Goal: Contribute content: Contribute content

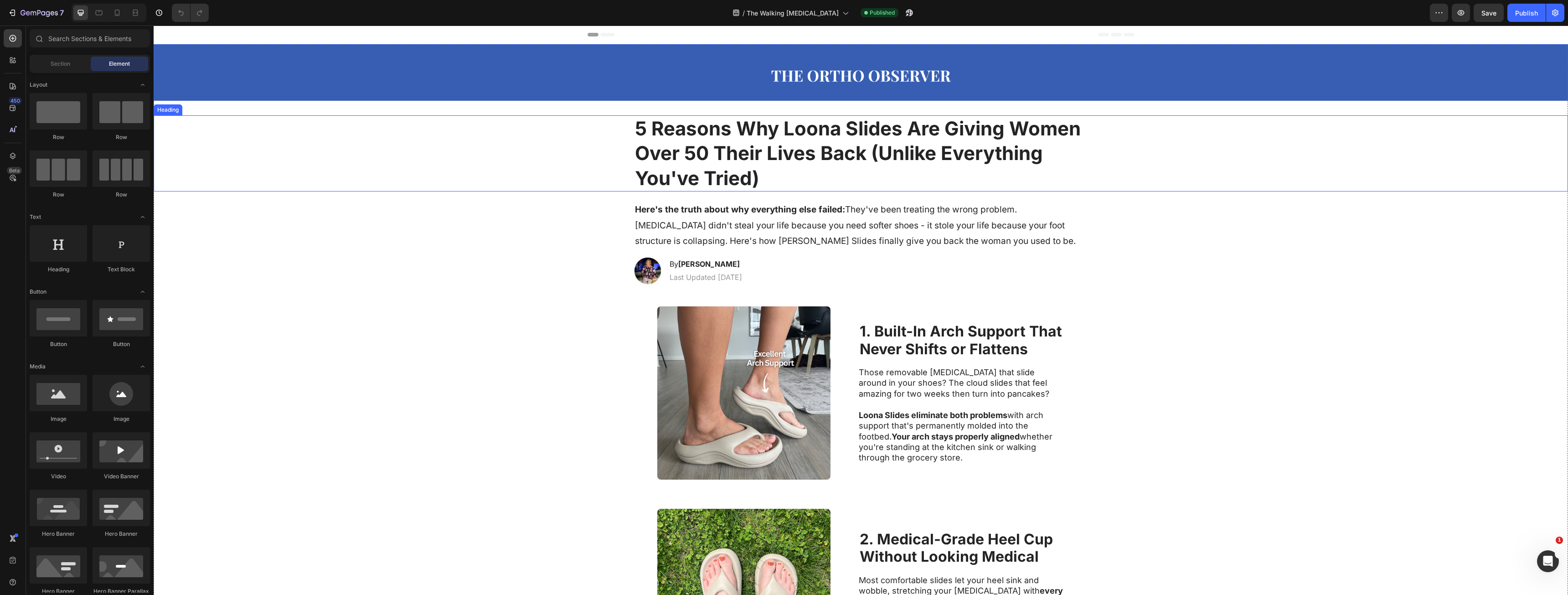
click at [696, 169] on h1 "5 Reasons Why Loona Slides Are Giving Women Over 50 Their Lives Back (Unlike Ev…" at bounding box center [861, 153] width 454 height 77
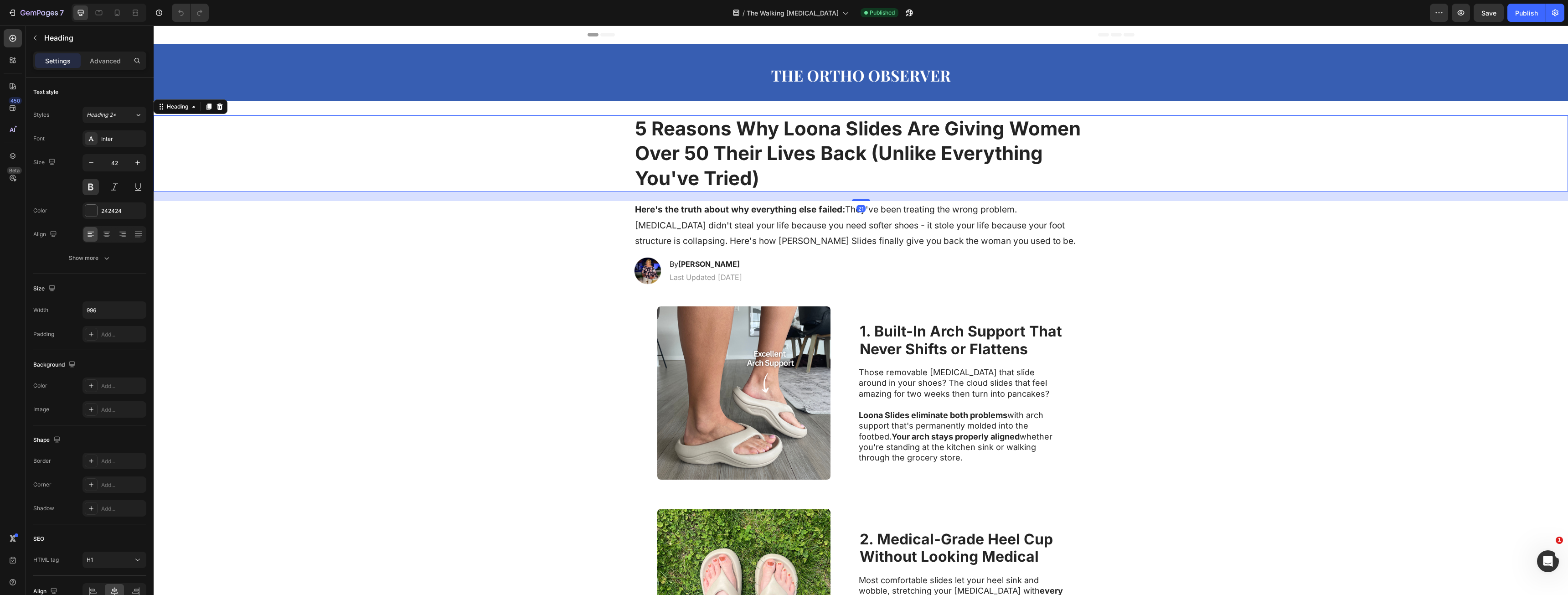
click at [665, 132] on h1 "5 Reasons Why Loona Slides Are Giving Women Over 50 Their Lives Back (Unlike Ev…" at bounding box center [861, 153] width 454 height 77
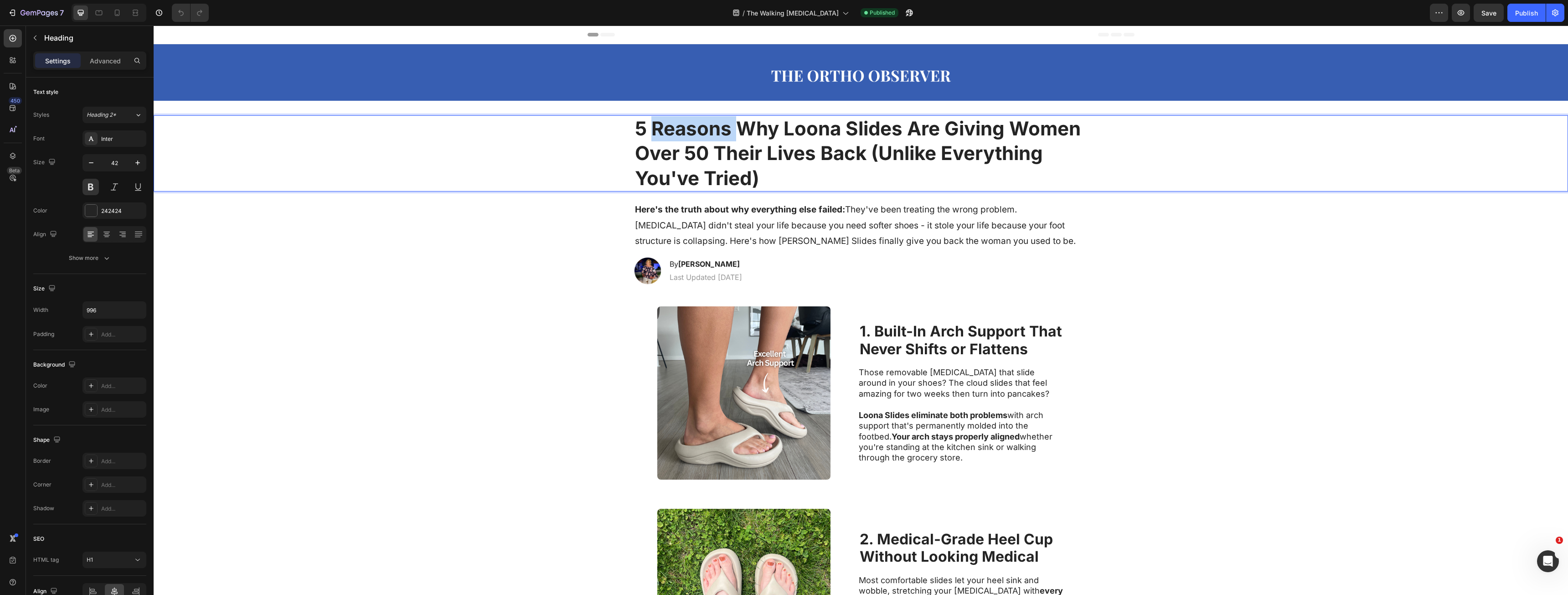
click at [665, 132] on p "5 Reasons Why Loona Slides Are Giving Women Over 50 Their Lives Back (Unlike Ev…" at bounding box center [861, 153] width 452 height 75
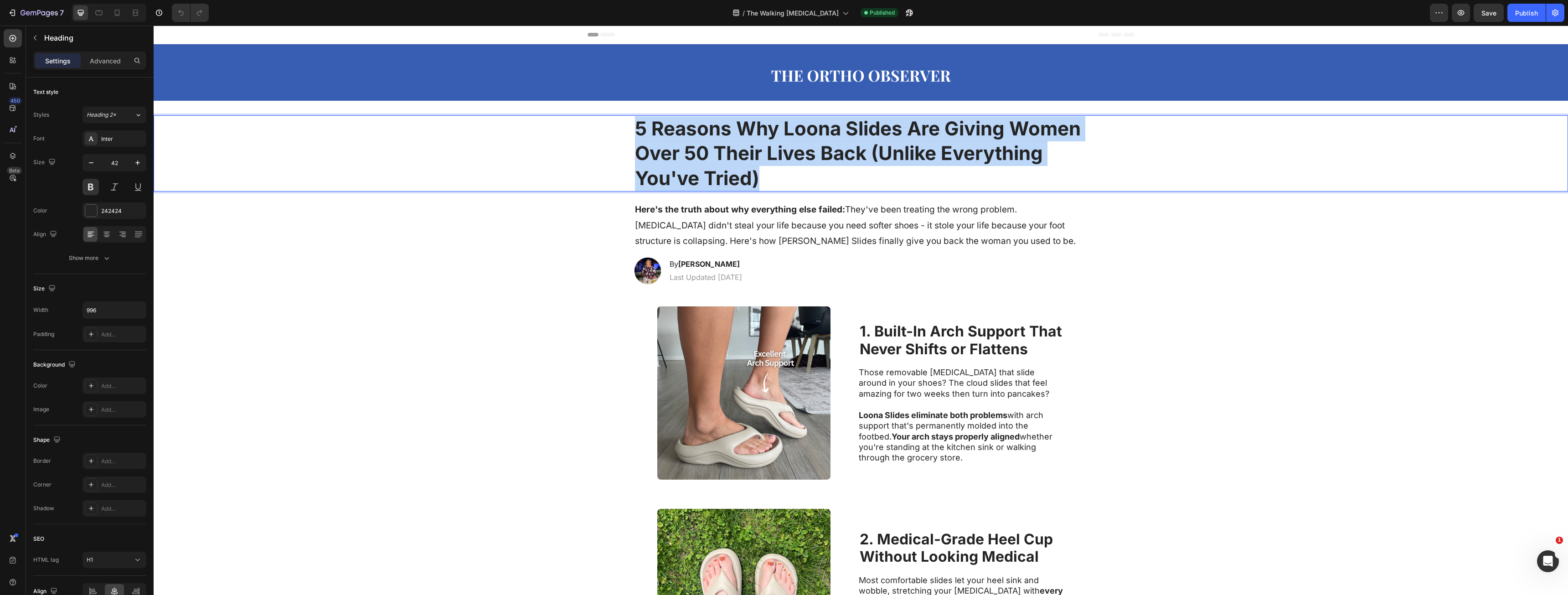
click at [665, 132] on p "5 Reasons Why Loona Slides Are Giving Women Over 50 Their Lives Back (Unlike Ev…" at bounding box center [861, 153] width 452 height 75
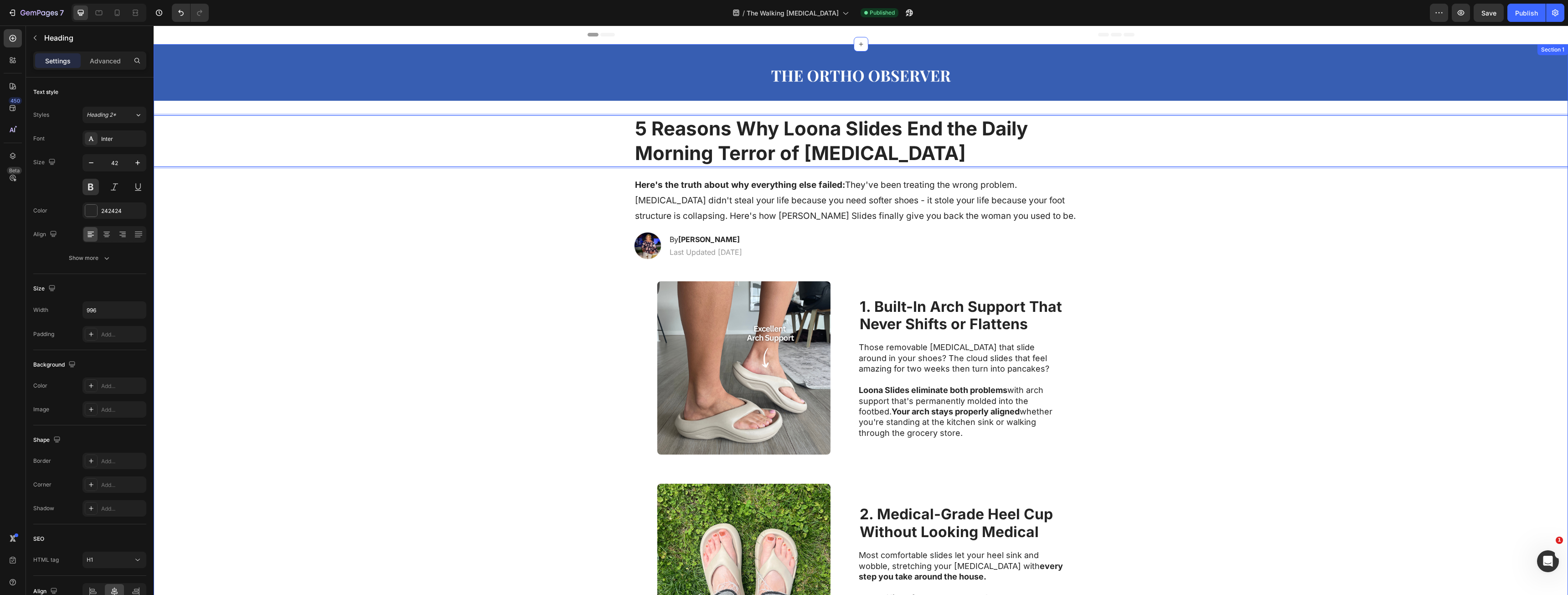
click at [1266, 253] on div "Image Row Row 5 Reasons Why Loona Slides End the Daily Morning Terror of Planta…" at bounding box center [861, 459] width 1415 height 830
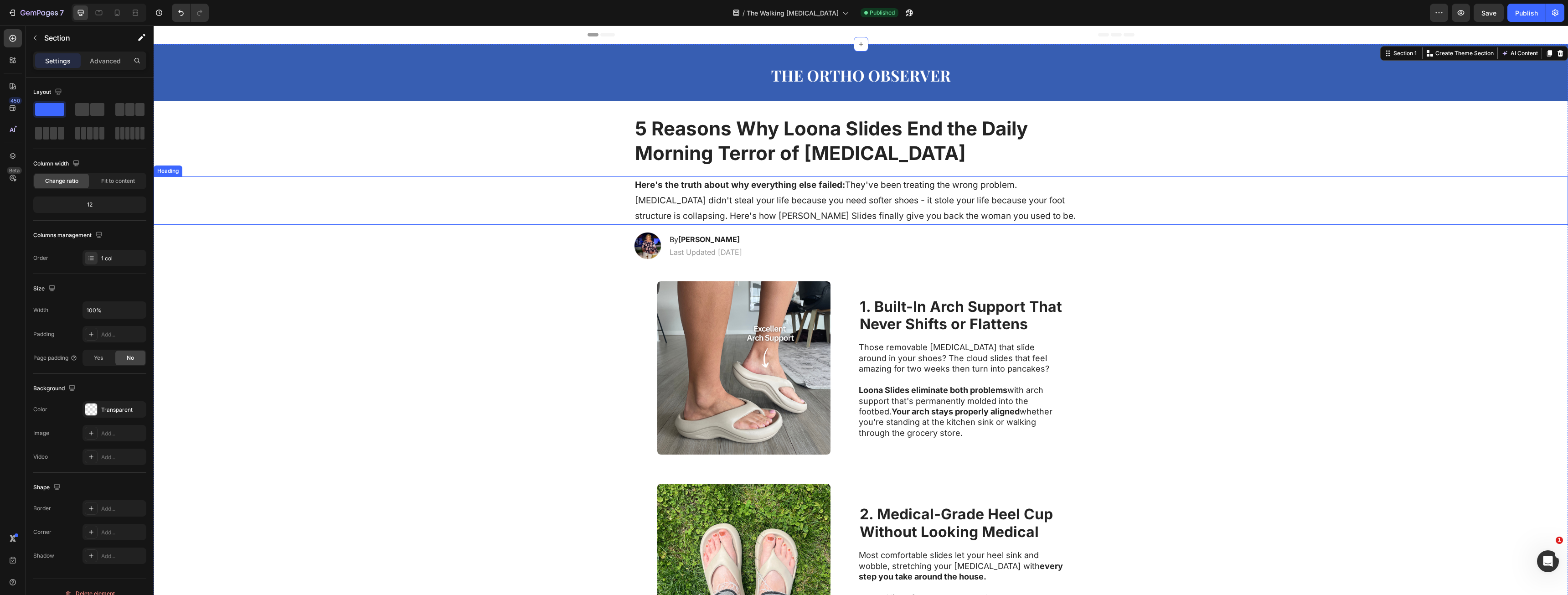
click at [740, 193] on h1 "Here's the truth about why everything else failed: They've been treating the wr…" at bounding box center [861, 201] width 454 height 49
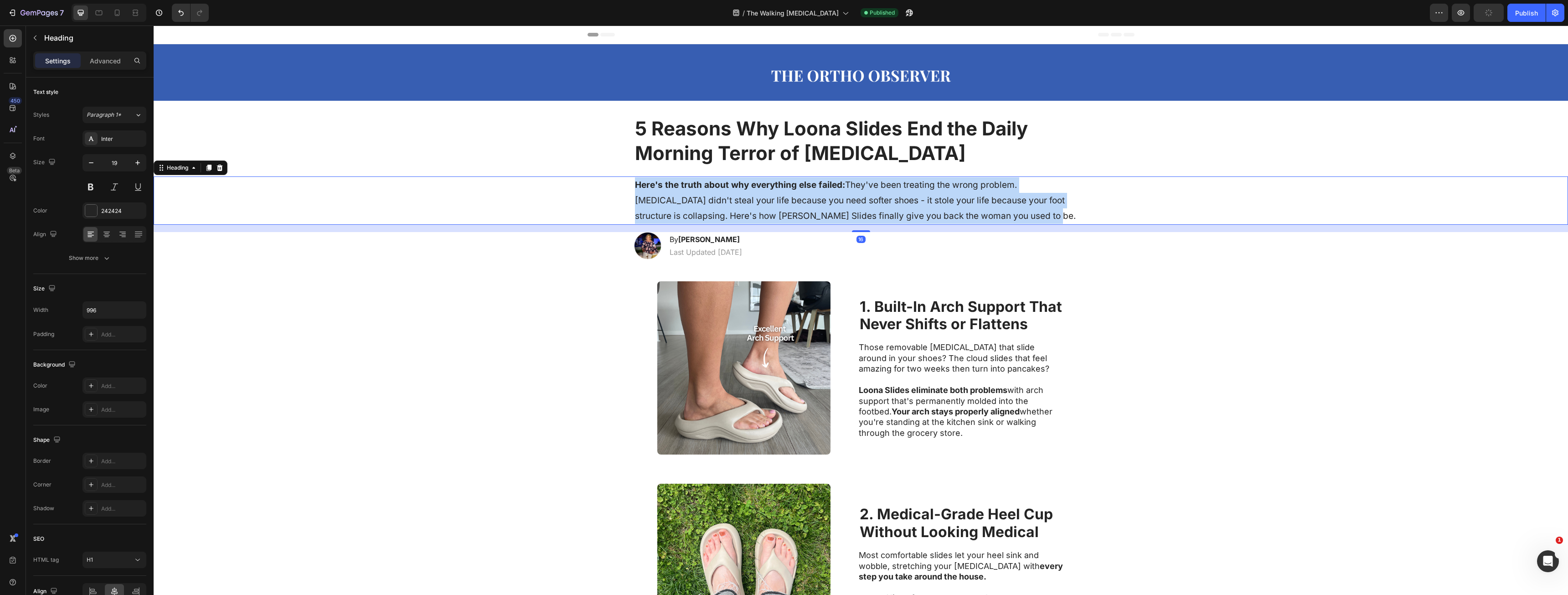
click at [740, 193] on p "Here's the truth about why everything else failed: They've been treating the wr…" at bounding box center [861, 200] width 452 height 47
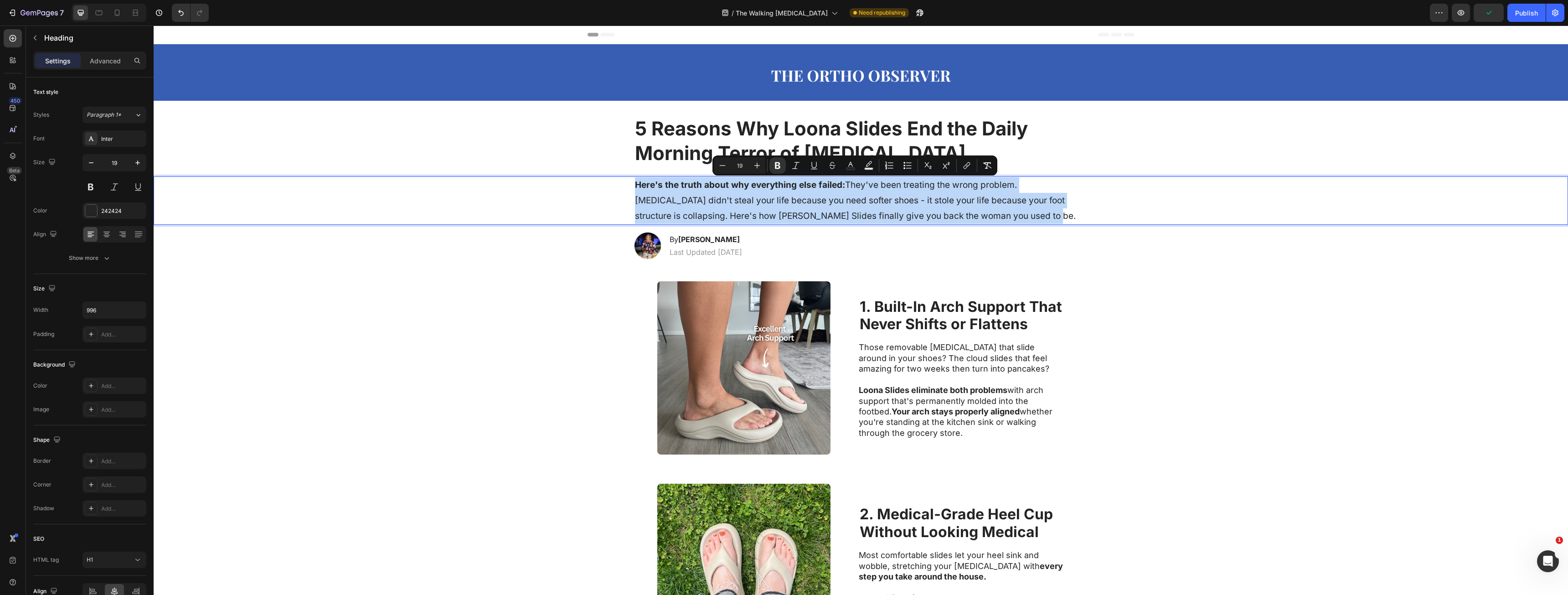
copy p "Here's the truth about why everything else failed: They've been treating the wr…"
click at [439, 328] on div "Image 1. Built-In Arch Support That Never Shifts or Flattens Heading Those remo…" at bounding box center [861, 368] width 1415 height 202
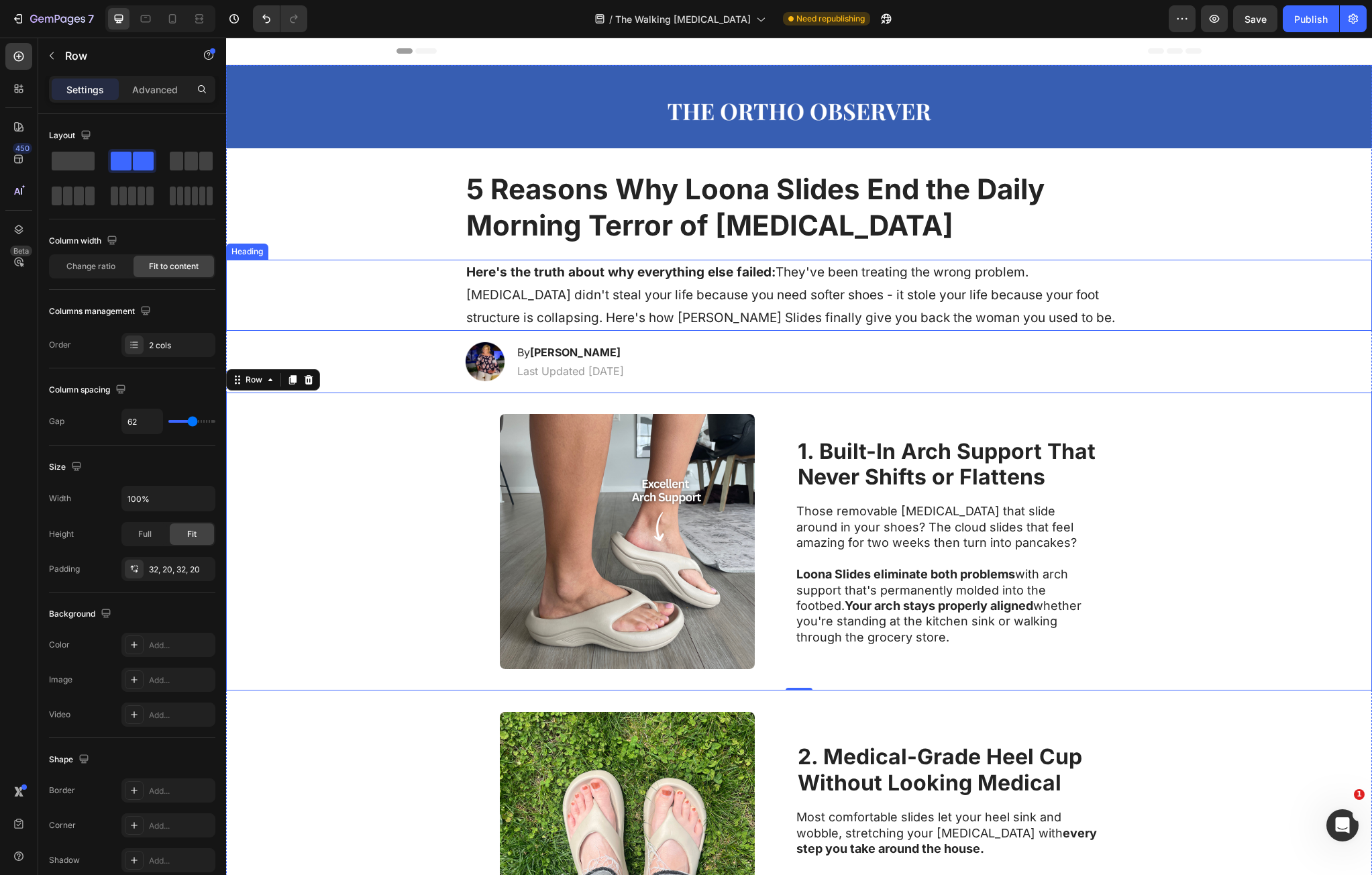
click at [722, 283] on p "⁠⁠⁠⁠⁠⁠⁠ Here's the truth about why everything else failed: They've been treatin…" at bounding box center [798, 295] width 666 height 69
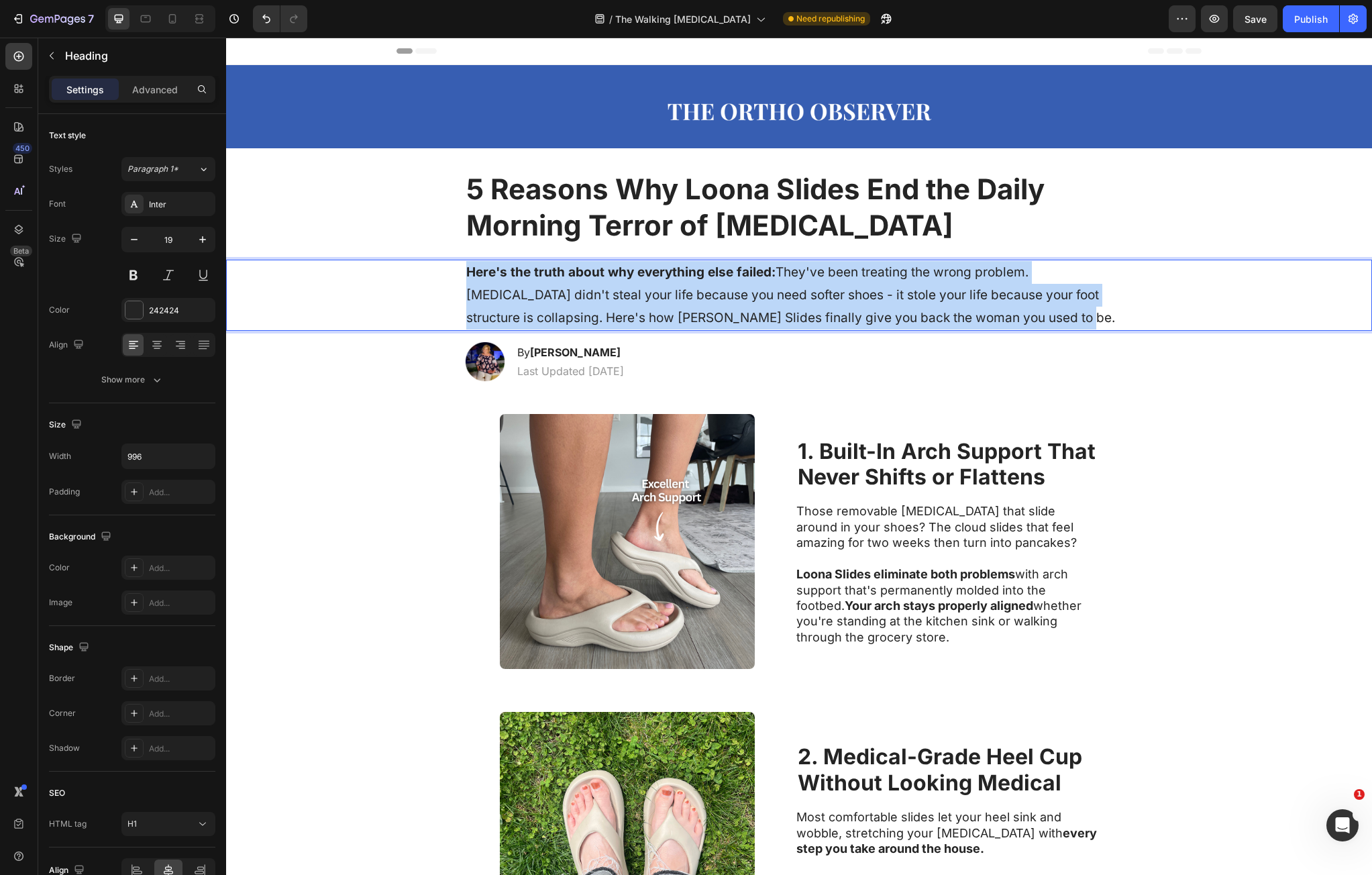
click at [722, 283] on p "Here's the truth about why everything else failed: They've been treating the wr…" at bounding box center [798, 295] width 666 height 69
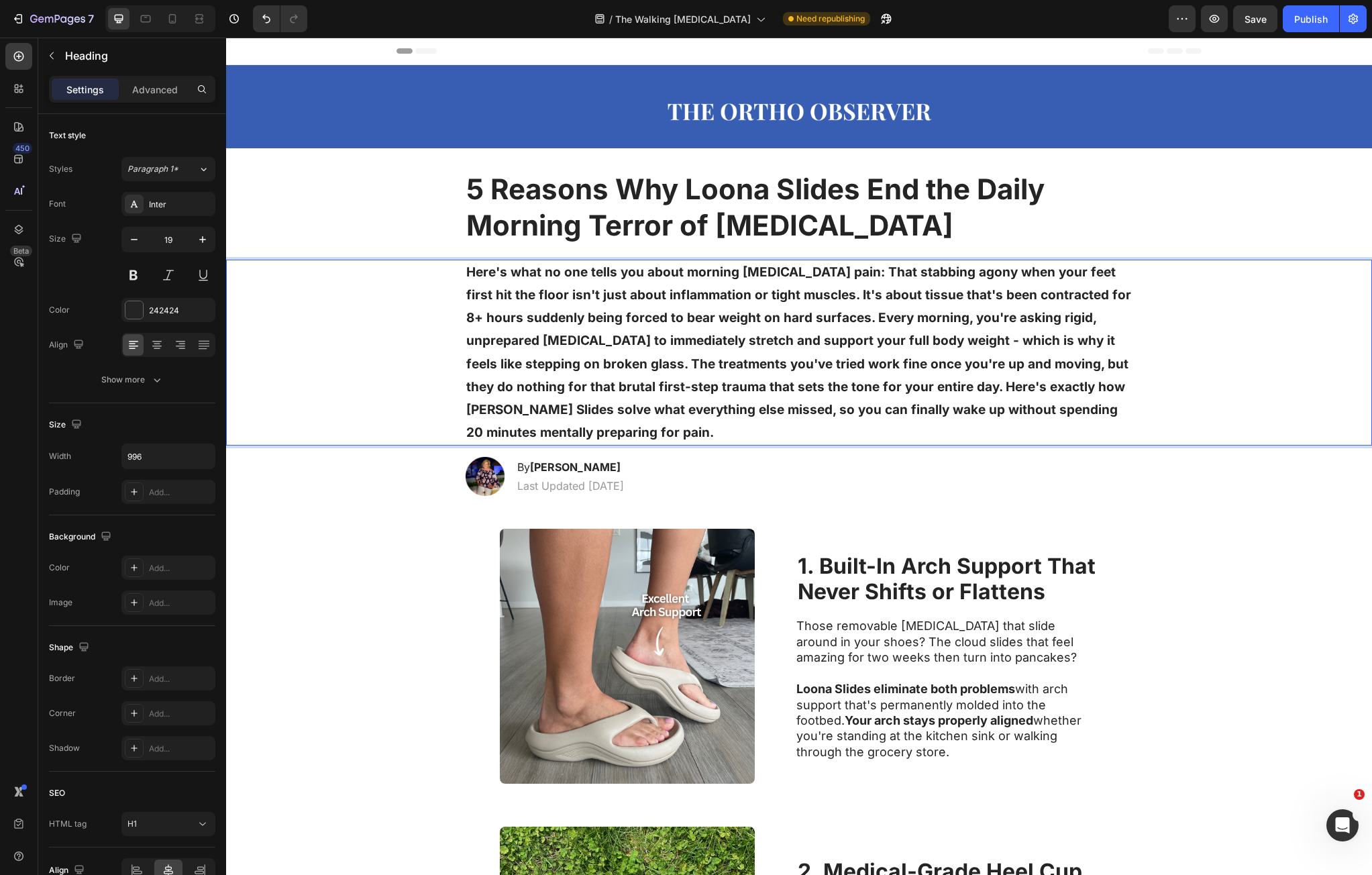
click at [779, 318] on strong "Here's what no one tells you about morning plantar fasciitis pain: That stabbin…" at bounding box center [798, 352] width 665 height 176
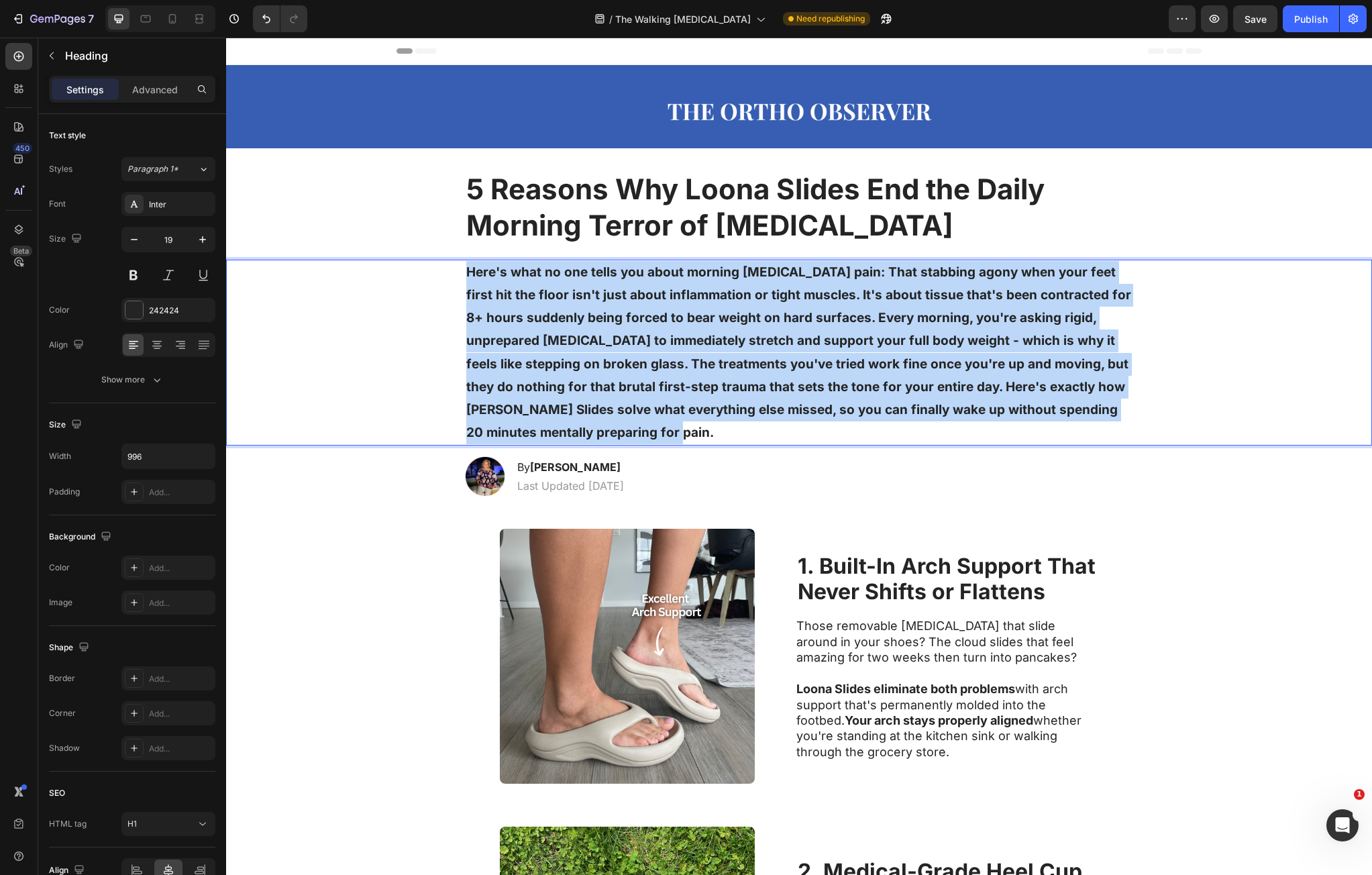
click at [779, 318] on strong "Here's what no one tells you about morning plantar fasciitis pain: That stabbin…" at bounding box center [798, 352] width 665 height 176
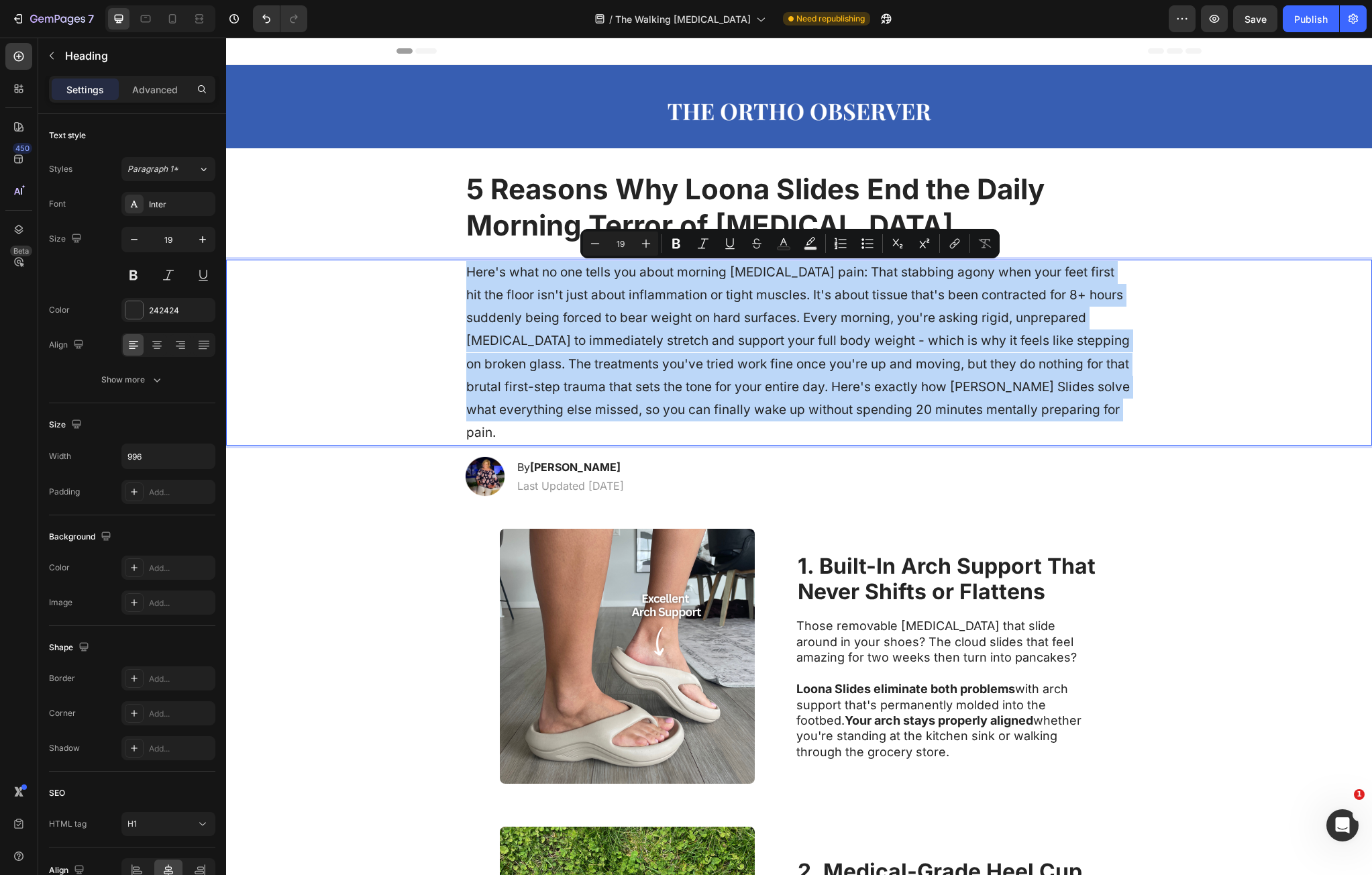
click at [779, 318] on p "Here's what no one tells you about morning plantar fasciitis pain: That stabbin…" at bounding box center [798, 352] width 666 height 184
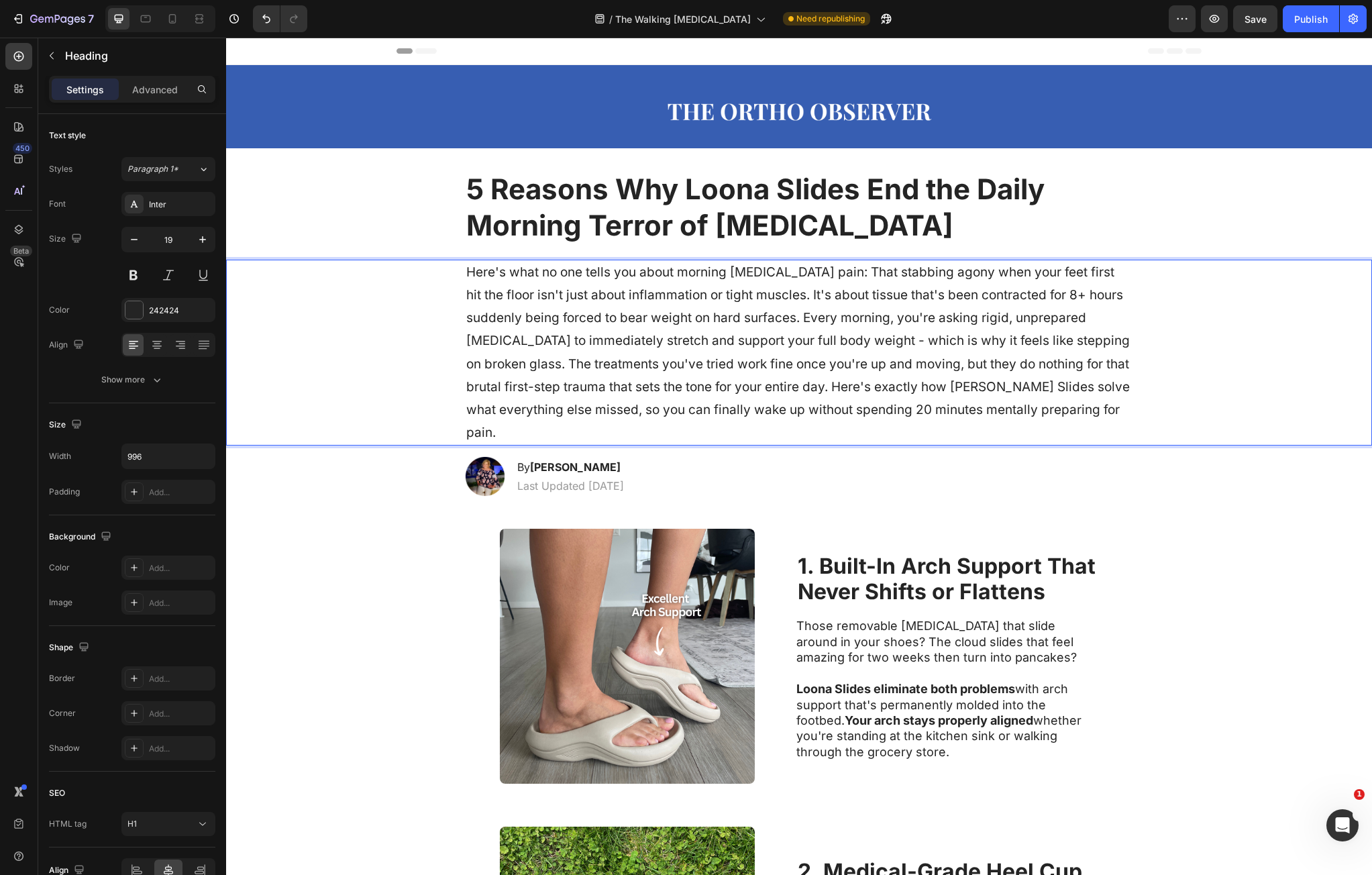
click at [476, 270] on p "Here's what no one tells you about morning plantar fasciitis pain: That stabbin…" at bounding box center [798, 352] width 666 height 184
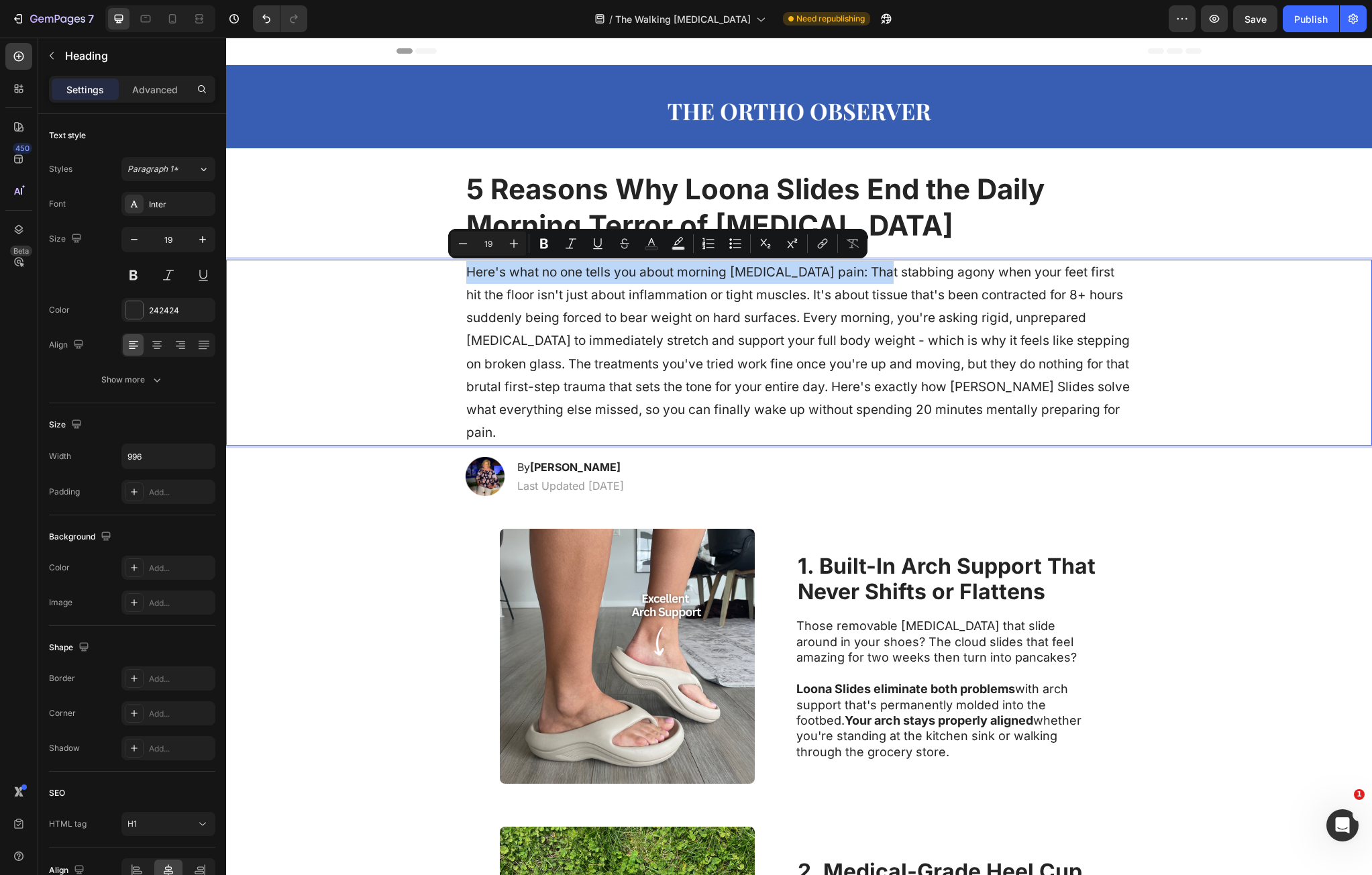
drag, startPoint x: 475, startPoint y: 269, endPoint x: 846, endPoint y: 272, distance: 371.0
click at [849, 270] on p "Here's what no one tells you about morning plantar fasciitis pain: That stabbin…" at bounding box center [798, 352] width 666 height 184
click at [865, 286] on p "Here's what no one tells you about morning plantar fasciitis pain: That stabbin…" at bounding box center [798, 352] width 666 height 184
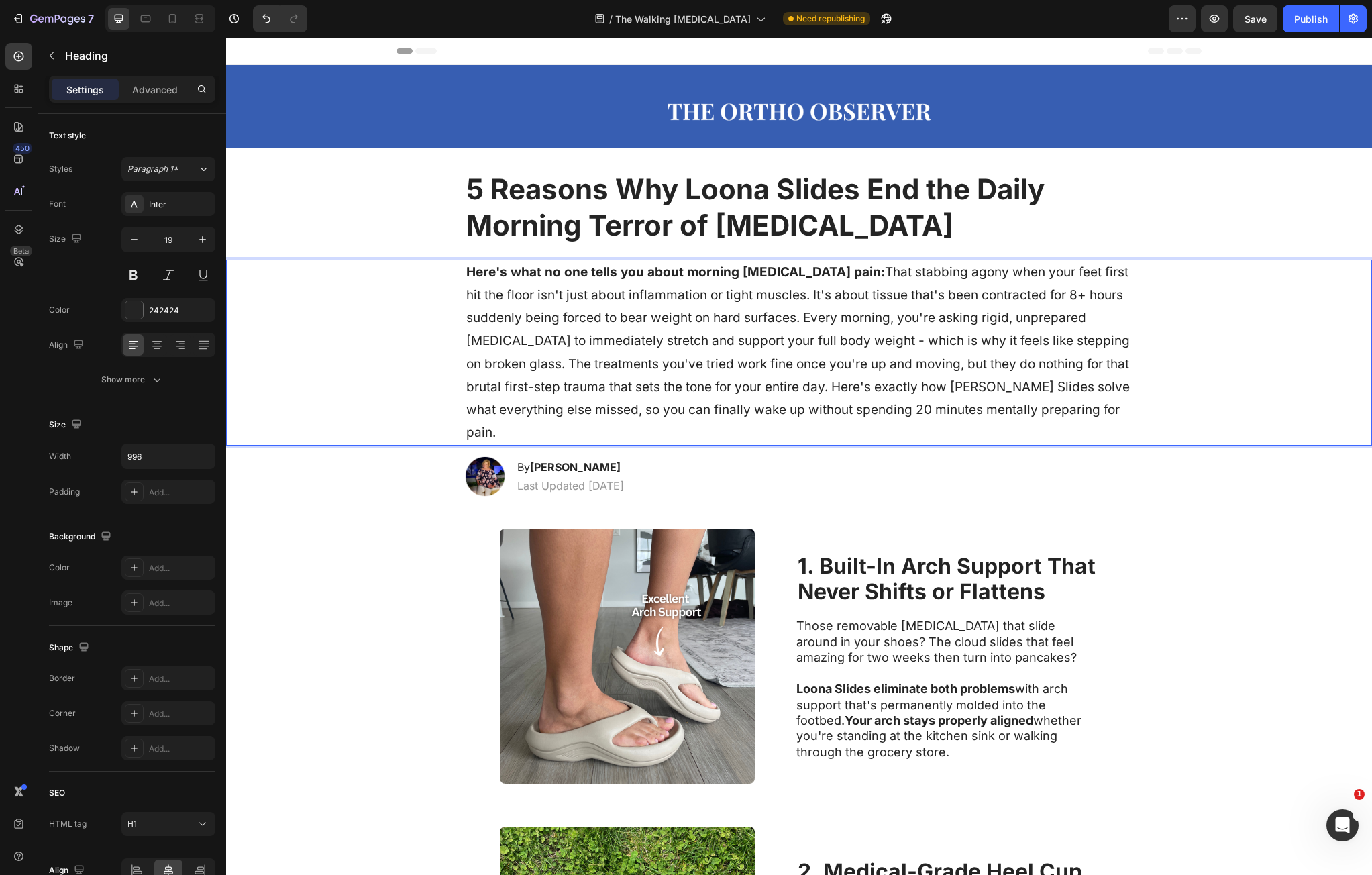
click at [811, 294] on p "Here's what no one tells you about morning plantar fasciitis pain: That stabbin…" at bounding box center [798, 352] width 666 height 184
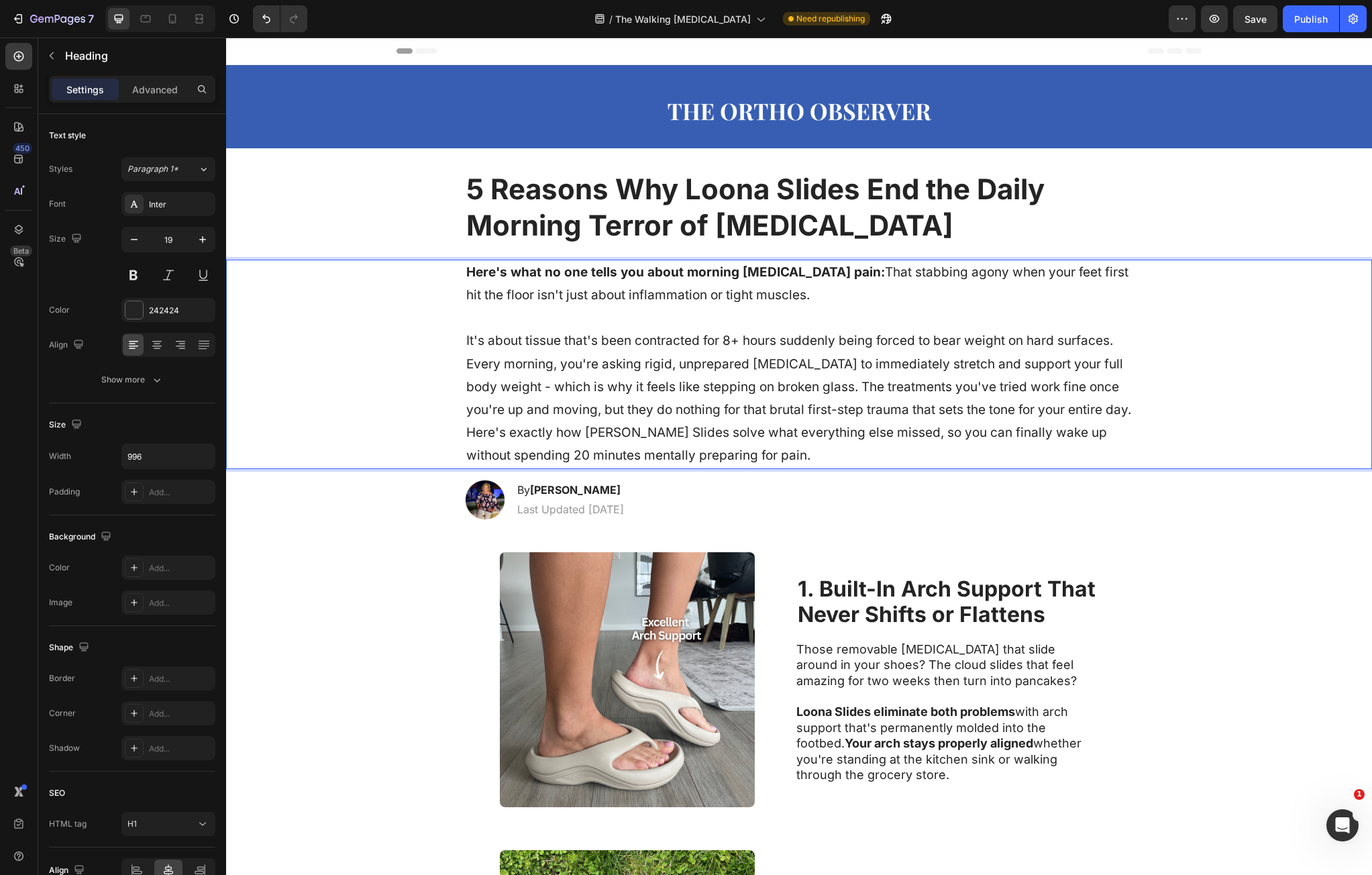
click at [857, 386] on p "Here's what no one tells you about morning plantar fasciitis pain: That stabbin…" at bounding box center [798, 364] width 666 height 207
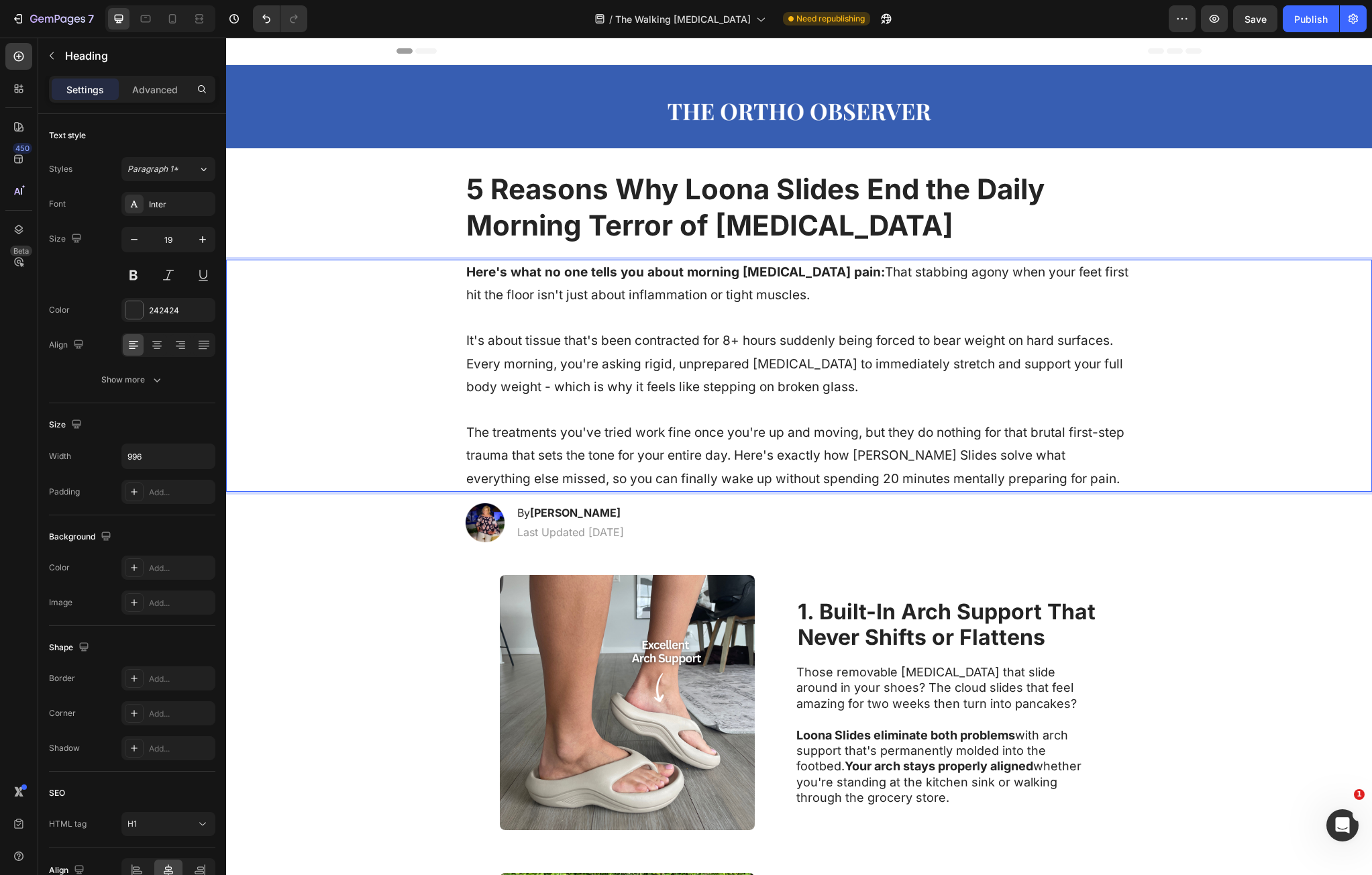
click at [738, 458] on p "Here's what no one tells you about morning plantar fasciitis pain: That stabbin…" at bounding box center [798, 376] width 666 height 230
click at [734, 455] on p "Here's what no one tells you about morning plantar fasciitis pain: That stabbin…" at bounding box center [798, 376] width 666 height 230
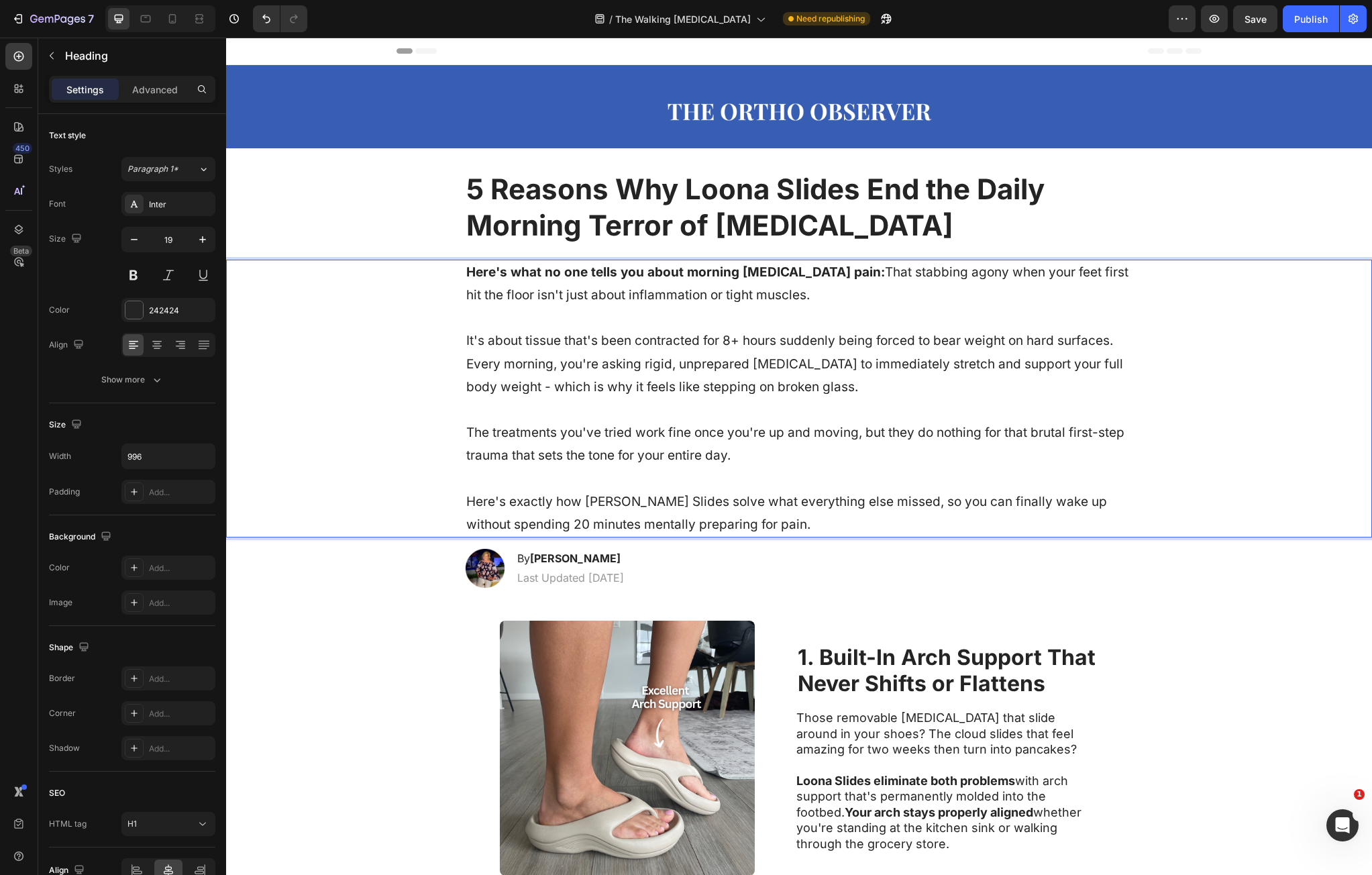
click at [479, 503] on p "Here's what no one tells you about morning plantar fasciitis pain: That stabbin…" at bounding box center [798, 398] width 666 height 275
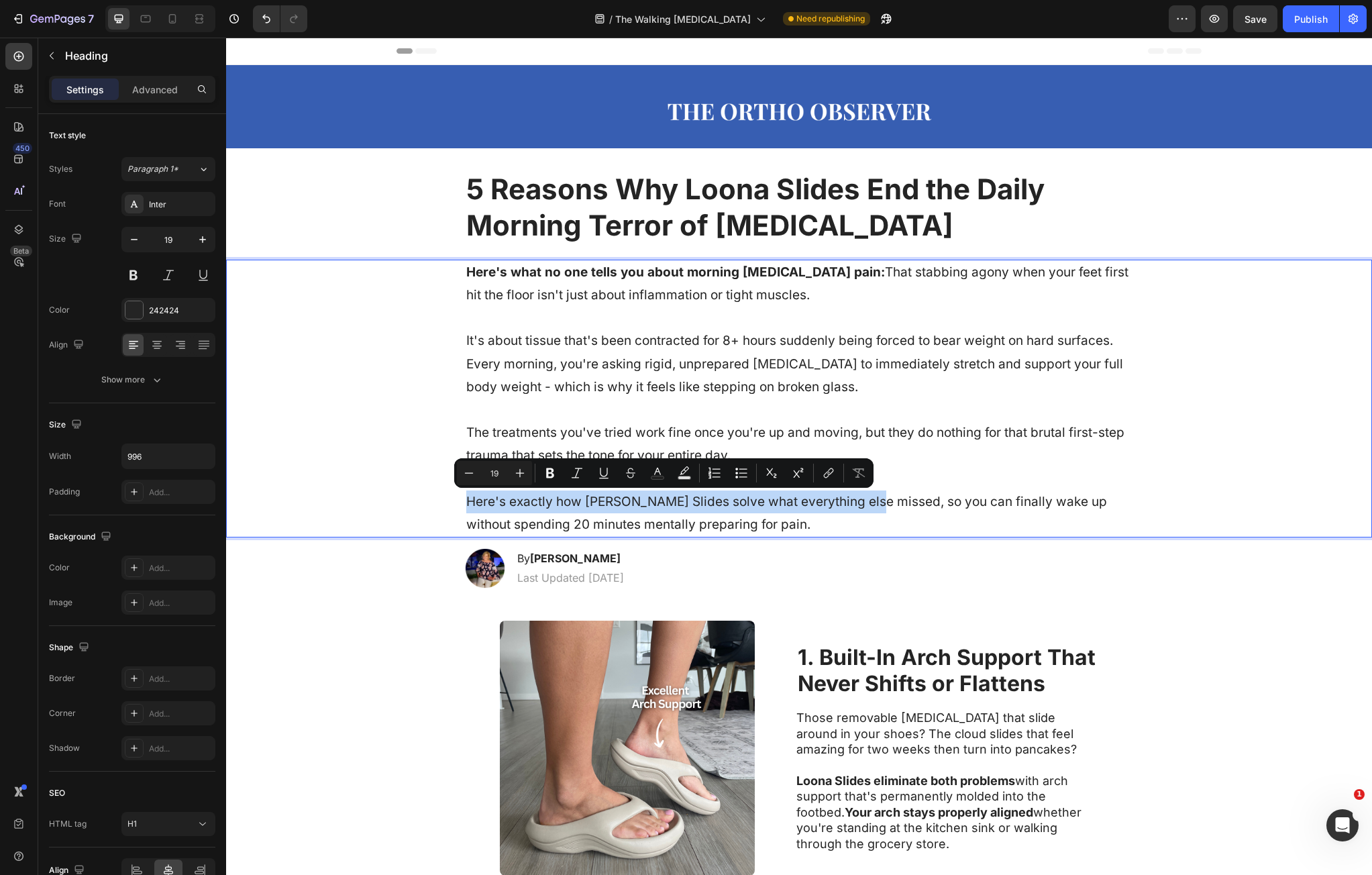
drag, startPoint x: 479, startPoint y: 503, endPoint x: 832, endPoint y: 508, distance: 353.0
click at [832, 508] on p "Here's what no one tells you about morning plantar fasciitis pain: That stabbin…" at bounding box center [798, 398] width 666 height 275
click at [830, 514] on p "Here's what no one tells you about morning plantar fasciitis pain: That stabbin…" at bounding box center [798, 398] width 666 height 275
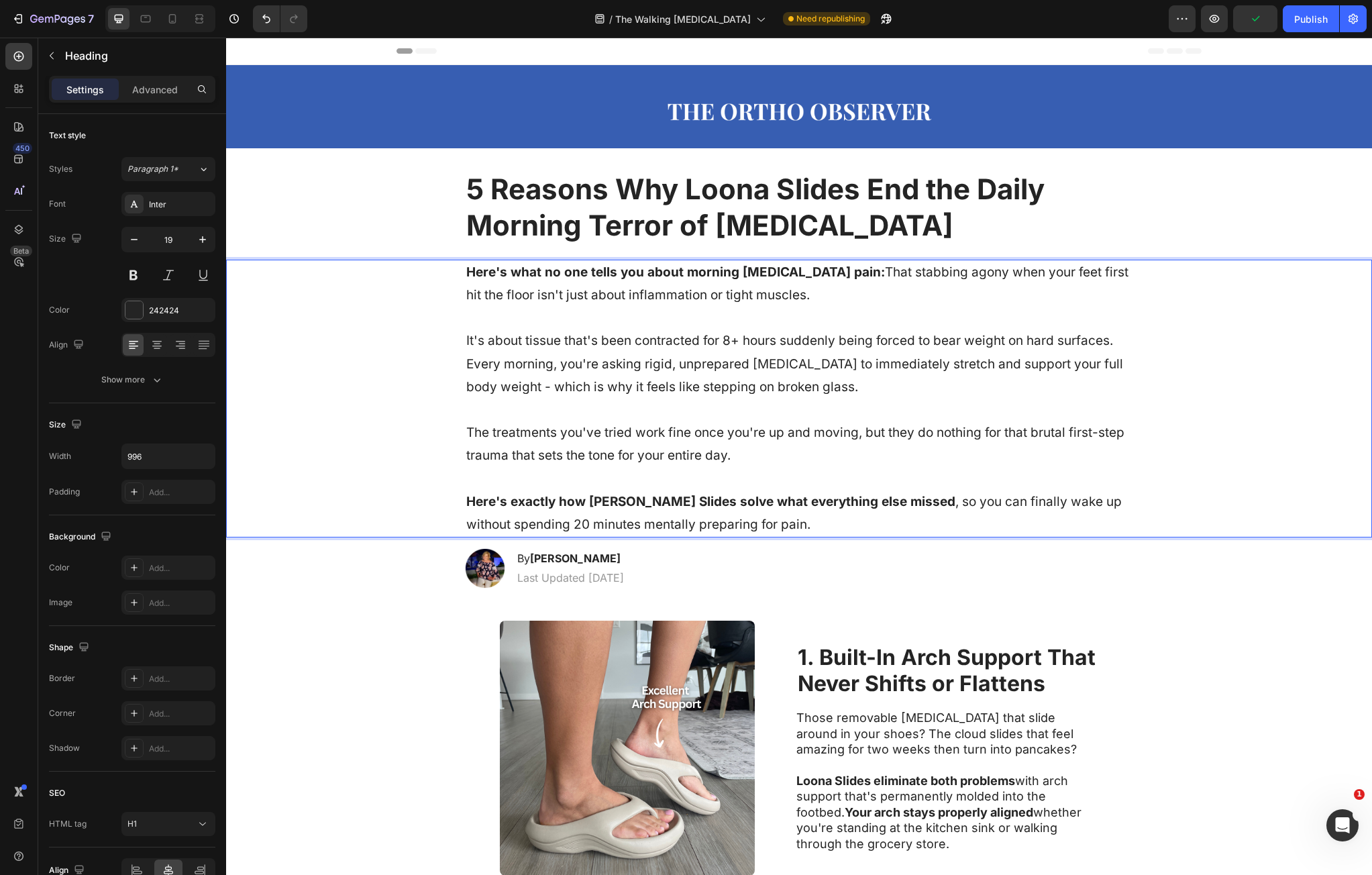
click at [724, 338] on p "Here's what no one tells you about morning plantar fasciitis pain: That stabbin…" at bounding box center [798, 398] width 666 height 275
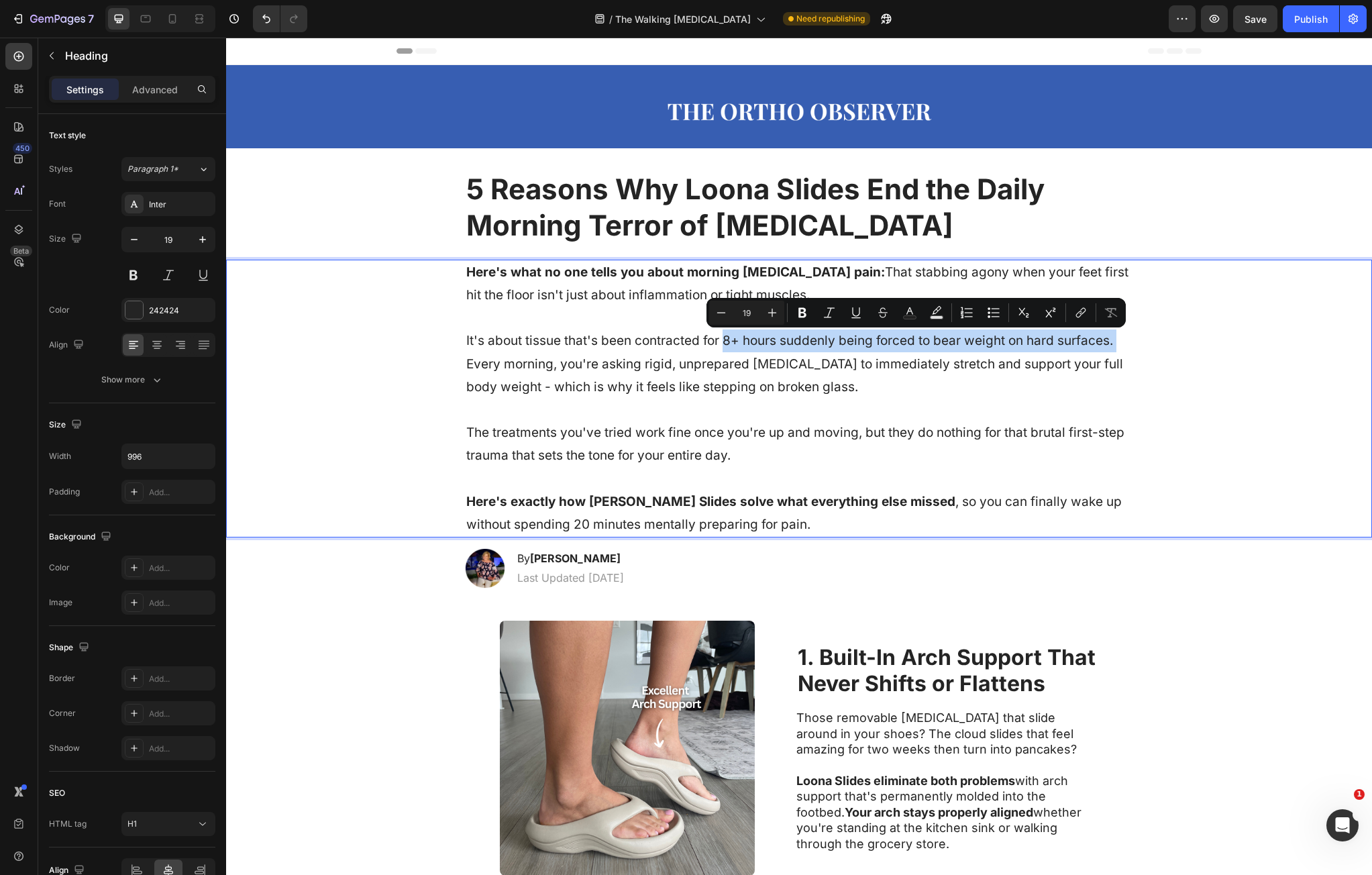
drag, startPoint x: 724, startPoint y: 338, endPoint x: 1118, endPoint y: 342, distance: 394.0
click at [1118, 342] on p "Here's what no one tells you about morning plantar fasciitis pain: That stabbin…" at bounding box center [798, 398] width 666 height 275
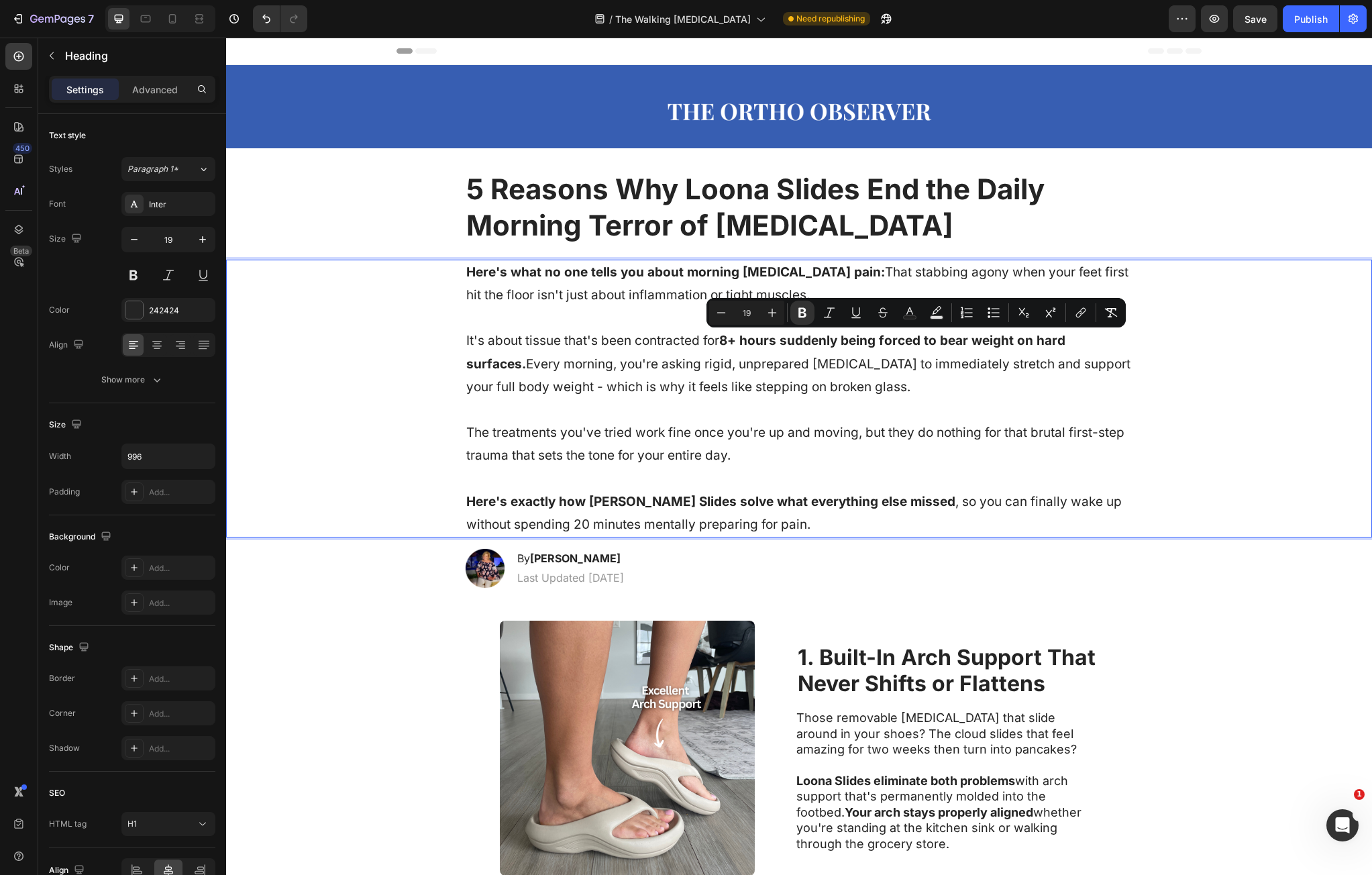
click at [439, 395] on div "Here's what no one tells you about morning plantar fasciitis pain: That stabbin…" at bounding box center [798, 399] width 1119 height 278
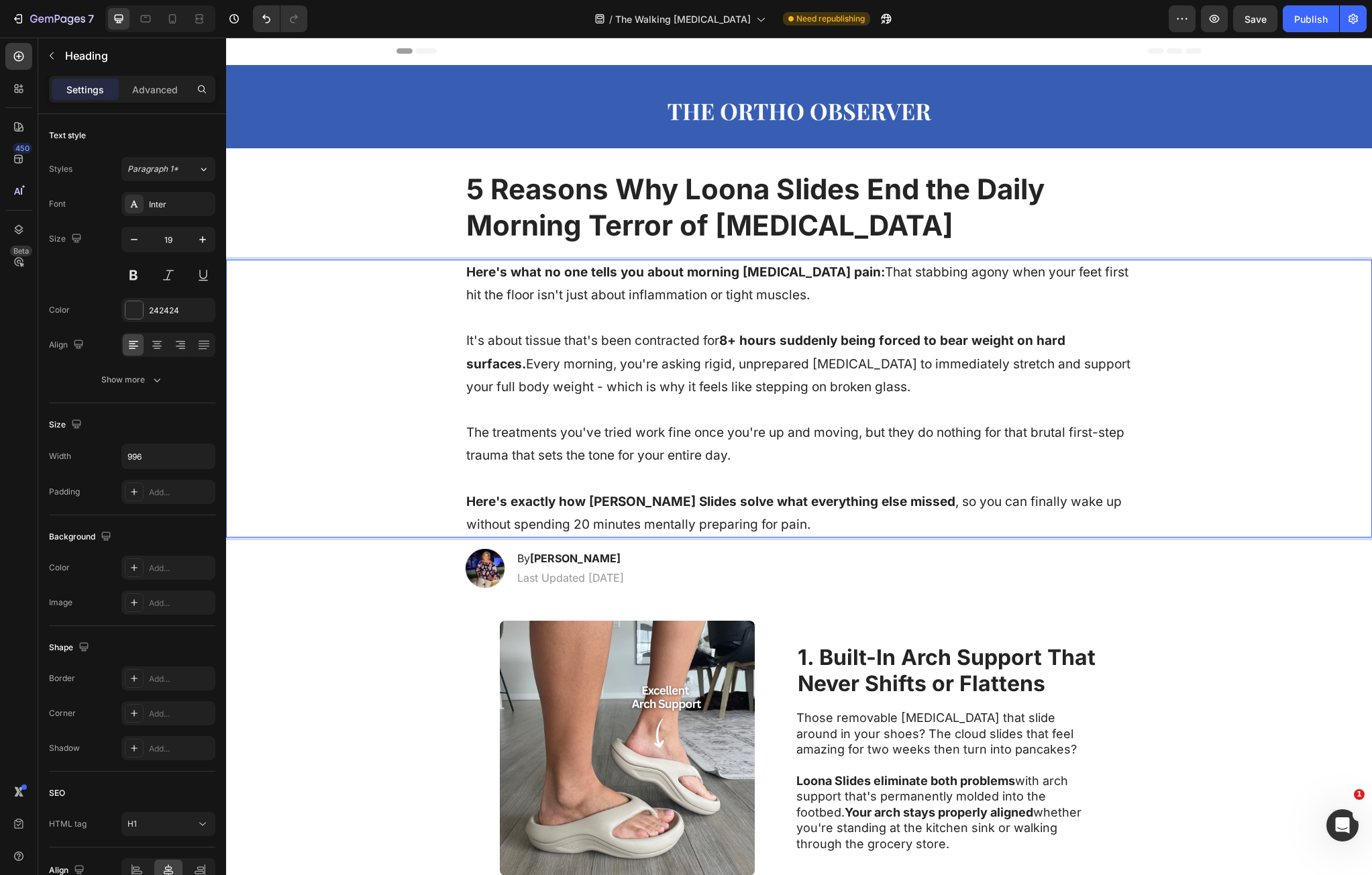
click at [731, 373] on p "Here's what no one tells you about morning plantar fasciitis pain: That stabbin…" at bounding box center [798, 398] width 666 height 275
click at [569, 390] on p "Here's what no one tells you about morning plantar fasciitis pain: That stabbin…" at bounding box center [798, 398] width 666 height 275
drag, startPoint x: 569, startPoint y: 390, endPoint x: 834, endPoint y: 399, distance: 265.2
click at [834, 399] on p "Here's what no one tells you about morning plantar fasciitis pain: That stabbin…" at bounding box center [798, 398] width 666 height 275
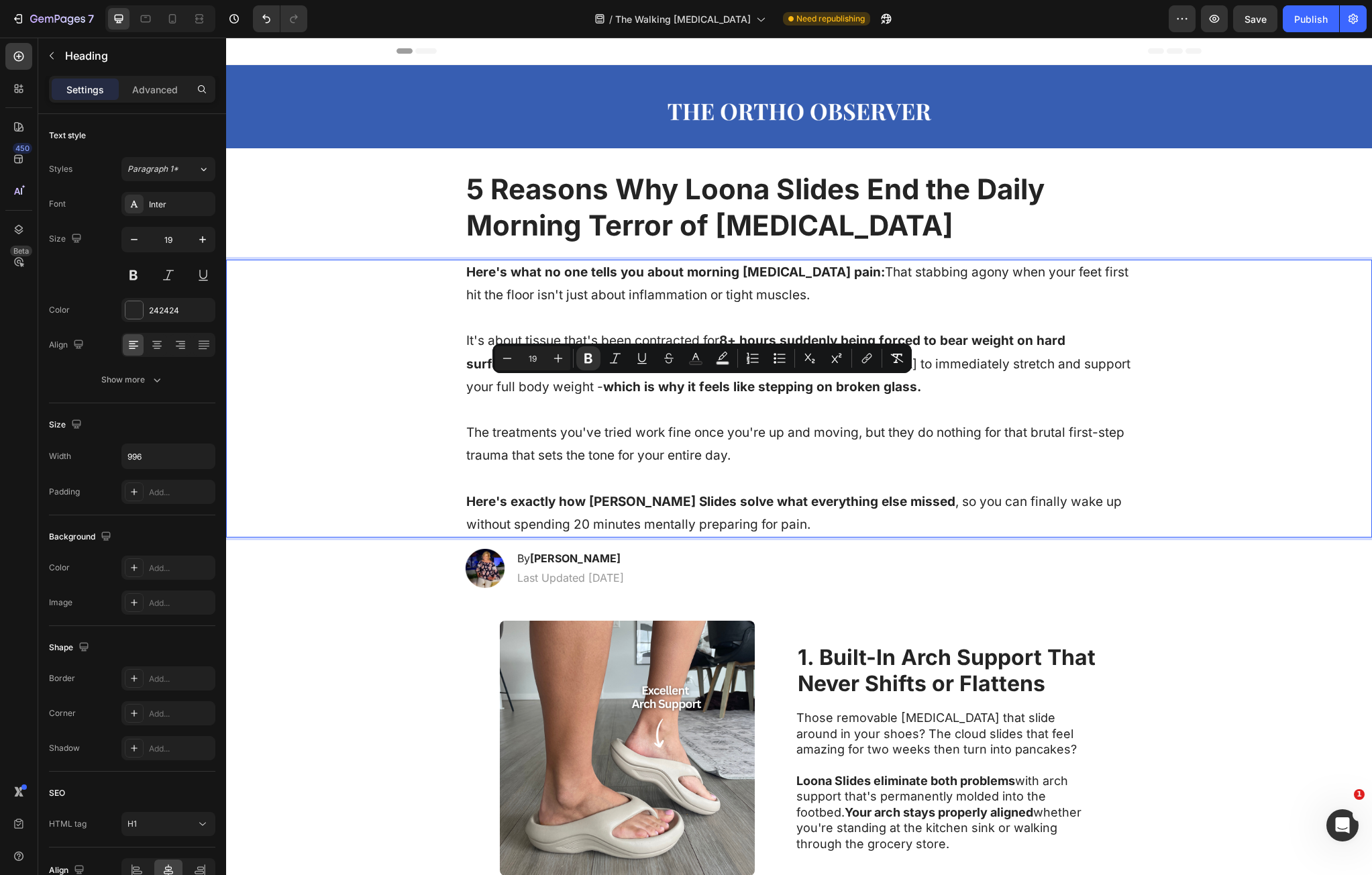
click at [522, 430] on p "Here's what no one tells you about morning plantar fasciitis pain: That stabbin…" at bounding box center [798, 398] width 666 height 275
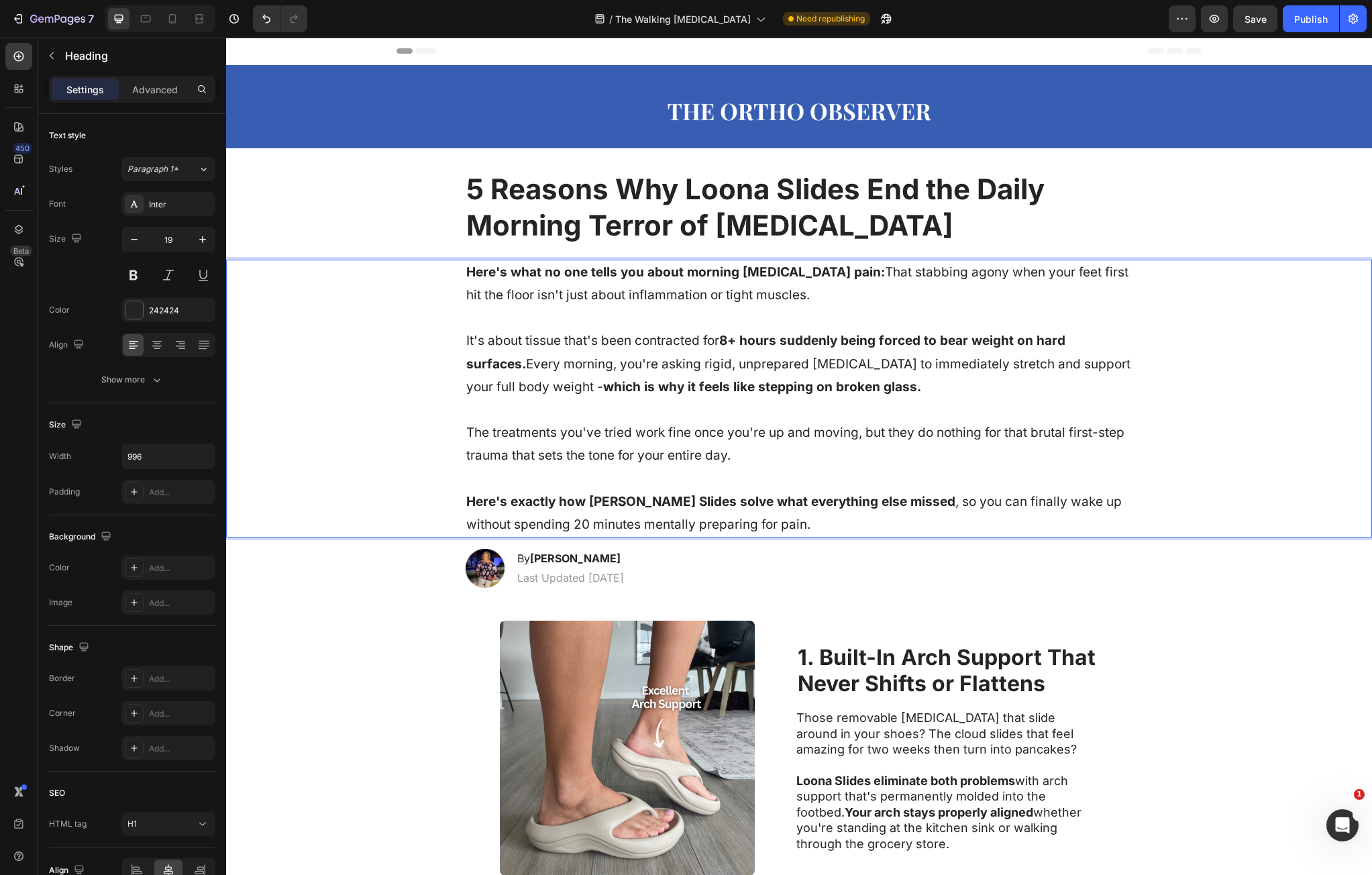
click at [1066, 438] on p "Here's what no one tells you about morning plantar fasciitis pain: That stabbin…" at bounding box center [798, 398] width 666 height 275
click at [893, 433] on p "Here's what no one tells you about morning plantar fasciitis pain: That stabbin…" at bounding box center [798, 398] width 666 height 275
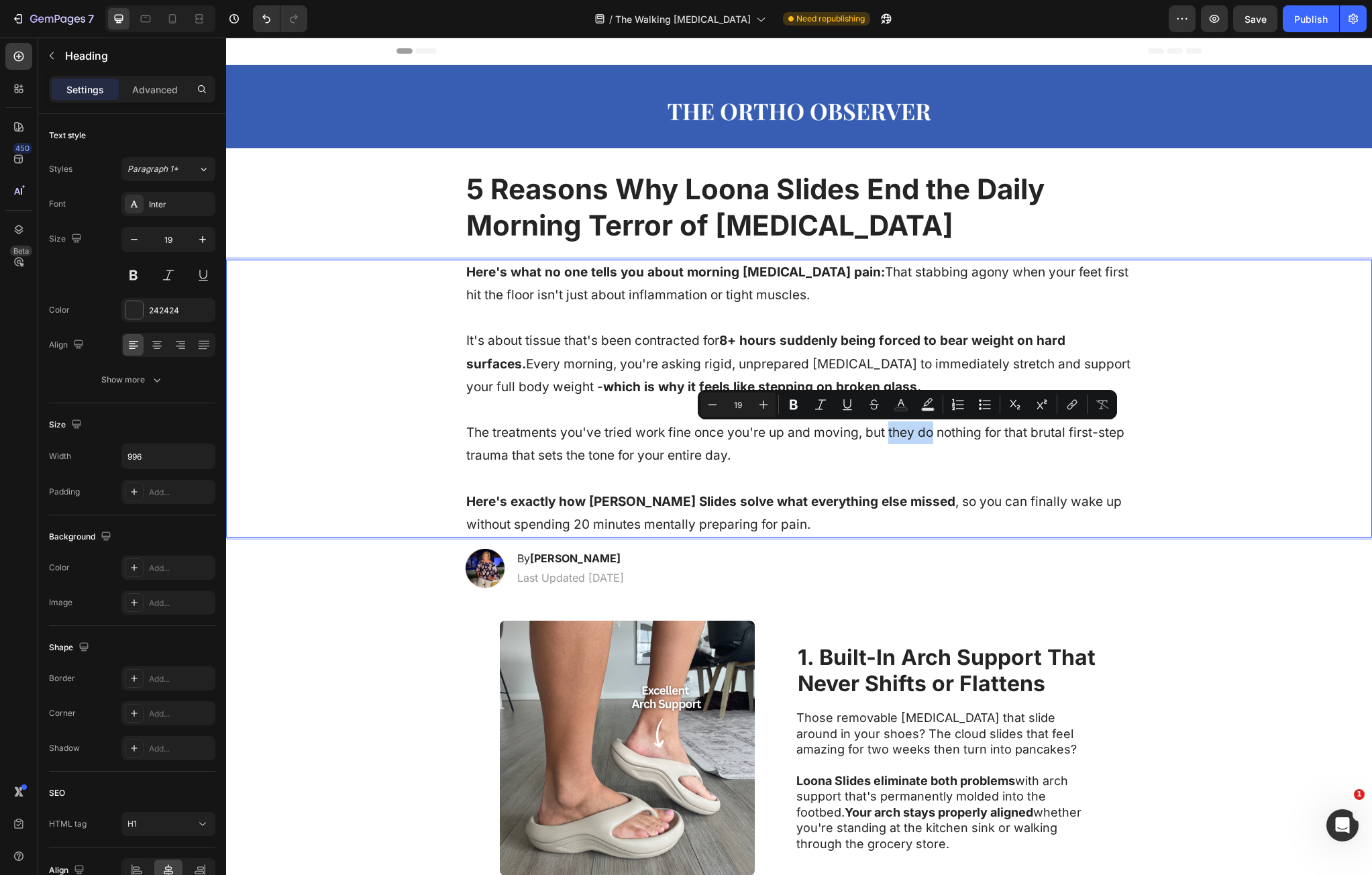
drag, startPoint x: 893, startPoint y: 433, endPoint x: 904, endPoint y: 439, distance: 12.5
click at [924, 435] on p "Here's what no one tells you about morning plantar fasciitis pain: That stabbin…" at bounding box center [798, 398] width 666 height 275
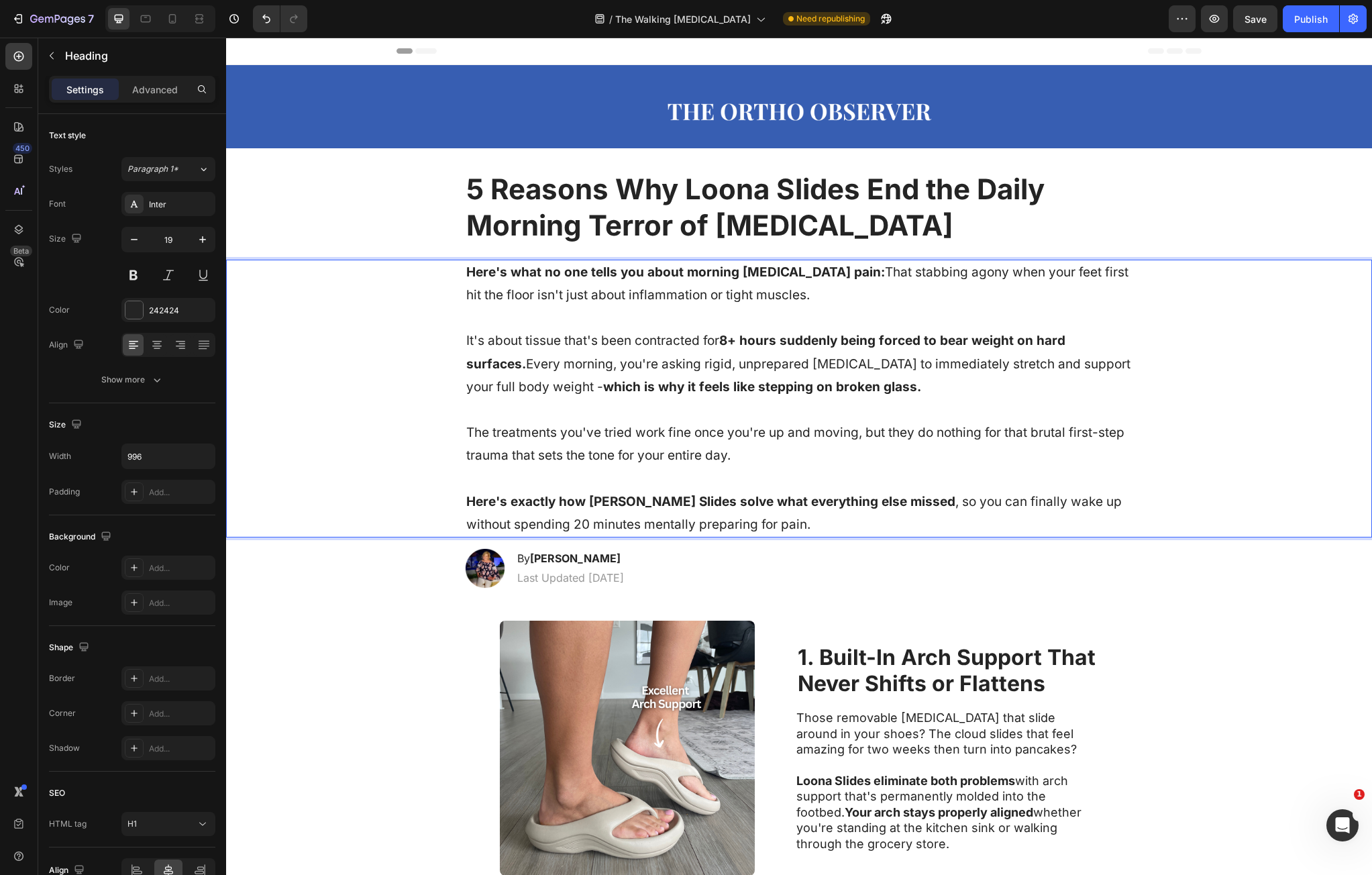
click at [527, 431] on p "Here's what no one tells you about morning plantar fasciitis pain: That stabbin…" at bounding box center [798, 398] width 666 height 275
drag, startPoint x: 529, startPoint y: 464, endPoint x: 536, endPoint y: 465, distance: 7.1
click at [529, 464] on p "Here's what no one tells you about morning plantar fasciitis pain: That stabbin…" at bounding box center [798, 398] width 666 height 275
click at [1266, 27] on button "Save" at bounding box center [1255, 19] width 44 height 27
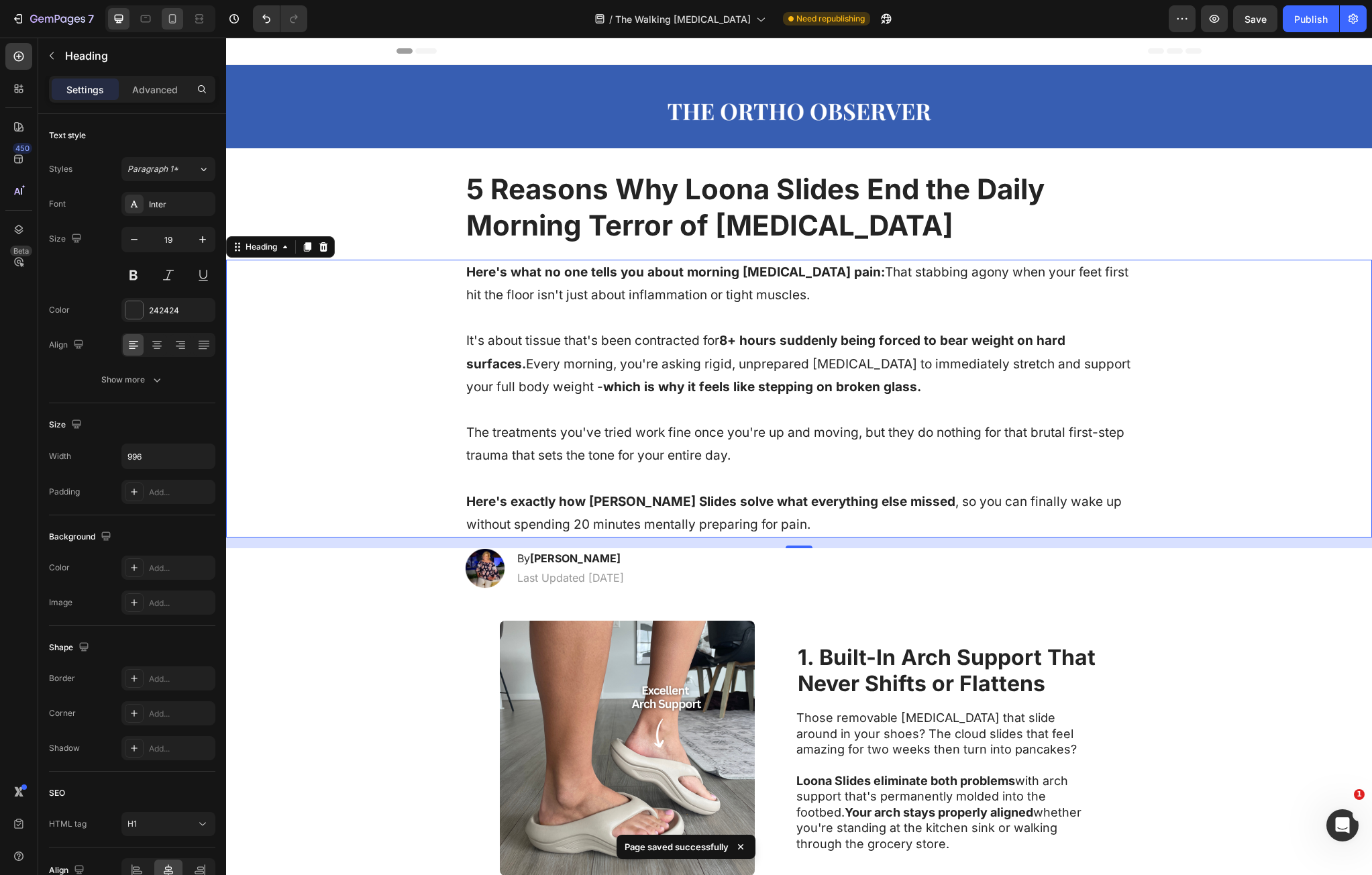
click at [173, 26] on div at bounding box center [172, 19] width 22 height 22
type input "14"
type input "100%"
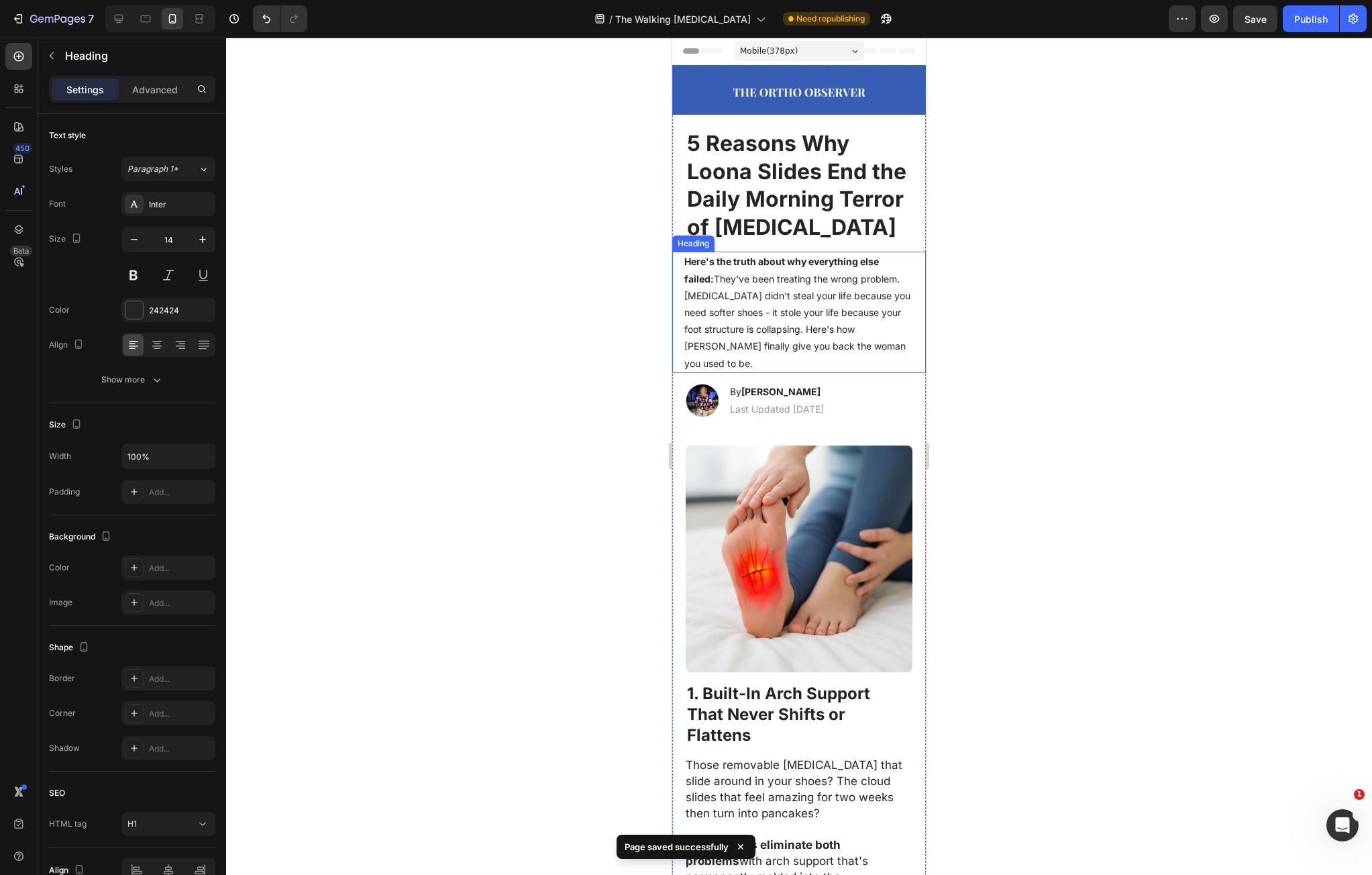
click at [718, 306] on h1 "Here's the truth about why everything else failed: They've been treating the wr…" at bounding box center [798, 312] width 232 height 121
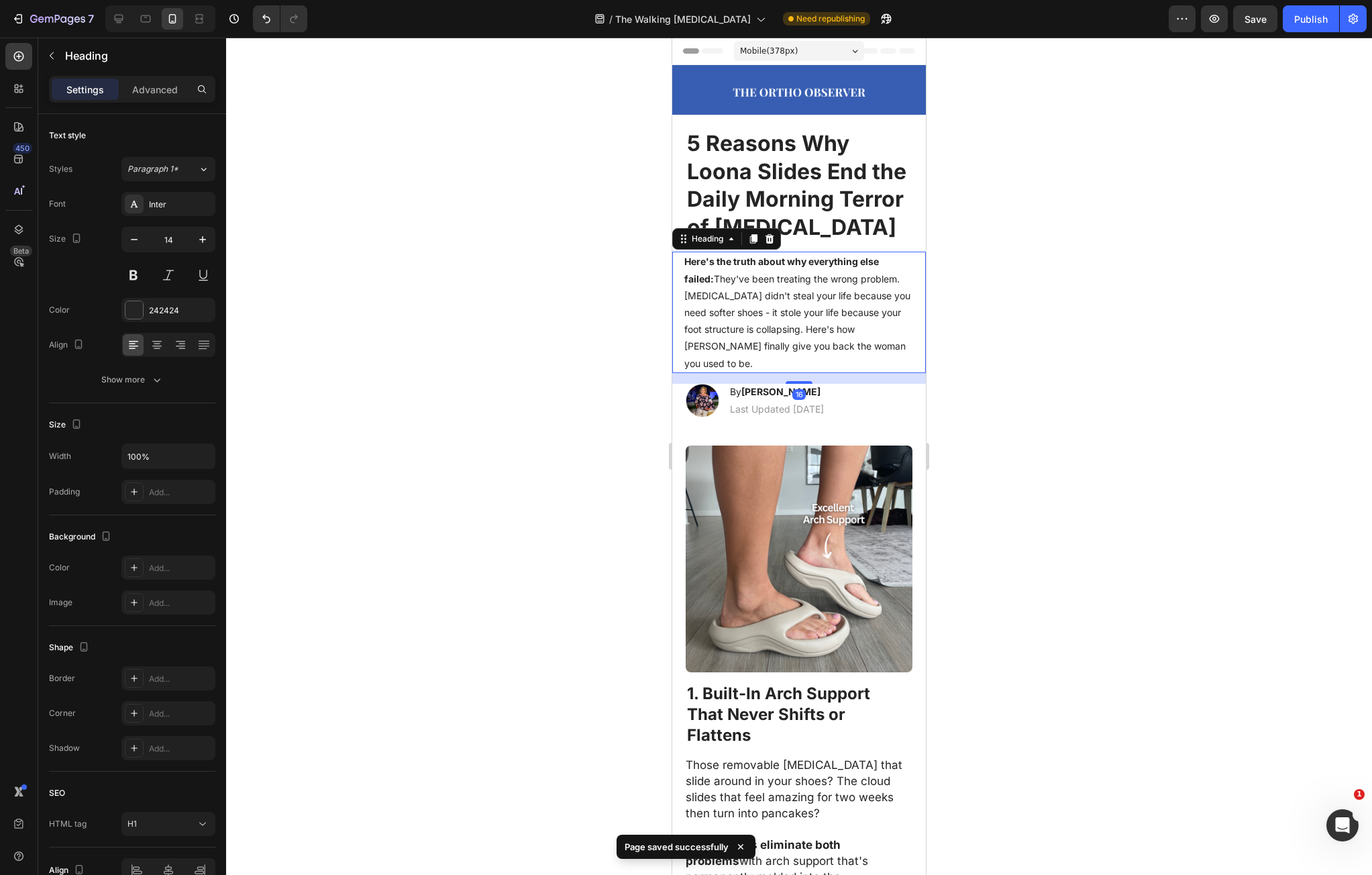
click at [718, 305] on h1 "Here's the truth about why everything else failed: They've been treating the wr…" at bounding box center [798, 312] width 232 height 121
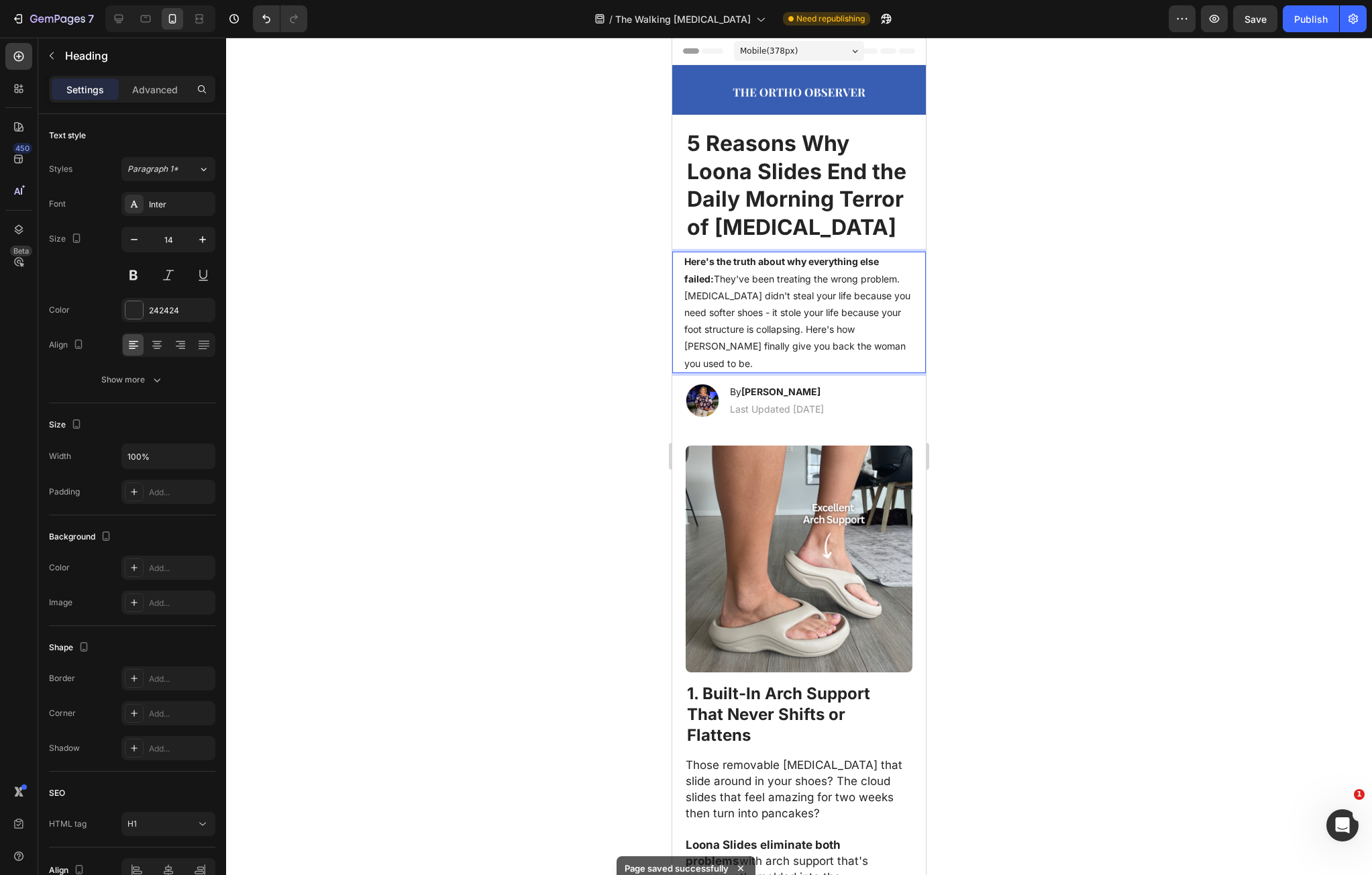
click at [718, 305] on p "Here's the truth about why everything else failed: They've been treating the wr…" at bounding box center [799, 312] width 229 height 118
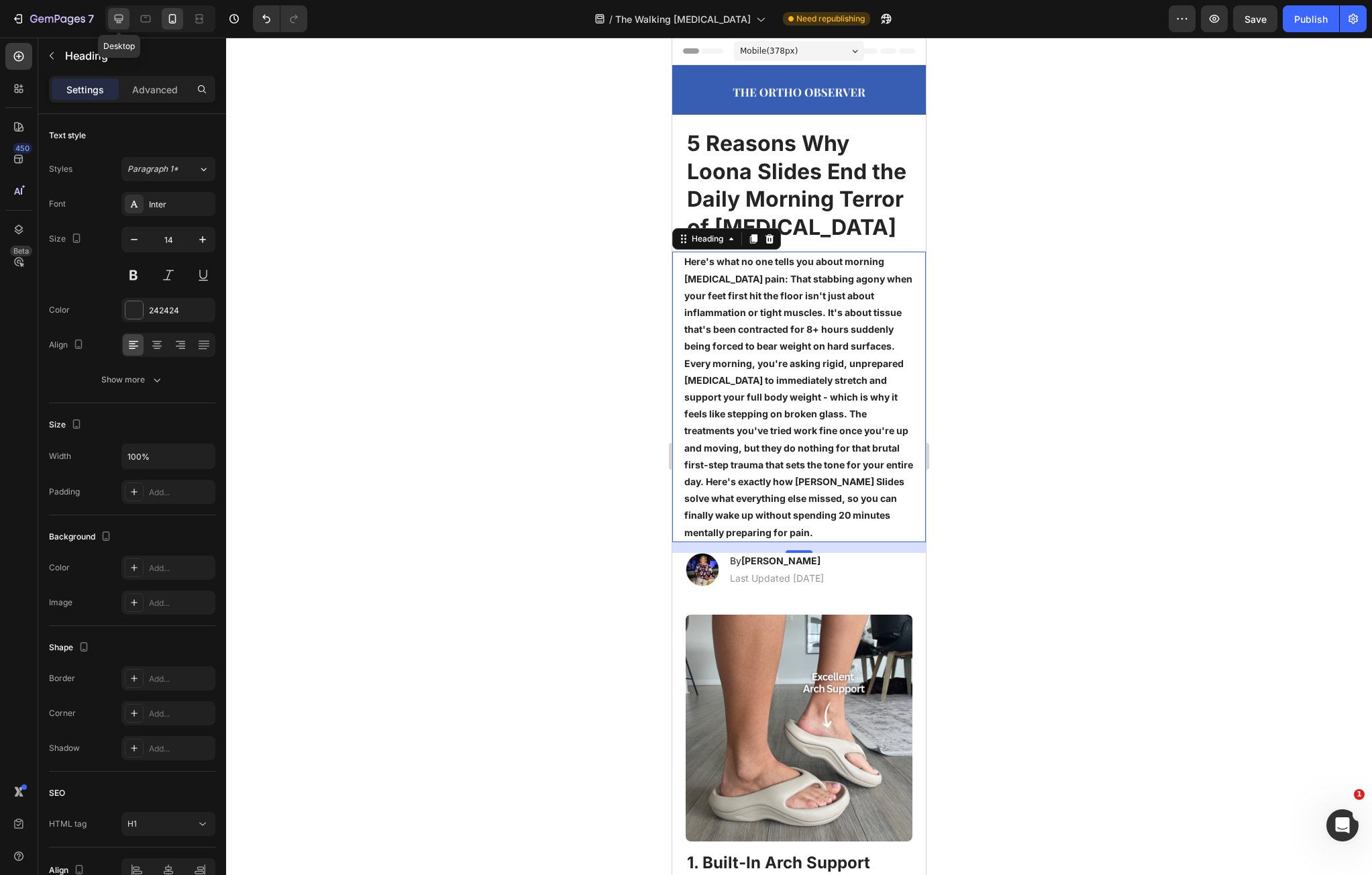
click at [120, 13] on icon at bounding box center [118, 18] width 13 height 13
type input "19"
type input "996"
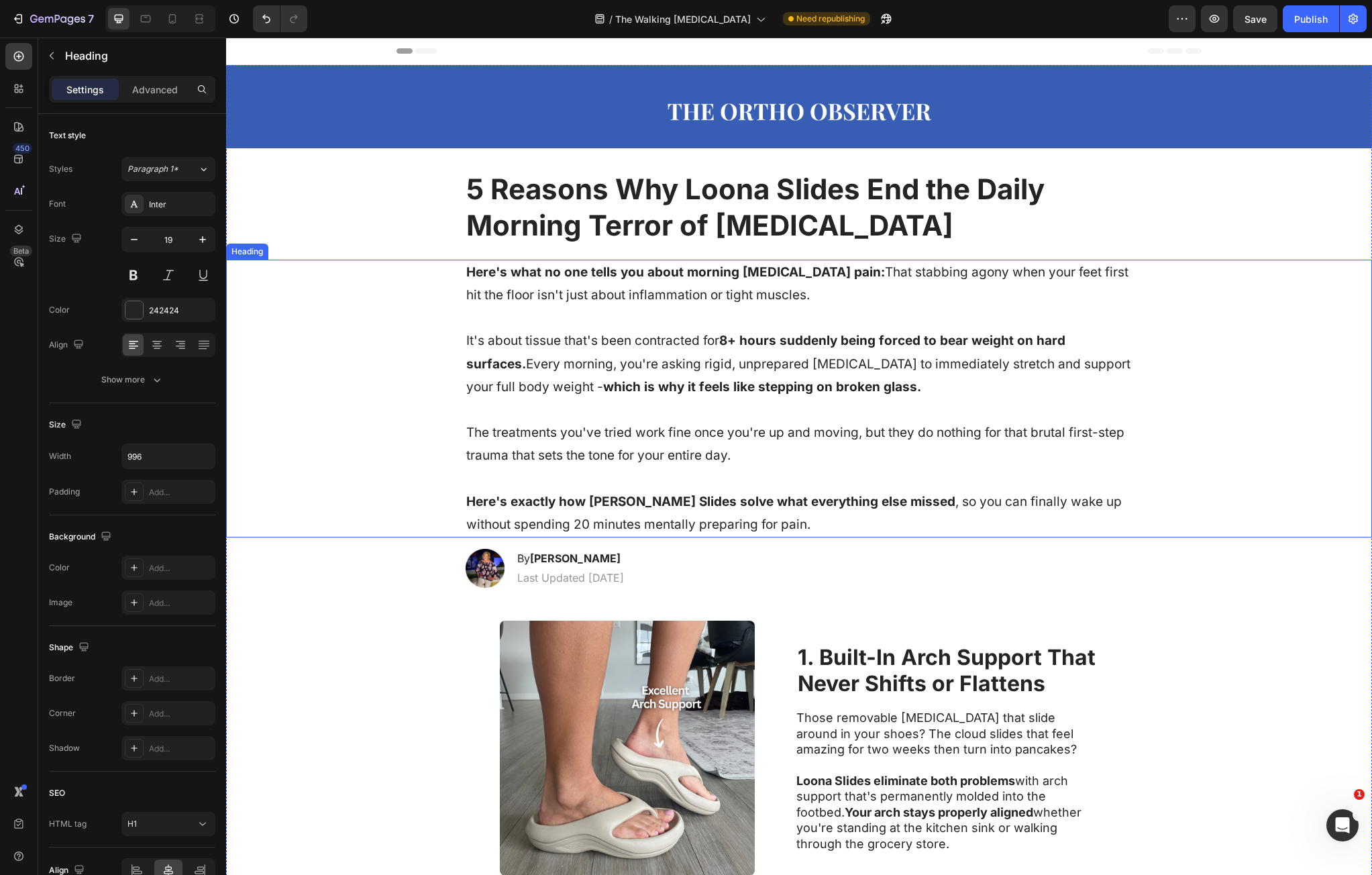
click at [637, 292] on p "⁠⁠⁠⁠⁠⁠⁠ Here's what no one tells you about morning plantar fasciitis pain: That…" at bounding box center [798, 398] width 666 height 275
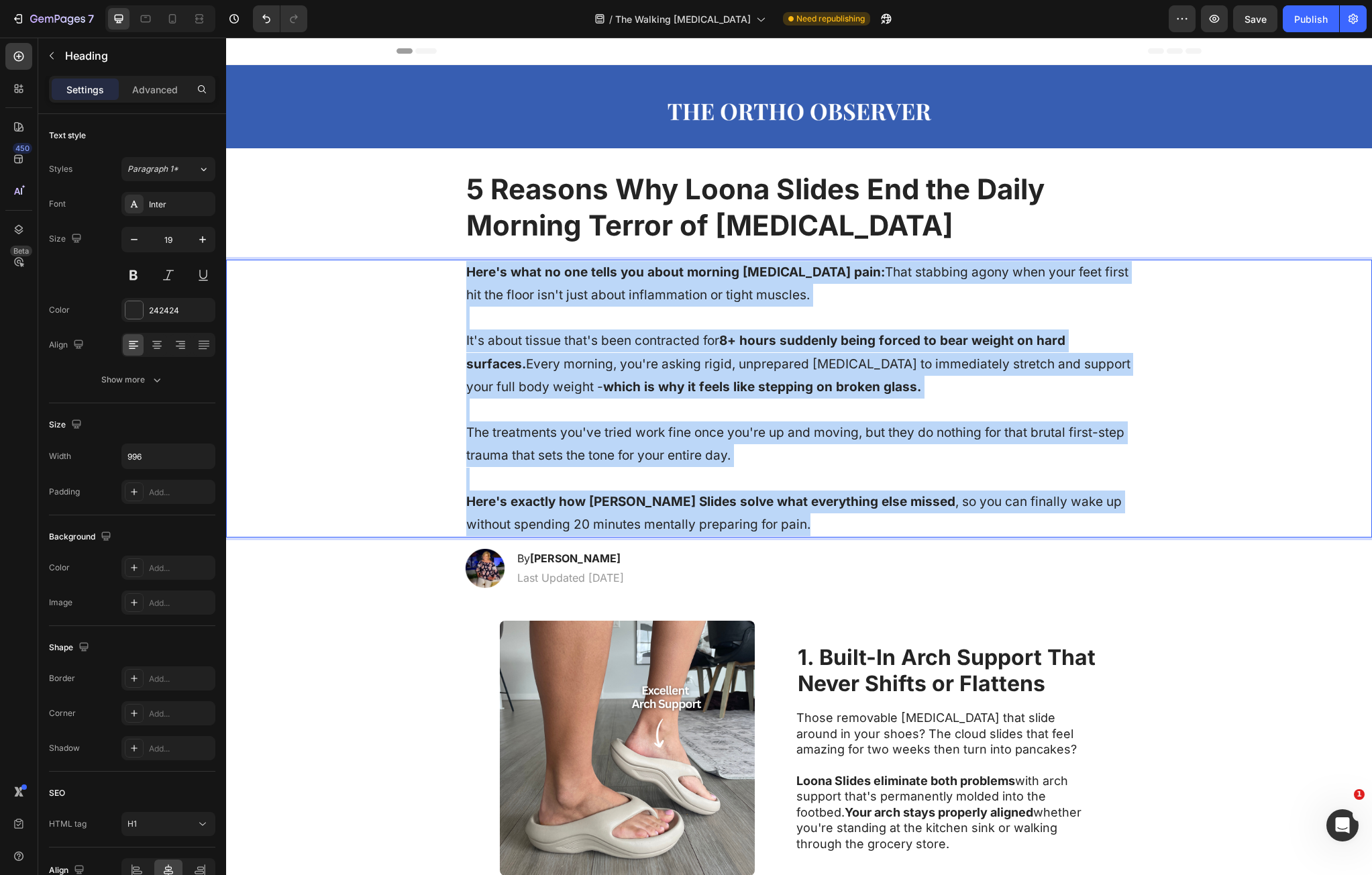
drag, startPoint x: 471, startPoint y: 269, endPoint x: 928, endPoint y: 522, distance: 522.4
click at [928, 522] on p "Here's what no one tells you about morning plantar fasciitis pain: That stabbin…" at bounding box center [798, 398] width 666 height 275
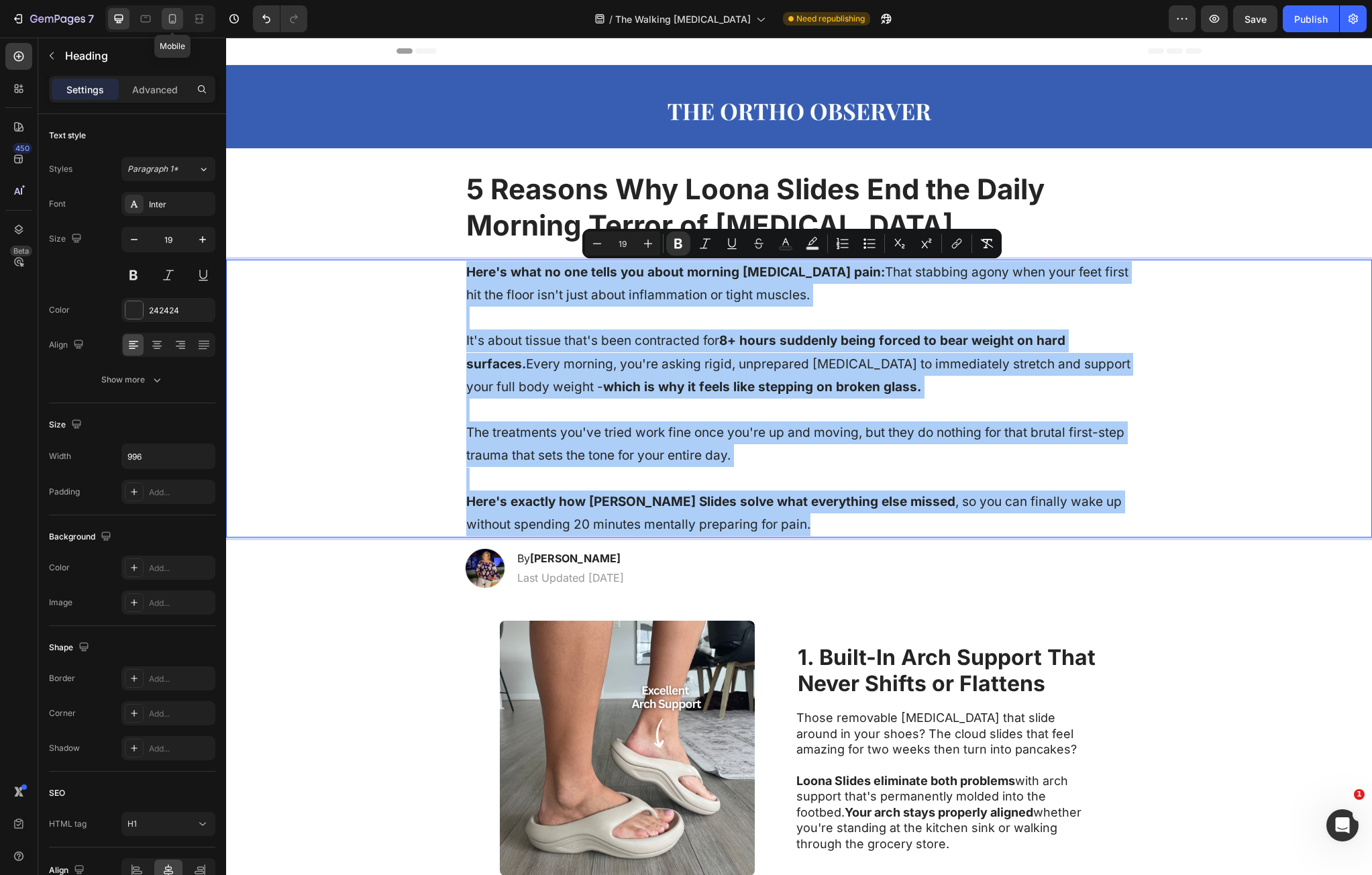
click at [172, 20] on icon at bounding box center [172, 18] width 13 height 13
type input "14"
type input "100%"
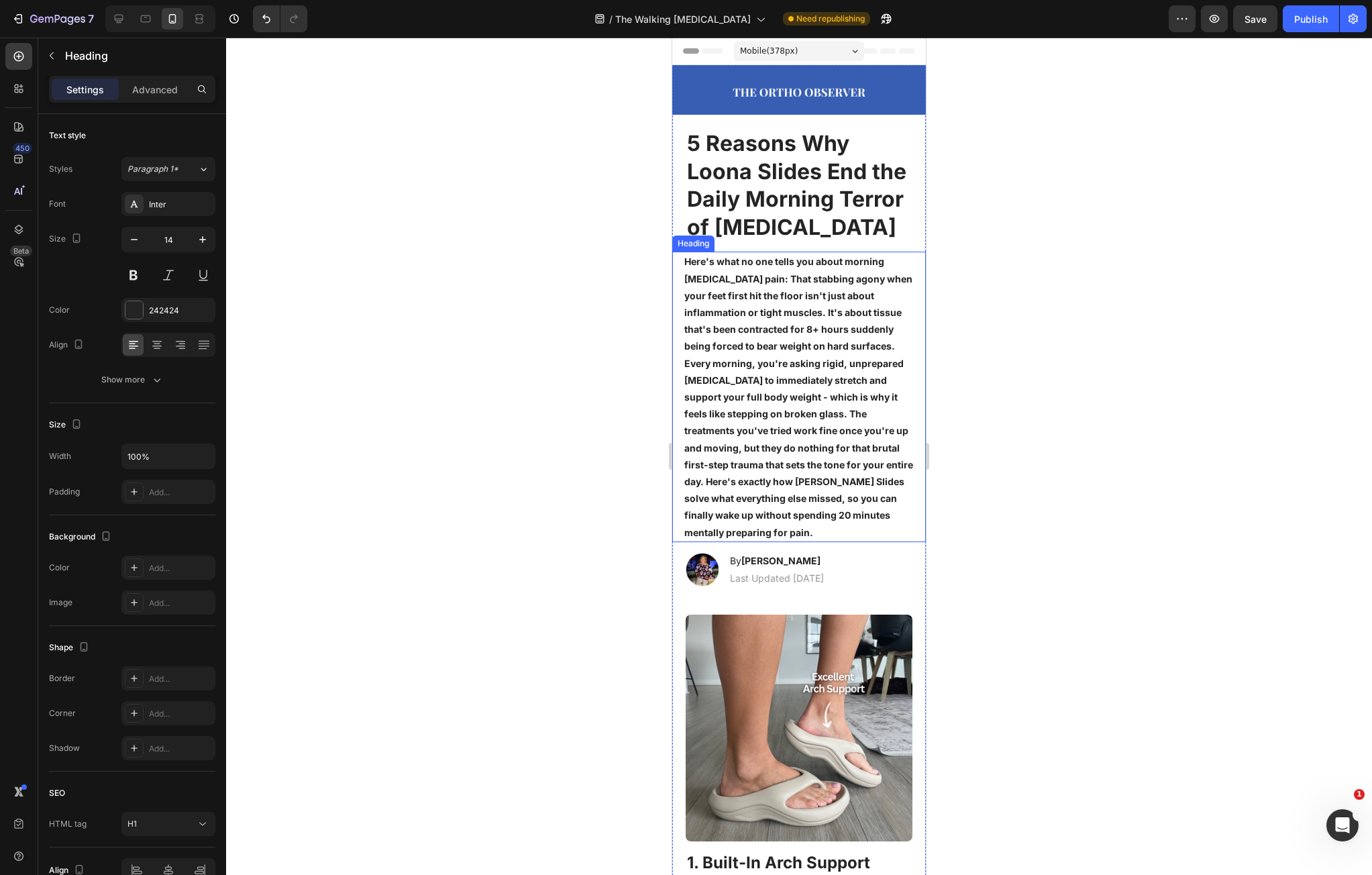
click at [709, 295] on p "⁠⁠⁠⁠⁠⁠⁠ Here's what no one tells you about morning plantar fasciitis pain: That…" at bounding box center [799, 396] width 229 height 288
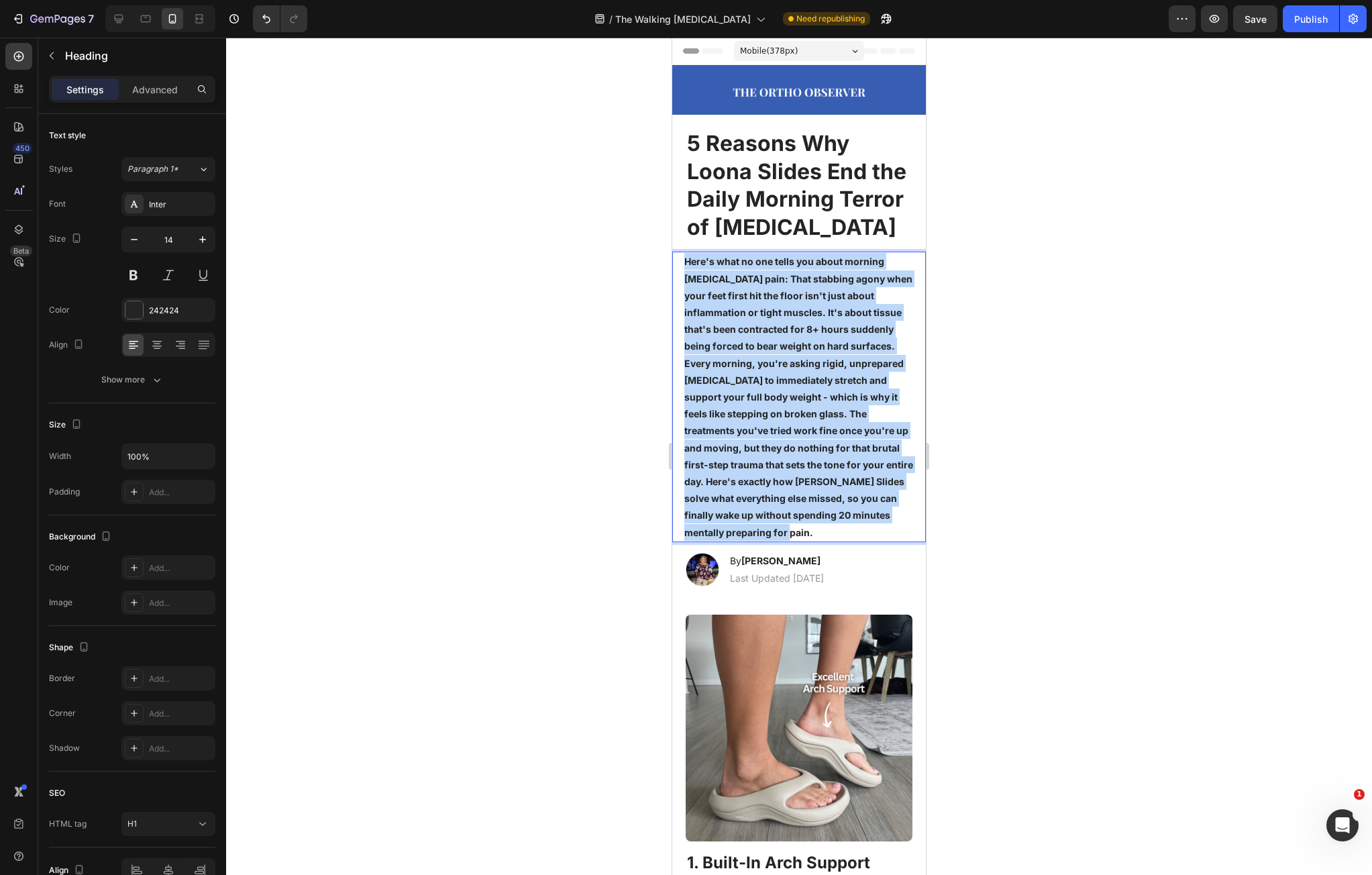
drag, startPoint x: 709, startPoint y: 295, endPoint x: 880, endPoint y: 576, distance: 328.9
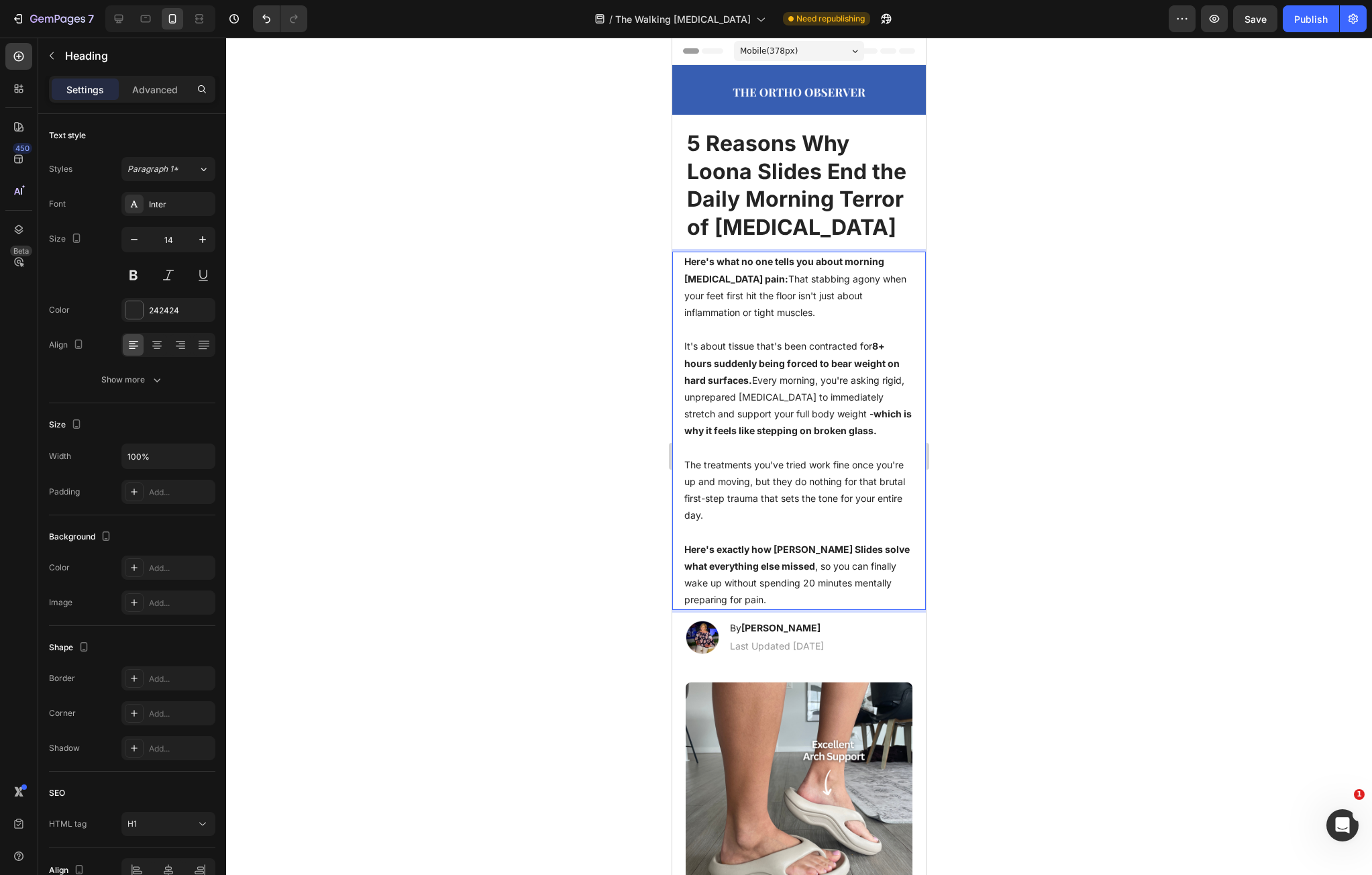
click at [969, 504] on div at bounding box center [798, 456] width 1146 height 838
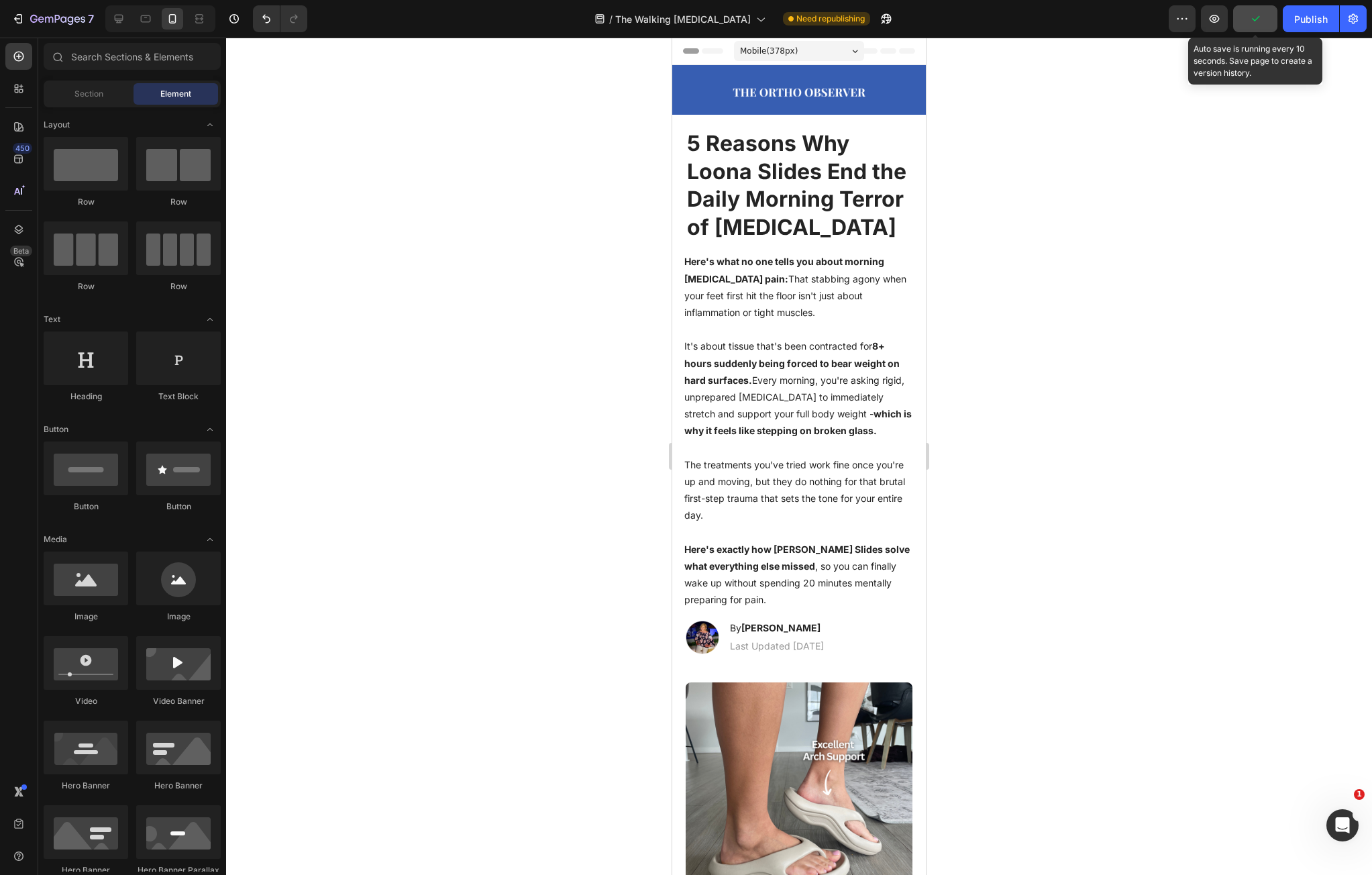
click at [1253, 24] on icon "button" at bounding box center [1256, 18] width 13 height 13
click at [712, 298] on p "⁠⁠⁠⁠⁠⁠⁠ Here's what no one tells you about morning plantar fasciitis pain: That…" at bounding box center [799, 430] width 229 height 355
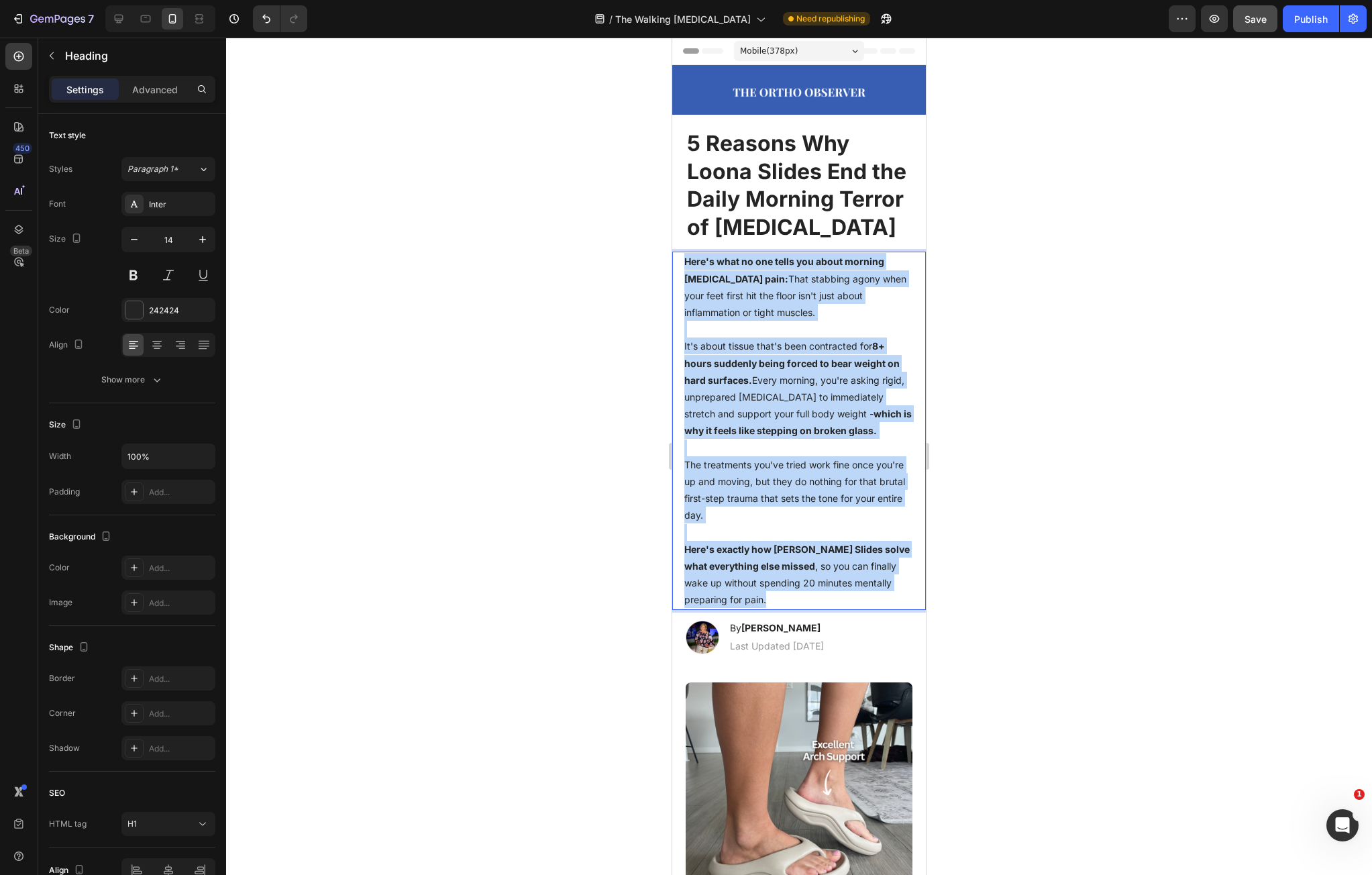
drag, startPoint x: 702, startPoint y: 292, endPoint x: 830, endPoint y: 654, distance: 384.0
click at [830, 608] on p "Here's what no one tells you about morning plantar fasciitis pain: That stabbin…" at bounding box center [799, 430] width 229 height 355
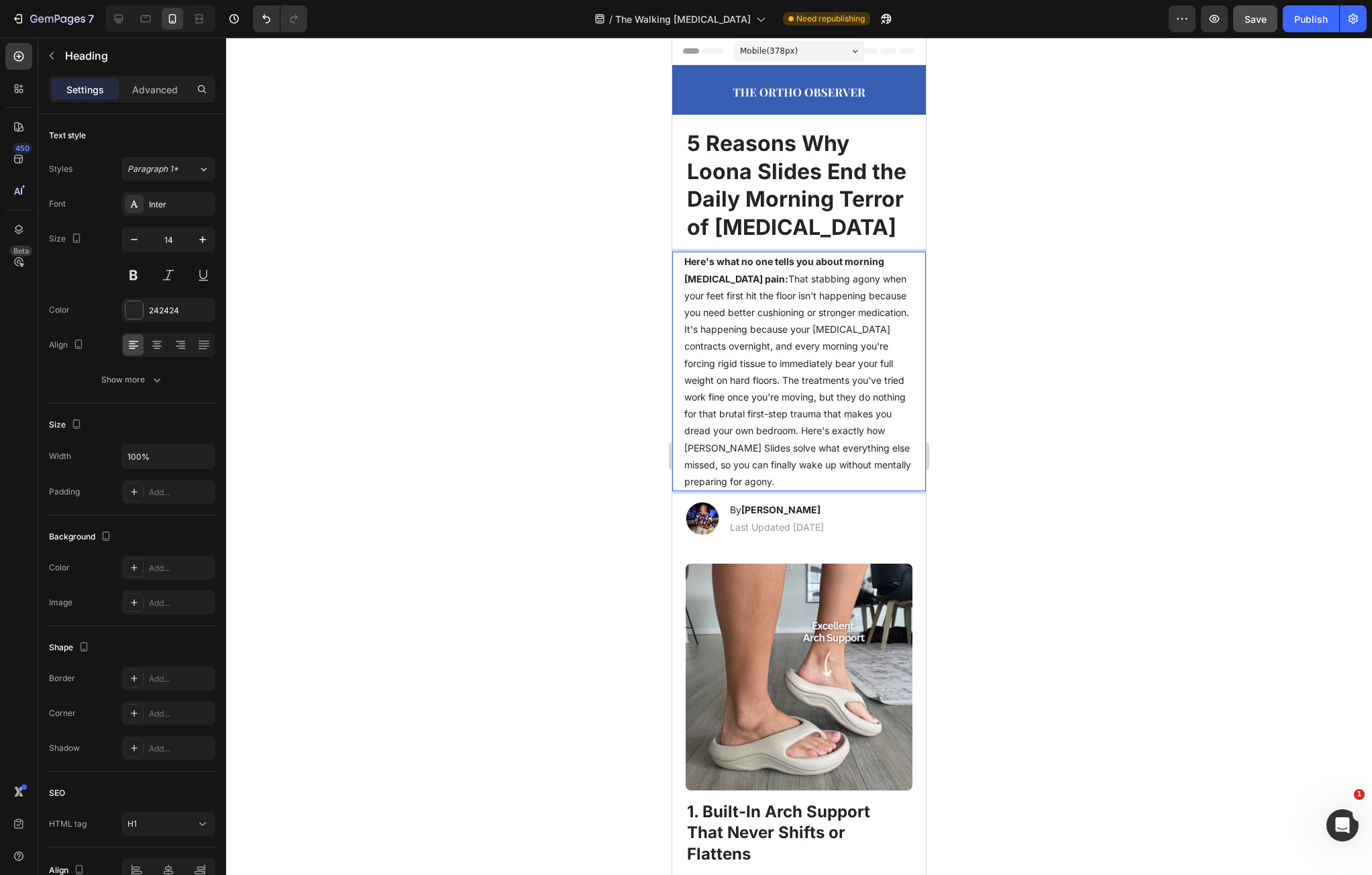
click at [741, 360] on p "Here's what no one tells you about morning plantar fasciitis pain: That stabbin…" at bounding box center [799, 371] width 229 height 237
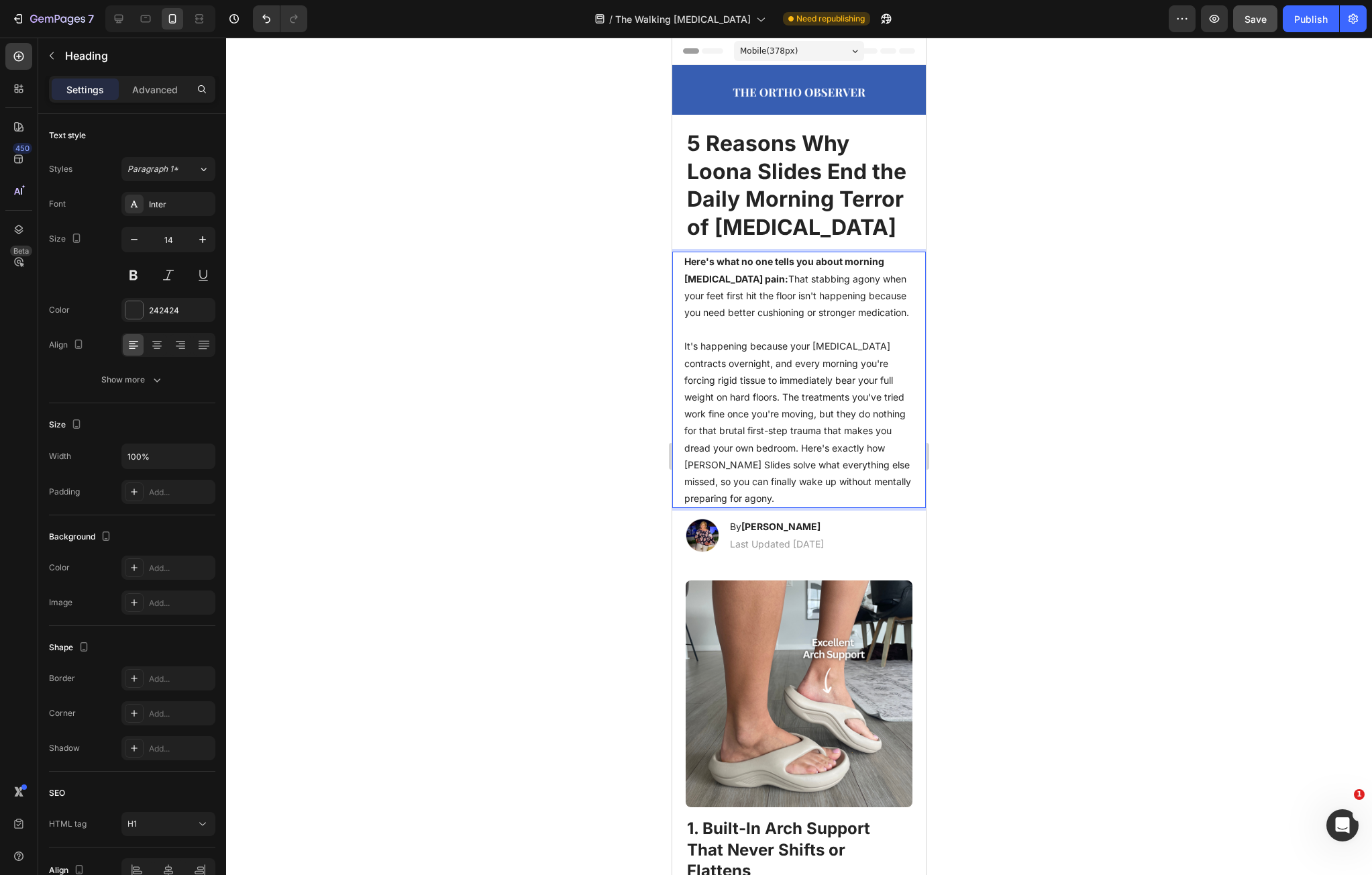
click at [785, 442] on p "Here's what no one tells you about morning plantar fasciitis pain: That stabbin…" at bounding box center [799, 379] width 229 height 254
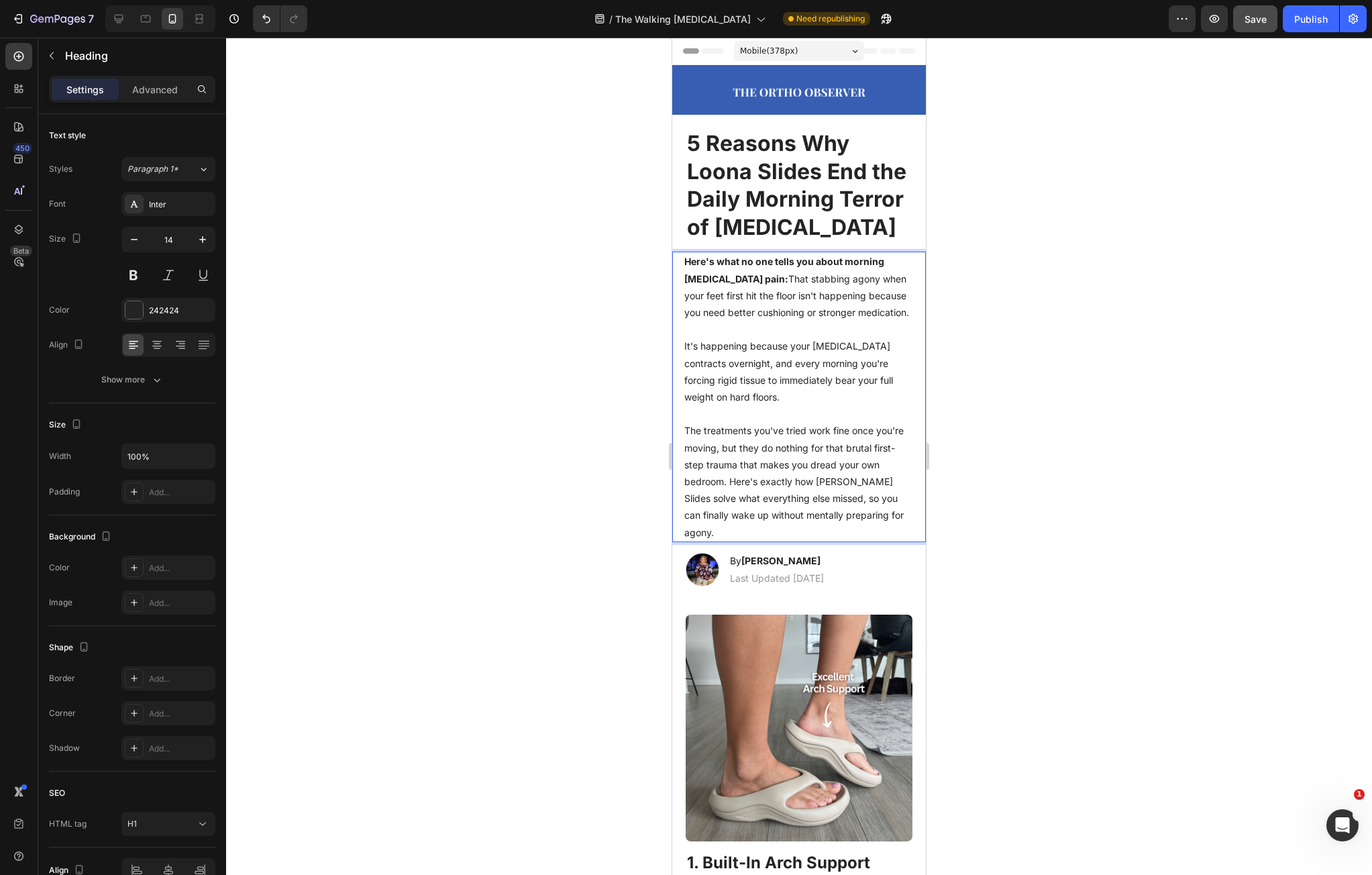
click at [734, 528] on p "Here's what no one tells you about morning plantar fasciitis pain: That stabbin…" at bounding box center [799, 396] width 229 height 288
click at [731, 528] on p "Here's what no one tells you about morning plantar fasciitis pain: That stabbin…" at bounding box center [799, 396] width 229 height 288
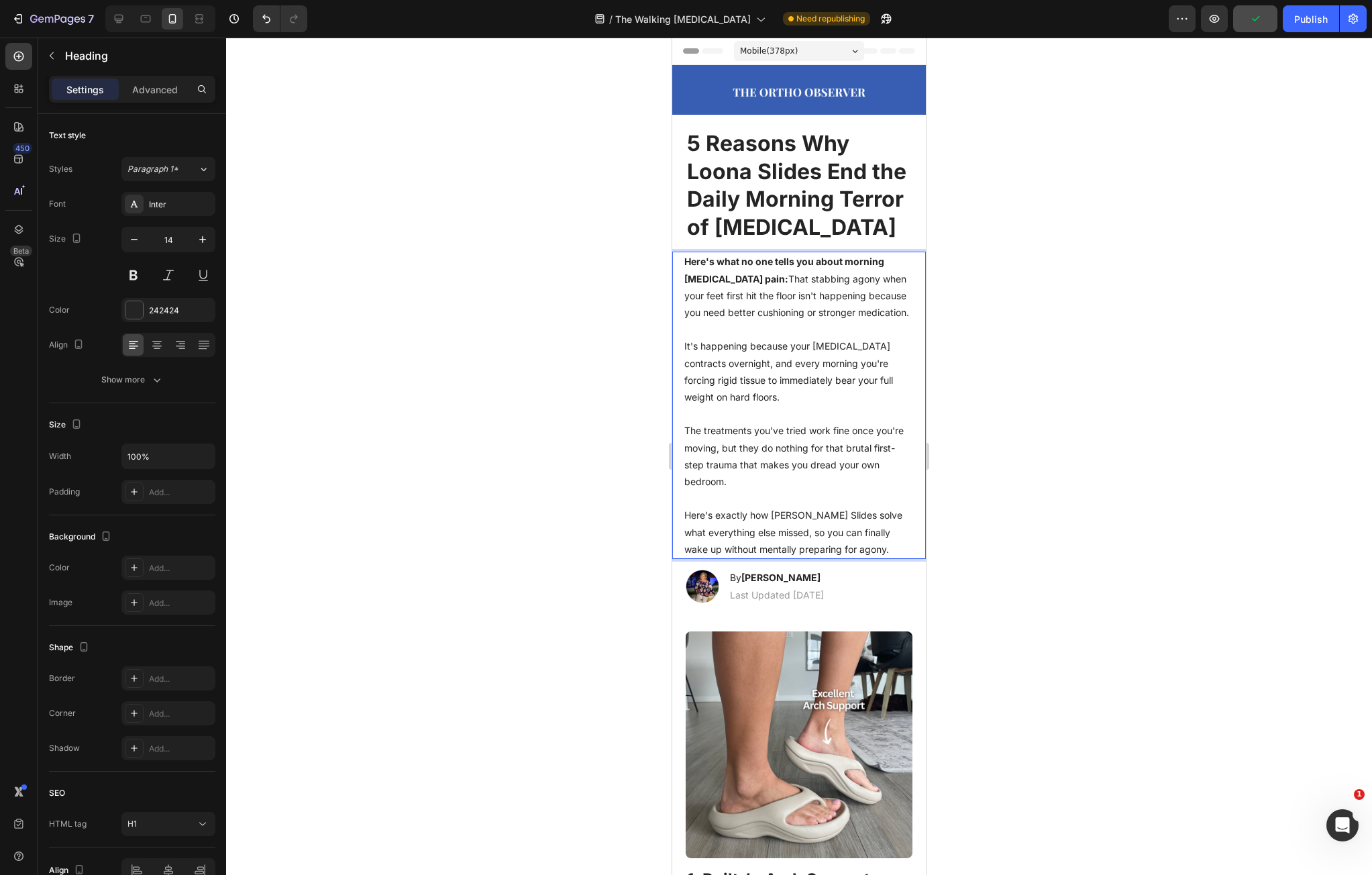
click at [688, 395] on p "Here's what no one tells you about morning plantar fasciitis pain: That stabbin…" at bounding box center [799, 405] width 229 height 305
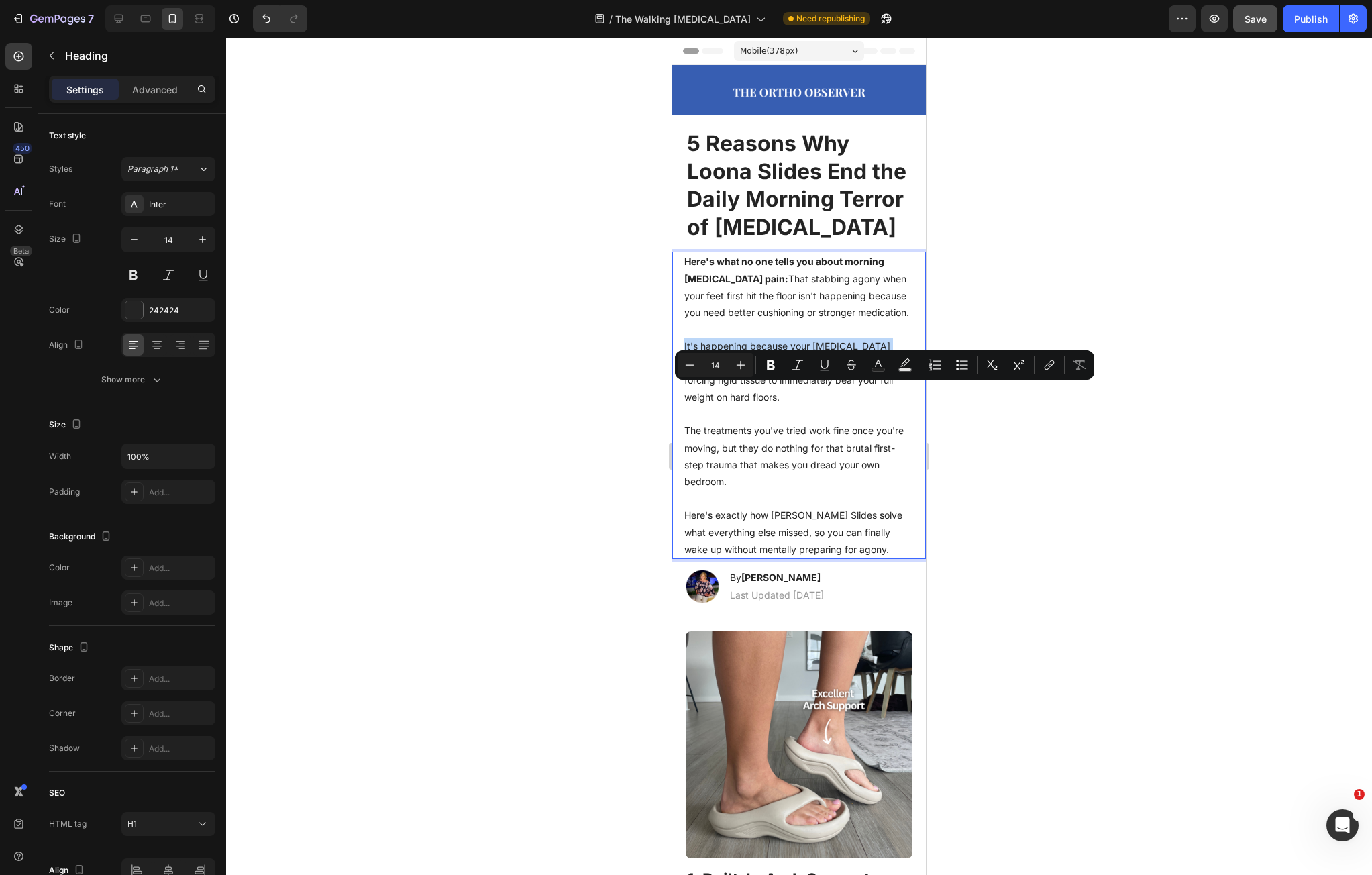
drag, startPoint x: 688, startPoint y: 395, endPoint x: 755, endPoint y: 411, distance: 68.9
click at [755, 411] on p "Here's what no one tells you about morning plantar fasciitis pain: That stabbin…" at bounding box center [799, 405] width 229 height 305
click at [740, 483] on p "Here's what no one tells you about morning plantar fasciitis pain: That stabbin…" at bounding box center [799, 405] width 229 height 305
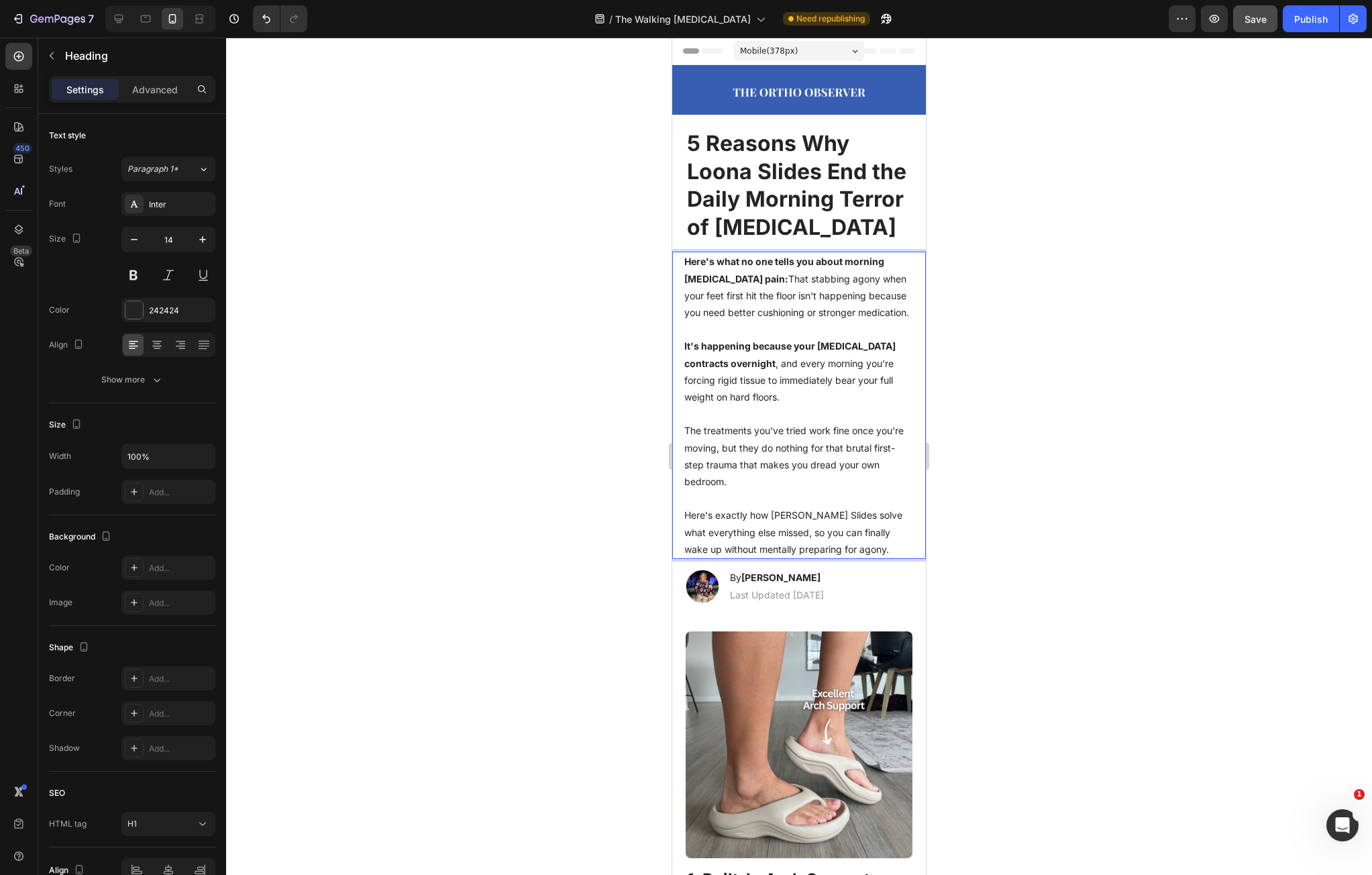
click at [738, 477] on p "Here's what no one tells you about morning plantar fasciitis pain: That stabbin…" at bounding box center [799, 405] width 229 height 305
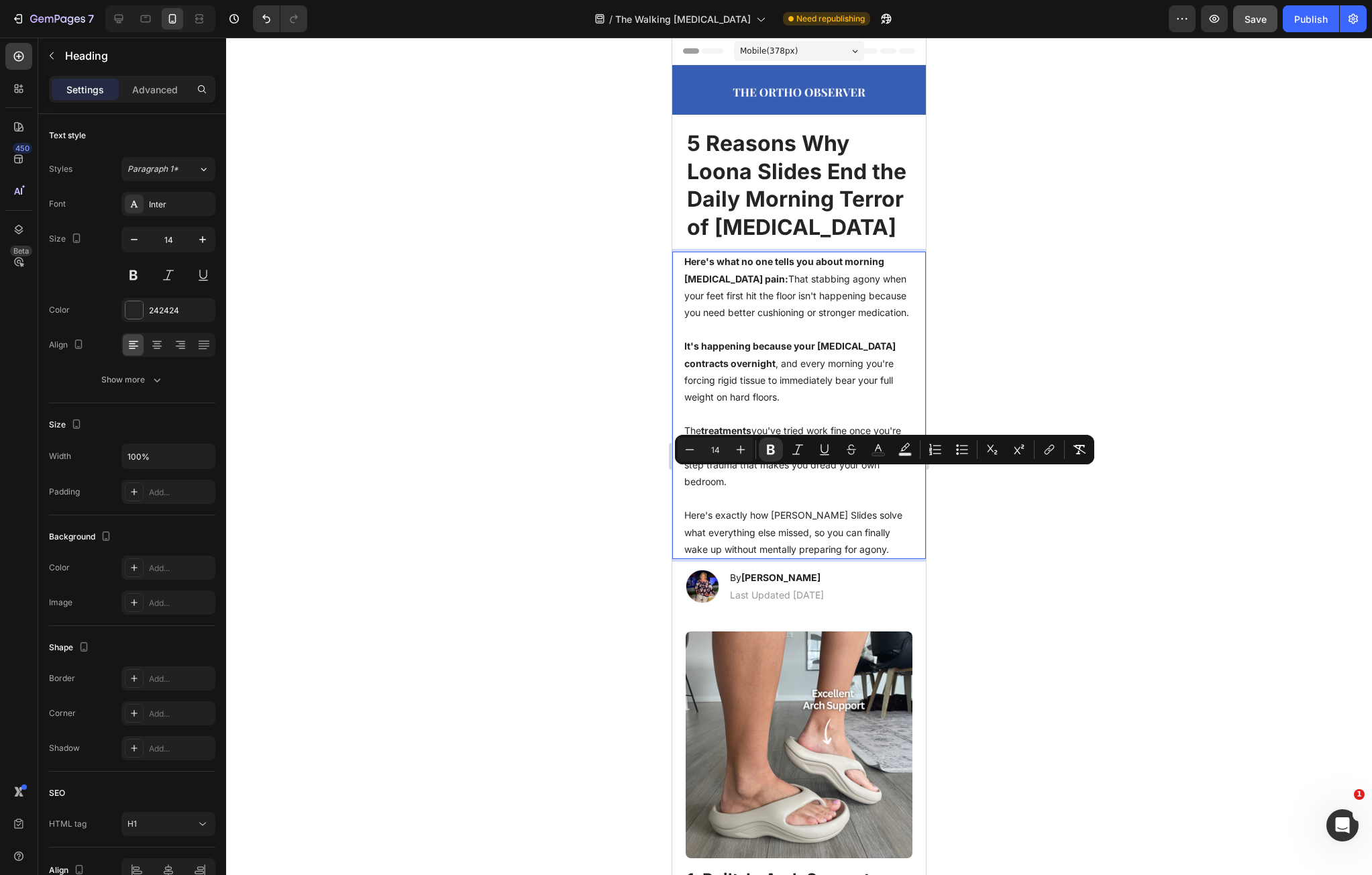
click at [787, 496] on p "Here's what no one tells you about morning plantar fasciitis pain: That stabbin…" at bounding box center [799, 405] width 229 height 305
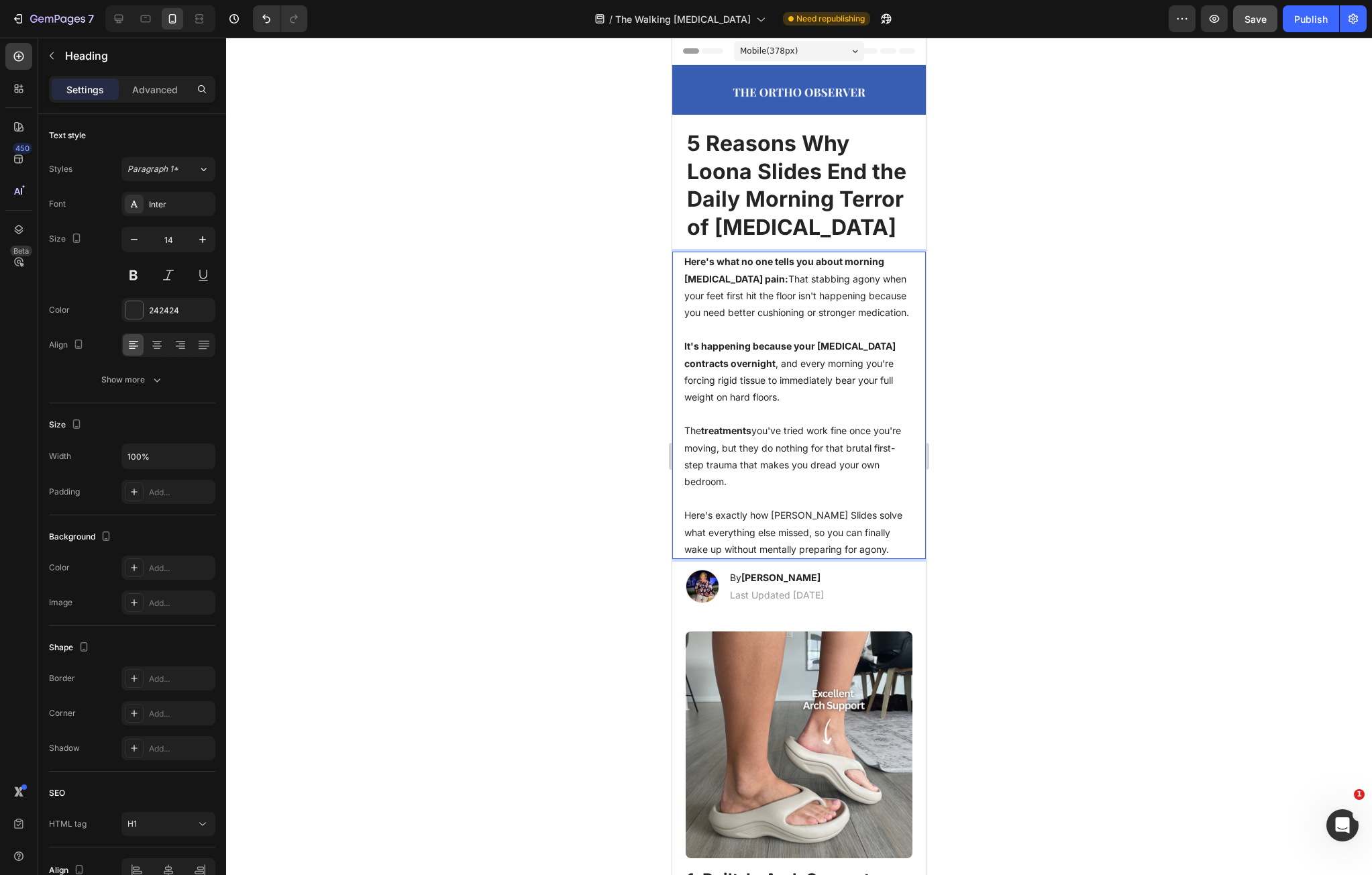
click at [798, 491] on p "Here's what no one tells you about morning plantar fasciitis pain: That stabbin…" at bounding box center [799, 405] width 229 height 305
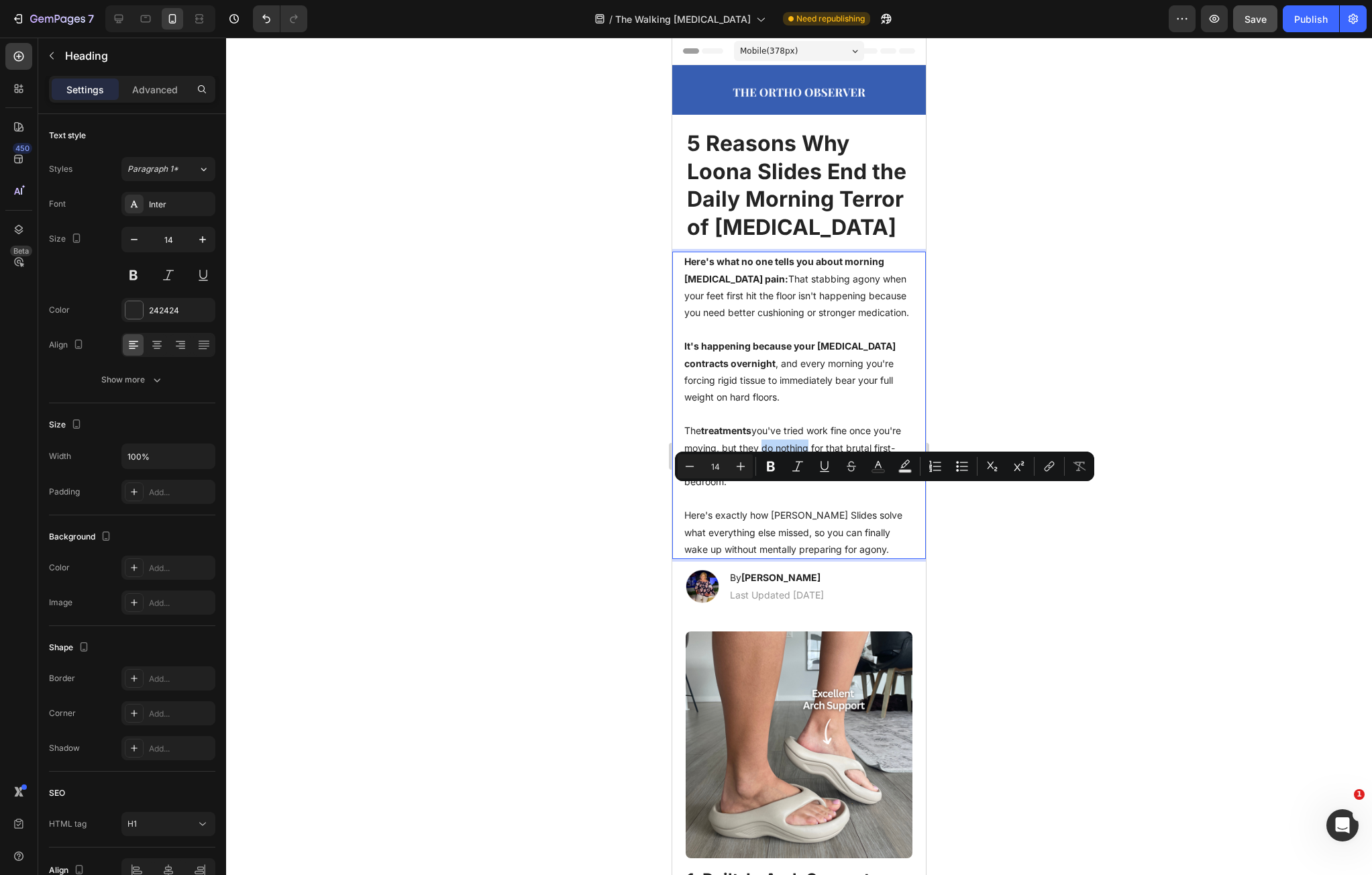
drag, startPoint x: 798, startPoint y: 491, endPoint x: 819, endPoint y: 490, distance: 21.0
click at [819, 490] on p "Here's what no one tells you about morning plantar fasciitis pain: That stabbin…" at bounding box center [799, 405] width 229 height 305
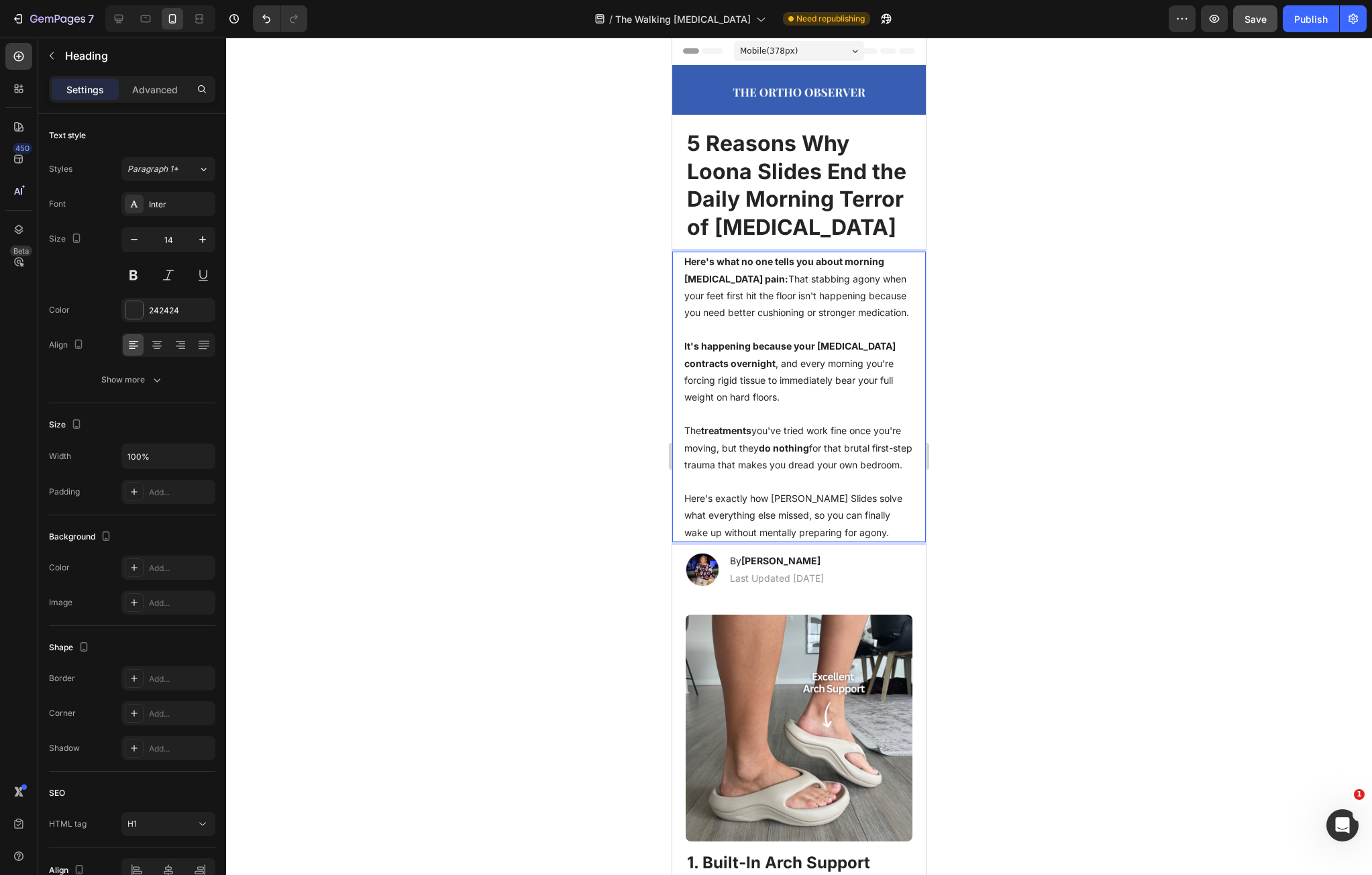
click at [841, 518] on p "Here's what no one tells you about morning plantar fasciitis pain: That stabbin…" at bounding box center [799, 396] width 229 height 288
click at [969, 567] on div at bounding box center [798, 456] width 1146 height 838
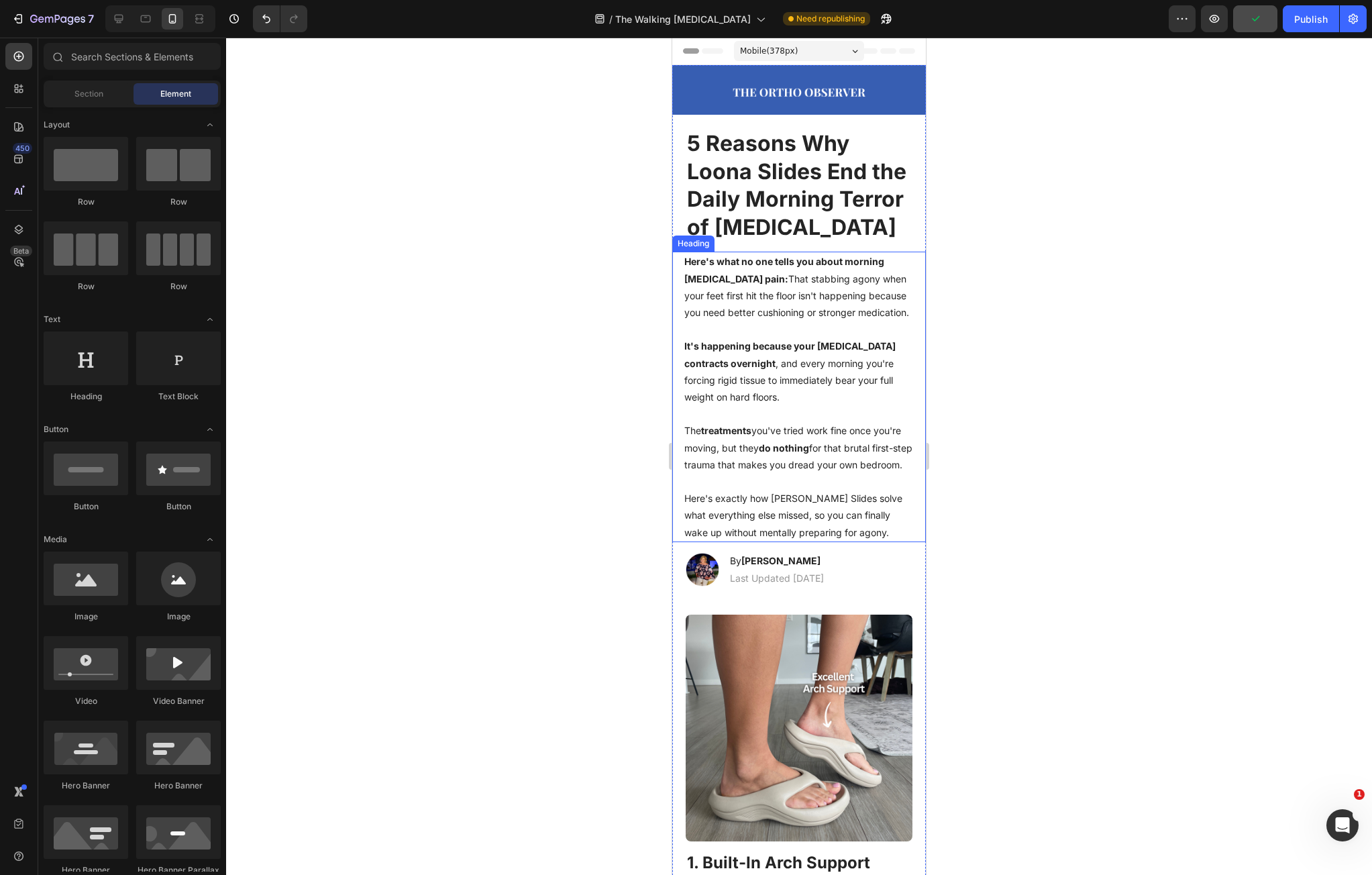
click at [699, 541] on p "⁠⁠⁠⁠⁠⁠⁠ Here's what no one tells you about morning plantar fasciitis pain: That…" at bounding box center [799, 396] width 229 height 288
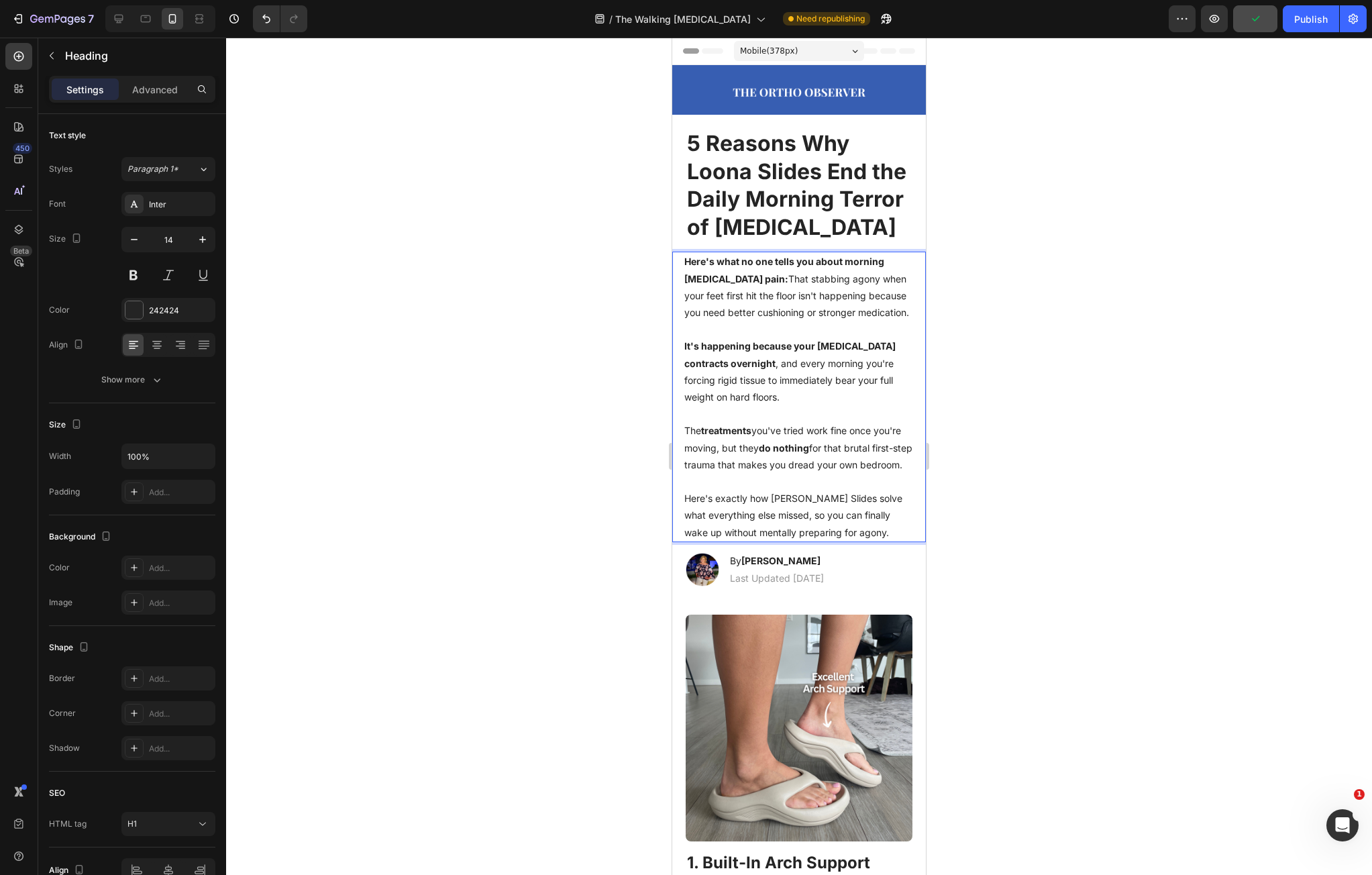
drag, startPoint x: 699, startPoint y: 559, endPoint x: 799, endPoint y: 574, distance: 101.1
click at [703, 541] on p "Here's what no one tells you about morning plantar fasciitis pain: That stabbin…" at bounding box center [799, 396] width 229 height 288
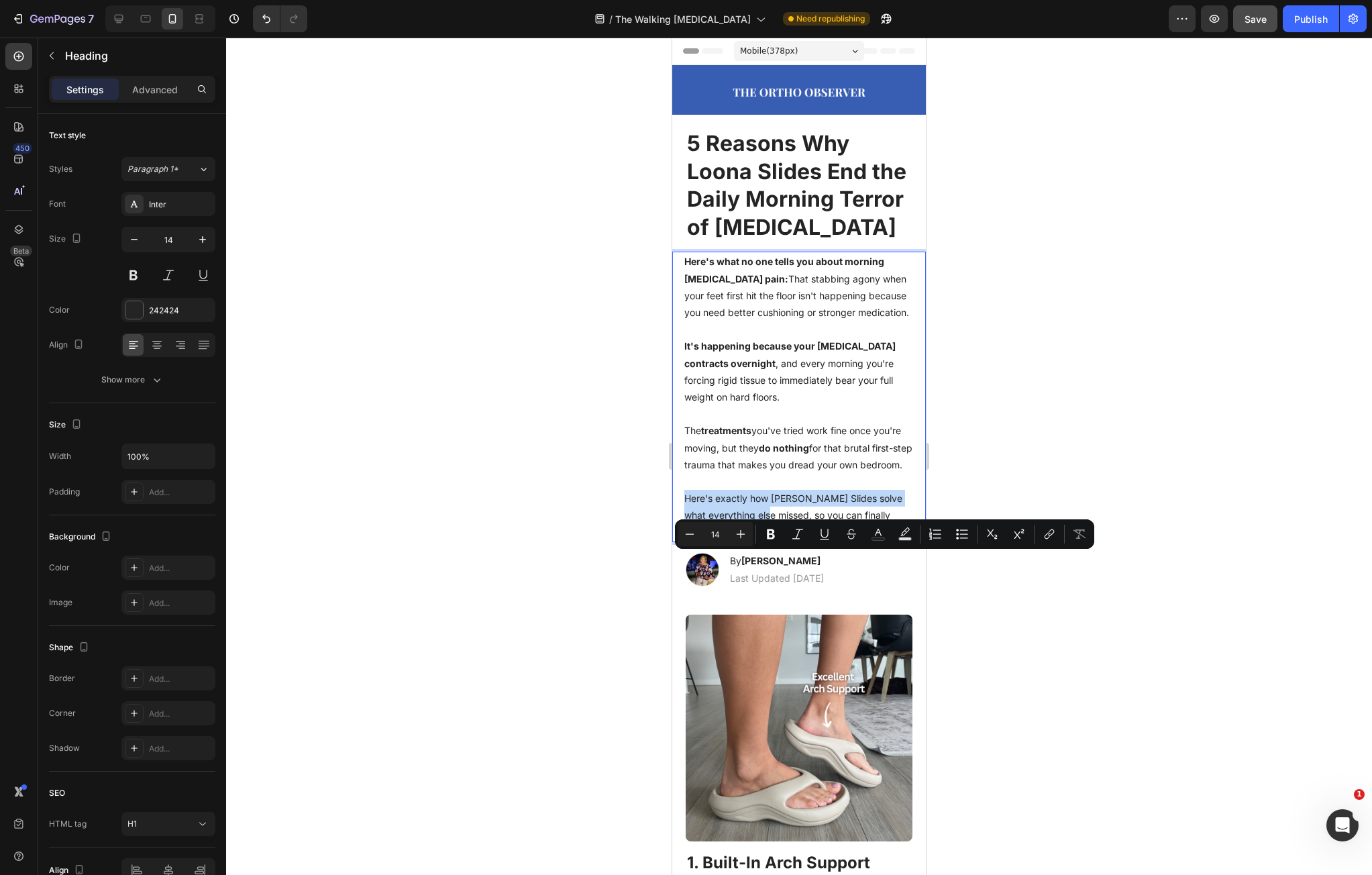
drag, startPoint x: 703, startPoint y: 559, endPoint x: 779, endPoint y: 578, distance: 78.3
click at [773, 541] on p "Here's what no one tells you about morning plantar fasciitis pain: That stabbin…" at bounding box center [799, 396] width 229 height 288
click at [869, 541] on p "Here's what no one tells you about morning plantar fasciitis pain: That stabbin…" at bounding box center [799, 396] width 229 height 288
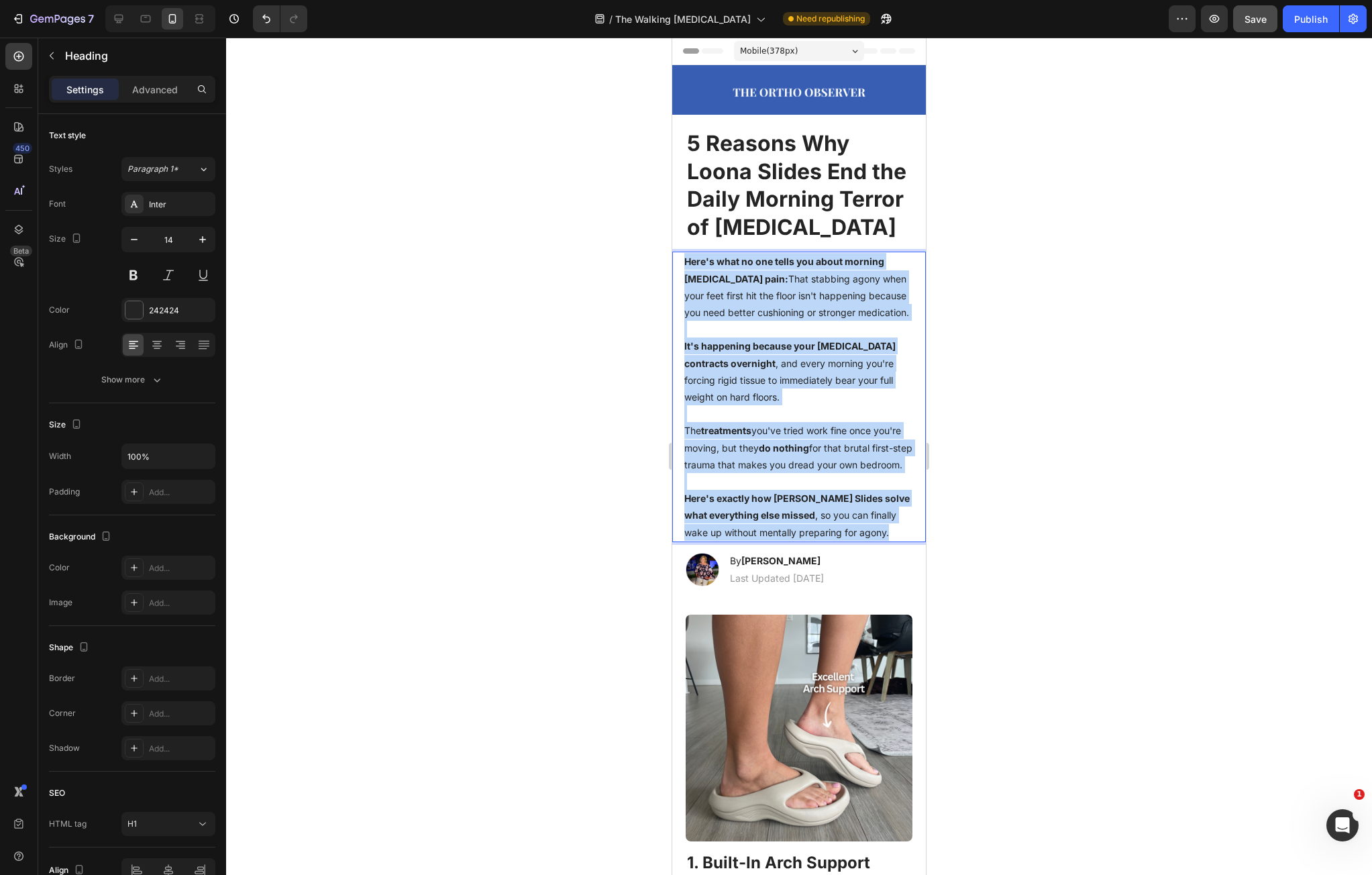
drag, startPoint x: 869, startPoint y: 597, endPoint x: 677, endPoint y: 292, distance: 360.4
click at [677, 292] on div "Here's what no one tells you about morning plantar fasciitis pain: That stabbin…" at bounding box center [798, 396] width 254 height 290
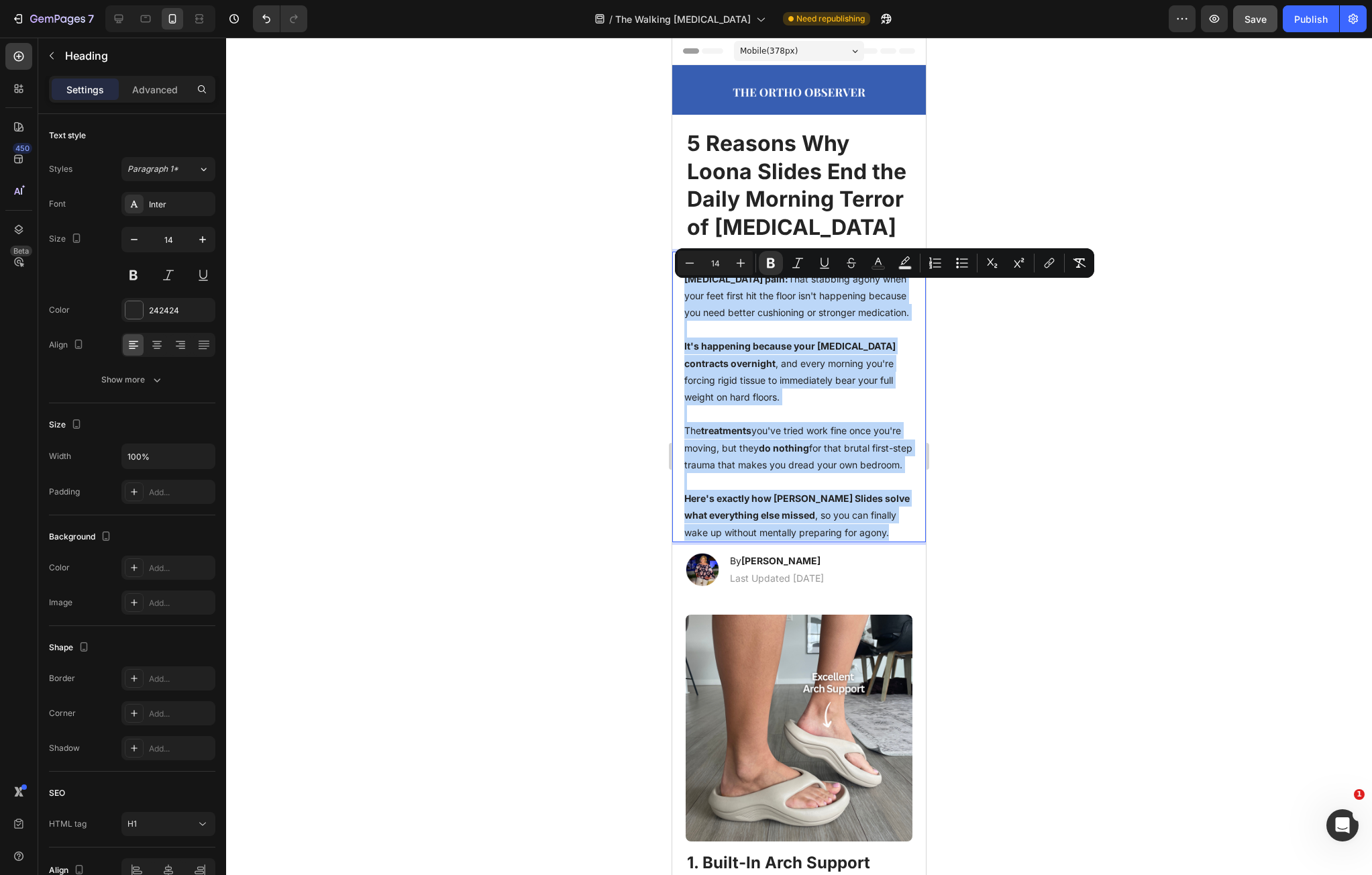
copy p "Here's what no one tells you about morning plantar fasciitis pain: That stabbin…"
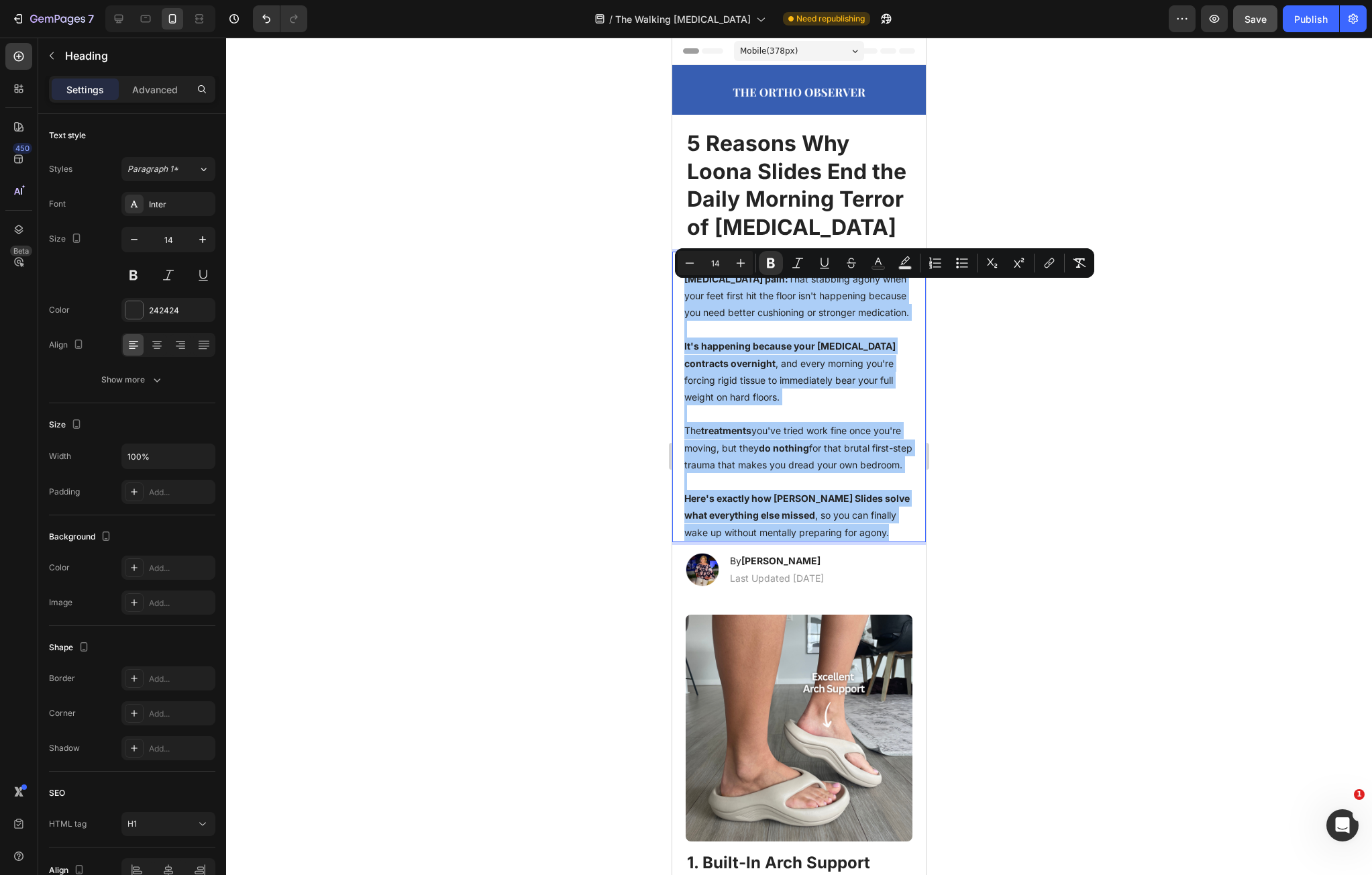
click at [1032, 100] on div at bounding box center [798, 456] width 1146 height 838
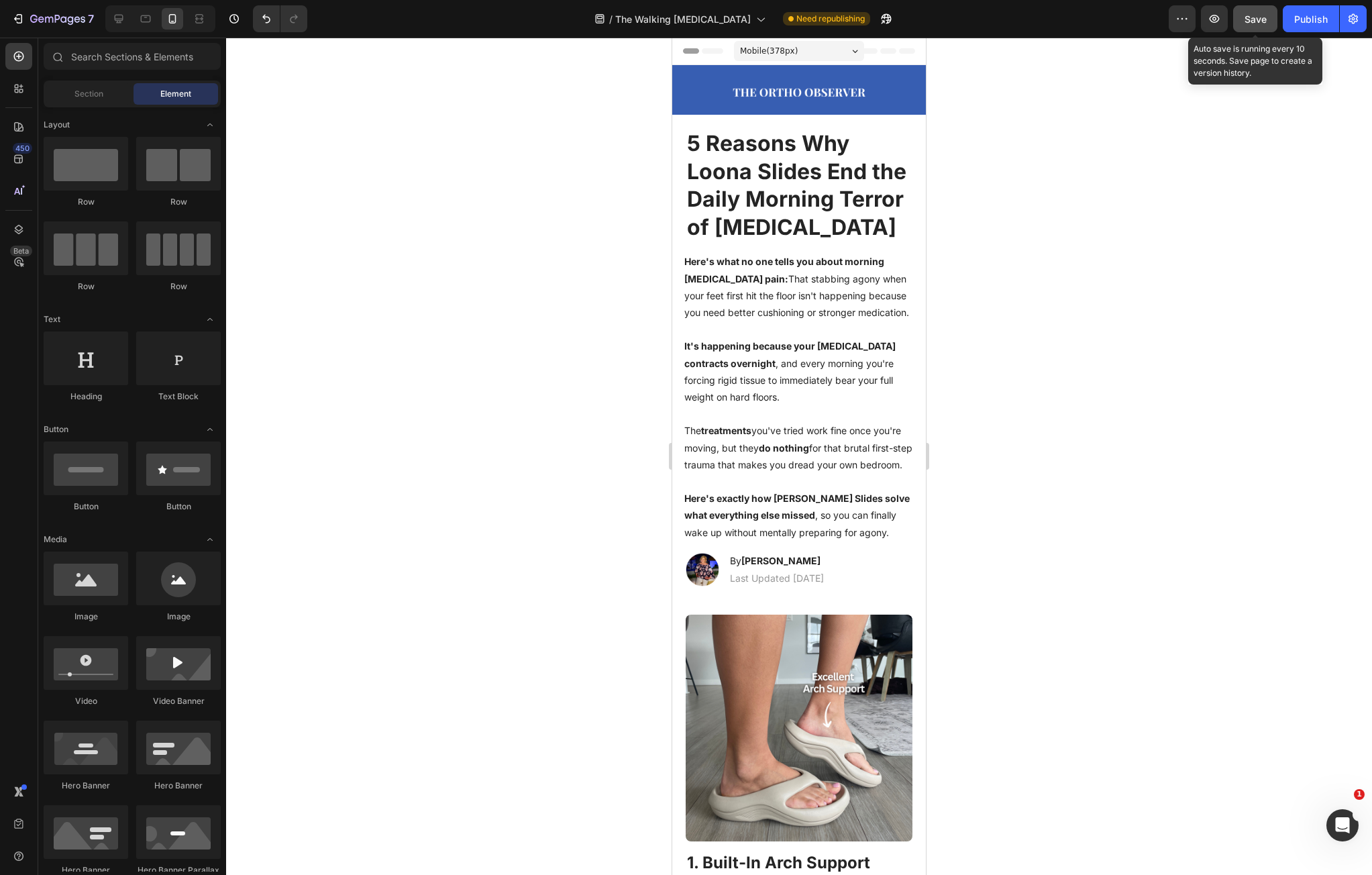
click at [1276, 20] on button "Save" at bounding box center [1255, 19] width 44 height 27
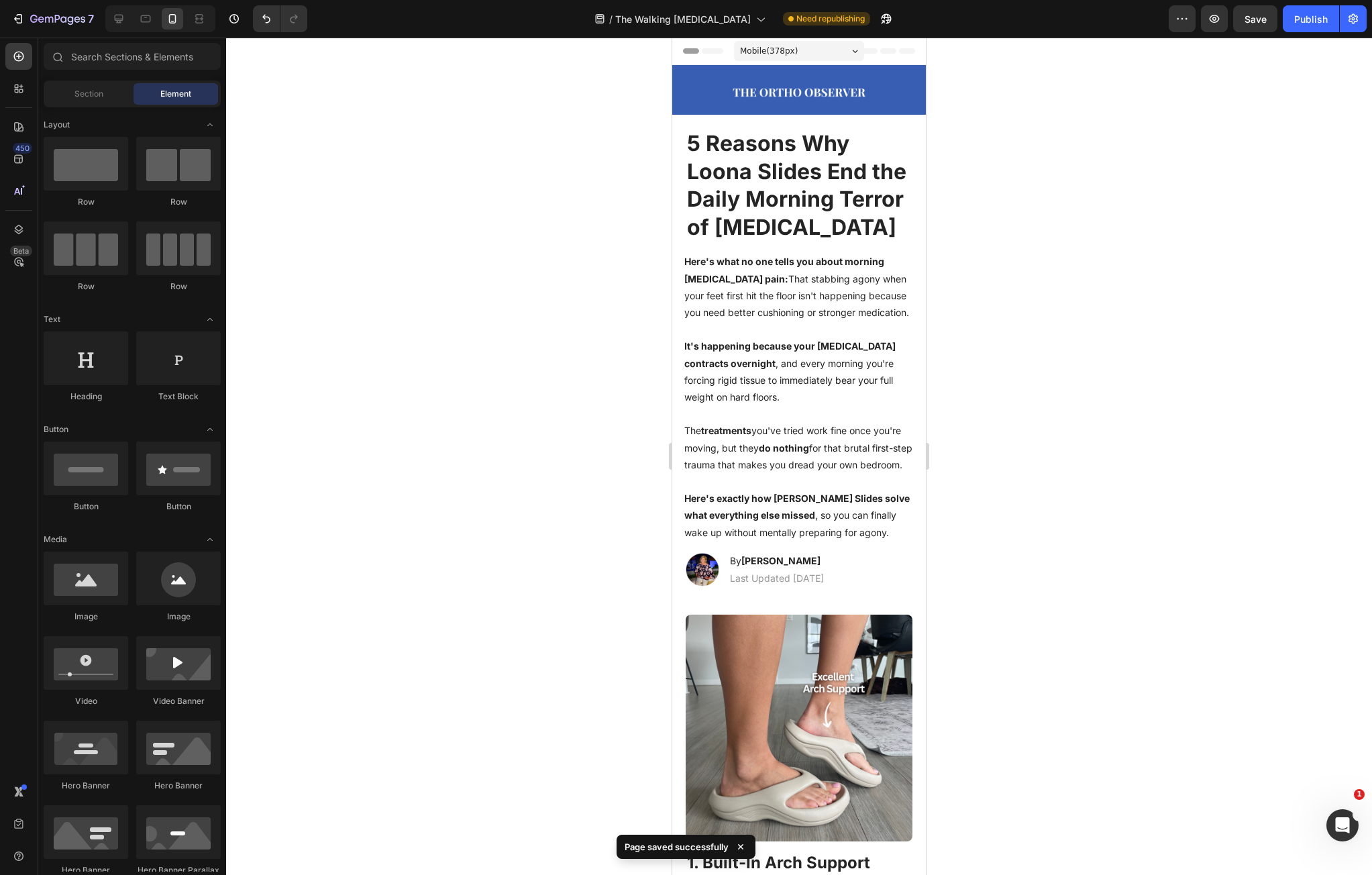
click at [133, 15] on div at bounding box center [160, 19] width 110 height 27
click at [135, 20] on div at bounding box center [146, 19] width 22 height 22
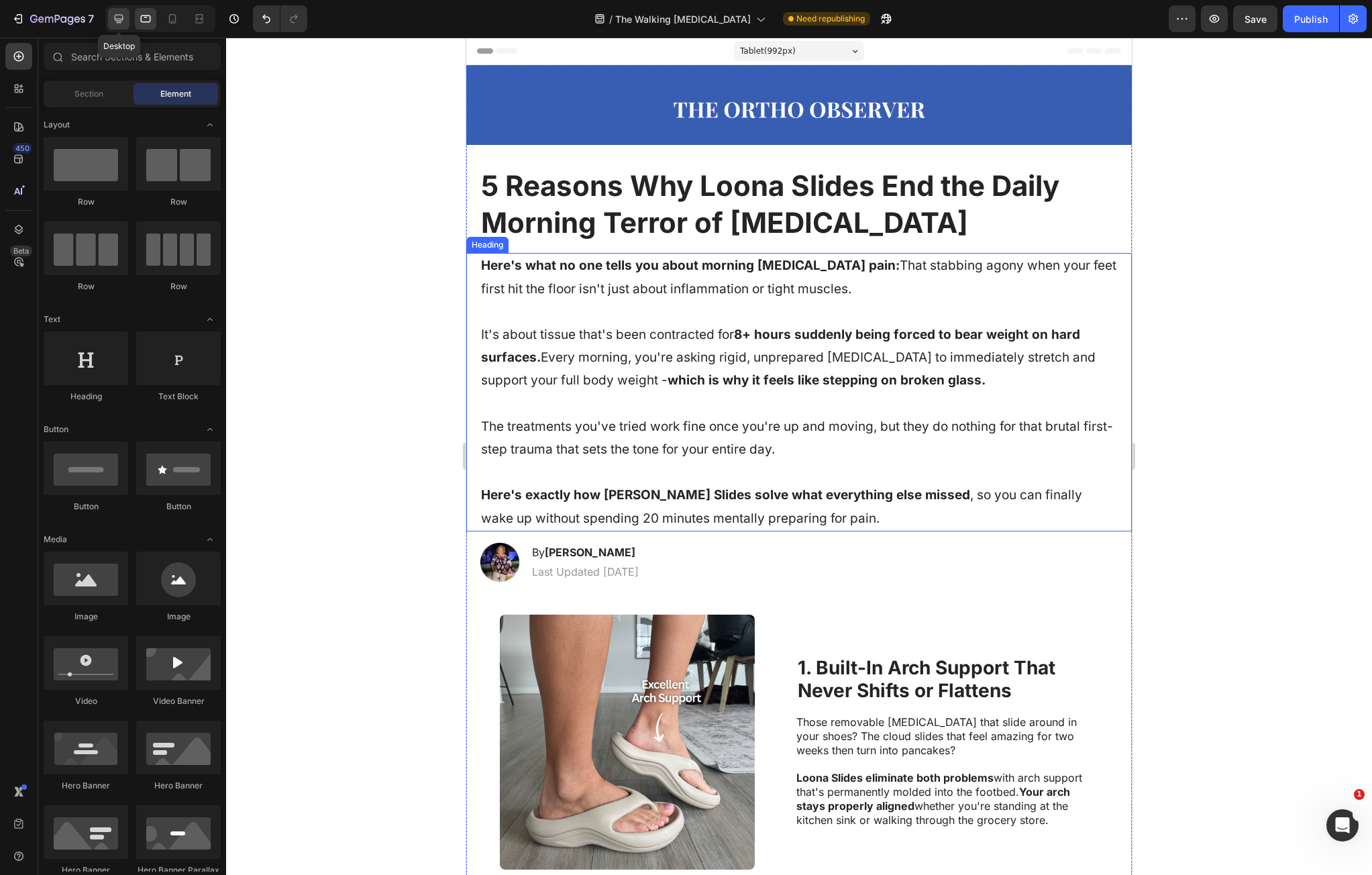
drag, startPoint x: 116, startPoint y: 22, endPoint x: 25, endPoint y: 118, distance: 132.3
click at [116, 22] on icon at bounding box center [118, 18] width 13 height 13
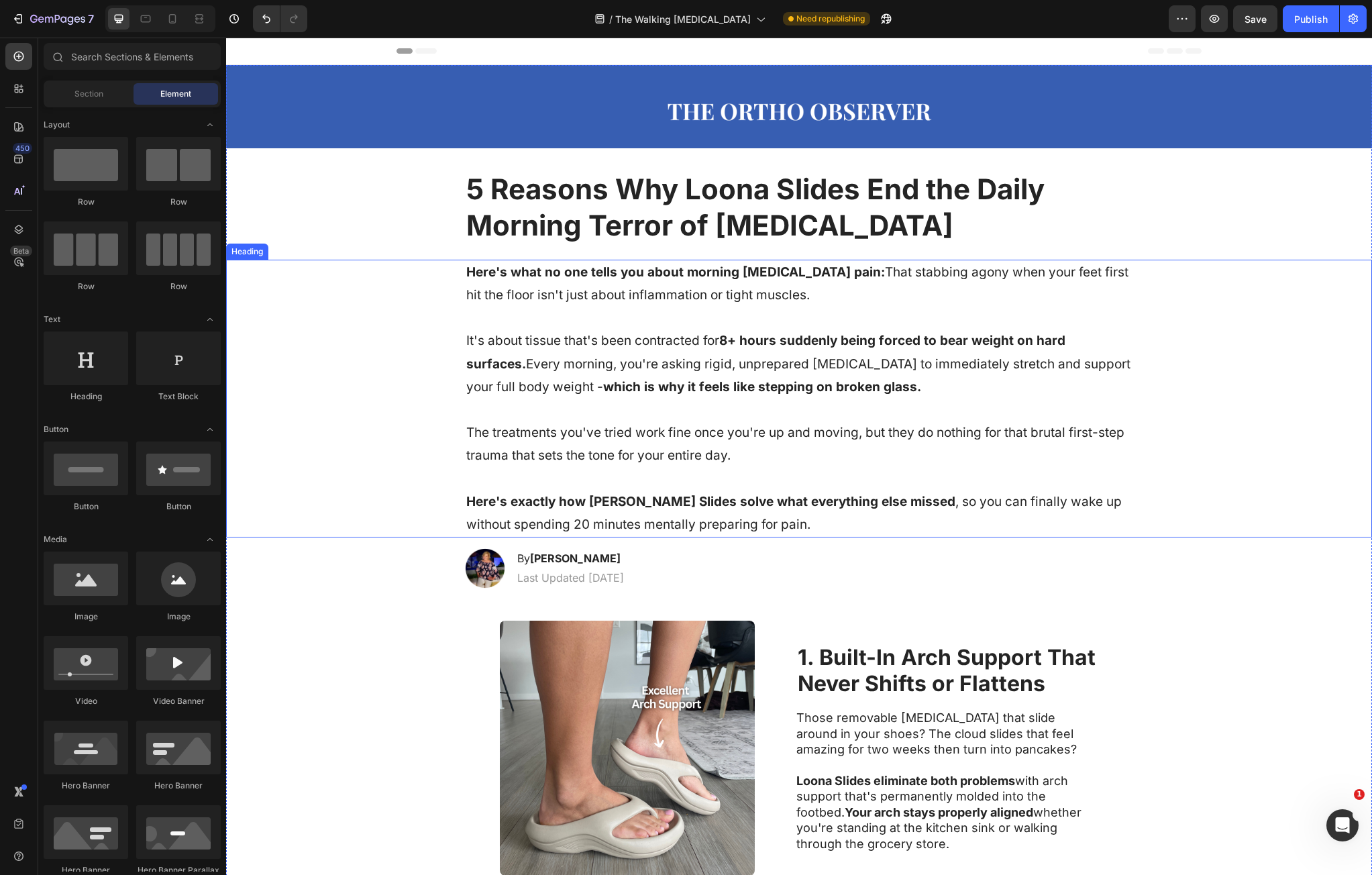
click at [469, 270] on strong "Here's what no one tells you about morning [MEDICAL_DATA] pain:" at bounding box center [675, 272] width 419 height 15
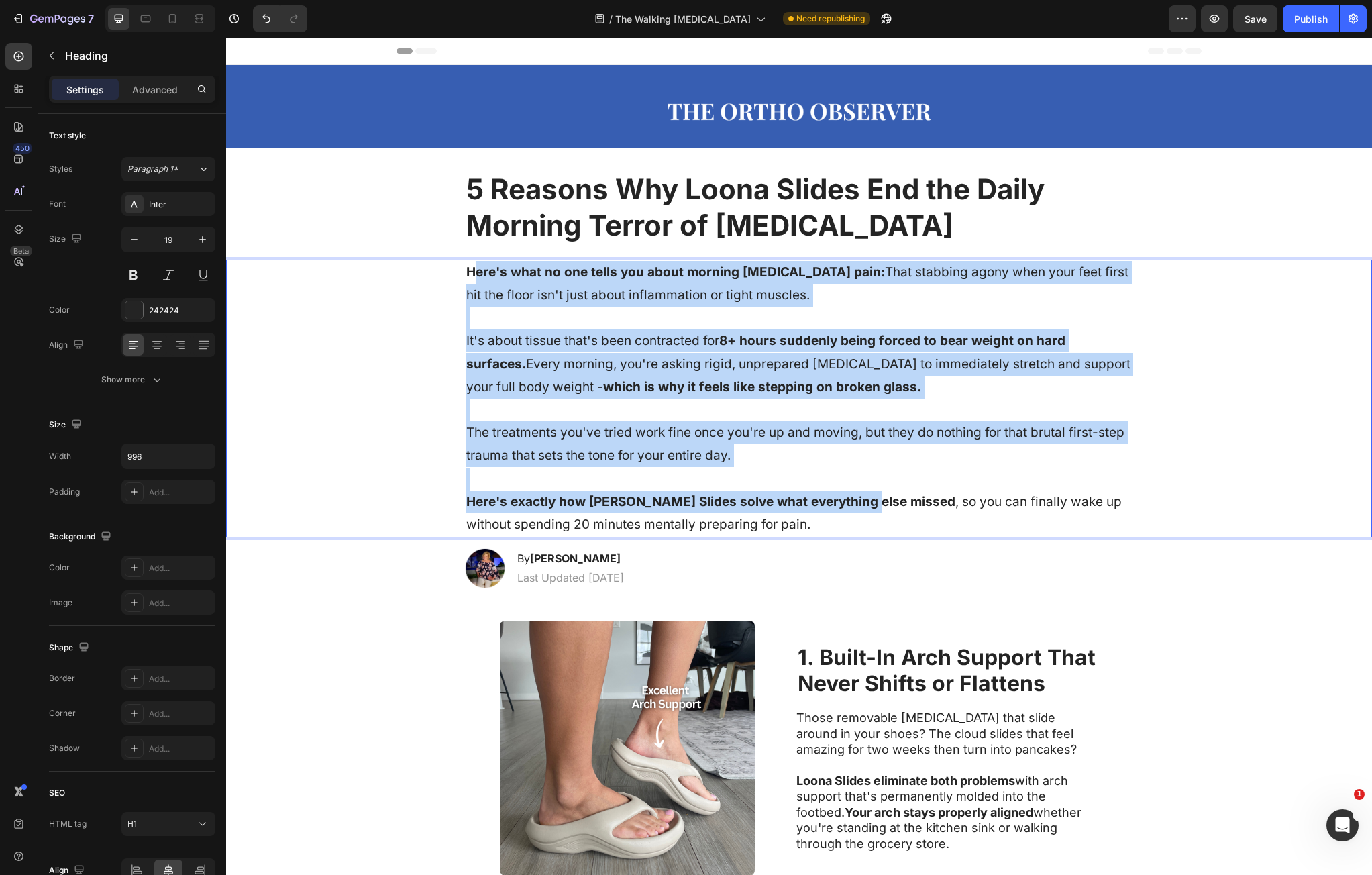
drag, startPoint x: 469, startPoint y: 270, endPoint x: 849, endPoint y: 501, distance: 444.7
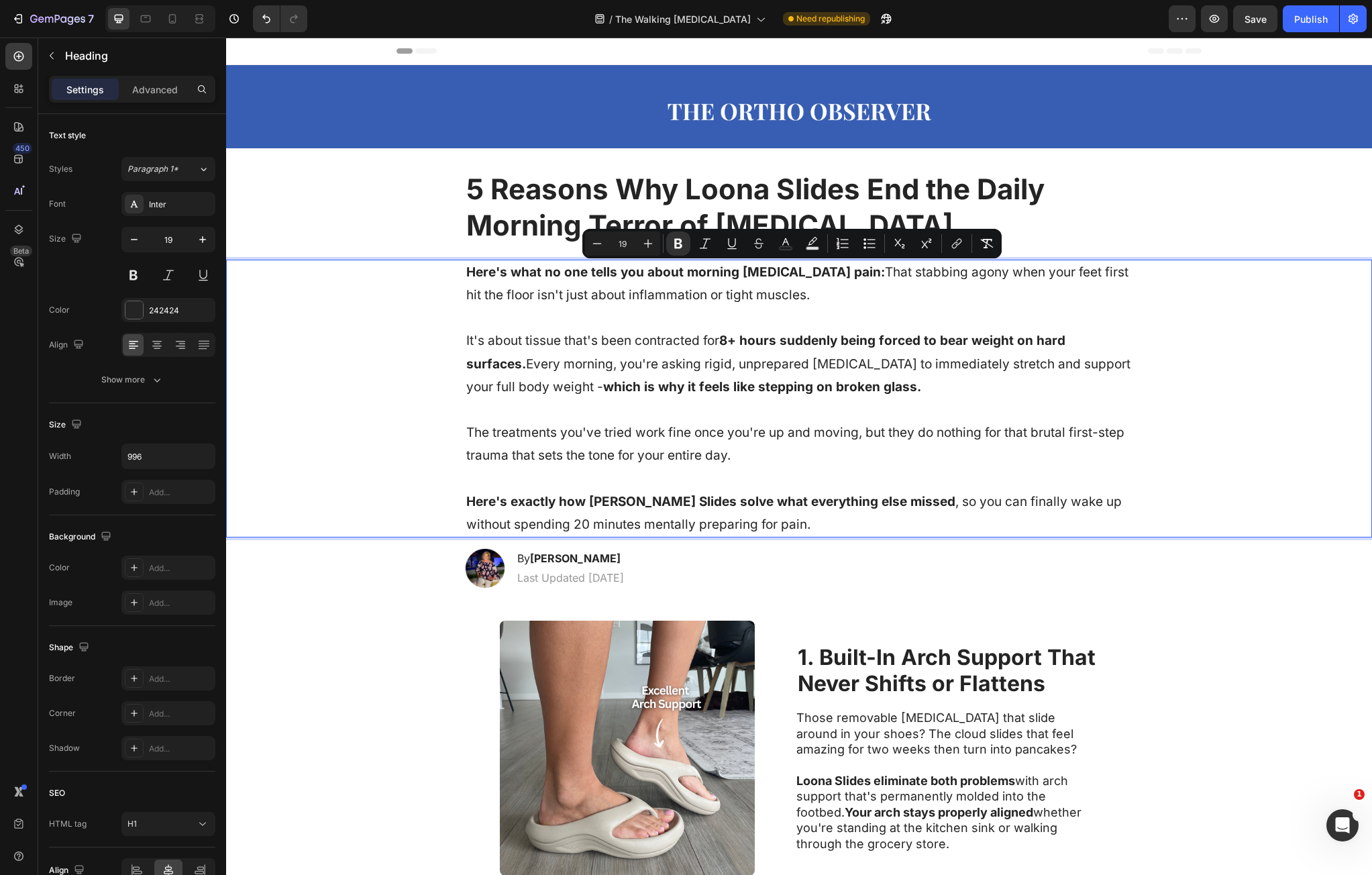
click at [786, 524] on p "Here's what no one tells you about morning plantar fasciitis pain: That stabbin…" at bounding box center [798, 398] width 666 height 275
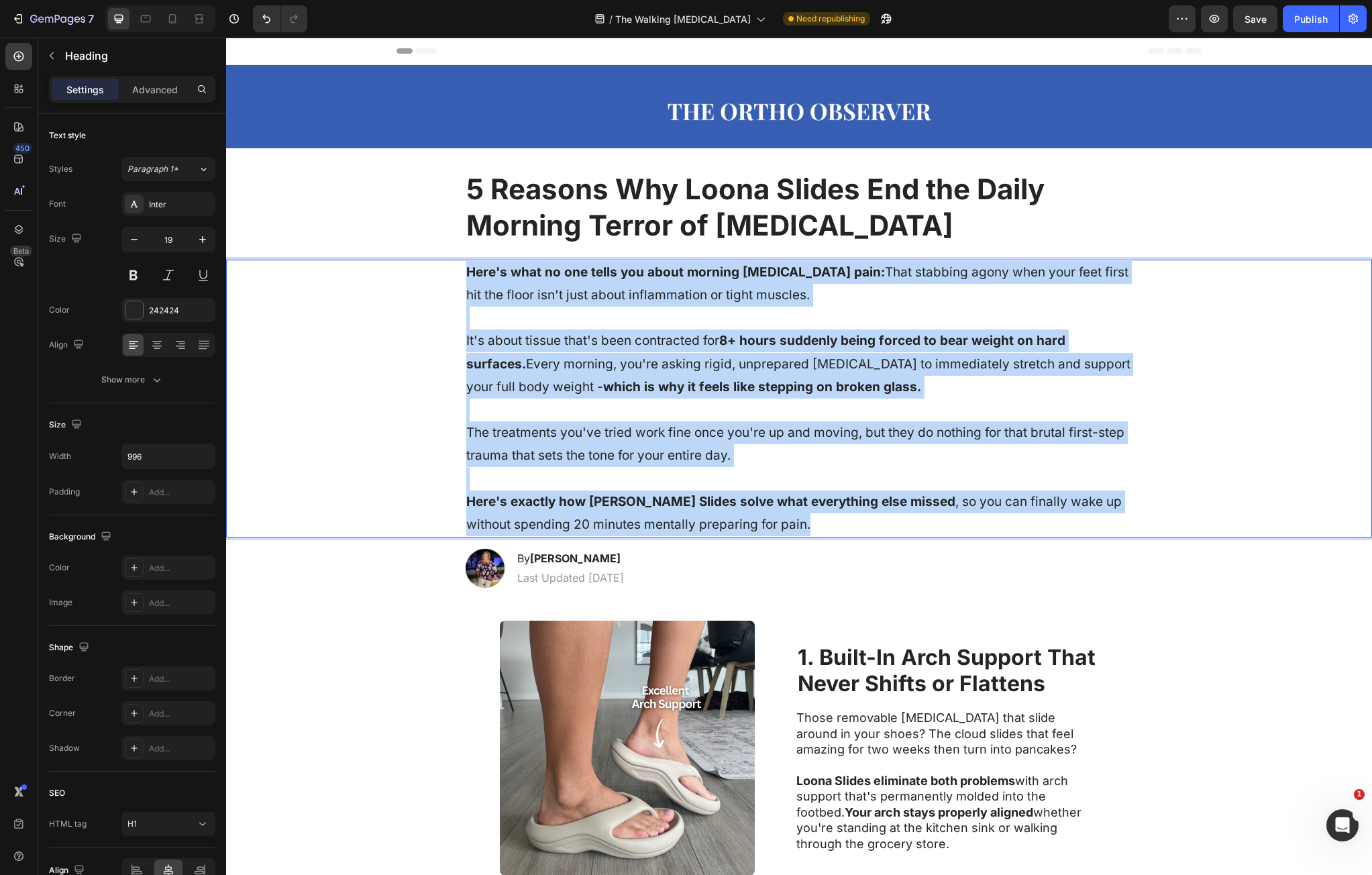
drag, startPoint x: 786, startPoint y: 524, endPoint x: 398, endPoint y: 272, distance: 462.7
click at [398, 272] on div "Here's what no one tells you about morning plantar fasciitis pain: That stabbin…" at bounding box center [798, 399] width 1119 height 278
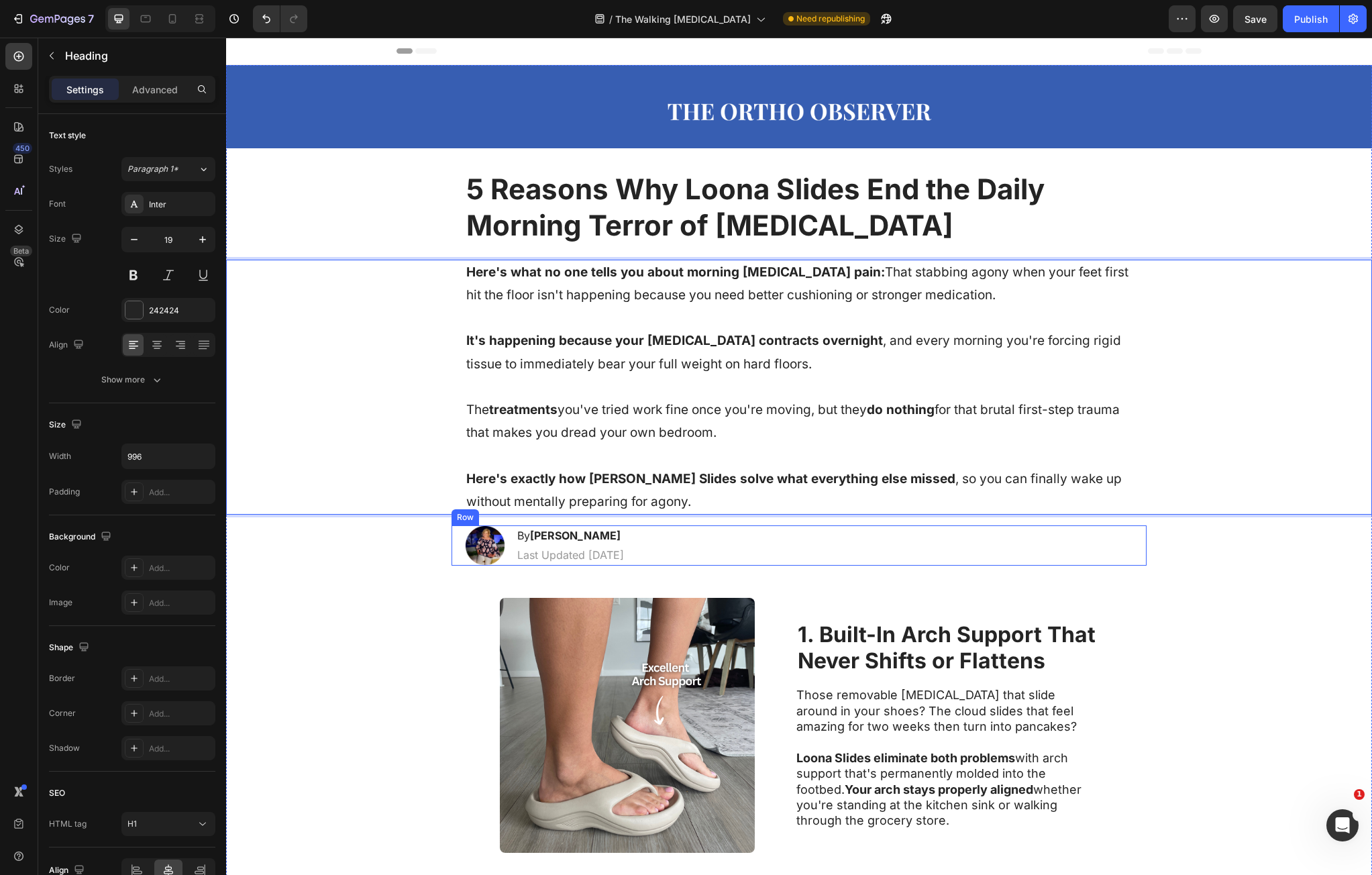
click at [1051, 576] on div "Image 1. Built-In Arch Support That Never Shifts or Flattens Heading Those remo…" at bounding box center [798, 725] width 1146 height 298
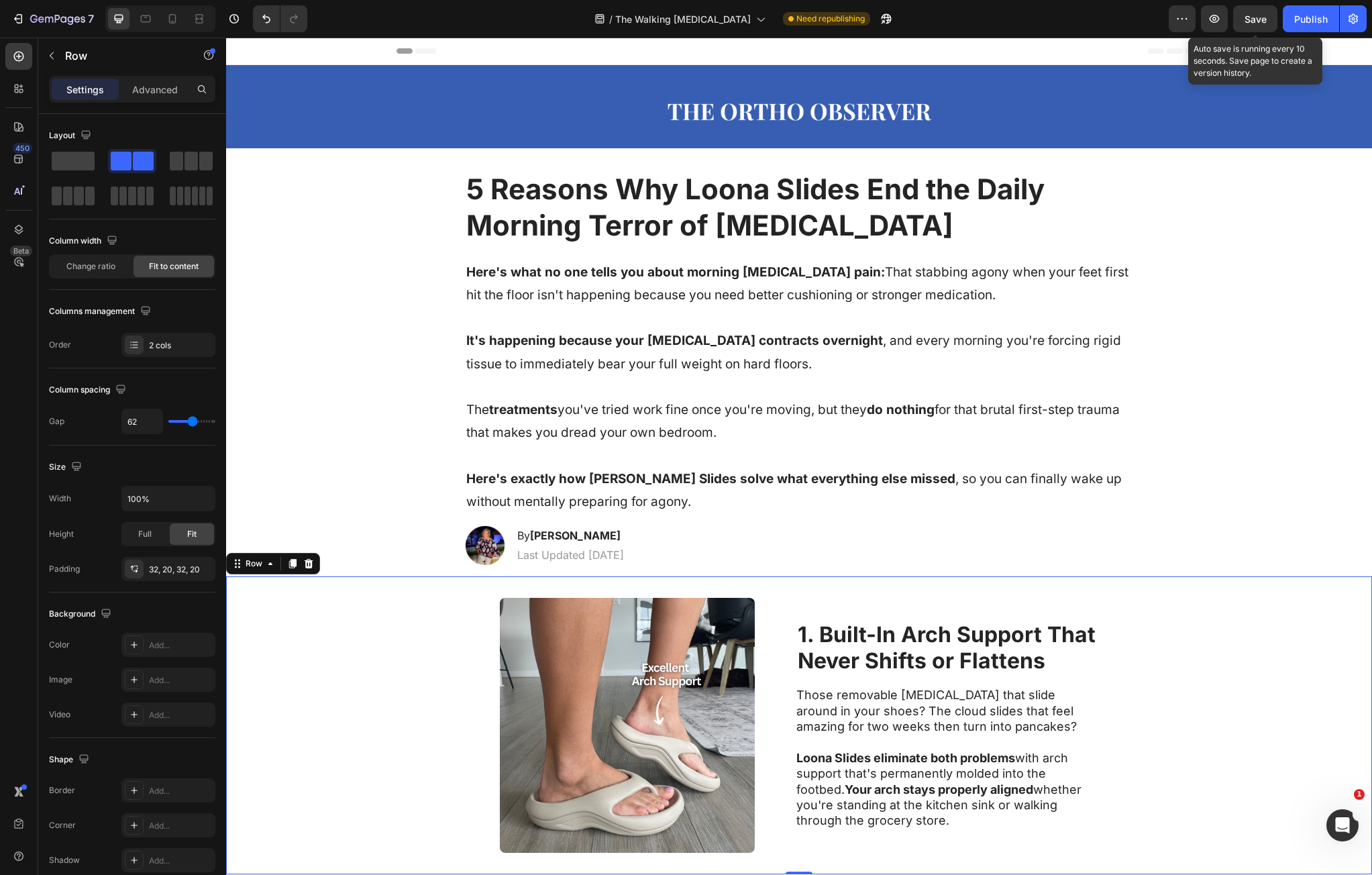
click at [1247, 19] on span "Save" at bounding box center [1256, 19] width 22 height 12
click at [857, 637] on strong "1. Built-In Arch Support That" at bounding box center [946, 634] width 298 height 26
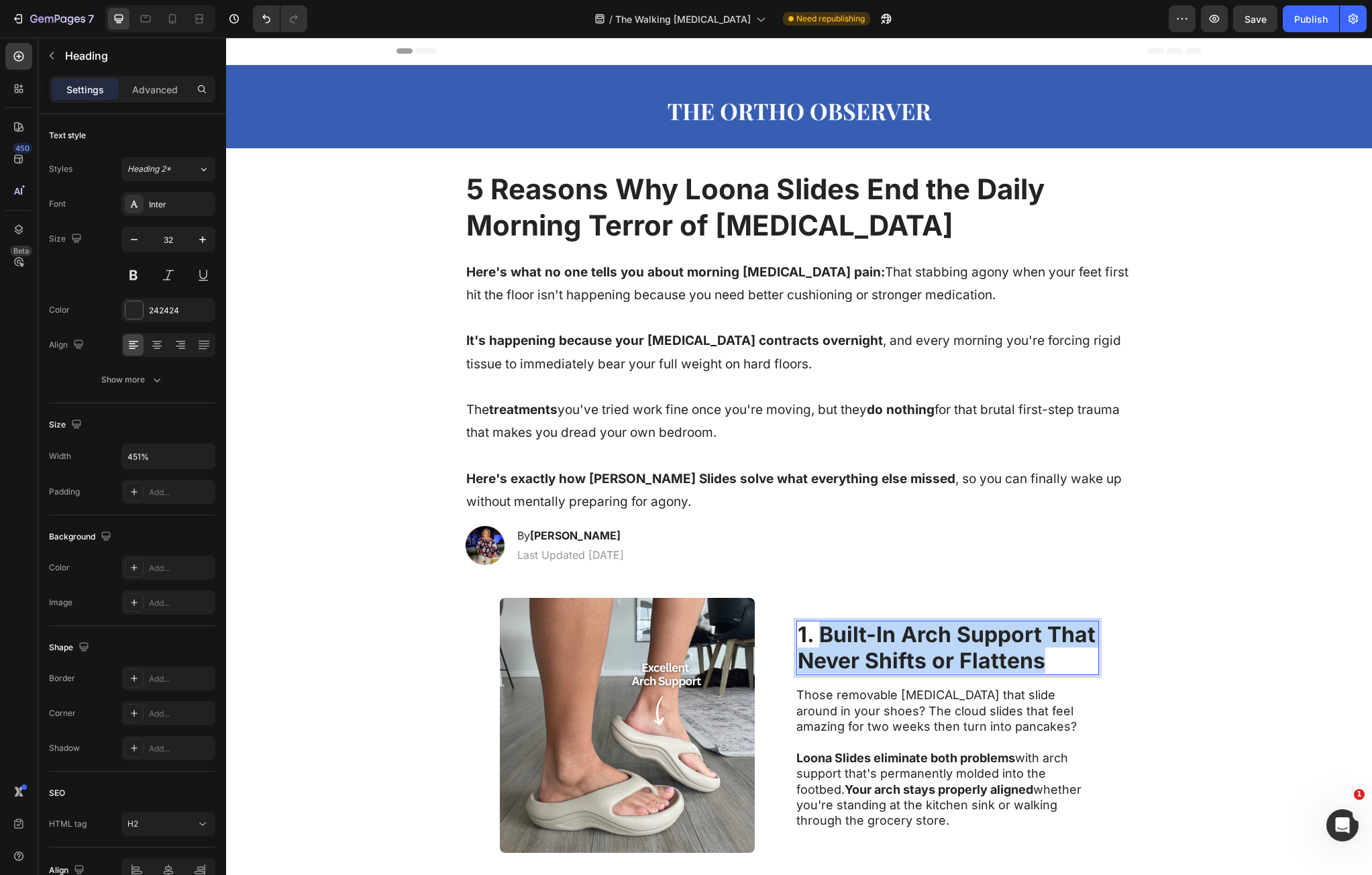
drag, startPoint x: 837, startPoint y: 634, endPoint x: 1005, endPoint y: 658, distance: 169.7
click at [1005, 657] on p "1. Built-In Arch Support That Never Shifts or Flattens" at bounding box center [947, 648] width 300 height 52
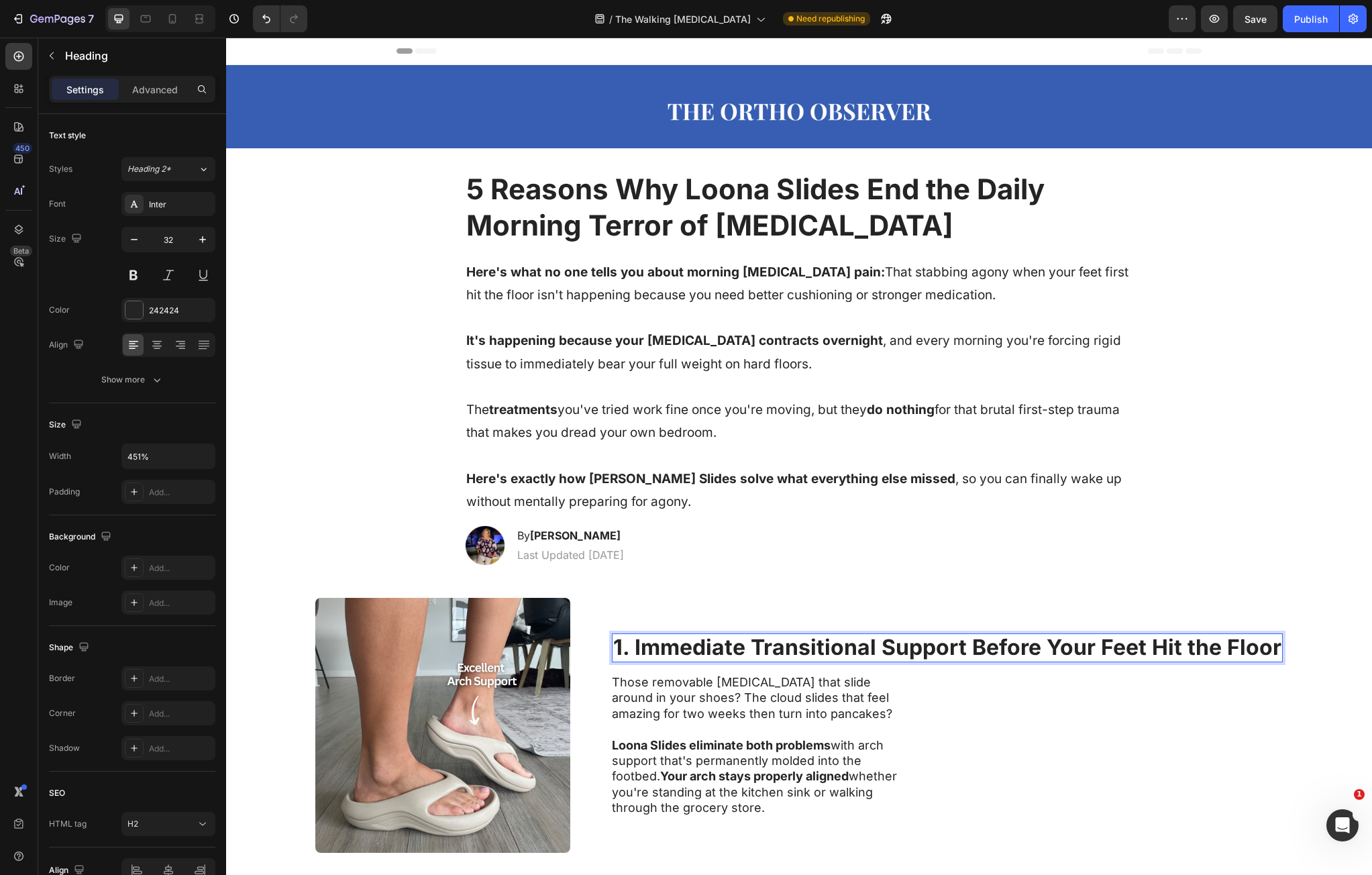
click at [968, 642] on strong "1. Immediate Transitional Support Before Your Feet Hit the Floor" at bounding box center [947, 647] width 669 height 26
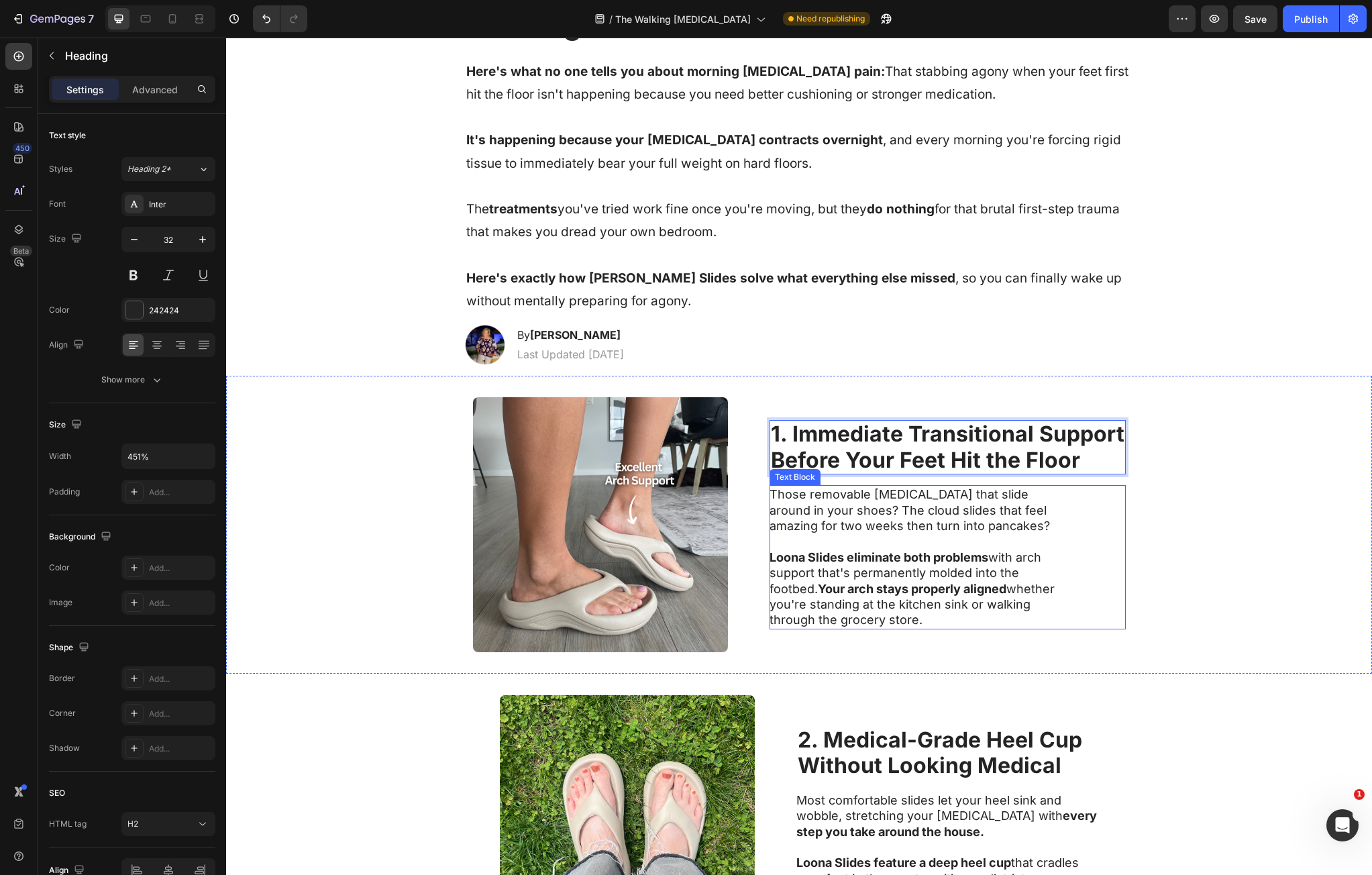
scroll to position [202, 0]
click at [1027, 432] on strong "1. Immediate Transitional Support" at bounding box center [947, 433] width 354 height 26
click at [1031, 434] on strong "1. Immediate Transitional Support" at bounding box center [947, 433] width 354 height 26
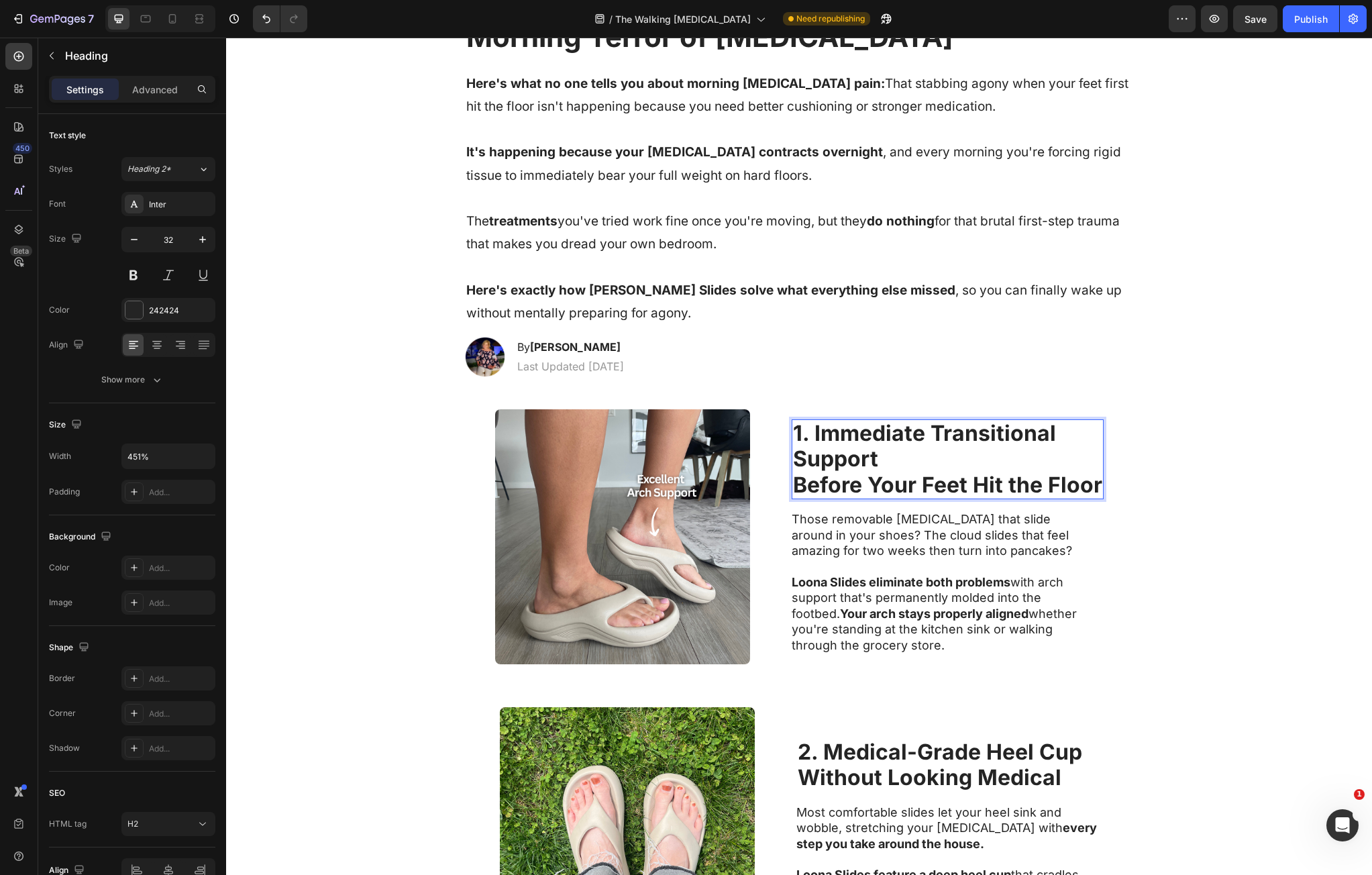
click at [958, 437] on strong "1. Immediate Transitional" at bounding box center [925, 433] width 263 height 26
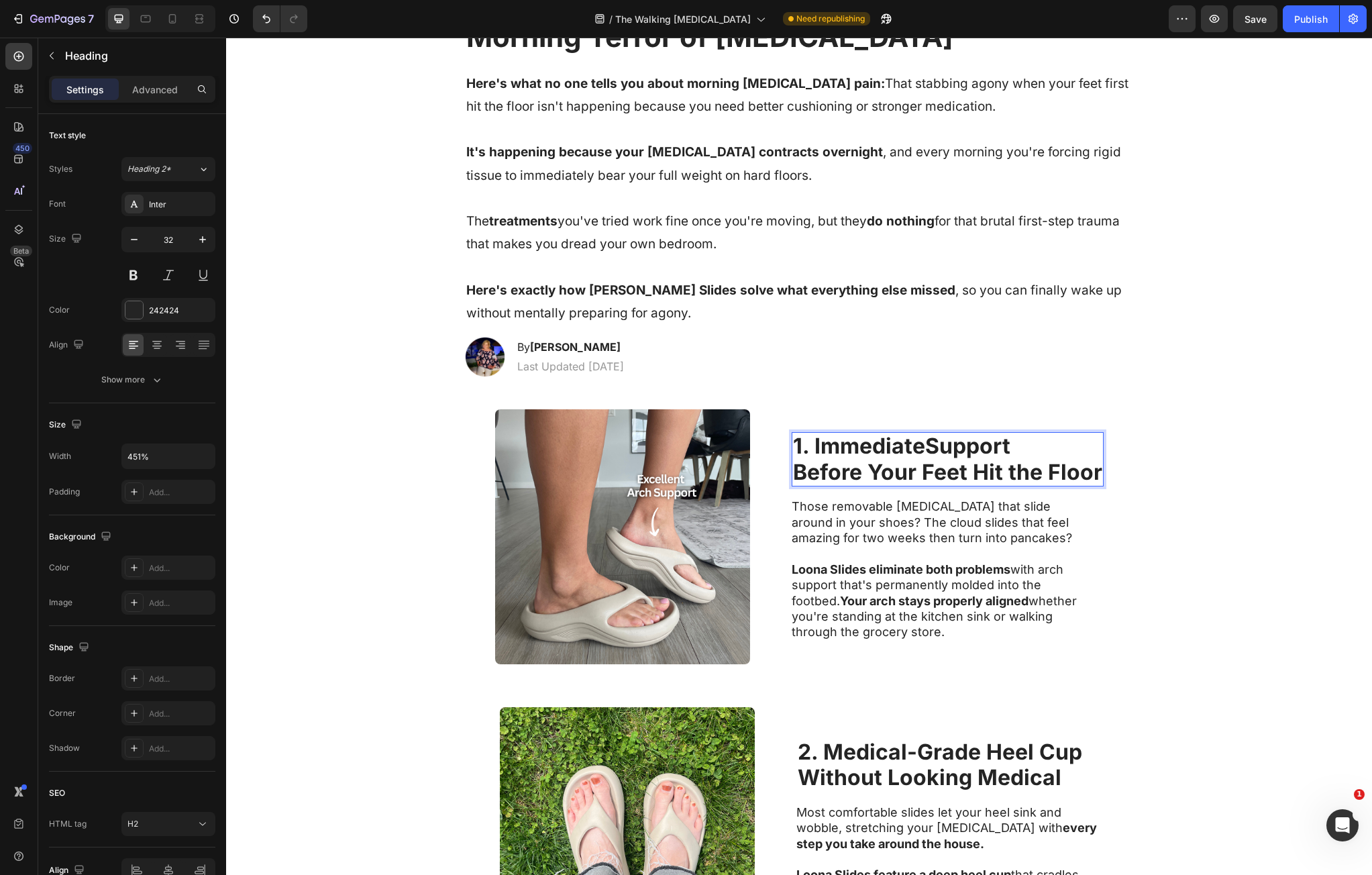
scroll to position [202, 0]
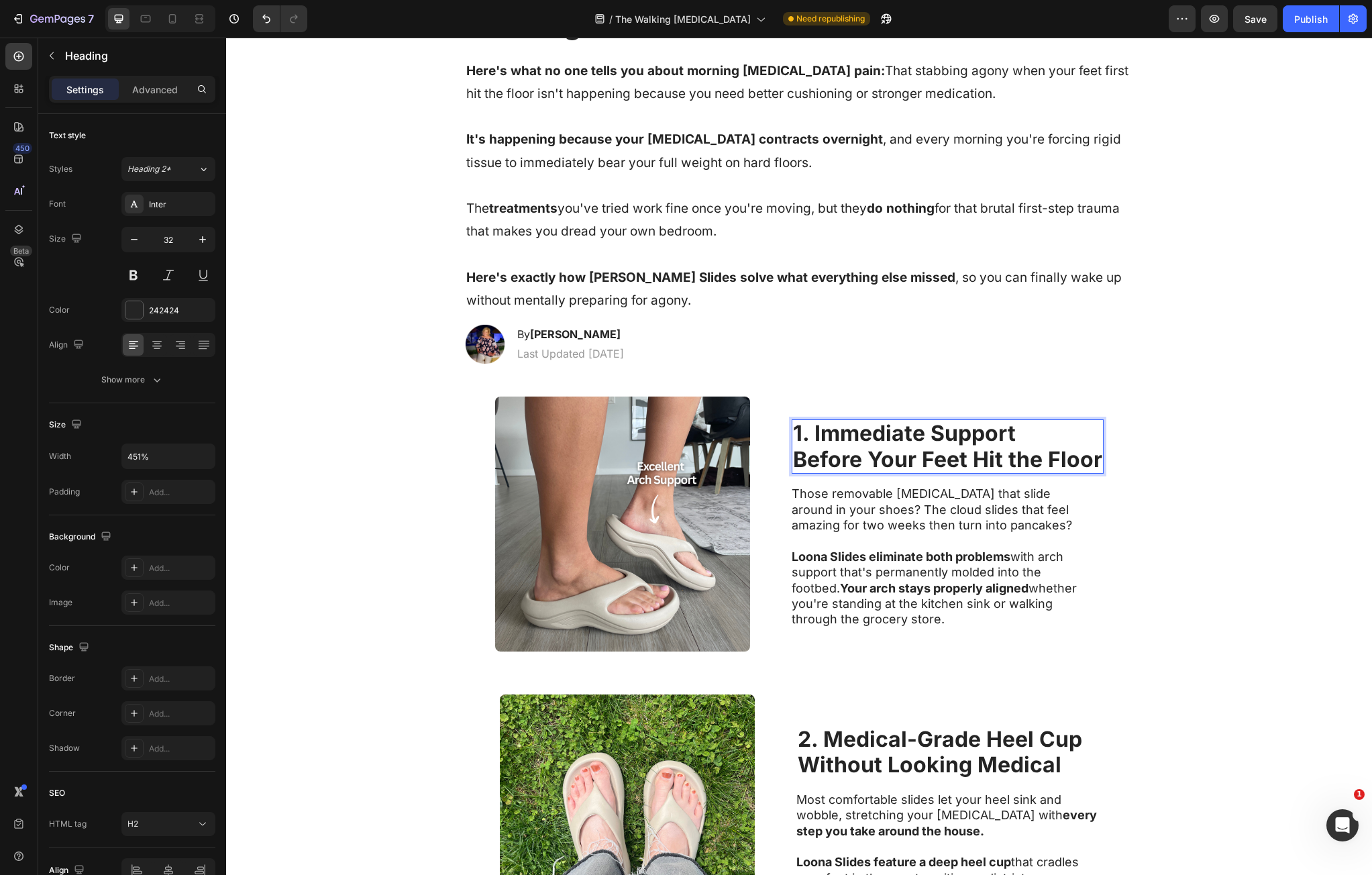
click at [1007, 458] on strong "Before Your Feet Hit the Floor" at bounding box center [947, 459] width 309 height 26
click at [1004, 460] on strong "Before Your Feet Hit the Floor" at bounding box center [947, 459] width 309 height 26
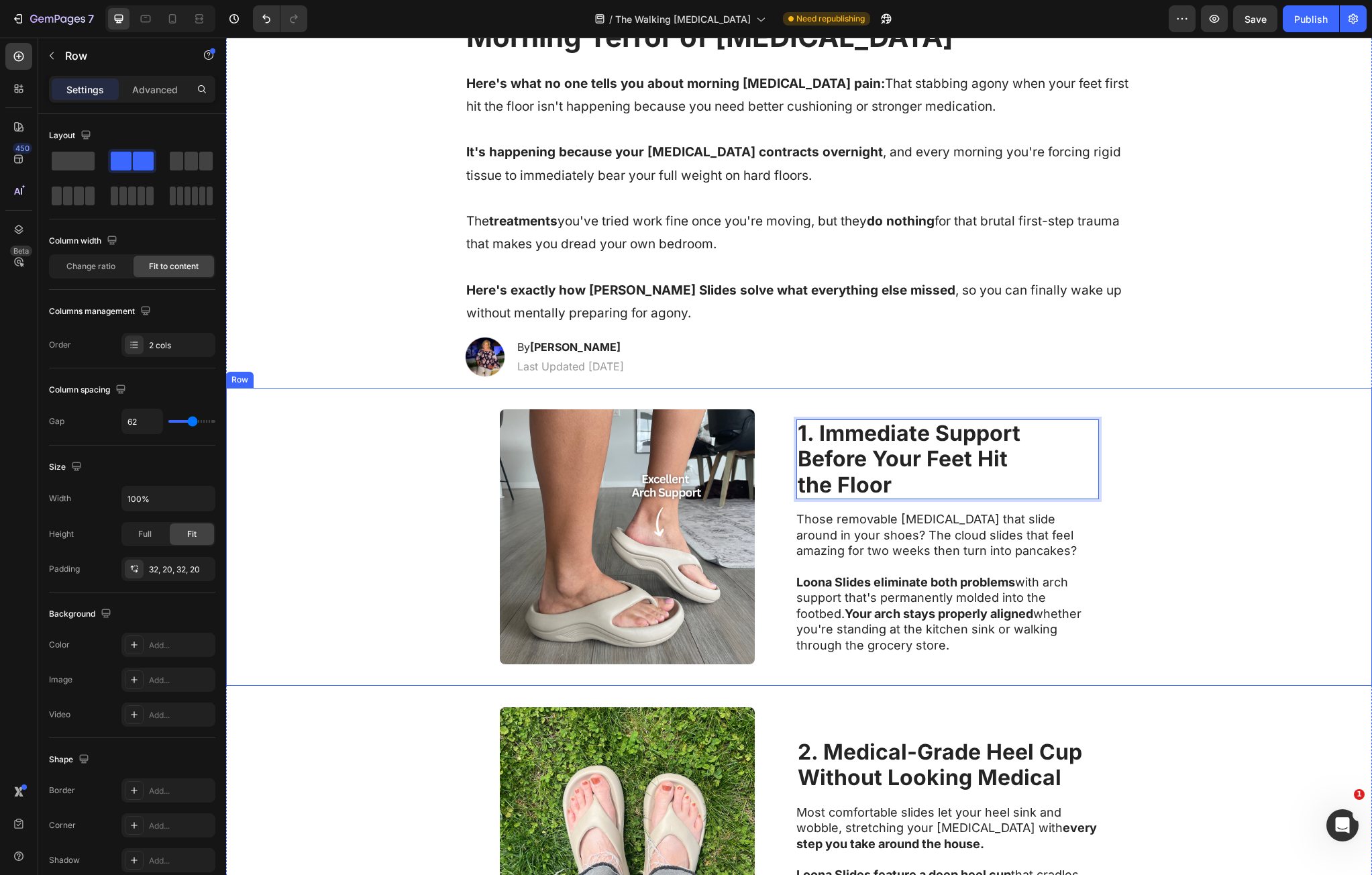
click at [1131, 534] on div "Image 1. Immediate Support Before Your Feet Hit the Floor Heading 16 Those remo…" at bounding box center [798, 537] width 1146 height 298
click at [924, 550] on p "Those removable [MEDICAL_DATA] that slide around in your shoes? The cloud slide…" at bounding box center [947, 535] width 301 height 47
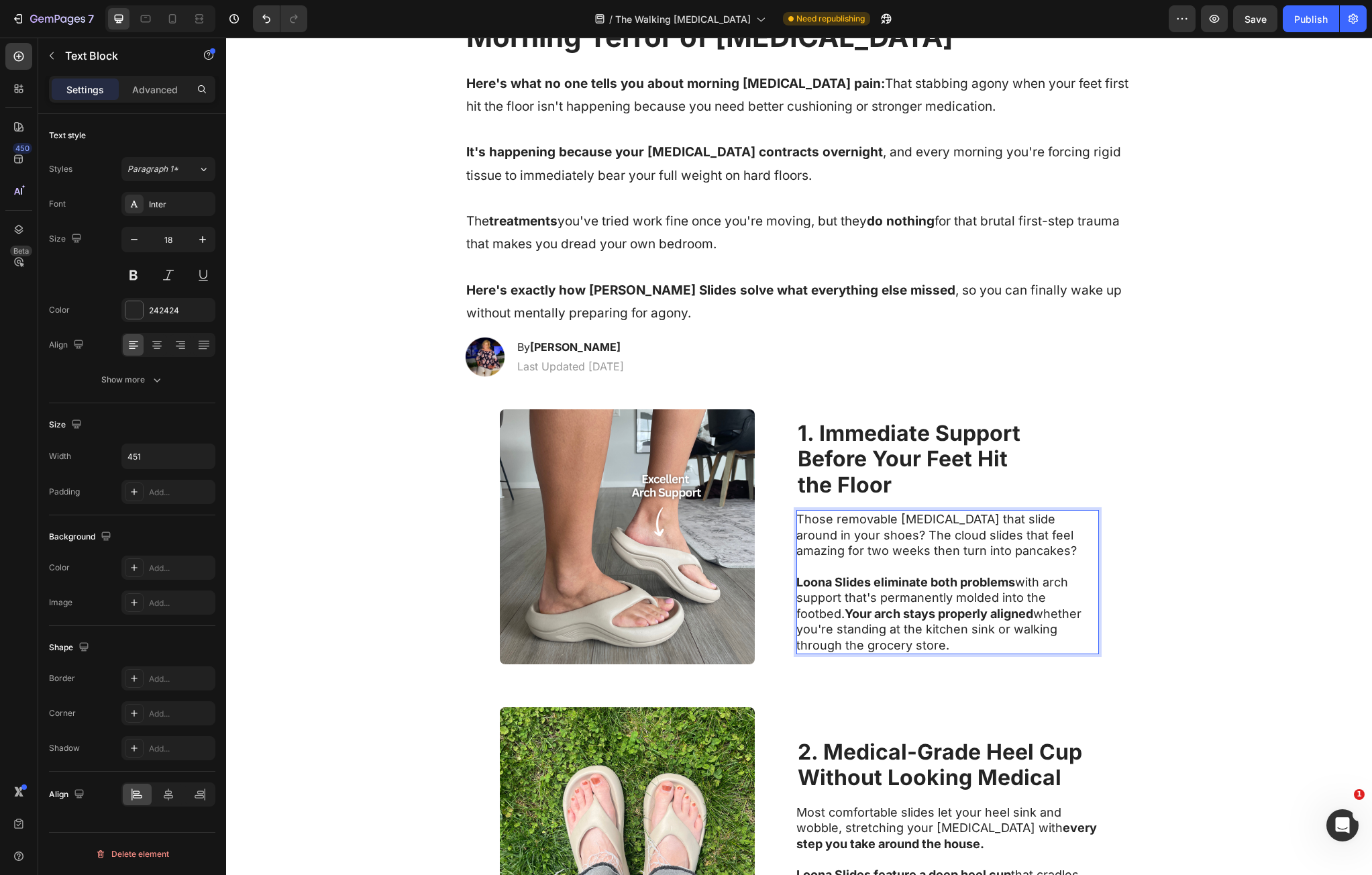
click at [804, 522] on p "Those removable [MEDICAL_DATA] that slide around in your shoes? The cloud slide…" at bounding box center [947, 535] width 301 height 47
click at [804, 521] on p "Those removable [MEDICAL_DATA] that slide around in your shoes? The cloud slide…" at bounding box center [947, 535] width 301 height 47
drag, startPoint x: 804, startPoint y: 521, endPoint x: 925, endPoint y: 632, distance: 164.2
click at [925, 632] on div "Those removable orthotics that slide around in your shoes? The cloud slides tha…" at bounding box center [948, 582] width 303 height 144
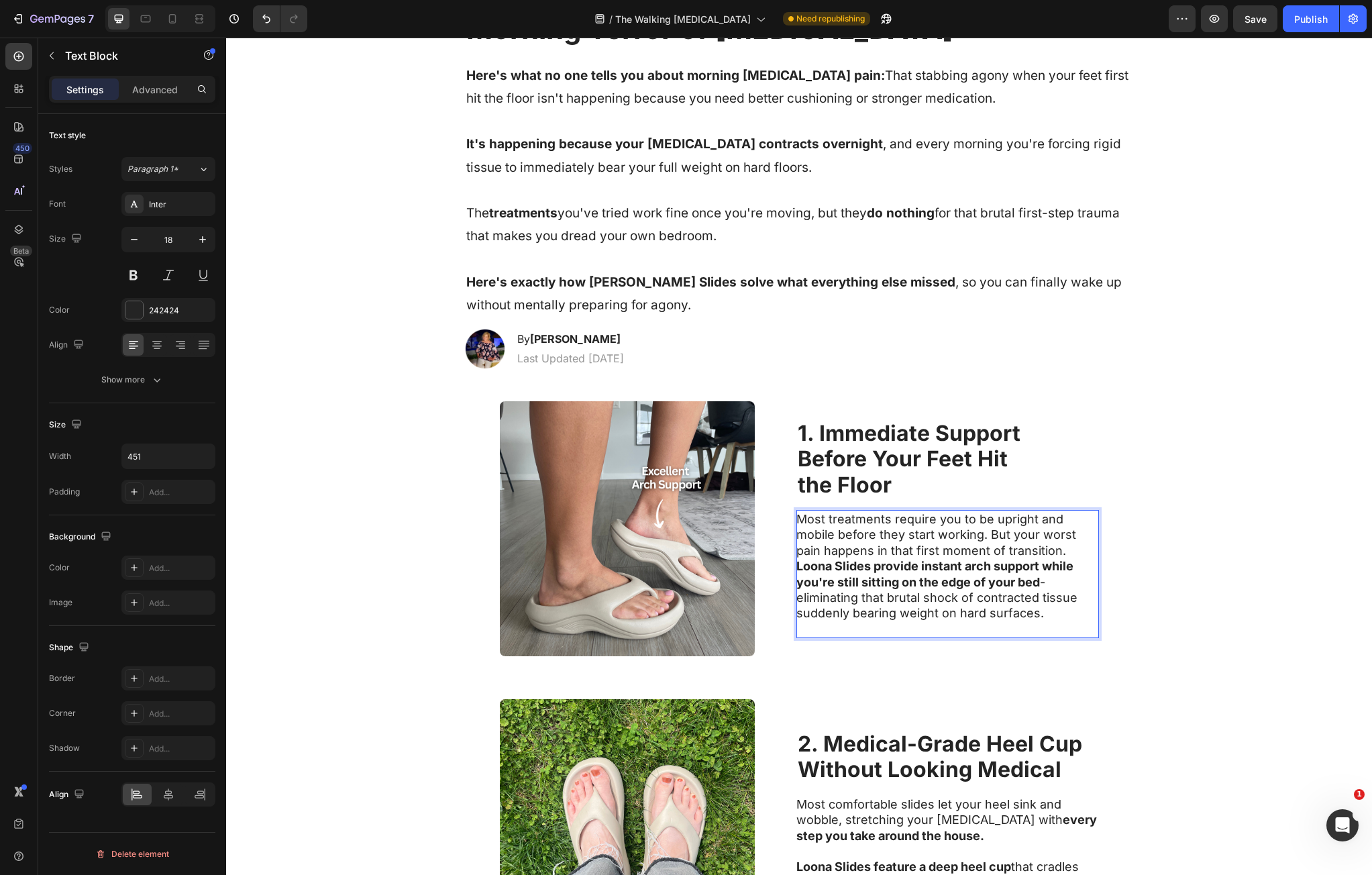
scroll to position [204, 0]
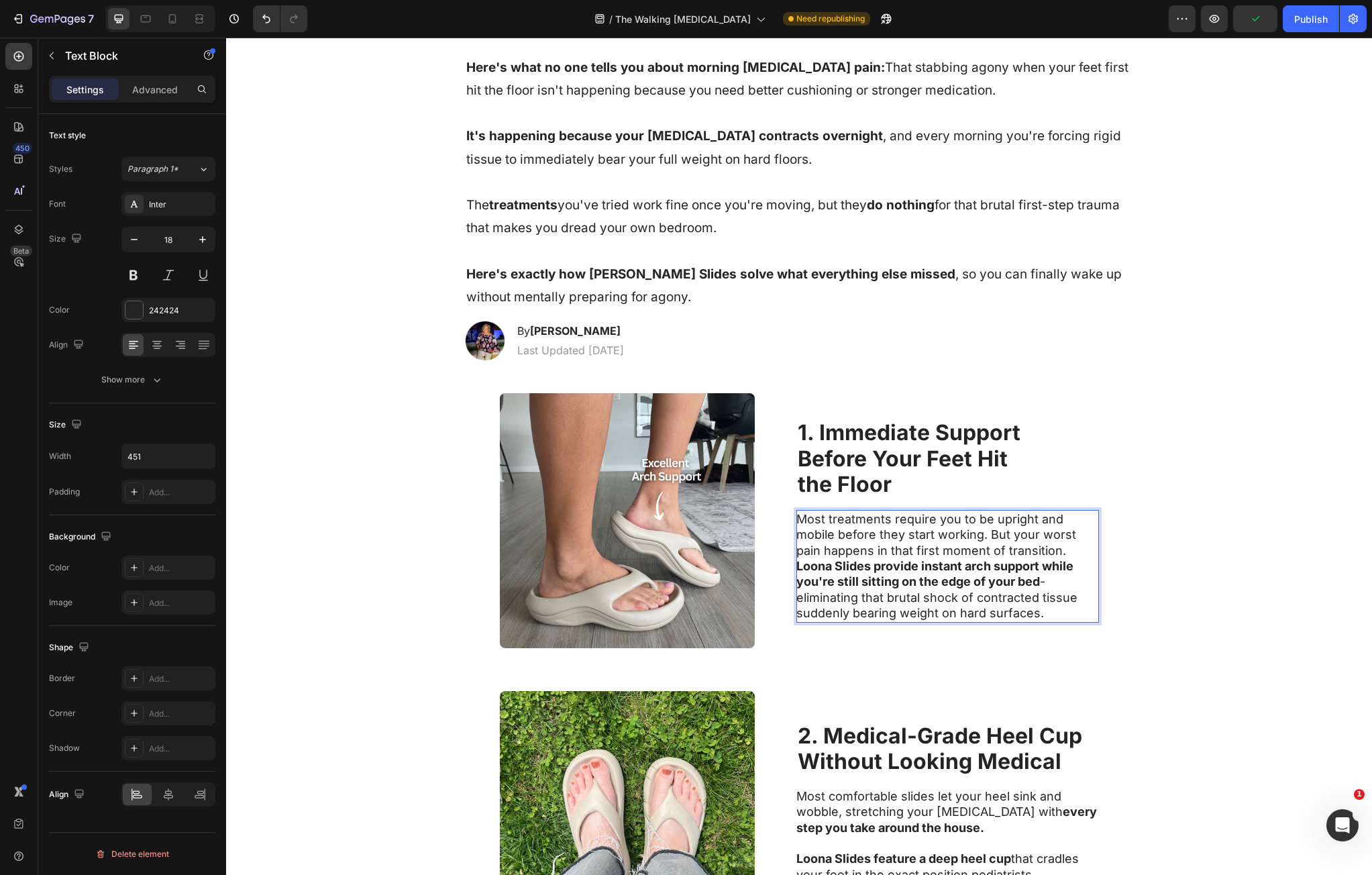
click at [1071, 552] on p "Most treatments require you to be upright and mobile before they start working.…" at bounding box center [947, 535] width 301 height 47
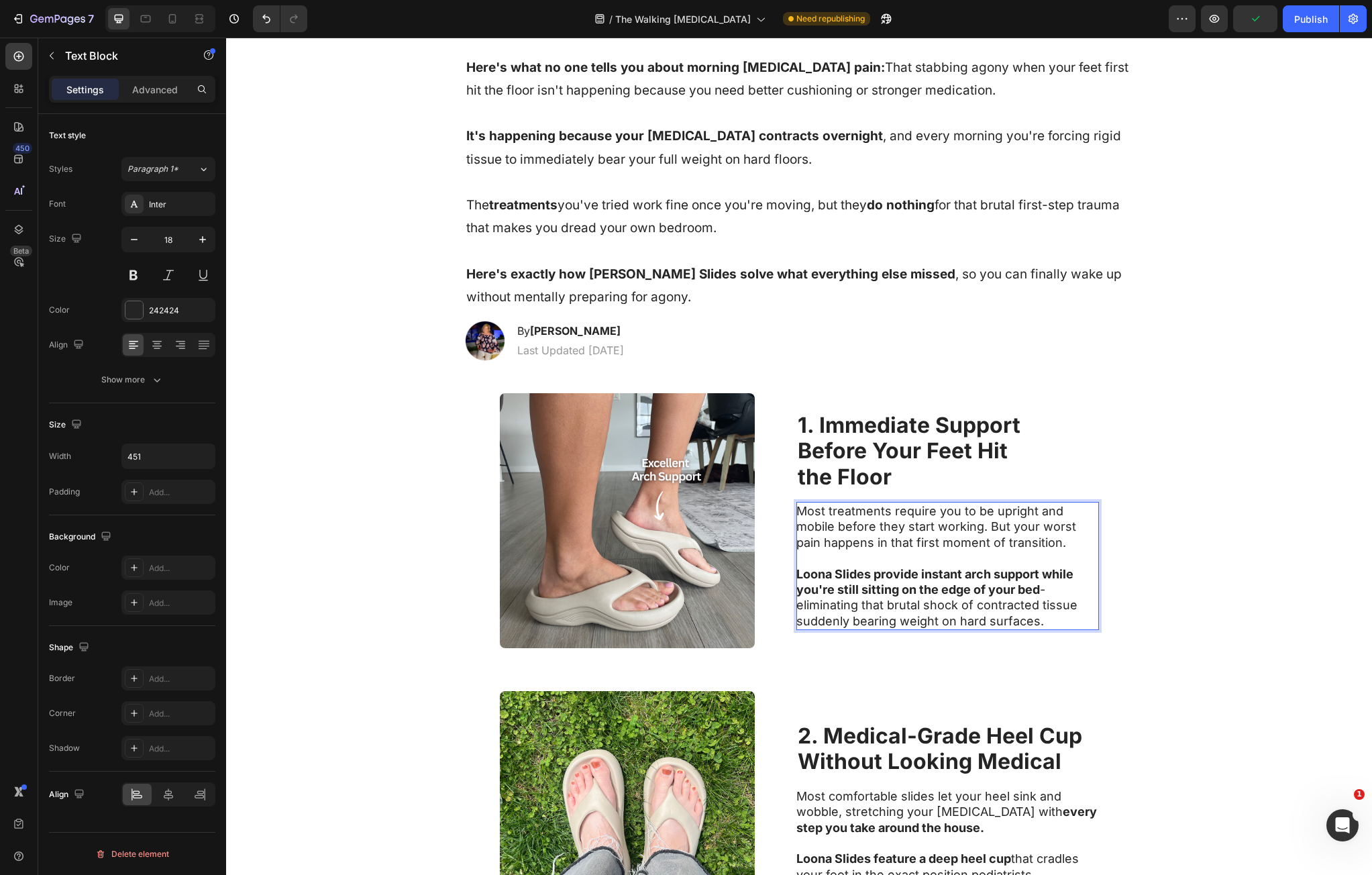
scroll to position [196, 0]
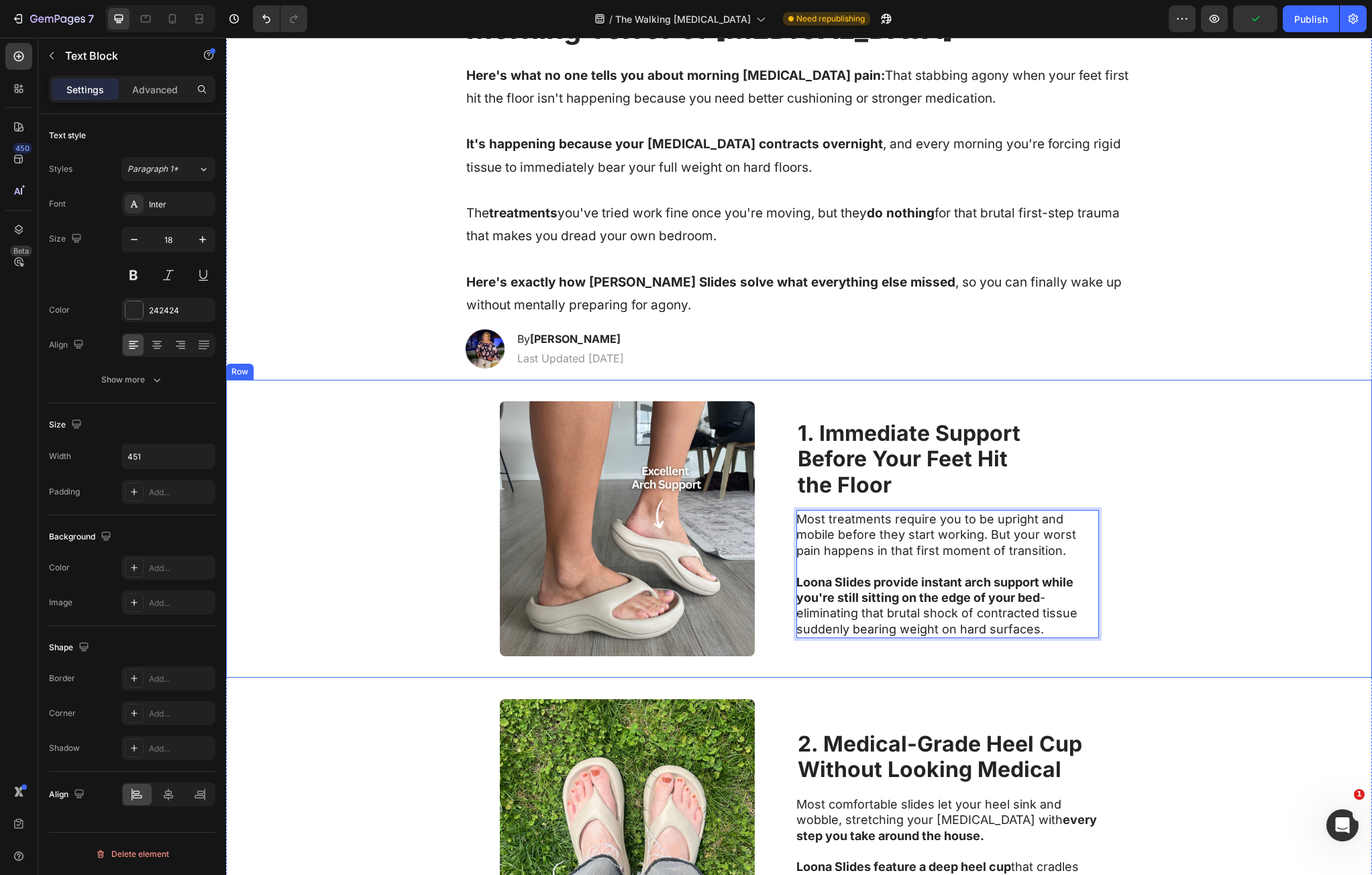
click at [1160, 576] on div "Image ⁠⁠⁠⁠⁠⁠⁠ 1. Immediate Support Before Your Feet Hit the Floor Heading Most …" at bounding box center [798, 529] width 1146 height 298
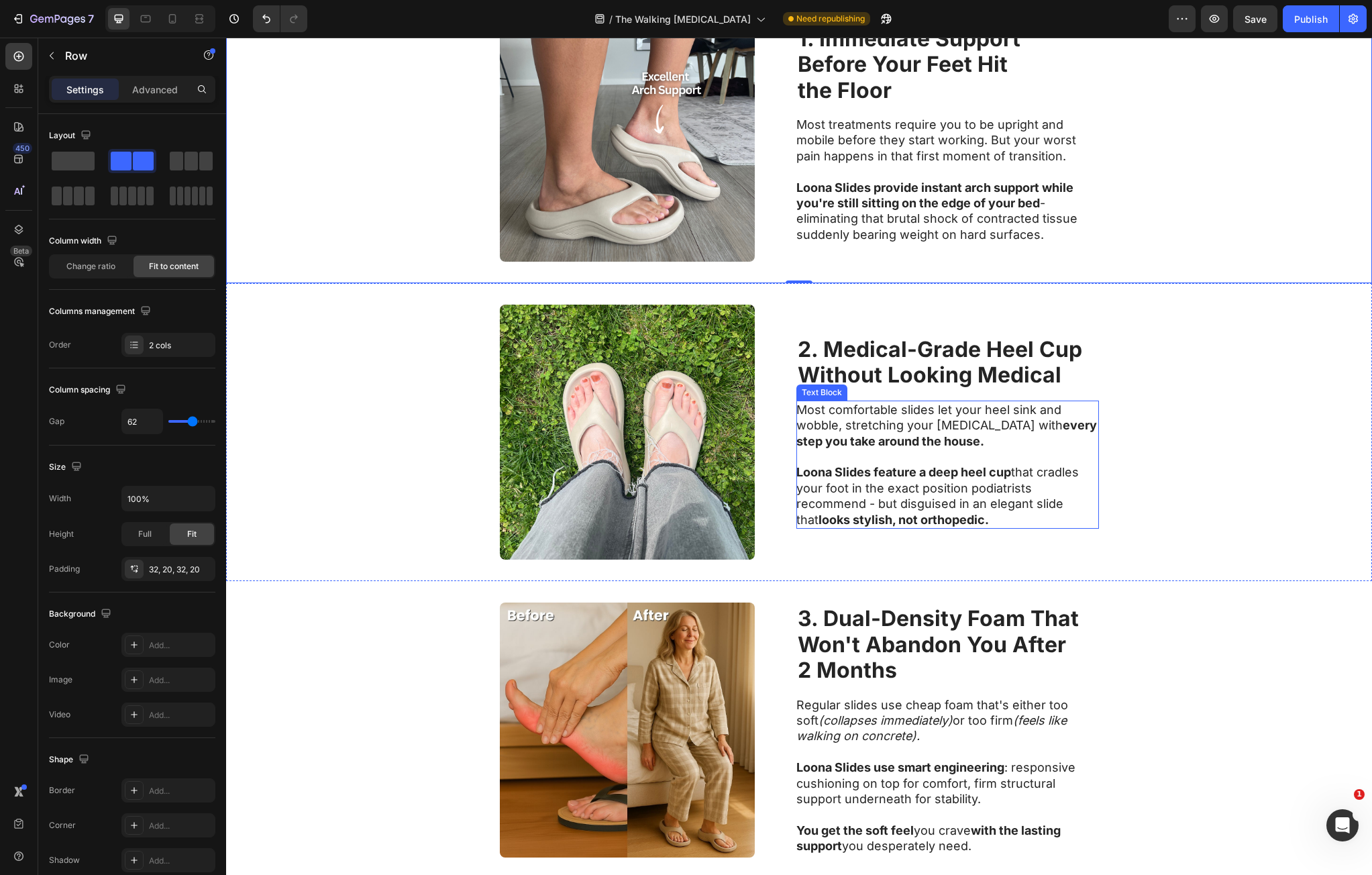
scroll to position [600, 0]
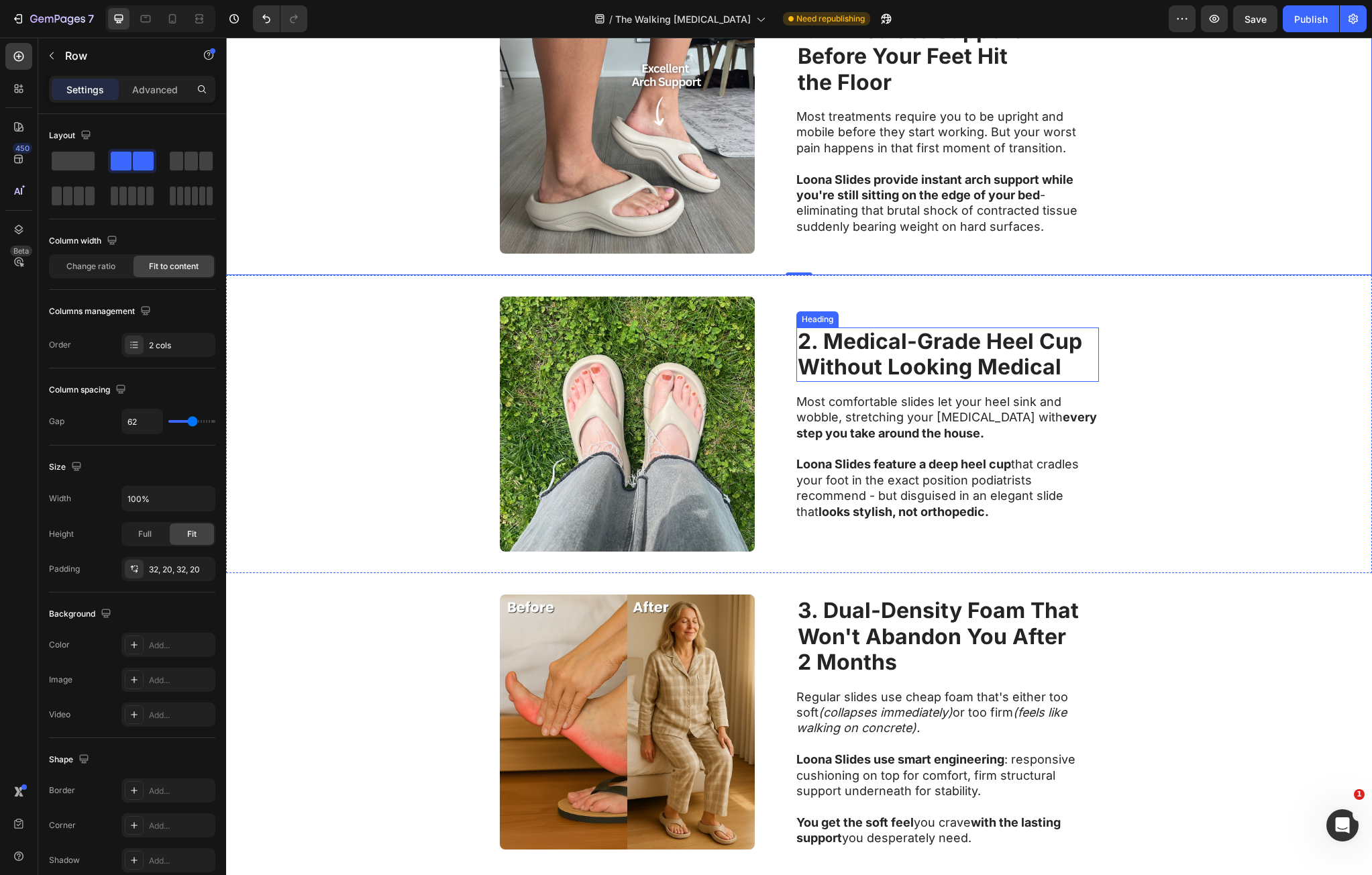
click at [873, 351] on strong "2. Medical-Grade Heel Cup" at bounding box center [940, 341] width 285 height 26
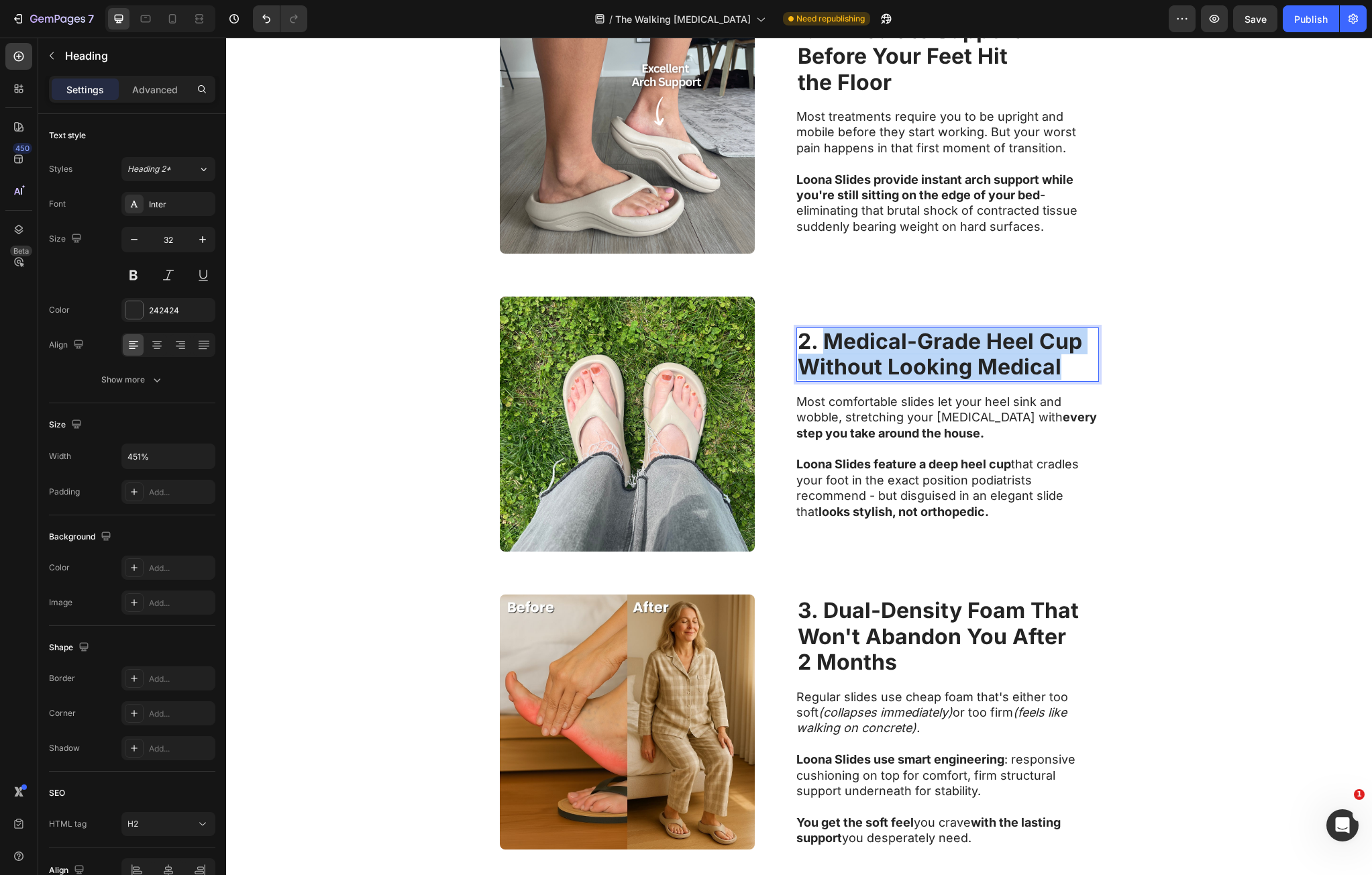
drag, startPoint x: 849, startPoint y: 340, endPoint x: 1041, endPoint y: 363, distance: 193.4
click at [1041, 363] on p "2. Medical-Grade Heel Cup Without Looking Medical" at bounding box center [947, 355] width 300 height 52
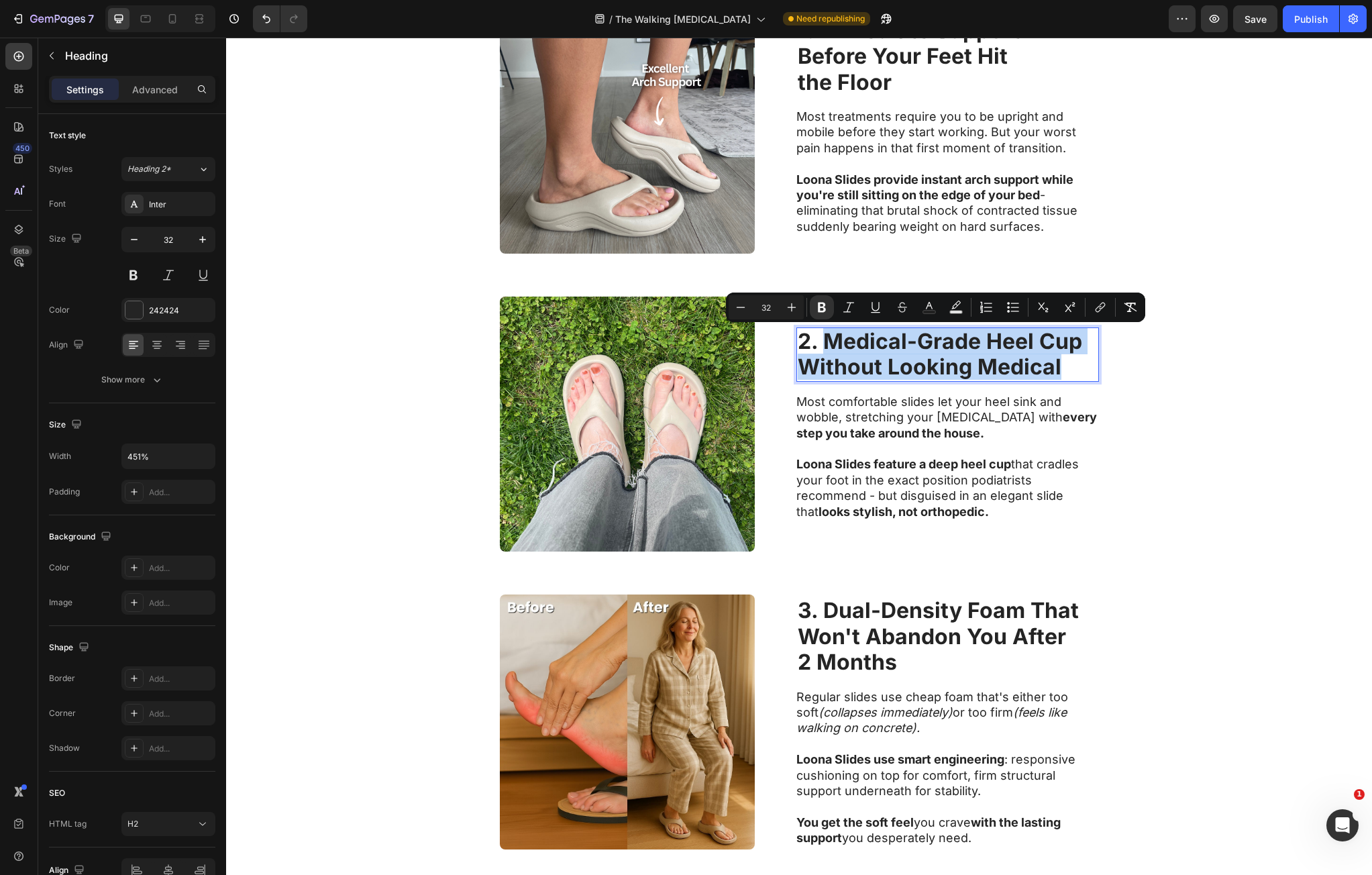
scroll to position [612, 0]
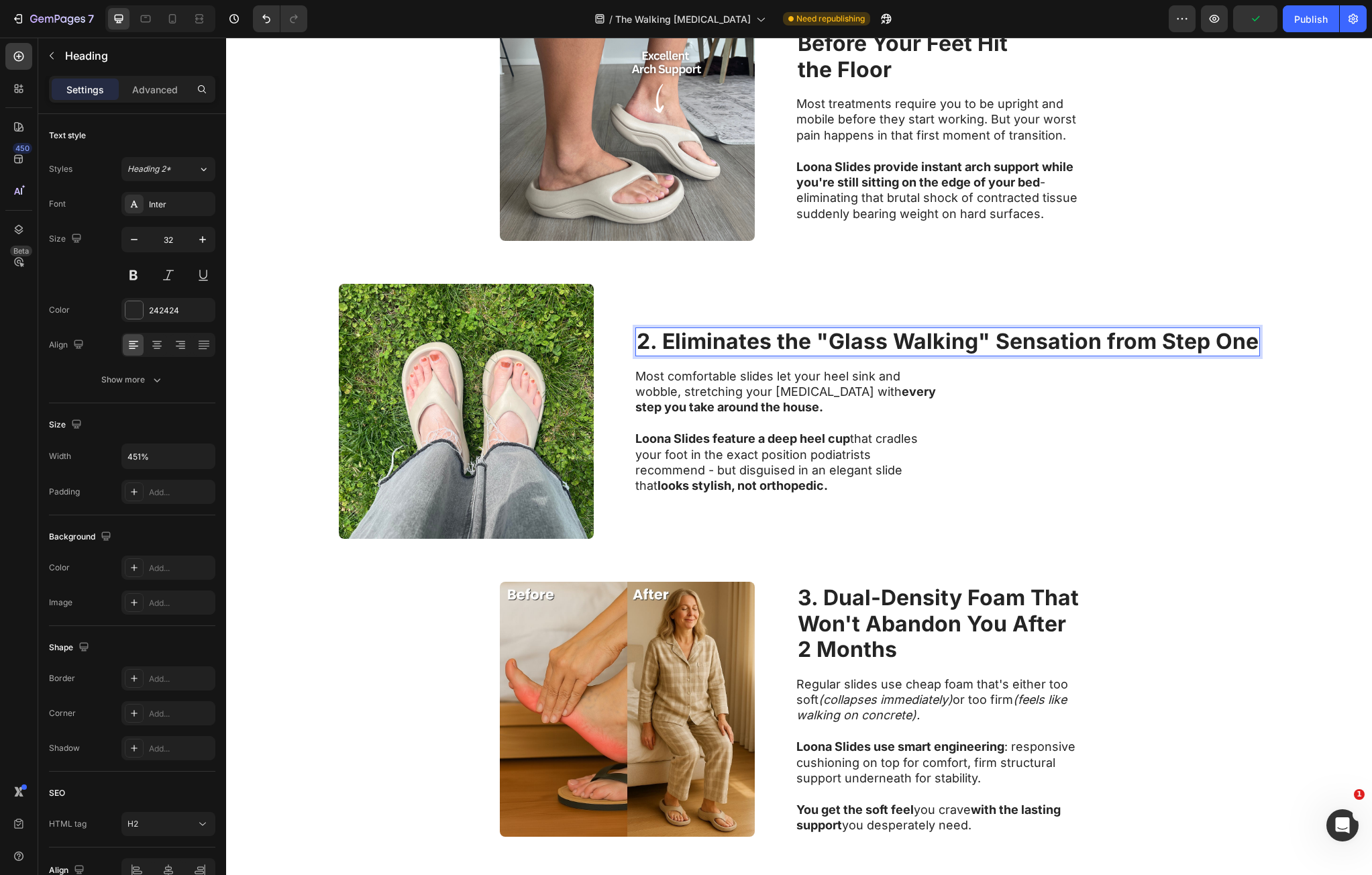
click at [886, 335] on strong "2. Eliminates the "Glass Walking" Sensation from Step One" at bounding box center [948, 341] width 622 height 26
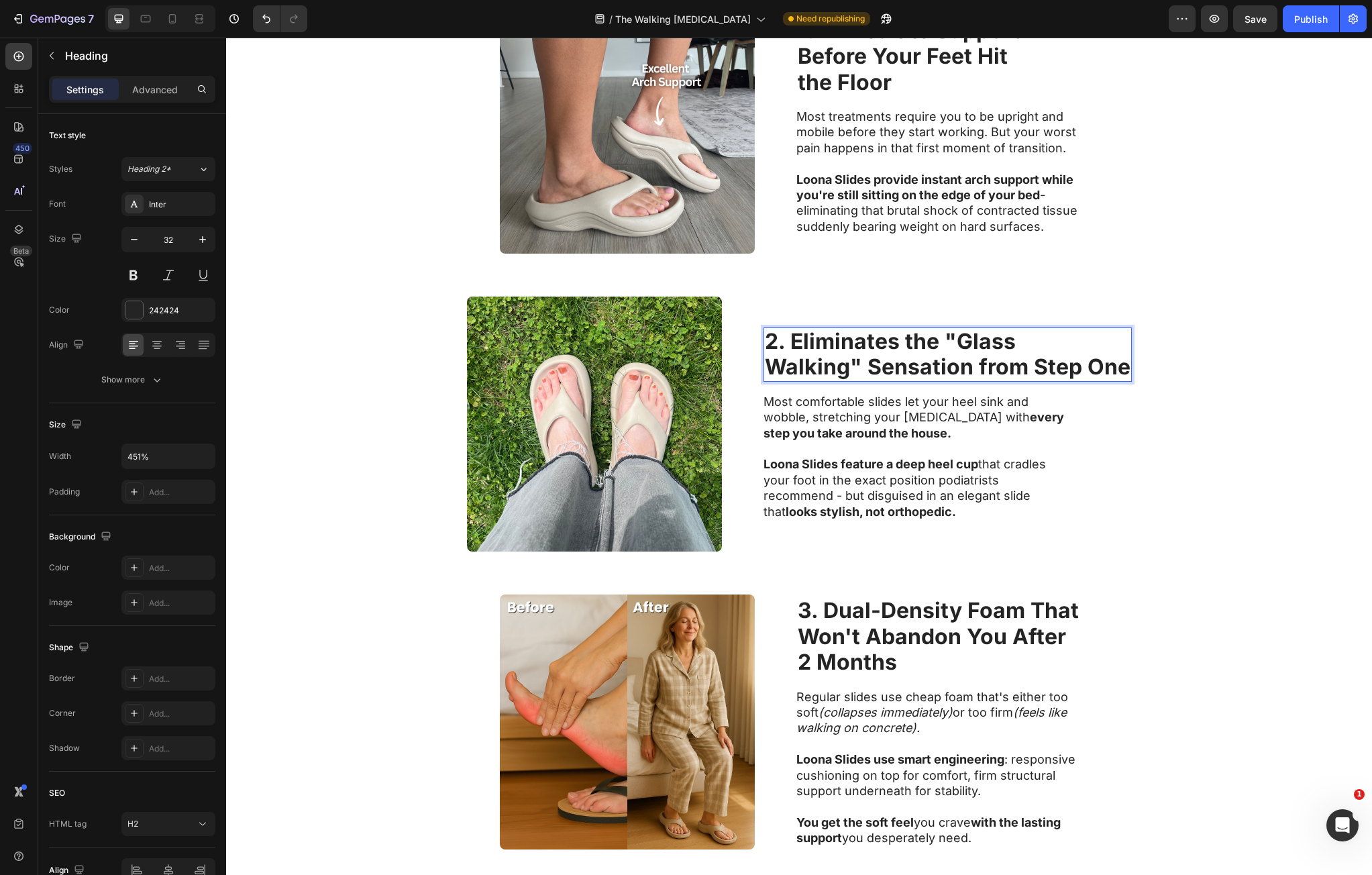
click at [974, 368] on strong "Walking" Sensation from Step One" at bounding box center [948, 367] width 366 height 26
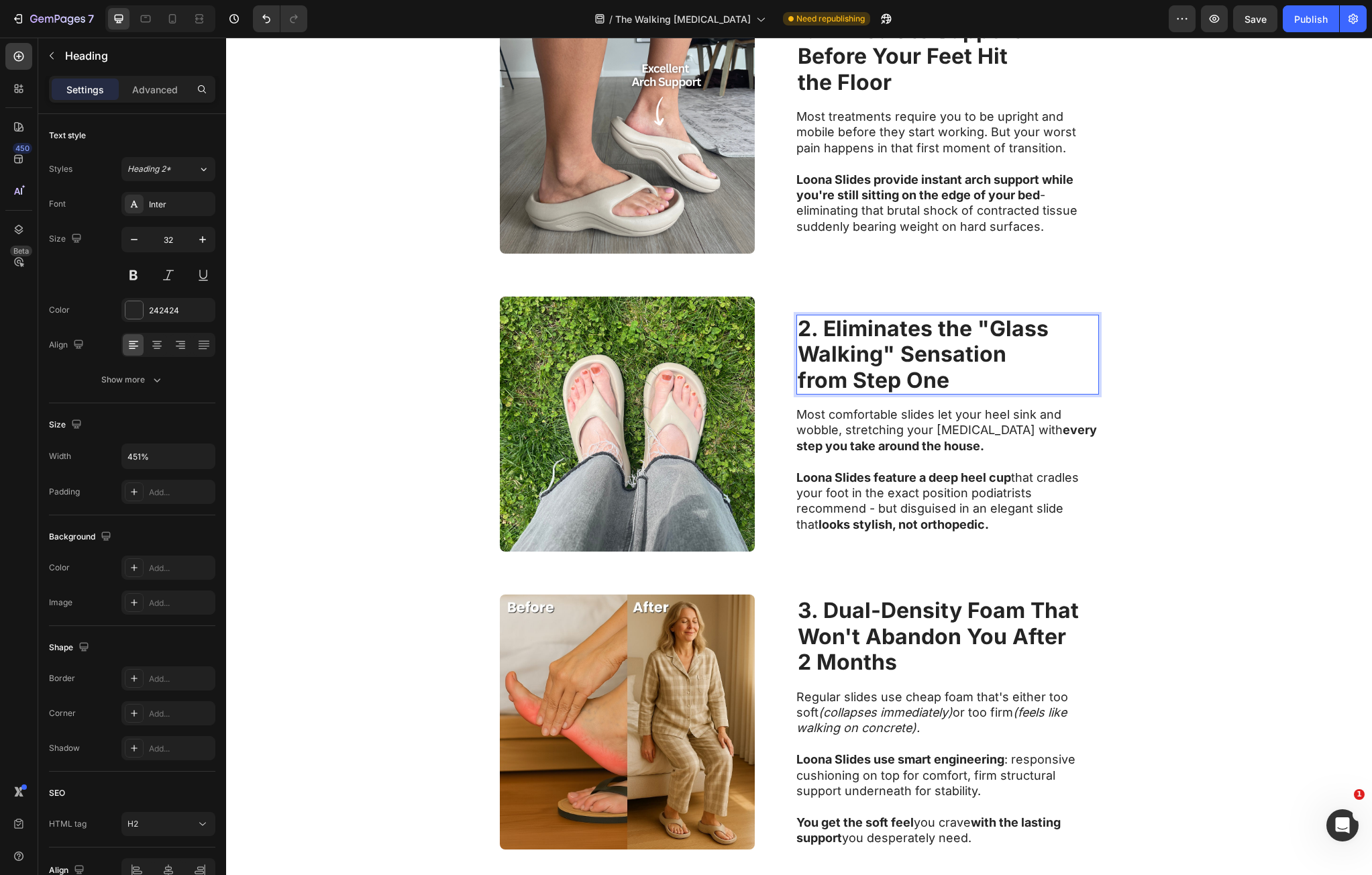
scroll to position [586, 0]
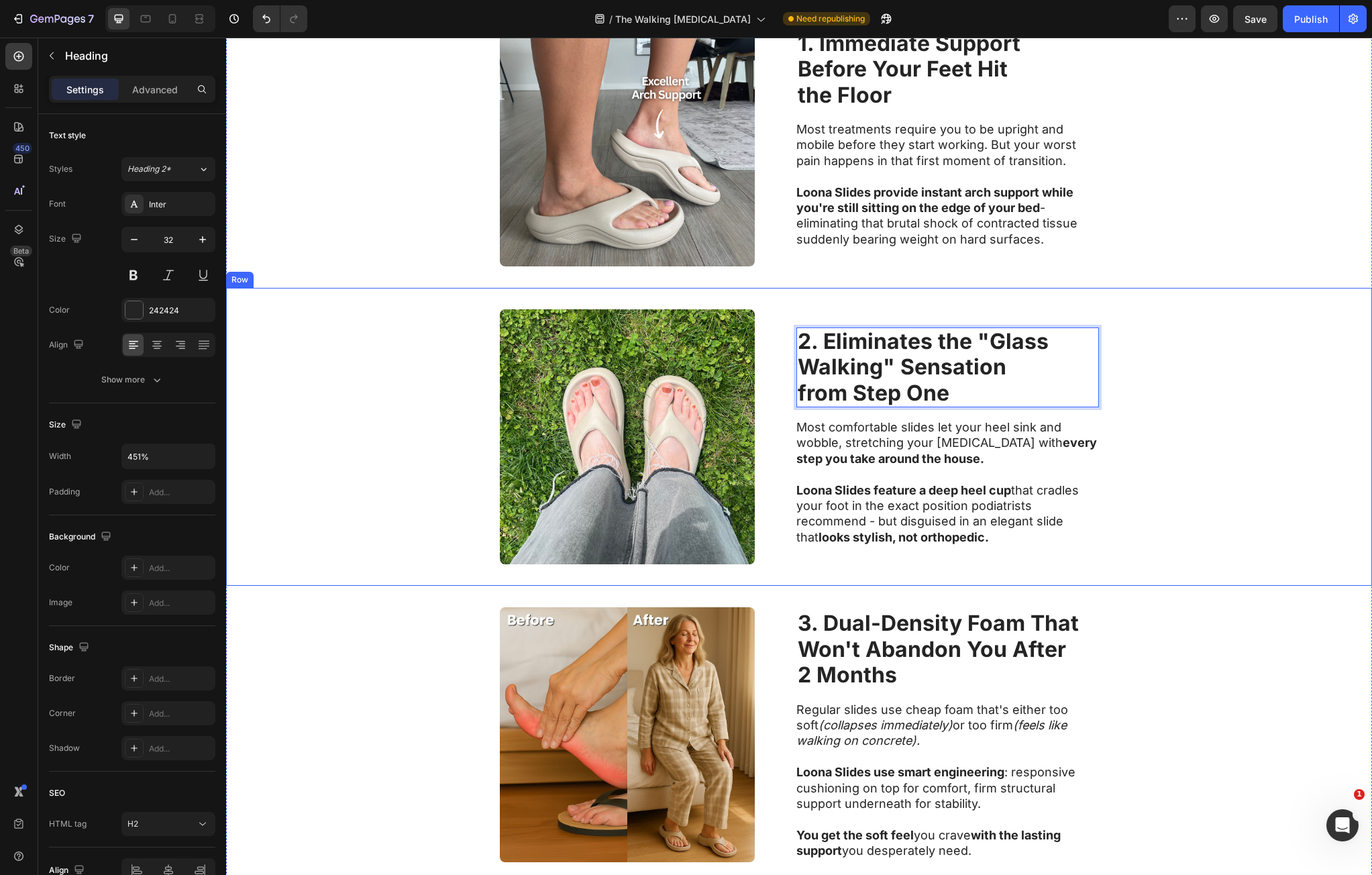
click at [1122, 478] on div "Image 2. Eliminates the "Glass Walking" Sensation from Step One Heading 16 Most…" at bounding box center [798, 437] width 1146 height 298
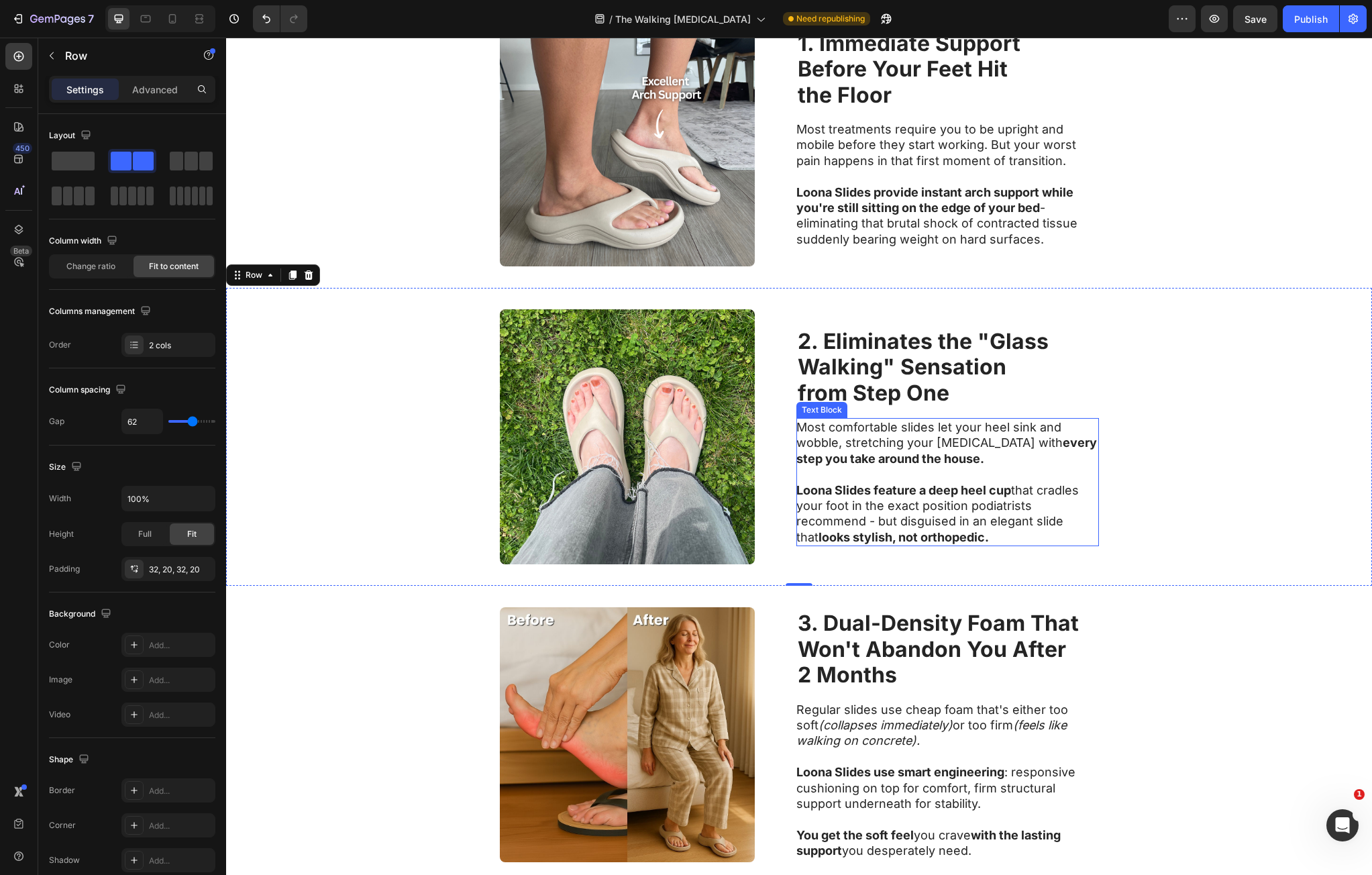
click at [852, 438] on p "Most comfortable slides let your heel sink and wobble, stretching your plantar …" at bounding box center [947, 443] width 301 height 47
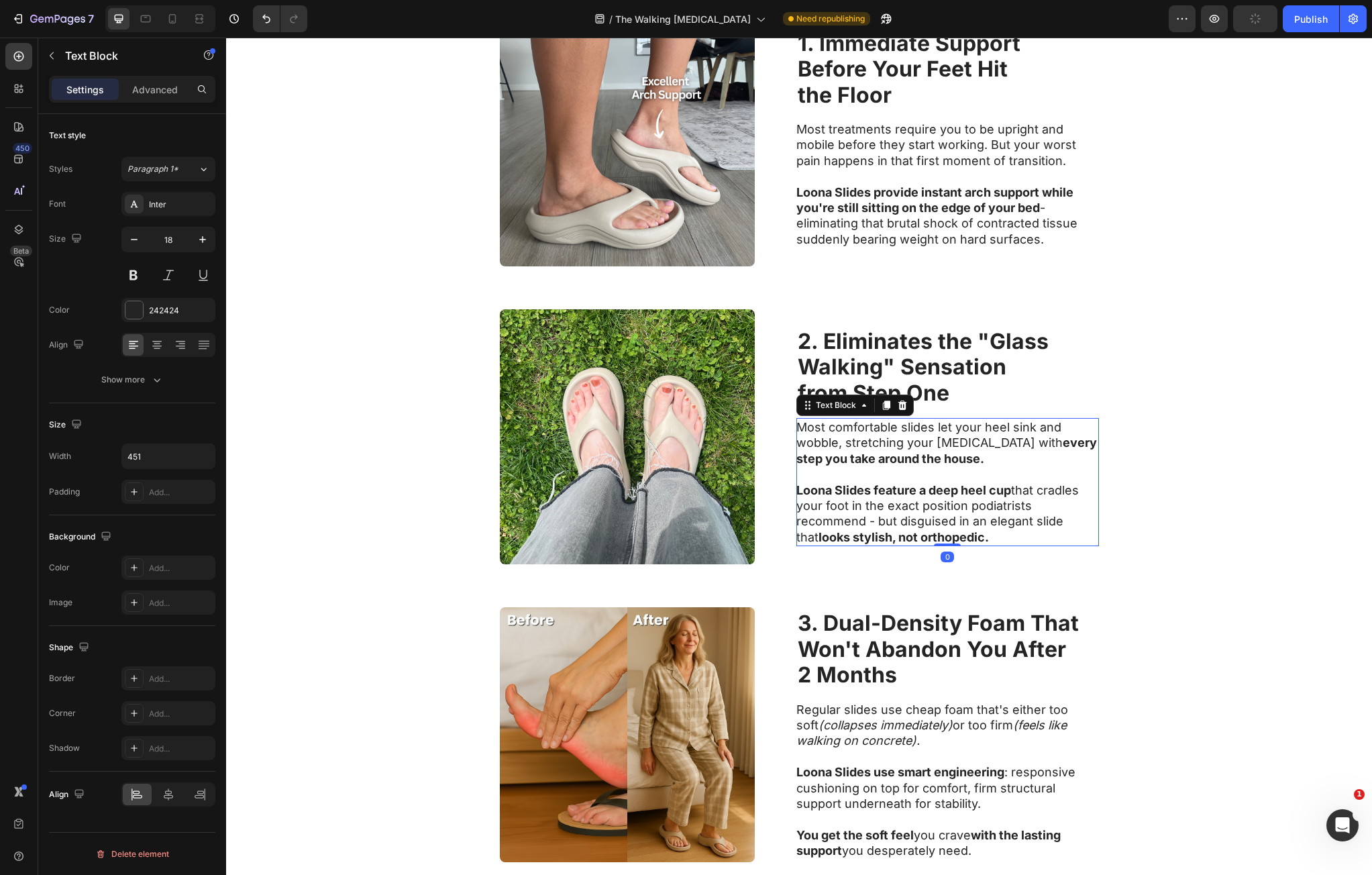
click at [805, 432] on p "Most comfortable slides let your heel sink and wobble, stretching your plantar …" at bounding box center [947, 443] width 301 height 47
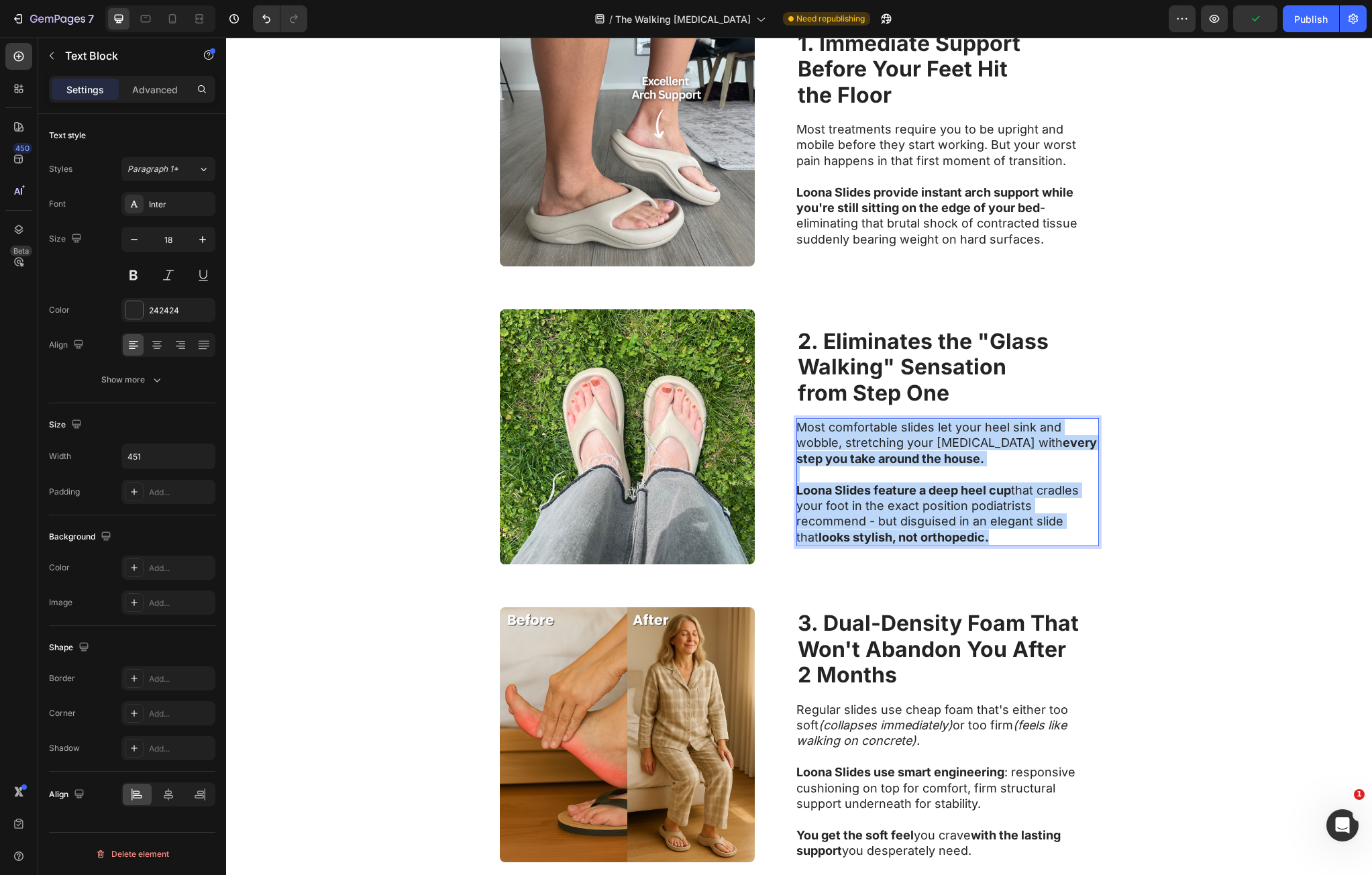
drag, startPoint x: 805, startPoint y: 432, endPoint x: 987, endPoint y: 533, distance: 208.1
click at [986, 533] on div "Most comfortable slides let your heel sink and wobble, stretching your plantar …" at bounding box center [948, 482] width 303 height 128
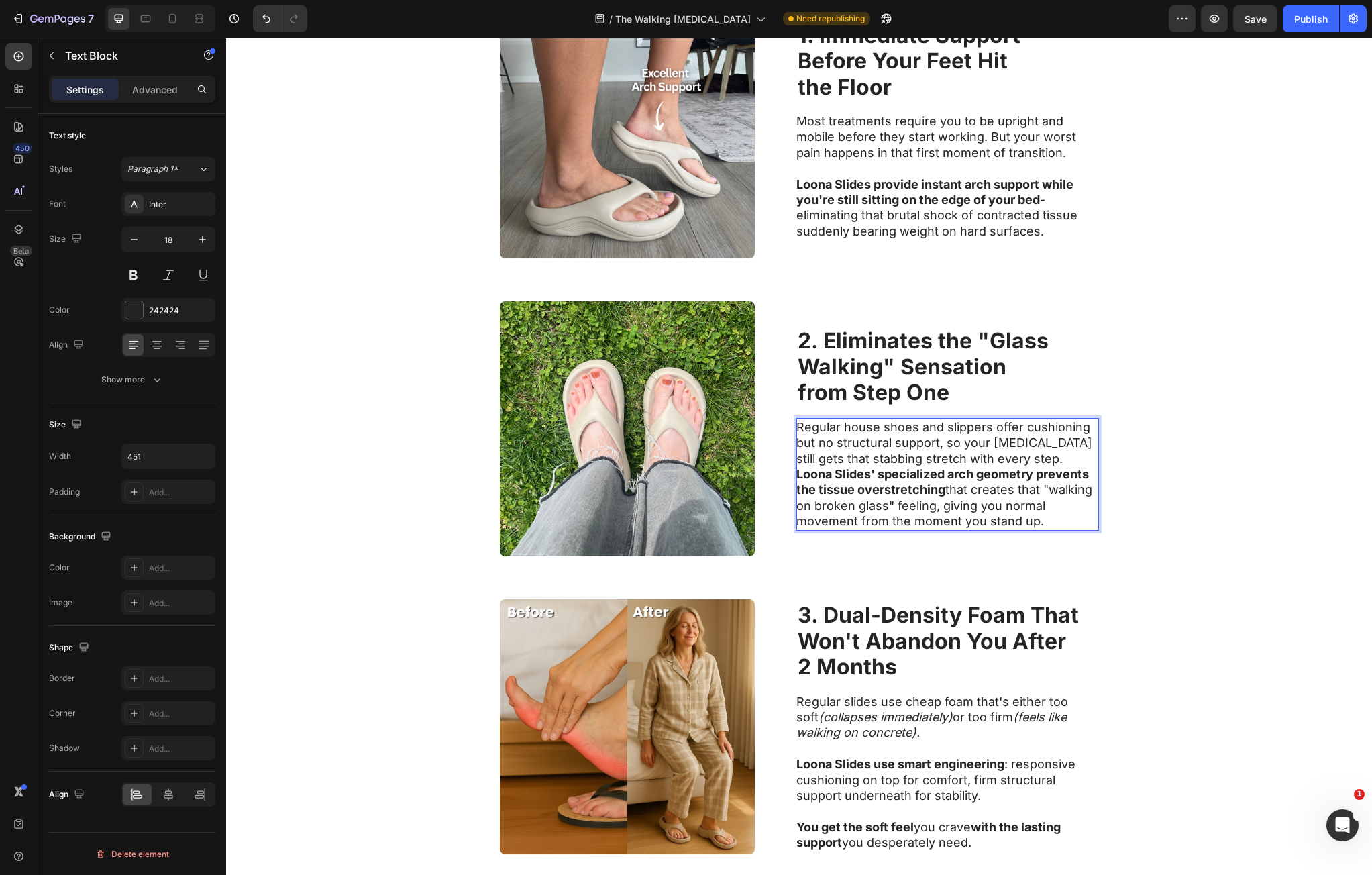
click at [1040, 456] on p "Regular house shoes and slippers offer cushioning but no structural support, so…" at bounding box center [947, 443] width 301 height 47
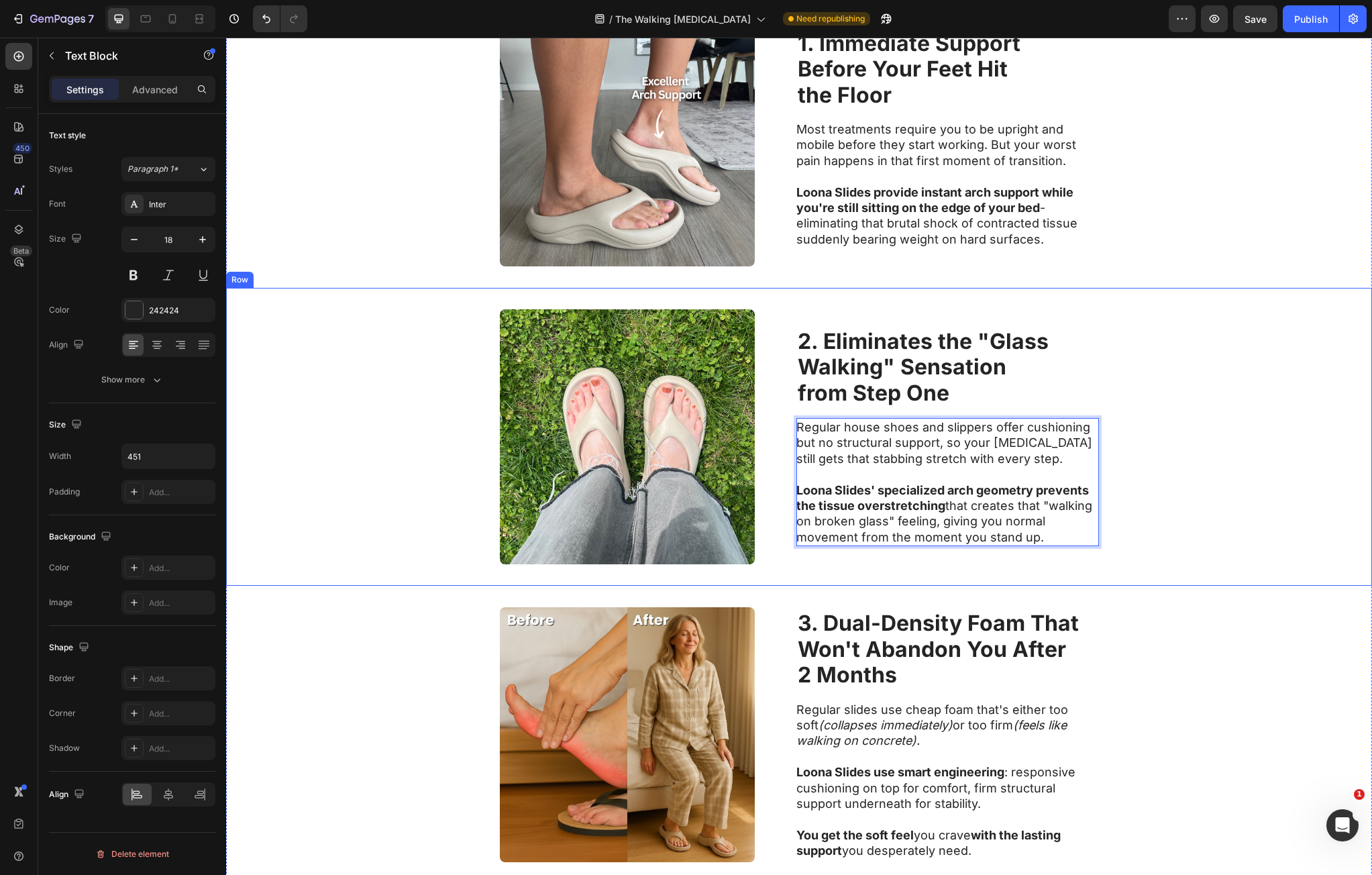
click at [1188, 527] on div "Image ⁠⁠⁠⁠⁠⁠⁠ 2. Eliminates the "Glass Walking" Sensation from Step One Heading…" at bounding box center [798, 437] width 1146 height 298
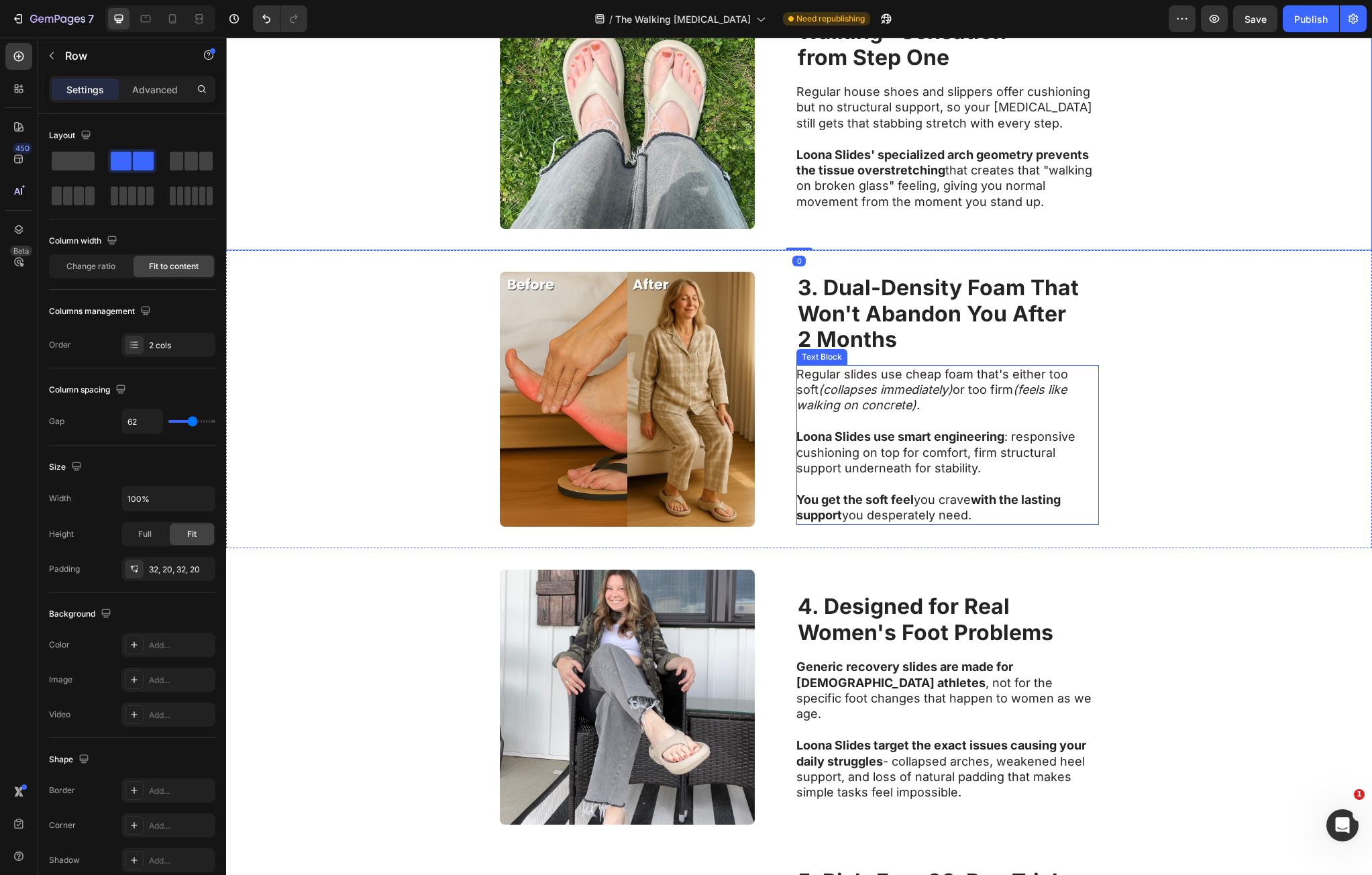
scroll to position [990, 0]
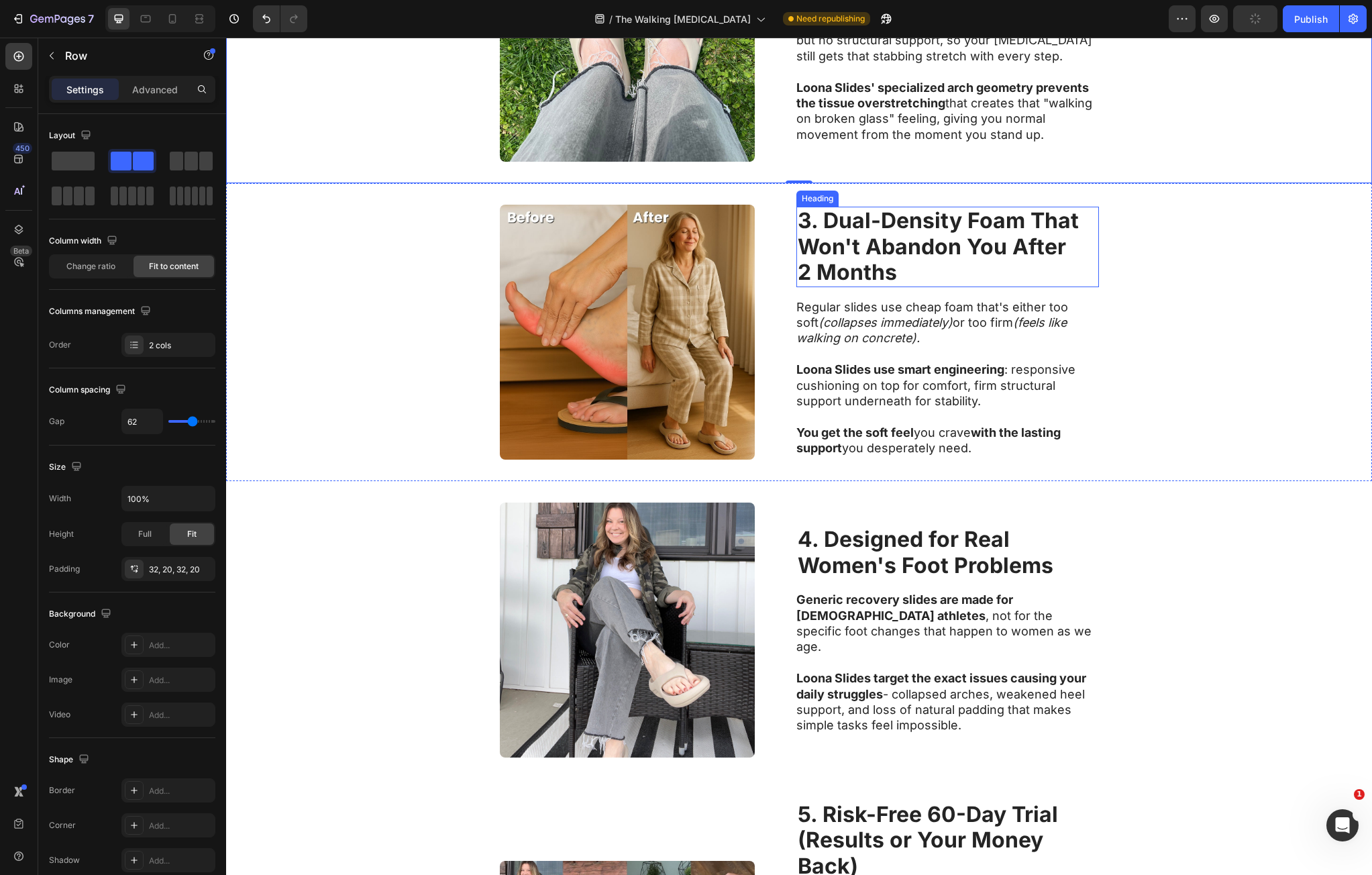
click at [807, 221] on strong "3. Dual-Density Foam That" at bounding box center [938, 220] width 281 height 26
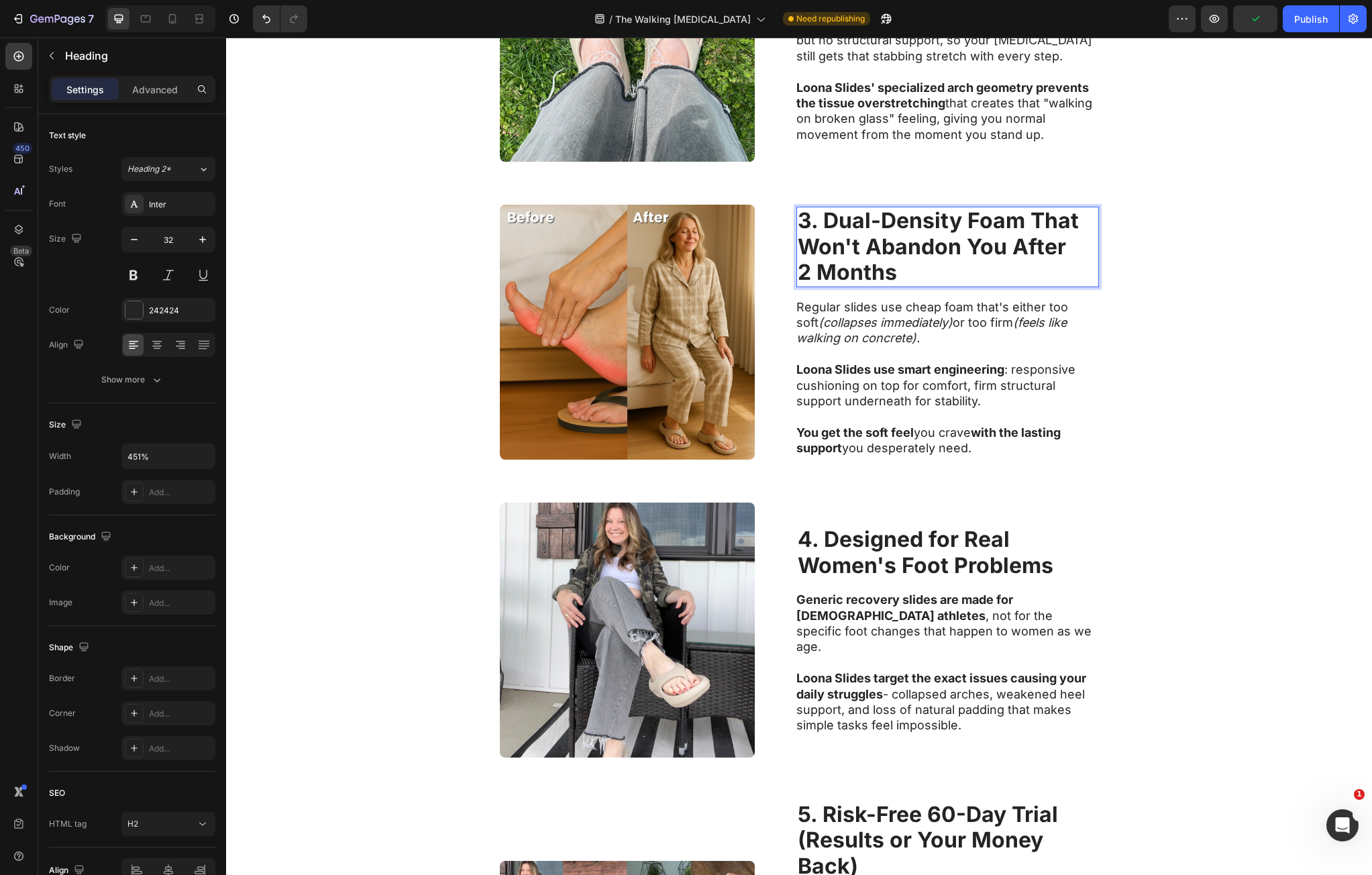
click at [826, 221] on strong "3. Dual-Density Foam That" at bounding box center [938, 220] width 281 height 26
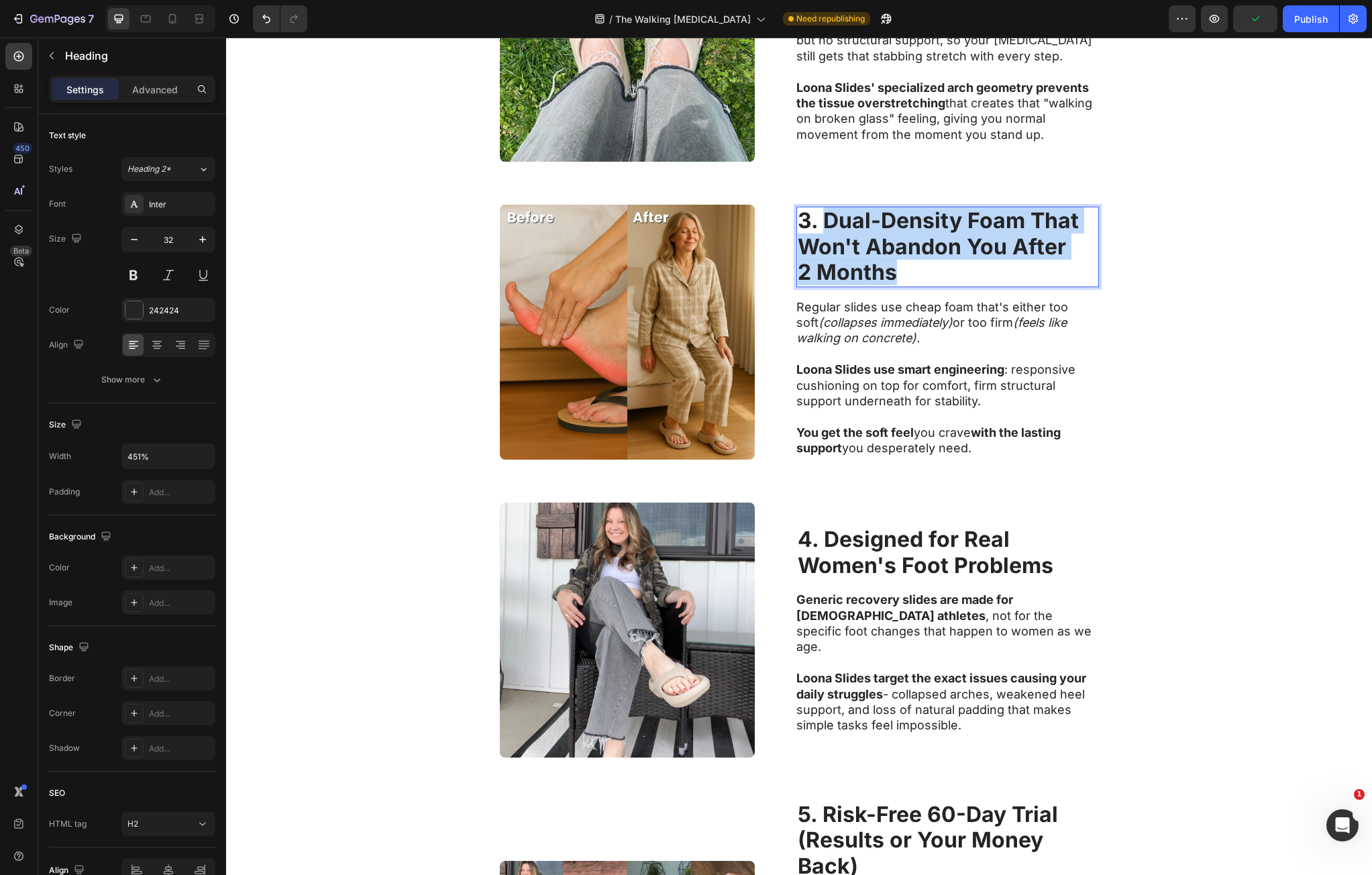
drag, startPoint x: 826, startPoint y: 221, endPoint x: 873, endPoint y: 262, distance: 62.4
click at [873, 262] on p "3. Dual-Density Foam That Won't Abandon You After 2 Months" at bounding box center [947, 247] width 300 height 77
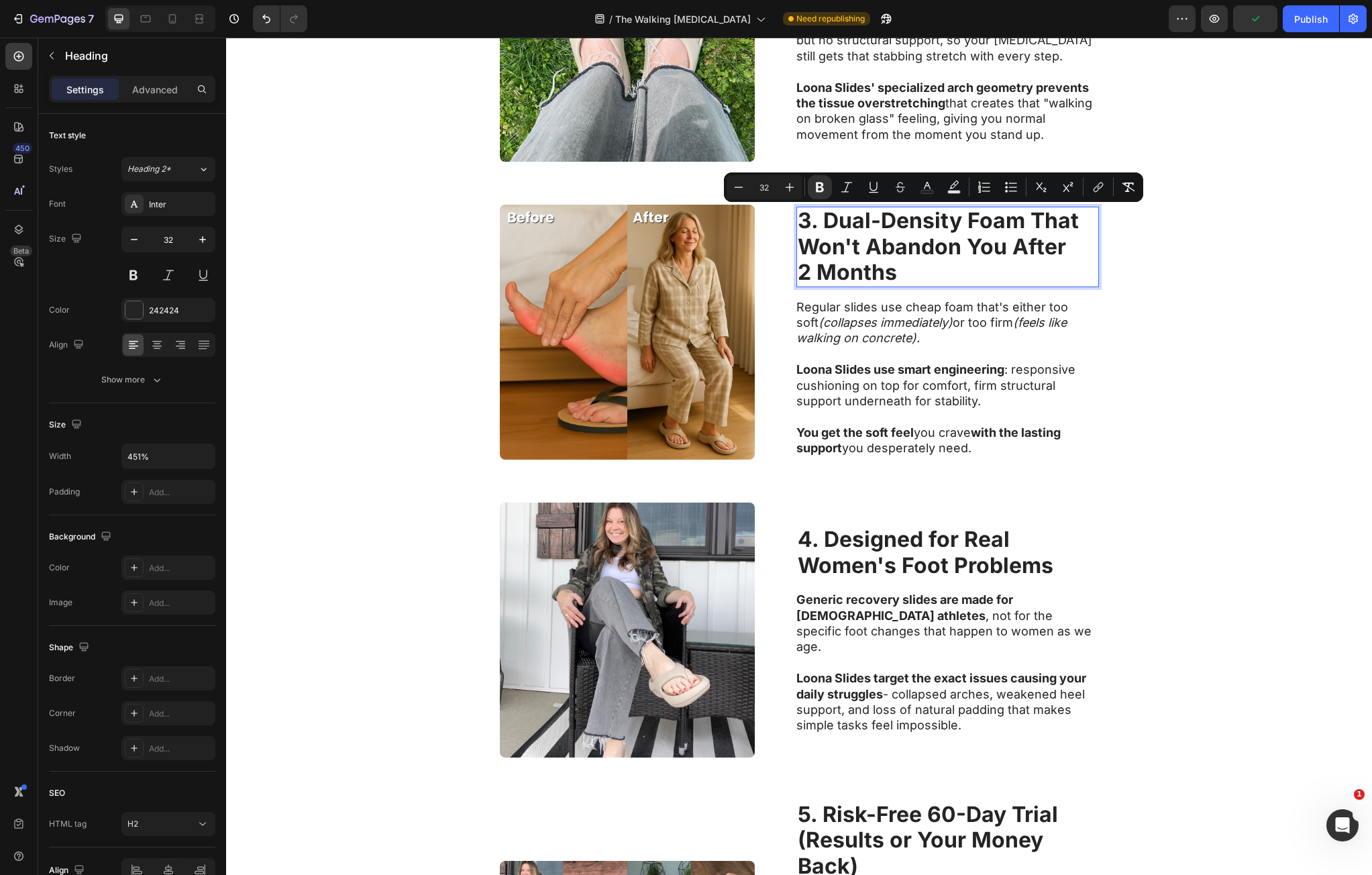
scroll to position [1016, 0]
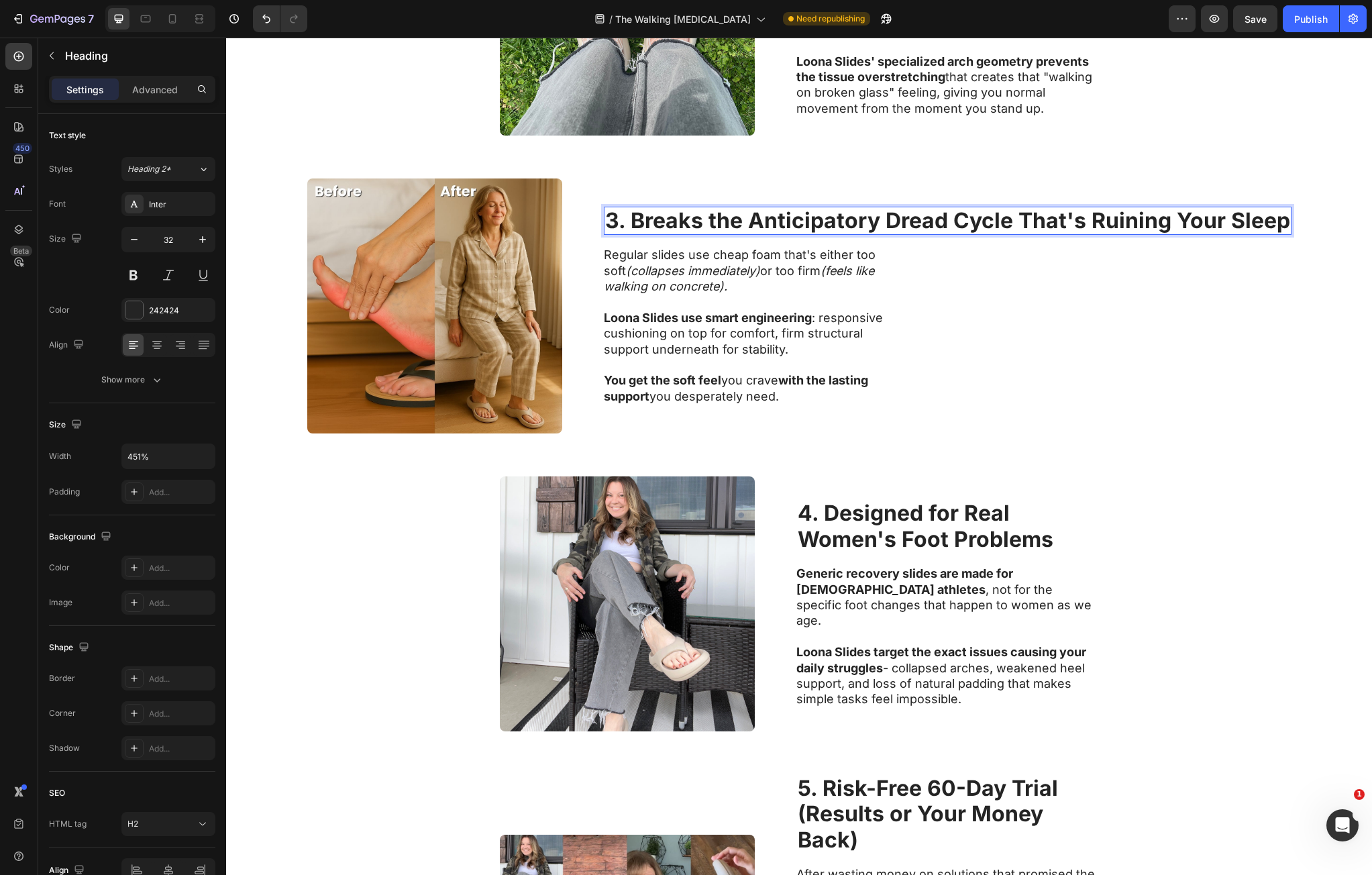
click at [829, 221] on strong "3. Breaks the Anticipatory Dread Cycle That's Ruining Your Sleep" at bounding box center [947, 220] width 686 height 26
click at [893, 226] on strong "3. Breaks the Anticipatory Dread Cycle That's Ruining Your Sleep" at bounding box center [947, 220] width 686 height 26
click at [884, 218] on strong "3. Breaks the Anticipatory Dread Cycle That's Ruining Your Sleep" at bounding box center [947, 220] width 686 height 26
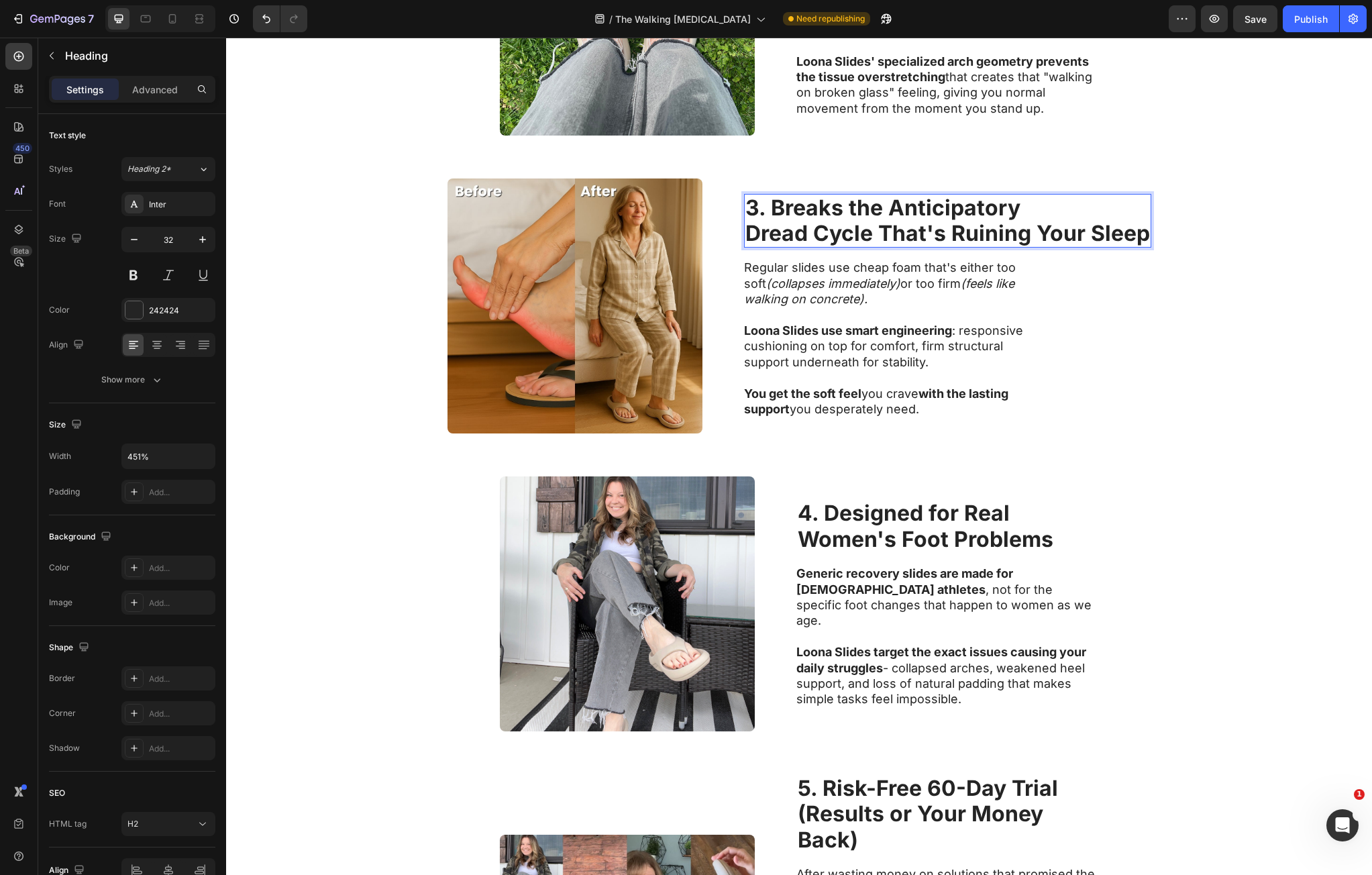
scroll to position [1003, 0]
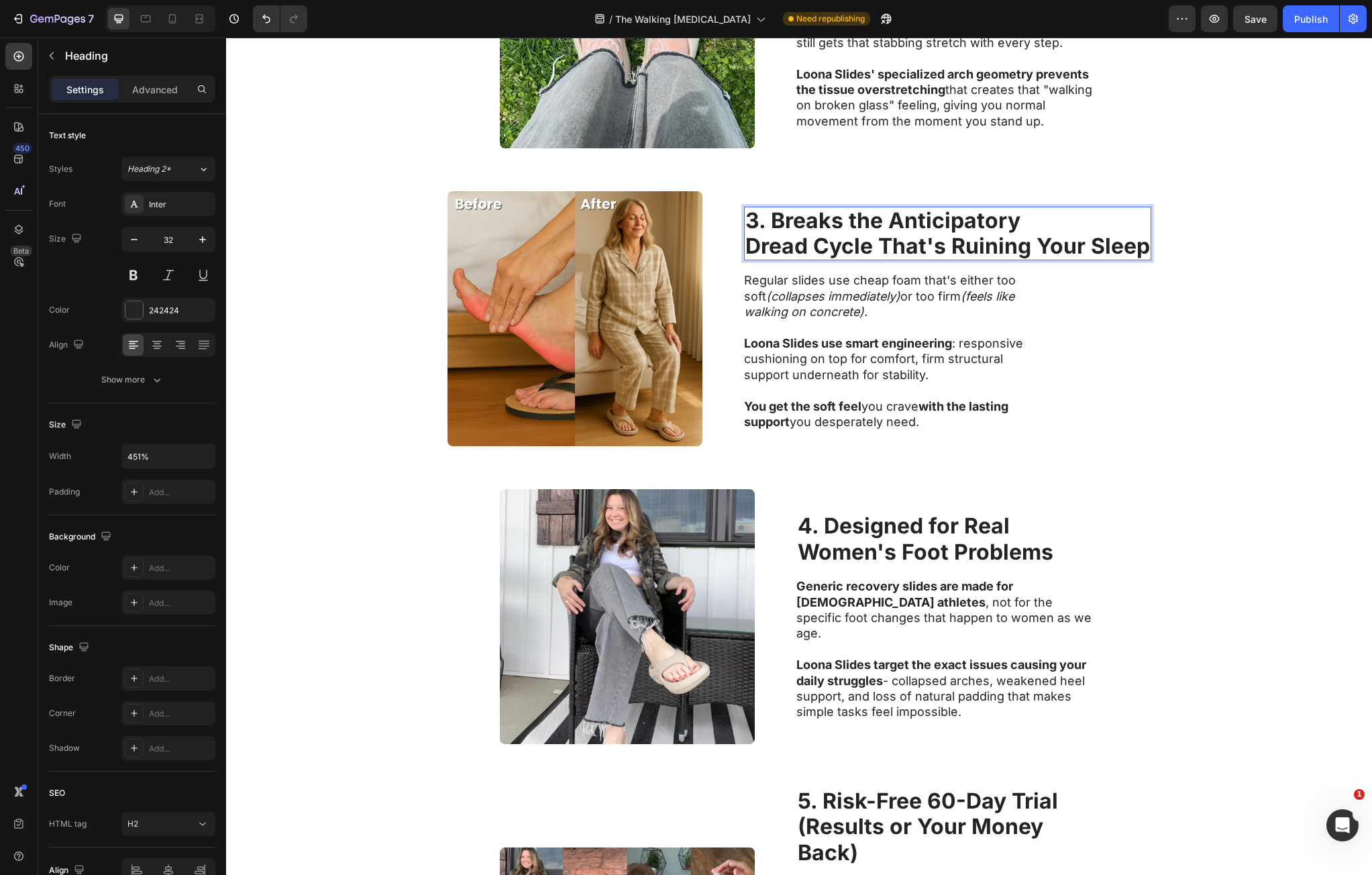
click at [945, 244] on strong "Dread Cycle That's Ruining Your Sleep" at bounding box center [948, 246] width 405 height 26
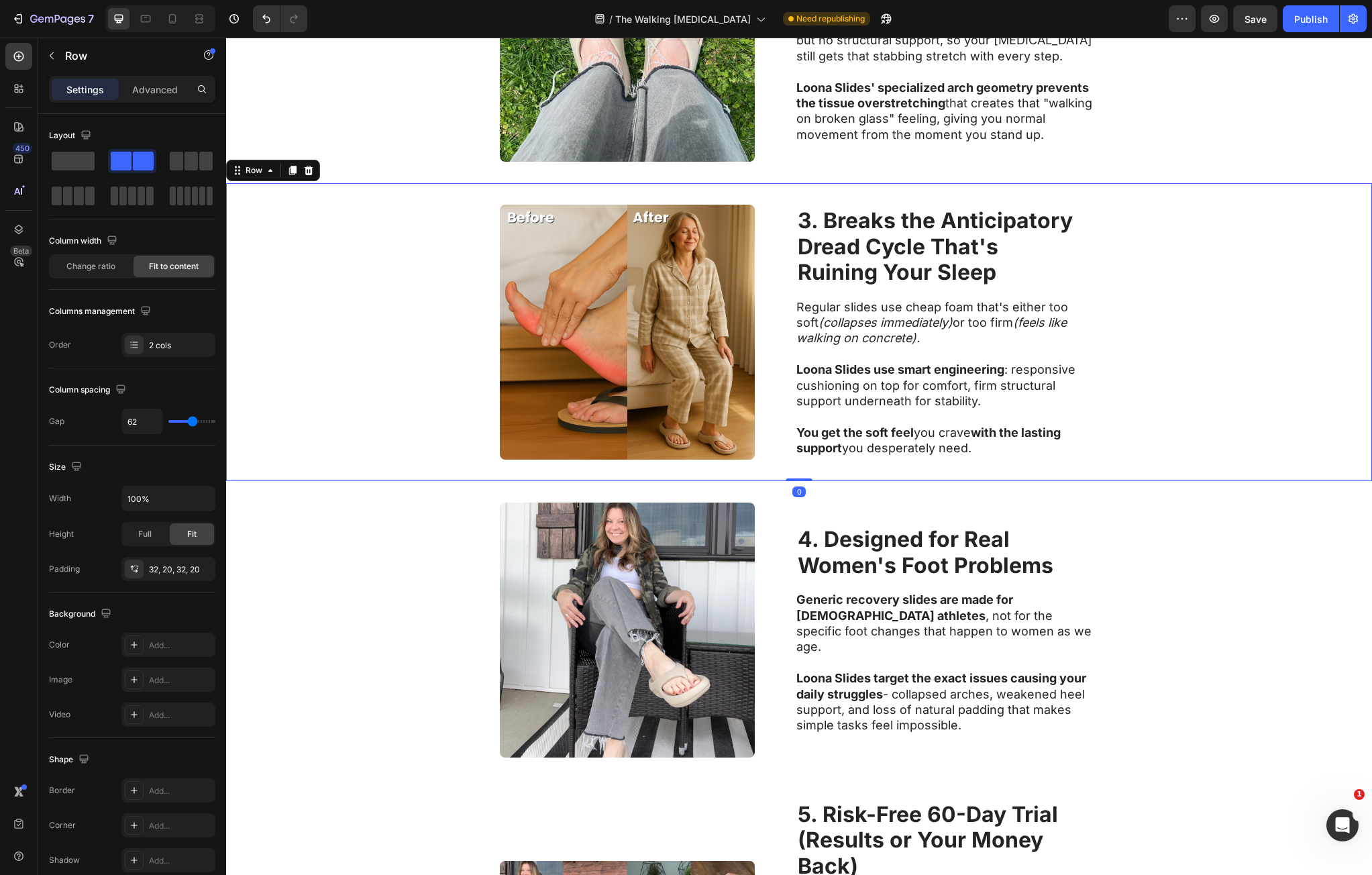
click at [1211, 316] on div "Image ⁠⁠⁠⁠⁠⁠⁠ 3. Breaks the Anticipatory Dread Cycle That's Ruining Your Sleep …" at bounding box center [798, 332] width 1146 height 298
click at [833, 323] on icon "(collapses immediately)" at bounding box center [886, 323] width 134 height 14
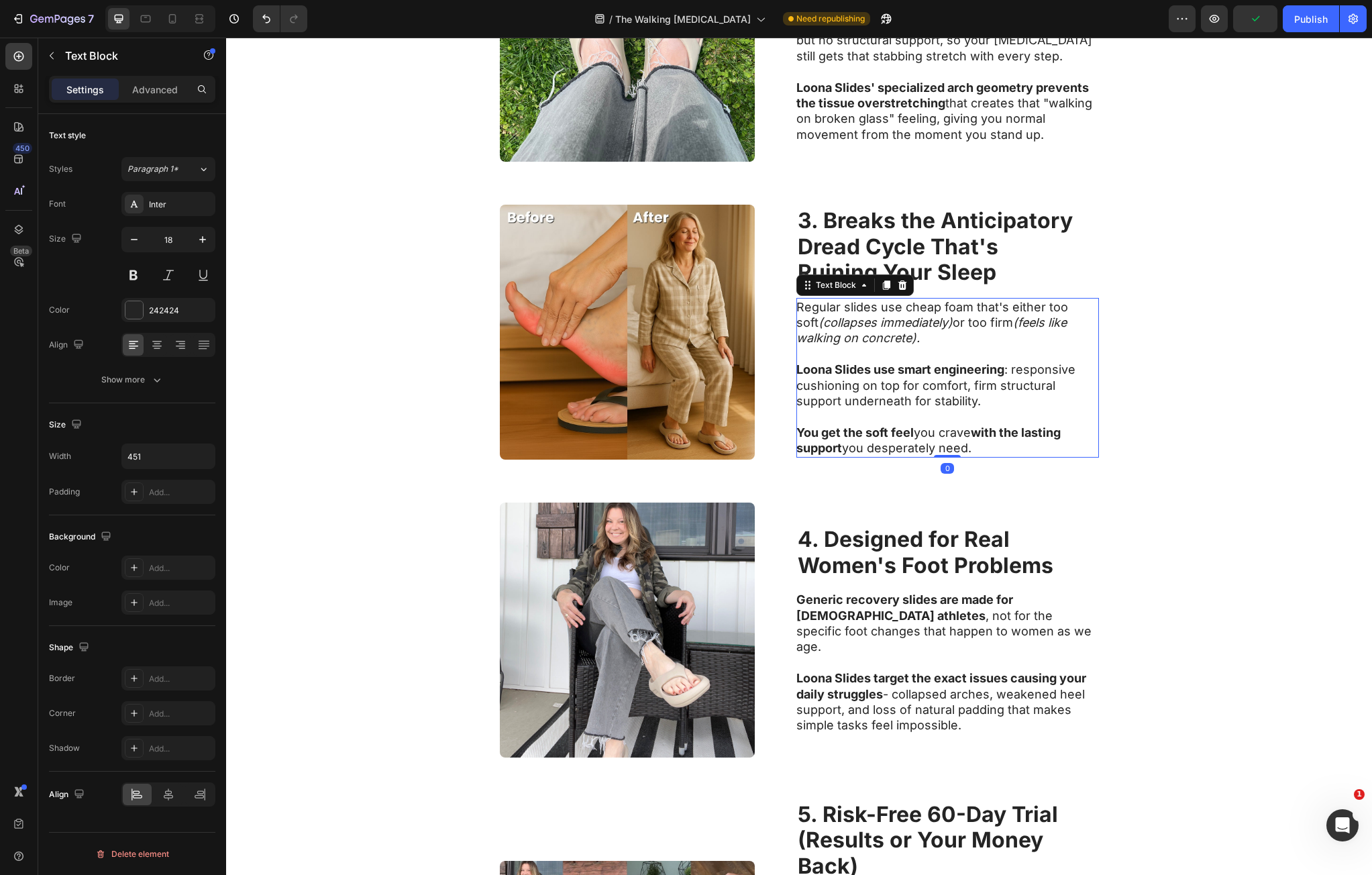
click at [814, 311] on p "Regular slides use cheap foam that's either too soft (collapses immediately) or…" at bounding box center [947, 323] width 301 height 47
drag, startPoint x: 814, startPoint y: 311, endPoint x: 1032, endPoint y: 456, distance: 261.8
click at [1032, 456] on div "Regular slides use cheap foam that's either too soft (collapses immediately) or…" at bounding box center [948, 377] width 303 height 160
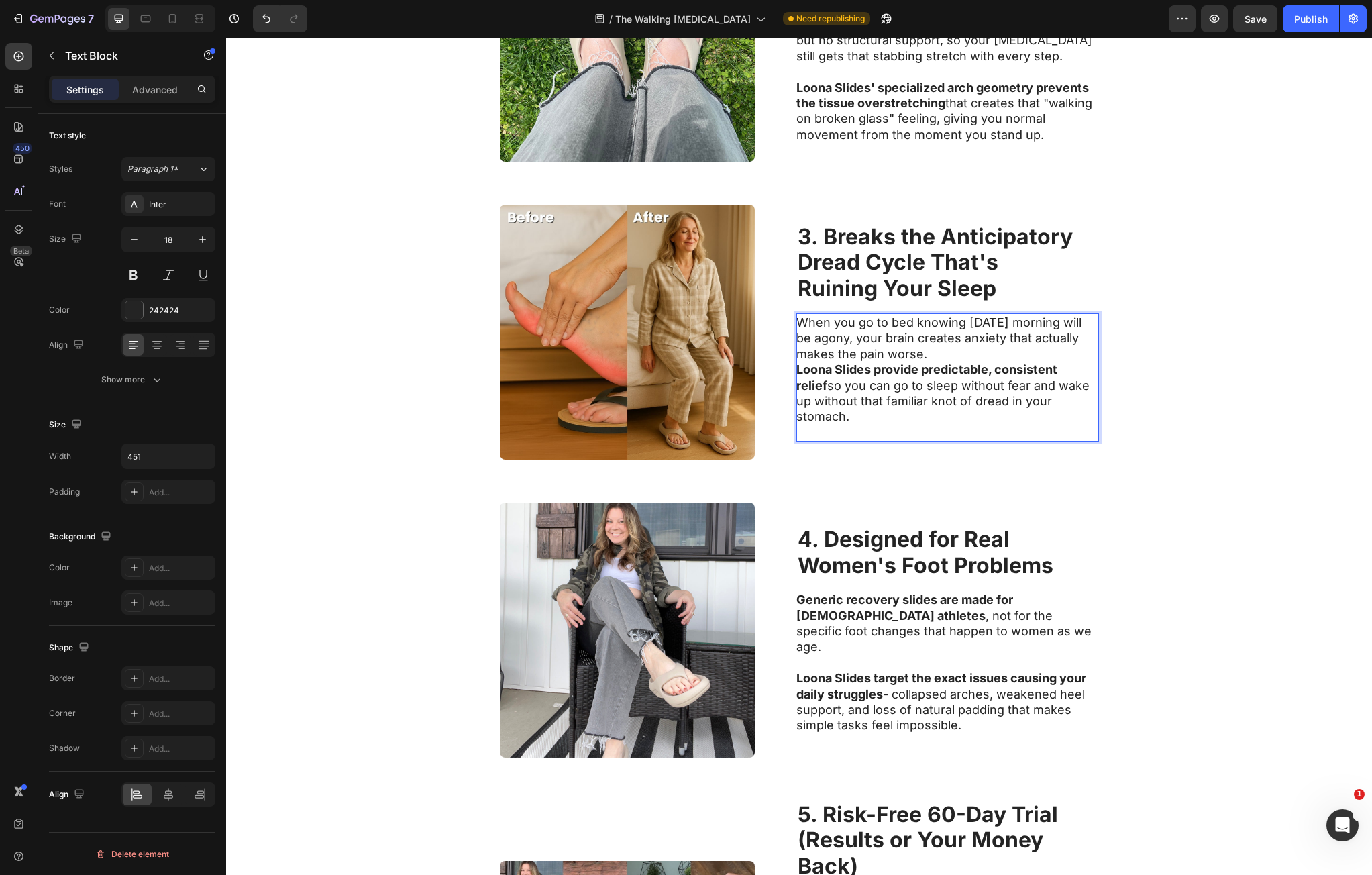
scroll to position [1013, 0]
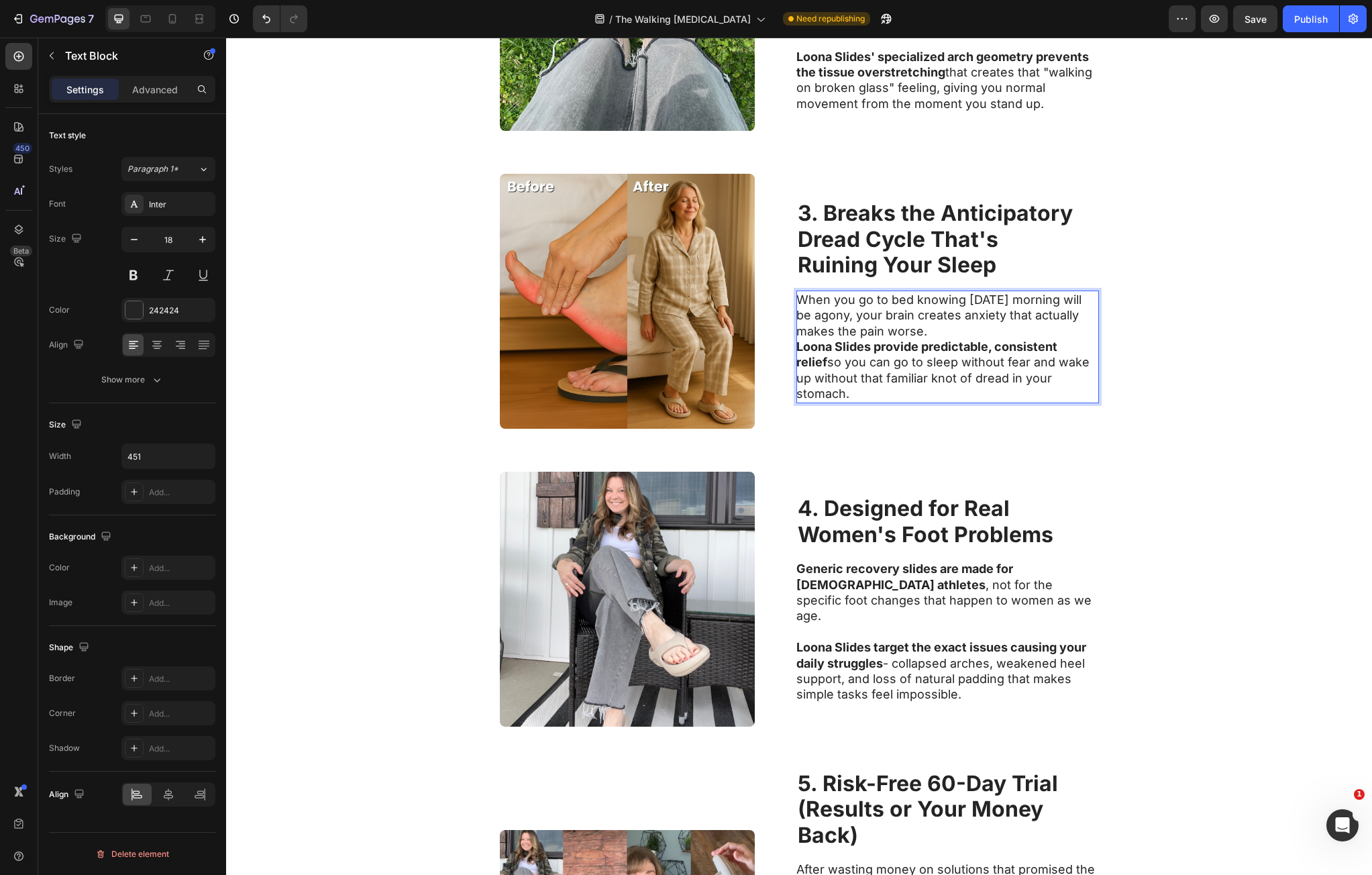
click at [949, 338] on p "When you go to bed knowing tomorrow morning will be agony, your brain creates a…" at bounding box center [947, 316] width 301 height 47
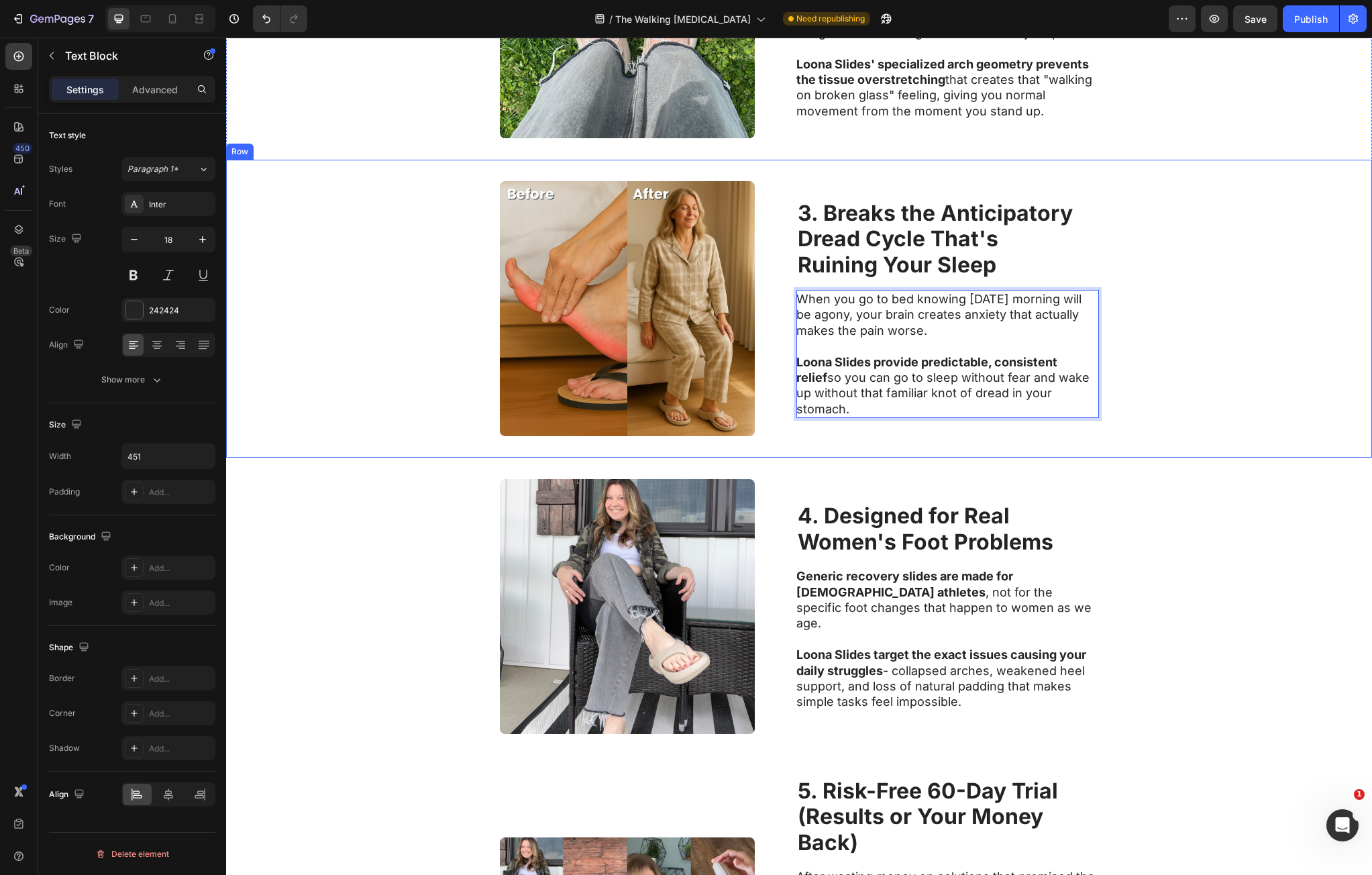
click at [1233, 378] on div "Image ⁠⁠⁠⁠⁠⁠⁠ 3. Breaks the Anticipatory Dread Cycle That's Ruining Your Sleep …" at bounding box center [798, 308] width 1146 height 298
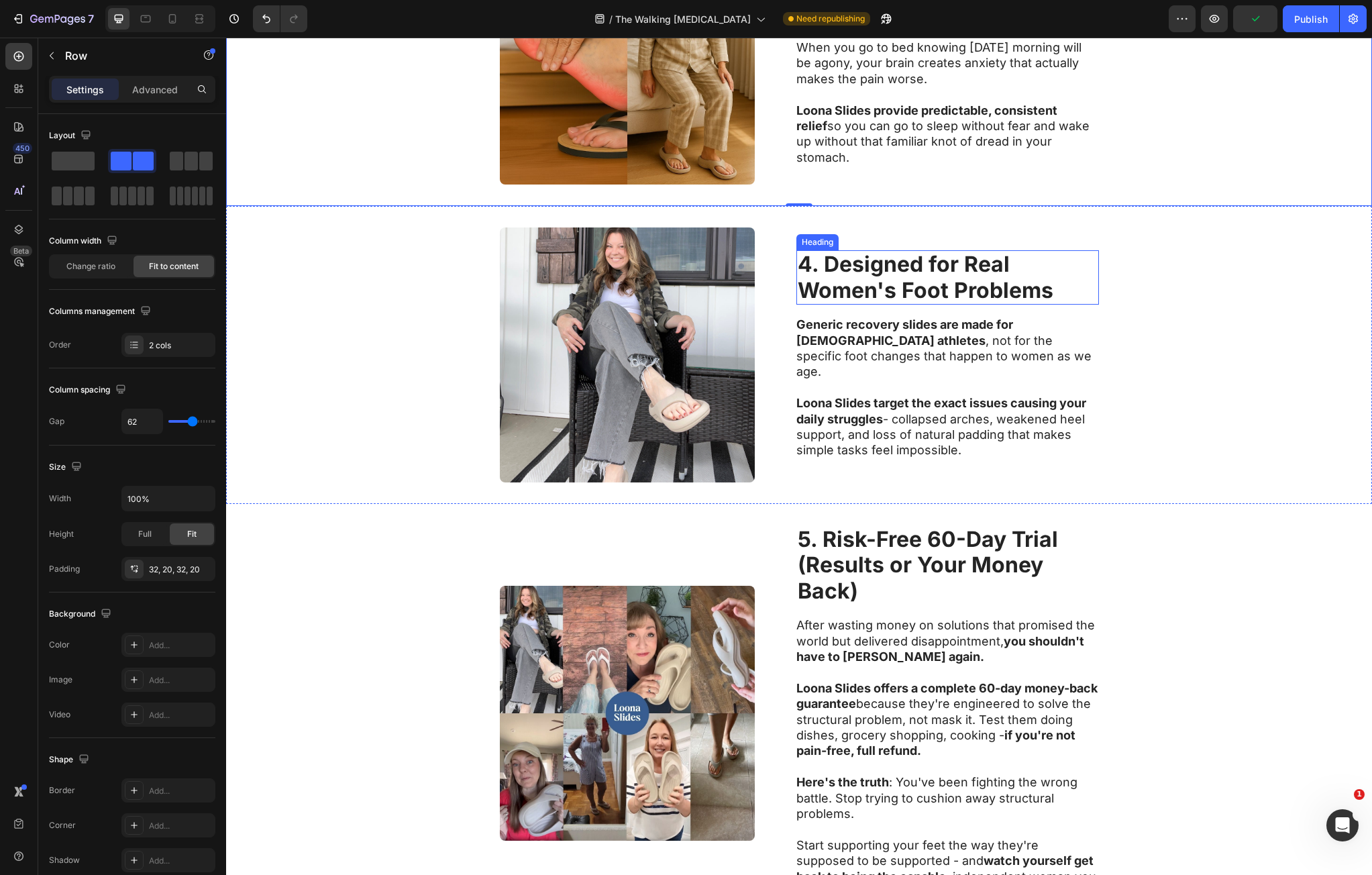
scroll to position [1282, 0]
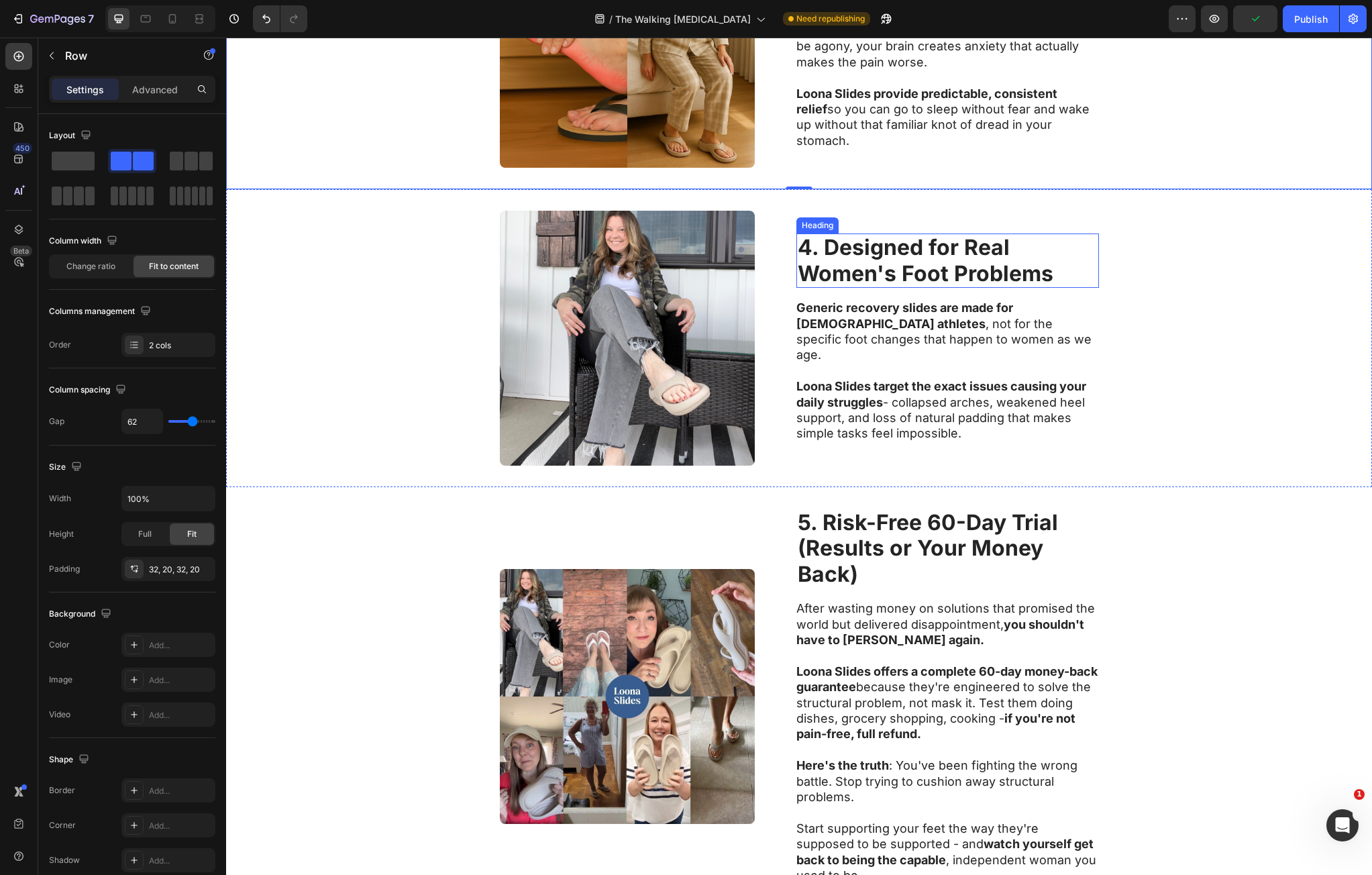
click at [863, 258] on strong "4. Designed for Real" at bounding box center [903, 247] width 212 height 26
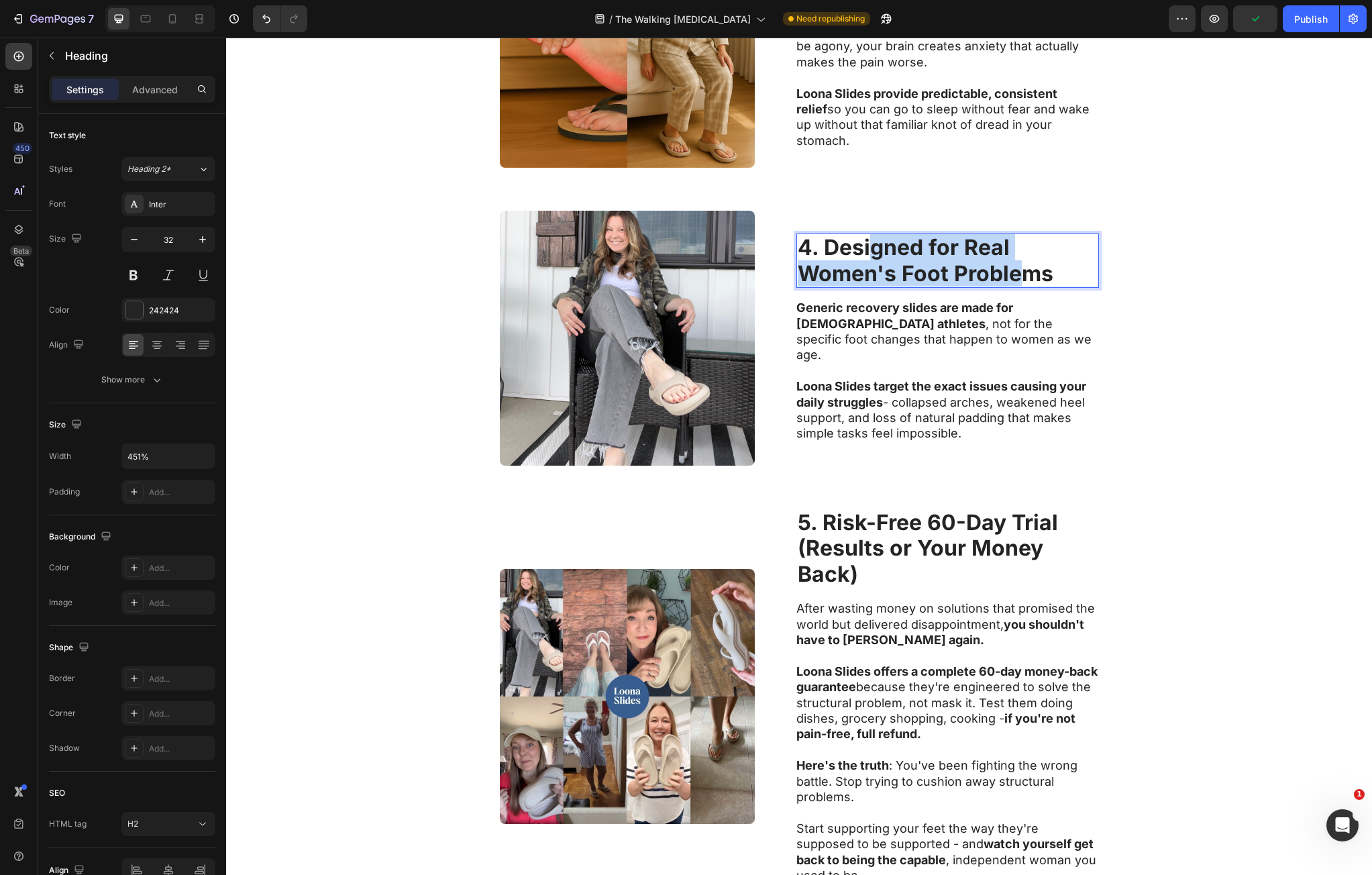
drag, startPoint x: 863, startPoint y: 258, endPoint x: 1012, endPoint y: 274, distance: 149.9
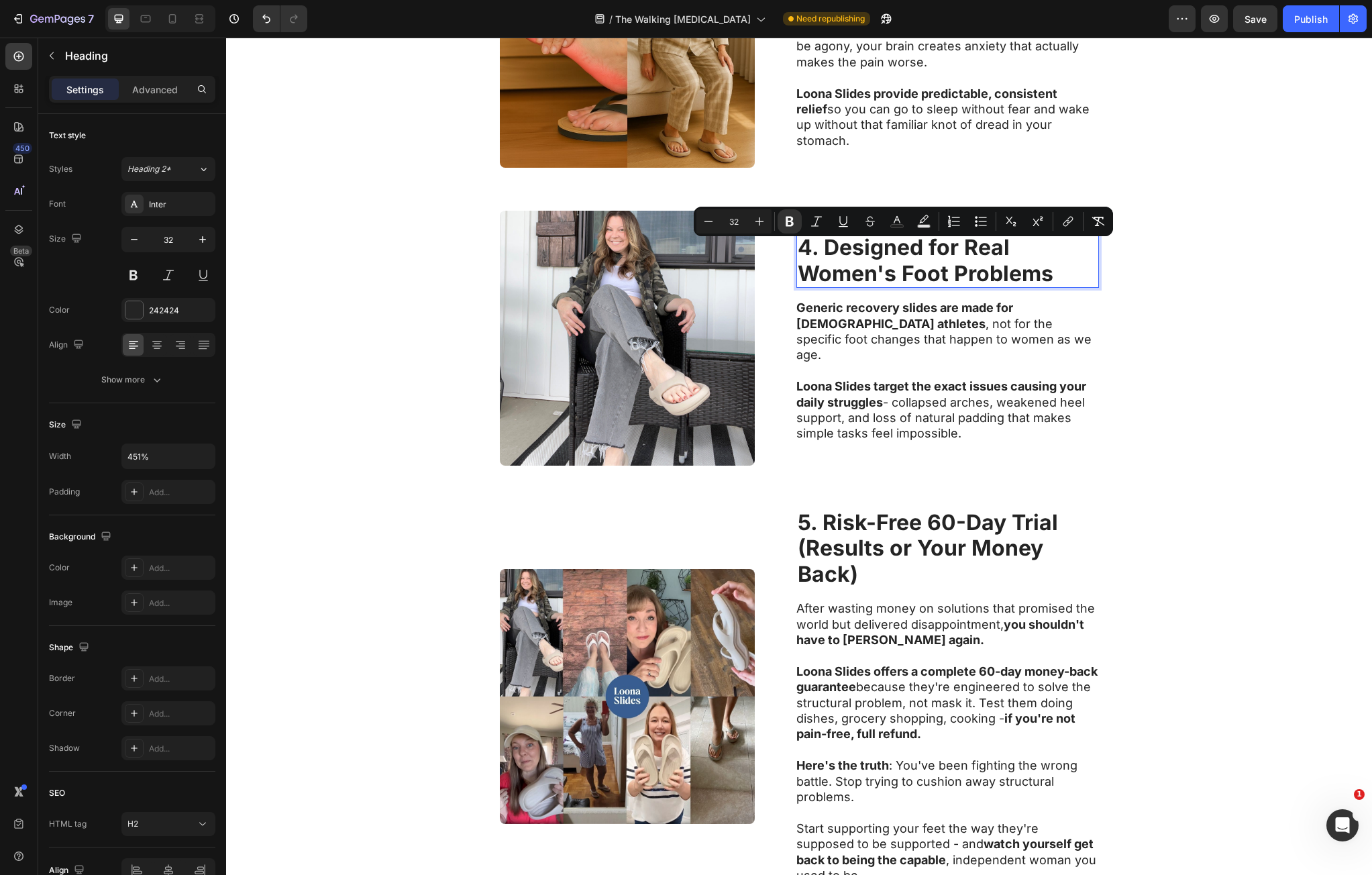
click at [852, 256] on strong "4. Designed for Real" at bounding box center [903, 247] width 212 height 26
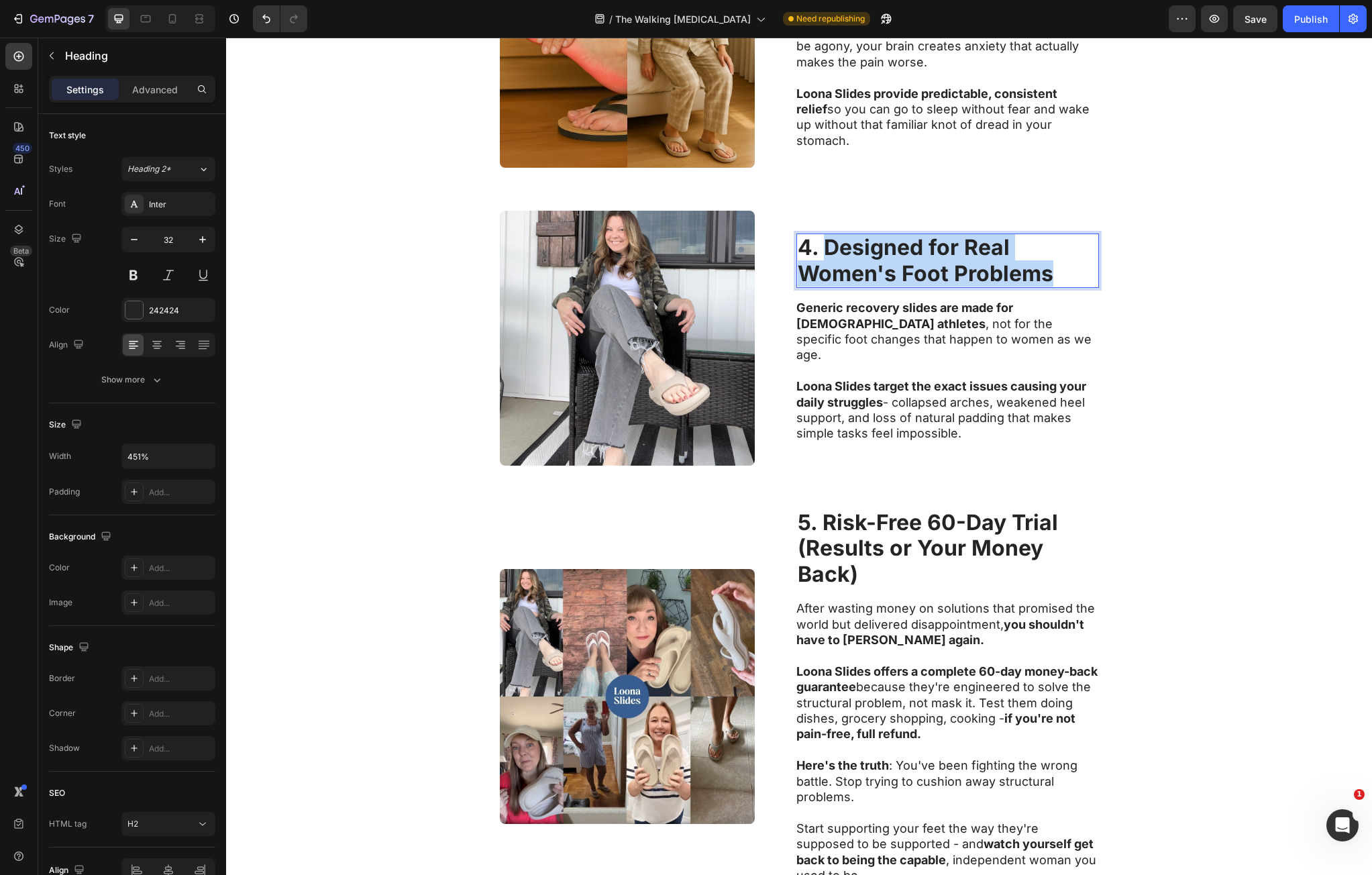
drag, startPoint x: 852, startPoint y: 256, endPoint x: 1035, endPoint y: 275, distance: 184.0
click at [1035, 275] on p "4. Designed for Real Women's Foot Problems" at bounding box center [947, 261] width 300 height 52
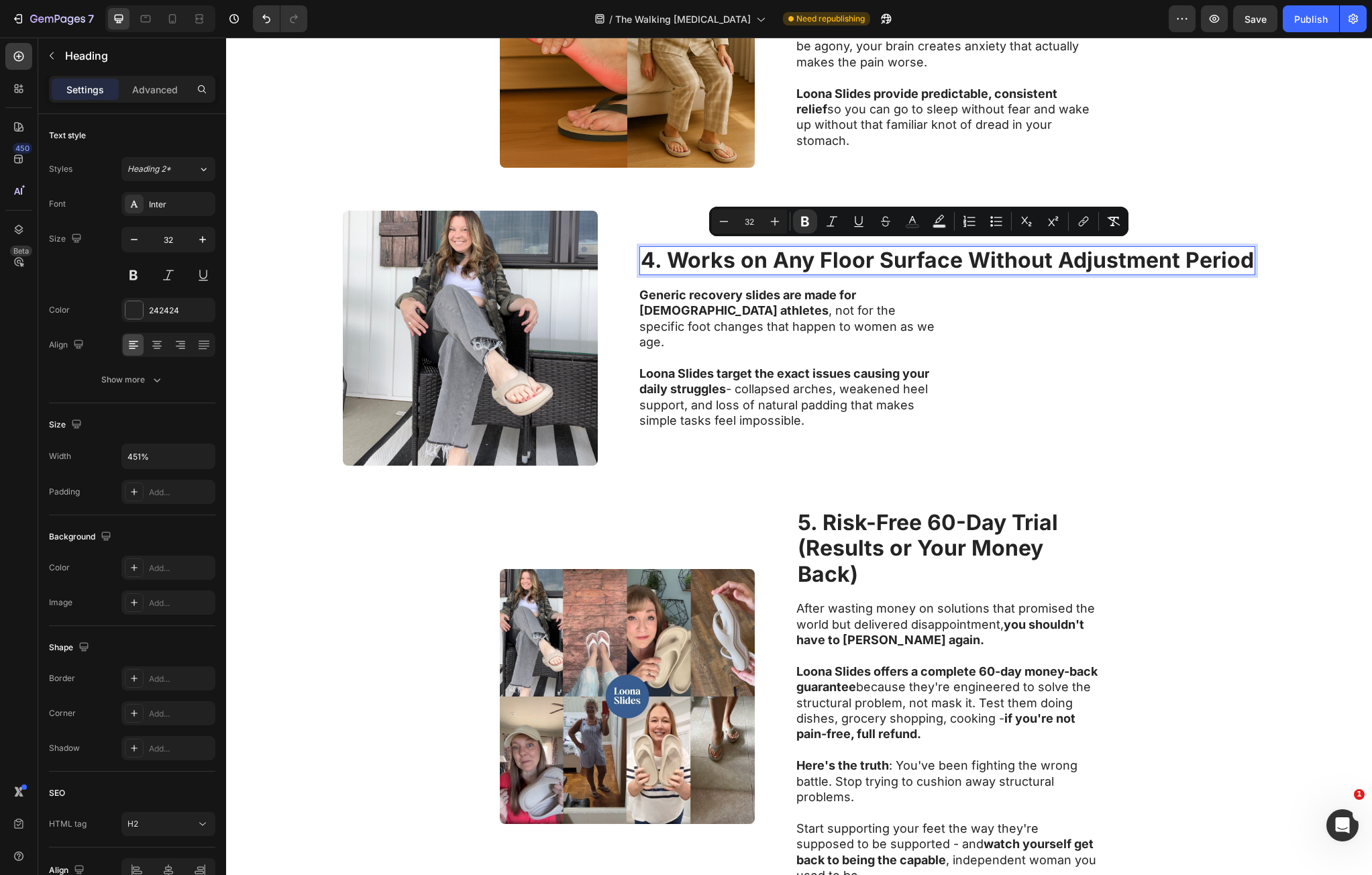
scroll to position [1295, 0]
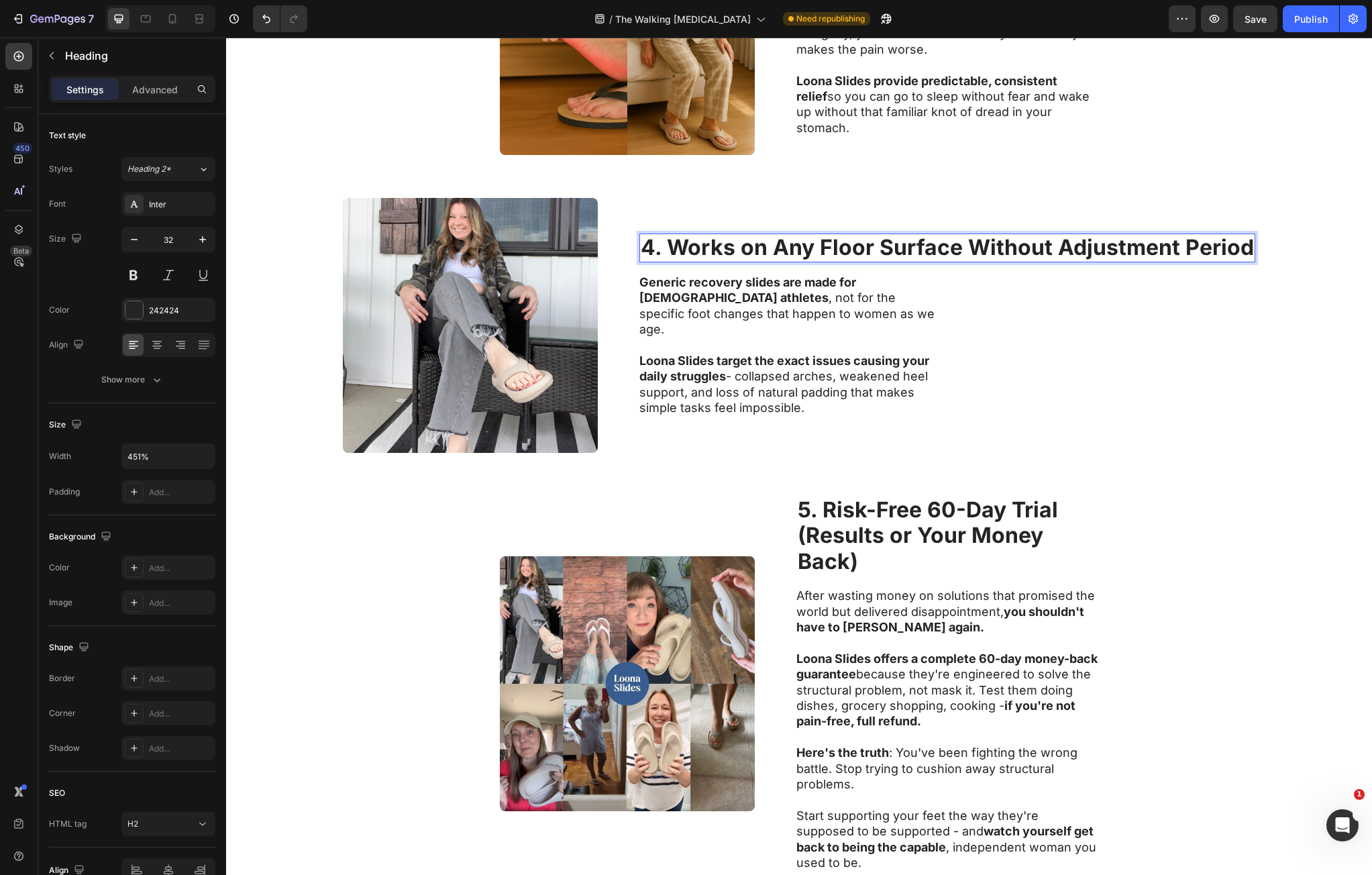
click at [872, 252] on strong "4. Works on Any Floor Surface Without Adjustment Period" at bounding box center [947, 247] width 613 height 26
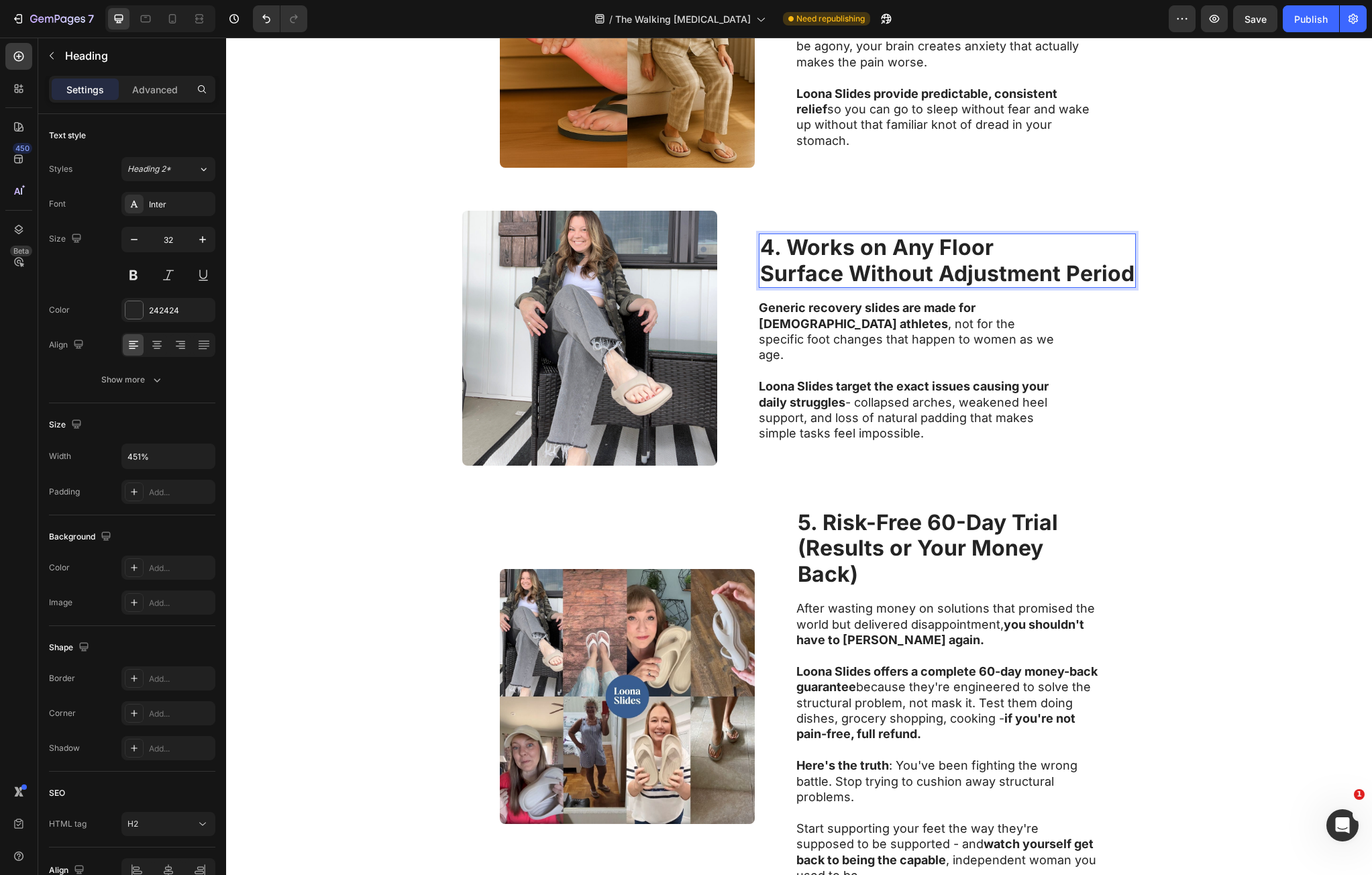
click at [933, 282] on strong "Surface Without Adjustment Period" at bounding box center [947, 273] width 375 height 26
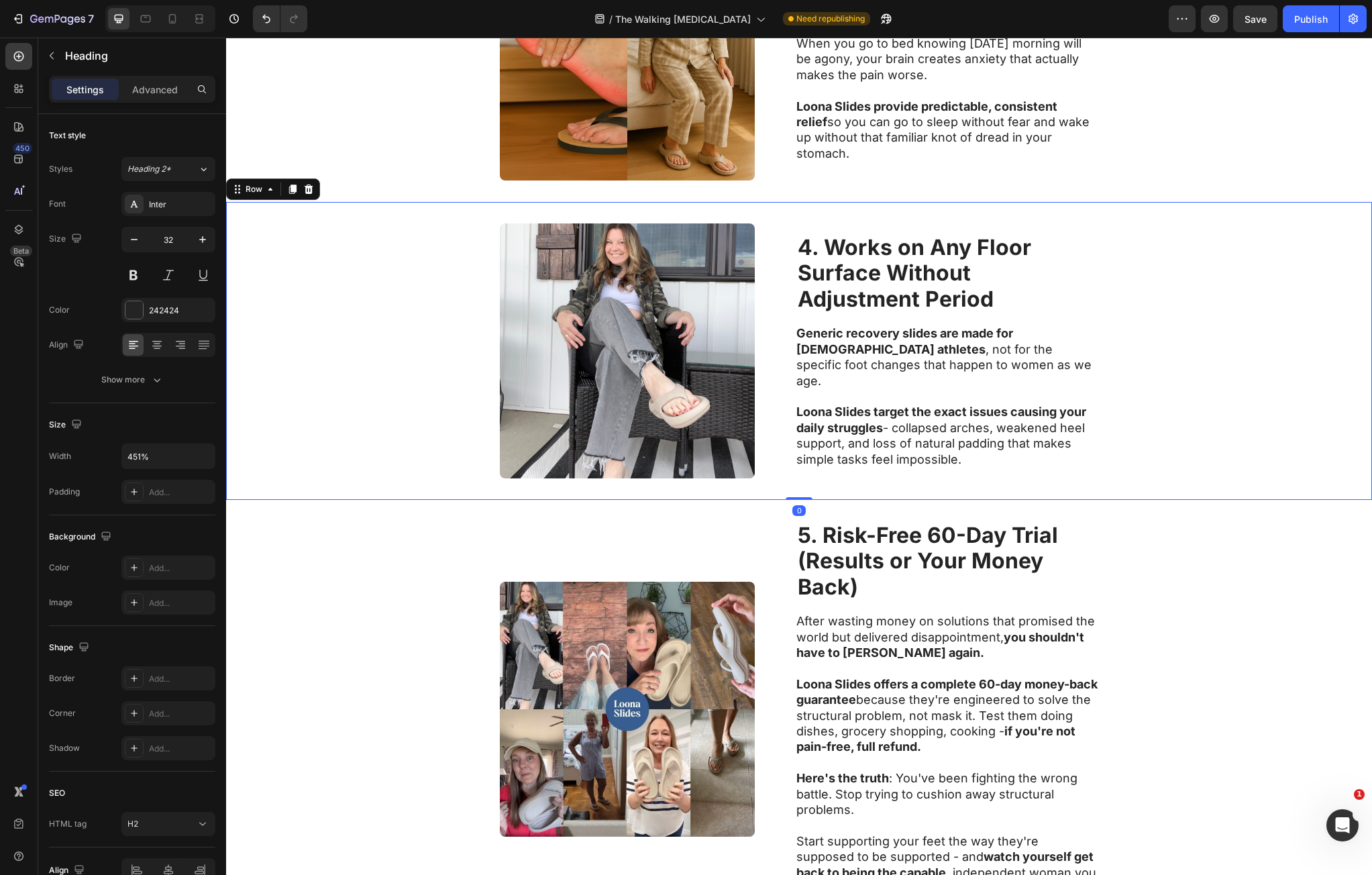
click at [1204, 398] on div "Image ⁠⁠⁠⁠⁠⁠⁠ 4. Works on Any Floor Surface Without Adjustment Period Heading G…" at bounding box center [798, 351] width 1146 height 298
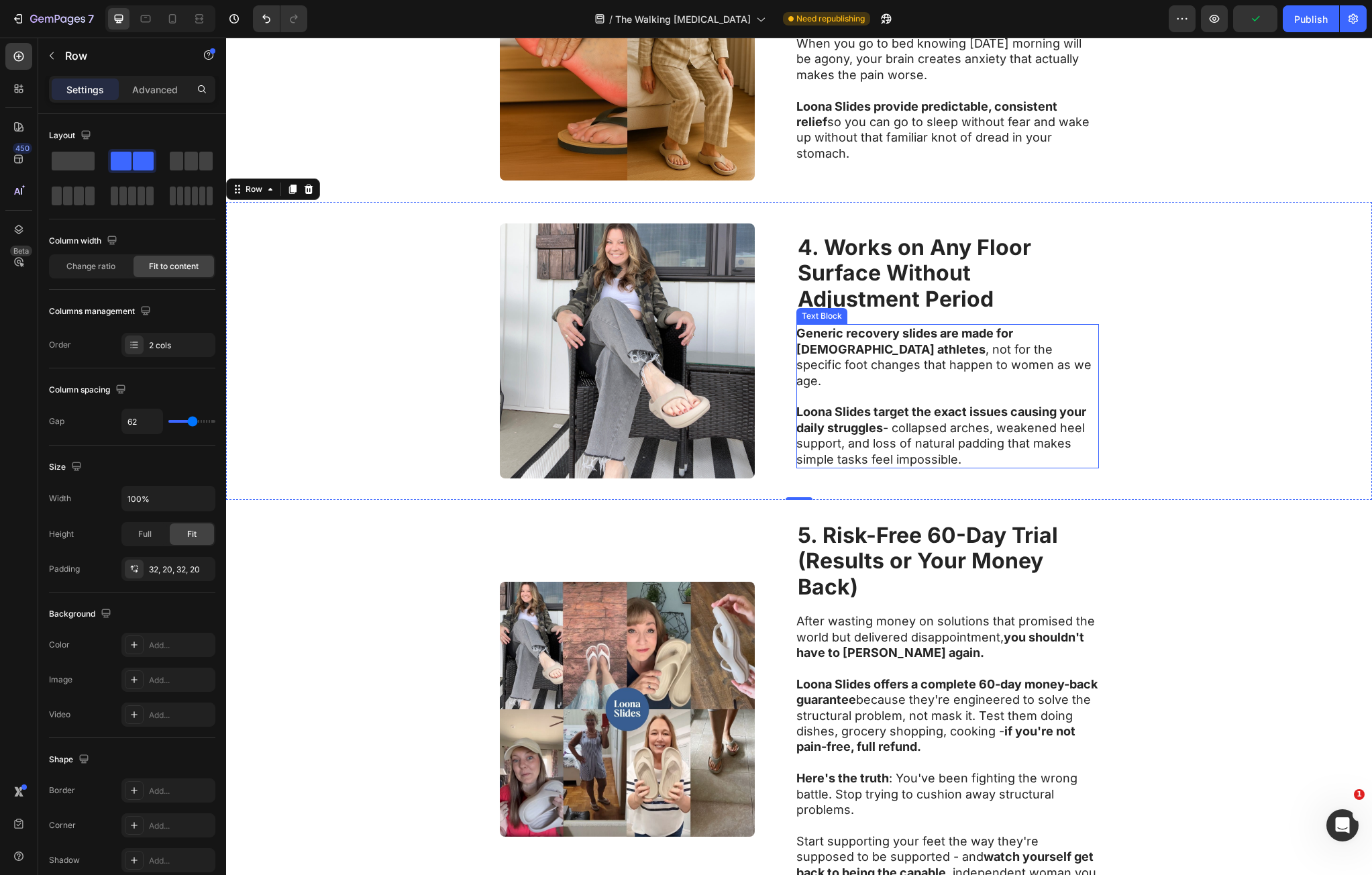
click at [843, 373] on p "Generic recovery slides are made for 25-year-old athletes , not for the specifi…" at bounding box center [947, 357] width 301 height 63
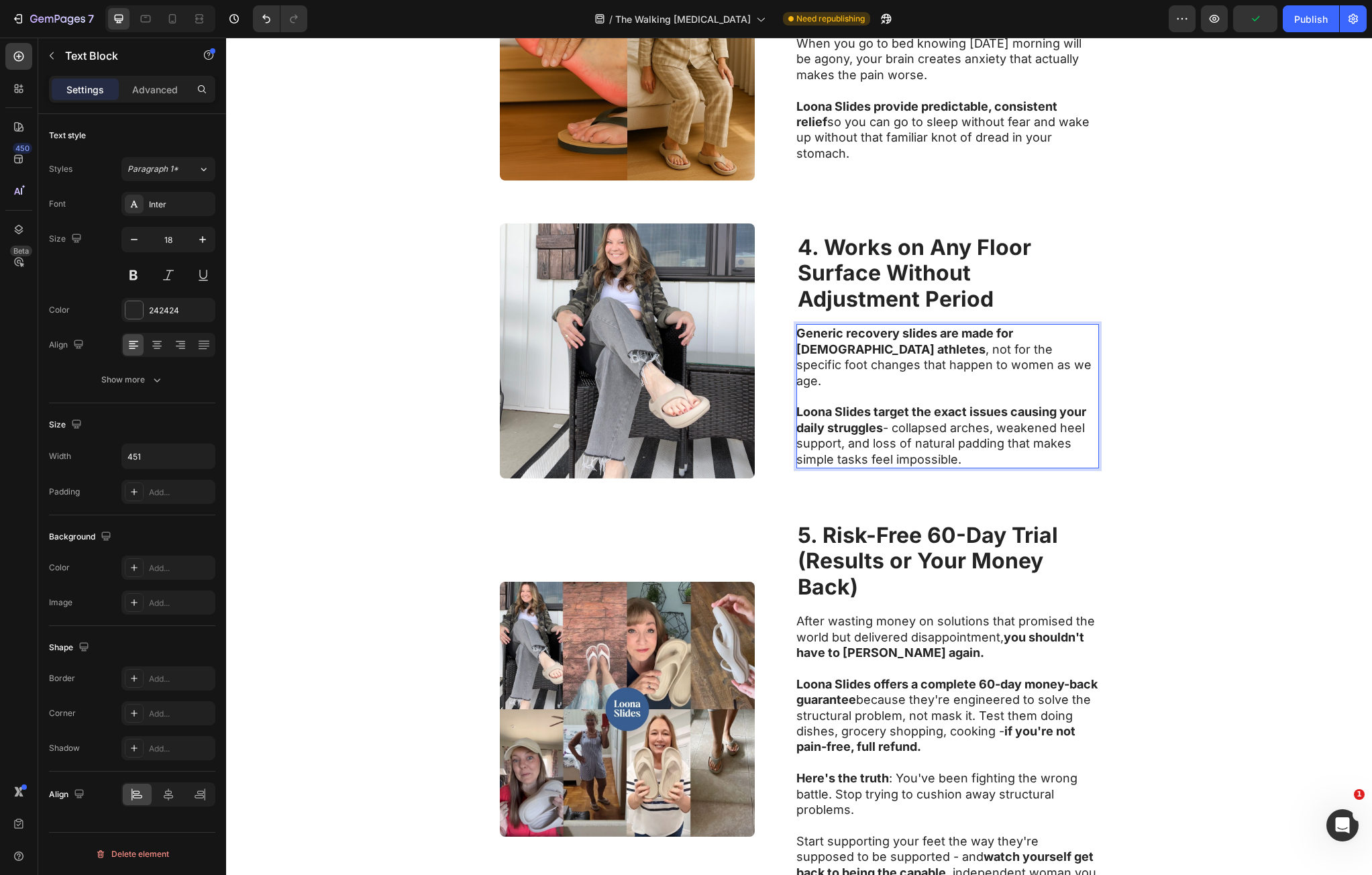
click at [816, 346] on strong "Generic recovery slides are made for 25-year-old athletes" at bounding box center [905, 341] width 217 height 30
drag, startPoint x: 816, startPoint y: 346, endPoint x: 981, endPoint y: 446, distance: 192.9
click at [981, 446] on div "Generic recovery slides are made for 25-year-old athletes , not for the specifi…" at bounding box center [948, 396] width 303 height 144
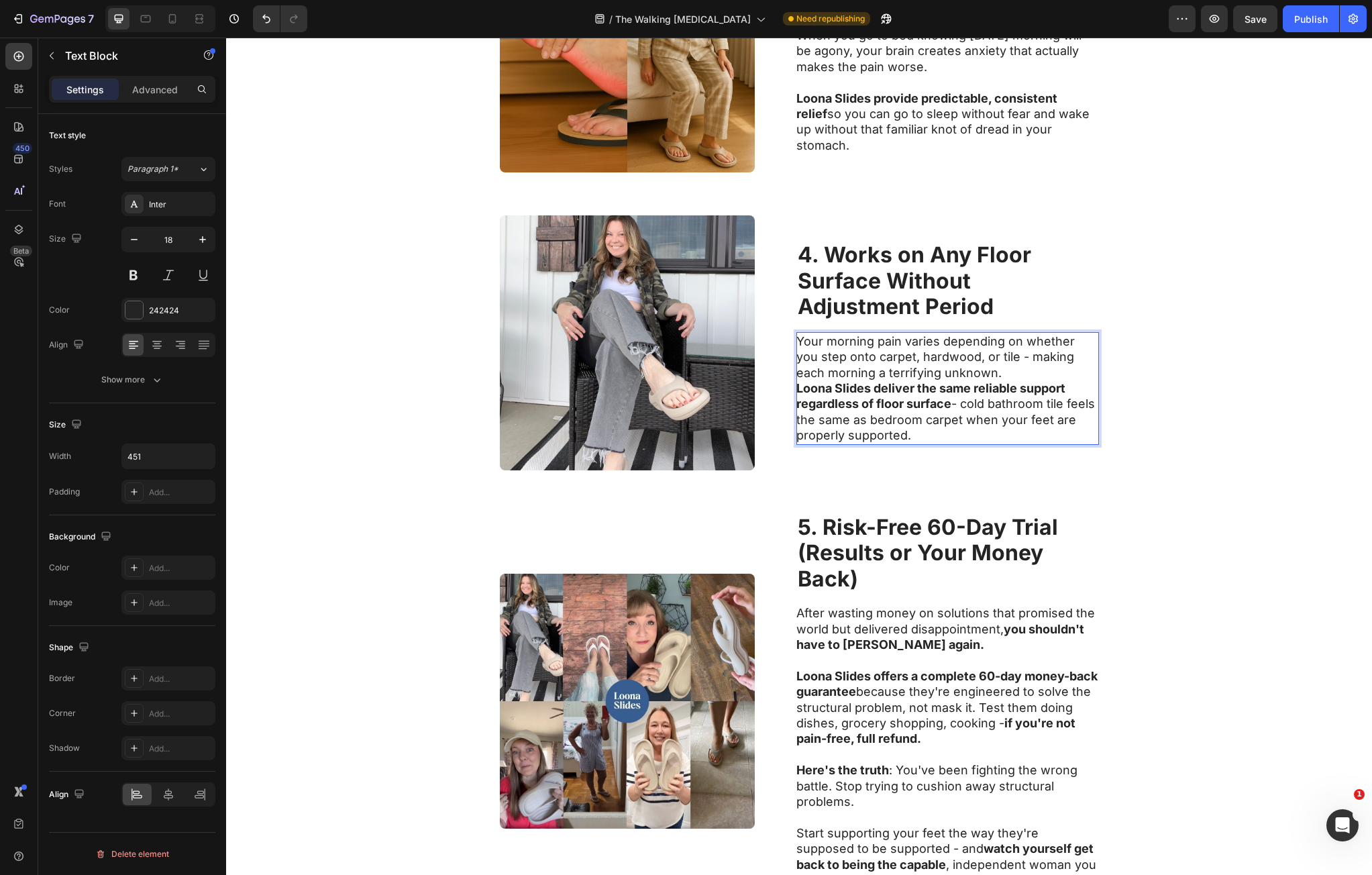
click at [964, 376] on p "Your morning pain varies depending on whether you step onto carpet, hardwood, o…" at bounding box center [947, 357] width 301 height 47
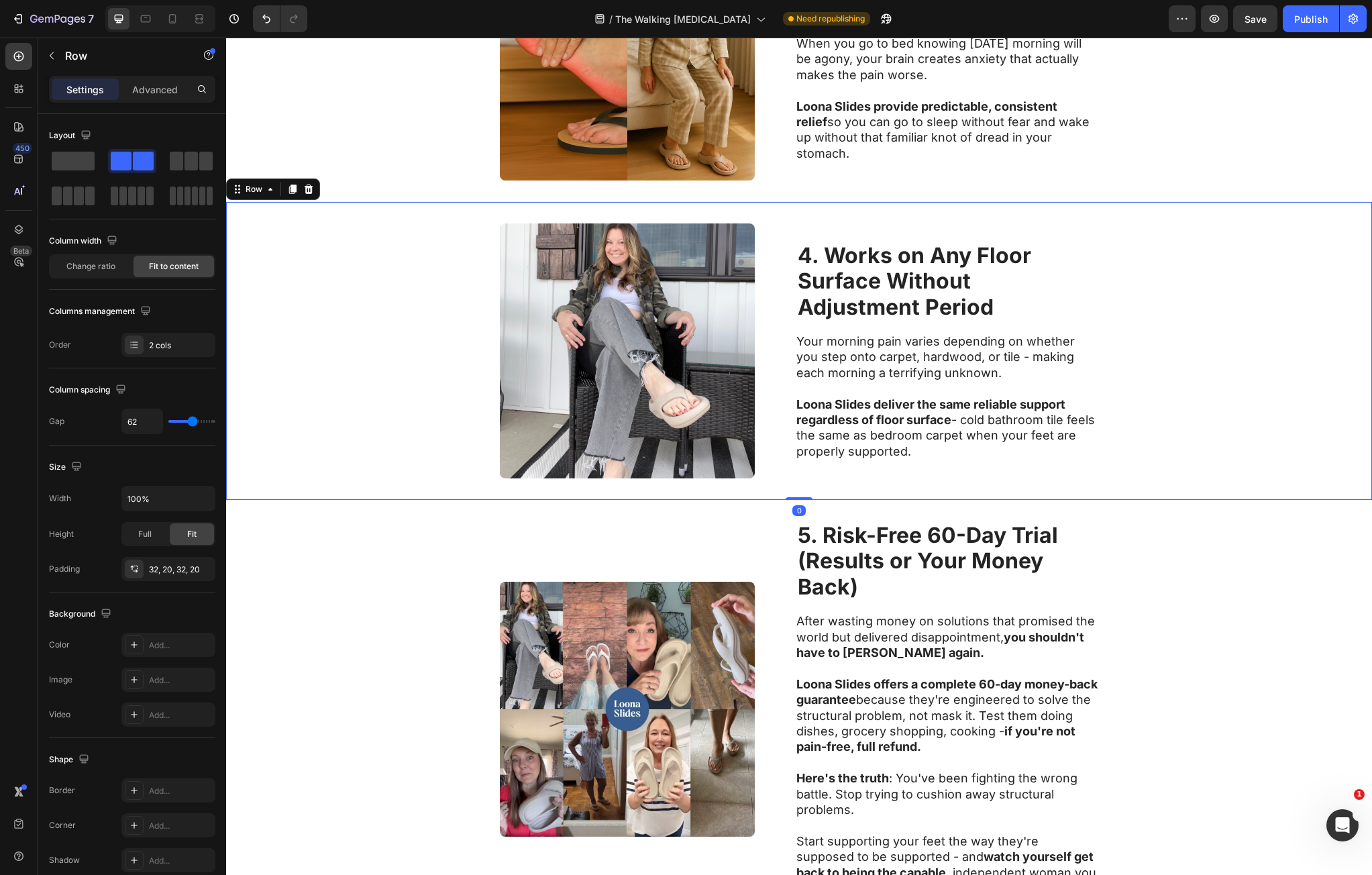
click at [1212, 403] on div "Image ⁠⁠⁠⁠⁠⁠⁠ 4. Works on Any Floor Surface Without Adjustment Period Heading Y…" at bounding box center [798, 351] width 1146 height 298
drag, startPoint x: 858, startPoint y: 547, endPoint x: 834, endPoint y: 535, distance: 26.8
click at [858, 547] on strong "5. Risk-Free 60-Day Trial" at bounding box center [928, 535] width 261 height 26
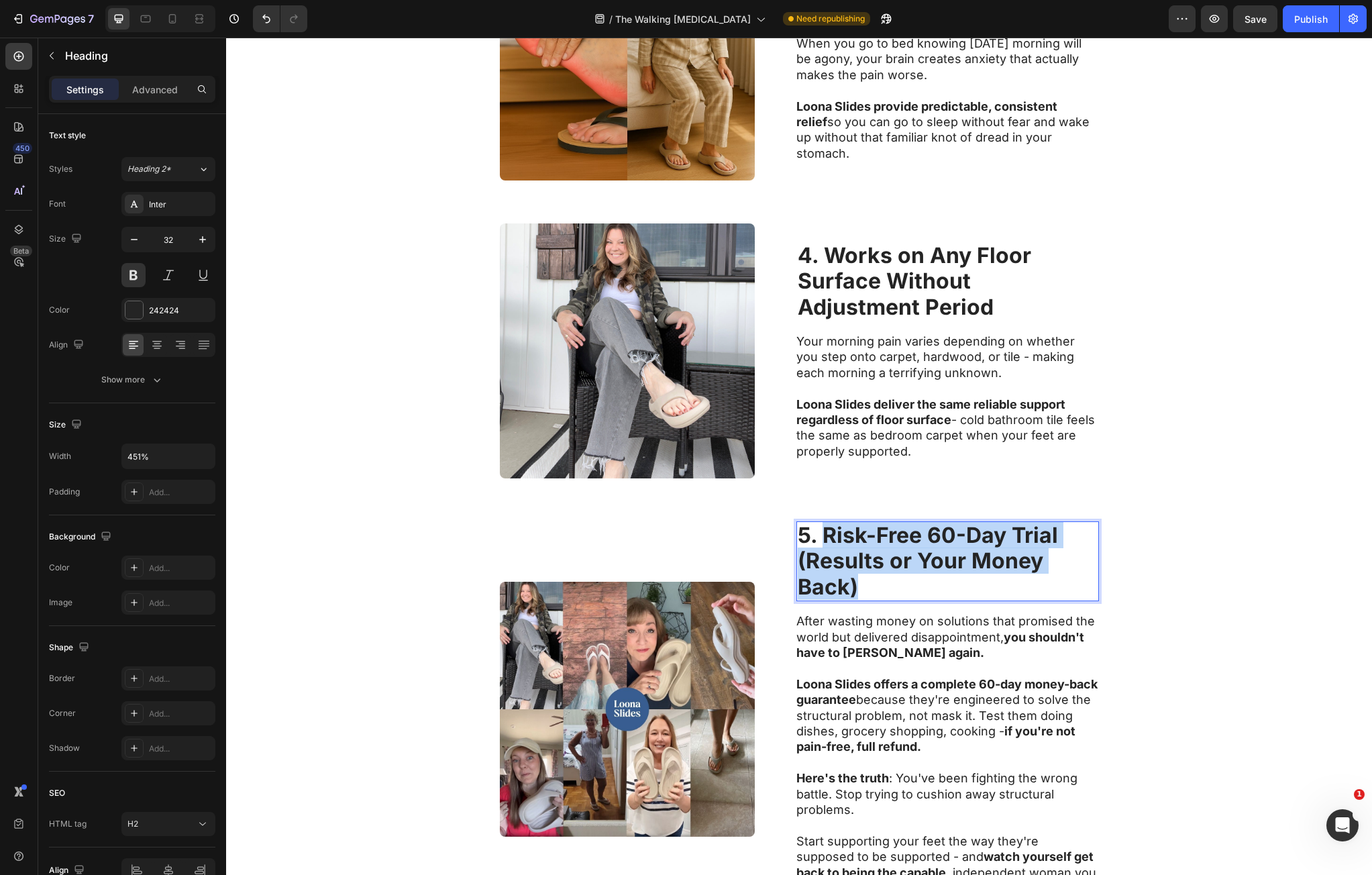
drag, startPoint x: 833, startPoint y: 533, endPoint x: 884, endPoint y: 578, distance: 68.0
click at [884, 578] on p "5. Risk-Free 60-Day Trial (Results or Your Money Back)" at bounding box center [947, 561] width 300 height 77
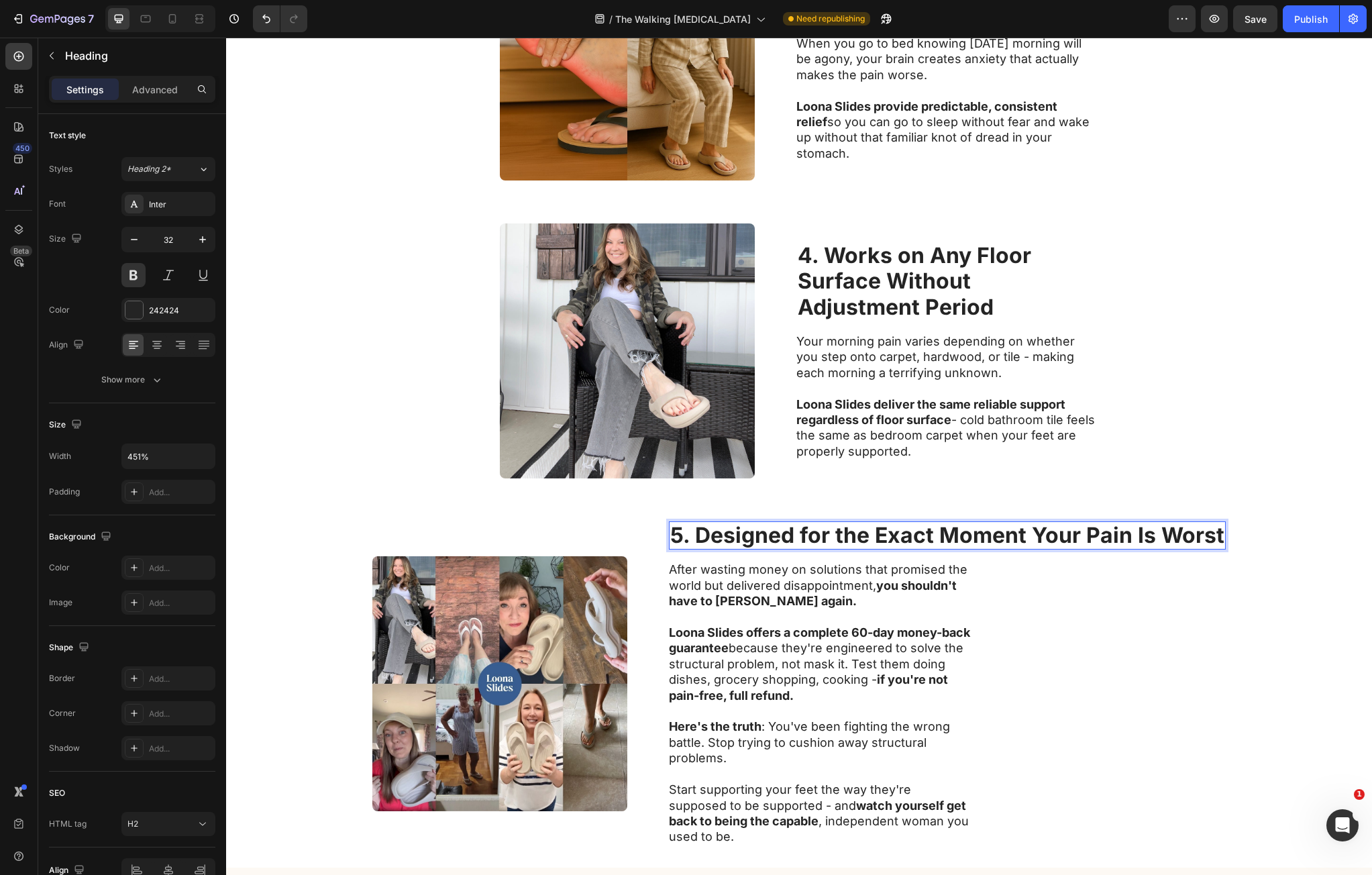
click at [872, 538] on strong "5. Designed for the Exact Moment Your Pain Is Worst" at bounding box center [947, 535] width 555 height 26
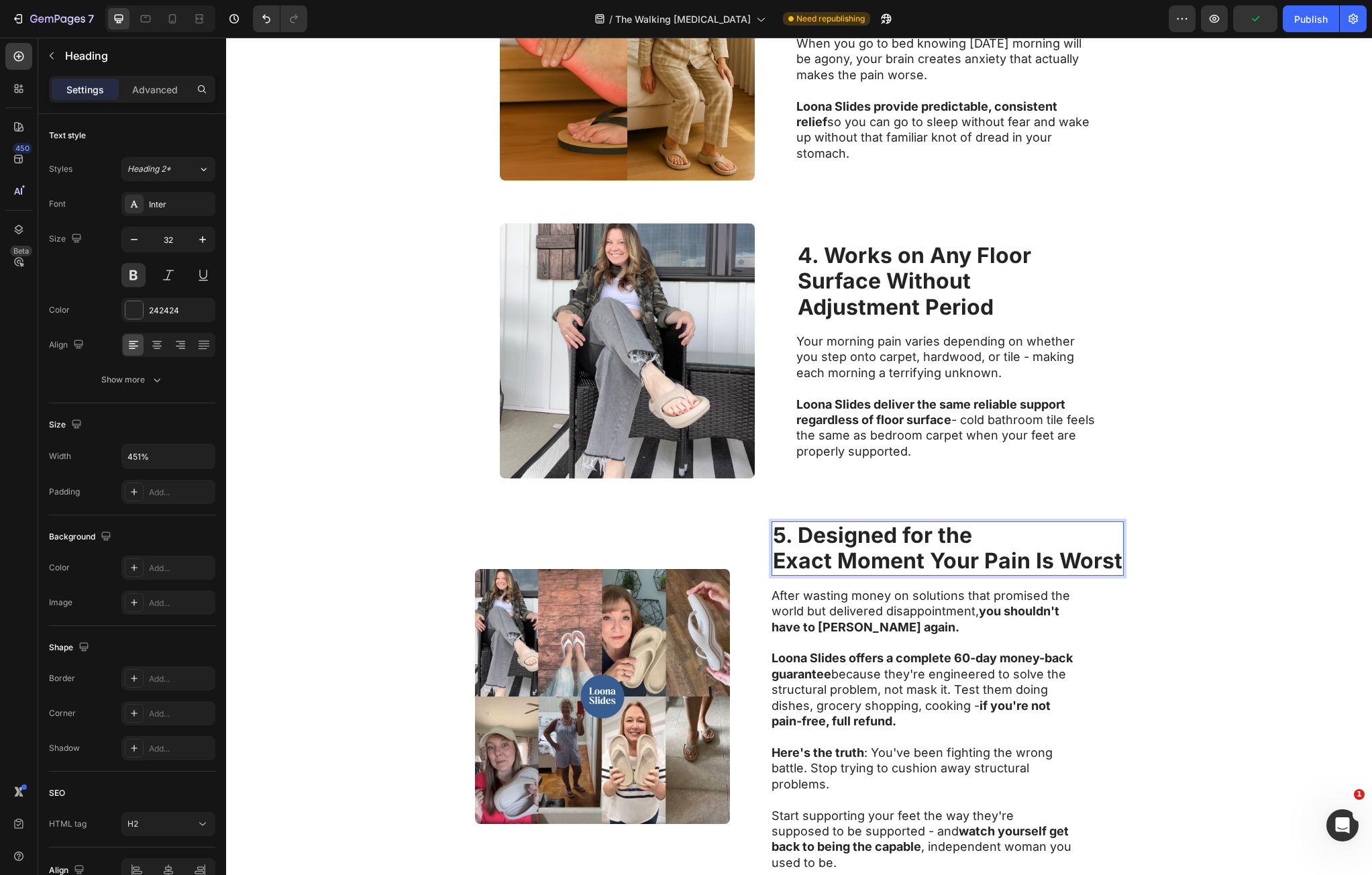
click at [974, 561] on strong "Exact Moment Your Pain Is Worst" at bounding box center [948, 560] width 349 height 26
click at [979, 561] on strong "Exact Moment Your Pain Is Worst" at bounding box center [948, 560] width 349 height 26
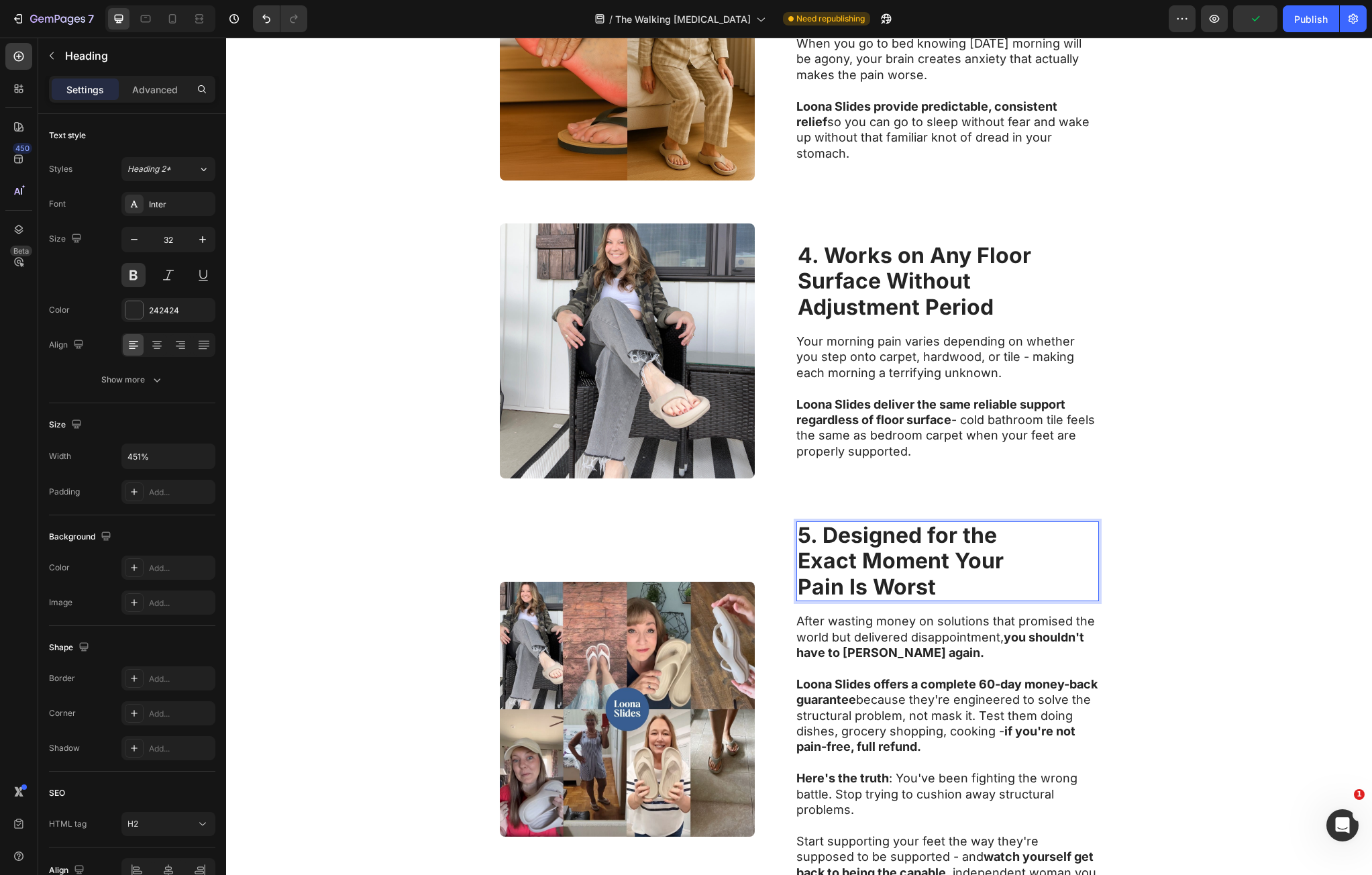
click at [1189, 600] on div "Image 5. Designed for the Exact Moment Your Pain Is Worst Heading 16 After wast…" at bounding box center [798, 710] width 1146 height 420
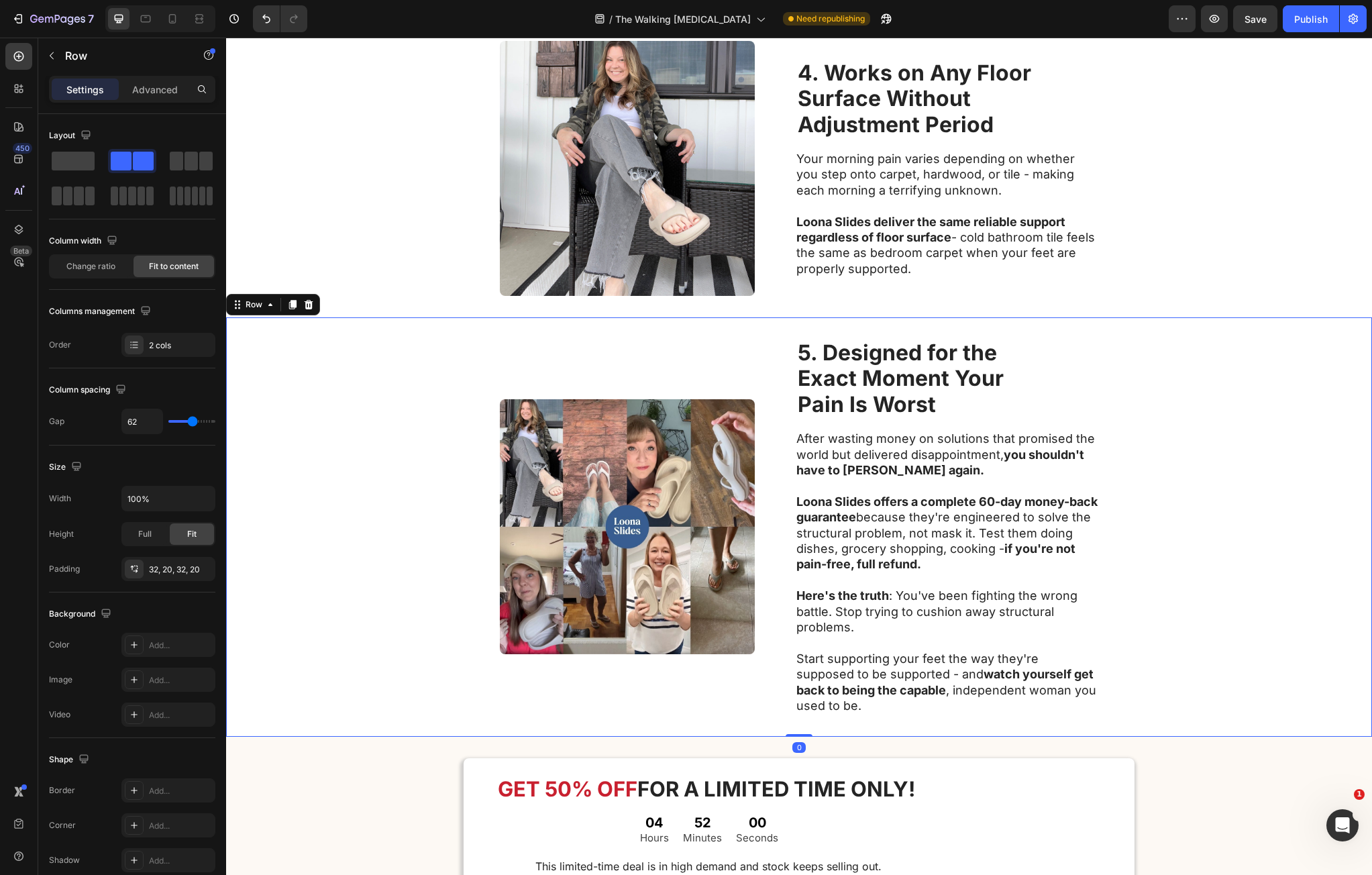
scroll to position [1605, 0]
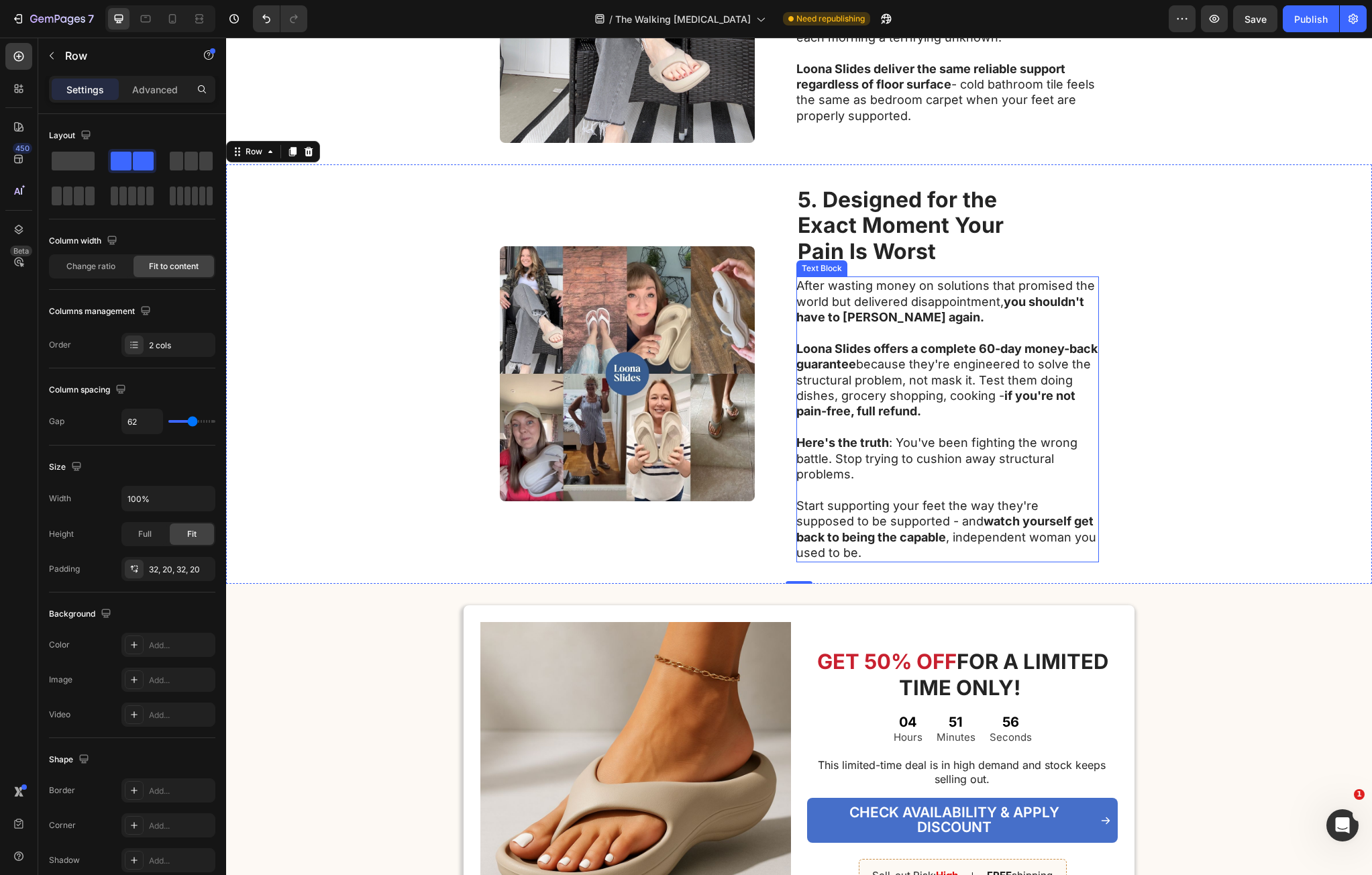
click at [815, 292] on p "After wasting money on solutions that promised the world but delivered disappoi…" at bounding box center [947, 301] width 301 height 47
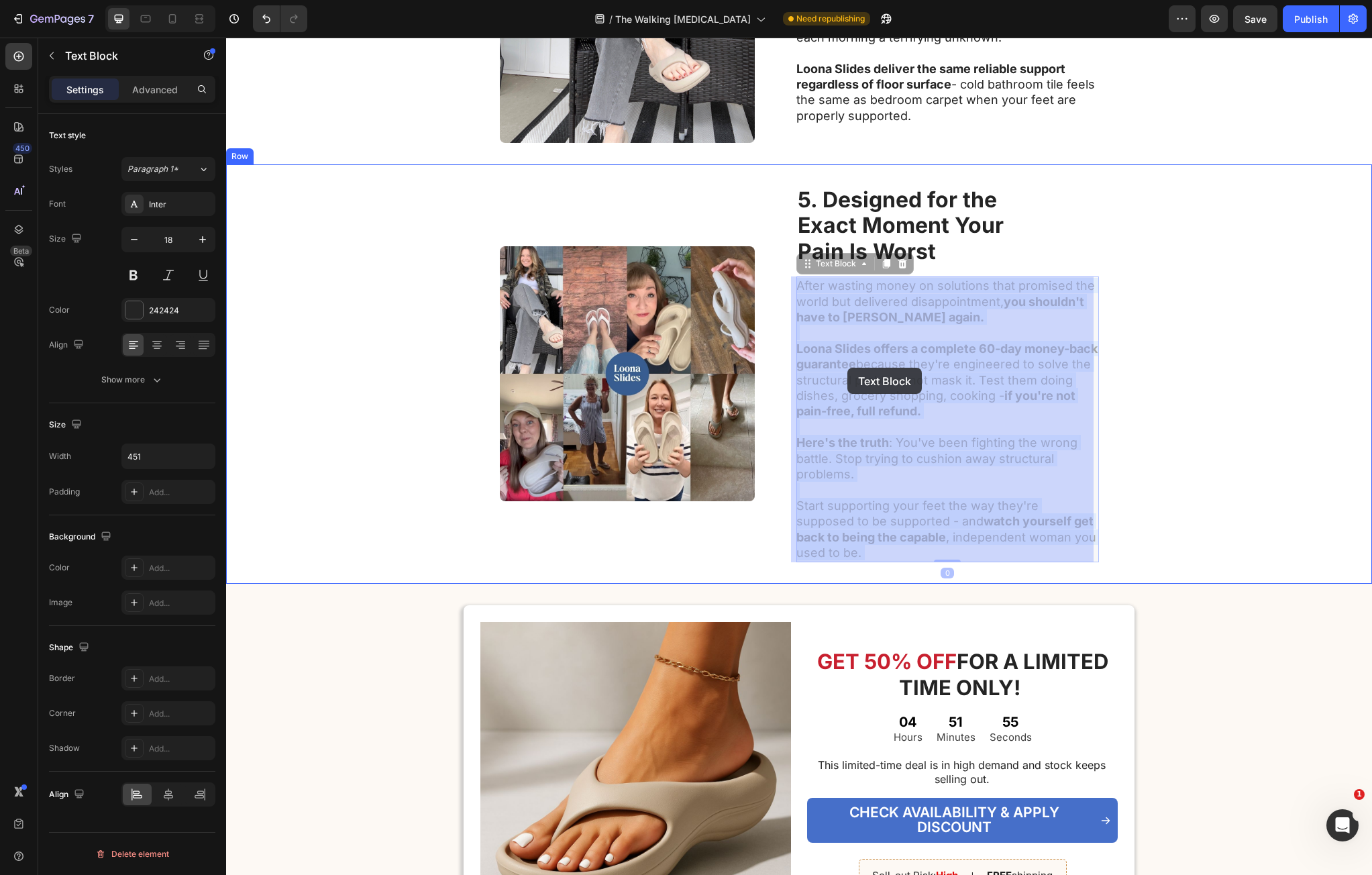
drag, startPoint x: 815, startPoint y: 292, endPoint x: 841, endPoint y: 340, distance: 54.6
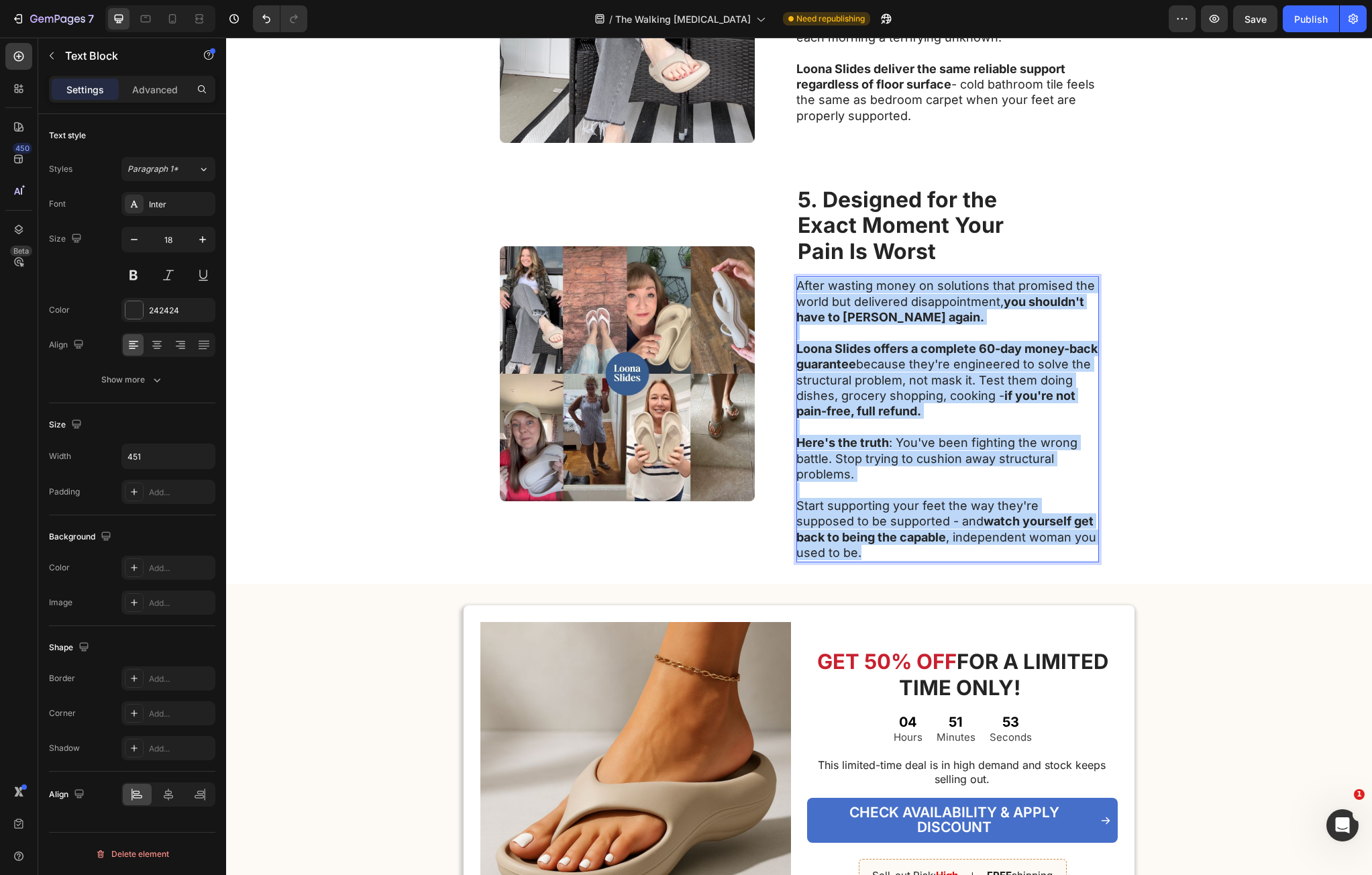
drag, startPoint x: 807, startPoint y: 282, endPoint x: 879, endPoint y: 546, distance: 273.6
click at [879, 546] on div "After wasting money on solutions that promised the world but delivered disappoi…" at bounding box center [948, 420] width 303 height 285
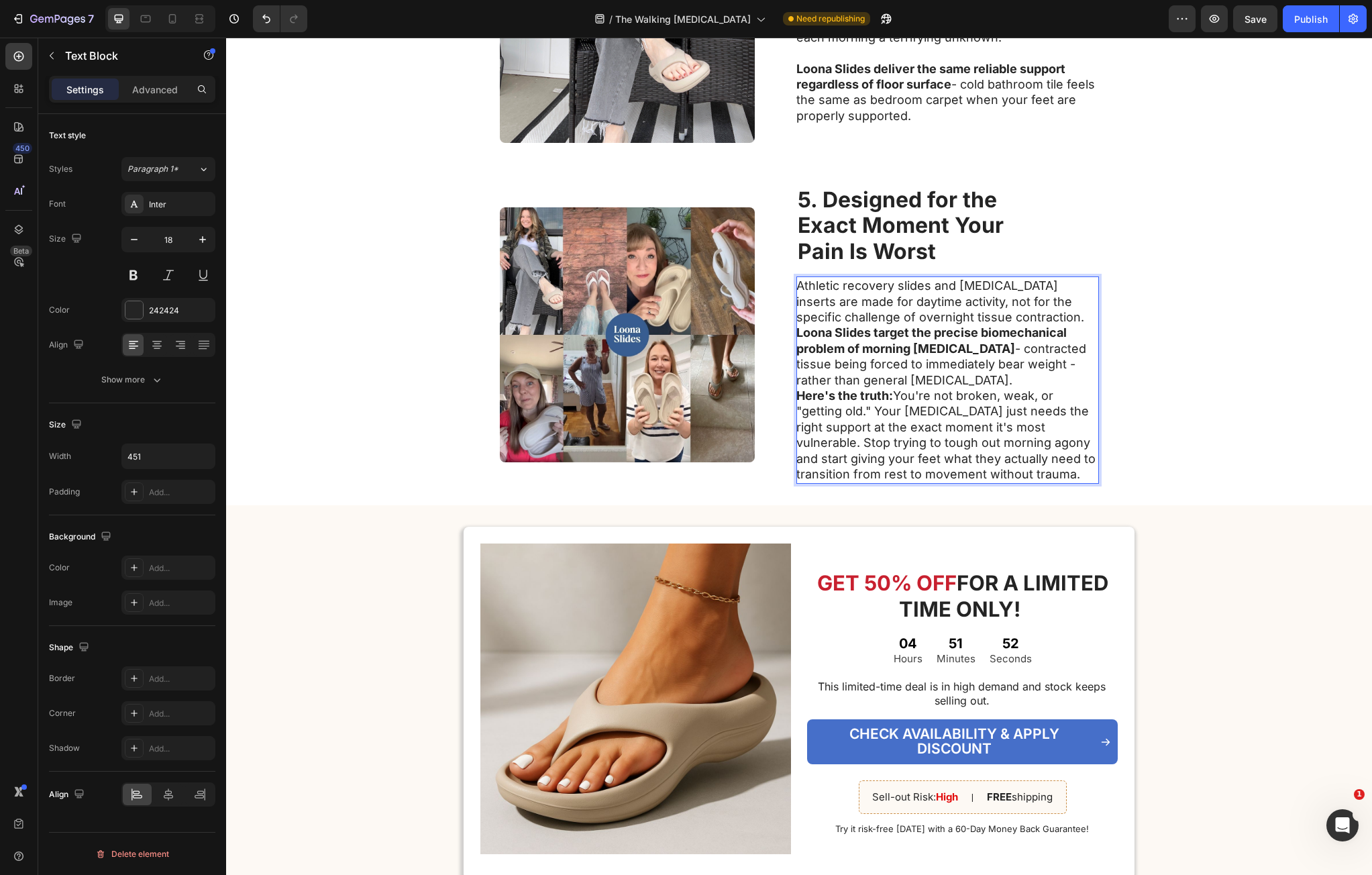
click at [1051, 322] on p "Athletic recovery slides and orthotic inserts are made for daytime activity, no…" at bounding box center [947, 301] width 301 height 47
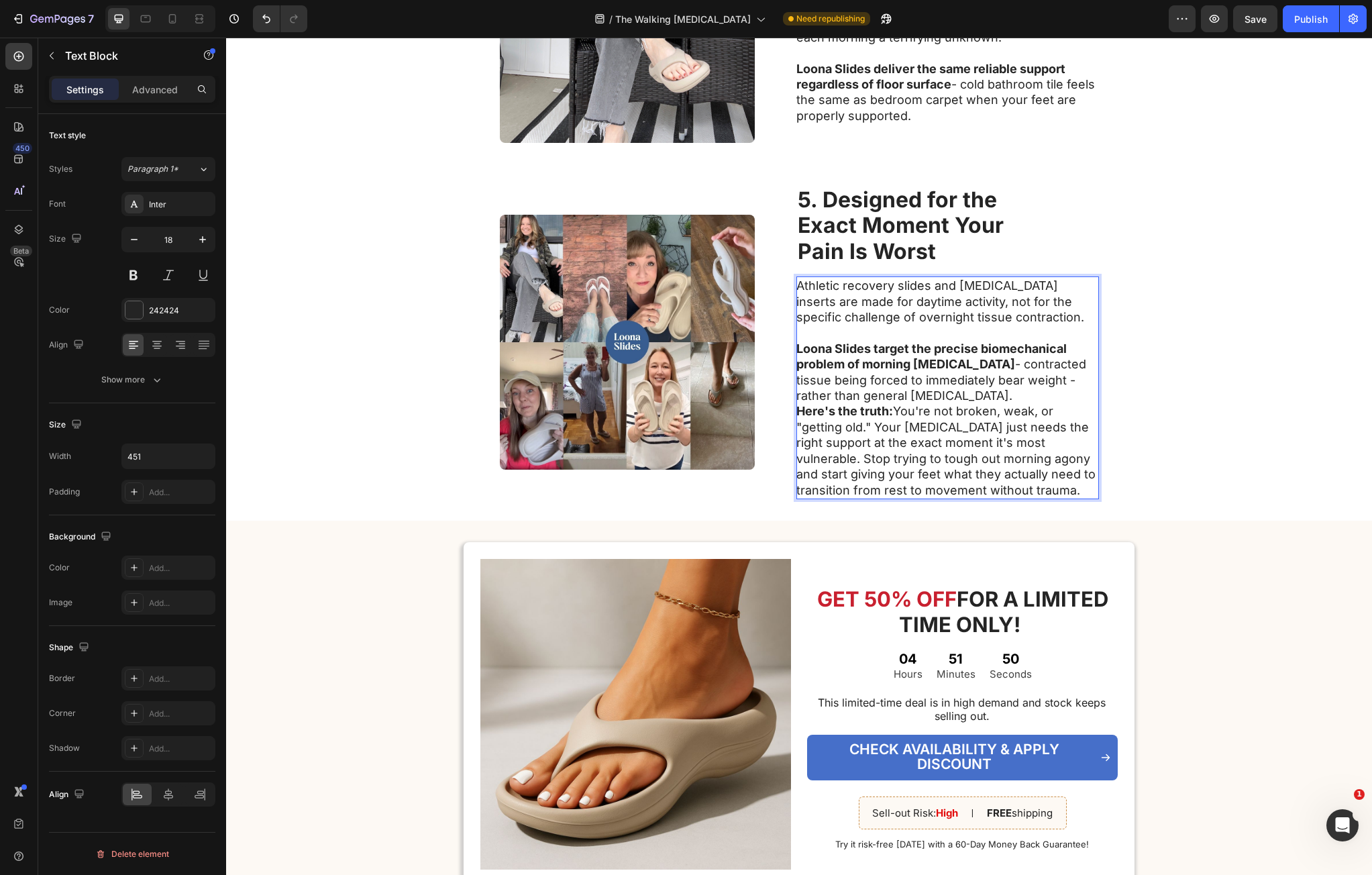
click at [991, 399] on p "Loona Slides target the precise biomechanical problem of morning plantar fascii…" at bounding box center [947, 372] width 301 height 63
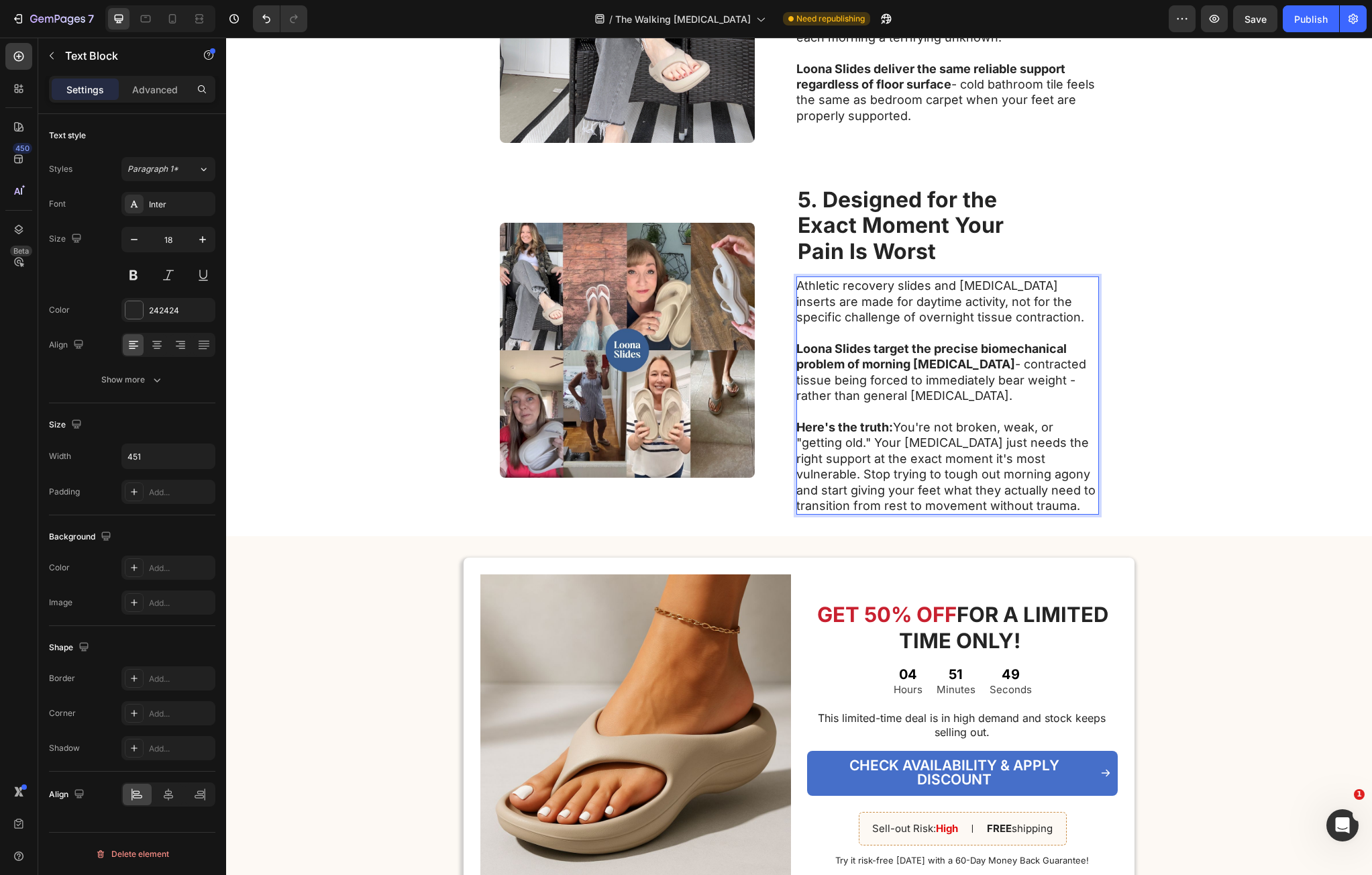
click at [872, 442] on p "Here's the truth: You're not broken, weak, or "getting old." Your plantar fasci…" at bounding box center [947, 466] width 301 height 94
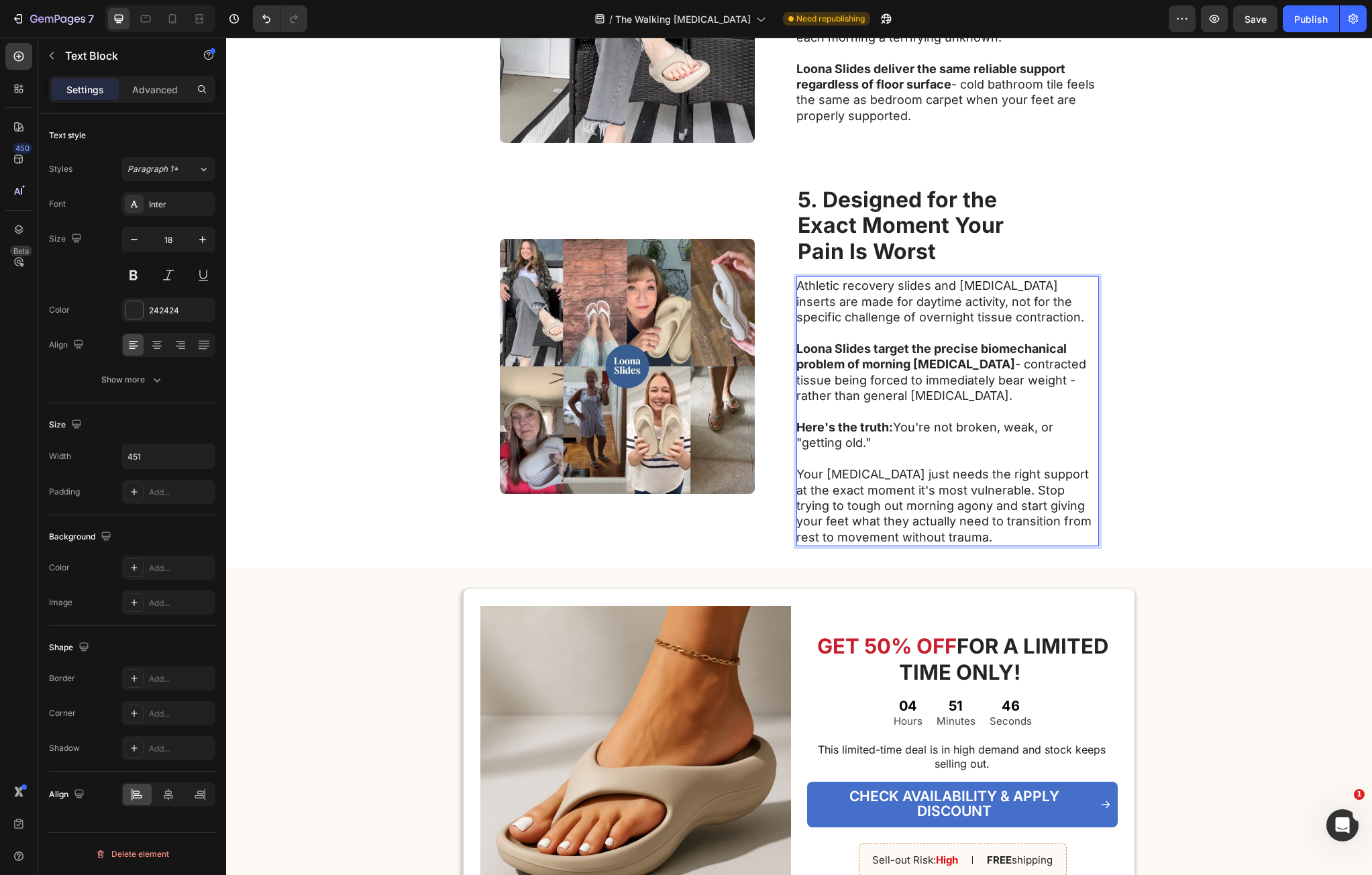
click at [1016, 491] on p "Your plantar fascia just needs the right support at the exact moment it's most …" at bounding box center [947, 506] width 301 height 79
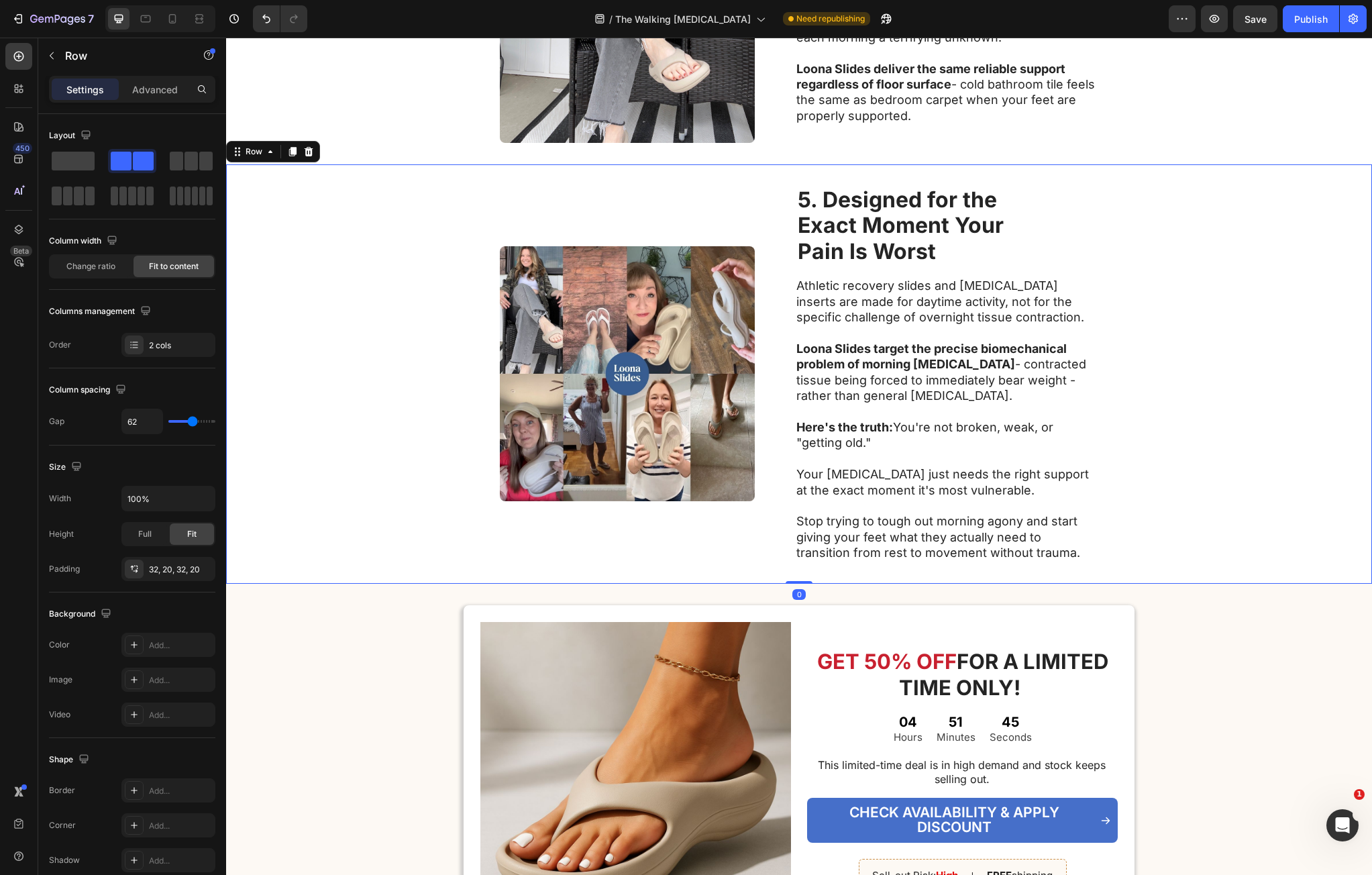
click at [1159, 517] on div "Image ⁠⁠⁠⁠⁠⁠⁠ 5. Designed for the Exact Moment Your Pain Is Worst Heading Athle…" at bounding box center [798, 374] width 1146 height 420
click at [915, 502] on p "Rich Text Editor. Editing area: main" at bounding box center [947, 506] width 301 height 15
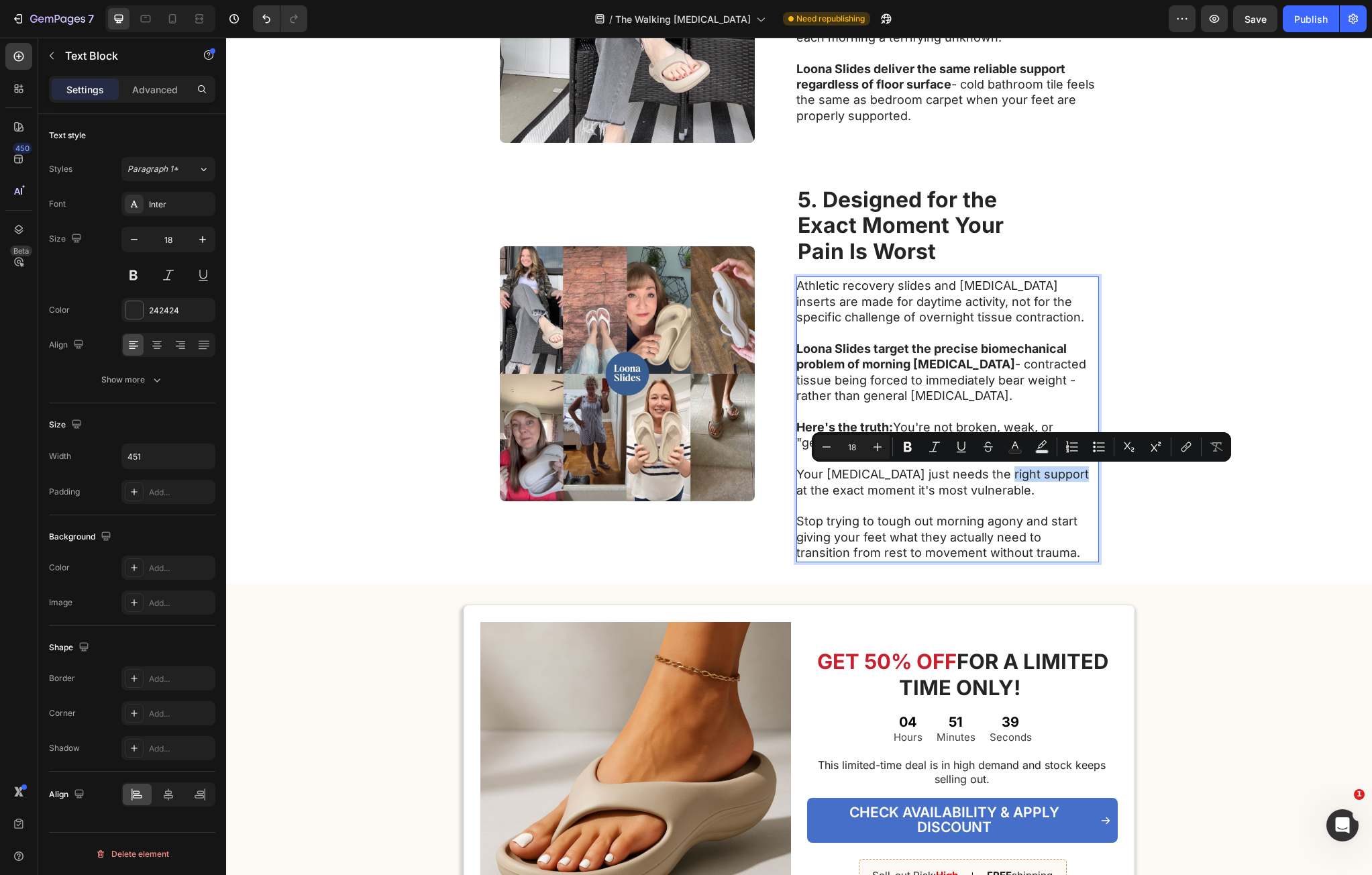
drag, startPoint x: 996, startPoint y: 477, endPoint x: 1033, endPoint y: 475, distance: 37.1
click at [1033, 476] on p "Your plantar fascia just needs the right support at the exact moment it's most …" at bounding box center [947, 481] width 301 height 31
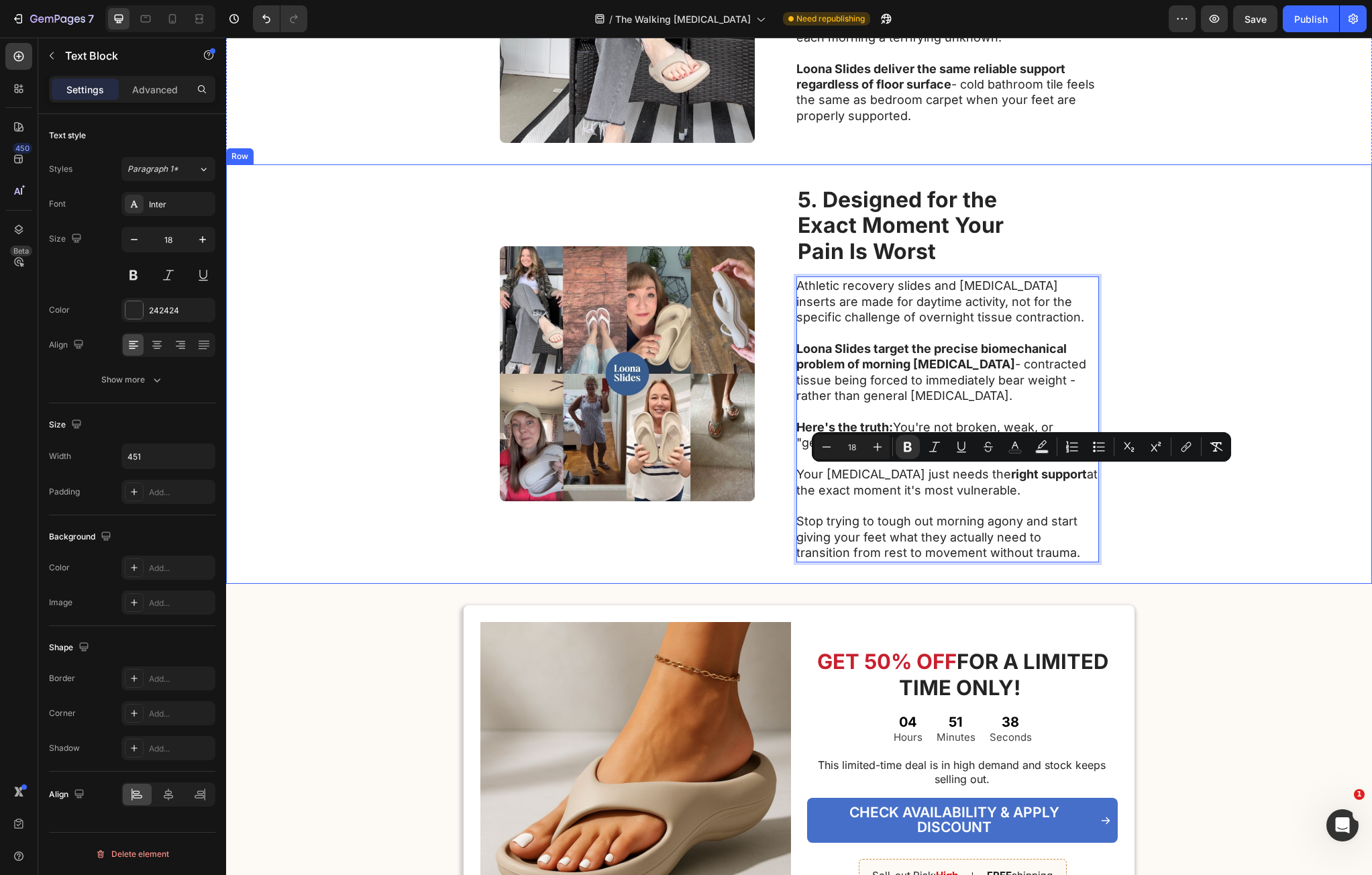
click at [1137, 507] on div "Image ⁠⁠⁠⁠⁠⁠⁠ 5. Designed for the Exact Moment Your Pain Is Worst Heading Athle…" at bounding box center [798, 374] width 1146 height 420
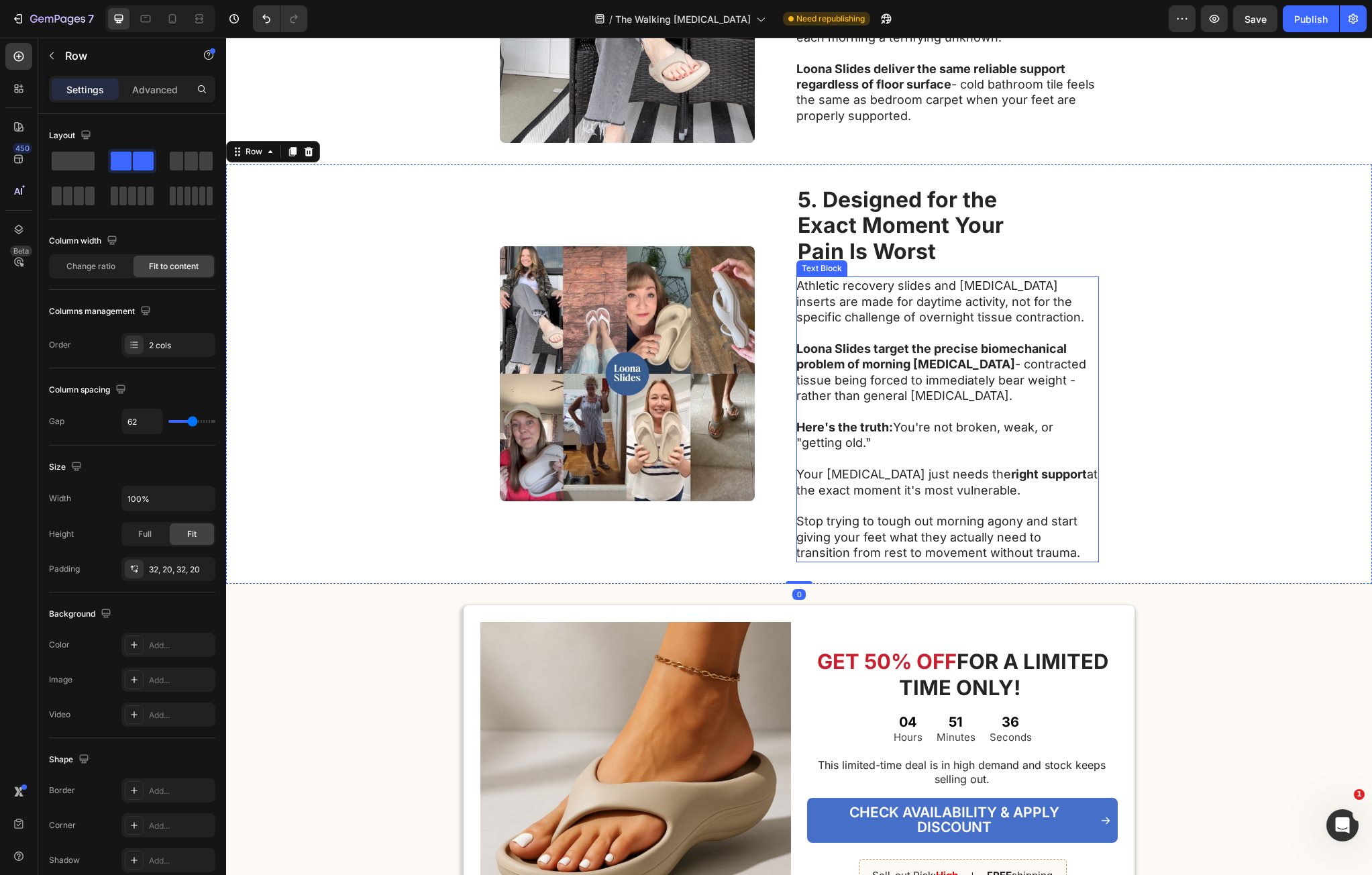
click at [812, 519] on p "Stop trying to tough out morning agony and start giving your feet what they act…" at bounding box center [947, 537] width 301 height 47
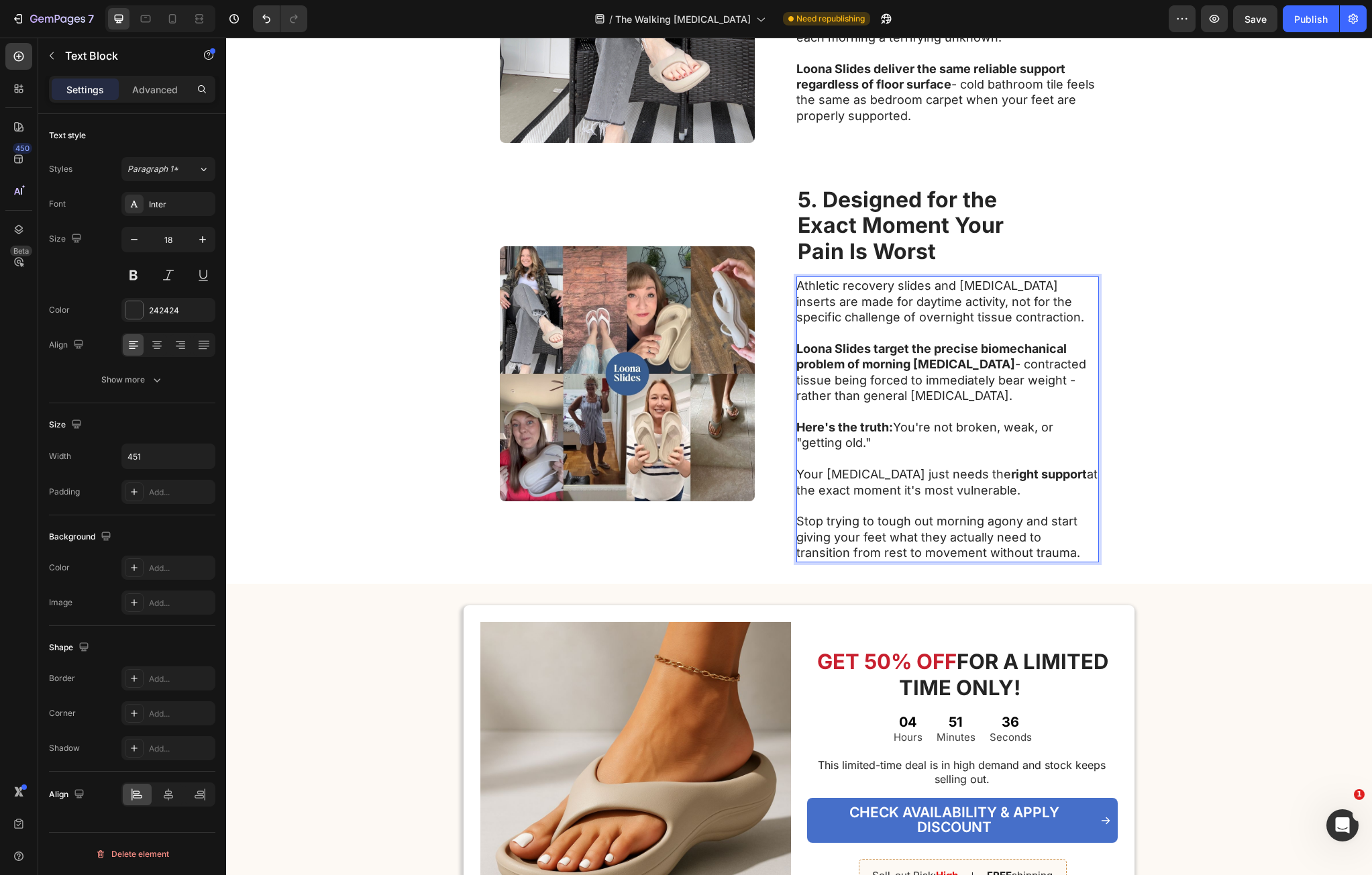
click at [811, 519] on p "Stop trying to tough out morning agony and start giving your feet what they act…" at bounding box center [947, 537] width 301 height 47
drag, startPoint x: 811, startPoint y: 519, endPoint x: 980, endPoint y: 520, distance: 169.0
click at [980, 520] on p "Stop trying to tough out morning agony and start giving your feet what they act…" at bounding box center [947, 537] width 301 height 47
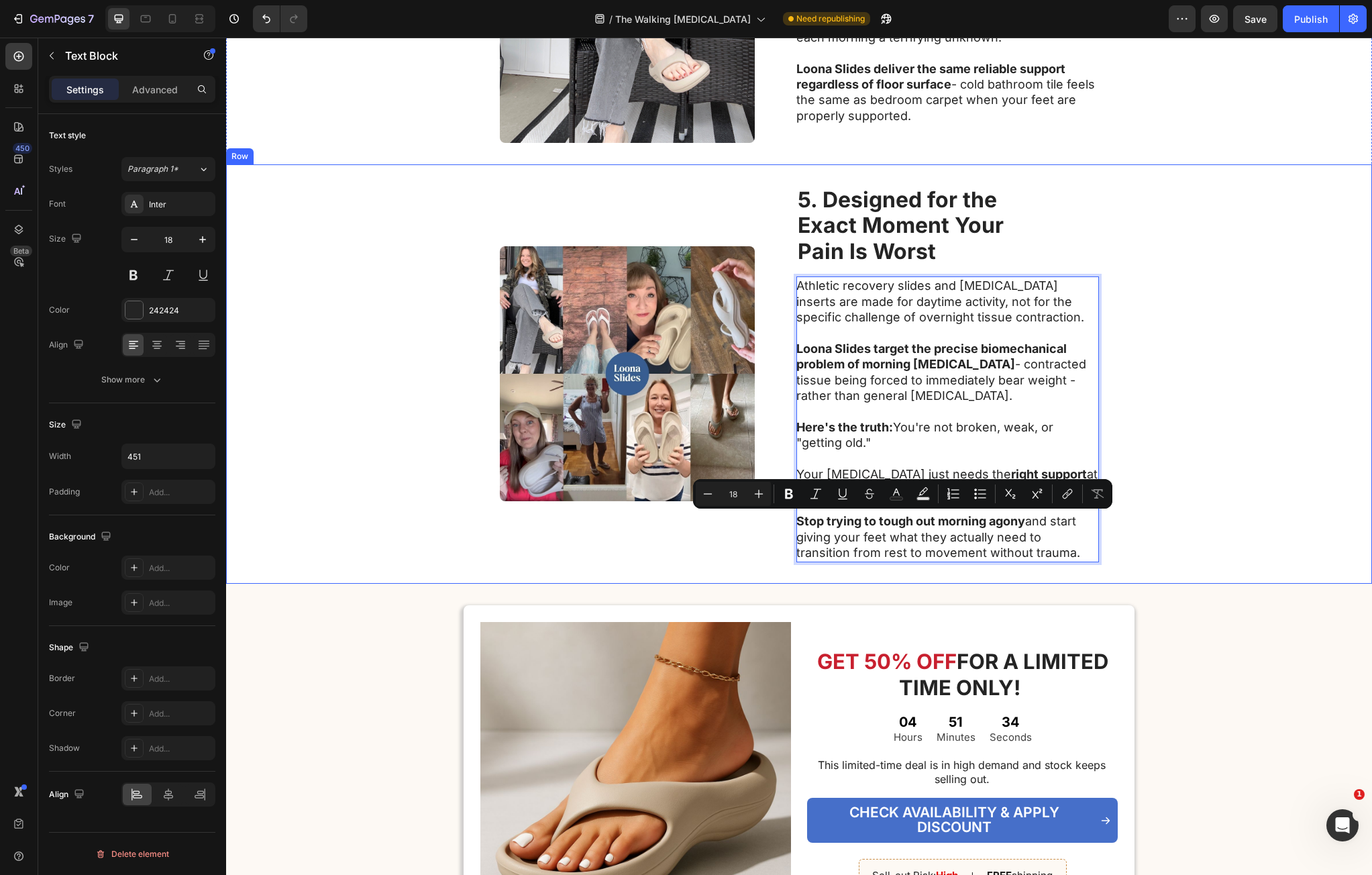
click at [1151, 544] on div "Image ⁠⁠⁠⁠⁠⁠⁠ 5. Designed for the Exact Moment Your Pain Is Worst Heading Athle…" at bounding box center [798, 374] width 1146 height 420
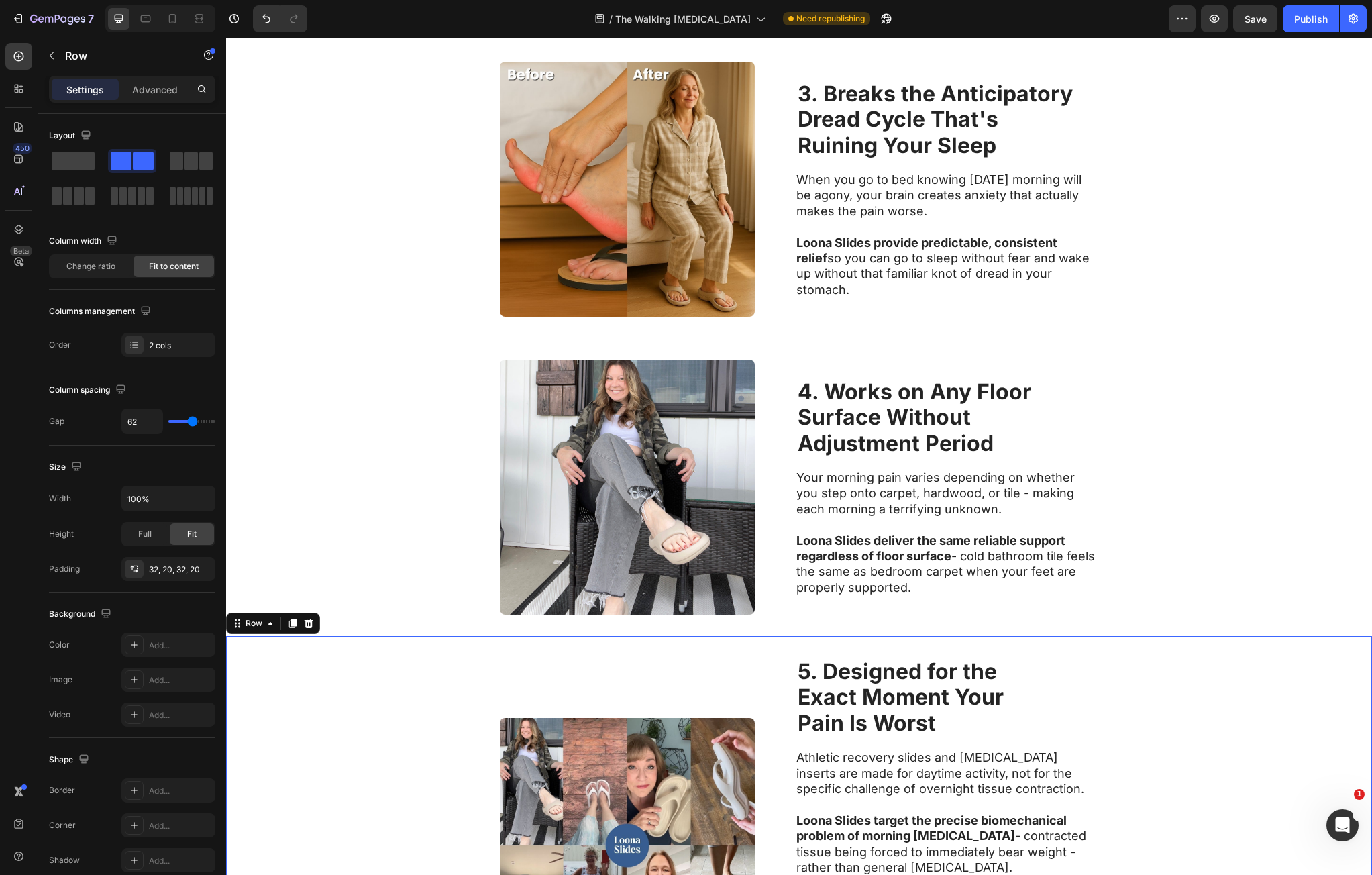
scroll to position [1068, 0]
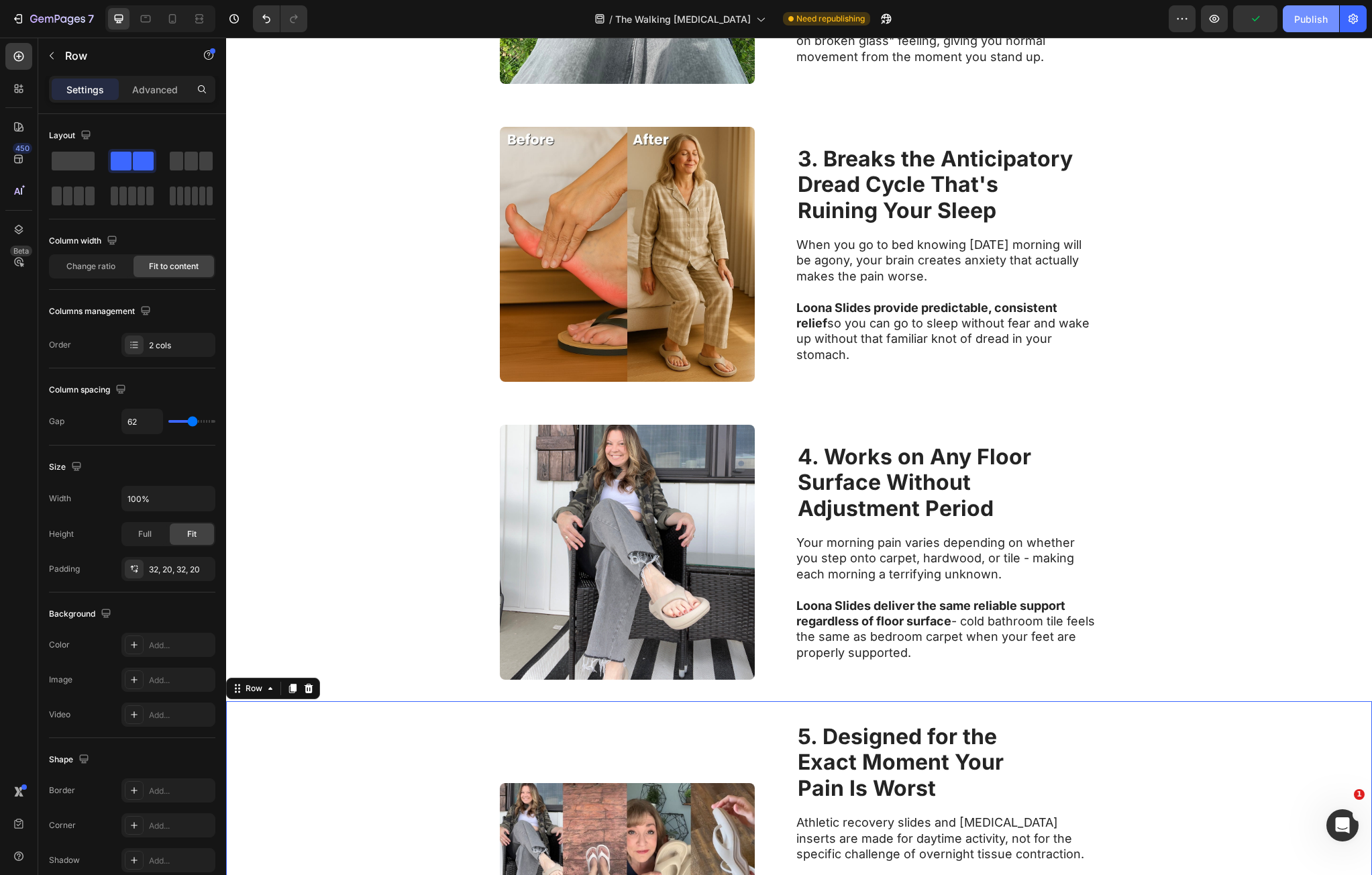
click at [1316, 12] on div "Publish" at bounding box center [1311, 19] width 33 height 14
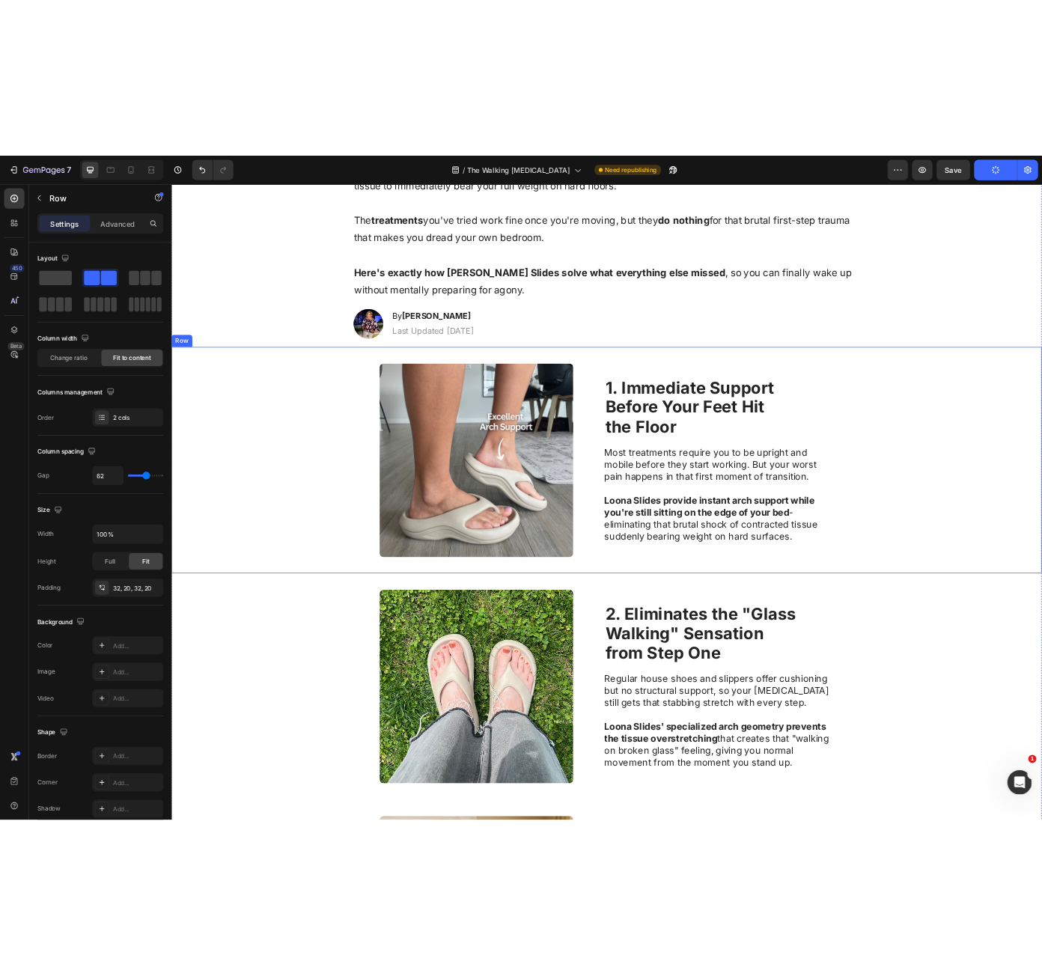
scroll to position [0, 0]
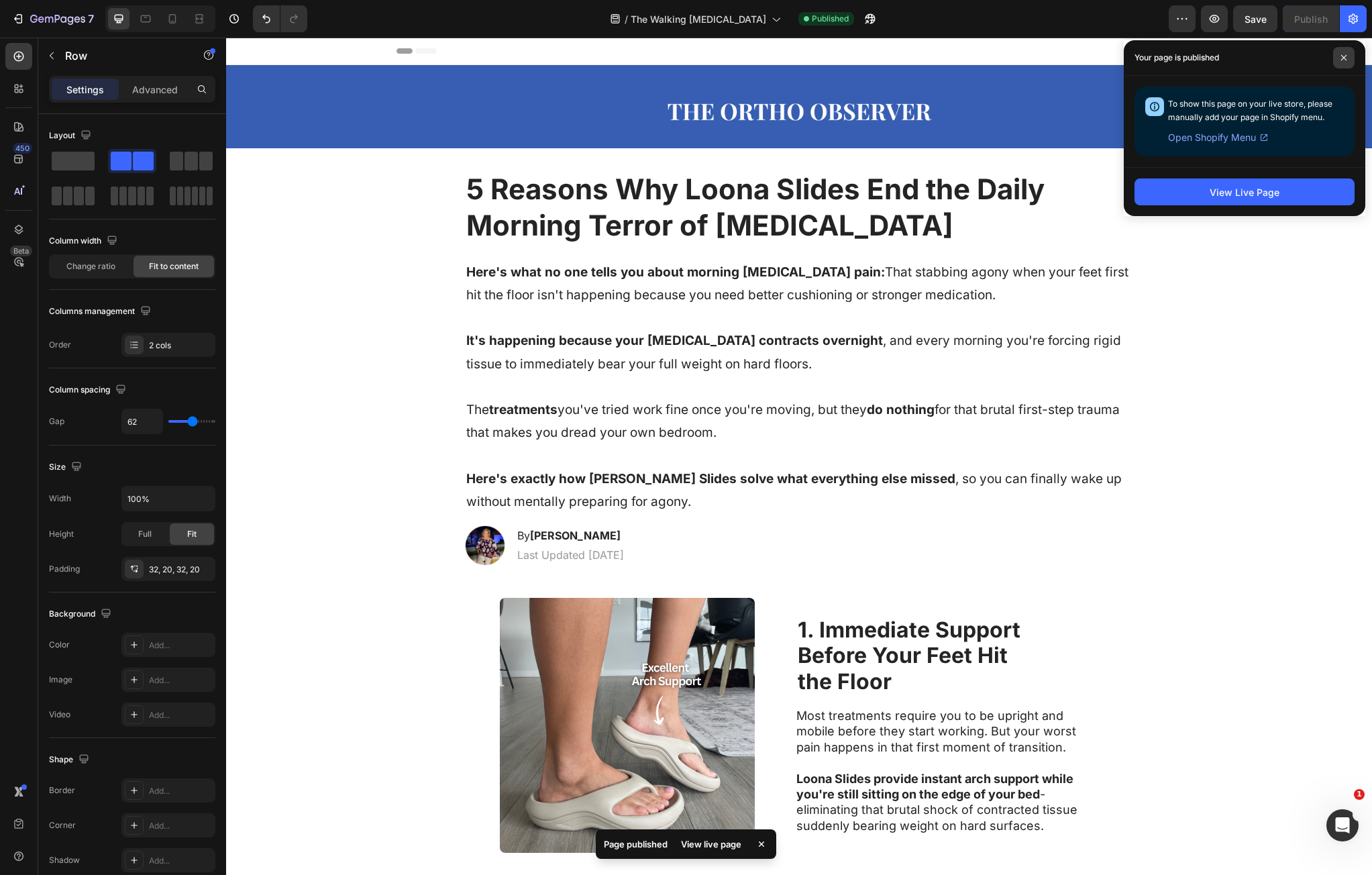
click at [1353, 57] on span at bounding box center [1344, 57] width 22 height 22
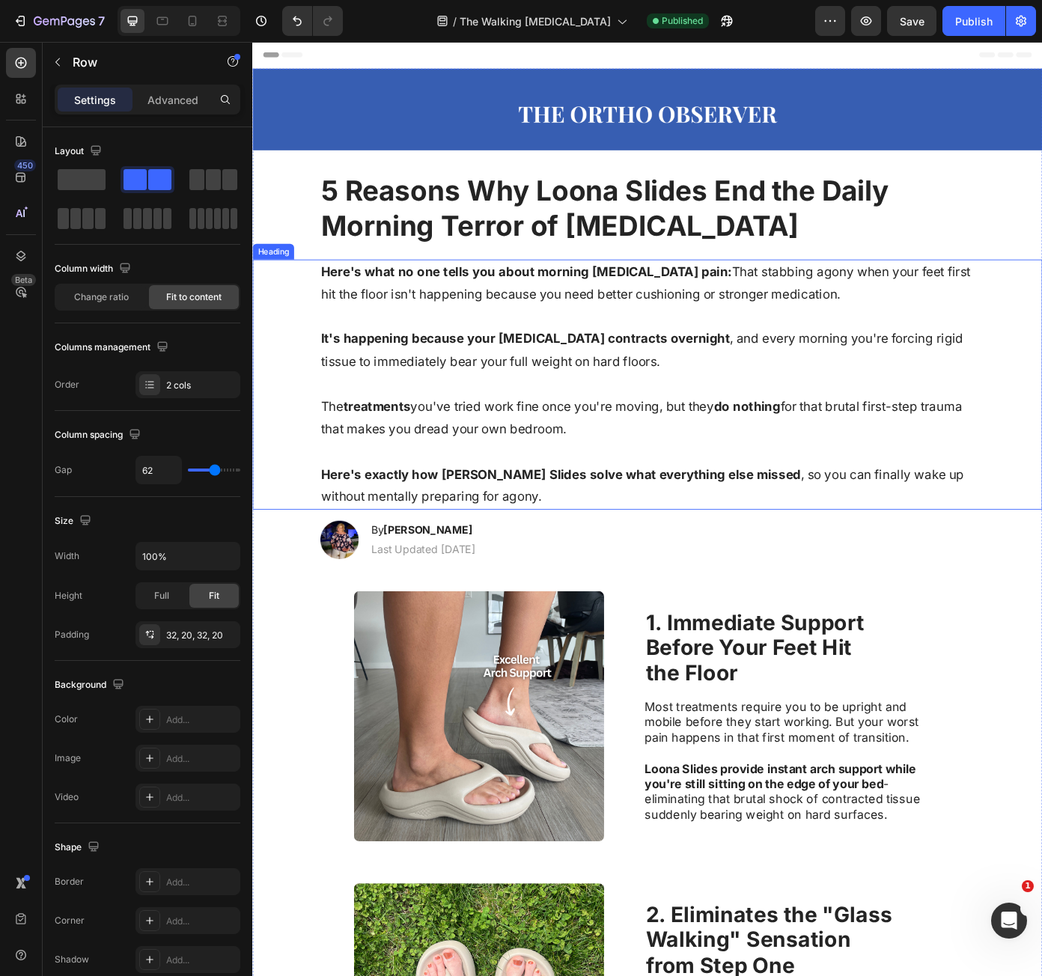
drag, startPoint x: 855, startPoint y: 700, endPoint x: 919, endPoint y: 357, distance: 348.8
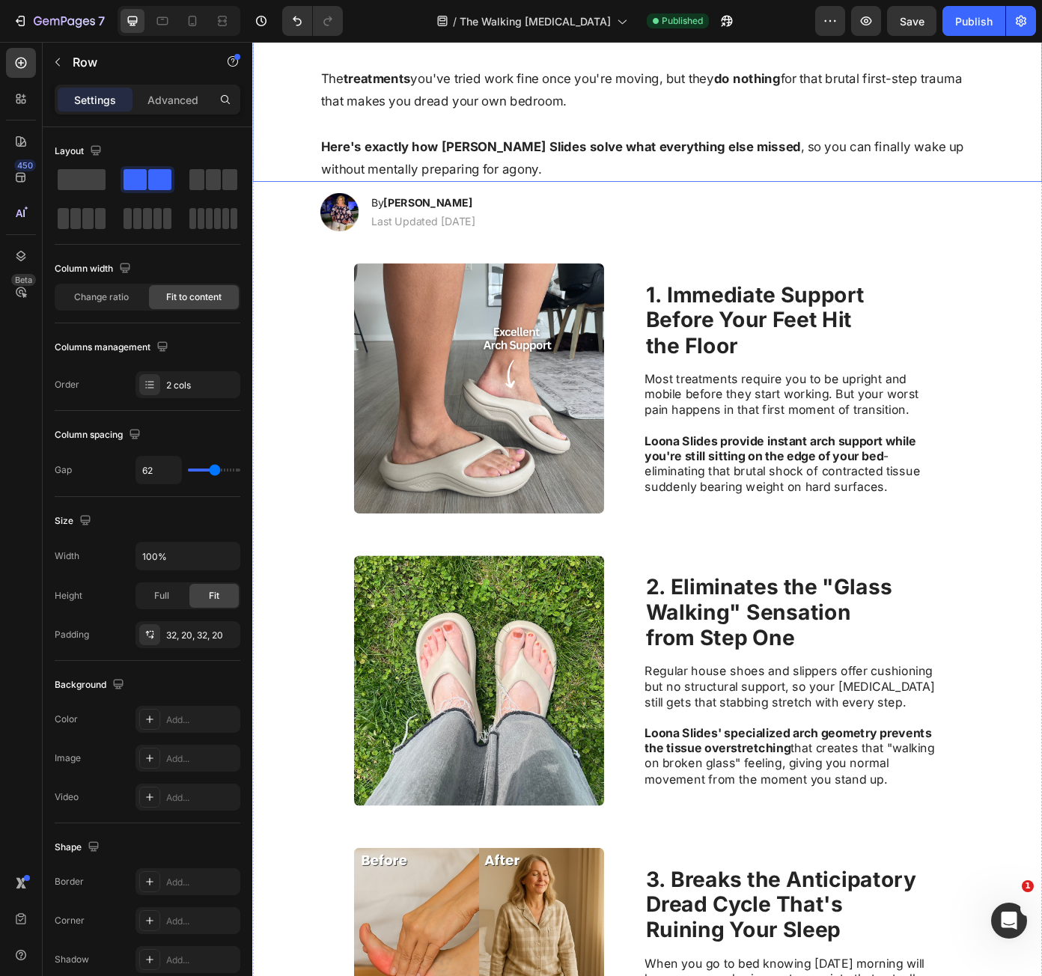
scroll to position [374, 0]
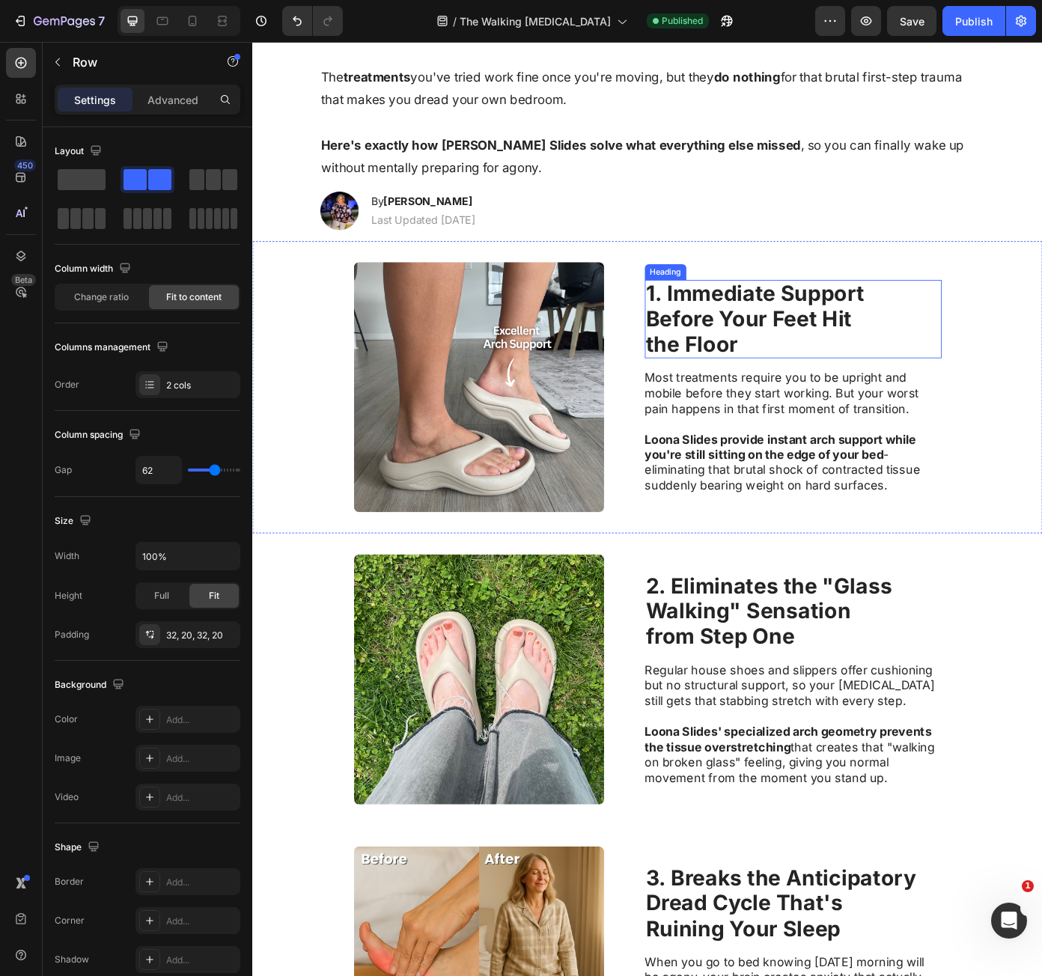
click at [827, 325] on strong "1. Immediate Support" at bounding box center [824, 328] width 249 height 29
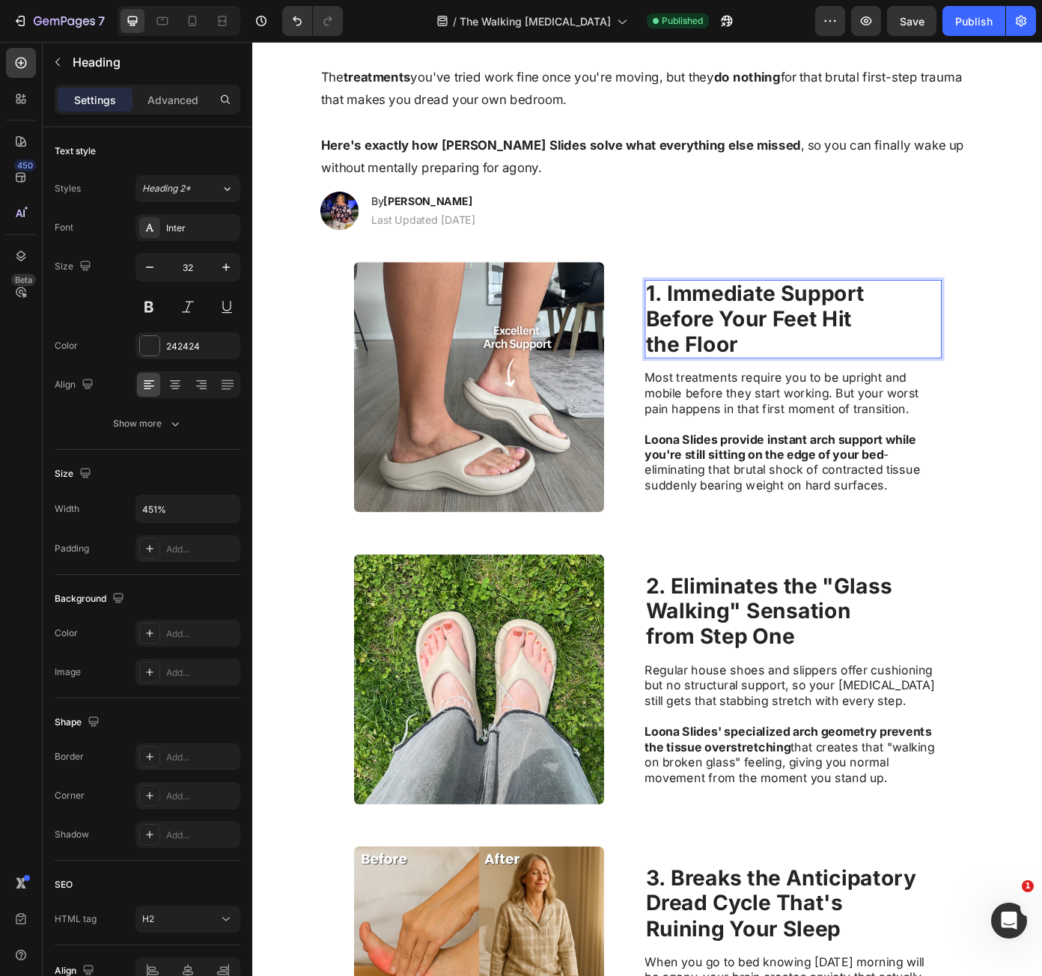
click at [804, 377] on h2 "1. Immediate Support Before Your Feet Hit the Floor" at bounding box center [868, 357] width 338 height 89
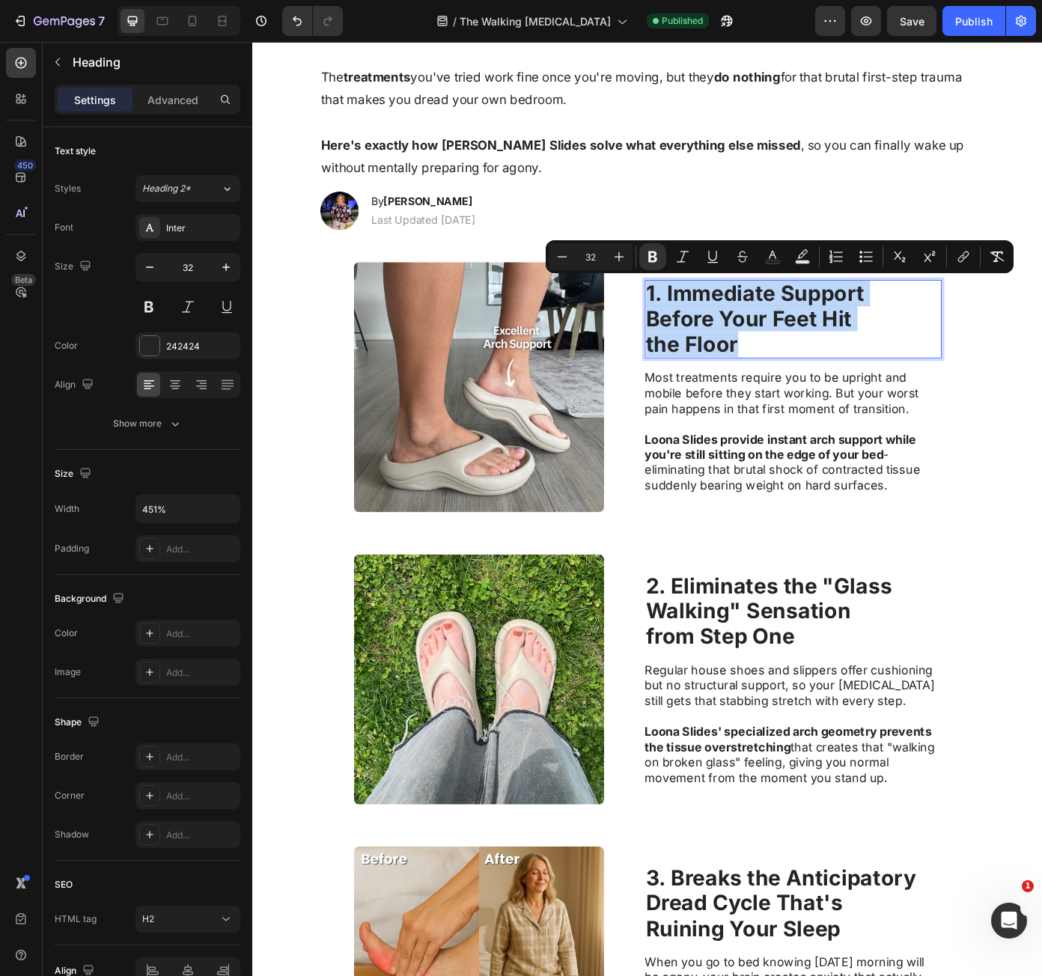
drag, startPoint x: 804, startPoint y: 375, endPoint x: 693, endPoint y: 322, distance: 122.9
click at [700, 322] on p "1. Immediate Support Before Your Feet Hit the Floor" at bounding box center [867, 358] width 335 height 86
copy p "1. Immediate Support Before Your Feet Hit the Floor"
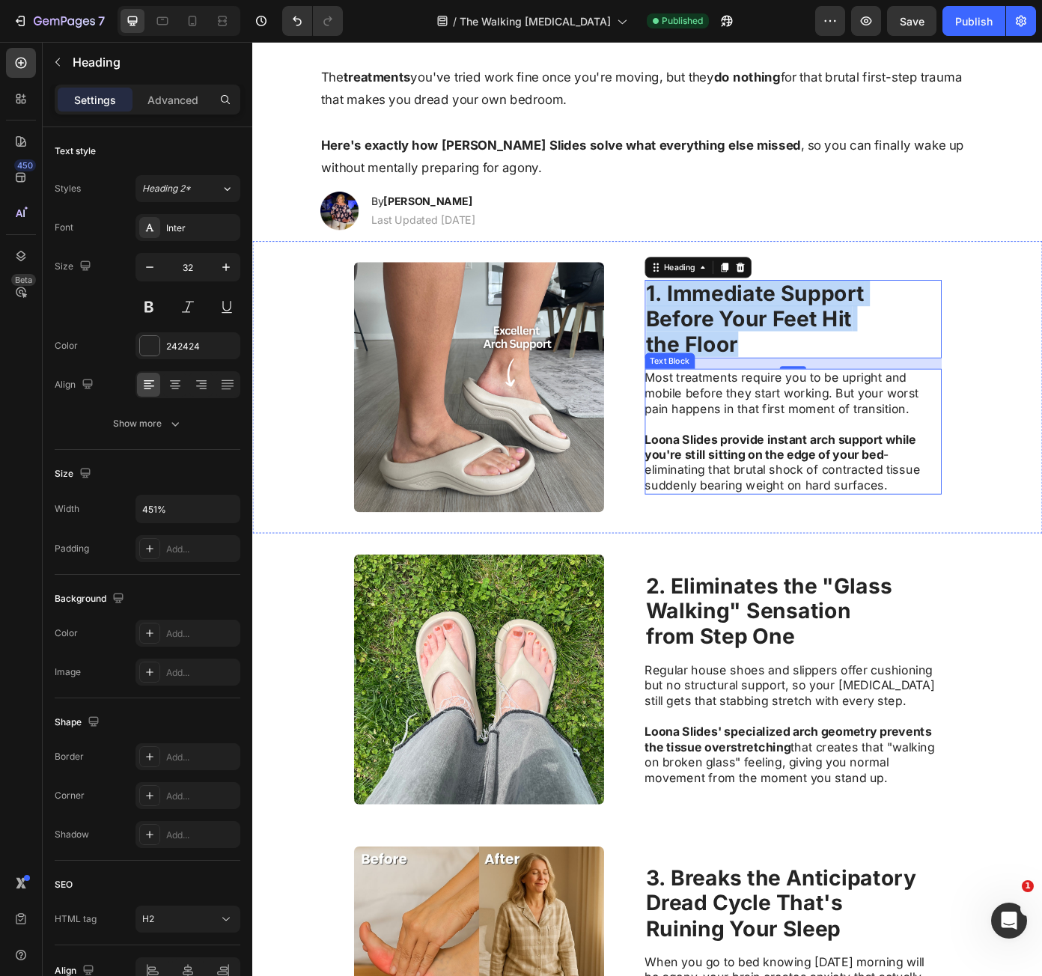
click at [812, 433] on p "Most treatments require you to be upright and mobile before they start working.…" at bounding box center [867, 442] width 336 height 52
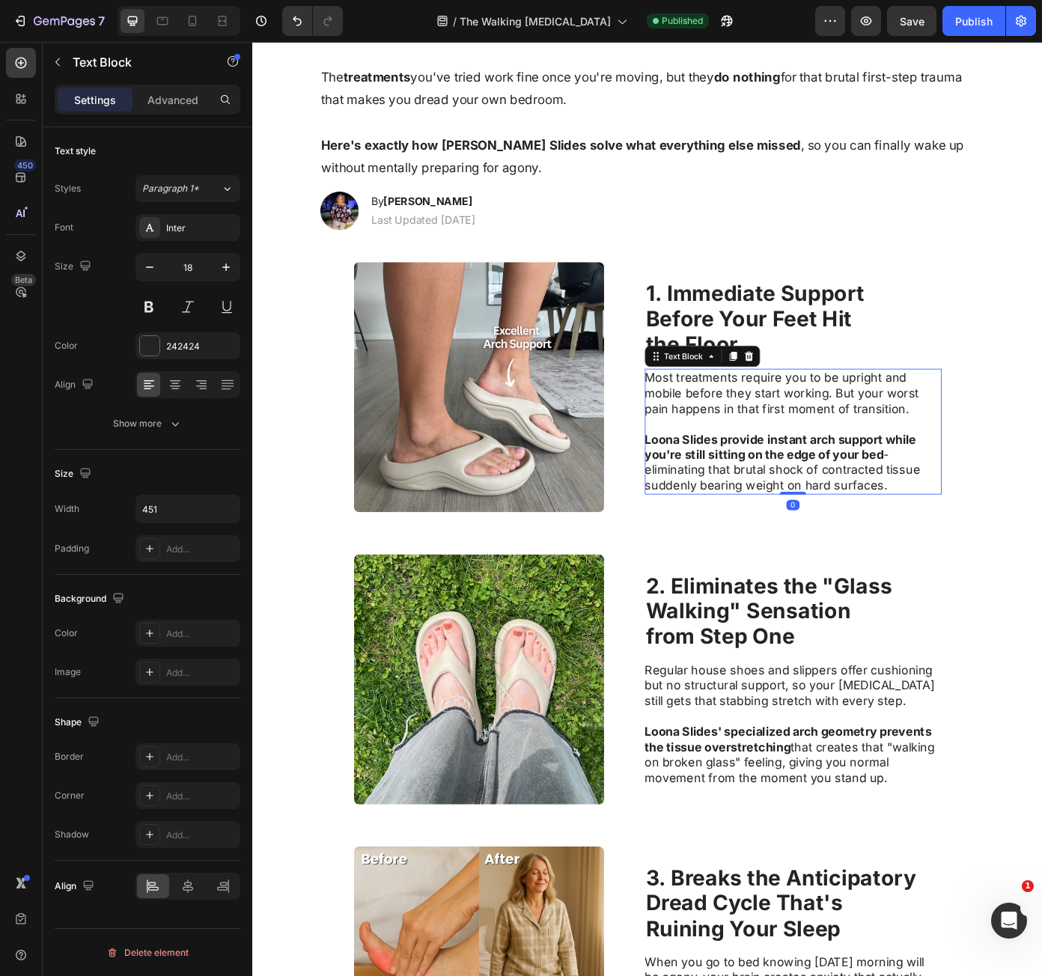
click at [700, 431] on p "Most treatments require you to be upright and mobile before they start working.…" at bounding box center [867, 442] width 336 height 52
drag, startPoint x: 700, startPoint y: 431, endPoint x: 1011, endPoint y: 543, distance: 330.4
click at [1011, 543] on div "Most treatments require you to be upright and mobile before they start working.…" at bounding box center [868, 485] width 338 height 143
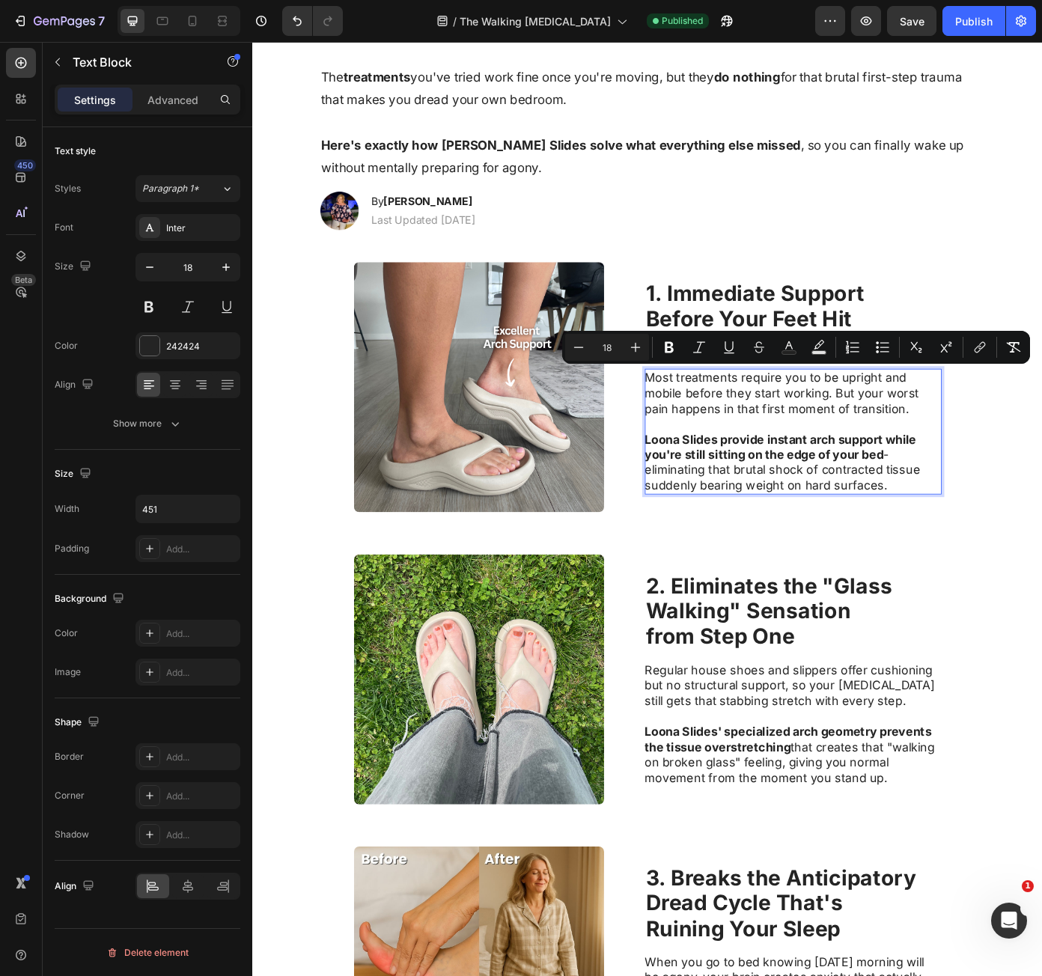
copy div "Most treatments require you to be upright and mobile before they start working.…"
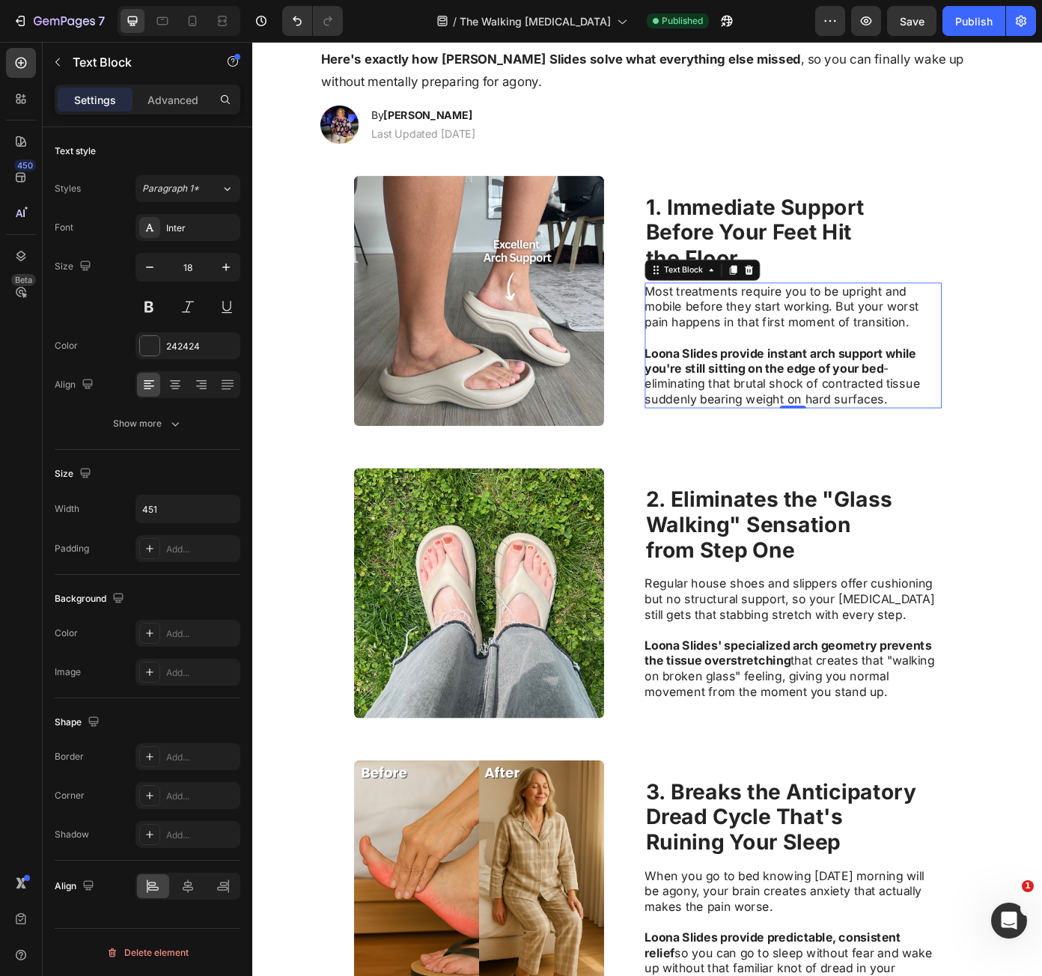
scroll to position [824, 0]
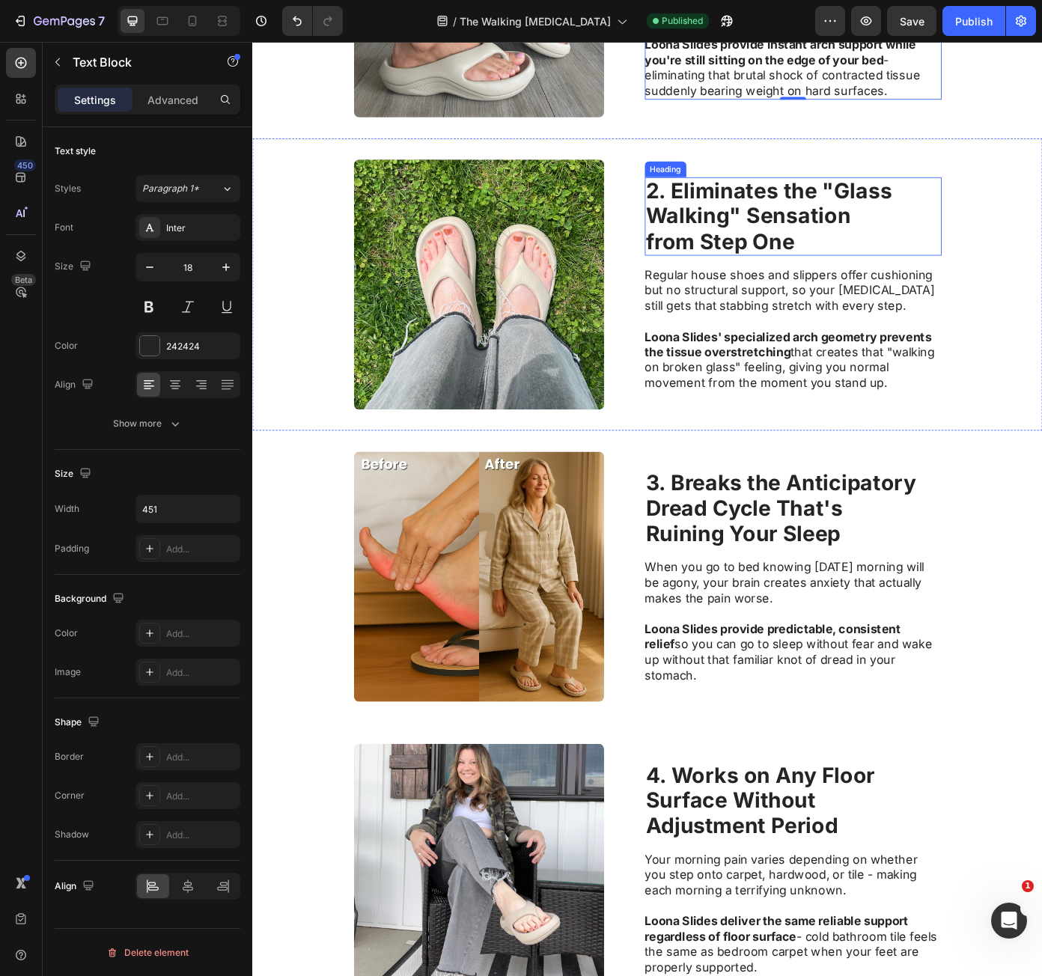
click at [777, 235] on strong "Walking" Sensation" at bounding box center [816, 239] width 233 height 29
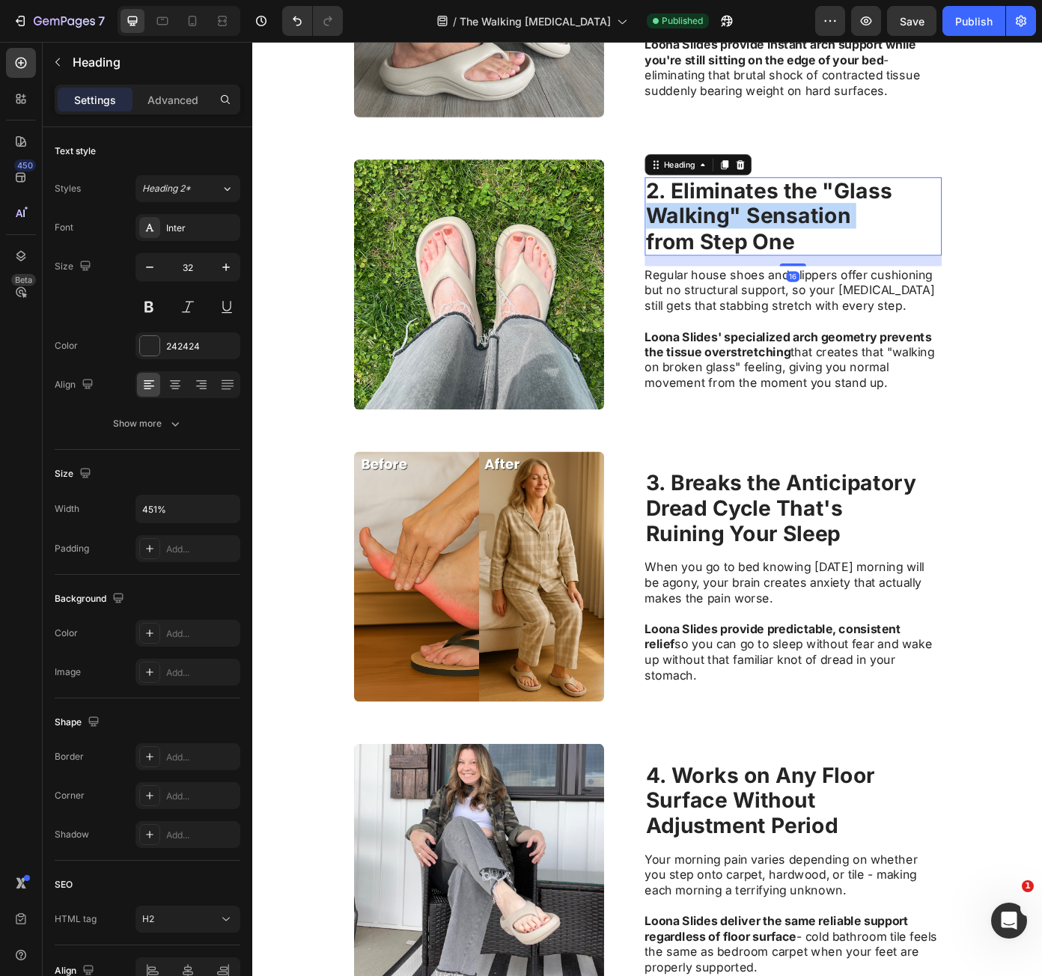
click at [777, 235] on strong "Walking" Sensation" at bounding box center [816, 239] width 233 height 29
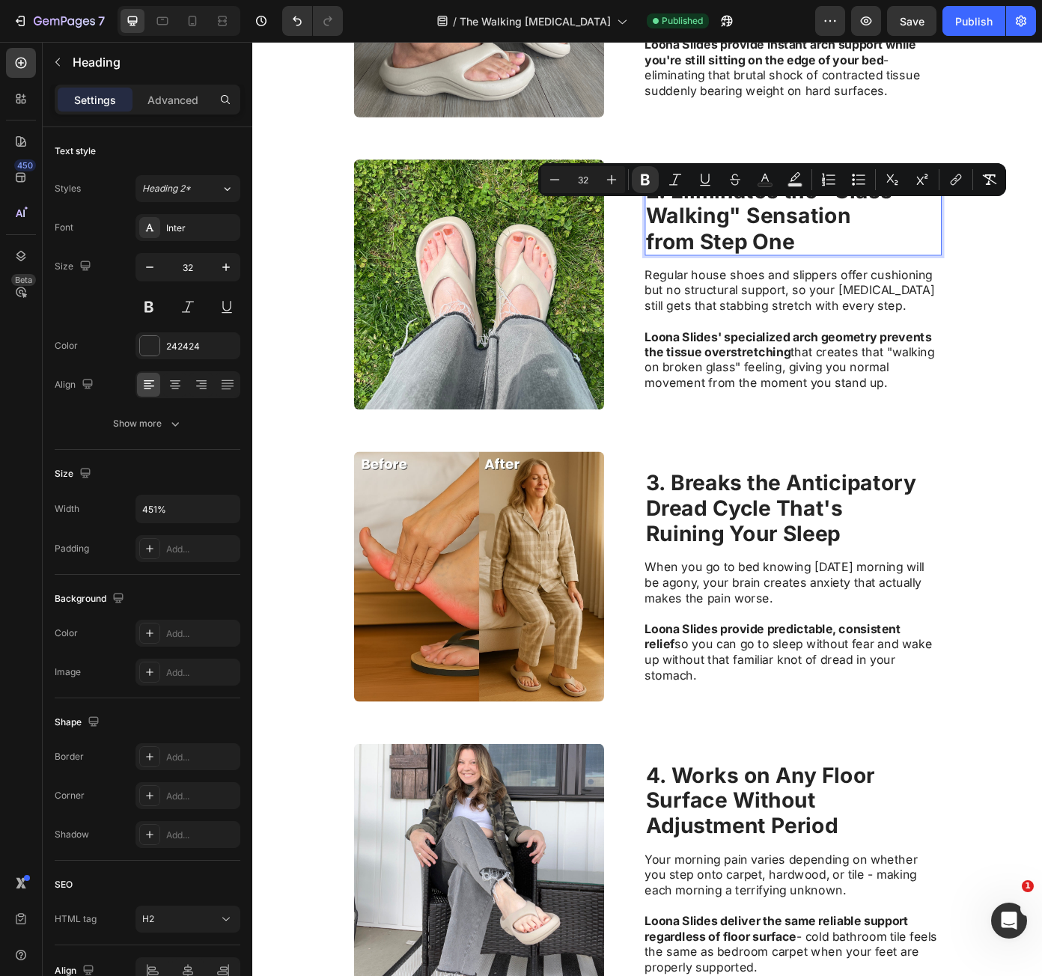
click at [851, 270] on strong "from Step One" at bounding box center [784, 269] width 169 height 29
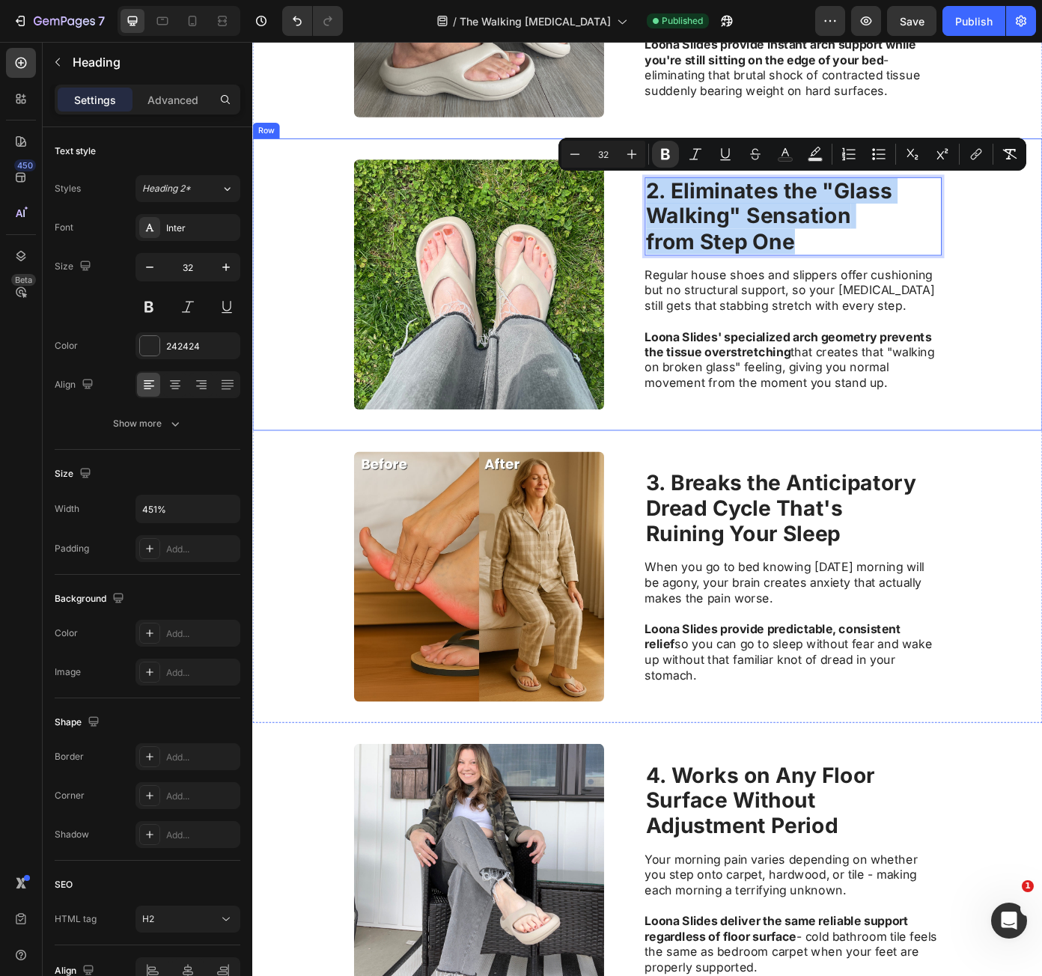
drag, startPoint x: 851, startPoint y: 270, endPoint x: 672, endPoint y: 213, distance: 187.1
click at [672, 213] on div "Image 2. Eliminates the "Glass Walking" Sensation from Step One Heading 16 Regu…" at bounding box center [701, 318] width 899 height 332
copy p "2. Eliminates the "Glass Walking" Sensation from Step One"
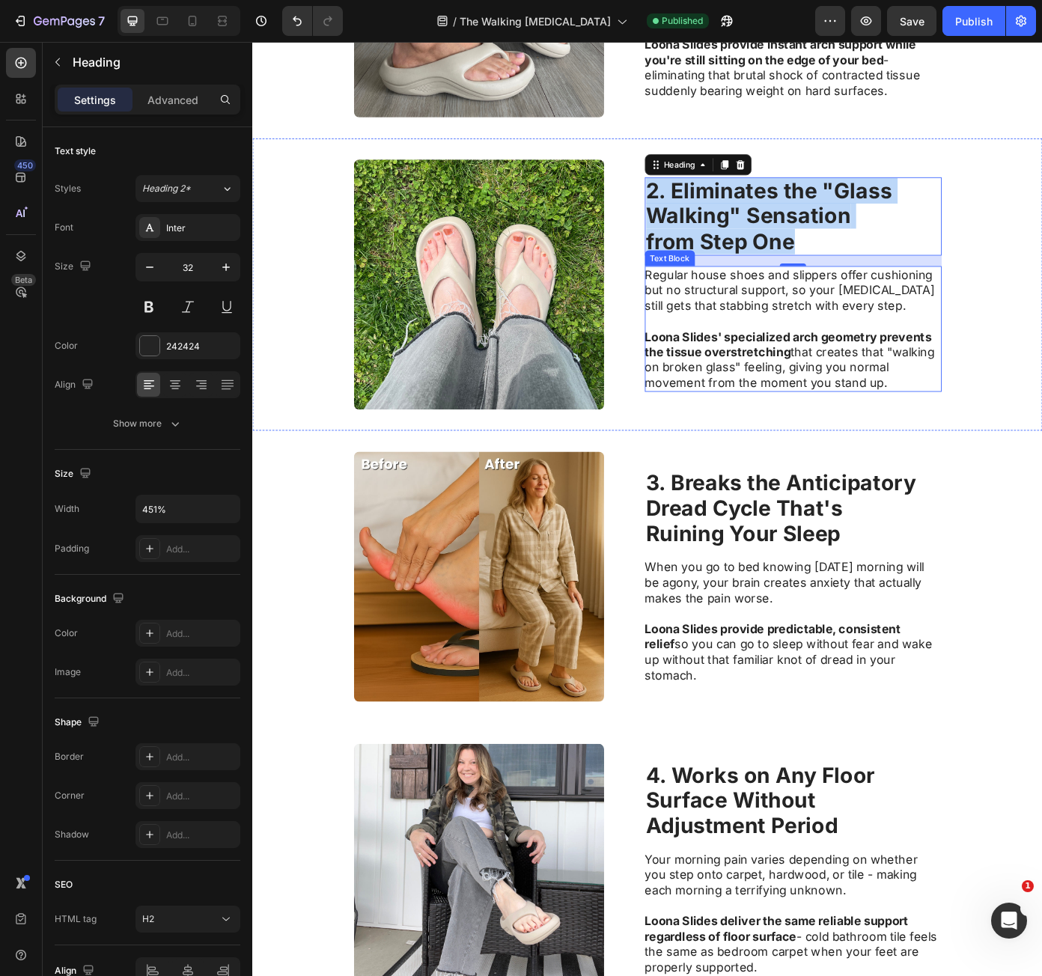
click at [827, 344] on p "Regular house shoes and slippers offer cushioning but no structural support, so…" at bounding box center [867, 325] width 336 height 52
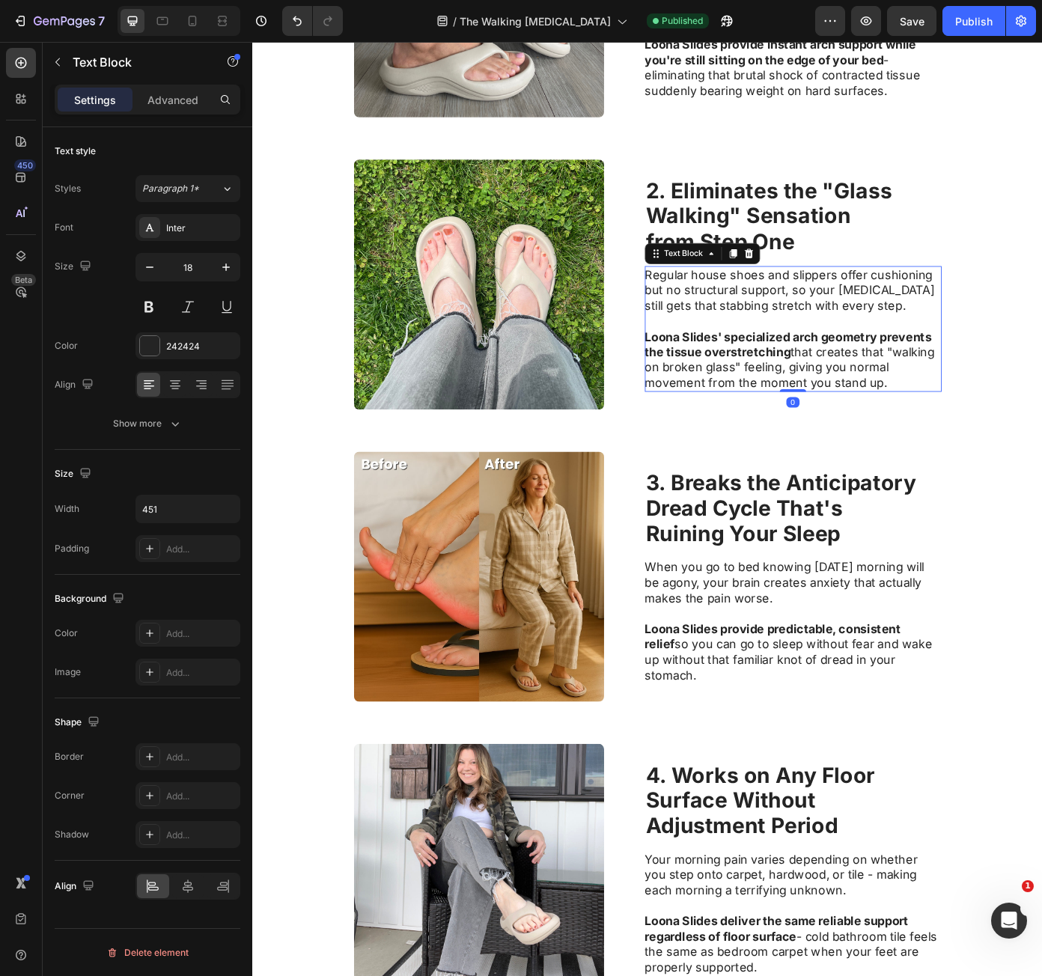
click at [732, 309] on p "Regular house shoes and slippers offer cushioning but no structural support, so…" at bounding box center [867, 325] width 336 height 52
drag, startPoint x: 732, startPoint y: 309, endPoint x: 985, endPoint y: 428, distance: 280.0
click at [985, 428] on div "Regular house shoes and slippers offer cushioning but no structural support, so…" at bounding box center [868, 368] width 338 height 143
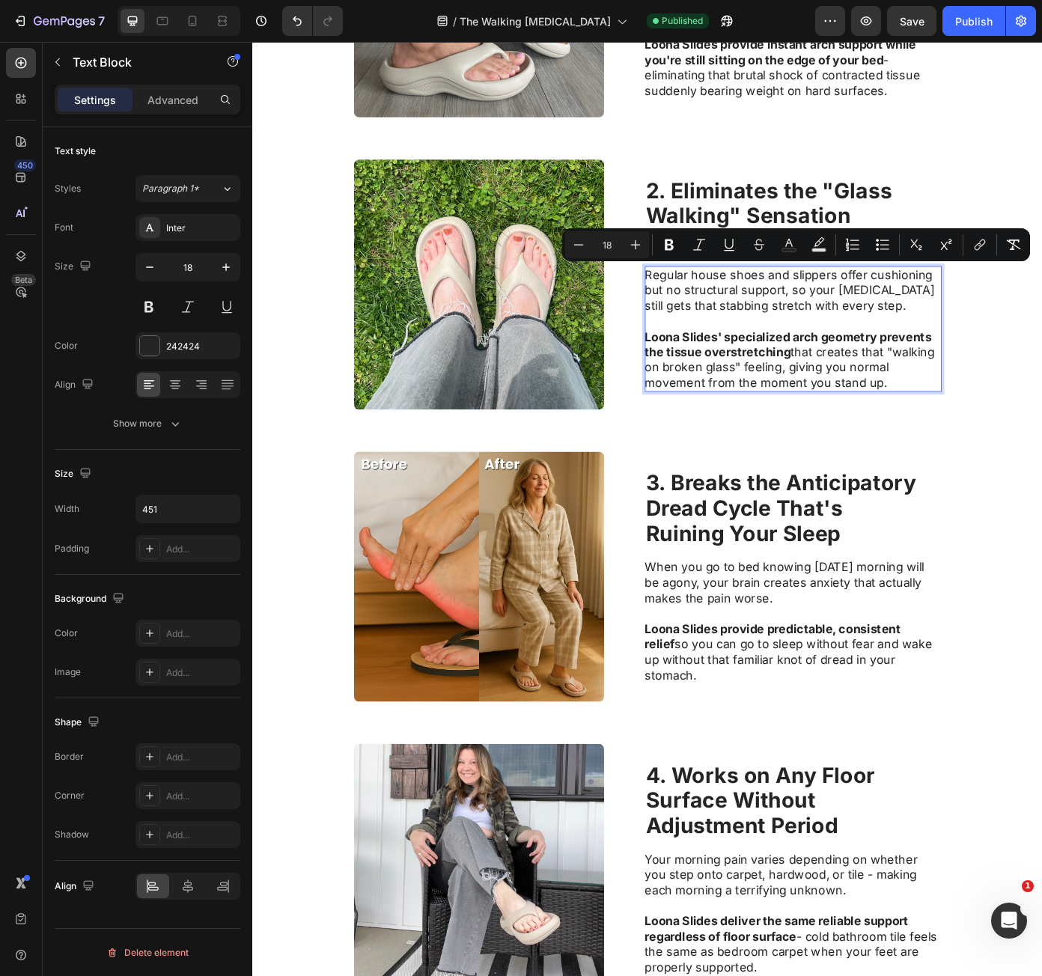
copy div "Regular house shoes and slippers offer cushioning but no structural support, so…"
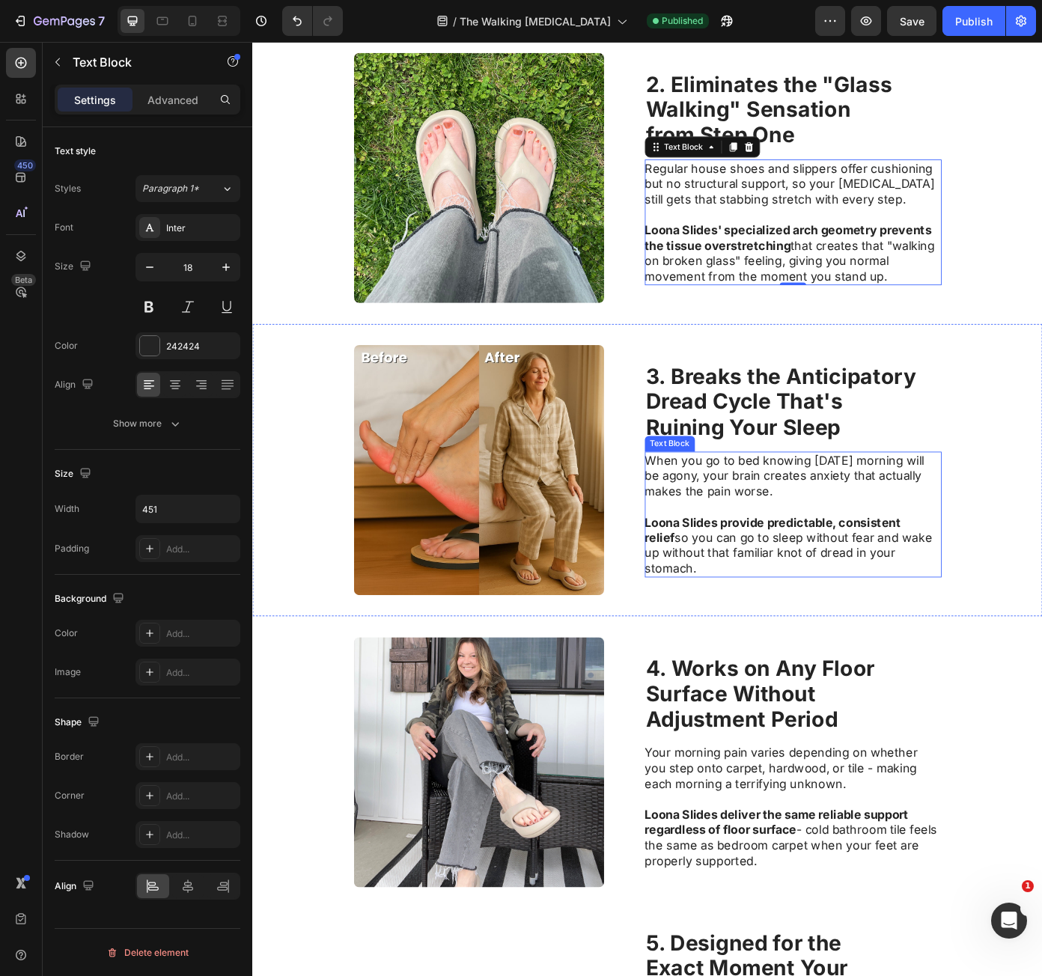
scroll to position [1048, 0]
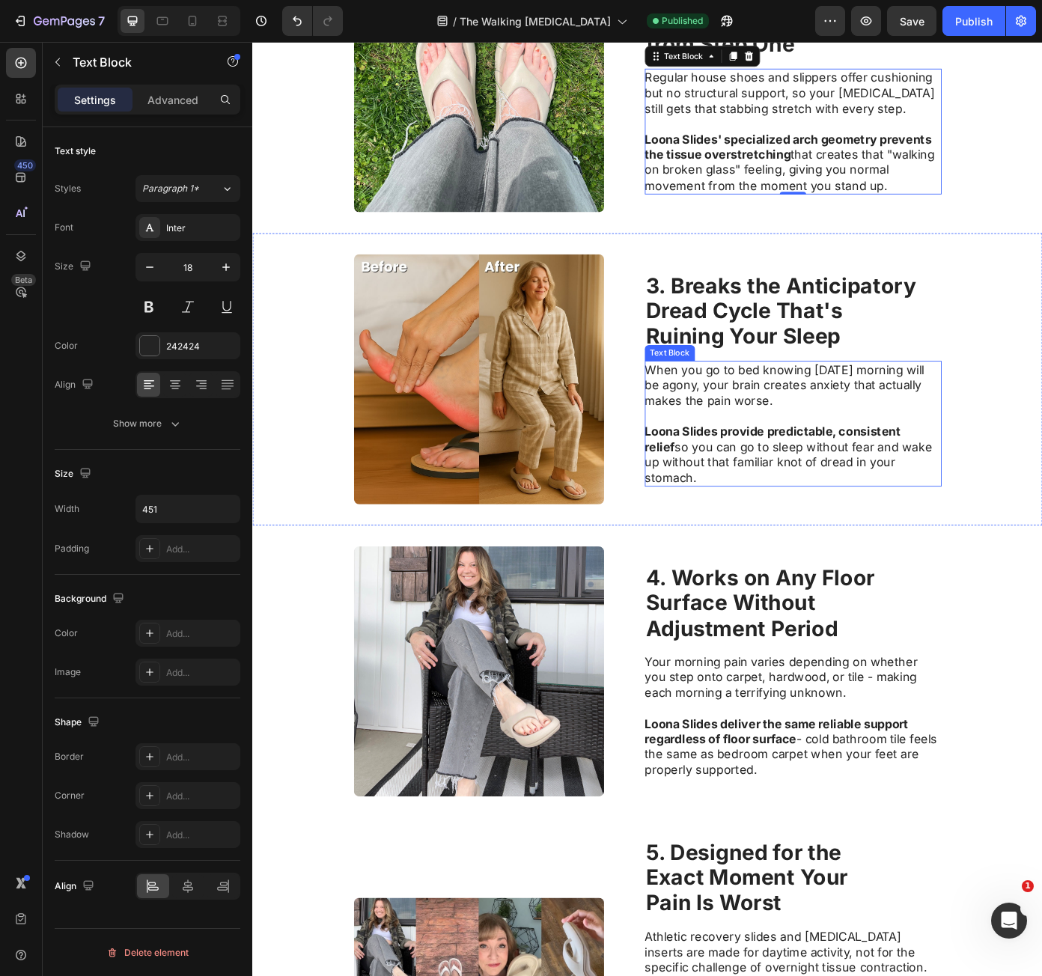
click at [727, 325] on strong "3. Breaks the Anticipatory" at bounding box center [853, 319] width 307 height 29
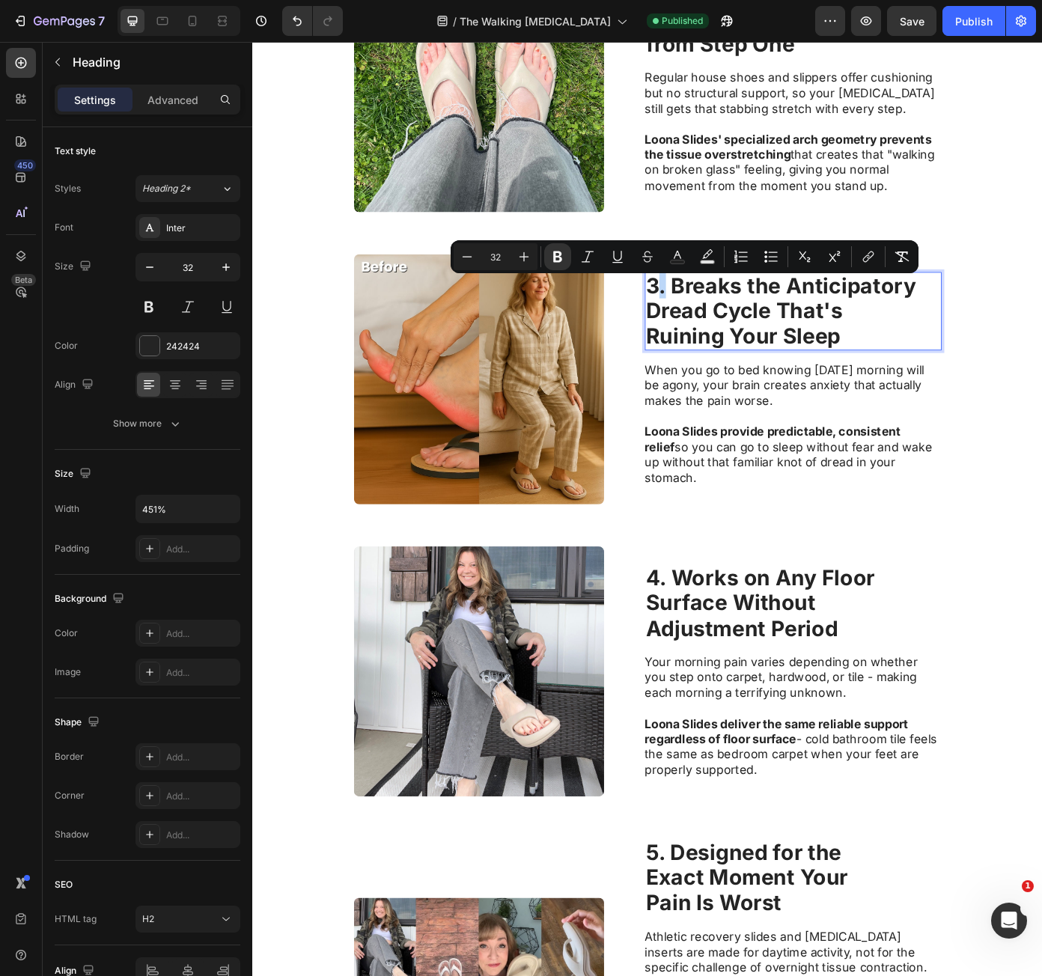
click at [707, 329] on strong "3. Breaks the Anticipatory" at bounding box center [853, 319] width 307 height 29
click at [705, 334] on strong "3. Breaks the Anticipatory" at bounding box center [853, 319] width 307 height 29
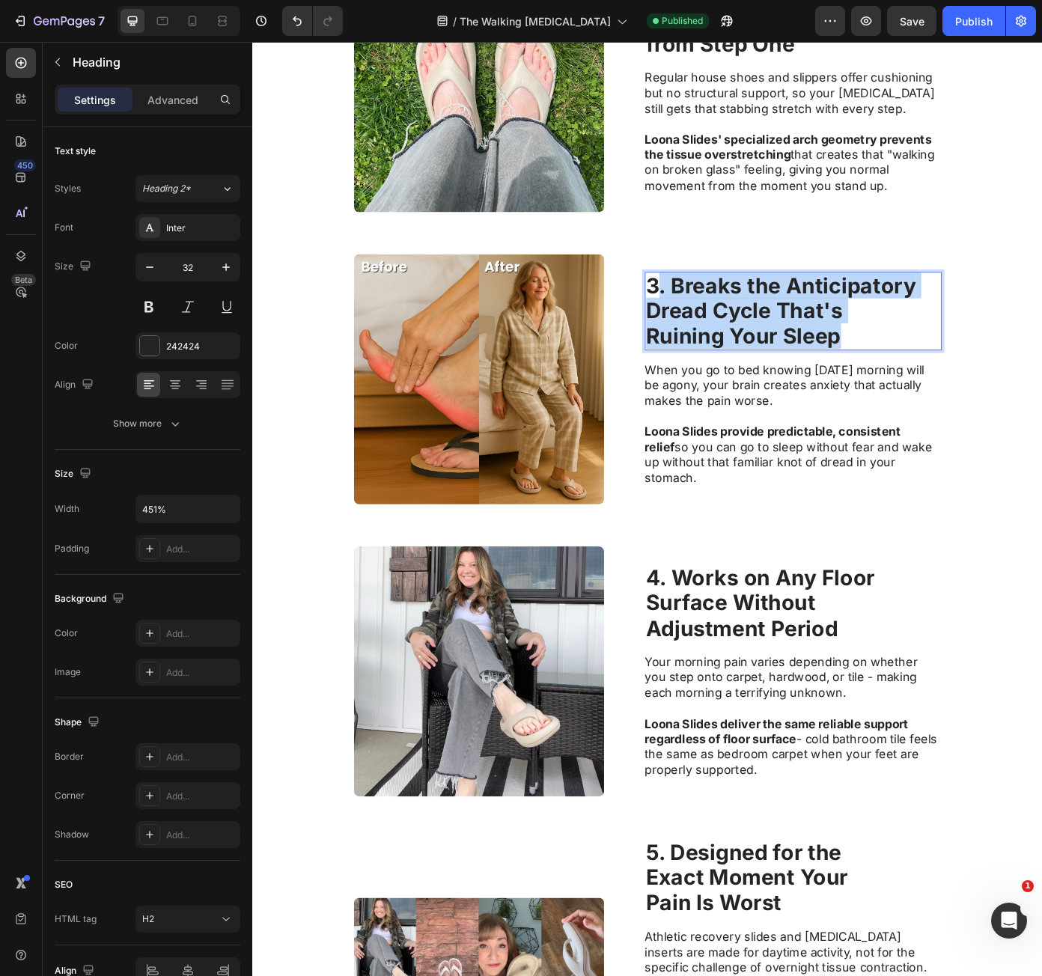
drag, startPoint x: 705, startPoint y: 335, endPoint x: 920, endPoint y: 383, distance: 220.2
click at [918, 379] on p "3. Breaks the Anticipatory Dread Cycle That's Ruining Your Sleep" at bounding box center [867, 349] width 335 height 86
click at [920, 384] on p "3. Breaks the Anticipatory Dread Cycle That's Ruining Your Sleep" at bounding box center [867, 349] width 335 height 86
drag, startPoint x: 920, startPoint y: 384, endPoint x: 696, endPoint y: 335, distance: 229.9
click at [700, 335] on p "3. Breaks the Anticipatory Dread Cycle That's Ruining Your Sleep" at bounding box center [867, 349] width 335 height 86
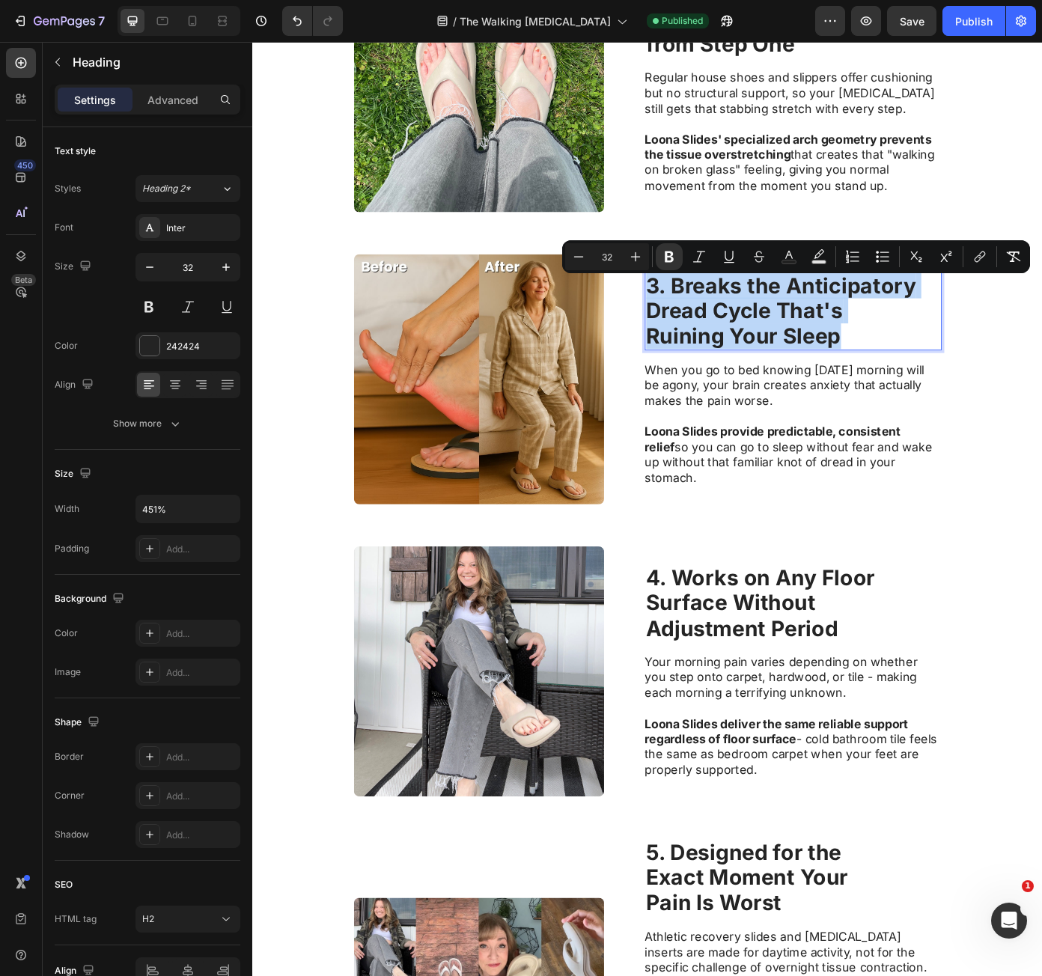
copy p "3. Breaks the Anticipatory Dread Cycle That's Ruining Your Sleep"
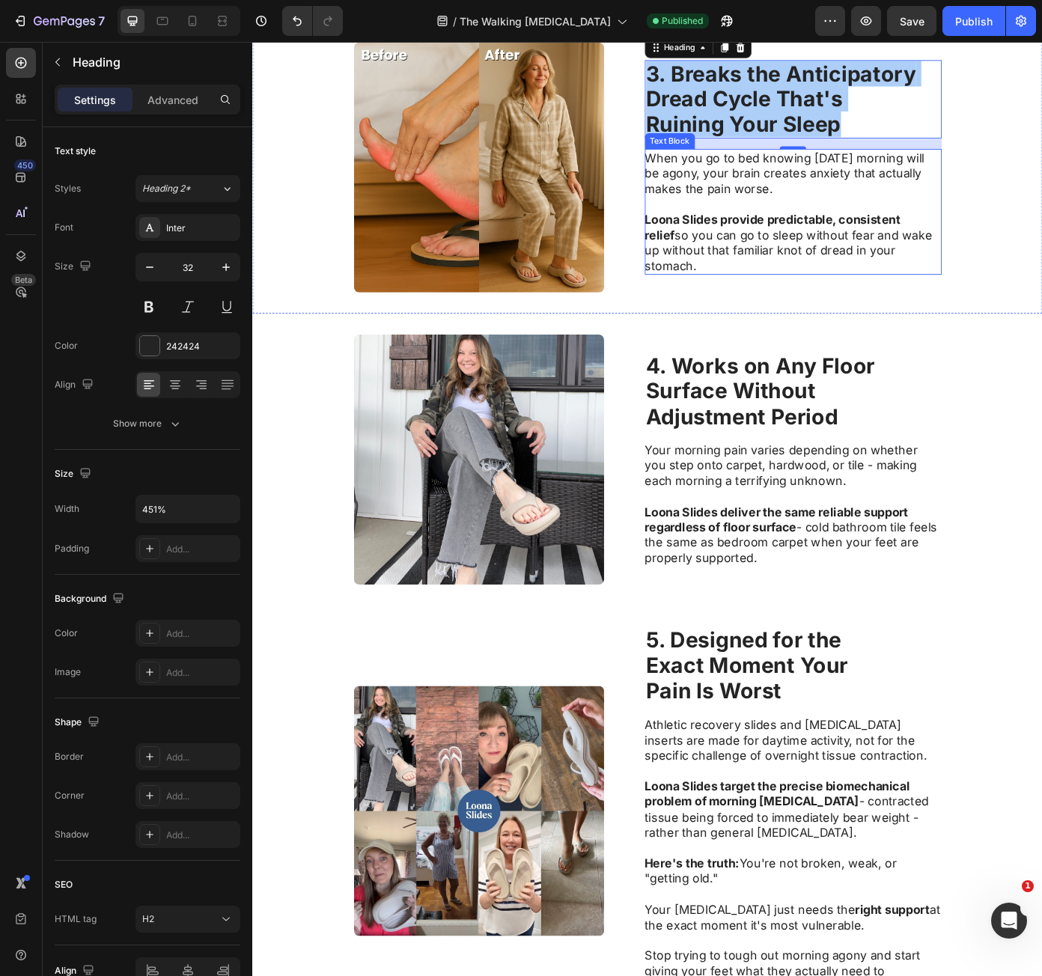
scroll to position [1423, 0]
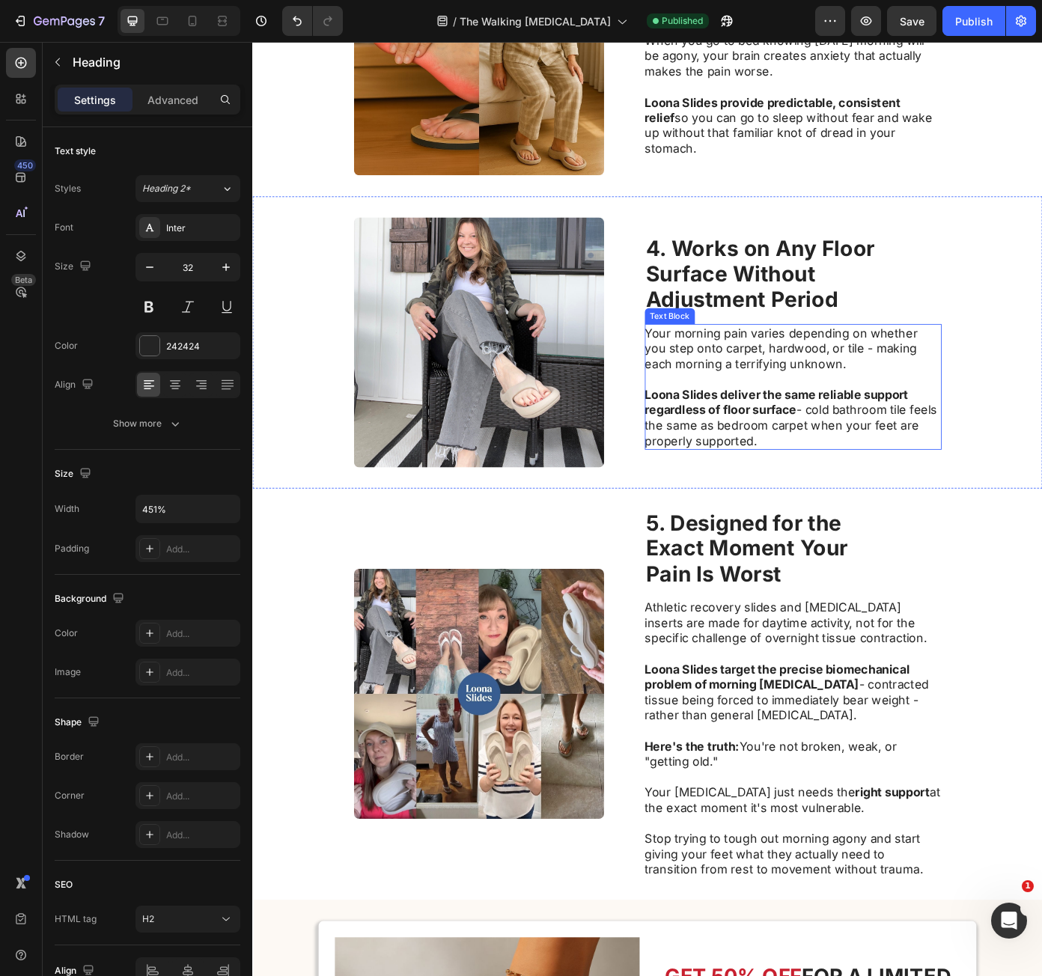
click at [726, 285] on strong "4. Works on Any Floor" at bounding box center [830, 277] width 261 height 29
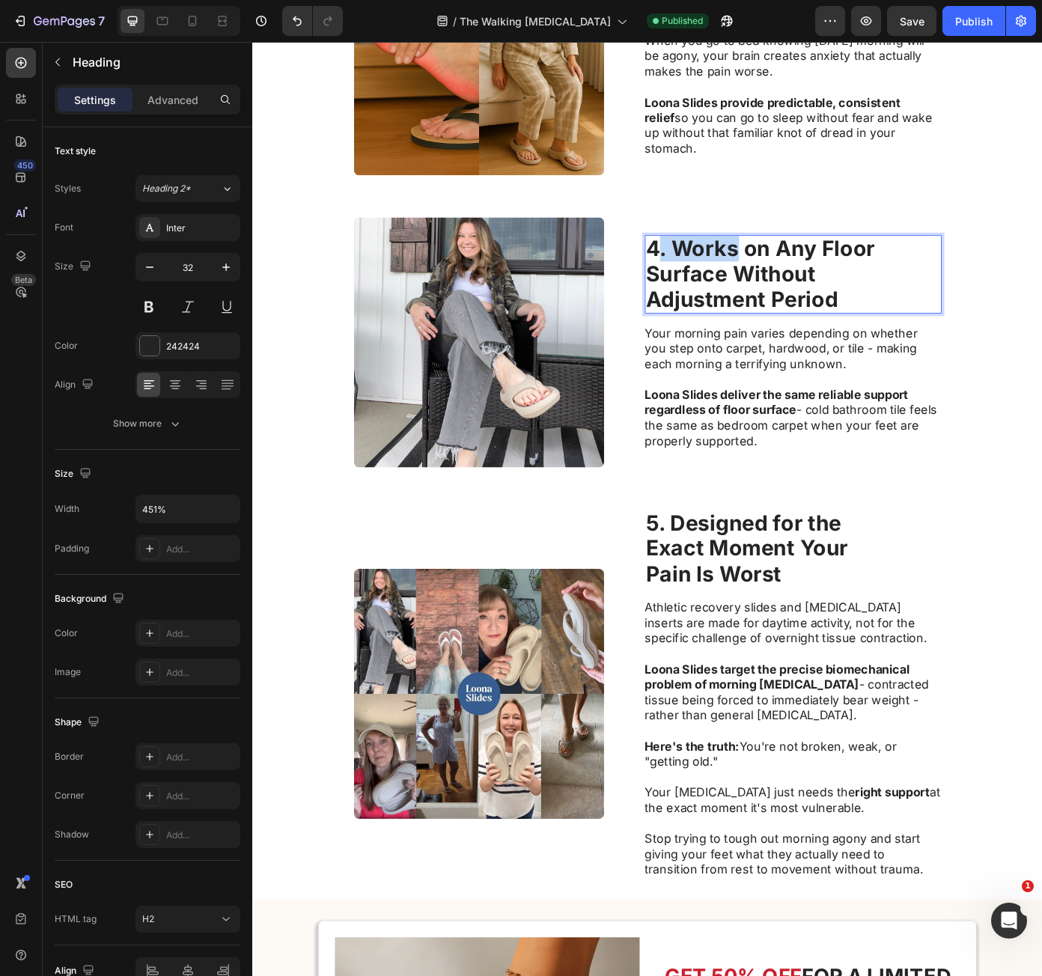
drag, startPoint x: 702, startPoint y: 268, endPoint x: 723, endPoint y: 278, distance: 23.8
click at [723, 278] on strong "4. Works on Any Floor" at bounding box center [830, 277] width 261 height 29
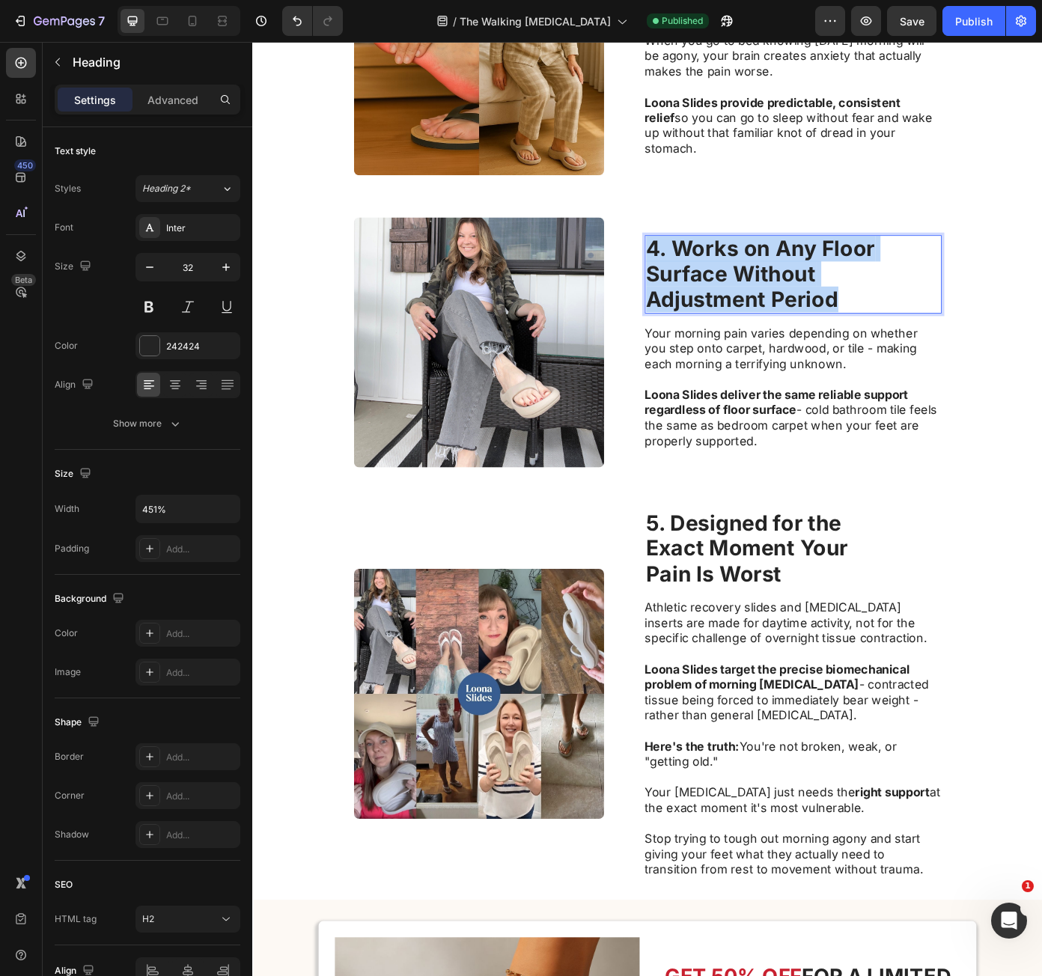
drag, startPoint x: 701, startPoint y: 289, endPoint x: 1136, endPoint y: 381, distance: 444.7
click at [1000, 340] on p "4. Works on Any Floor Surface Without Adjustment Period" at bounding box center [867, 307] width 335 height 86
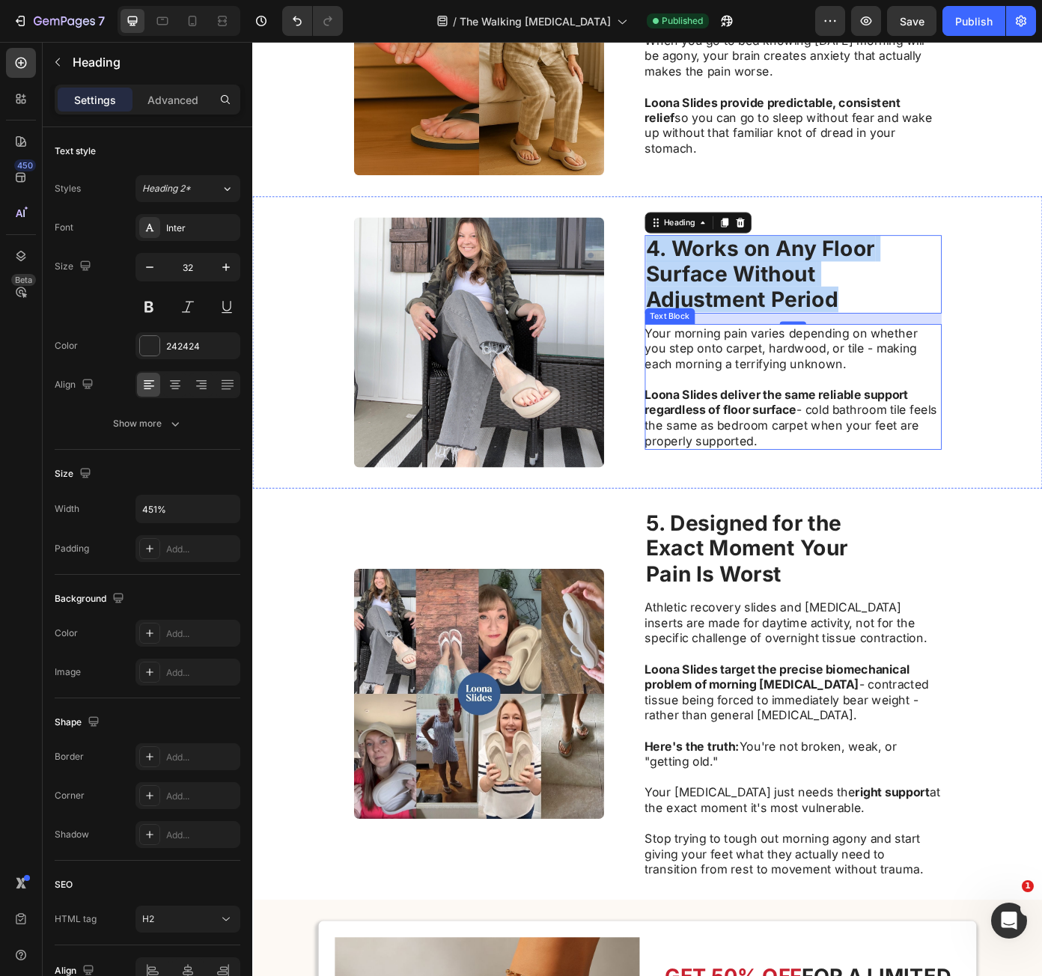
click at [757, 400] on p "Your morning pain varies depending on whether you step onto carpet, hardwood, o…" at bounding box center [867, 391] width 336 height 52
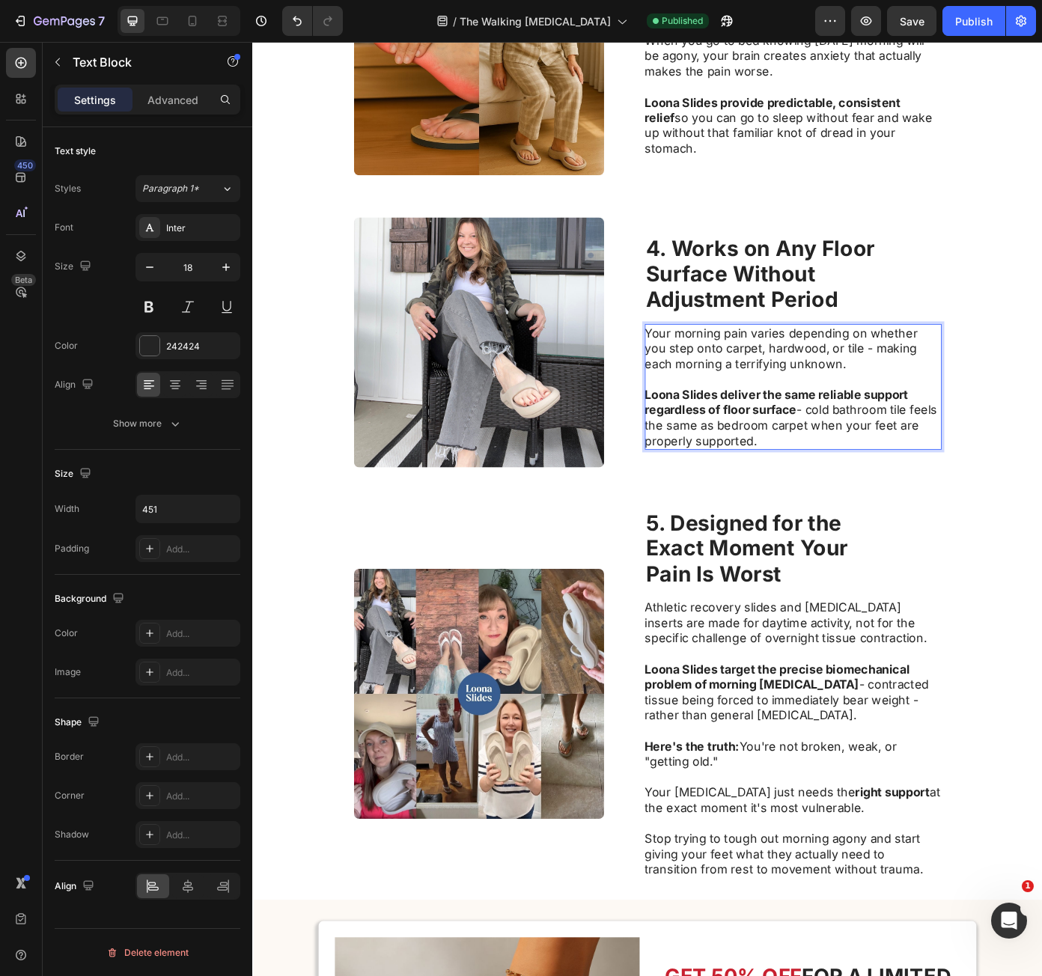
click at [715, 375] on p "Your morning pain varies depending on whether you step onto carpet, hardwood, o…" at bounding box center [867, 391] width 336 height 52
drag, startPoint x: 715, startPoint y: 375, endPoint x: 936, endPoint y: 492, distance: 249.9
click at [936, 492] on div "Your morning pain varies depending on whether you step onto carpet, hardwood, o…" at bounding box center [868, 434] width 338 height 143
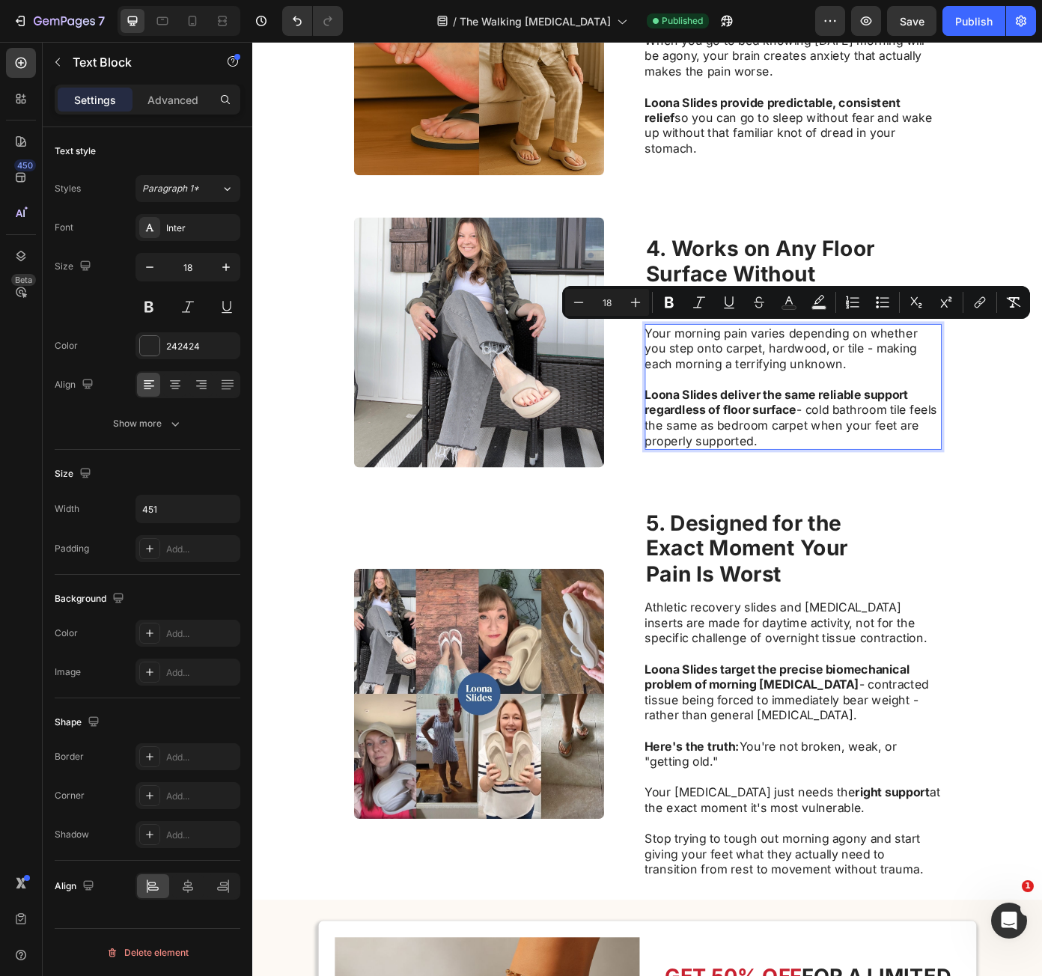
copy div "Your morning pain varies depending on whether you step onto carpet, hardwood, o…"
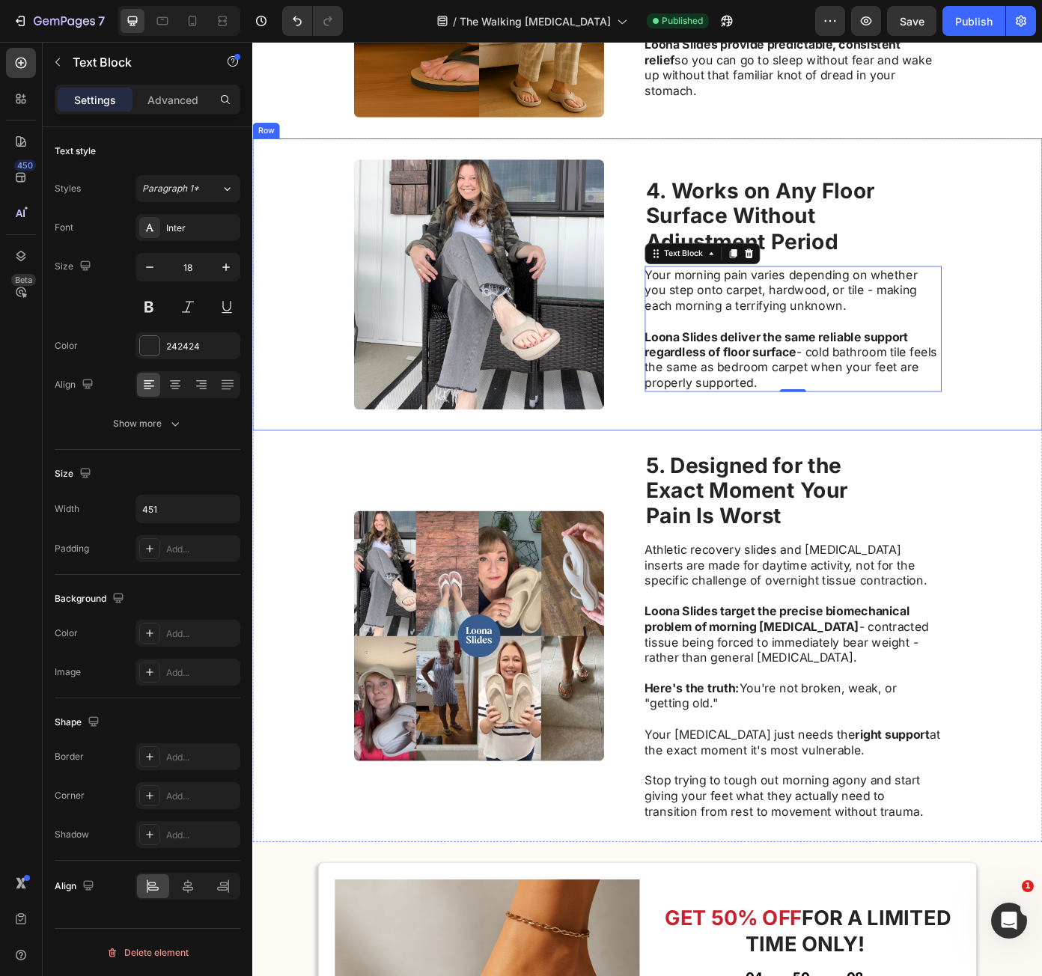
scroll to position [1797, 0]
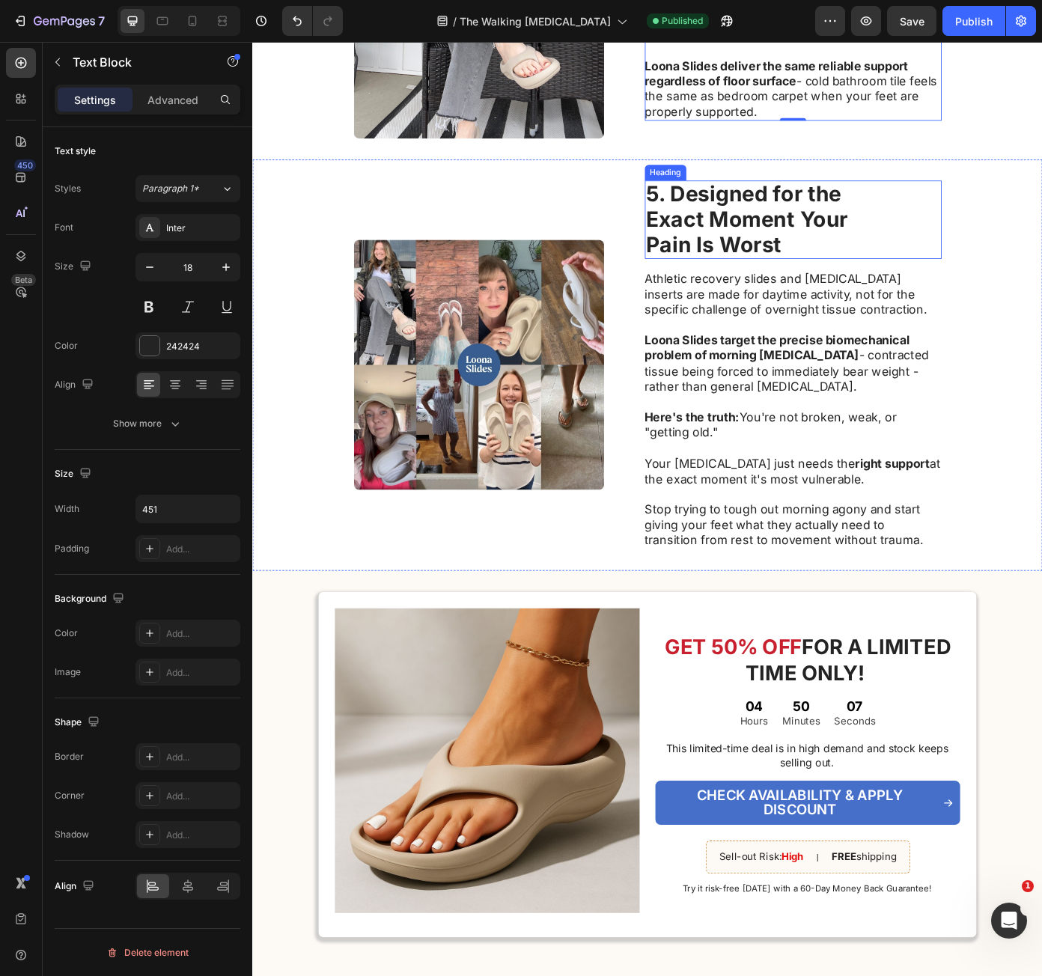
click at [755, 210] on strong "5. Designed for the" at bounding box center [811, 215] width 222 height 29
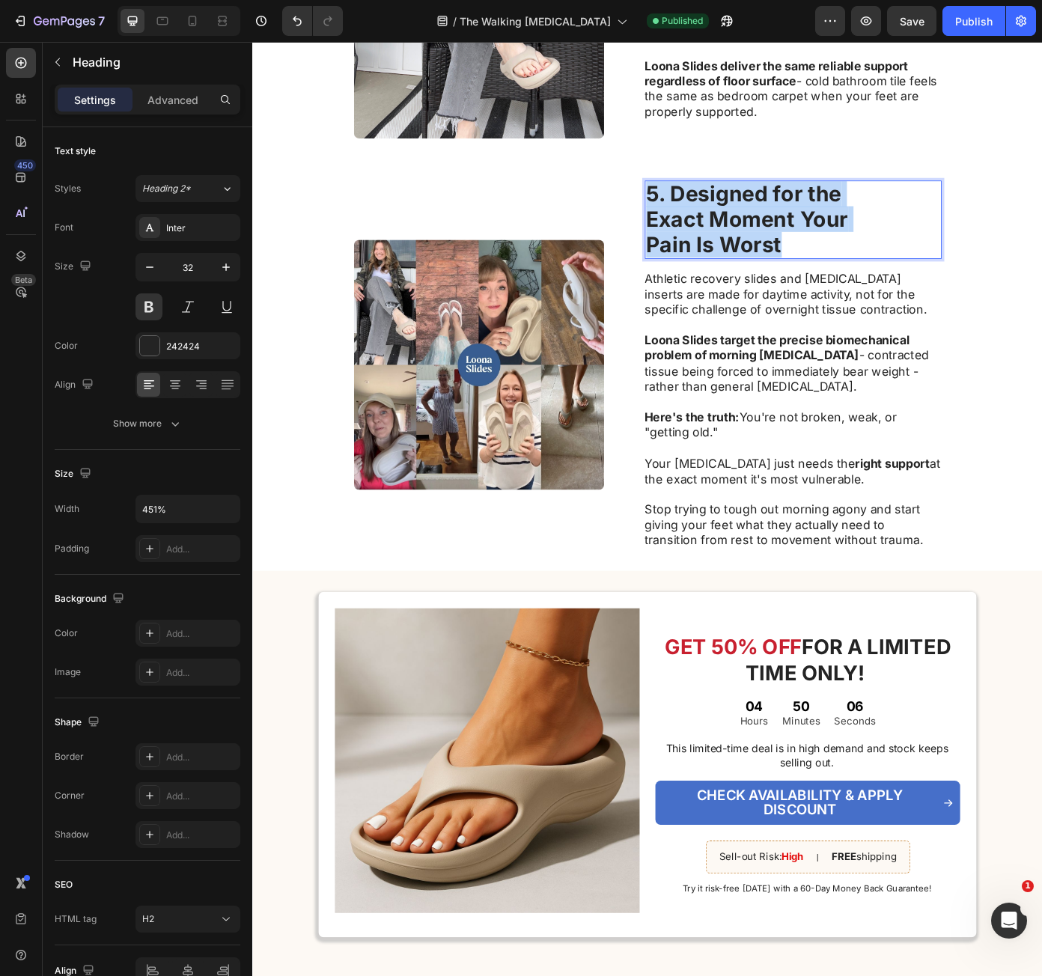
drag, startPoint x: 700, startPoint y: 216, endPoint x: 926, endPoint y: 281, distance: 235.1
click at [926, 281] on p "5. Designed for the Exact Moment Your Pain Is Worst" at bounding box center [867, 244] width 335 height 86
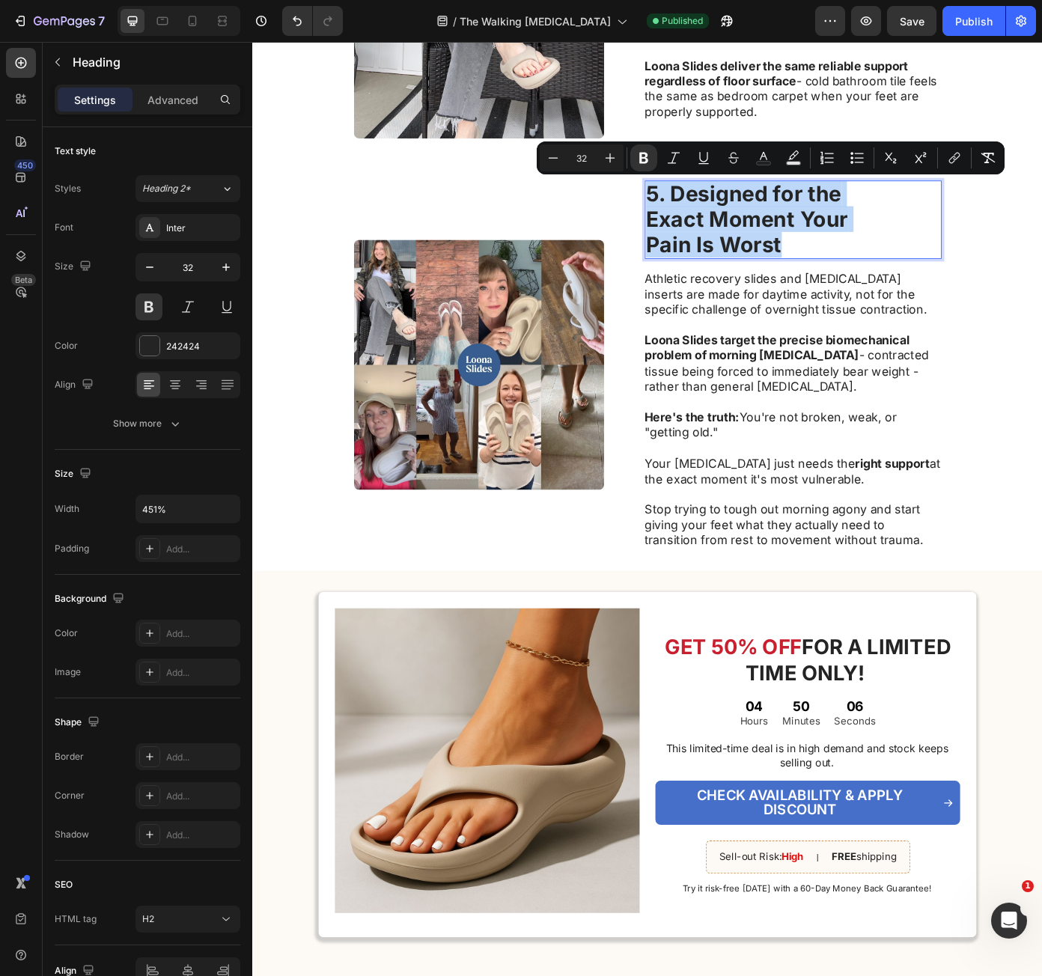
copy p "5. Designed for the Exact Moment Your Pain Is Worst"
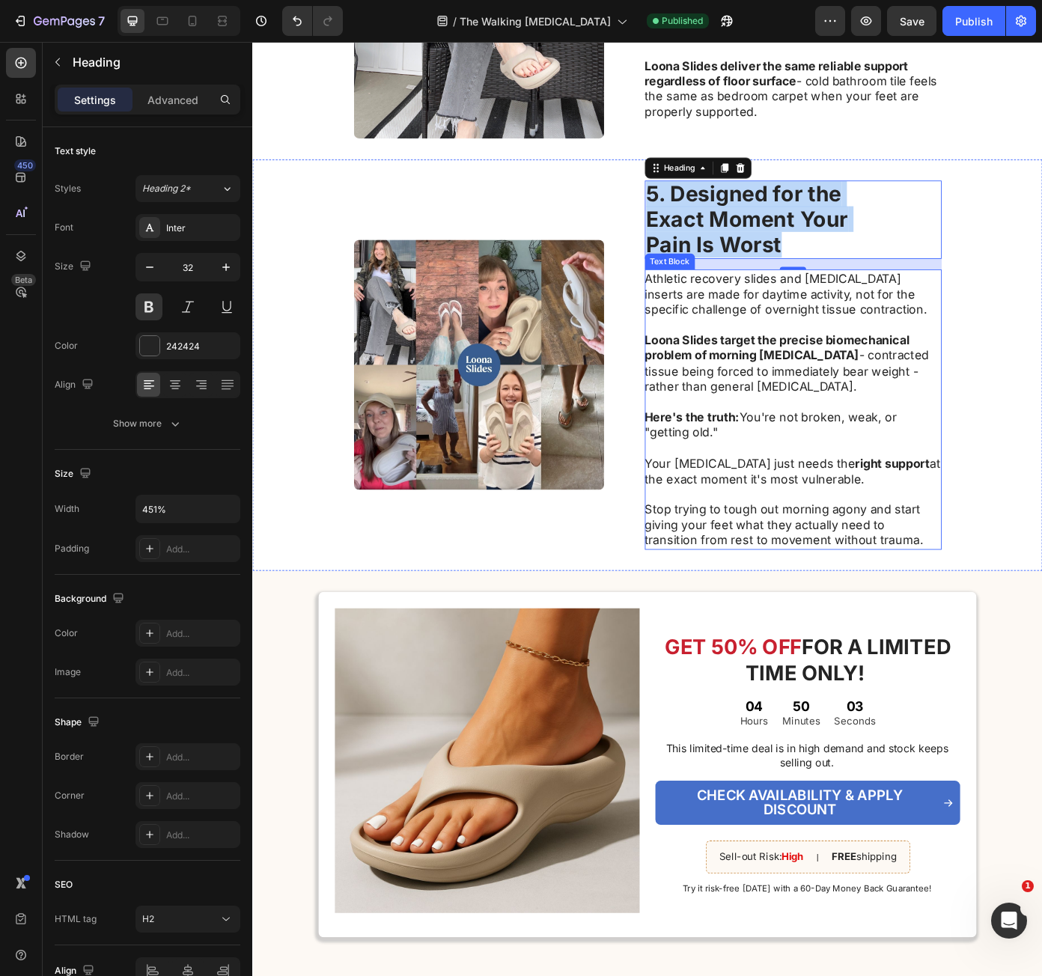
click at [795, 415] on p "Loona Slides target the precise biomechanical problem of morning plantar fascii…" at bounding box center [867, 408] width 336 height 70
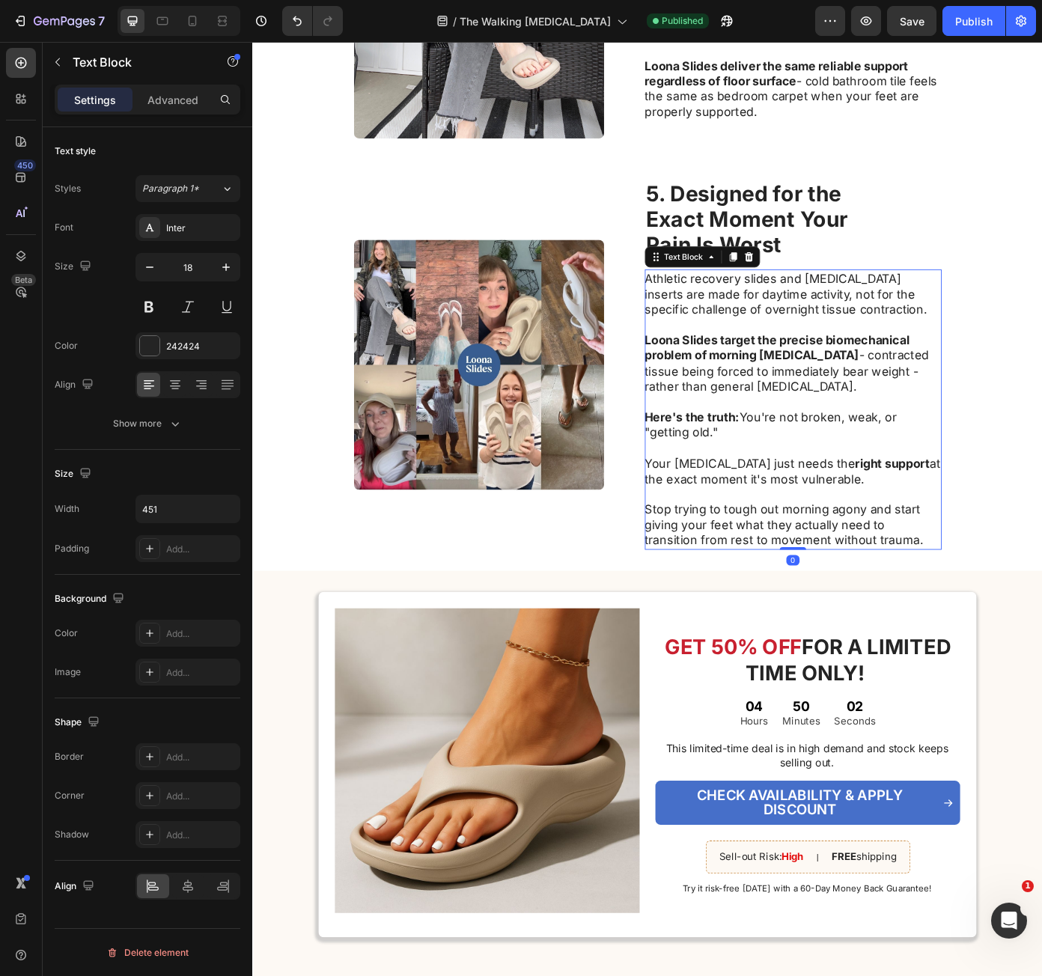
click at [706, 313] on p "Athletic recovery slides and orthotic inserts are made for daytime activity, no…" at bounding box center [867, 329] width 336 height 52
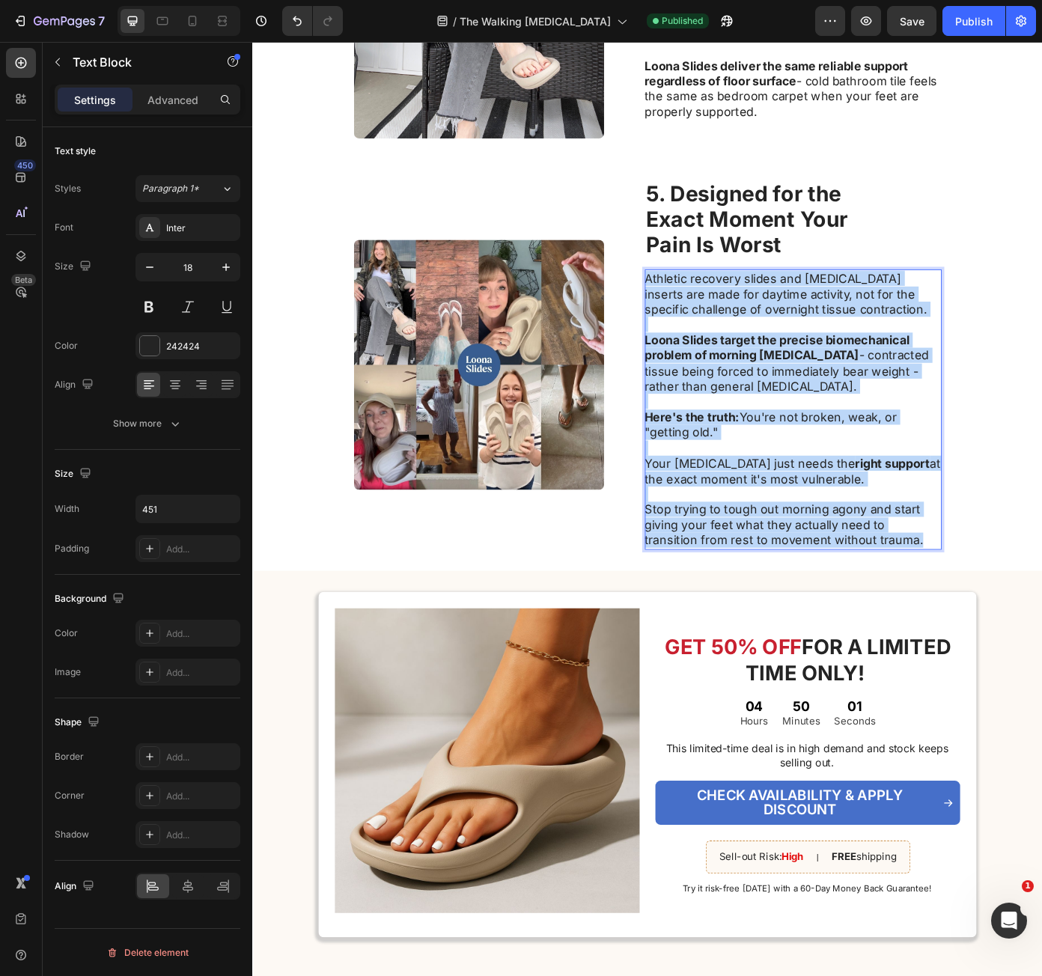
drag, startPoint x: 706, startPoint y: 313, endPoint x: 1141, endPoint y: 631, distance: 539.1
click at [1013, 605] on div "Athletic recovery slides and orthotic inserts are made for daytime activity, no…" at bounding box center [868, 460] width 338 height 318
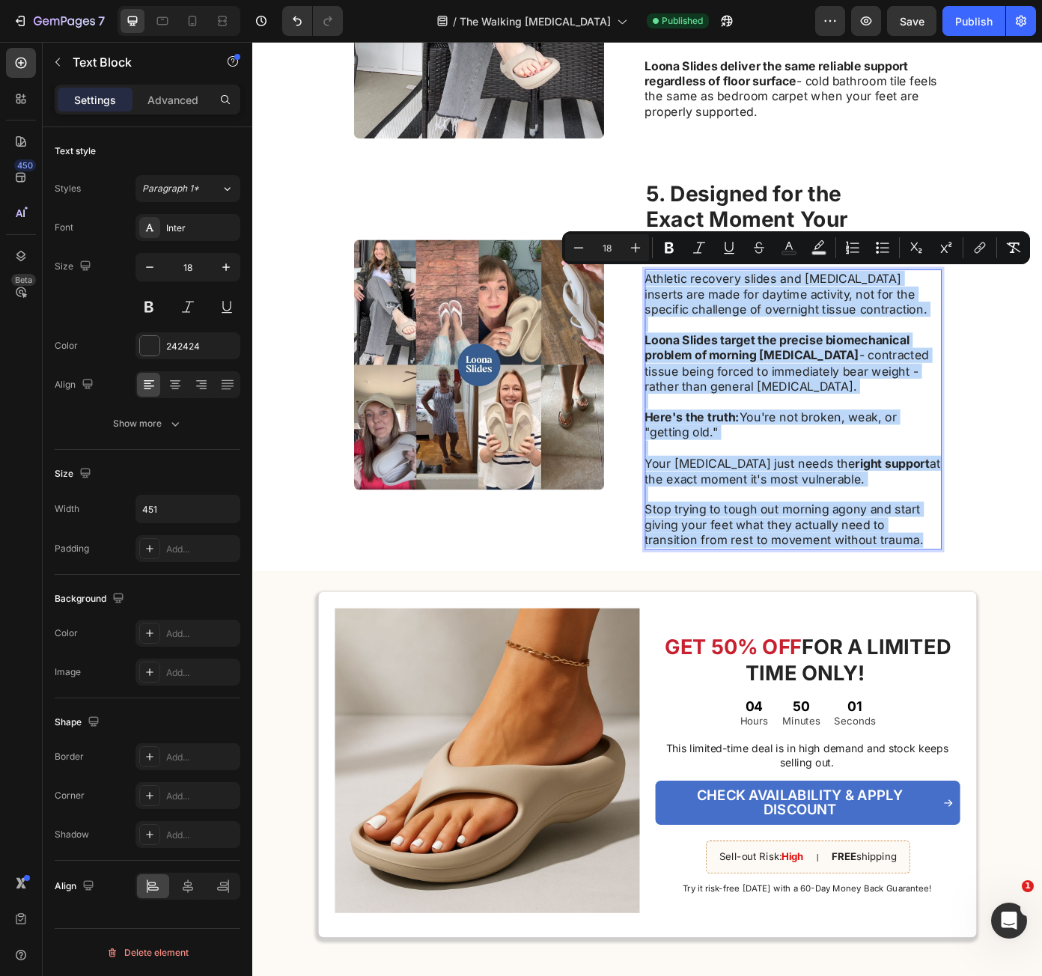
copy div "Athletic recovery slides and orthotic inserts are made for daytime activity, no…"
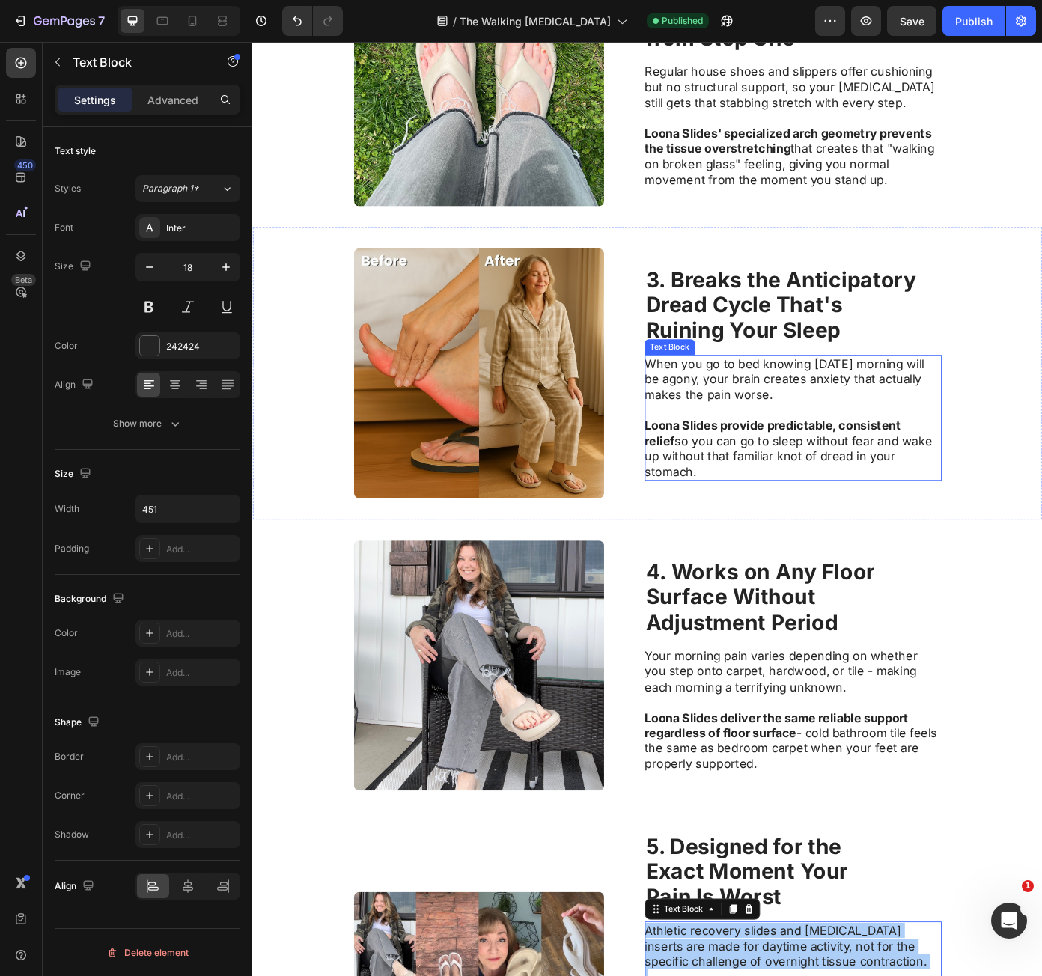
scroll to position [1048, 0]
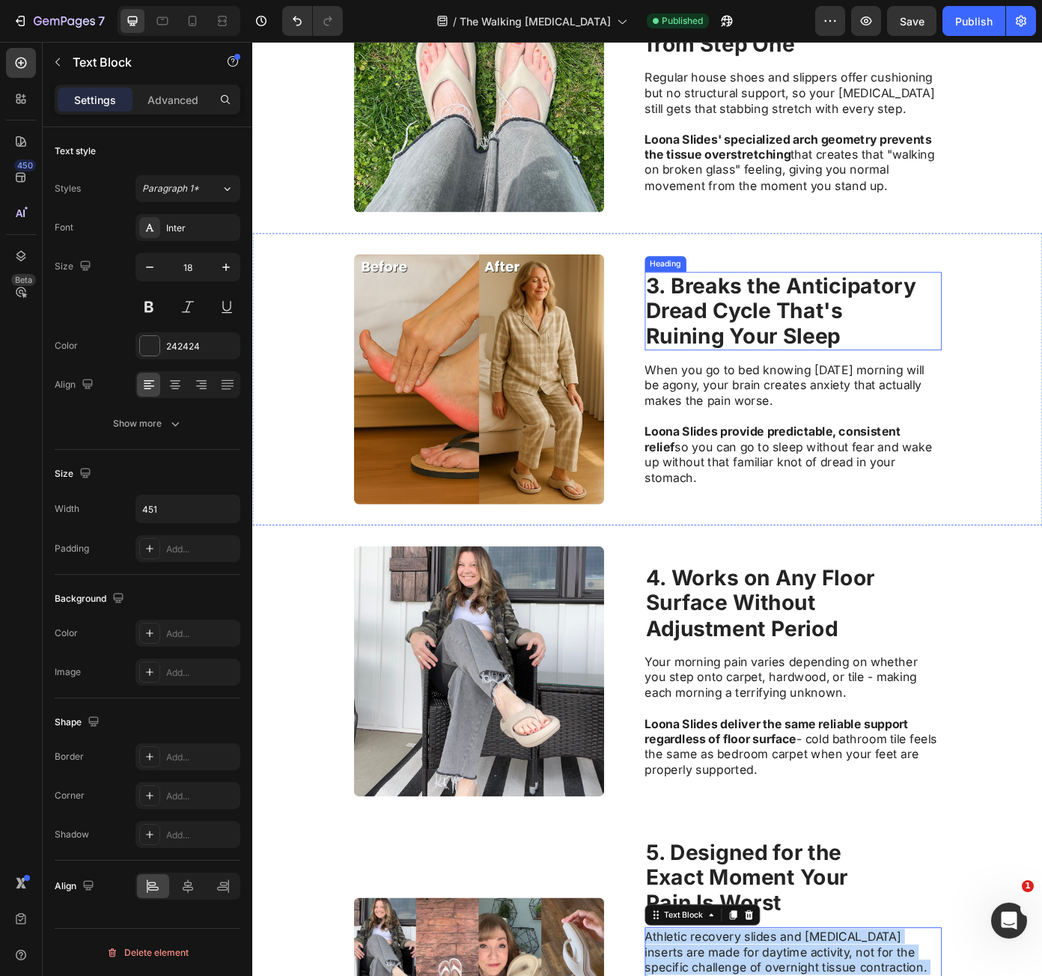
click at [753, 348] on strong "Dread Cycle That's" at bounding box center [812, 347] width 224 height 29
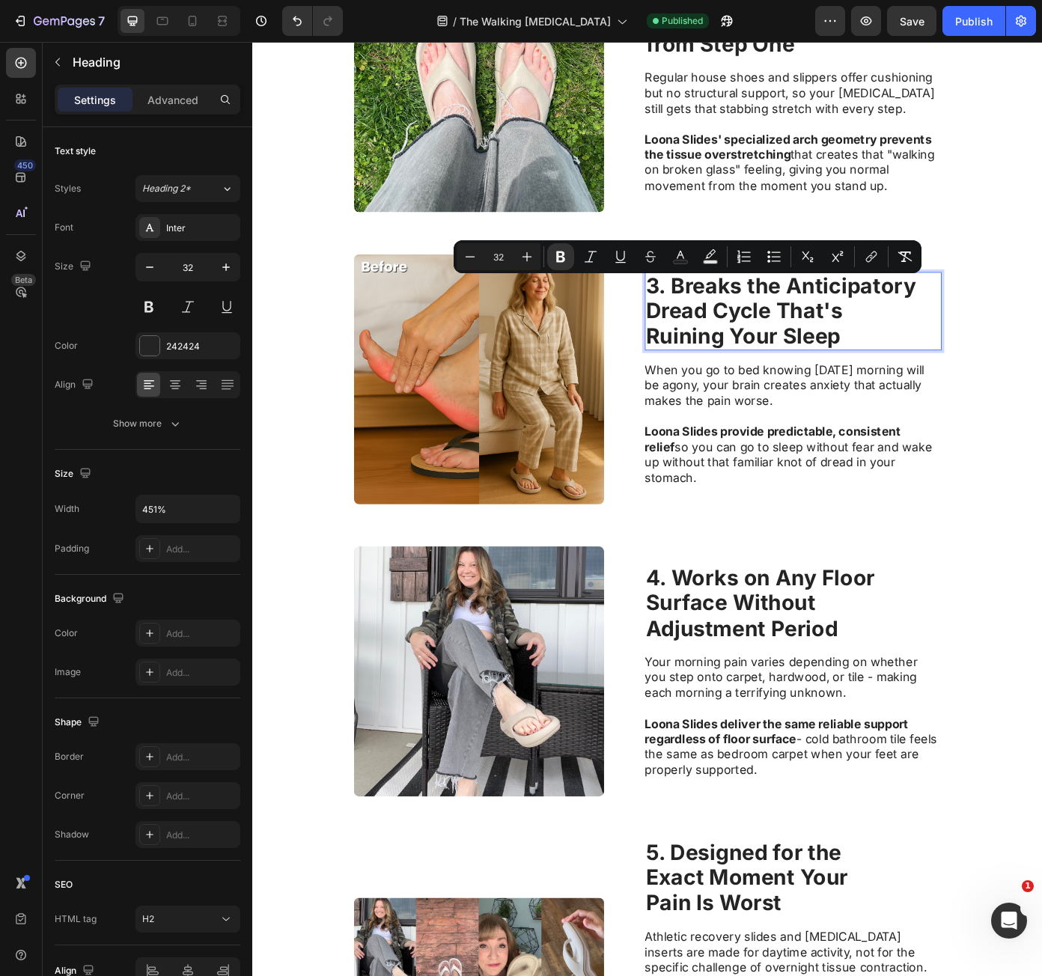
click at [708, 327] on strong "3. Breaks the Anticipatory" at bounding box center [853, 319] width 307 height 29
click at [704, 328] on strong "3. Breaks the Anticipatory" at bounding box center [853, 319] width 307 height 29
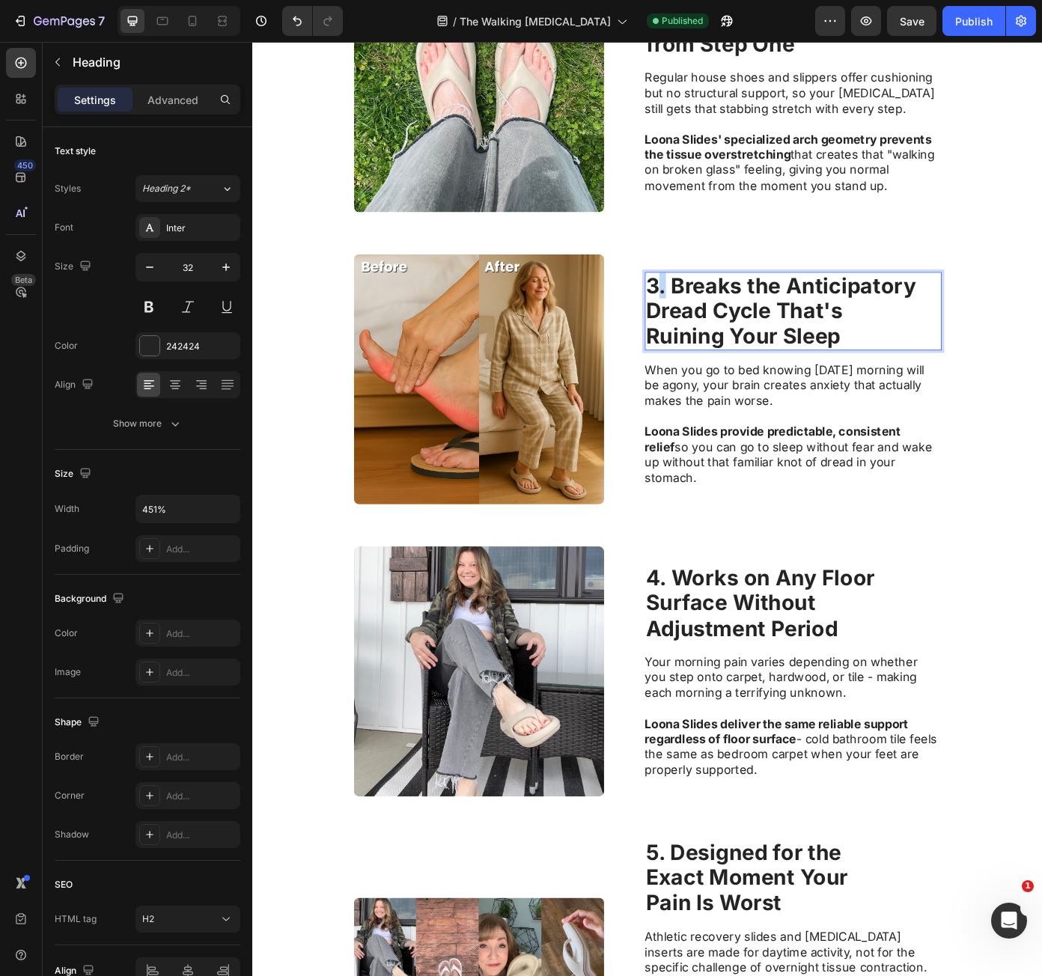
click at [703, 329] on strong "3. Breaks the Anticipatory" at bounding box center [853, 319] width 307 height 29
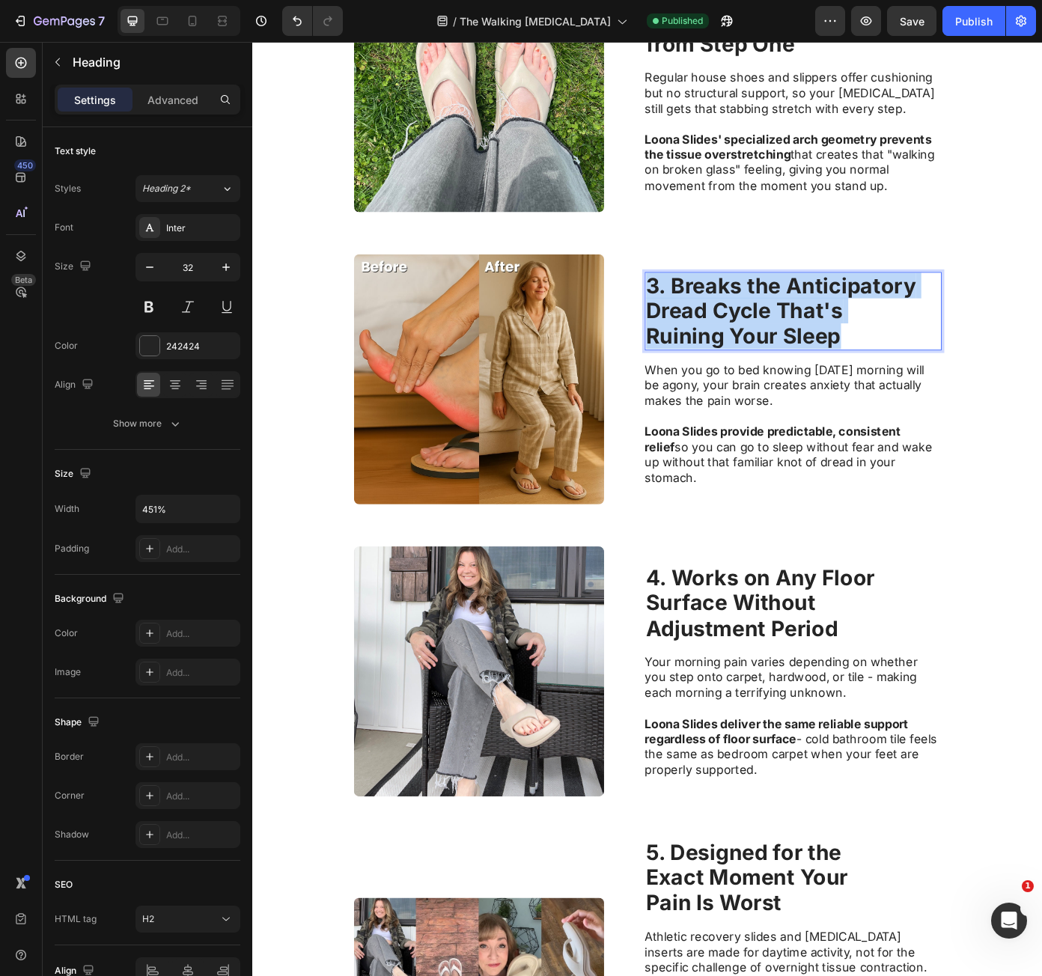
drag, startPoint x: 696, startPoint y: 337, endPoint x: 1133, endPoint y: 446, distance: 450.1
click at [958, 392] on p "3. Breaks the Anticipatory Dread Cycle That's Ruining Your Sleep" at bounding box center [867, 349] width 335 height 86
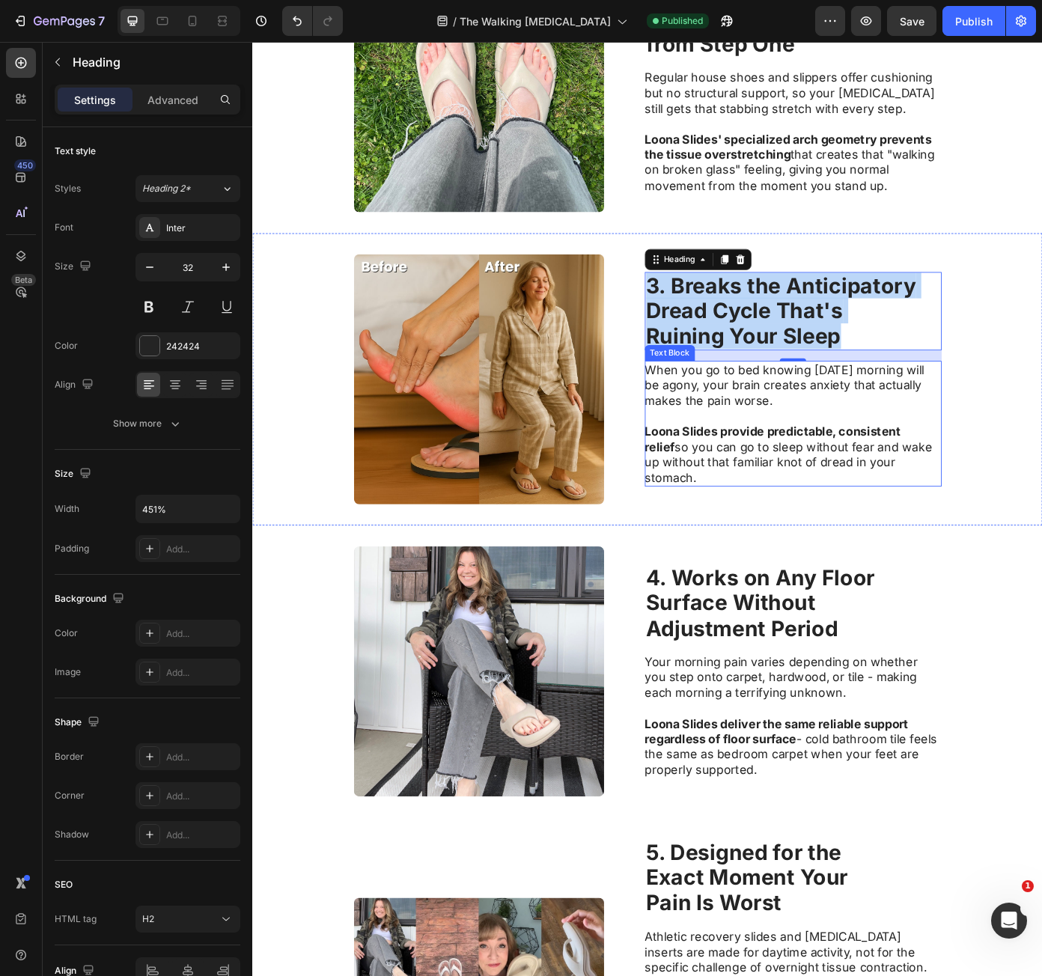
drag, startPoint x: 905, startPoint y: 458, endPoint x: 739, endPoint y: 455, distance: 166.3
click at [905, 458] on p "When you go to bed knowing tomorrow morning will be agony, your brain creates a…" at bounding box center [867, 433] width 336 height 52
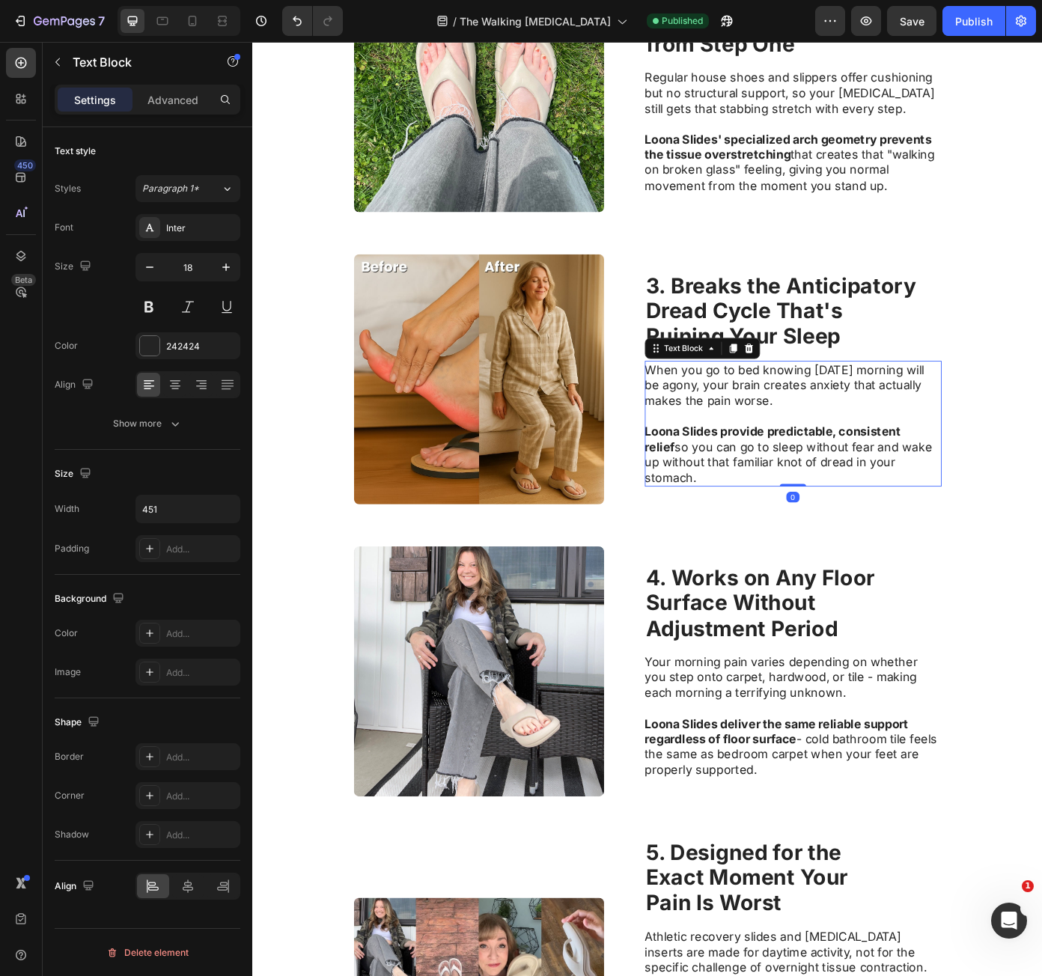
click at [704, 425] on p "When you go to bed knowing tomorrow morning will be agony, your brain creates a…" at bounding box center [867, 433] width 336 height 52
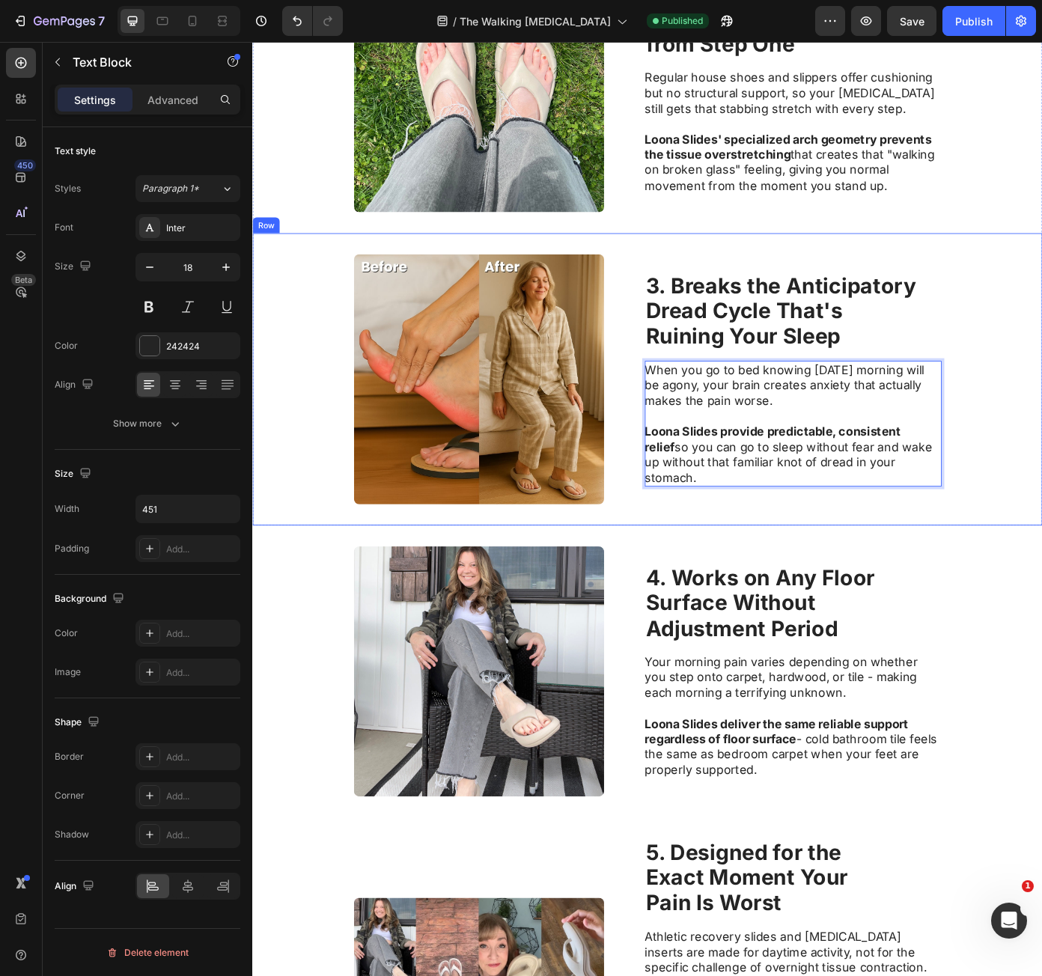
drag, startPoint x: 704, startPoint y: 425, endPoint x: 1046, endPoint y: 529, distance: 357.9
click at [1046, 529] on div "Image ⁠⁠⁠⁠⁠⁠⁠ 3. Breaks the Anticipatory Dread Cycle That's Ruining Your Sleep …" at bounding box center [701, 426] width 899 height 332
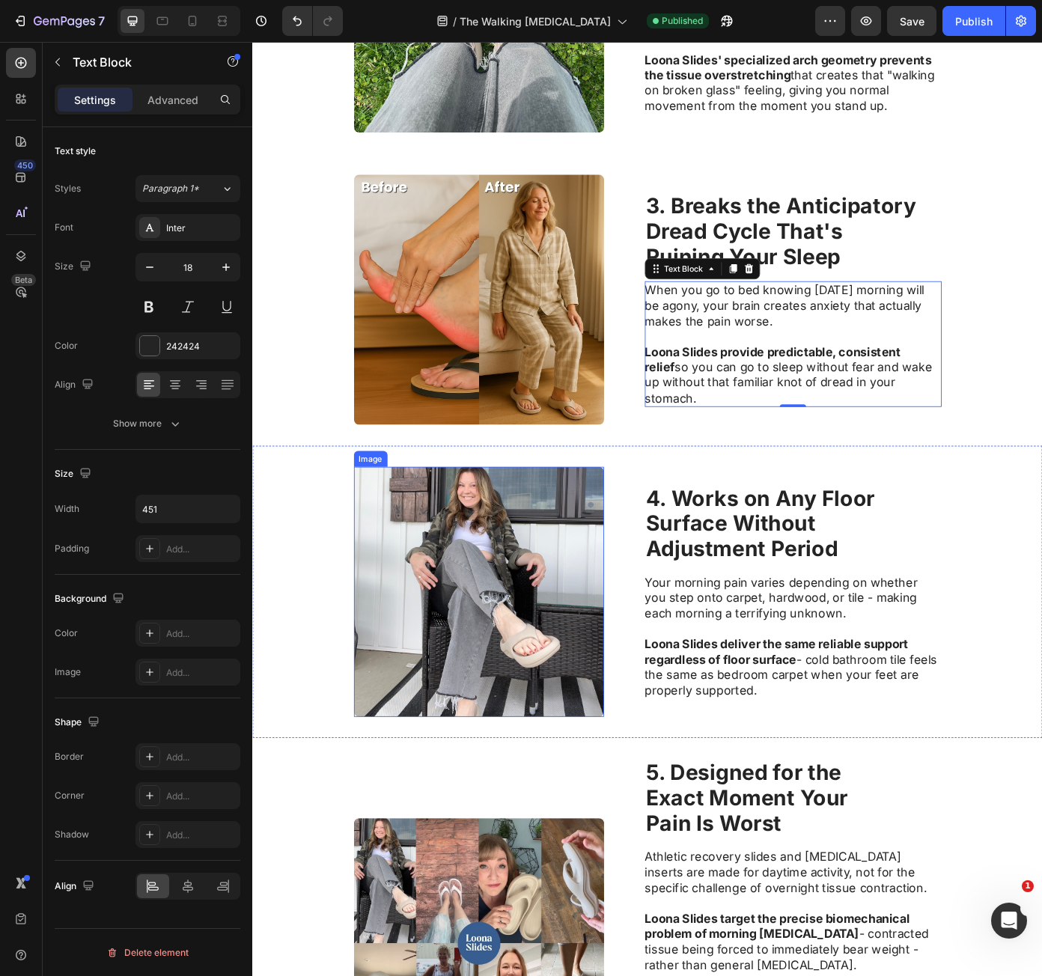
scroll to position [1423, 0]
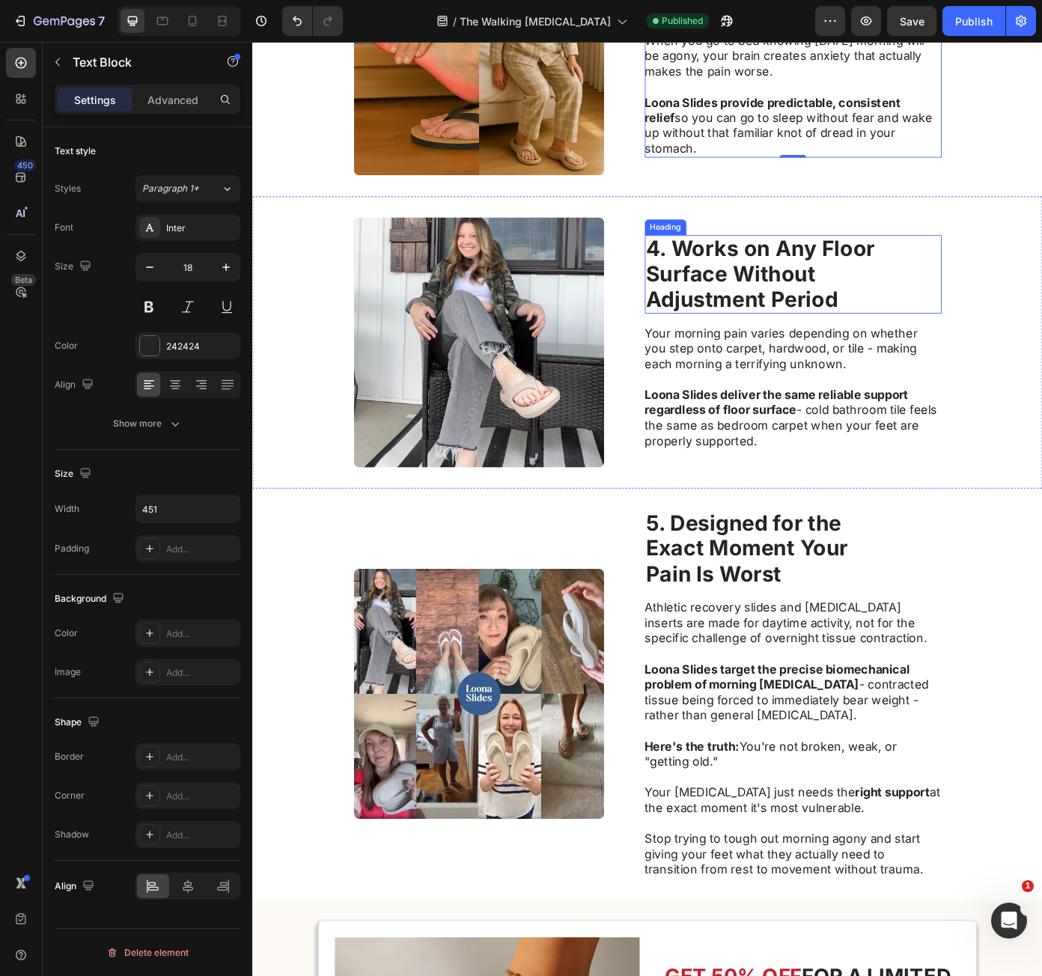
click at [714, 288] on strong "4. Works on Any Floor" at bounding box center [830, 277] width 261 height 29
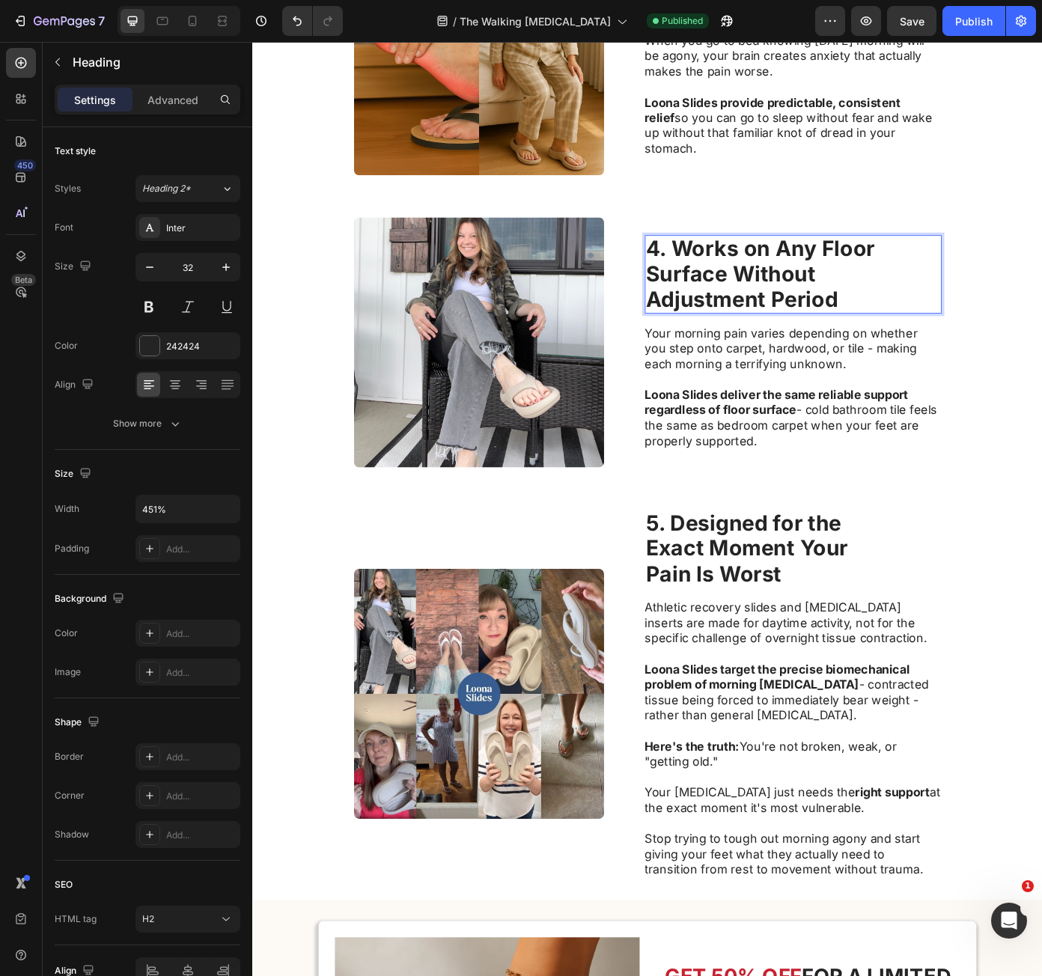
click at [705, 279] on strong "4. Works on Any Floor" at bounding box center [830, 277] width 261 height 29
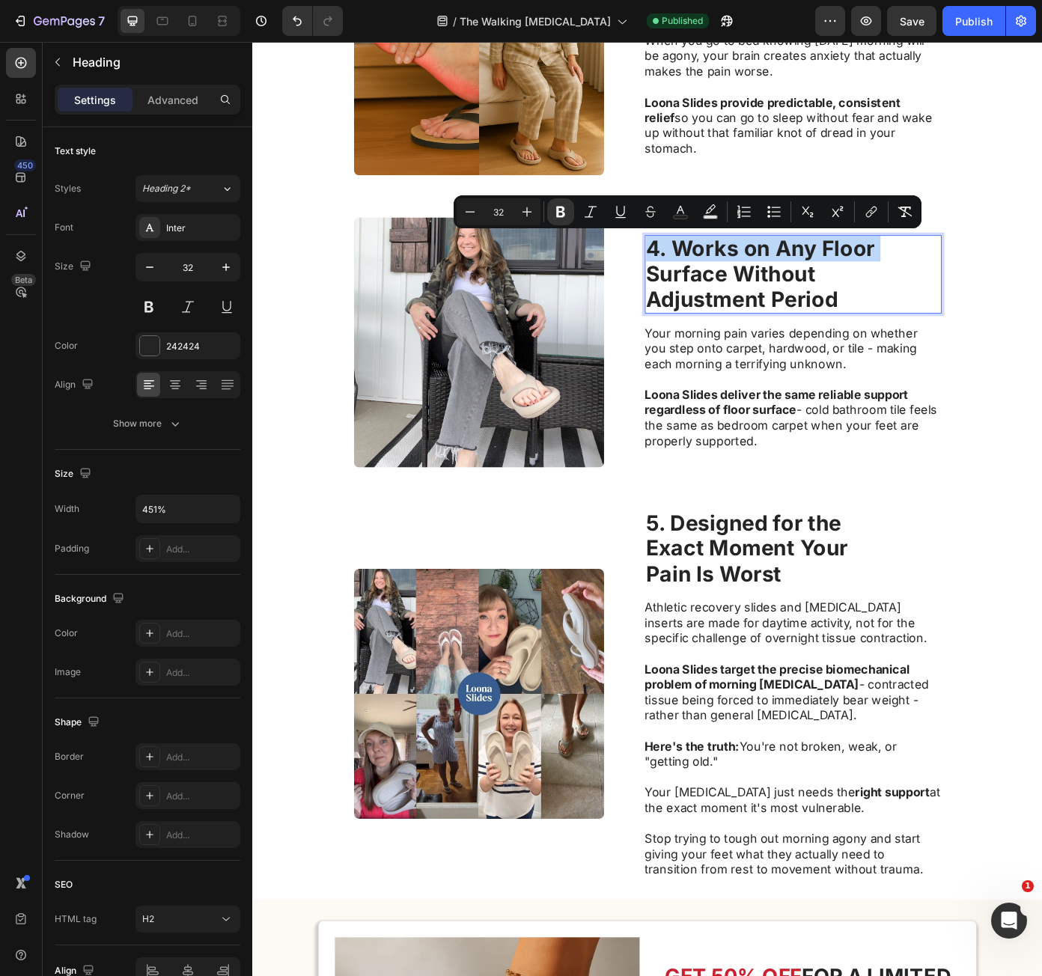
click at [705, 279] on strong "4. Works on Any Floor" at bounding box center [830, 277] width 261 height 29
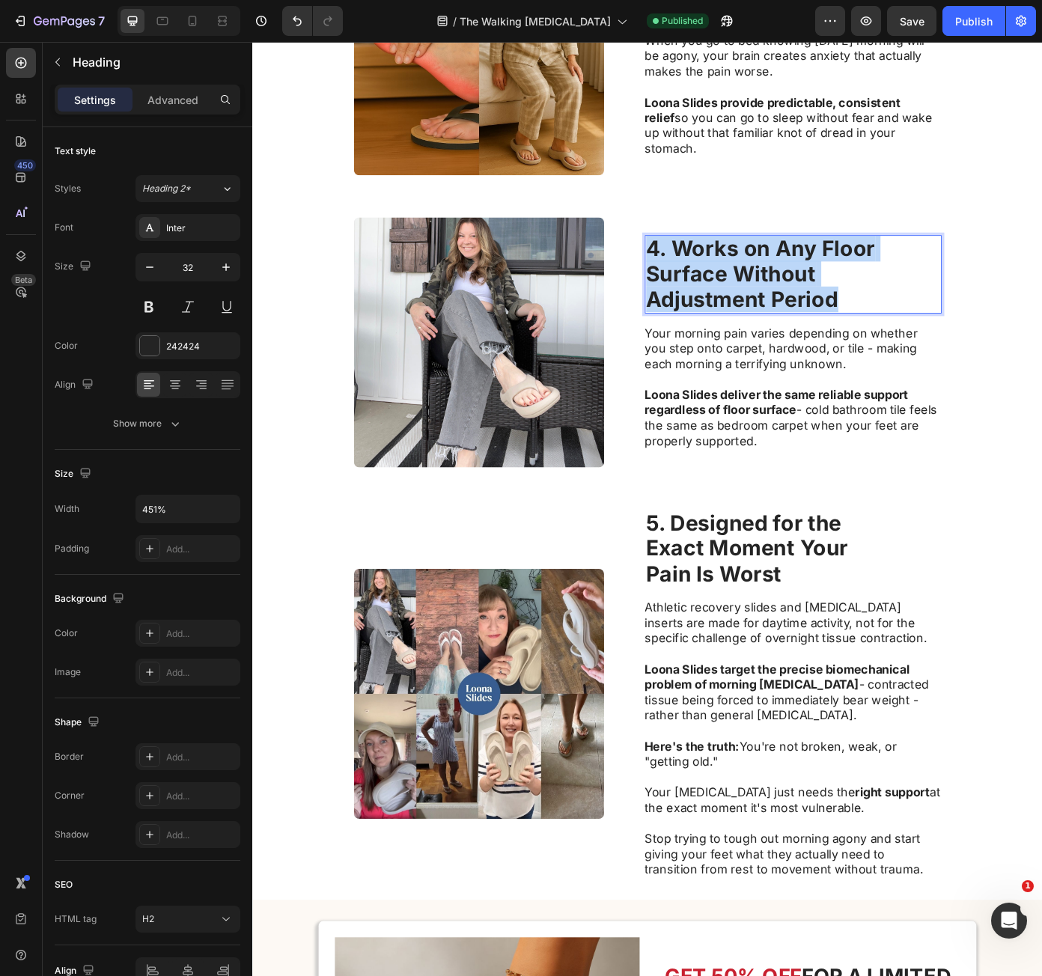
drag, startPoint x: 705, startPoint y: 279, endPoint x: 899, endPoint y: 331, distance: 200.7
click at [896, 328] on p "4. Works on Any Floor Surface Without Adjustment Period" at bounding box center [867, 307] width 335 height 86
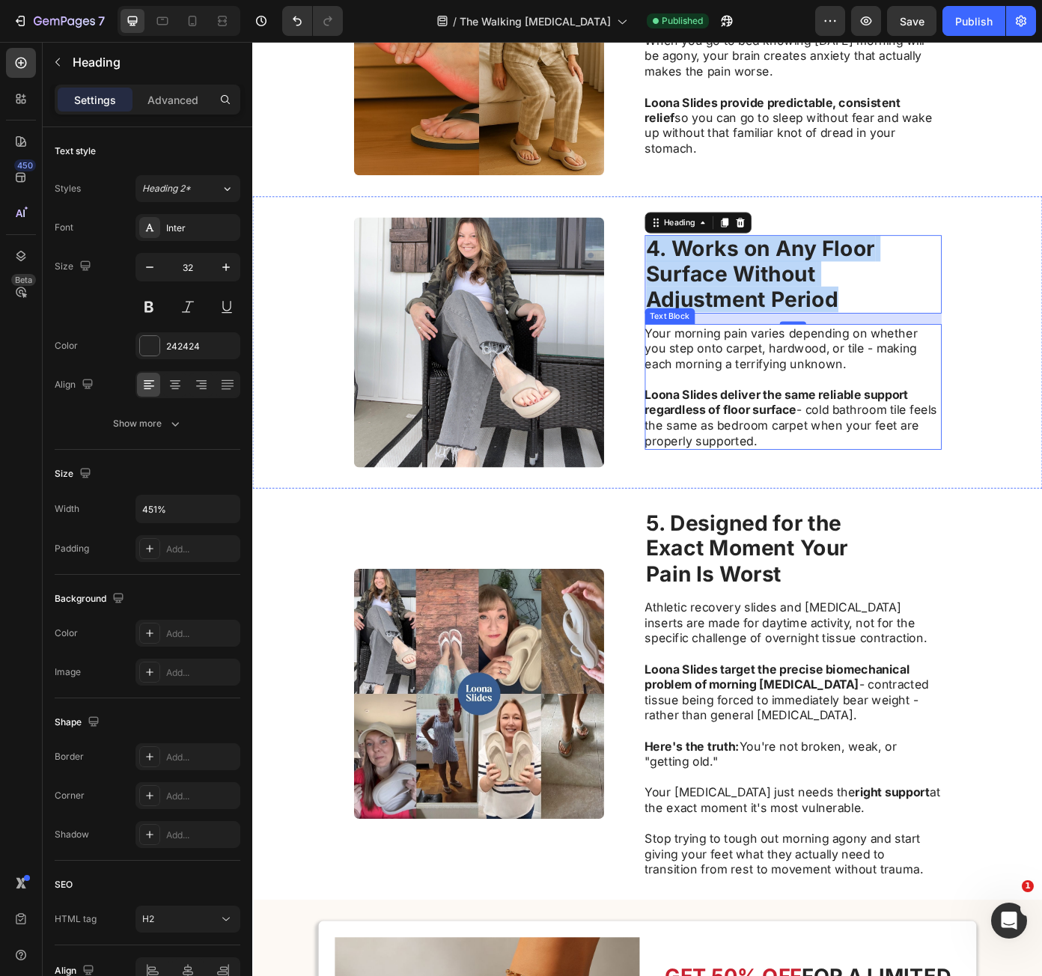
click at [738, 408] on p "Your morning pain varies depending on whether you step onto carpet, hardwood, o…" at bounding box center [867, 391] width 336 height 52
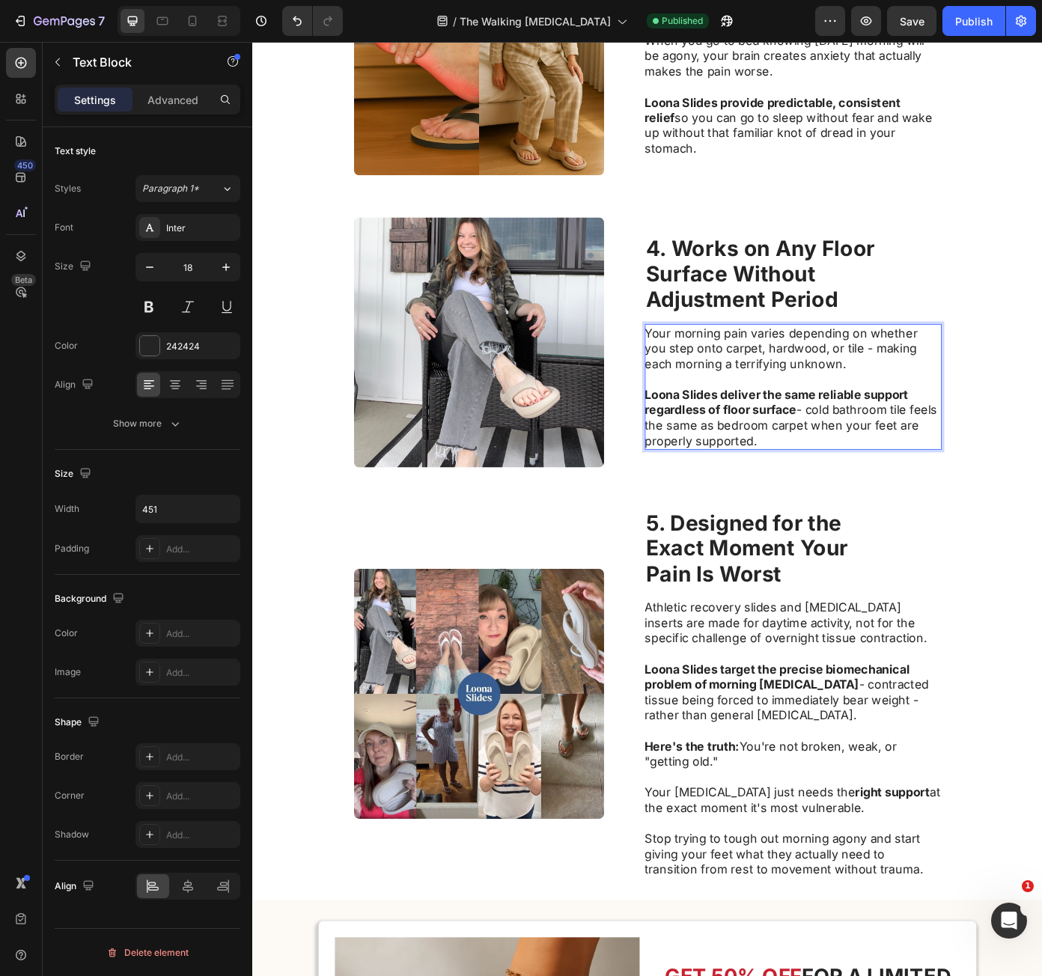
drag, startPoint x: 711, startPoint y: 374, endPoint x: 880, endPoint y: 487, distance: 202.9
click at [880, 487] on div "Your morning pain varies depending on whether you step onto carpet, hardwood, o…" at bounding box center [868, 434] width 338 height 143
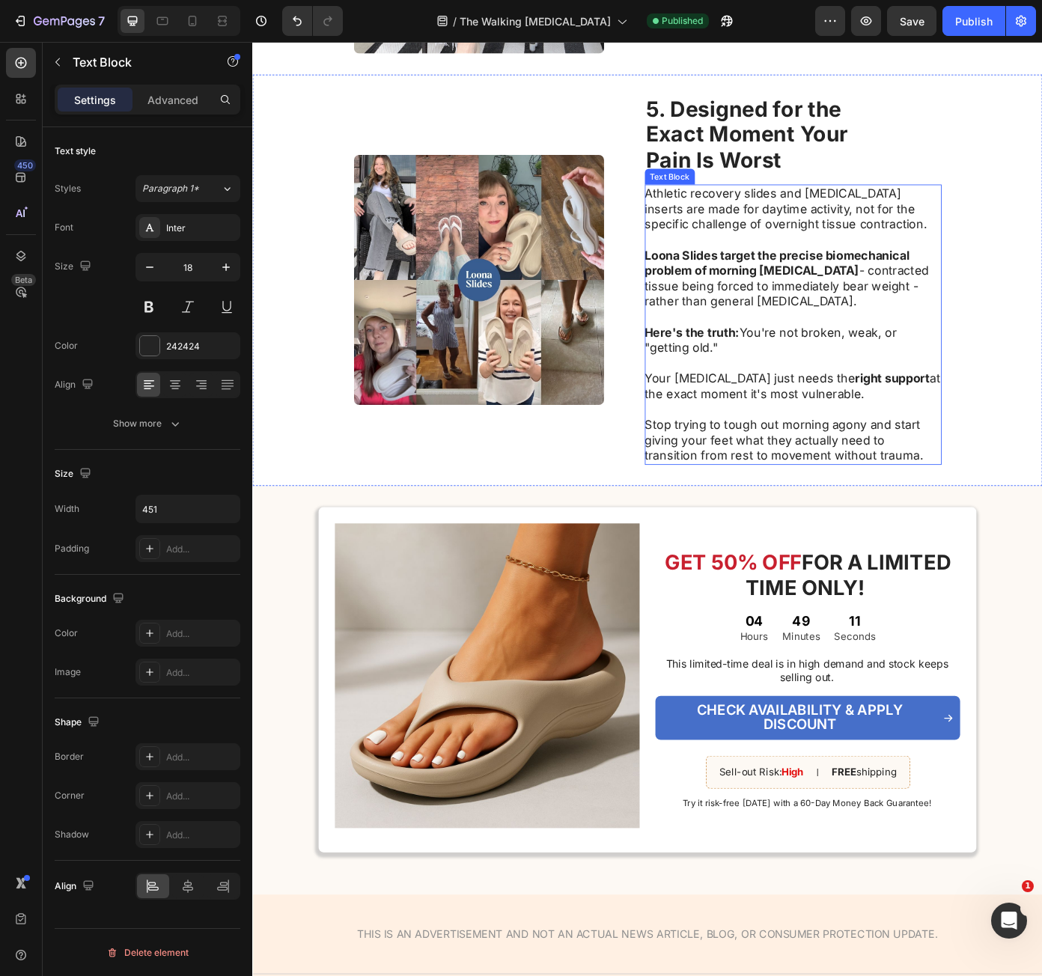
scroll to position [1722, 0]
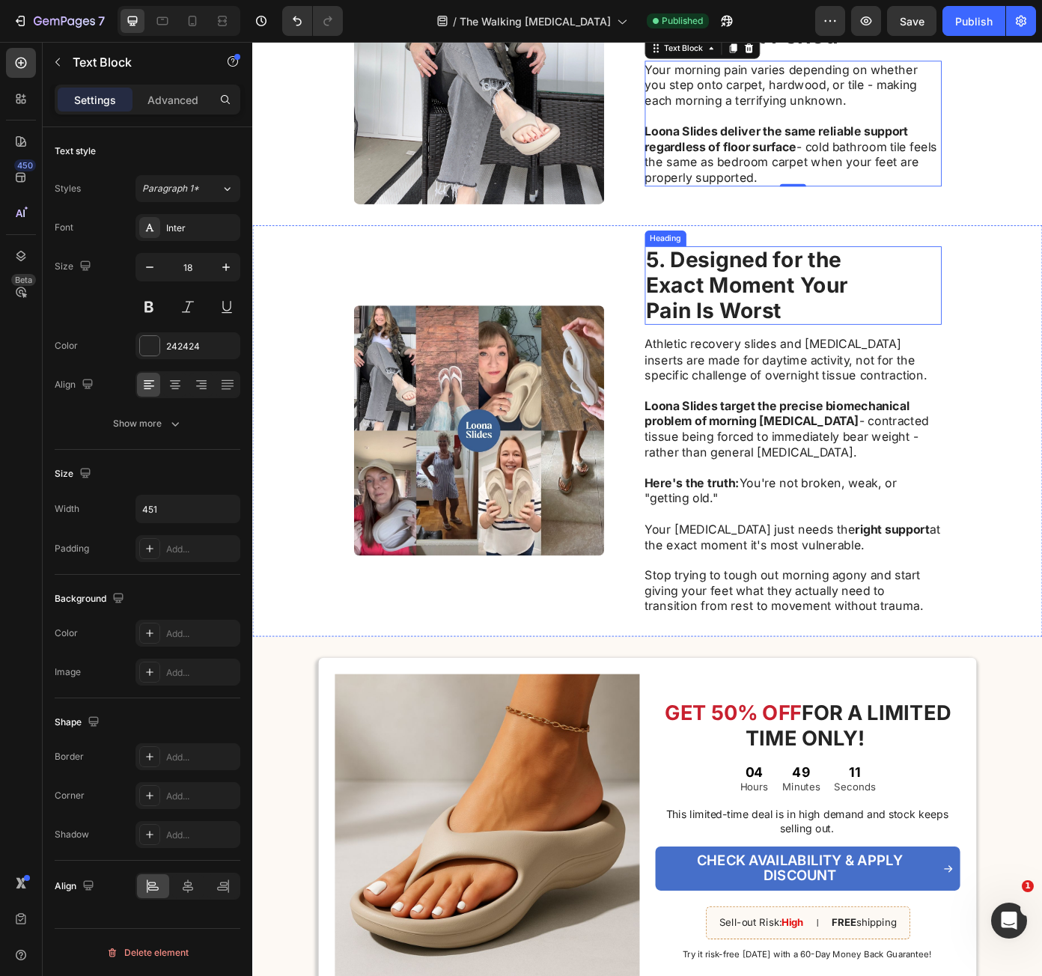
click at [794, 329] on strong "Exact Moment Your" at bounding box center [815, 318] width 230 height 29
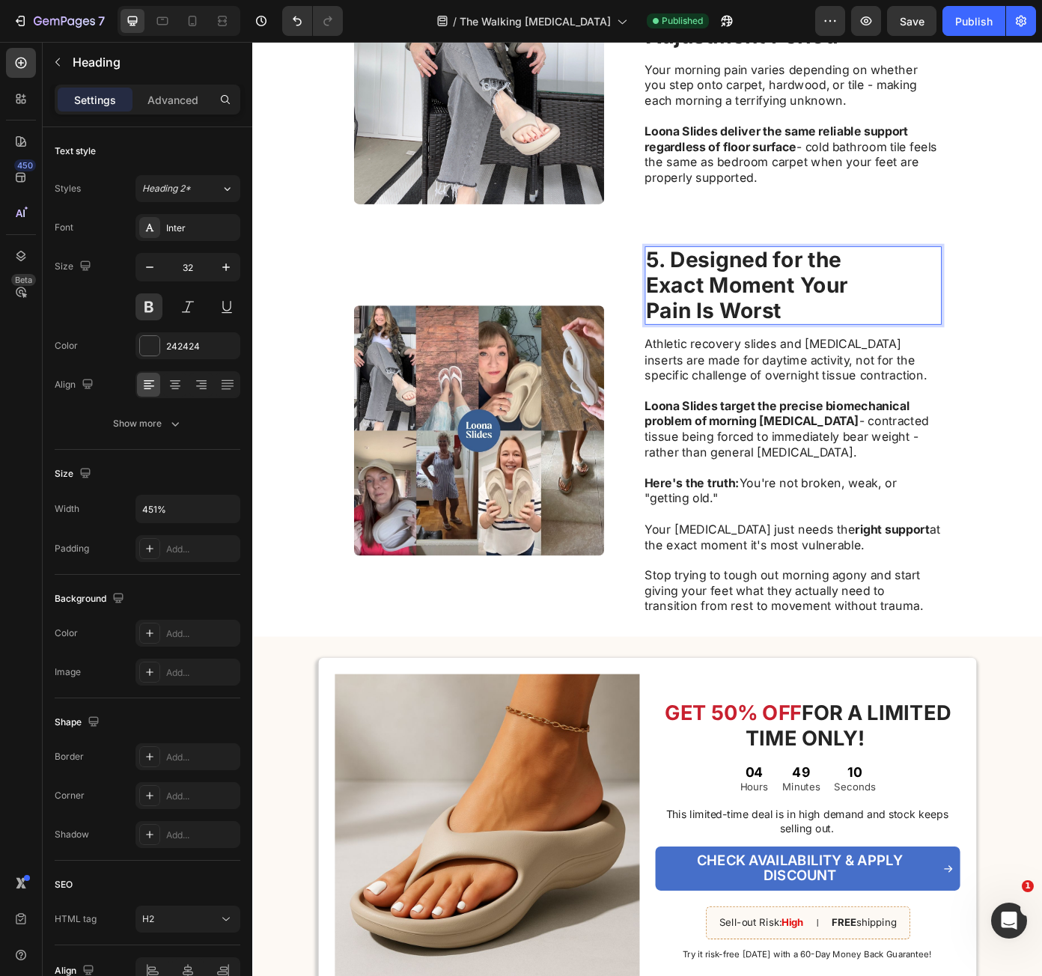
click at [702, 291] on strong "5. Designed for the" at bounding box center [811, 290] width 222 height 29
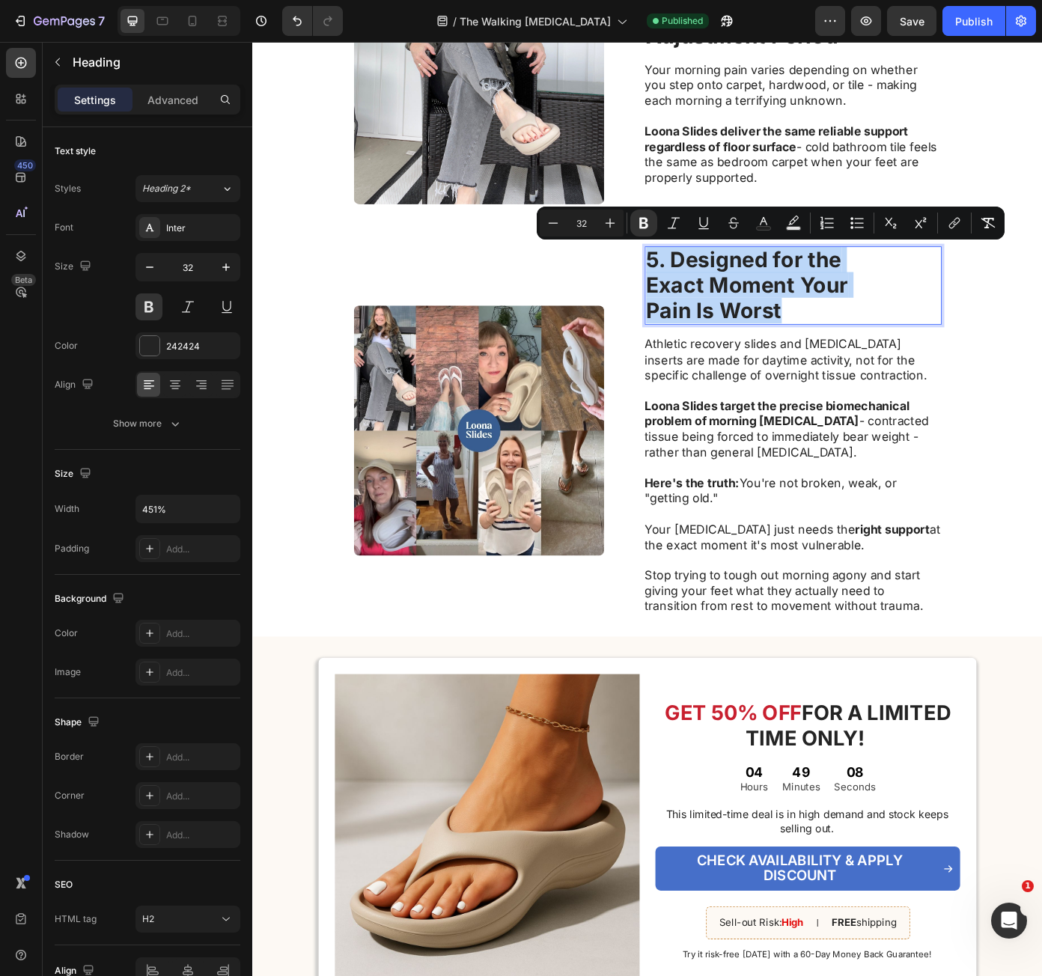
drag, startPoint x: 699, startPoint y: 293, endPoint x: 879, endPoint y: 359, distance: 192.4
click at [875, 356] on p "5. Designed for the Exact Moment Your Pain Is Worst" at bounding box center [867, 319] width 335 height 86
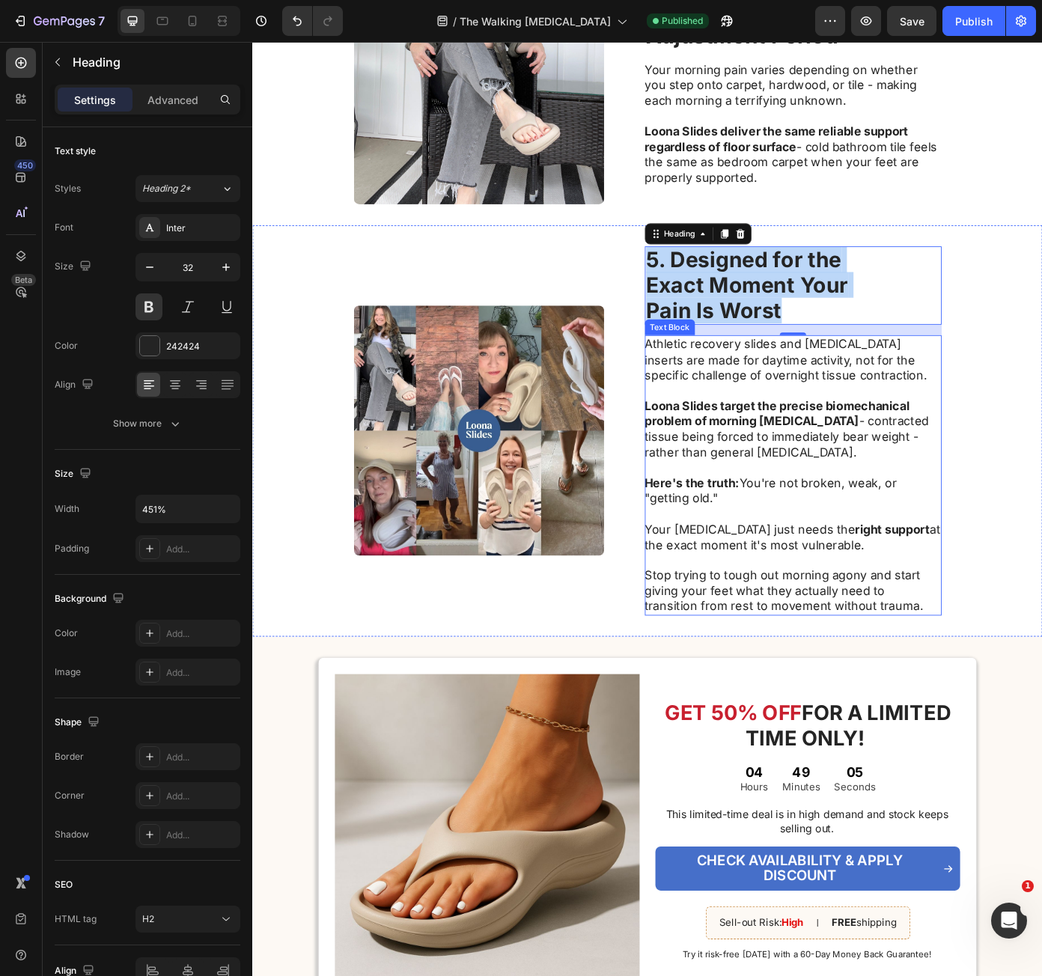
click at [851, 461] on strong "Loona Slides target the precise biomechanical problem of morning plantar fascii…" at bounding box center [850, 465] width 302 height 33
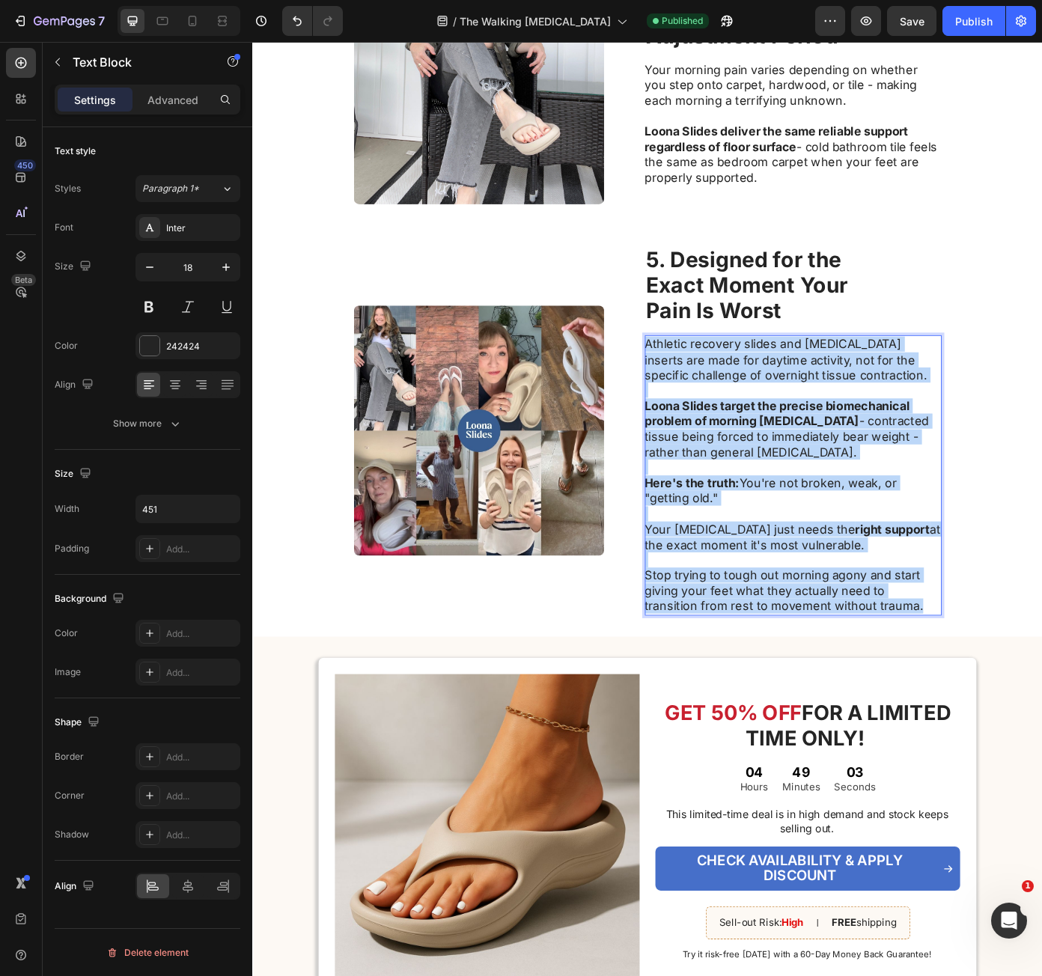
drag, startPoint x: 706, startPoint y: 390, endPoint x: 980, endPoint y: 683, distance: 401.1
click at [980, 683] on div "Athletic recovery slides and orthotic inserts are made for daytime activity, no…" at bounding box center [868, 535] width 338 height 318
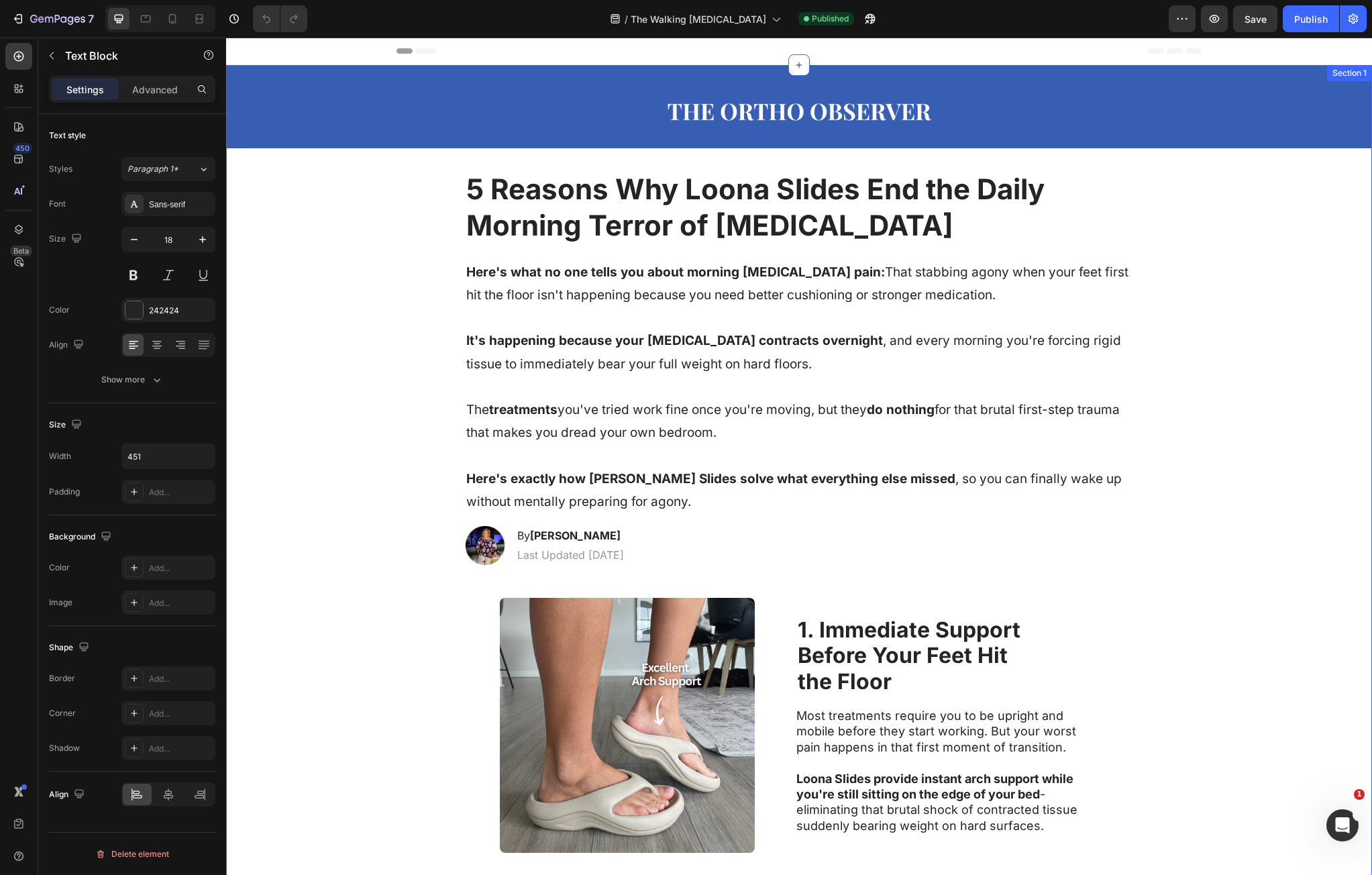
drag, startPoint x: 858, startPoint y: 537, endPoint x: 829, endPoint y: 152, distance: 386.1
click at [176, 18] on icon at bounding box center [173, 19] width 7 height 9
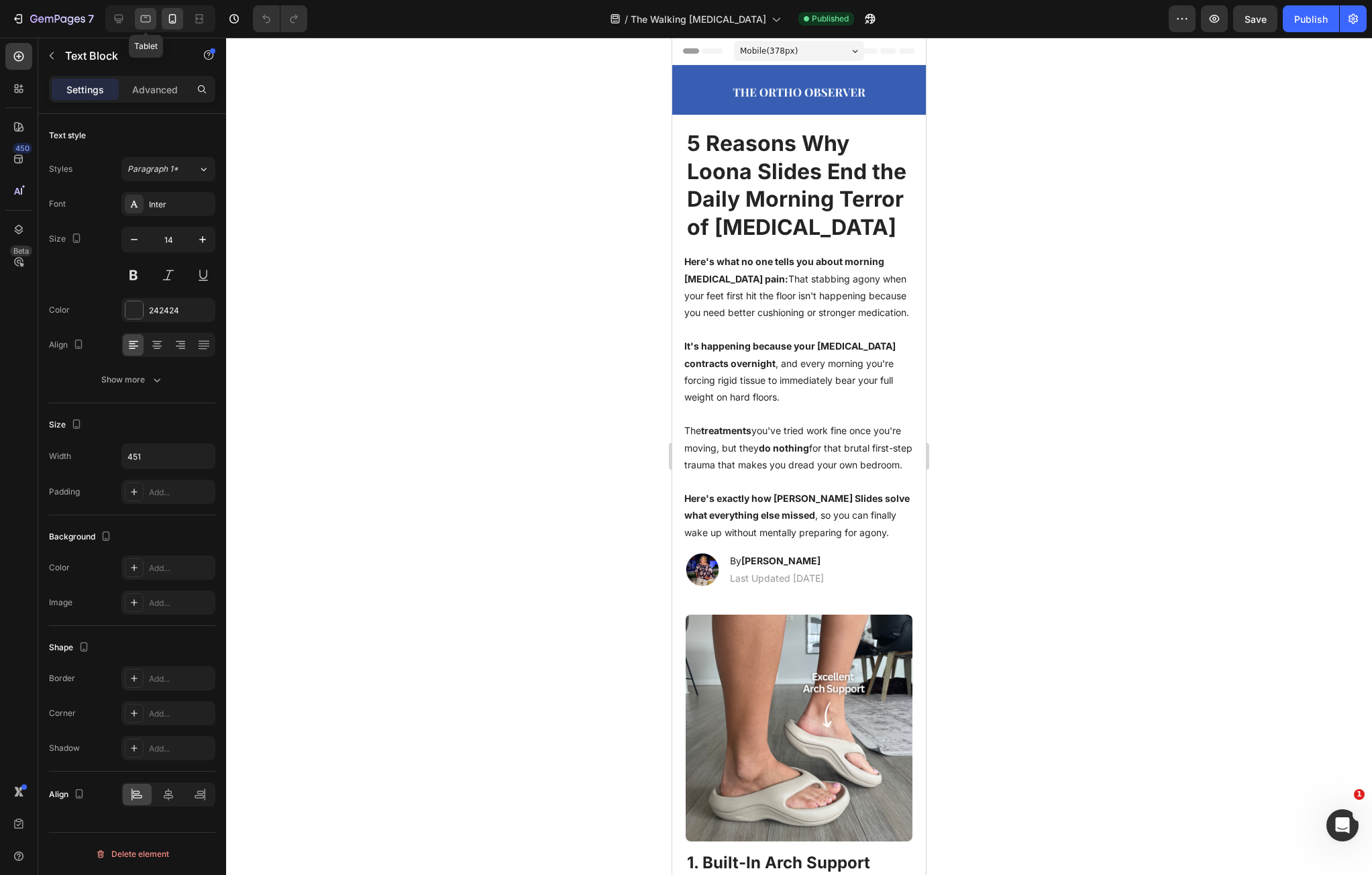
click at [138, 15] on div at bounding box center [146, 19] width 22 height 22
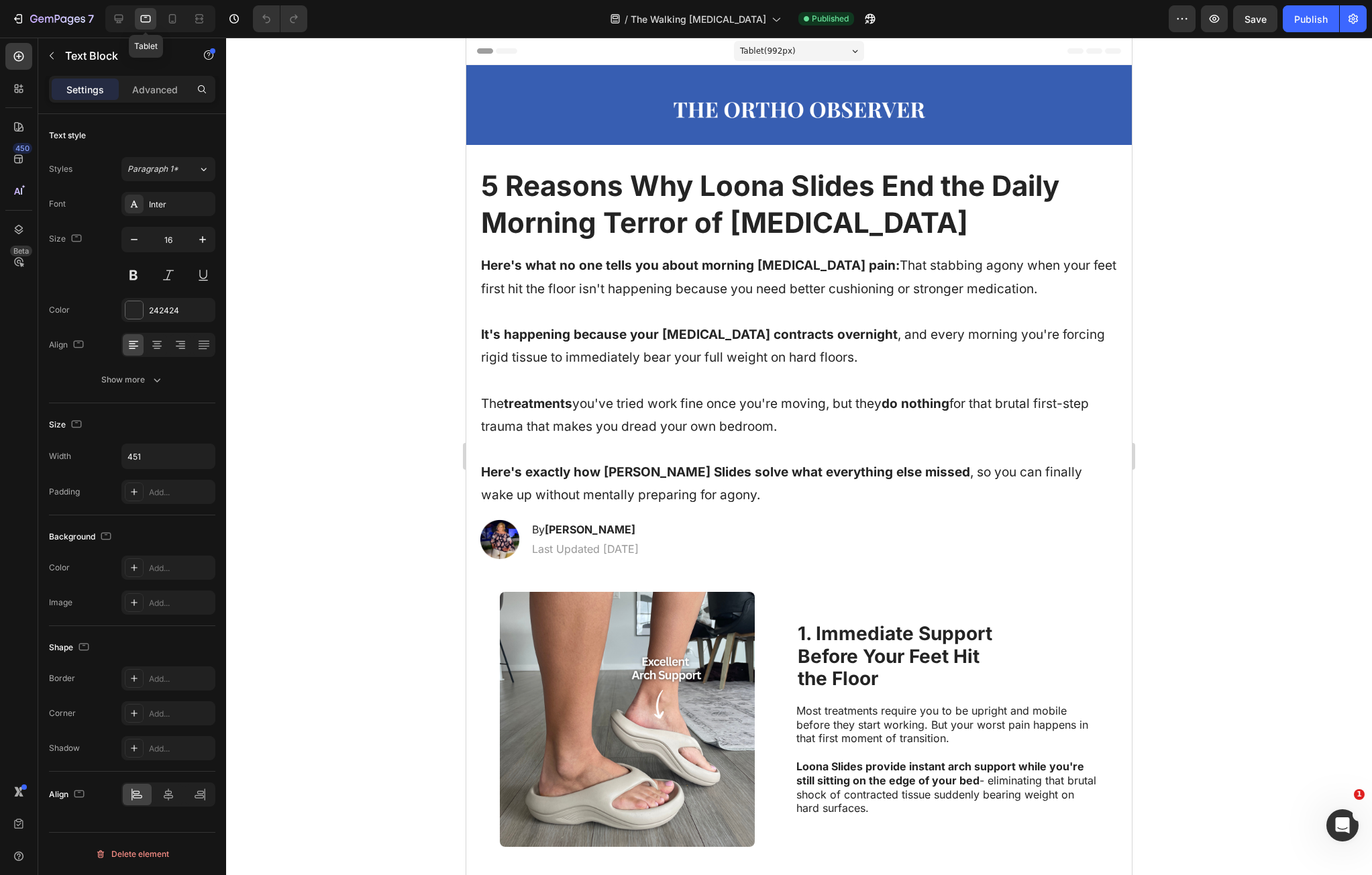
click at [151, 17] on icon at bounding box center [145, 18] width 13 height 13
click at [156, 22] on div at bounding box center [146, 19] width 22 height 22
click at [164, 22] on div at bounding box center [172, 19] width 22 height 22
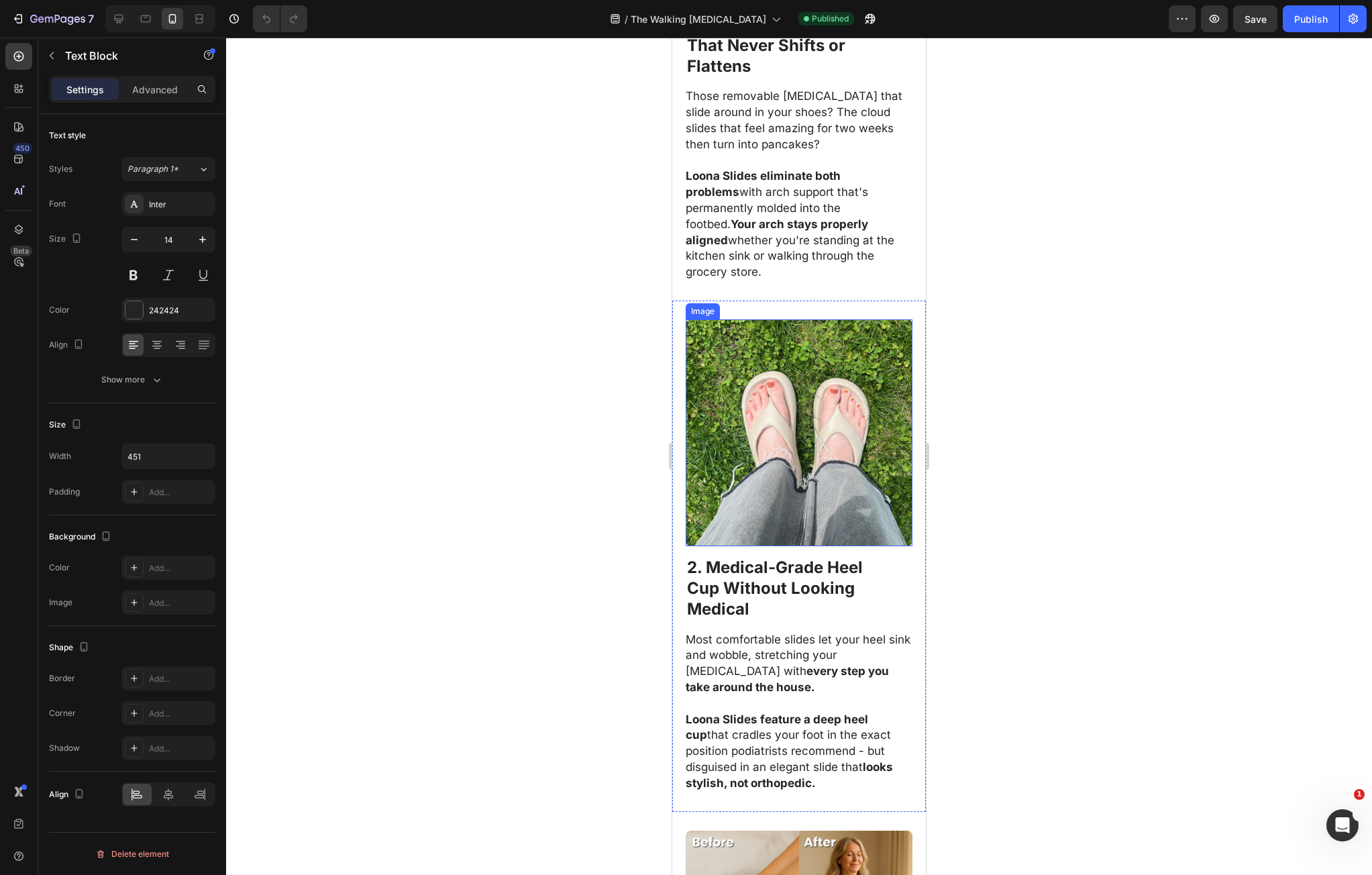
scroll to position [806, 0]
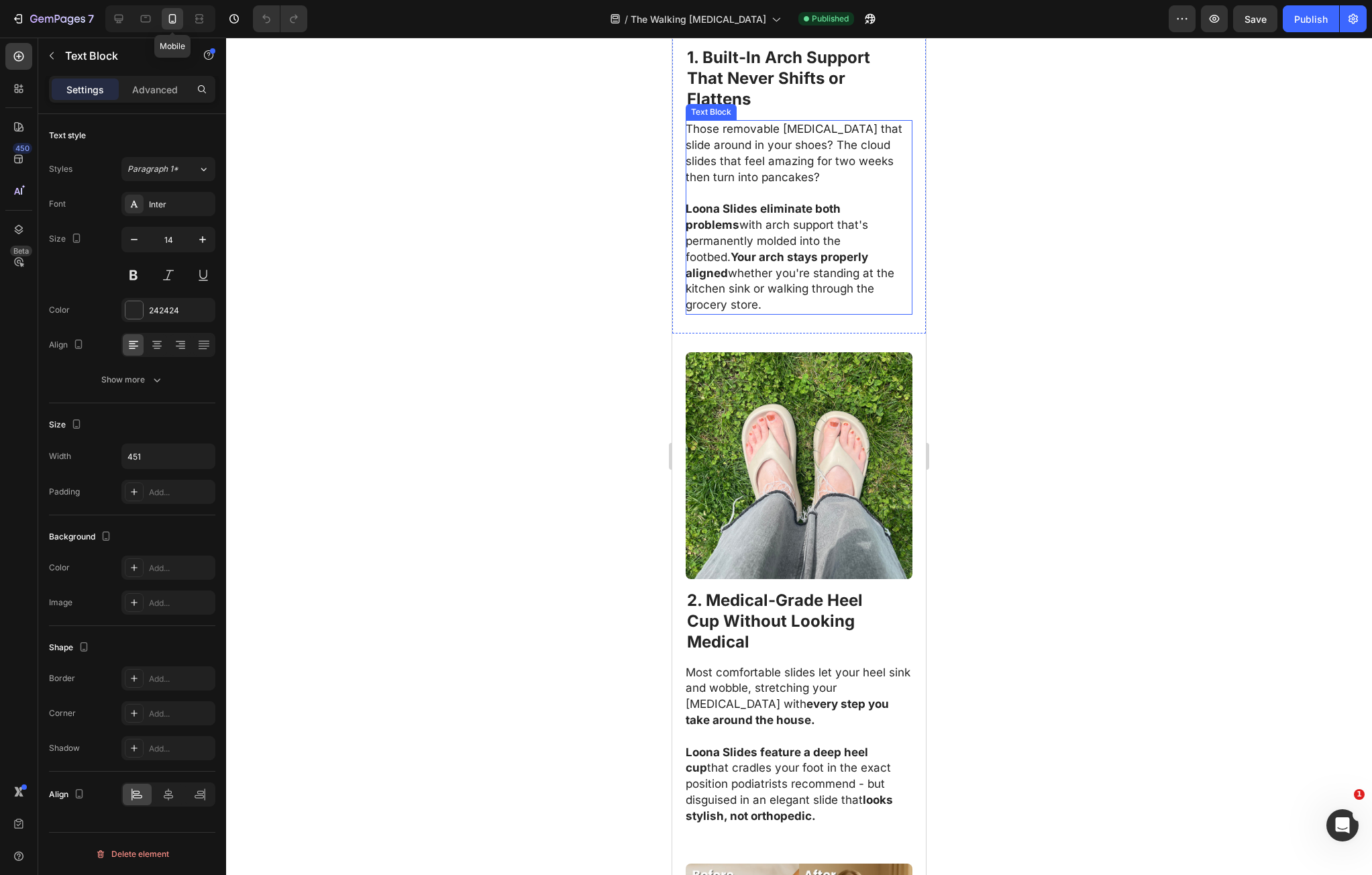
click at [158, 16] on div "Mobile" at bounding box center [160, 19] width 110 height 27
click at [153, 18] on div at bounding box center [146, 19] width 22 height 22
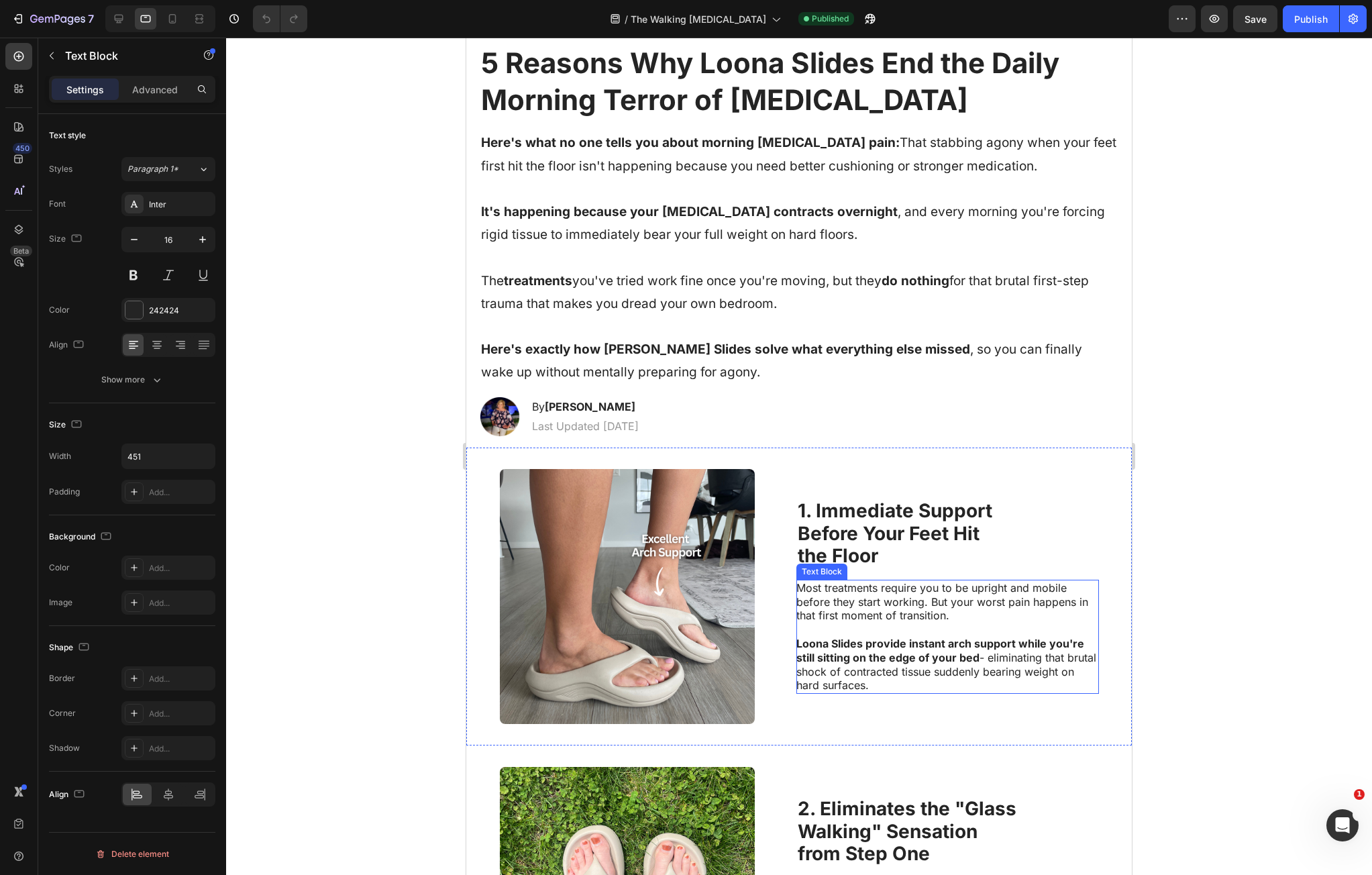
scroll to position [117, 0]
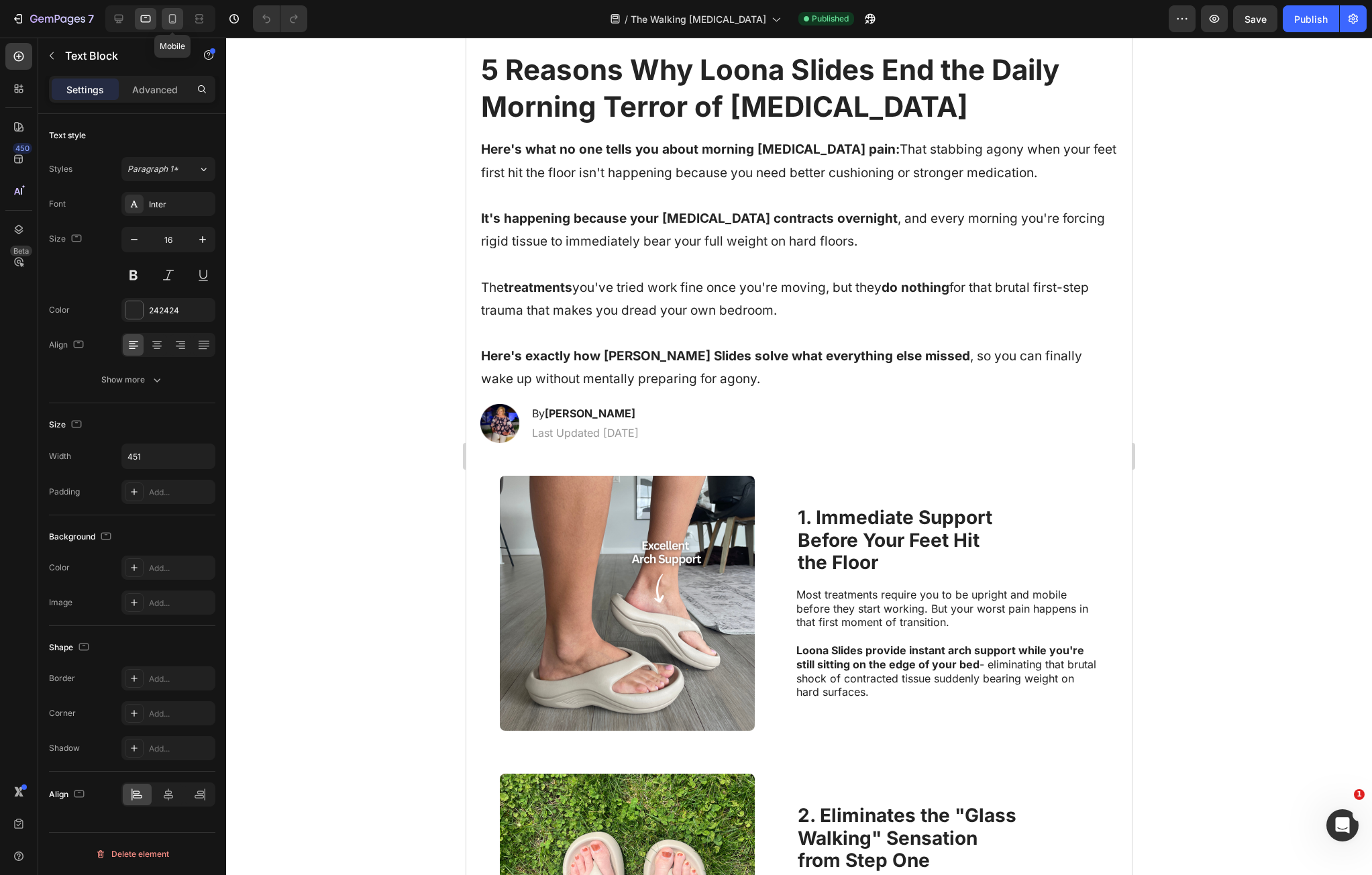
click at [167, 18] on icon at bounding box center [172, 18] width 13 height 13
type input "14"
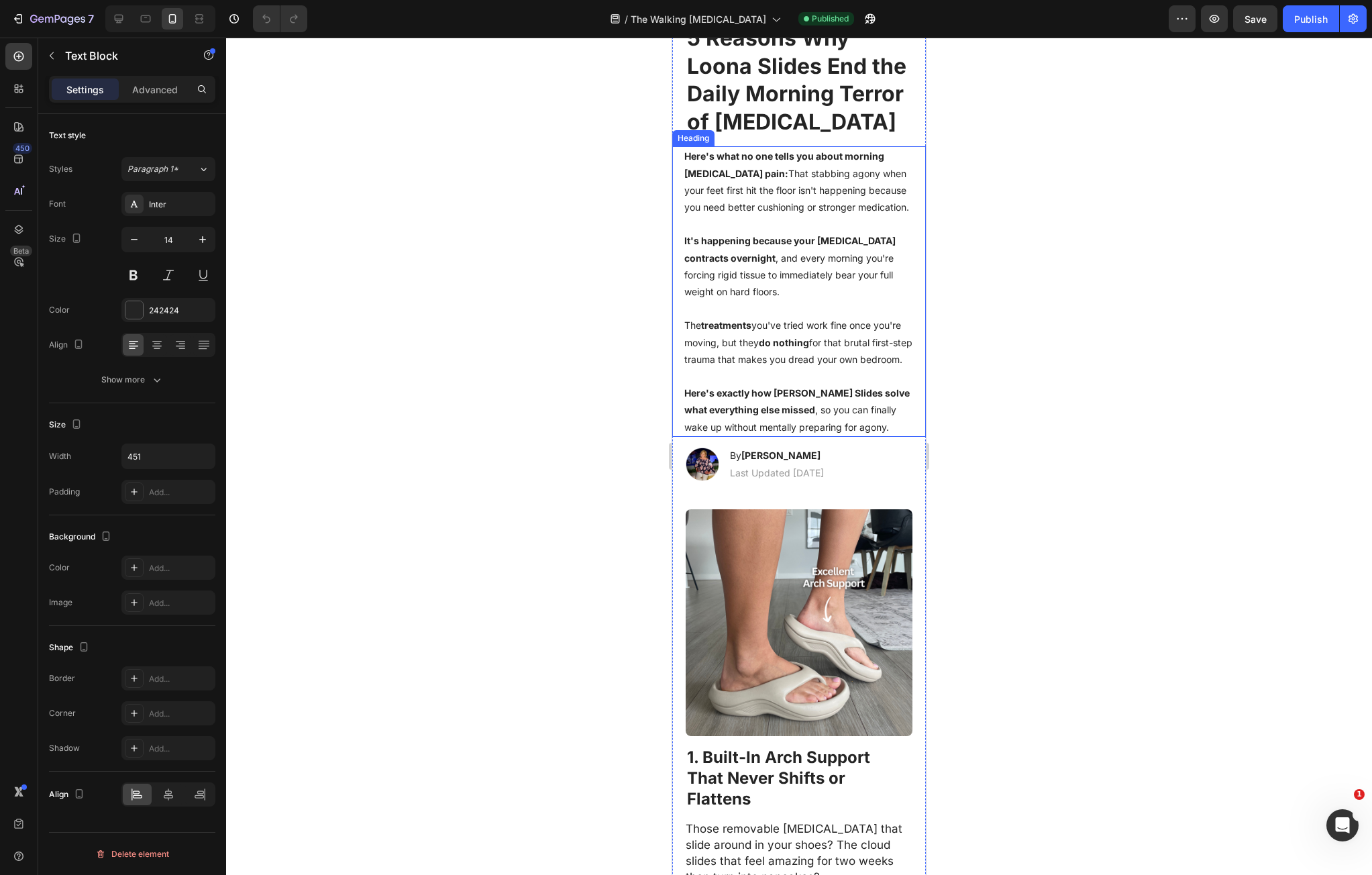
scroll to position [576, 0]
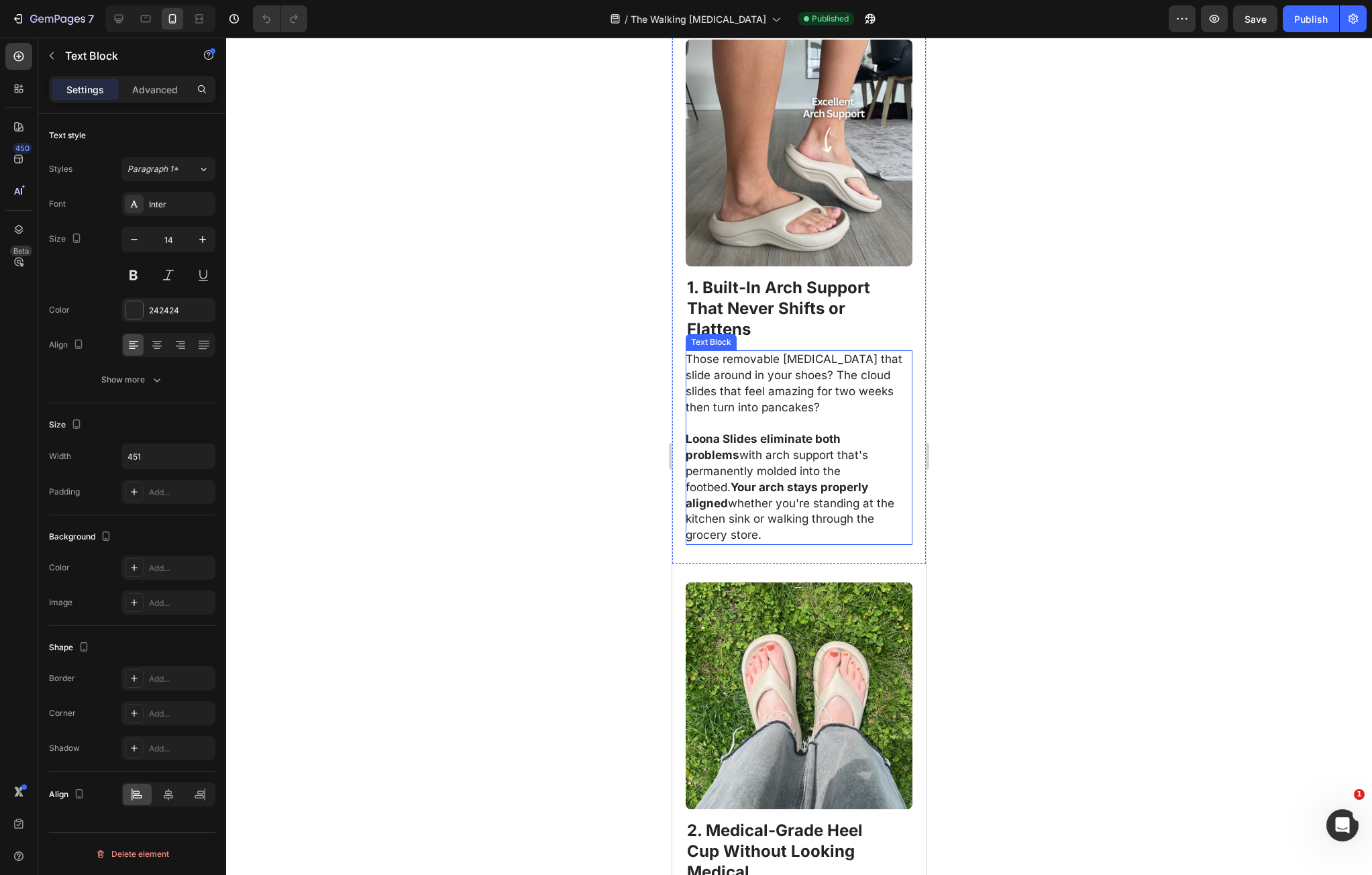
click at [751, 339] on strong "1. Built-In Arch Support That Never Shifts or Flattens" at bounding box center [779, 308] width 183 height 61
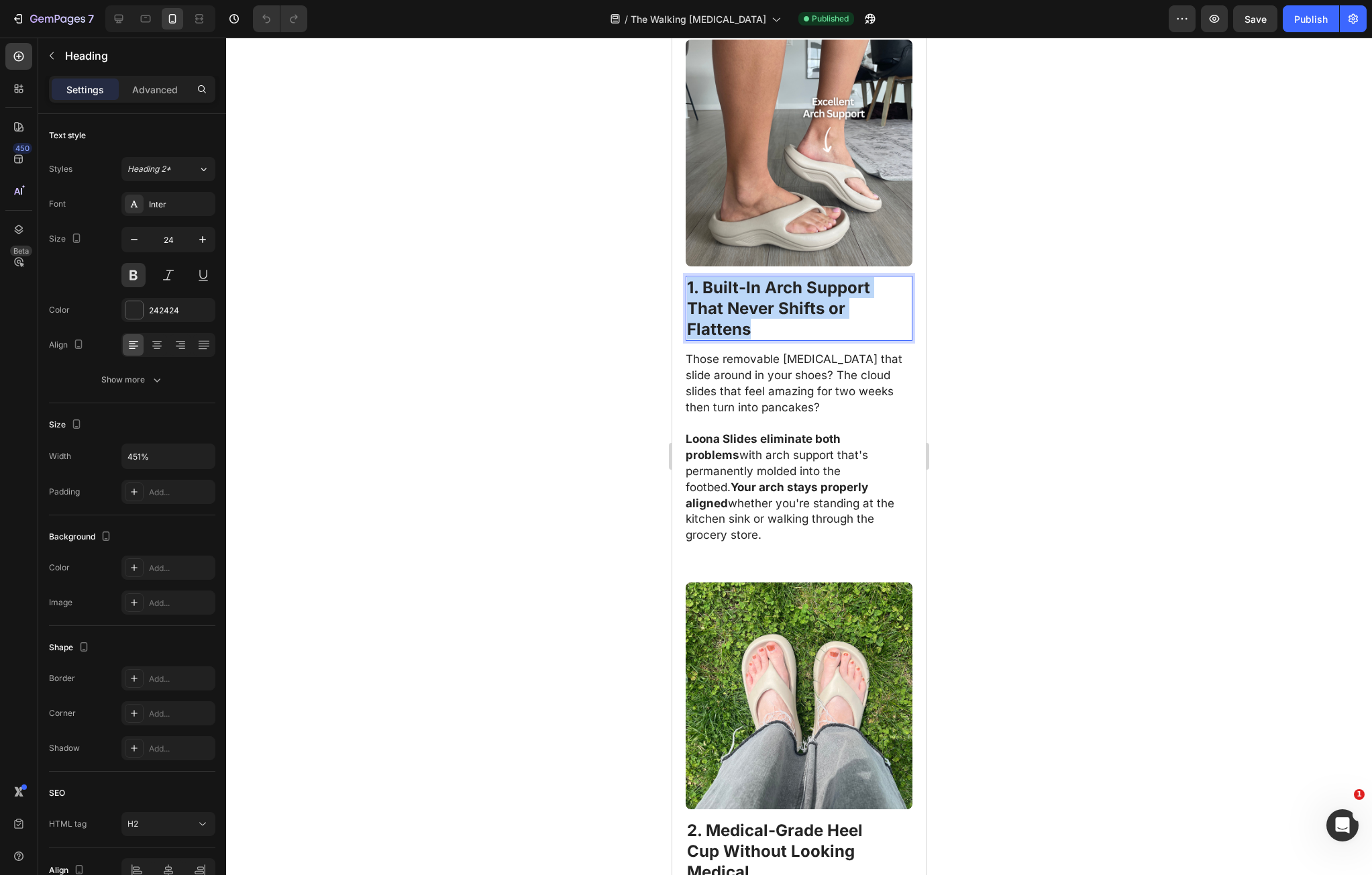
click at [751, 339] on strong "1. Built-In Arch Support That Never Shifts or Flattens" at bounding box center [779, 308] width 183 height 61
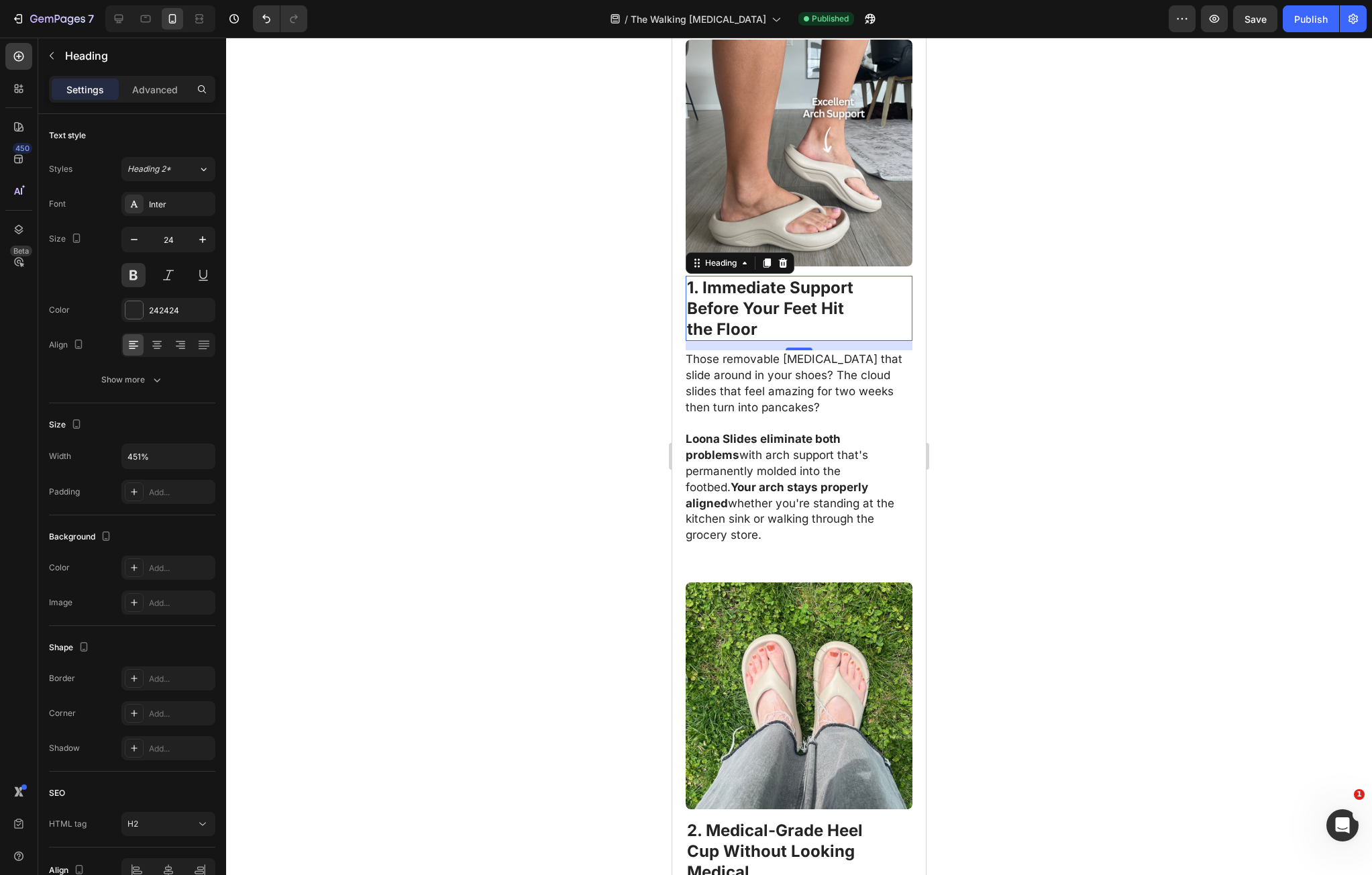
click at [826, 416] on p "Those removable [MEDICAL_DATA] that slide around in your shoes? The cloud slide…" at bounding box center [798, 383] width 226 height 64
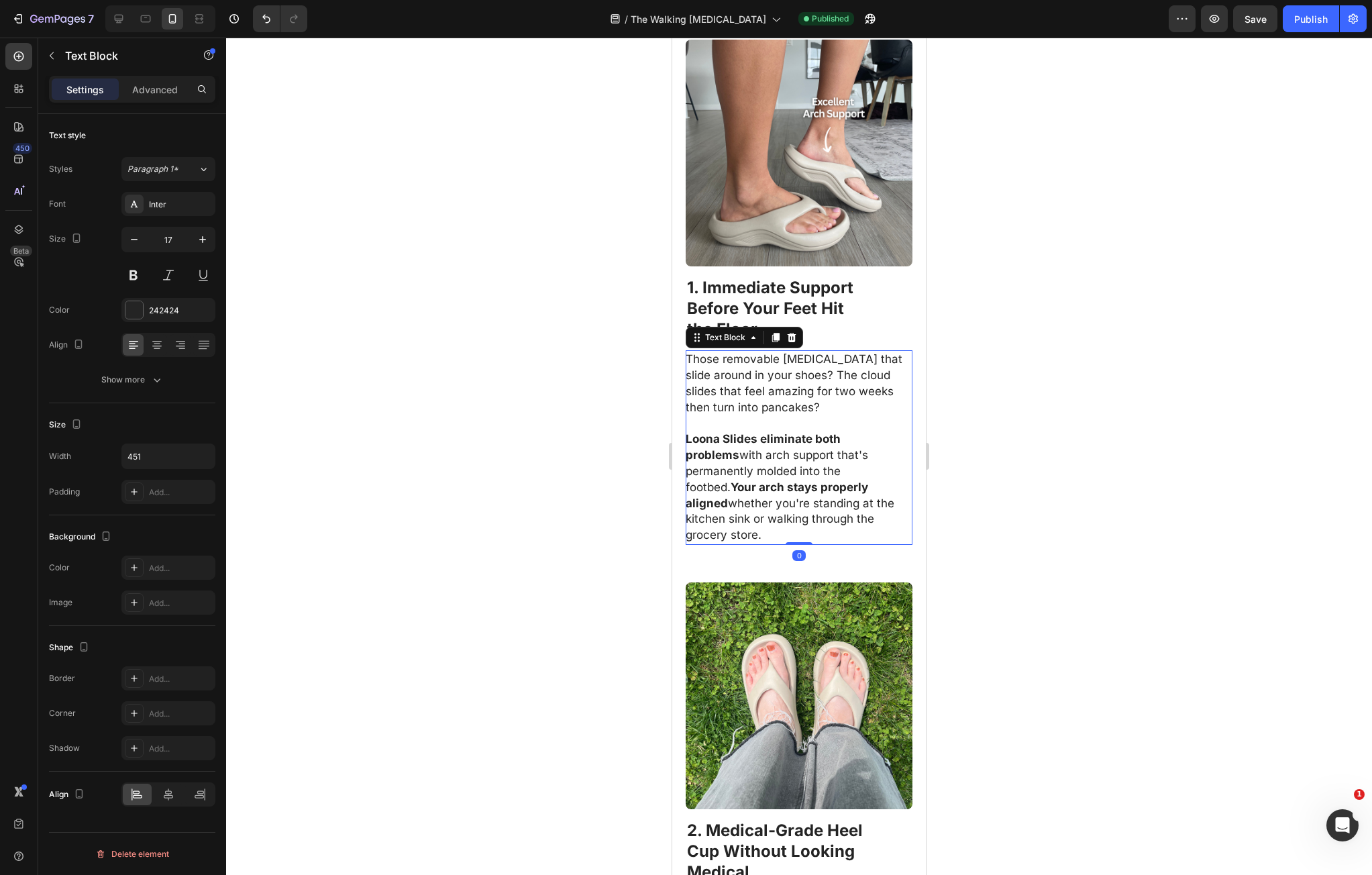
click at [703, 412] on p "Those removable [MEDICAL_DATA] that slide around in your shoes? The cloud slide…" at bounding box center [798, 383] width 226 height 64
drag, startPoint x: 703, startPoint y: 412, endPoint x: 834, endPoint y: 570, distance: 205.2
click at [834, 545] on div "Those removable orthotics that slide around in your shoes? The cloud slides tha…" at bounding box center [798, 447] width 227 height 195
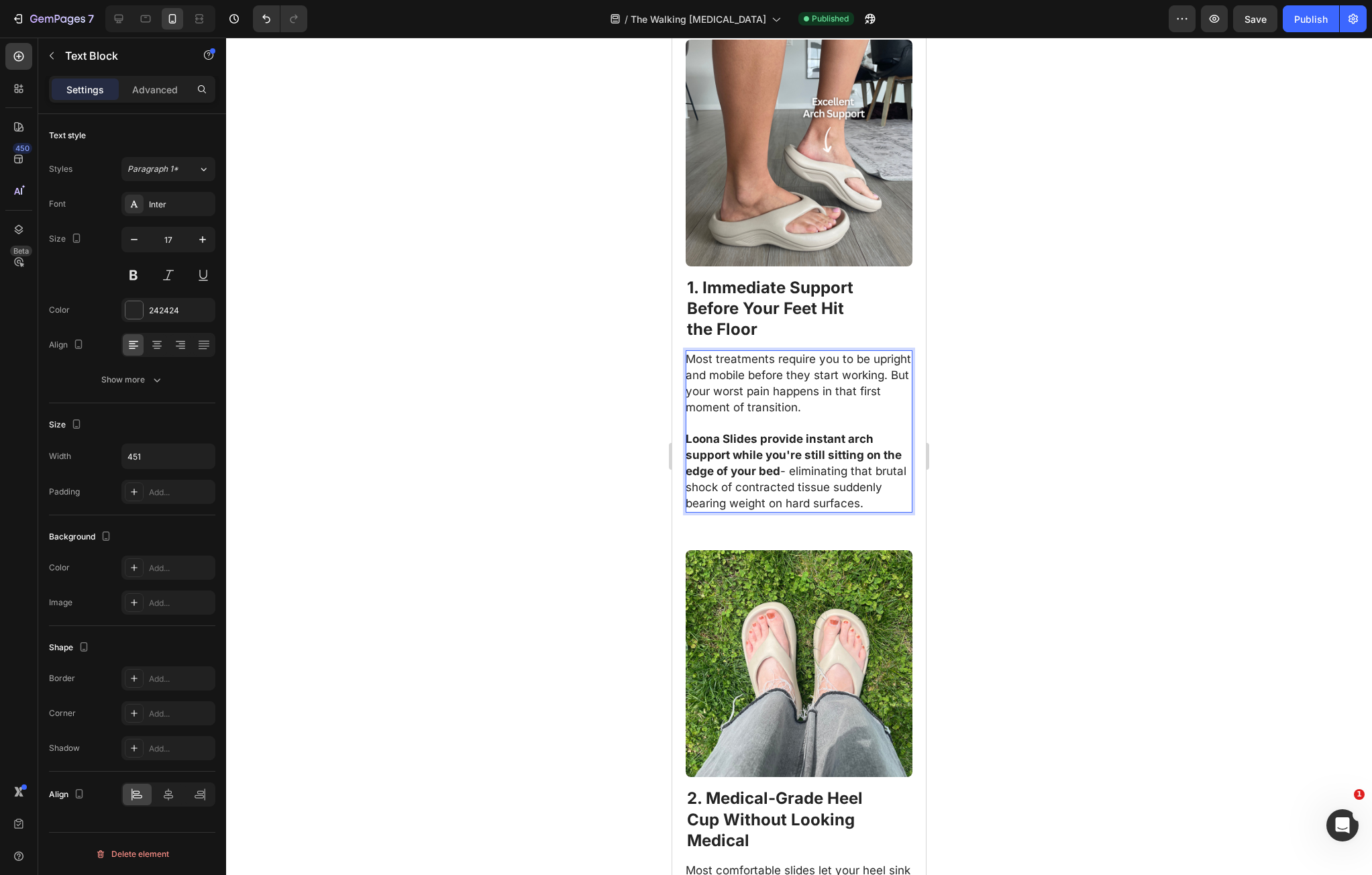
click at [974, 479] on div at bounding box center [798, 456] width 1146 height 838
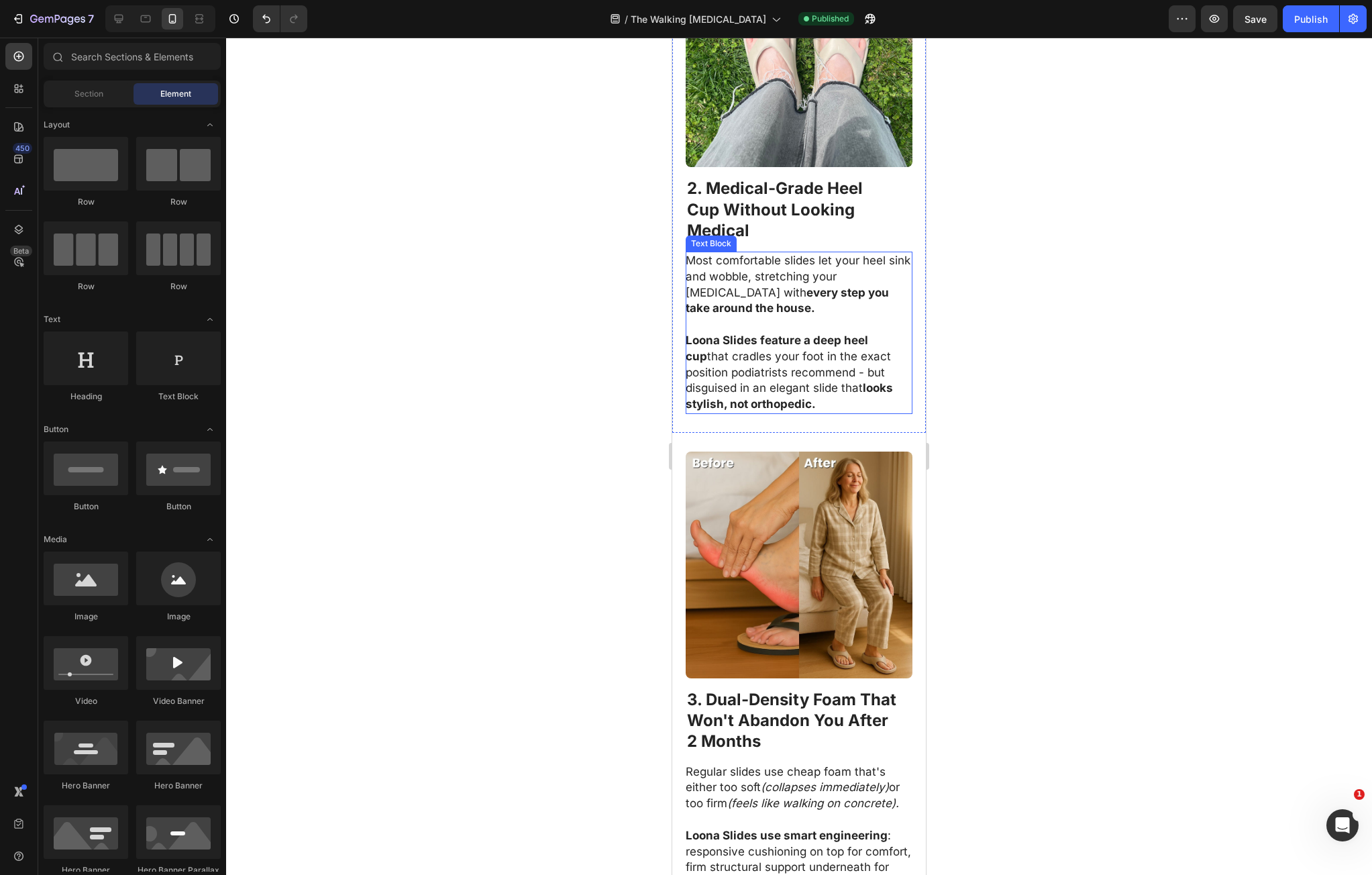
scroll to position [1247, 0]
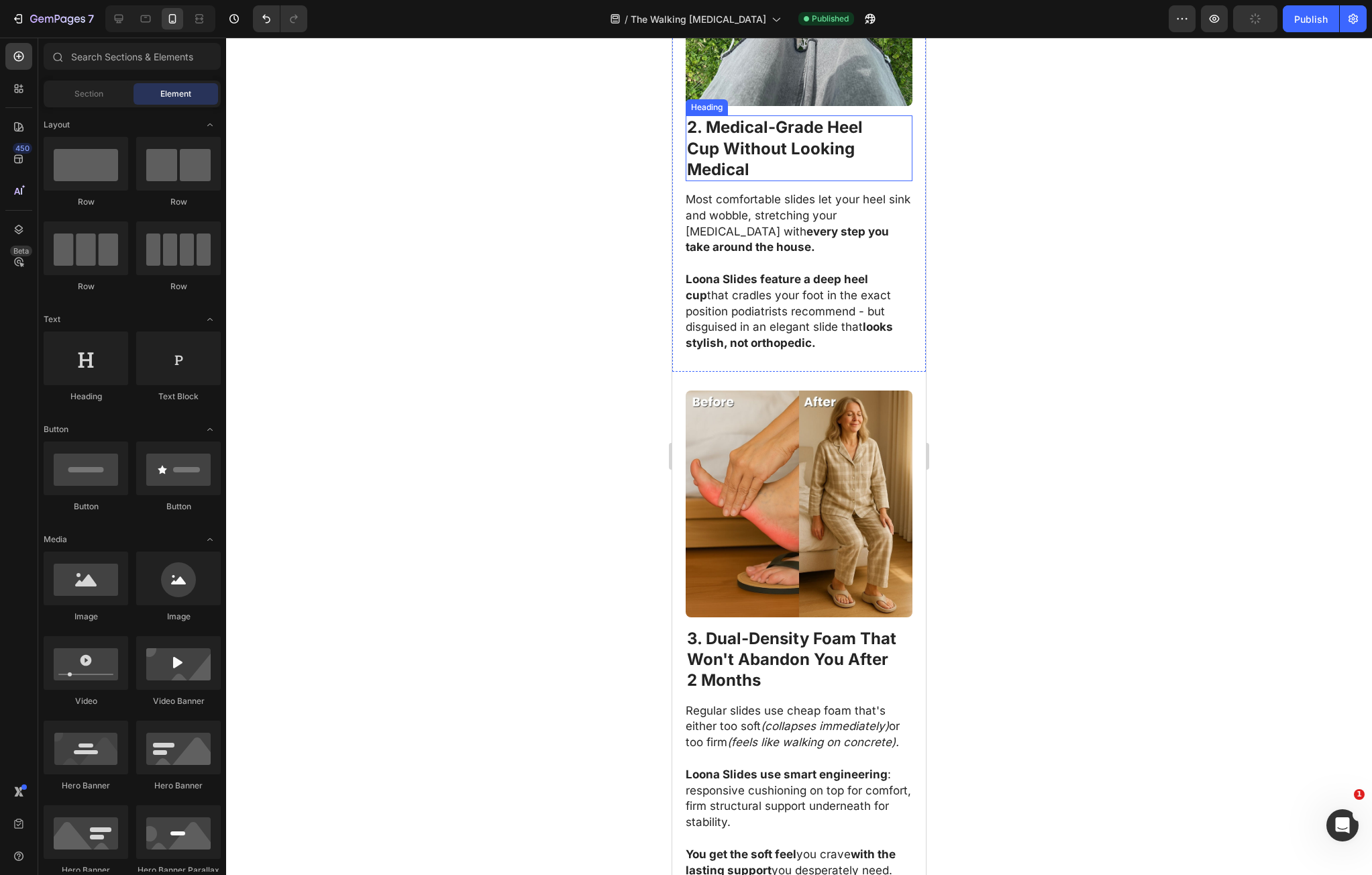
click at [710, 178] on strong "2. Medical-Grade Heel Cup Without Looking Medical" at bounding box center [775, 148] width 176 height 61
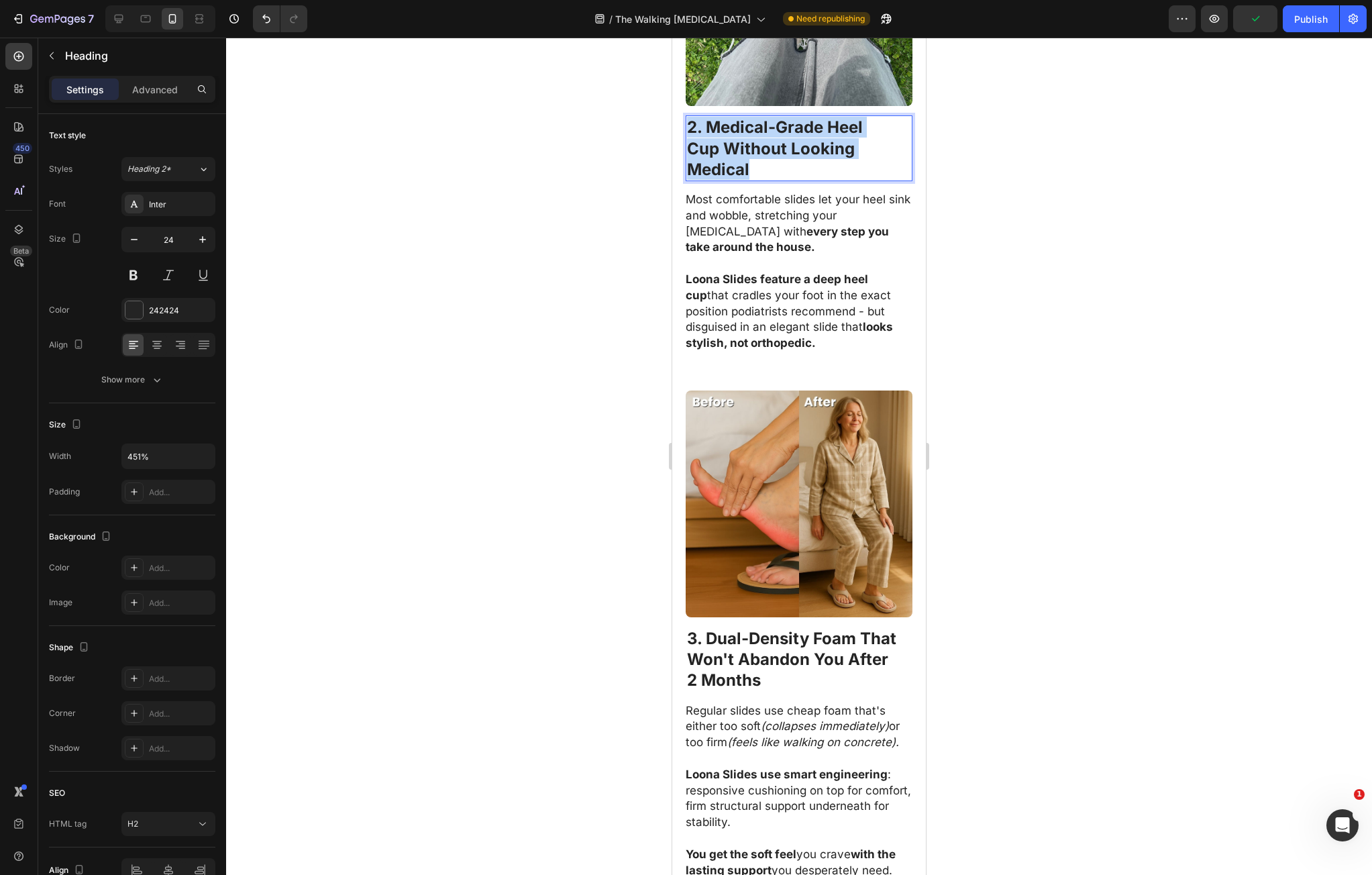
drag, startPoint x: 710, startPoint y: 183, endPoint x: 707, endPoint y: 196, distance: 13.3
click at [710, 178] on strong "2. Medical-Grade Heel Cup Without Looking Medical" at bounding box center [775, 148] width 176 height 61
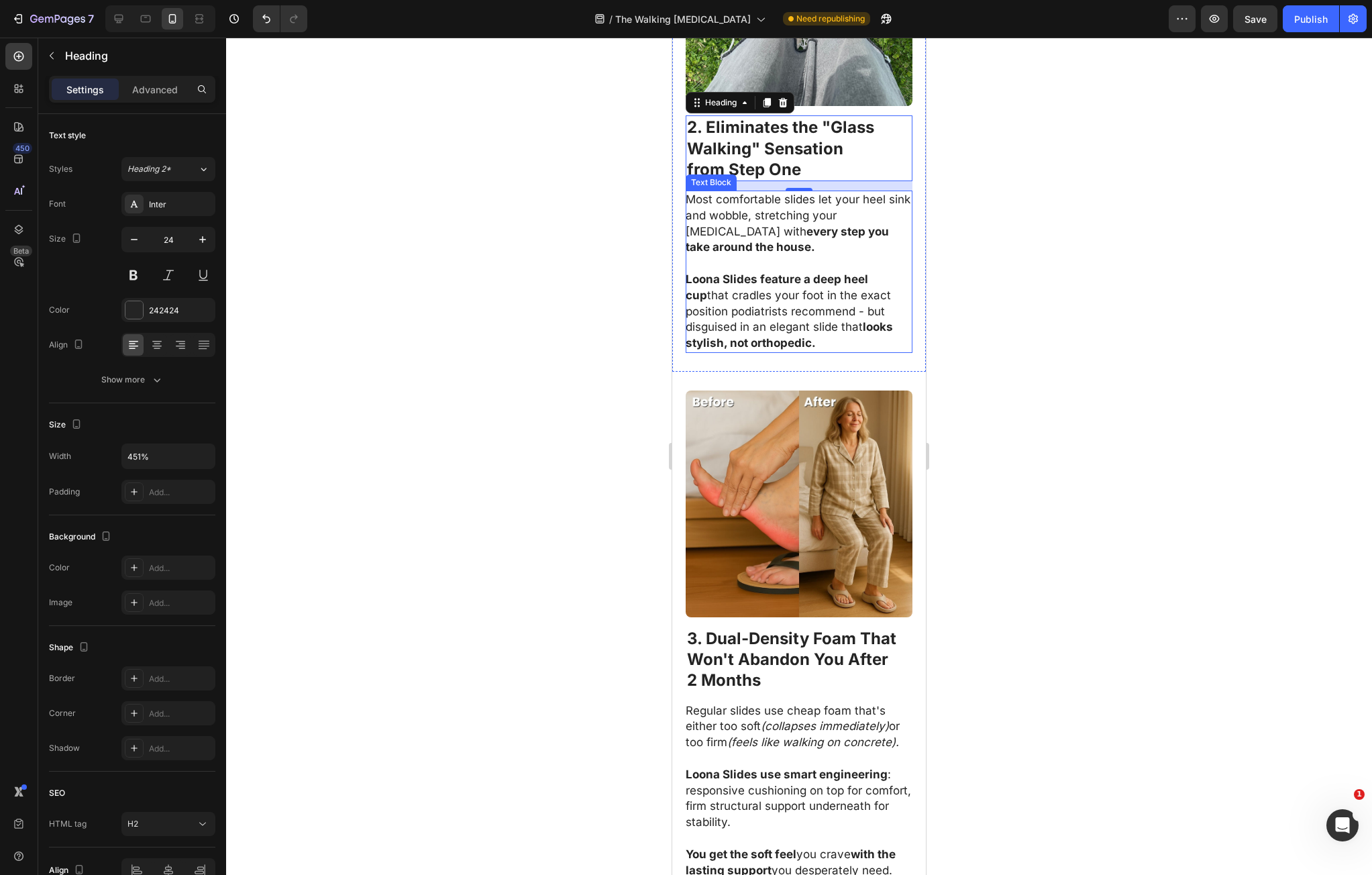
drag, startPoint x: 749, startPoint y: 272, endPoint x: 737, endPoint y: 273, distance: 12.0
click at [749, 256] on p "Most comfortable slides let your heel sink and wobble, stretching your plantar …" at bounding box center [798, 223] width 226 height 64
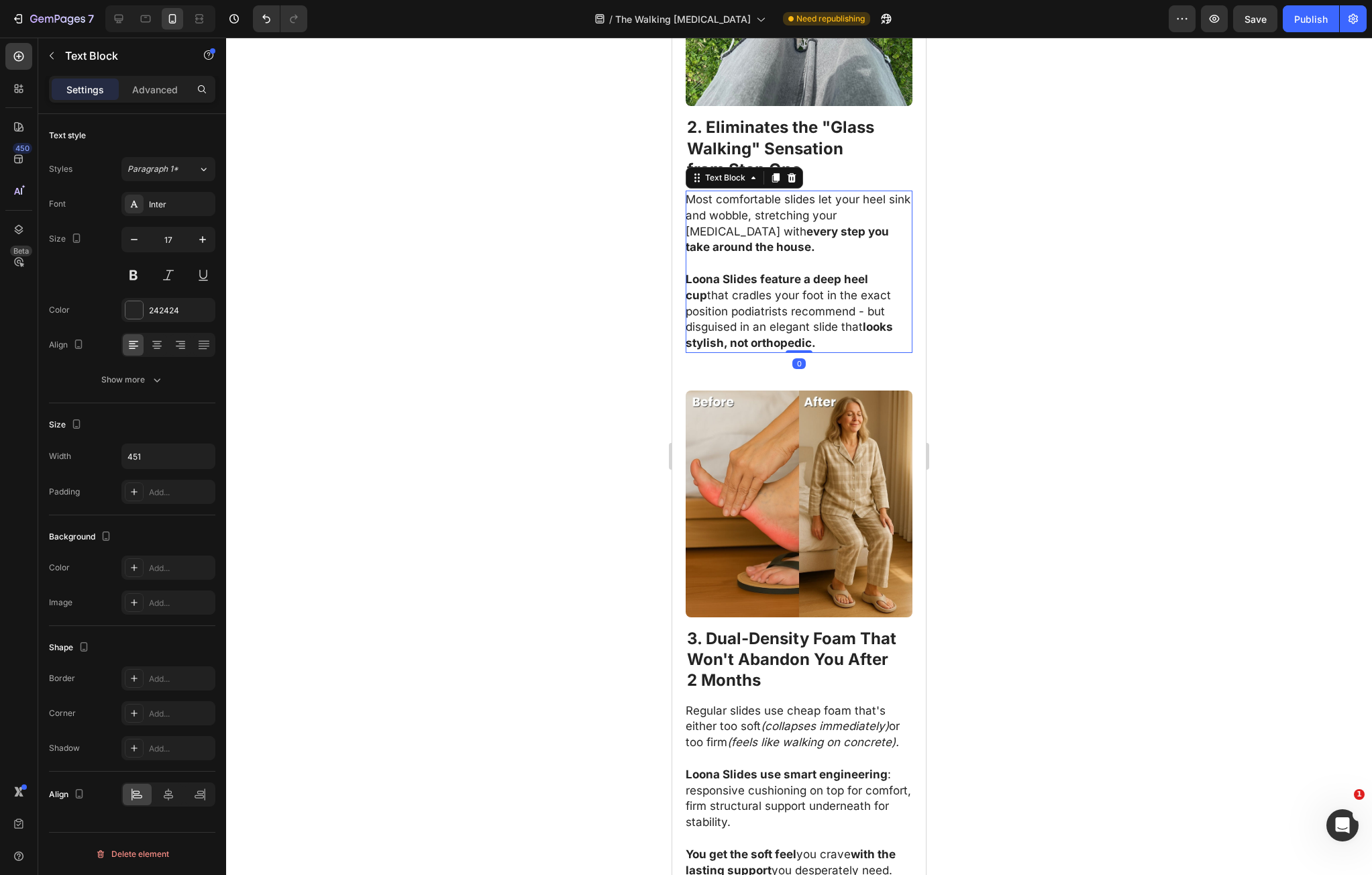
click at [702, 256] on p "Most comfortable slides let your heel sink and wobble, stretching your plantar …" at bounding box center [798, 223] width 226 height 64
drag, startPoint x: 702, startPoint y: 257, endPoint x: 850, endPoint y: 393, distance: 201.0
click at [850, 353] on div "Most comfortable slides let your heel sink and wobble, stretching your plantar …" at bounding box center [798, 272] width 227 height 162
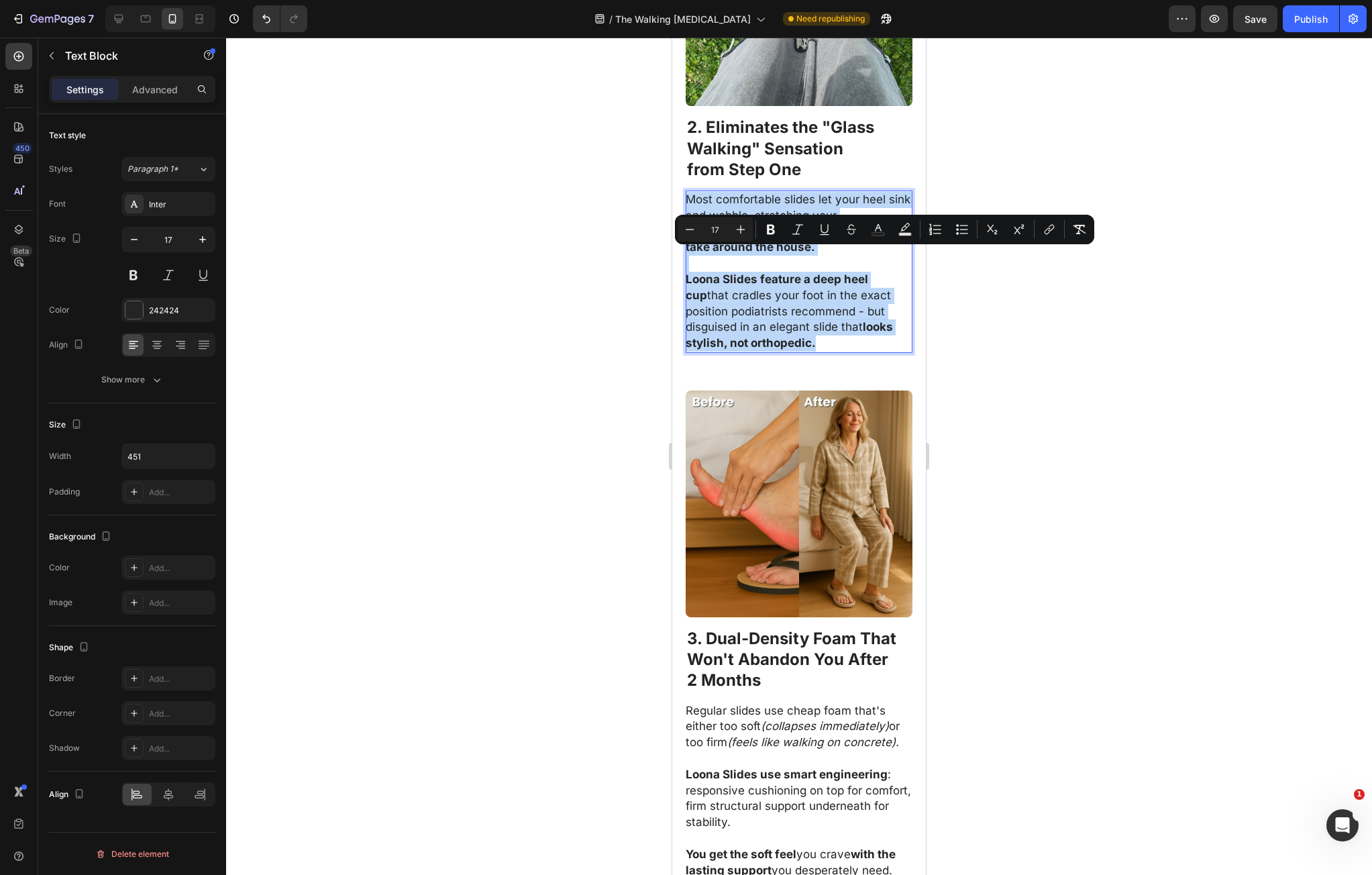
click at [841, 351] on p "Loona Slides feature a deep heel cup that cradles your foot in the exact positi…" at bounding box center [798, 303] width 226 height 96
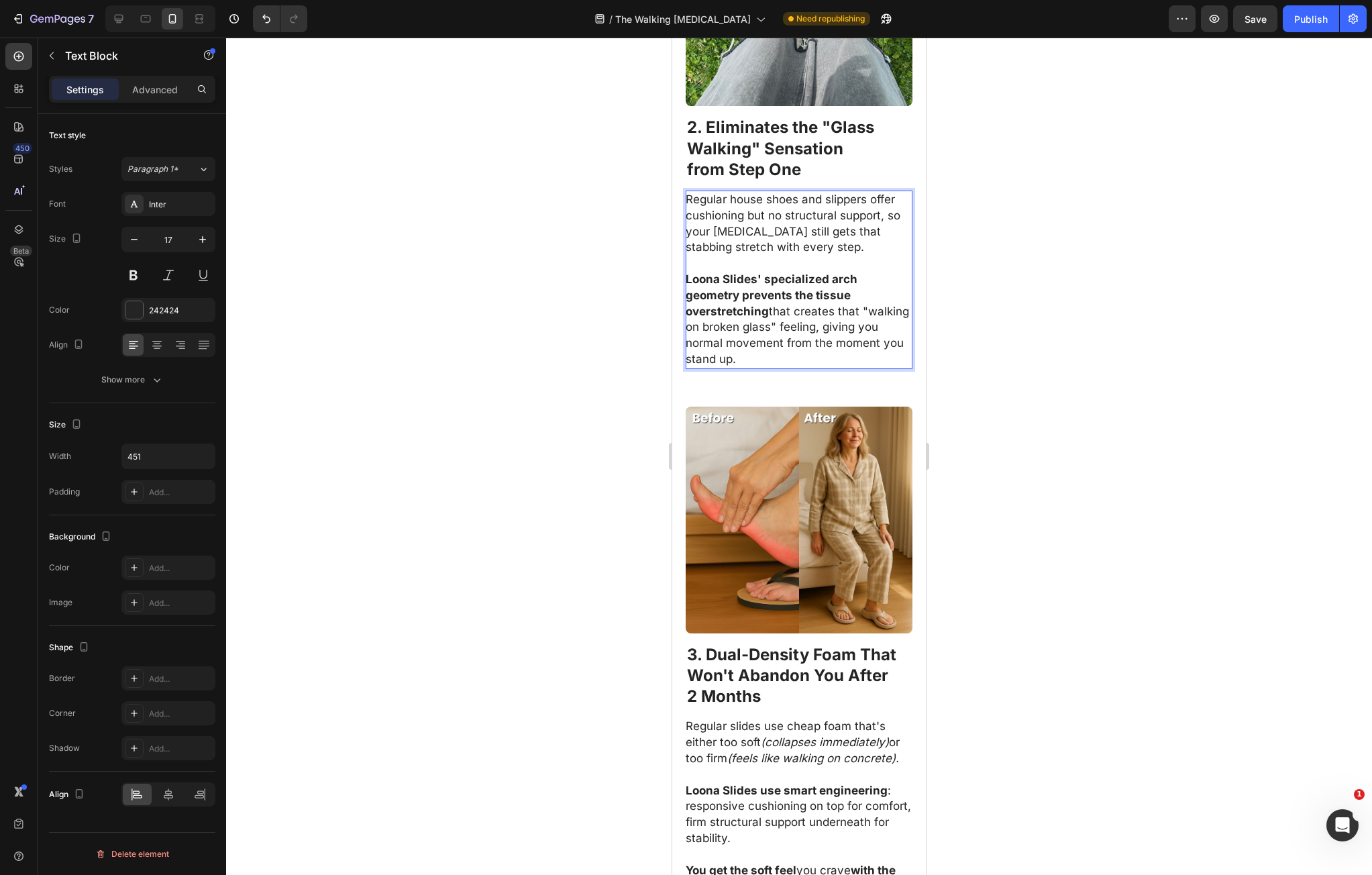
click at [1014, 436] on div at bounding box center [798, 456] width 1146 height 838
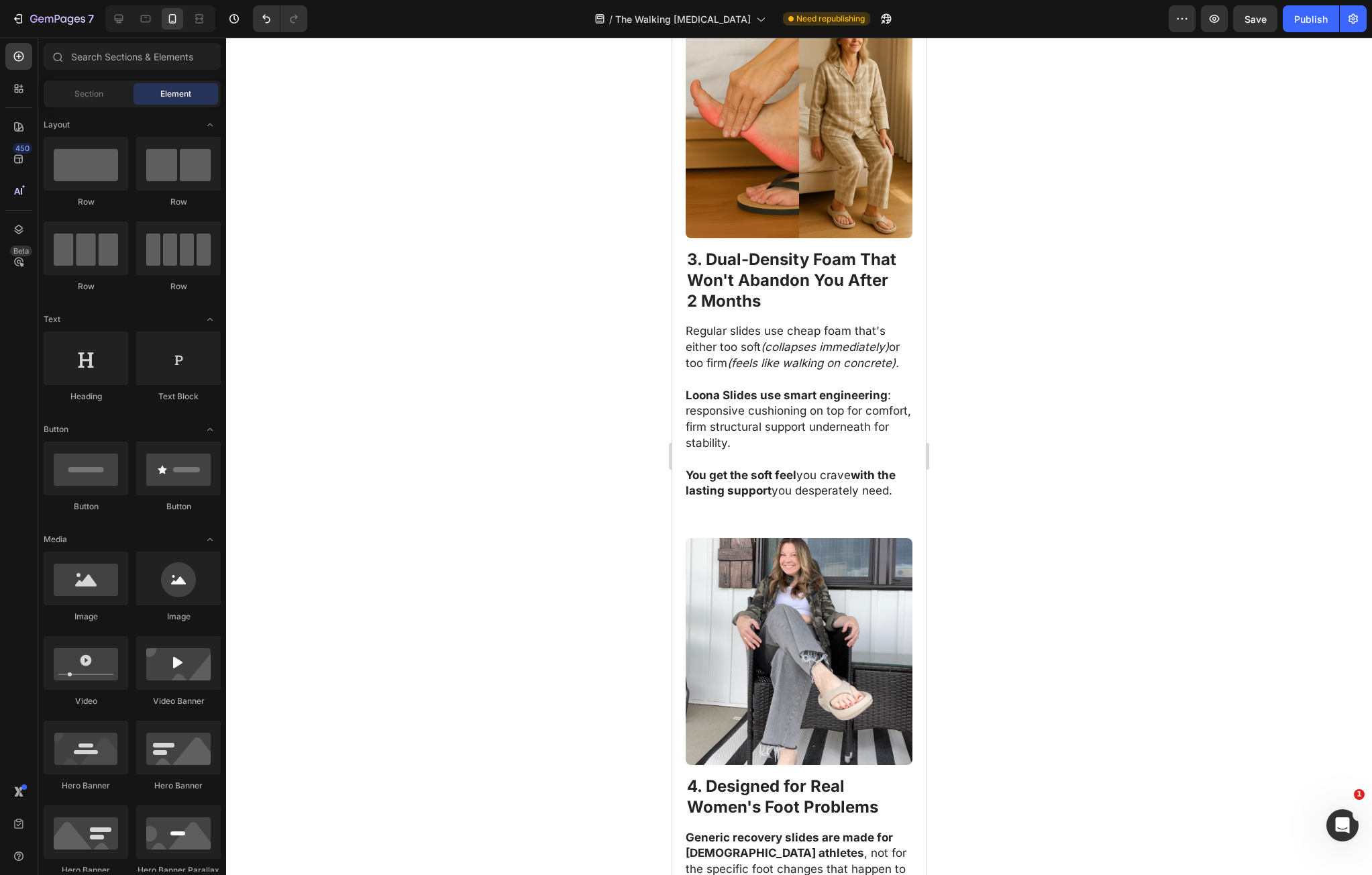
scroll to position [1650, 0]
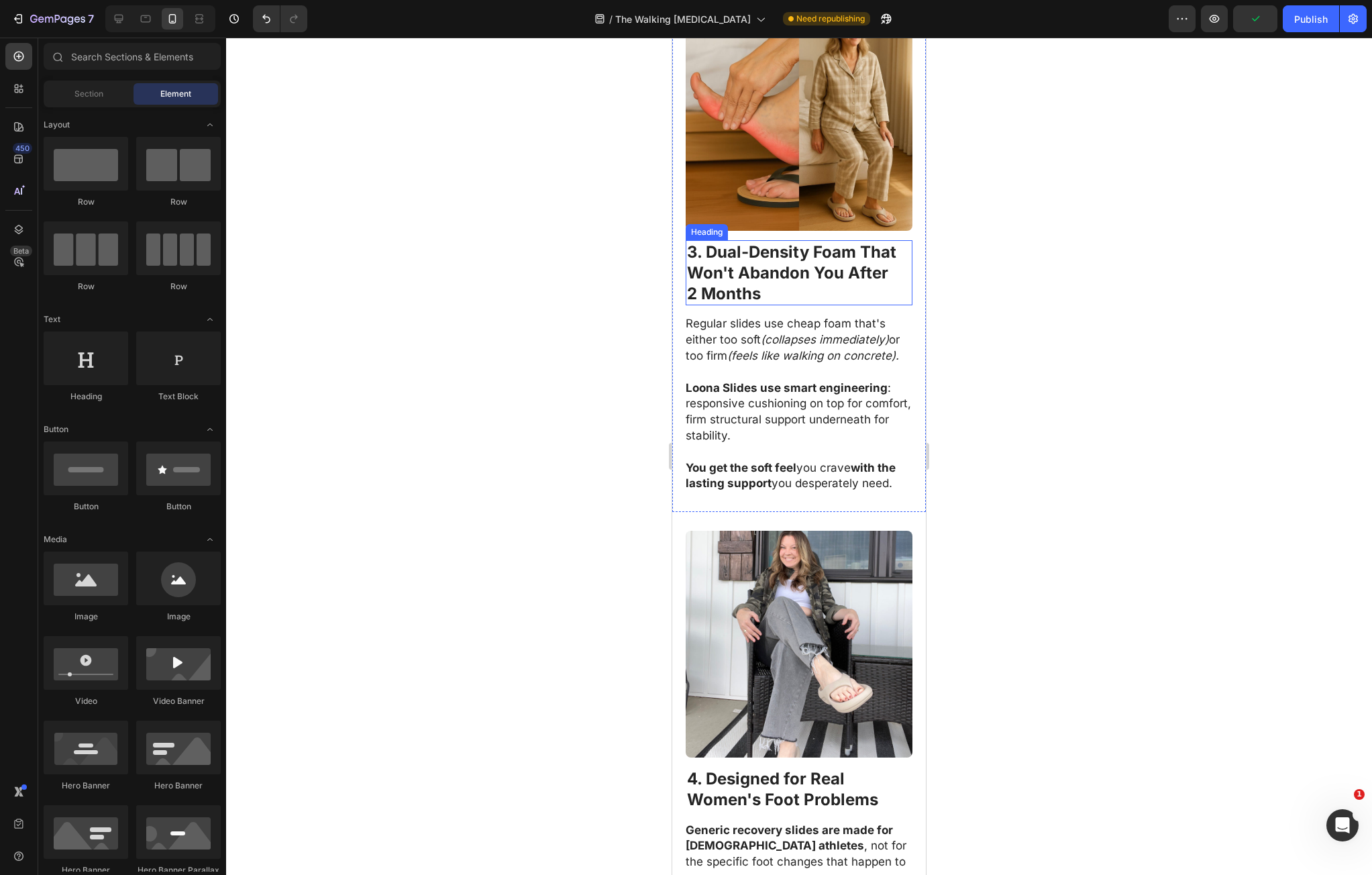
click at [699, 262] on strong "3. Dual-Density Foam That" at bounding box center [792, 252] width 210 height 20
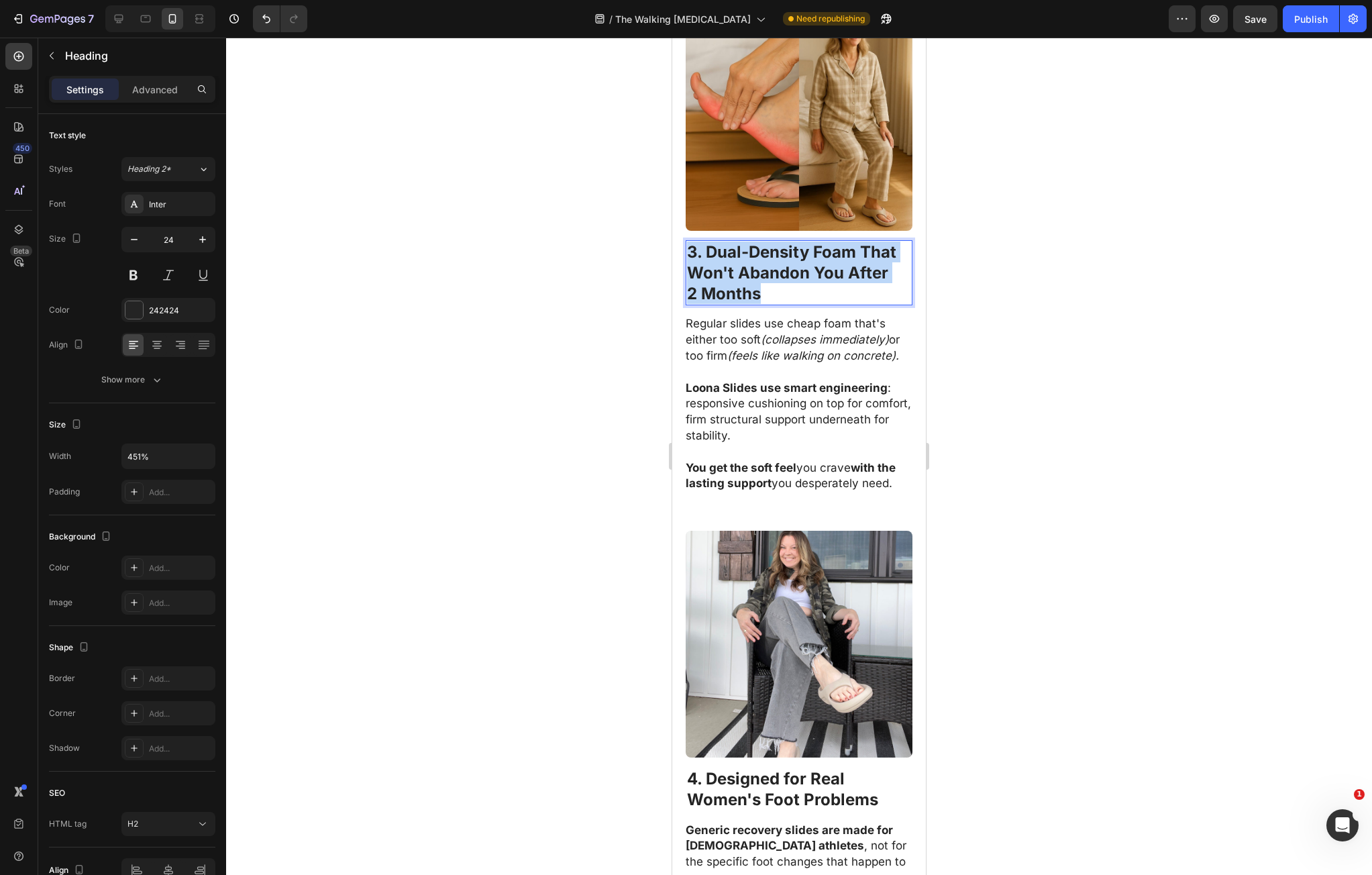
drag, startPoint x: 692, startPoint y: 299, endPoint x: 771, endPoint y: 346, distance: 91.9
click at [771, 305] on p "3. Dual-Density Foam That Won't Abandon You After 2 Months" at bounding box center [799, 273] width 224 height 63
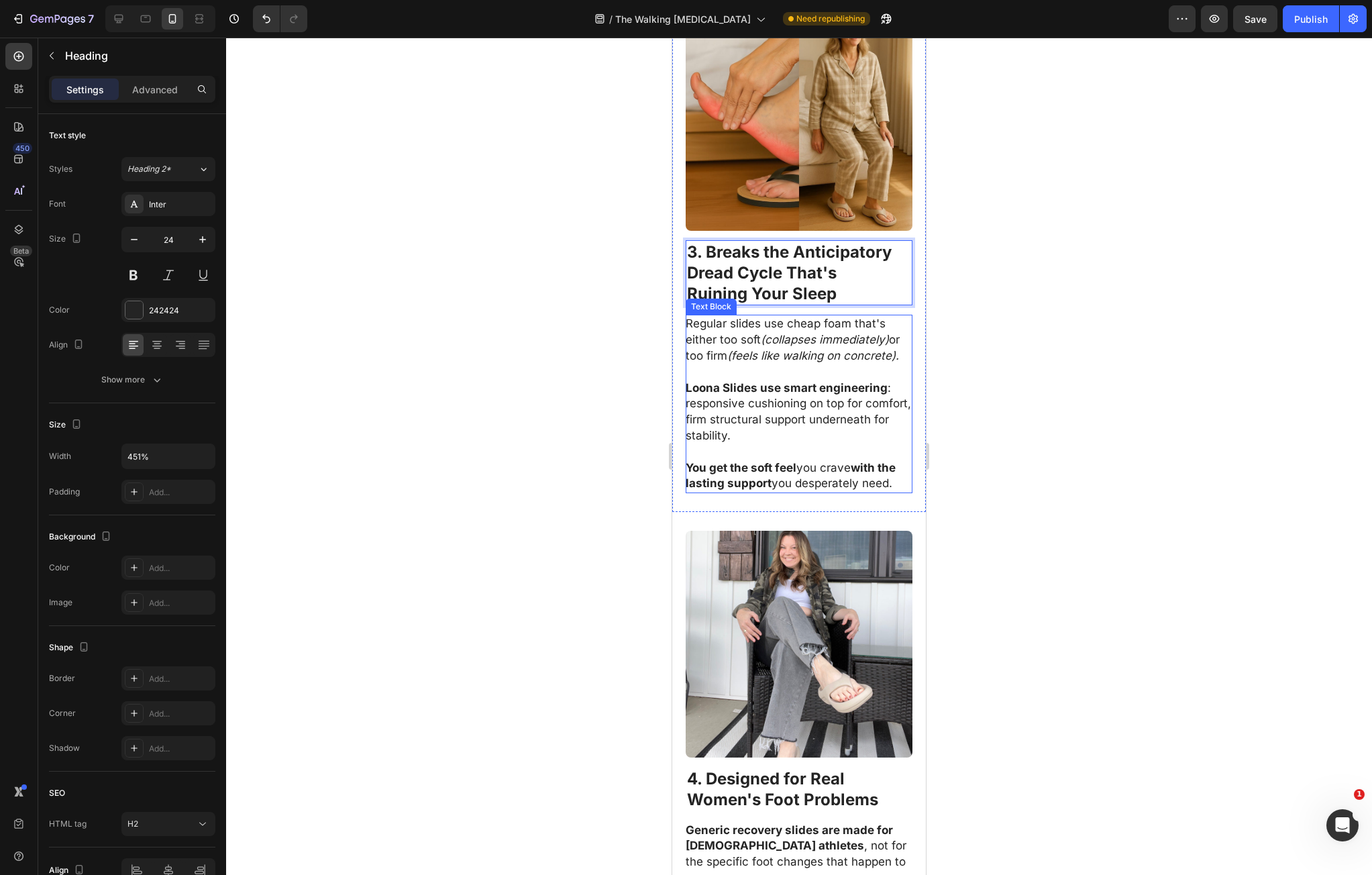
click at [1041, 420] on div at bounding box center [798, 456] width 1146 height 838
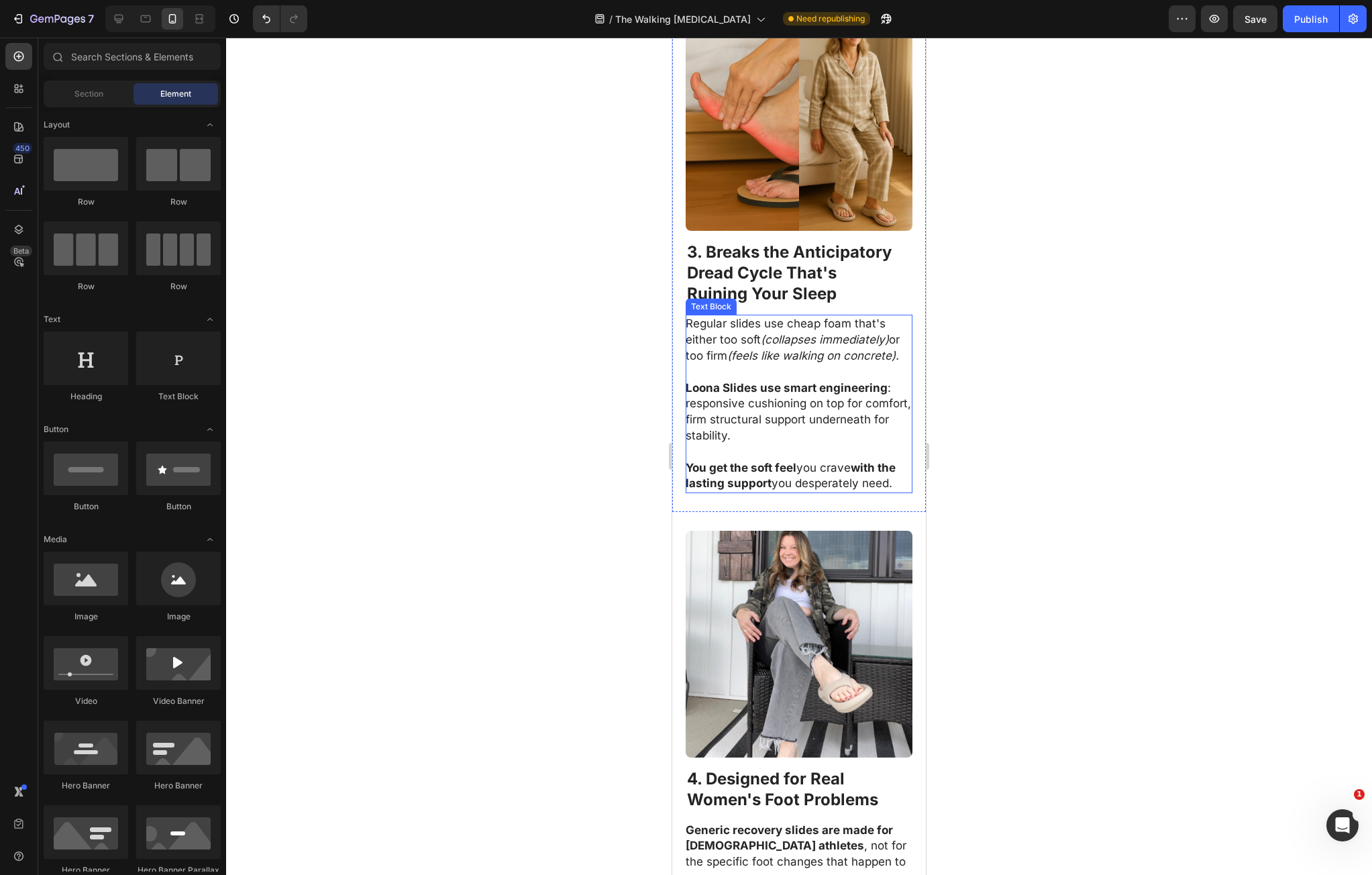
click at [746, 282] on strong "Dread Cycle That's" at bounding box center [762, 273] width 150 height 20
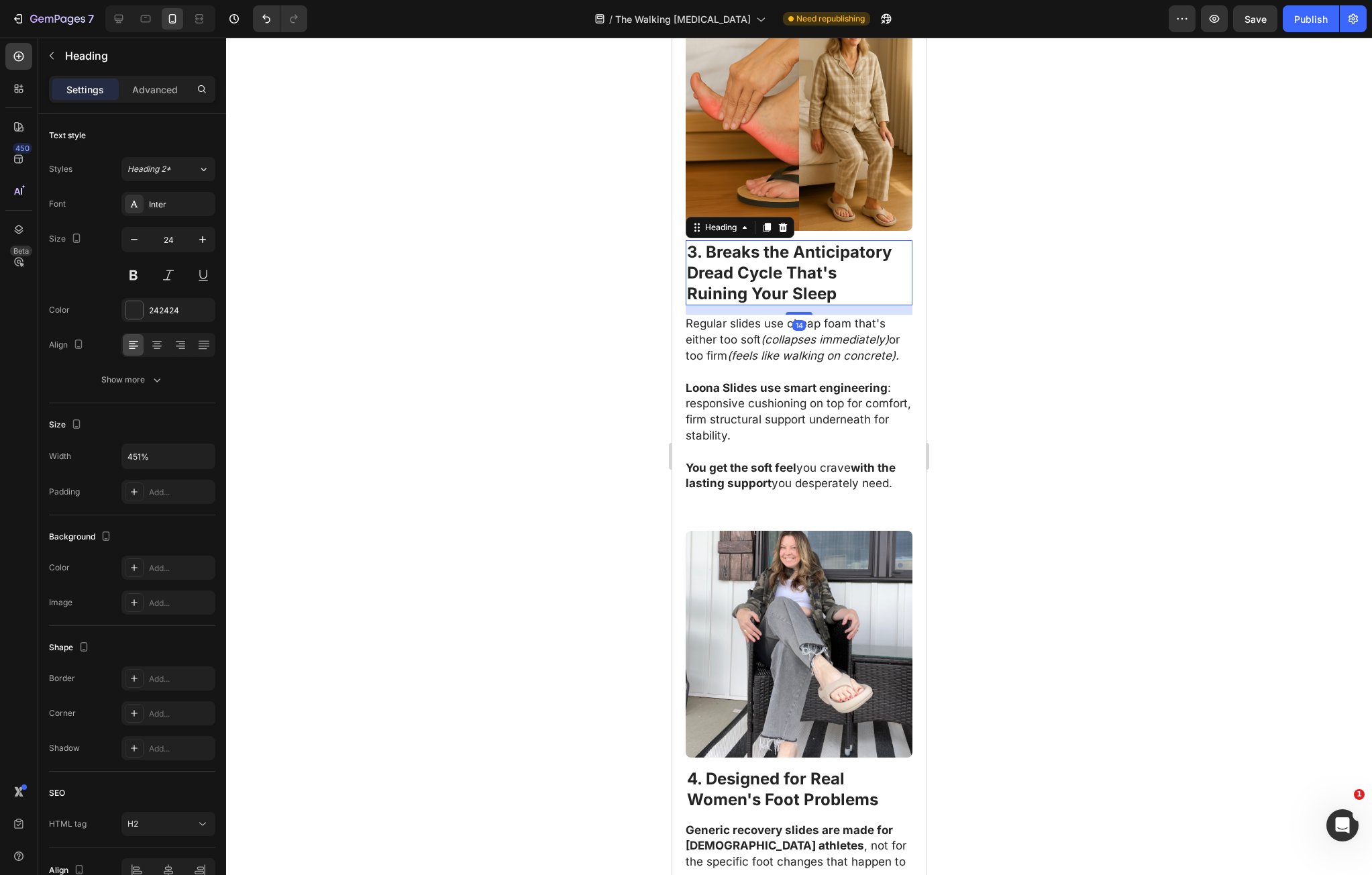
click at [686, 303] on h2 "⁠⁠⁠⁠⁠⁠⁠ 3. Breaks the Anticipatory Dread Cycle That's Ruining Your Sleep" at bounding box center [798, 273] width 227 height 65
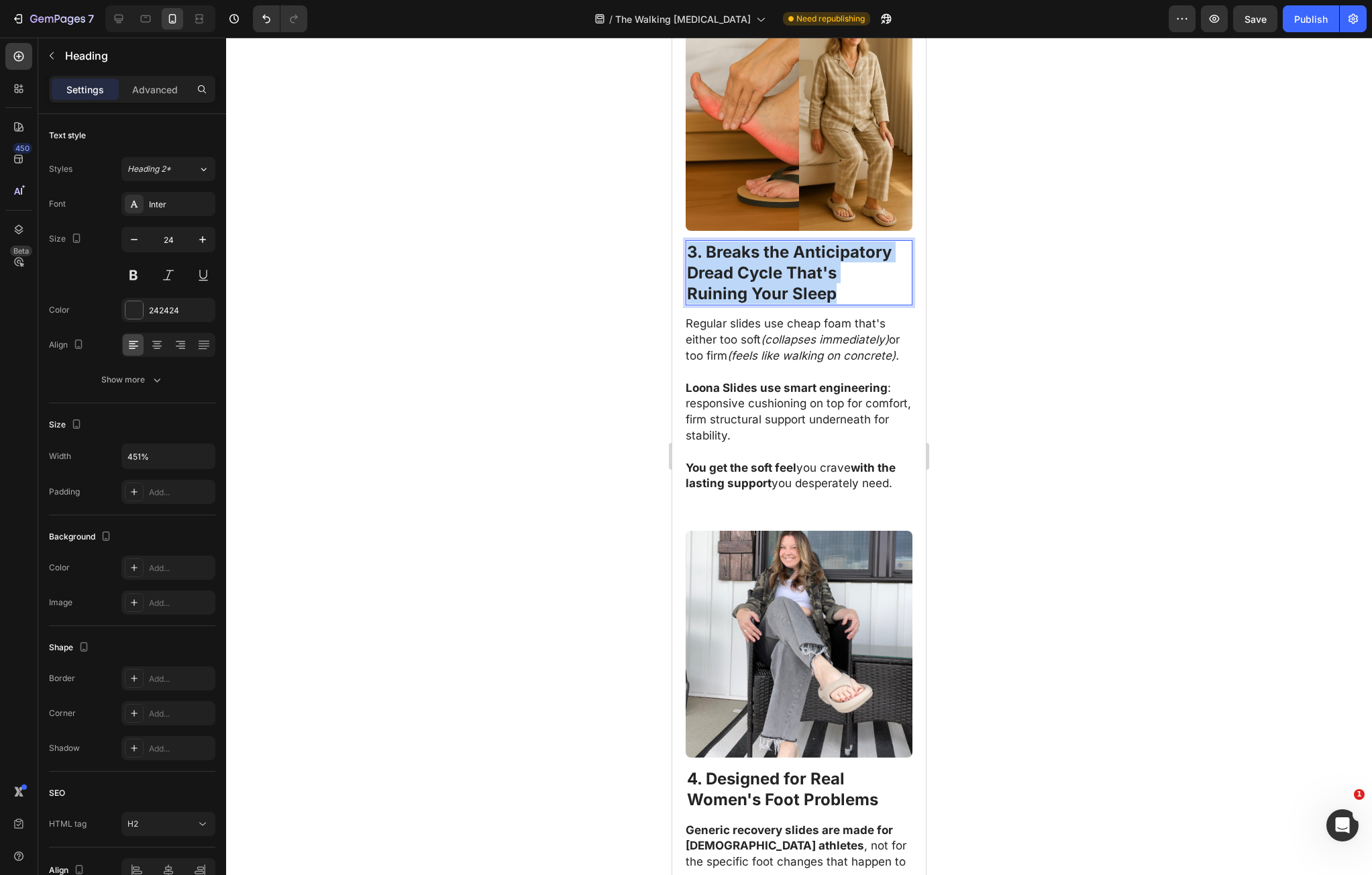
drag, startPoint x: 686, startPoint y: 303, endPoint x: 847, endPoint y: 357, distance: 169.8
click at [850, 306] on h2 "3. Breaks the Anticipatory Dread Cycle That's Ruining Your Sleep" at bounding box center [798, 273] width 227 height 65
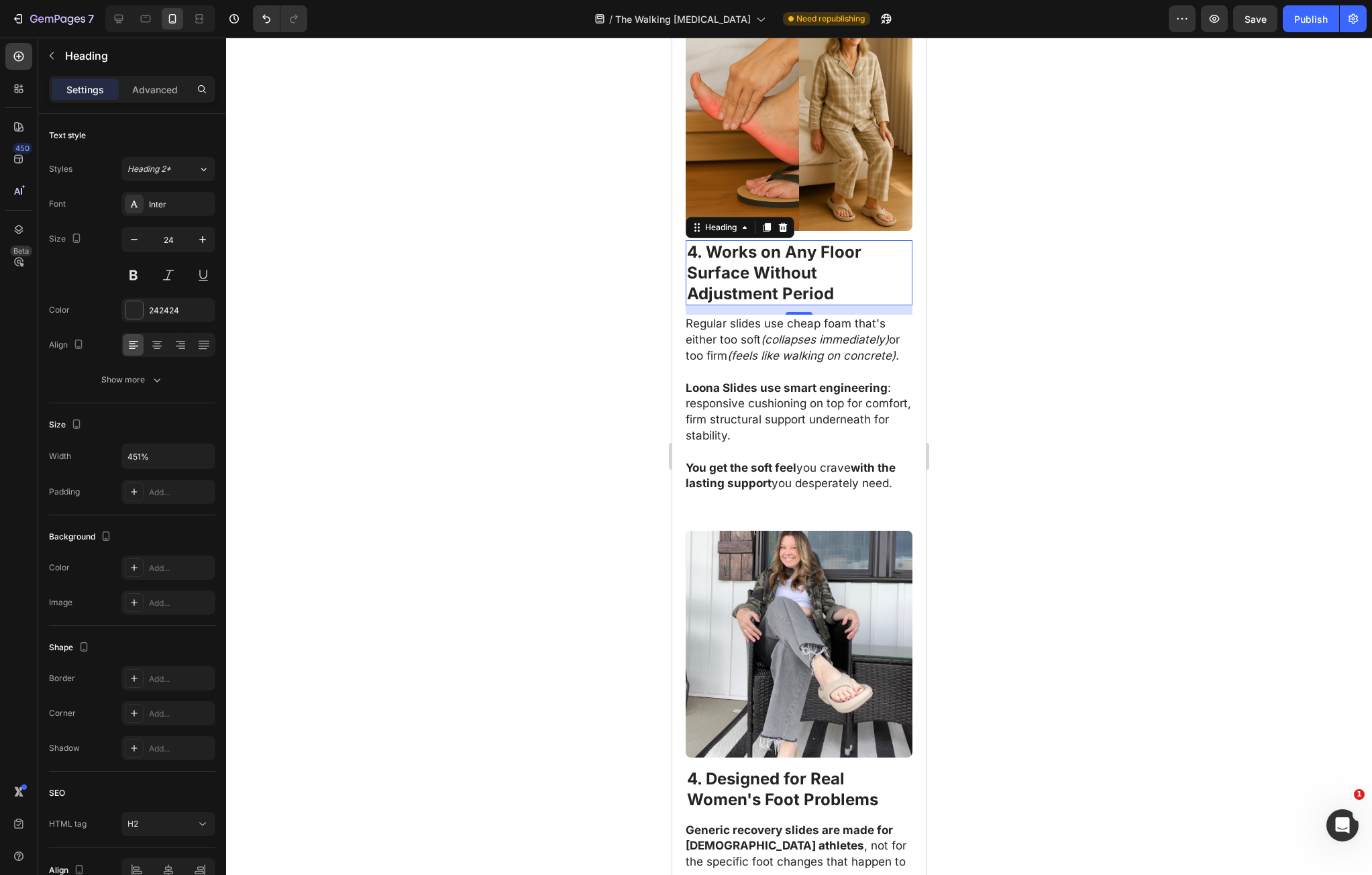
click at [1034, 376] on div at bounding box center [798, 456] width 1146 height 838
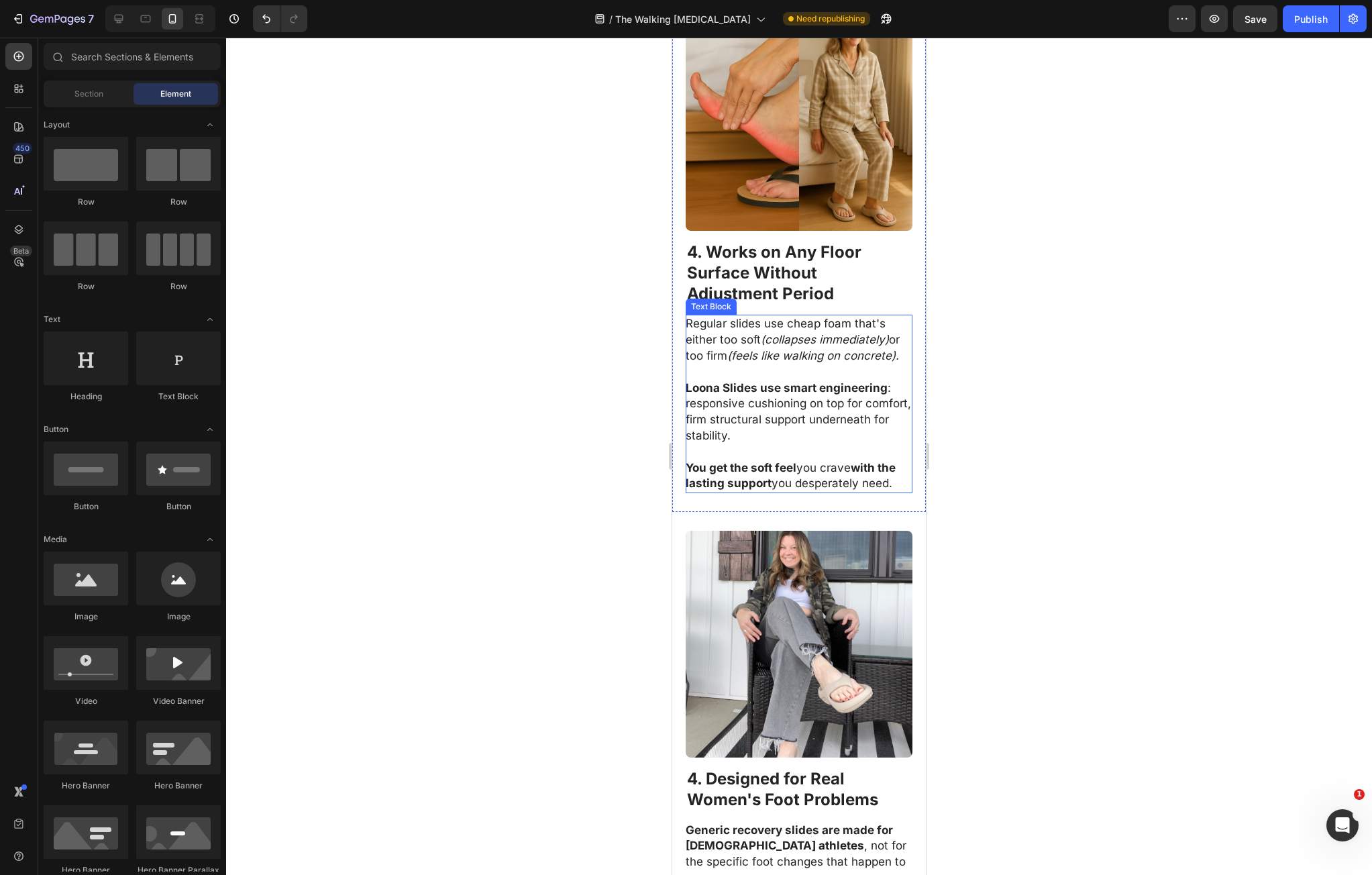
drag, startPoint x: 765, startPoint y: 397, endPoint x: 746, endPoint y: 394, distance: 19.2
click at [765, 362] on icon "(feels like walking on concrete)." at bounding box center [814, 355] width 172 height 13
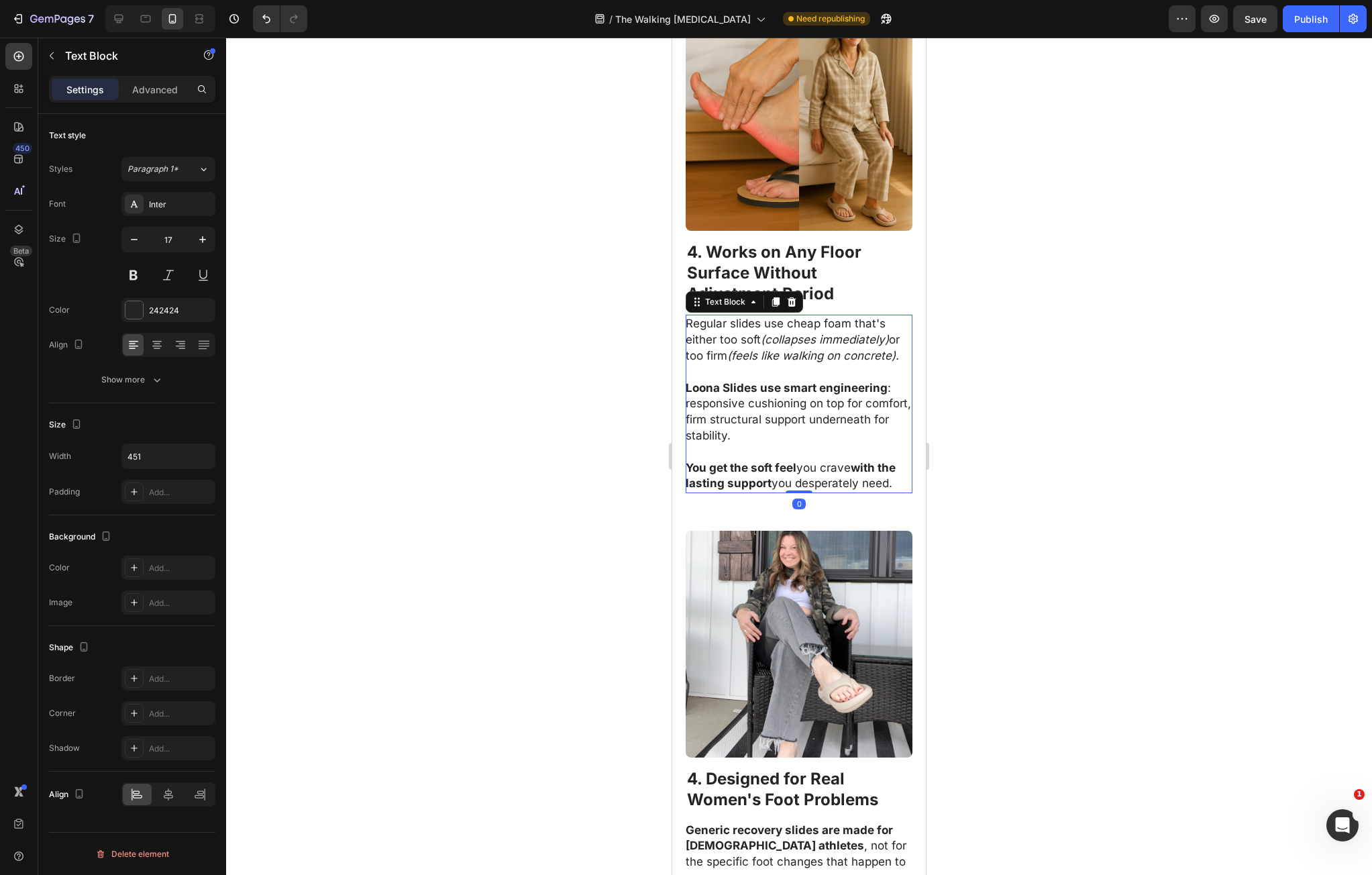
click at [706, 364] on p "Regular slides use cheap foam that's either too soft (collapses immediately) or…" at bounding box center [798, 340] width 226 height 48
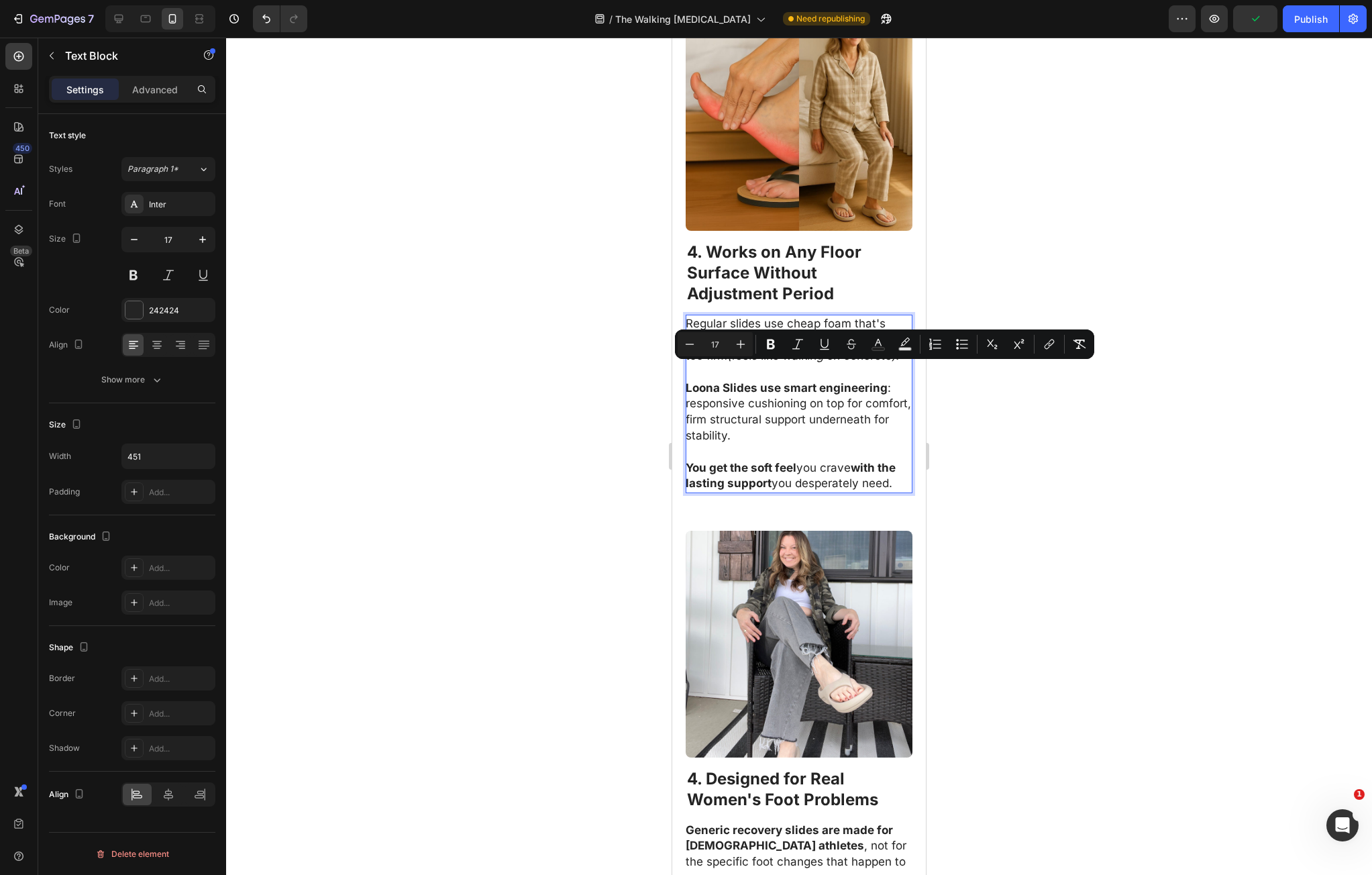
drag, startPoint x: 706, startPoint y: 374, endPoint x: 899, endPoint y: 555, distance: 264.6
click at [899, 493] on div "Regular slides use cheap foam that's either too soft (collapses immediately) or…" at bounding box center [798, 403] width 227 height 178
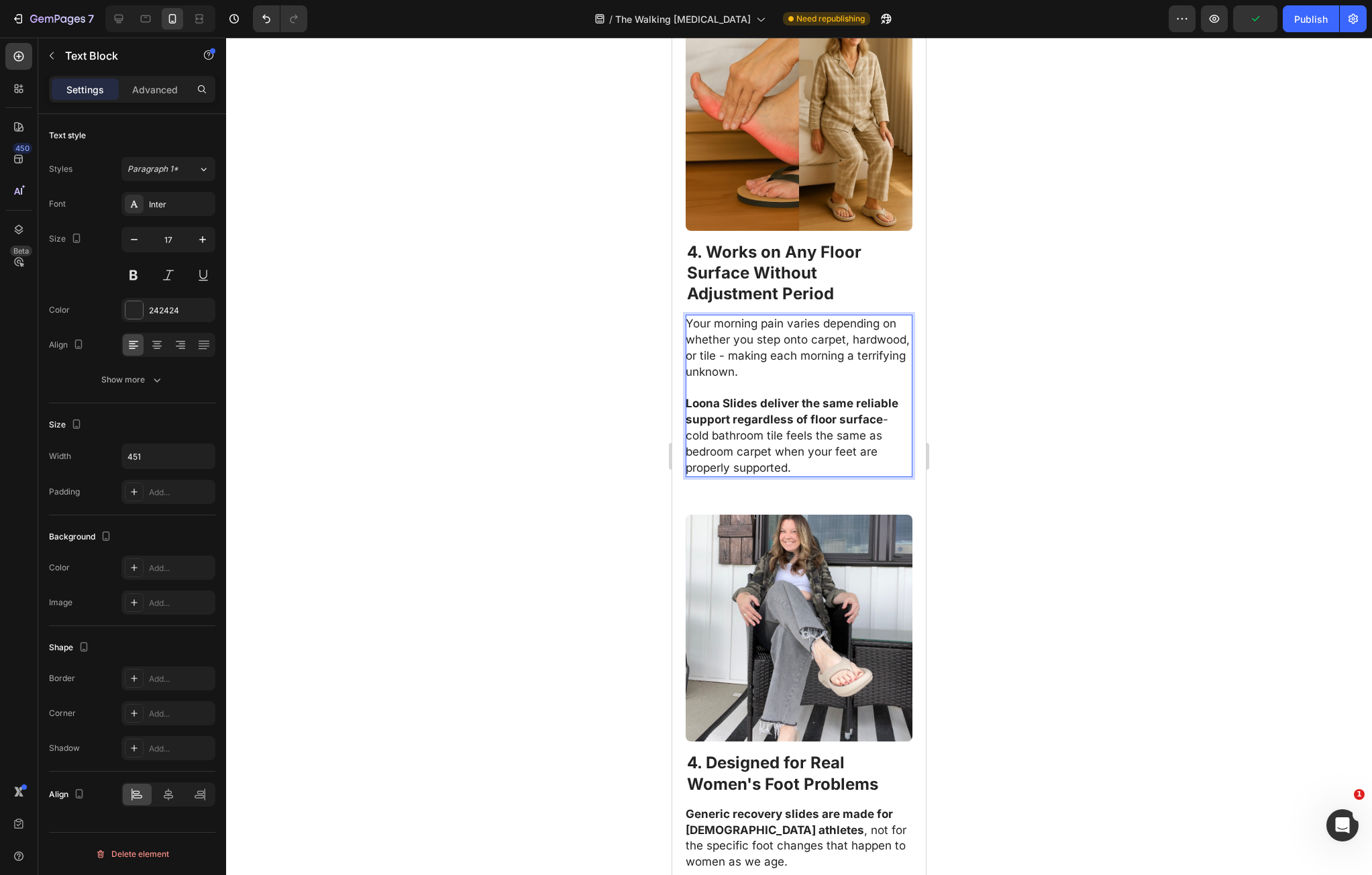
click at [1068, 531] on div at bounding box center [798, 456] width 1146 height 838
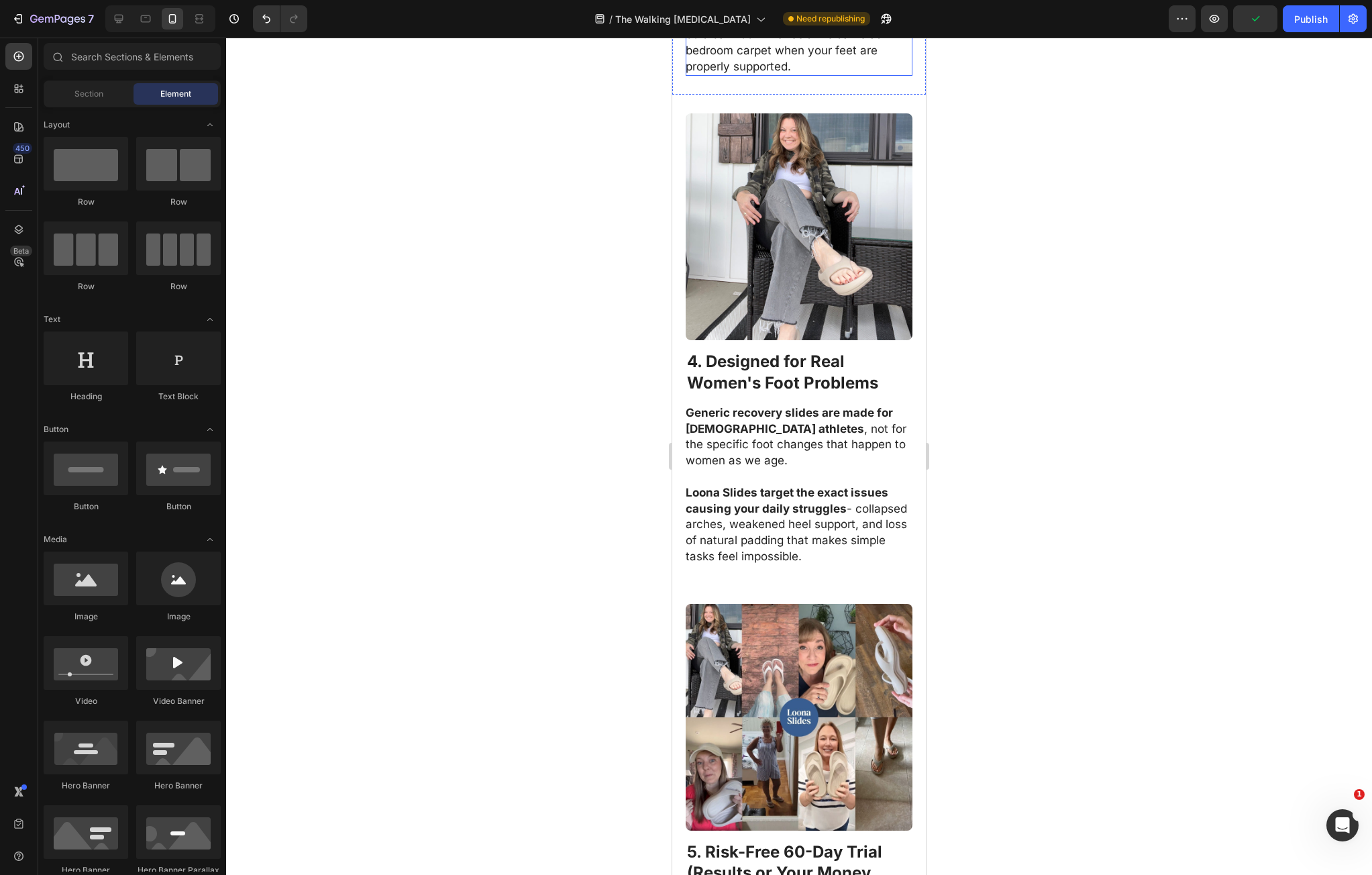
scroll to position [2052, 0]
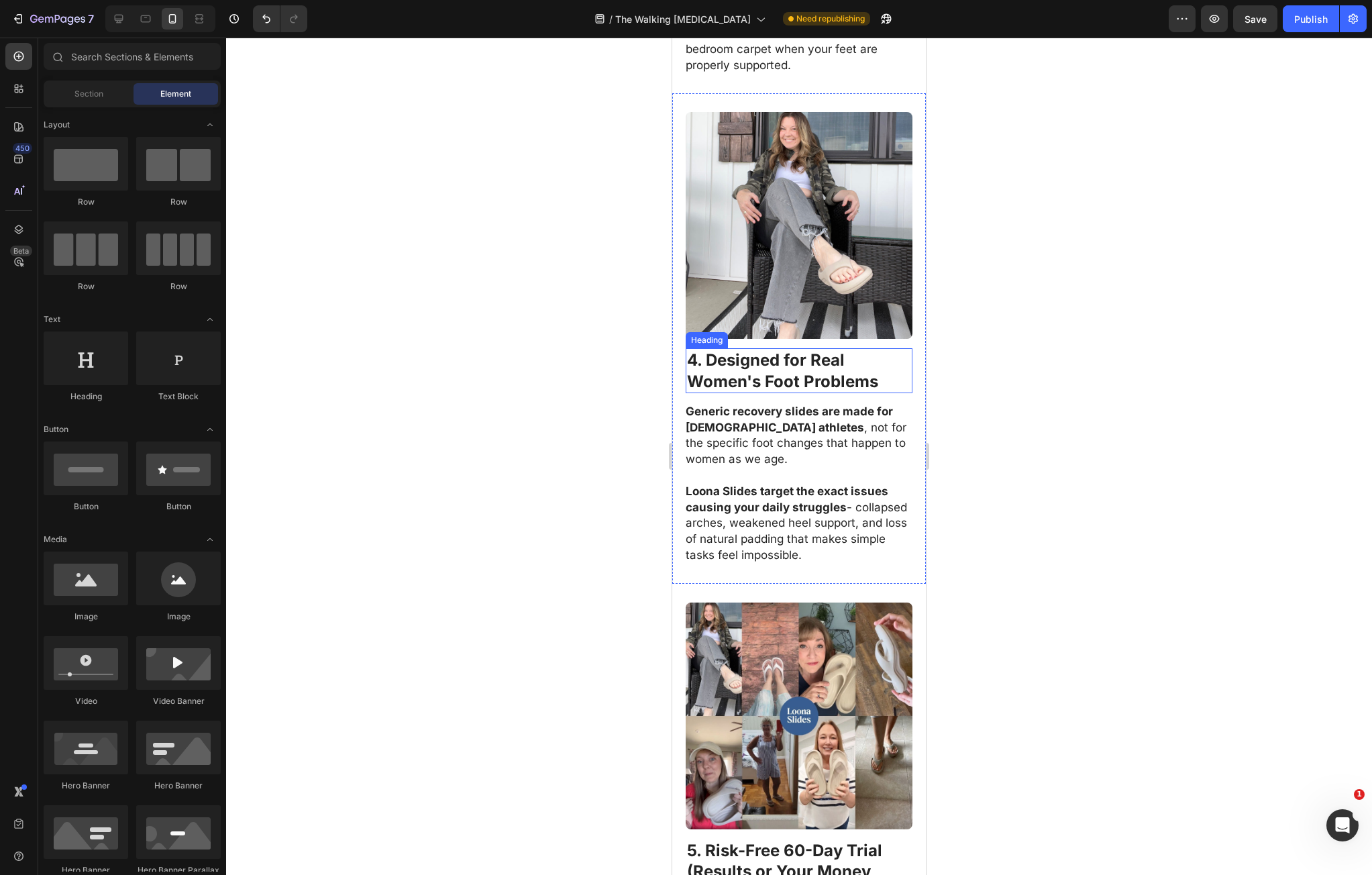
click at [729, 370] on strong "4. Designed for Real" at bounding box center [766, 360] width 158 height 20
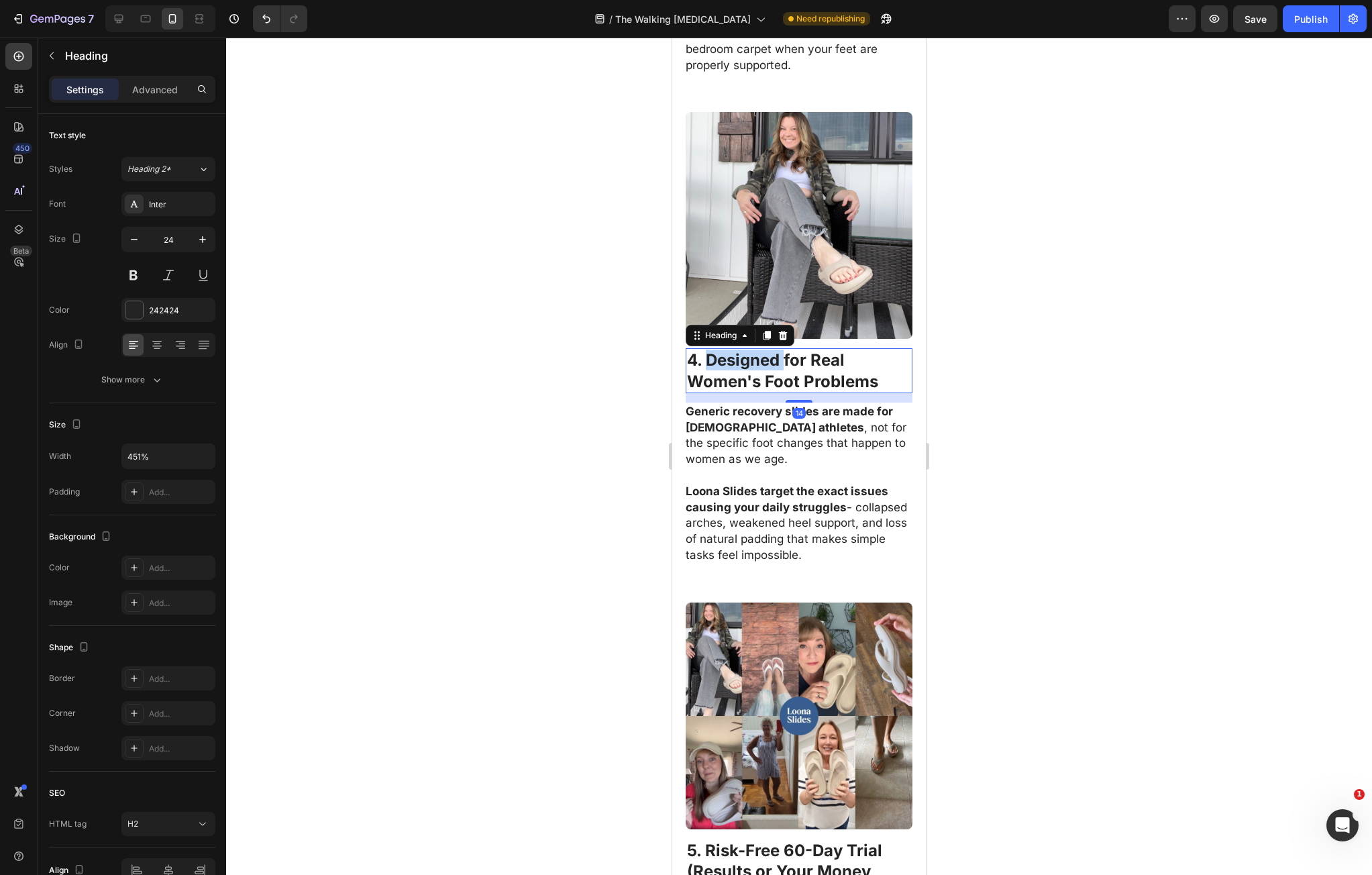
click at [719, 370] on strong "4. Designed for Real" at bounding box center [766, 360] width 158 height 20
click at [885, 392] on p "4. Designed for Real Women's Foot Problems" at bounding box center [799, 370] width 224 height 41
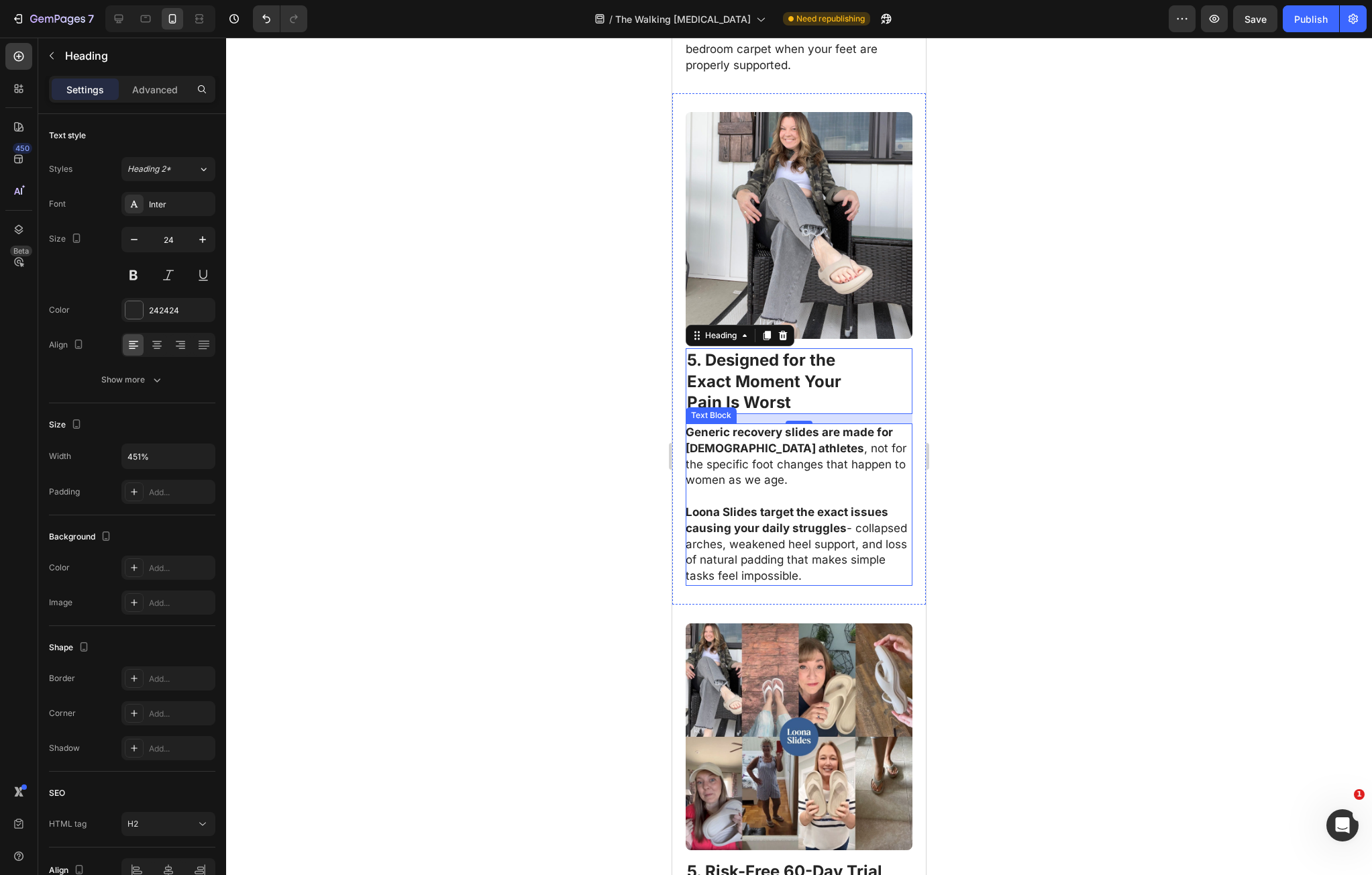
click at [808, 489] on p "Generic recovery slides are made for 25-year-old athletes , not for the specifi…" at bounding box center [798, 456] width 226 height 64
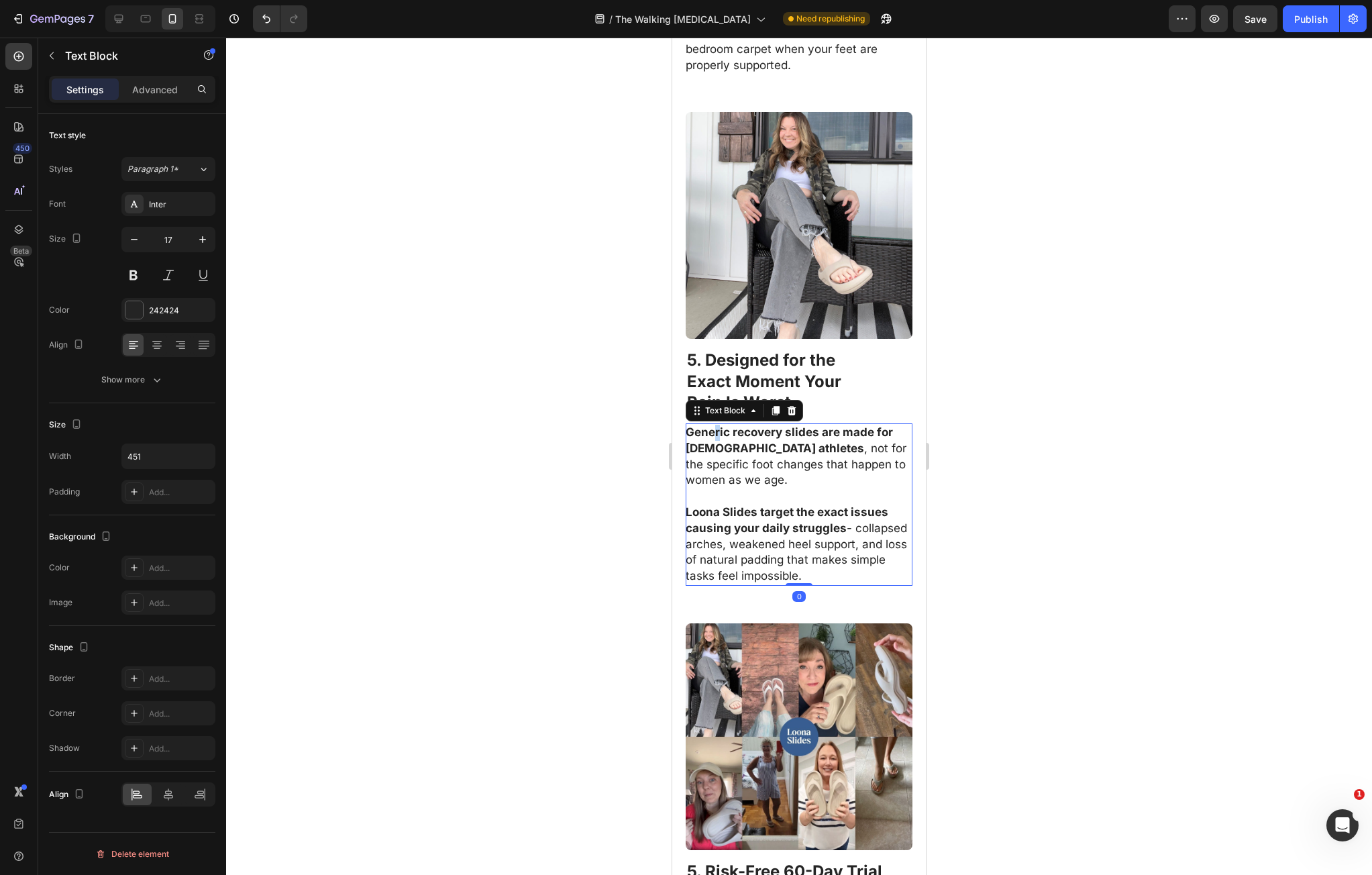
click at [718, 455] on strong "Generic recovery slides are made for 25-year-old athletes" at bounding box center [789, 440] width 207 height 30
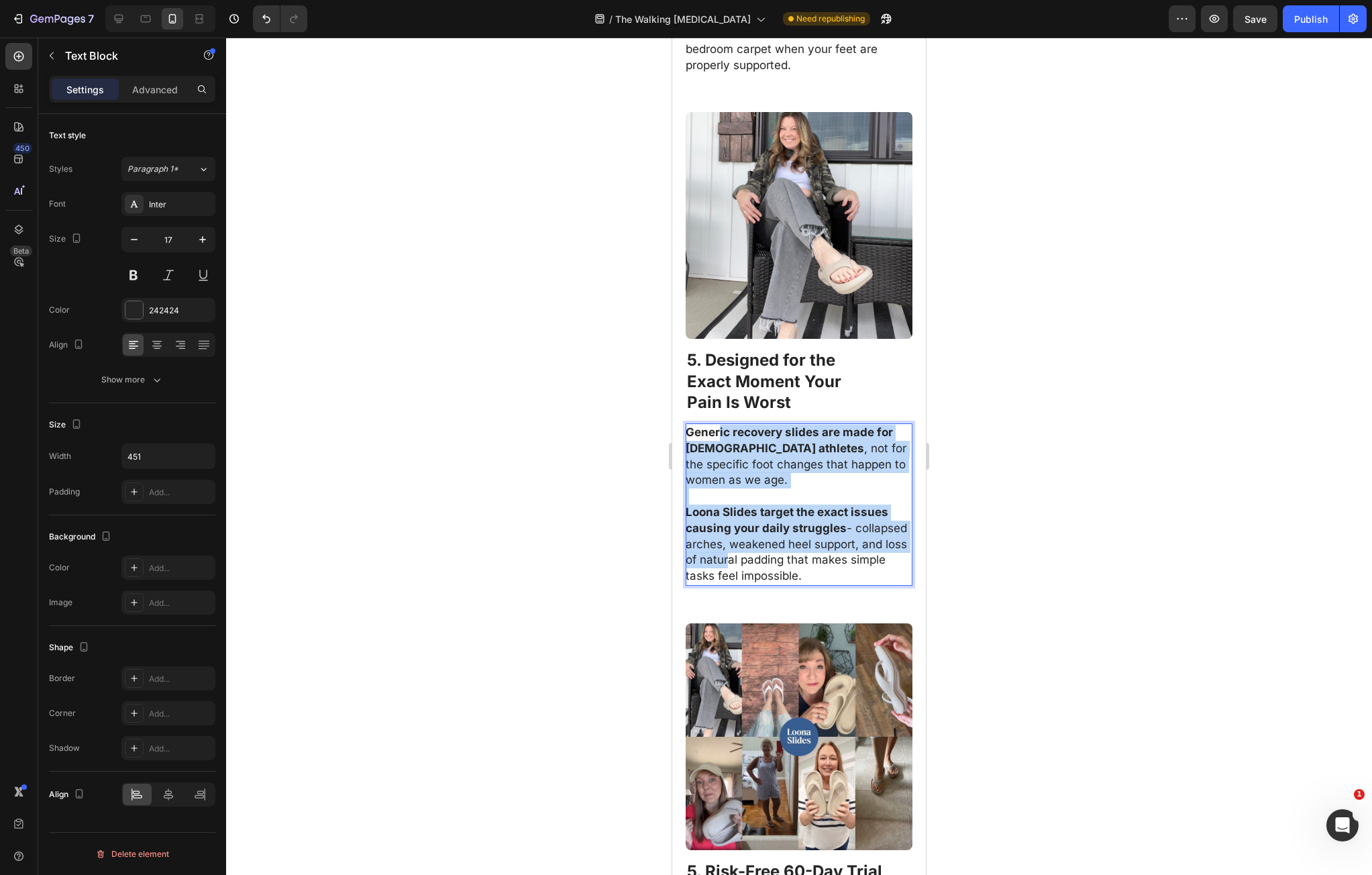
drag, startPoint x: 45, startPoint y: 433, endPoint x: 147, endPoint y: 558, distance: 161.3
click div "Generic recovery slides are made for 25-year-old athletes , not for the specifi…"
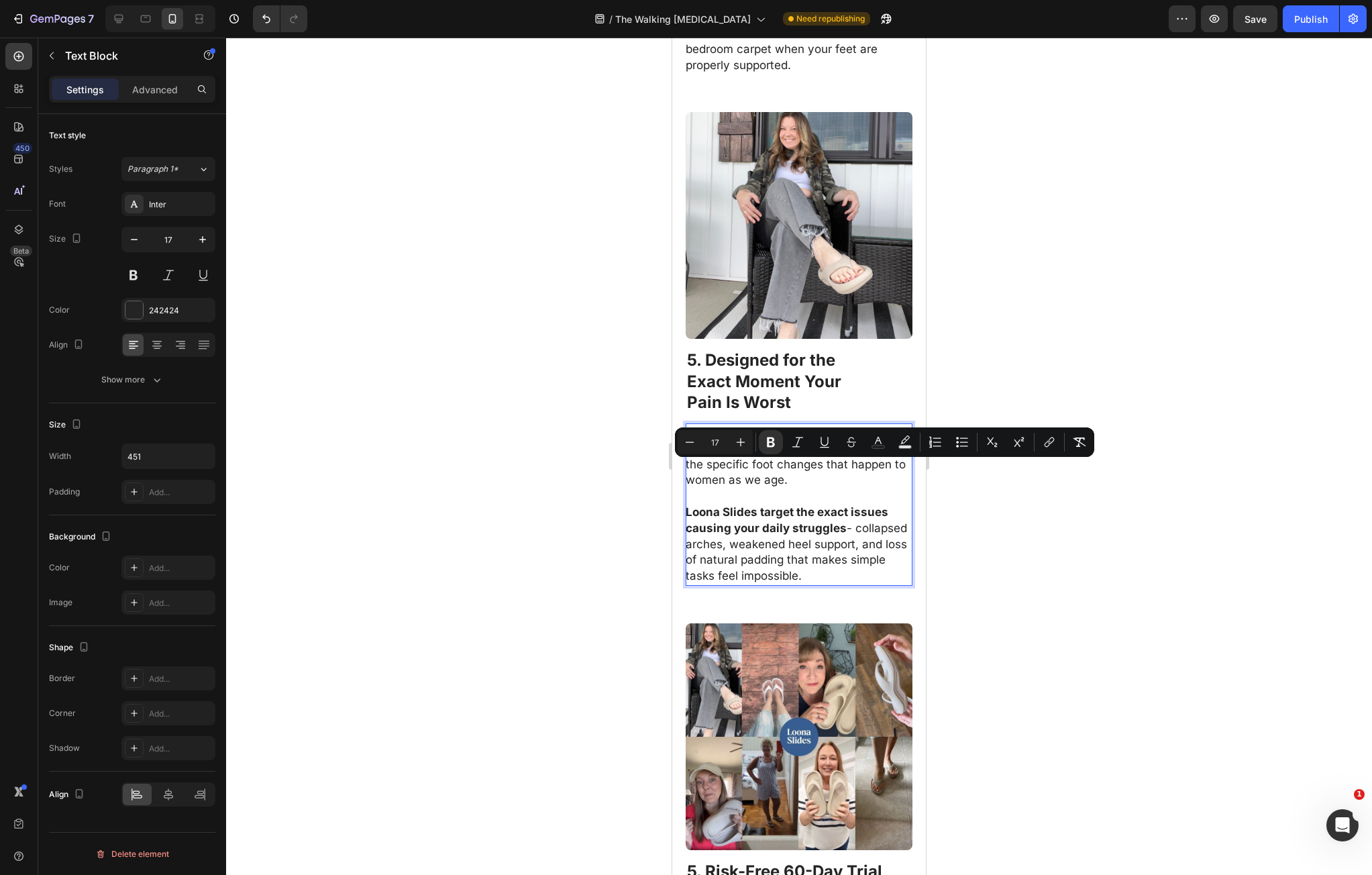
click p "Loona Slides target the exact issues causing your daily struggles - collapsed a…"
drag, startPoint x: 100, startPoint y: 588, endPoint x: 654, endPoint y: 474, distance: 565.6
click html "Mobile ( 378 px) iPhone 13 Mini iPhone 13 Pro iPhone 11 Pro Max iPhone 15 Pro M…"
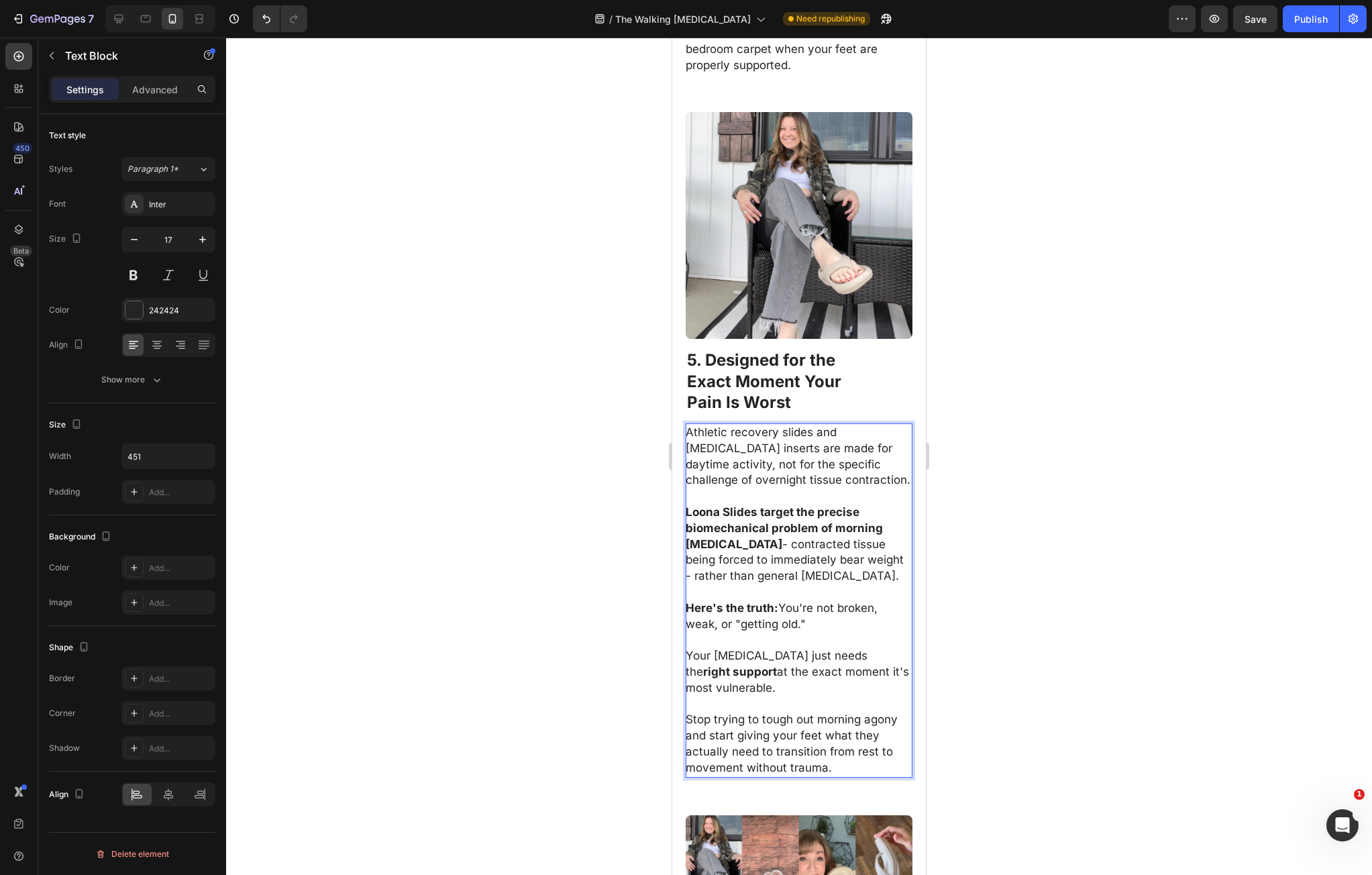
click div
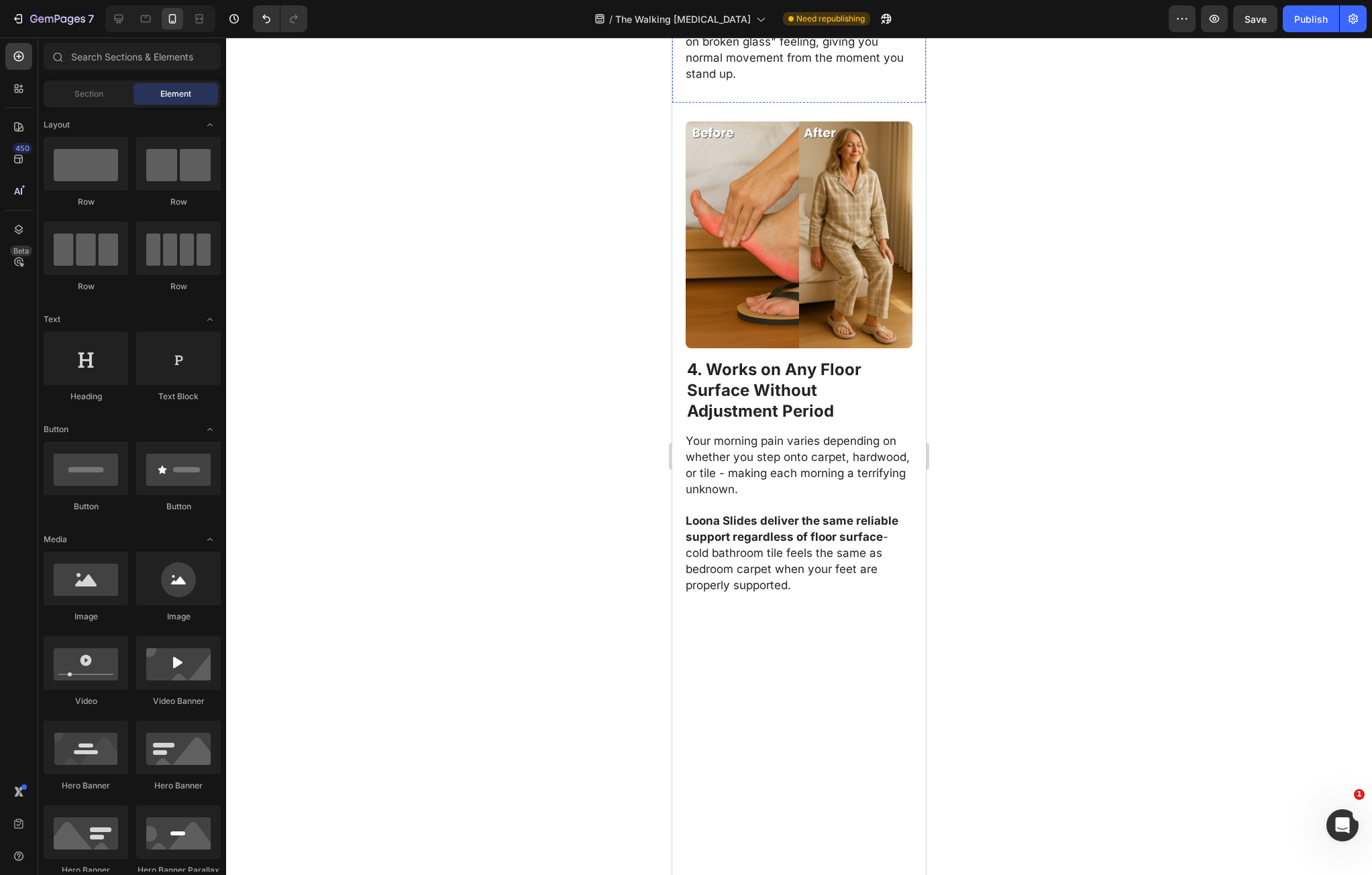
scroll to position [1582, 0]
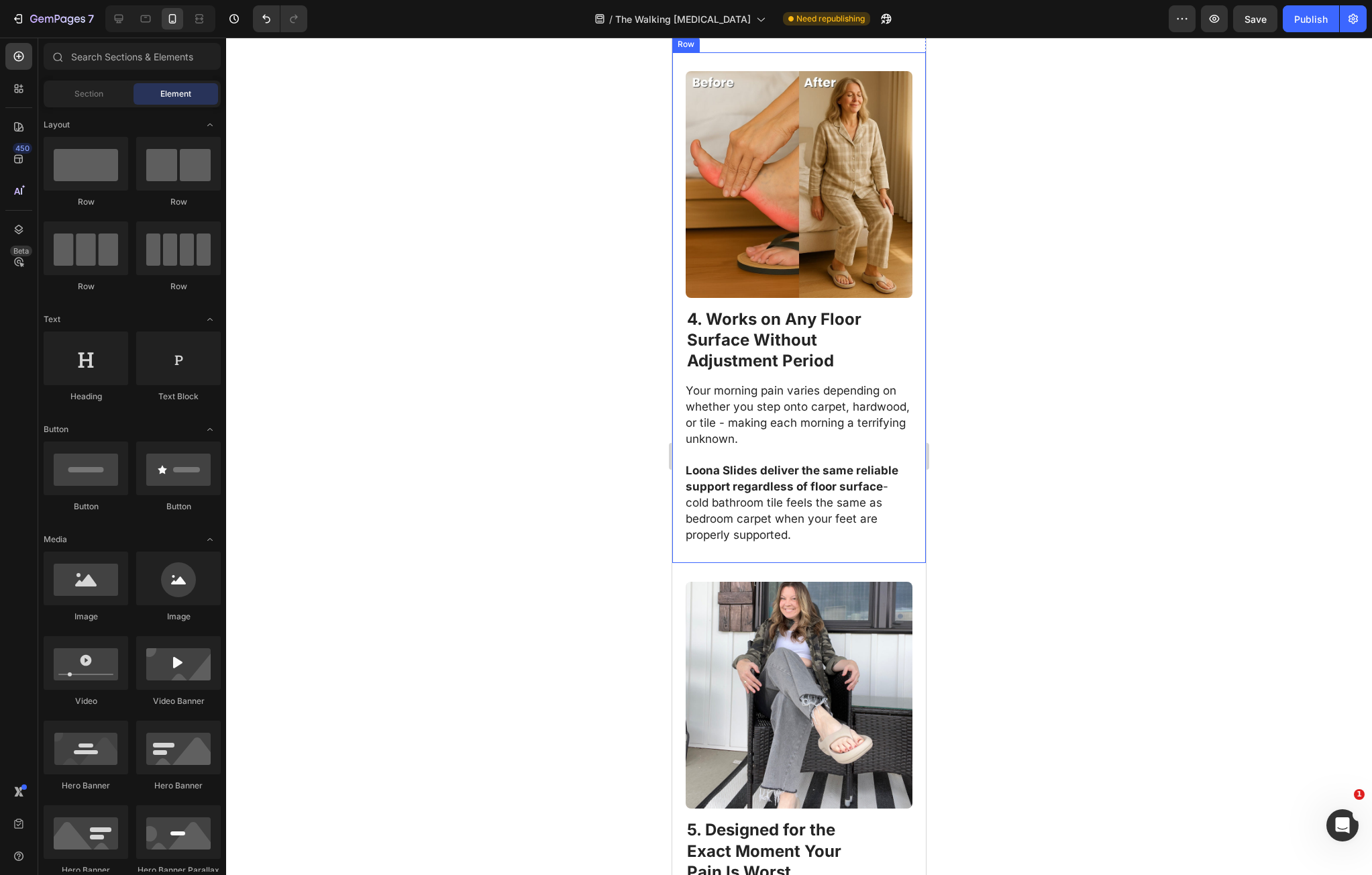
click strong "Surface Without"
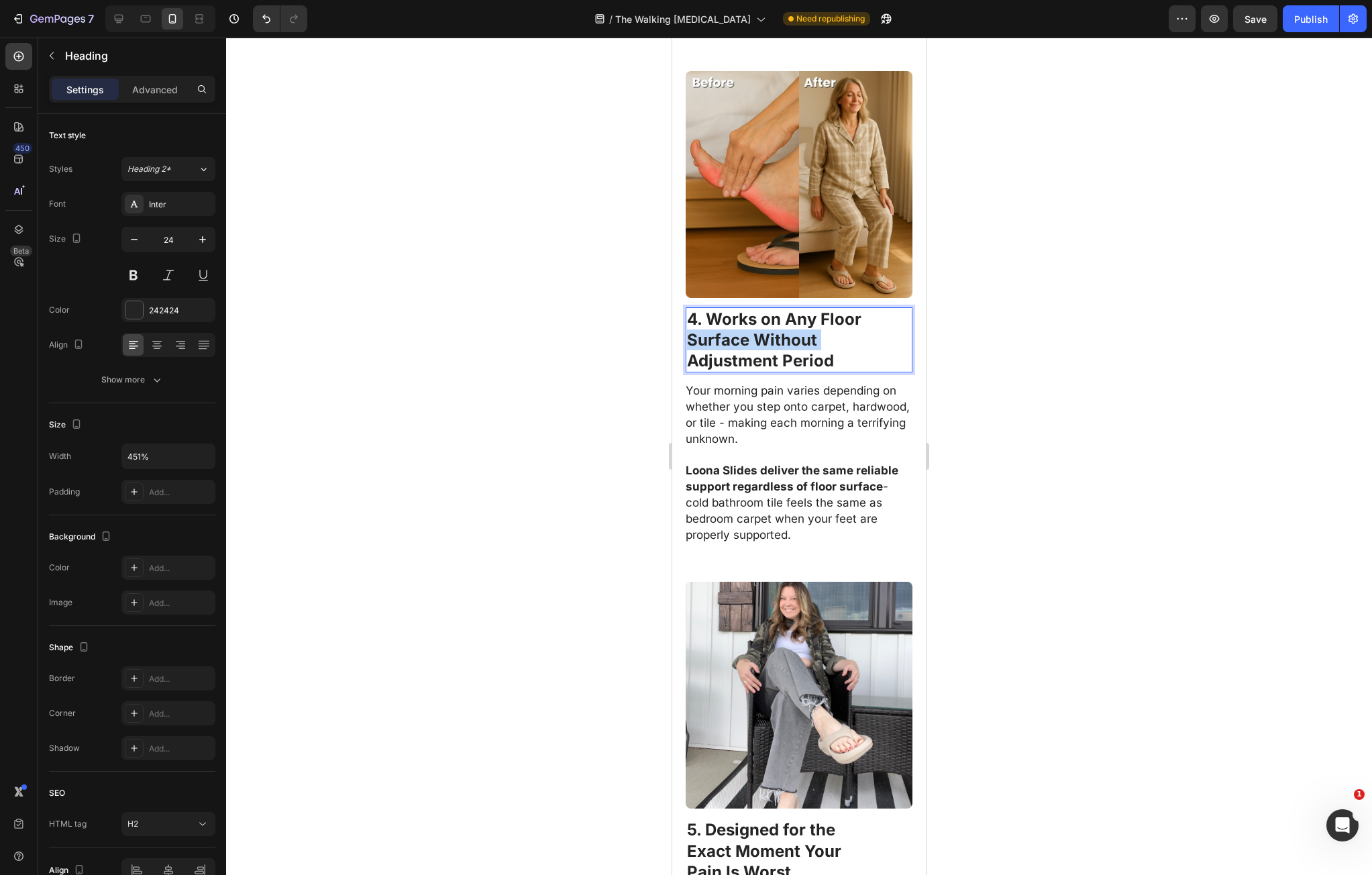
click strong "Surface Without"
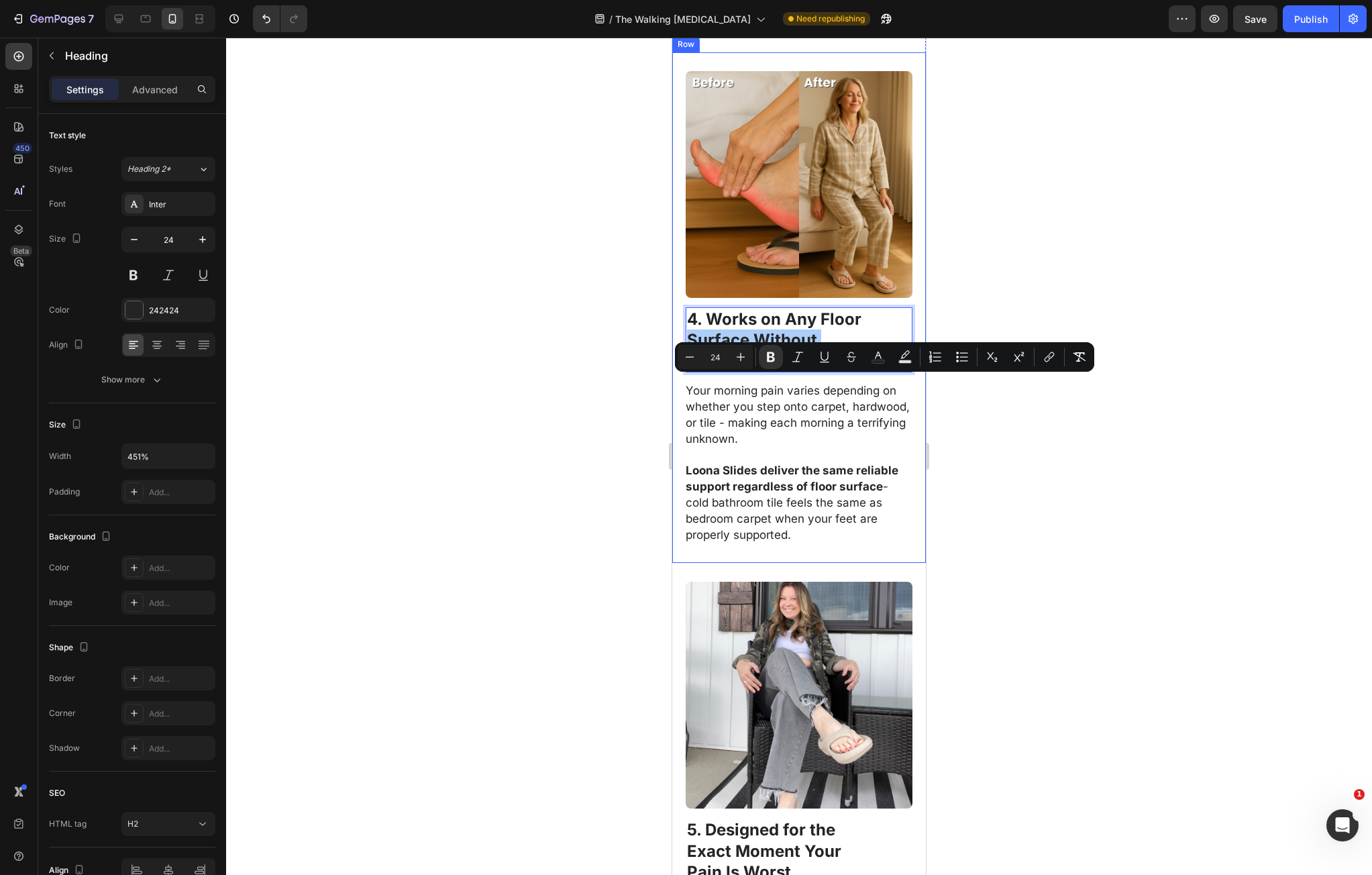
click div "4. Works on Any Floor Surface Without Adjustment Period Heading 14 Your morning…"
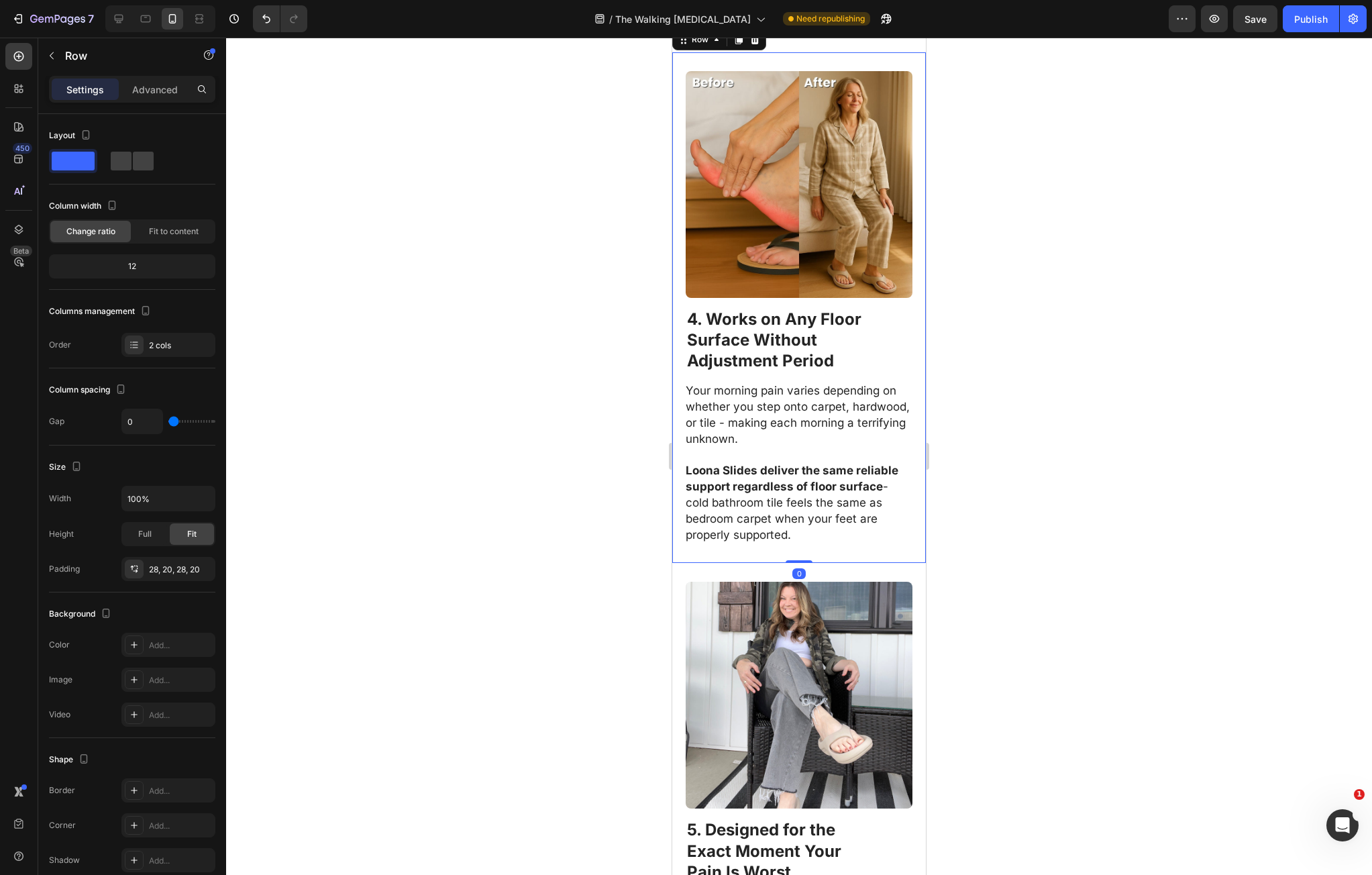
click div "⁠⁠⁠⁠⁠⁠⁠ 4. Works on Any Floor Surface Without Adjustment Period Heading Your mo…"
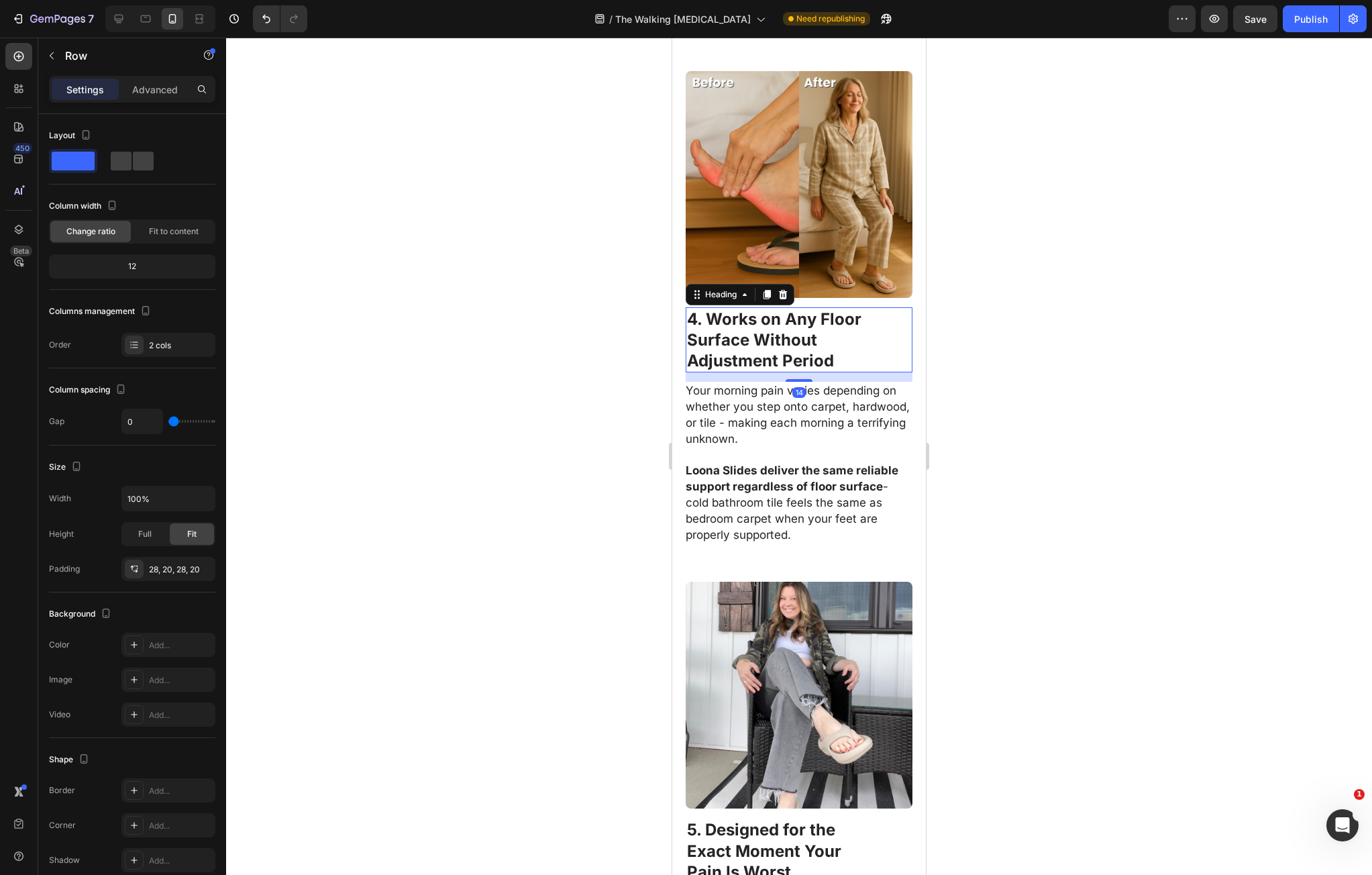
click strong "Adjustment Period"
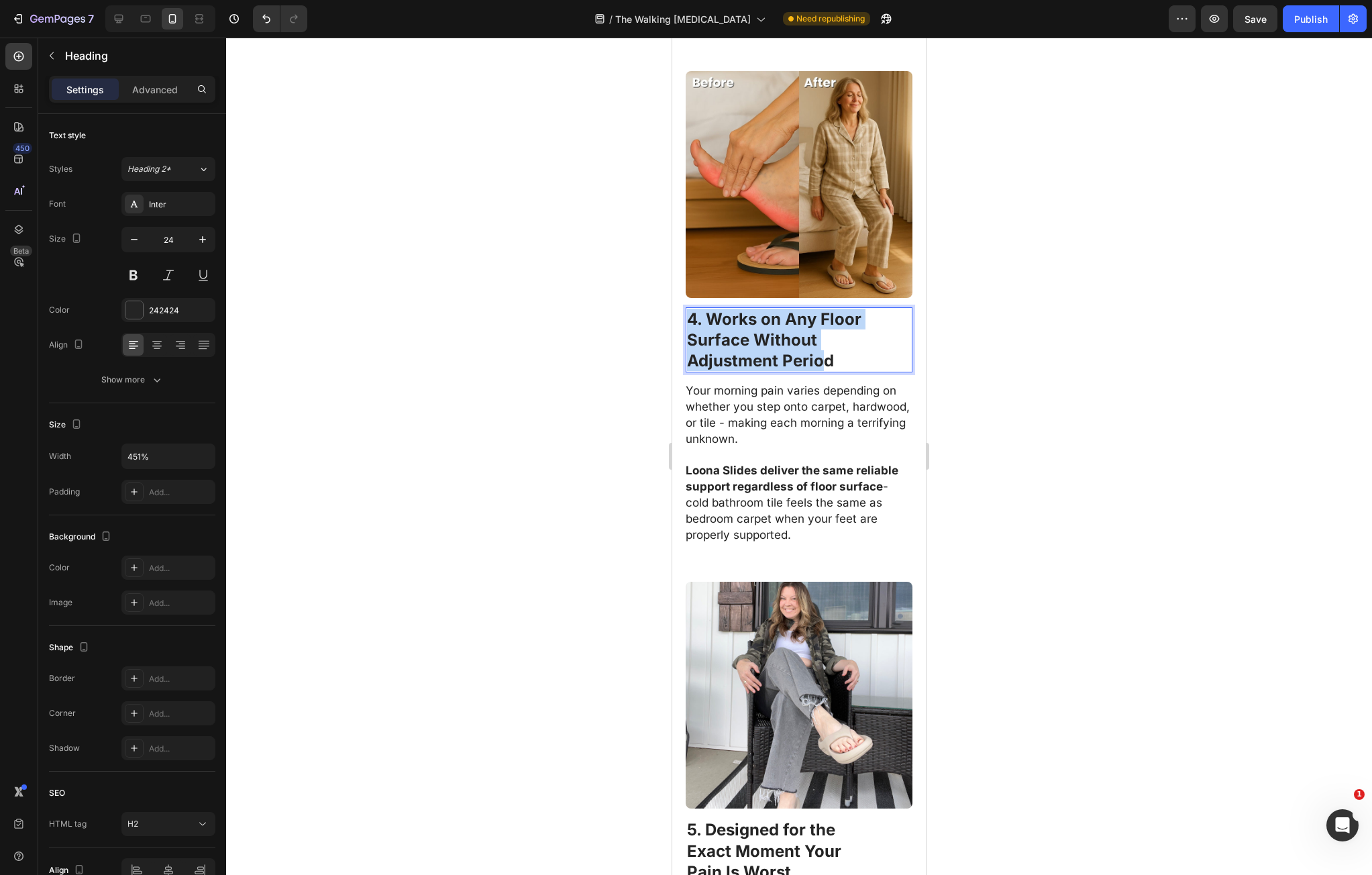
drag, startPoint x: 153, startPoint y: 368, endPoint x: -27, endPoint y: 334, distance: 183.2
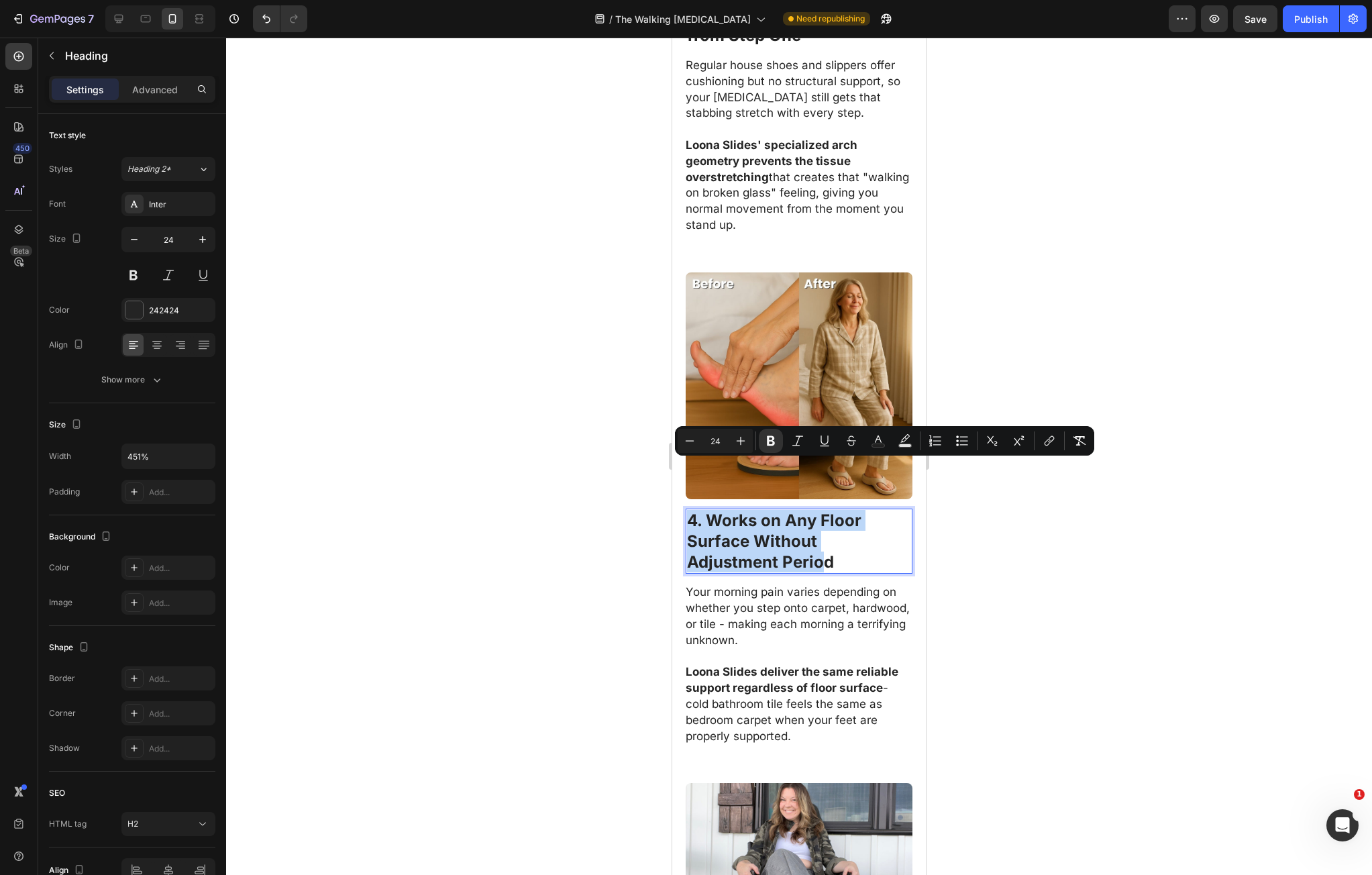
scroll to position [1784, 0]
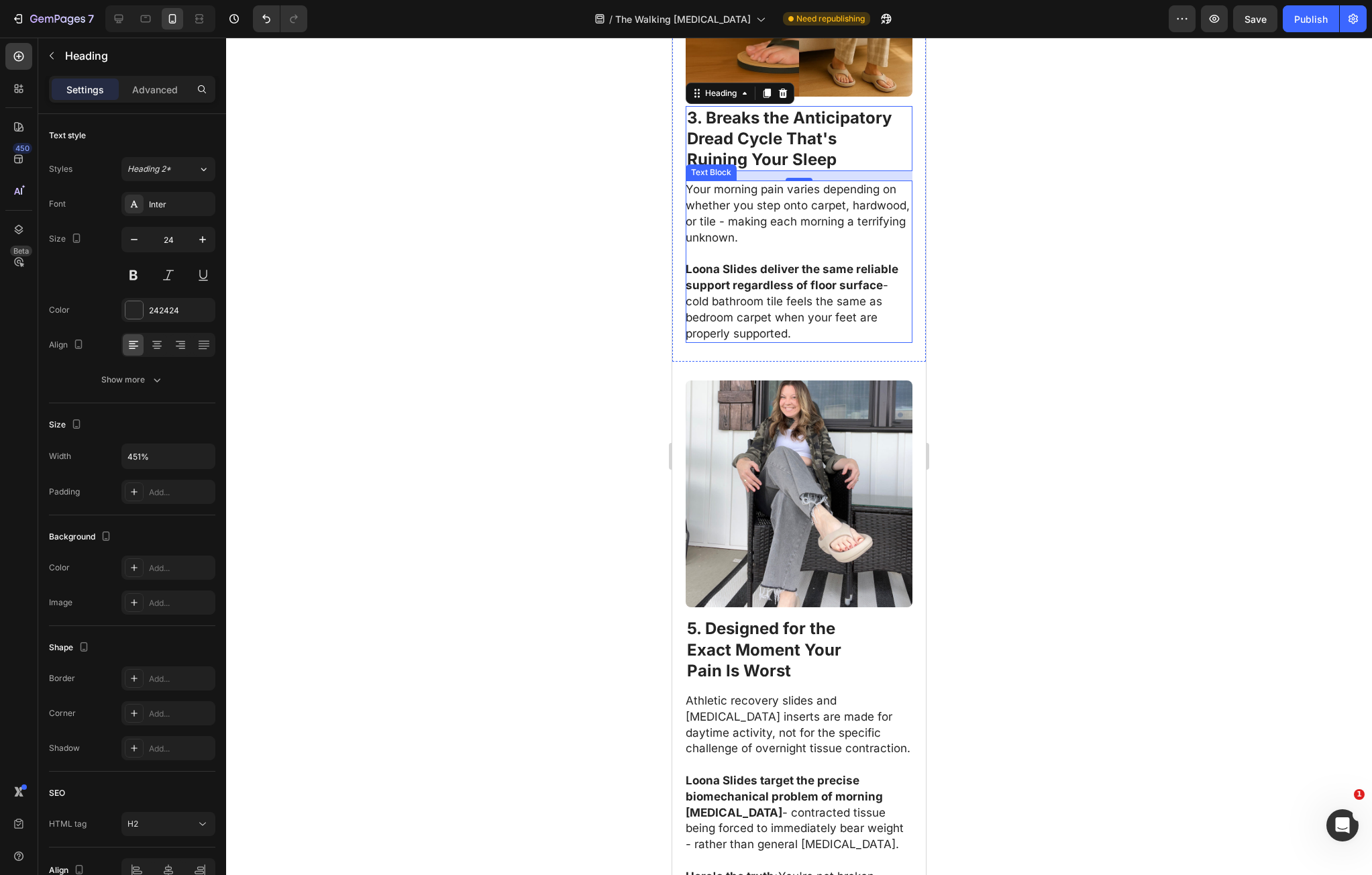
drag, startPoint x: 86, startPoint y: 227, endPoint x: 59, endPoint y: 215, distance: 29.5
click p "Your morning pain varies depending on whether you step onto carpet, hardwood, o…"
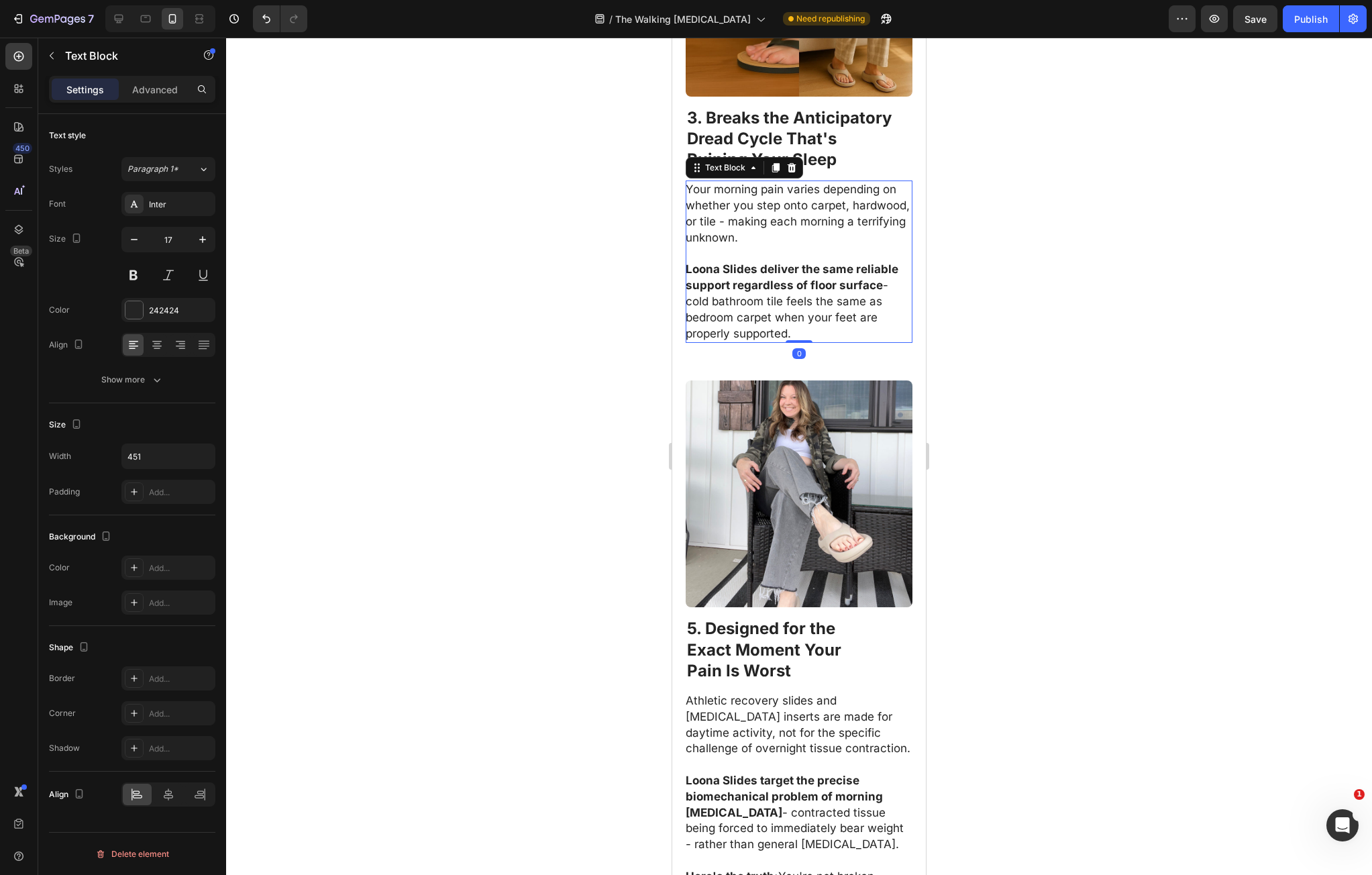
click p "Your morning pain varies depending on whether you step onto carpet, hardwood, o…"
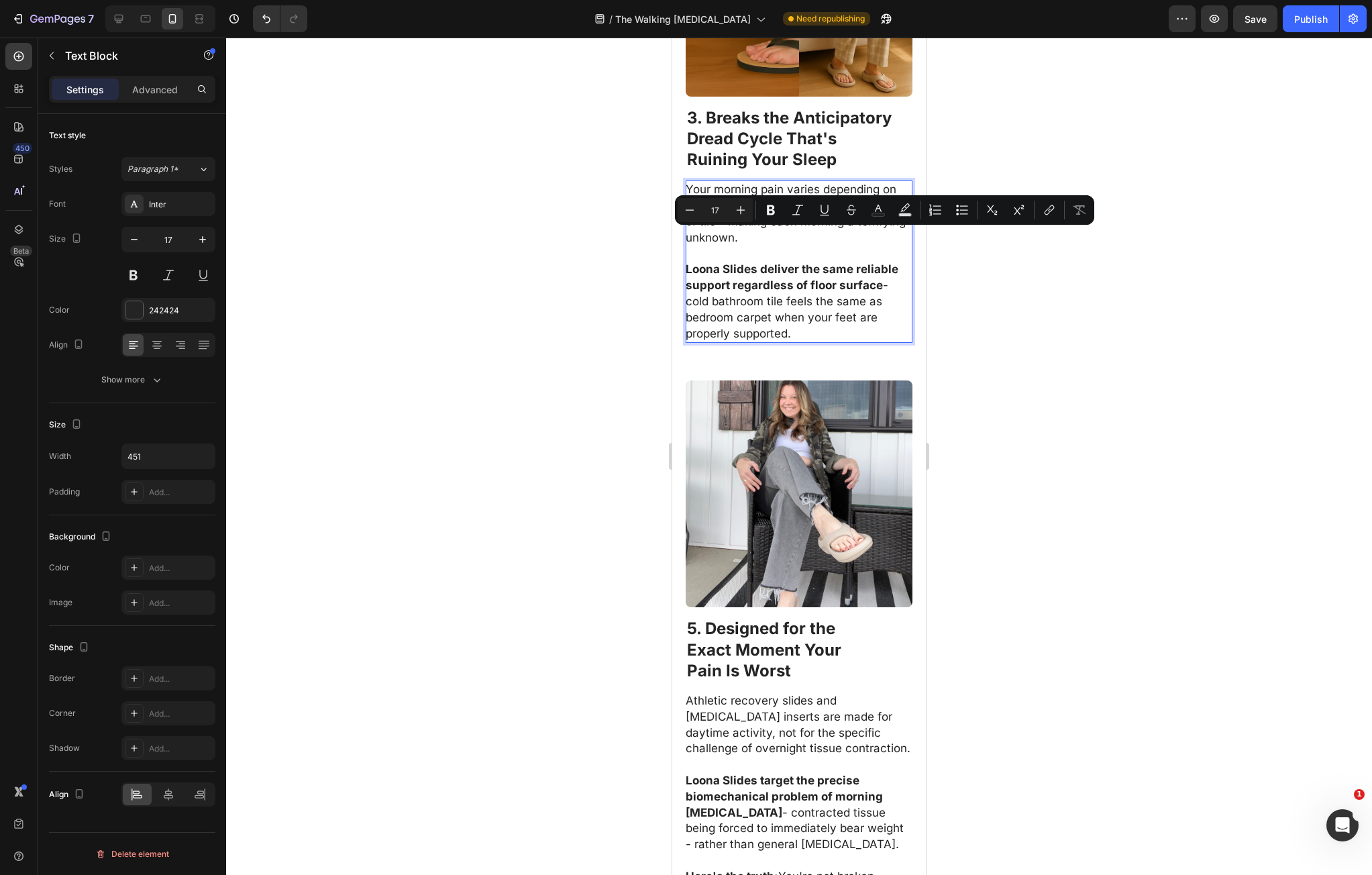
click p "Your morning pain varies depending on whether you step onto carpet, hardwood, o…"
drag, startPoint x: 30, startPoint y: 204, endPoint x: 164, endPoint y: 343, distance: 193.1
click div "Your morning pain varies depending on whether you step onto carpet, hardwood, o…"
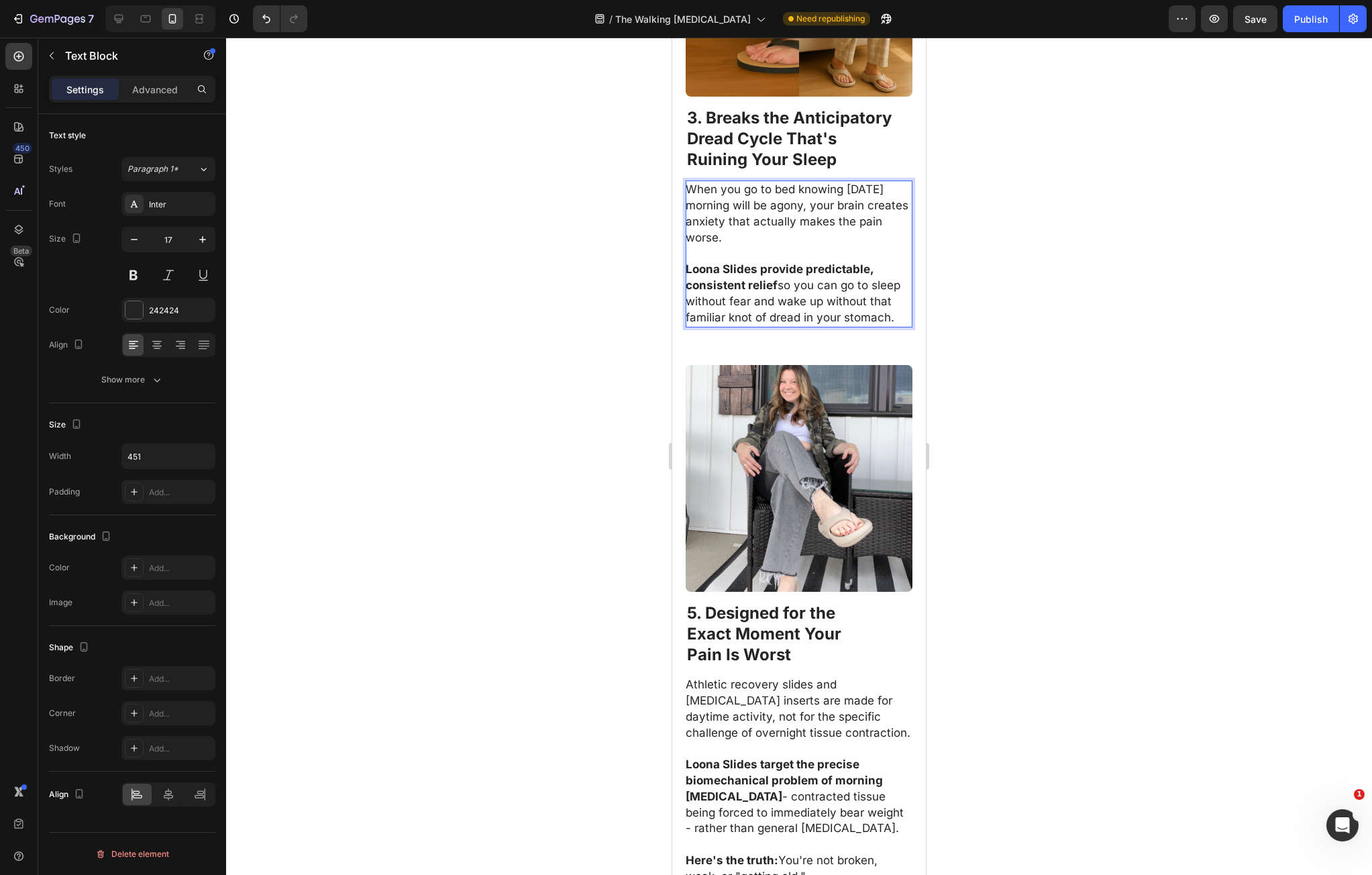
click div
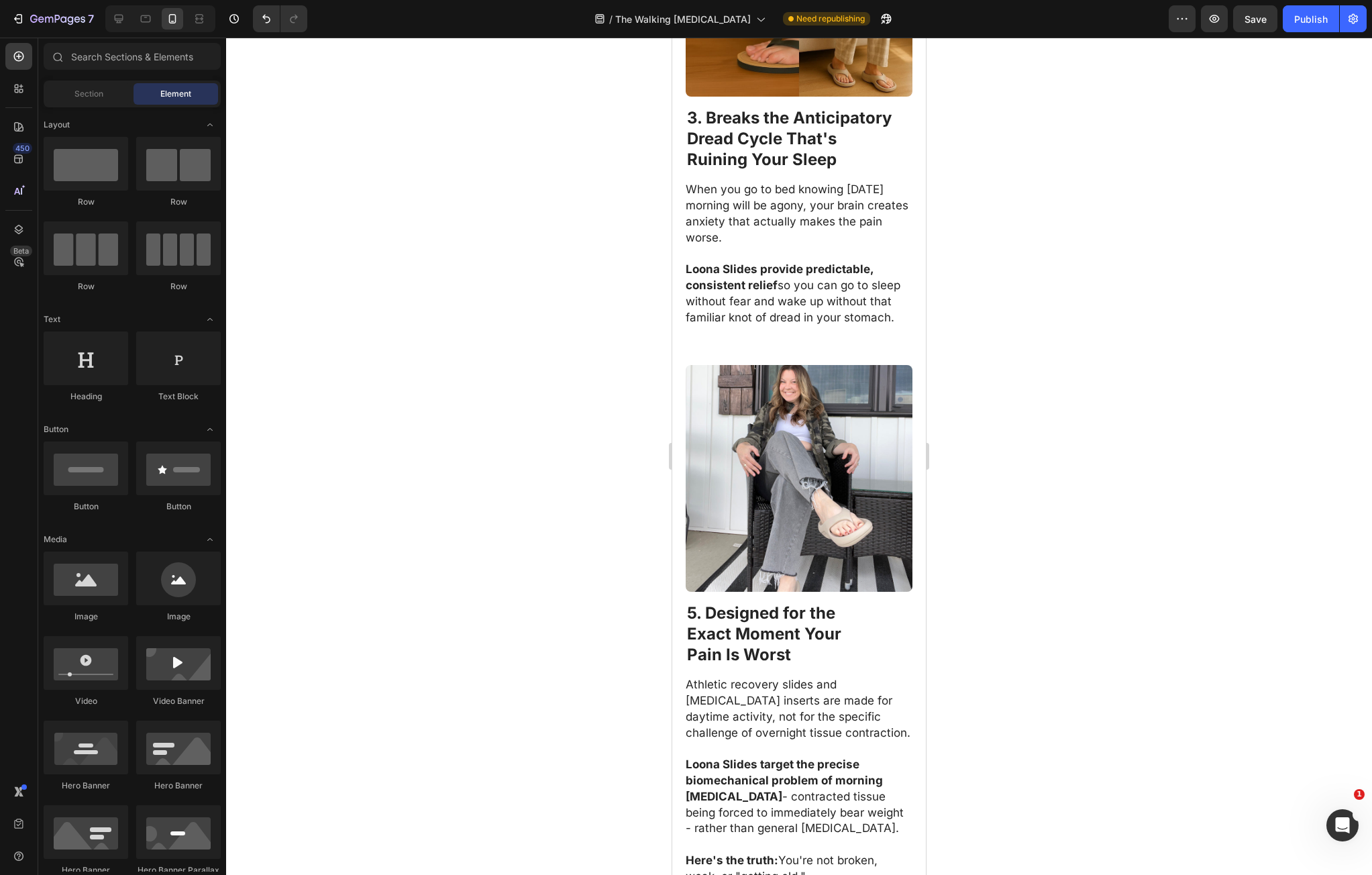
click div
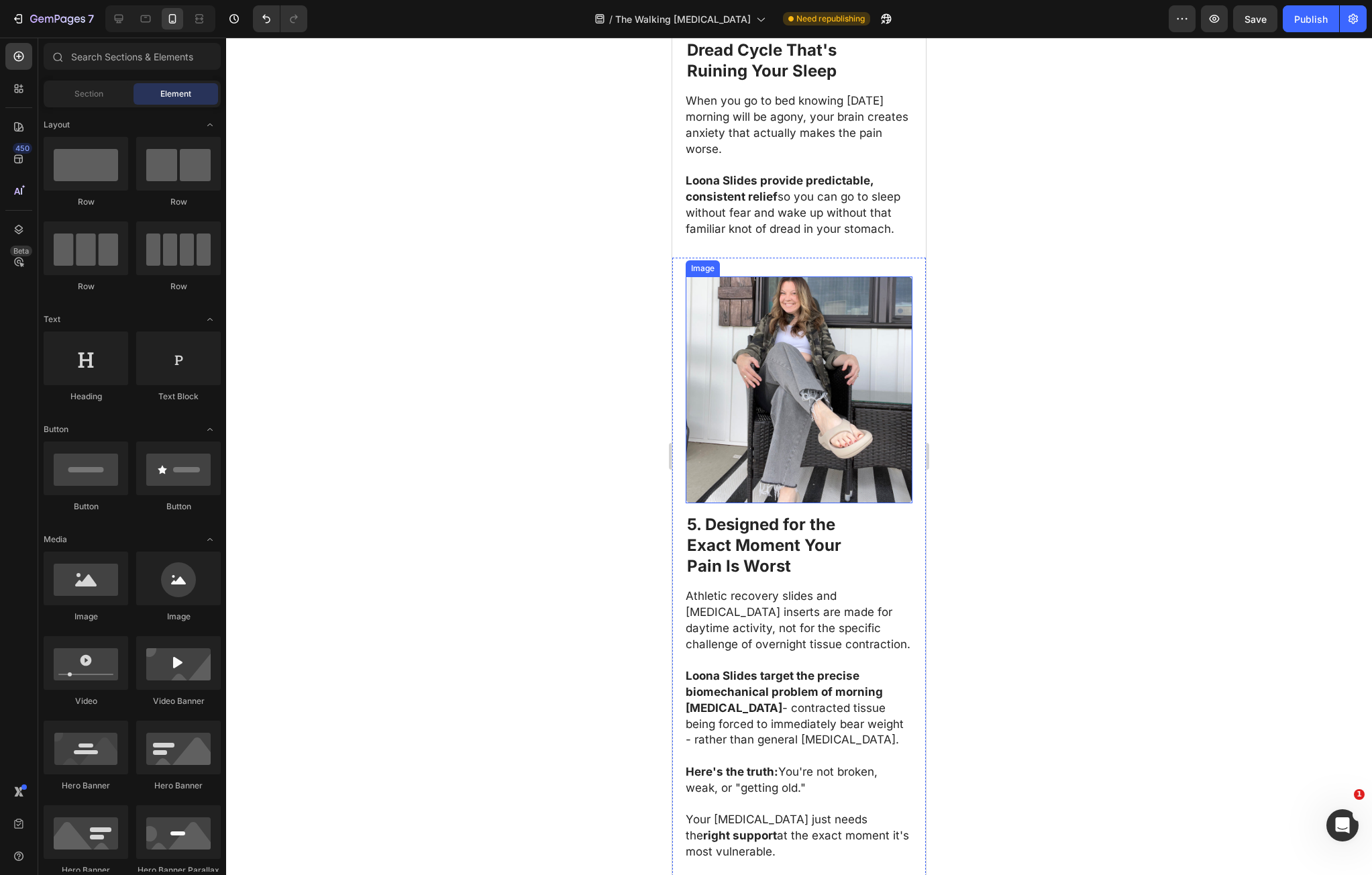
scroll to position [2119, 0]
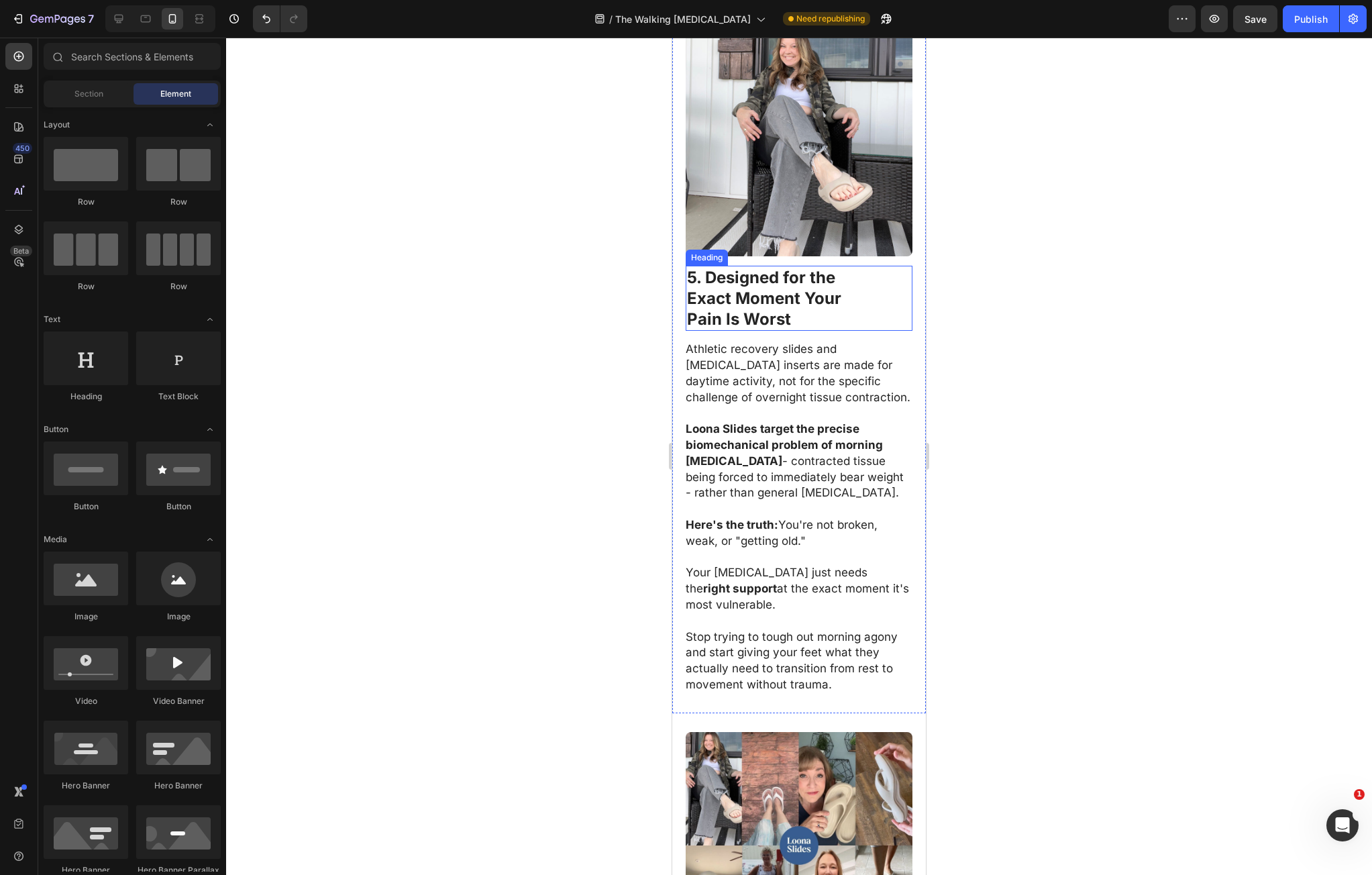
click strong "Exact Moment Your"
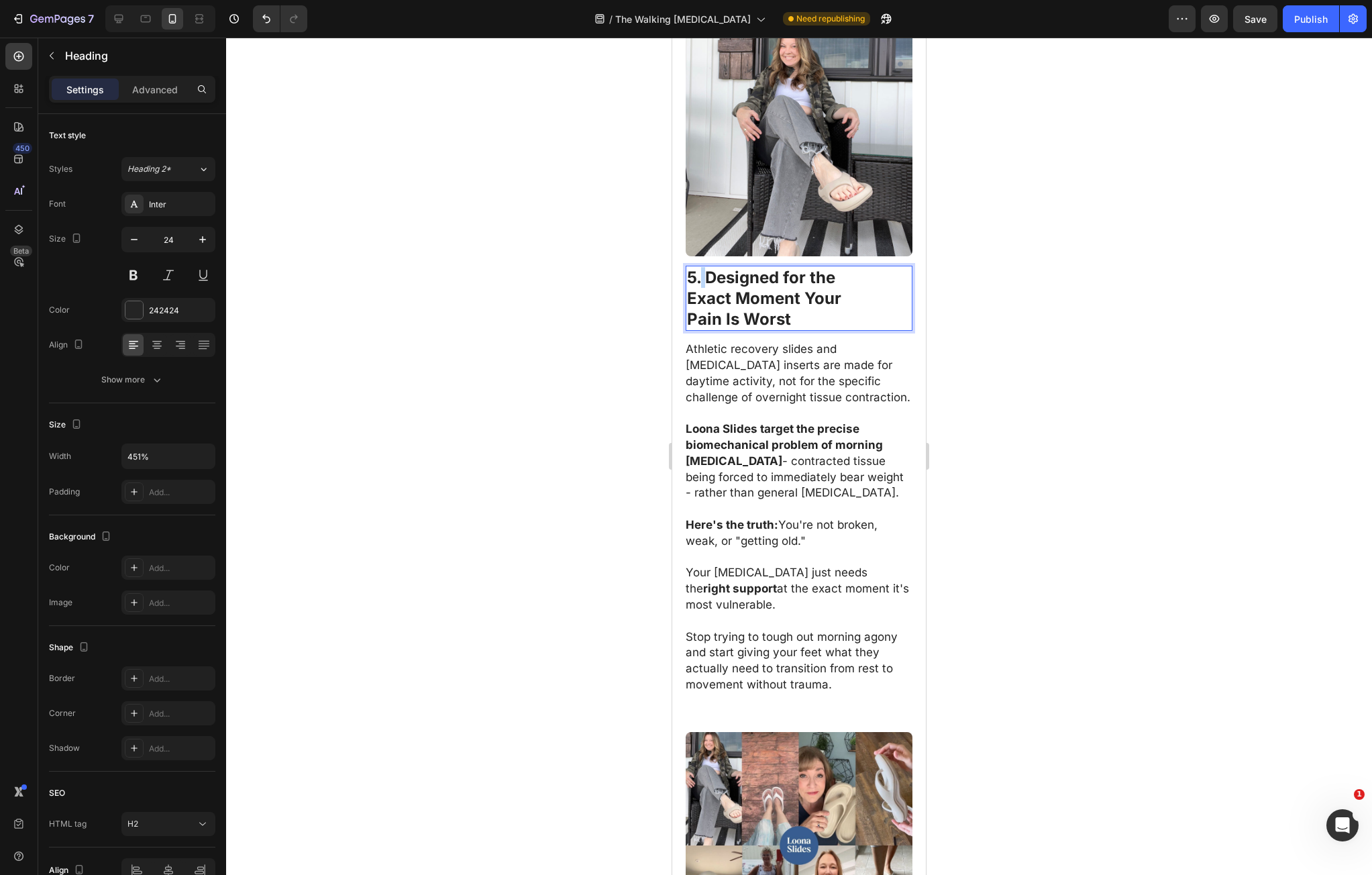
click strong "5. Designed for the"
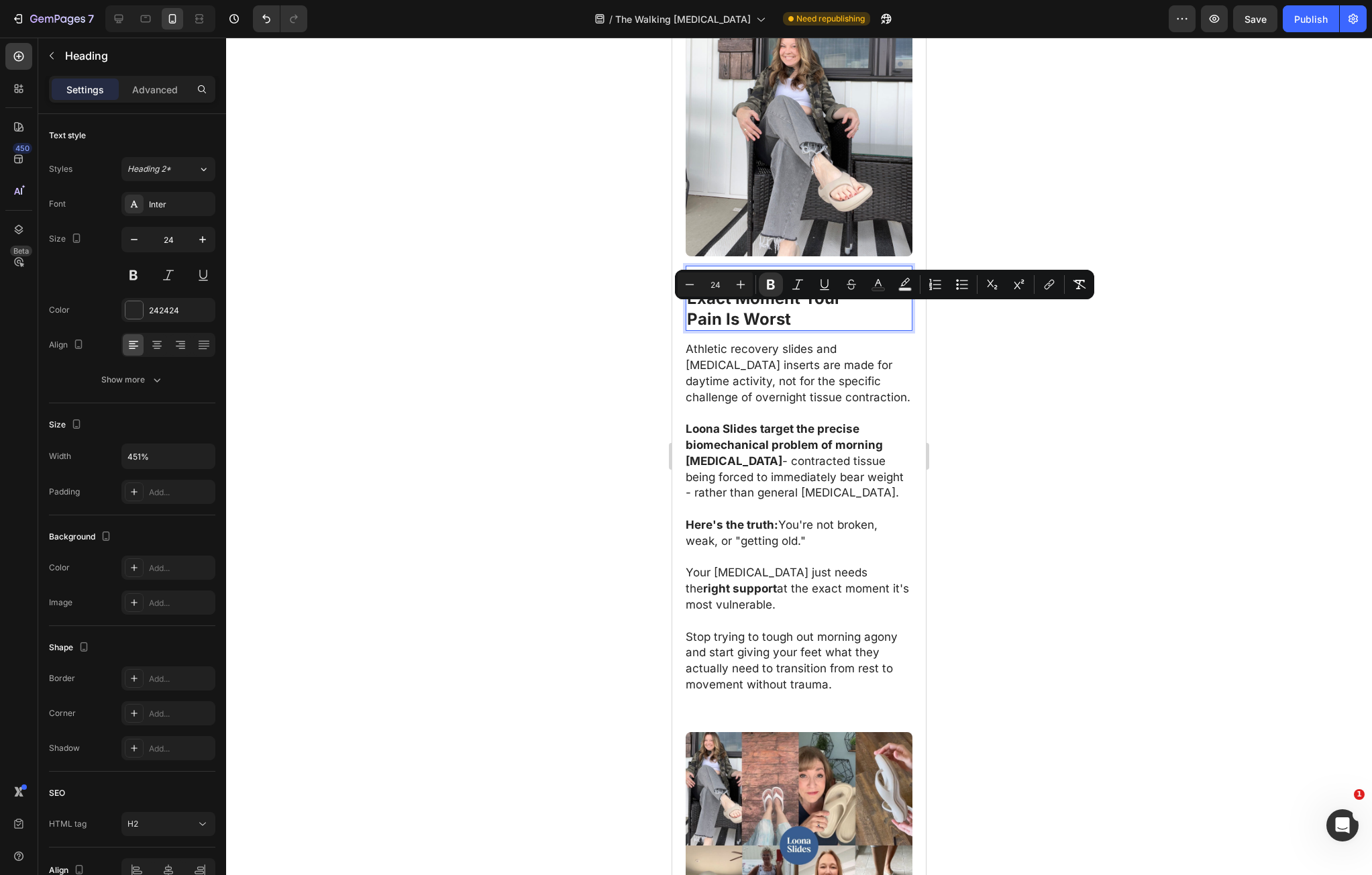
click strong "5. Designed for the"
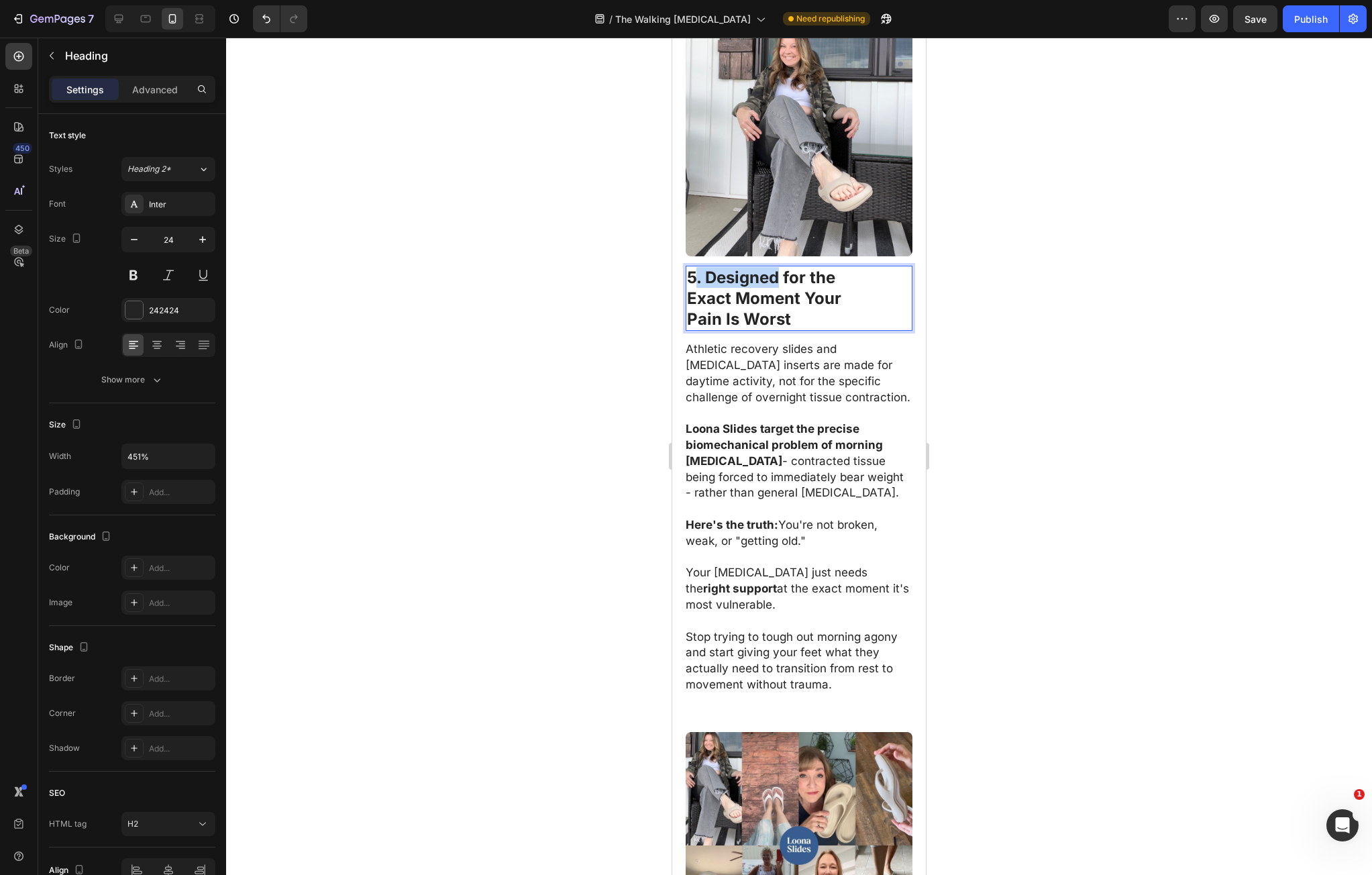
drag, startPoint x: 22, startPoint y: 280, endPoint x: 31, endPoint y: 293, distance: 15.8
click strong "5. Designed for the"
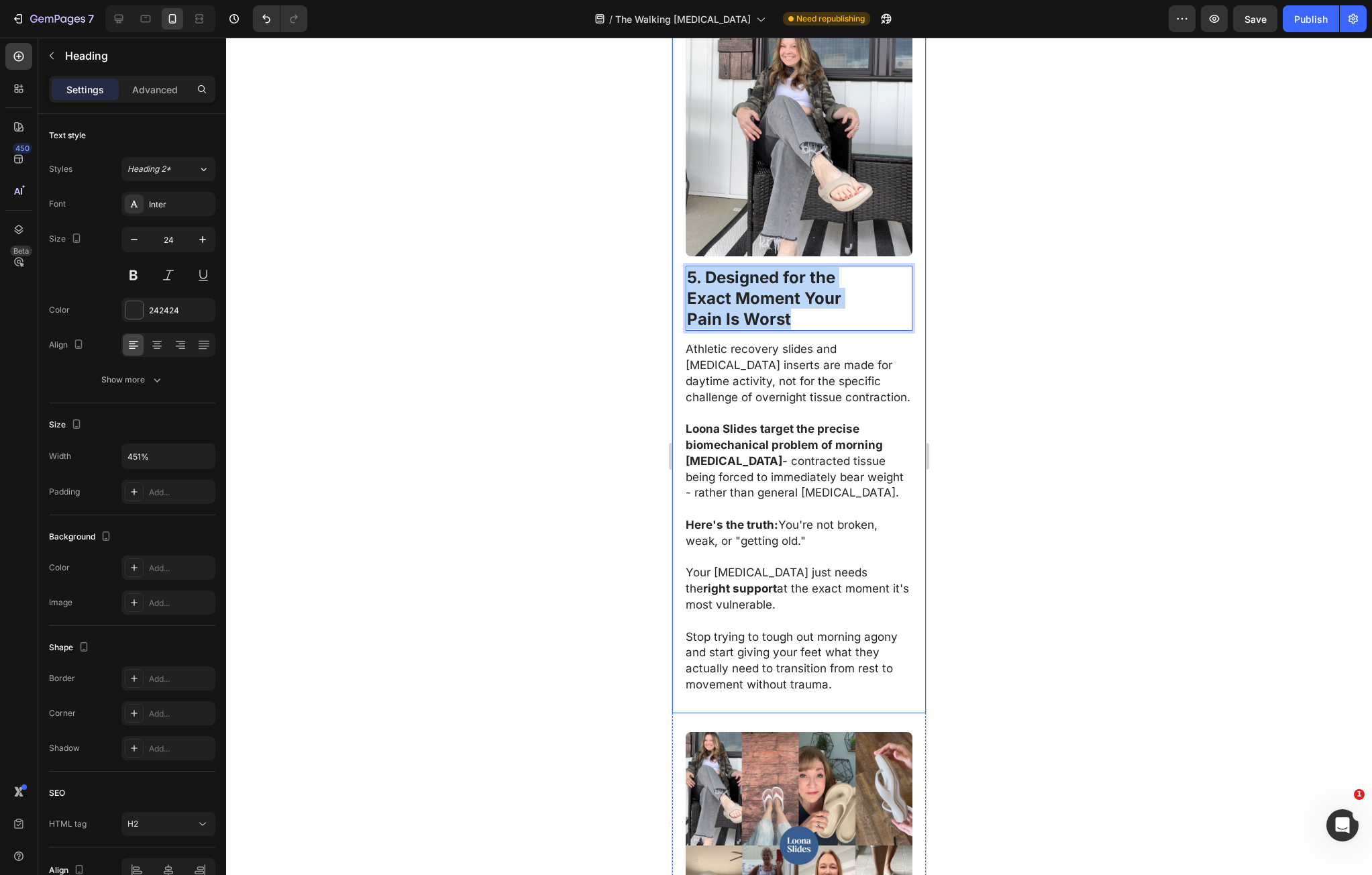
drag, startPoint x: 20, startPoint y: 278, endPoint x: 186, endPoint y: 335, distance: 175.5
click div "5. Designed for the Exact Moment Your Pain Is Worst Heading 14 Athletic recover…"
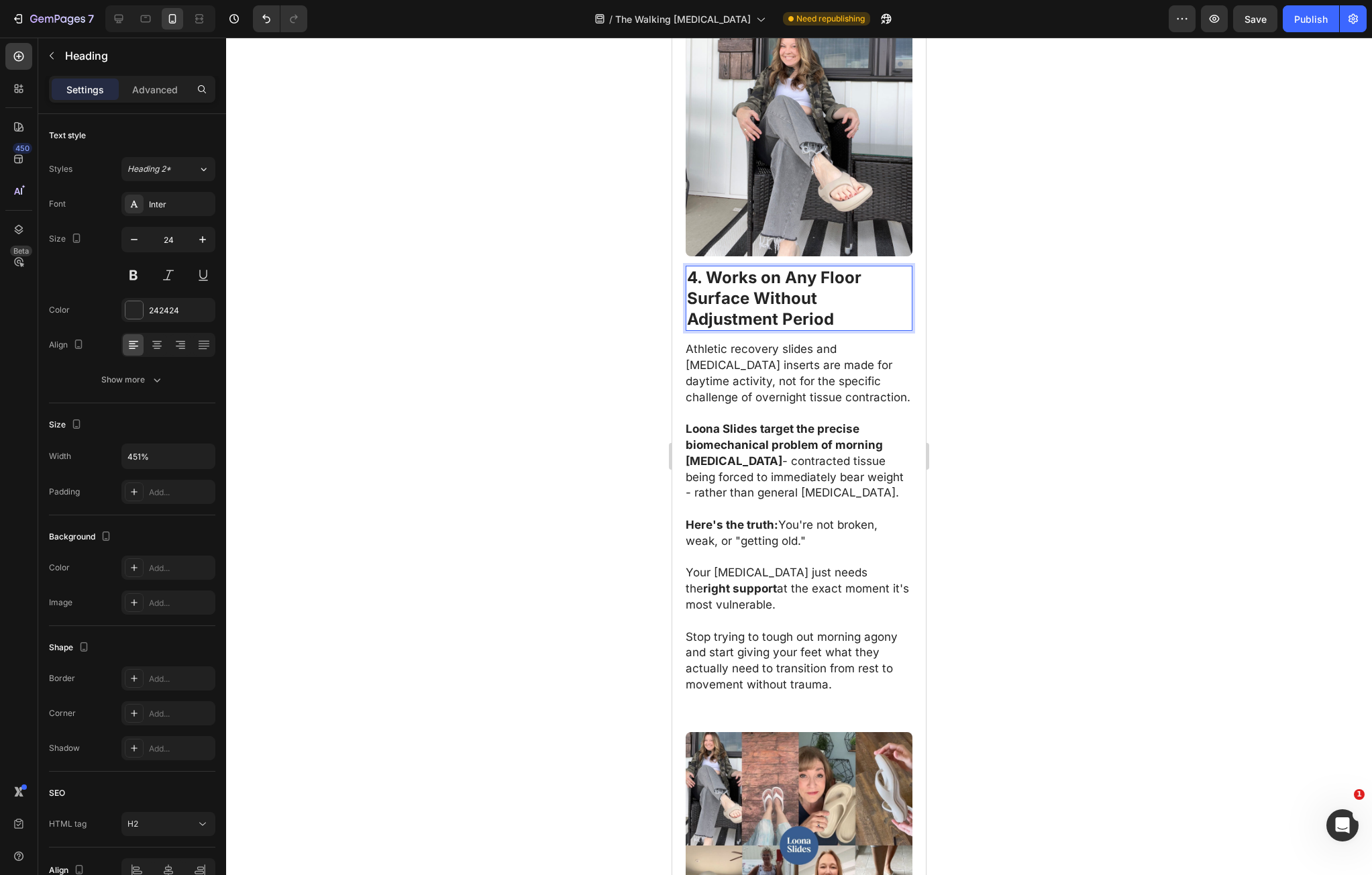
click div
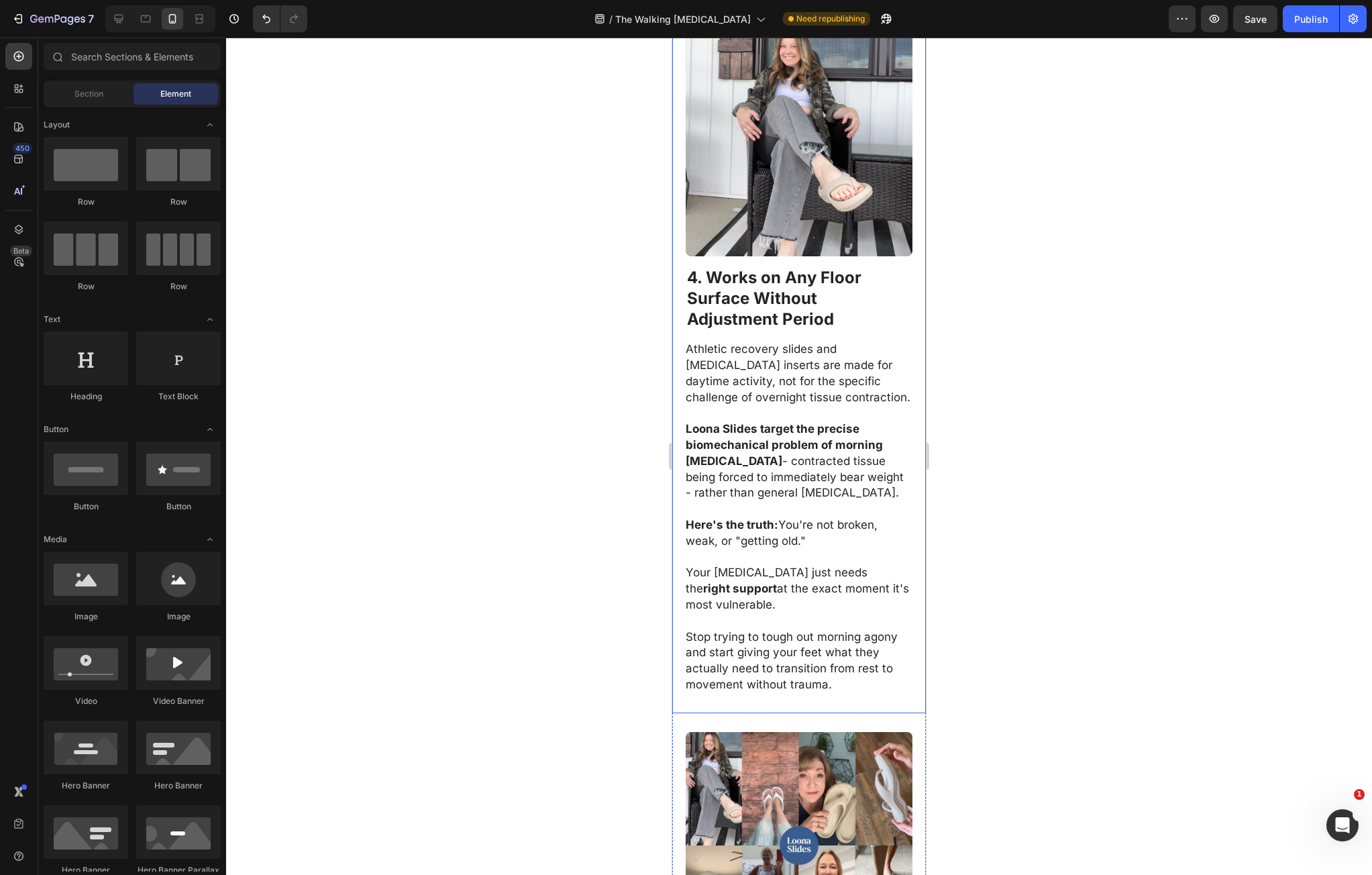
click p "Athletic recovery slides and orthotic inserts are made for daytime activity, no…"
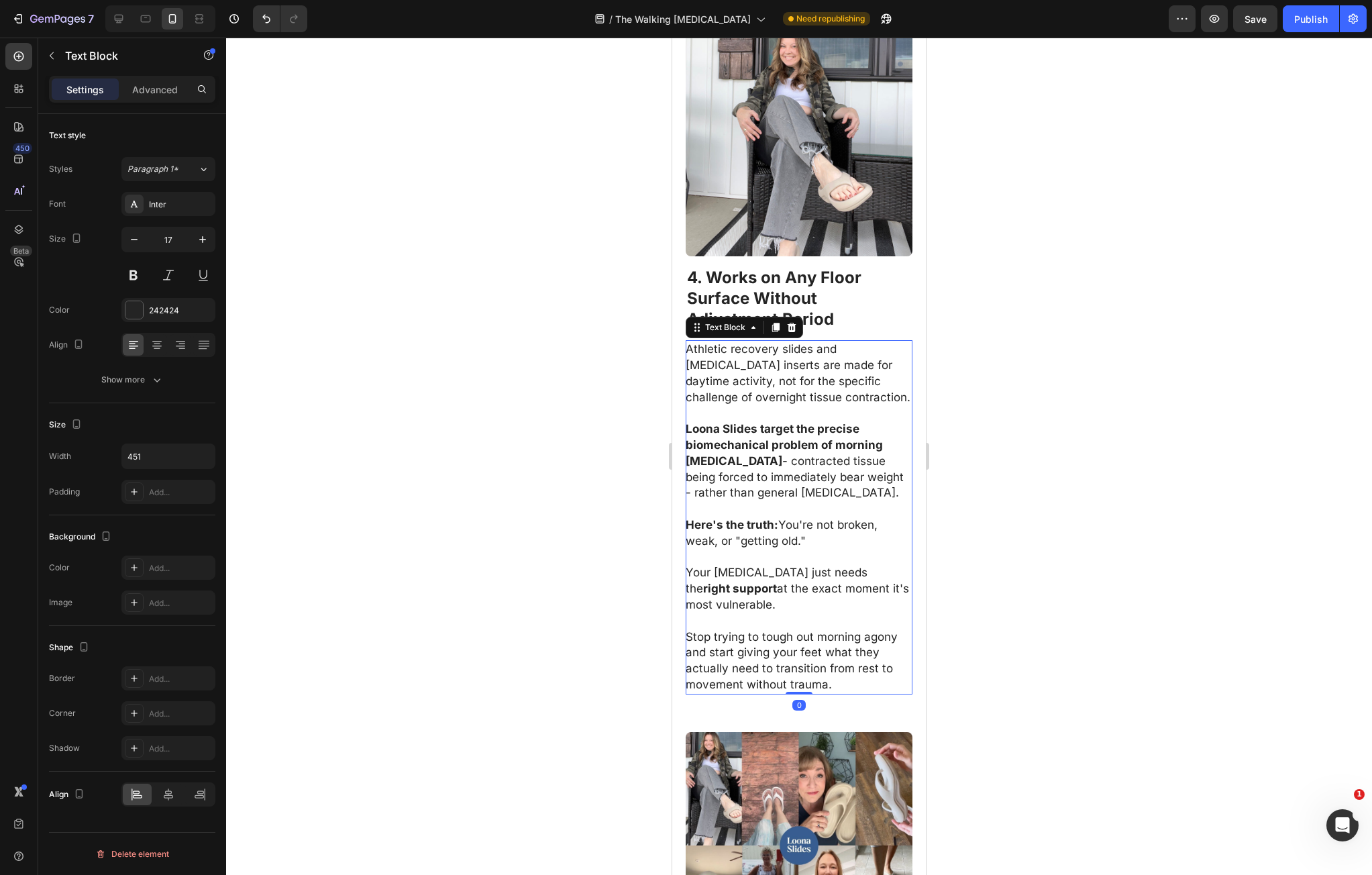
click p "Athletic recovery slides and orthotic inserts are made for daytime activity, no…"
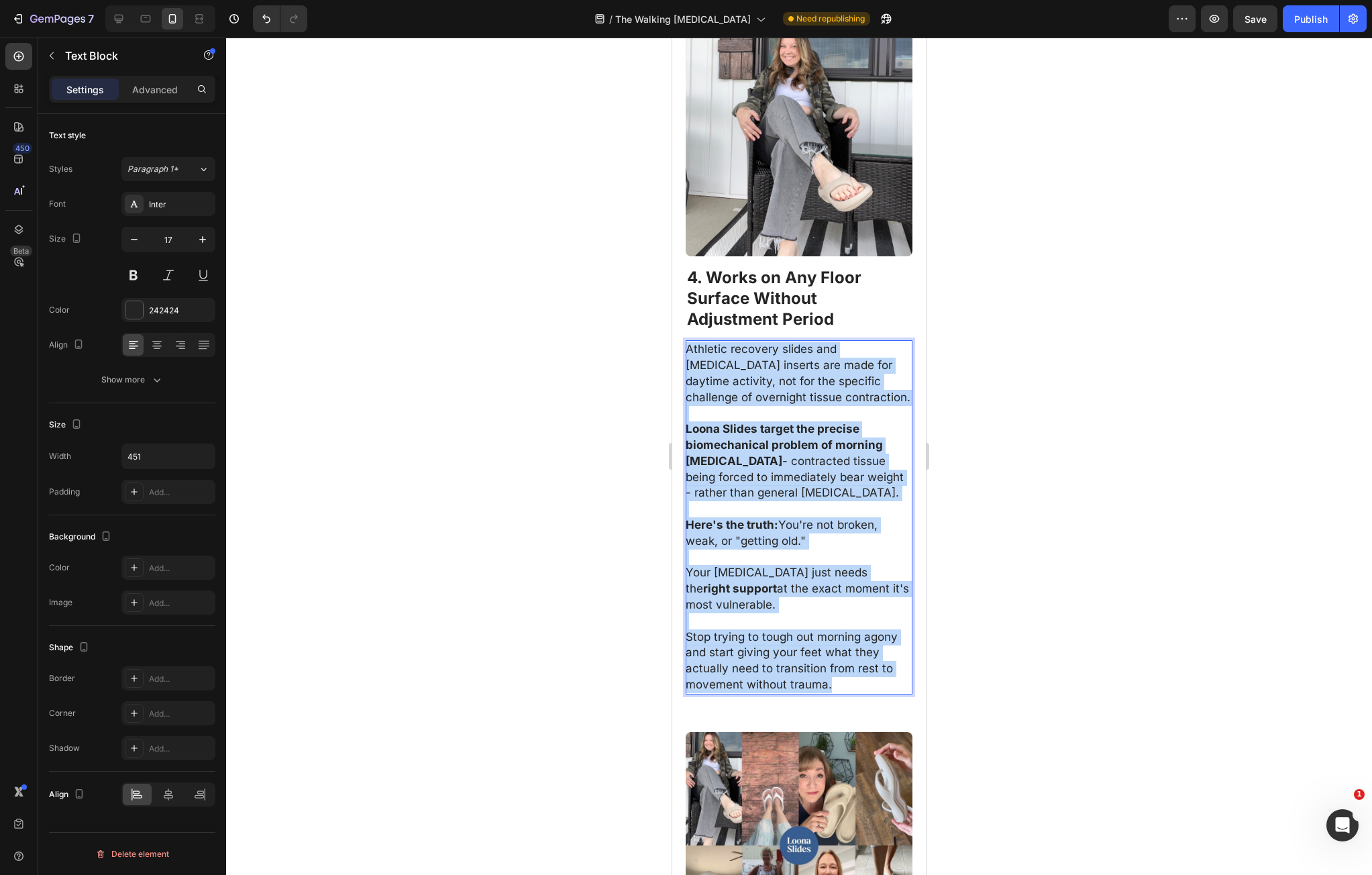
drag, startPoint x: 22, startPoint y: 349, endPoint x: 212, endPoint y: 675, distance: 377.3
click div "Athletic recovery slides and orthotic inserts are made for daytime activity, no…"
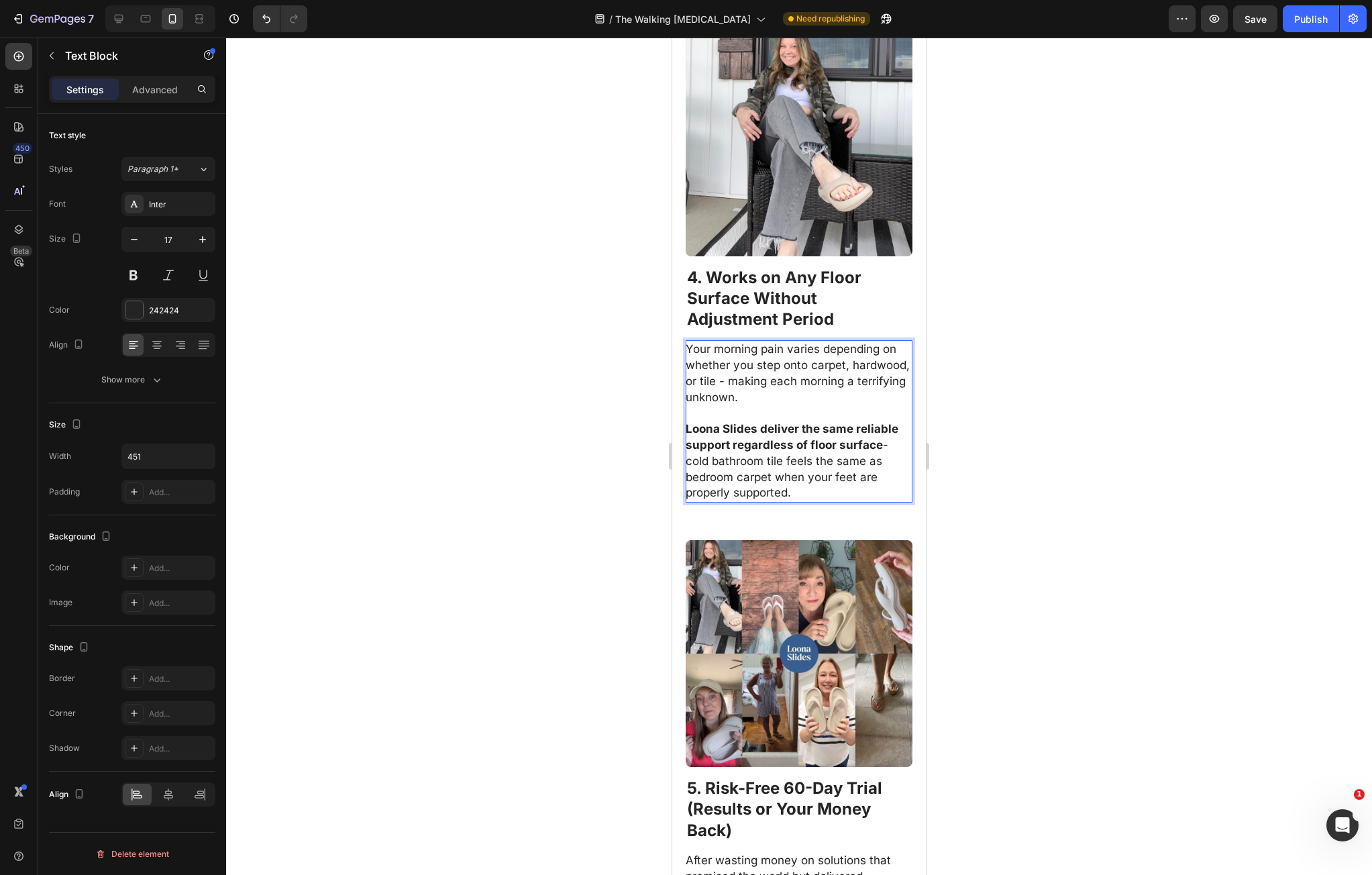
click div
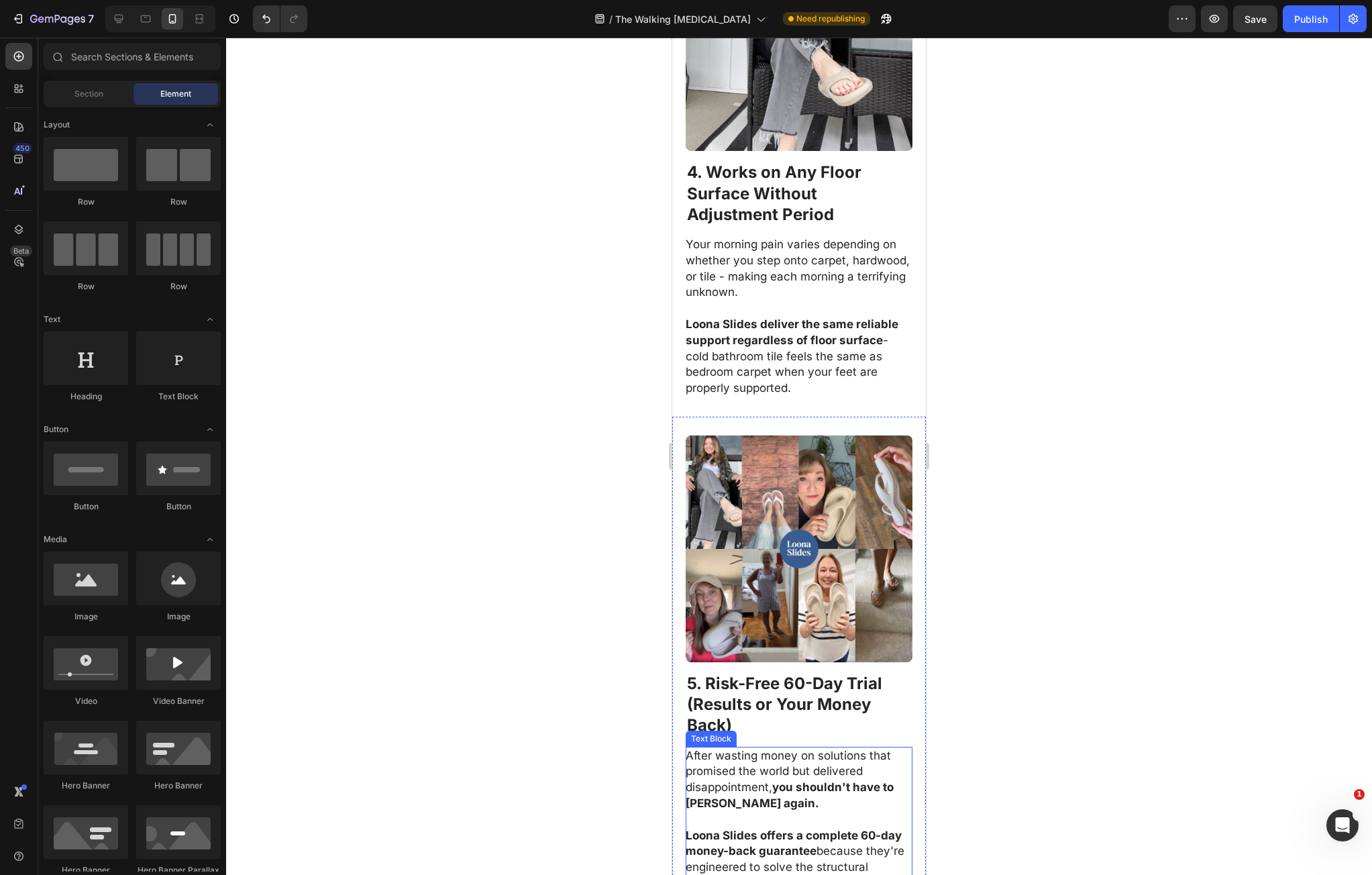
scroll to position [2589, 0]
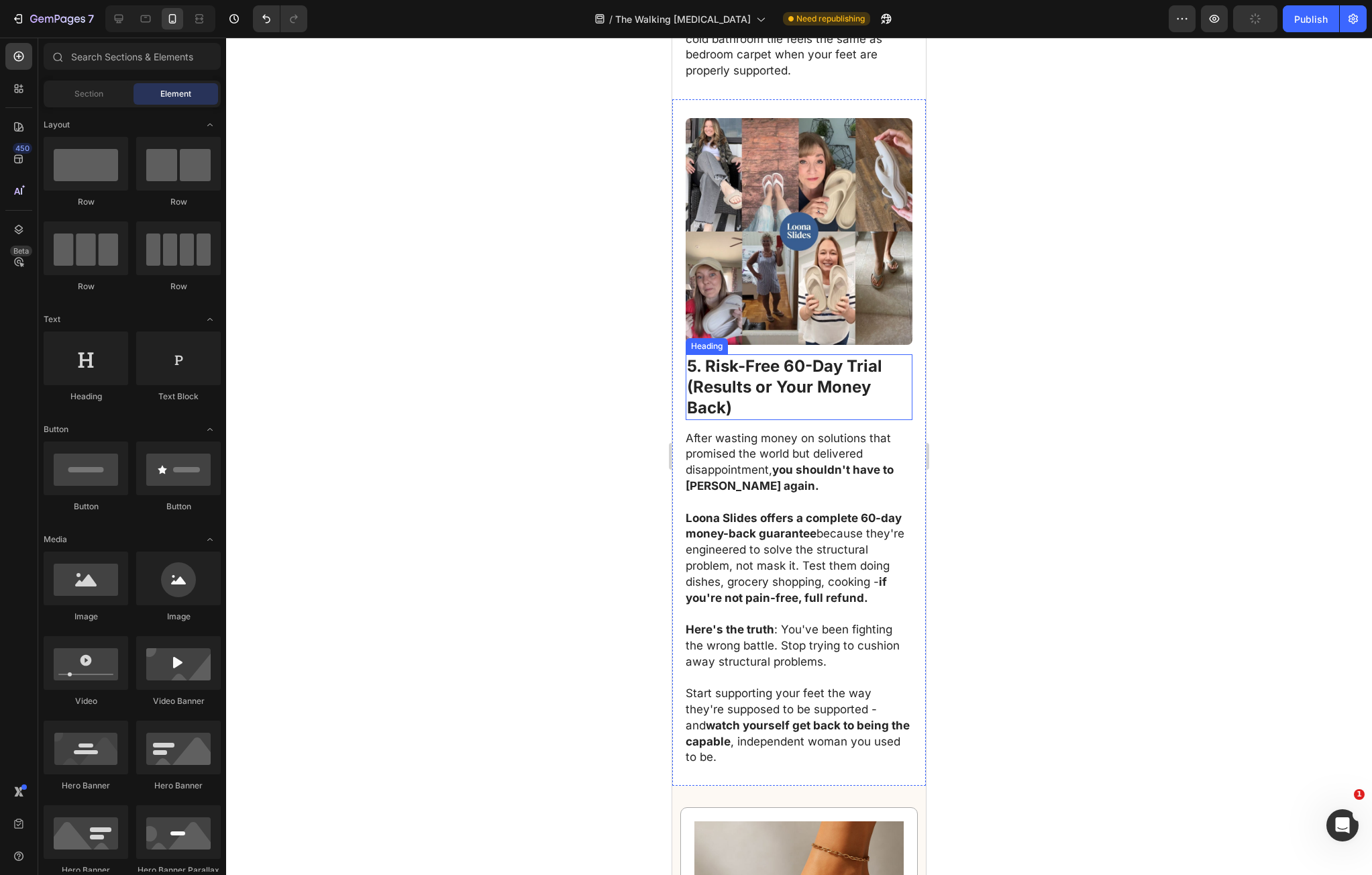
drag, startPoint x: 58, startPoint y: 327, endPoint x: 48, endPoint y: 325, distance: 10.2
click strong "(Results or Your Money"
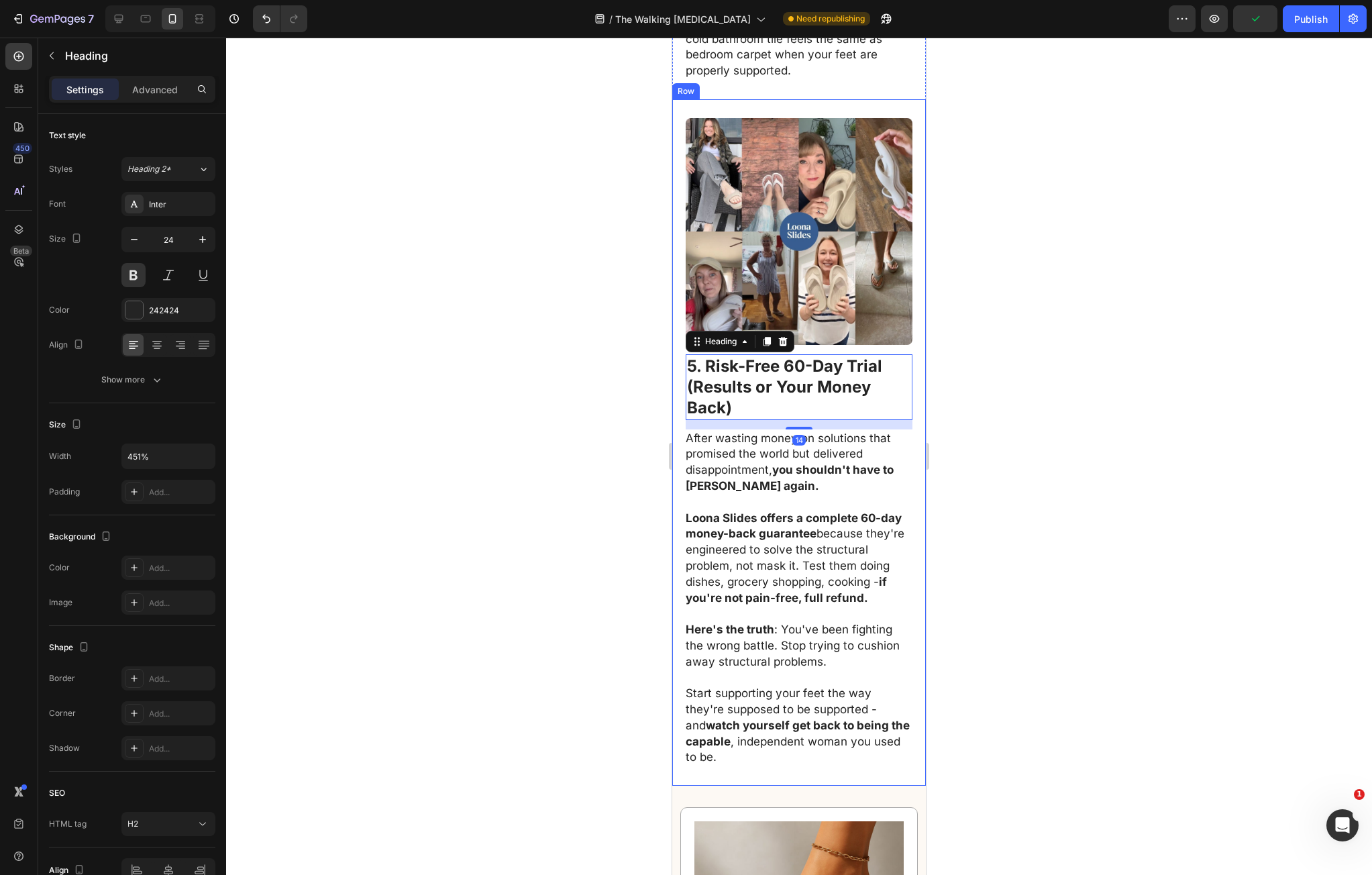
click div "Image 5. Risk-Free 60-Day Trial (Results or Your Money Back) Heading 14 After w…"
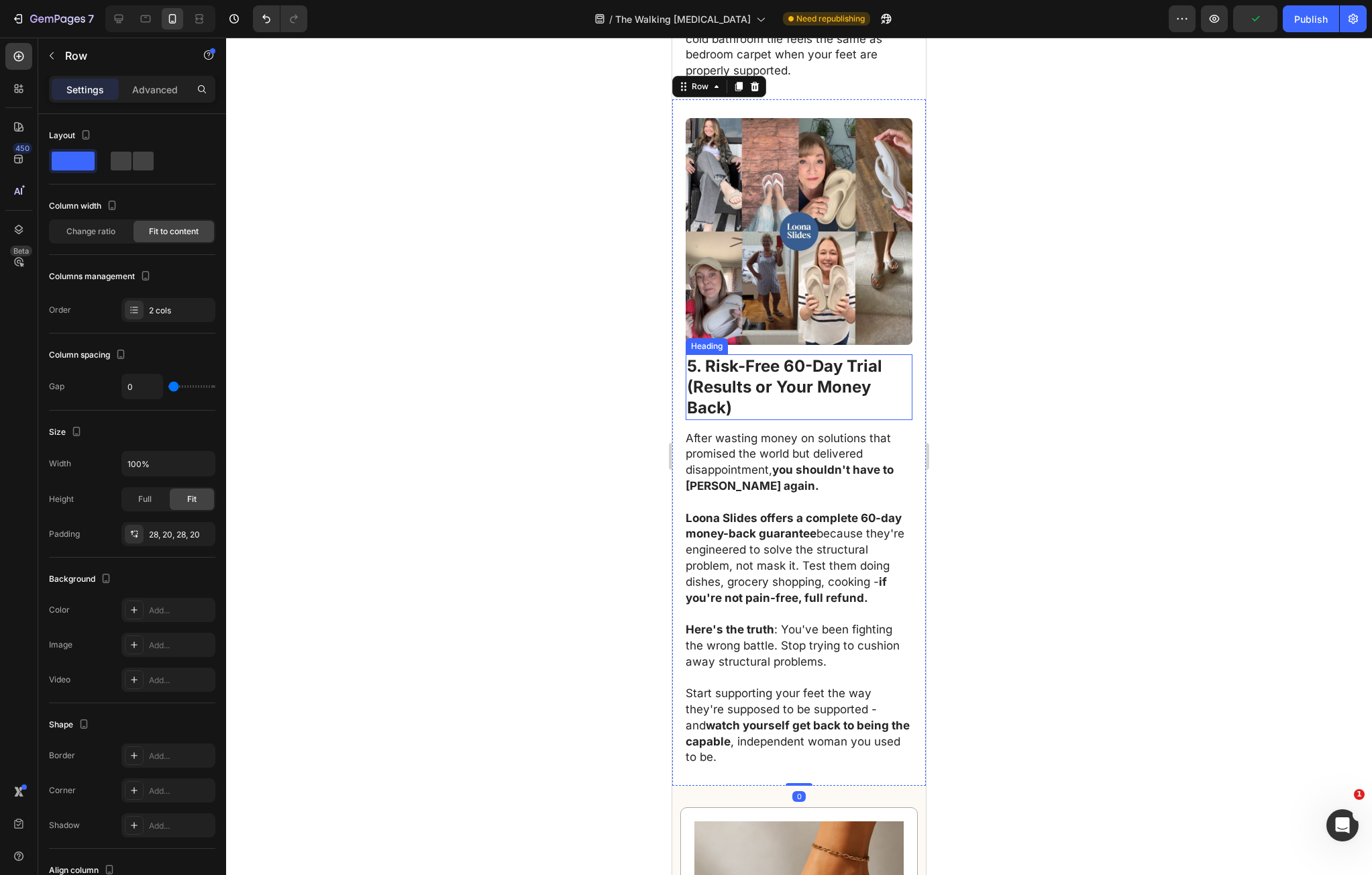
click strong "5. Risk-Free 60-Day Trial"
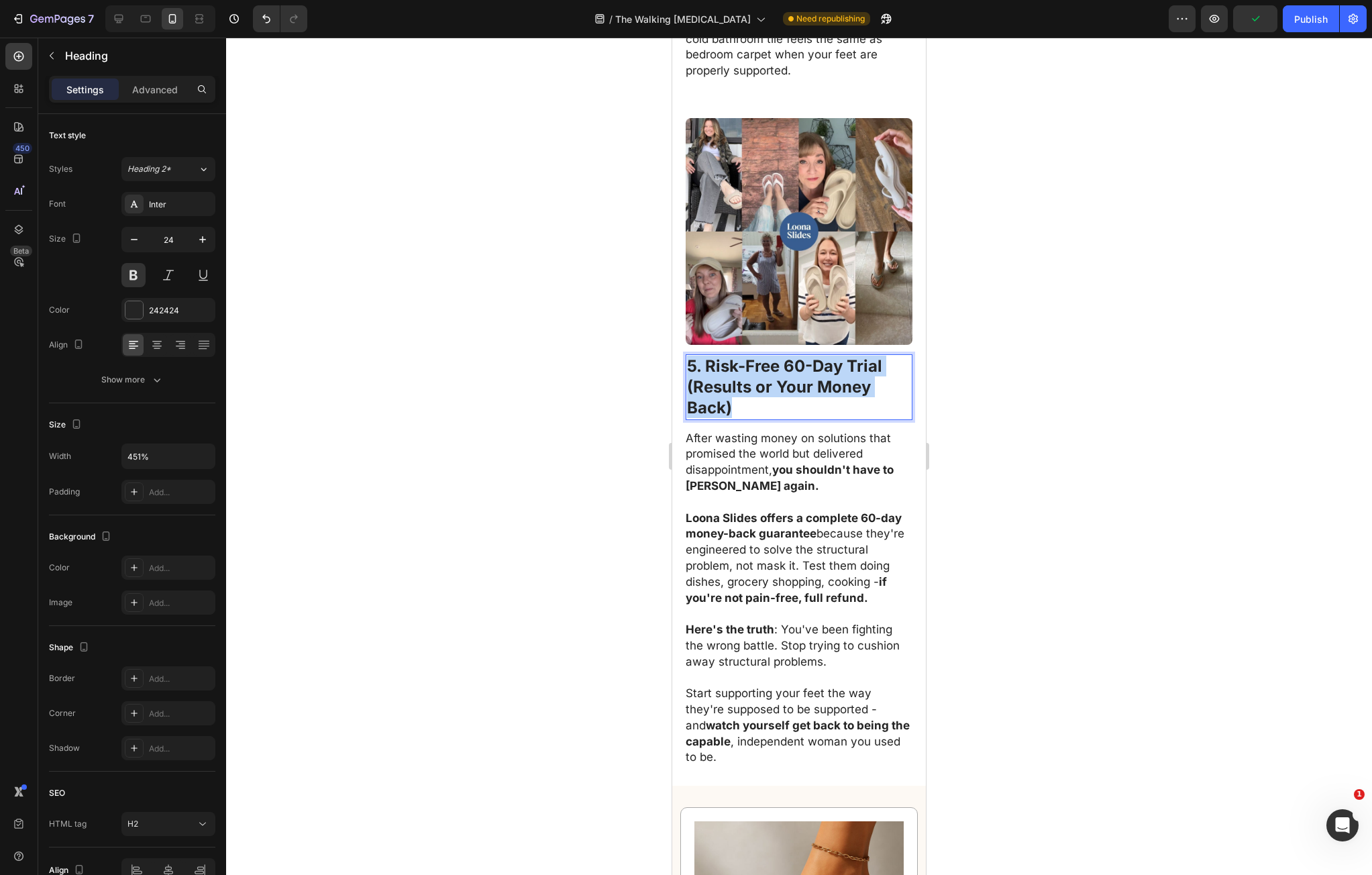
drag, startPoint x: 20, startPoint y: 308, endPoint x: 73, endPoint y: 369, distance: 80.8
click p "5. Risk-Free 60-Day Trial (Results or Your Money Back)"
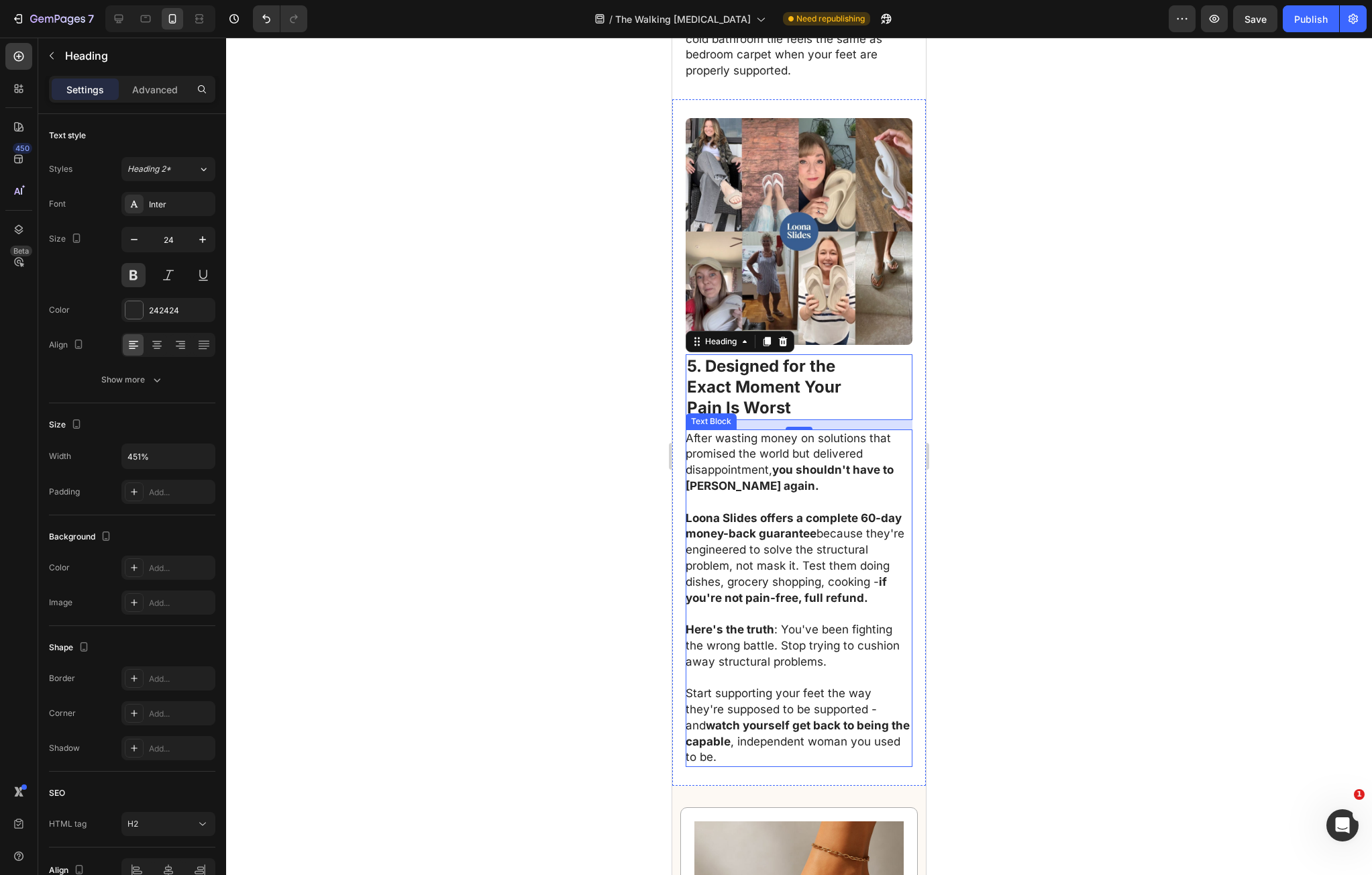
click p "Loona Slides offers a complete 60-day money-back guarantee because they're engi…"
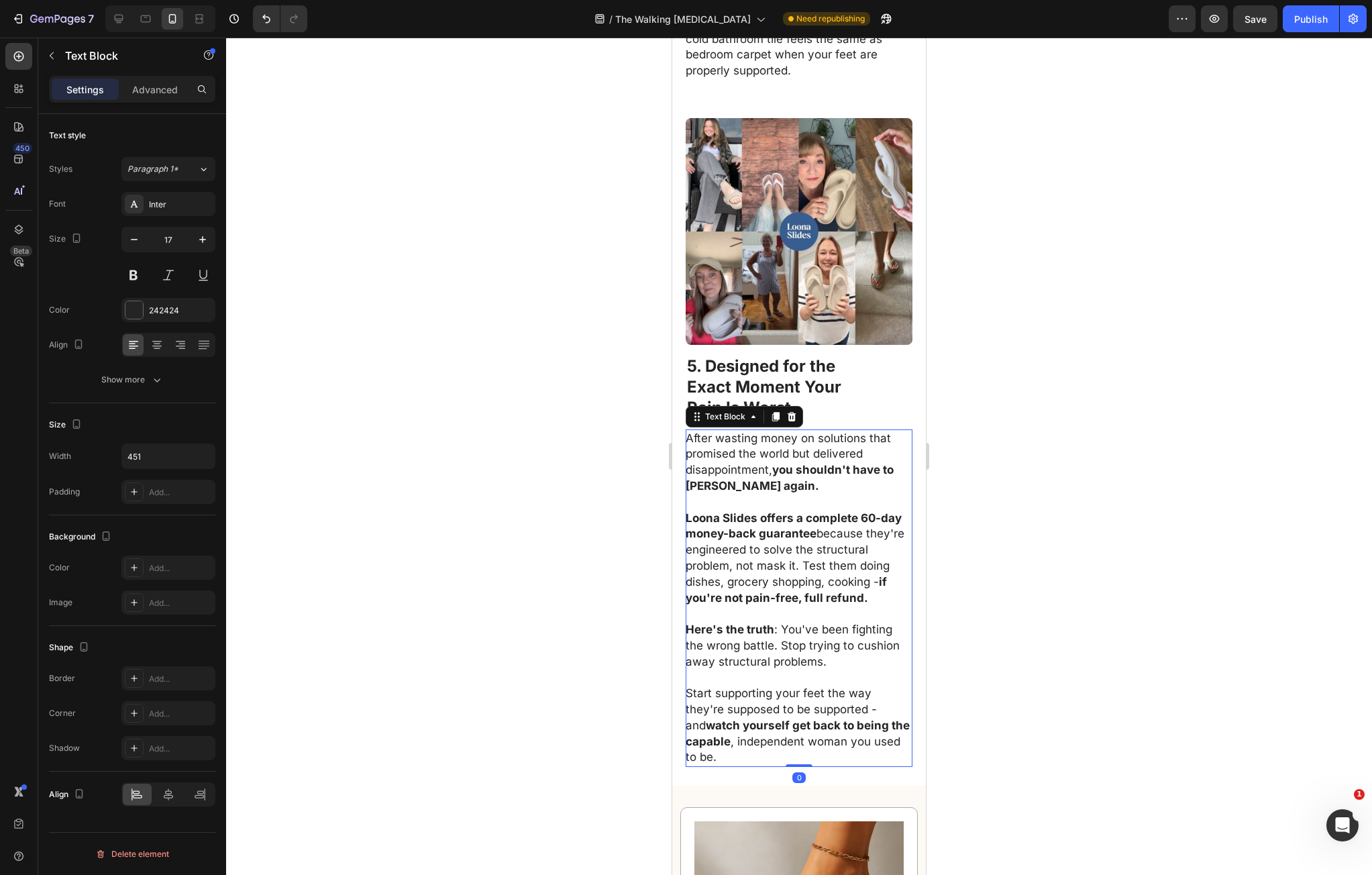
click p "After wasting money on solutions that promised the world but delivered disappoi…"
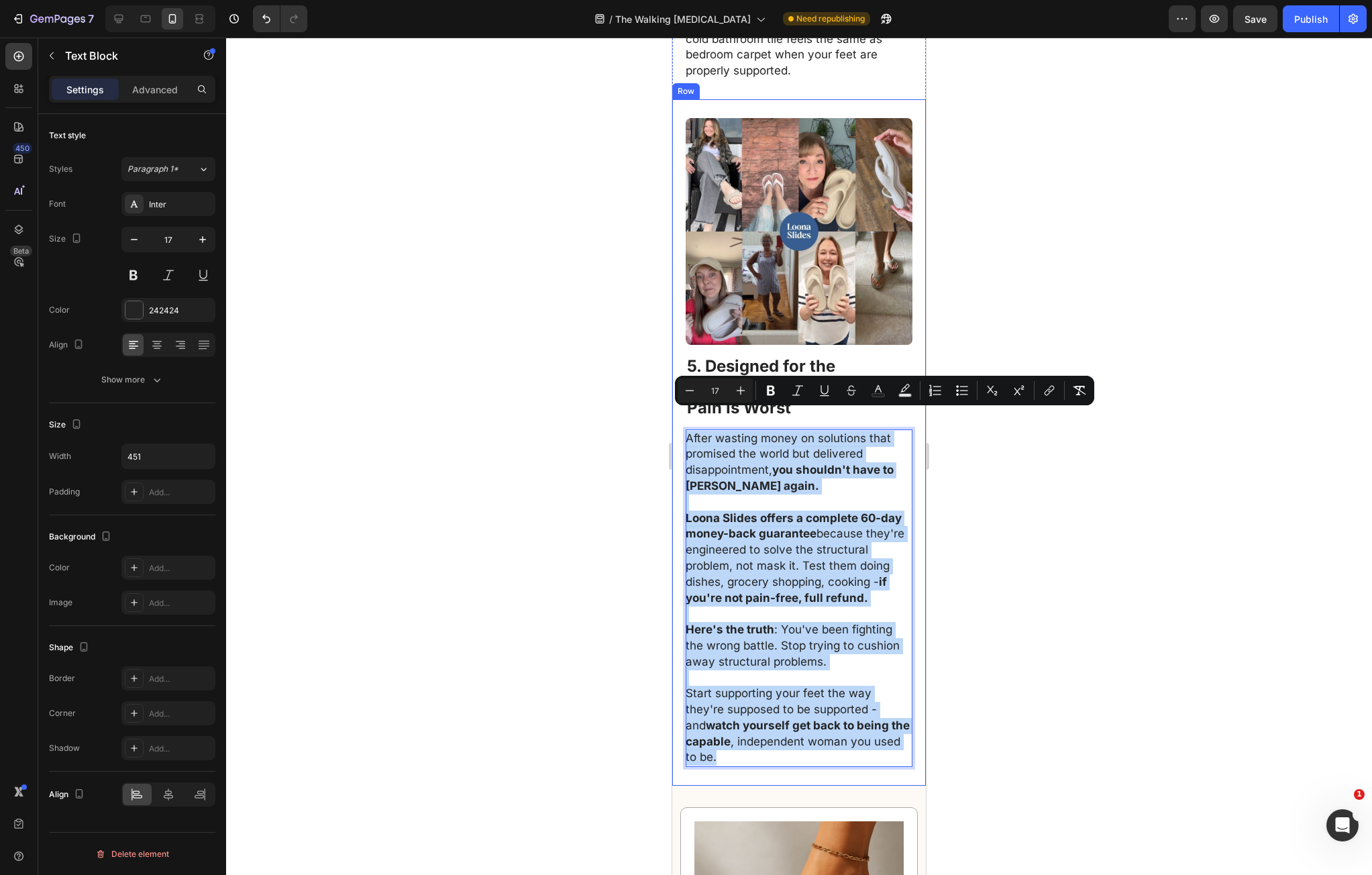
drag, startPoint x: 22, startPoint y: 381, endPoint x: 216, endPoint y: 732, distance: 401.0
click div "Image ⁠⁠⁠⁠⁠⁠⁠ 5. Designed for the Exact Moment Your Pain Is Worst Heading After…"
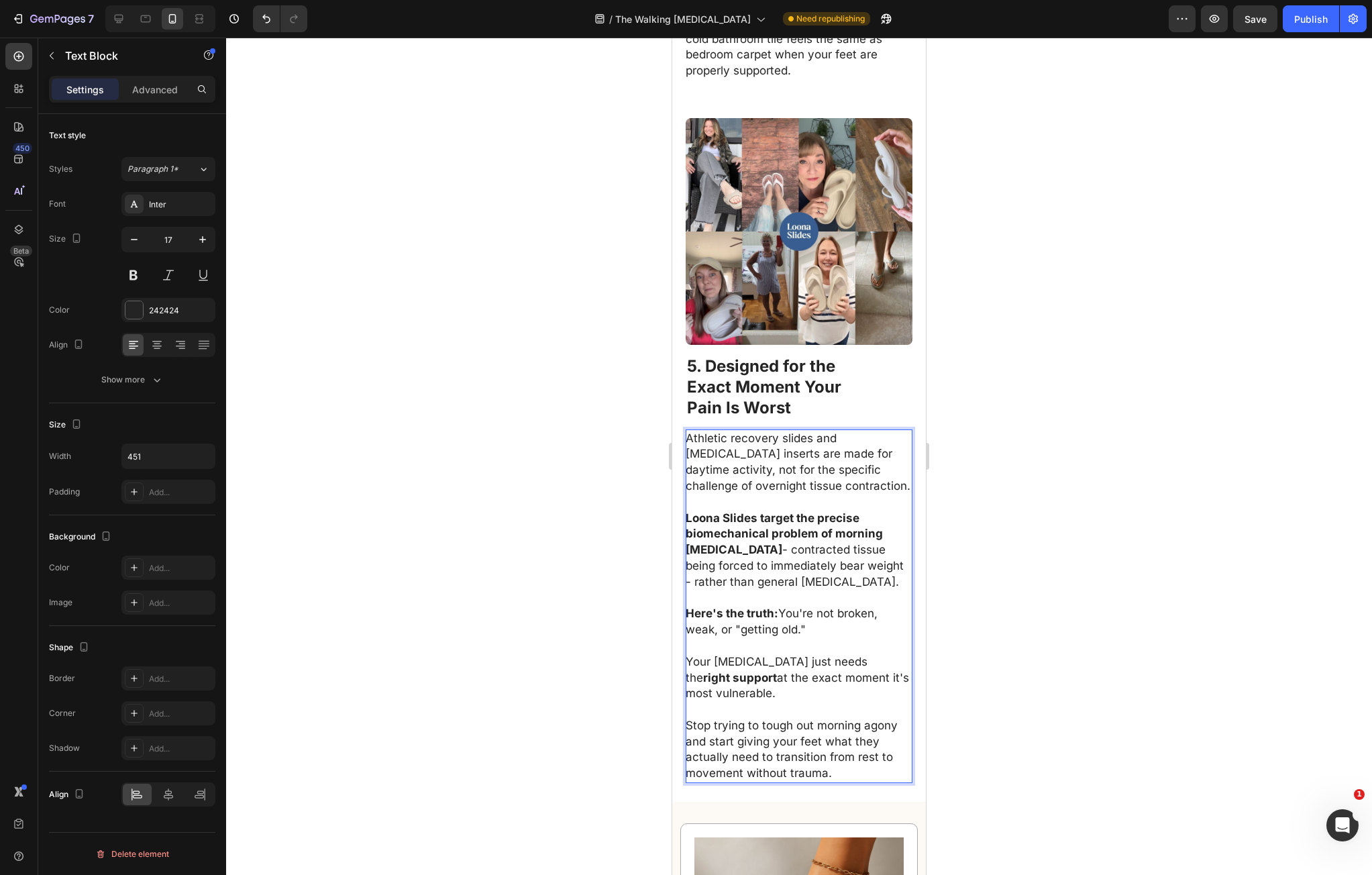
click div
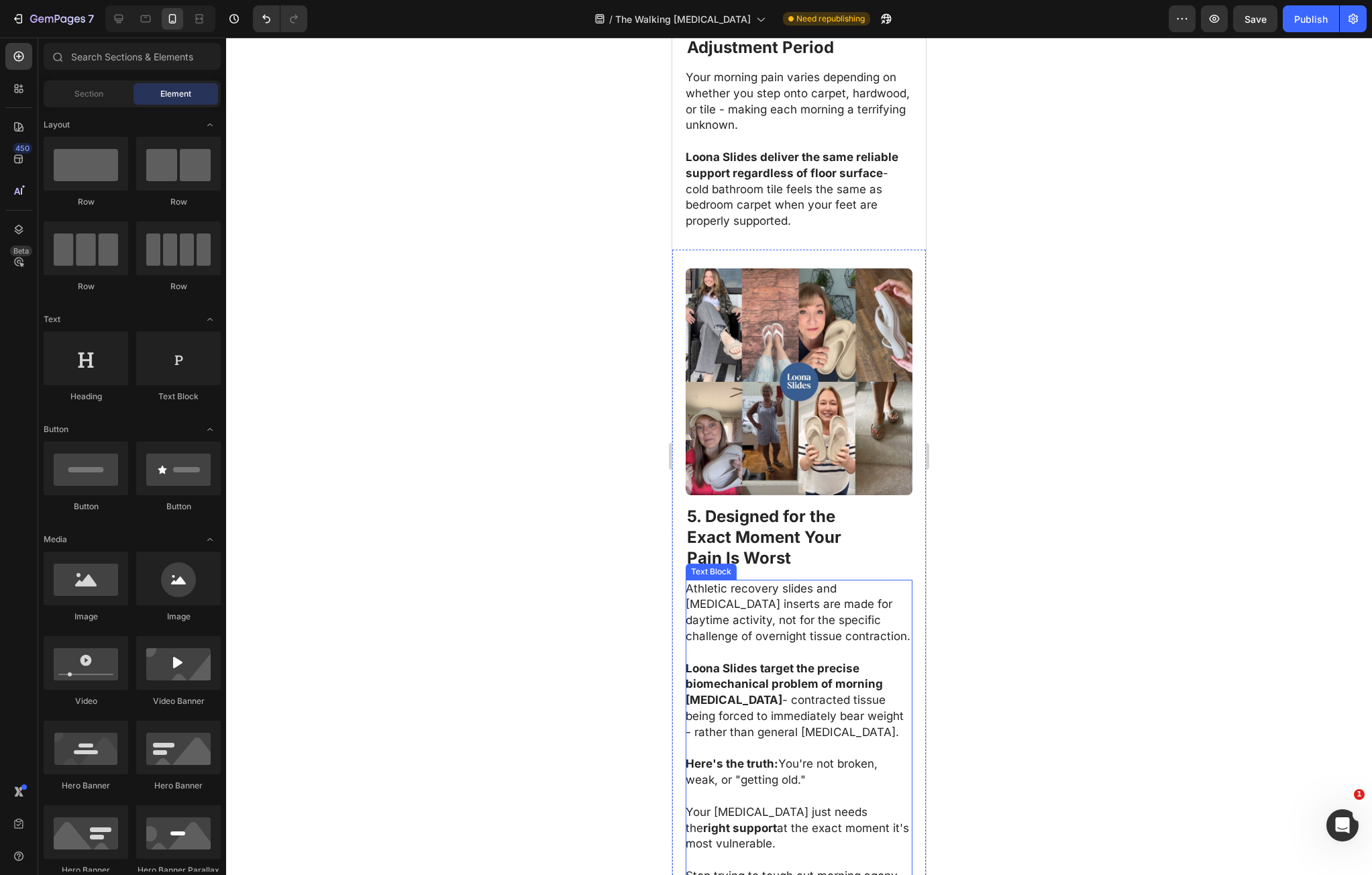
scroll to position [2254, 0]
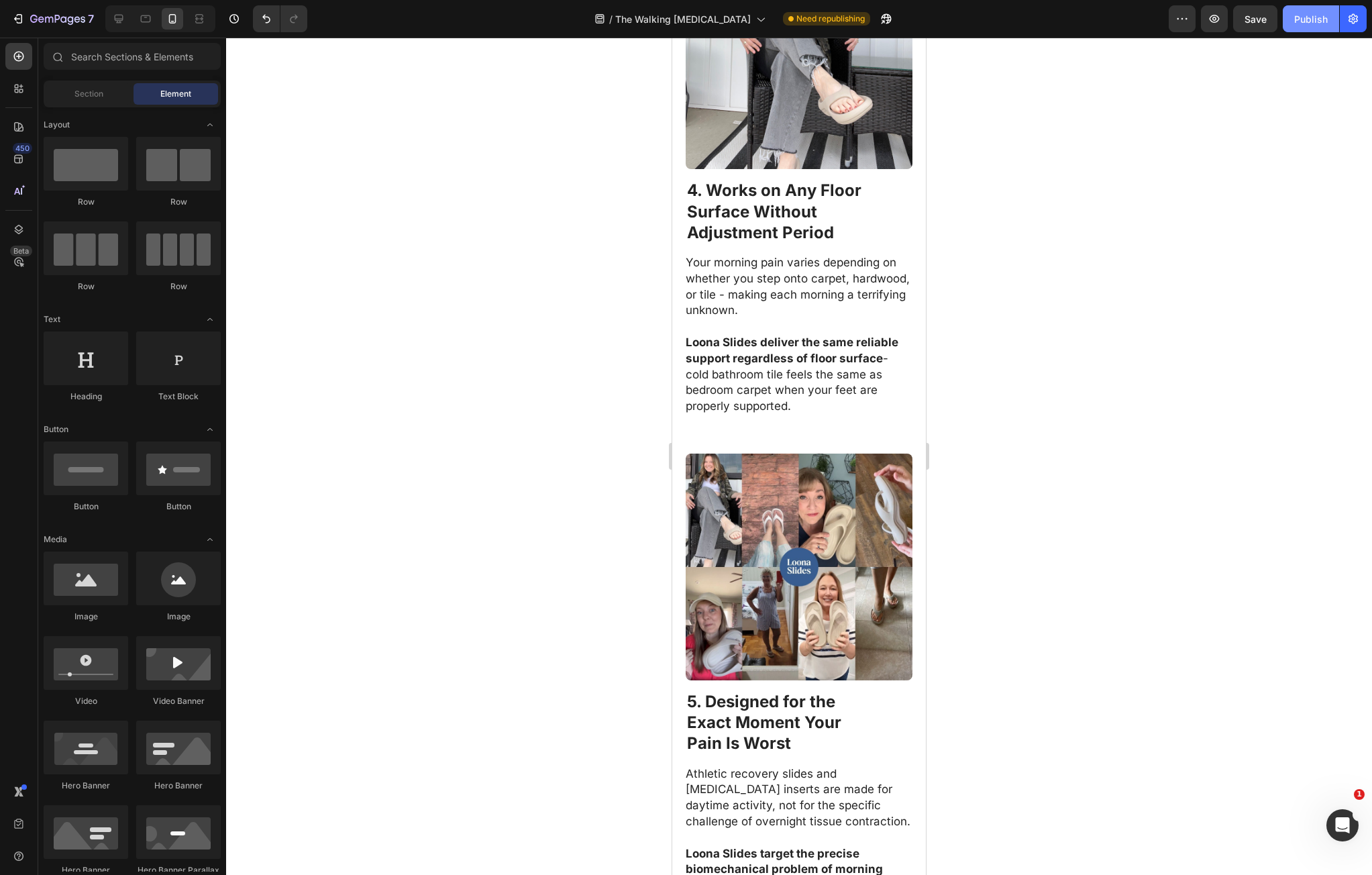
click div "Publish"
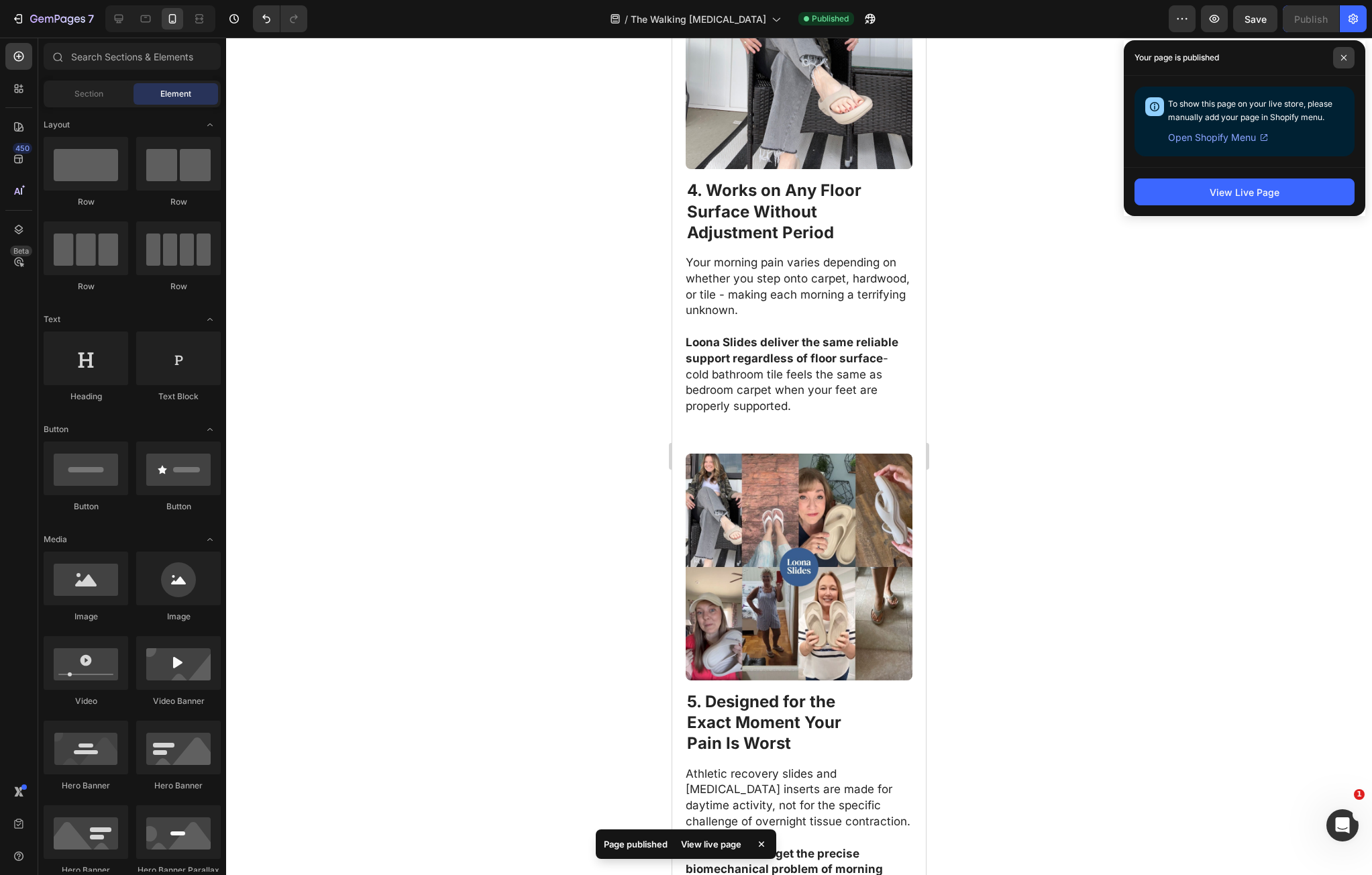
click span
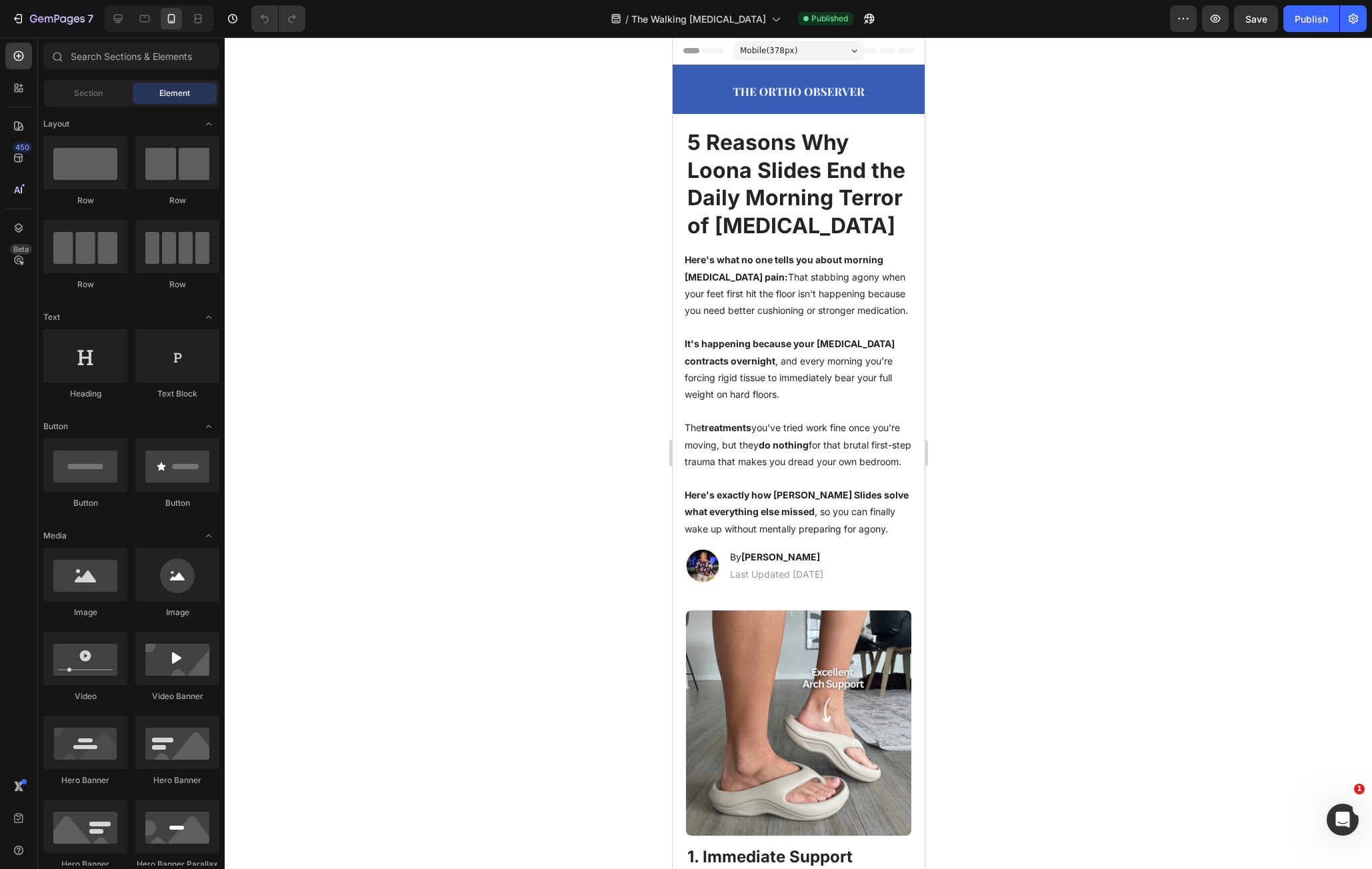
click at [1105, 403] on div at bounding box center [798, 453] width 1148 height 832
click at [18, 413] on div "450 Beta" at bounding box center [19, 408] width 27 height 731
click at [142, 23] on icon at bounding box center [144, 18] width 13 height 13
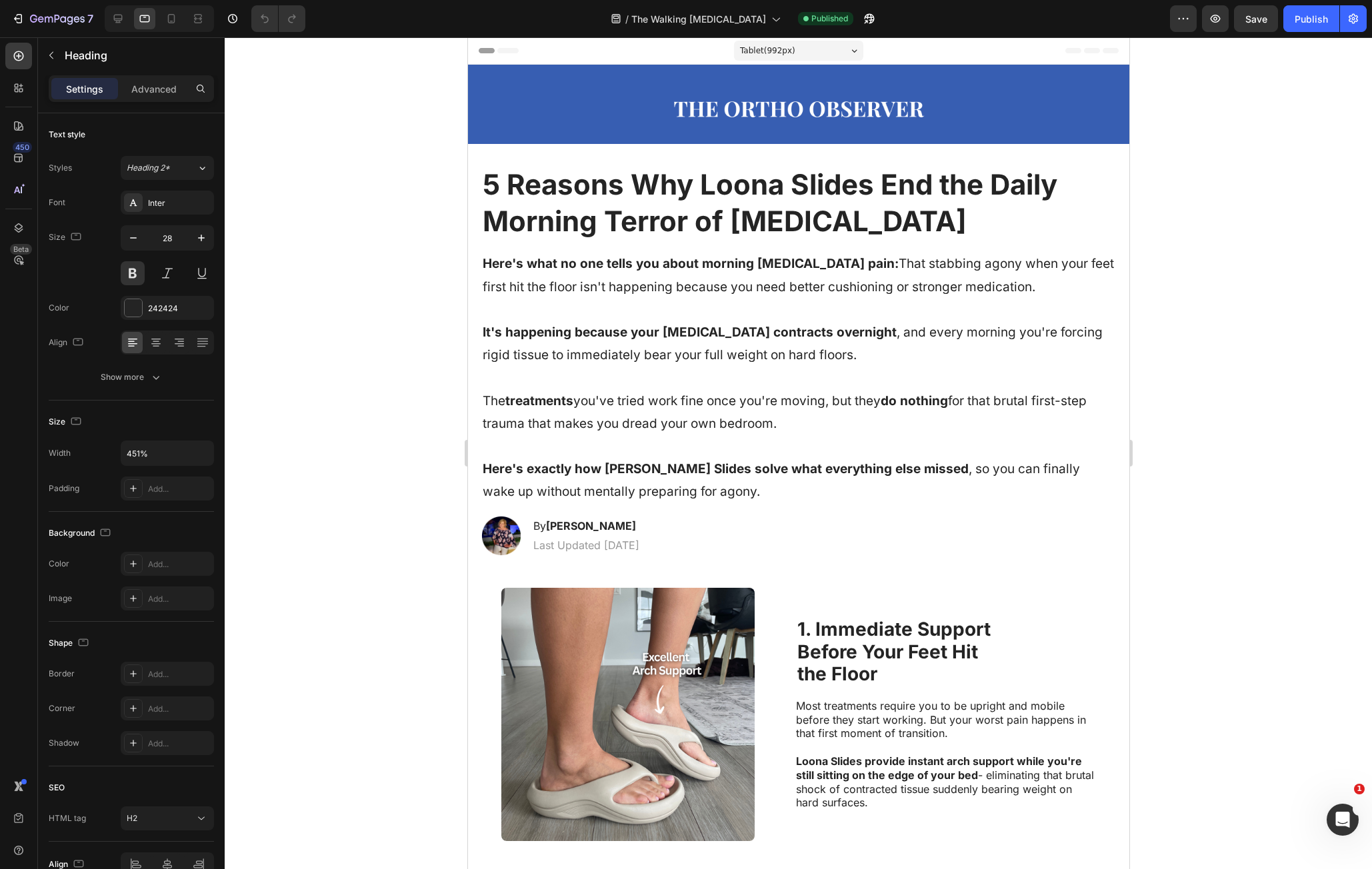
drag, startPoint x: 1066, startPoint y: 563, endPoint x: 997, endPoint y: 118, distance: 450.3
click at [110, 20] on div at bounding box center [118, 19] width 21 height 21
type input "32"
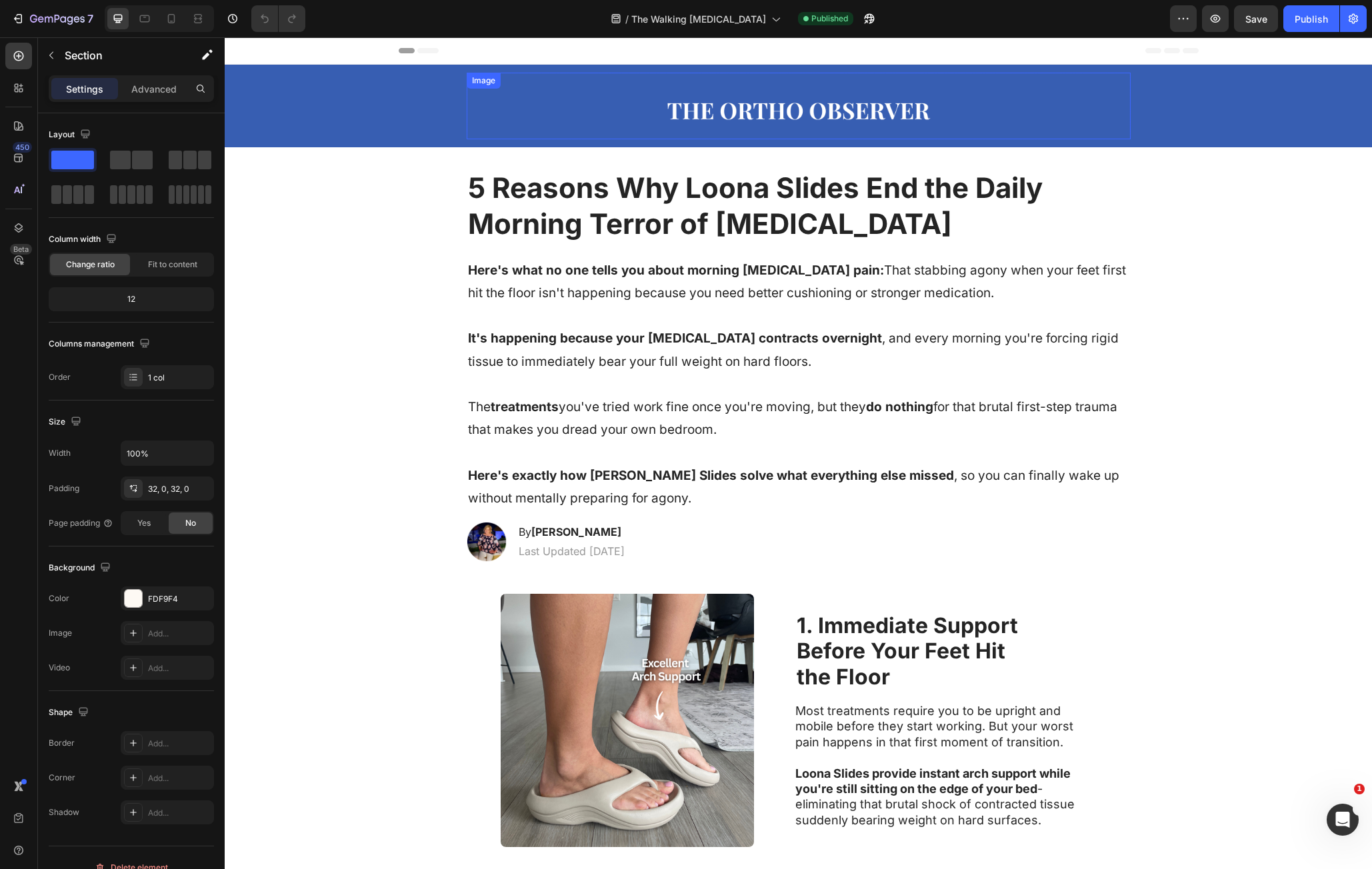
drag, startPoint x: 1182, startPoint y: 609, endPoint x: 1081, endPoint y: 126, distance: 493.4
click at [58, 26] on div "7" at bounding box center [61, 19] width 63 height 16
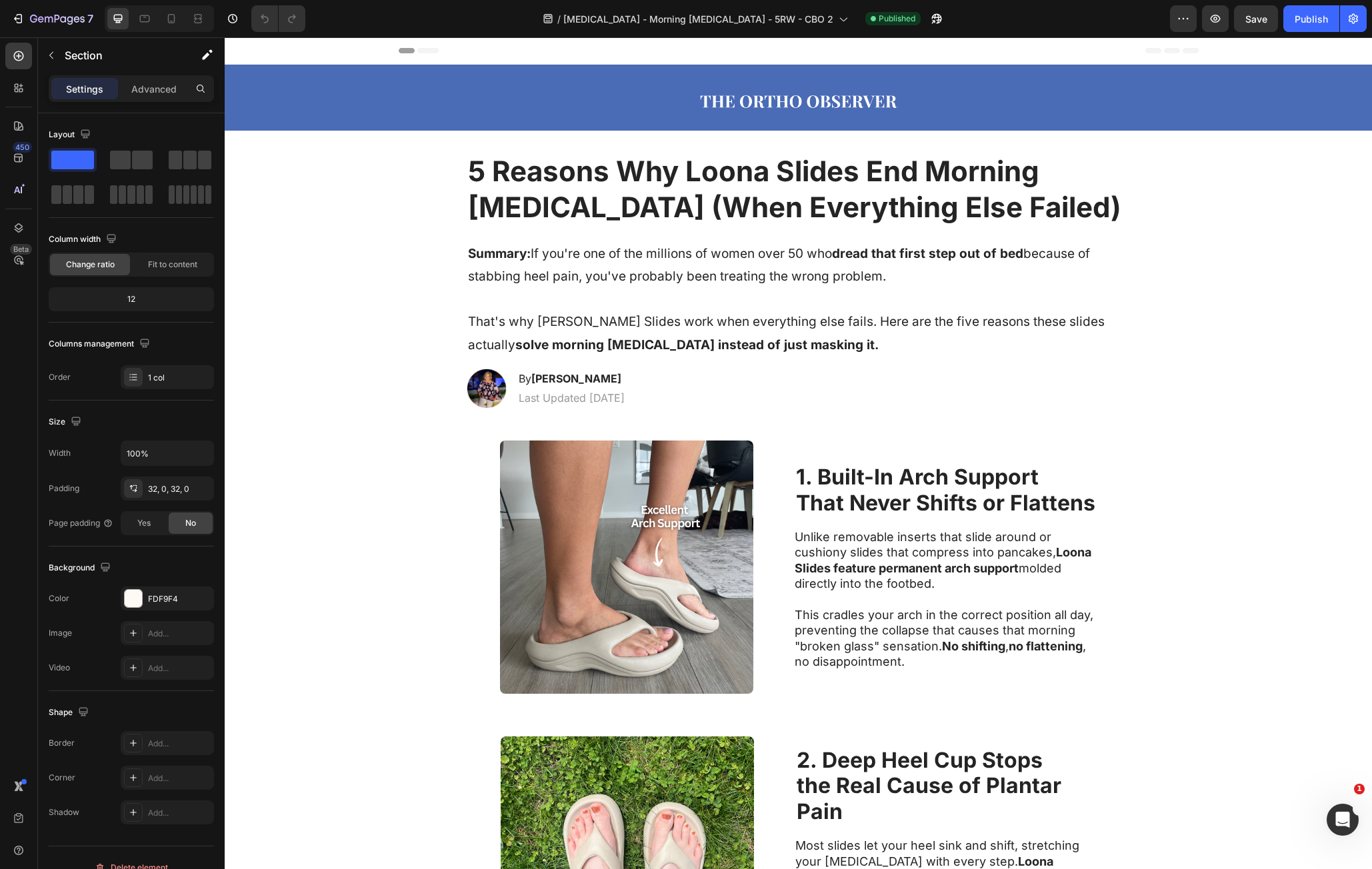
drag, startPoint x: 1214, startPoint y: 692, endPoint x: 1103, endPoint y: 166, distance: 537.6
click at [675, 176] on h1 "5 Reasons Why Loona Slides End Morning Foot Pain (When Everything Else Failed)" at bounding box center [799, 190] width 664 height 76
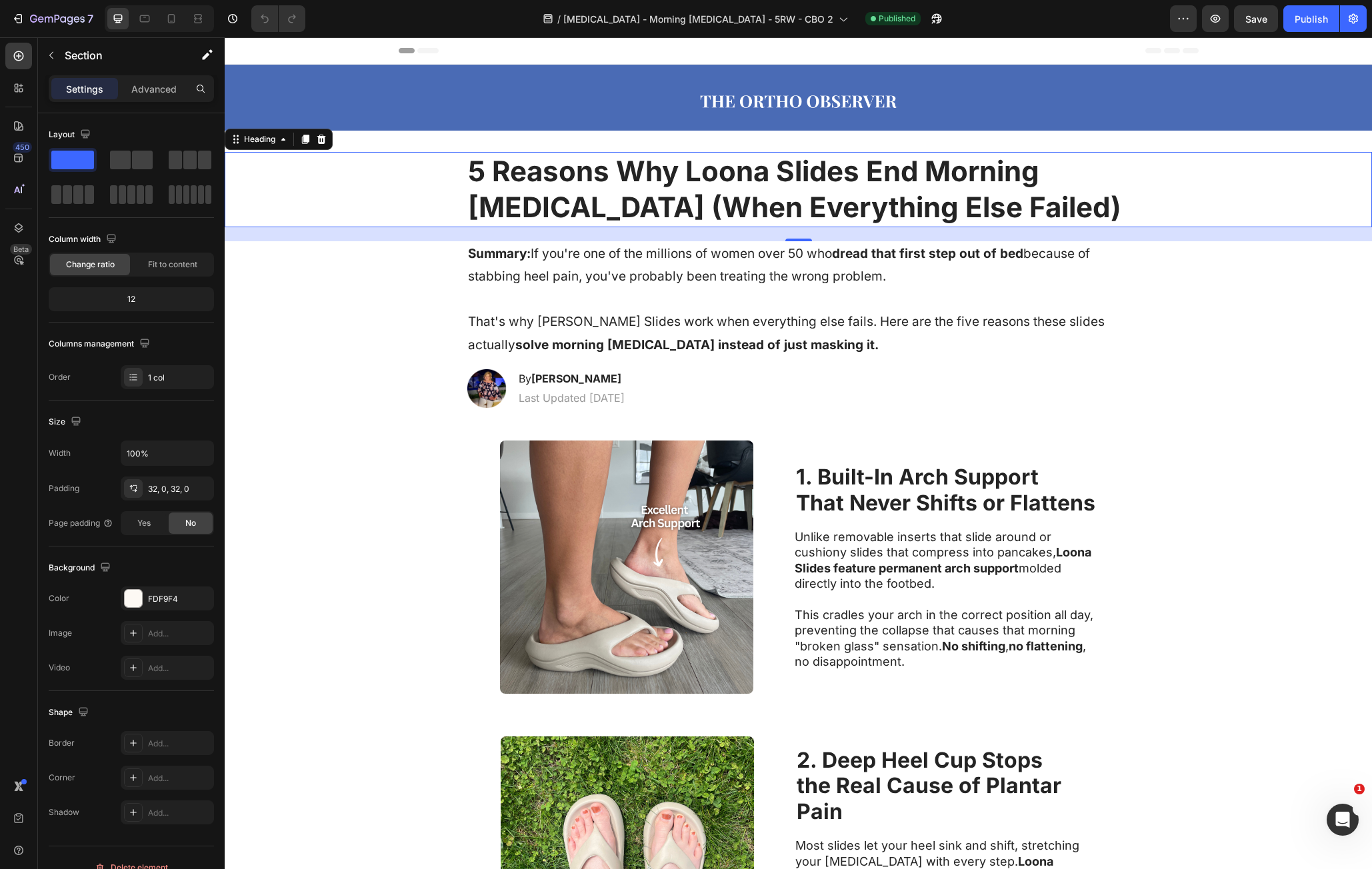
click at [675, 176] on h1 "5 Reasons Why Loona Slides End Morning Foot Pain (When Everything Else Failed)" at bounding box center [799, 190] width 664 height 76
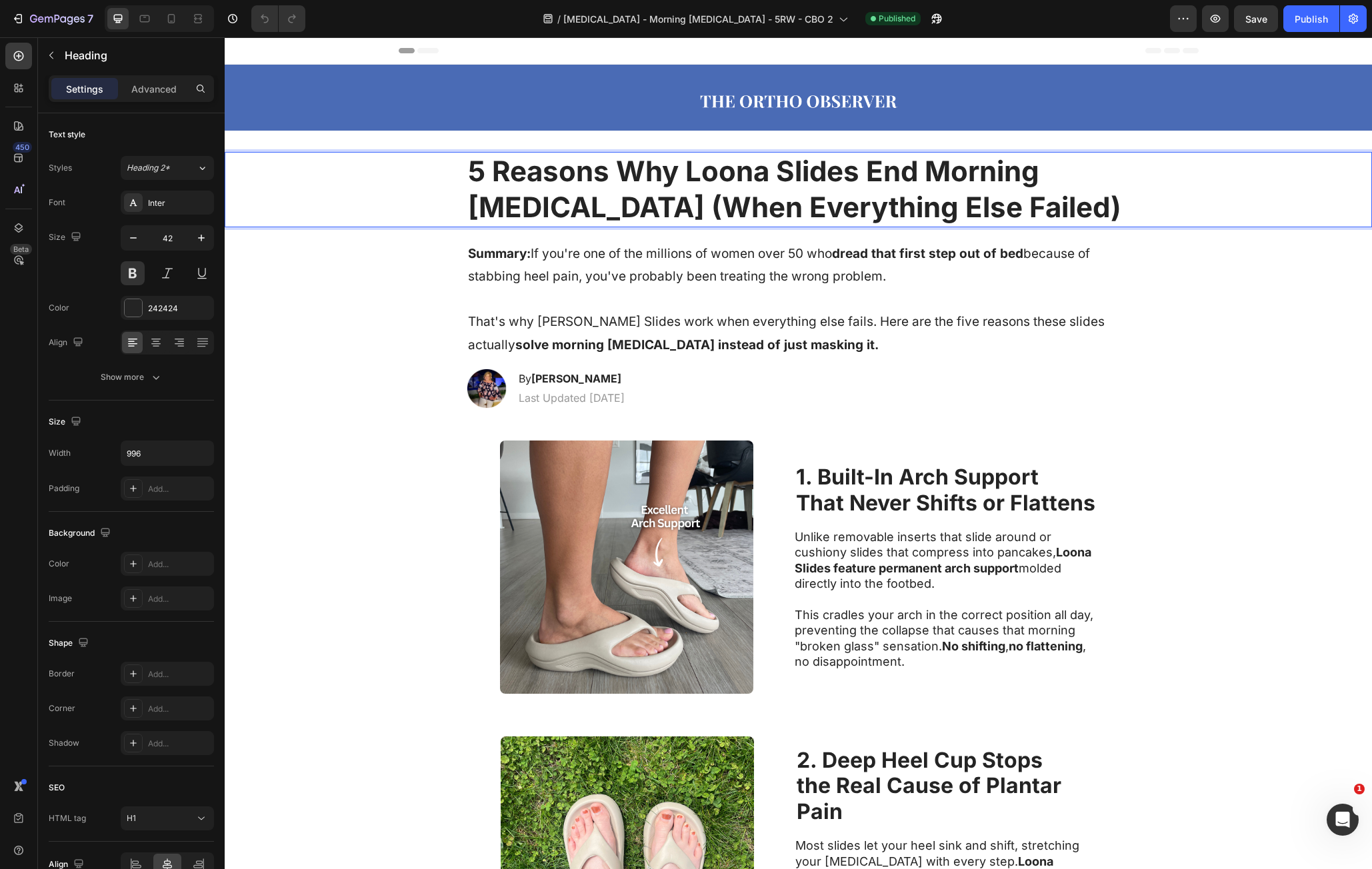
click at [675, 176] on p "5 Reasons Why Loona Slides End Morning Foot Pain (When Everything Else Failed)" at bounding box center [799, 190] width 662 height 73
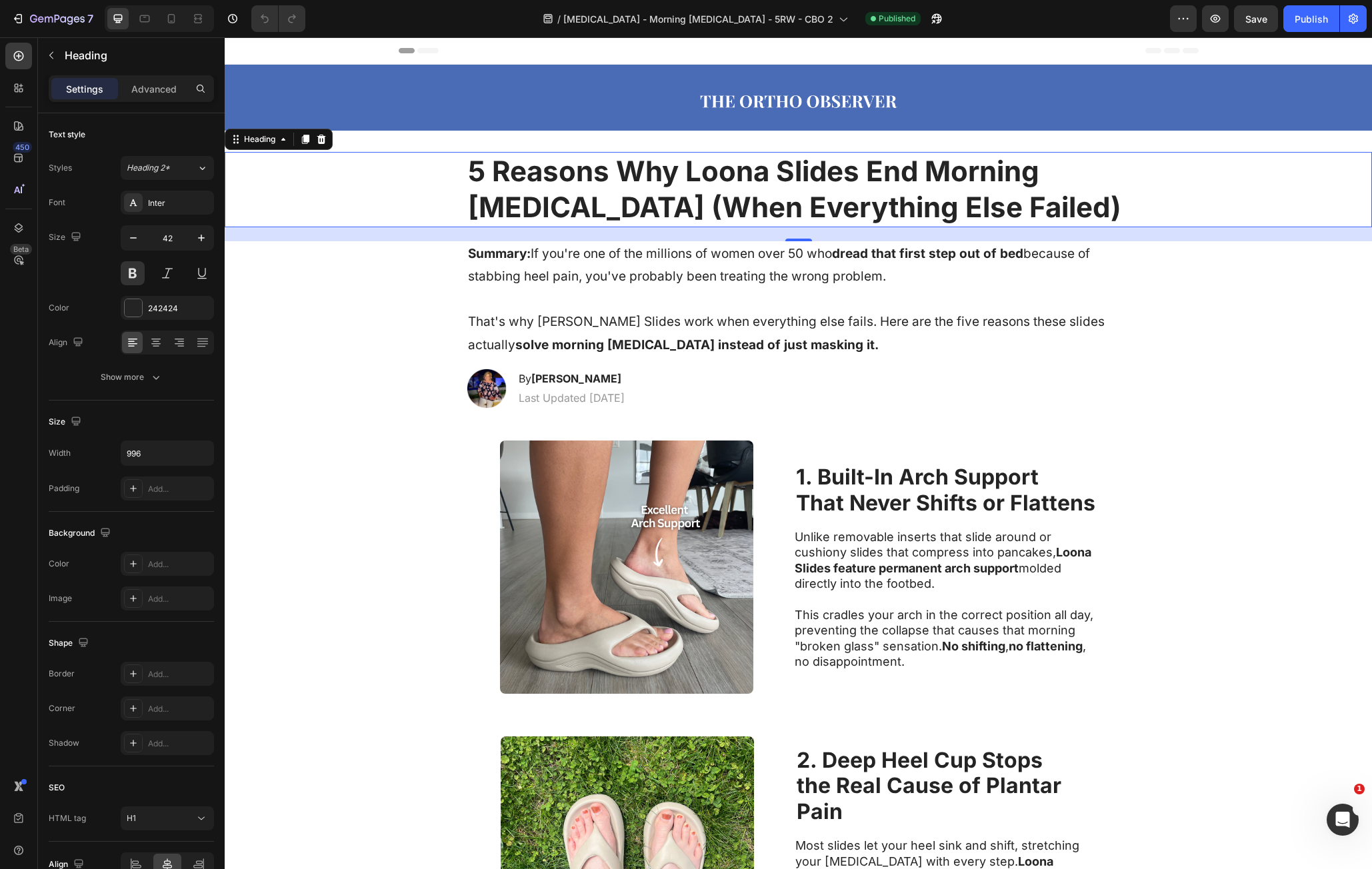
click at [681, 295] on h1 "Summary: If you're one of the millions of women over 50 who dread that first st…" at bounding box center [799, 299] width 664 height 117
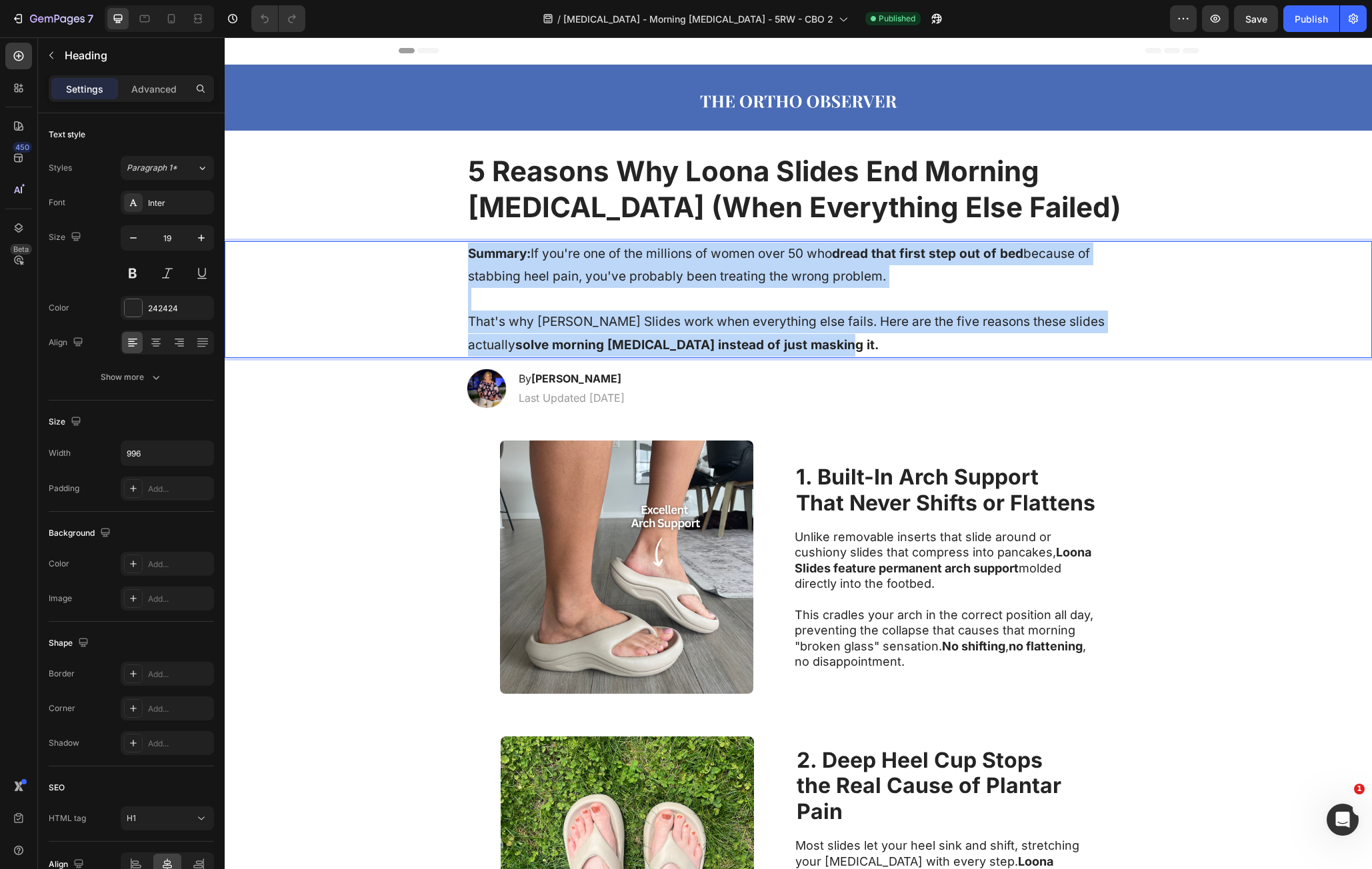
drag, startPoint x: 483, startPoint y: 254, endPoint x: 758, endPoint y: 337, distance: 287.3
click at [758, 337] on p "Summary: If you're one of the millions of women over 50 who dread that first st…" at bounding box center [799, 300] width 662 height 114
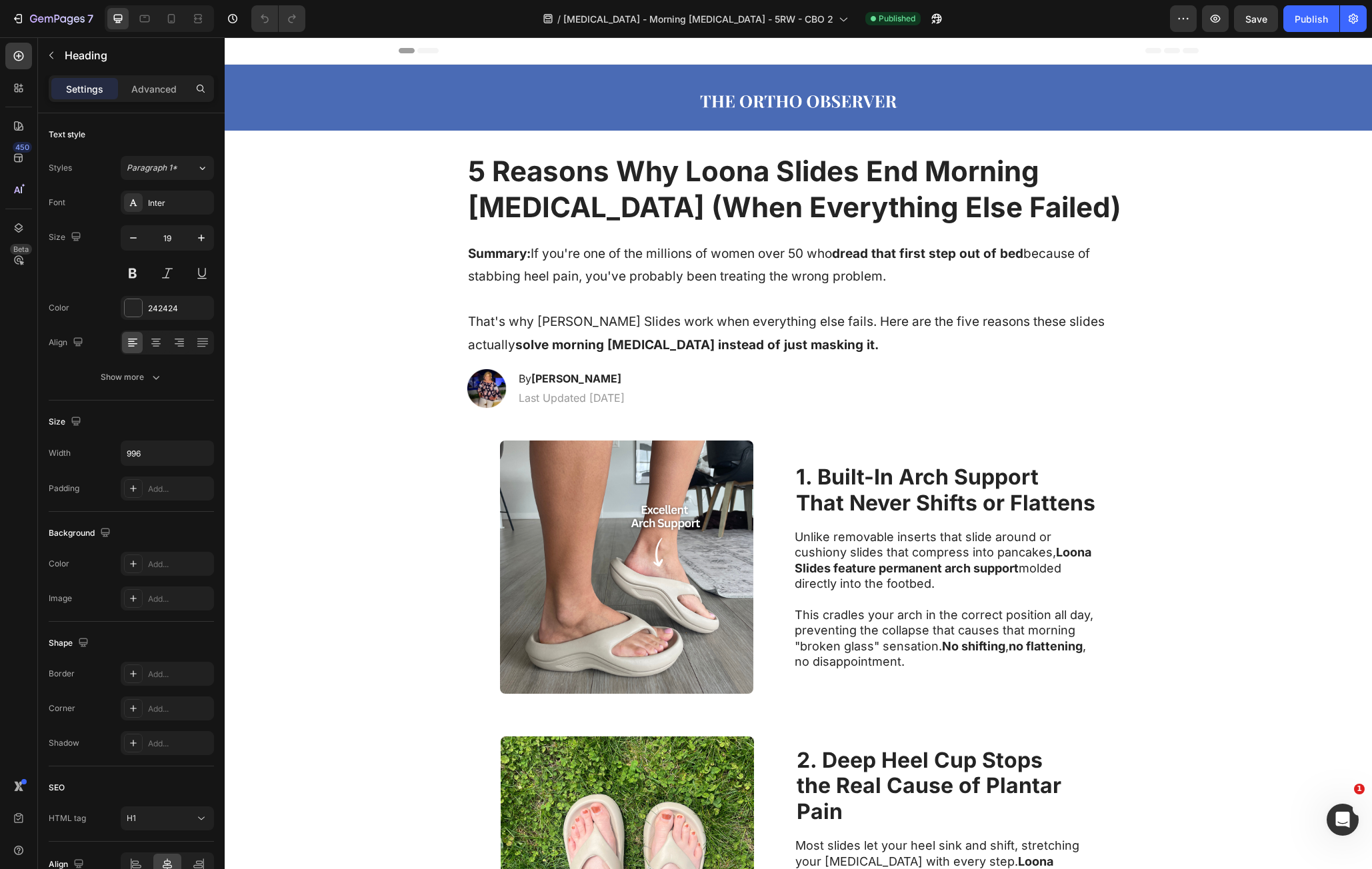
click at [347, 62] on div "Header" at bounding box center [798, 51] width 1148 height 28
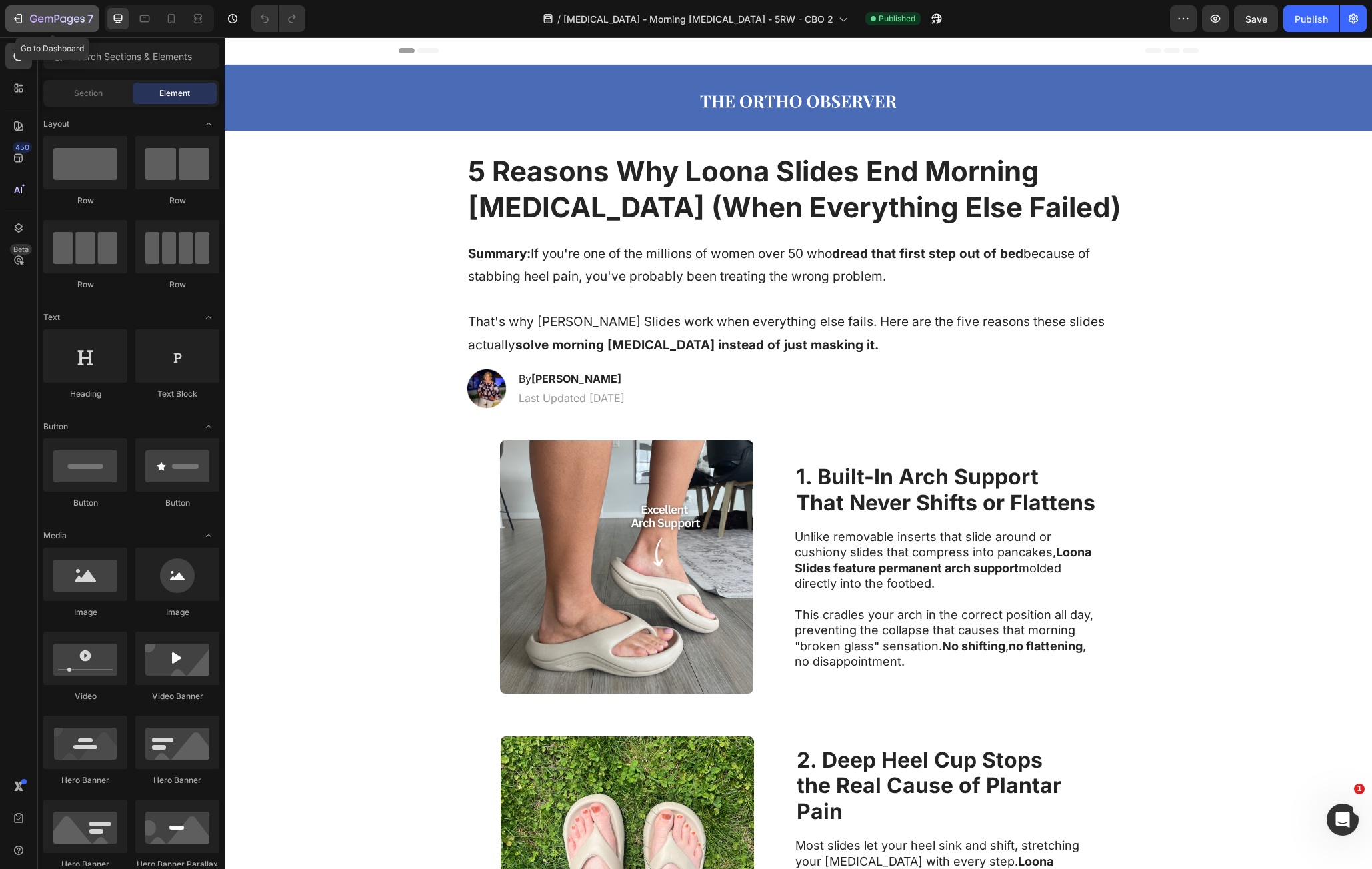
click at [32, 6] on button "7" at bounding box center [53, 19] width 94 height 27
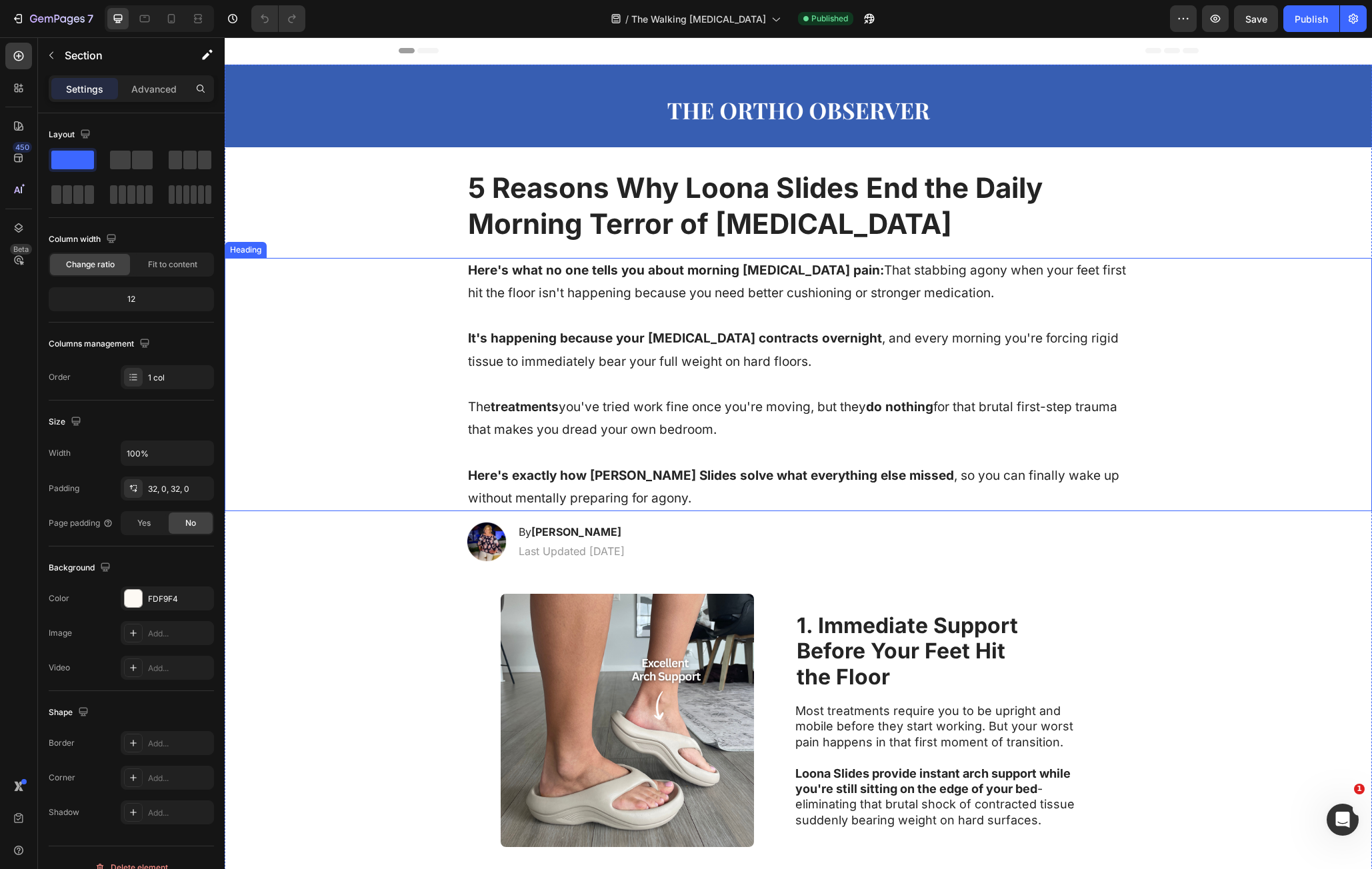
drag, startPoint x: 1179, startPoint y: 578, endPoint x: 1119, endPoint y: 309, distance: 275.6
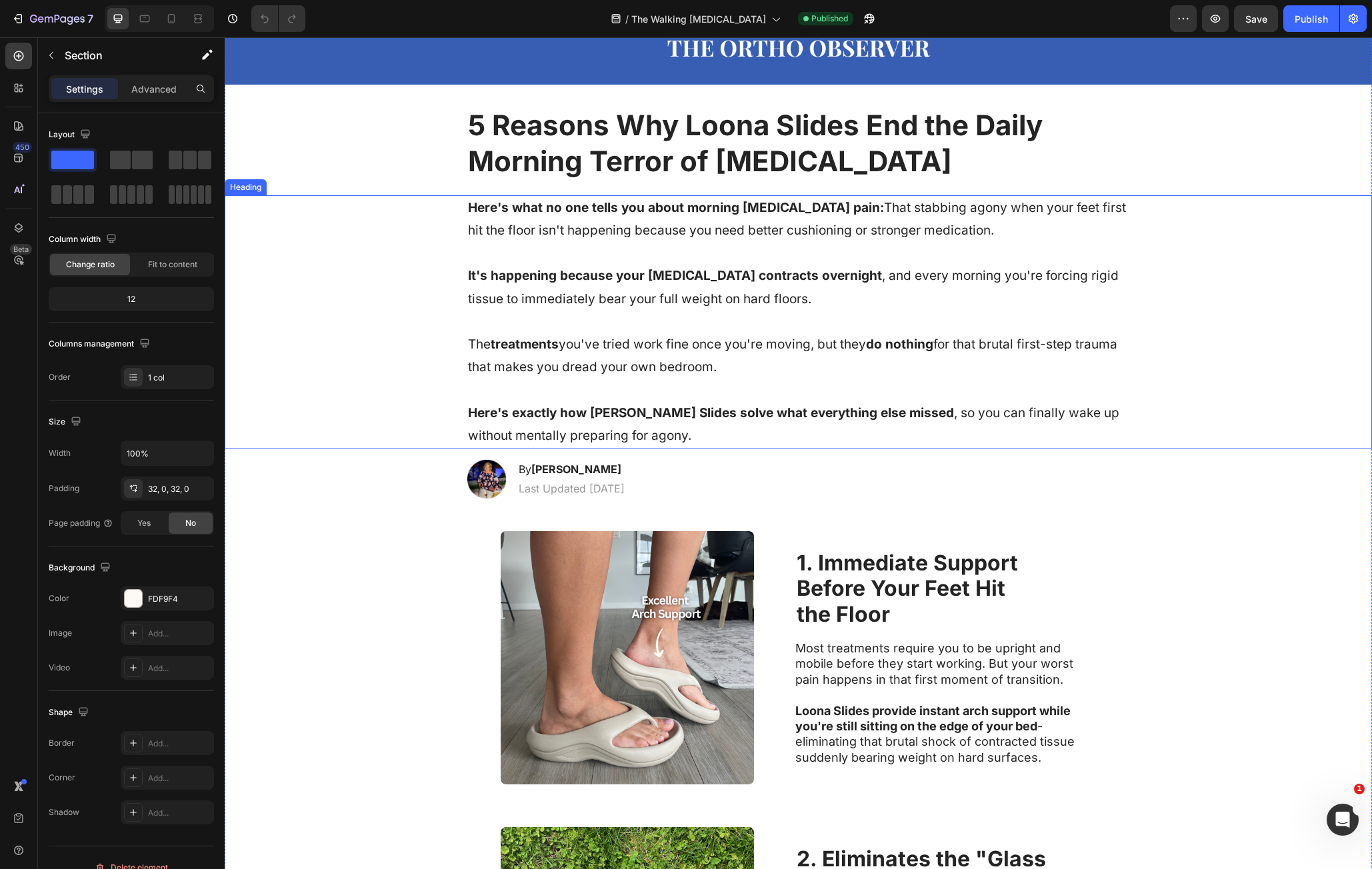
scroll to position [400, 0]
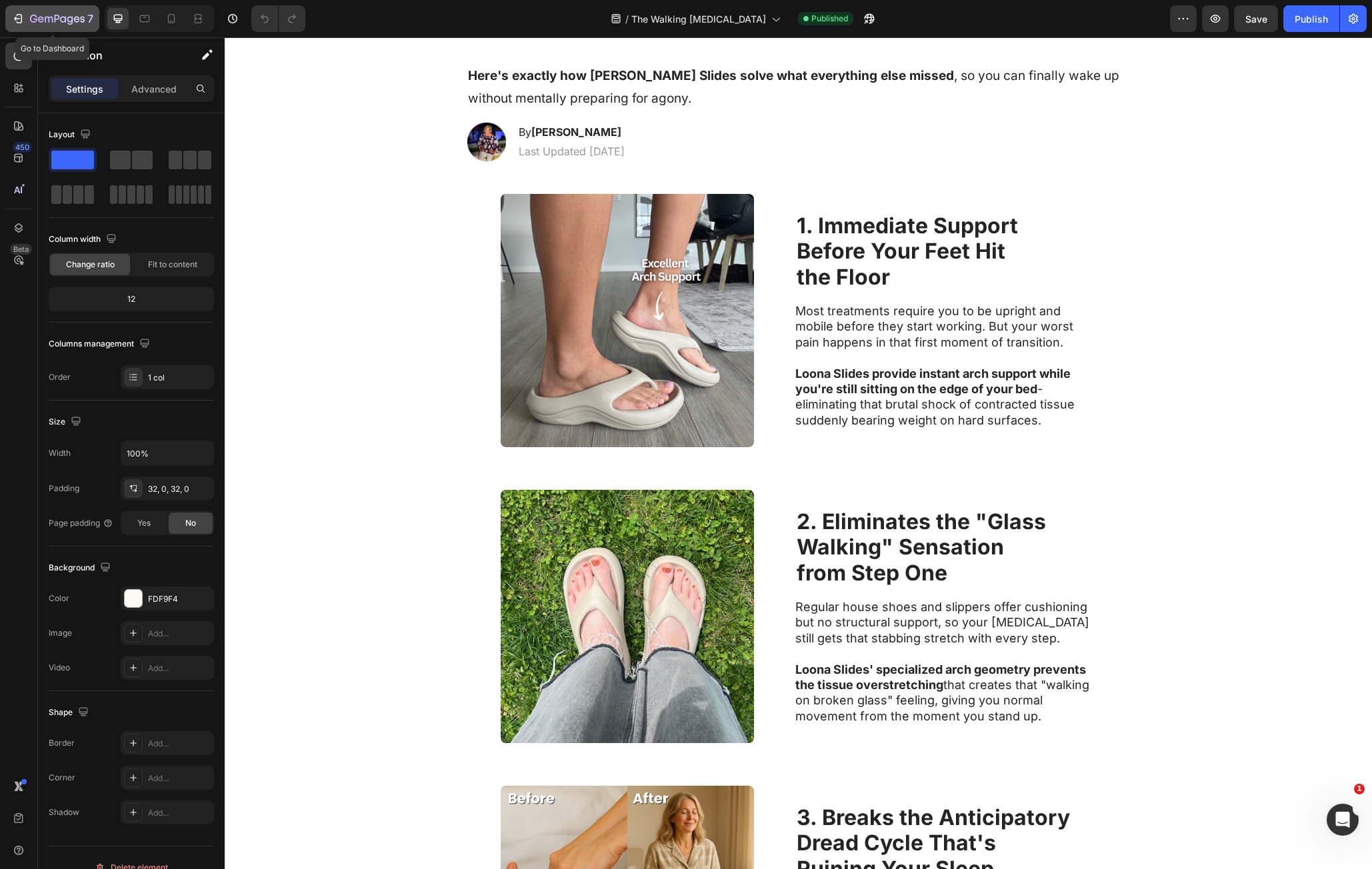
click at [62, 28] on button "7" at bounding box center [53, 19] width 94 height 27
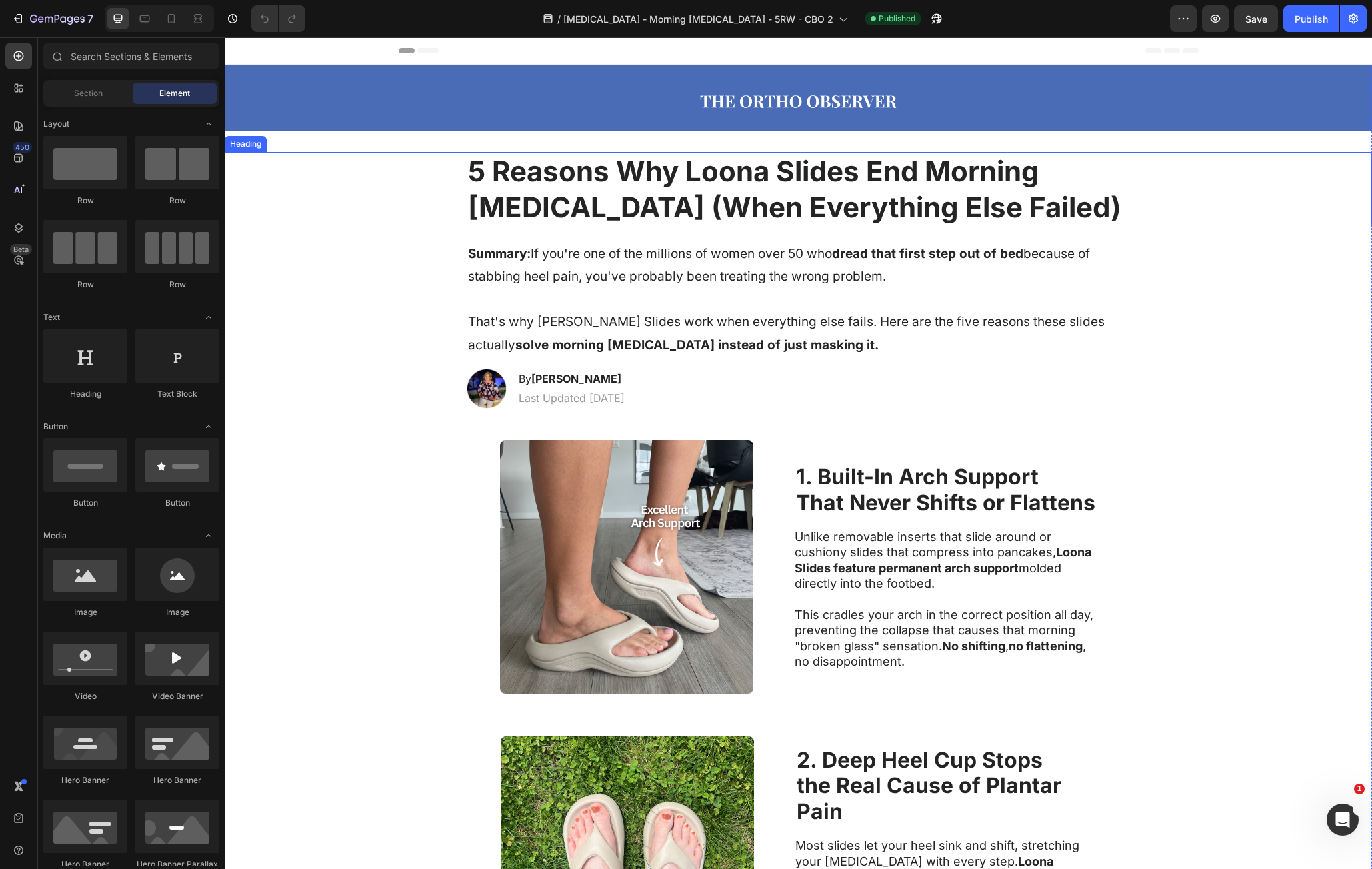
click at [627, 201] on h1 "5 Reasons Why Loona Slides End Morning [MEDICAL_DATA] (When Everything Else Fai…" at bounding box center [799, 190] width 664 height 76
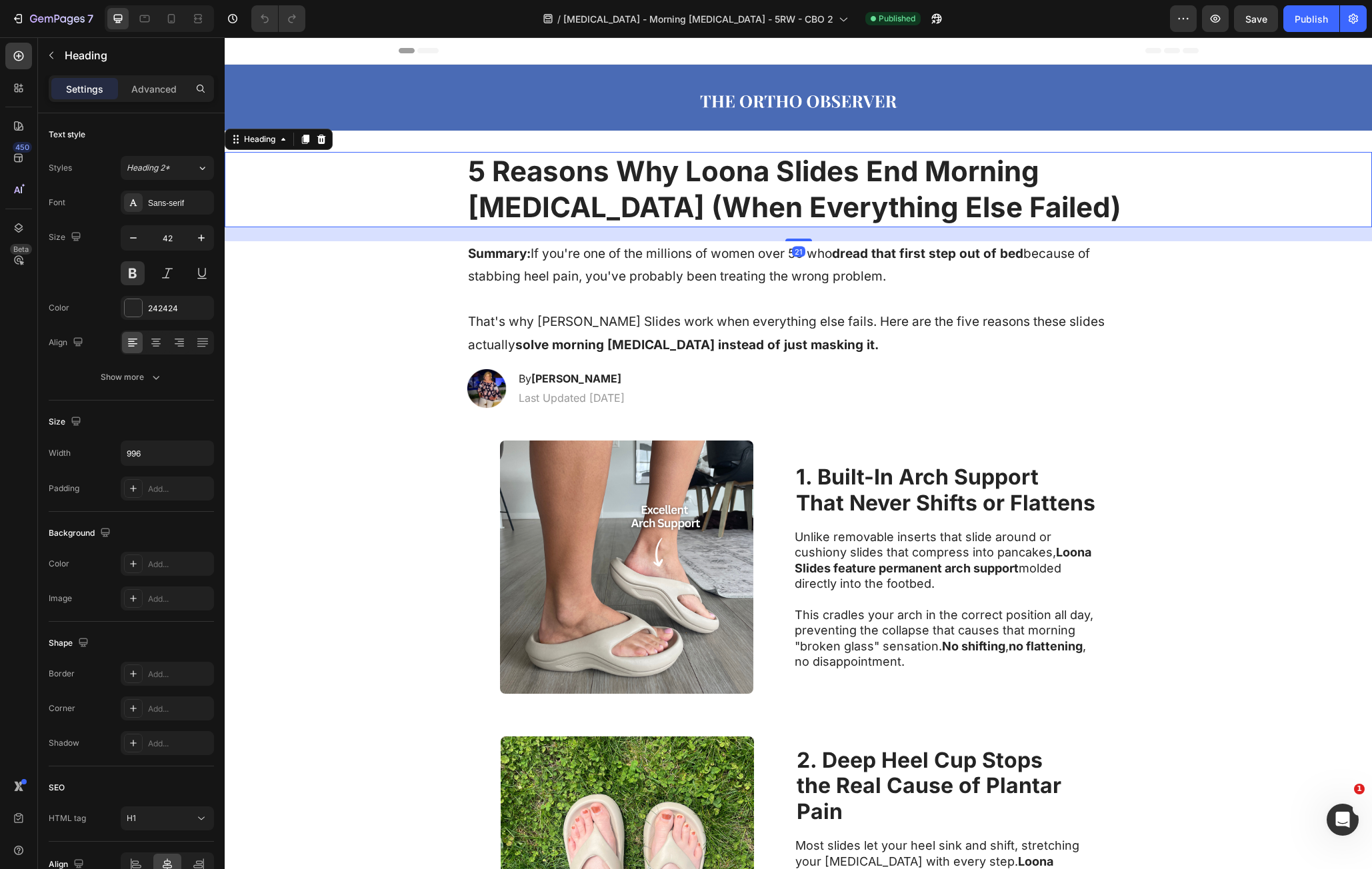
click at [627, 201] on h1 "5 Reasons Why Loona Slides End Morning [MEDICAL_DATA] (When Everything Else Fai…" at bounding box center [799, 190] width 664 height 76
click at [555, 256] on h1 "Summary: If you're one of the millions of women over 50 who dread that first st…" at bounding box center [799, 299] width 664 height 117
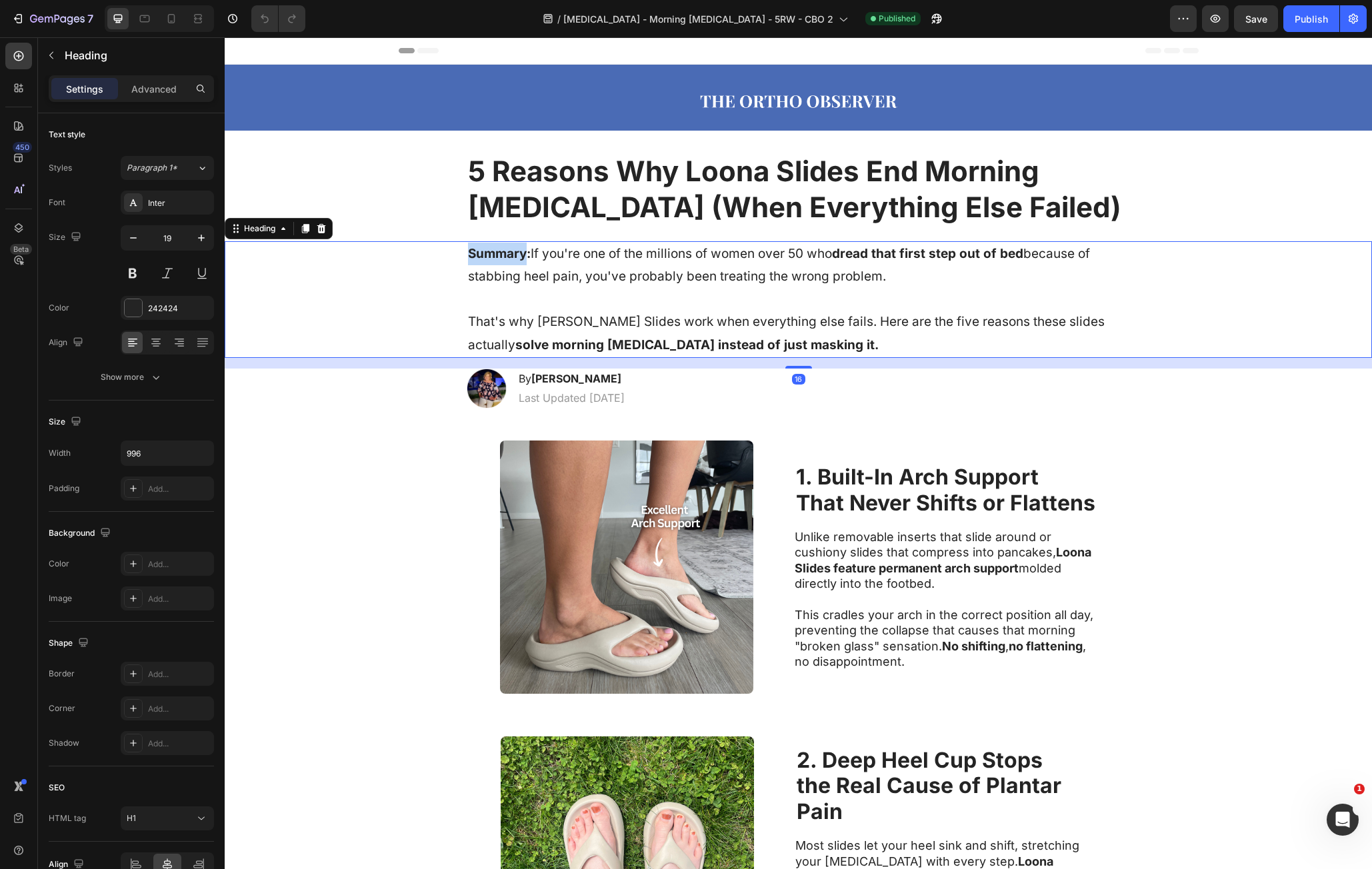
click at [487, 261] on strong "Summary:" at bounding box center [499, 253] width 62 height 15
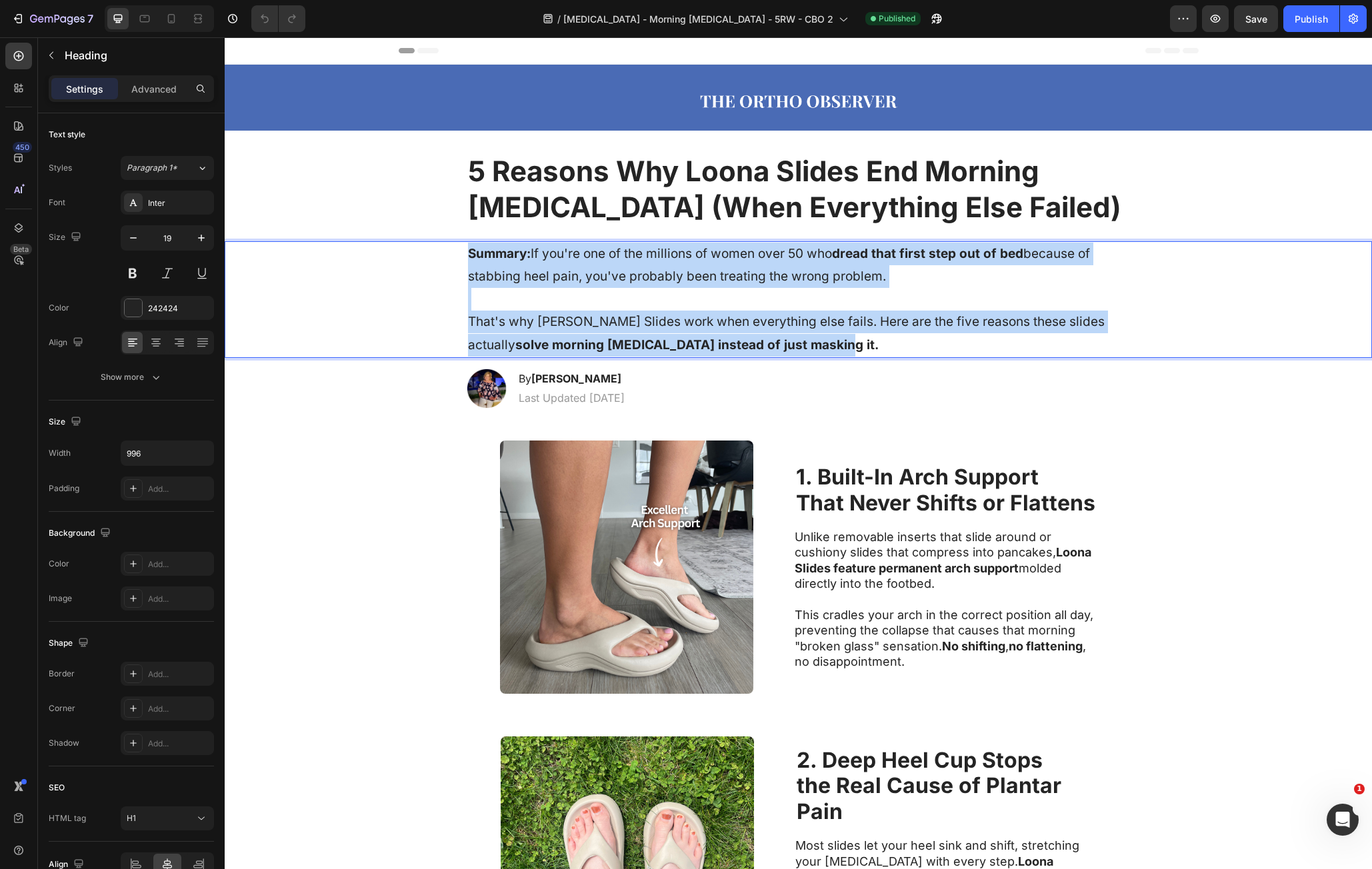
drag, startPoint x: 487, startPoint y: 261, endPoint x: 717, endPoint y: 341, distance: 243.5
click at [718, 337] on p "Summary: If you're one of the millions of women over 50 who dread that first st…" at bounding box center [799, 300] width 662 height 114
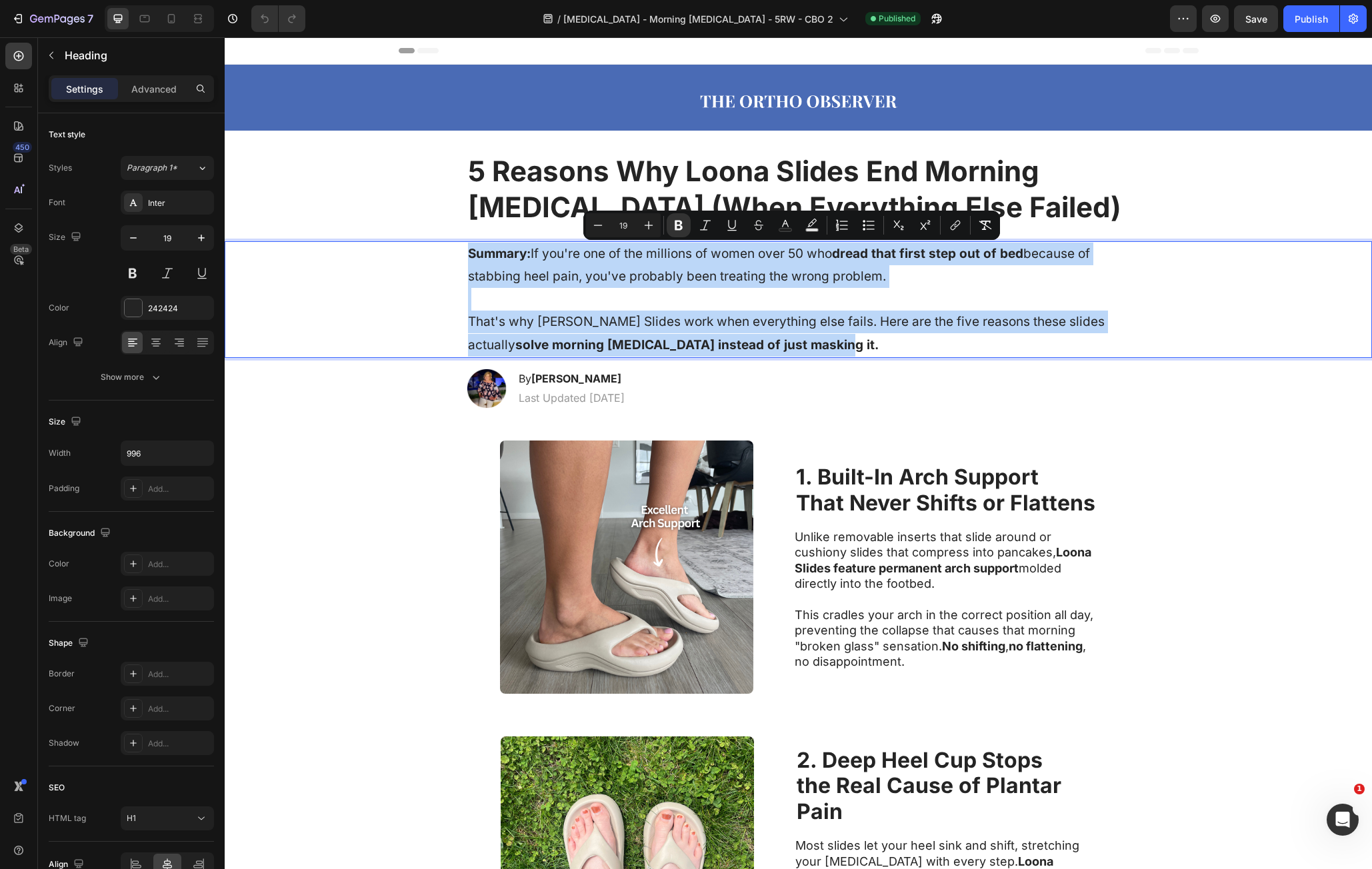
copy p "Summary: If you're one of the millions of women over 50 who dread that first st…"
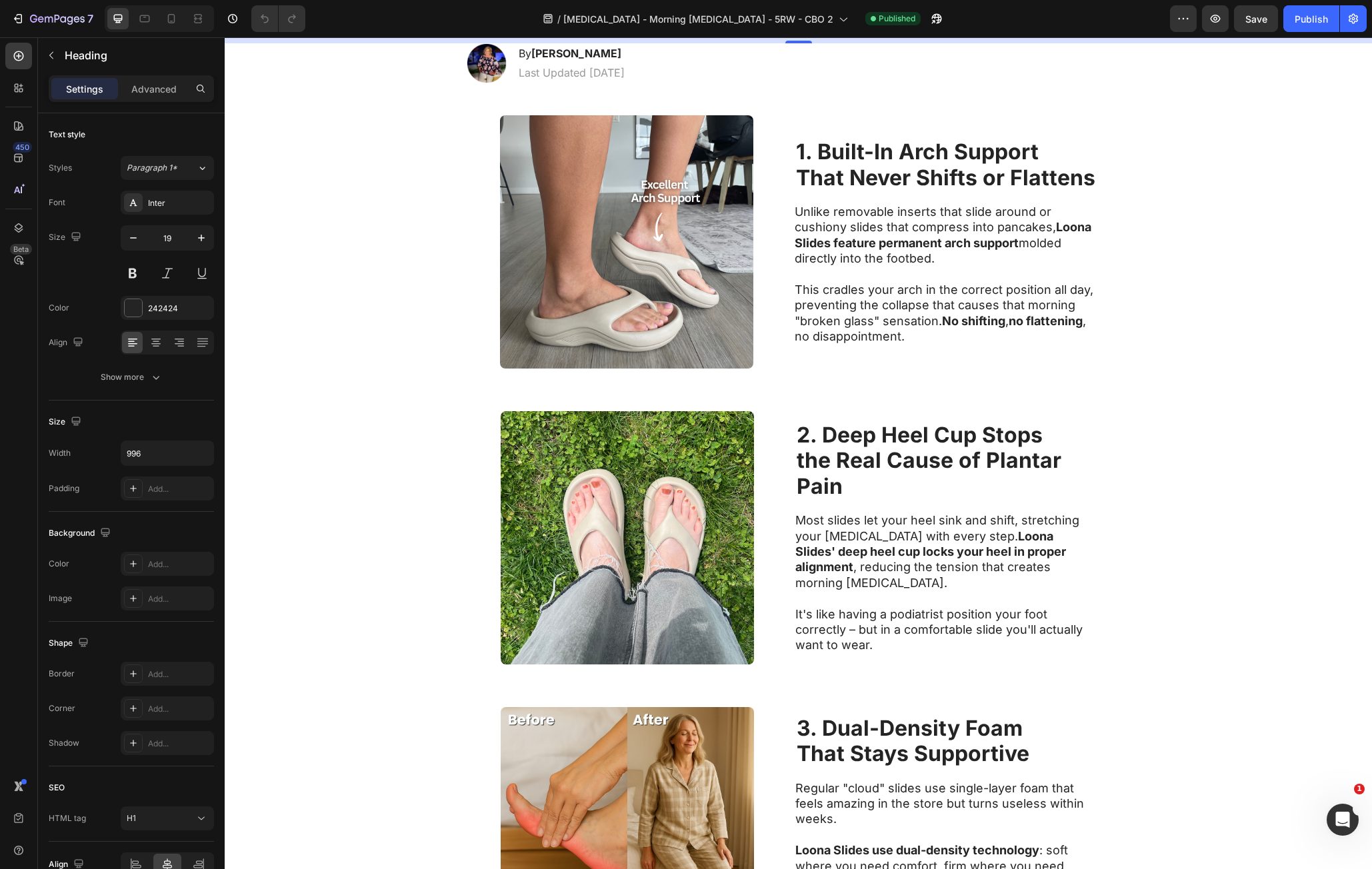
scroll to position [333, 0]
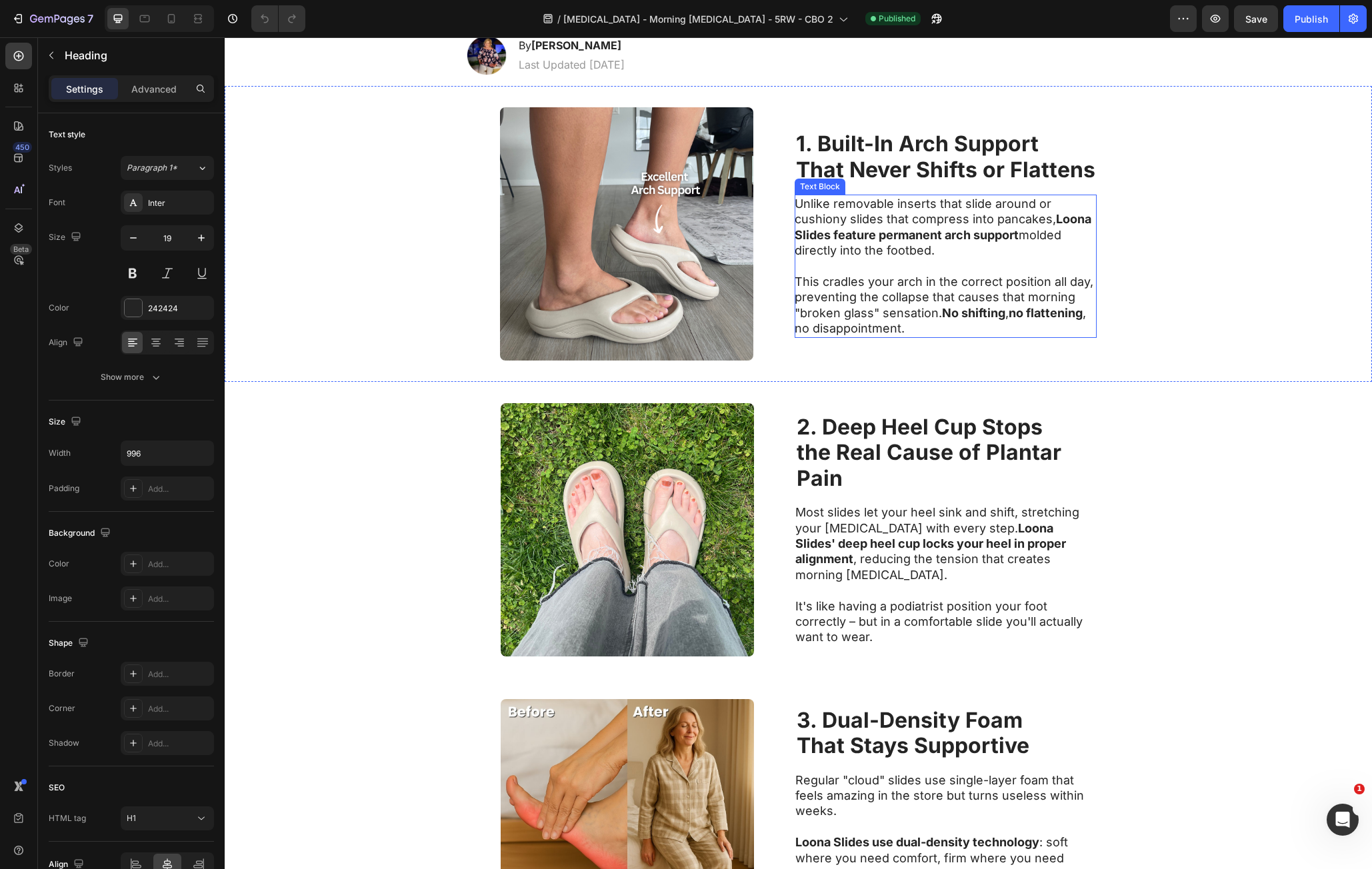
click at [885, 166] on strong "That Never Shifts or Flattens" at bounding box center [946, 169] width 299 height 26
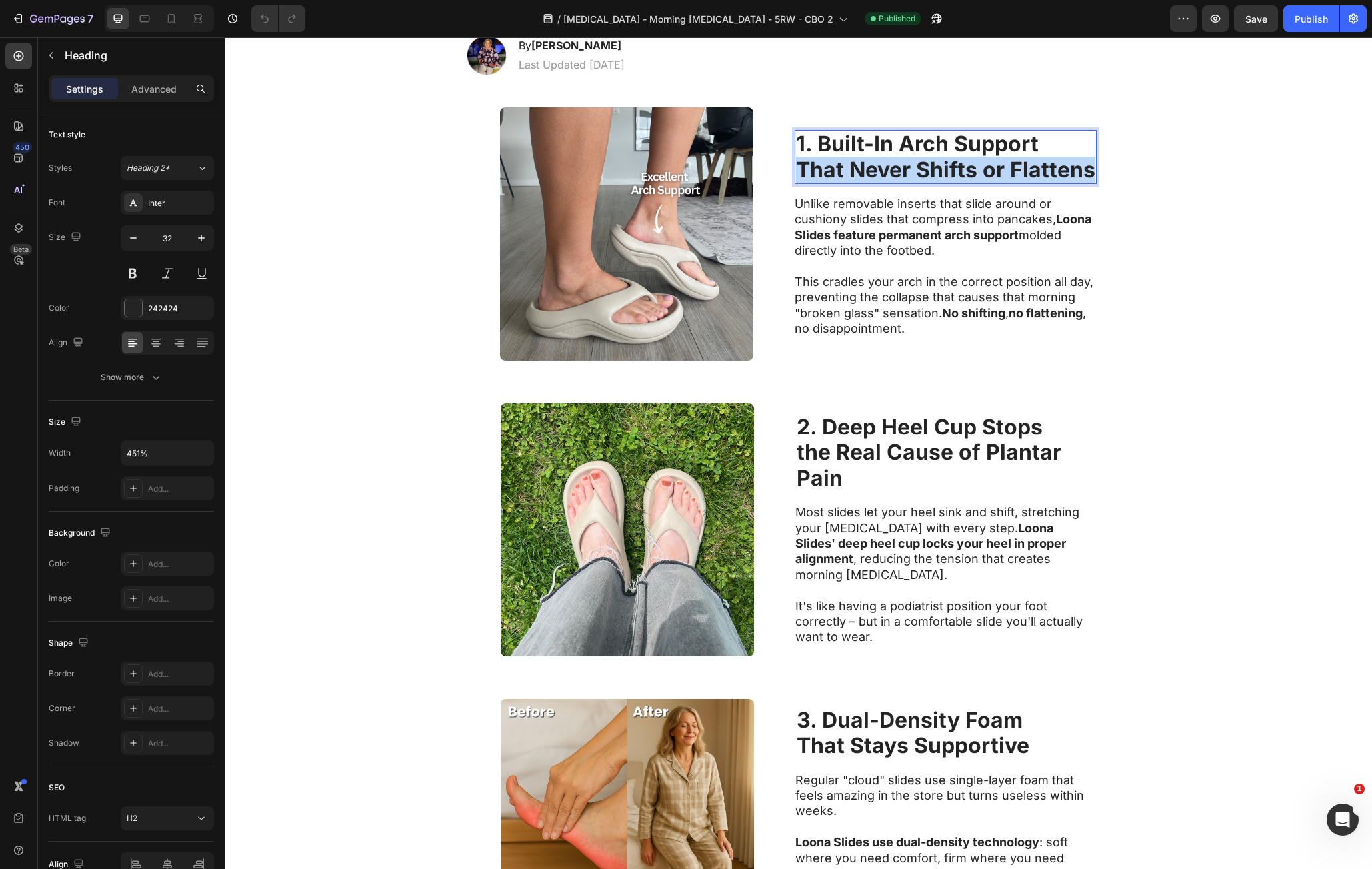
click at [885, 166] on strong "That Never Shifts or Flattens" at bounding box center [946, 169] width 299 height 26
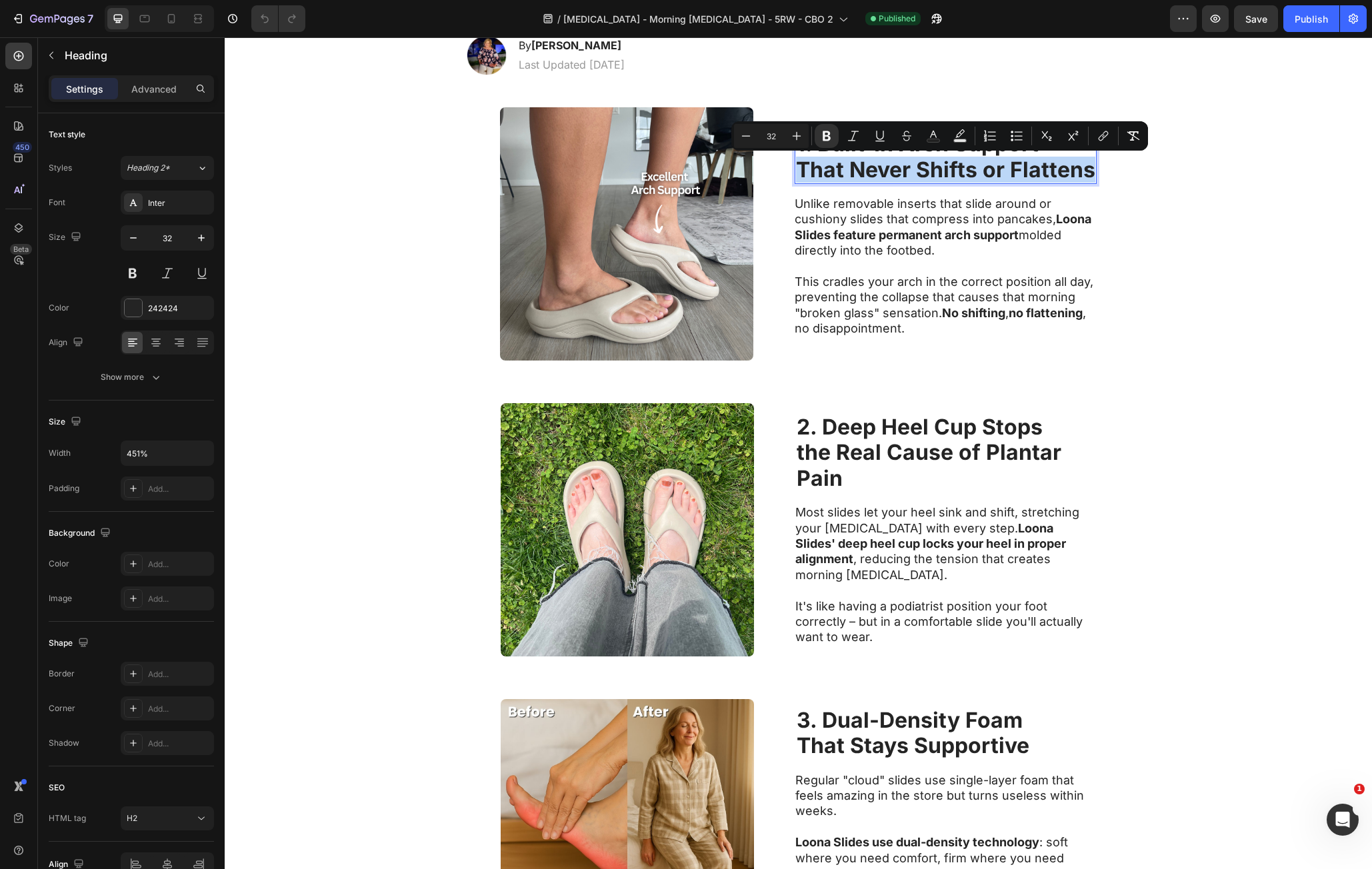
click at [968, 159] on strong "That Never Shifts or Flattens" at bounding box center [946, 169] width 299 height 26
click at [1083, 176] on strong "That Never Shifts or Flattens" at bounding box center [946, 169] width 299 height 26
drag, startPoint x: 1083, startPoint y: 176, endPoint x: 800, endPoint y: 150, distance: 284.2
click at [800, 144] on p "1. Built-In Arch Support That Never Shifts or Flattens" at bounding box center [946, 158] width 299 height 52
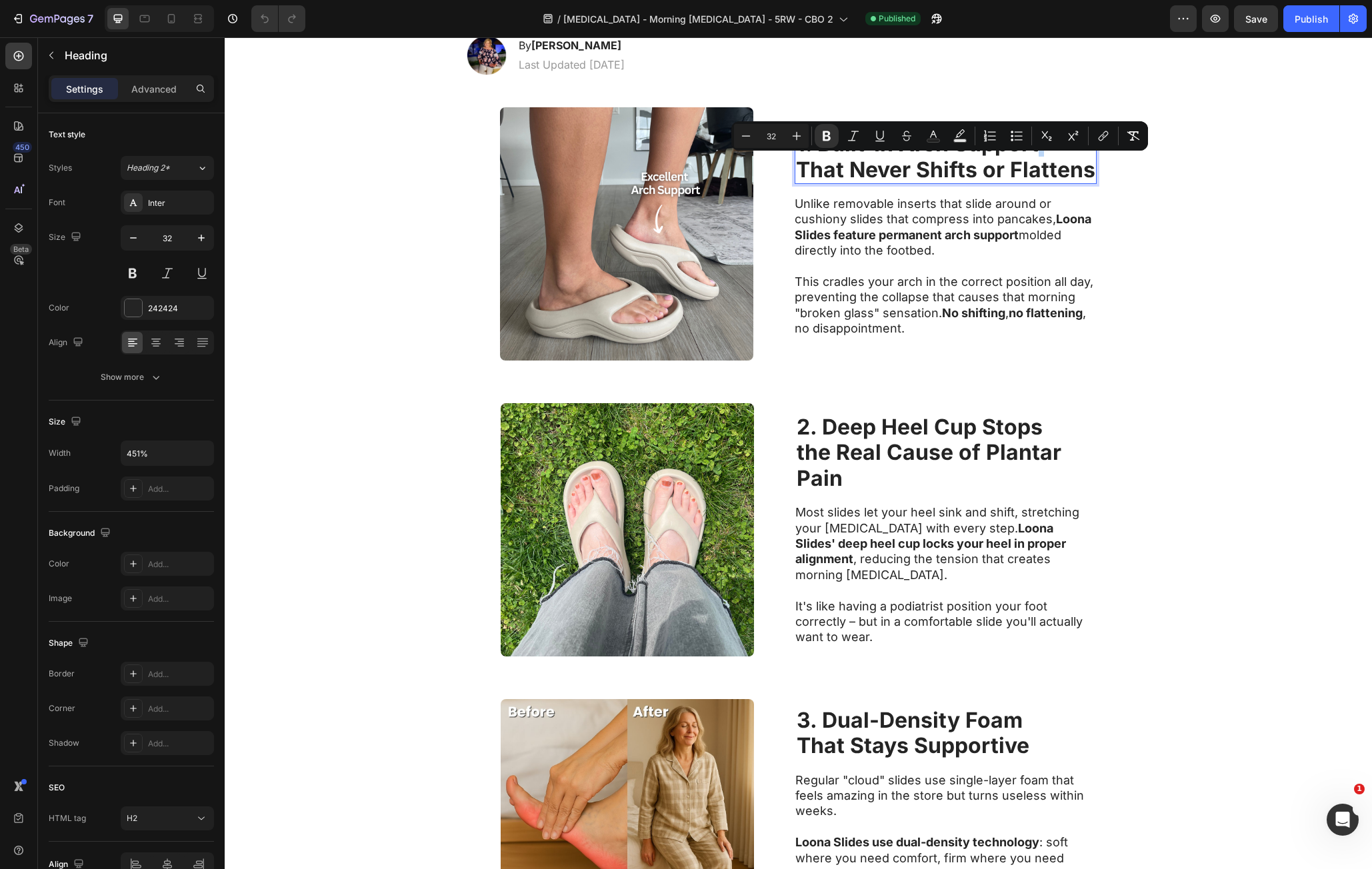
click at [807, 162] on strong "That Never Shifts or Flattens" at bounding box center [946, 169] width 299 height 26
click at [1056, 189] on div "1. Built-In Arch Support That Never Shifts or Flattens Heading 16 Unlike remova…" at bounding box center [946, 234] width 302 height 254
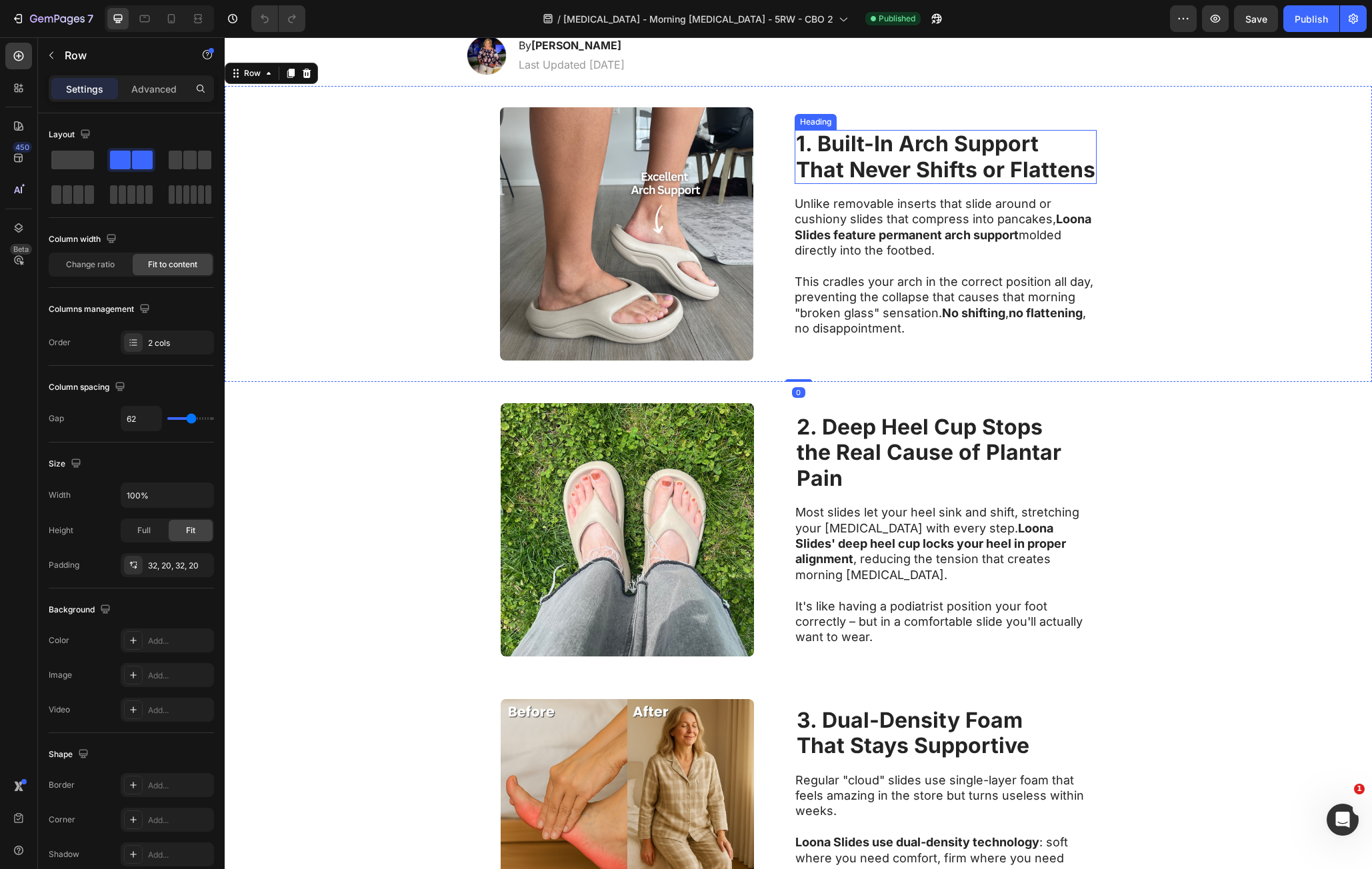
click at [796, 135] on strong "1. Built-In Arch Support" at bounding box center [917, 143] width 243 height 26
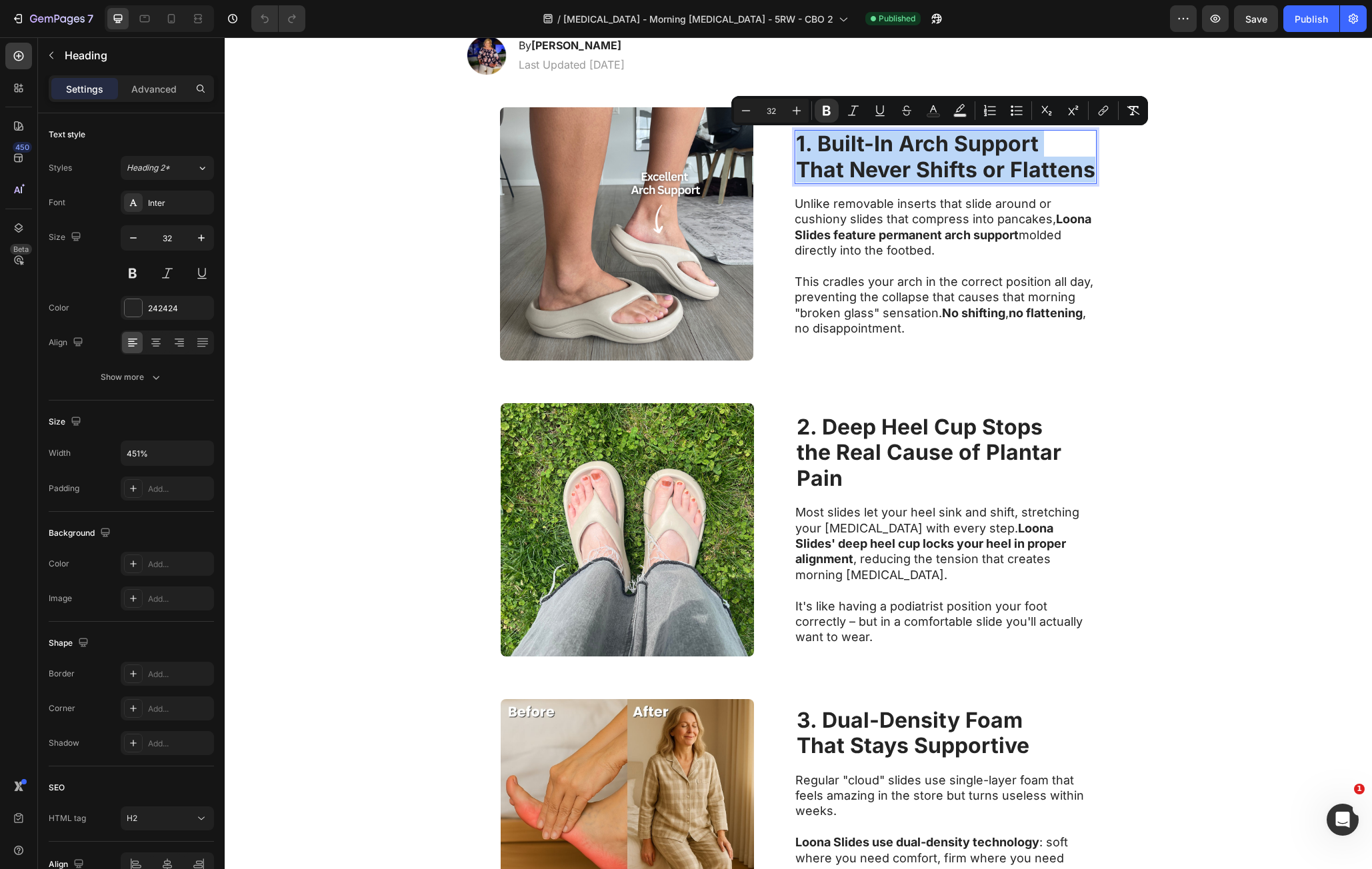
drag, startPoint x: 794, startPoint y: 142, endPoint x: 689, endPoint y: 309, distance: 197.3
click at [1031, 171] on p "1. Built-In Arch Support That Never Shifts or Flattens" at bounding box center [946, 158] width 299 height 52
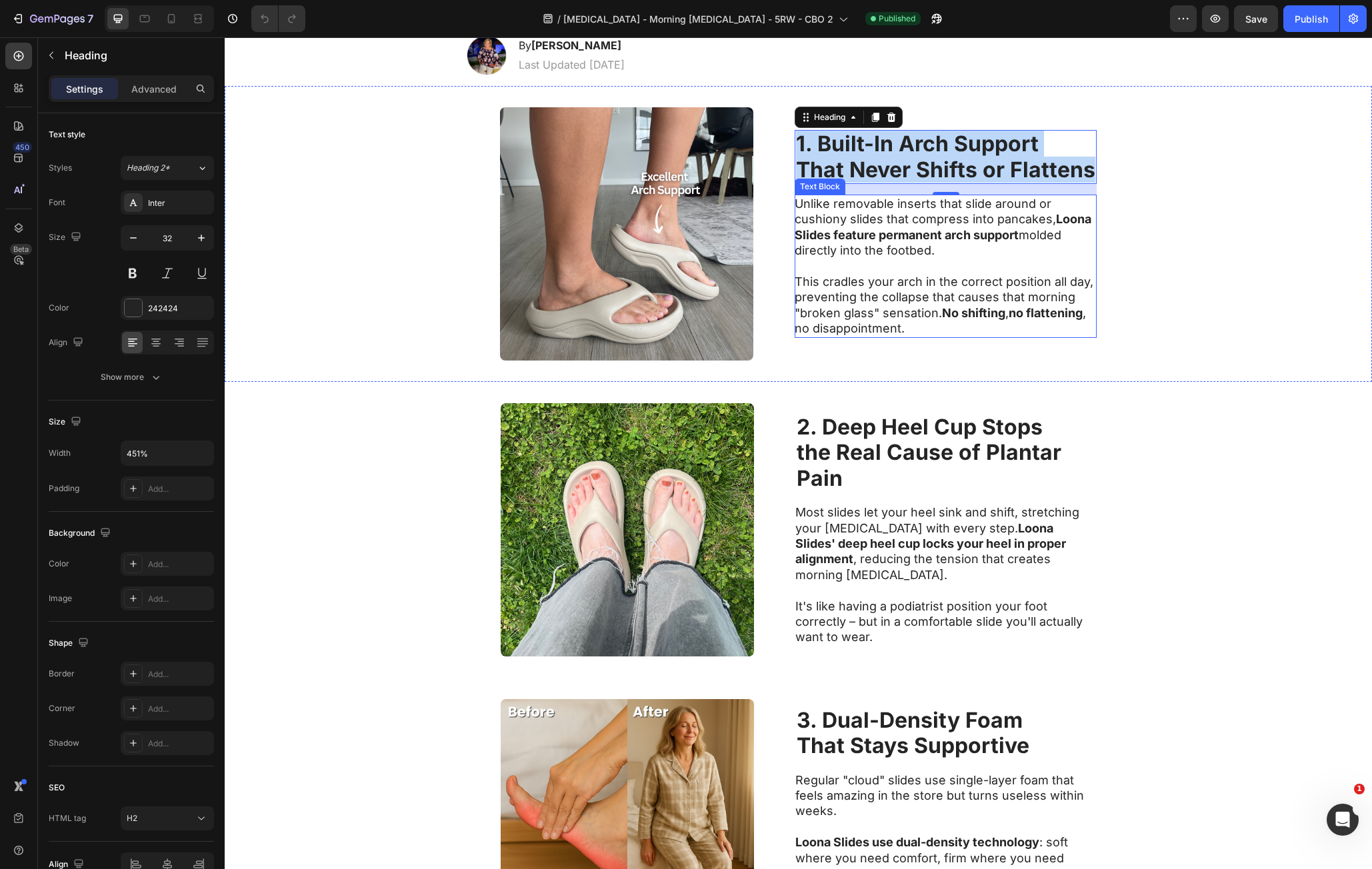
click at [914, 288] on p "This cradles your arch in the correct position all day, preventing the collapse…" at bounding box center [945, 305] width 299 height 62
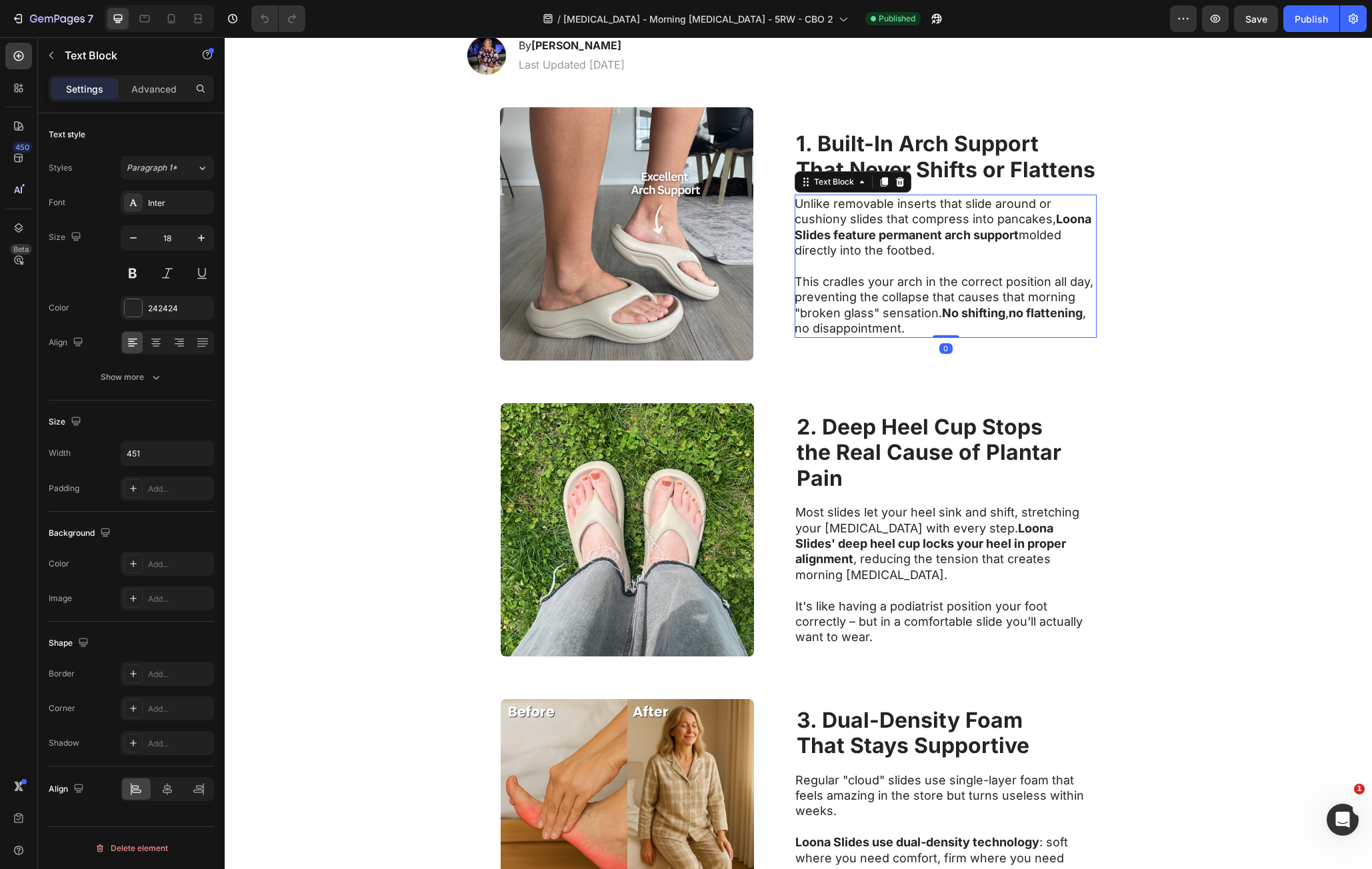
click at [816, 206] on p "Unlike removable inserts that slide around or cushiony slides that compress int…" at bounding box center [945, 227] width 299 height 62
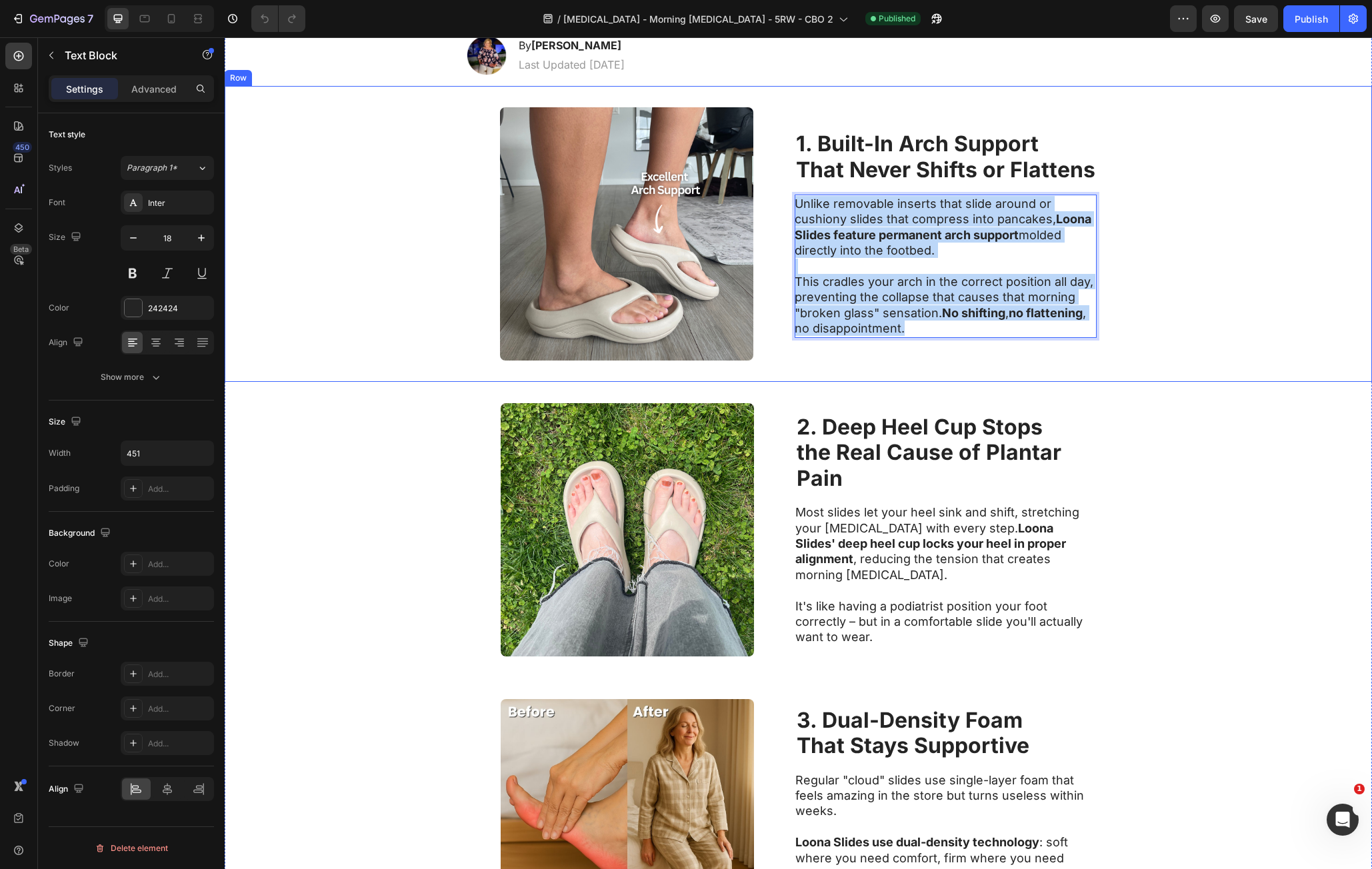
drag, startPoint x: 816, startPoint y: 206, endPoint x: 694, endPoint y: 482, distance: 301.8
click at [1009, 341] on div "⁠⁠⁠⁠⁠⁠⁠ 1. Built-In Arch Support That Never Shifts or Flattens Heading Unlike r…" at bounding box center [946, 234] width 302 height 254
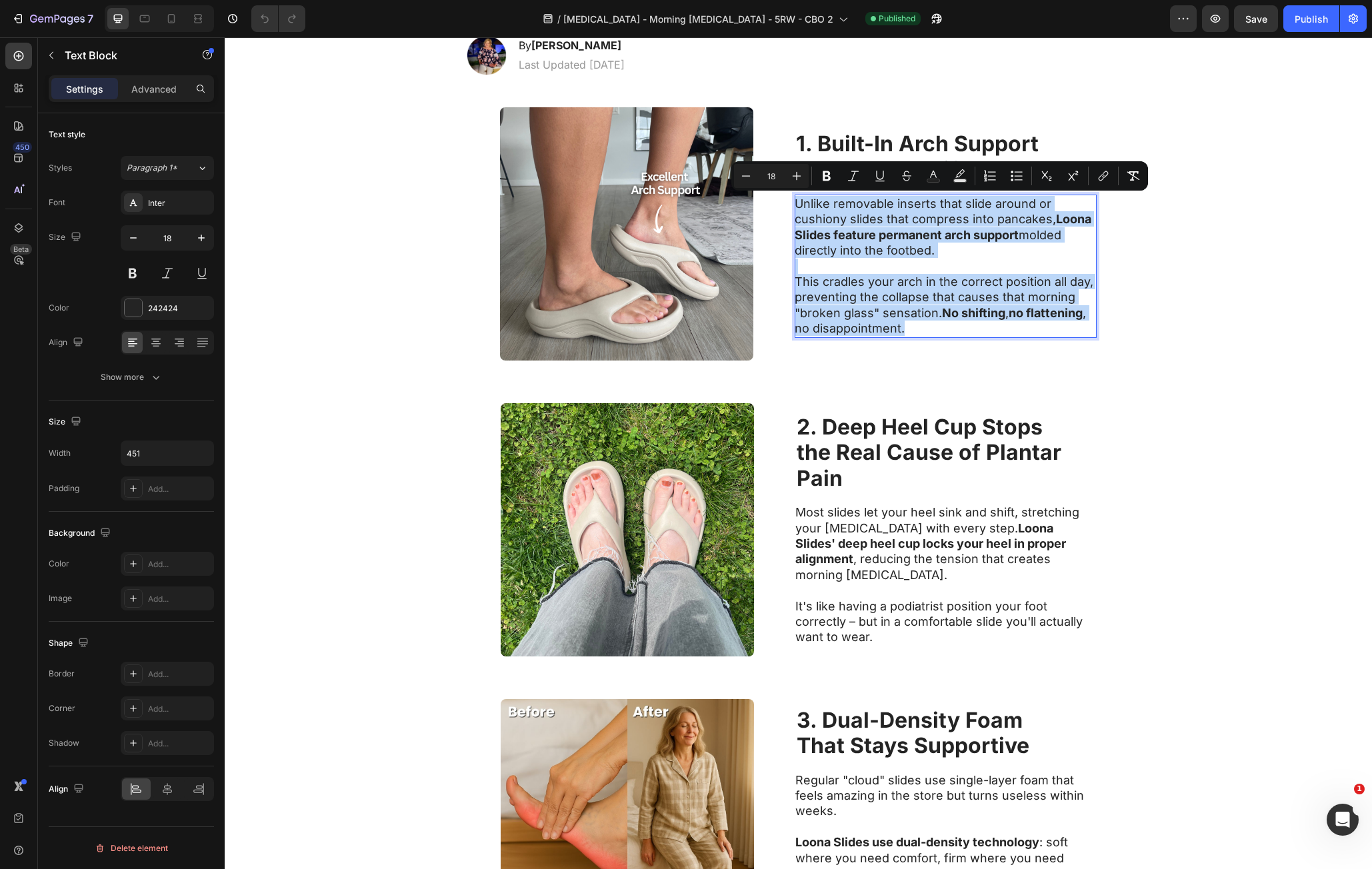
copy div "Unlike removable inserts that slide around or cushiony slides that compress int…"
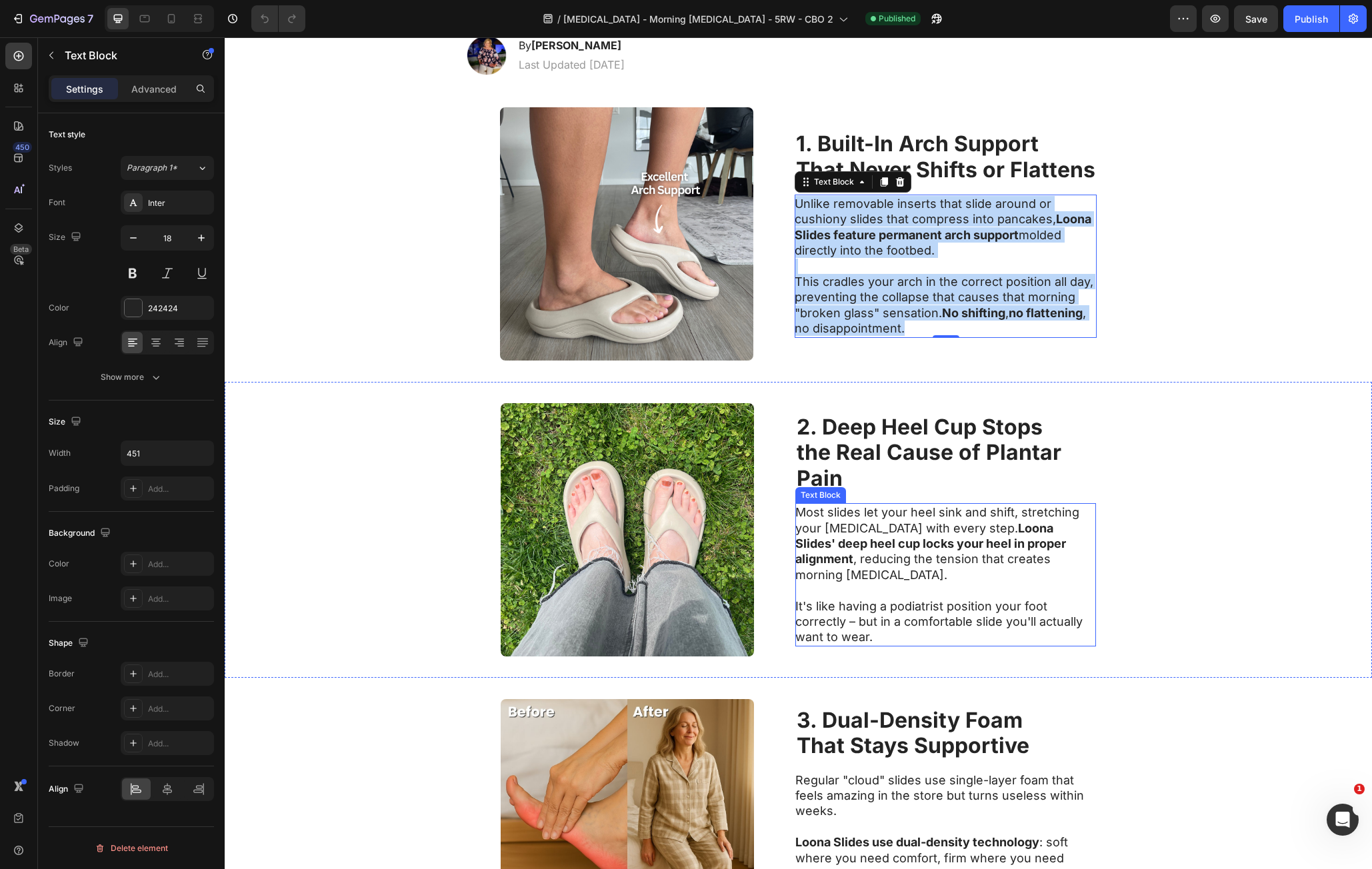
click at [806, 434] on strong "2. Deep Heel Cup Stops" at bounding box center [920, 426] width 246 height 26
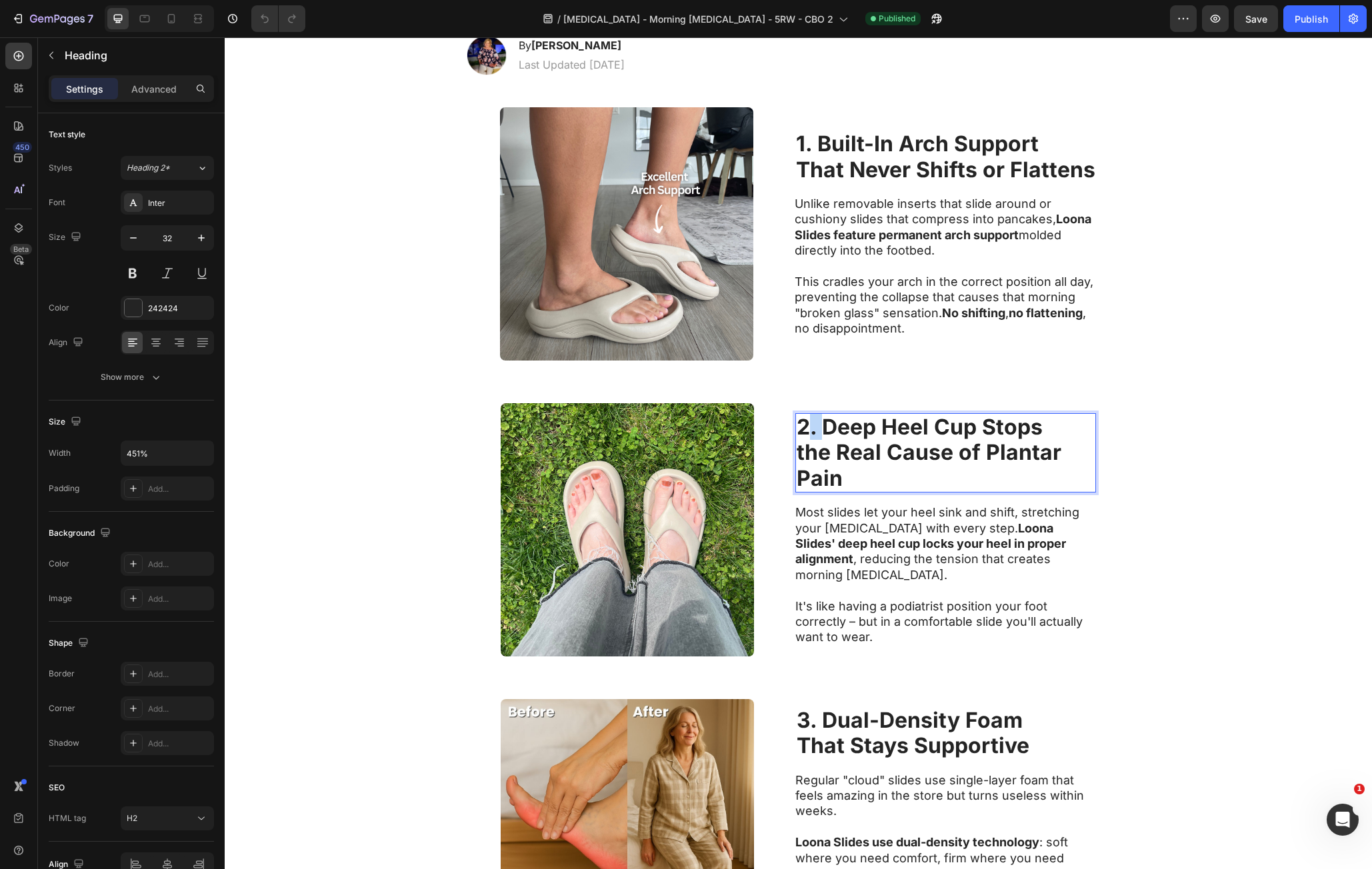
click at [802, 436] on strong "2. Deep Heel Cup Stops" at bounding box center [920, 426] width 246 height 26
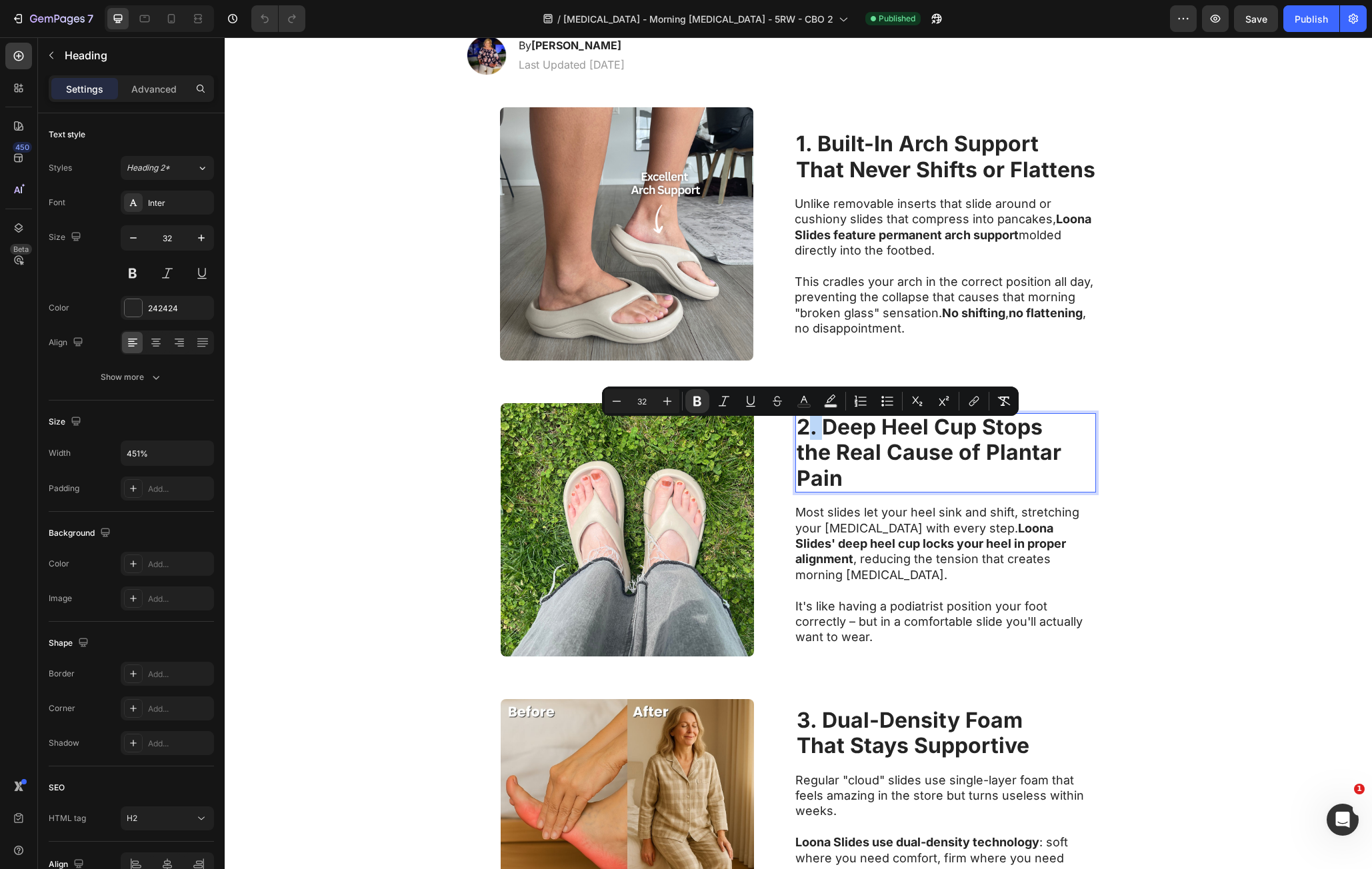
click at [799, 440] on strong "2. Deep Heel Cup Stops" at bounding box center [920, 426] width 246 height 26
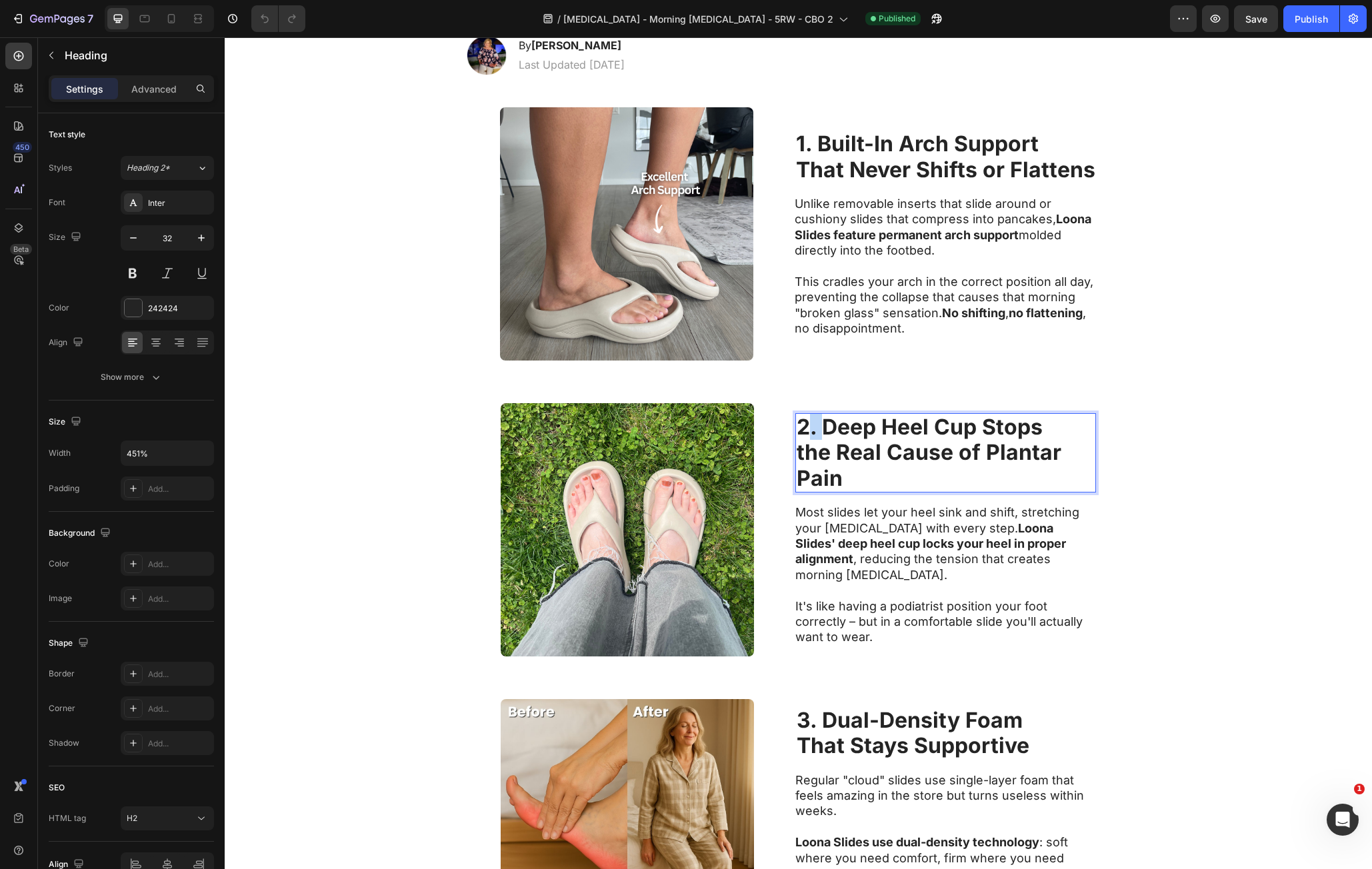
click at [799, 440] on strong "2. Deep Heel Cup Stops" at bounding box center [920, 426] width 246 height 26
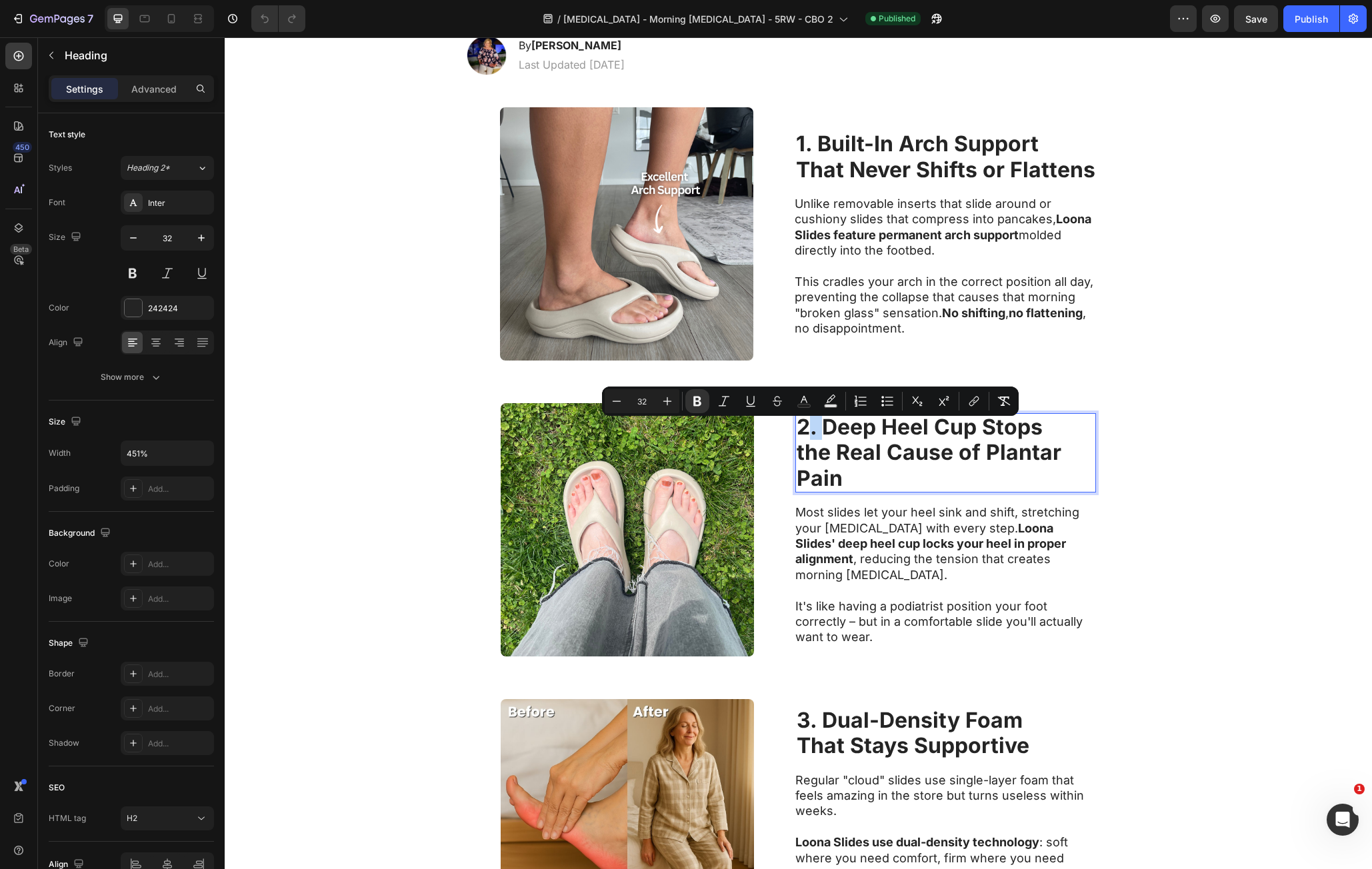
click at [799, 436] on strong "2. Deep Heel Cup Stops" at bounding box center [920, 426] width 246 height 26
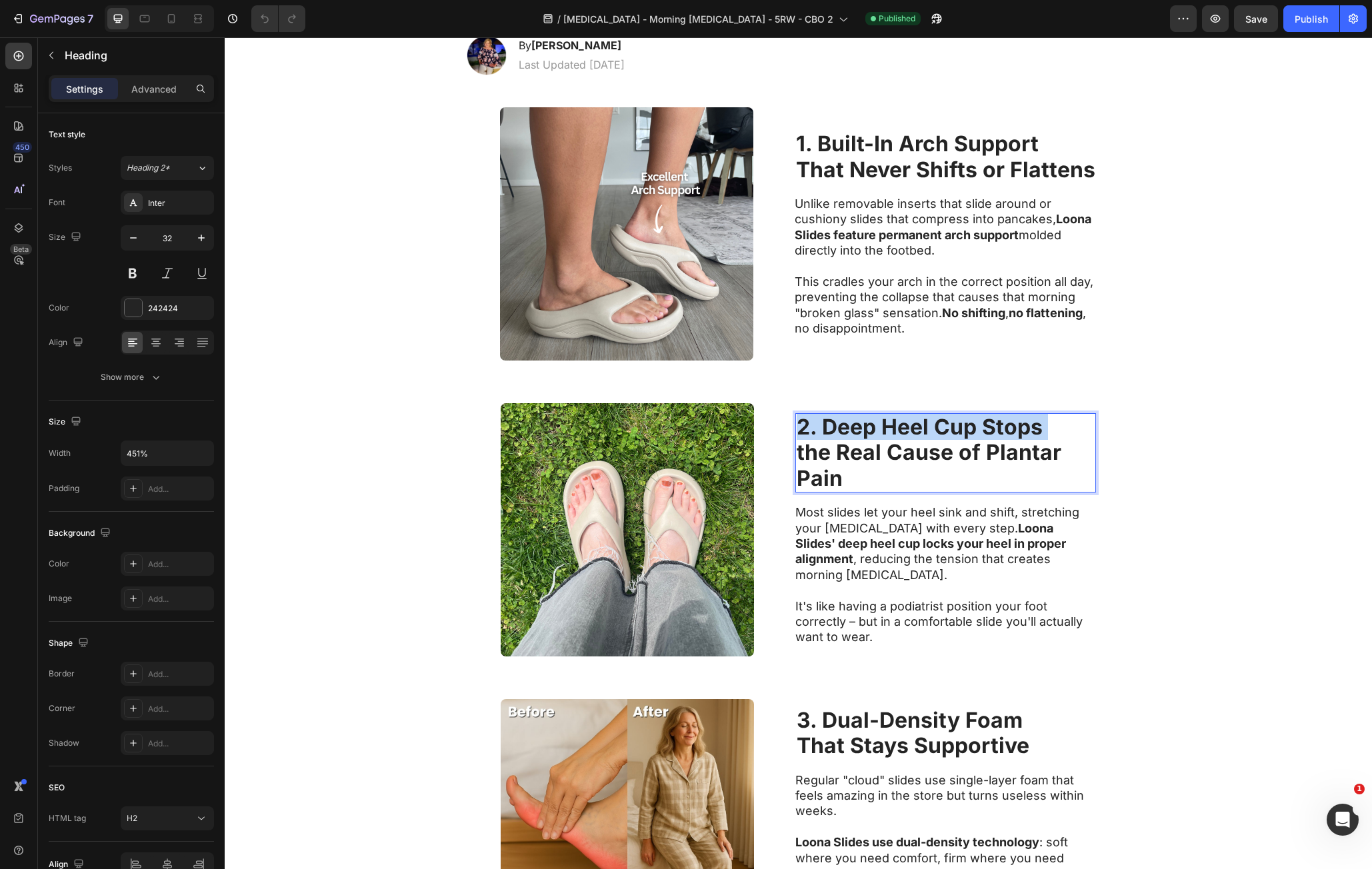
click at [800, 436] on strong "2. Deep Heel Cup Stops" at bounding box center [920, 426] width 246 height 26
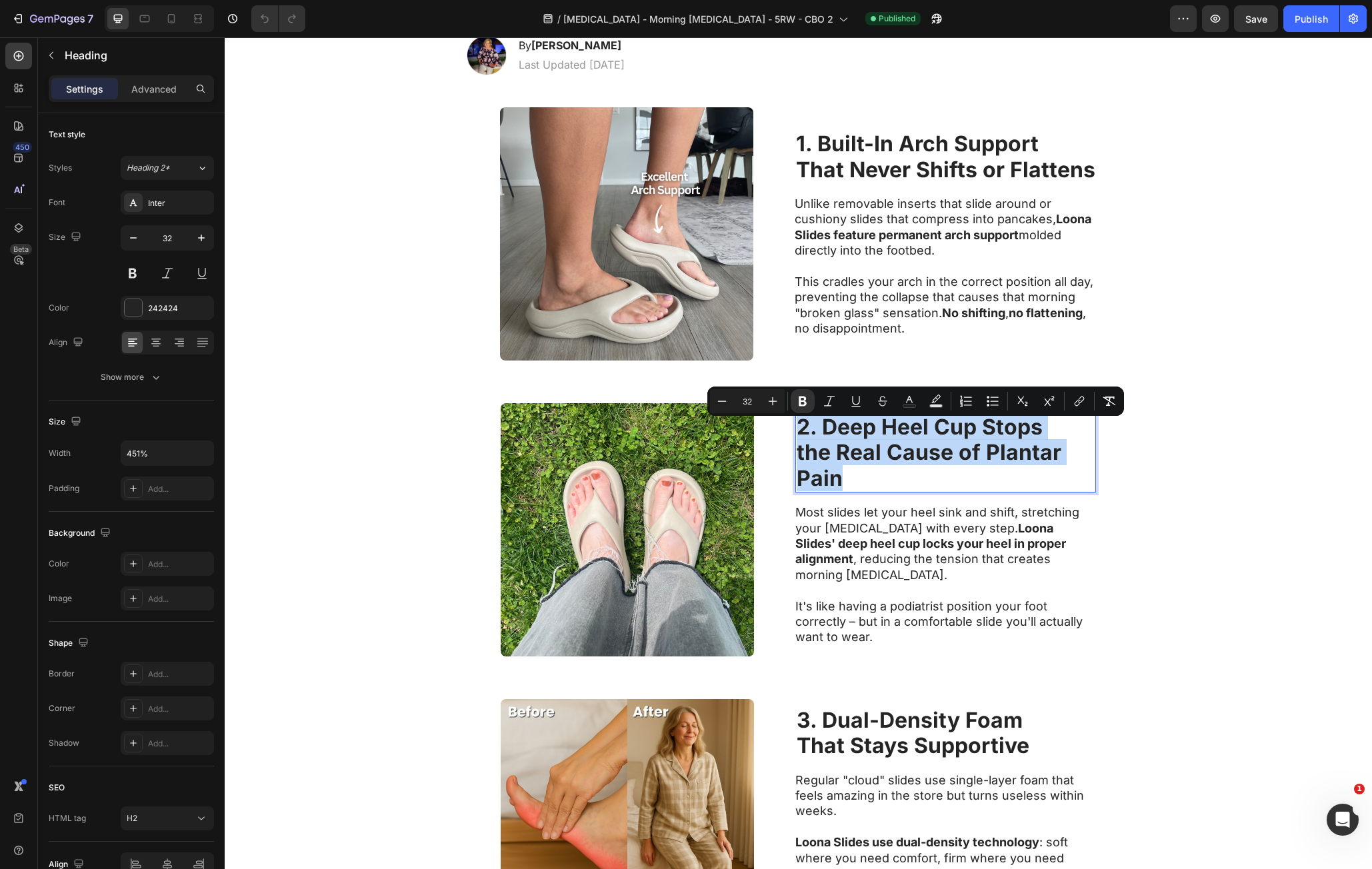
click at [846, 483] on p "2. Deep Heel Cup Stops the Real Cause of Plantar Pain" at bounding box center [946, 453] width 298 height 77
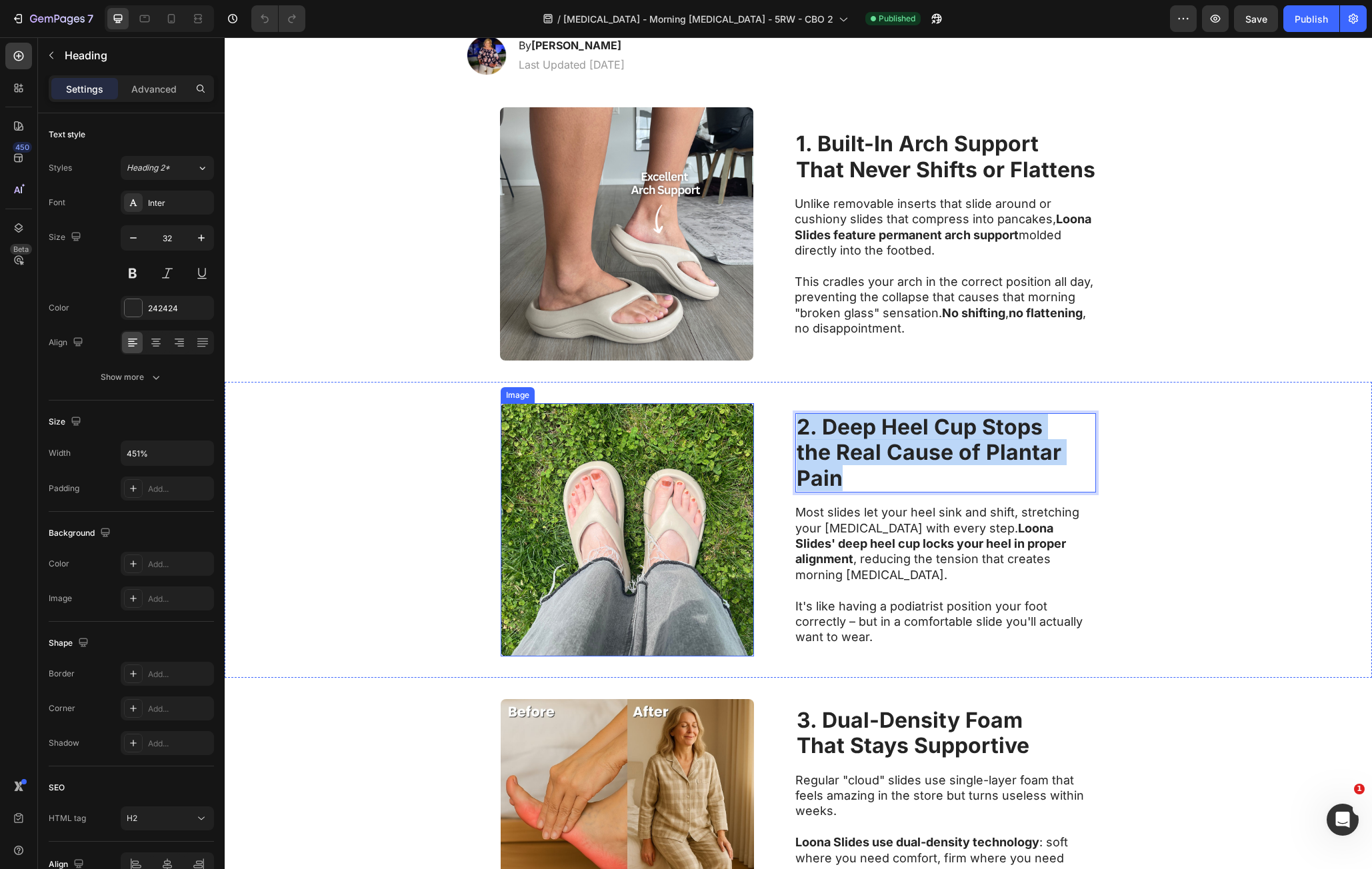
copy p "2. Deep Heel Cup Stops the Real Cause of Plantar Pain"
click at [884, 555] on strong "Loona Slides' deep heel cup locks your heel in proper alignment" at bounding box center [930, 544] width 271 height 45
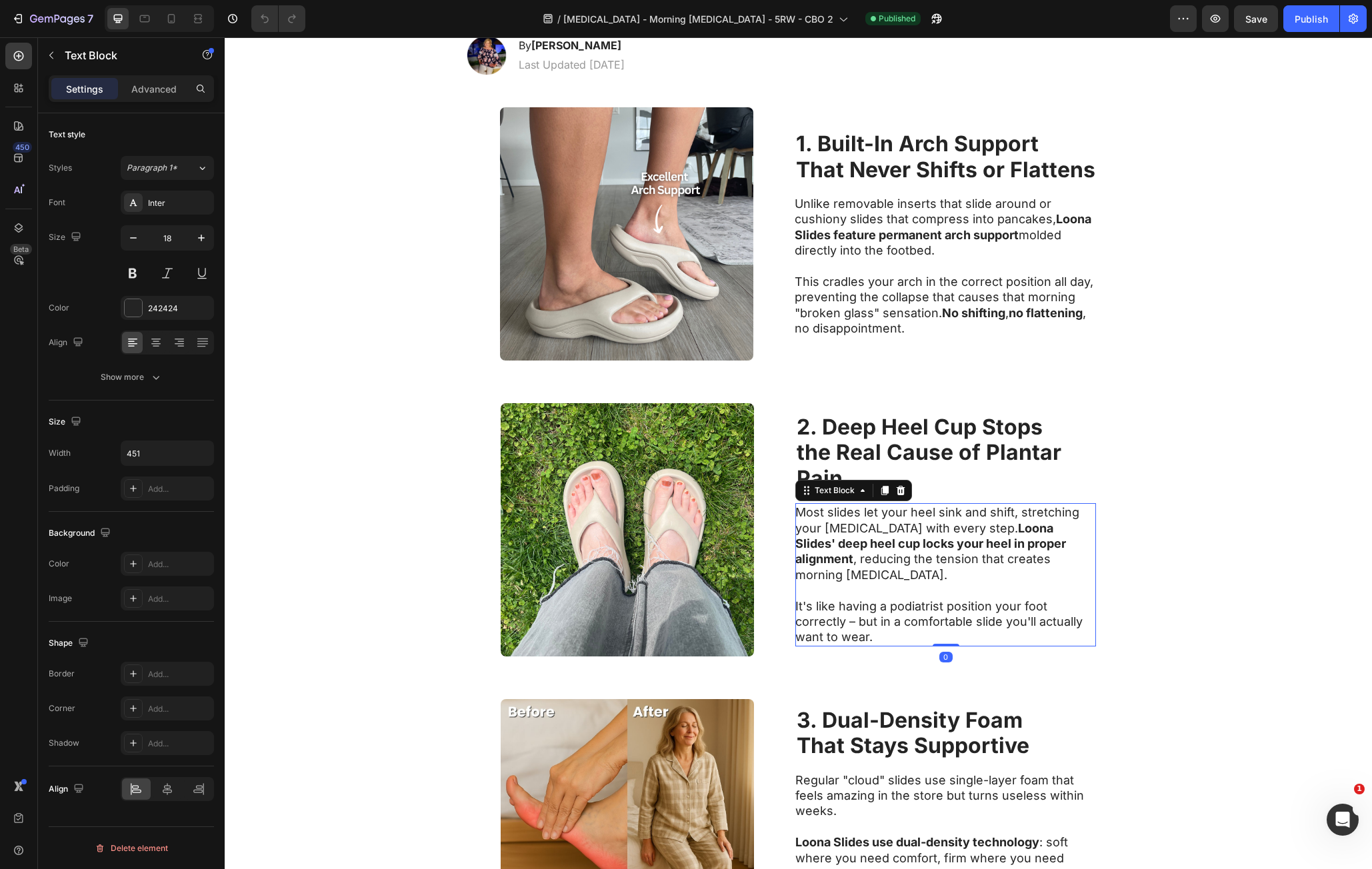
click at [806, 521] on p "Most slides let your heel sink and shift, stretching your plantar fascia with e…" at bounding box center [945, 544] width 299 height 78
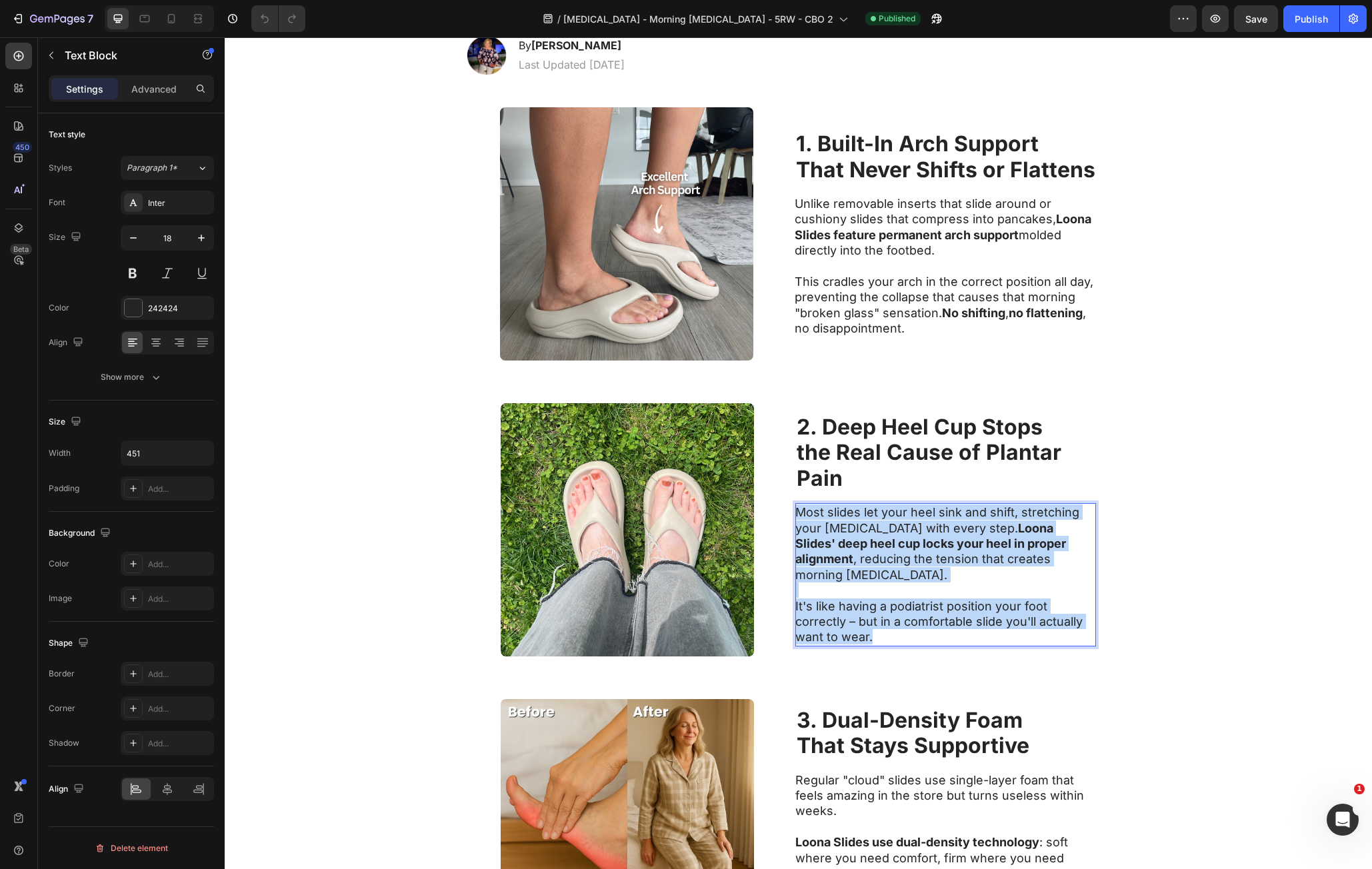
drag, startPoint x: 806, startPoint y: 521, endPoint x: 349, endPoint y: 692, distance: 487.9
click at [893, 633] on div "Most slides let your heel sink and shift, stretching your plantar fascia with e…" at bounding box center [946, 574] width 301 height 143
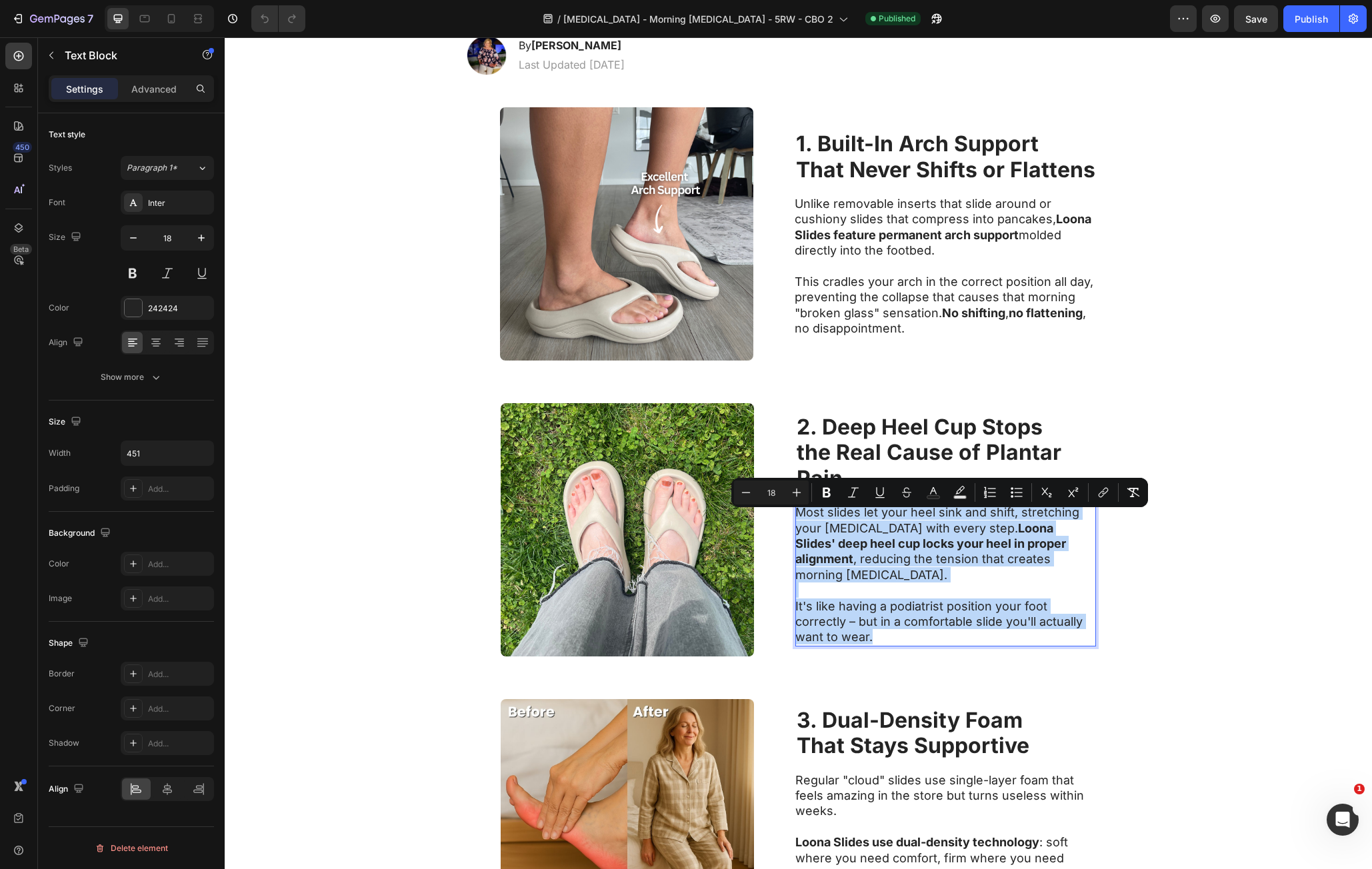
copy div "Most slides let your heel sink and shift, stretching your plantar fascia with e…"
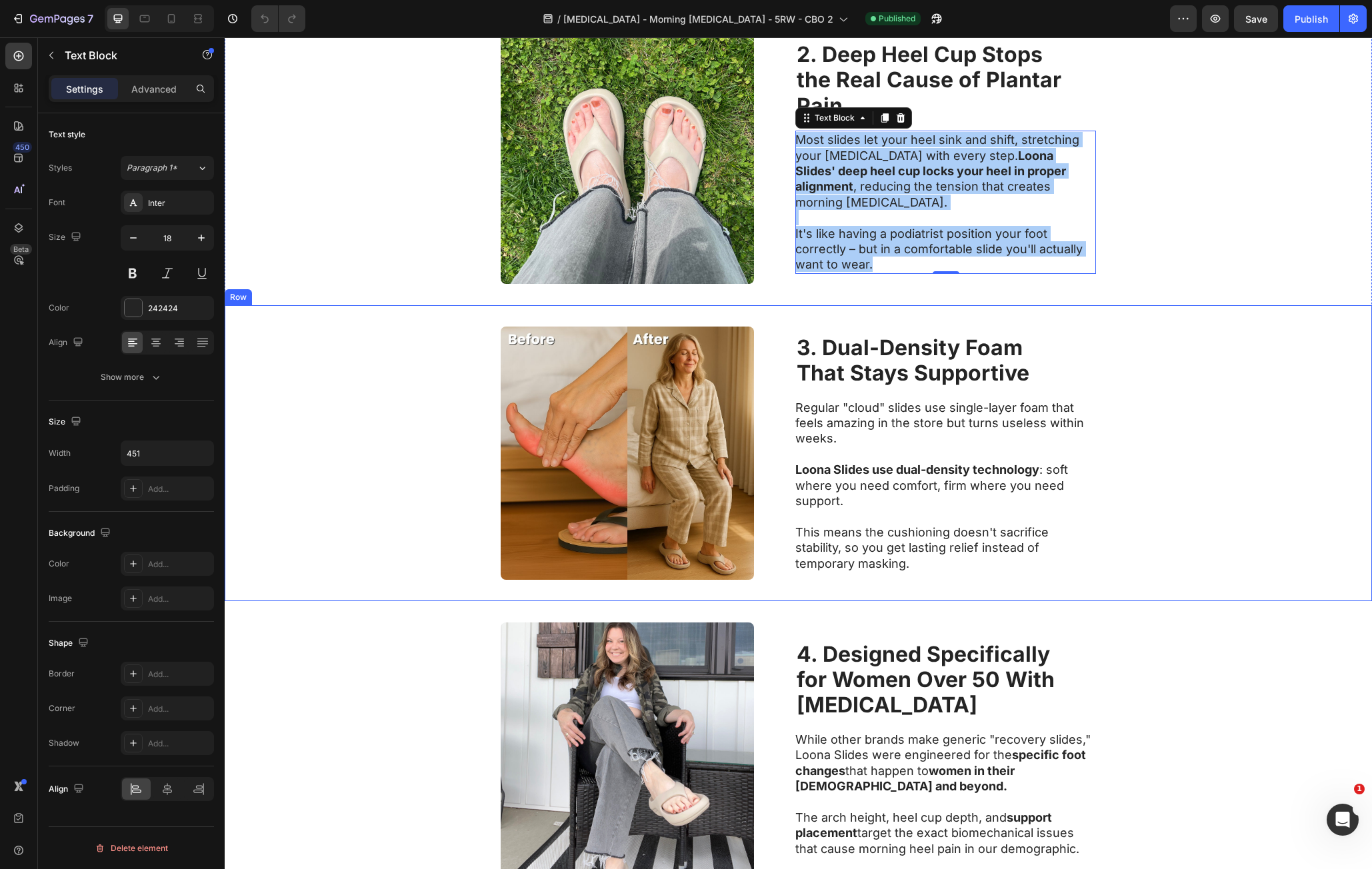
scroll to position [734, 0]
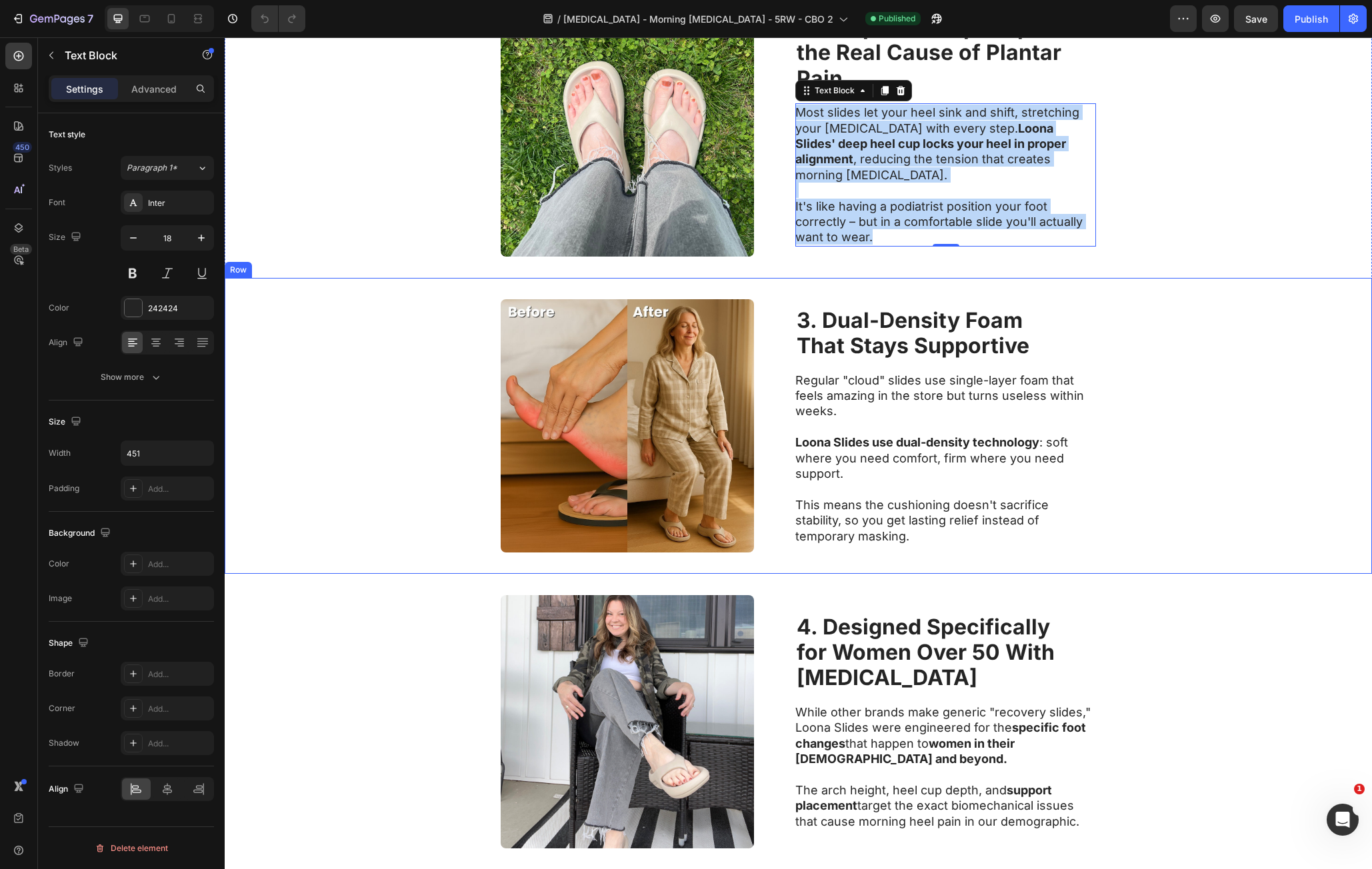
click at [907, 344] on strong "That Stays Supportive" at bounding box center [913, 345] width 232 height 26
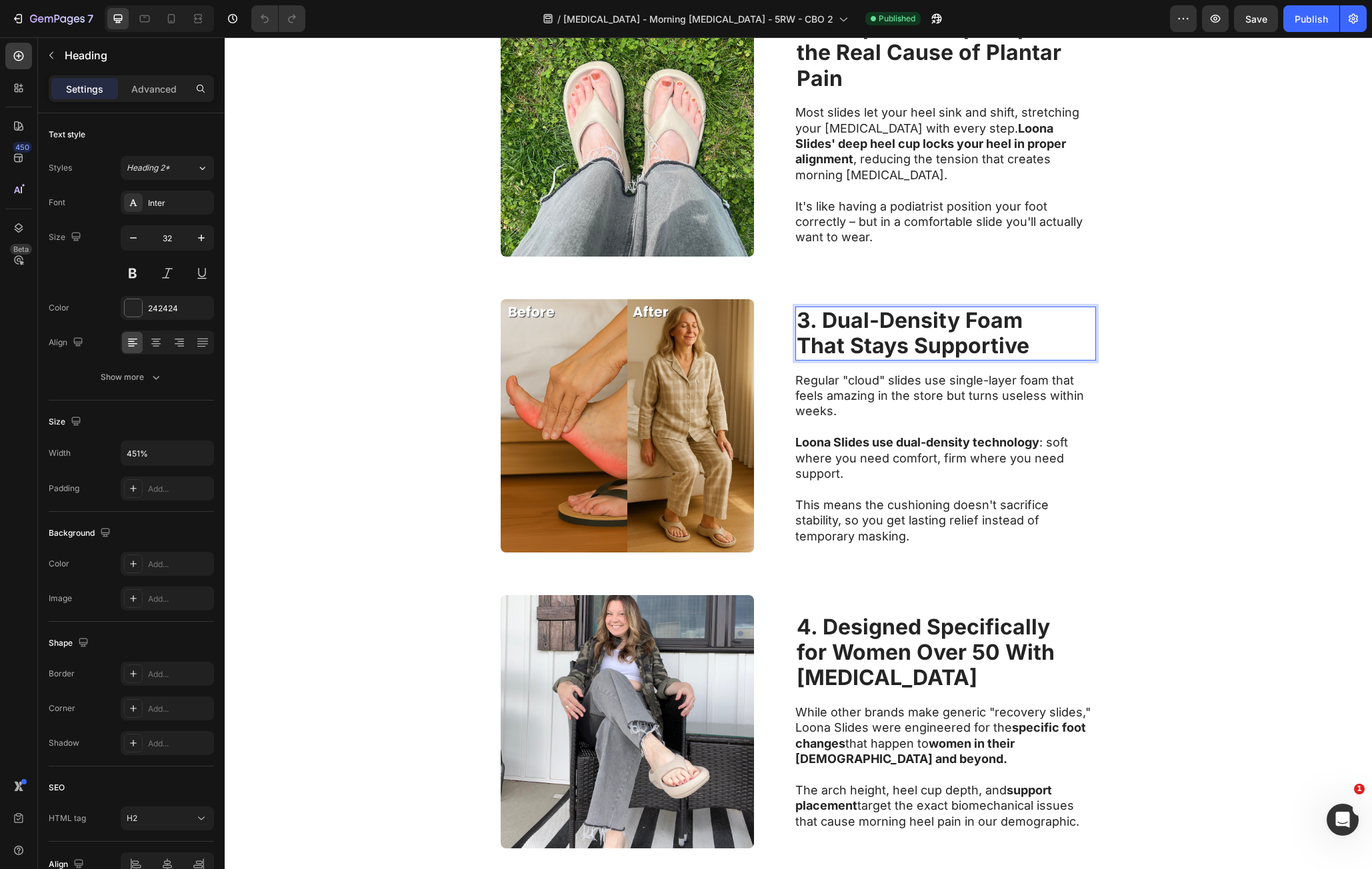
click at [907, 344] on strong "That Stays Supportive" at bounding box center [913, 345] width 232 height 26
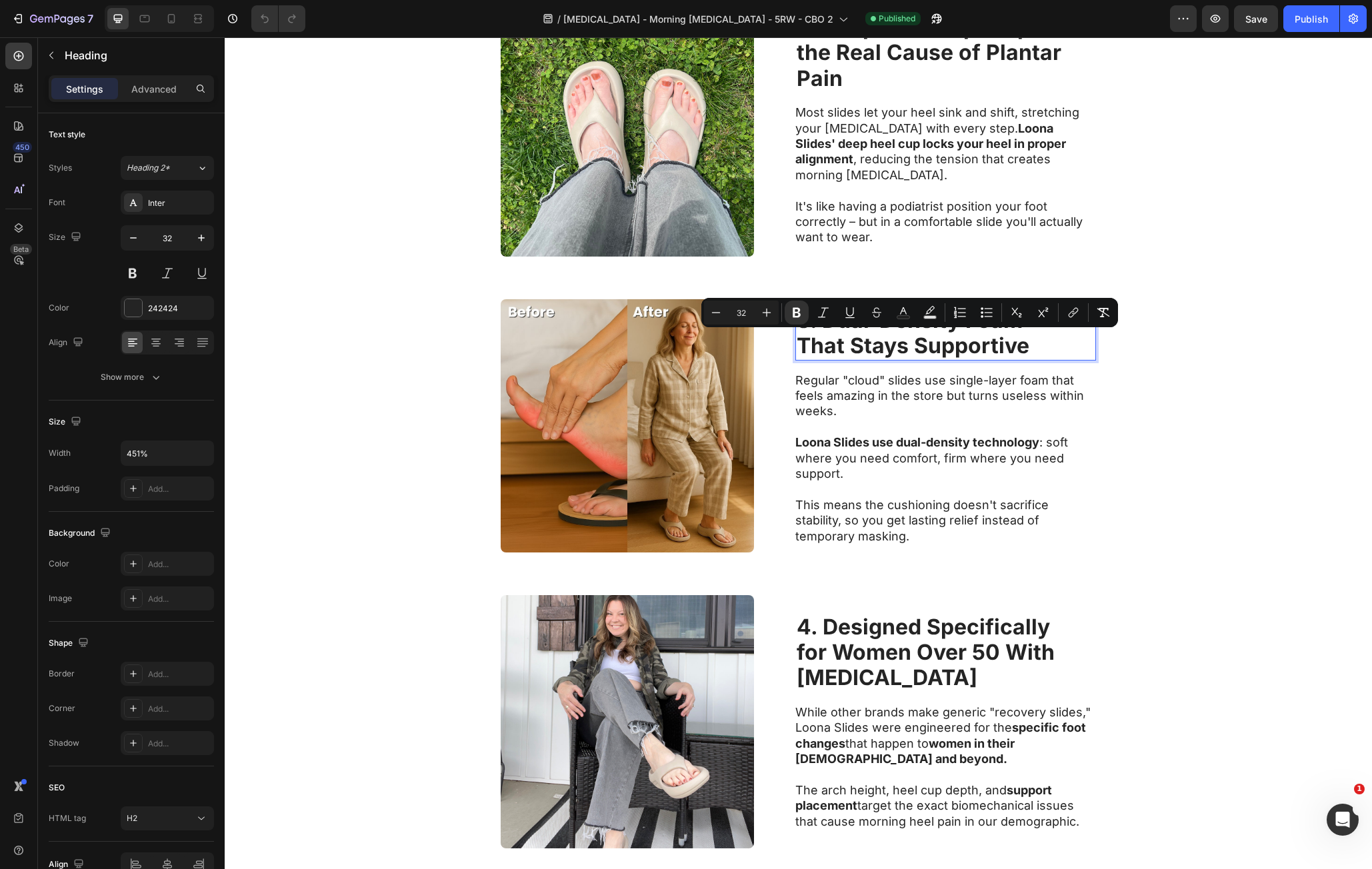
click at [1003, 356] on strong "That Stays Supportive" at bounding box center [913, 345] width 232 height 26
click at [1018, 349] on strong "That Stays Supportive" at bounding box center [913, 345] width 232 height 26
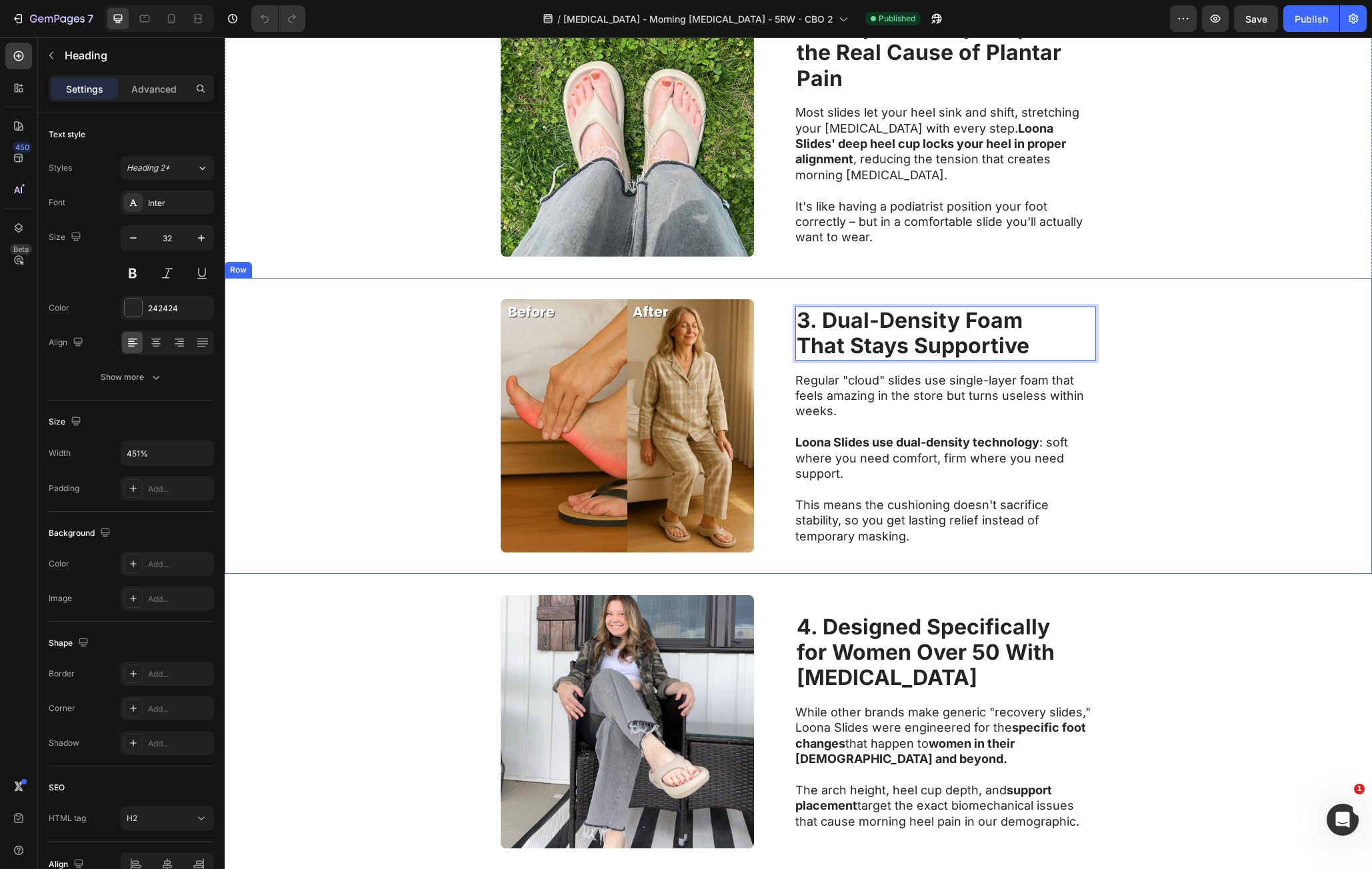
drag, startPoint x: 1018, startPoint y: 349, endPoint x: 774, endPoint y: 317, distance: 246.1
click at [774, 317] on div "Image 3. Dual-Density Foam That Stays Supportive Heading 16 Regular "cloud" sli…" at bounding box center [798, 426] width 1148 height 296
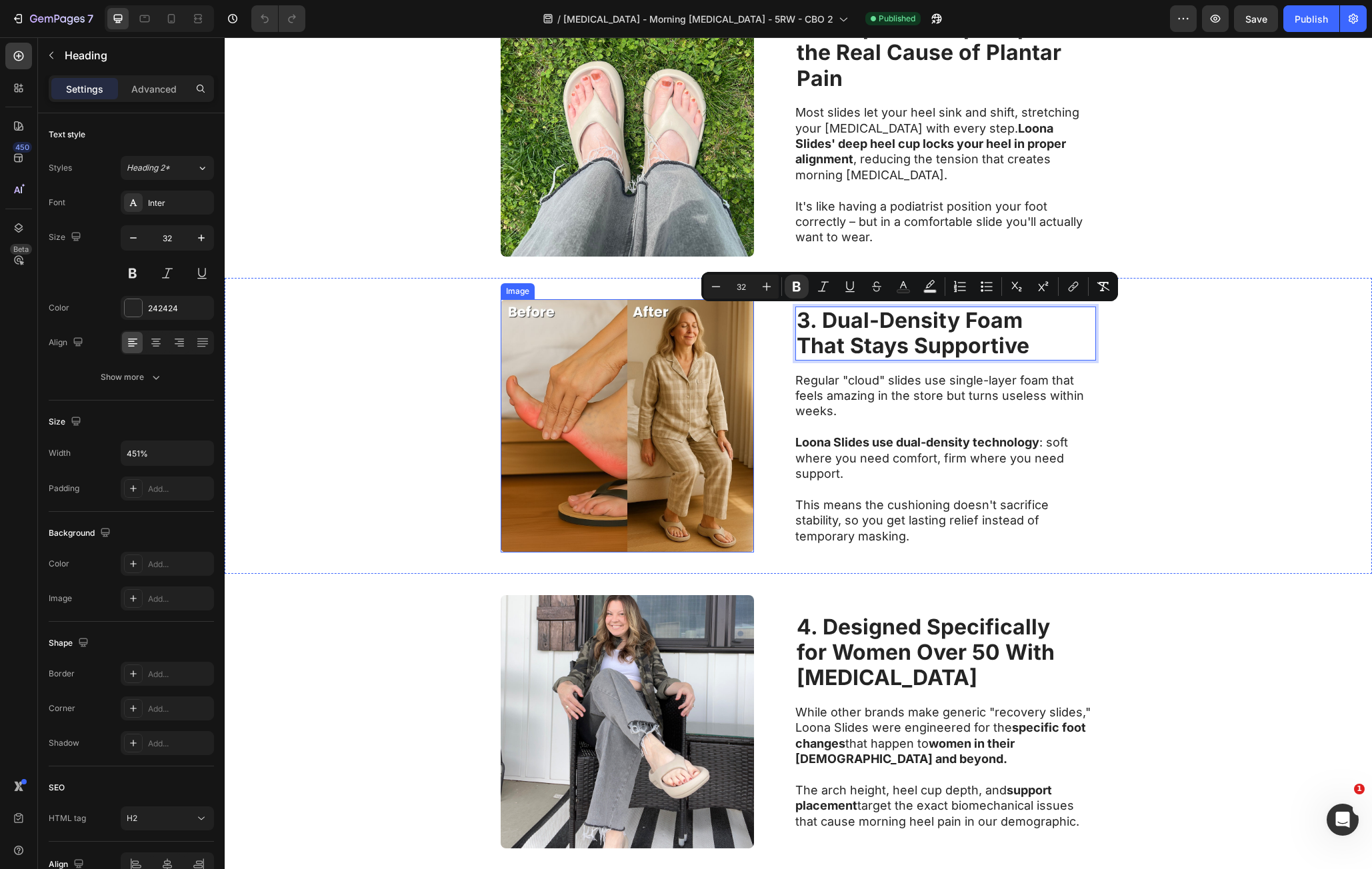
copy p "3. Dual-Density Foam That Stays Supportive"
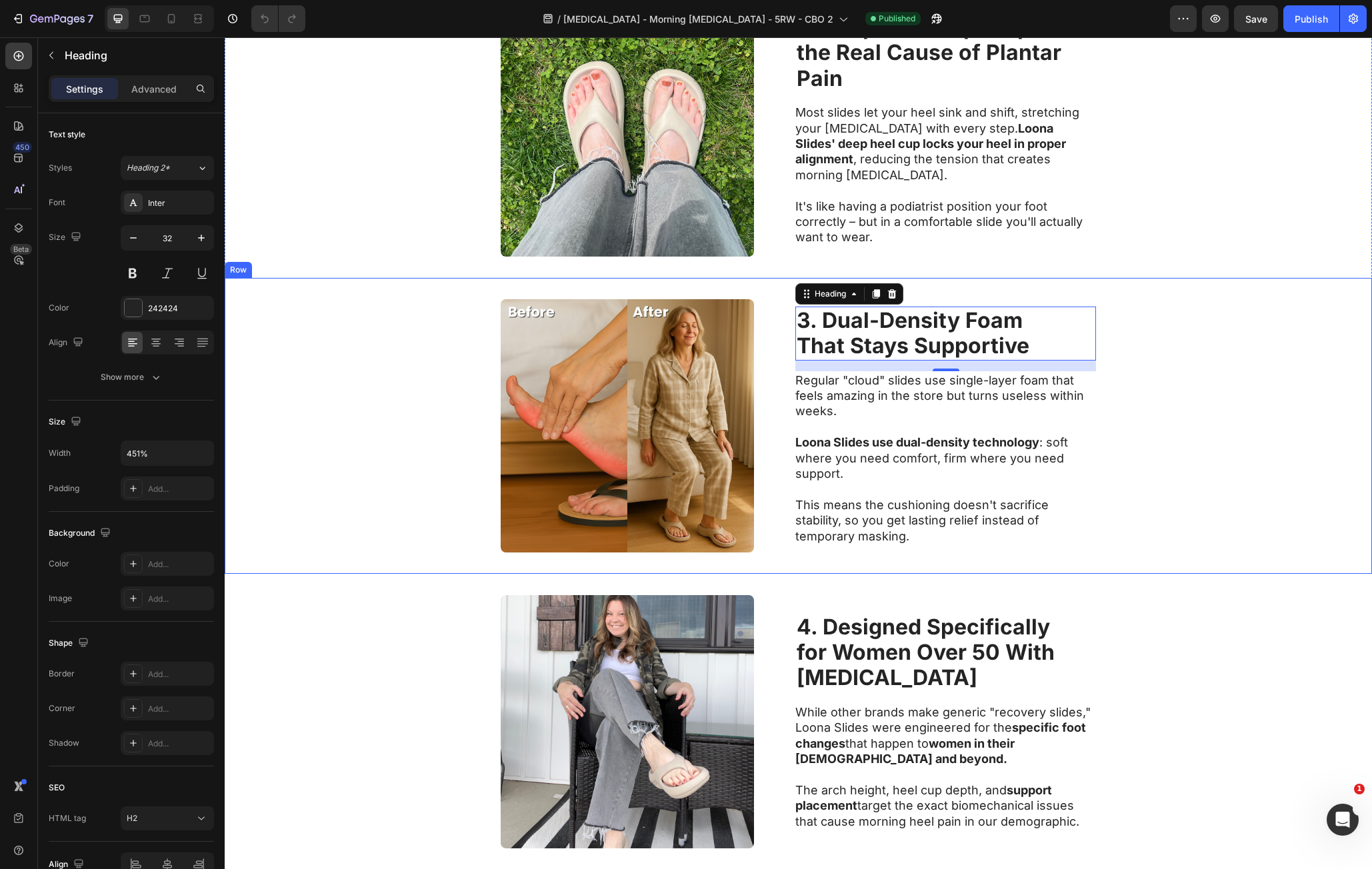
click at [1025, 446] on strong "Loona Slides use dual-density technology" at bounding box center [917, 443] width 244 height 14
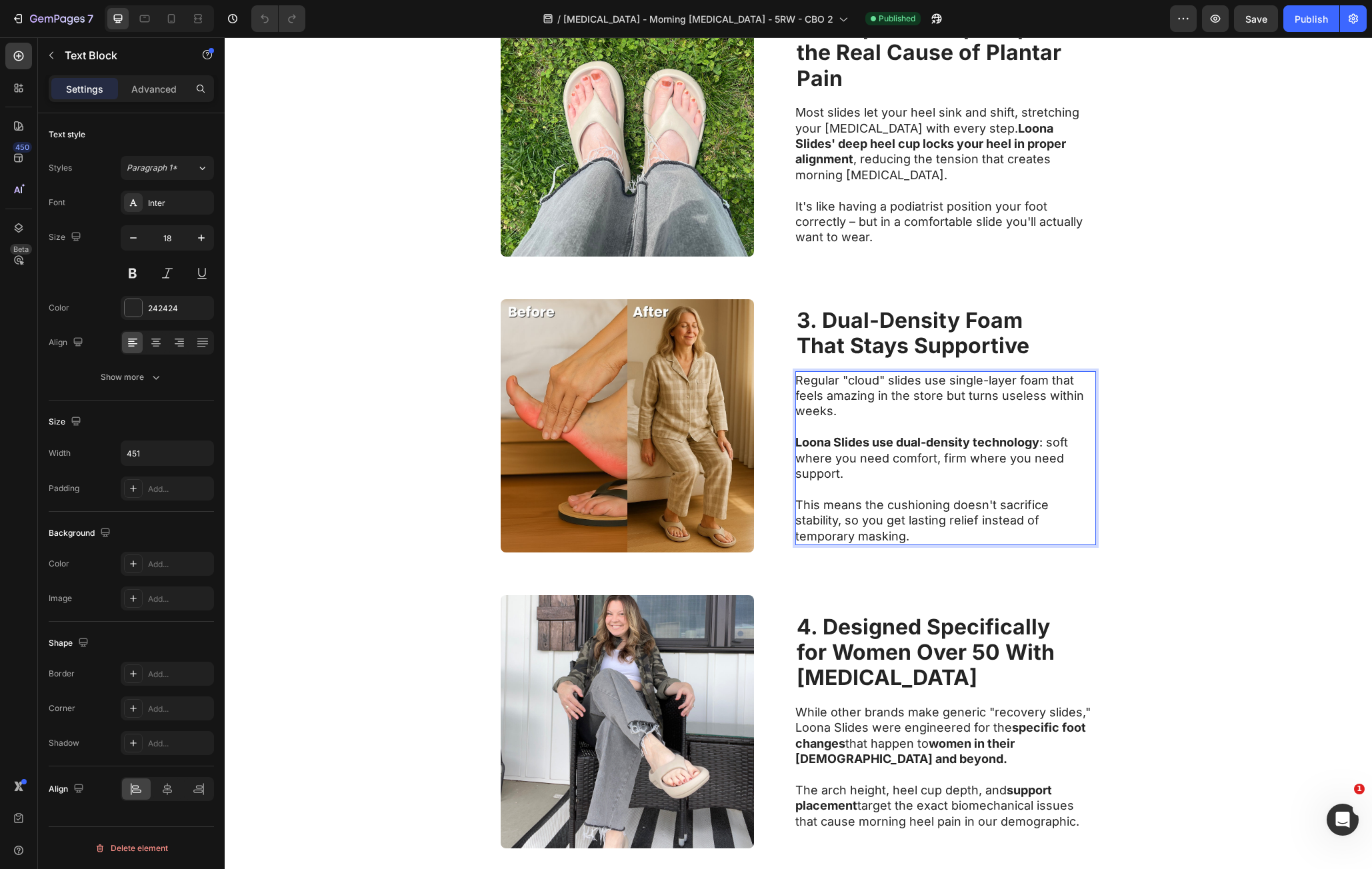
click at [804, 384] on p "Regular "cloud" slides use single-layer foam that feels amazing in the store bu…" at bounding box center [945, 396] width 299 height 46
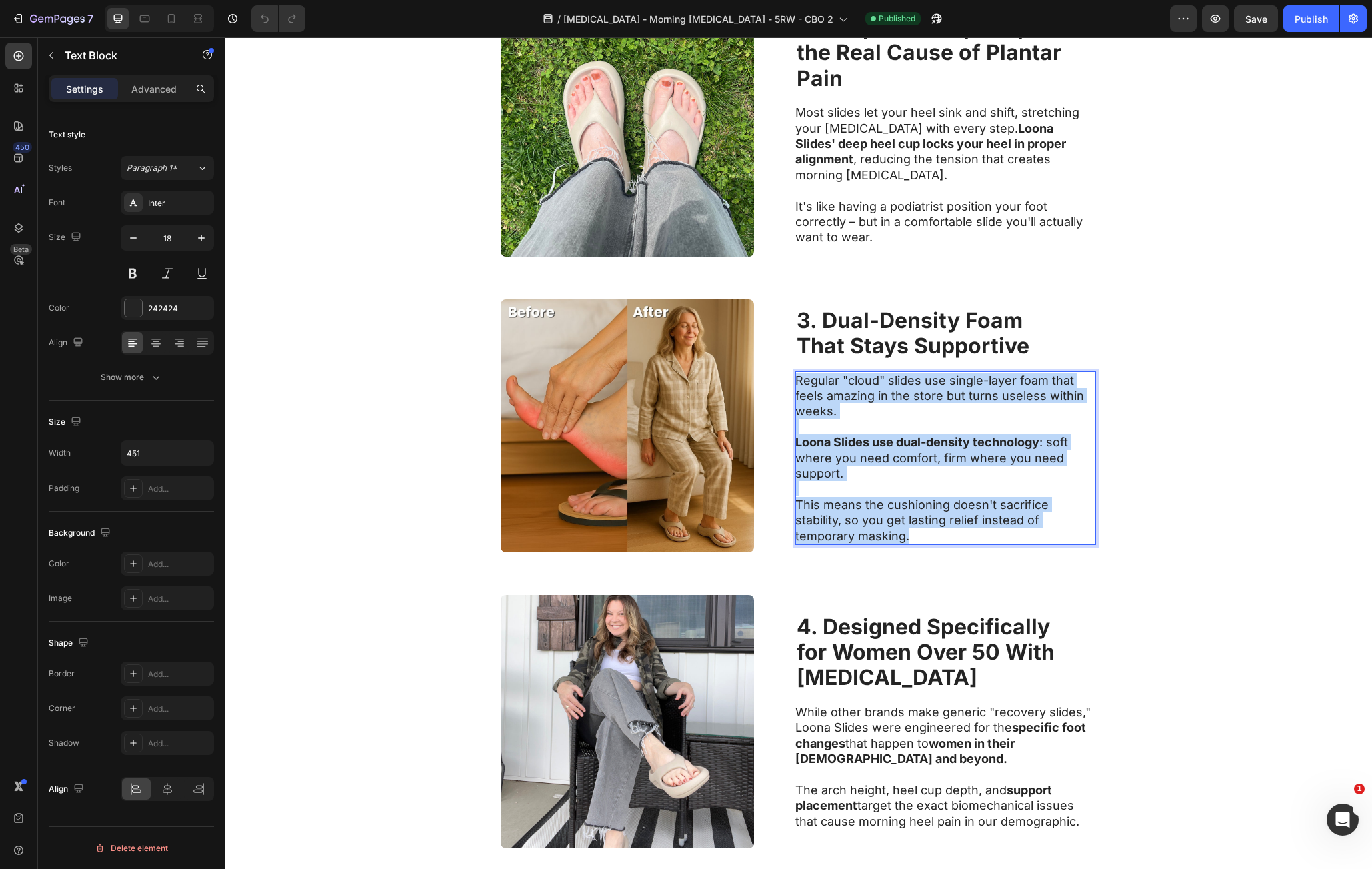
drag, startPoint x: 804, startPoint y: 384, endPoint x: 930, endPoint y: 542, distance: 202.1
click at [932, 534] on div "Regular "cloud" slides use single-layer foam that feels amazing in the store bu…" at bounding box center [946, 458] width 301 height 174
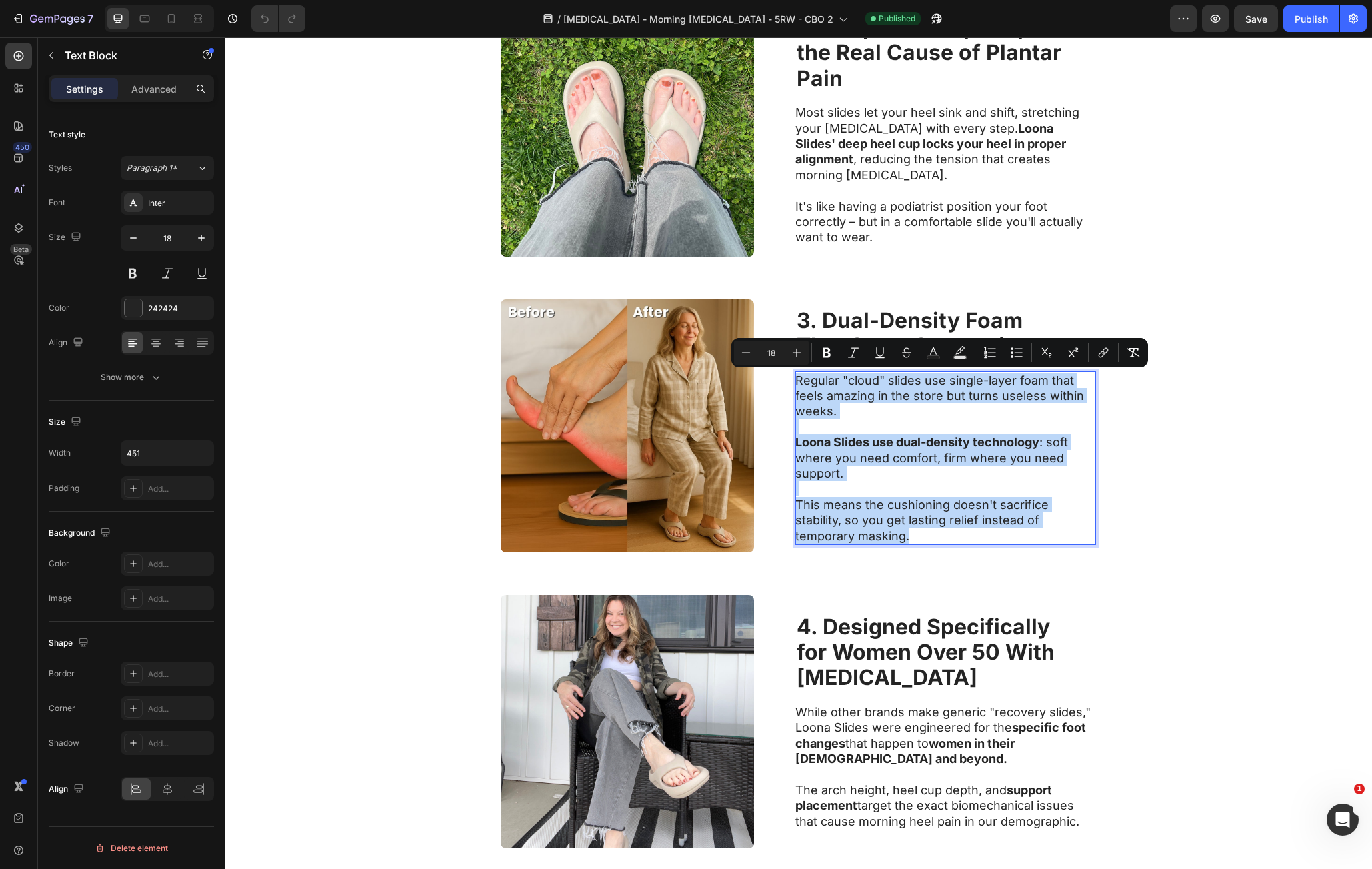
copy div "Regular "cloud" slides use single-layer foam that feels amazing in the store bu…"
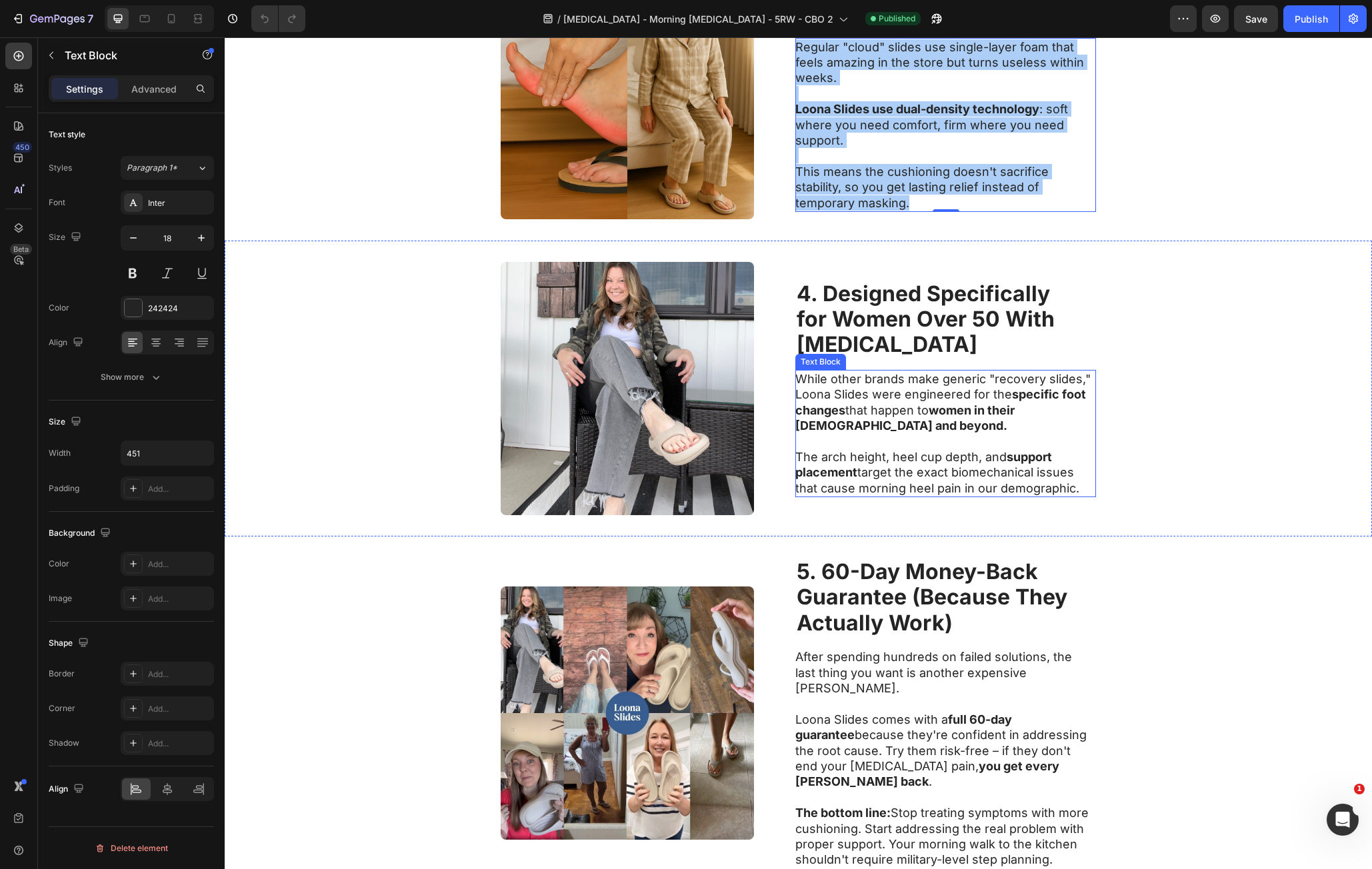
scroll to position [1133, 0]
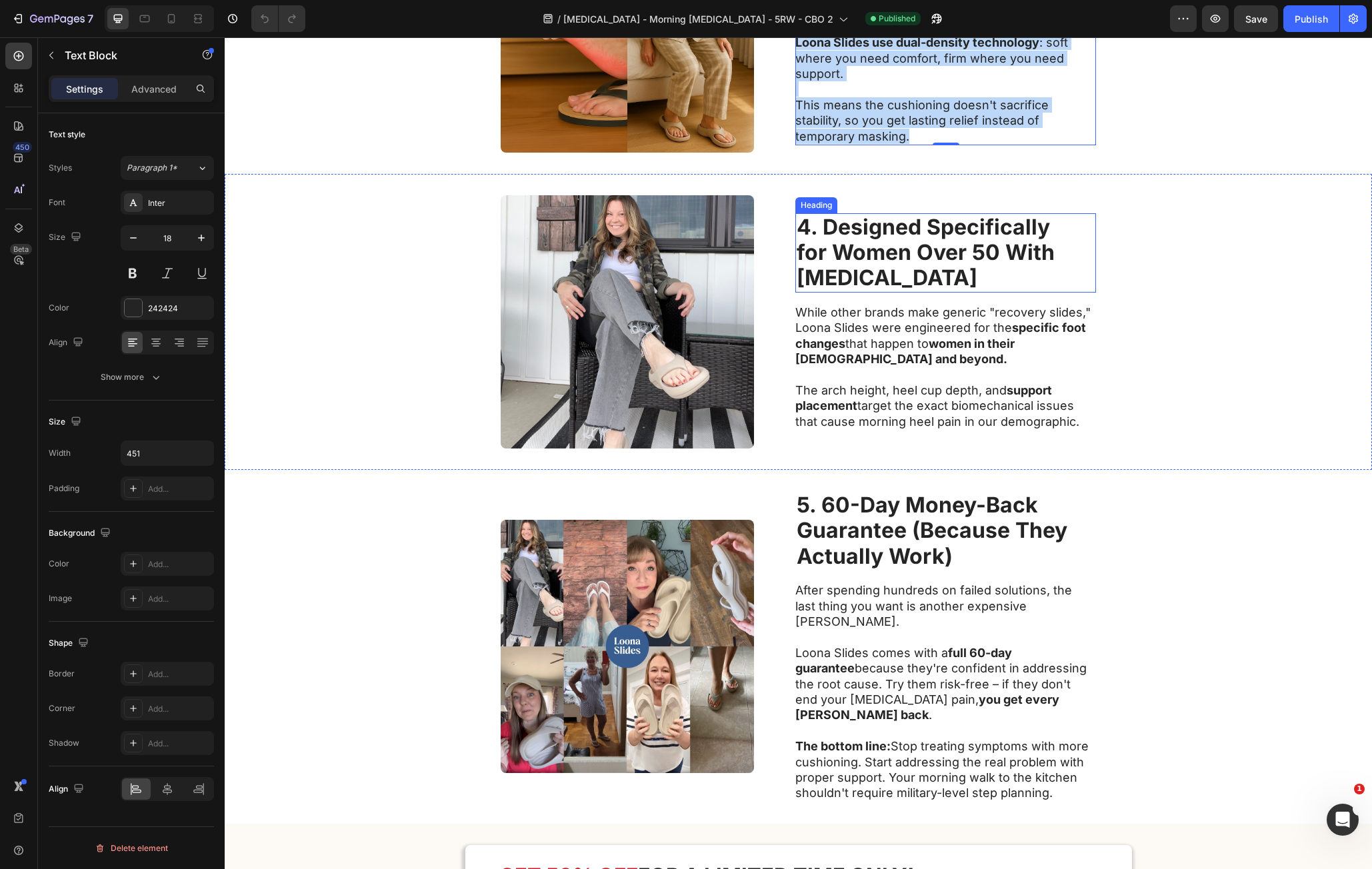
click at [847, 246] on strong "for Women Over 50 With" at bounding box center [926, 252] width 258 height 26
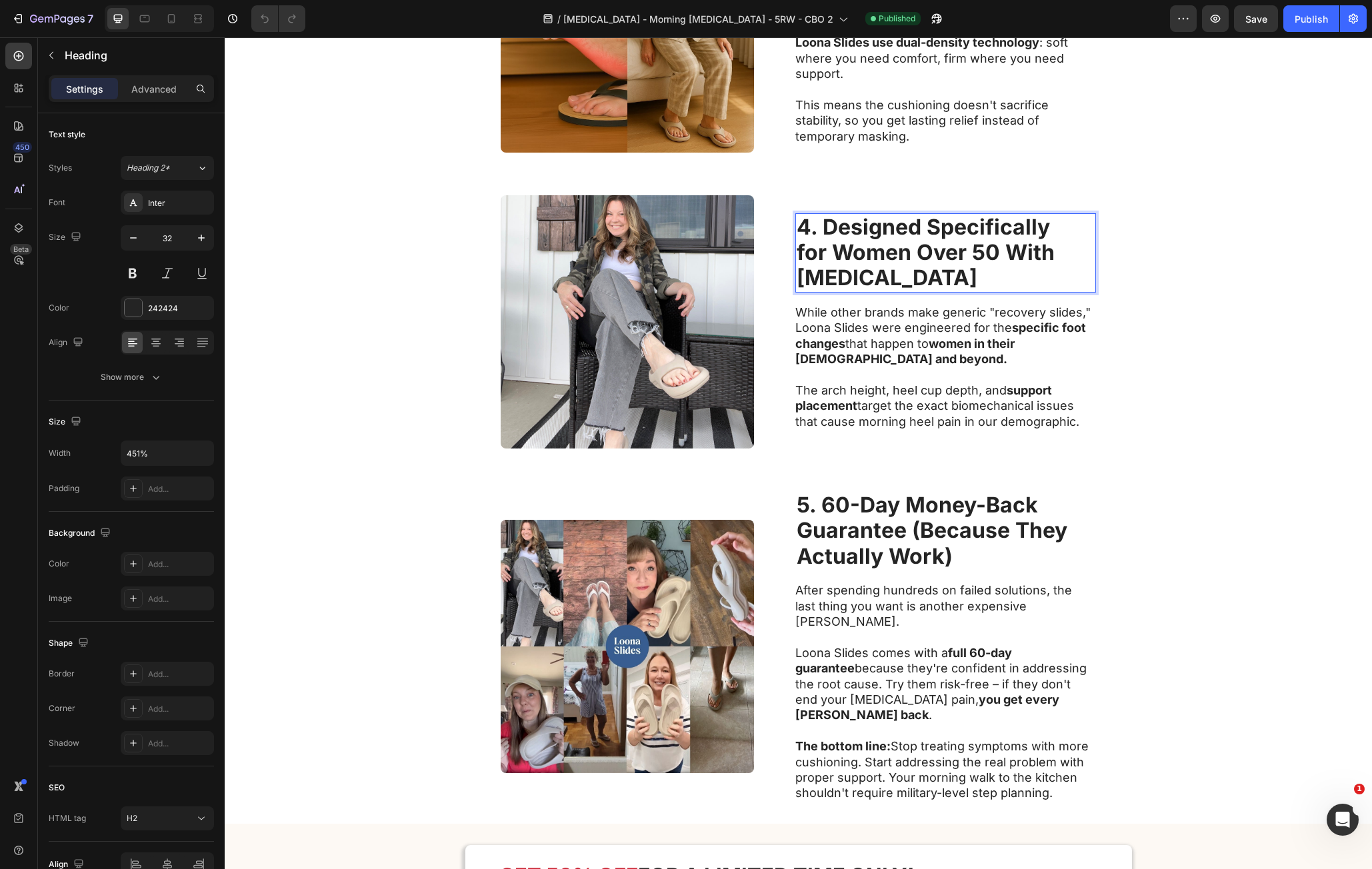
drag, startPoint x: 792, startPoint y: 230, endPoint x: 246, endPoint y: 699, distance: 719.8
click at [959, 286] on p "4. Designed Specifically for Women Over 50 With Plantar Fasciitis" at bounding box center [946, 253] width 298 height 77
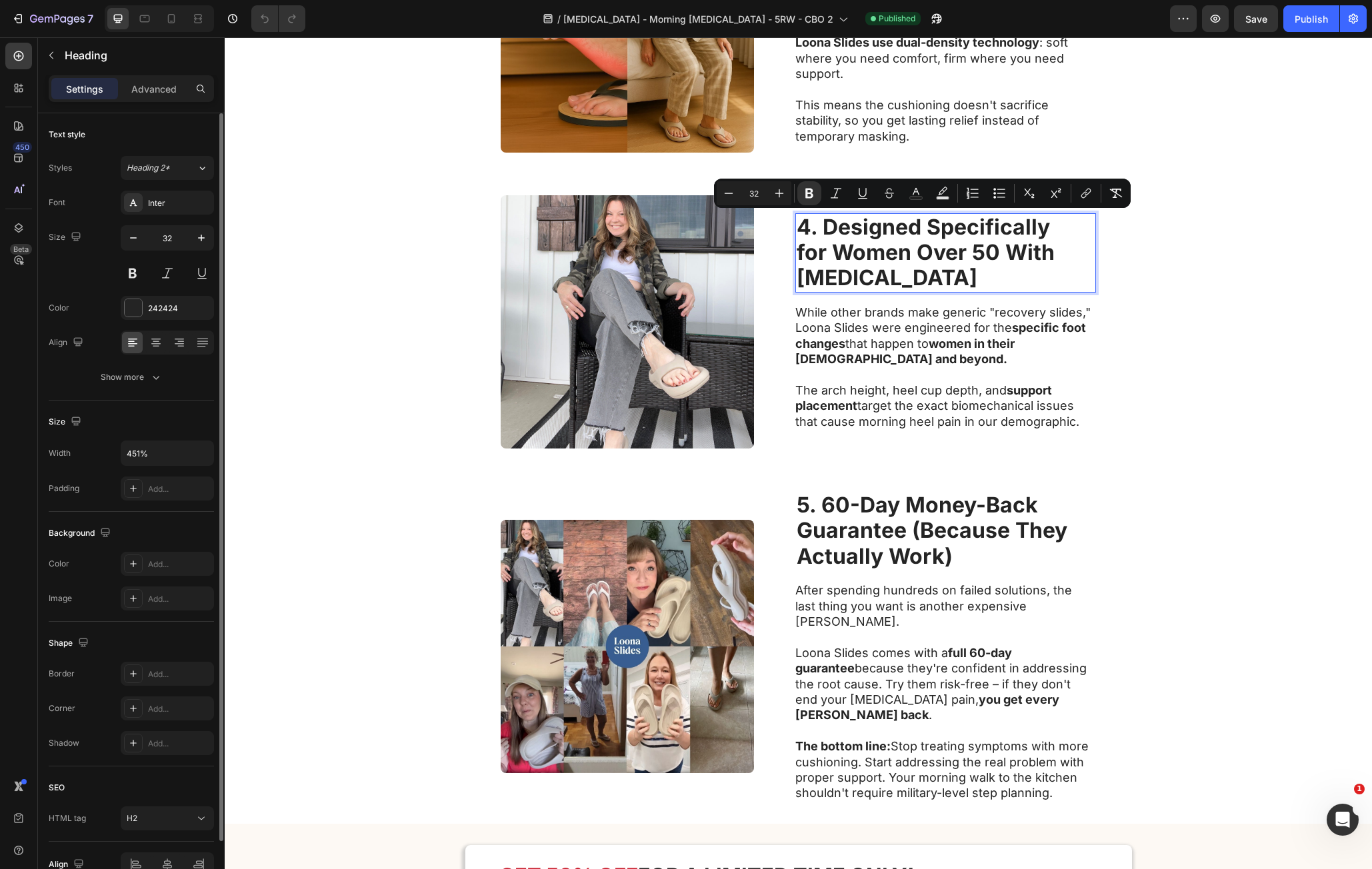
copy p "4. Designed Specifically for Women Over 50 With Plantar Fasciitis"
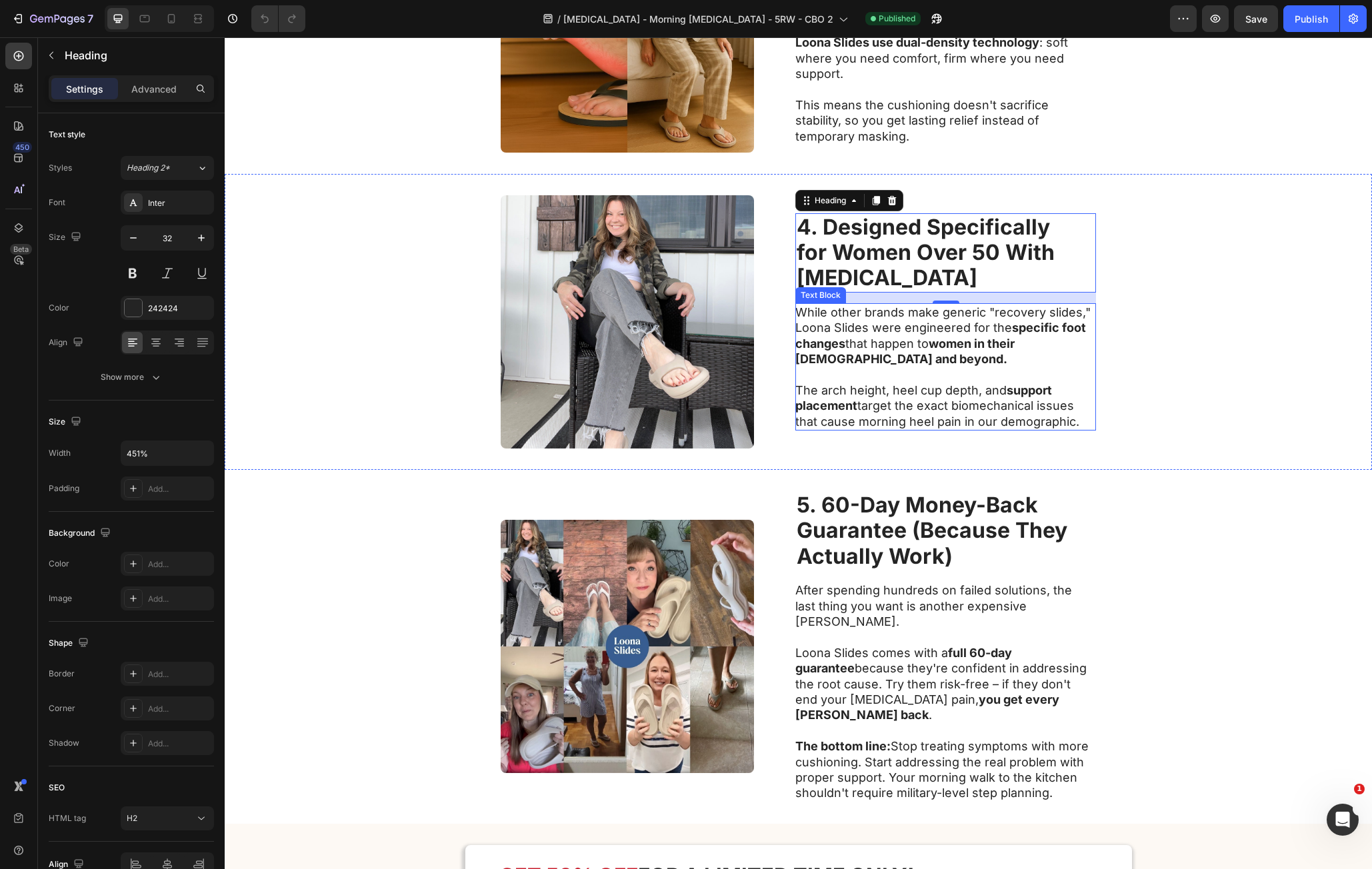
click at [929, 312] on p "While other brands make generic "recovery slides," Loona Slides were engineered…" at bounding box center [945, 336] width 299 height 62
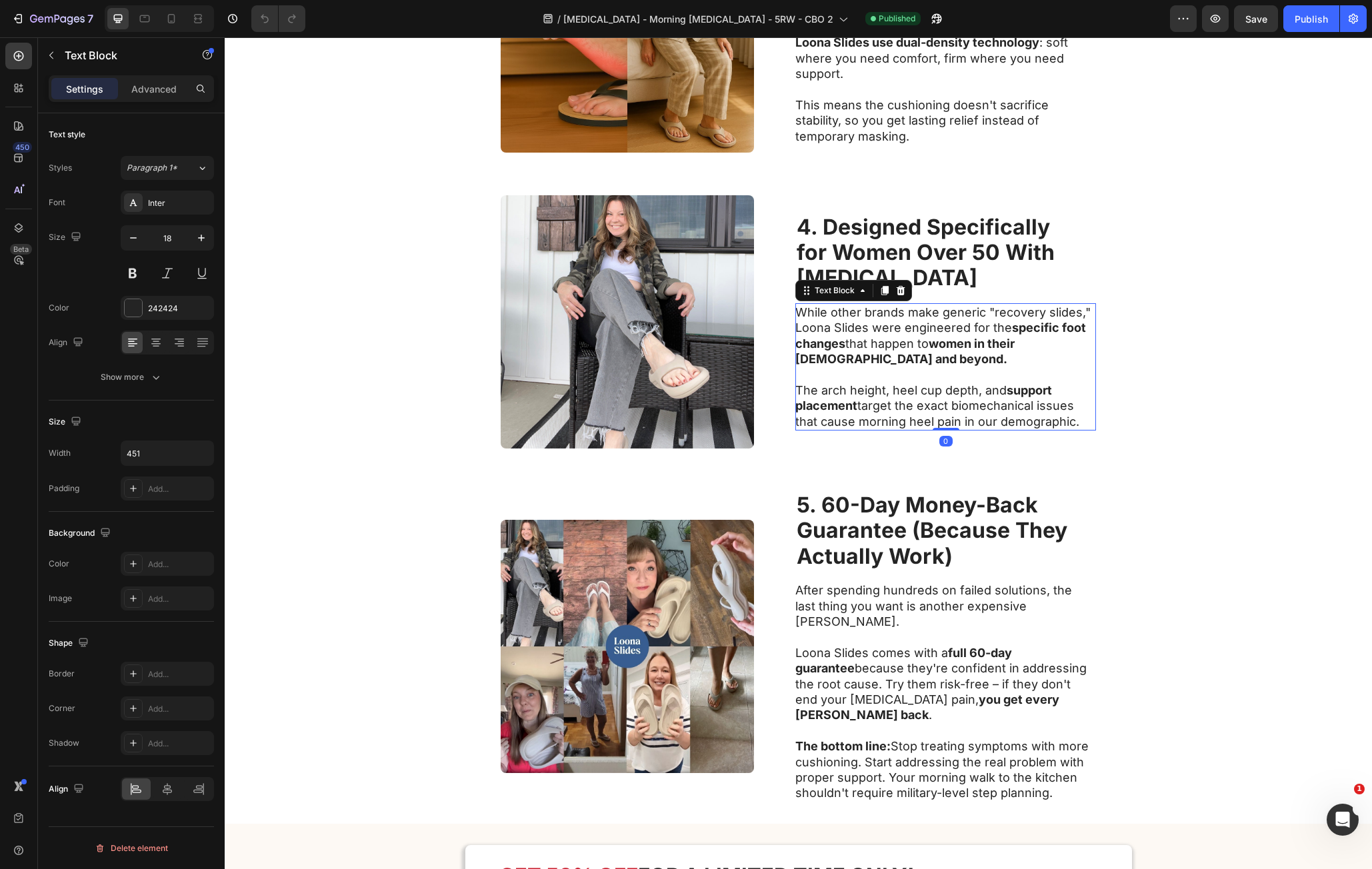
click at [808, 313] on p "While other brands make generic "recovery slides," Loona Slides were engineered…" at bounding box center [945, 336] width 299 height 62
drag, startPoint x: 808, startPoint y: 313, endPoint x: 1111, endPoint y: 425, distance: 323.0
click at [1111, 425] on div "Image ⁠⁠⁠⁠⁠⁠⁠ 4. Designed Specifically for Women Over 50 With Plantar Fasciitis…" at bounding box center [798, 321] width 1148 height 296
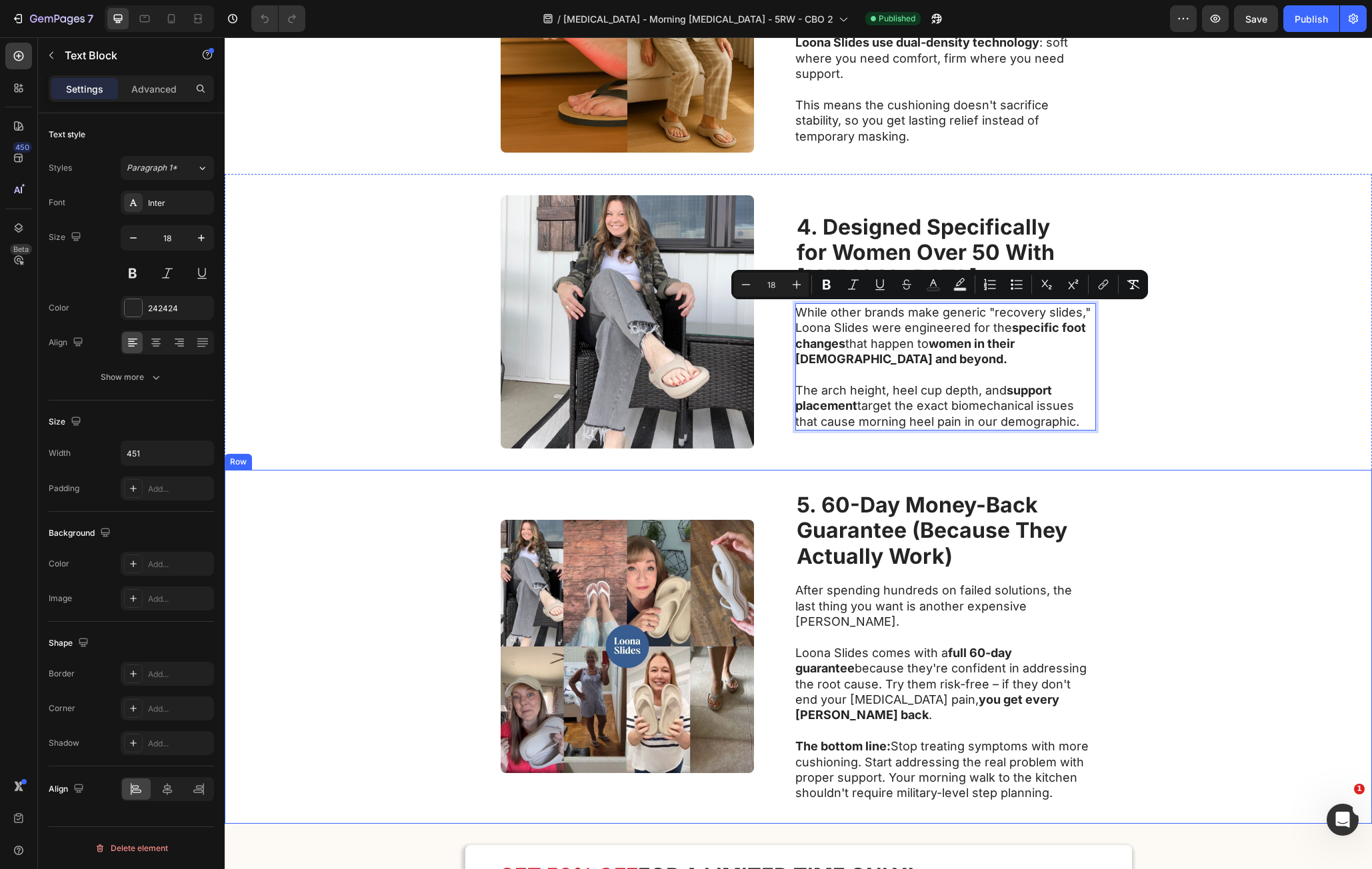
copy div "While other brands make generic "recovery slides," Loona Slides were engineered…"
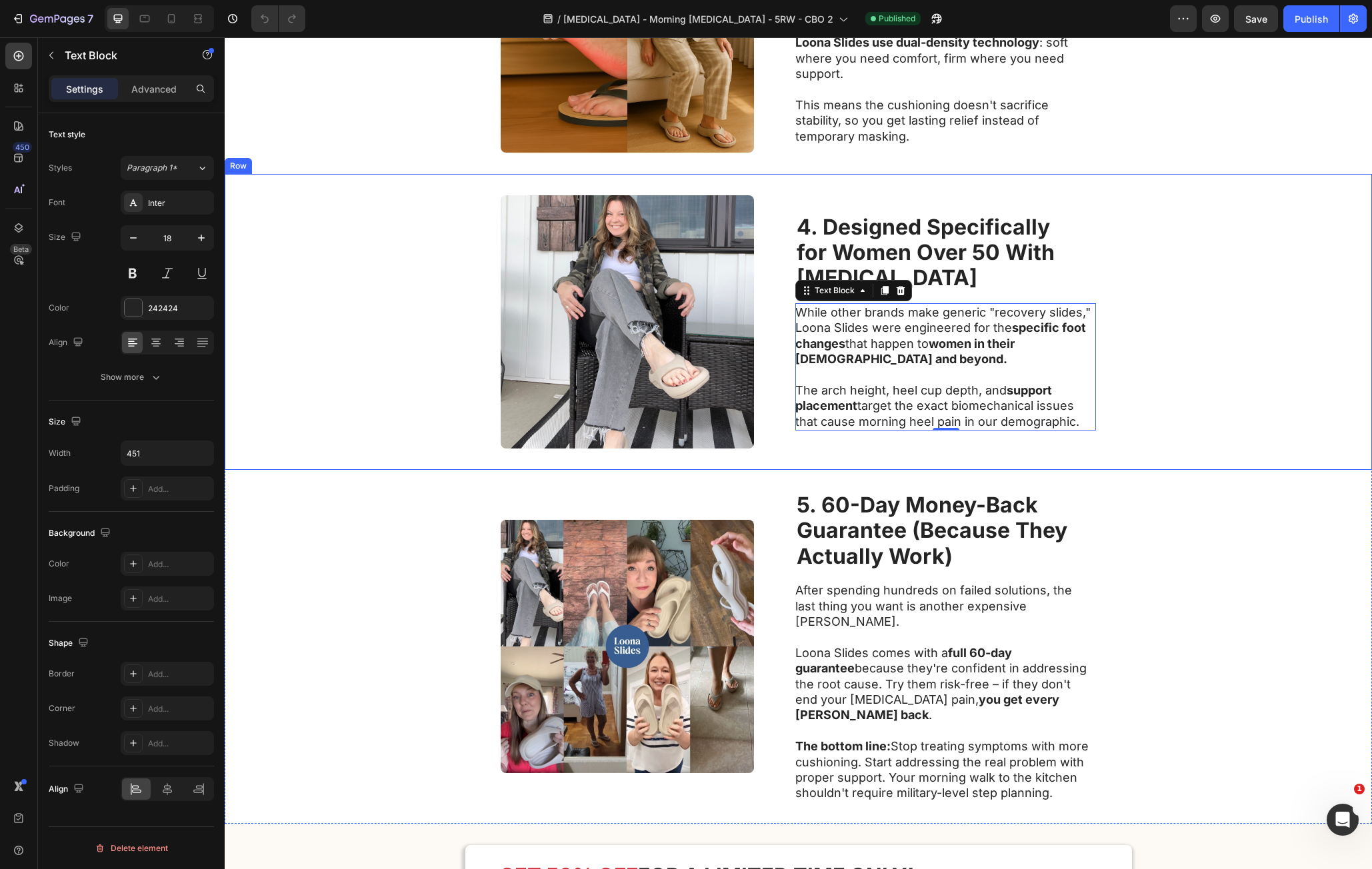
click at [874, 510] on strong "5. 60-Day Money-Back" at bounding box center [917, 505] width 241 height 26
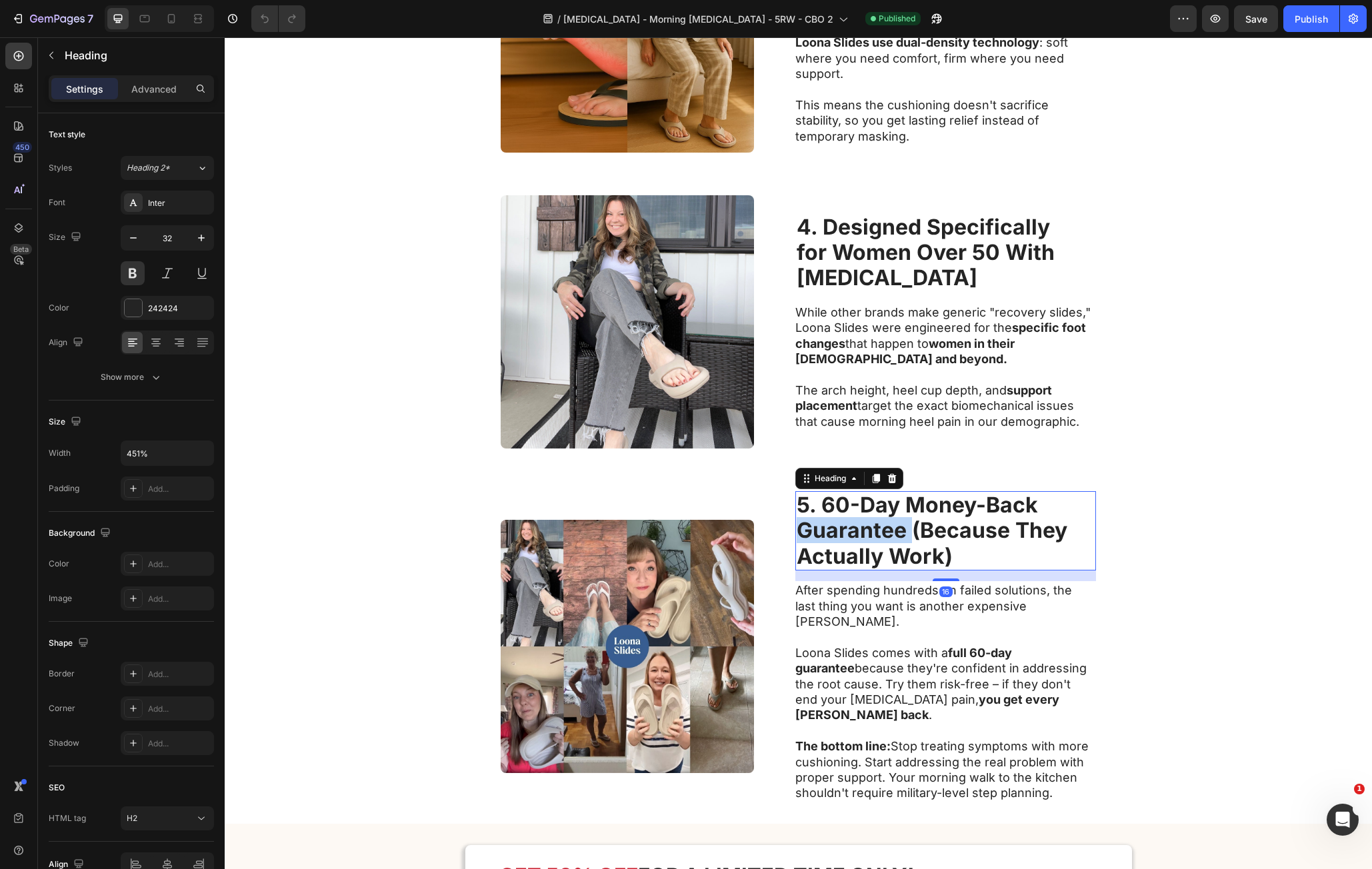
click at [874, 522] on strong "Guarantee (Because They" at bounding box center [932, 530] width 271 height 26
click at [874, 523] on strong "Guarantee (Because They" at bounding box center [932, 530] width 271 height 26
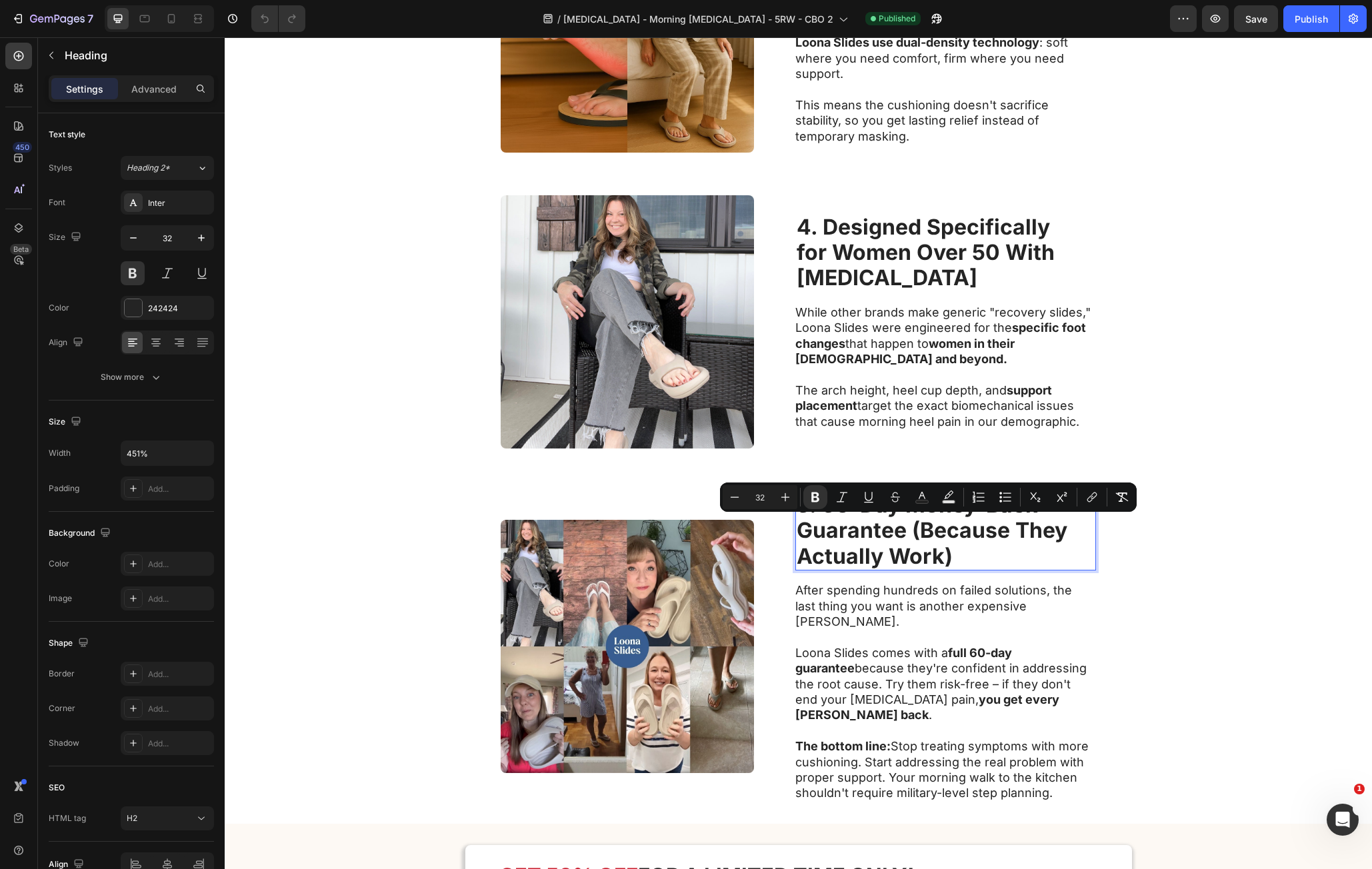
click at [946, 559] on p "5. 60-Day Money-Back Guarantee (Because They Actually Work)" at bounding box center [946, 531] width 298 height 77
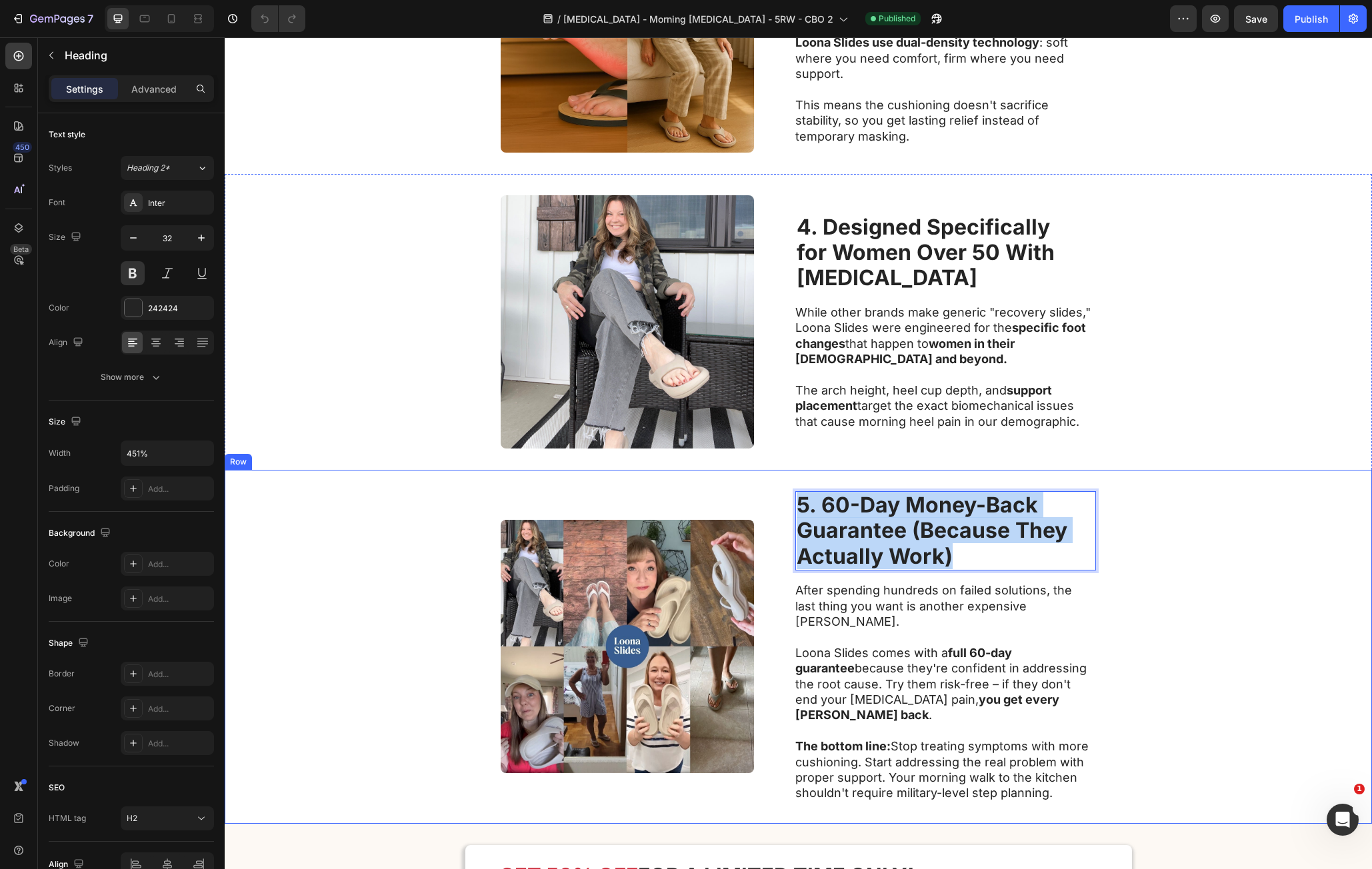
drag, startPoint x: 946, startPoint y: 559, endPoint x: 784, endPoint y: 516, distance: 167.6
click at [784, 516] on div "Image 5. 60-Day Money-Back Guarantee (Because They Actually Work) Heading 16 Af…" at bounding box center [798, 647] width 1148 height 354
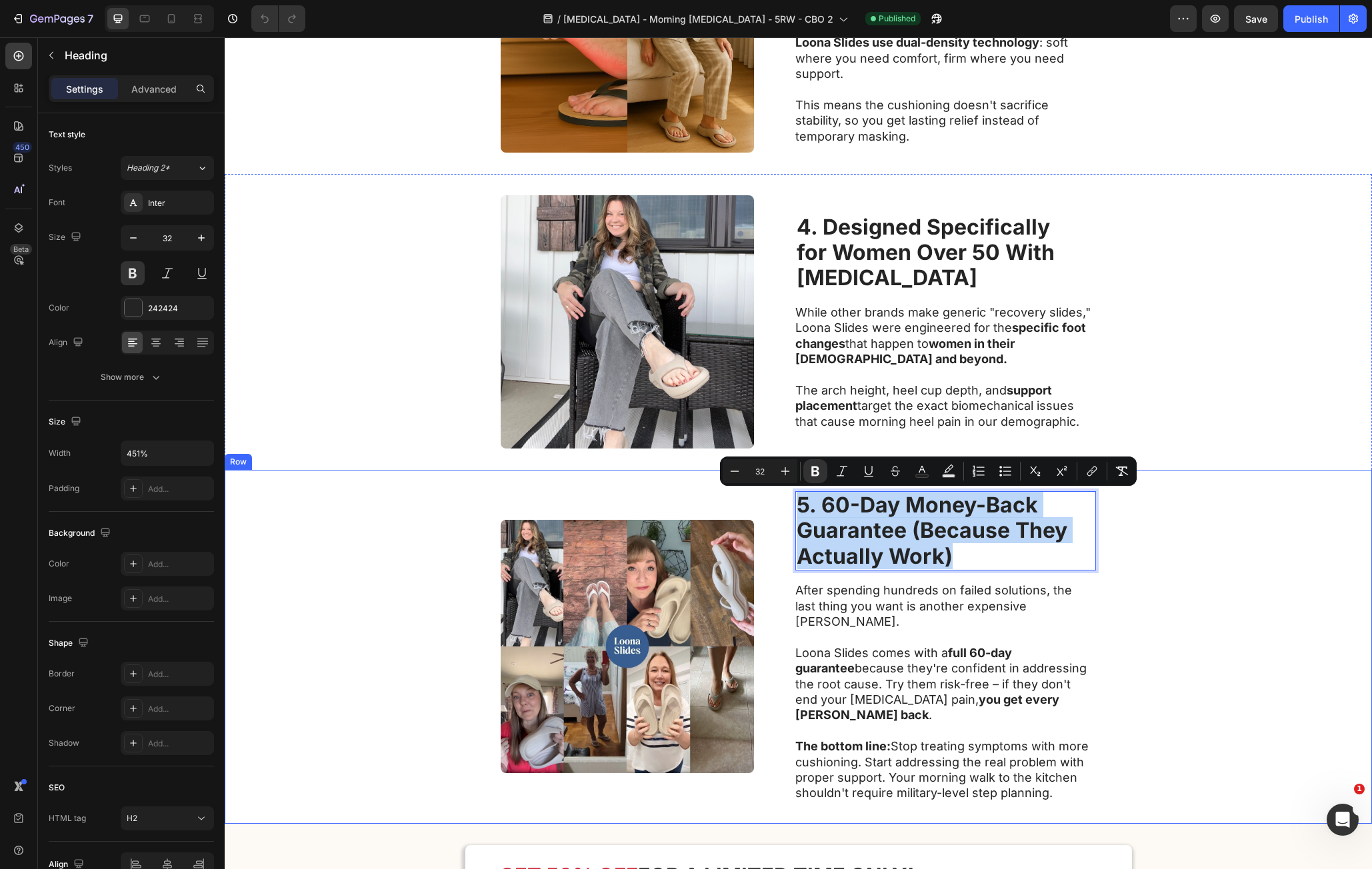
copy p "5. 60-Day Money-Back Guarantee (Because They Actually Work)"
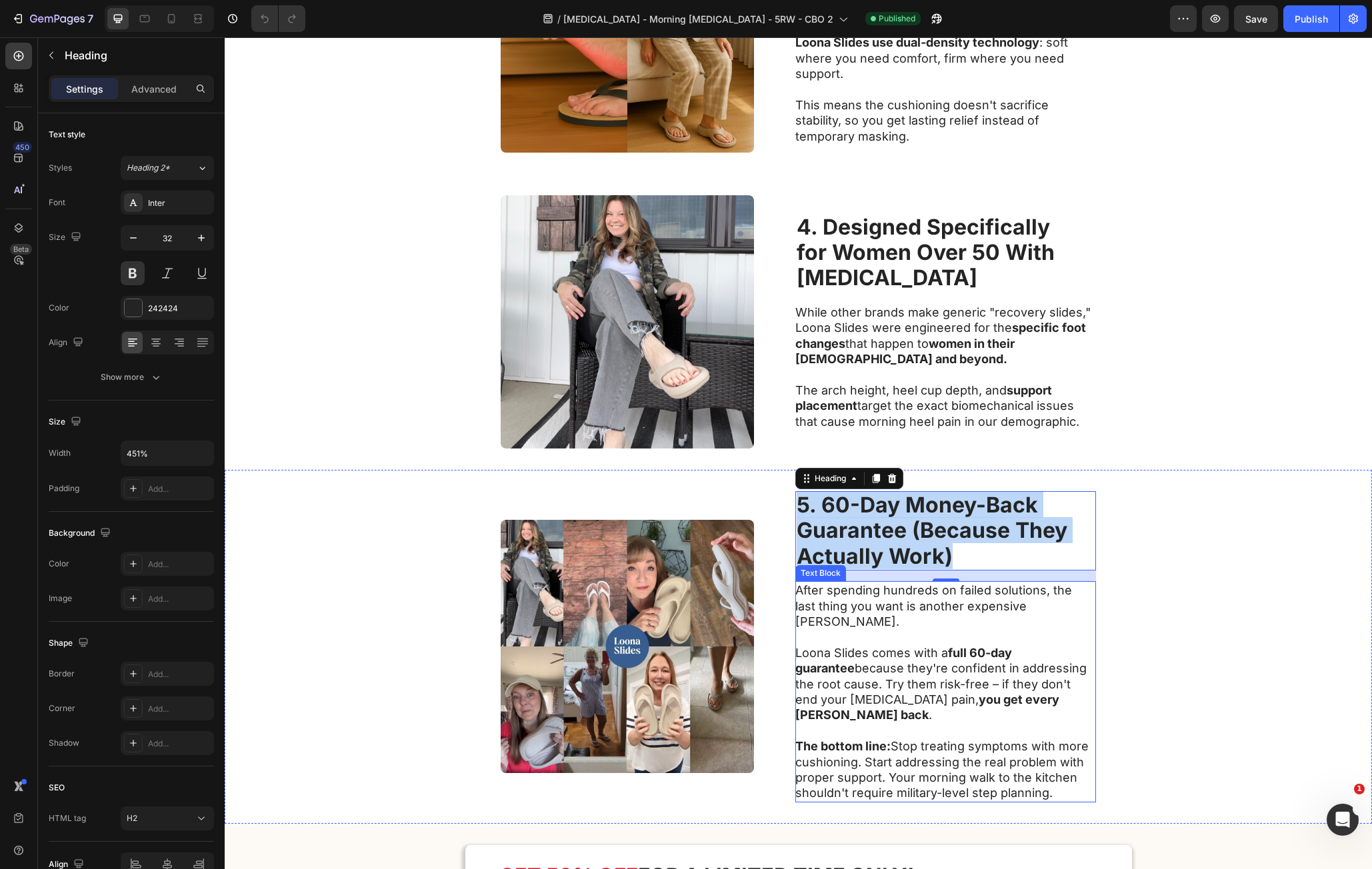
click at [904, 646] on p "Loona Slides comes with a full 60-day guarantee because they're confident in ad…" at bounding box center [945, 685] width 299 height 78
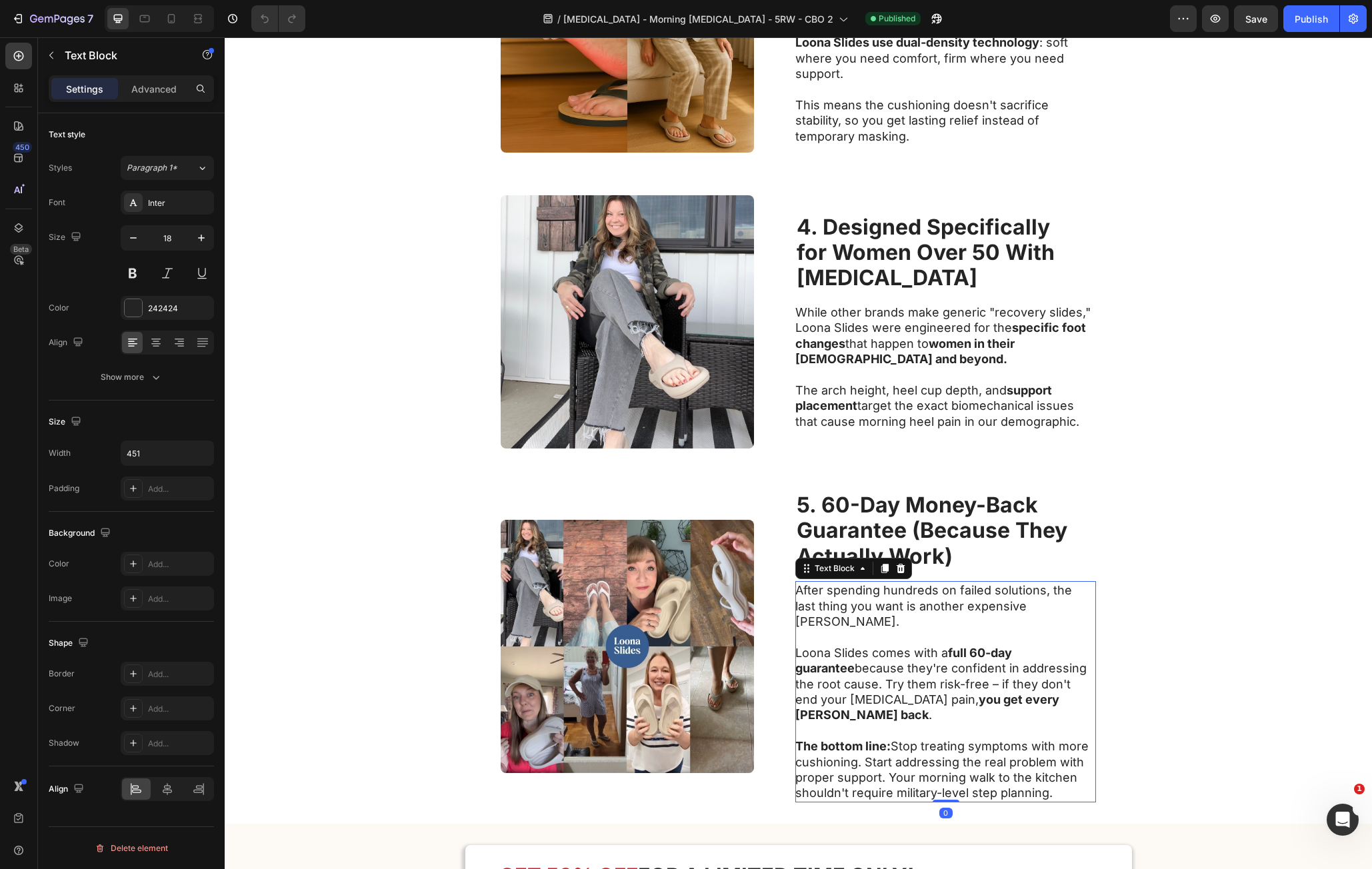
click at [795, 595] on p "After spending hundreds on failed solutions, the last thing you want is another…" at bounding box center [945, 605] width 299 height 46
drag, startPoint x: 795, startPoint y: 595, endPoint x: 318, endPoint y: 822, distance: 528.3
click at [1068, 765] on div "After spending hundreds on failed solutions, the last thing you want is another…" at bounding box center [946, 692] width 301 height 222
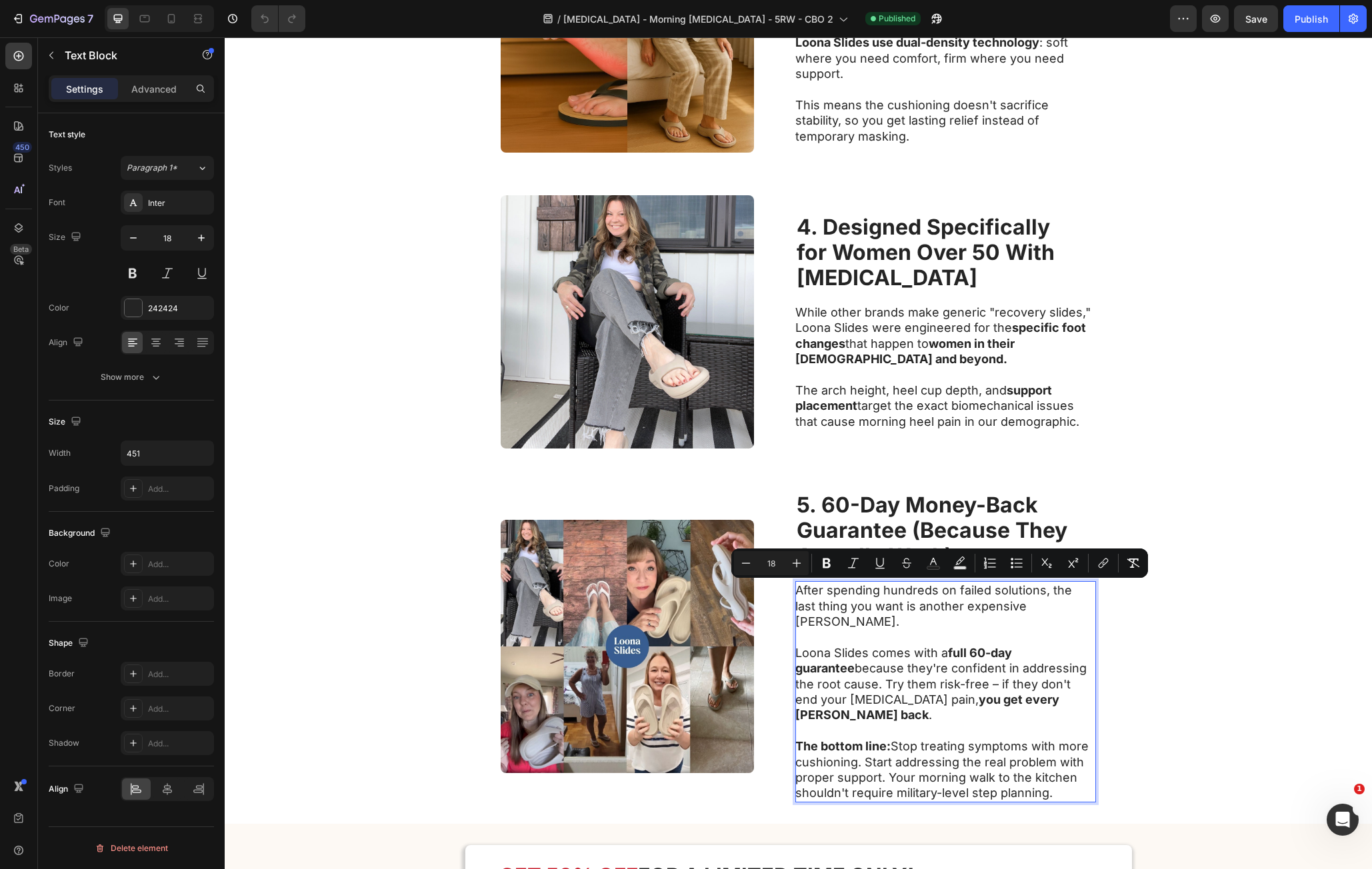
copy div "After spending hundreds on failed solutions, the last thing you want is another…"
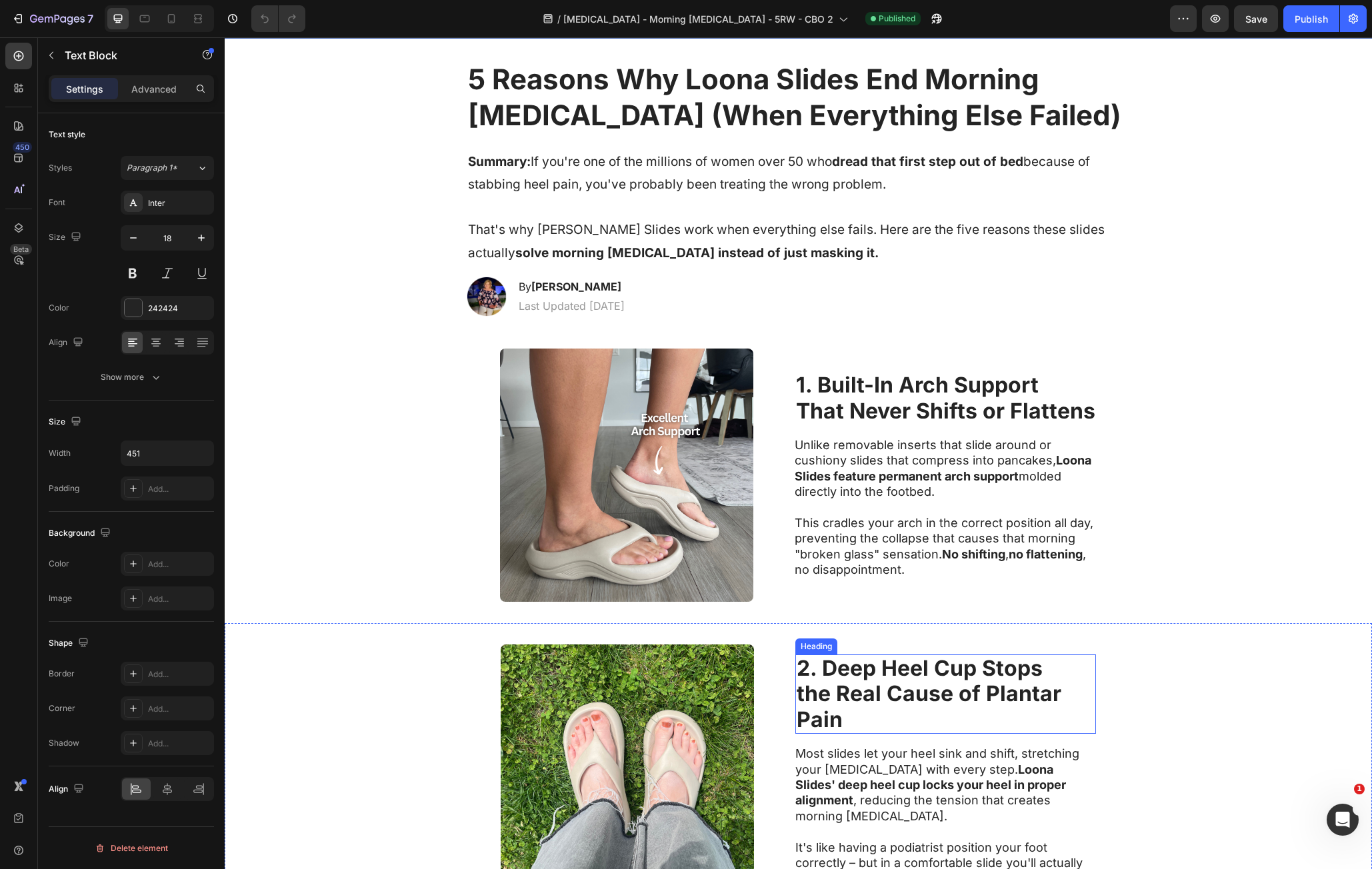
scroll to position [0, 0]
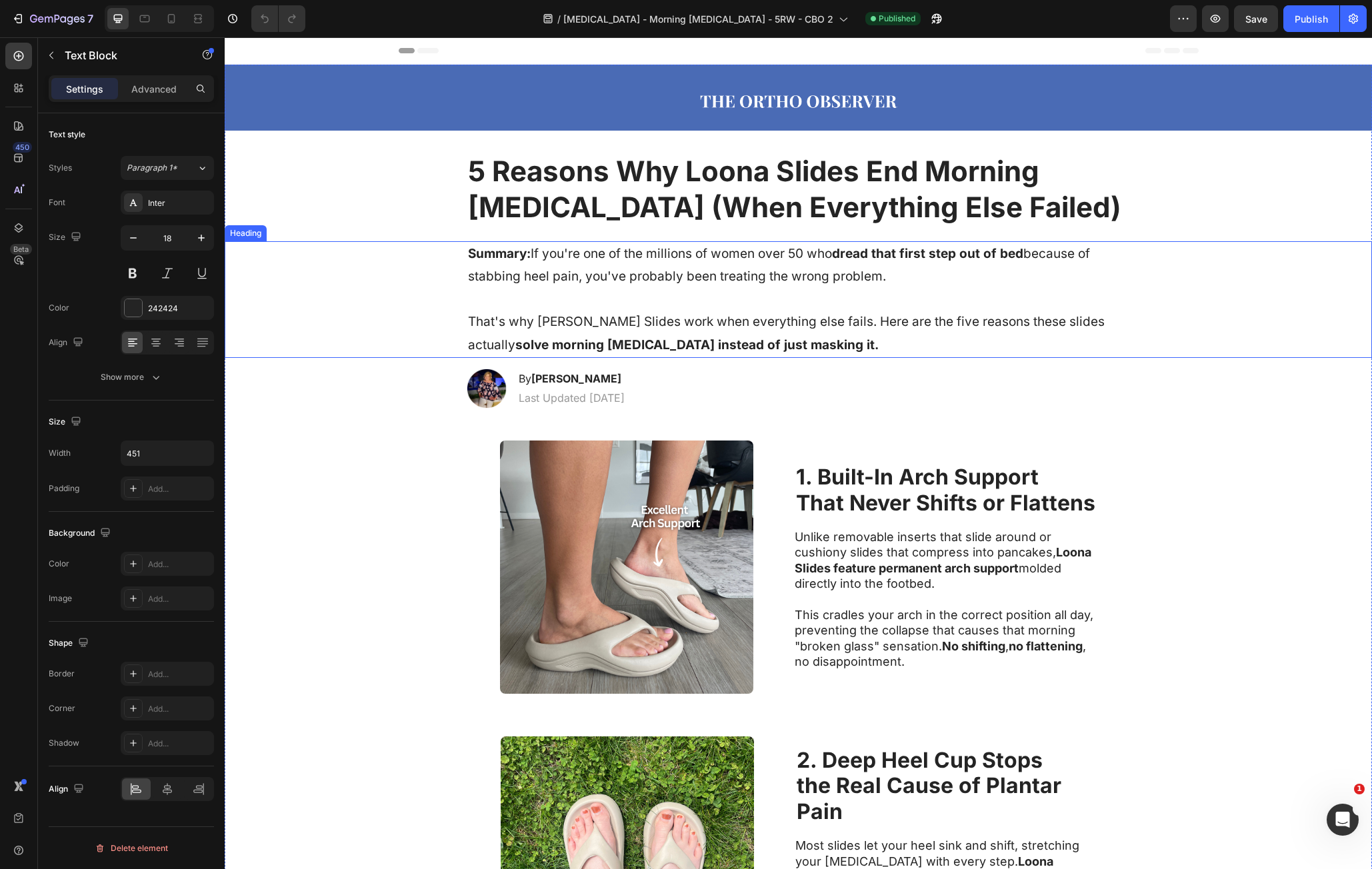
click at [421, 287] on div "⁠⁠⁠⁠⁠⁠⁠ Summary: If you're one of the millions of women over 50 who dread that …" at bounding box center [798, 299] width 1121 height 117
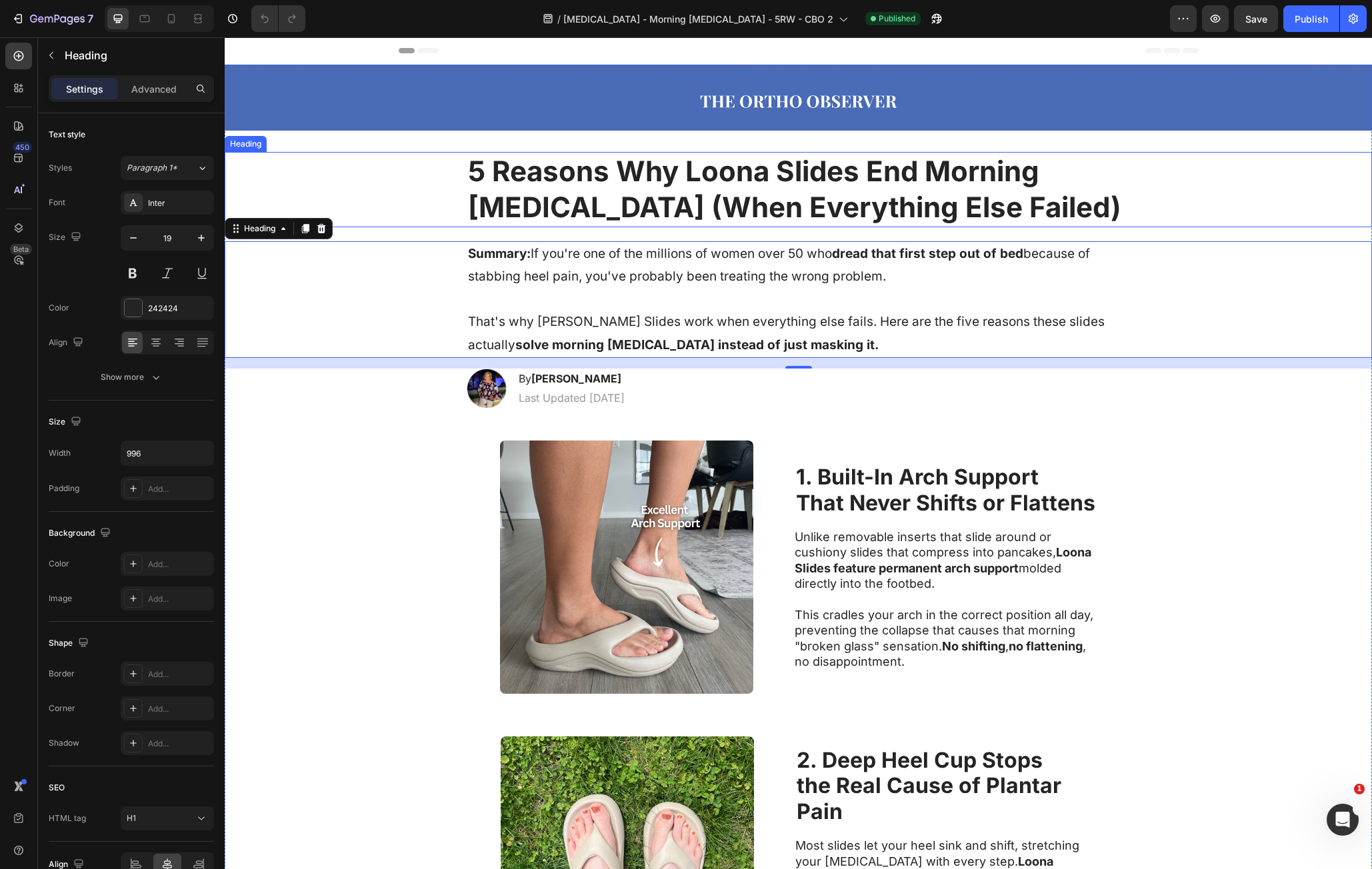
click at [1033, 191] on p "5 Reasons Why Loona Slides End Morning Foot Pain (When Everything Else Failed)" at bounding box center [799, 190] width 662 height 73
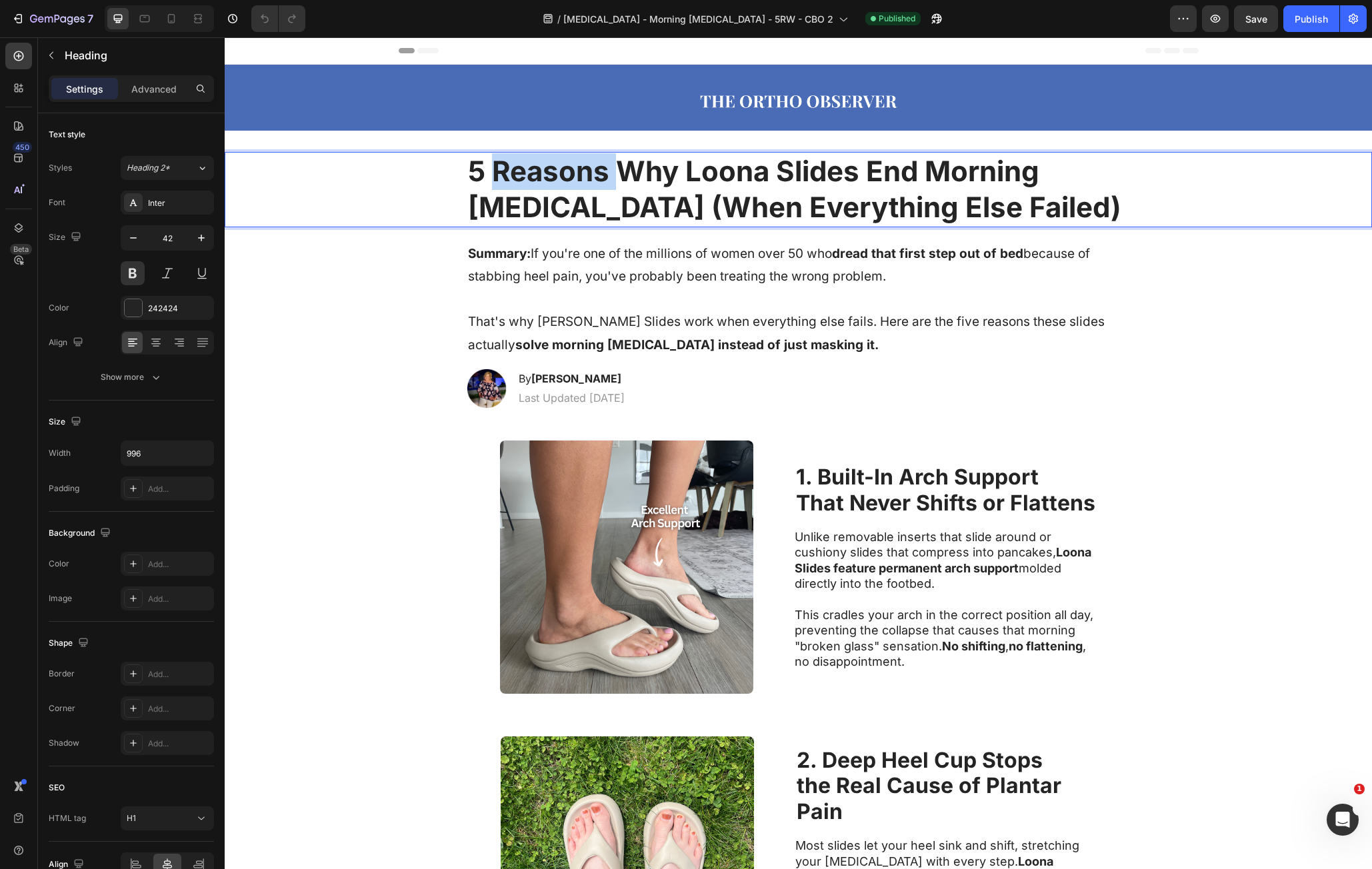
click at [484, 182] on p "5 Reasons Why Loona Slides End Morning Foot Pain (When Everything Else Failed)" at bounding box center [799, 190] width 662 height 73
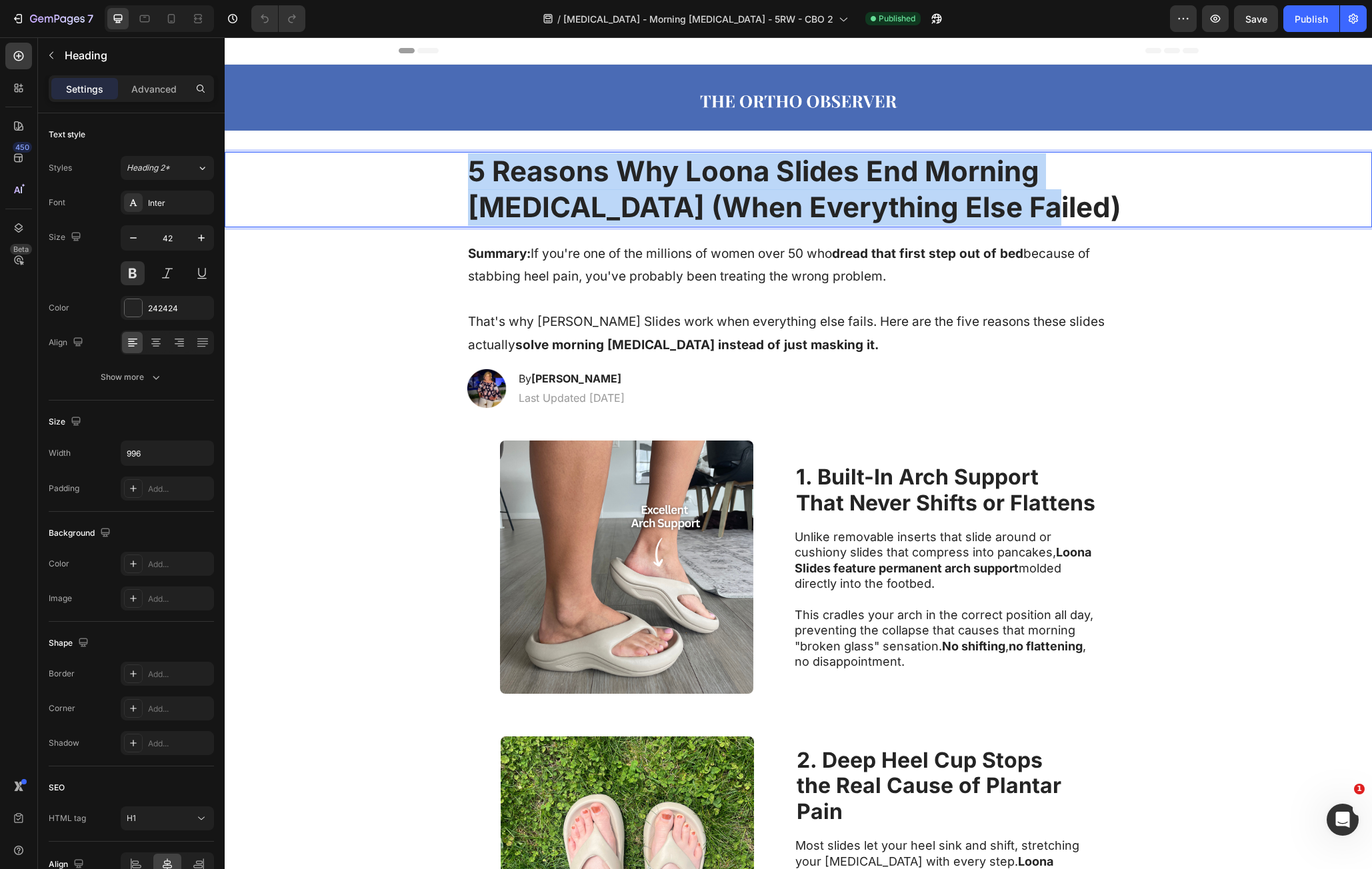
click at [486, 181] on p "5 Reasons Why Loona Slides End Morning Foot Pain (When Everything Else Failed)" at bounding box center [799, 190] width 662 height 73
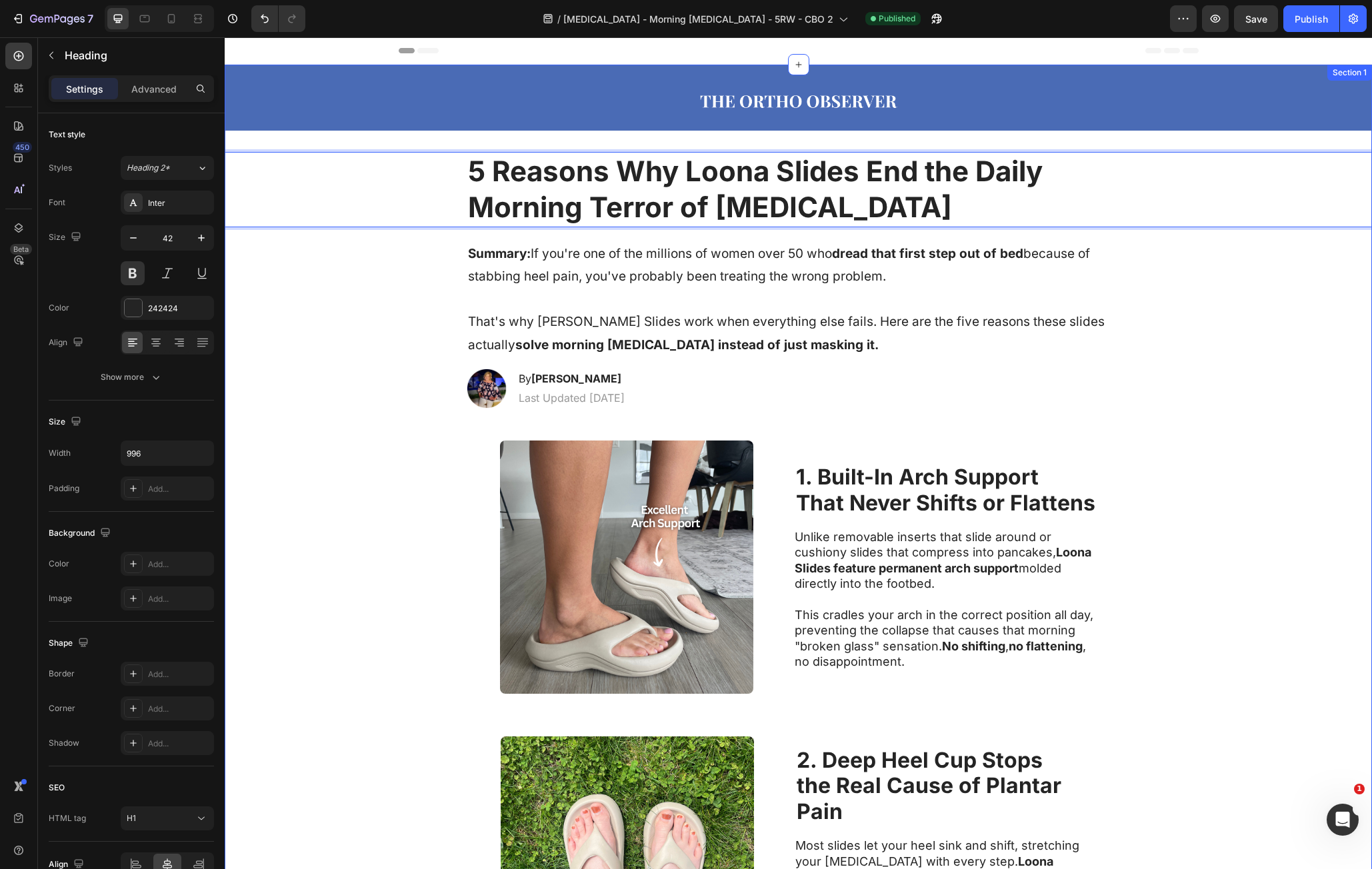
click at [1234, 357] on div "⁠⁠⁠⁠⁠⁠⁠ Summary: If you're one of the millions of women over 50 who dread that …" at bounding box center [798, 299] width 1121 height 117
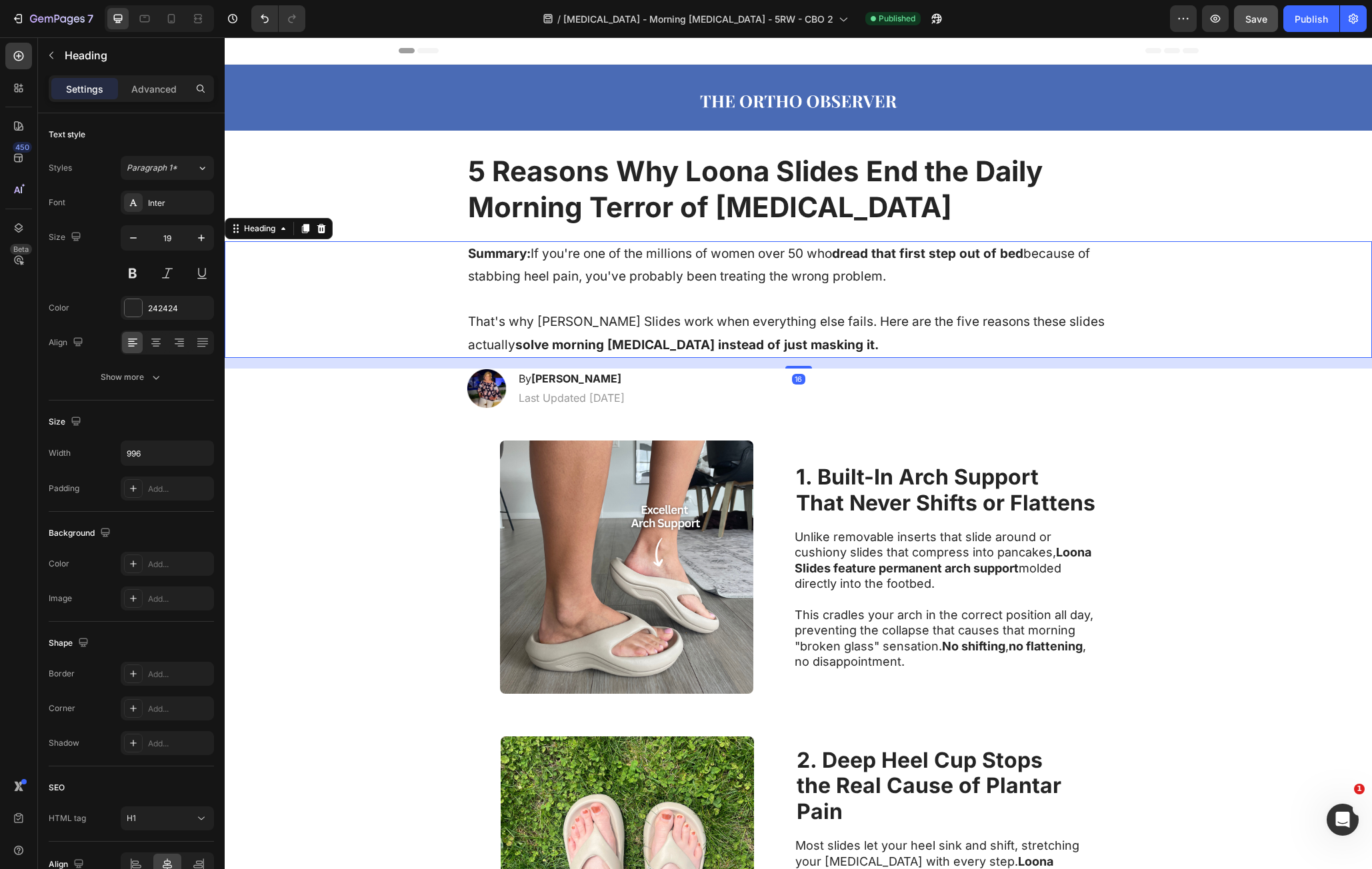
click at [1265, 27] on button "Save" at bounding box center [1255, 19] width 44 height 27
click at [1303, 21] on div "Publish" at bounding box center [1311, 19] width 33 height 14
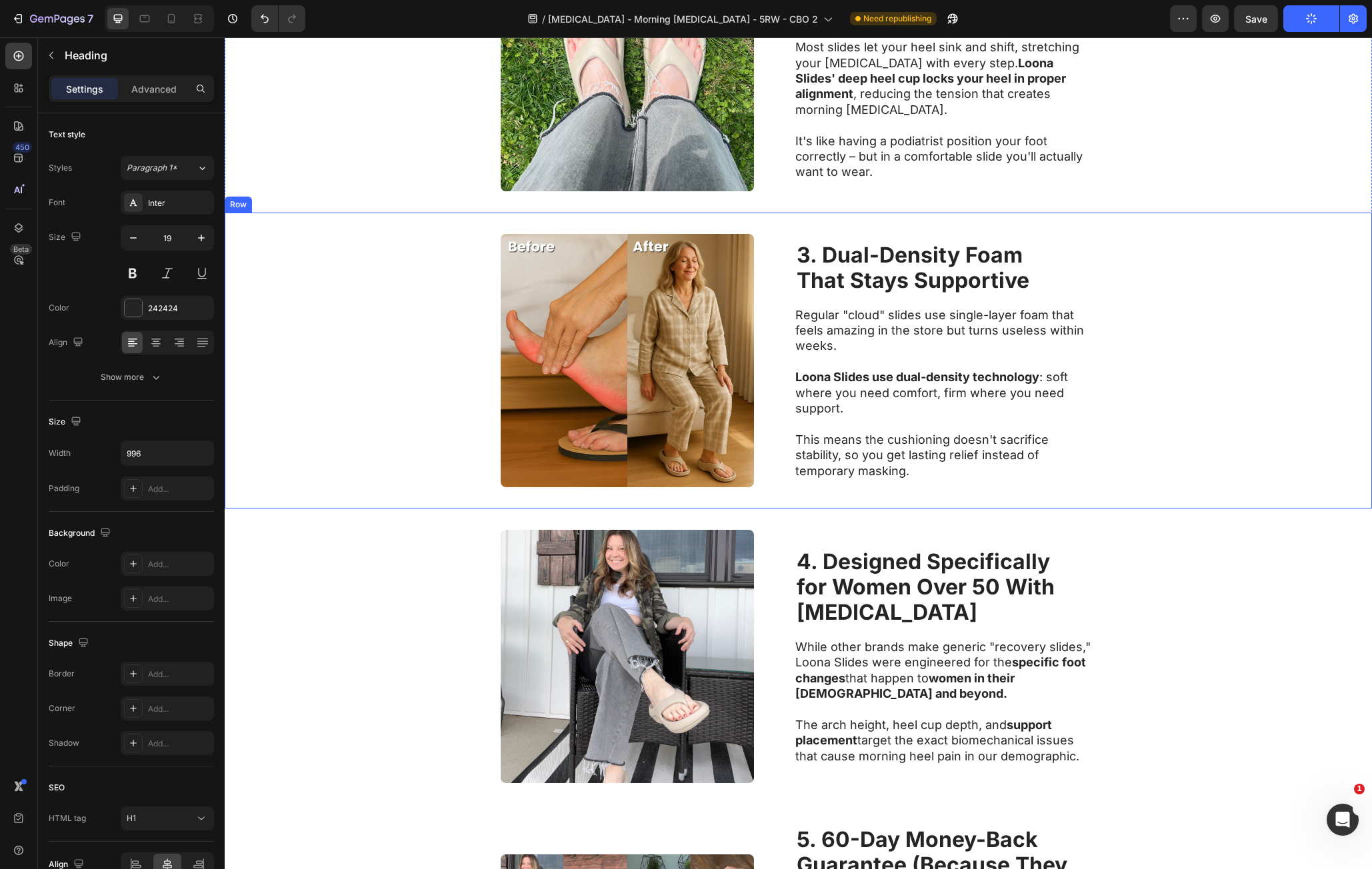
scroll to position [800, 0]
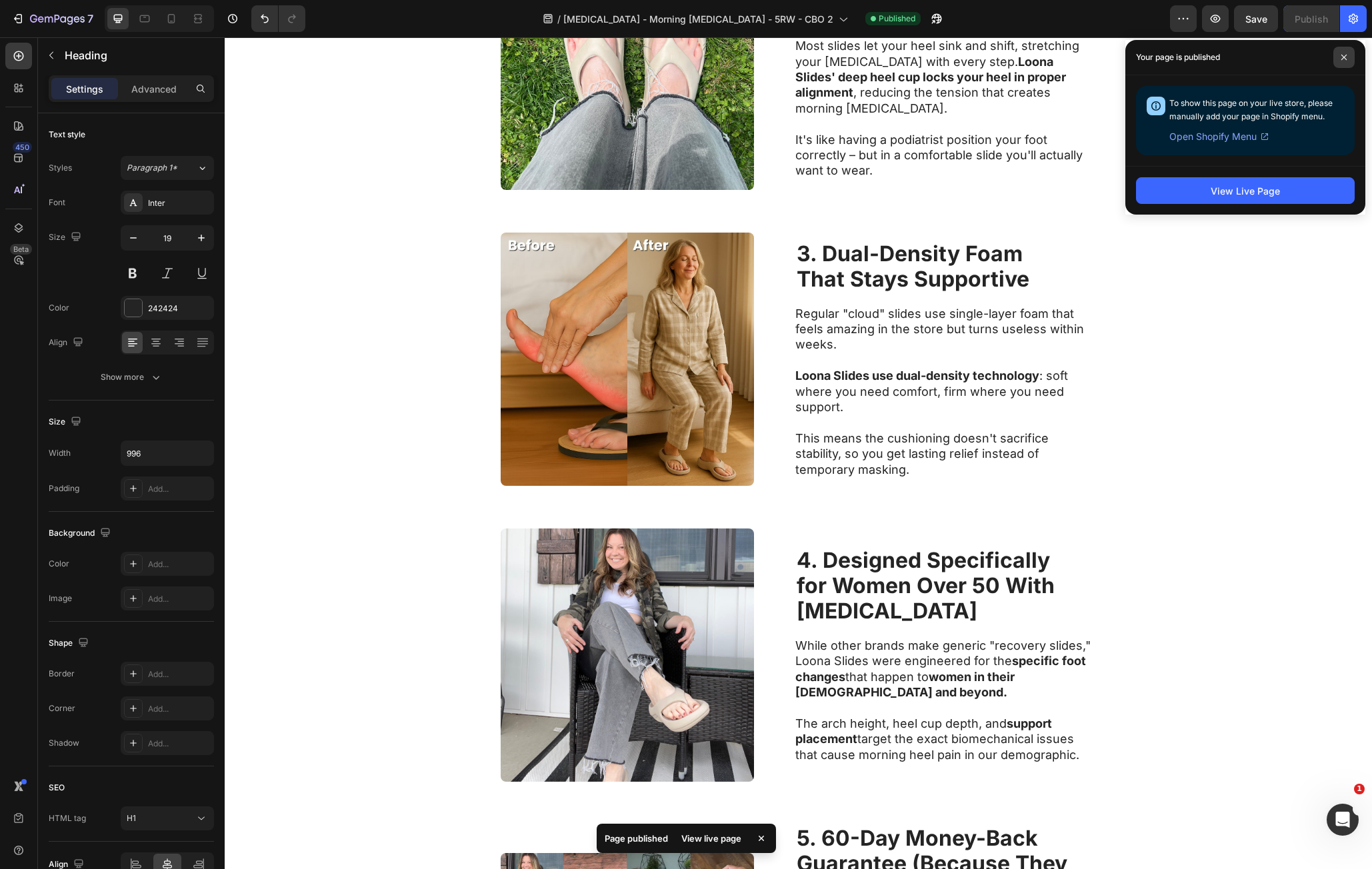
click at [1353, 61] on span at bounding box center [1344, 57] width 21 height 21
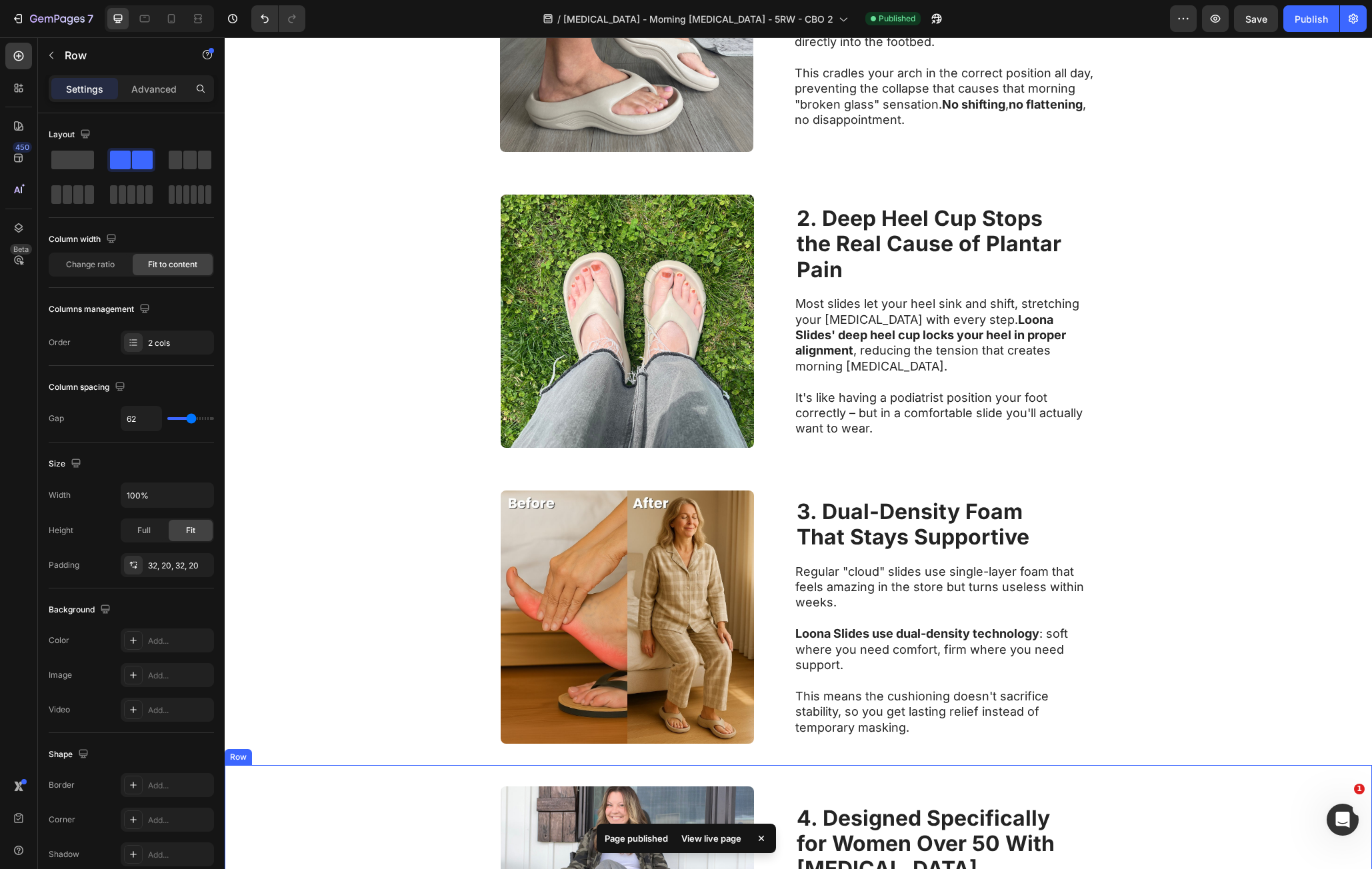
scroll to position [0, 0]
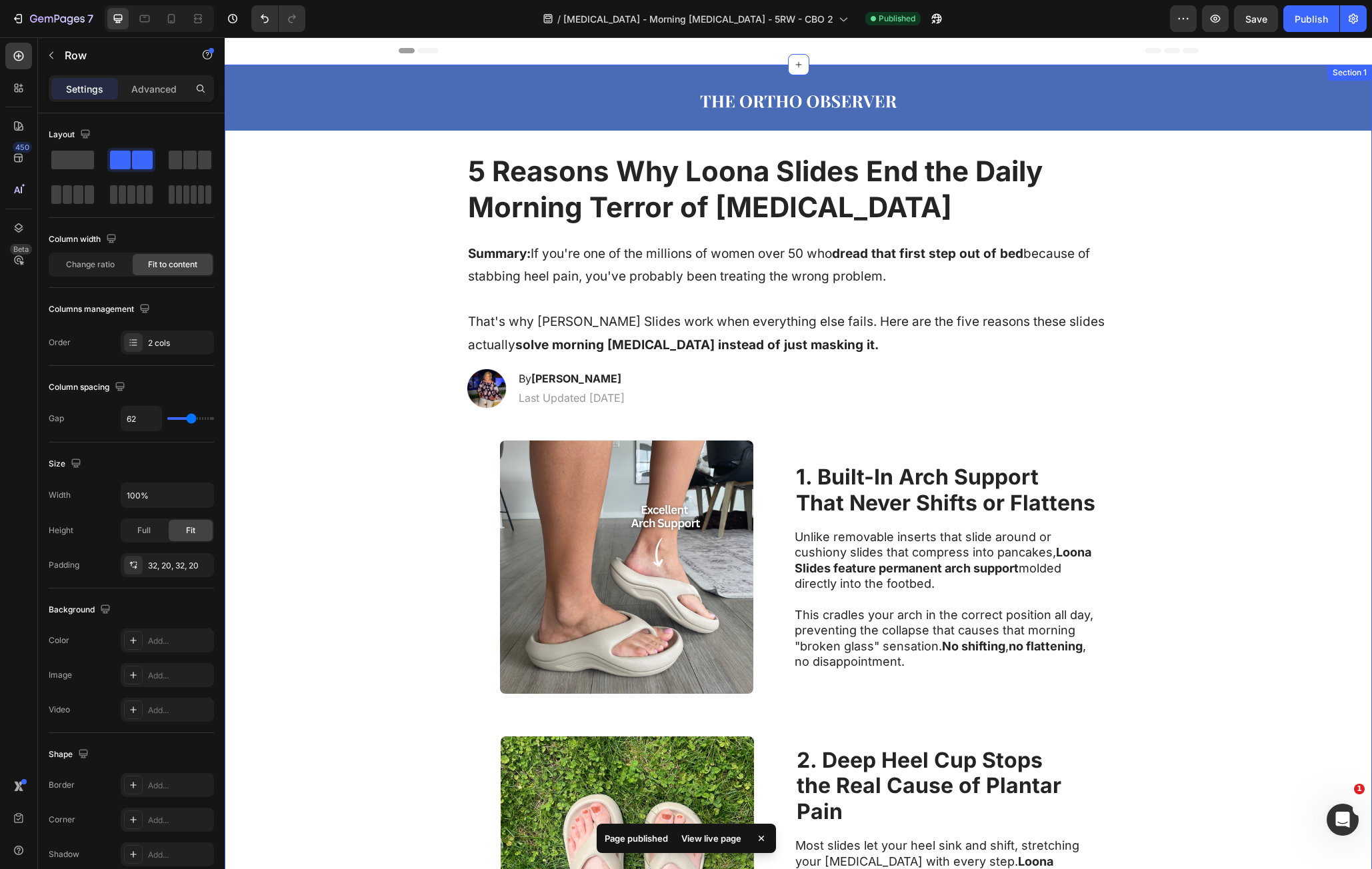
drag, startPoint x: 1182, startPoint y: 613, endPoint x: 1188, endPoint y: 395, distance: 218.1
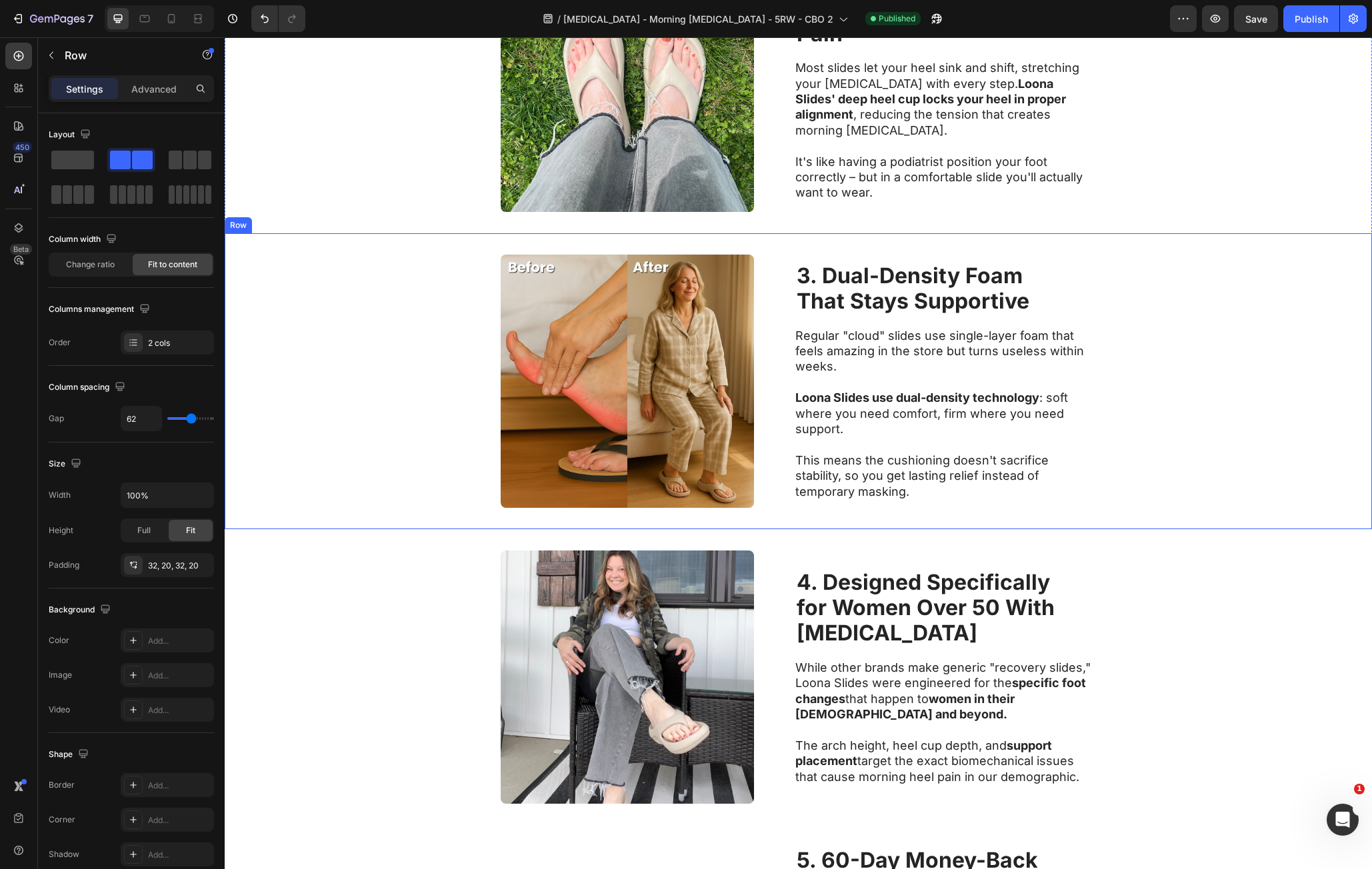
scroll to position [800, 0]
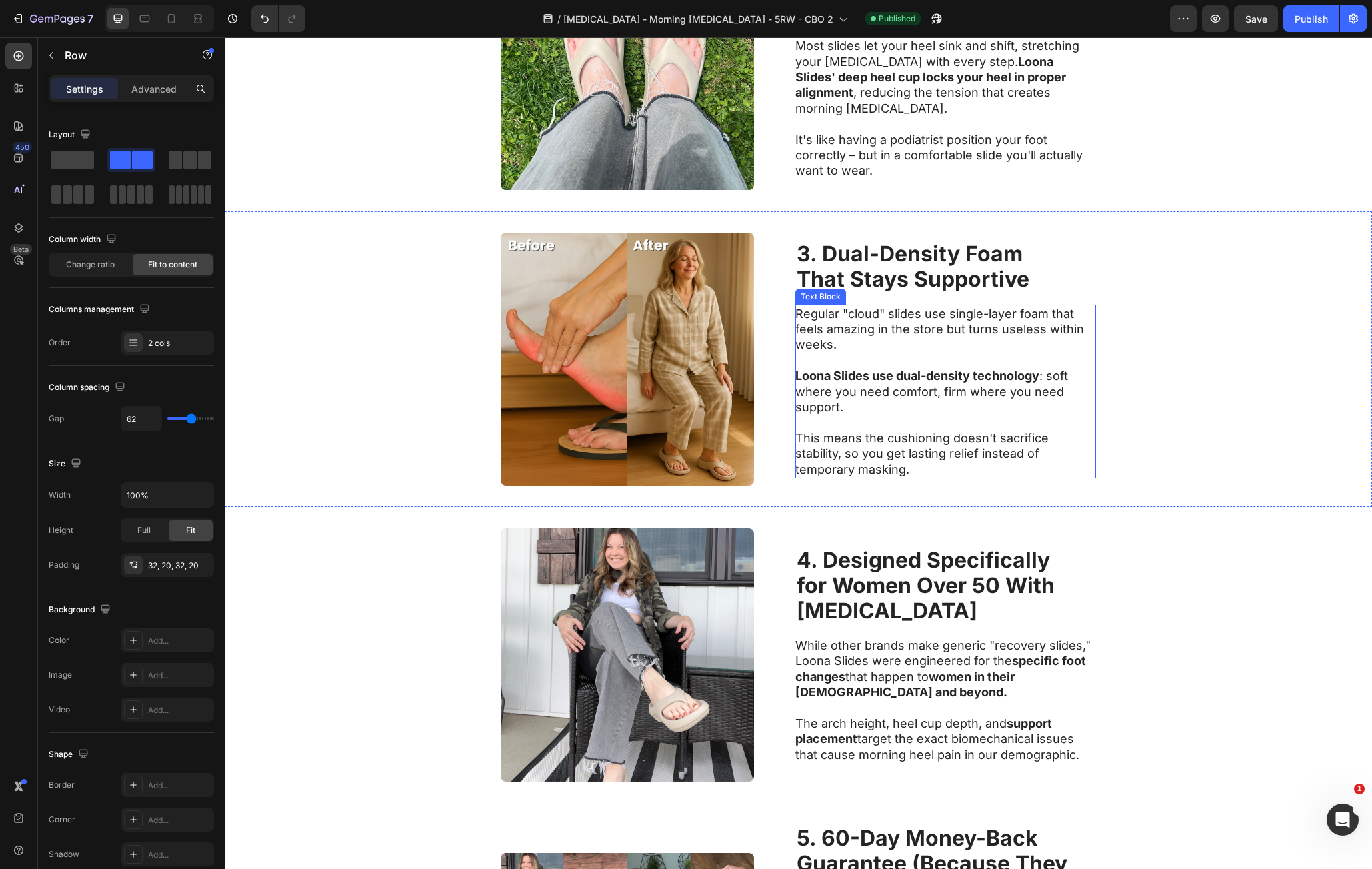
click at [980, 351] on p "Regular "cloud" slides use single-layer foam that feels amazing in the store bu…" at bounding box center [945, 329] width 299 height 46
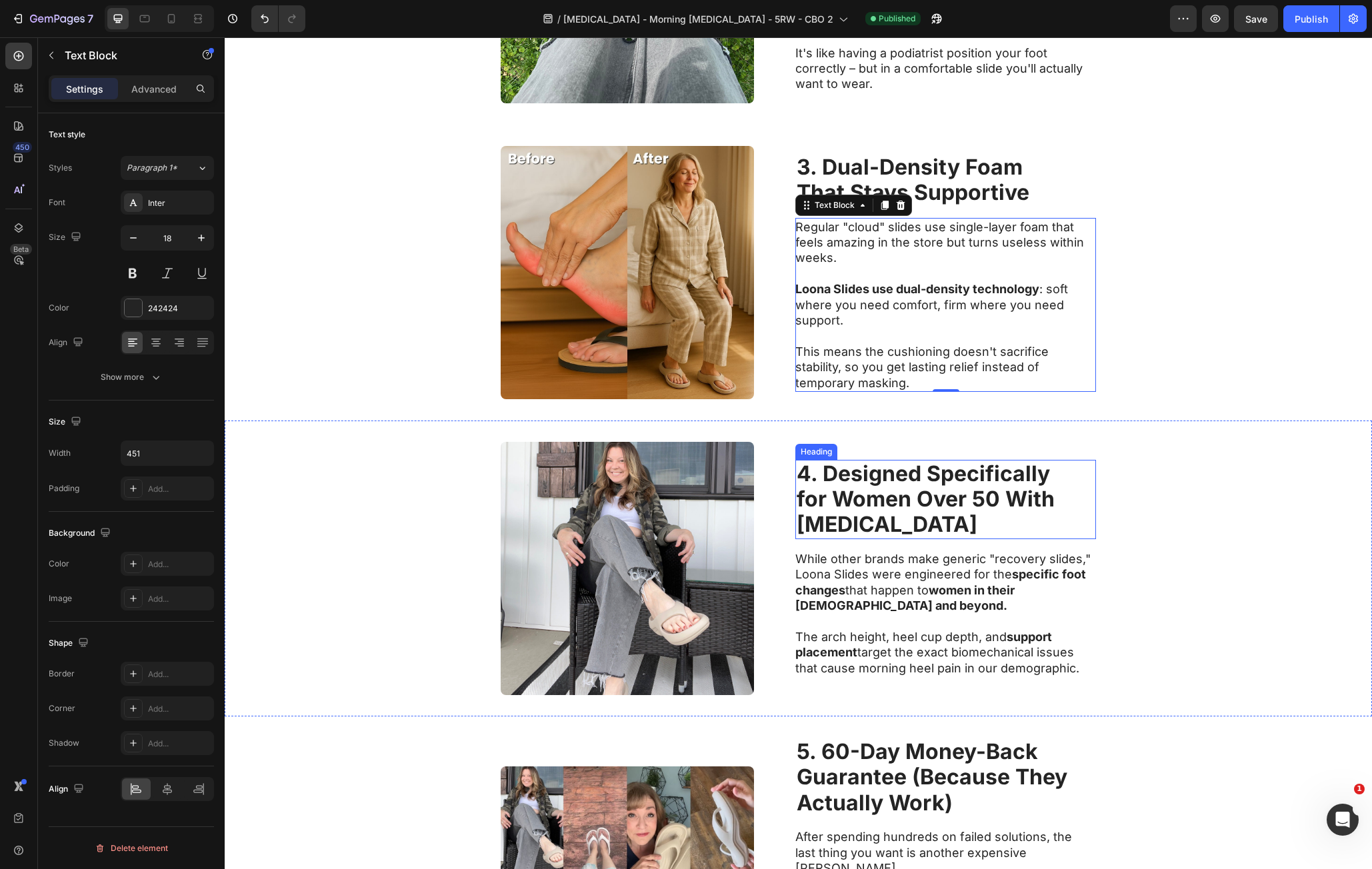
scroll to position [1133, 0]
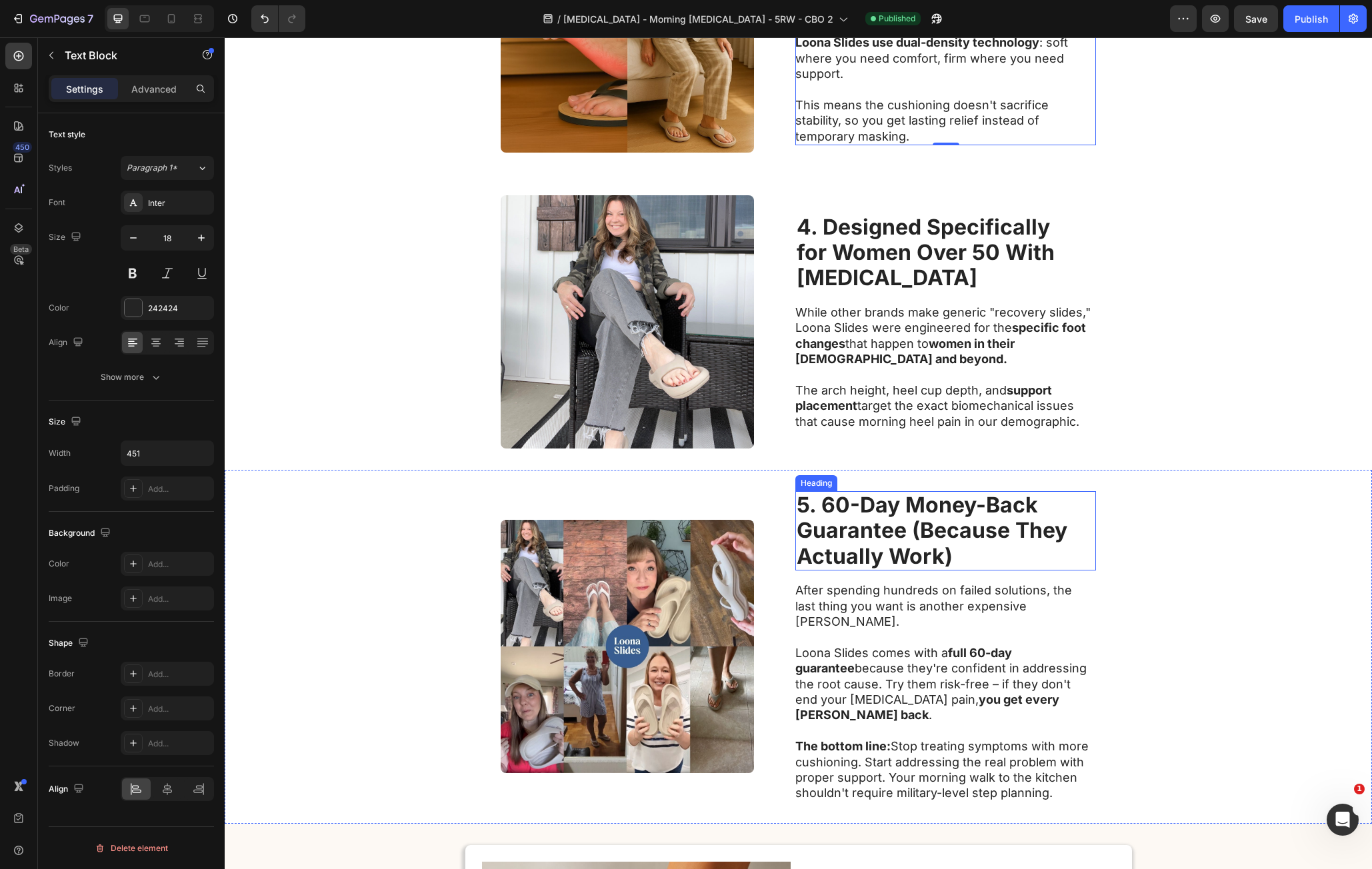
click at [990, 498] on strong "5. 60-Day Money-Back" at bounding box center [917, 505] width 241 height 26
click at [830, 508] on strong "5. 60-Day Money-Back" at bounding box center [917, 505] width 241 height 26
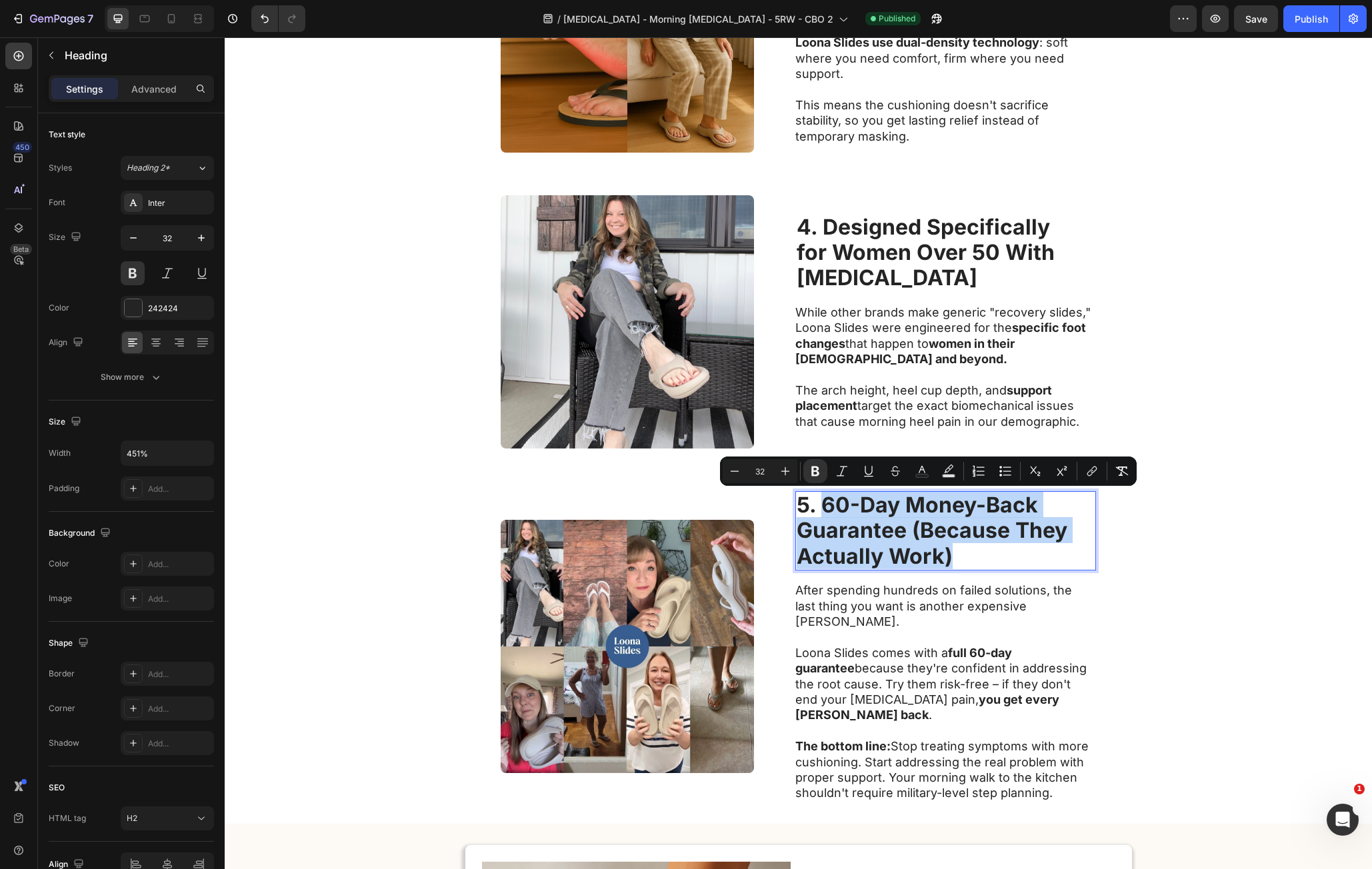
drag, startPoint x: 830, startPoint y: 506, endPoint x: 948, endPoint y: 551, distance: 126.3
click at [943, 548] on p "5. 60-Day Money-Back Guarantee (Because They Actually Work)" at bounding box center [946, 531] width 298 height 77
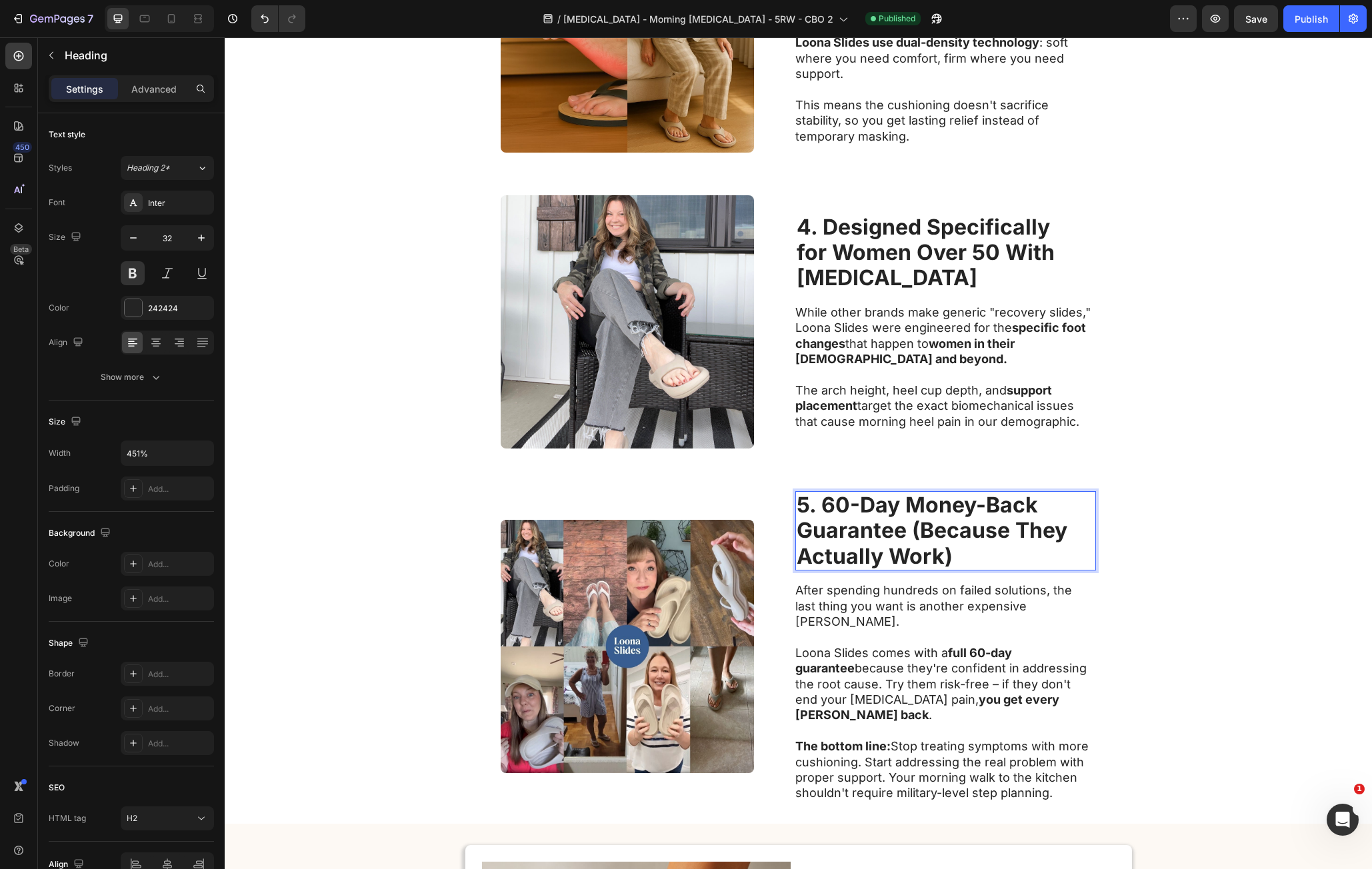
scroll to position [1146, 0]
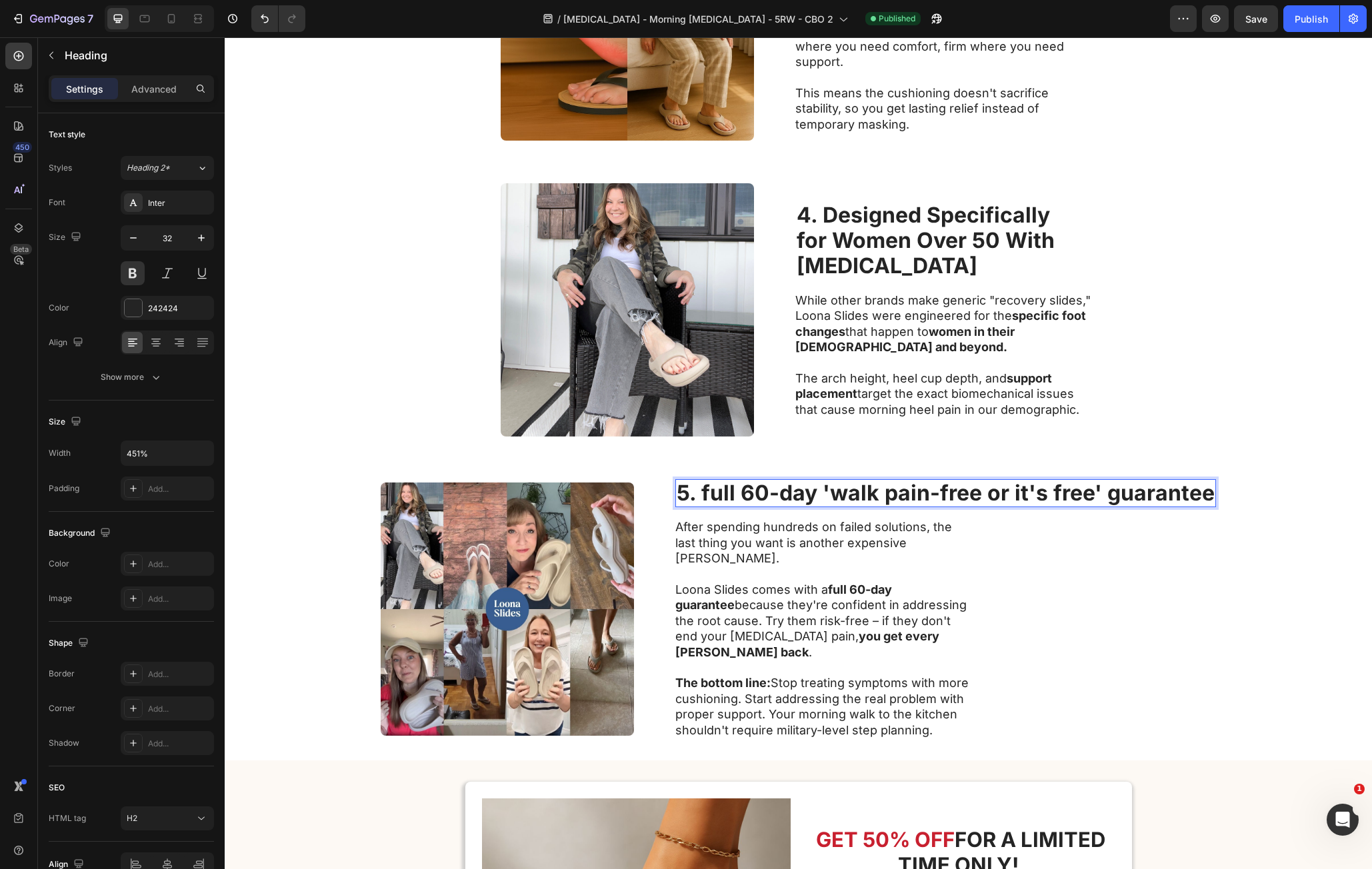
click at [710, 506] on strong "5. full 60-day 'walk pain-free or it's free' guarantee" at bounding box center [946, 492] width 538 height 26
click at [830, 503] on strong "5. Full 60-day 'walk pain-free or it's free' guarantee" at bounding box center [946, 492] width 541 height 26
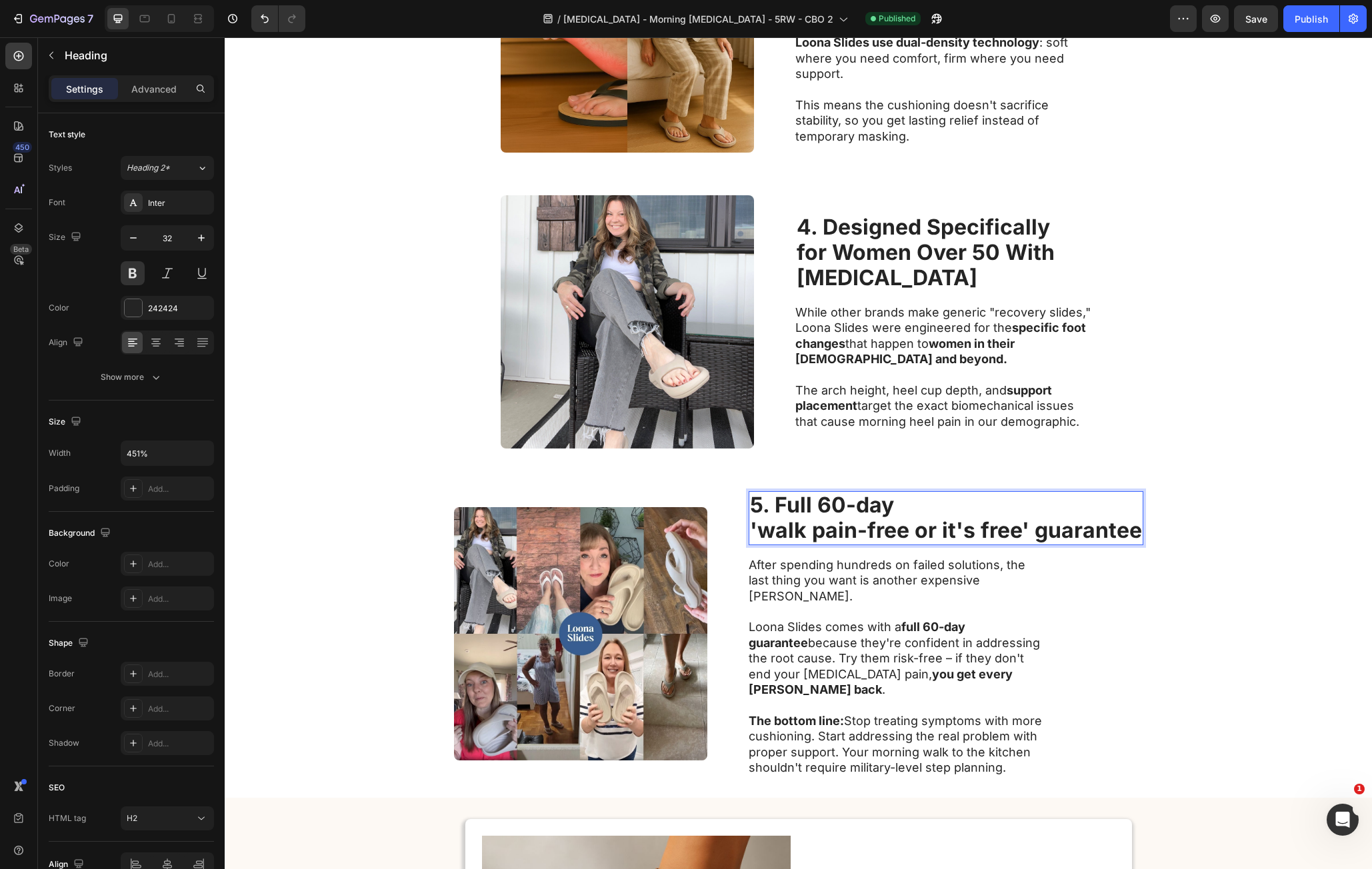
click at [935, 534] on strong "'walk pain-free or it's free' guarantee" at bounding box center [946, 530] width 392 height 26
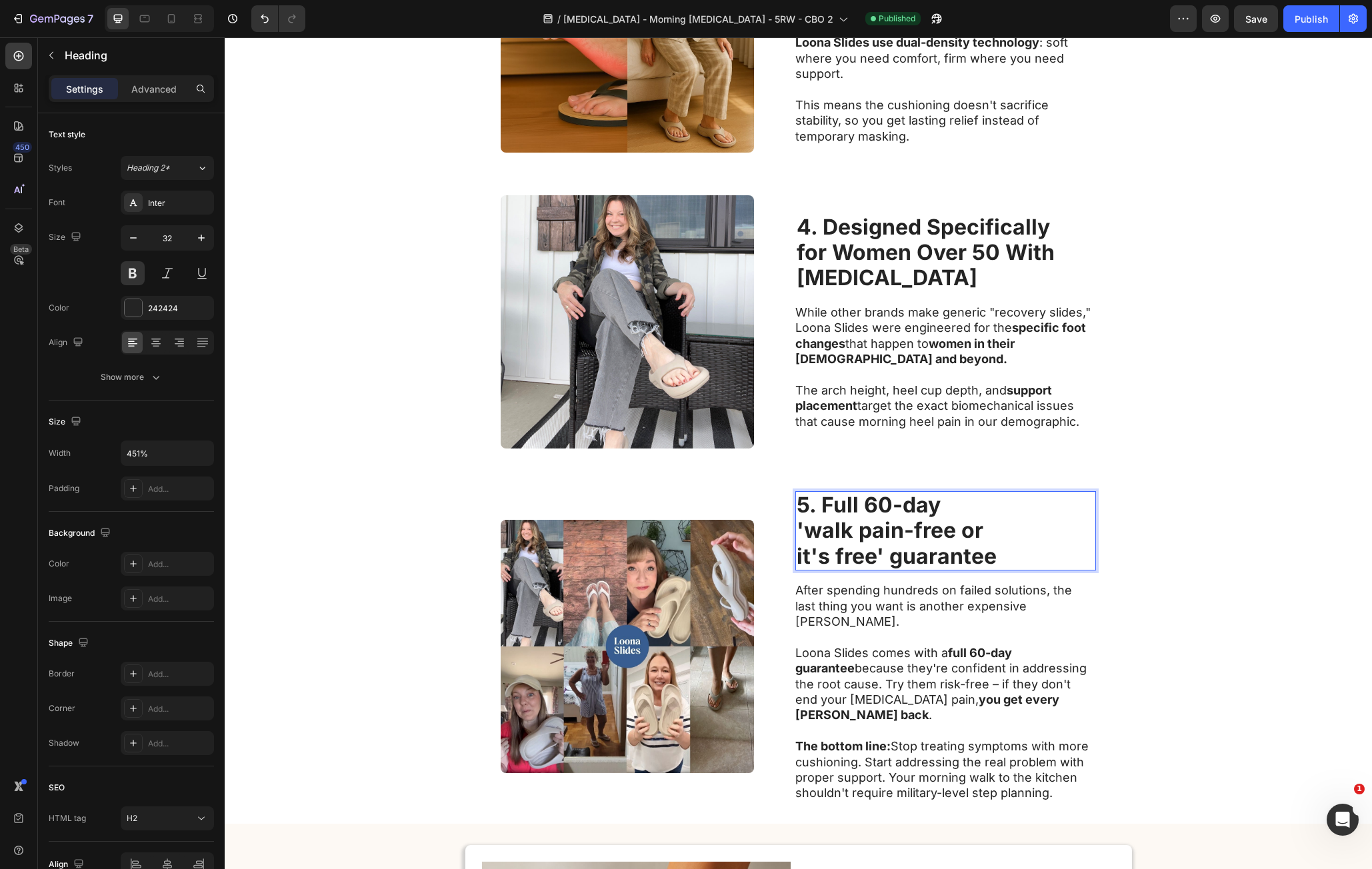
click at [900, 508] on strong "5. Full 60-day" at bounding box center [869, 505] width 144 height 26
click at [814, 536] on strong "'walk pain-free or" at bounding box center [890, 530] width 187 height 26
drag, startPoint x: 867, startPoint y: 536, endPoint x: 874, endPoint y: 540, distance: 8.1
click at [868, 535] on strong "'Walk pain-free or" at bounding box center [891, 530] width 190 height 26
click at [920, 530] on strong "'Walk Pain-free or" at bounding box center [891, 530] width 190 height 26
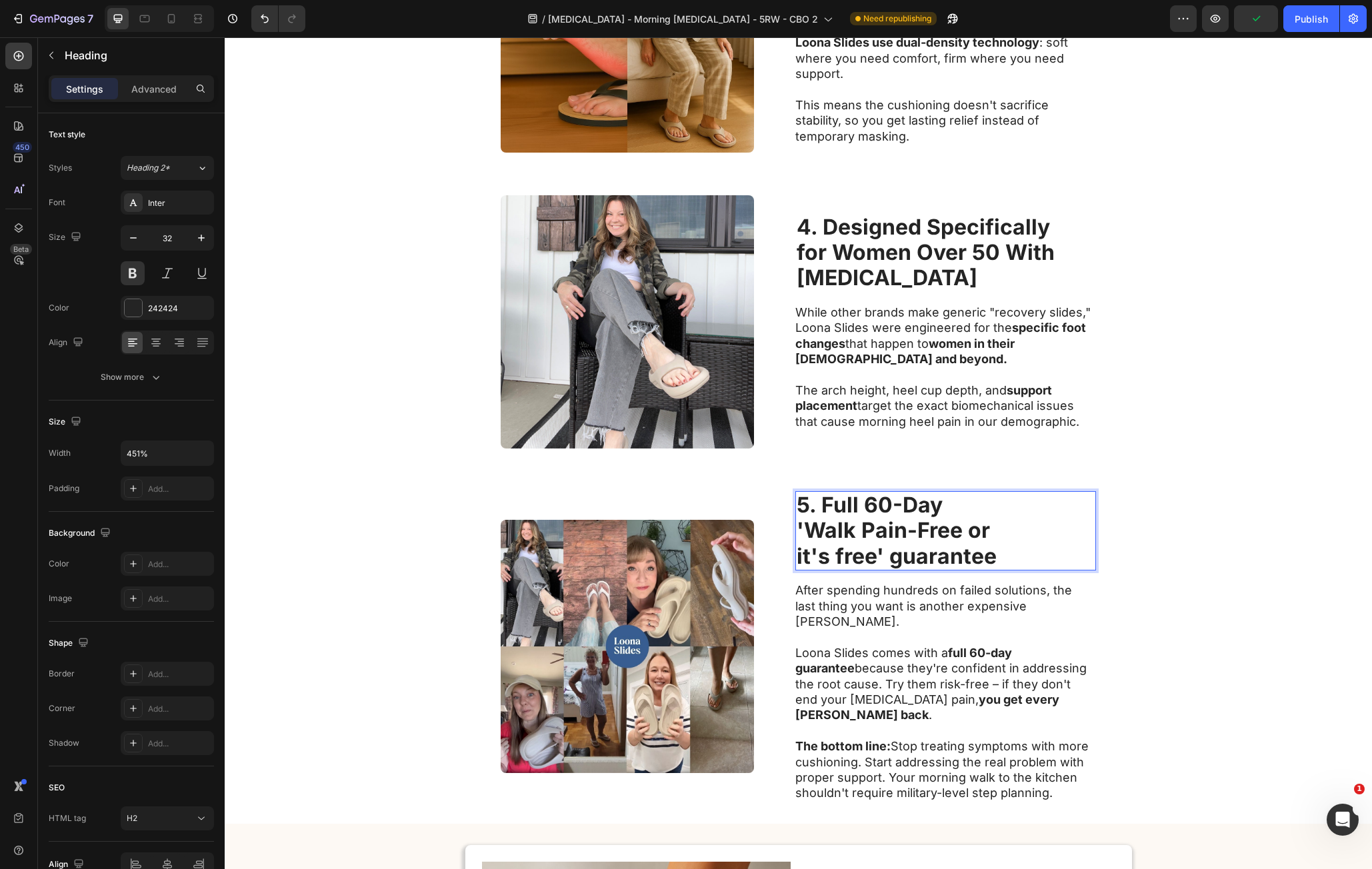
click at [800, 552] on strong "it's free' guarantee" at bounding box center [897, 556] width 200 height 26
click at [836, 555] on strong "It's free' guarantee" at bounding box center [897, 556] width 200 height 26
drag, startPoint x: 1209, startPoint y: 522, endPoint x: 1195, endPoint y: 538, distance: 21.3
click at [1209, 522] on div "Image 5. Full 60-Day 'Walk Pain-Free or It's Free' Guarantee Heading 16 After s…" at bounding box center [798, 647] width 1148 height 354
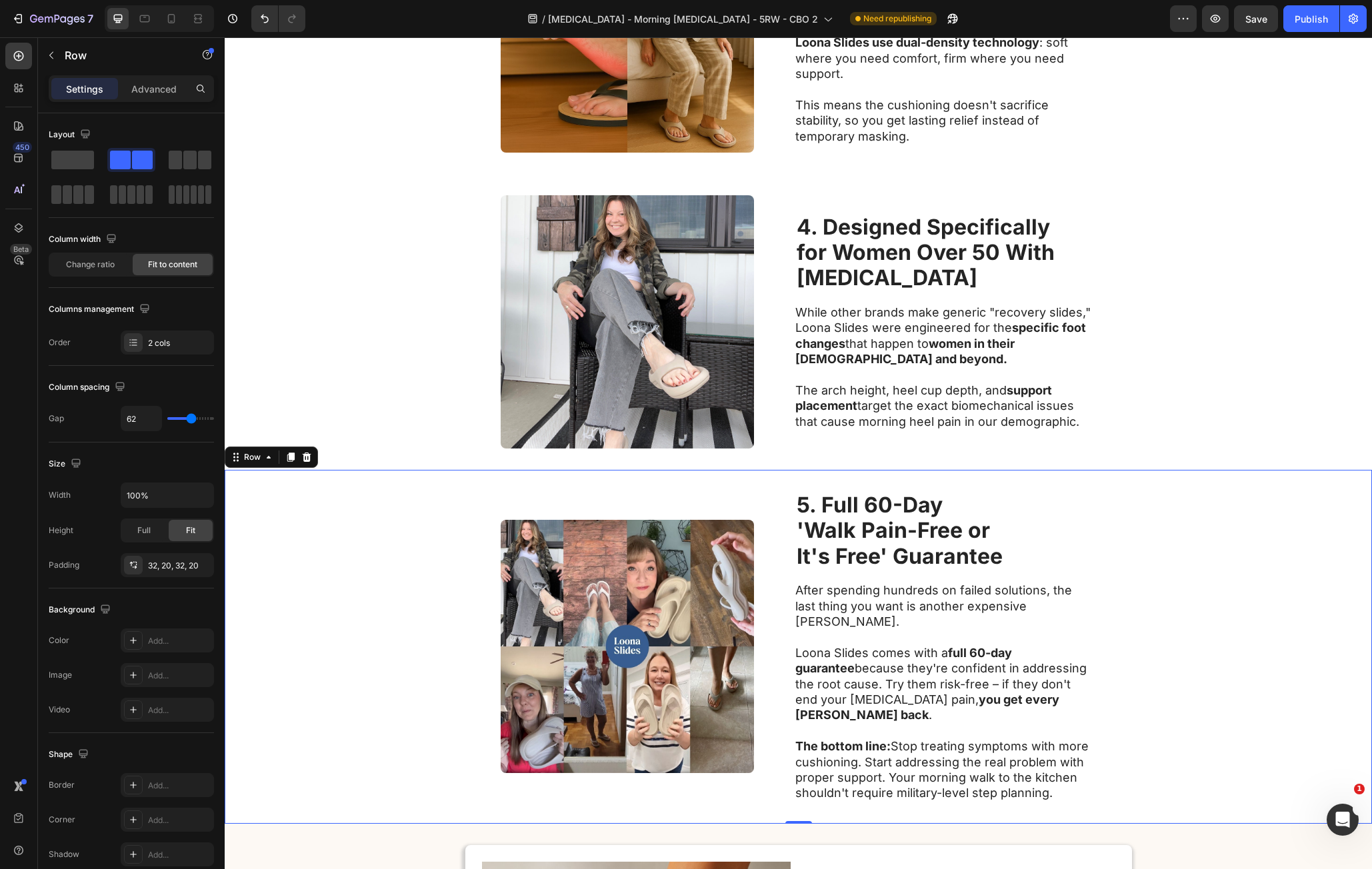
click at [1193, 694] on div "Image ⁠⁠⁠⁠⁠⁠⁠ 5. Full 60-Day 'Walk Pain-Free or It's Free' Guarantee Heading Af…" at bounding box center [798, 647] width 1148 height 354
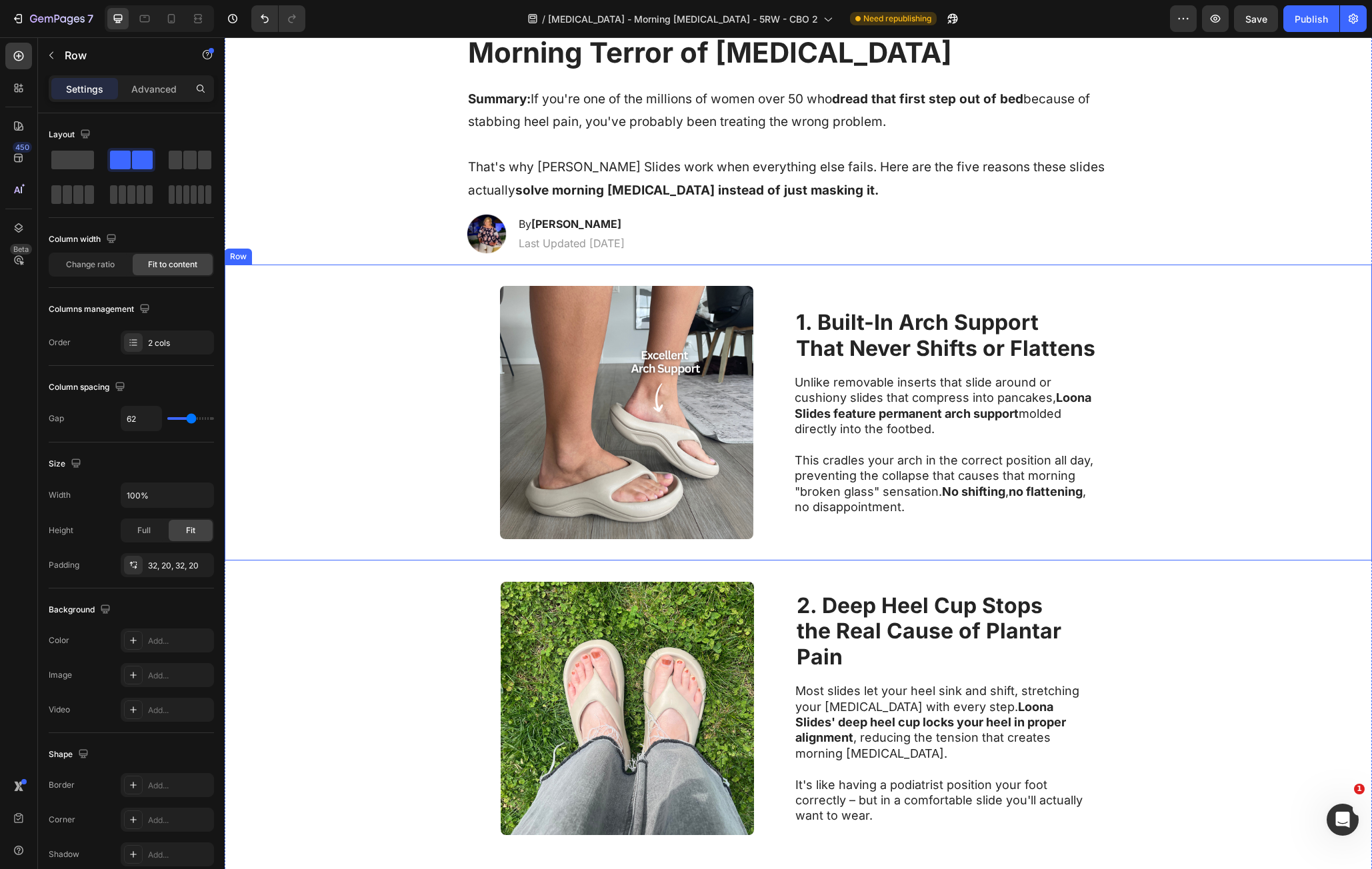
scroll to position [0, 0]
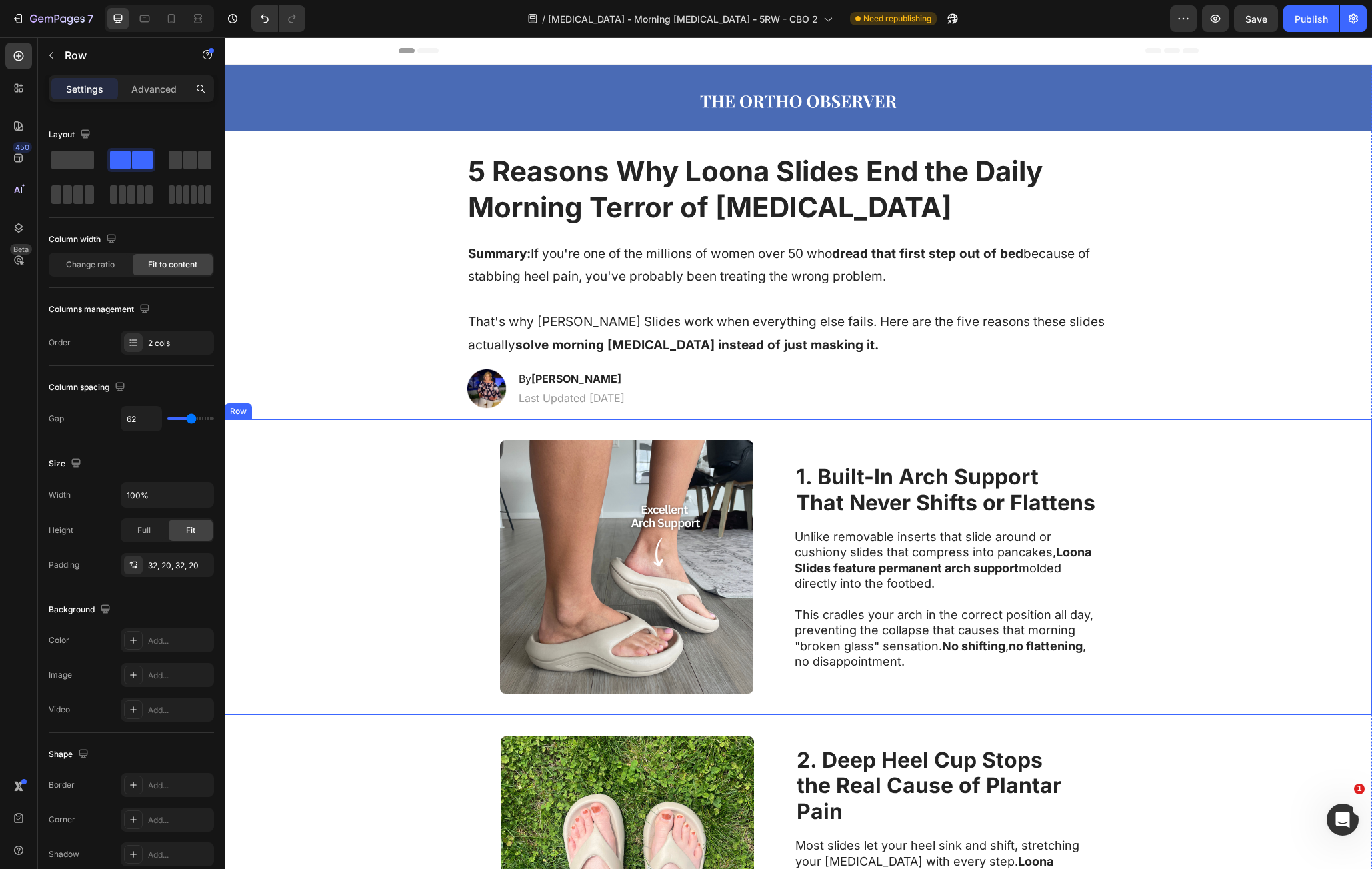
drag, startPoint x: 1120, startPoint y: 751, endPoint x: 1160, endPoint y: 616, distance: 140.8
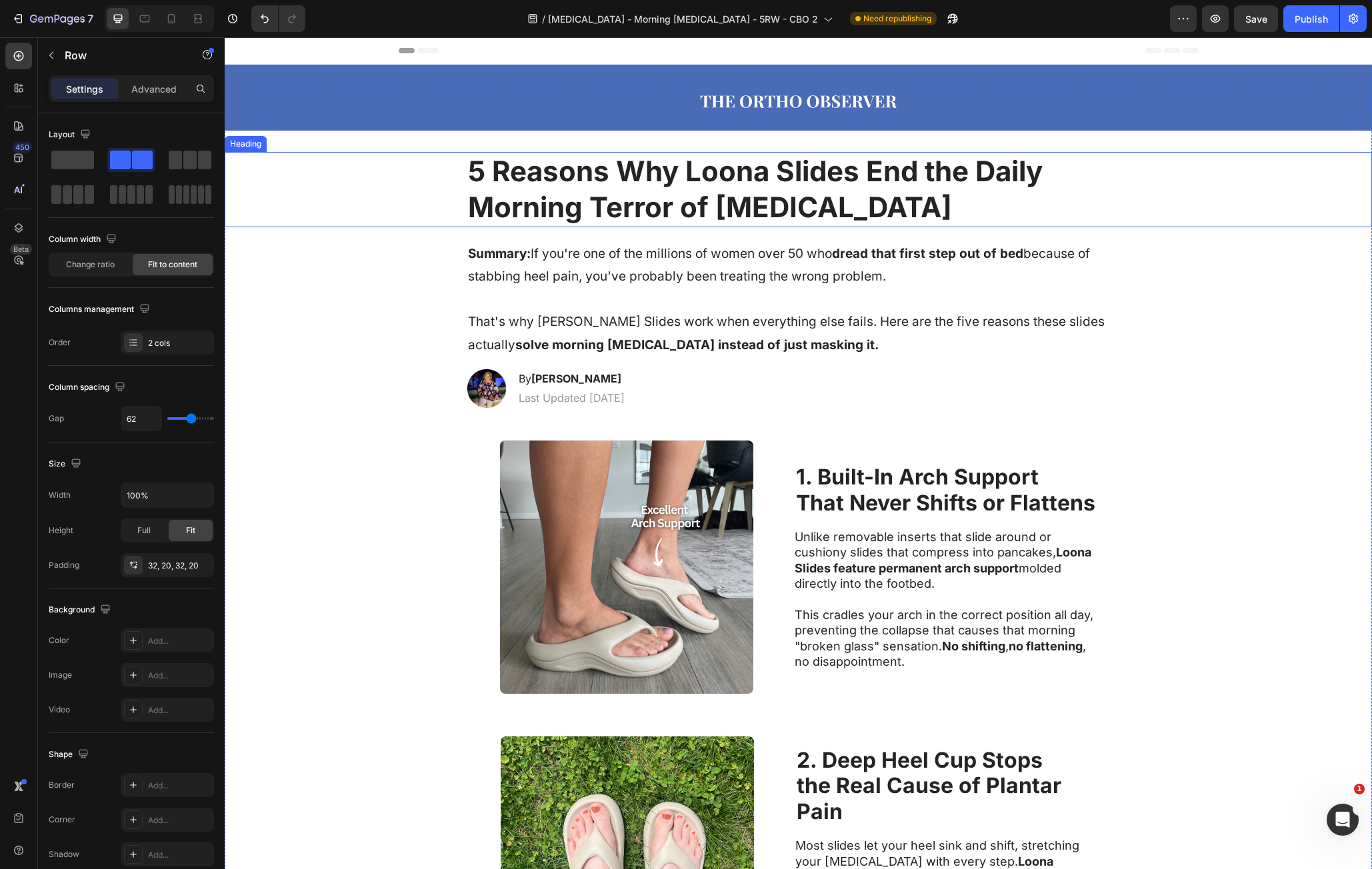
click at [853, 195] on p "5 Reasons Why Loona Slides End the Daily Morning Terror of [MEDICAL_DATA]" at bounding box center [799, 190] width 662 height 73
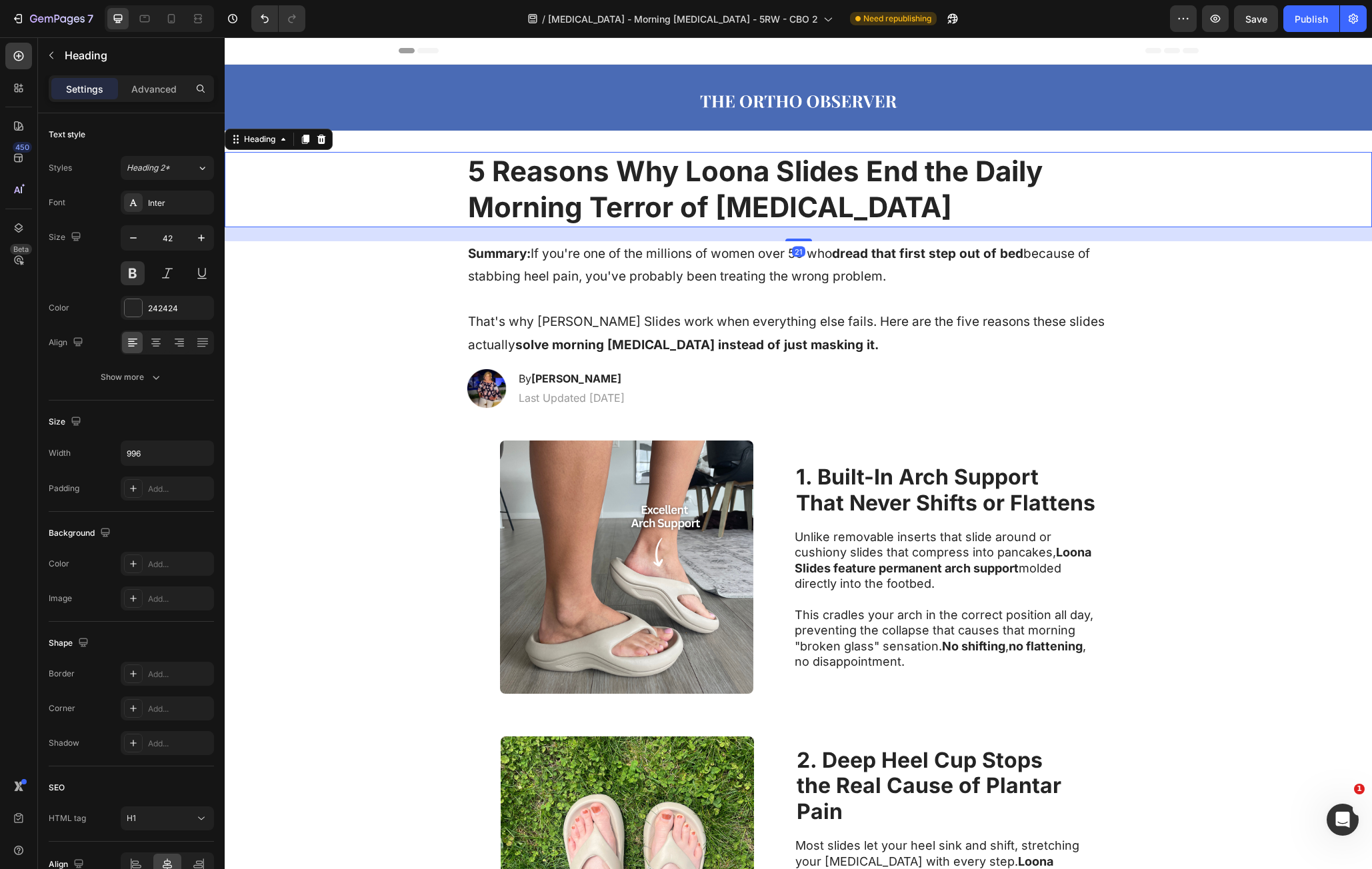
click at [852, 194] on p "5 Reasons Why Loona Slides End the Daily Morning Terror of [MEDICAL_DATA]" at bounding box center [799, 190] width 662 height 73
click at [494, 171] on p "5 Reasons Why Loona Slides End the Daily Morning Terror of [MEDICAL_DATA]" at bounding box center [799, 190] width 662 height 73
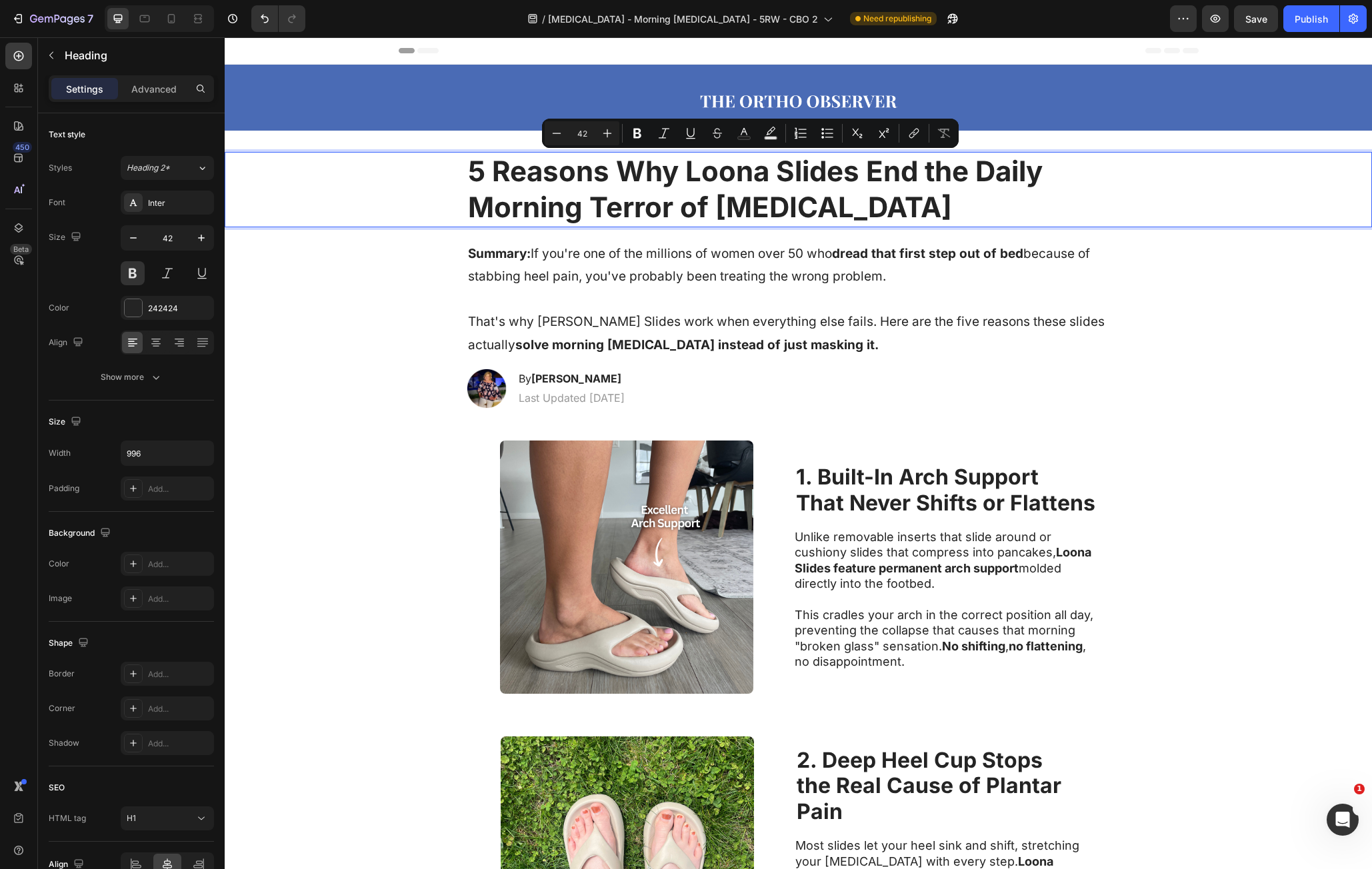
click at [494, 171] on p "5 Reasons Why Loona Slides End the Daily Morning Terror of [MEDICAL_DATA]" at bounding box center [799, 190] width 662 height 73
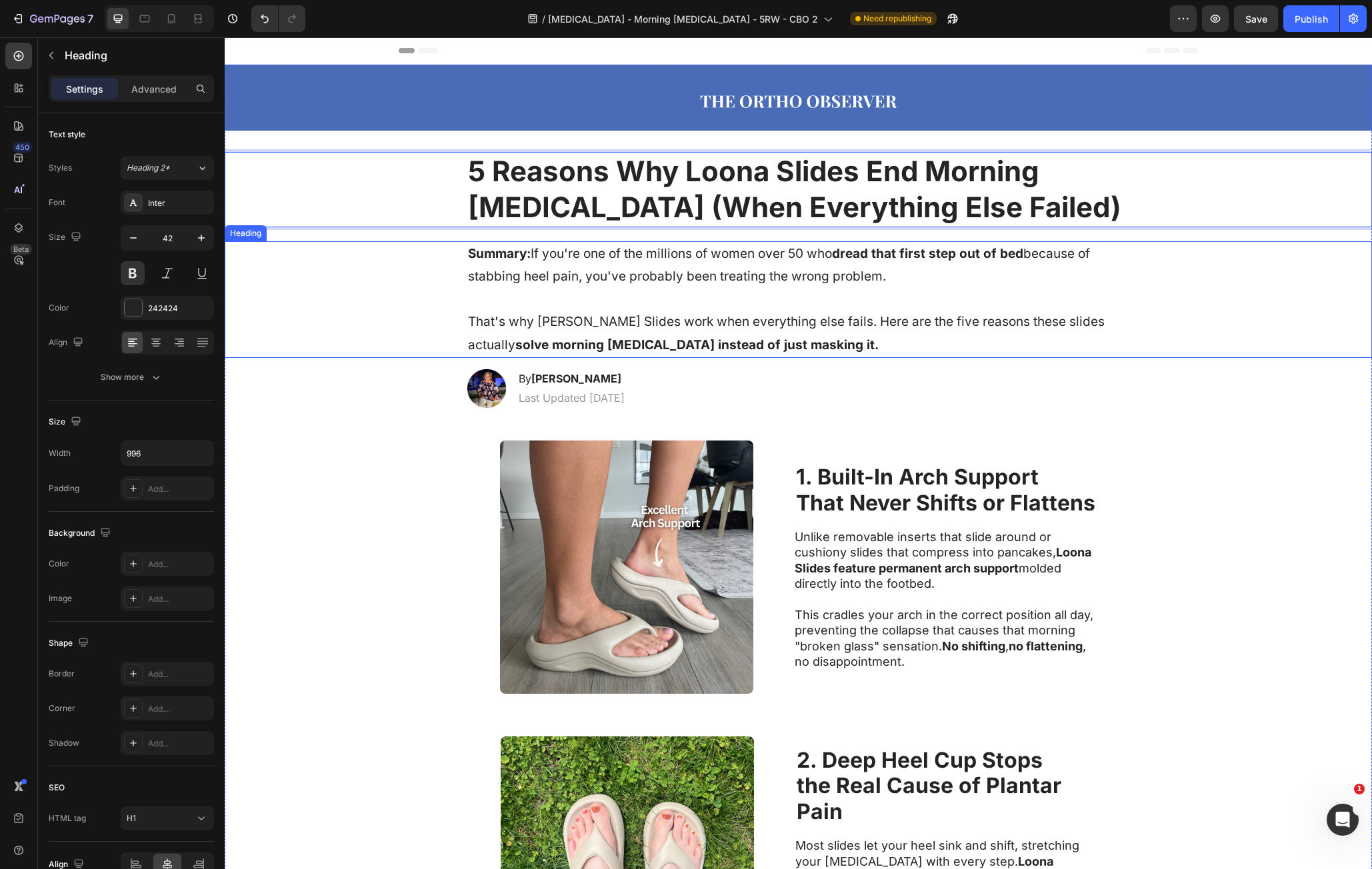
click at [1073, 364] on div "Image Row Row 5 Reasons Why Loona Slides End Morning Foot Pain (When Everything…" at bounding box center [798, 686] width 1148 height 1243
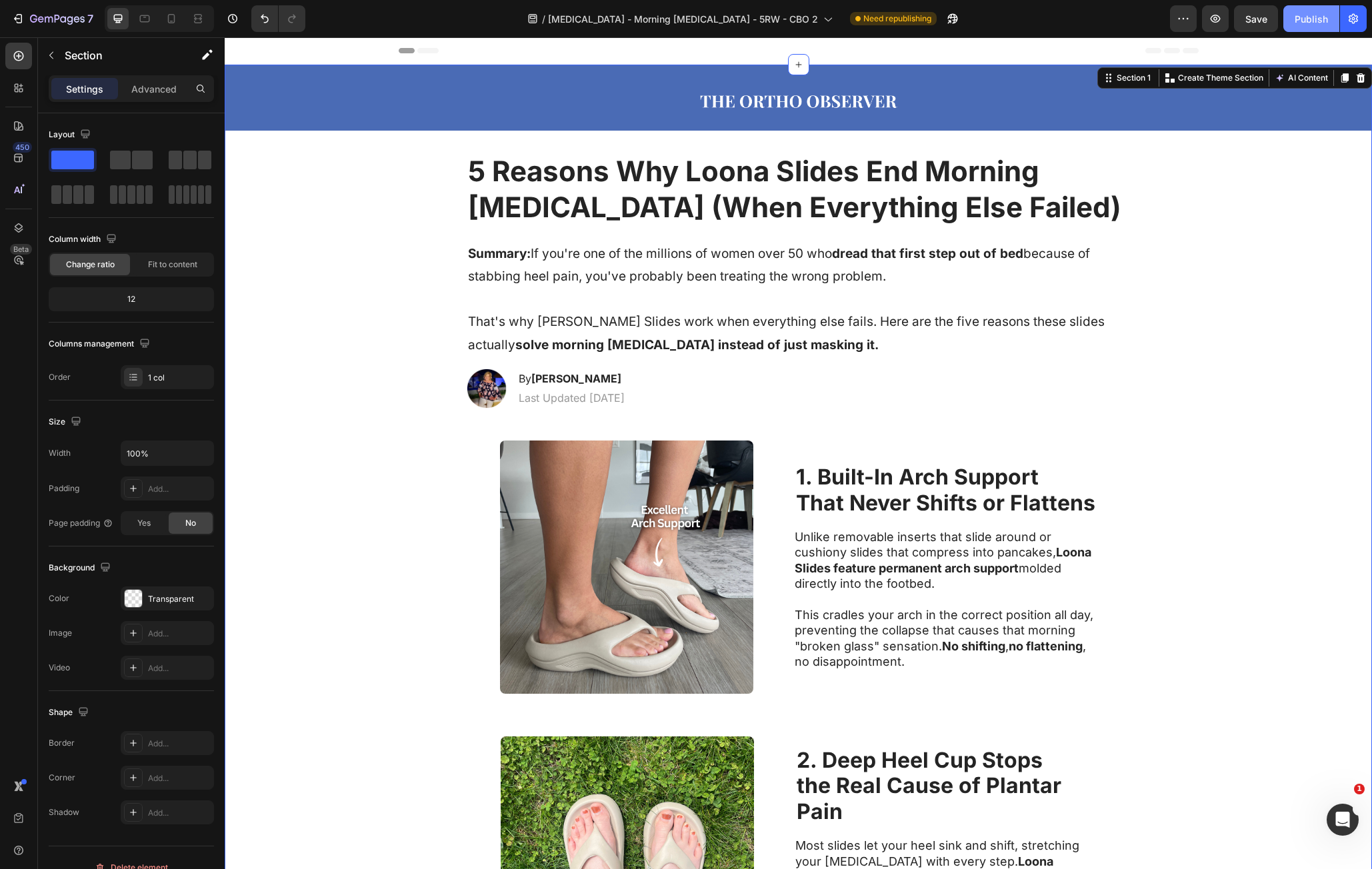
click at [1296, 24] on div "Publish" at bounding box center [1311, 19] width 33 height 14
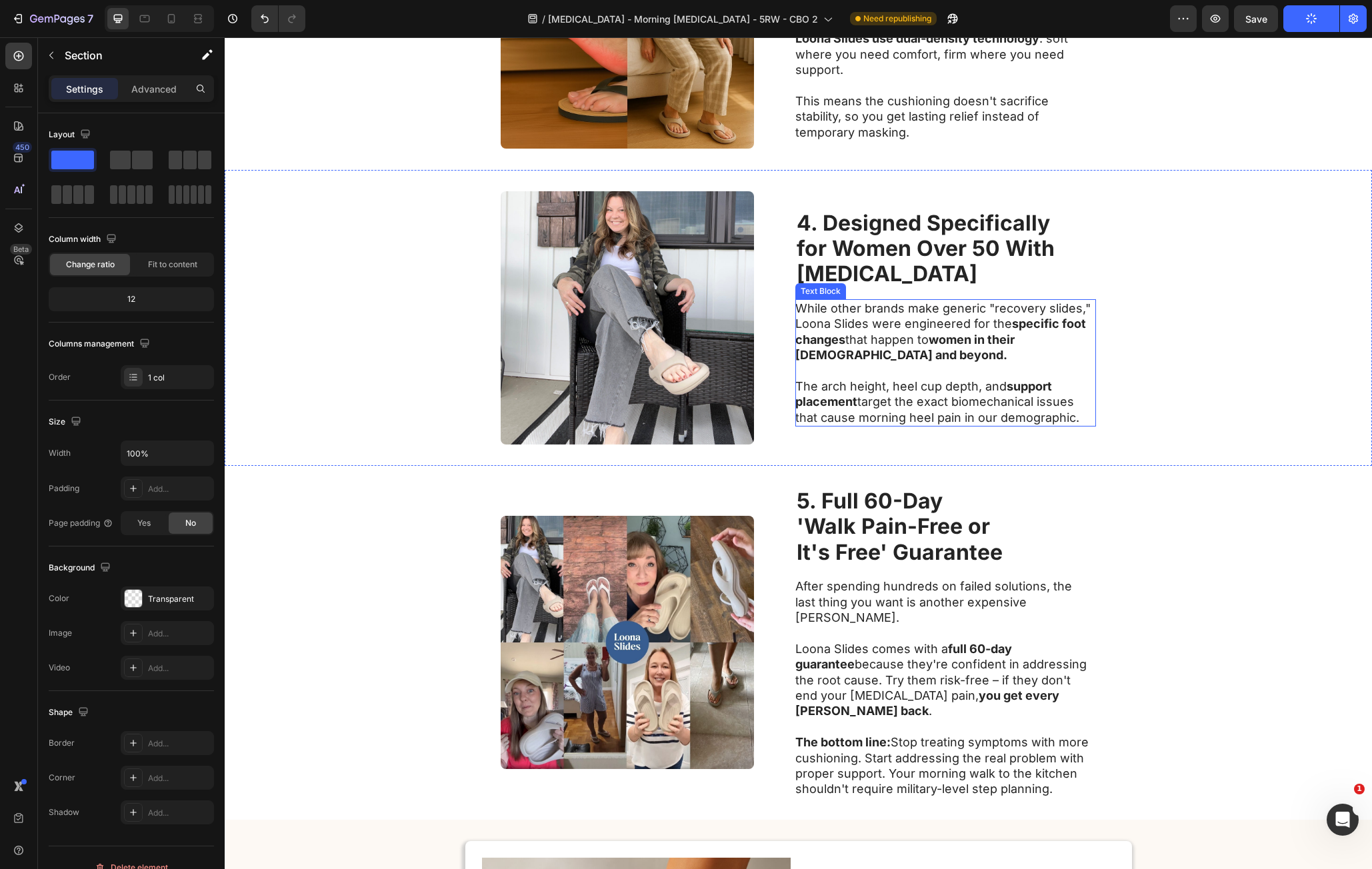
scroll to position [1401, 0]
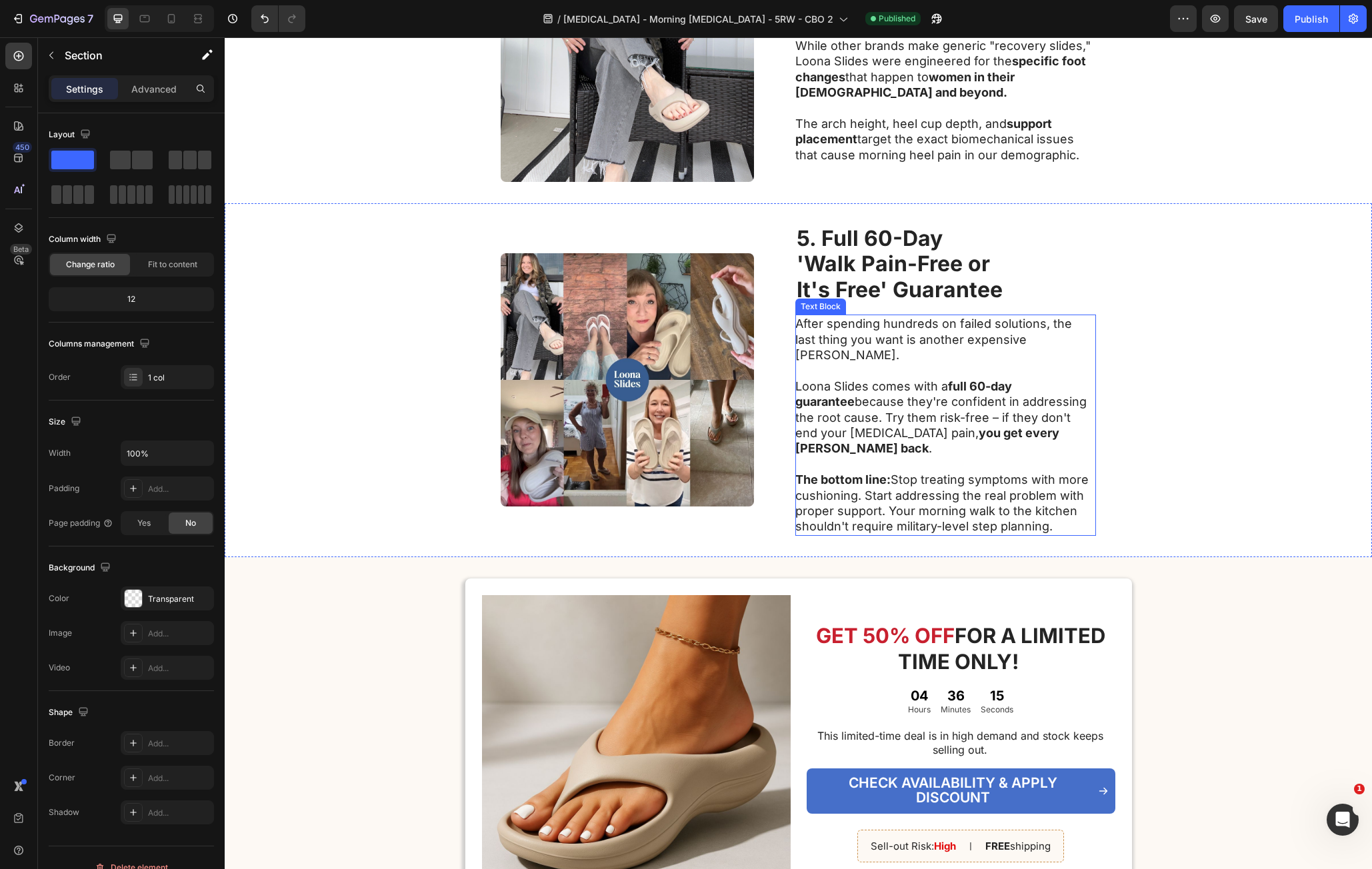
click at [872, 256] on strong "'Walk Pain-Free or" at bounding box center [893, 264] width 193 height 26
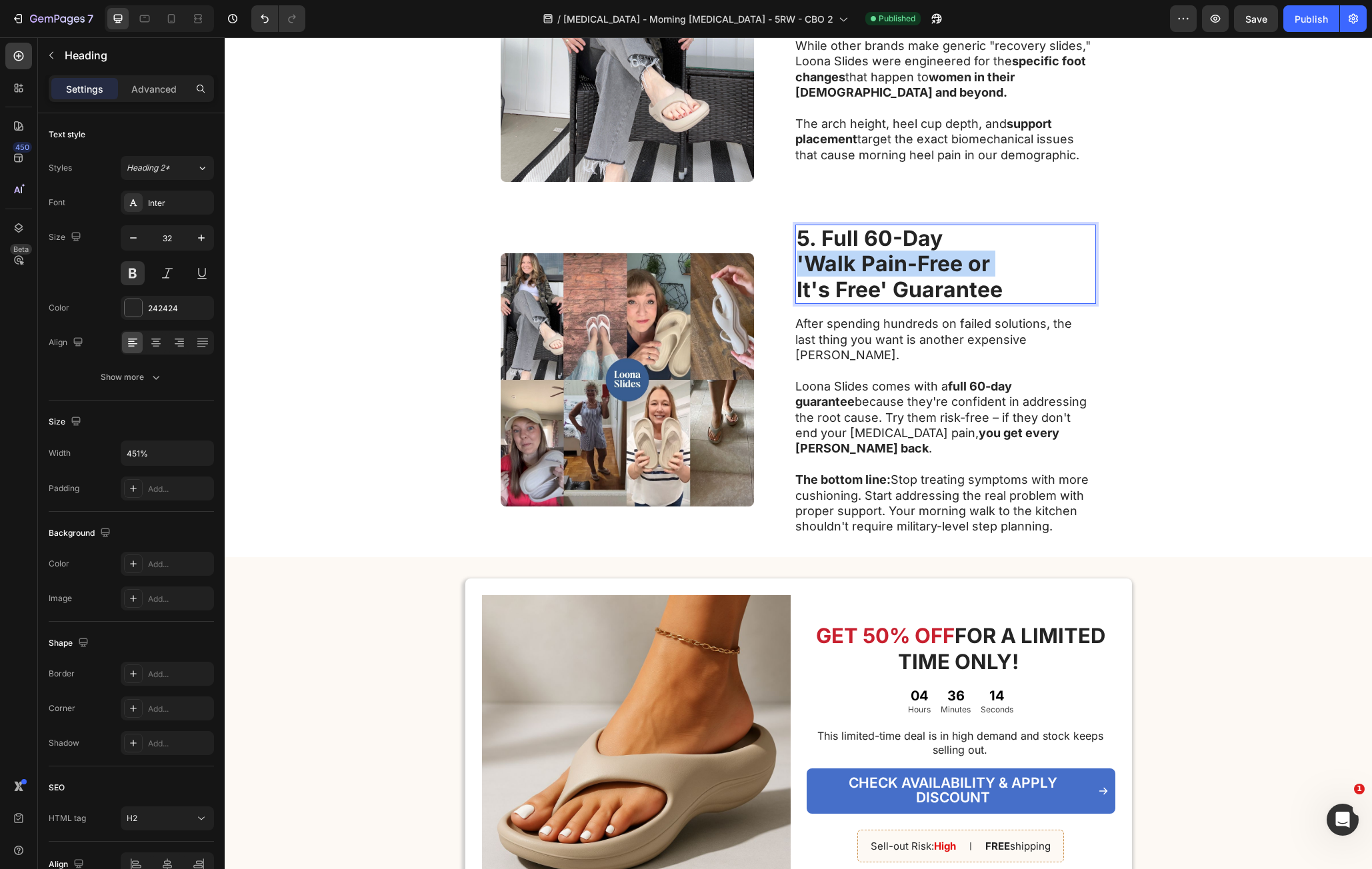
click at [872, 256] on strong "'Walk Pain-Free or" at bounding box center [893, 264] width 193 height 26
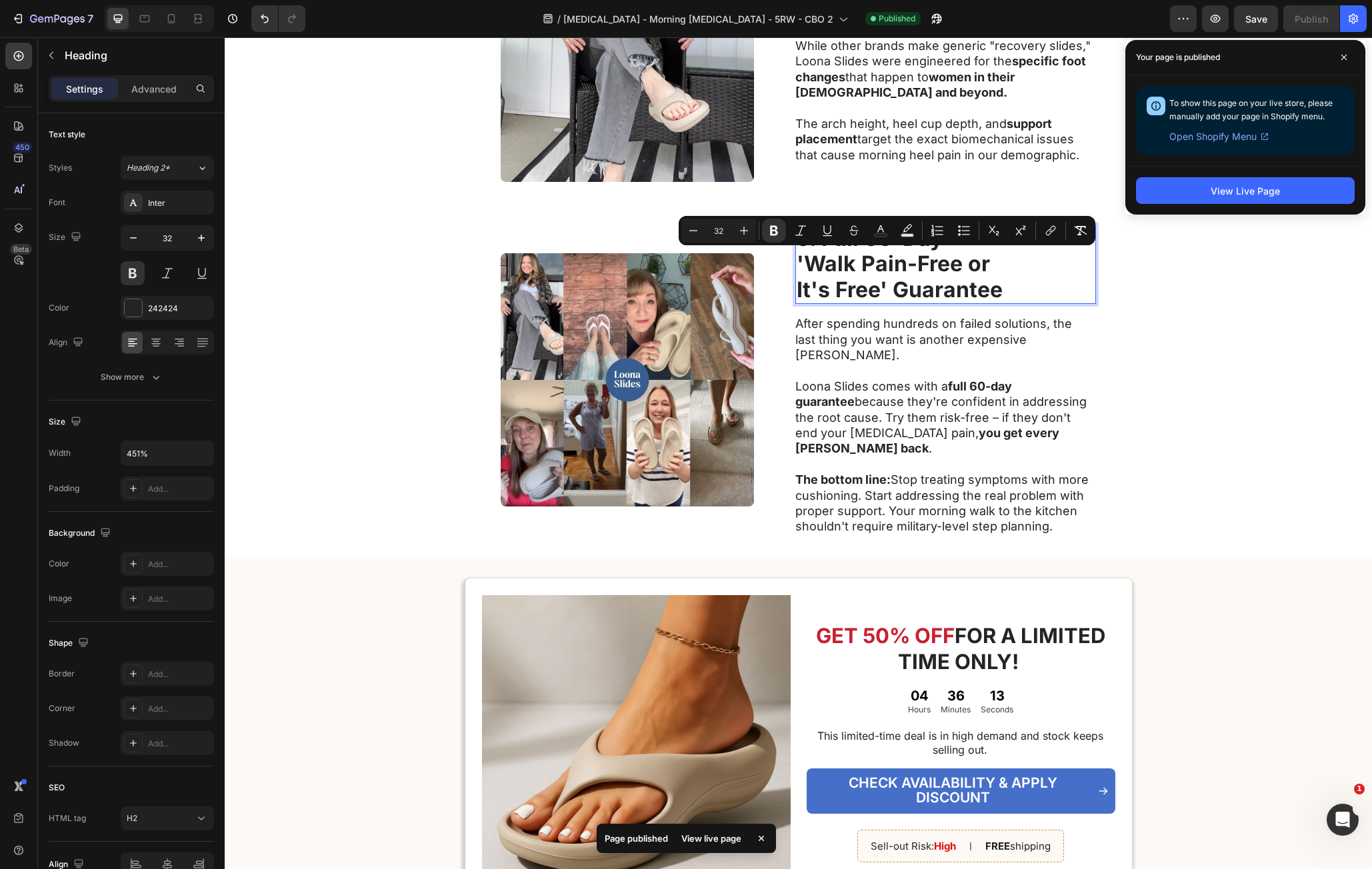
click at [989, 288] on strong "It's Free' Guarantee" at bounding box center [899, 289] width 206 height 26
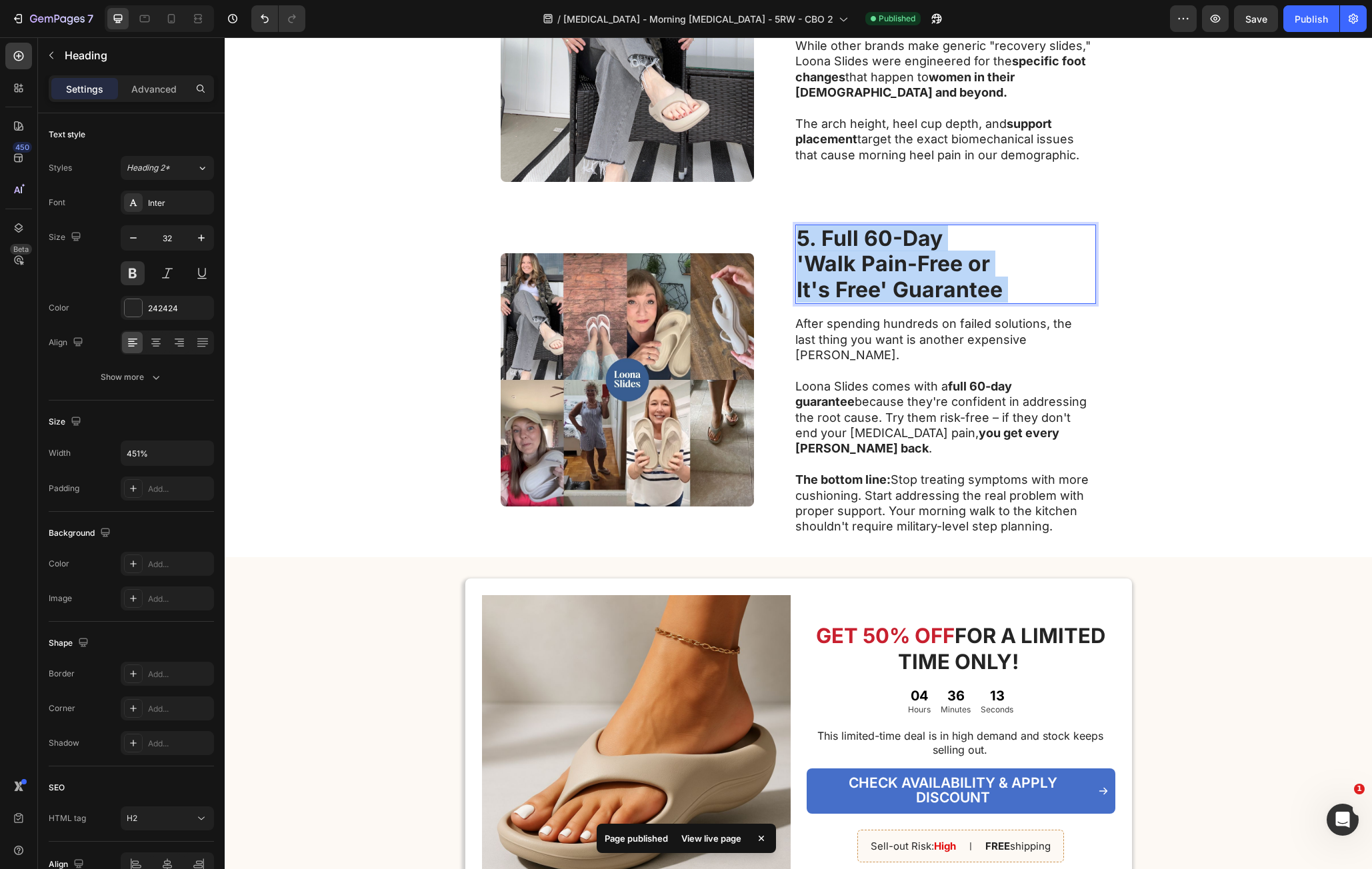
drag, startPoint x: 990, startPoint y: 288, endPoint x: 808, endPoint y: 254, distance: 185.1
click at [808, 254] on p "5. Full 60-Day 'Walk Pain-Free or It's Free' Guarantee" at bounding box center [946, 264] width 298 height 77
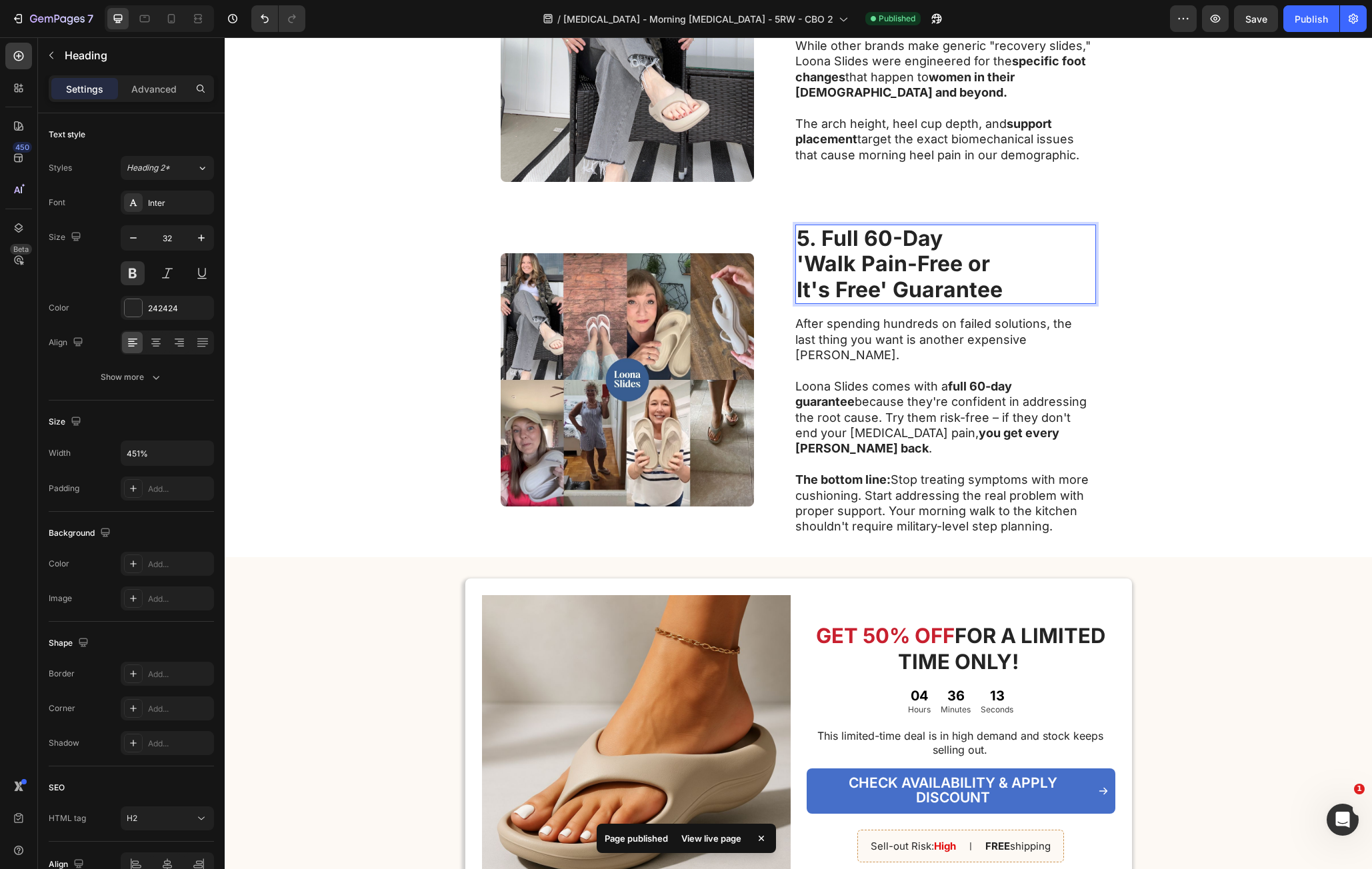
click at [808, 243] on strong "5. Full 60-Day" at bounding box center [870, 238] width 146 height 26
click at [800, 240] on strong "5. Full 60-Day" at bounding box center [870, 238] width 146 height 26
drag, startPoint x: 800, startPoint y: 240, endPoint x: 808, endPoint y: 240, distance: 8.0
click at [808, 240] on strong "5. Full 60-Day" at bounding box center [870, 238] width 146 height 26
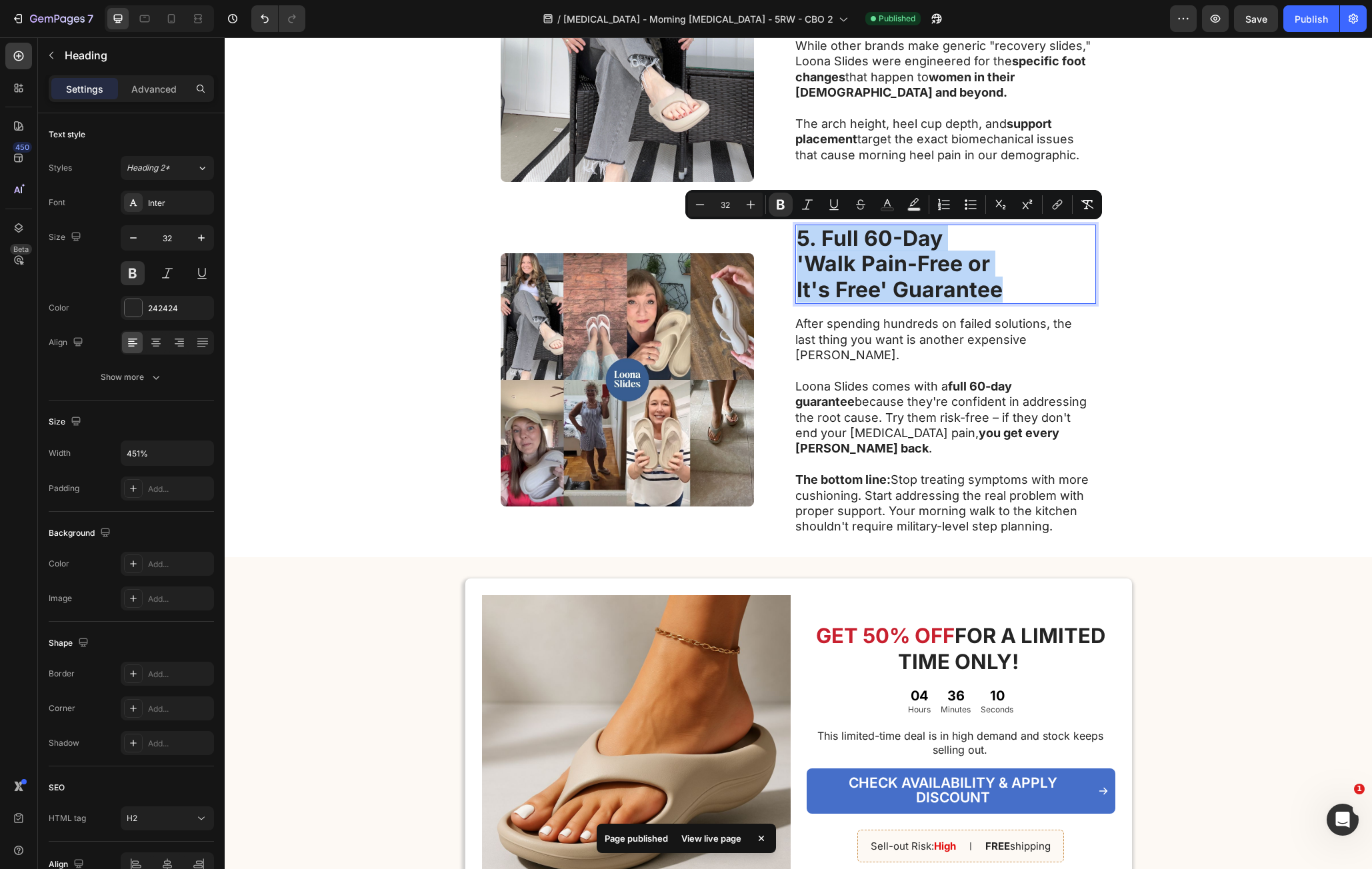
drag, startPoint x: 792, startPoint y: 246, endPoint x: 998, endPoint y: 307, distance: 214.8
click at [1036, 302] on p "5. Full 60-Day 'Walk Pain-Free or It's Free' Guarantee" at bounding box center [946, 264] width 298 height 77
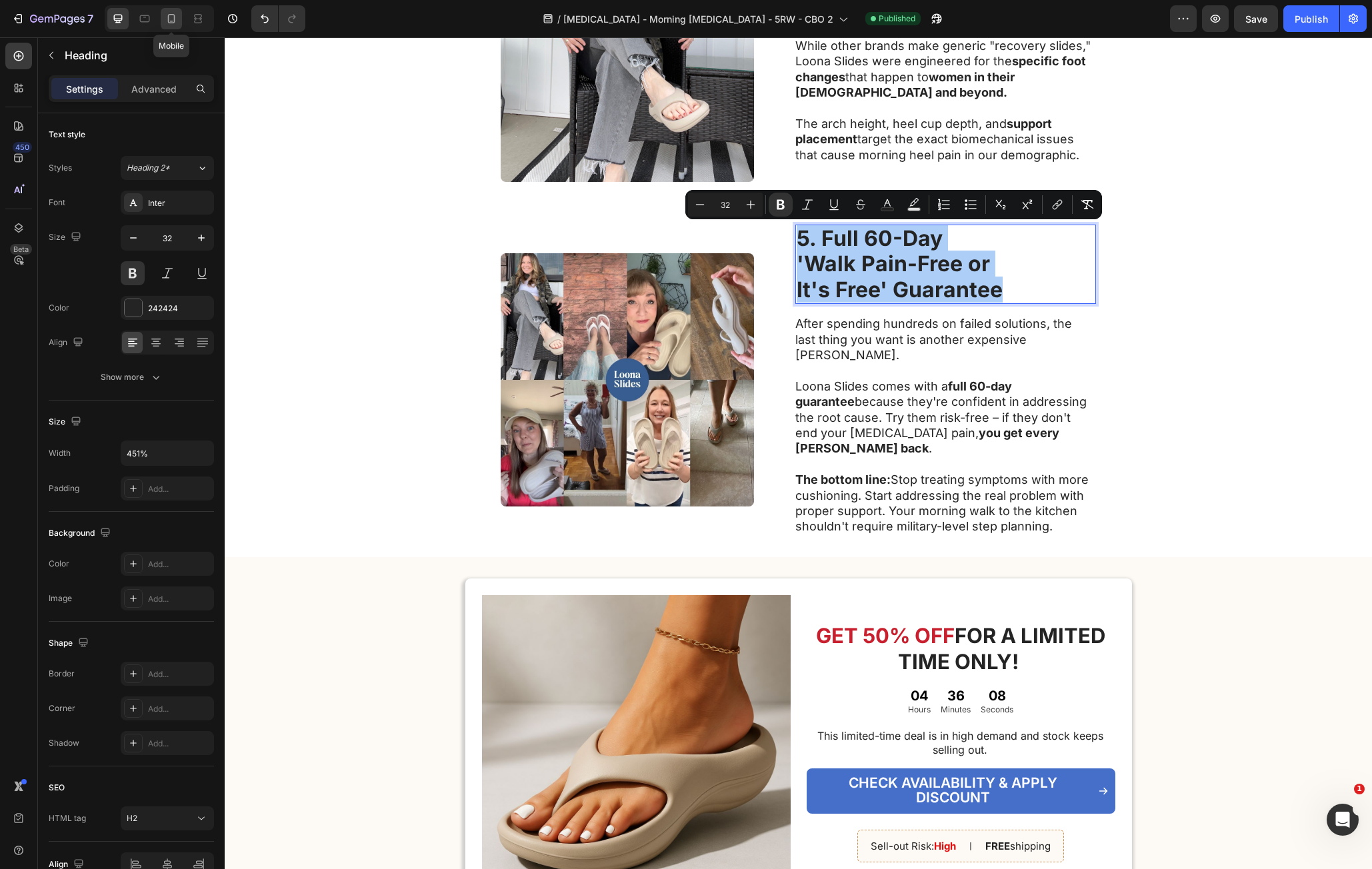
click at [166, 15] on icon at bounding box center [171, 18] width 13 height 13
type input "20"
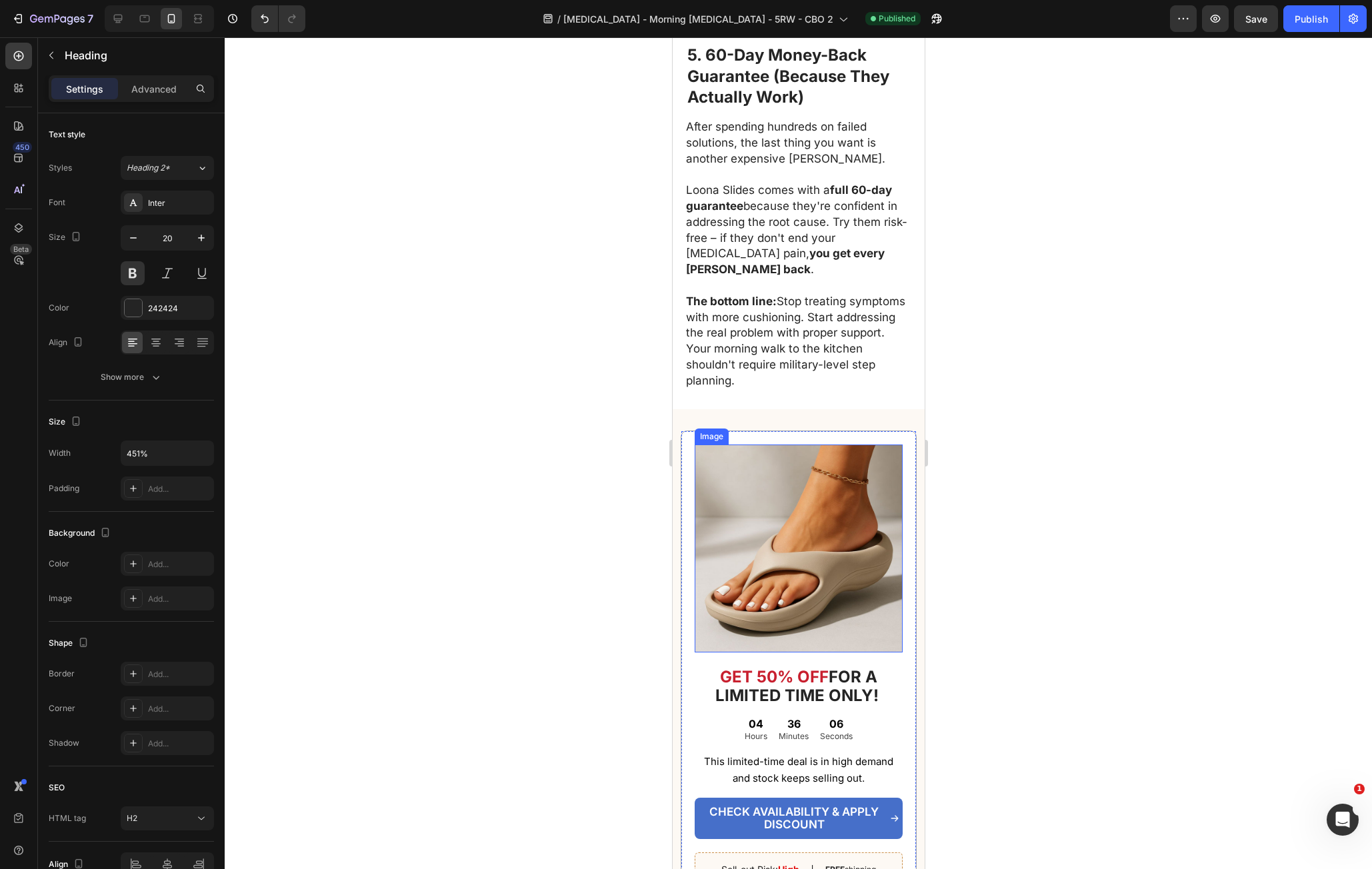
scroll to position [1687, 0]
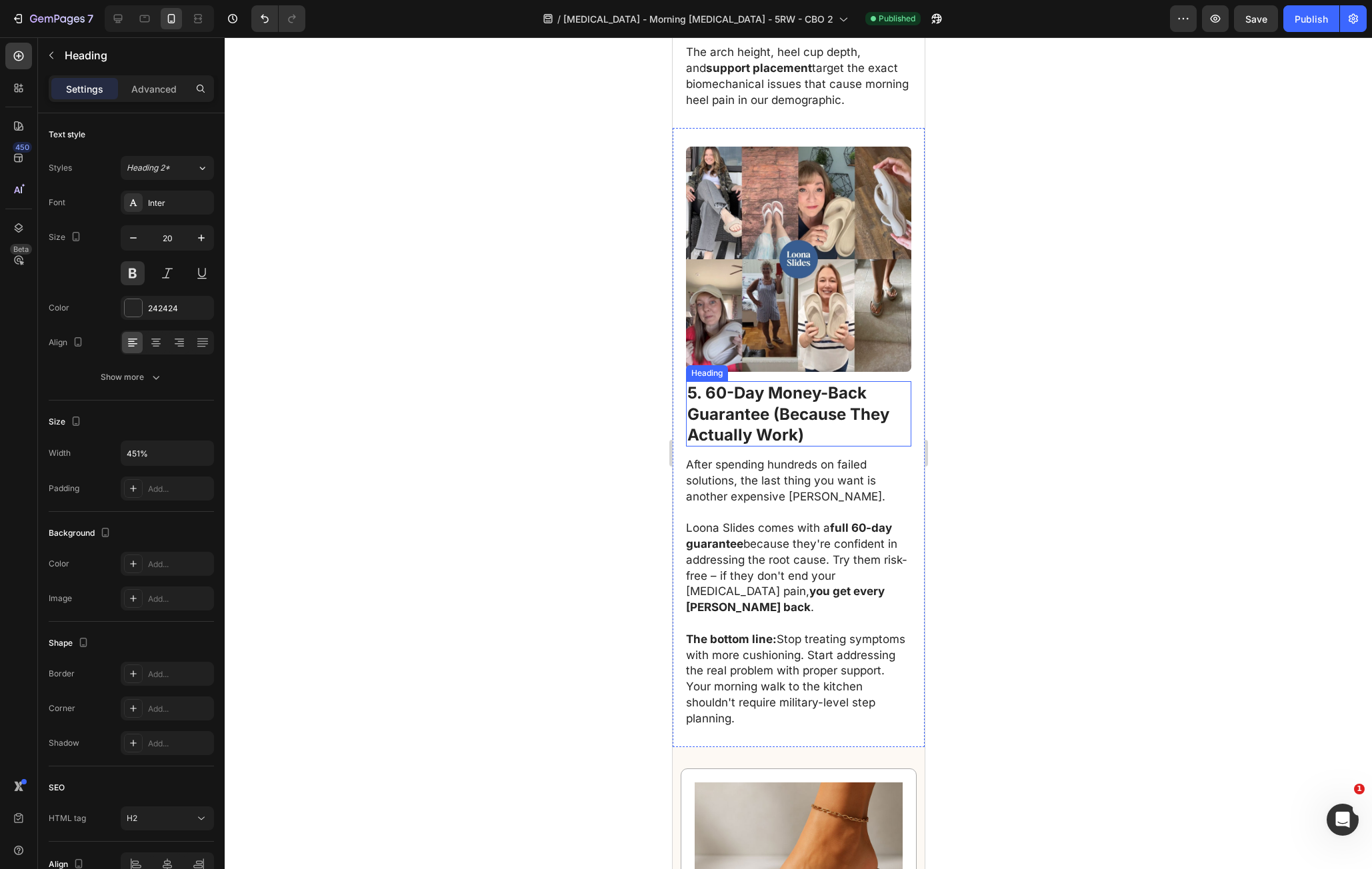
click at [764, 405] on strong "Guarantee (Because They" at bounding box center [787, 415] width 202 height 20
click at [808, 413] on p "5. 60-Day Money-Back Guarantee (Because They Actually Work)" at bounding box center [798, 414] width 223 height 62
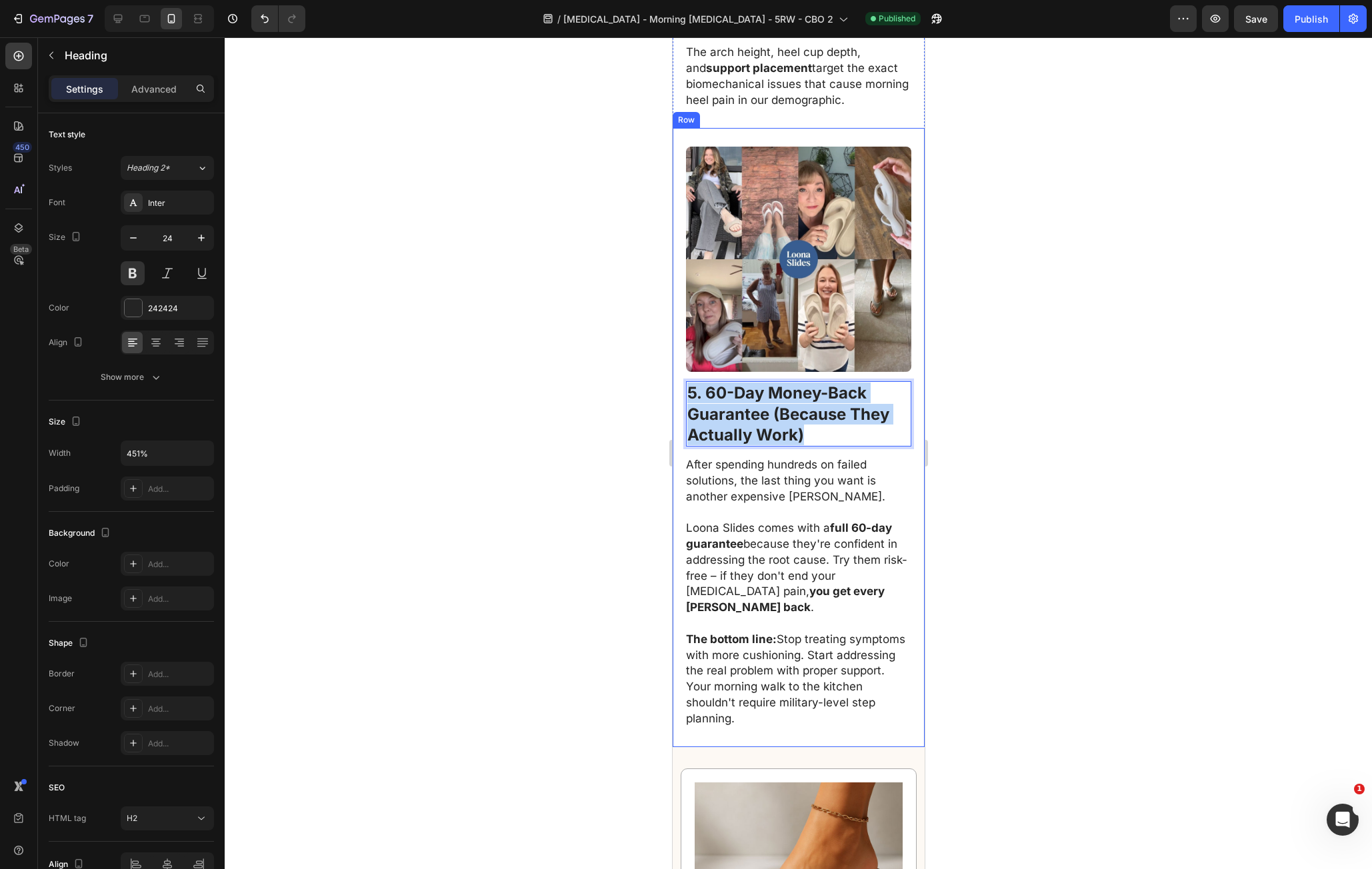
drag, startPoint x: 808, startPoint y: 413, endPoint x: 684, endPoint y: 380, distance: 128.3
click at [684, 380] on div "Image 5. 60-Day Money-Back Guarantee (Because They Actually Work) Heading 14 Af…" at bounding box center [798, 437] width 252 height 619
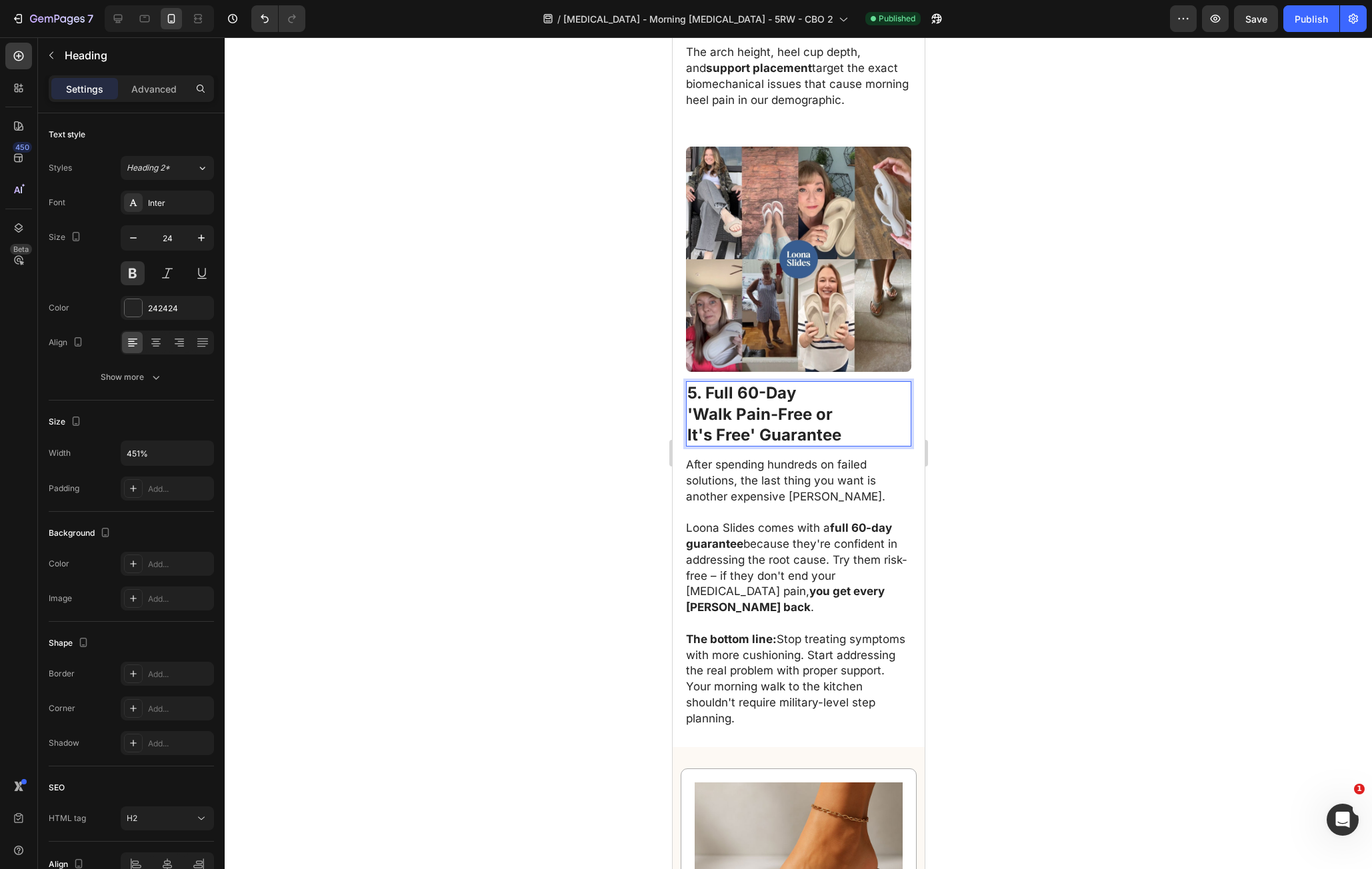
click at [1047, 431] on div at bounding box center [798, 453] width 1148 height 832
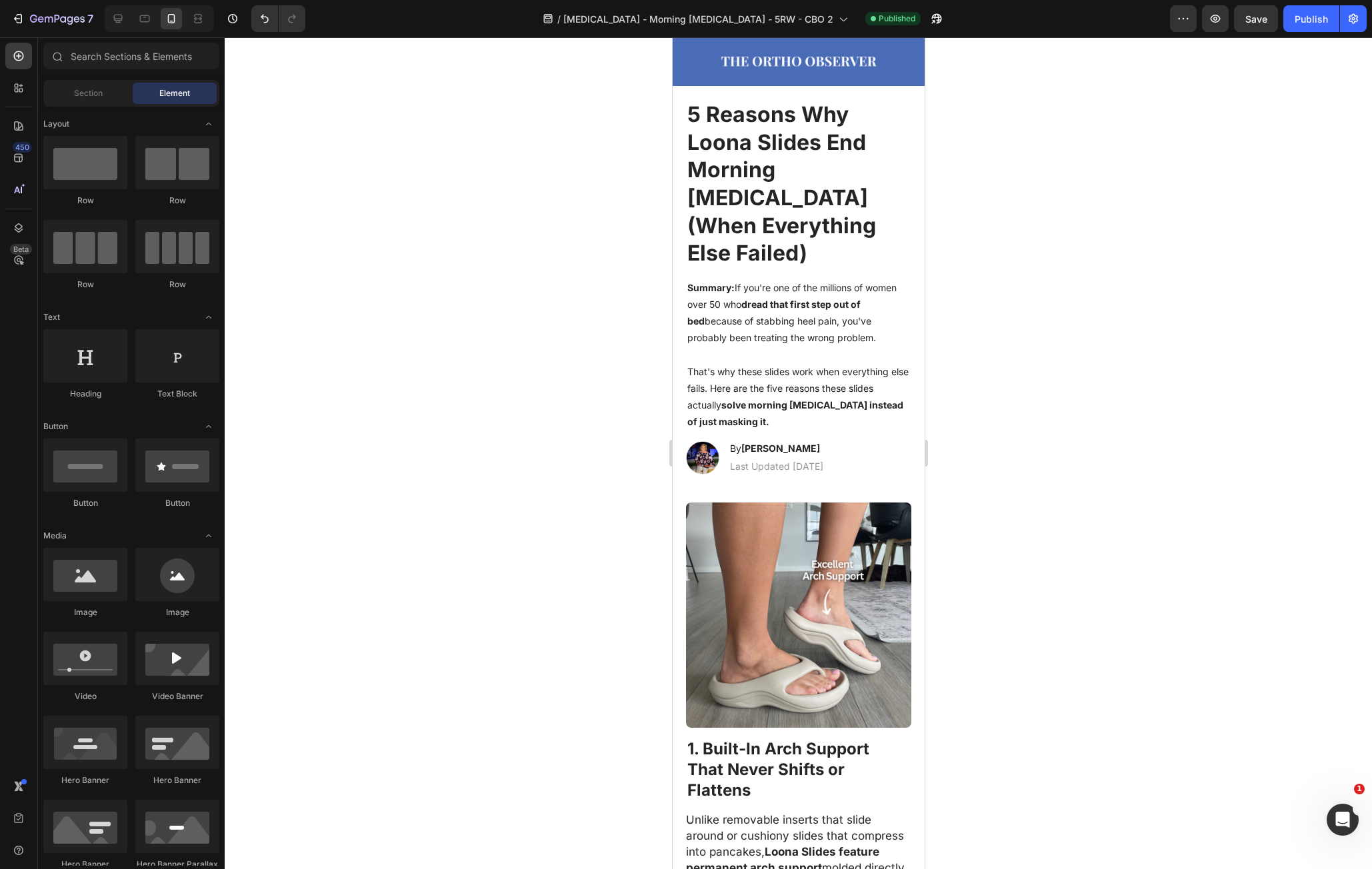
scroll to position [0, 0]
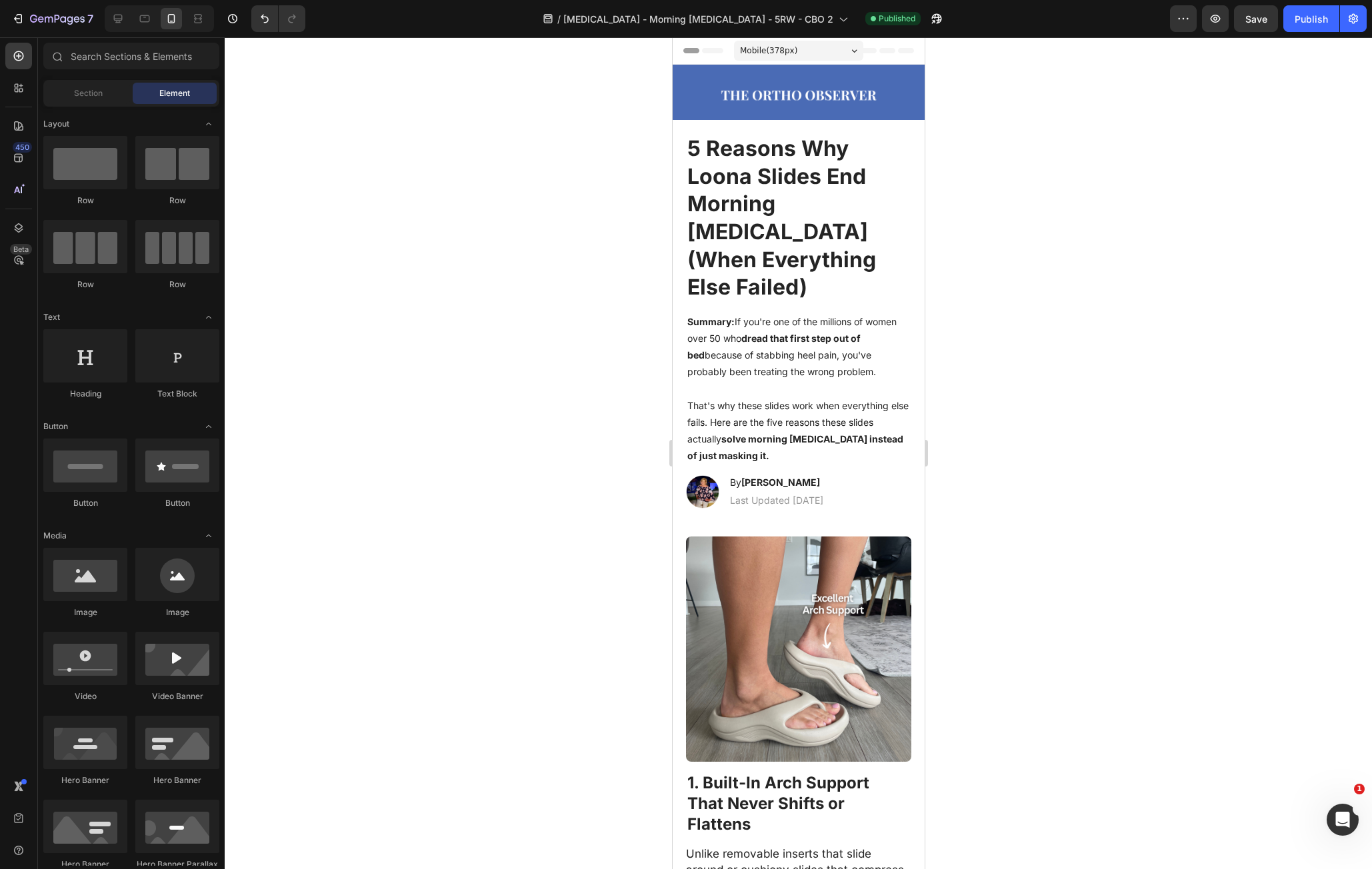
click at [1130, 308] on div at bounding box center [798, 453] width 1148 height 832
drag, startPoint x: 1294, startPoint y: 21, endPoint x: 1303, endPoint y: 17, distance: 9.8
click at [1299, 19] on button "Publish" at bounding box center [1311, 19] width 56 height 27
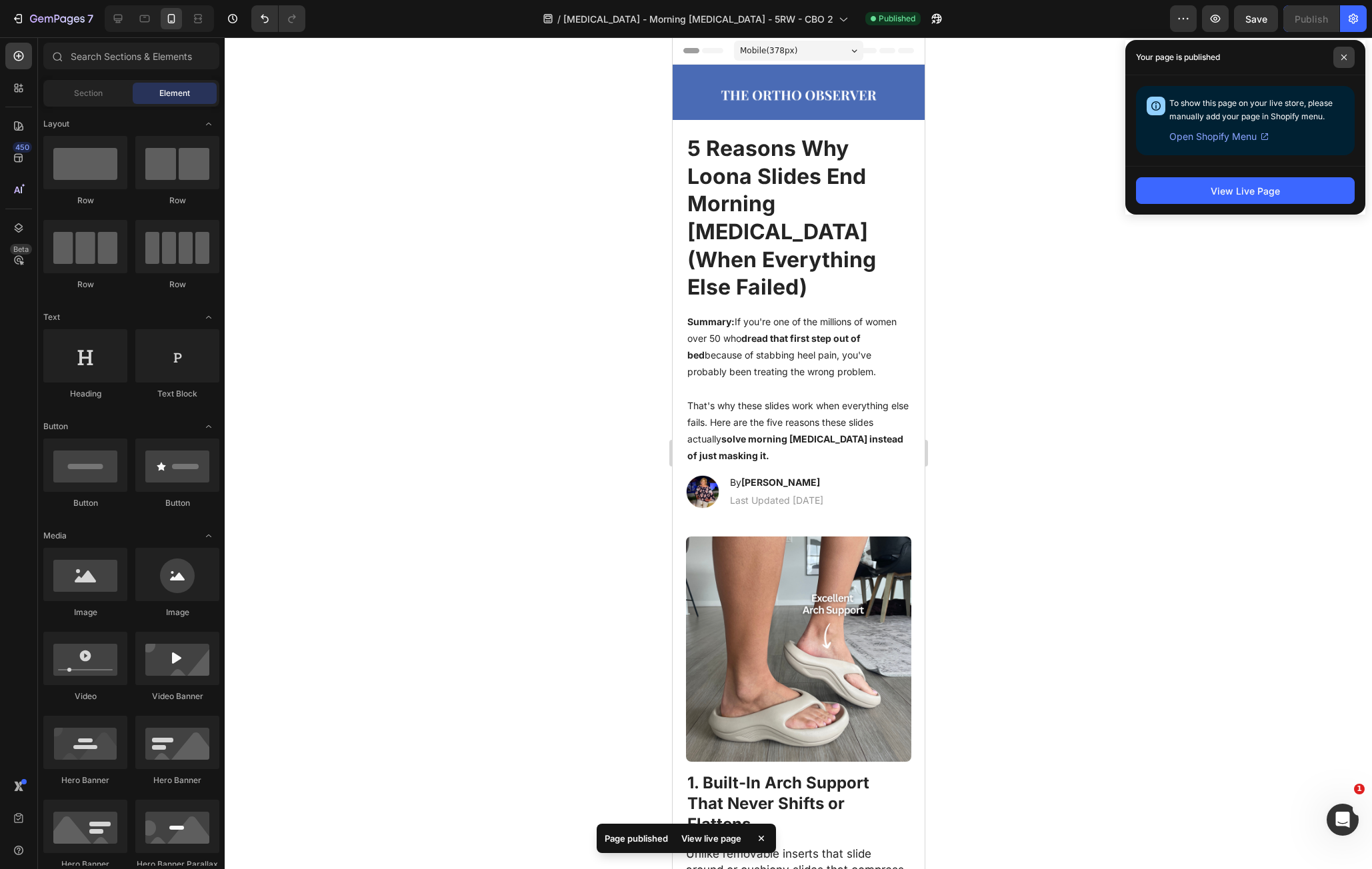
click at [1340, 60] on span at bounding box center [1344, 57] width 21 height 21
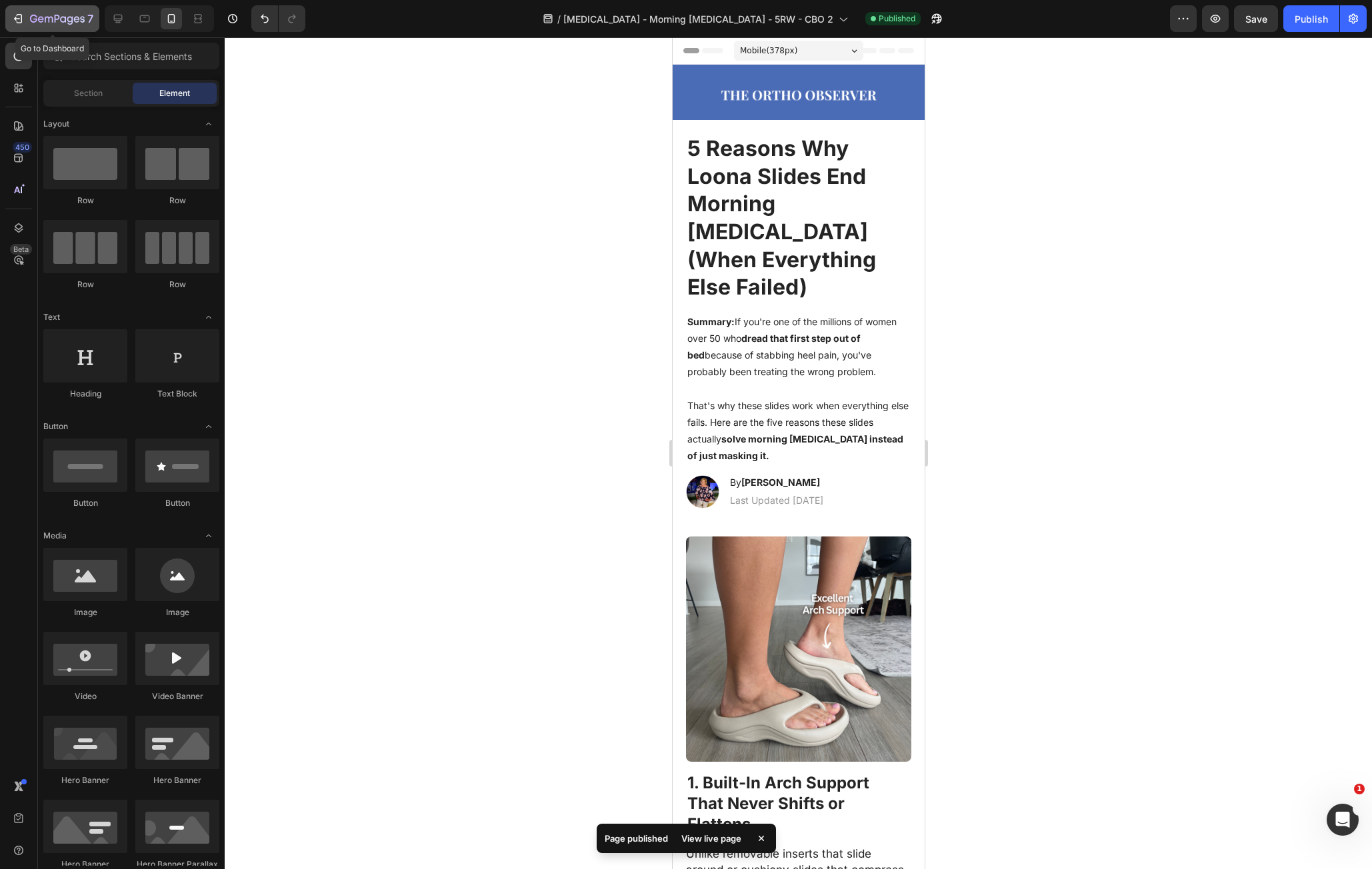
click at [36, 12] on div "7" at bounding box center [61, 19] width 63 height 16
click at [77, 27] on button "7" at bounding box center [53, 19] width 94 height 27
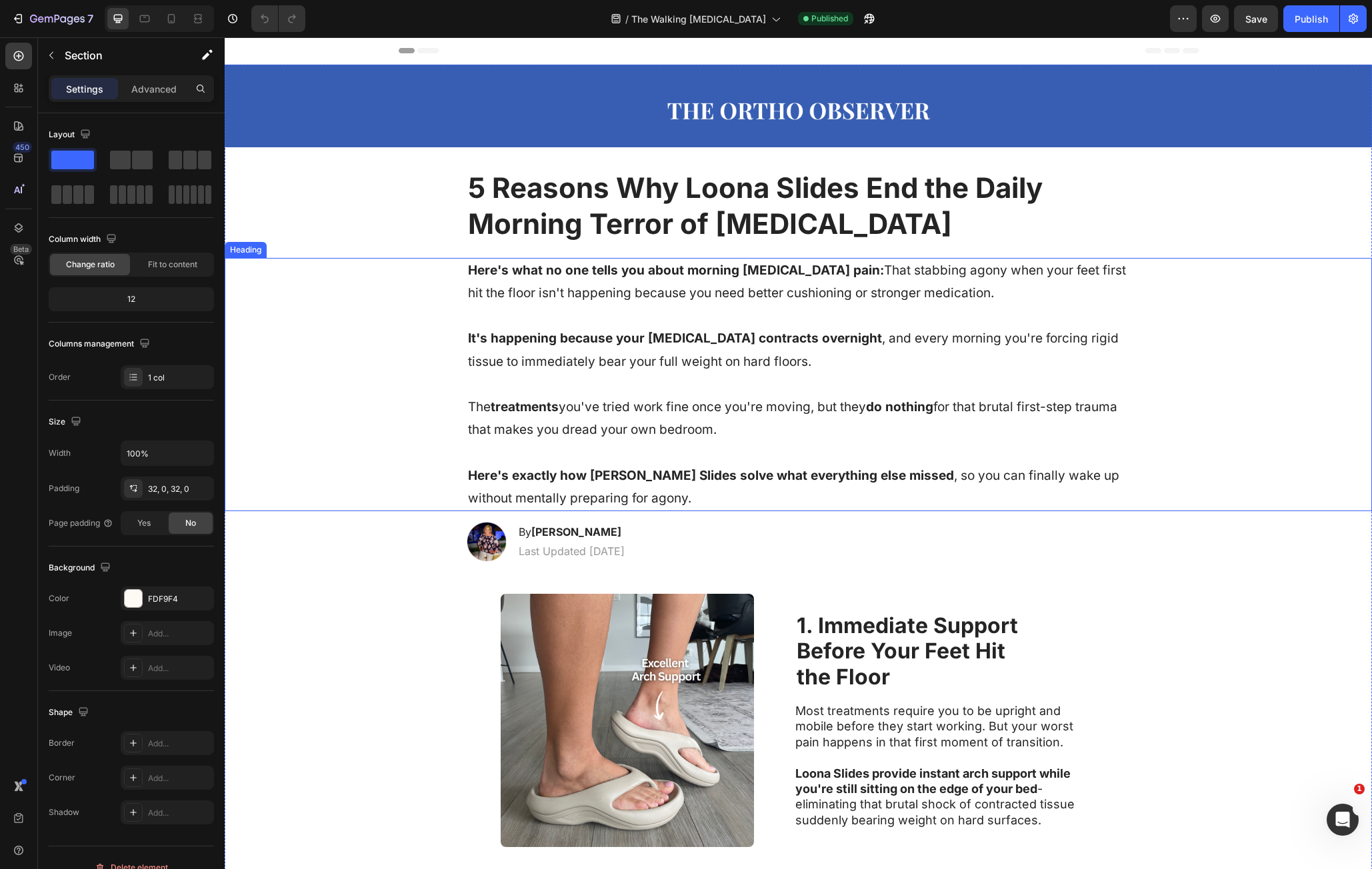
drag, startPoint x: 1220, startPoint y: 574, endPoint x: 1229, endPoint y: 279, distance: 295.1
click at [675, 199] on h1 "5 Reasons Why Loona Slides End the Daily Morning Terror of [MEDICAL_DATA]" at bounding box center [799, 206] width 664 height 76
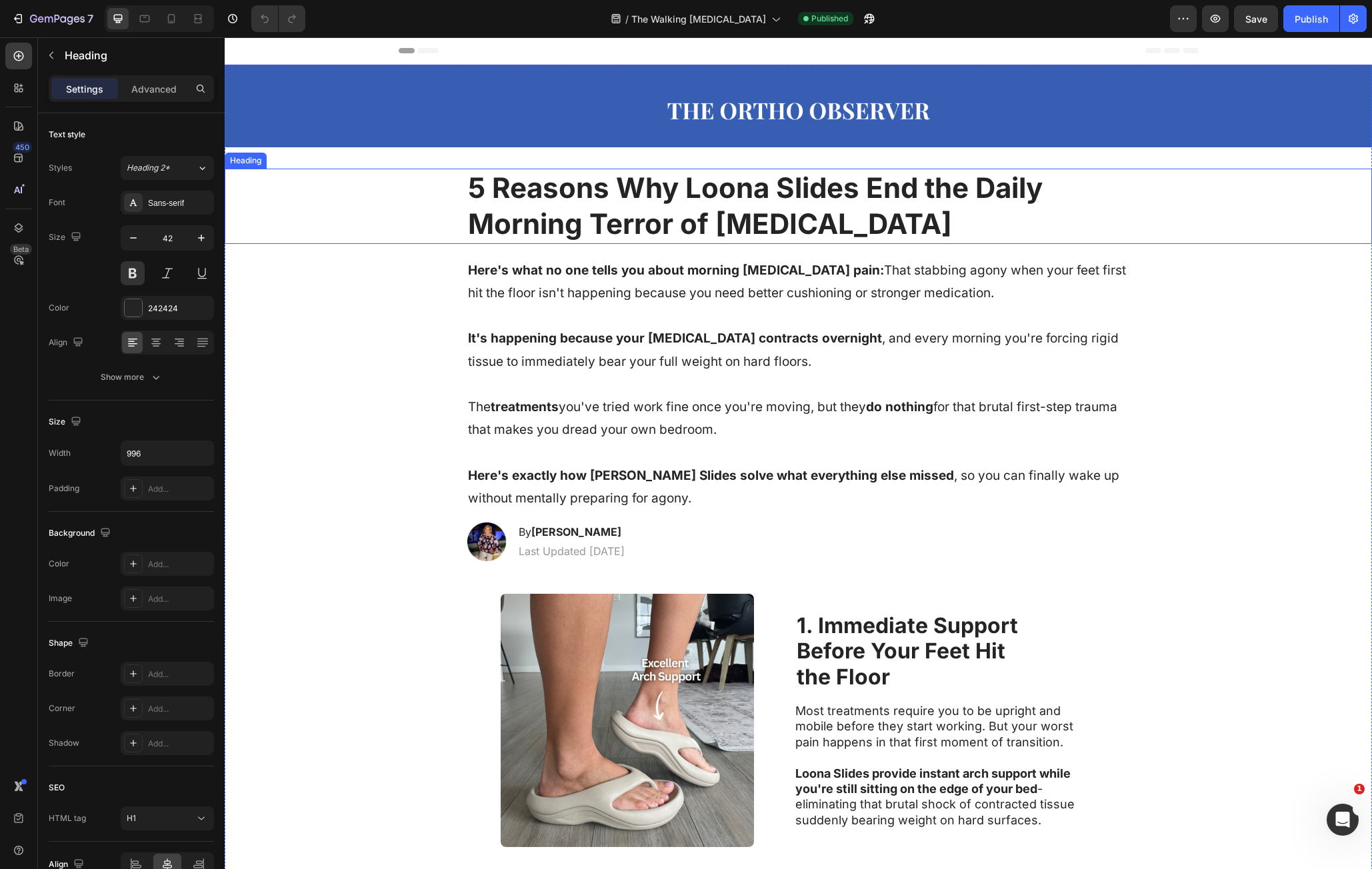
click at [675, 199] on h1 "5 Reasons Why Loona Slides End the Daily Morning Terror of [MEDICAL_DATA]" at bounding box center [799, 206] width 664 height 76
click at [675, 199] on p "5 Reasons Why Loona Slides End the Daily Morning Terror of [MEDICAL_DATA]" at bounding box center [799, 207] width 662 height 73
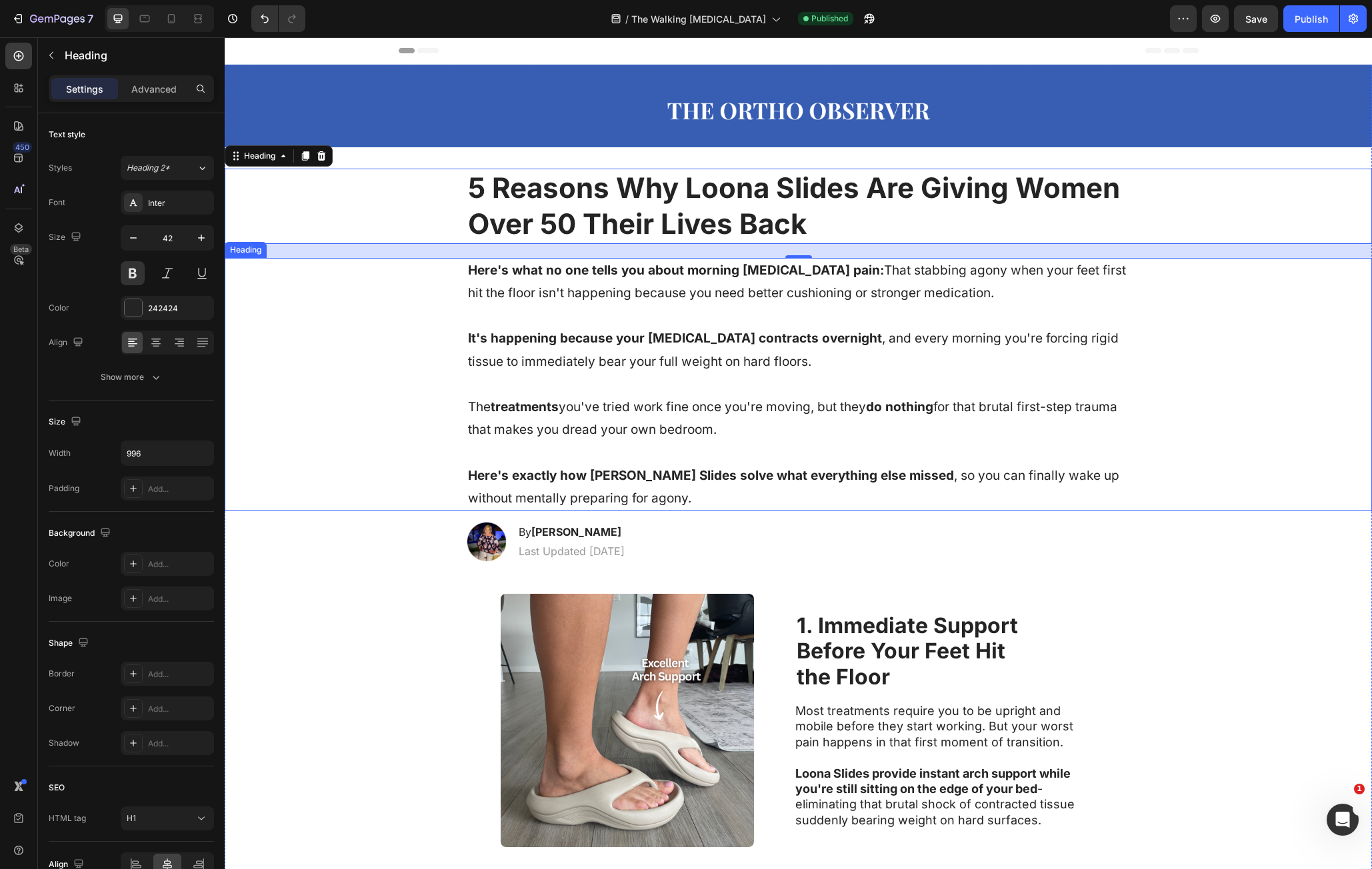
click at [599, 272] on strong "Here's what no one tells you about morning [MEDICAL_DATA] pain:" at bounding box center [676, 270] width 416 height 15
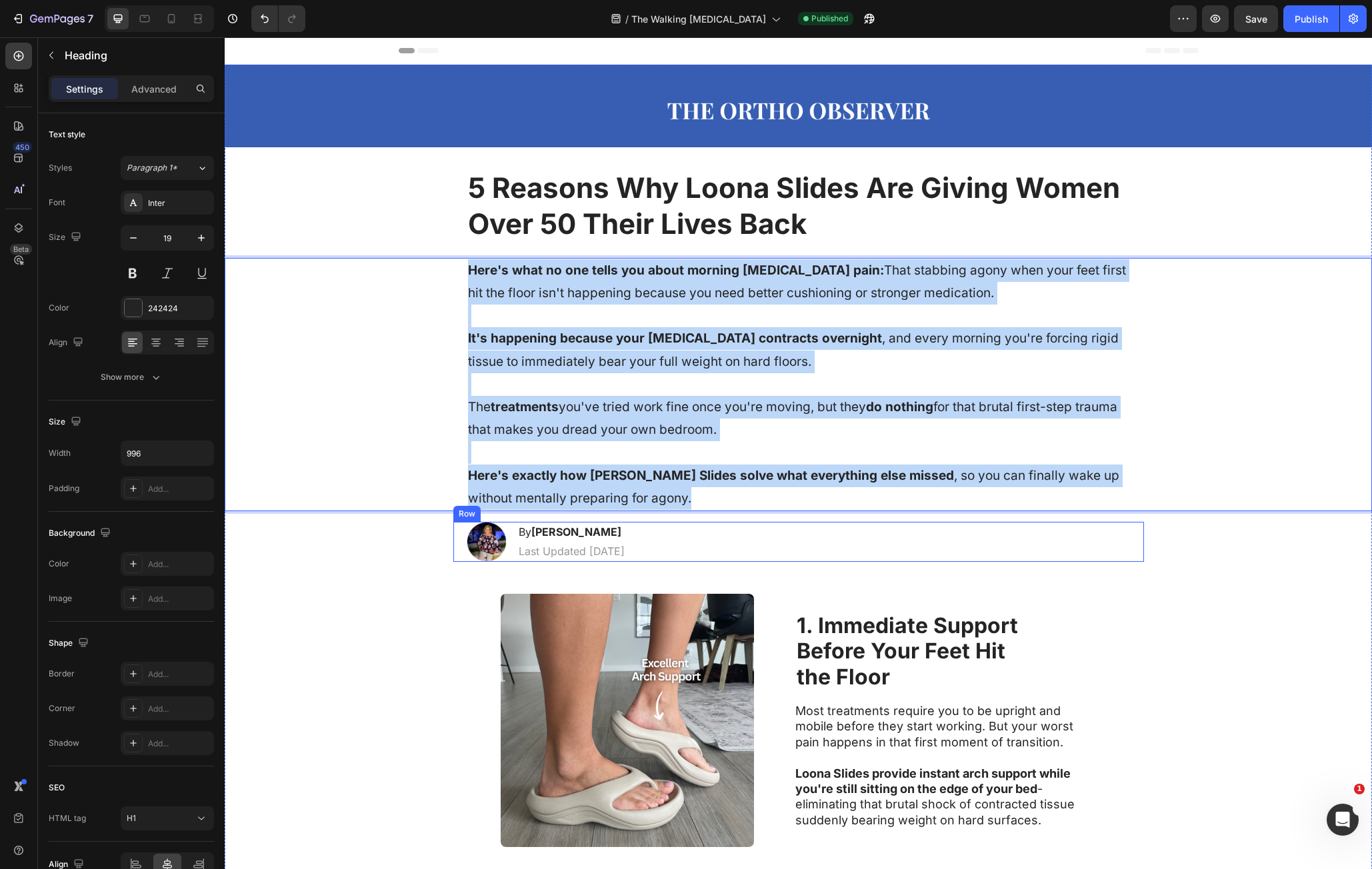
drag, startPoint x: 472, startPoint y: 271, endPoint x: 865, endPoint y: 529, distance: 470.1
click at [865, 529] on div "Image Row Row ⁠⁠⁠⁠⁠⁠⁠ 5 Reasons Why Loona Slides Are Giving Women Over 50 Their…" at bounding box center [798, 763] width 1148 height 1396
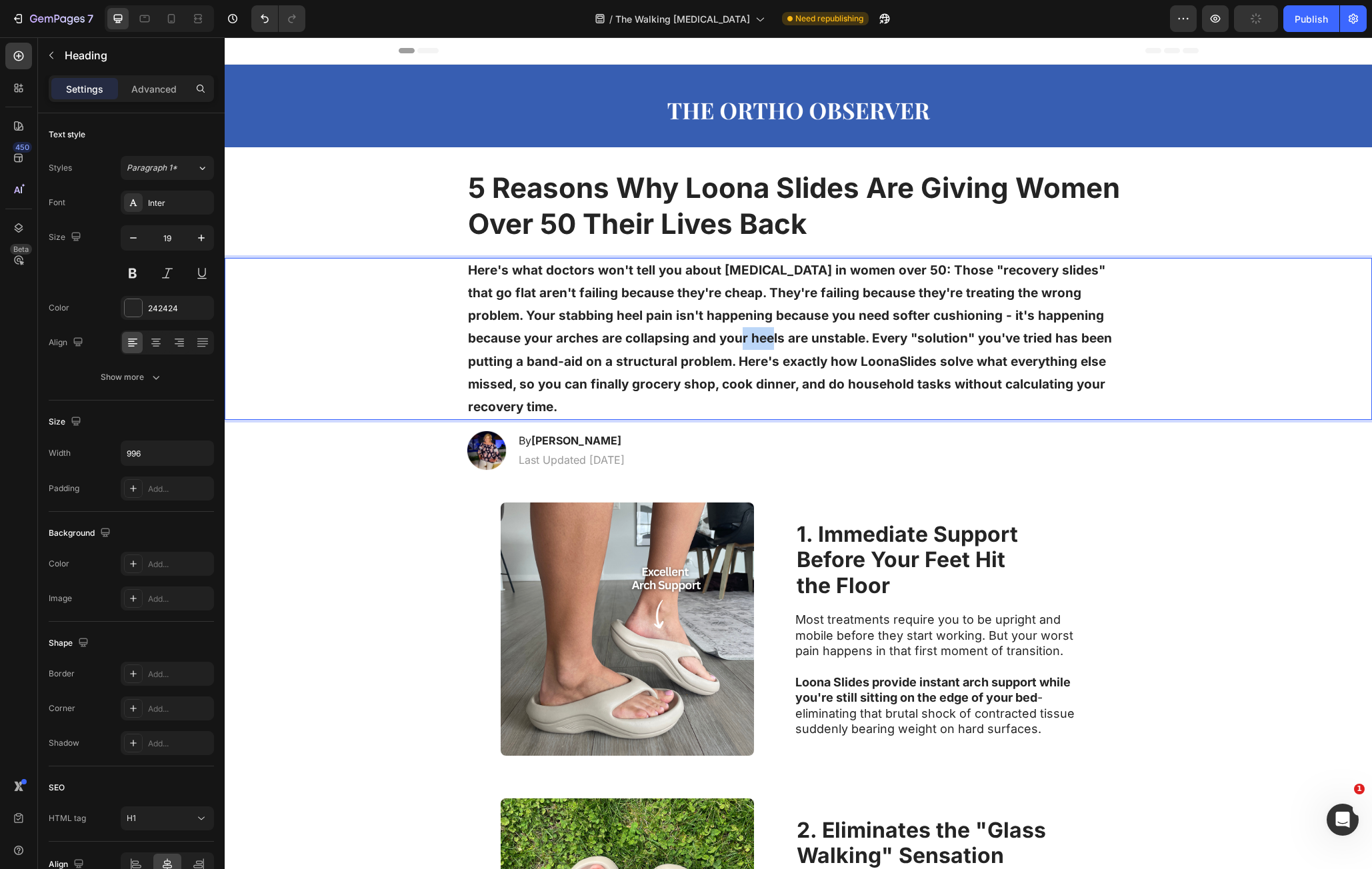
click at [639, 337] on strong "Here's what doctors won't tell you about [MEDICAL_DATA] in women over 50: Those…" at bounding box center [790, 338] width 644 height 152
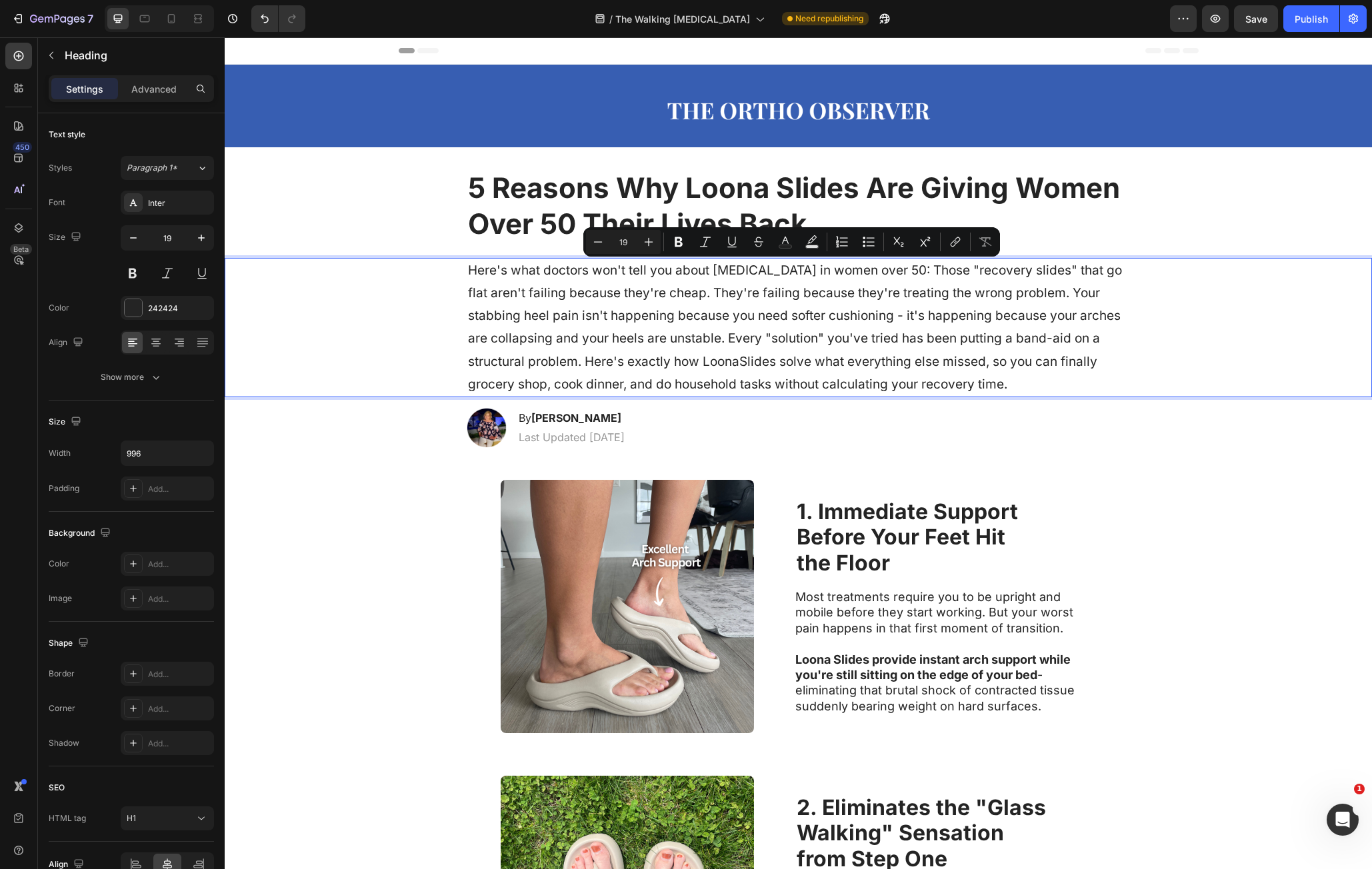
click at [846, 286] on p "Here's what doctors won't tell you about [MEDICAL_DATA] in women over 50: Those…" at bounding box center [799, 328] width 662 height 137
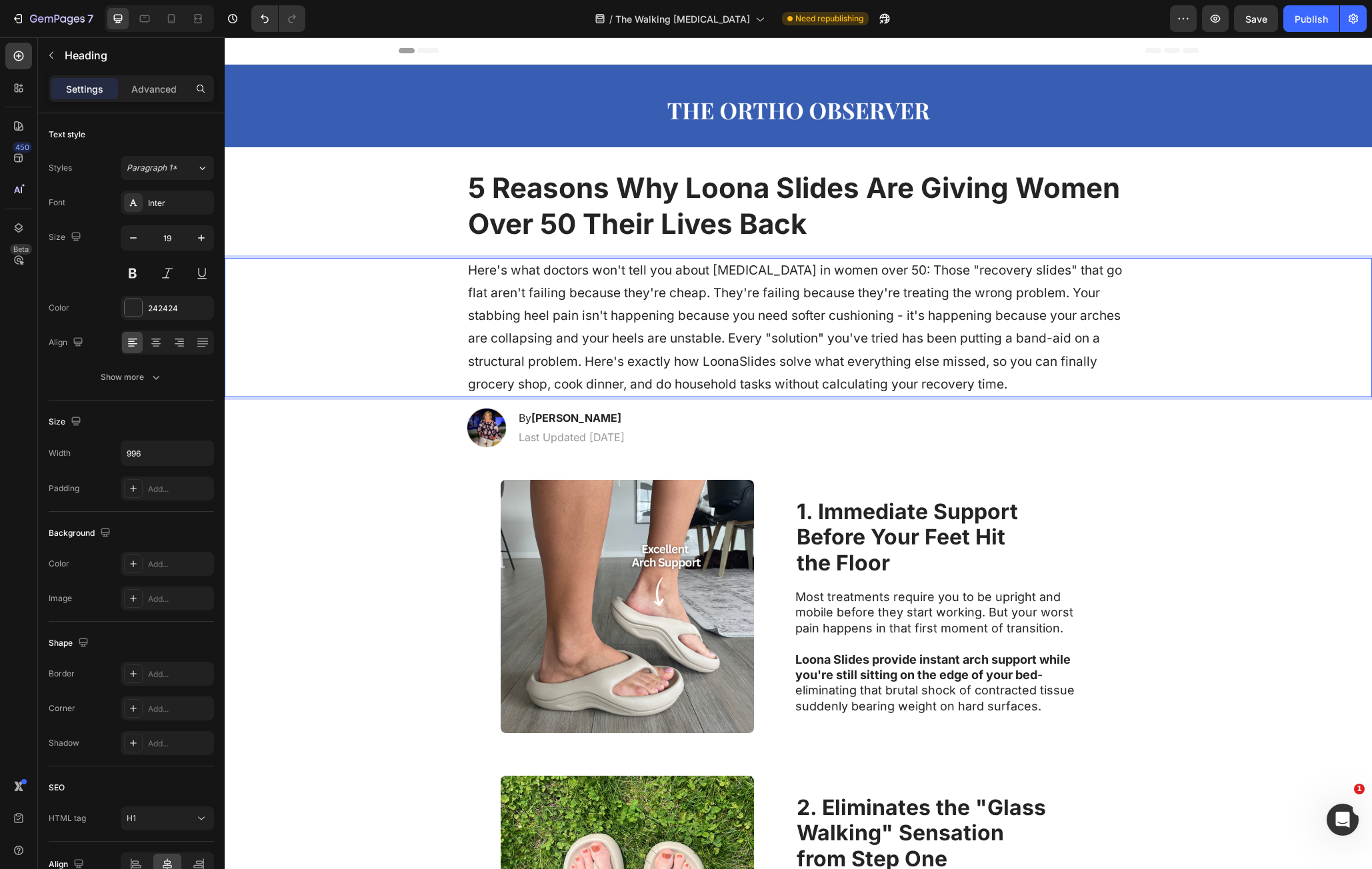
click at [711, 294] on p "Here's what doctors won't tell you about [MEDICAL_DATA] in women over 50: Those…" at bounding box center [799, 328] width 662 height 137
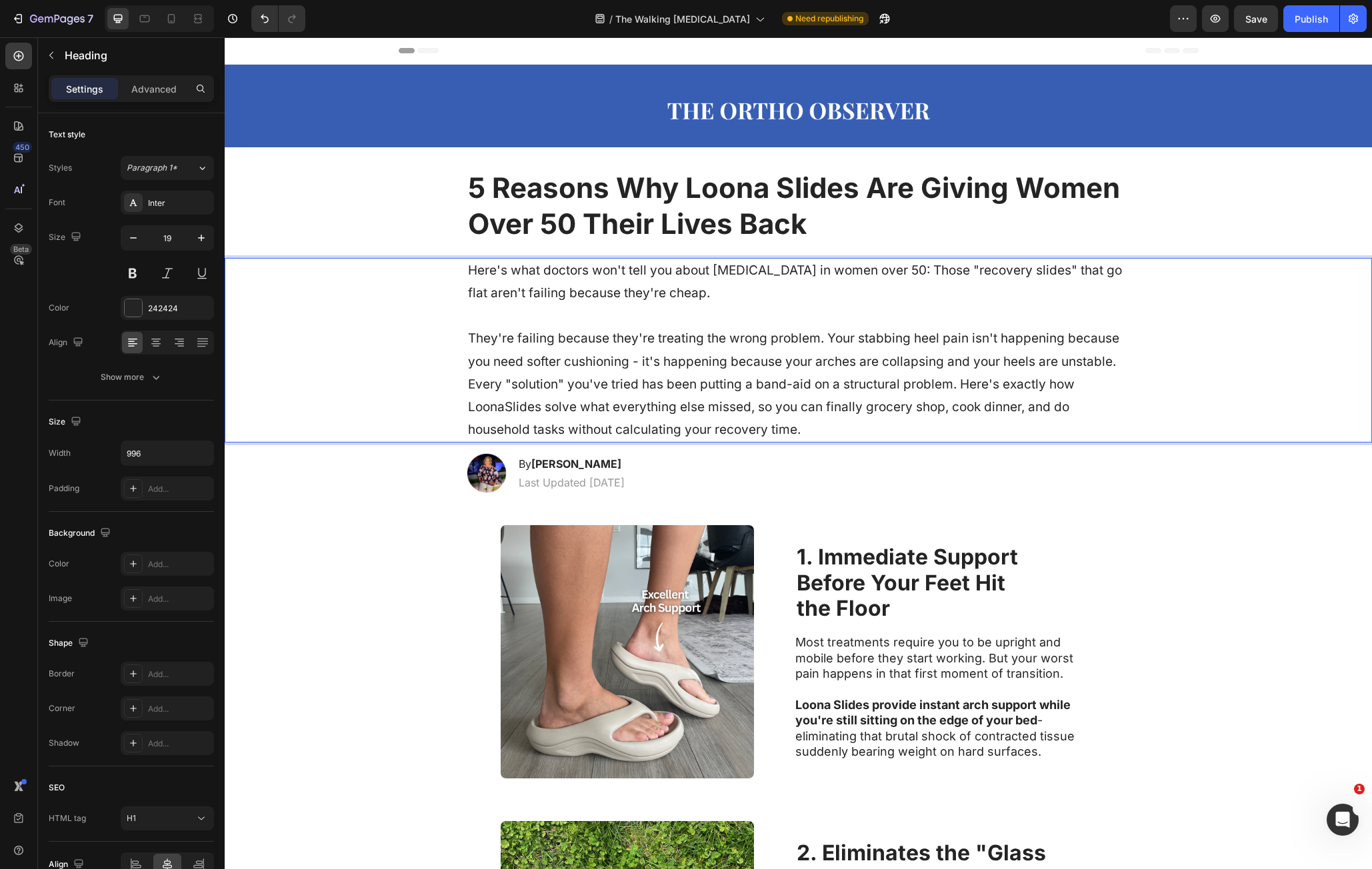
click at [957, 386] on p "Here's what doctors won't tell you about [MEDICAL_DATA] in women over 50: Those…" at bounding box center [799, 350] width 662 height 183
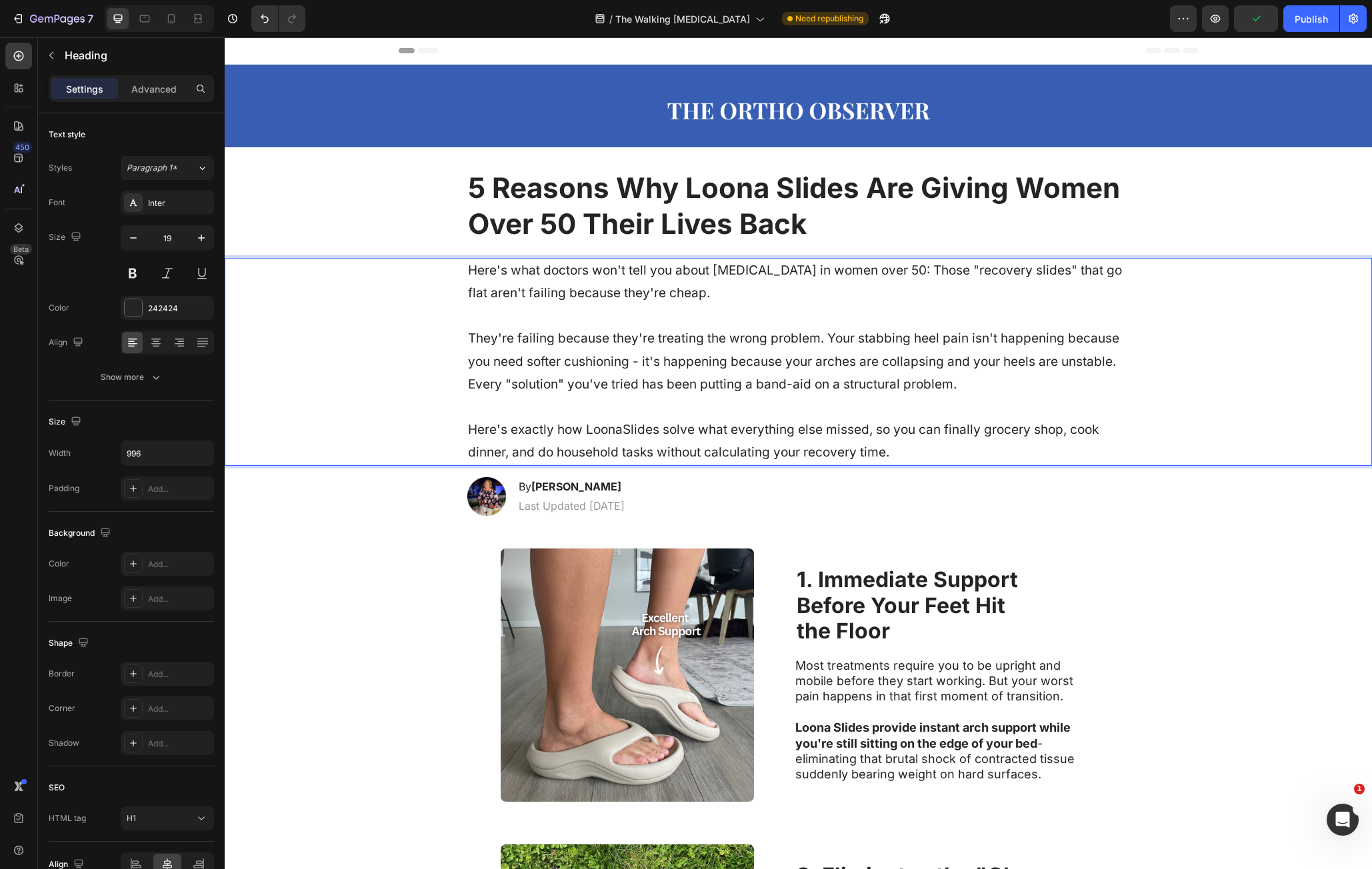
click at [1124, 368] on h1 "Here's what doctors won't tell you about [MEDICAL_DATA] in women over 50: Those…" at bounding box center [799, 362] width 664 height 208
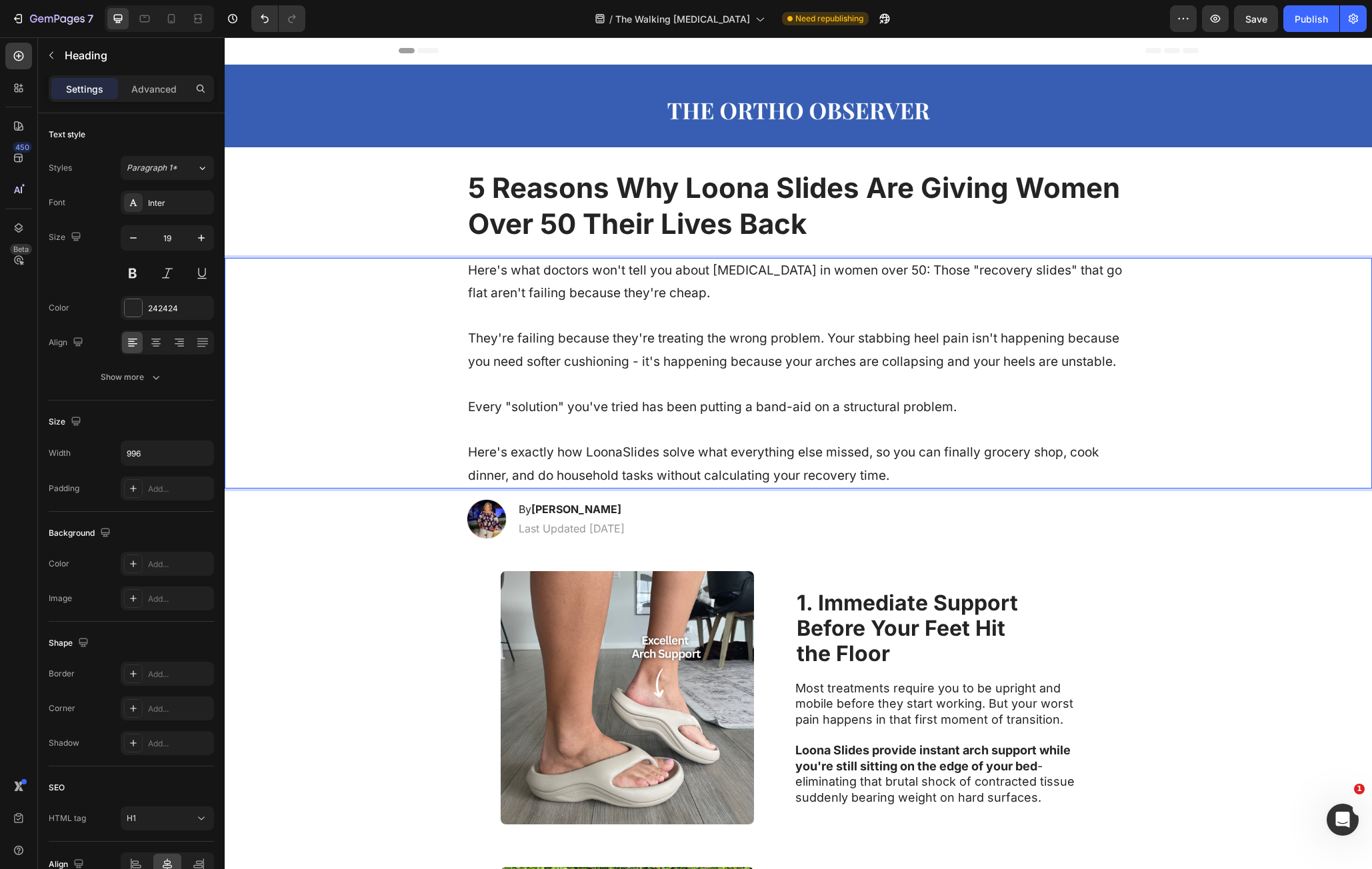
click at [490, 266] on p "Here's what doctors won't tell you about [MEDICAL_DATA] in women over 50: Those…" at bounding box center [799, 373] width 662 height 228
click at [482, 271] on p "Here's what doctors won't tell you about [MEDICAL_DATA] in women over 50: Those…" at bounding box center [799, 373] width 662 height 228
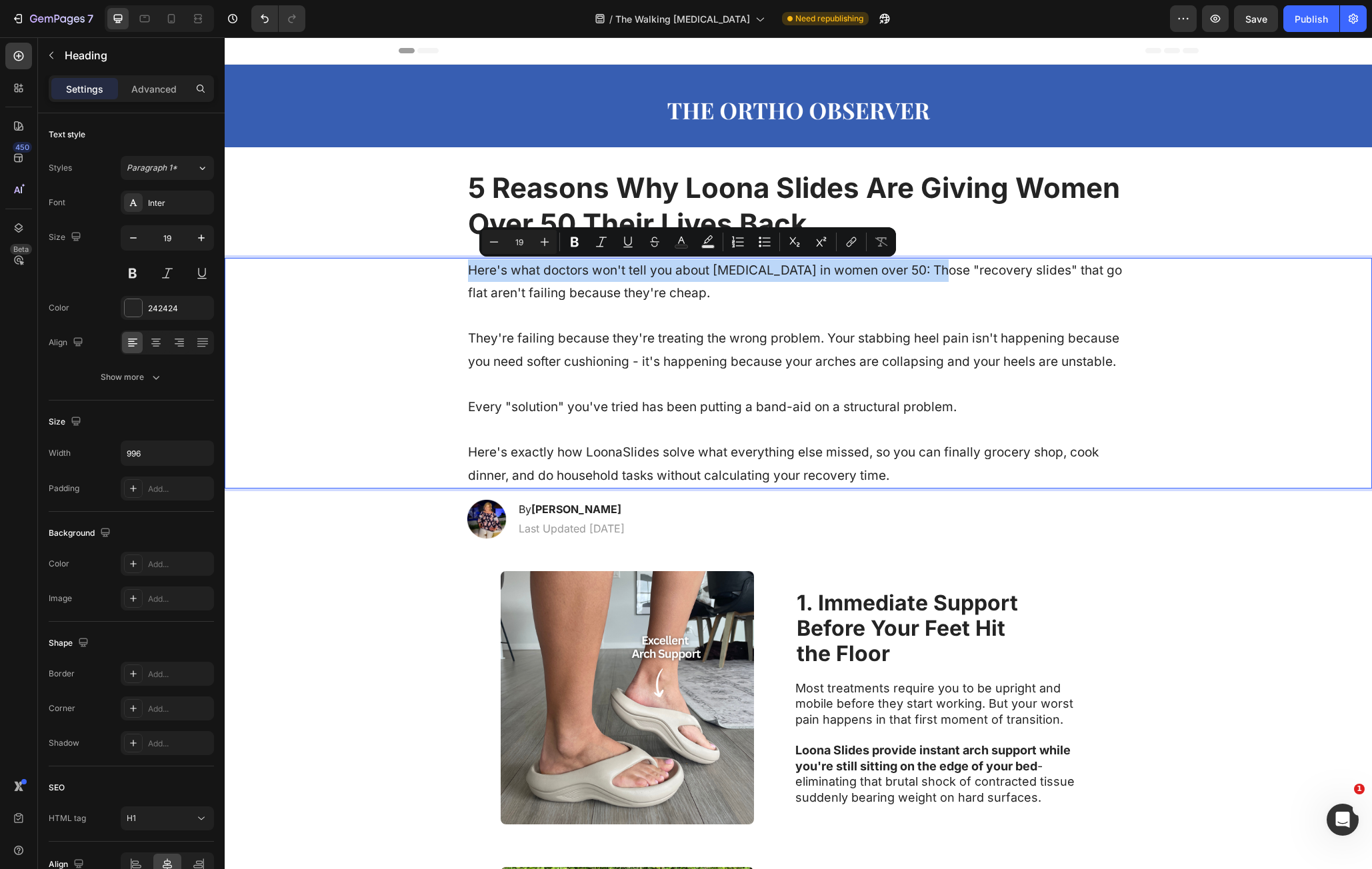
drag, startPoint x: 482, startPoint y: 272, endPoint x: 910, endPoint y: 269, distance: 428.0
click at [910, 269] on p "Here's what doctors won't tell you about plantar fasciitis in women over 50: Th…" at bounding box center [799, 373] width 662 height 228
click at [475, 448] on p "Here's what doctors won't tell you about plantar fasciitis in women over 50: Th…" at bounding box center [799, 373] width 662 height 228
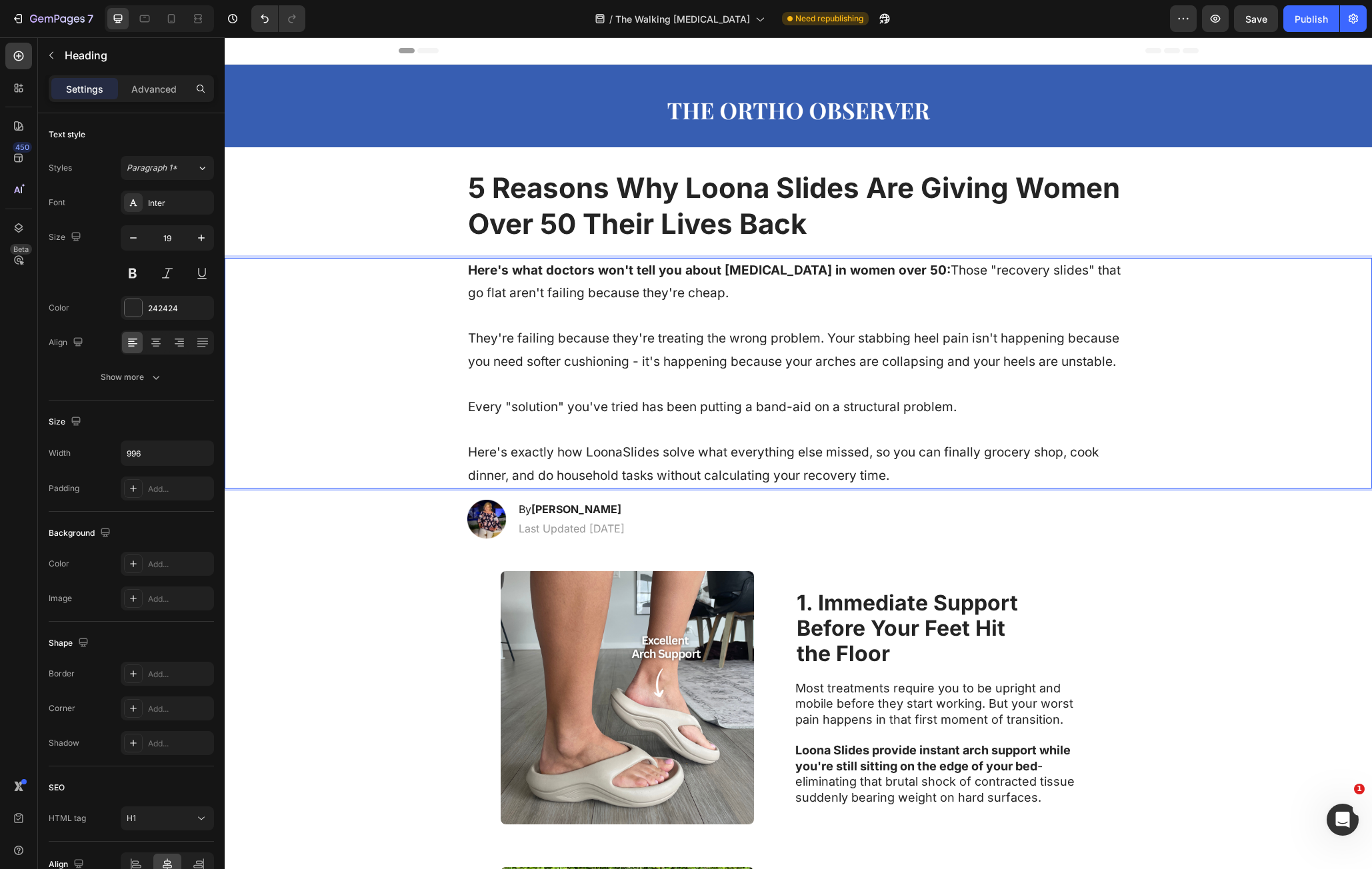
click at [475, 452] on p "Here's what doctors won't tell you about plantar fasciitis in women over 50: Th…" at bounding box center [799, 373] width 662 height 228
click at [475, 452] on p "Here's what doctors won't tell you about plantar fasciitis in women over 50: Th…" at bounding box center [799, 373] width 662 height 228
click at [625, 450] on p "Here's what doctors won't tell you about plantar fasciitis in women over 50: Th…" at bounding box center [799, 373] width 662 height 228
click at [618, 455] on p "Here's what doctors won't tell you about plantar fasciitis in women over 50: Th…" at bounding box center [799, 373] width 662 height 228
click at [481, 455] on p "Here's what doctors won't tell you about plantar fasciitis in women over 50: Th…" at bounding box center [799, 373] width 662 height 228
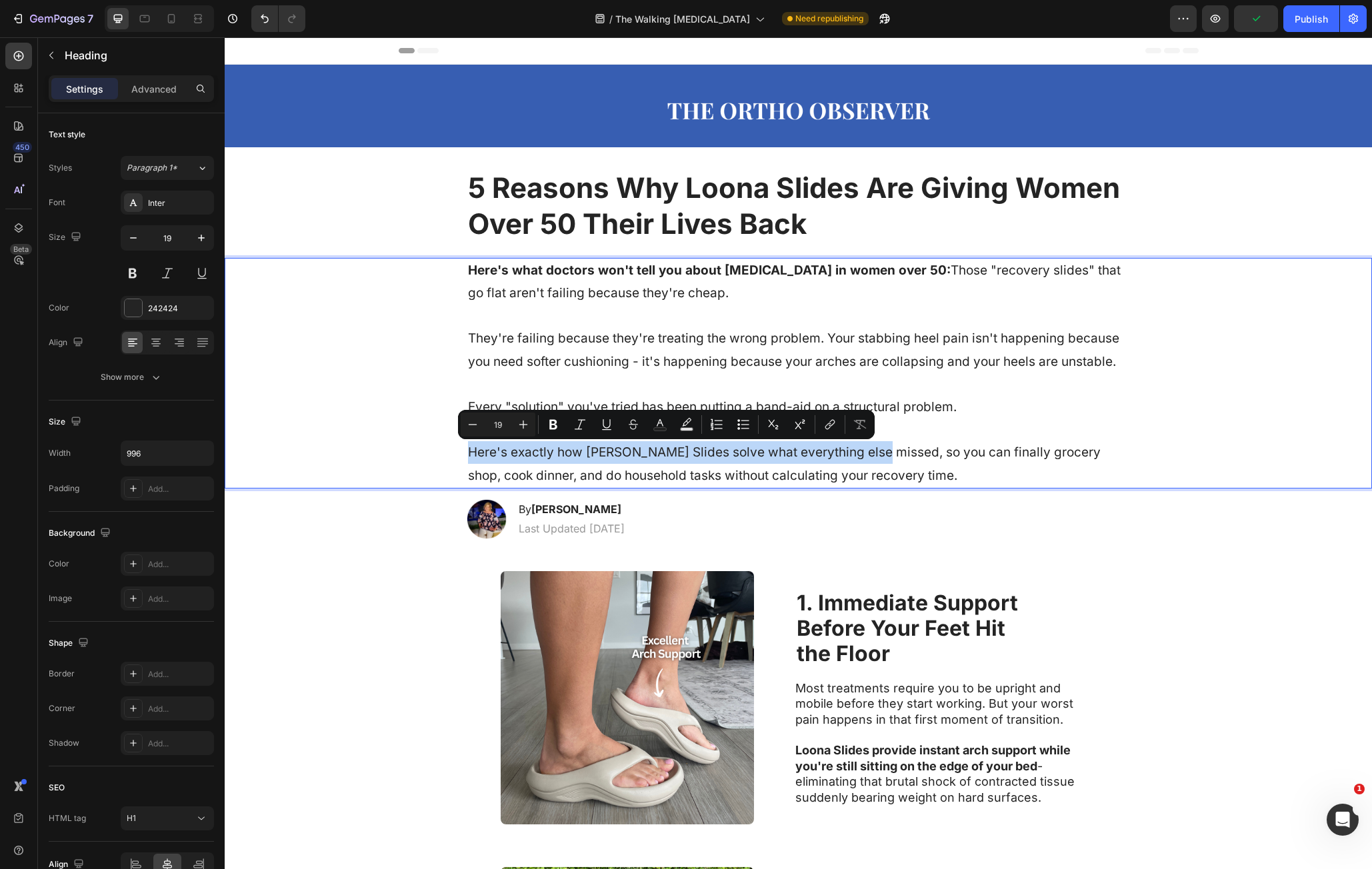
drag, startPoint x: 481, startPoint y: 455, endPoint x: 864, endPoint y: 458, distance: 383.0
click at [864, 458] on p "Here's what doctors won't tell you about plantar fasciitis in women over 50: Th…" at bounding box center [799, 373] width 662 height 228
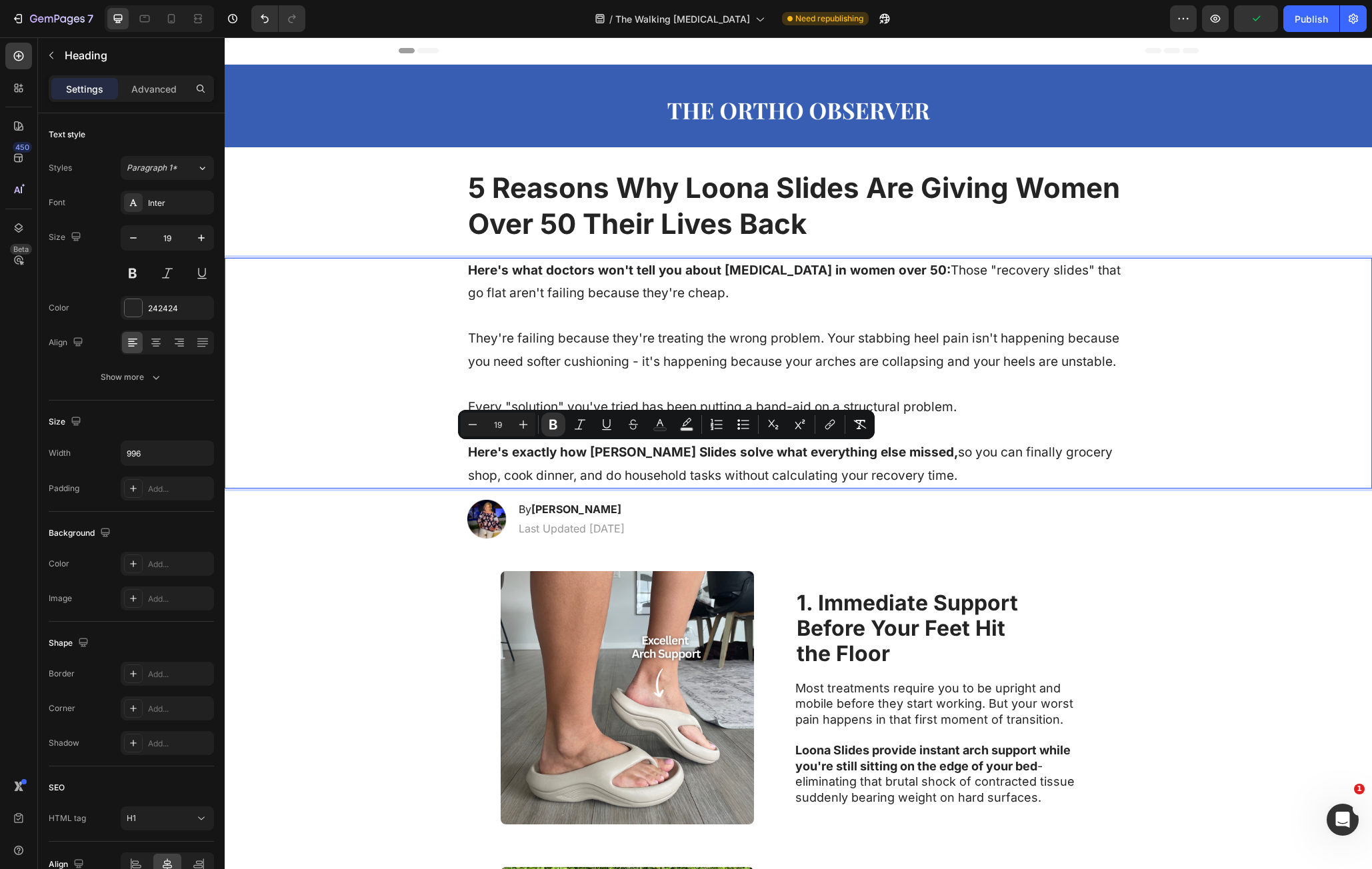
click at [1004, 416] on p "Here's what doctors won't tell you about plantar fasciitis in women over 50: Th…" at bounding box center [799, 373] width 662 height 228
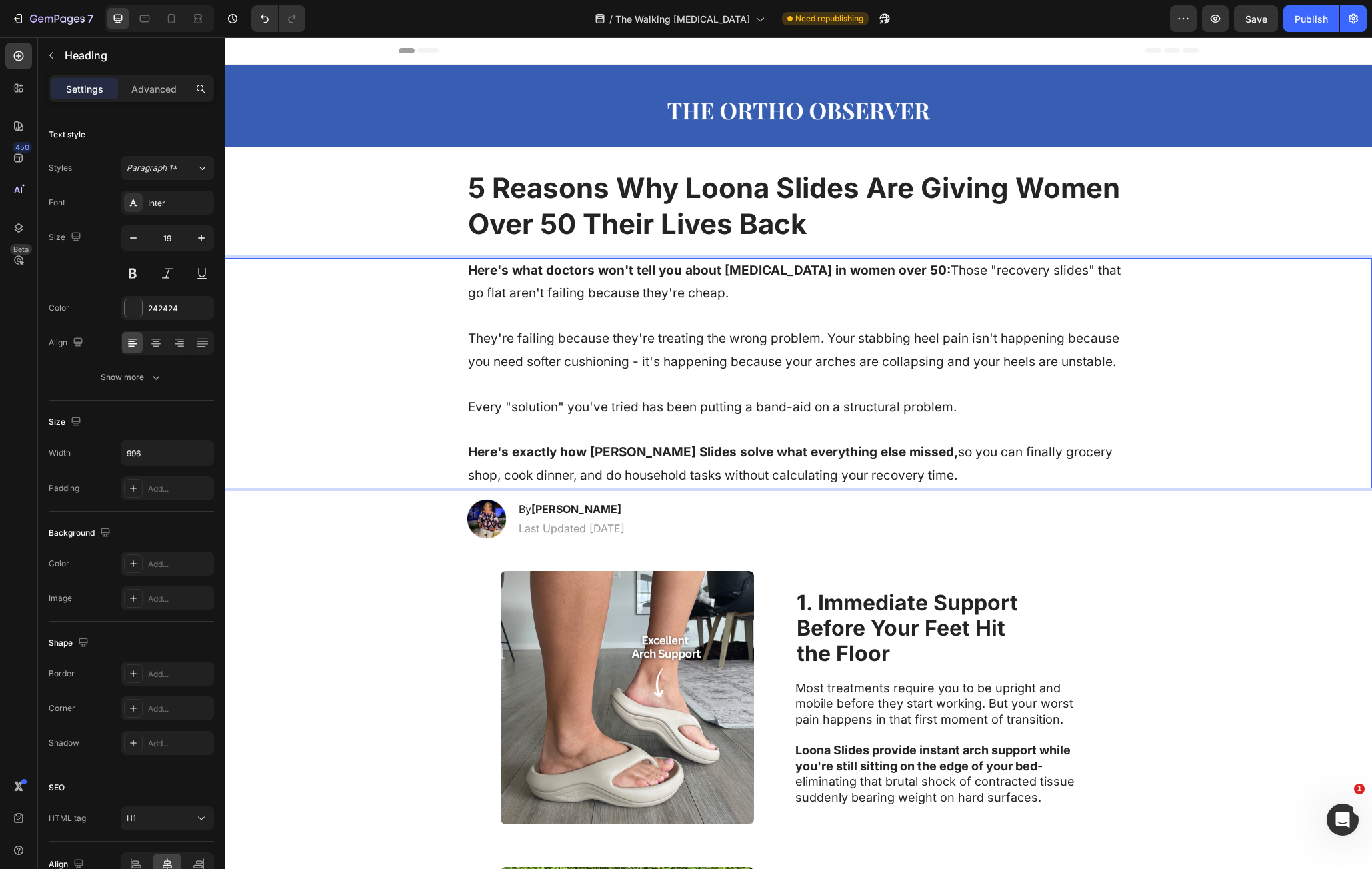
click at [648, 361] on p "Here's what doctors won't tell you about plantar fasciitis in women over 50: Th…" at bounding box center [799, 373] width 662 height 228
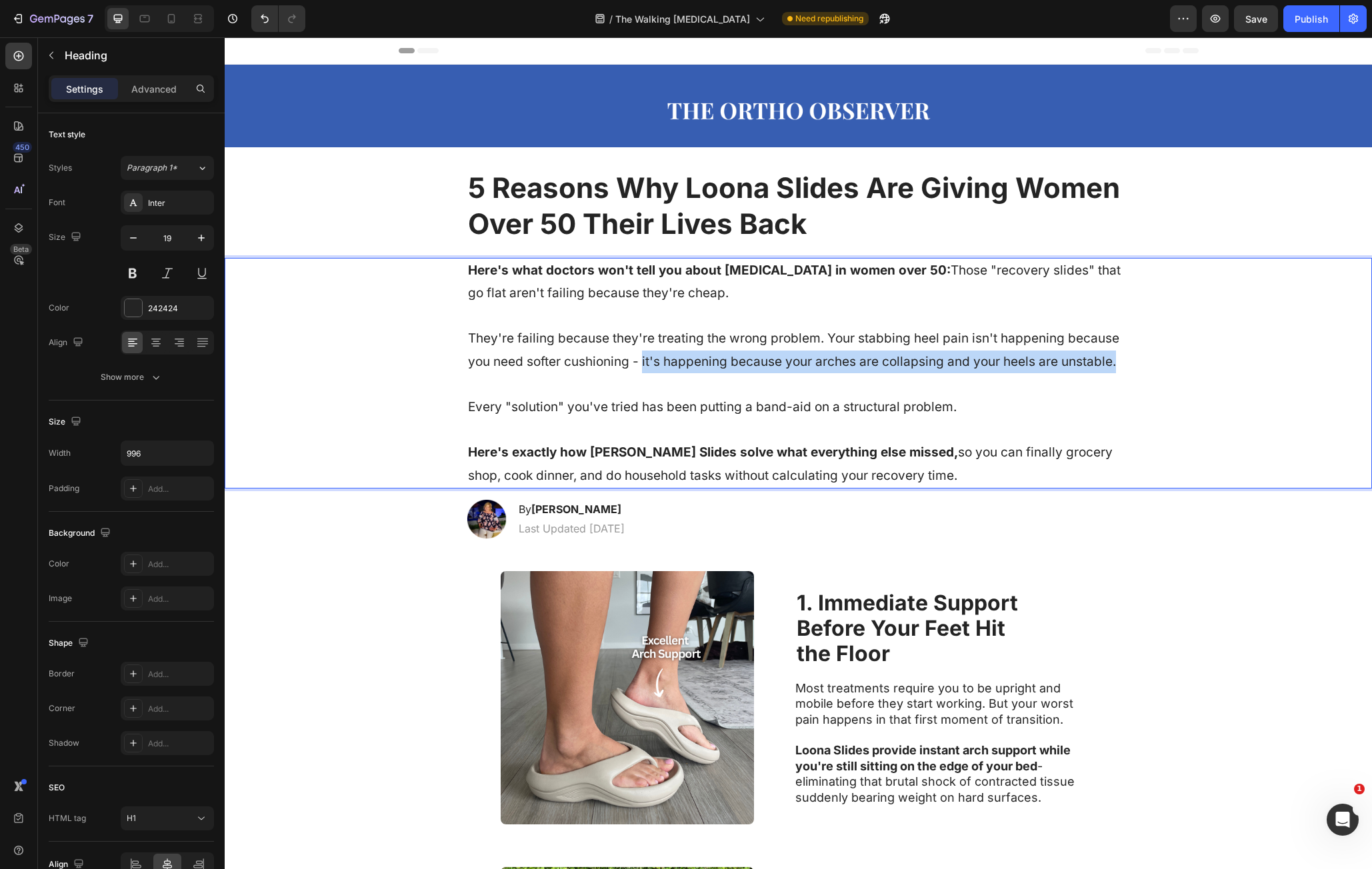
drag, startPoint x: 648, startPoint y: 361, endPoint x: 1109, endPoint y: 365, distance: 461.0
click at [1108, 365] on p "Here's what doctors won't tell you about plantar fasciitis in women over 50: Th…" at bounding box center [799, 373] width 662 height 228
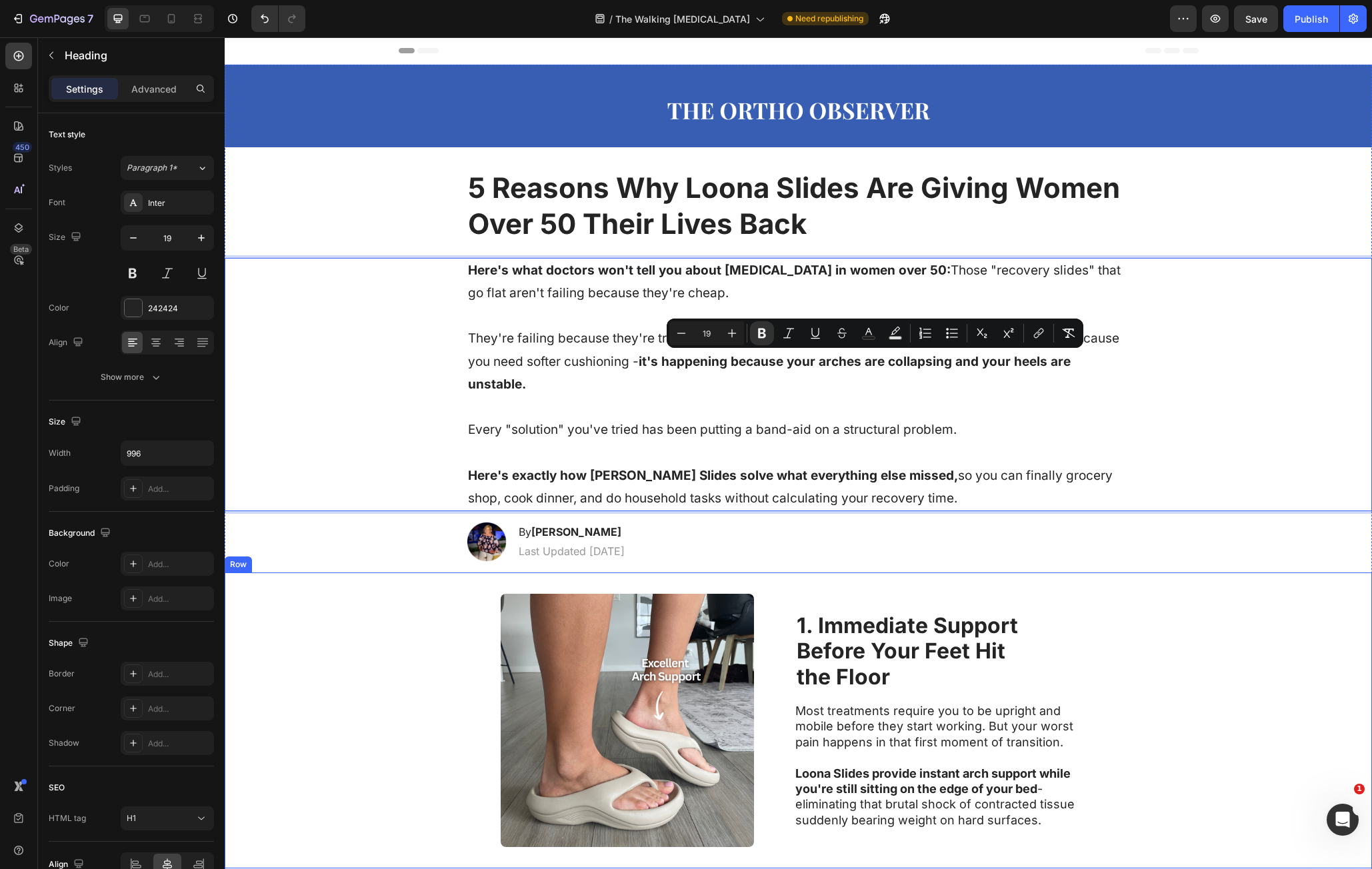
click at [1122, 657] on div "Image 1. Immediate Support Before Your Feet Hit the Floor Heading Most treatmen…" at bounding box center [798, 720] width 1148 height 296
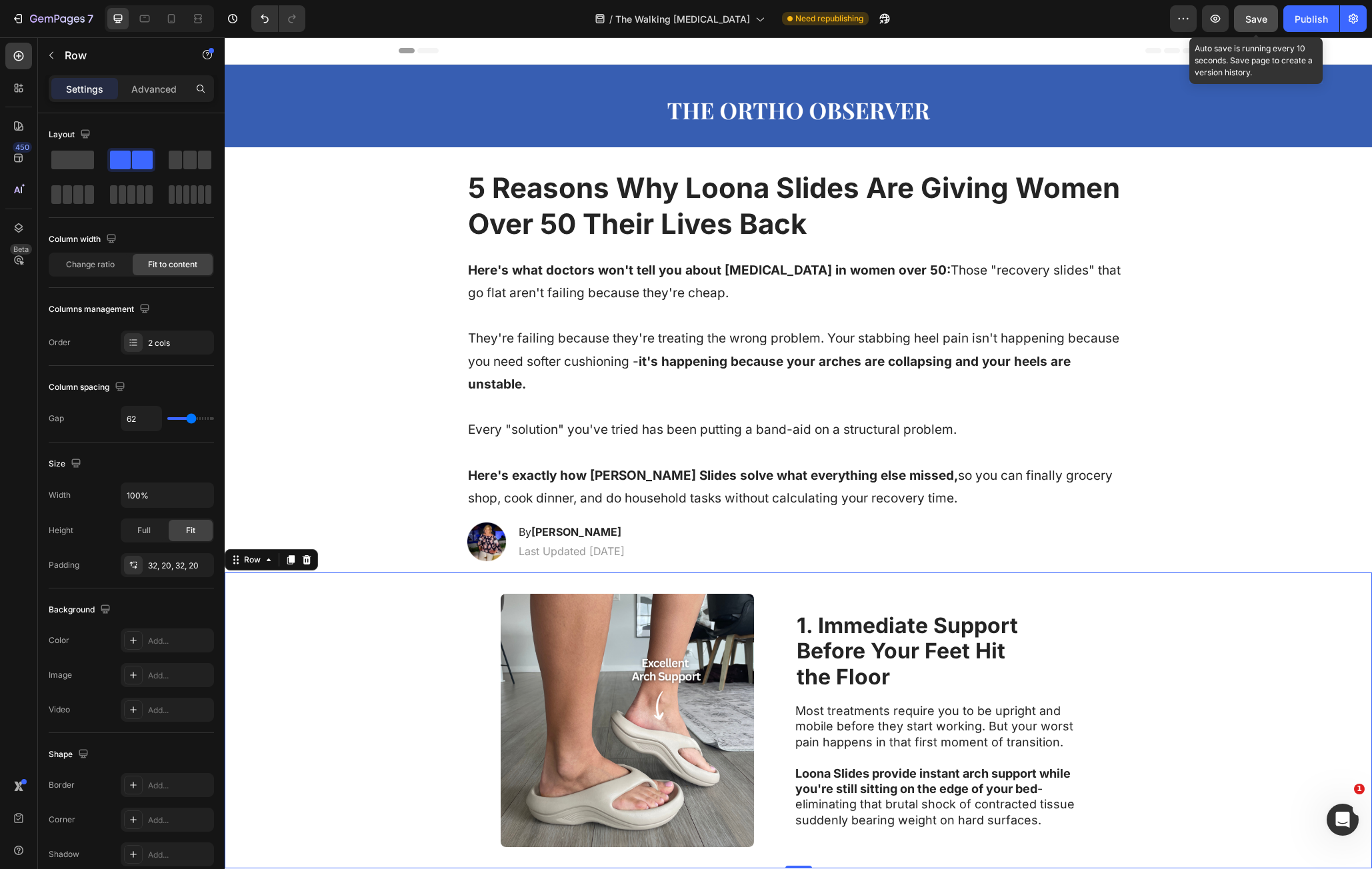
click at [1262, 28] on button "Save" at bounding box center [1255, 19] width 44 height 27
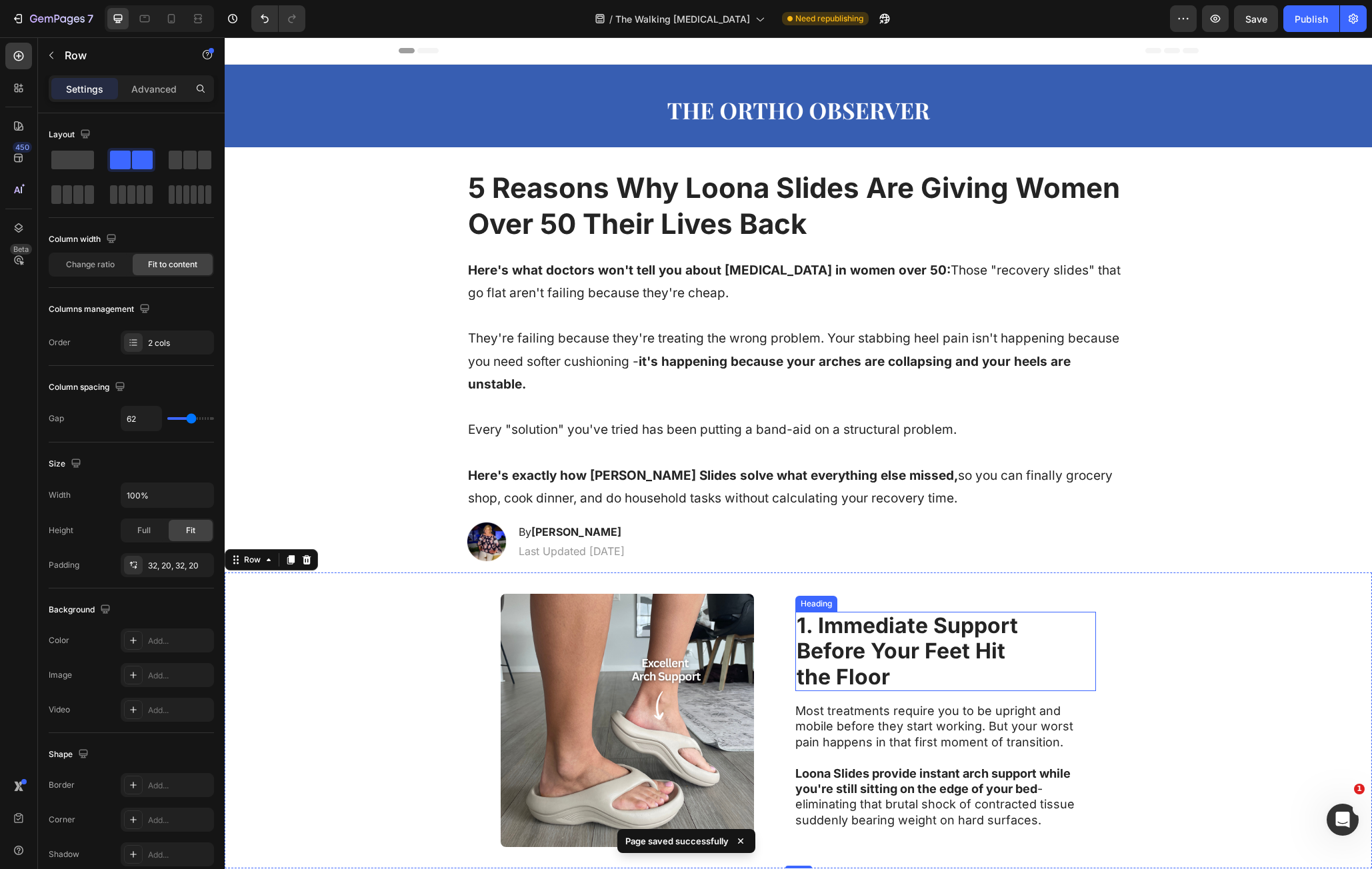
click at [824, 654] on strong "Before Your Feet Hit" at bounding box center [901, 651] width 208 height 26
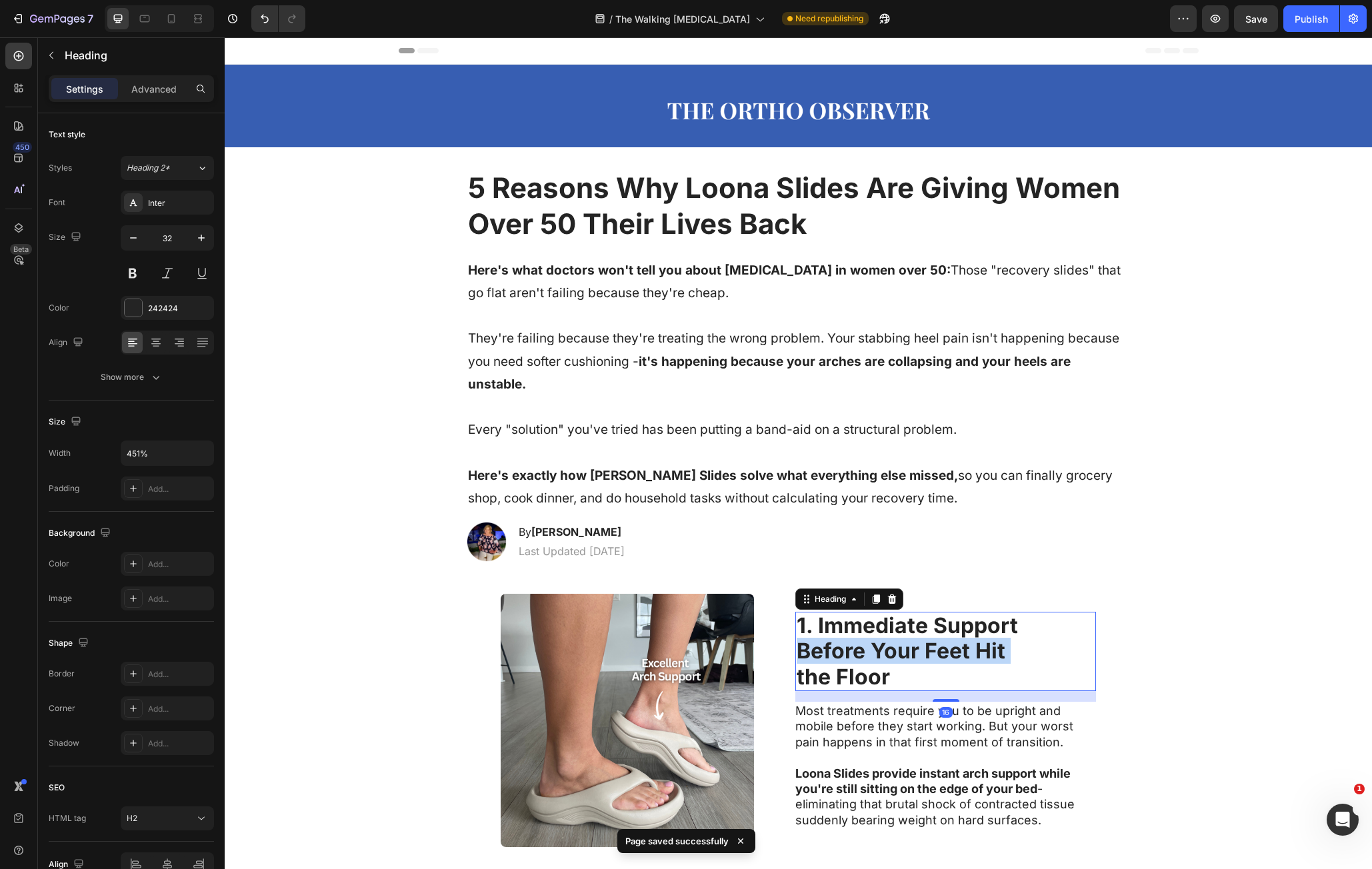
click at [824, 654] on strong "Before Your Feet Hit" at bounding box center [901, 651] width 208 height 26
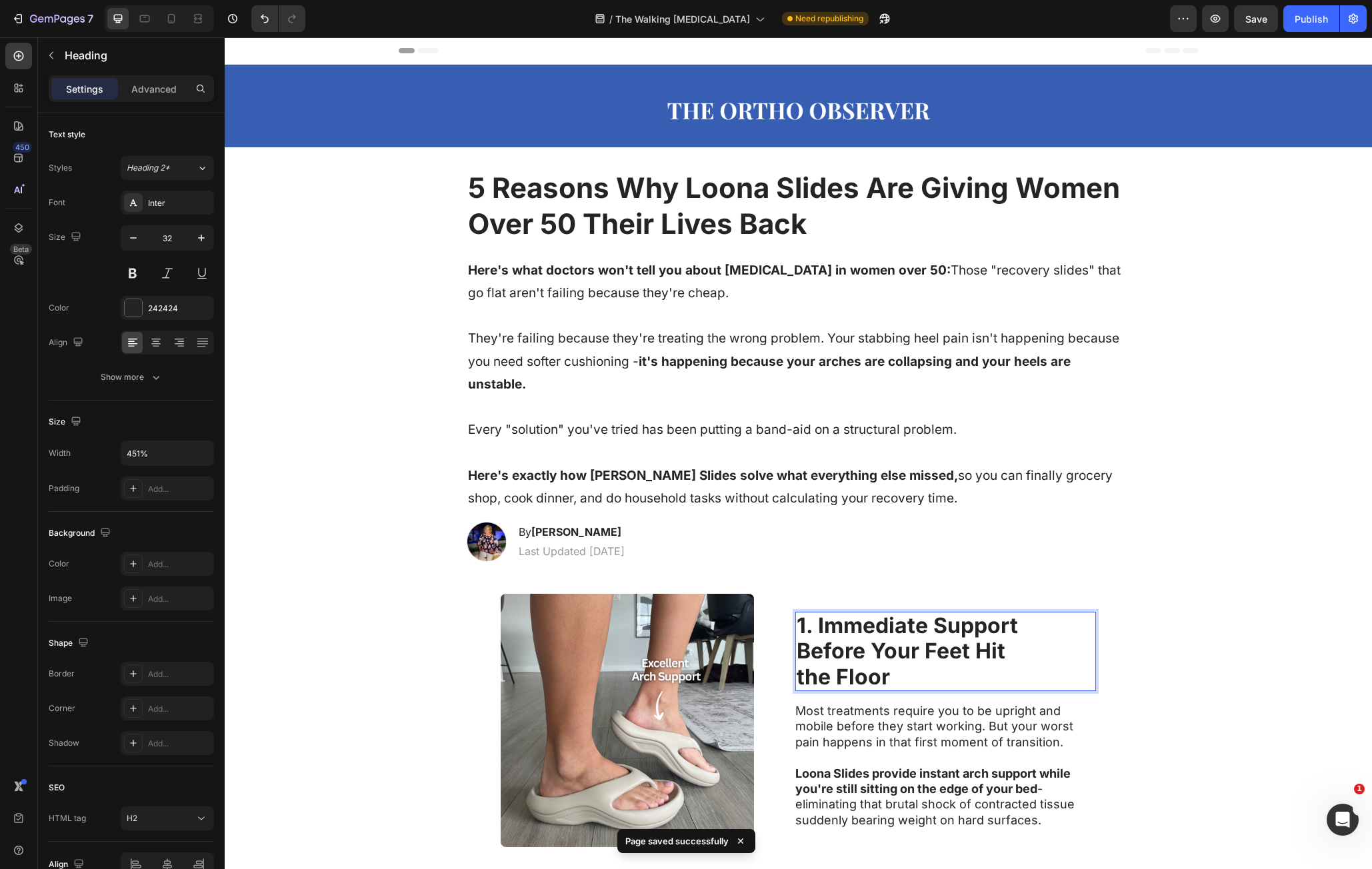
click at [887, 672] on p "1. Immediate Support Before Your Feet Hit the Floor" at bounding box center [946, 652] width 298 height 77
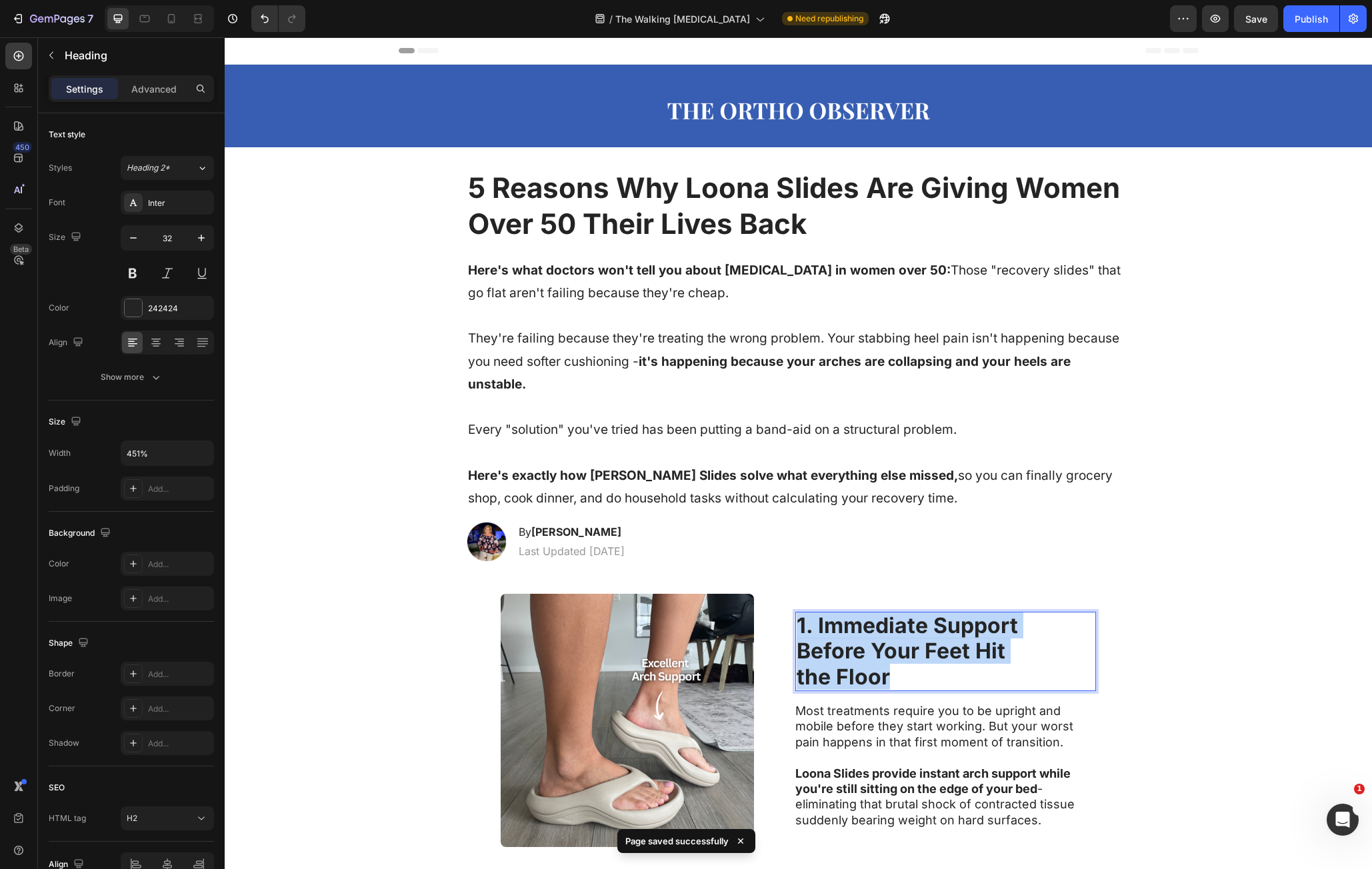
drag, startPoint x: 888, startPoint y: 672, endPoint x: 792, endPoint y: 629, distance: 105.2
click at [797, 629] on p "1. Immediate Support Before Your Feet Hit the Floor" at bounding box center [946, 652] width 298 height 77
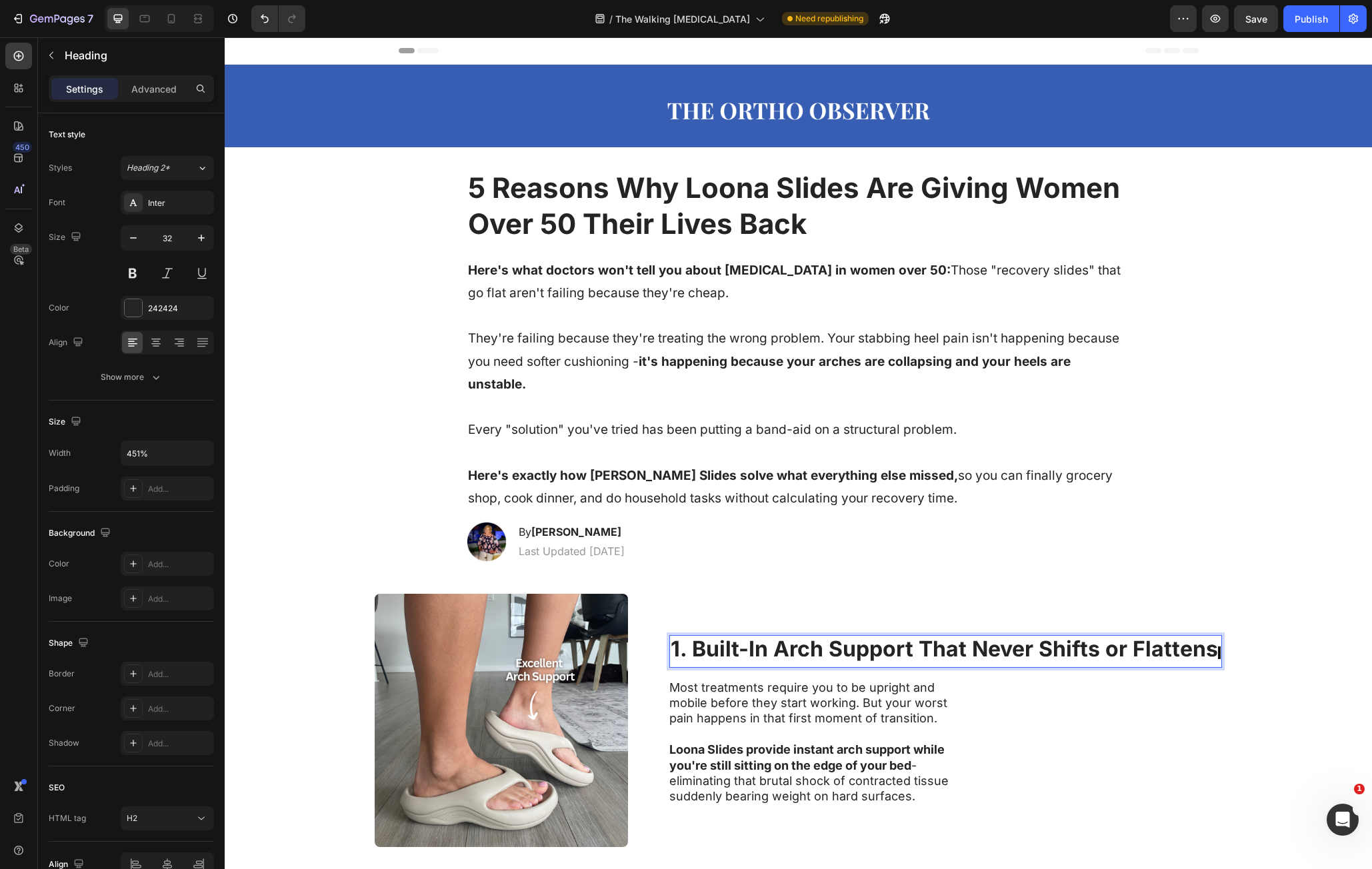
click at [916, 648] on strong "1. Built-In Arch Support That Never Shifts or Flattens" at bounding box center [944, 648] width 548 height 26
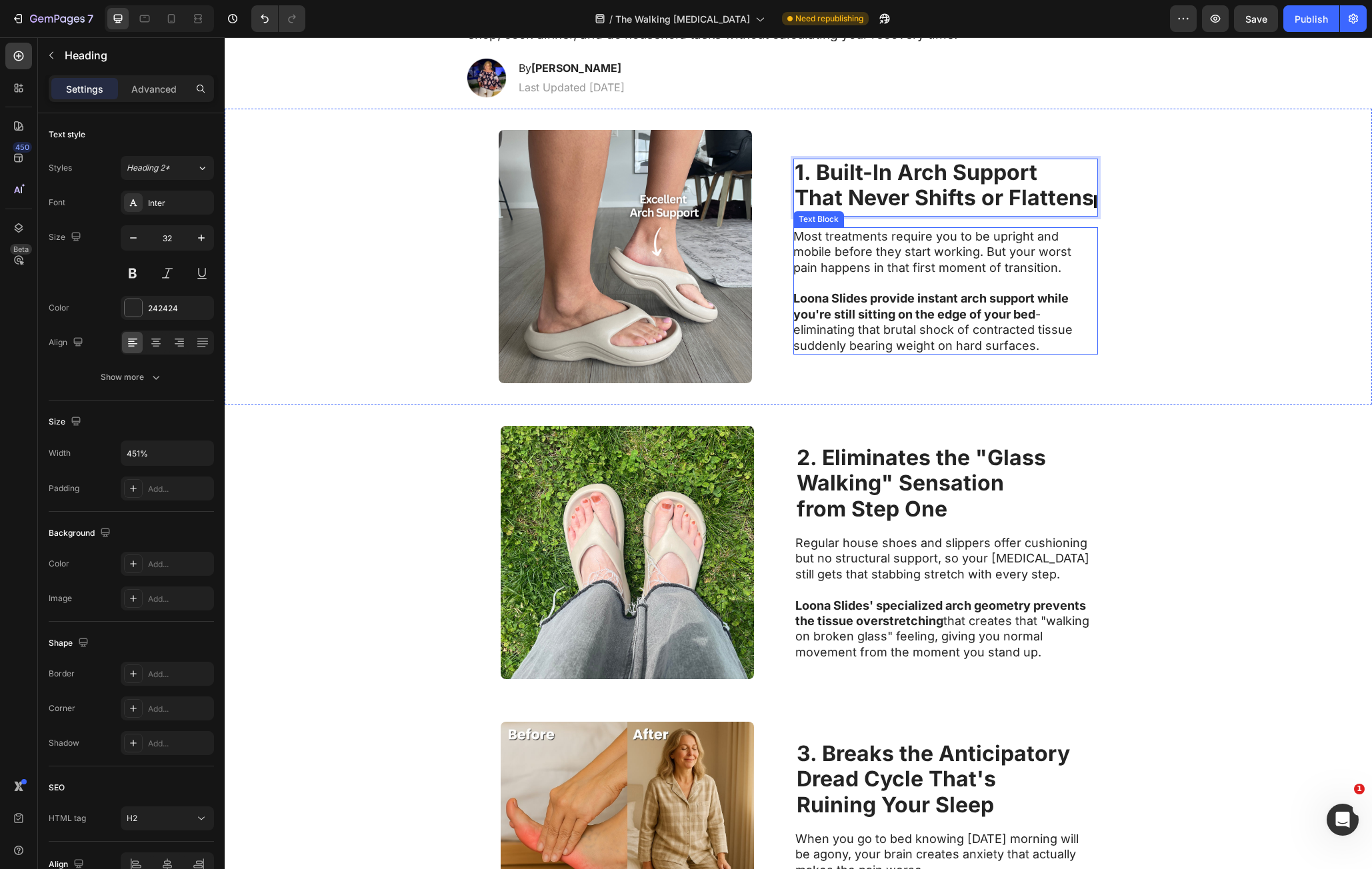
scroll to position [467, 0]
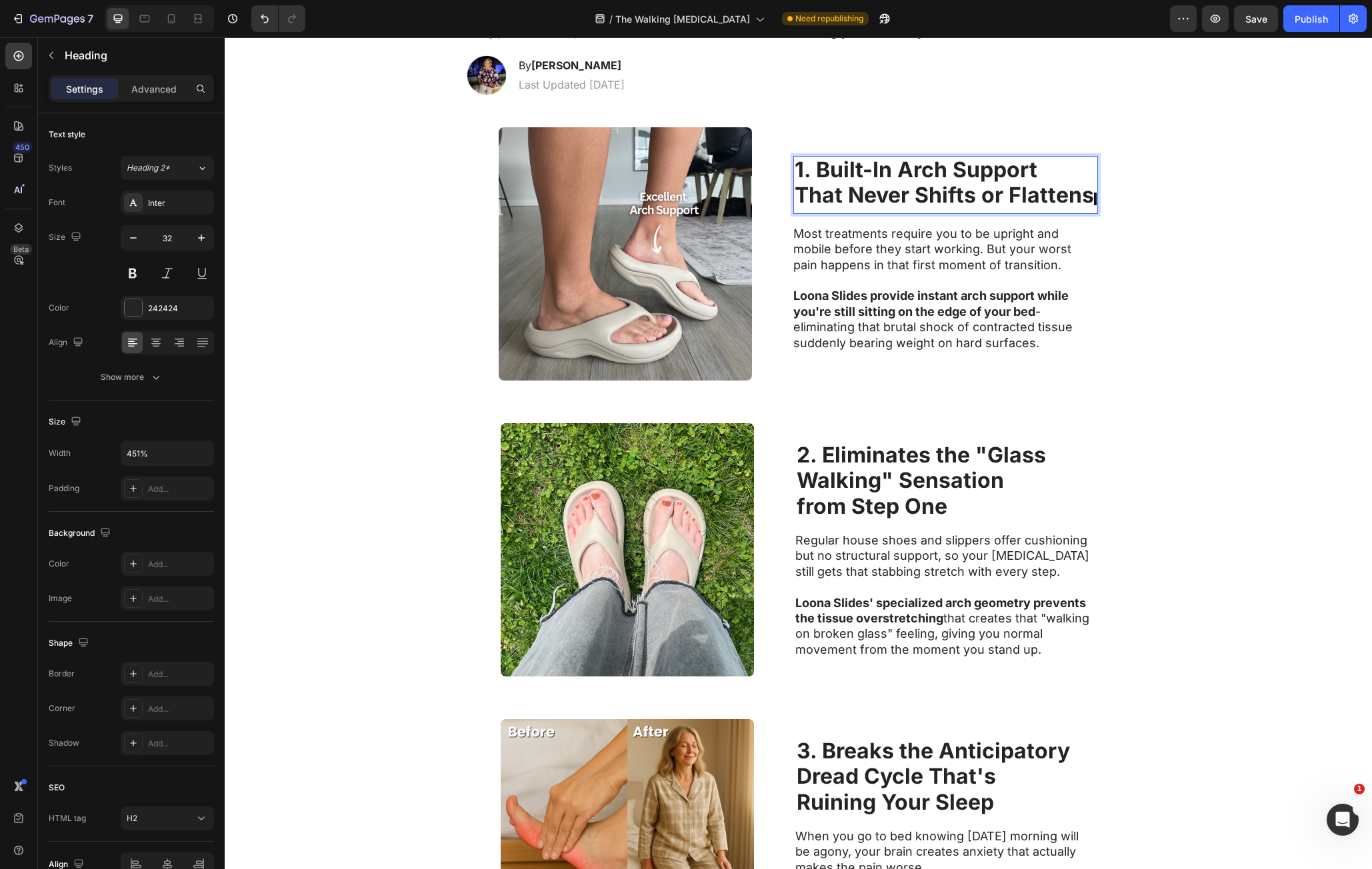
click at [1084, 190] on strong "That Never Shifts or Flattens" at bounding box center [945, 194] width 299 height 26
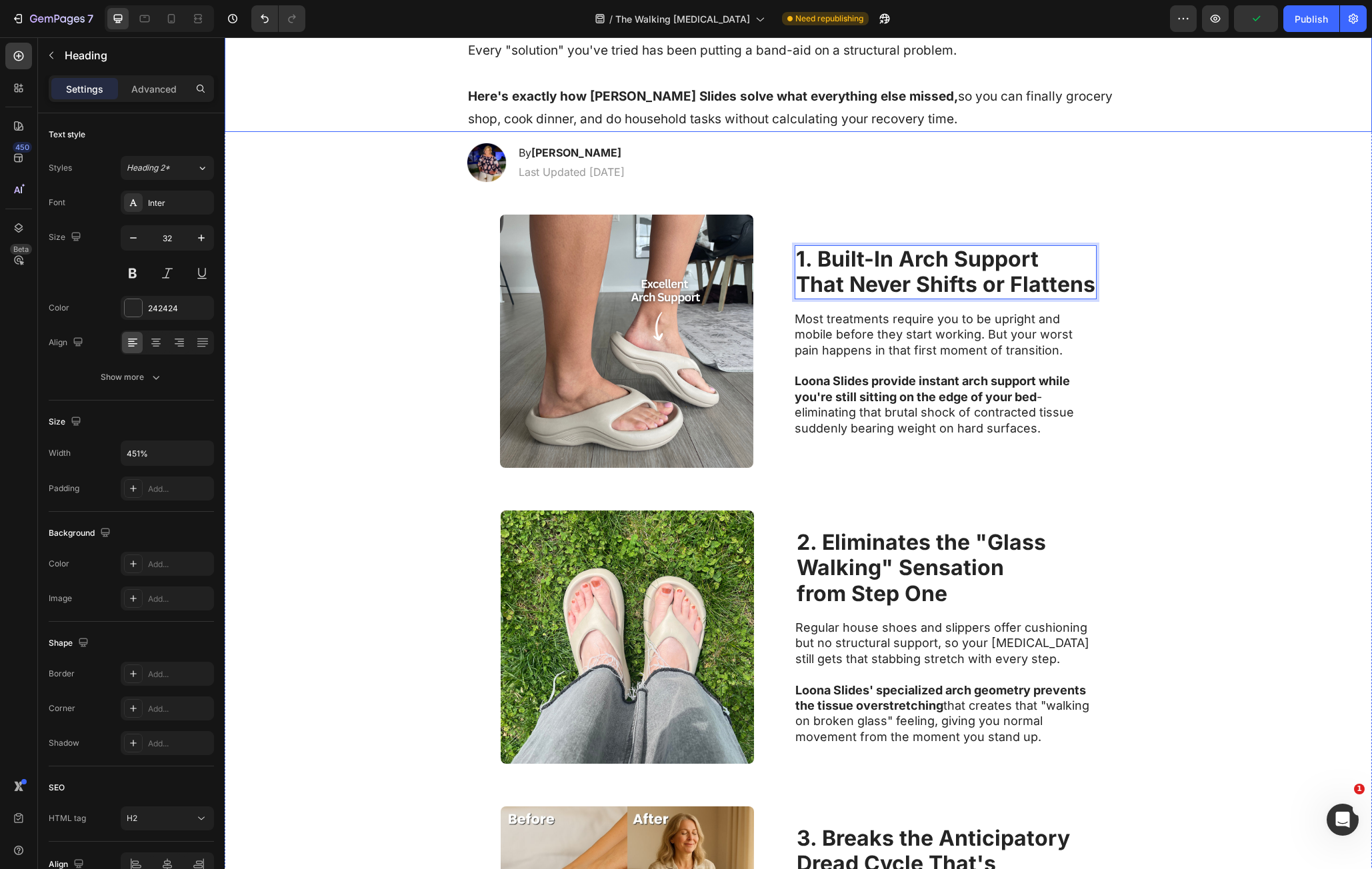
scroll to position [402, 0]
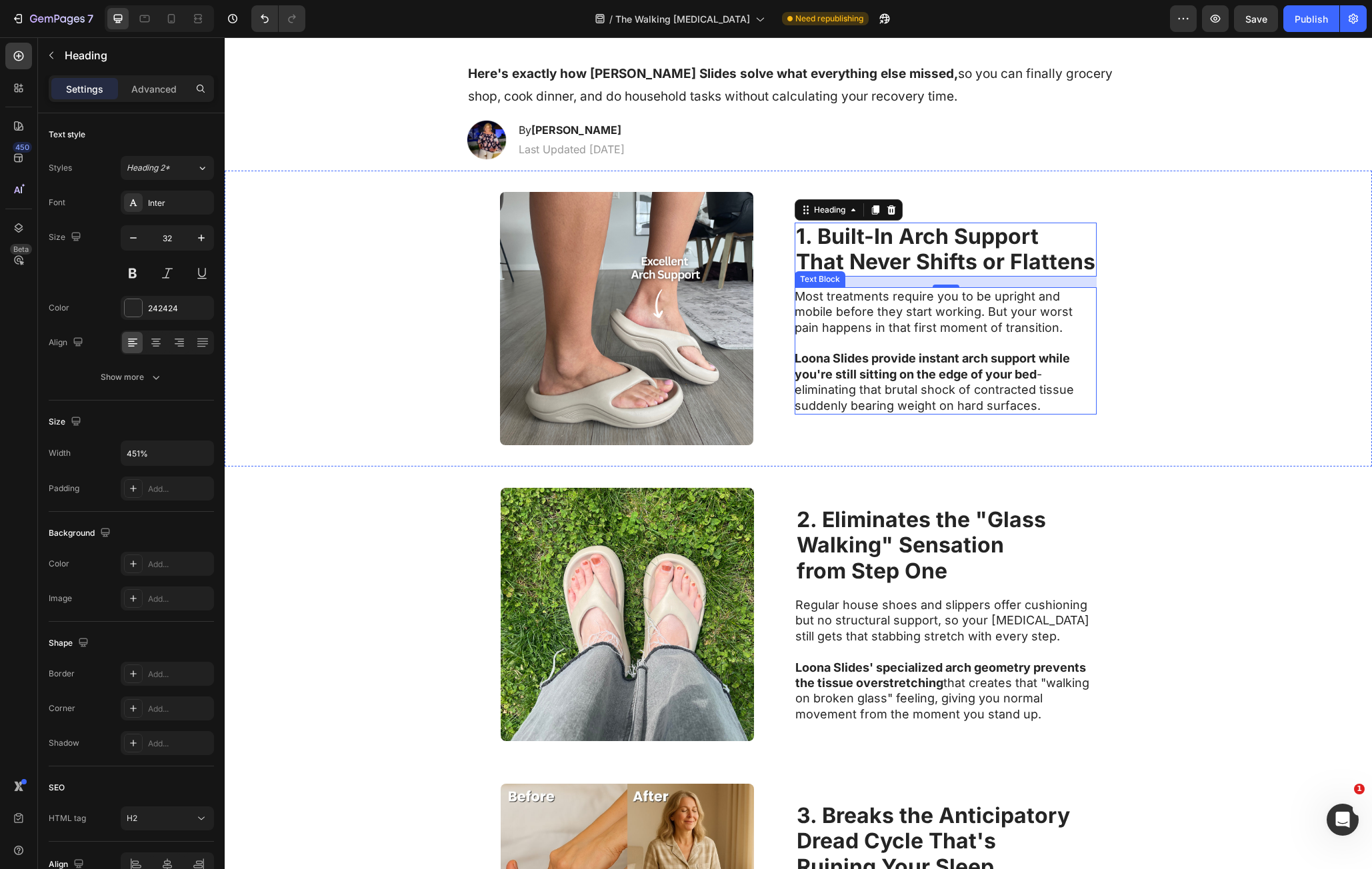
click at [901, 306] on p "Most treatments require you to be upright and mobile before they start working.…" at bounding box center [945, 312] width 299 height 46
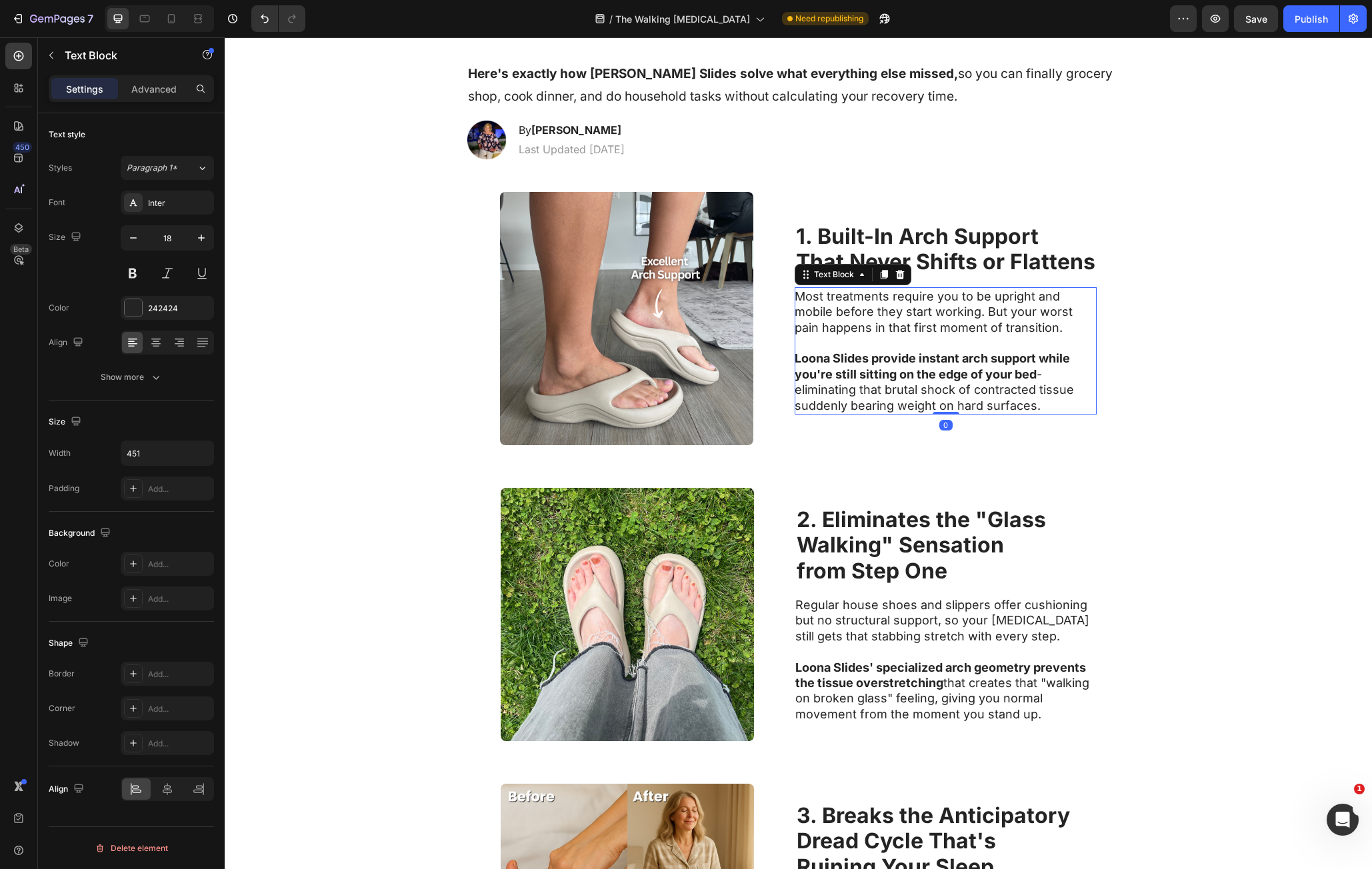
click at [799, 296] on p "Most treatments require you to be upright and mobile before they start working.…" at bounding box center [945, 312] width 299 height 46
drag, startPoint x: 799, startPoint y: 296, endPoint x: 1062, endPoint y: 413, distance: 287.9
click at [1062, 413] on div "Most treatments require you to be upright and mobile before they start working.…" at bounding box center [946, 351] width 301 height 127
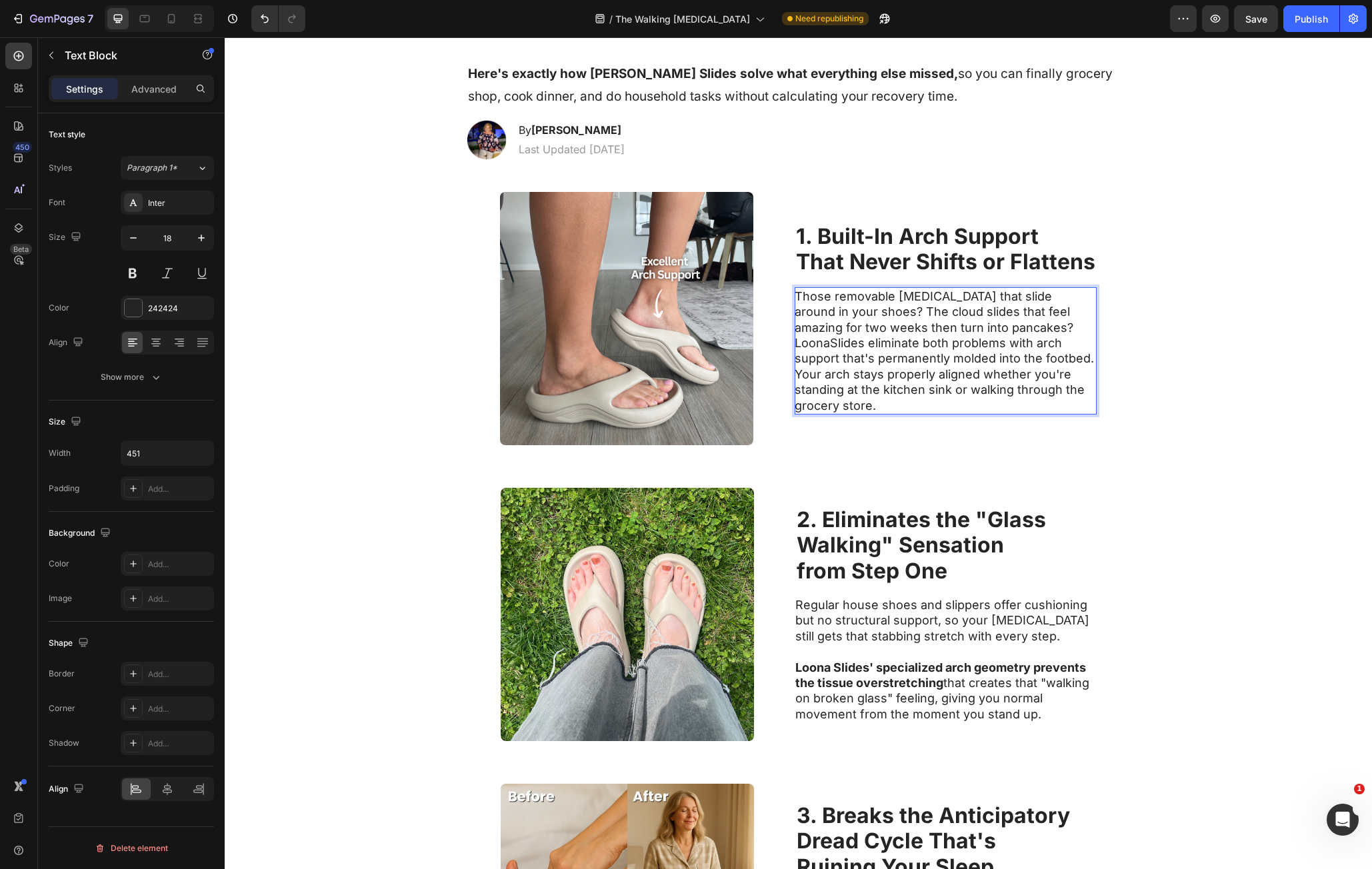
click at [988, 333] on p "Those removable orthotics that slide around in your shoes? The cloud slides tha…" at bounding box center [945, 351] width 299 height 125
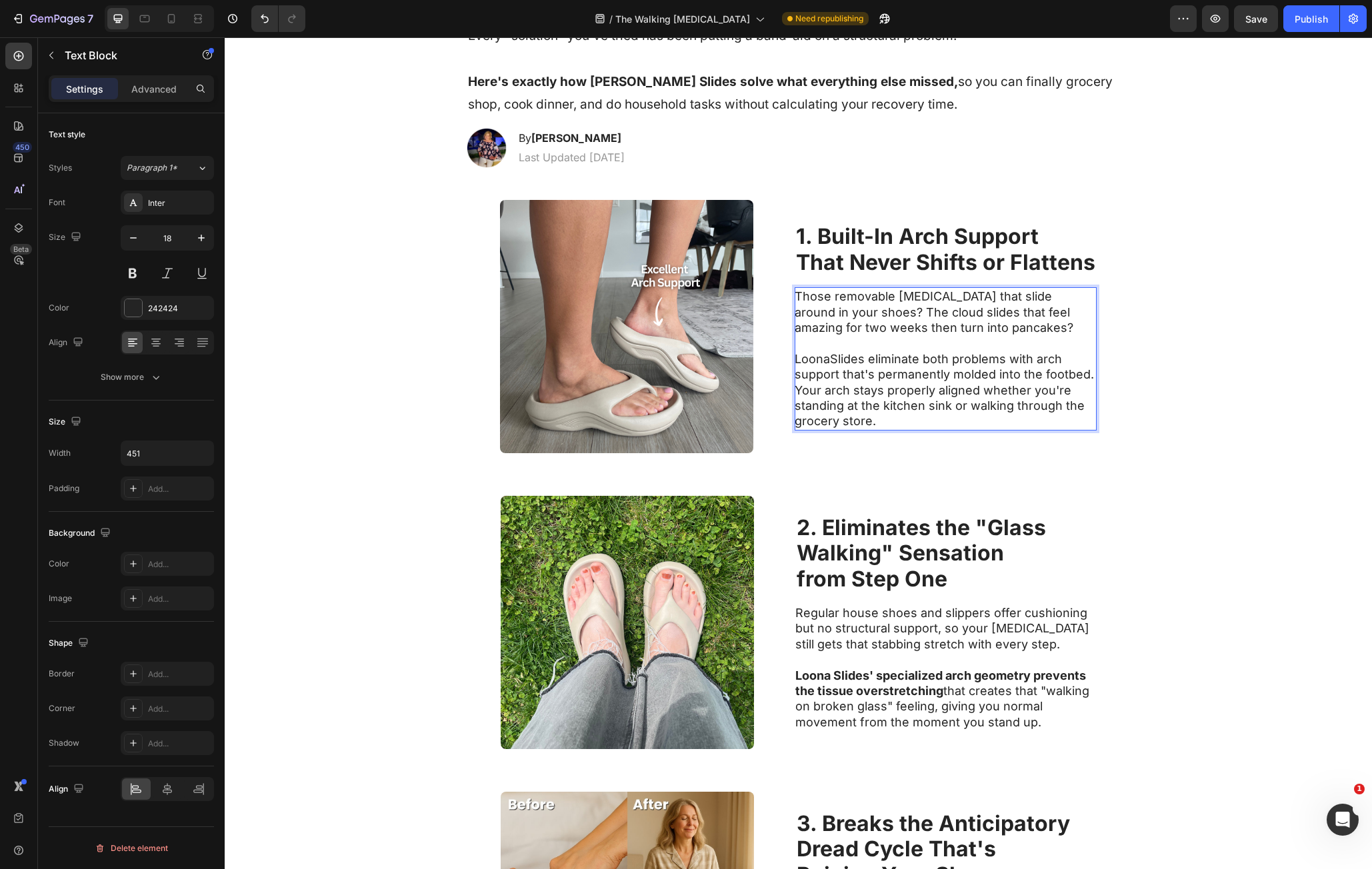
click at [814, 361] on p "⁠⁠⁠⁠⁠⁠⁠ LoonaSlides eliminate both problems with arch support that's permanentl…" at bounding box center [945, 382] width 299 height 93
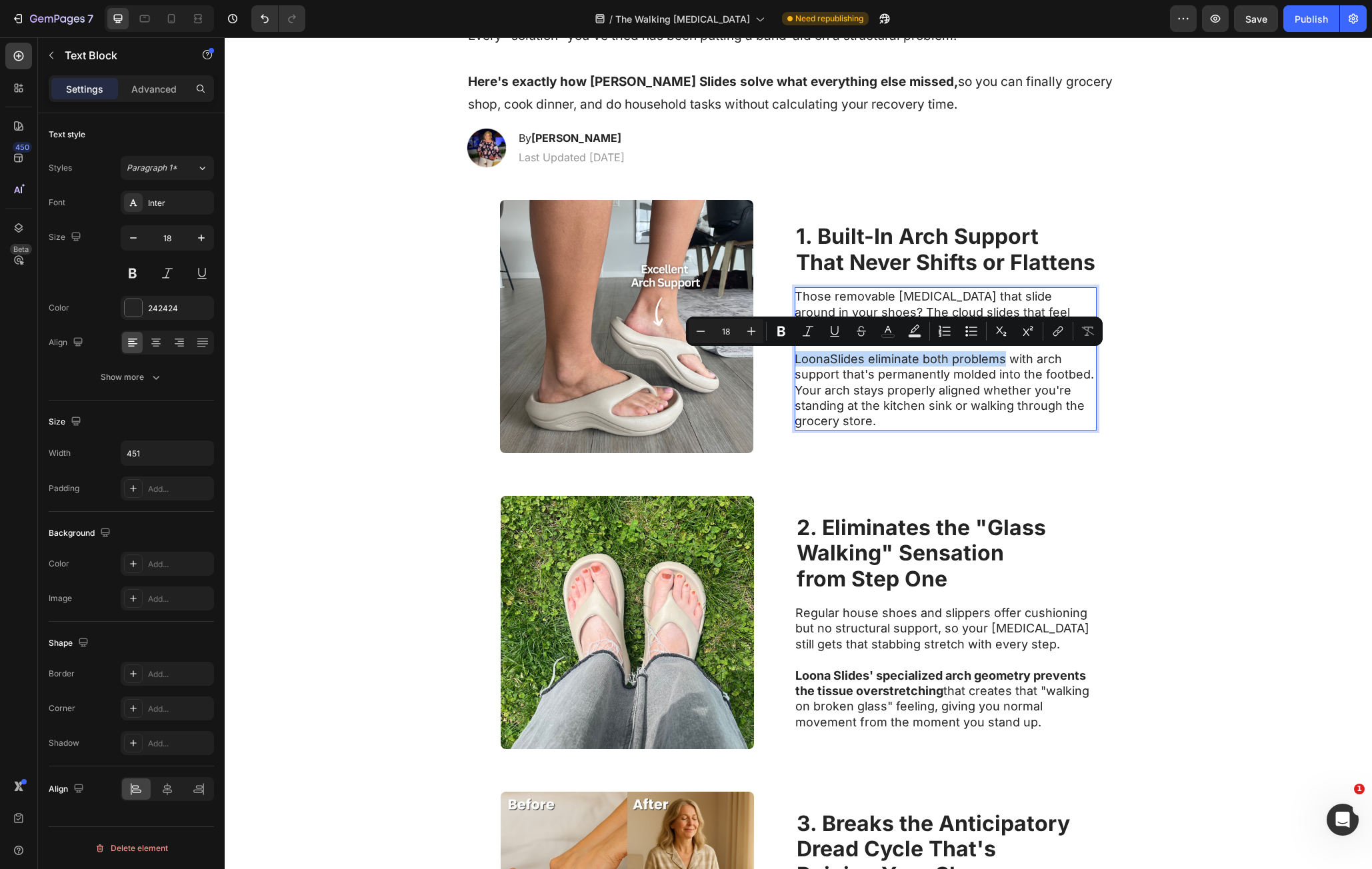
drag, startPoint x: 814, startPoint y: 361, endPoint x: 950, endPoint y: 359, distance: 136.0
click at [950, 359] on p "LoonaSlides eliminate both problems with arch support that's permanently molded…" at bounding box center [945, 382] width 299 height 93
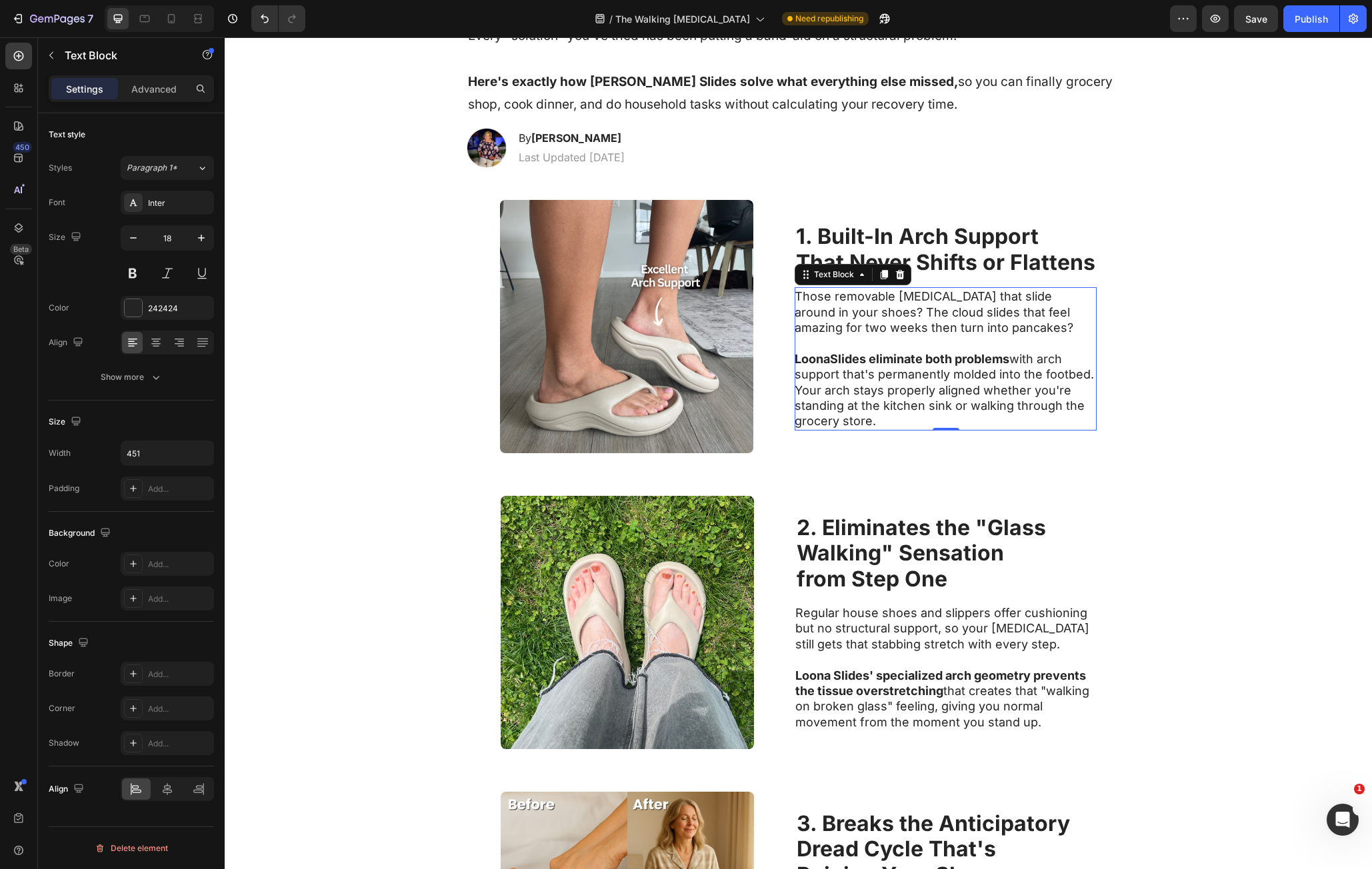
click at [1175, 362] on div "Image ⁠⁠⁠⁠⁠⁠⁠ 1. Built-In Arch Support That Never Shifts or Flattens Heading Th…" at bounding box center [798, 327] width 1148 height 296
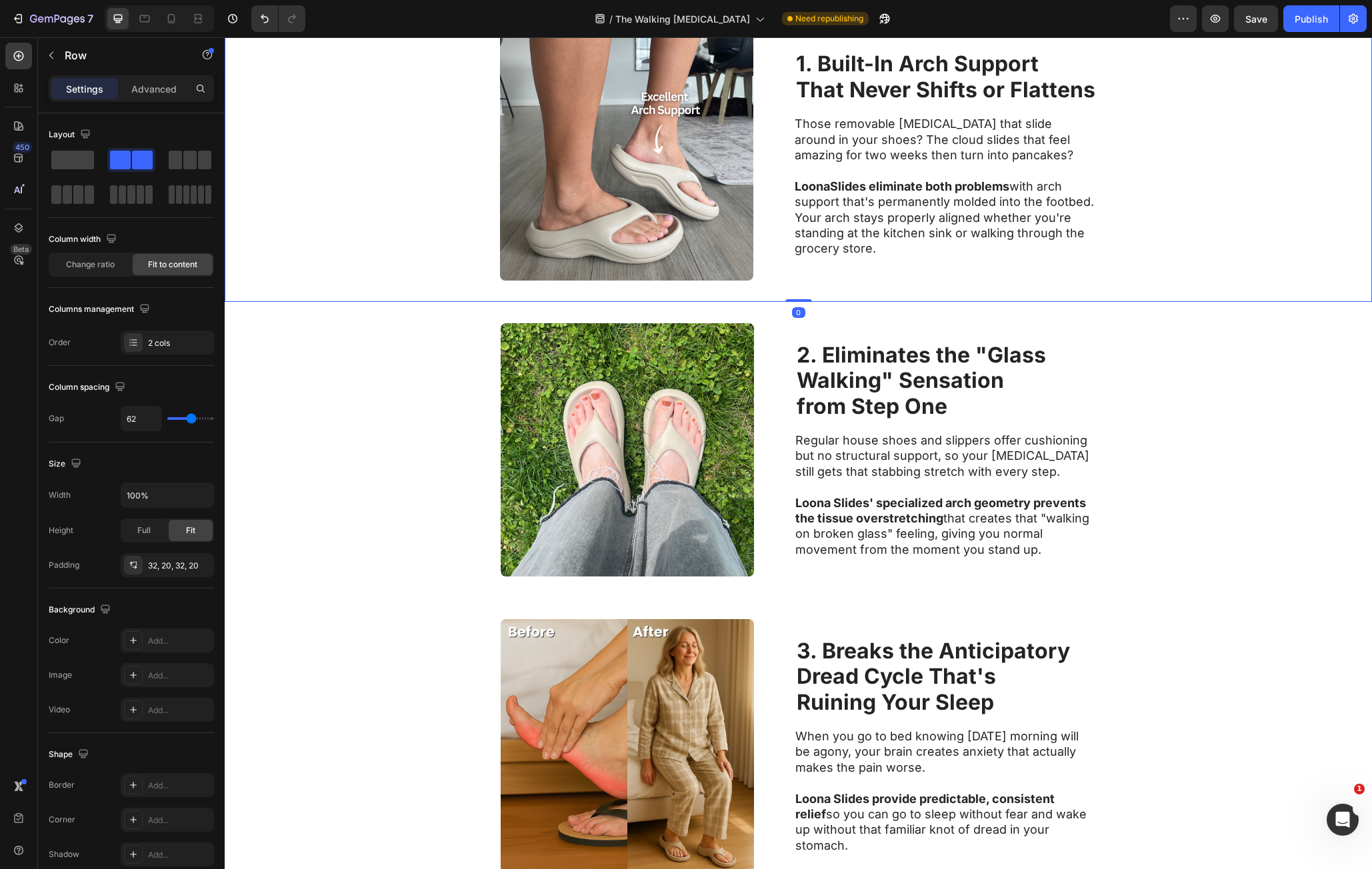
scroll to position [794, 0]
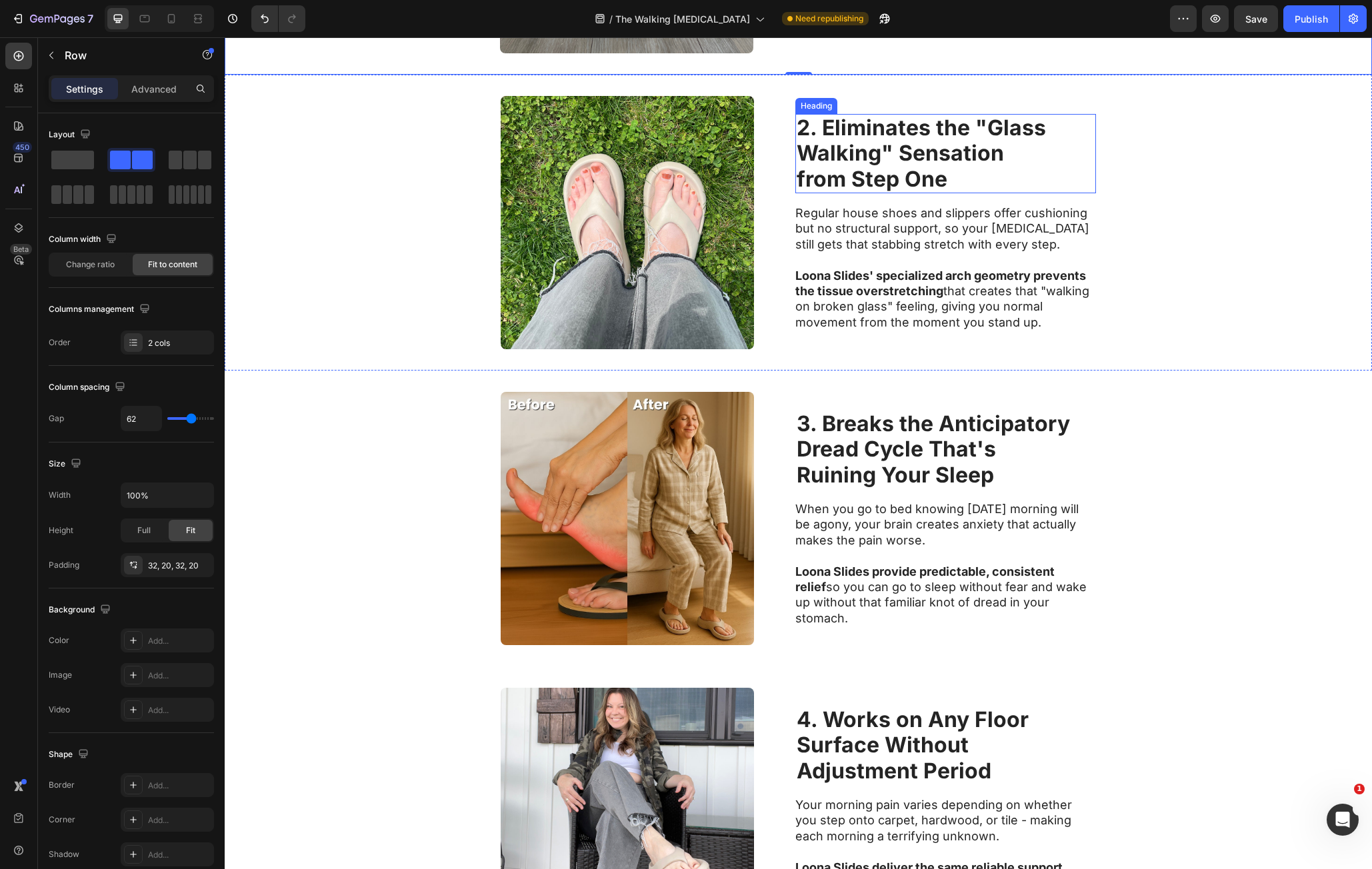
click at [872, 122] on strong "2. Eliminates the "Glass" at bounding box center [921, 127] width 249 height 26
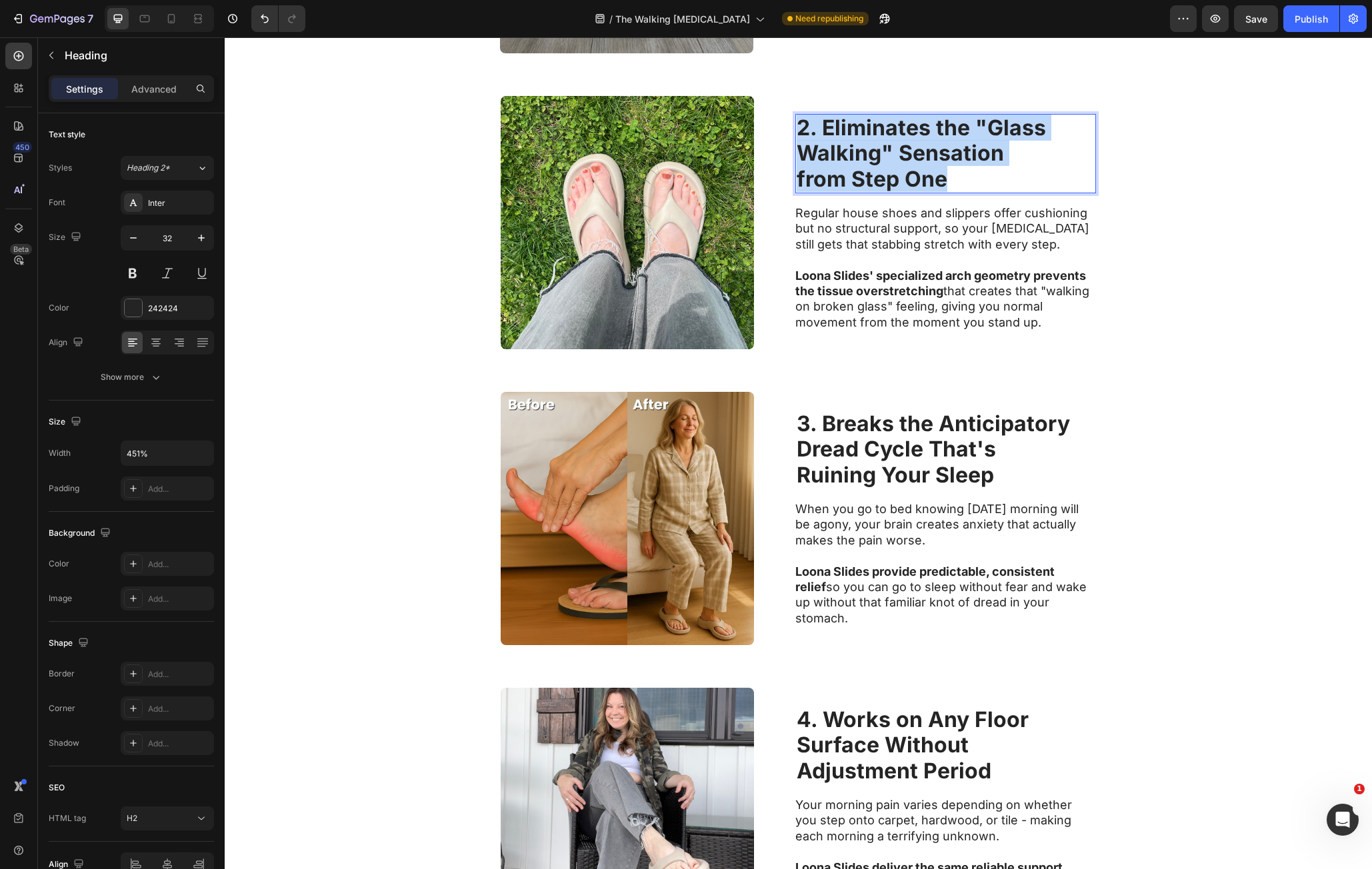
drag, startPoint x: 872, startPoint y: 122, endPoint x: 923, endPoint y: 185, distance: 81.1
click at [923, 185] on p "2. Eliminates the "Glass Walking" Sensation from Step One" at bounding box center [946, 154] width 298 height 77
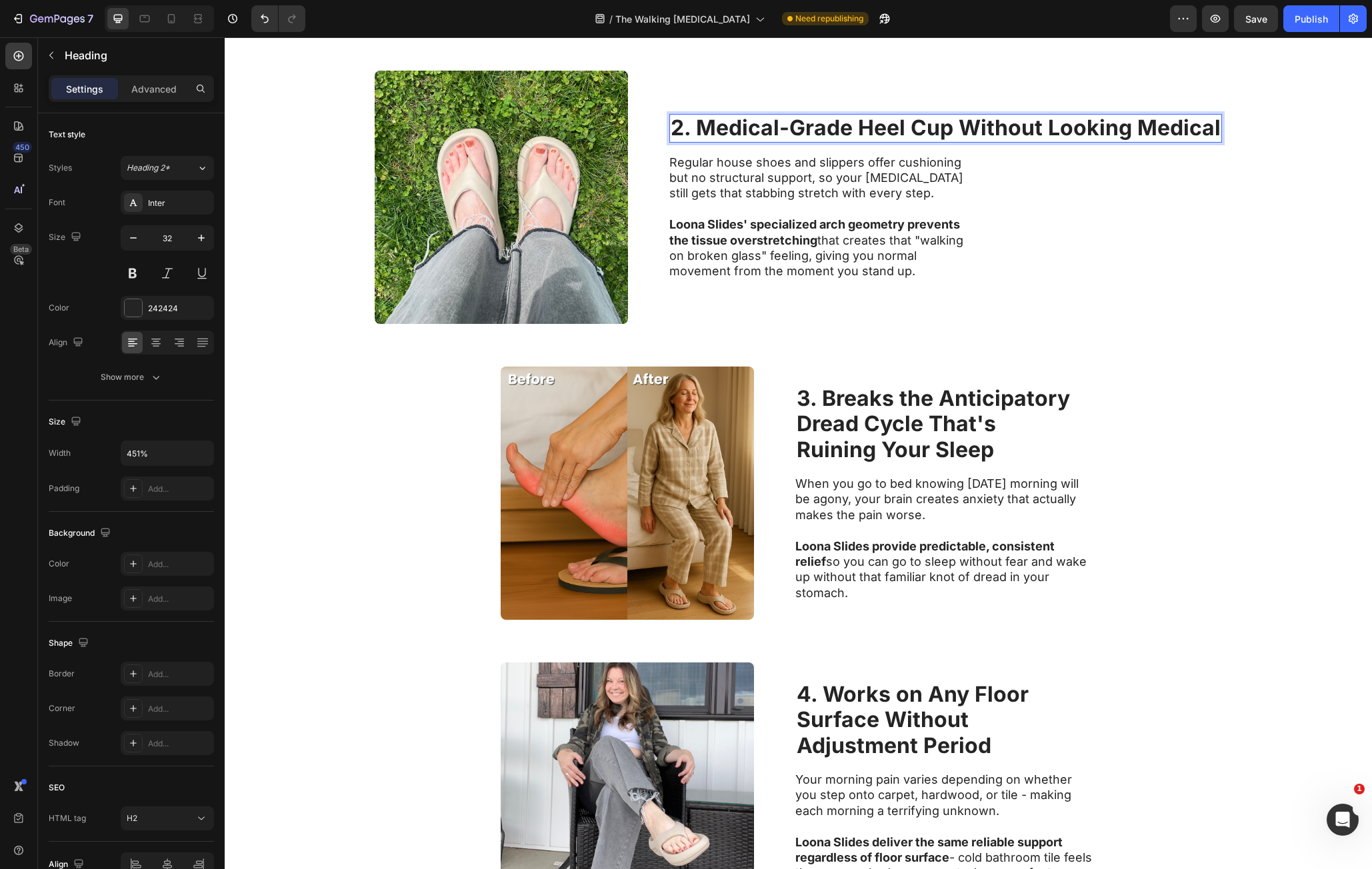
click at [909, 129] on strong "2. Medical-Grade Heel Cup Without Looking Medical" at bounding box center [946, 127] width 550 height 26
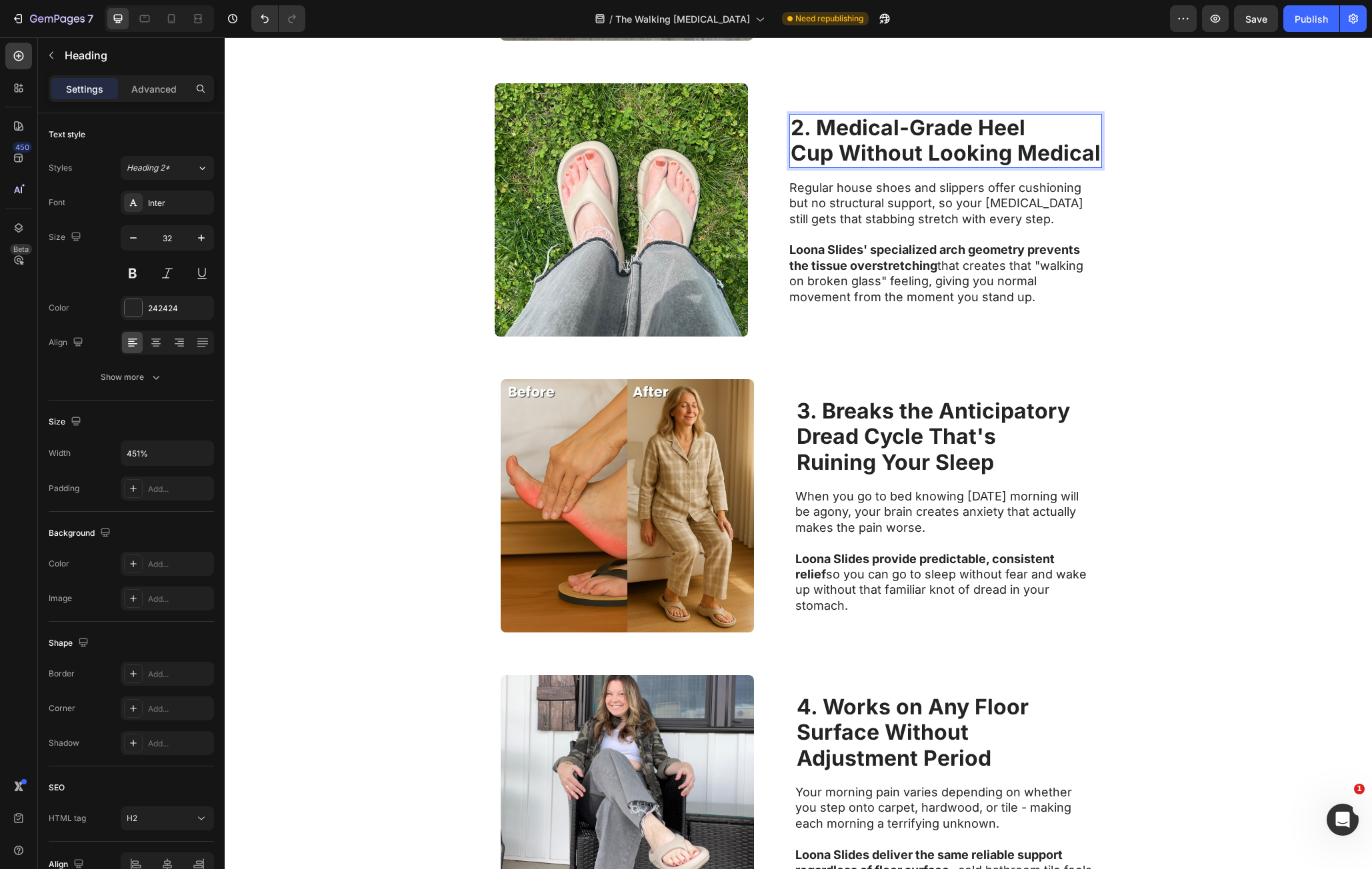
click at [1010, 155] on strong "Cup Without Looking Medical" at bounding box center [946, 152] width 310 height 26
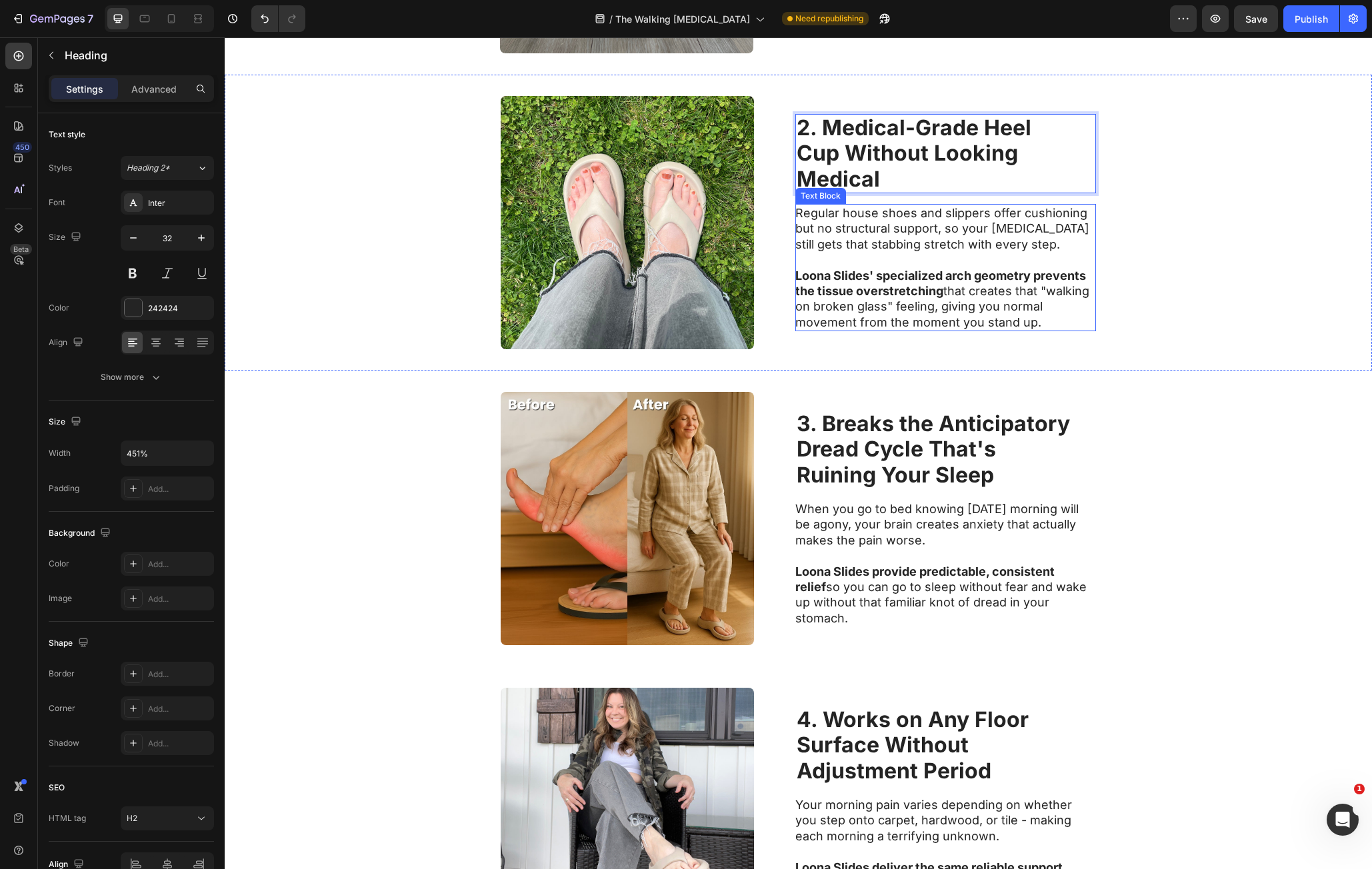
click at [1106, 290] on div "Image 2. Medical-Grade Heel Cup Without Looking Medical Heading 16 Regular hous…" at bounding box center [798, 223] width 1148 height 296
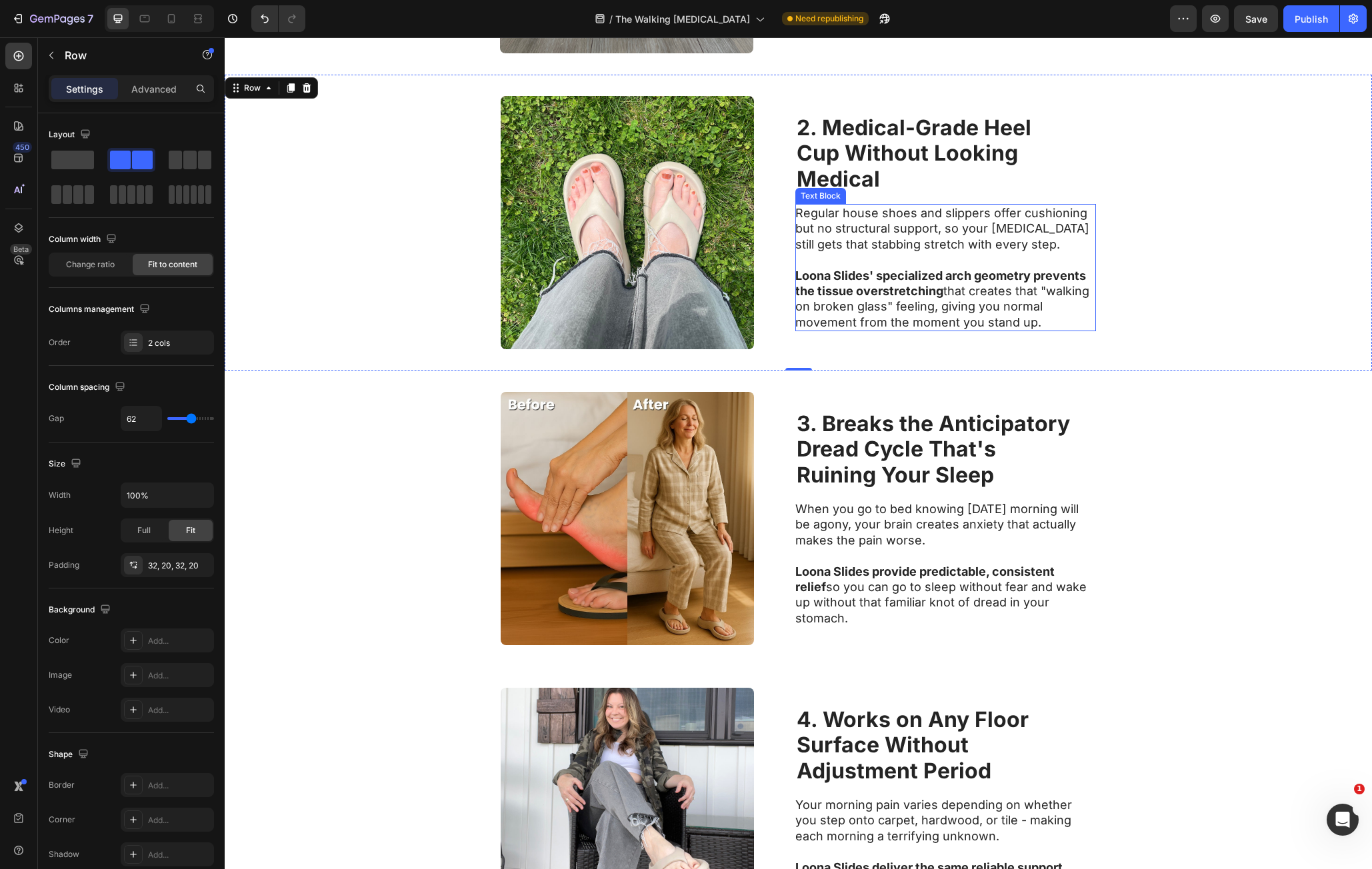
click at [808, 214] on p "Regular house shoes and slippers offer cushioning but no structural support, so…" at bounding box center [945, 229] width 299 height 46
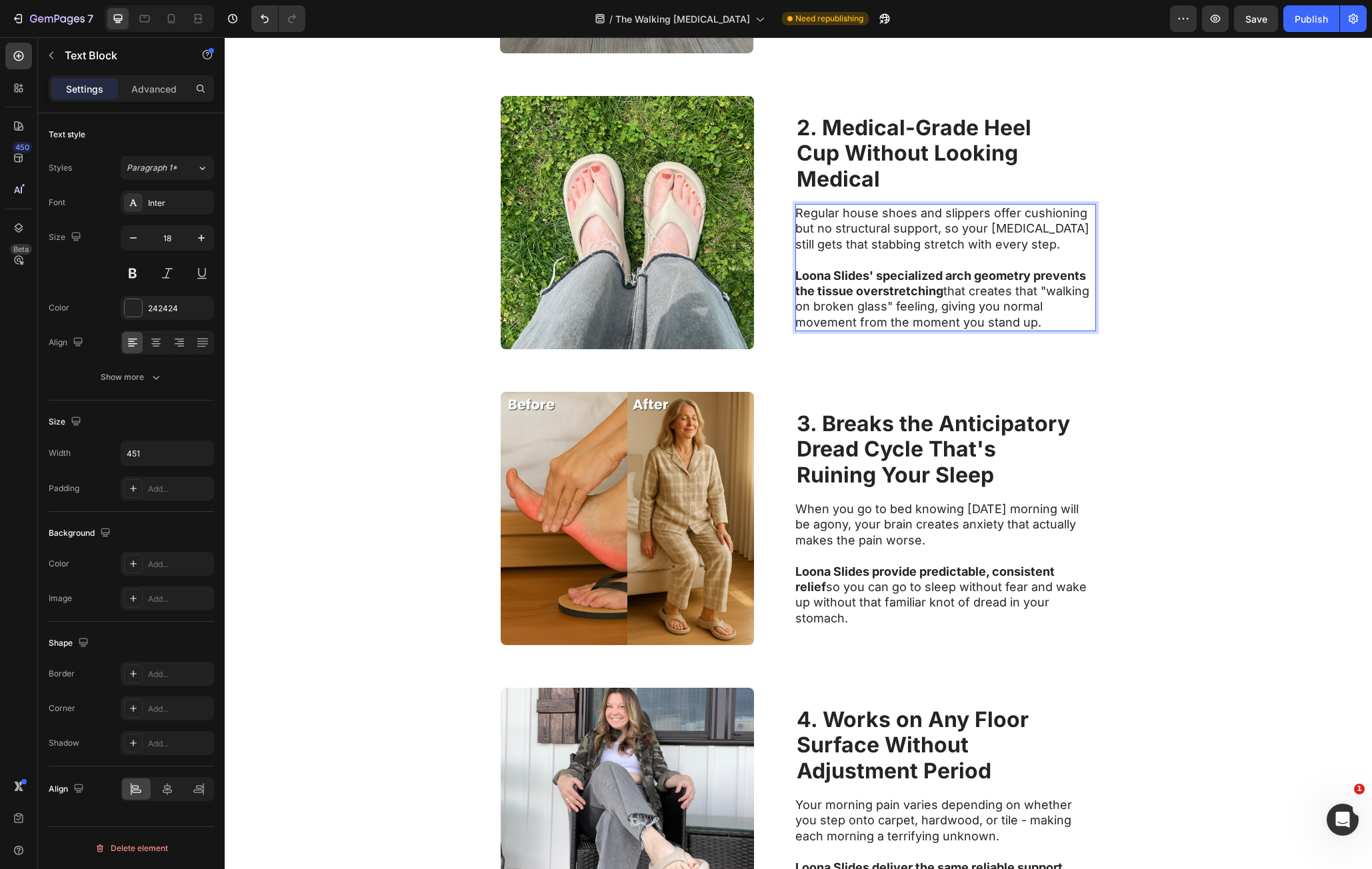
scroll to position [776, 0]
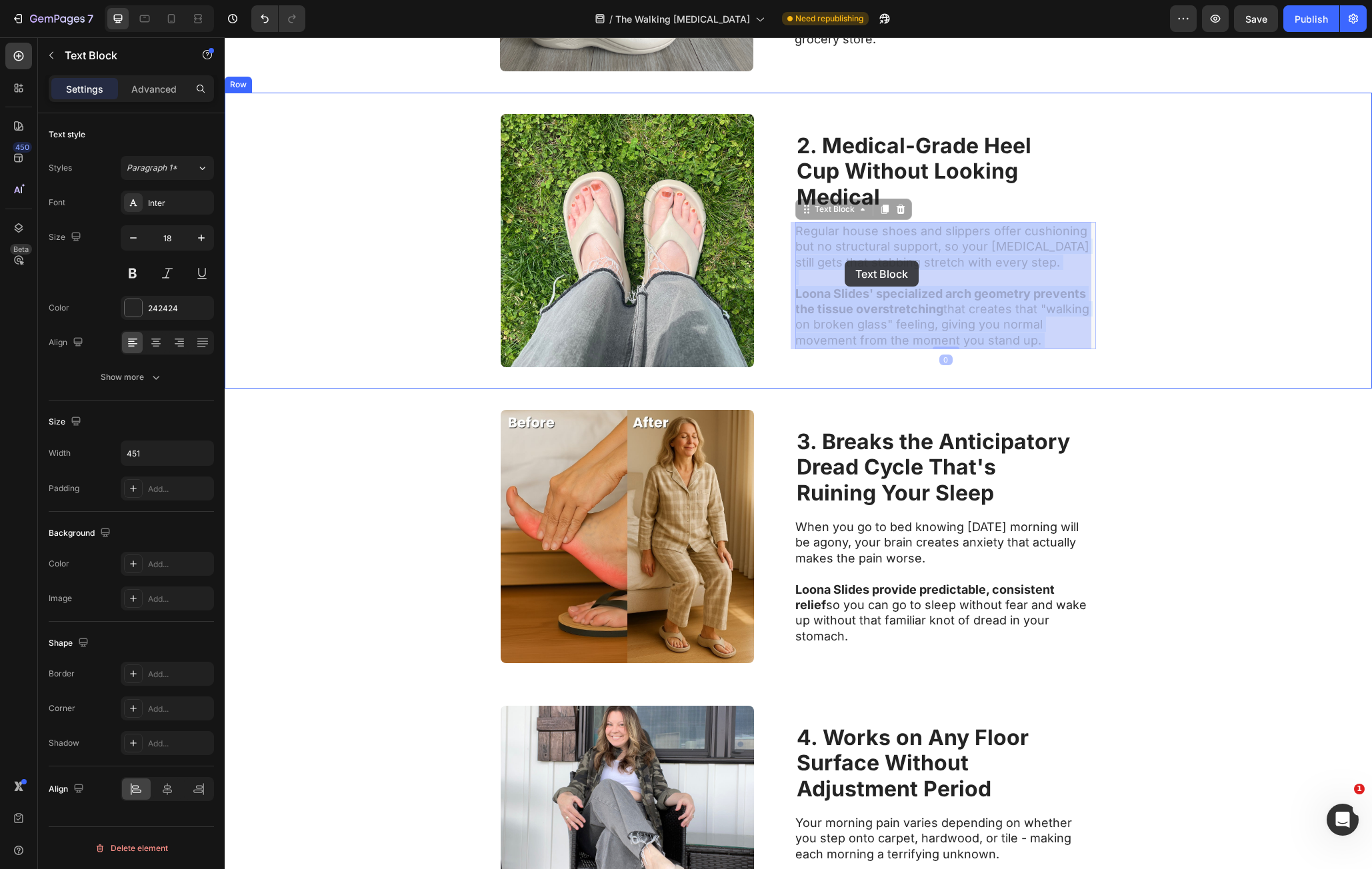
drag, startPoint x: 808, startPoint y: 214, endPoint x: 845, endPoint y: 261, distance: 59.8
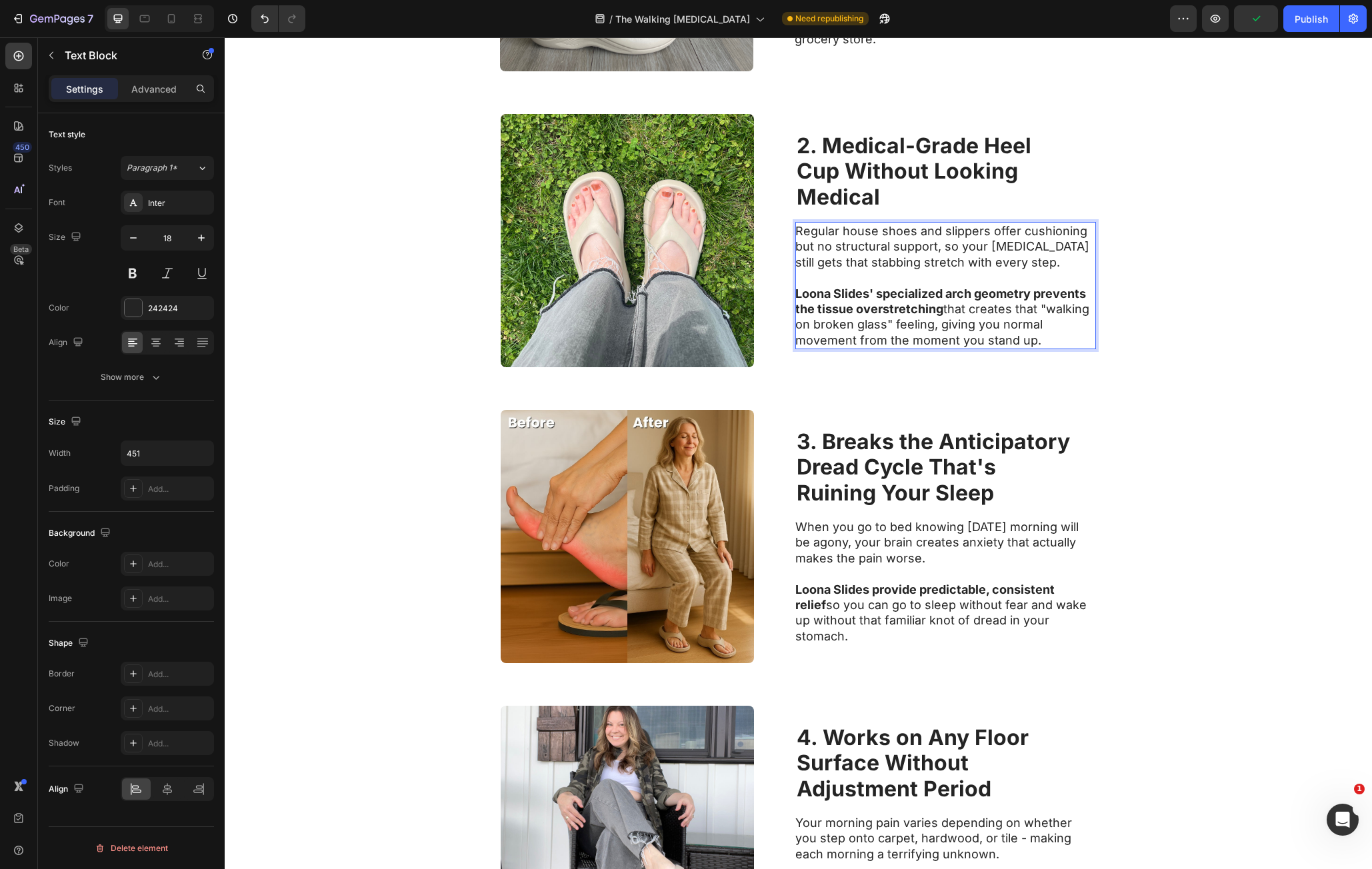
drag, startPoint x: 805, startPoint y: 235, endPoint x: 1051, endPoint y: 347, distance: 270.3
click at [1047, 339] on div "Regular house shoes and slippers offer cushioning but no structural support, so…" at bounding box center [946, 285] width 301 height 127
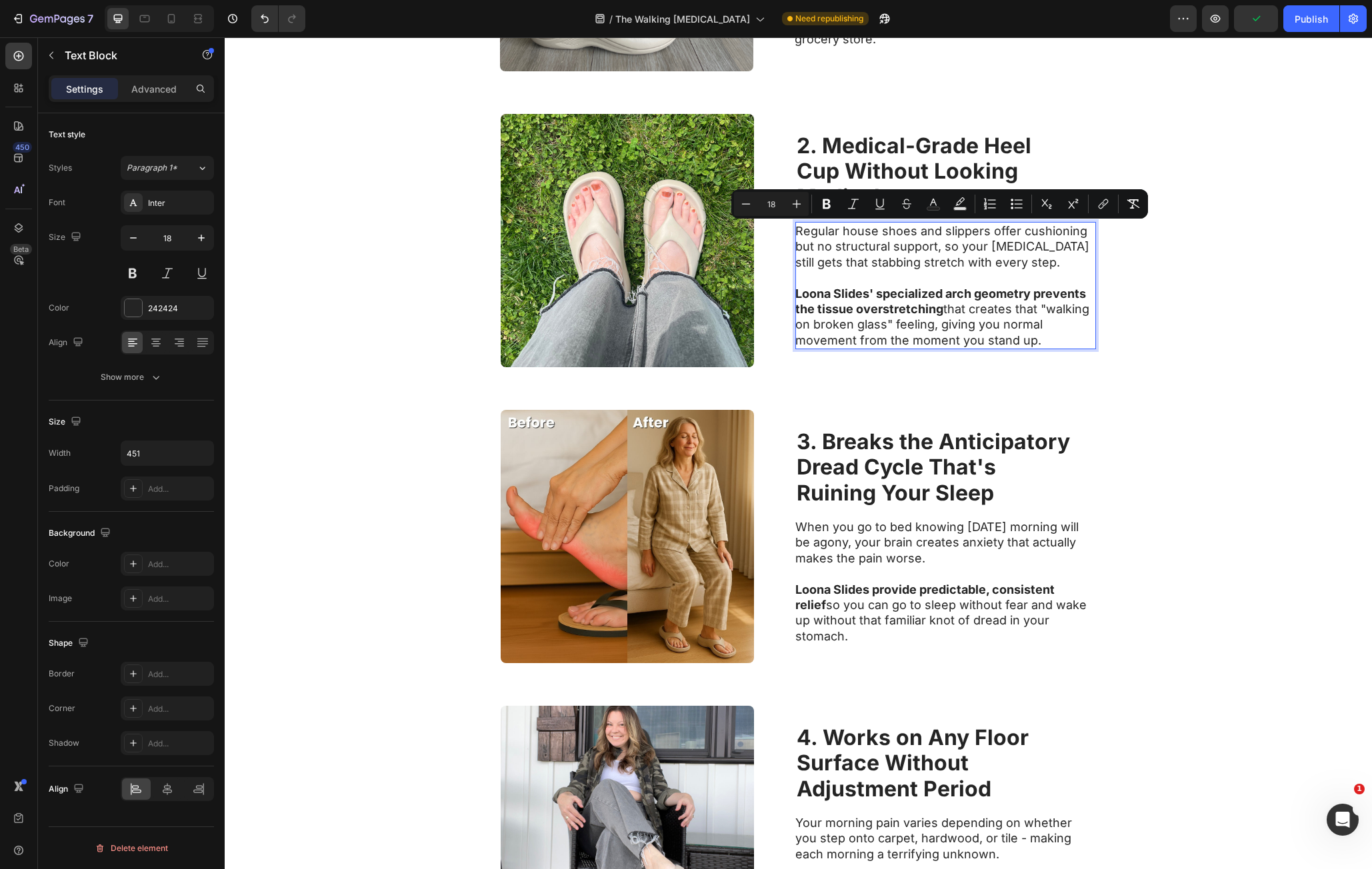
scroll to position [784, 0]
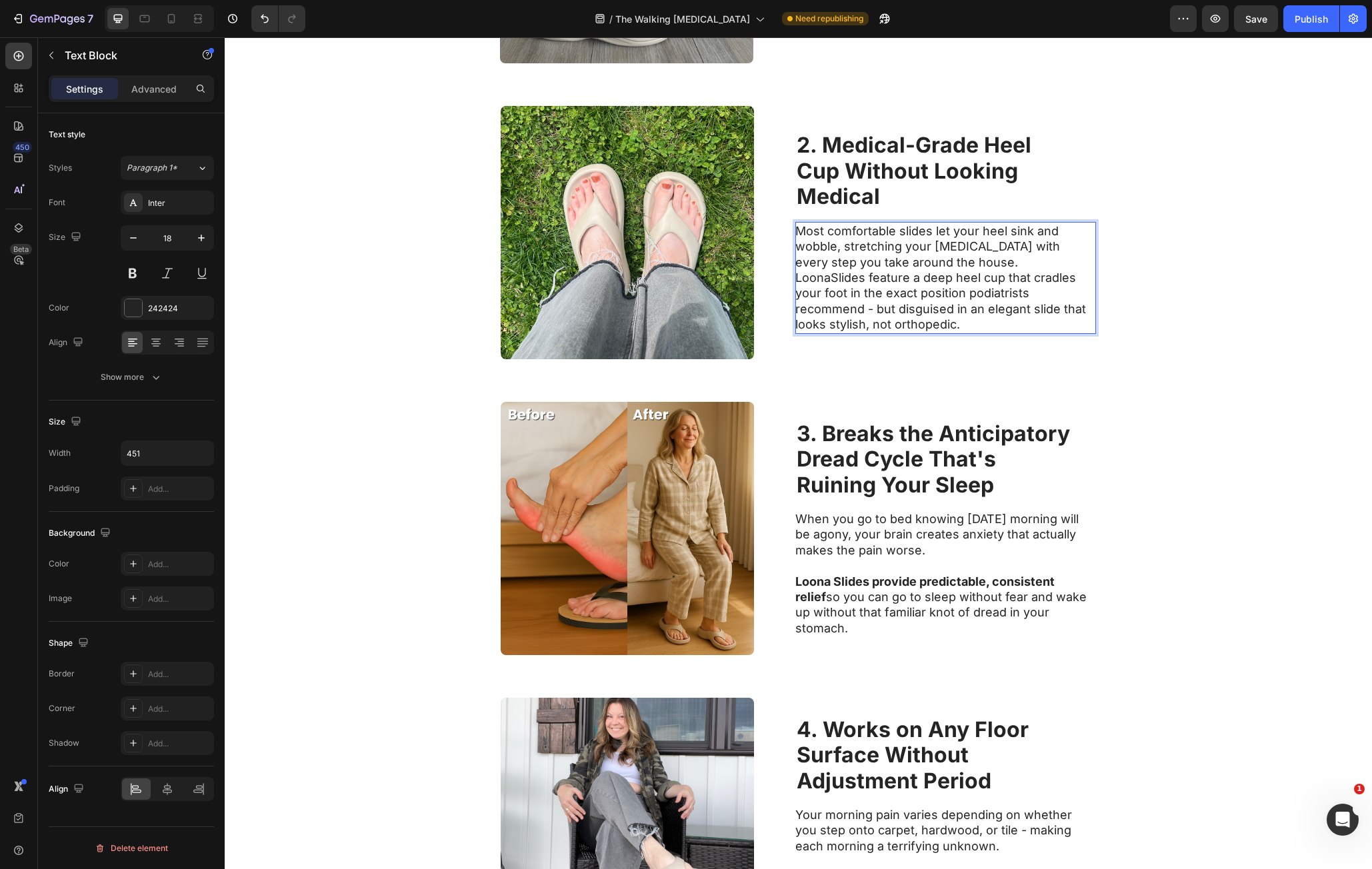
click at [1003, 275] on p "Most comfortable slides let your heel sink and wobble, stretching your plantar …" at bounding box center [945, 278] width 299 height 110
click at [984, 252] on p "Most comfortable slides let your heel sink and wobble, stretching your plantar …" at bounding box center [945, 278] width 299 height 110
click at [984, 262] on p "Most comfortable slides let your heel sink and wobble, stretching your plantar …" at bounding box center [945, 278] width 299 height 110
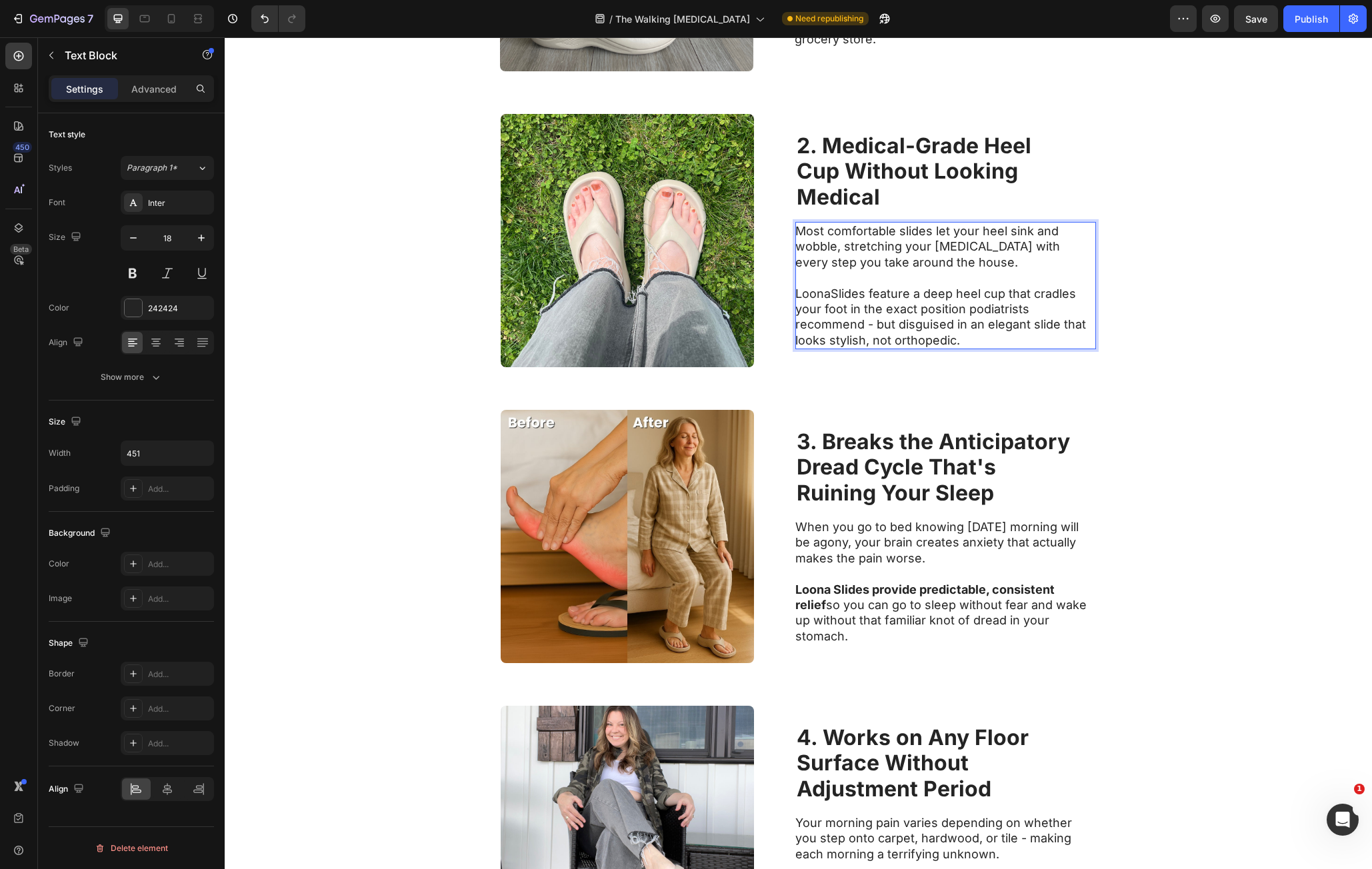
click at [818, 298] on p "⁠⁠⁠⁠⁠⁠⁠ LoonaSlides feature a deep heel cup that cradles your foot in the exact…" at bounding box center [945, 309] width 299 height 78
click at [827, 296] on p "LoonaSlides feature a deep heel cup that cradles your foot in the exact positio…" at bounding box center [945, 309] width 299 height 78
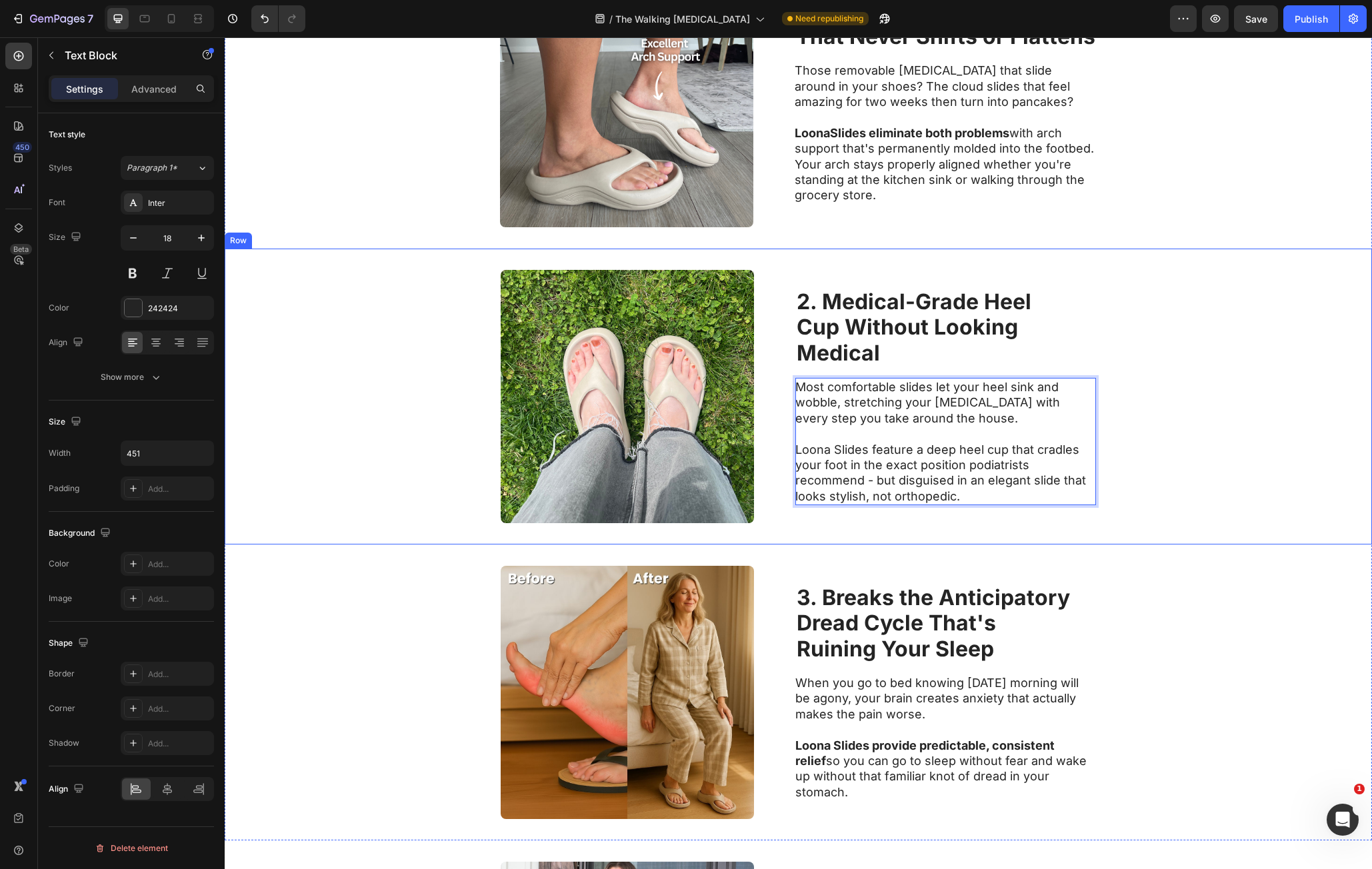
scroll to position [376, 0]
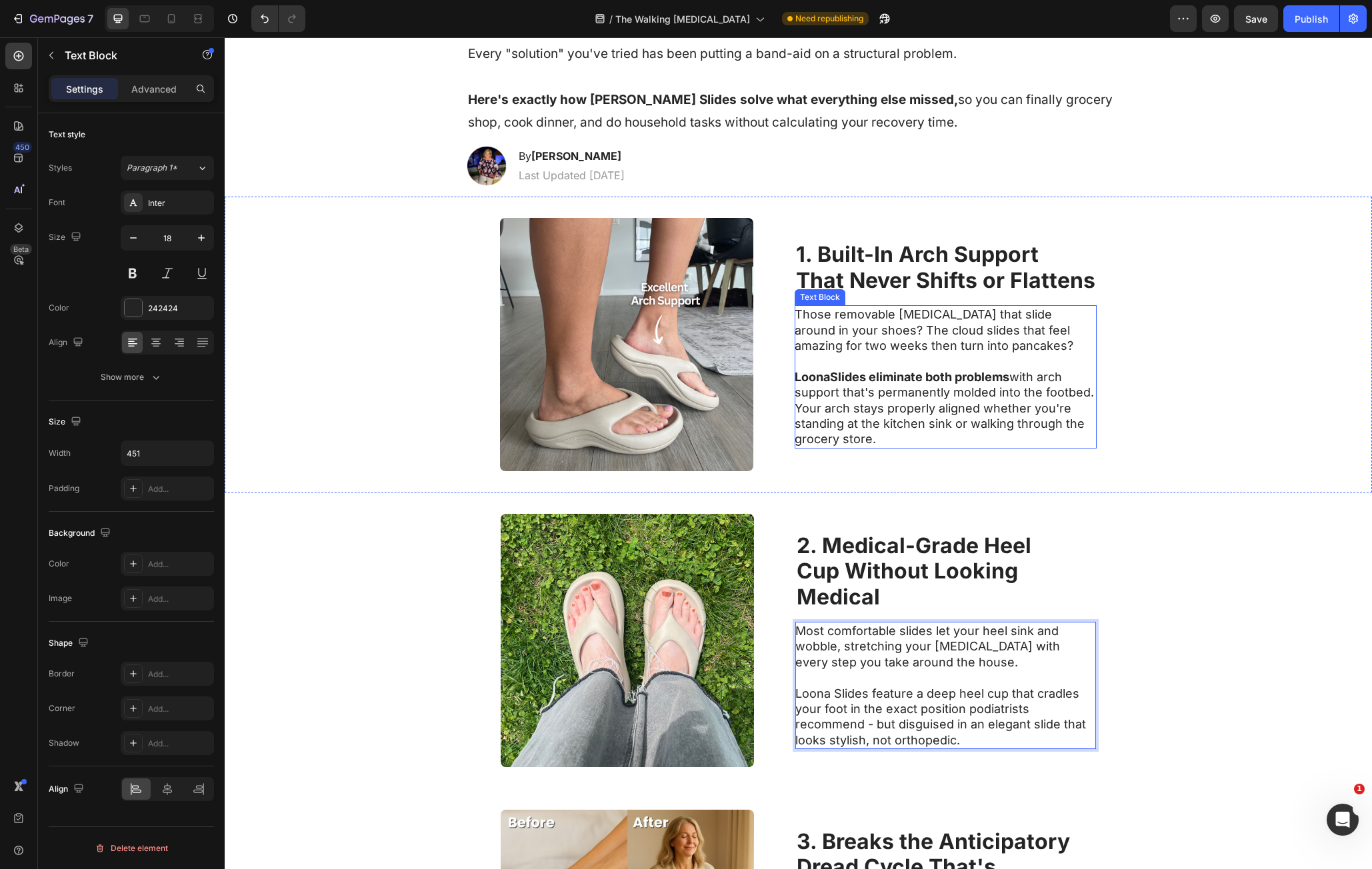
click at [824, 376] on strong "LoonaSlides eliminate both problems" at bounding box center [902, 378] width 215 height 14
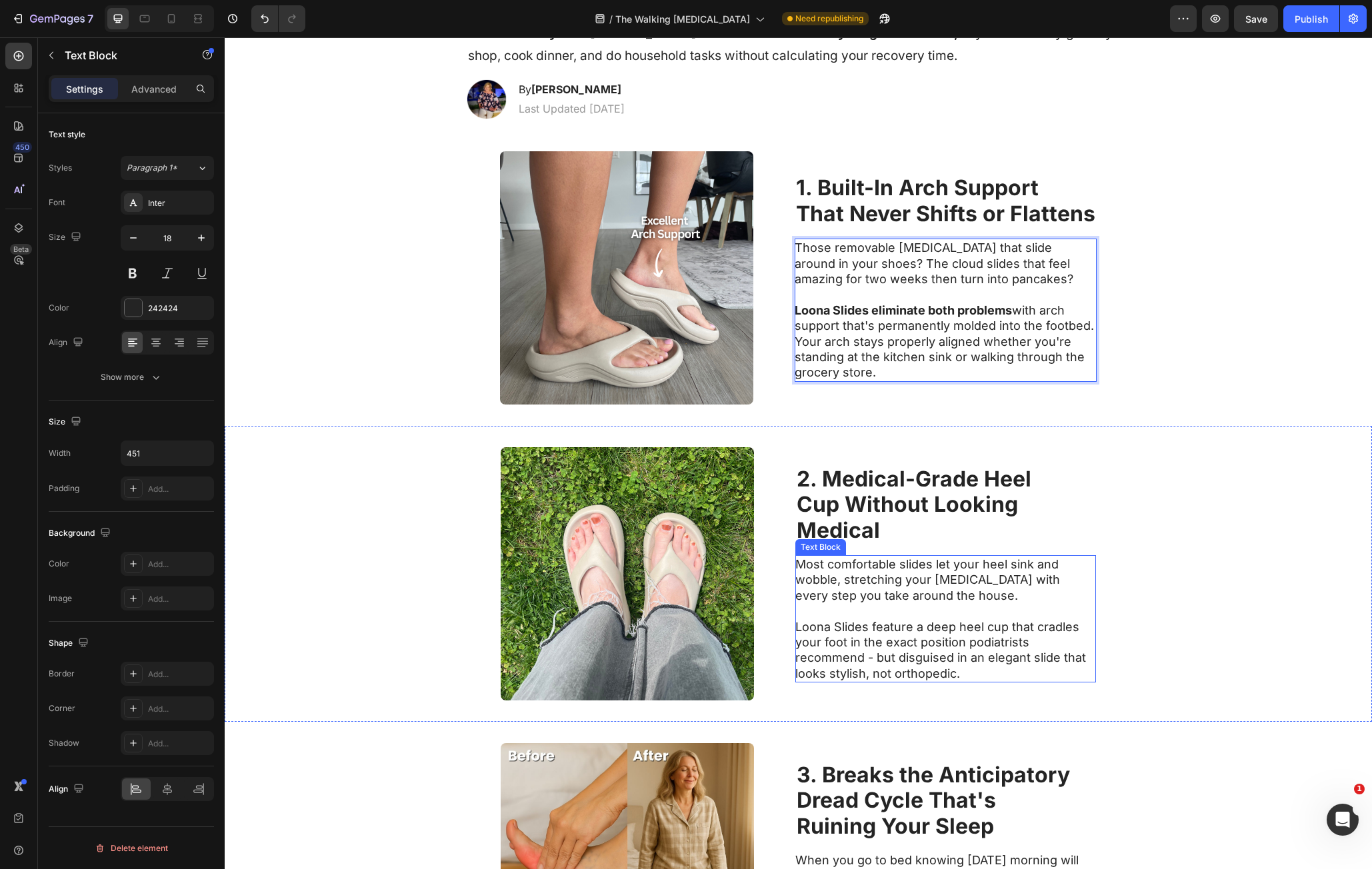
scroll to position [643, 0]
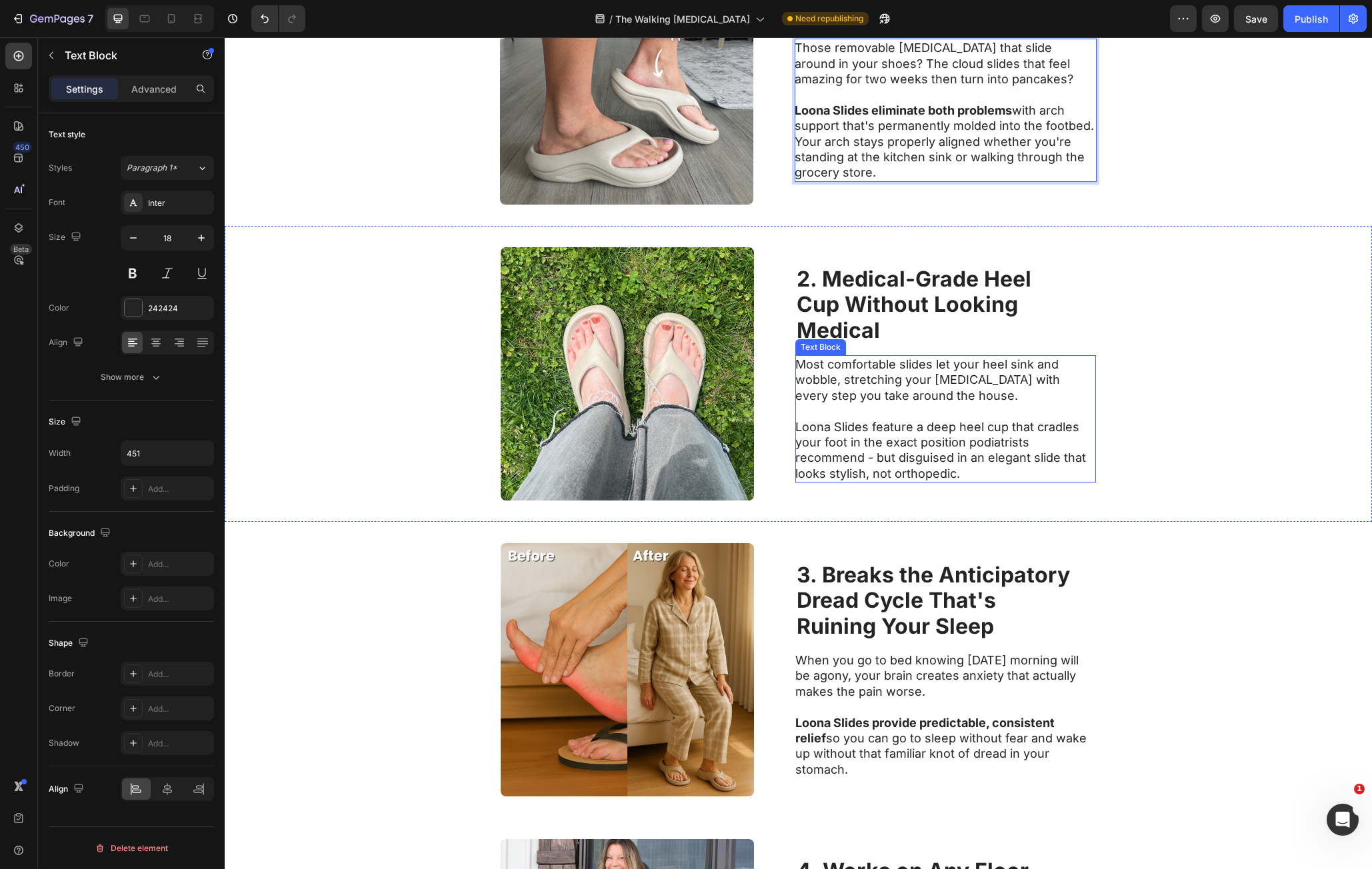
click at [870, 427] on p "Loona Slides feature a deep heel cup that cradles your foot in the exact positi…" at bounding box center [945, 443] width 299 height 78
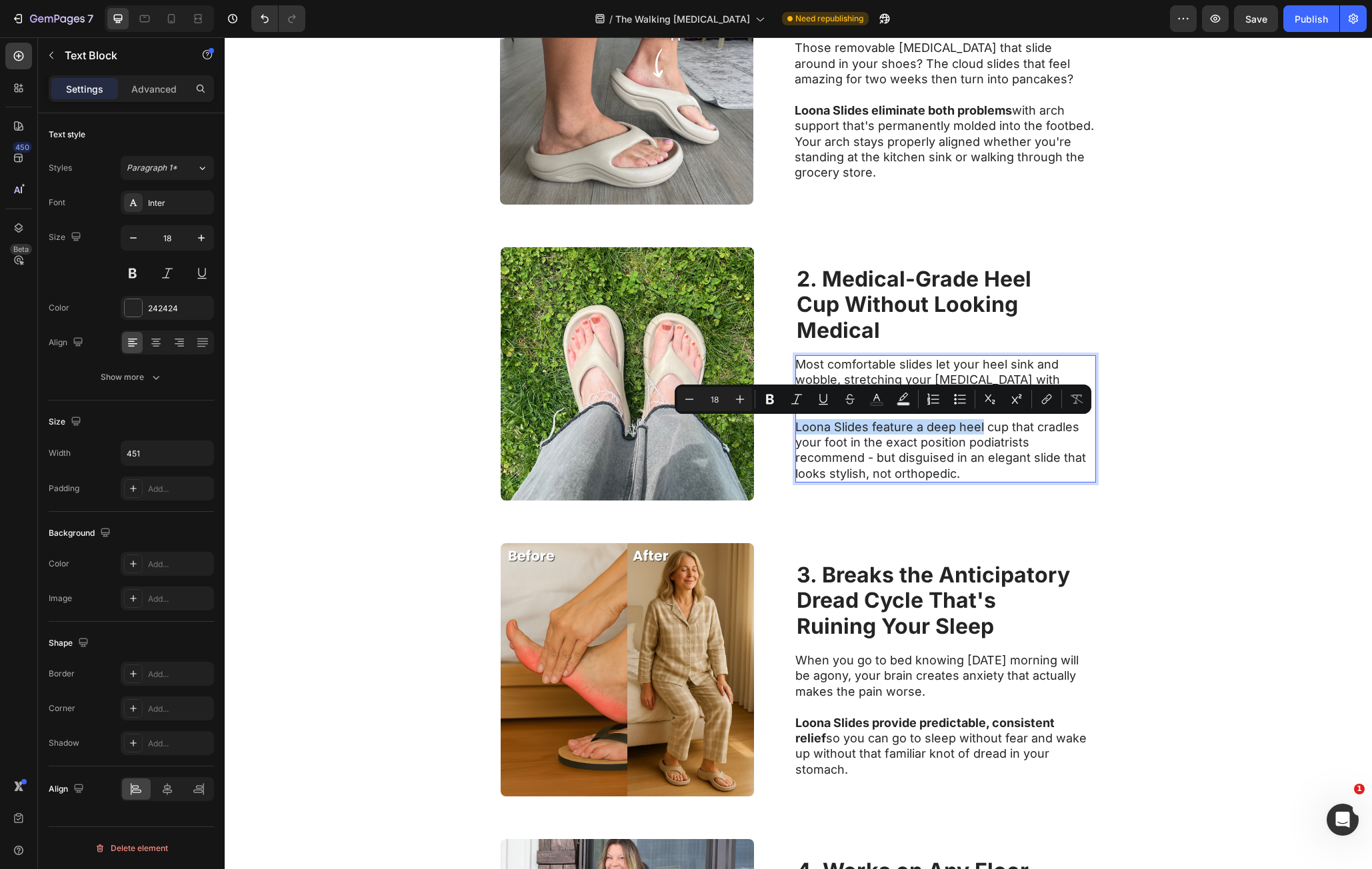
drag, startPoint x: 811, startPoint y: 433, endPoint x: 962, endPoint y: 434, distance: 151.0
click at [962, 434] on p "Loona Slides feature a deep heel cup that cradles your foot in the exact positi…" at bounding box center [945, 443] width 299 height 78
drag, startPoint x: 853, startPoint y: 421, endPoint x: 814, endPoint y: 420, distance: 39.0
click at [853, 421] on p "Loona Slides feature a deep heel cup that cradles your foot in the exact positi…" at bounding box center [945, 443] width 299 height 78
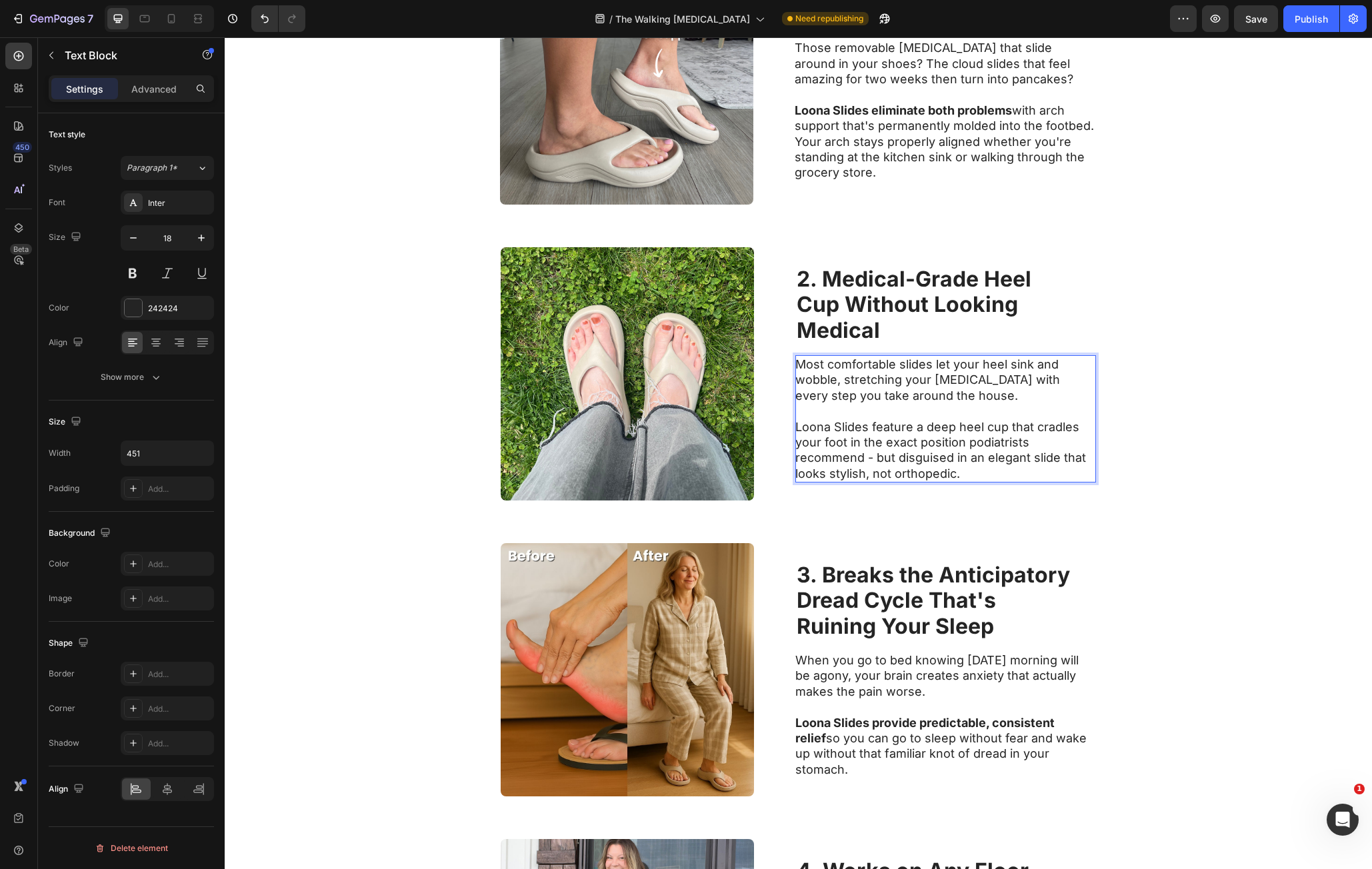
click at [797, 426] on p "Loona Slides feature a deep heel cup that cradles your foot in the exact positi…" at bounding box center [945, 443] width 299 height 78
drag, startPoint x: 797, startPoint y: 426, endPoint x: 981, endPoint y: 423, distance: 184.0
click at [981, 423] on p "Loona Slides feature a deep heel cup that cradles your foot in the exact positi…" at bounding box center [945, 443] width 299 height 78
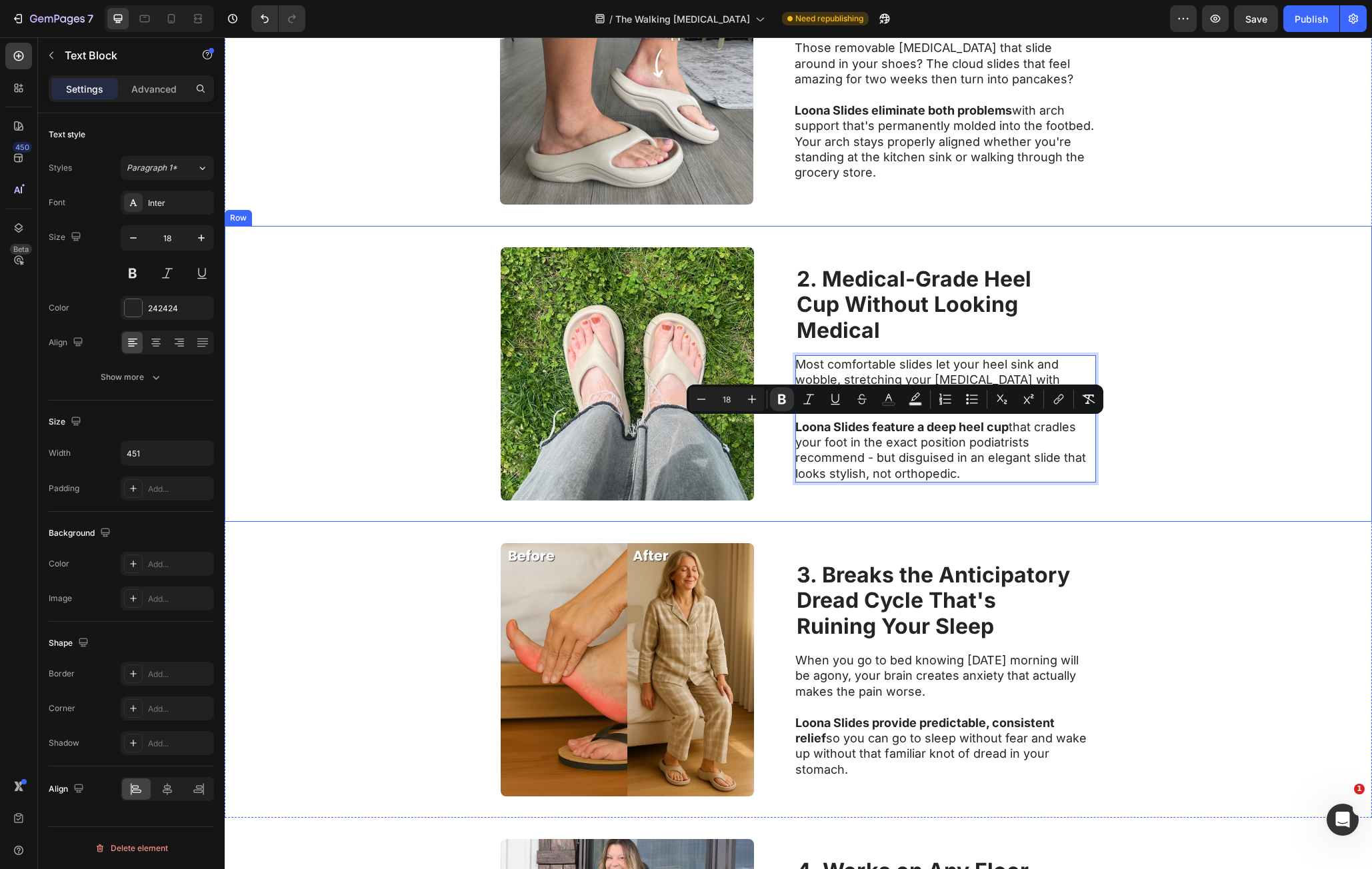
click at [1103, 453] on div "Image ⁠⁠⁠⁠⁠⁠⁠ 2. Medical-Grade Heel Cup Without Looking Medical Heading Most co…" at bounding box center [798, 374] width 1148 height 296
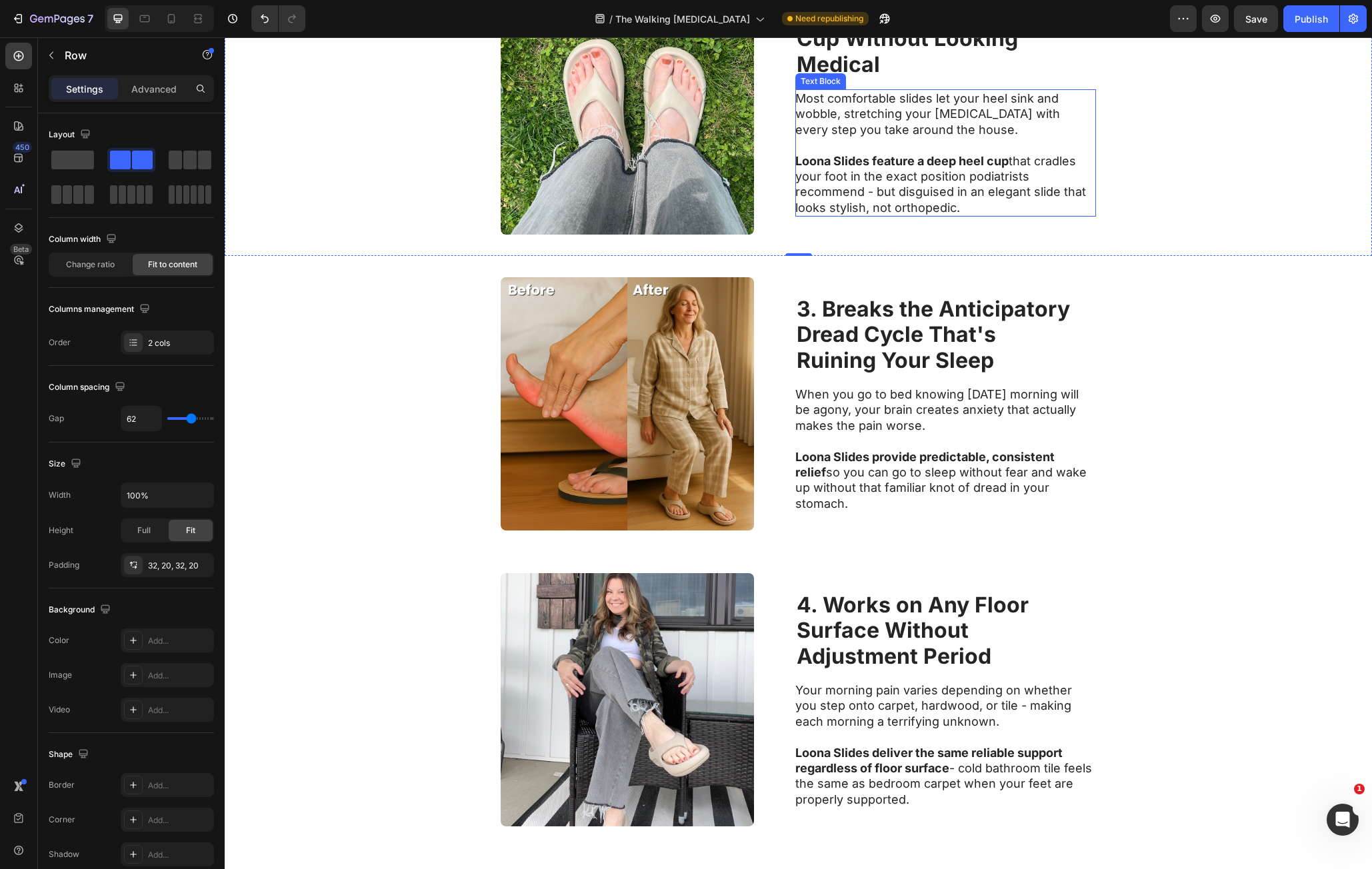
scroll to position [909, 0]
click at [829, 319] on strong "3. Breaks the Anticipatory" at bounding box center [933, 308] width 273 height 26
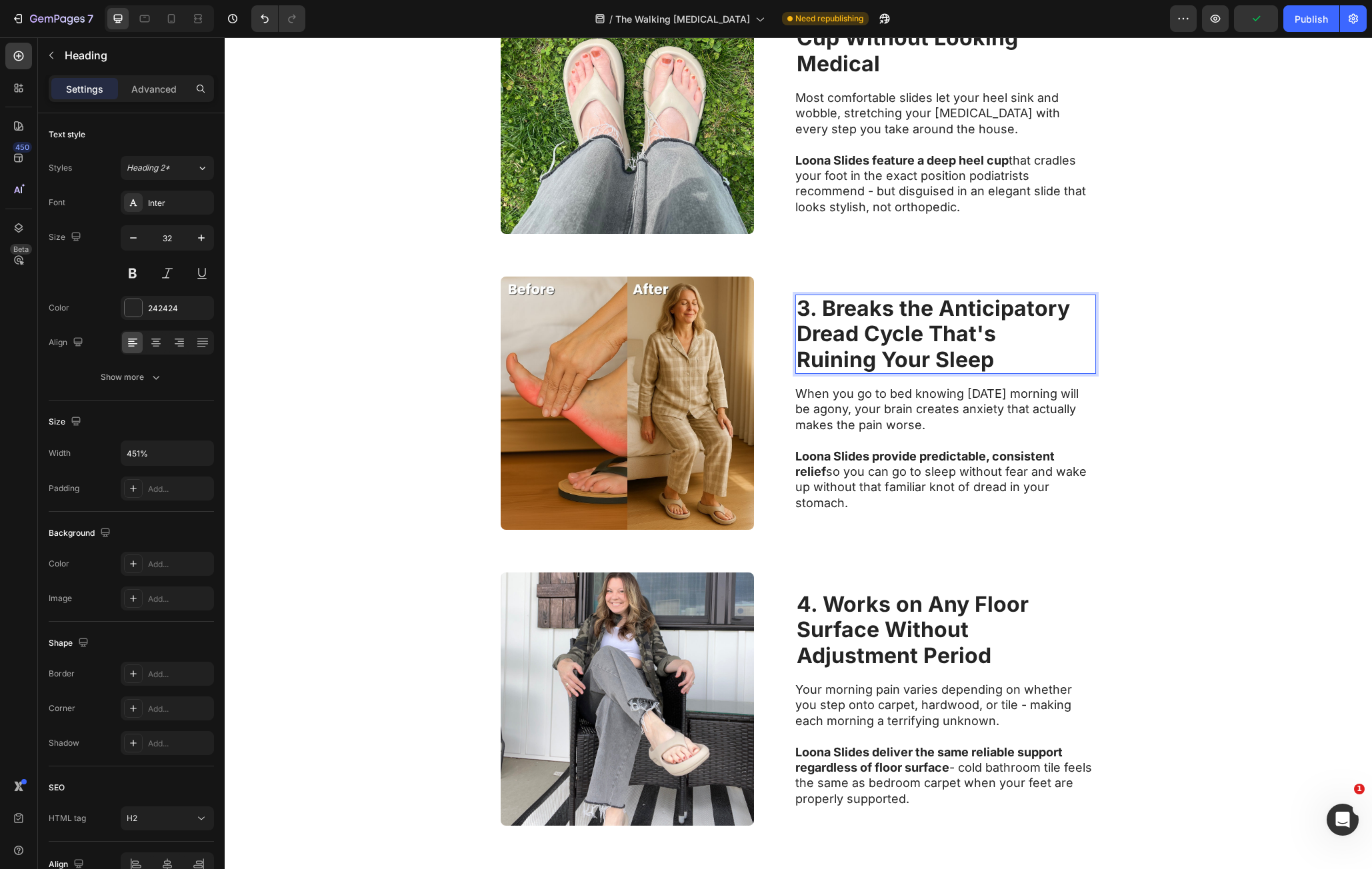
click at [828, 319] on strong "3. Breaks the Anticipatory" at bounding box center [933, 308] width 273 height 26
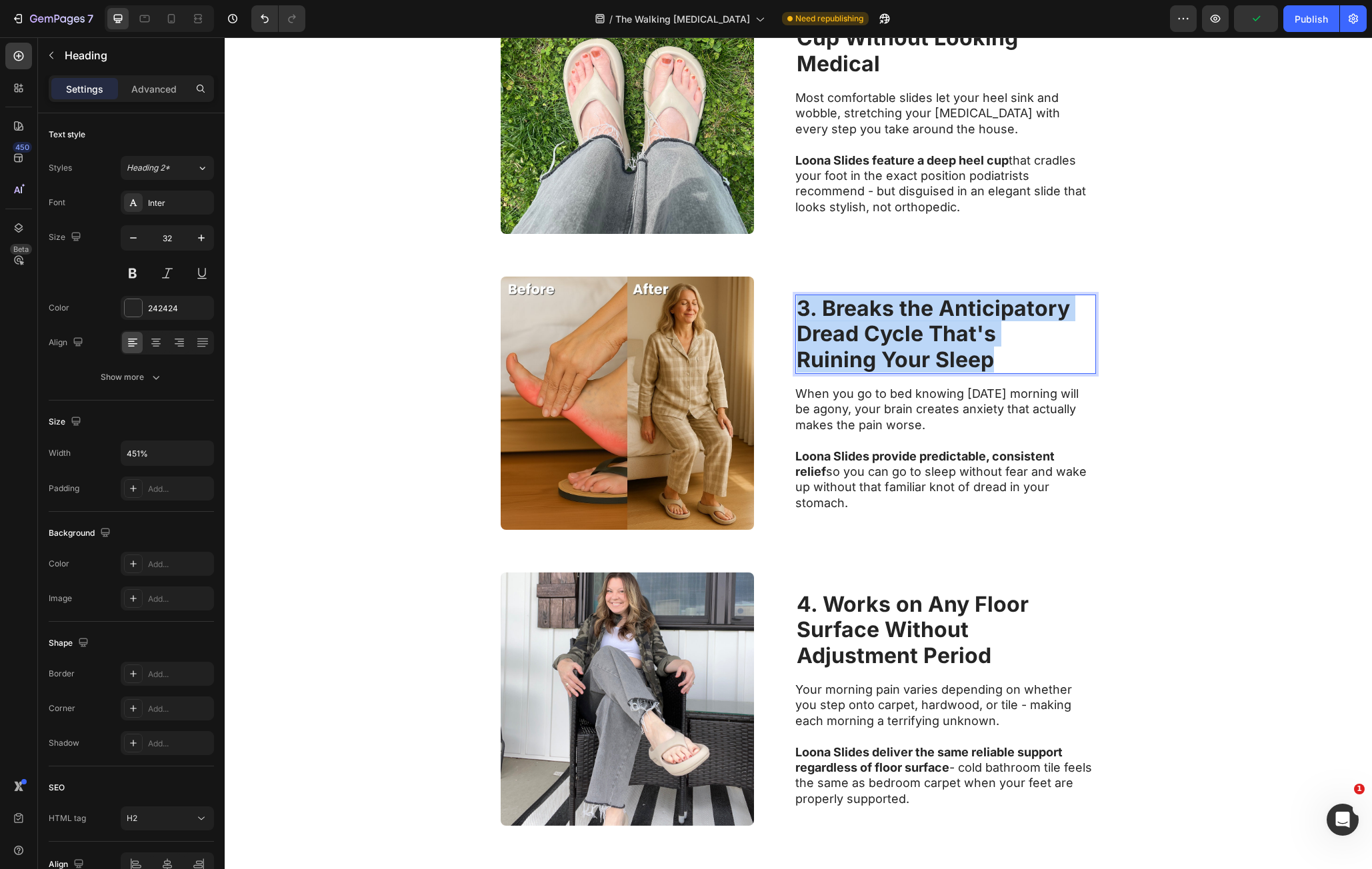
click at [992, 370] on p "3. Breaks the Anticipatory Dread Cycle That's Ruining Your Sleep" at bounding box center [946, 334] width 298 height 77
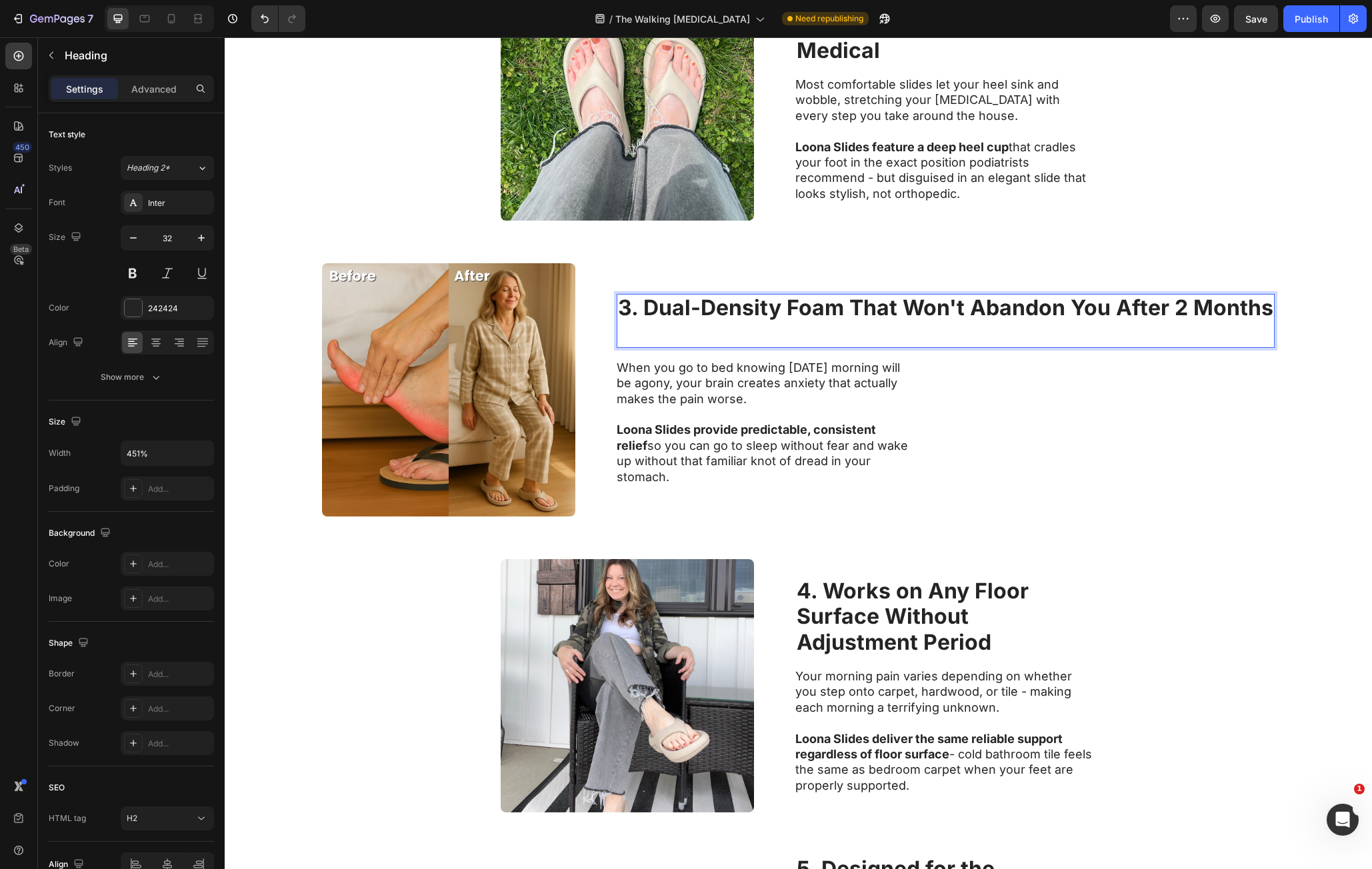
scroll to position [936, 0]
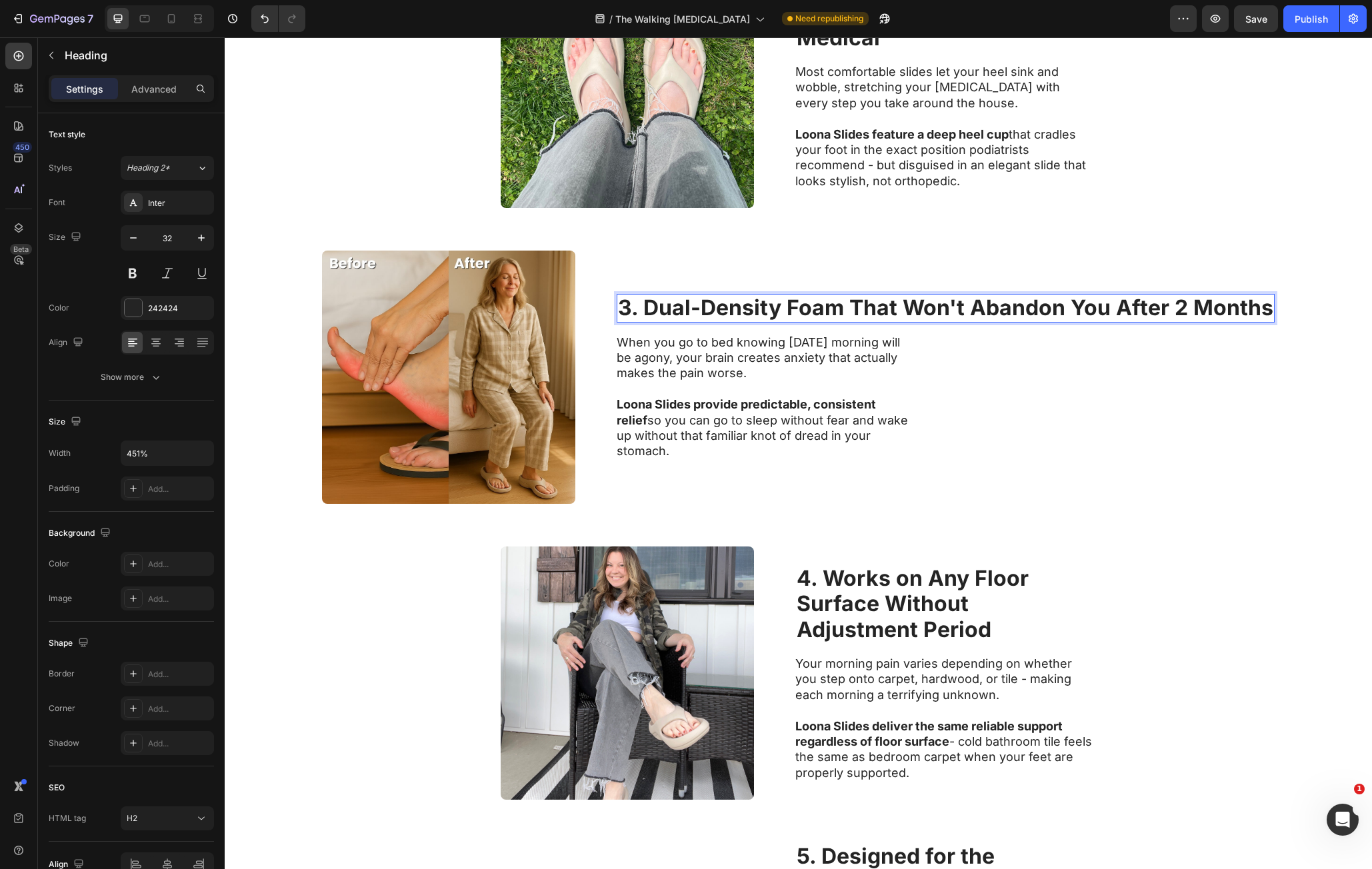
click at [847, 318] on strong "3. Dual-Density Foam That Won't Abandon You After 2 Months" at bounding box center [946, 307] width 655 height 26
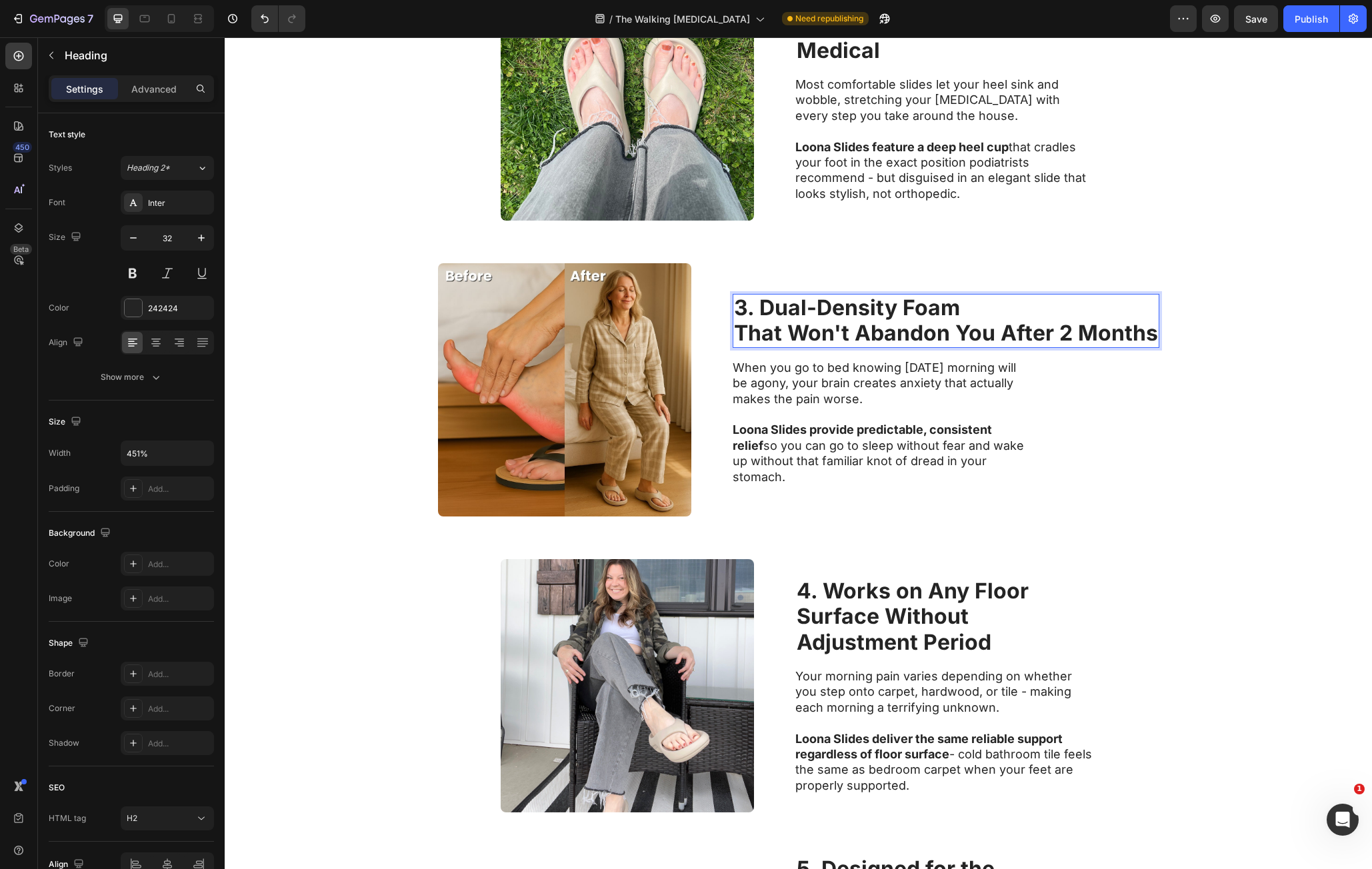
click at [956, 344] on strong "That Won't Abandon You After 2 Months" at bounding box center [946, 332] width 424 height 26
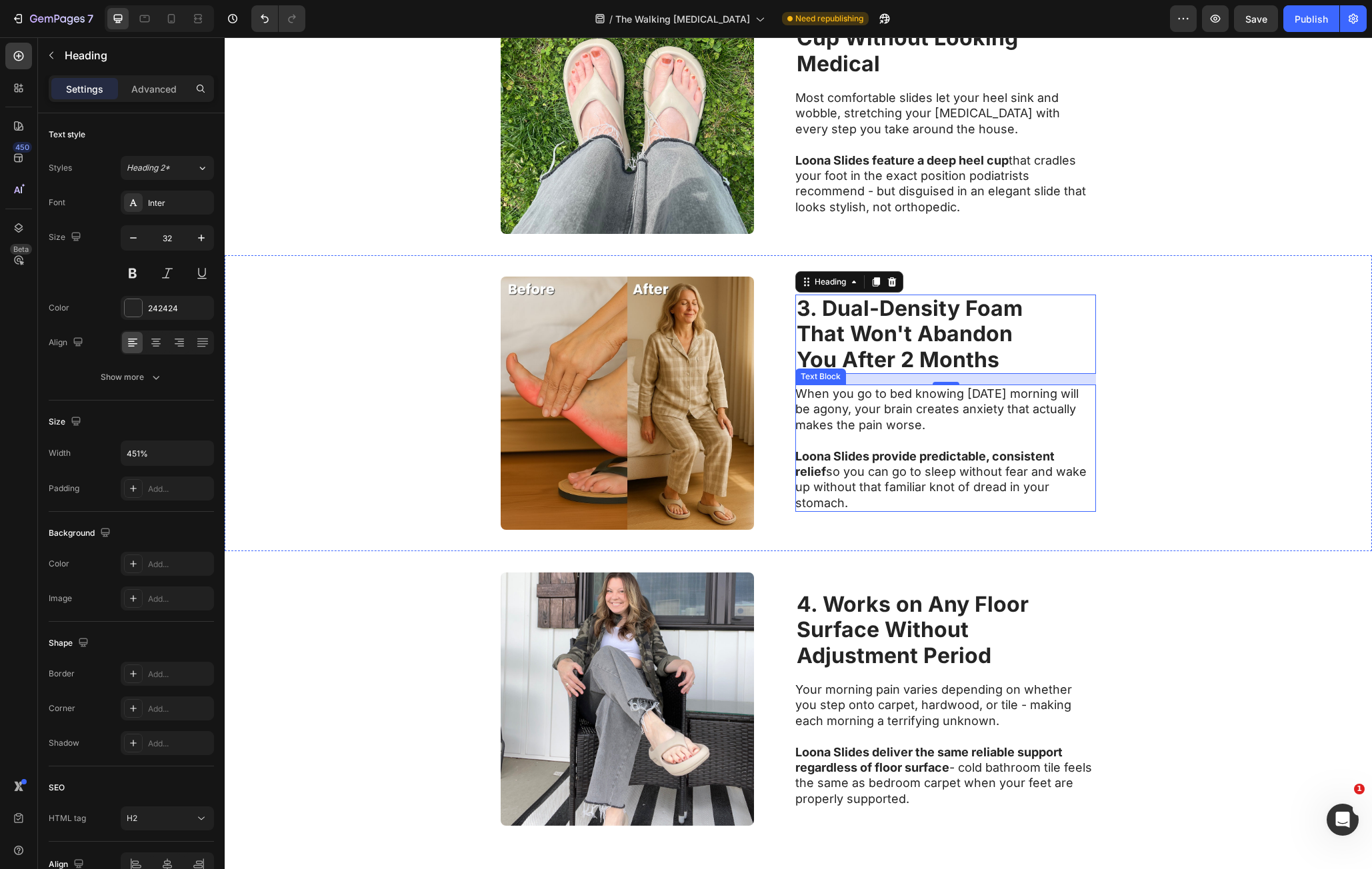
click at [881, 408] on p "When you go to bed knowing tomorrow morning will be agony, your brain creates a…" at bounding box center [945, 410] width 299 height 46
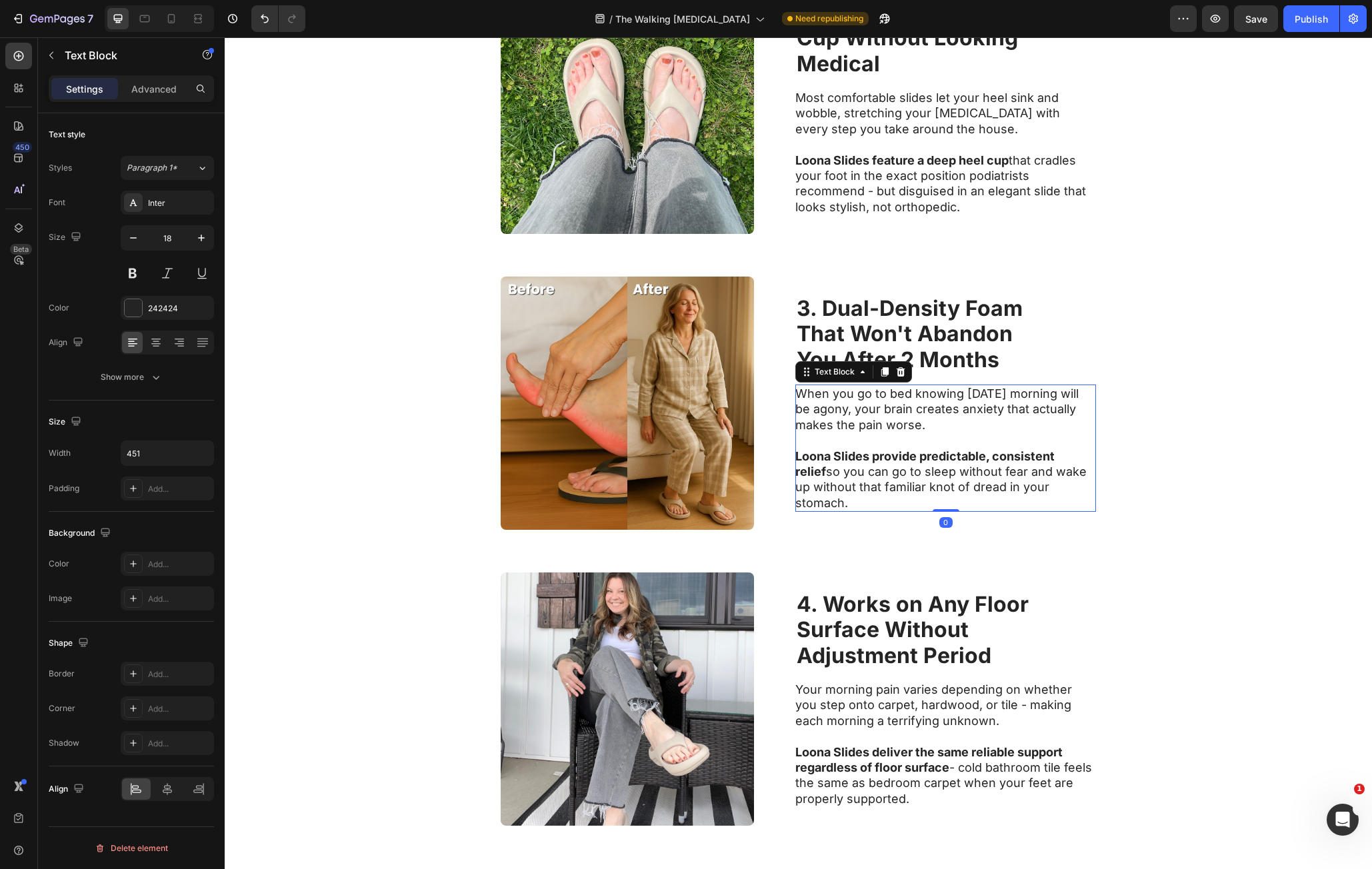
click at [808, 403] on p "When you go to bed knowing tomorrow morning will be agony, your brain creates a…" at bounding box center [945, 410] width 299 height 46
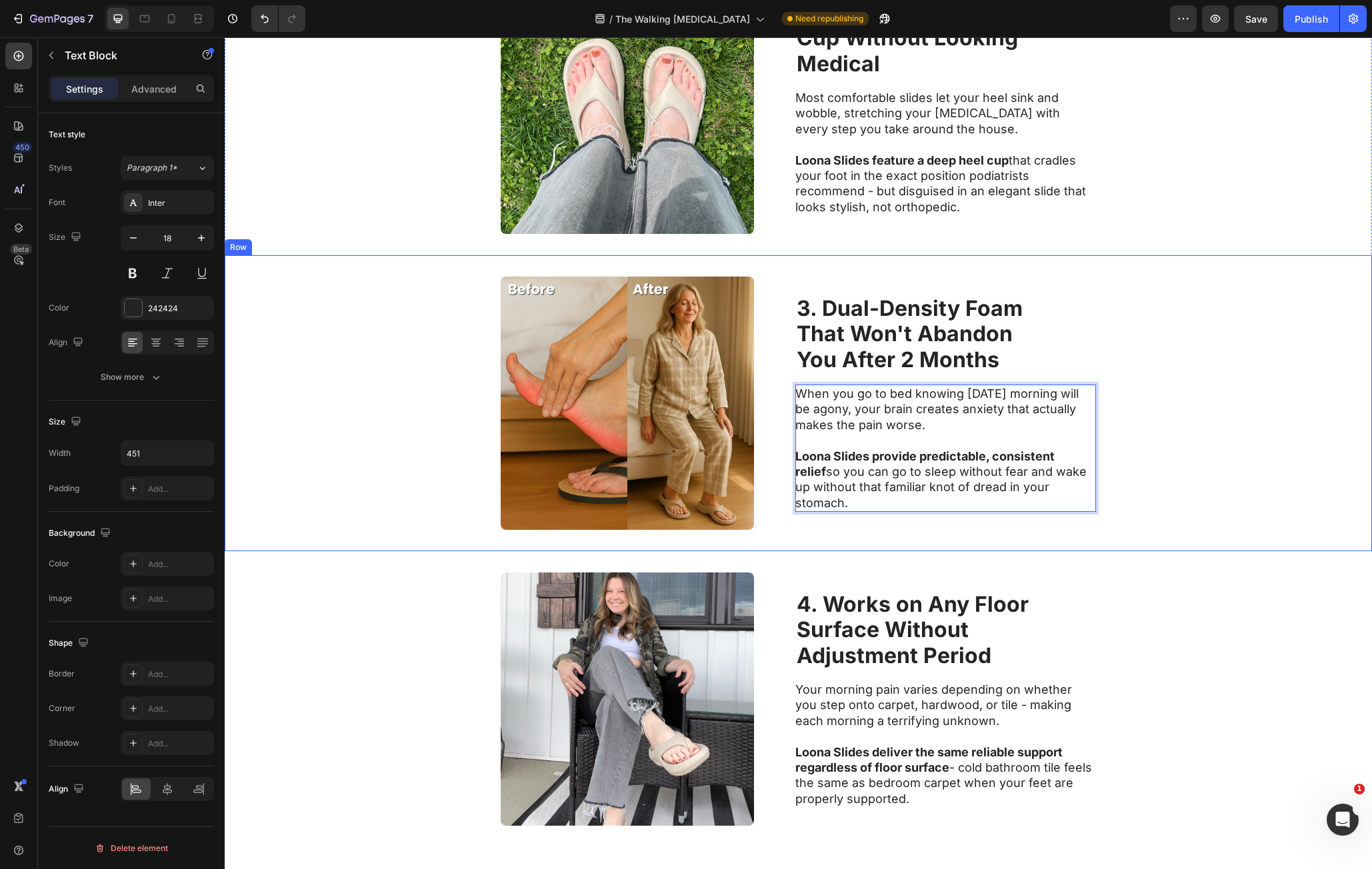
drag, startPoint x: 808, startPoint y: 403, endPoint x: 1098, endPoint y: 499, distance: 305.5
click at [1098, 499] on div "Image ⁠⁠⁠⁠⁠⁠⁠ 3. Dual-Density Foam That Won't Abandon You After 2 Months Headin…" at bounding box center [798, 403] width 1148 height 296
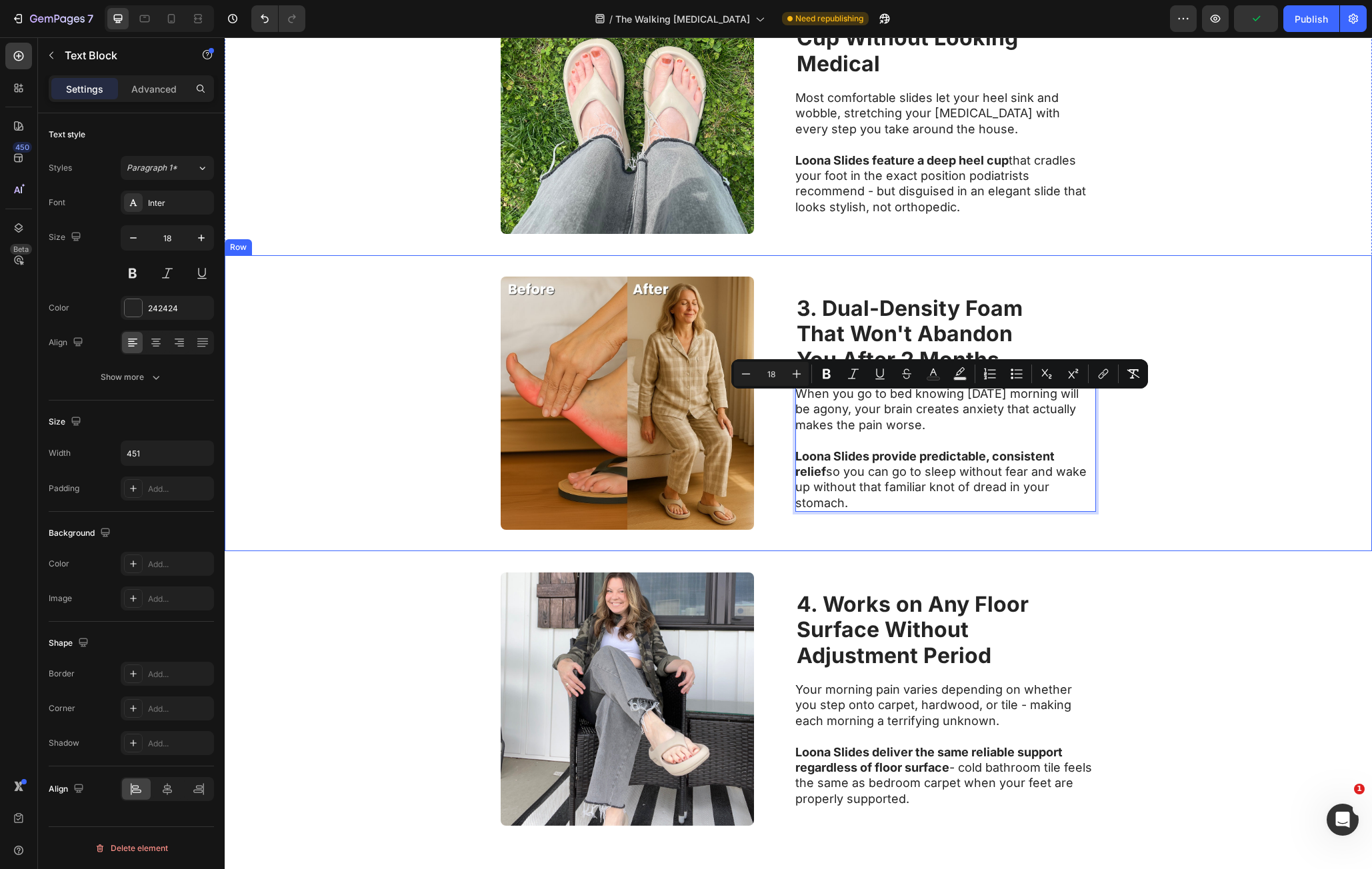
scroll to position [893, 0]
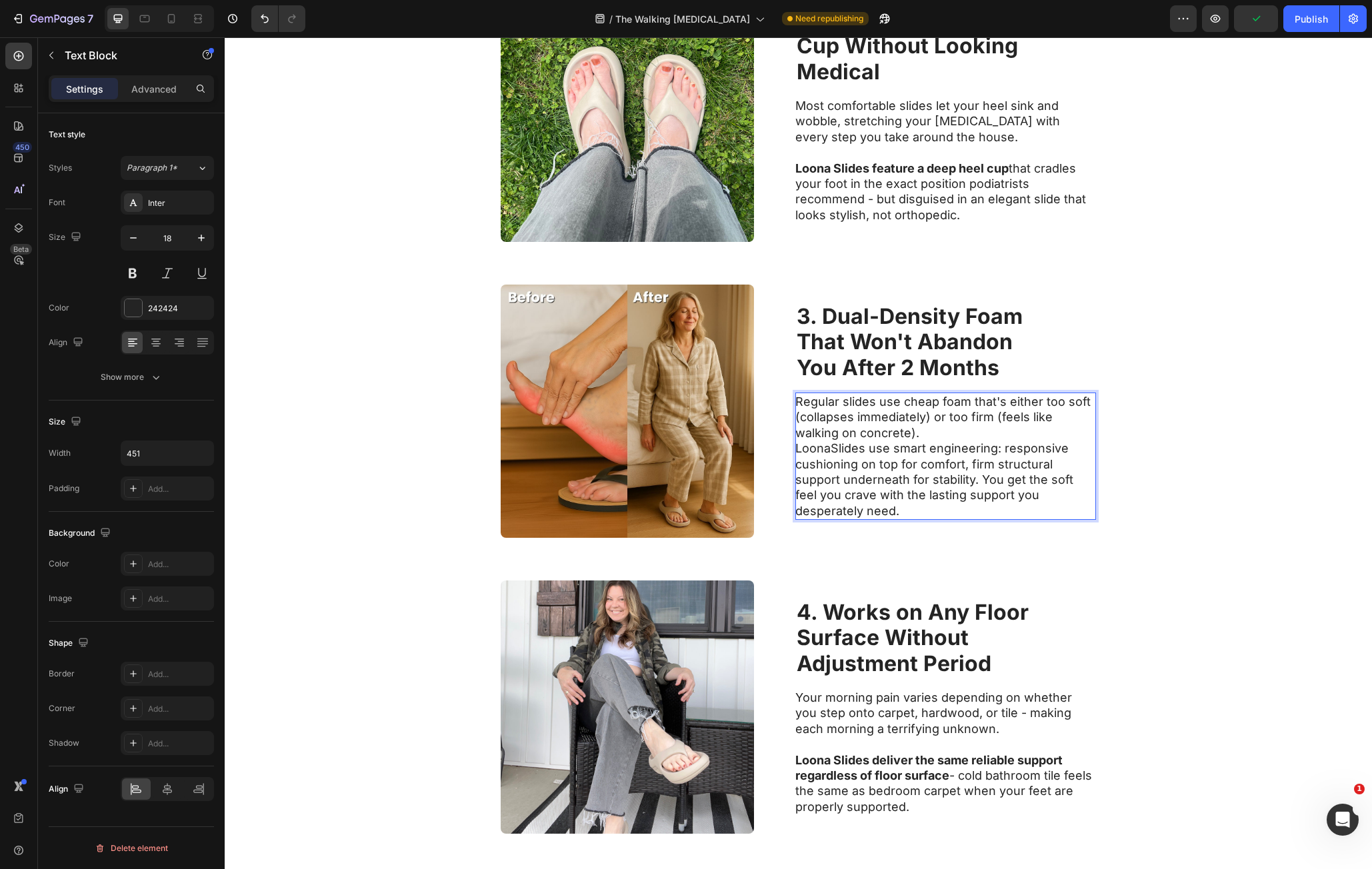
click at [928, 439] on p "Regular slides use cheap foam that's either too soft (collapses immediately) or…" at bounding box center [945, 457] width 299 height 125
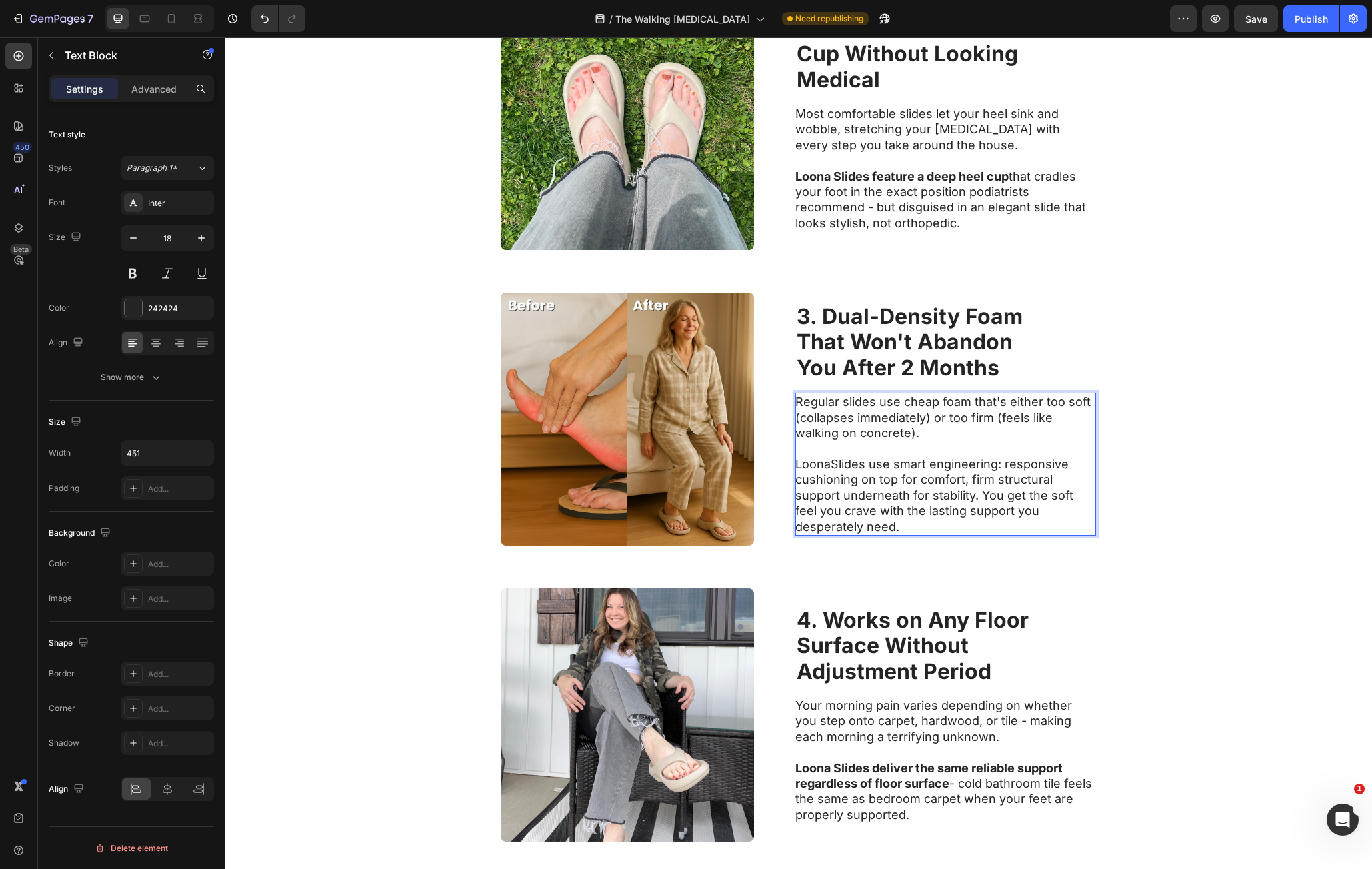
click at [832, 461] on p "⁠⁠⁠⁠⁠⁠⁠ LoonaSlides use smart engineering: responsive cushioning on top for com…" at bounding box center [945, 488] width 299 height 93
click at [830, 466] on p "LoonaSlides use smart engineering: responsive cushioning on top for comfort, fi…" at bounding box center [945, 488] width 299 height 93
click at [827, 466] on p "LoonaSlides use smart engineering: responsive cushioning on top for comfort, fi…" at bounding box center [945, 488] width 299 height 93
click at [813, 464] on p "Loona Slides use smart engineering: responsive cushioning on top for comfort, f…" at bounding box center [945, 488] width 299 height 93
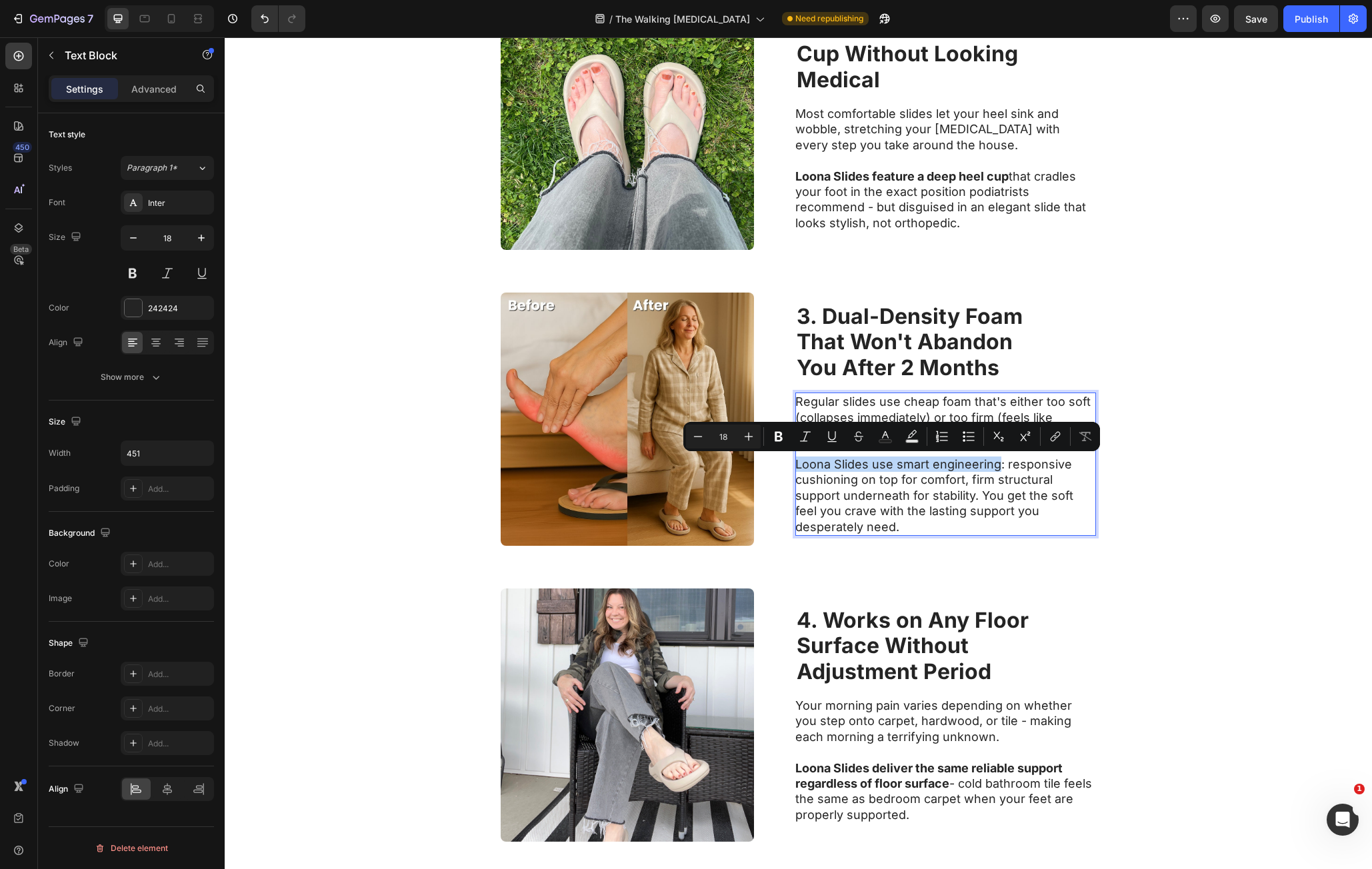
drag, startPoint x: 813, startPoint y: 464, endPoint x: 949, endPoint y: 467, distance: 136.0
click at [949, 467] on p "Loona Slides use smart engineering: responsive cushioning on top for comfort, f…" at bounding box center [945, 488] width 299 height 93
click at [1257, 532] on div "Image ⁠⁠⁠⁠⁠⁠⁠ 3. Dual-Density Foam That Won't Abandon You After 2 Months Headin…" at bounding box center [798, 419] width 1148 height 296
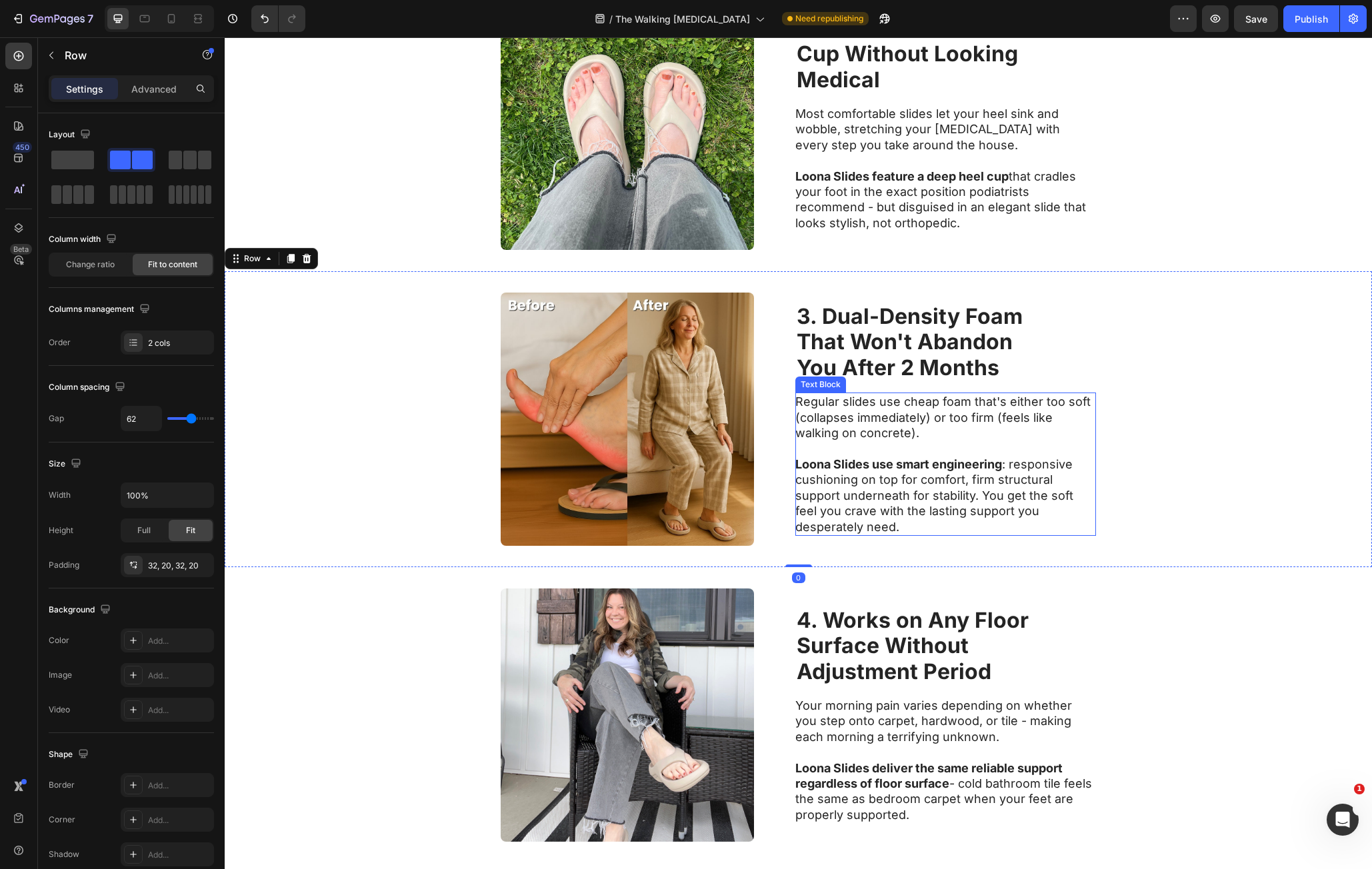
click at [835, 424] on p "Regular slides use cheap foam that's either too soft (collapses immediately) or…" at bounding box center [945, 418] width 299 height 46
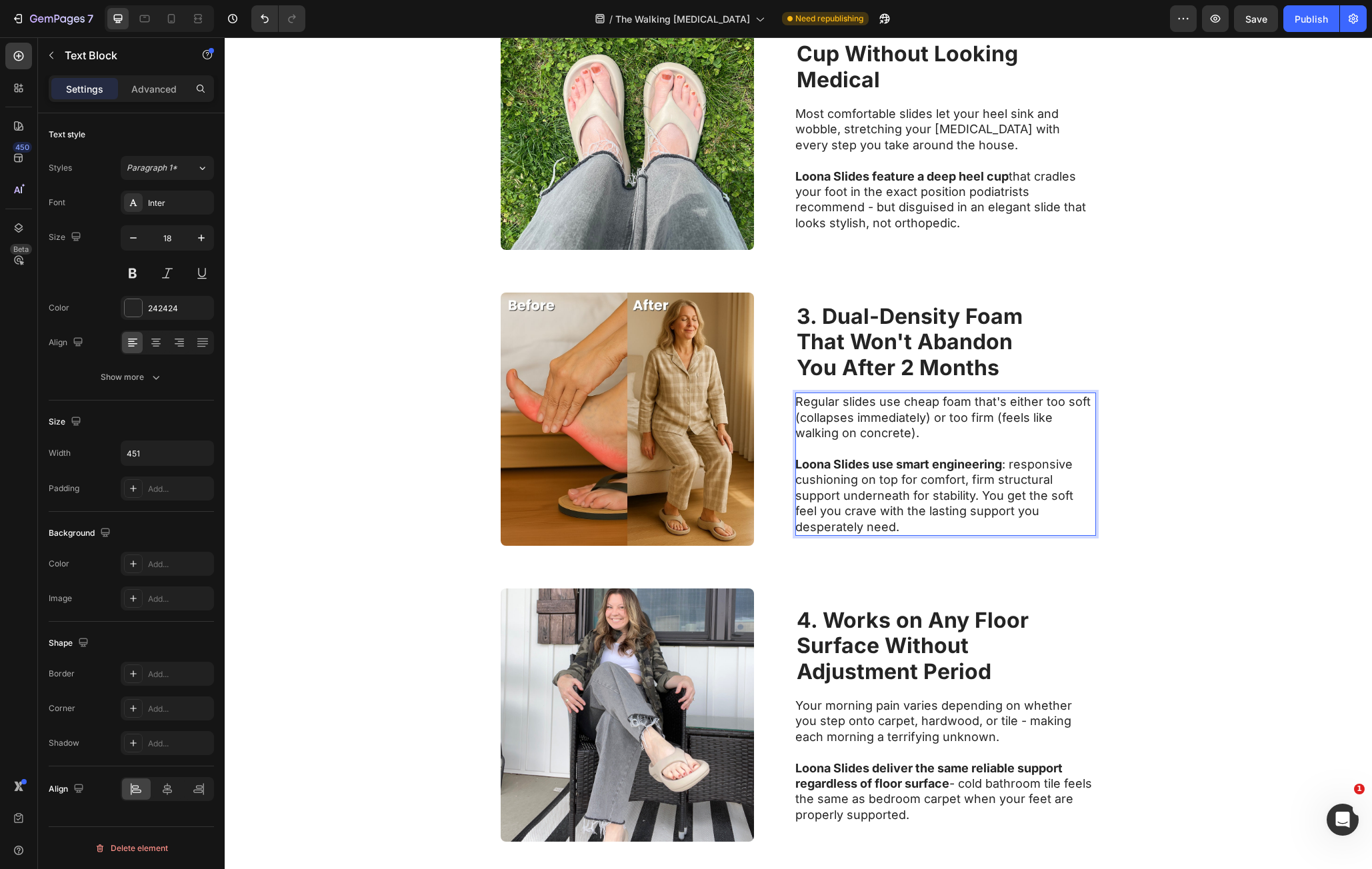
click at [795, 418] on p "Regular slides use cheap foam that's either too soft (collapses immediately) or…" at bounding box center [945, 418] width 299 height 46
drag, startPoint x: 792, startPoint y: 418, endPoint x: 920, endPoint y: 419, distance: 128.0
click at [920, 419] on p "Regular slides use cheap foam that's either too soft (collapses immediately) or…" at bounding box center [945, 418] width 299 height 46
drag, startPoint x: 997, startPoint y: 418, endPoint x: 1051, endPoint y: 433, distance: 56.0
click at [1012, 431] on p "Regular slides use cheap foam that's either too soft (collapses immediately) or…" at bounding box center [945, 418] width 299 height 46
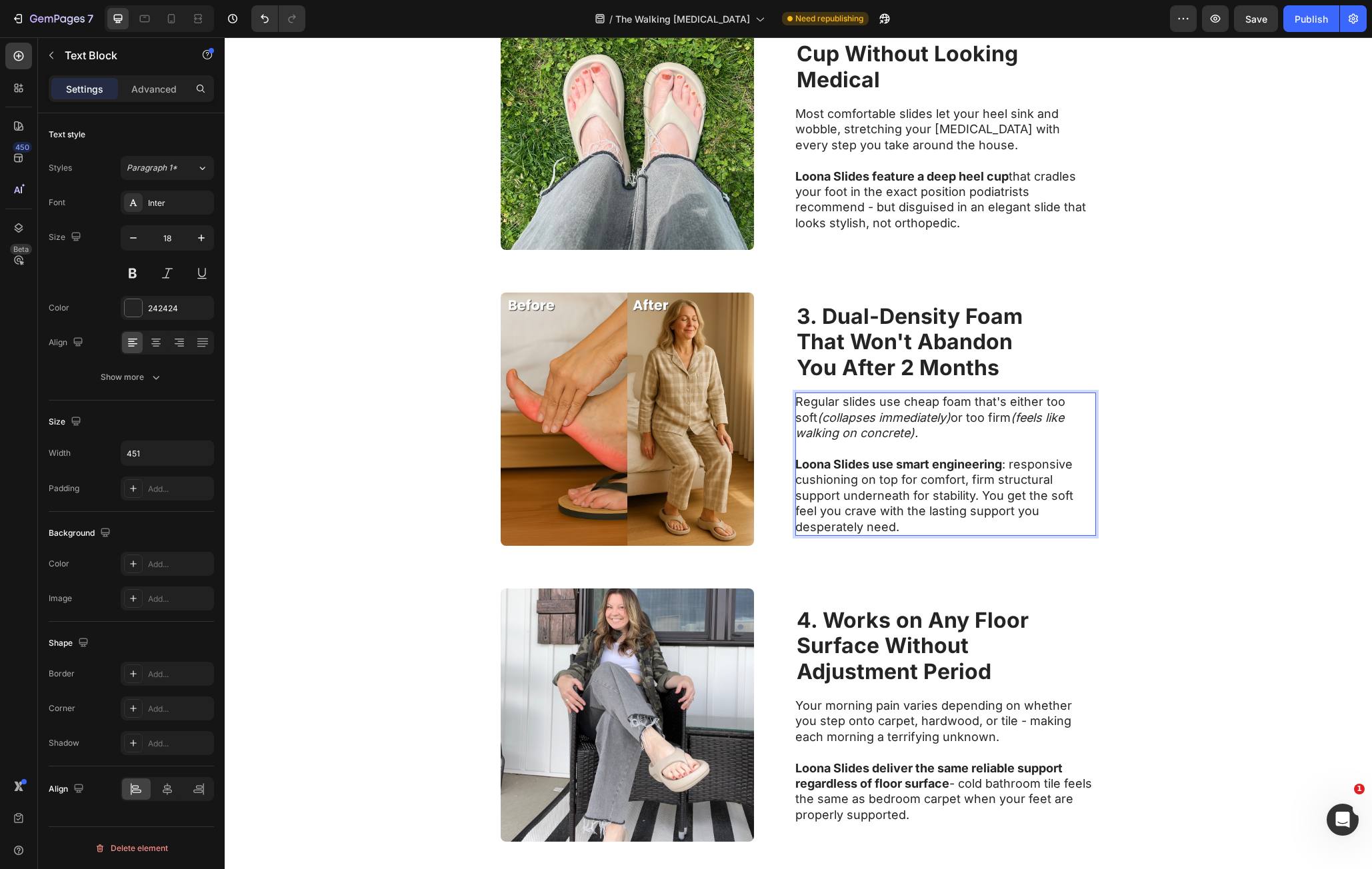
click at [978, 498] on p "Loona Slides use smart engineering : responsive cushioning on top for comfort, …" at bounding box center [945, 488] width 299 height 93
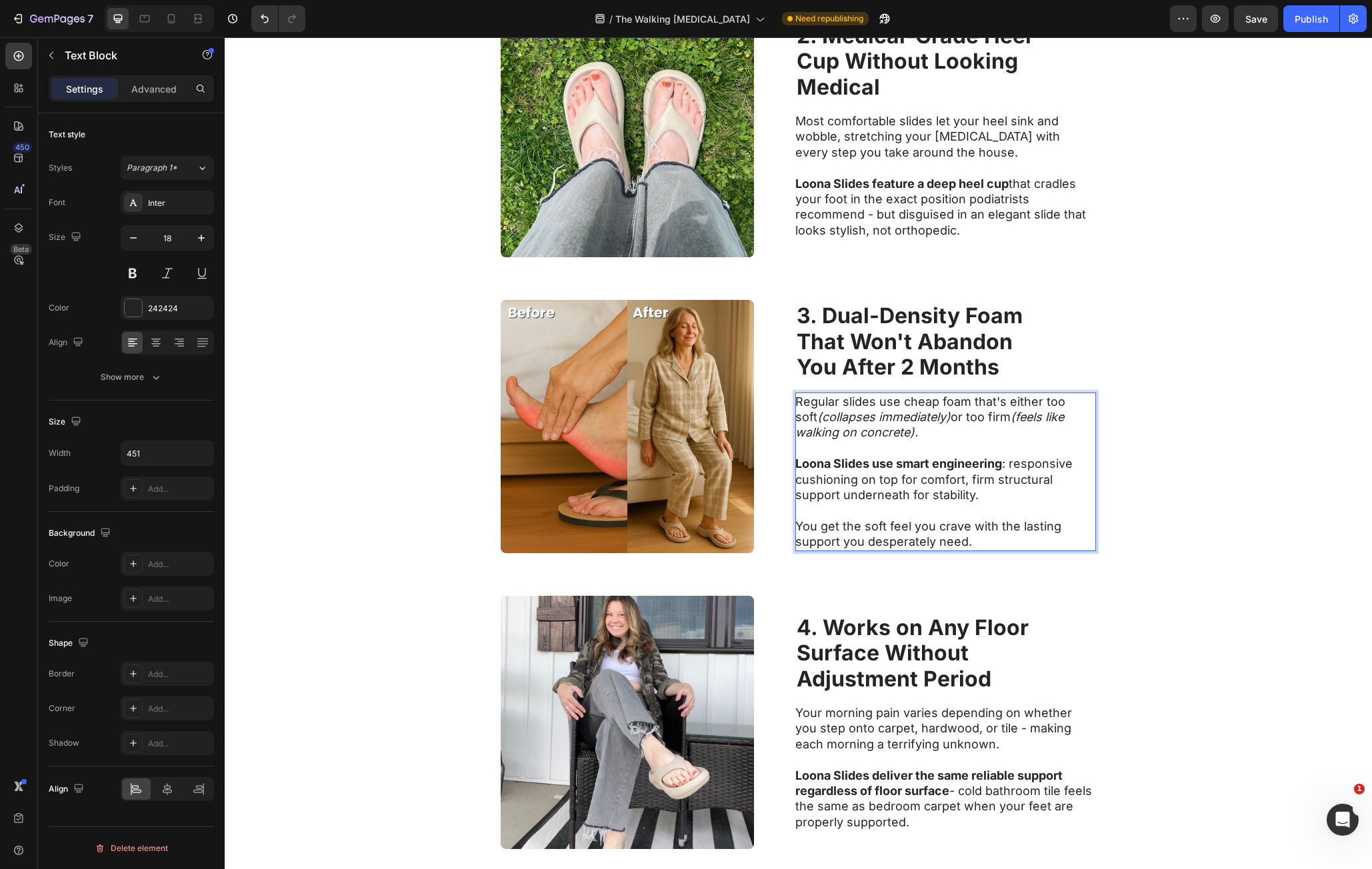
click at [1158, 486] on div "Image ⁠⁠⁠⁠⁠⁠⁠ 3. Dual-Density Foam That Won't Abandon You After 2 Months Headin…" at bounding box center [798, 426] width 1148 height 296
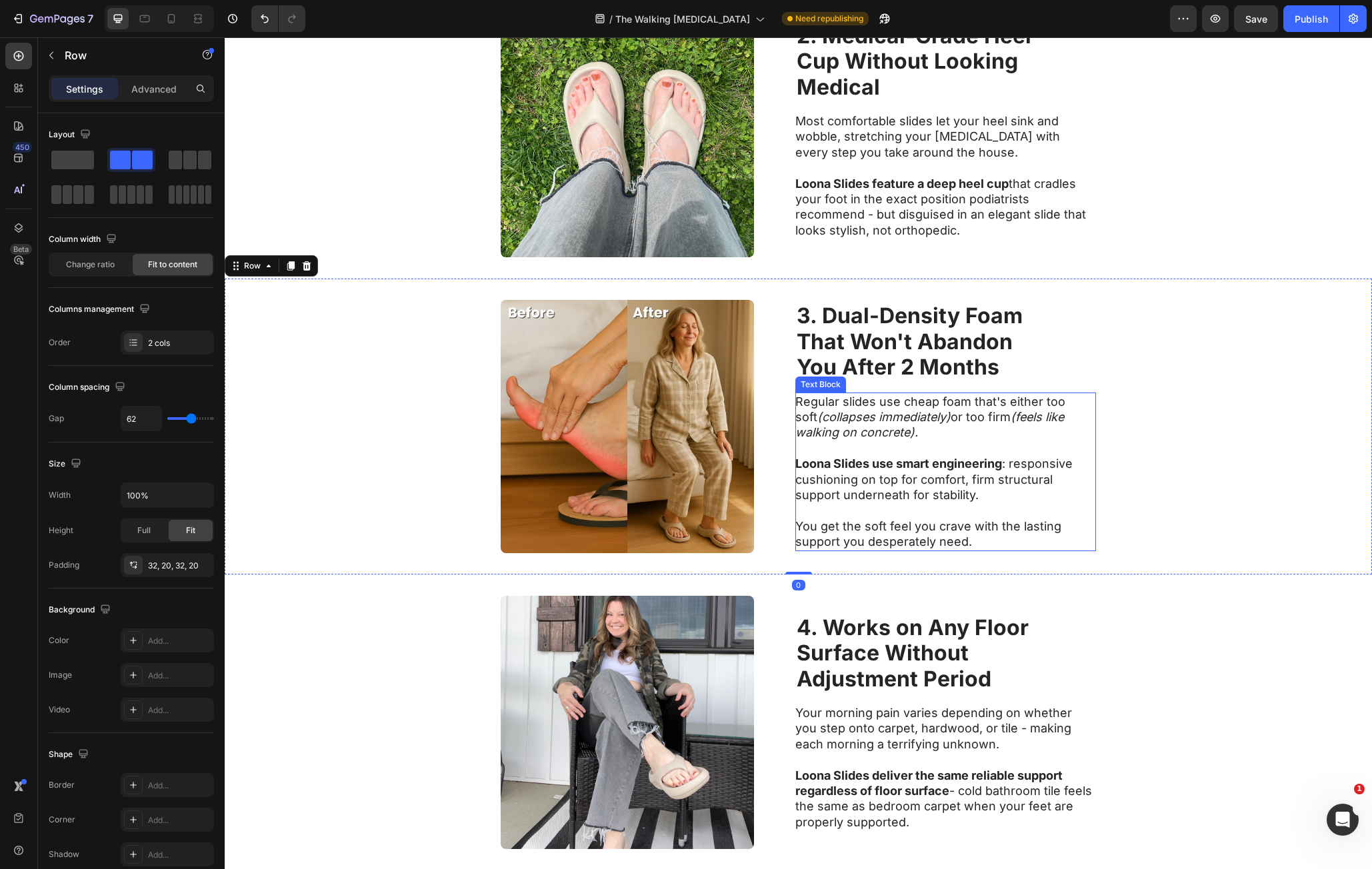
click at [970, 519] on p "You get the soft feel you crave with the lasting support you desperately need." at bounding box center [945, 534] width 299 height 31
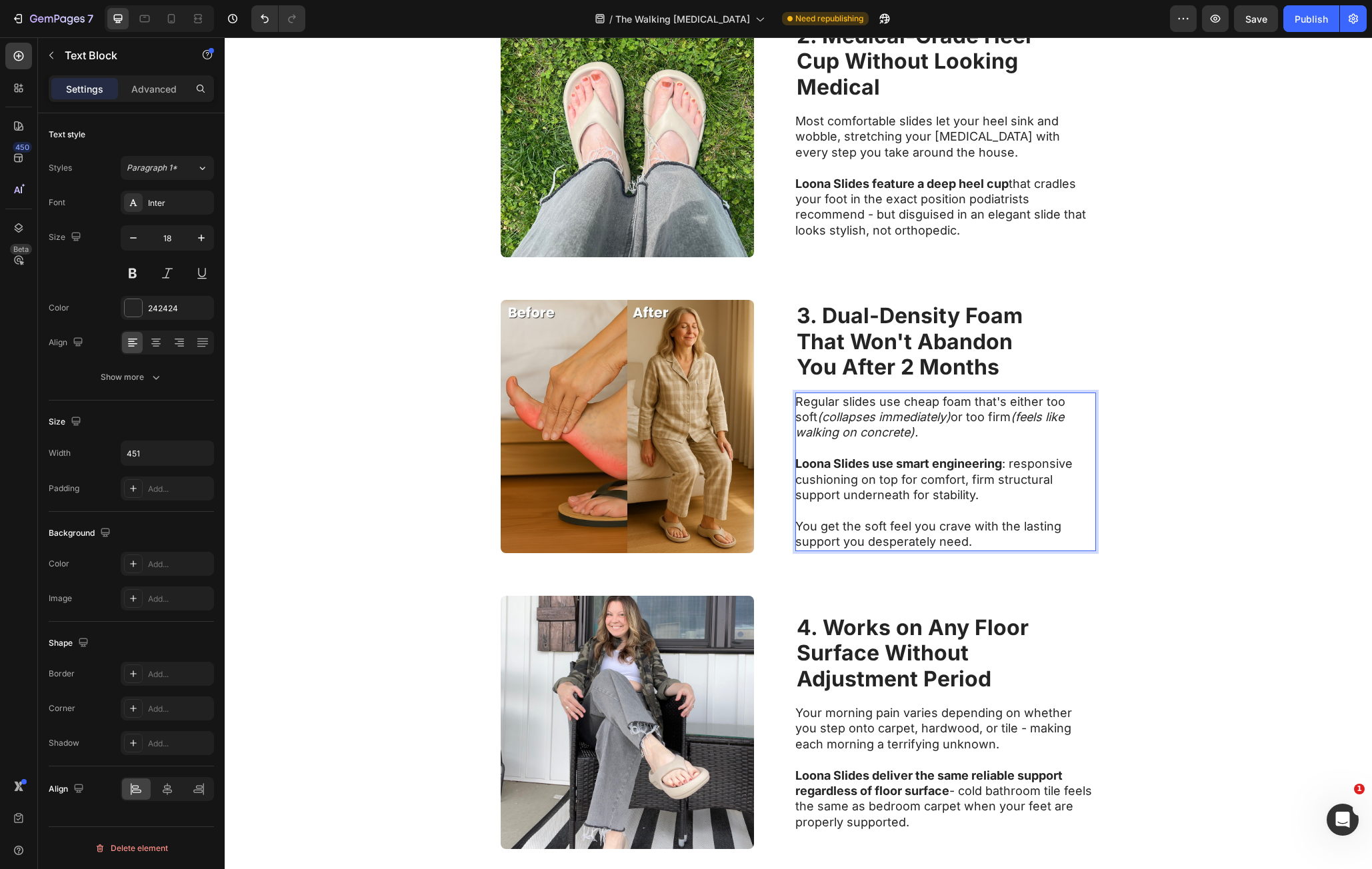
click at [808, 524] on p "You get the soft feel you crave with the lasting support you desperately need." at bounding box center [945, 534] width 299 height 31
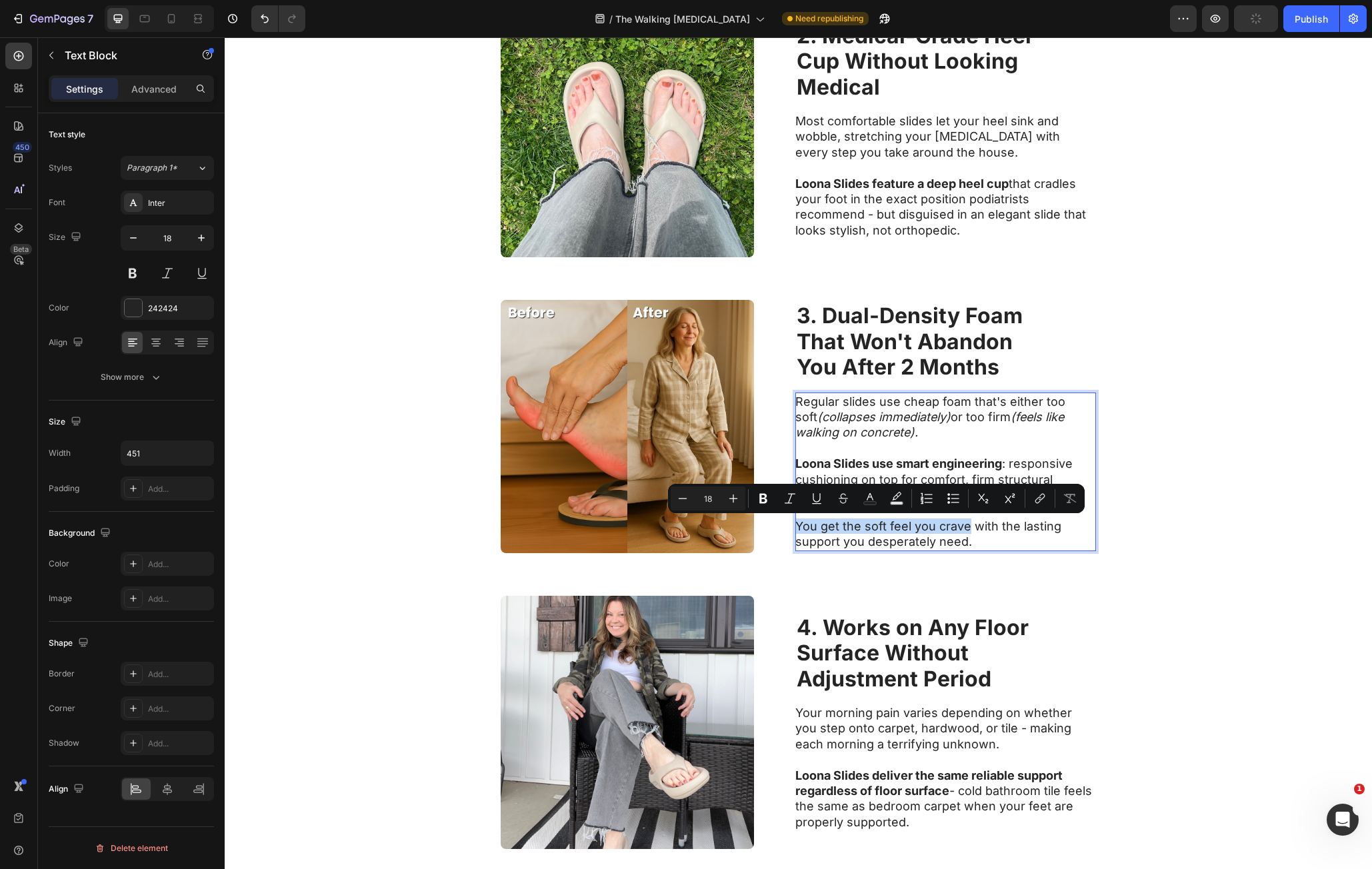
drag, startPoint x: 808, startPoint y: 524, endPoint x: 954, endPoint y: 524, distance: 146.0
click at [954, 524] on p "You get the soft feel you crave with the lasting support you desperately need." at bounding box center [945, 534] width 299 height 31
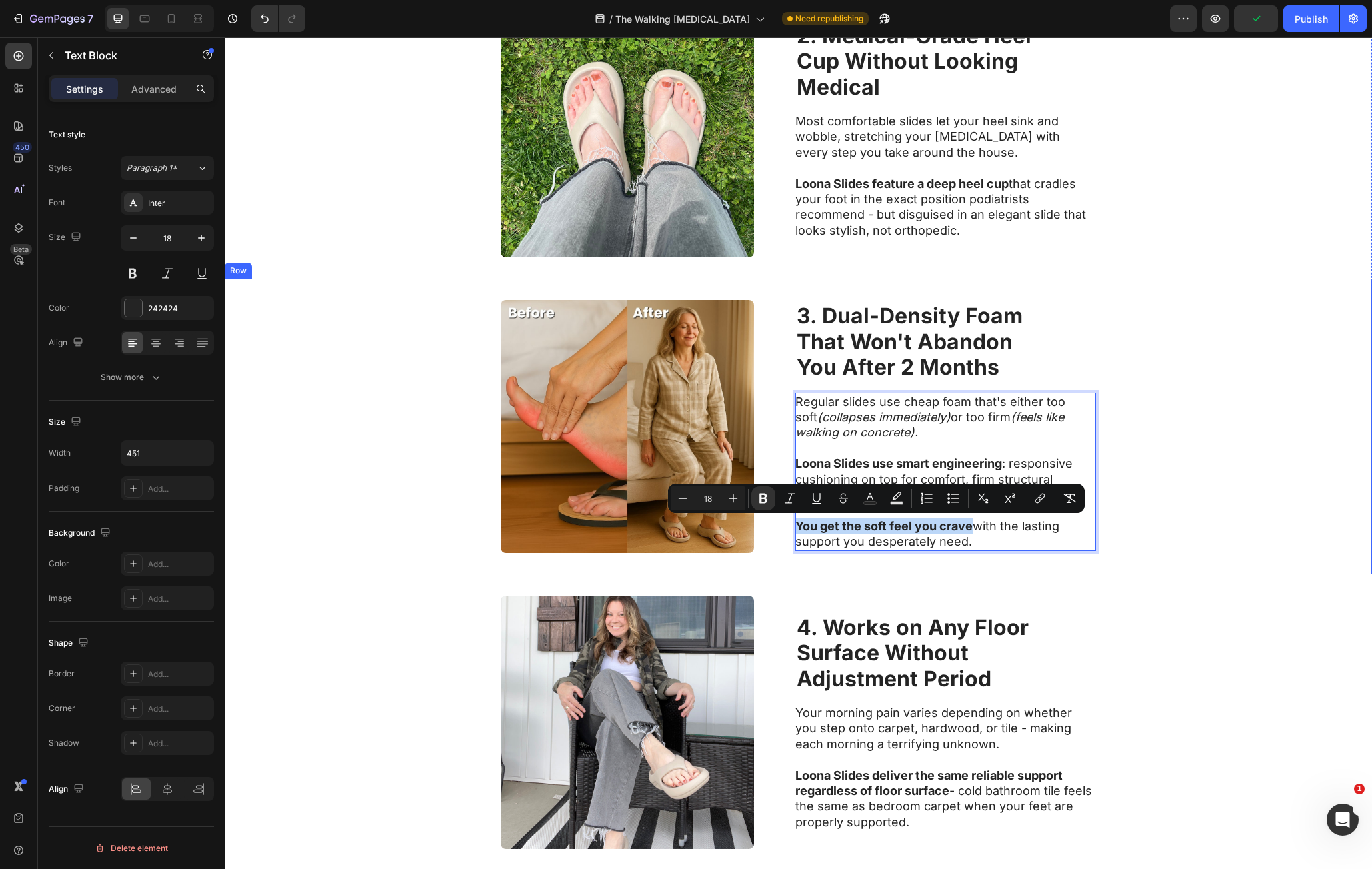
click at [1187, 501] on div "Image ⁠⁠⁠⁠⁠⁠⁠ 3. Dual-Density Foam That Won't Abandon You After 2 Months Headin…" at bounding box center [798, 426] width 1148 height 296
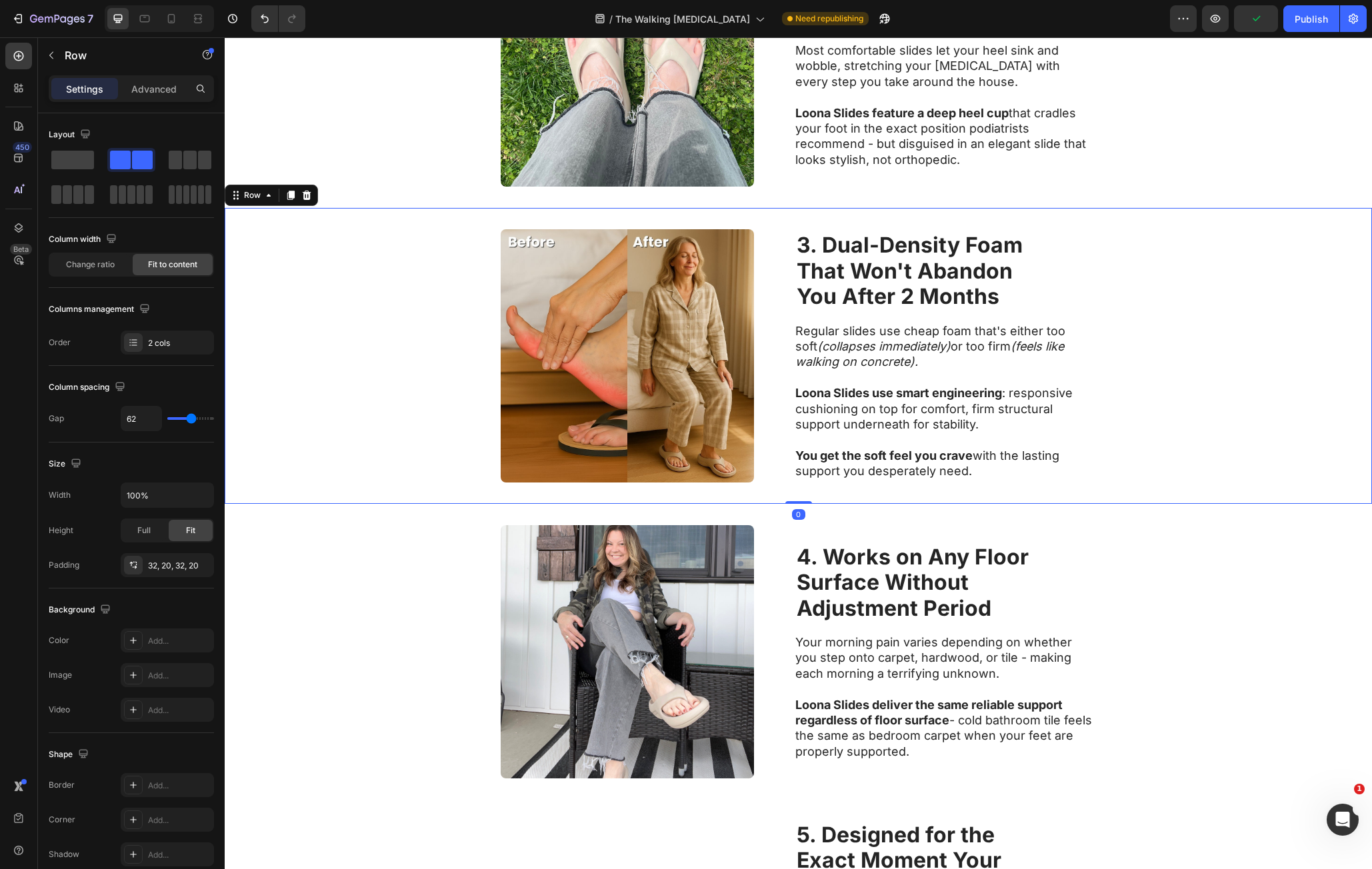
scroll to position [1153, 0]
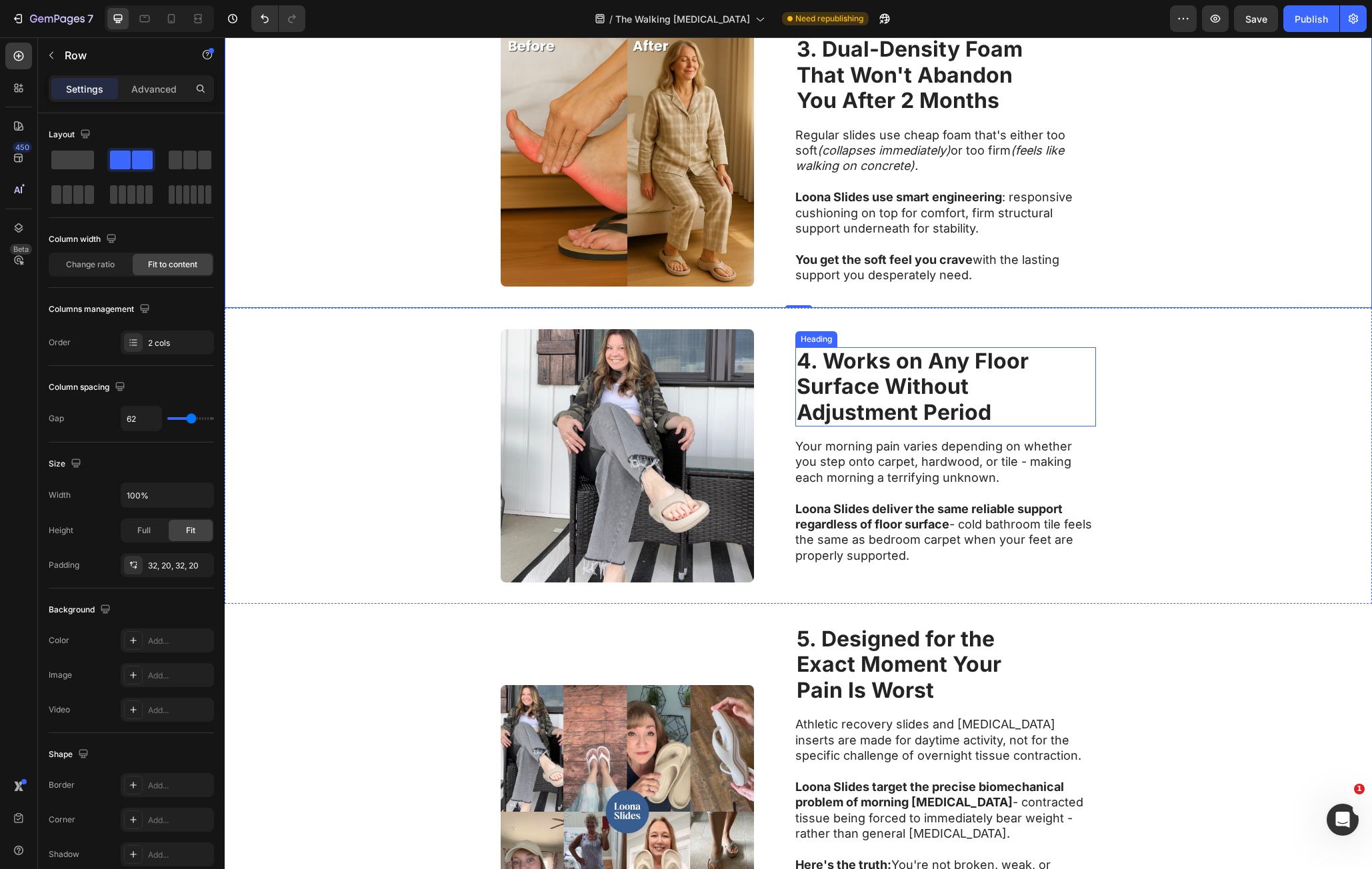
click at [853, 365] on strong "4. Works on Any Floor" at bounding box center [913, 361] width 232 height 26
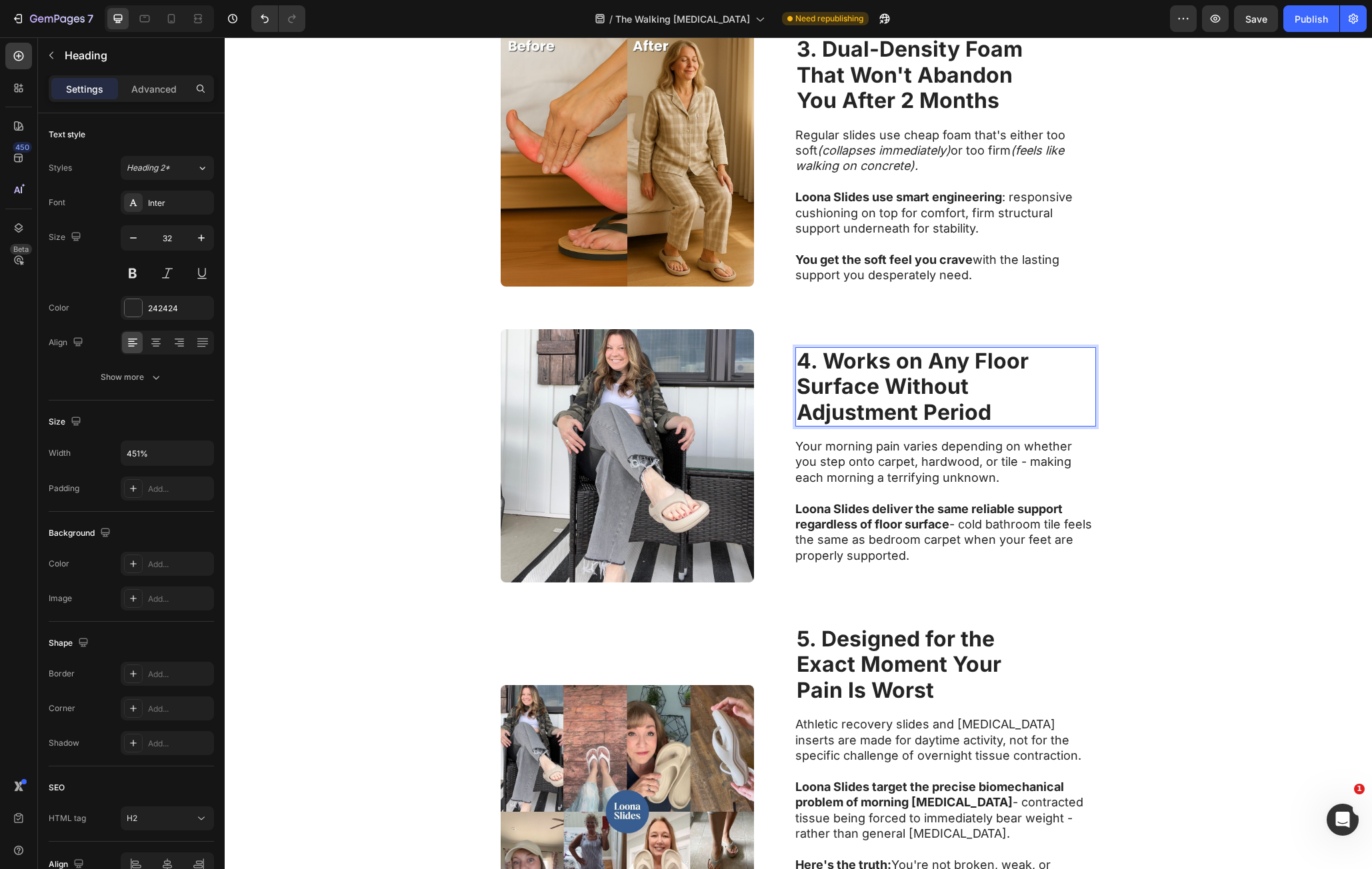
click at [800, 365] on strong "4. Works on Any Floor" at bounding box center [913, 361] width 232 height 26
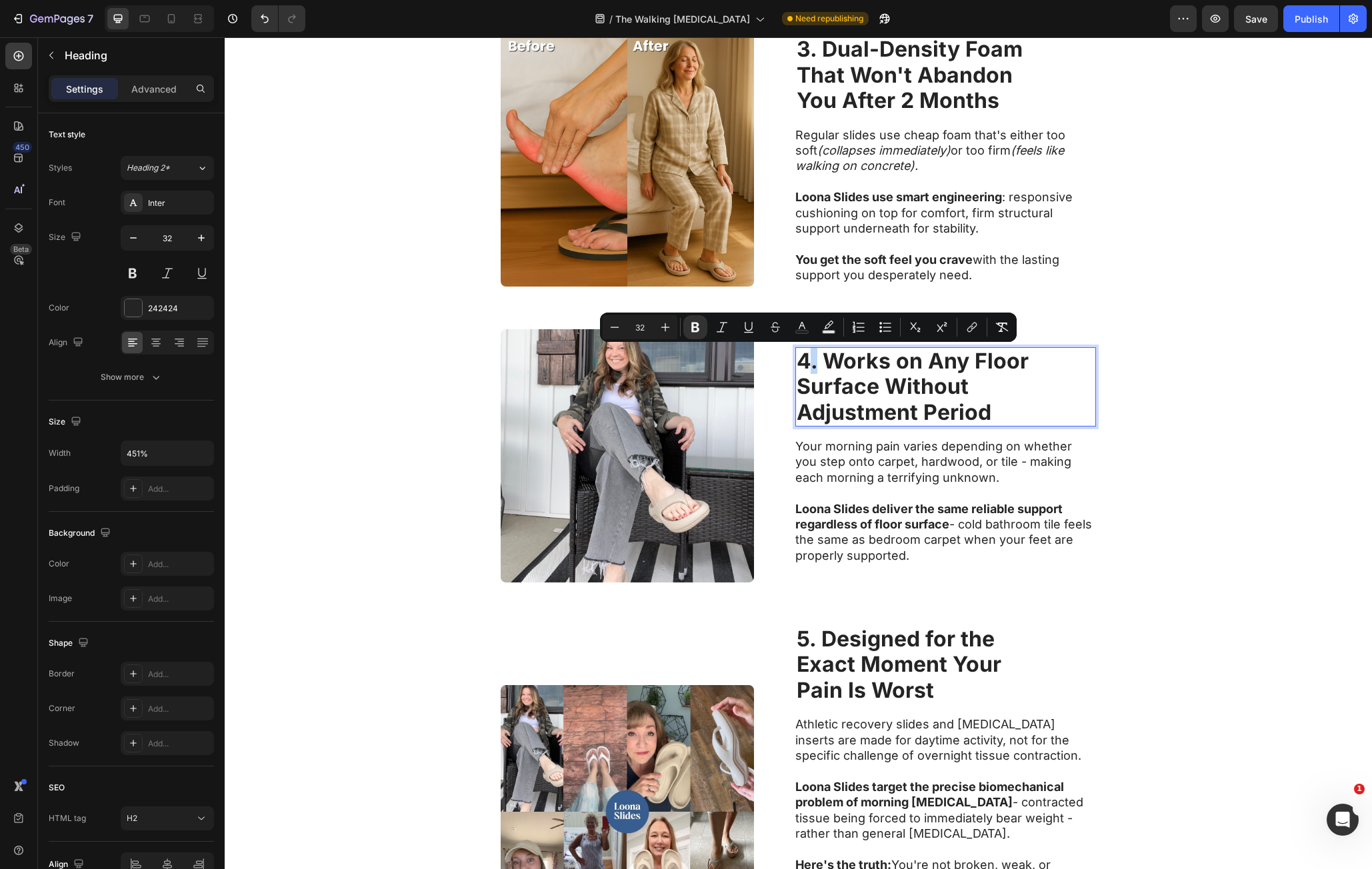
click at [800, 365] on strong "4. Works on Any Floor" at bounding box center [913, 361] width 232 height 26
click at [800, 362] on strong "4. Works on Any Floor" at bounding box center [913, 361] width 232 height 26
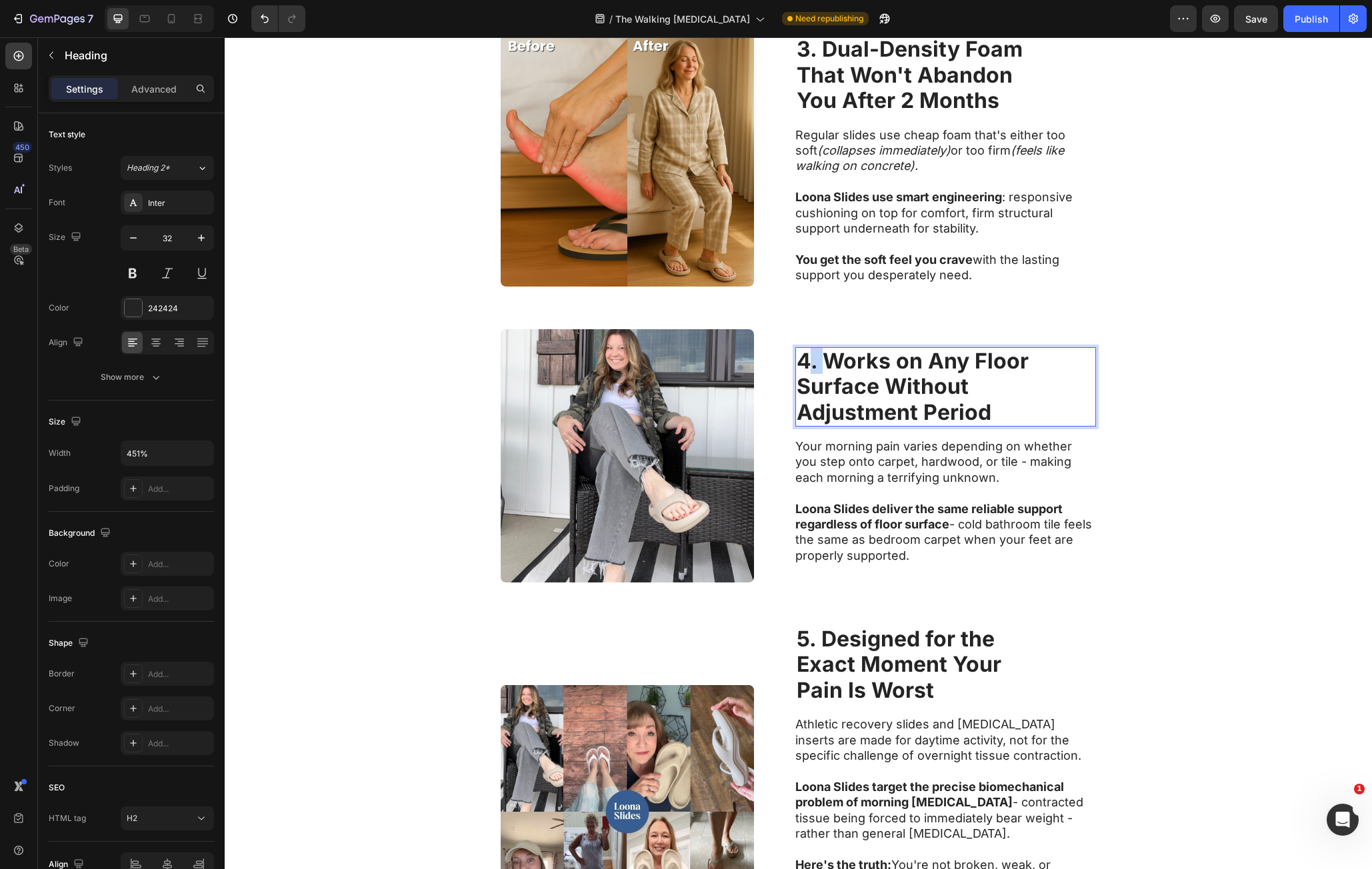
click at [800, 362] on strong "4. Works on Any Floor" at bounding box center [913, 361] width 232 height 26
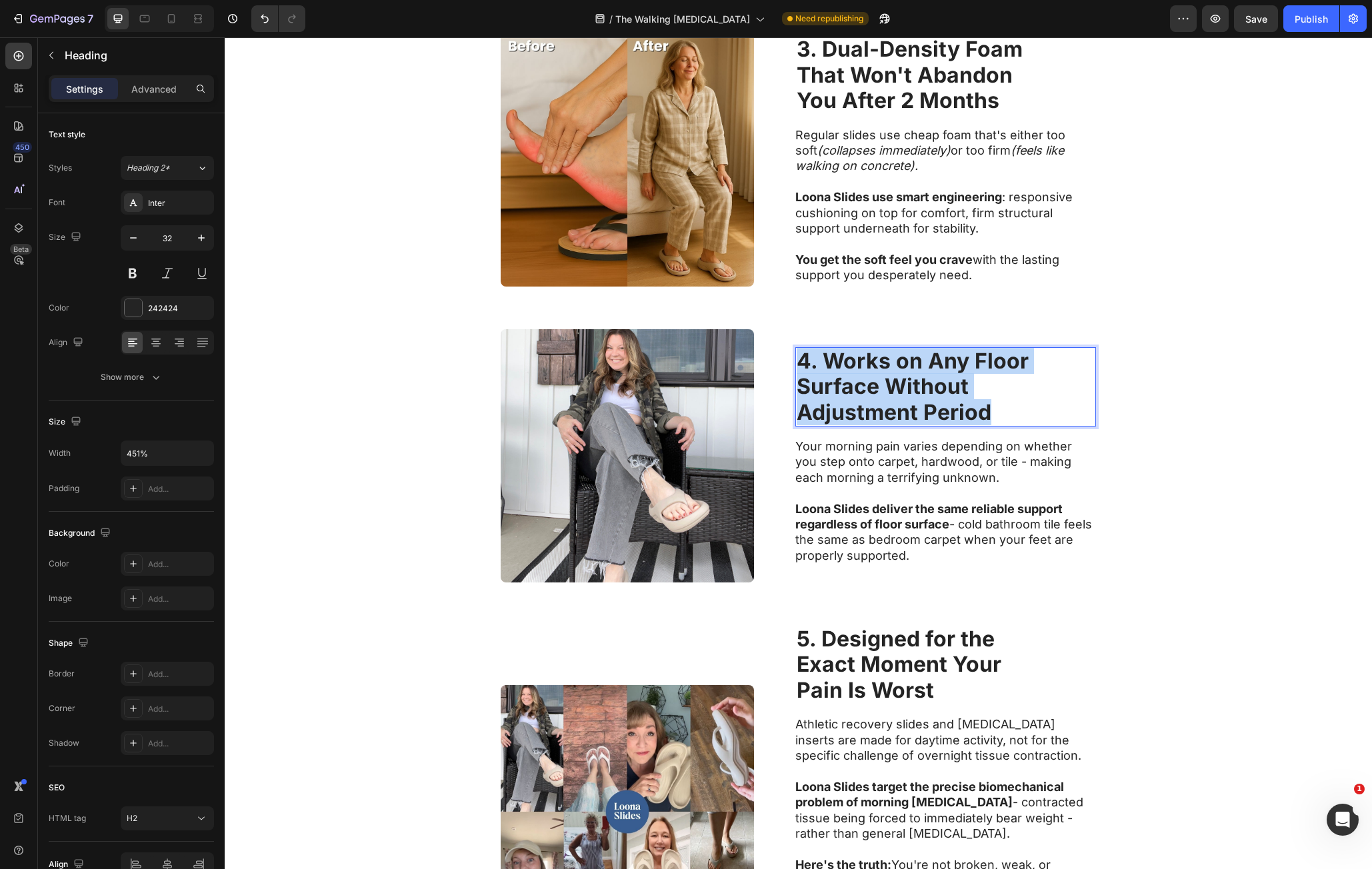
drag, startPoint x: 796, startPoint y: 363, endPoint x: 1013, endPoint y: 408, distance: 221.6
click at [1013, 406] on p "4. Works on Any Floor Surface Without Adjustment Period" at bounding box center [946, 387] width 298 height 77
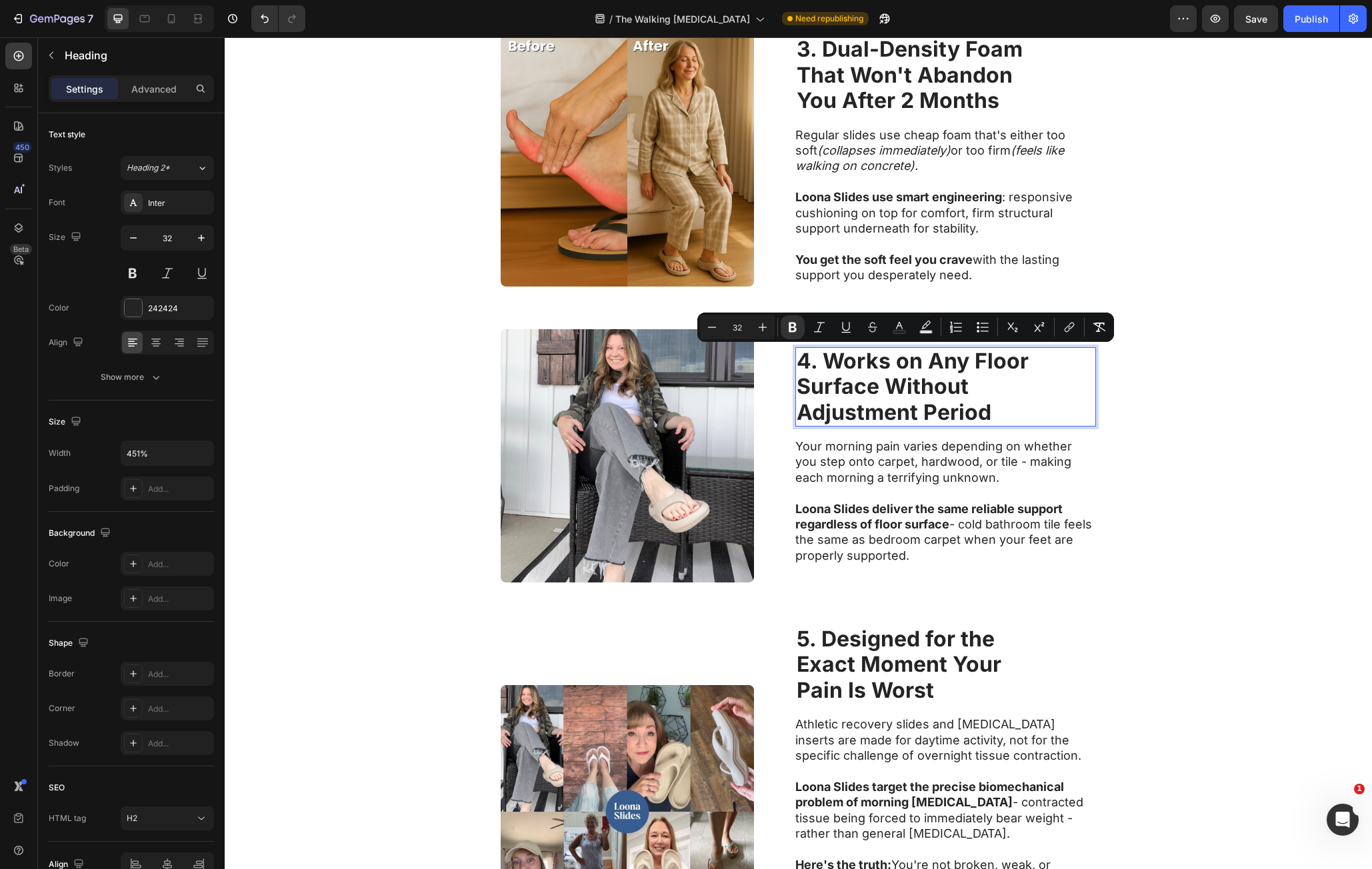
scroll to position [1178, 0]
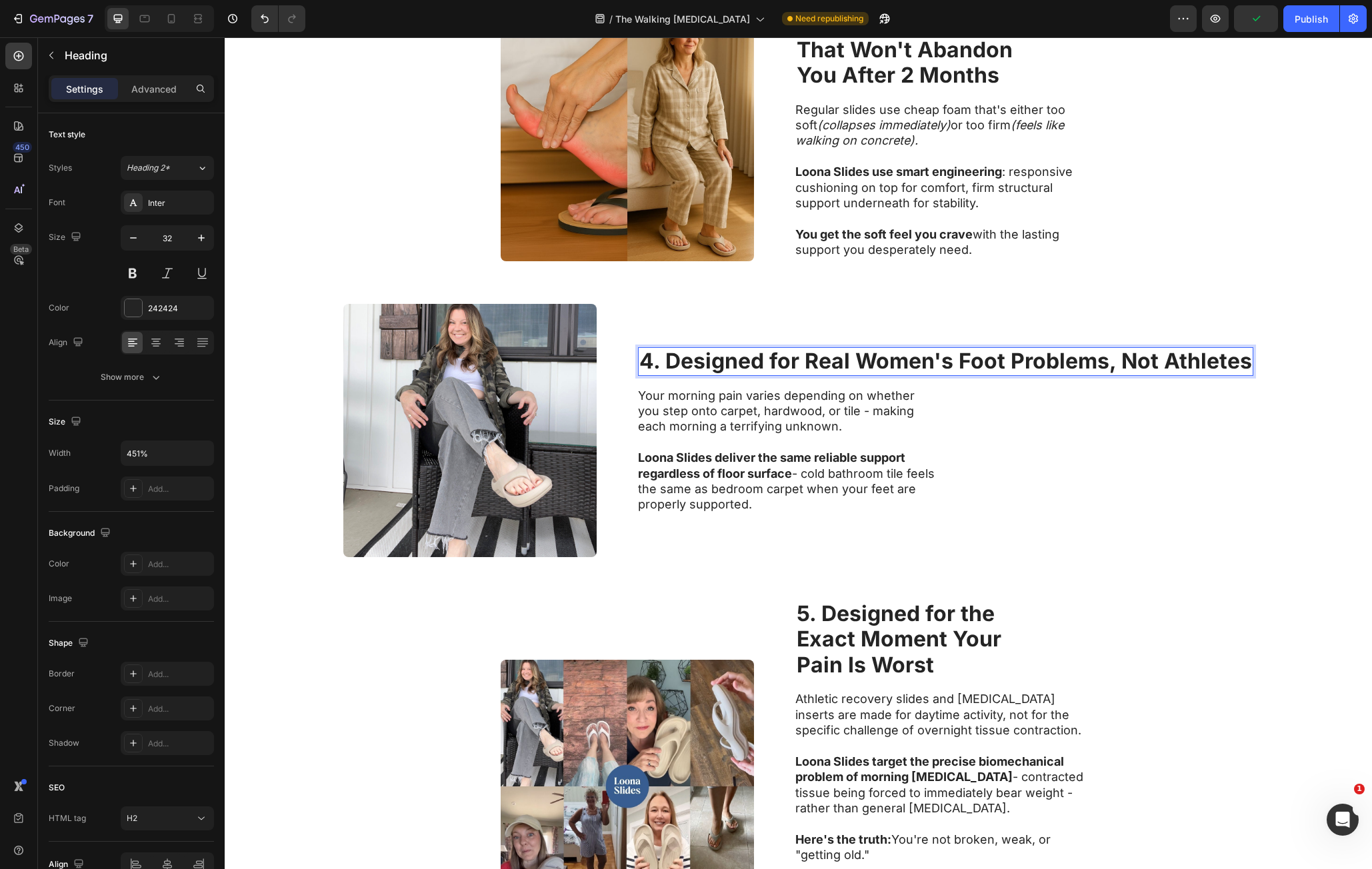
click at [1119, 365] on strong "4. Designed for Real Women's Foot Problems, Not Athletes" at bounding box center [946, 361] width 613 height 26
click at [1124, 363] on strong "4. Designed for Real Women's Foot Problems, Not Athletes" at bounding box center [946, 361] width 613 height 26
click at [1126, 362] on strong "4. Designed for Real Women's Foot Problems, Not Athletes" at bounding box center [946, 361] width 613 height 26
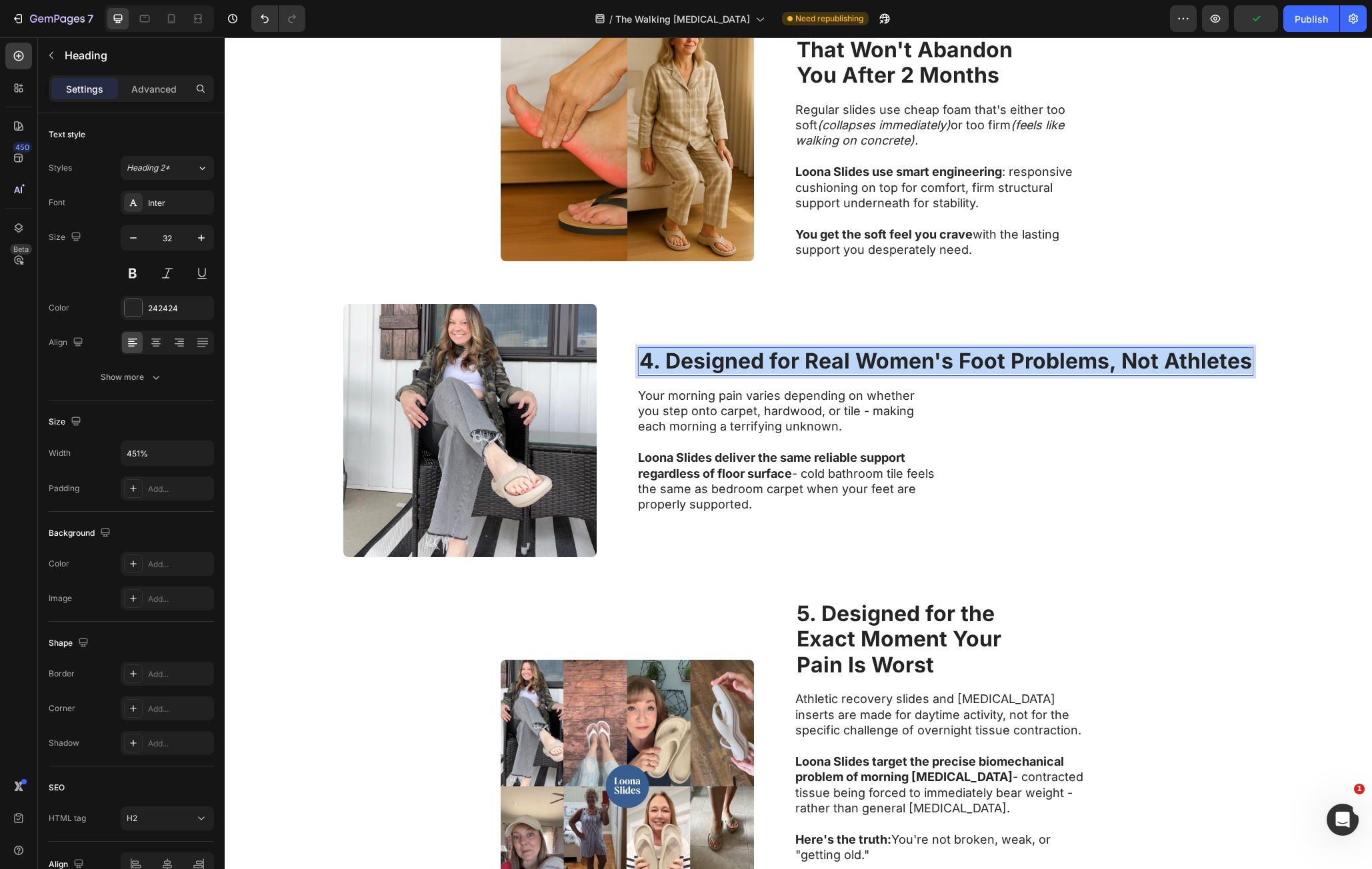
click at [1126, 362] on strong "4. Designed for Real Women's Foot Problems, Not Athletes" at bounding box center [946, 361] width 613 height 26
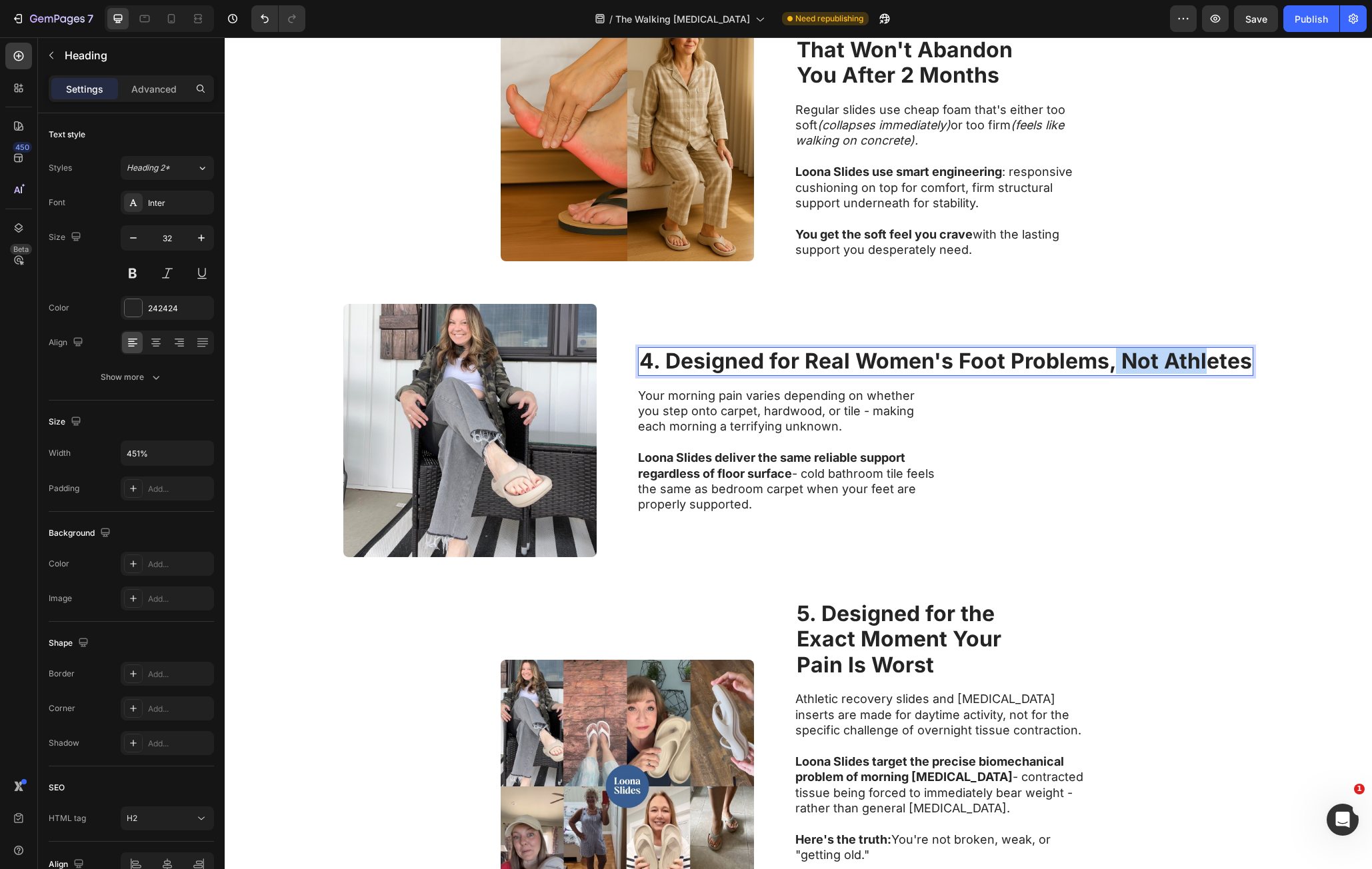
drag, startPoint x: 1111, startPoint y: 367, endPoint x: 1206, endPoint y: 372, distance: 95.1
click at [1206, 370] on strong "4. Designed for Real Women's Foot Problems, Not Athletes" at bounding box center [946, 361] width 613 height 26
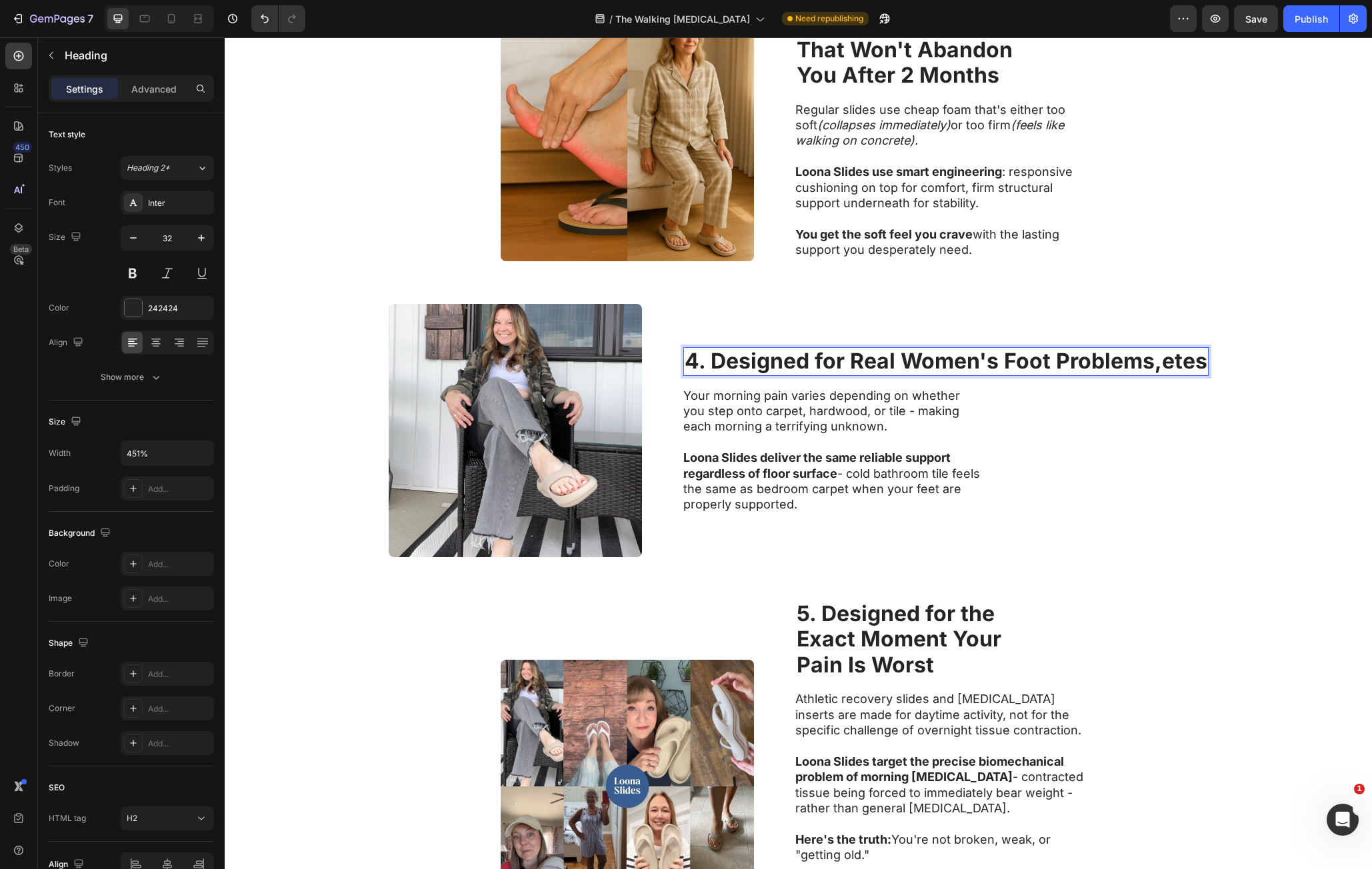
click at [1196, 363] on strong "4. Designed for Real Women's Foot Problems,etes" at bounding box center [946, 361] width 523 height 26
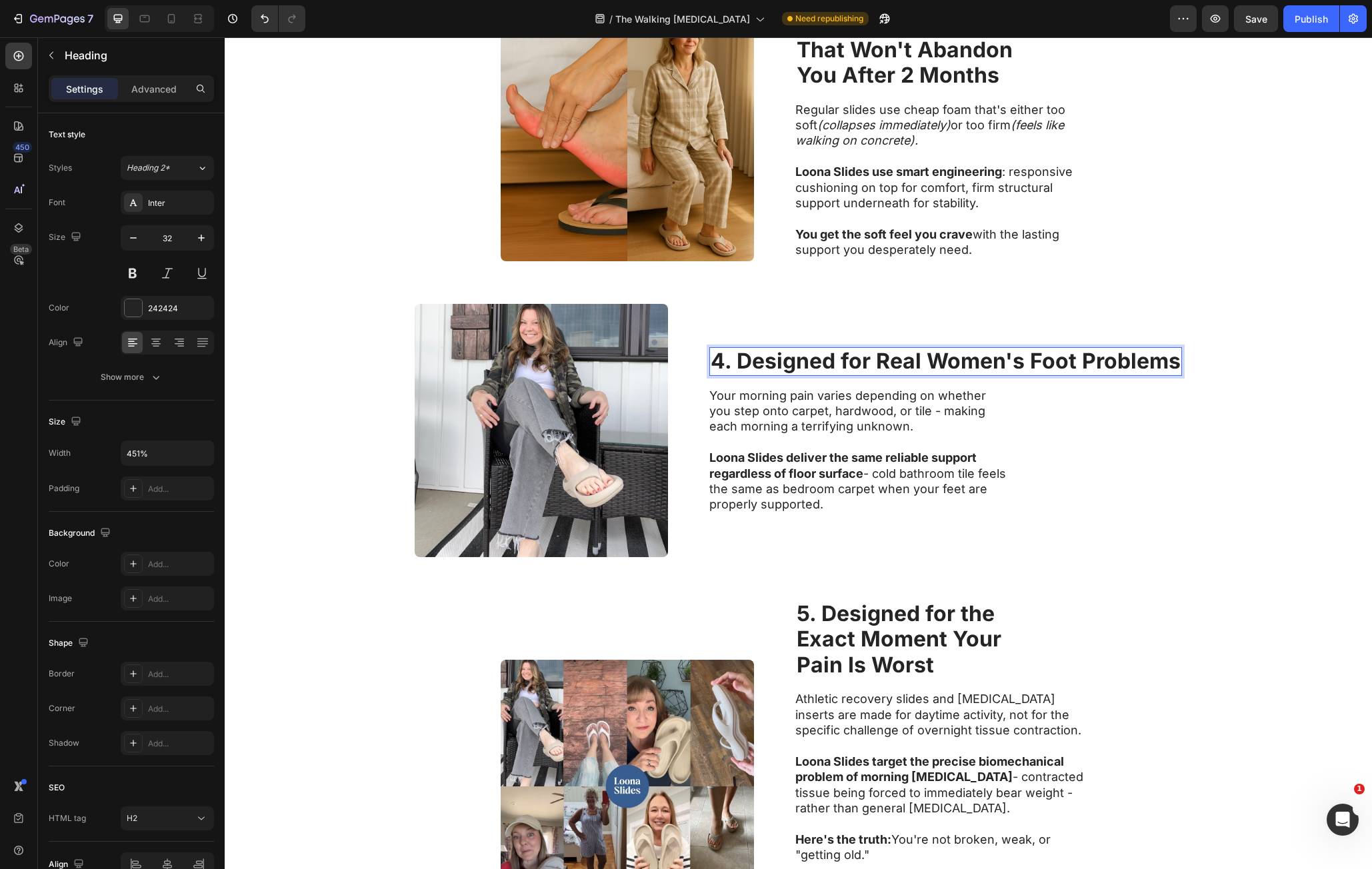
click at [920, 359] on strong "4. Designed for Real Women's Foot Problems" at bounding box center [946, 361] width 470 height 26
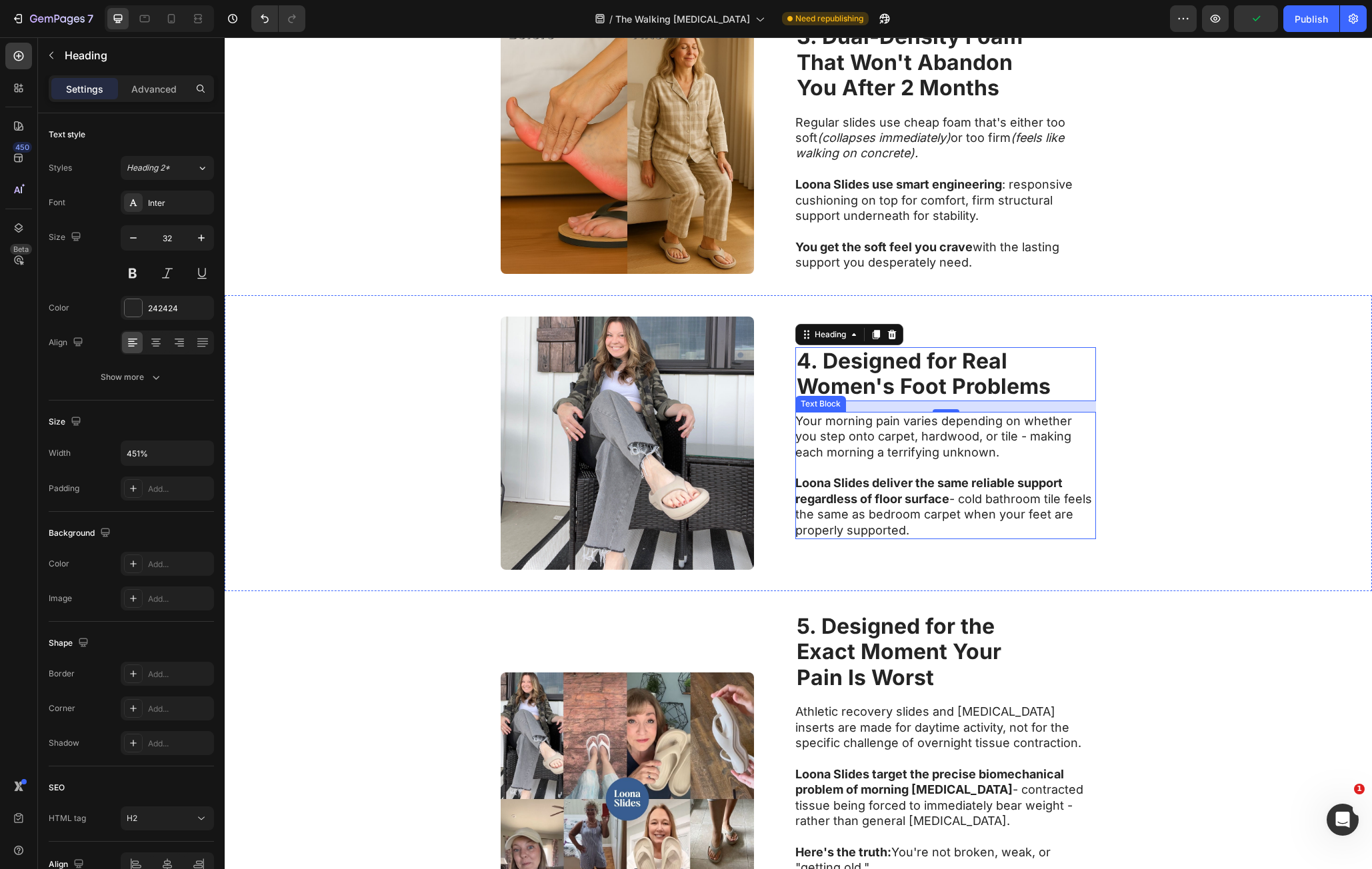
click at [803, 420] on p "Your morning pain varies depending on whether you step onto carpet, hardwood, o…" at bounding box center [945, 436] width 299 height 46
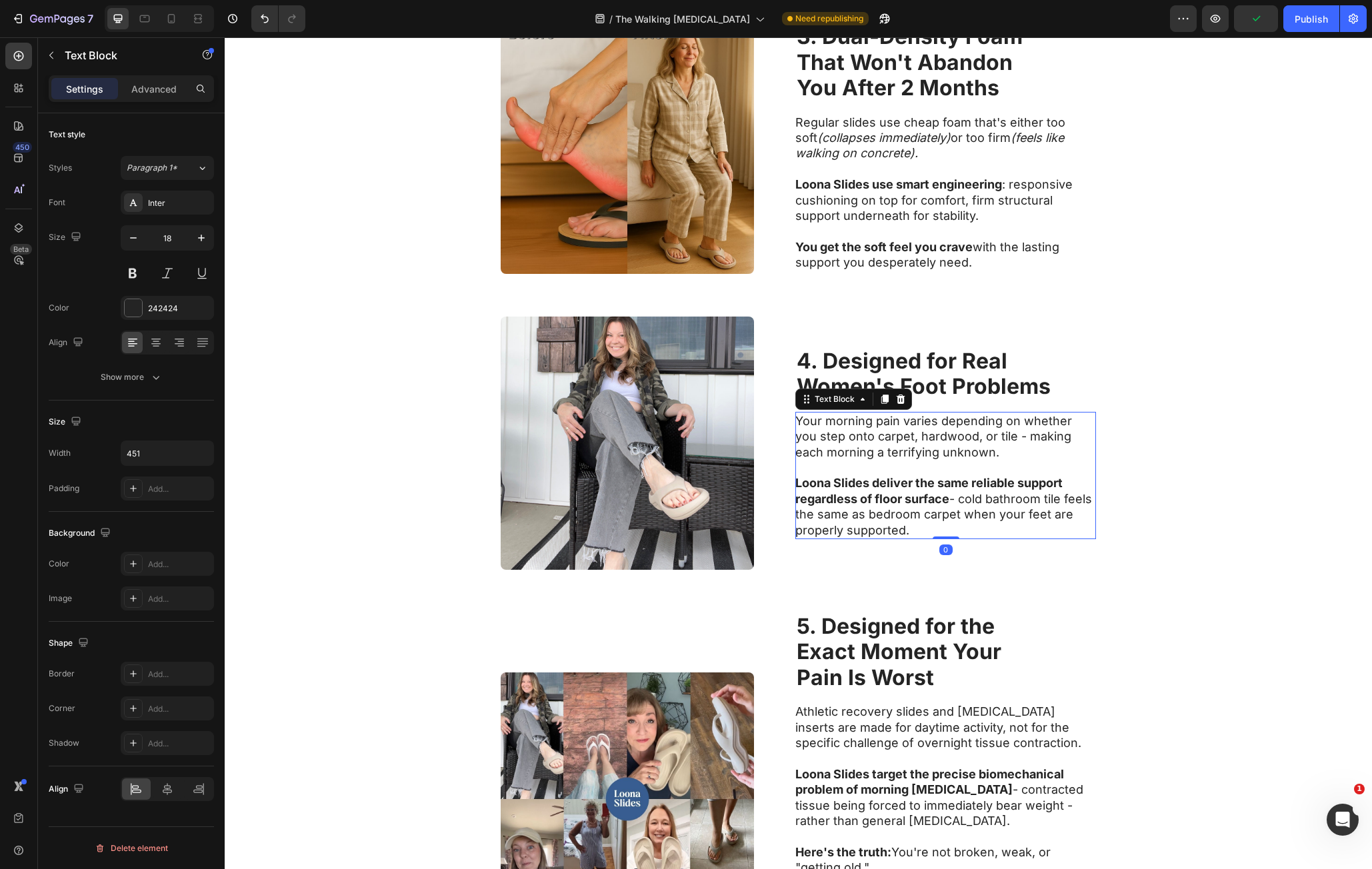
click at [803, 420] on p "Your morning pain varies depending on whether you step onto carpet, hardwood, o…" at bounding box center [945, 436] width 299 height 46
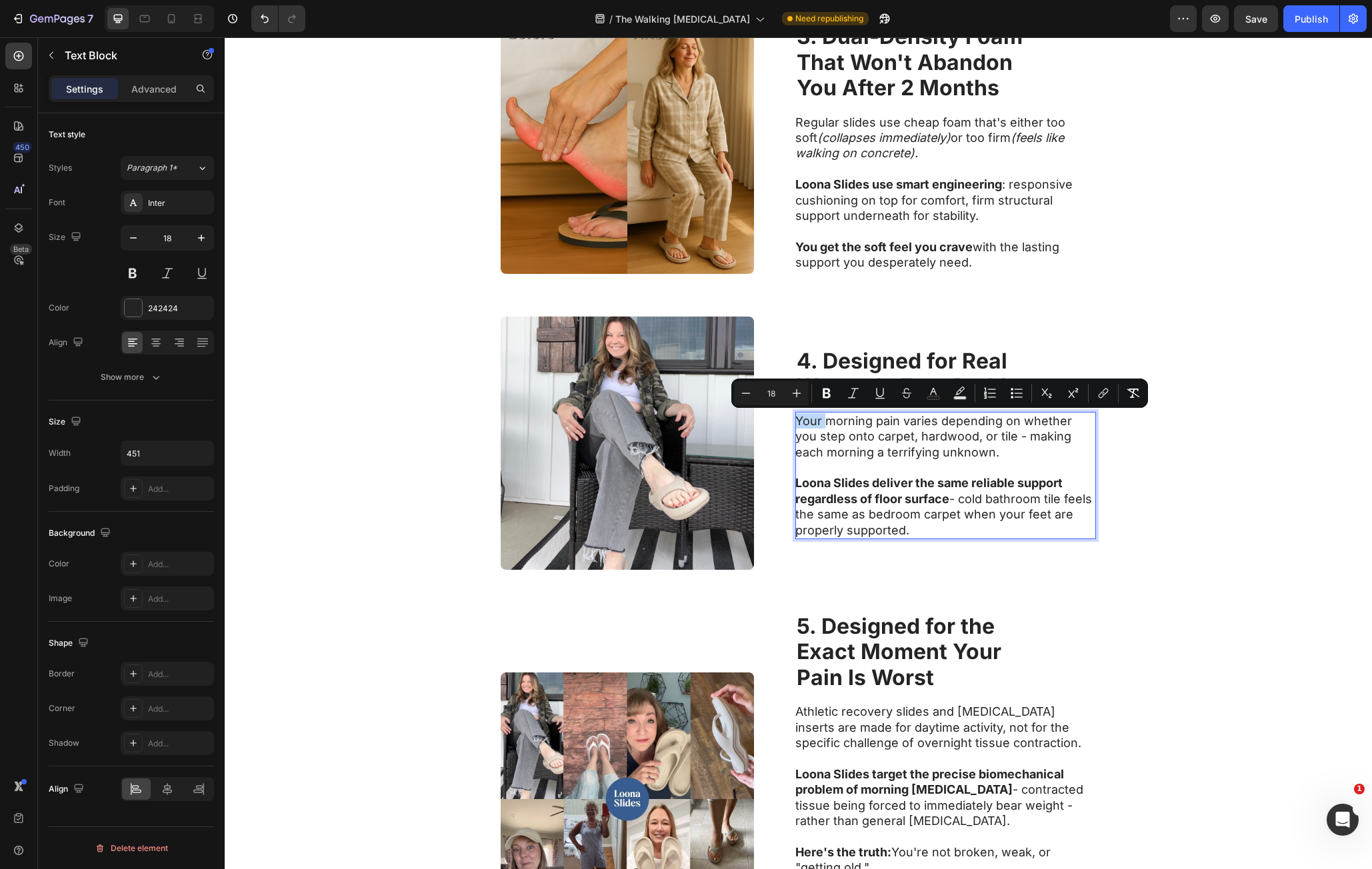
drag, startPoint x: 803, startPoint y: 420, endPoint x: 1068, endPoint y: 532, distance: 287.7
click at [1068, 532] on div "Your morning pain varies depending on whether you step onto carpet, hardwood, o…" at bounding box center [946, 475] width 301 height 127
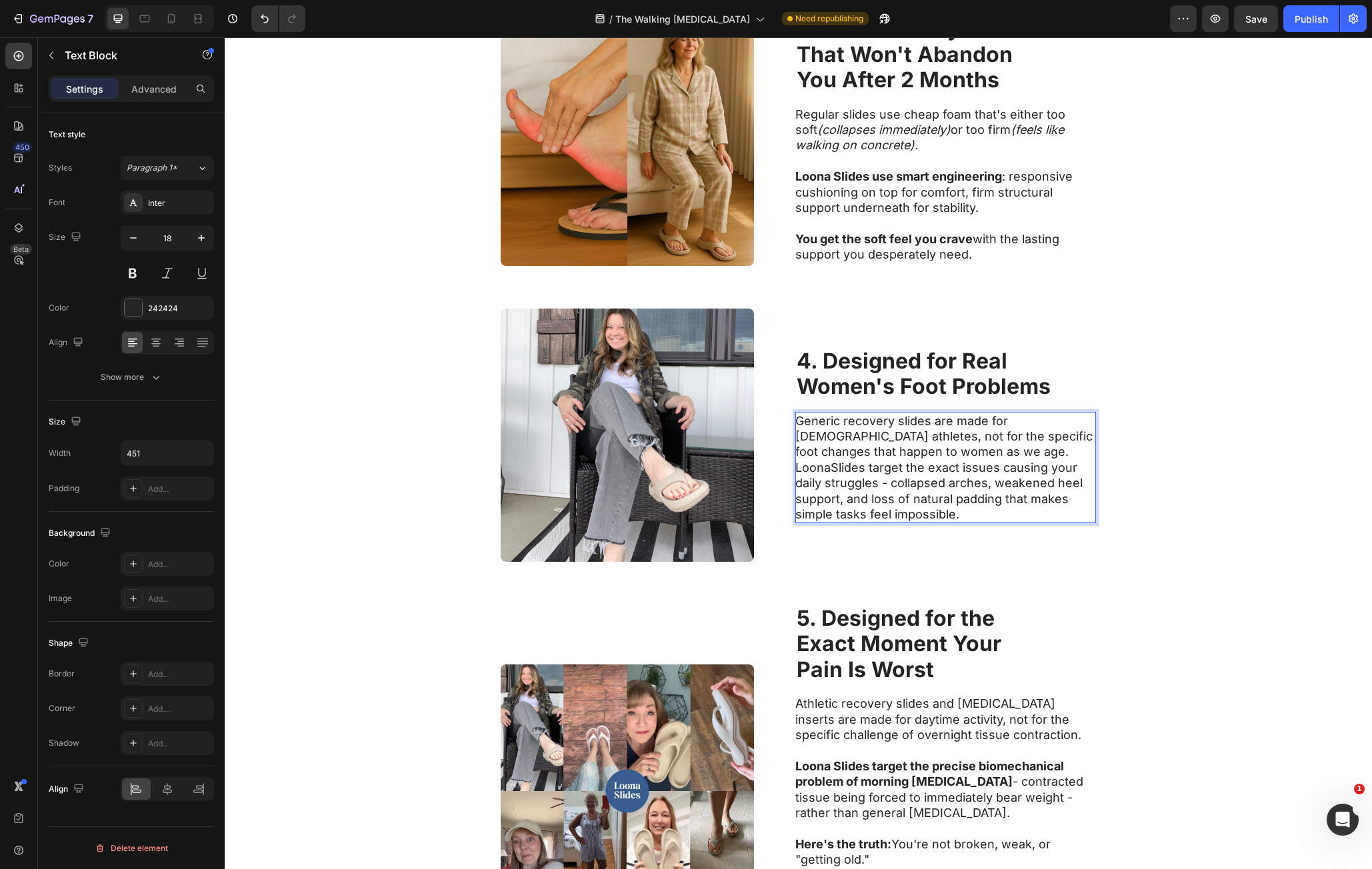
click at [970, 460] on p "Generic recovery slides are made for 25-year-old athletes, not for the specific…" at bounding box center [945, 467] width 299 height 110
click at [972, 457] on p "Generic recovery slides are made for 25-year-old athletes, not for the specific…" at bounding box center [945, 467] width 299 height 110
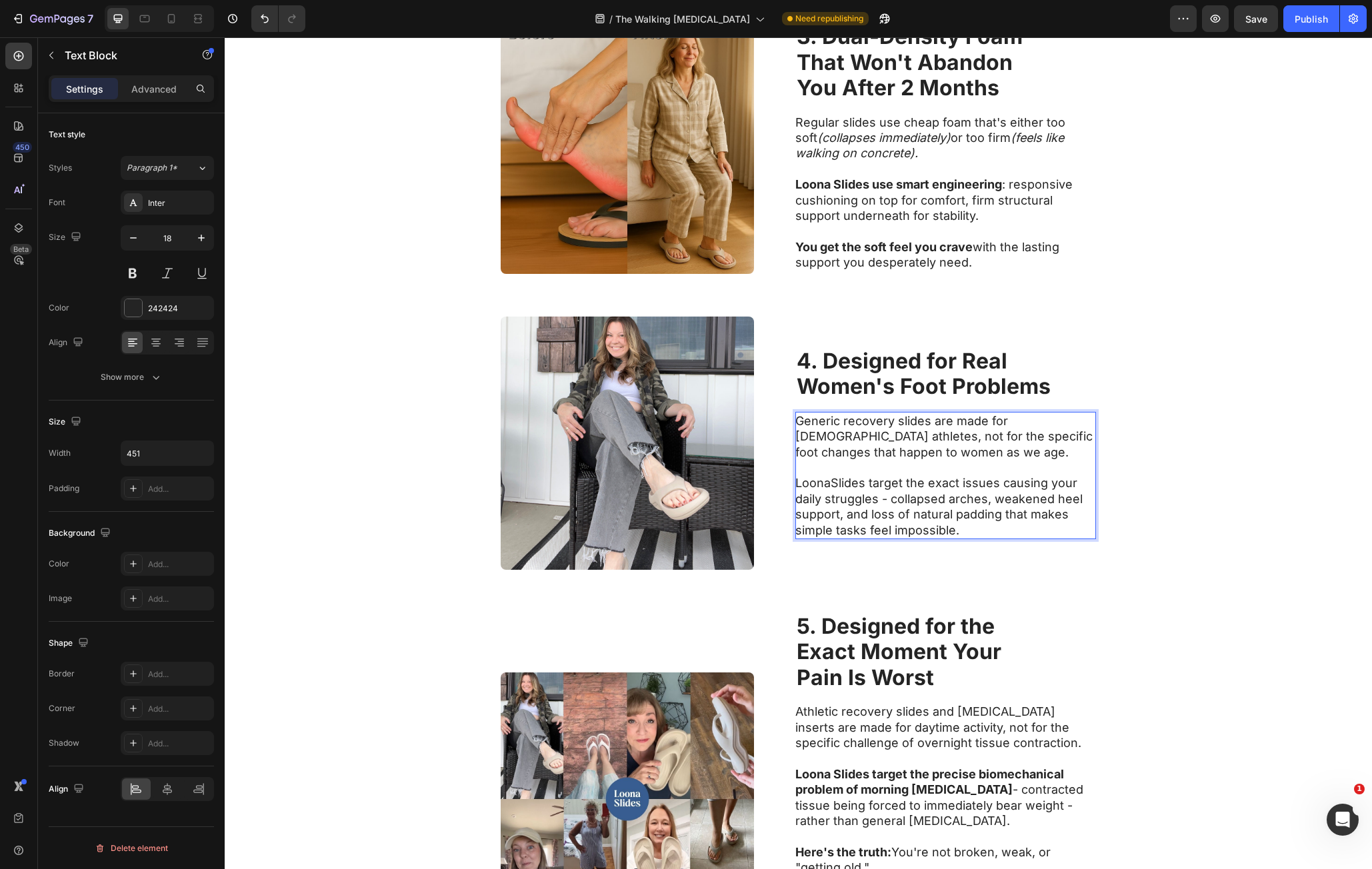
click at [824, 485] on p "⁠⁠⁠⁠⁠⁠⁠ LoonaSlides target the exact issues causing your daily struggles - coll…" at bounding box center [945, 499] width 299 height 78
click at [811, 485] on p "Loona Slides target the exact issues causing your daily struggles - collapsed a…" at bounding box center [945, 499] width 299 height 78
drag, startPoint x: 811, startPoint y: 485, endPoint x: 832, endPoint y: 497, distance: 24.2
click at [832, 497] on p "Loona Slides target the exact issues causing your daily struggles - collapsed a…" at bounding box center [945, 499] width 299 height 78
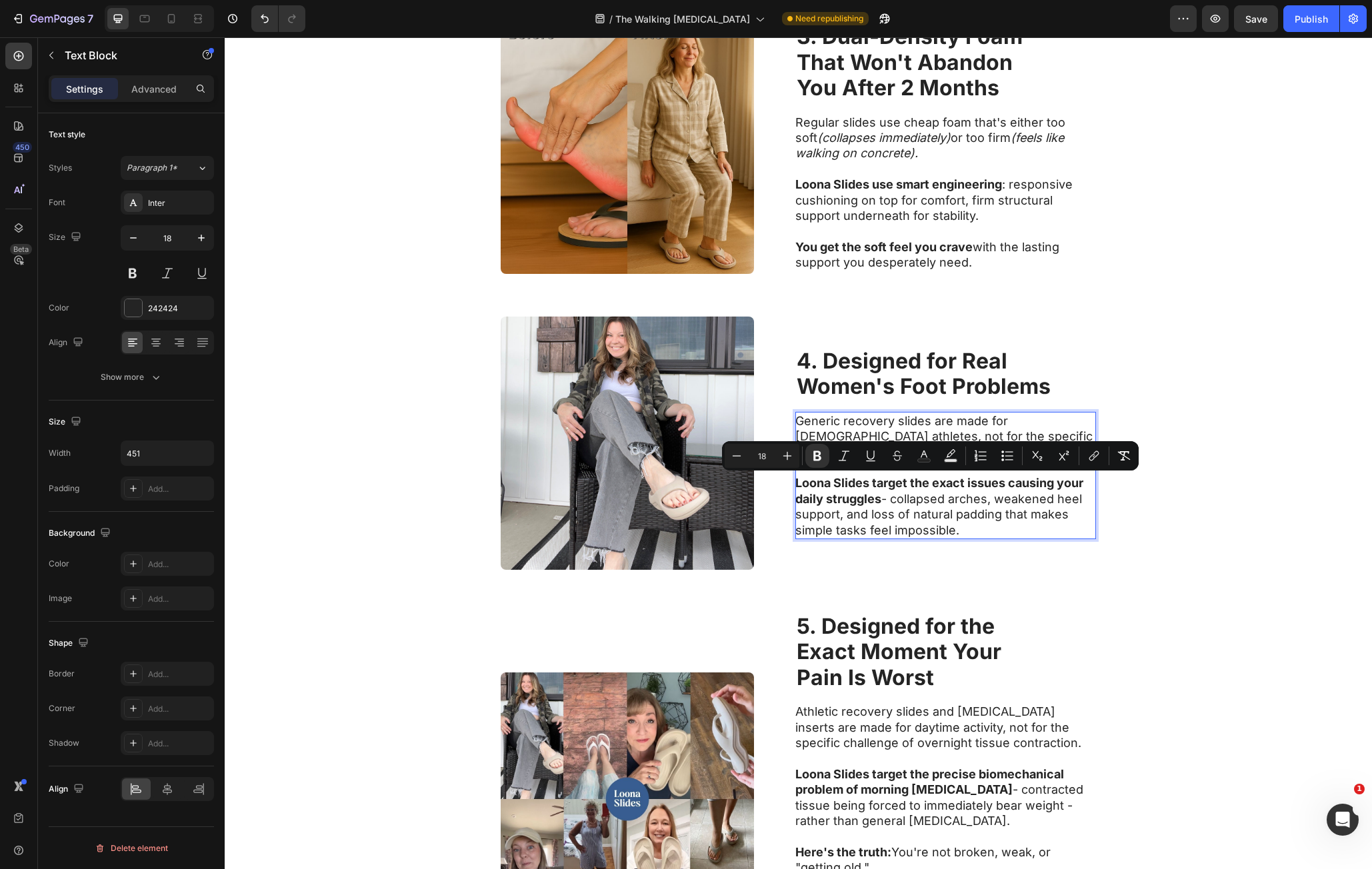
click at [861, 424] on p "Generic recovery slides are made for 25-year-old athletes, not for the specific…" at bounding box center [945, 436] width 299 height 46
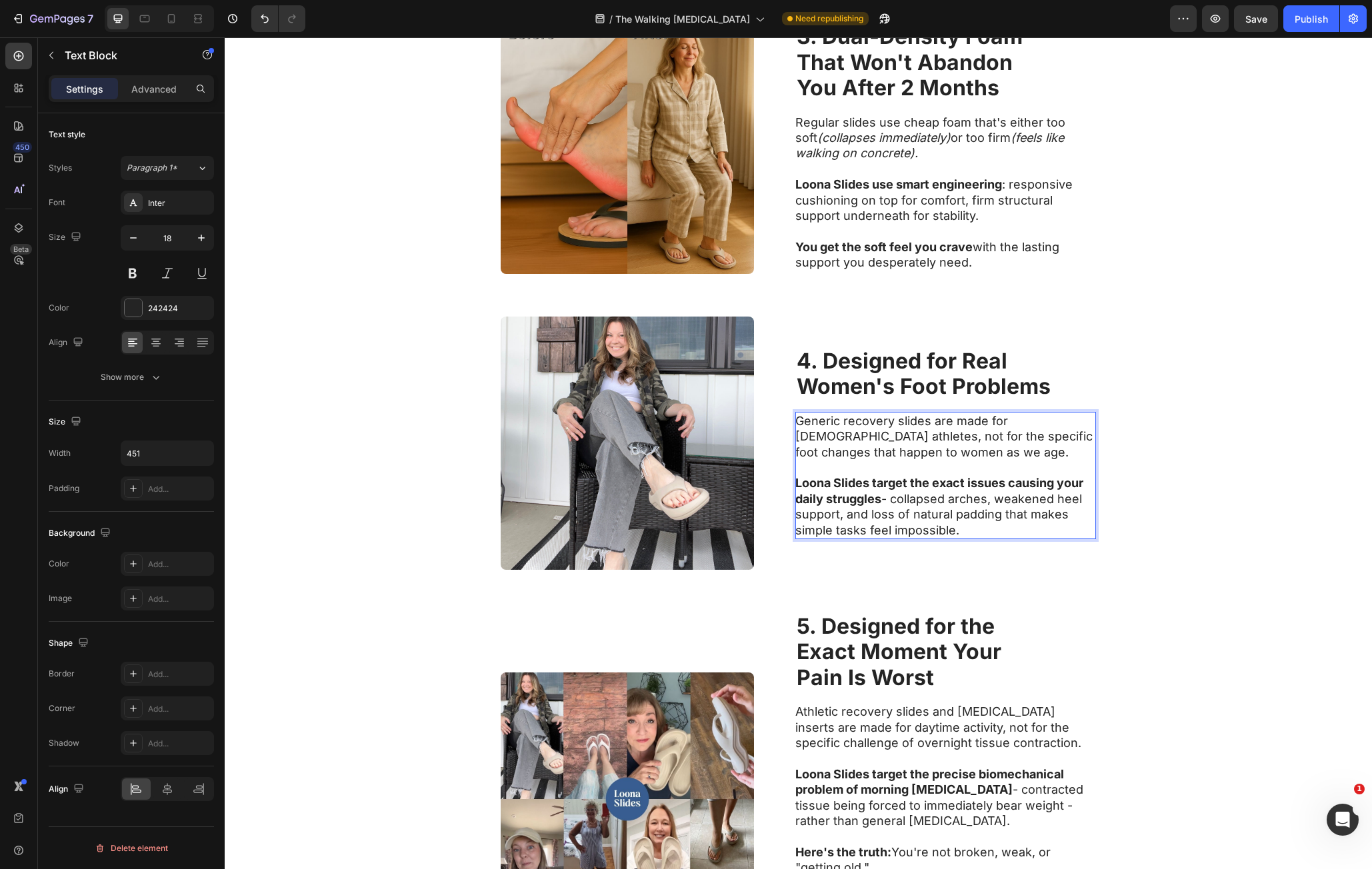
click at [1005, 420] on p "Generic recovery slides are made for 25-year-old athletes, not for the specific…" at bounding box center [945, 436] width 299 height 46
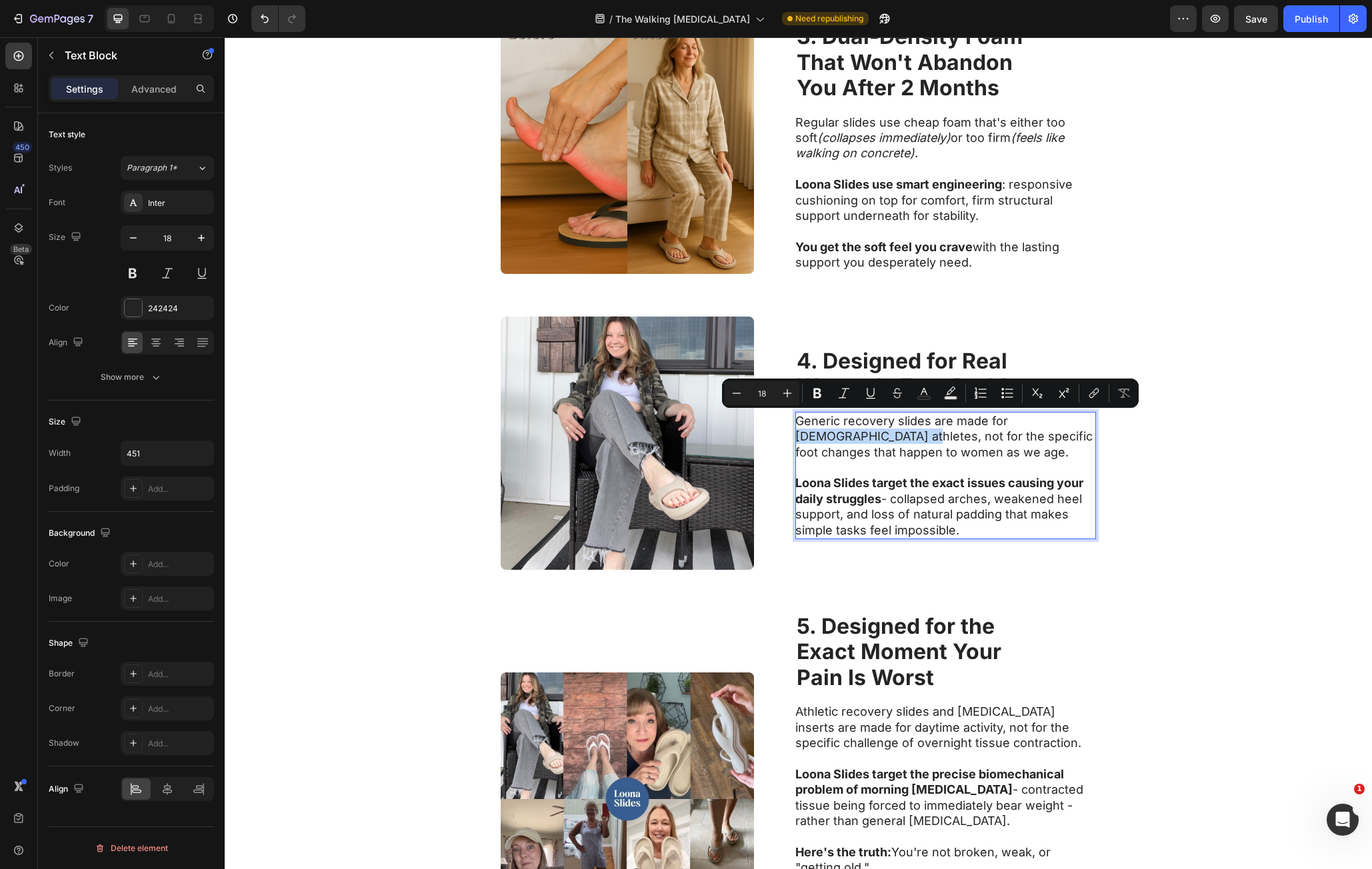
drag, startPoint x: 1005, startPoint y: 420, endPoint x: 832, endPoint y: 440, distance: 174.2
click at [832, 440] on p "Generic recovery slides are made for 25-year-old athletes, not for the specific…" at bounding box center [945, 436] width 299 height 46
click at [821, 424] on p "Generic recovery slides are made for 25-year-old athletes, not for the specific…" at bounding box center [945, 436] width 299 height 46
drag, startPoint x: 821, startPoint y: 424, endPoint x: 895, endPoint y: 427, distance: 74.1
click at [895, 427] on p "Generic recovery slides are made for 25-year-old athletes, not for the specific…" at bounding box center [945, 436] width 299 height 46
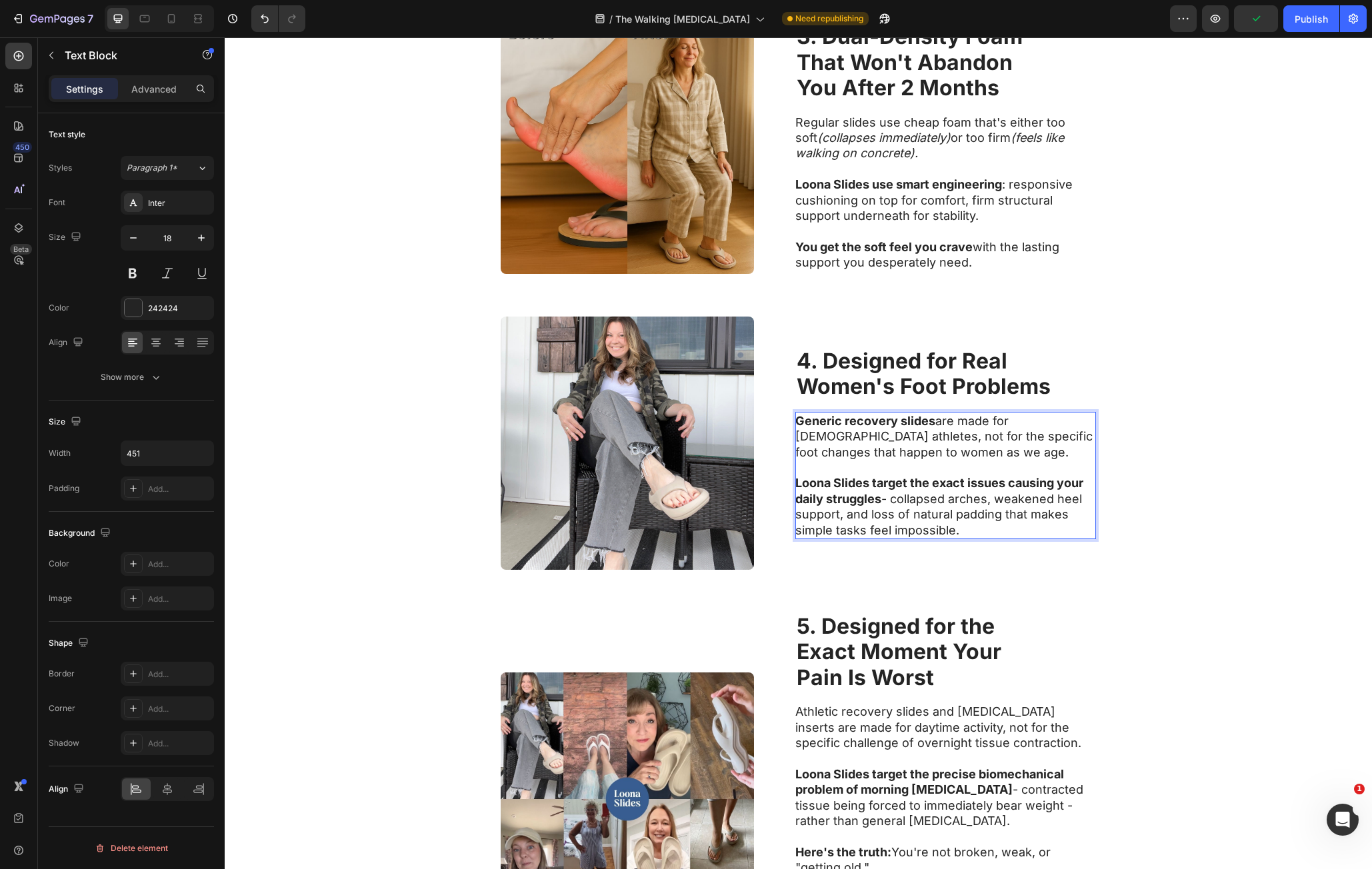
click at [1011, 421] on p "Generic recovery slides are made for 25-year-old athletes, not for the specific…" at bounding box center [945, 436] width 299 height 46
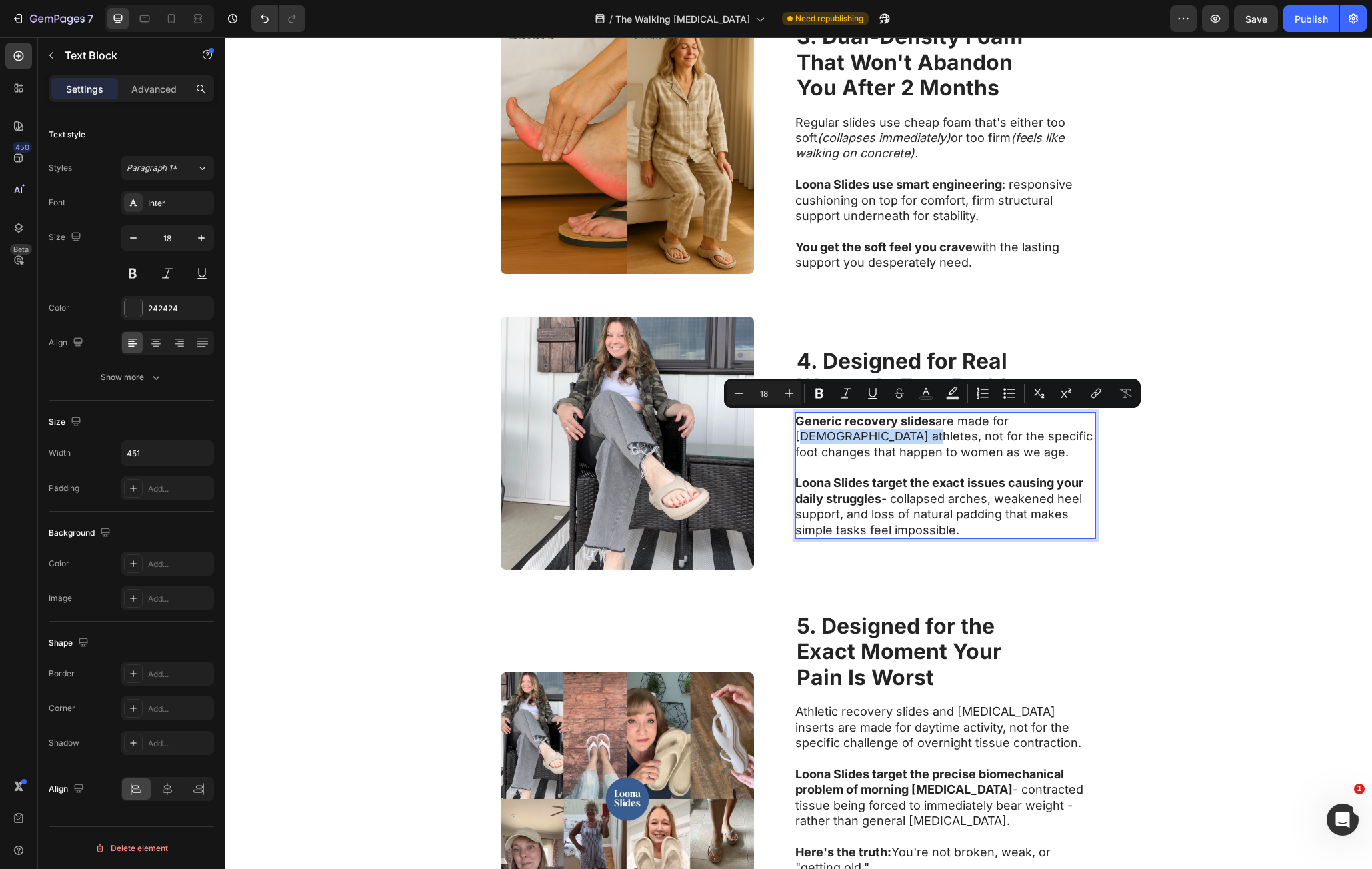
drag, startPoint x: 1011, startPoint y: 421, endPoint x: 827, endPoint y: 435, distance: 184.5
click at [827, 435] on p "Generic recovery slides are made for 25-year-old athletes, not for the specific…" at bounding box center [945, 436] width 299 height 46
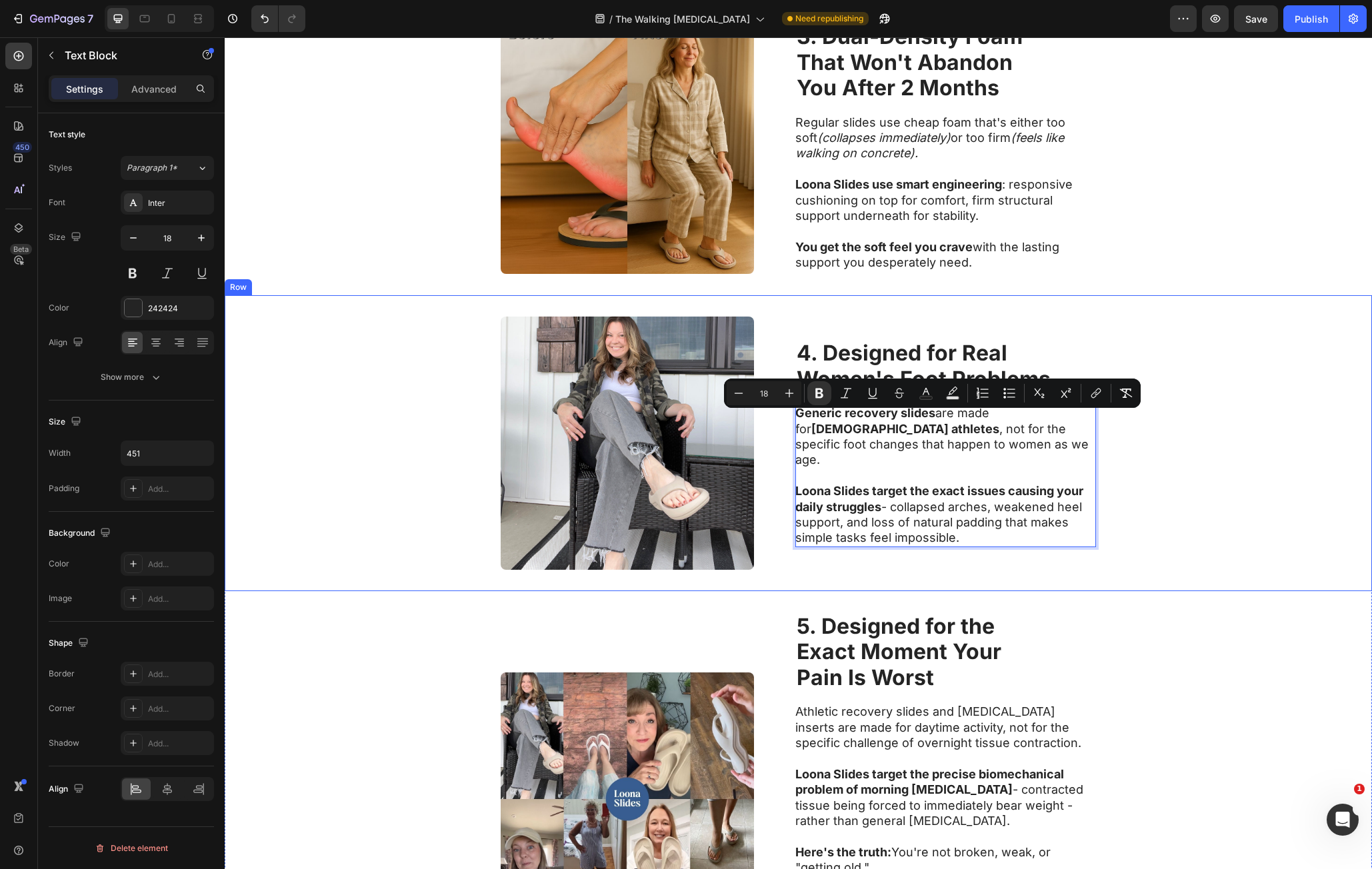
click at [1130, 538] on div "Image ⁠⁠⁠⁠⁠⁠⁠ 4. Designed for Real Women's Foot Problems Heading Generic recove…" at bounding box center [798, 443] width 1148 height 296
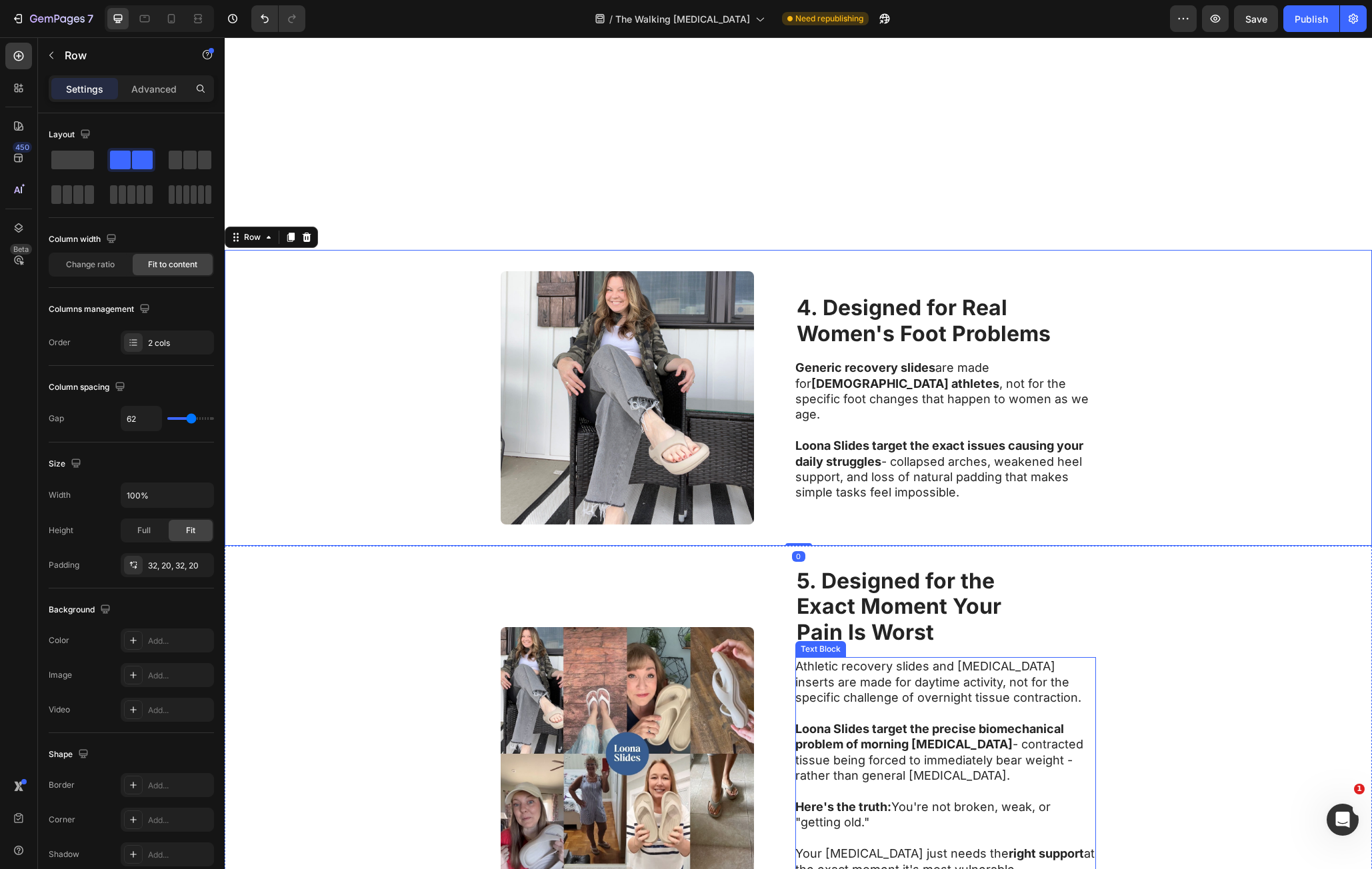
scroll to position [1498, 0]
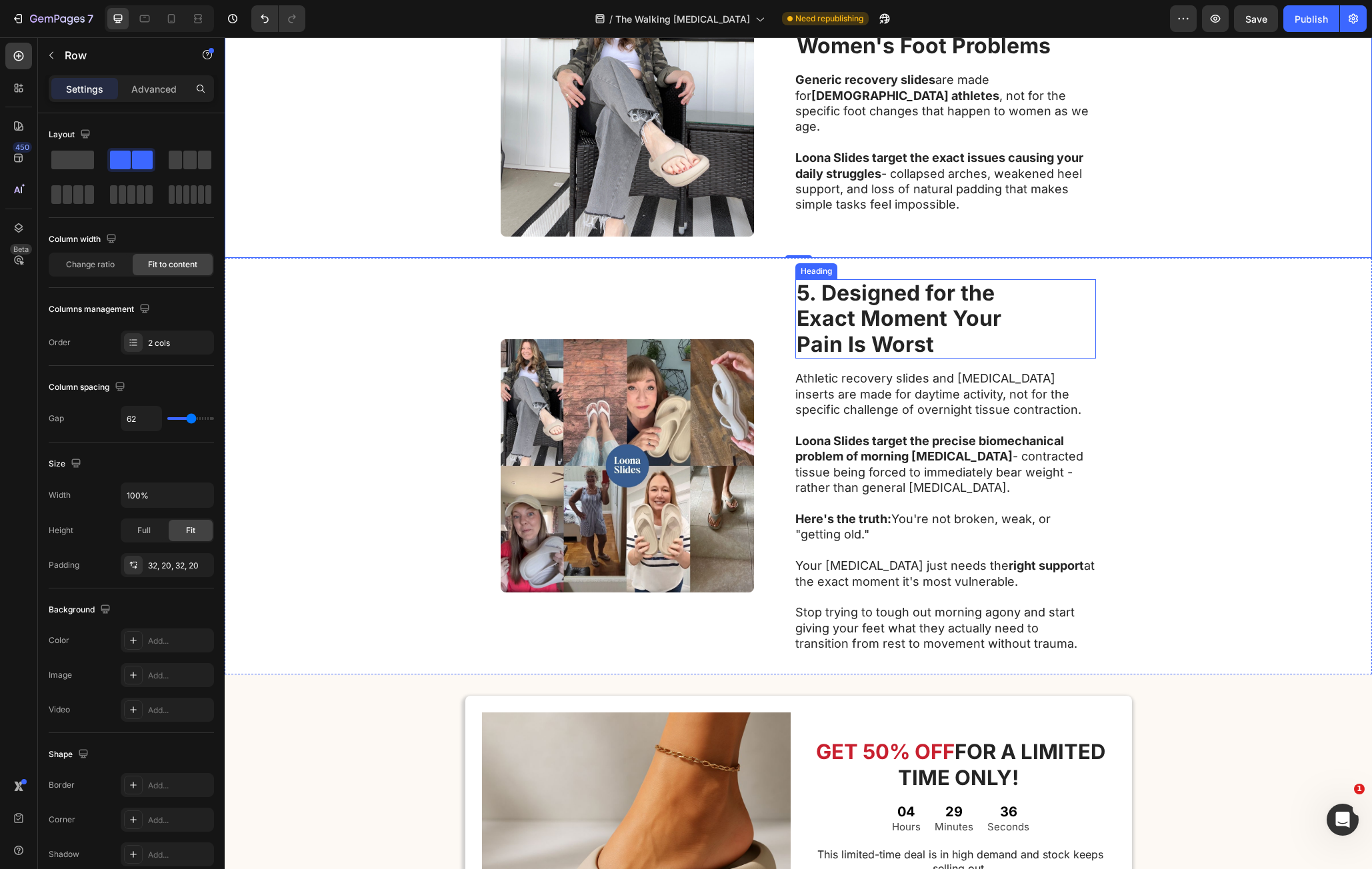
click at [844, 315] on strong "Exact Moment Your" at bounding box center [899, 318] width 205 height 26
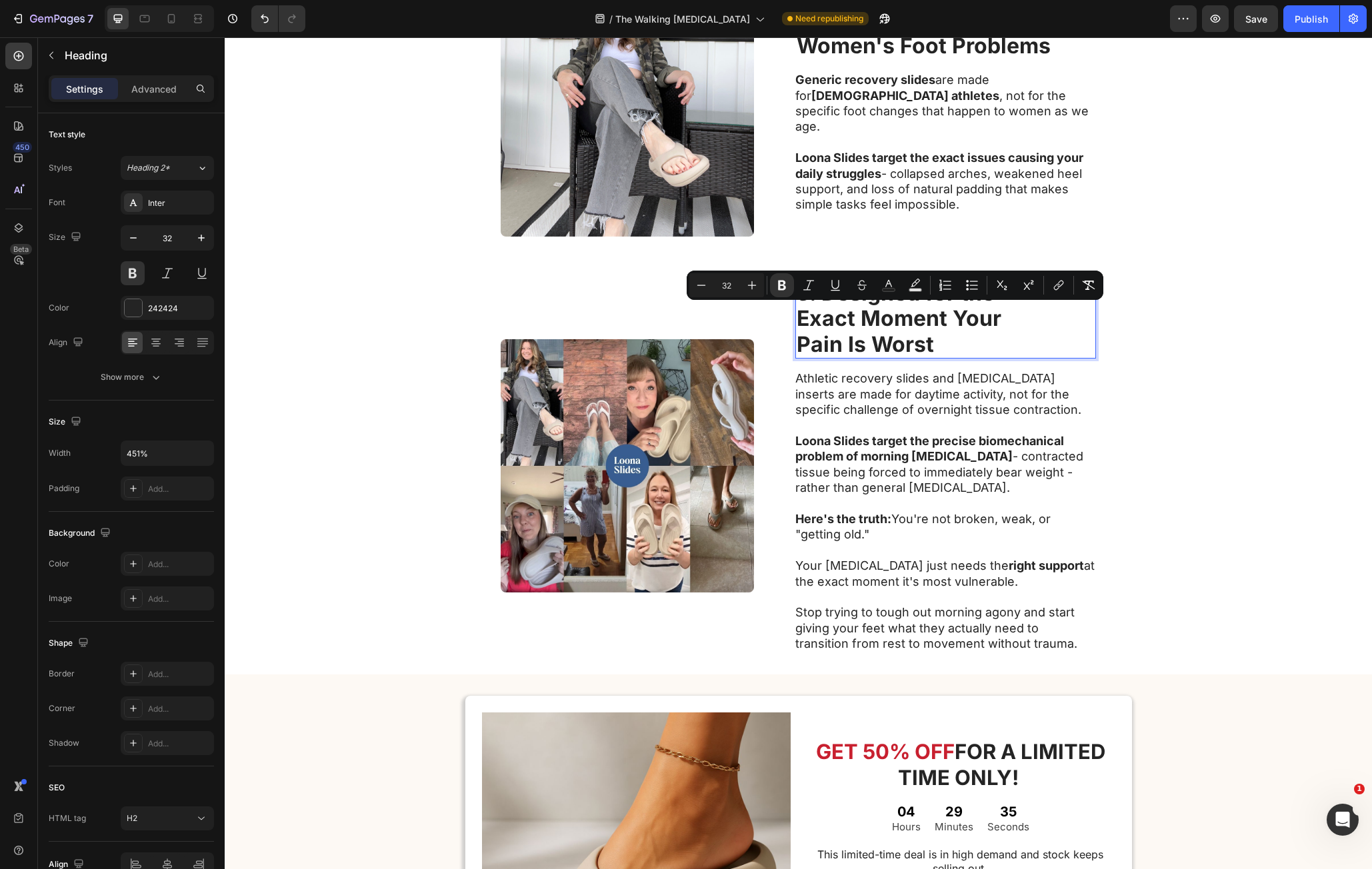
click at [917, 355] on strong "Pain Is Worst" at bounding box center [865, 344] width 137 height 26
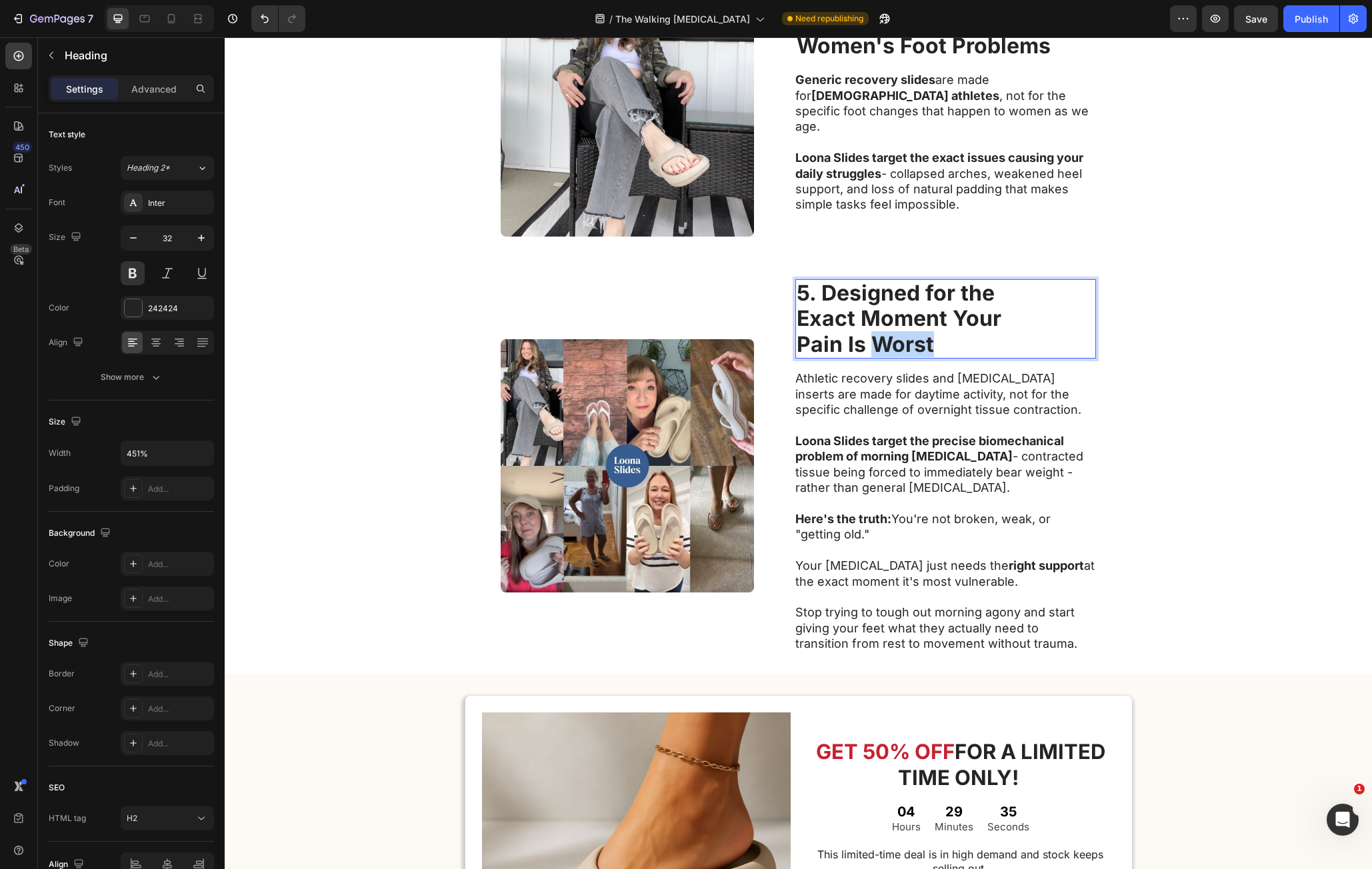
click at [917, 355] on strong "Pain Is Worst" at bounding box center [865, 344] width 137 height 26
drag, startPoint x: 921, startPoint y: 348, endPoint x: 816, endPoint y: 316, distance: 109.8
click at [816, 316] on p "5. Designed for the Exact Moment Your Pain Is Worst" at bounding box center [946, 319] width 298 height 77
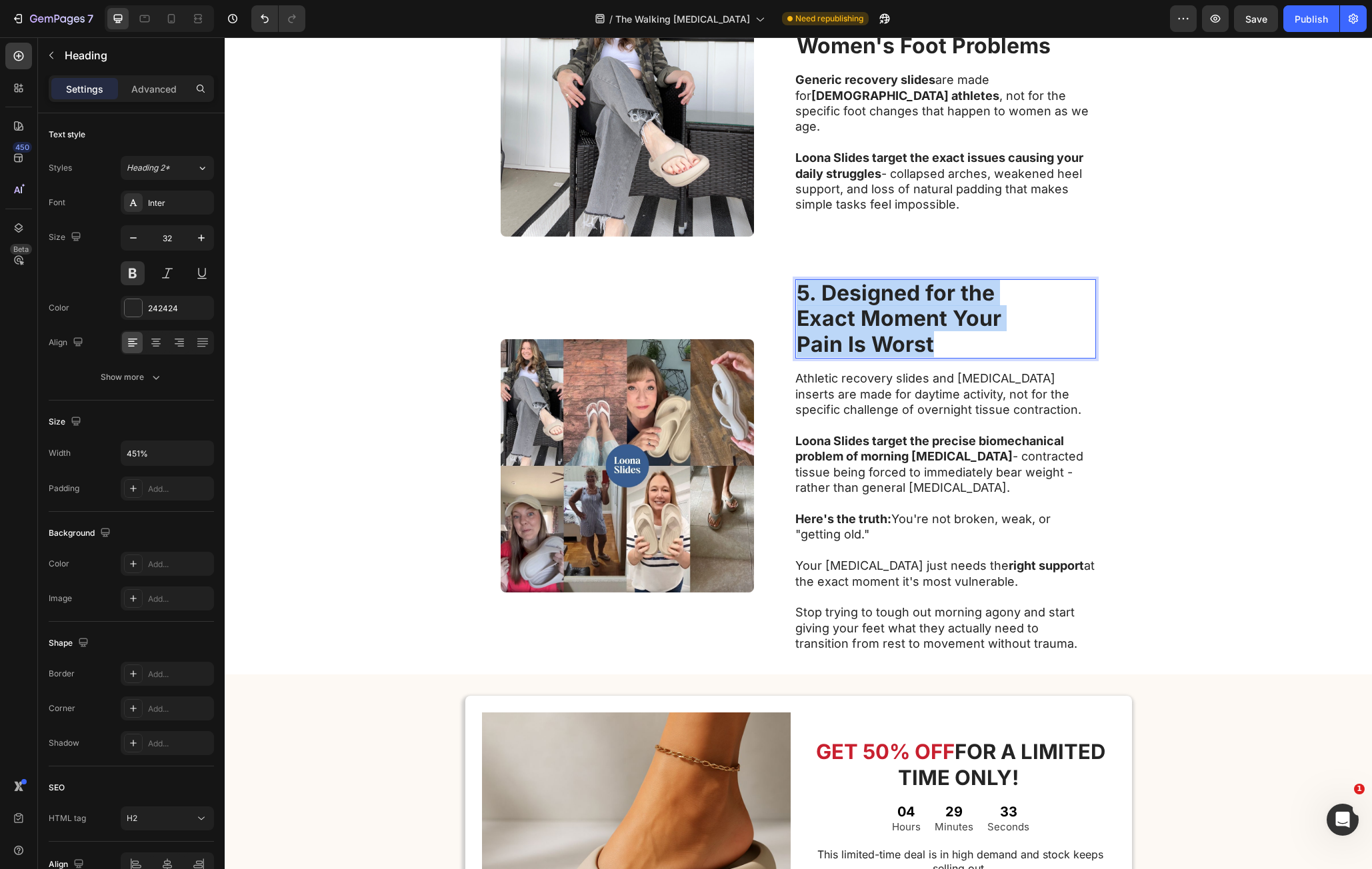
drag, startPoint x: 816, startPoint y: 328, endPoint x: 797, endPoint y: 305, distance: 29.8
click at [797, 305] on p "5. Designed for the Exact Moment Your Pain Is Worst" at bounding box center [946, 319] width 298 height 77
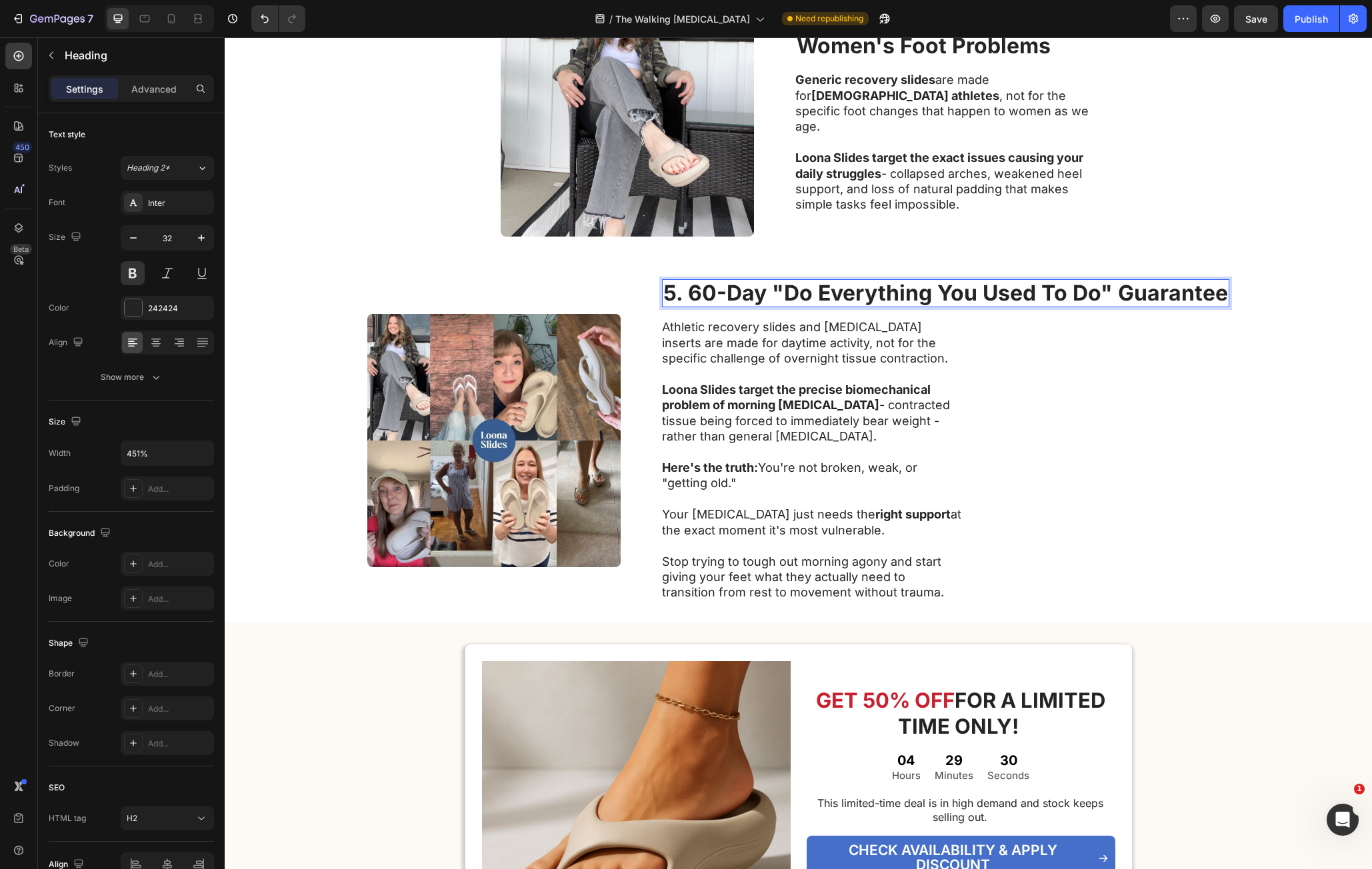
click at [816, 290] on strong "5. 60-Day "Do Everything You Used To Do" Guarantee" at bounding box center [946, 293] width 564 height 26
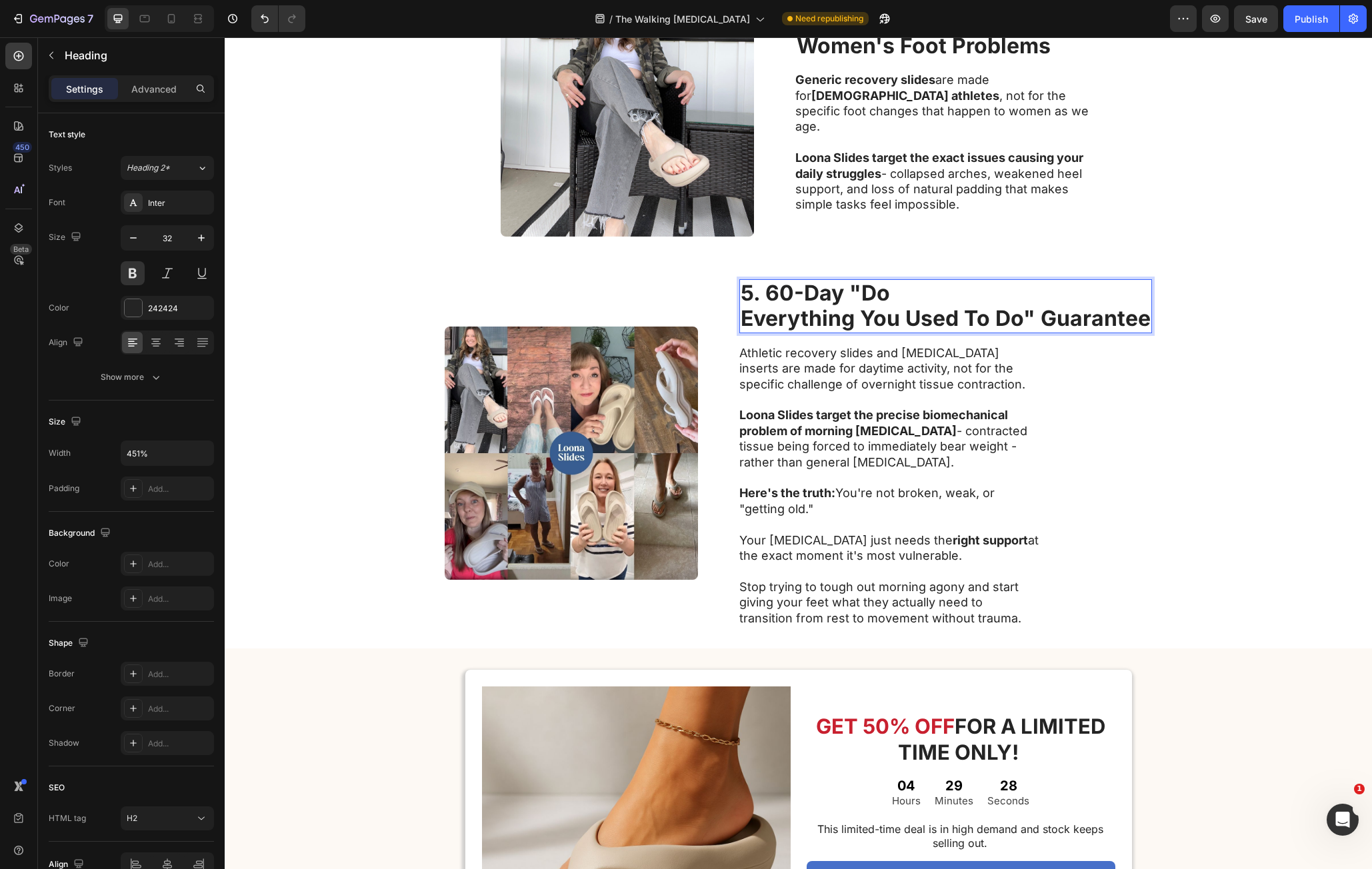
click at [901, 320] on strong "Everything You Used To Do" Guarantee" at bounding box center [946, 318] width 410 height 26
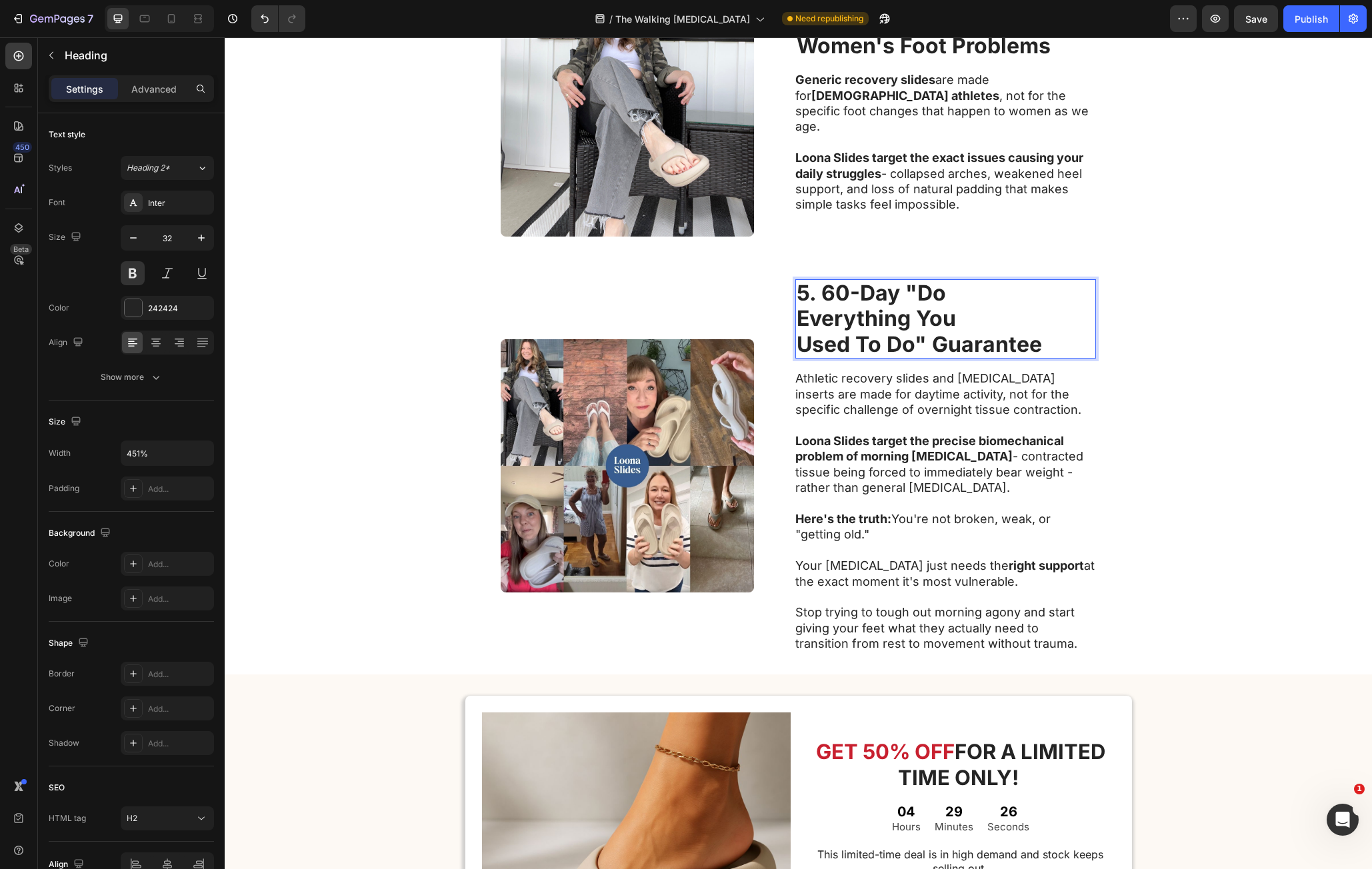
click at [929, 343] on strong "Used To Do" Guarantee" at bounding box center [920, 344] width 246 height 26
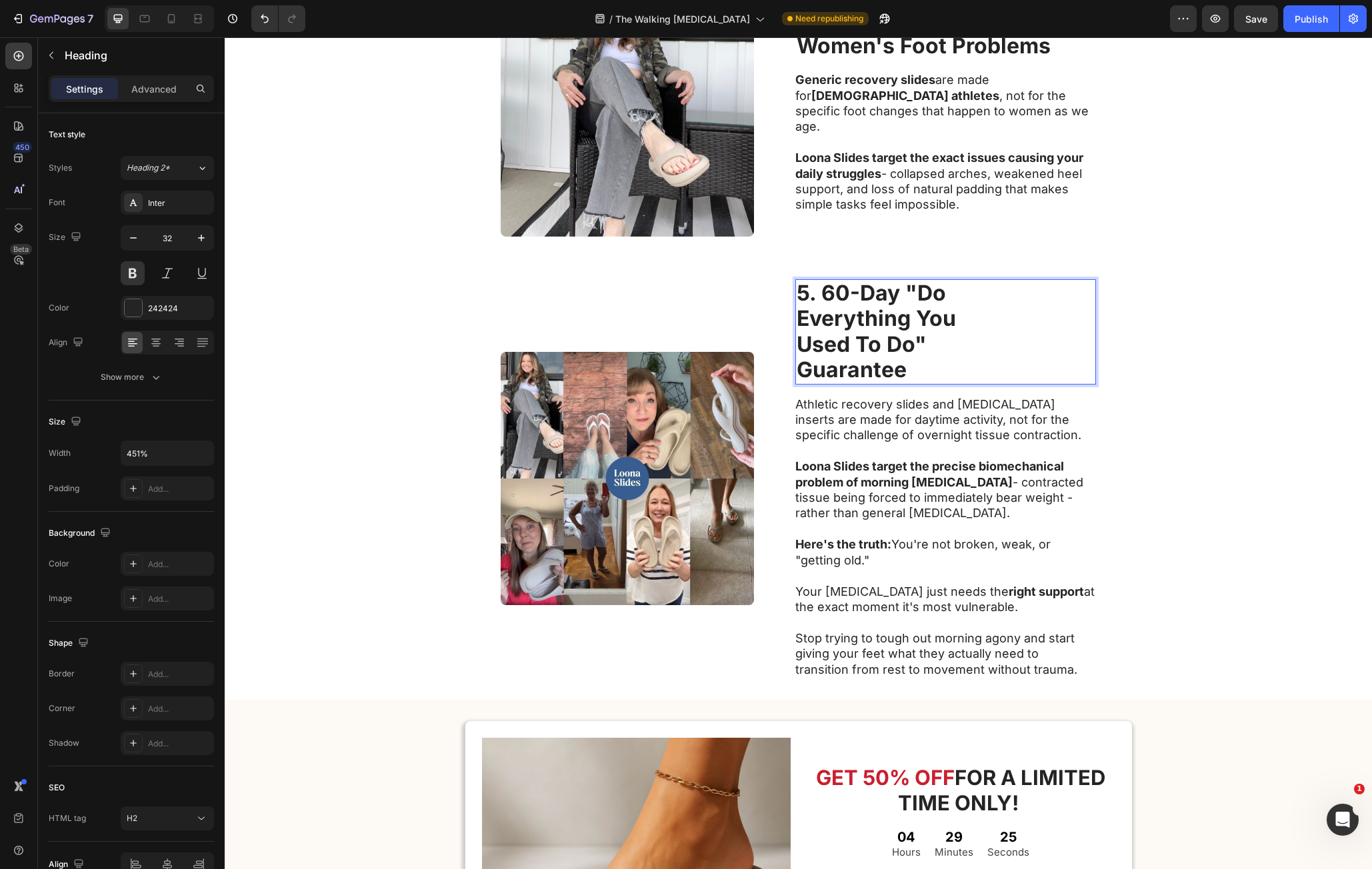
click at [800, 342] on strong "Used To Do"" at bounding box center [862, 344] width 130 height 26
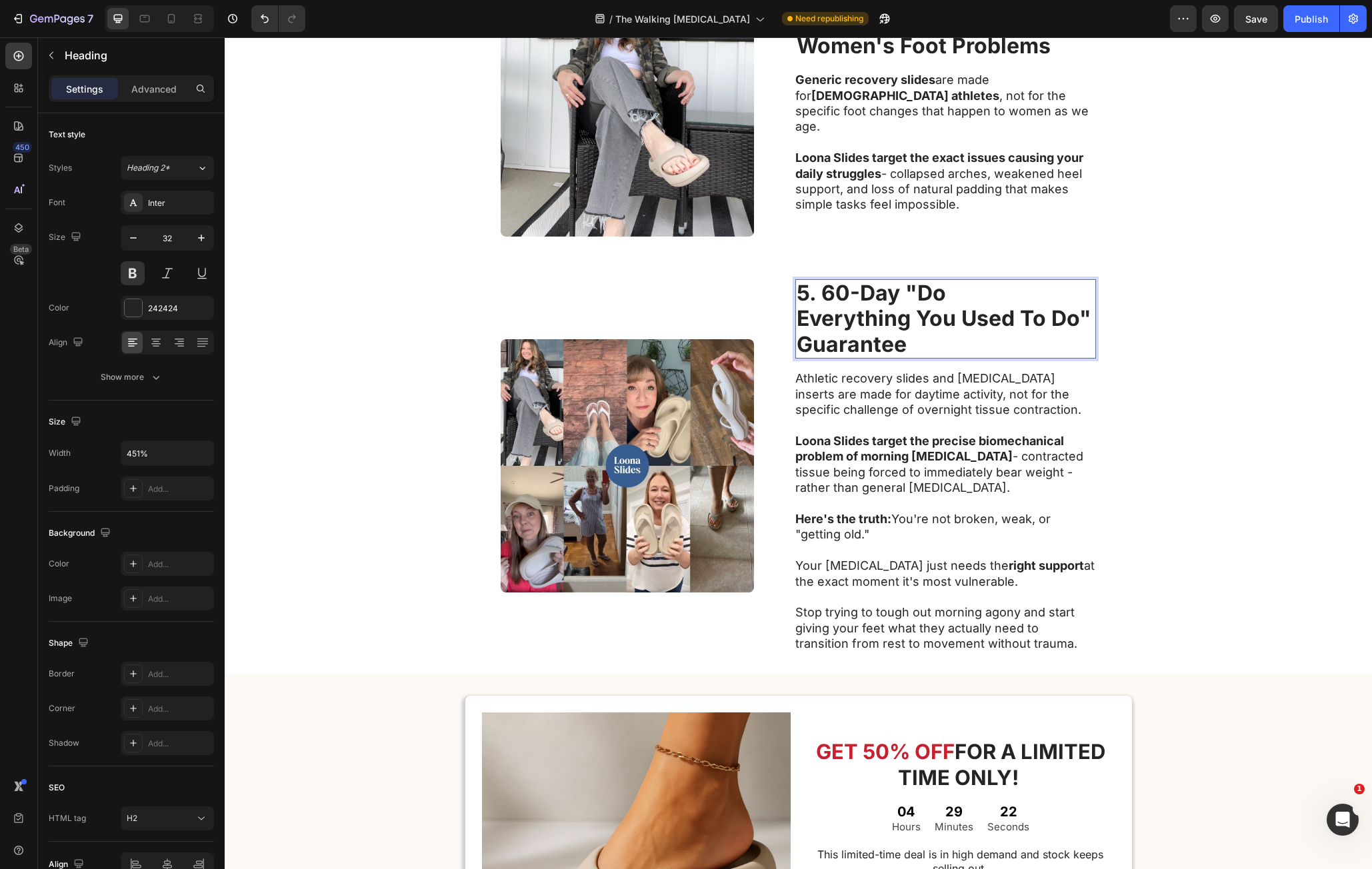
click at [1016, 324] on strong "Everything You Used To Do"" at bounding box center [944, 318] width 295 height 26
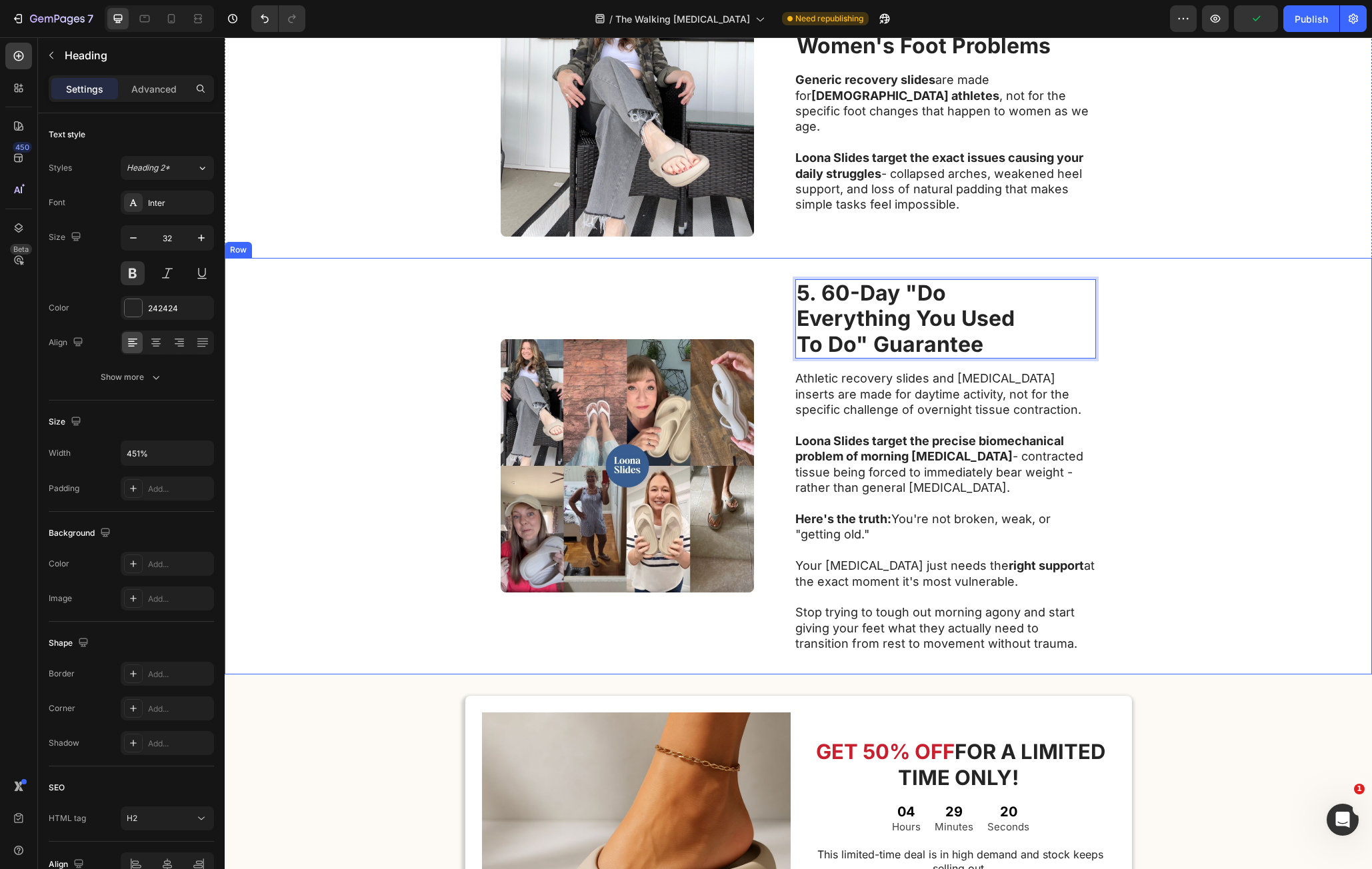
click at [1179, 350] on div "Image 5. 60-Day "Do Everything You Used To Do" Guarantee Heading 16 Athletic re…" at bounding box center [798, 467] width 1148 height 417
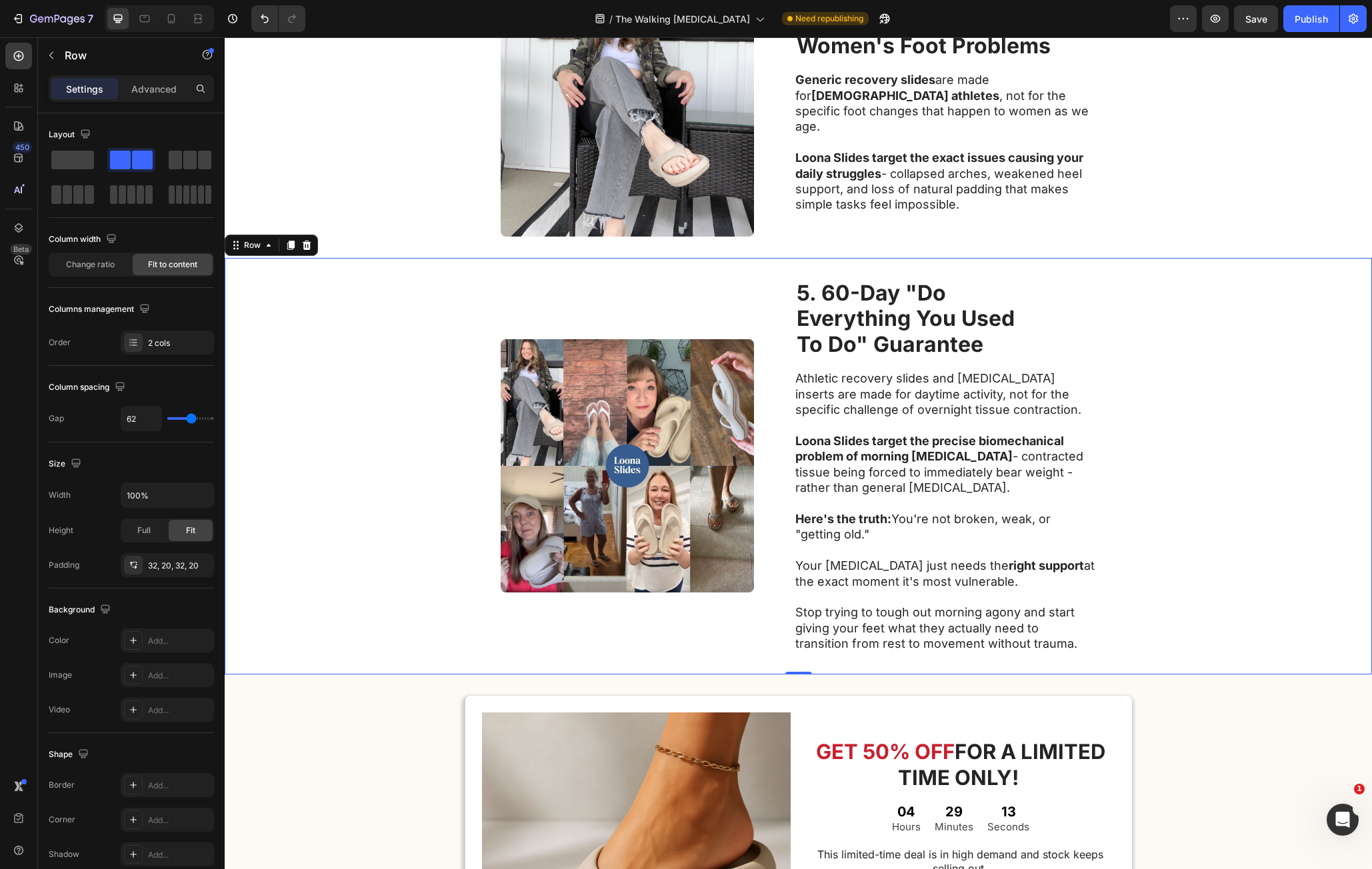
click at [827, 386] on p "Athletic recovery slides and orthotic inserts are made for daytime activity, no…" at bounding box center [945, 394] width 299 height 46
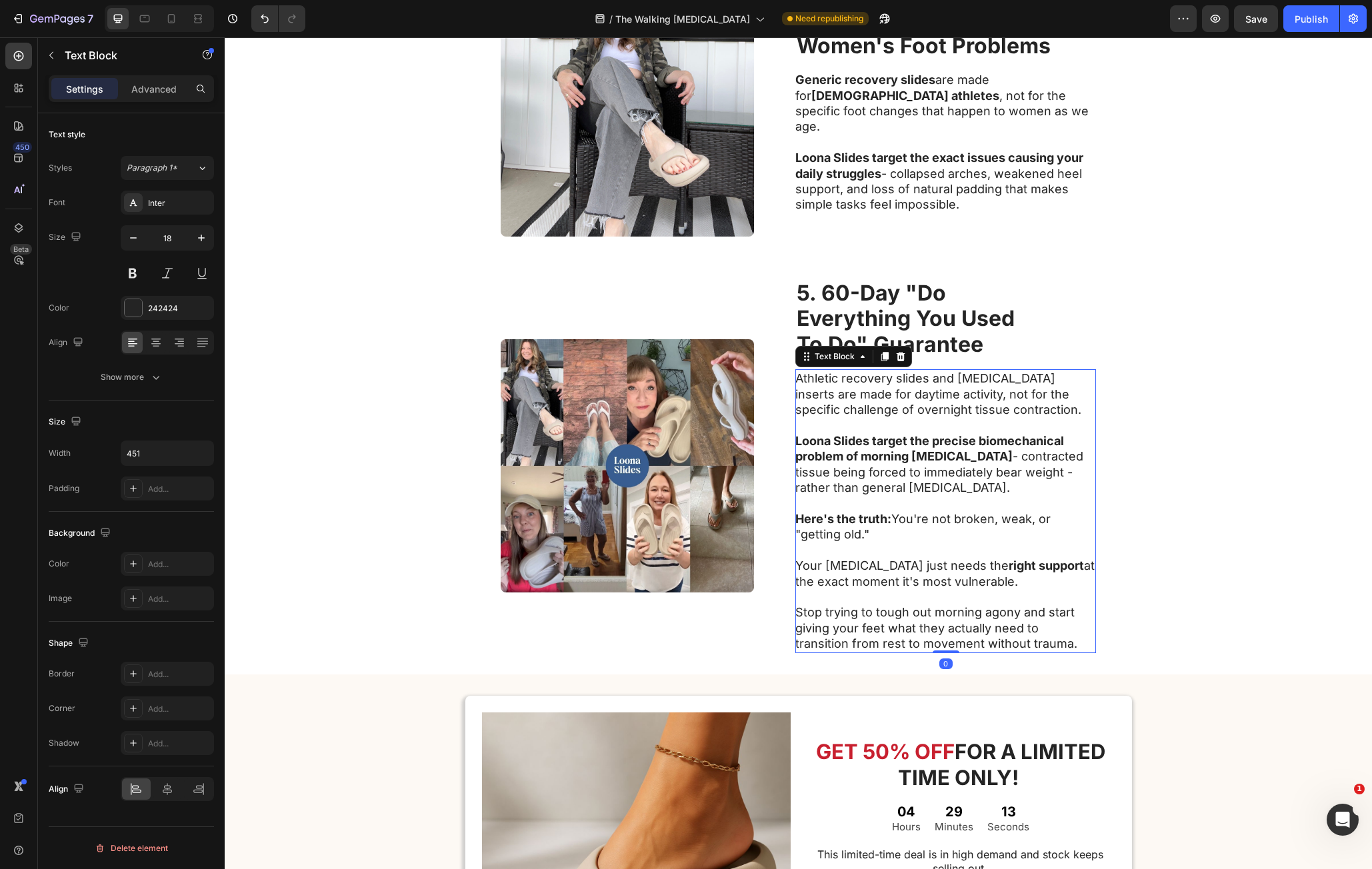
click at [800, 378] on p "Athletic recovery slides and orthotic inserts are made for daytime activity, no…" at bounding box center [945, 394] width 299 height 46
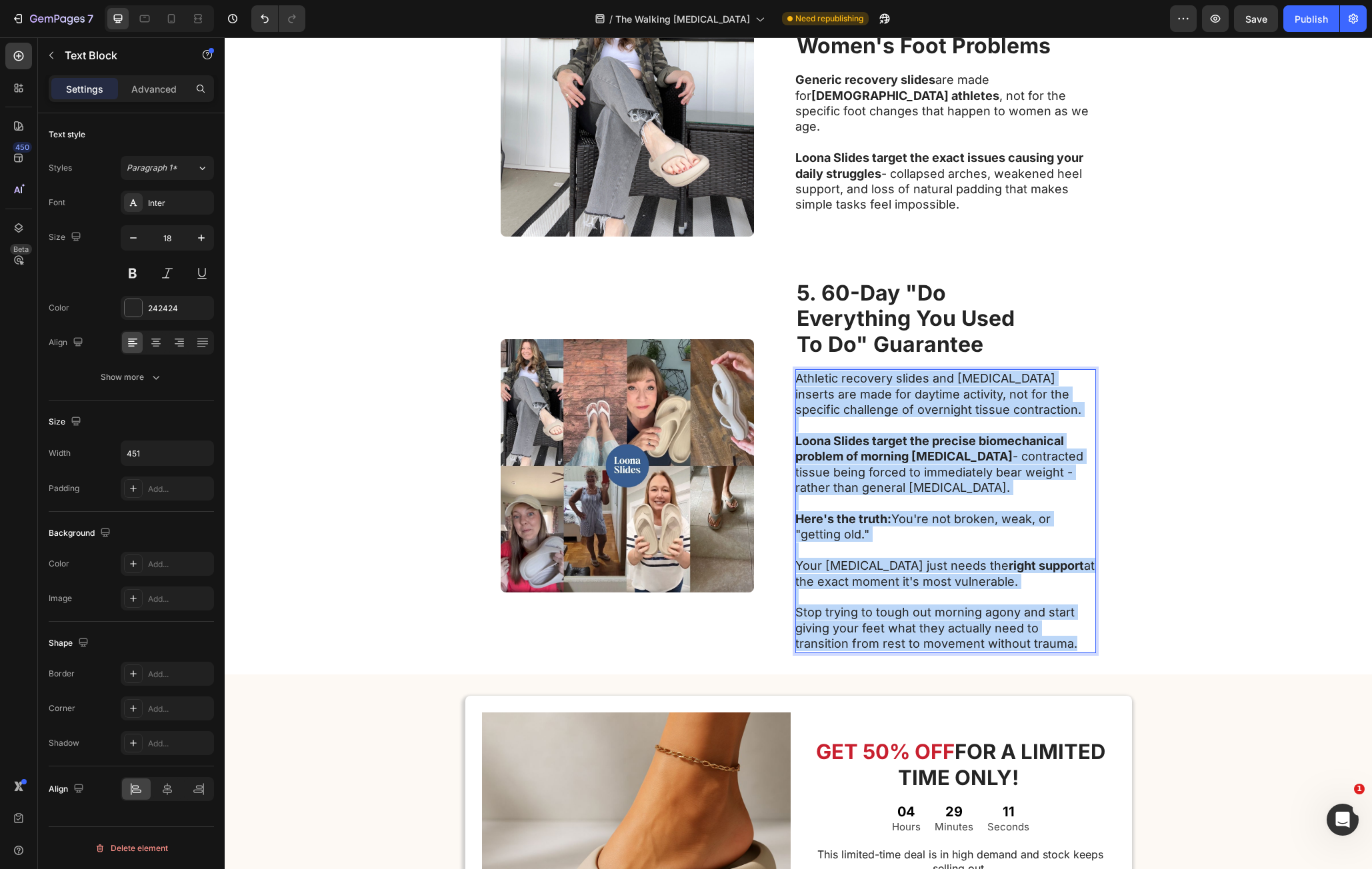
drag, startPoint x: 800, startPoint y: 378, endPoint x: 1047, endPoint y: 644, distance: 363.0
click at [1047, 644] on div "Athletic recovery slides and orthotic inserts are made for daytime activity, no…" at bounding box center [946, 511] width 301 height 283
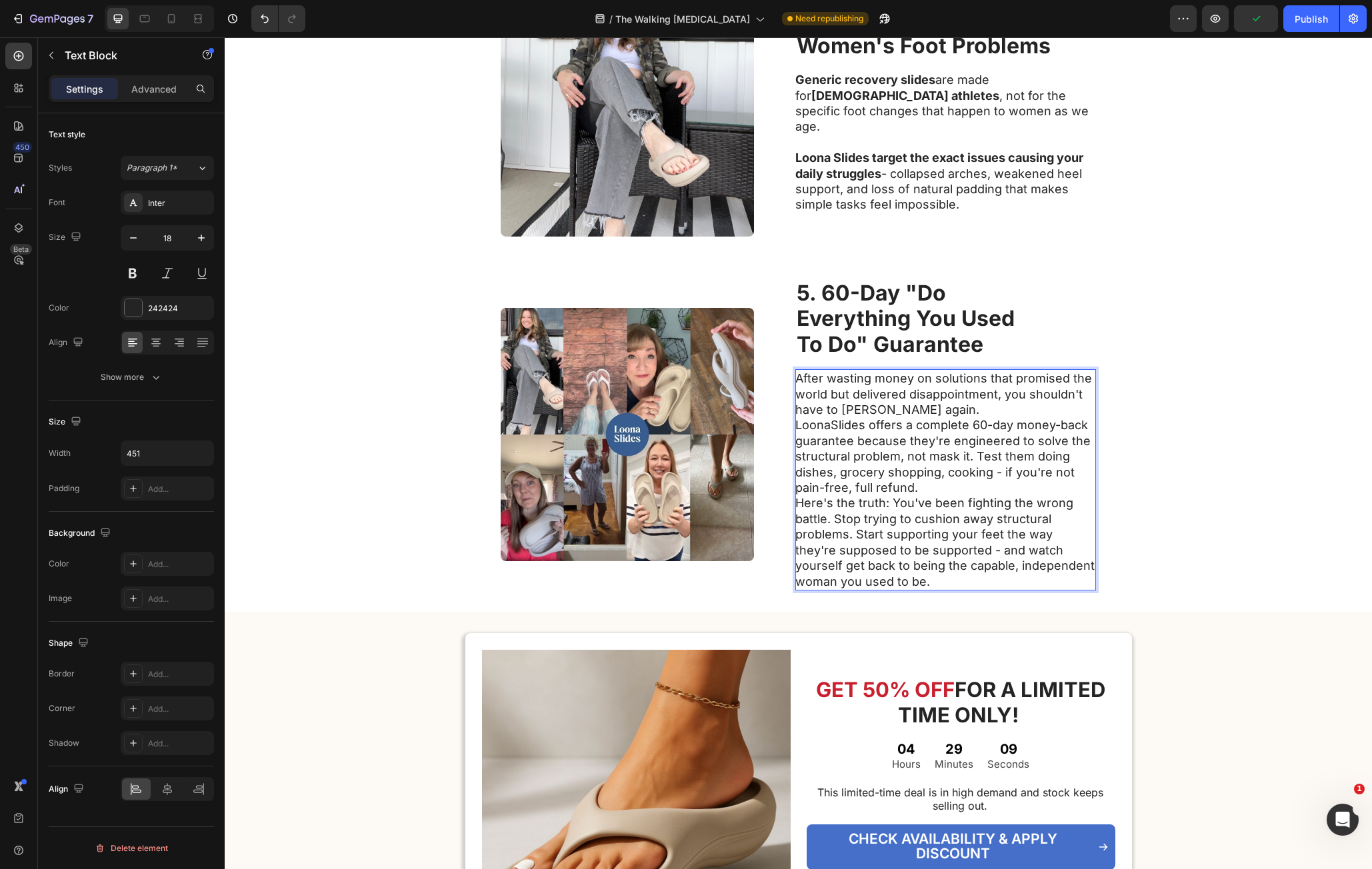
click at [932, 410] on p "After wasting money on solutions that promised the world but delivered disappoi…" at bounding box center [945, 480] width 299 height 219
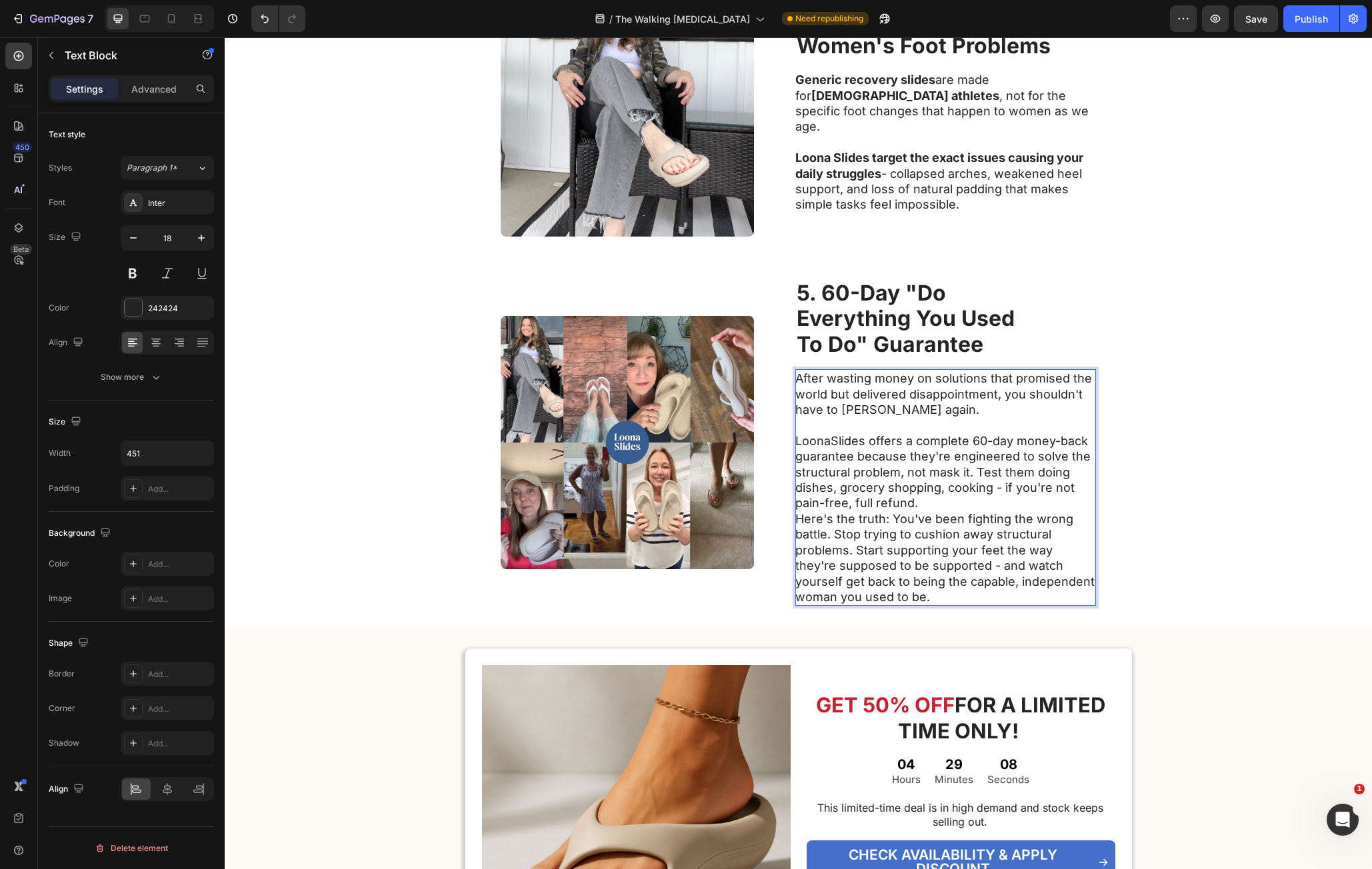
click at [930, 507] on p "⁠⁠⁠⁠⁠⁠⁠ LoonaSlides offers a complete 60-day money-back guarantee because they'…" at bounding box center [945, 511] width 299 height 187
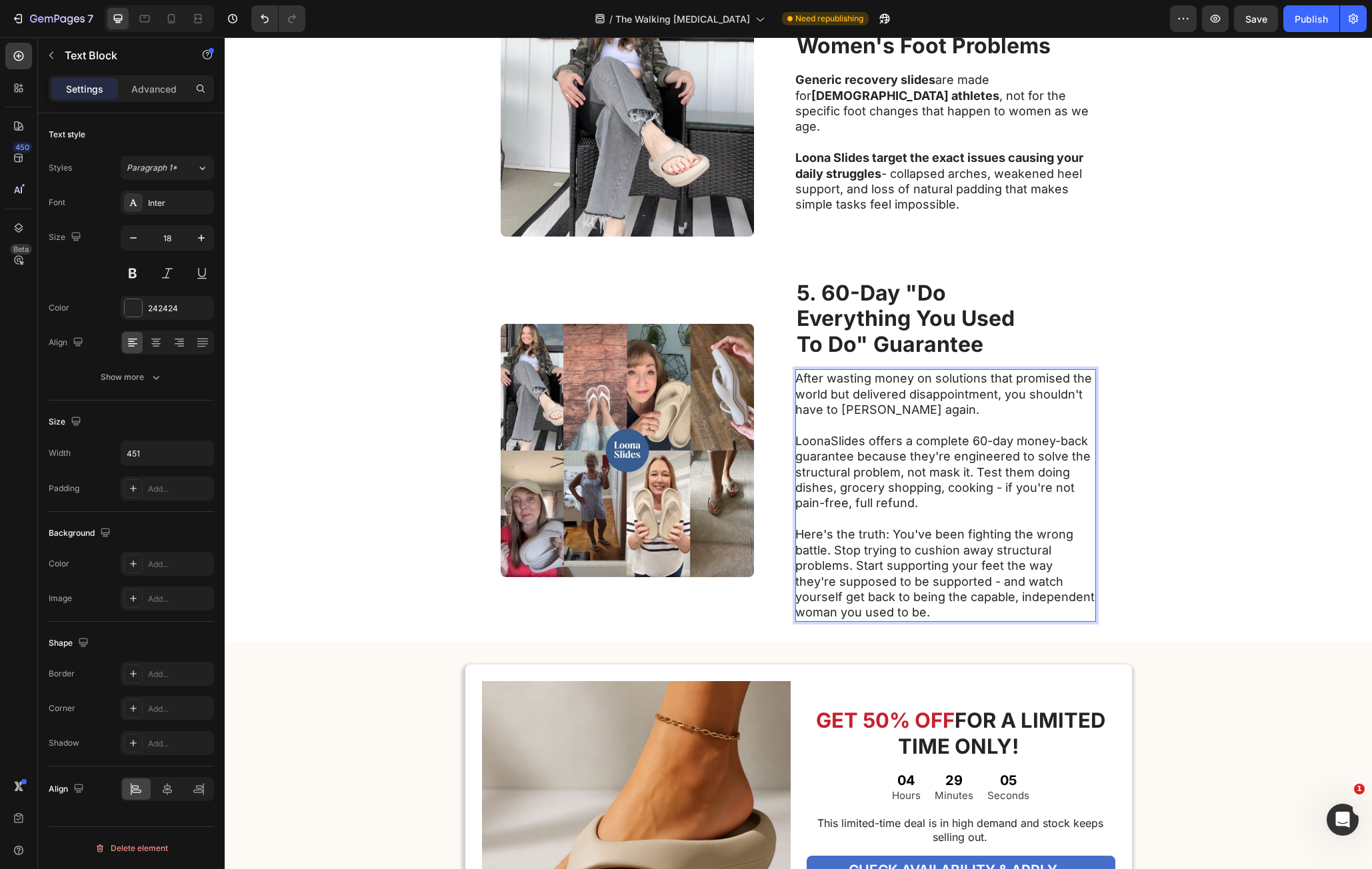
click at [855, 567] on p "⁠⁠⁠⁠⁠⁠⁠ Here's the truth: You've been fighting the wrong battle. Stop trying to…" at bounding box center [945, 565] width 299 height 110
click at [854, 567] on p "Here's the truth: You've been fighting the wrong battle. Stop trying to cushion…" at bounding box center [945, 565] width 299 height 110
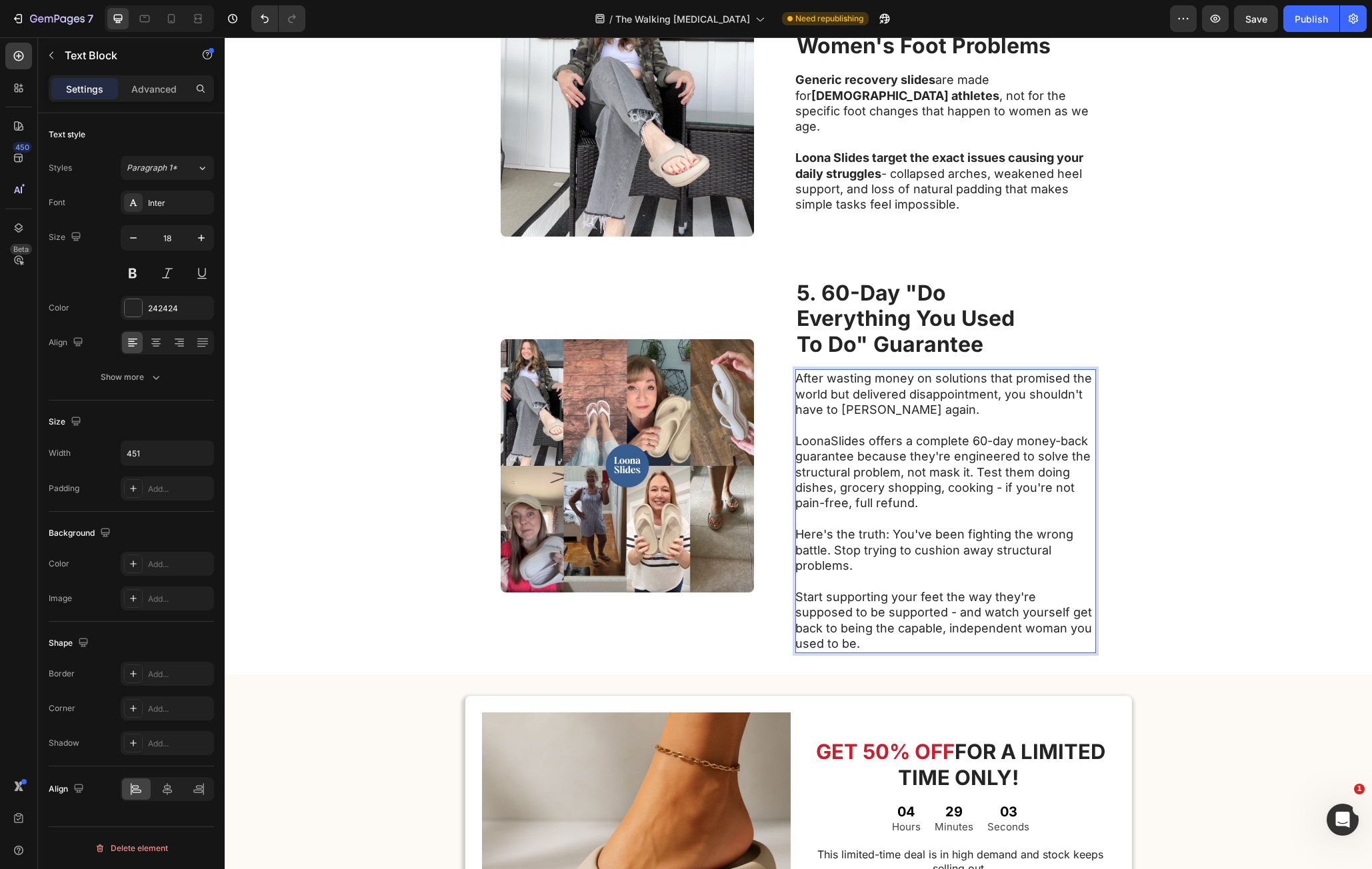
click at [806, 535] on p "Here's the truth: You've been fighting the wrong battle. Stop trying to cushion…" at bounding box center [945, 542] width 299 height 62
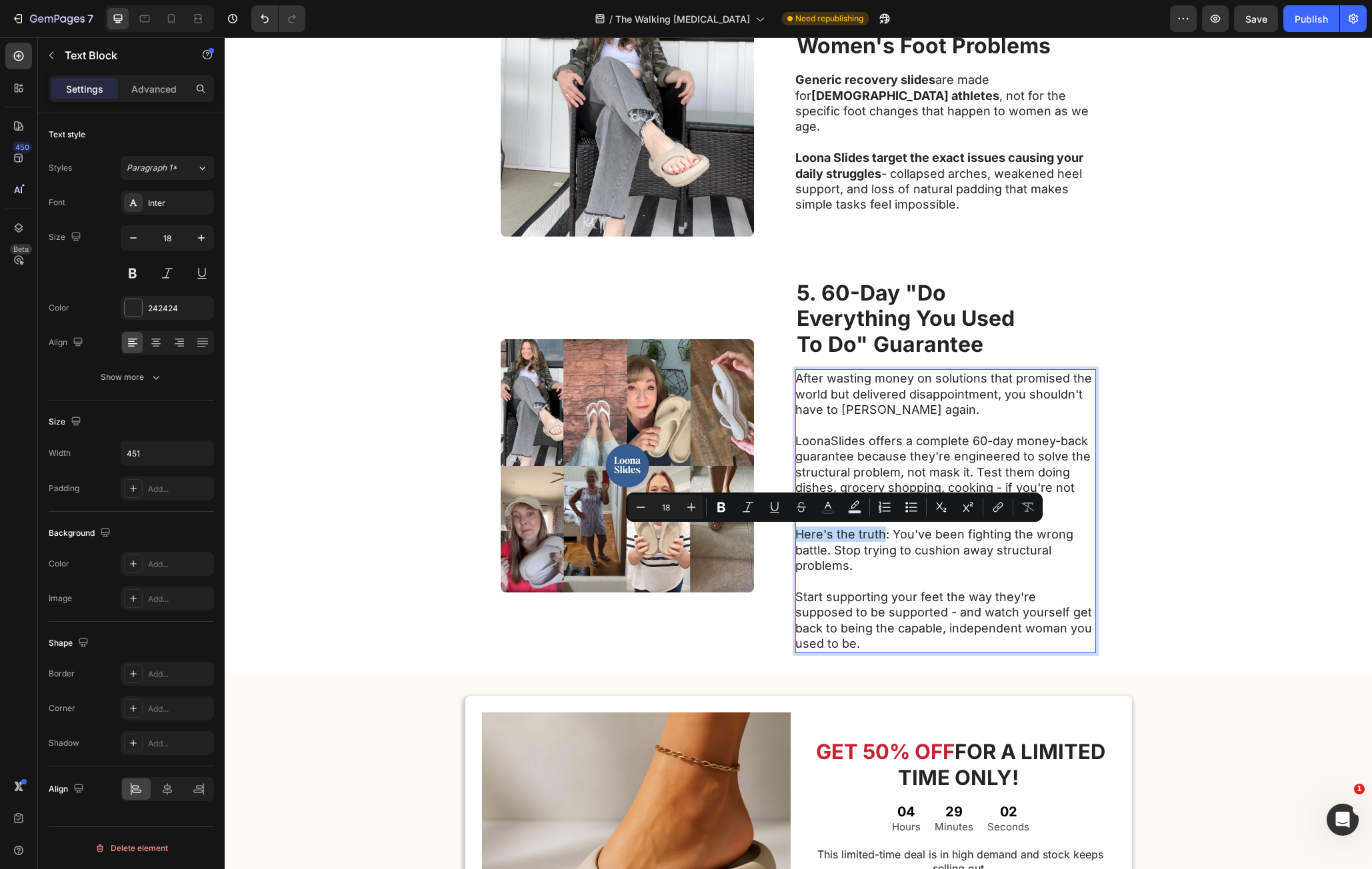
drag, startPoint x: 806, startPoint y: 535, endPoint x: 858, endPoint y: 542, distance: 52.5
click at [858, 542] on p "Here's the truth: You've been fighting the wrong battle. Stop trying to cushion…" at bounding box center [945, 542] width 299 height 62
click at [824, 438] on p "LoonaSlides offers a complete 60-day money-back guarantee because they're engin…" at bounding box center [945, 464] width 299 height 93
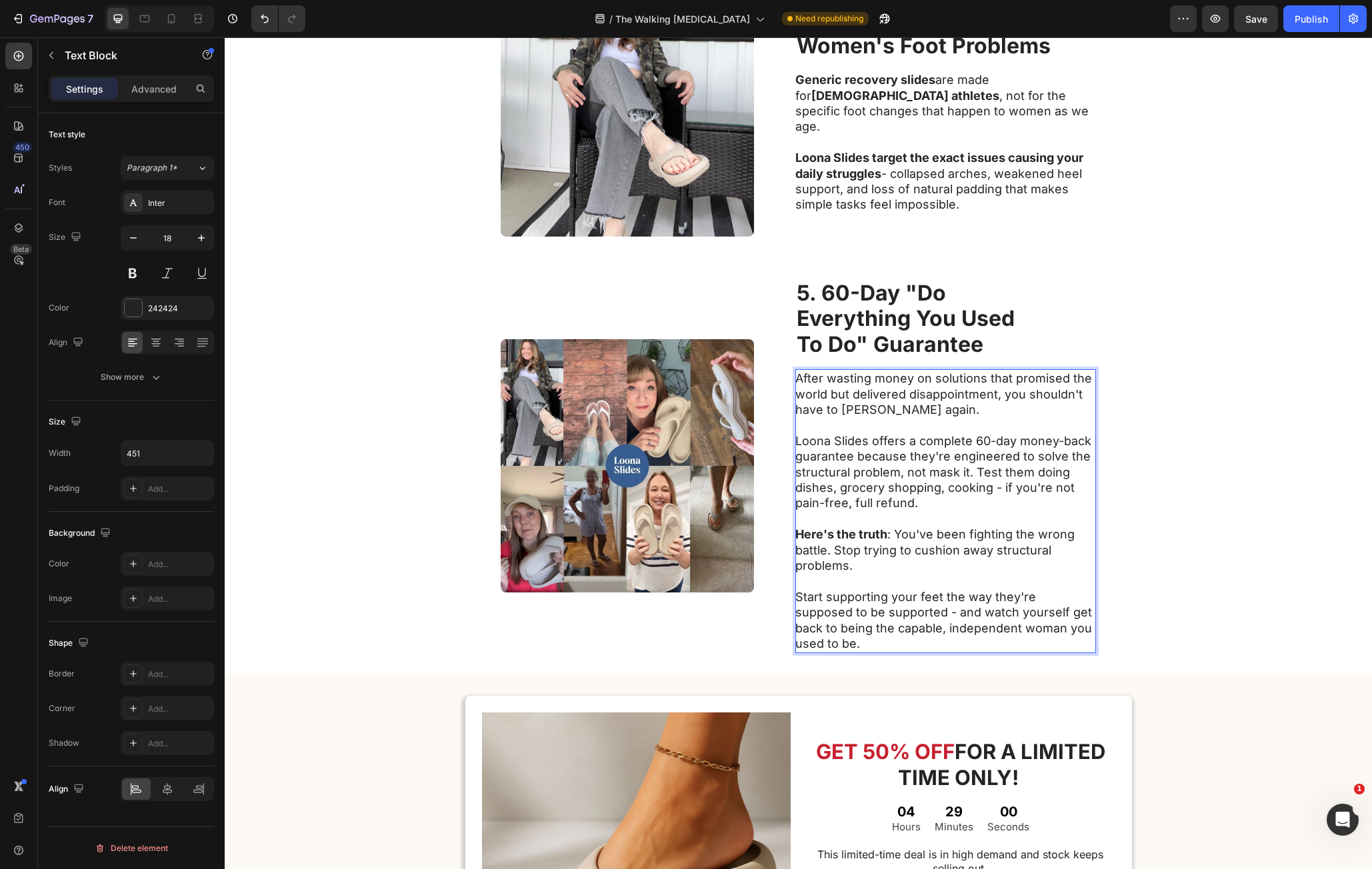
click at [805, 441] on p "Loona Slides offers a complete 60-day money-back guarantee because they're engi…" at bounding box center [945, 464] width 299 height 93
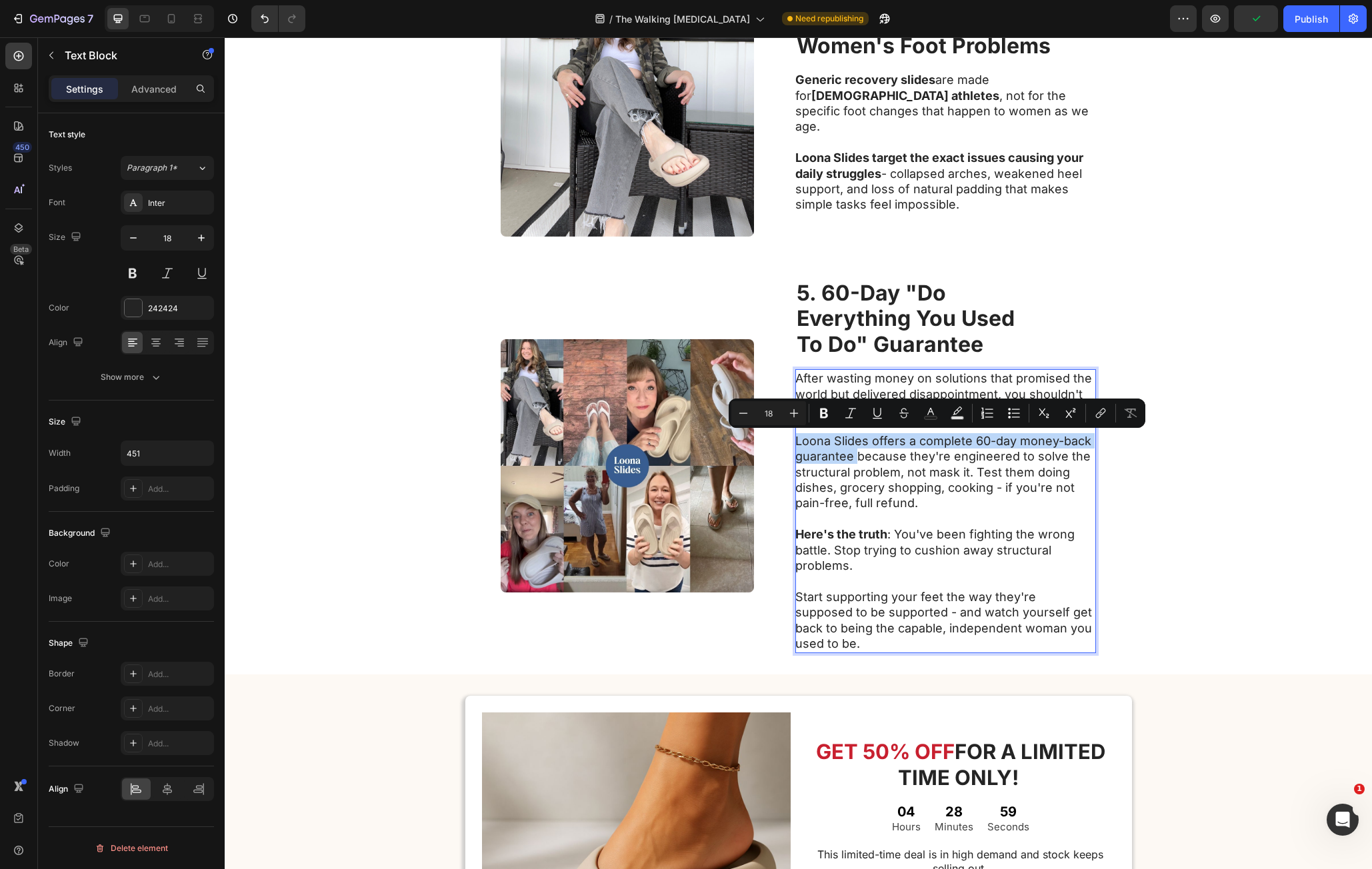
drag, startPoint x: 805, startPoint y: 441, endPoint x: 846, endPoint y: 459, distance: 44.8
click at [846, 459] on p "Loona Slides offers a complete 60-day money-back guarantee because they're engi…" at bounding box center [945, 464] width 299 height 93
click at [839, 378] on p "After wasting money on solutions that promised the world but delivered disappoi…" at bounding box center [945, 394] width 299 height 46
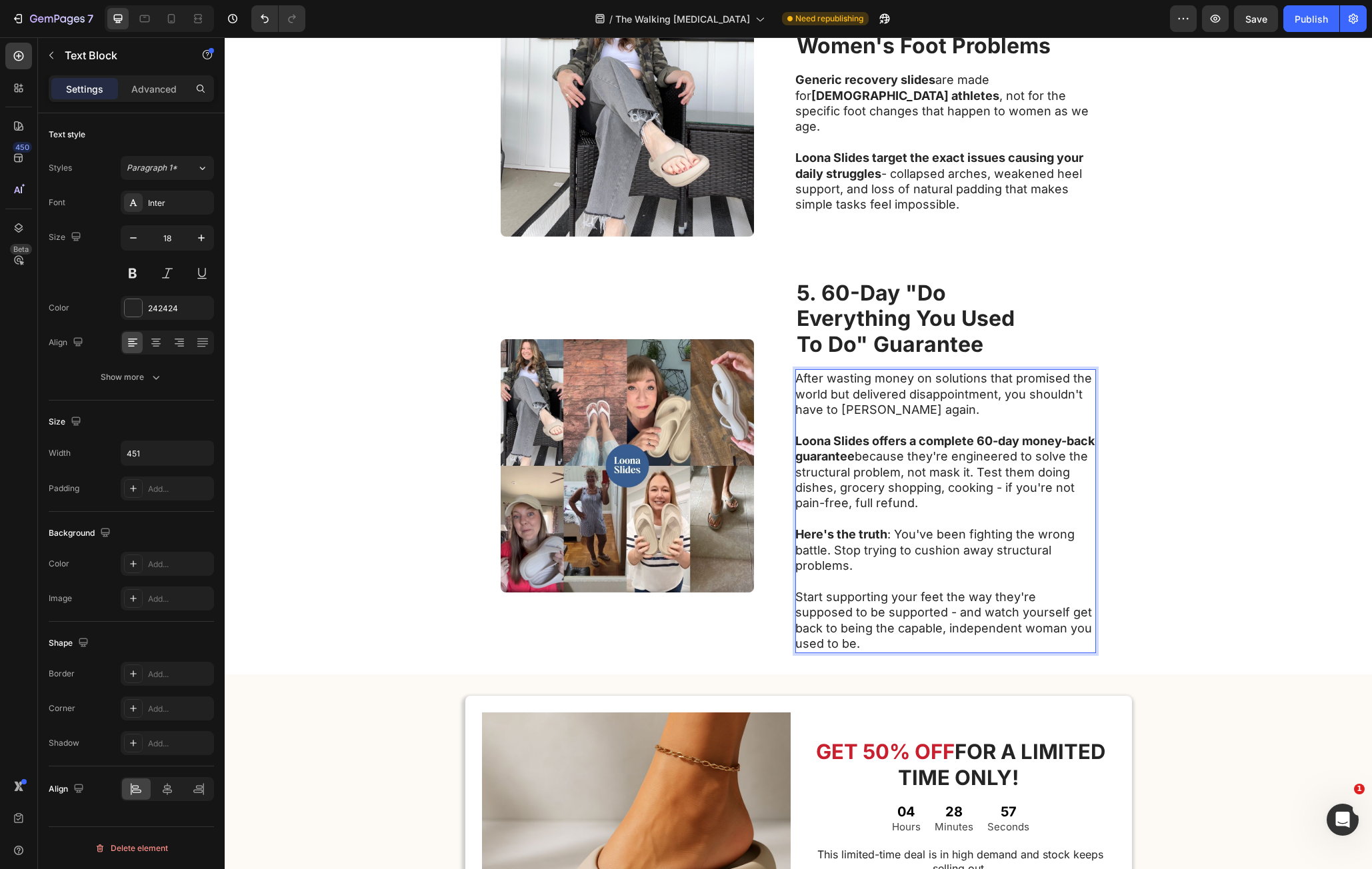
click at [1001, 395] on p "After wasting money on solutions that promised the world but delivered disappoi…" at bounding box center [945, 394] width 299 height 46
drag, startPoint x: 1001, startPoint y: 395, endPoint x: 1007, endPoint y: 409, distance: 15.2
click at [1007, 409] on p "After wasting money on solutions that promised the world but delivered disappoi…" at bounding box center [945, 394] width 299 height 46
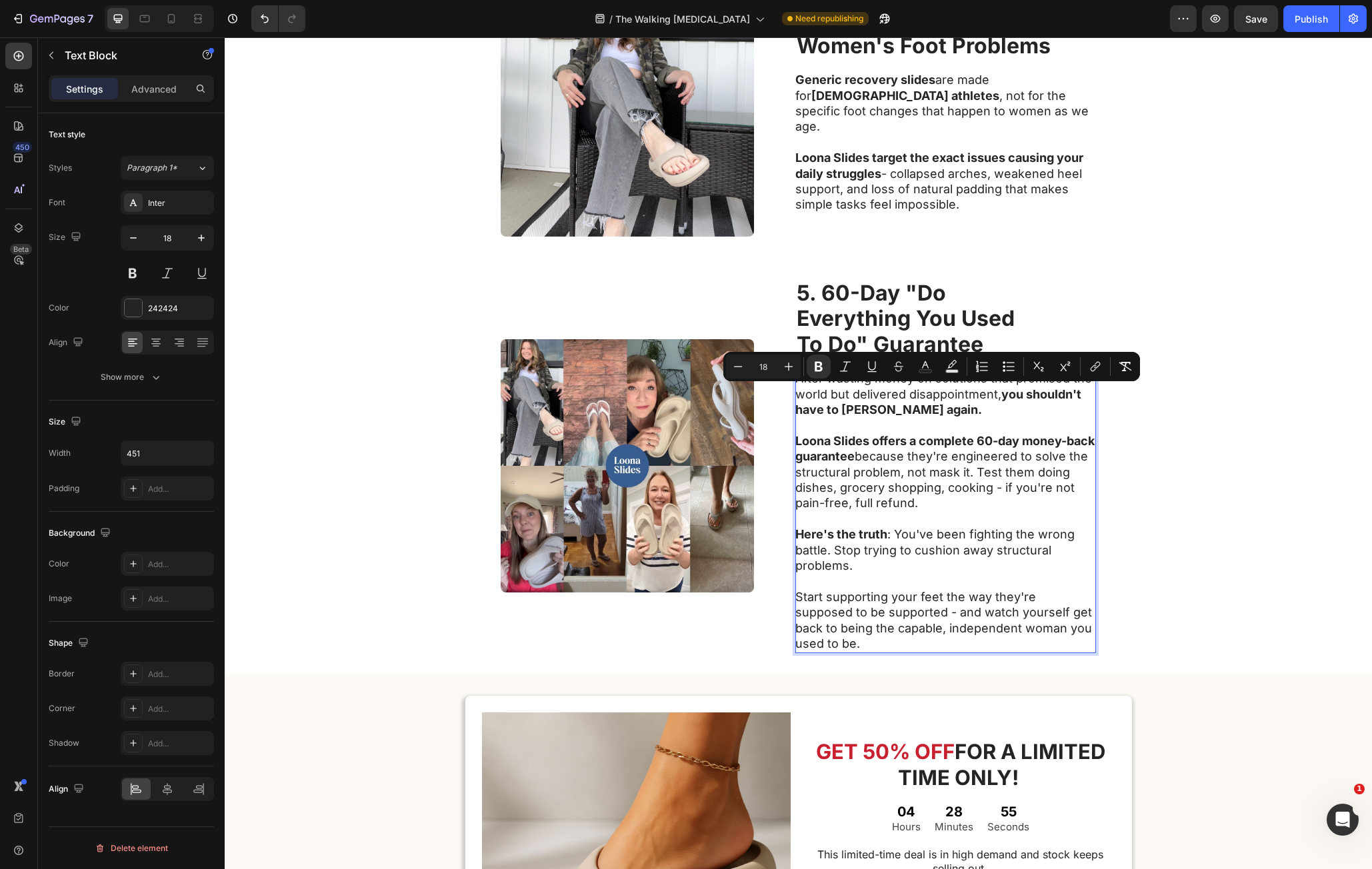
click at [941, 590] on p "Start supporting your feet the way they're supposed to be supported - and watch…" at bounding box center [945, 621] width 299 height 62
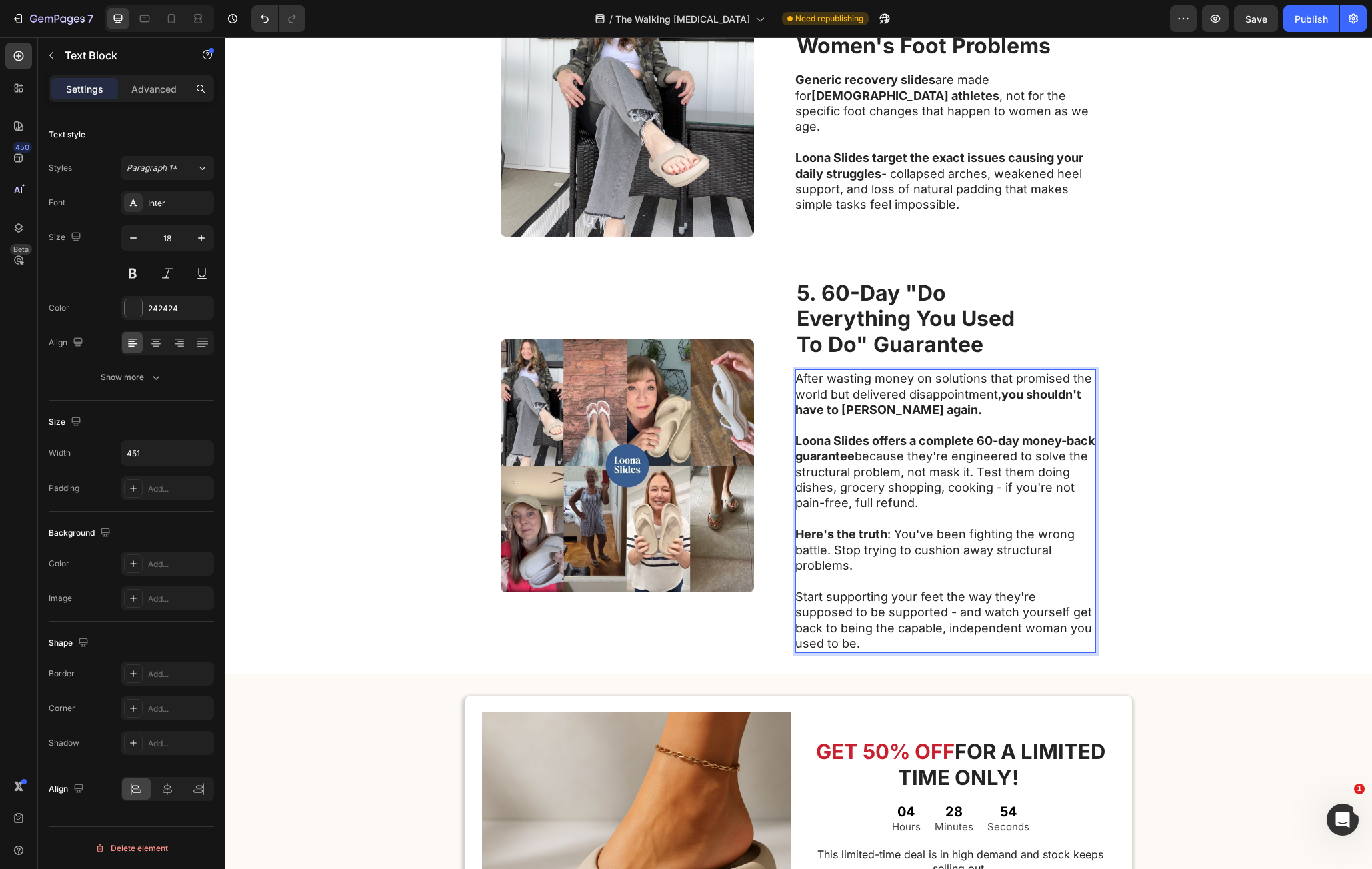
click at [809, 600] on p "Start supporting your feet the way they're supposed to be supported - and watch…" at bounding box center [945, 621] width 299 height 62
drag, startPoint x: 809, startPoint y: 600, endPoint x: 841, endPoint y: 606, distance: 32.6
click at [841, 606] on p "Start supporting your feet the way they're supposed to be supported - and watch…" at bounding box center [945, 621] width 299 height 62
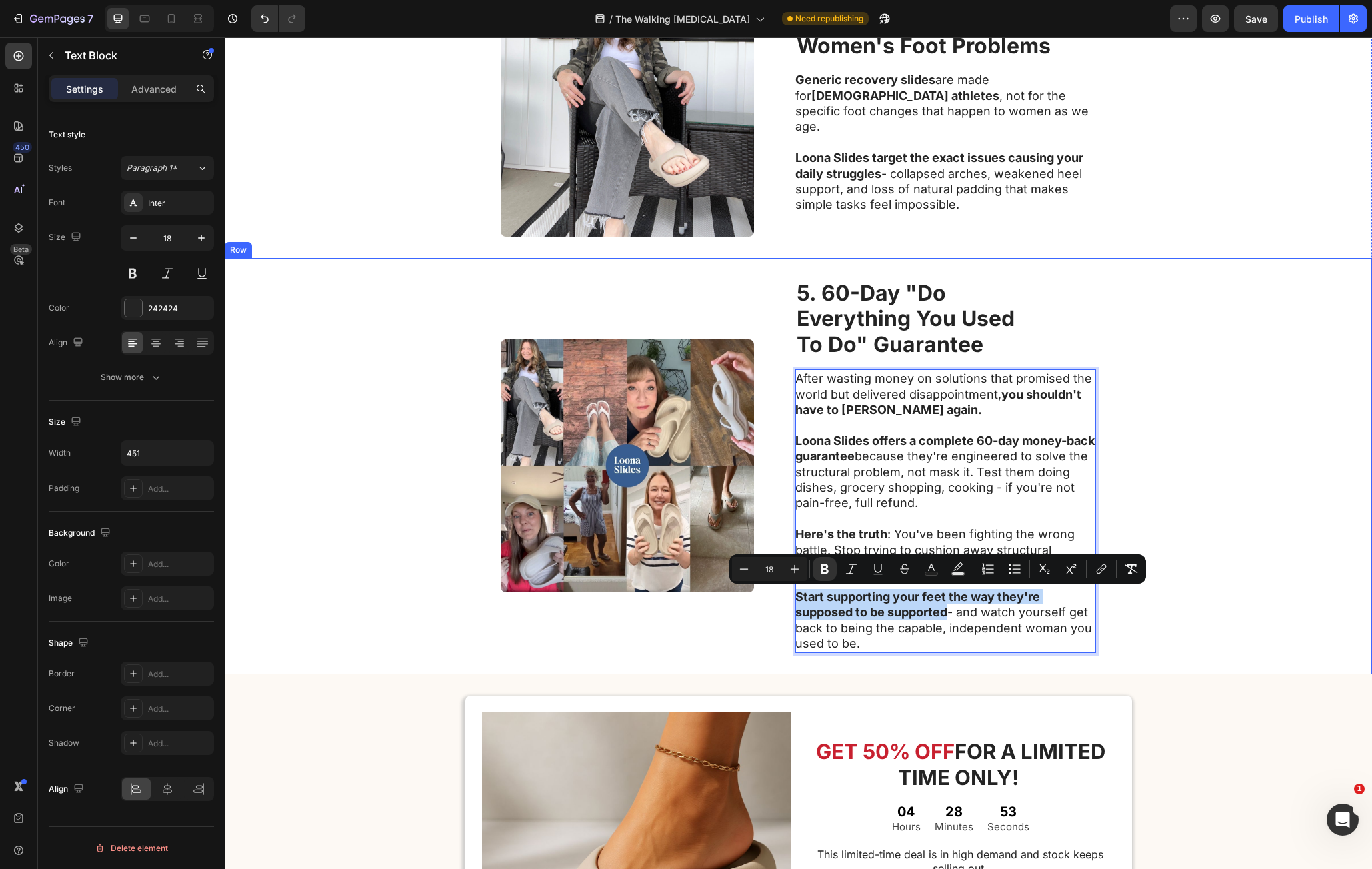
click at [1164, 609] on div "Image ⁠⁠⁠⁠⁠⁠⁠ 5. 60-Day "Do Everything You Used To Do" Guarantee Heading After …" at bounding box center [798, 467] width 1148 height 417
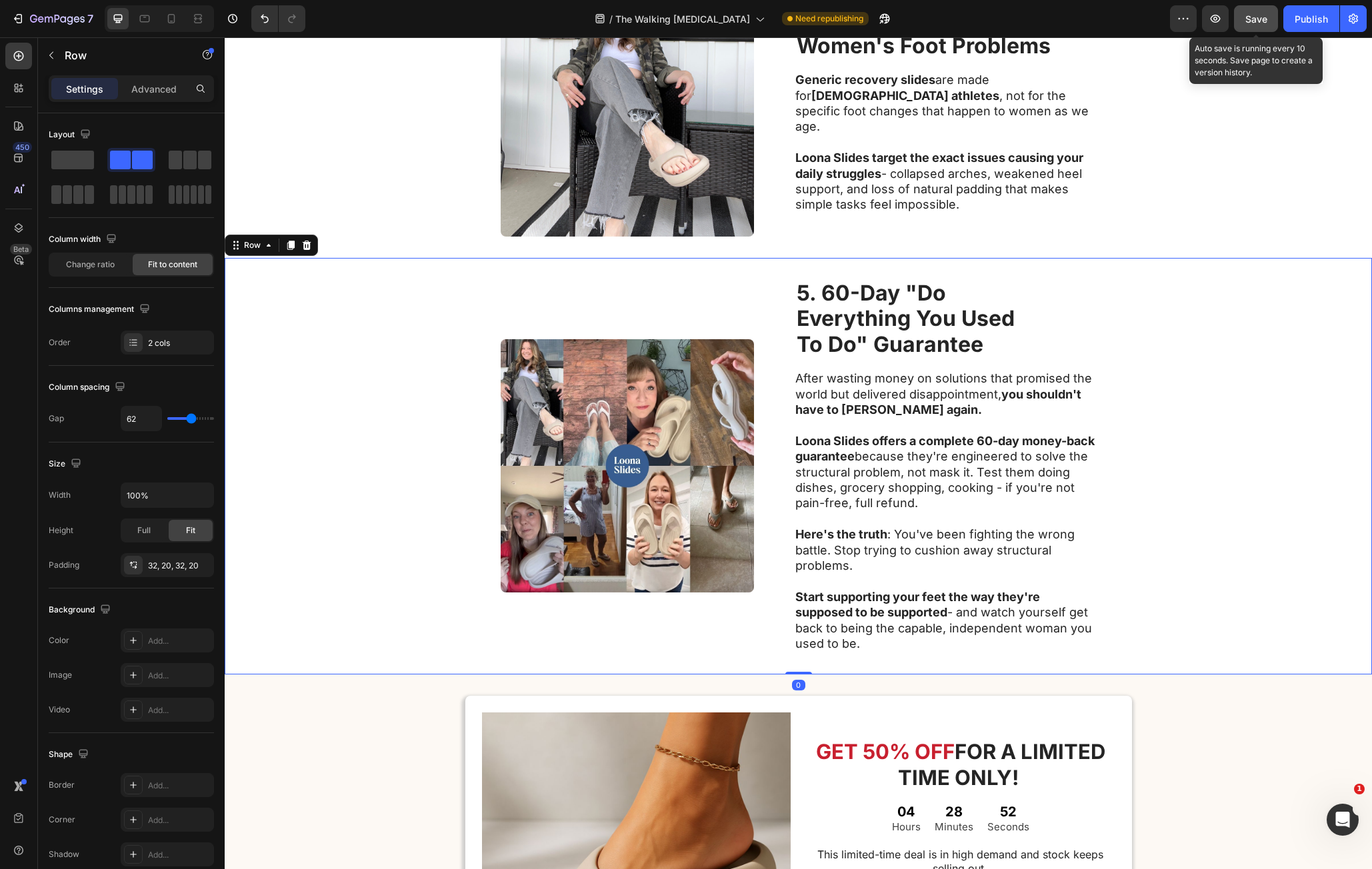
click at [1266, 14] on span "Save" at bounding box center [1256, 19] width 22 height 12
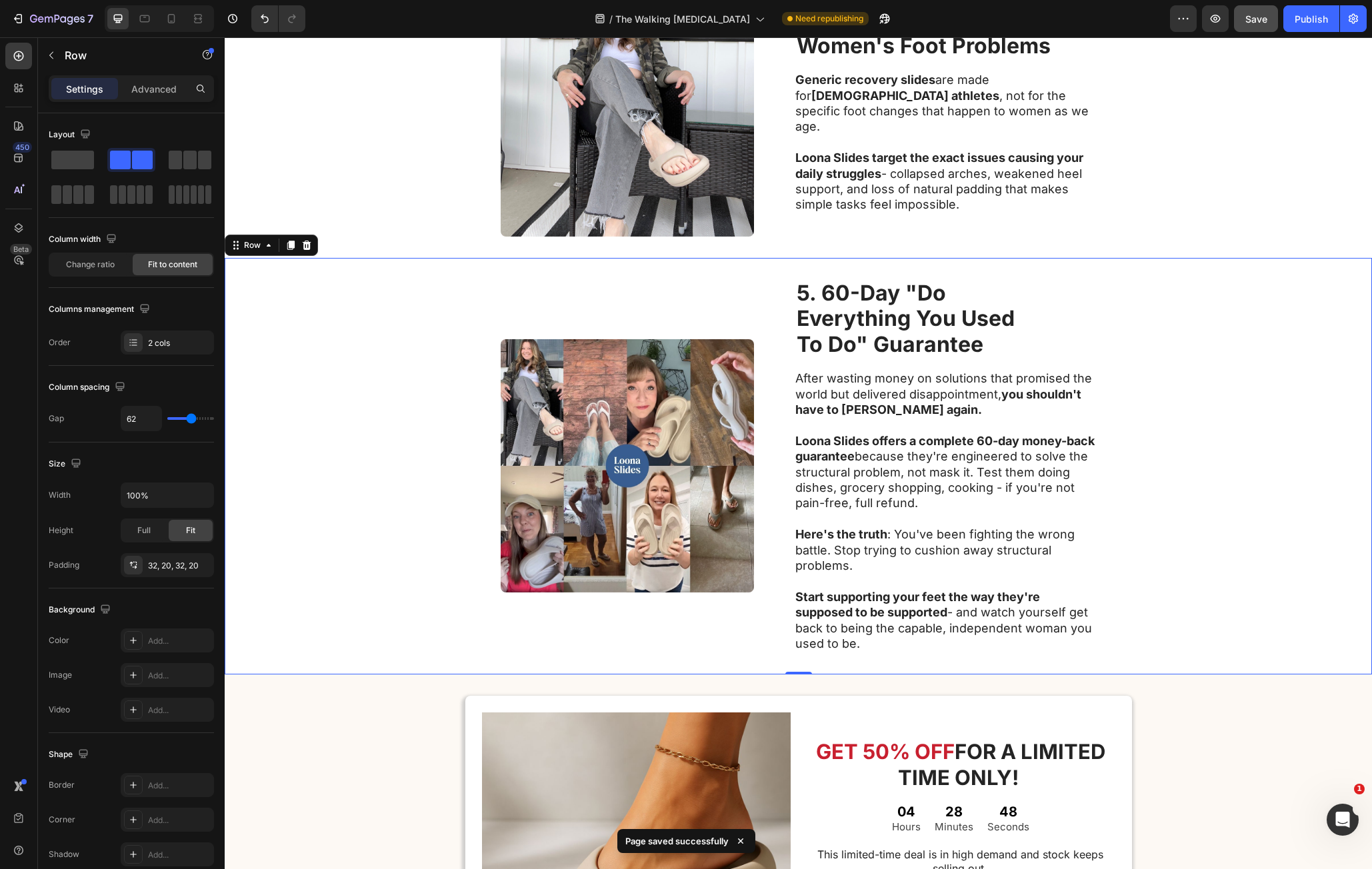
drag, startPoint x: 1296, startPoint y: 19, endPoint x: 1303, endPoint y: 33, distance: 15.7
click at [1296, 19] on div "Publish" at bounding box center [1311, 19] width 33 height 14
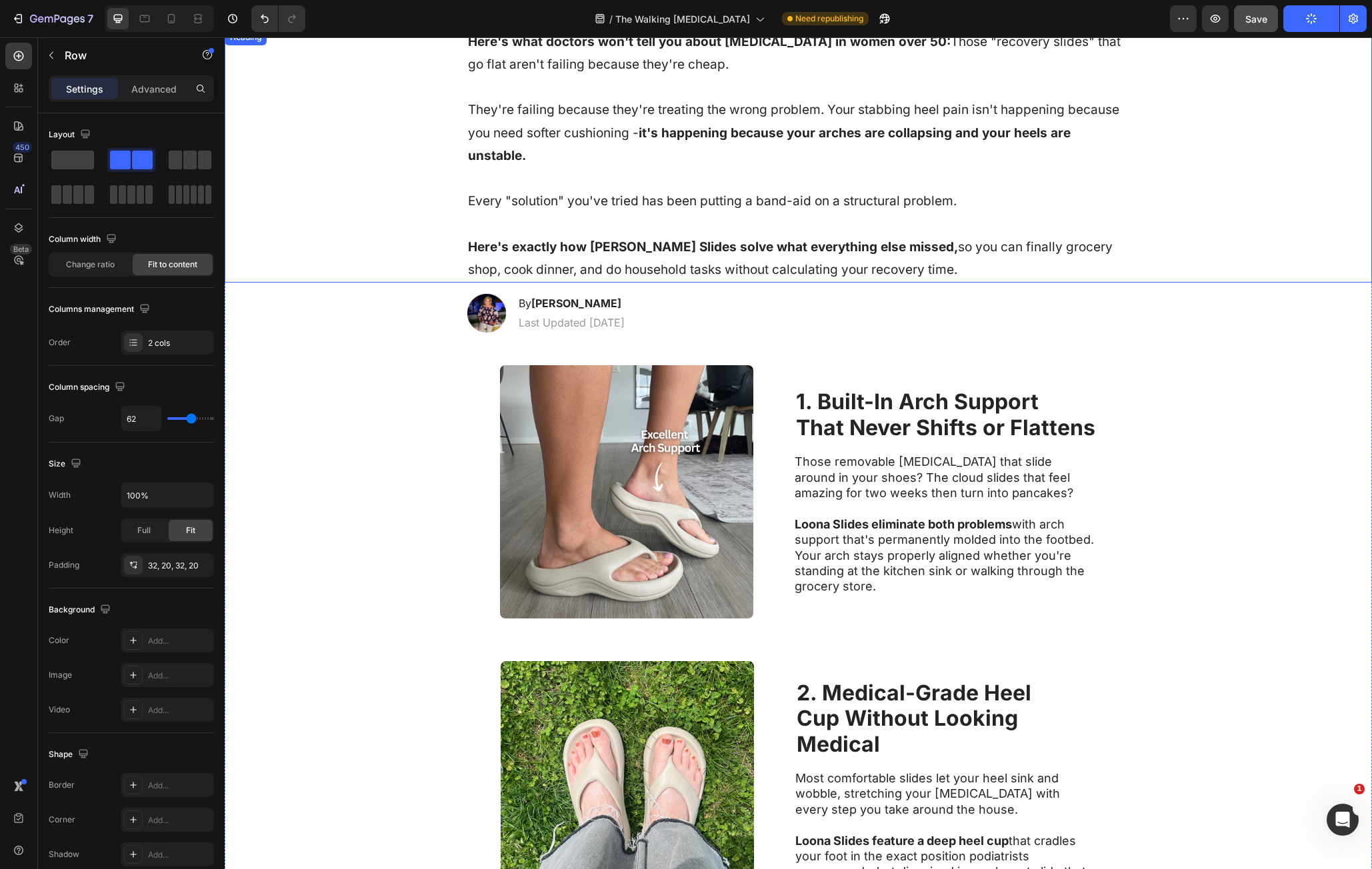
scroll to position [0, 0]
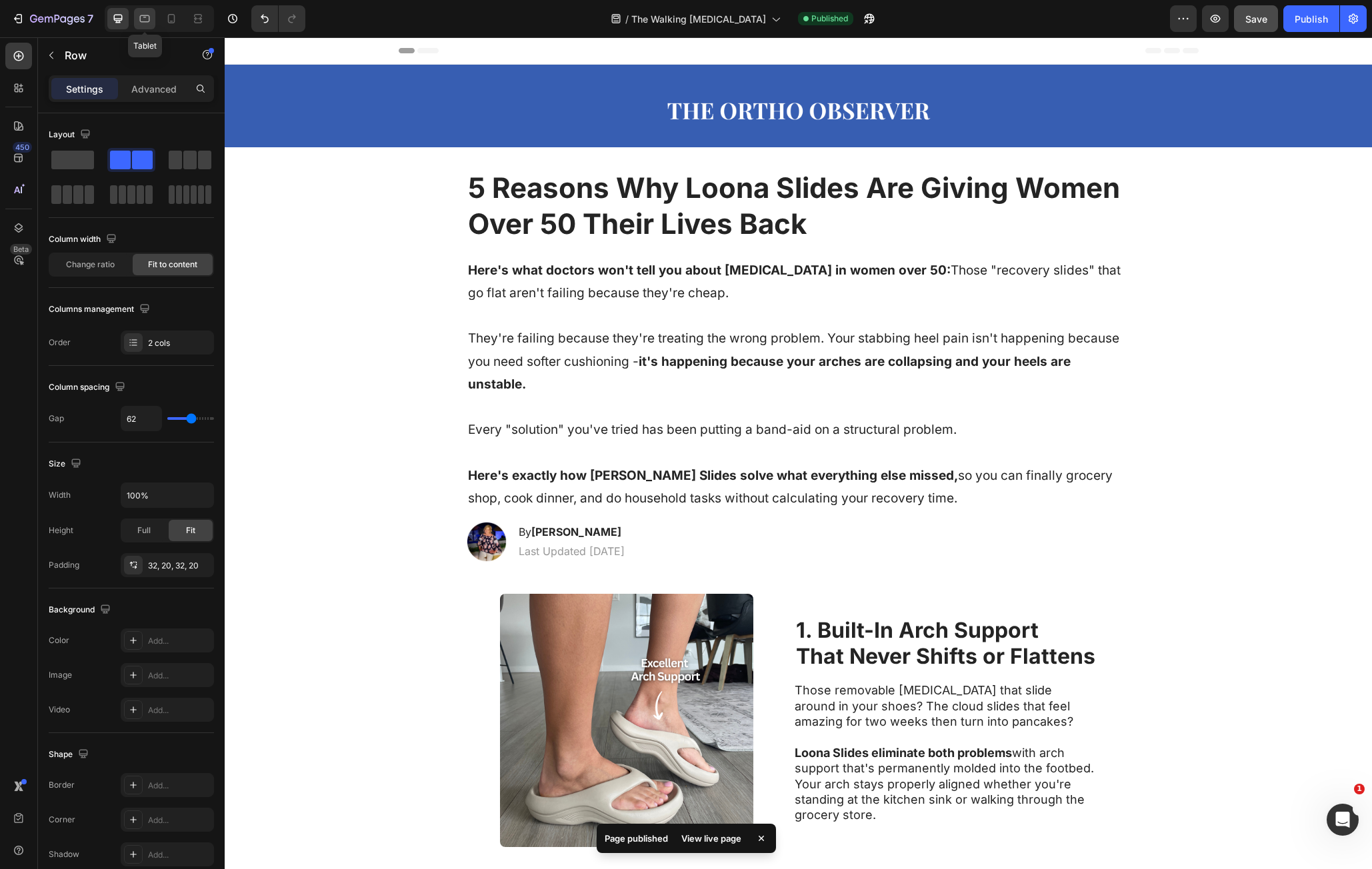
click at [139, 14] on icon at bounding box center [144, 18] width 13 height 13
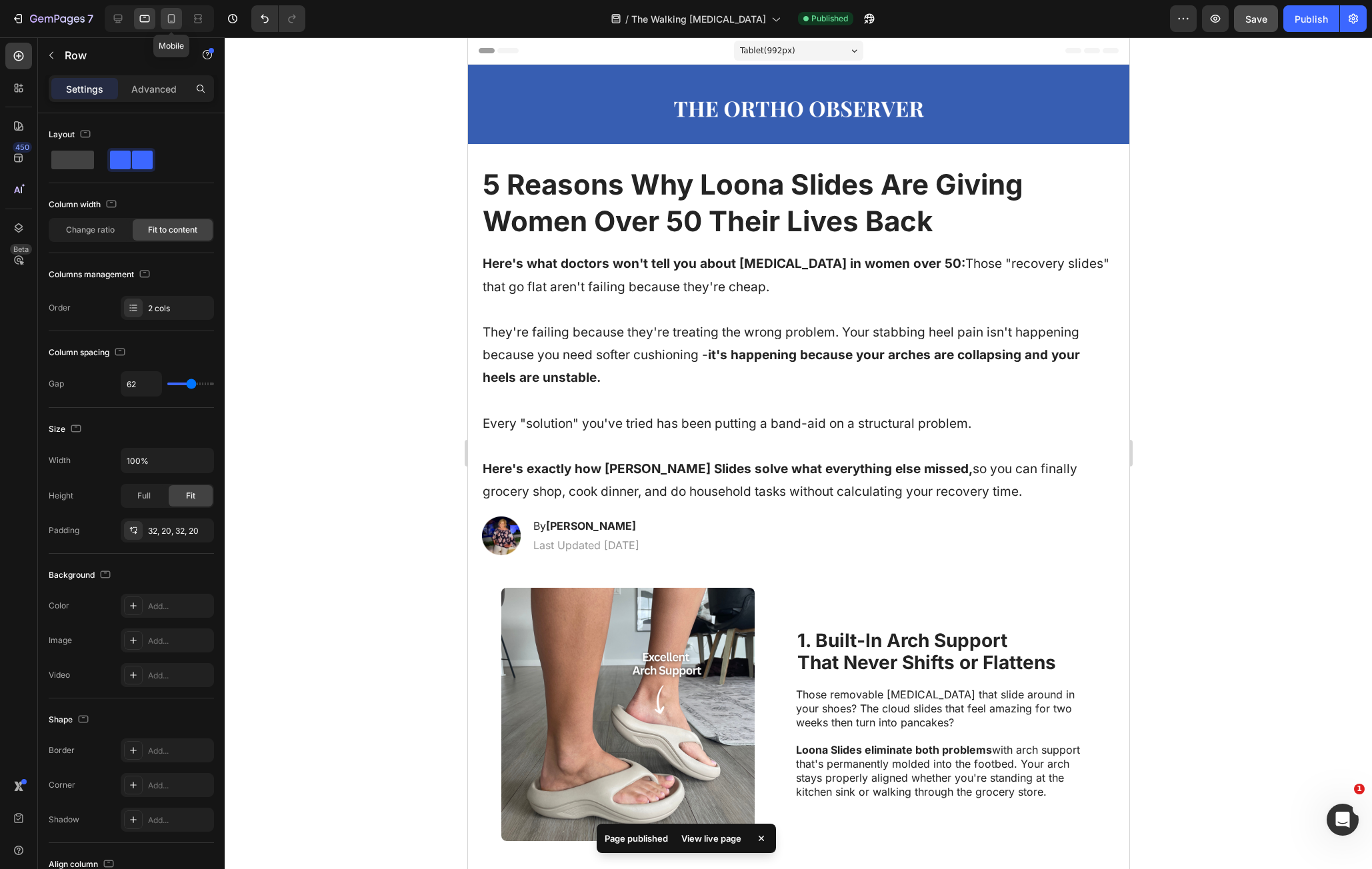
click at [166, 20] on icon at bounding box center [171, 18] width 13 height 13
type input "0"
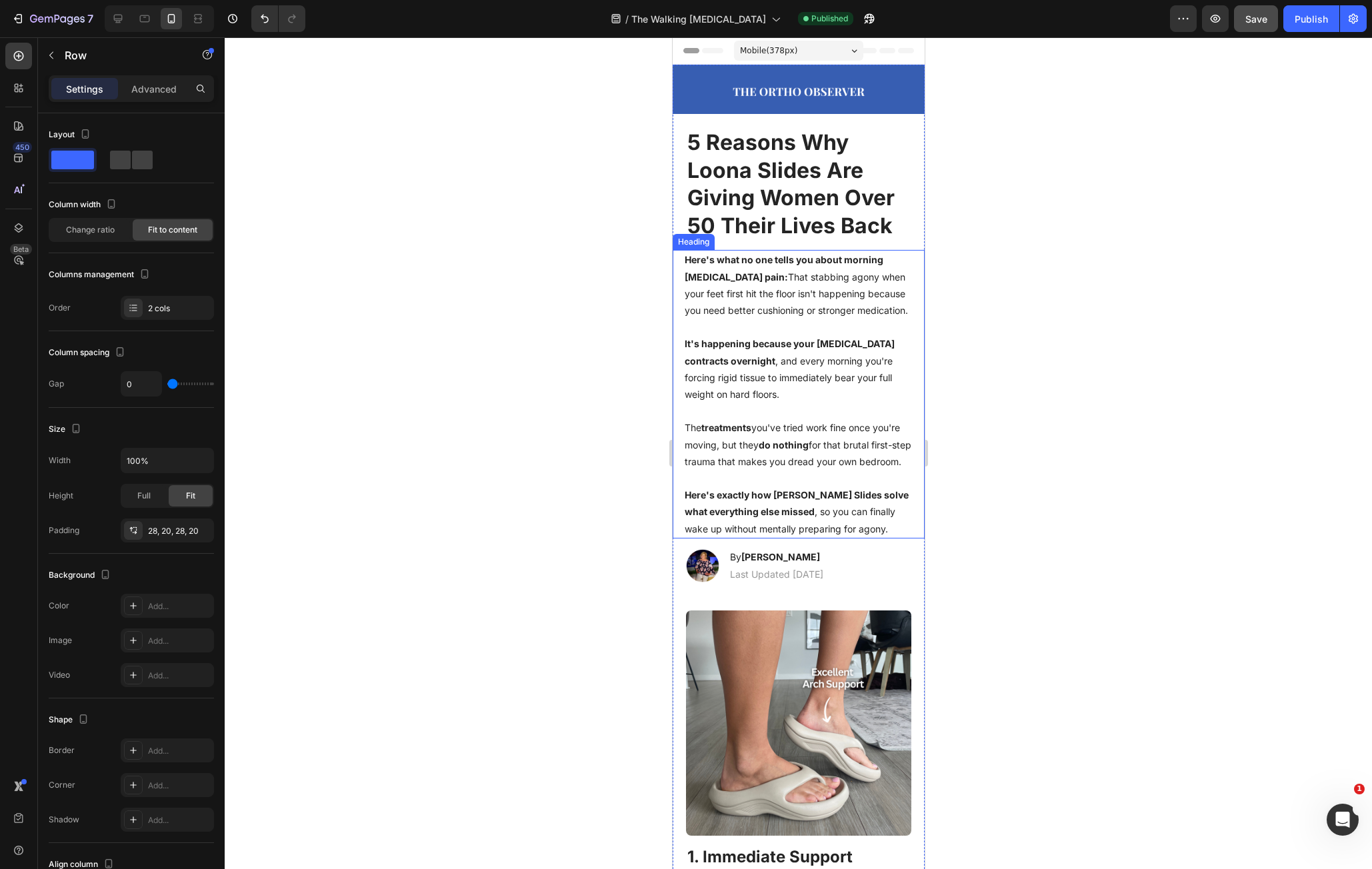
click at [702, 266] on h1 "Here's what no one tells you about morning plantar fasciitis pain: That stabbin…" at bounding box center [798, 394] width 231 height 288
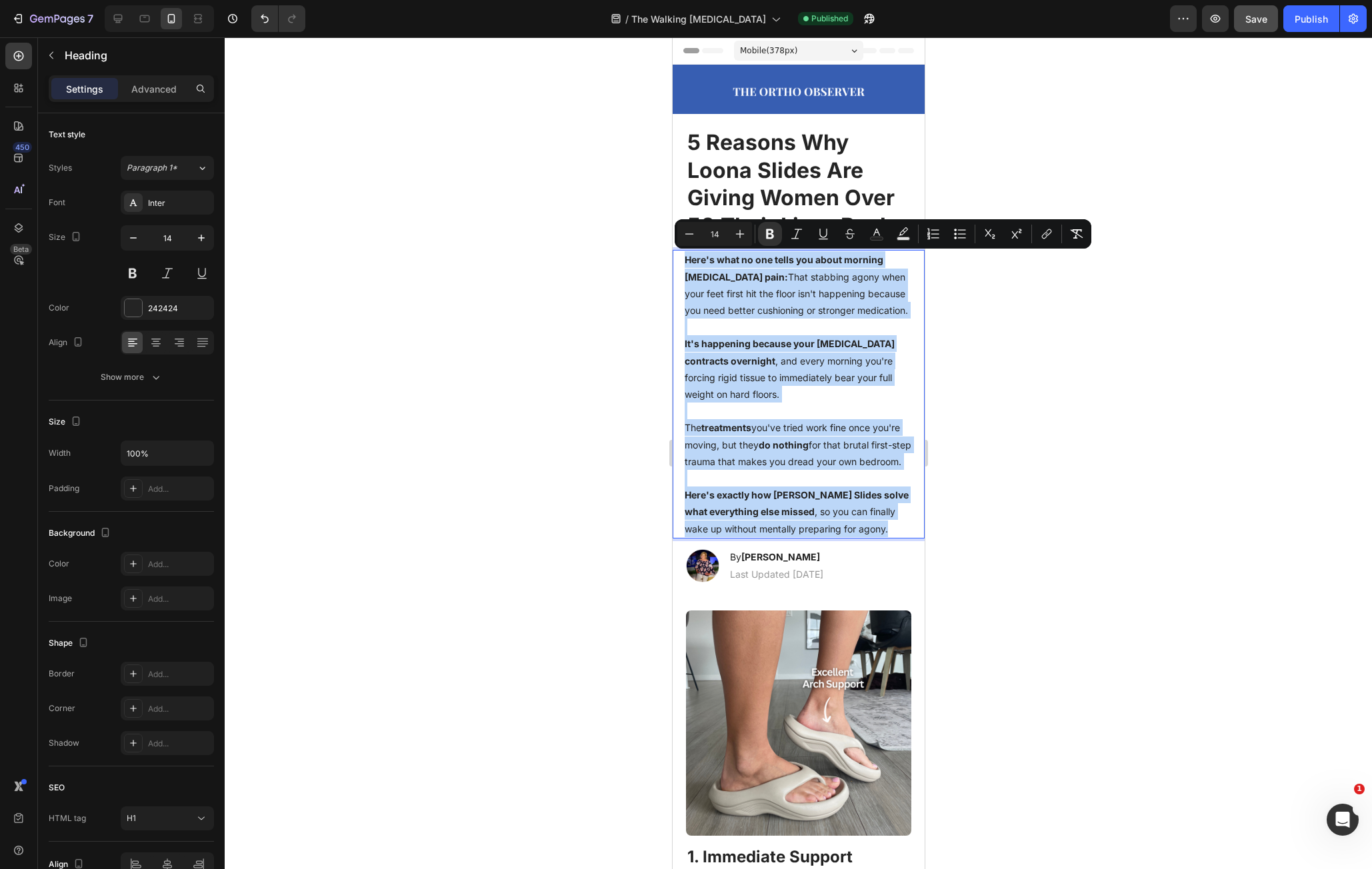
drag, startPoint x: 689, startPoint y: 259, endPoint x: 865, endPoint y: 556, distance: 345.2
click at [865, 537] on p "Here's what no one tells you about morning plantar fasciitis pain: That stabbin…" at bounding box center [798, 394] width 228 height 286
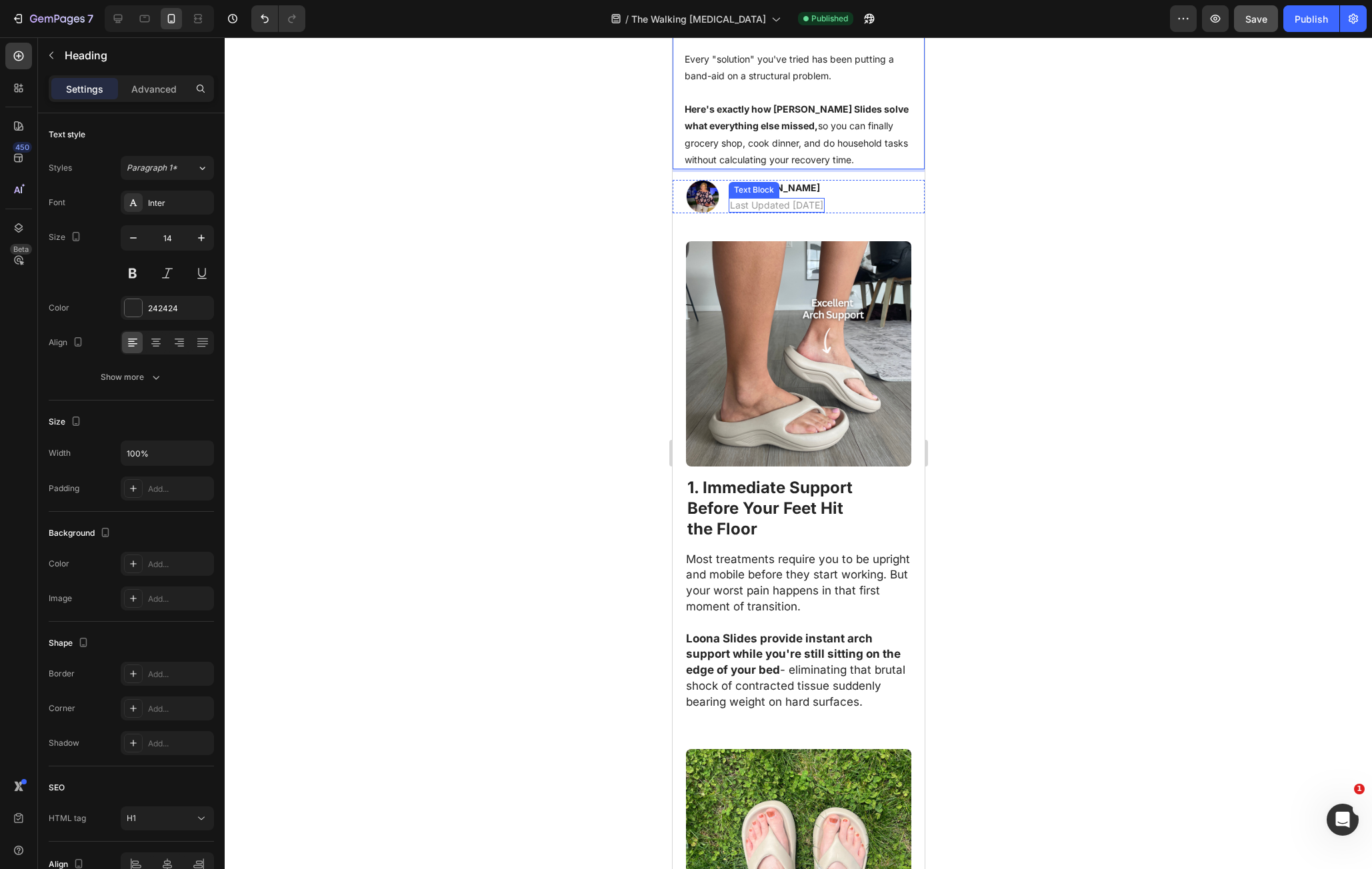
scroll to position [467, 0]
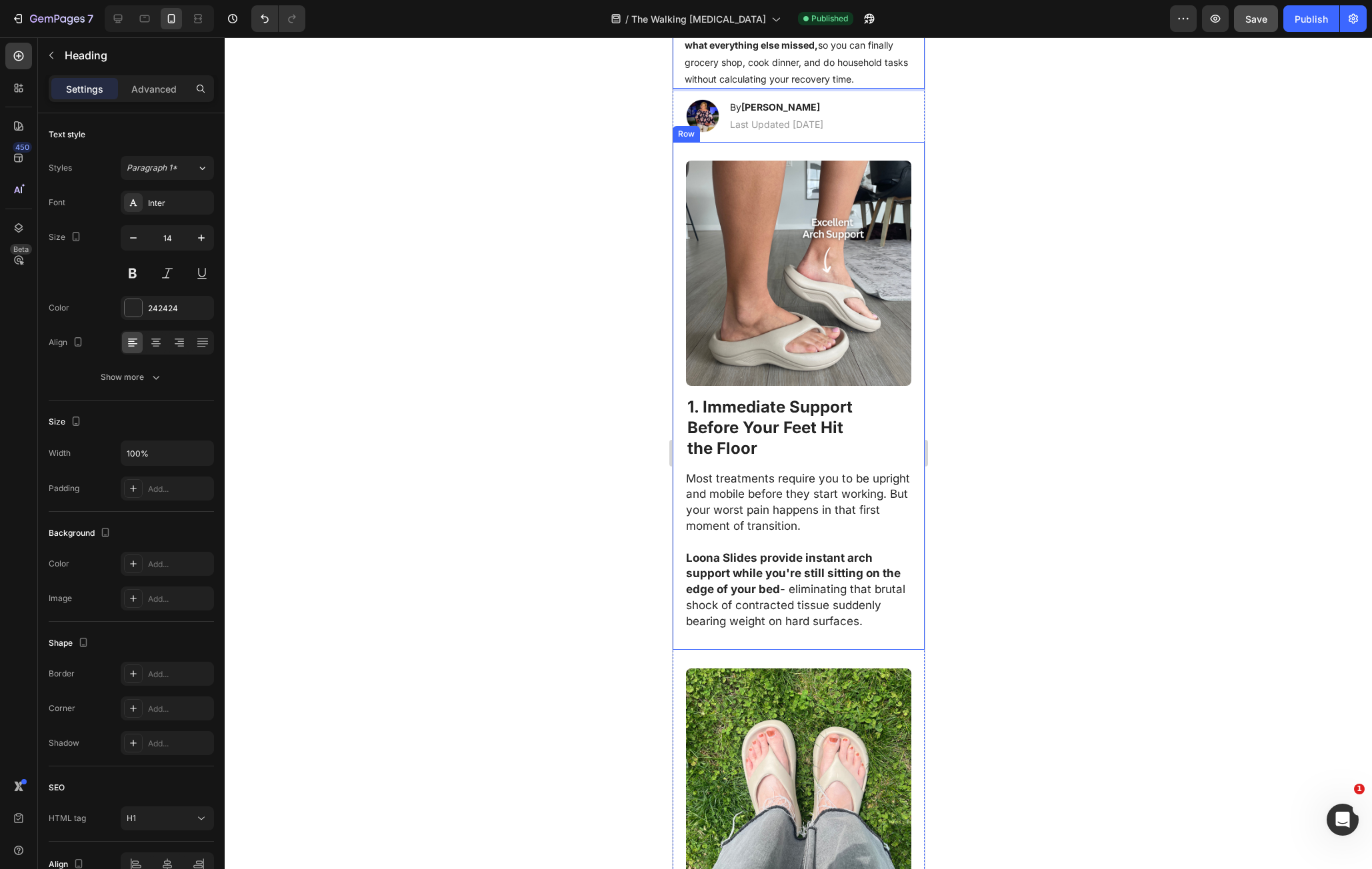
click at [1033, 445] on div at bounding box center [798, 453] width 1148 height 832
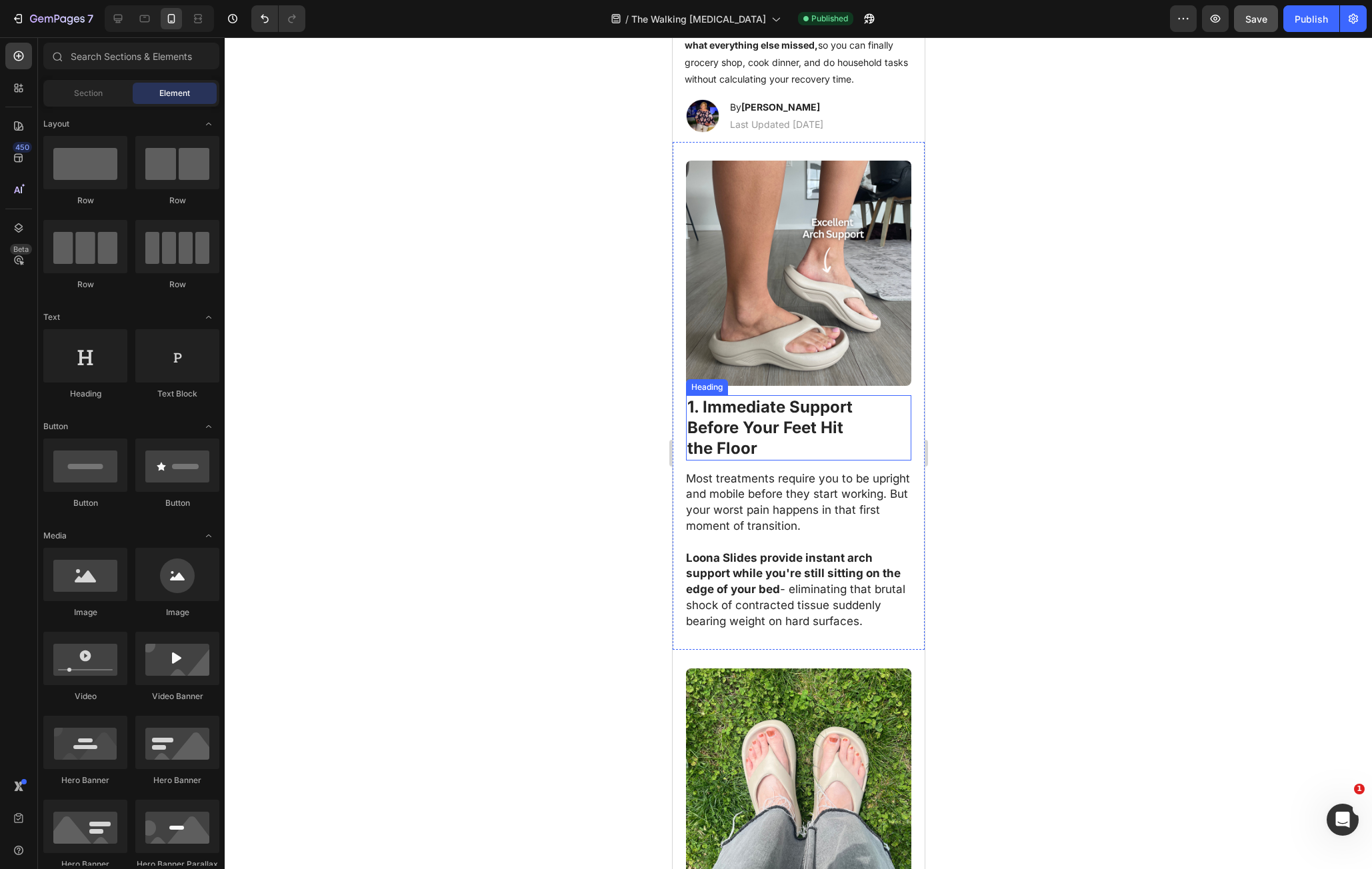
click at [736, 398] on strong "1. Immediate Support" at bounding box center [769, 407] width 166 height 20
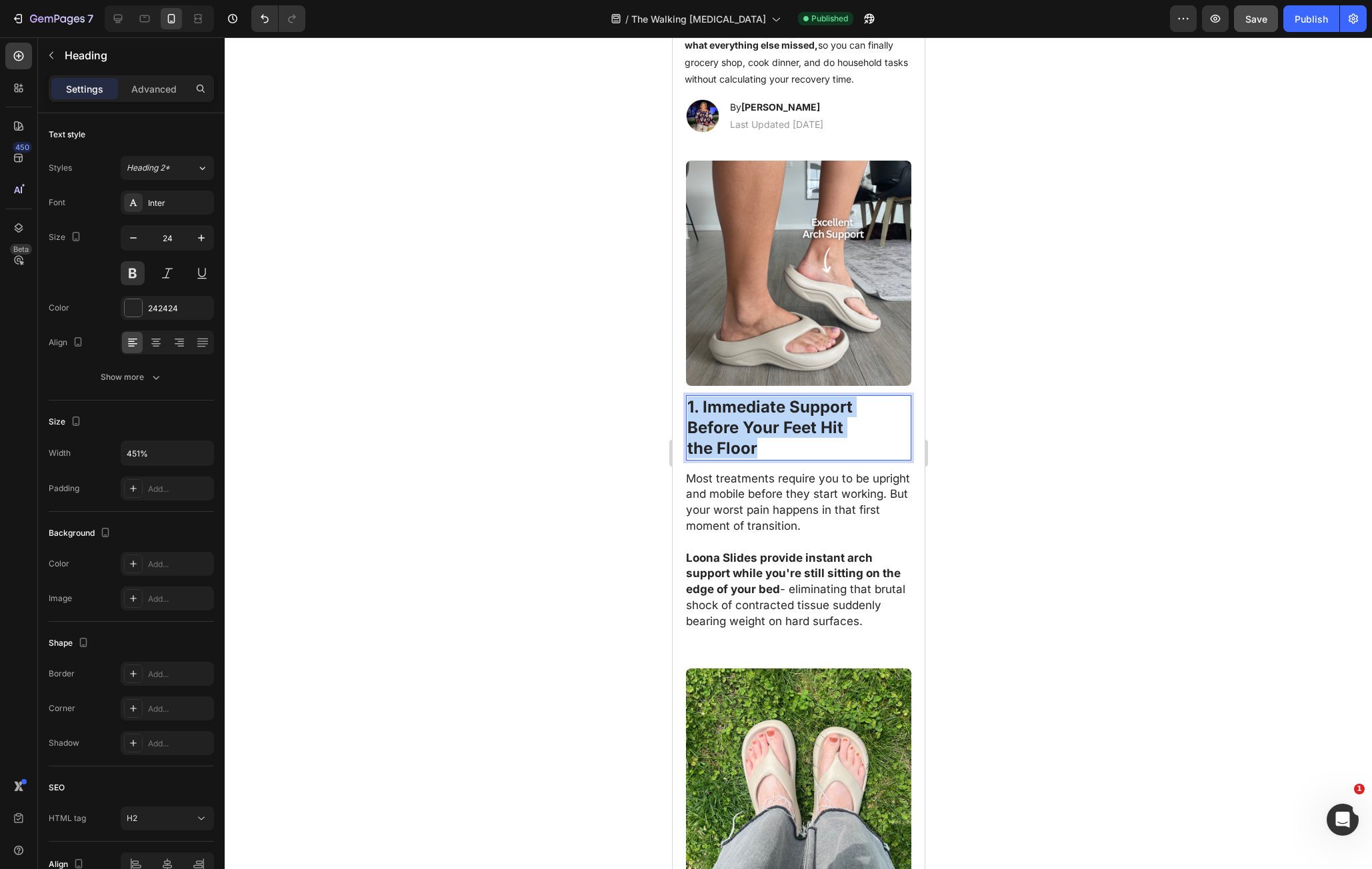
drag, startPoint x: 736, startPoint y: 398, endPoint x: 753, endPoint y: 434, distance: 39.8
click at [753, 434] on p "1. Immediate Support Before Your Feet Hit the Floor" at bounding box center [798, 428] width 223 height 62
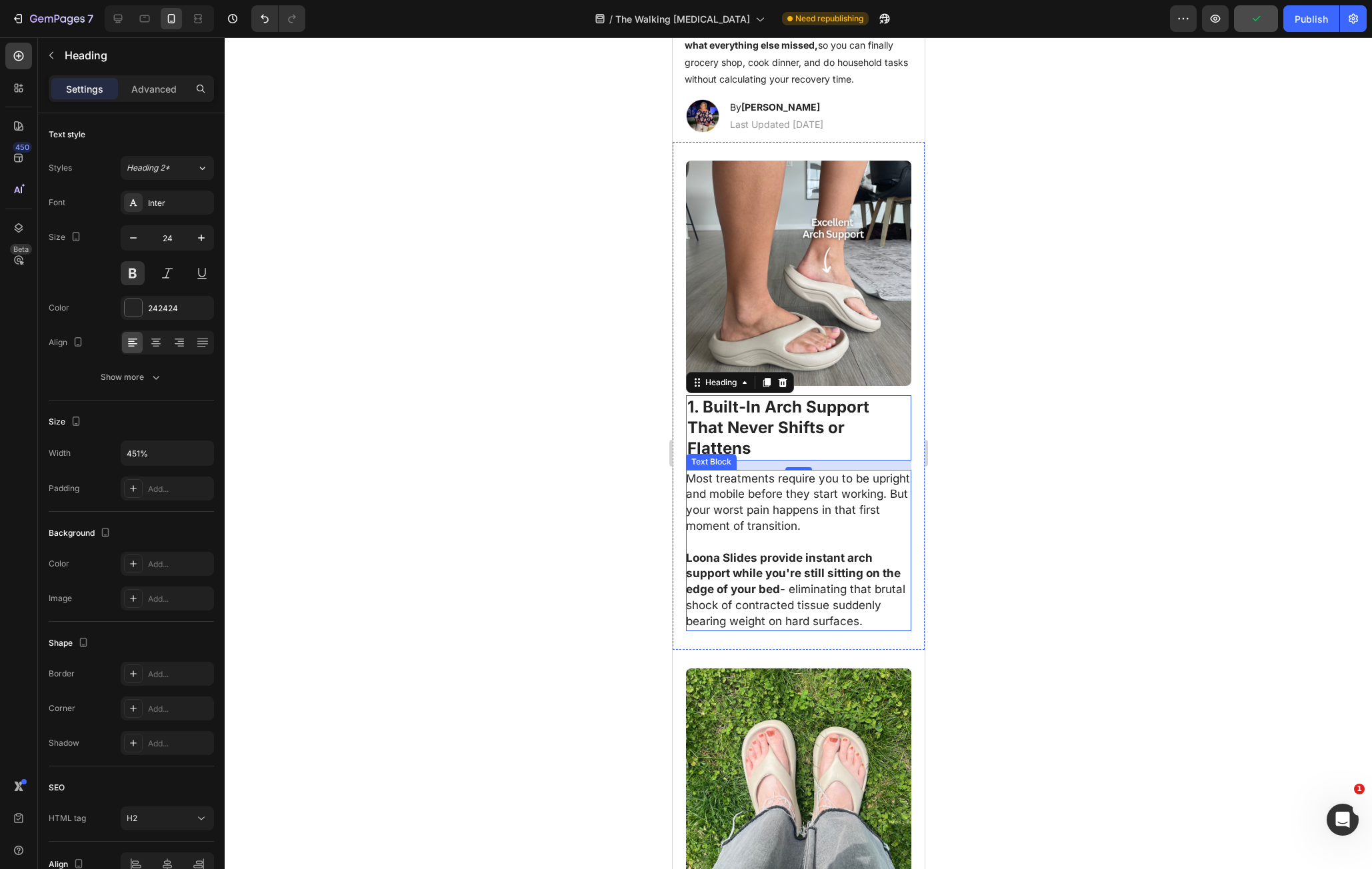
click at [731, 512] on p "Most treatments require you to be upright and mobile before they start working.…" at bounding box center [798, 502] width 224 height 63
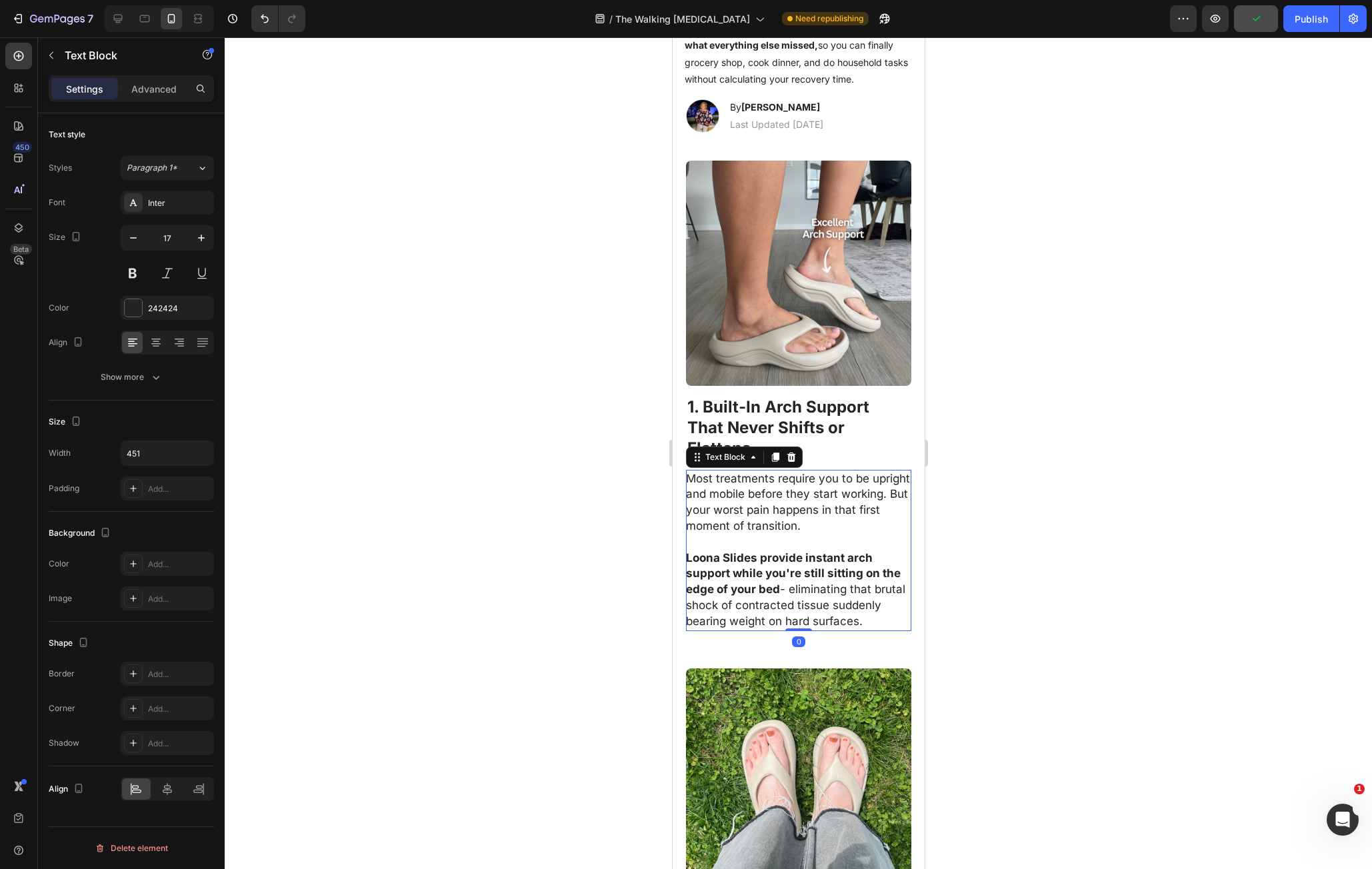
click at [690, 472] on p "Most treatments require you to be upright and mobile before they start working.…" at bounding box center [798, 502] width 224 height 63
drag, startPoint x: 690, startPoint y: 472, endPoint x: 809, endPoint y: 630, distance: 197.8
click at [809, 630] on div "Most treatments require you to be upright and mobile before they start working.…" at bounding box center [798, 550] width 225 height 161
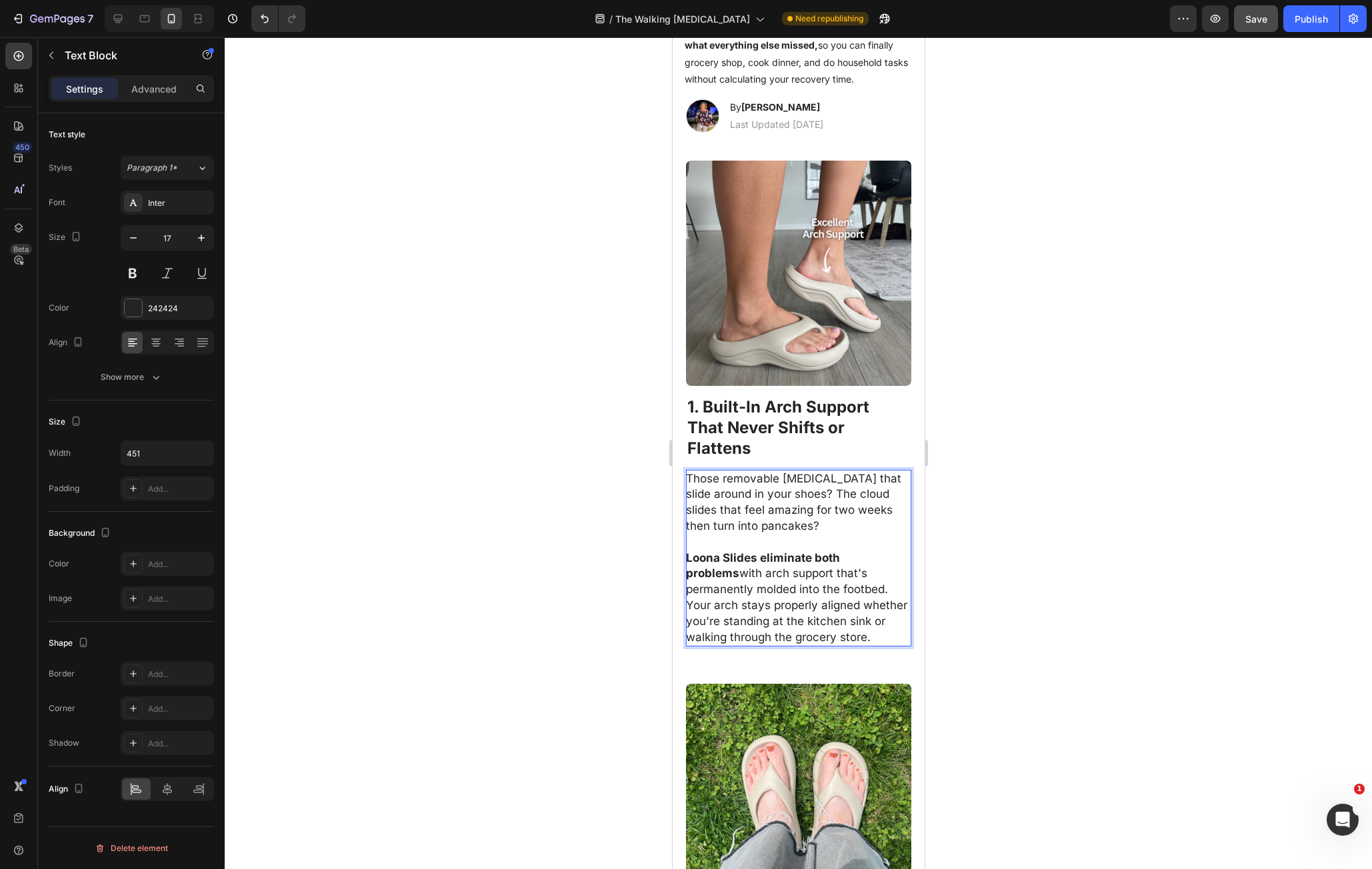
click at [1015, 573] on div at bounding box center [798, 453] width 1148 height 832
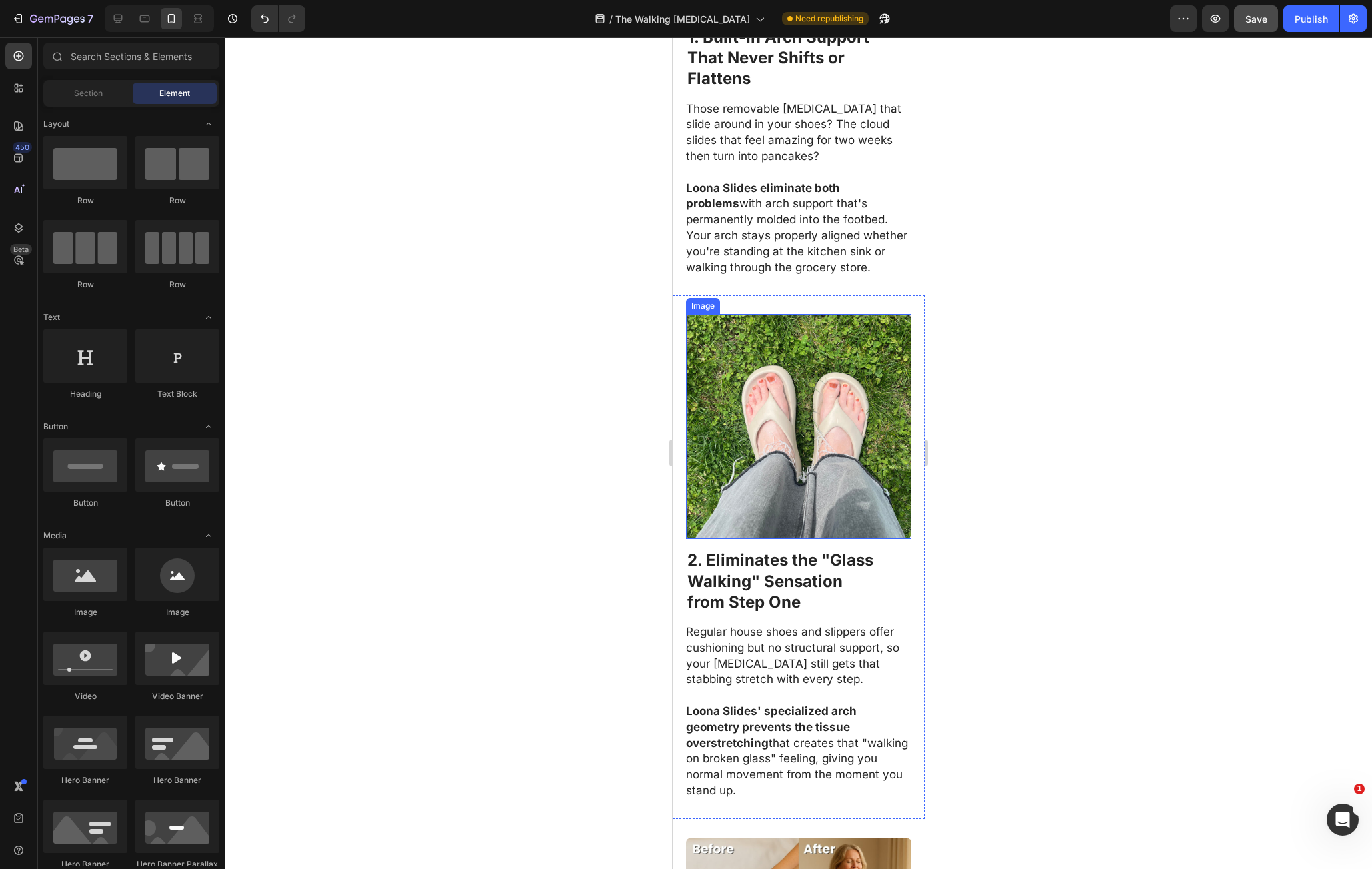
scroll to position [1000, 0]
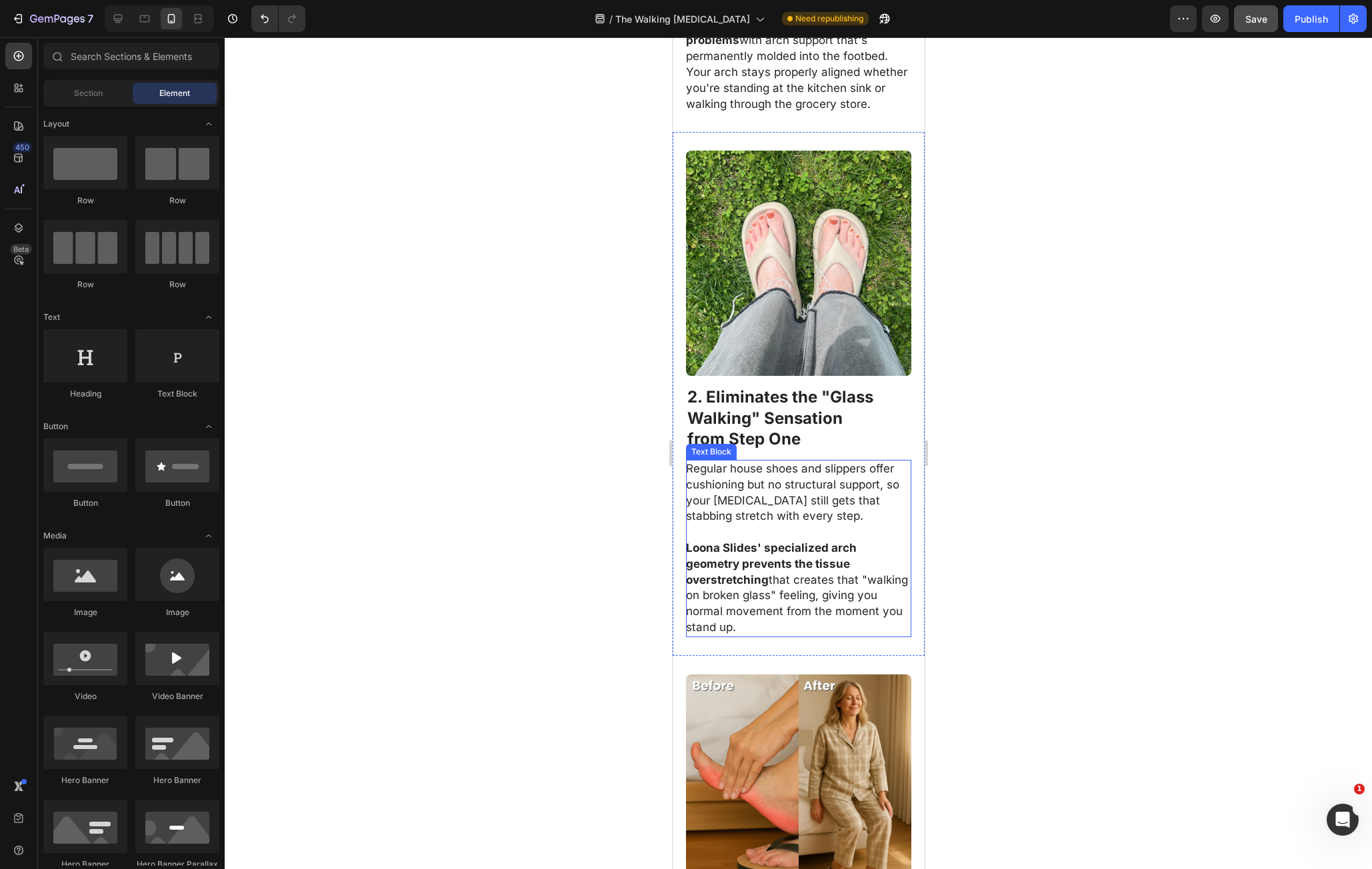
drag, startPoint x: 717, startPoint y: 402, endPoint x: 699, endPoint y: 397, distance: 18.7
click at [717, 409] on strong "Walking" Sensation" at bounding box center [764, 418] width 155 height 20
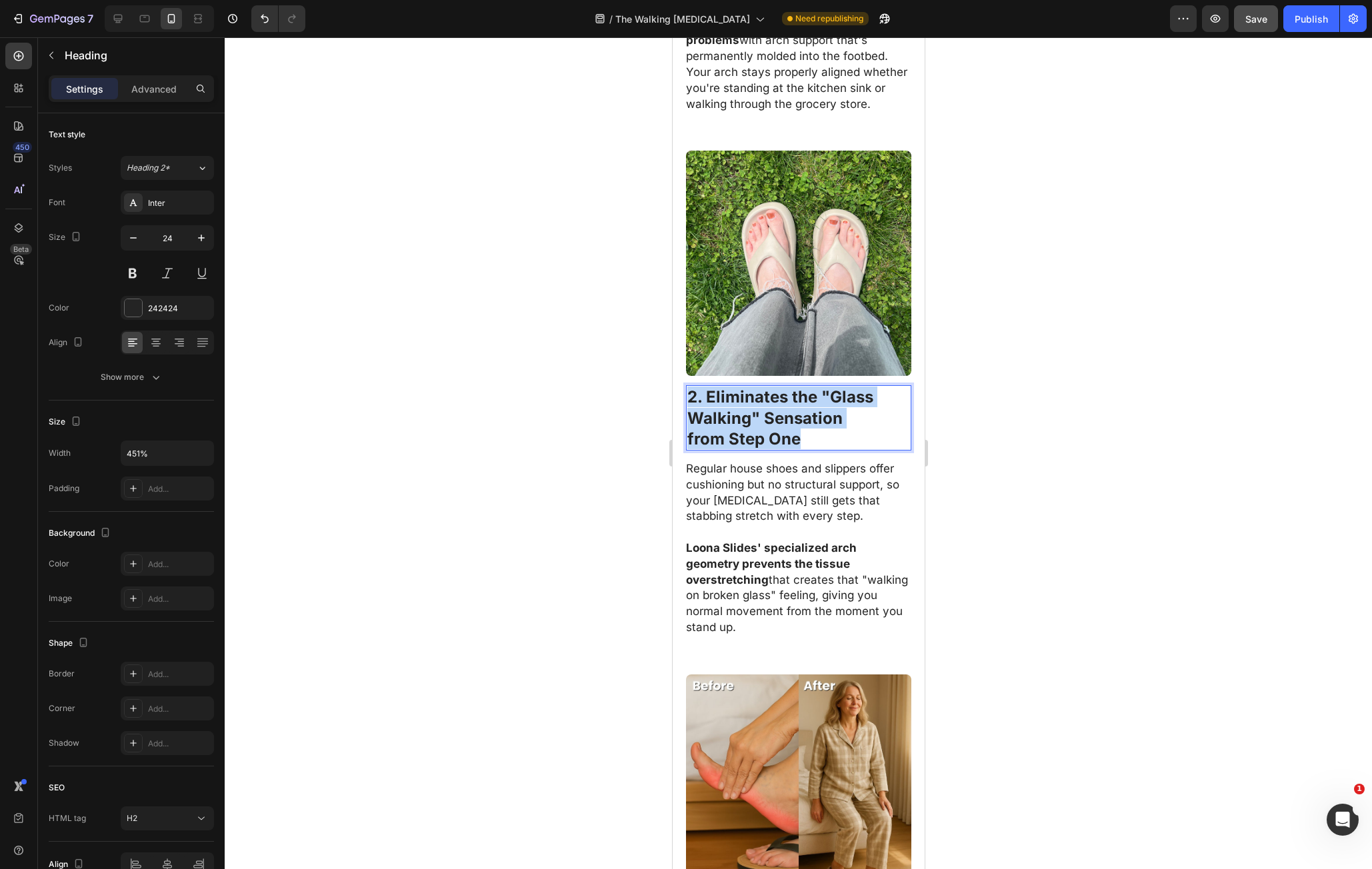
drag, startPoint x: 690, startPoint y: 381, endPoint x: 819, endPoint y: 417, distance: 133.9
click at [819, 416] on p "2. Eliminates the "Glass Walking" Sensation from Step One" at bounding box center [798, 418] width 223 height 62
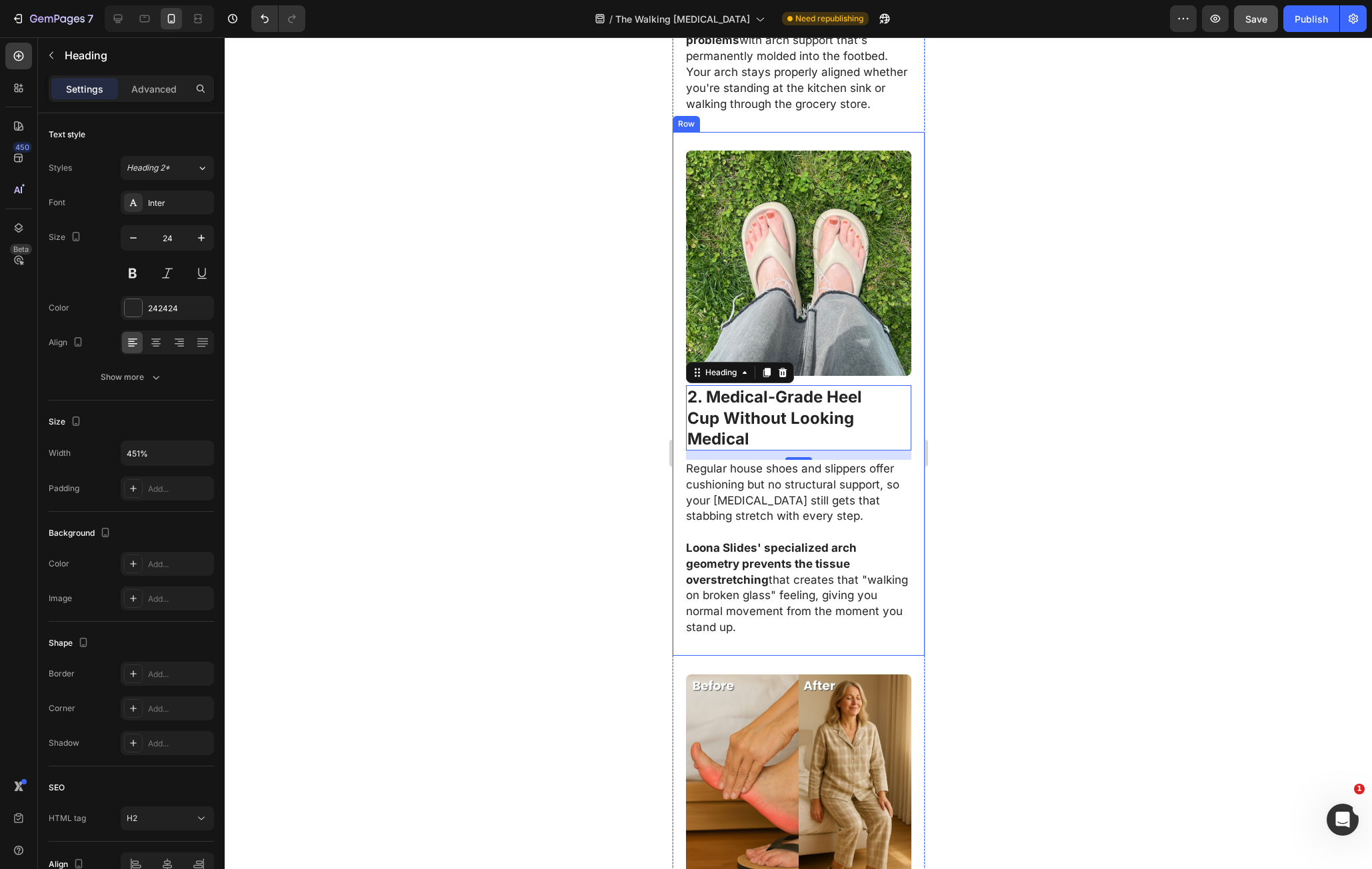
drag, startPoint x: 678, startPoint y: 452, endPoint x: 694, endPoint y: 448, distance: 16.5
click at [678, 450] on div "Image 2. Medical-Grade Heel Cup Without Looking Medical Heading 14 Regular hous…" at bounding box center [798, 394] width 252 height 524
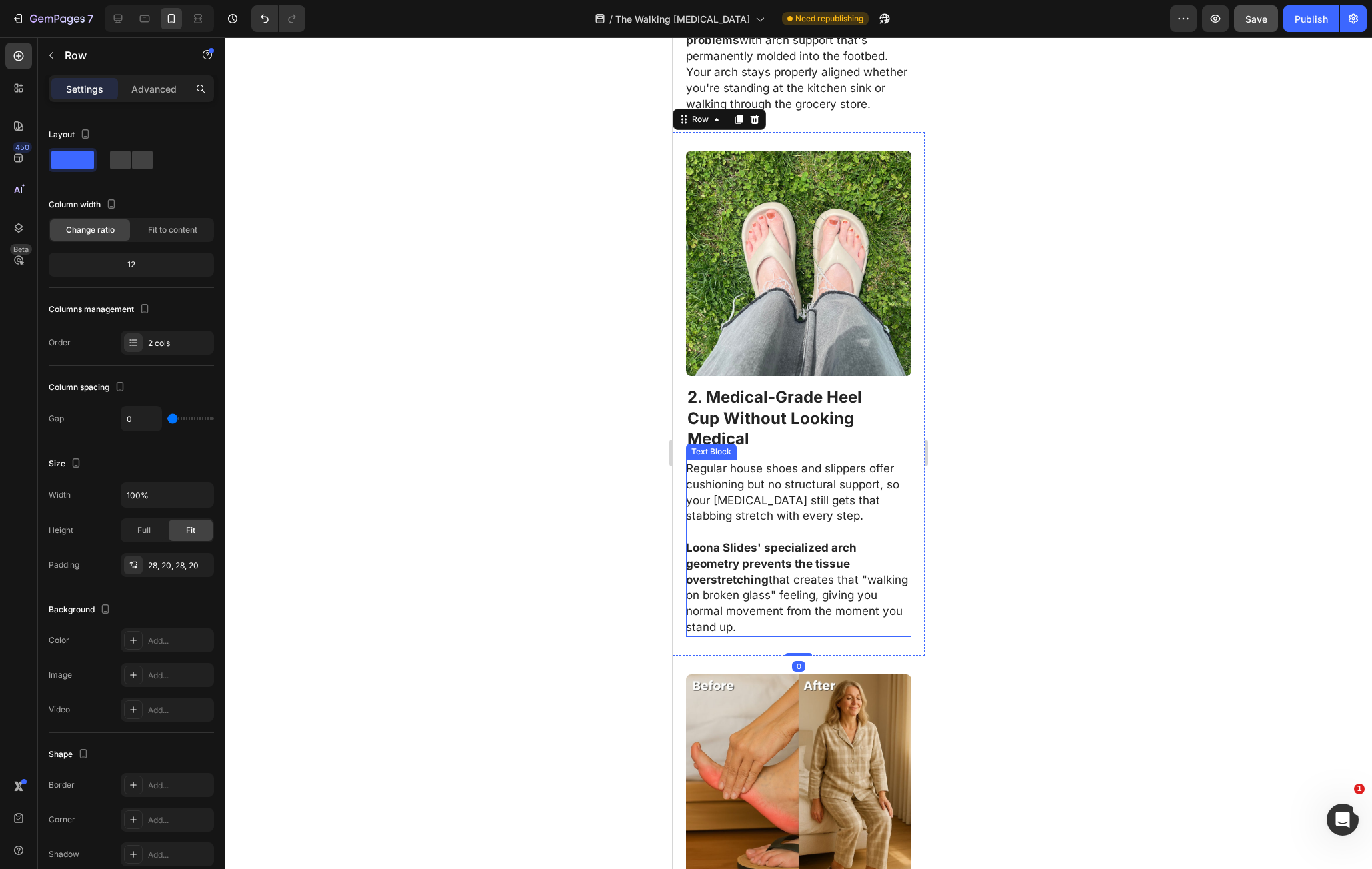
click at [697, 461] on p "Regular house shoes and slippers offer cushioning but no structural support, so…" at bounding box center [798, 492] width 224 height 63
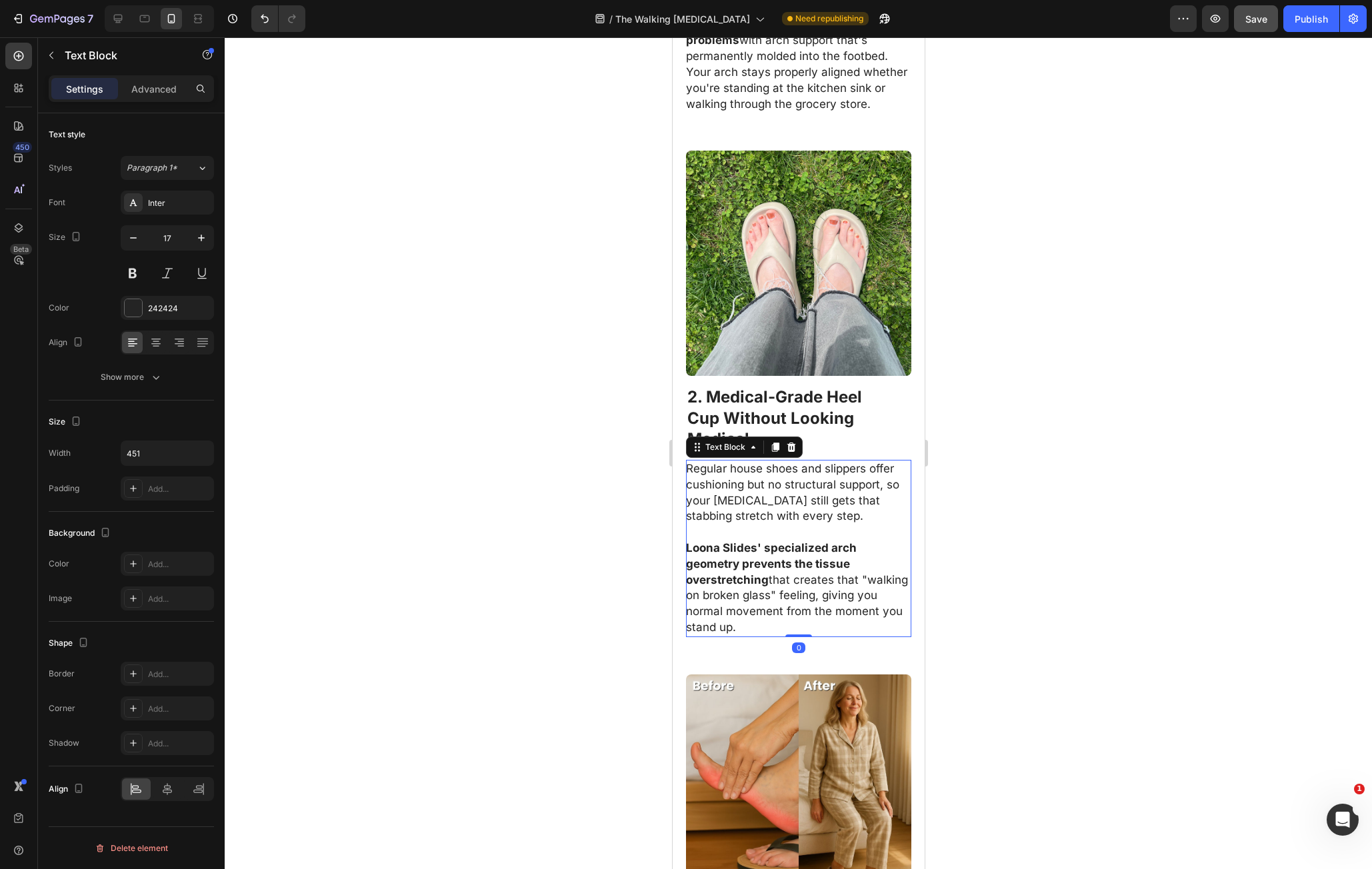
click at [697, 461] on p "Regular house shoes and slippers offer cushioning but no structural support, so…" at bounding box center [798, 492] width 224 height 63
drag, startPoint x: 697, startPoint y: 447, endPoint x: 819, endPoint y: 577, distance: 178.3
click at [819, 567] on div "Regular house shoes and slippers offer cushioning but no structural support, so…" at bounding box center [798, 548] width 225 height 177
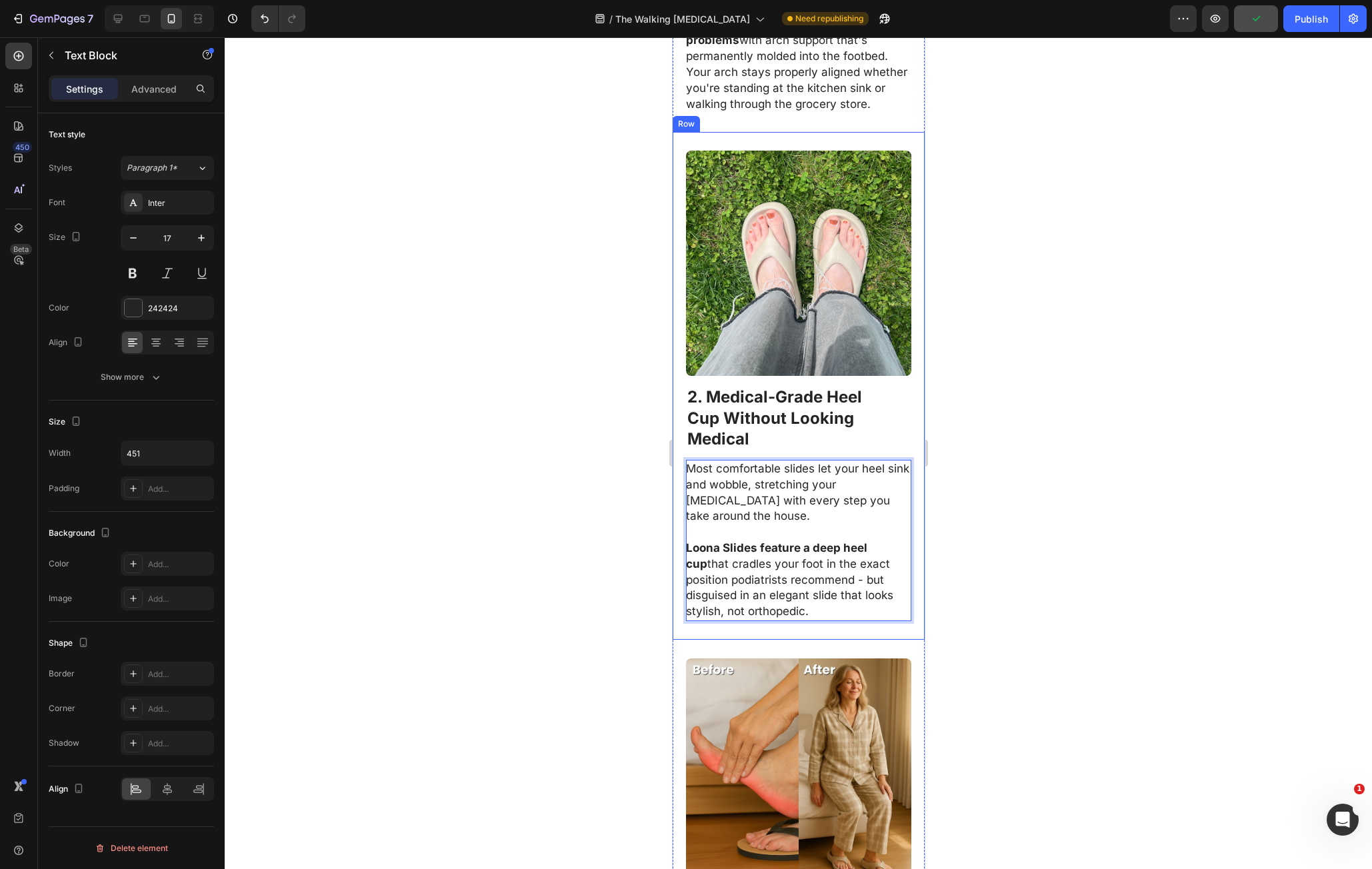
drag, startPoint x: 1027, startPoint y: 561, endPoint x: 235, endPoint y: 480, distance: 796.1
click at [1027, 561] on div at bounding box center [798, 453] width 1148 height 832
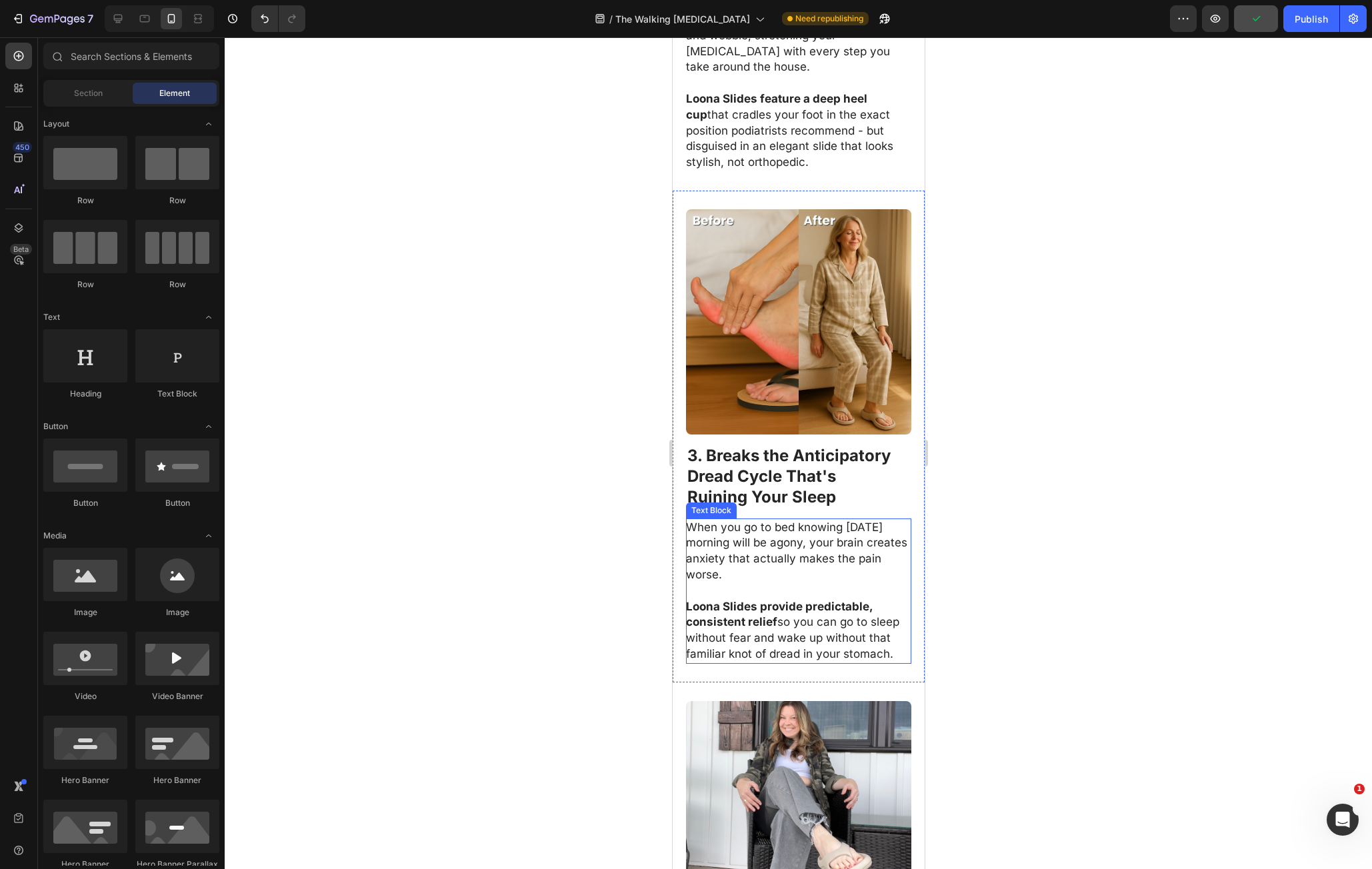
scroll to position [1466, 0]
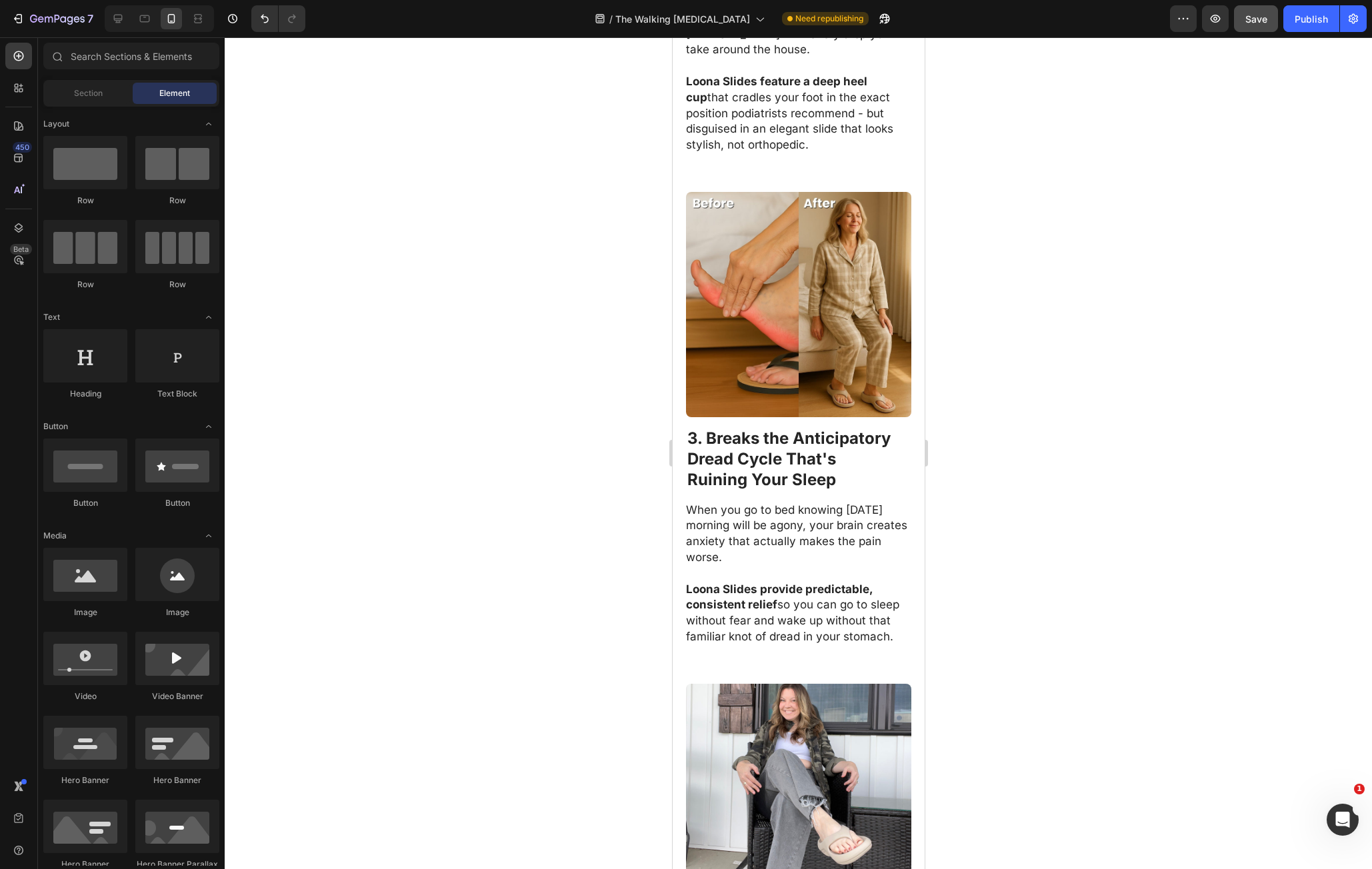
click at [752, 457] on h2 "3. Breaks the Anticipatory Dread Cycle That's Ruining Your Sleep" at bounding box center [798, 459] width 225 height 65
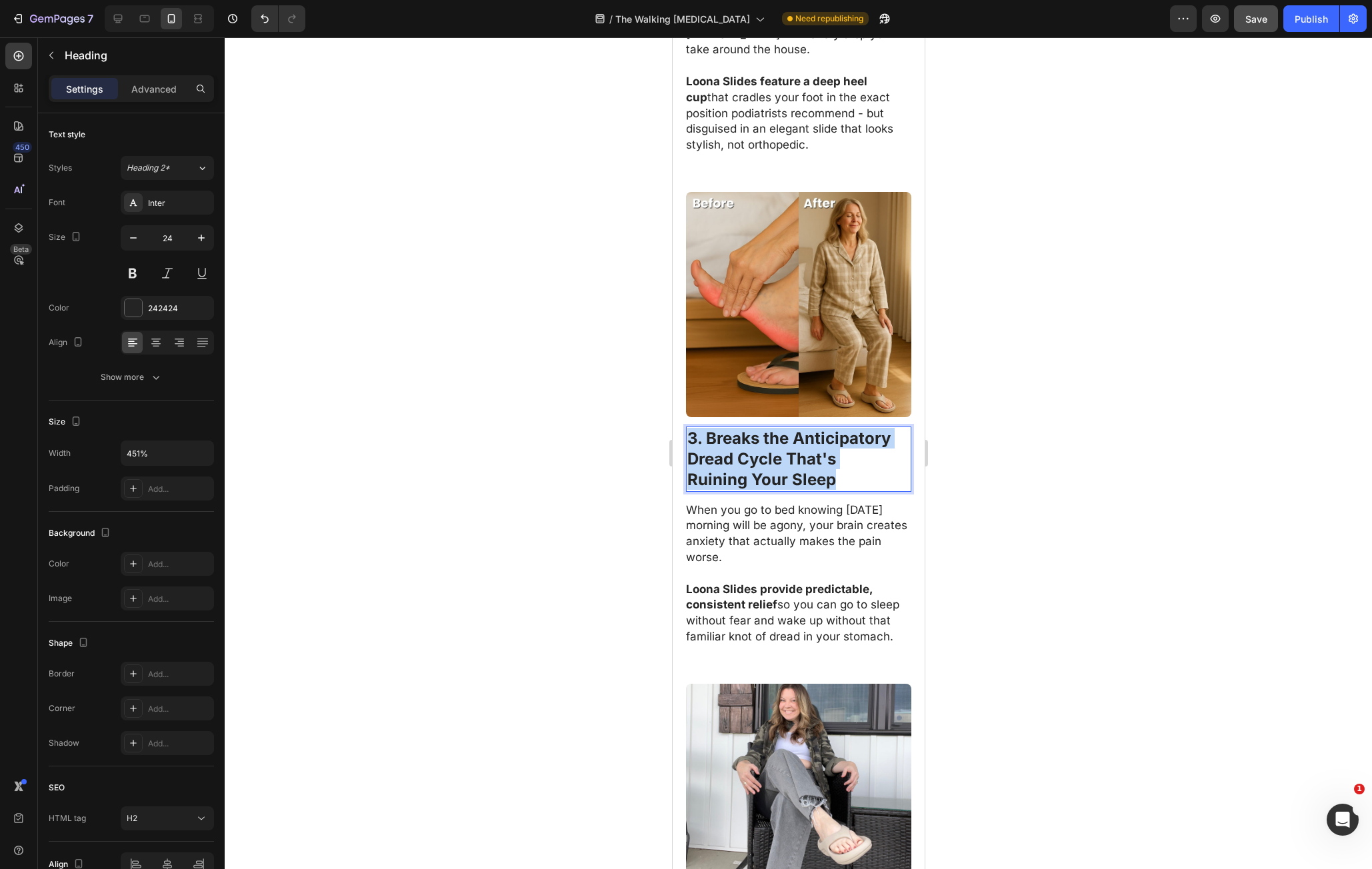
drag, startPoint x: 687, startPoint y: 405, endPoint x: 848, endPoint y: 462, distance: 170.8
click at [848, 461] on h2 "3. Breaks the Anticipatory Dread Cycle That's Ruining Your Sleep" at bounding box center [798, 459] width 225 height 65
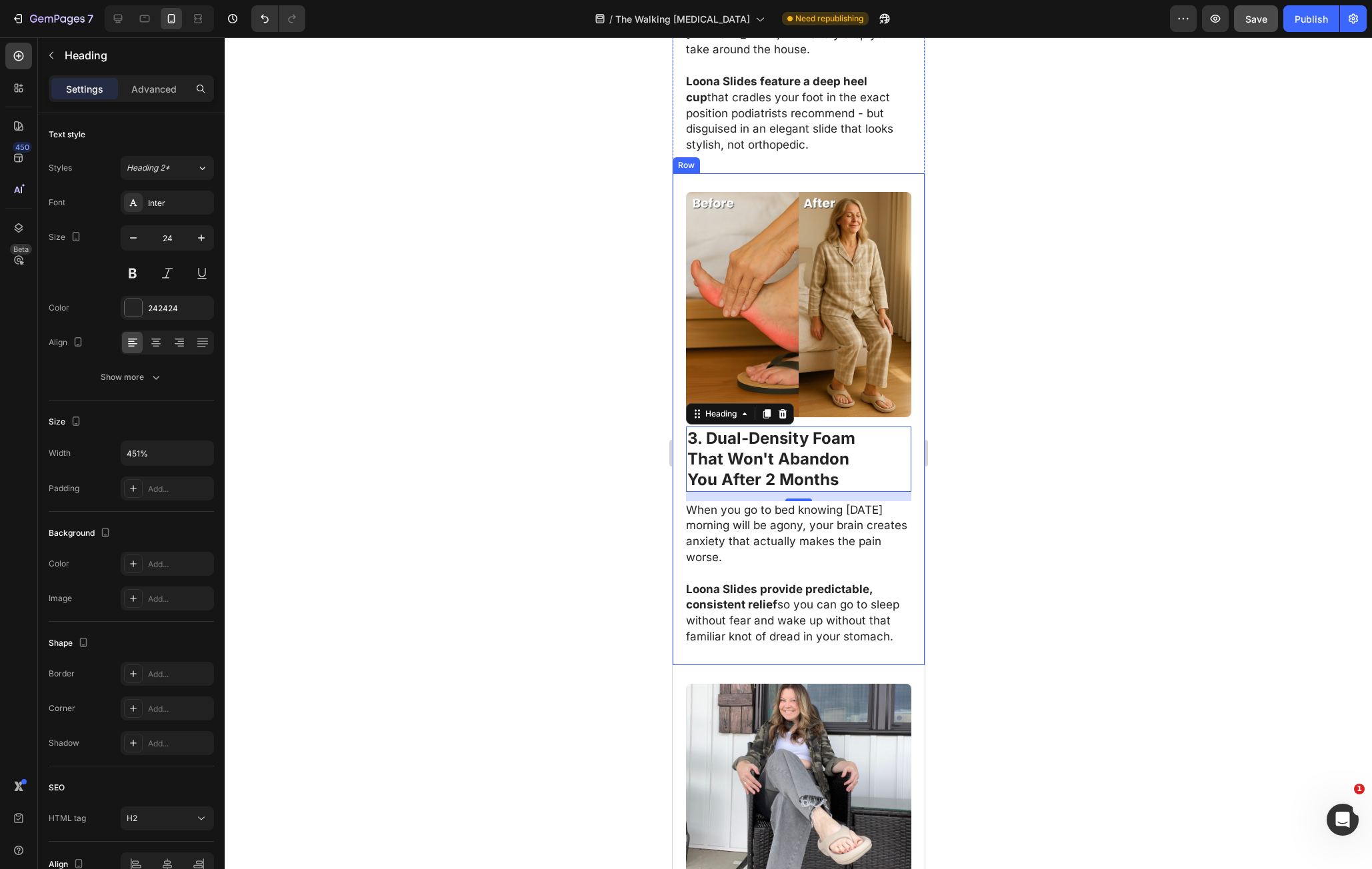
click at [689, 503] on p "When you go to bed knowing tomorrow morning will be agony, your brain creates a…" at bounding box center [798, 534] width 224 height 63
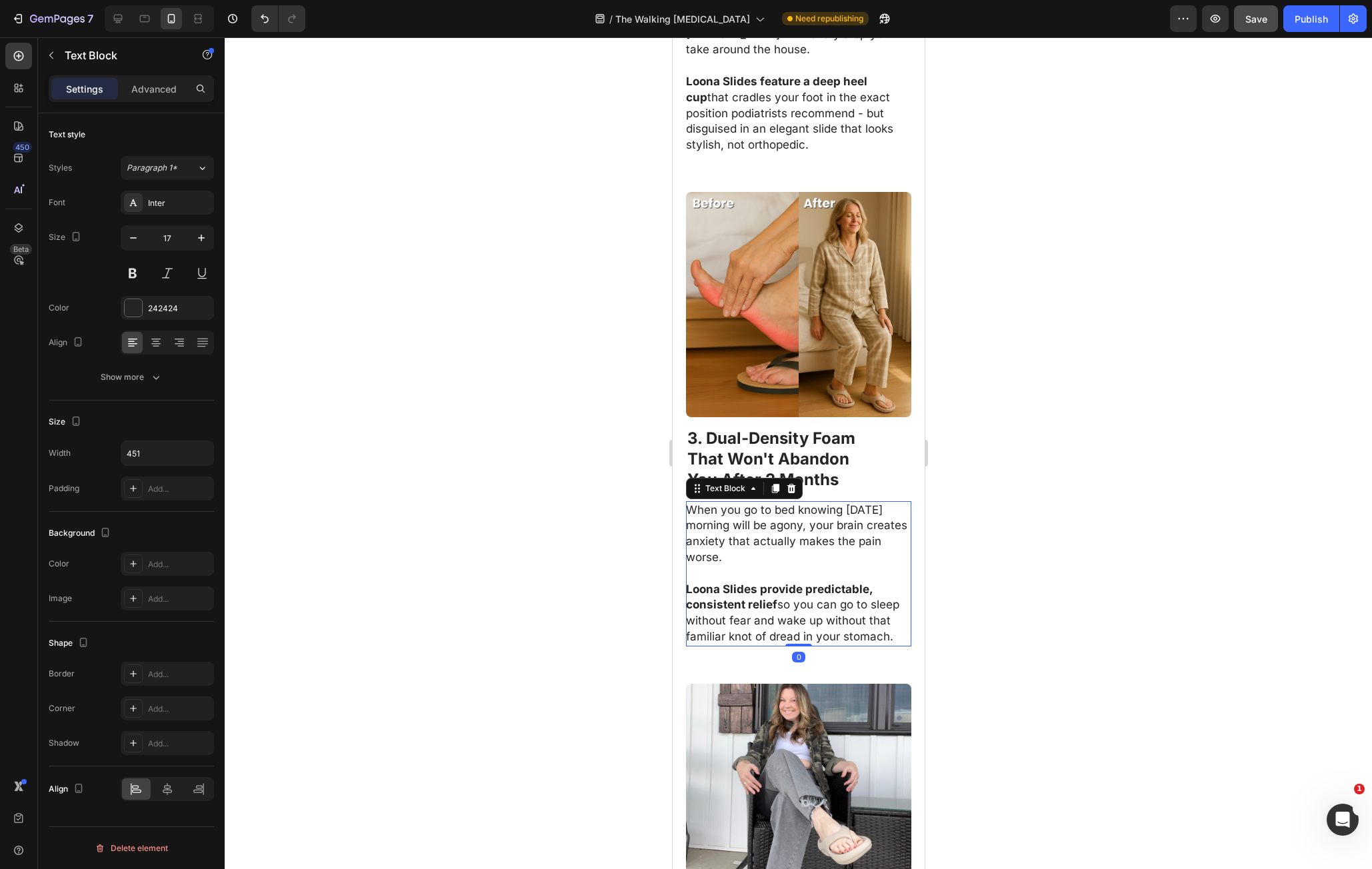
click at [696, 503] on p "When you go to bed knowing tomorrow morning will be agony, your brain creates a…" at bounding box center [798, 534] width 224 height 63
drag, startPoint x: 696, startPoint y: 479, endPoint x: 885, endPoint y: 613, distance: 231.7
click at [885, 613] on div "When you go to bed knowing tomorrow morning will be agony, your brain creates a…" at bounding box center [798, 573] width 225 height 145
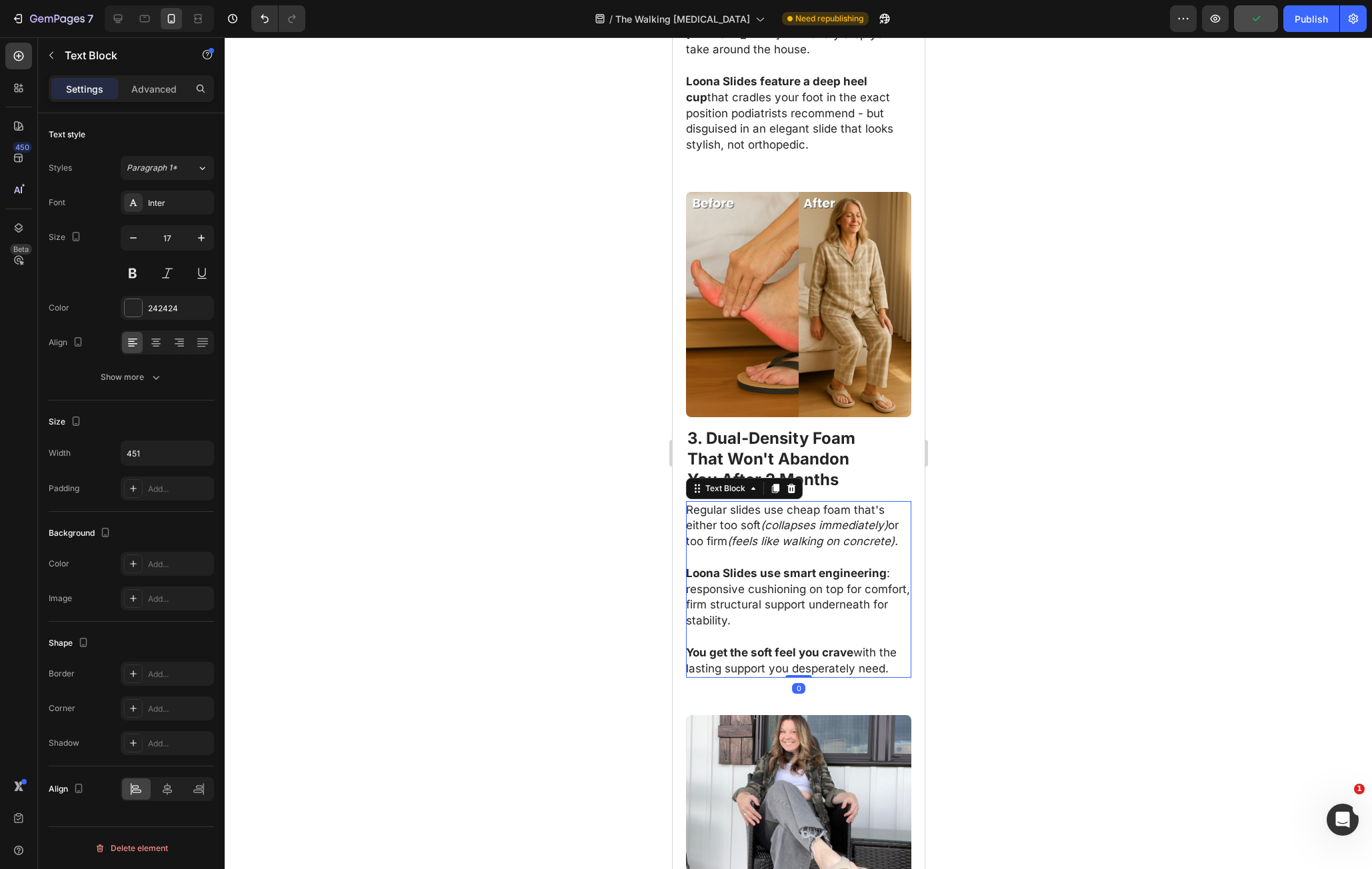
click at [957, 581] on div at bounding box center [798, 453] width 1148 height 832
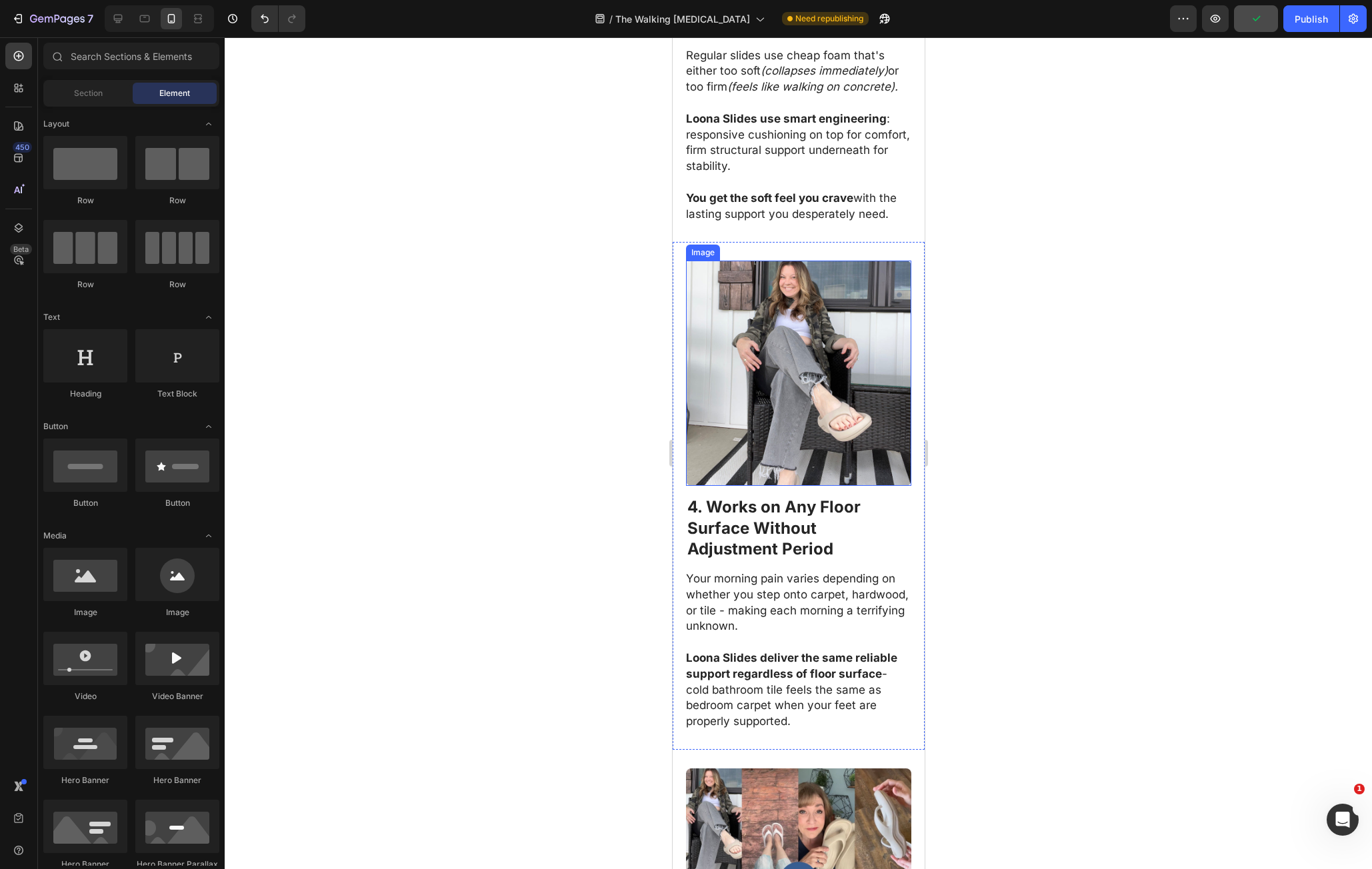
scroll to position [1934, 0]
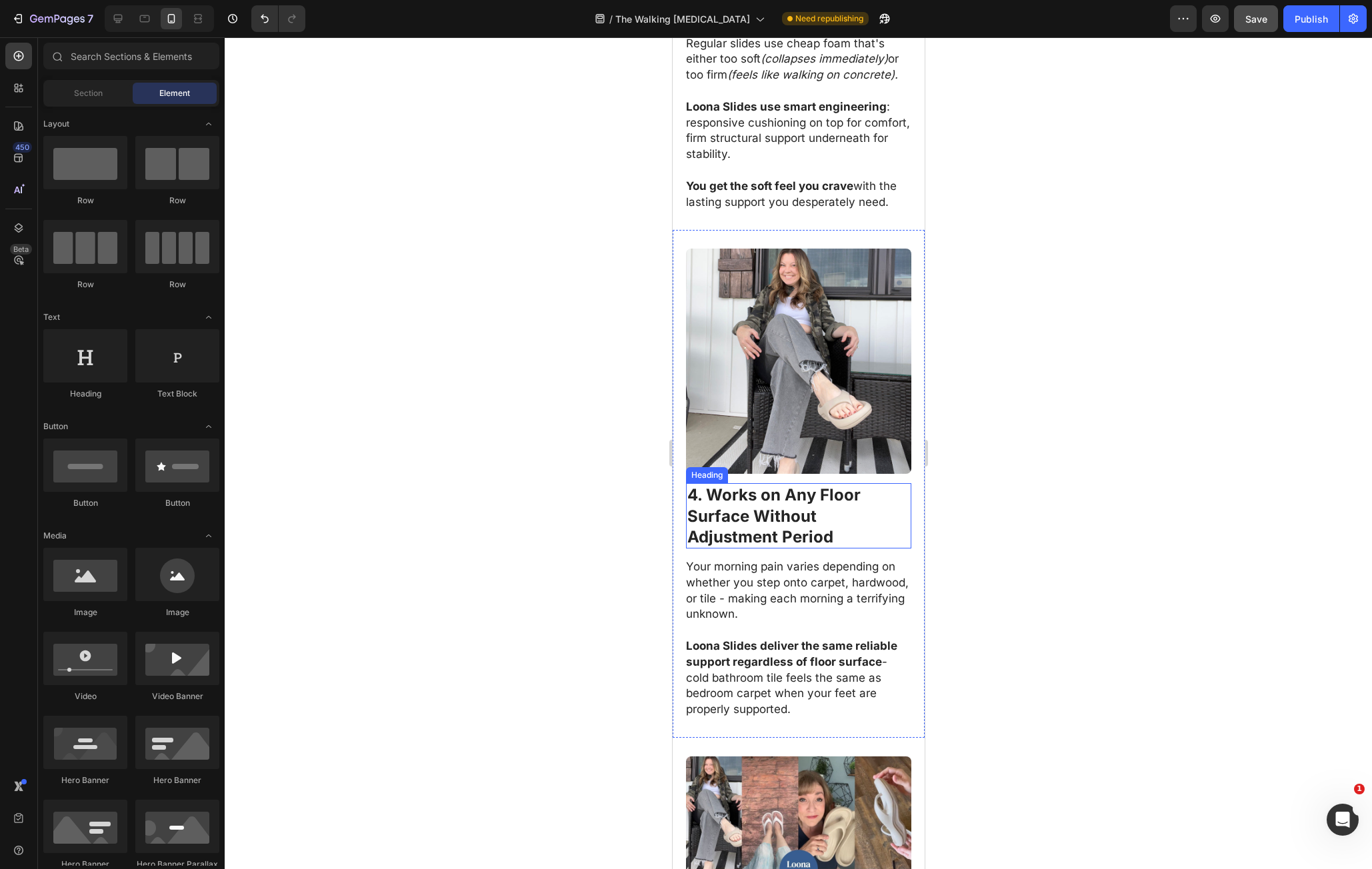
drag, startPoint x: 728, startPoint y: 492, endPoint x: 698, endPoint y: 476, distance: 34.0
click at [728, 507] on strong "Surface Without" at bounding box center [751, 516] width 129 height 20
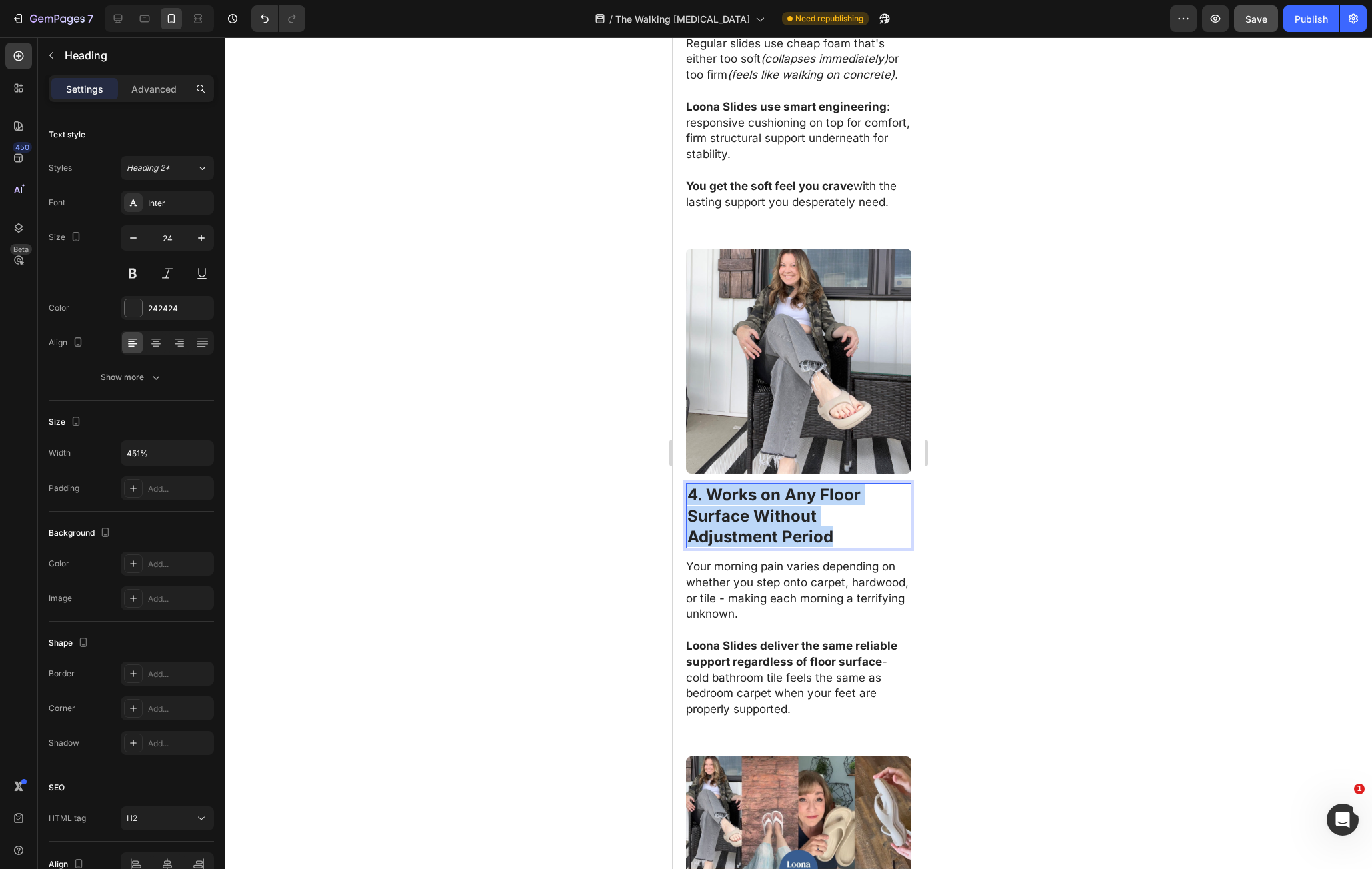
drag, startPoint x: 687, startPoint y: 470, endPoint x: 877, endPoint y: 512, distance: 194.6
click at [877, 512] on p "4. Works on Any Floor Surface Without Adjustment Period" at bounding box center [798, 516] width 223 height 62
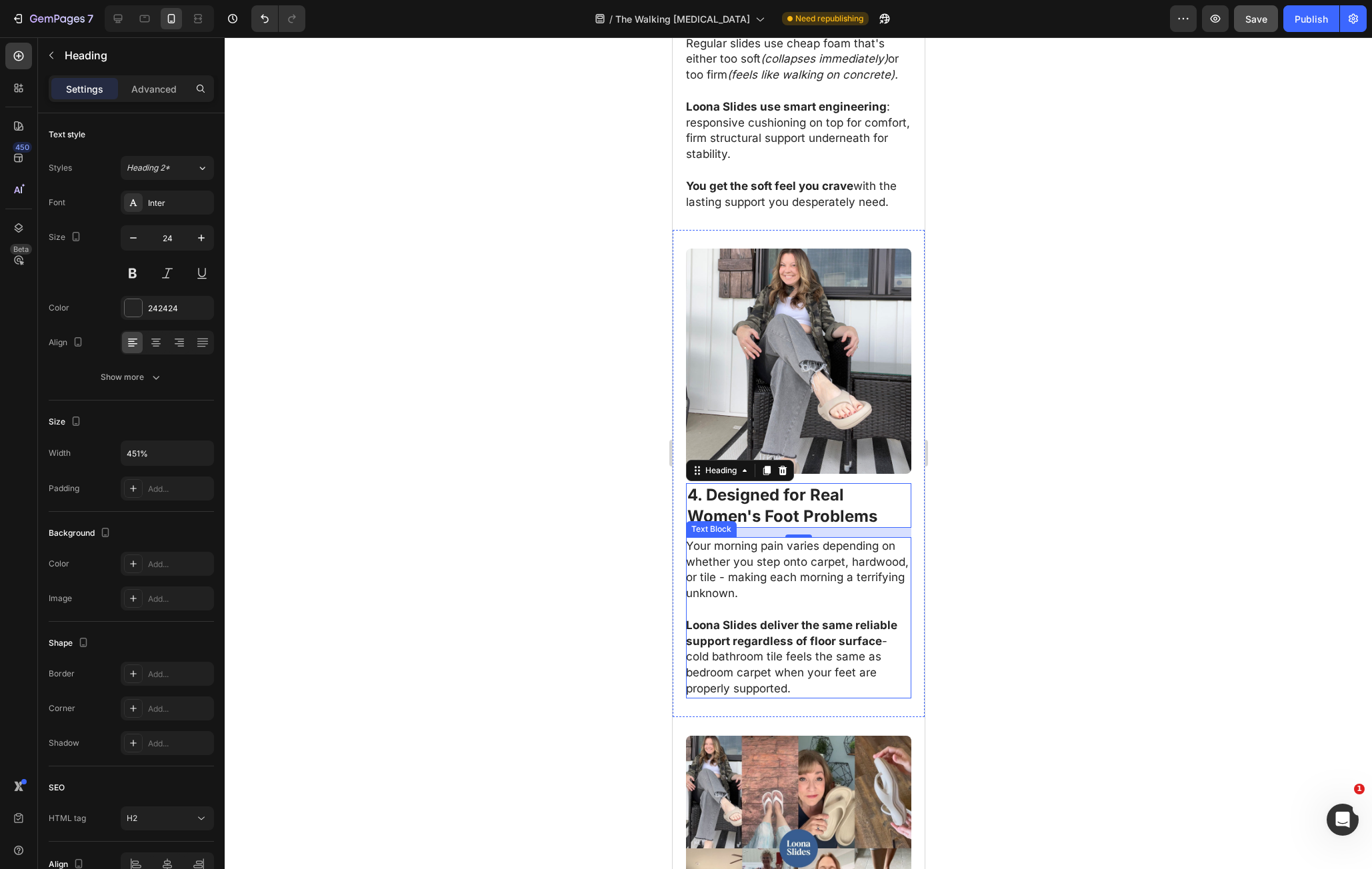
click at [752, 560] on p "Your morning pain varies depending on whether you step onto carpet, hardwood, o…" at bounding box center [798, 570] width 224 height 63
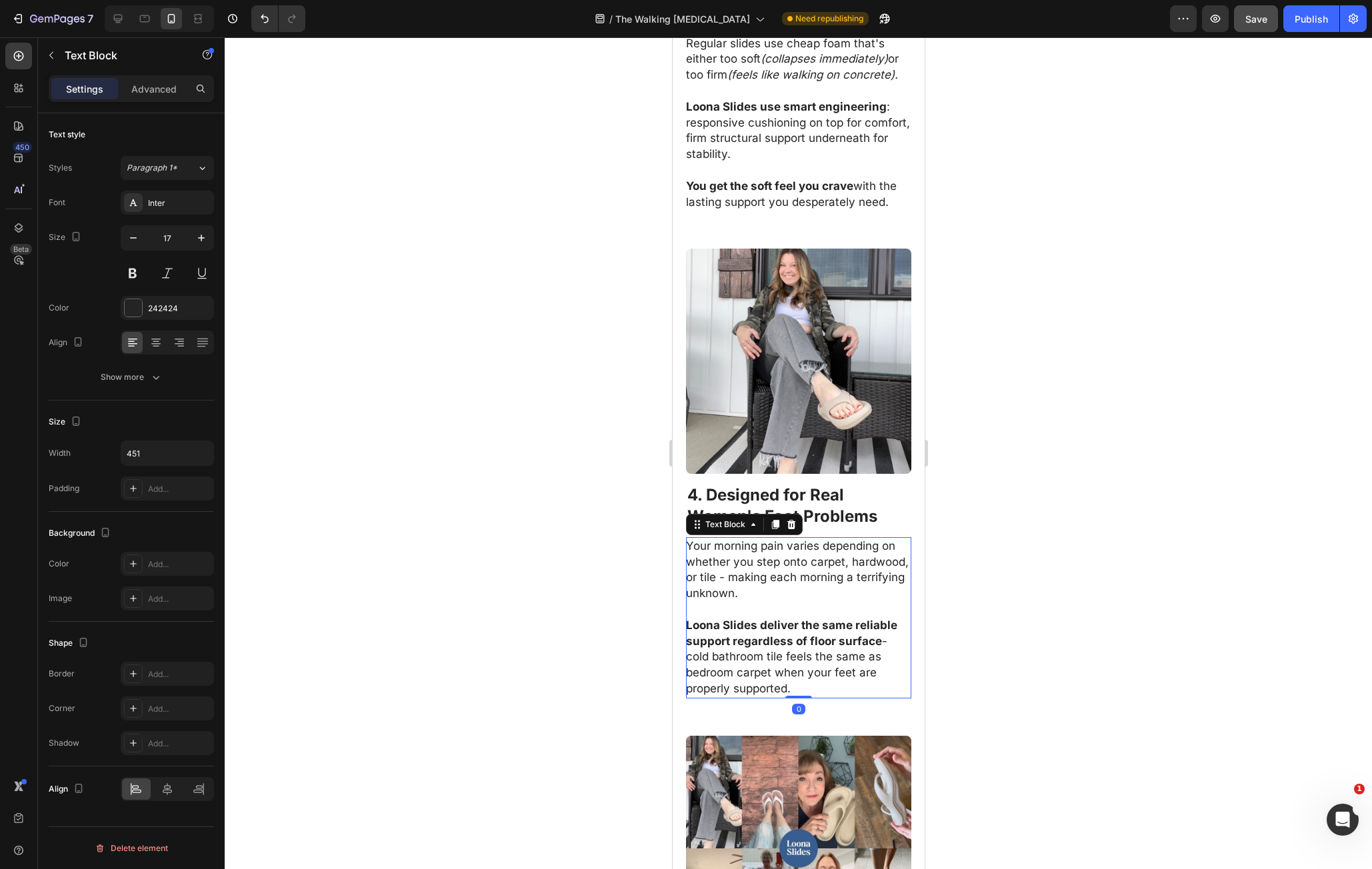
click at [692, 539] on p "Your morning pain varies depending on whether you step onto carpet, hardwood, o…" at bounding box center [798, 570] width 224 height 63
drag, startPoint x: 692, startPoint y: 522, endPoint x: 842, endPoint y: 666, distance: 207.9
click at [842, 666] on div "Your morning pain varies depending on whether you step onto carpet, hardwood, o…" at bounding box center [798, 618] width 225 height 161
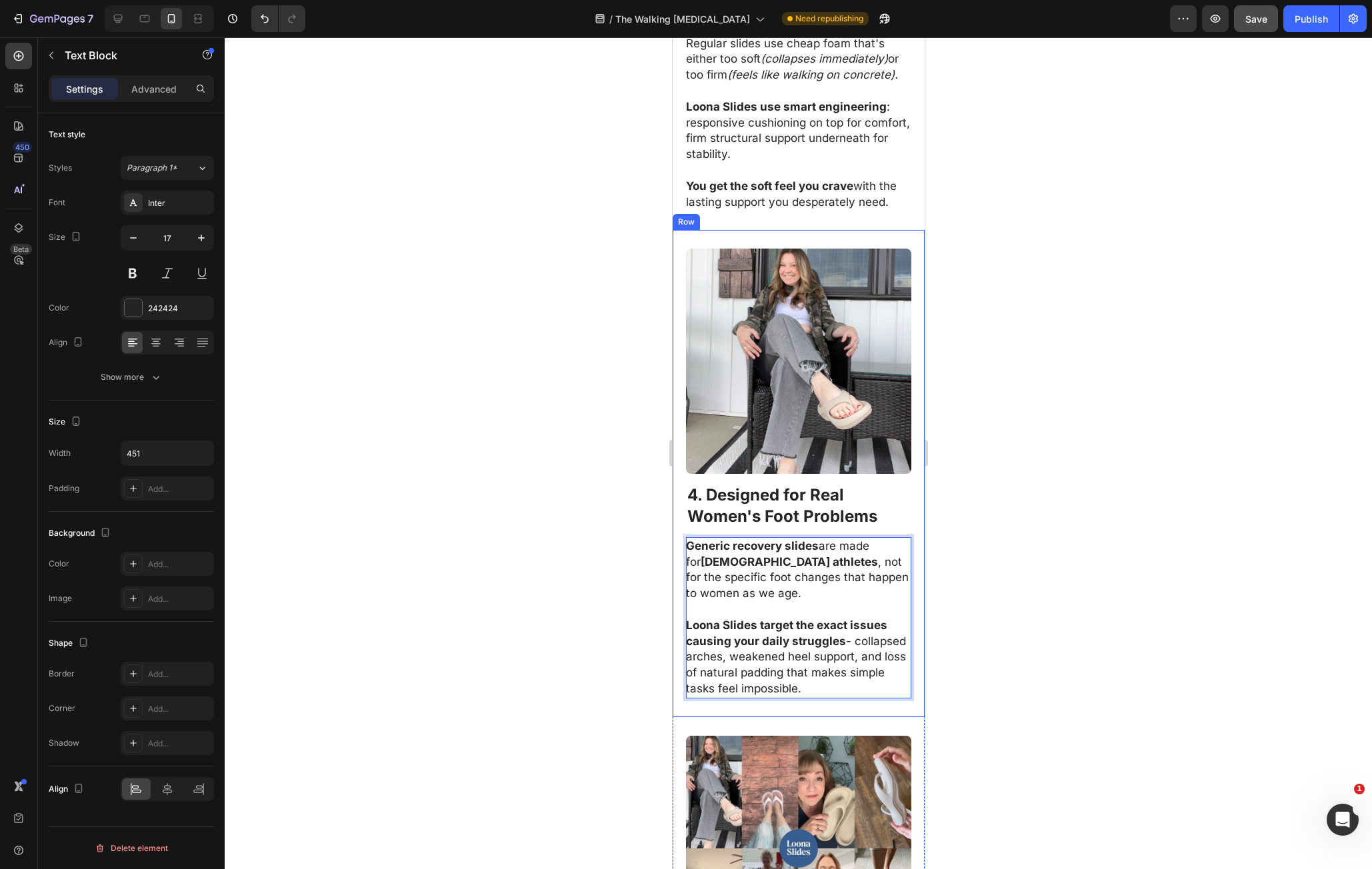
click at [989, 619] on div at bounding box center [798, 453] width 1148 height 832
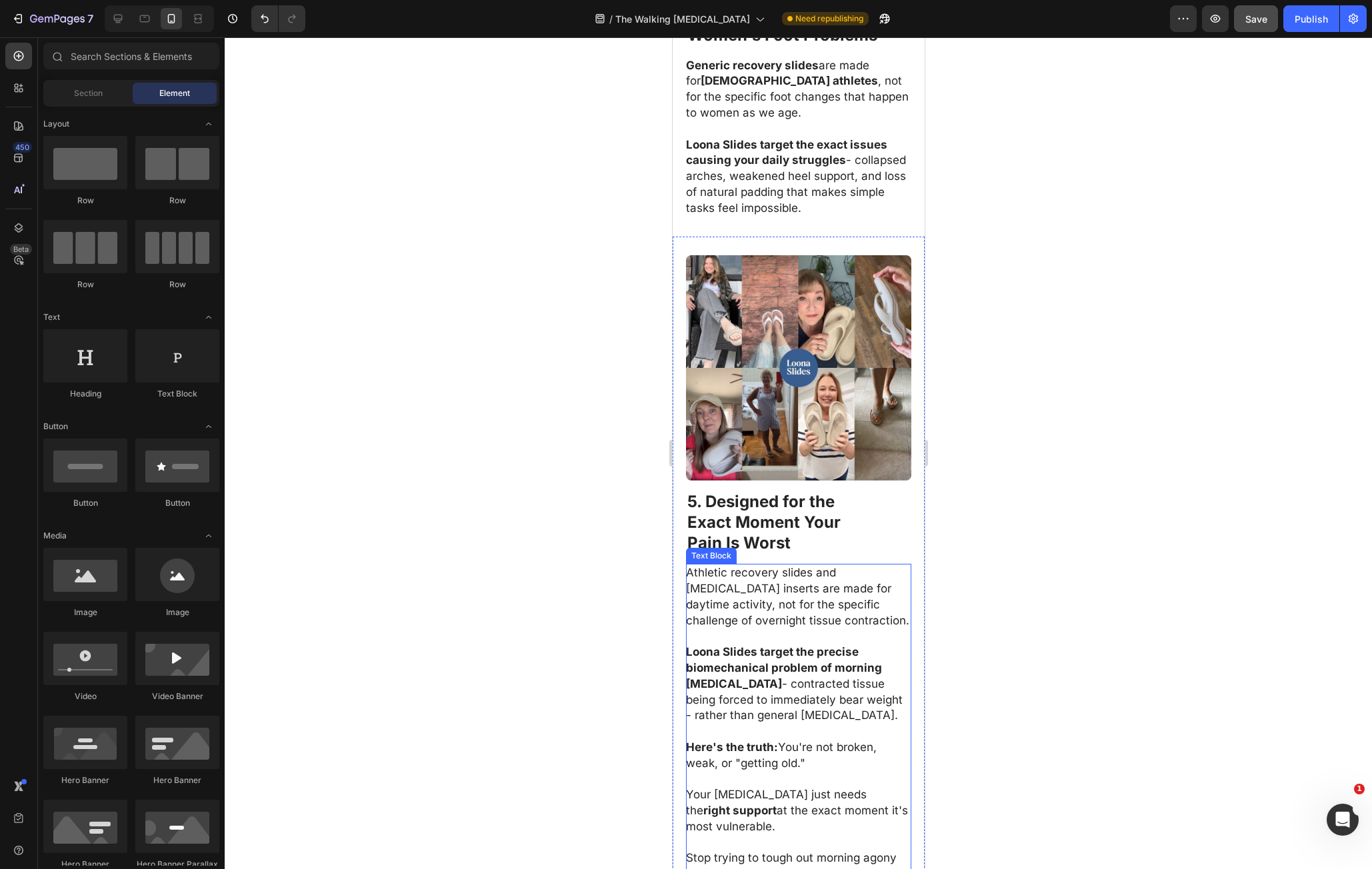
scroll to position [2600, 0]
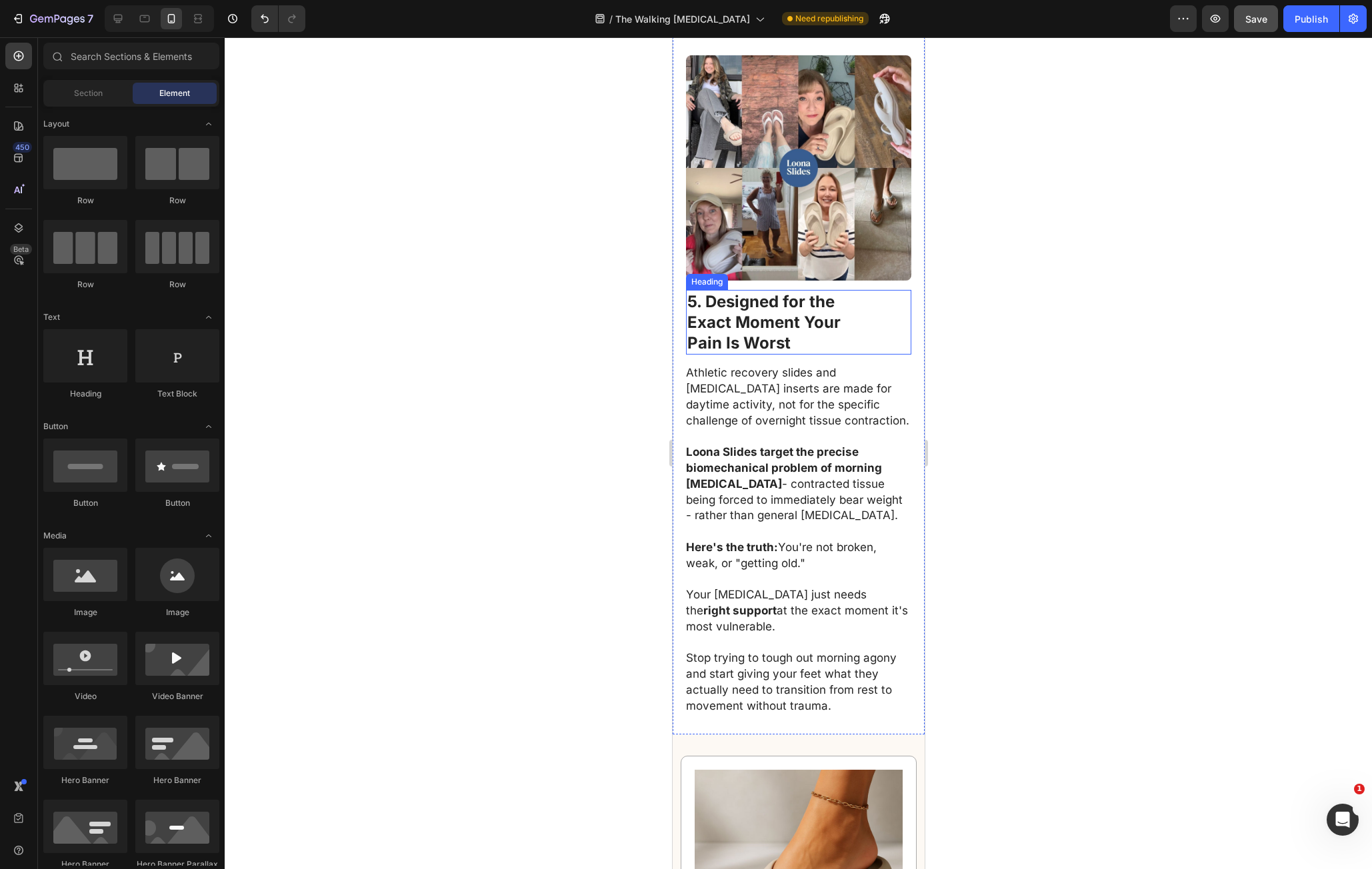
click at [740, 327] on strong "Exact Moment Your" at bounding box center [763, 322] width 153 height 20
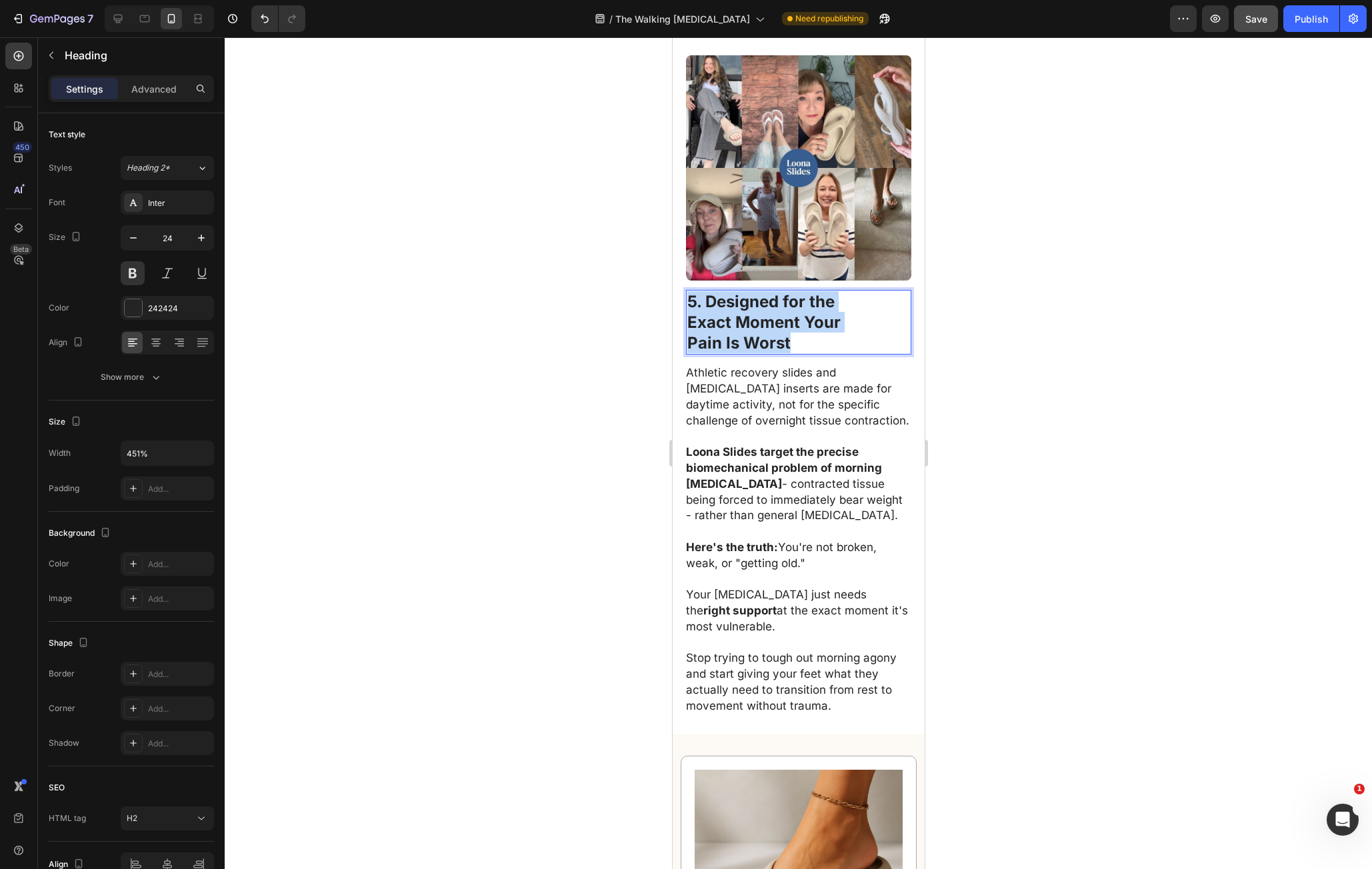
drag, startPoint x: 689, startPoint y: 300, endPoint x: 824, endPoint y: 354, distance: 145.4
click at [824, 354] on div "5. Designed for the Exact Moment Your Pain Is Worst Heading 14 Athletic recover…" at bounding box center [798, 503] width 225 height 426
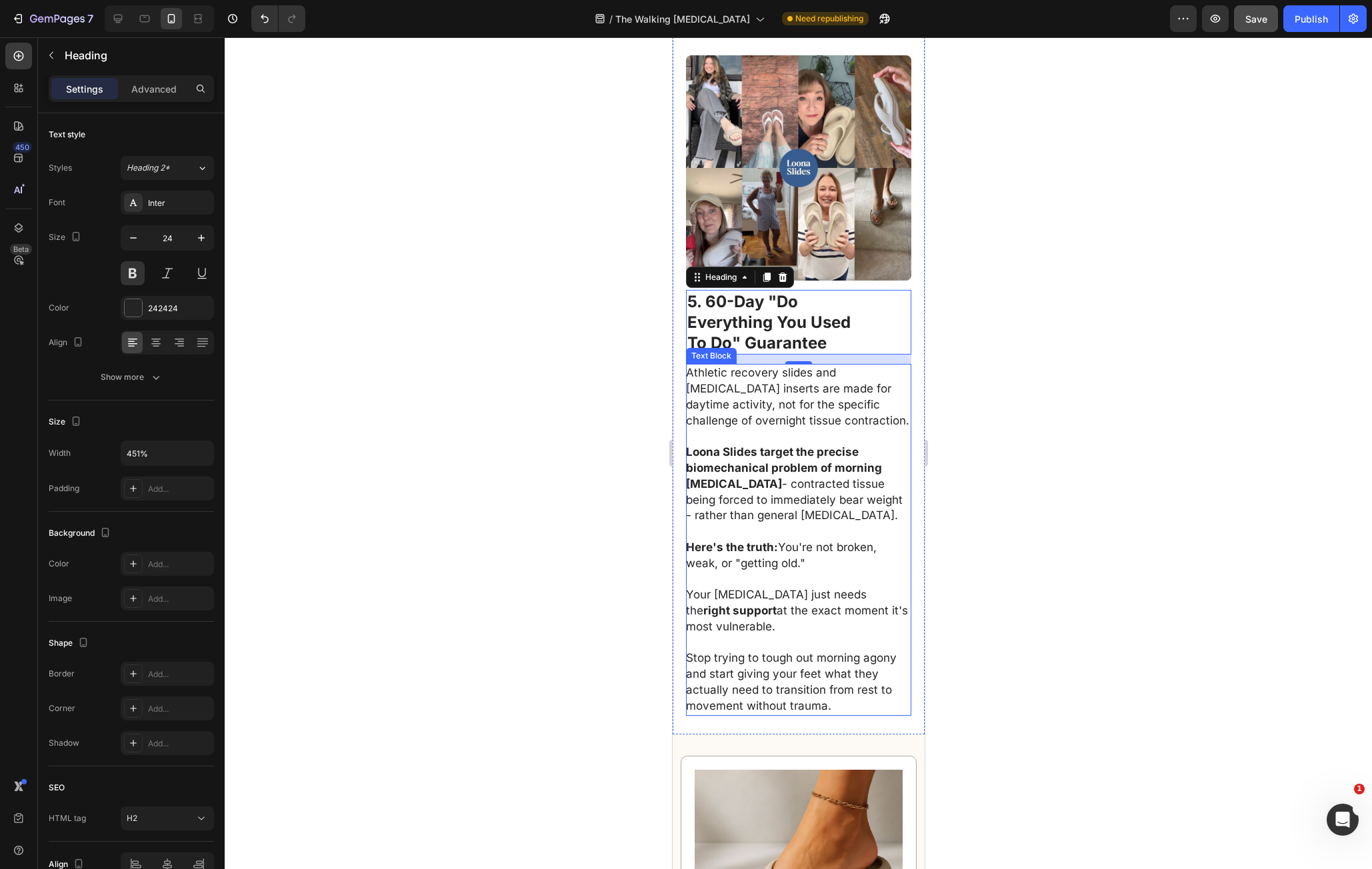
click at [697, 380] on p "Athletic recovery slides and orthotic inserts are made for daytime activity, no…" at bounding box center [798, 396] width 224 height 63
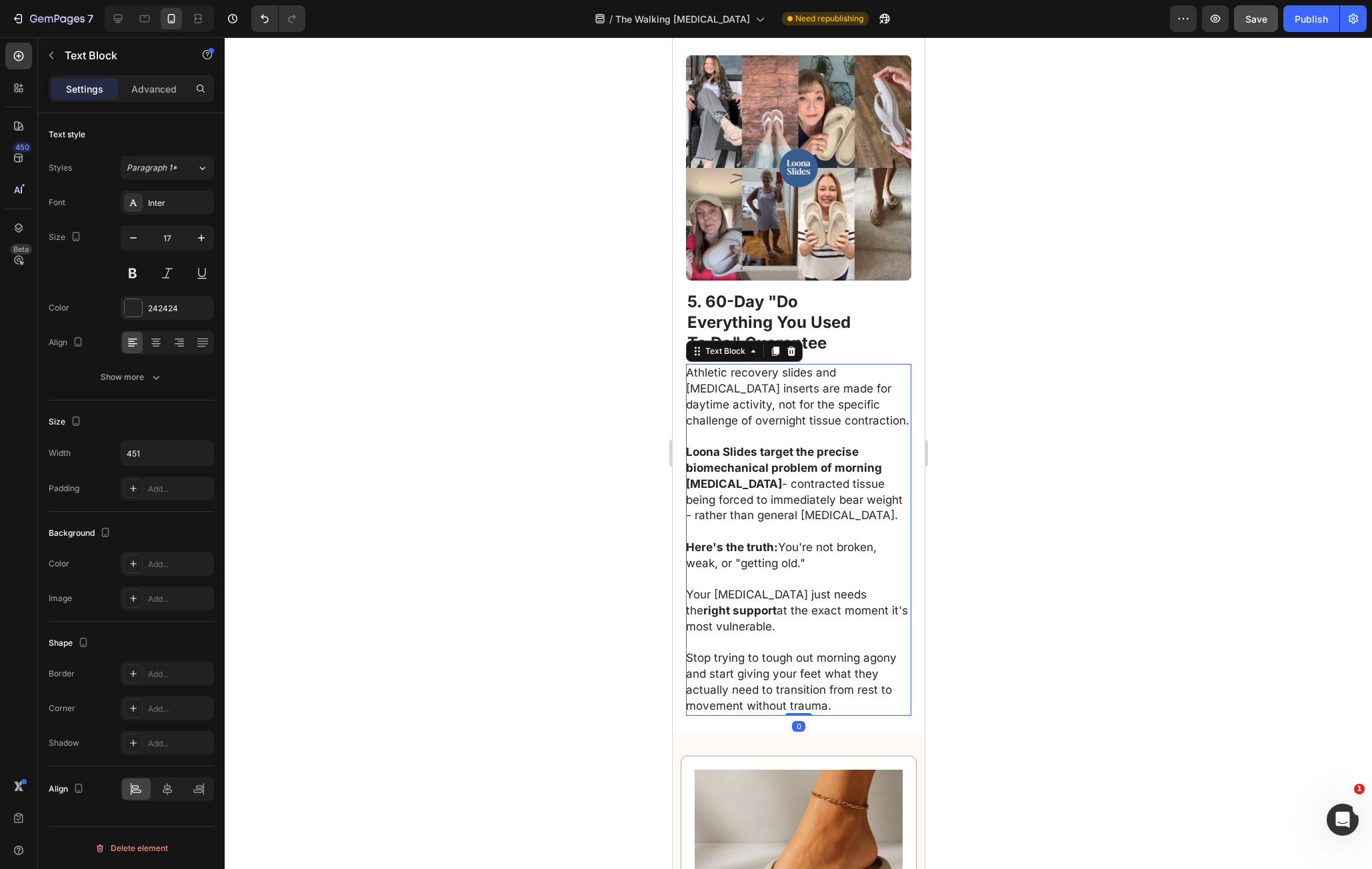
drag, startPoint x: 698, startPoint y: 368, endPoint x: 760, endPoint y: 413, distance: 76.6
click at [698, 368] on p "Athletic recovery slides and orthotic inserts are made for daytime activity, no…" at bounding box center [798, 396] width 224 height 63
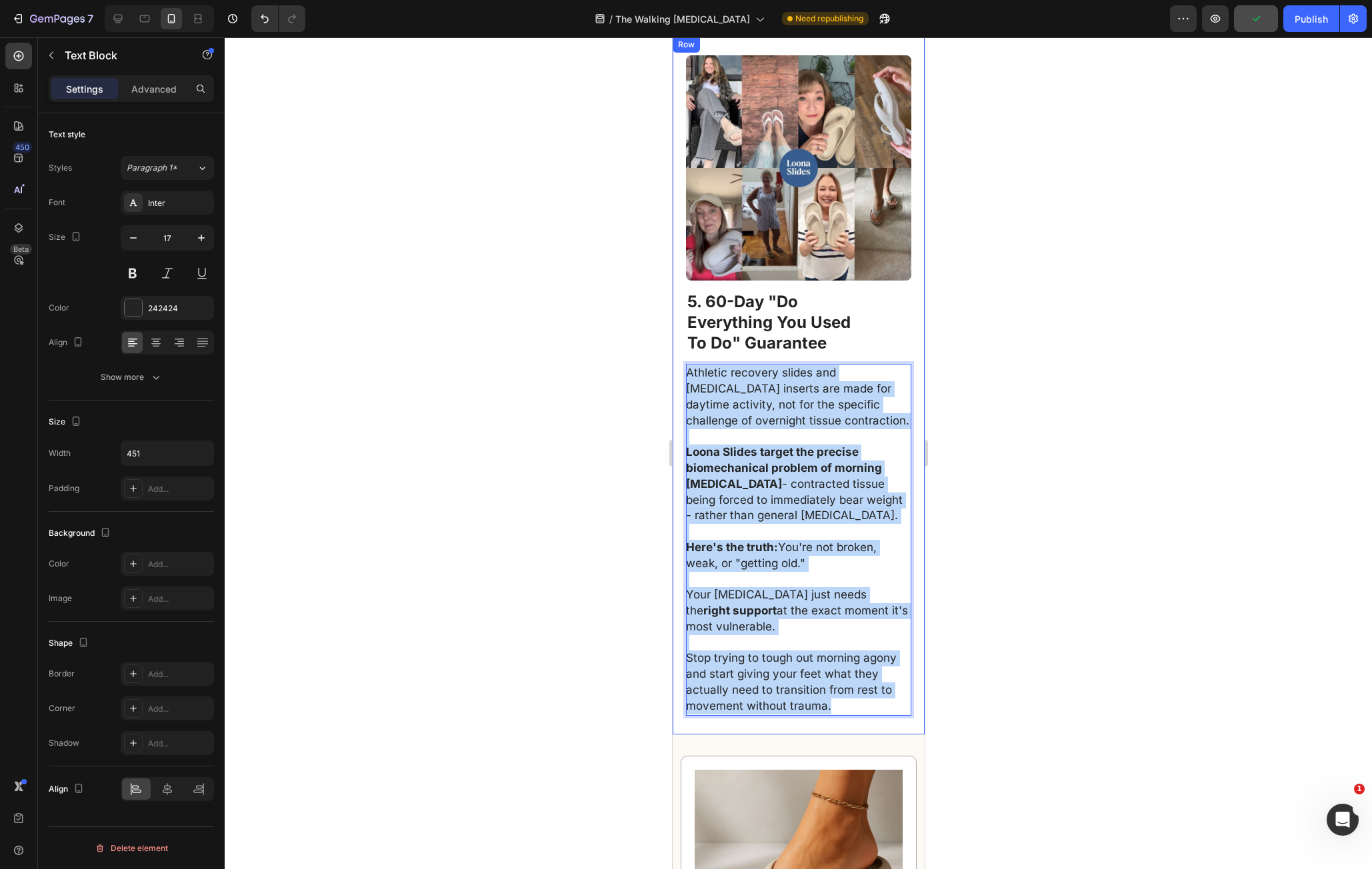
drag, startPoint x: 760, startPoint y: 413, endPoint x: 903, endPoint y: 701, distance: 321.5
click at [903, 700] on div "Image ⁠⁠⁠⁠⁠⁠⁠ 5. 60-Day "Do Everything You Used To Do" Guarantee Heading Athlet…" at bounding box center [798, 386] width 252 height 698
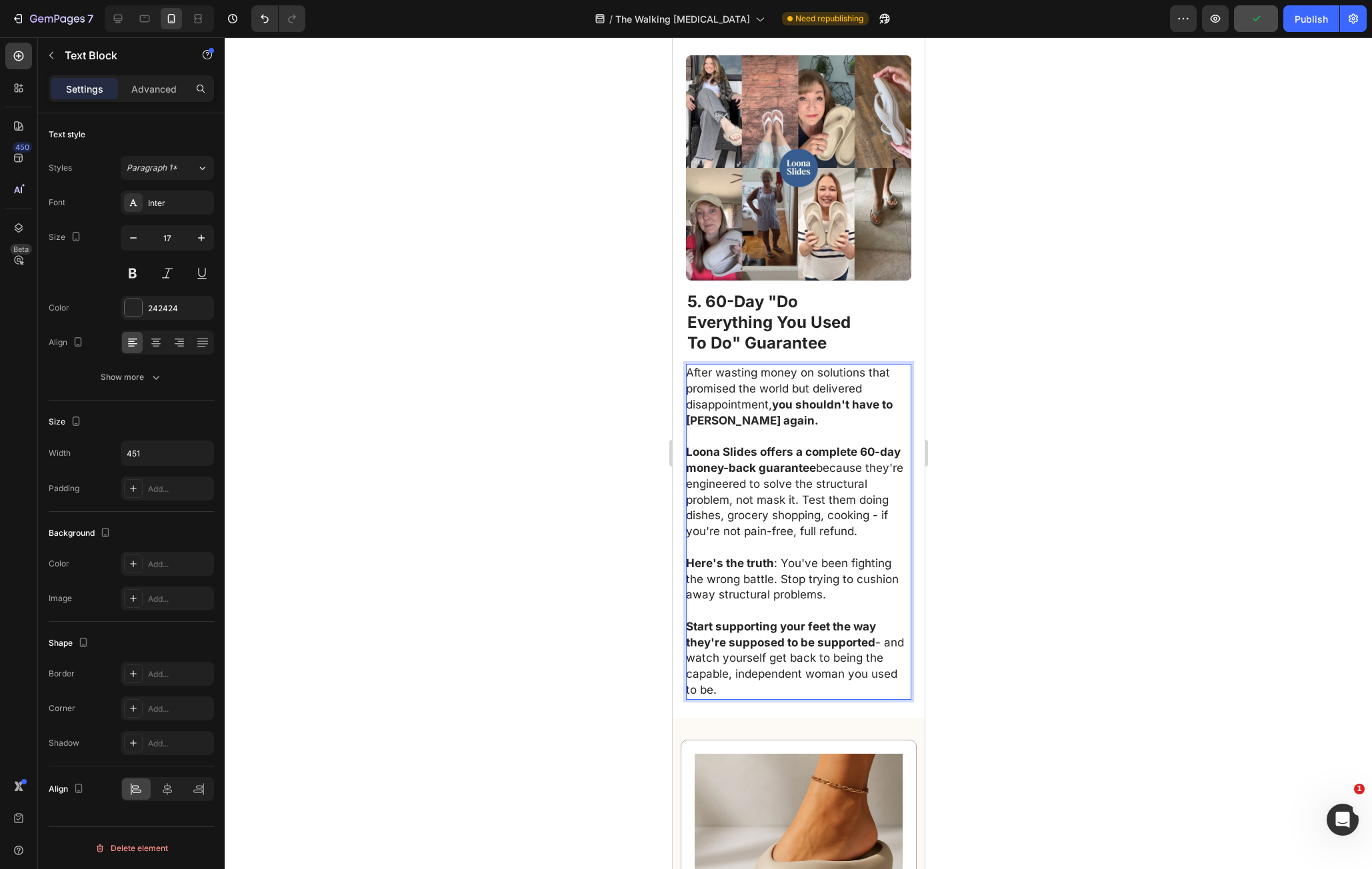
drag, startPoint x: 1055, startPoint y: 559, endPoint x: 936, endPoint y: 609, distance: 129.1
click at [1055, 558] on div at bounding box center [798, 453] width 1148 height 832
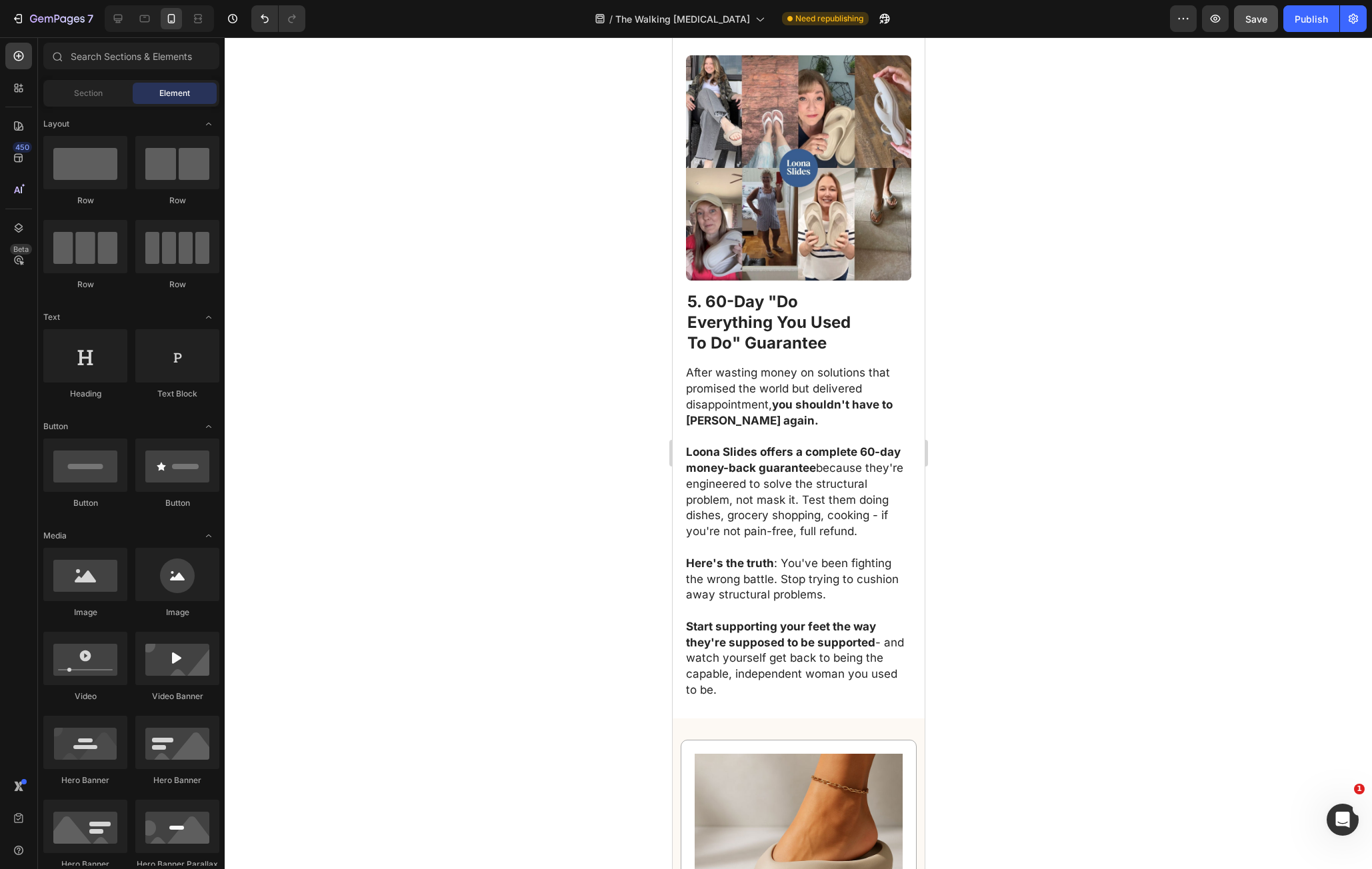
click at [1314, 33] on div "7 Version history / The Walking Identity Crisis Need republishing Preview Save …" at bounding box center [686, 19] width 1372 height 38
click at [1315, 28] on button "Publish" at bounding box center [1311, 19] width 56 height 27
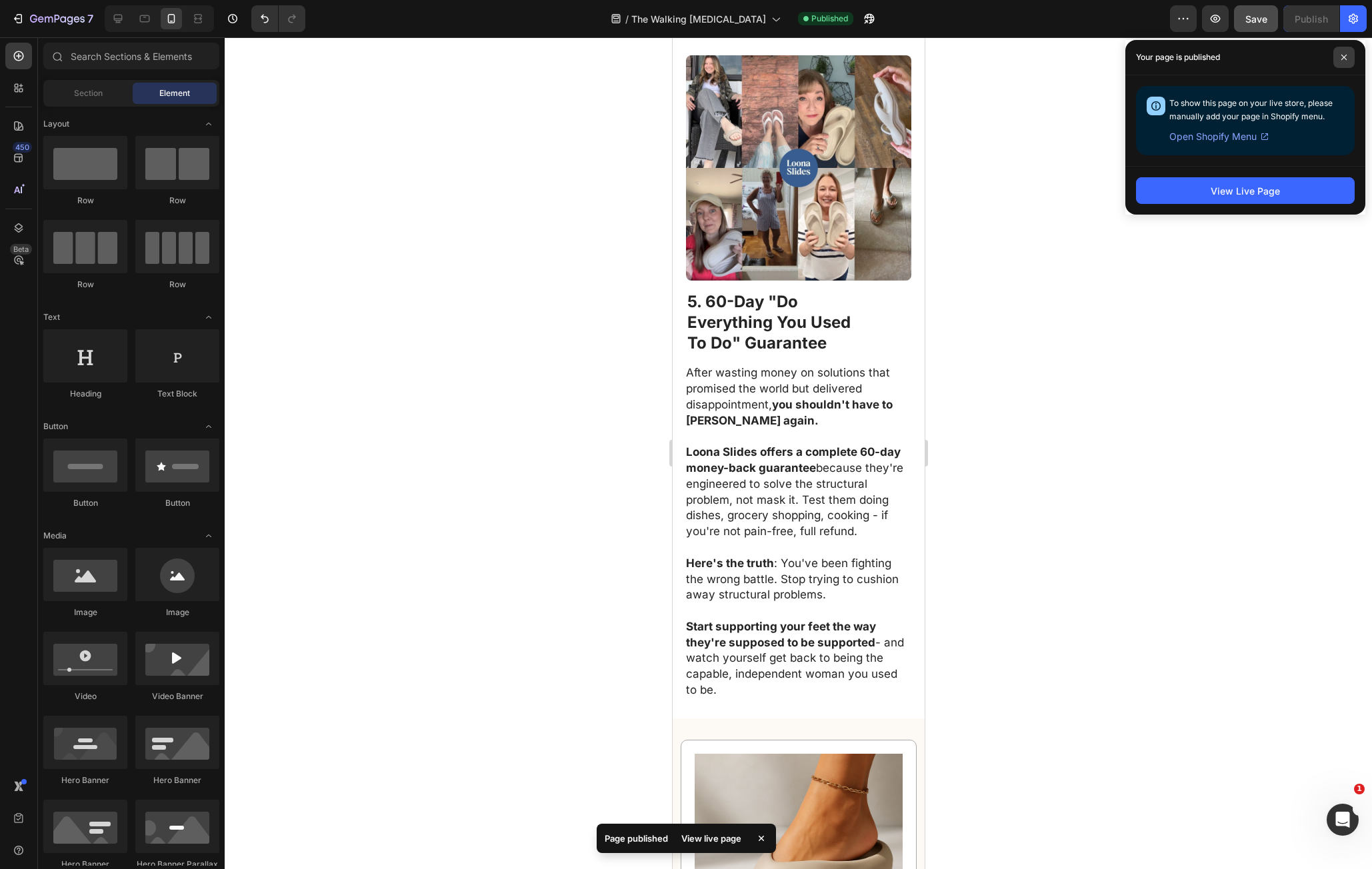
click at [1334, 57] on span at bounding box center [1344, 57] width 21 height 21
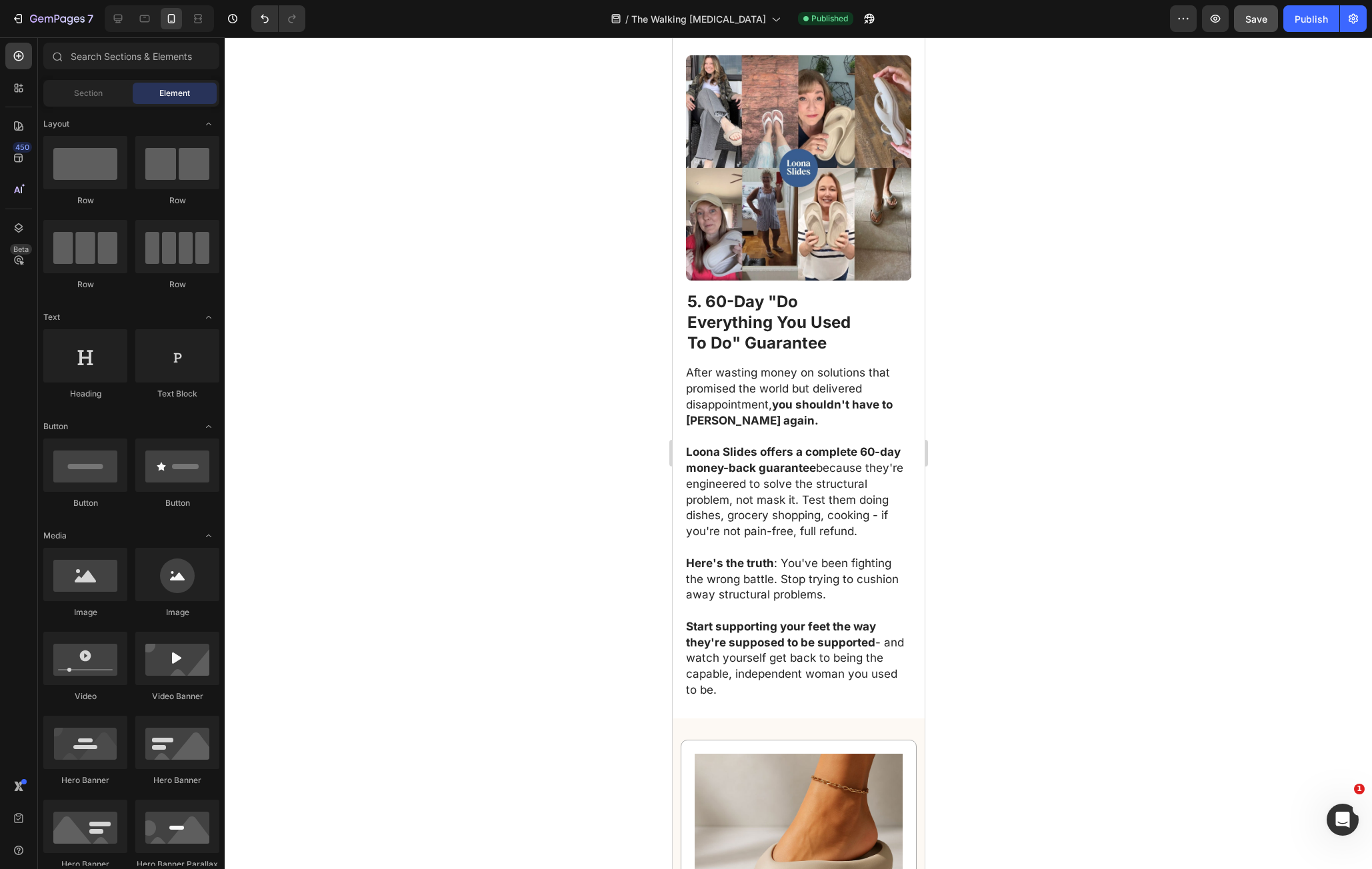
click at [516, 273] on div at bounding box center [798, 453] width 1148 height 832
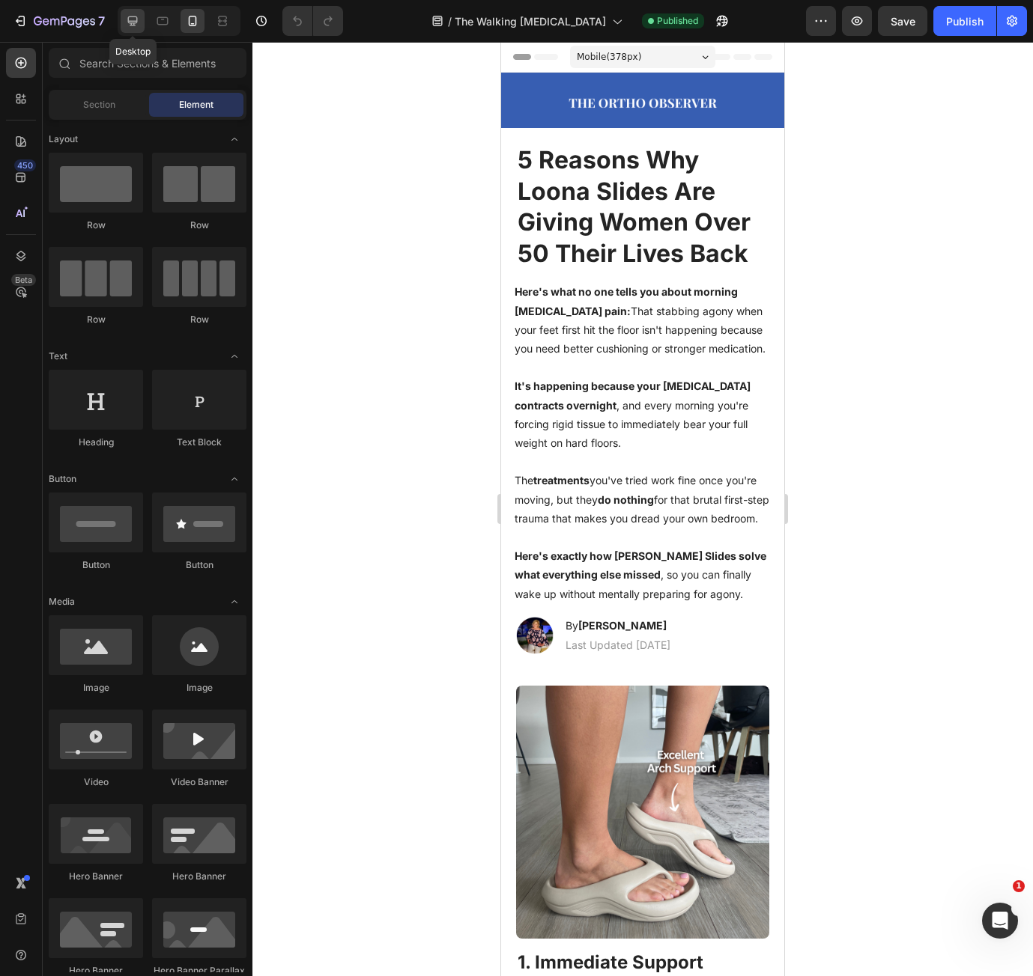
click at [133, 25] on icon at bounding box center [132, 20] width 15 height 15
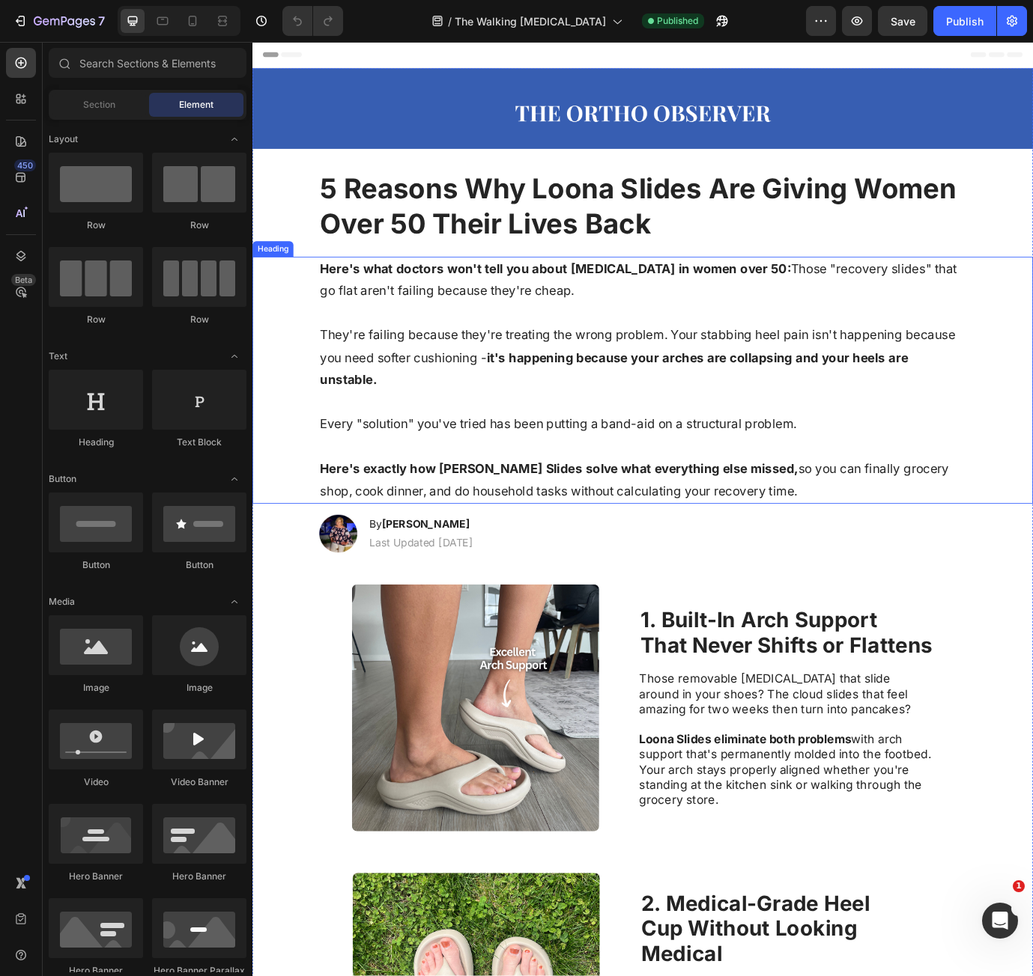
click at [392, 312] on h1 "Here's what doctors won't tell you about [MEDICAL_DATA] in women over 50: Those…" at bounding box center [702, 432] width 746 height 285
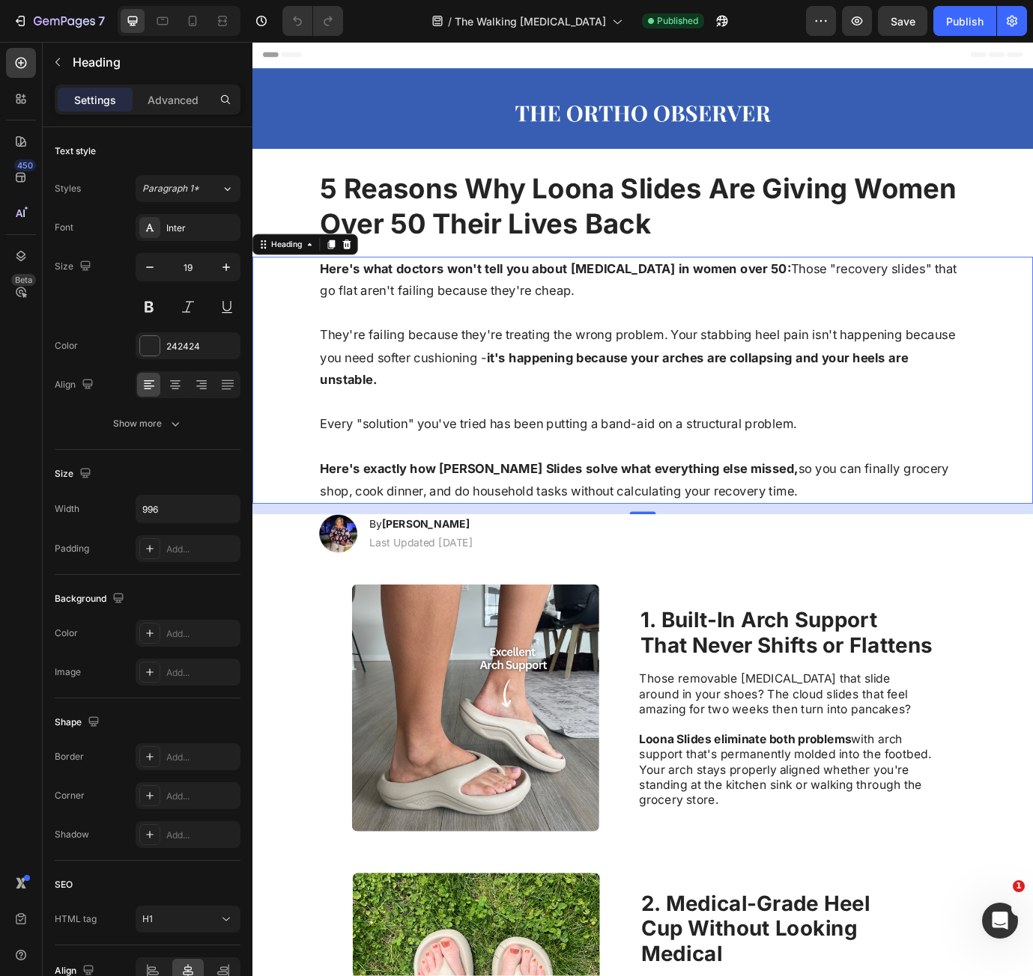
click at [808, 560] on h1 "Here's what doctors won't tell you about [MEDICAL_DATA] in women over 50: Those…" at bounding box center [702, 432] width 746 height 285
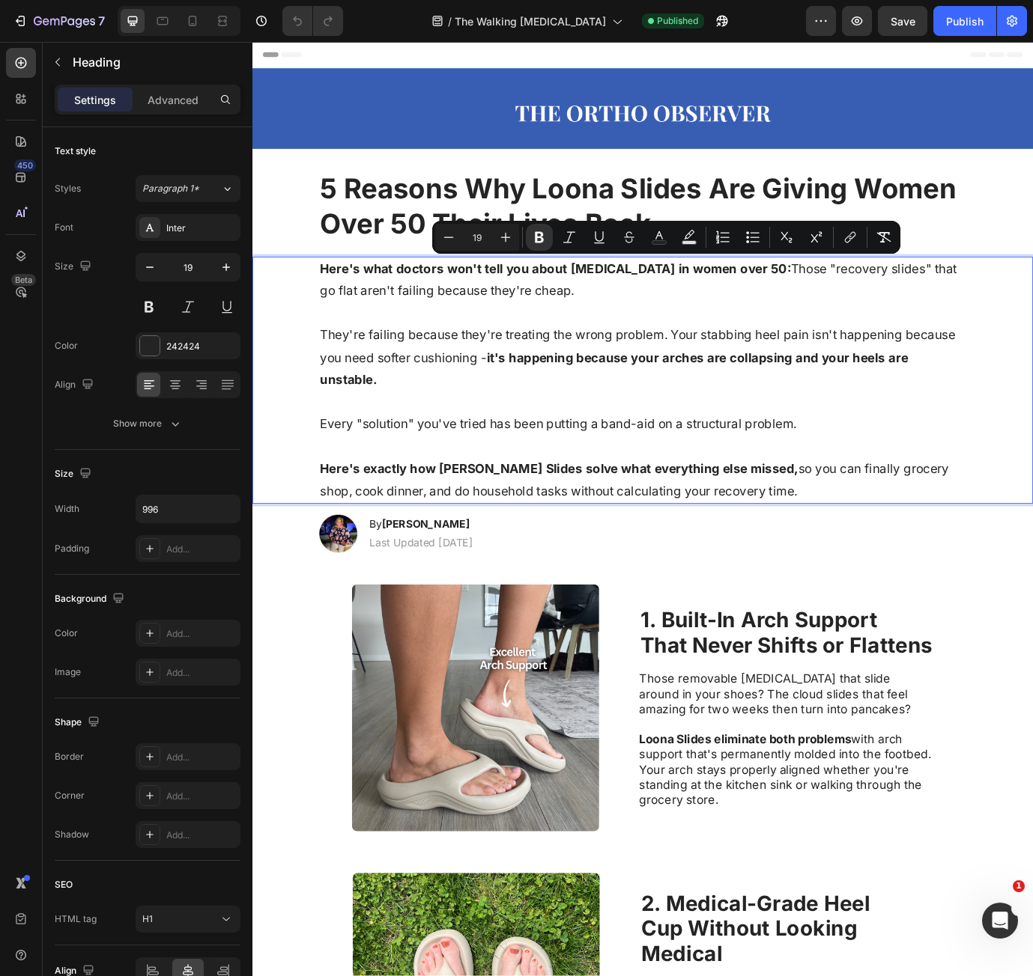
drag, startPoint x: 762, startPoint y: 559, endPoint x: 273, endPoint y: 309, distance: 549.2
click at [273, 309] on div "Here's what doctors won't tell you about [MEDICAL_DATA] in women over 50: Those…" at bounding box center [701, 432] width 869 height 285
copy p "Here's what doctors won't tell you about [MEDICAL_DATA] in women over 50: Those…"
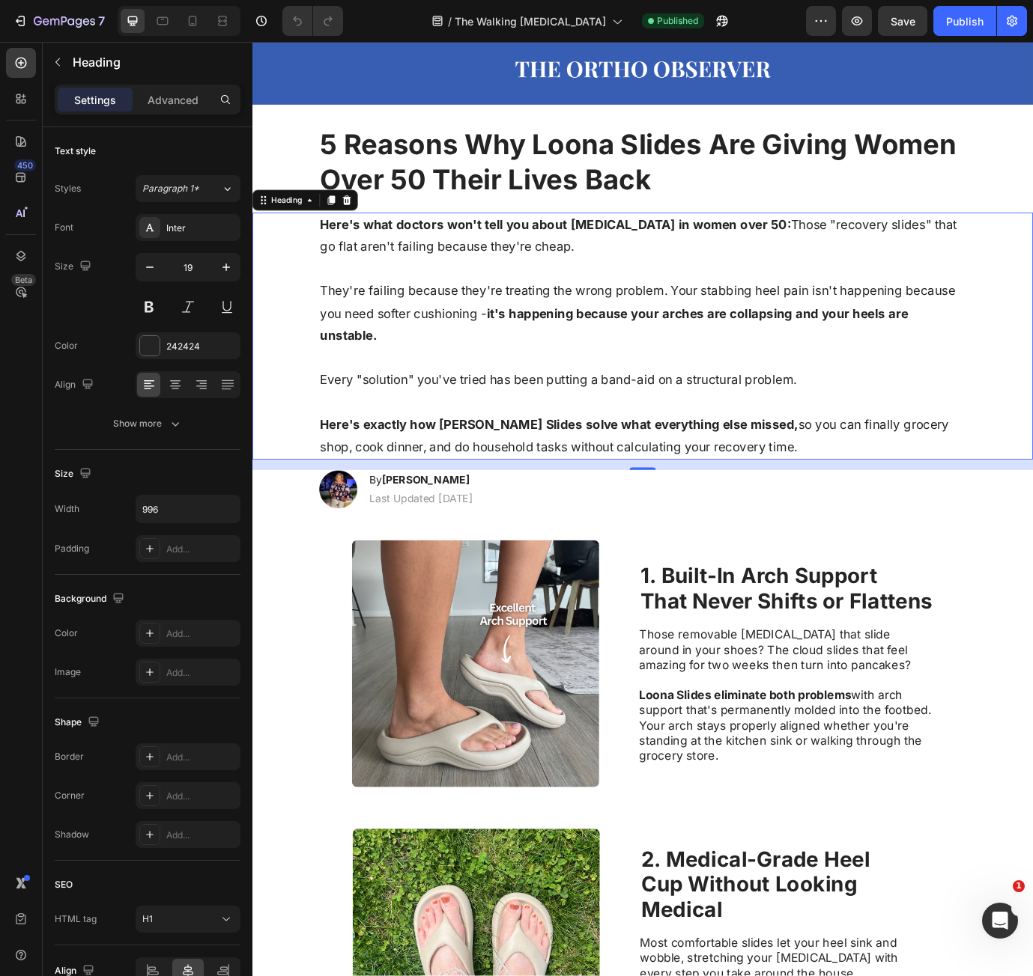
scroll to position [374, 0]
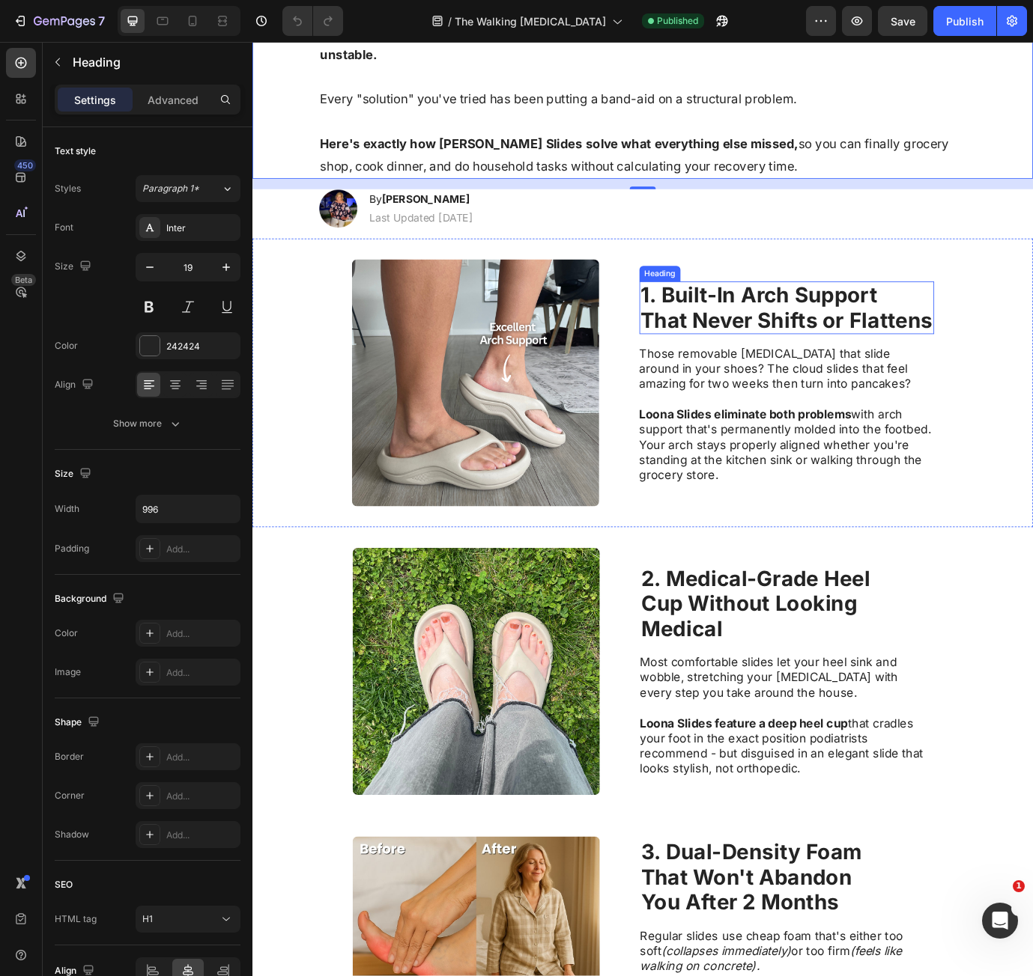
click at [875, 351] on strong "That Never Shifts or Flattens" at bounding box center [867, 362] width 336 height 29
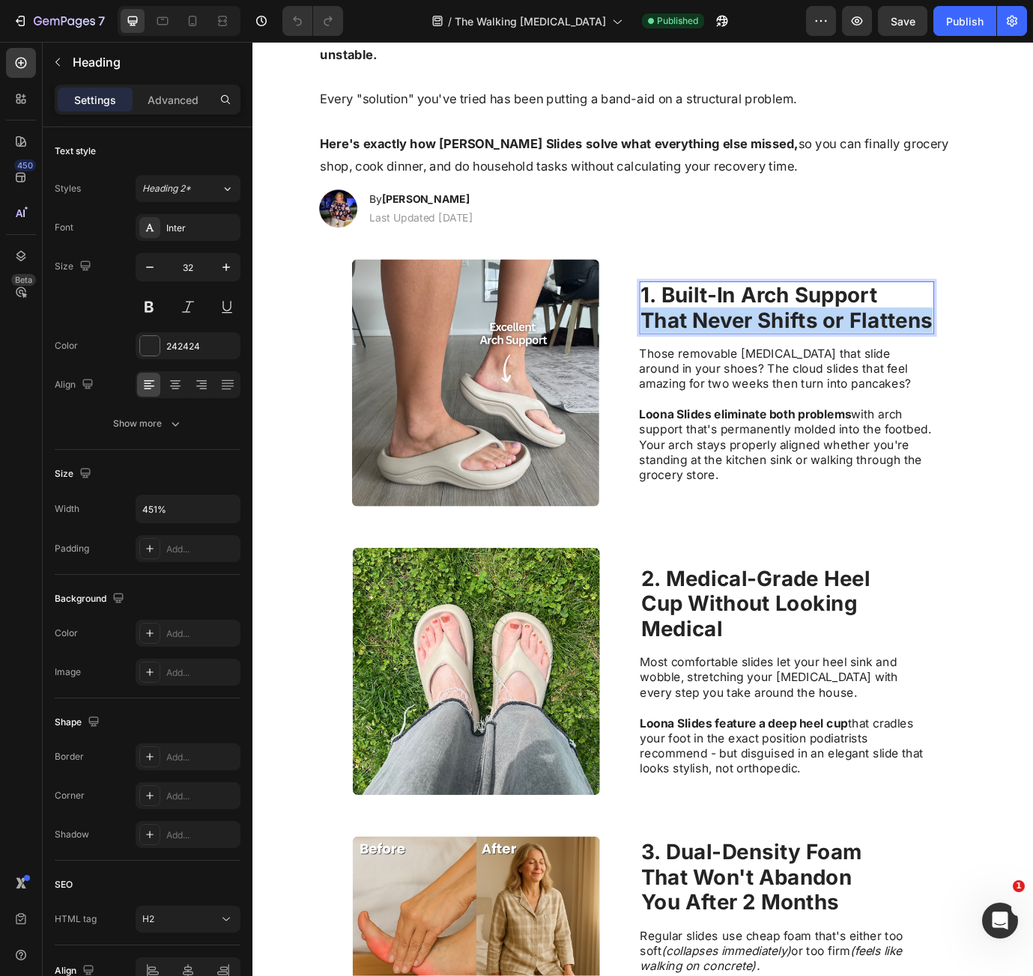
click at [875, 351] on strong "That Never Shifts or Flattens" at bounding box center [867, 362] width 336 height 29
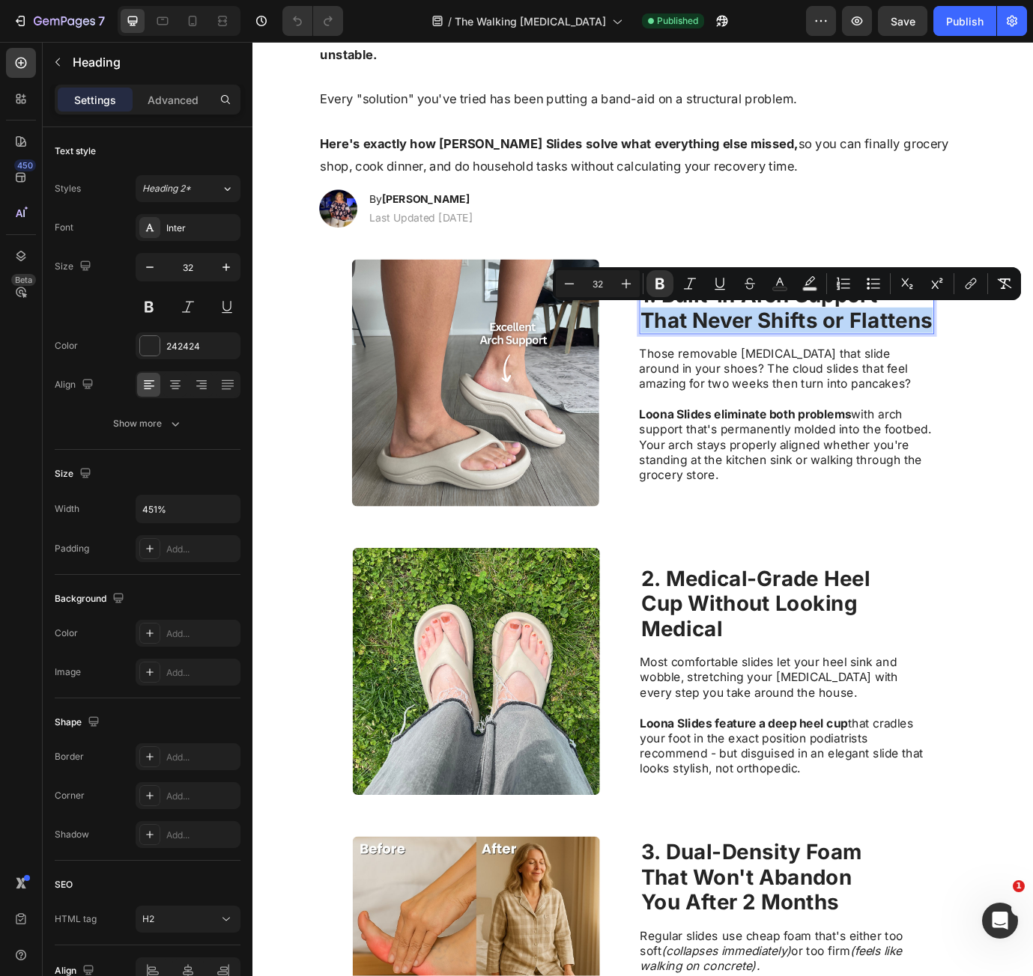
click at [1026, 367] on strong "That Never Shifts or Flattens" at bounding box center [867, 362] width 336 height 29
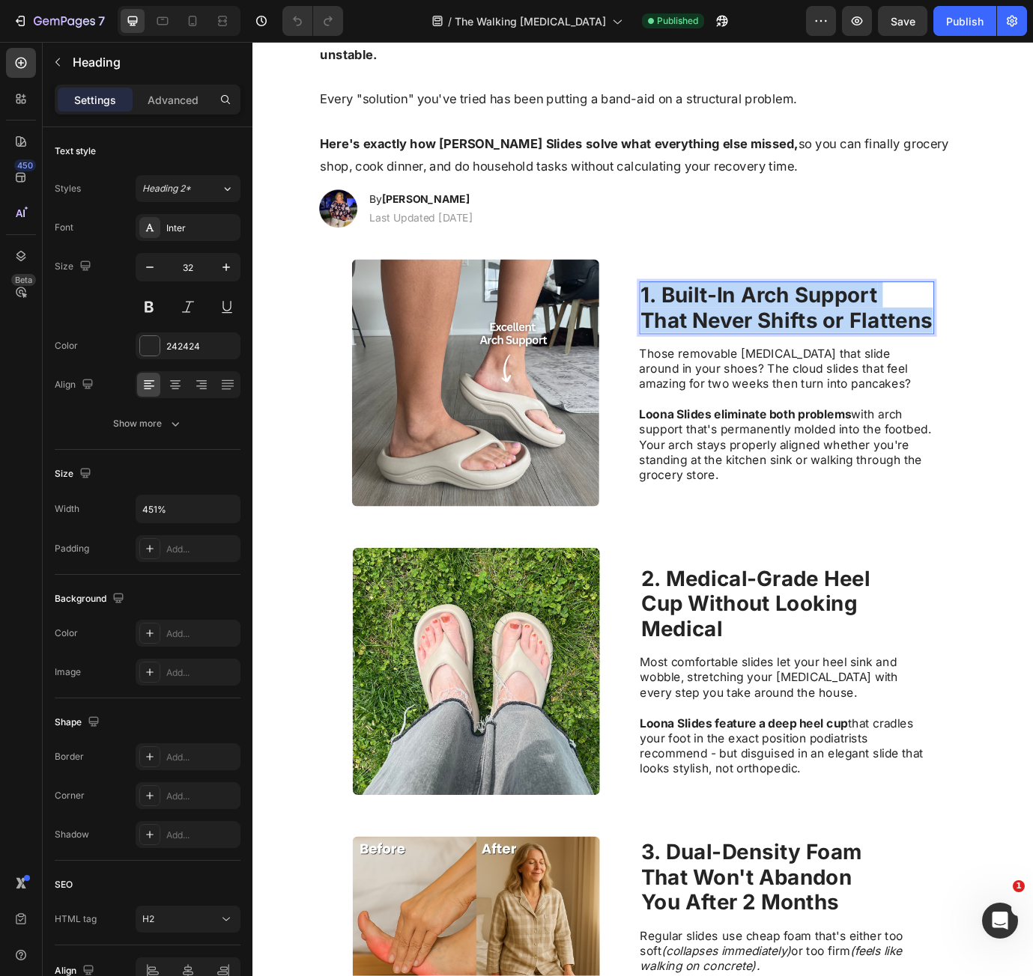
drag, startPoint x: 1026, startPoint y: 367, endPoint x: 1112, endPoint y: 386, distance: 88.1
click at [698, 318] on h2 "1. Built-In Arch Support That Never Shifts or Flattens" at bounding box center [867, 348] width 339 height 61
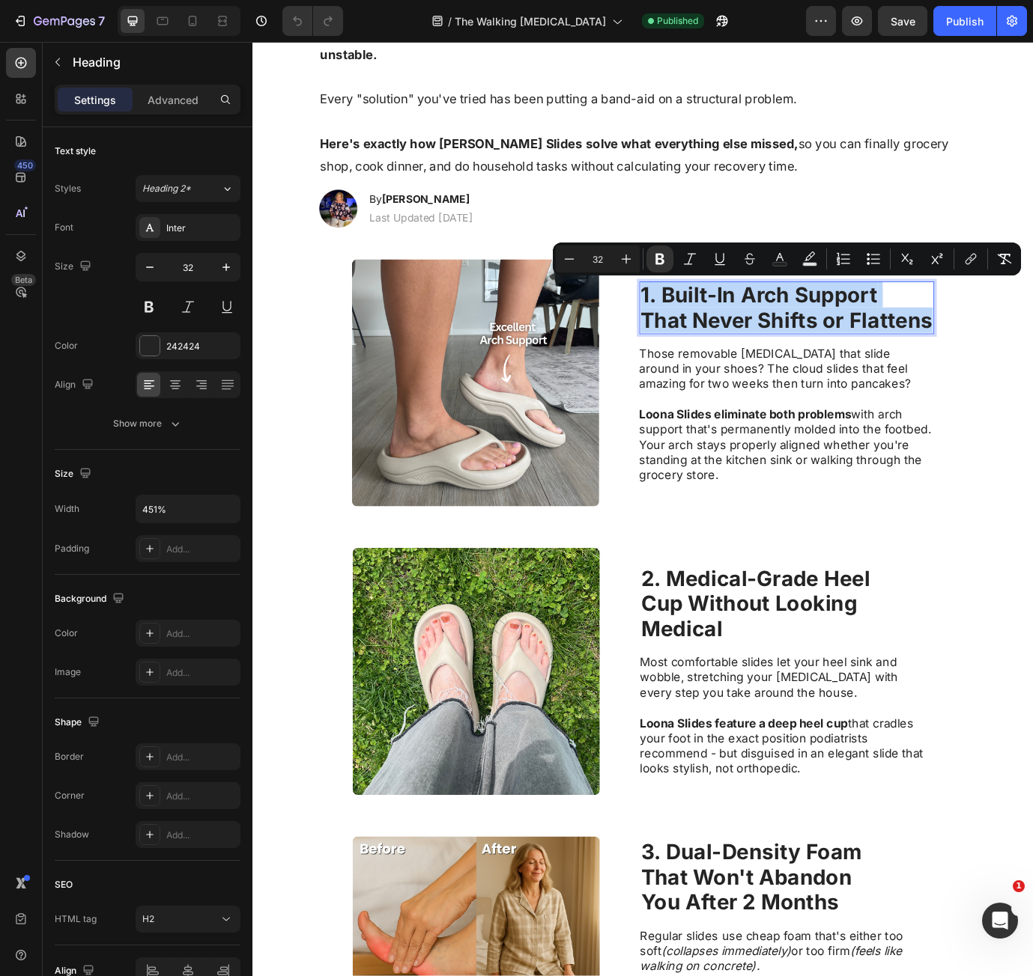
copy p "1. Built-In Arch Support That Never Shifts or Flattens"
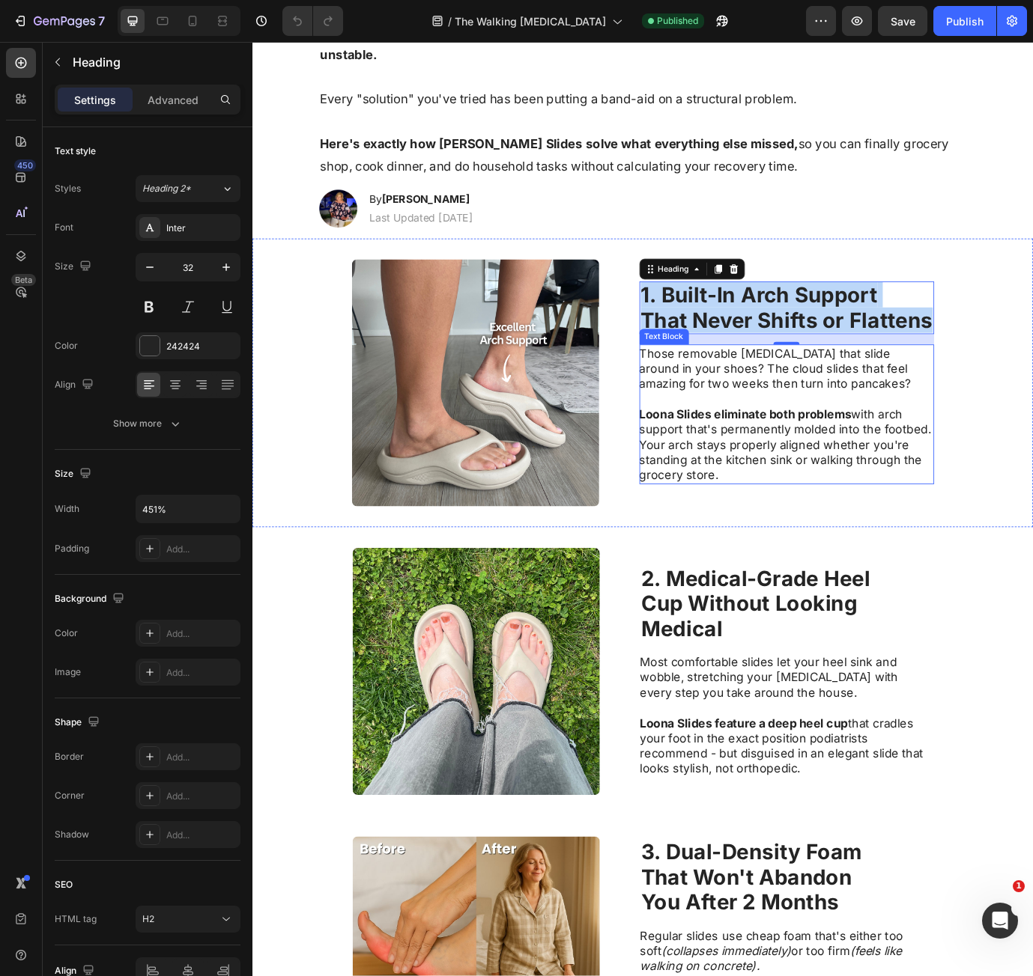
click at [759, 436] on p "Those removable [MEDICAL_DATA] that slide around in your shoes? The cloud slide…" at bounding box center [866, 418] width 336 height 52
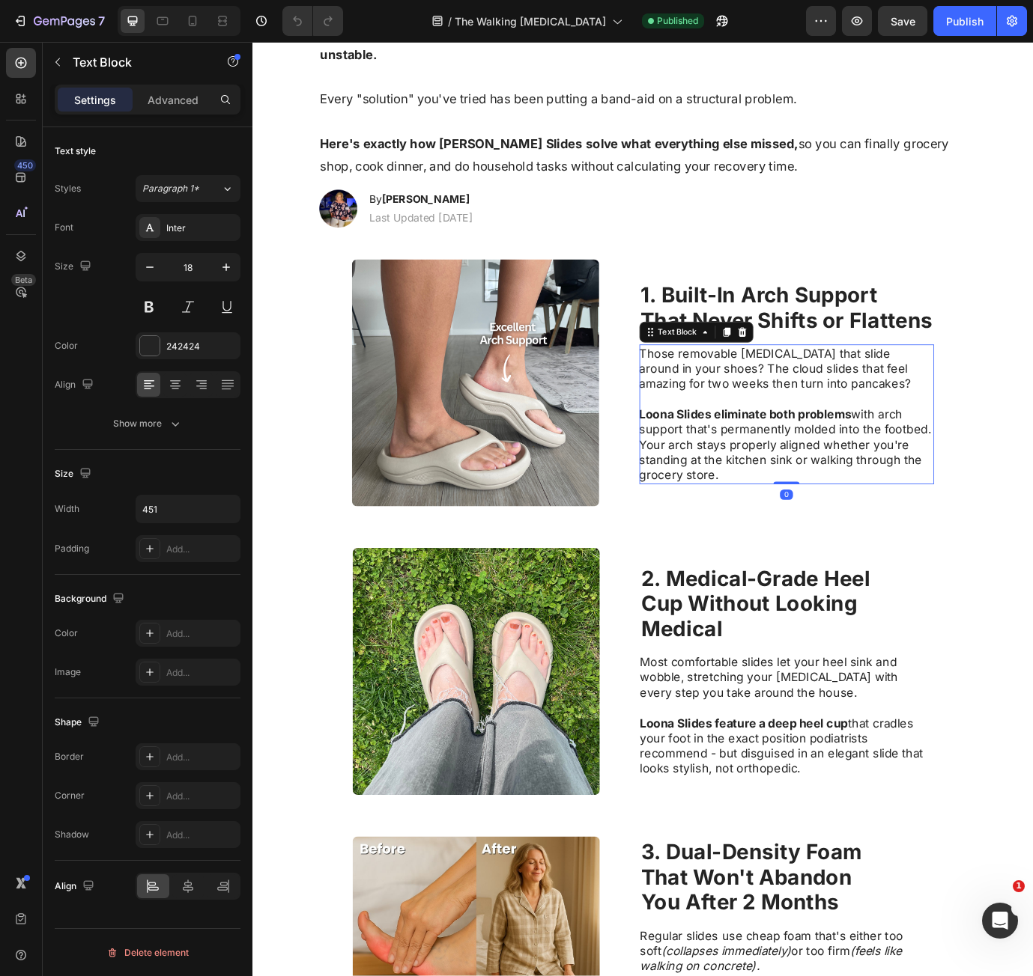
click at [717, 401] on p "Those removable [MEDICAL_DATA] that slide around in your shoes? The cloud slide…" at bounding box center [866, 418] width 336 height 52
drag, startPoint x: 717, startPoint y: 401, endPoint x: 1131, endPoint y: 592, distance: 455.7
click at [836, 535] on div "Those removable [MEDICAL_DATA] that slide around in your shoes? The cloud slide…" at bounding box center [867, 471] width 338 height 161
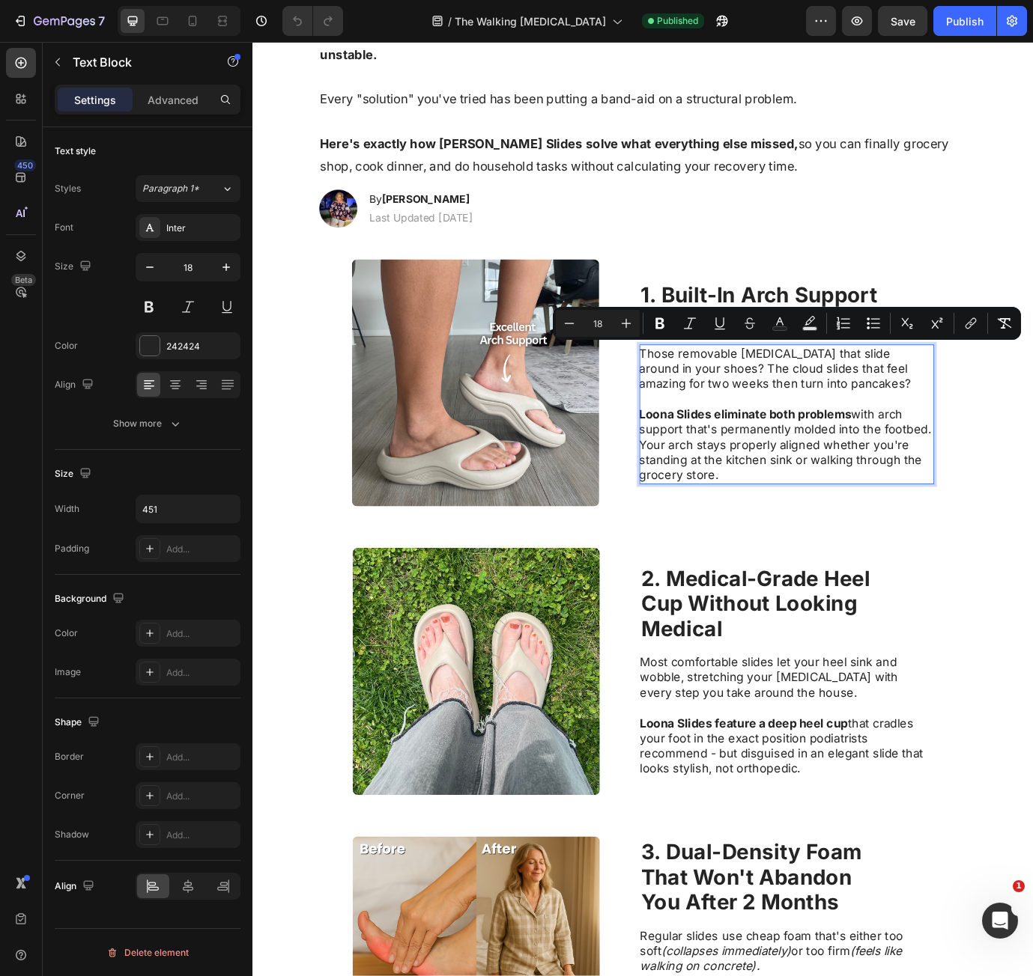
copy div "Those removable [MEDICAL_DATA] that slide around in your shoes? The cloud slide…"
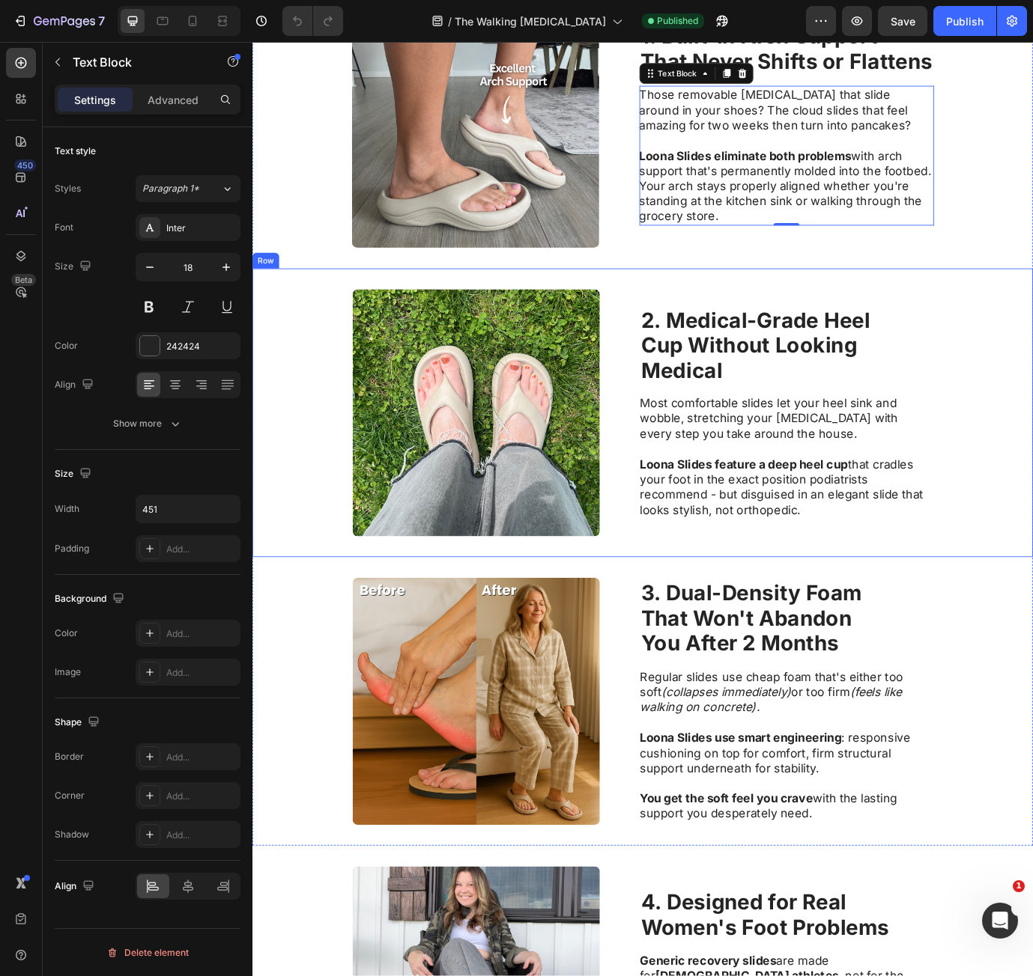
scroll to position [674, 0]
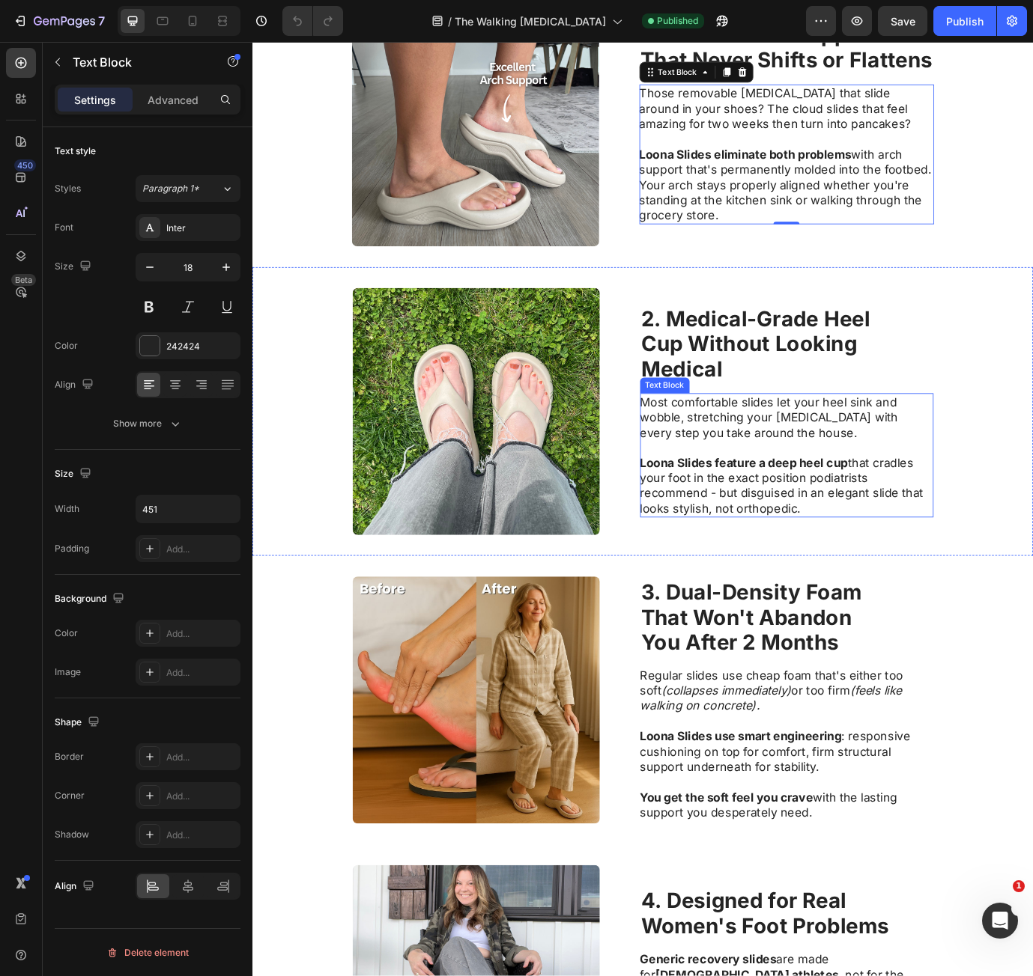
click at [799, 386] on strong "Cup Without Looking" at bounding box center [824, 389] width 249 height 29
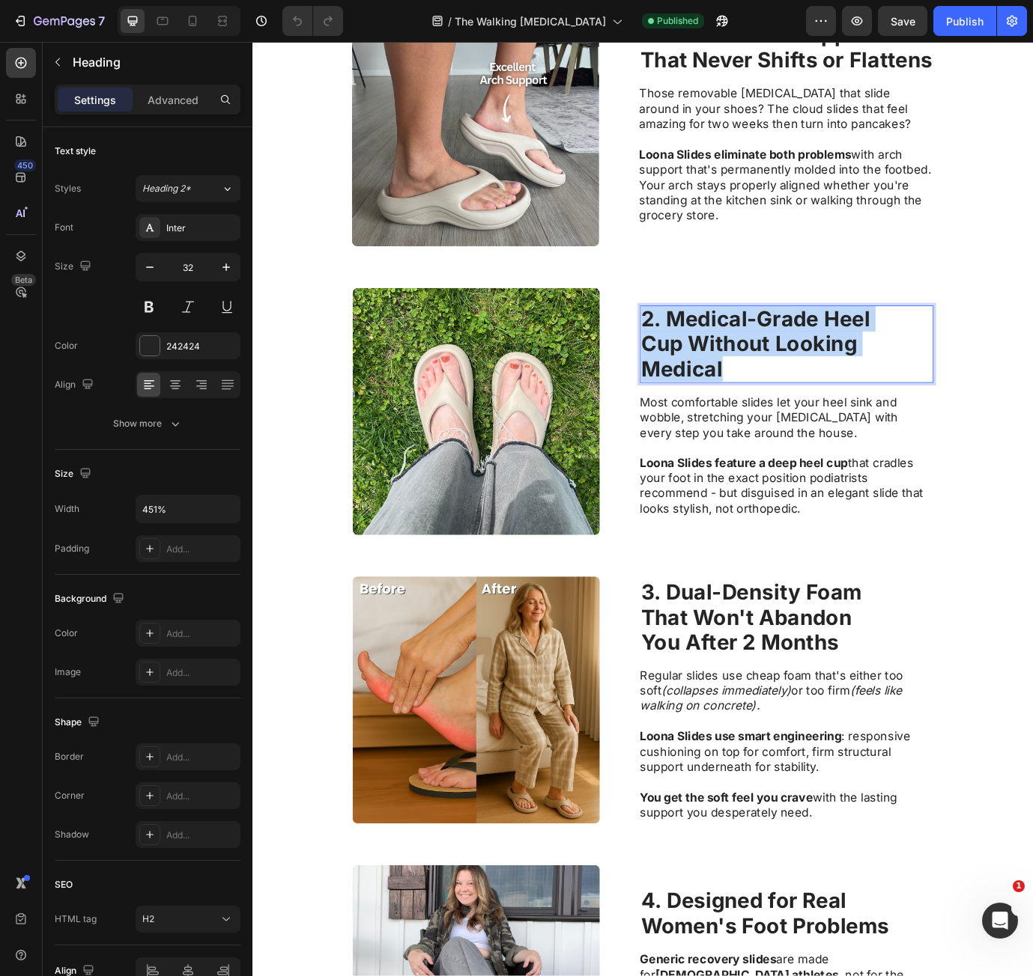
drag, startPoint x: 780, startPoint y: 426, endPoint x: 695, endPoint y: 372, distance: 100.3
click at [700, 372] on p "2. Medical-Grade Heel Cup Without Looking Medical" at bounding box center [867, 390] width 335 height 86
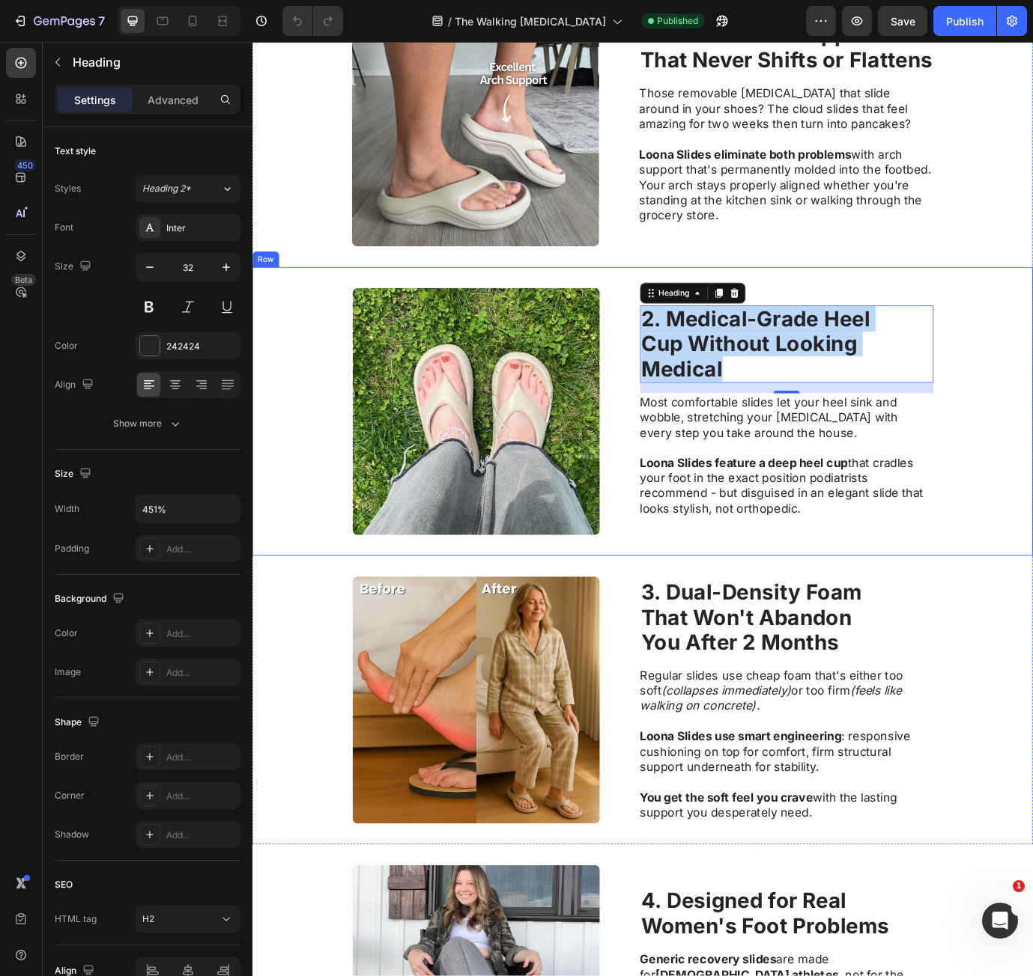
click at [722, 496] on p "Most comfortable slides let your heel sink and wobble, stretching your [MEDICAL…" at bounding box center [867, 475] width 336 height 52
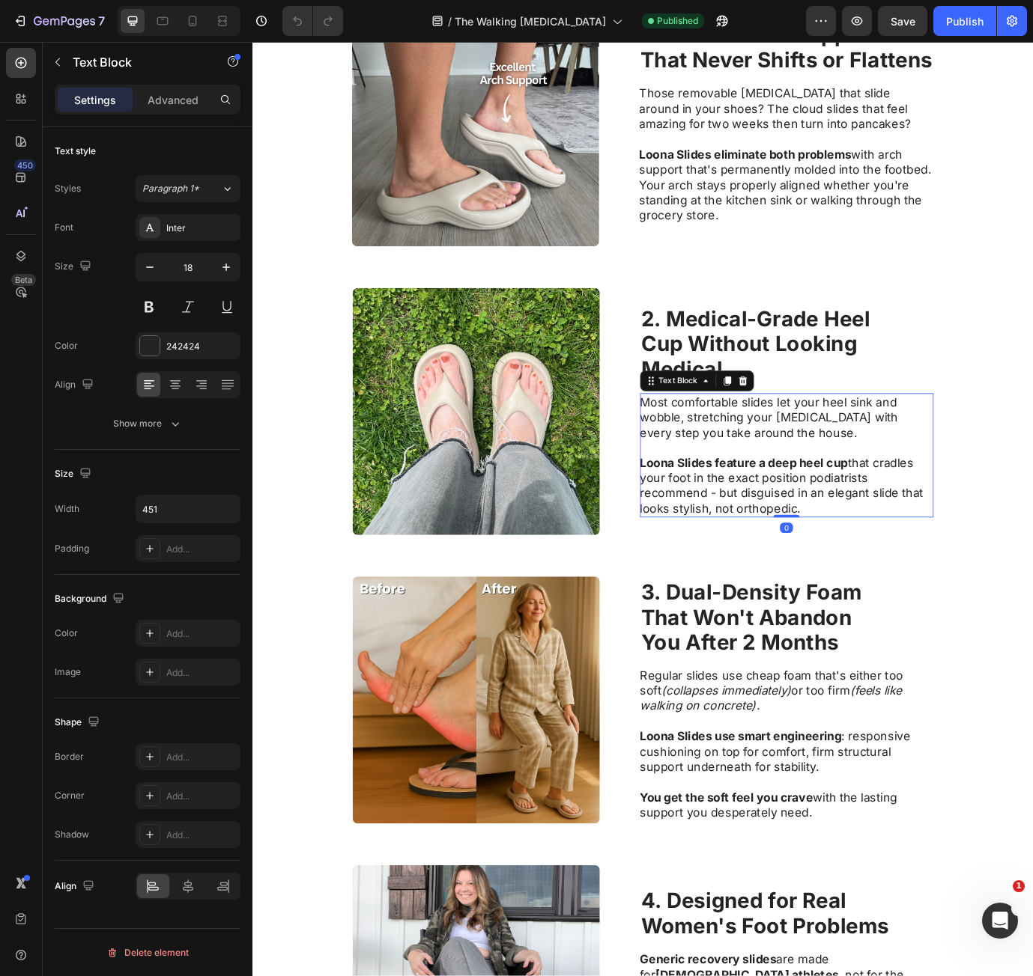
click at [711, 465] on p "Most comfortable slides let your heel sink and wobble, stretching your [MEDICAL…" at bounding box center [867, 475] width 336 height 52
drag, startPoint x: 711, startPoint y: 465, endPoint x: 894, endPoint y: 573, distance: 212.8
click at [894, 573] on div "Most comfortable slides let your heel sink and wobble, stretching your [MEDICAL…" at bounding box center [868, 518] width 338 height 143
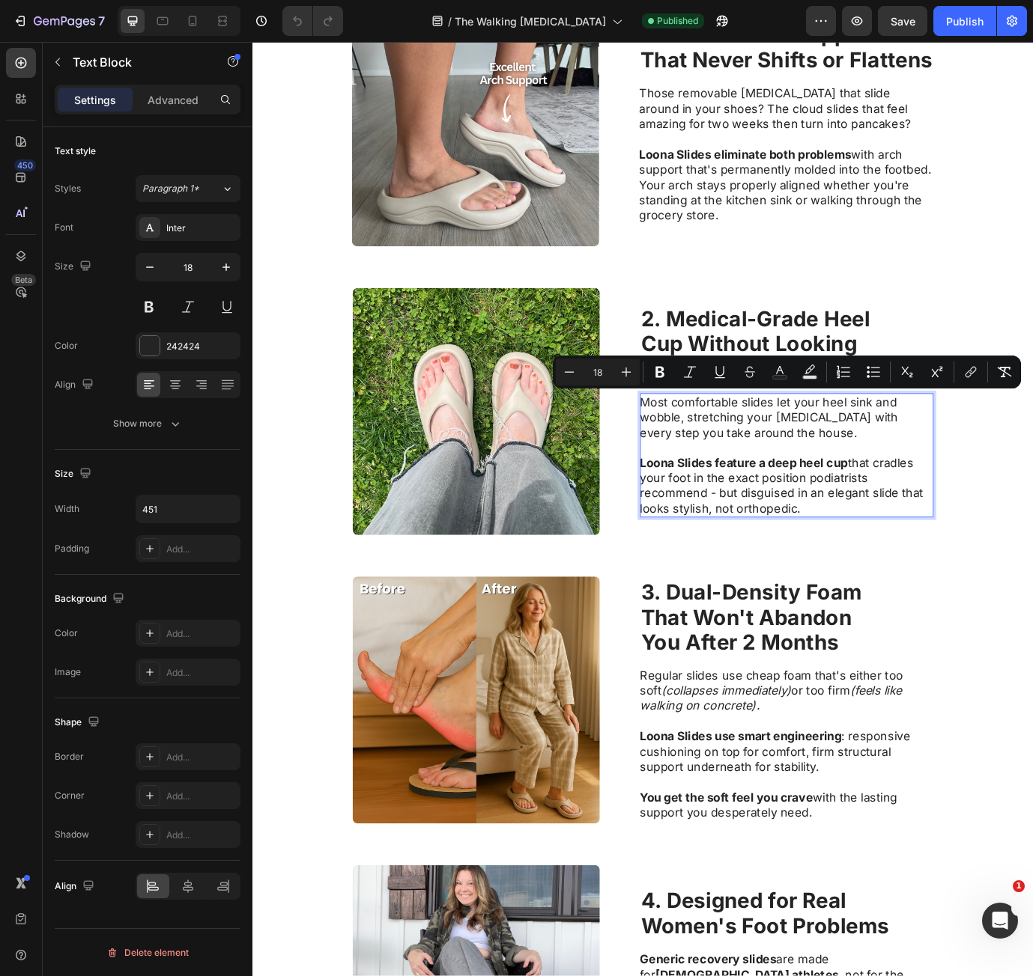
copy div "Most comfortable slides let your heel sink and wobble, stretching your [MEDICAL…"
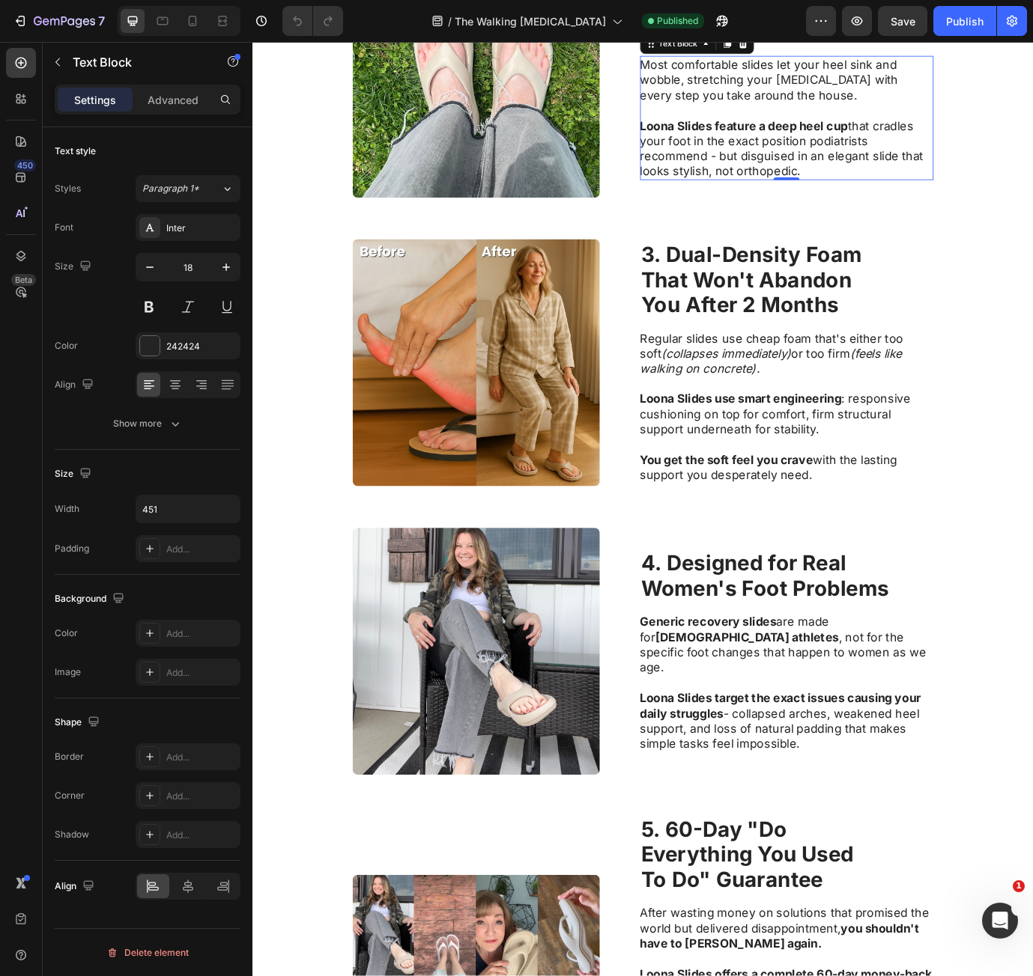
scroll to position [1123, 0]
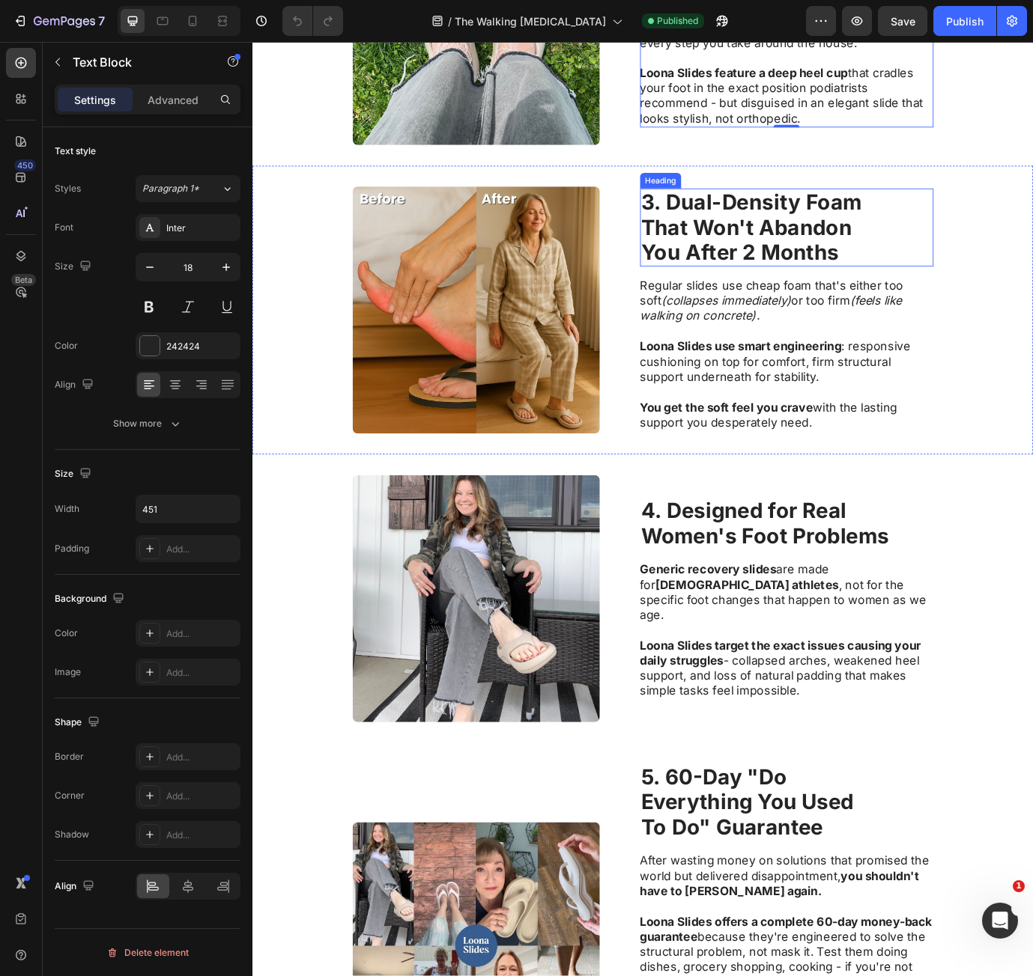
click at [834, 262] on strong "That Won't Abandon" at bounding box center [821, 255] width 243 height 29
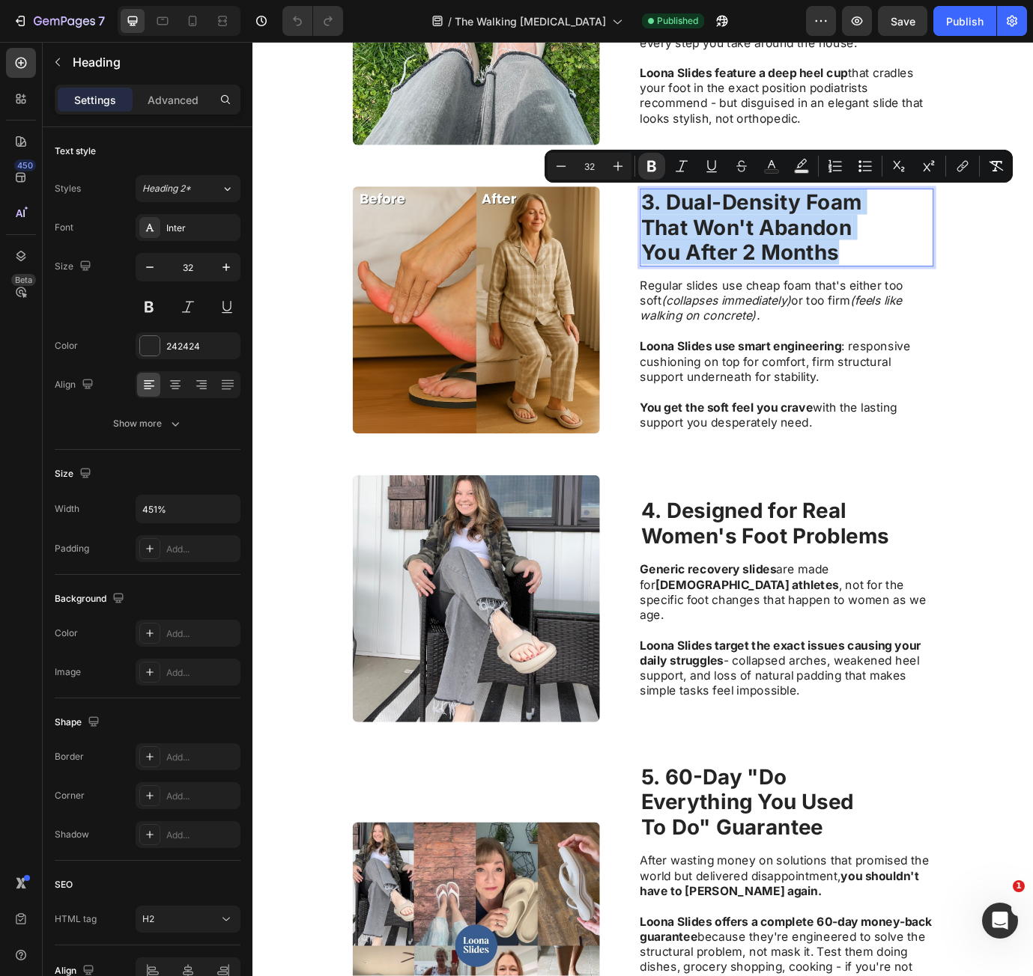
drag, startPoint x: 699, startPoint y: 226, endPoint x: 916, endPoint y: 279, distance: 222.7
click at [916, 278] on p "3. Dual-Density Foam That Won't Abandon You After 2 Months" at bounding box center [867, 256] width 335 height 86
copy p "3. Dual-Density Foam That Won't Abandon You After 2 Months"
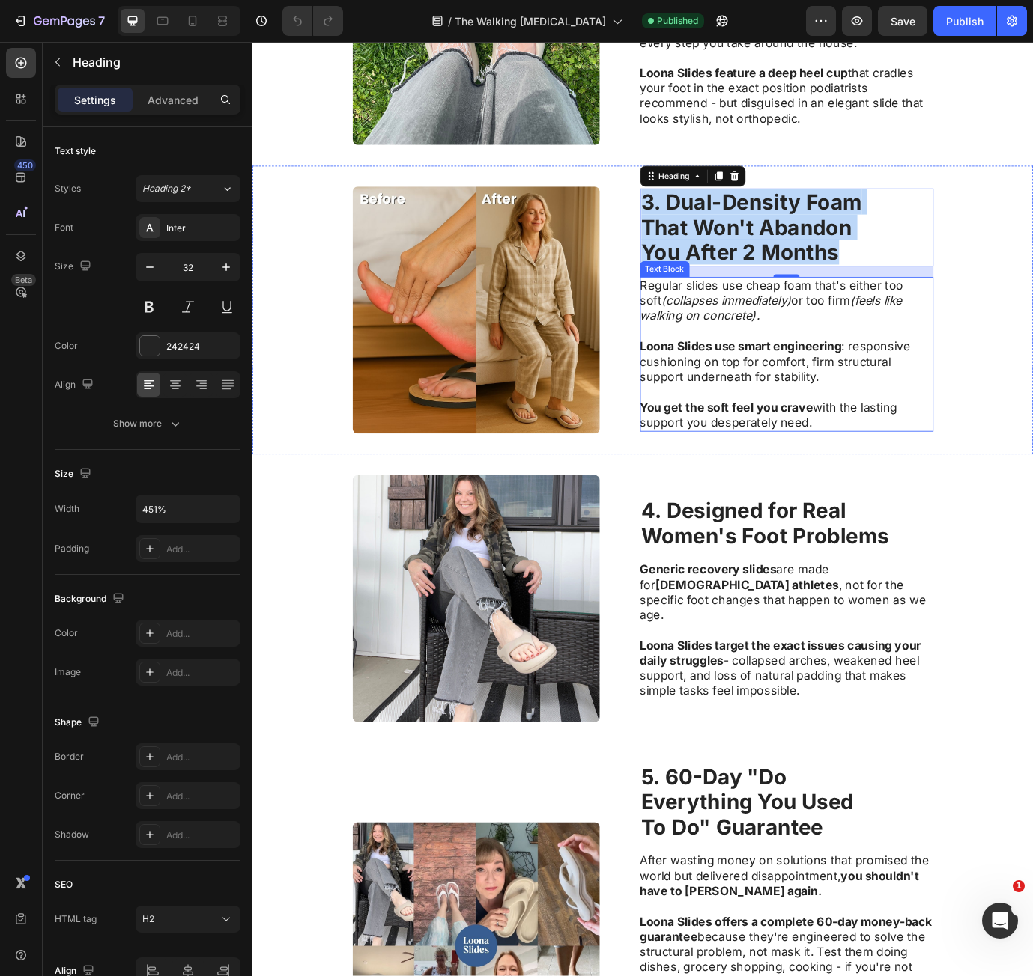
click at [723, 345] on icon "(collapses immediately)" at bounding box center [798, 340] width 150 height 16
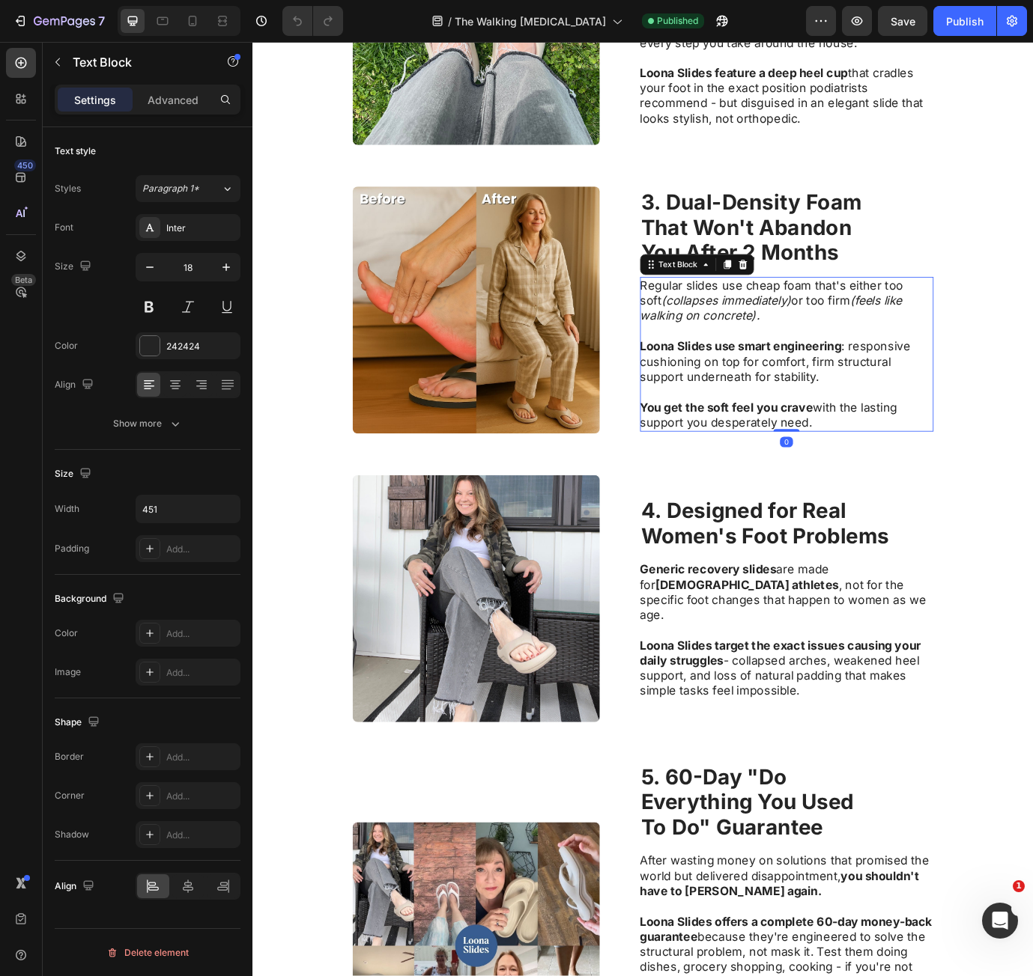
click at [717, 327] on p "Regular slides use cheap foam that's either too soft (collapses immediately) or…" at bounding box center [867, 341] width 336 height 52
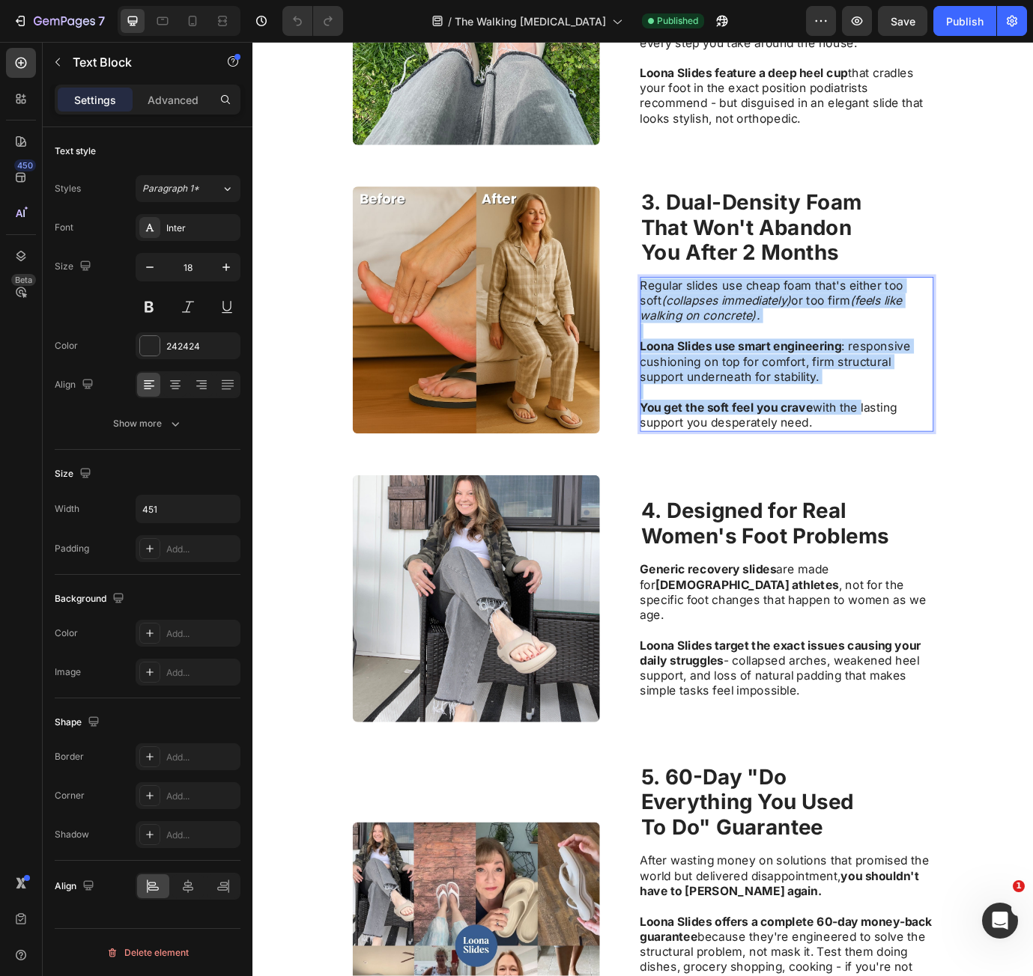
drag, startPoint x: 717, startPoint y: 327, endPoint x: 937, endPoint y: 473, distance: 263.1
click at [937, 473] on div "Regular slides use cheap foam that's either too soft (collapses immediately) or…" at bounding box center [868, 402] width 338 height 178
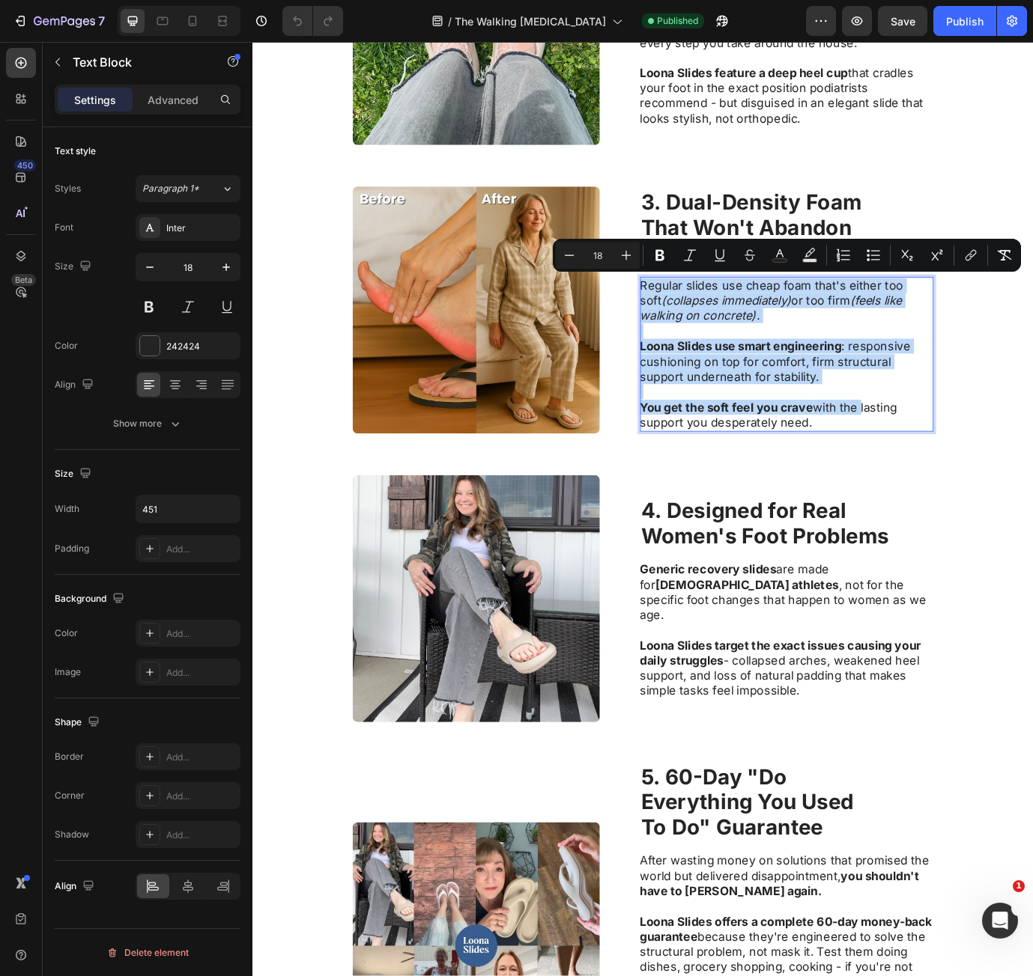
copy div "Regular slides use cheap foam that's either too soft (collapses immediately) or…"
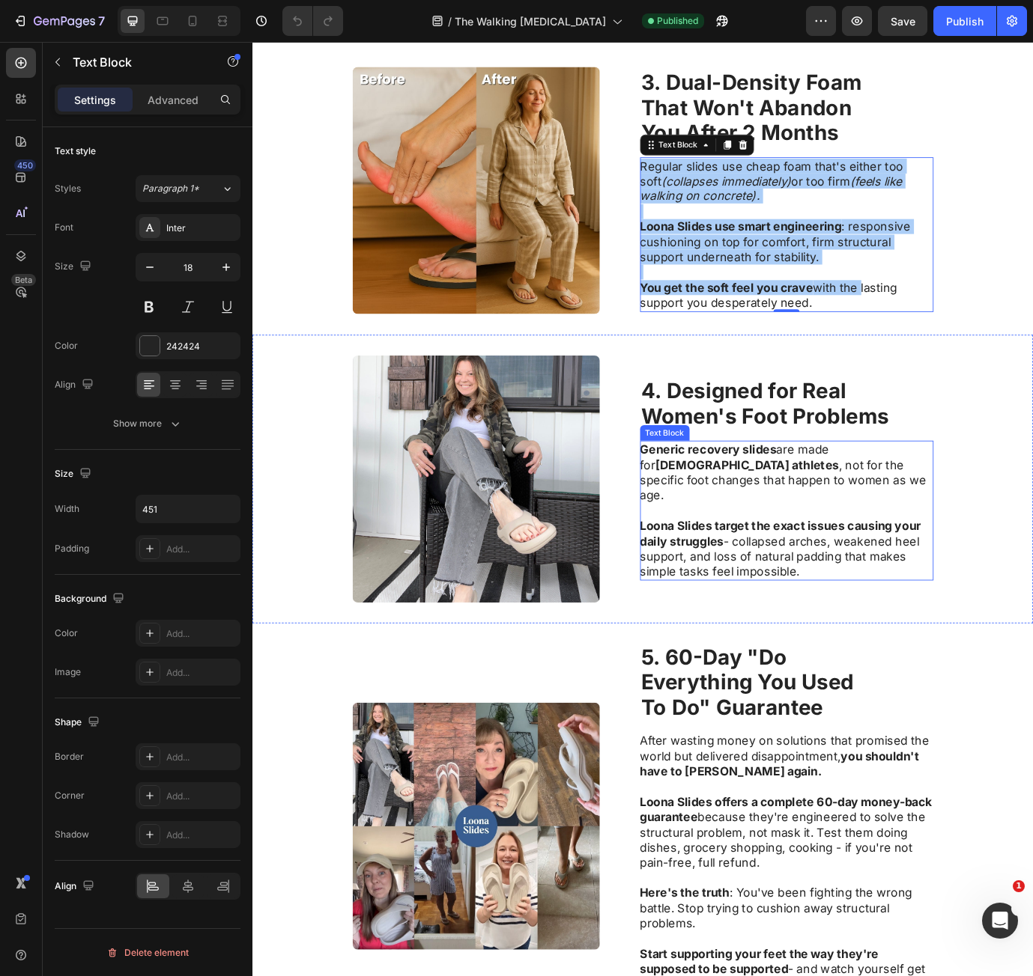
scroll to position [1273, 0]
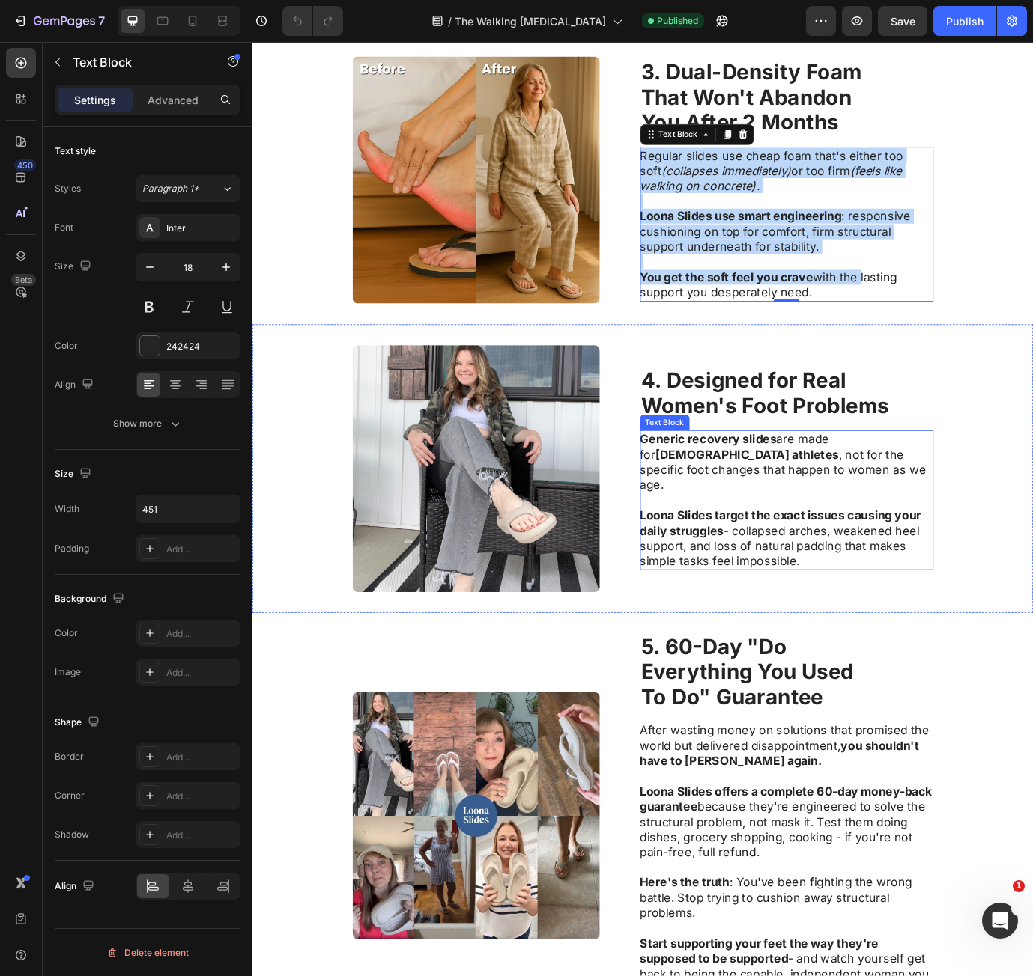
click at [794, 458] on strong "Women's Foot Problems" at bounding box center [842, 461] width 285 height 29
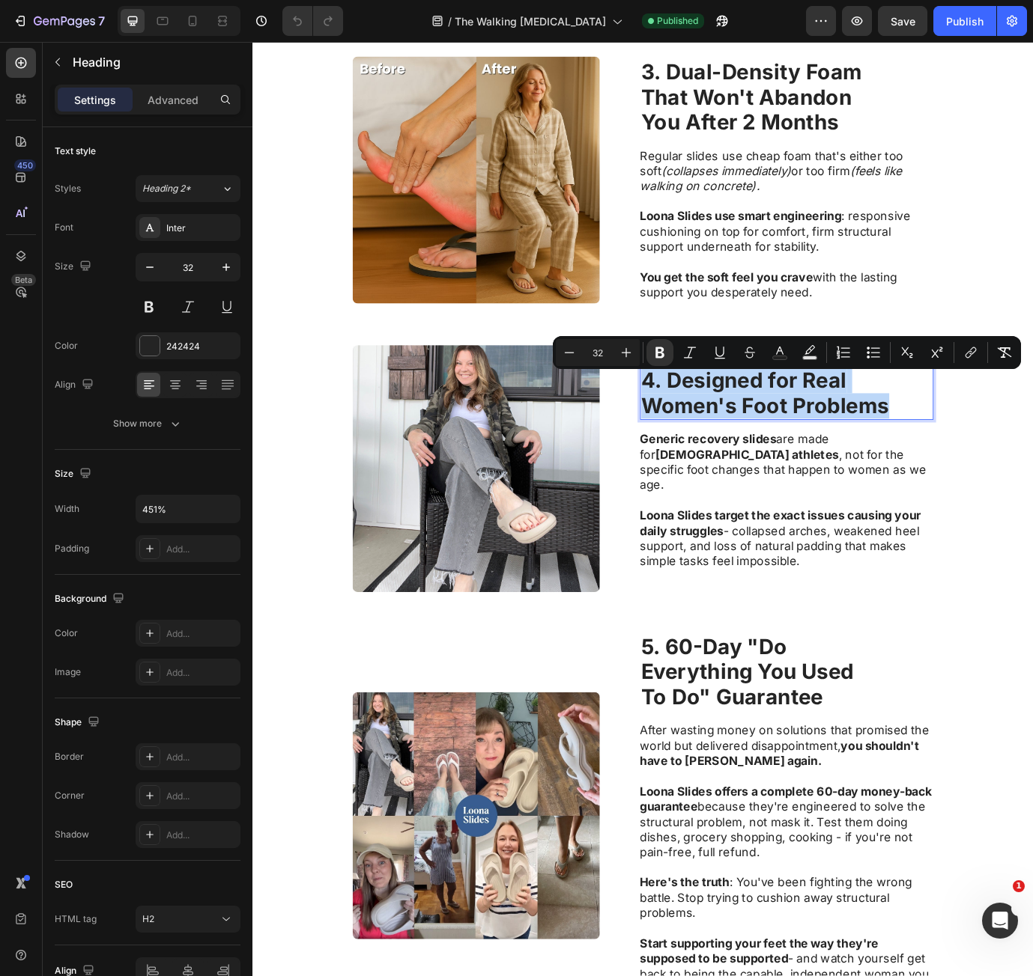
drag, startPoint x: 699, startPoint y: 445, endPoint x: 993, endPoint y: 483, distance: 296.0
click at [991, 476] on p "4. Designed for Real Women's Foot Problems" at bounding box center [867, 448] width 335 height 58
copy p "4. Designed for Real Women's Foot Problems"
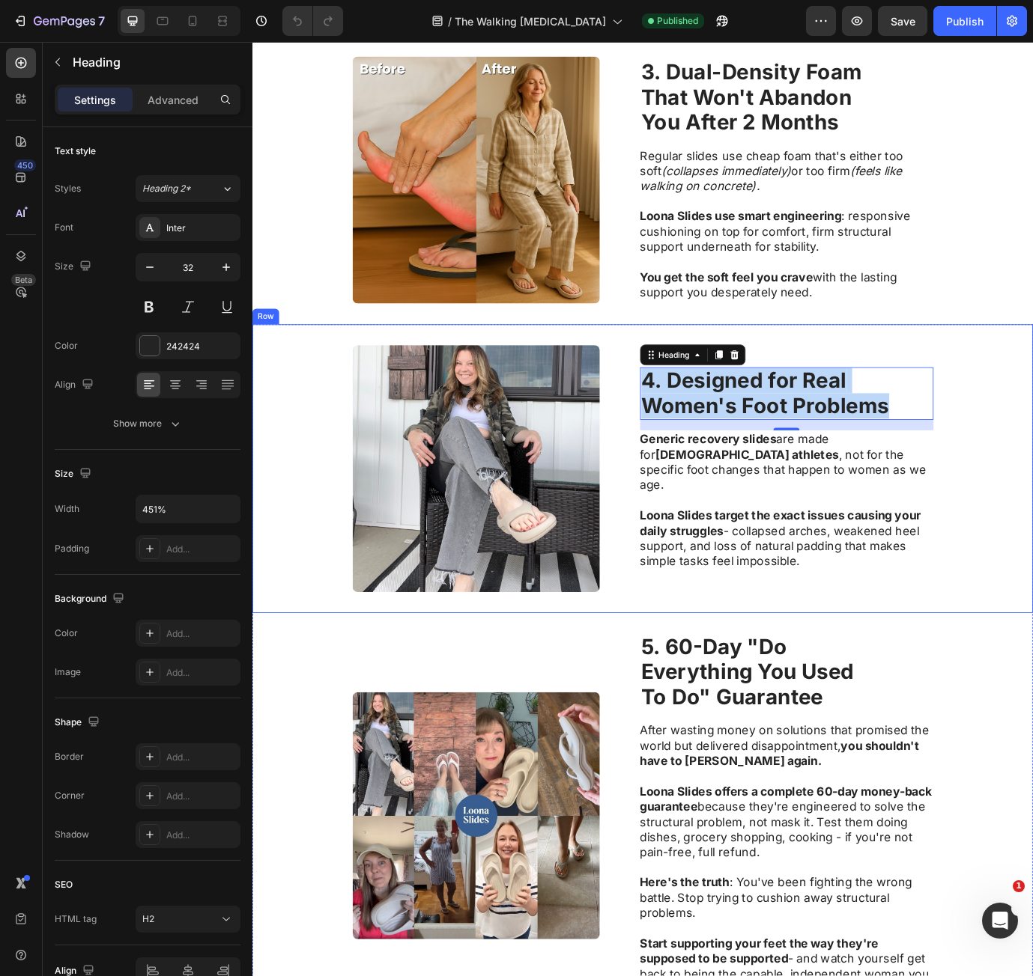
click at [767, 580] on strong "Loona Slides target the exact issues causing your daily struggles" at bounding box center [860, 596] width 323 height 33
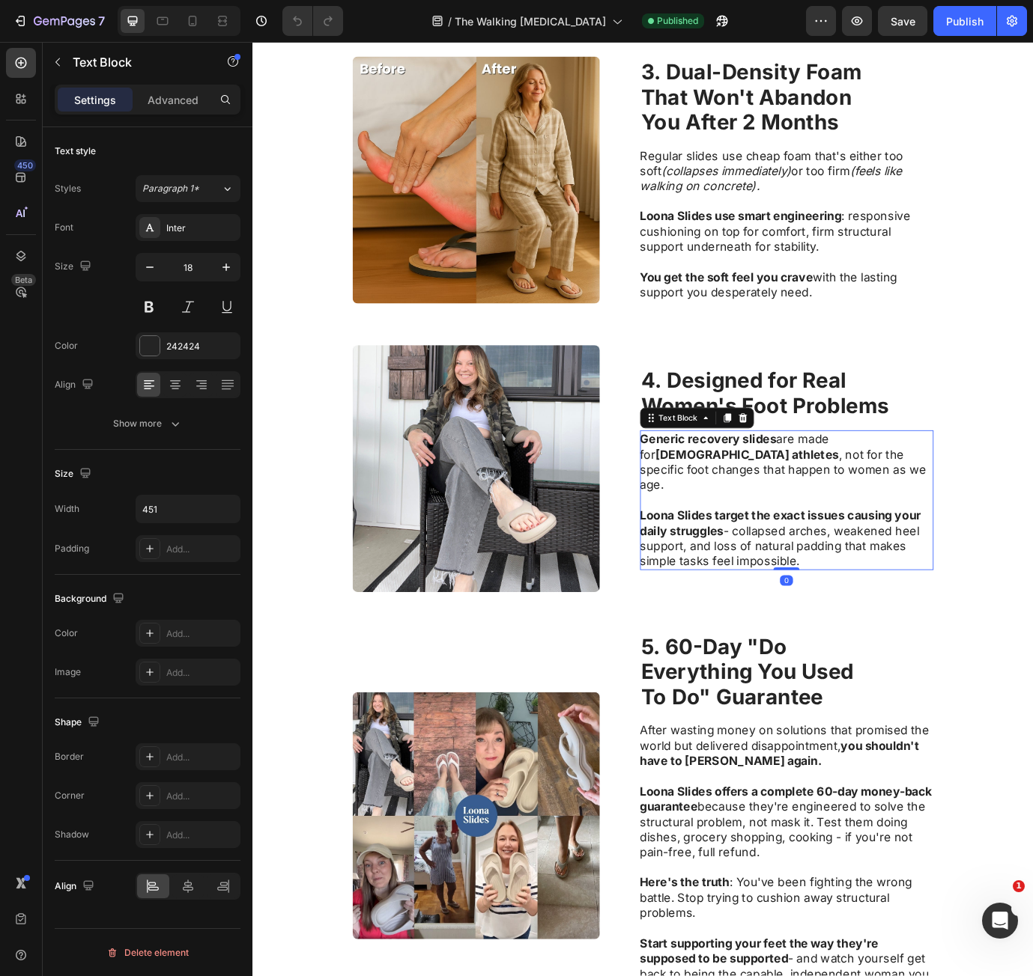
click at [717, 508] on strong "Generic recovery slides" at bounding box center [777, 500] width 157 height 16
drag, startPoint x: 717, startPoint y: 510, endPoint x: 930, endPoint y: 640, distance: 250.0
click at [930, 640] on div "Generic recovery slides are made for [DEMOGRAPHIC_DATA] athletes , not for the …" at bounding box center [868, 570] width 338 height 161
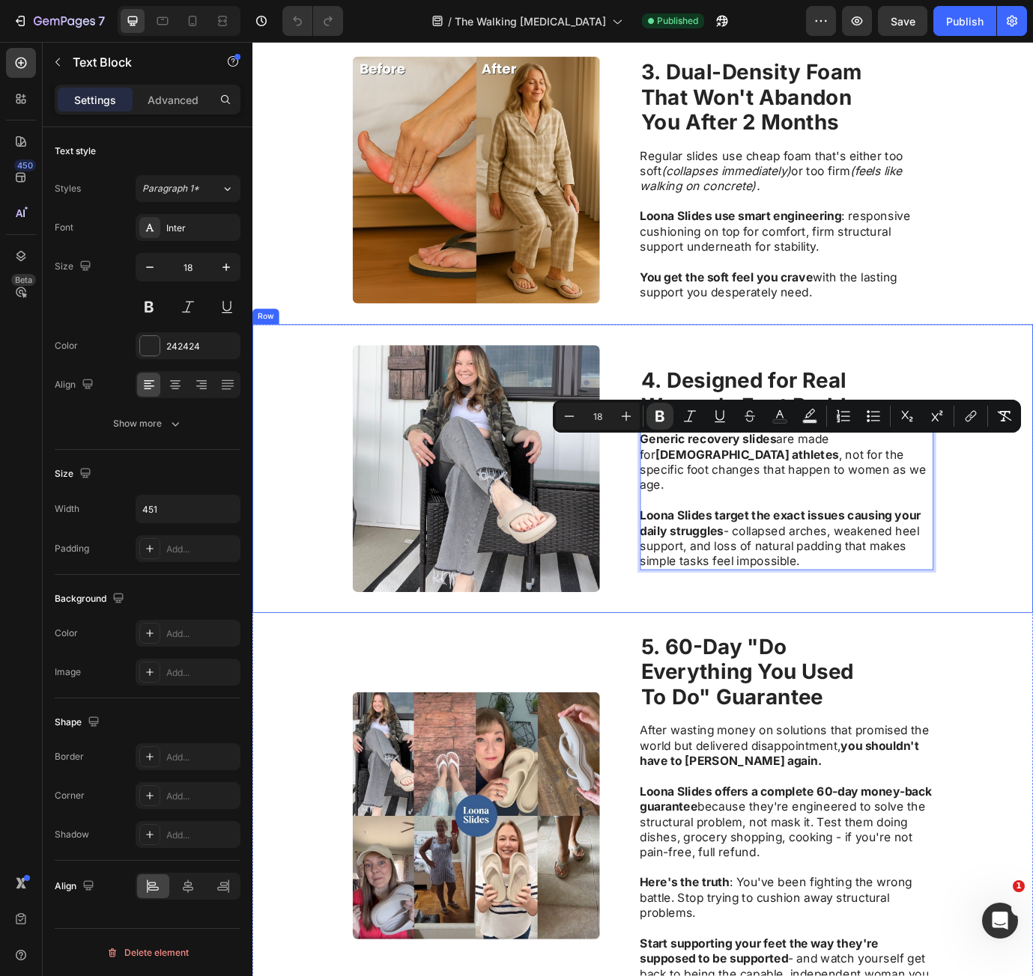
copy div "Generic recovery slides are made for [DEMOGRAPHIC_DATA] athletes , not for the …"
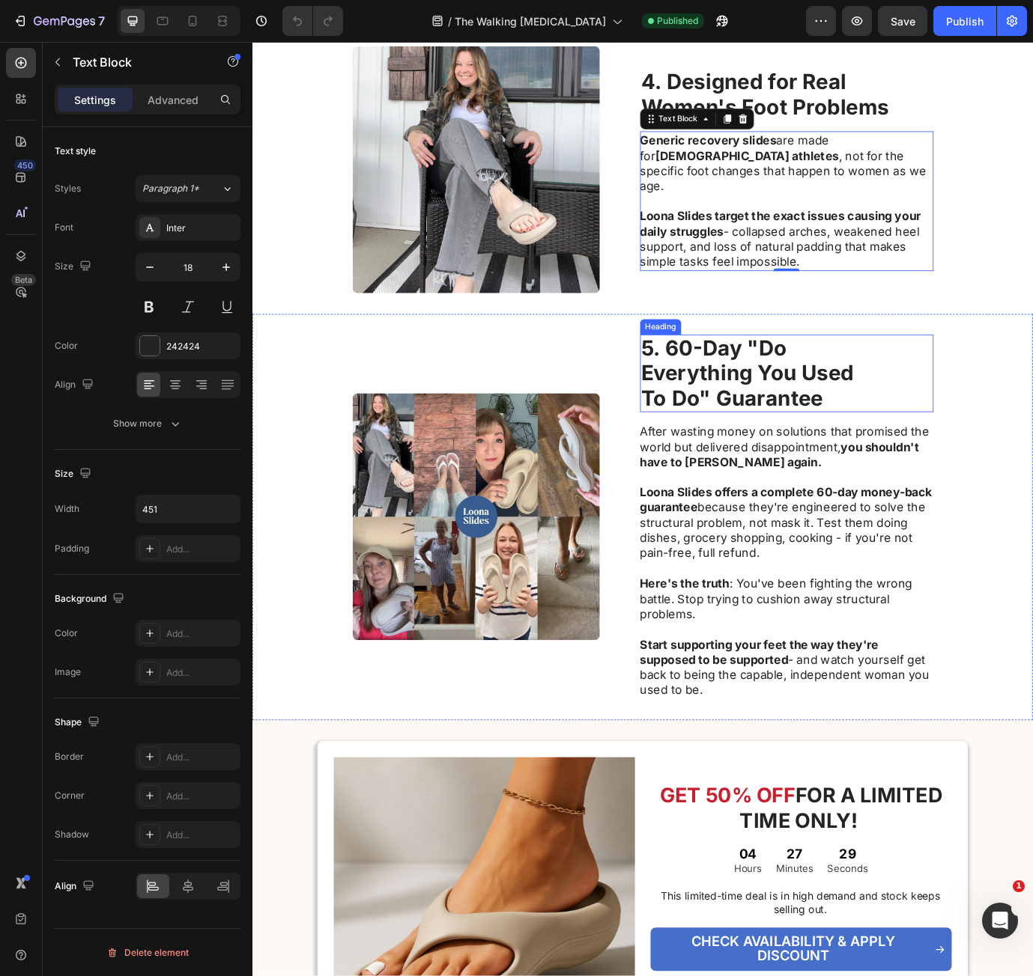
scroll to position [1647, 0]
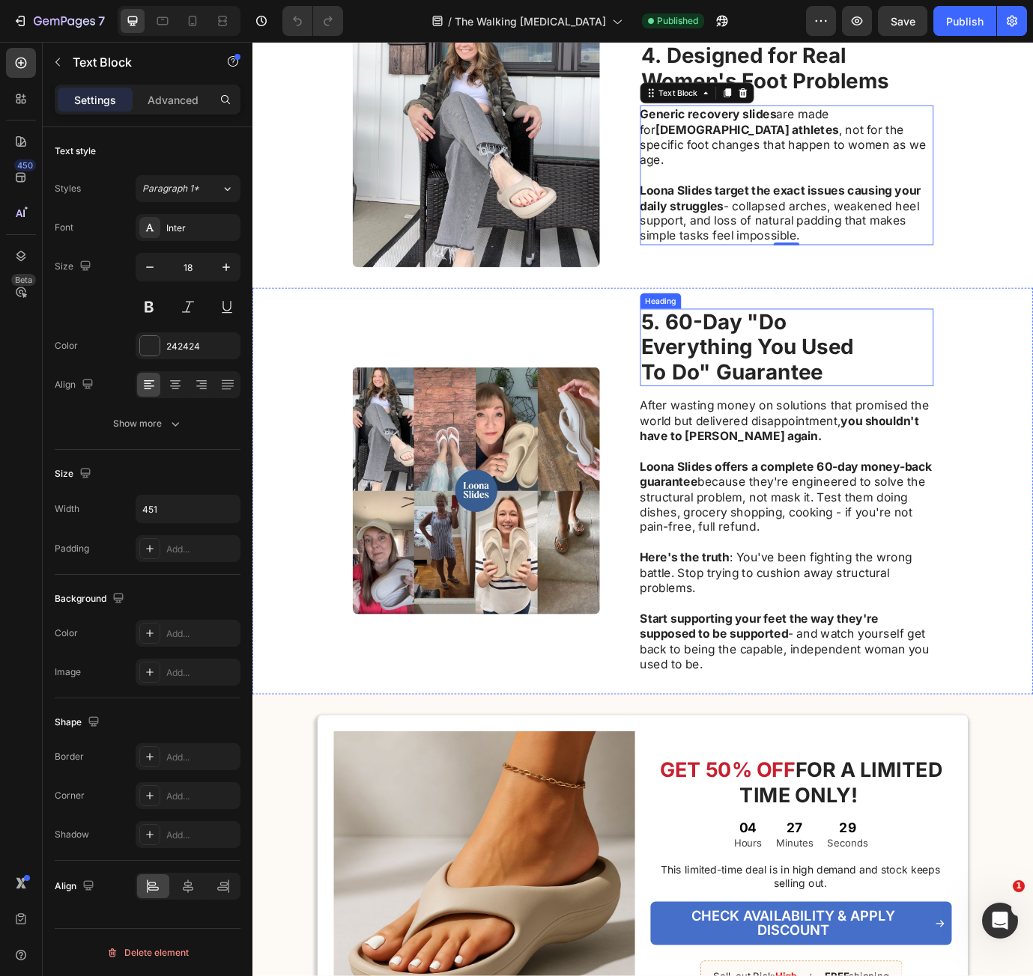
click at [804, 385] on strong "Everything You Used" at bounding box center [822, 393] width 245 height 29
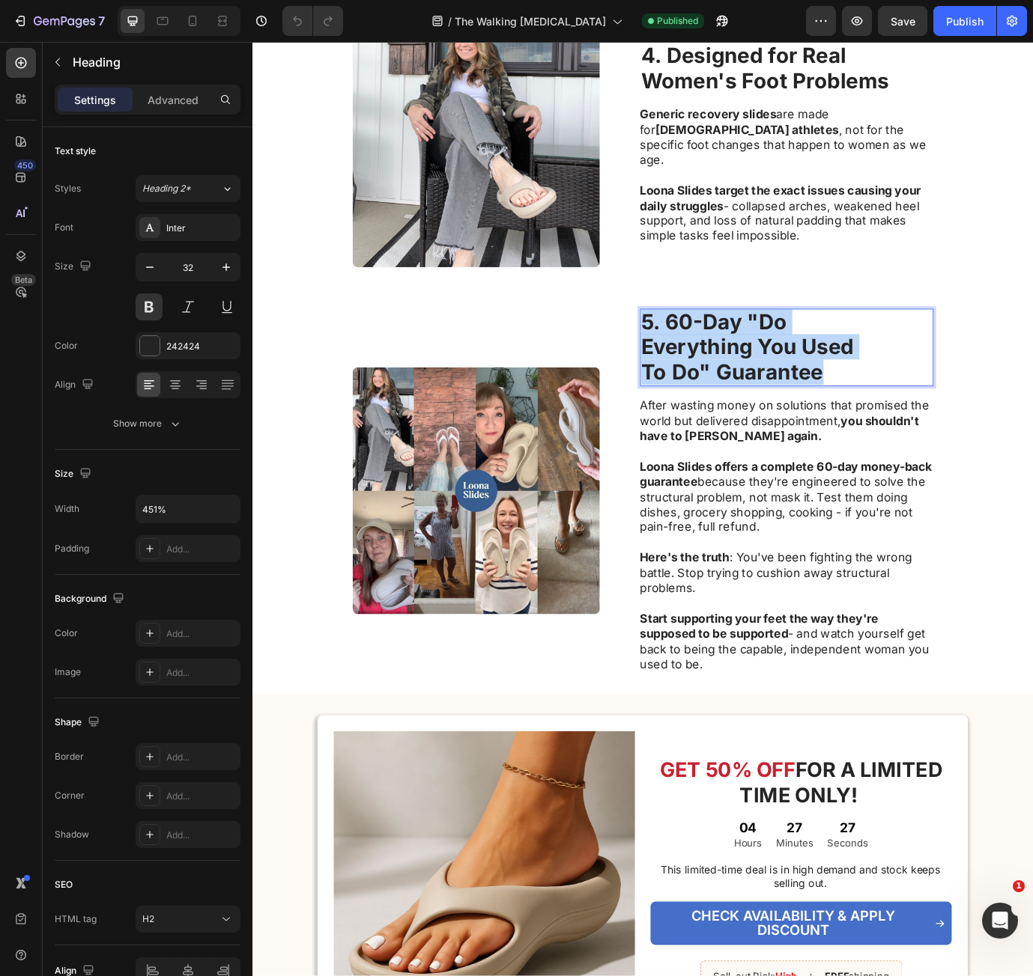
drag, startPoint x: 699, startPoint y: 368, endPoint x: 914, endPoint y: 429, distance: 223.3
click at [914, 429] on p "5. 60-Day "Do Everything You Used To Do" Guarantee" at bounding box center [867, 394] width 335 height 86
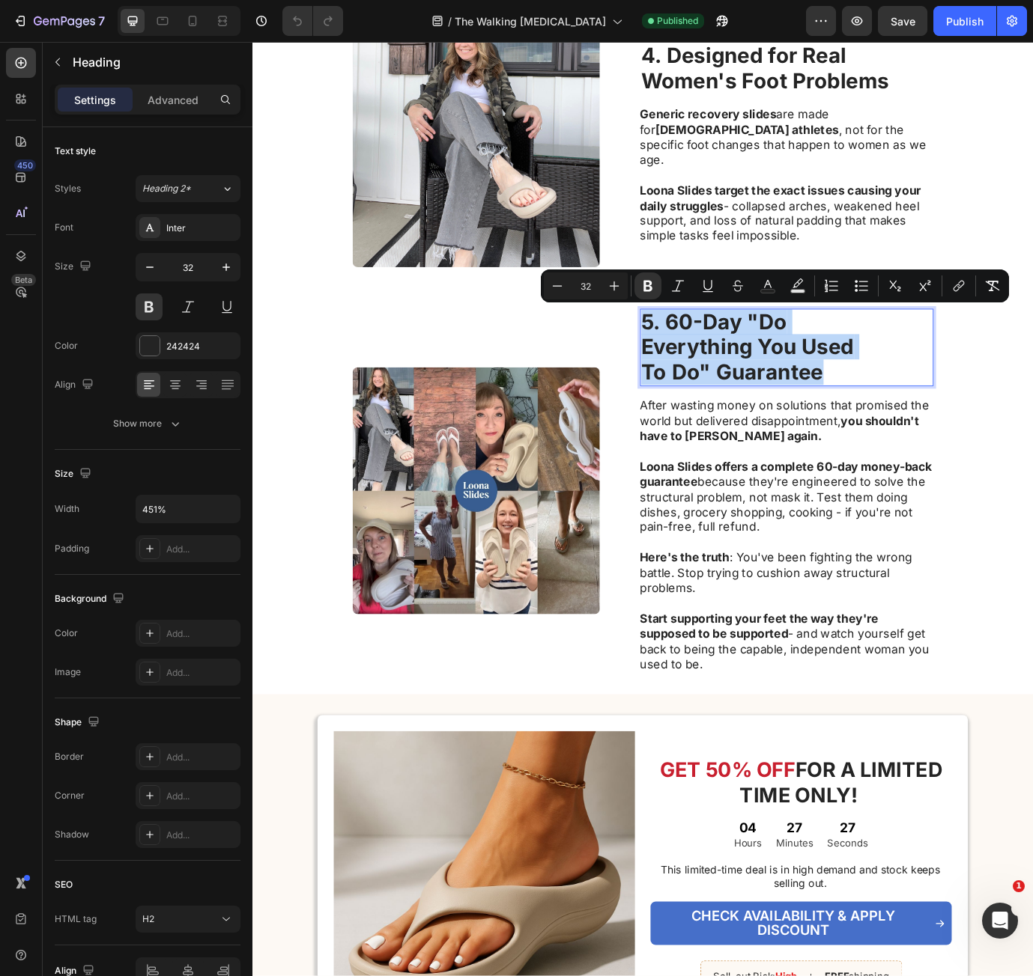
copy p "5. 60-Day "Do Everything You Used To Do" Guarantee"
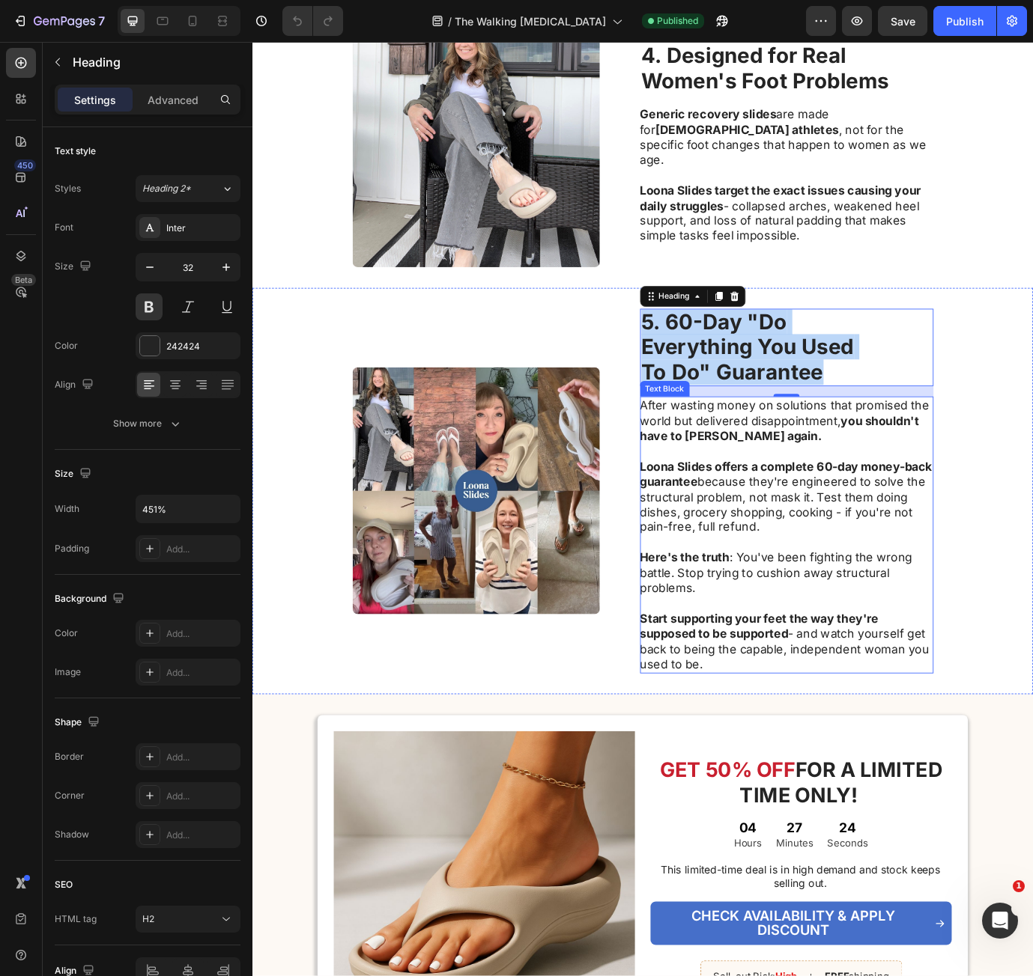
click at [839, 477] on p "After wasting money on solutions that promised the world but delivered disappoi…" at bounding box center [867, 478] width 336 height 52
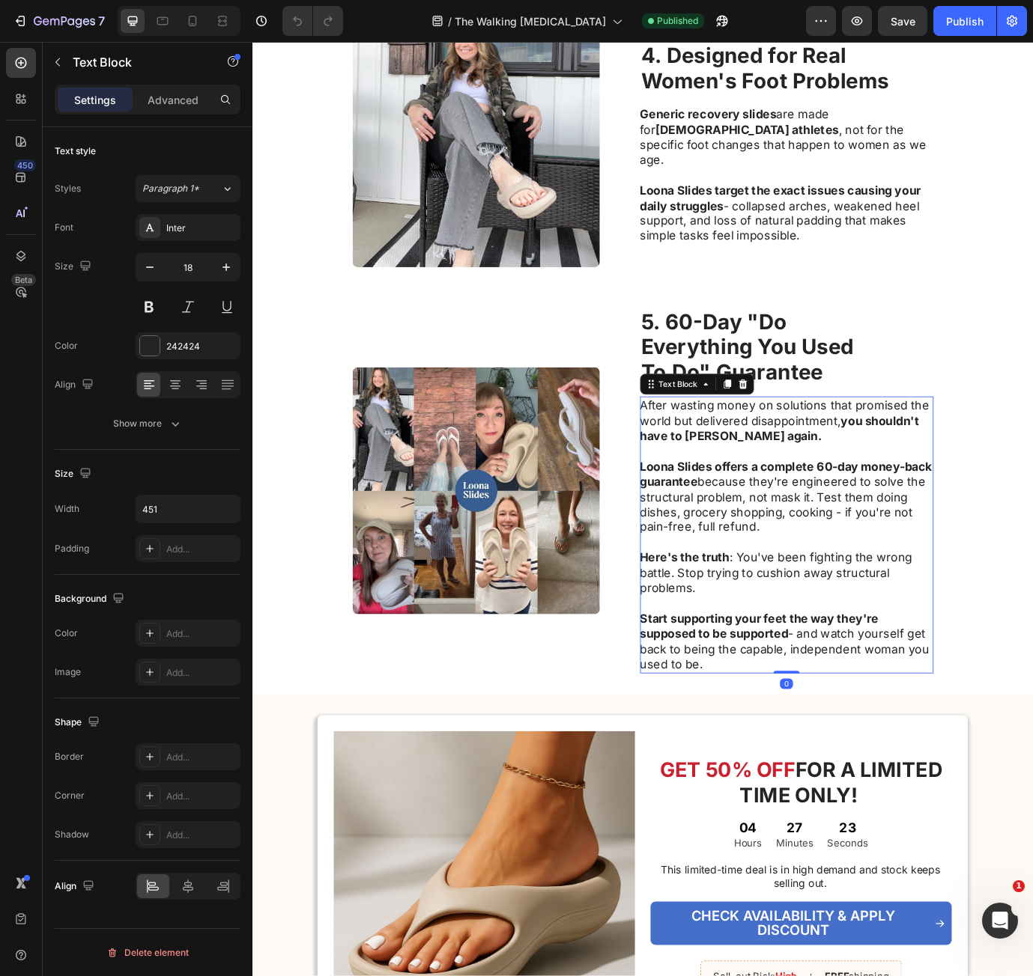
click at [711, 459] on p "After wasting money on solutions that promised the world but delivered disappoi…" at bounding box center [867, 478] width 336 height 52
drag, startPoint x: 710, startPoint y: 460, endPoint x: 1126, endPoint y: 767, distance: 517.3
click at [960, 756] on div "After wasting money on solutions that promised the world but delivered disappoi…" at bounding box center [868, 610] width 338 height 318
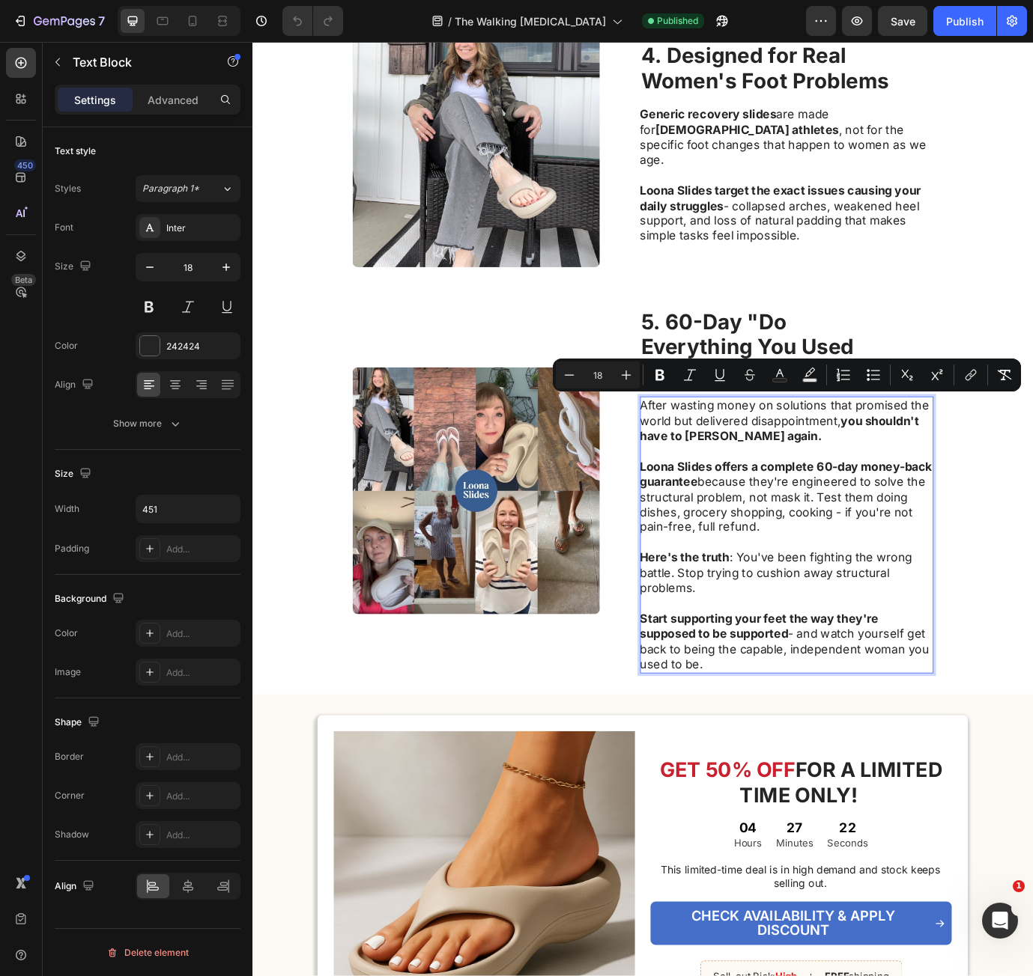
copy div "After wasting money on solutions that promised the world but delivered disappoi…"
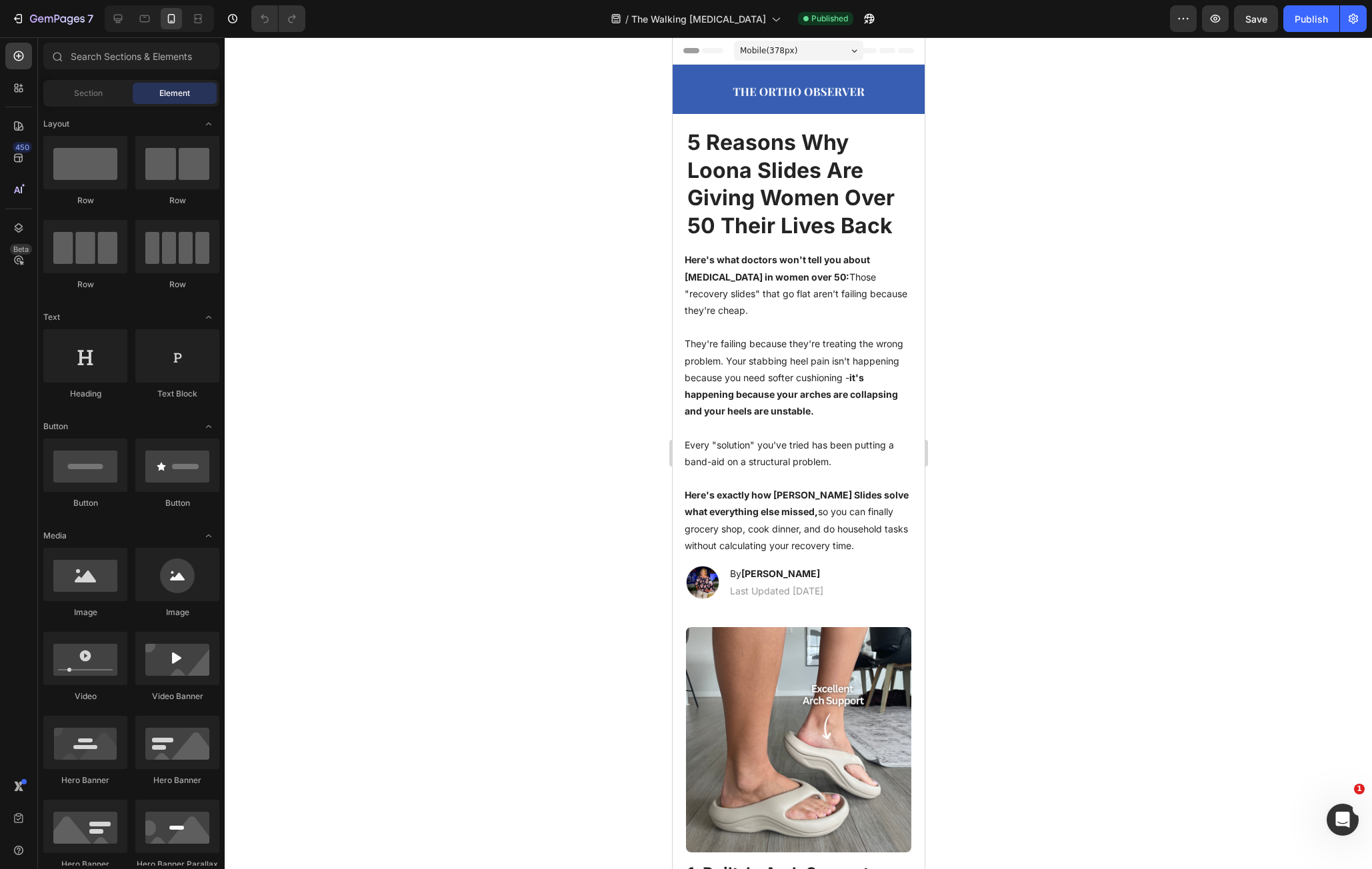
click at [538, 224] on div at bounding box center [798, 453] width 1148 height 832
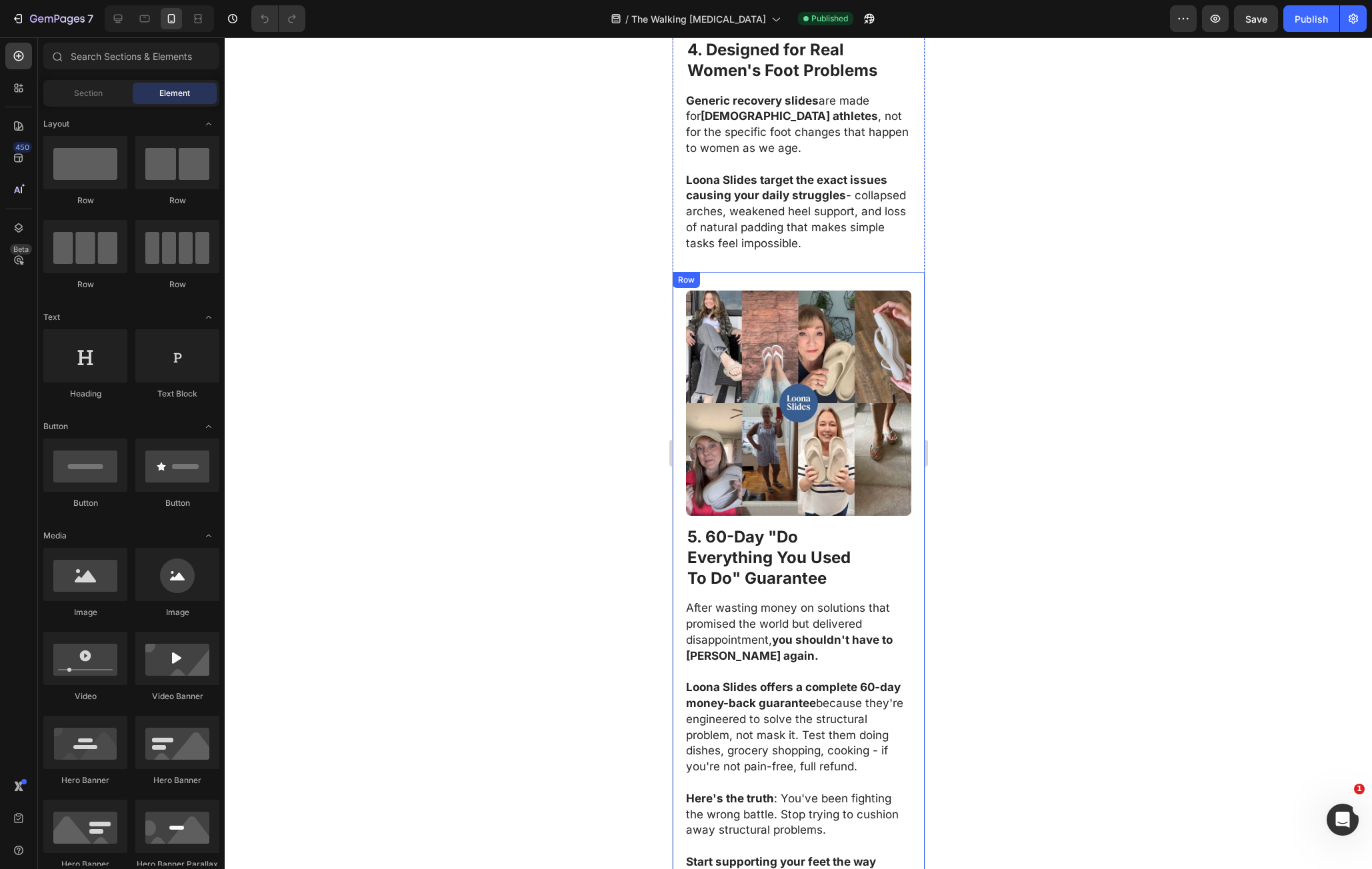
scroll to position [2733, 0]
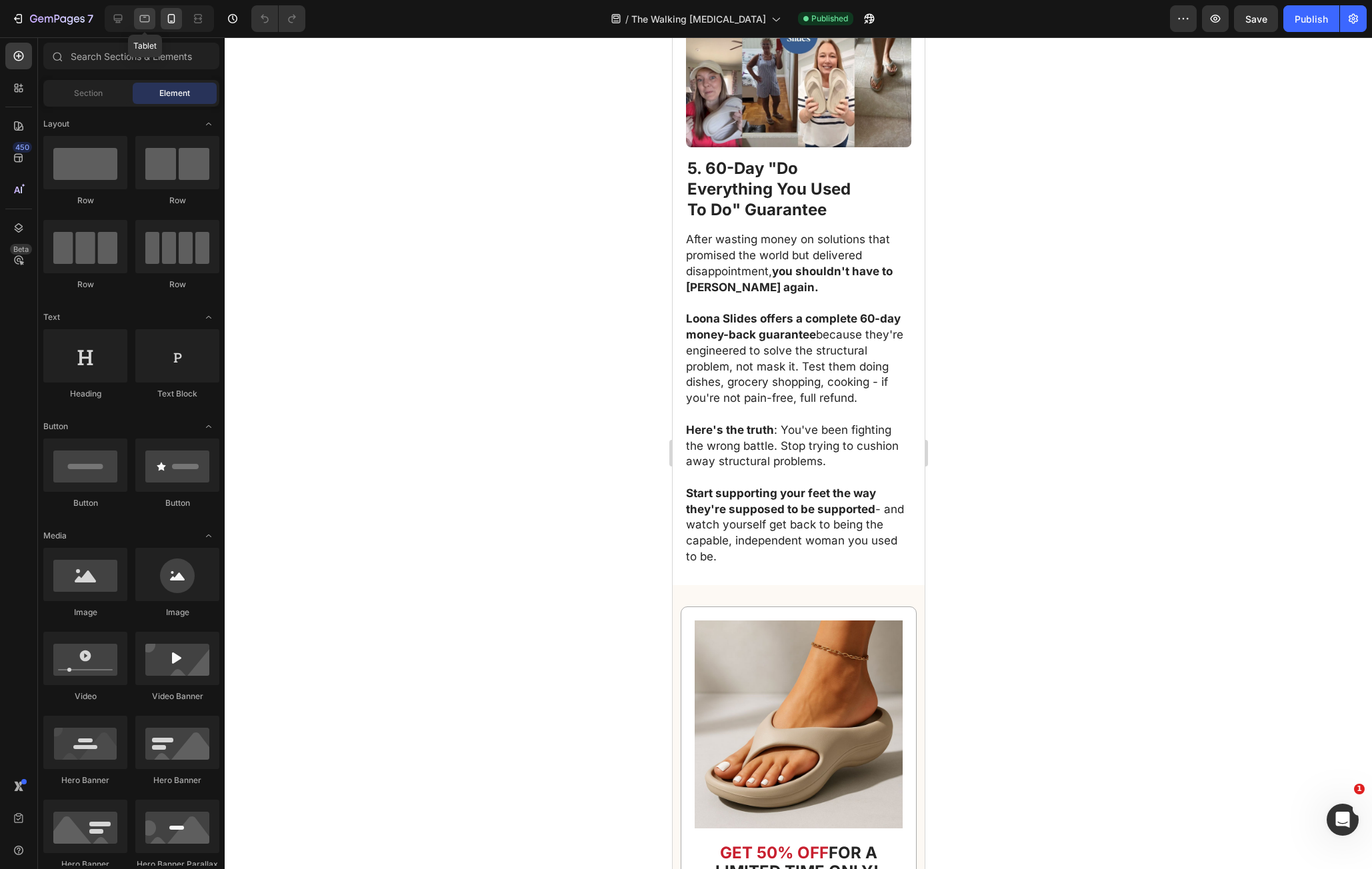
click at [144, 21] on icon at bounding box center [144, 19] width 10 height 7
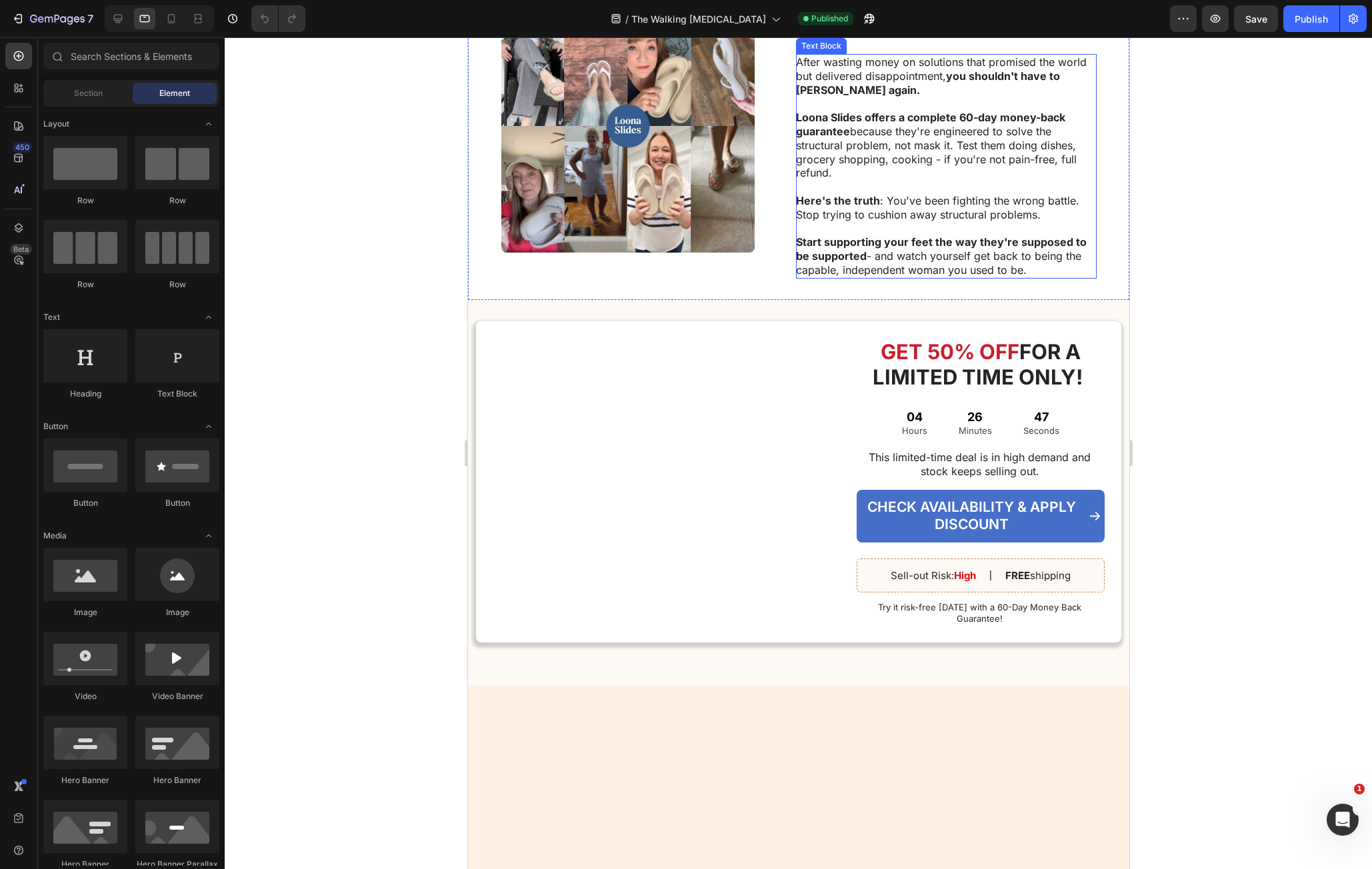
scroll to position [2254, 0]
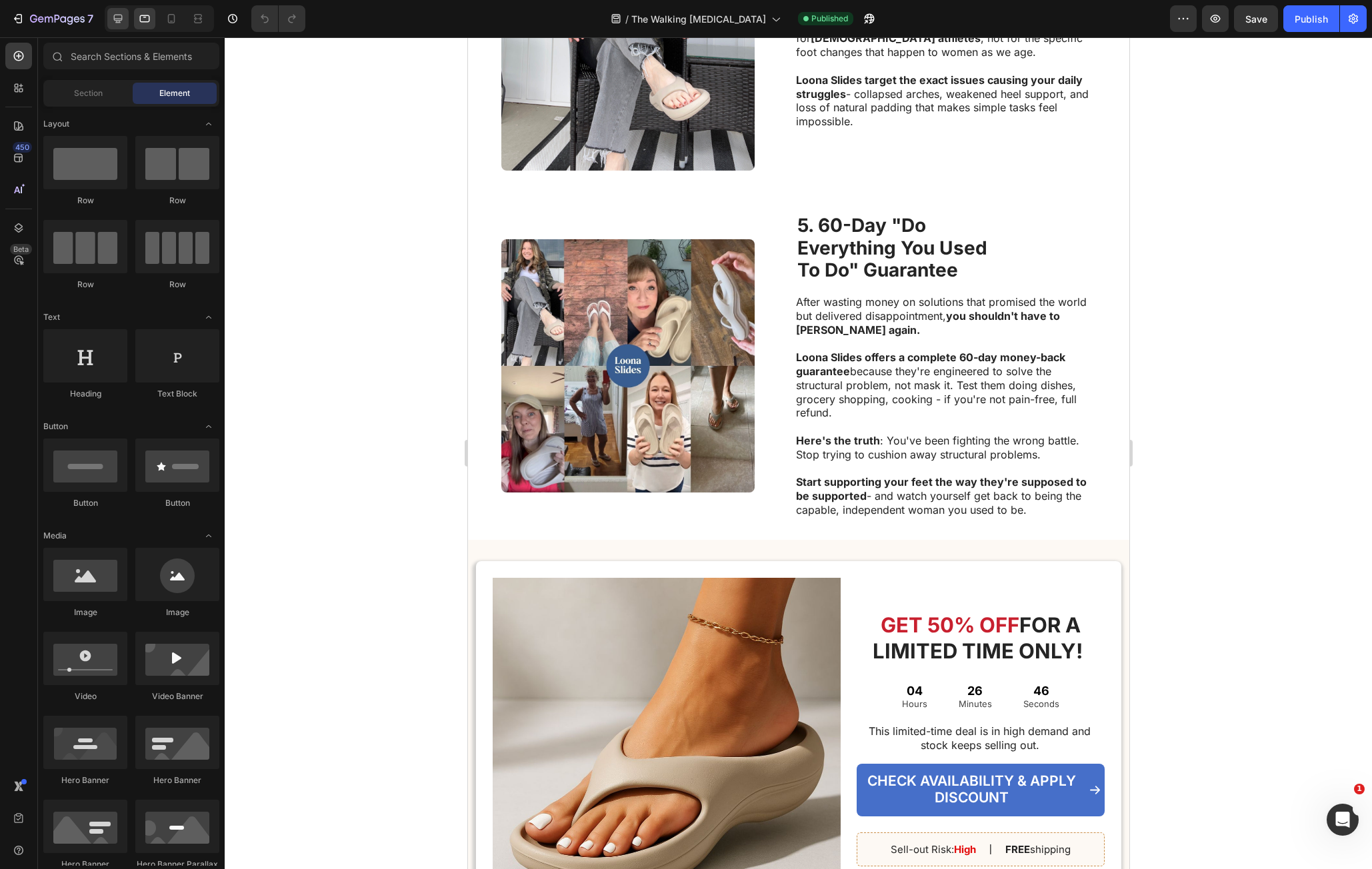
click at [118, 25] on icon at bounding box center [118, 18] width 13 height 13
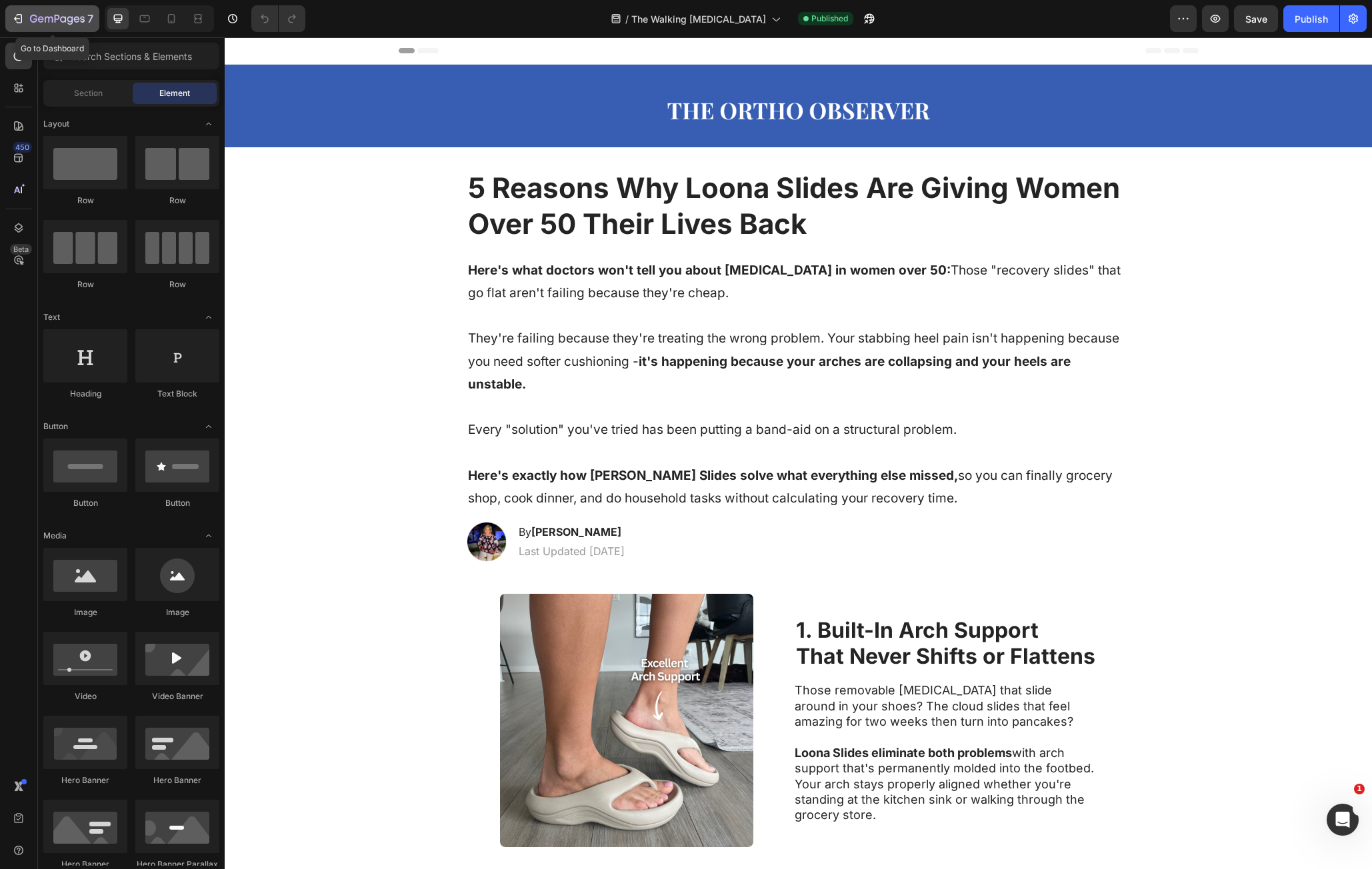
click at [65, 28] on button "7" at bounding box center [53, 19] width 94 height 27
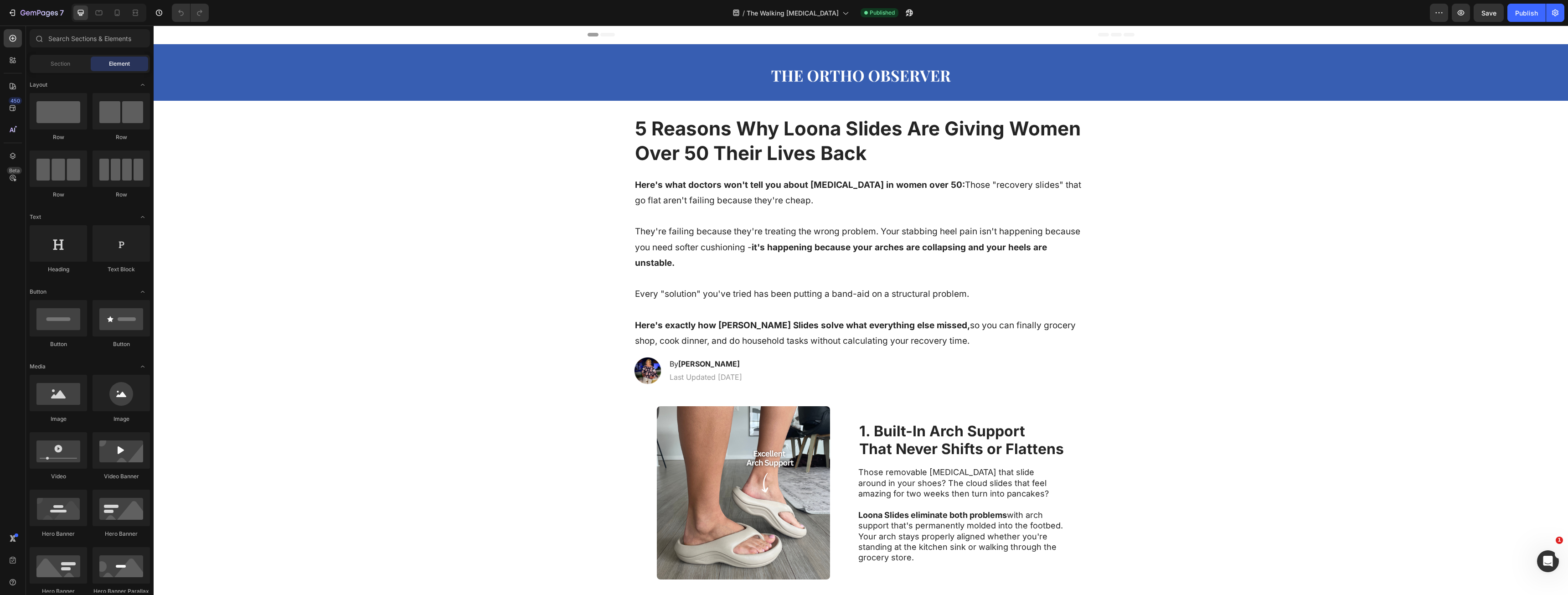
click at [744, 153] on strong "5 Reasons Why Loona Slides Are Giving Women Over 50 Their Lives Back" at bounding box center [858, 141] width 446 height 48
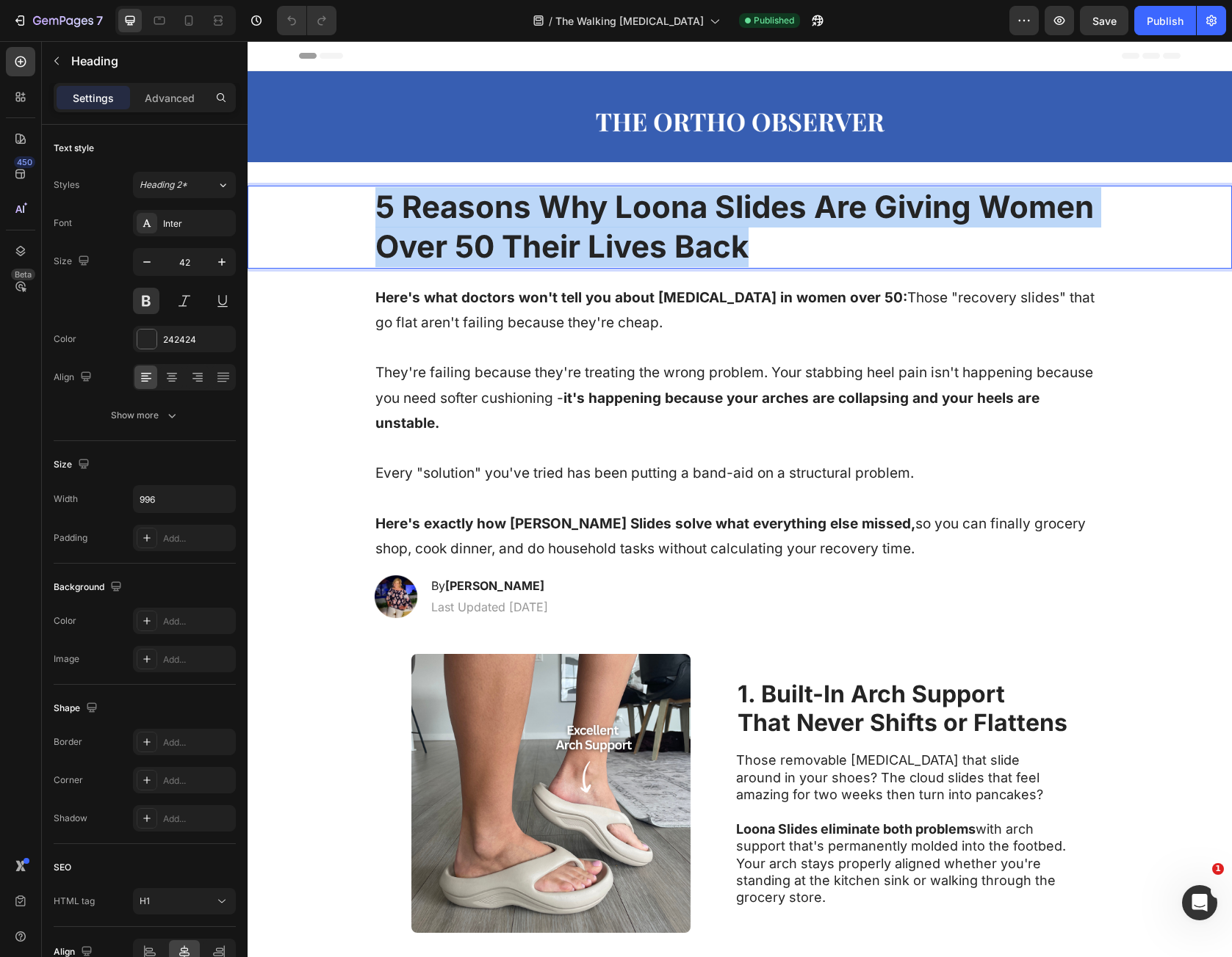
click at [481, 235] on strong "5 Reasons Why Loona Slides Are Giving Women Over 50 Their Lives Back" at bounding box center [735, 227] width 718 height 77
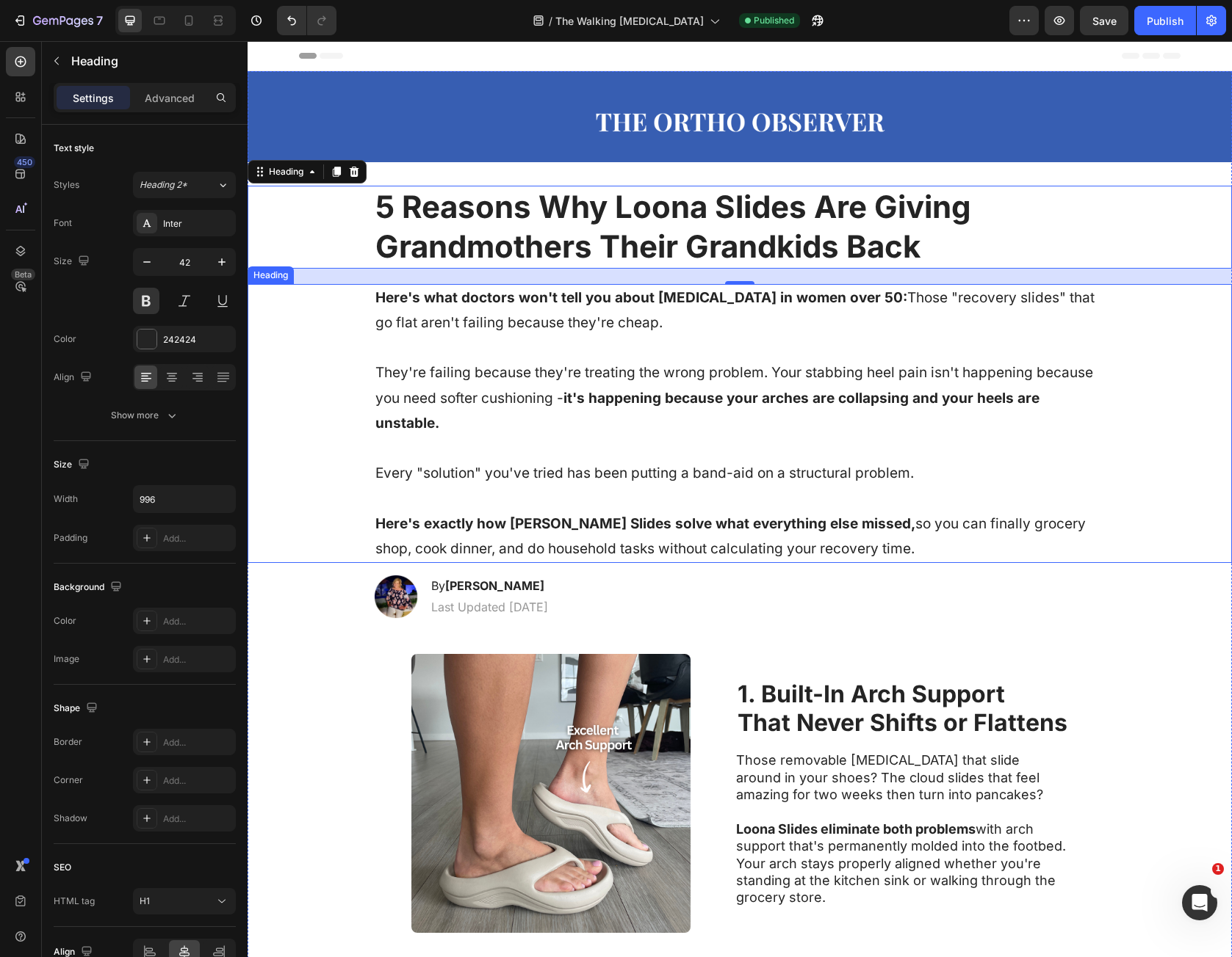
click at [1132, 435] on div "Here's what doctors won't tell you about [MEDICAL_DATA] in women over 50: Those…" at bounding box center [739, 424] width 954 height 279
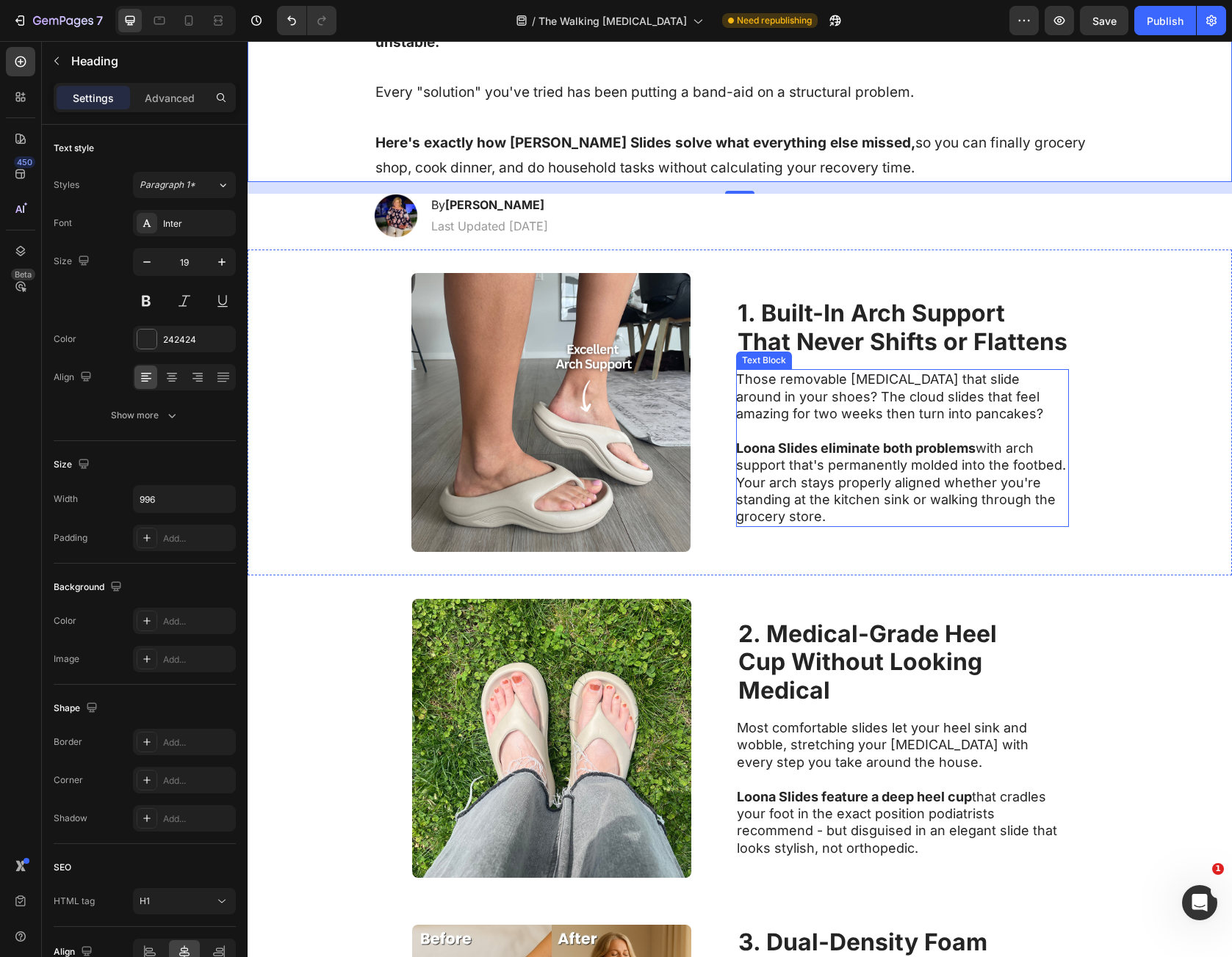
scroll to position [74, 0]
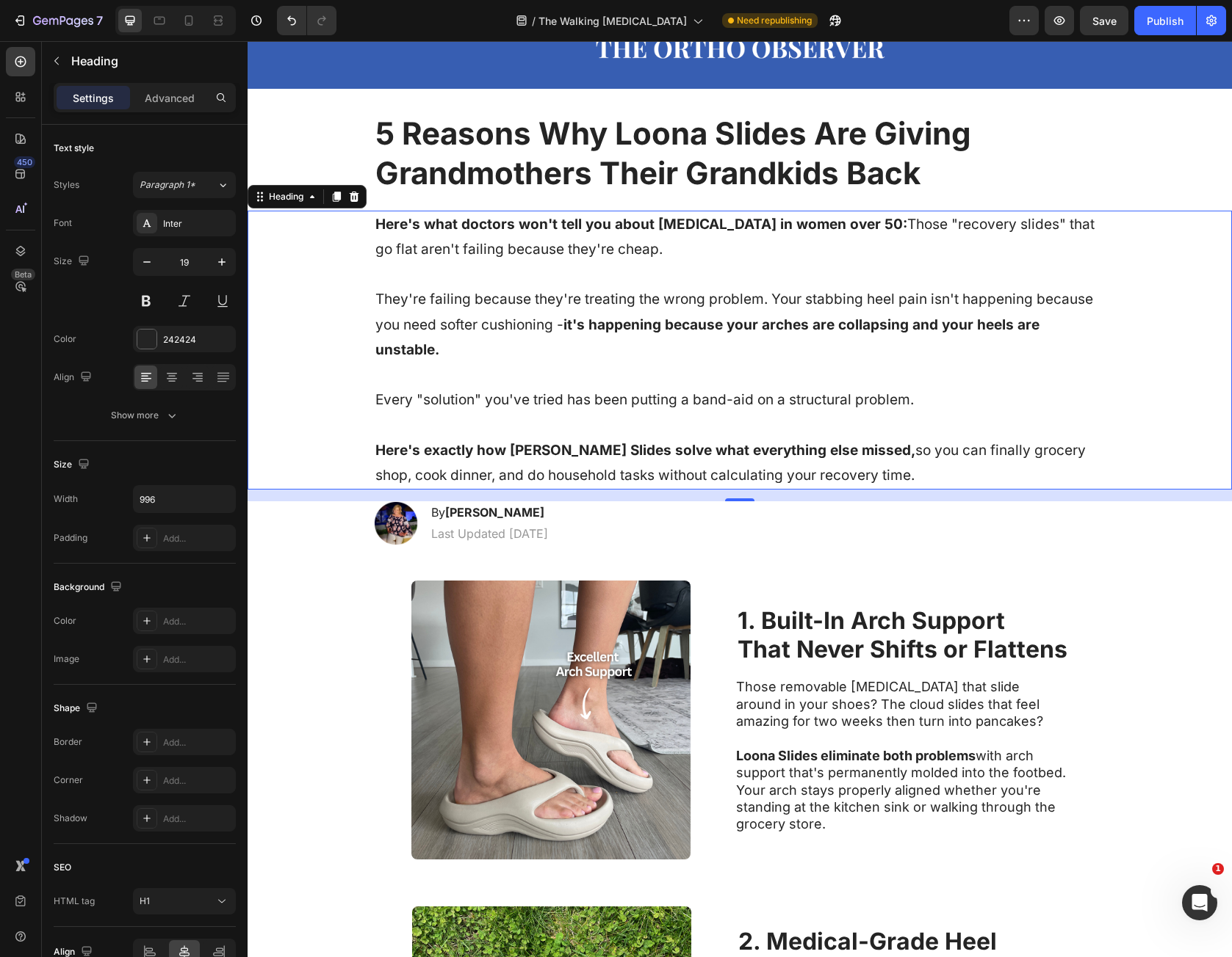
click at [388, 232] on h1 "Here's what doctors won't tell you about [MEDICAL_DATA] in women over 50: Those…" at bounding box center [740, 350] width 732 height 279
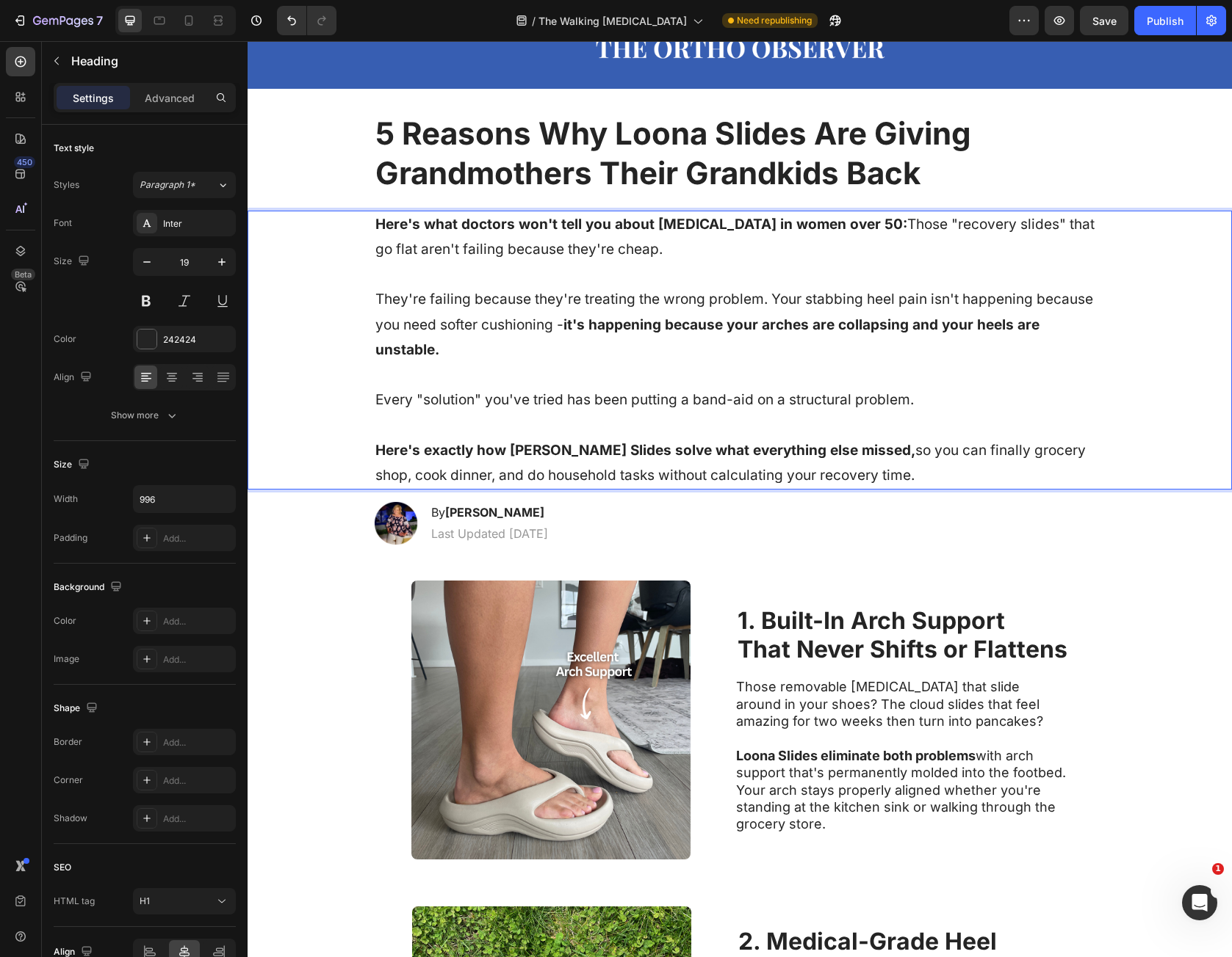
drag, startPoint x: 388, startPoint y: 232, endPoint x: 888, endPoint y: 466, distance: 552.0
click at [888, 466] on p "Here's what doctors won't tell you about [MEDICAL_DATA] in women over 50: Those…" at bounding box center [740, 350] width 729 height 277
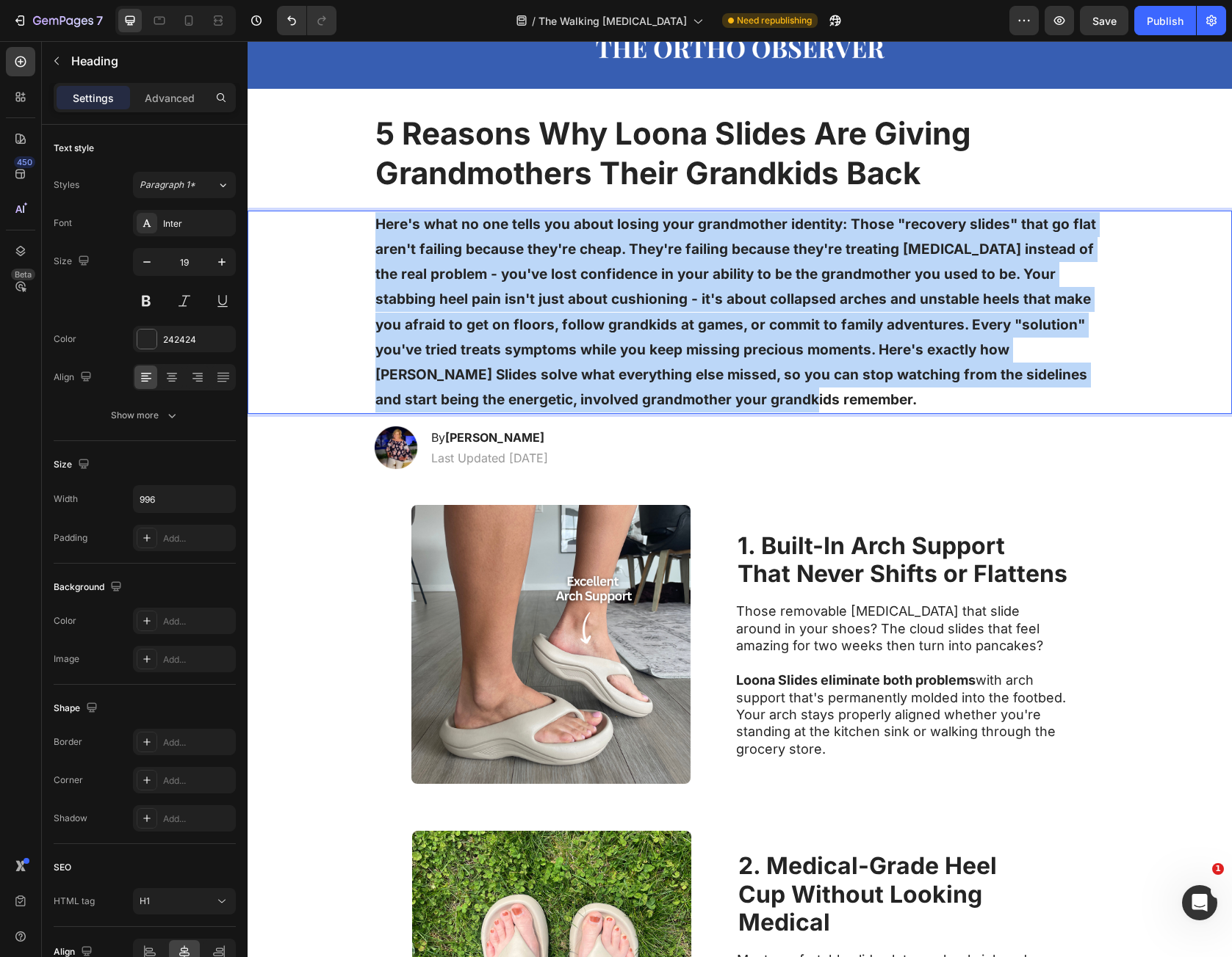
drag, startPoint x: 748, startPoint y: 409, endPoint x: 216, endPoint y: 235, distance: 559.7
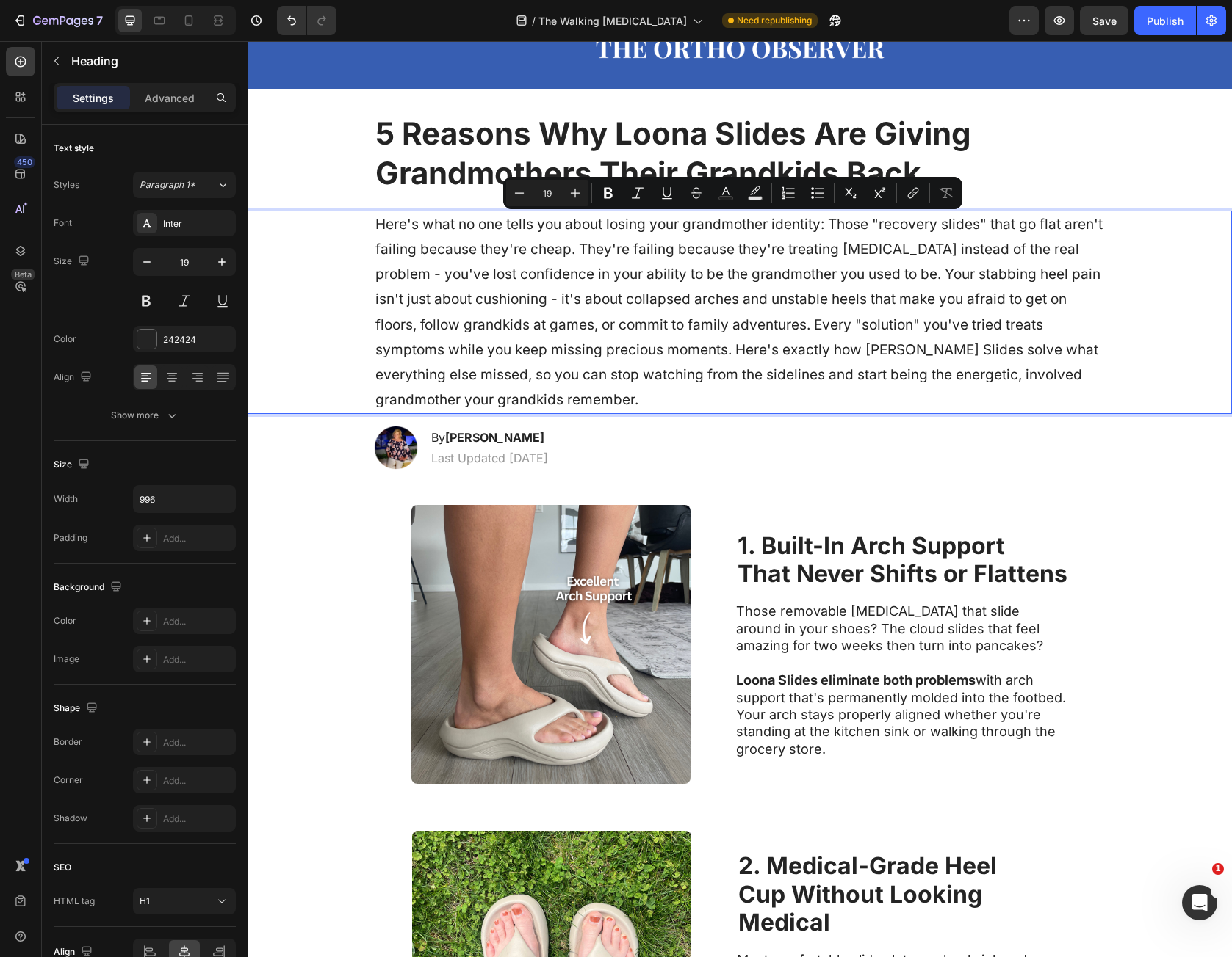
click at [1020, 228] on p "Here's what no one tells you about losing your grandmother identity: Those "rec…" at bounding box center [740, 312] width 729 height 201
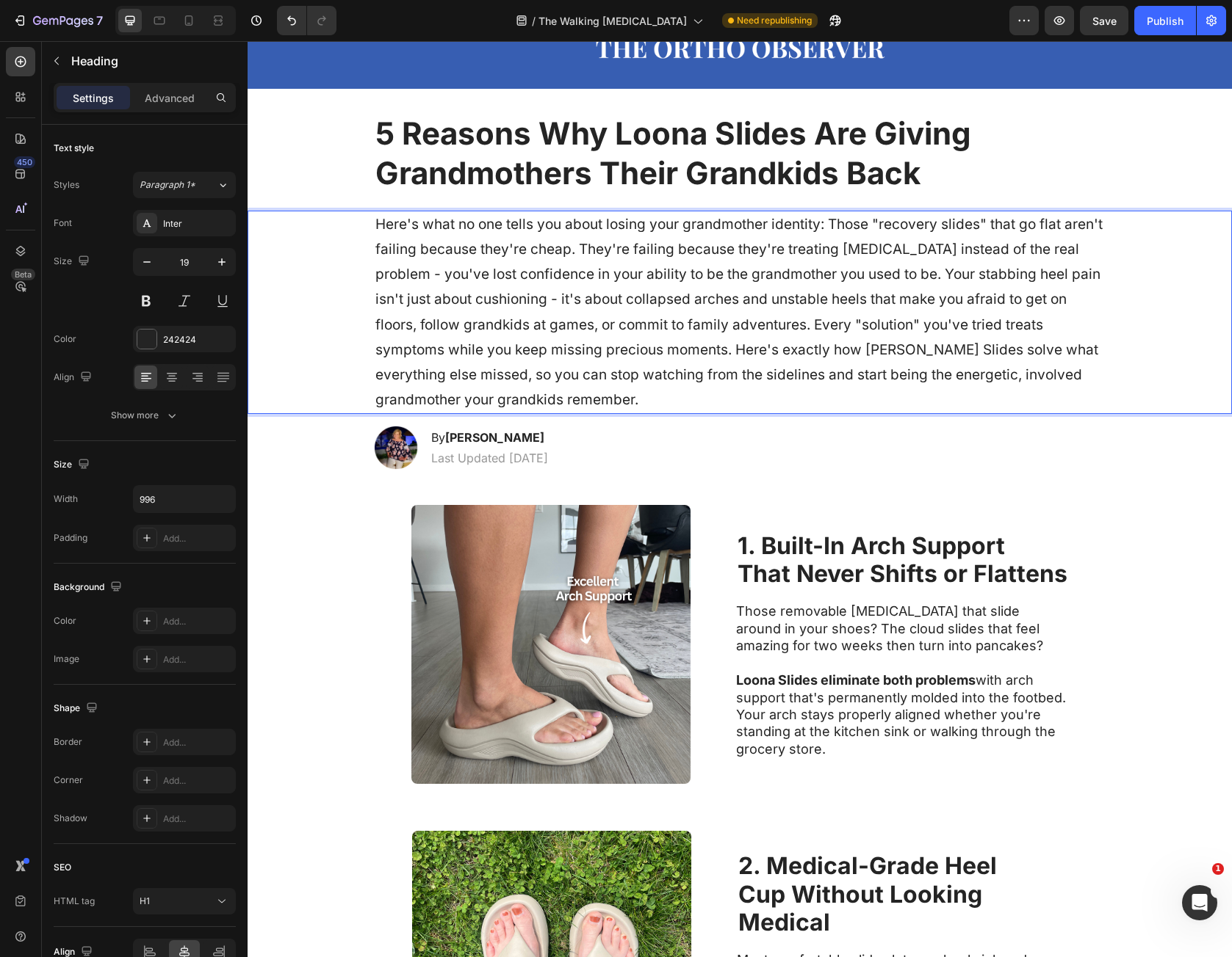
click at [823, 222] on p "Here's what no one tells you about losing your grandmother identity: Those "rec…" at bounding box center [740, 312] width 729 height 201
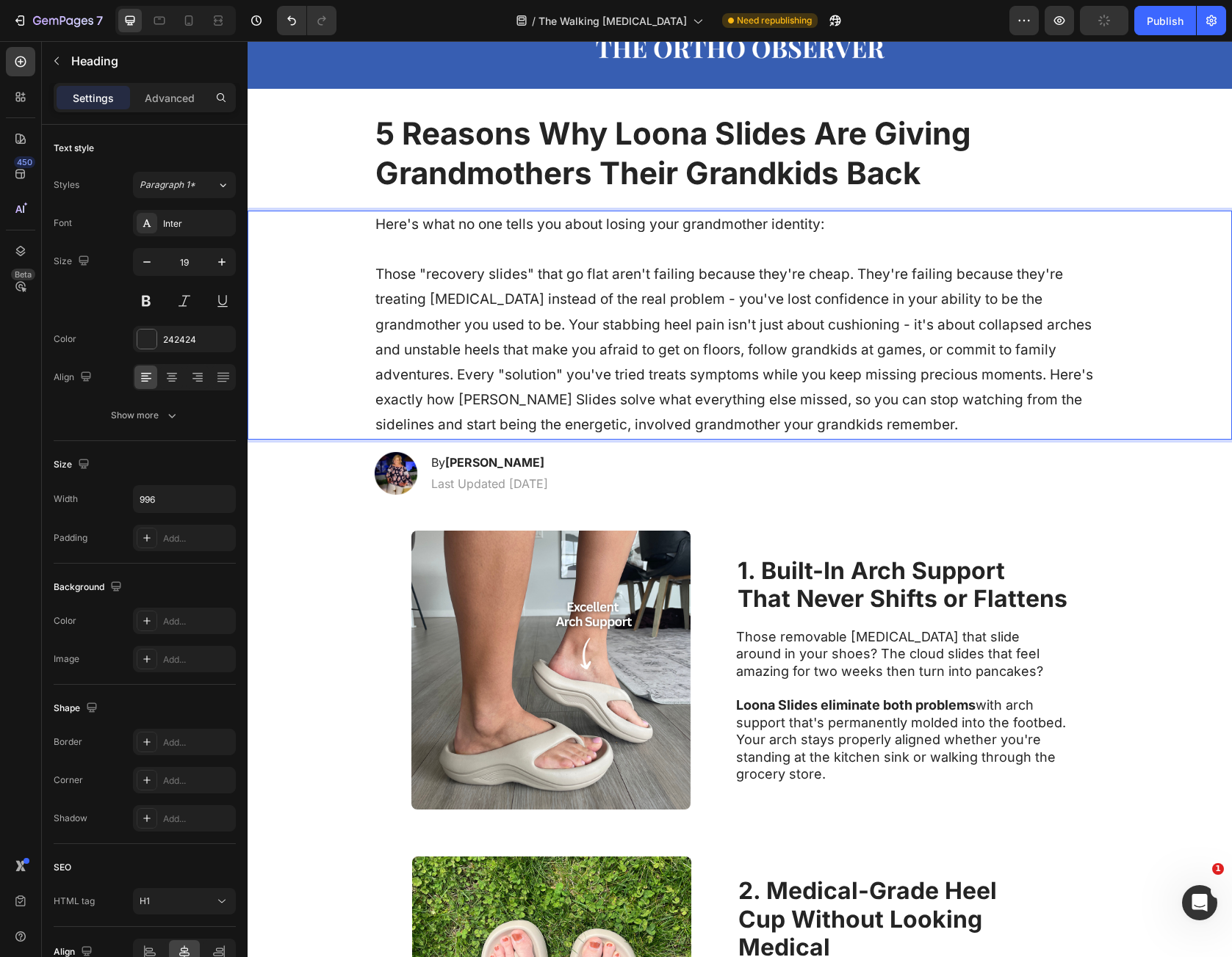
click at [480, 328] on p "Here's what no one tells you about losing your grandmother identity: Those "rec…" at bounding box center [740, 325] width 729 height 227
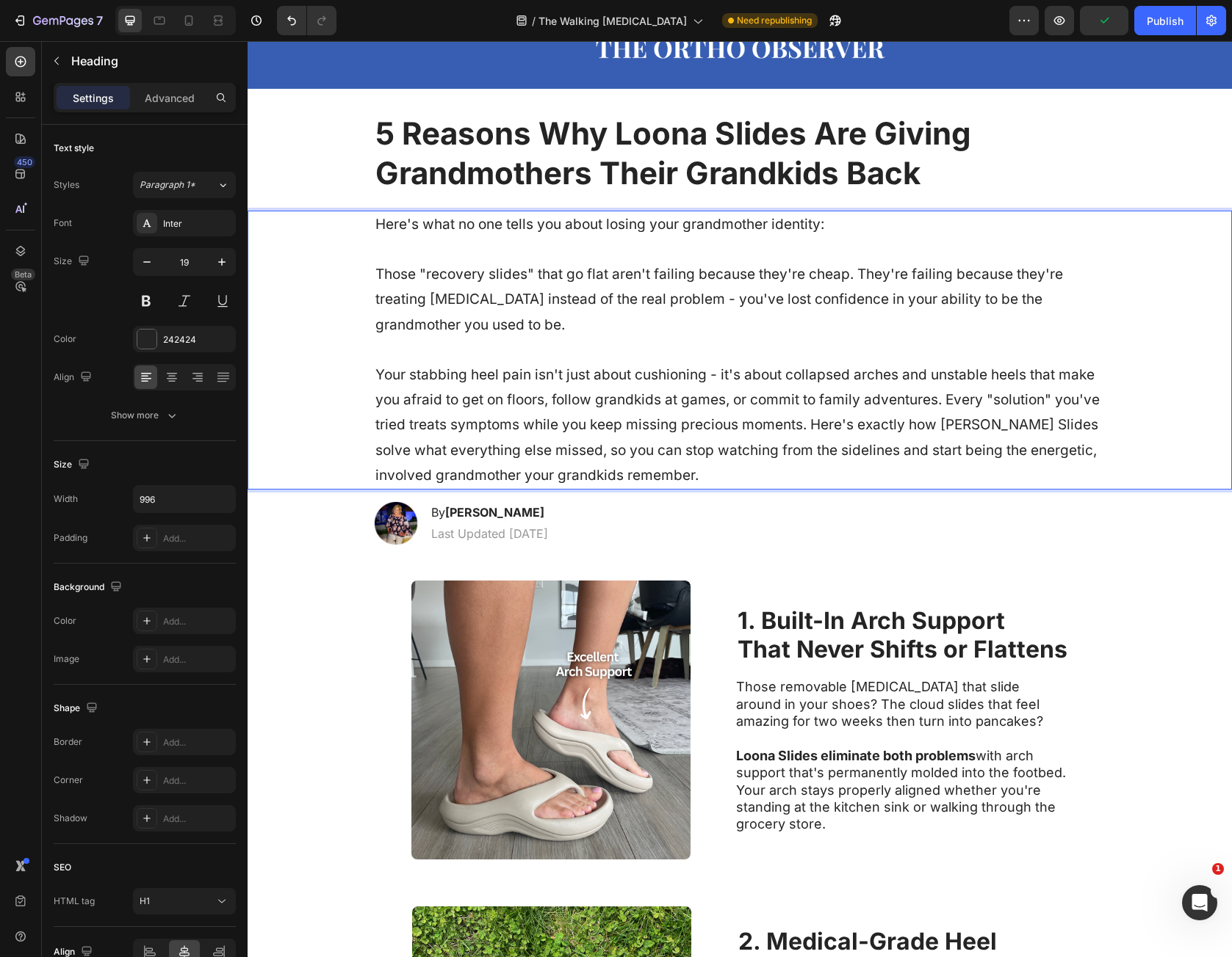
click at [946, 398] on p "Here's what no one tells you about losing your grandmother identity: Those "rec…" at bounding box center [740, 350] width 729 height 277
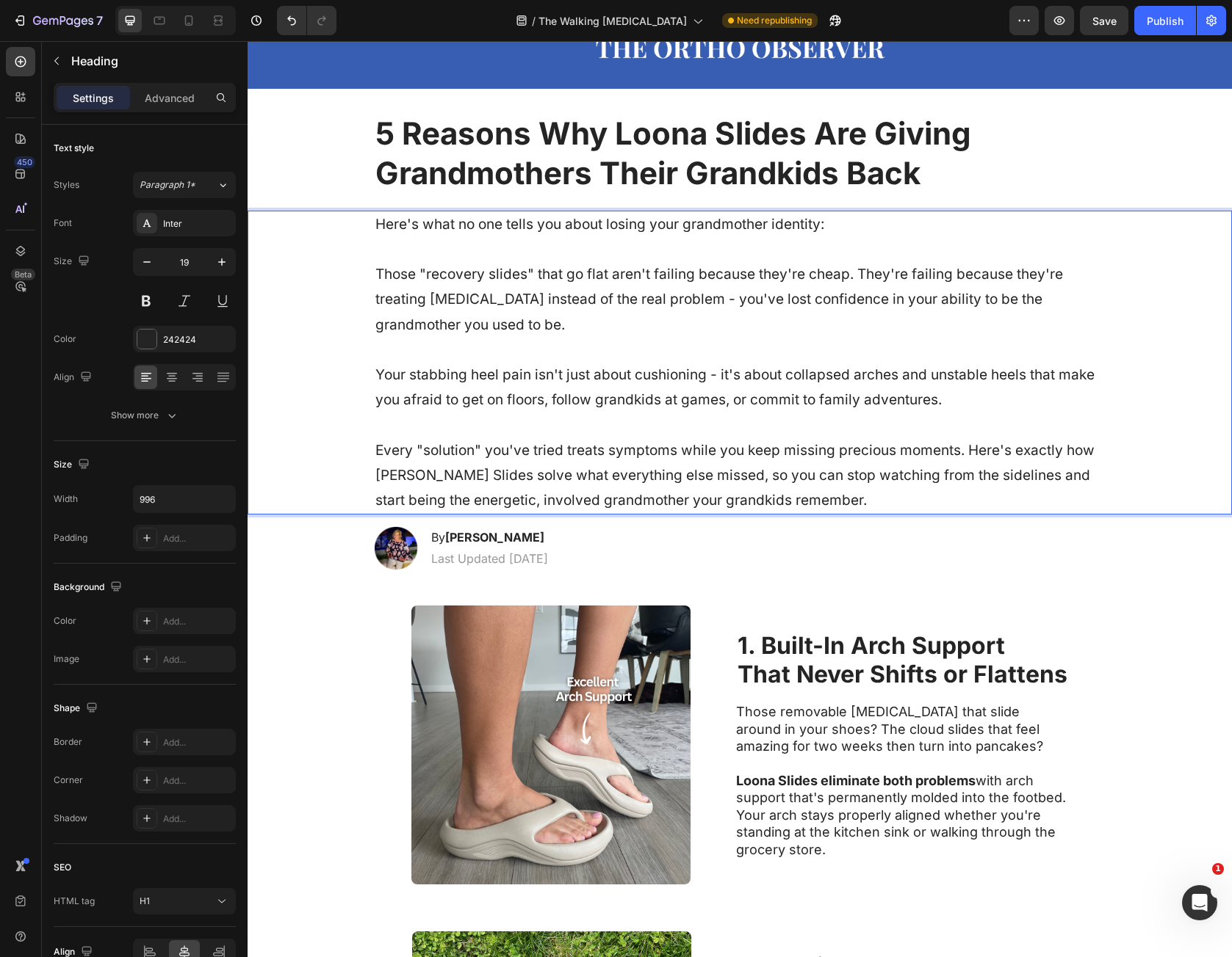
click at [968, 450] on p "Here's what no one tells you about losing your grandmother identity: Those "rec…" at bounding box center [740, 362] width 729 height 301
click at [965, 452] on p "Here's what no one tells you about losing your grandmother identity: Those "rec…" at bounding box center [740, 362] width 729 height 301
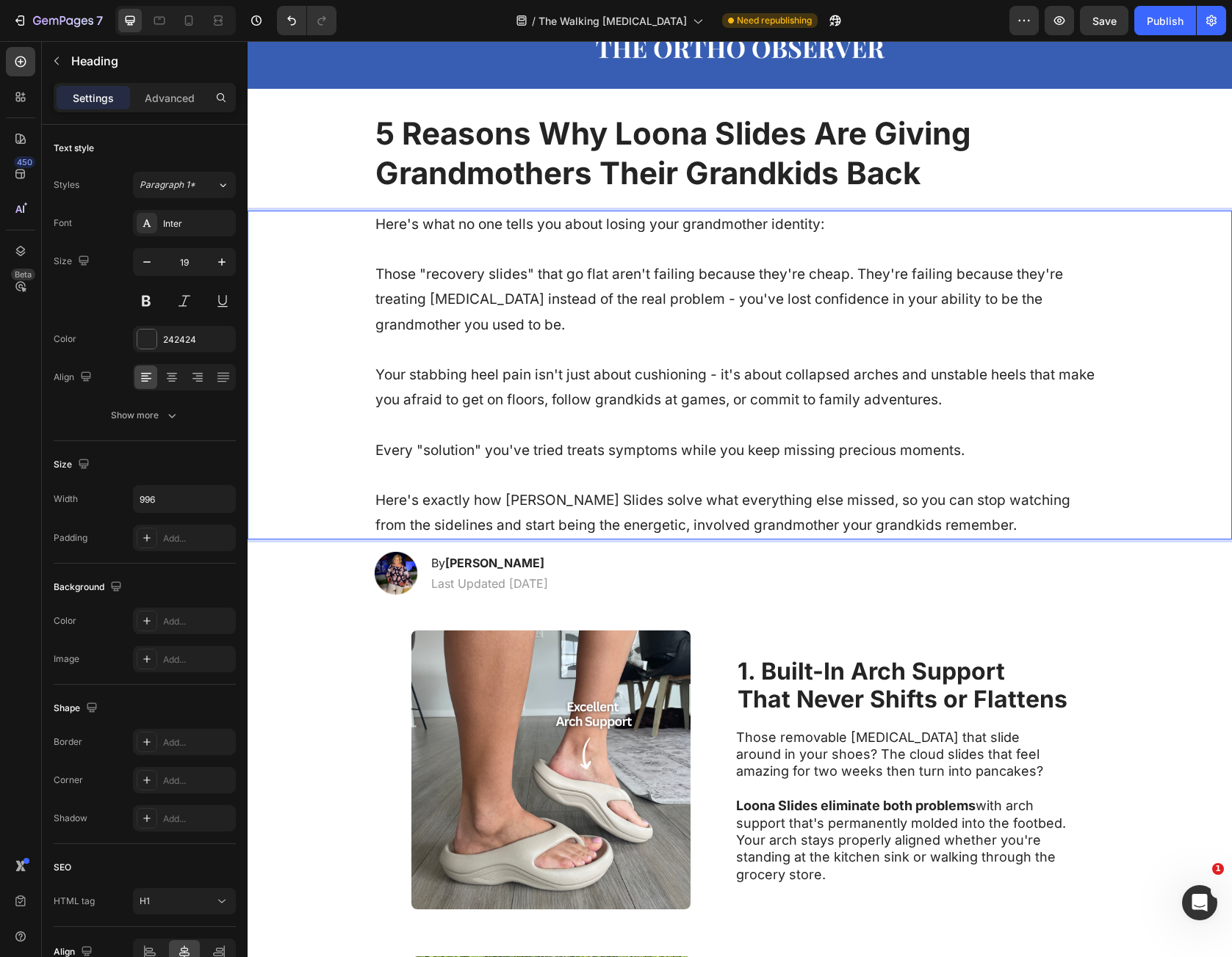
click at [376, 276] on p "Here's what no one tells you about losing your grandmother identity: Those "rec…" at bounding box center [740, 375] width 729 height 327
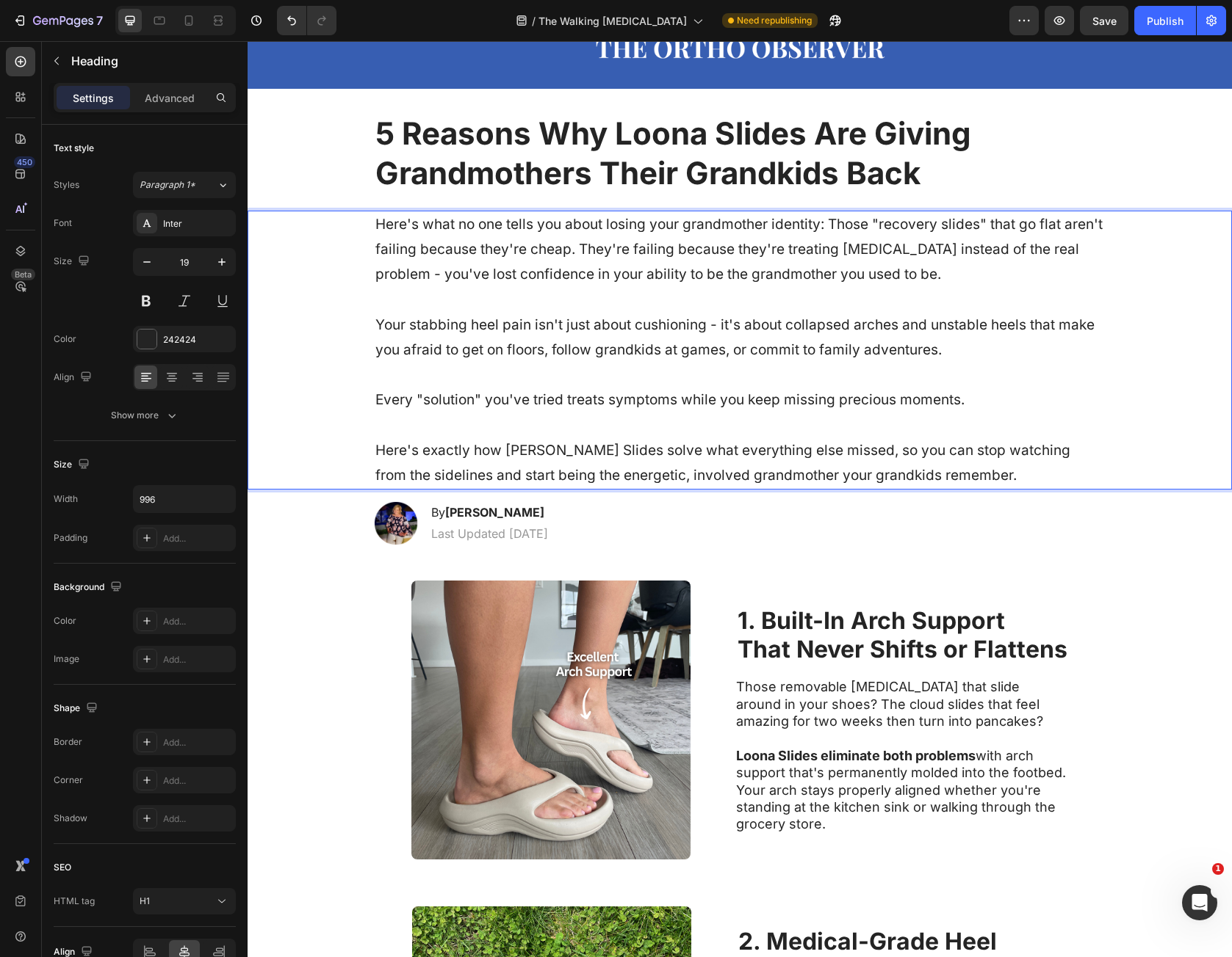
click at [619, 250] on p "Here's what no one tells you about losing your grandmother identity: Those "rec…" at bounding box center [740, 350] width 729 height 277
click at [614, 254] on p "Here's what no one tells you about losing your grandmother identity: Those "rec…" at bounding box center [740, 350] width 729 height 277
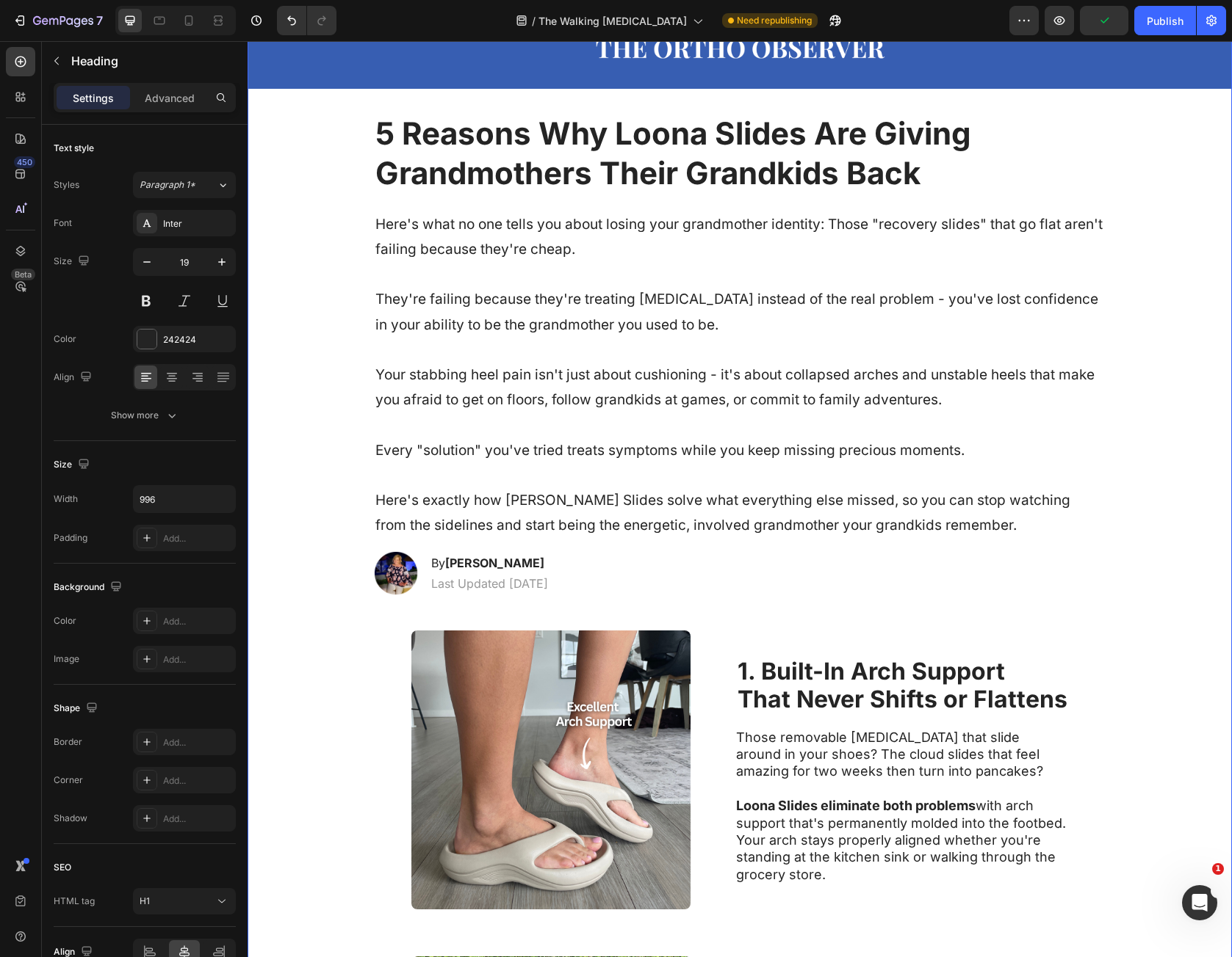
click at [332, 606] on div "Image Row Row ⁠⁠⁠⁠⁠⁠⁠ 5 Reasons Why Loona Slides Are Giving Grandmothers Their …" at bounding box center [739, 791] width 984 height 1587
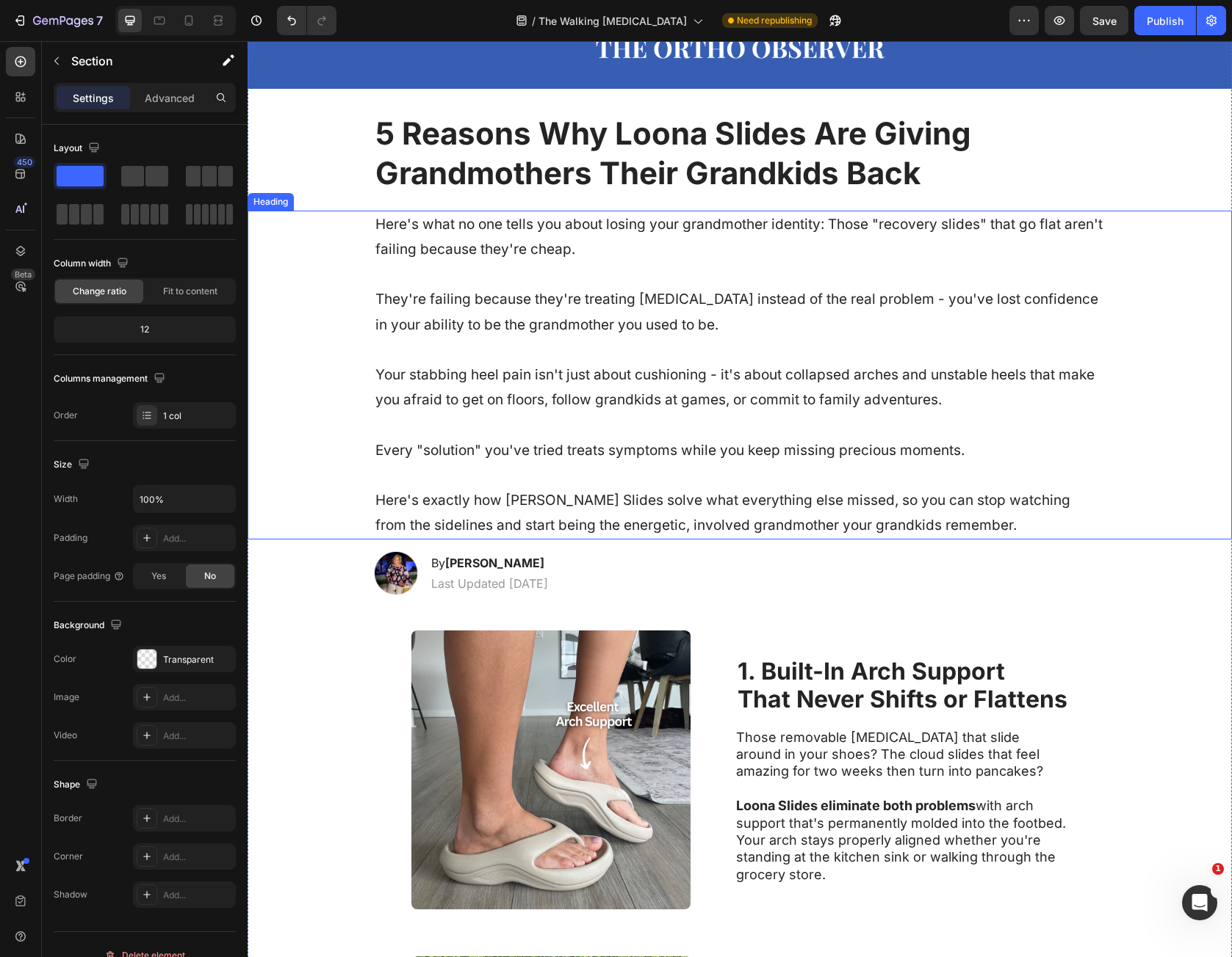
click at [829, 222] on p "Here's what no one tells you about losing your grandmother identity: Those "rec…" at bounding box center [740, 375] width 729 height 327
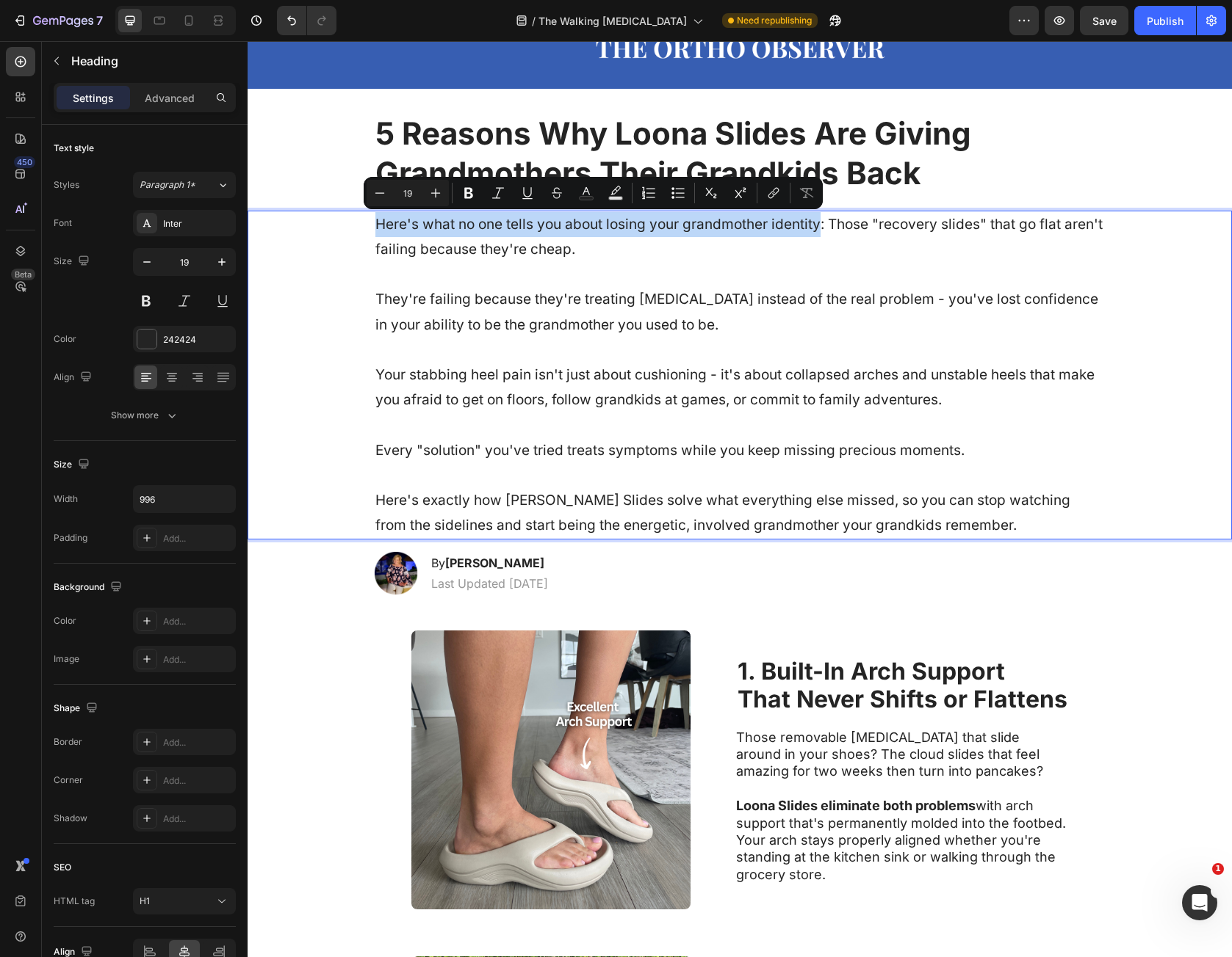
drag, startPoint x: 394, startPoint y: 222, endPoint x: 774, endPoint y: 236, distance: 380.3
click at [774, 236] on p "Here's what no one tells you about losing your grandmother identity: Those "rec…" at bounding box center [740, 375] width 729 height 327
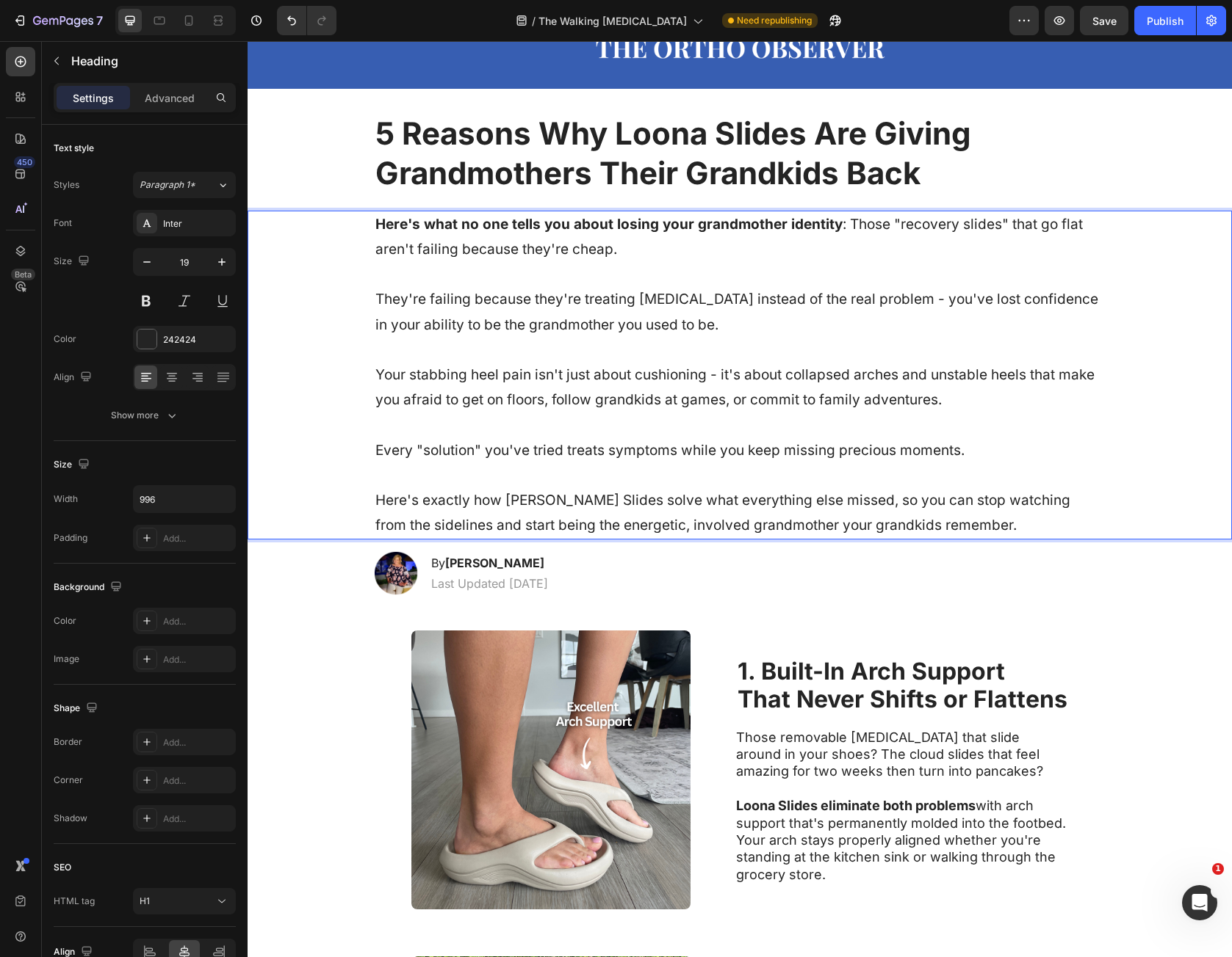
click at [772, 245] on p "Here's what no one tells you about losing your grandmother identity : Those "re…" at bounding box center [740, 375] width 729 height 327
click at [1041, 468] on p "Here's what no one tells you about losing your grandmother identity : Those "re…" at bounding box center [740, 375] width 729 height 327
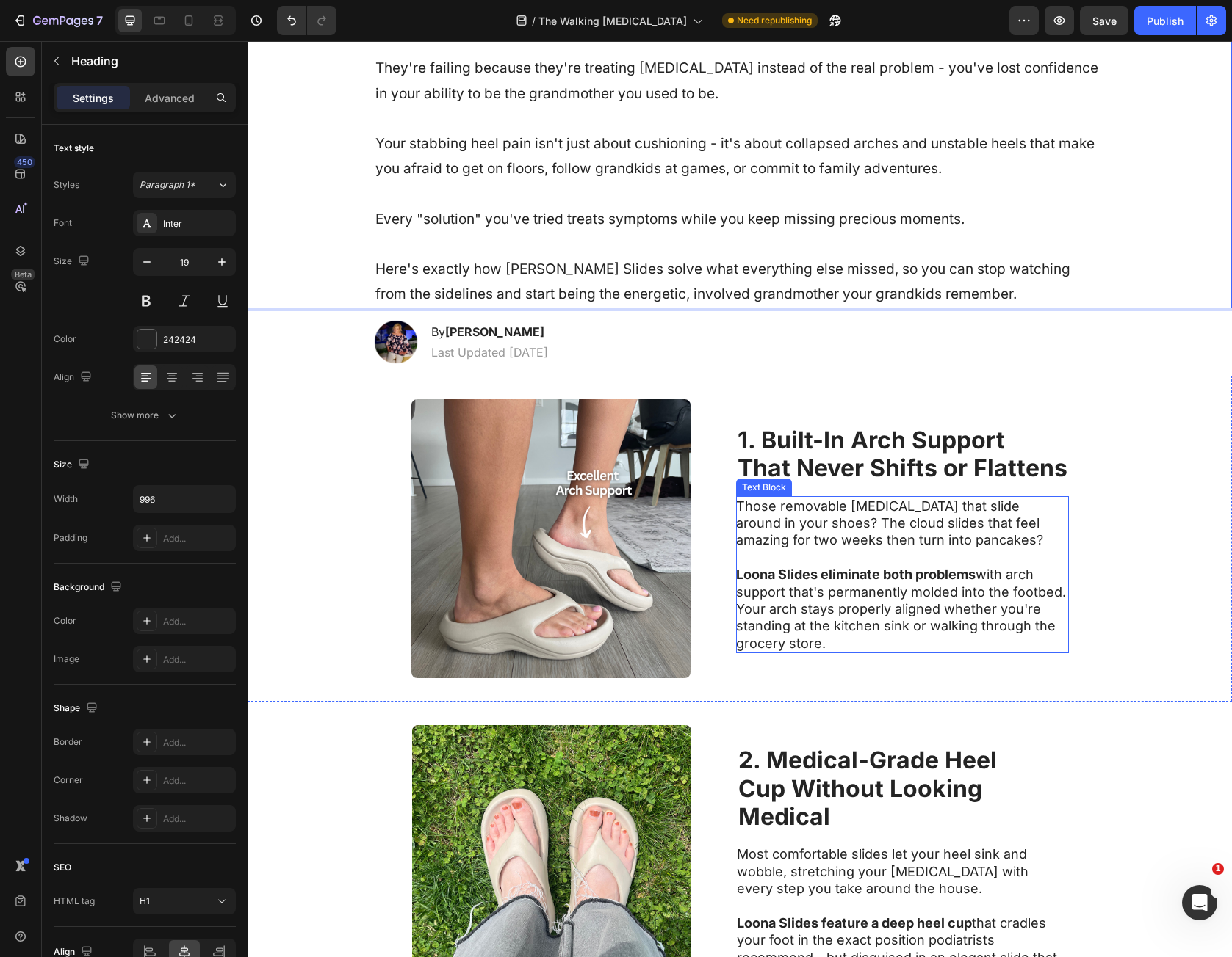
scroll to position [367, 0]
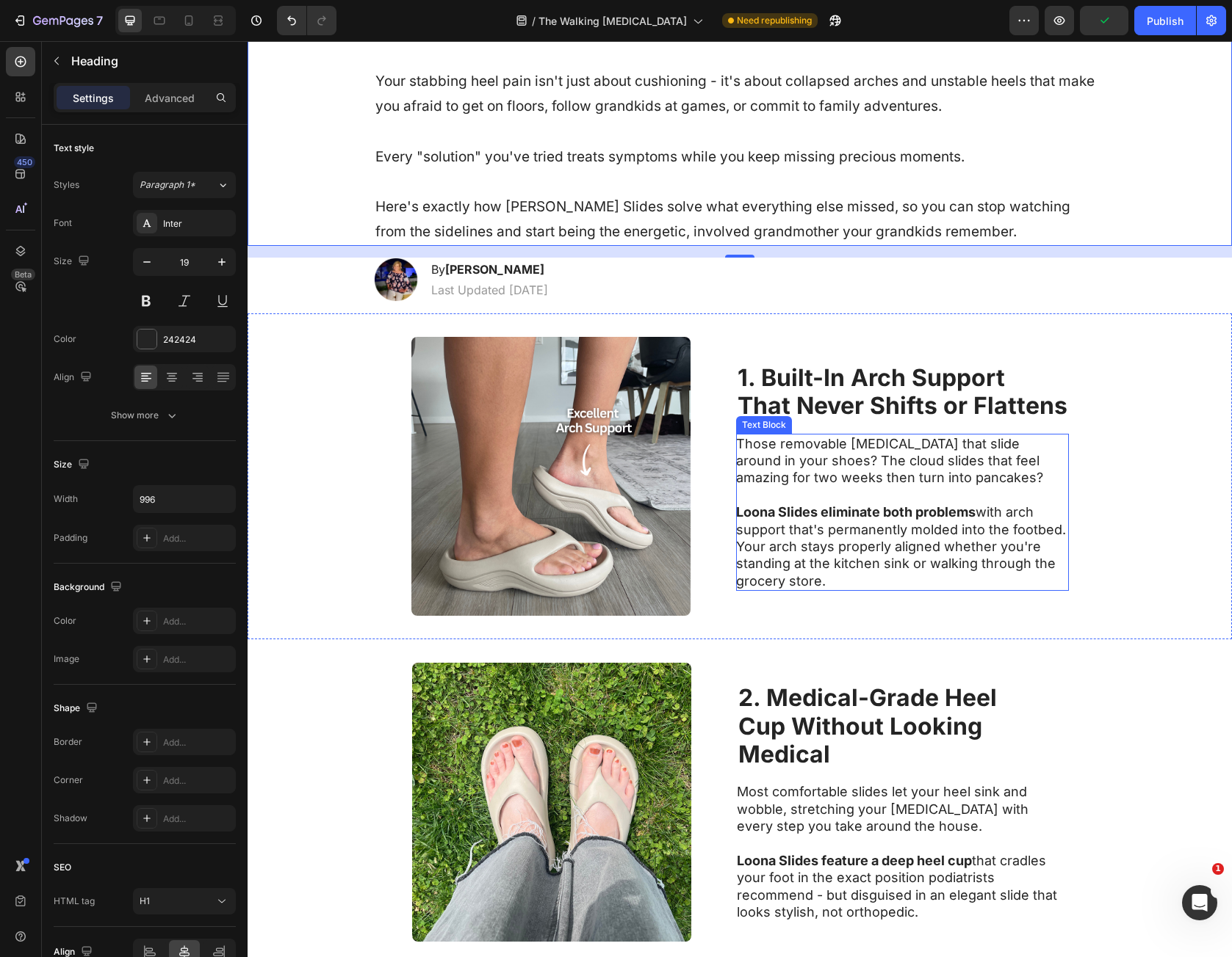
click at [826, 492] on p "Loona Slides eliminate both problems with arch support that's permanently molde…" at bounding box center [900, 537] width 330 height 103
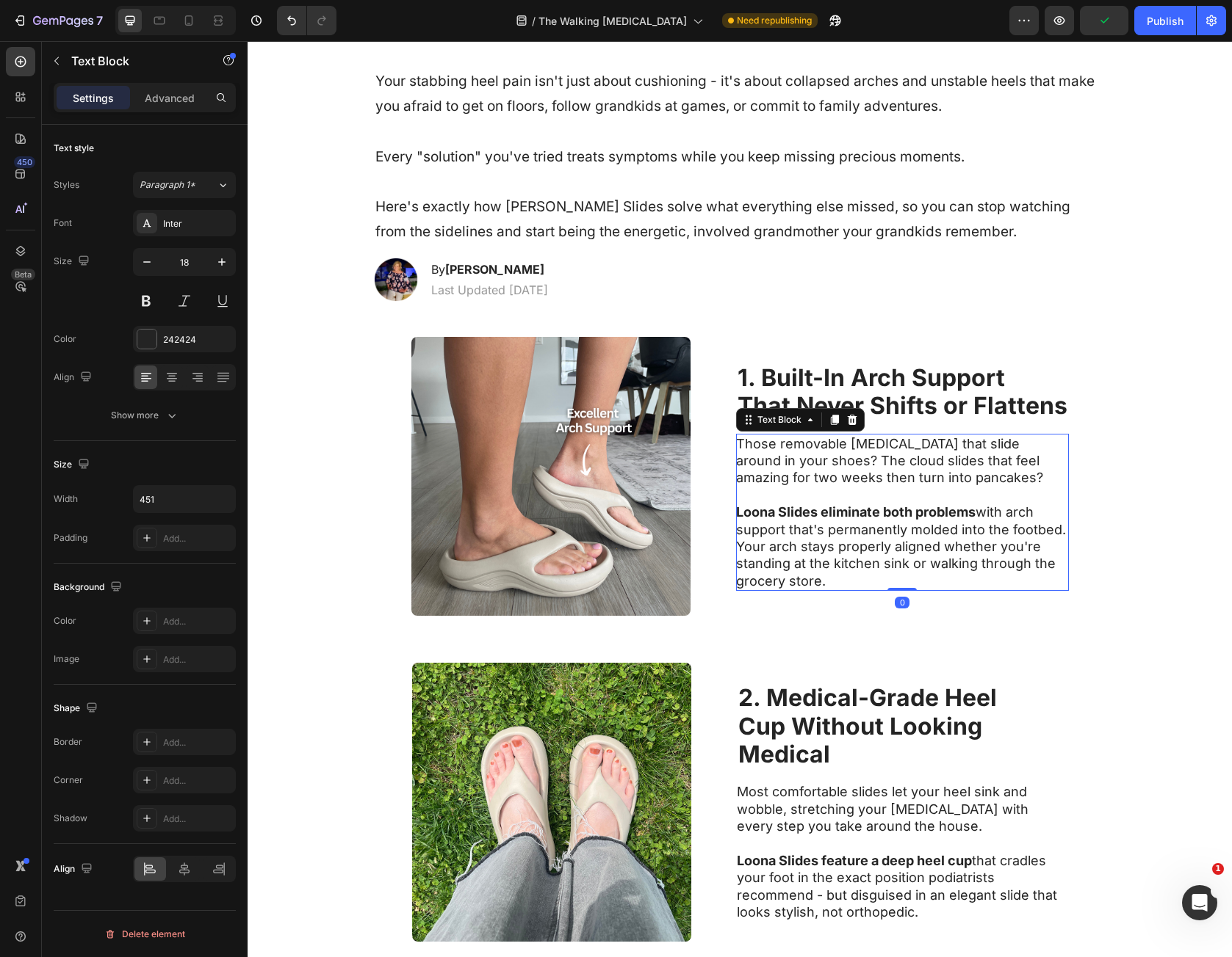
click at [753, 449] on p "Those removable [MEDICAL_DATA] that slide around in your shoes? The cloud slide…" at bounding box center [900, 461] width 330 height 51
drag, startPoint x: 753, startPoint y: 449, endPoint x: 820, endPoint y: 573, distance: 140.9
click at [820, 573] on div "Those removable [MEDICAL_DATA] that slide around in your shoes? The cloud slide…" at bounding box center [901, 513] width 332 height 158
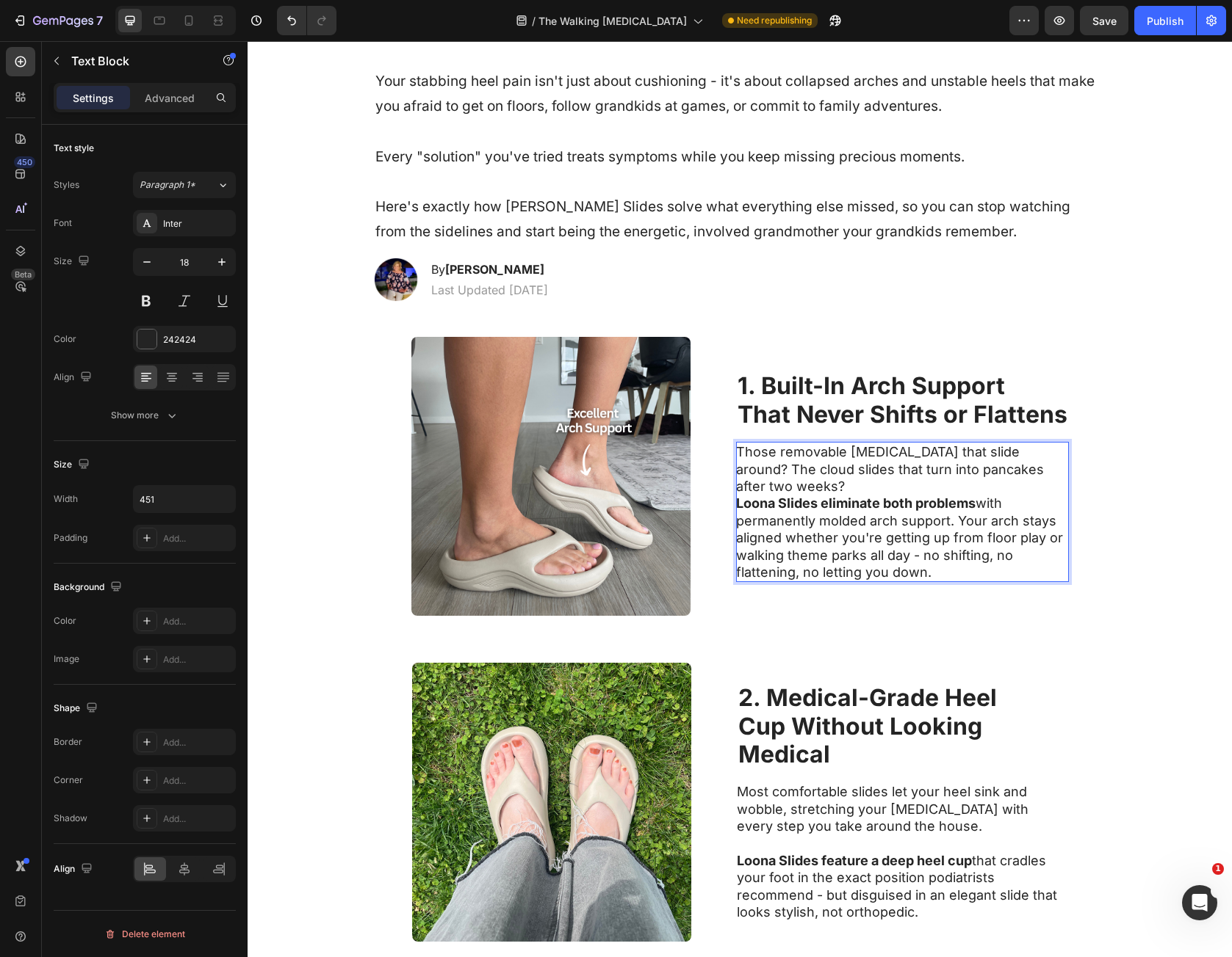
scroll to position [376, 0]
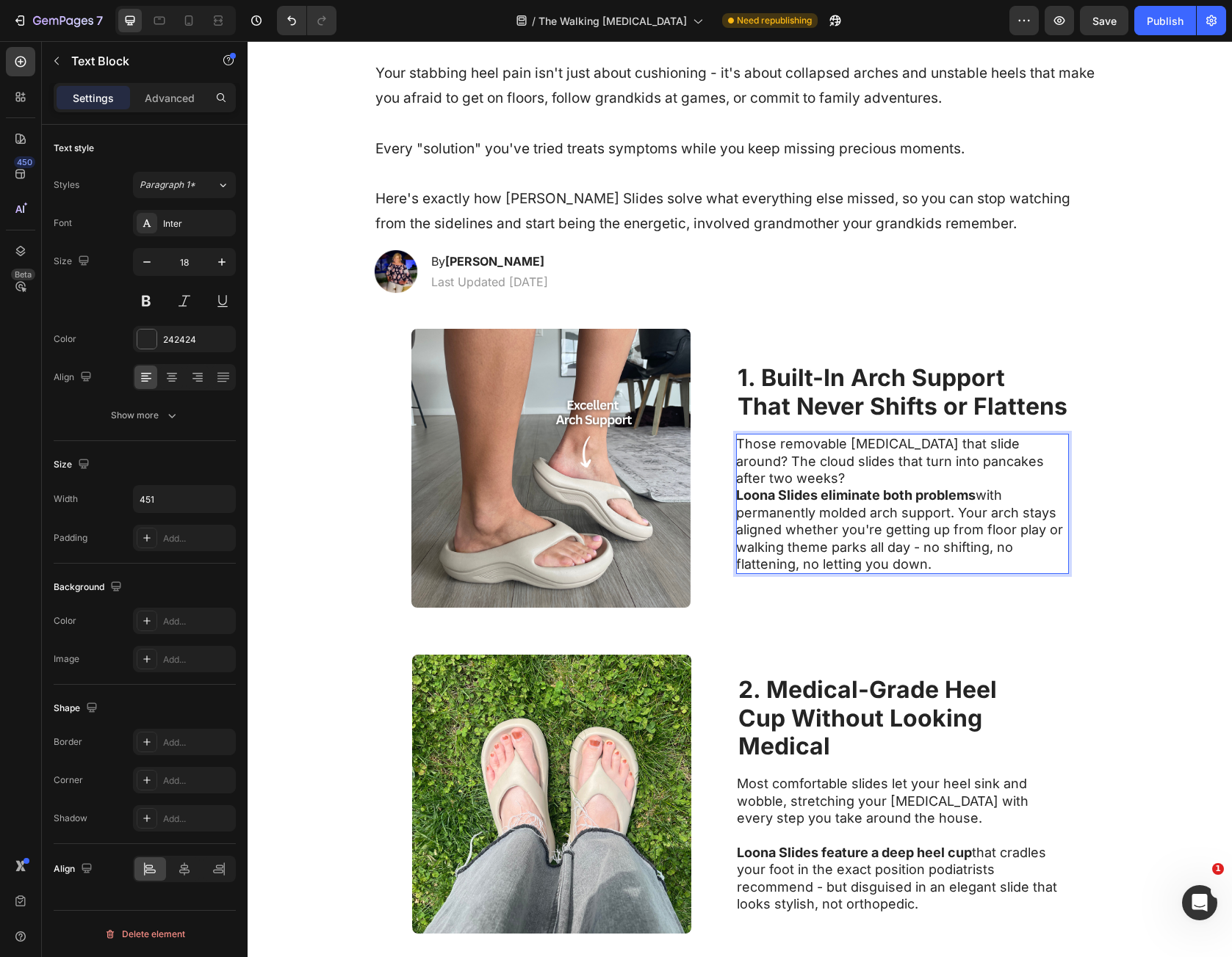
click at [820, 467] on p "Those removable [MEDICAL_DATA] that slide around? The cloud slides that turn in…" at bounding box center [900, 461] width 330 height 51
click at [823, 480] on p "Those removable [MEDICAL_DATA] that slide around? The cloud slides that turn in…" at bounding box center [900, 461] width 330 height 51
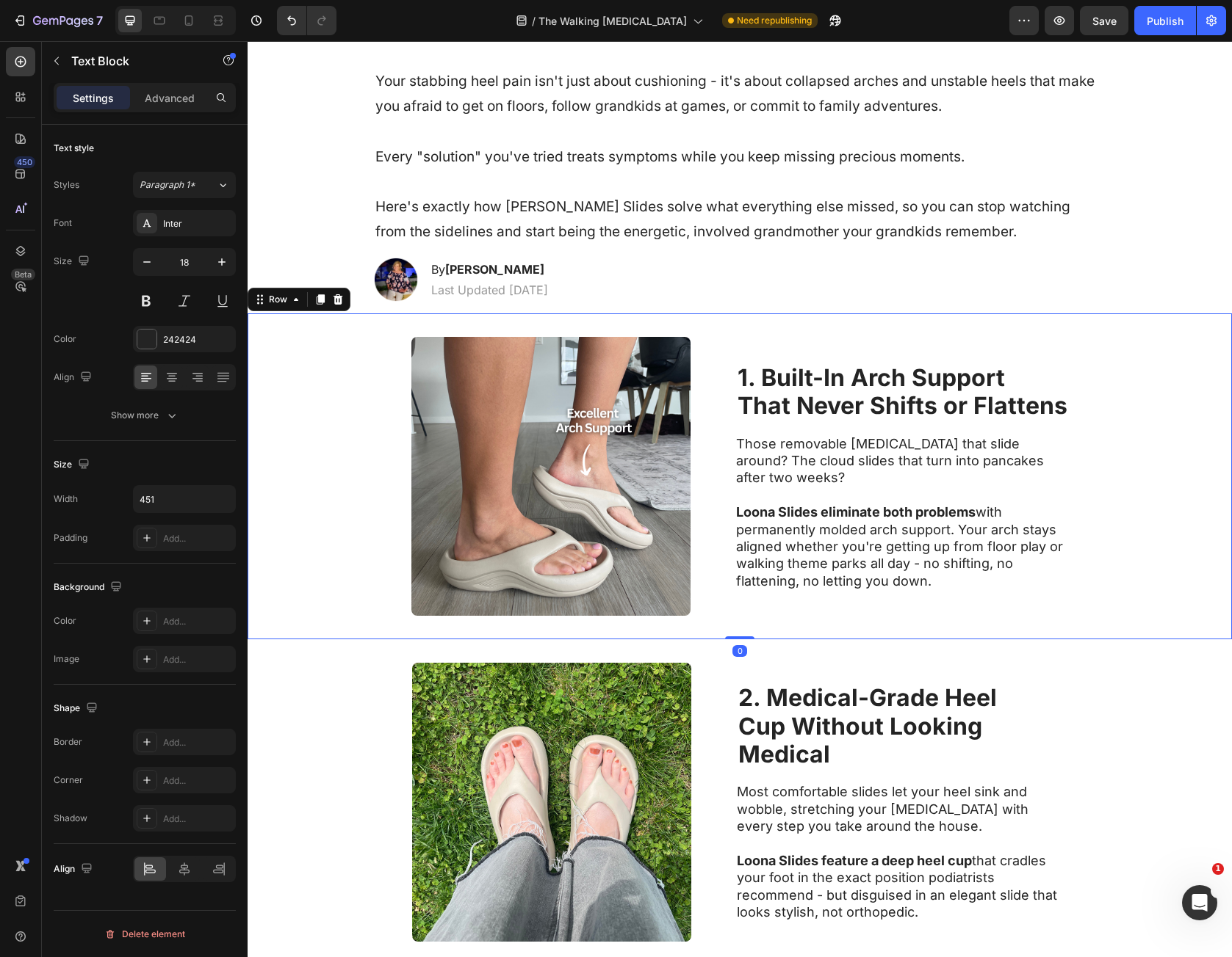
click at [1074, 574] on div "Image 1. Built-In Arch Support That Never Shifts or Flattens Heading Those remo…" at bounding box center [739, 477] width 984 height 326
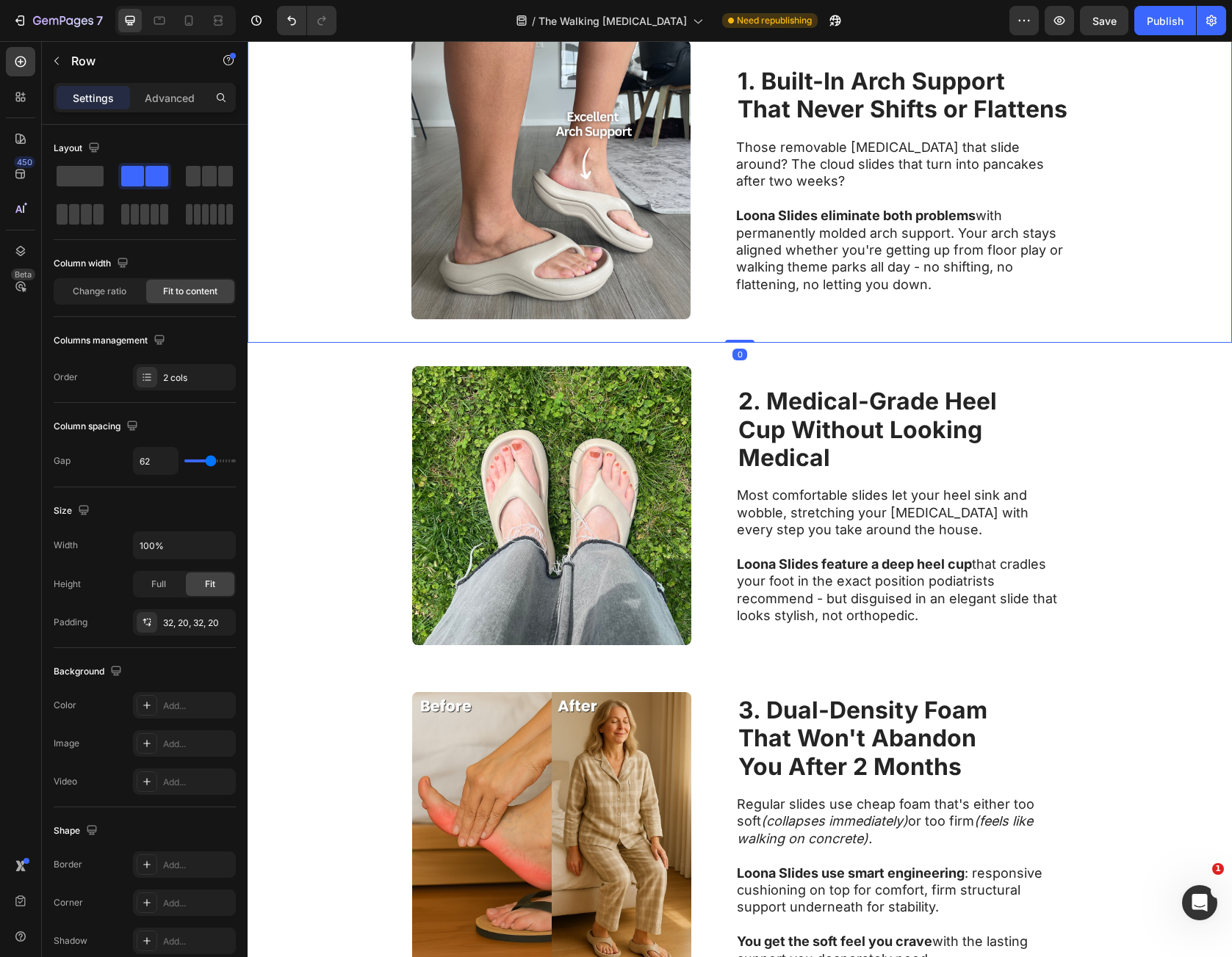
scroll to position [734, 0]
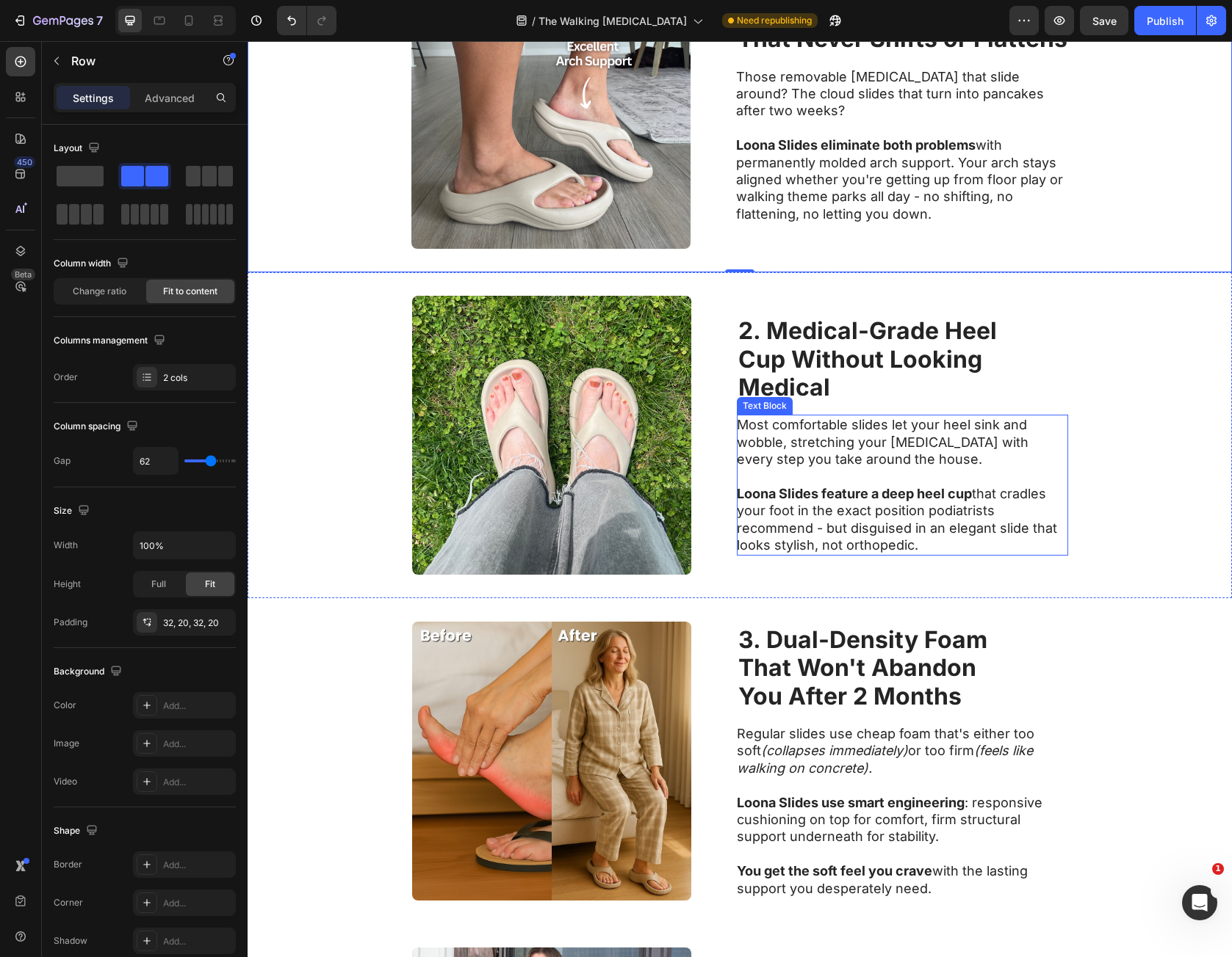
click at [794, 455] on p "Most comfortable slides let your heel sink and wobble, stretching your [MEDICAL…" at bounding box center [901, 442] width 330 height 51
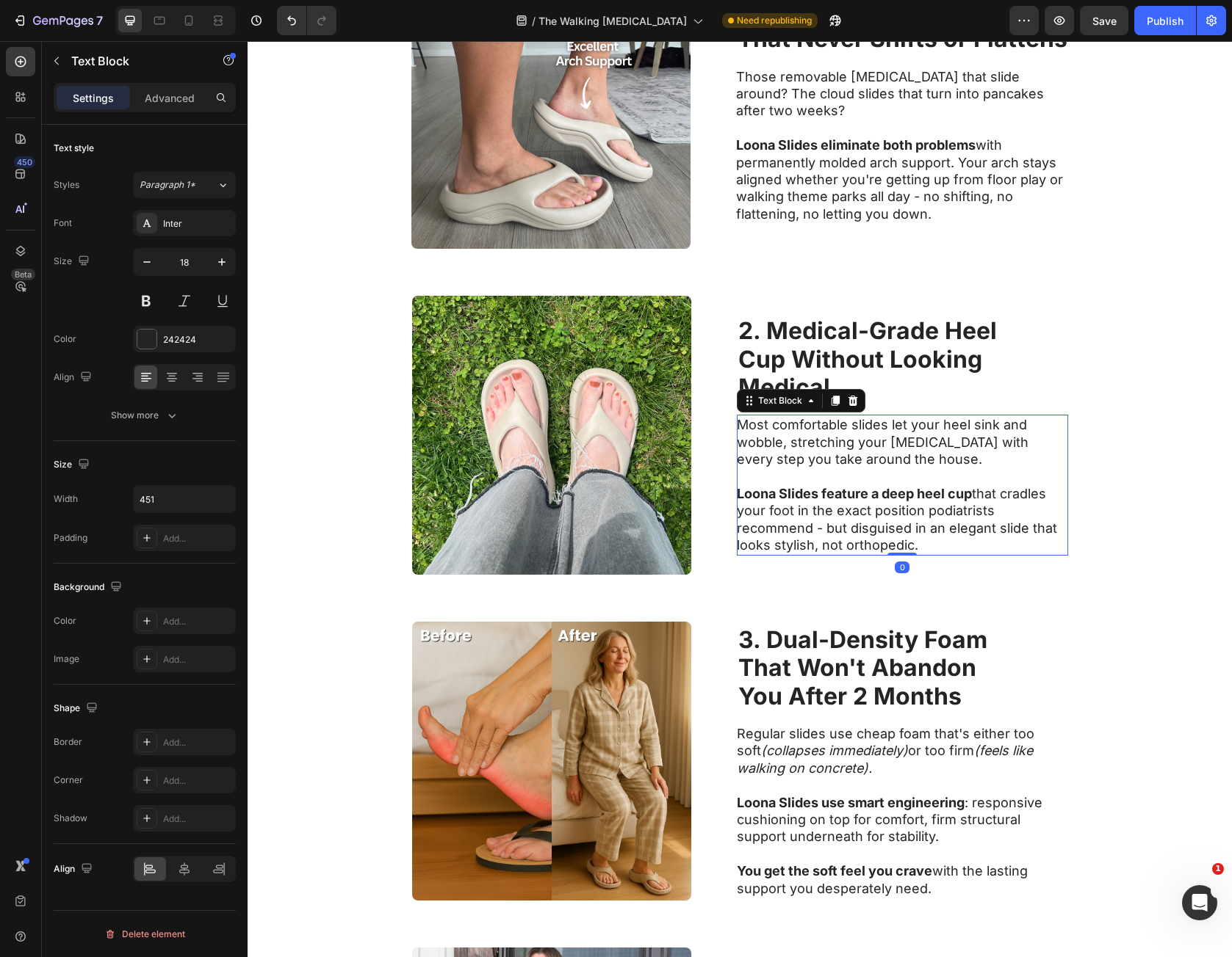
click at [753, 427] on p "Most comfortable slides let your heel sink and wobble, stretching your [MEDICAL…" at bounding box center [901, 442] width 330 height 51
drag, startPoint x: 753, startPoint y: 427, endPoint x: 917, endPoint y: 542, distance: 200.3
click at [917, 542] on div "Most comfortable slides let your heel sink and wobble, stretching your [MEDICAL…" at bounding box center [902, 484] width 332 height 140
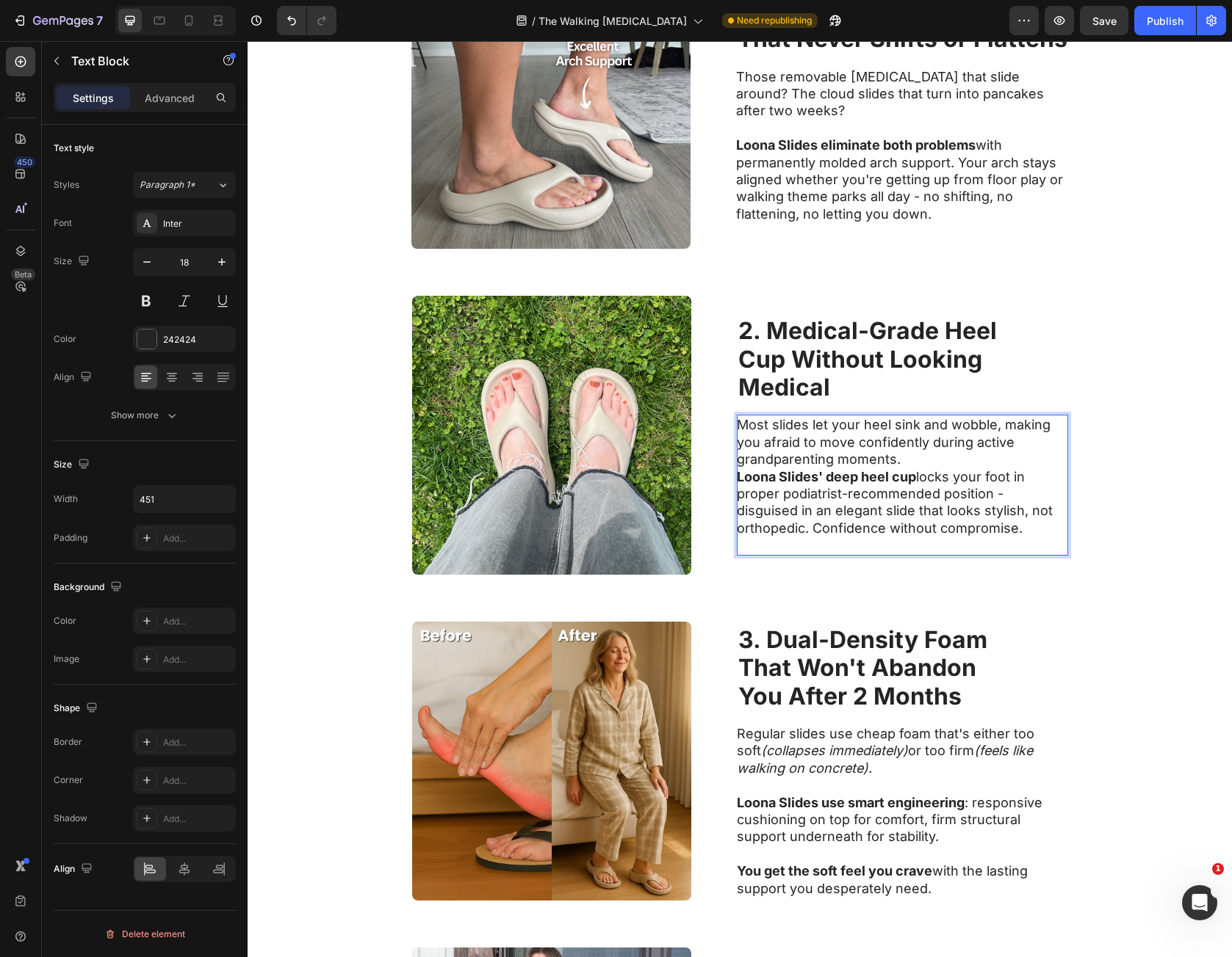
scroll to position [743, 0]
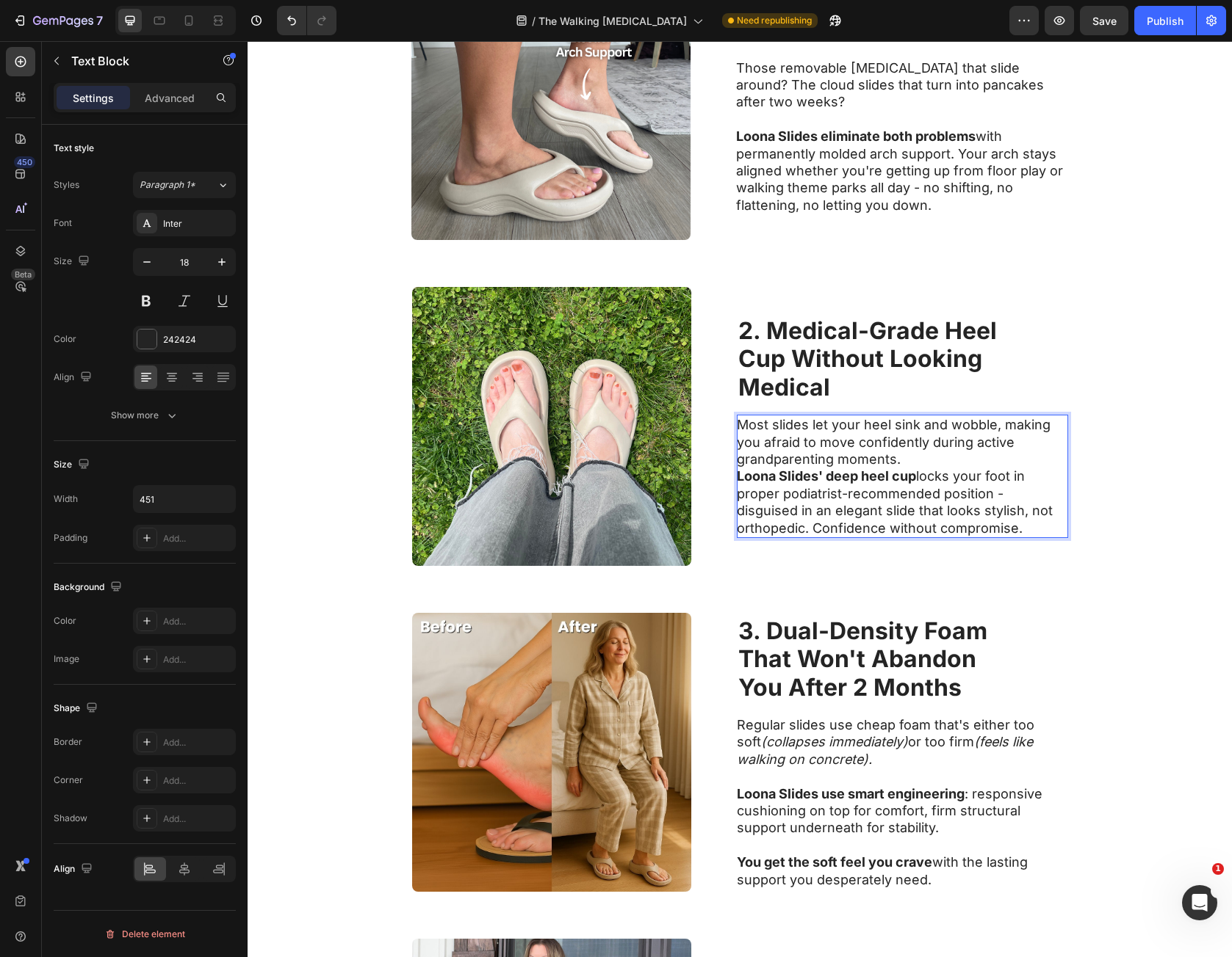
drag, startPoint x: 891, startPoint y: 457, endPoint x: 894, endPoint y: 466, distance: 9.5
click at [891, 457] on p "Most slides let your heel sink and wobble, making you afraid to move confidentl…" at bounding box center [901, 442] width 330 height 51
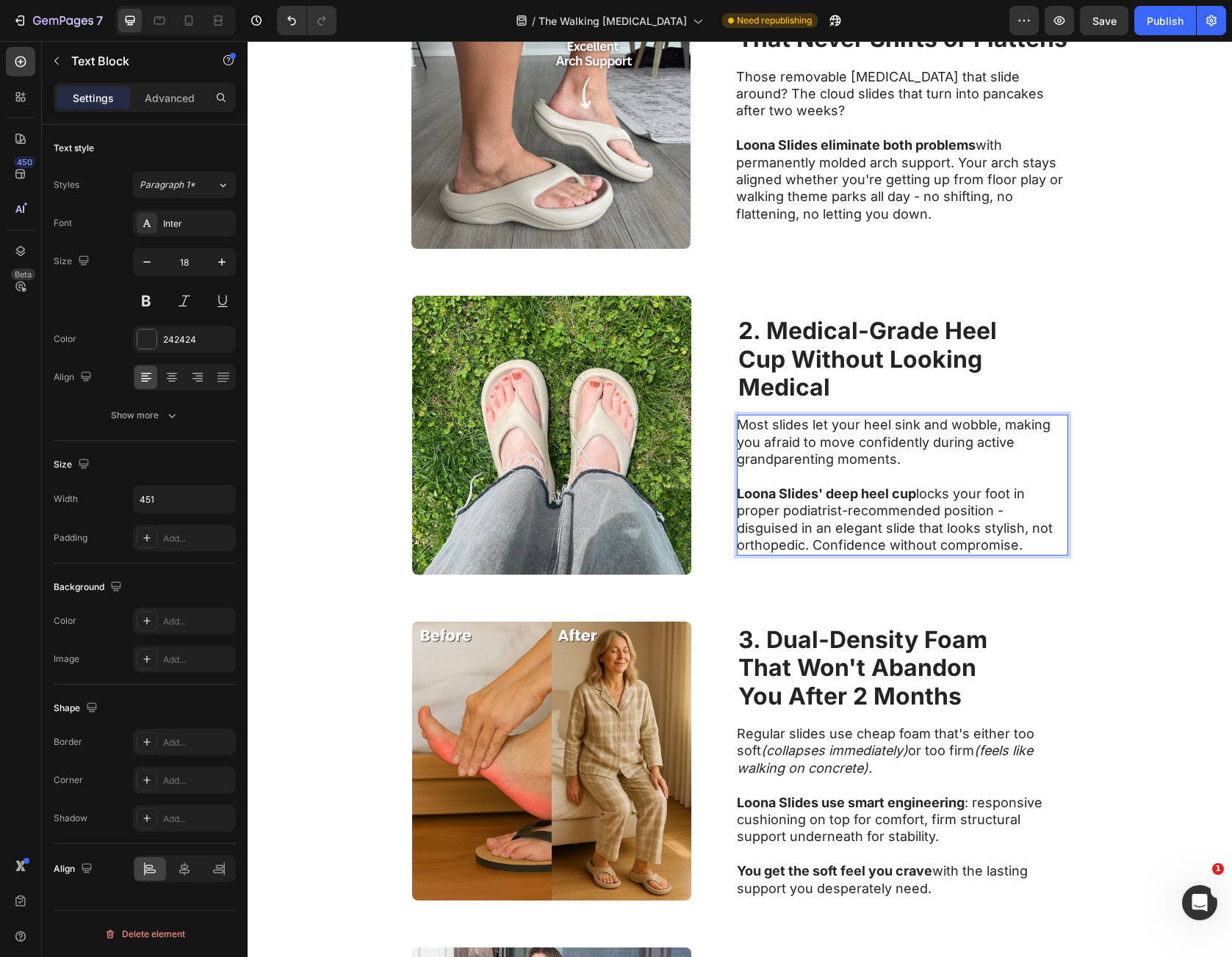
click at [1087, 516] on div "Image 2. Medical-Grade Heel Cup Without Looking Medical Heading Most slides let…" at bounding box center [739, 435] width 984 height 326
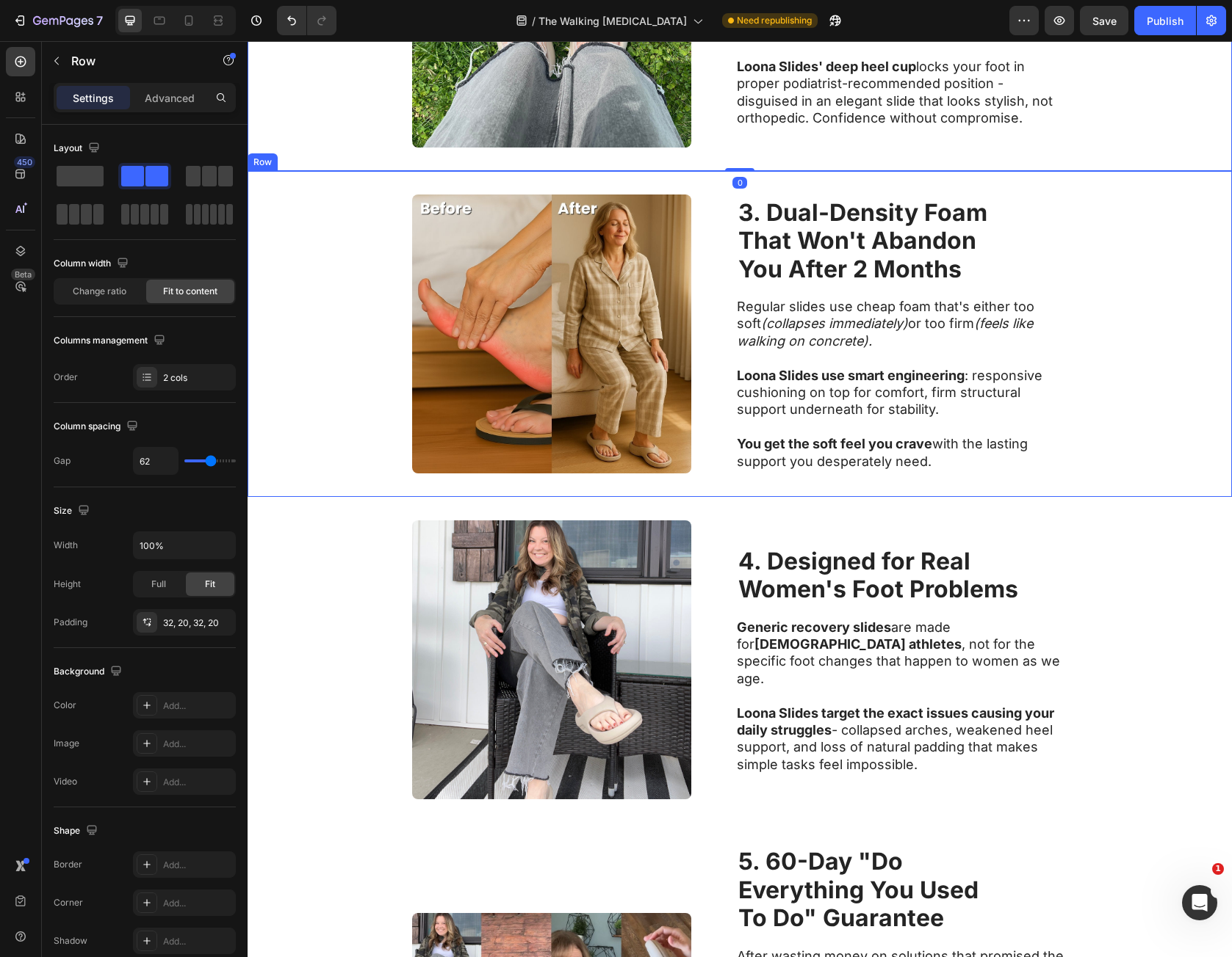
scroll to position [1175, 0]
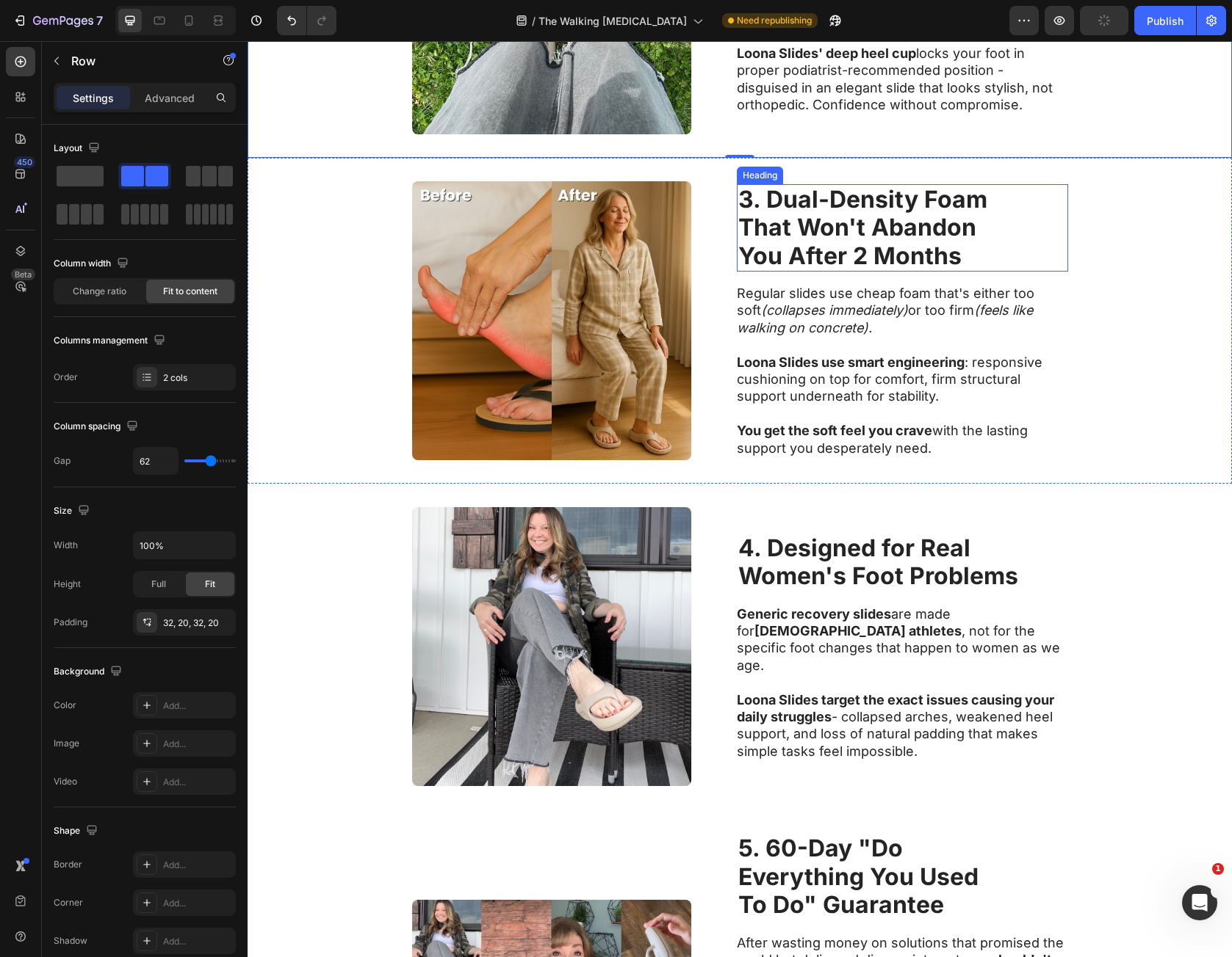
click at [756, 225] on strong "That Won't Abandon" at bounding box center [857, 227] width 238 height 28
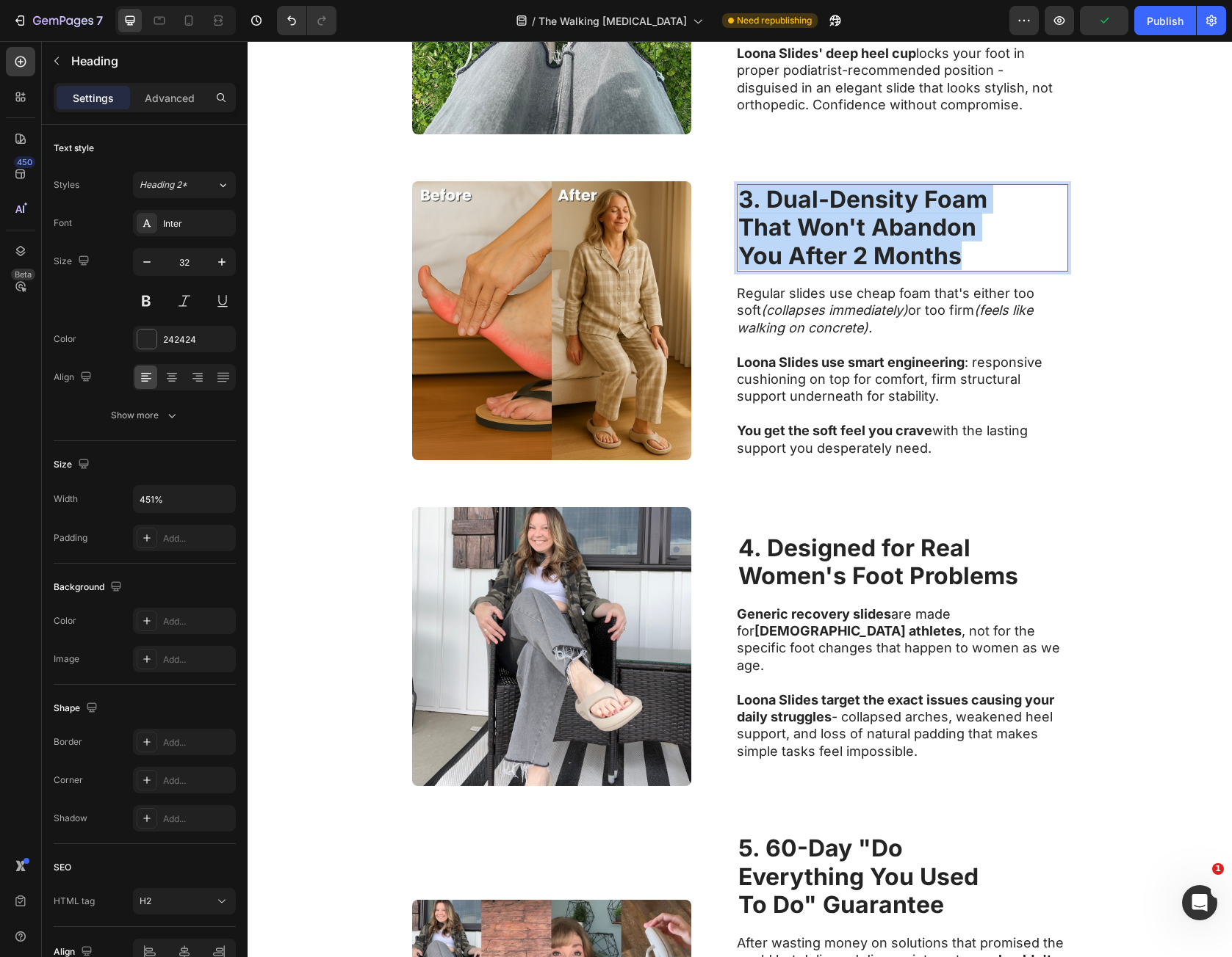
drag, startPoint x: 736, startPoint y: 199, endPoint x: 939, endPoint y: 273, distance: 216.1
click at [928, 256] on p "3. Dual-Density Foam That Won't Abandon You After 2 Months" at bounding box center [902, 227] width 329 height 84
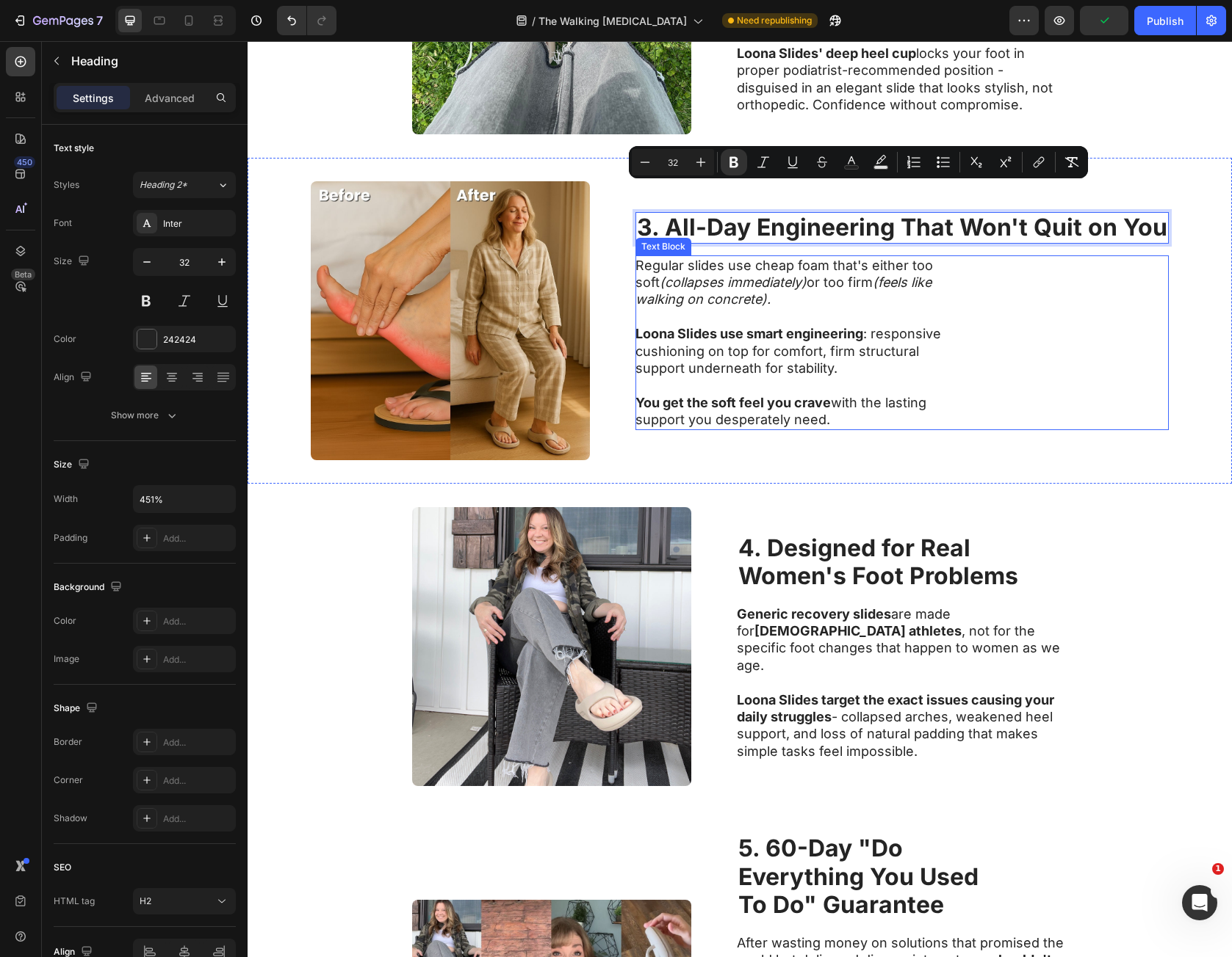
scroll to position [1203, 0]
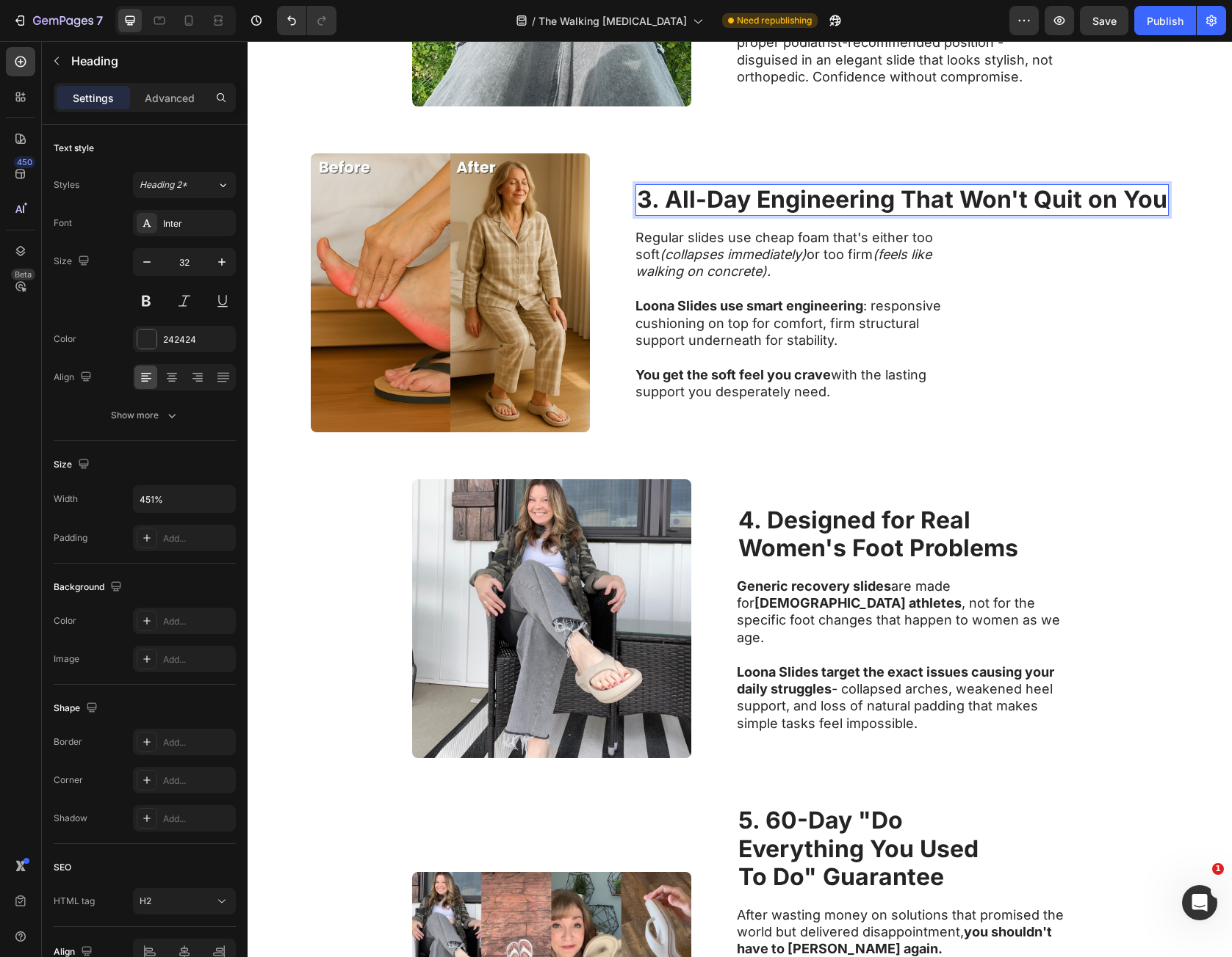
click at [897, 203] on strong "3. All-Day Engineering That Won't Quit on You" at bounding box center [901, 199] width 531 height 28
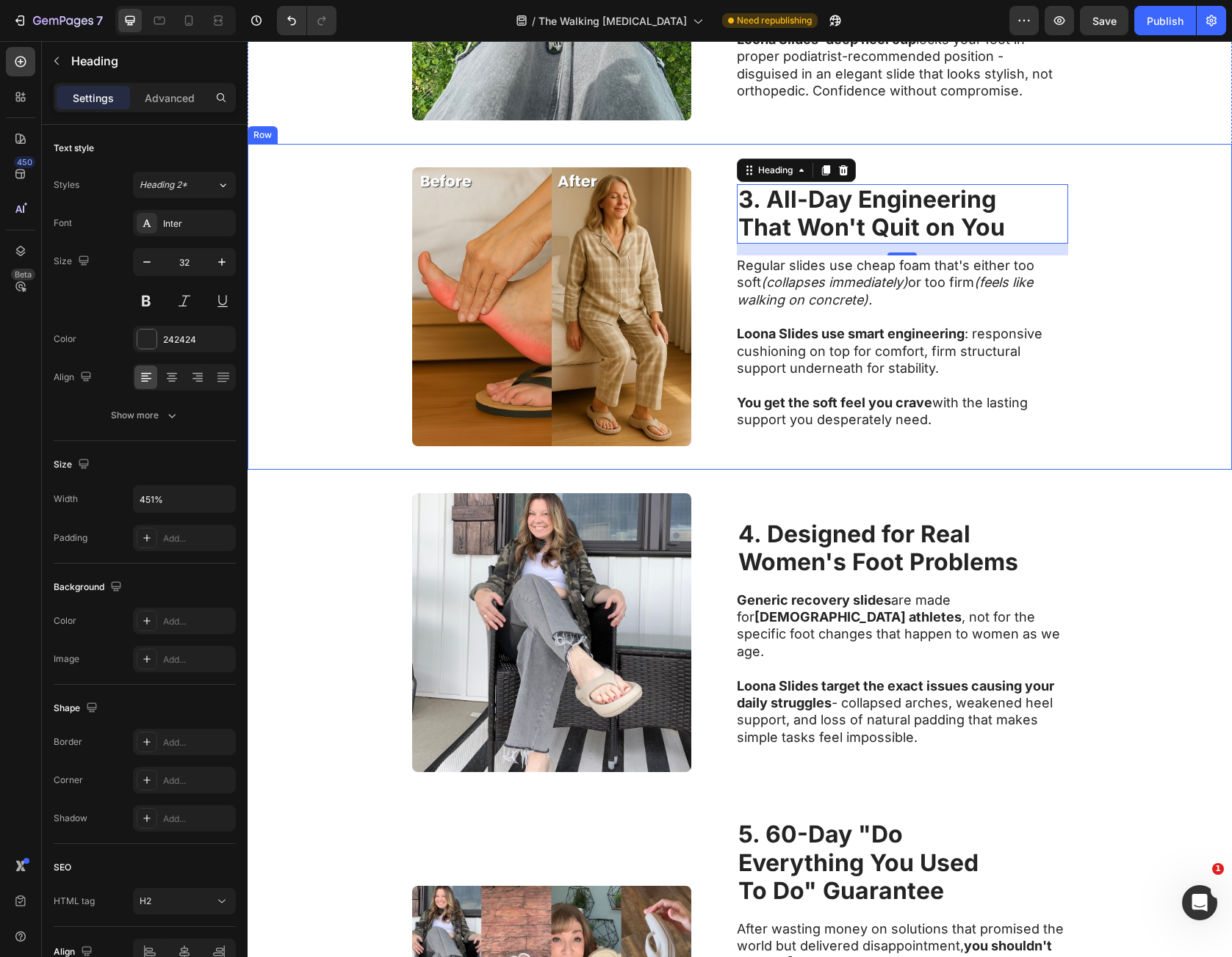
click at [809, 280] on icon "(collapses immediately)" at bounding box center [835, 282] width 147 height 16
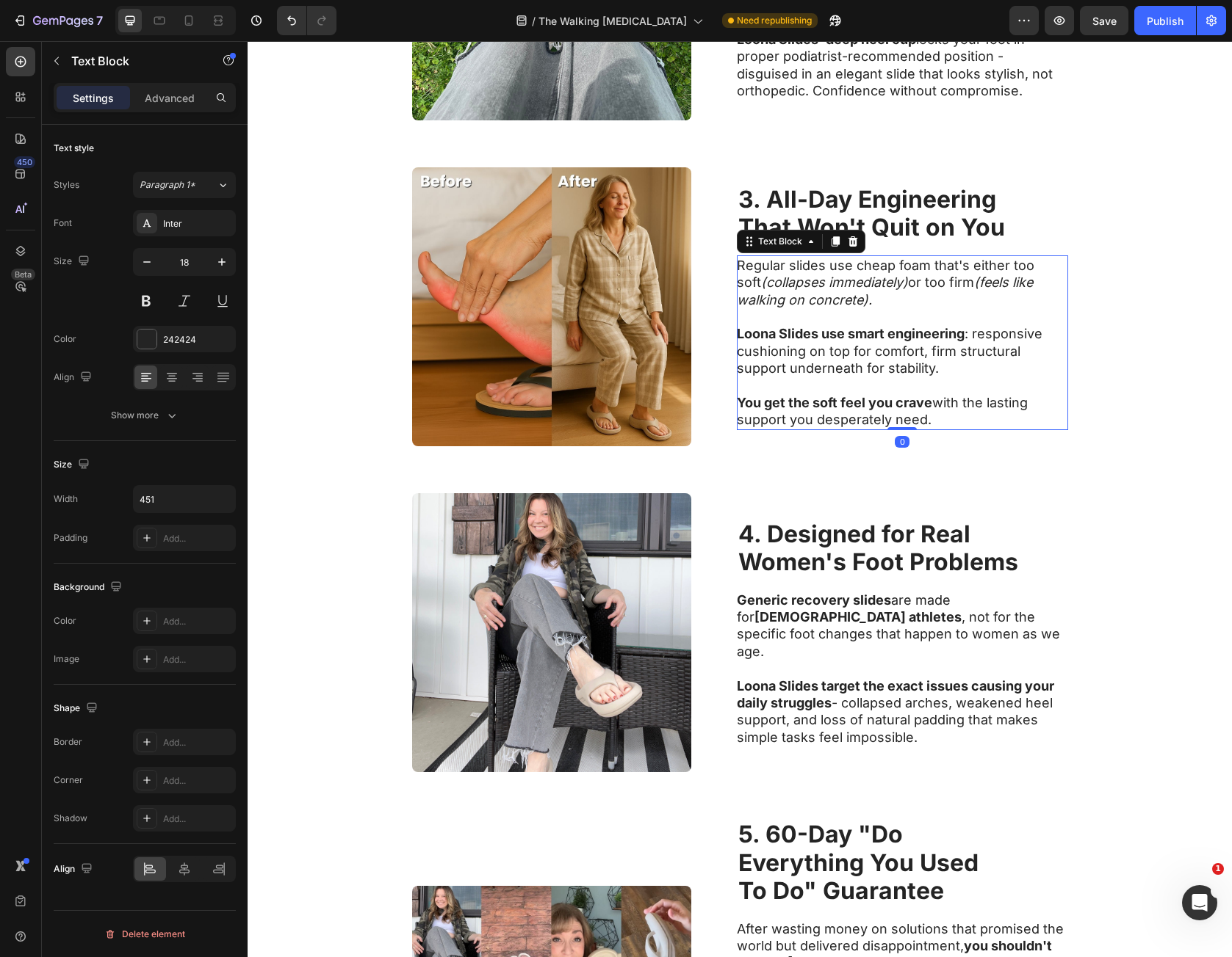
click at [754, 267] on p "Regular slides use cheap foam that's either too soft (collapses immediately) or…" at bounding box center [901, 282] width 330 height 51
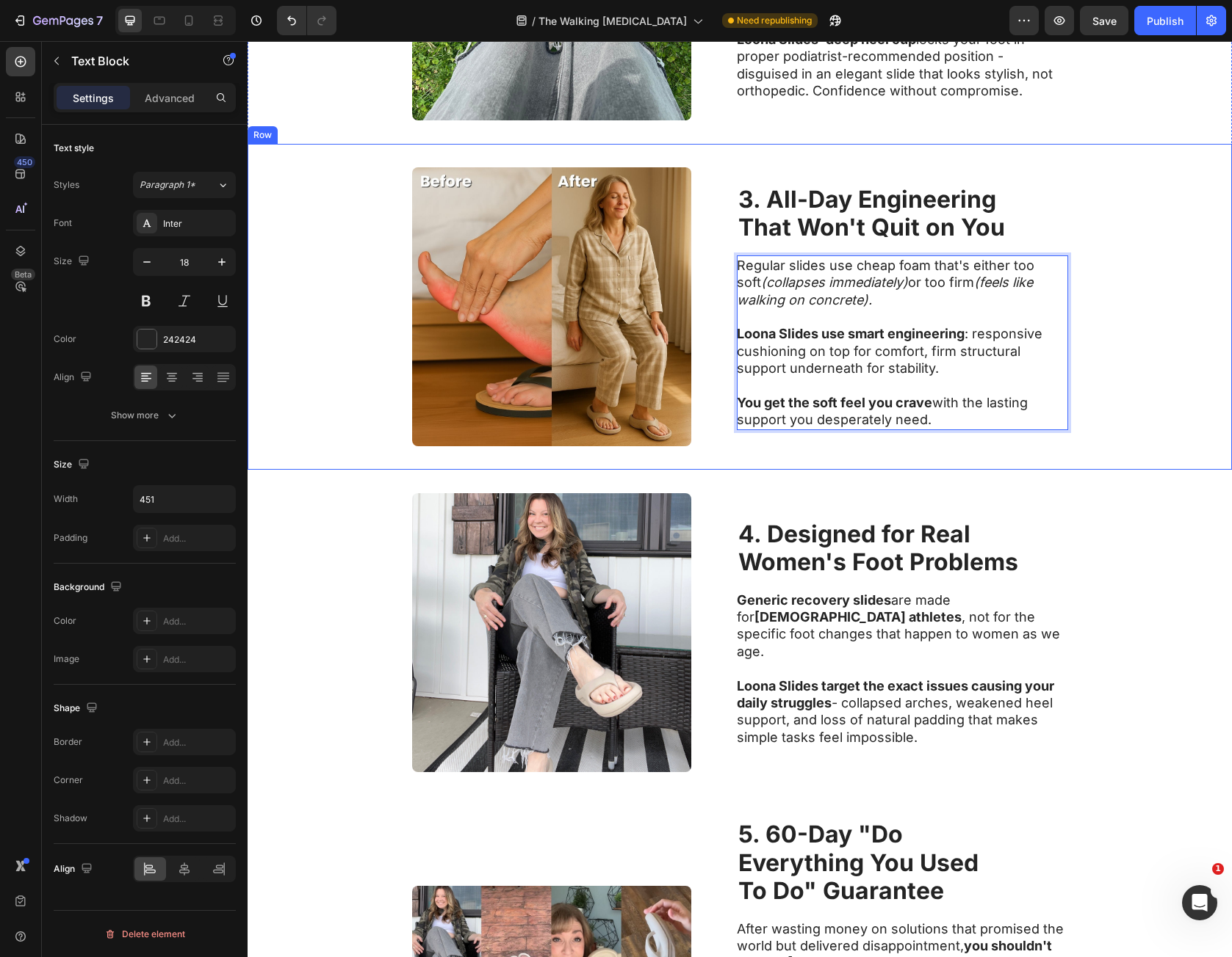
drag, startPoint x: 754, startPoint y: 267, endPoint x: 947, endPoint y: 433, distance: 254.6
click at [947, 433] on div "⁠⁠⁠⁠⁠⁠⁠ 3. All-Day Engineering That Won't Quit on You Heading Regular slides us…" at bounding box center [902, 307] width 332 height 279
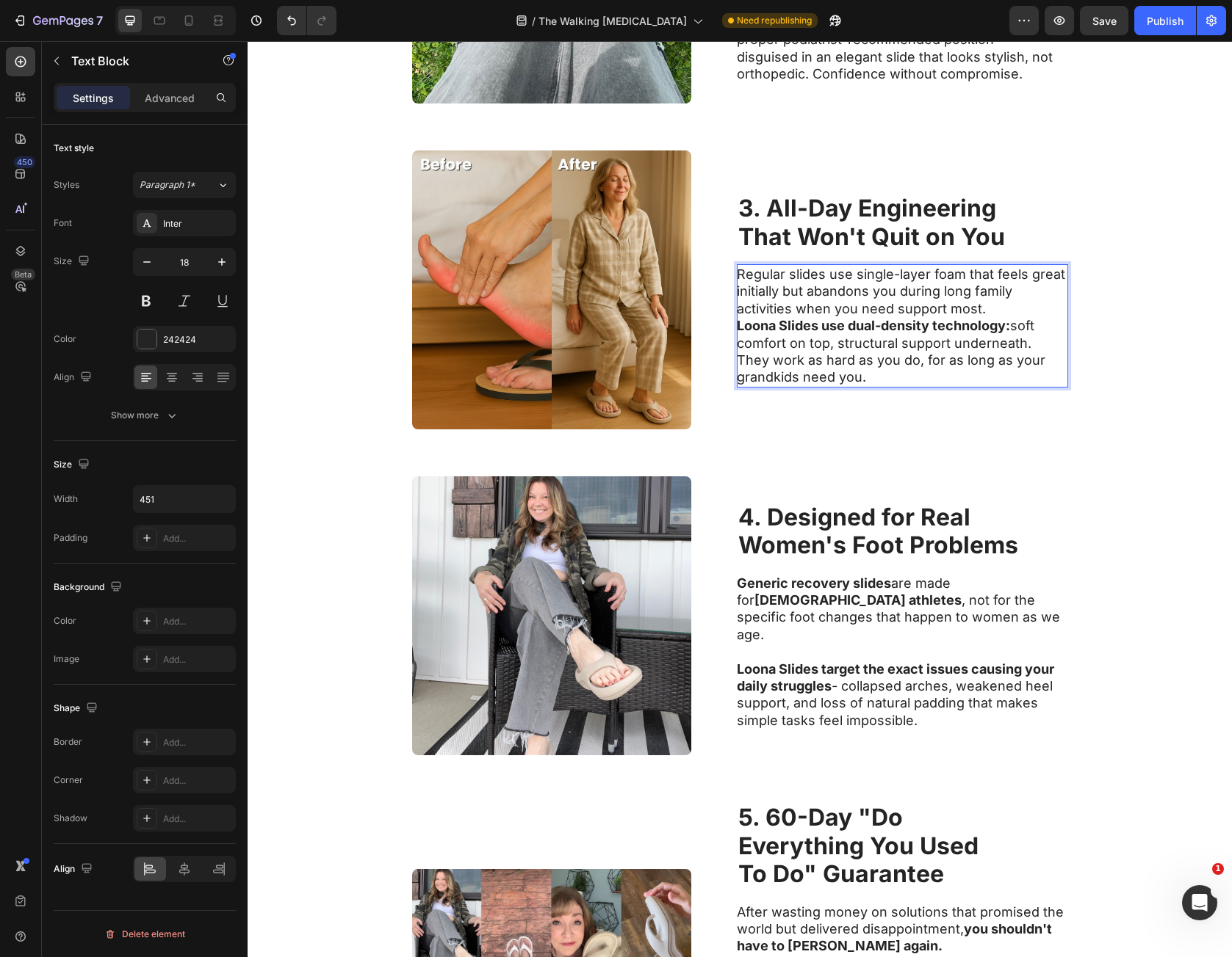
scroll to position [1215, 0]
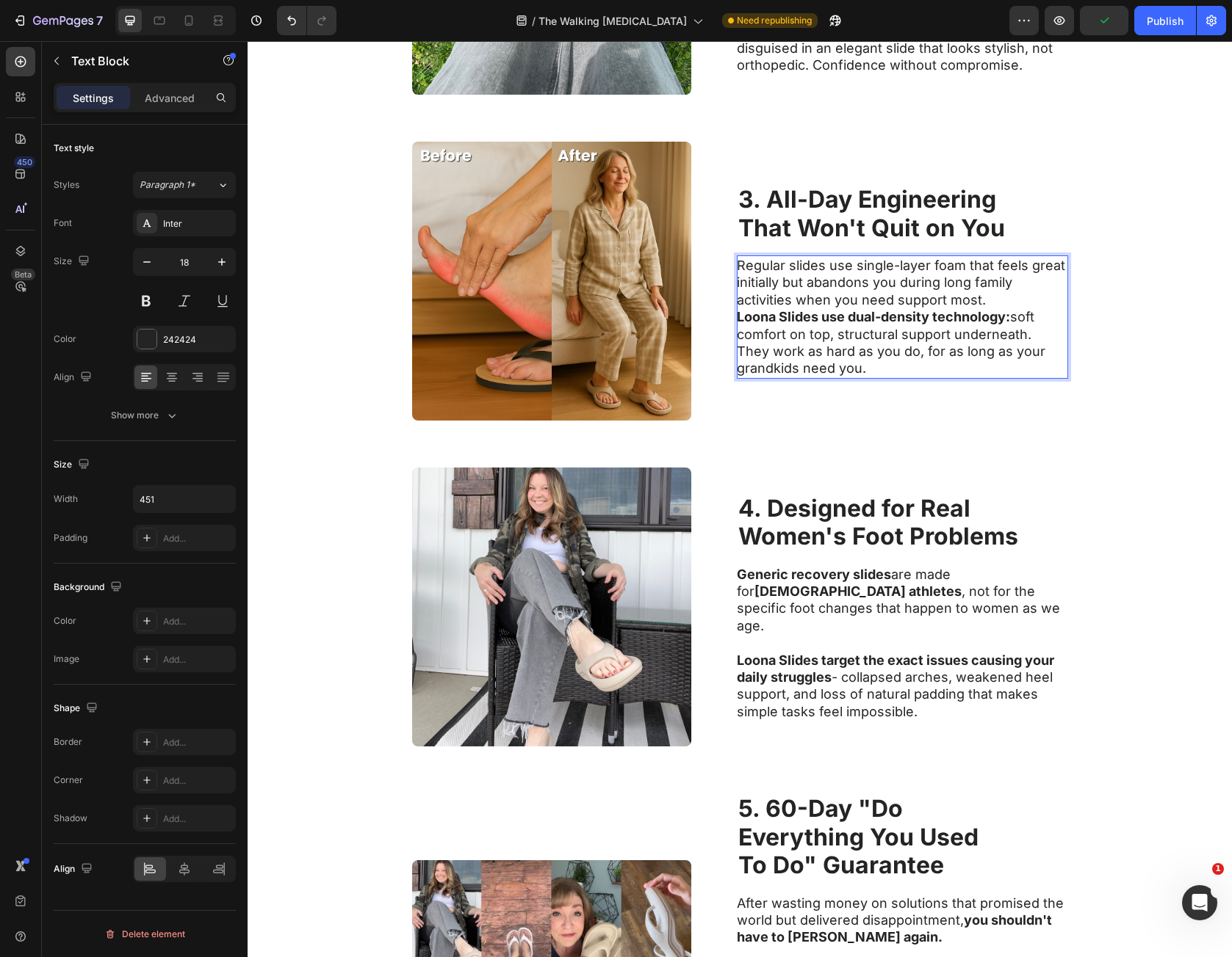
click at [993, 298] on p "Regular slides use single-layer foam that feels great initially but abandons yo…" at bounding box center [901, 282] width 330 height 51
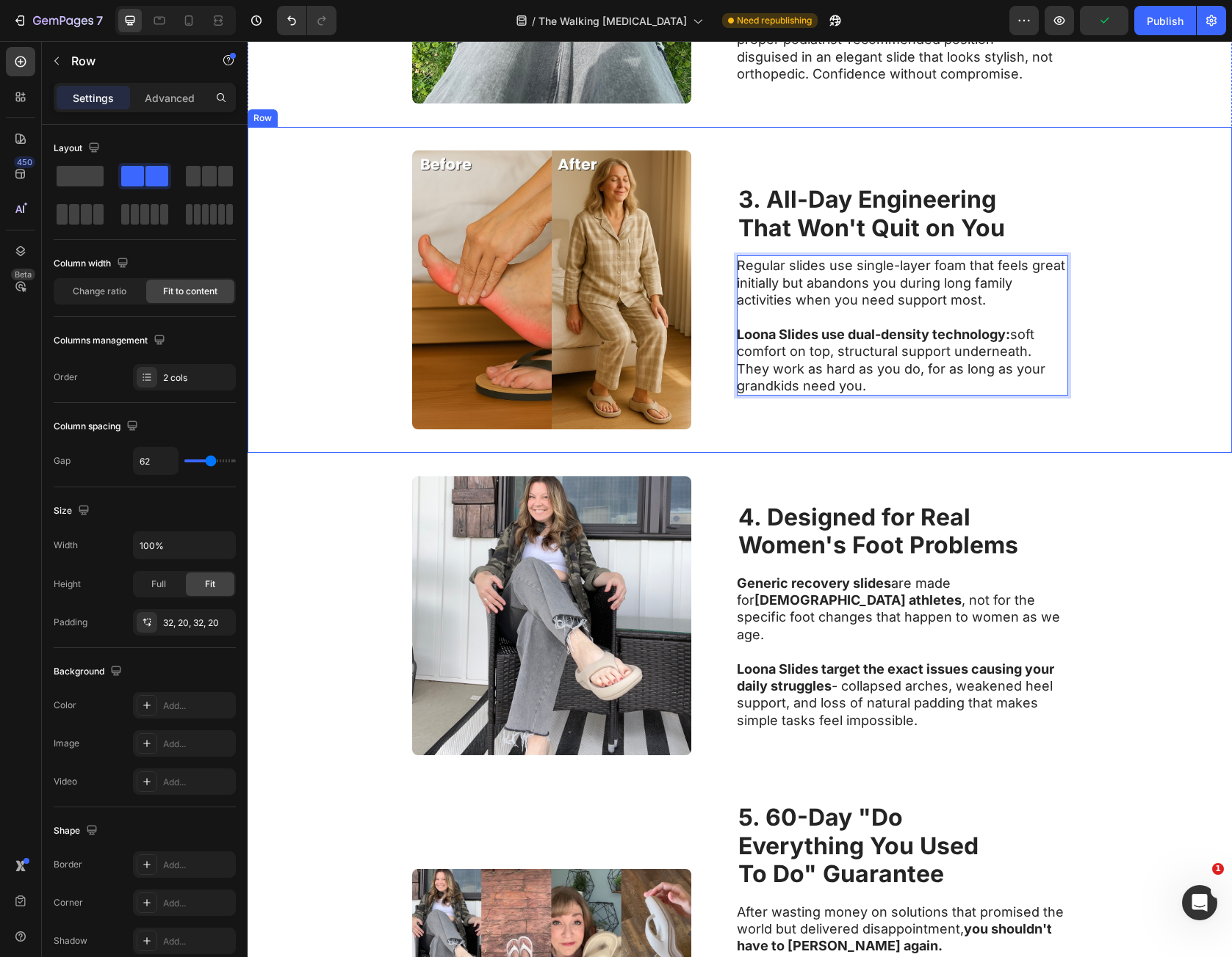
click at [1080, 367] on div "Image ⁠⁠⁠⁠⁠⁠⁠ 3. All-Day Engineering That Won't Quit on You Heading Regular sli…" at bounding box center [739, 290] width 984 height 326
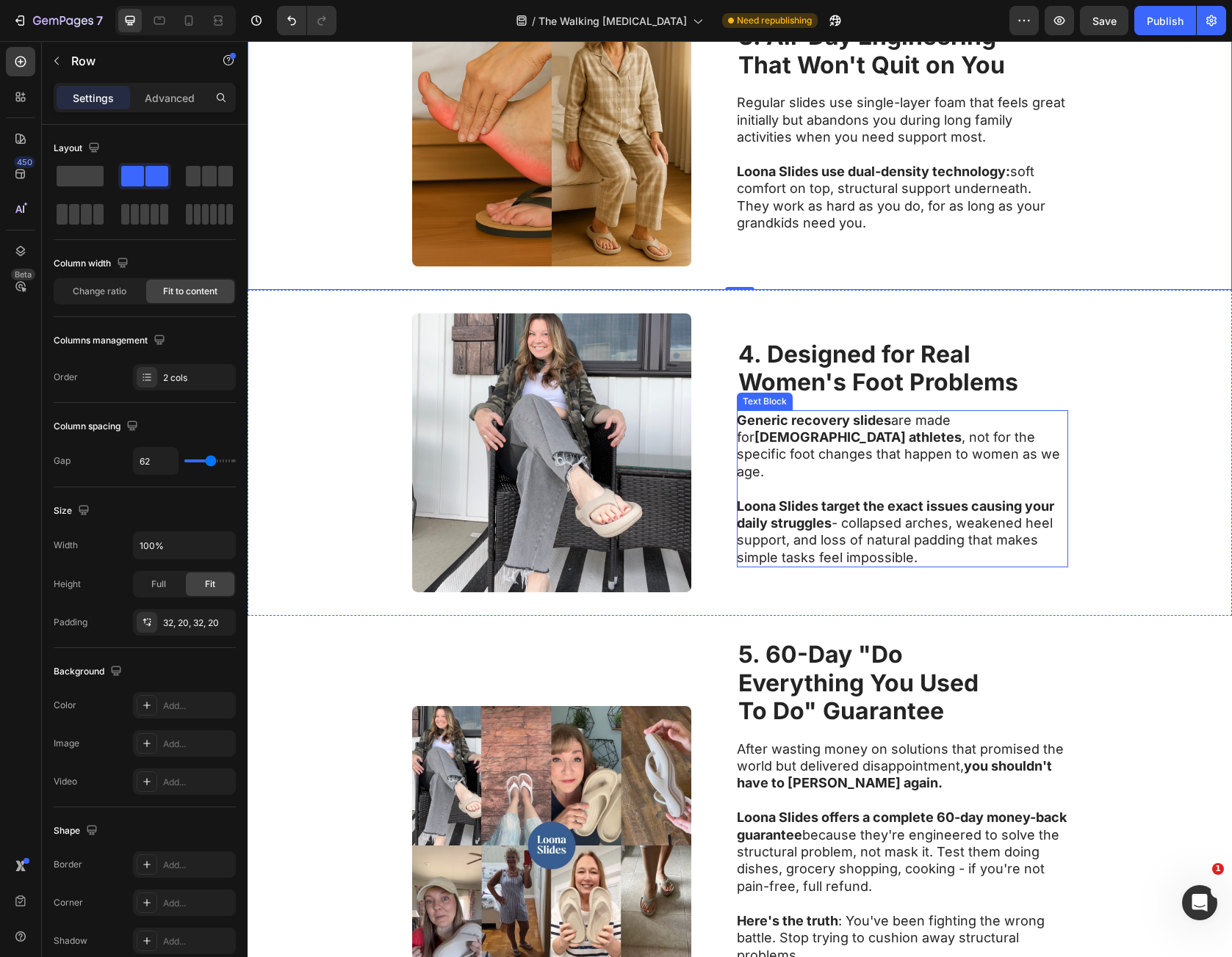
scroll to position [1426, 0]
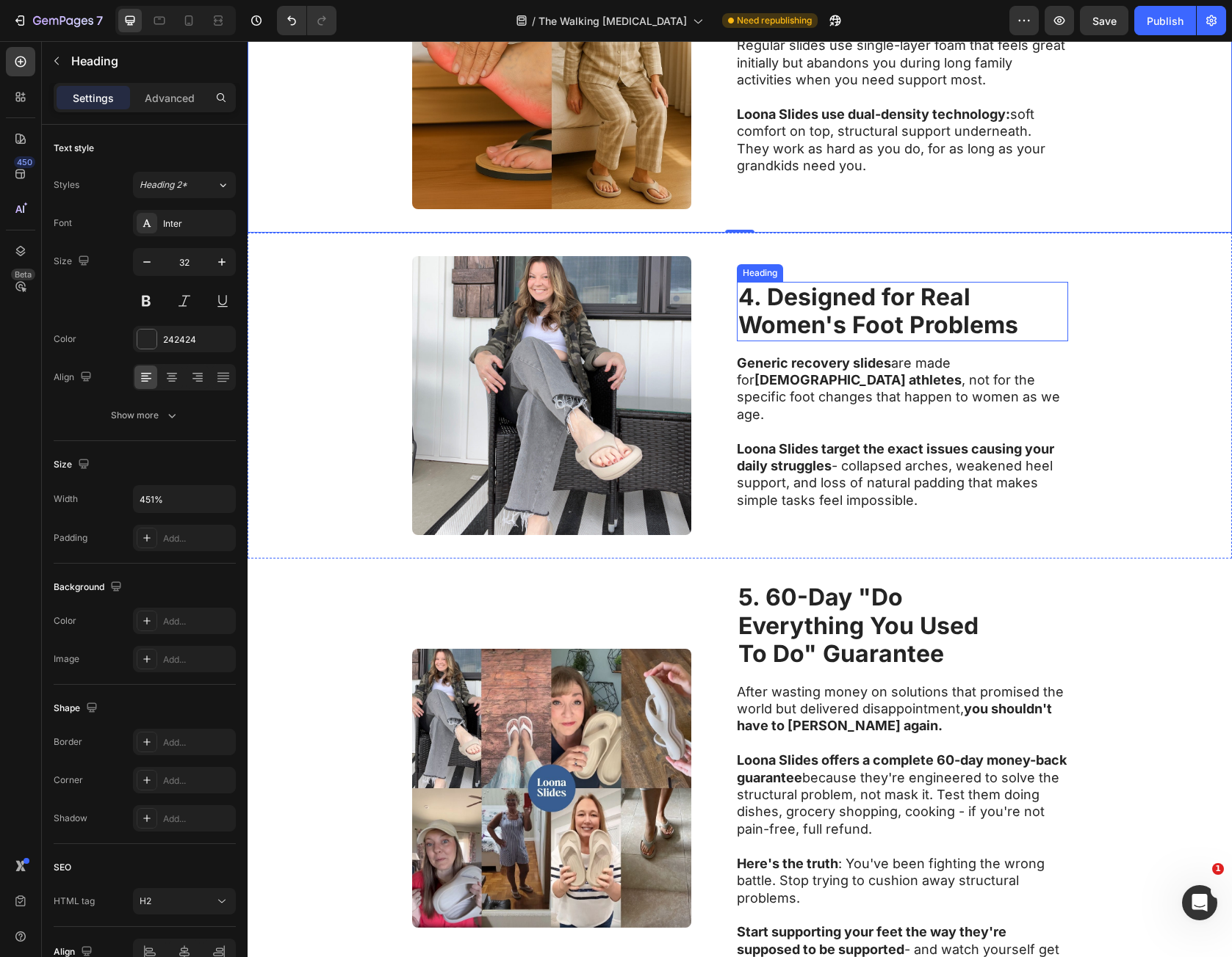
click at [867, 328] on strong "Women's Foot Problems" at bounding box center [878, 325] width 280 height 28
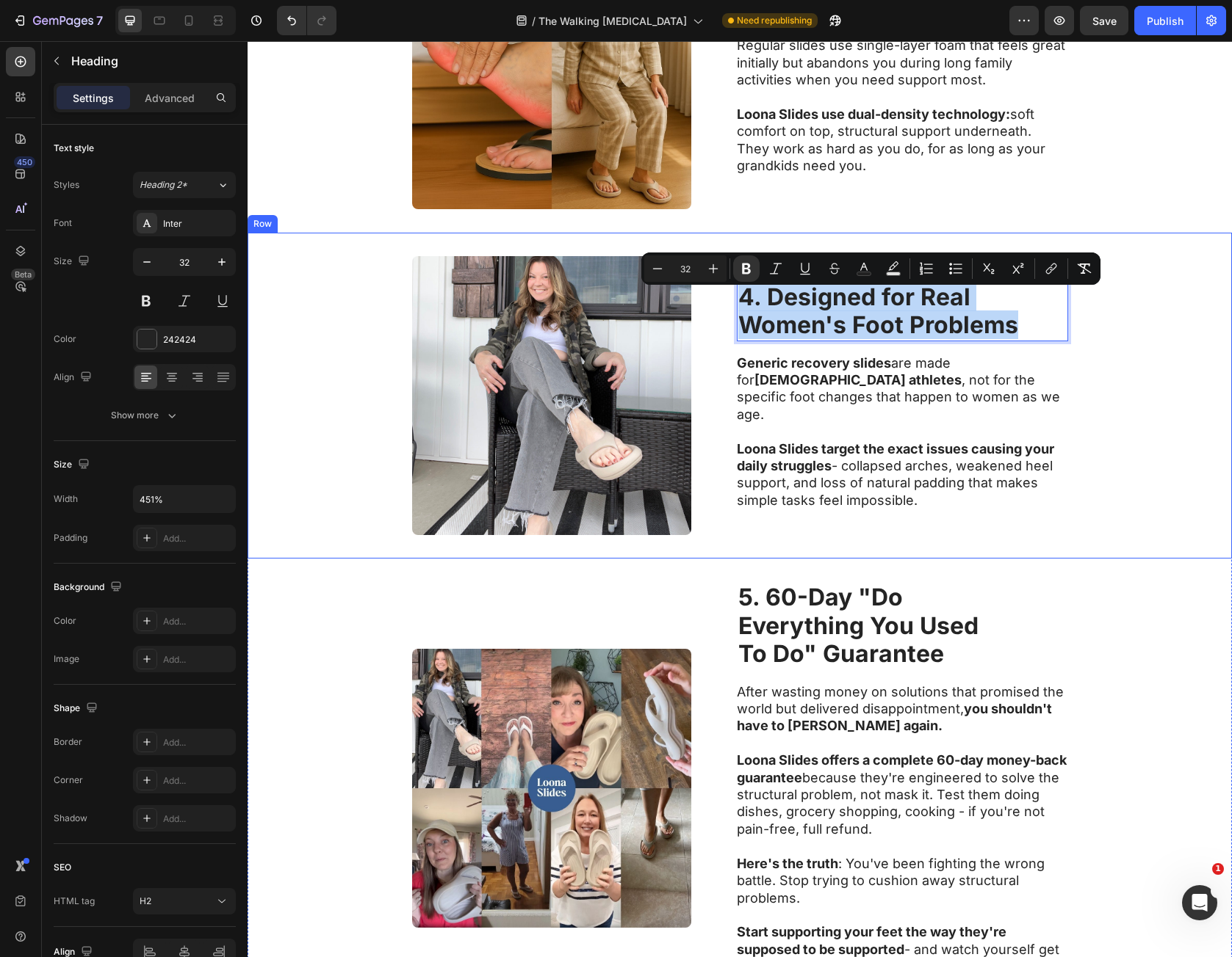
drag, startPoint x: 738, startPoint y: 311, endPoint x: 989, endPoint y: 357, distance: 255.2
click at [989, 357] on div "4. Designed for Real Women's Foot Problems Heading 16 Generic recovery slides a…" at bounding box center [902, 395] width 332 height 279
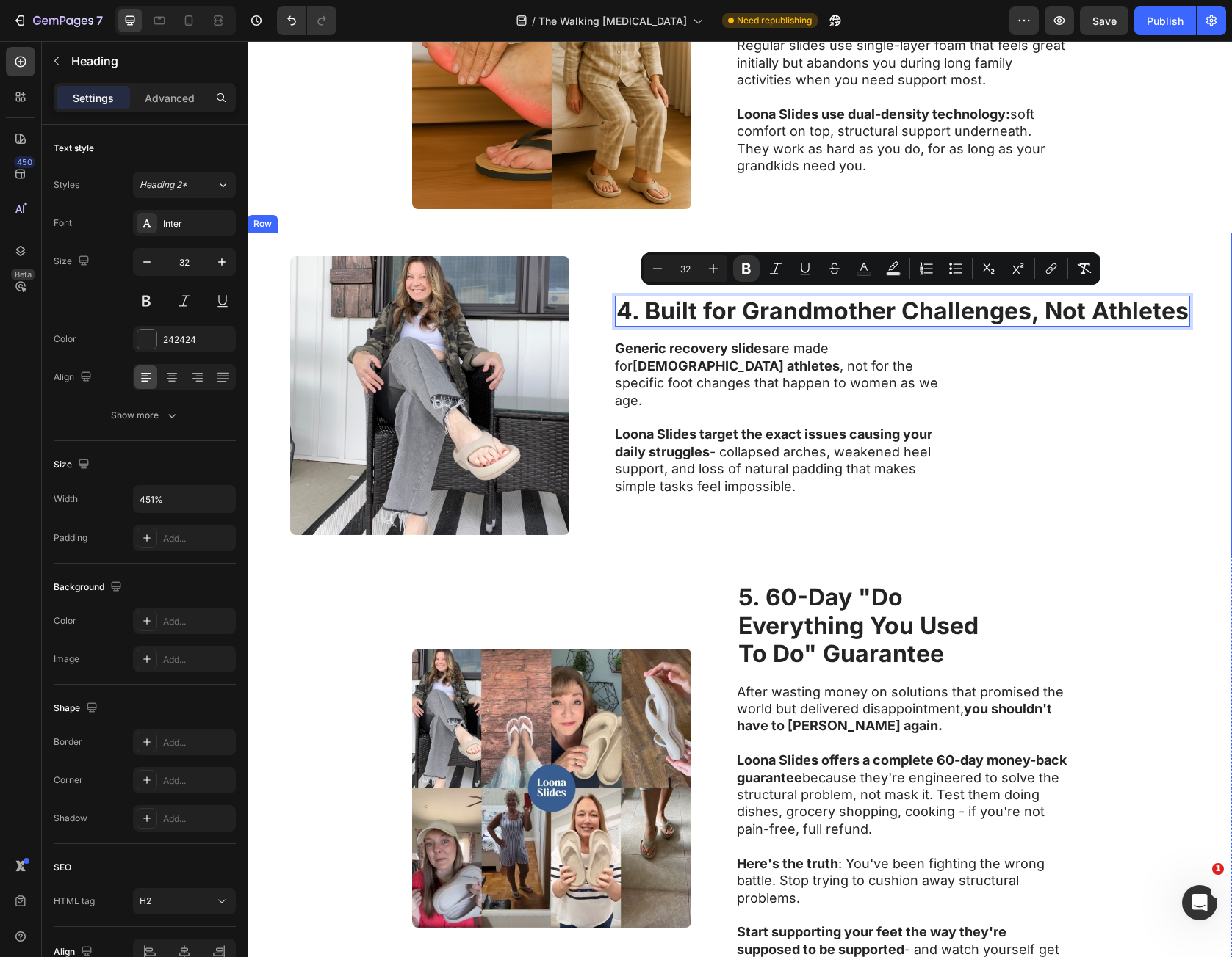
scroll to position [1440, 0]
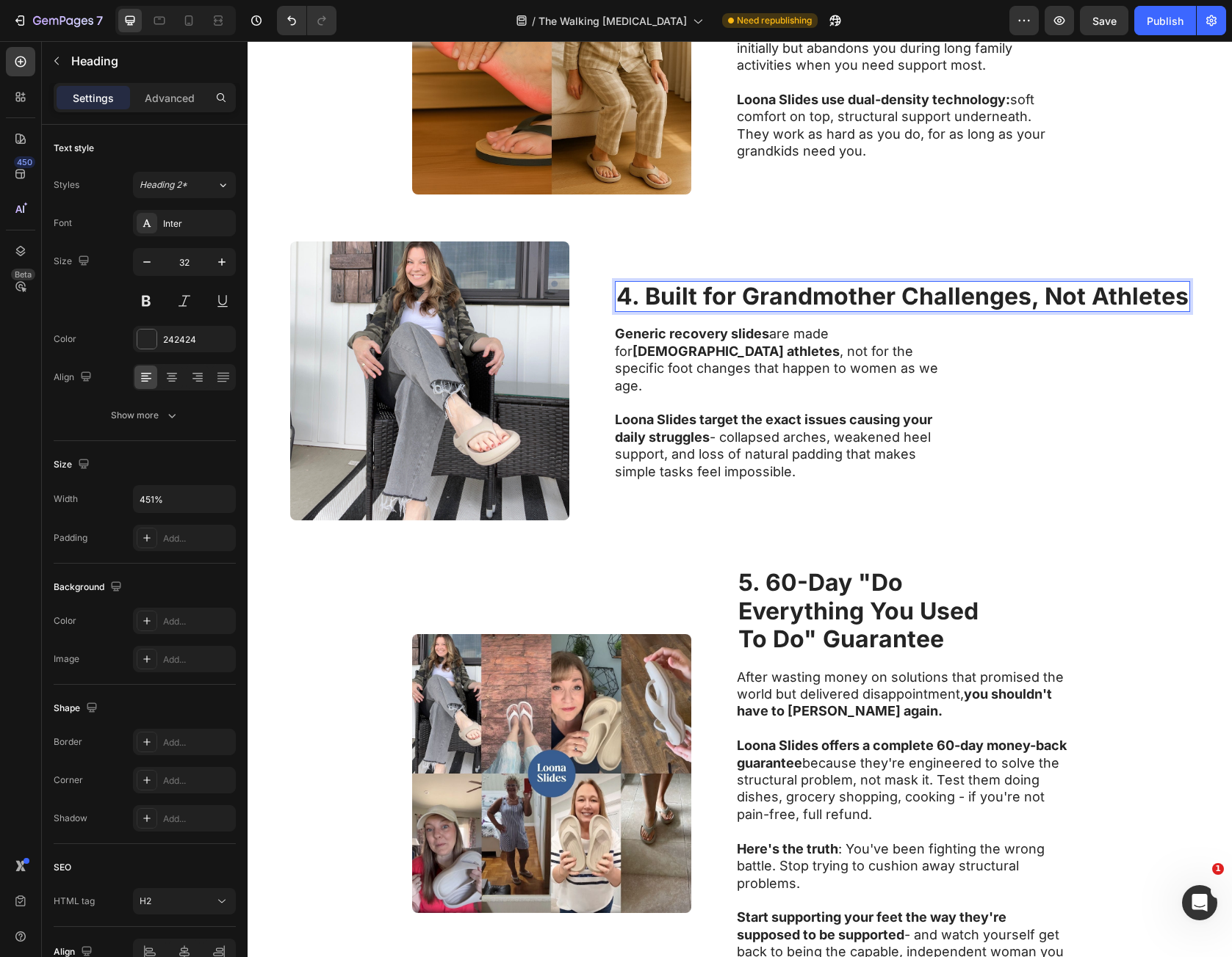
click at [902, 306] on strong "4. Built for Grandmother Challenges, Not Athletes" at bounding box center [901, 296] width 572 height 28
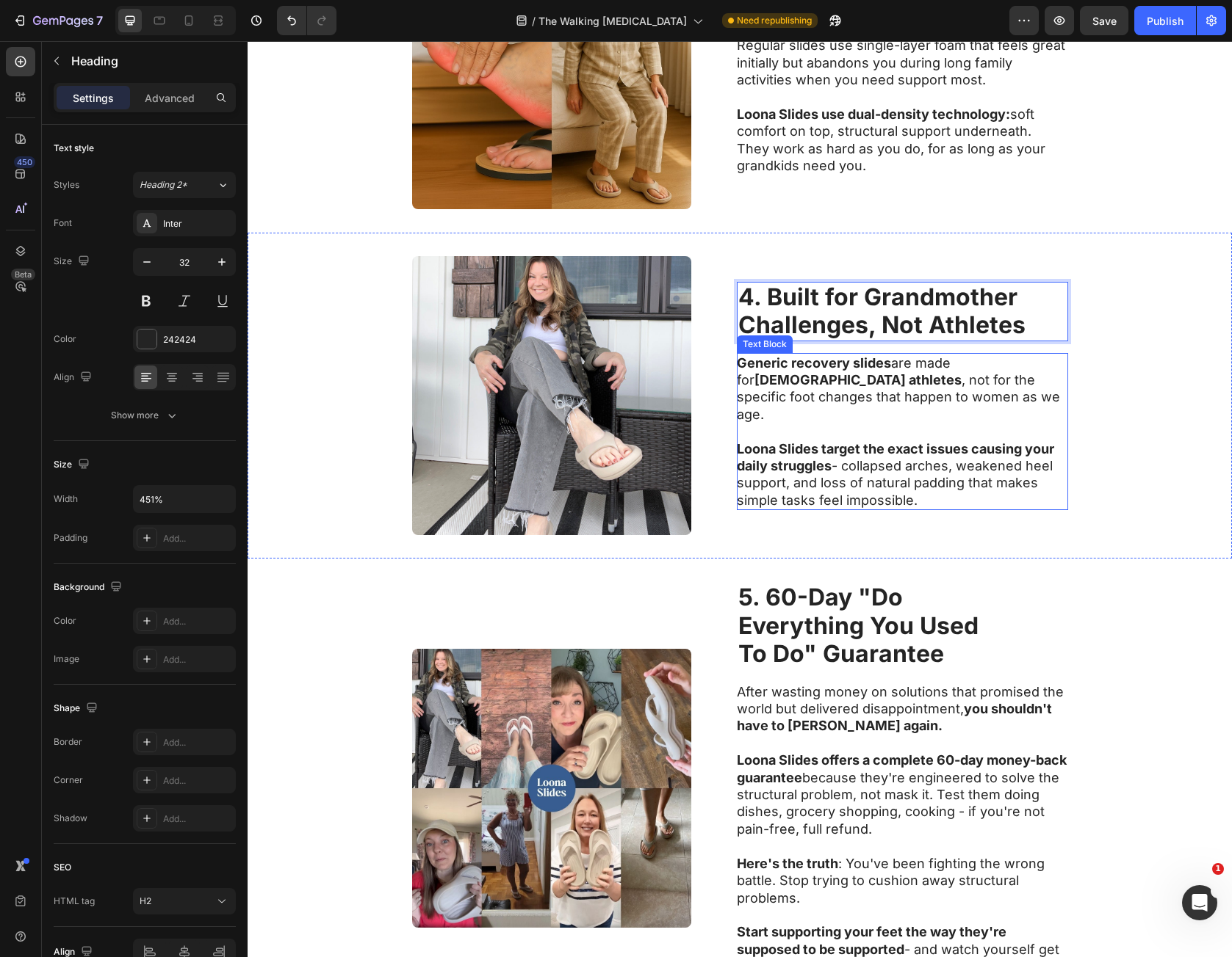
click at [1030, 441] on strong "Loona Slides target the exact issues causing your daily struggles" at bounding box center [895, 457] width 317 height 32
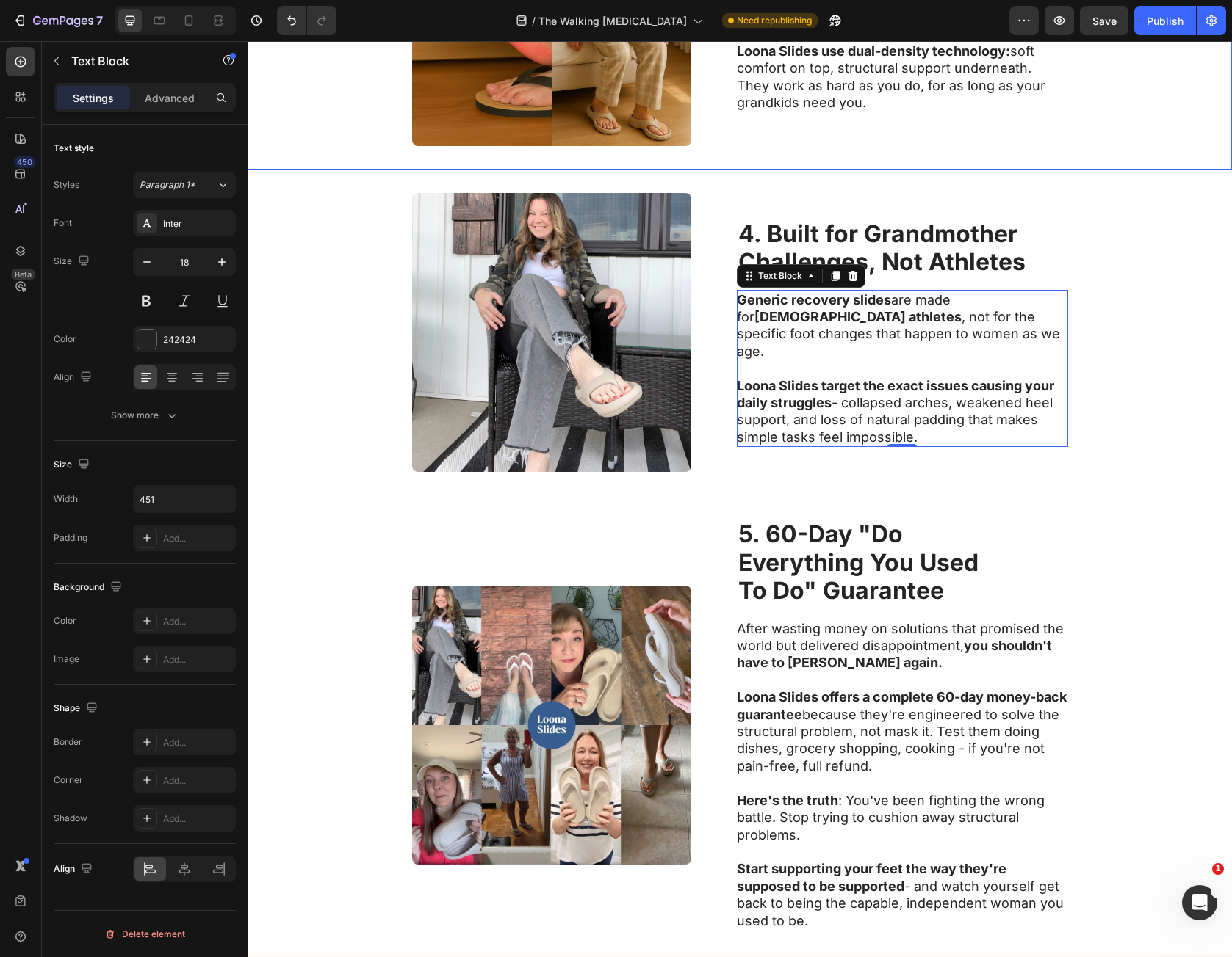
scroll to position [1499, 0]
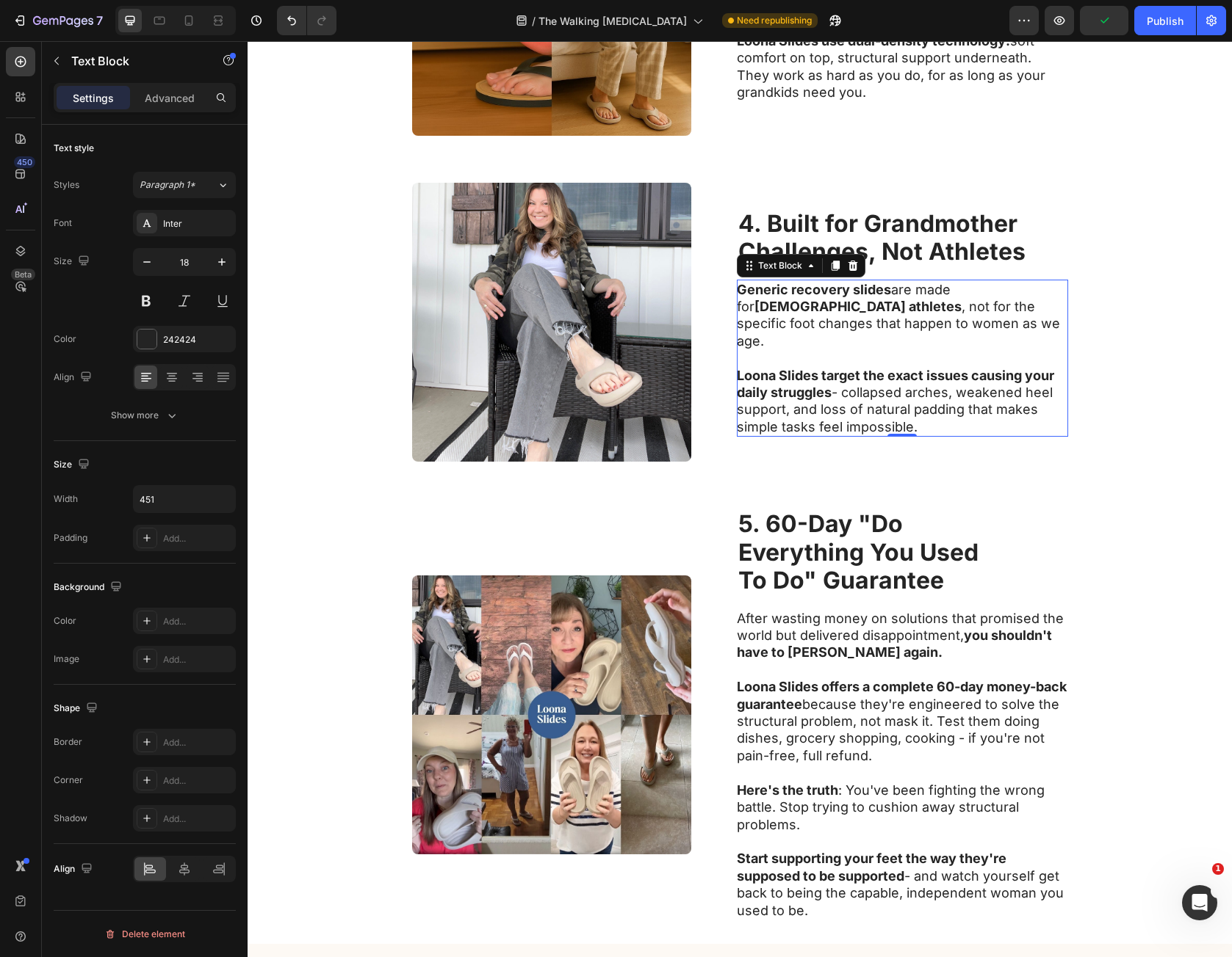
click at [763, 297] on strong "Generic recovery slides" at bounding box center [813, 290] width 154 height 16
drag, startPoint x: 763, startPoint y: 300, endPoint x: 926, endPoint y: 416, distance: 200.1
click at [926, 416] on div "Generic recovery slides are made for [DEMOGRAPHIC_DATA] athletes , not for the …" at bounding box center [902, 358] width 332 height 158
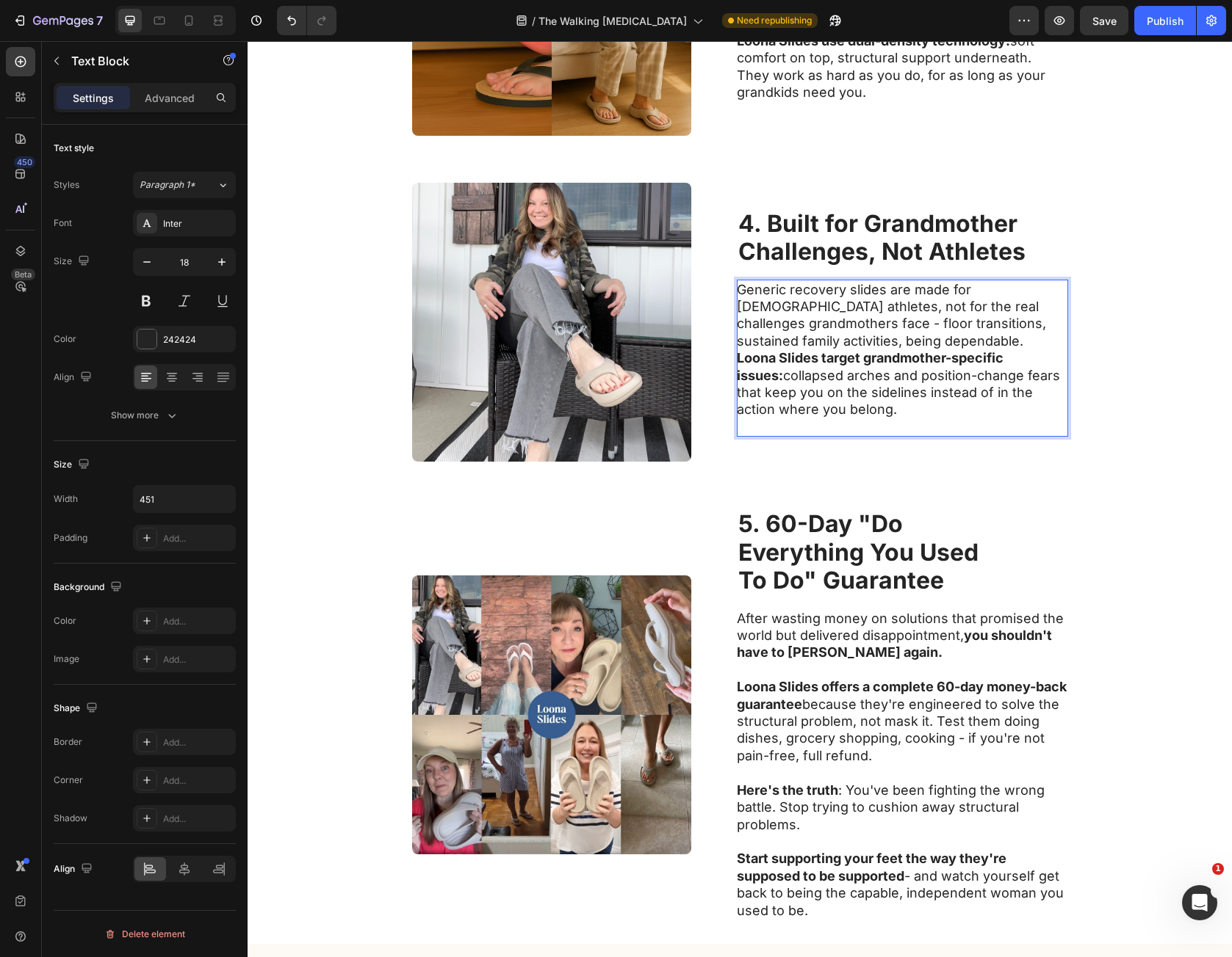
scroll to position [1491, 0]
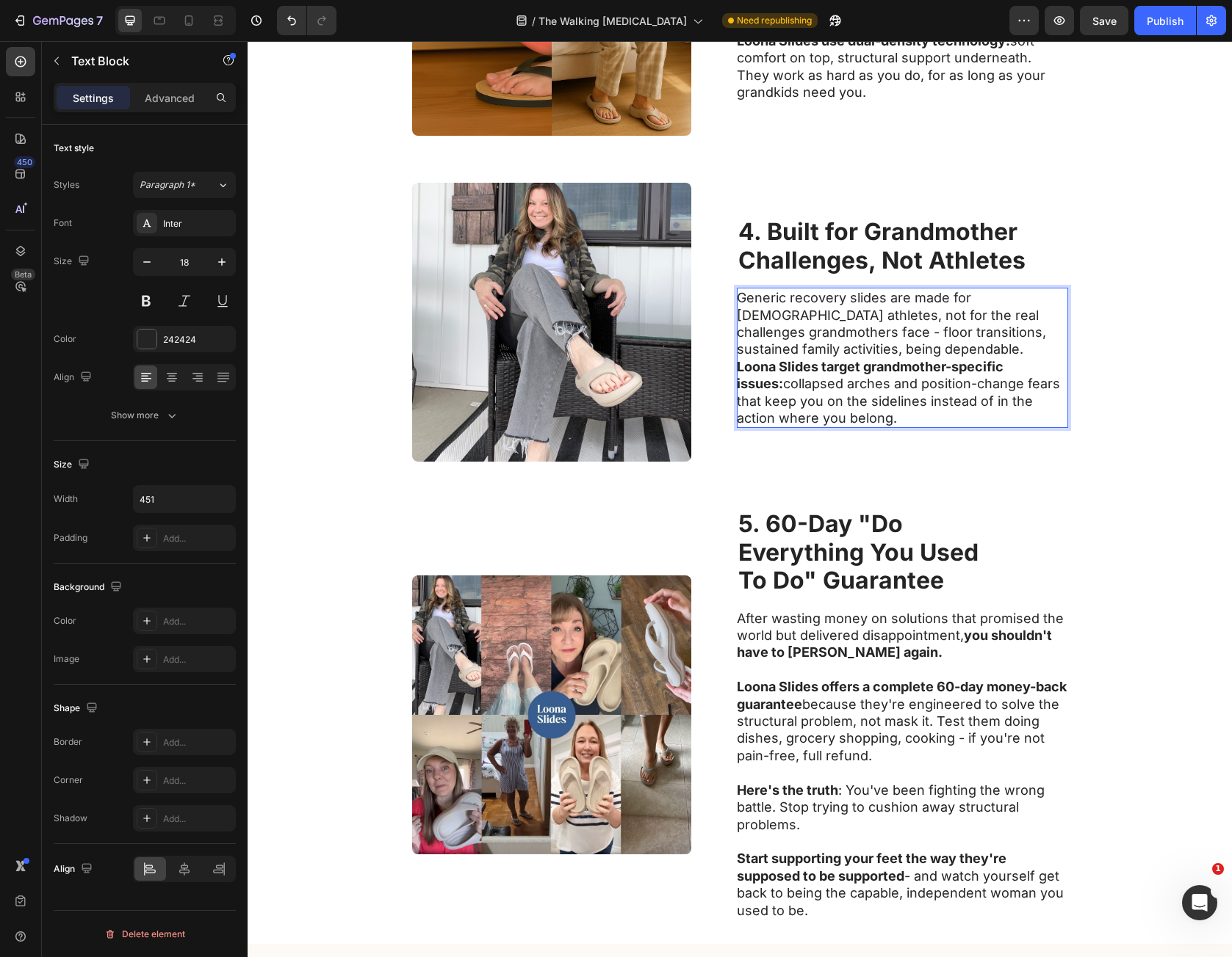
click at [879, 343] on p "Generic recovery slides are made for [DEMOGRAPHIC_DATA] athletes, not for the r…" at bounding box center [901, 324] width 330 height 69
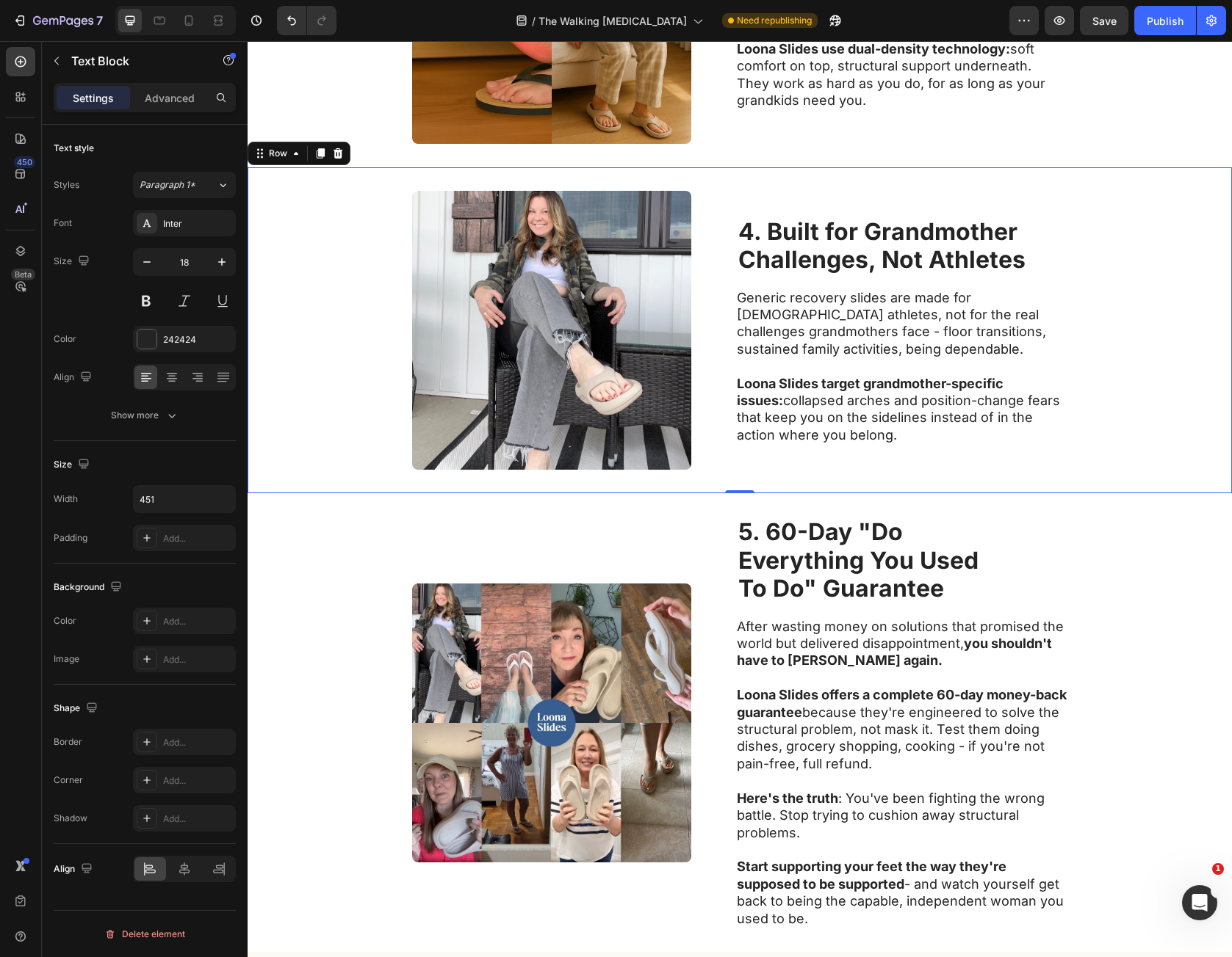
click at [1157, 428] on div "Image ⁠⁠⁠⁠⁠⁠⁠ 4. Built for Grandmother Challenges, Not Athletes Heading Generic…" at bounding box center [739, 330] width 984 height 326
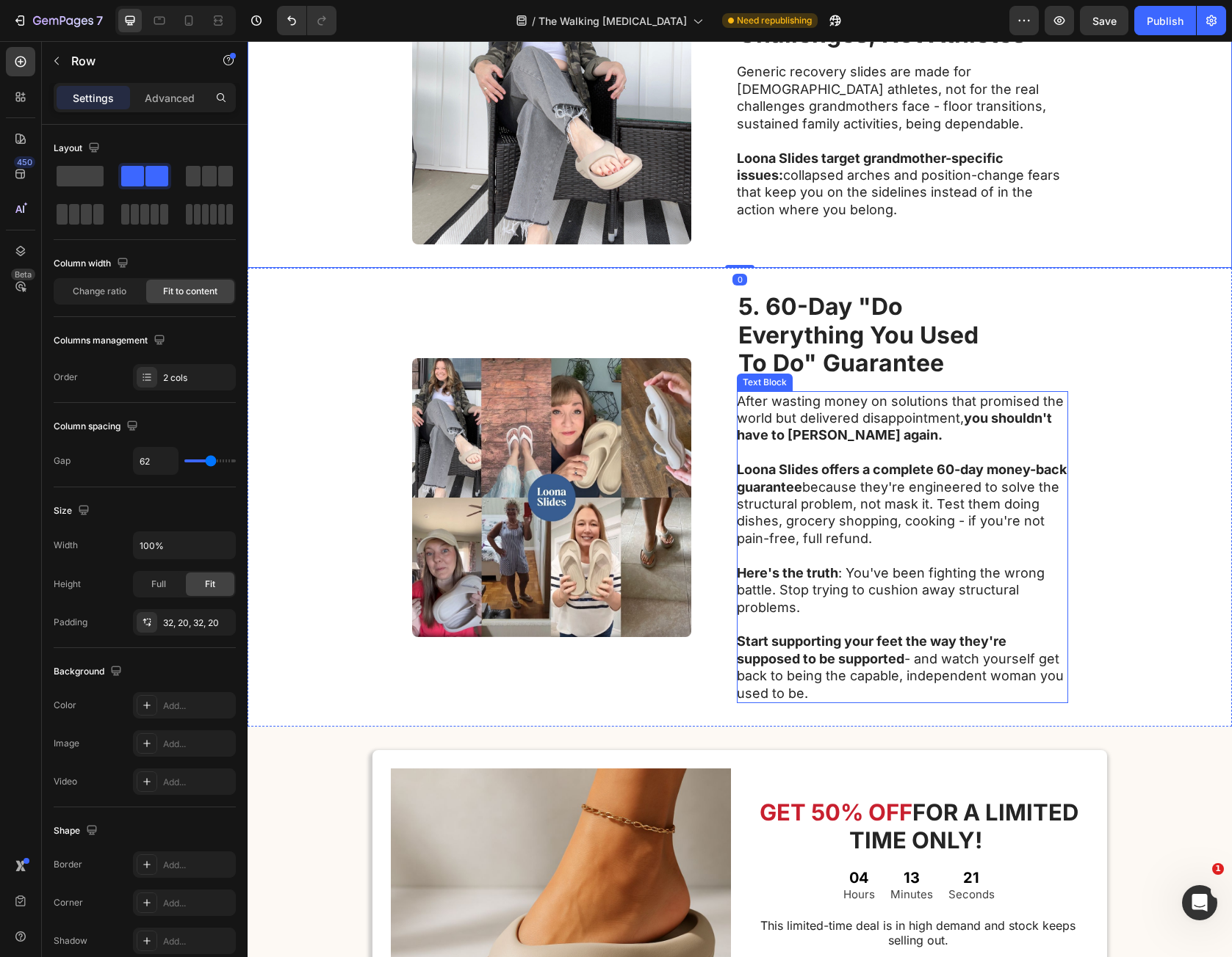
scroll to position [1785, 0]
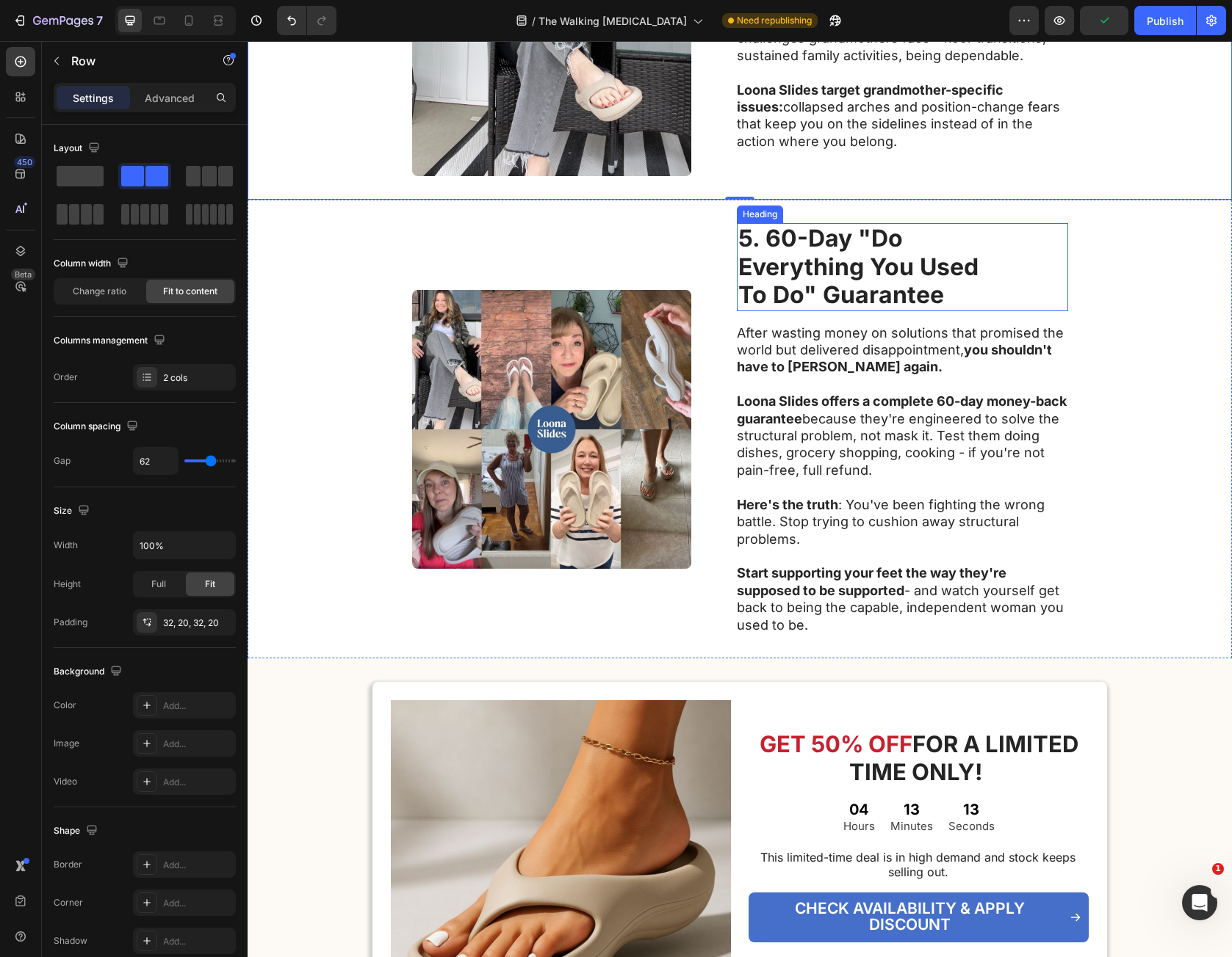
click at [753, 263] on strong "Everything You Used" at bounding box center [858, 267] width 240 height 28
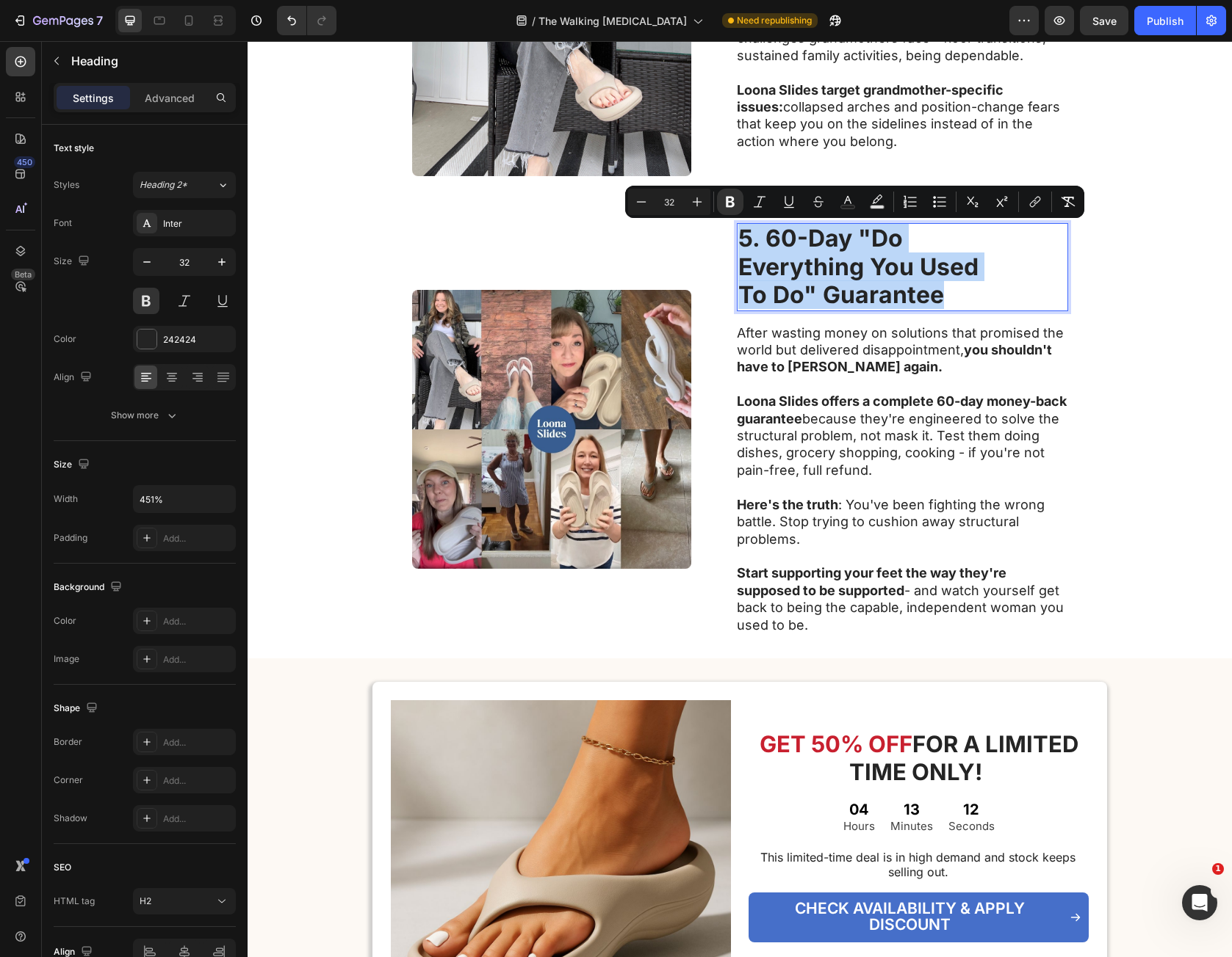
drag, startPoint x: 736, startPoint y: 244, endPoint x: 920, endPoint y: 302, distance: 192.9
click at [918, 295] on p "5. 60-Day "Do Everything You Used To Do" Guarantee" at bounding box center [902, 267] width 329 height 84
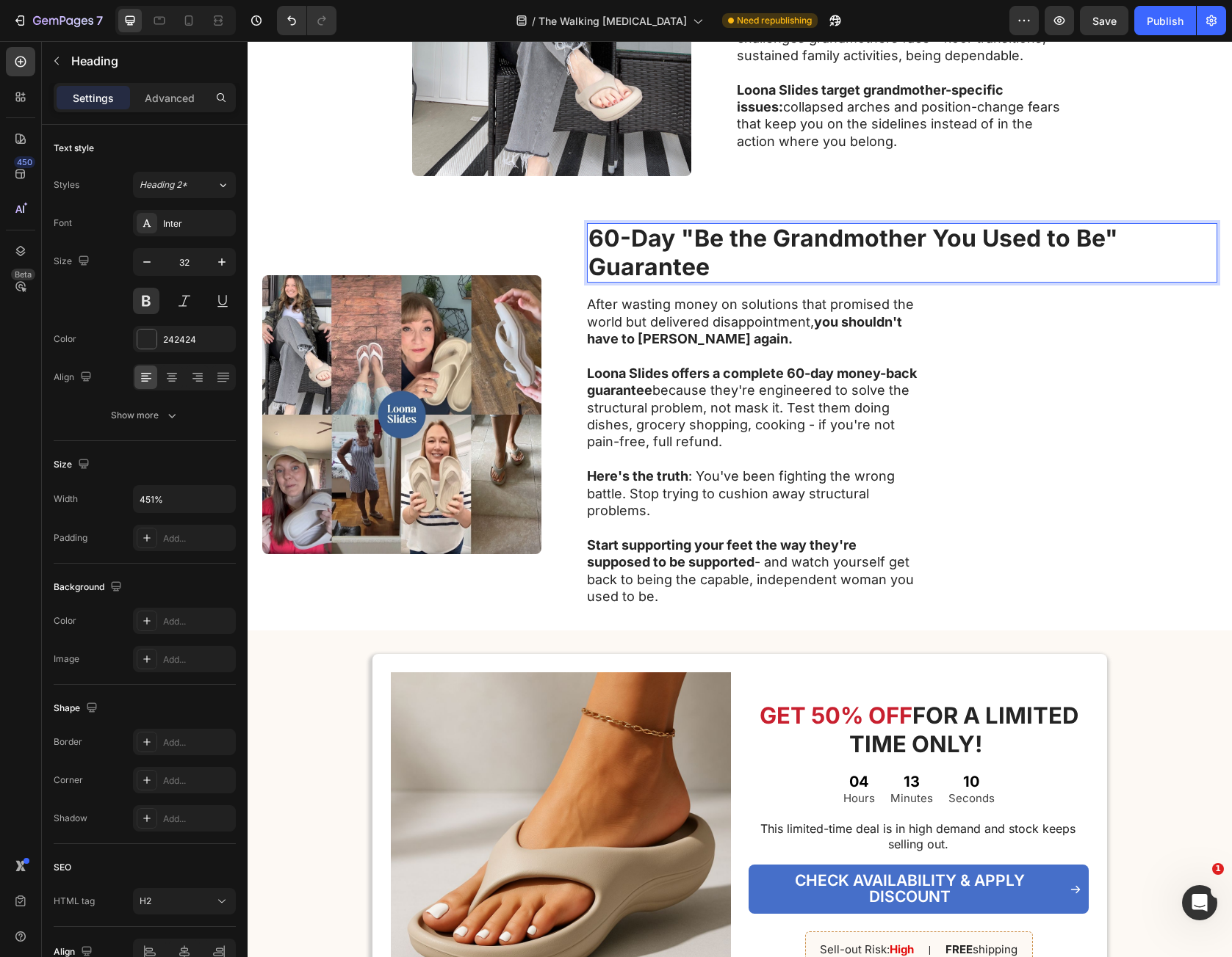
click at [764, 238] on strong "60-Day "Be the Grandmother You Used to Be" Guarantee" at bounding box center [853, 252] width 530 height 57
click at [771, 238] on strong "60-Day "Be the Grandmother You Used to Be" Guarantee" at bounding box center [853, 252] width 530 height 57
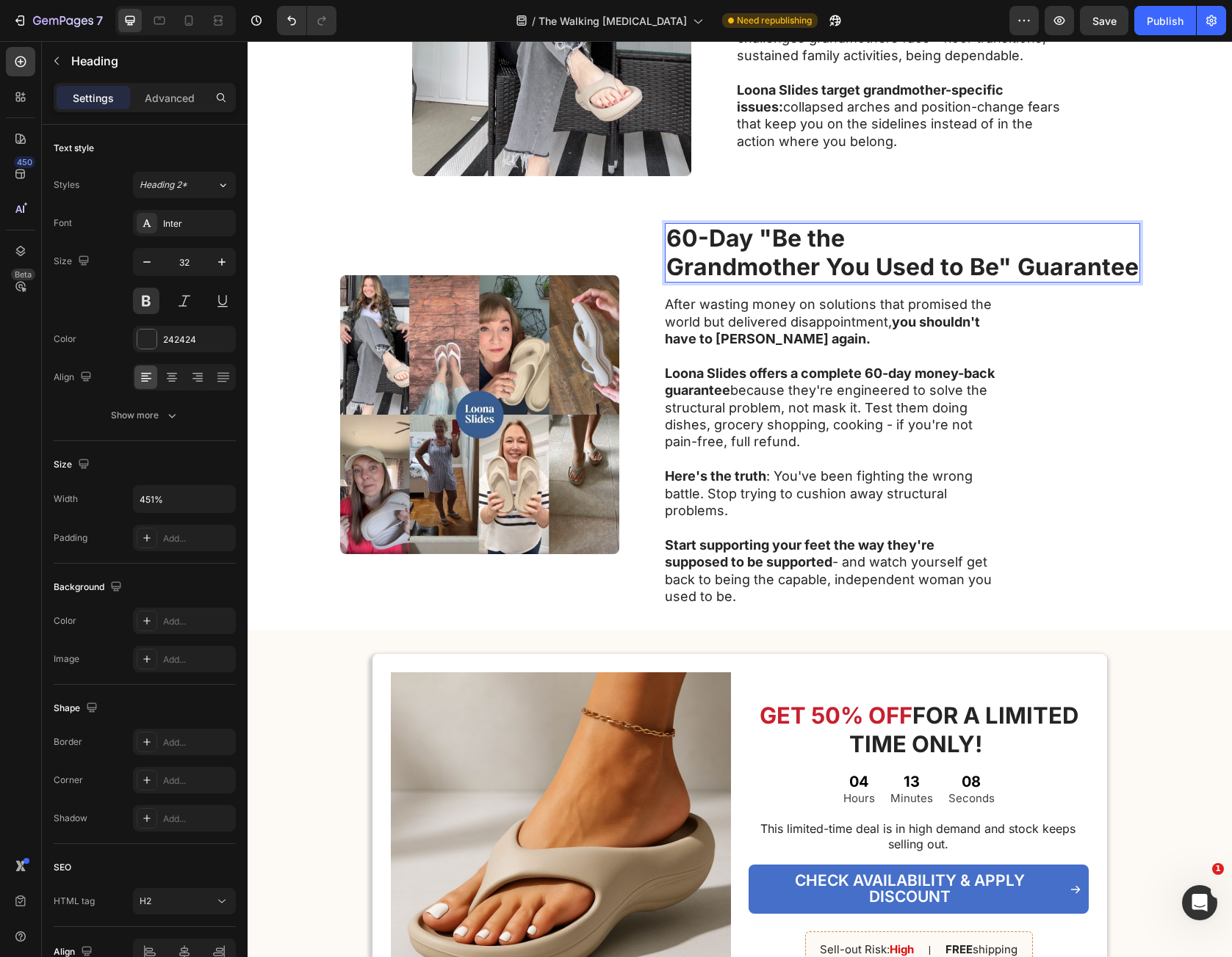
click at [880, 266] on strong "Grandmother You Used to Be" Guarantee" at bounding box center [902, 267] width 473 height 28
click at [932, 266] on strong "Grandmother You Used to Be" Guarantee" at bounding box center [902, 267] width 473 height 28
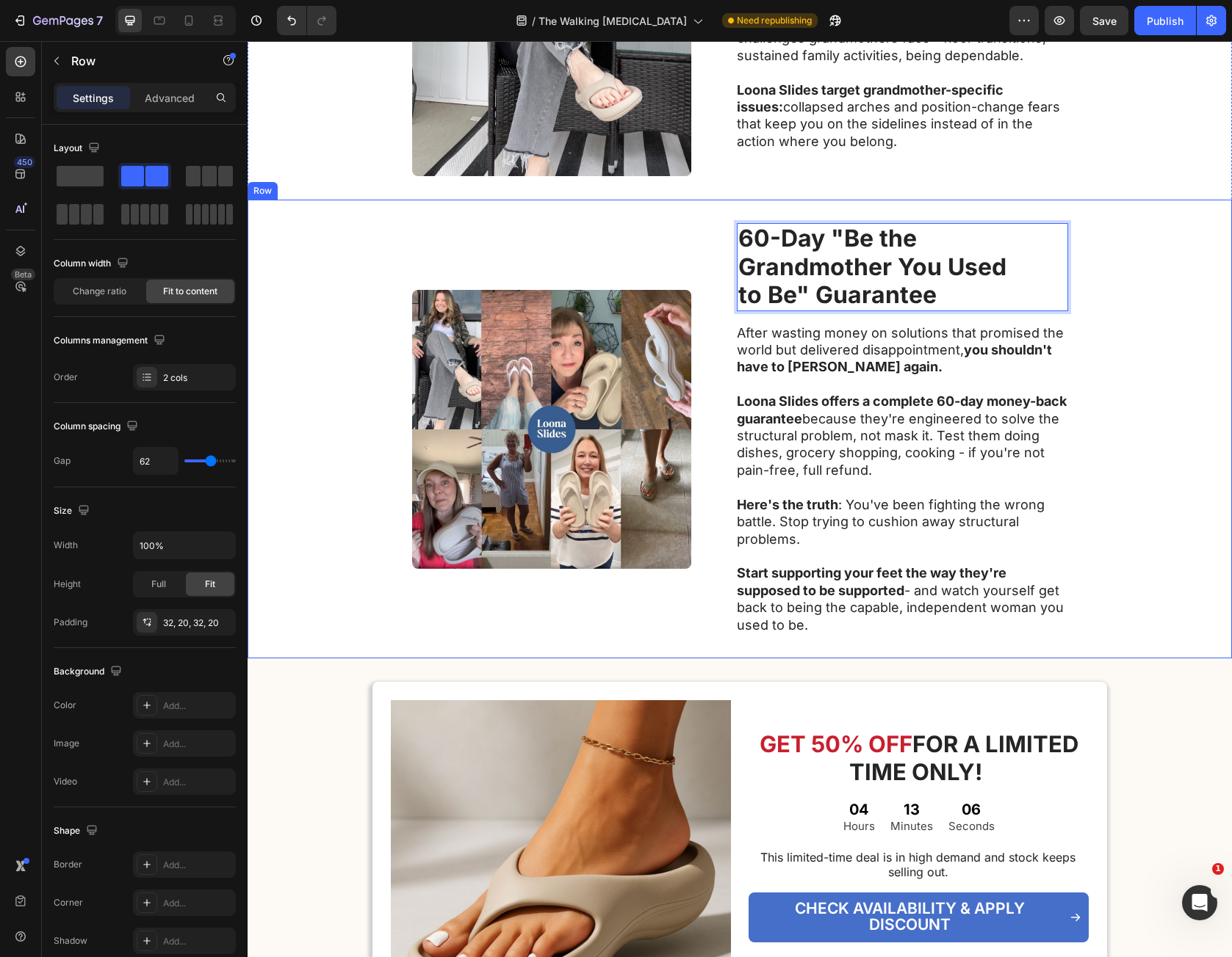
click at [1106, 422] on div "Image 60-Day "Be the Grandmother You Used to Be" Guarantee Heading 16 After was…" at bounding box center [739, 429] width 984 height 459
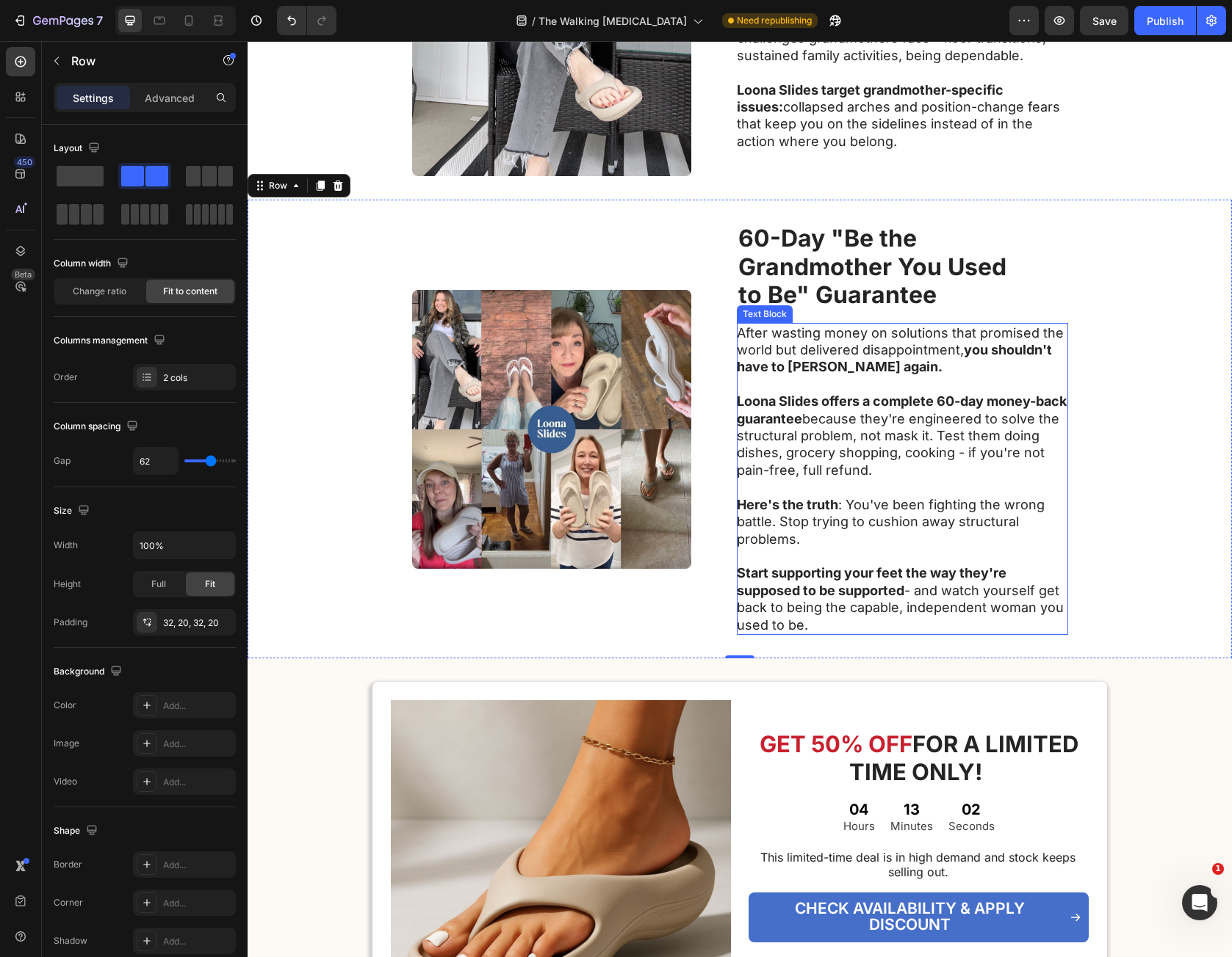
click at [806, 361] on strong "you shouldn't have to [PERSON_NAME] again." at bounding box center [894, 358] width 315 height 32
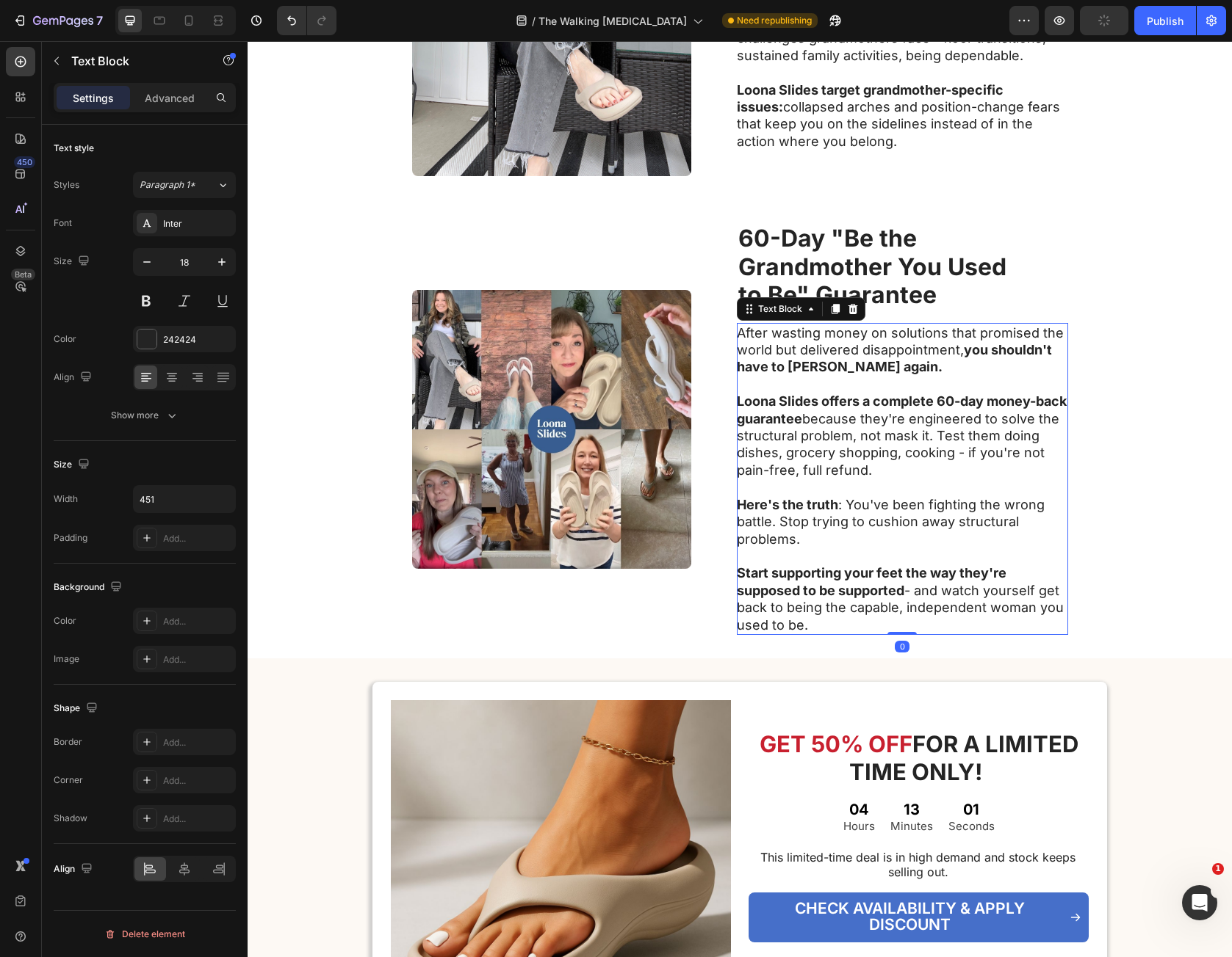
click at [748, 331] on p "After wasting money on solutions that promised the world but delivered disappoi…" at bounding box center [901, 350] width 330 height 51
drag, startPoint x: 747, startPoint y: 332, endPoint x: 911, endPoint y: 618, distance: 329.7
click at [911, 618] on div "After wasting money on solutions that promised the world but delivered disappoi…" at bounding box center [902, 478] width 332 height 312
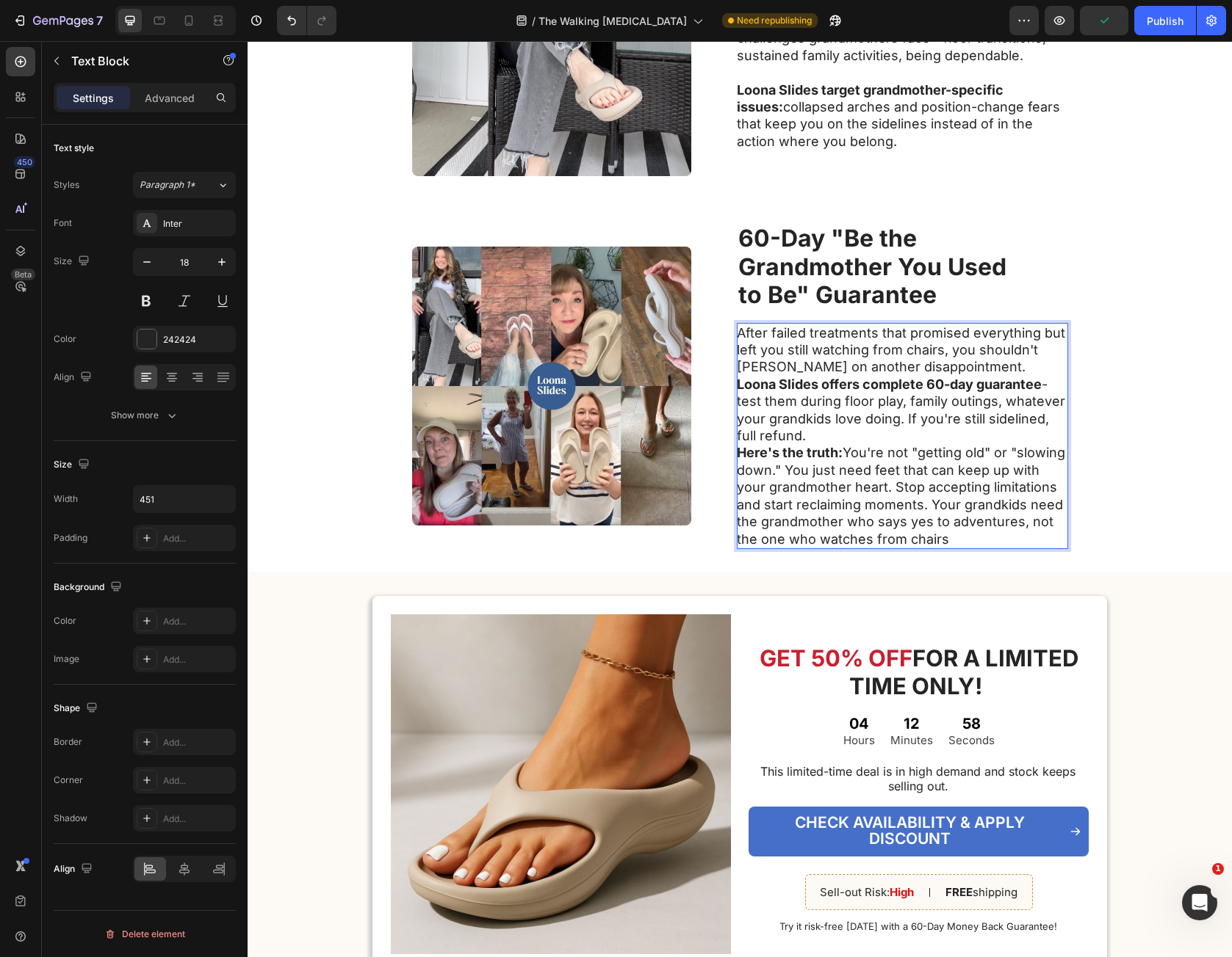
click at [966, 369] on p "After failed treatments that promised everything but left you still watching fr…" at bounding box center [901, 350] width 330 height 51
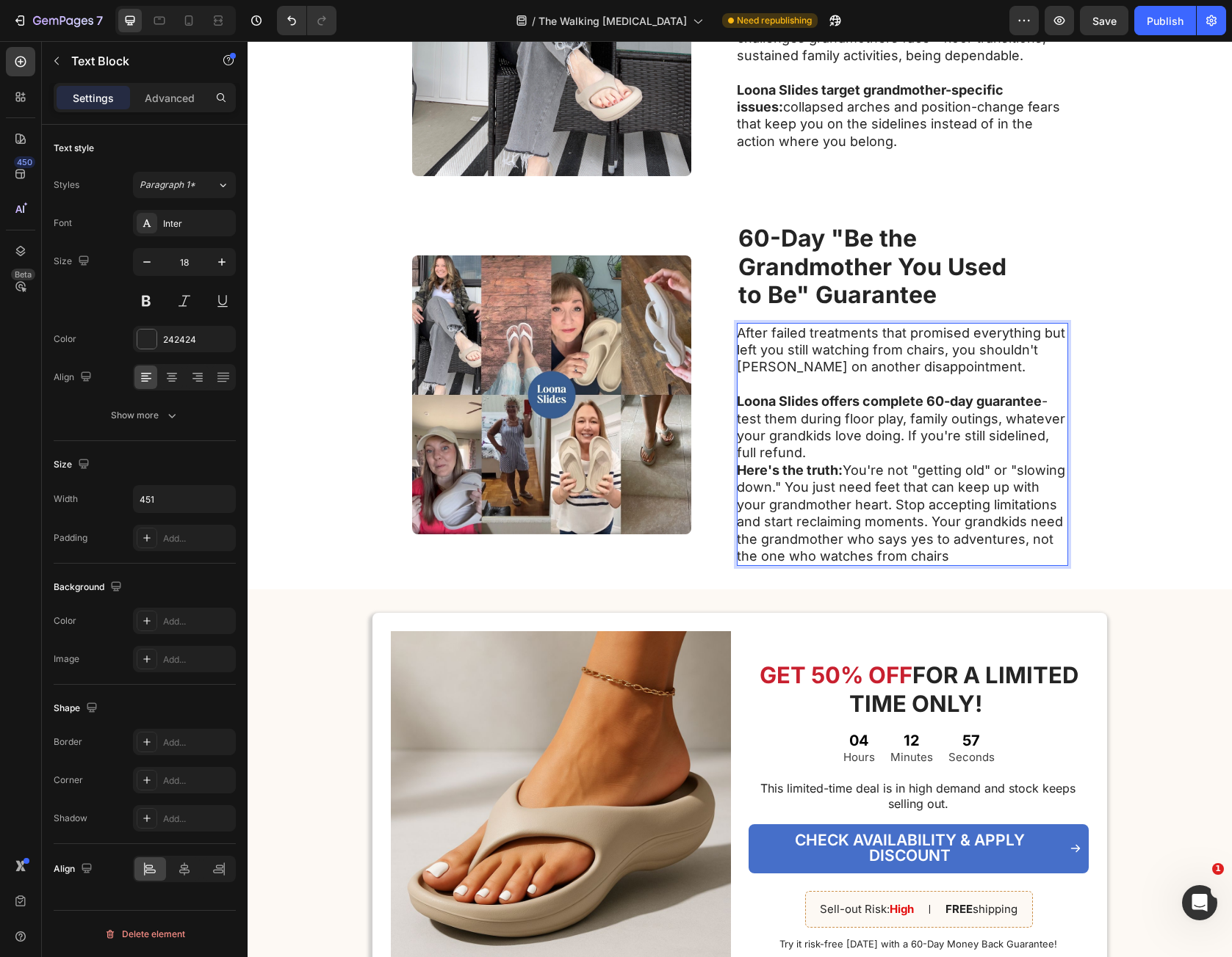
click at [858, 457] on p "Loona Slides offers complete 60-day guarantee - test them during floor play, fa…" at bounding box center [901, 428] width 330 height 69
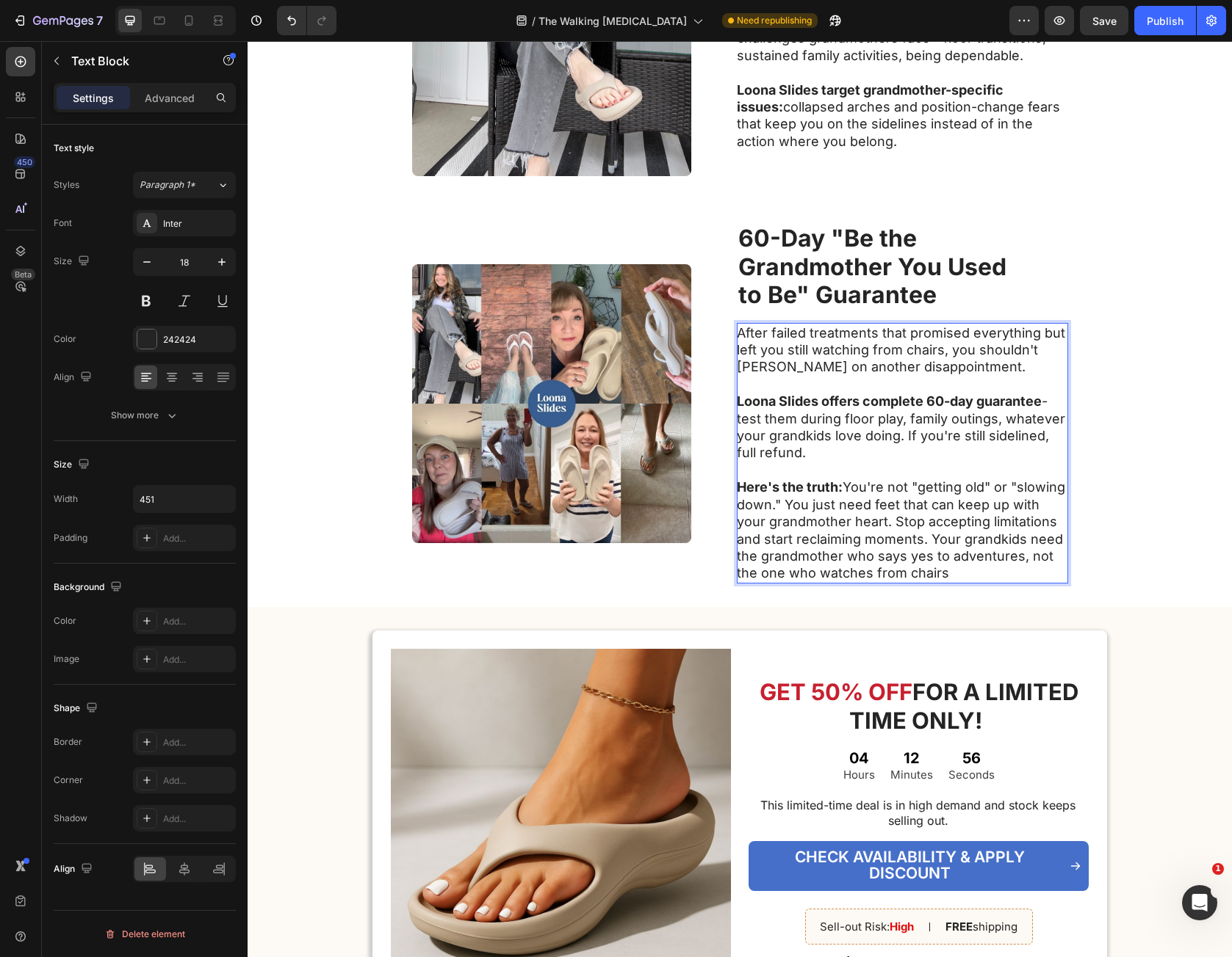
click at [862, 526] on p "Here's the truth: You're not "getting old" or "slowing down." You just need fee…" at bounding box center [901, 529] width 330 height 103
click at [855, 522] on p "Here's the truth: You're not "getting old" or "slowing down." You just need fee…" at bounding box center [901, 529] width 330 height 103
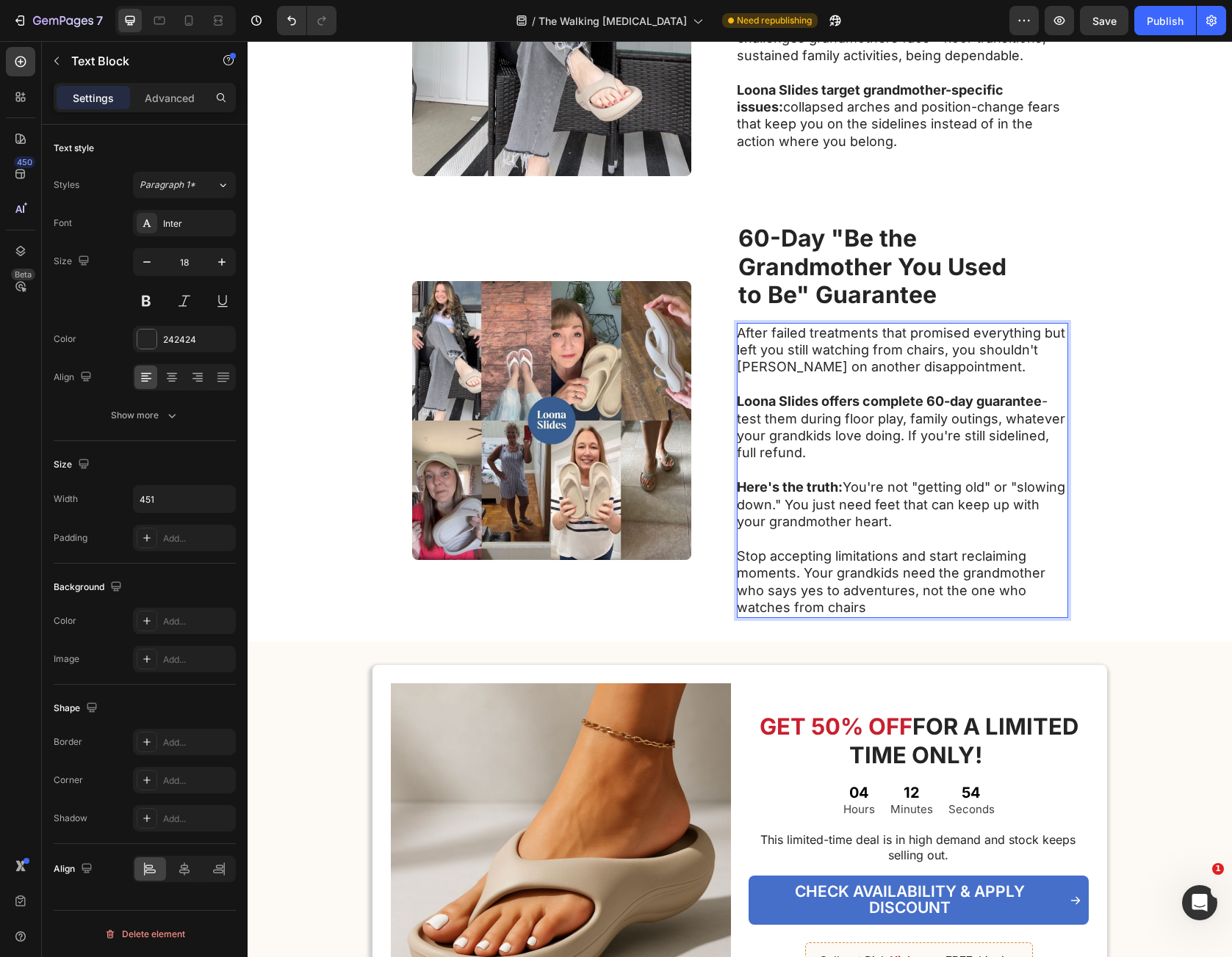
click at [799, 571] on p "Stop accepting limitations and start reclaiming moments. Your grandkids need th…" at bounding box center [901, 582] width 330 height 69
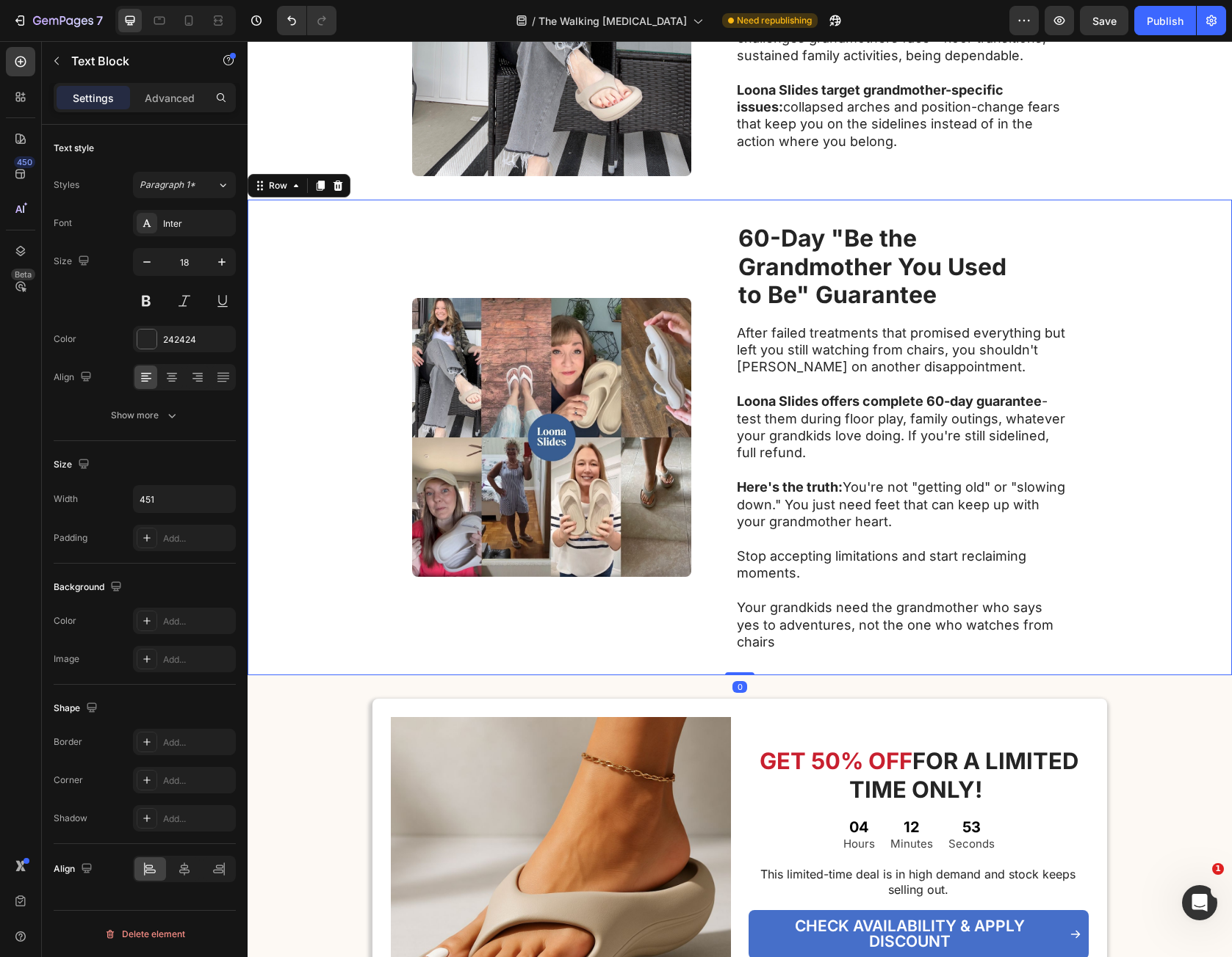
click at [1177, 586] on div "Image ⁠⁠⁠⁠⁠⁠⁠ 60-Day "Be the Grandmother You Used to Be" Guarantee Heading Afte…" at bounding box center [739, 437] width 984 height 476
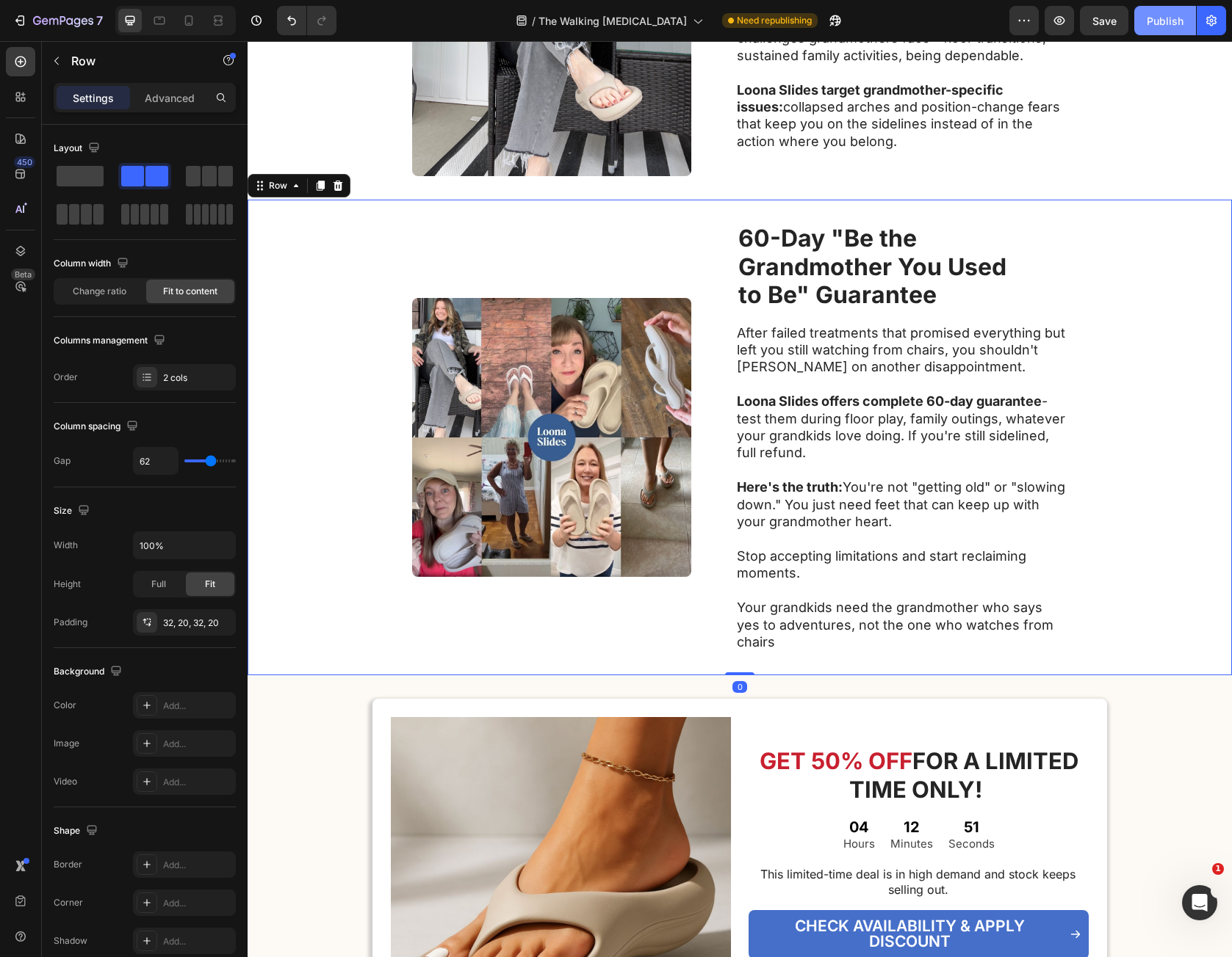
click at [1162, 24] on div "Publish" at bounding box center [1164, 21] width 36 height 16
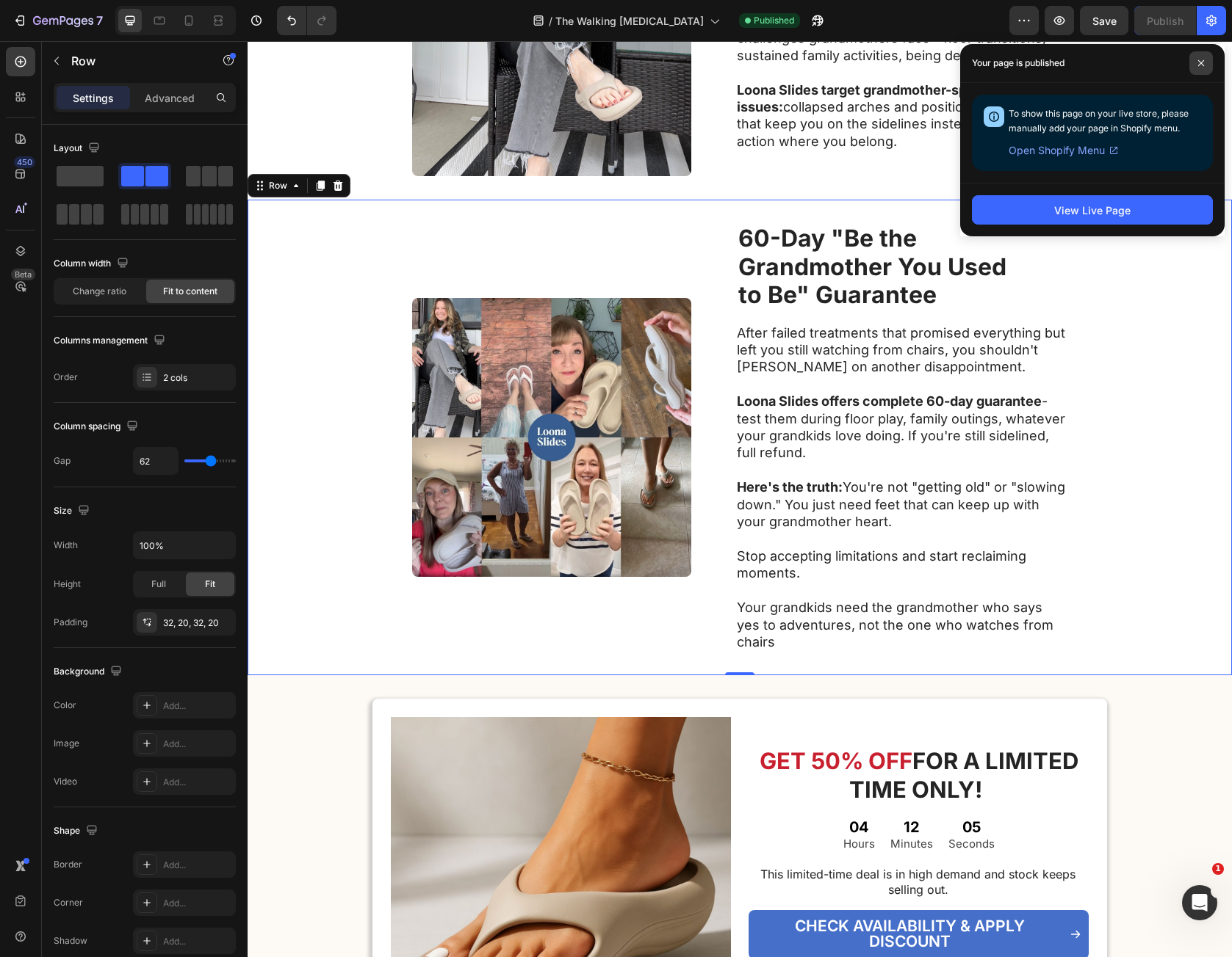
drag, startPoint x: 1201, startPoint y: 58, endPoint x: 304, endPoint y: 261, distance: 919.7
click at [1201, 58] on span at bounding box center [1201, 63] width 24 height 24
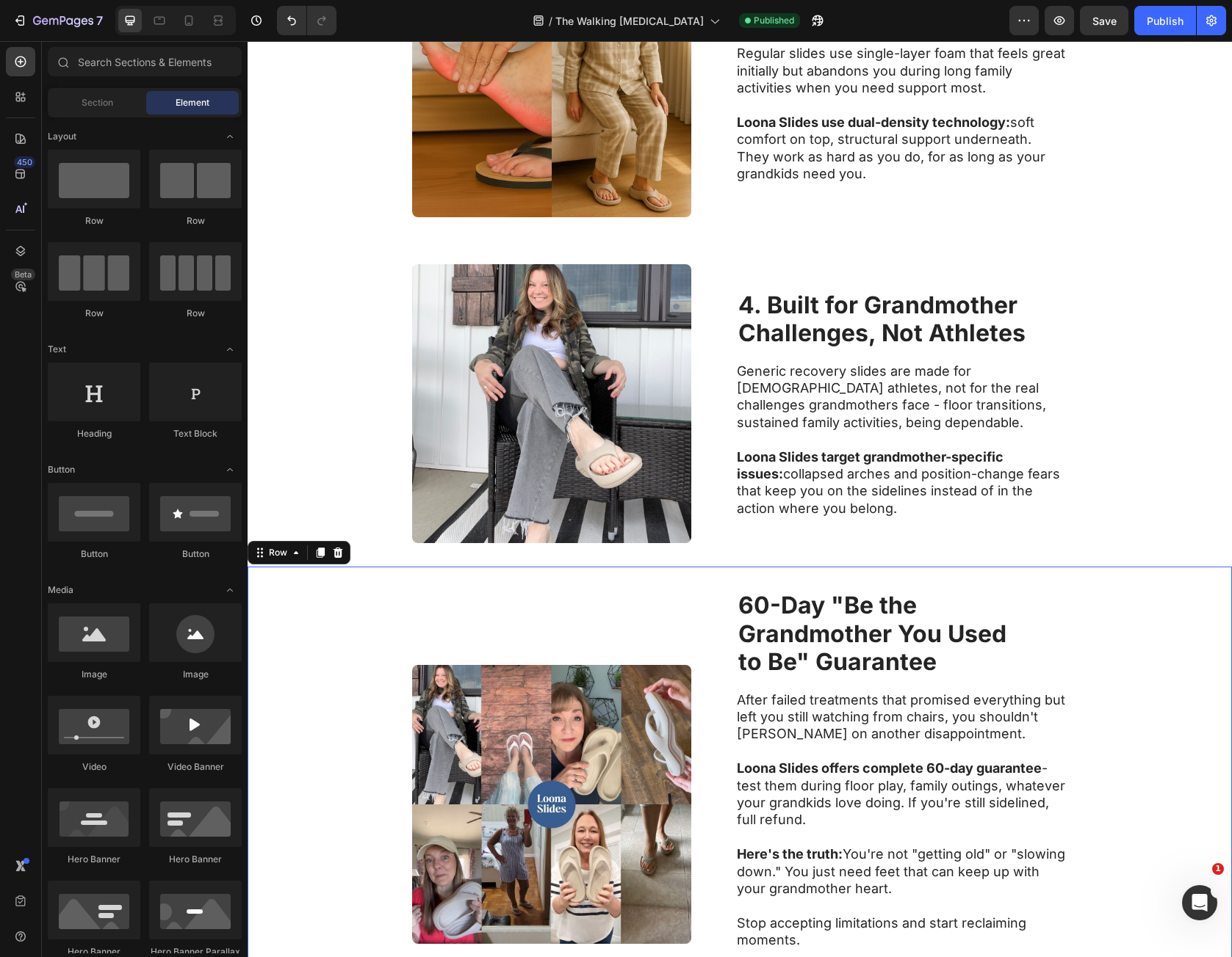
scroll to position [2220, 0]
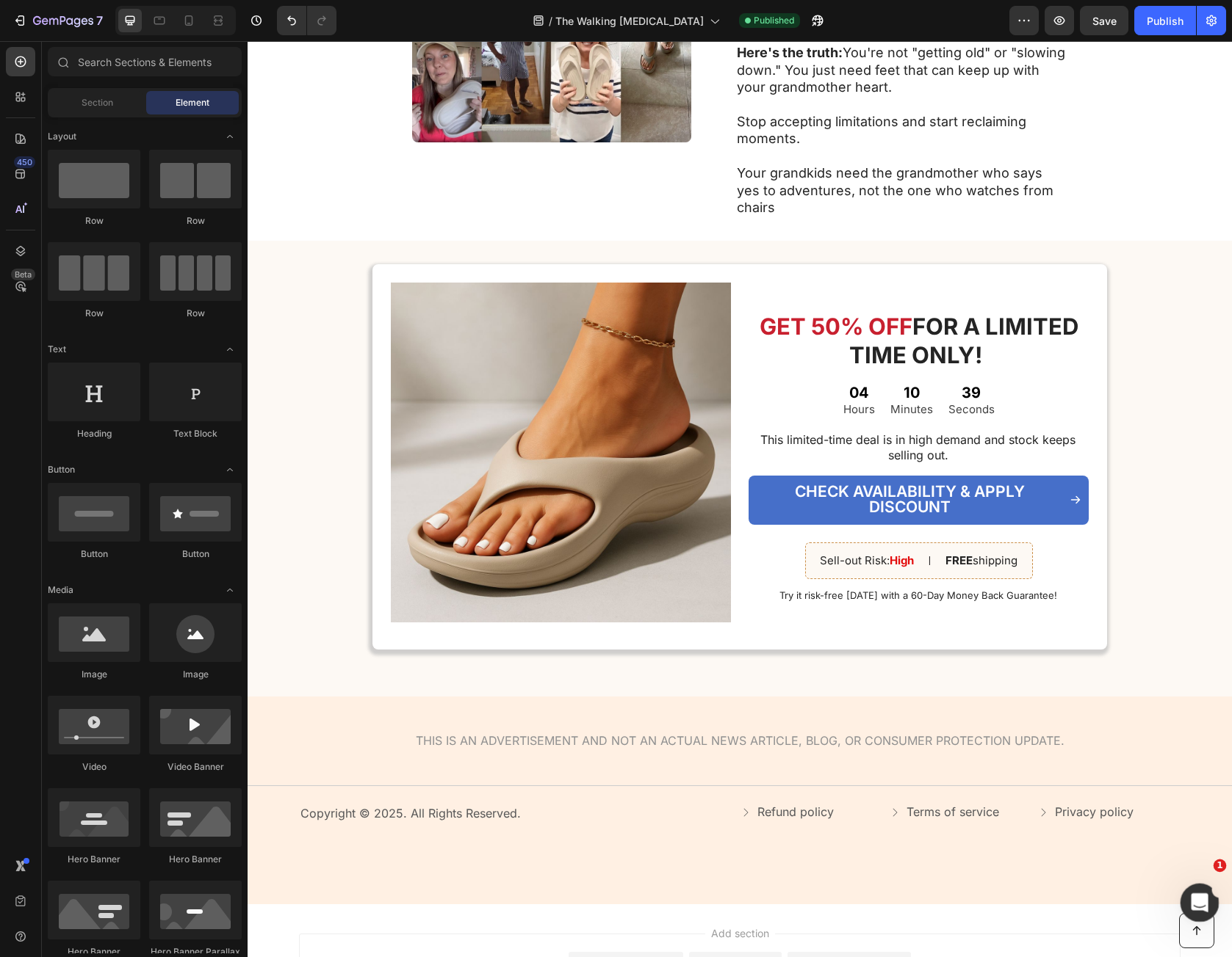
click html
click at [1195, 897] on icon "Open Intercom Messenger" at bounding box center [1198, 901] width 25 height 25
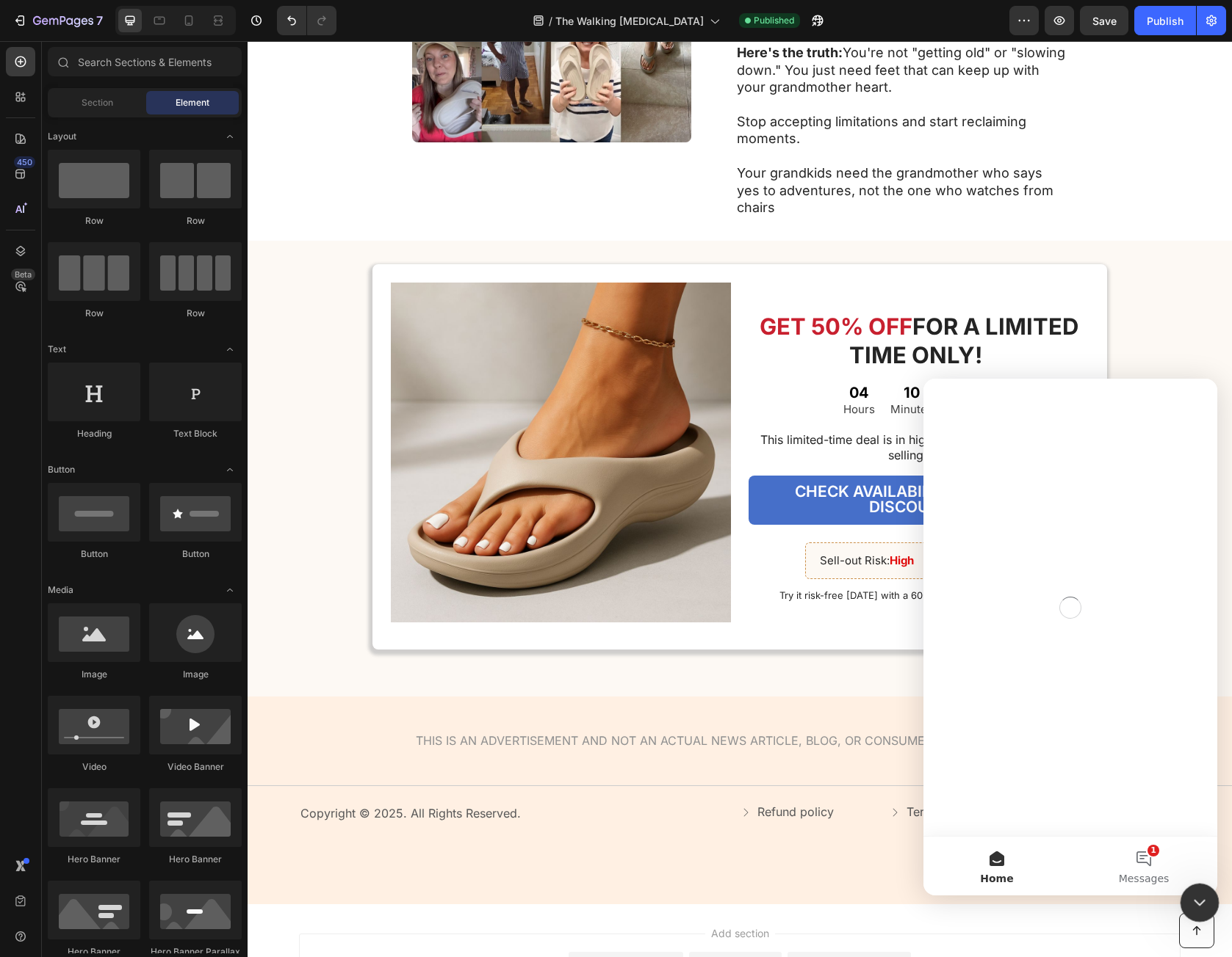
scroll to position [0, 0]
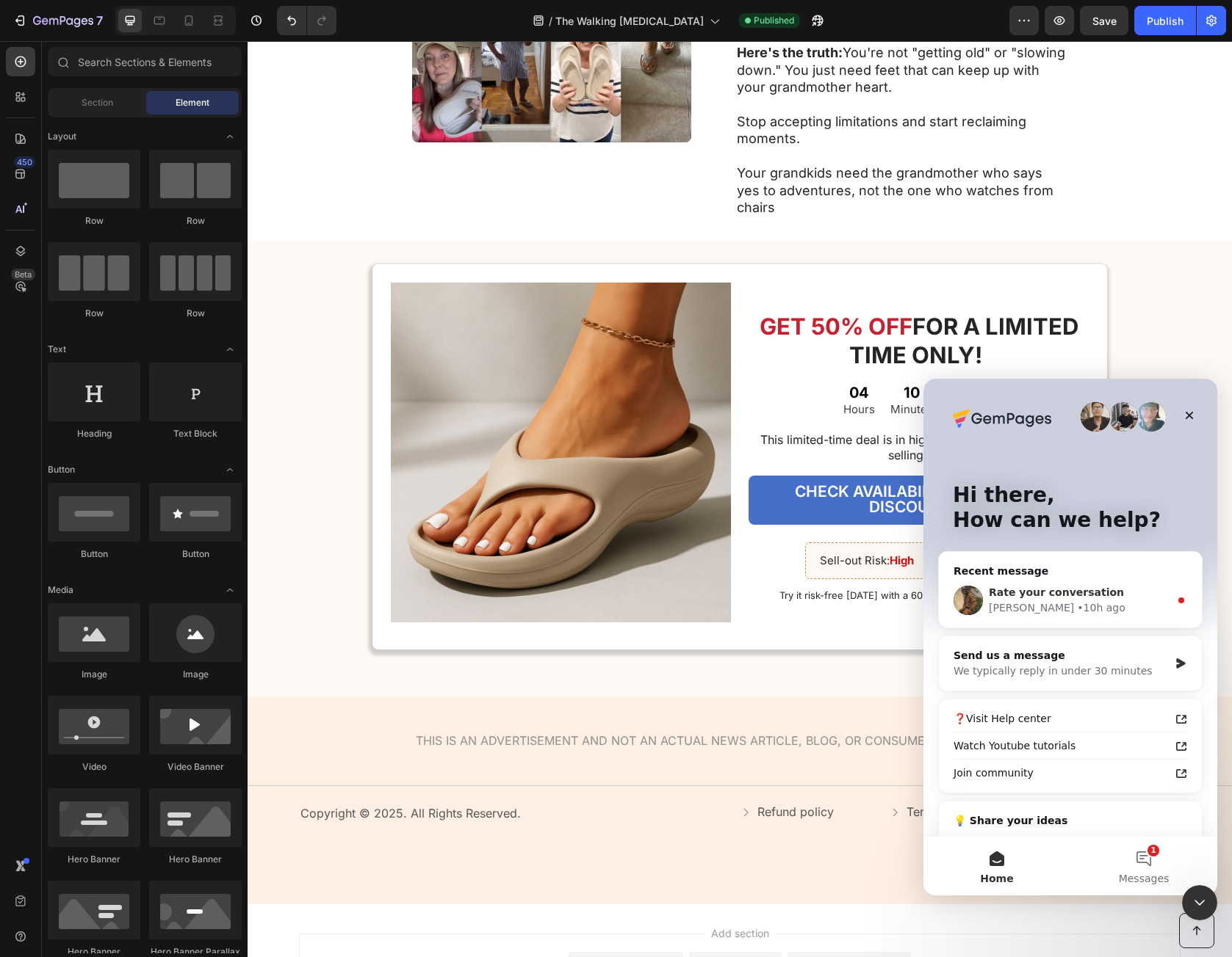
click at [1146, 582] on div "Rate your conversation [PERSON_NAME] • 10h ago" at bounding box center [1070, 600] width 263 height 54
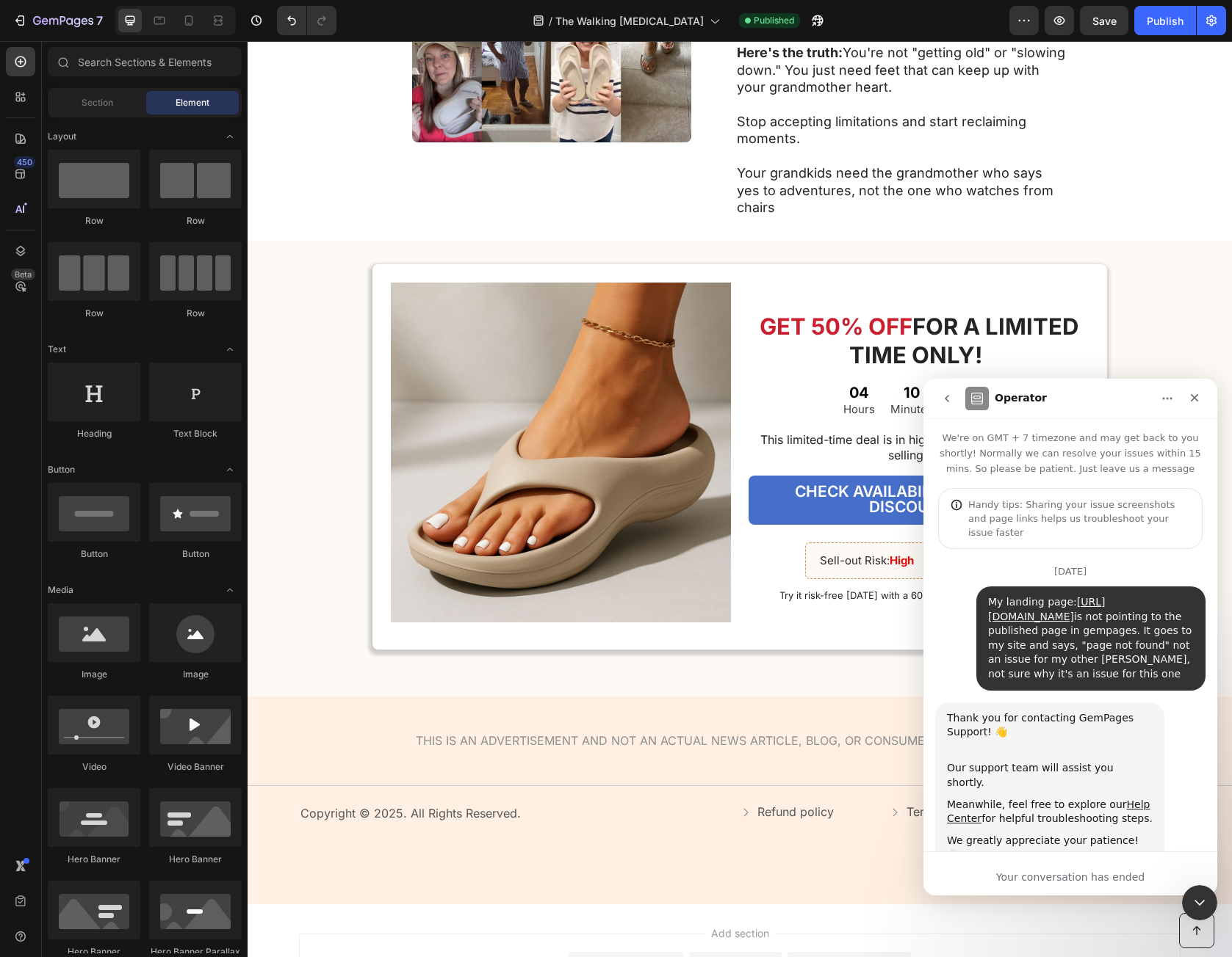
scroll to position [149, 0]
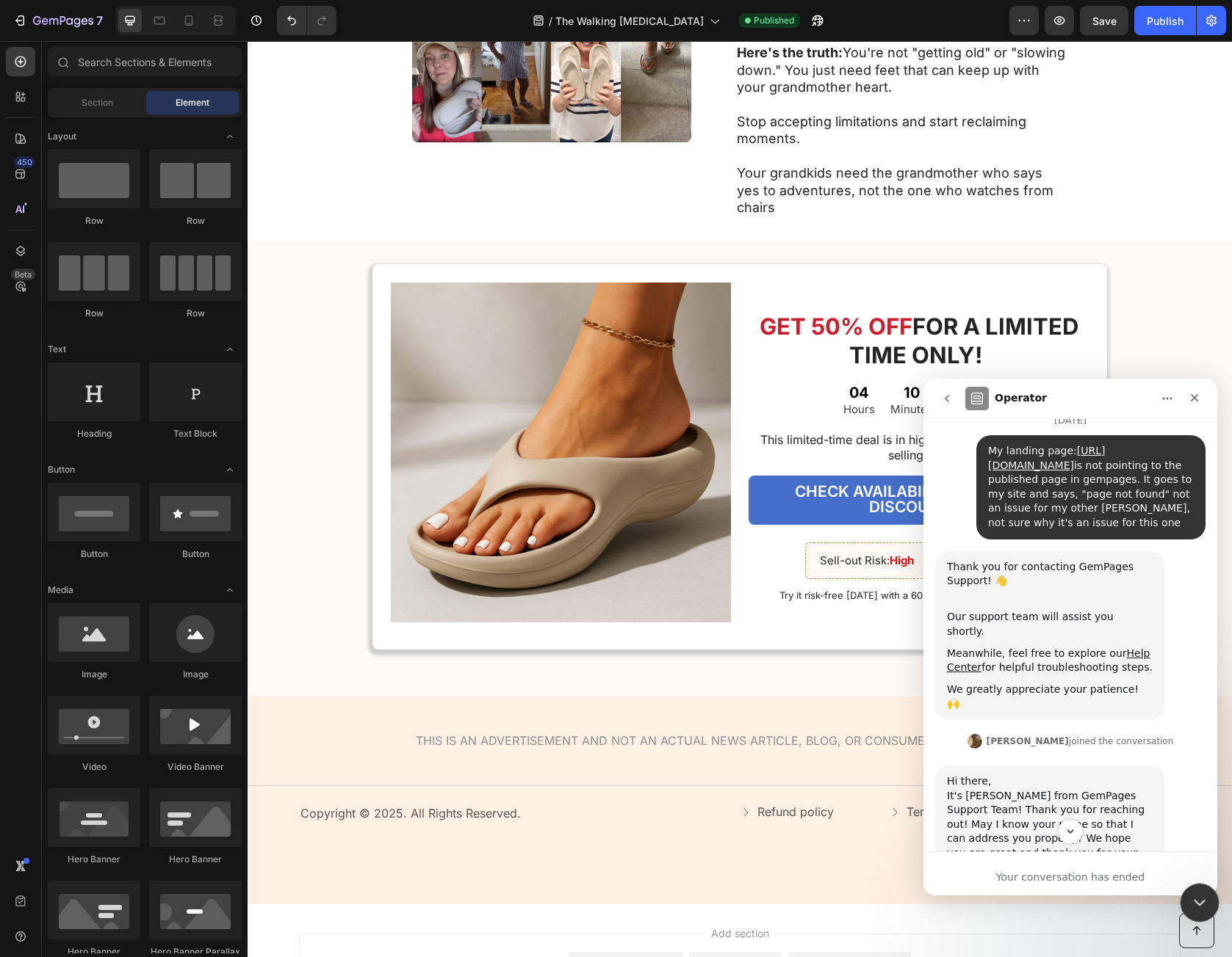
click at [1195, 902] on icon "Close Intercom Messenger" at bounding box center [1198, 901] width 18 height 18
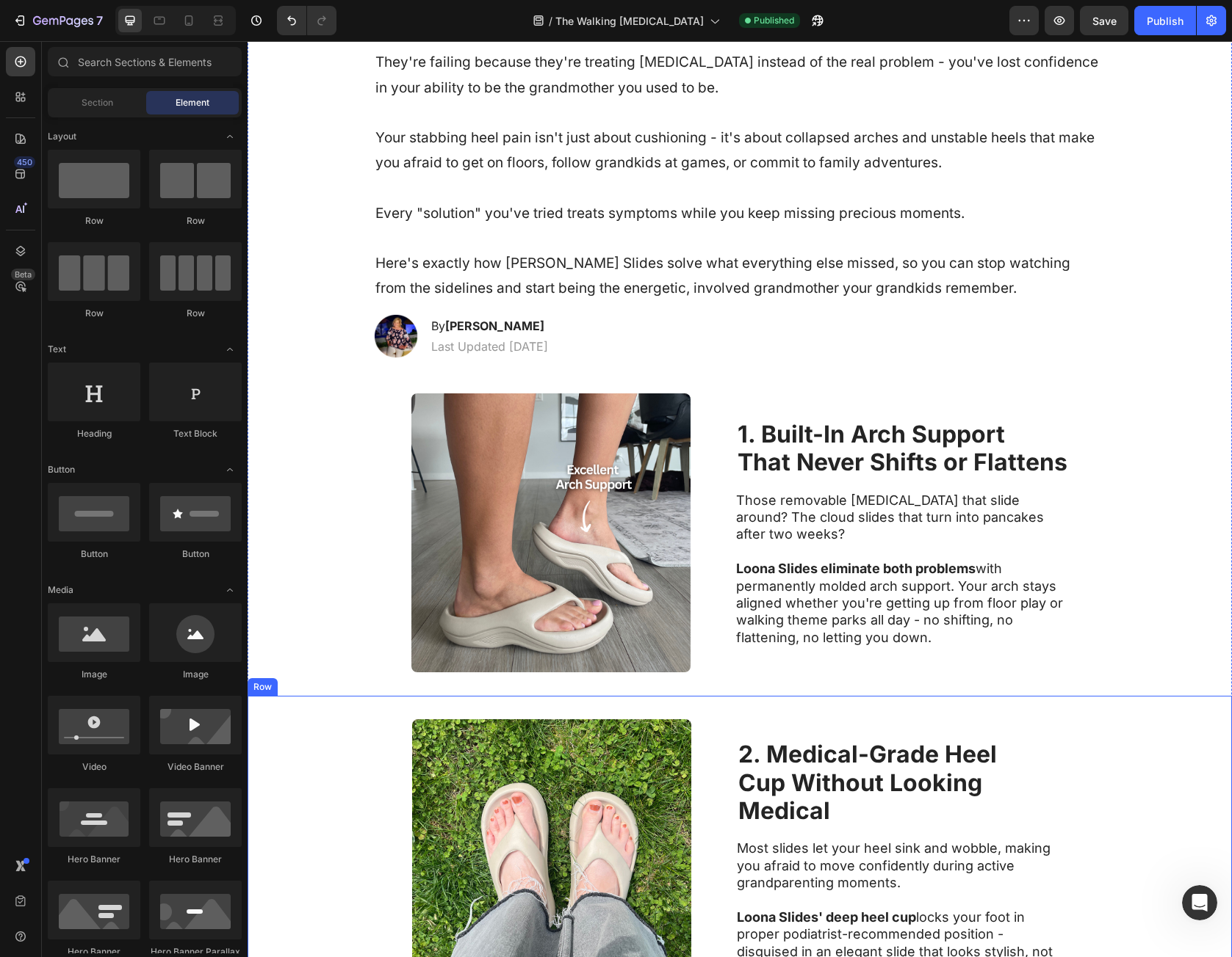
scroll to position [0, 0]
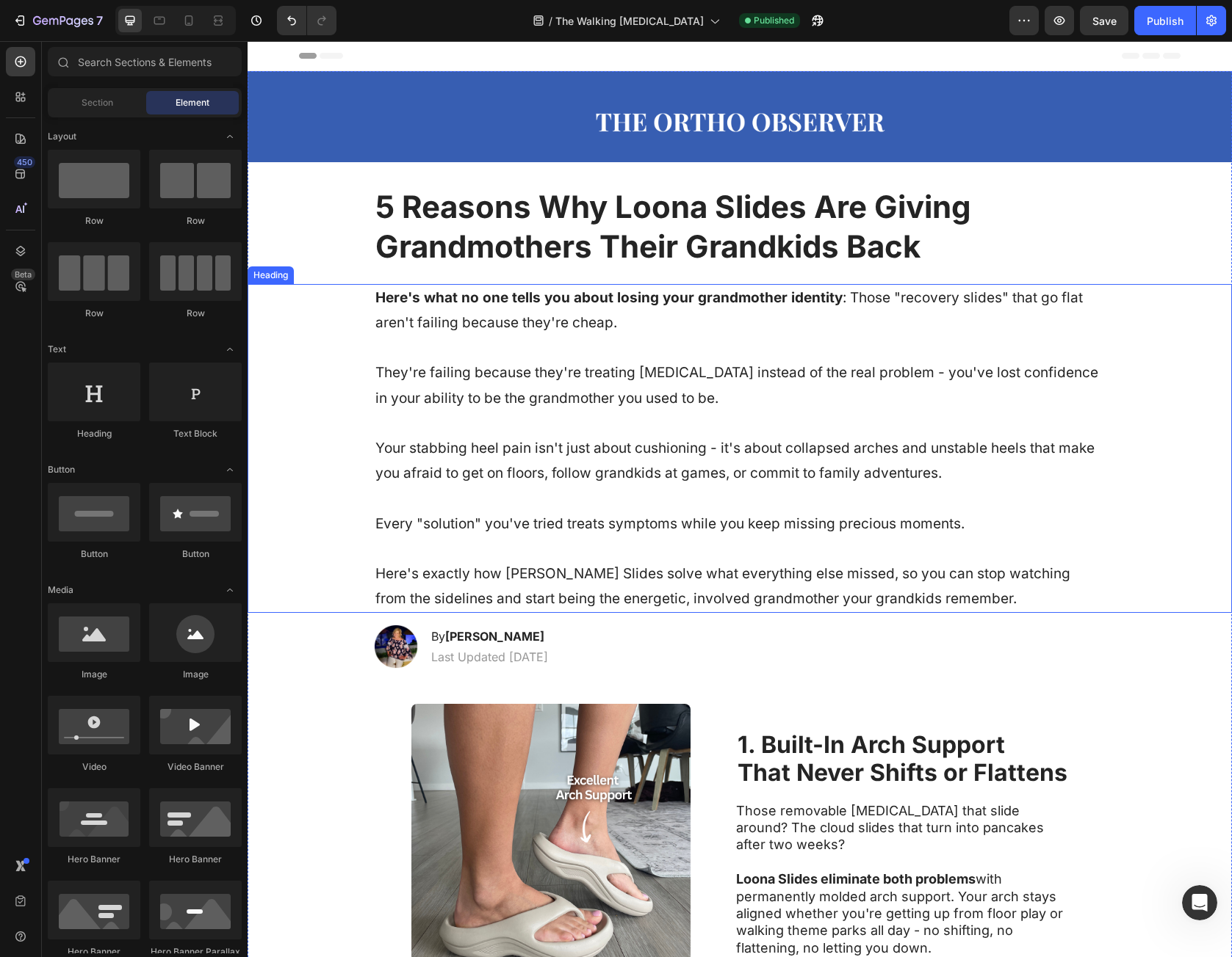
click at [404, 324] on h1 "Here's what no one tells you about losing your grandmother identity : Those "re…" at bounding box center [740, 449] width 732 height 329
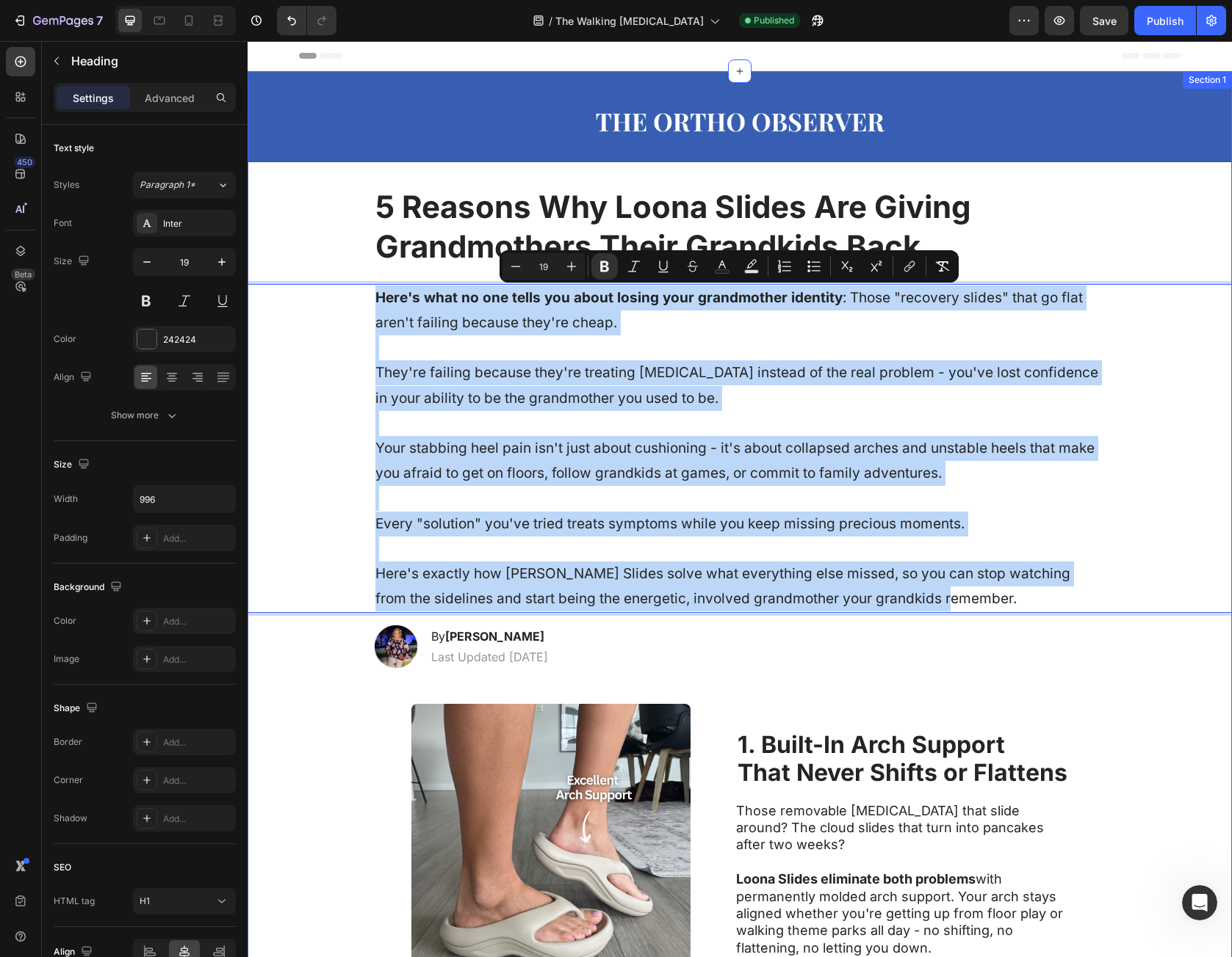
drag, startPoint x: 381, startPoint y: 300, endPoint x: 954, endPoint y: 629, distance: 660.7
click at [990, 616] on div "Image Row Row 5 Reasons Why Loona Slides Are Giving Grandmothers Their Grandkid…" at bounding box center [739, 865] width 984 height 1587
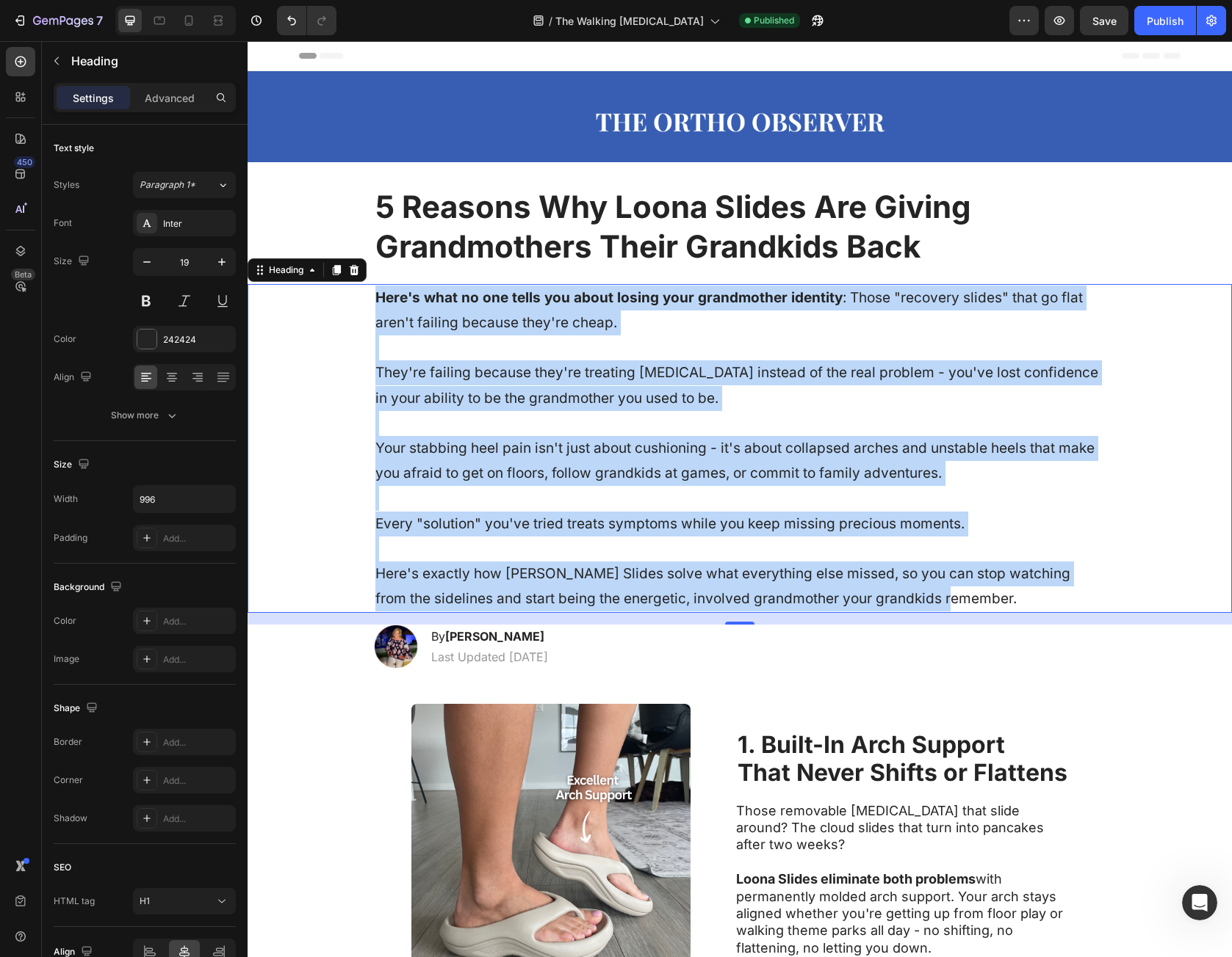
click at [681, 322] on p "Here's what no one tells you about losing your grandmother identity : Those "re…" at bounding box center [740, 448] width 729 height 327
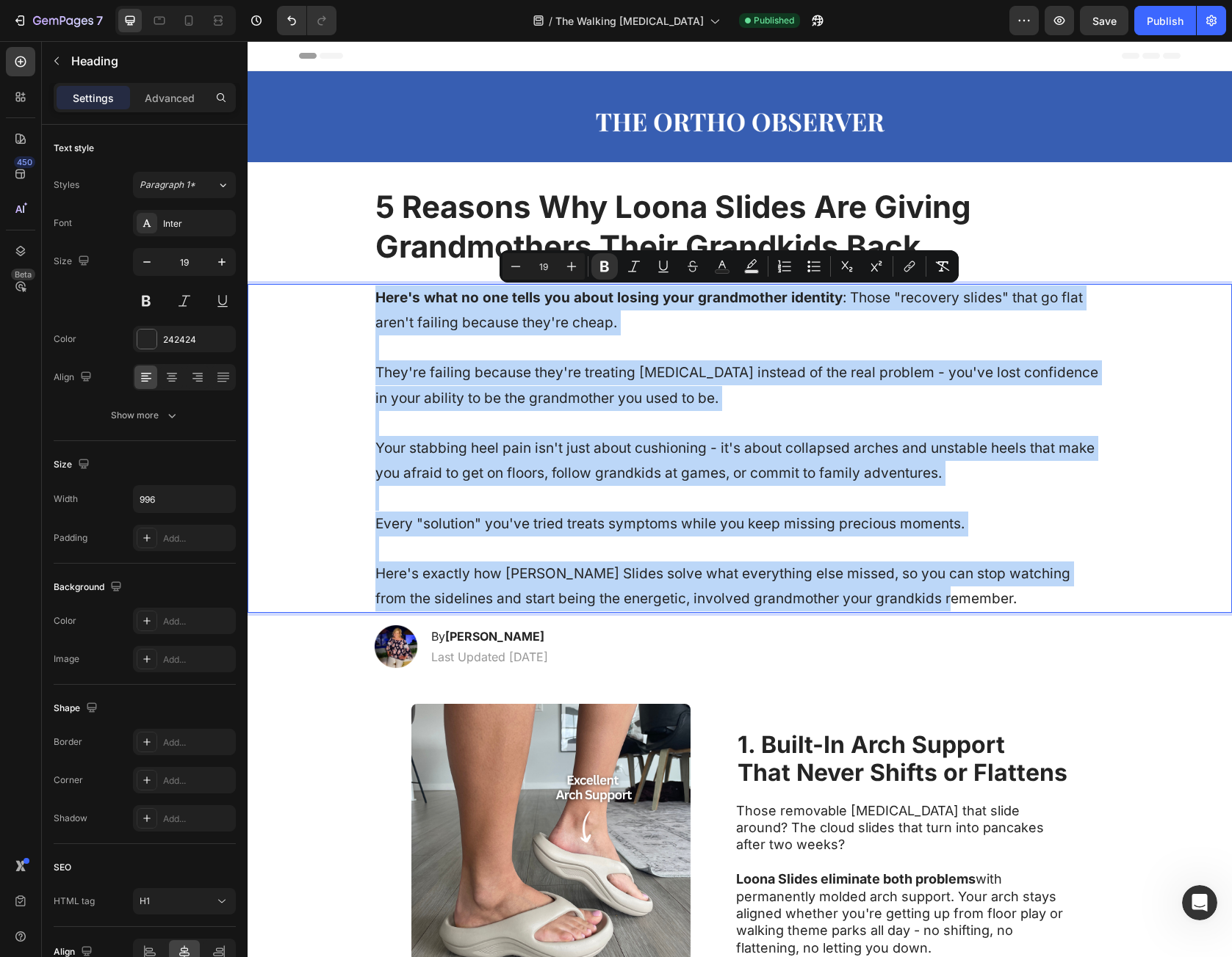
drag, startPoint x: 606, startPoint y: 368, endPoint x: 560, endPoint y: 383, distance: 48.4
click at [605, 369] on p "Here's what no one tells you about losing your grandmother identity : Those "re…" at bounding box center [740, 448] width 729 height 327
click at [416, 379] on p "Here's what no one tells you about losing your grandmother identity : Those "re…" at bounding box center [740, 448] width 729 height 327
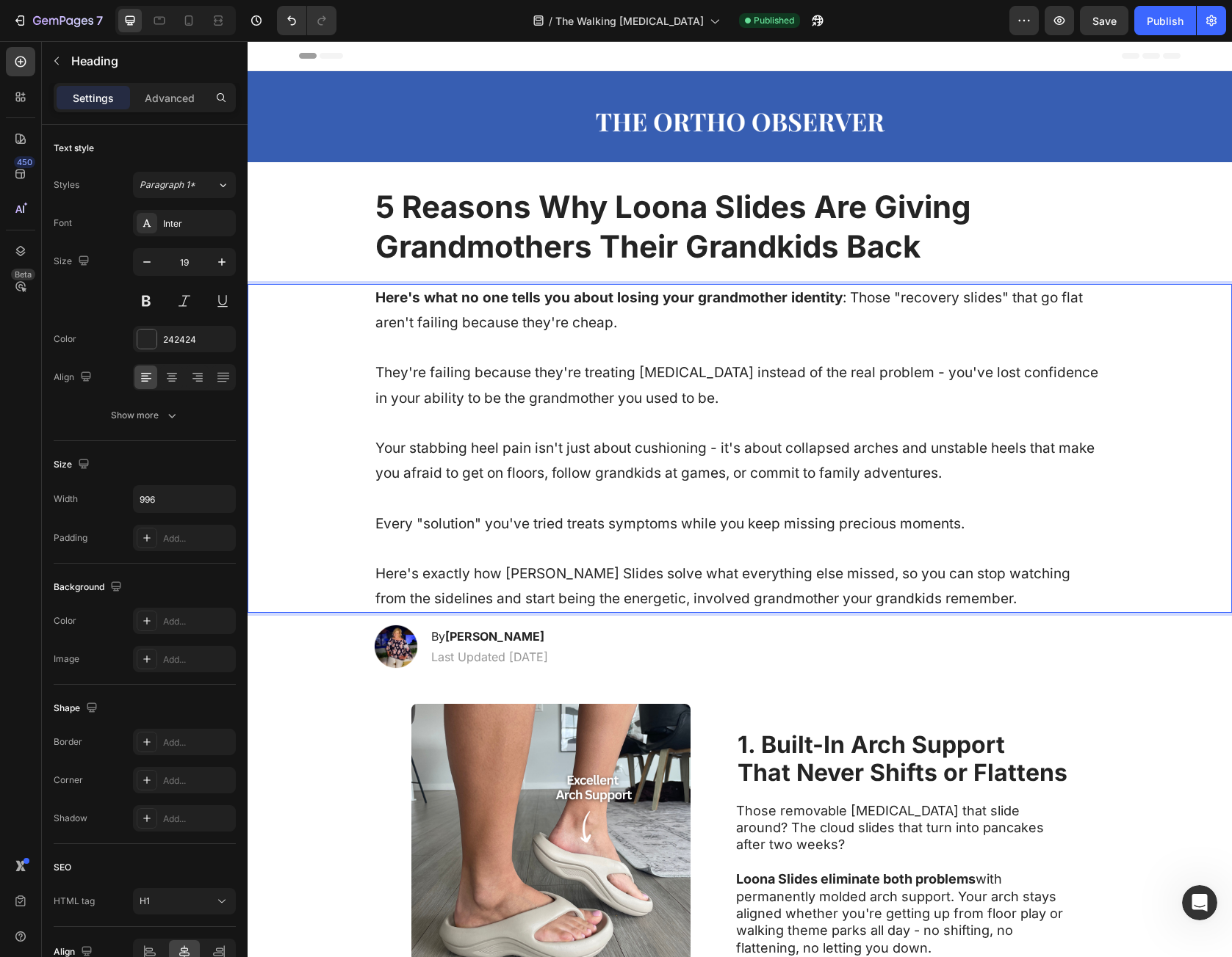
click at [378, 372] on p "Here's what no one tells you about losing your grandmother identity : Those "re…" at bounding box center [740, 448] width 729 height 327
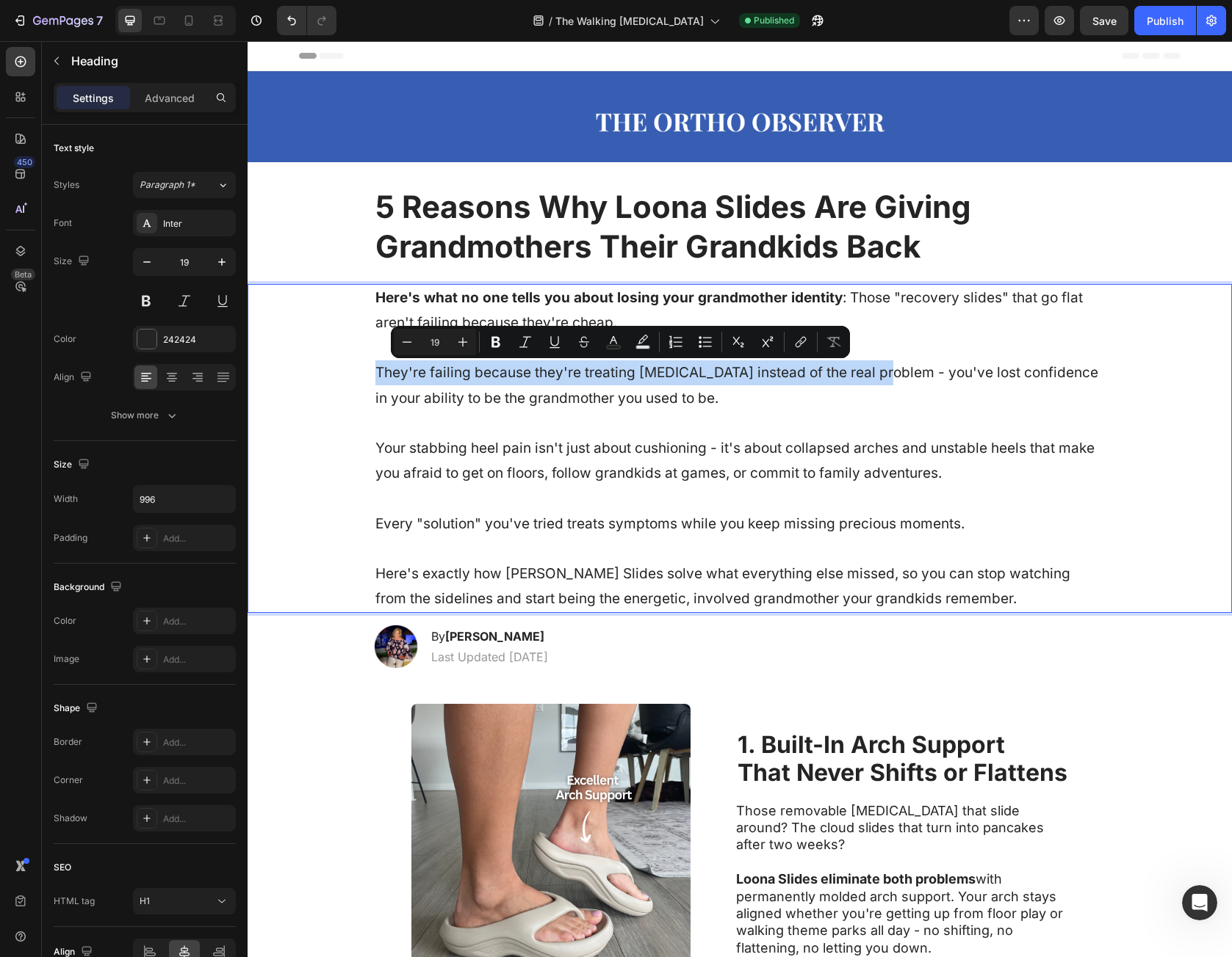
drag, startPoint x: 378, startPoint y: 372, endPoint x: 838, endPoint y: 385, distance: 460.2
click at [838, 385] on p "Here's what no one tells you about losing your grandmother identity : Those "re…" at bounding box center [740, 448] width 729 height 327
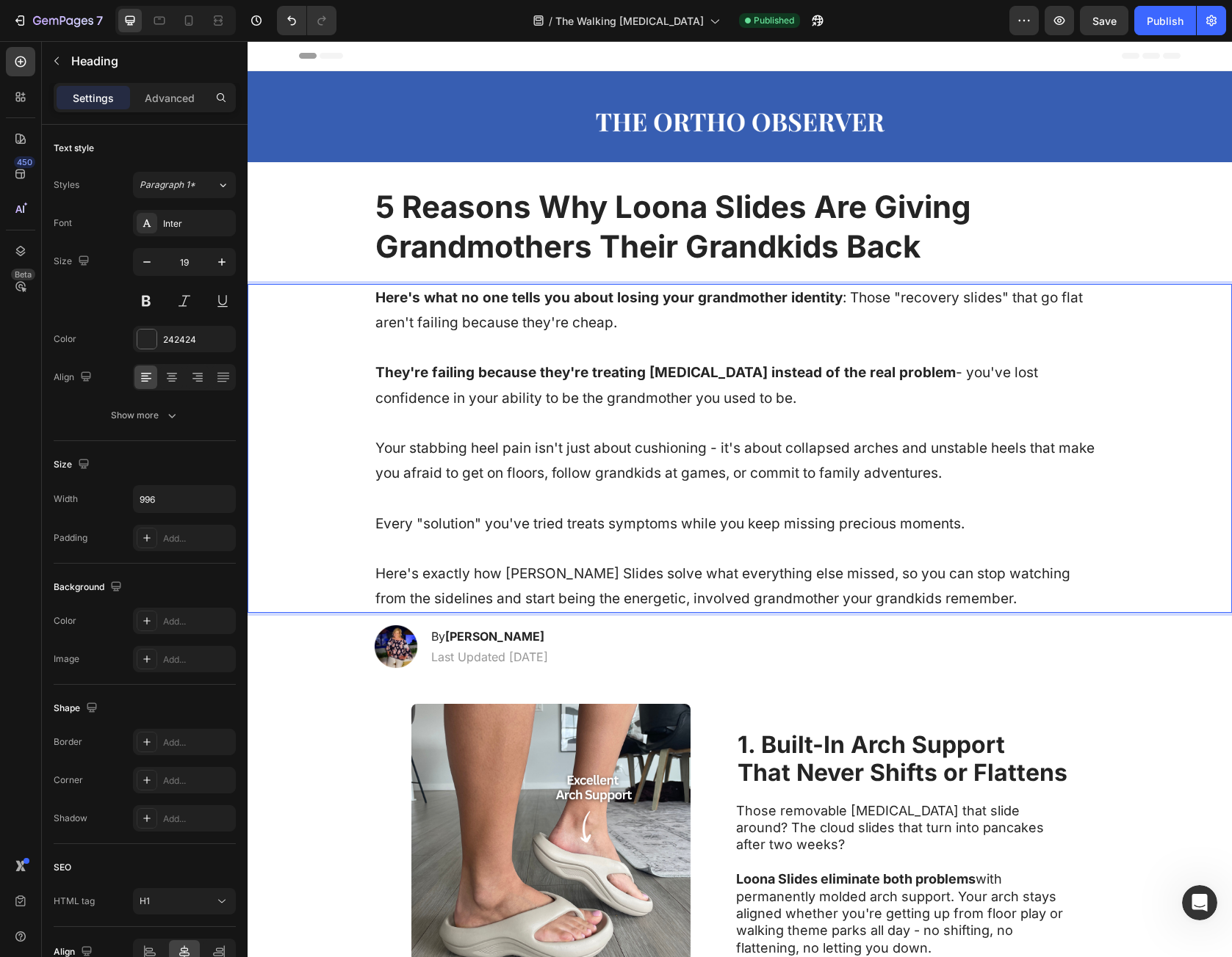
drag, startPoint x: 682, startPoint y: 436, endPoint x: 667, endPoint y: 444, distance: 17.0
click at [682, 437] on p "Here's what no one tells you about losing your grandmother identity : Those "re…" at bounding box center [740, 448] width 729 height 327
click at [387, 449] on p "Here's what no one tells you about losing your grandmother identity : Those "re…" at bounding box center [740, 448] width 729 height 327
drag, startPoint x: 387, startPoint y: 449, endPoint x: 677, endPoint y: 446, distance: 290.0
click at [677, 446] on p "Here's what no one tells you about losing your grandmother identity : Those "re…" at bounding box center [740, 448] width 729 height 327
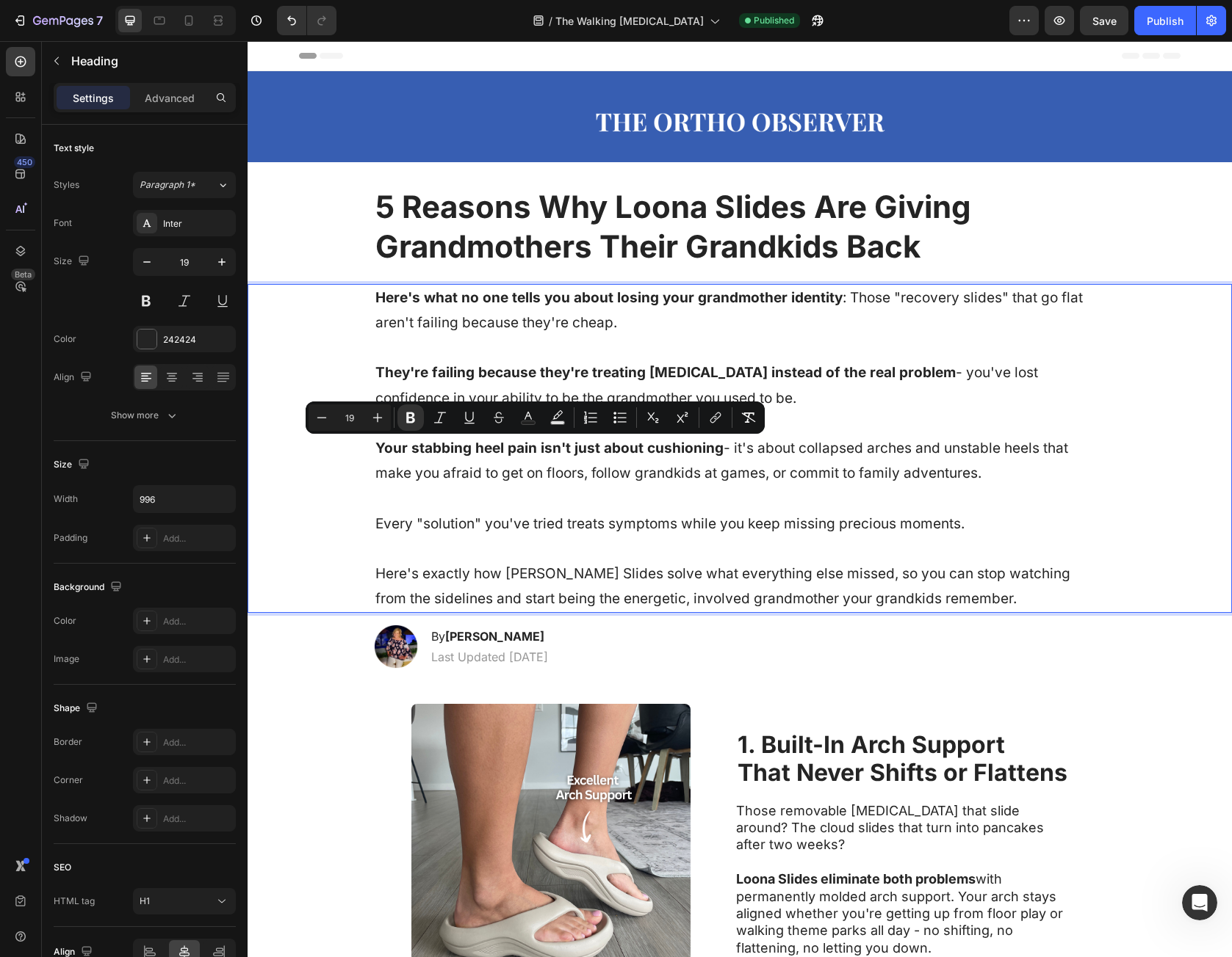
click at [367, 525] on div "Here's what no one tells you about losing your grandmother identity : Those "re…" at bounding box center [739, 449] width 954 height 329
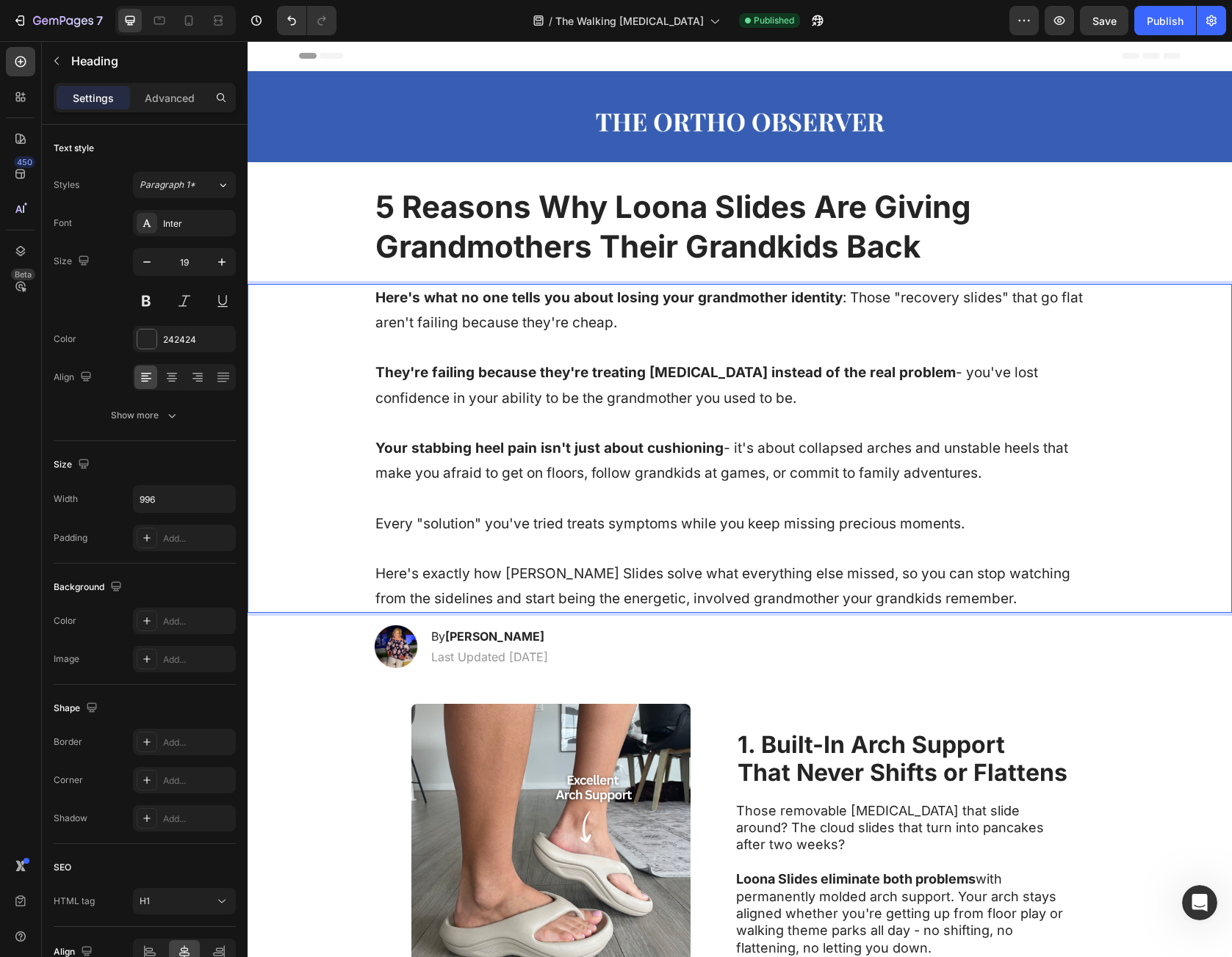
click at [445, 525] on p "Here's what no one tells you about losing your grandmother identity : Those "re…" at bounding box center [740, 448] width 729 height 327
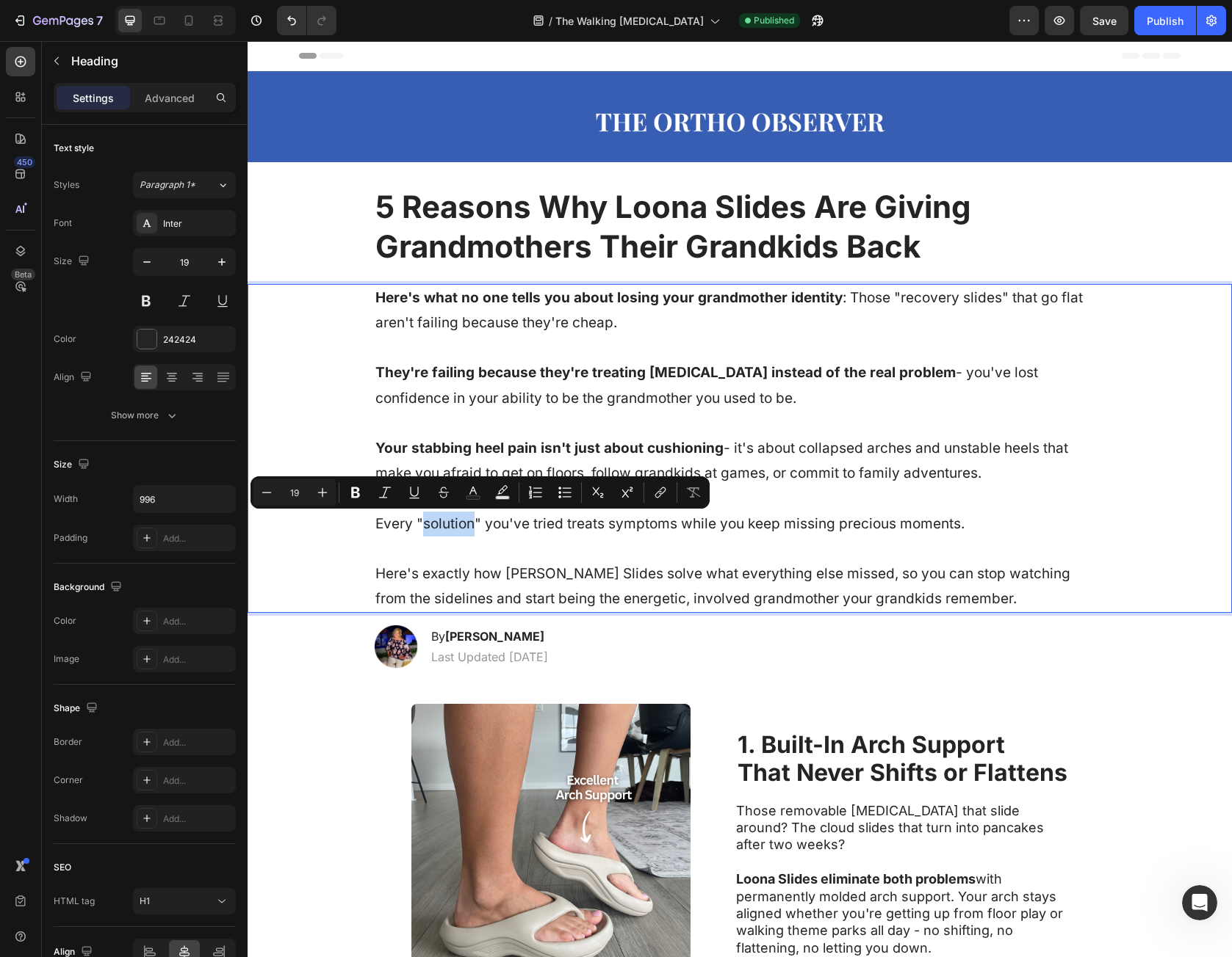
click at [445, 525] on p "Here's what no one tells you about losing your grandmother identity : Those "re…" at bounding box center [740, 448] width 729 height 327
click at [381, 523] on p "Here's what no one tells you about losing your grandmother identity : Those "re…" at bounding box center [740, 448] width 729 height 327
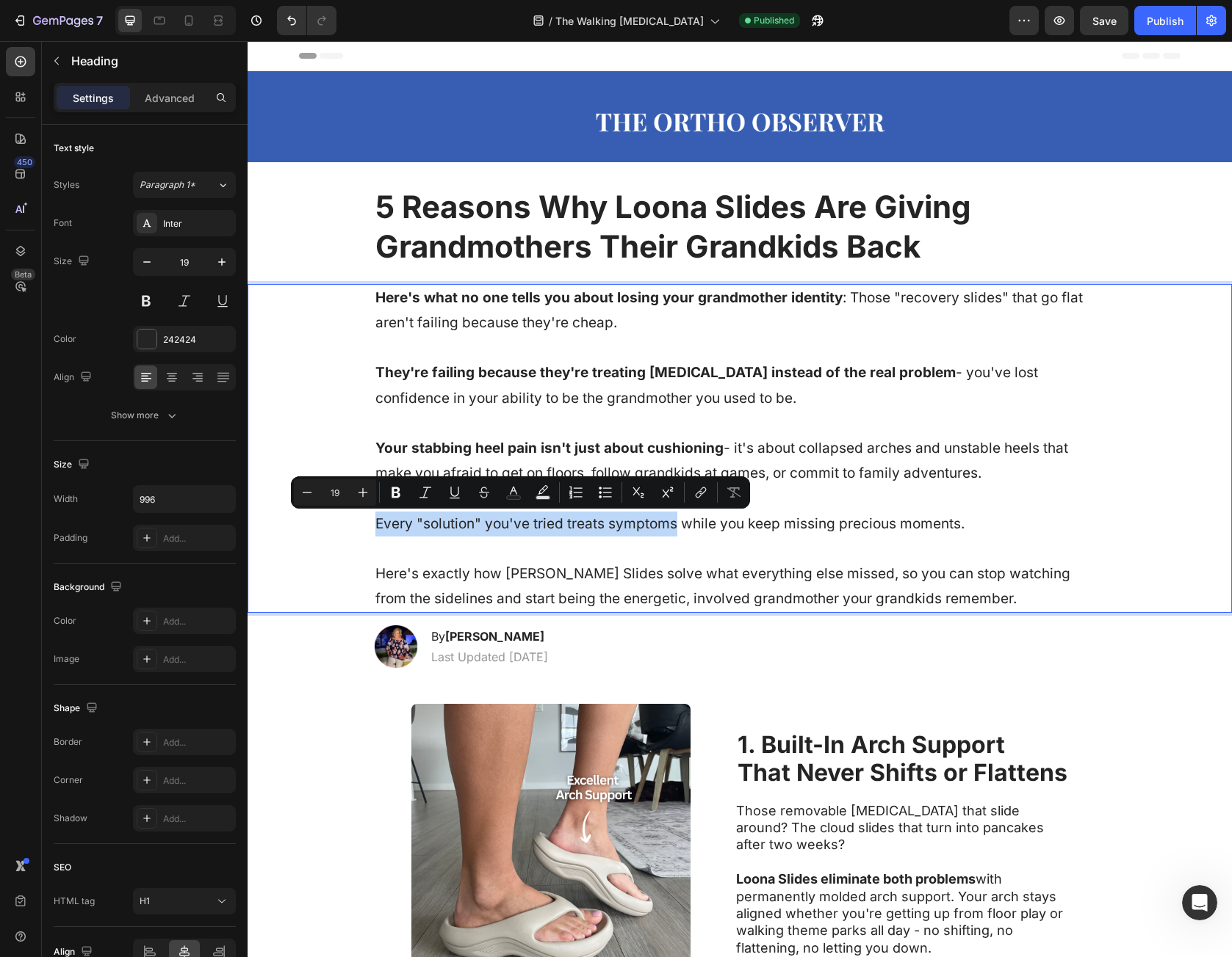
drag, startPoint x: 381, startPoint y: 523, endPoint x: 634, endPoint y: 529, distance: 253.1
click at [634, 529] on p "Here's what no one tells you about losing your grandmother identity : Those "re…" at bounding box center [740, 448] width 729 height 327
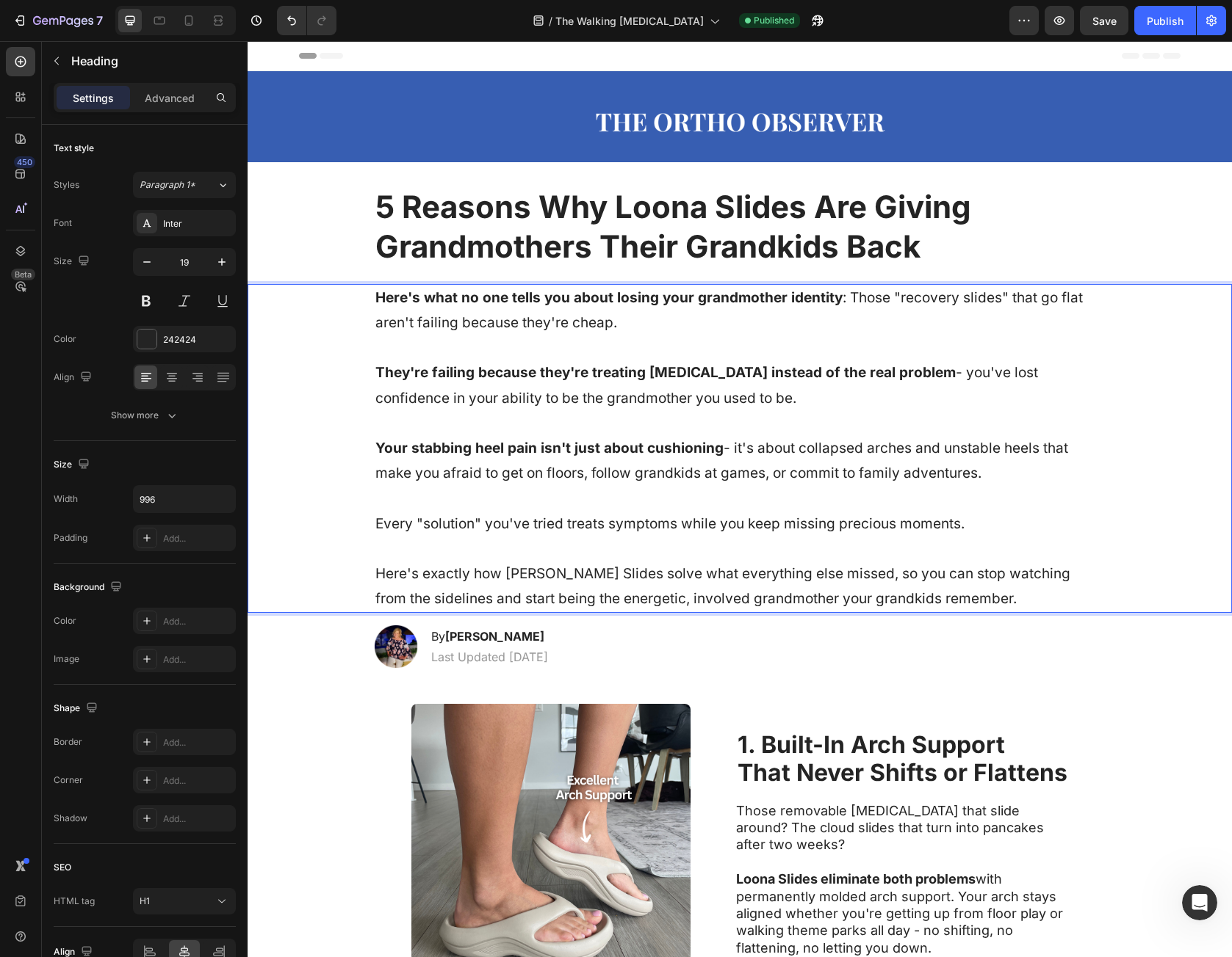
click at [727, 530] on p "Here's what no one tells you about losing your grandmother identity : Those "re…" at bounding box center [740, 448] width 729 height 327
click at [718, 527] on p "Here's what no one tells you about losing your grandmother identity : Those "re…" at bounding box center [740, 448] width 729 height 327
click at [719, 528] on p "Here's what no one tells you about losing your grandmother identity : Those "re…" at bounding box center [740, 448] width 729 height 327
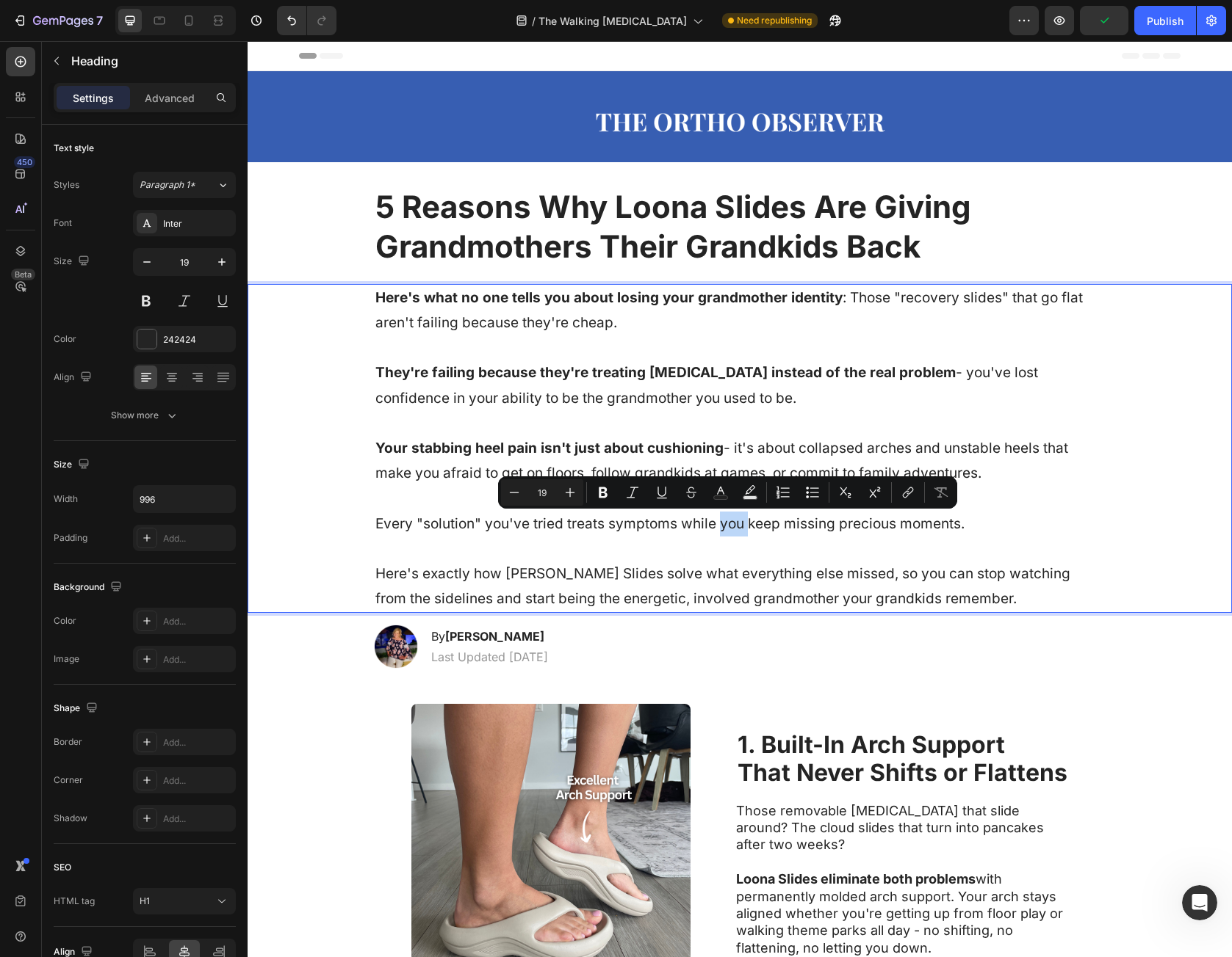
click at [728, 529] on p "Here's what no one tells you about losing your grandmother identity : Those "re…" at bounding box center [740, 448] width 729 height 327
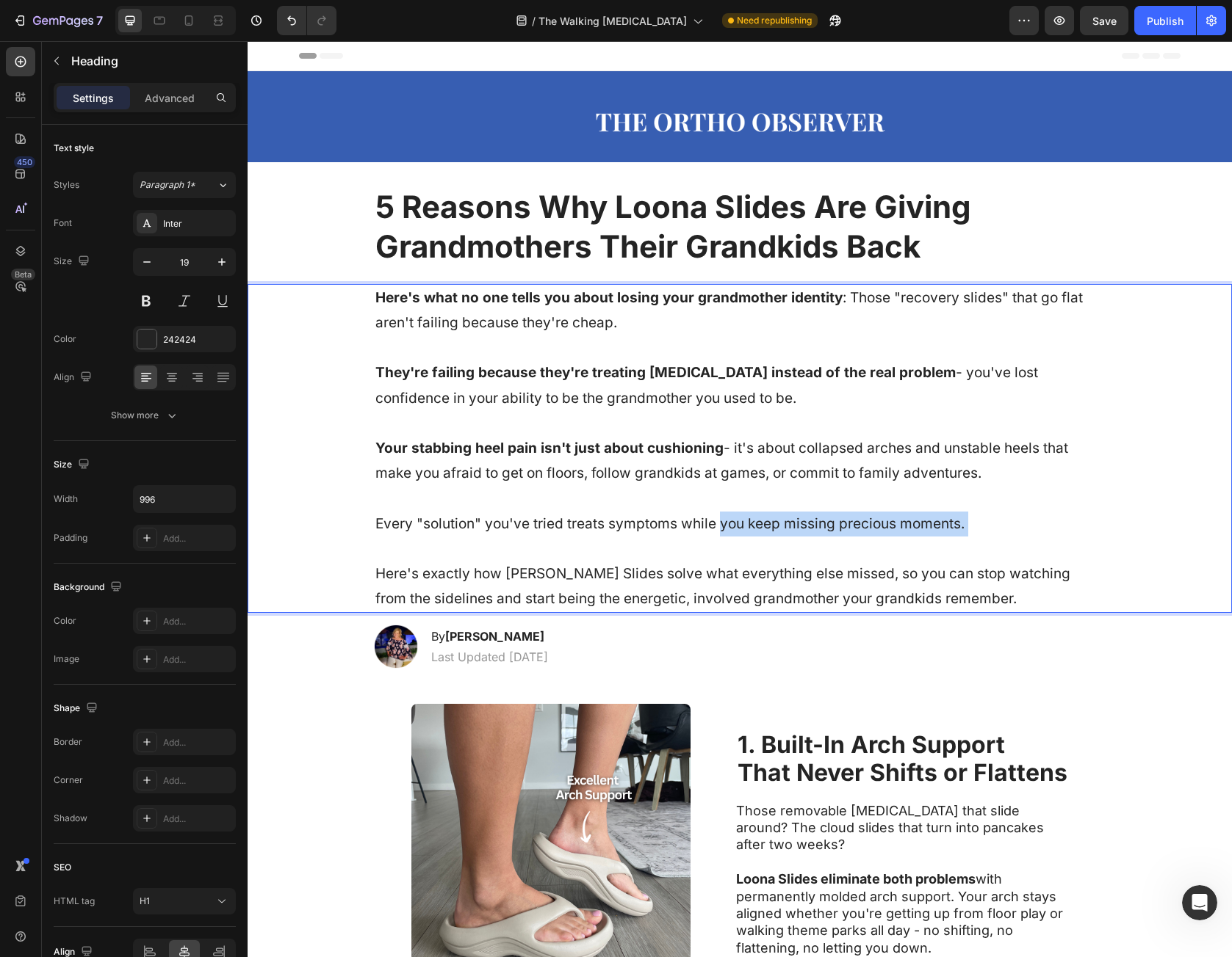
drag, startPoint x: 728, startPoint y: 529, endPoint x: 967, endPoint y: 527, distance: 239.0
click at [967, 527] on p "Here's what no one tells you about losing your grandmother identity : Those "re…" at bounding box center [740, 448] width 729 height 327
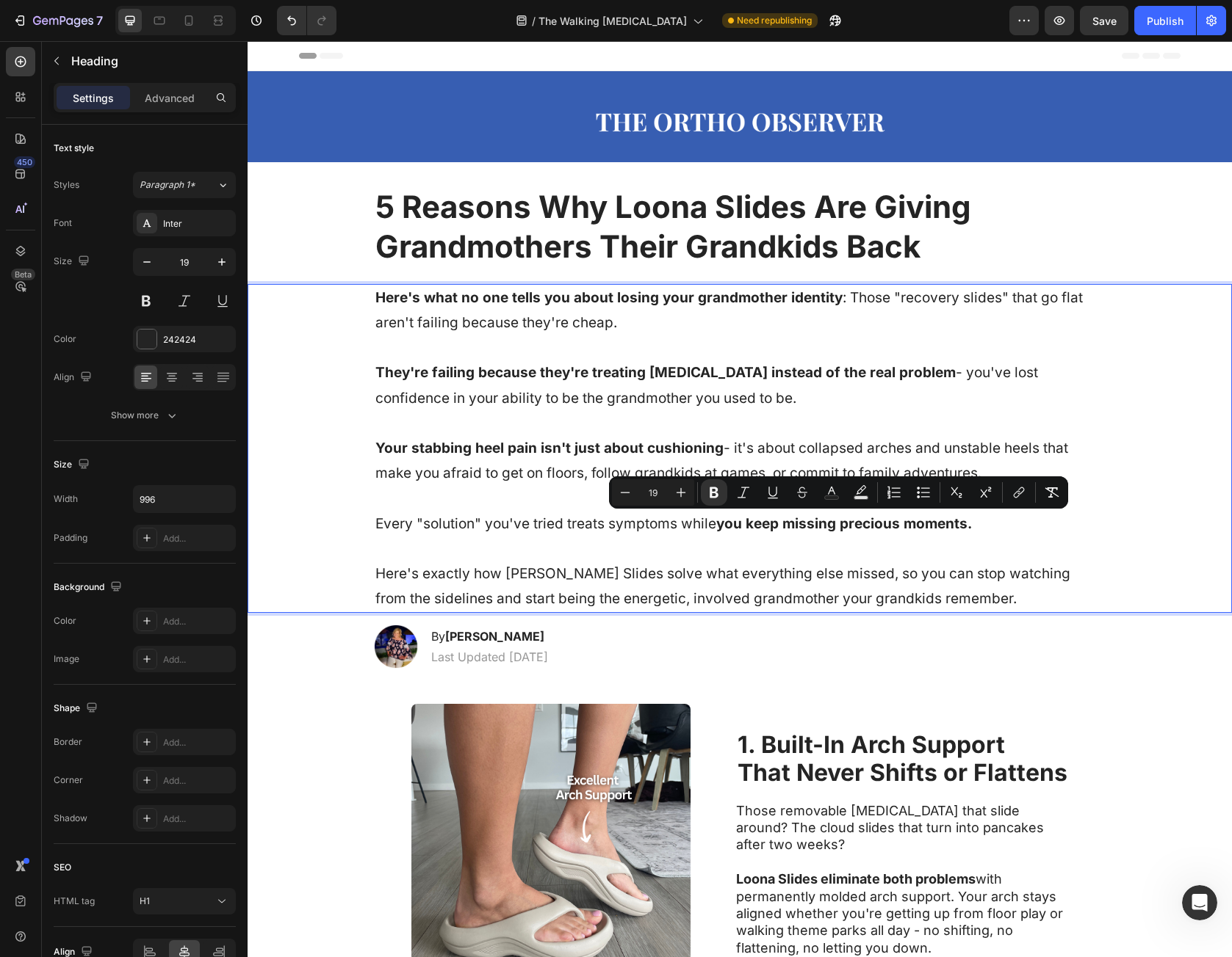
click at [988, 542] on p "Here's what no one tells you about losing your grandmother identity : Those "re…" at bounding box center [740, 448] width 729 height 327
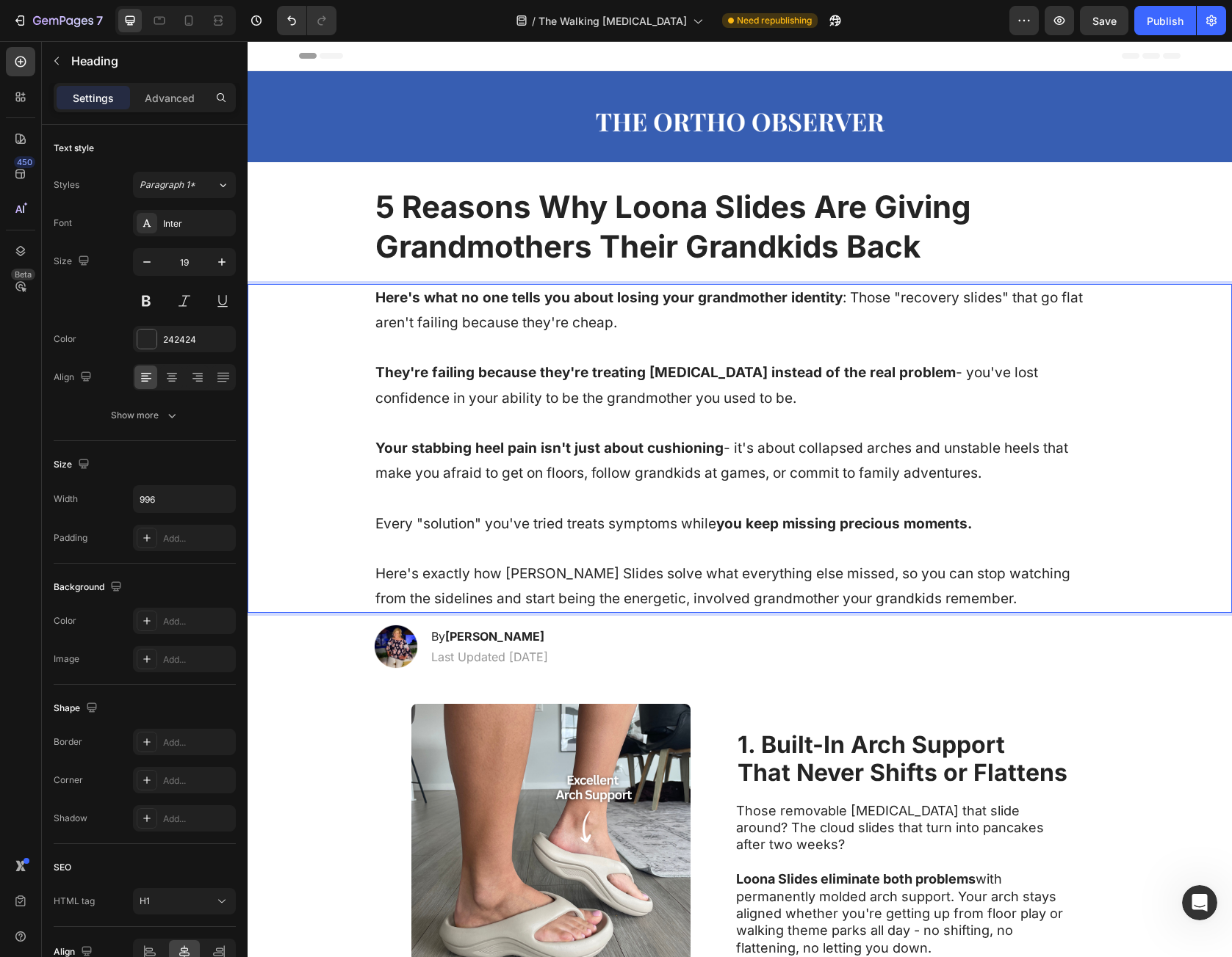
click at [393, 575] on p "Here's what no one tells you about losing your grandmother identity : Those "re…" at bounding box center [740, 448] width 729 height 327
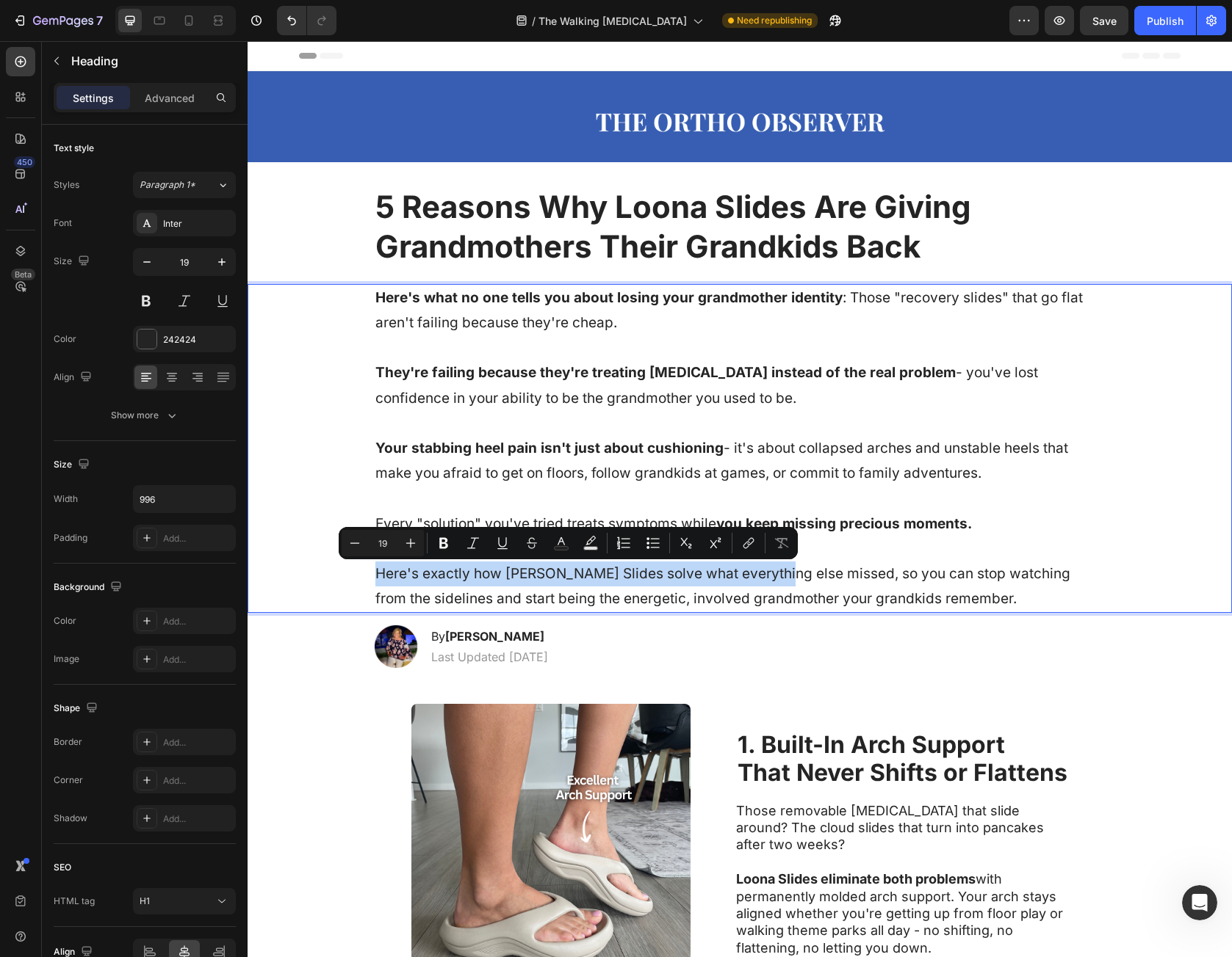
drag, startPoint x: 393, startPoint y: 575, endPoint x: 762, endPoint y: 578, distance: 369.0
click at [762, 578] on p "Here's what no one tells you about losing your grandmother identity : Those "re…" at bounding box center [740, 448] width 729 height 327
click at [791, 578] on p "Here's what no one tells you about losing your grandmother identity : Those "re…" at bounding box center [740, 448] width 729 height 327
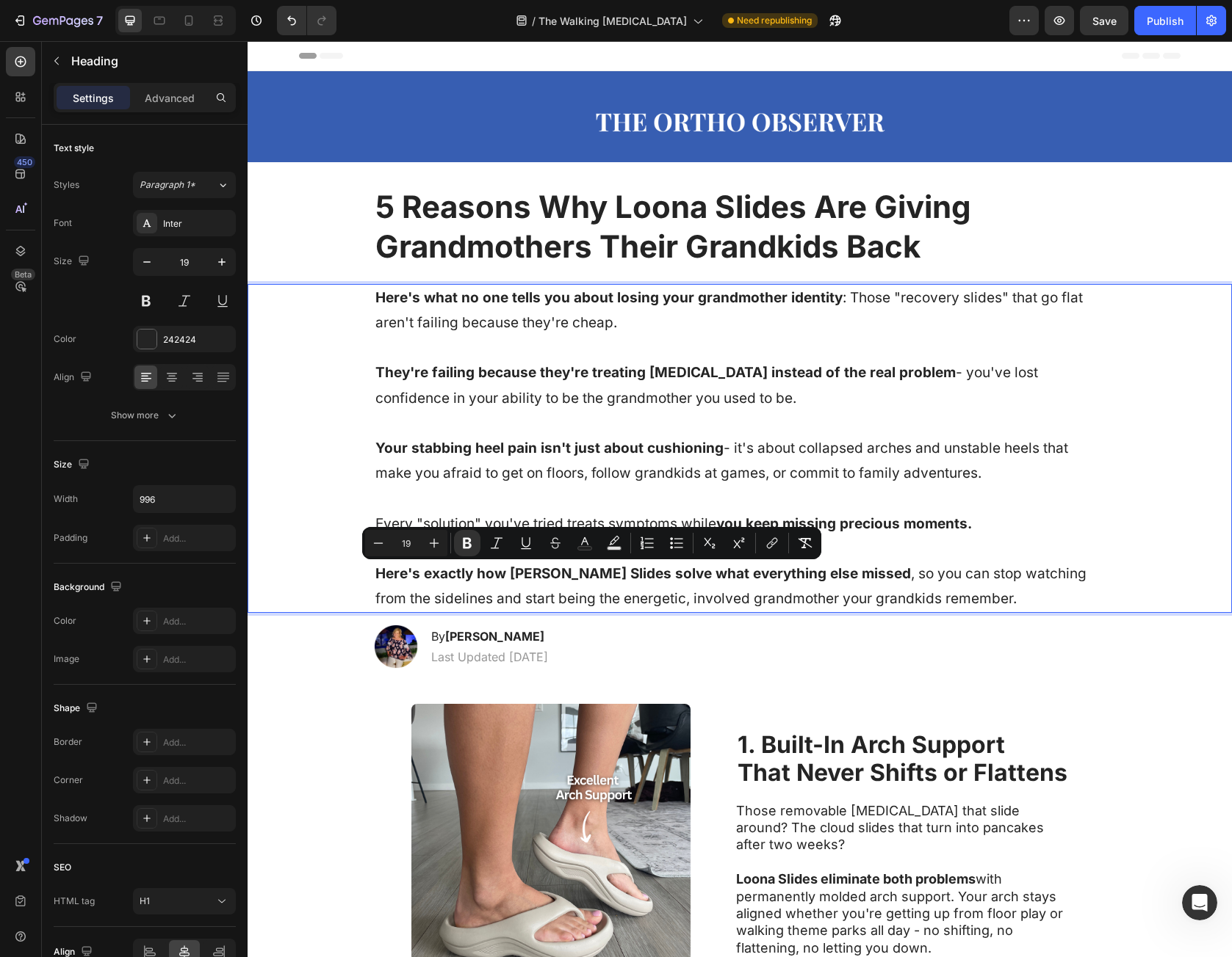
click at [1077, 542] on p "Here's what no one tells you about losing your grandmother identity : Those "re…" at bounding box center [740, 448] width 729 height 327
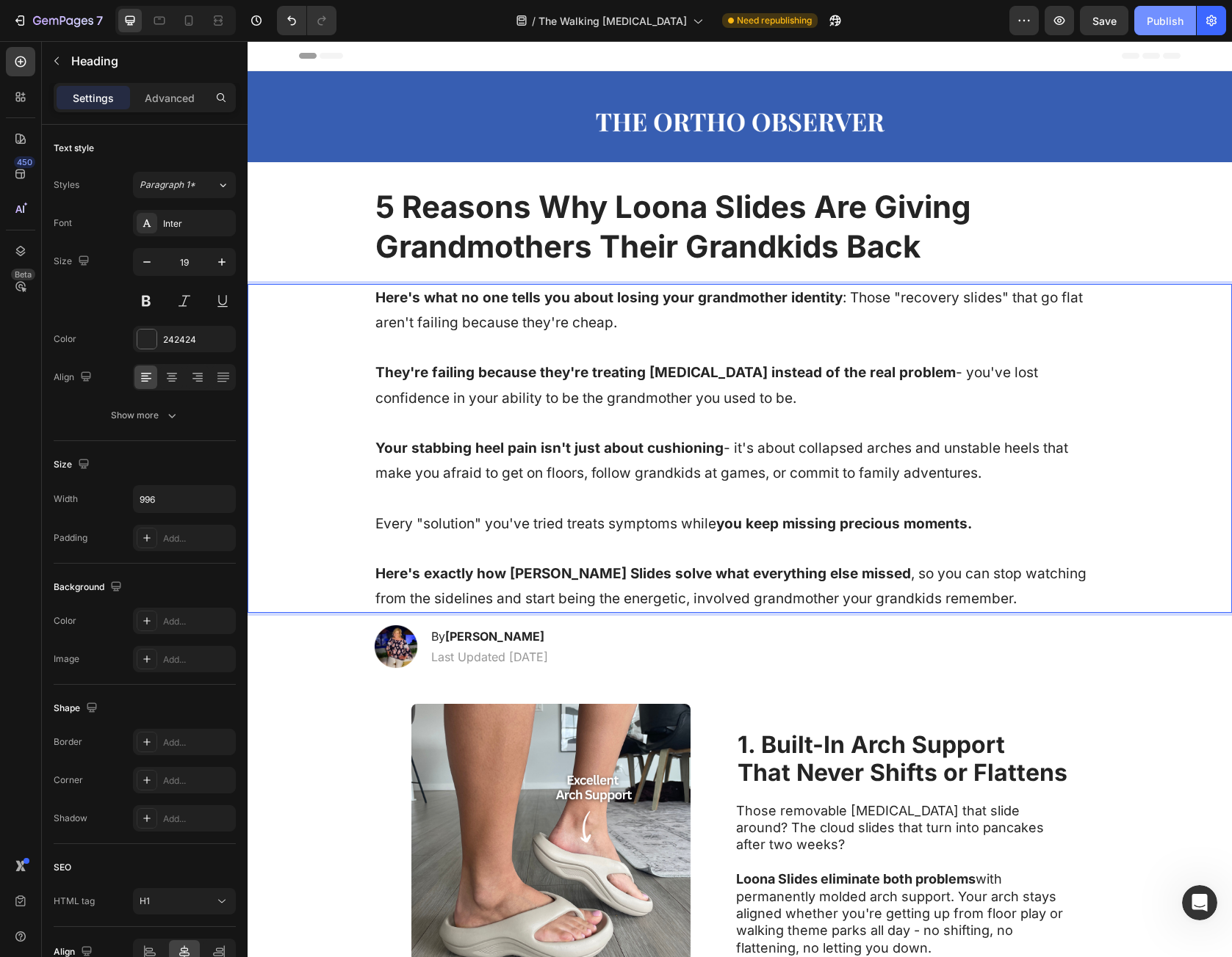
drag, startPoint x: 1172, startPoint y: 25, endPoint x: 930, endPoint y: 27, distance: 242.0
click at [1172, 25] on div "Publish" at bounding box center [1164, 21] width 36 height 16
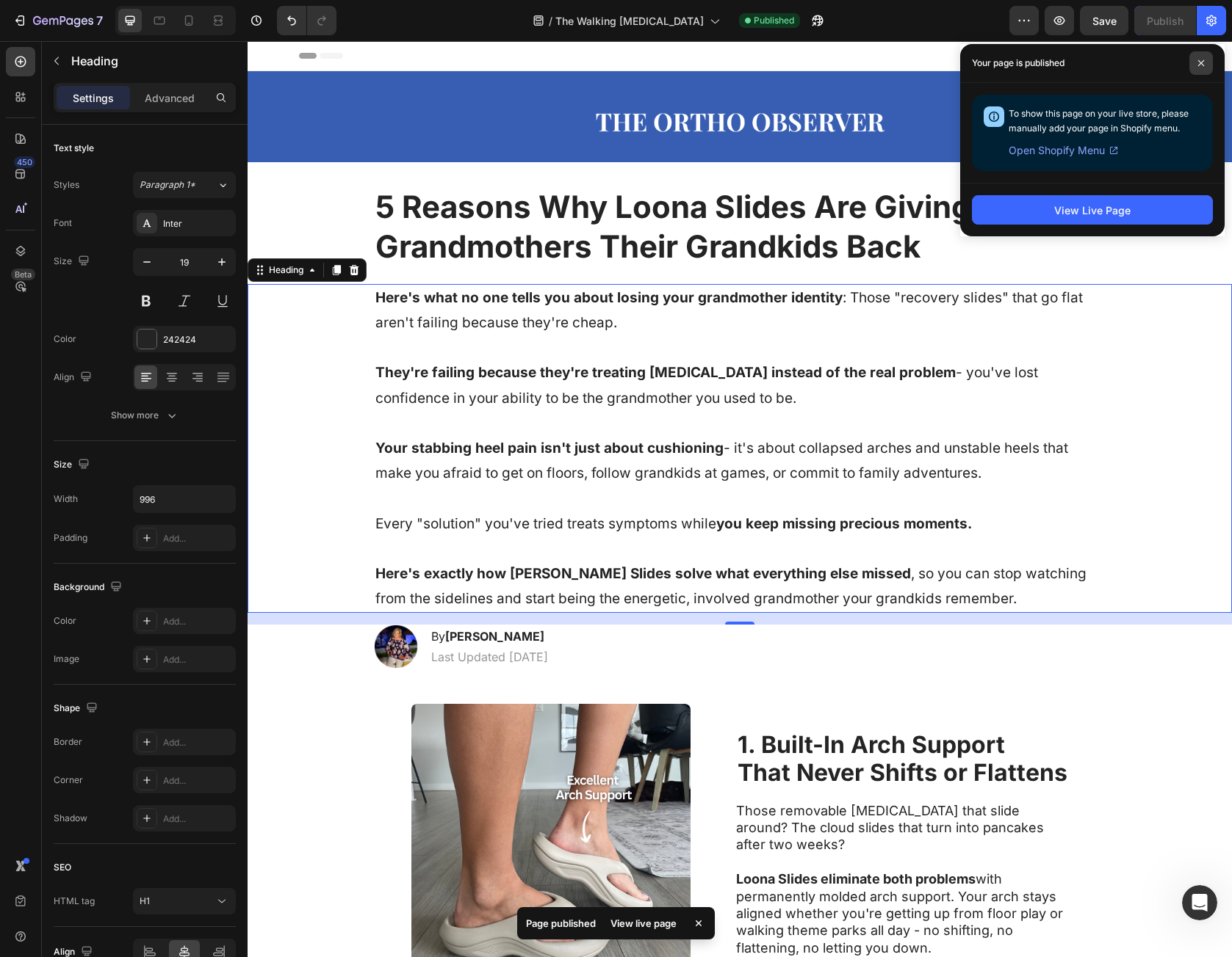
click at [1196, 68] on span at bounding box center [1201, 63] width 24 height 24
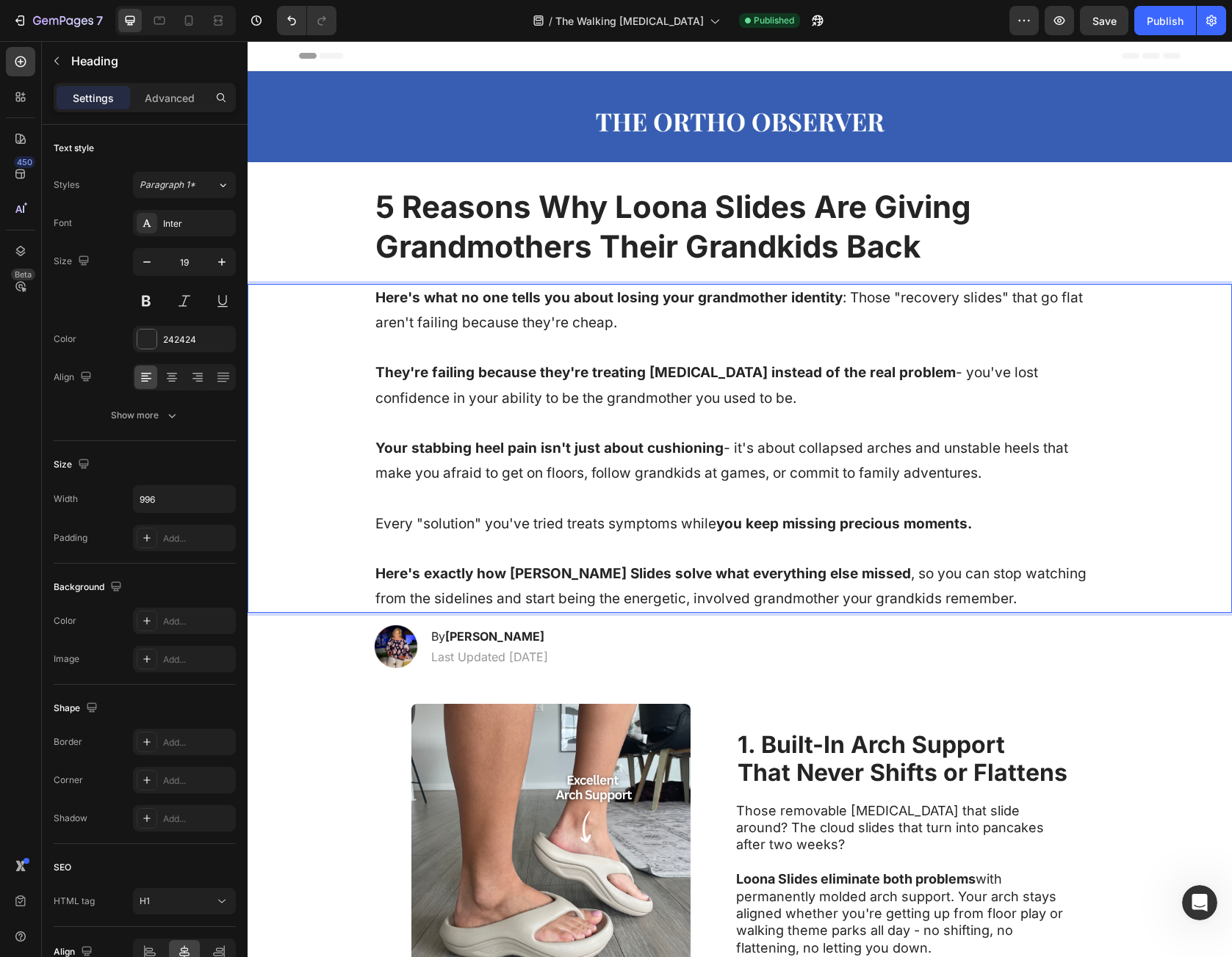
click at [477, 334] on p "Here's what no one tells you about losing your grandmother identity : Those "re…" at bounding box center [740, 448] width 729 height 327
click at [602, 427] on p "Here's what no one tells you about losing your grandmother identity : Those "re…" at bounding box center [740, 448] width 729 height 327
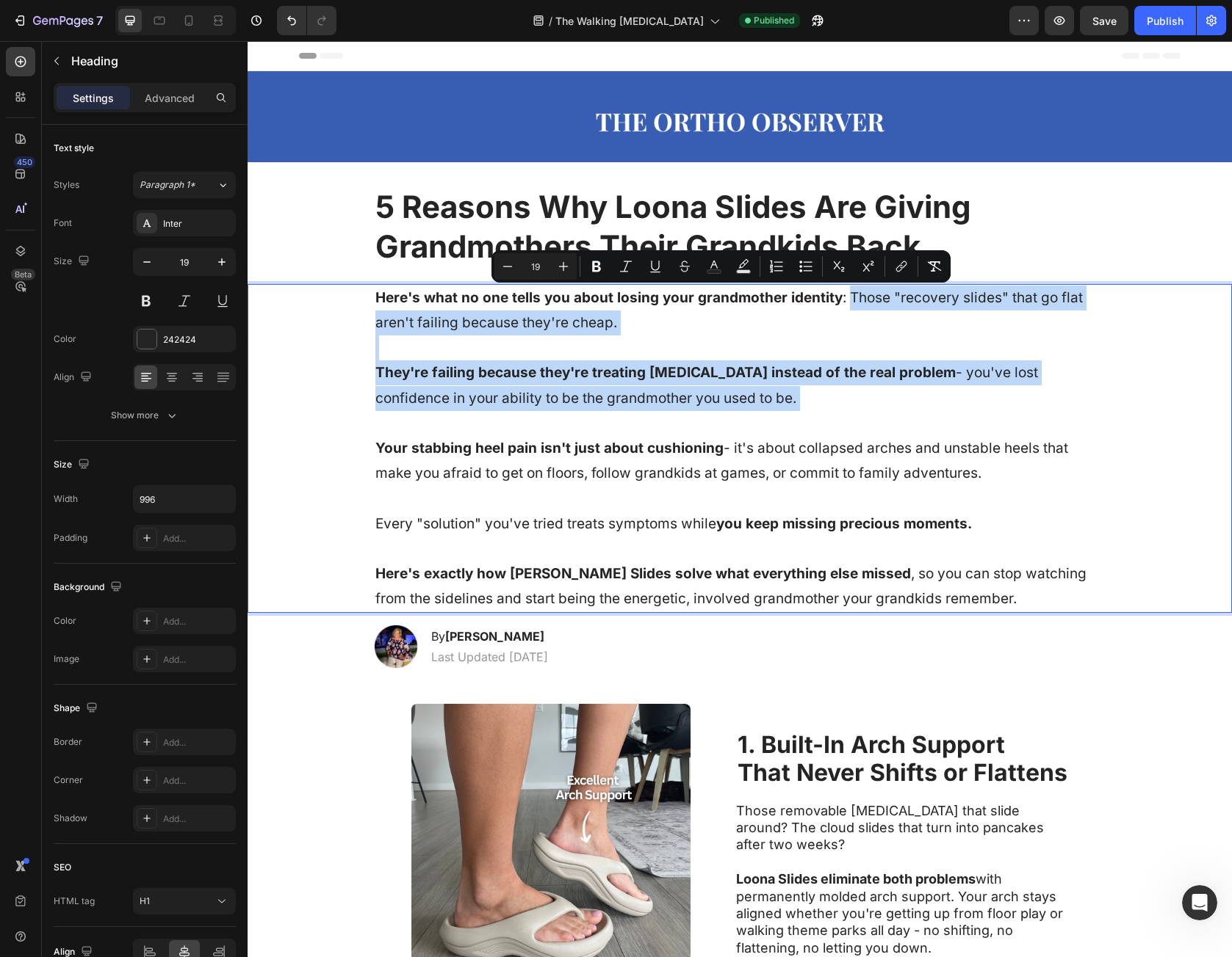
drag, startPoint x: 703, startPoint y: 413, endPoint x: 840, endPoint y: 299, distance: 178.2
click at [840, 299] on p "Here's what no one tells you about losing your grandmother identity : Those "re…" at bounding box center [740, 448] width 729 height 327
click at [837, 331] on p "Here's what no one tells you about losing your grandmother identity : Those "re…" at bounding box center [740, 448] width 729 height 327
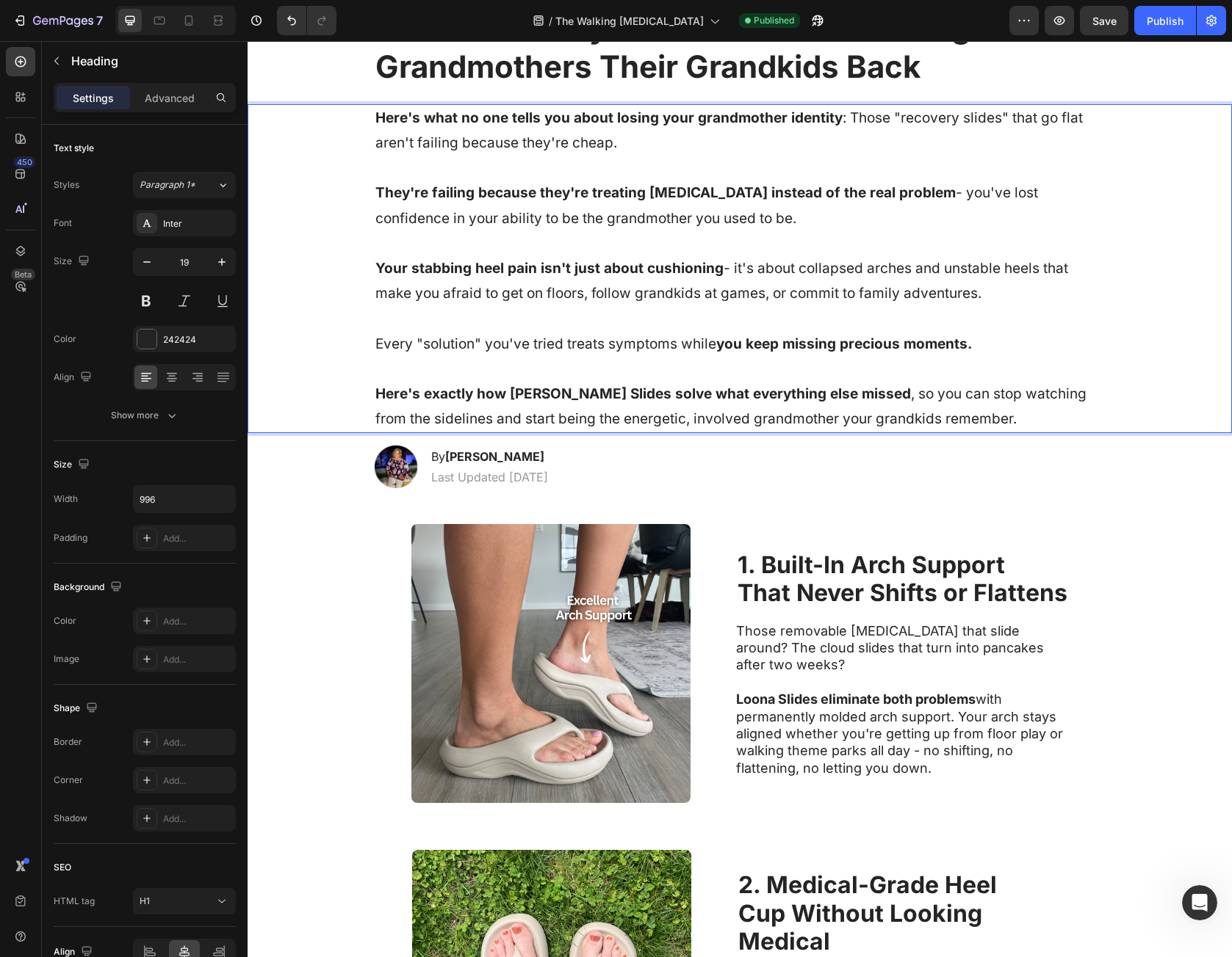
scroll to position [514, 0]
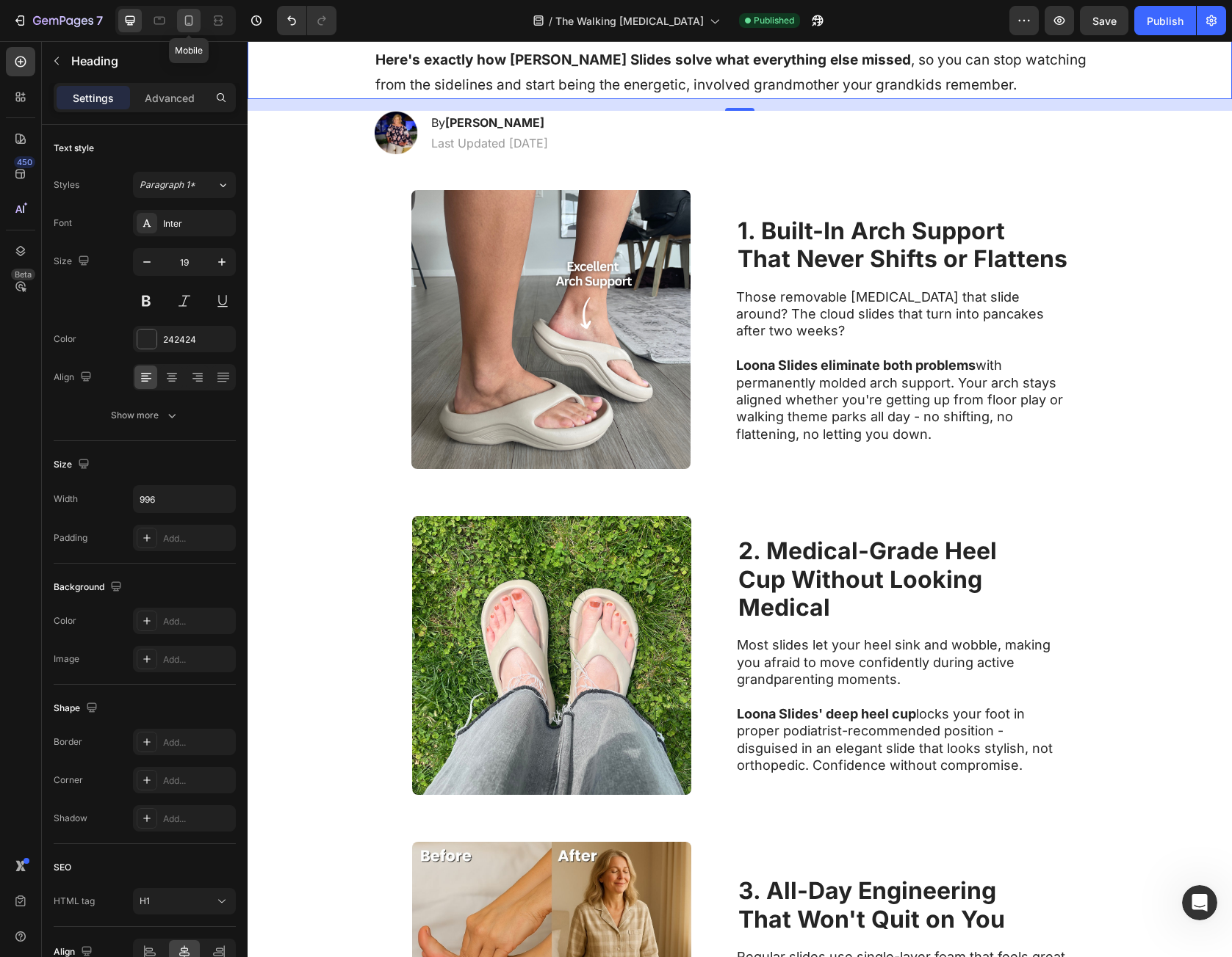
click at [186, 17] on icon at bounding box center [188, 20] width 15 height 15
type input "14"
type input "100%"
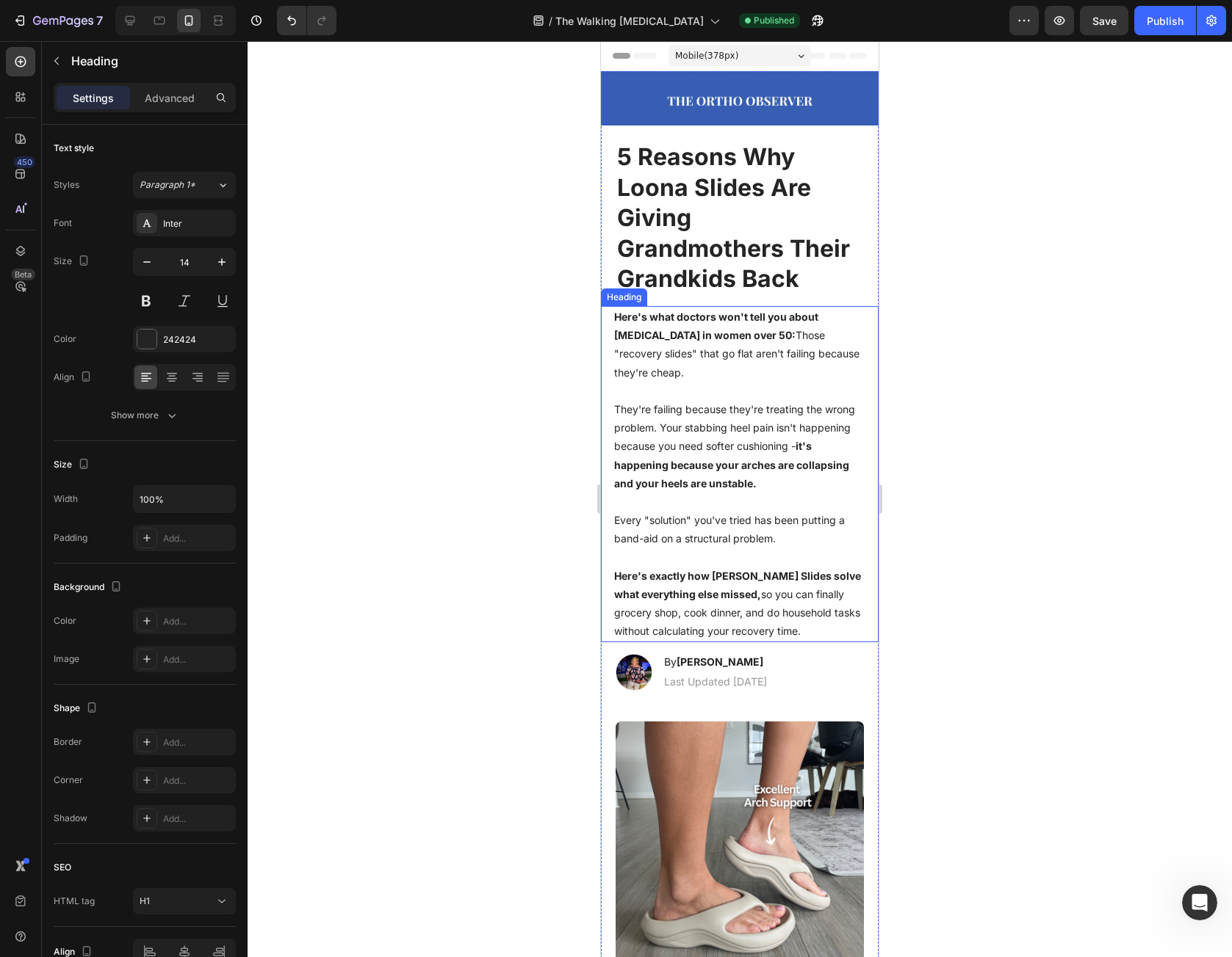
click at [761, 428] on h1 "Here's what doctors won't tell you about plantar fasciitis in women over 50: Th…" at bounding box center [740, 474] width 254 height 336
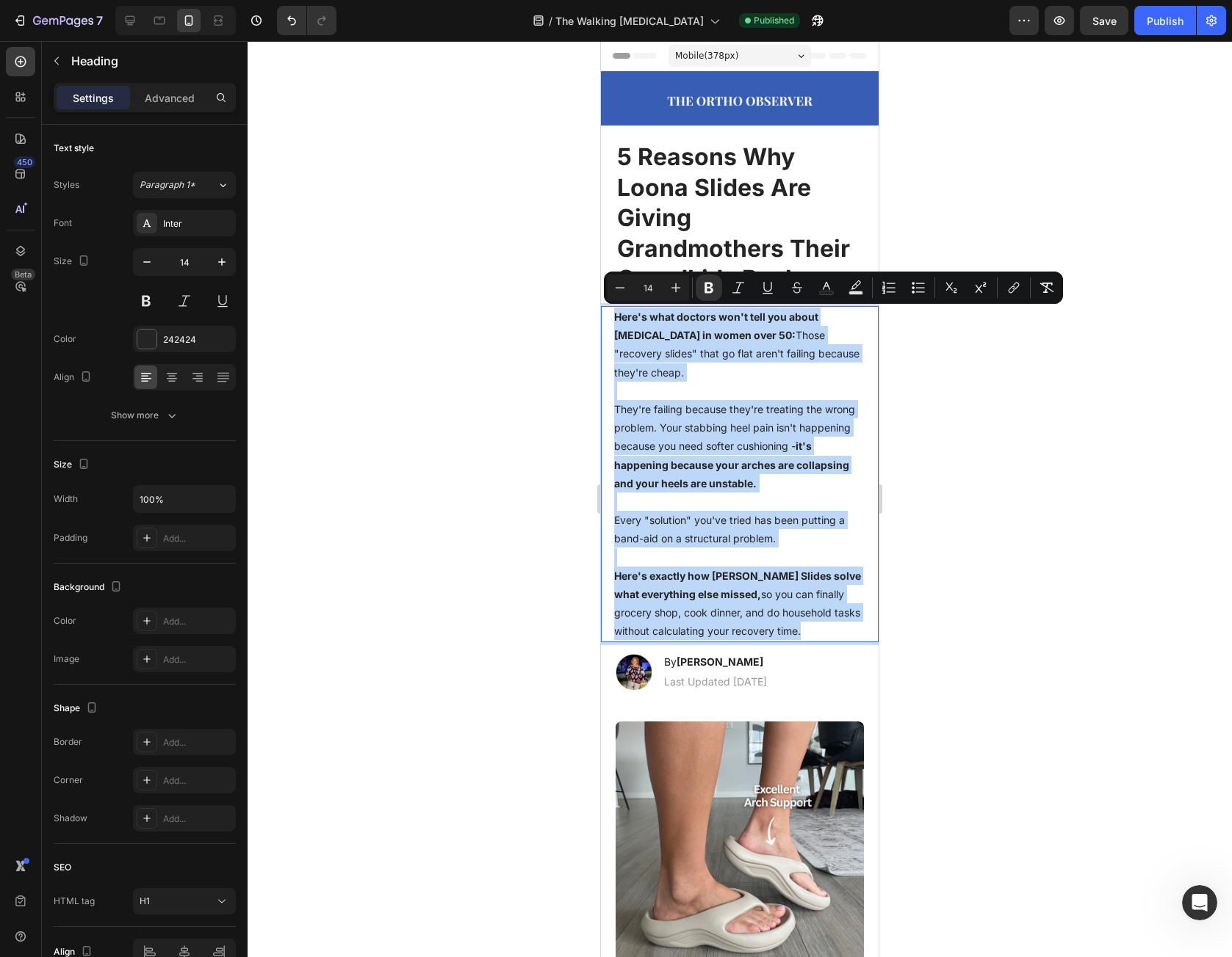
drag, startPoint x: 632, startPoint y: 323, endPoint x: 820, endPoint y: 637, distance: 366.0
click at [820, 637] on p "Here's what doctors won't tell you about plantar fasciitis in women over 50: Th…" at bounding box center [740, 475] width 251 height 333
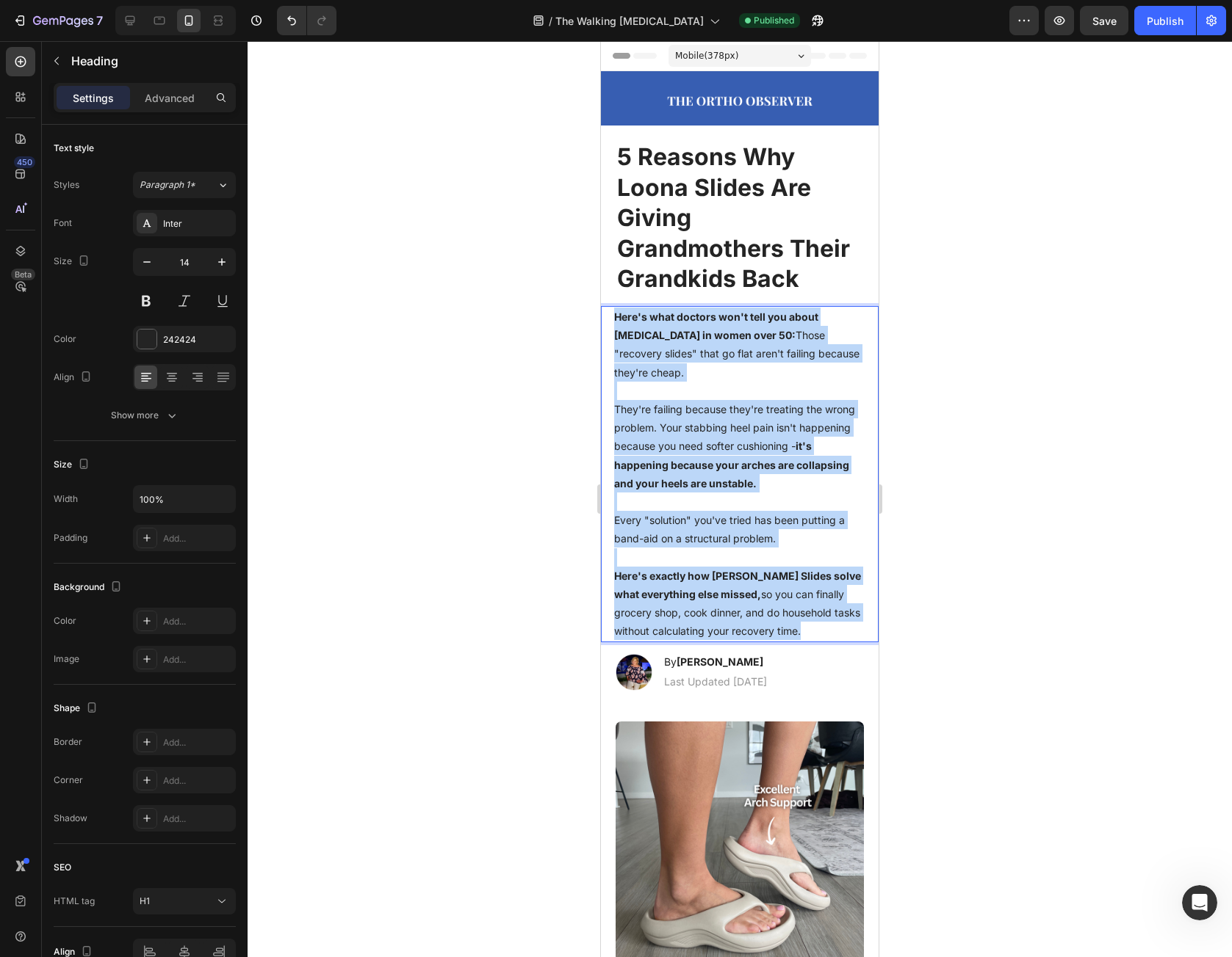
click at [835, 634] on p "Here's what doctors won't tell you about plantar fasciitis in women over 50: Th…" at bounding box center [740, 475] width 251 height 333
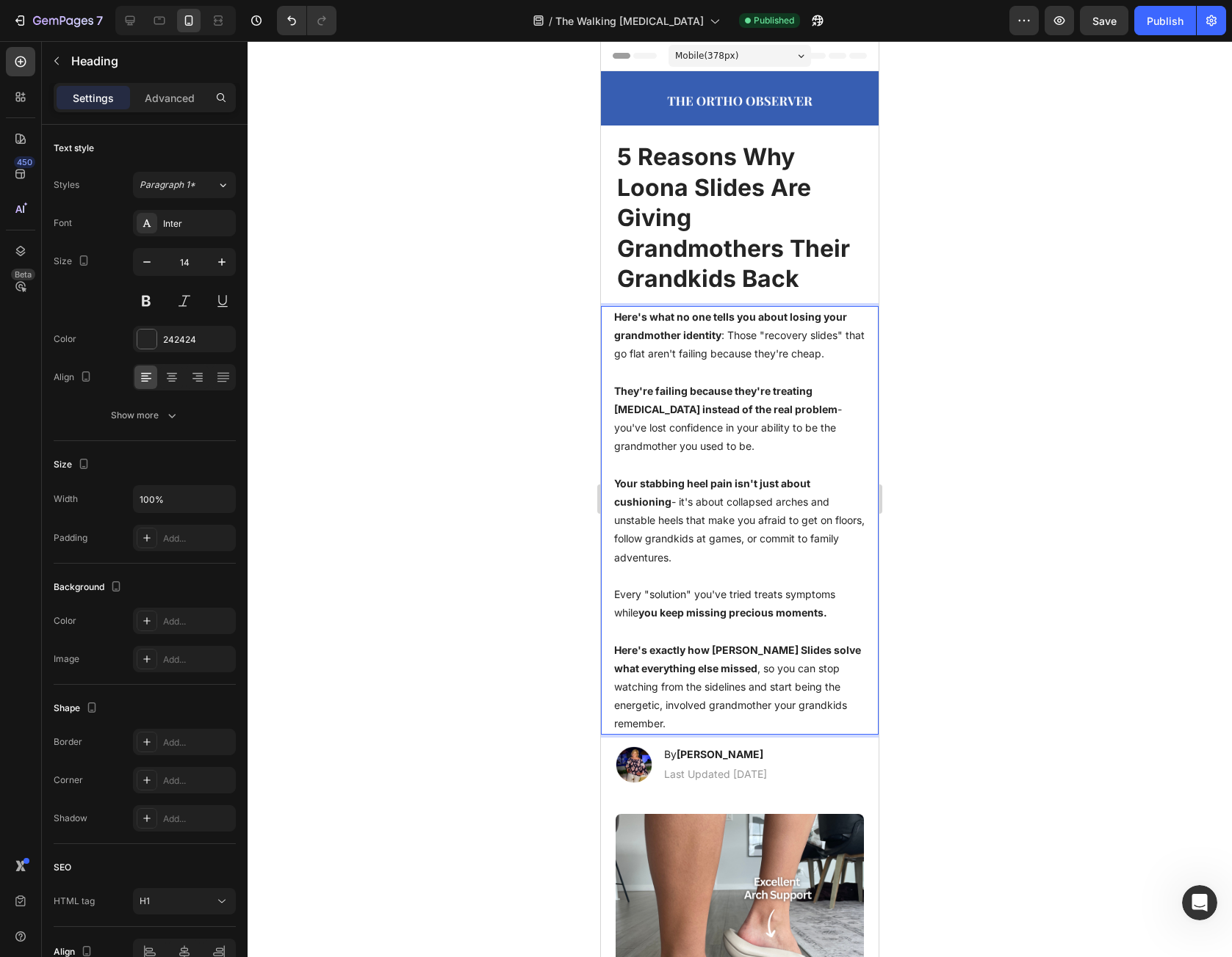
click at [1001, 604] on div at bounding box center [739, 499] width 984 height 917
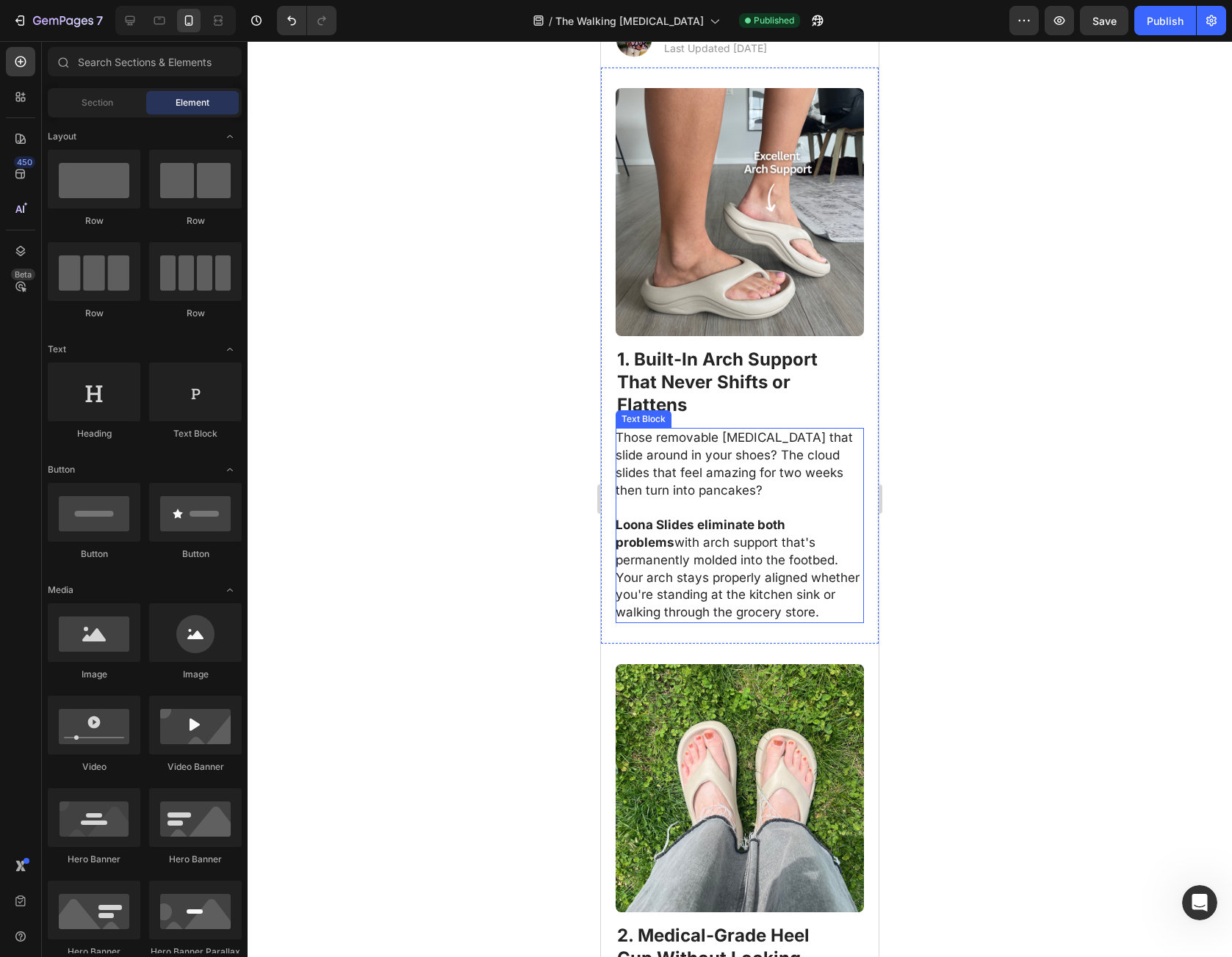
scroll to position [734, 0]
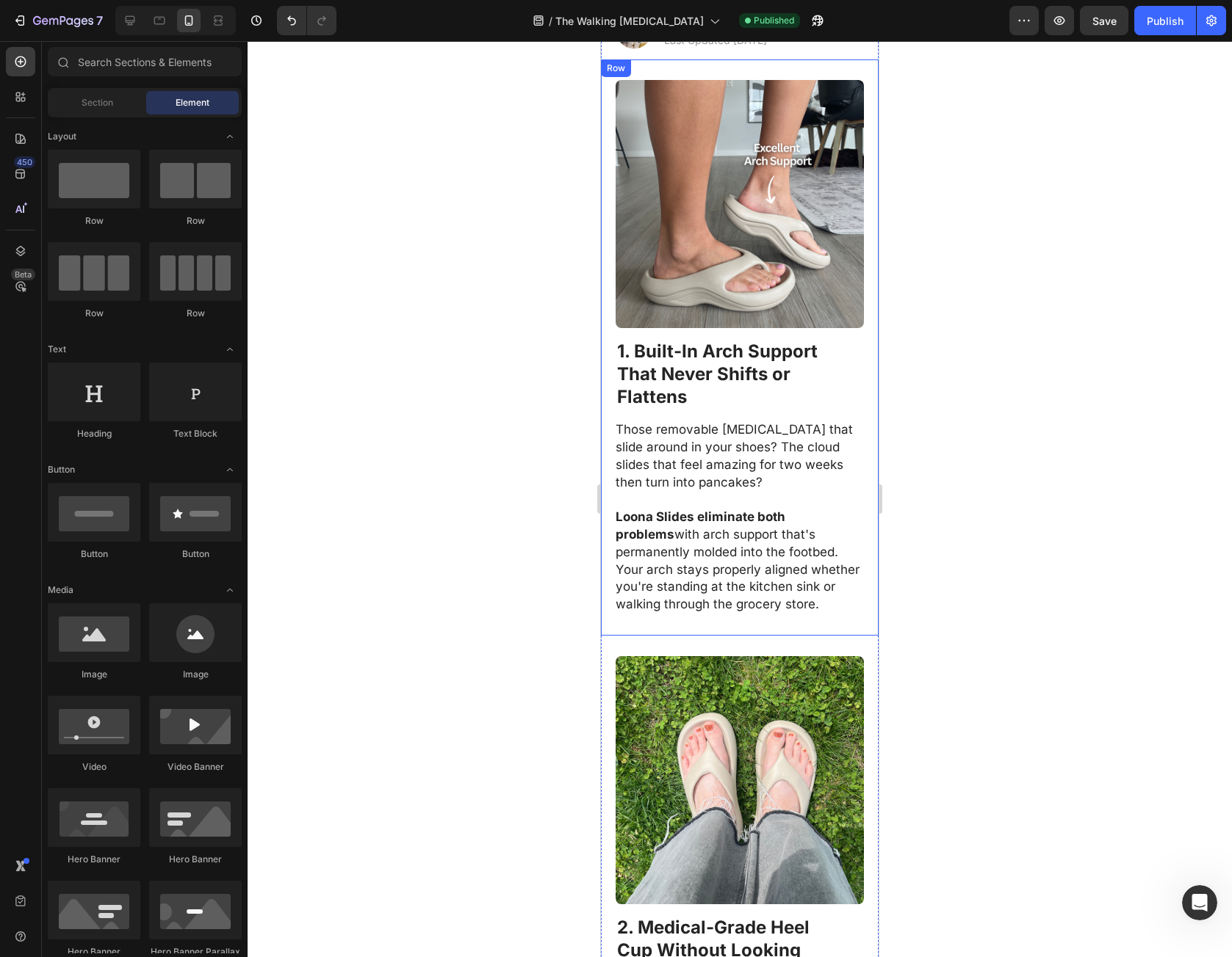
click at [639, 428] on p "Those removable orthotics that slide around in your shoes? The cloud slides tha…" at bounding box center [740, 456] width 247 height 70
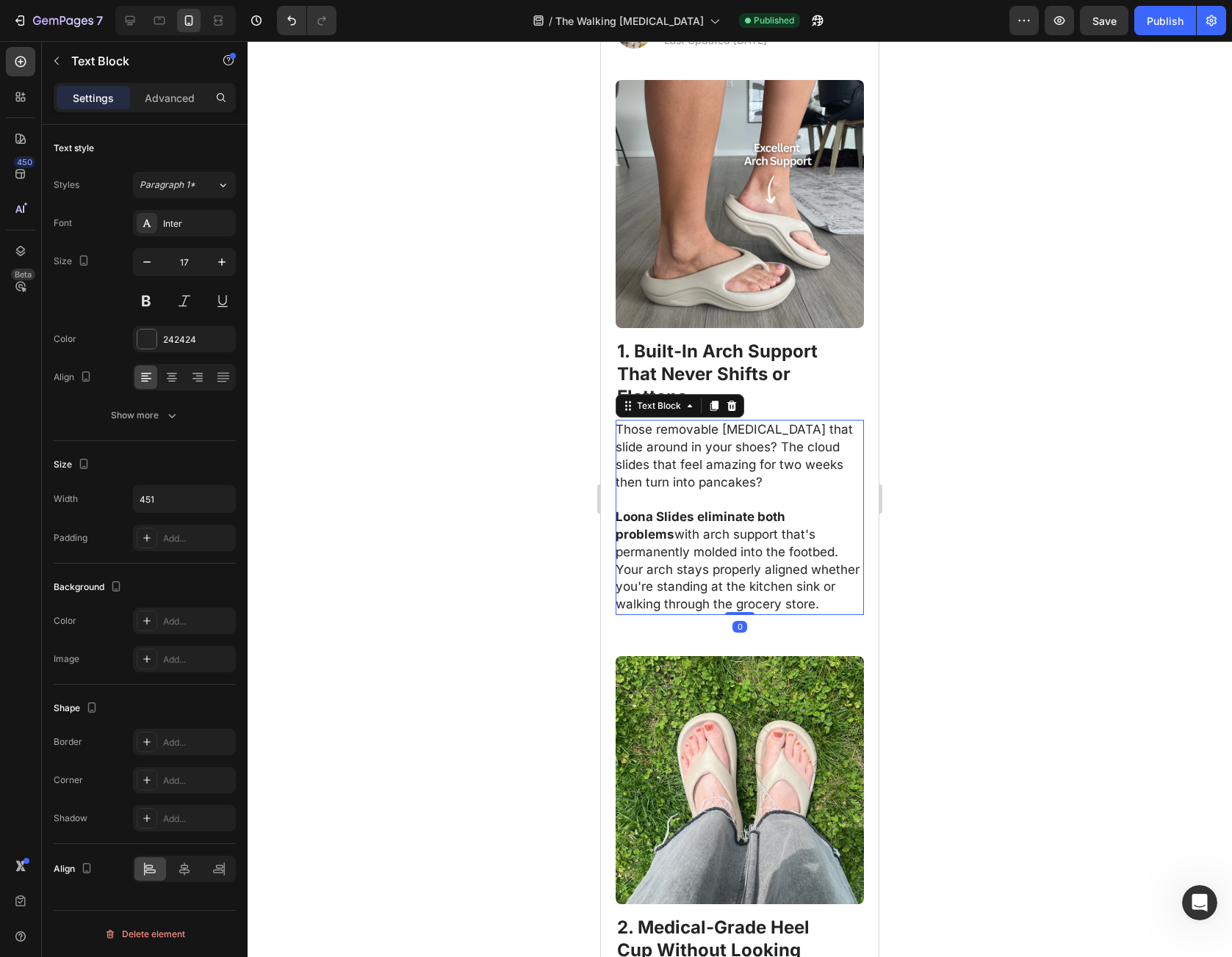
click at [640, 426] on p "Those removable orthotics that slide around in your shoes? The cloud slides tha…" at bounding box center [740, 456] width 247 height 70
drag, startPoint x: 640, startPoint y: 426, endPoint x: 795, endPoint y: 592, distance: 227.1
click at [795, 592] on div "Those removable orthotics that slide around in your shoes? The cloud slides tha…" at bounding box center [740, 517] width 248 height 195
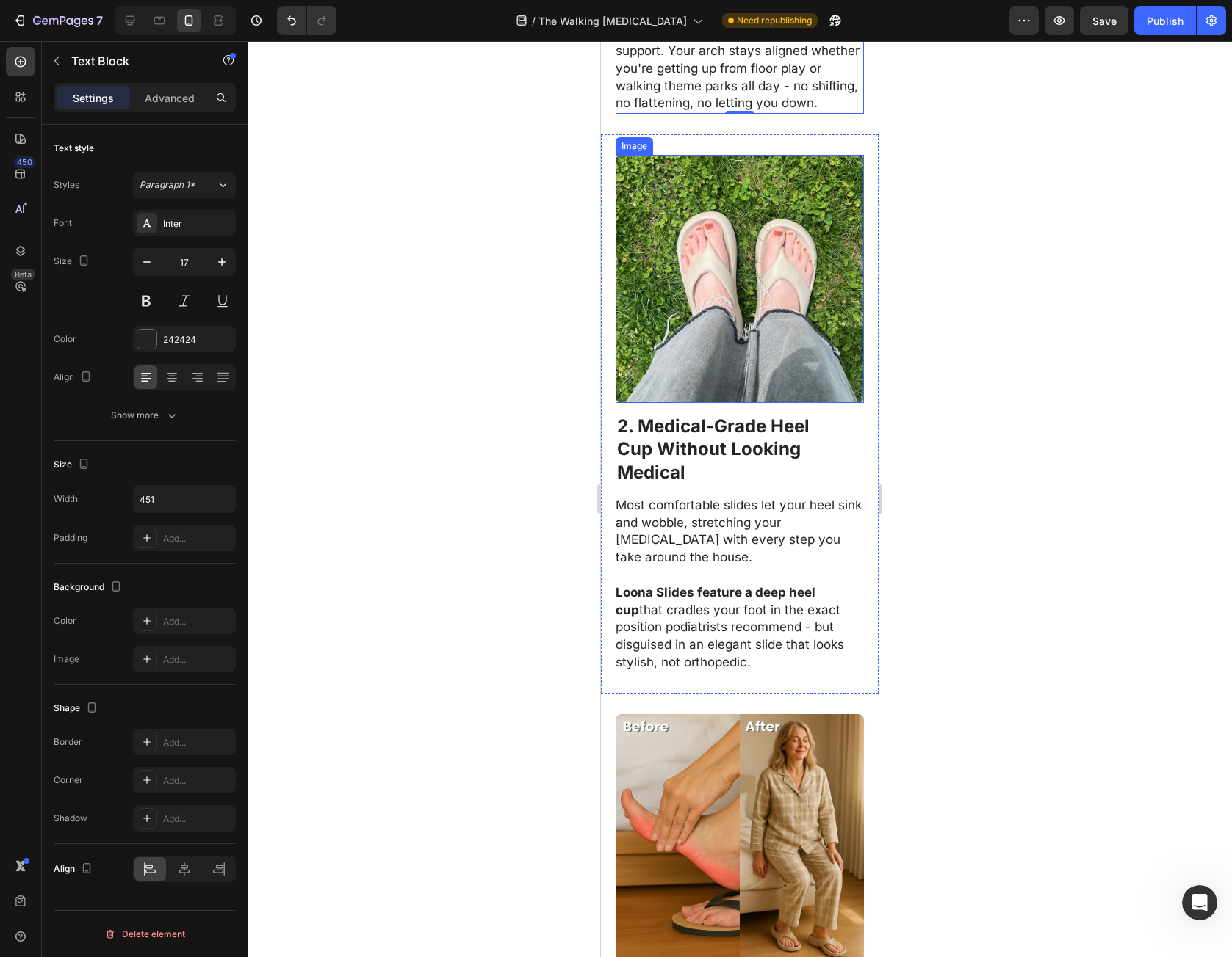
scroll to position [1248, 0]
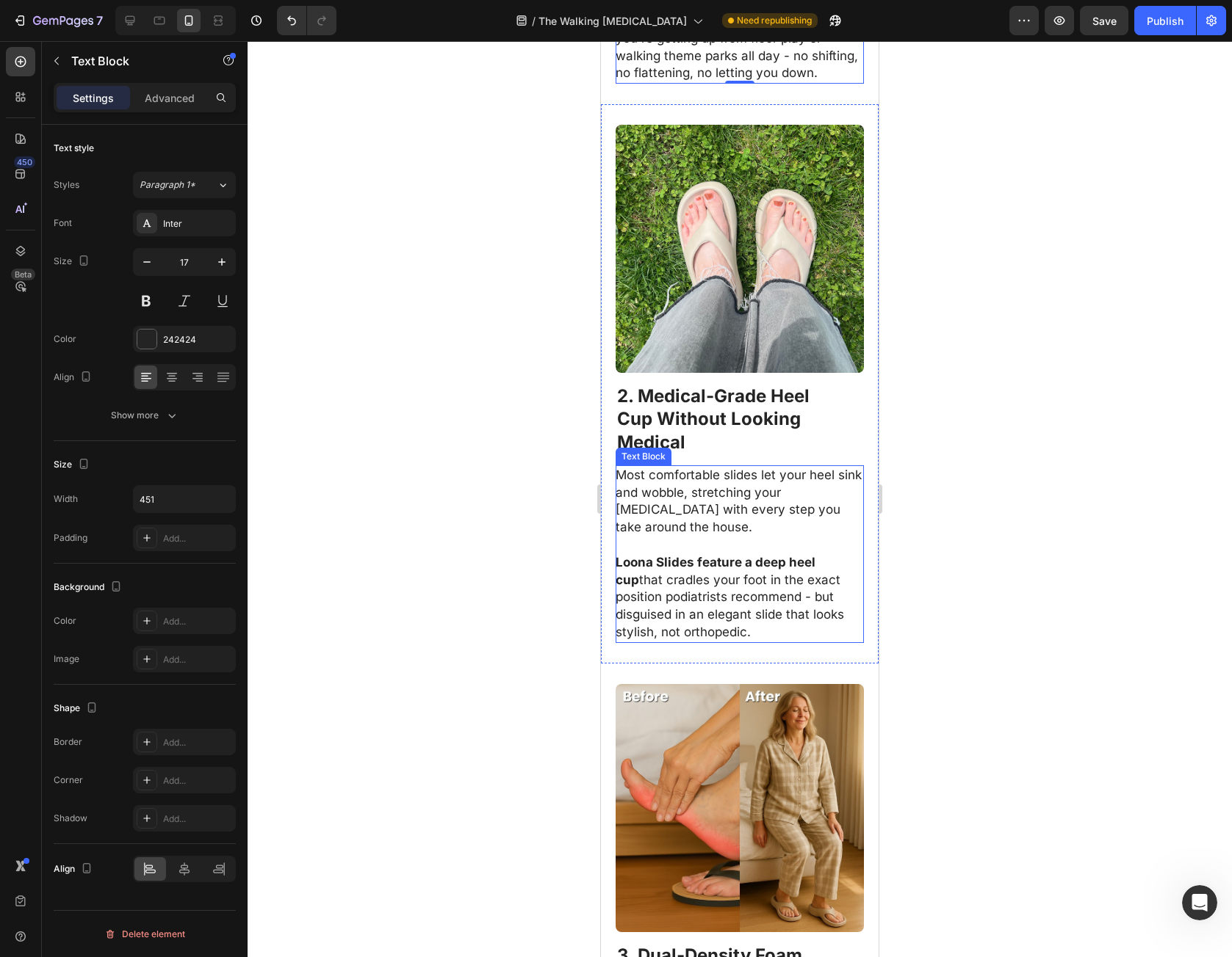
click at [674, 476] on p "Most comfortable slides let your heel sink and wobble, stretching your plantar …" at bounding box center [740, 501] width 247 height 70
click at [625, 467] on p "Most comfortable slides let your heel sink and wobble, stretching your plantar …" at bounding box center [740, 501] width 247 height 70
drag, startPoint x: 625, startPoint y: 456, endPoint x: 796, endPoint y: 614, distance: 232.8
click at [794, 613] on div "Most comfortable slides let your heel sink and wobble, stretching your plantar …" at bounding box center [740, 554] width 248 height 177
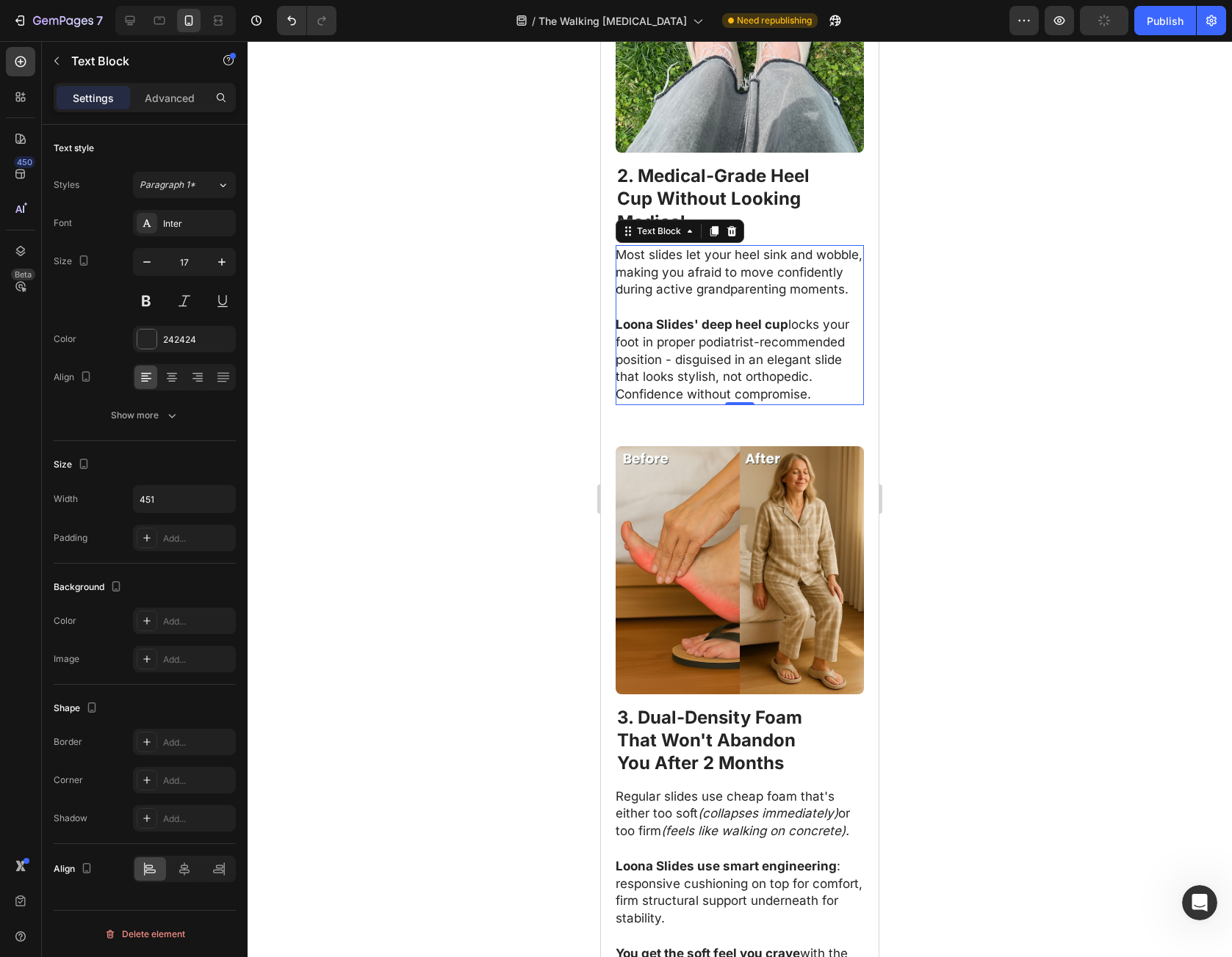
scroll to position [1762, 0]
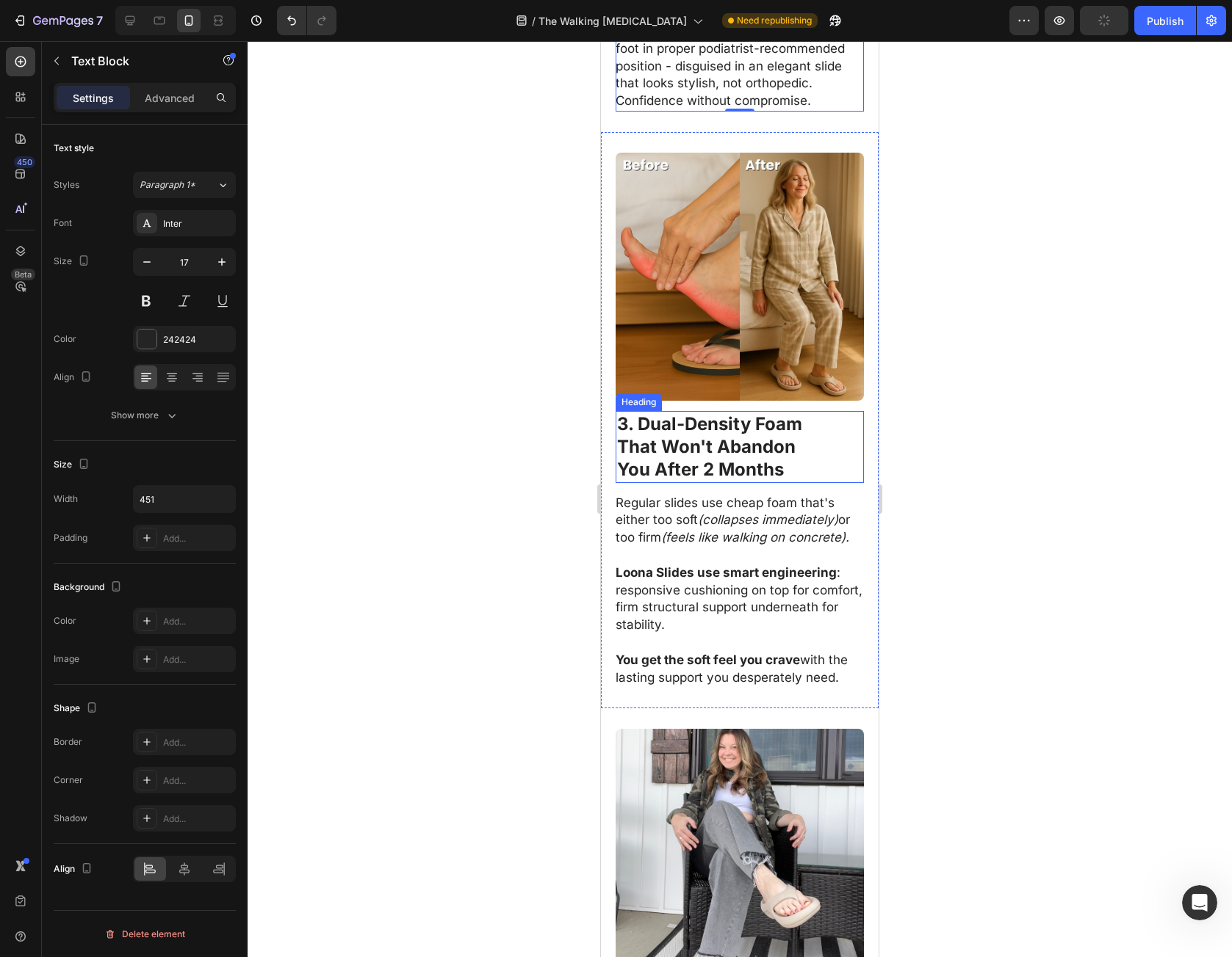
click at [638, 420] on h2 "3. Dual-Density Foam That Won't Abandon You After 2 Months" at bounding box center [740, 446] width 248 height 72
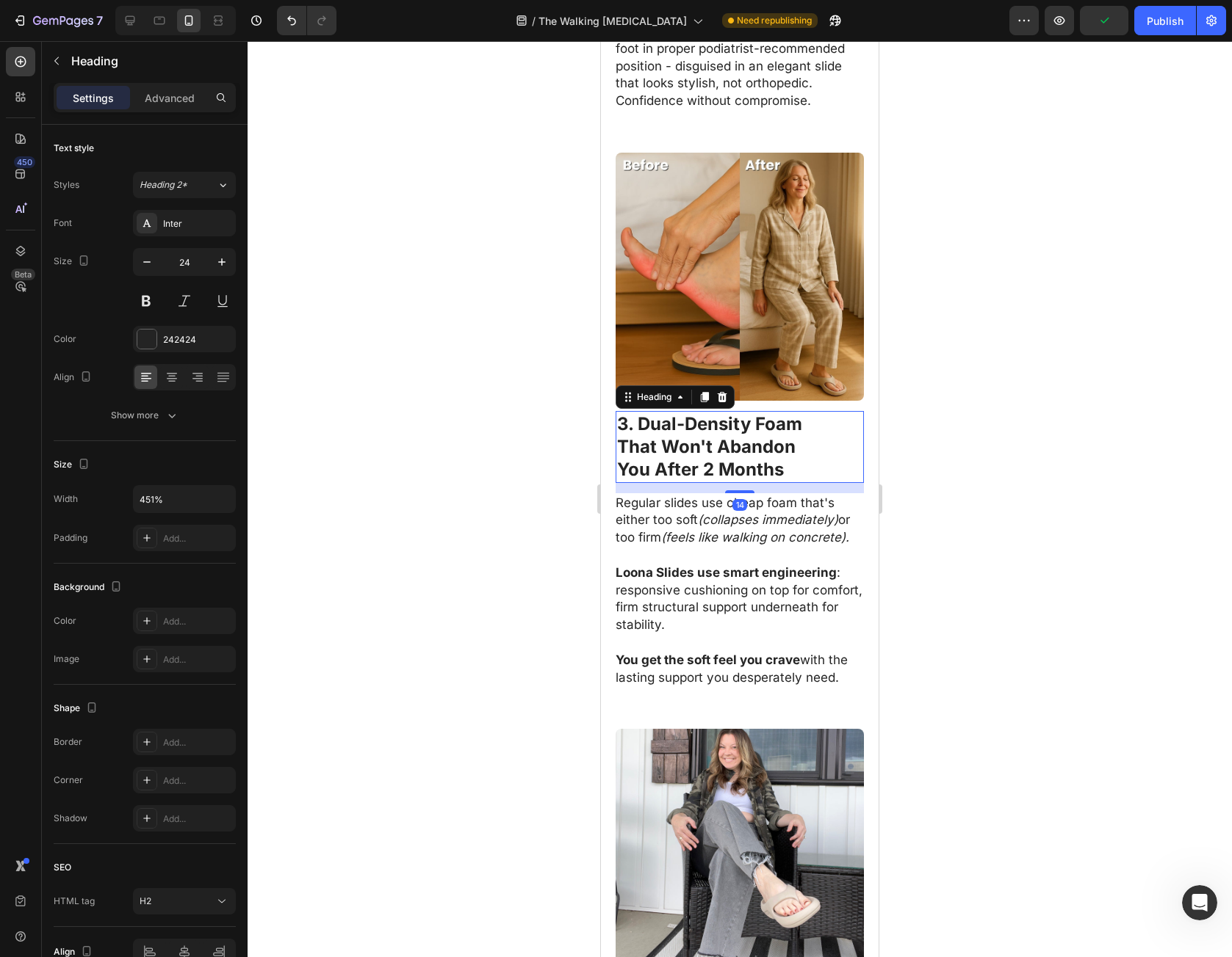
click at [616, 411] on h2 "3. Dual-Density Foam That Won't Abandon You After 2 Months" at bounding box center [740, 446] width 248 height 72
drag, startPoint x: 616, startPoint y: 417, endPoint x: 624, endPoint y: 424, distance: 10.6
click at [624, 424] on h2 "3. Dual-Density Foam That Won't Abandon You After 2 Months" at bounding box center [740, 446] width 248 height 72
click at [624, 436] on strong "That Won't Abandon" at bounding box center [706, 447] width 179 height 22
click at [775, 459] on strong "You After 2 Months" at bounding box center [700, 470] width 167 height 22
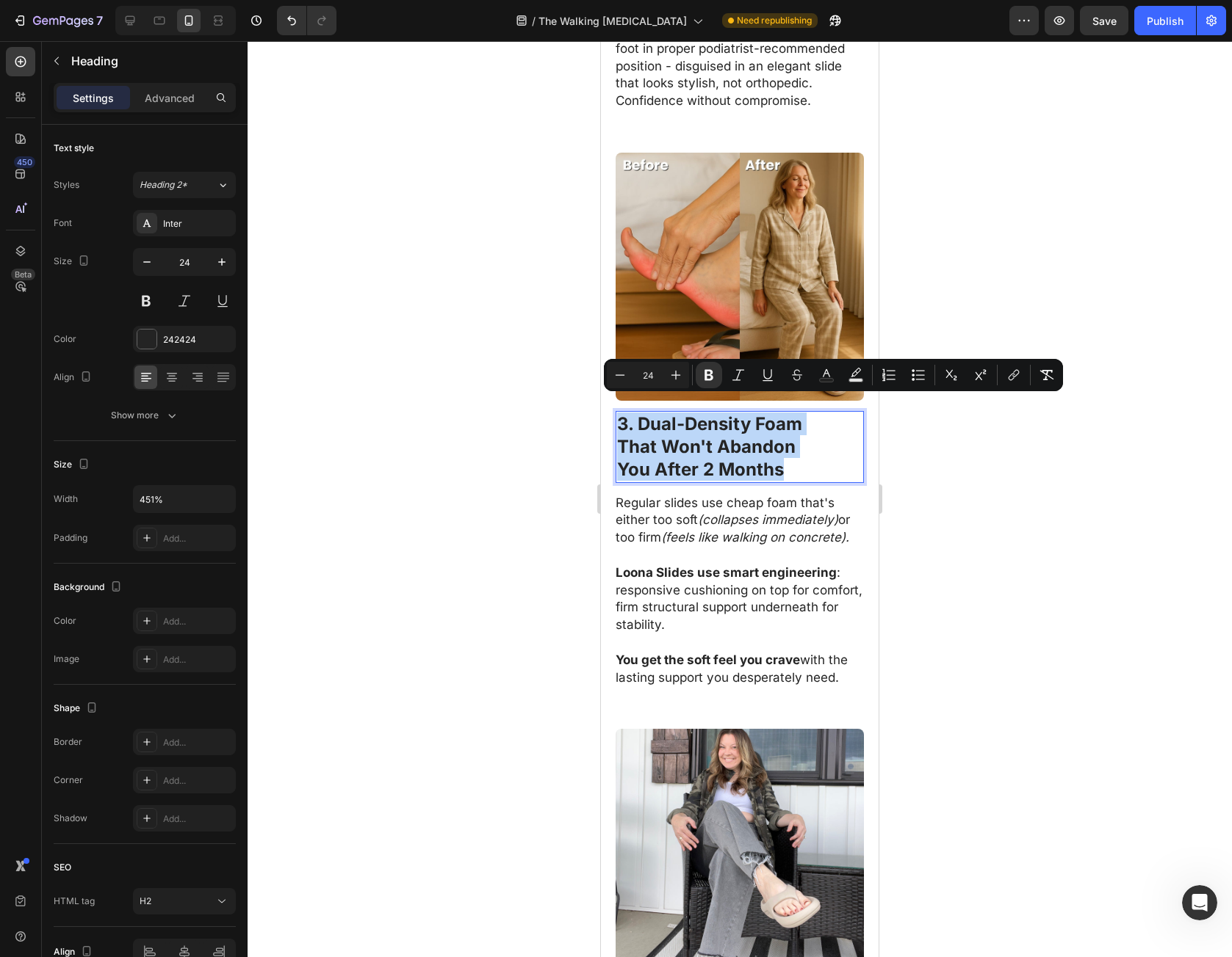
drag, startPoint x: 775, startPoint y: 454, endPoint x: 597, endPoint y: 416, distance: 182.0
click at [601, 416] on html "Mobile ( 378 px) iPhone 13 Mini iPhone 13 Pro iPhone 11 Pro Max iPhone 15 Pro M…" at bounding box center [740, 606] width 278 height 4654
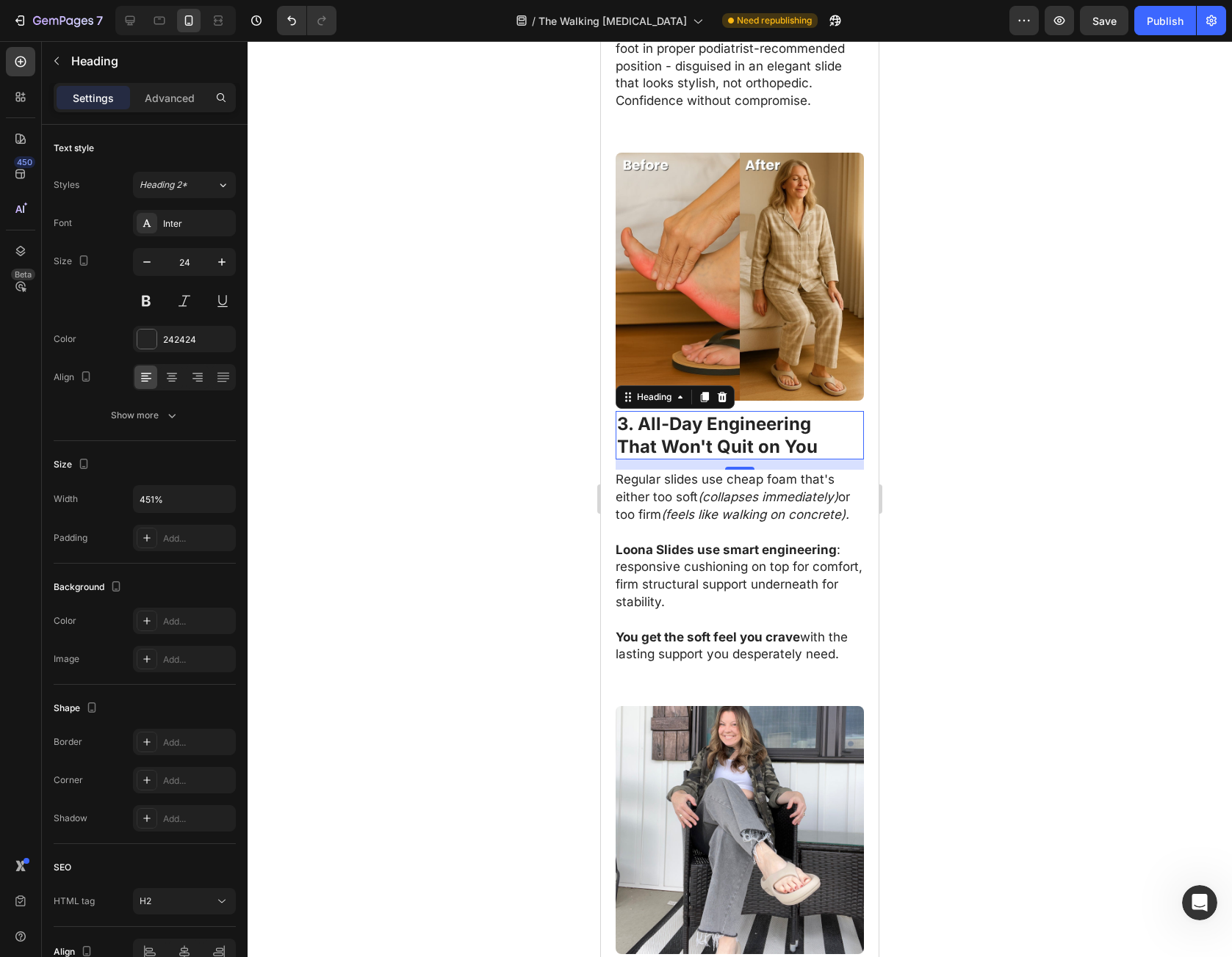
click at [652, 485] on p "Regular slides use cheap foam that's either too soft (collapses immediately) or…" at bounding box center [740, 497] width 247 height 52
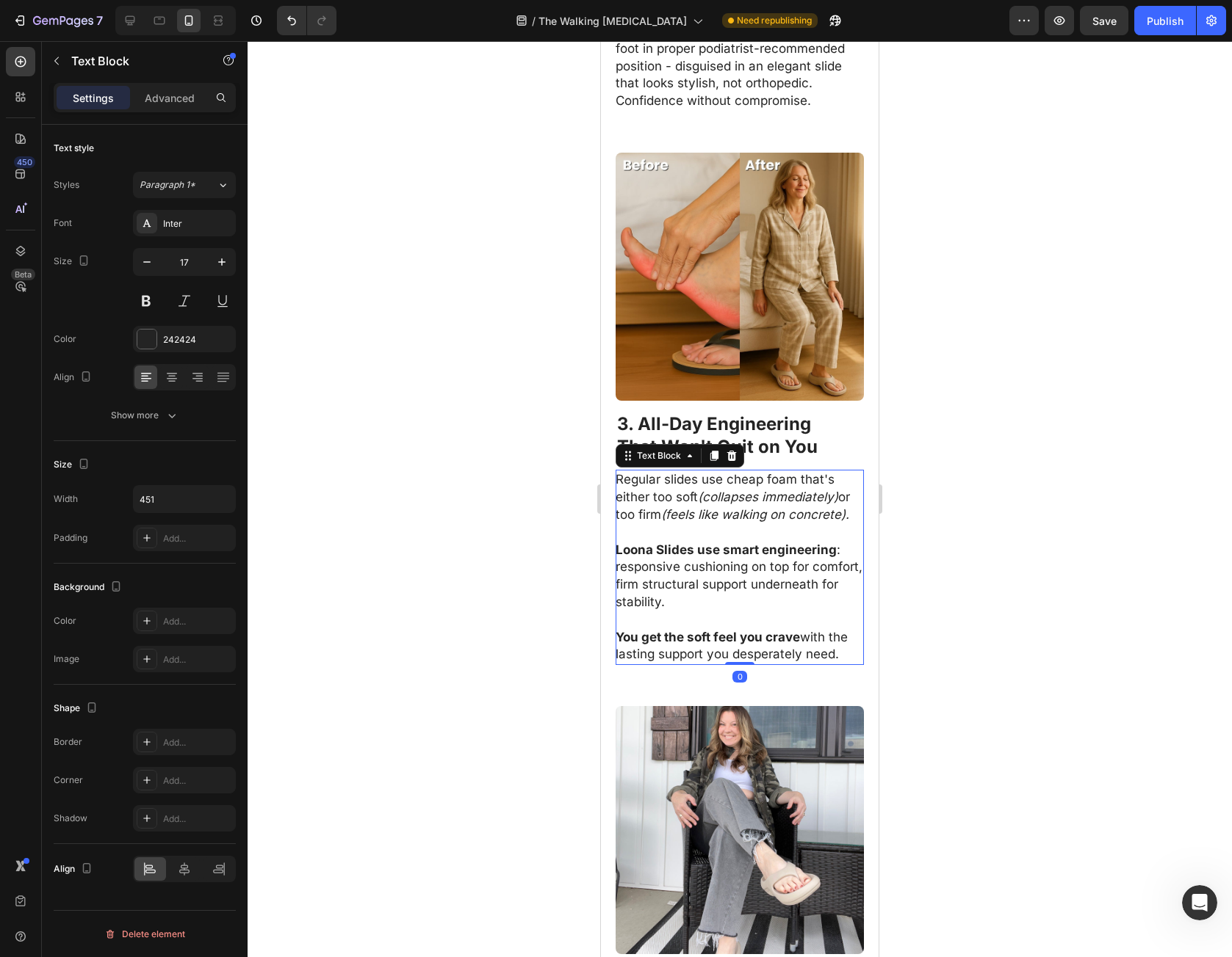
click at [636, 472] on p "Regular slides use cheap foam that's either too soft (collapses immediately) or…" at bounding box center [740, 497] width 247 height 52
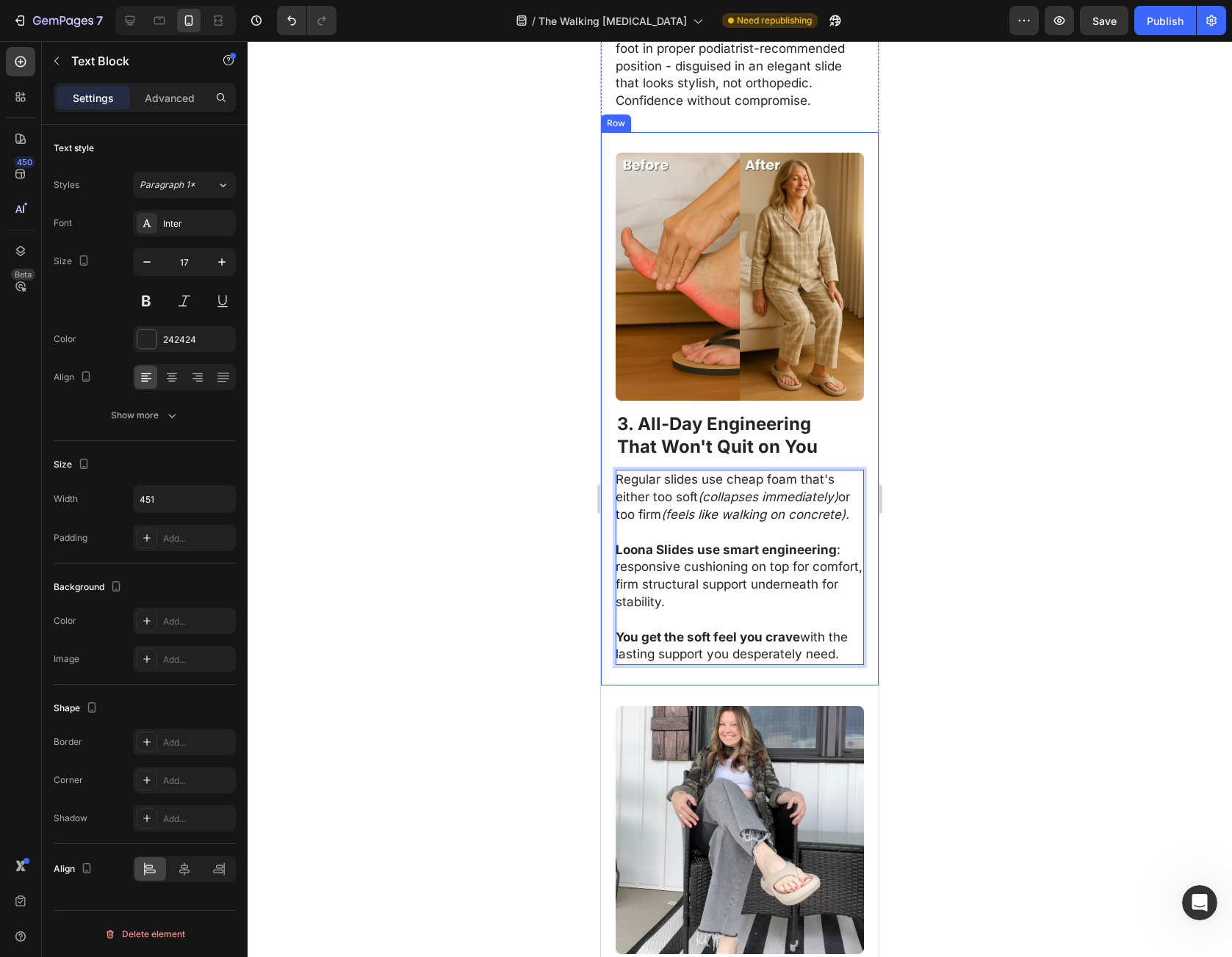
drag, startPoint x: 636, startPoint y: 470, endPoint x: 859, endPoint y: 663, distance: 294.9
click at [859, 662] on div "Image ⁠⁠⁠⁠⁠⁠⁠ 3. All-Day Engineering That Won't Quit on You Heading Regular sli…" at bounding box center [740, 409] width 278 height 554
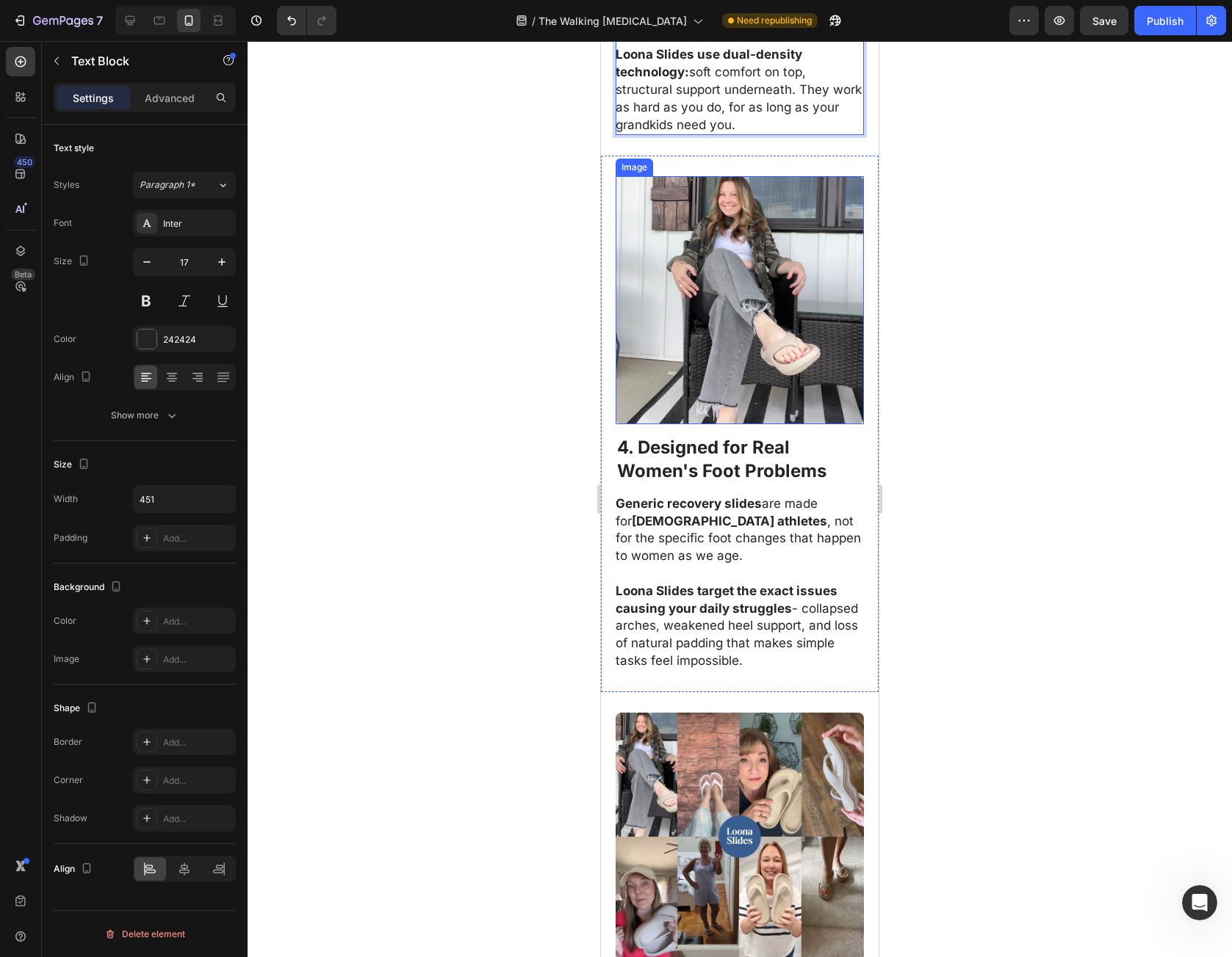
scroll to position [2276, 0]
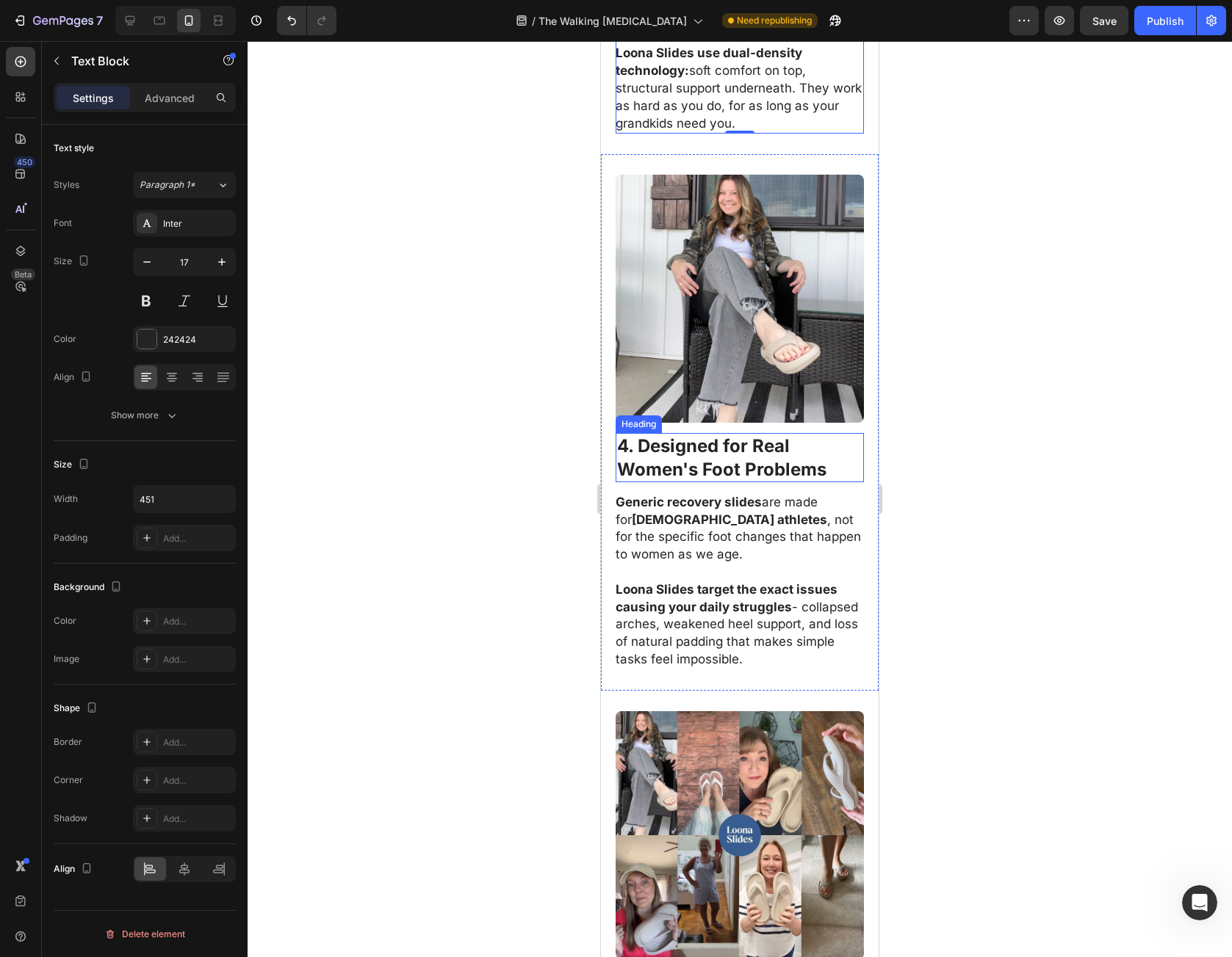
click at [632, 459] on strong "Women's Foot Problems" at bounding box center [721, 470] width 209 height 22
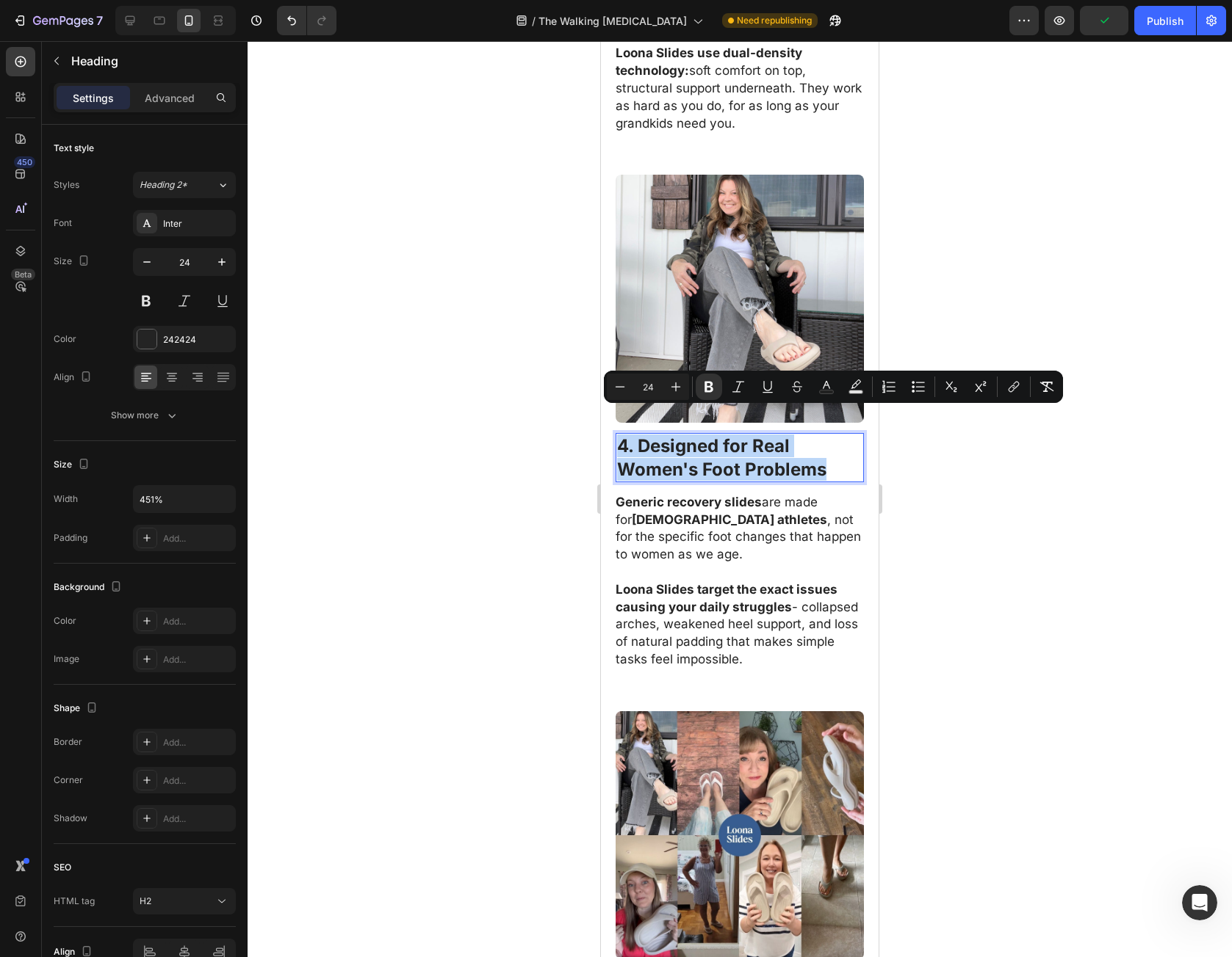
drag, startPoint x: 622, startPoint y: 420, endPoint x: 788, endPoint y: 443, distance: 167.6
click at [788, 443] on p "4. Designed for Real Women's Foot Problems" at bounding box center [740, 457] width 245 height 45
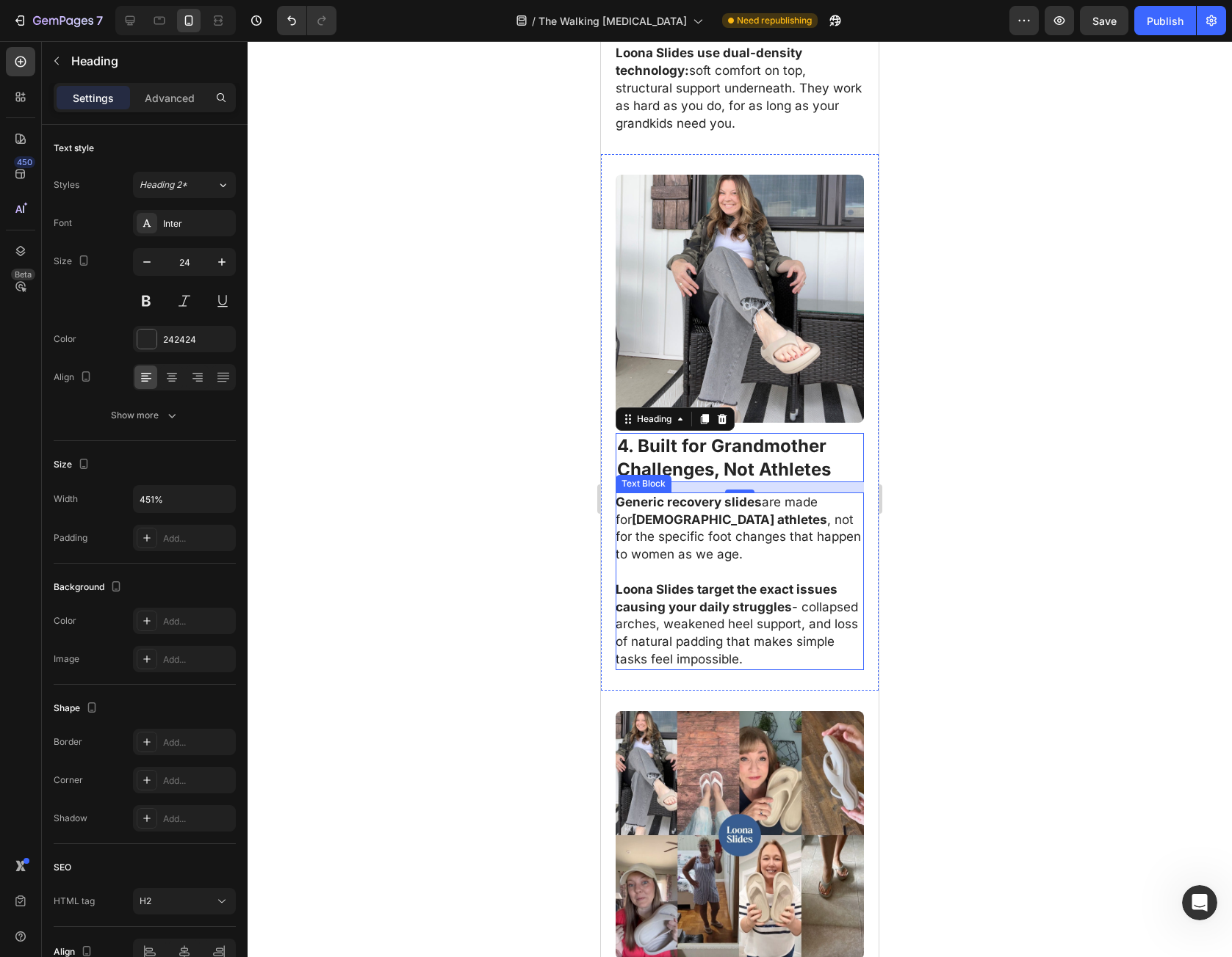
click at [755, 520] on p "Generic recovery slides are made for 25-year-old athletes , not for the specifi…" at bounding box center [740, 529] width 247 height 70
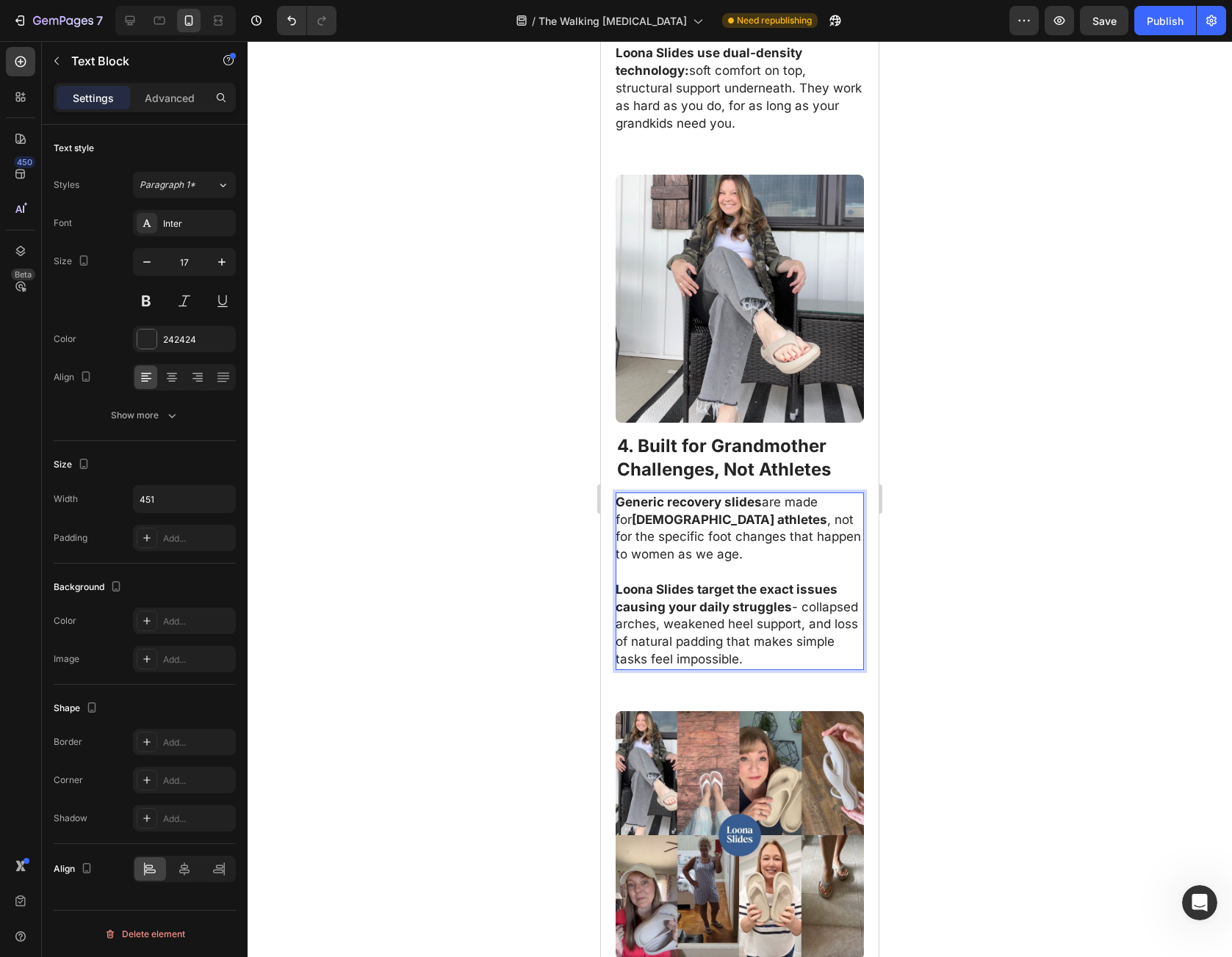
click at [634, 495] on strong "Generic recovery slides" at bounding box center [689, 502] width 146 height 15
drag, startPoint x: 634, startPoint y: 479, endPoint x: 792, endPoint y: 650, distance: 232.8
click at [791, 648] on div "Generic recovery slides are made for 25-year-old athletes , not for the specifi…" at bounding box center [740, 580] width 248 height 177
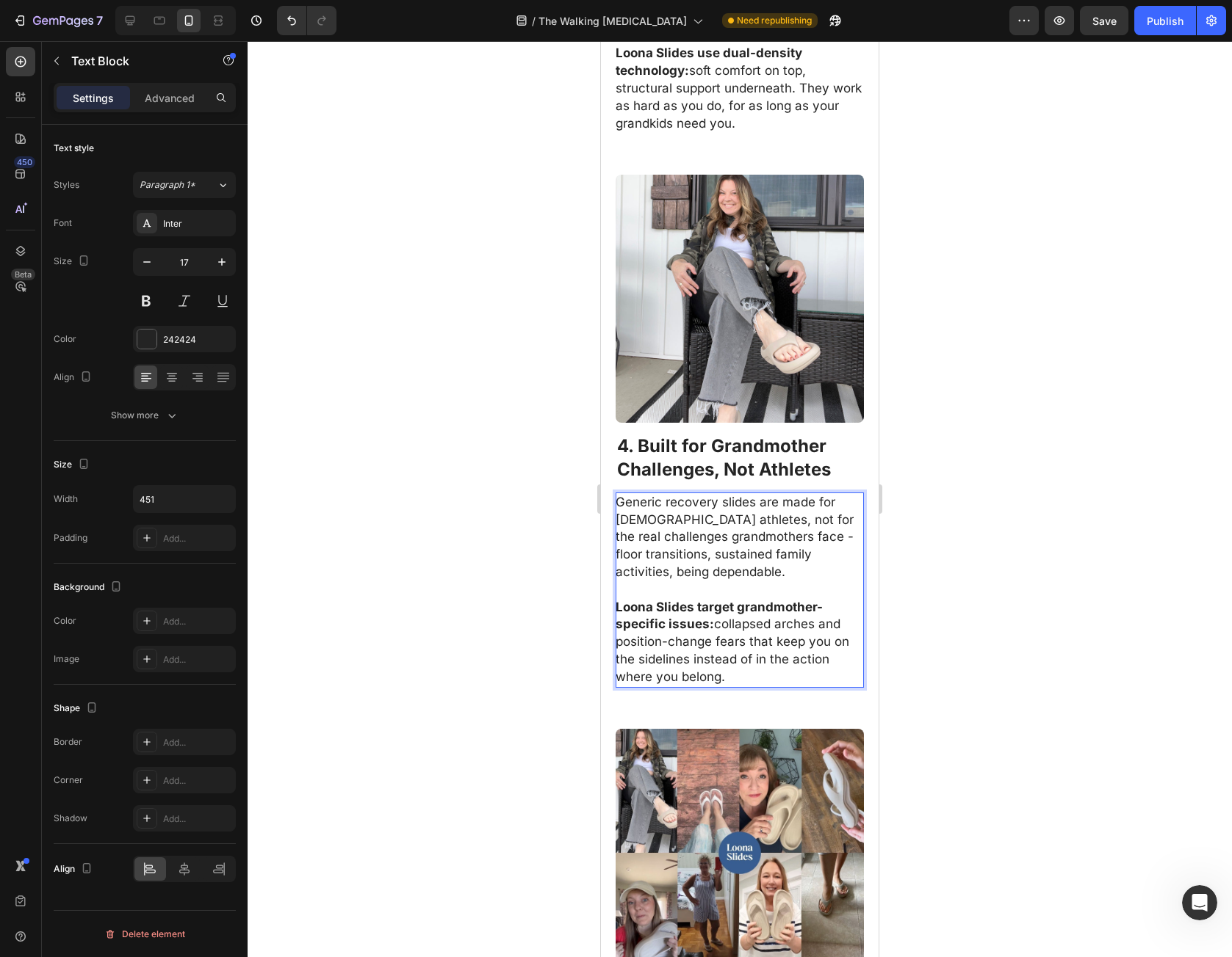
click at [625, 494] on p "Generic recovery slides are made for 25-year-old athletes, not for the real cha…" at bounding box center [740, 537] width 247 height 87
drag, startPoint x: 625, startPoint y: 473, endPoint x: 726, endPoint y: 478, distance: 101.1
click at [726, 494] on p "Generic recovery slides are made for 25-year-old athletes, not for the real cha…" at bounding box center [740, 537] width 247 height 87
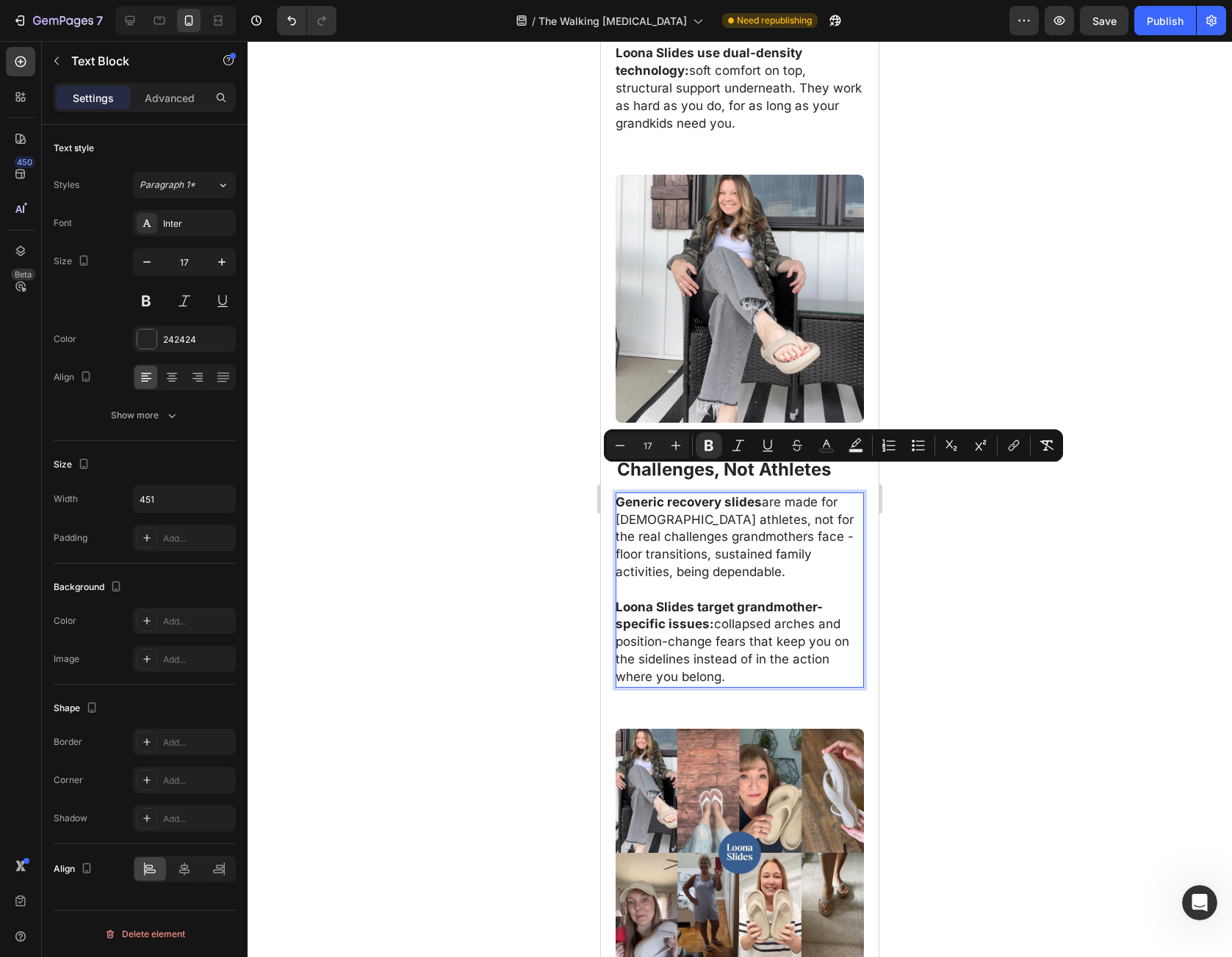
click at [622, 495] on p "Generic recovery slides are made for 25-year-old athletes, not for the real cha…" at bounding box center [740, 537] width 247 height 87
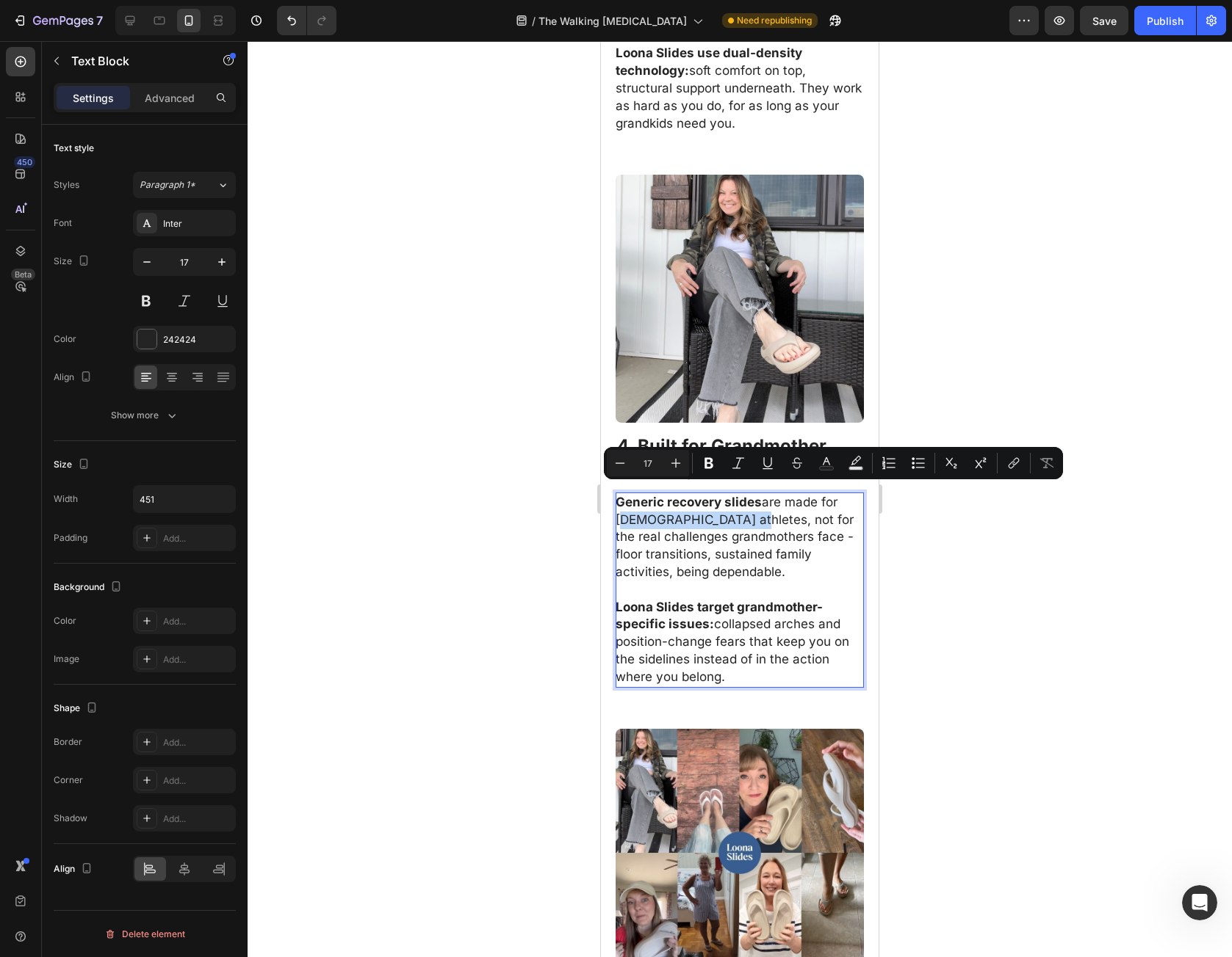
drag, startPoint x: 622, startPoint y: 495, endPoint x: 704, endPoint y: 495, distance: 82.0
click at [704, 495] on p "Generic recovery slides are made for 25-year-old athletes, not for the real cha…" at bounding box center [740, 537] width 247 height 87
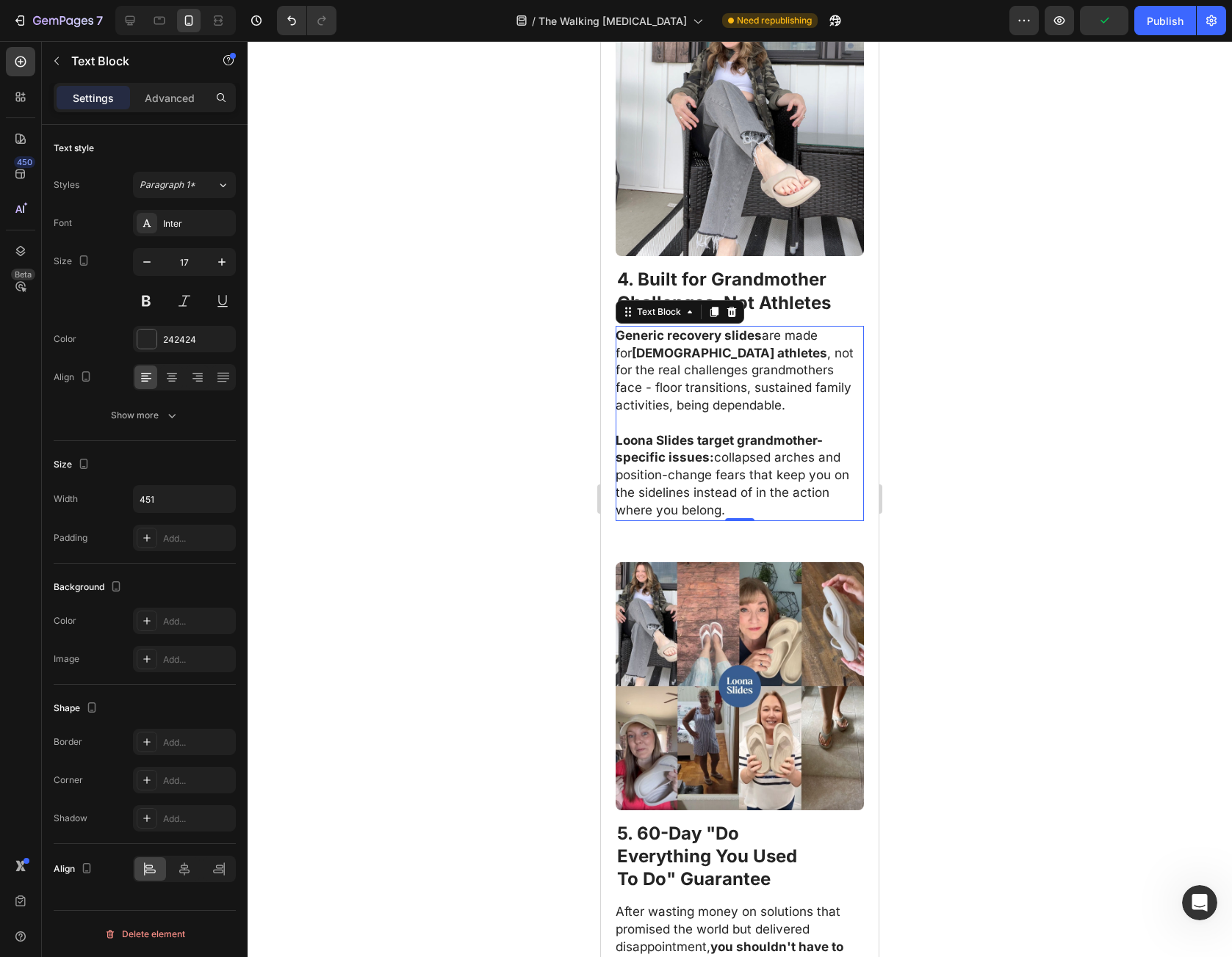
scroll to position [2717, 0]
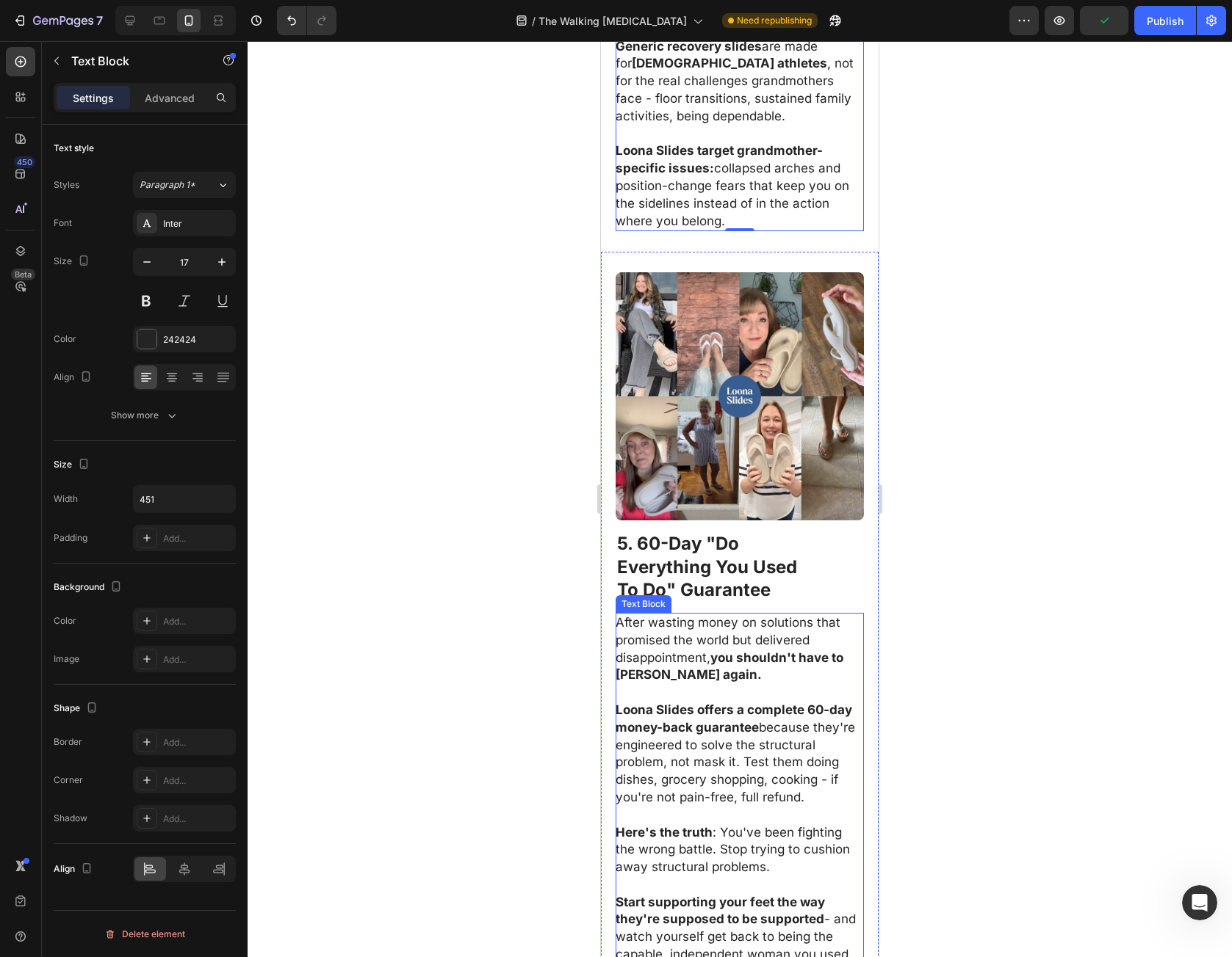
click at [687, 557] on strong "Everything You Used" at bounding box center [706, 568] width 180 height 22
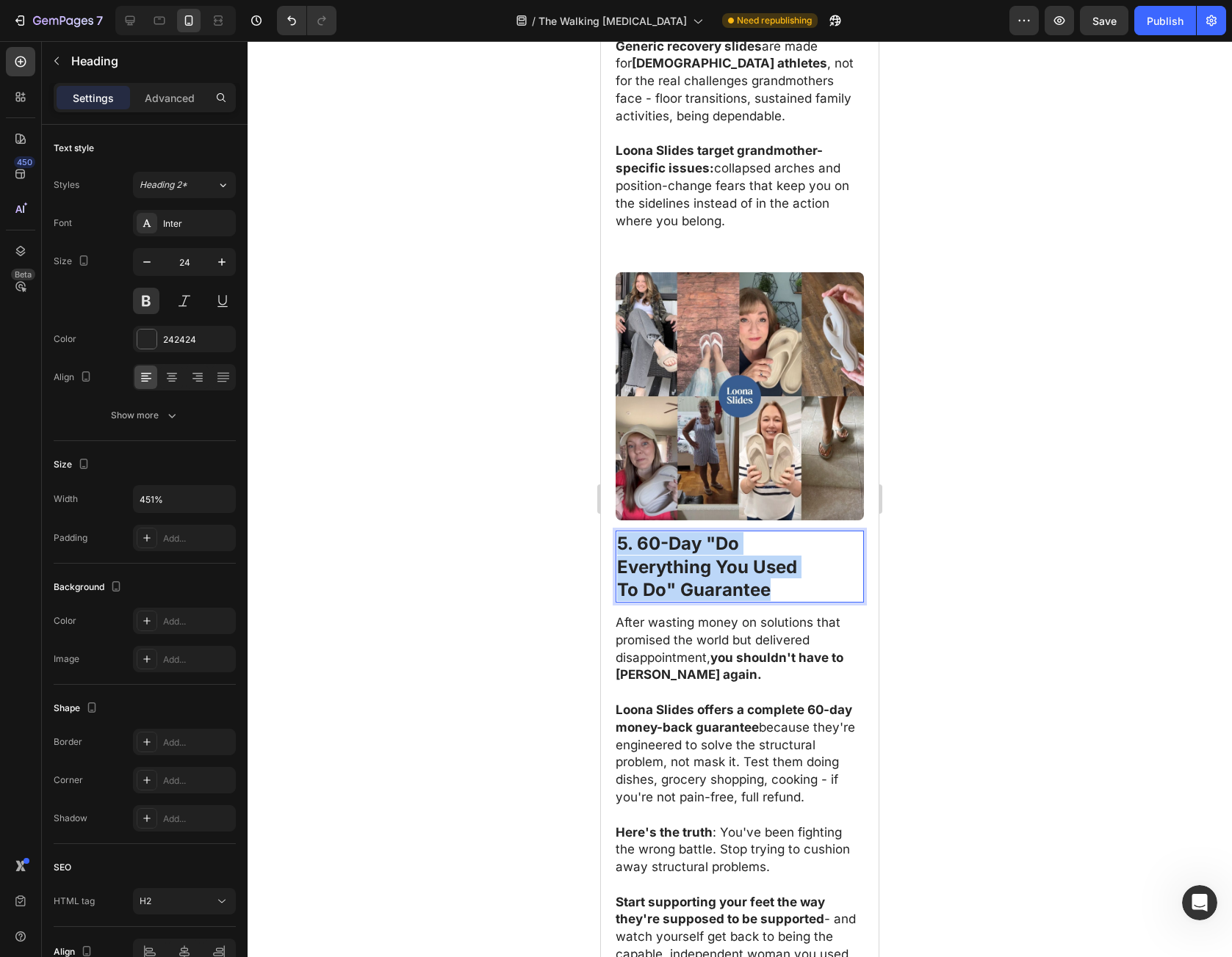
drag, startPoint x: 748, startPoint y: 563, endPoint x: 1047, endPoint y: 553, distance: 299.2
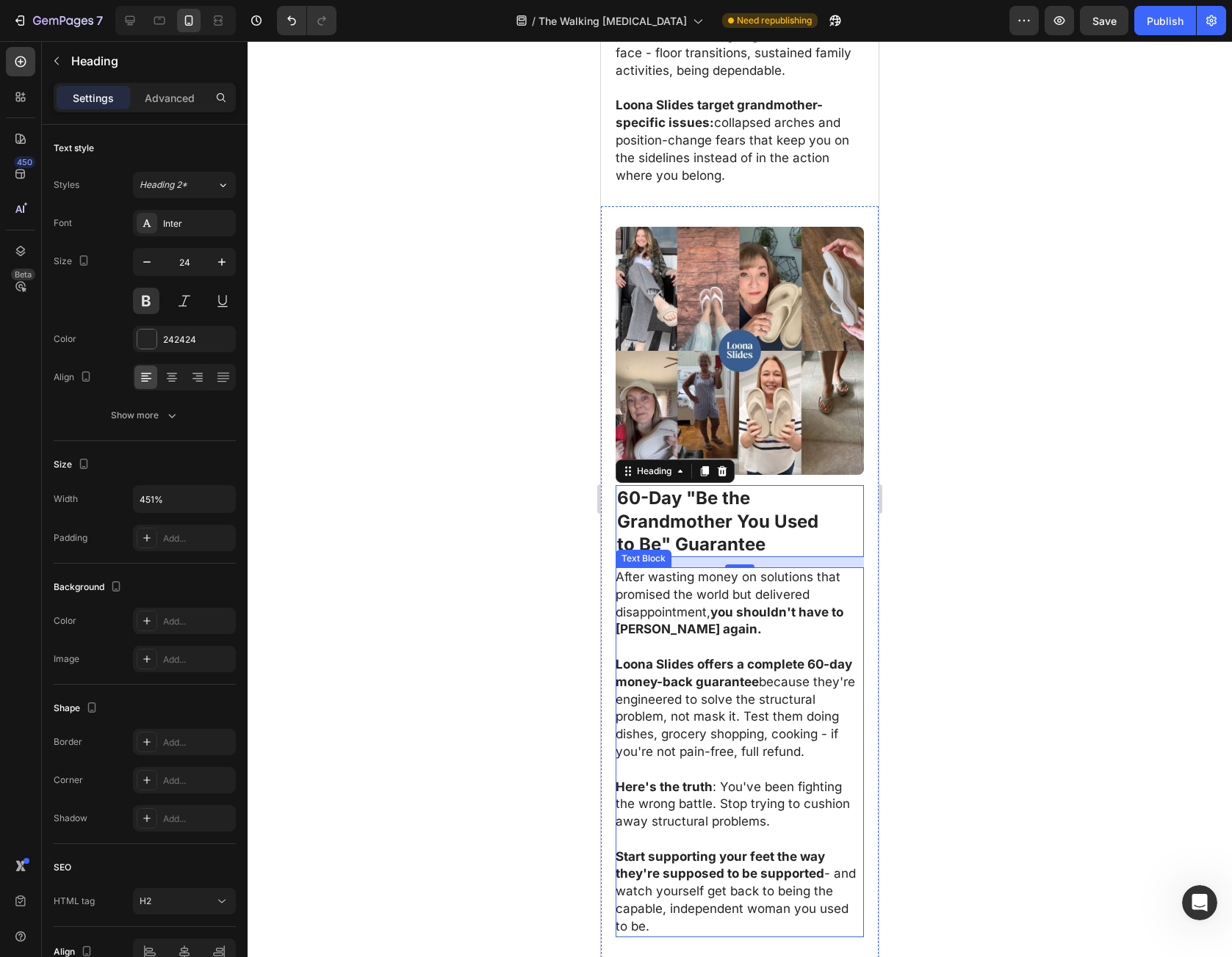
scroll to position [2937, 0]
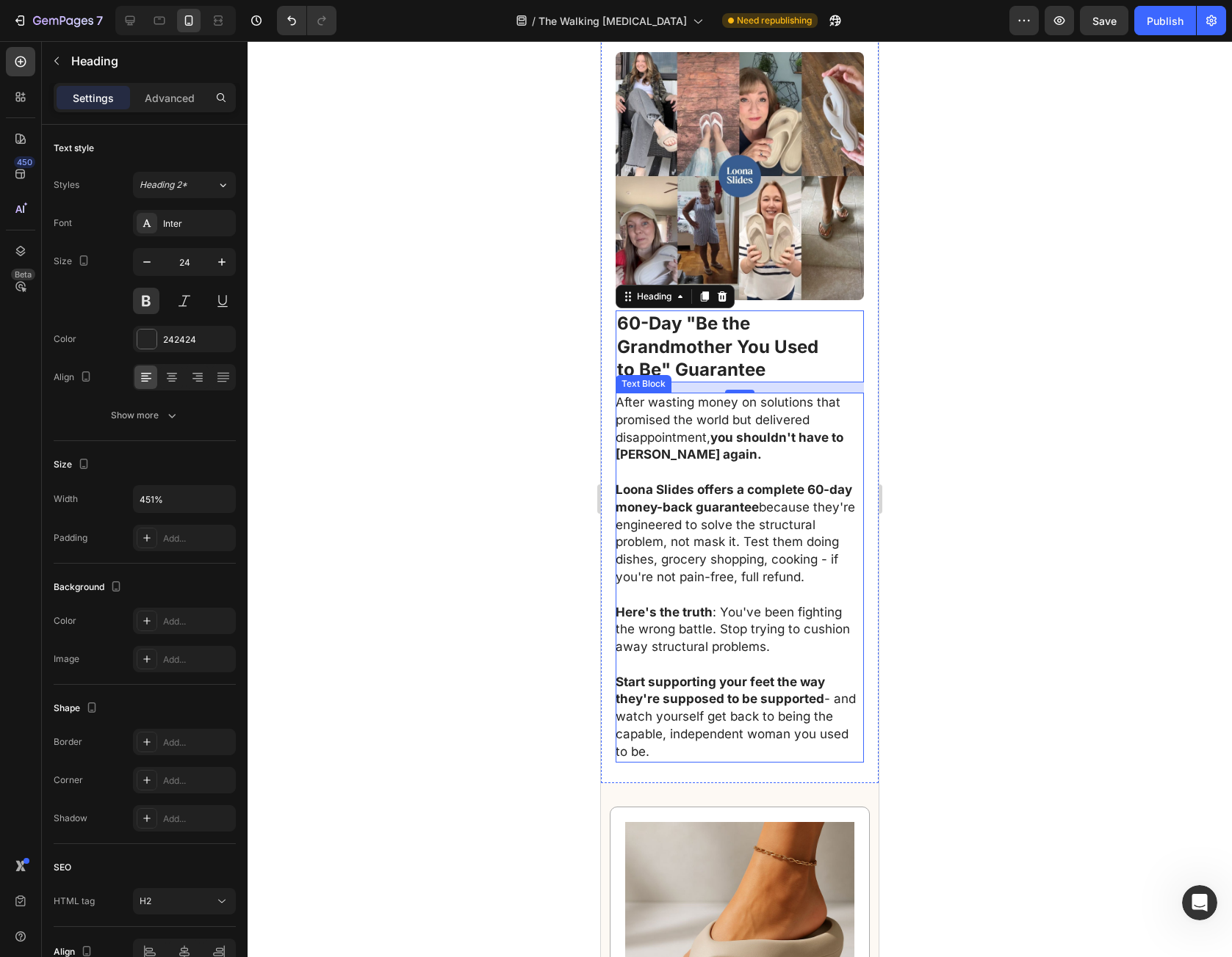
click at [650, 405] on p "After wasting money on solutions that promised the world but delivered disappoi…" at bounding box center [740, 428] width 247 height 70
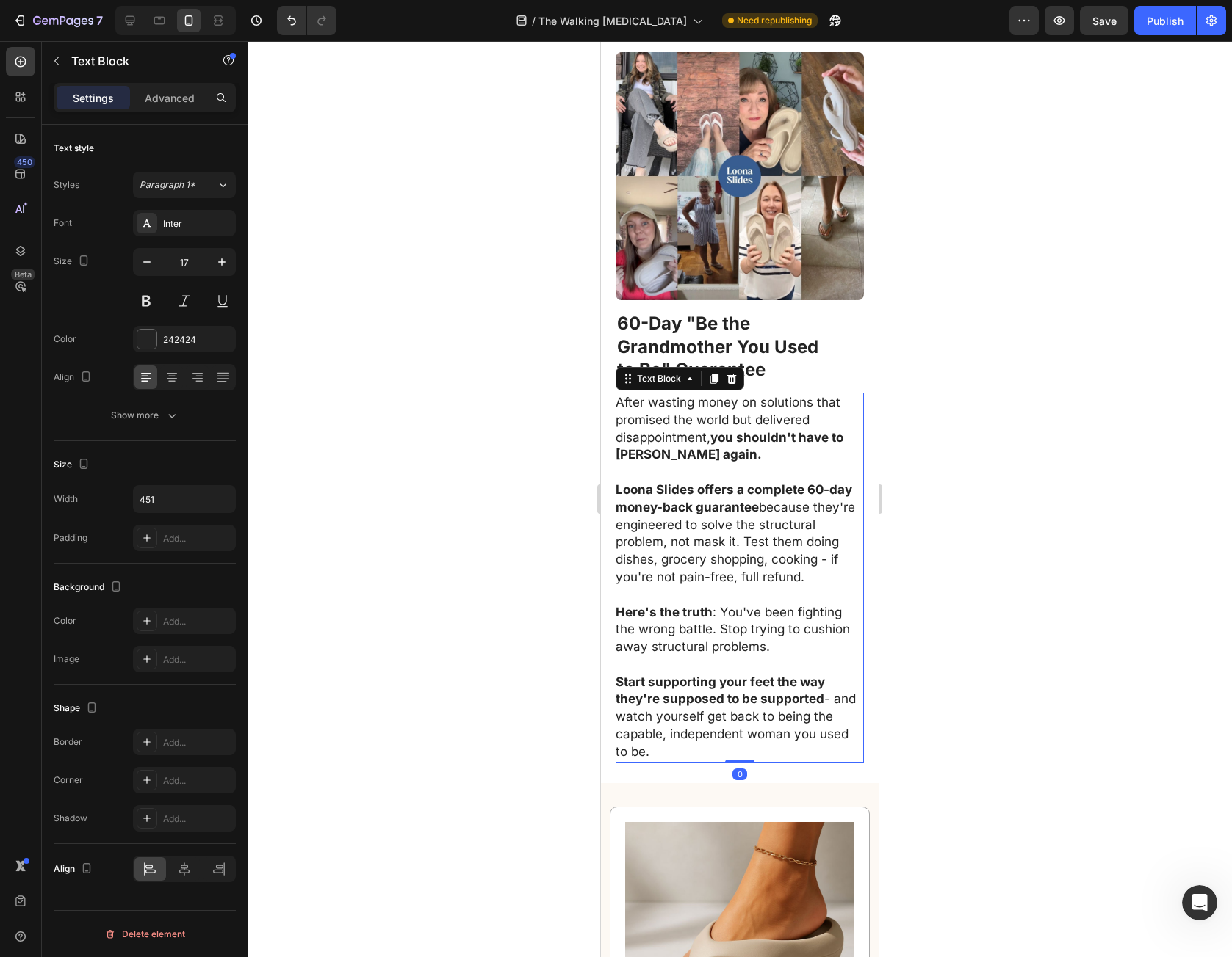
click at [622, 394] on p "After wasting money on solutions that promised the world but delivered disappoi…" at bounding box center [740, 428] width 247 height 70
drag, startPoint x: 622, startPoint y: 384, endPoint x: 785, endPoint y: 751, distance: 401.6
click at [785, 751] on div "After wasting money on solutions that promised the world but delivered disappoi…" at bounding box center [740, 578] width 248 height 370
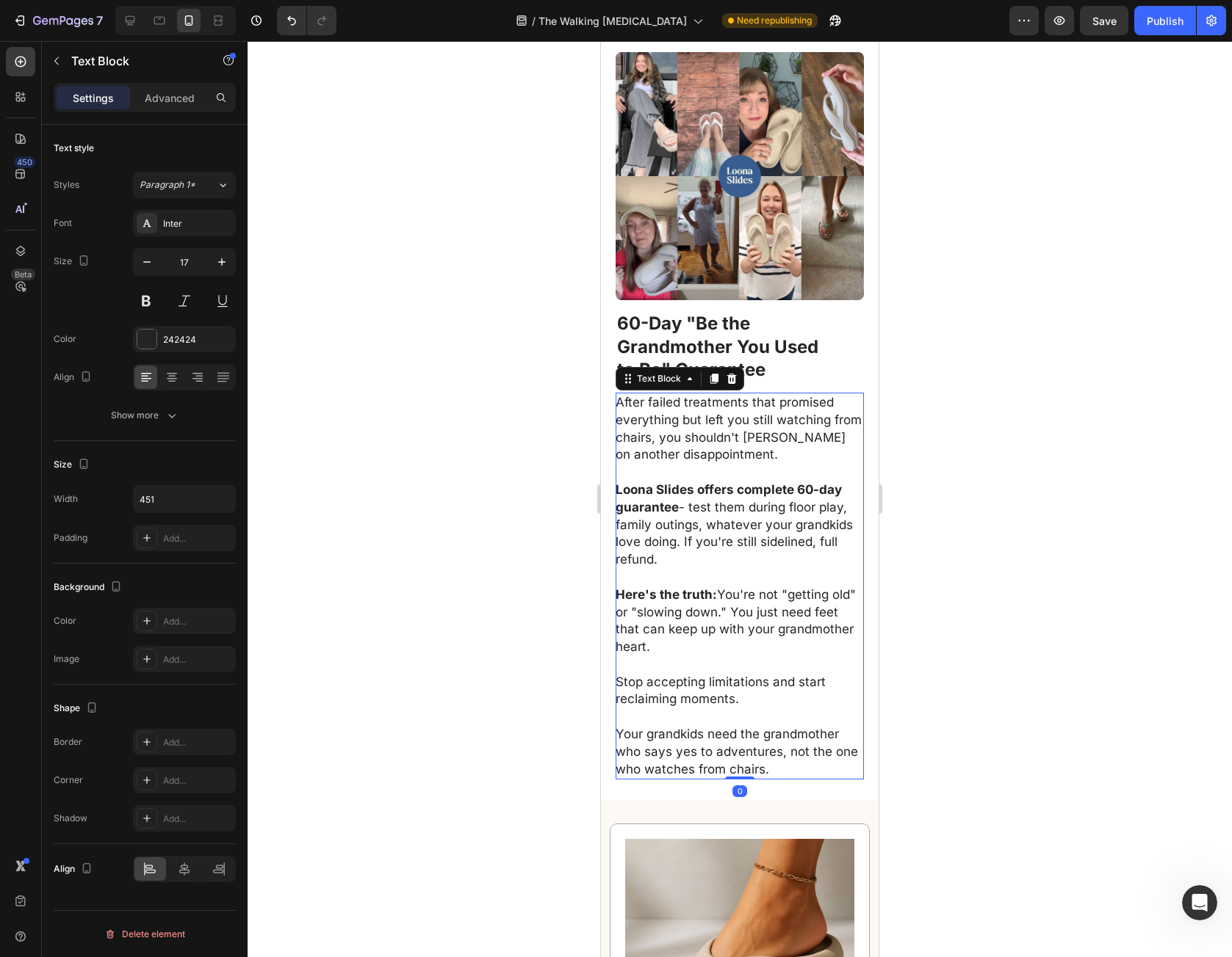
click at [948, 697] on div at bounding box center [739, 499] width 984 height 917
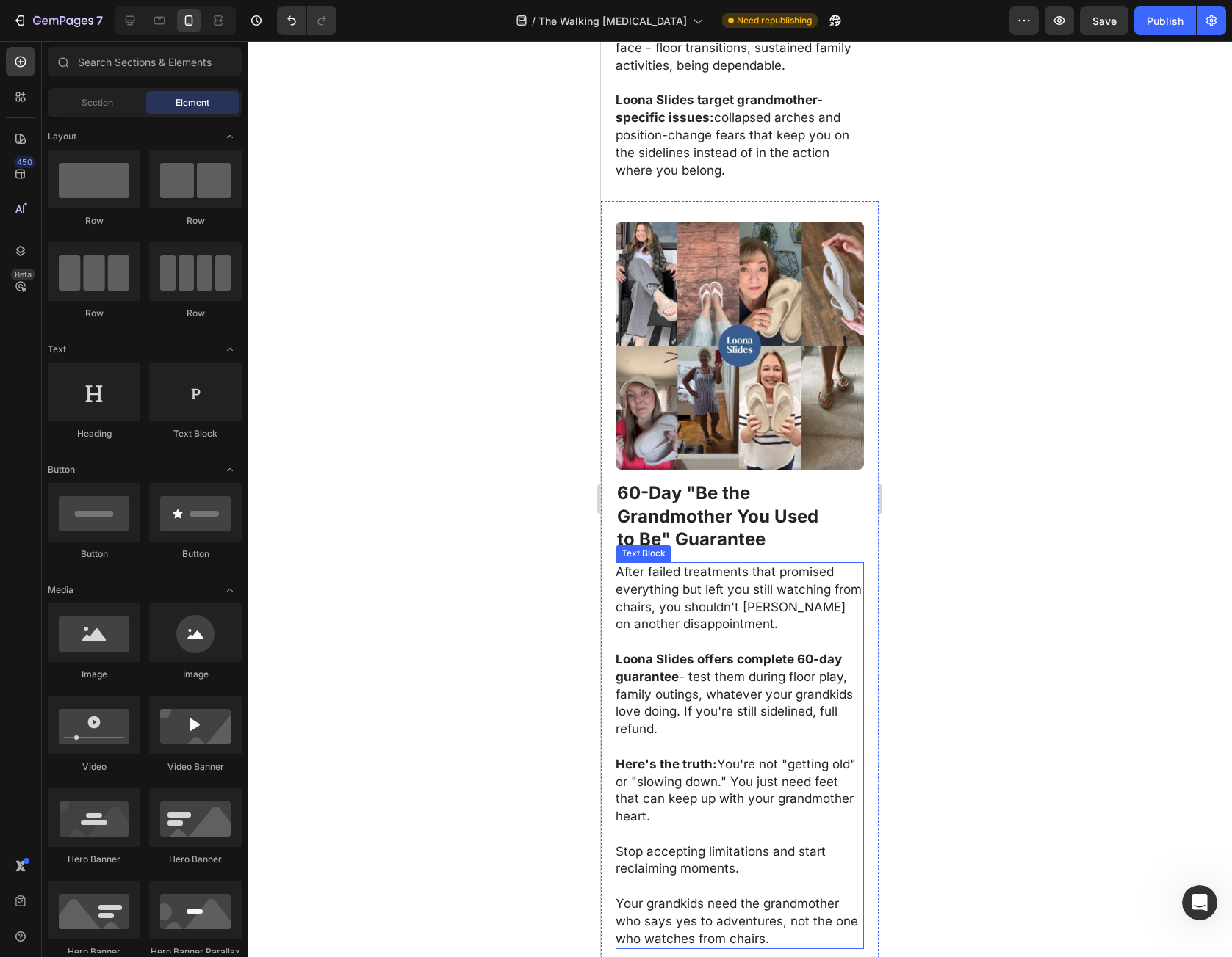
scroll to position [2423, 0]
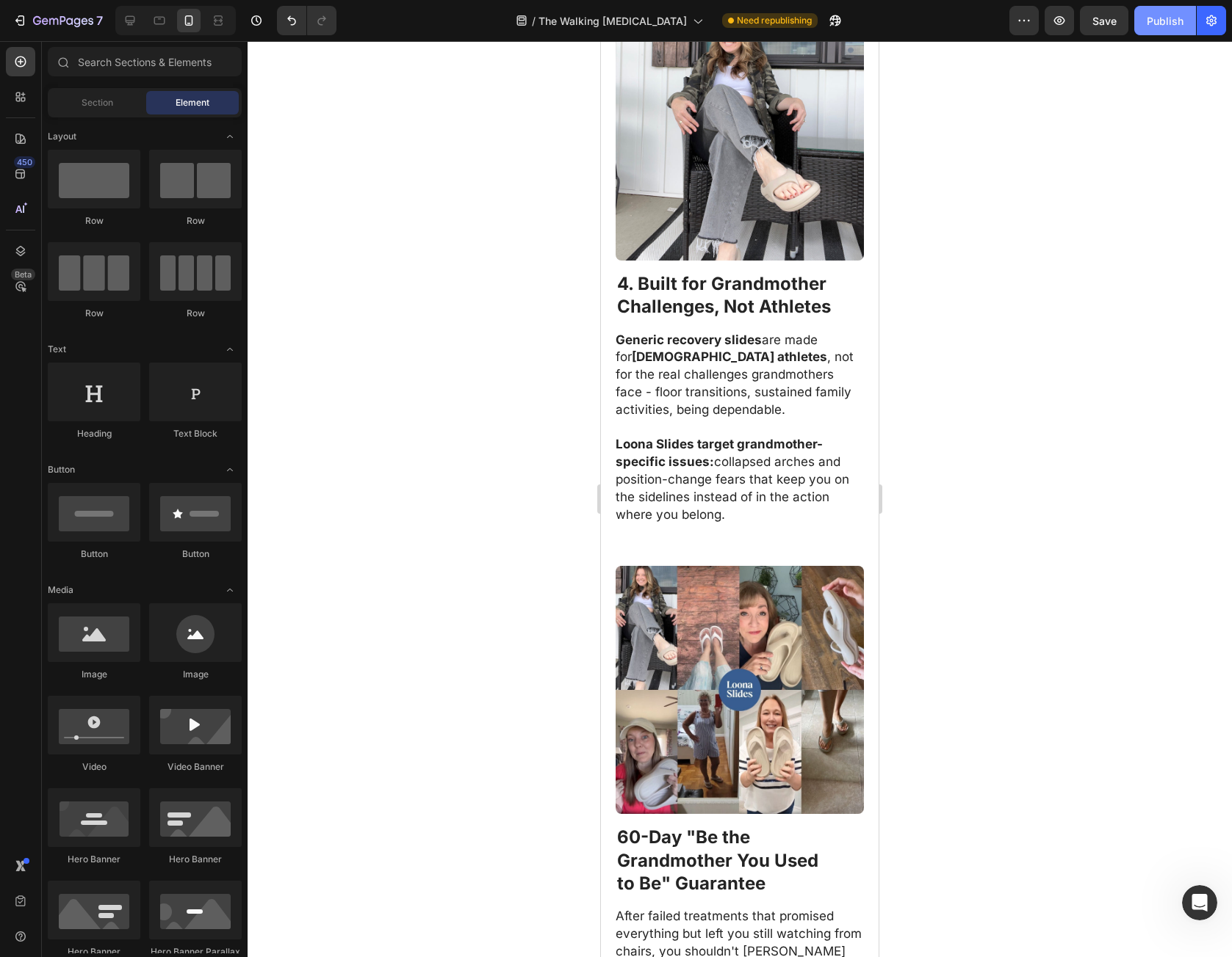
click at [1177, 30] on button "Publish" at bounding box center [1164, 21] width 62 height 29
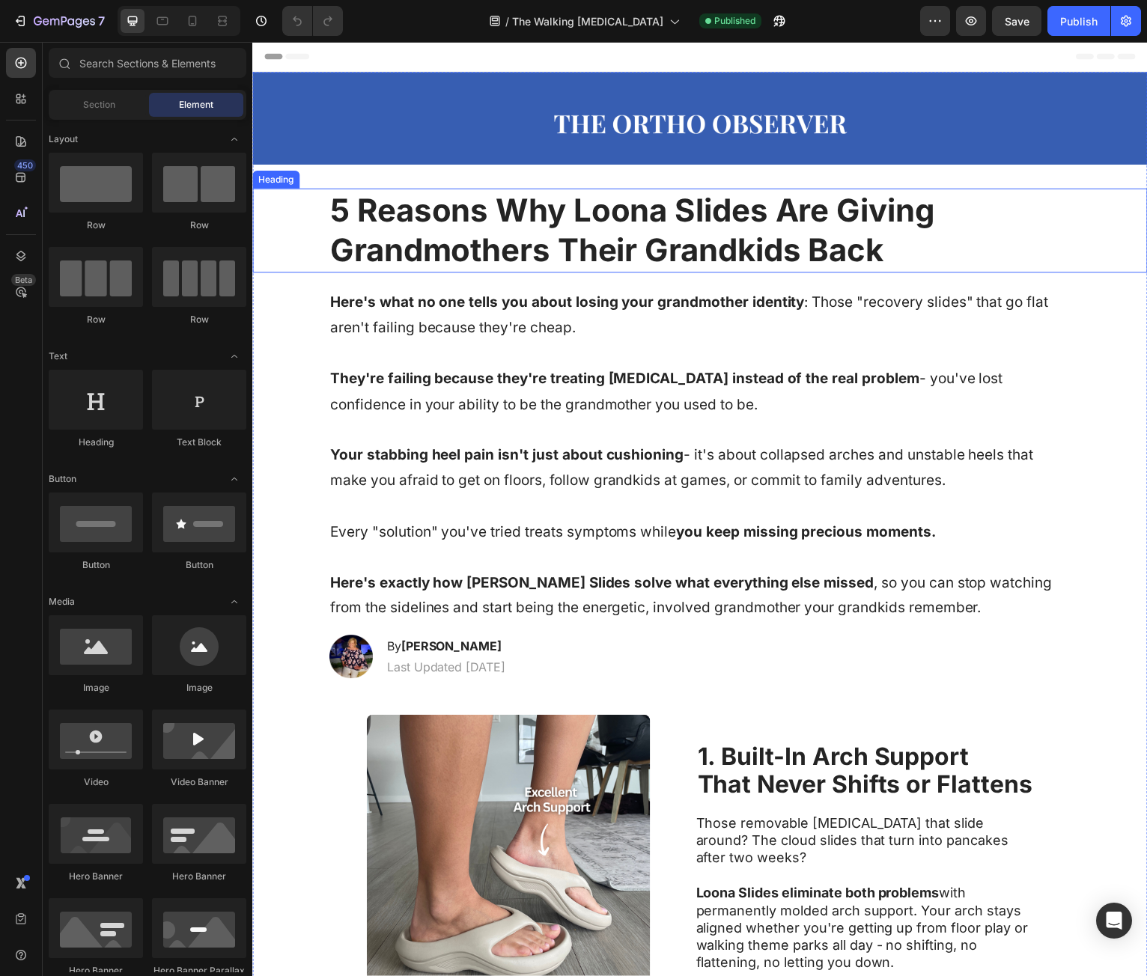
click at [702, 239] on strong "5 Reasons Why Loona Slides Are Giving Grandmothers Their Grandkids Back" at bounding box center [633, 231] width 607 height 79
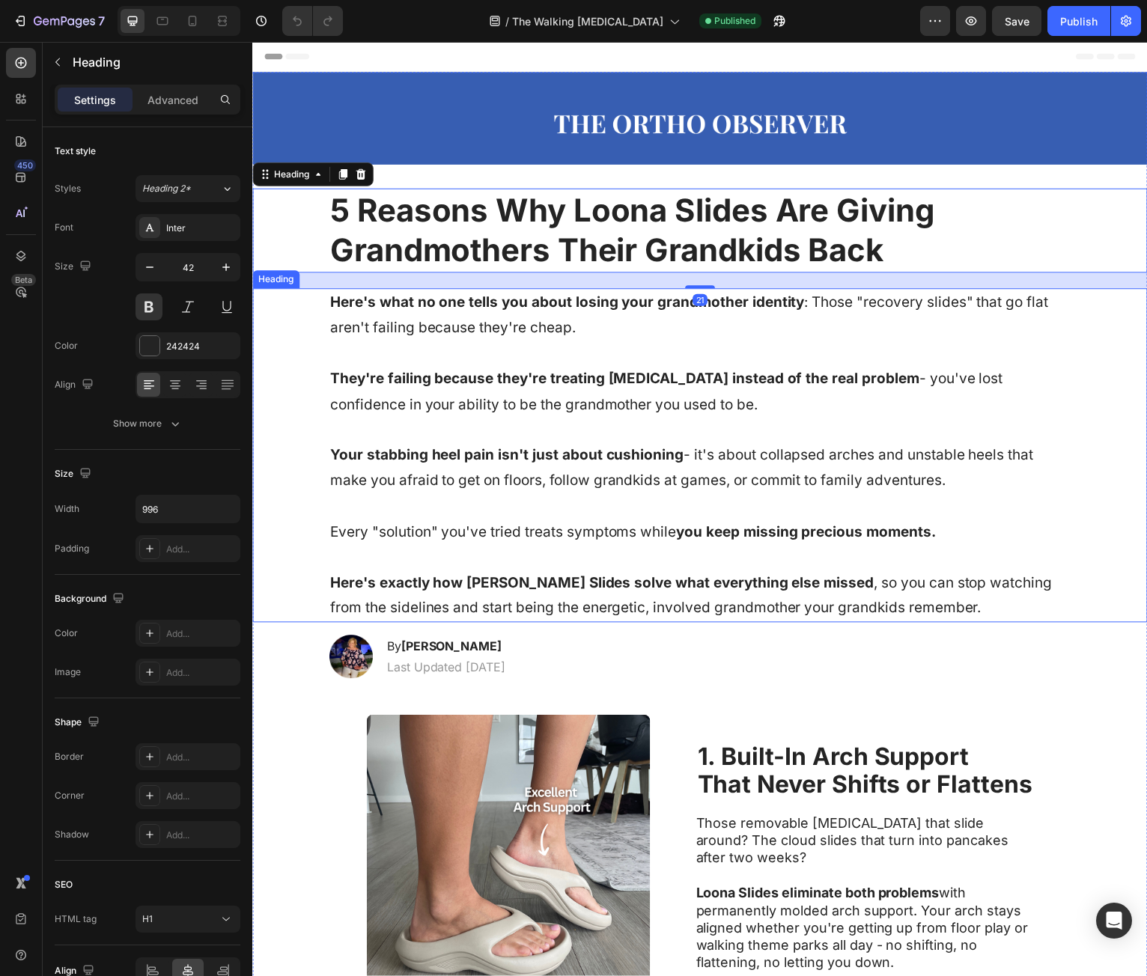
click at [400, 317] on h1 "Here's what no one tells you about losing your grandmother identity : Those "re…" at bounding box center [702, 458] width 746 height 336
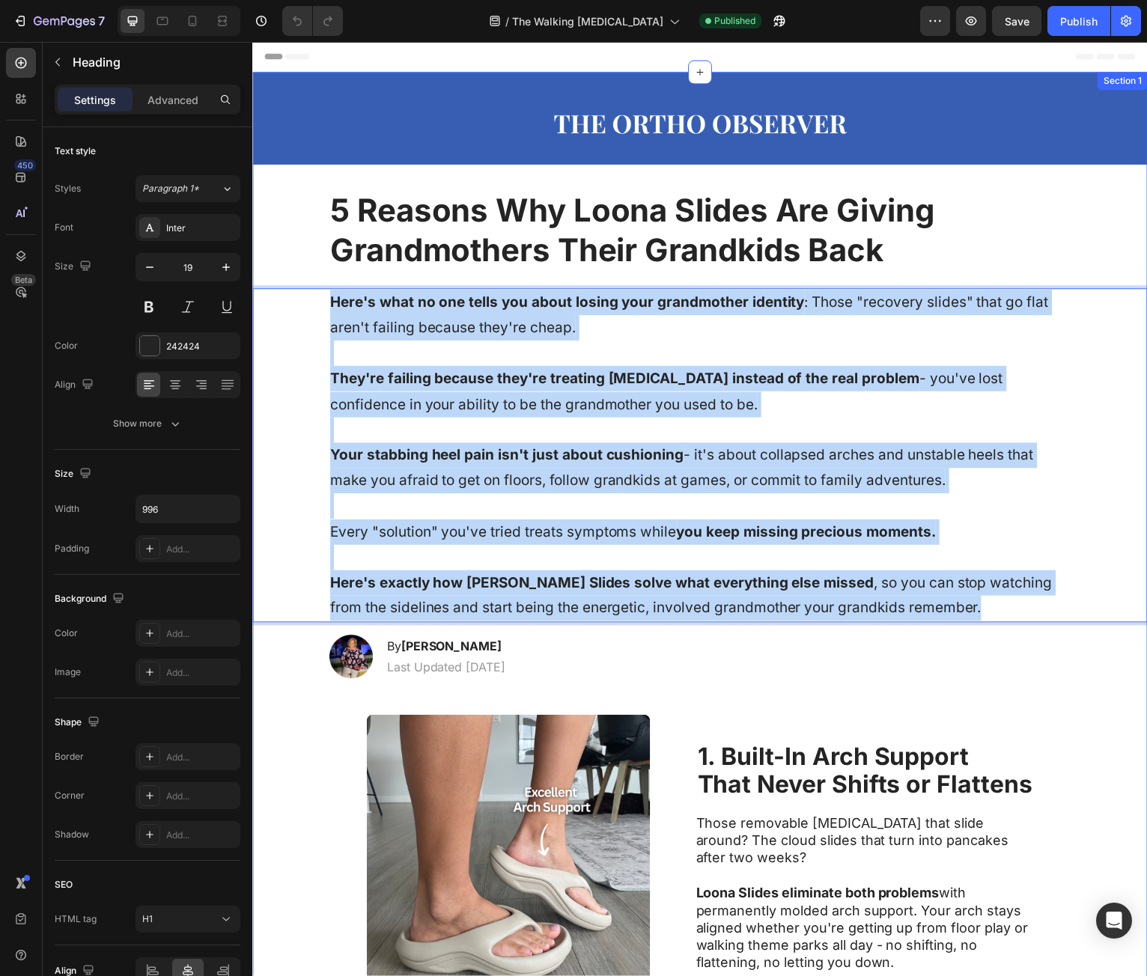
drag, startPoint x: 326, startPoint y: 307, endPoint x: 929, endPoint y: 630, distance: 683.1
click at [929, 630] on div "Image Row Row 5 Reasons Why Loona Slides Are Giving Grandmothers Their Grandkid…" at bounding box center [701, 882] width 899 height 1619
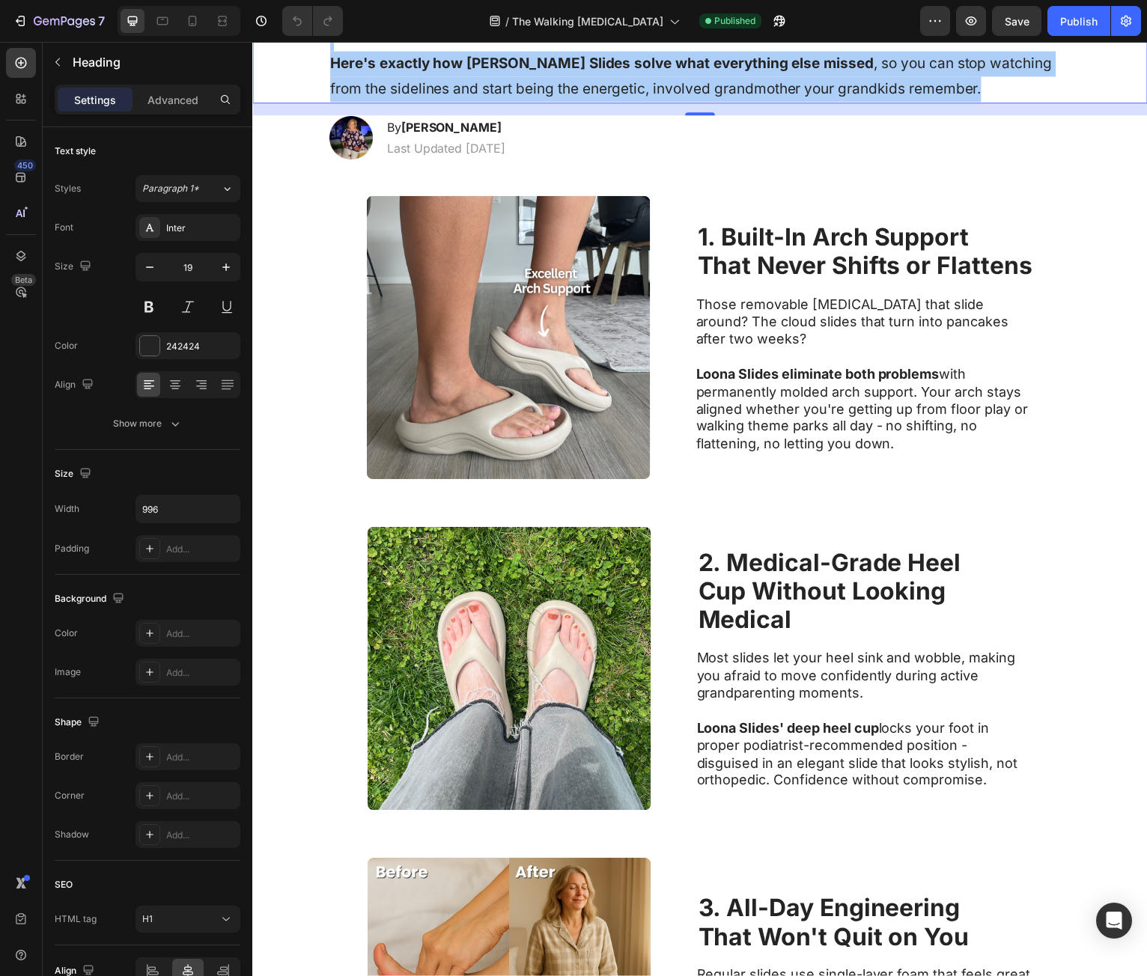
scroll to position [524, 0]
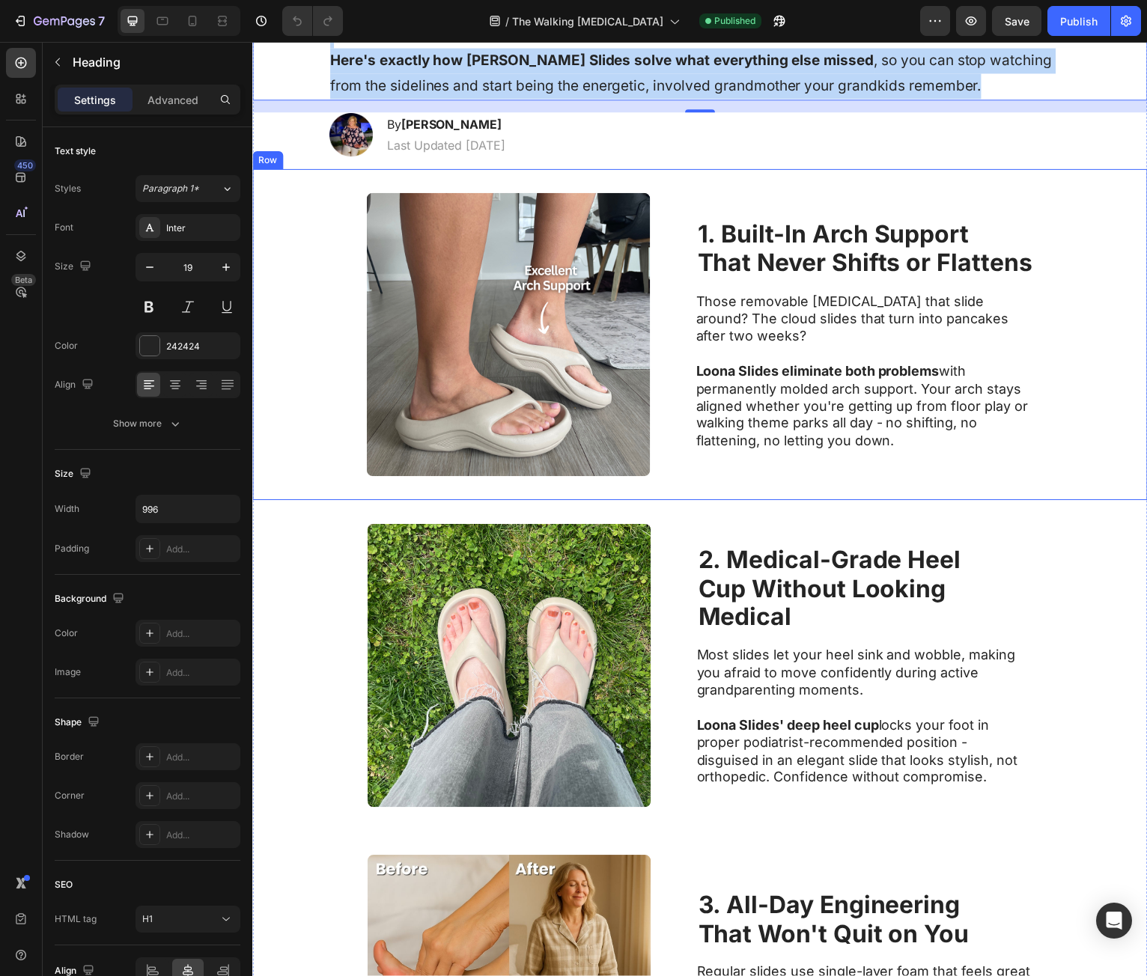
click at [750, 175] on div "Image 1. Built-In Arch Support That Never Shifts or Flattens Heading Those remo…" at bounding box center [701, 336] width 899 height 332
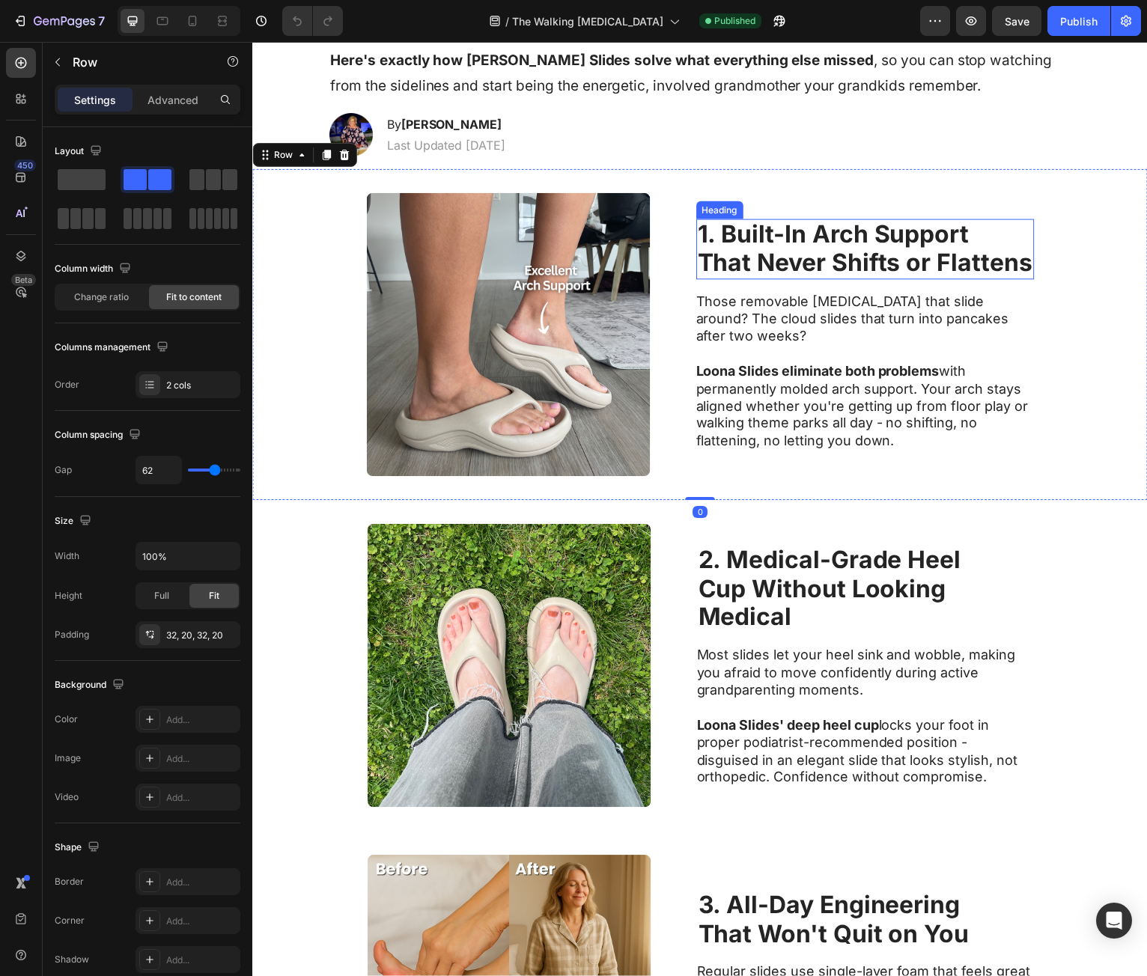
click at [724, 231] on strong "1. Built-In Arch Support" at bounding box center [835, 235] width 273 height 29
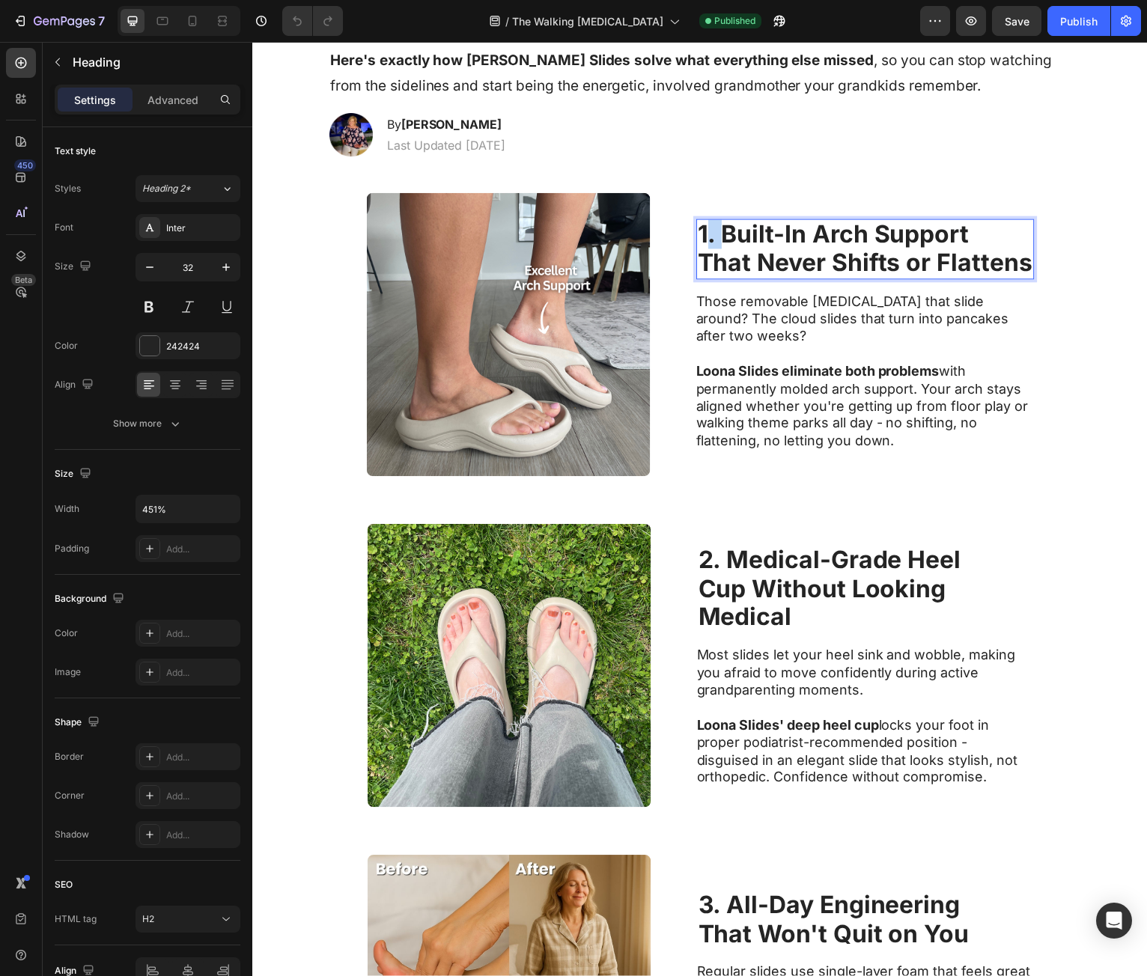
click at [703, 235] on strong "1. Built-In Arch Support" at bounding box center [835, 235] width 273 height 29
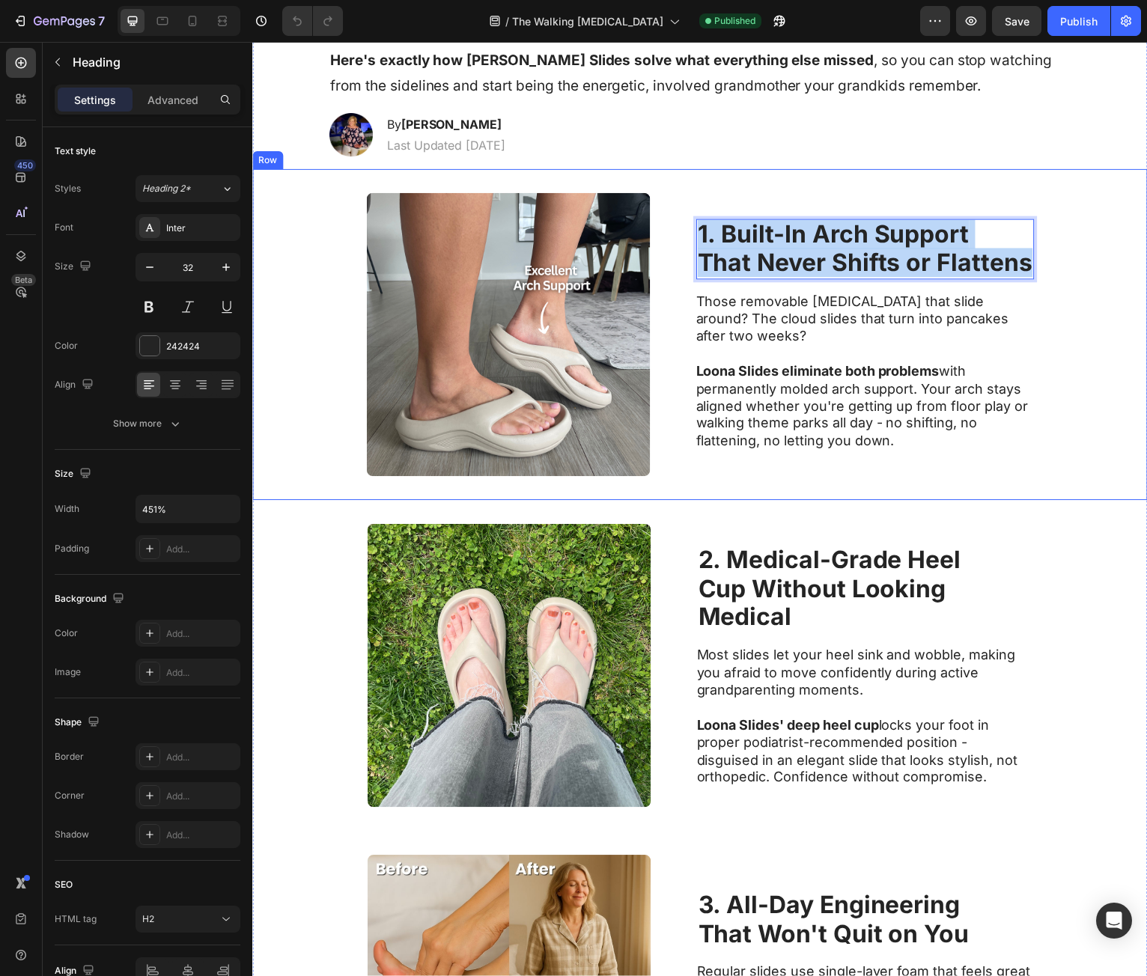
drag, startPoint x: 697, startPoint y: 244, endPoint x: 977, endPoint y: 286, distance: 283.2
click at [977, 286] on div "1. Built-In Arch Support That Never Shifts or Flattens Heading 16 Those removab…" at bounding box center [867, 336] width 339 height 285
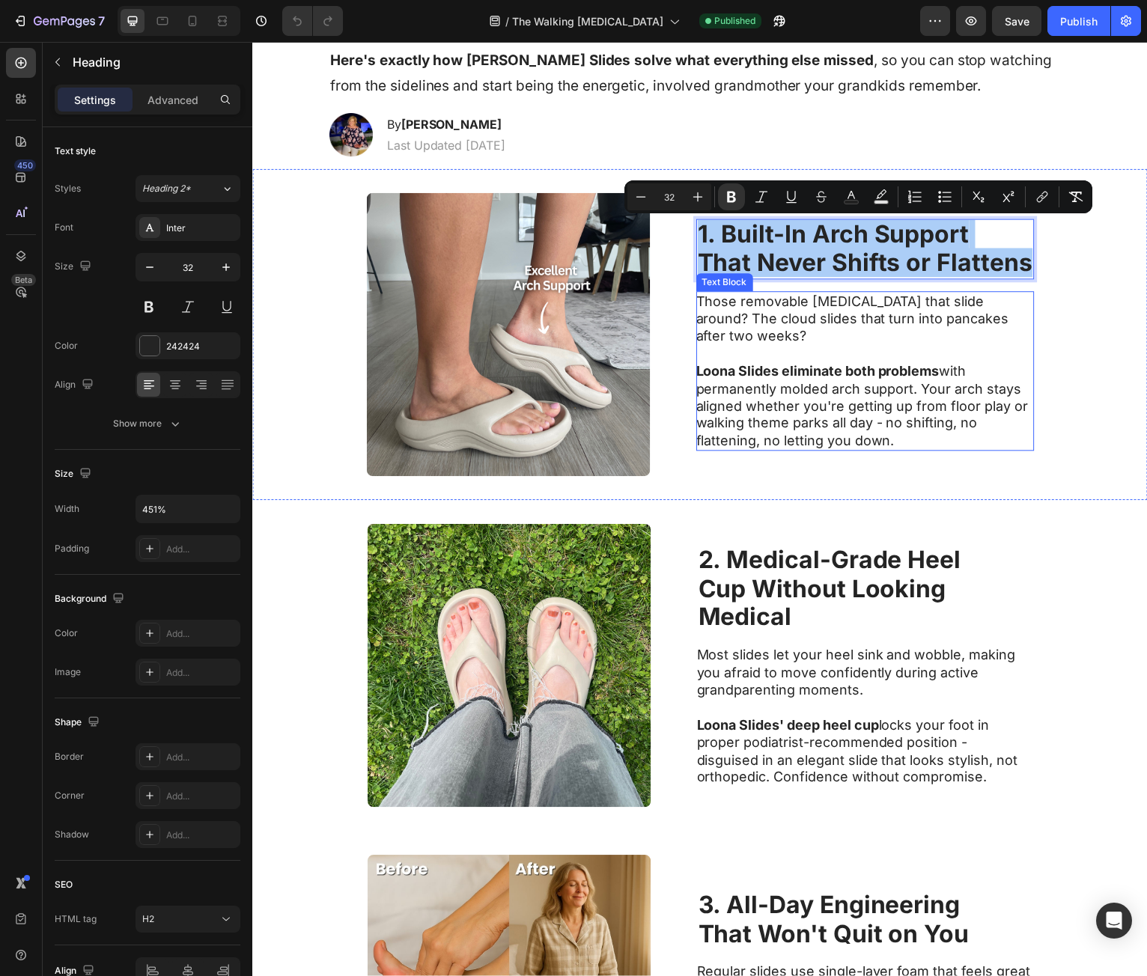
click at [717, 325] on p "Those removable [MEDICAL_DATA] that slide around? The cloud slides that turn in…" at bounding box center [866, 320] width 336 height 52
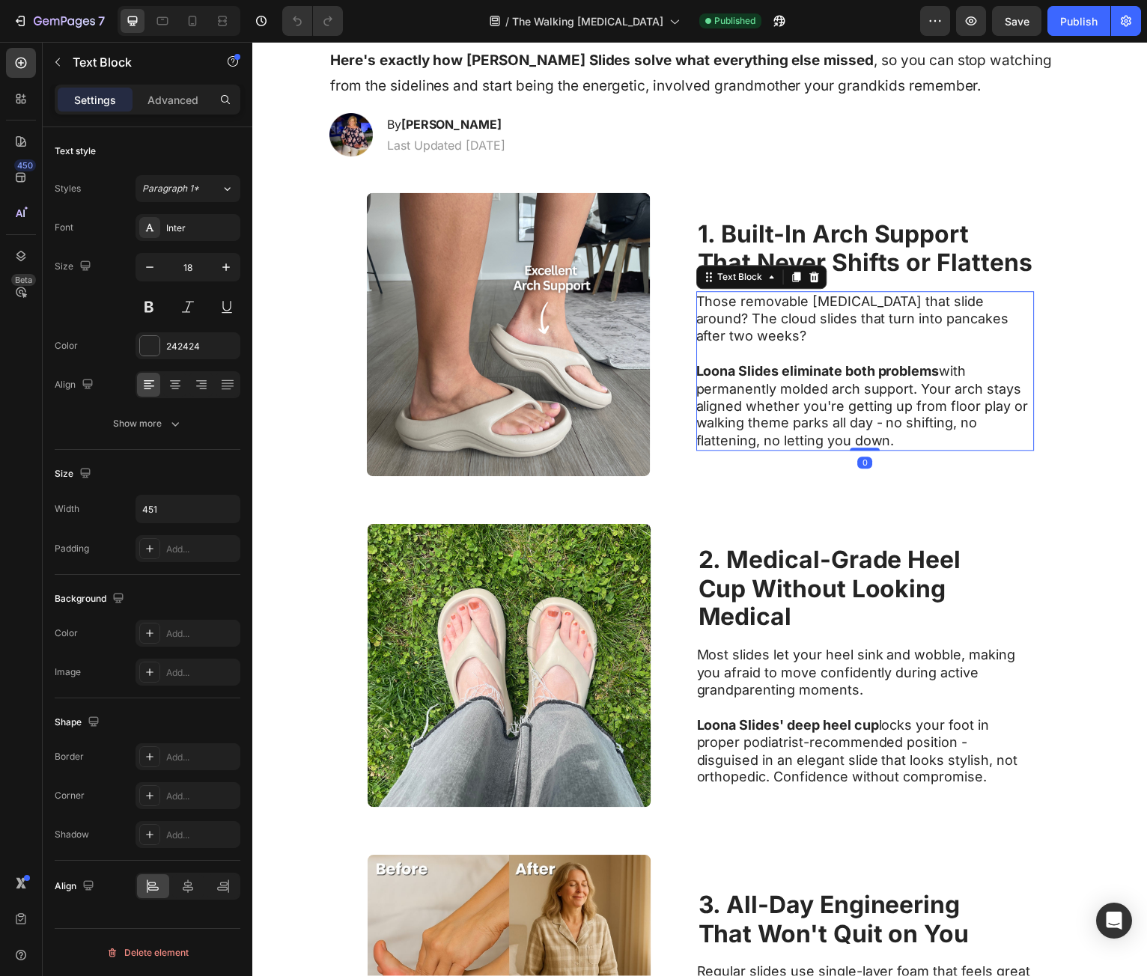
click at [706, 309] on p "Those removable [MEDICAL_DATA] that slide around? The cloud slides that turn in…" at bounding box center [866, 320] width 336 height 52
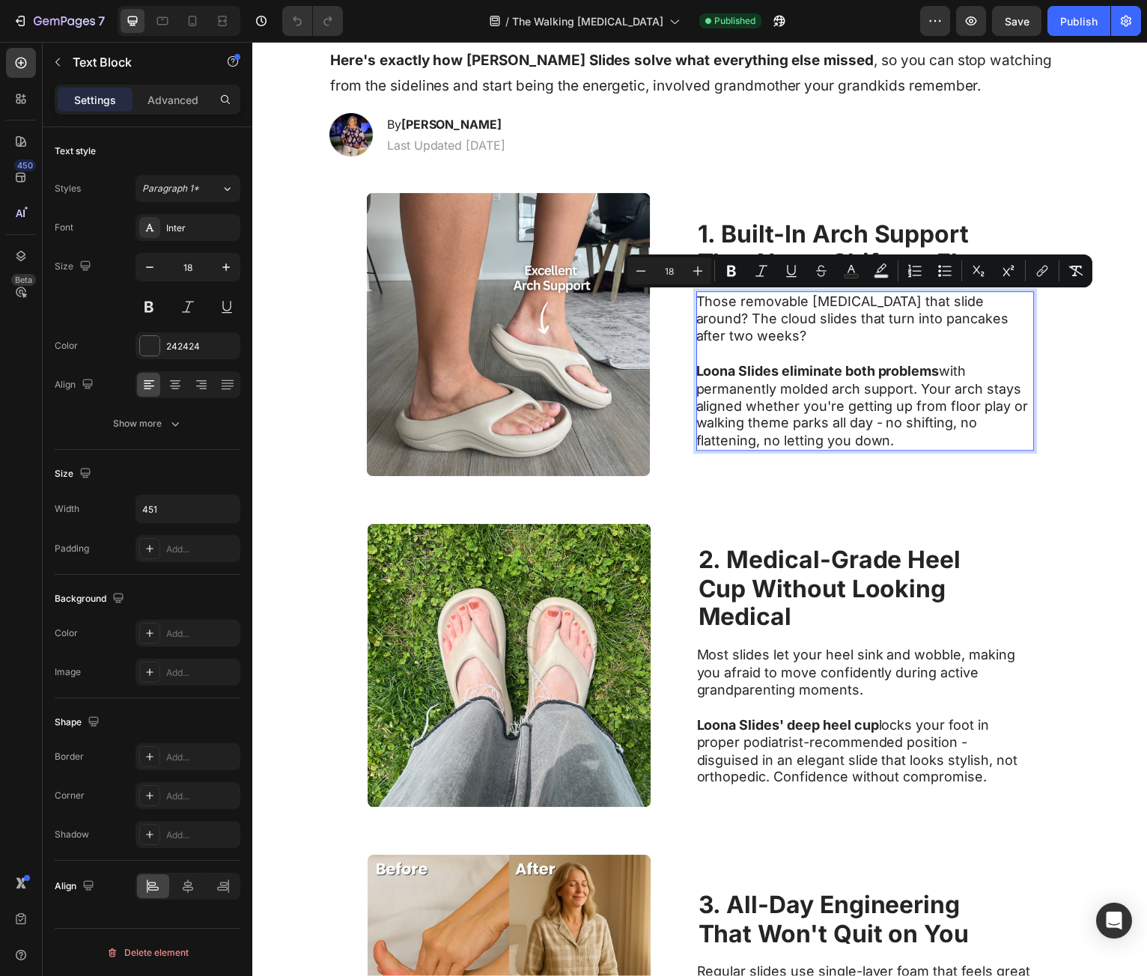
drag, startPoint x: 706, startPoint y: 309, endPoint x: 916, endPoint y: 437, distance: 245.7
click at [916, 436] on div "Those removable [MEDICAL_DATA] that slide around? The cloud slides that turn in…" at bounding box center [867, 373] width 338 height 161
copy div "Those removable [MEDICAL_DATA] that slide around? The cloud slides that turn in…"
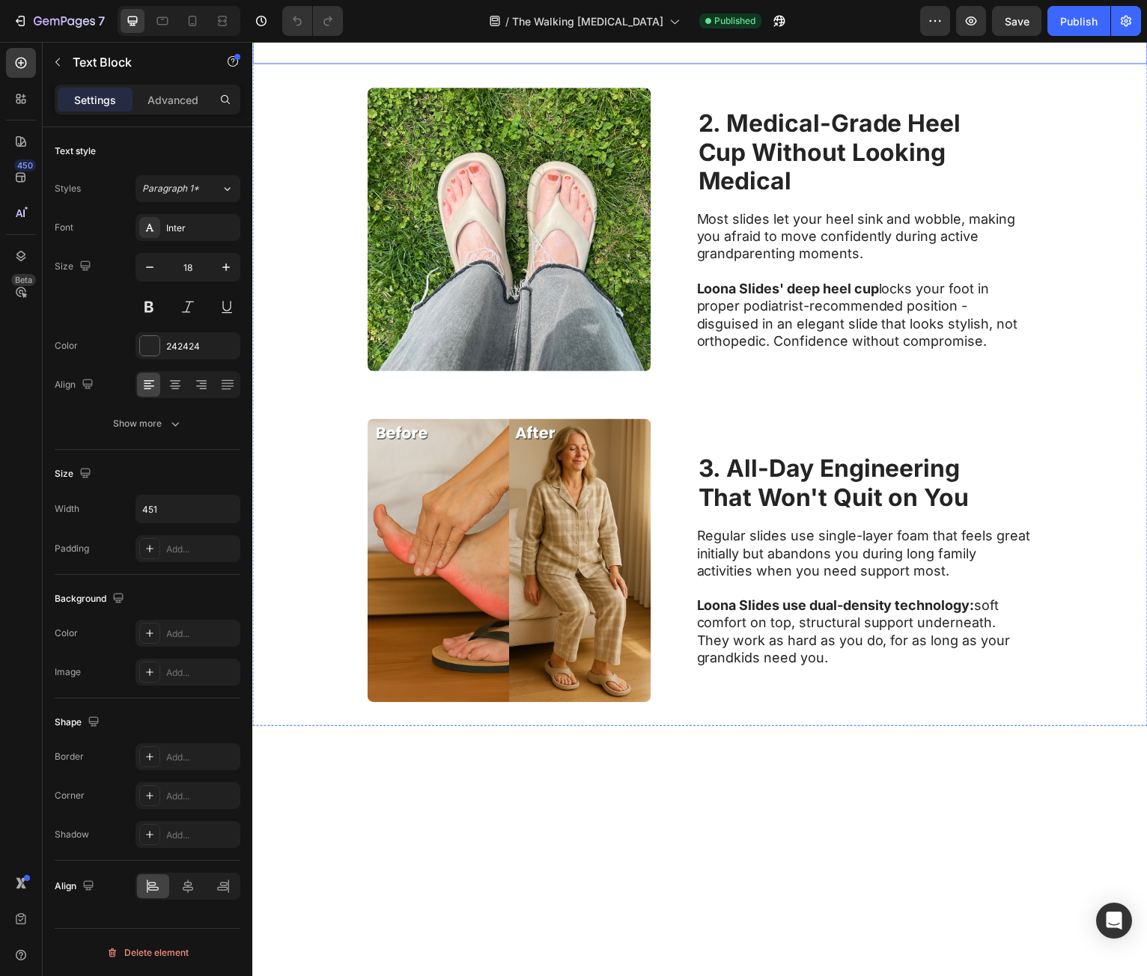
scroll to position [973, 0]
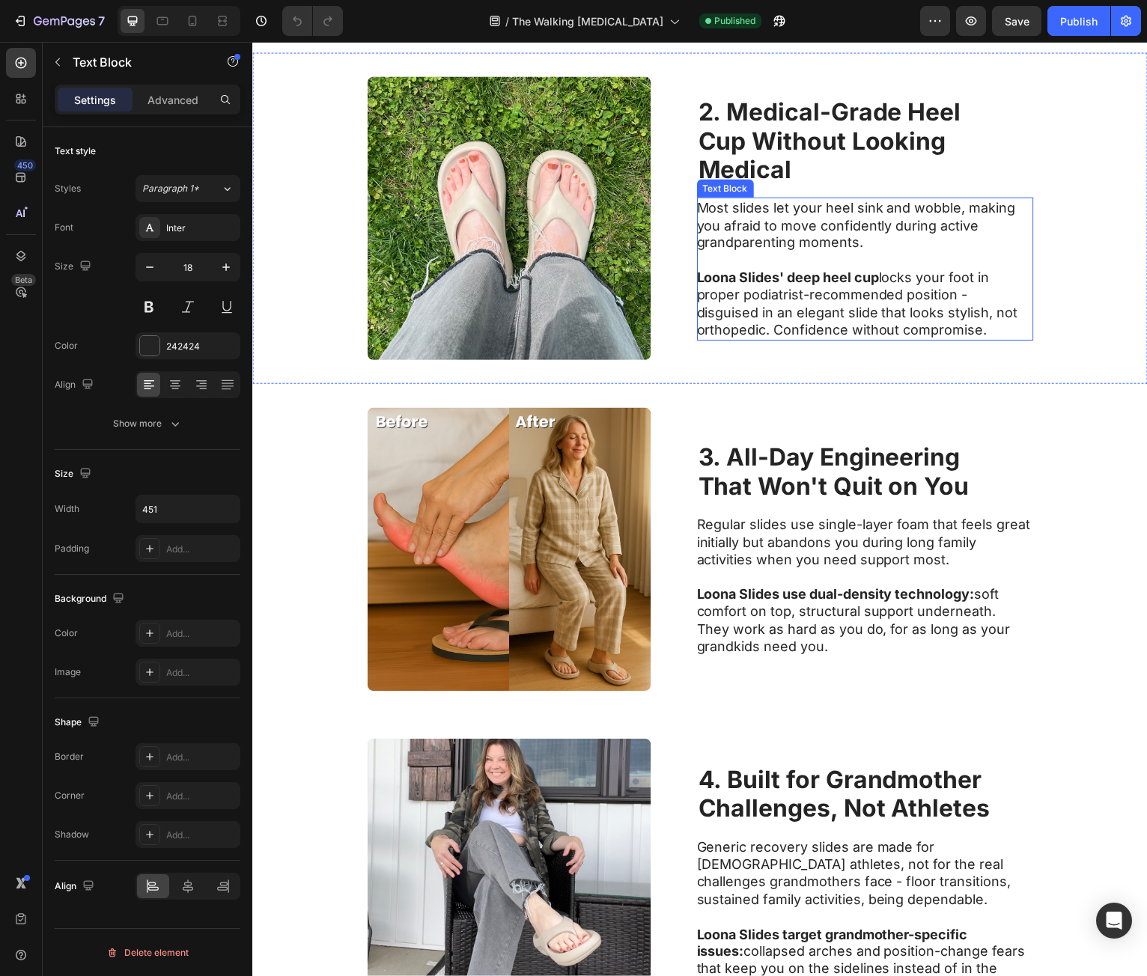
click at [805, 260] on p at bounding box center [867, 261] width 336 height 17
click at [706, 210] on p "Most slides let your heel sink and wobble, making you afraid to move confidentl…" at bounding box center [867, 226] width 336 height 52
drag, startPoint x: 706, startPoint y: 210, endPoint x: 1000, endPoint y: 340, distance: 320.9
click at [1000, 340] on div "Most slides let your heel sink and wobble, making you afraid to move confidentl…" at bounding box center [868, 269] width 338 height 143
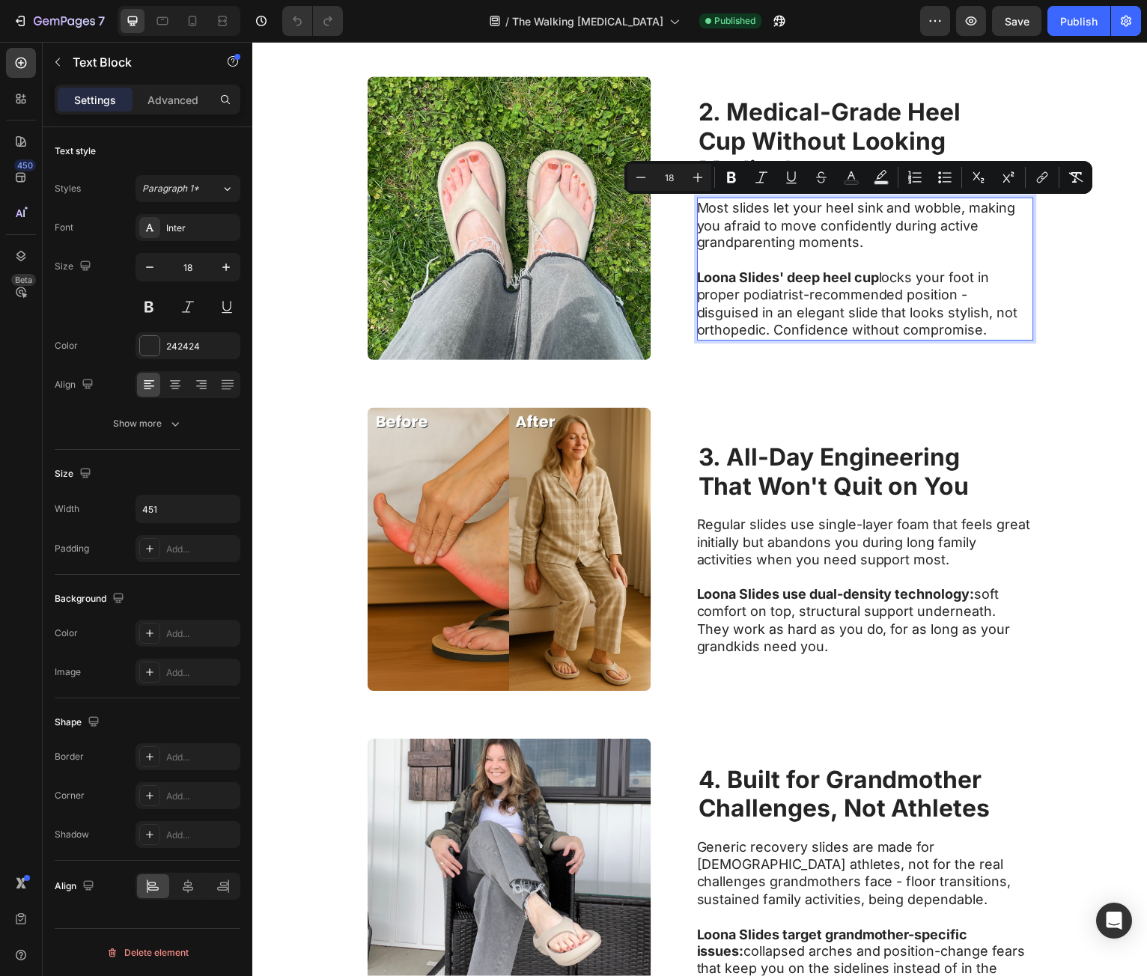
copy div "Most slides let your heel sink and wobble, making you afraid to move confidentl…"
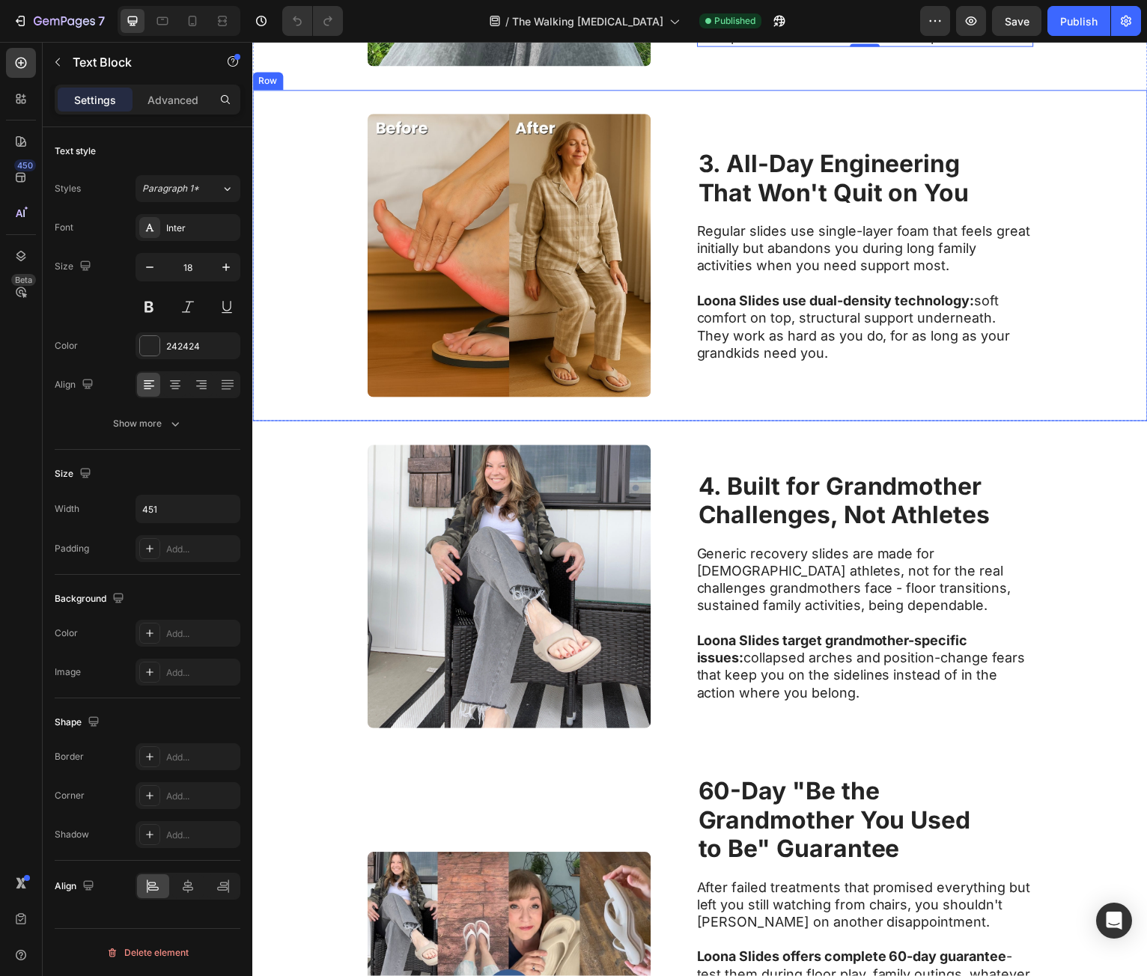
scroll to position [1273, 0]
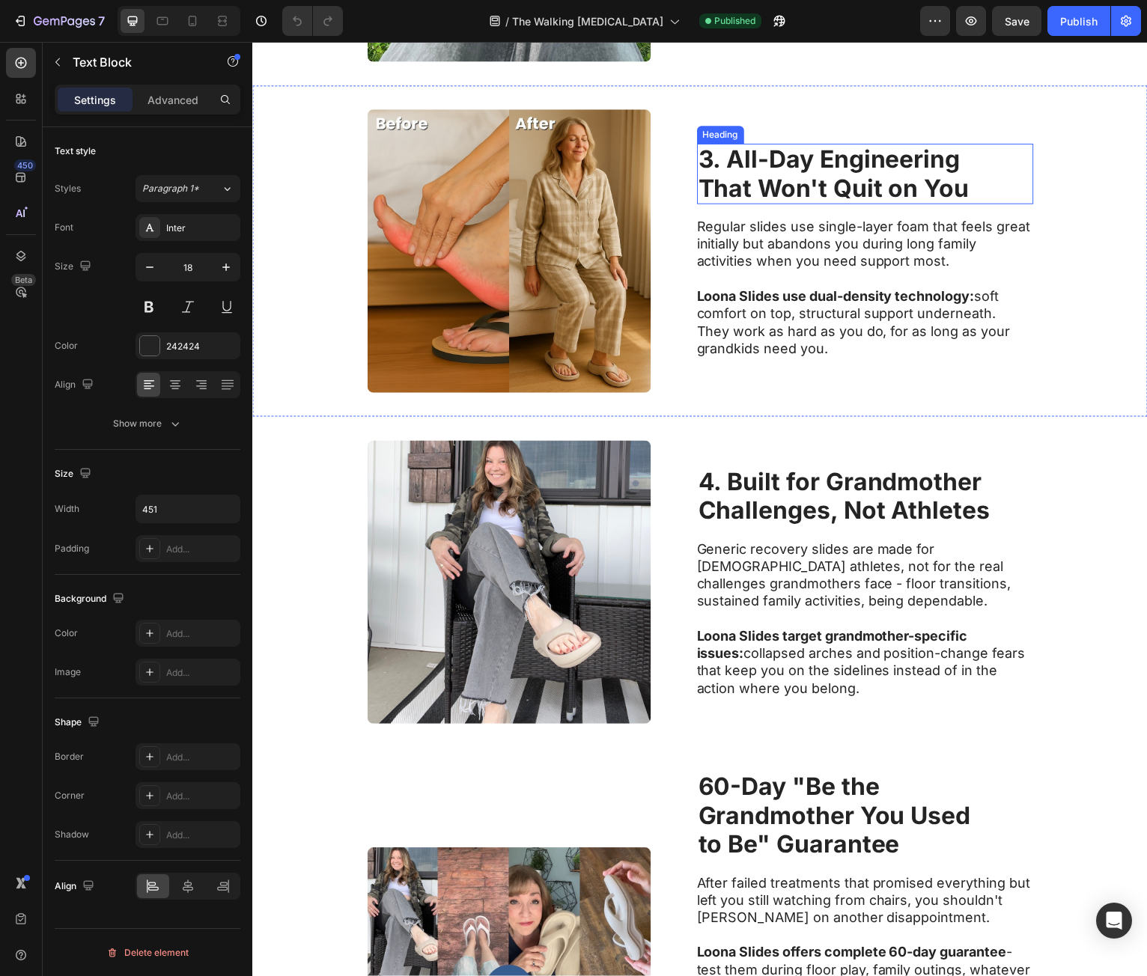
click at [784, 179] on strong "That Won't Quit on You" at bounding box center [836, 188] width 272 height 29
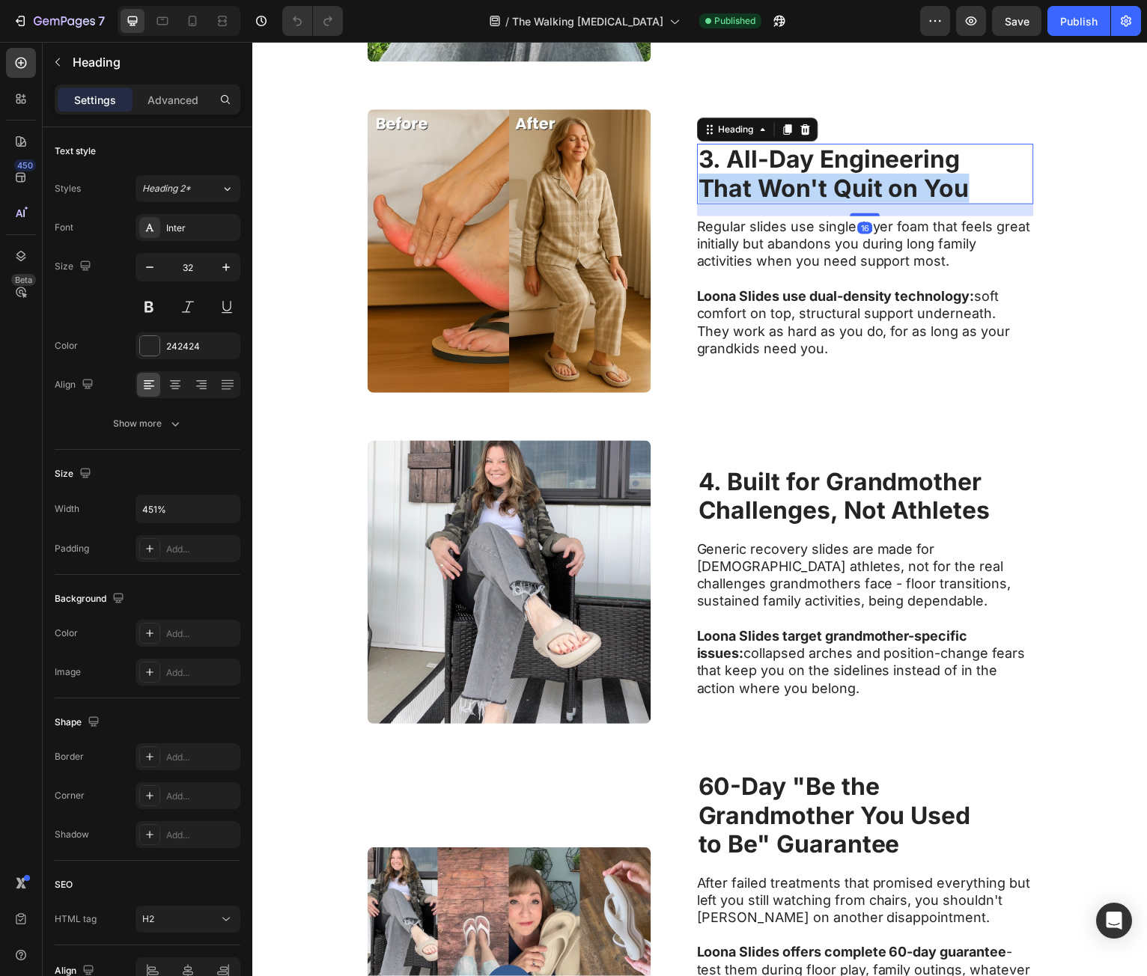
click at [784, 178] on strong "That Won't Quit on You" at bounding box center [836, 188] width 272 height 29
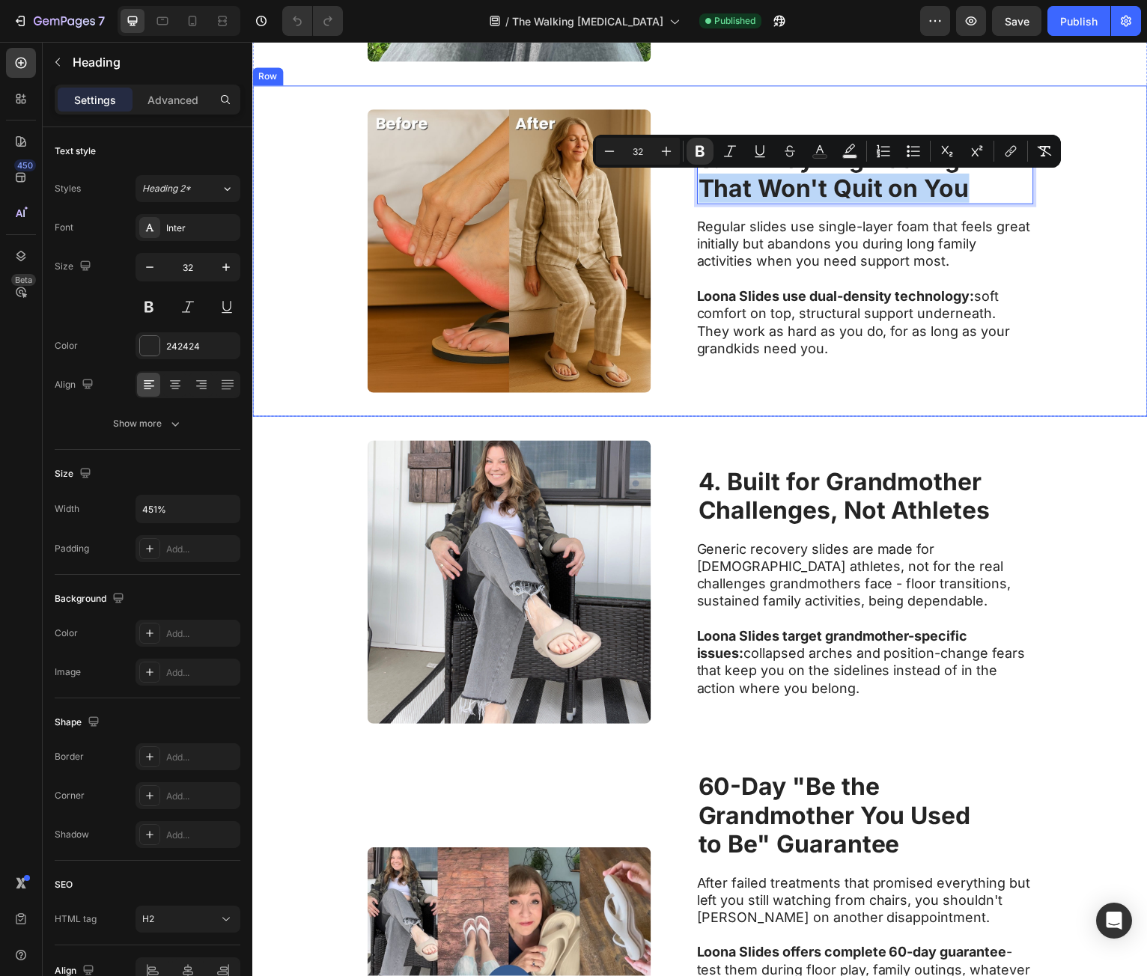
drag, startPoint x: 935, startPoint y: 197, endPoint x: 945, endPoint y: 194, distance: 10.9
click at [935, 196] on strong "That Won't Quit on You" at bounding box center [836, 188] width 272 height 29
click at [955, 192] on strong "That Won't Quit on You" at bounding box center [836, 188] width 272 height 29
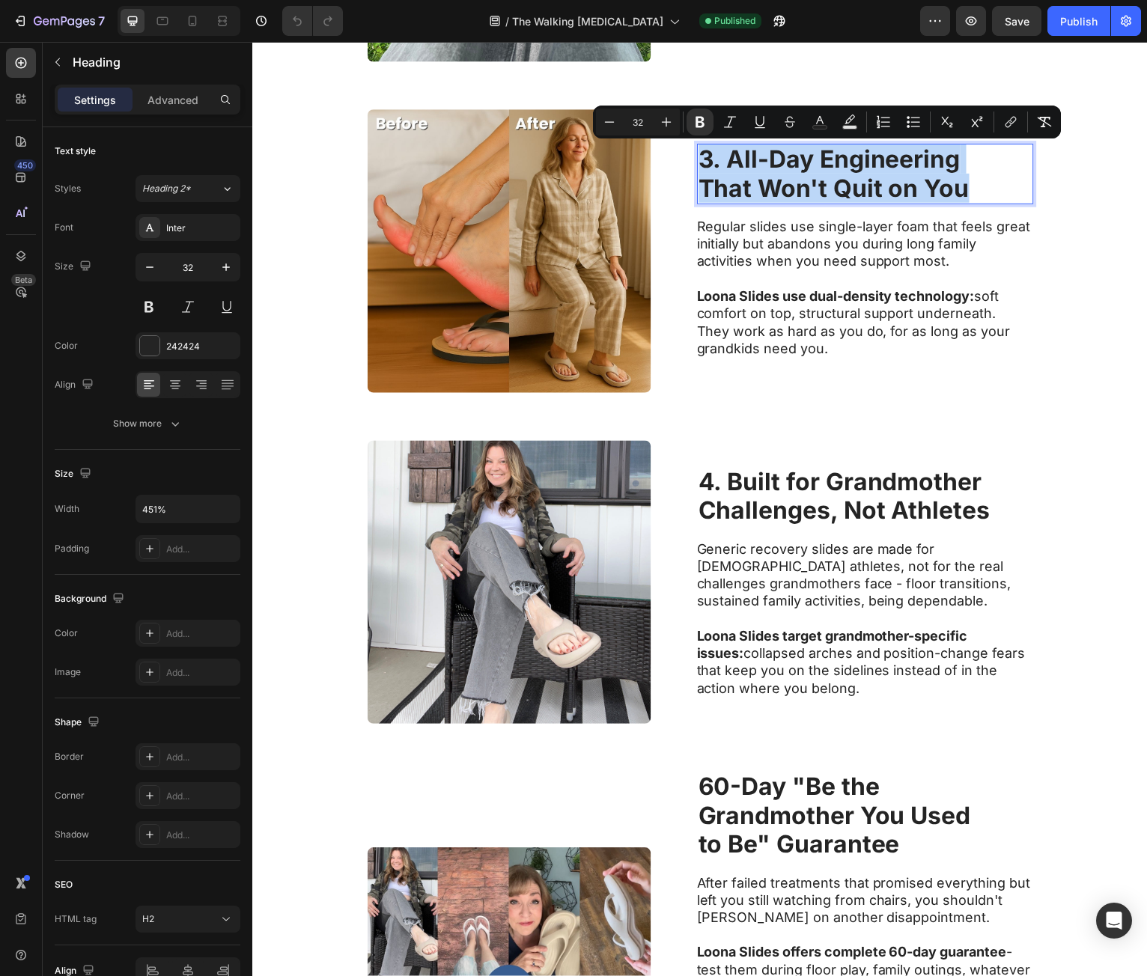
drag, startPoint x: 955, startPoint y: 192, endPoint x: 698, endPoint y: 165, distance: 258.3
click at [700, 165] on p "3. All-Day Engineering That Won't Quit on You" at bounding box center [867, 175] width 335 height 58
copy p "3. All-Day Engineering That Won't Quit on You"
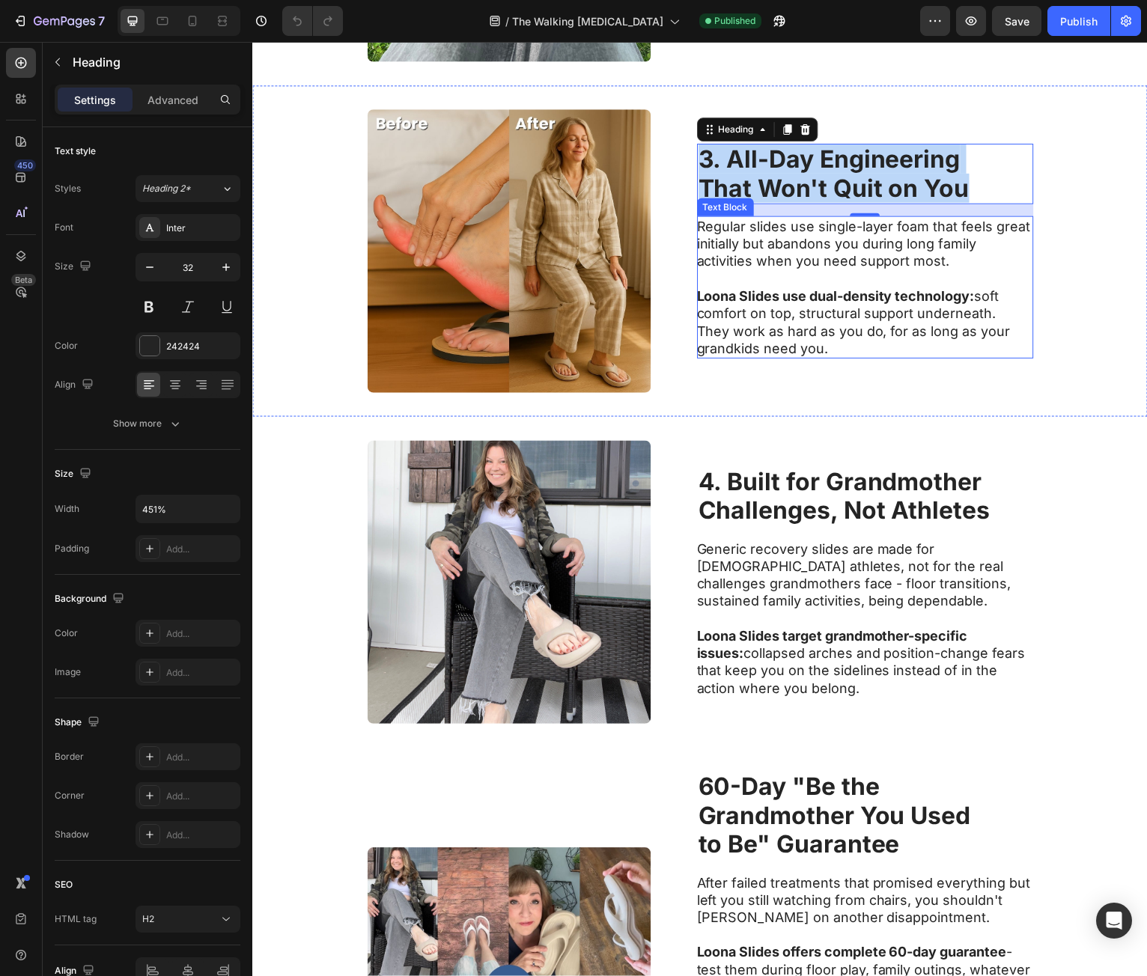
click at [900, 273] on p at bounding box center [867, 279] width 336 height 17
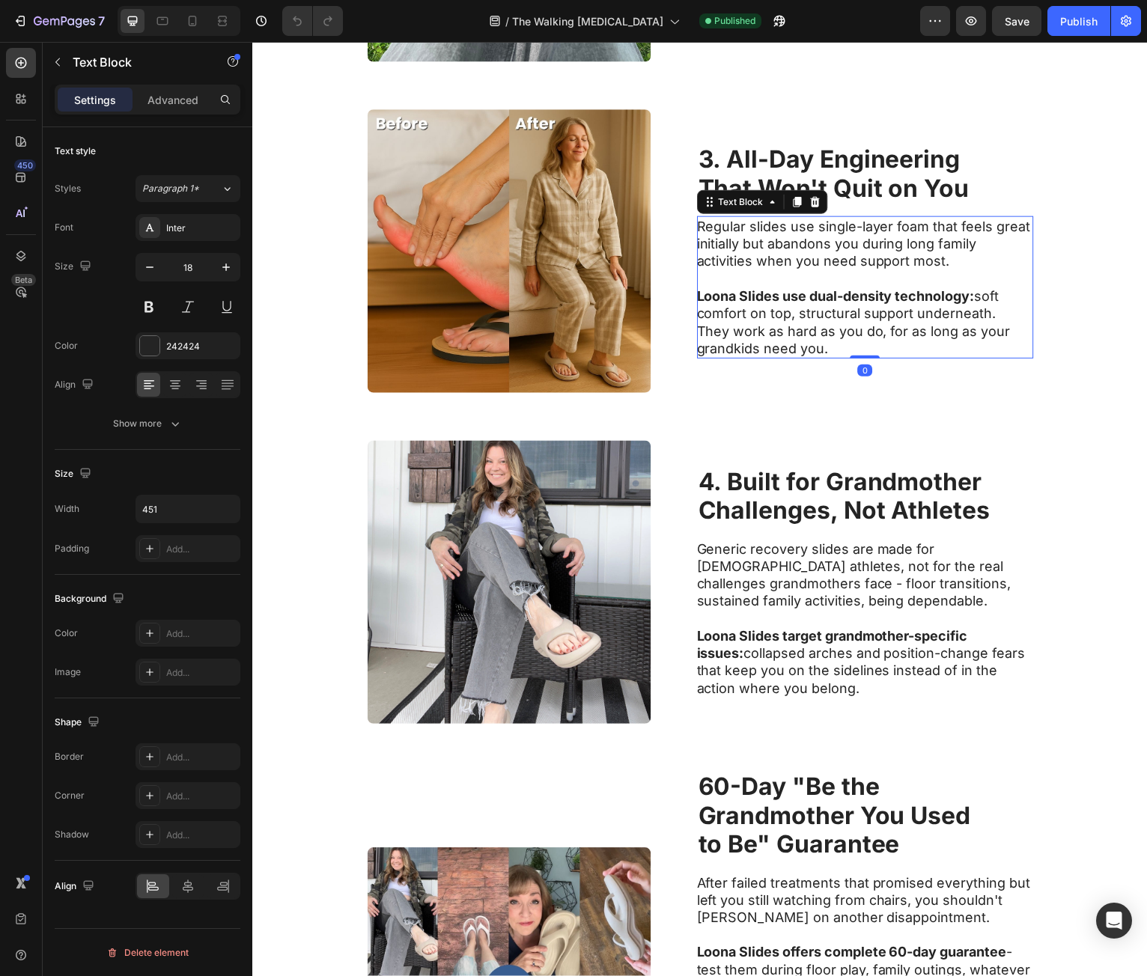
click at [726, 228] on p "Regular slides use single-layer foam that feels great initially but abandons yo…" at bounding box center [867, 245] width 336 height 52
drag, startPoint x: 726, startPoint y: 228, endPoint x: 1129, endPoint y: 436, distance: 453.8
click at [829, 341] on div "Regular slides use single-layer foam that feels great initially but abandons yo…" at bounding box center [868, 288] width 338 height 143
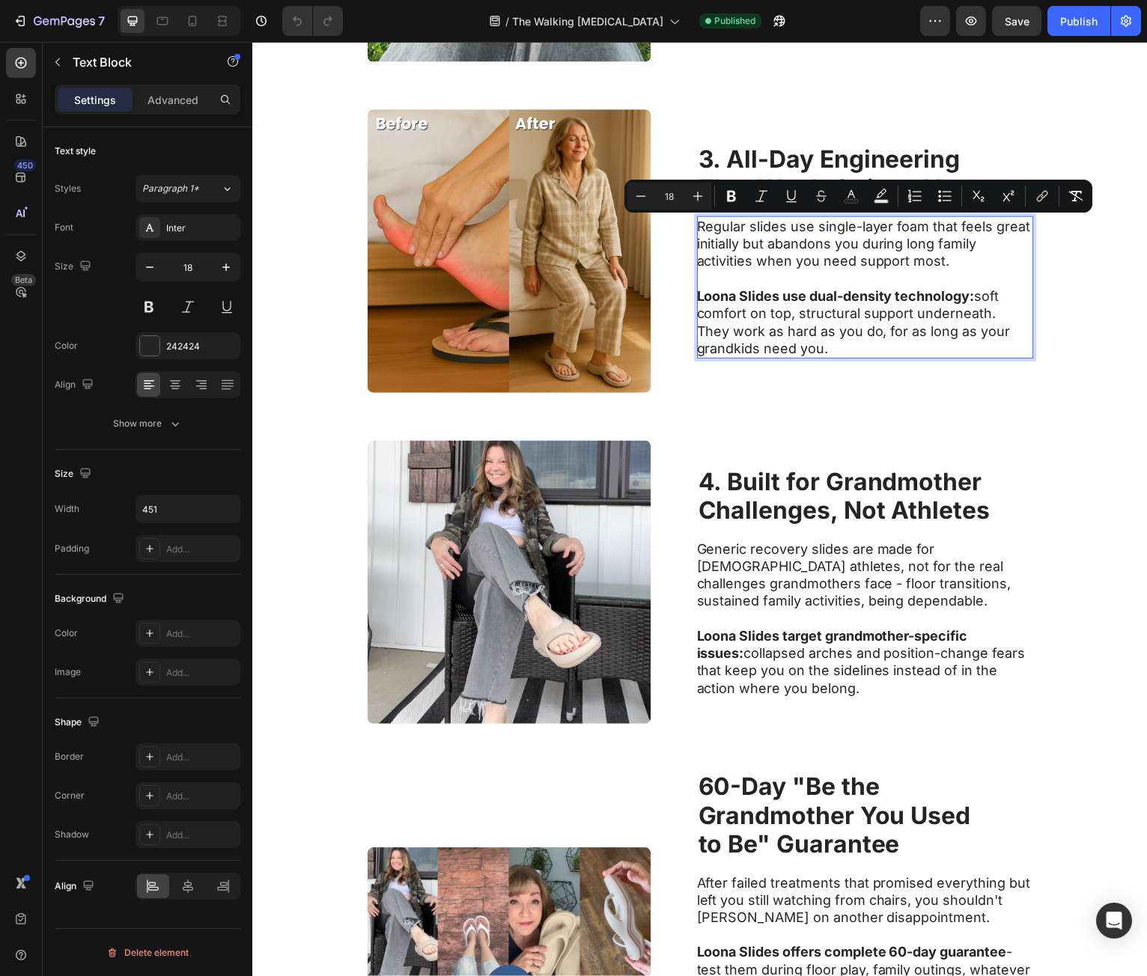
copy div "Regular slides use single-layer foam that feels great initially but abandons yo…"
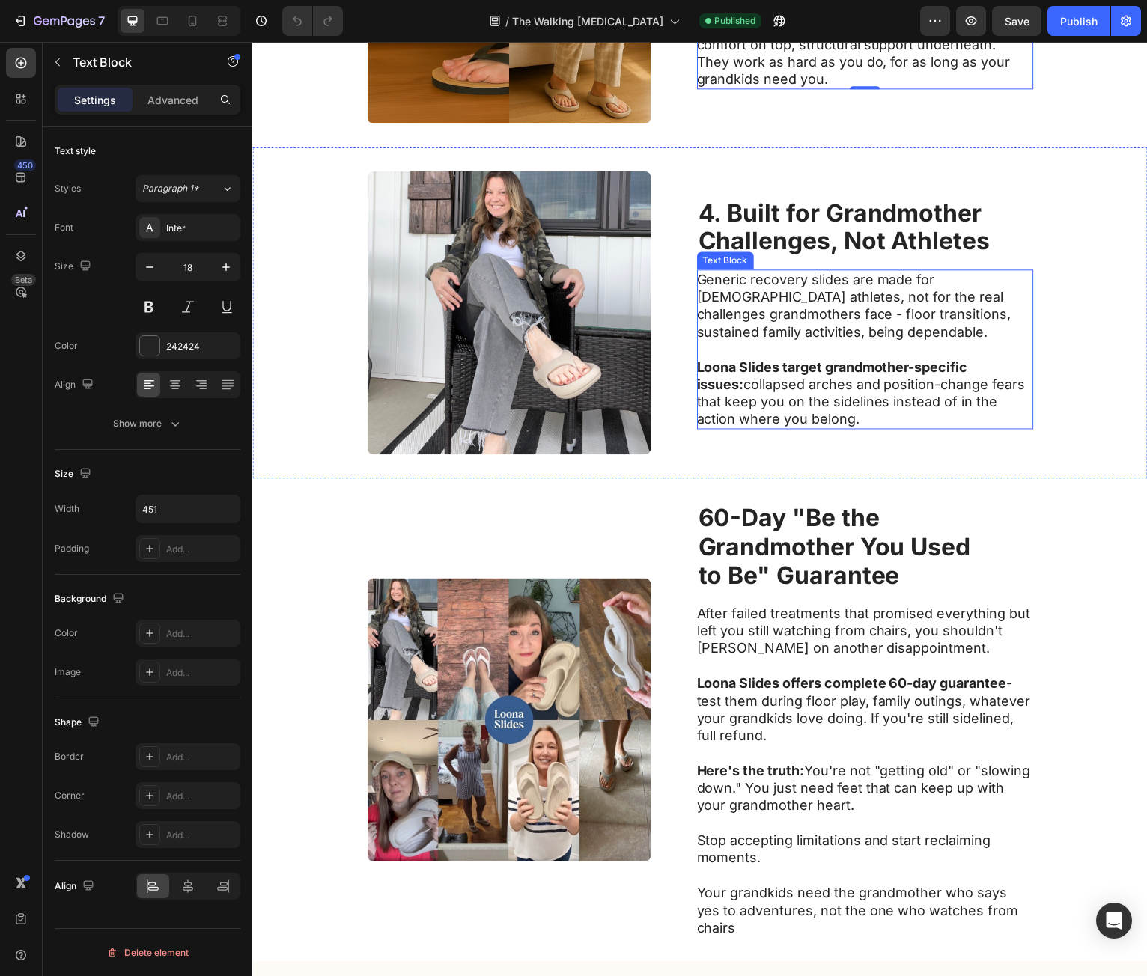
scroll to position [1573, 0]
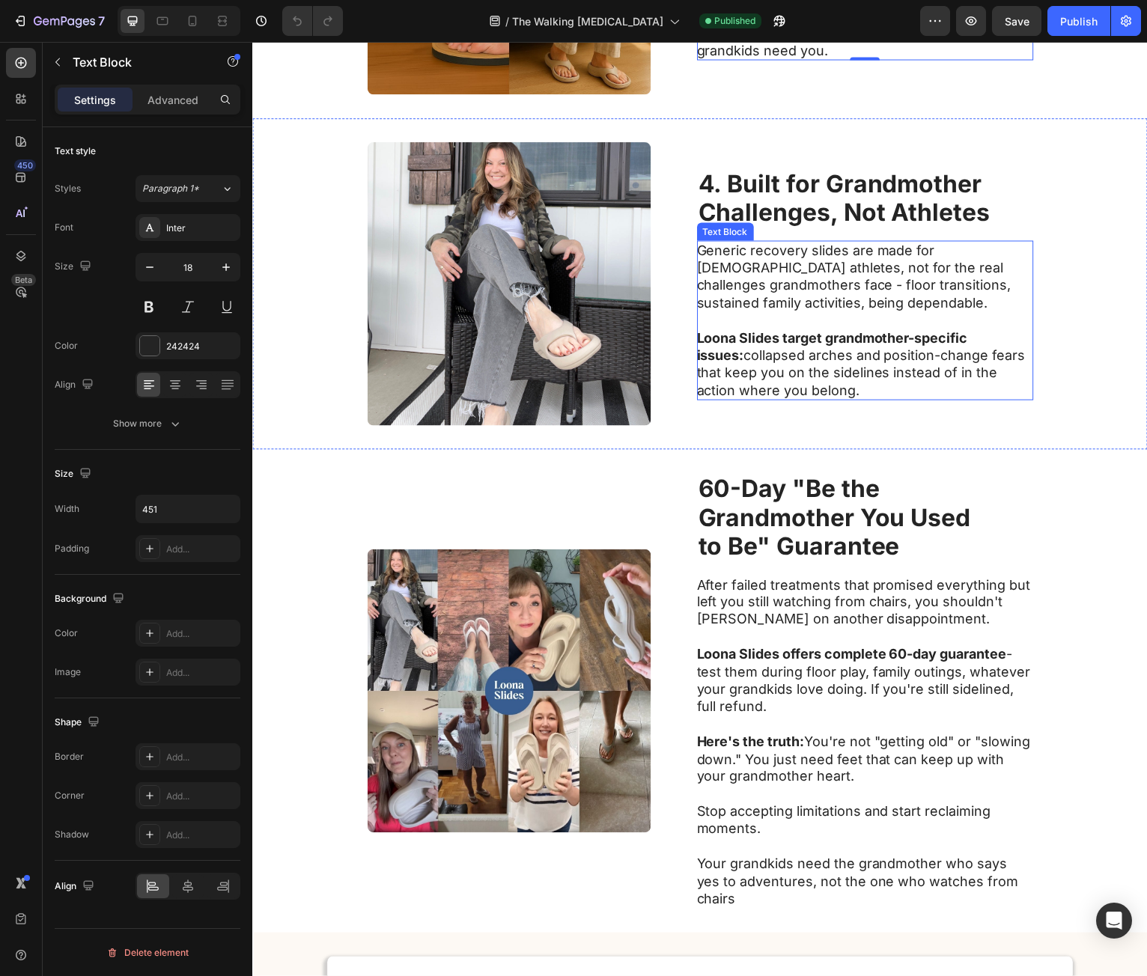
click at [736, 222] on strong "Challenges, Not Athletes" at bounding box center [846, 212] width 293 height 29
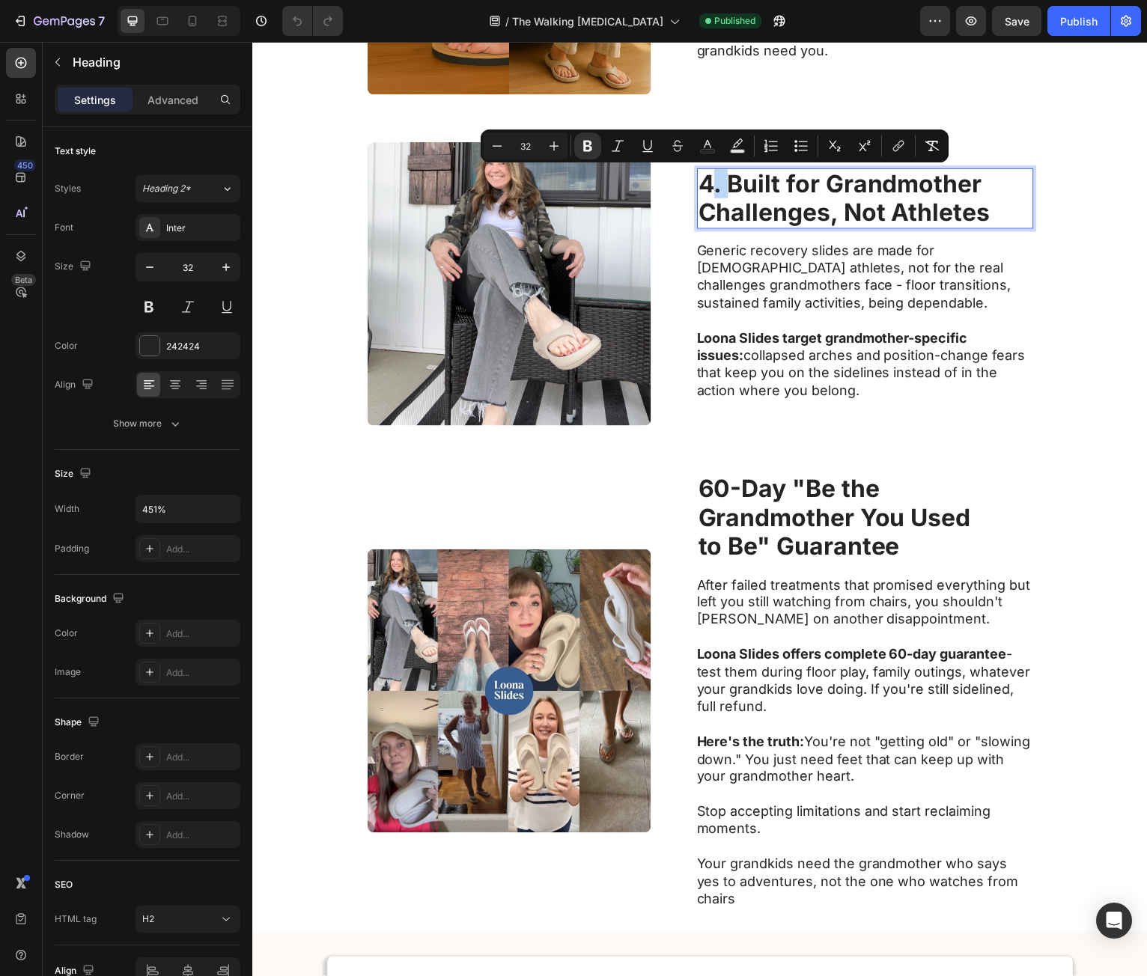
click at [704, 188] on strong "4. Built for Grandmother" at bounding box center [842, 184] width 285 height 29
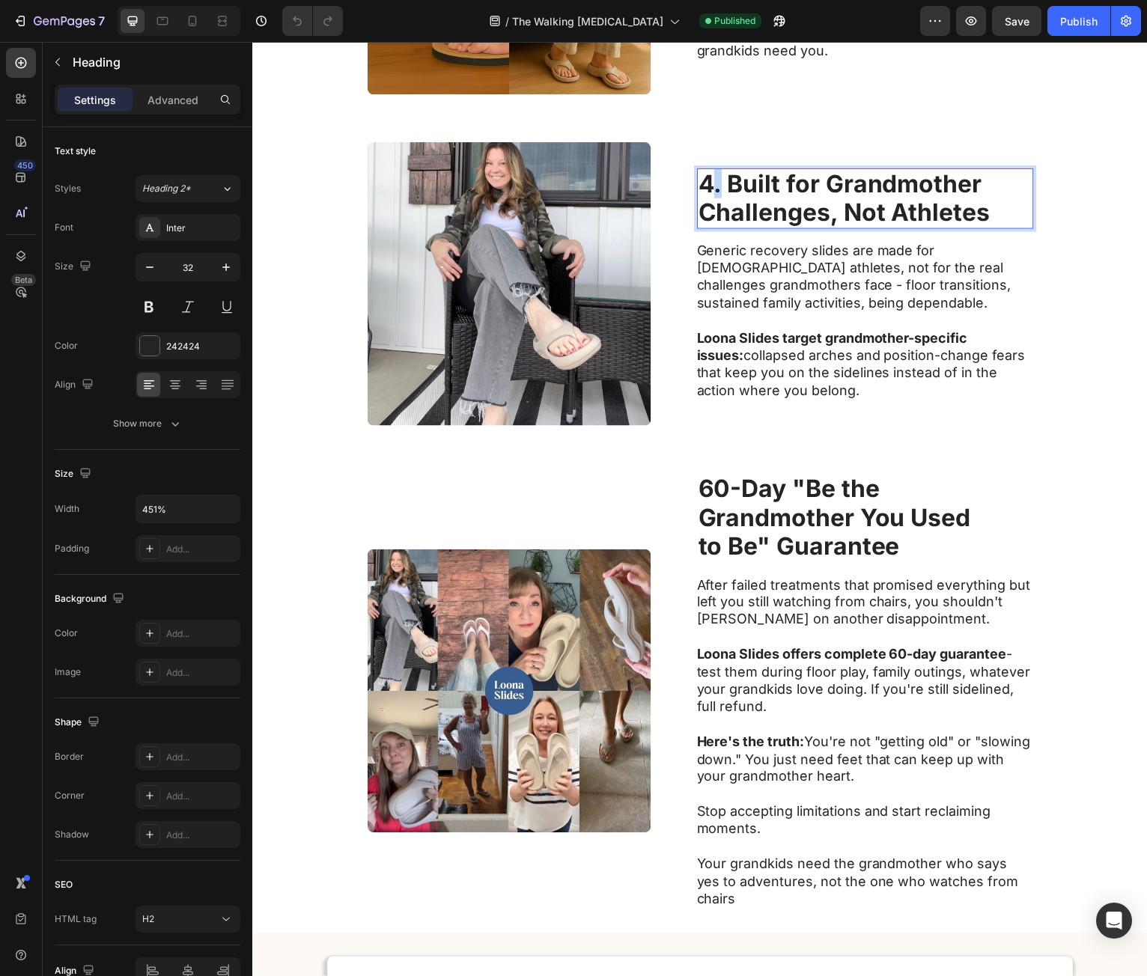
click at [703, 189] on strong "4. Built for Grandmother" at bounding box center [842, 184] width 285 height 29
click at [702, 188] on strong "4. Built for Grandmother" at bounding box center [842, 184] width 285 height 29
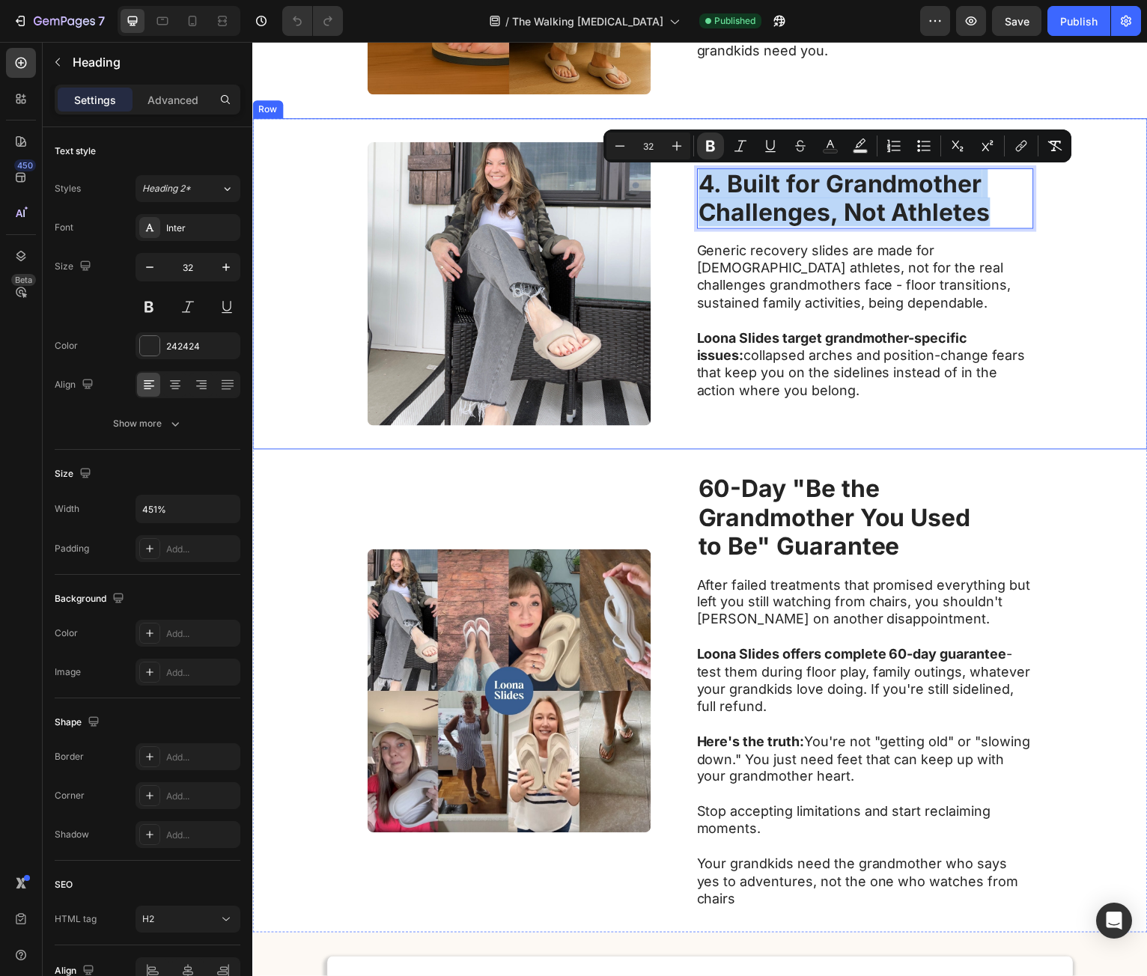
drag, startPoint x: 702, startPoint y: 188, endPoint x: 976, endPoint y: 232, distance: 277.6
click at [976, 232] on div "4. Built for Grandmother Challenges, Not Athletes Heading 16 Generic recovery s…" at bounding box center [868, 285] width 338 height 285
copy p "4. Built for Grandmother Challenges, Not Athletes"
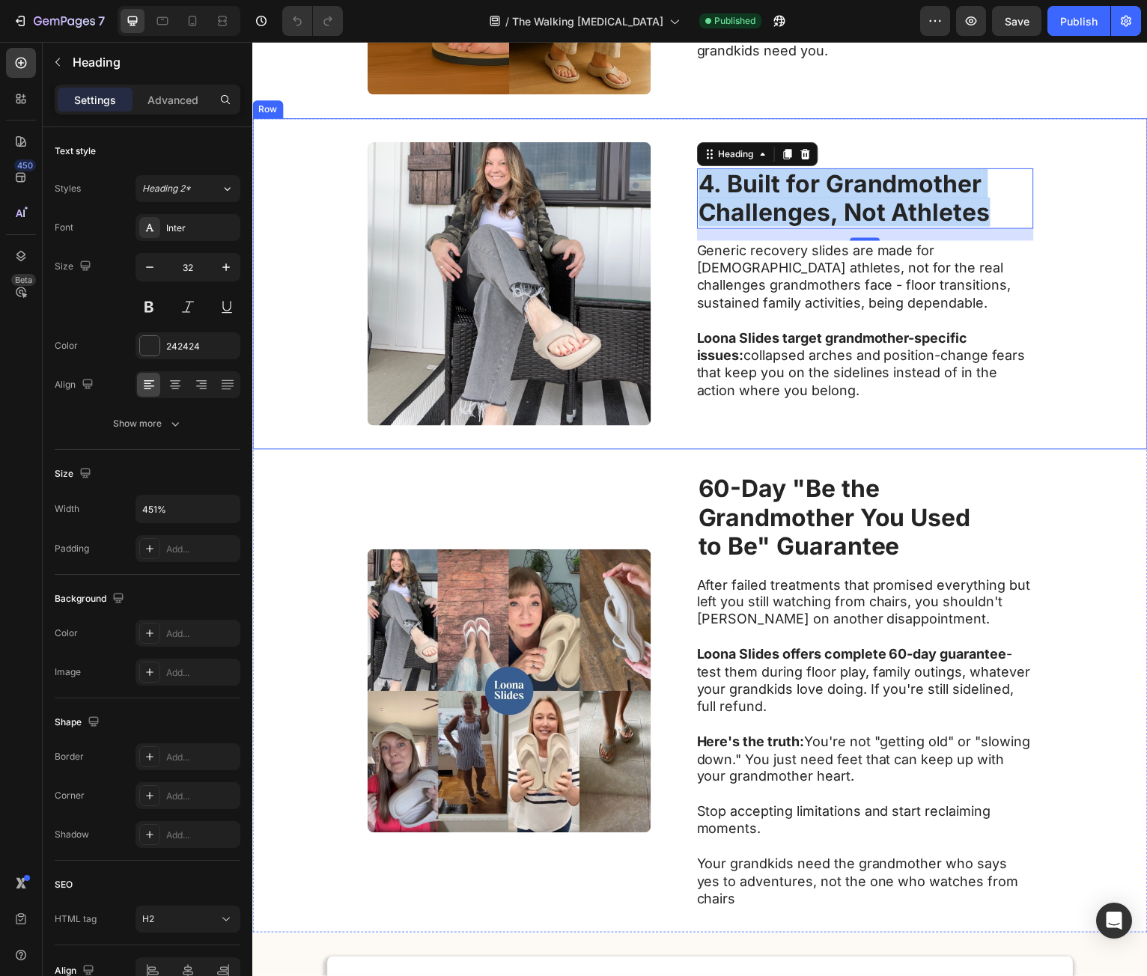
click at [719, 276] on p "Generic recovery slides are made for [DEMOGRAPHIC_DATA] athletes, not for the r…" at bounding box center [867, 278] width 336 height 70
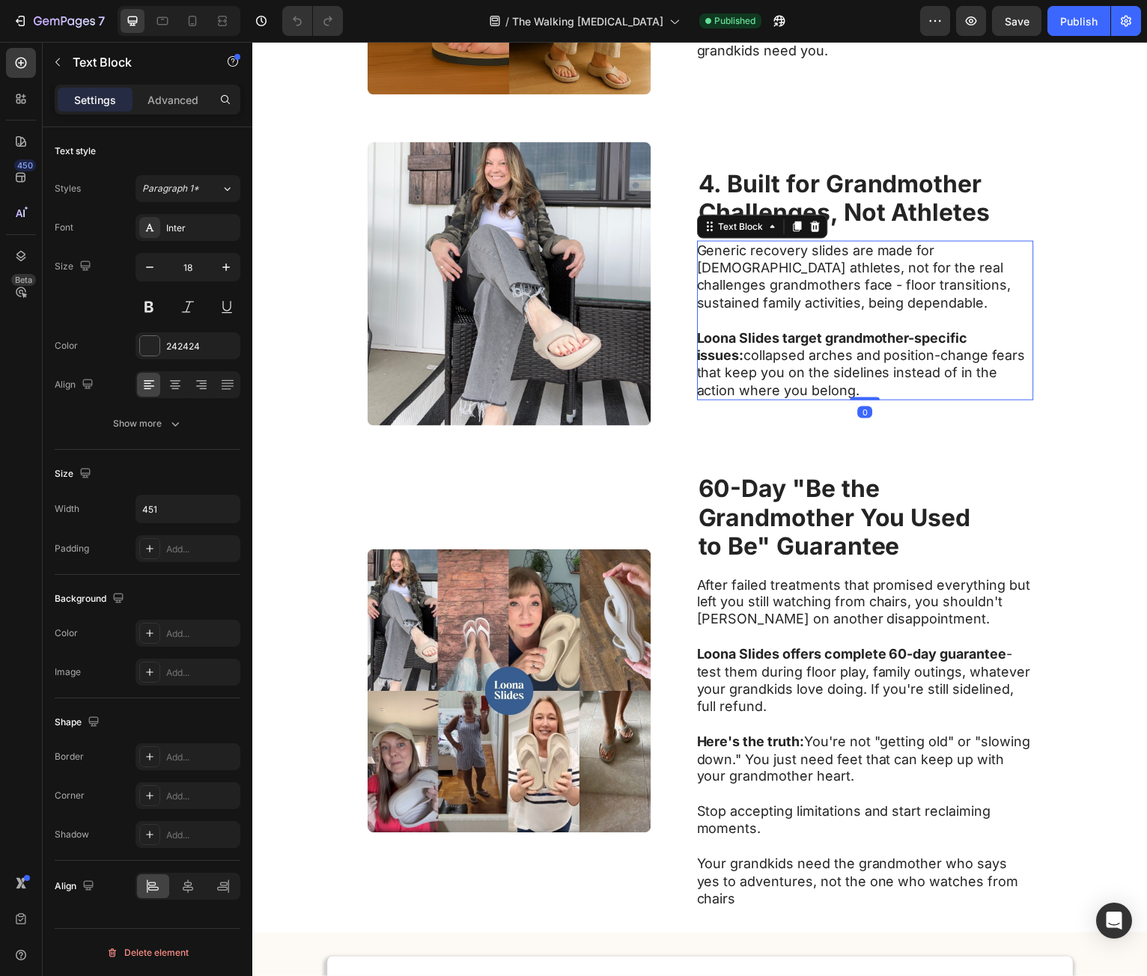
click at [714, 254] on p "Generic recovery slides are made for [DEMOGRAPHIC_DATA] athletes, not for the r…" at bounding box center [867, 278] width 336 height 70
click at [714, 253] on p "Generic recovery slides are made for [DEMOGRAPHIC_DATA] athletes, not for the r…" at bounding box center [867, 278] width 336 height 70
drag, startPoint x: 714, startPoint y: 254, endPoint x: 809, endPoint y: 367, distance: 147.8
click at [809, 367] on div "Generic recovery slides are made for [DEMOGRAPHIC_DATA] athletes, not for the r…" at bounding box center [868, 322] width 338 height 161
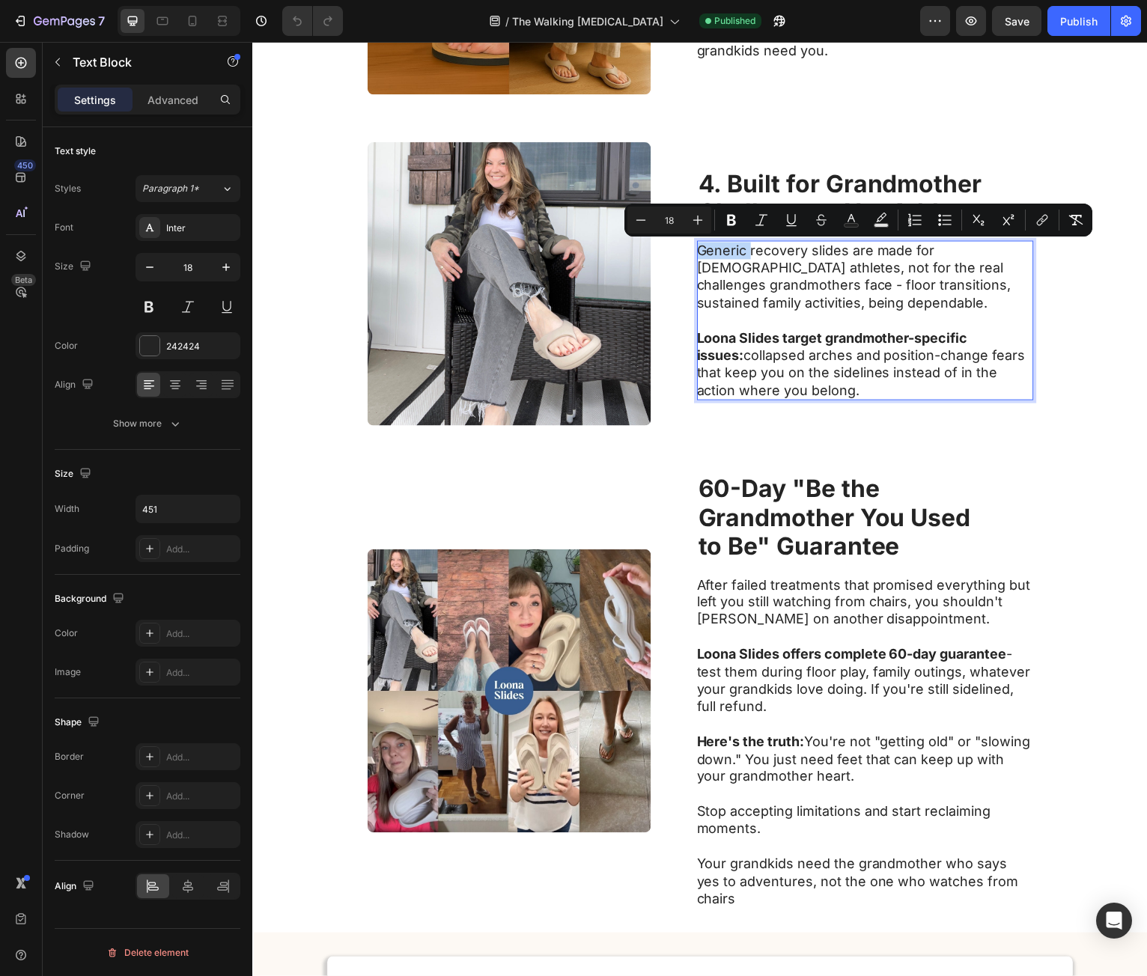
copy div "Generic recovery slides are made for [DEMOGRAPHIC_DATA] athletes, not for the r…"
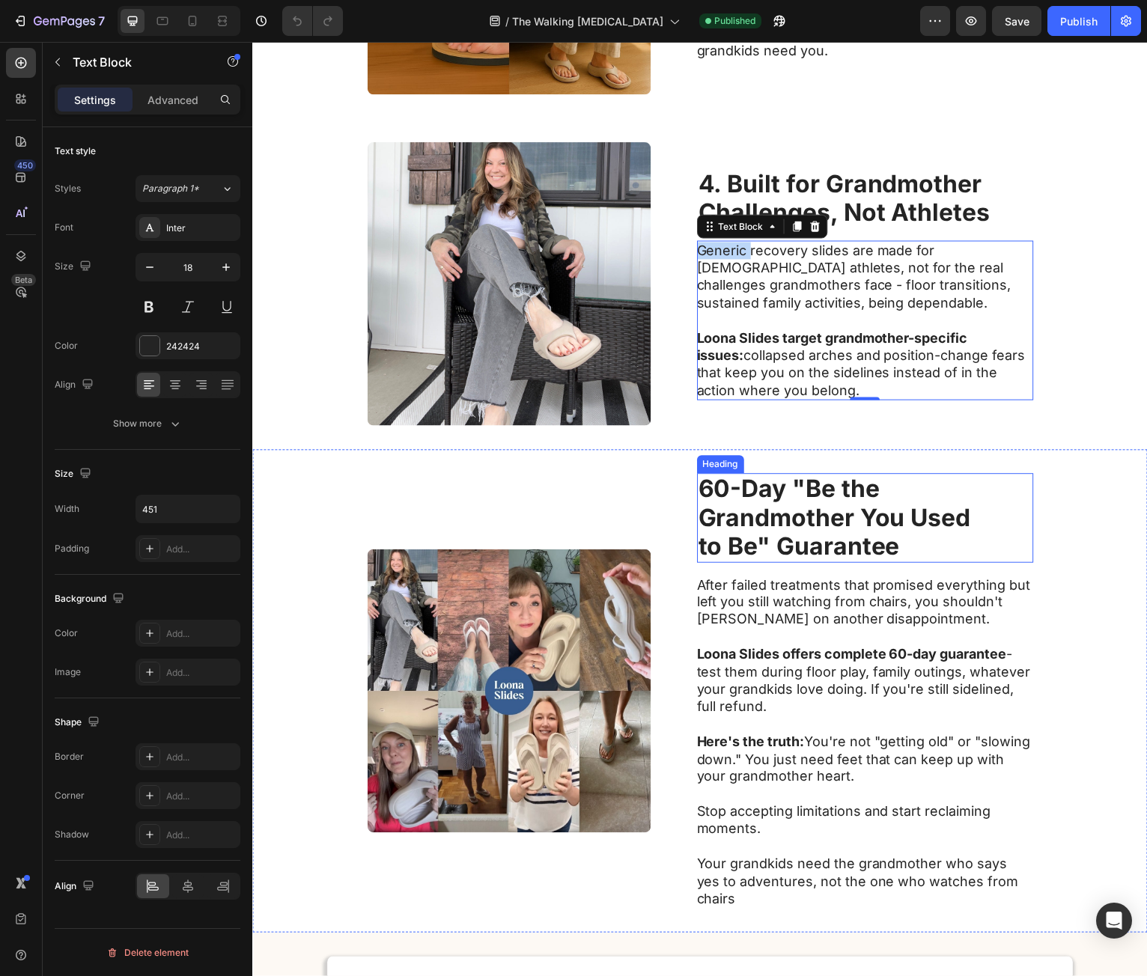
click at [802, 503] on strong "60-Day "Be the" at bounding box center [791, 490] width 182 height 29
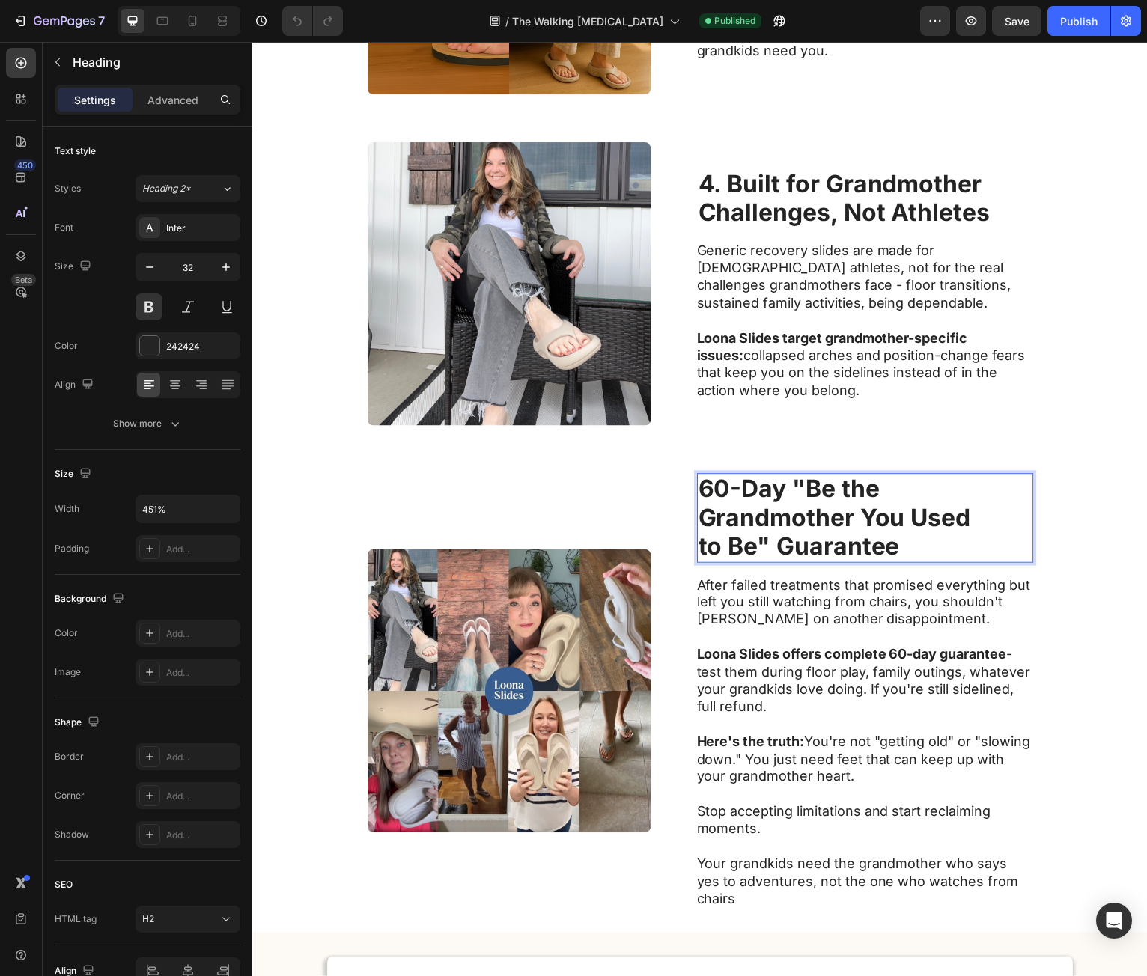
click at [927, 551] on h2 "60-Day "Be the Grandmother You Used to Be" Guarantee" at bounding box center [868, 520] width 338 height 89
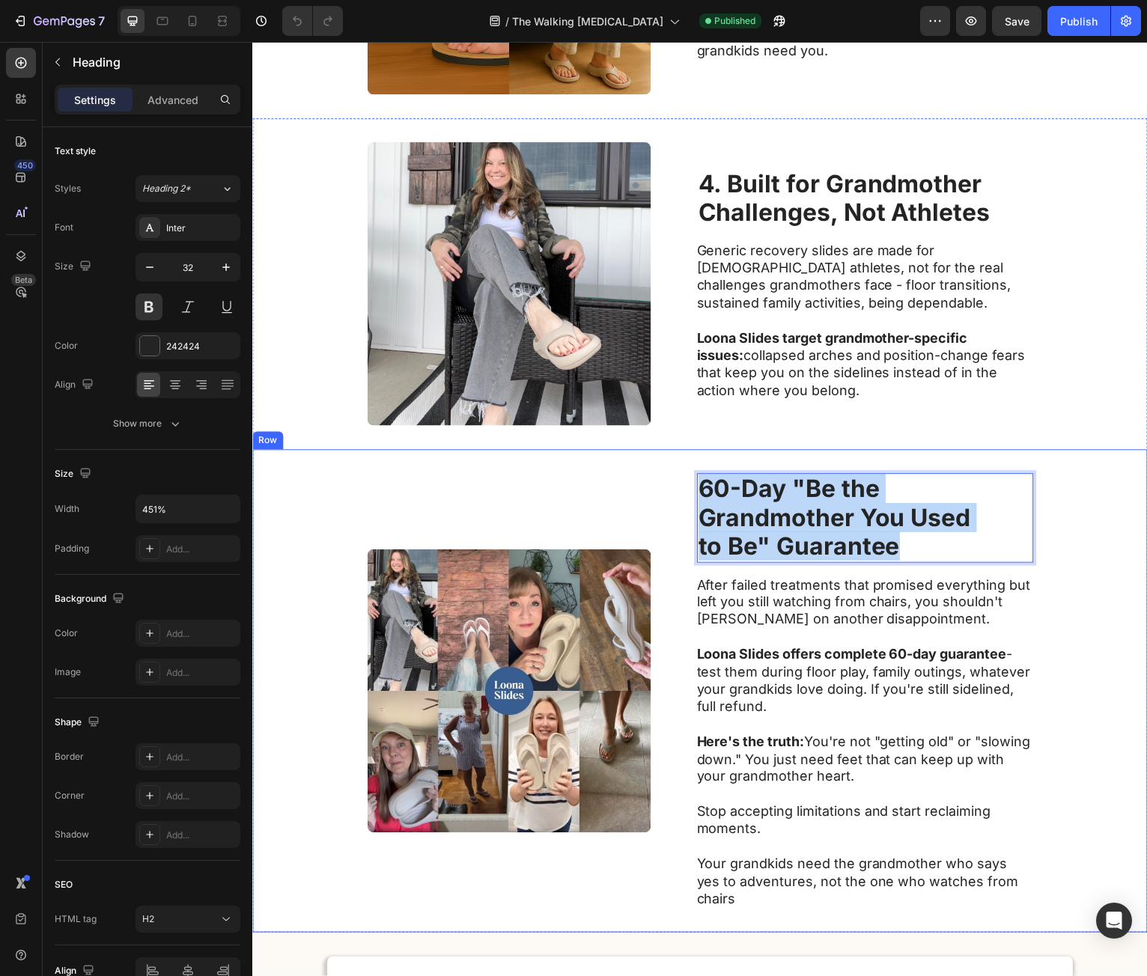
drag, startPoint x: 893, startPoint y: 549, endPoint x: 613, endPoint y: 481, distance: 287.5
click at [613, 481] on div "Image 60-Day "Be the Grandmother You Used to Be" Guarantee Heading 16 After fai…" at bounding box center [701, 694] width 899 height 485
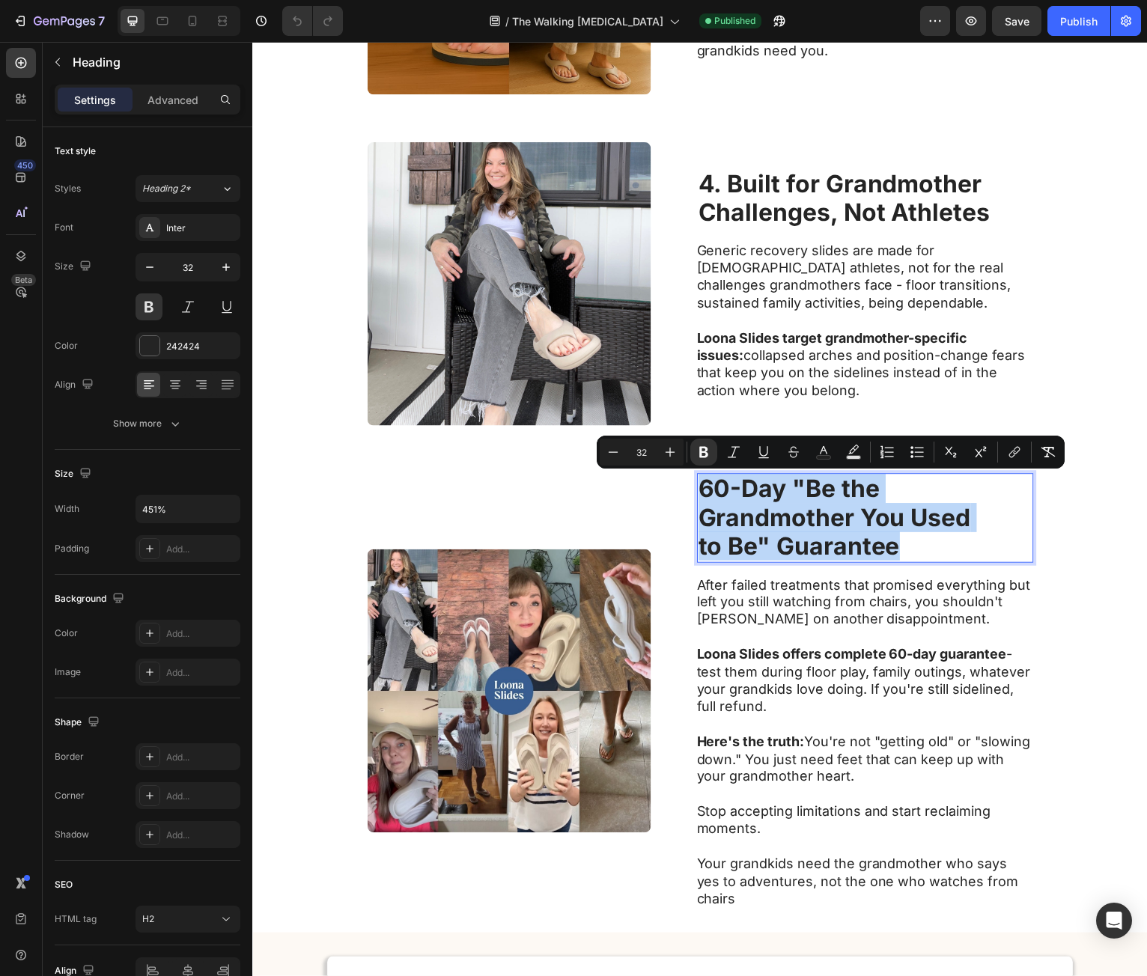
copy p "60-Day "Be the Grandmother You Used to Be" Guarantee"
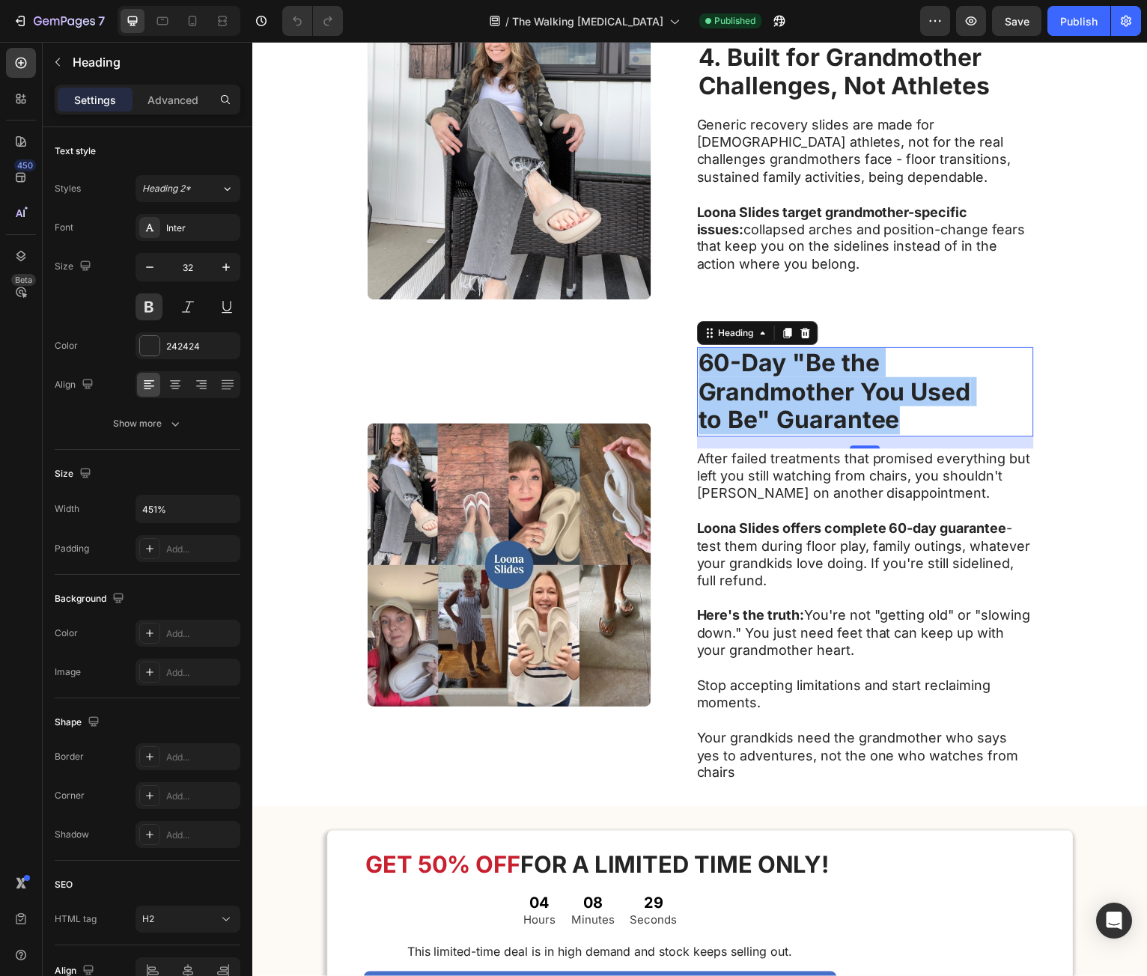
scroll to position [2022, 0]
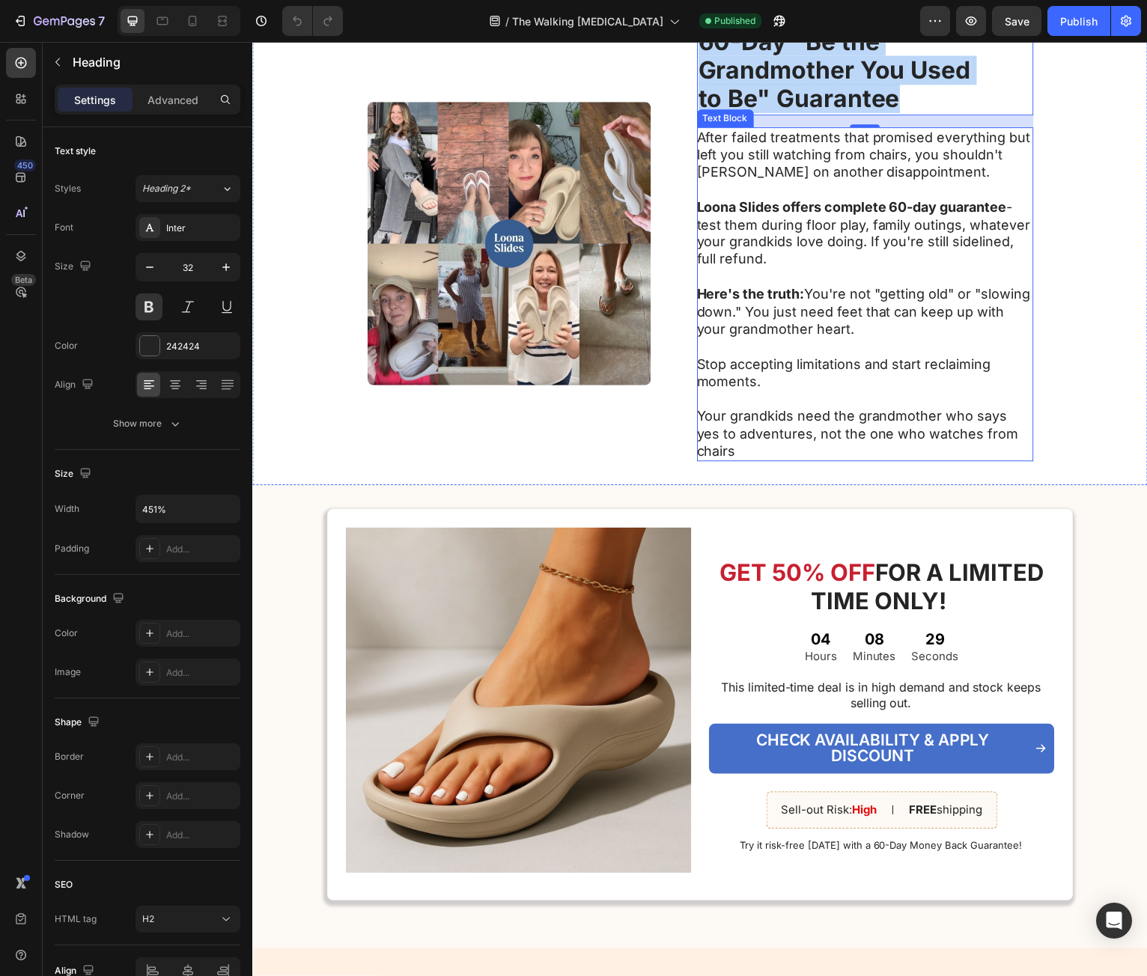
click at [823, 257] on p "Loona Slides offers complete 60-day guarantee - test them during floor play, fa…" at bounding box center [867, 234] width 336 height 70
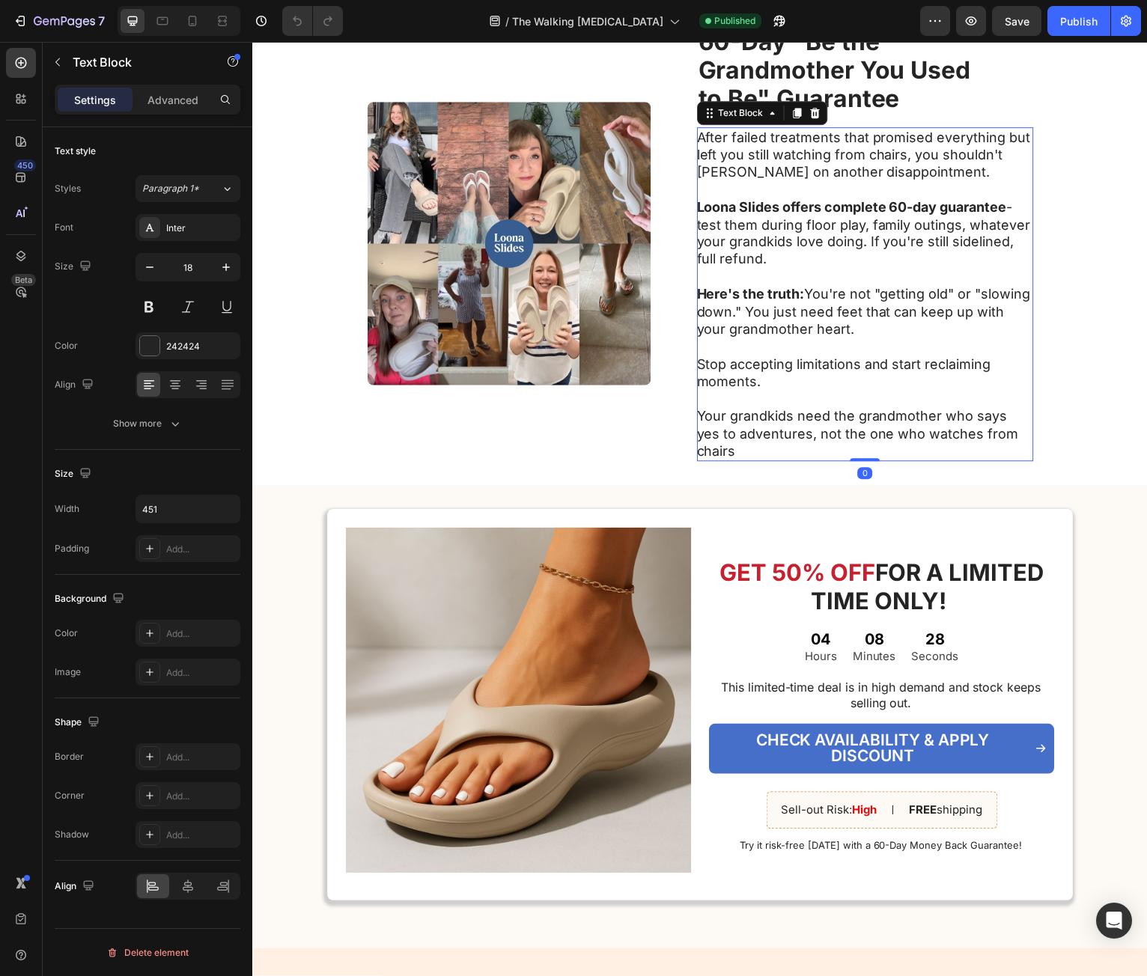
click at [705, 135] on p "After failed treatments that promised everything but left you still watching fr…" at bounding box center [867, 156] width 336 height 52
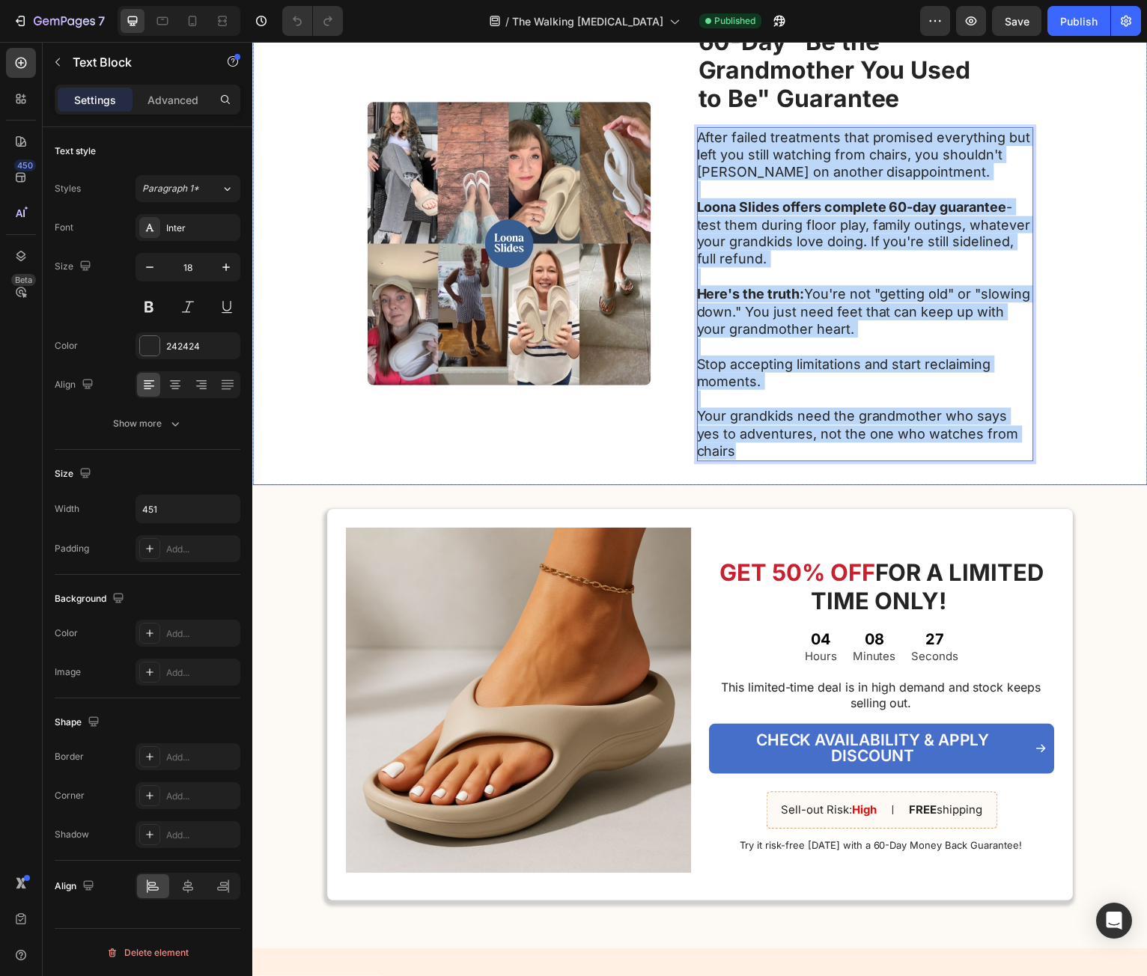
drag, startPoint x: 705, startPoint y: 136, endPoint x: 1049, endPoint y: 436, distance: 456.4
click at [1049, 436] on div "Image ⁠⁠⁠⁠⁠⁠⁠ 60-Day "Be the Grandmother You Used to Be" Guarantee Heading Afte…" at bounding box center [701, 244] width 899 height 485
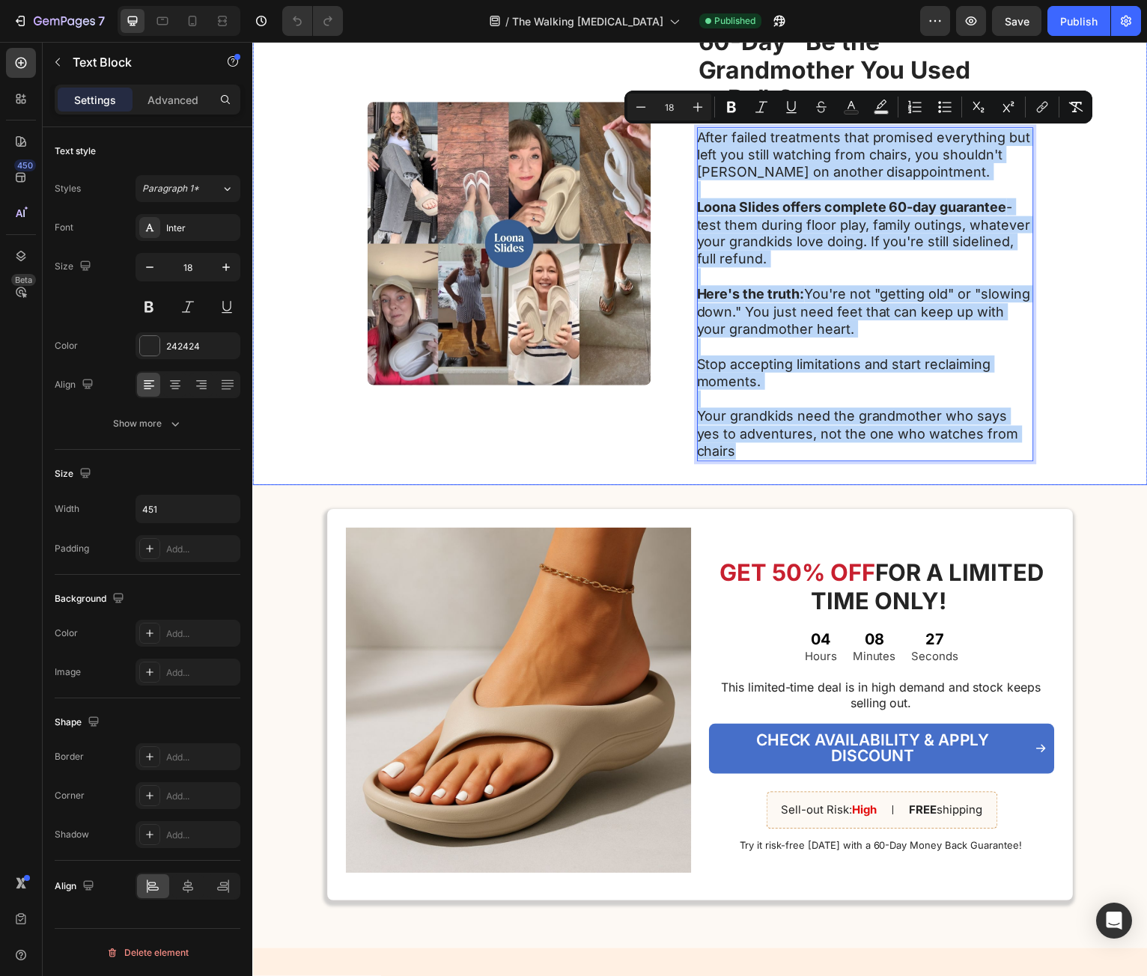
copy div "After failed treatments that promised everything but left you still watching fr…"
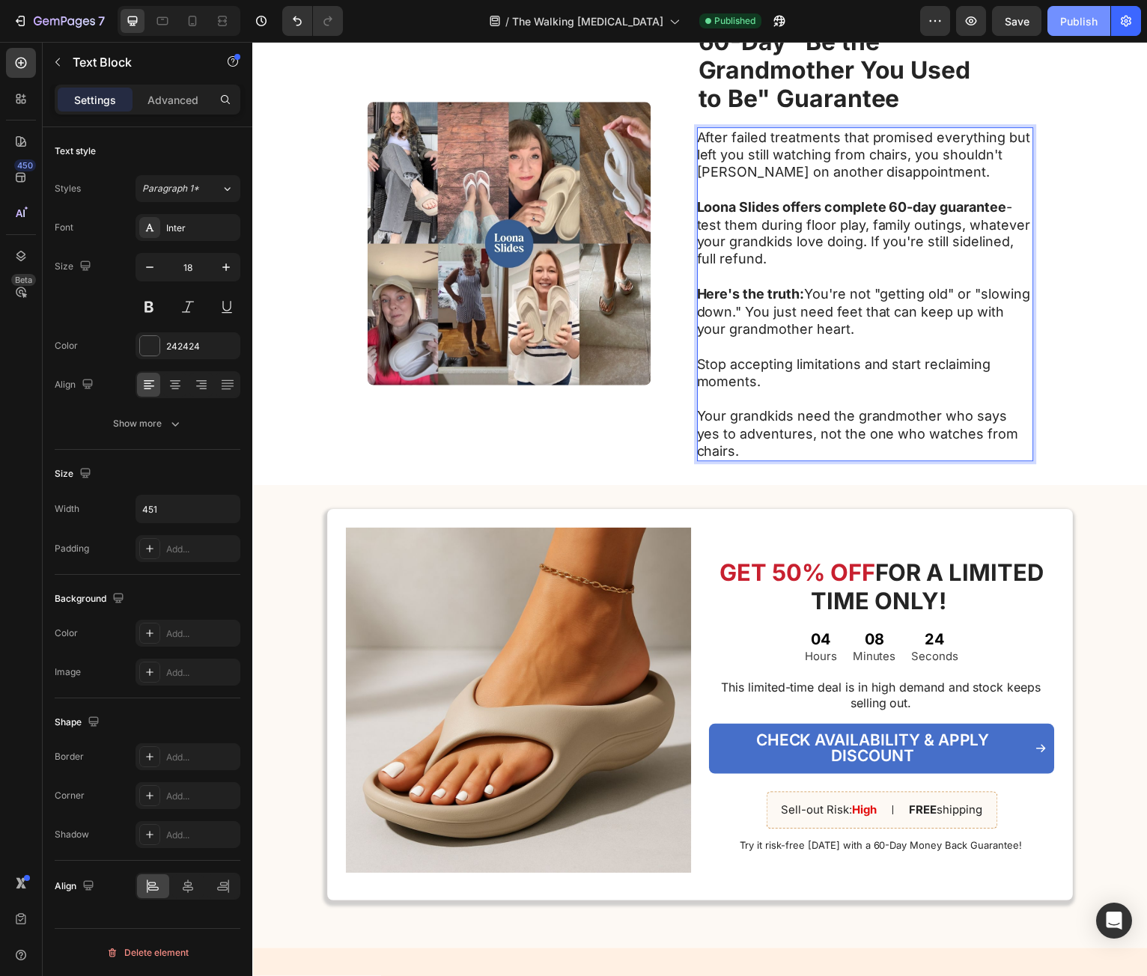
click at [1076, 30] on button "Publish" at bounding box center [1079, 21] width 63 height 30
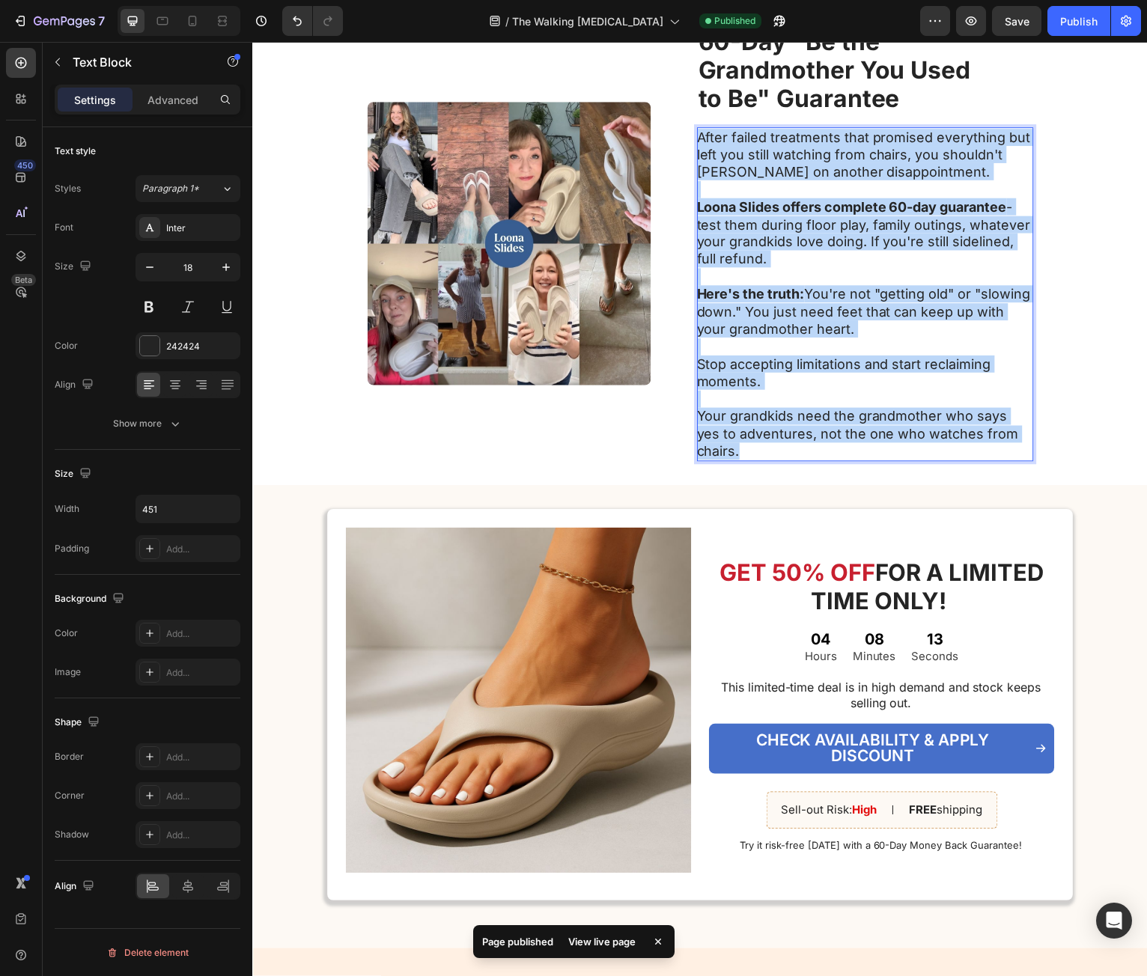
drag, startPoint x: 702, startPoint y: 141, endPoint x: 1143, endPoint y: 467, distance: 548.8
click at [1027, 442] on div "After failed treatments that promised everything but left you still watching fr…" at bounding box center [868, 296] width 338 height 336
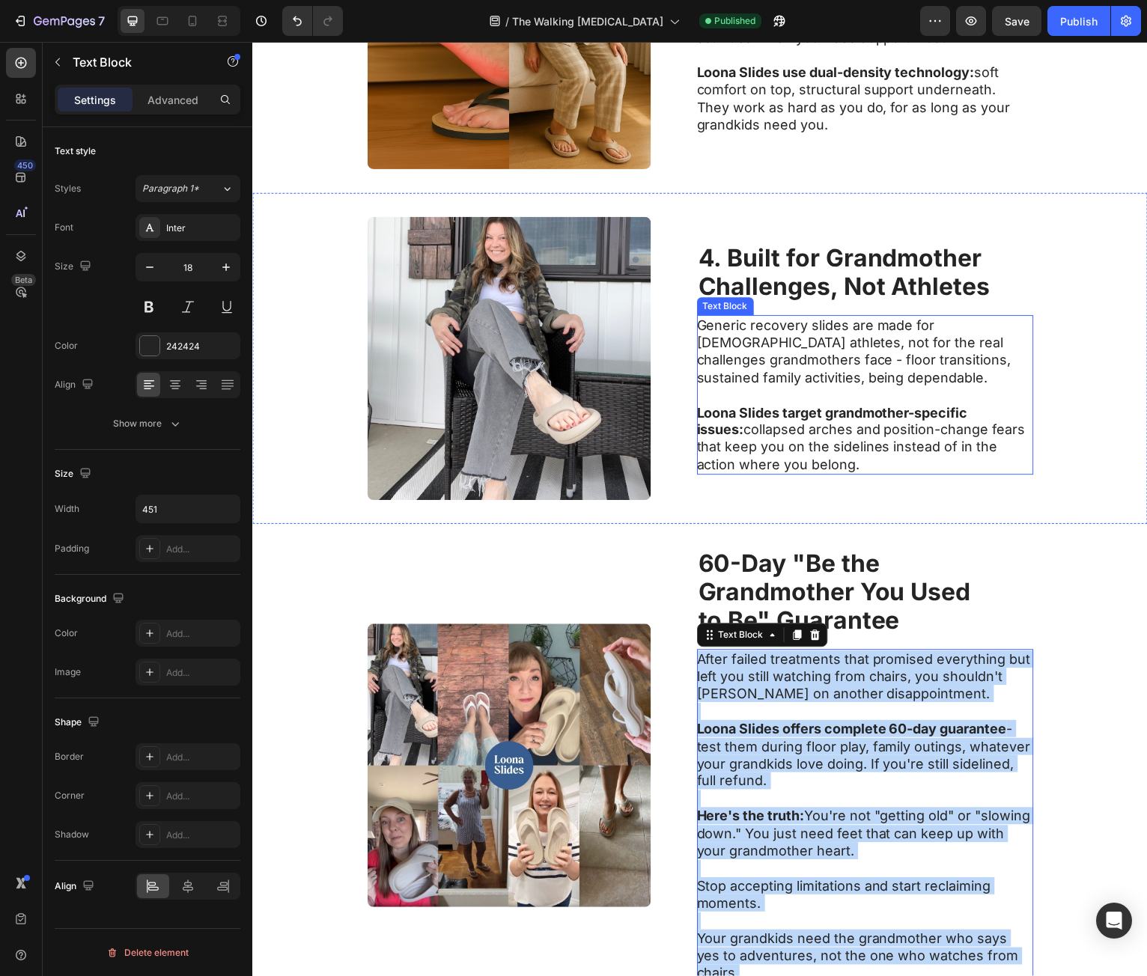
click at [1027, 374] on p "Generic recovery slides are made for [DEMOGRAPHIC_DATA] athletes, not for the r…" at bounding box center [867, 353] width 336 height 70
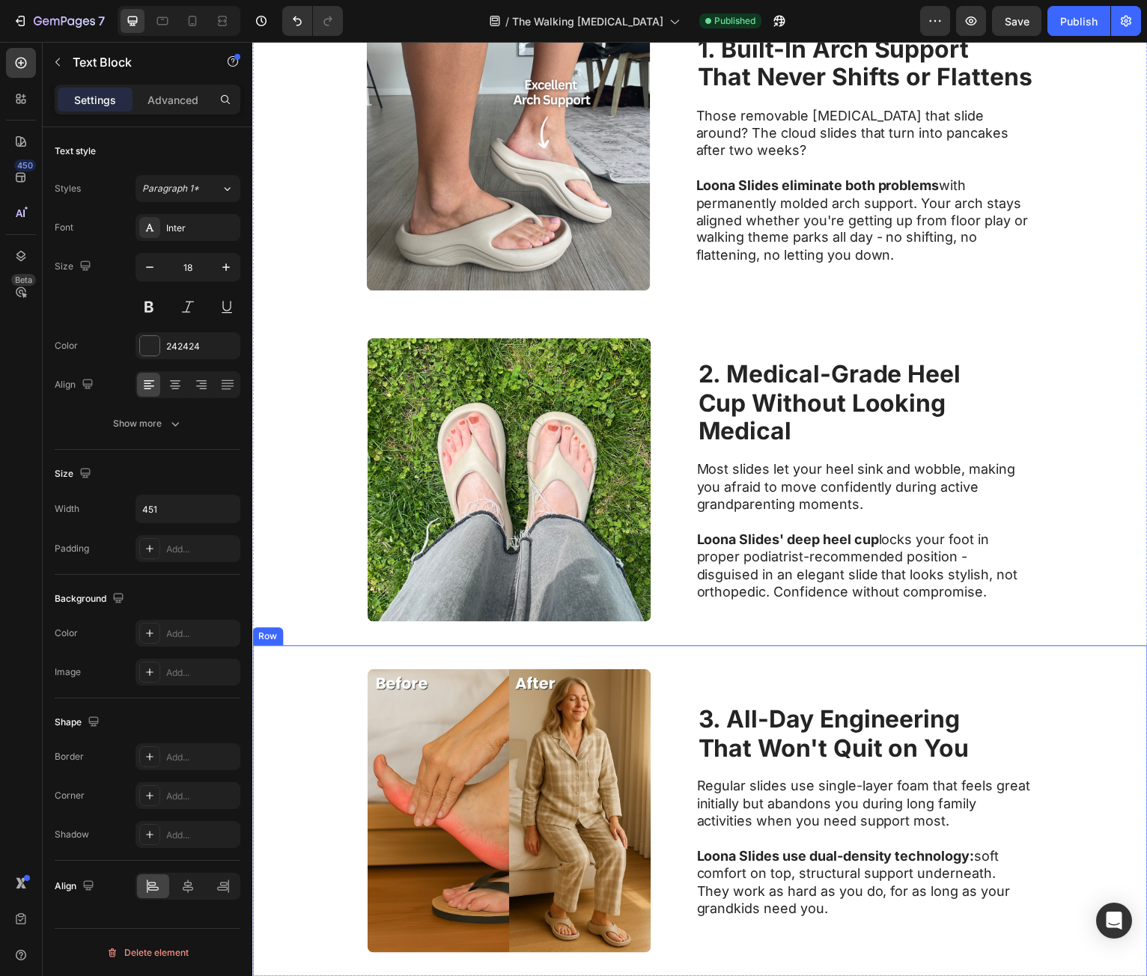
scroll to position [449, 0]
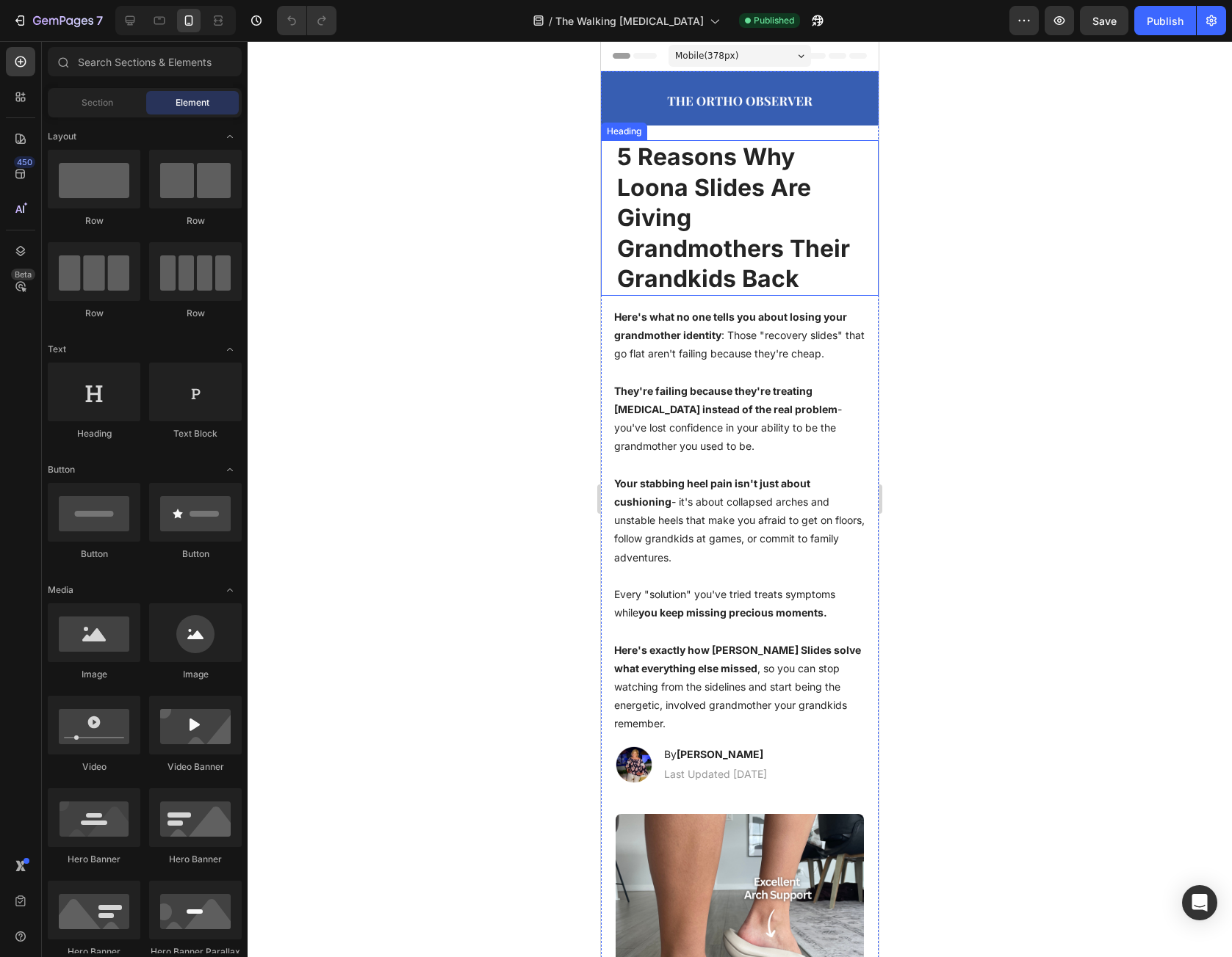
click at [1092, 327] on div at bounding box center [739, 499] width 984 height 917
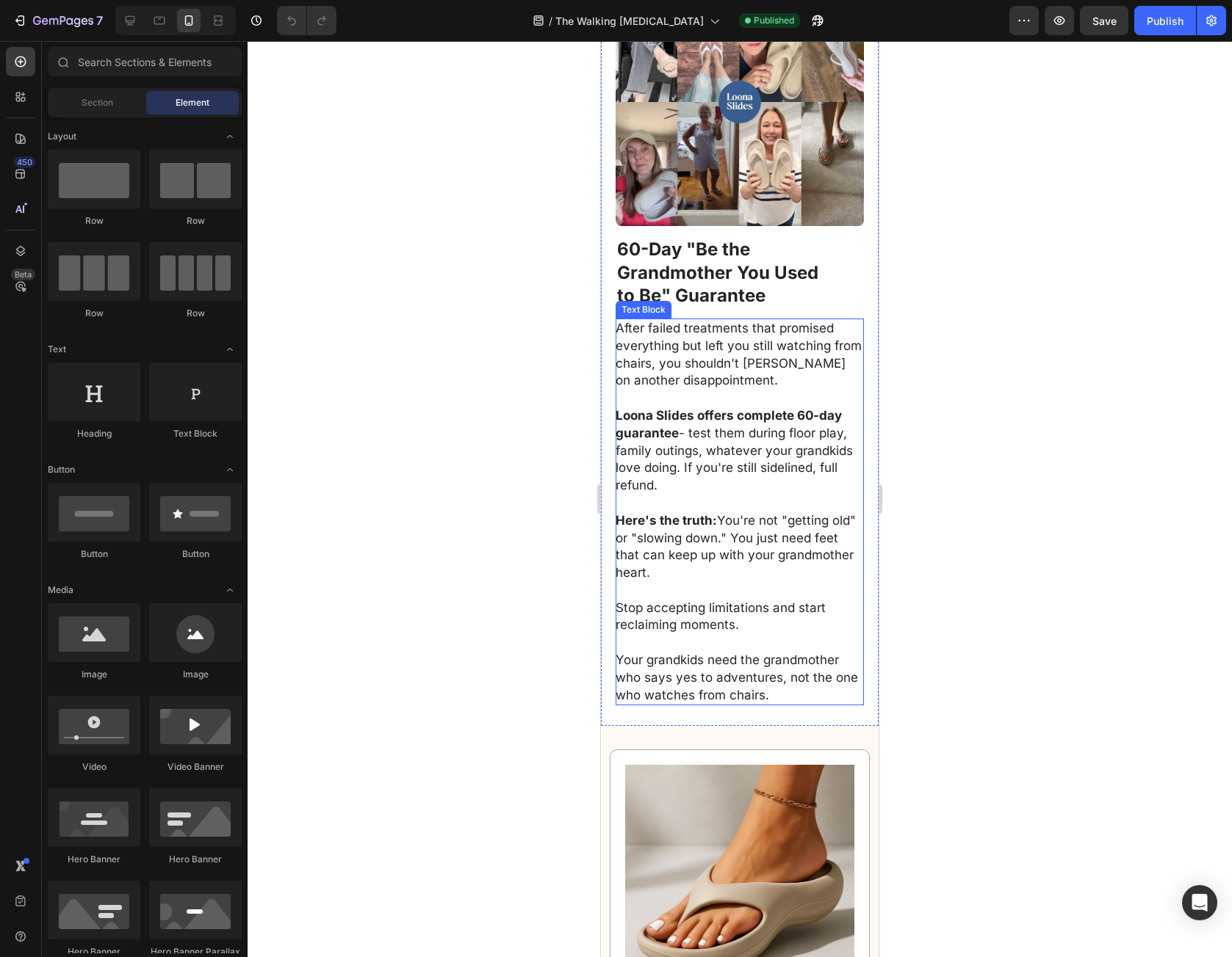
scroll to position [3010, 0]
drag, startPoint x: 998, startPoint y: 481, endPoint x: 935, endPoint y: 486, distance: 63.2
click at [946, 475] on div at bounding box center [739, 499] width 984 height 917
drag, startPoint x: 897, startPoint y: 545, endPoint x: 892, endPoint y: 422, distance: 123.1
click at [892, 422] on div at bounding box center [739, 499] width 984 height 917
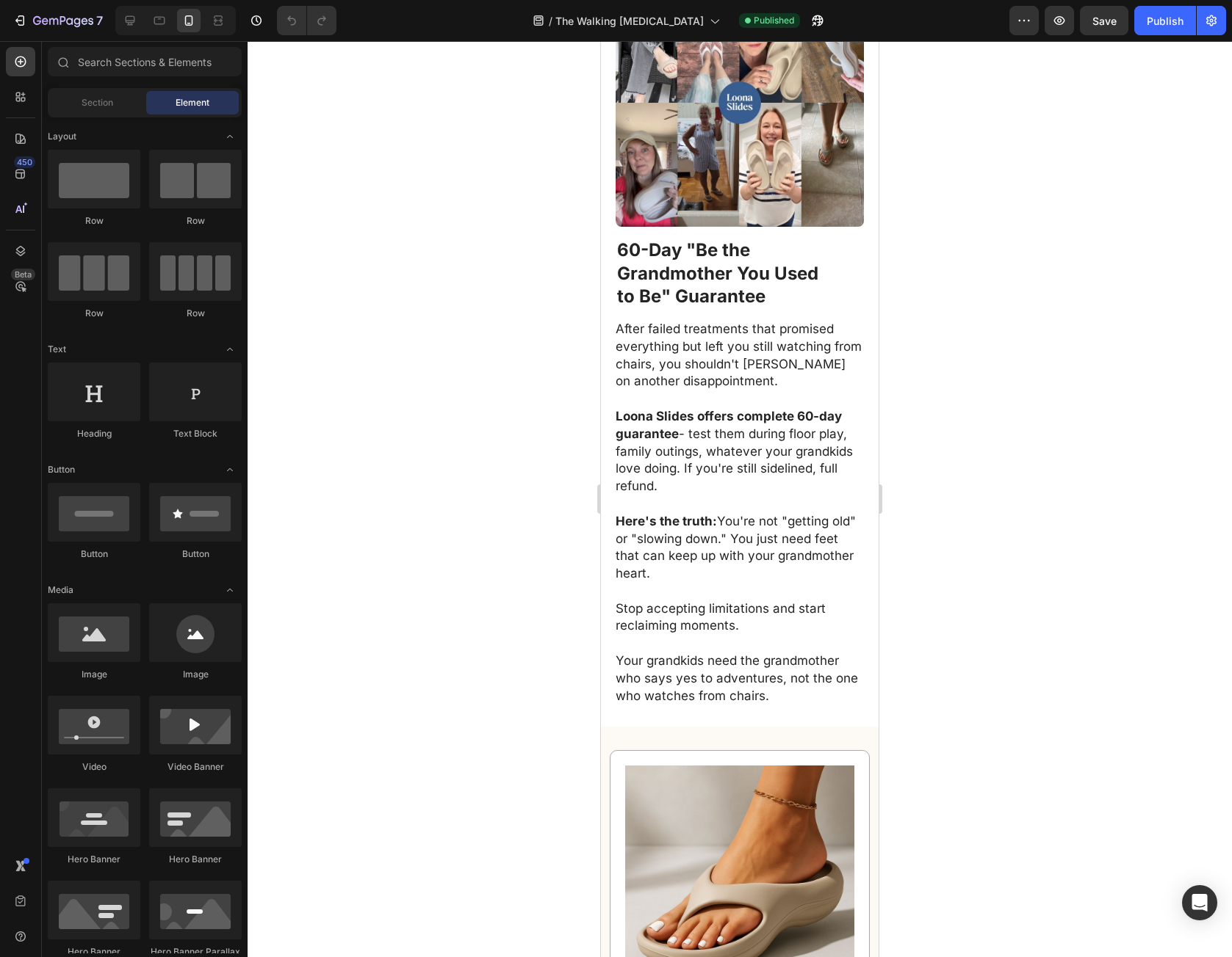
drag, startPoint x: 902, startPoint y: 539, endPoint x: 916, endPoint y: 440, distance: 100.0
click at [916, 440] on div at bounding box center [739, 499] width 984 height 917
click at [712, 677] on p "Your grandkids need the grandmother who says yes to adventures, not the one who…" at bounding box center [740, 679] width 247 height 52
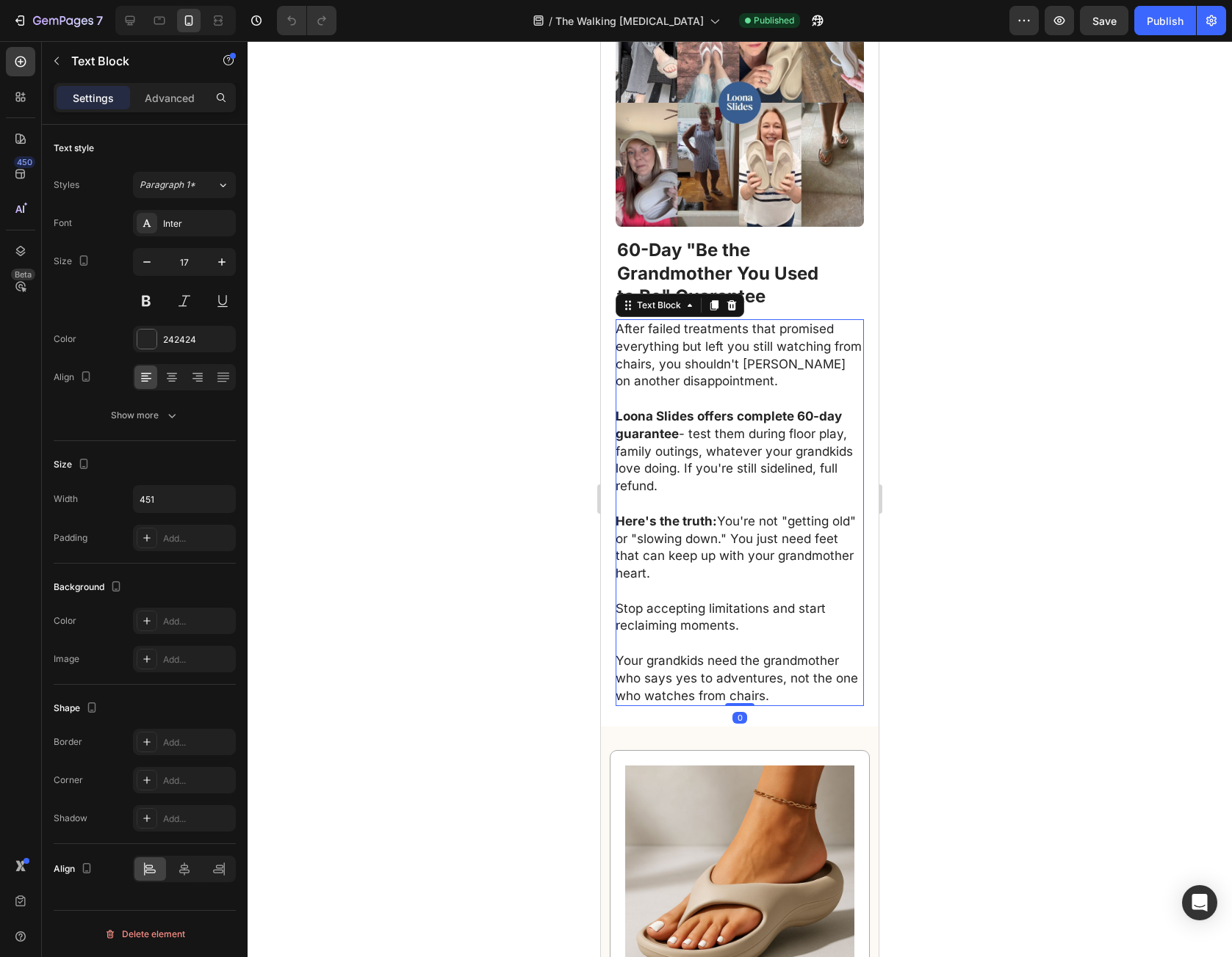
click at [630, 653] on p "Your grandkids need the grandmother who says yes to adventures, not the one who…" at bounding box center [740, 679] width 247 height 52
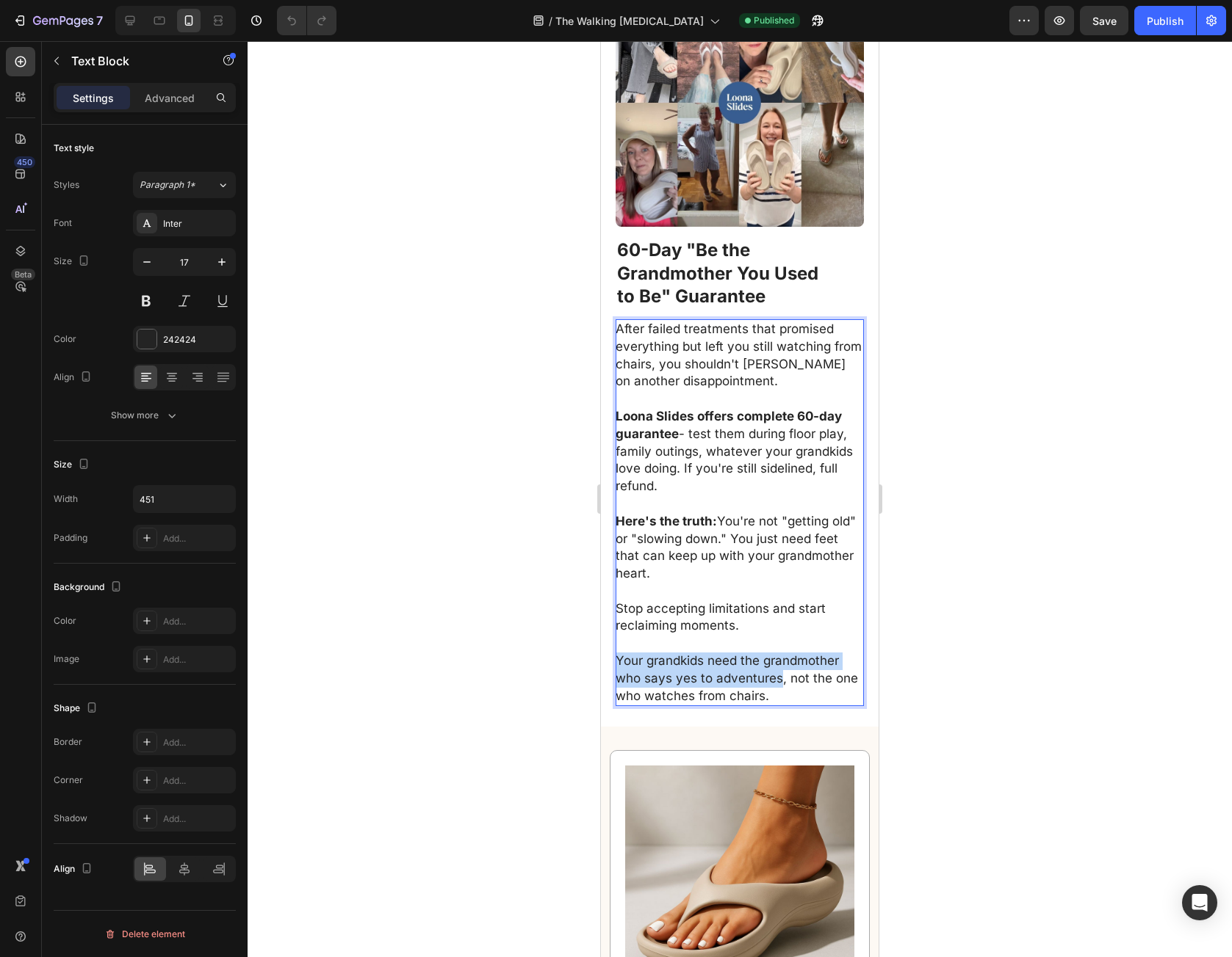
drag, startPoint x: 630, startPoint y: 636, endPoint x: 722, endPoint y: 655, distance: 93.9
click at [721, 655] on p "Your grandkids need the grandmother who says yes to adventures, not the one who…" at bounding box center [740, 679] width 247 height 52
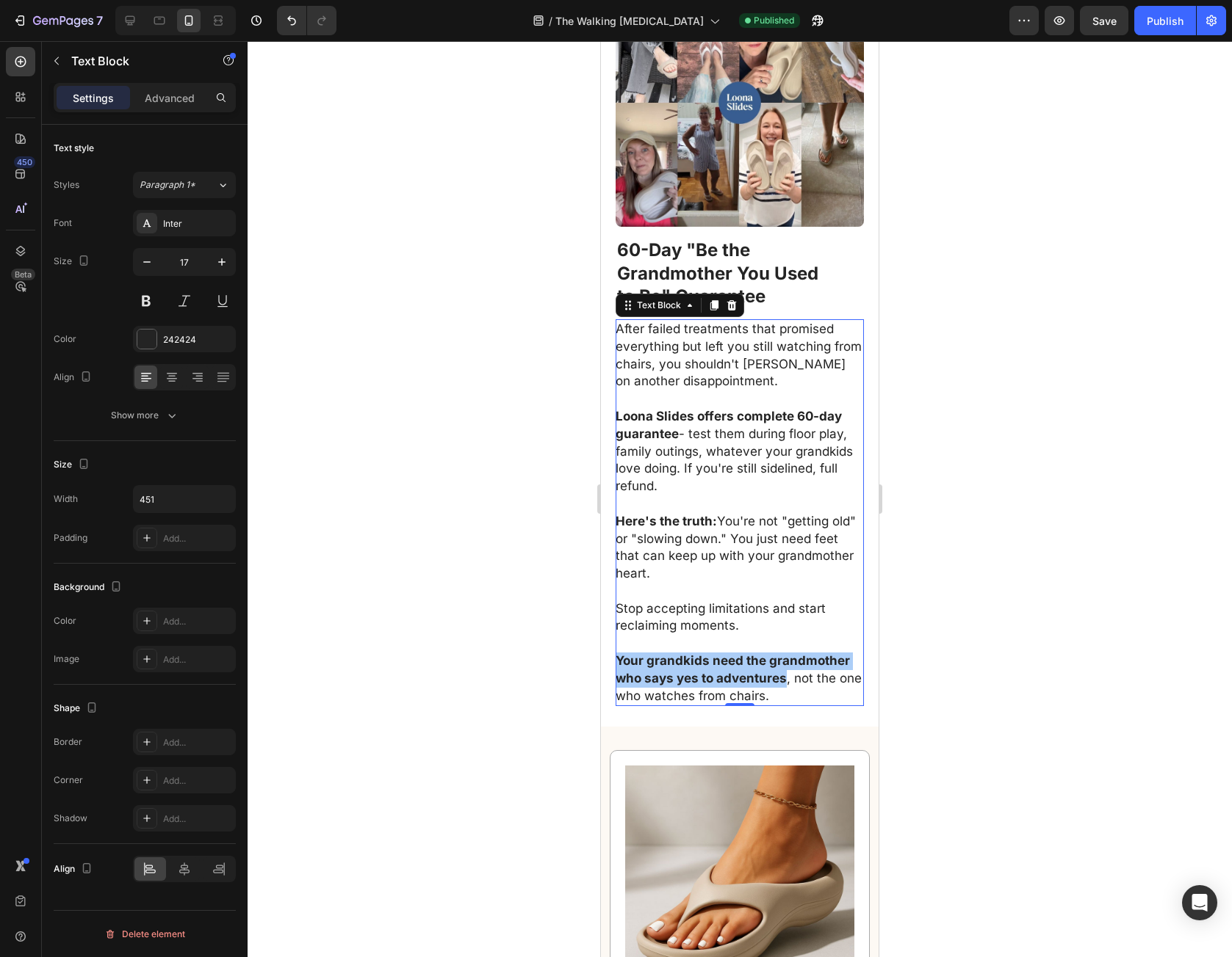
click at [1112, 491] on div at bounding box center [739, 499] width 984 height 917
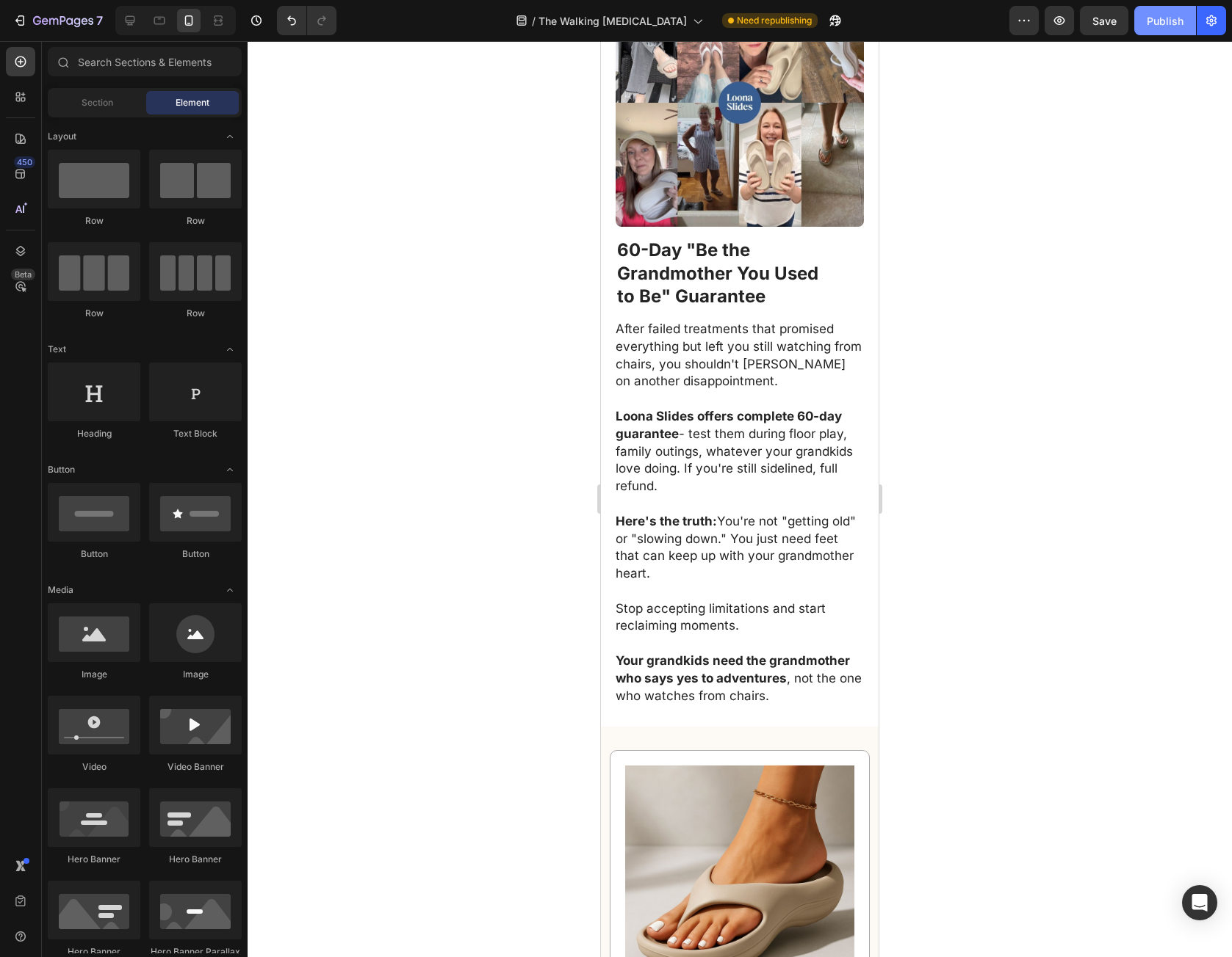
click at [1138, 13] on button "Publish" at bounding box center [1164, 21] width 62 height 29
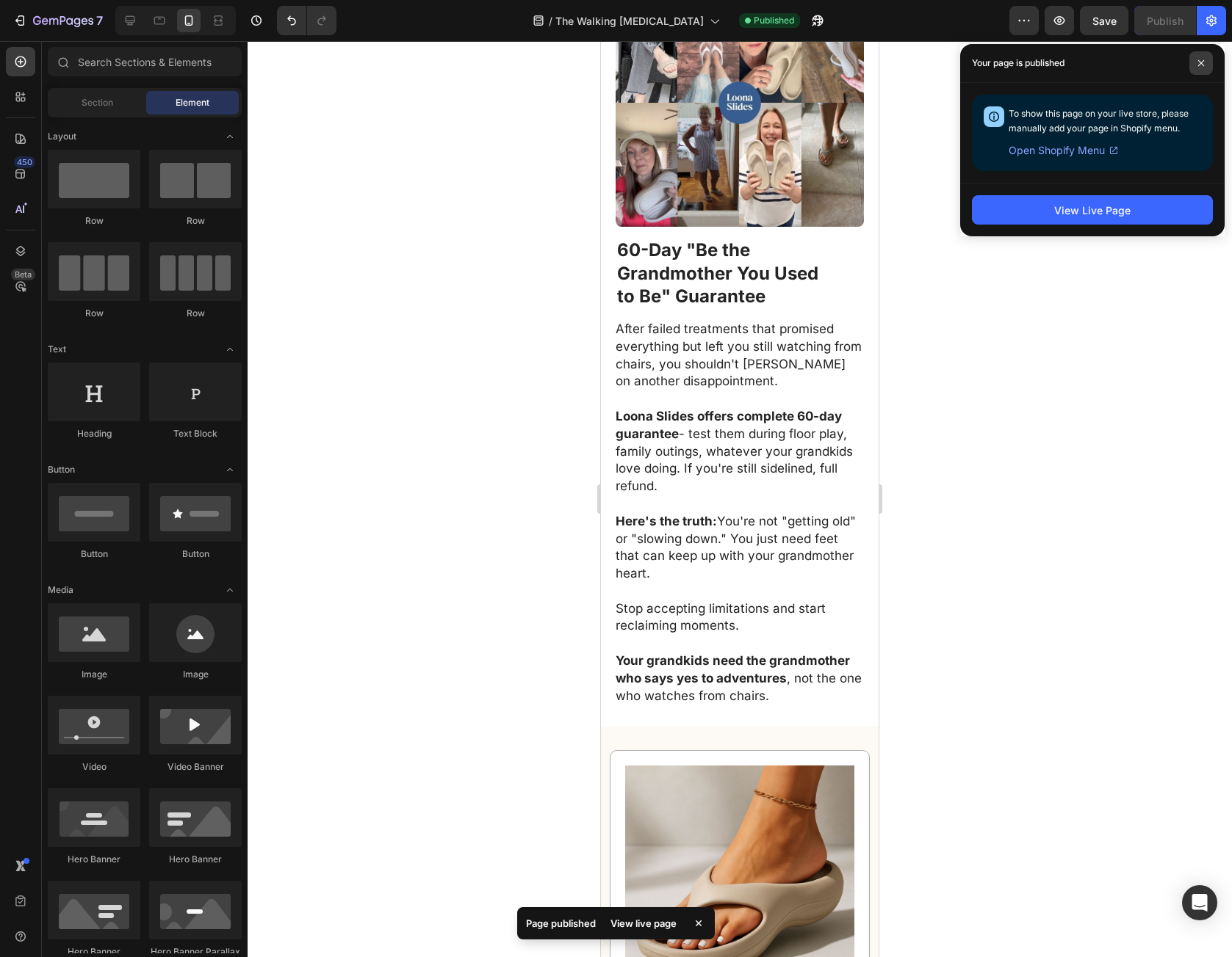
click at [1206, 57] on span at bounding box center [1201, 63] width 24 height 24
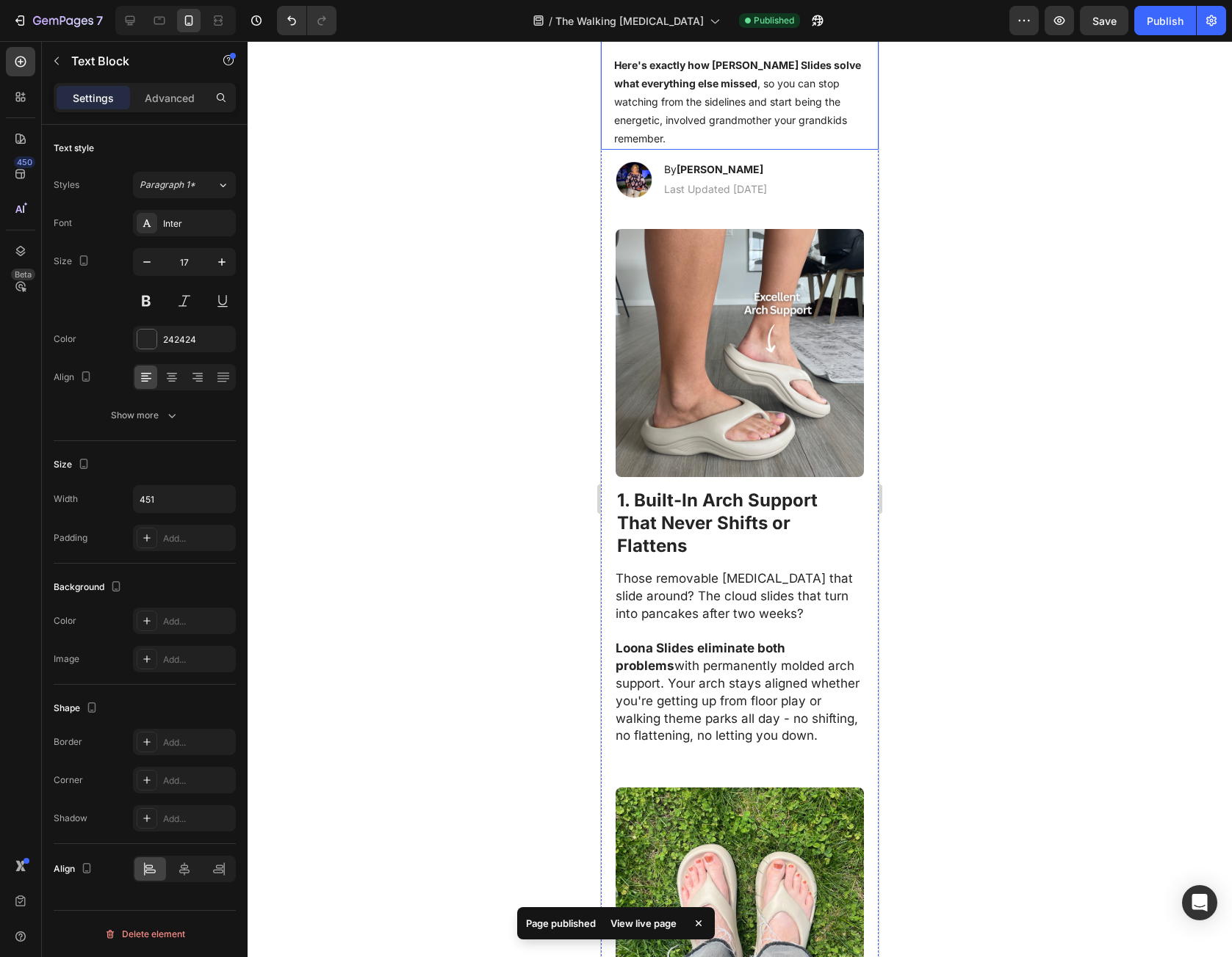
scroll to position [0, 0]
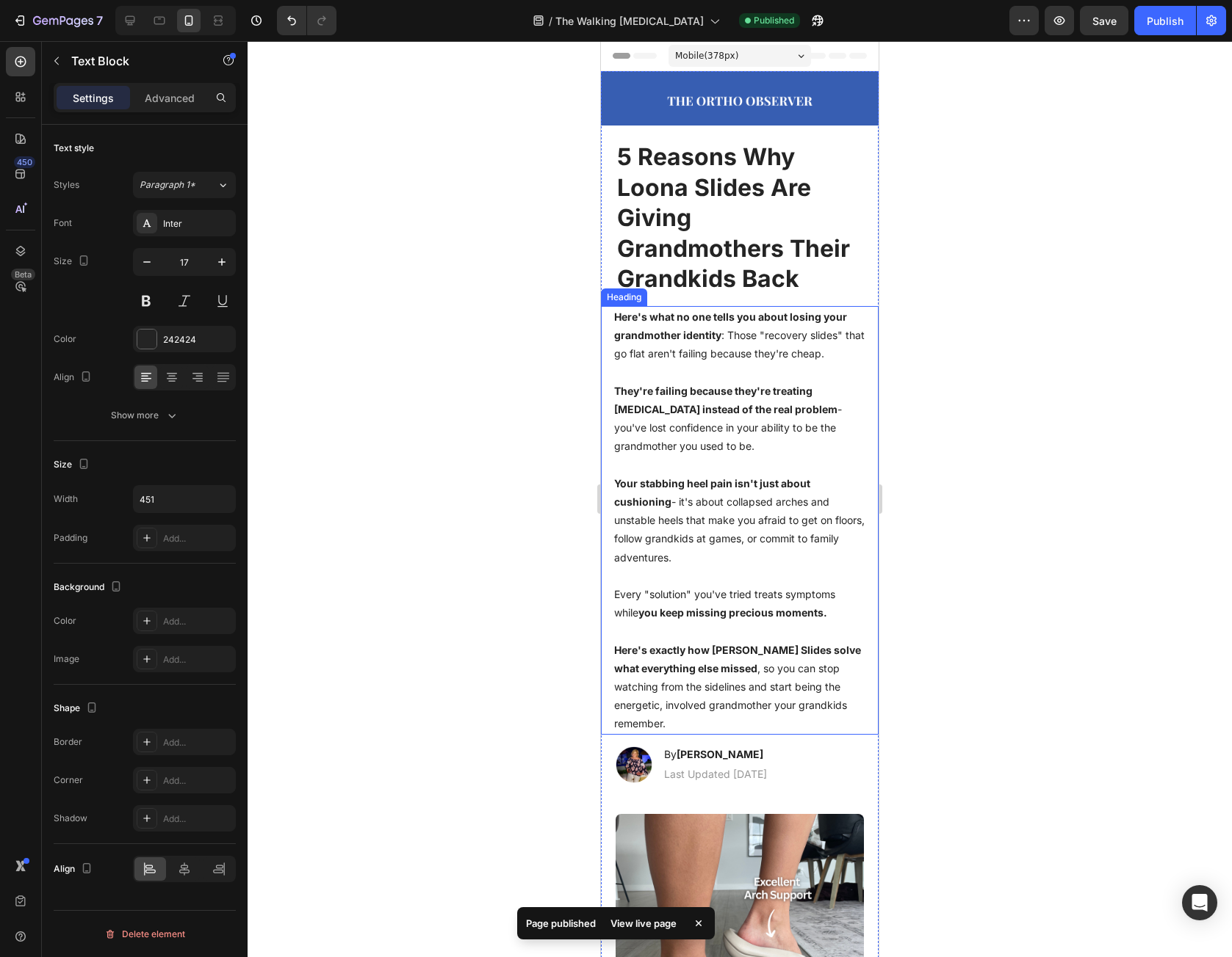
drag, startPoint x: 777, startPoint y: 649, endPoint x: 794, endPoint y: 414, distance: 235.6
drag, startPoint x: 957, startPoint y: 394, endPoint x: 957, endPoint y: 228, distance: 166.0
click at [958, 229] on div at bounding box center [739, 499] width 984 height 917
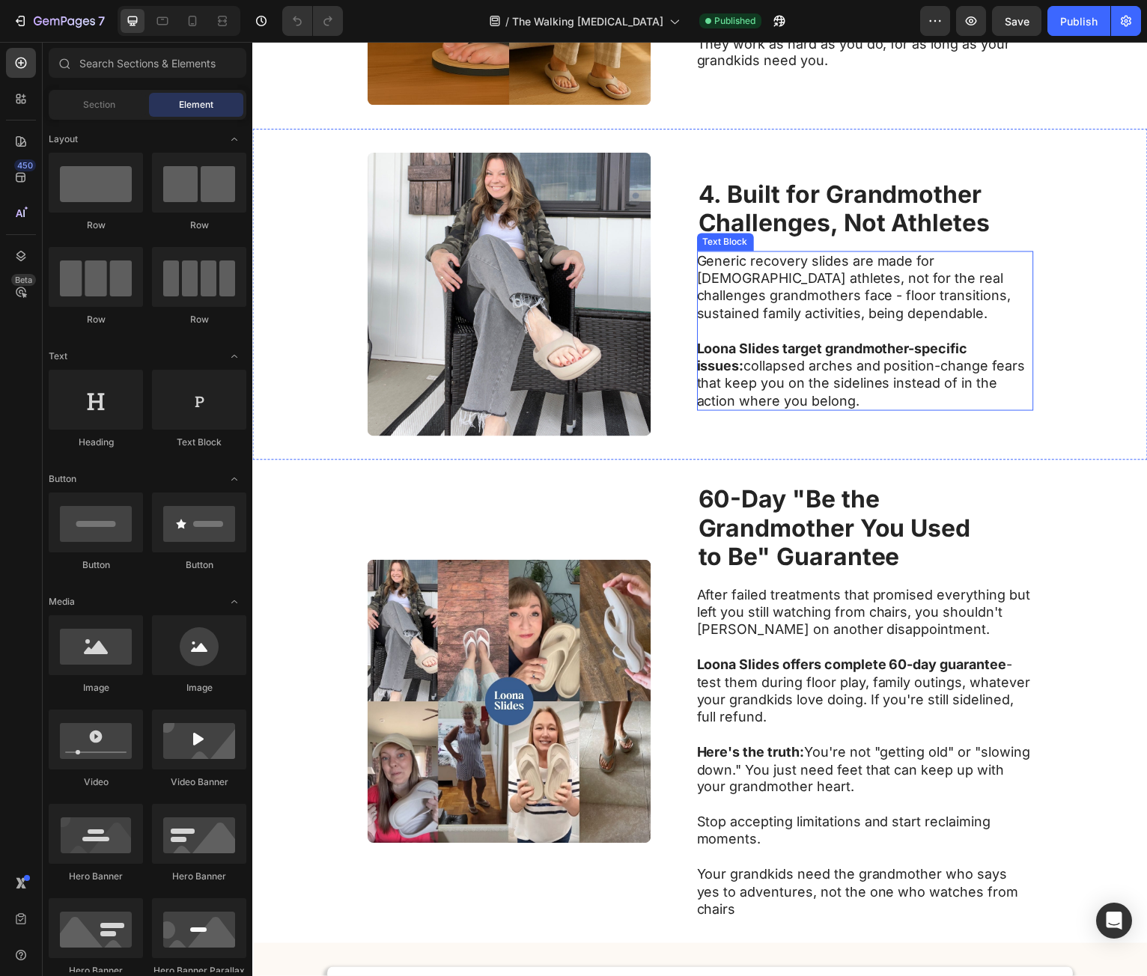
scroll to position [1573, 0]
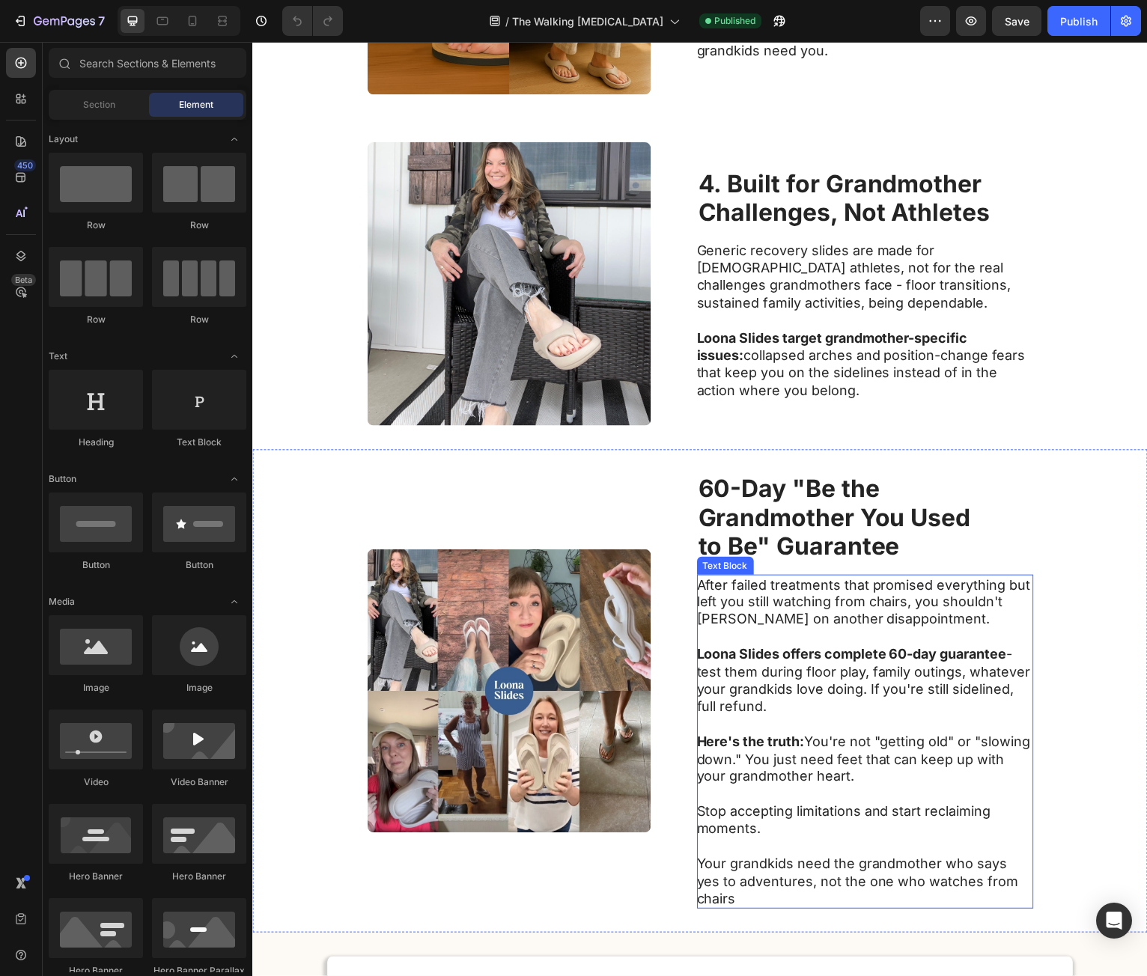
drag, startPoint x: 949, startPoint y: 787, endPoint x: 941, endPoint y: 797, distance: 12.3
click at [950, 786] on p "Here's the truth: You're not "getting old" or "slowing down." You just need fee…" at bounding box center [867, 762] width 336 height 52
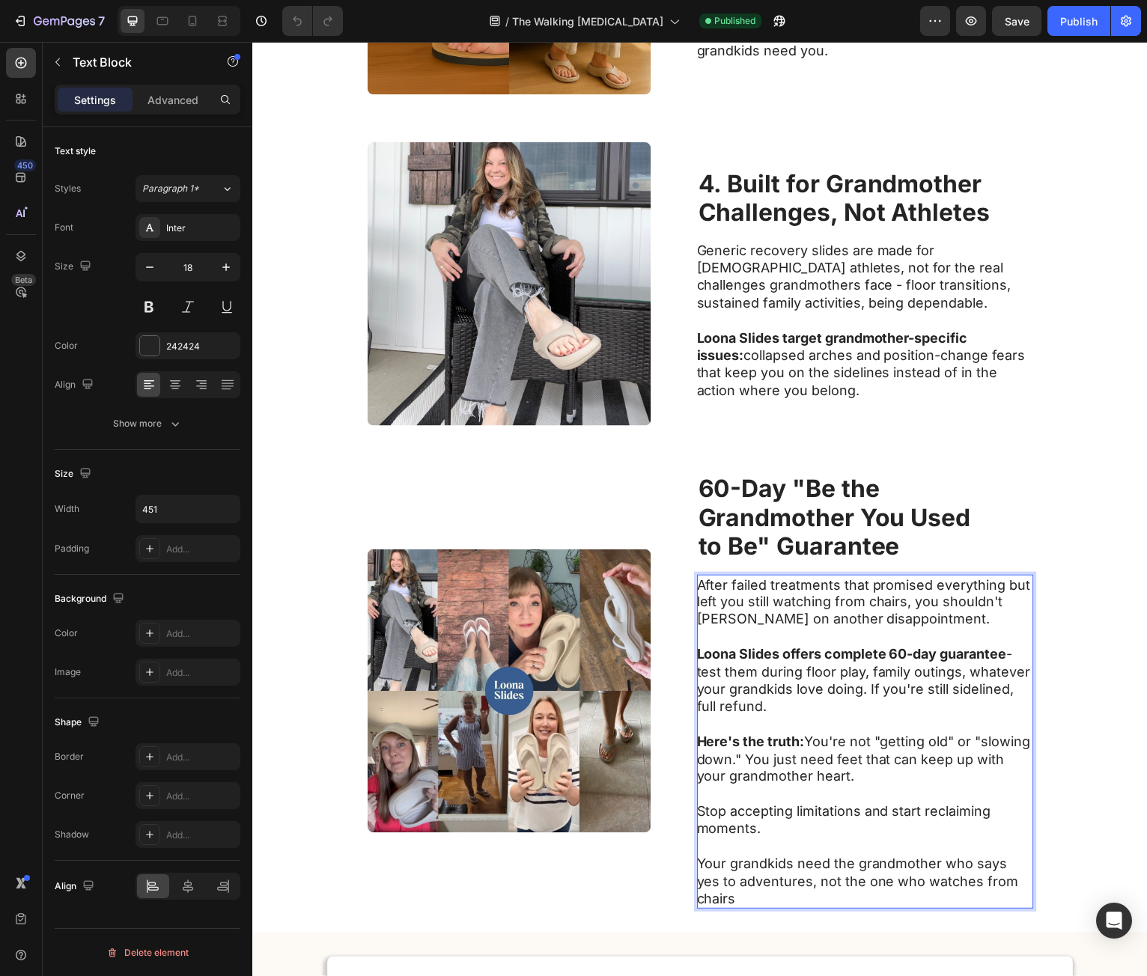
click at [711, 866] on p "Your grandkids need the grandmother who says yes to adventures, not the one who…" at bounding box center [867, 885] width 336 height 52
drag, startPoint x: 711, startPoint y: 866, endPoint x: 776, endPoint y: 888, distance: 68.9
click at [776, 888] on p "Your grandkids need the grandmother who says yes to adventures, not the one who…" at bounding box center [867, 885] width 336 height 52
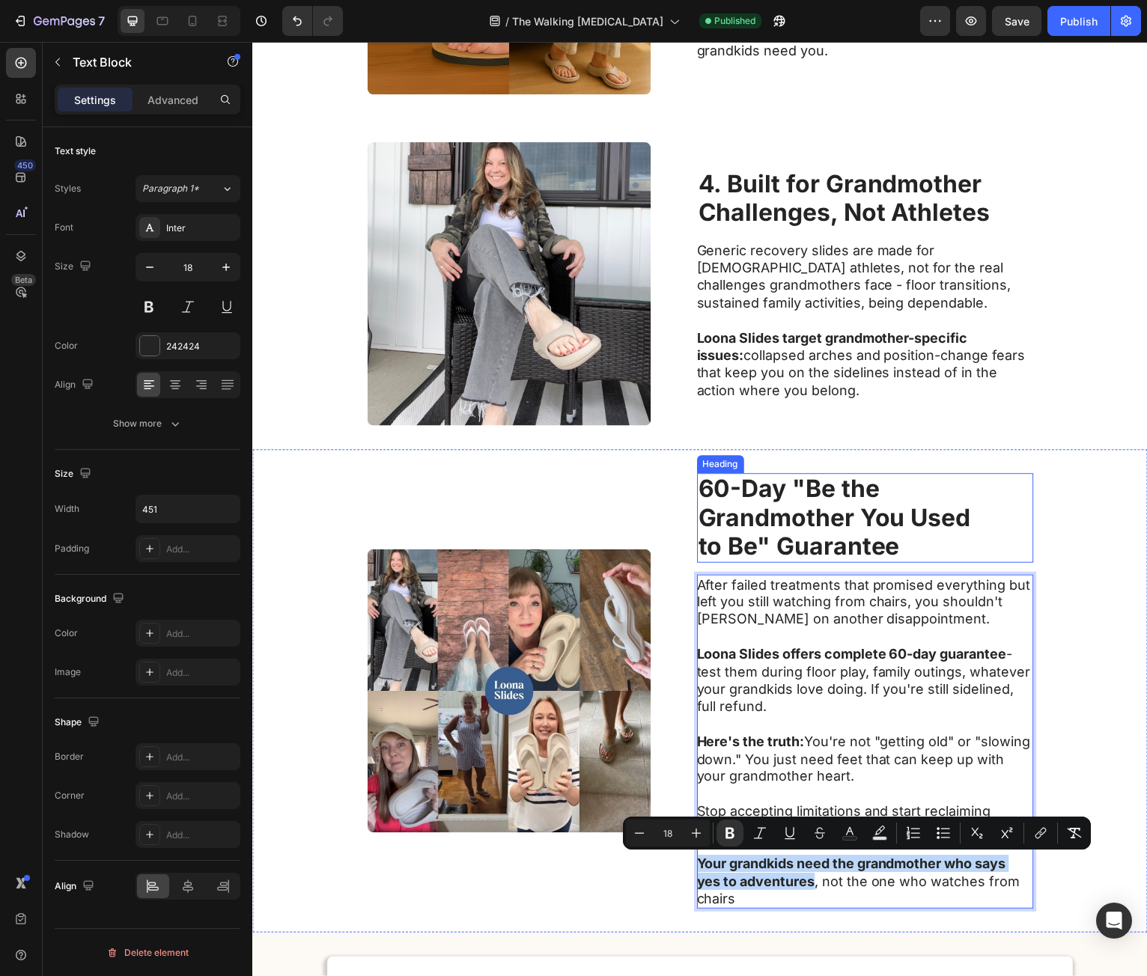
click at [983, 514] on h2 "60-Day "Be the Grandmother You Used to Be" Guarantee" at bounding box center [868, 520] width 338 height 89
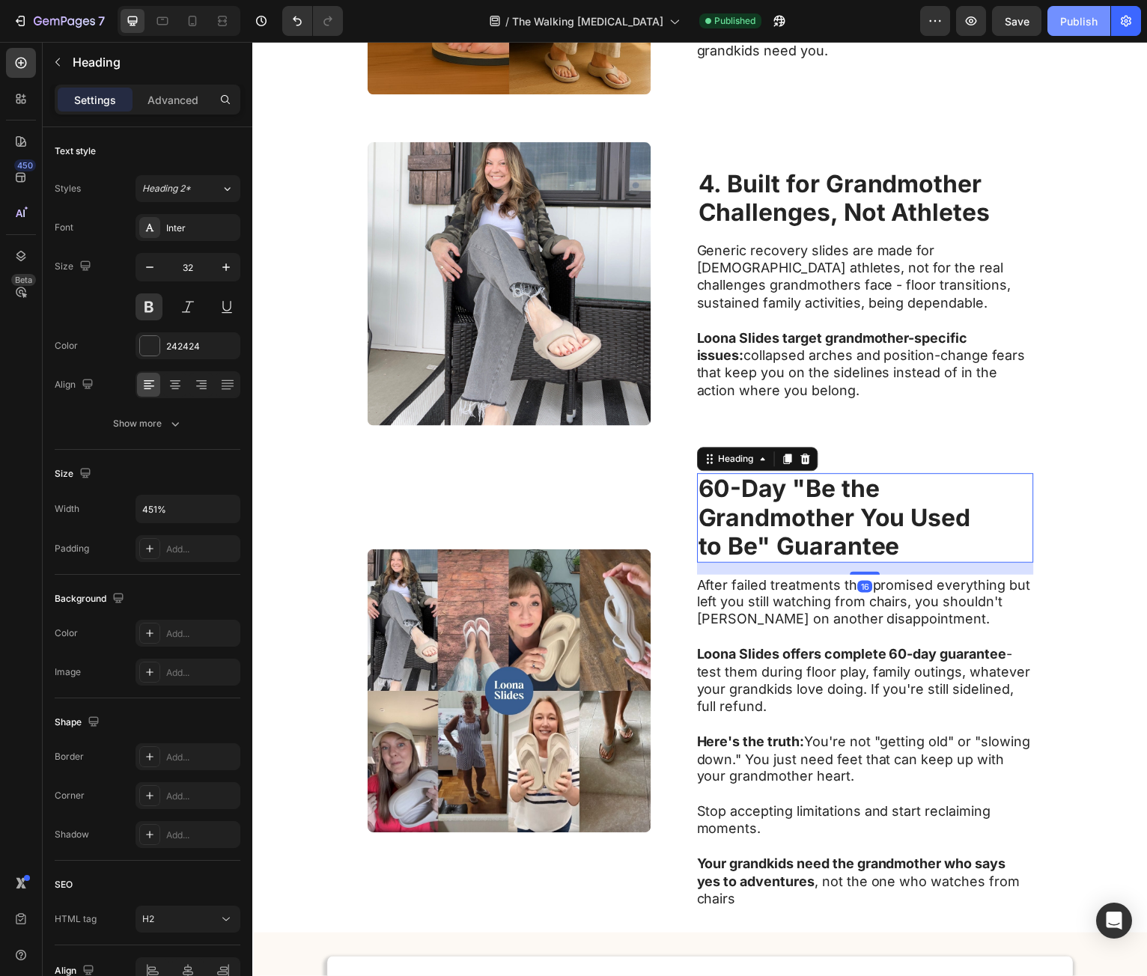
click at [1065, 17] on div "Publish" at bounding box center [1078, 21] width 37 height 16
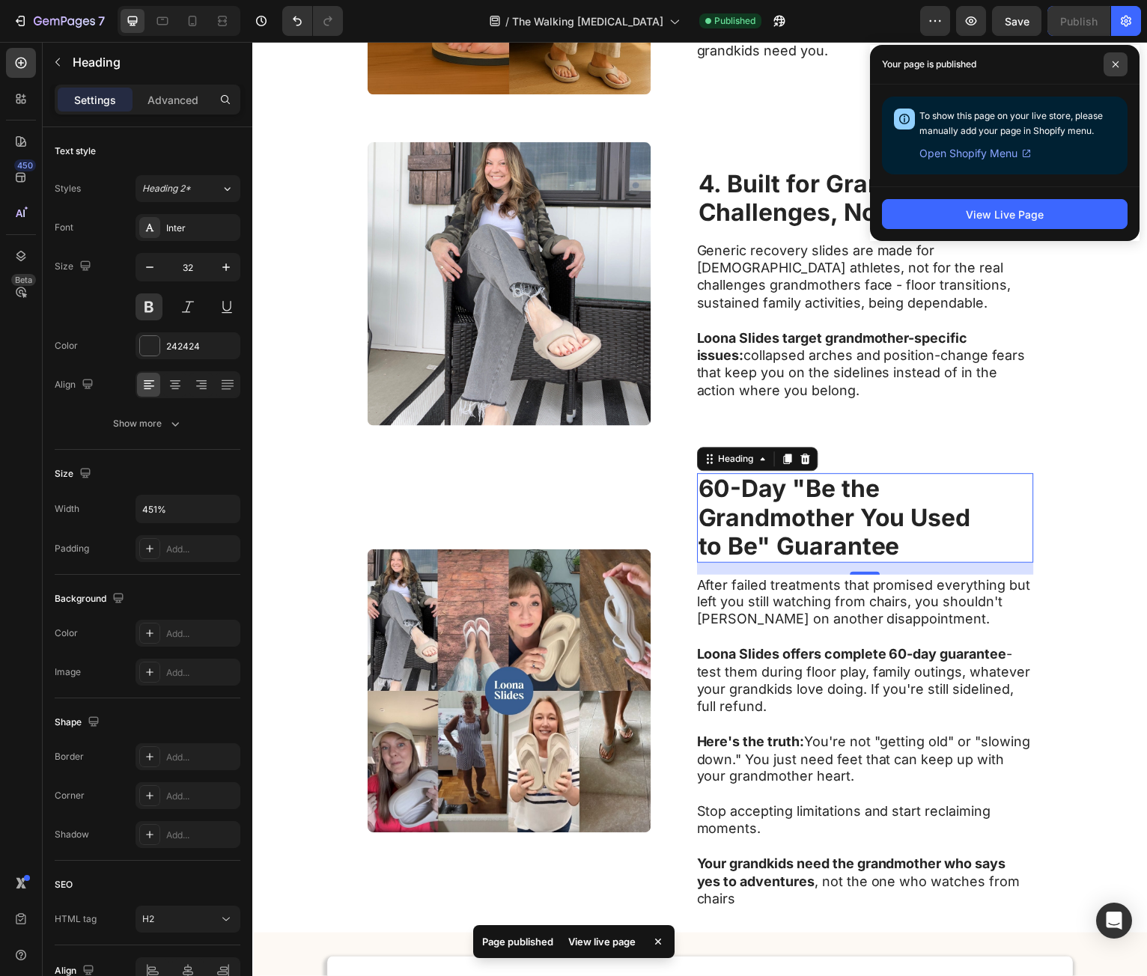
click at [1114, 71] on span at bounding box center [1116, 64] width 24 height 24
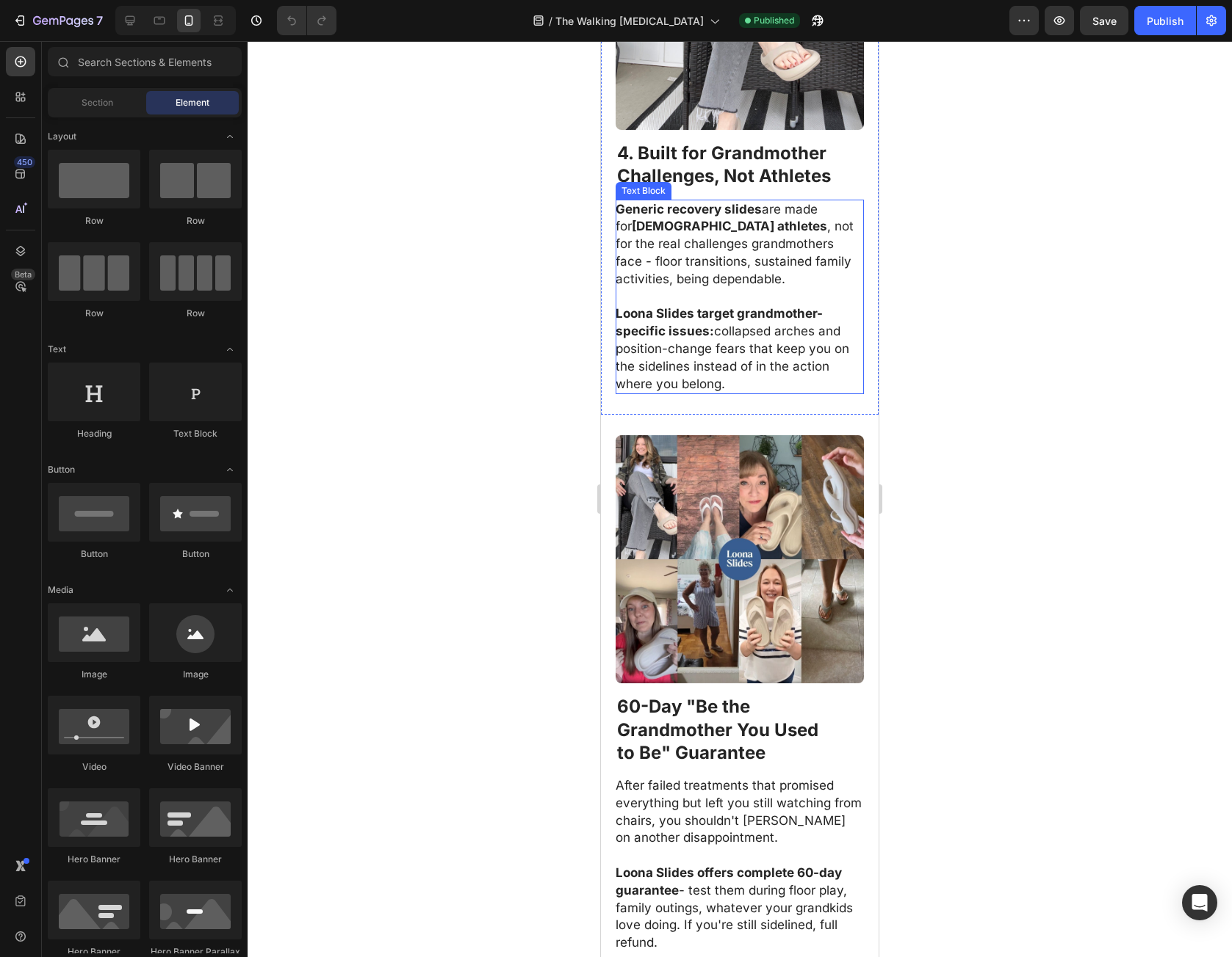
scroll to position [2863, 0]
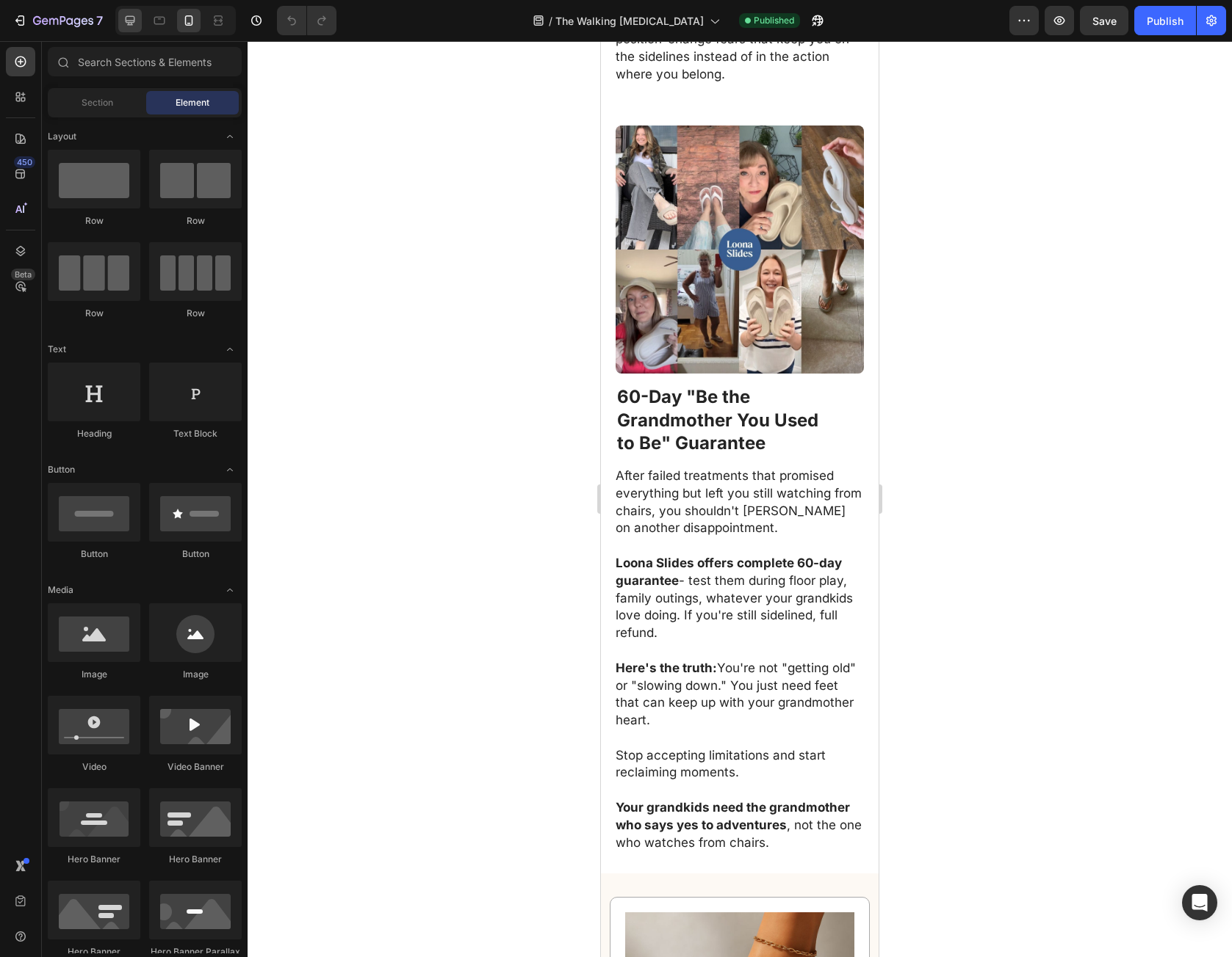
click at [124, 21] on icon at bounding box center [129, 20] width 15 height 15
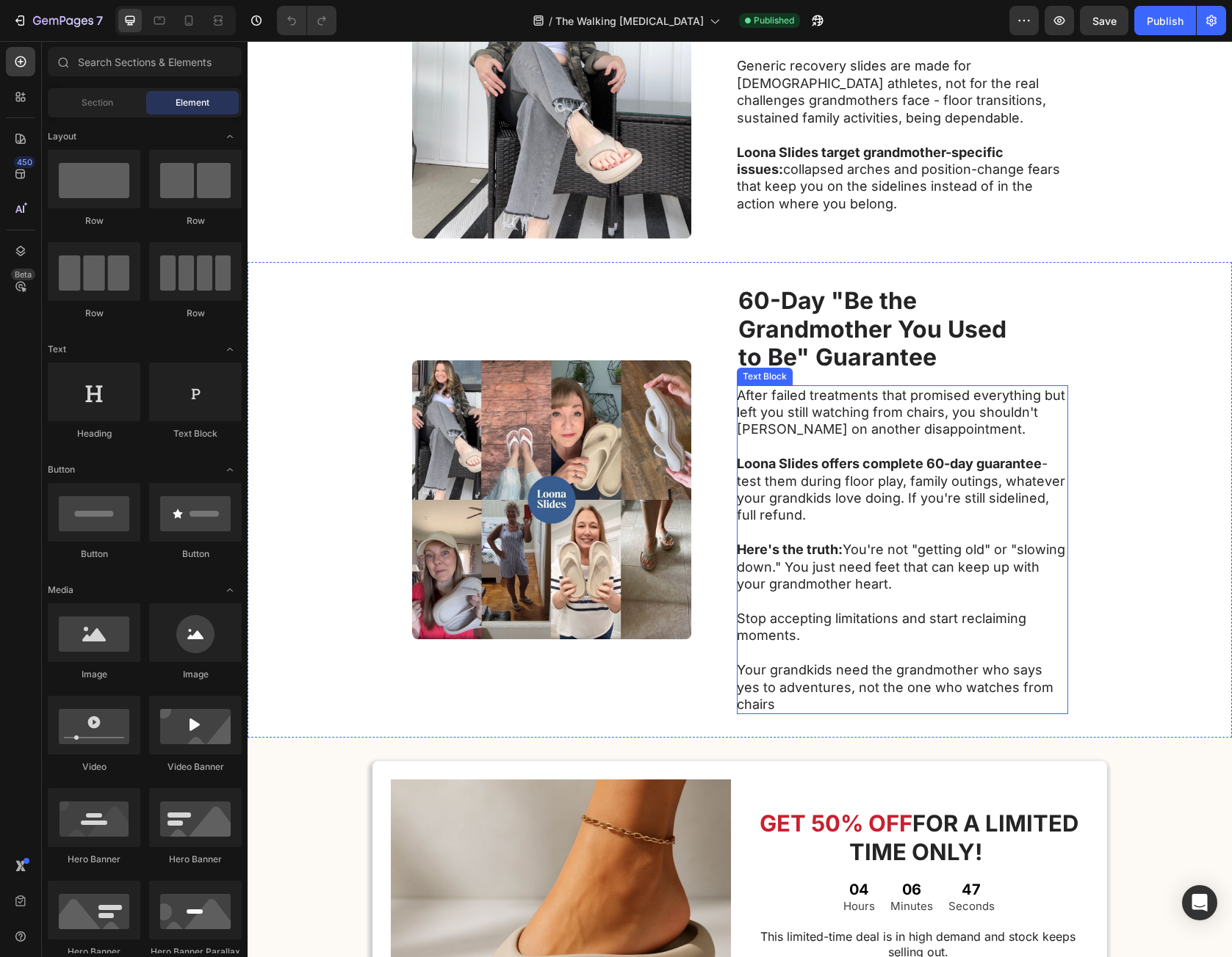
scroll to position [1642, 0]
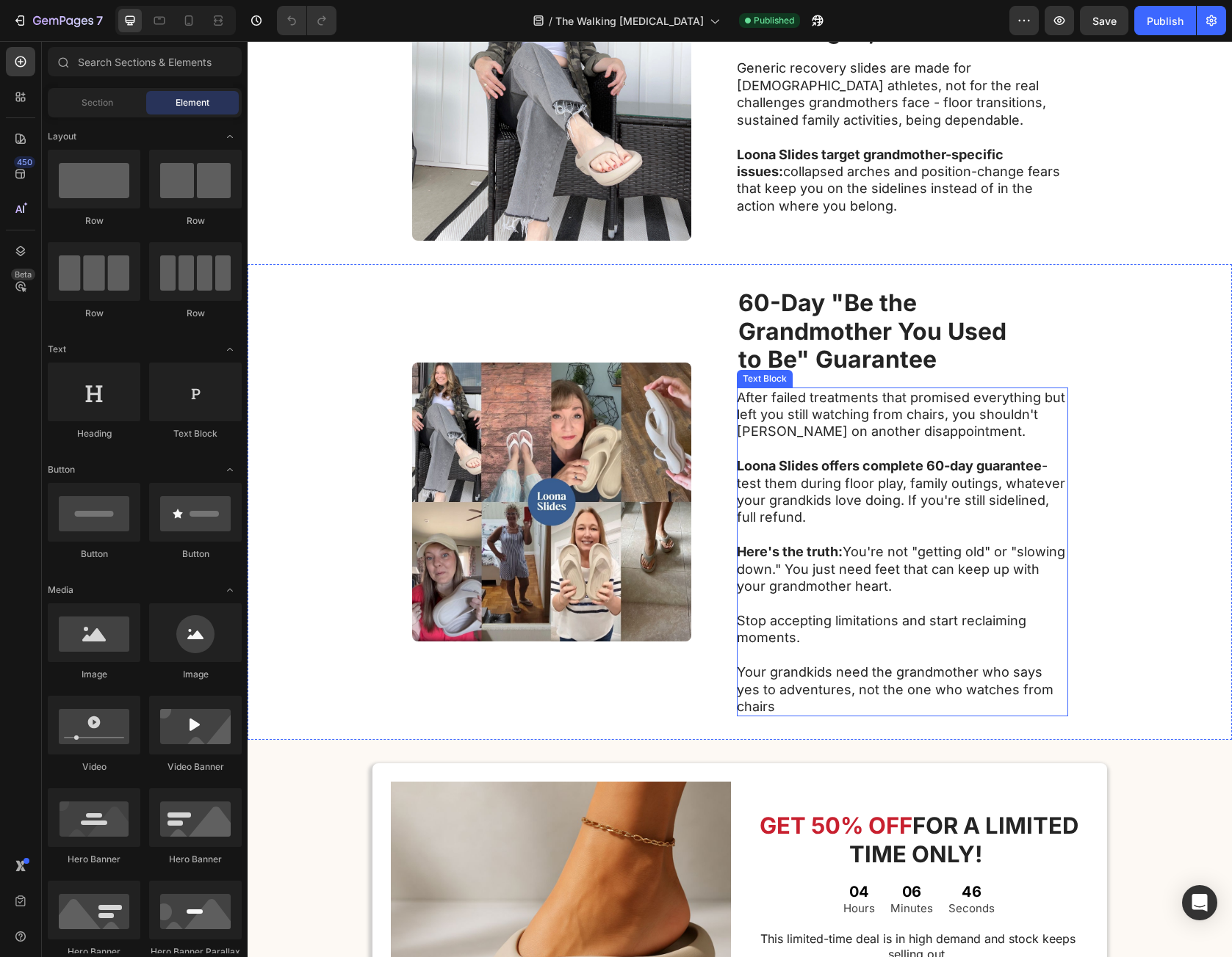
drag, startPoint x: 1001, startPoint y: 682, endPoint x: 1028, endPoint y: 692, distance: 28.8
click at [1001, 682] on p "Your grandkids need the grandmother who says yes to adventures, not the one who…" at bounding box center [901, 689] width 330 height 51
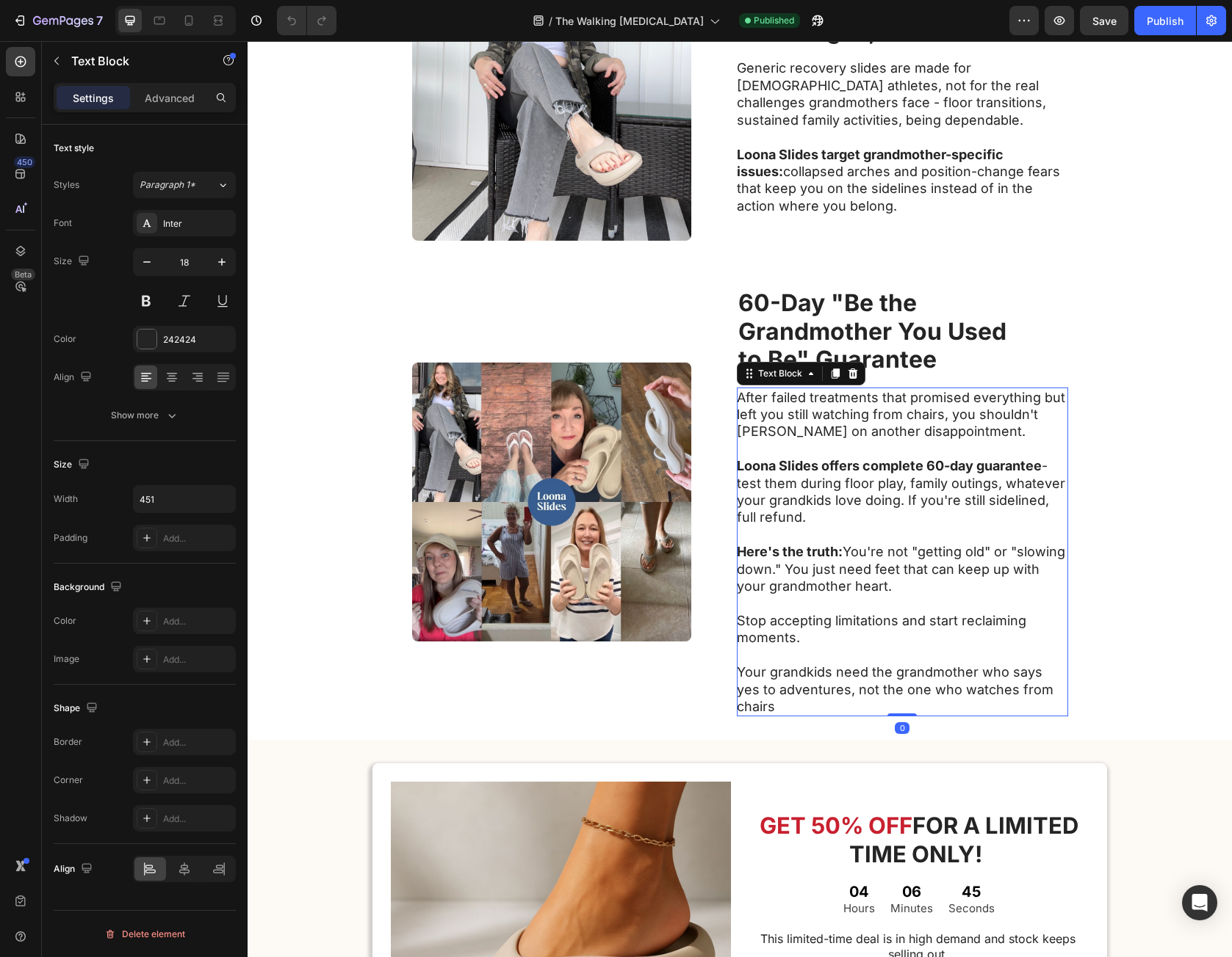
drag, startPoint x: 1049, startPoint y: 691, endPoint x: 1061, endPoint y: 700, distance: 15.0
click at [1049, 691] on p "Your grandkids need the grandmother who says yes to adventures, not the one who…" at bounding box center [901, 689] width 330 height 51
click at [1060, 695] on div "After failed treatments that promised everything but left you still watching fr…" at bounding box center [902, 552] width 332 height 329
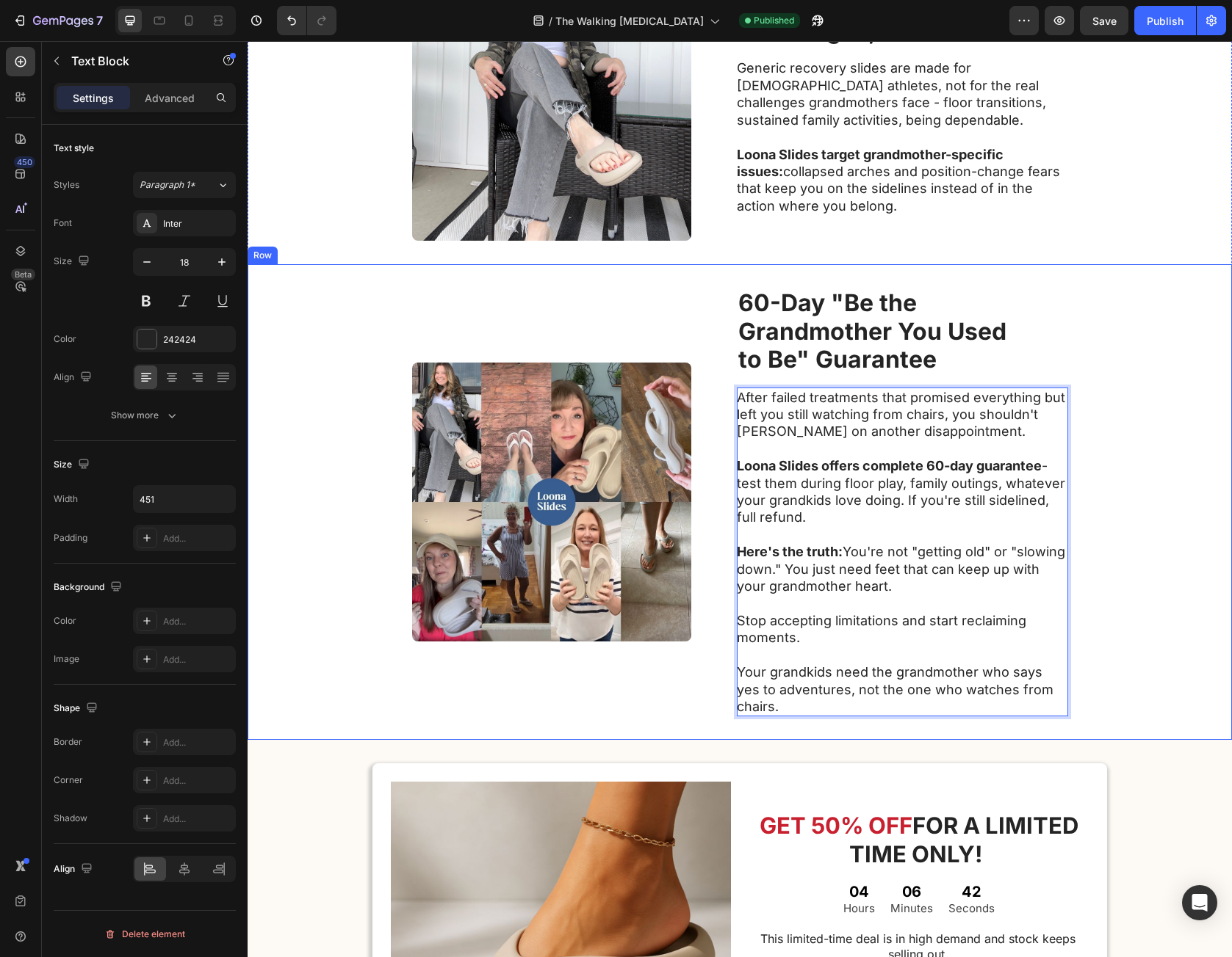
click at [1073, 630] on div "Image 60-Day "Be the Grandmother You Used to Be" Guarantee Heading After failed…" at bounding box center [739, 502] width 984 height 476
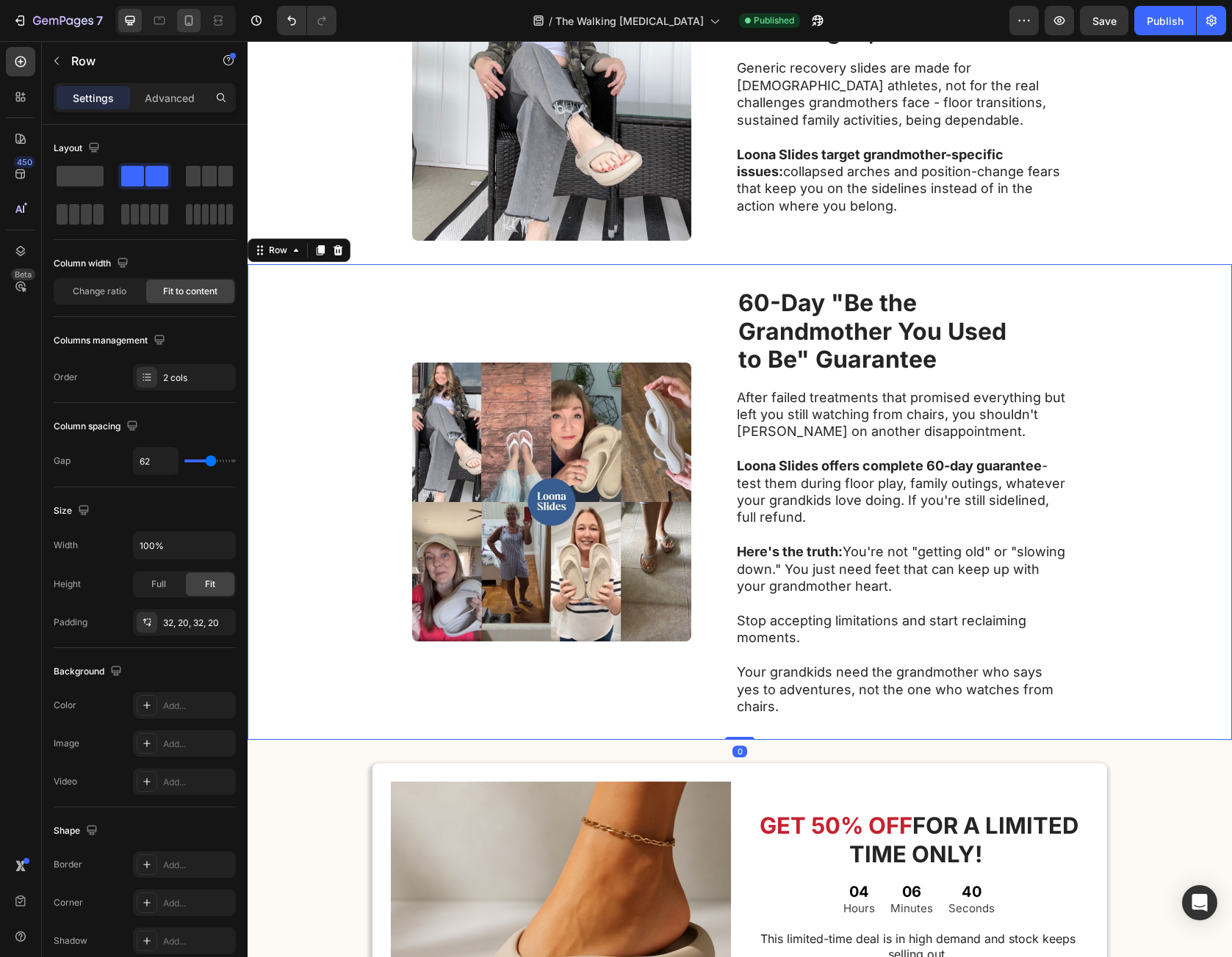
click at [194, 30] on div at bounding box center [188, 21] width 24 height 24
type input "0"
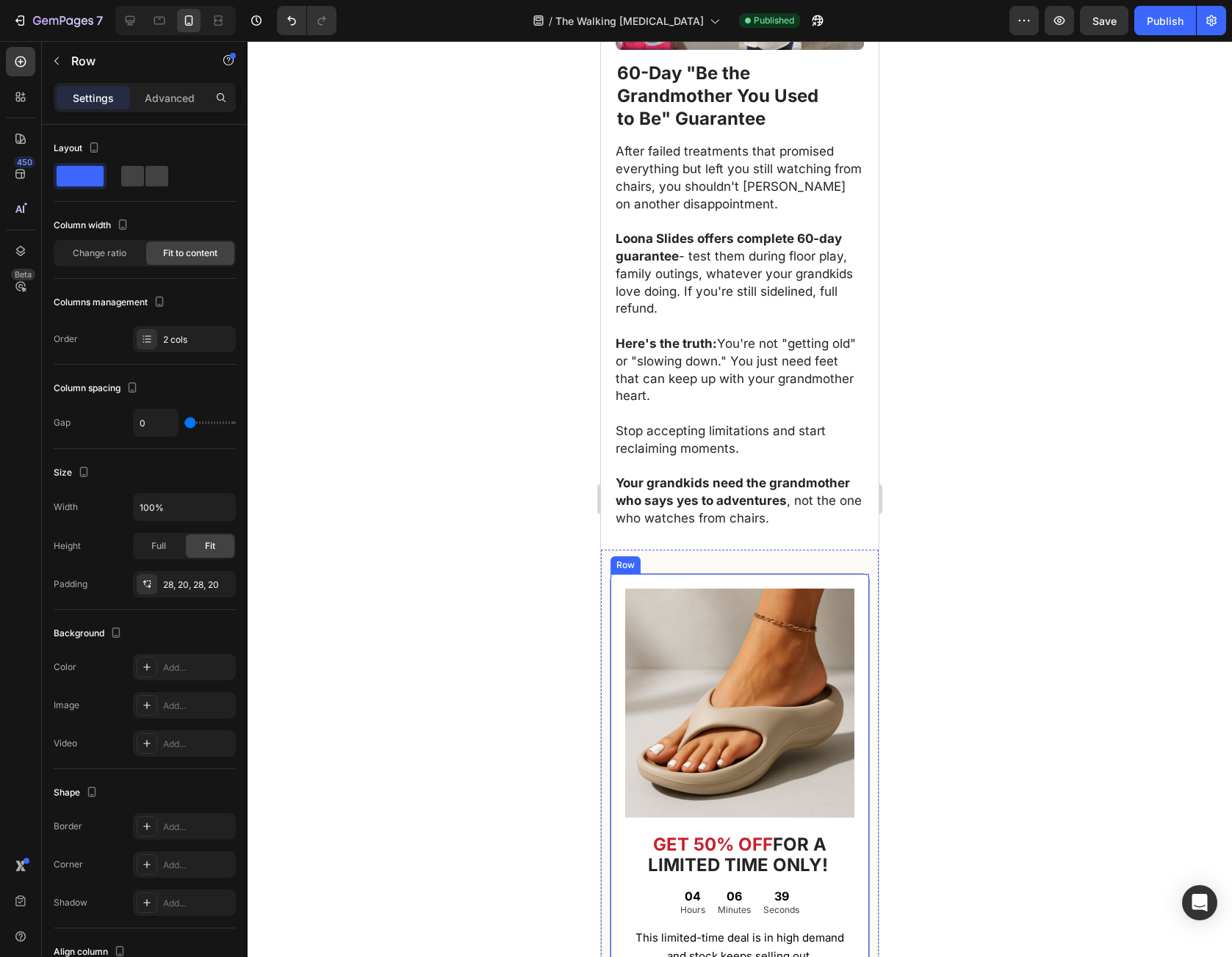
scroll to position [2330, 0]
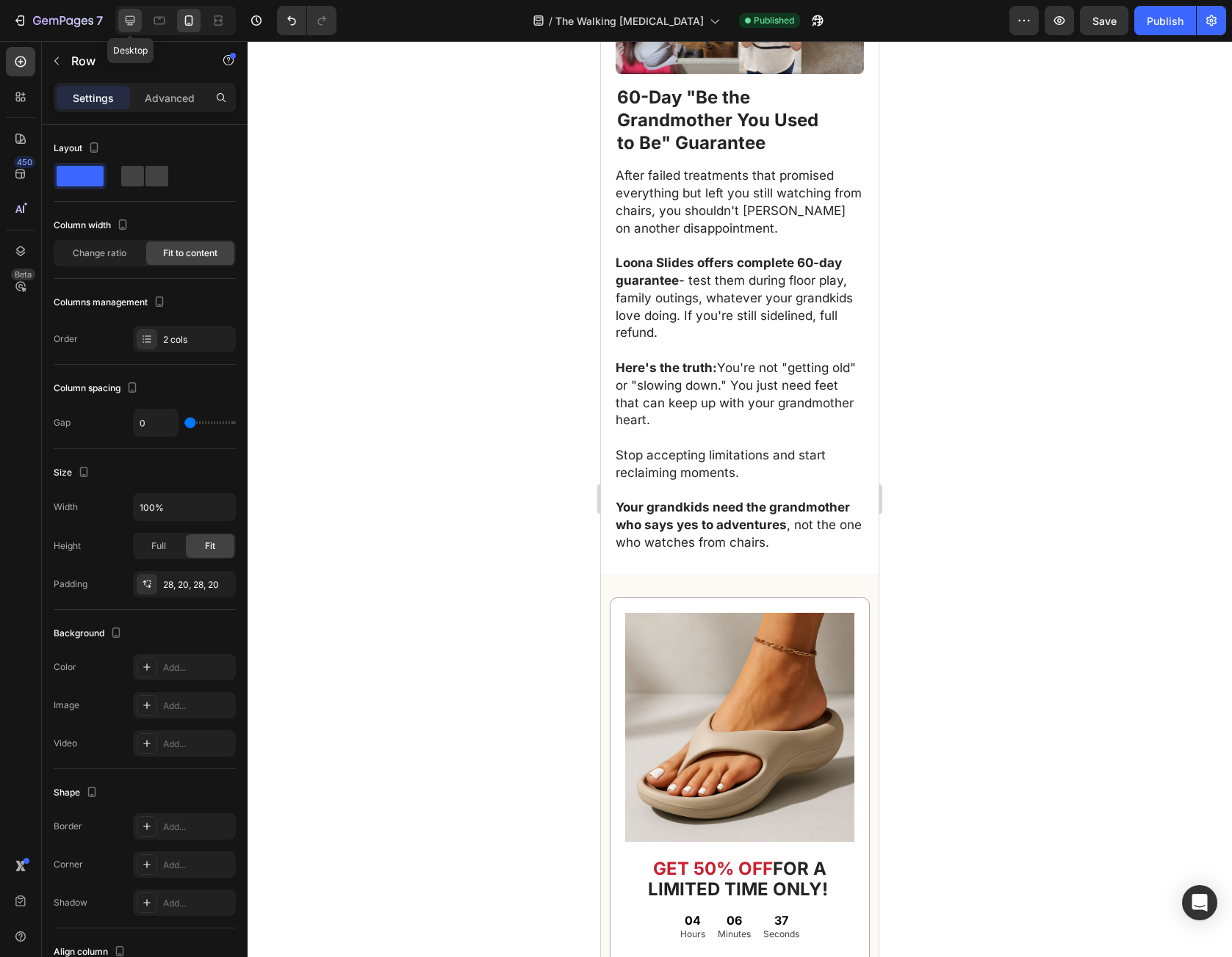
drag, startPoint x: 119, startPoint y: 20, endPoint x: 354, endPoint y: 559, distance: 588.0
click at [119, 19] on div at bounding box center [130, 21] width 24 height 24
type input "62"
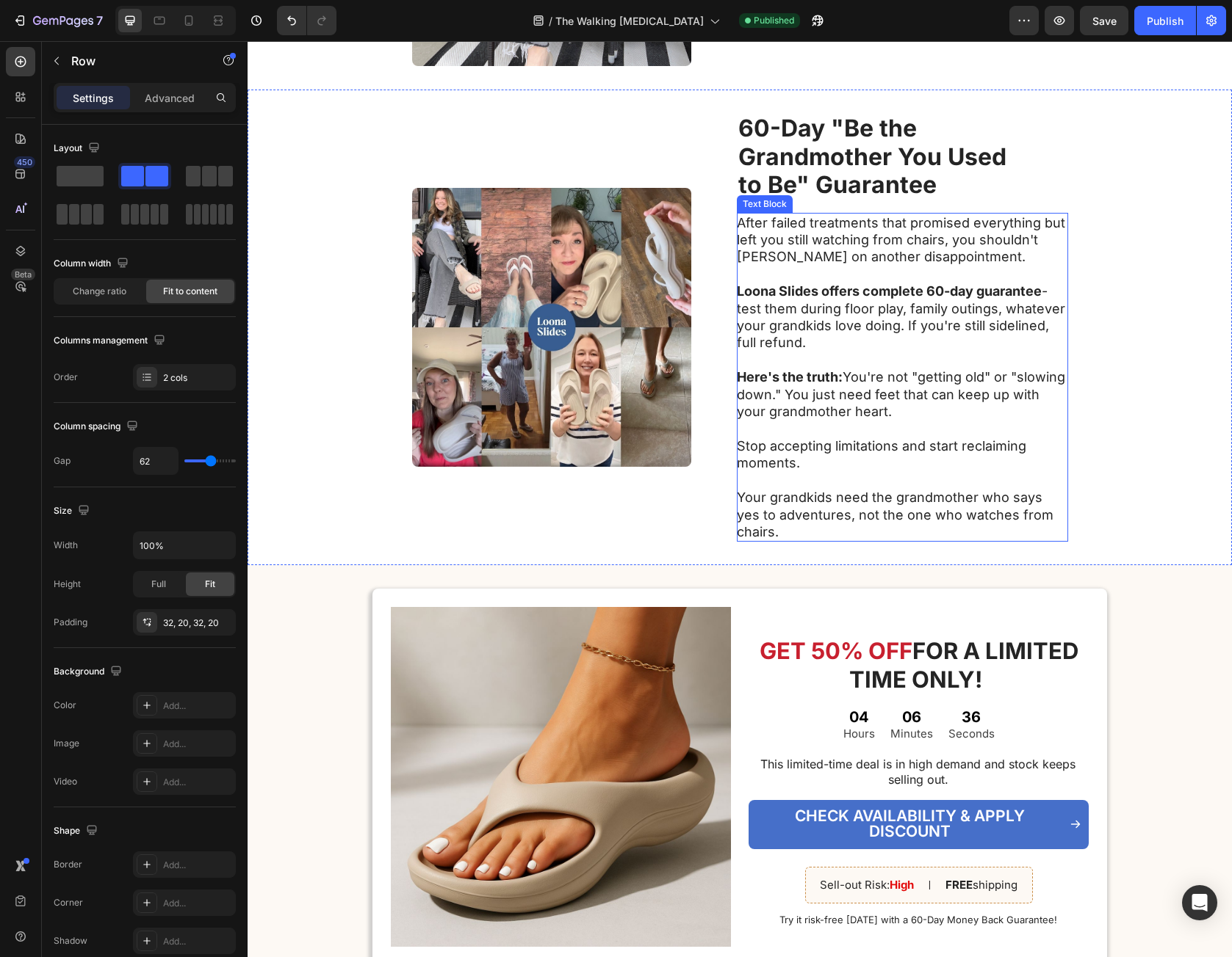
scroll to position [1555, 0]
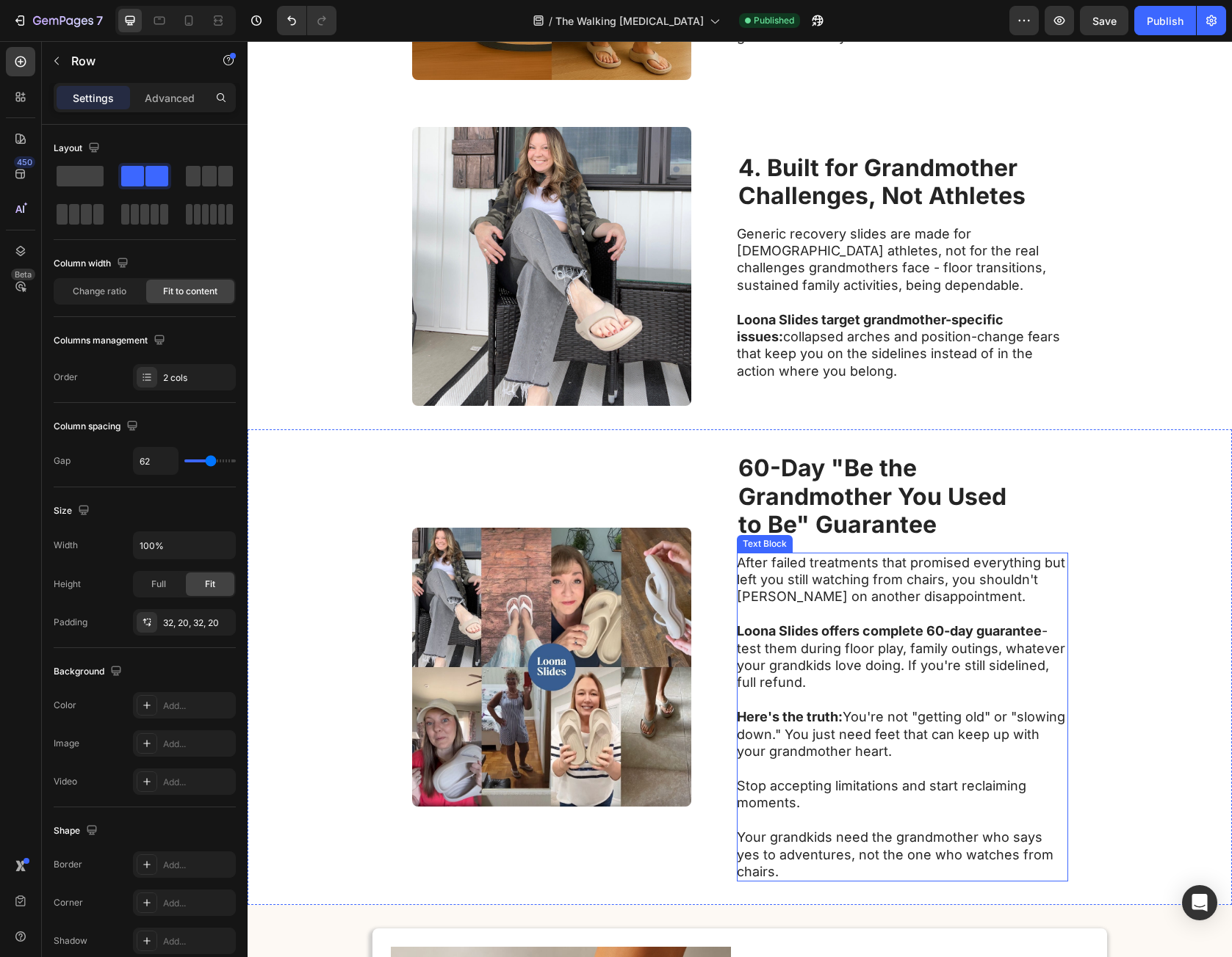
click at [775, 777] on p at bounding box center [901, 769] width 330 height 17
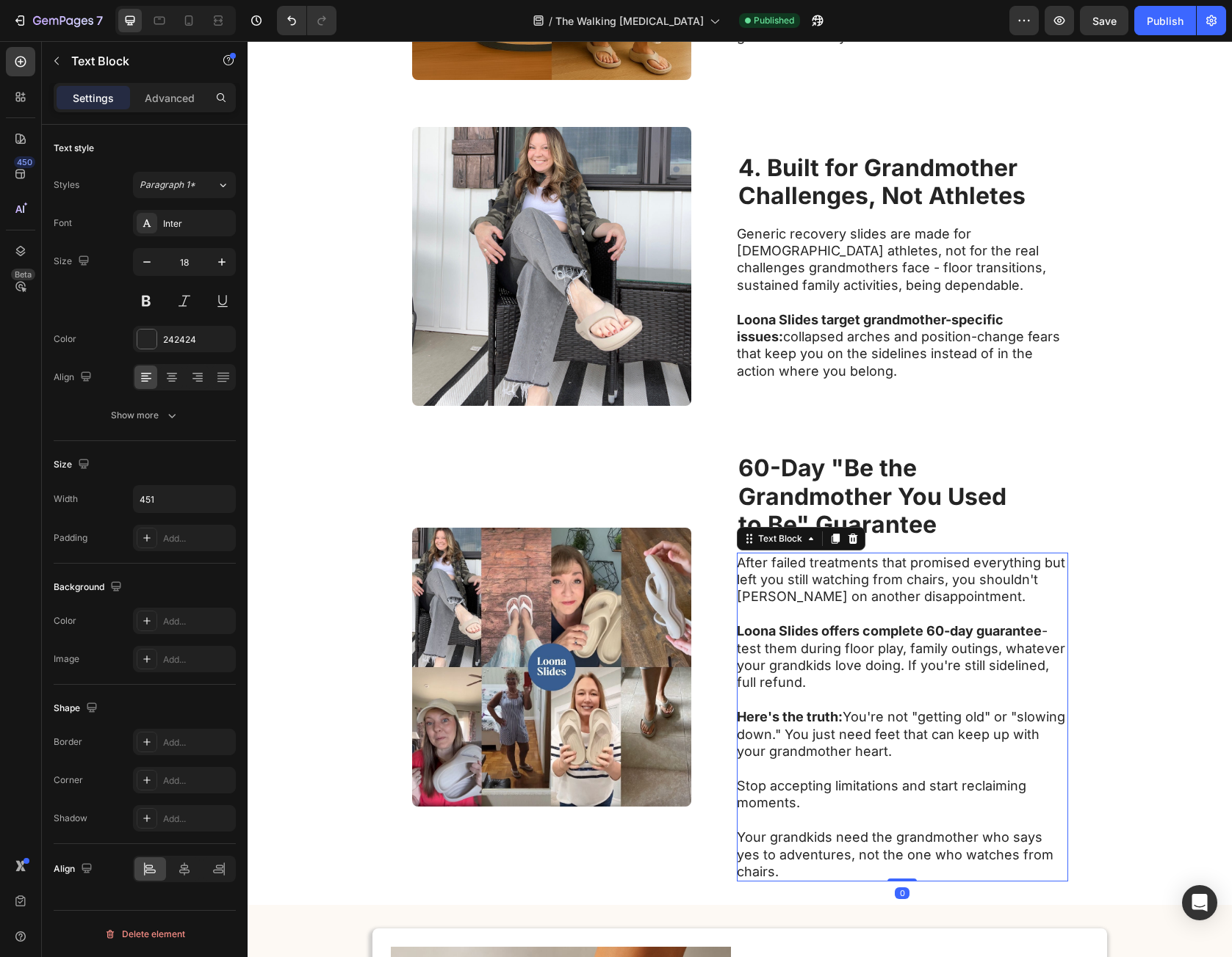
click at [750, 840] on p "Your grandkids need the grandmother who says yes to adventures, not the one who…" at bounding box center [901, 854] width 330 height 51
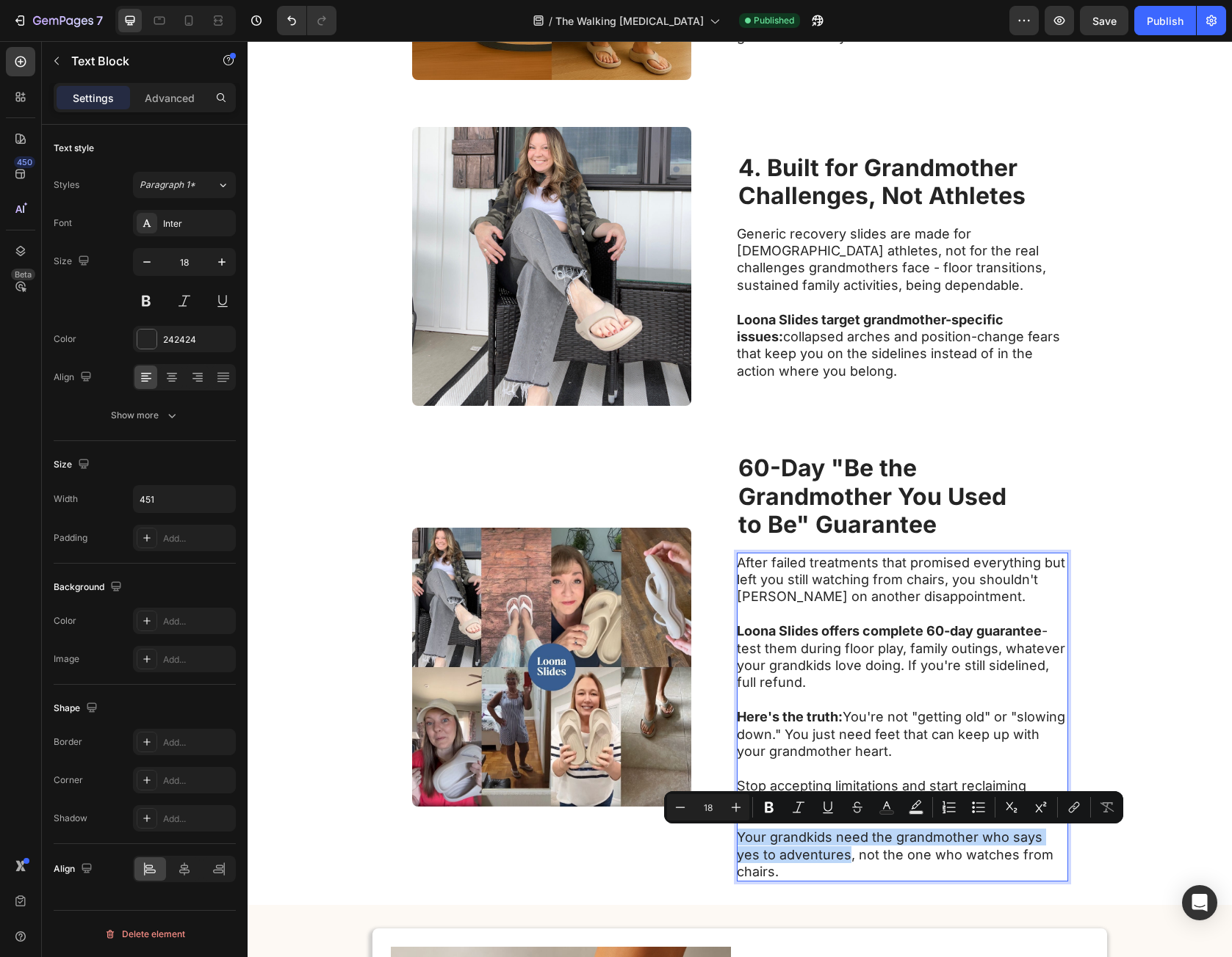
drag, startPoint x: 749, startPoint y: 839, endPoint x: 776, endPoint y: 856, distance: 31.9
click at [776, 856] on p "Your grandkids need the grandmother who says yes to adventures, not the one who…" at bounding box center [901, 854] width 330 height 51
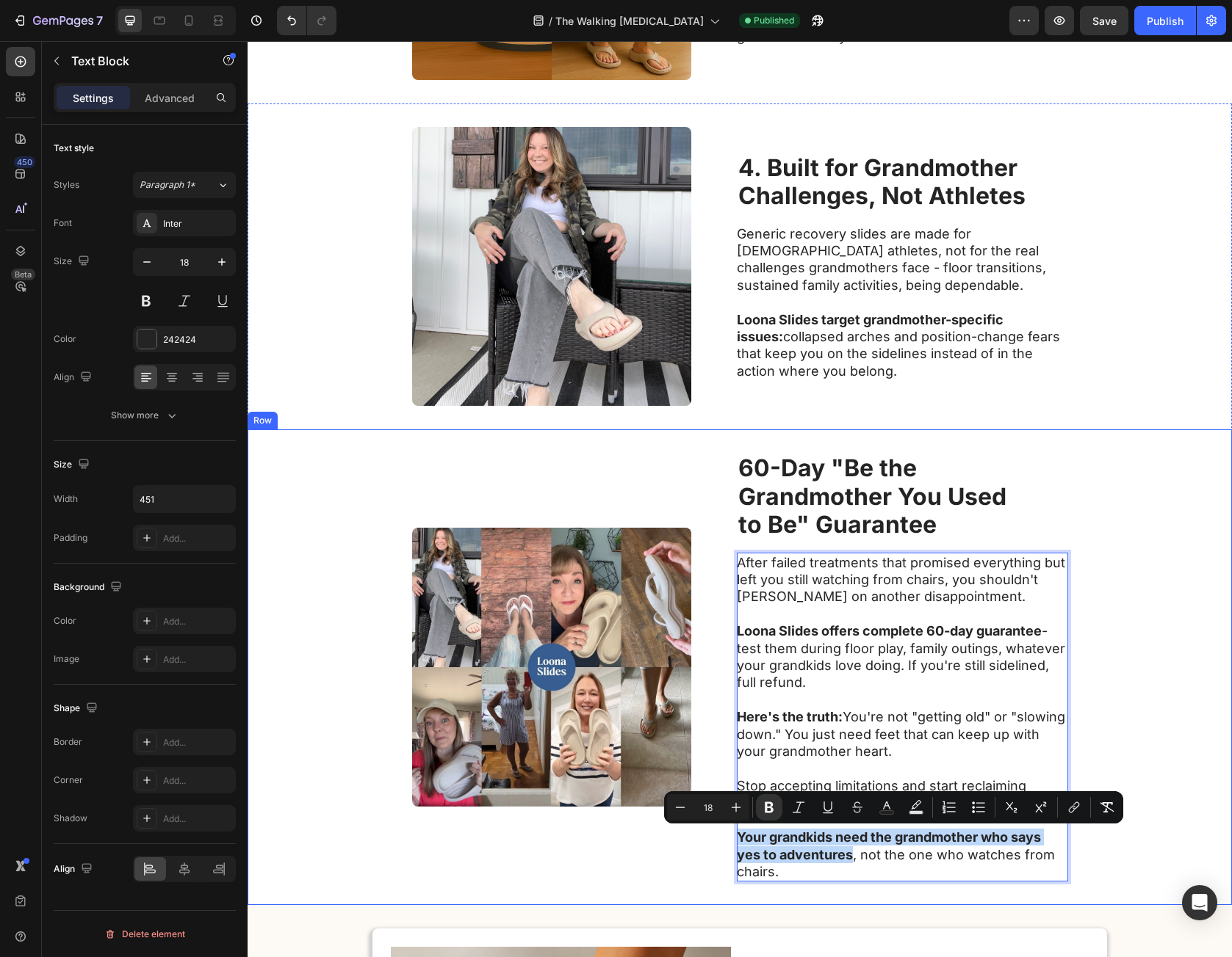
click at [1211, 537] on div "Image 60-Day "Be the Grandmother You Used to Be" Guarantee Heading After failed…" at bounding box center [739, 667] width 984 height 476
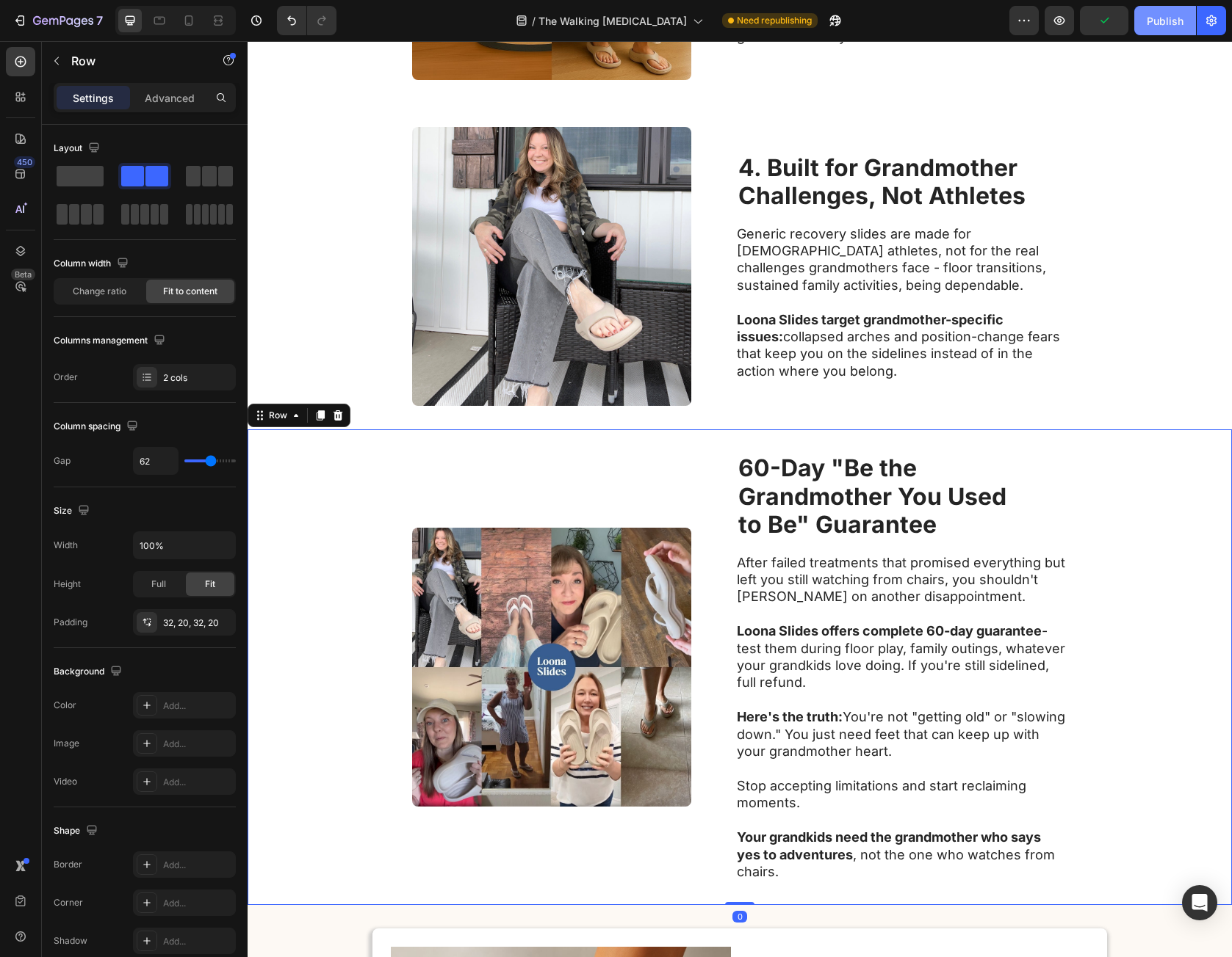
click at [1171, 24] on div "Publish" at bounding box center [1164, 21] width 36 height 16
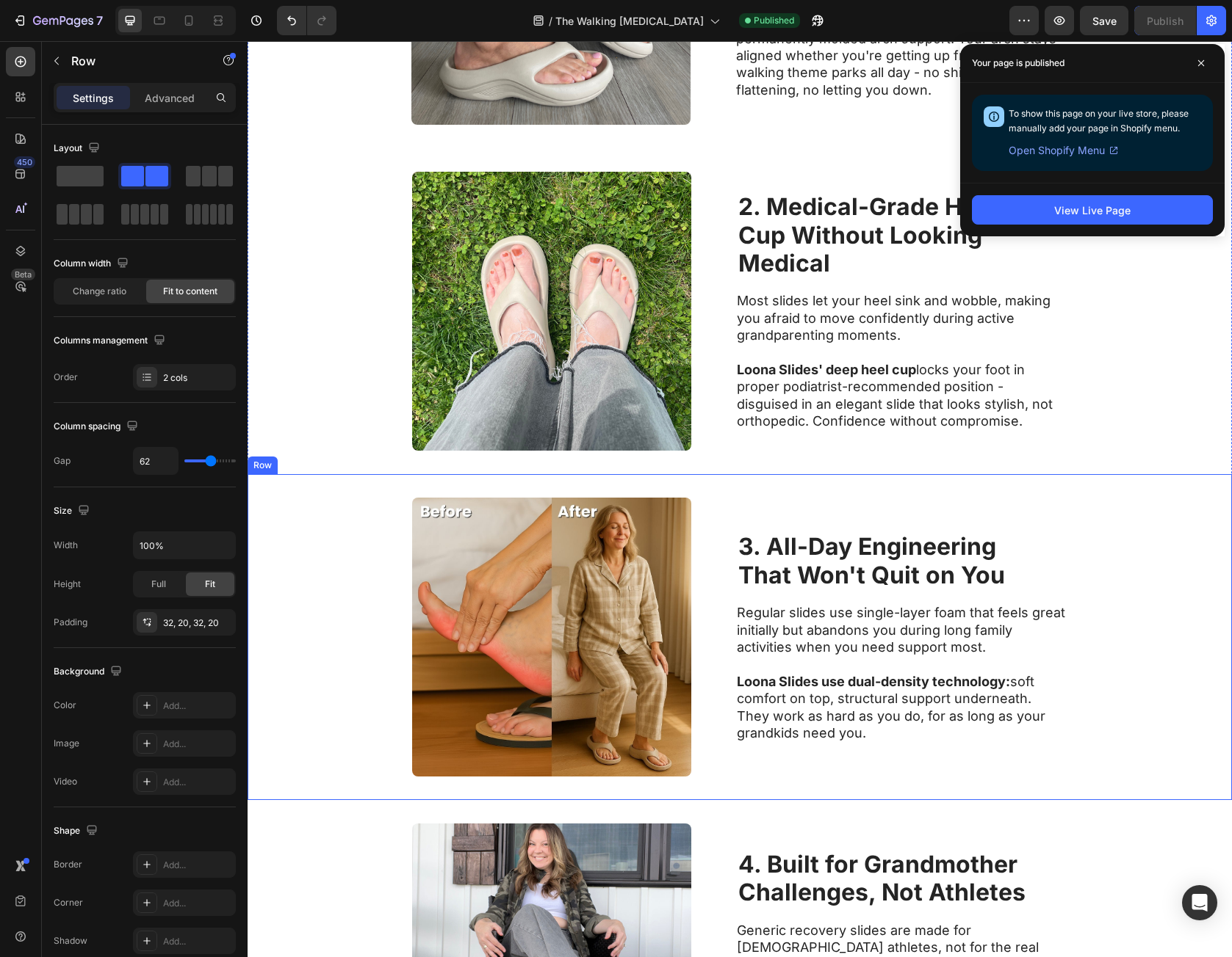
scroll to position [528, 0]
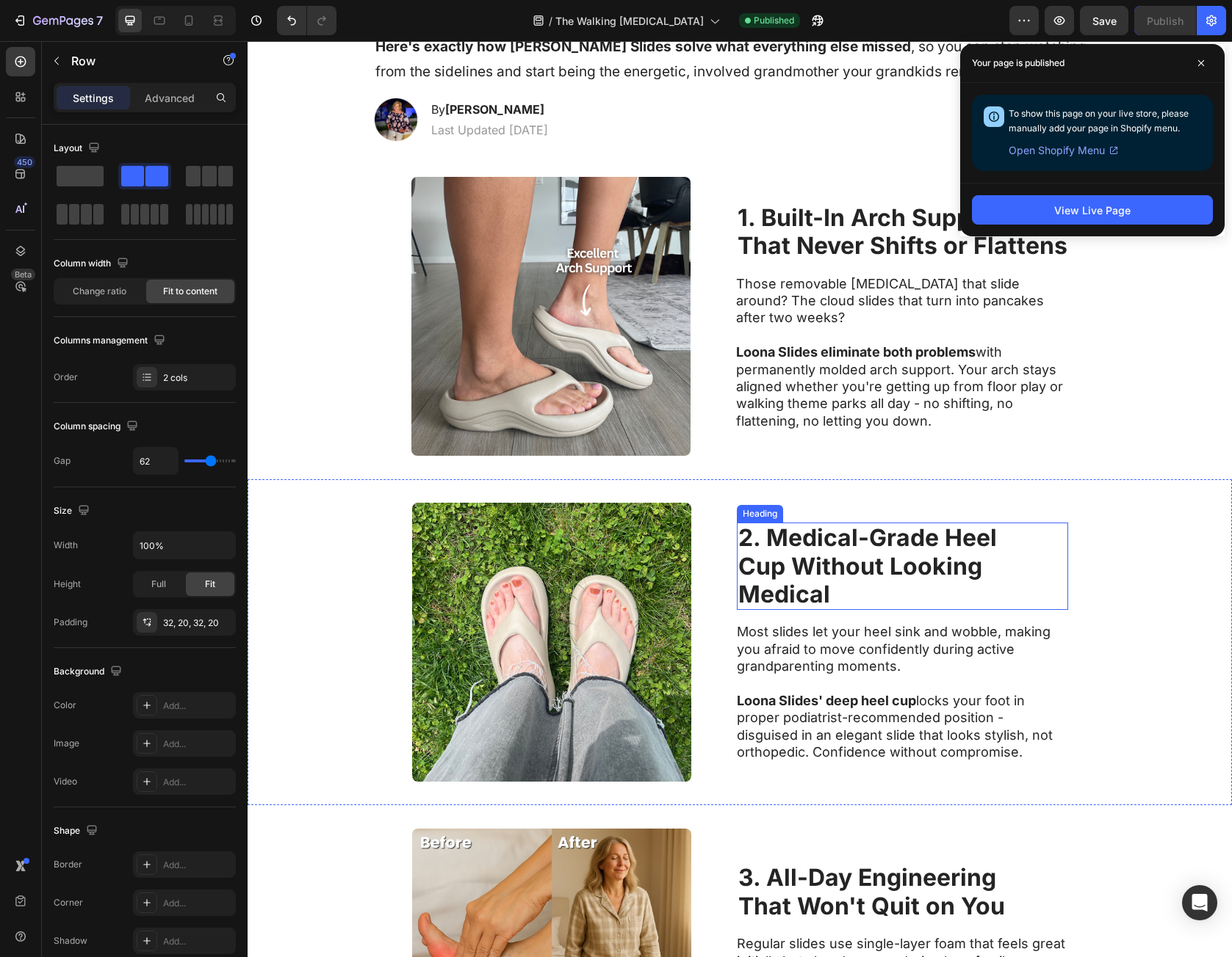
click at [995, 531] on h2 "2. Medical-Grade Heel Cup Without Looking Medical" at bounding box center [902, 566] width 332 height 87
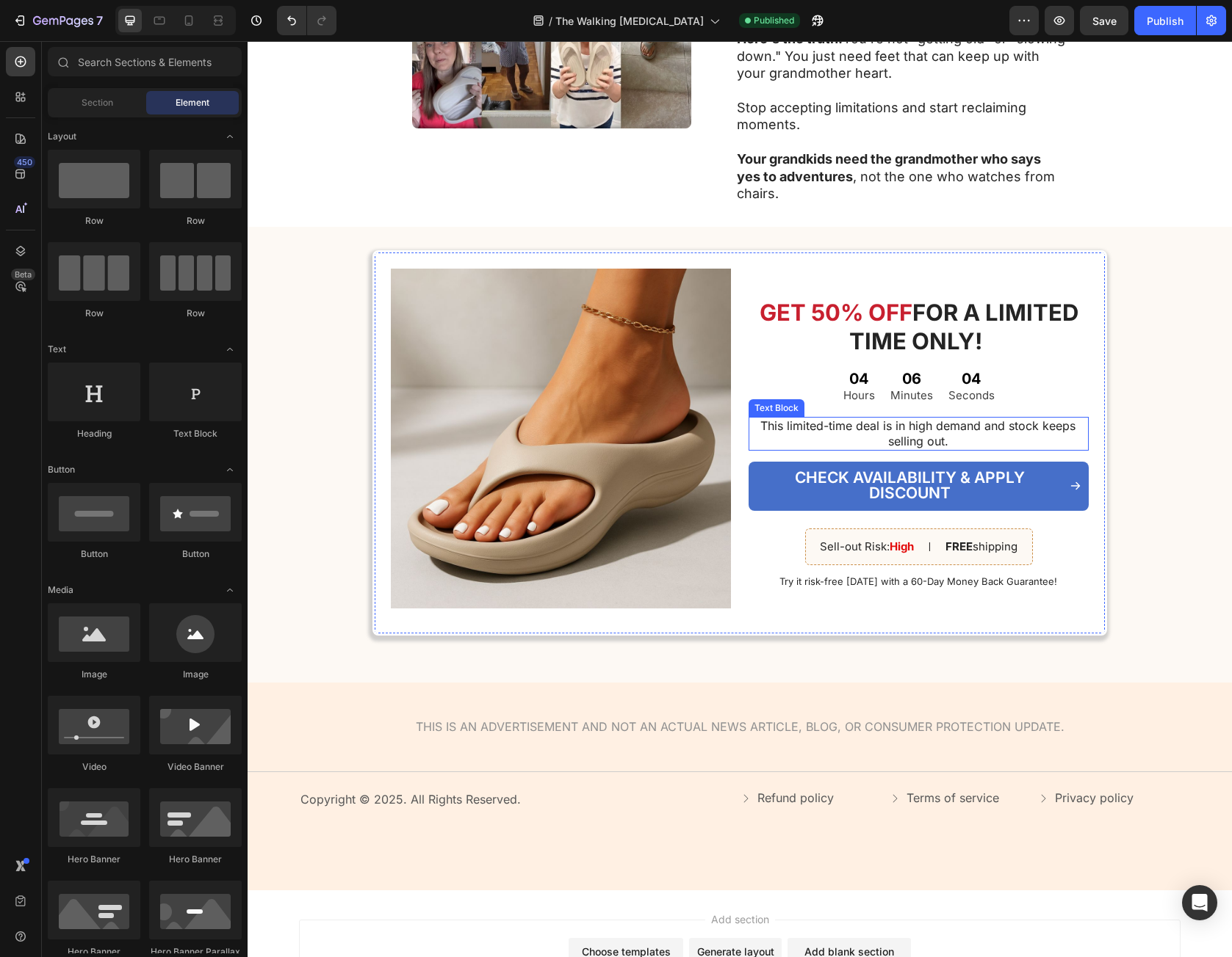
scroll to position [0, 0]
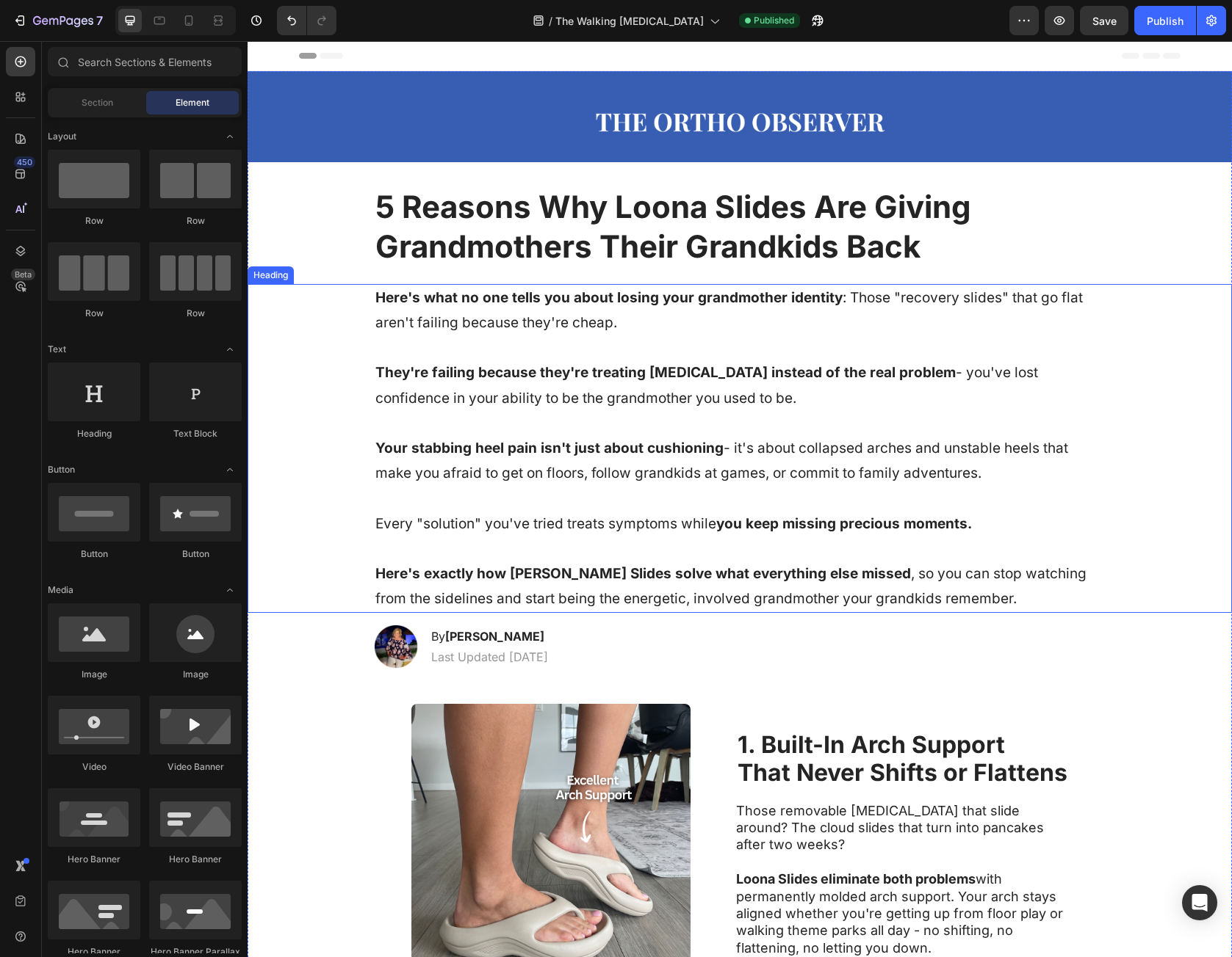
drag, startPoint x: 961, startPoint y: 855, endPoint x: 1007, endPoint y: 385, distance: 472.2
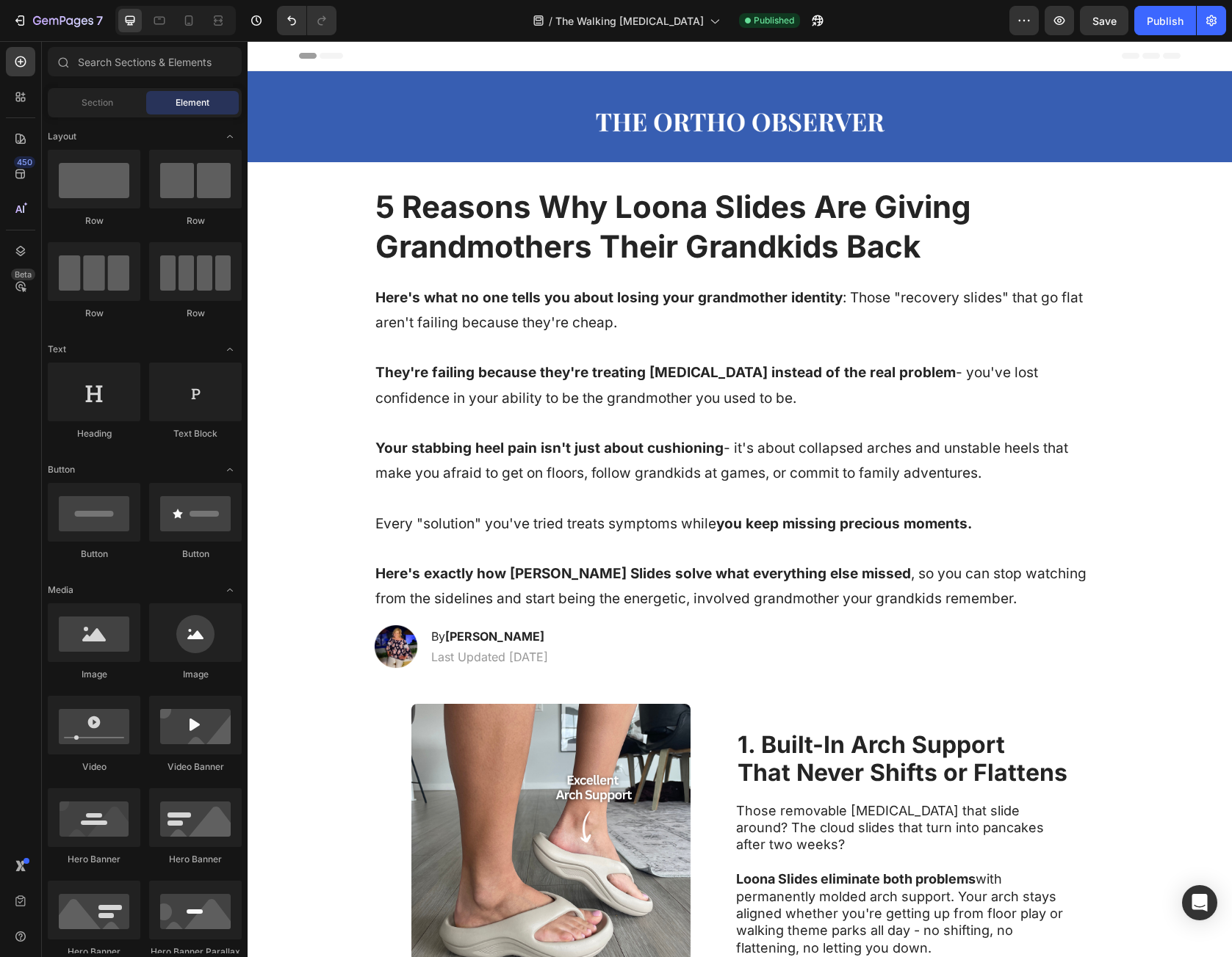
click at [33, 4] on div "7 Version history / The Walking Identity Crisis Published Preview Save Publish" at bounding box center [616, 21] width 1232 height 42
click at [36, 15] on div "7" at bounding box center [68, 21] width 70 height 18
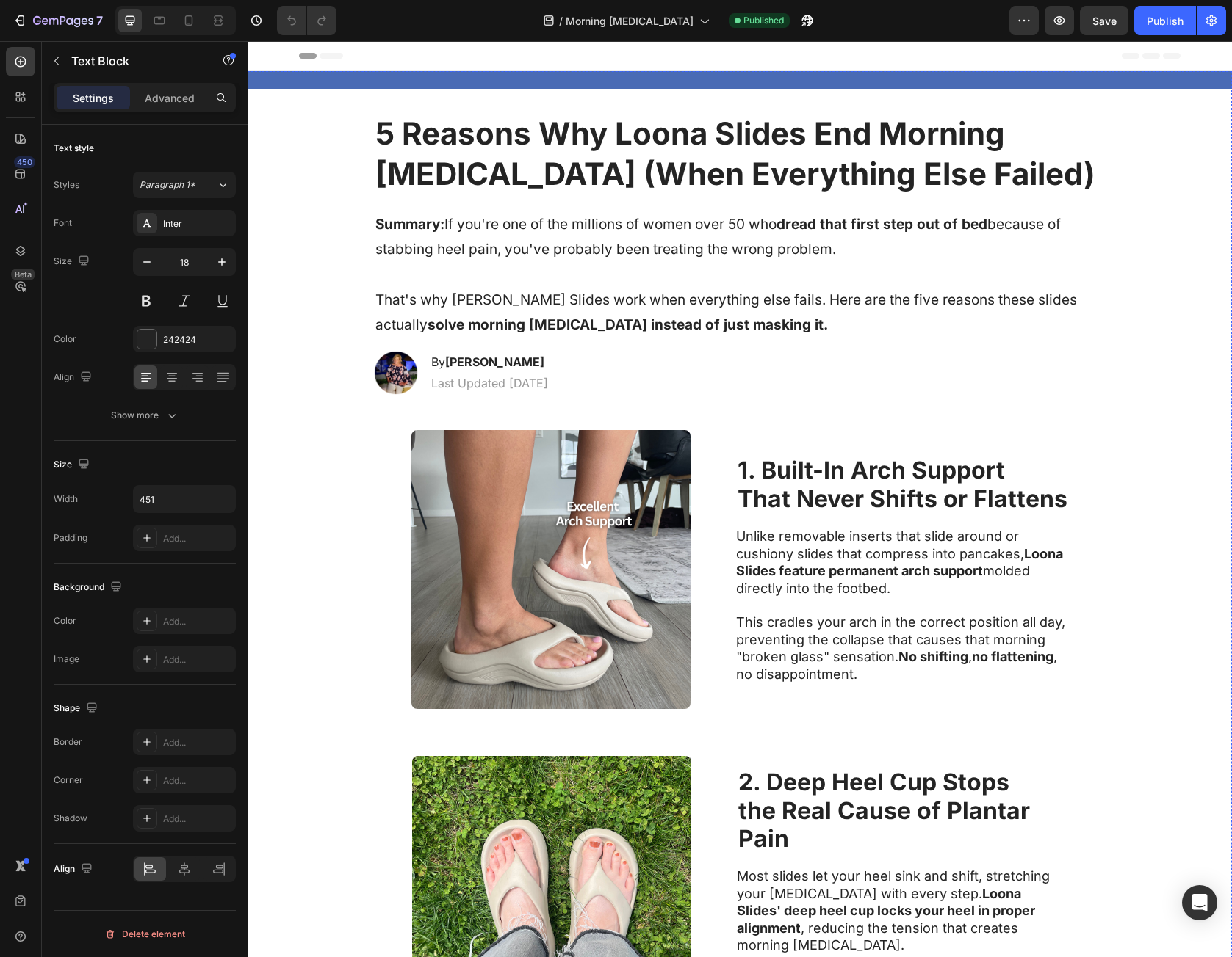
drag, startPoint x: 990, startPoint y: 714, endPoint x: 599, endPoint y: 312, distance: 560.8
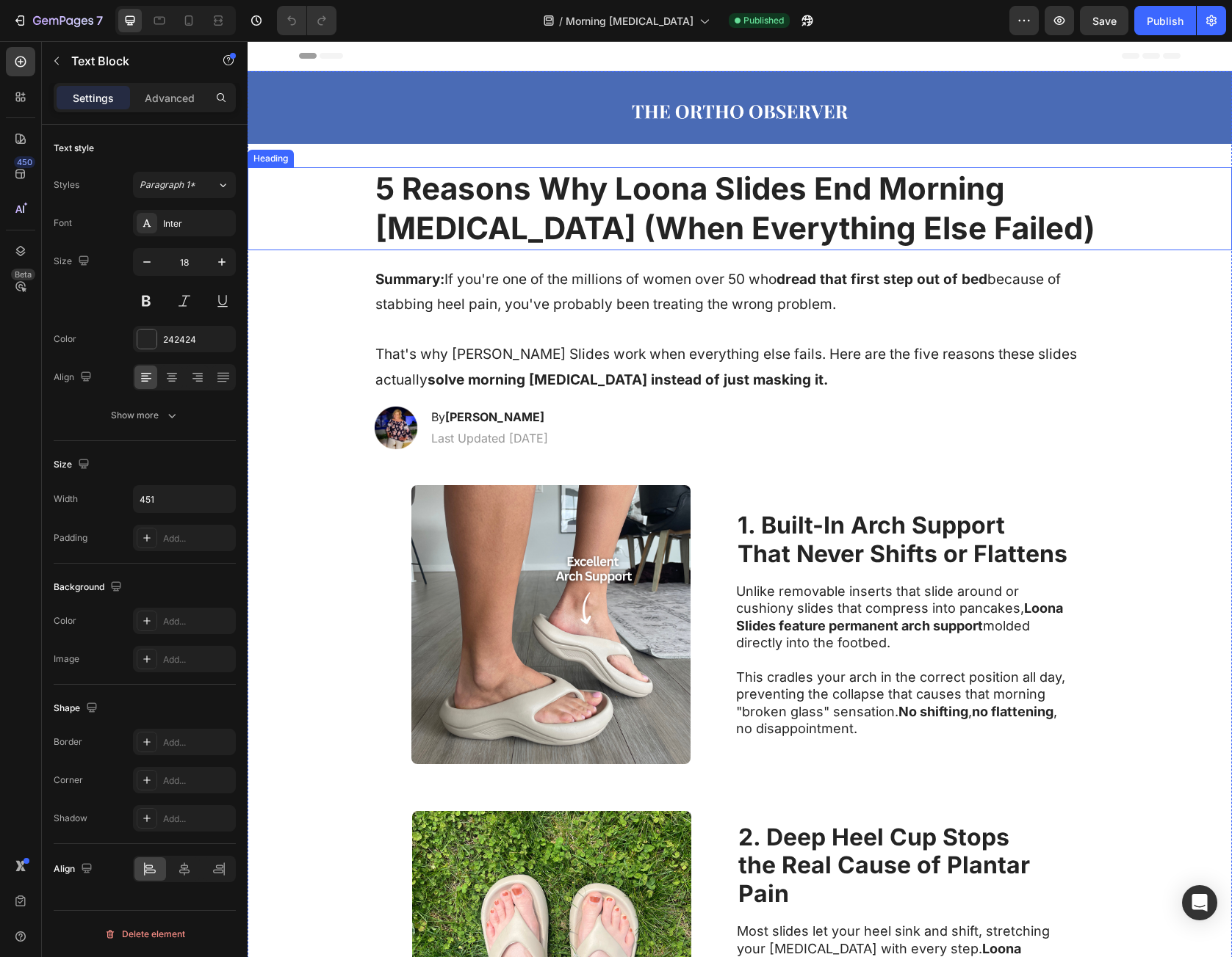
click at [433, 214] on h1 "5 Reasons Why Loona Slides End Morning [MEDICAL_DATA] (When Everything Else Fai…" at bounding box center [740, 209] width 732 height 83
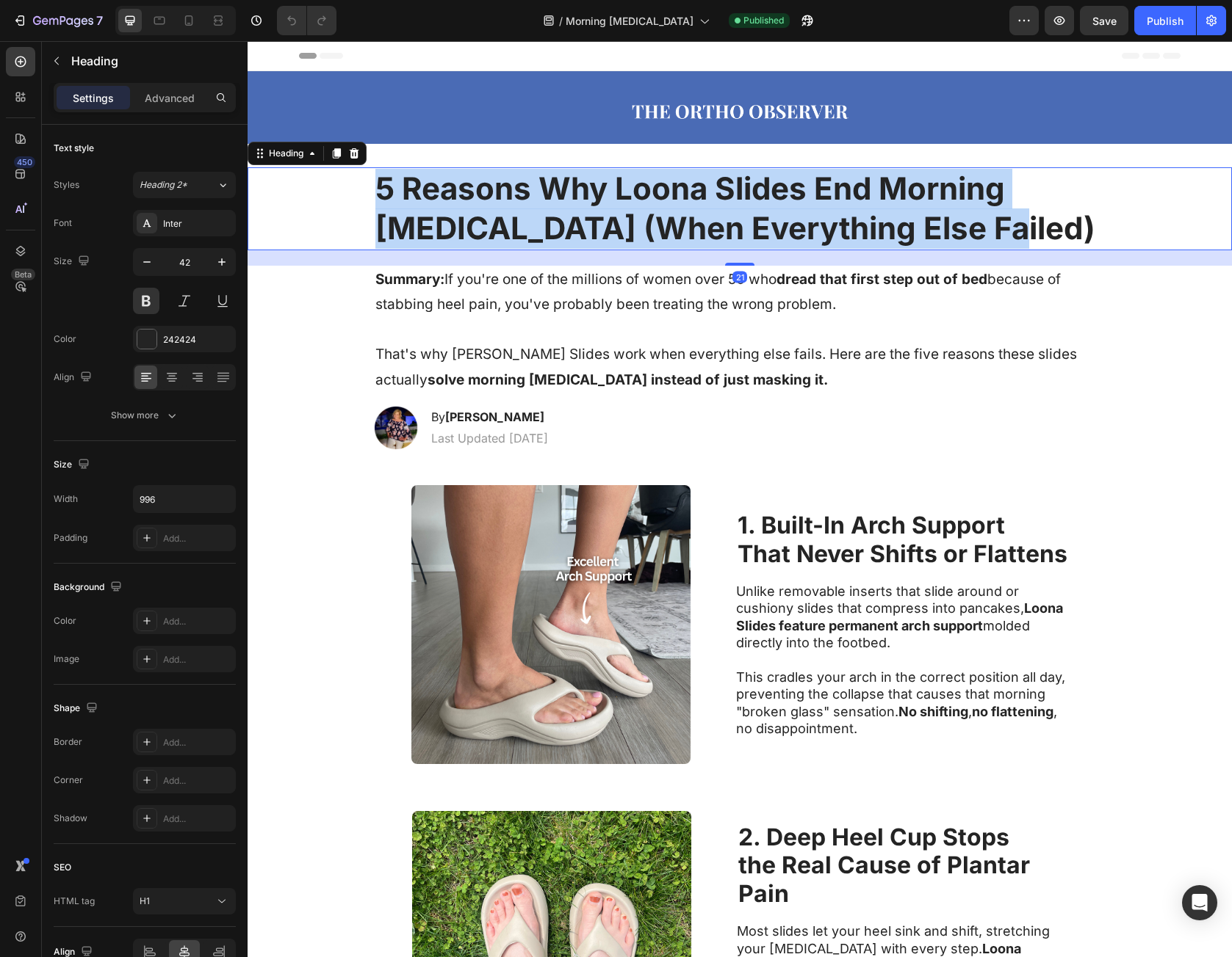
click at [433, 214] on p "5 Reasons Why Loona Slides End Morning [MEDICAL_DATA] (When Everything Else Fai…" at bounding box center [740, 209] width 729 height 80
click at [449, 306] on h1 "Summary: If you're one of the millions of women over 50 who dread that first st…" at bounding box center [740, 329] width 732 height 128
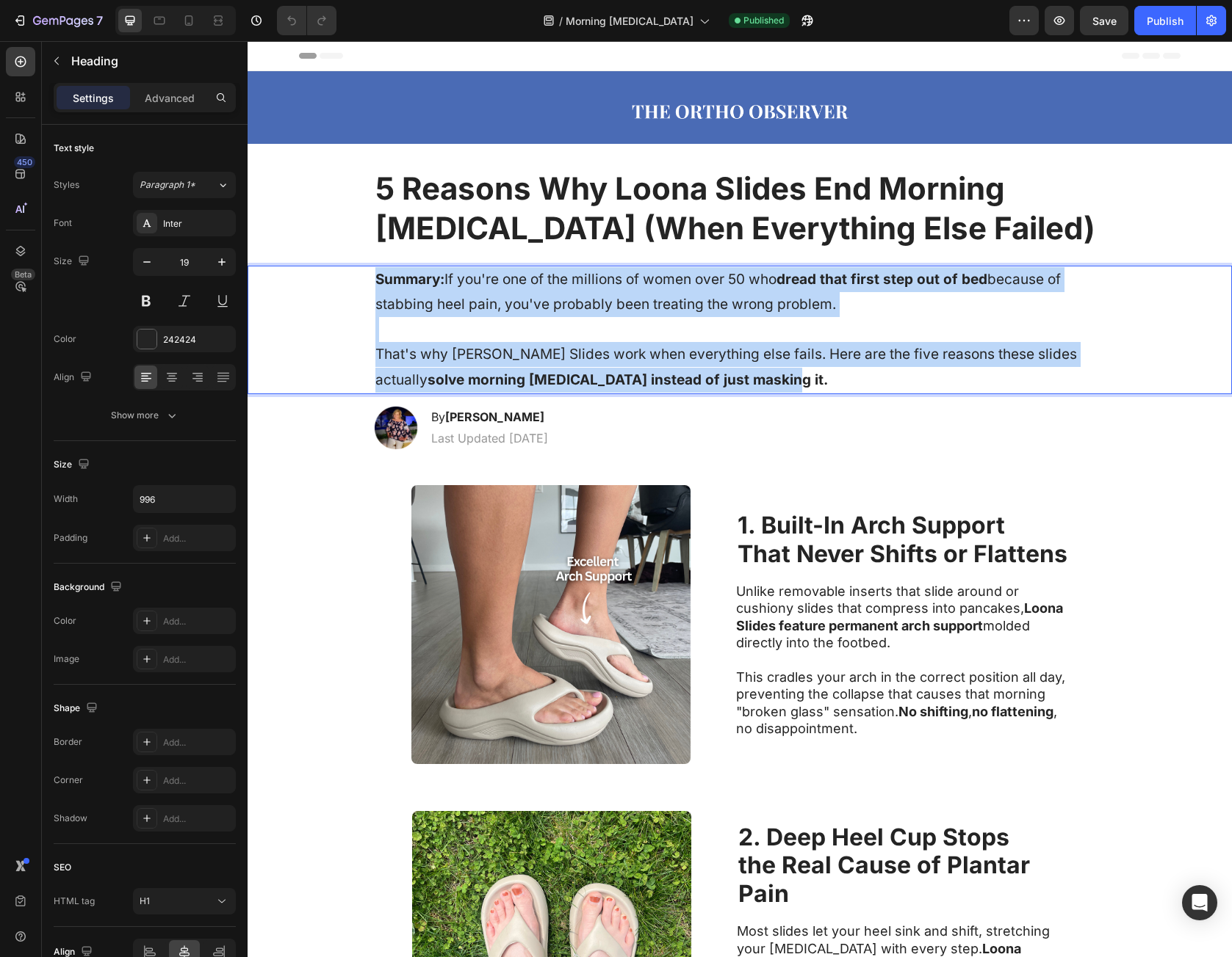
drag, startPoint x: 405, startPoint y: 282, endPoint x: 665, endPoint y: 380, distance: 277.9
click at [665, 380] on p "Summary: If you're one of the millions of women over 50 who dread that first st…" at bounding box center [740, 330] width 729 height 126
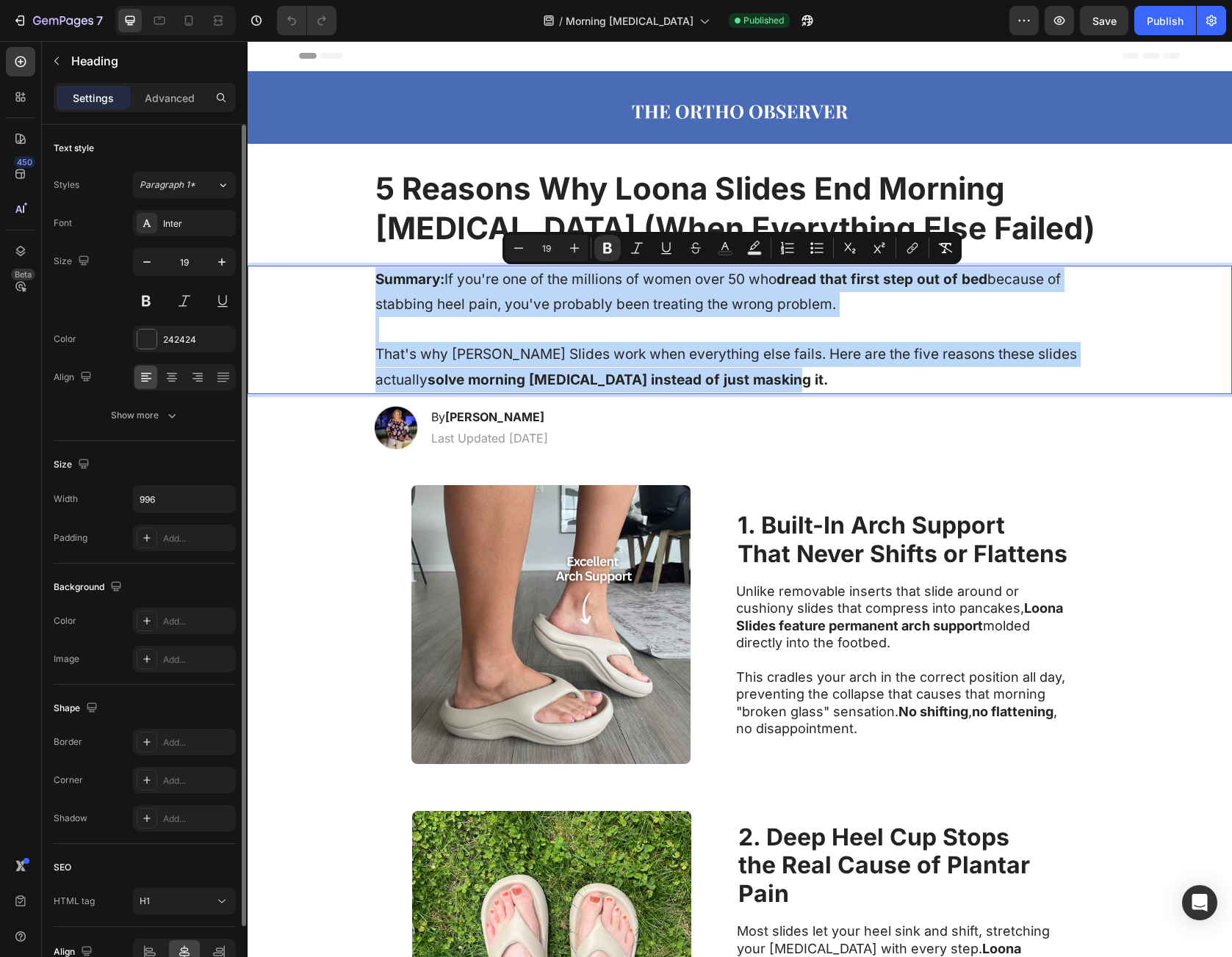
copy p "Summary: If you're one of the millions of women over 50 who dread that first st…"
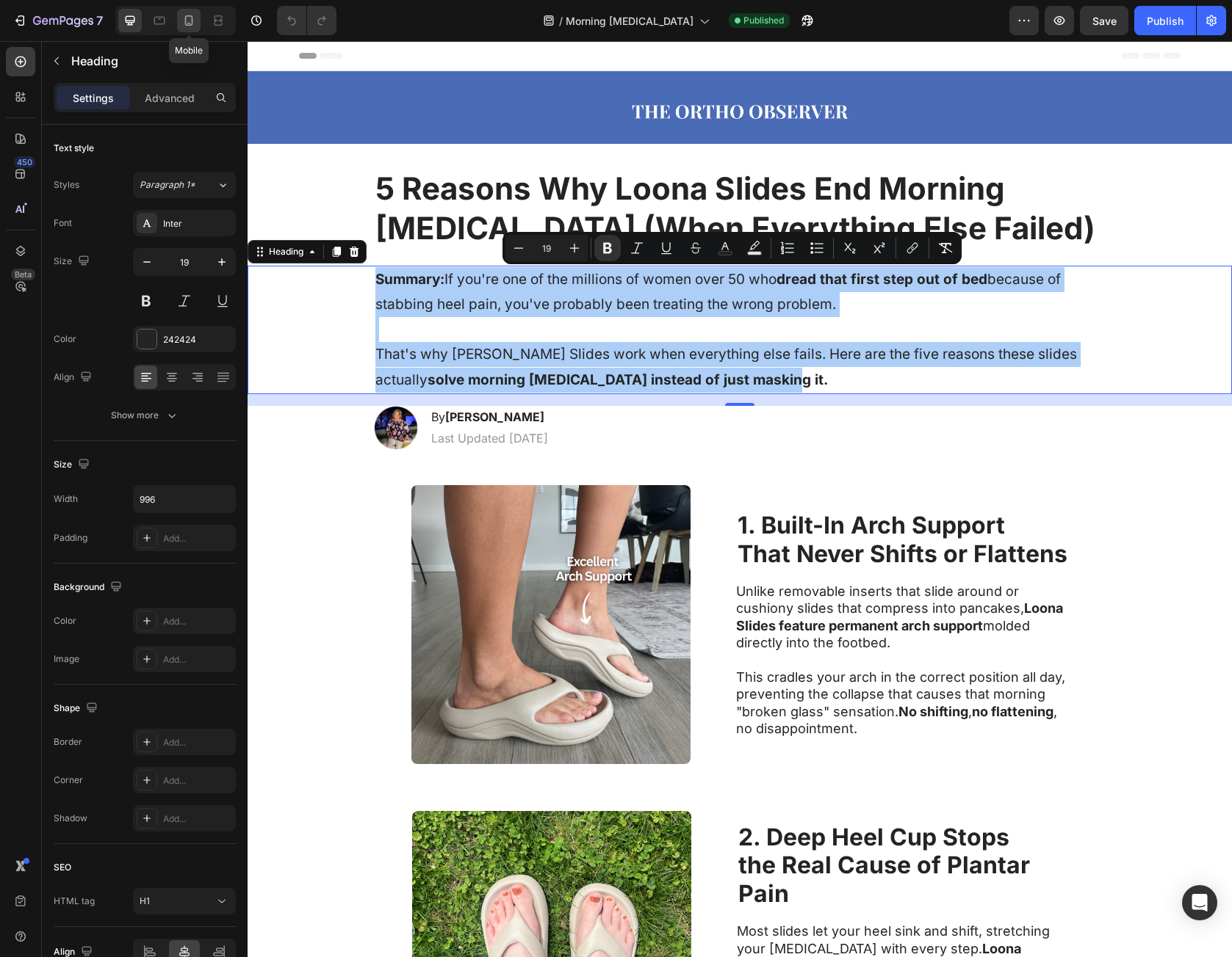
click at [195, 25] on icon at bounding box center [188, 20] width 15 height 15
type input "14"
type input "100%"
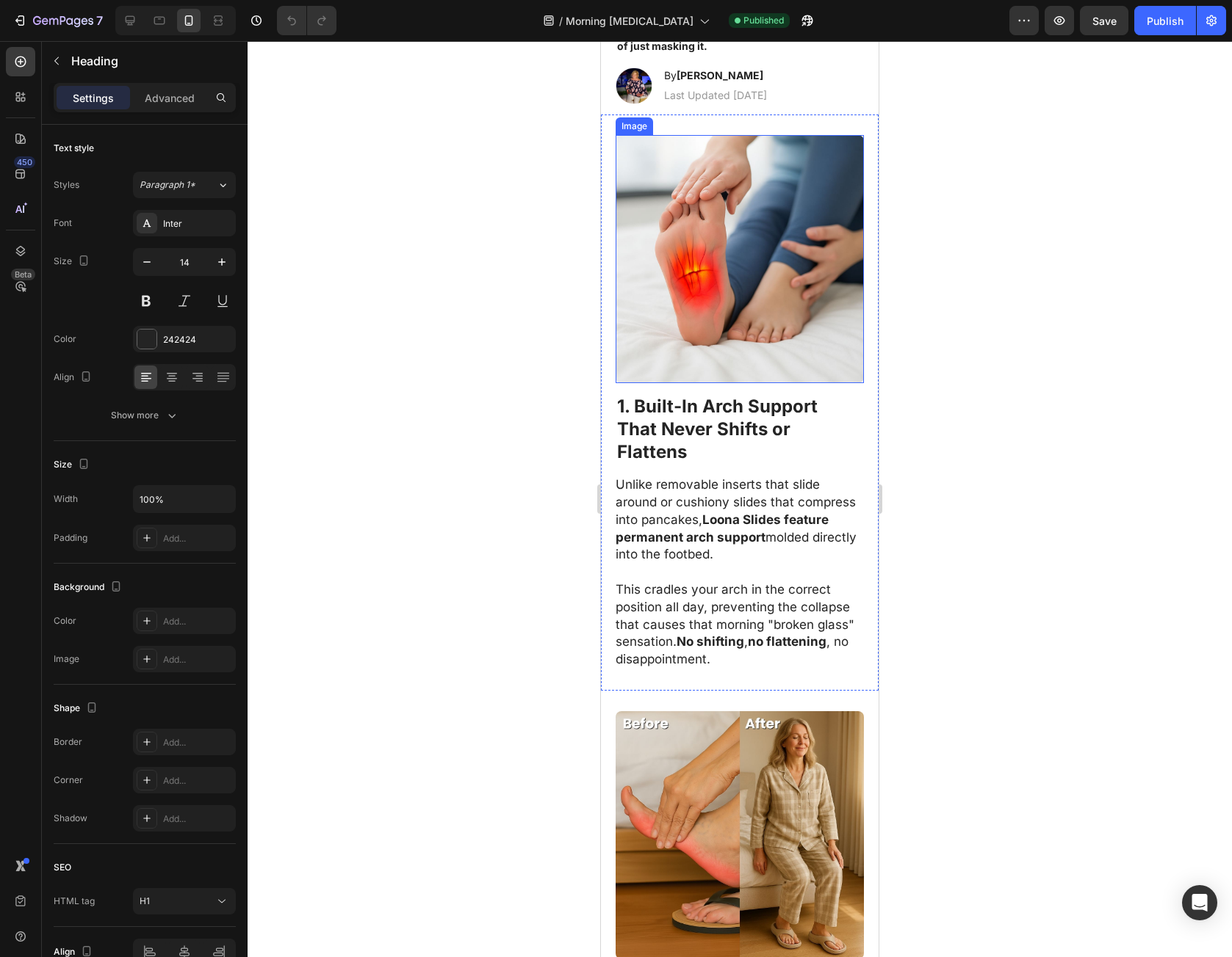
scroll to position [661, 0]
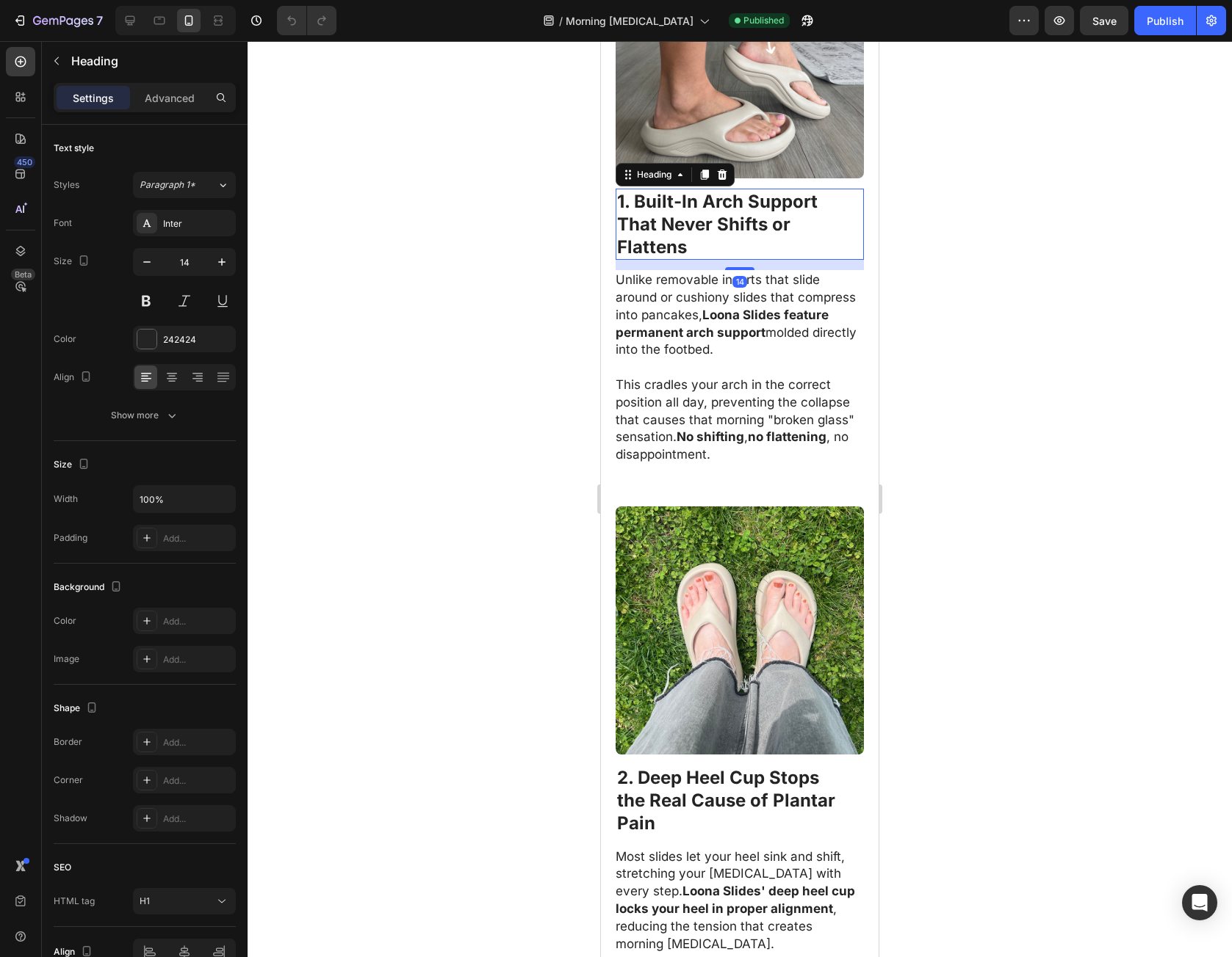
click at [670, 214] on strong "That Never Shifts or Flattens" at bounding box center [703, 235] width 174 height 44
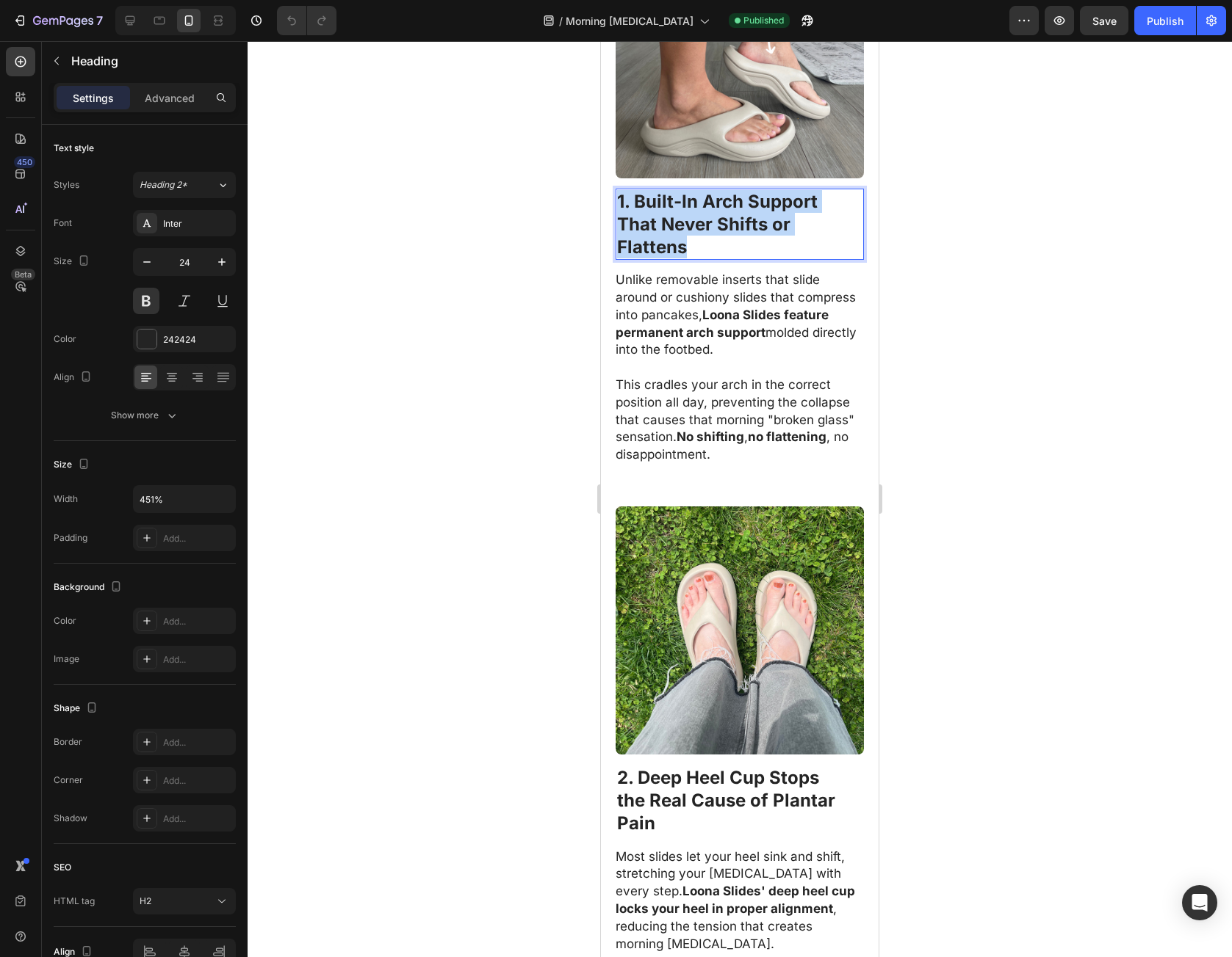
drag, startPoint x: 680, startPoint y: 200, endPoint x: 619, endPoint y: 158, distance: 74.1
click at [619, 190] on p "1. Built-In Arch Support That Never Shifts or Flattens" at bounding box center [740, 225] width 245 height 69
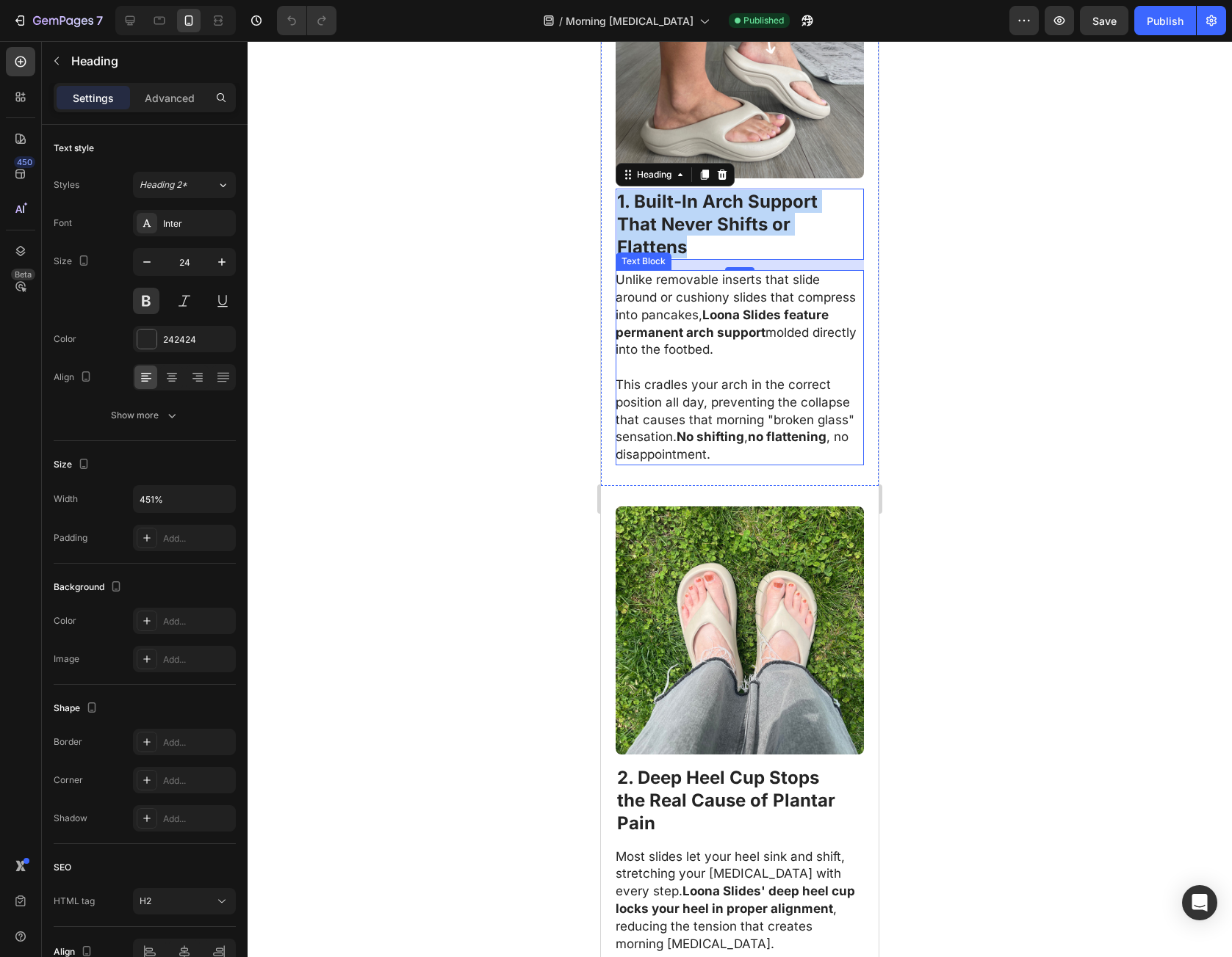
click at [693, 279] on p "Unlike removable inserts that slide around or cushiony slides that compress int…" at bounding box center [740, 315] width 247 height 87
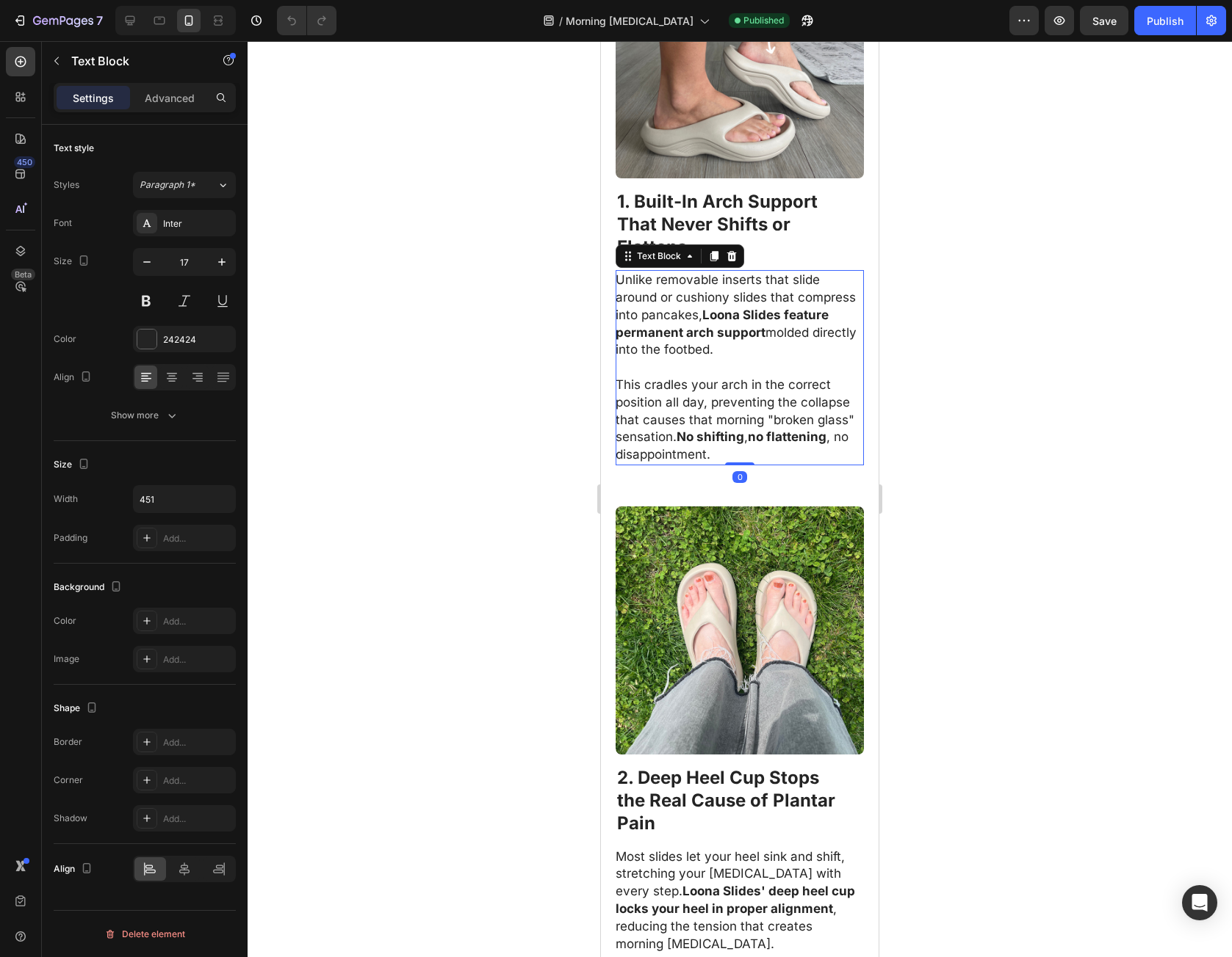
click at [633, 272] on p "Unlike removable inserts that slide around or cushiony slides that compress int…" at bounding box center [740, 315] width 247 height 87
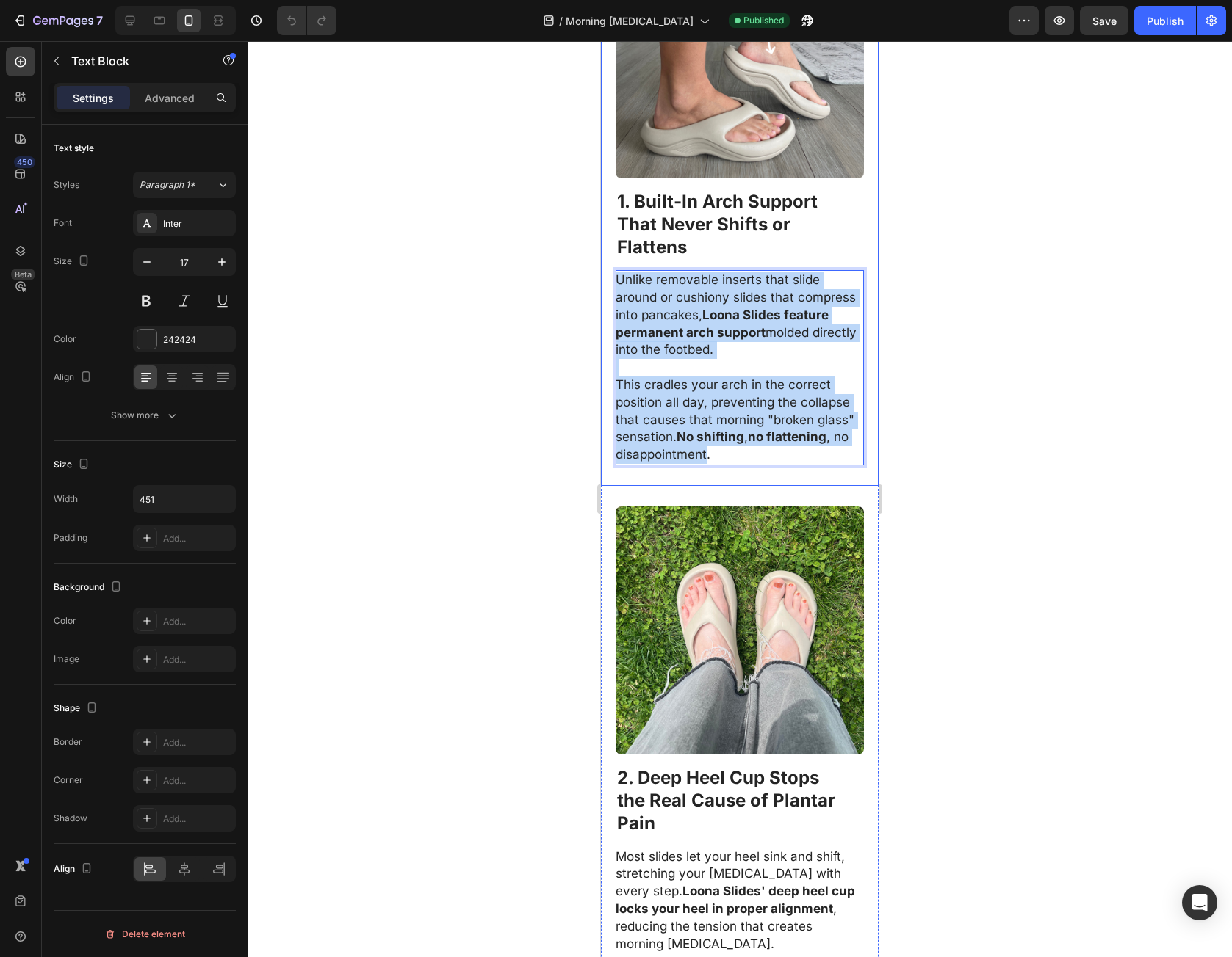
drag, startPoint x: 633, startPoint y: 239, endPoint x: 739, endPoint y: 423, distance: 212.3
click at [739, 423] on div "Image ⁠⁠⁠⁠⁠⁠⁠ 1. Built-In Arch Support That Never Shifts or Flattens Heading Un…" at bounding box center [740, 198] width 278 height 577
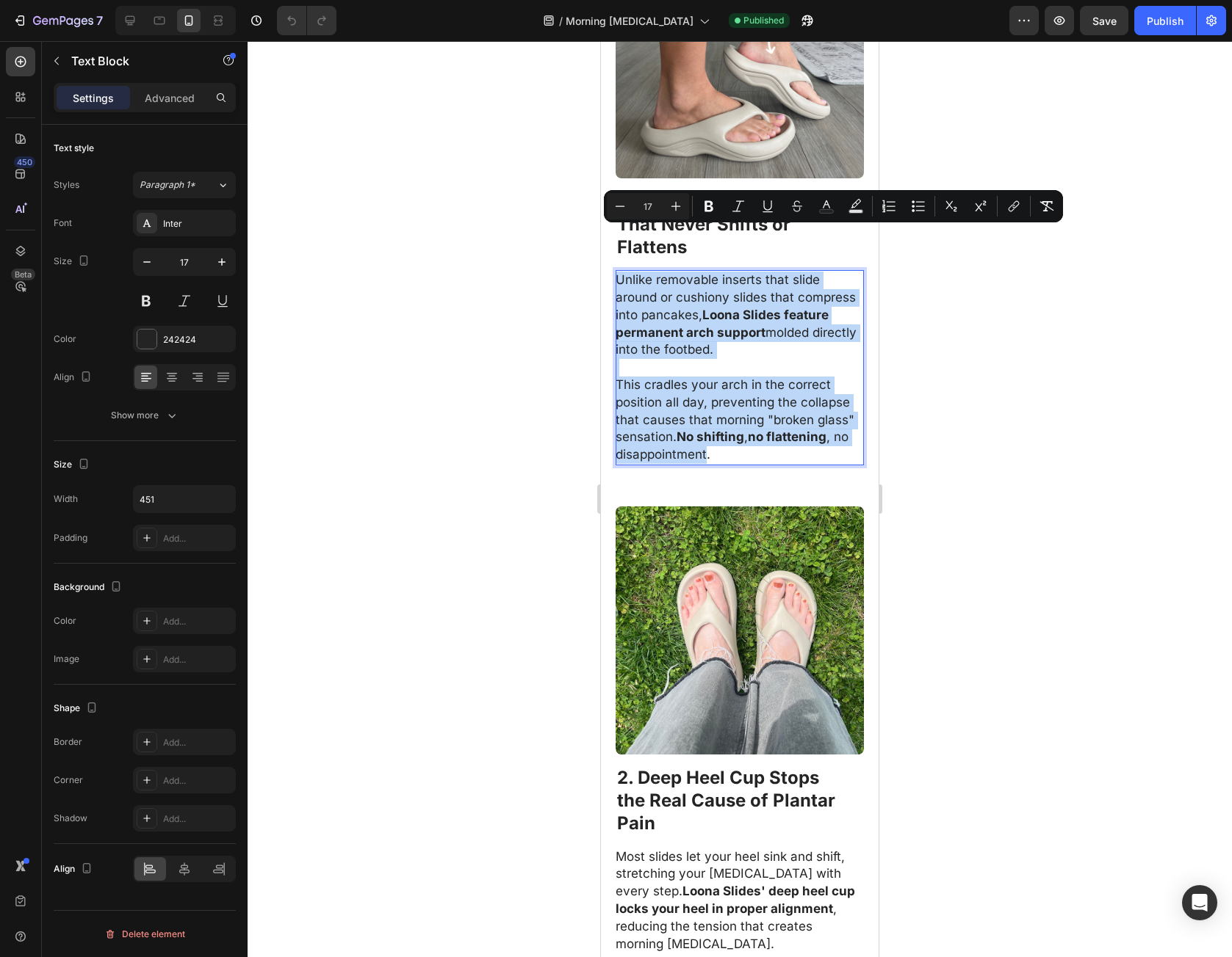
copy div "Unlike removable inserts that slide around or cushiony slides that compress int…"
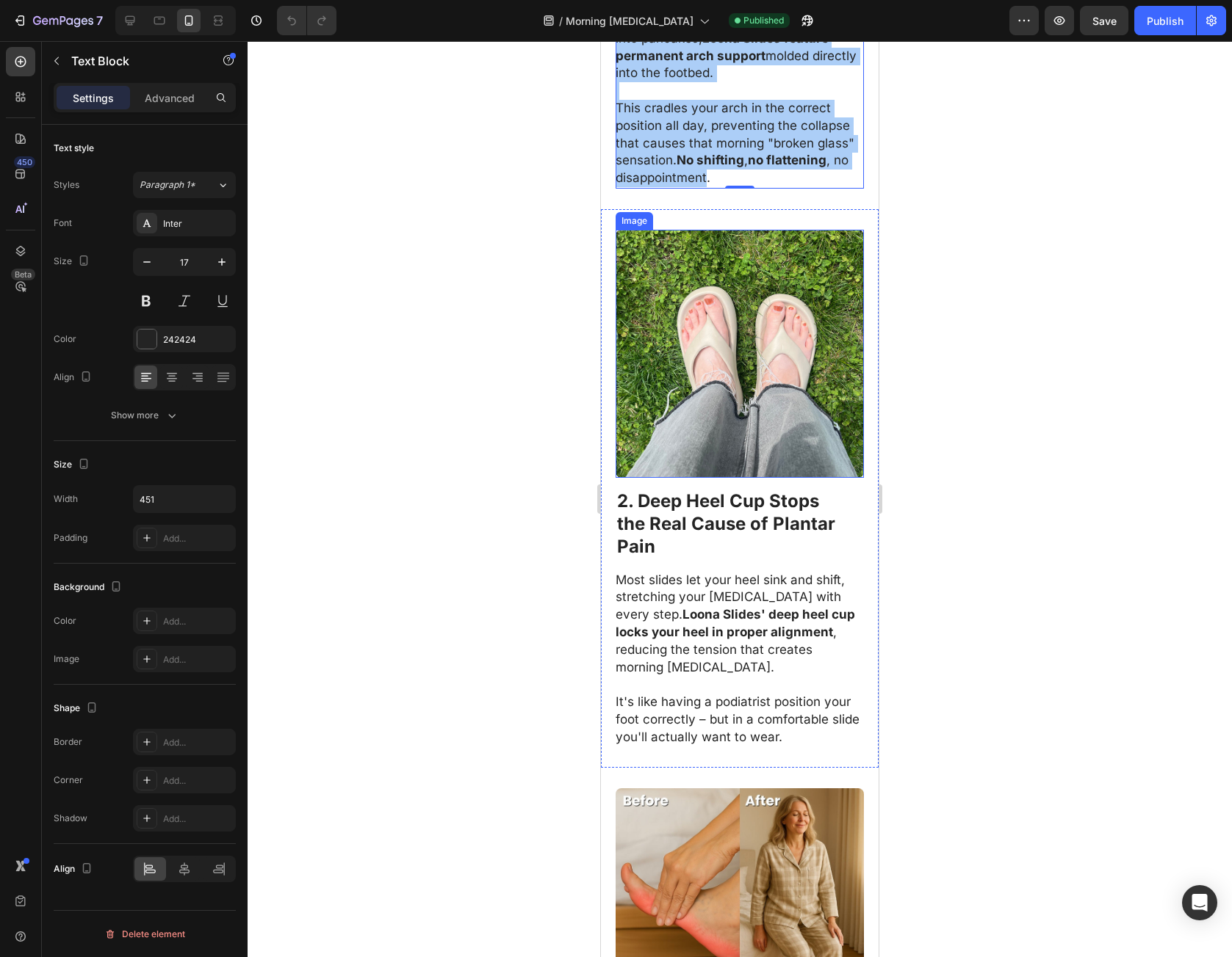
scroll to position [1028, 0]
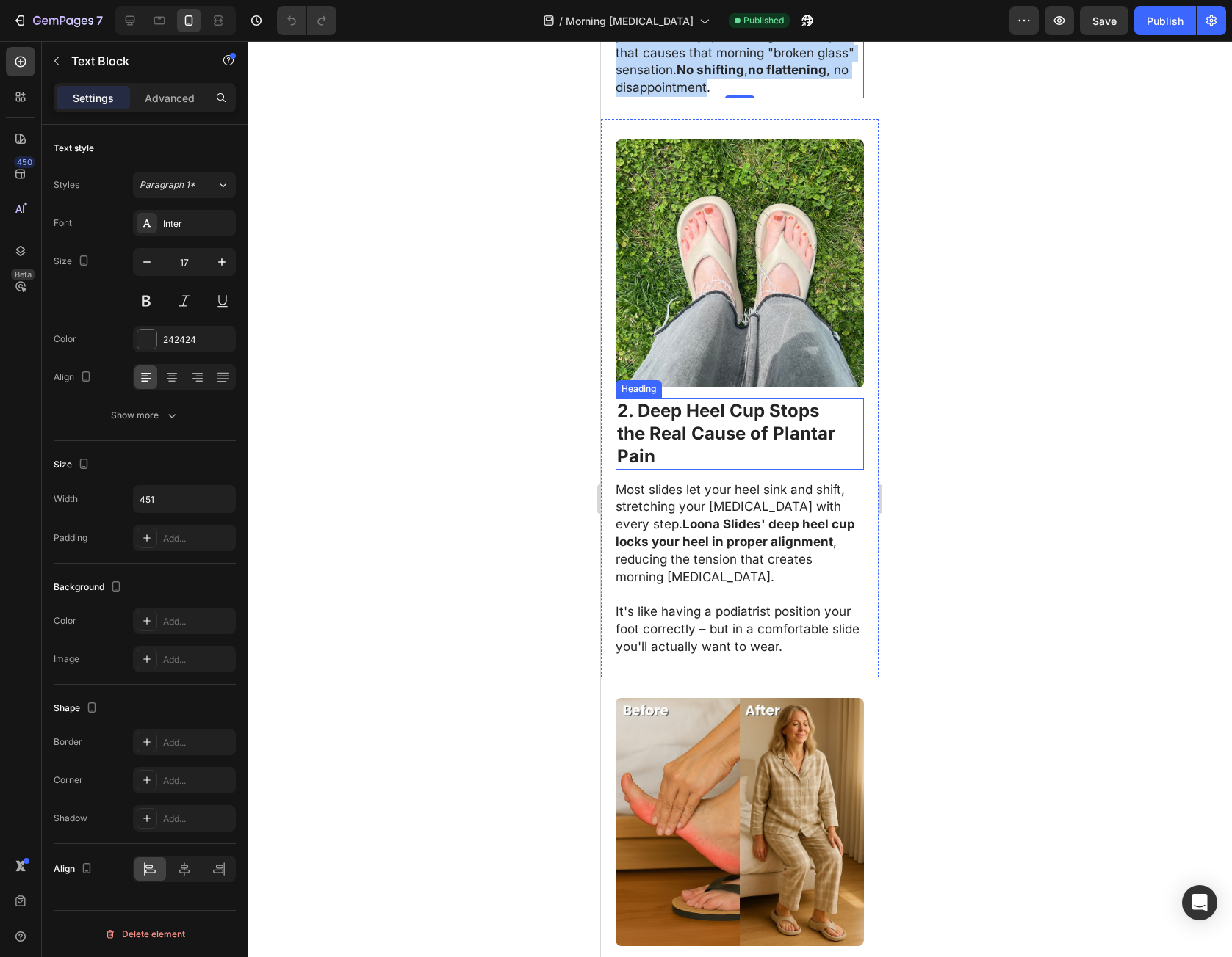
drag, startPoint x: 659, startPoint y: 349, endPoint x: 653, endPoint y: 378, distance: 29.6
click at [659, 400] on strong "2. Deep Heel Cup Stops" at bounding box center [718, 411] width 202 height 22
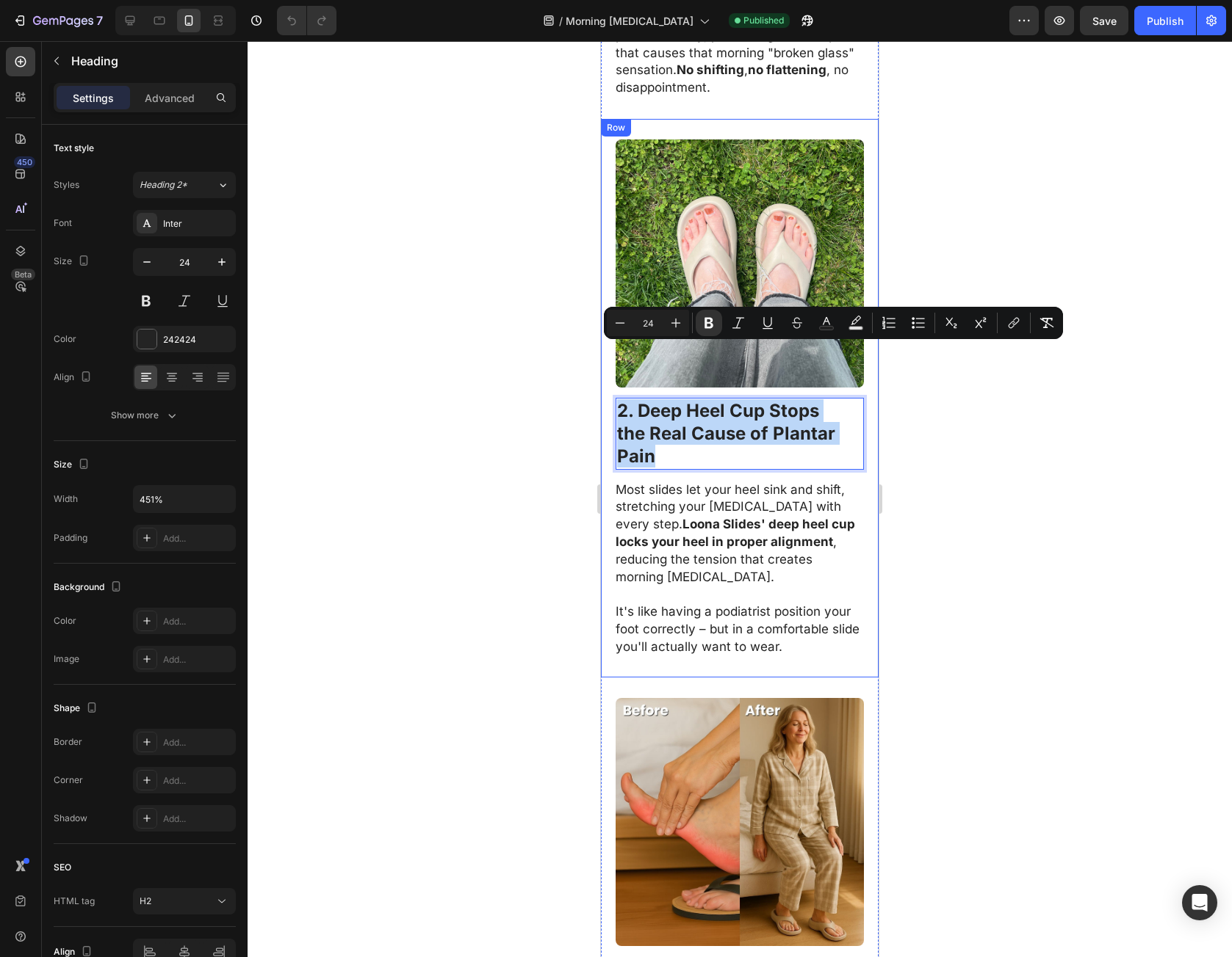
drag, startPoint x: 653, startPoint y: 402, endPoint x: 1197, endPoint y: 402, distance: 544.0
click at [604, 355] on div "Image 2. Deep Heel Cup Stops the Real Cause of Plantar Pain Heading 14 Most sli…" at bounding box center [740, 398] width 278 height 560
copy p "2. Deep Heel Cup Stops the Real Cause of Plantar Pain"
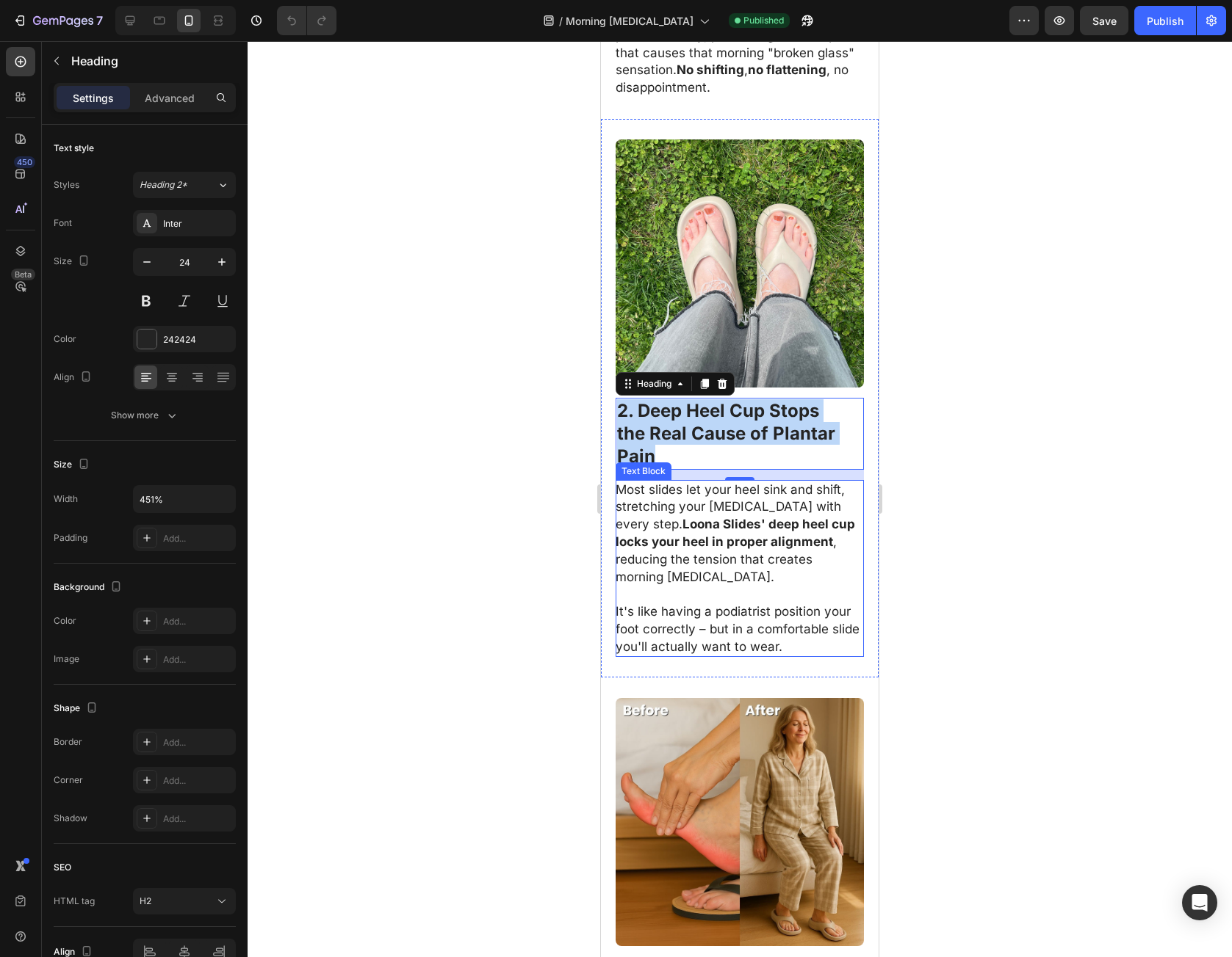
drag, startPoint x: 695, startPoint y: 452, endPoint x: 659, endPoint y: 457, distance: 36.3
click at [696, 481] on p "Most slides let your heel sink and shift, stretching your plantar fascia with e…" at bounding box center [740, 533] width 247 height 105
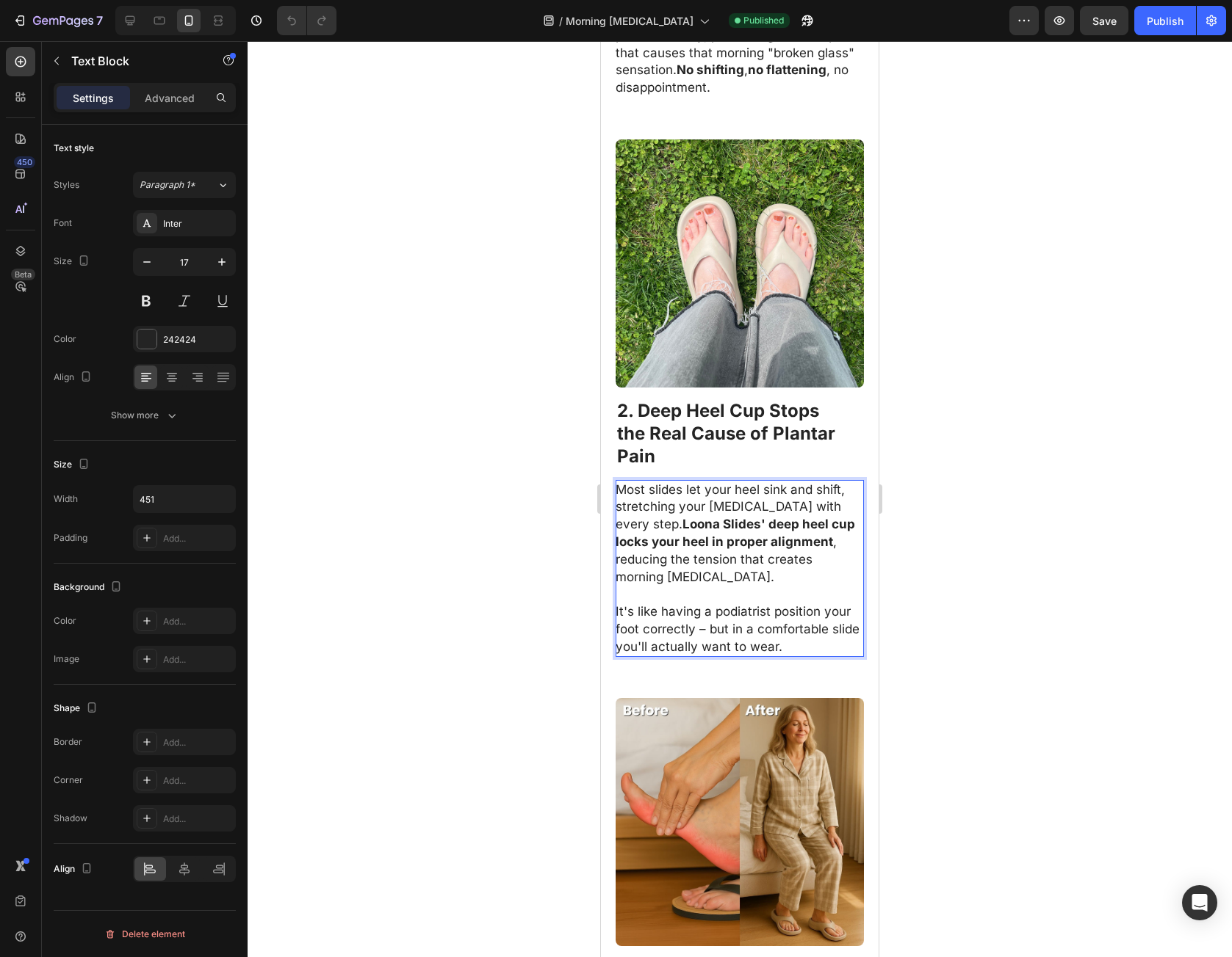
click at [630, 481] on p "Most slides let your heel sink and shift, stretching your plantar fascia with e…" at bounding box center [740, 533] width 247 height 105
drag, startPoint x: 630, startPoint y: 437, endPoint x: 692, endPoint y: 489, distance: 80.9
click at [692, 488] on p "Most slides let your heel sink and shift, stretching your plantar fascia with e…" at bounding box center [740, 533] width 247 height 105
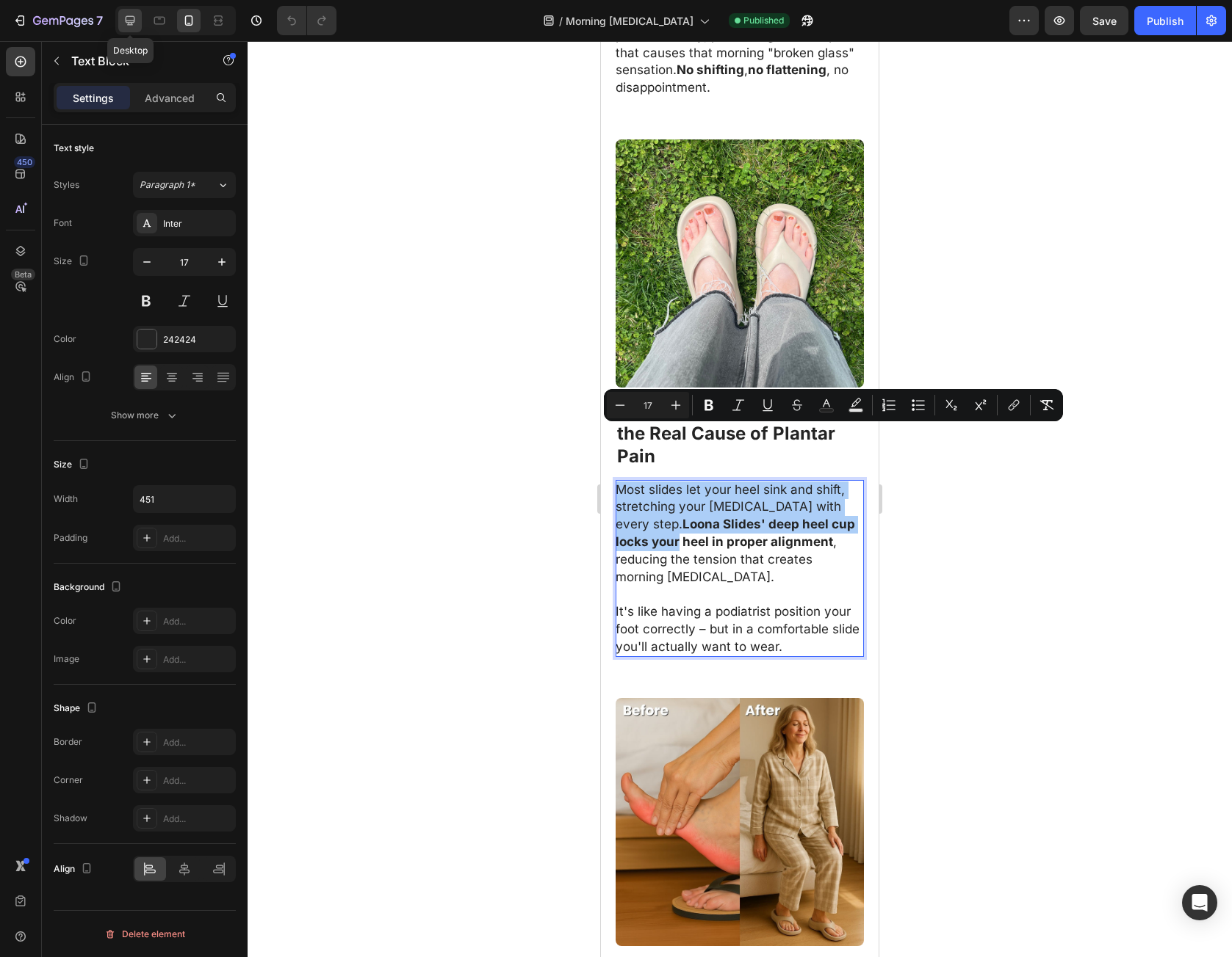
click at [131, 25] on icon at bounding box center [130, 21] width 10 height 10
type input "18"
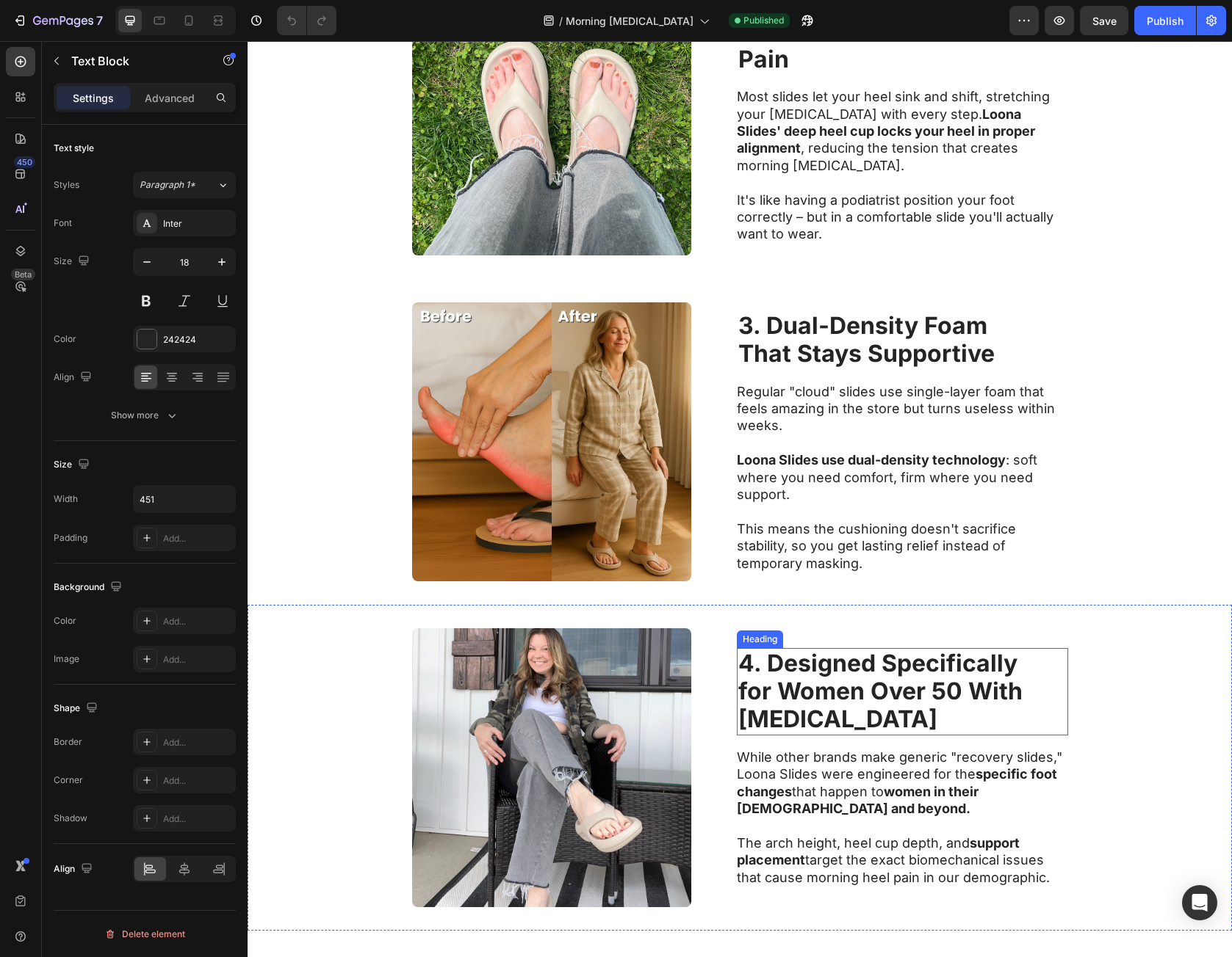
scroll to position [622, 0]
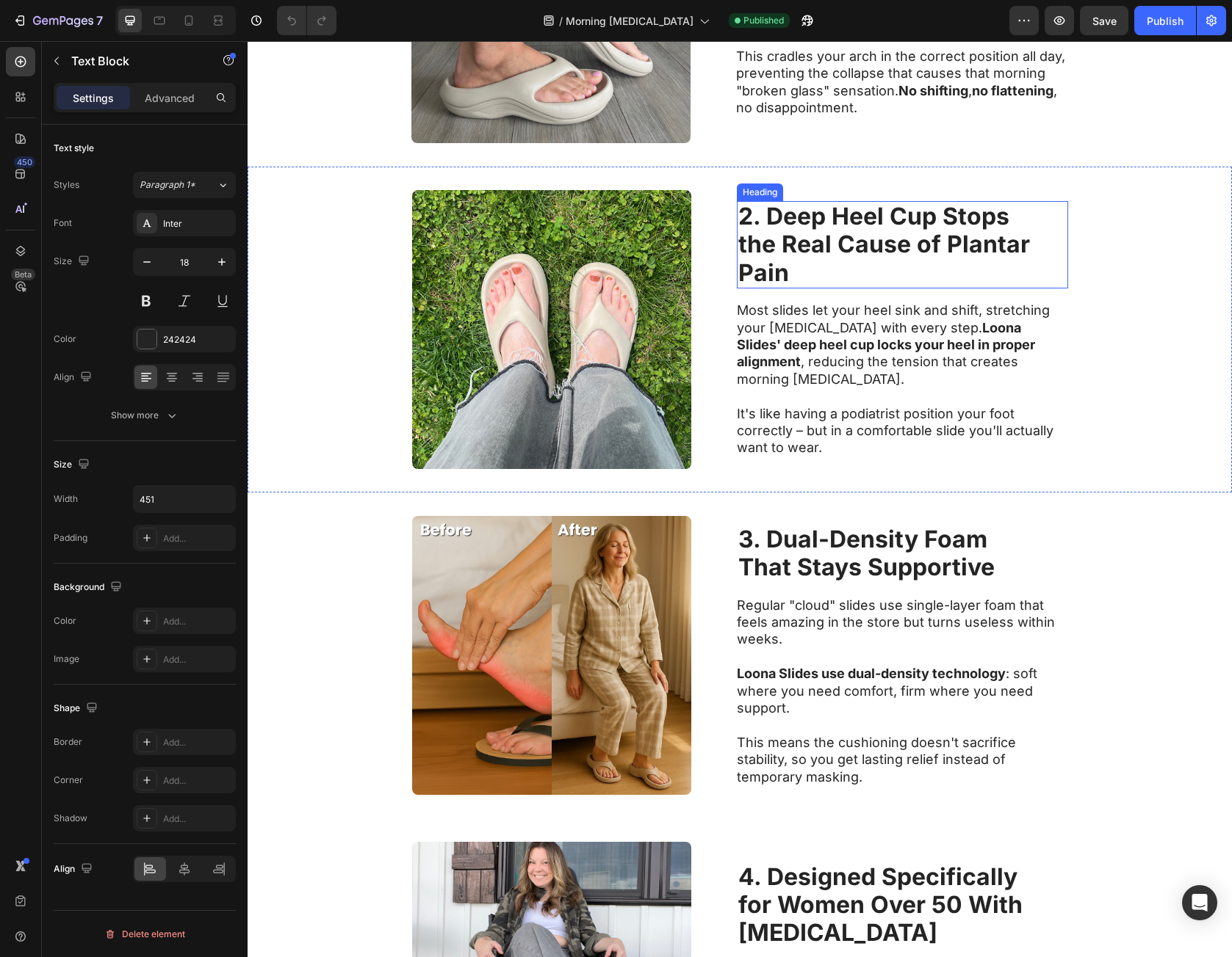
click at [796, 328] on p "Most slides let your heel sink and shift, stretching your plantar fascia with e…" at bounding box center [901, 345] width 330 height 86
click at [725, 323] on div "Image 2. Deep Heel Cup Stops the Real Cause of Plantar Pain Heading Most slides…" at bounding box center [739, 329] width 984 height 326
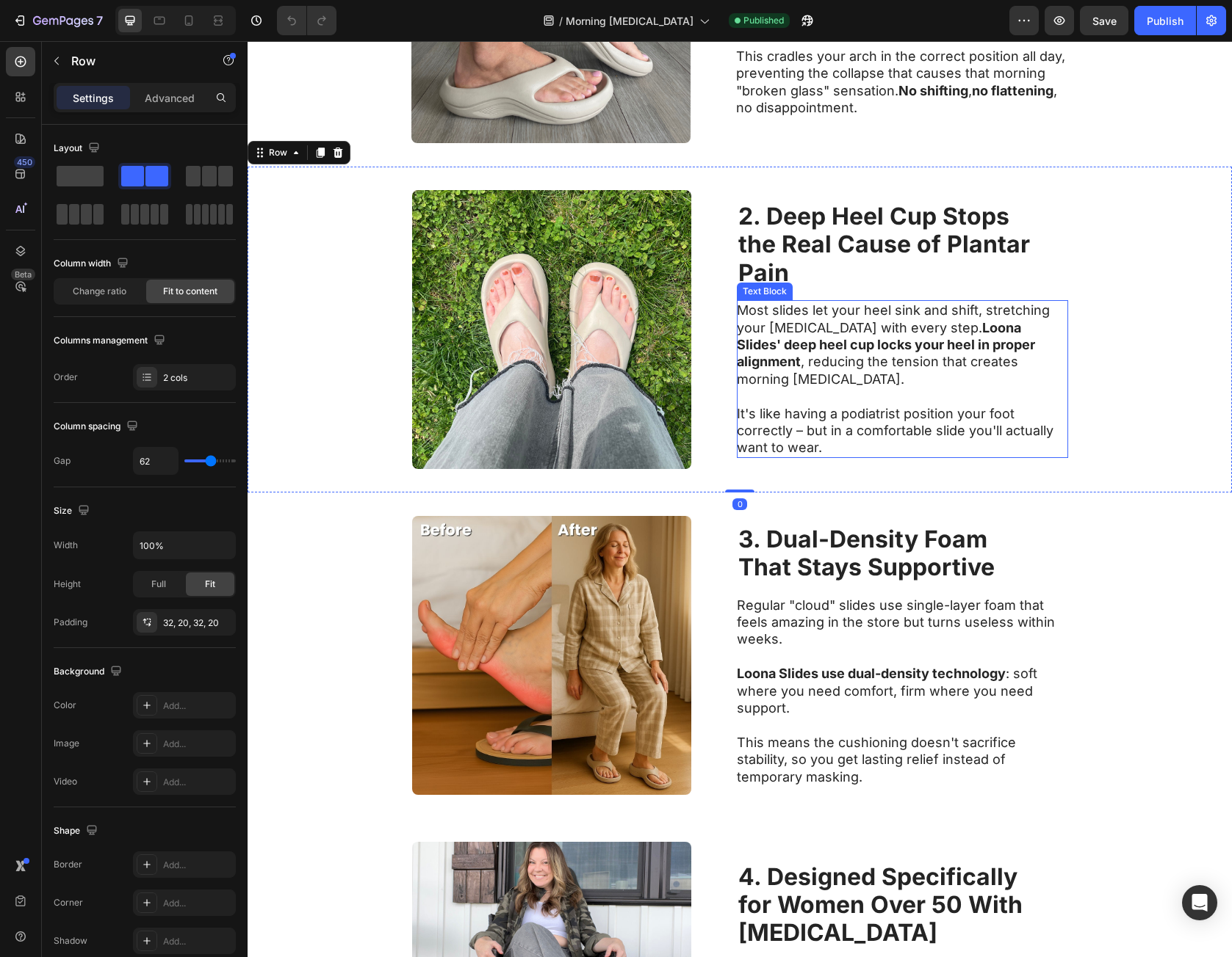
click at [744, 319] on p "Most slides let your heel sink and shift, stretching your plantar fascia with e…" at bounding box center [901, 345] width 330 height 86
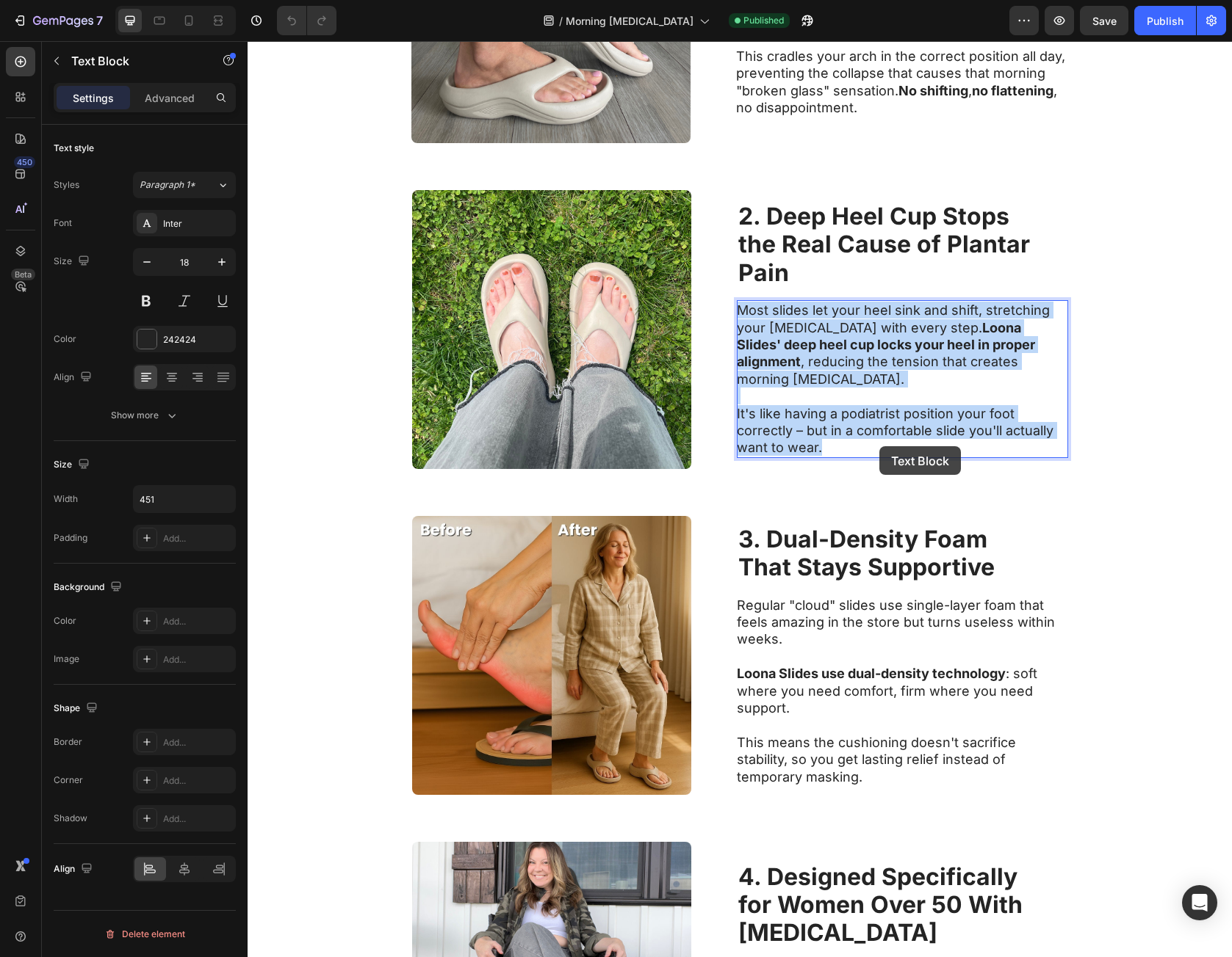
scroll to position [601, 0]
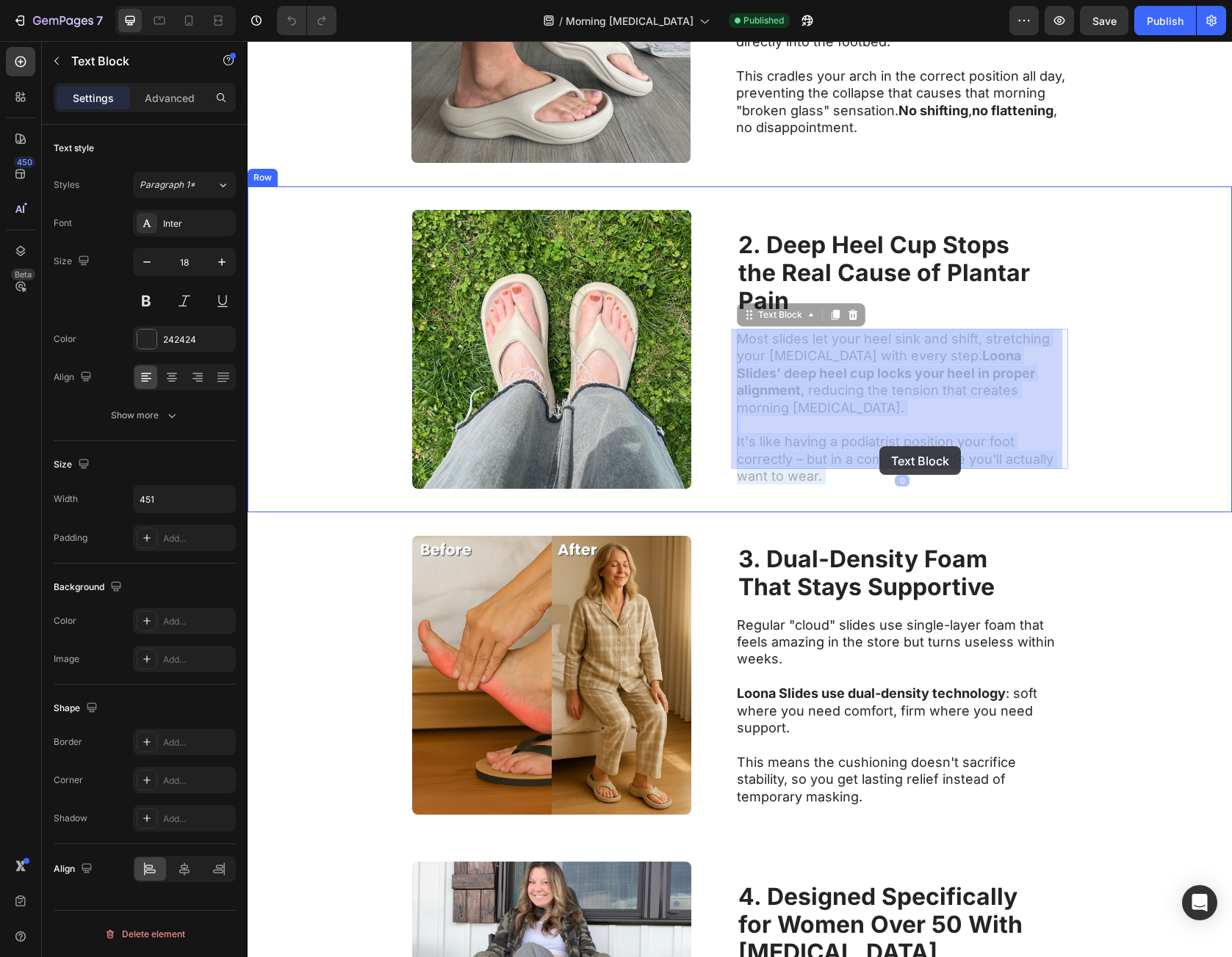
drag, startPoint x: 744, startPoint y: 319, endPoint x: 867, endPoint y: 438, distance: 171.1
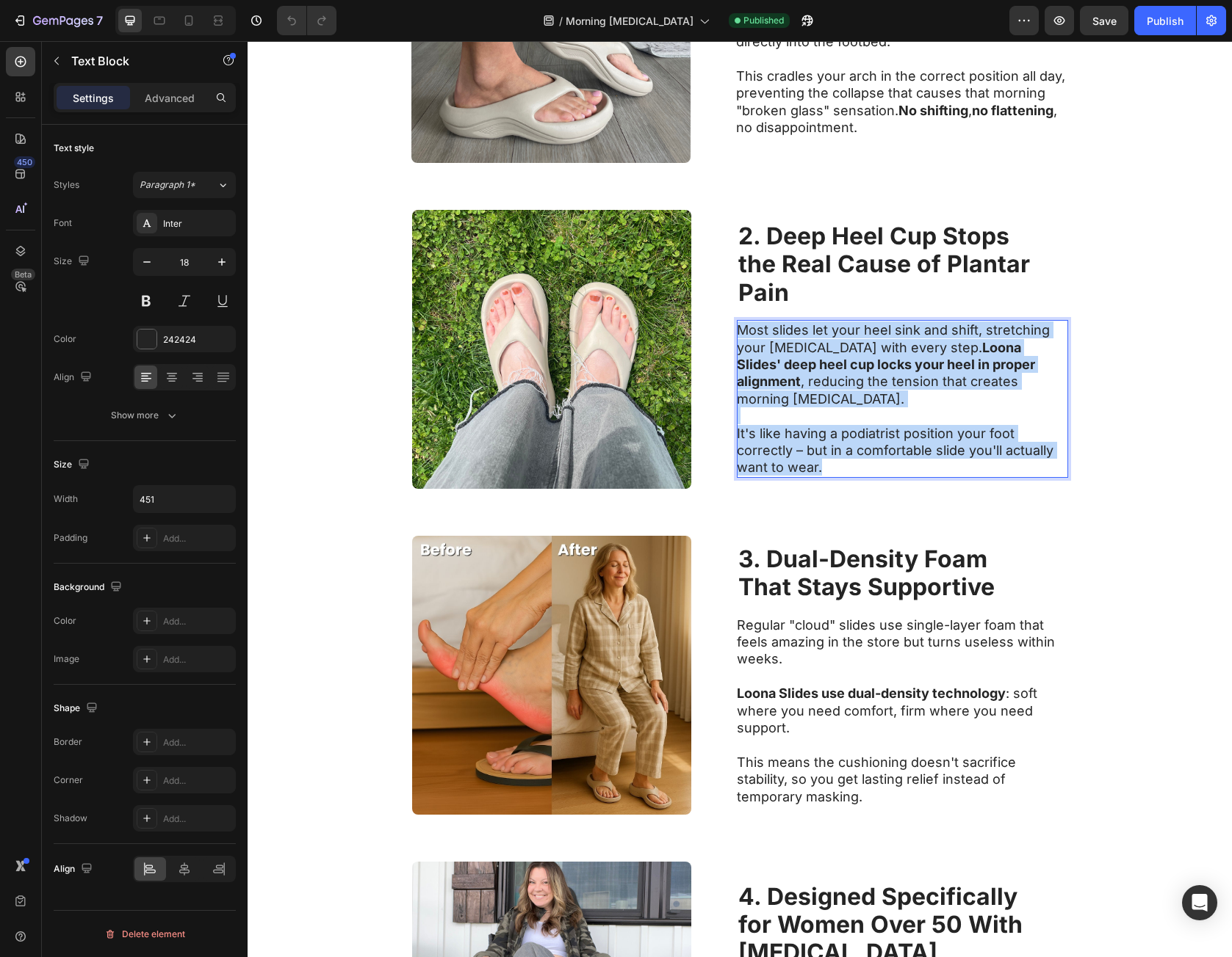
drag, startPoint x: 820, startPoint y: 454, endPoint x: 733, endPoint y: 347, distance: 137.9
click at [737, 347] on div "Most slides let your heel sink and shift, stretching your plantar fascia with e…" at bounding box center [902, 398] width 332 height 158
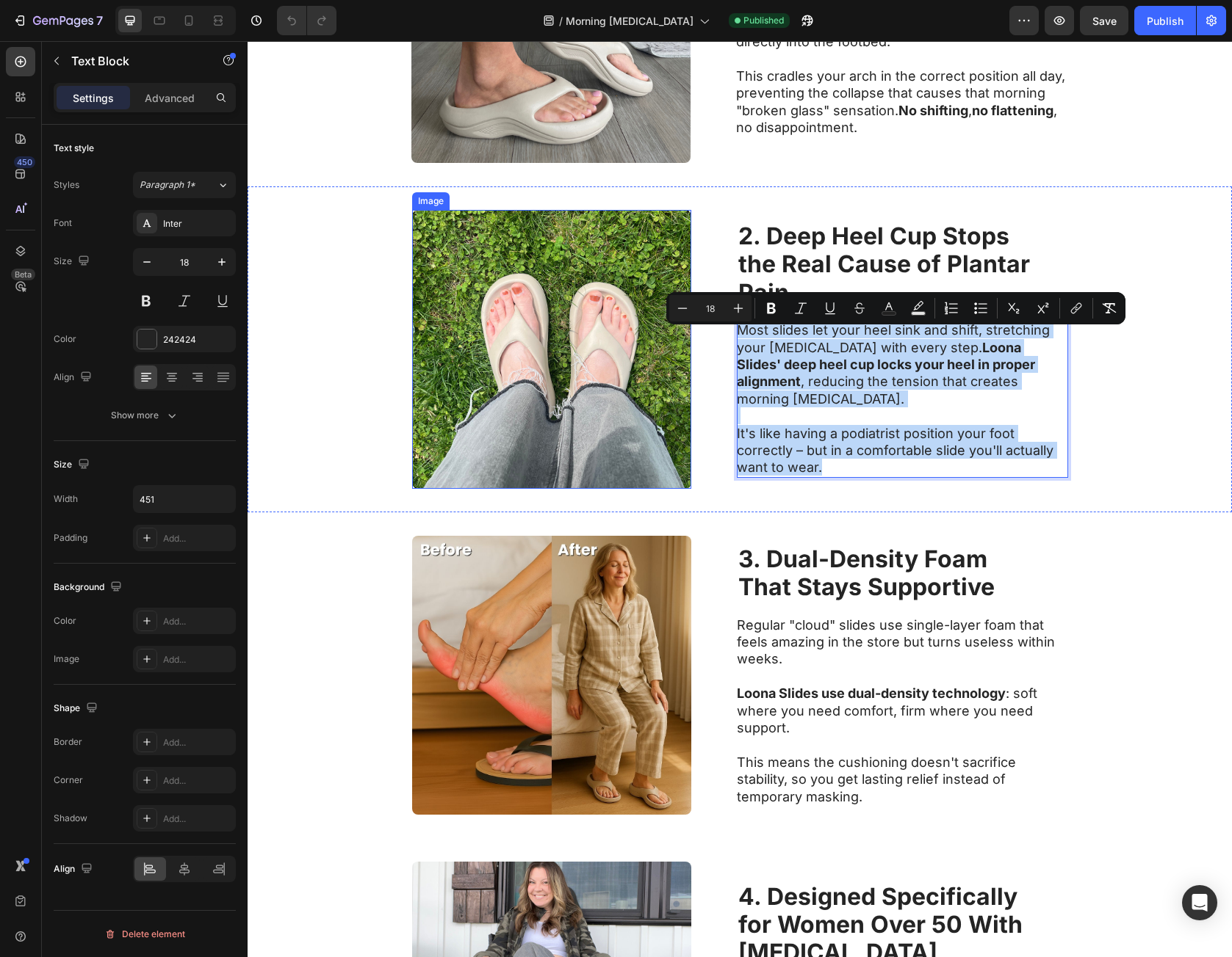
copy div "Most slides let your heel sink and shift, stretching your plantar fascia with e…"
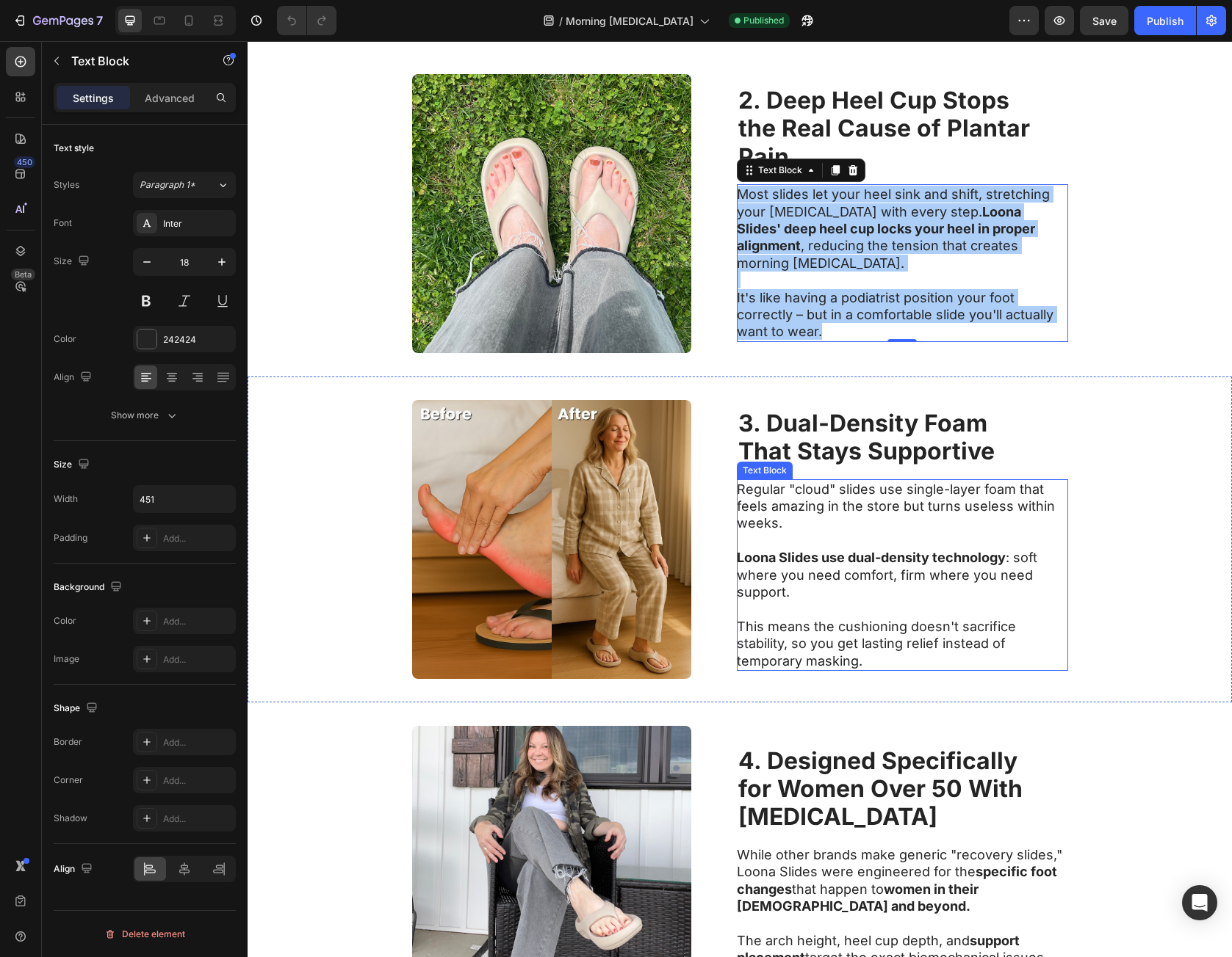
scroll to position [748, 0]
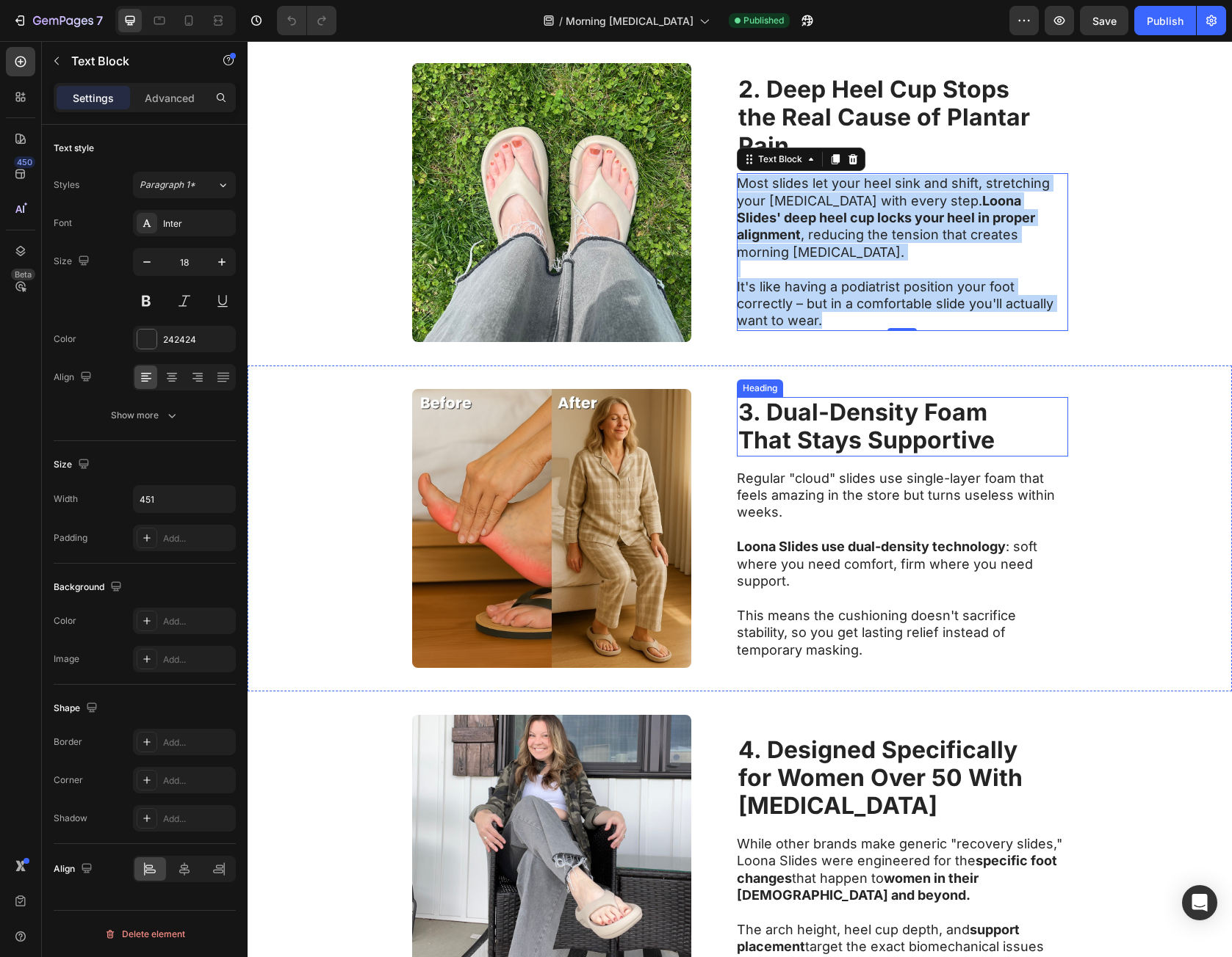
click at [868, 420] on strong "3. Dual-Density Foam" at bounding box center [863, 412] width 249 height 28
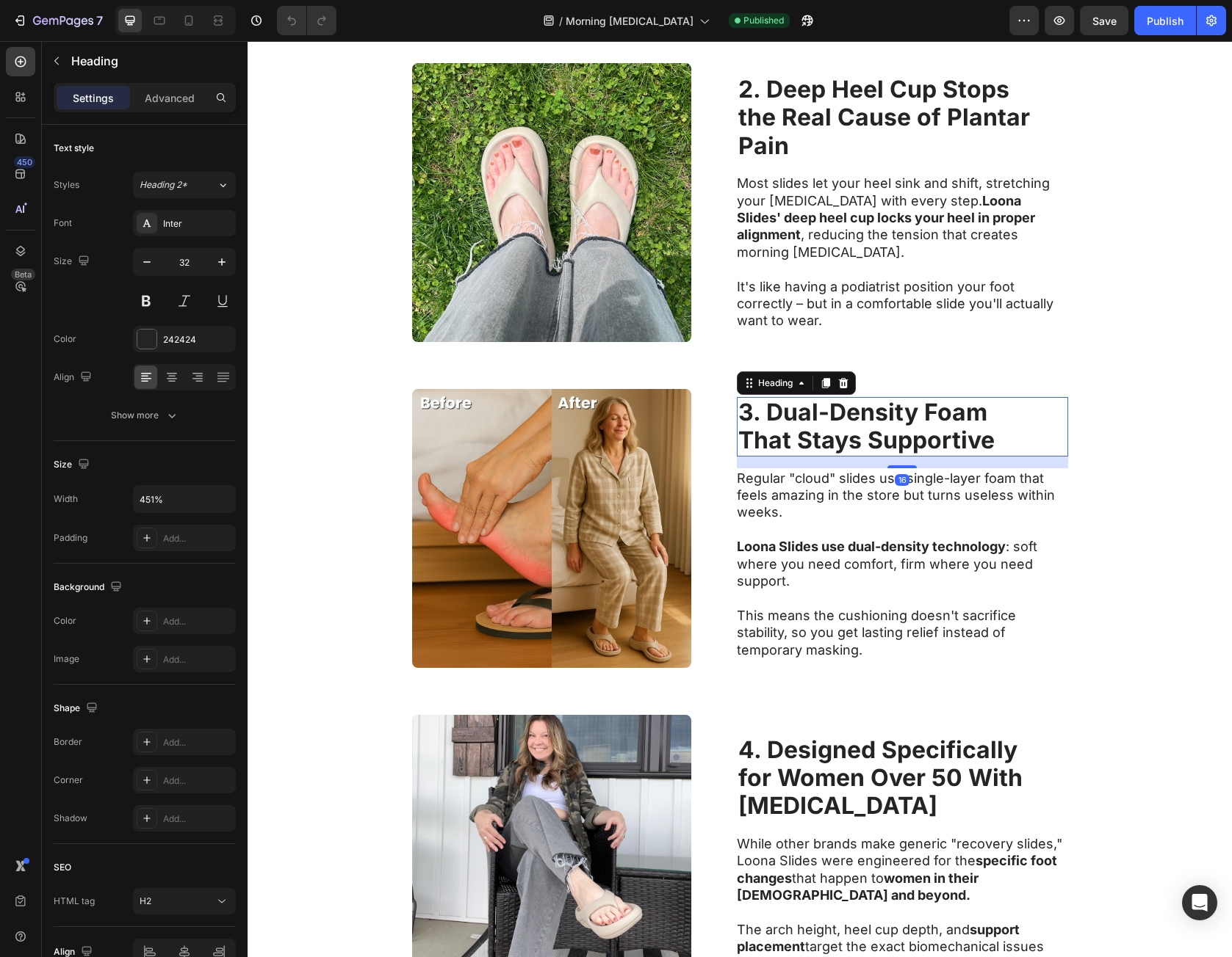
click at [996, 441] on h2 "3. Dual-Density Foam That Stays Supportive" at bounding box center [902, 427] width 332 height 60
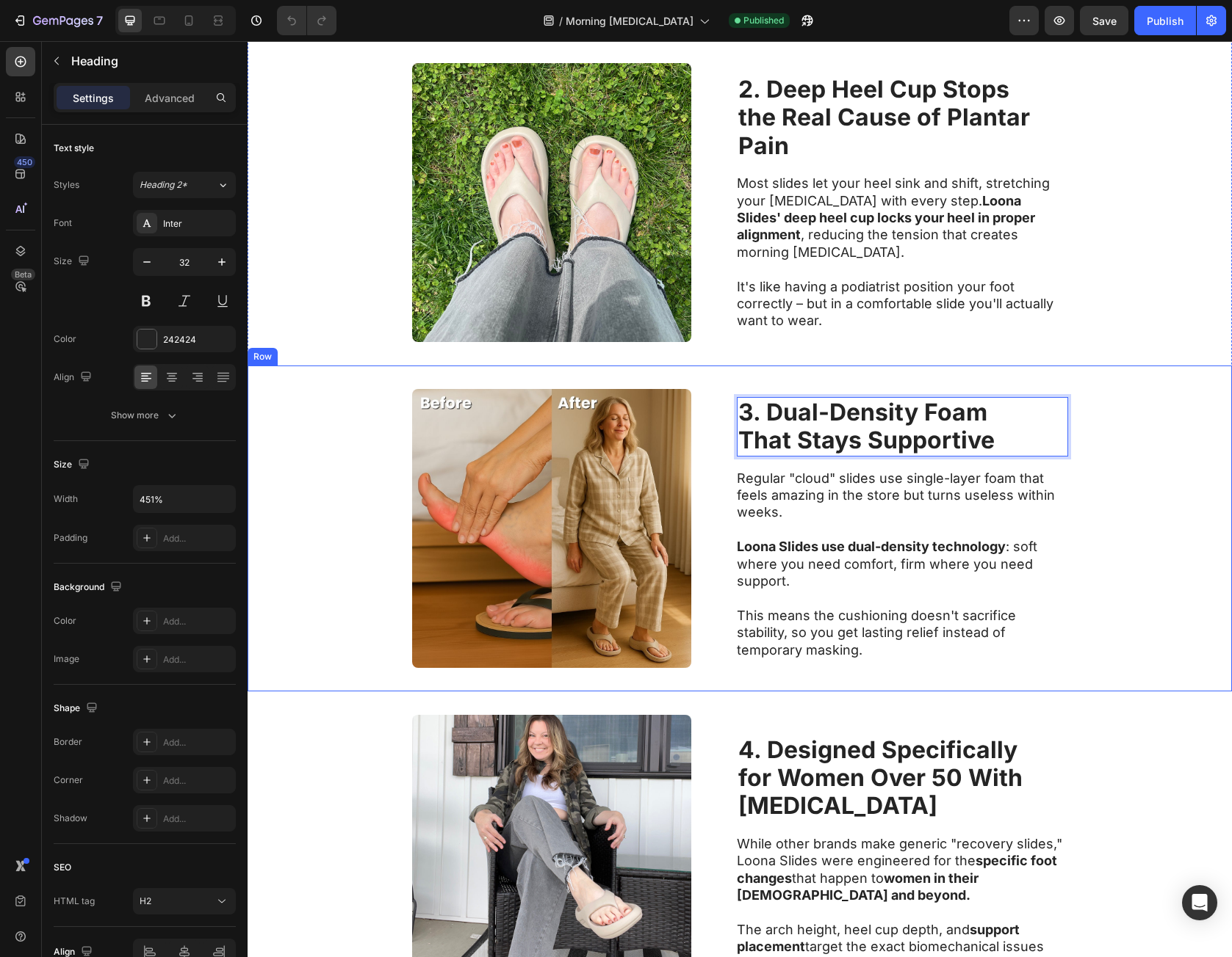
drag, startPoint x: 996, startPoint y: 441, endPoint x: 715, endPoint y: 411, distance: 282.6
click at [715, 411] on div "Image 3. Dual-Density Foam That Stays Supportive Heading 16 Regular "cloud" sli…" at bounding box center [739, 529] width 984 height 326
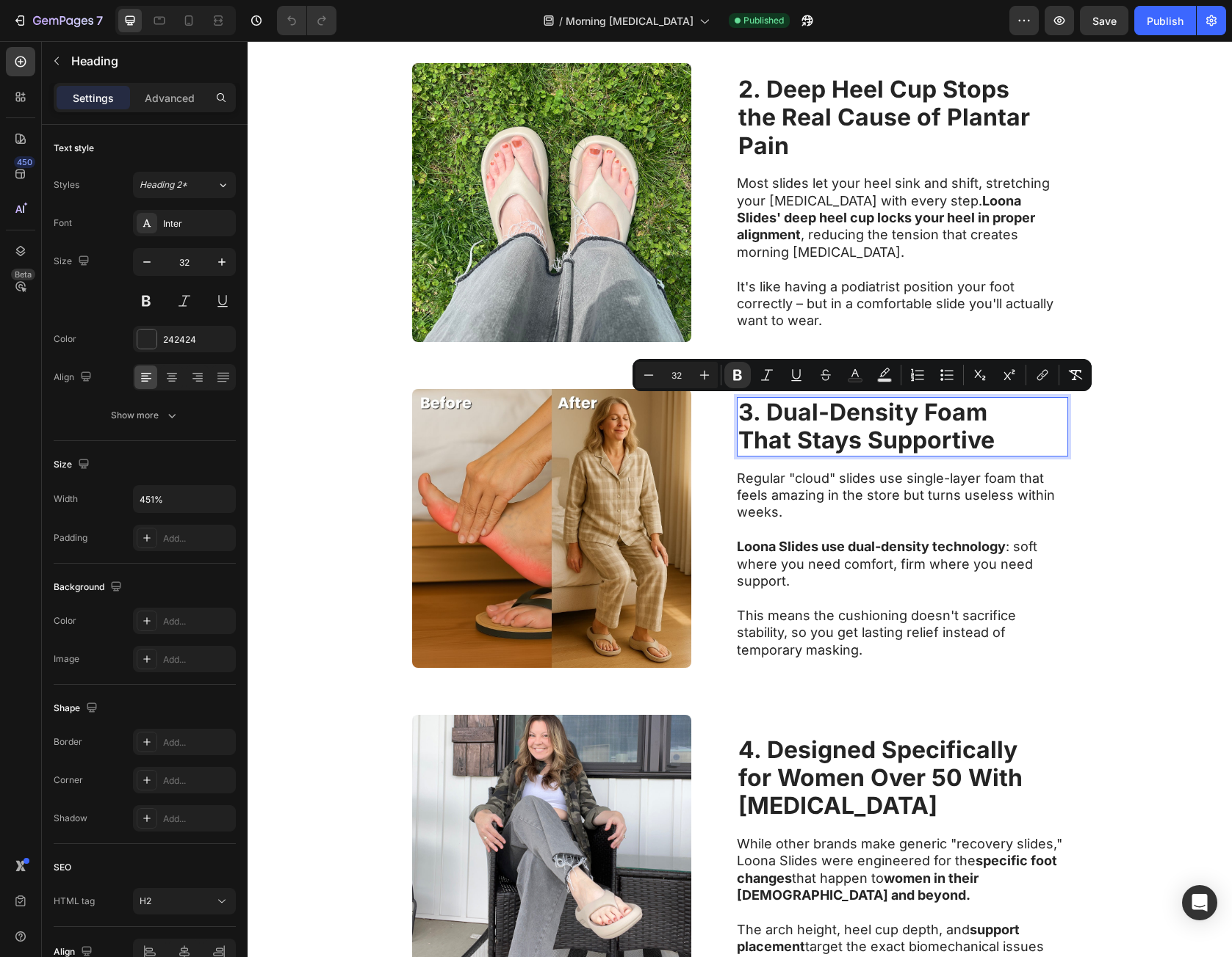
copy p "3. Dual-Density Foam That Stays Supportive"
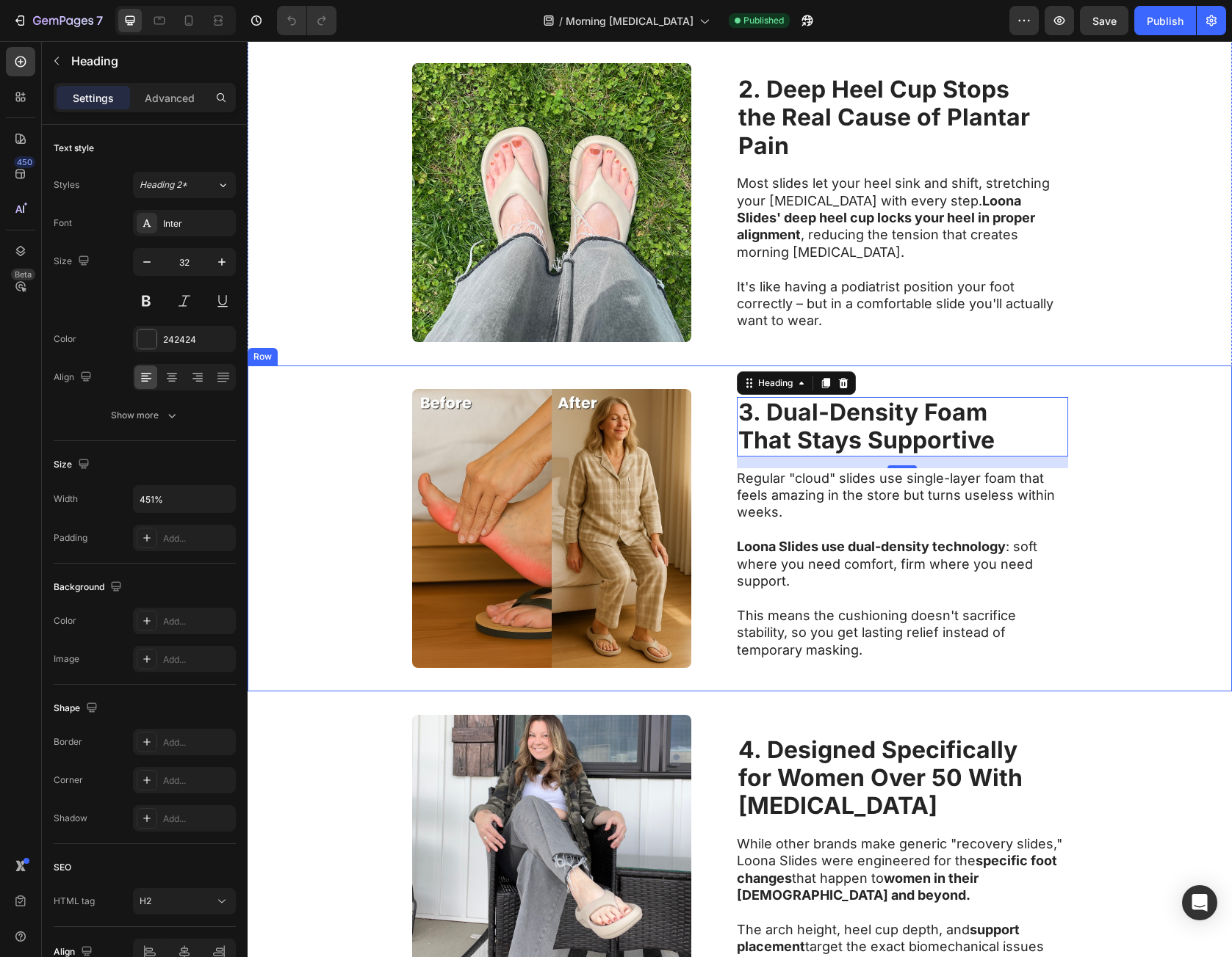
drag, startPoint x: 939, startPoint y: 577, endPoint x: 835, endPoint y: 565, distance: 104.7
click at [939, 576] on p "Loona Slides use dual-density technology : soft where you need comfort, firm wh…" at bounding box center [901, 564] width 330 height 51
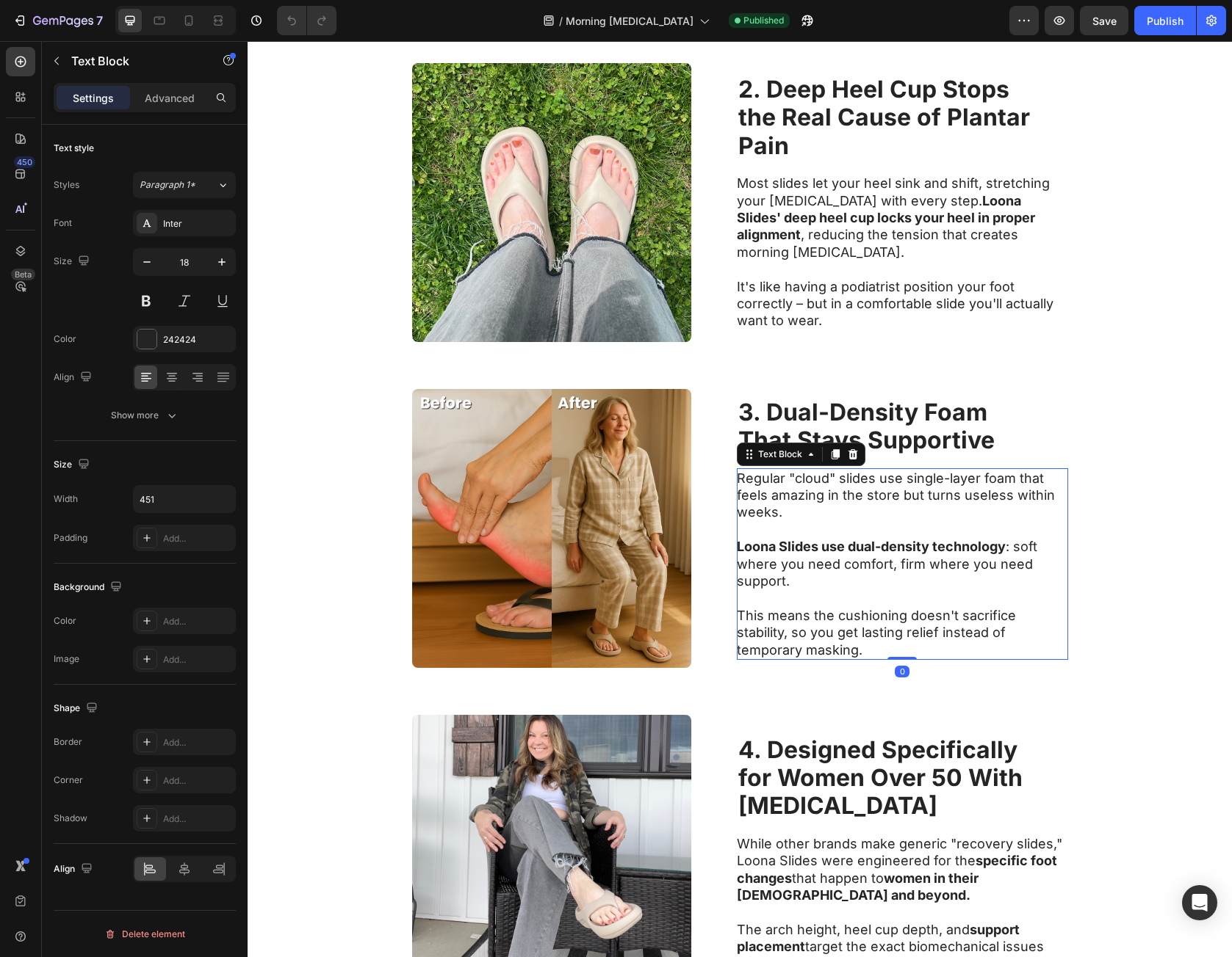
click at [771, 480] on p "Regular "cloud" slides use single-layer foam that feels amazing in the store bu…" at bounding box center [901, 495] width 330 height 51
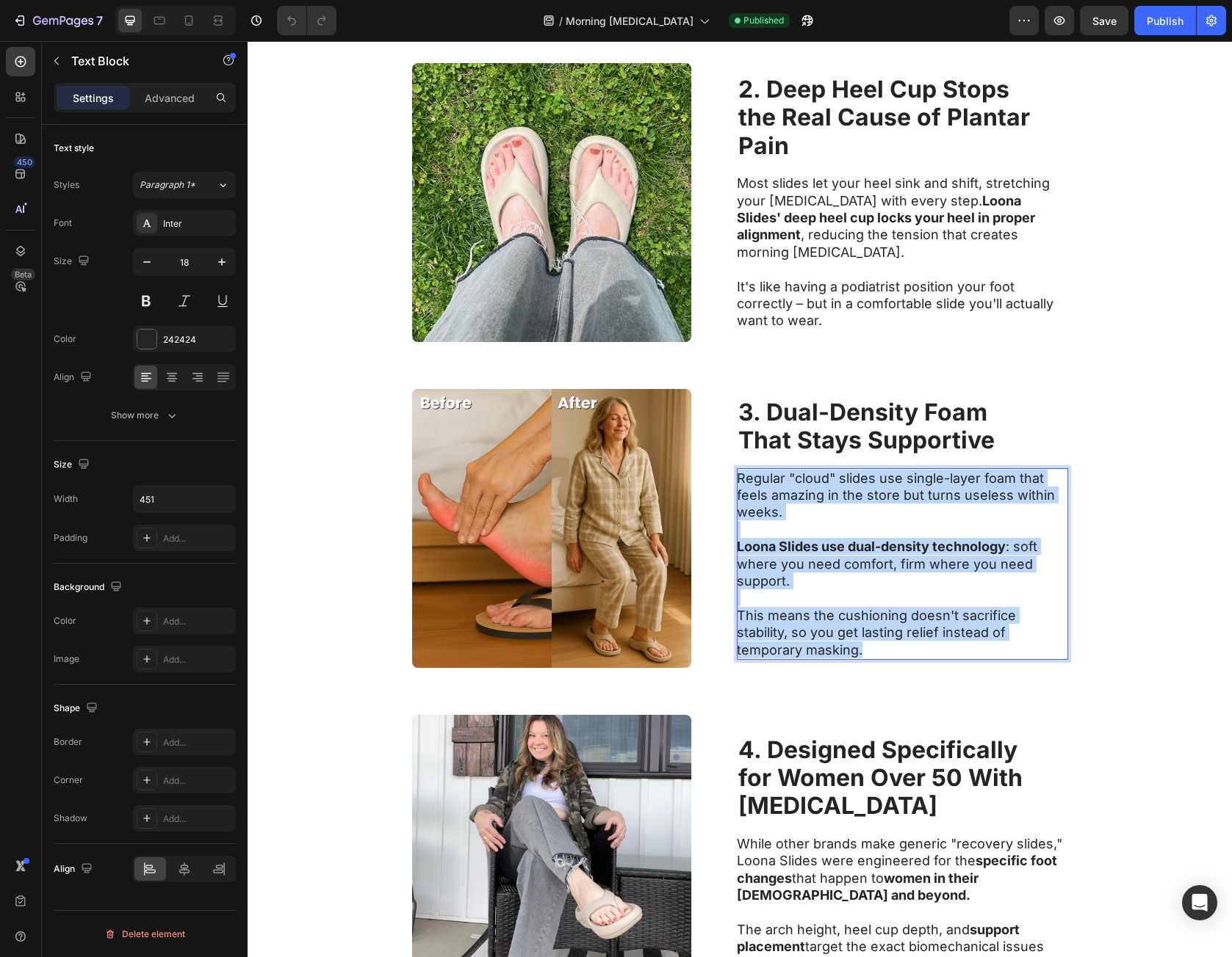
drag, startPoint x: 771, startPoint y: 480, endPoint x: 892, endPoint y: 645, distance: 204.6
click at [892, 645] on div "Regular "cloud" slides use single-layer foam that feels amazing in the store bu…" at bounding box center [902, 564] width 332 height 191
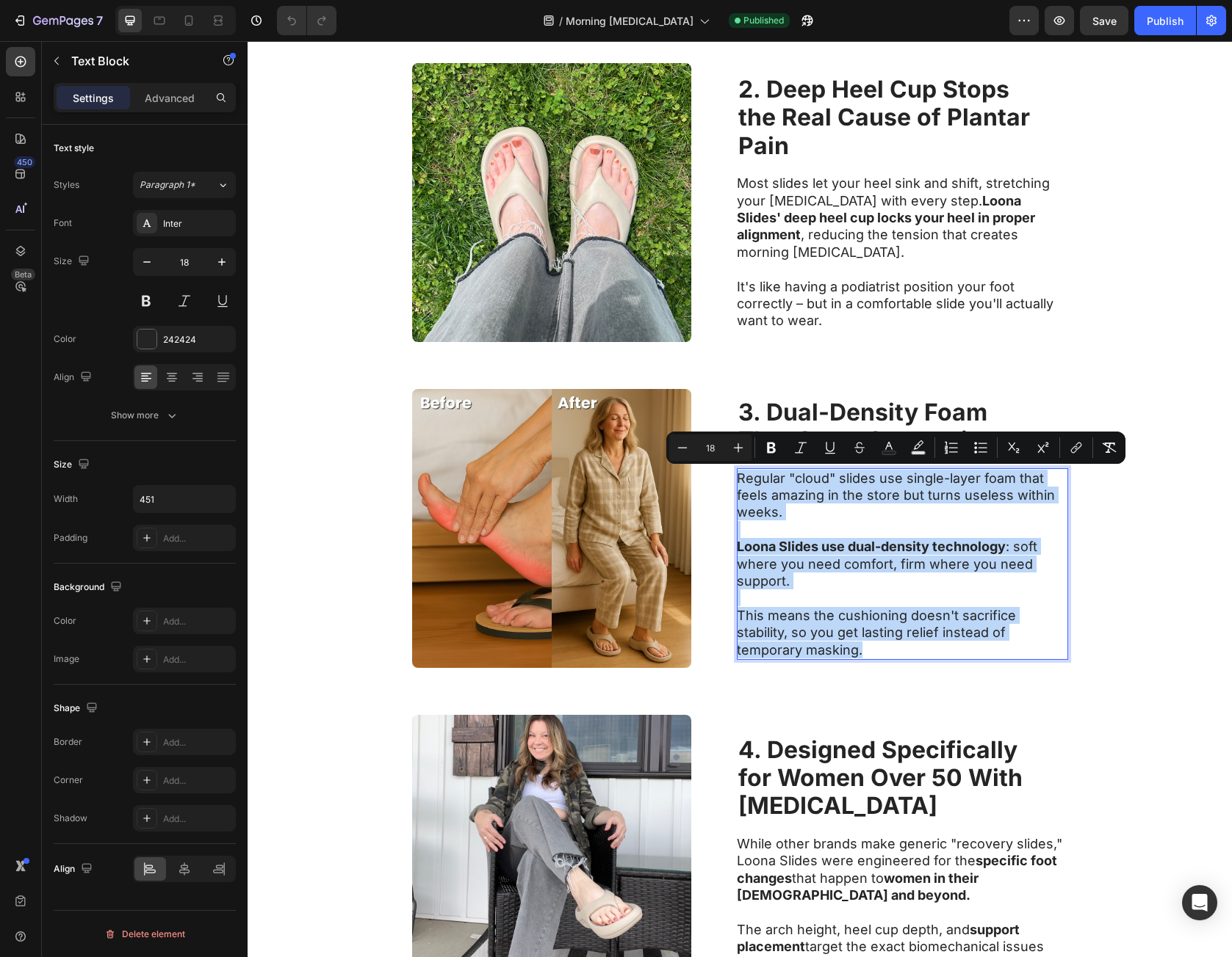
copy div "Regular "cloud" slides use single-layer foam that feels amazing in the store bu…"
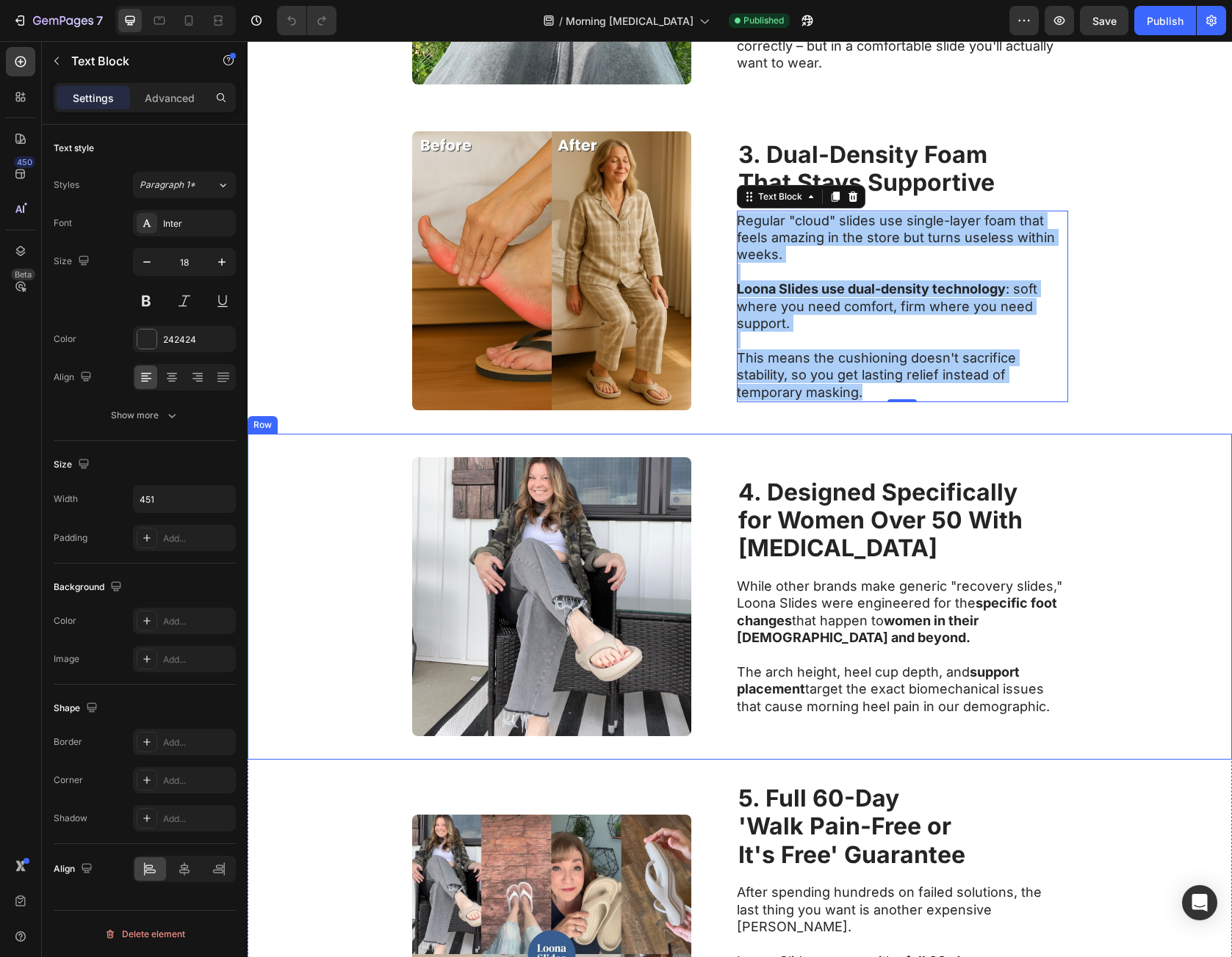
scroll to position [1188, 0]
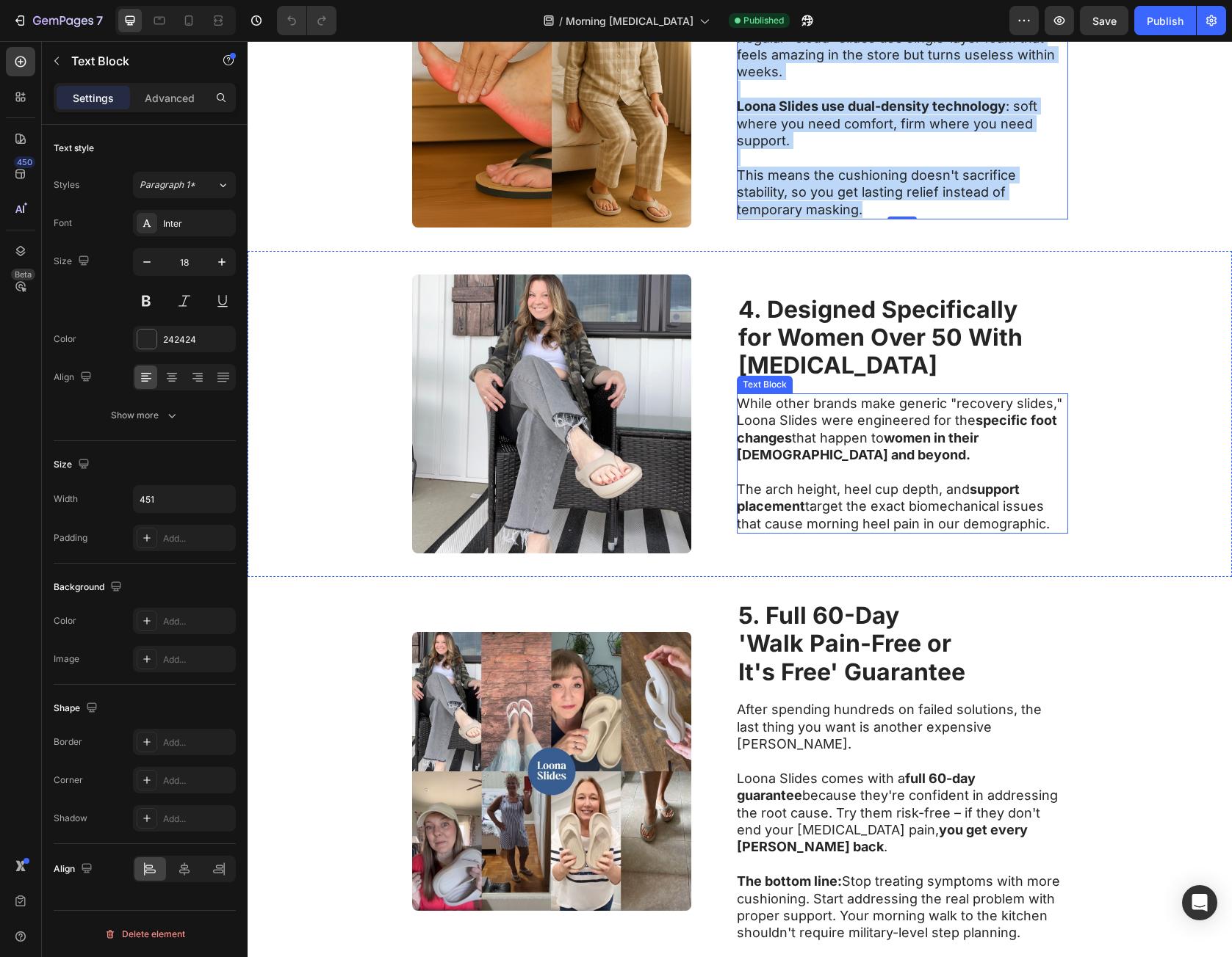
click at [771, 364] on strong "[MEDICAL_DATA]" at bounding box center [838, 365] width 199 height 28
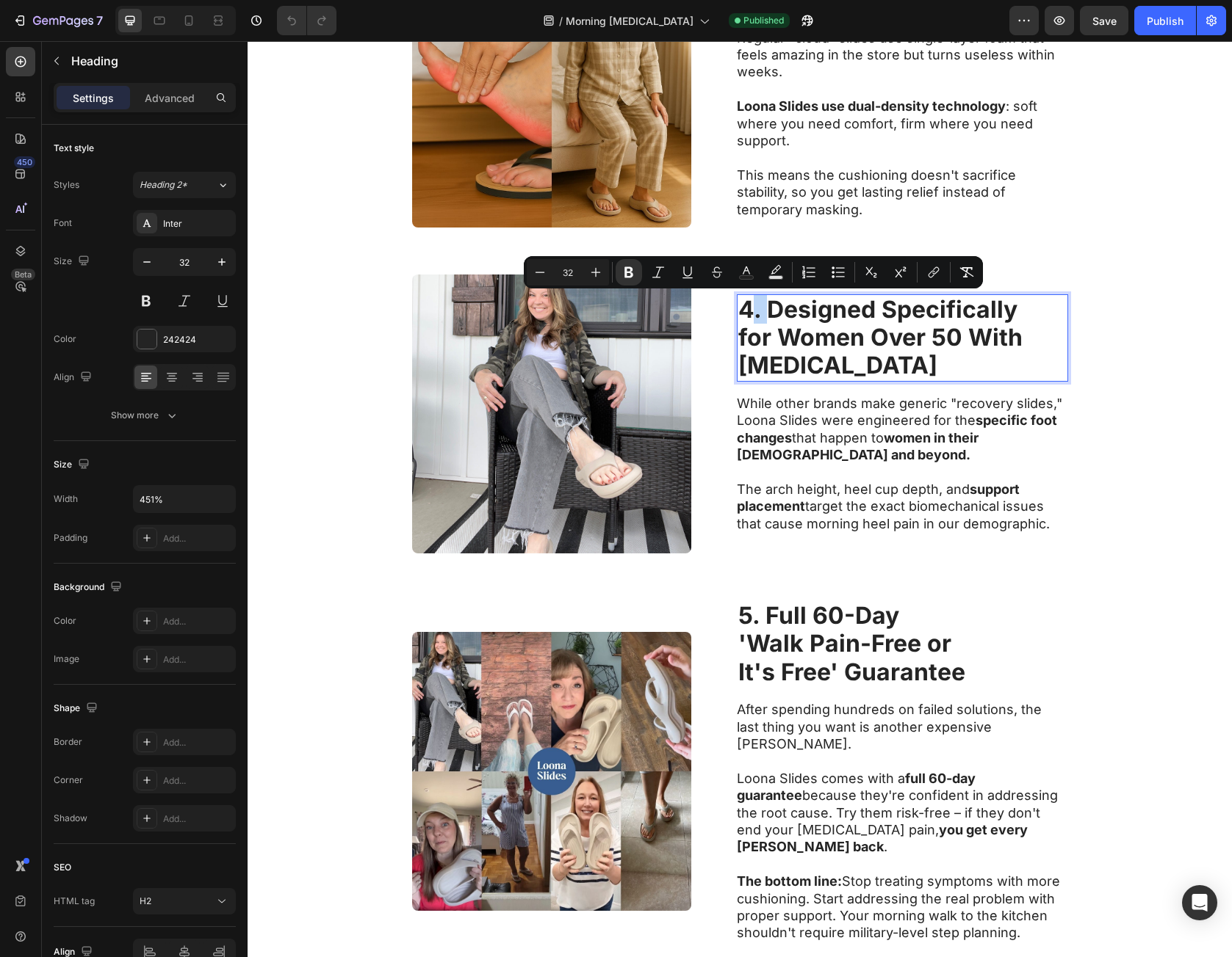
click at [741, 306] on strong "4. Designed Specifically" at bounding box center [878, 309] width 280 height 28
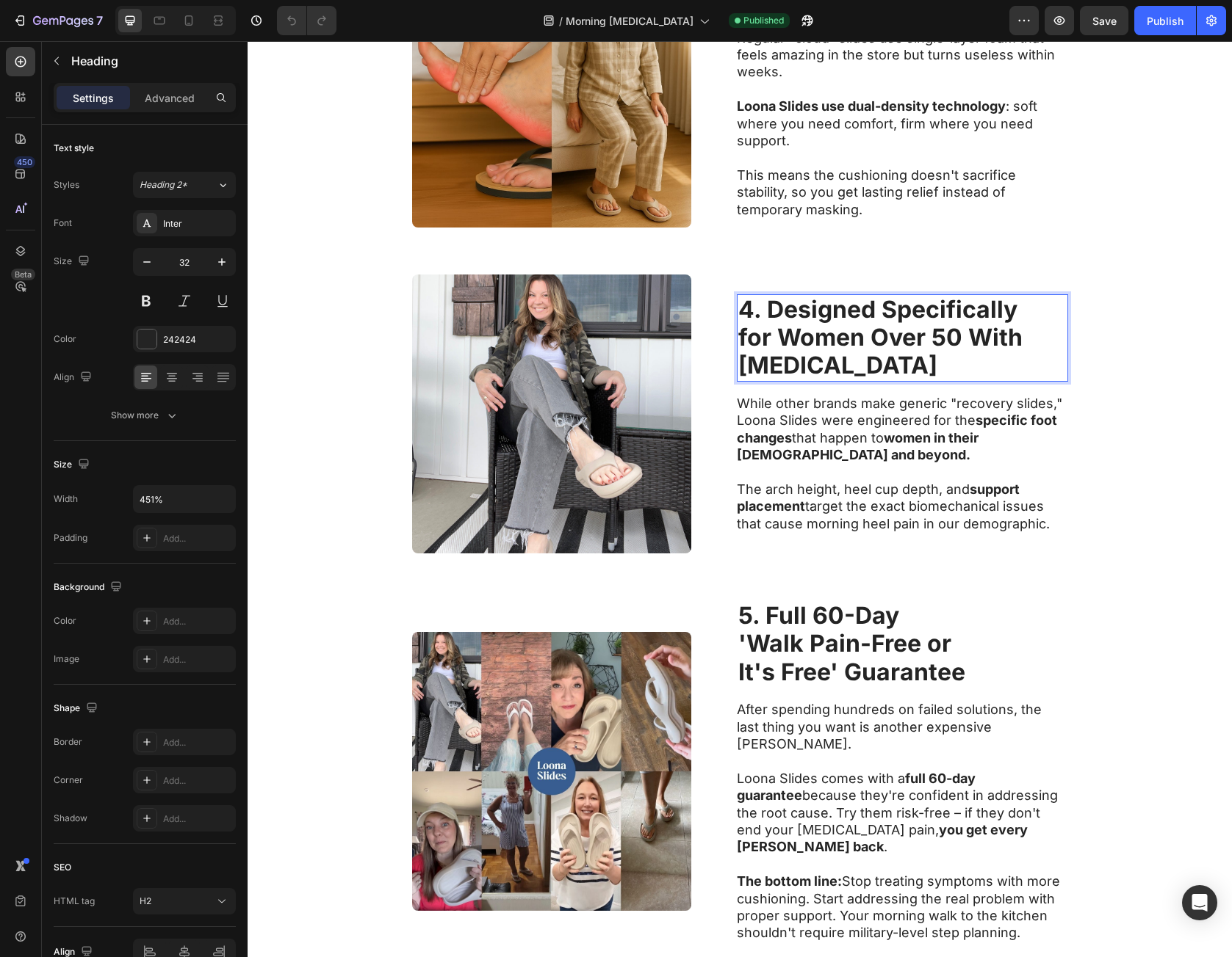
drag, startPoint x: 736, startPoint y: 309, endPoint x: 823, endPoint y: 428, distance: 147.4
click at [904, 367] on p "4. Designed Specifically for Women Over 50 With Plantar Fasciitis" at bounding box center [902, 338] width 329 height 84
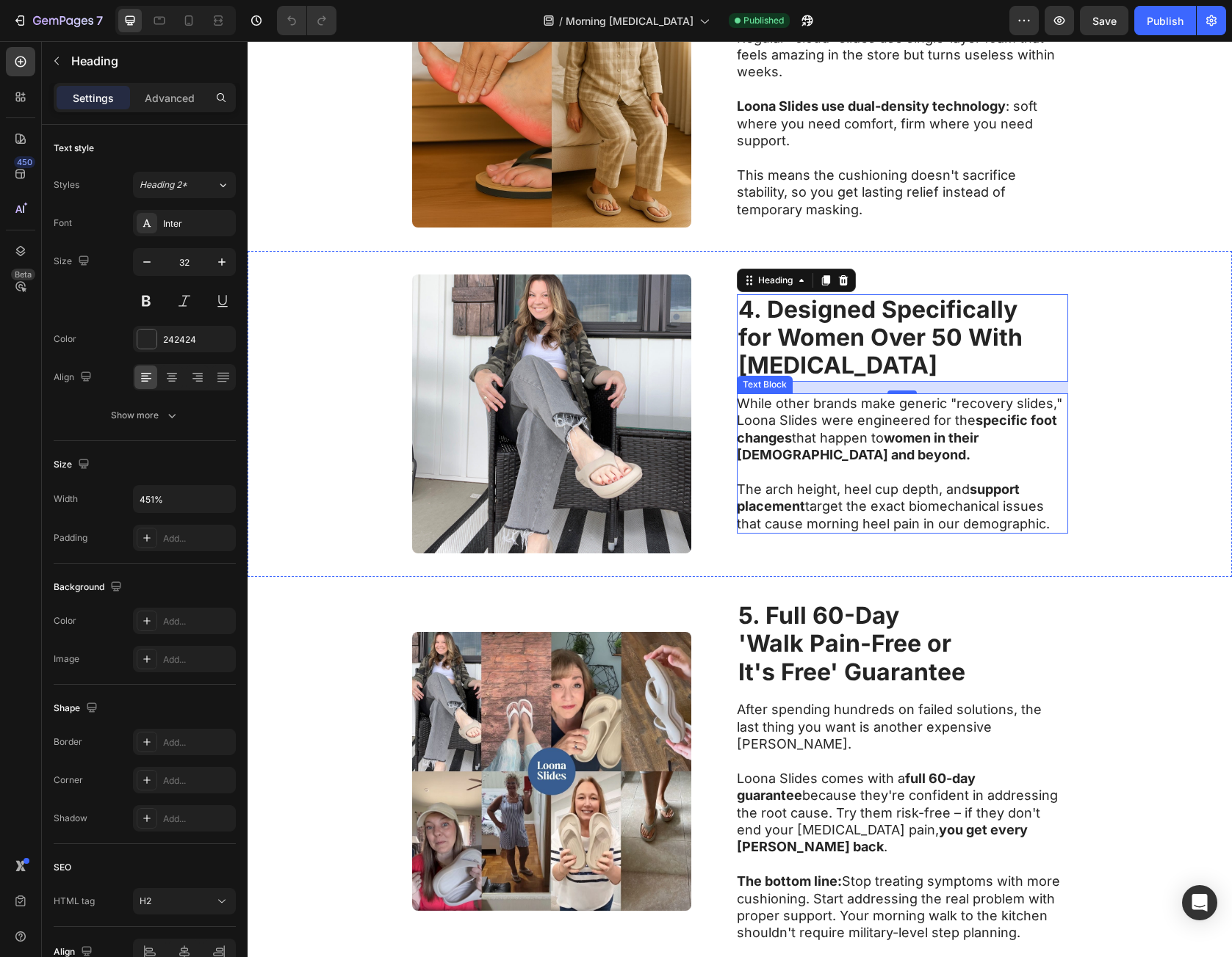
click at [767, 483] on p "The arch height, heel cup depth, and support placement target the exact biomech…" at bounding box center [901, 506] width 330 height 51
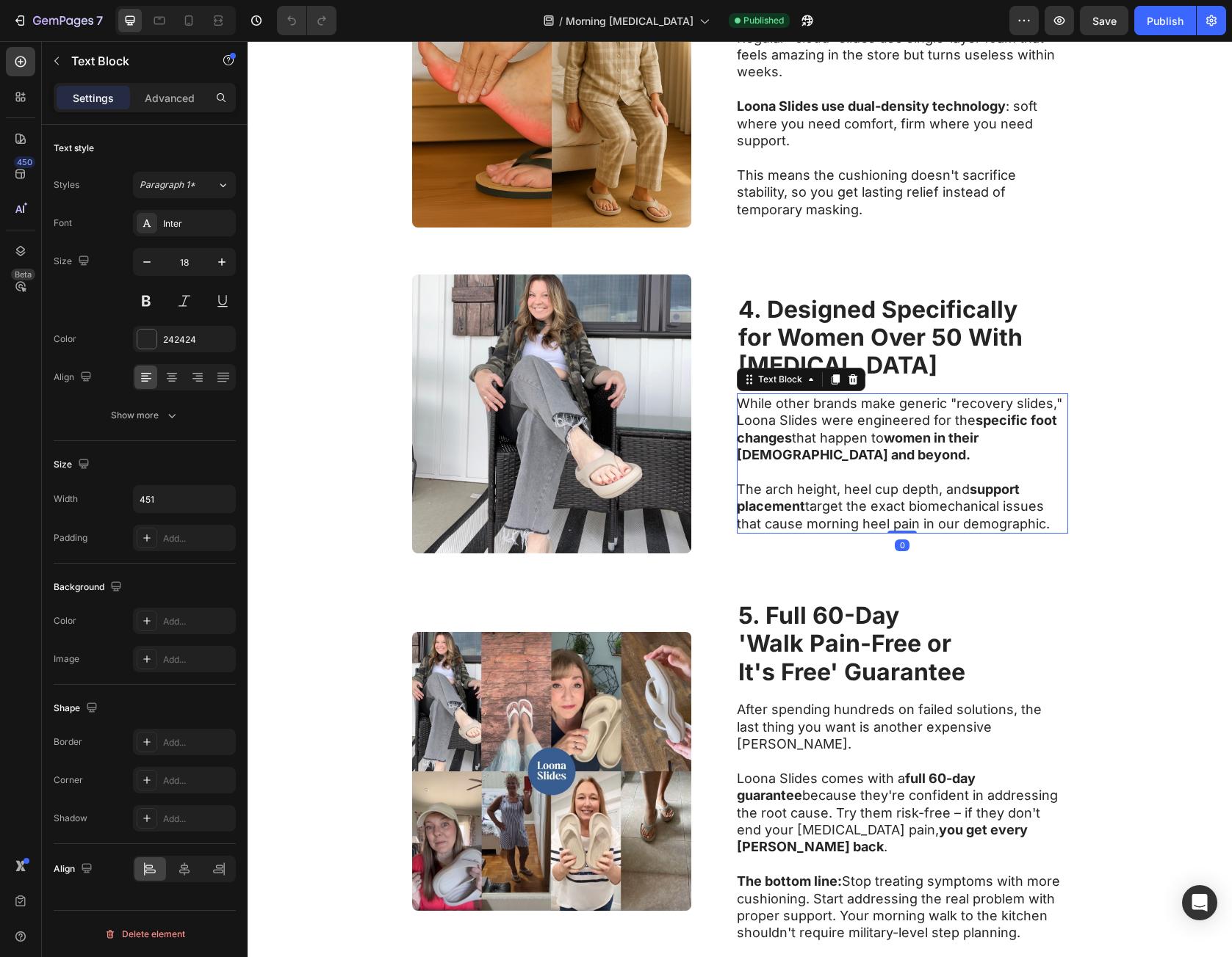
click at [745, 411] on p "While other brands make generic "recovery slides," Loona Slides were engineered…" at bounding box center [901, 429] width 330 height 69
drag, startPoint x: 745, startPoint y: 411, endPoint x: 303, endPoint y: 762, distance: 564.4
click at [1040, 524] on div "While other brands make generic "recovery slides," Loona Slides were engineered…" at bounding box center [902, 463] width 332 height 140
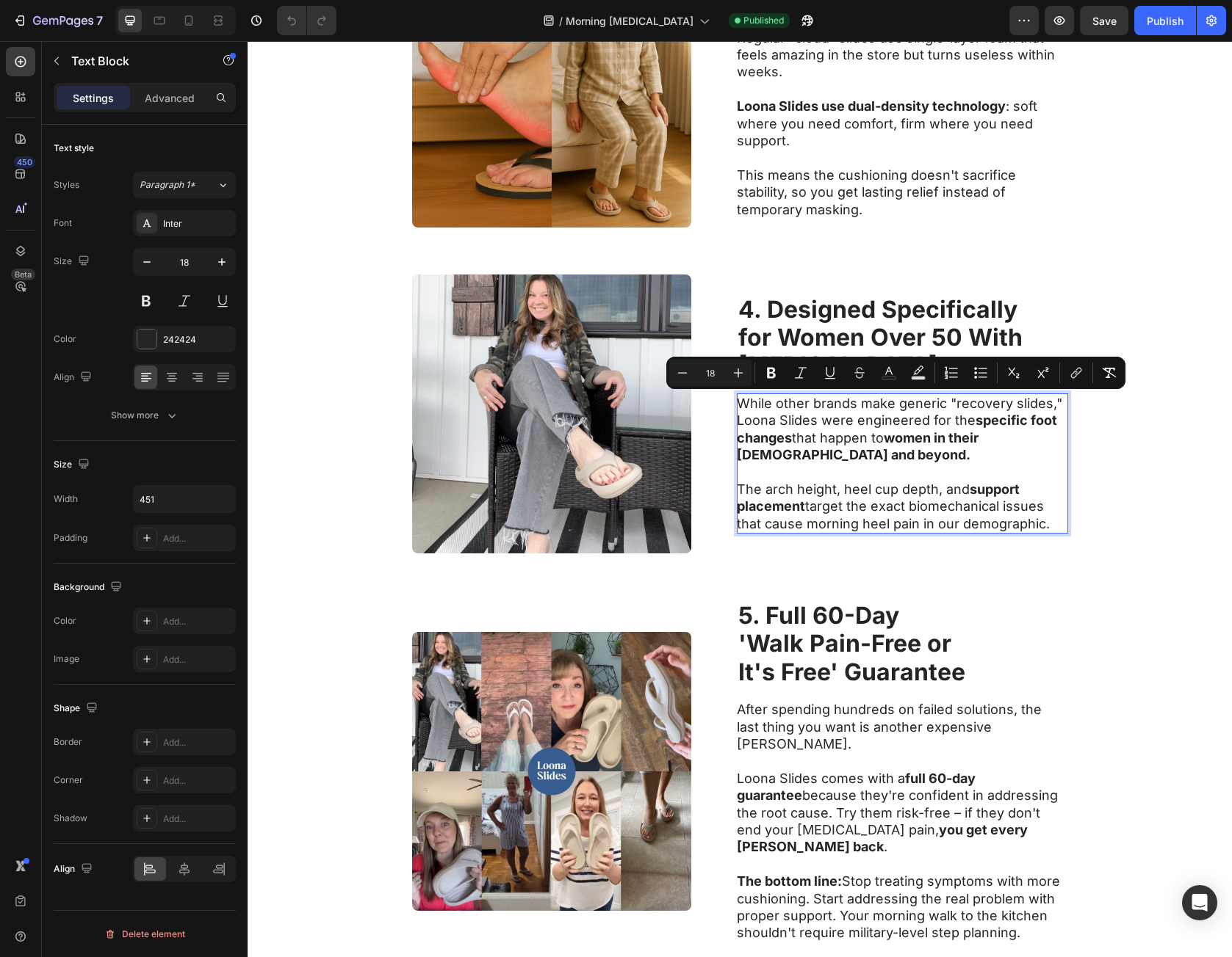
copy div "While other brands make generic "recovery slides," Loona Slides were engineered…"
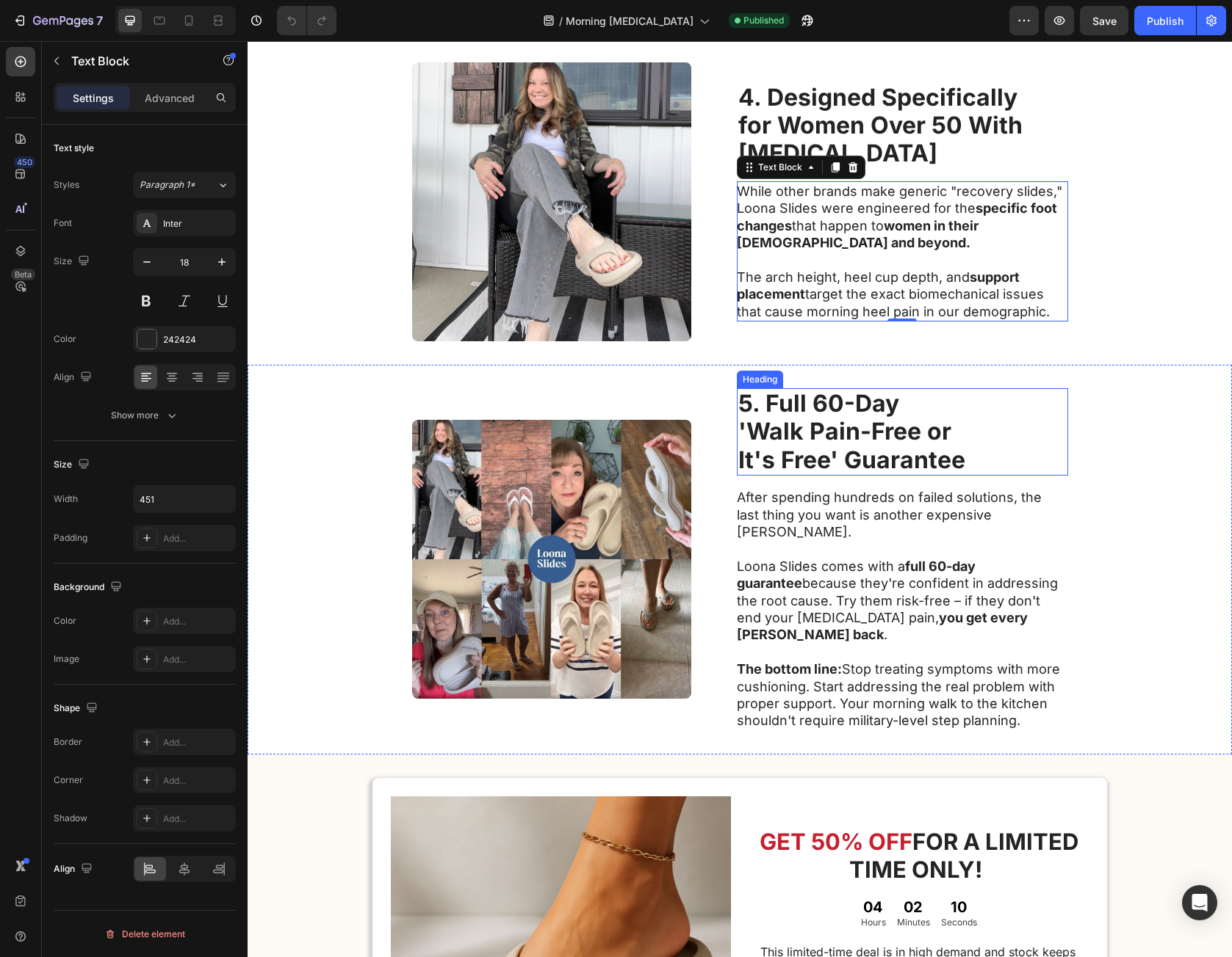
scroll to position [1483, 0]
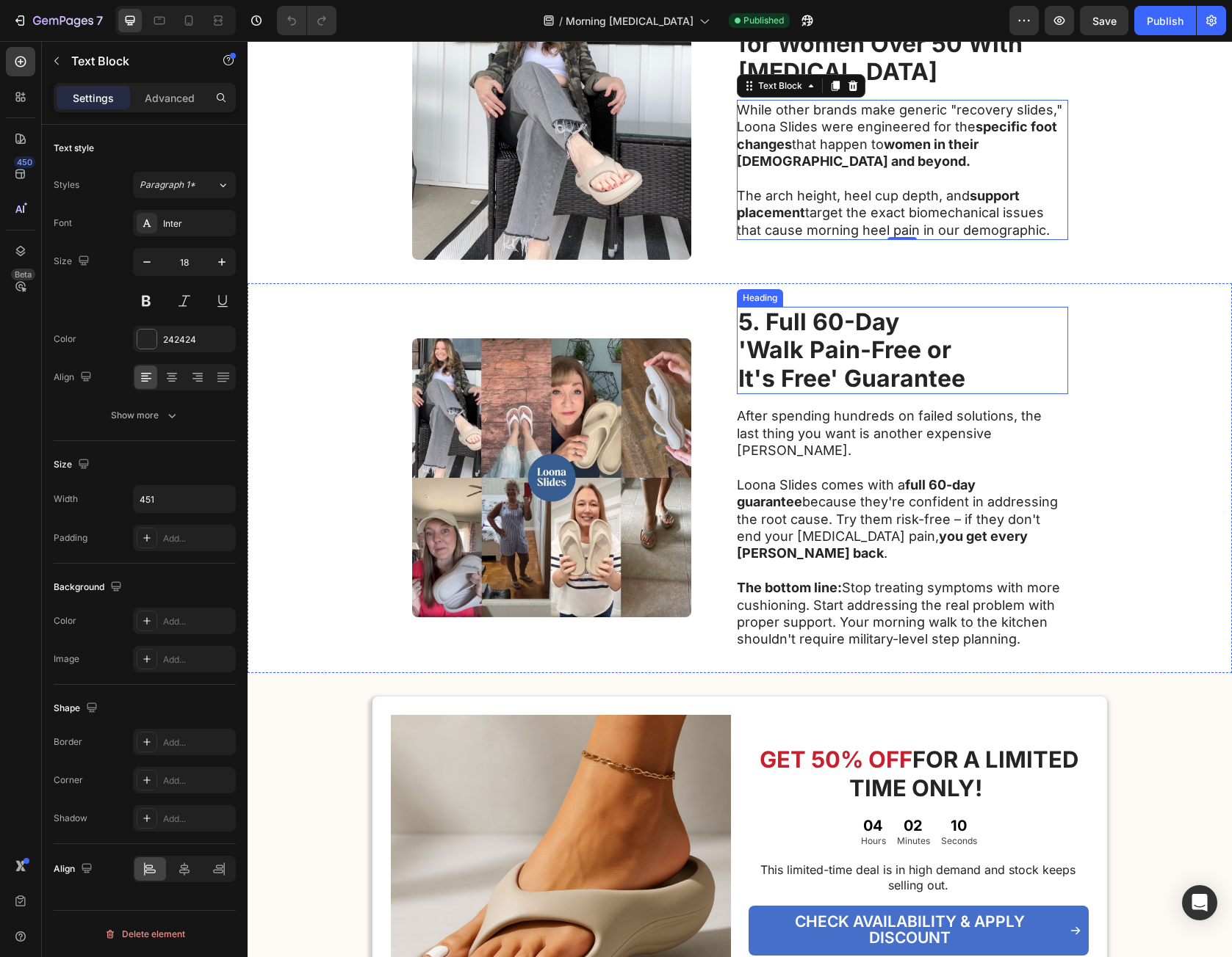
drag, startPoint x: 861, startPoint y: 326, endPoint x: 840, endPoint y: 336, distance: 23.3
click at [861, 326] on strong "5. Full 60-Day" at bounding box center [819, 322] width 161 height 28
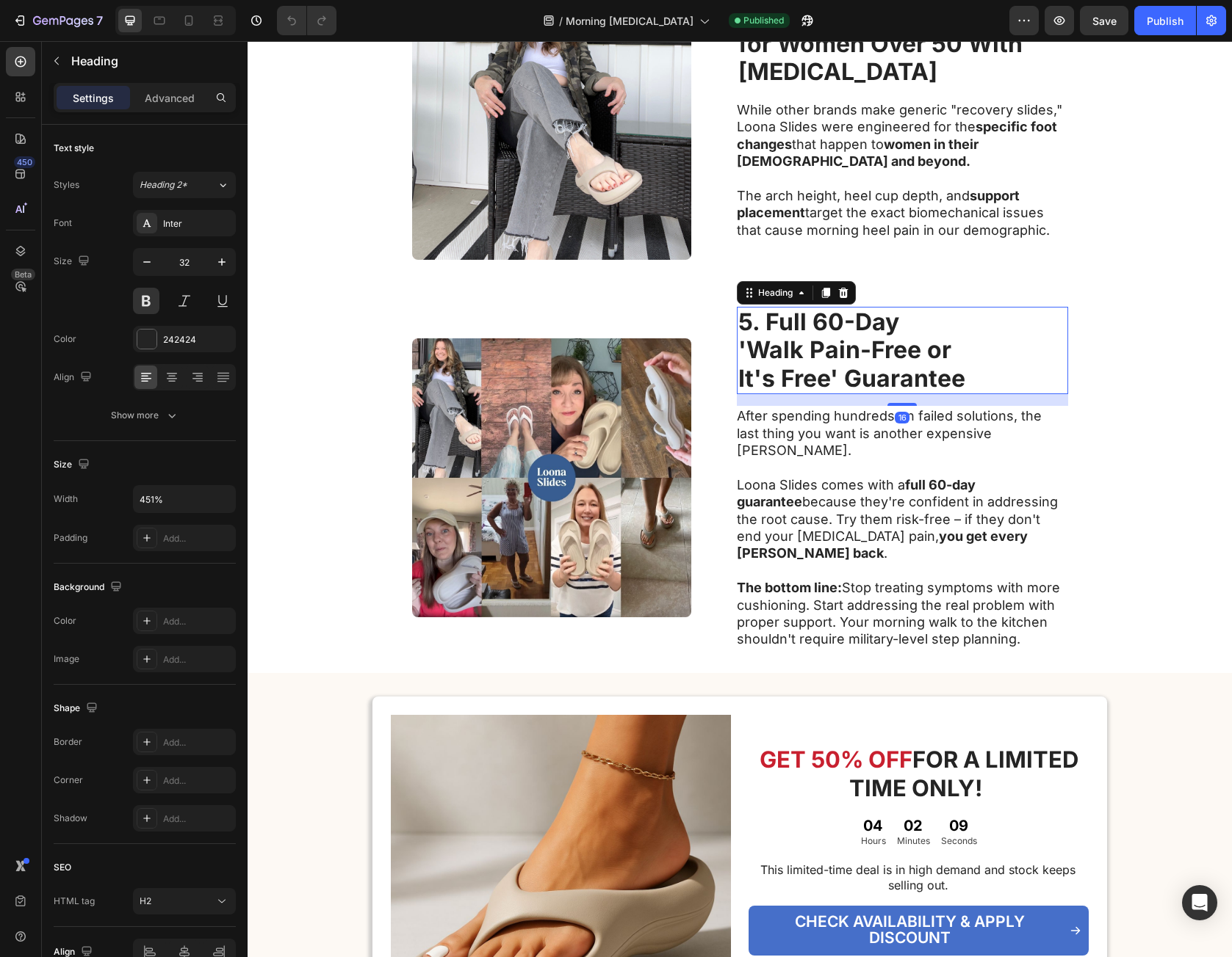
click at [980, 393] on h2 "5. Full 60-Day 'Walk Pain-Free or It's Free' Guarantee" at bounding box center [902, 350] width 332 height 87
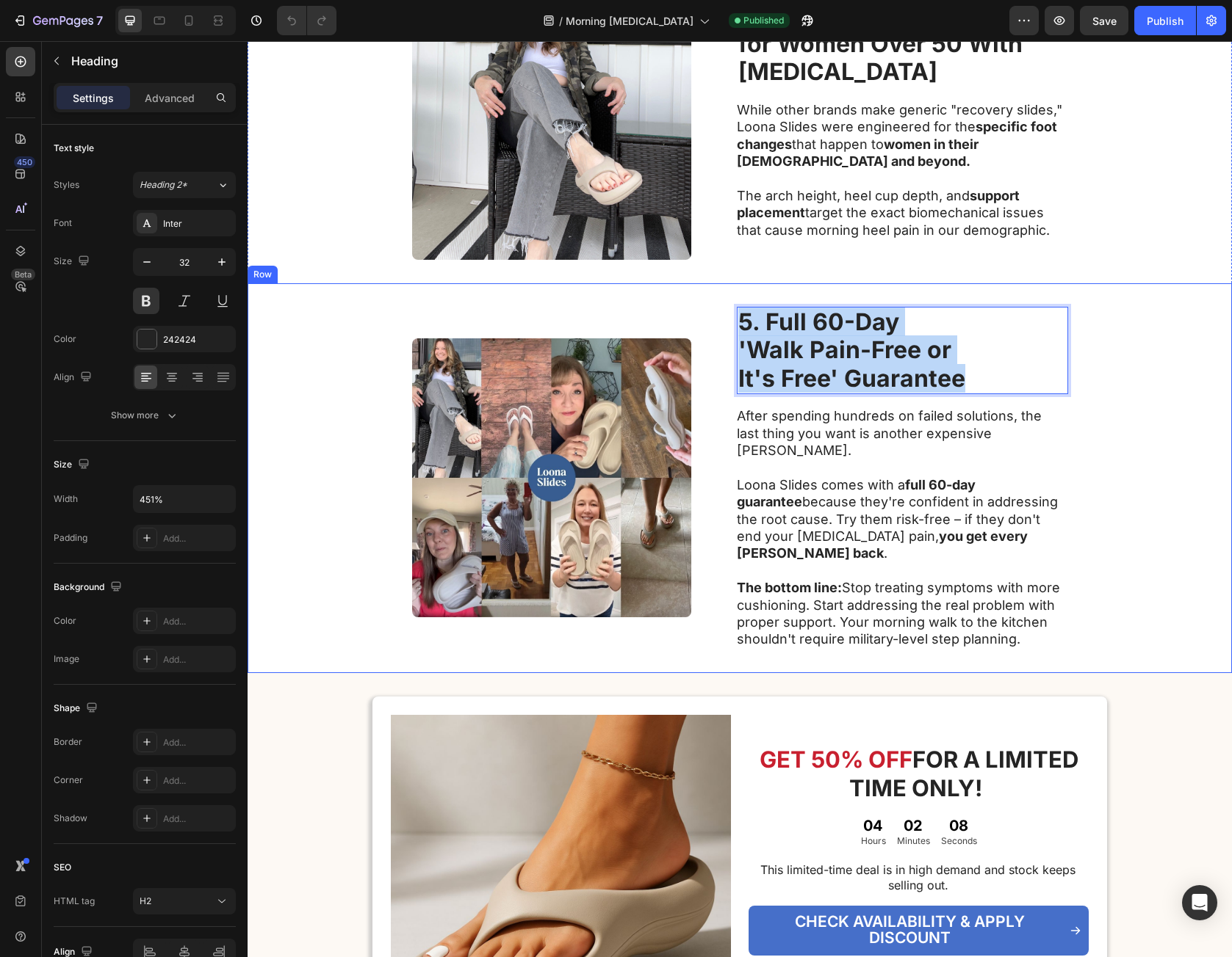
drag, startPoint x: 980, startPoint y: 393, endPoint x: 730, endPoint y: 331, distance: 257.6
click at [730, 331] on div "Image 5. Full 60-Day 'Walk Pain-Free or It's Free' Guarantee Heading 16 After s…" at bounding box center [739, 478] width 984 height 390
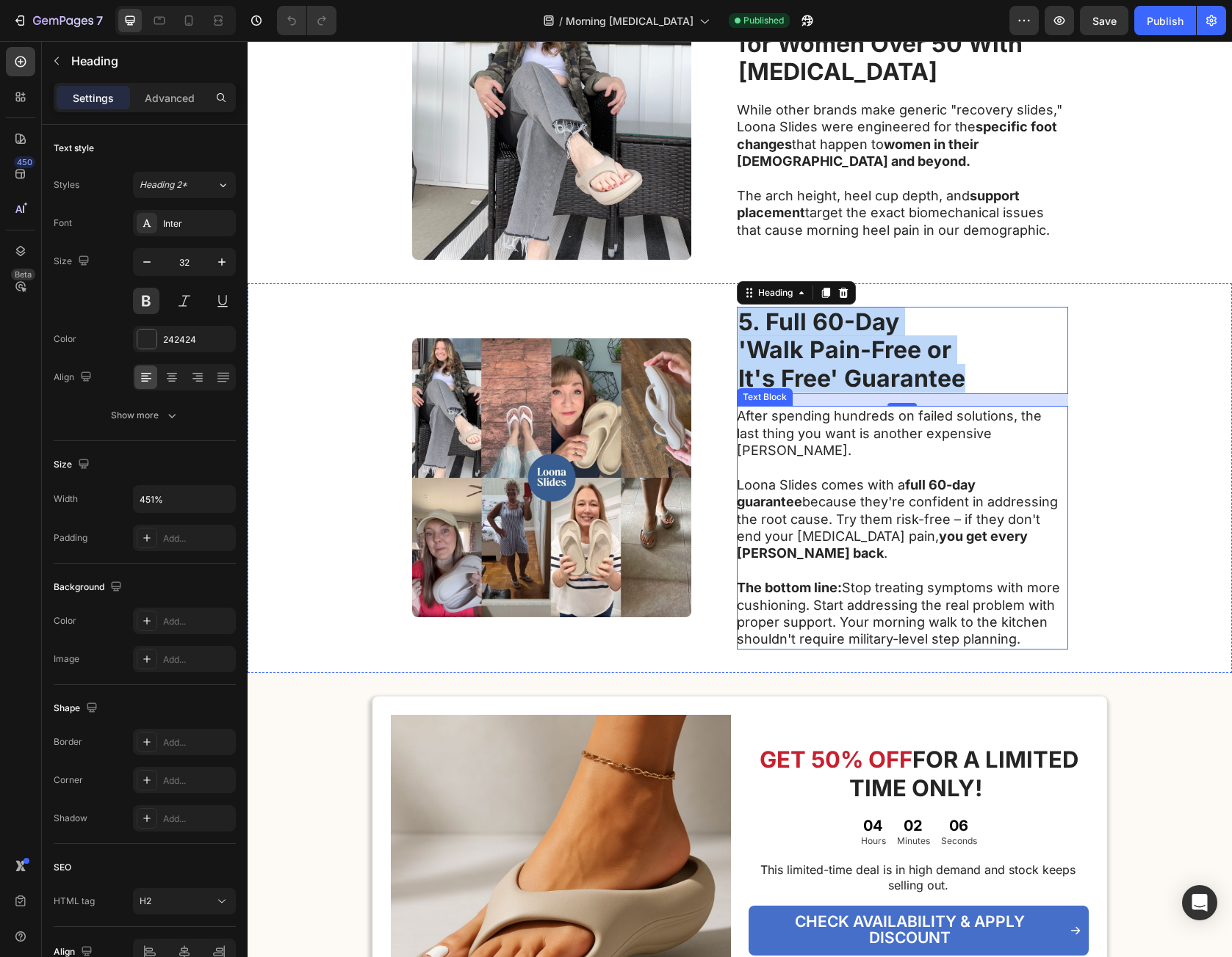
click at [1004, 529] on strong "you get every [PERSON_NAME] back" at bounding box center [882, 544] width 291 height 32
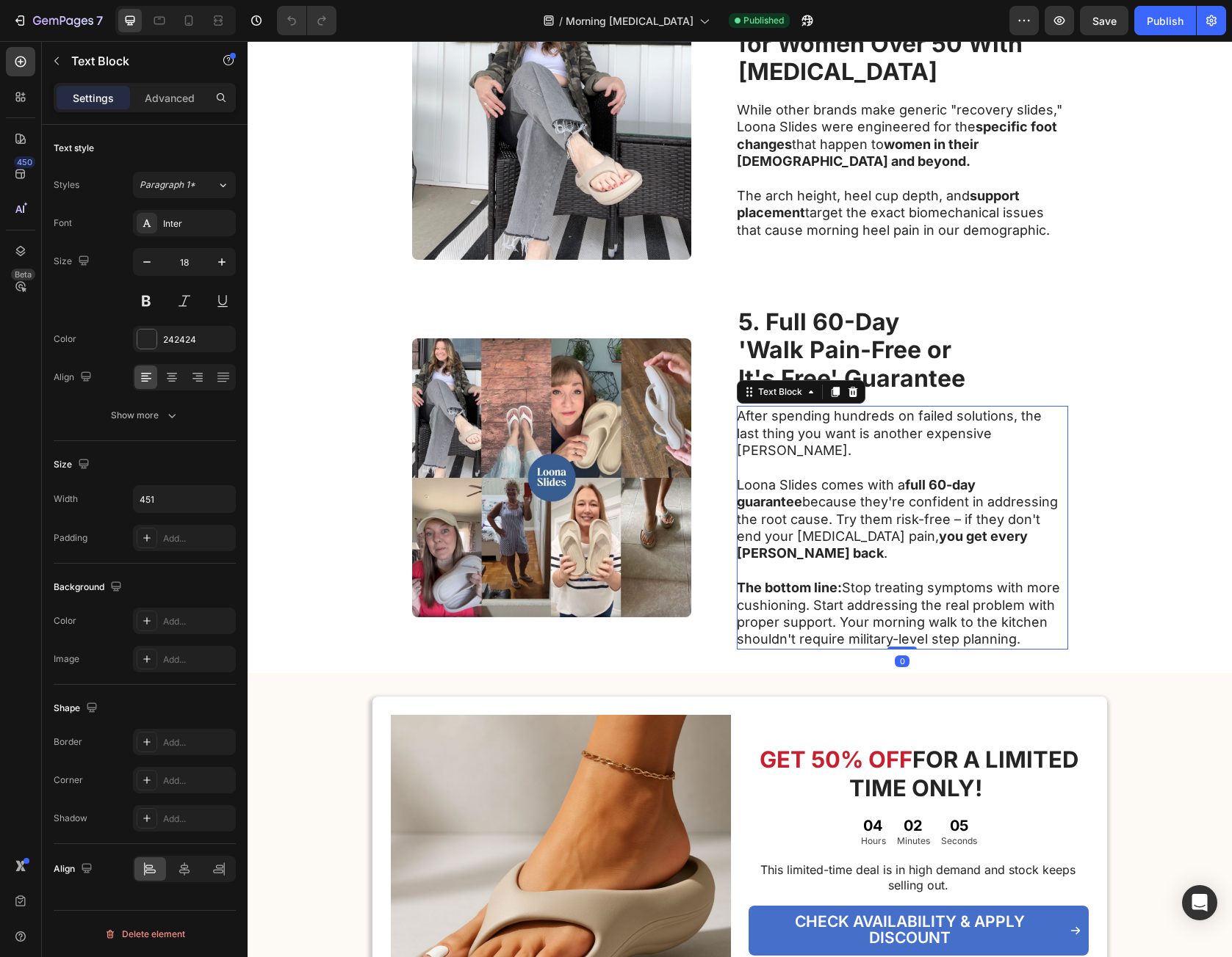
click at [742, 420] on p "After spending hundreds on failed solutions, the last thing you want is another…" at bounding box center [901, 433] width 330 height 51
drag, startPoint x: 742, startPoint y: 420, endPoint x: 1040, endPoint y: 607, distance: 351.8
click at [1040, 607] on div "After spending hundreds on failed solutions, the last thing you want is another…" at bounding box center [902, 528] width 332 height 244
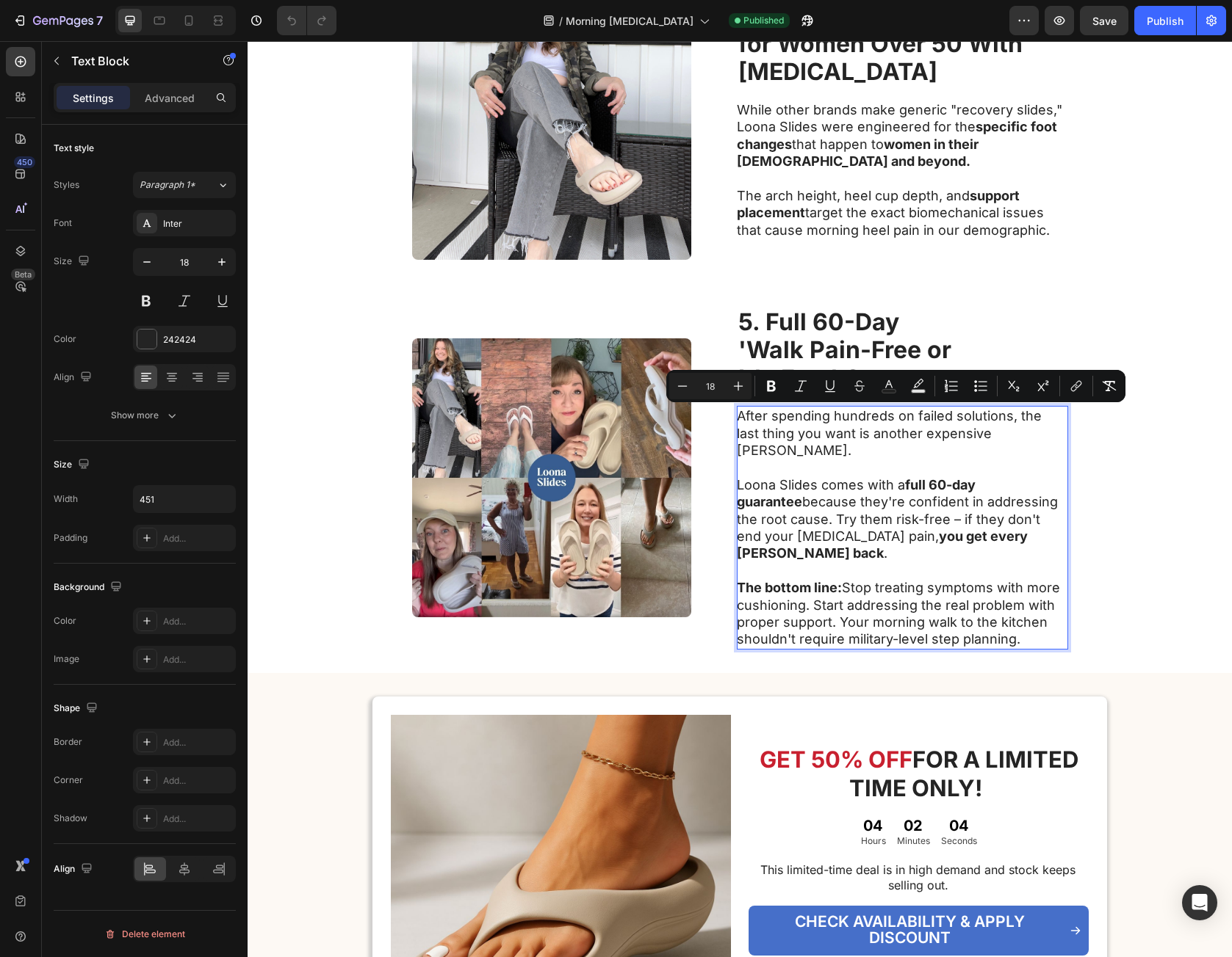
copy div "After spending hundreds on failed solutions, the last thing you want is another…"
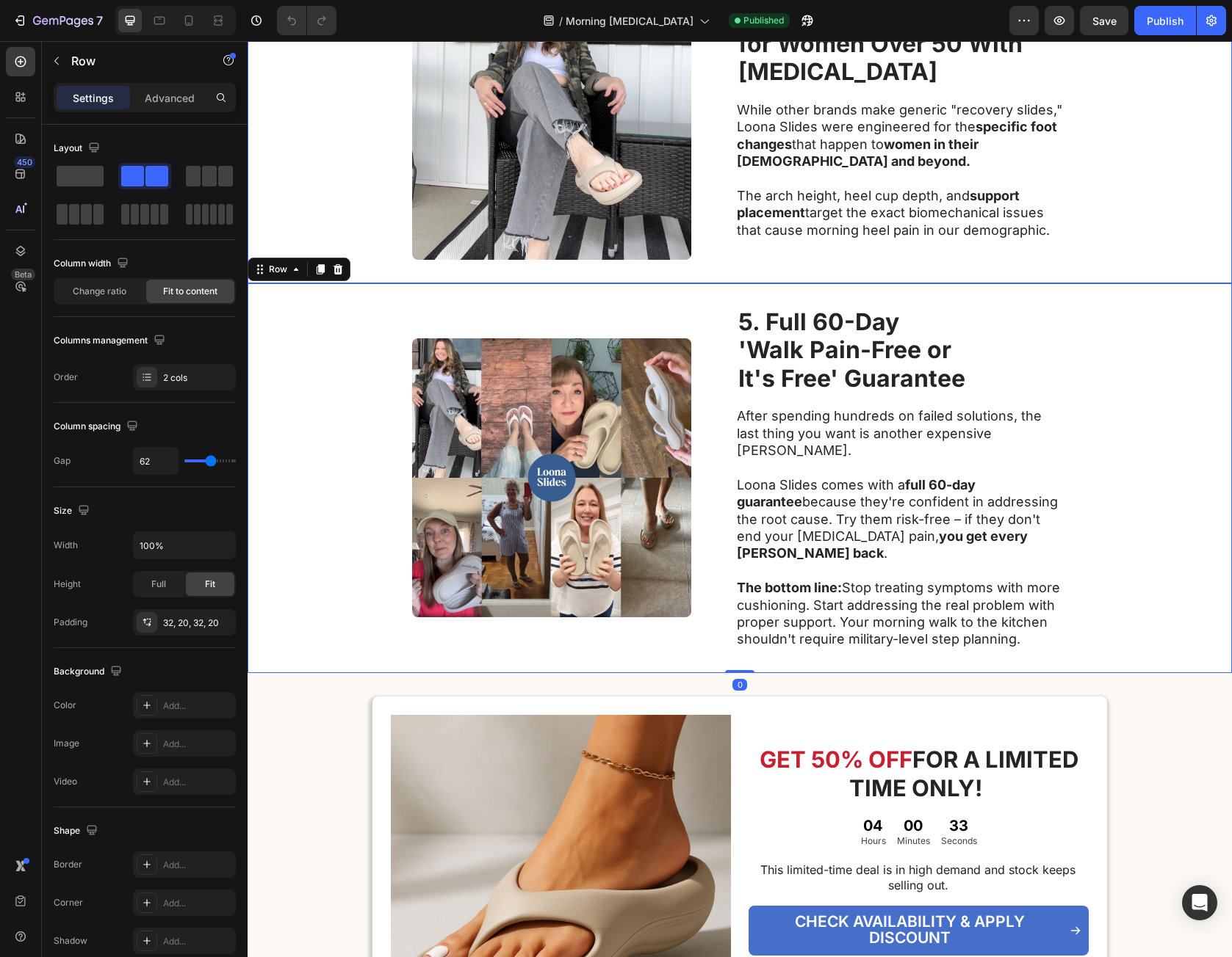
scroll to position [0, 0]
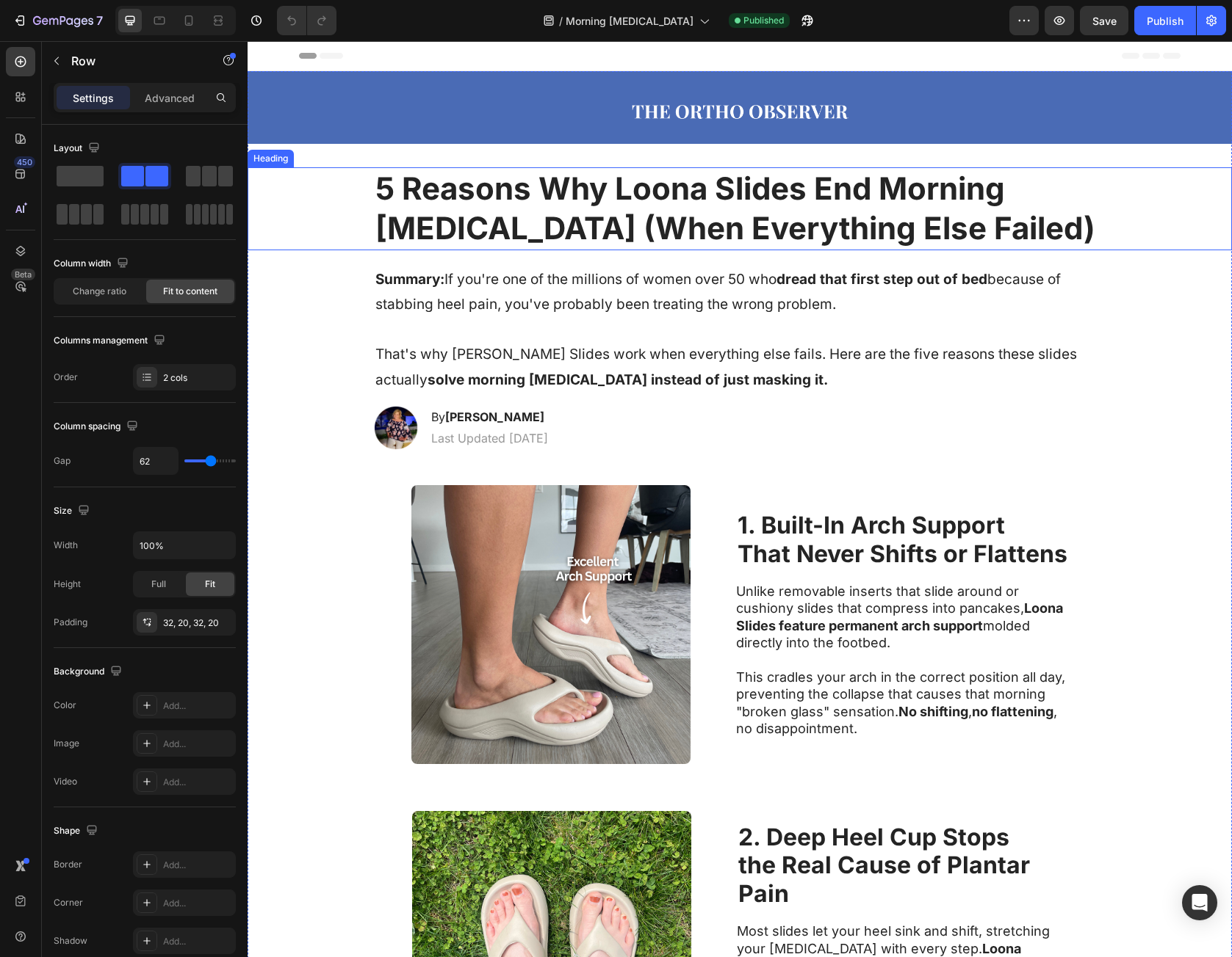
drag, startPoint x: 1097, startPoint y: 318, endPoint x: 1084, endPoint y: 231, distance: 88.0
click at [557, 300] on h1 "Summary: If you're one of the millions of women over 50 who dread that first st…" at bounding box center [740, 329] width 732 height 128
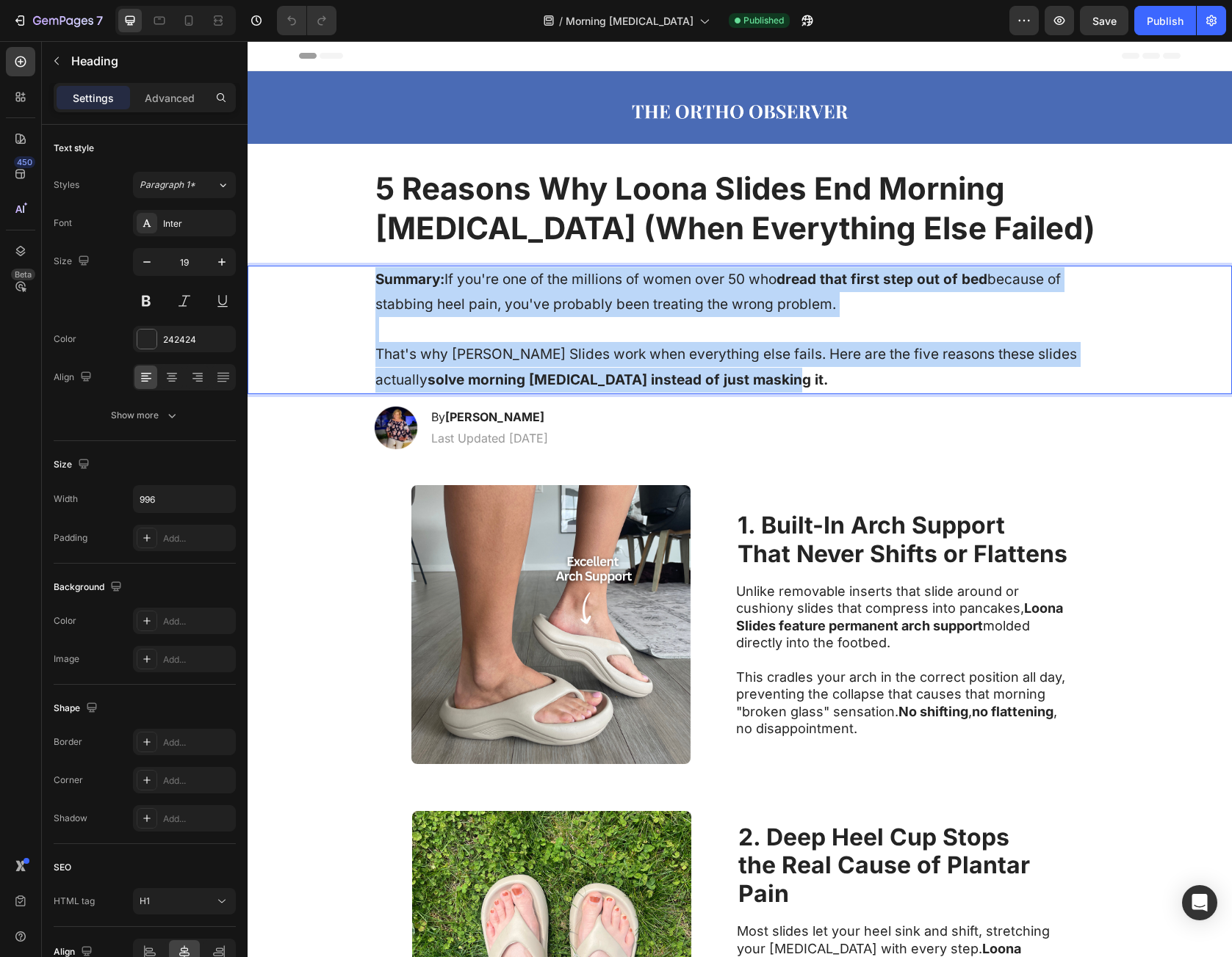
drag, startPoint x: 408, startPoint y: 273, endPoint x: 733, endPoint y: 375, distance: 340.6
click at [733, 375] on p "Summary: If you're one of the millions of women over 50 who dread that first st…" at bounding box center [740, 330] width 729 height 126
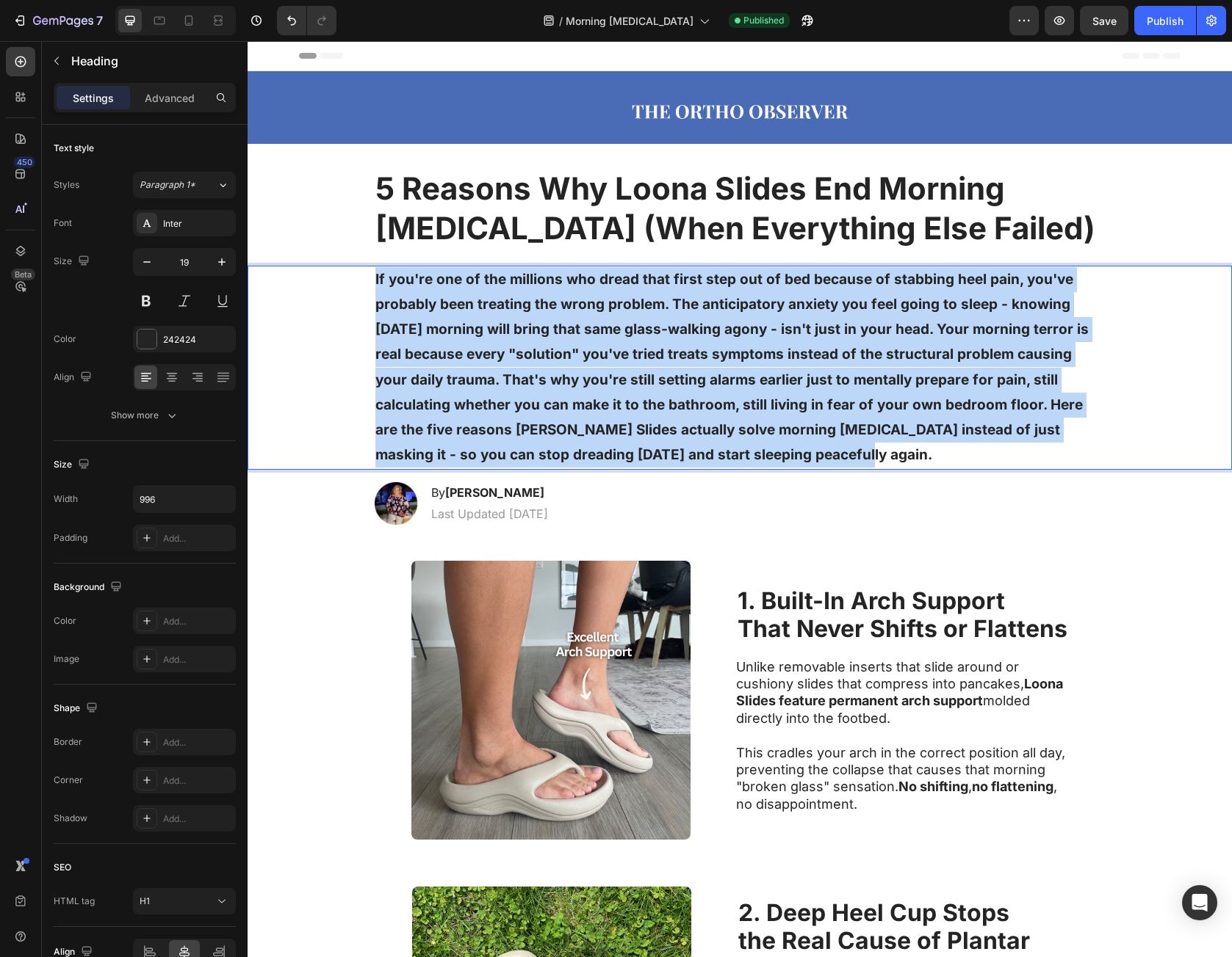
drag, startPoint x: 694, startPoint y: 451, endPoint x: 326, endPoint y: 286, distance: 403.3
click at [325, 285] on div "If you're one of the millions who dread that first step out of bed because of s…" at bounding box center [739, 368] width 954 height 204
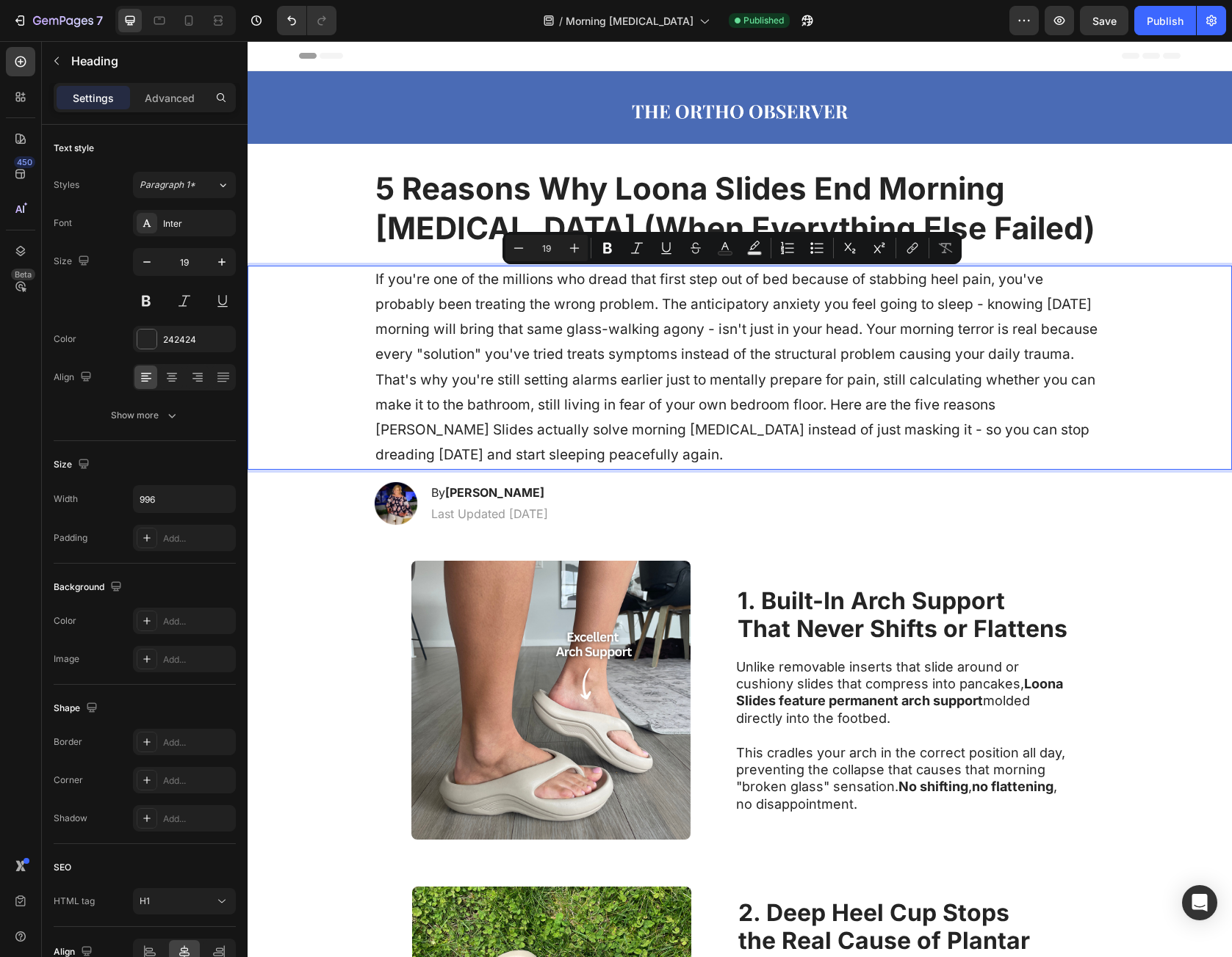
click at [398, 297] on p "If you're one of the millions who dread that first step out of bed because of s…" at bounding box center [740, 368] width 729 height 201
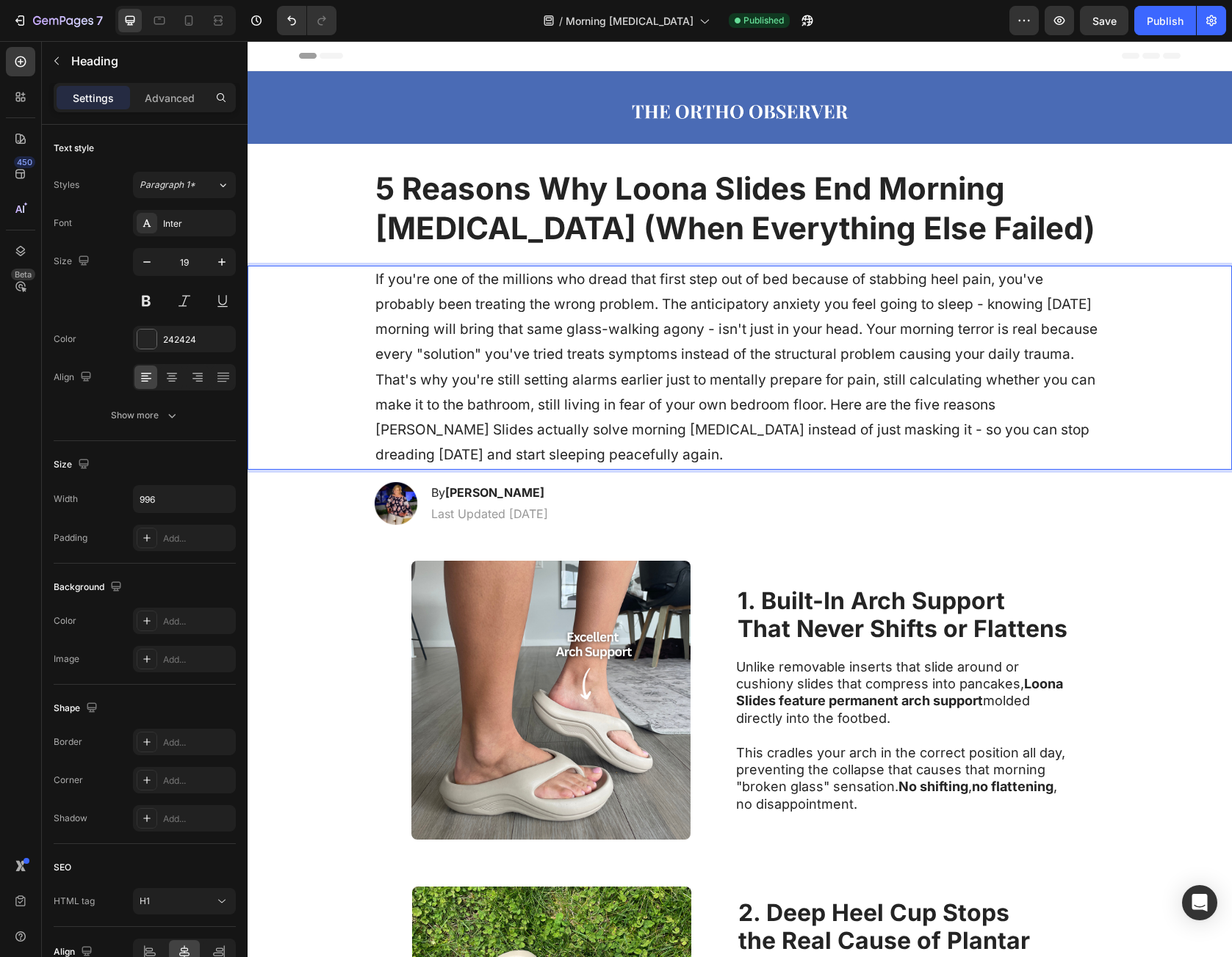
click at [363, 272] on div "If you're one of the millions who dread that first step out of bed because of s…" at bounding box center [739, 368] width 954 height 204
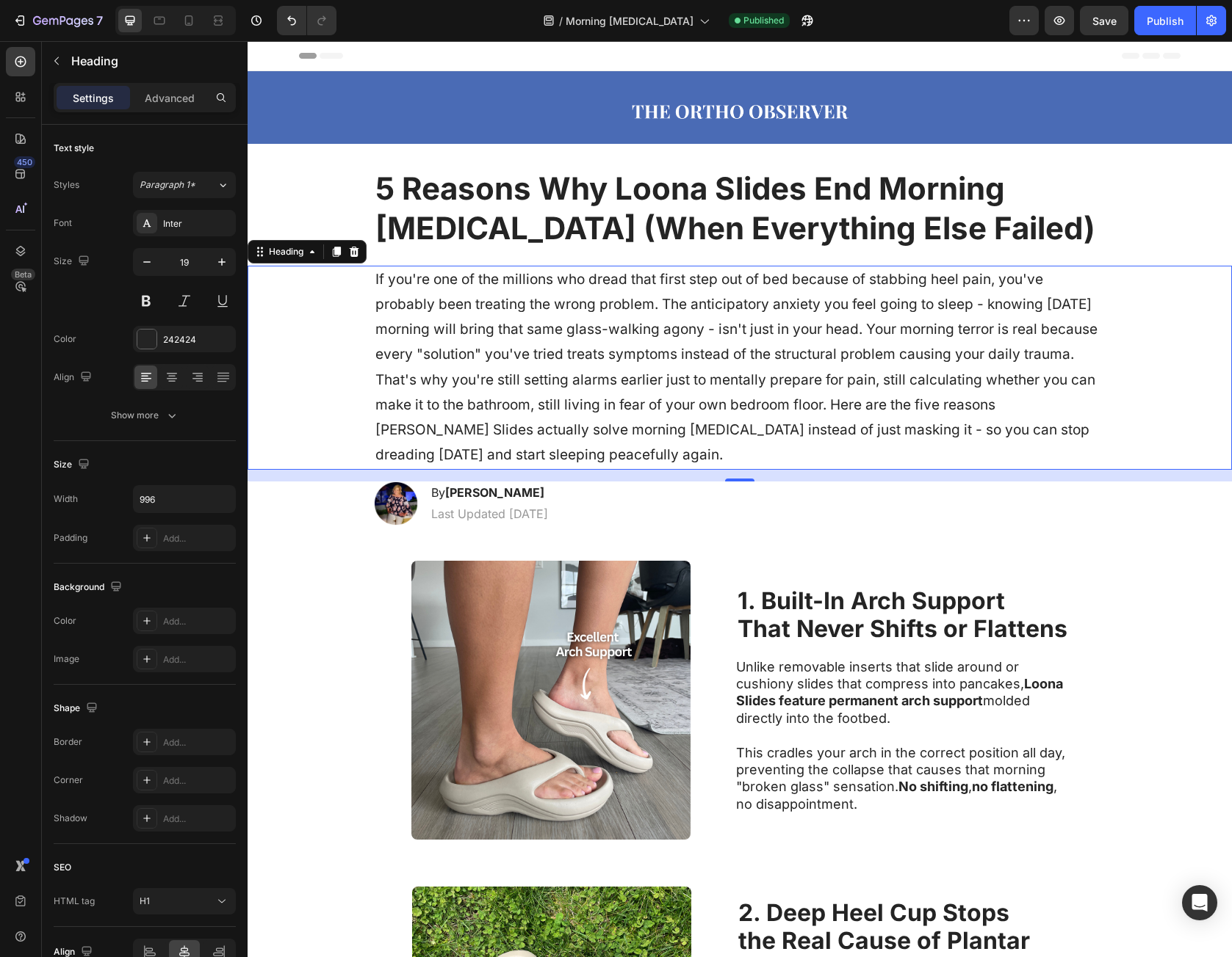
click at [376, 277] on p "If you're one of the millions who dread that first step out of bed because of s…" at bounding box center [740, 368] width 729 height 201
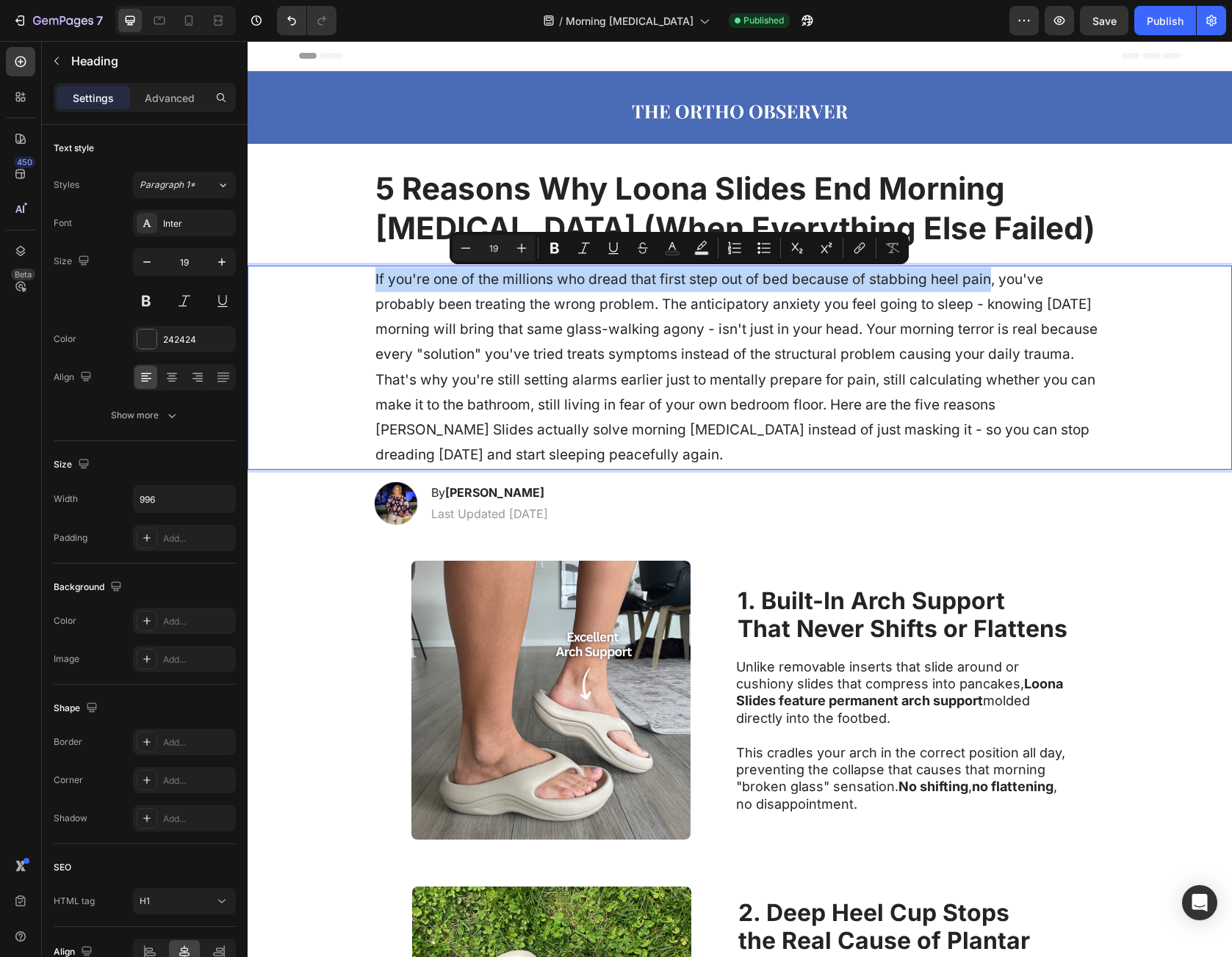
drag, startPoint x: 372, startPoint y: 277, endPoint x: 961, endPoint y: 287, distance: 589.1
click at [961, 286] on p "If you're one of the millions who dread that first step out of bed because of s…" at bounding box center [740, 368] width 729 height 201
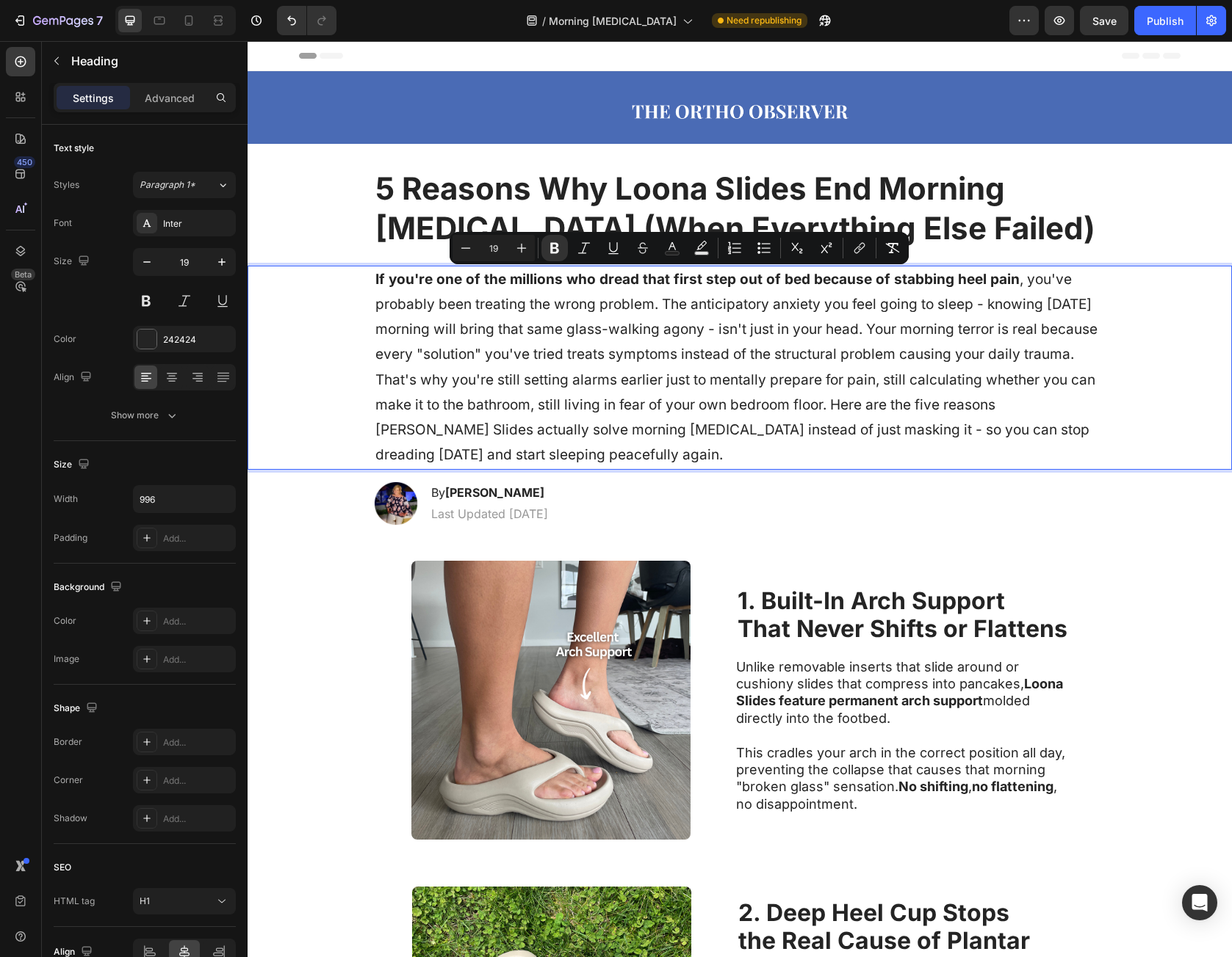
click at [659, 306] on p "If you're one of the millions who dread that first step out of bed because of s…" at bounding box center [740, 368] width 729 height 201
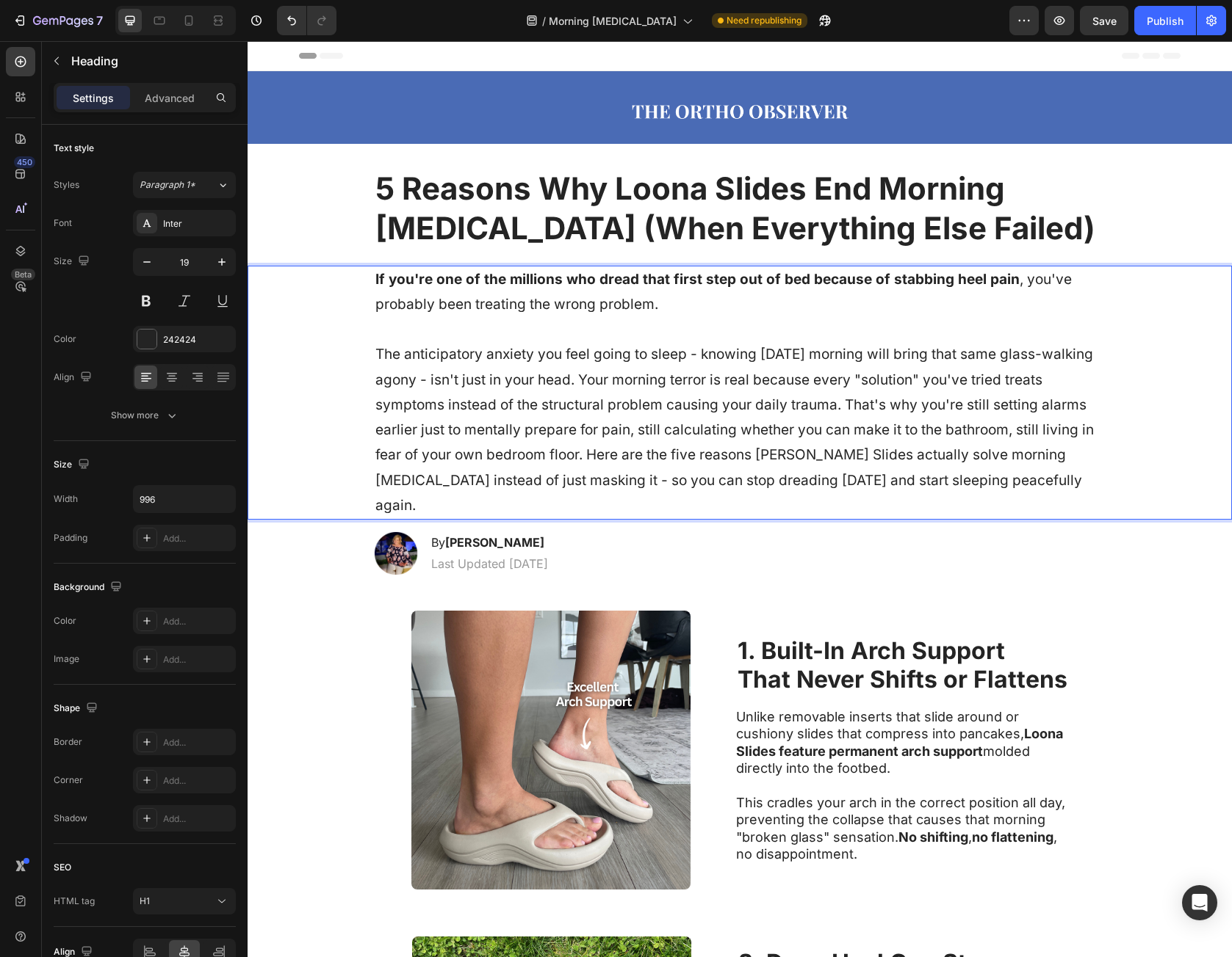
click at [633, 382] on p "If you're one of the millions who dread that first step out of bed because of s…" at bounding box center [740, 393] width 729 height 251
click at [633, 378] on p "If you're one of the millions who dread that first step out of bed because of s…" at bounding box center [740, 393] width 729 height 251
click at [633, 377] on p "If you're one of the millions who dread that first step out of bed because of s…" at bounding box center [740, 393] width 729 height 251
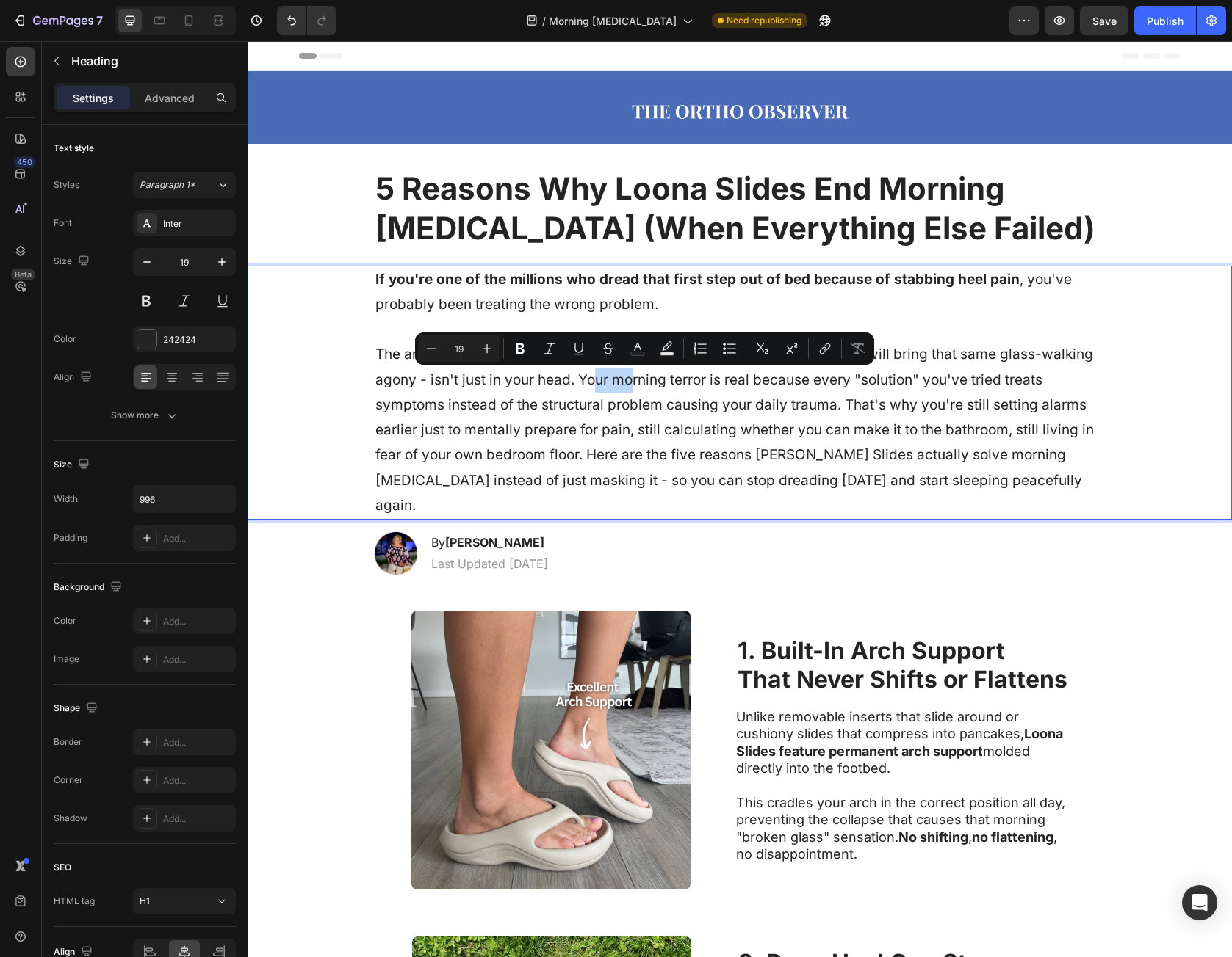
click at [631, 380] on p "If you're one of the millions who dread that first step out of bed because of s…" at bounding box center [740, 393] width 729 height 251
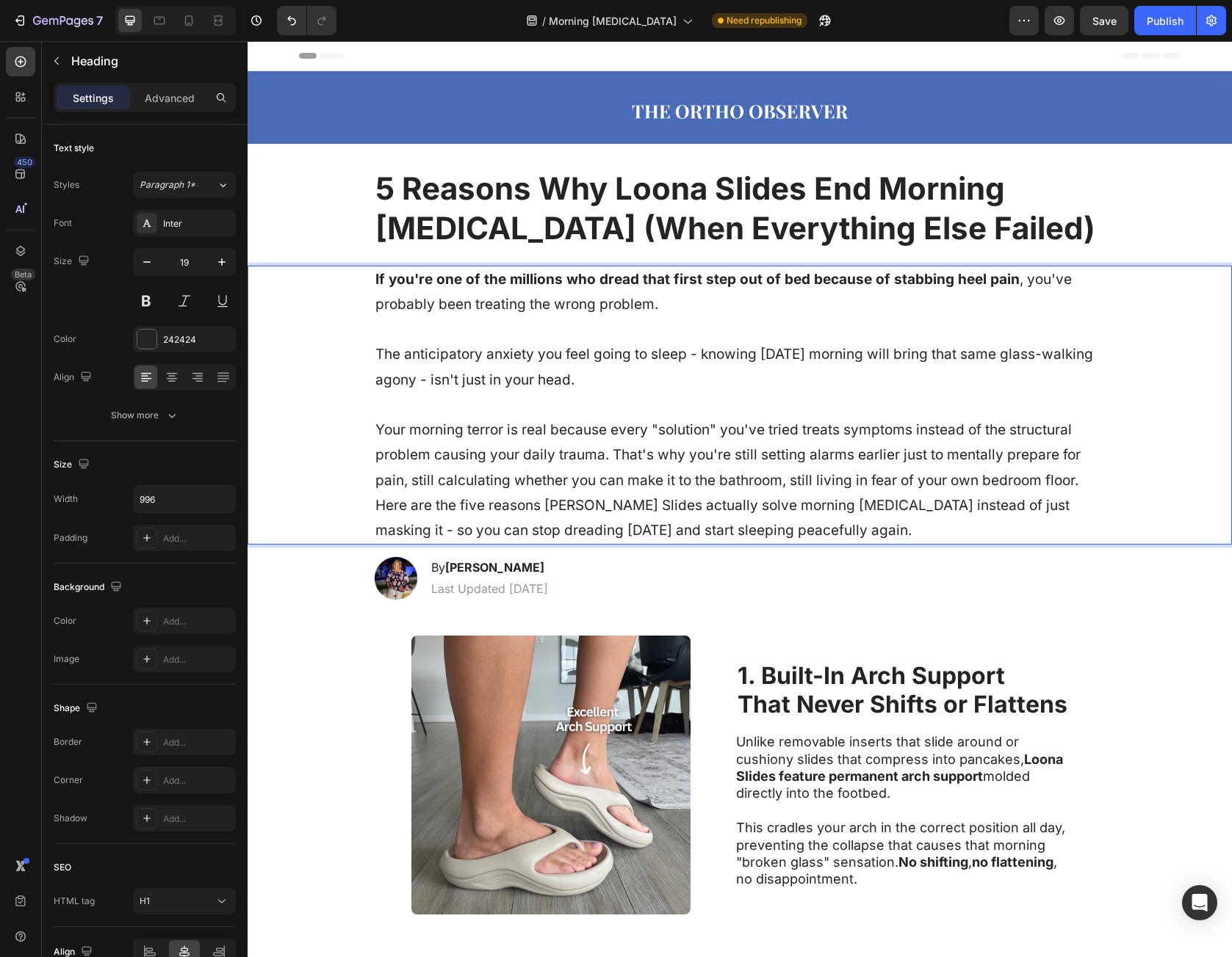
click at [614, 455] on p "If you're one of the millions who dread that first step out of bed because of s…" at bounding box center [740, 406] width 729 height 277
click at [609, 451] on p "If you're one of the millions who dread that first step out of bed because of s…" at bounding box center [740, 406] width 729 height 277
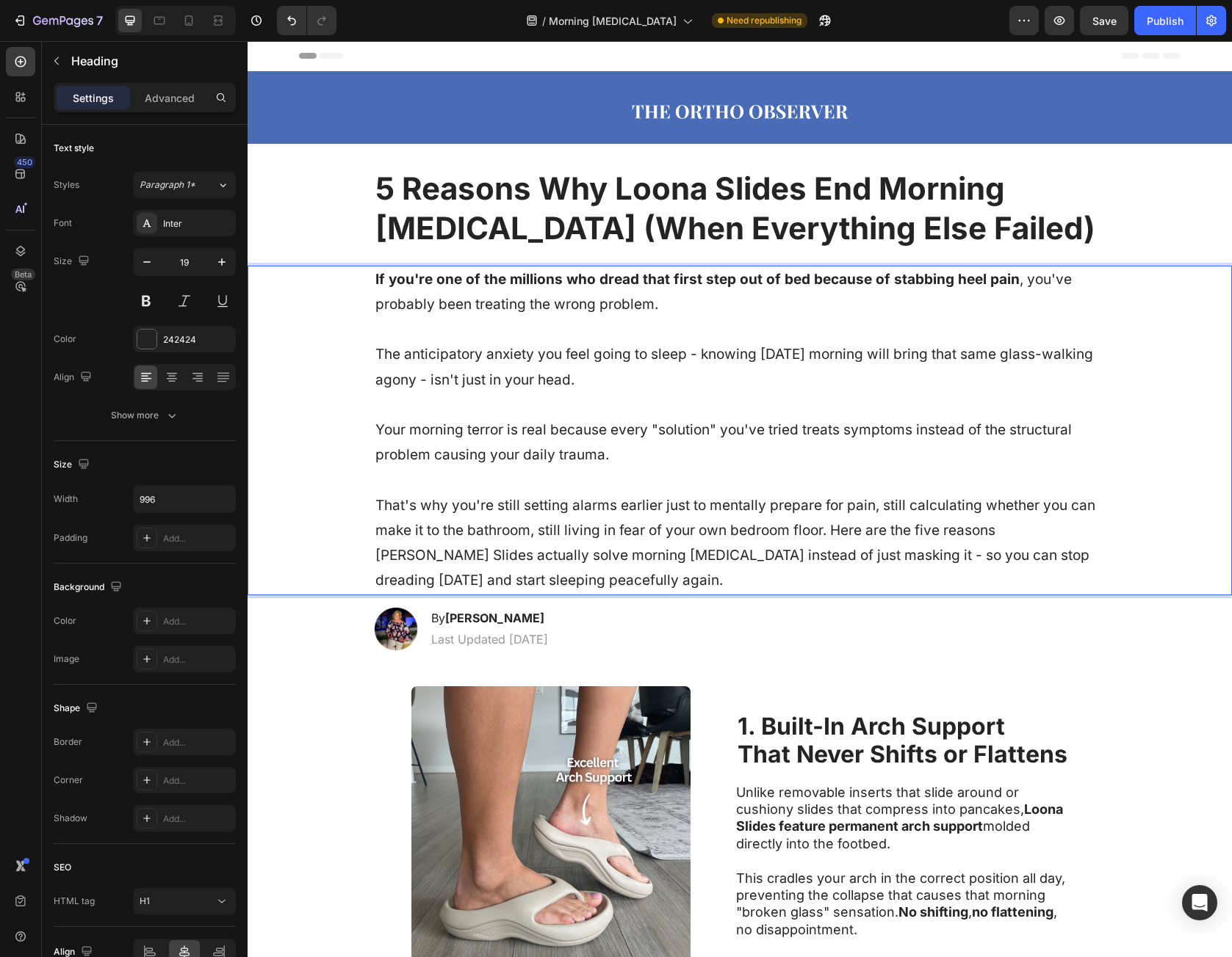
click at [830, 533] on p "If you're one of the millions who dread that first step out of bed because of s…" at bounding box center [740, 430] width 729 height 327
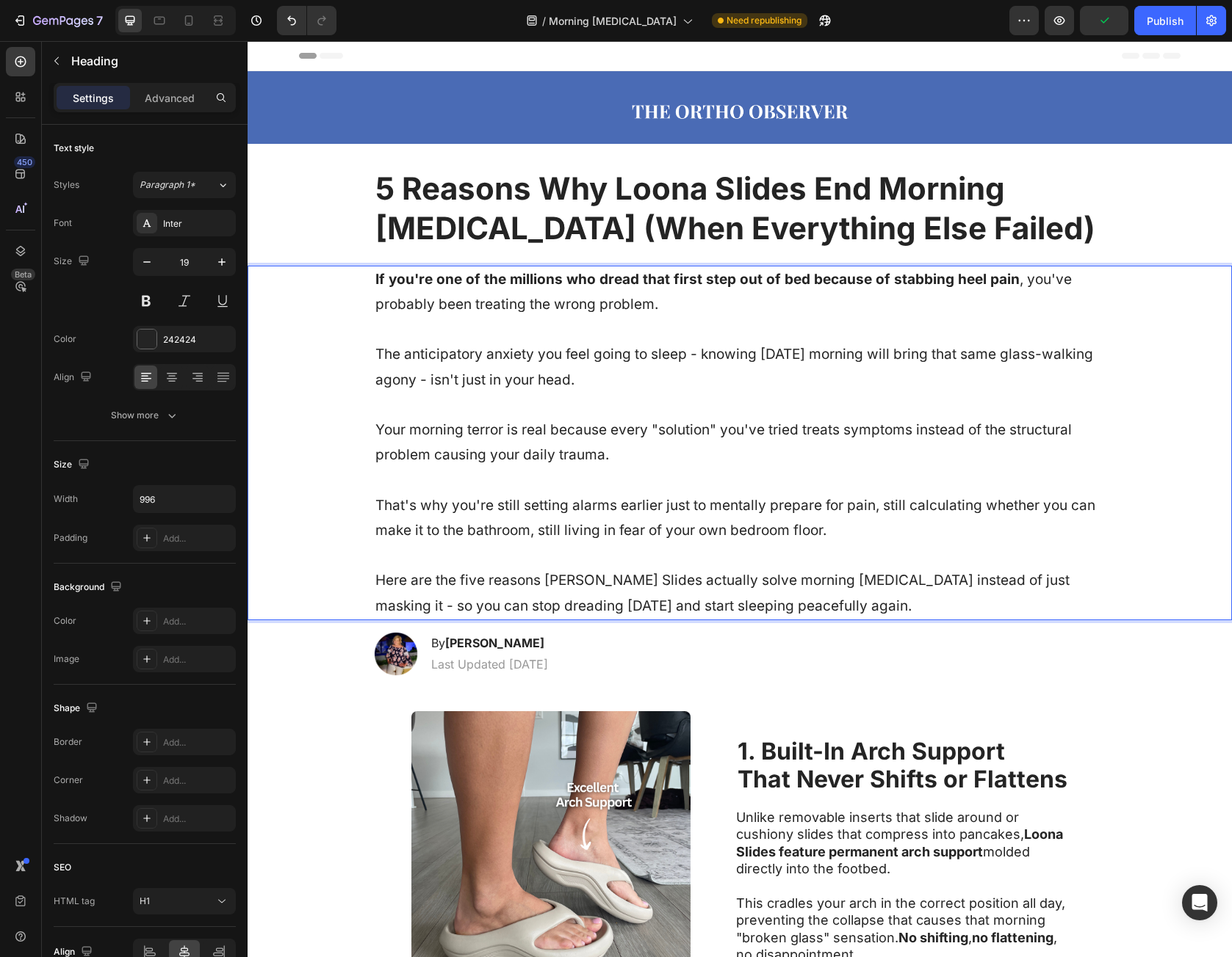
click at [376, 580] on p "If you're one of the millions who dread that first step out of bed because of s…" at bounding box center [740, 443] width 729 height 352
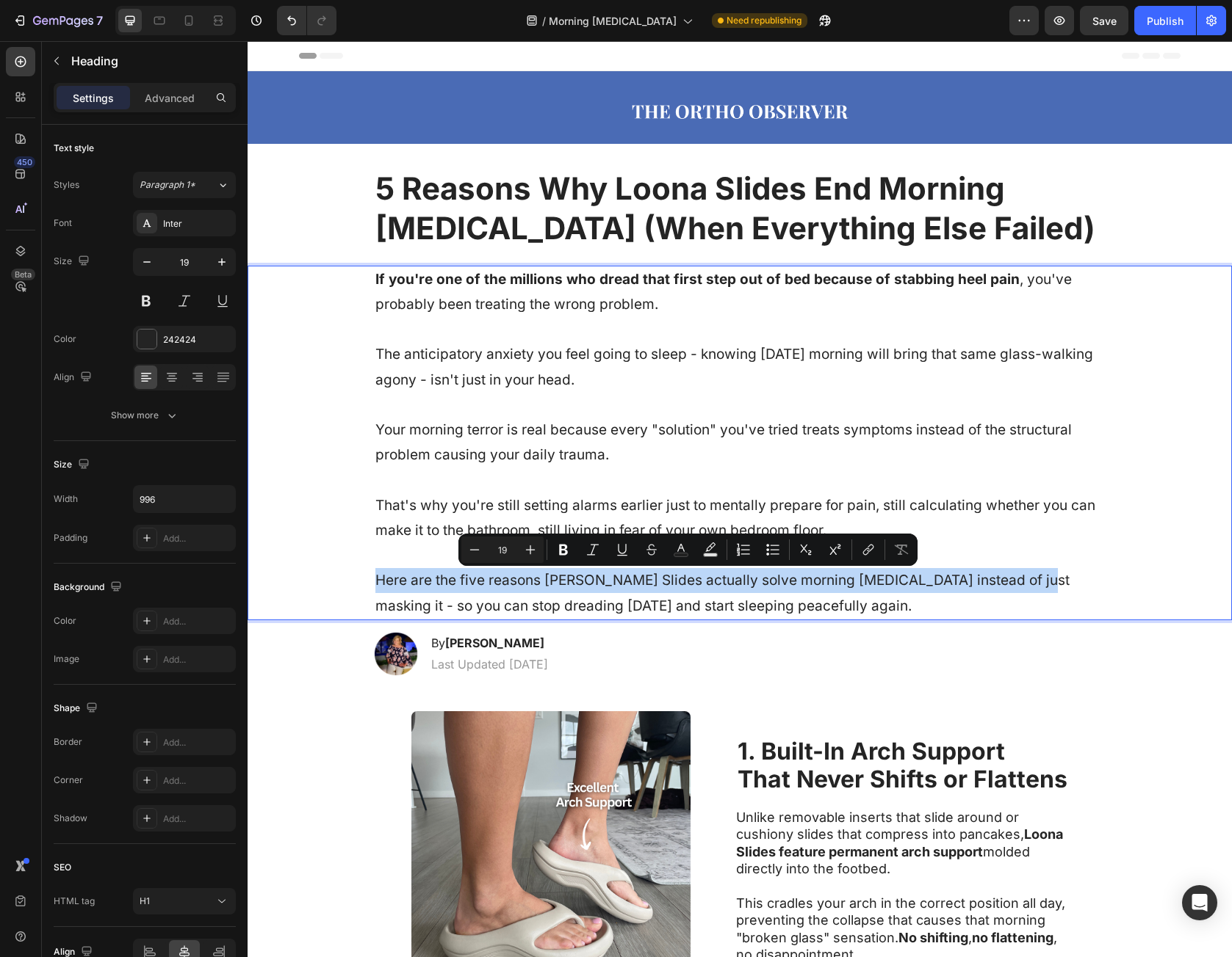
drag, startPoint x: 376, startPoint y: 580, endPoint x: 1012, endPoint y: 581, distance: 636.0
click at [1005, 580] on p "If you're one of the millions who dread that first step out of bed because of s…" at bounding box center [740, 443] width 729 height 352
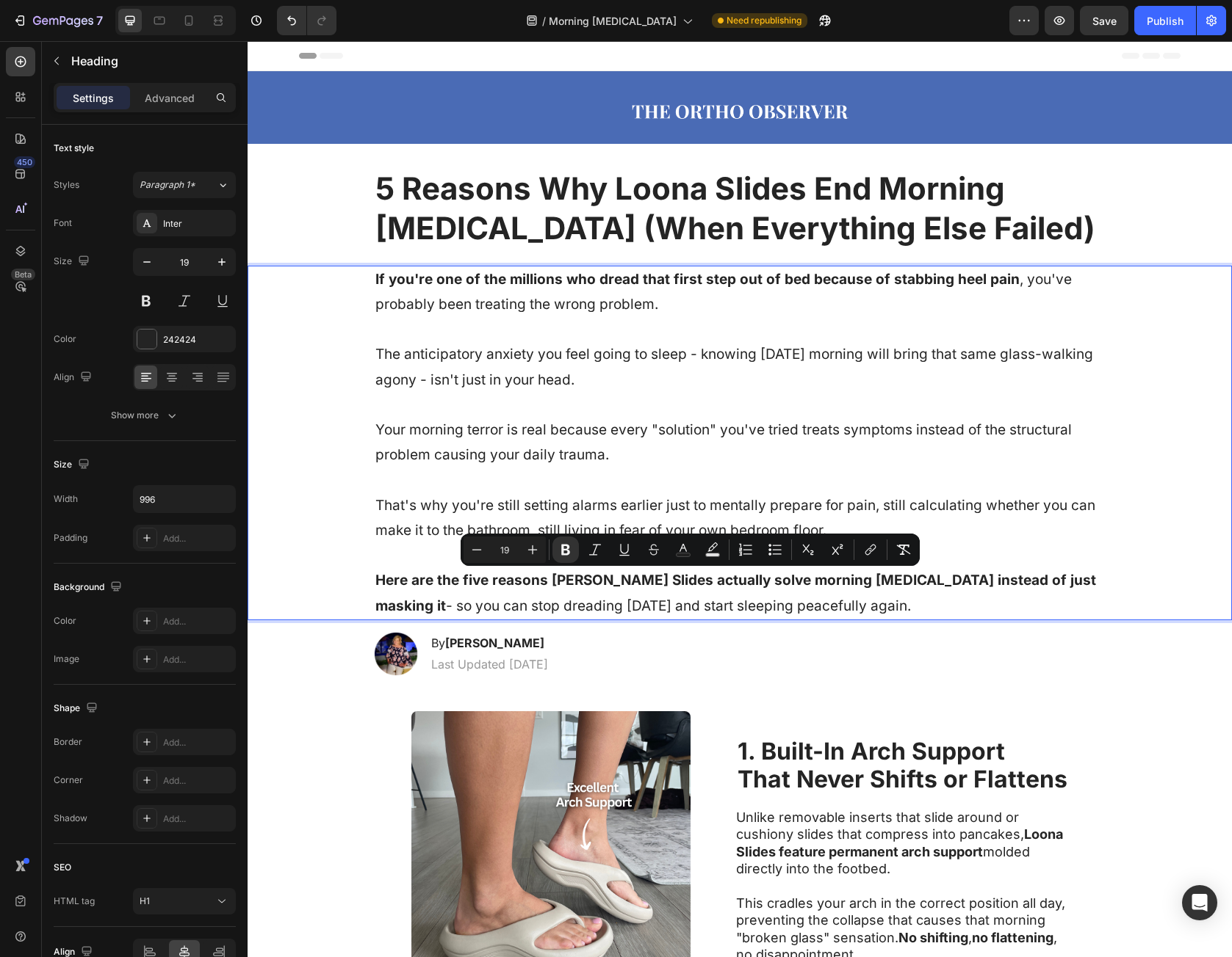
click at [565, 337] on p "If you're one of the millions who dread that first step out of bed because of s…" at bounding box center [740, 443] width 729 height 352
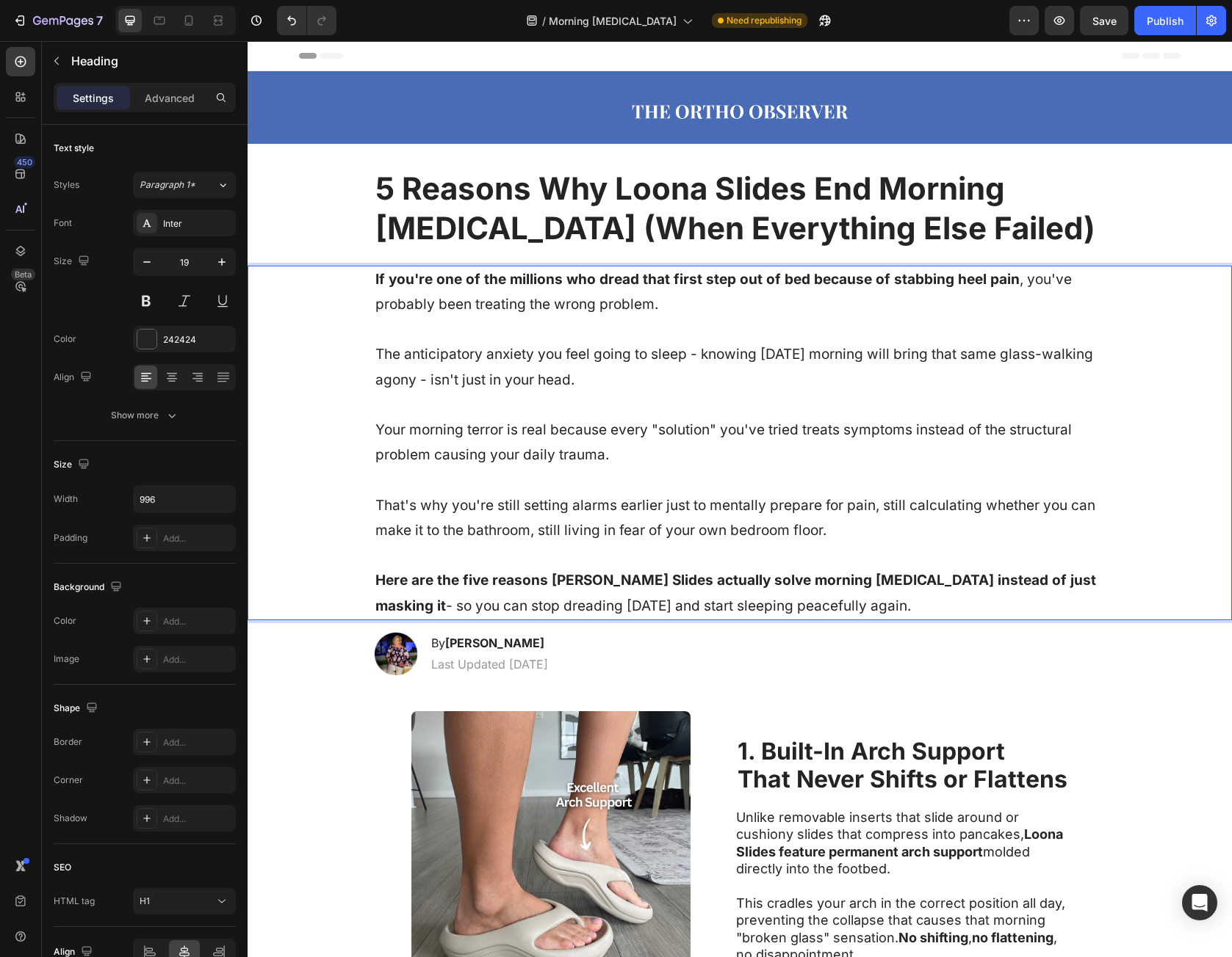
click at [381, 354] on p "If you're one of the millions who dread that first step out of bed because of s…" at bounding box center [740, 443] width 729 height 352
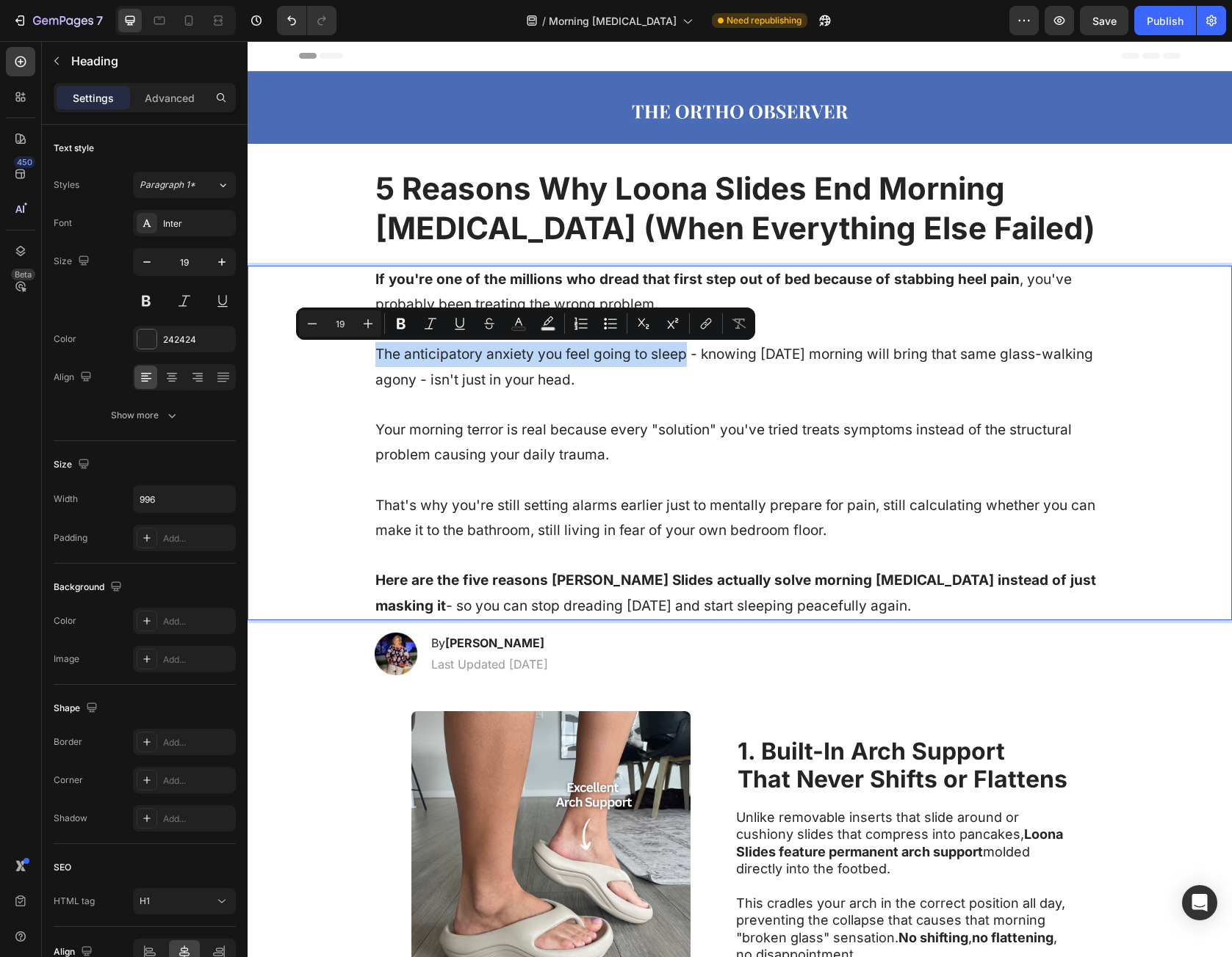
drag, startPoint x: 381, startPoint y: 354, endPoint x: 663, endPoint y: 361, distance: 282.1
click at [663, 361] on p "If you're one of the millions who dread that first step out of bed because of s…" at bounding box center [740, 443] width 729 height 352
click at [414, 435] on p "If you're one of the millions who dread that first step out of bed because of s…" at bounding box center [740, 443] width 729 height 352
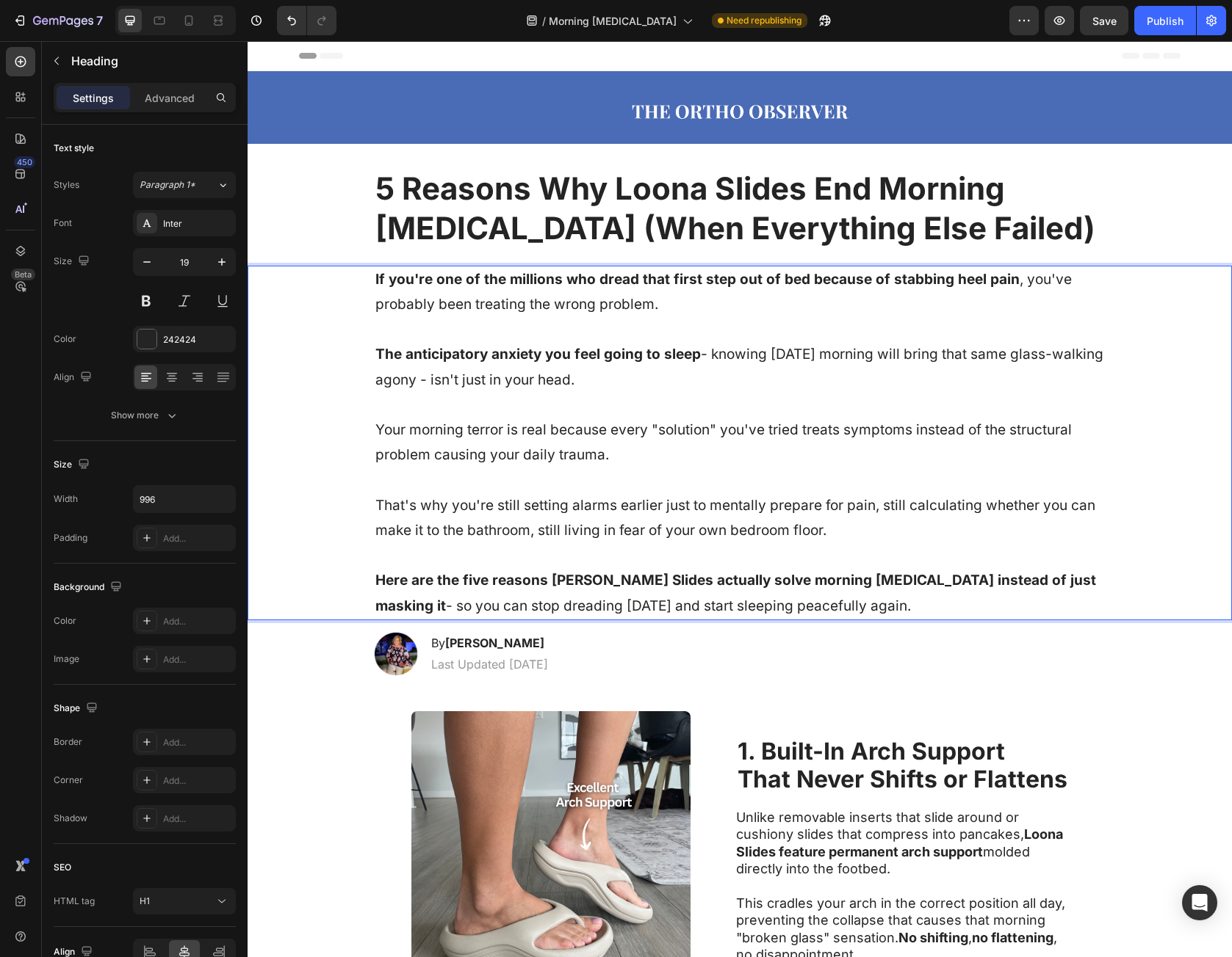
click at [387, 436] on p "If you're one of the millions who dread that first step out of bed because of s…" at bounding box center [740, 443] width 729 height 352
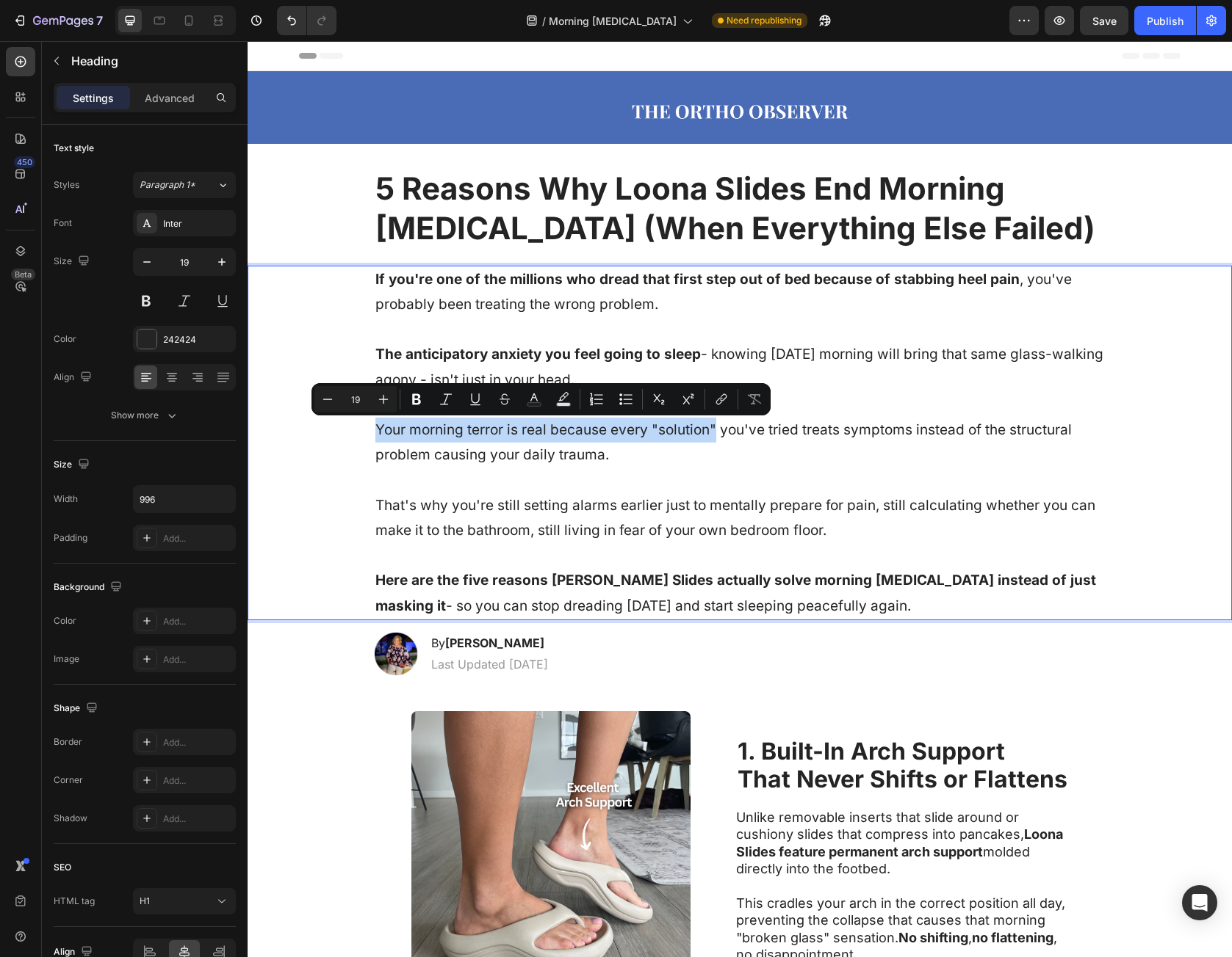
drag, startPoint x: 387, startPoint y: 436, endPoint x: 706, endPoint y: 442, distance: 319.1
click at [706, 442] on p "If you're one of the millions who dread that first step out of bed because of s…" at bounding box center [740, 443] width 729 height 352
click at [704, 463] on p "If you're one of the millions who dread that first step out of bed because of s…" at bounding box center [740, 443] width 729 height 352
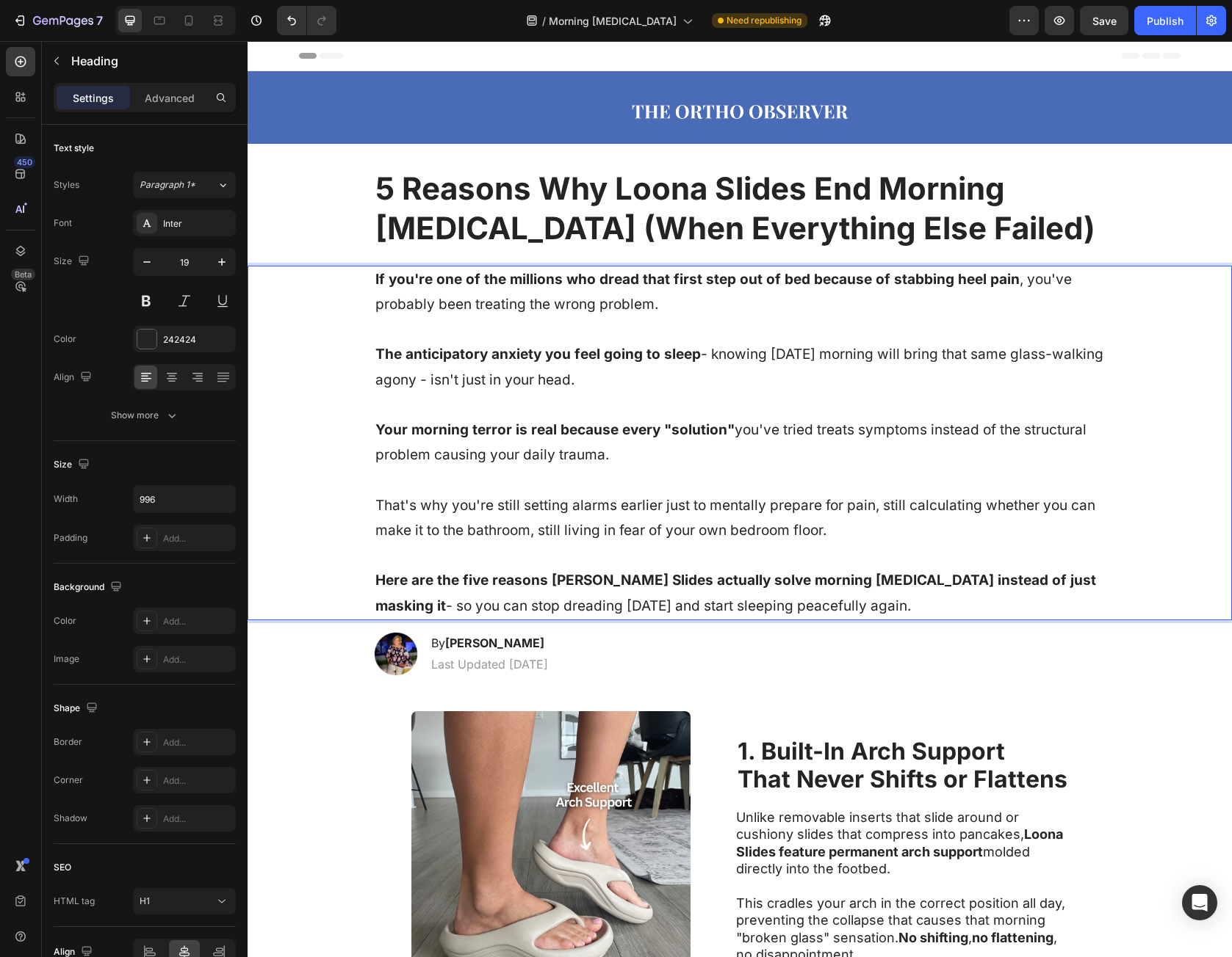
click at [387, 506] on p "If you're one of the millions who dread that first step out of bed because of s…" at bounding box center [740, 443] width 729 height 352
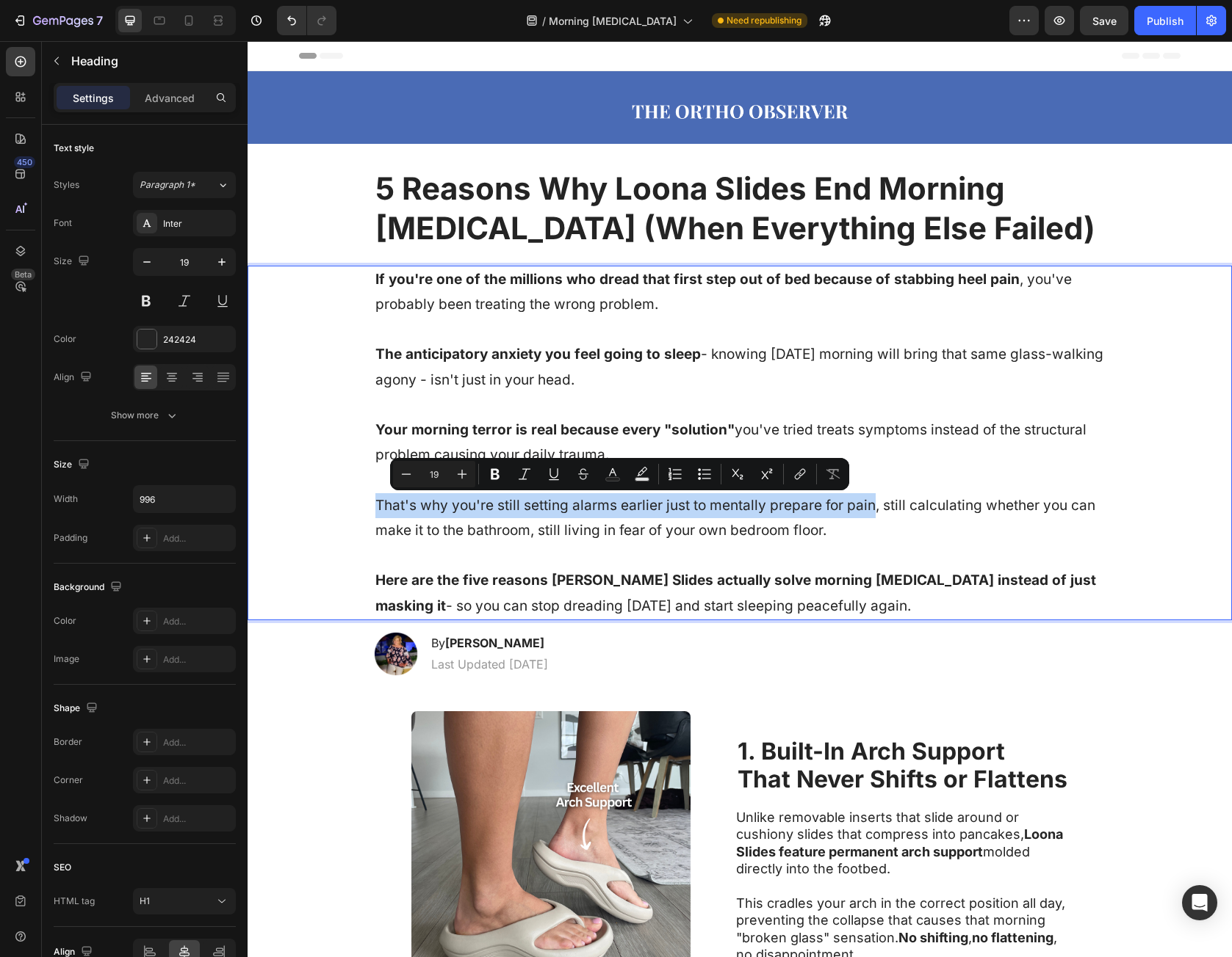
drag, startPoint x: 387, startPoint y: 506, endPoint x: 845, endPoint y: 511, distance: 458.0
click at [845, 511] on p "If you're one of the millions who dread that first step out of bed because of s…" at bounding box center [740, 443] width 729 height 352
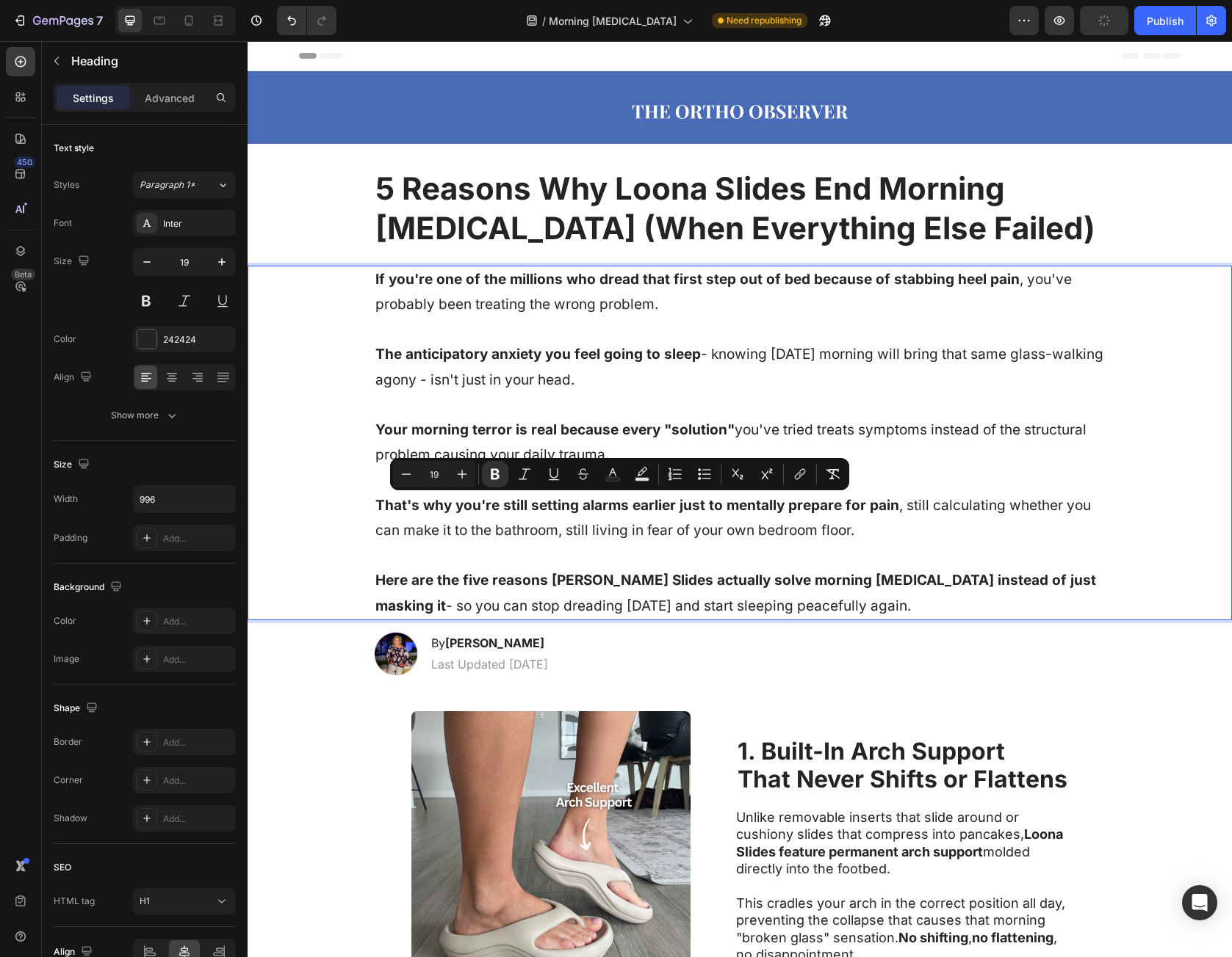
click at [838, 526] on p "If you're one of the millions who dread that first step out of bed because of s…" at bounding box center [740, 443] width 729 height 352
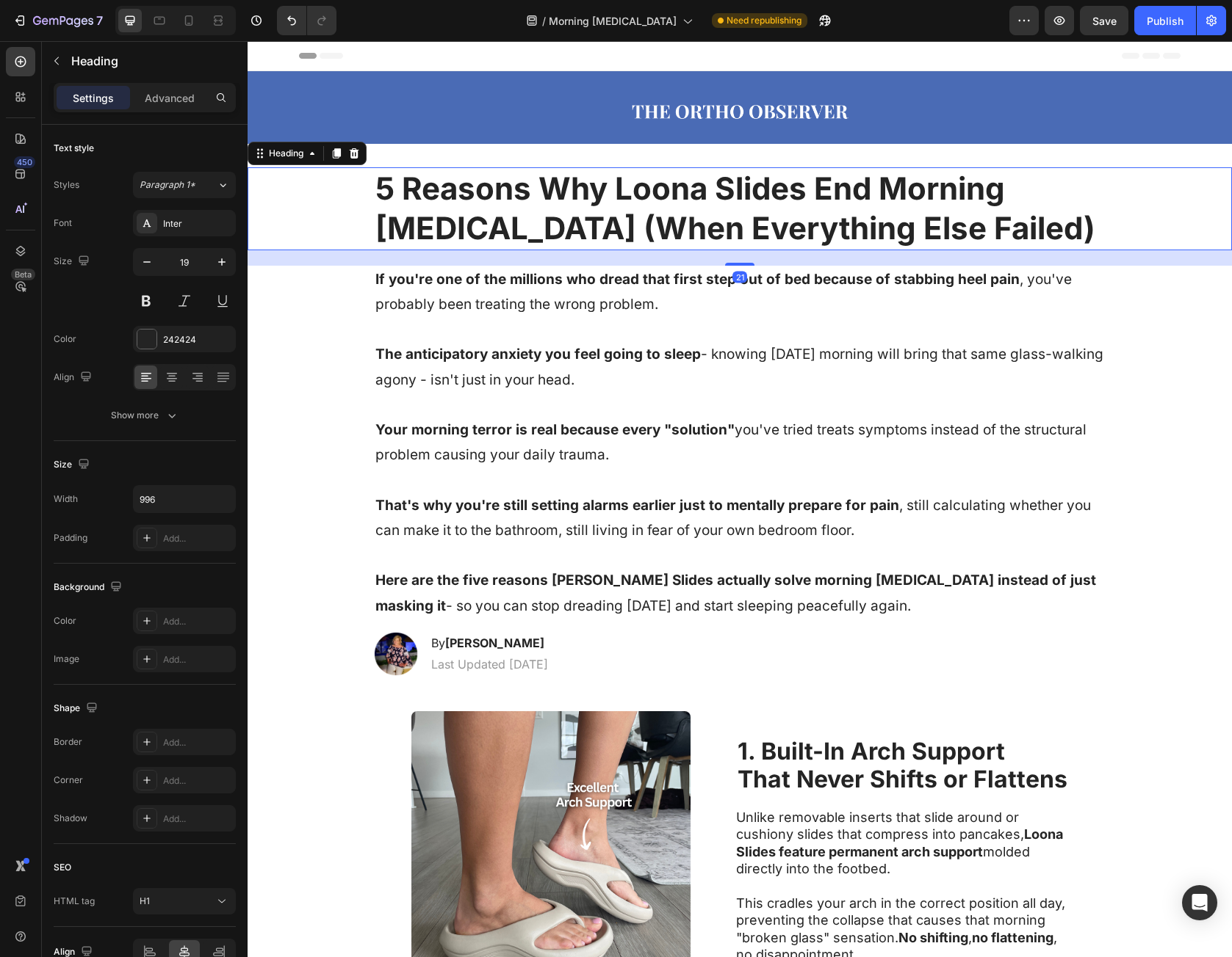
click at [954, 187] on h1 "5 Reasons Why Loona Slides End Morning Foot Pain (When Everything Else Failed)" at bounding box center [740, 209] width 732 height 83
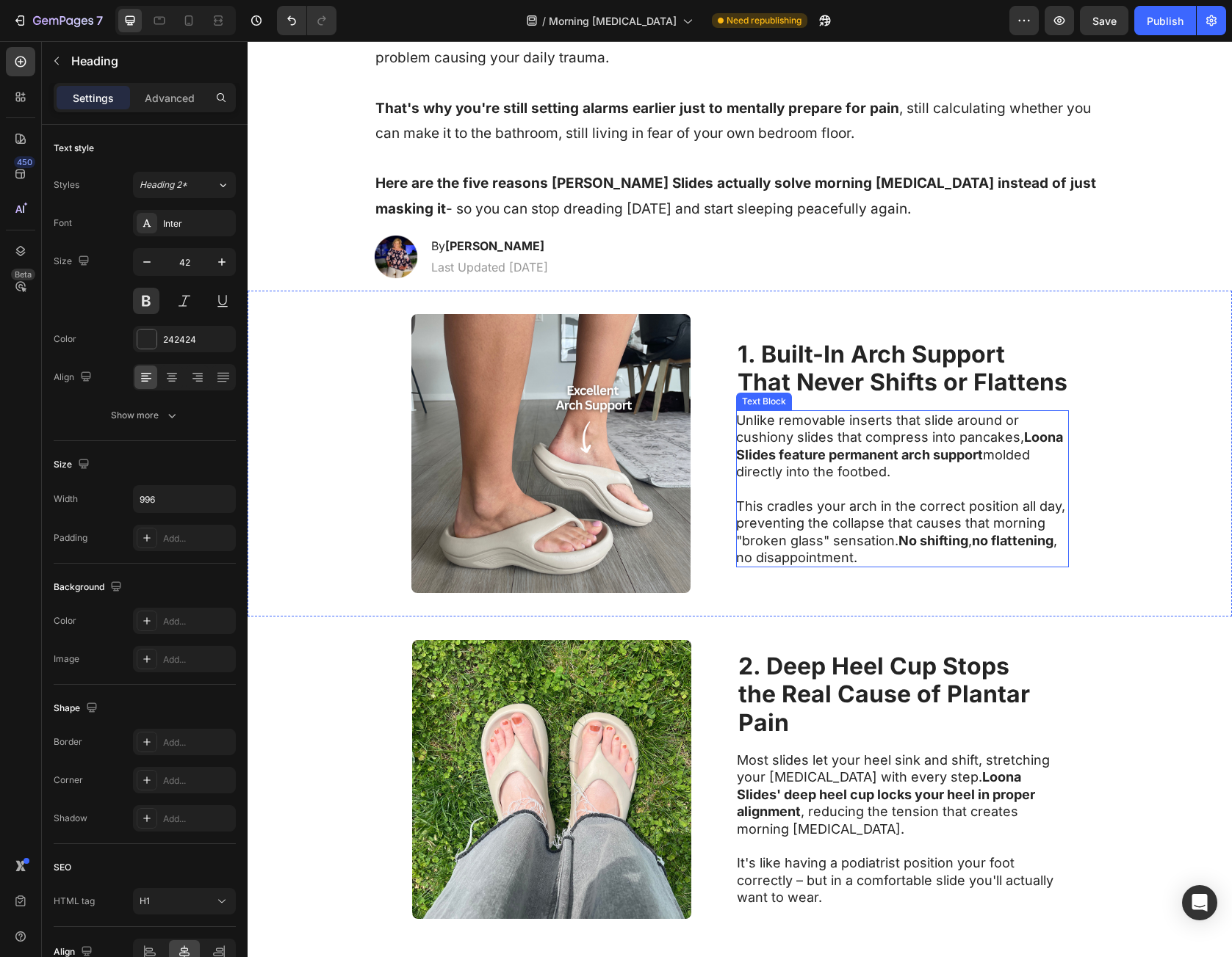
scroll to position [440, 0]
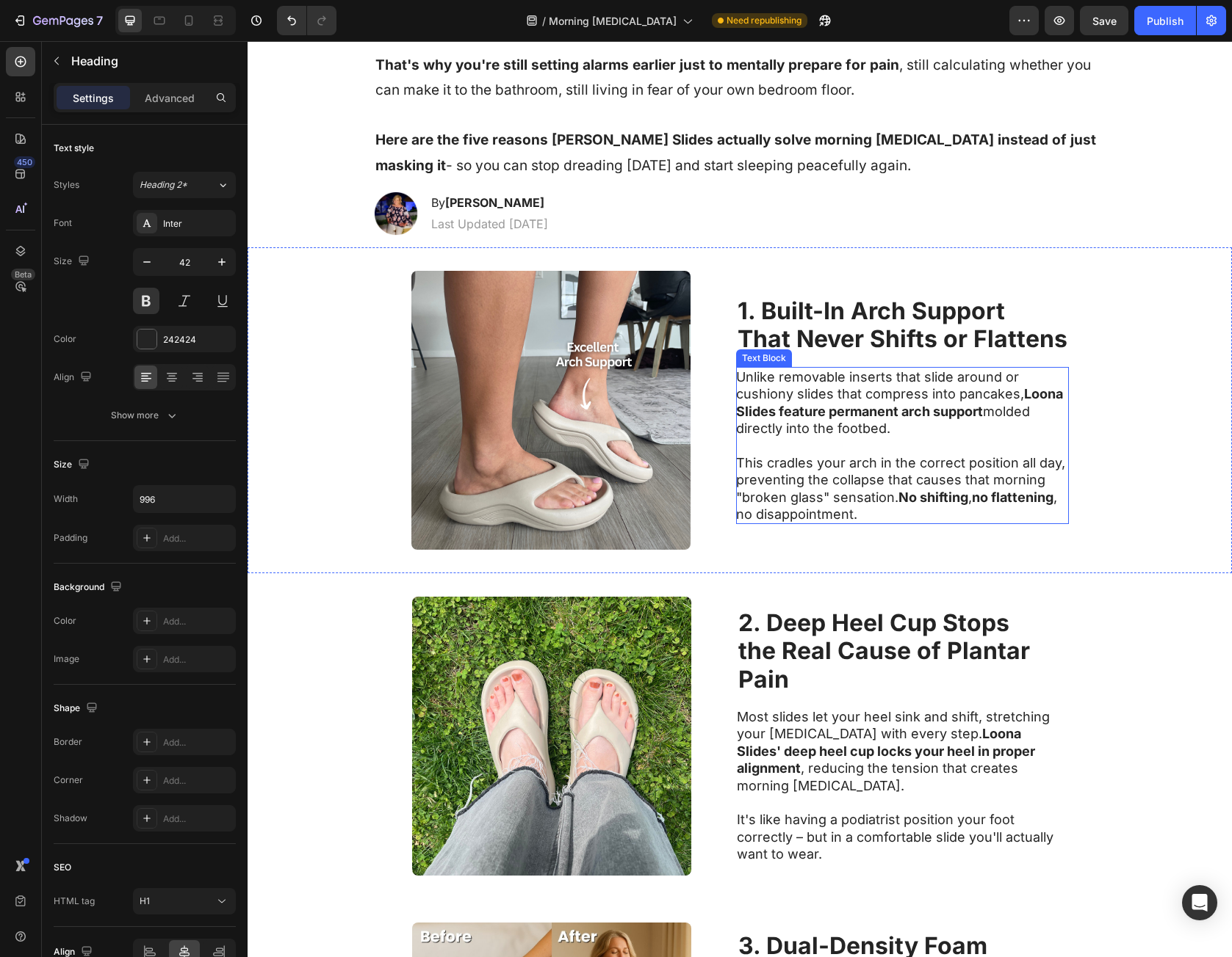
click at [806, 410] on strong "Loona Slides feature permanent arch support" at bounding box center [898, 402] width 327 height 32
click at [757, 383] on p "Unlike removable inserts that slide around or cushiony slides that compress int…" at bounding box center [900, 403] width 330 height 69
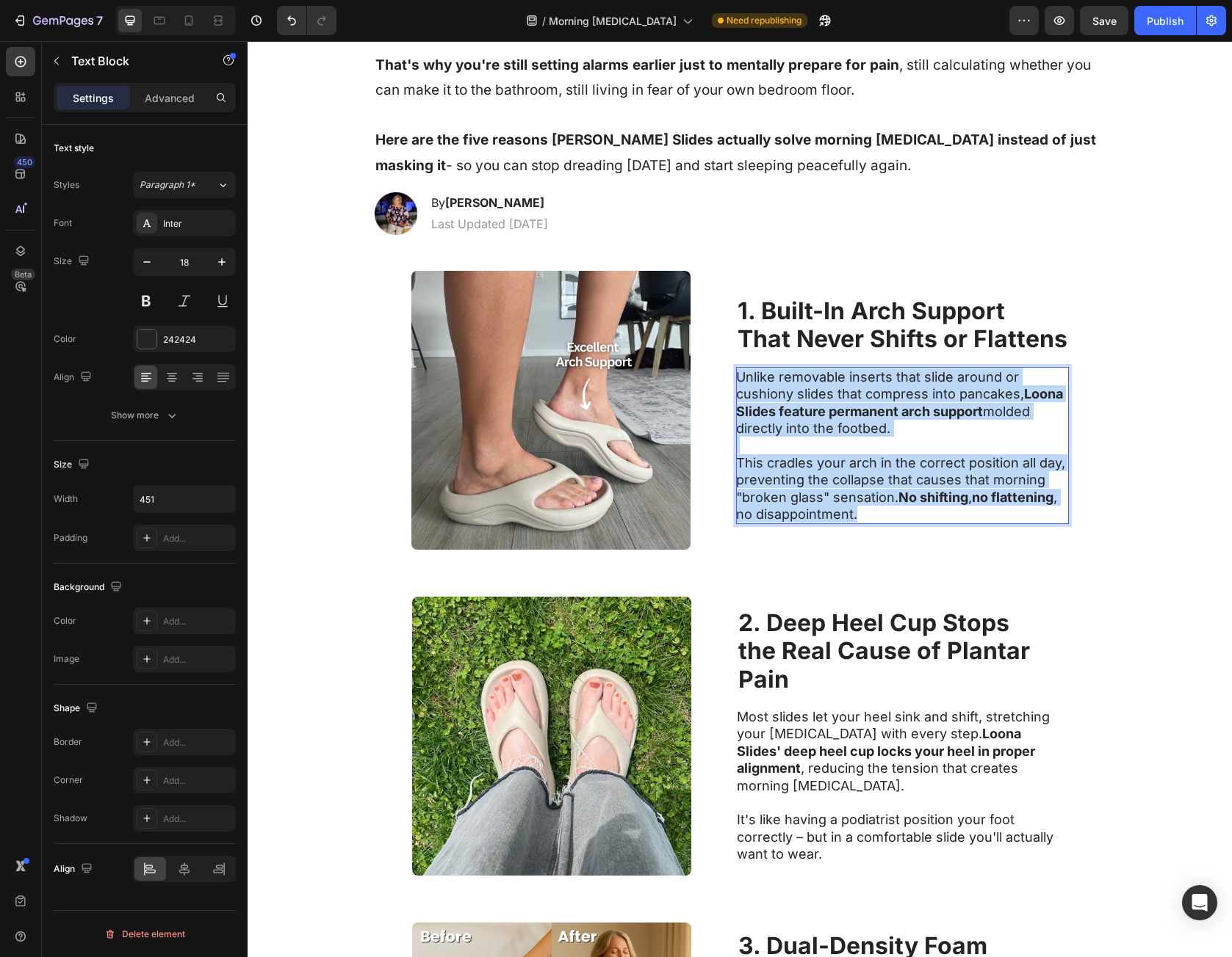
drag, startPoint x: 757, startPoint y: 383, endPoint x: 859, endPoint y: 513, distance: 165.2
click at [858, 511] on div "Unlike removable inserts that slide around or cushiony slides that compress int…" at bounding box center [901, 445] width 332 height 158
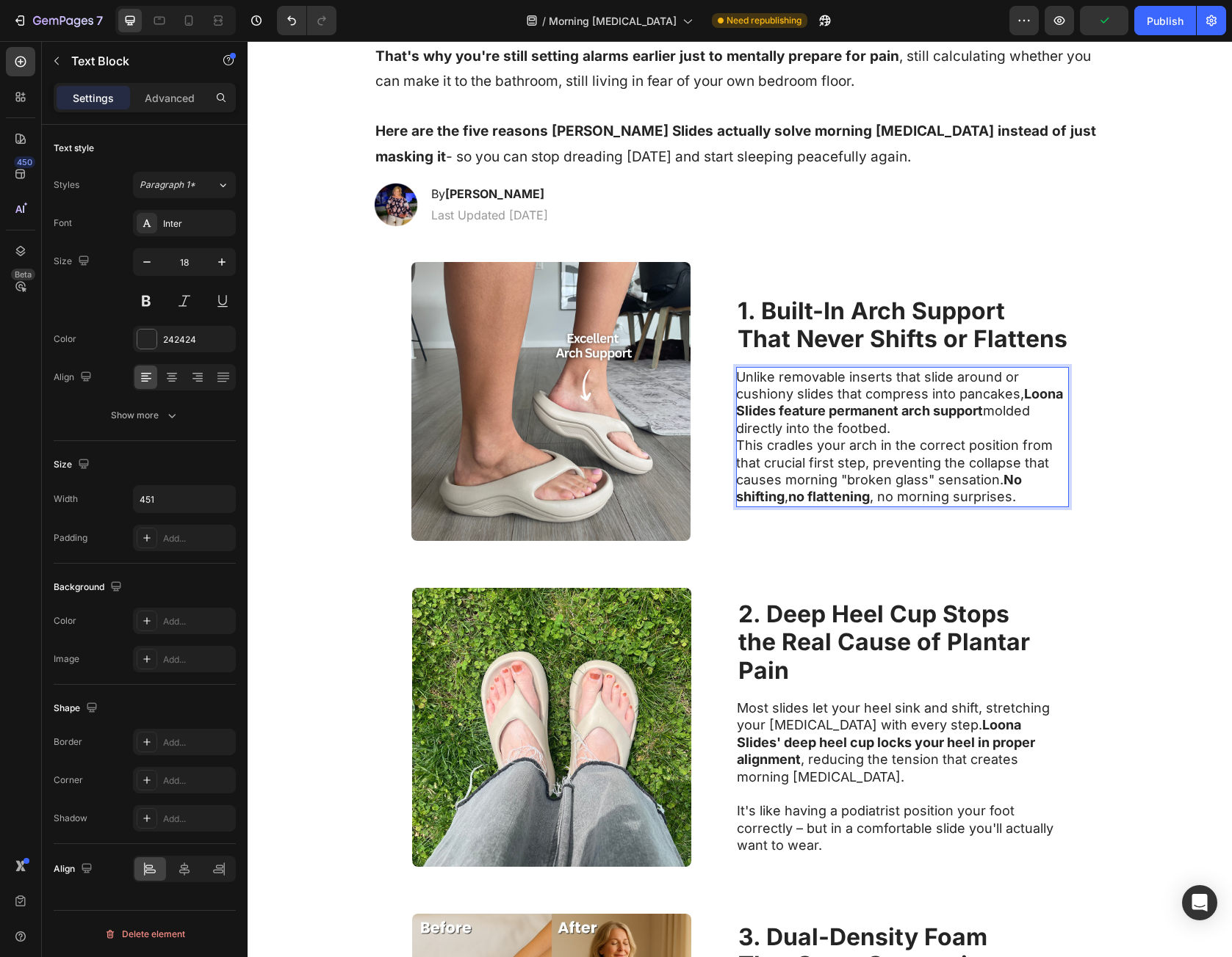
click at [915, 431] on p "Unlike removable inserts that slide around or cushiony slides that compress int…" at bounding box center [900, 403] width 330 height 69
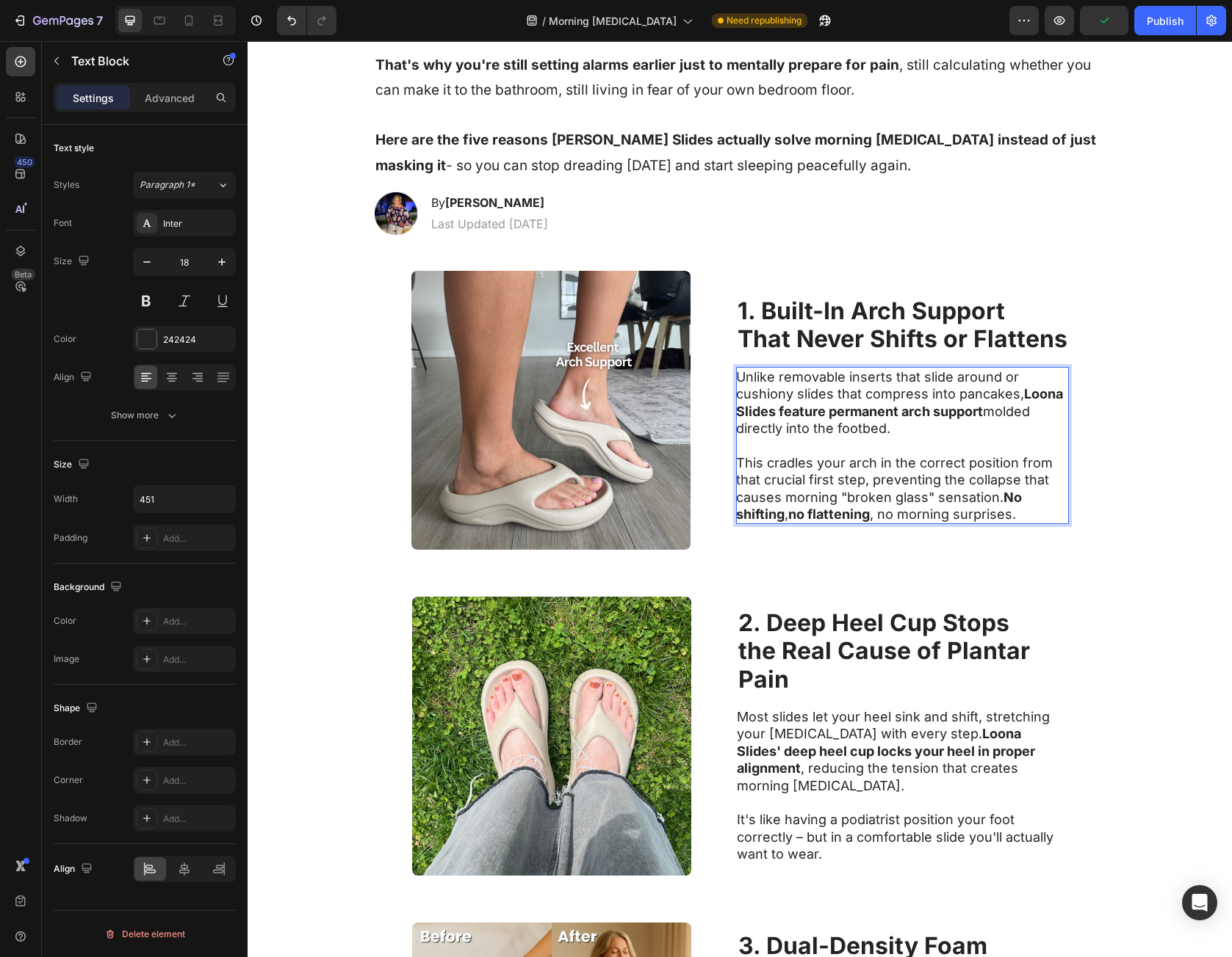
click at [1129, 530] on div "Image 1. Built-In Arch Support That Never Shifts or Flattens Heading Unlike rem…" at bounding box center [739, 410] width 984 height 326
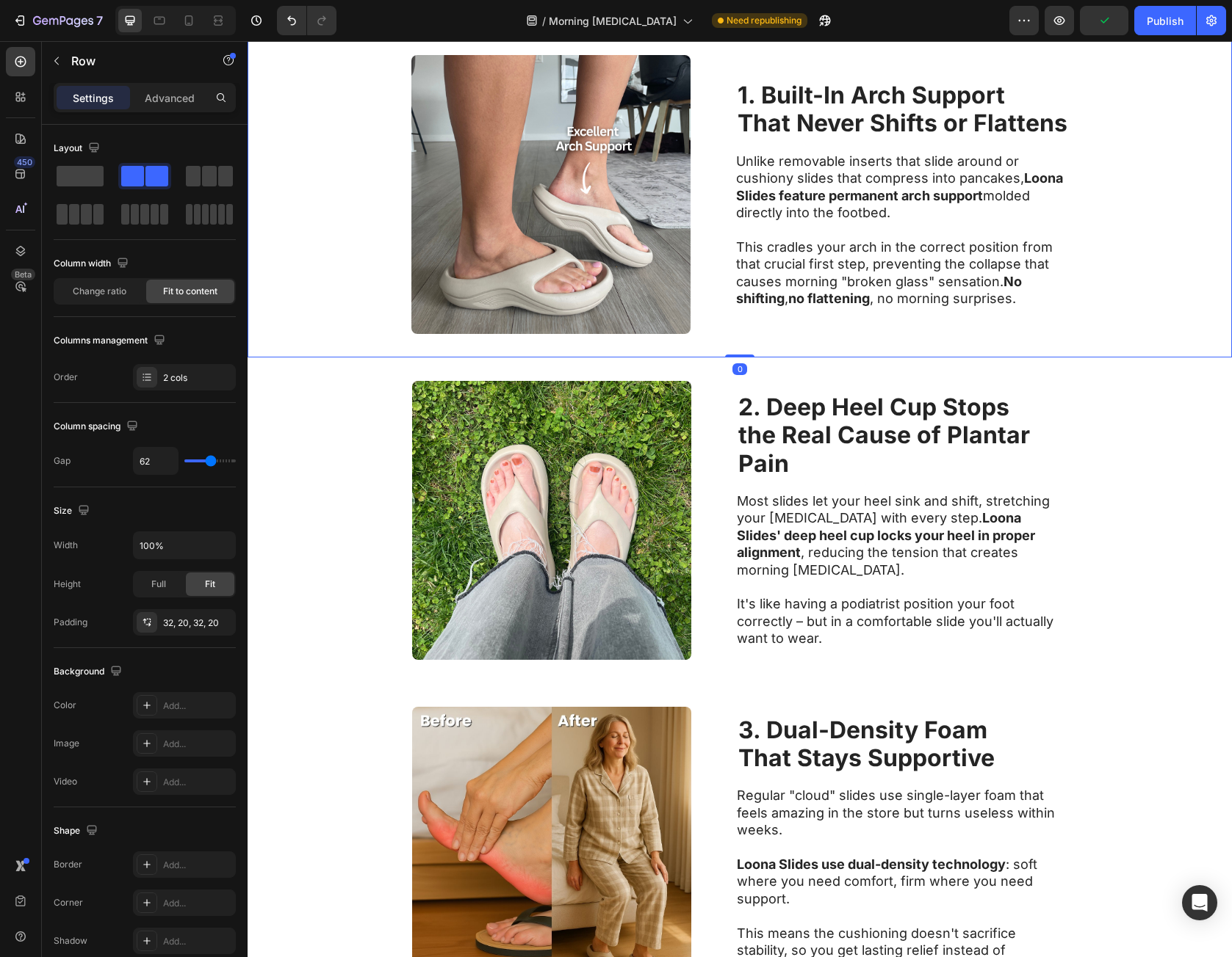
scroll to position [734, 0]
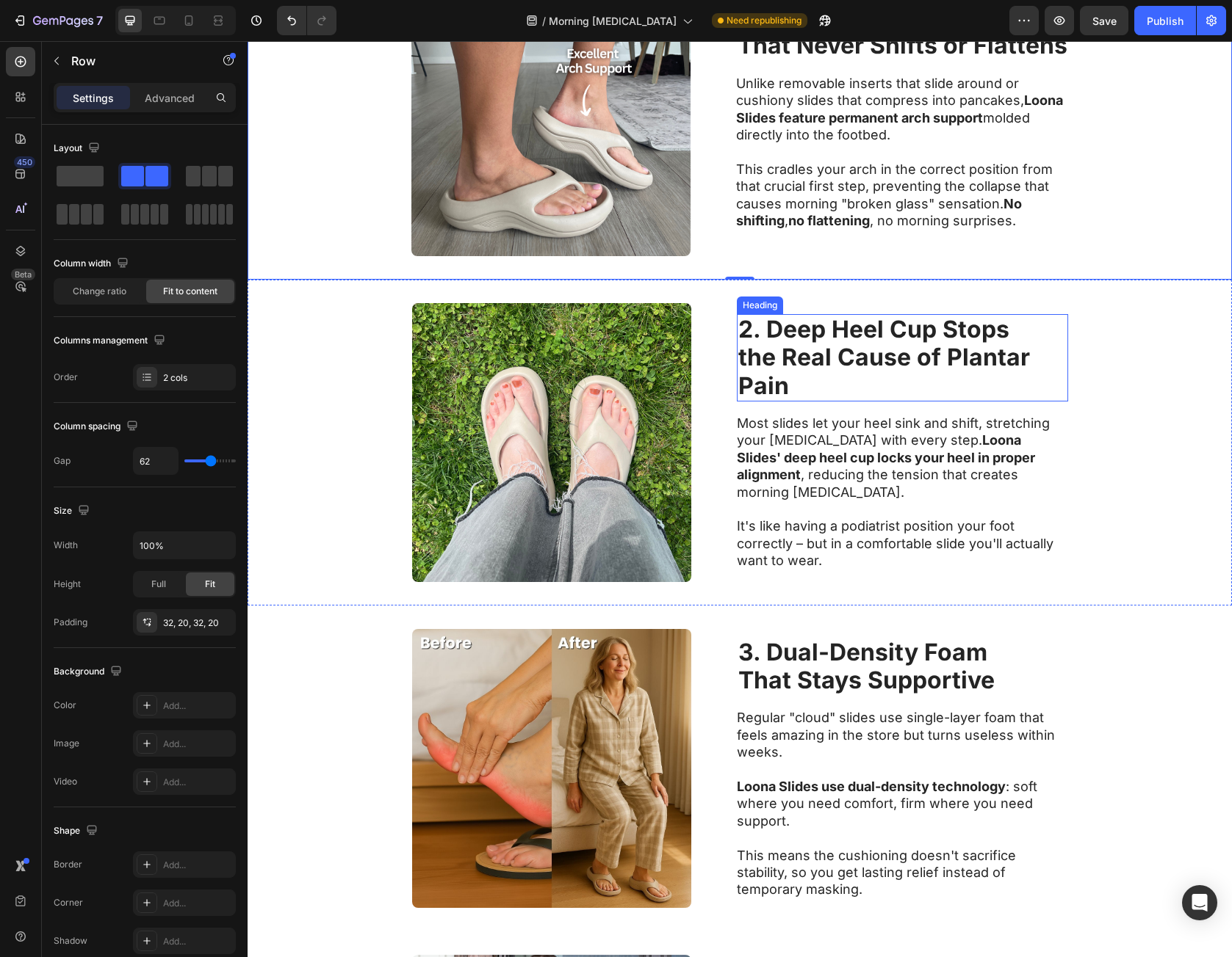
drag, startPoint x: 944, startPoint y: 351, endPoint x: 931, endPoint y: 361, distance: 16.4
click at [944, 351] on strong "the Real Cause of Plantar" at bounding box center [884, 357] width 291 height 28
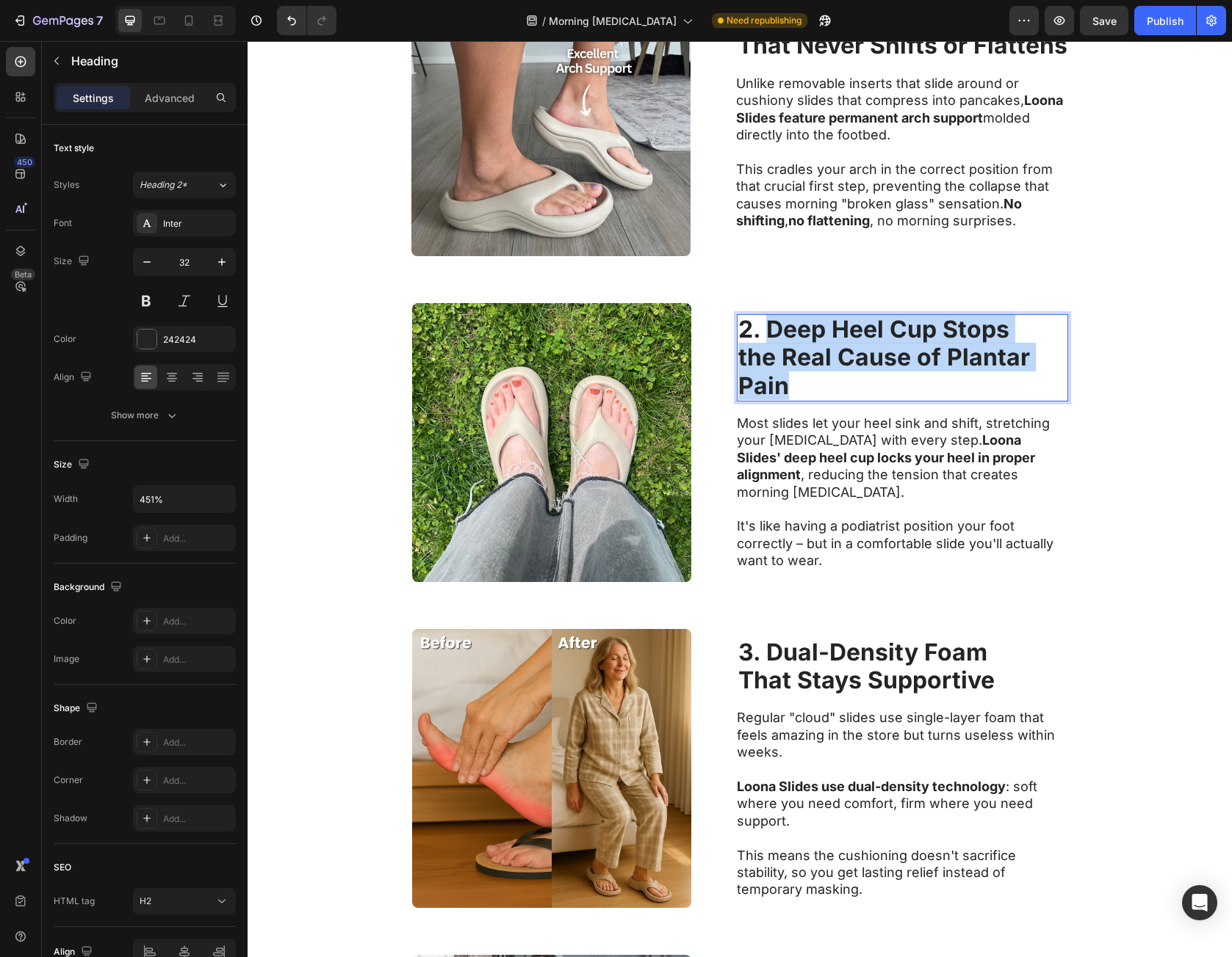
drag, startPoint x: 788, startPoint y: 343, endPoint x: 797, endPoint y: 381, distance: 39.1
click at [797, 381] on p "2. Deep Heel Cup Stops the Real Cause of Plantar Pain" at bounding box center [902, 358] width 329 height 84
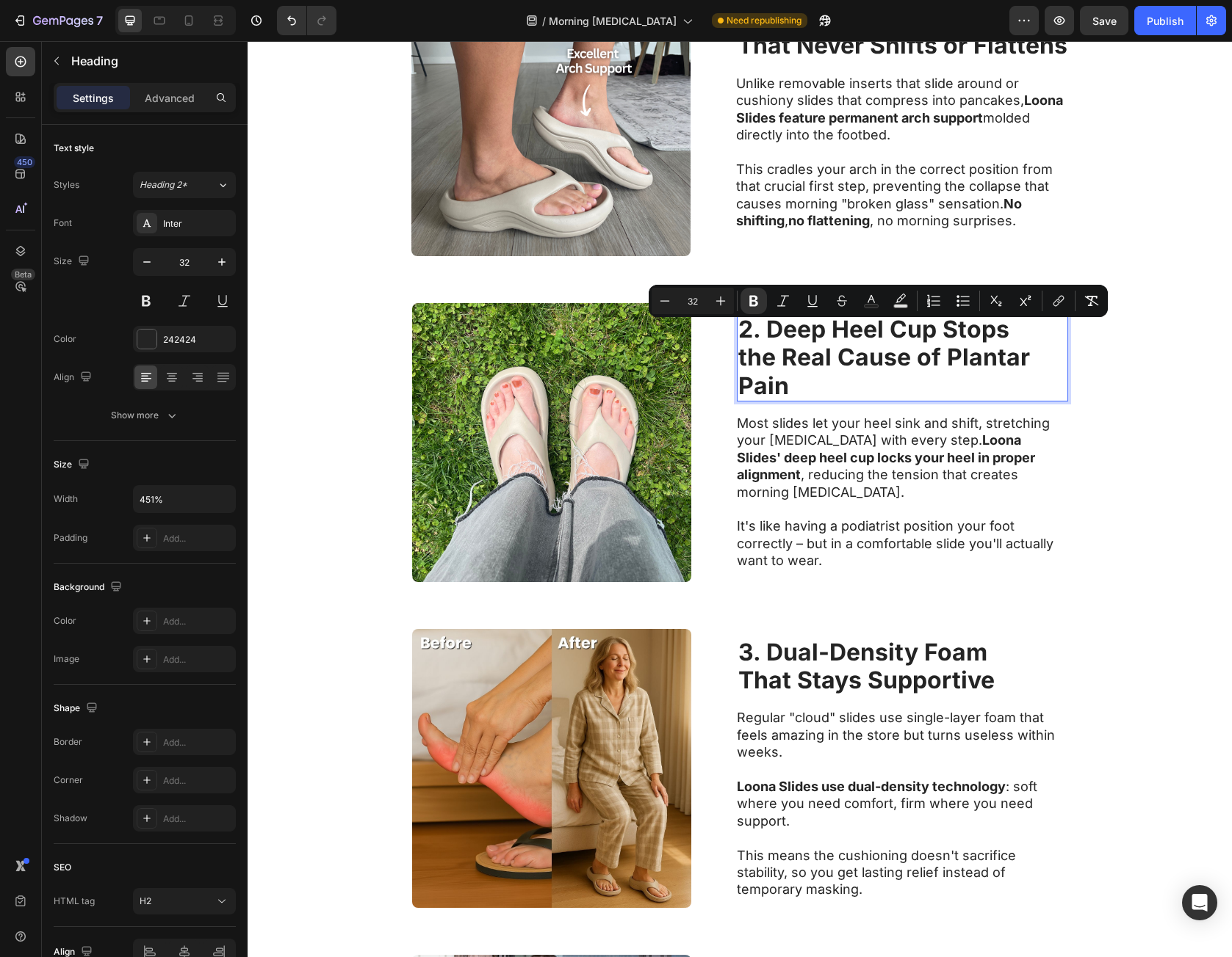
scroll to position [749, 0]
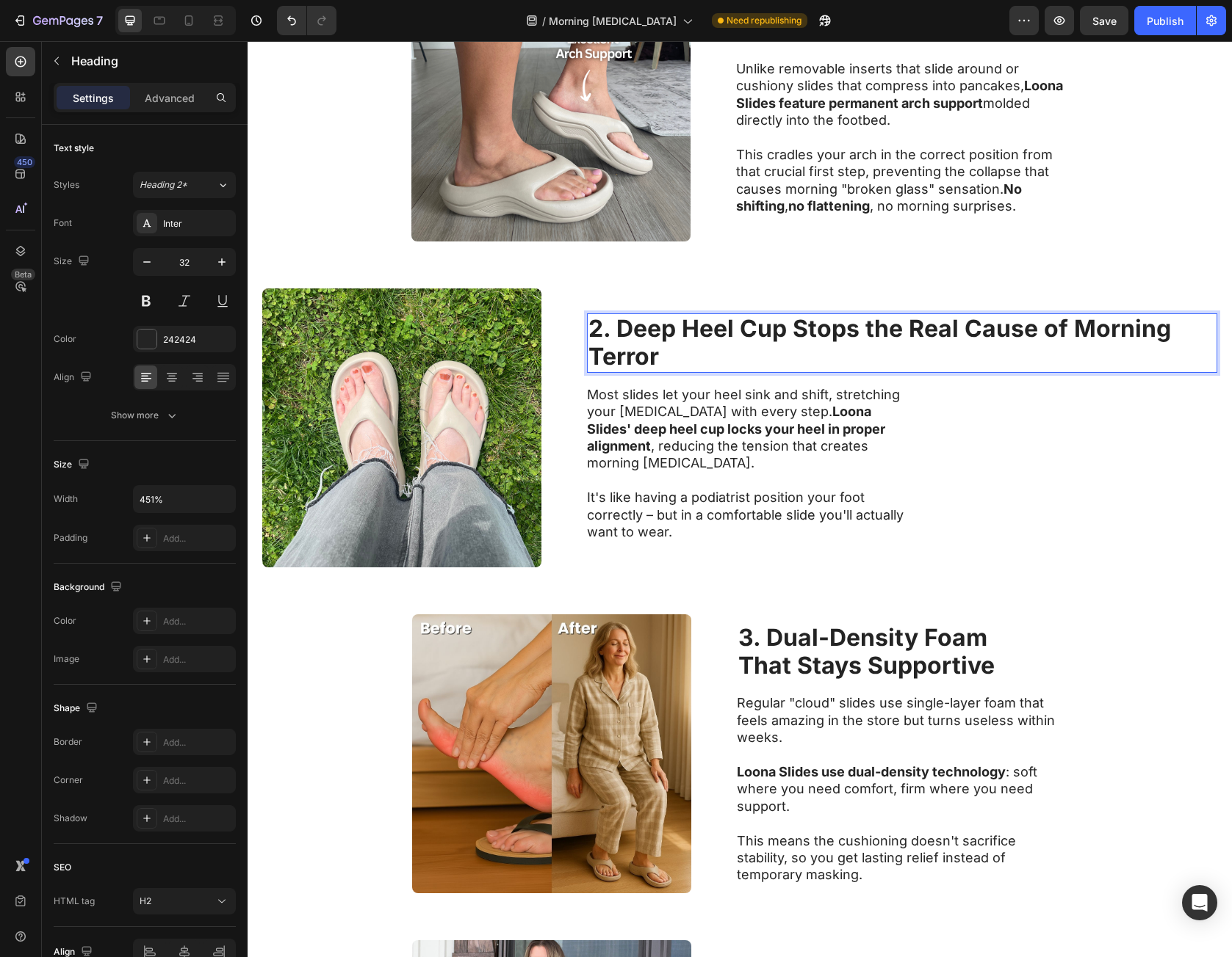
click at [855, 335] on strong "2. Deep Heel Cup Stops the Real Cause of Morning Terror" at bounding box center [880, 343] width 583 height 57
click at [859, 336] on strong "2. Deep Heel Cup Stops the Real Cause of Morning Terror" at bounding box center [880, 343] width 583 height 57
click at [864, 337] on strong "2. Deep Heel Cup Stops the Real Cause of Morning Terror" at bounding box center [880, 343] width 583 height 57
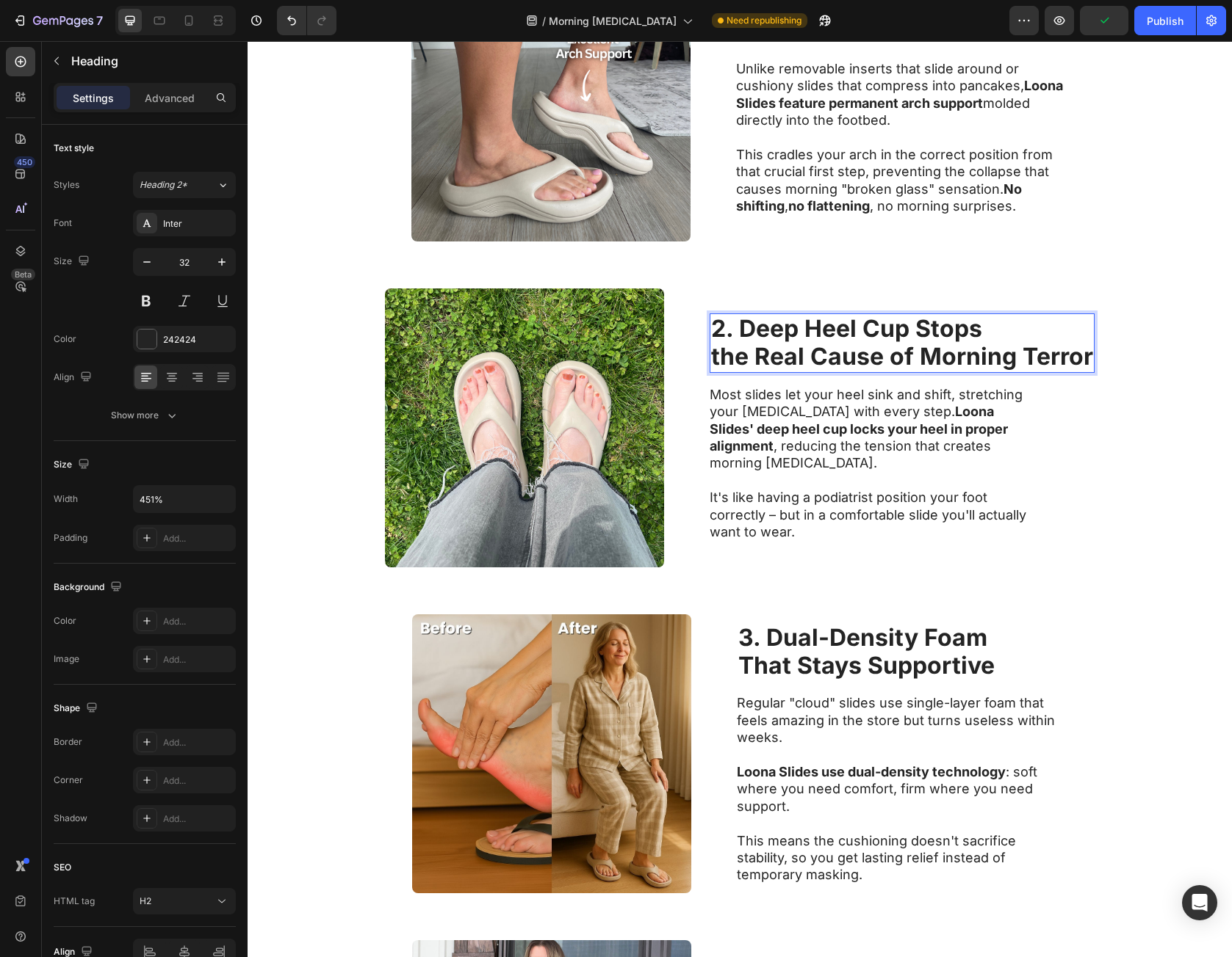
click at [913, 369] on strong "the Real Cause of Morning Terror" at bounding box center [901, 356] width 382 height 28
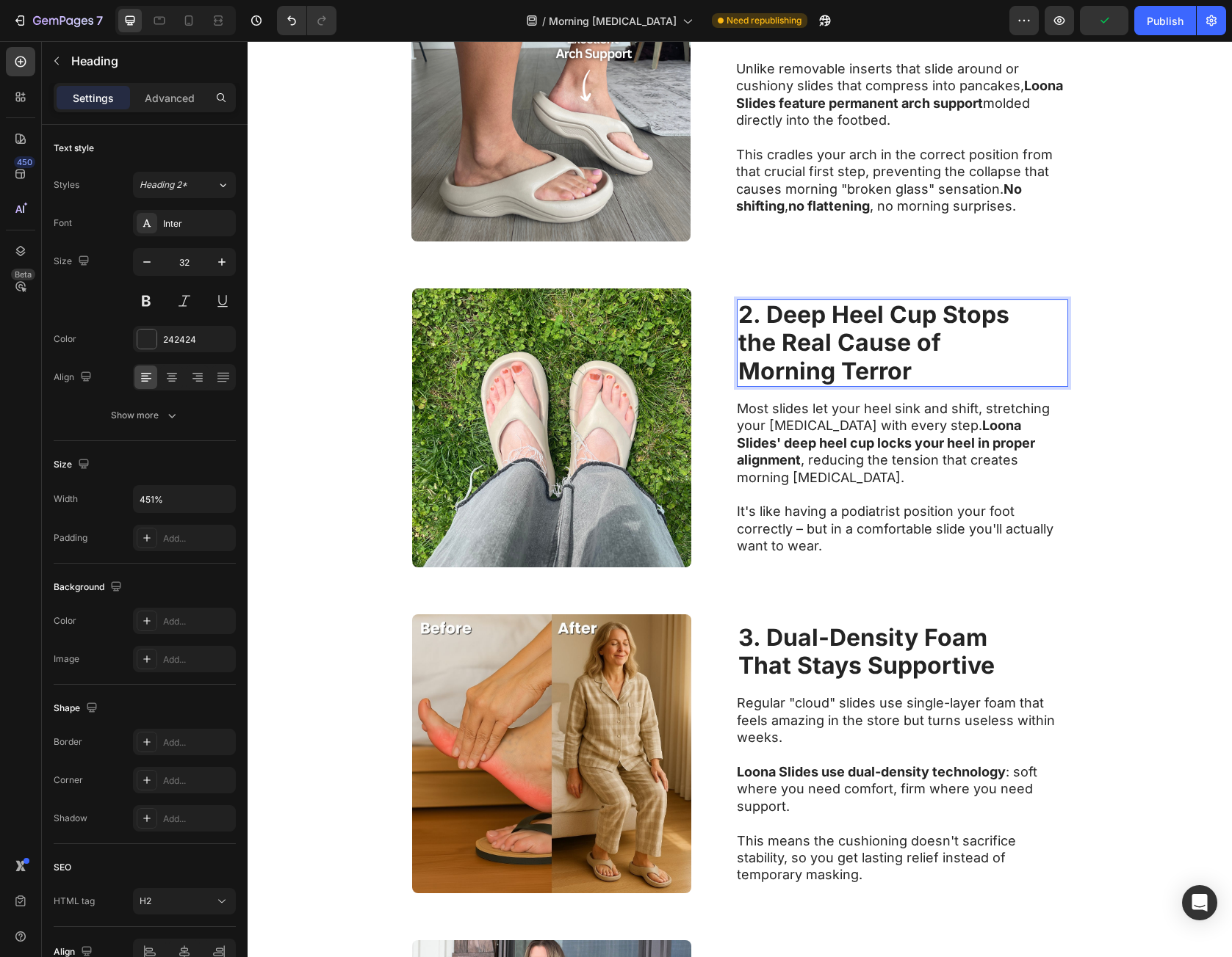
scroll to position [734, 0]
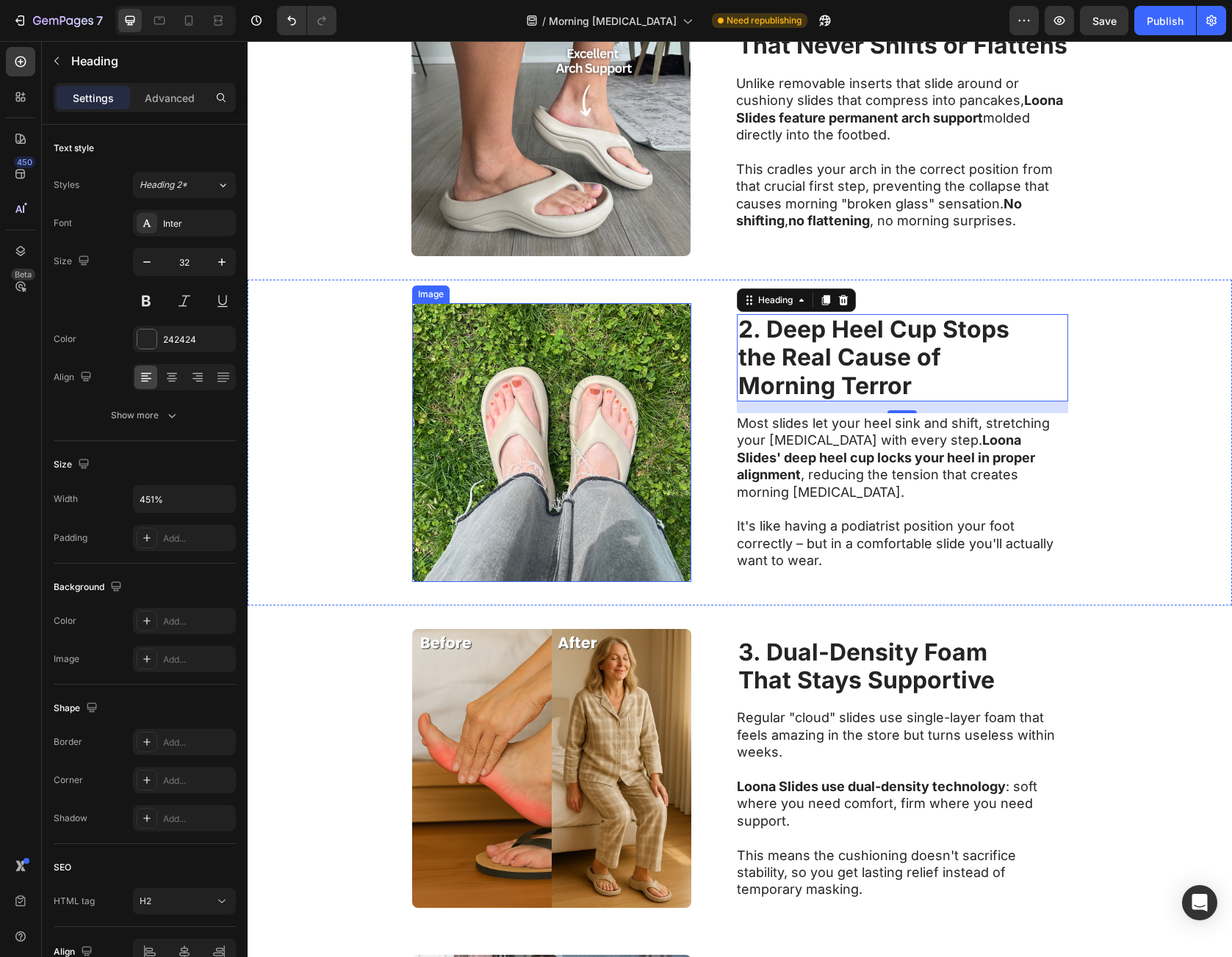
click at [756, 452] on p "Most slides let your heel sink and shift, stretching your plantar fascia with e…" at bounding box center [901, 458] width 330 height 86
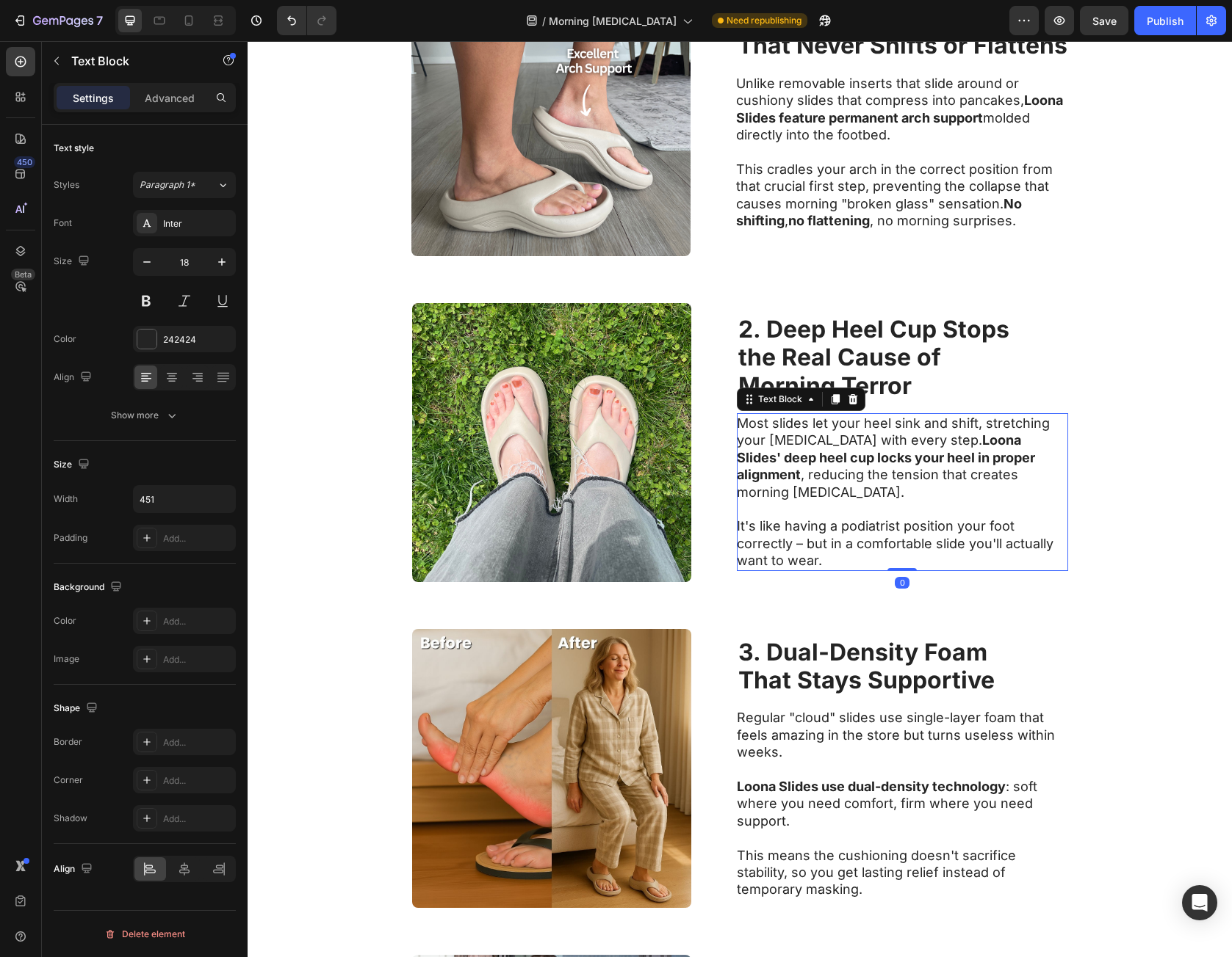
click at [745, 437] on p "Most slides let your heel sink and shift, stretching your plantar fascia with e…" at bounding box center [901, 458] width 330 height 86
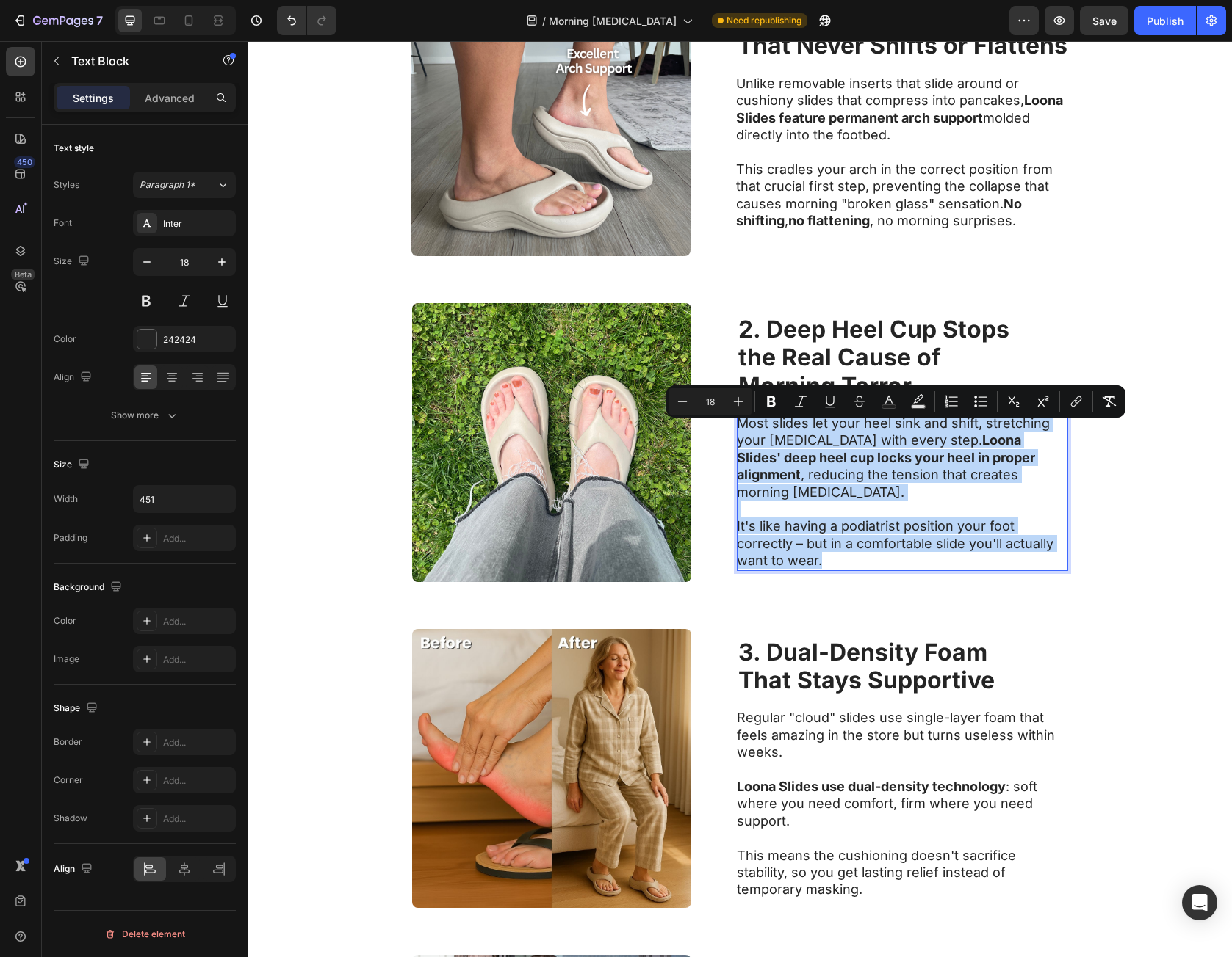
drag, startPoint x: 745, startPoint y: 437, endPoint x: 833, endPoint y: 549, distance: 142.4
click at [833, 549] on div "Most slides let your heel sink and shift, stretching your plantar fascia with e…" at bounding box center [902, 492] width 332 height 158
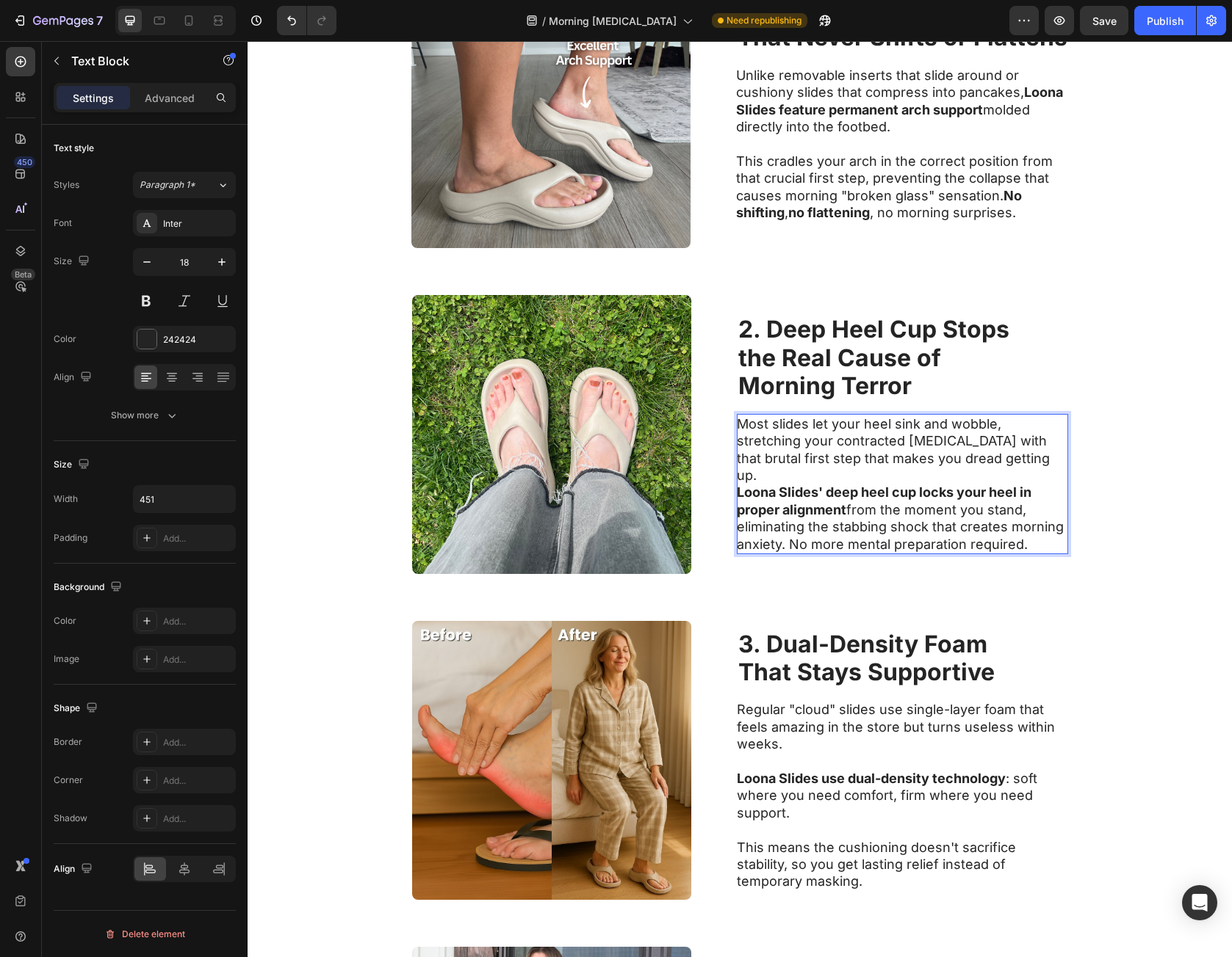
click at [970, 470] on p "Most slides let your heel sink and wobble, stretching your contracted plantar f…" at bounding box center [901, 450] width 330 height 69
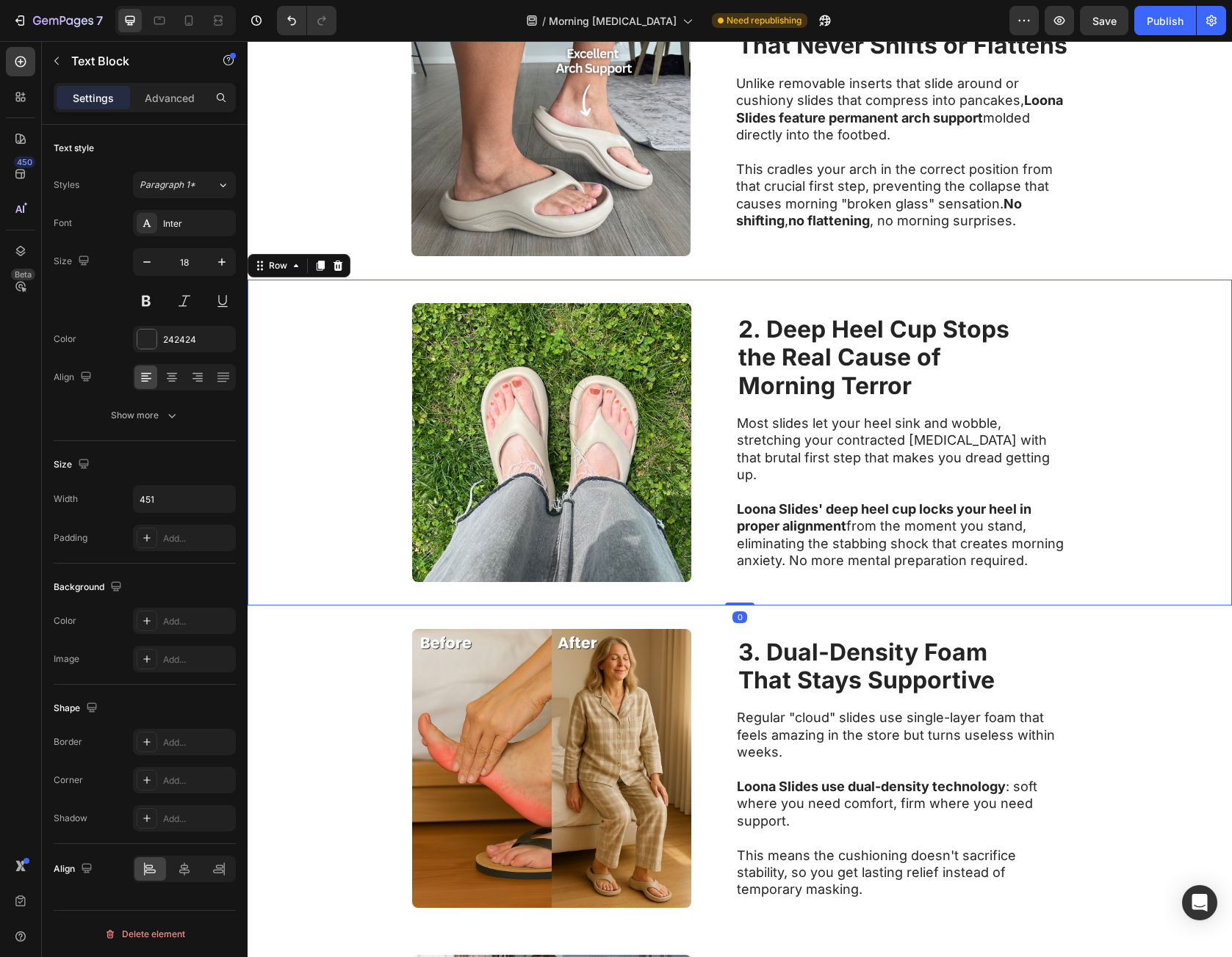
click at [1123, 511] on div "Image ⁠⁠⁠⁠⁠⁠⁠ 2. Deep Heel Cup Stops the Real Cause of Morning Terror Heading M…" at bounding box center [739, 442] width 984 height 326
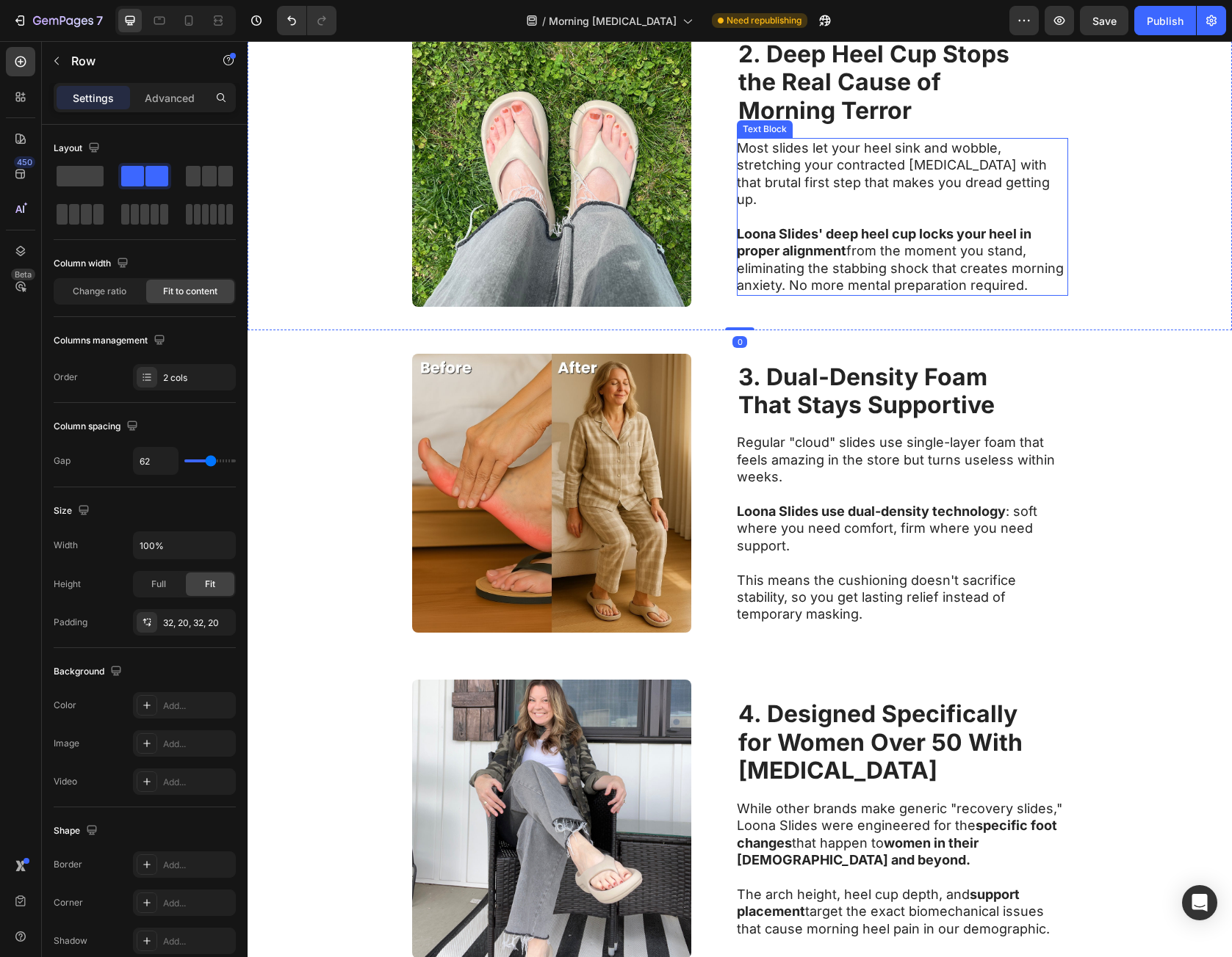
scroll to position [1101, 0]
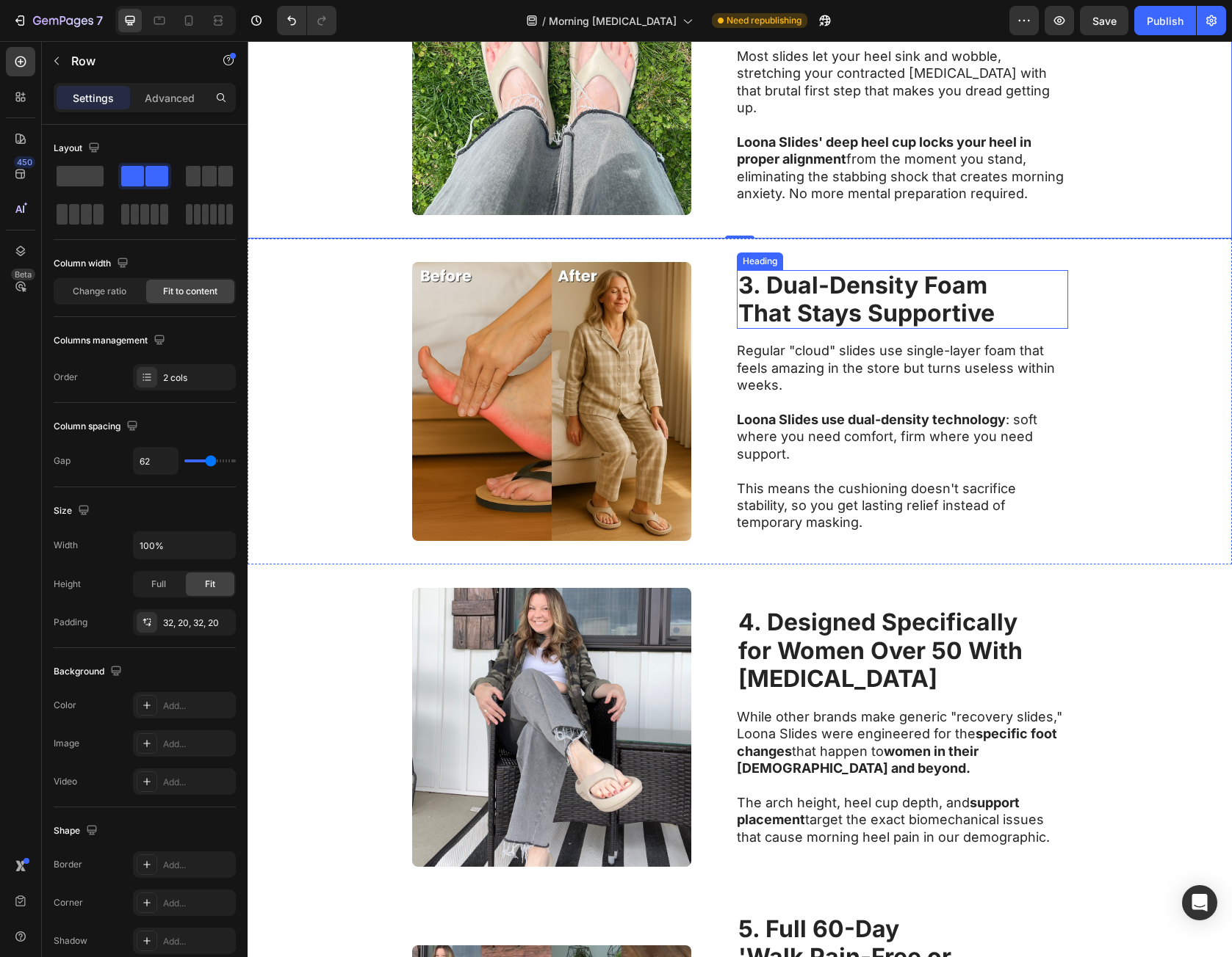
click at [864, 291] on strong "3. Dual-Density Foam" at bounding box center [863, 284] width 249 height 28
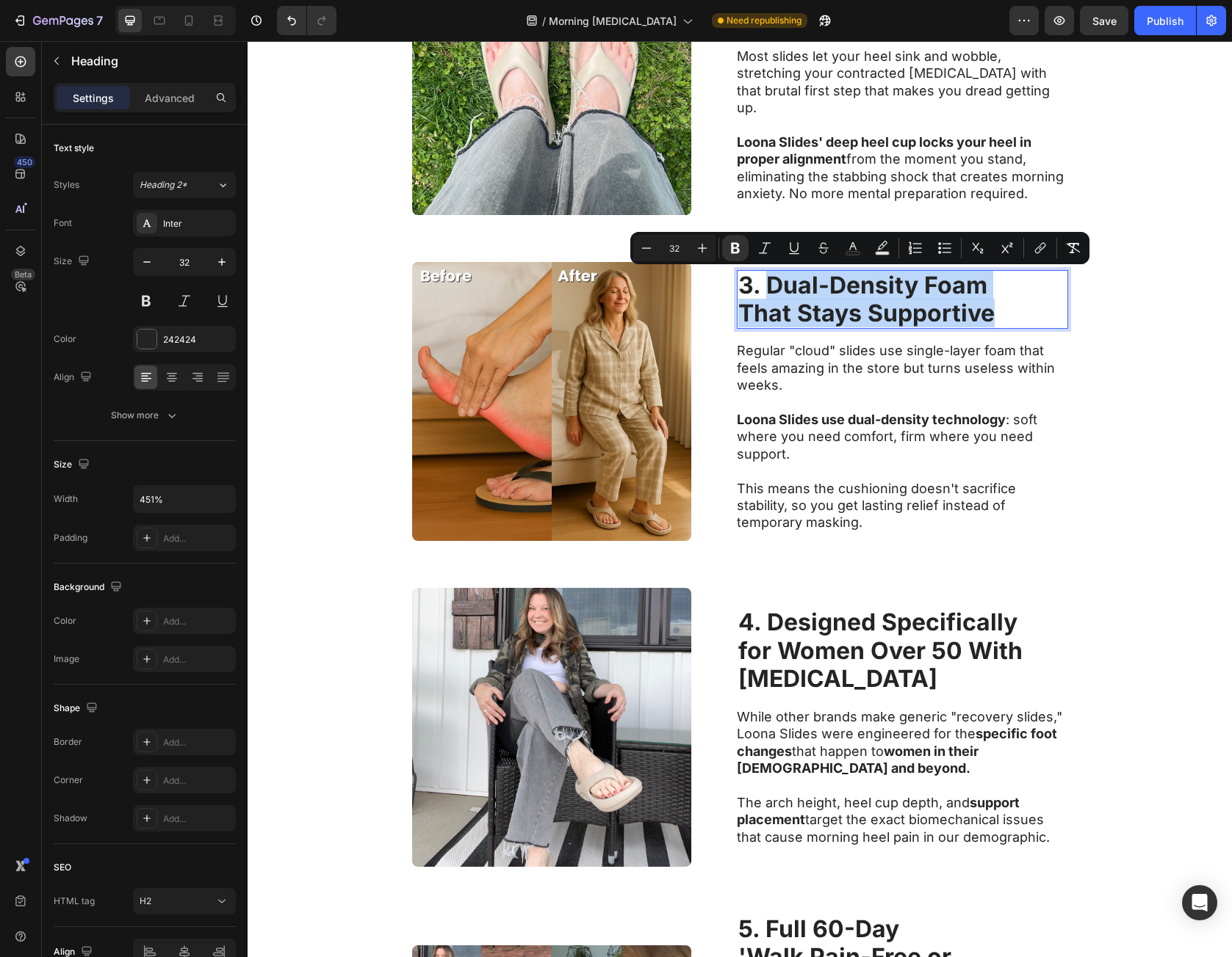
drag, startPoint x: 775, startPoint y: 288, endPoint x: 956, endPoint y: 320, distance: 183.8
click at [956, 320] on p "3. Dual-Density Foam That Stays Supportive" at bounding box center [902, 300] width 329 height 57
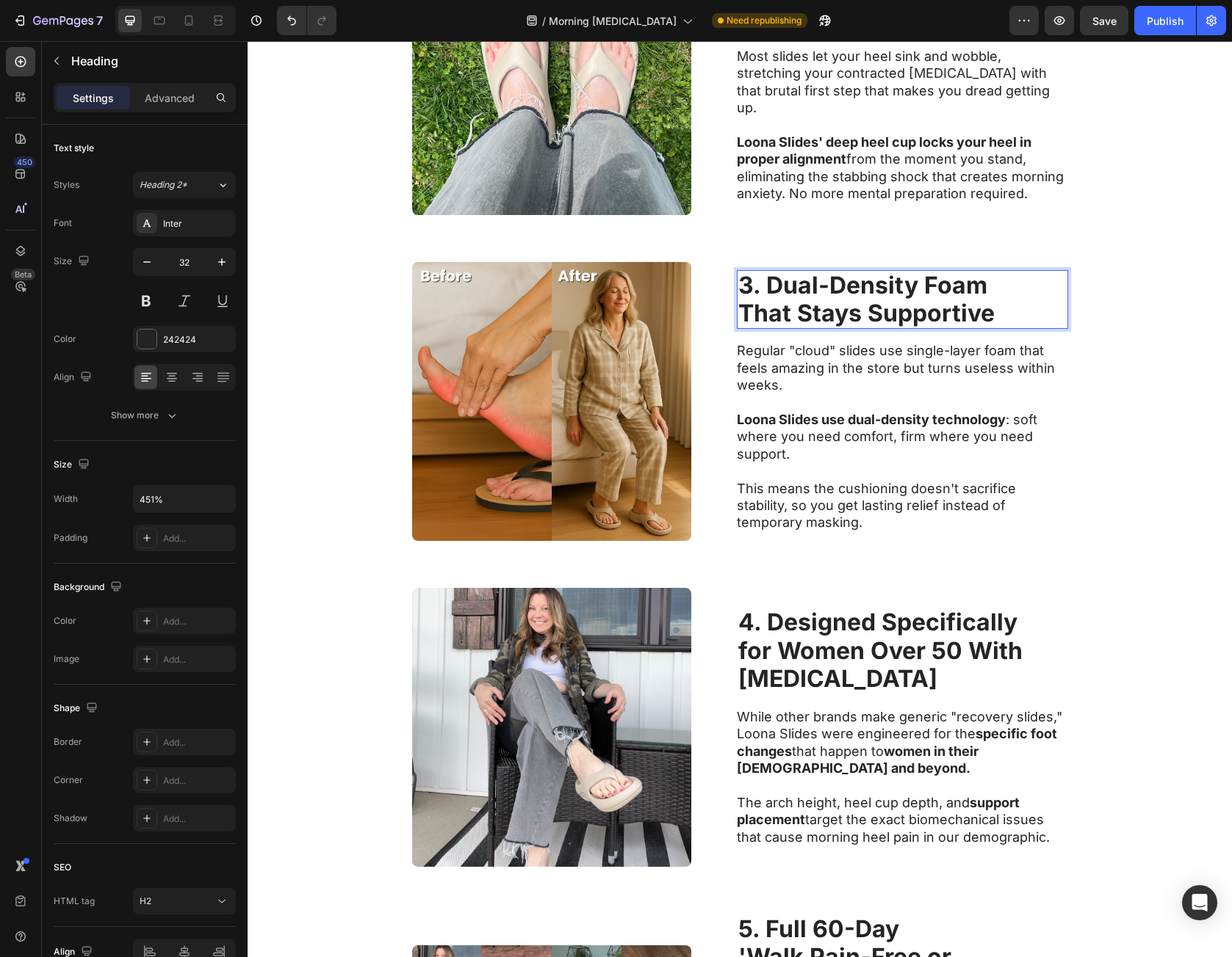
scroll to position [1115, 0]
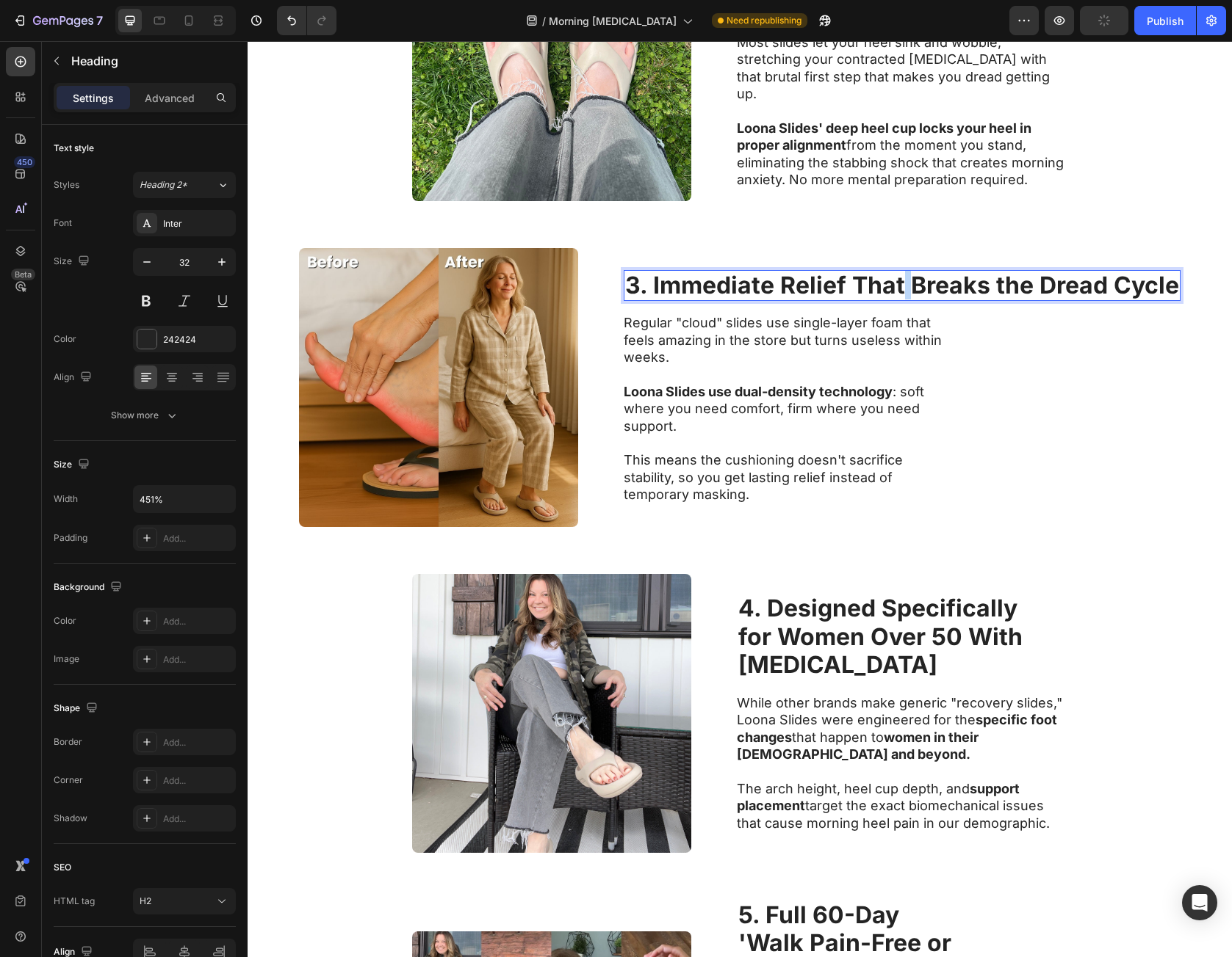
click at [899, 290] on strong "3. Immediate Relief That Breaks the Dread Cycle" at bounding box center [901, 284] width 554 height 28
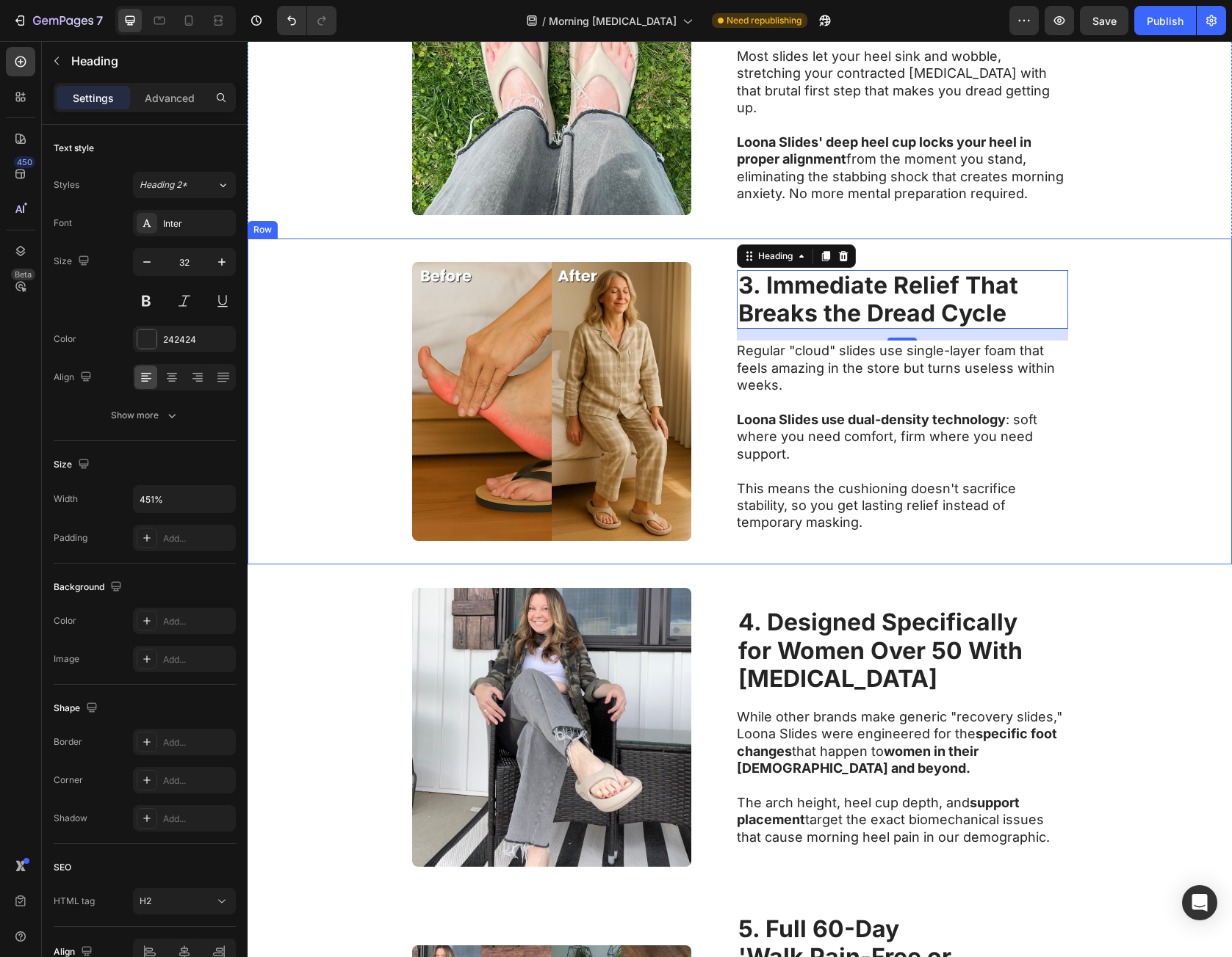
click at [923, 382] on p "Regular "cloud" slides use single-layer foam that feels amazing in the store bu…" at bounding box center [901, 368] width 330 height 51
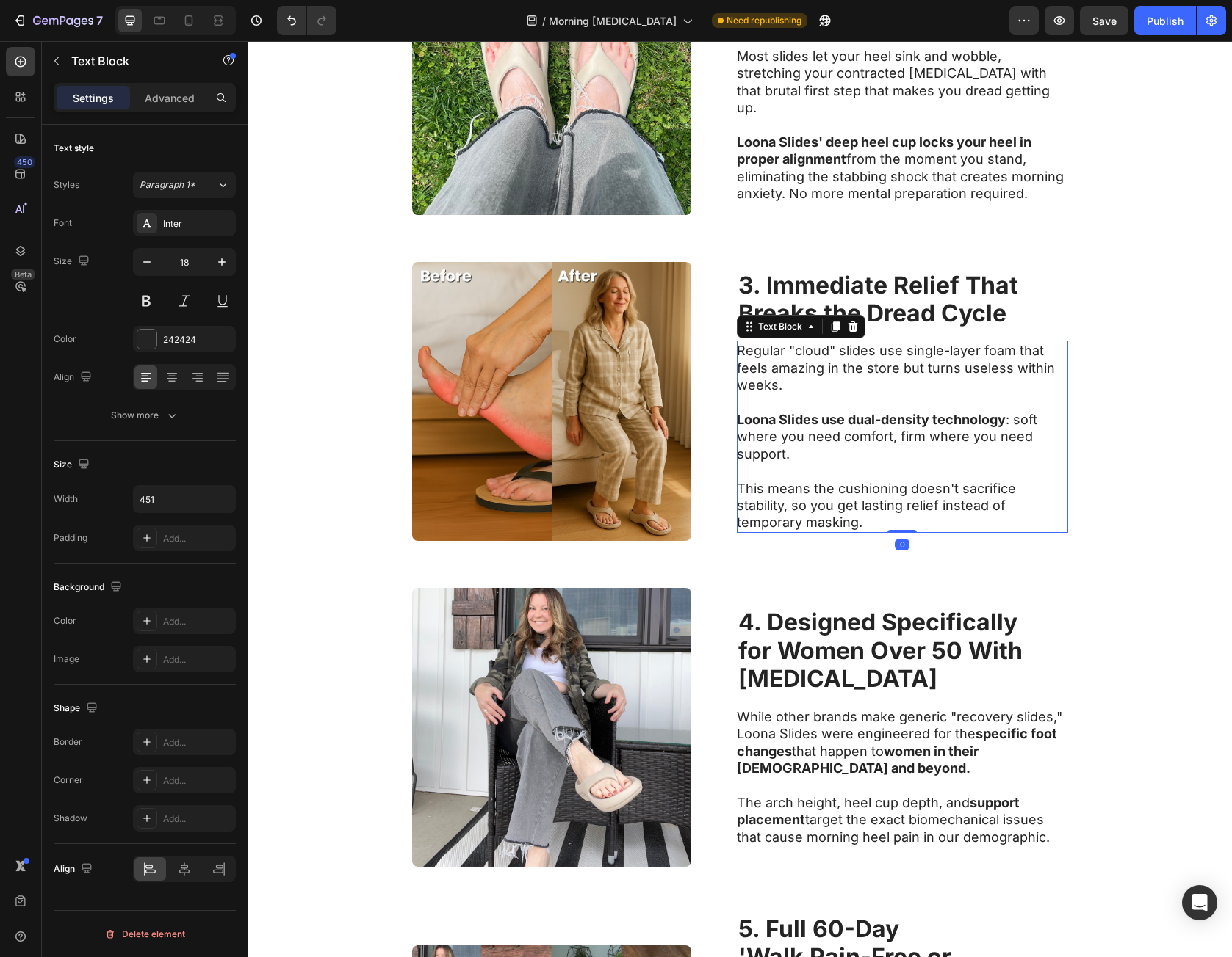
click at [737, 347] on p "Regular "cloud" slides use single-layer foam that feels amazing in the store bu…" at bounding box center [901, 368] width 330 height 51
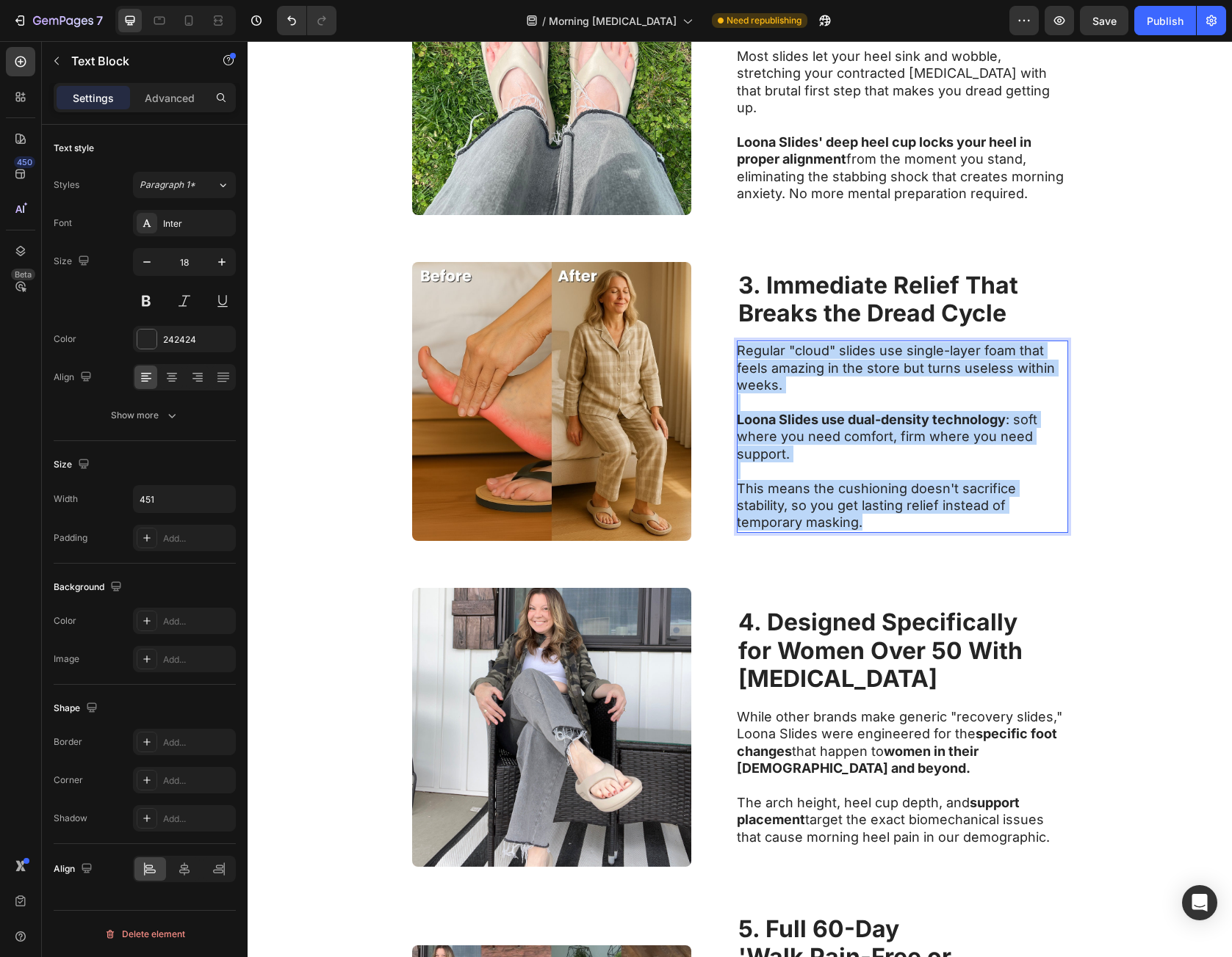
drag, startPoint x: 734, startPoint y: 347, endPoint x: 879, endPoint y: 522, distance: 227.3
click at [879, 522] on div "Regular "cloud" slides use single-layer foam that feels amazing in the store bu…" at bounding box center [902, 435] width 332 height 191
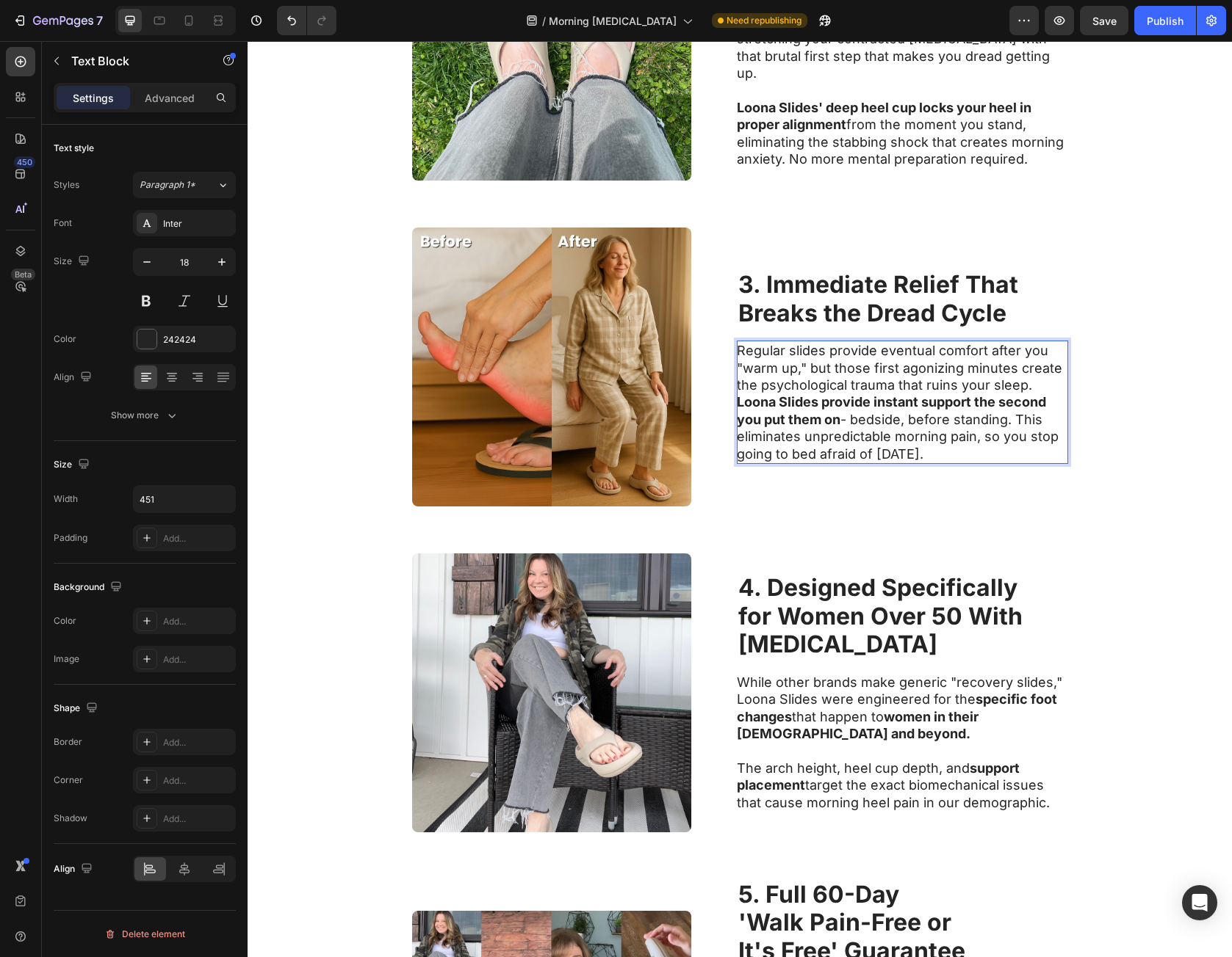
click at [1040, 390] on p "Regular slides provide eventual comfort after you "warm up," but those first ag…" at bounding box center [901, 368] width 330 height 51
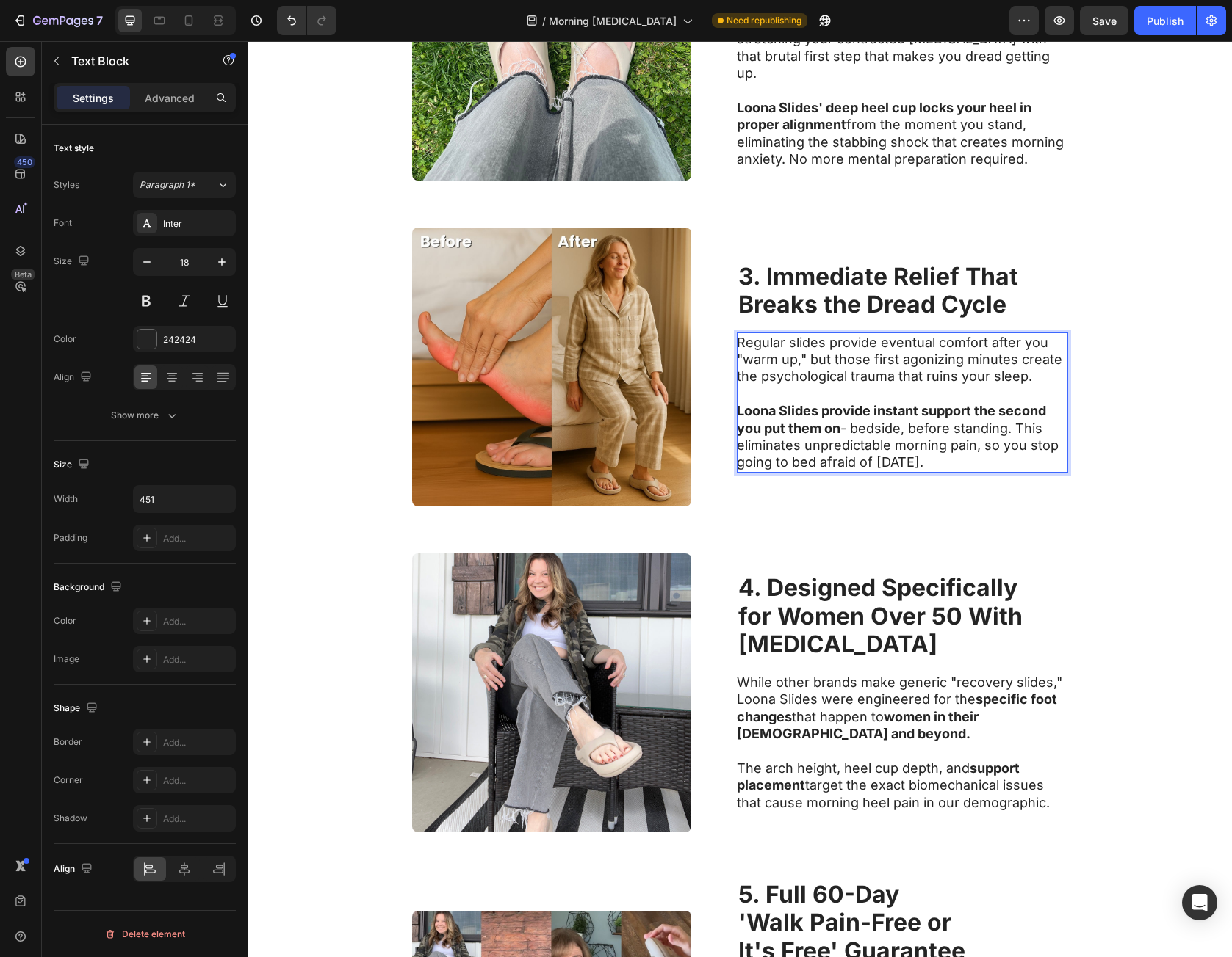
scroll to position [1128, 0]
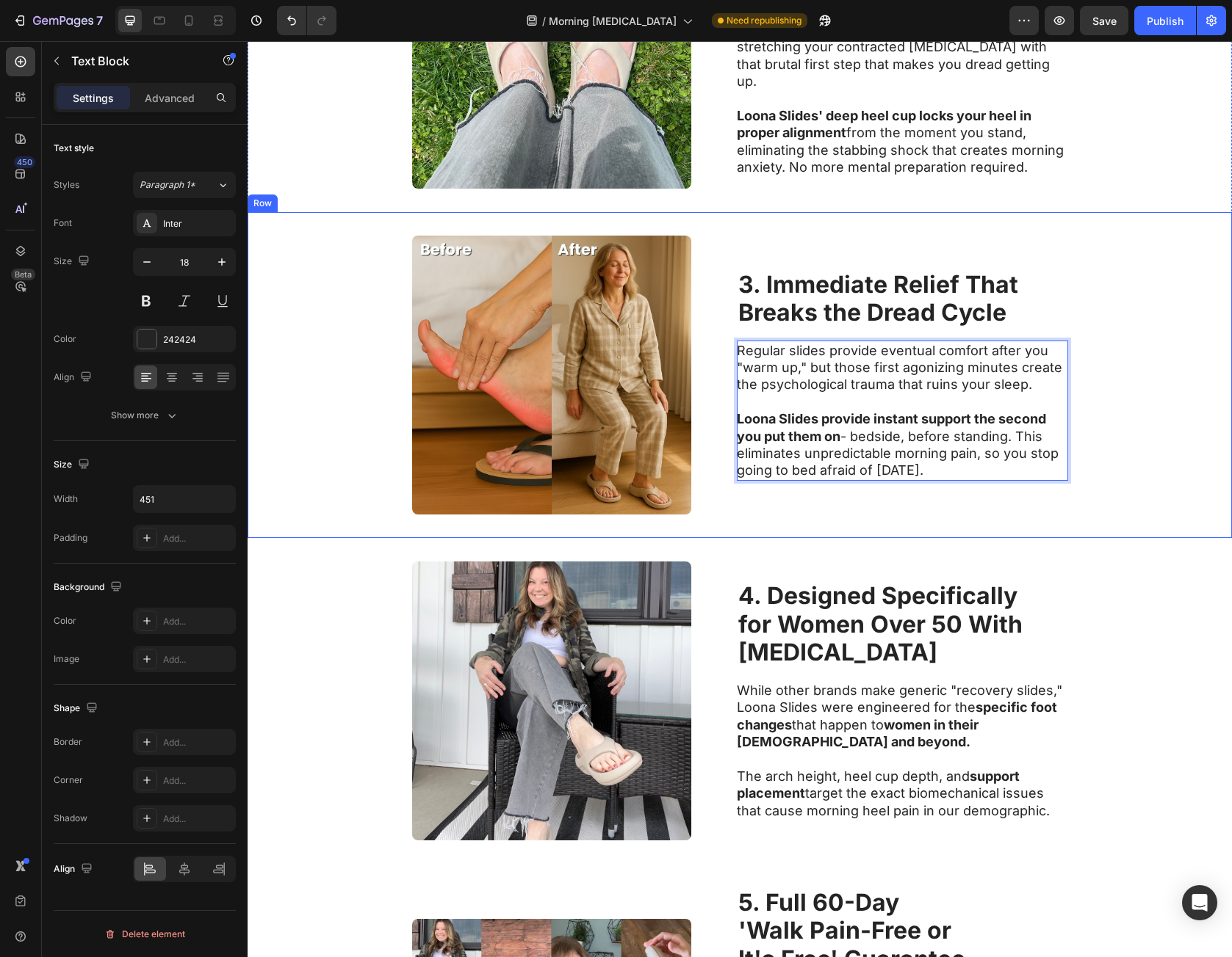
click at [1068, 508] on div "Image ⁠⁠⁠⁠⁠⁠⁠ 3. Immediate Relief That Breaks the Dread Cycle Heading Regular s…" at bounding box center [739, 375] width 984 height 326
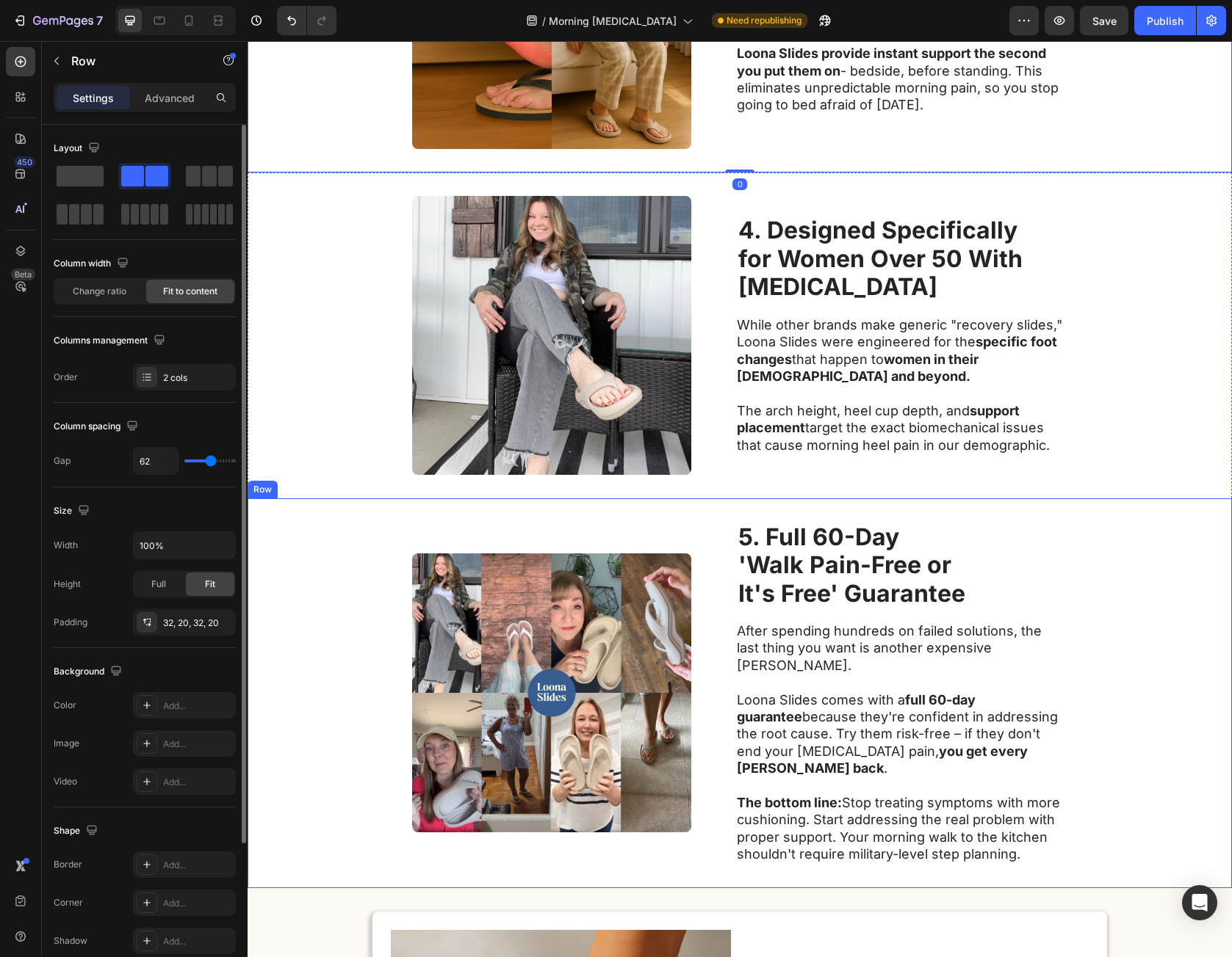
scroll to position [1495, 0]
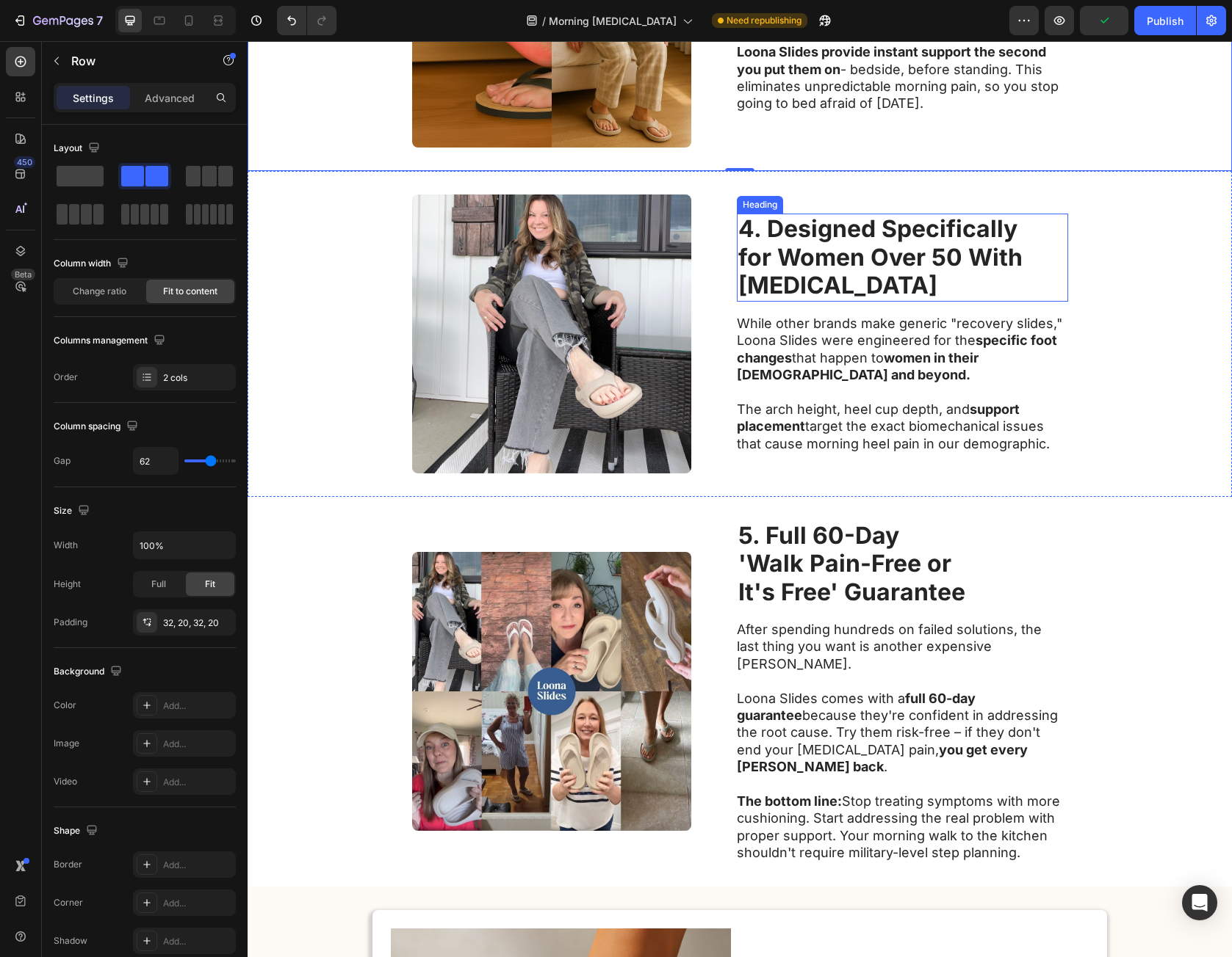
click at [777, 268] on strong "for Women Over 50 With" at bounding box center [881, 257] width 284 height 28
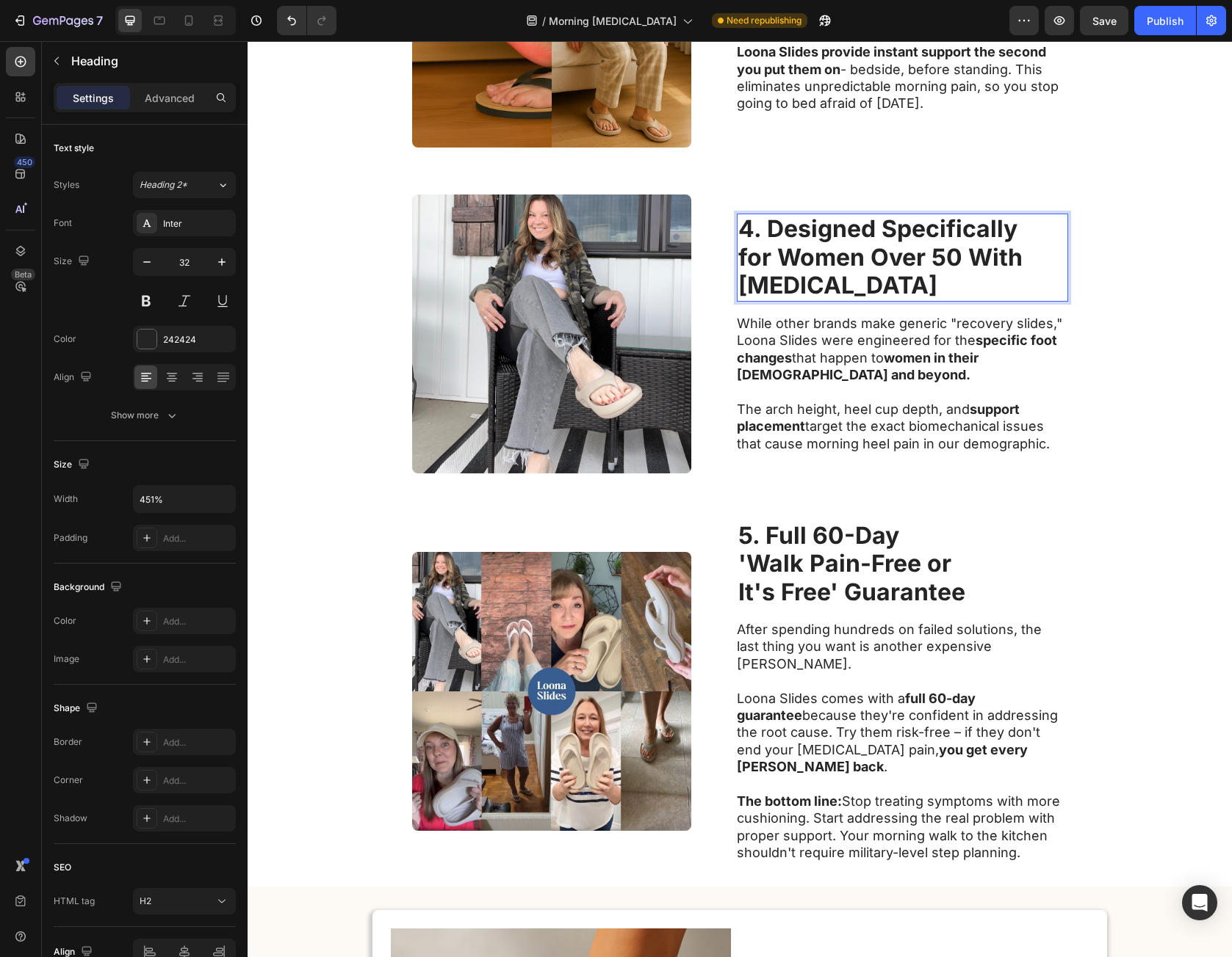
drag, startPoint x: 785, startPoint y: 224, endPoint x: 888, endPoint y: 285, distance: 119.7
click at [888, 285] on p "4. Designed Specifically for Women Over 50 With Plantar Fasciitis" at bounding box center [902, 257] width 329 height 84
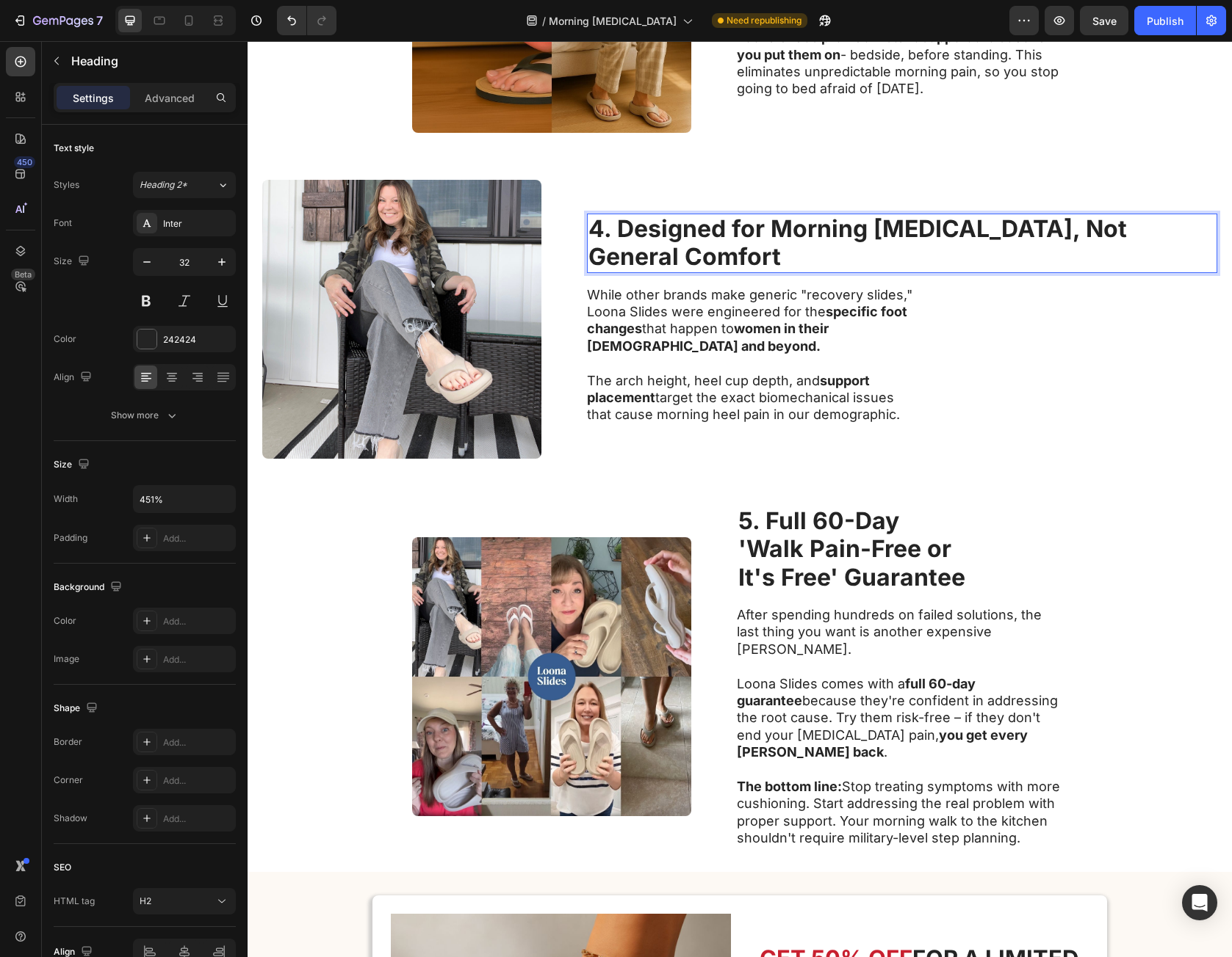
click at [865, 228] on strong "4. Designed for Morning Plantar Fasciitis, Not General Comfort" at bounding box center [857, 243] width 539 height 57
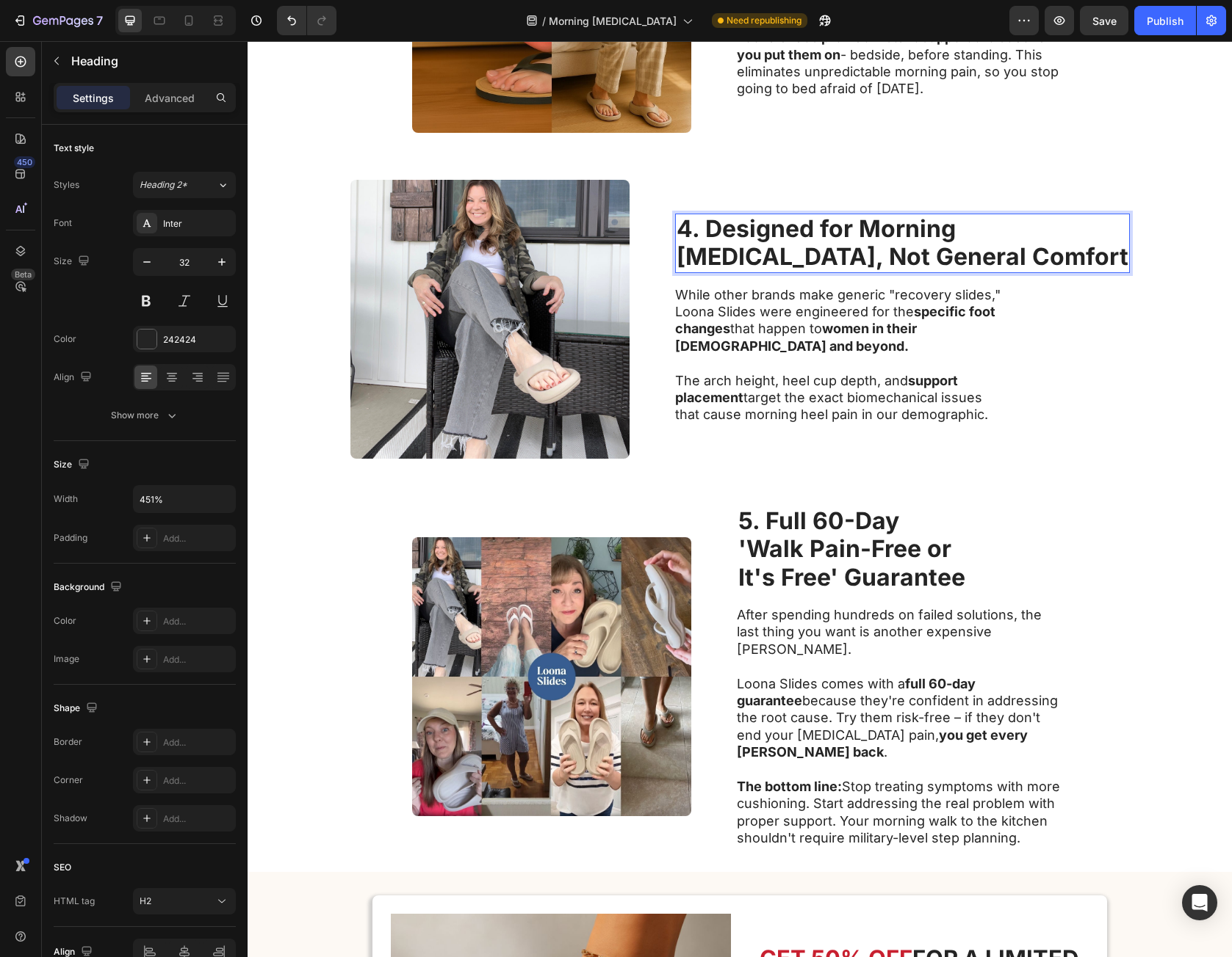
click at [924, 253] on strong "Plantar Fasciitis, Not General Comfort" at bounding box center [902, 256] width 452 height 28
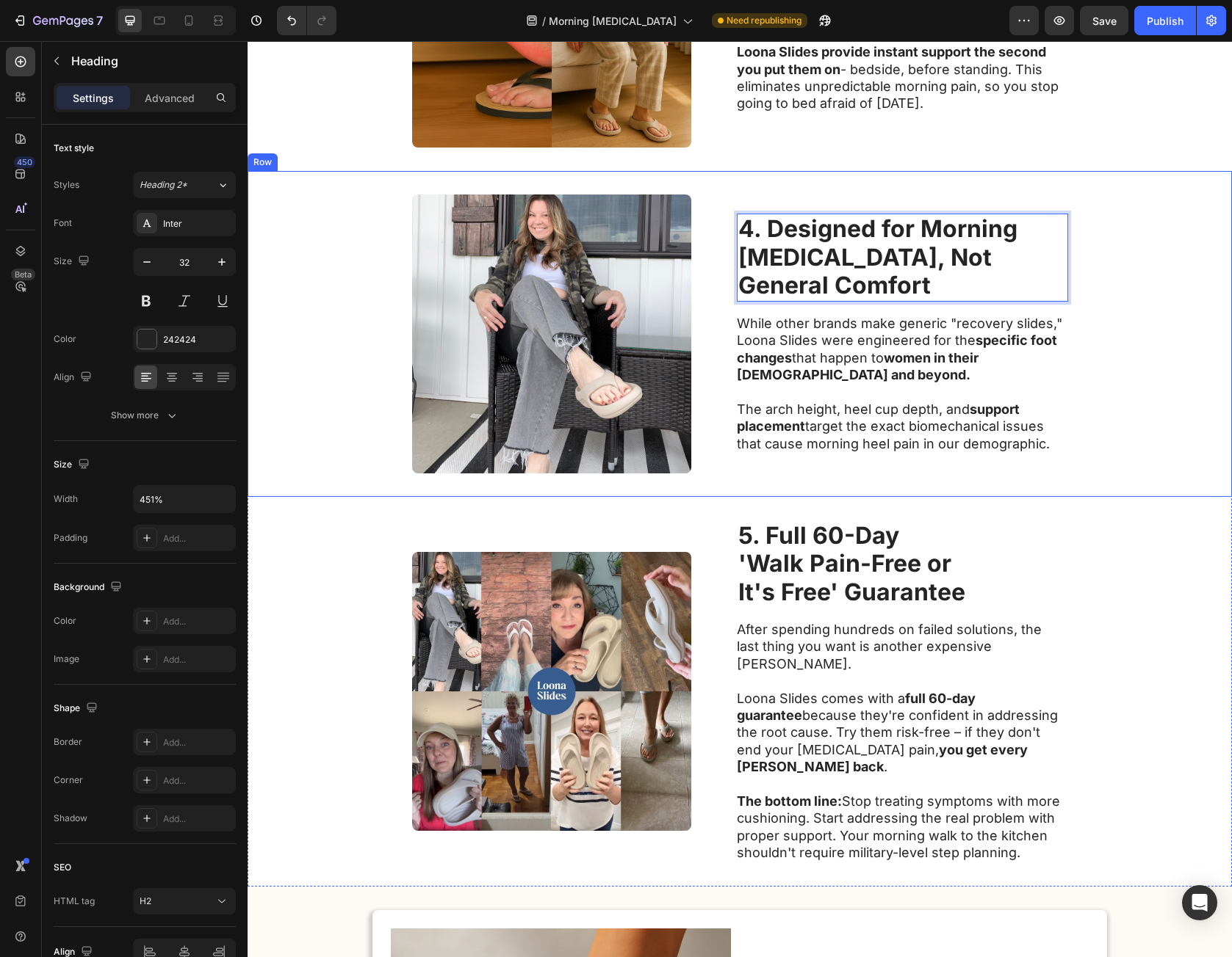
click at [1070, 397] on div "Image 4. Designed for Morning Plantar Fasciitis, Not General Comfort Heading 16…" at bounding box center [739, 333] width 984 height 326
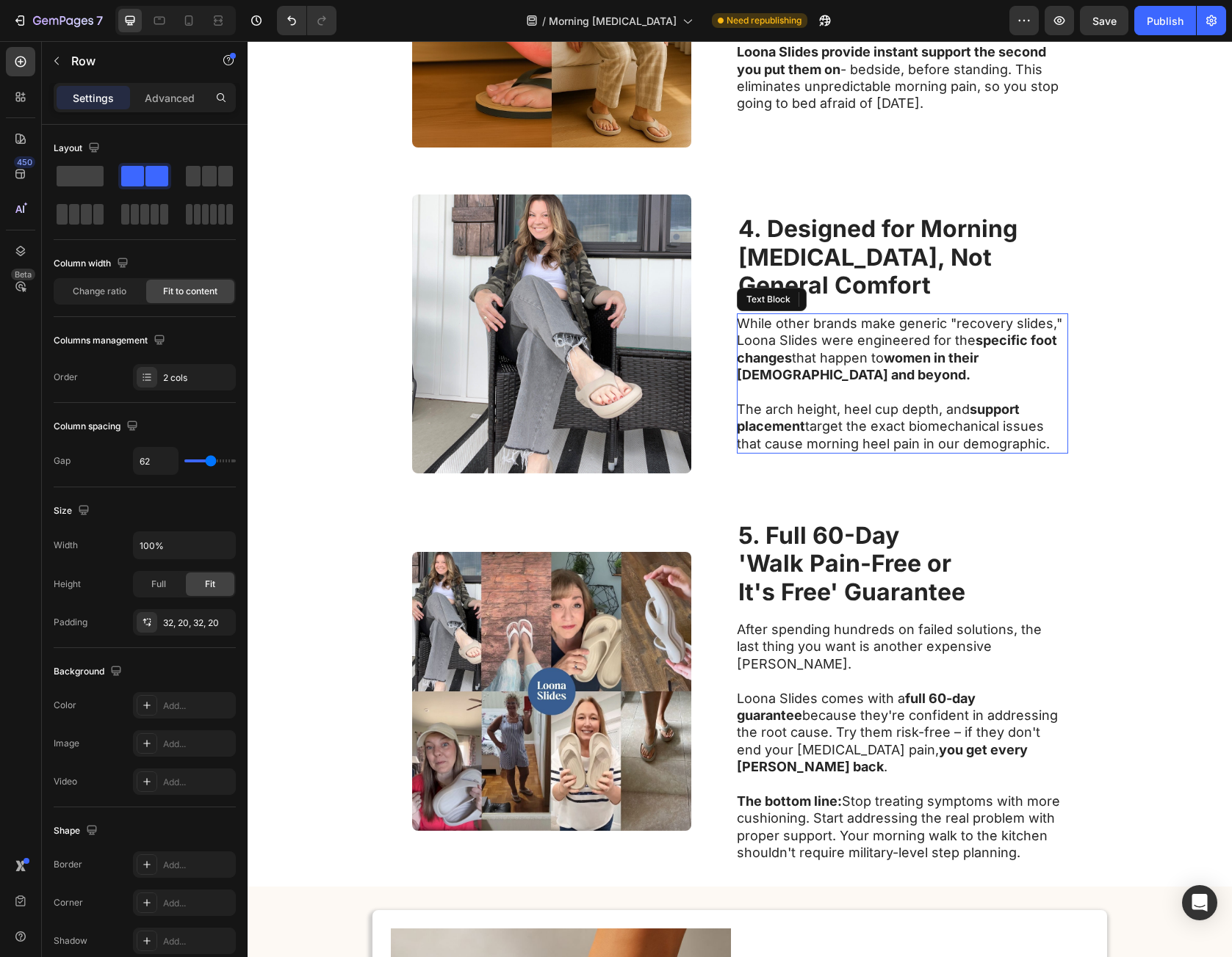
drag, startPoint x: 739, startPoint y: 346, endPoint x: 744, endPoint y: 337, distance: 10.3
click at [739, 346] on p "While other brands make generic "recovery slides," Loona Slides were engineered…" at bounding box center [901, 349] width 330 height 69
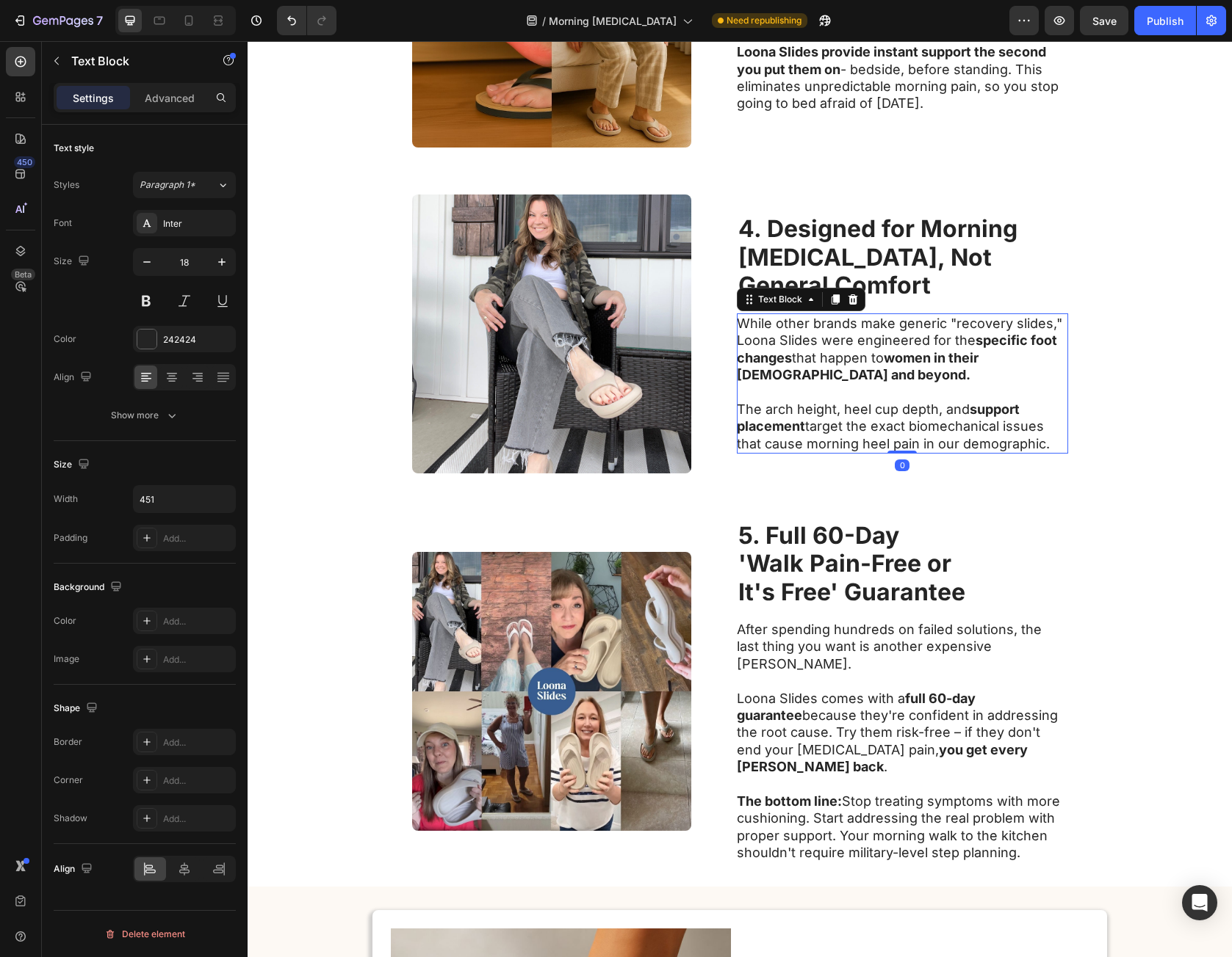
click at [745, 325] on p "While other brands make generic "recovery slides," Loona Slides were engineered…" at bounding box center [901, 349] width 330 height 69
drag, startPoint x: 745, startPoint y: 325, endPoint x: 1045, endPoint y: 444, distance: 322.7
click at [1045, 443] on div "While other brands make generic "recovery slides," Loona Slides were engineered…" at bounding box center [902, 383] width 332 height 140
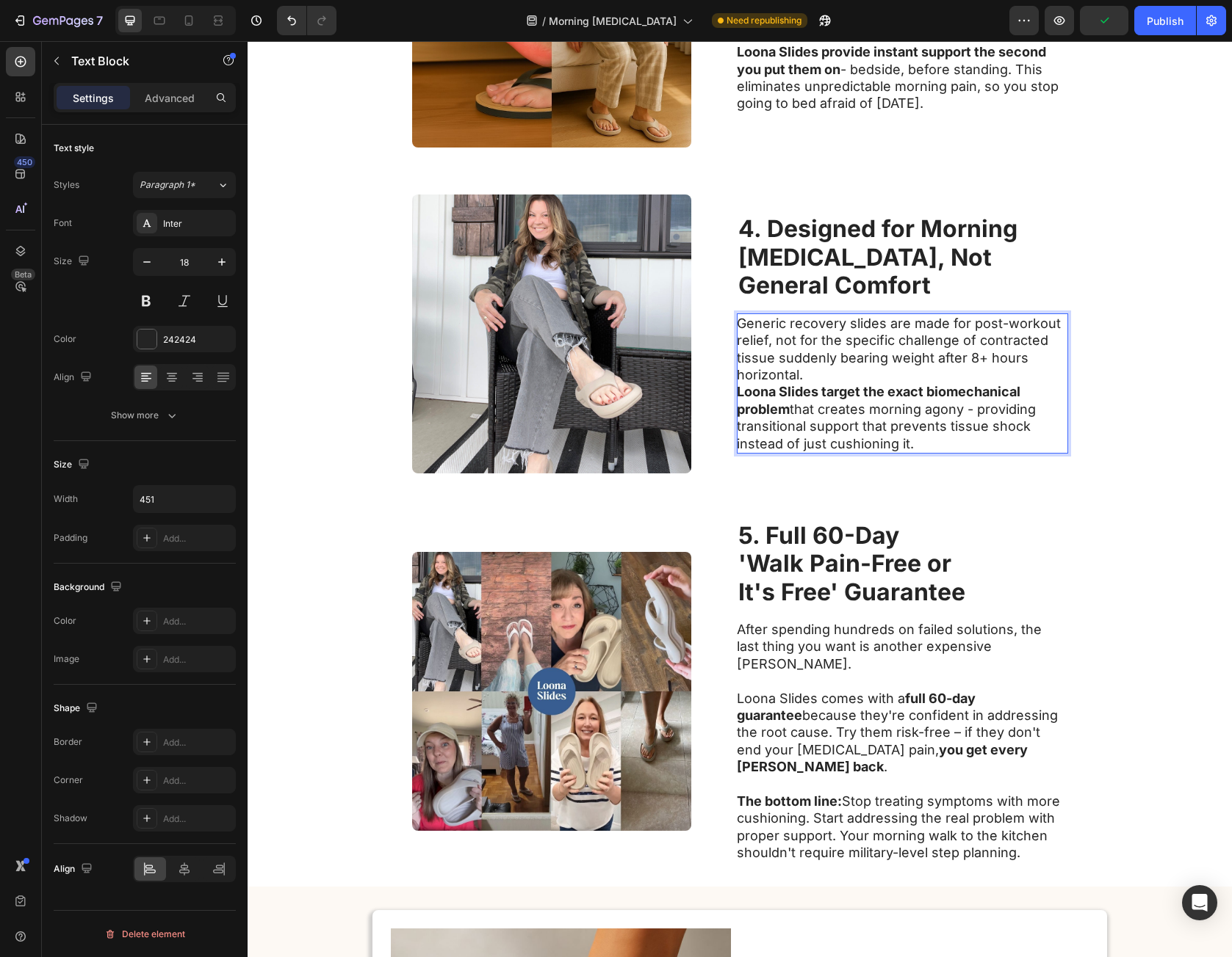
click at [949, 373] on p "Generic recovery slides are made for post-workout relief, not for the specific …" at bounding box center [901, 349] width 330 height 69
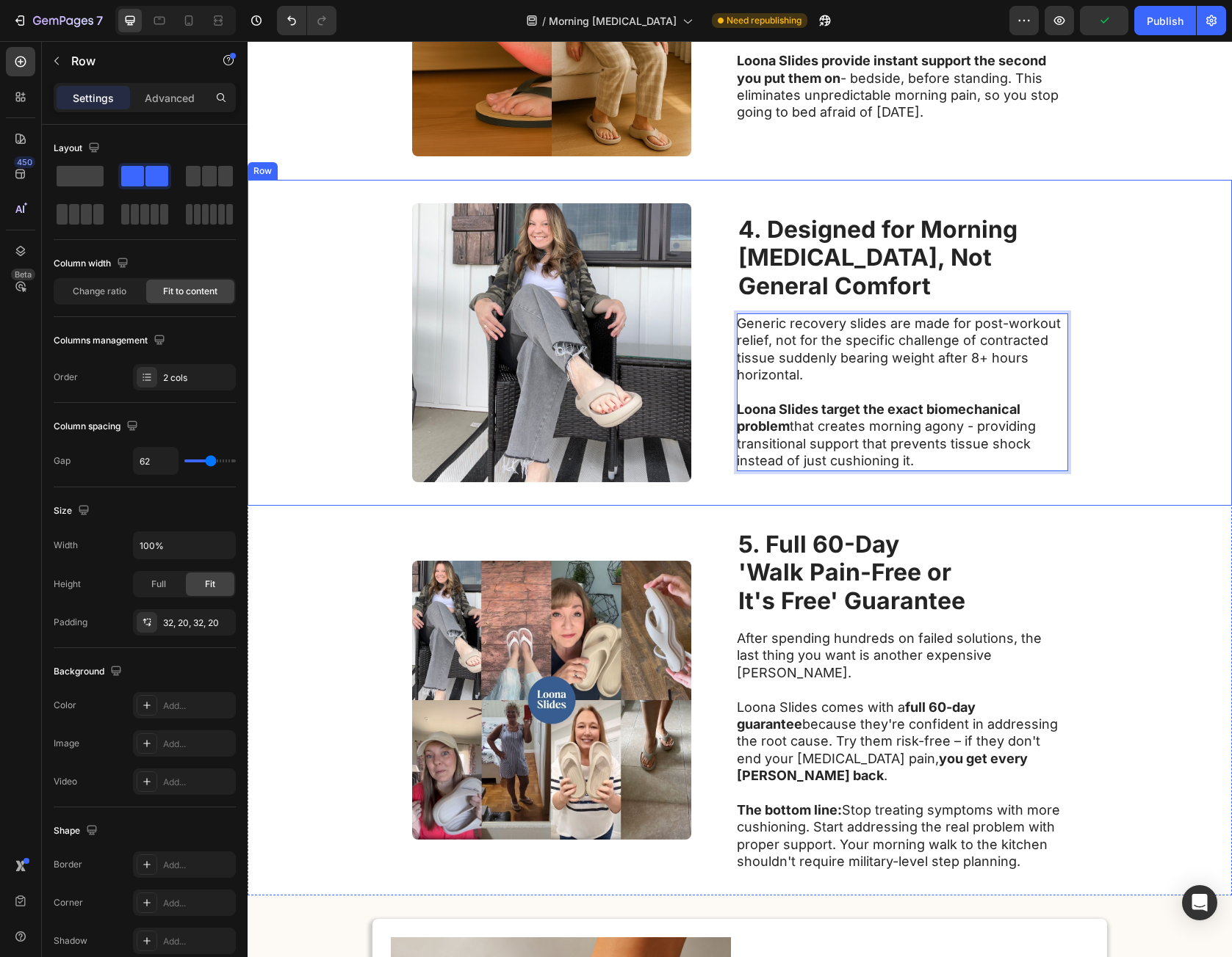
click at [1126, 410] on div "Image ⁠⁠⁠⁠⁠⁠⁠ 4. Designed for Morning Plantar Fasciitis, Not General Comfort He…" at bounding box center [739, 342] width 984 height 326
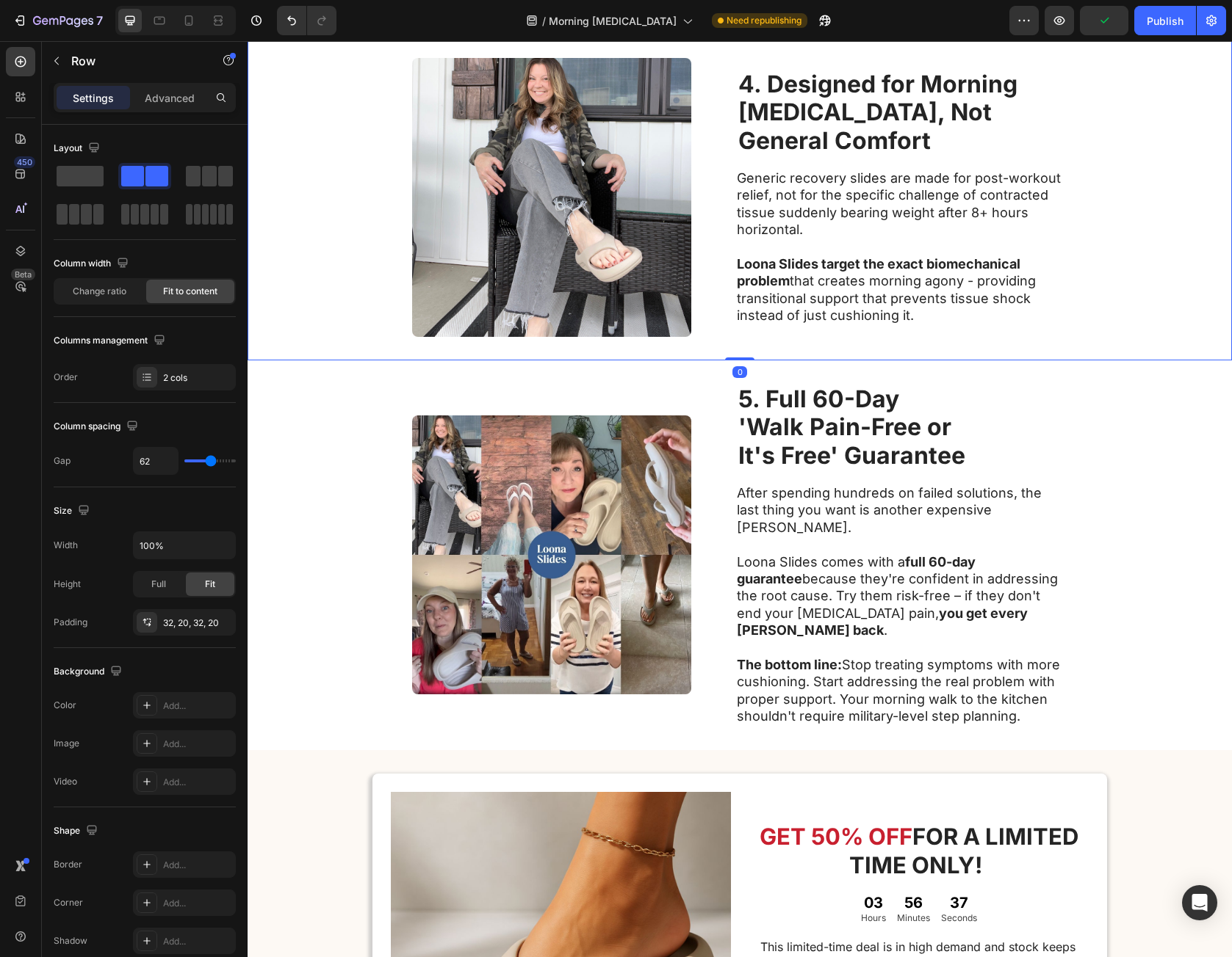
scroll to position [1706, 0]
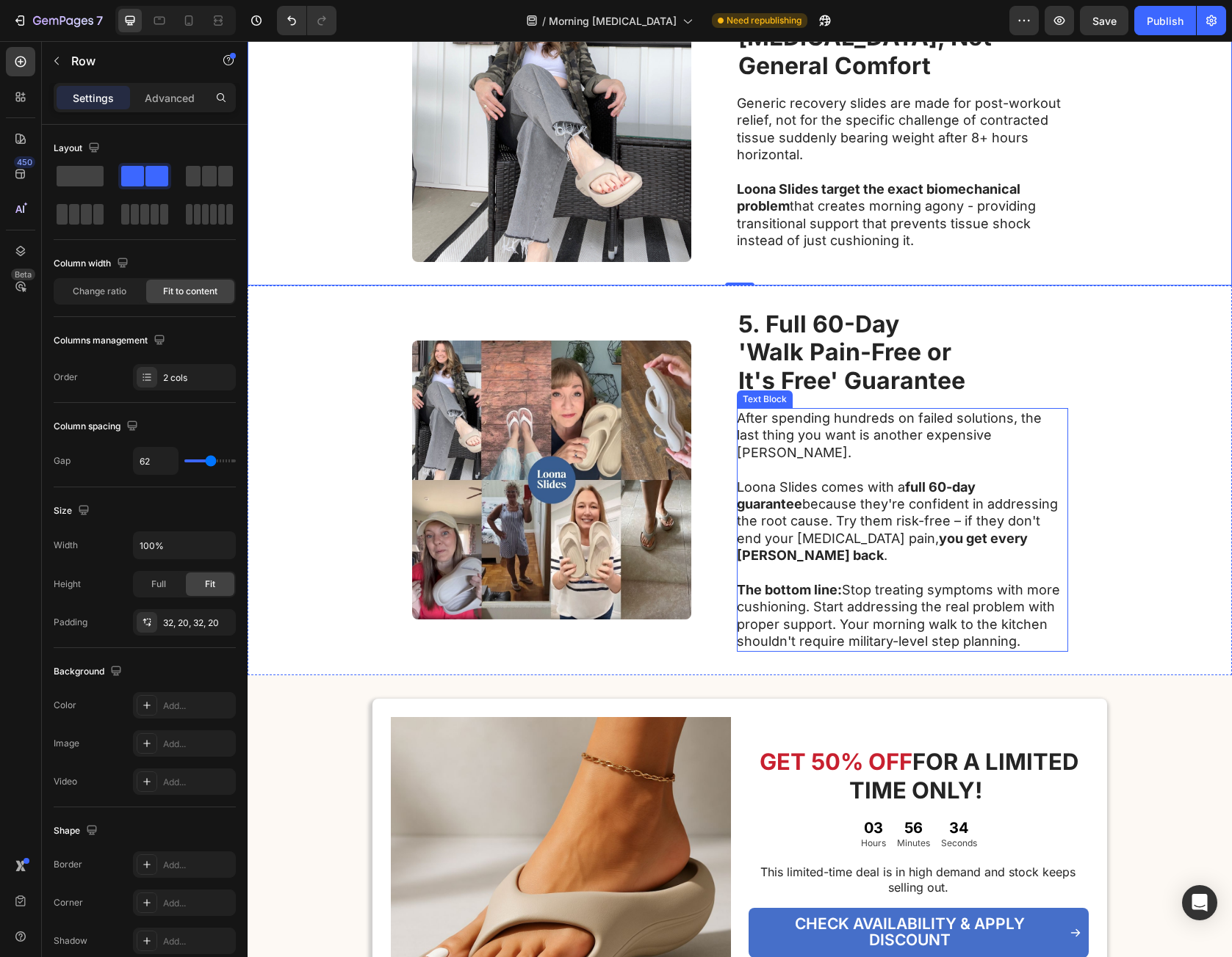
click at [769, 330] on strong "5. Full 60-Day" at bounding box center [819, 324] width 161 height 28
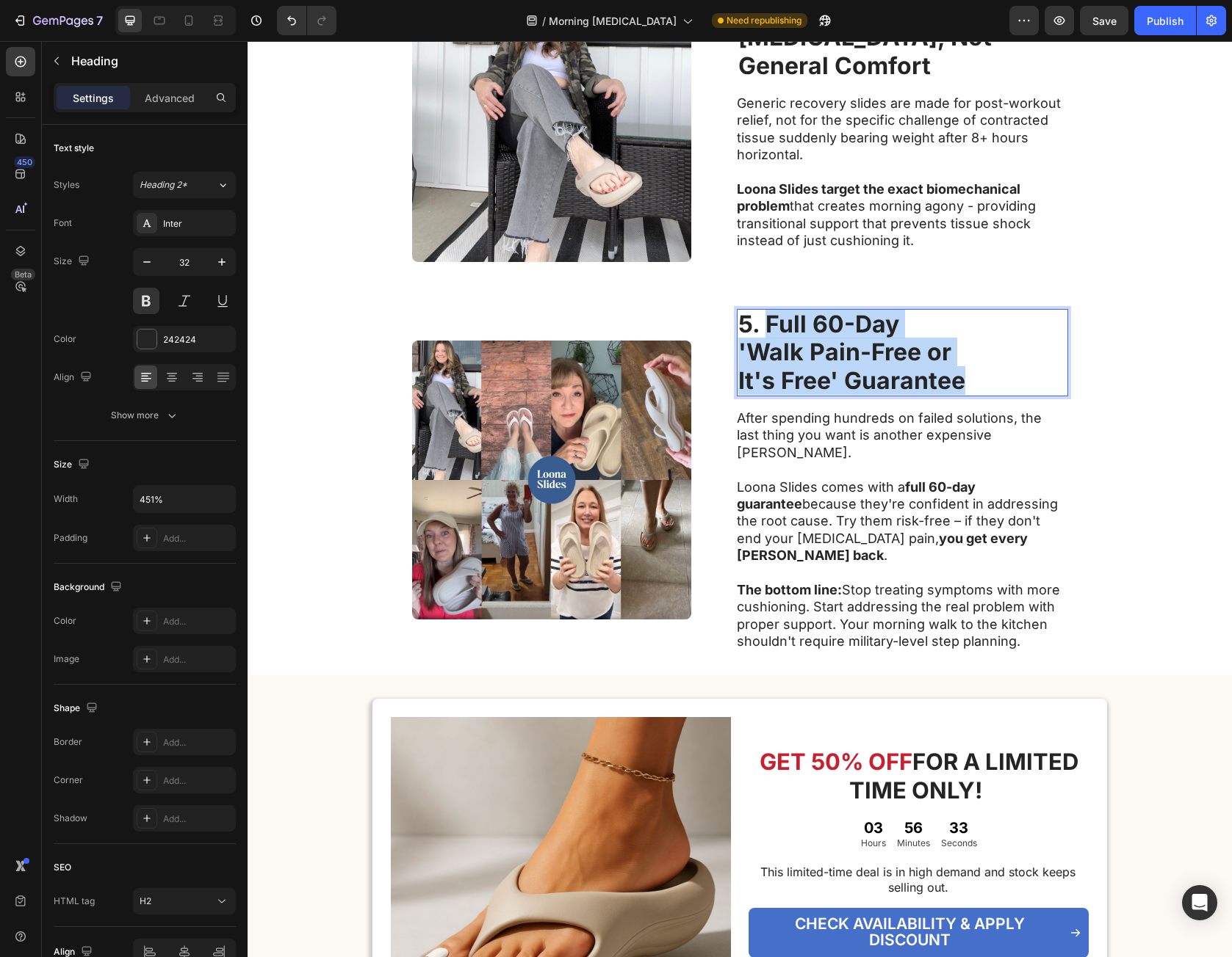
drag, startPoint x: 769, startPoint y: 326, endPoint x: 897, endPoint y: 376, distance: 137.4
click at [897, 376] on p "5. Full 60-Day 'Walk Pain-Free or It's Free' Guarantee" at bounding box center [902, 353] width 329 height 84
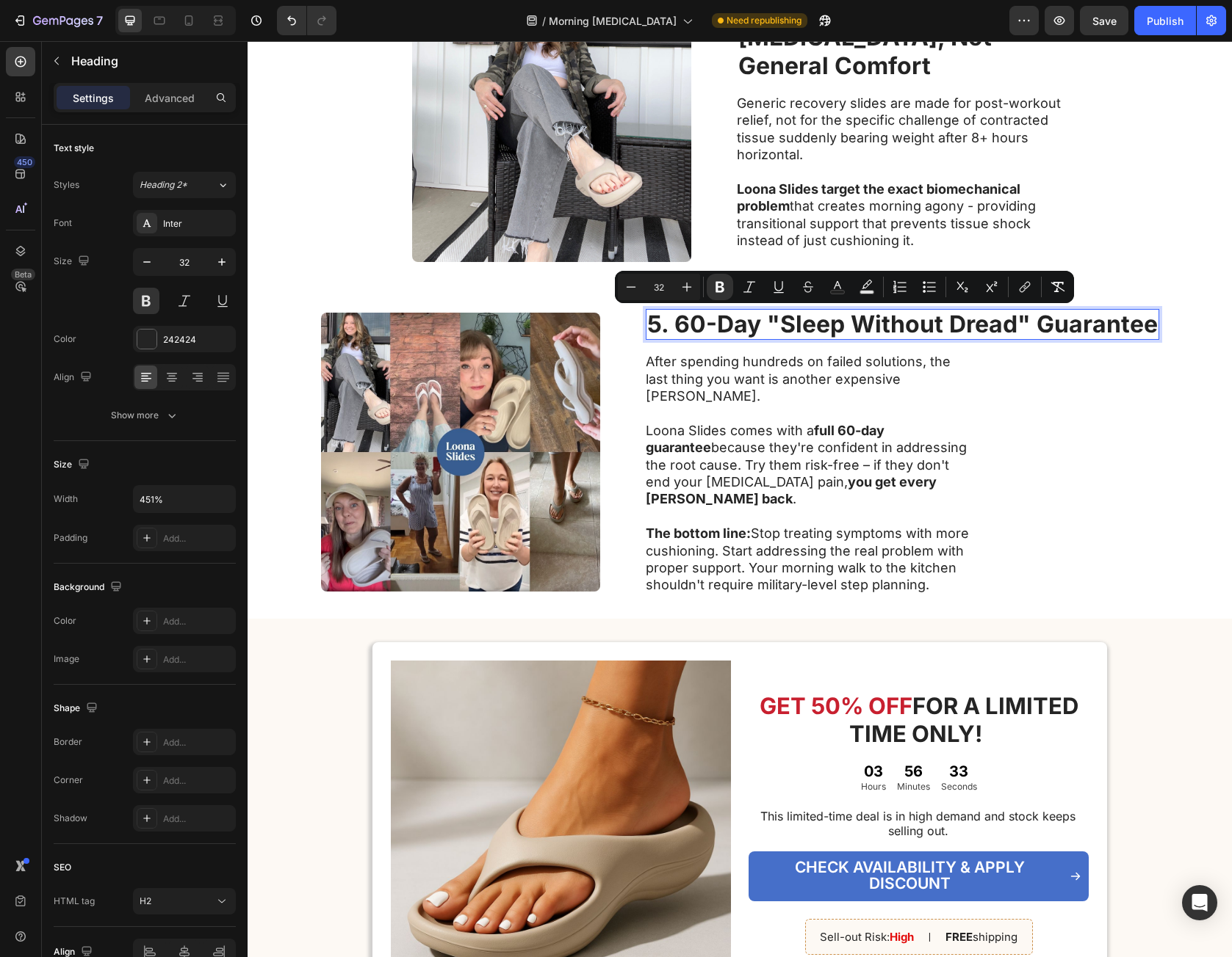
scroll to position [1720, 0]
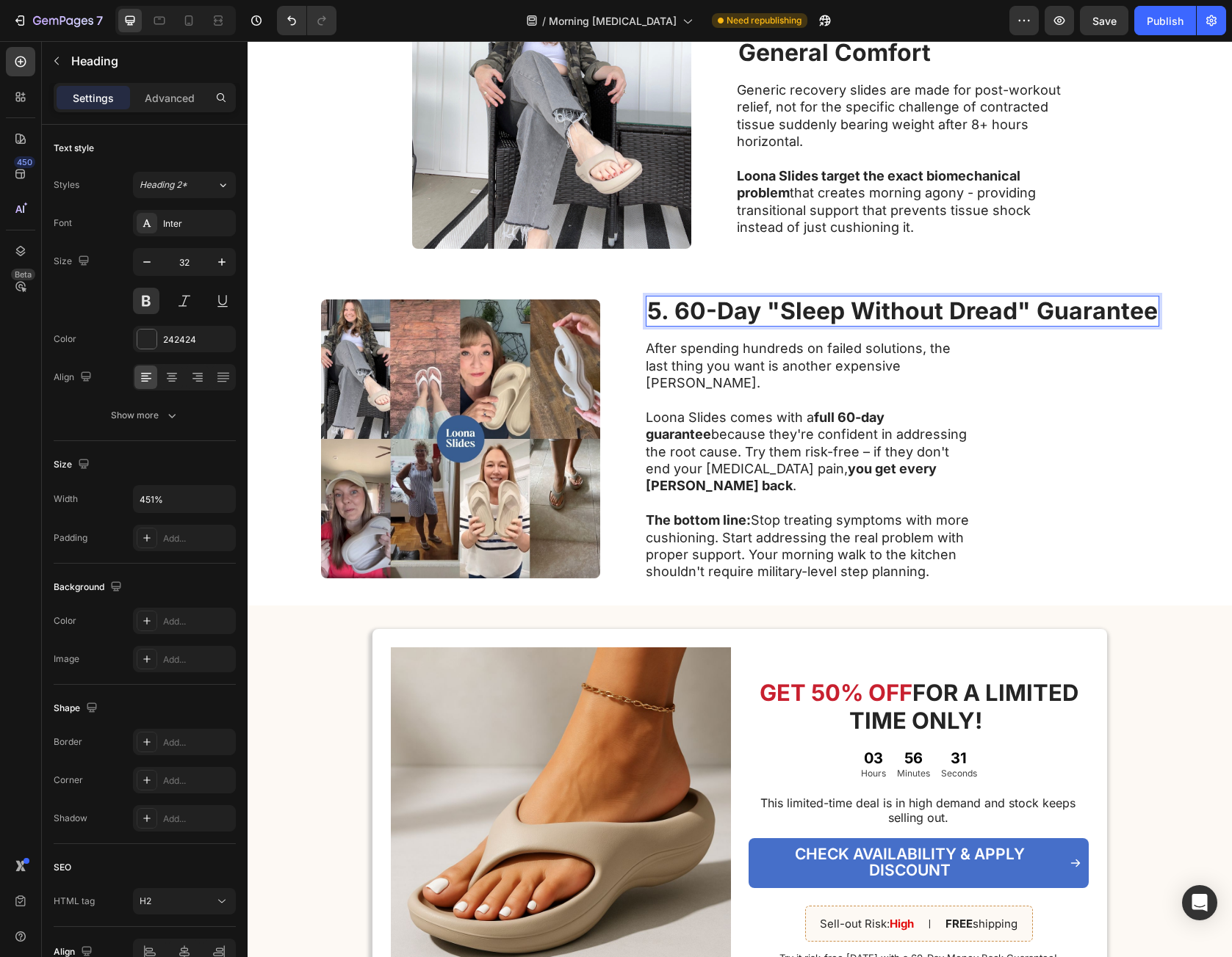
click at [943, 326] on strong "5. 60-Day "Sleep Without Dread" Guarantee" at bounding box center [902, 311] width 510 height 28
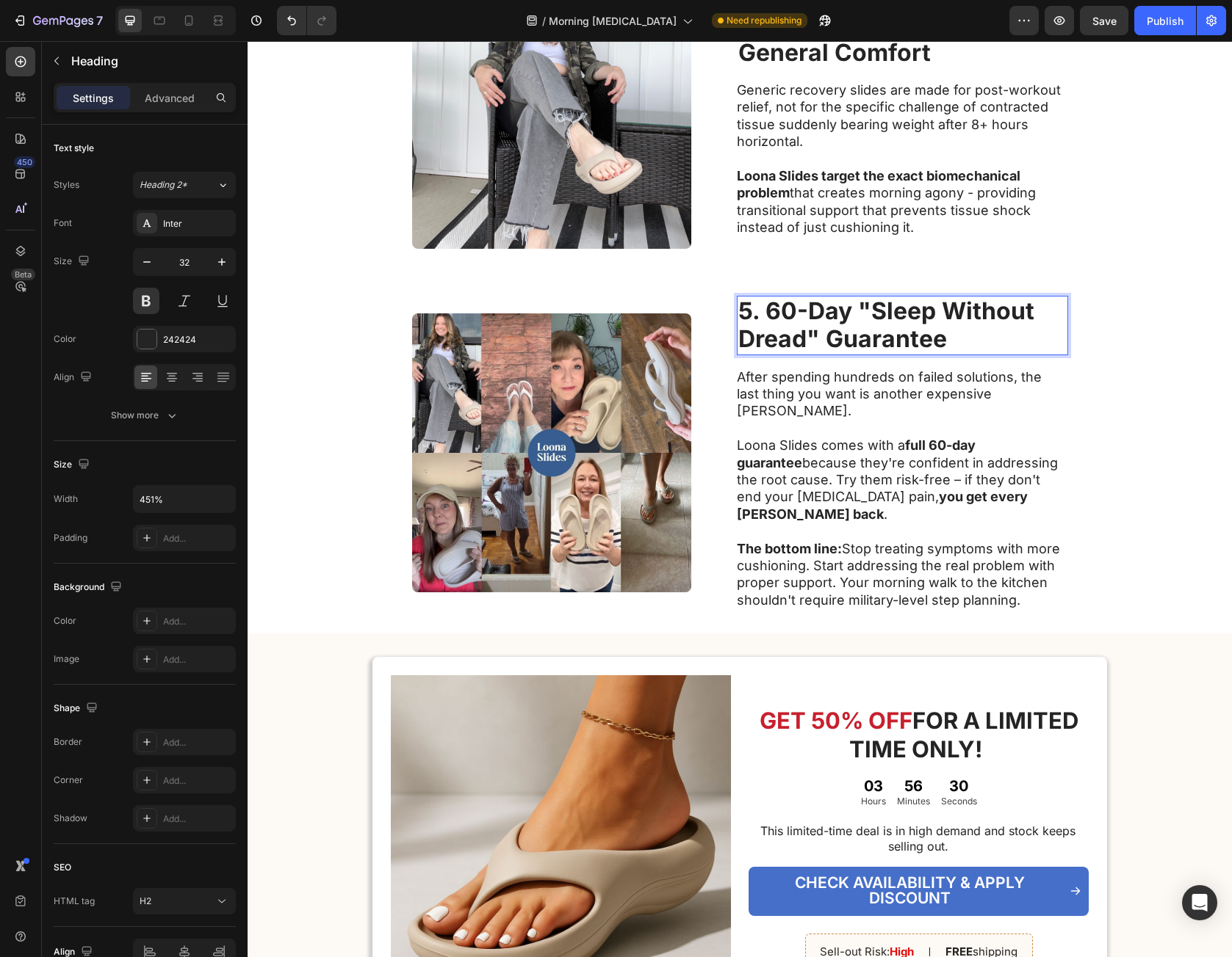
scroll to position [1706, 0]
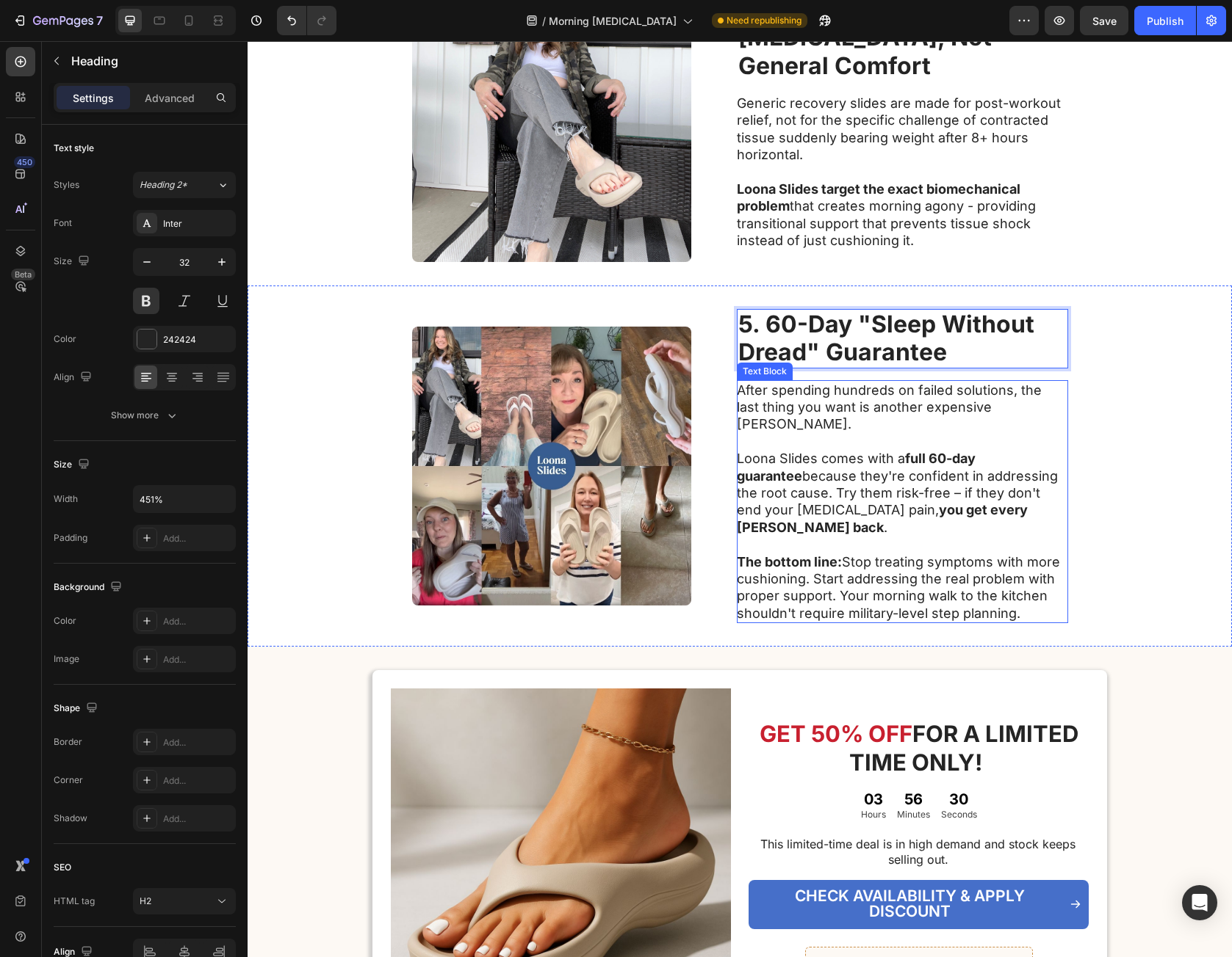
click at [1023, 433] on p at bounding box center [901, 441] width 330 height 17
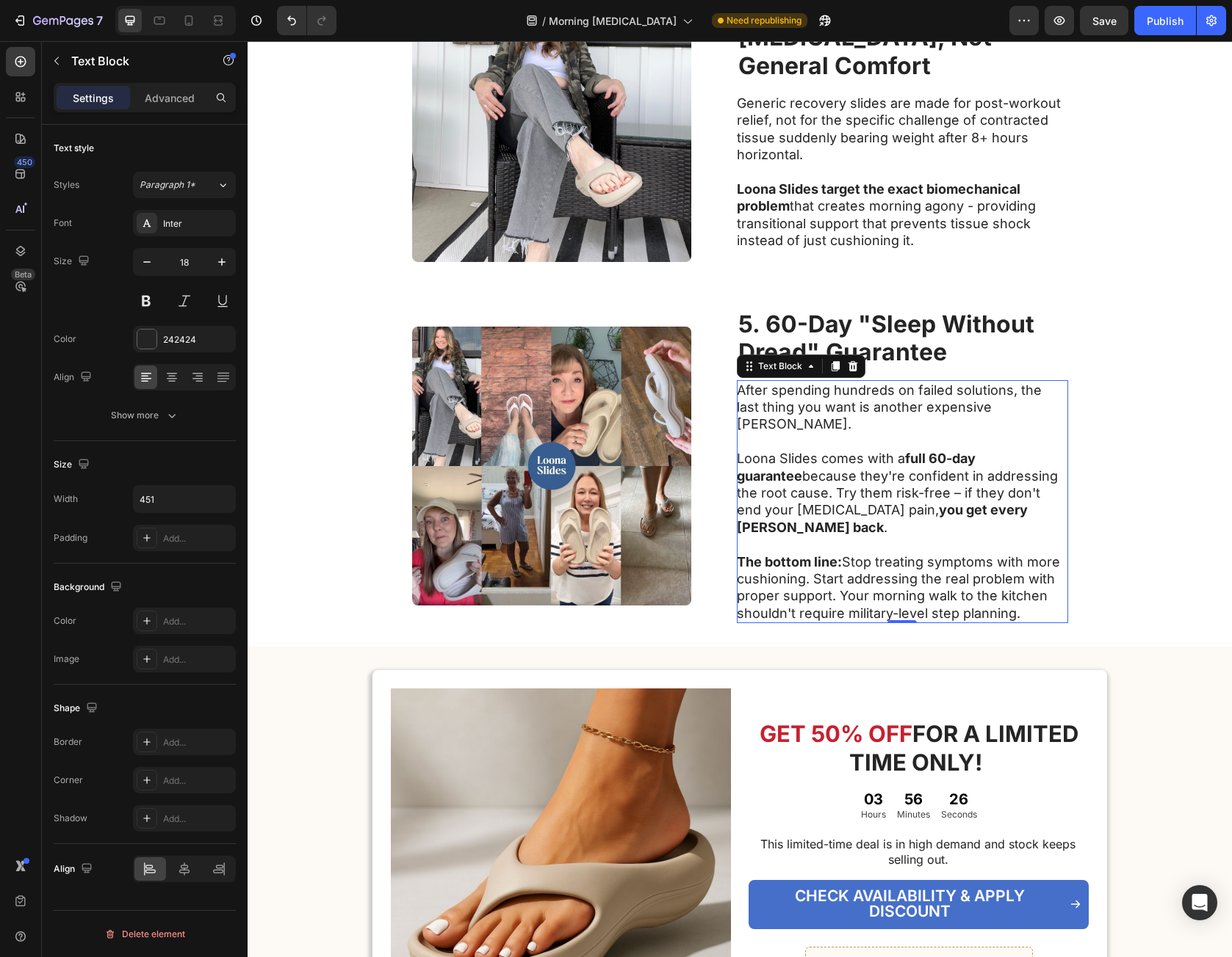
click at [765, 433] on p at bounding box center [901, 441] width 330 height 17
click at [747, 393] on p "After spending hundreds on failed solutions, the last thing you want is another…" at bounding box center [901, 407] width 330 height 51
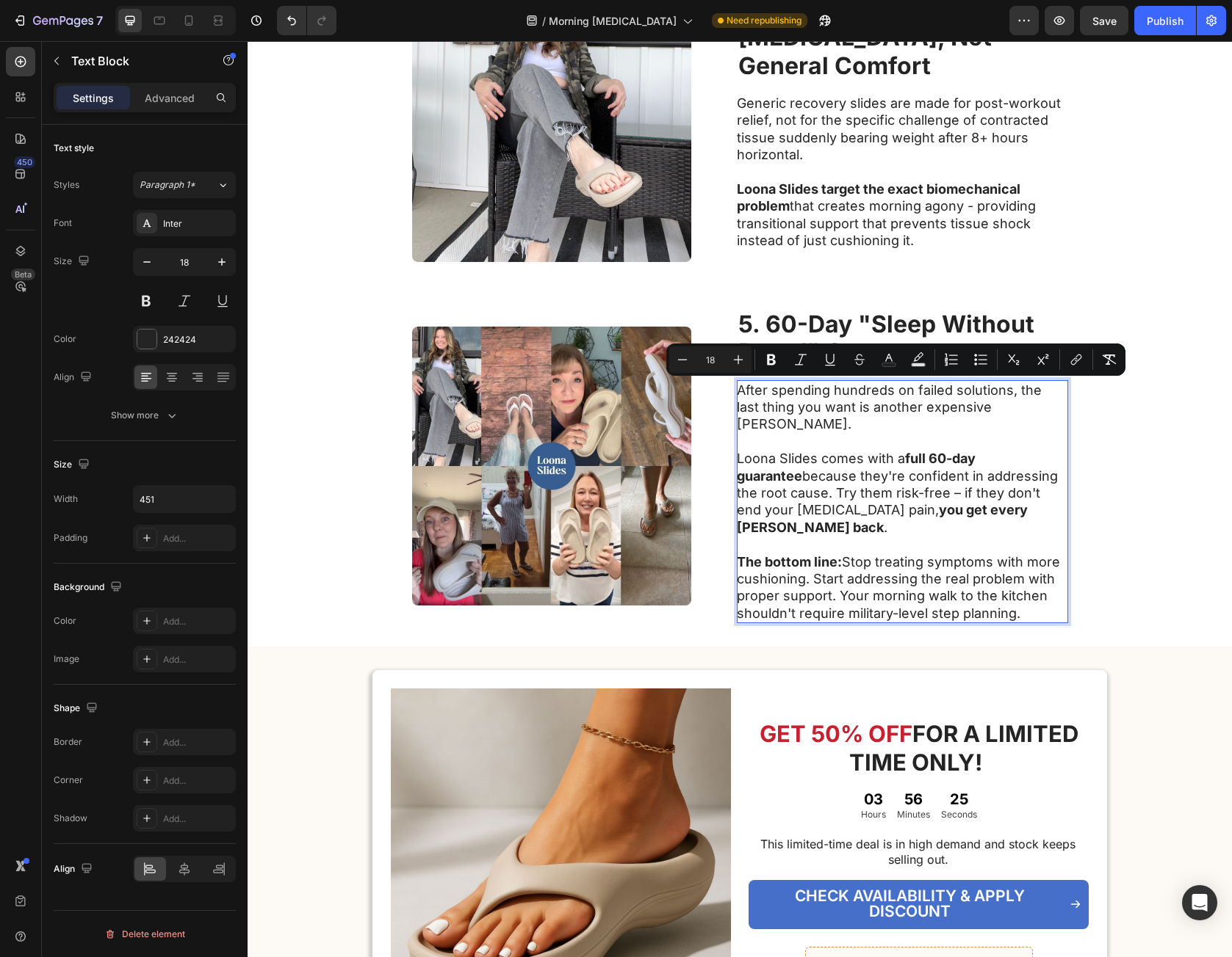
drag, startPoint x: 747, startPoint y: 393, endPoint x: 1019, endPoint y: 580, distance: 330.1
click at [1017, 579] on div "After spending hundreds on failed solutions, the last thing you want is another…" at bounding box center [902, 502] width 332 height 244
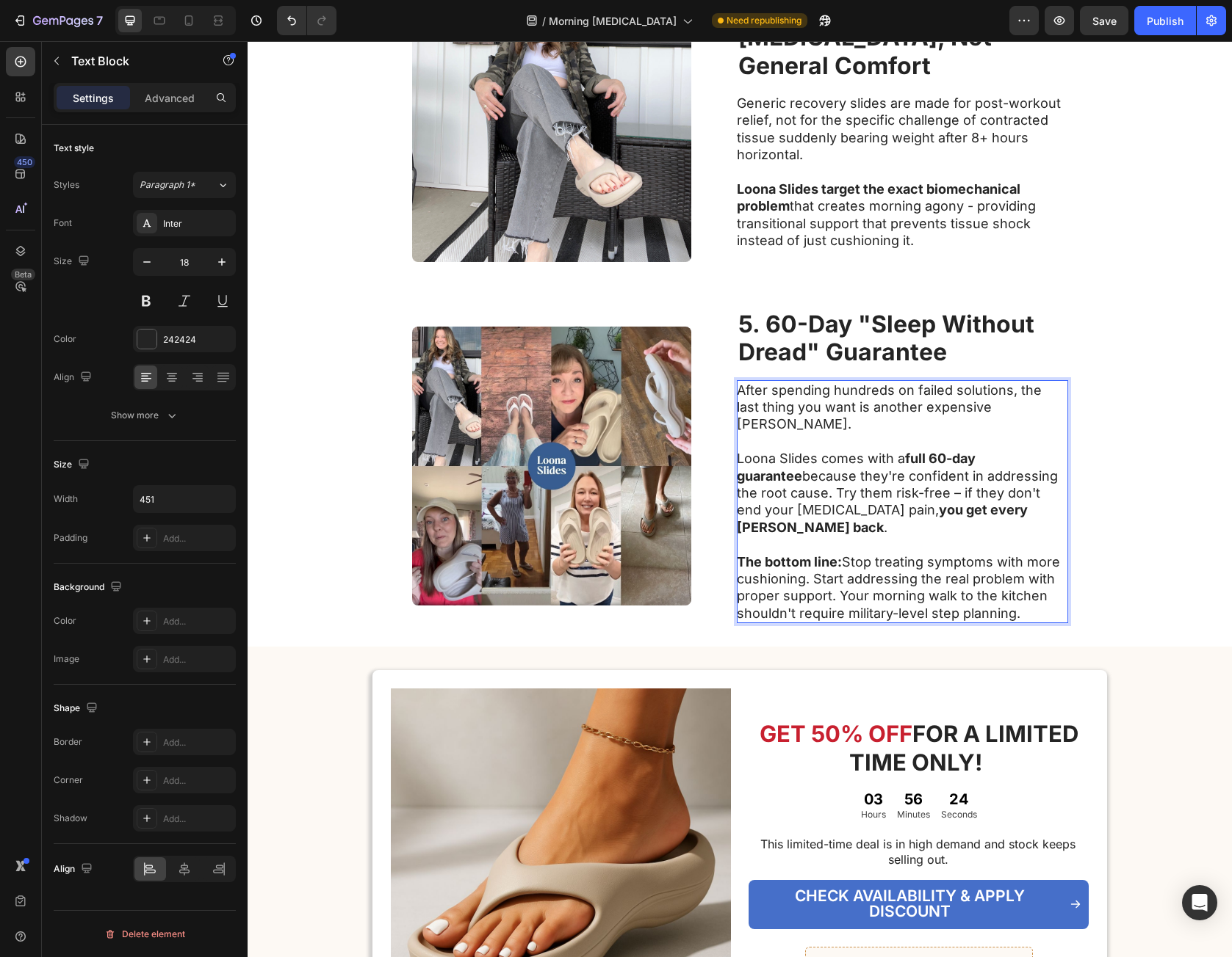
scroll to position [1714, 0]
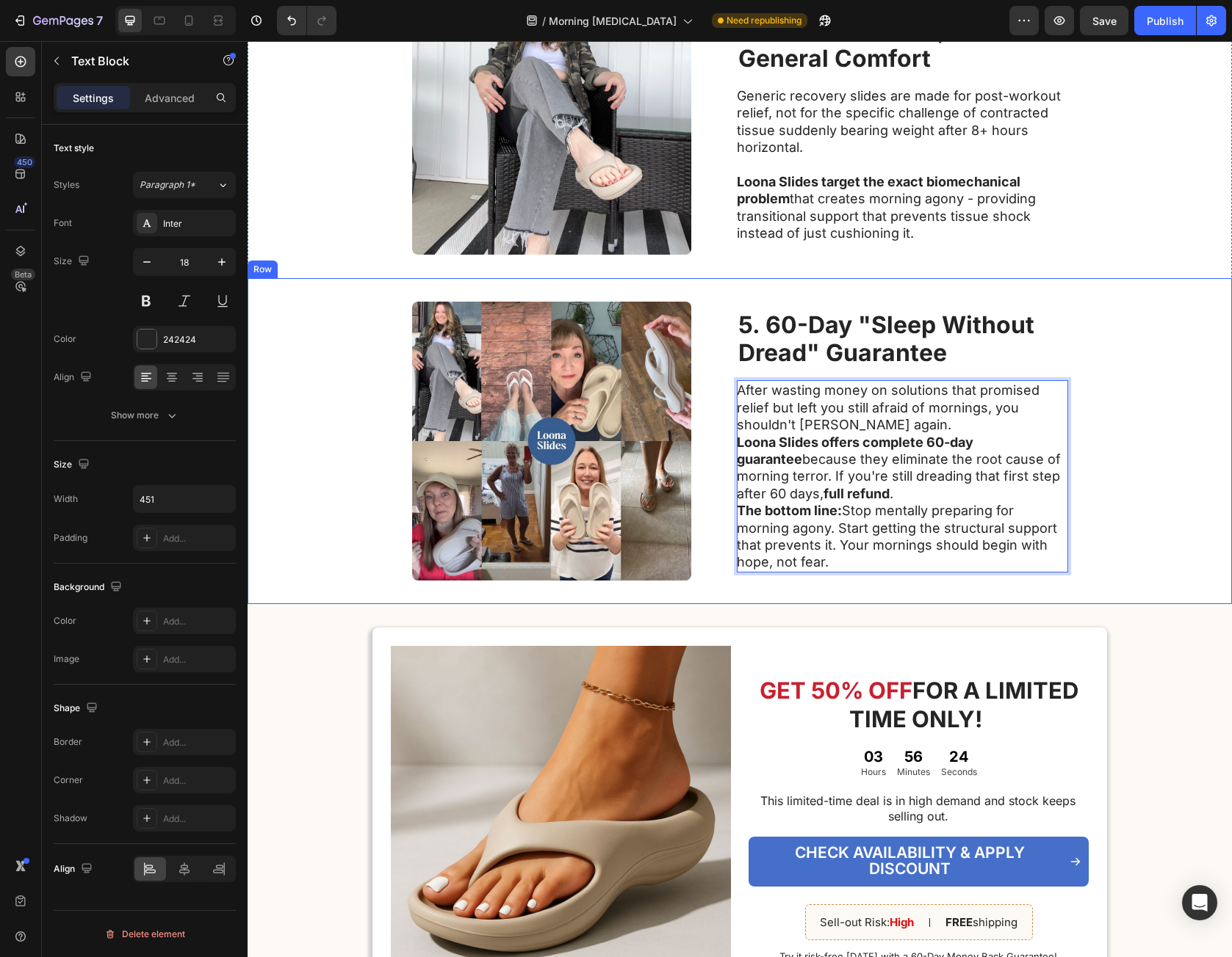
drag, startPoint x: 1106, startPoint y: 556, endPoint x: 1040, endPoint y: 511, distance: 79.9
click at [1106, 555] on div "Image ⁠⁠⁠⁠⁠⁠⁠ 5. 60-Day "Sleep Without Dread" Guarantee Heading After wasting m…" at bounding box center [739, 441] width 984 height 326
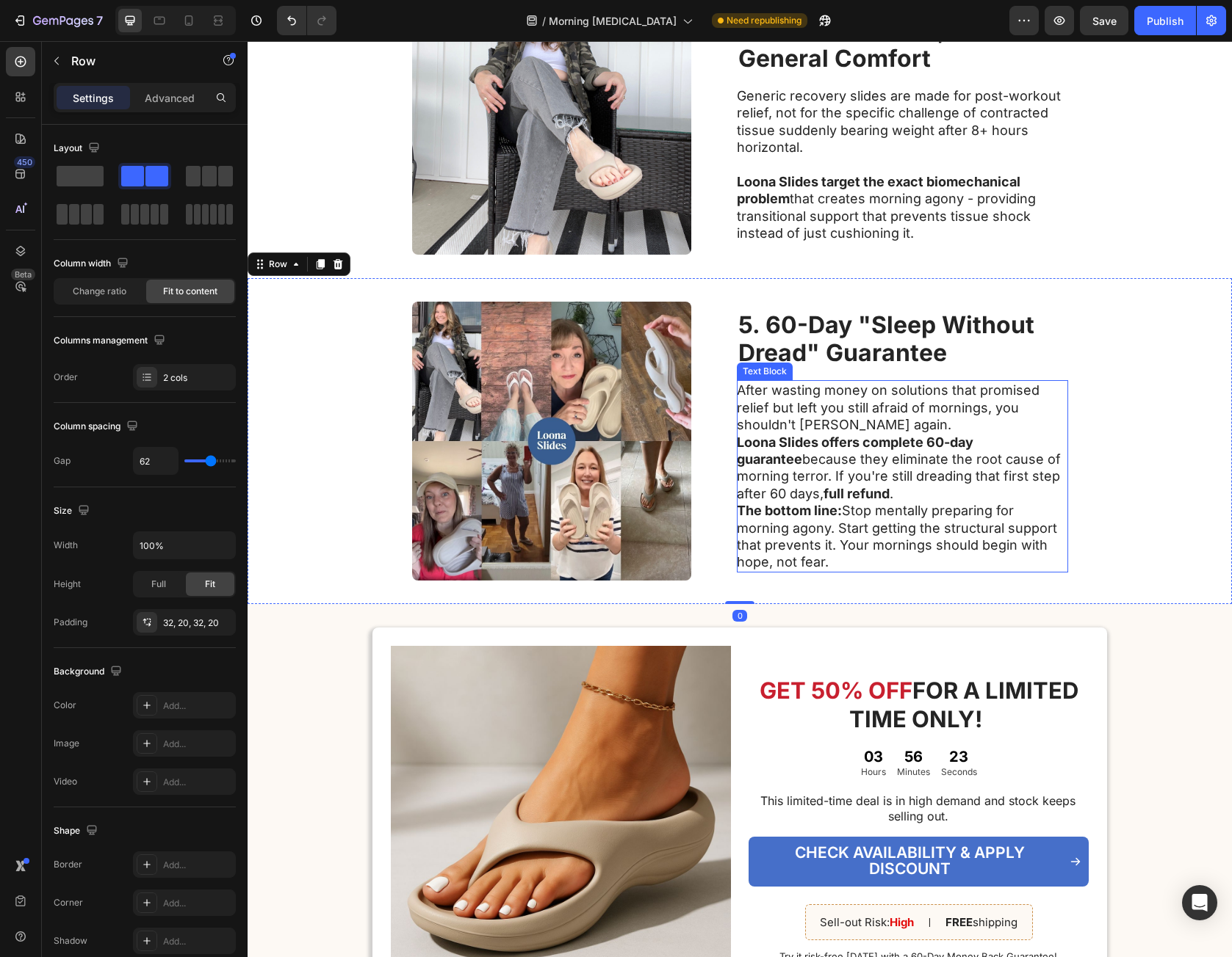
click at [954, 434] on p "Loona Slides offers complete 60-day guarantee because they eliminate the root c…" at bounding box center [901, 469] width 330 height 69
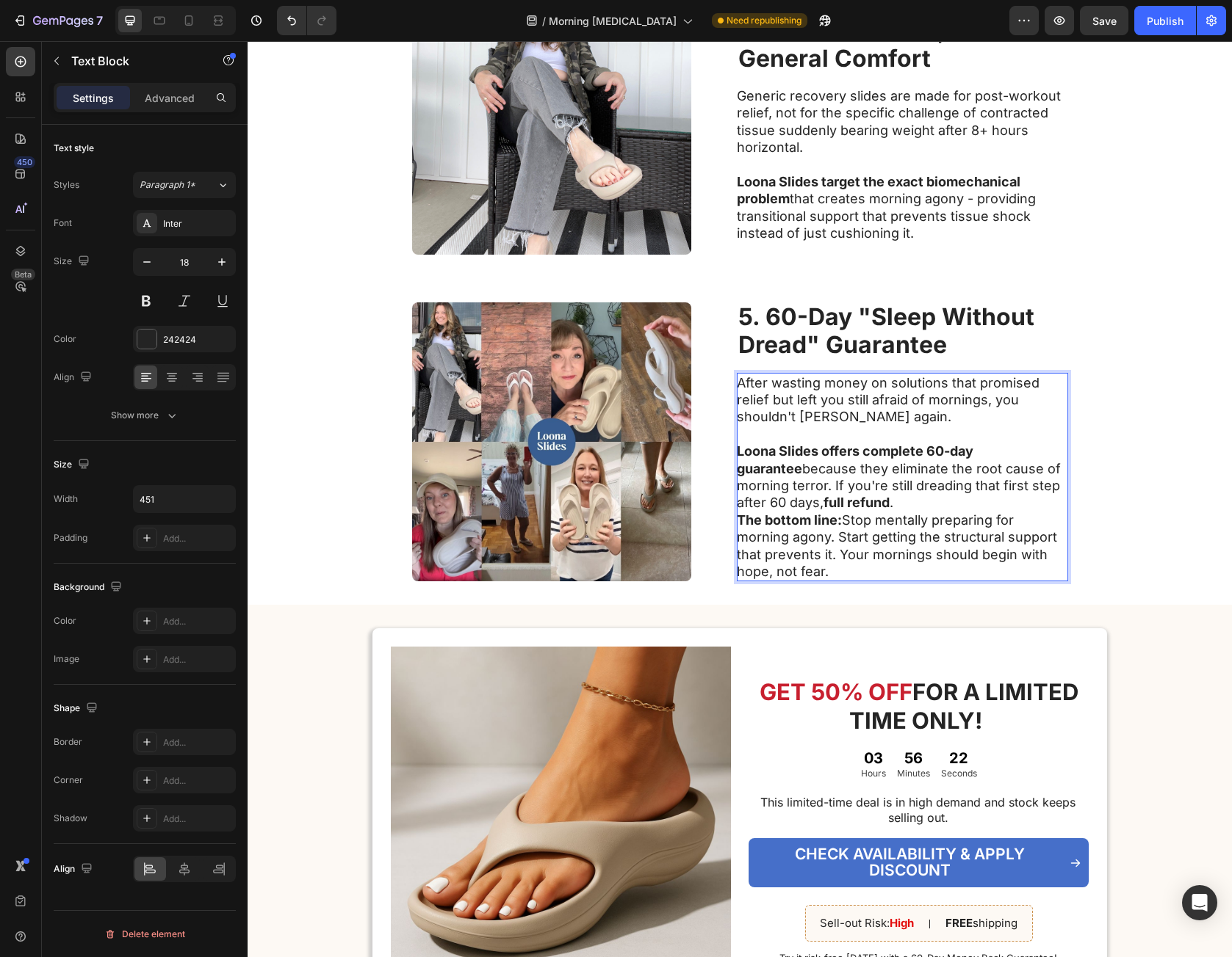
scroll to position [1706, 0]
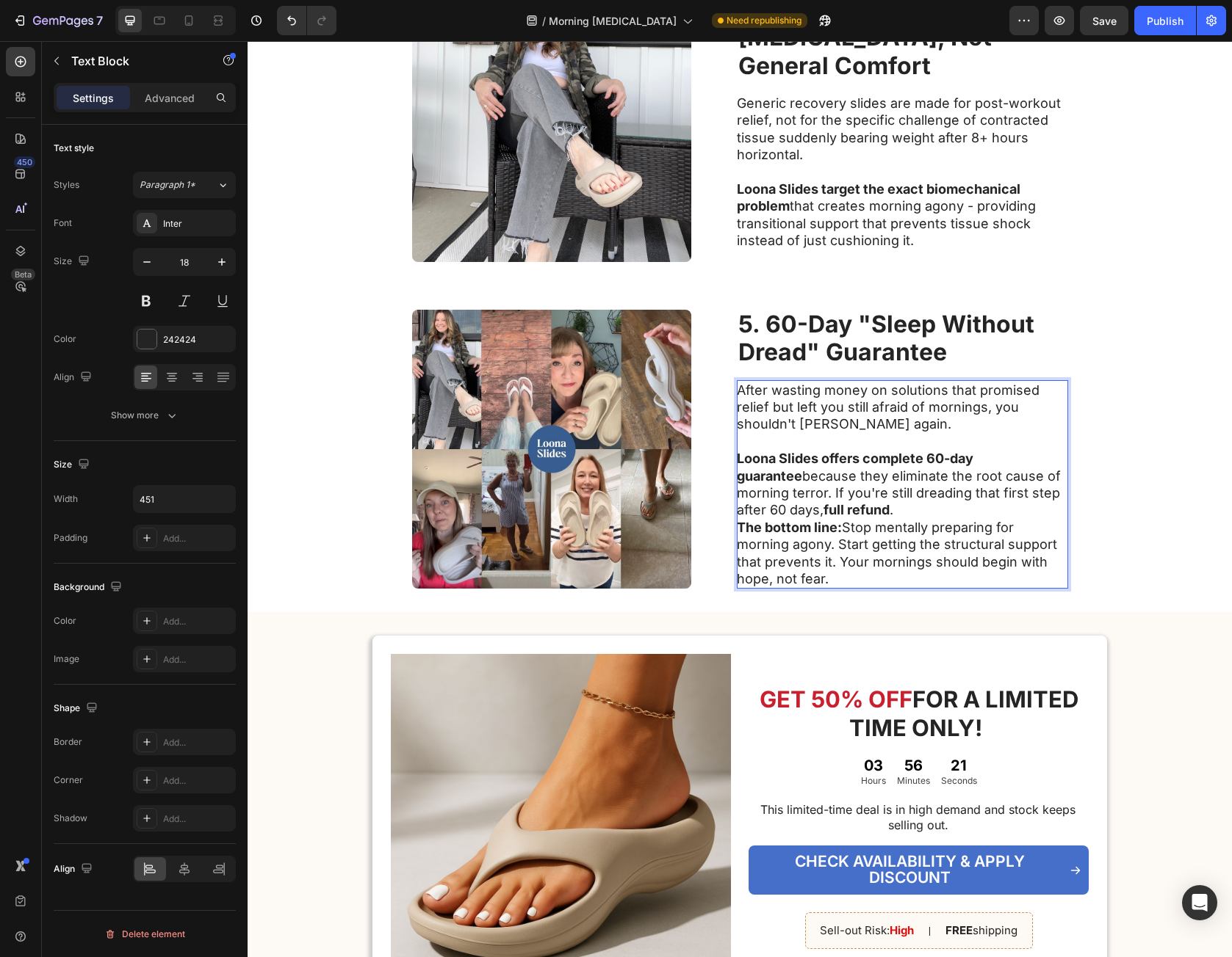
click at [847, 513] on p "Loona Slides offers complete 60-day guarantee because they eliminate the root c…" at bounding box center [901, 484] width 330 height 69
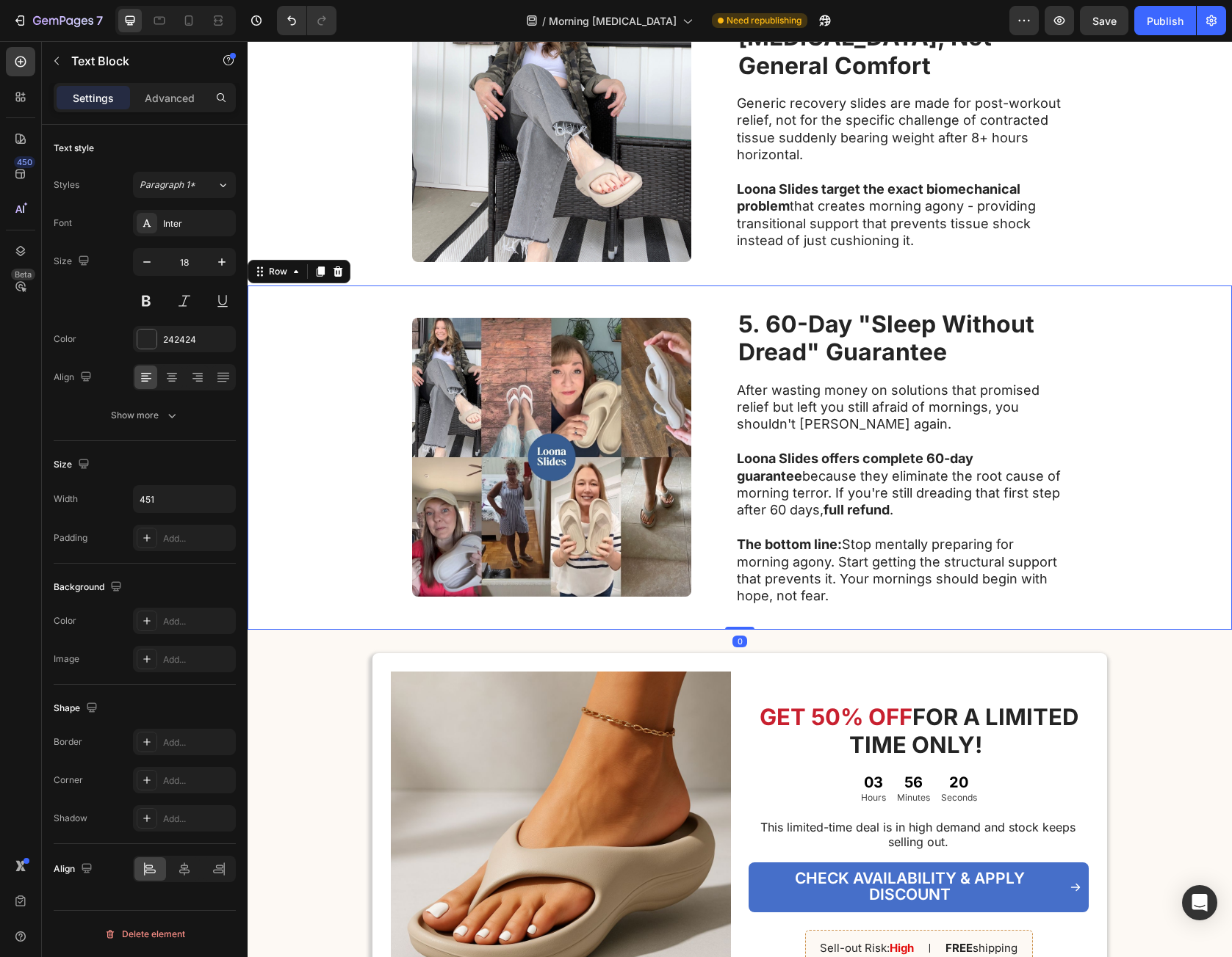
click at [1113, 489] on div "Image ⁠⁠⁠⁠⁠⁠⁠ 5. 60-Day "Sleep Without Dread" Guarantee Heading After wasting m…" at bounding box center [739, 457] width 984 height 344
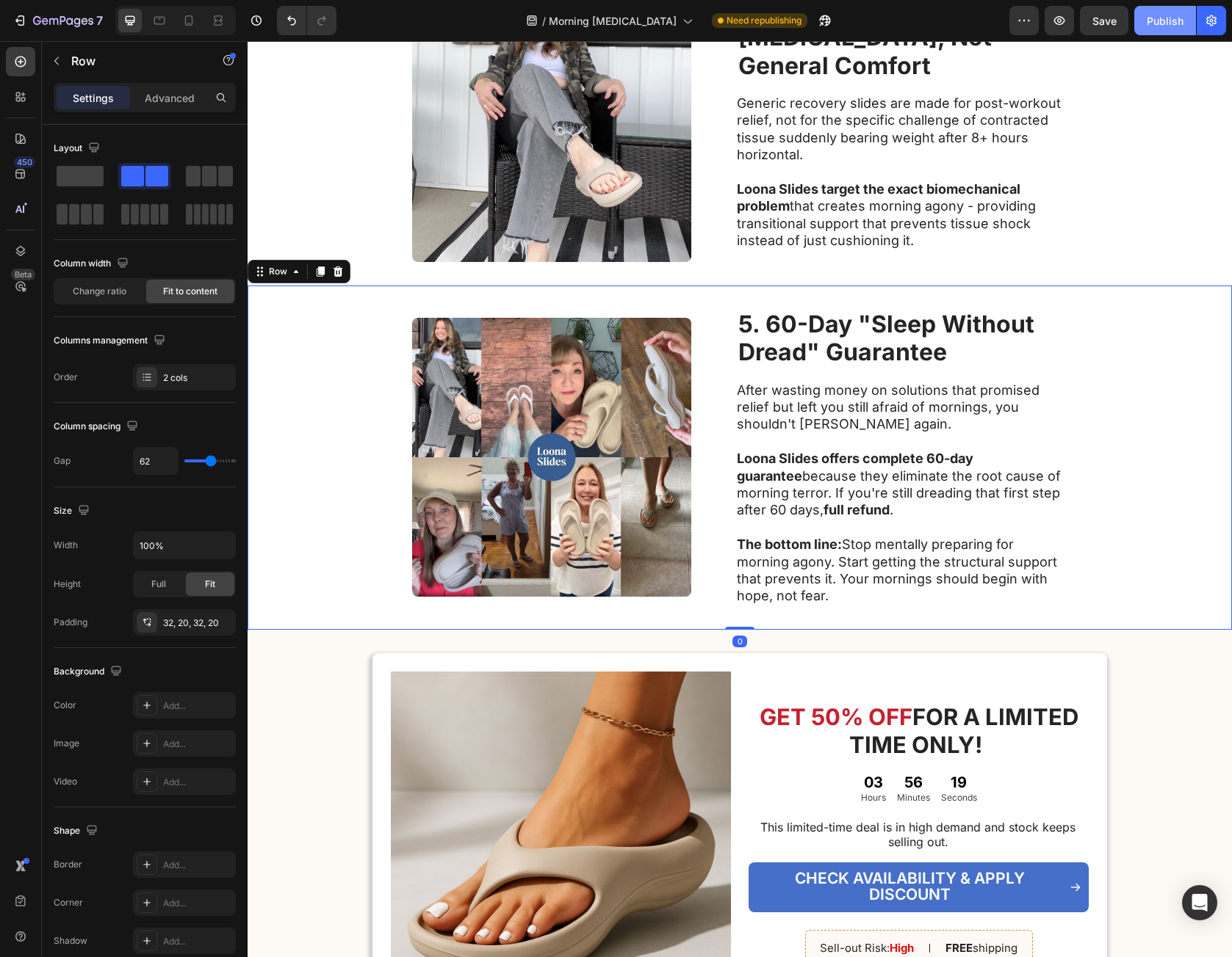
click at [1159, 27] on div "Publish" at bounding box center [1164, 21] width 36 height 16
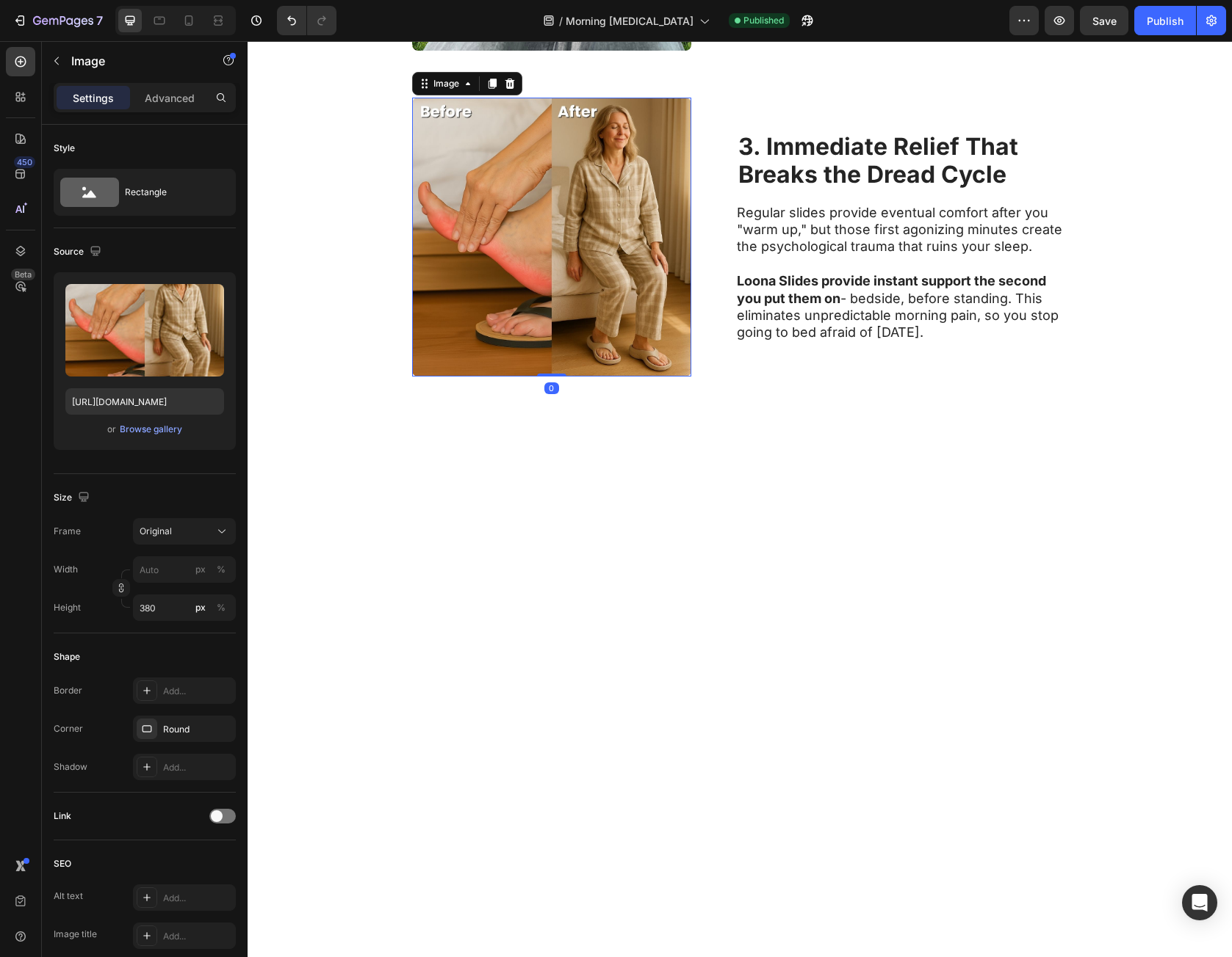
scroll to position [0, 0]
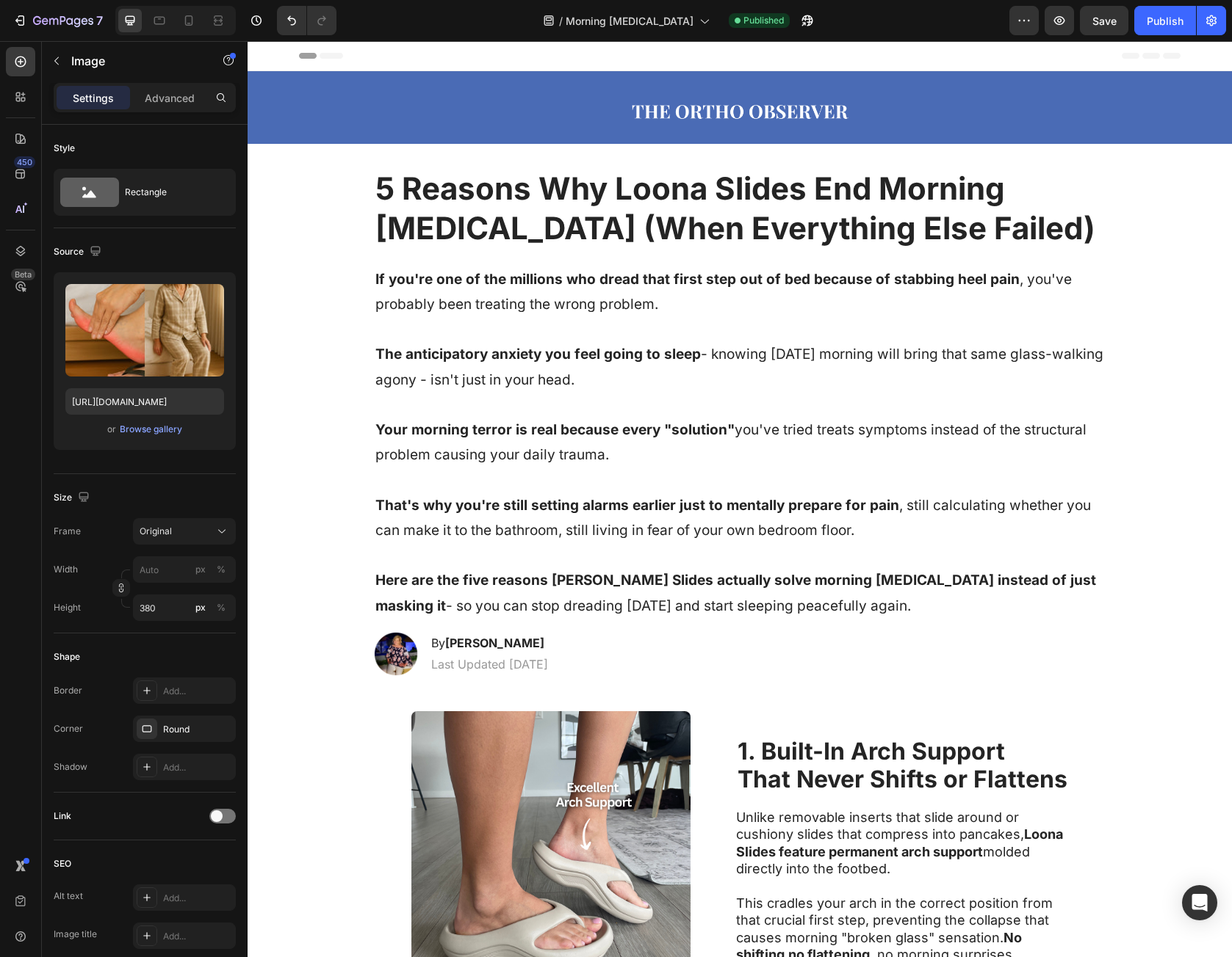
drag, startPoint x: 519, startPoint y: 8, endPoint x: 712, endPoint y: 52, distance: 198.0
click at [185, 19] on icon at bounding box center [189, 21] width 8 height 10
type input "https://cdn.shopify.com/s/files/1/0931/4920/0668/files/gempages_576021918650466…"
type input "335"
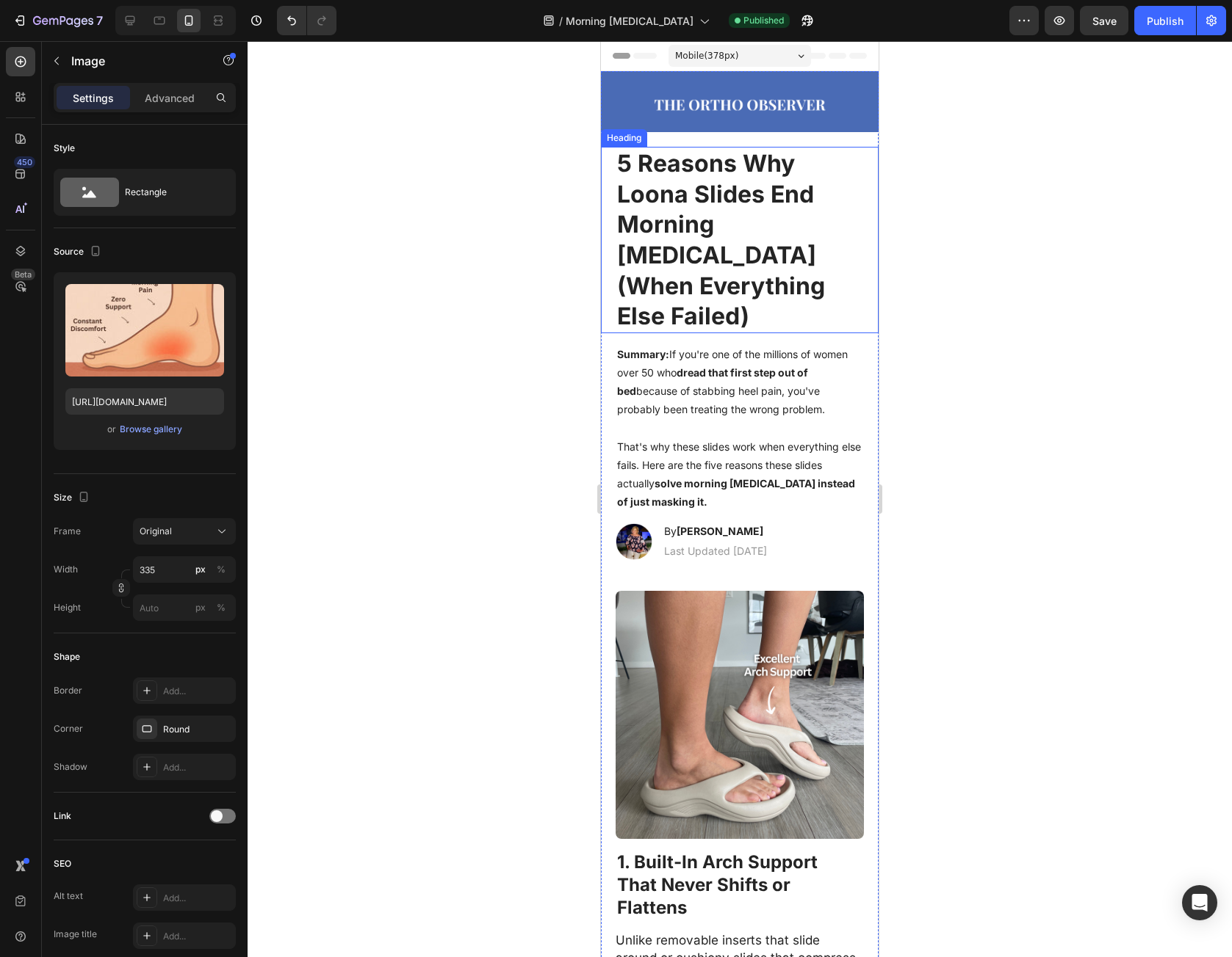
click at [720, 352] on h1 "Summary: If you're one of the millions of women over 50 who dread that first st…" at bounding box center [740, 428] width 248 height 170
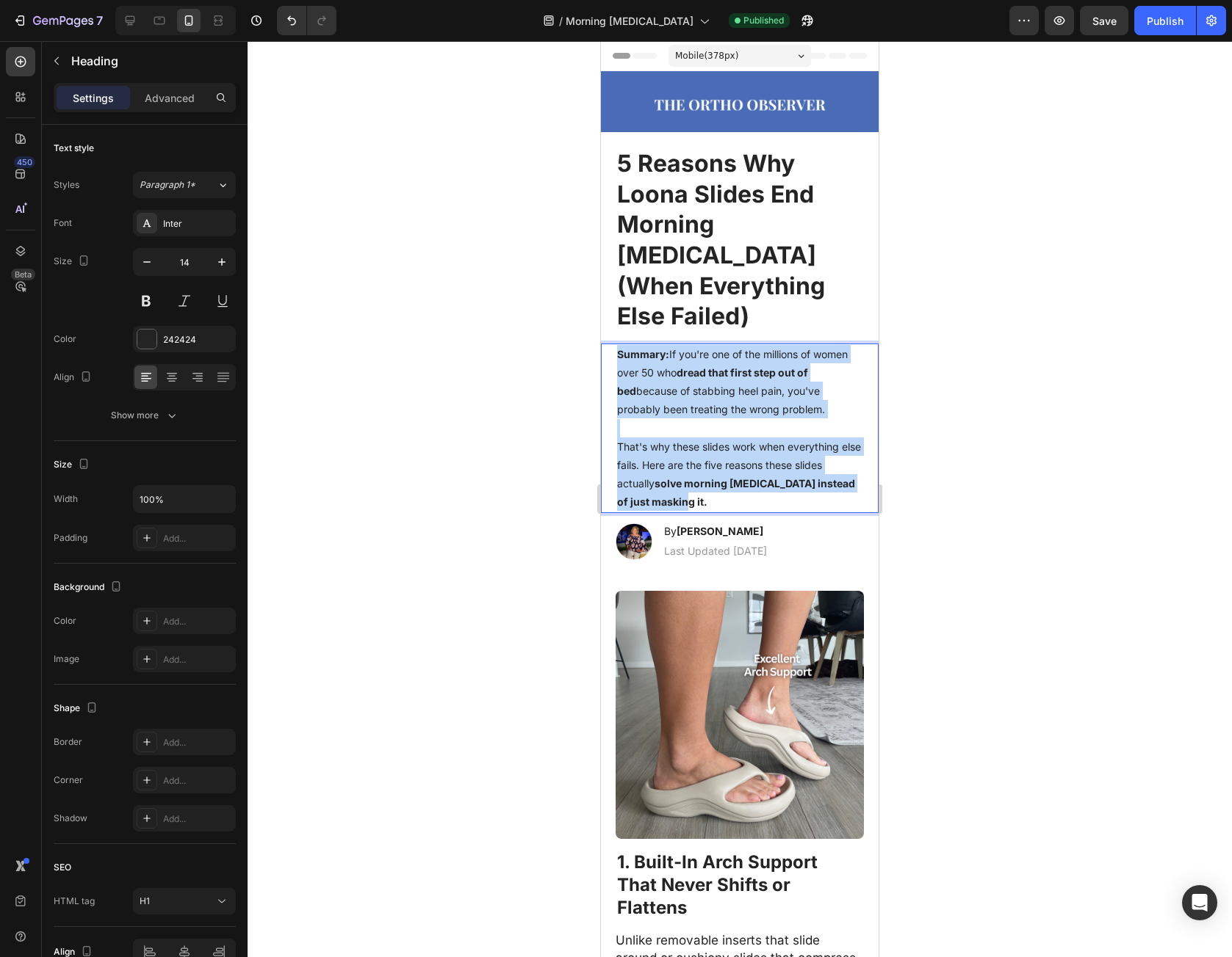
drag, startPoint x: 631, startPoint y: 320, endPoint x: 739, endPoint y: 462, distance: 178.4
click at [739, 462] on p "Summary: If you're one of the millions of women over 50 who dread that first st…" at bounding box center [740, 428] width 245 height 167
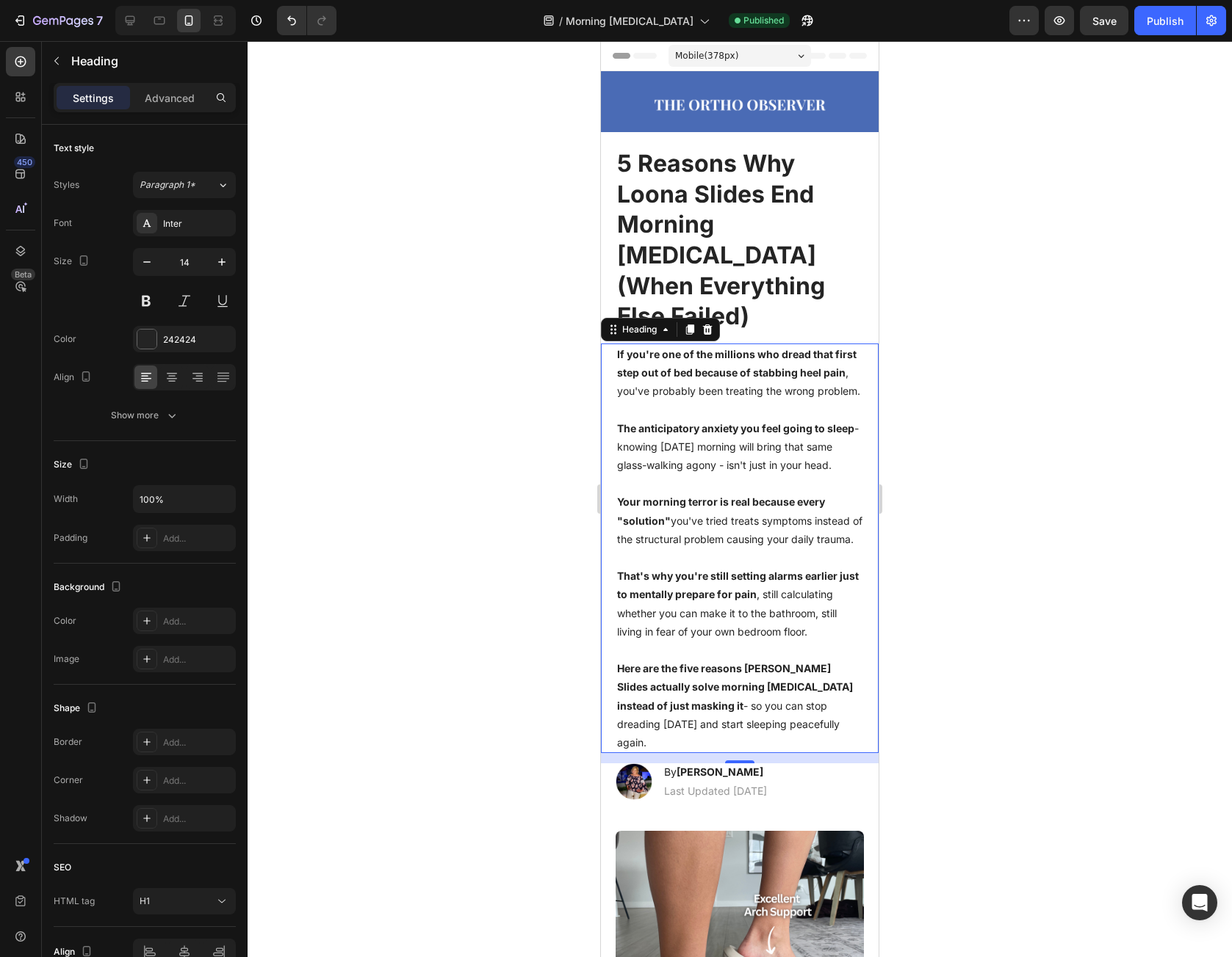
click at [959, 470] on div at bounding box center [739, 499] width 984 height 917
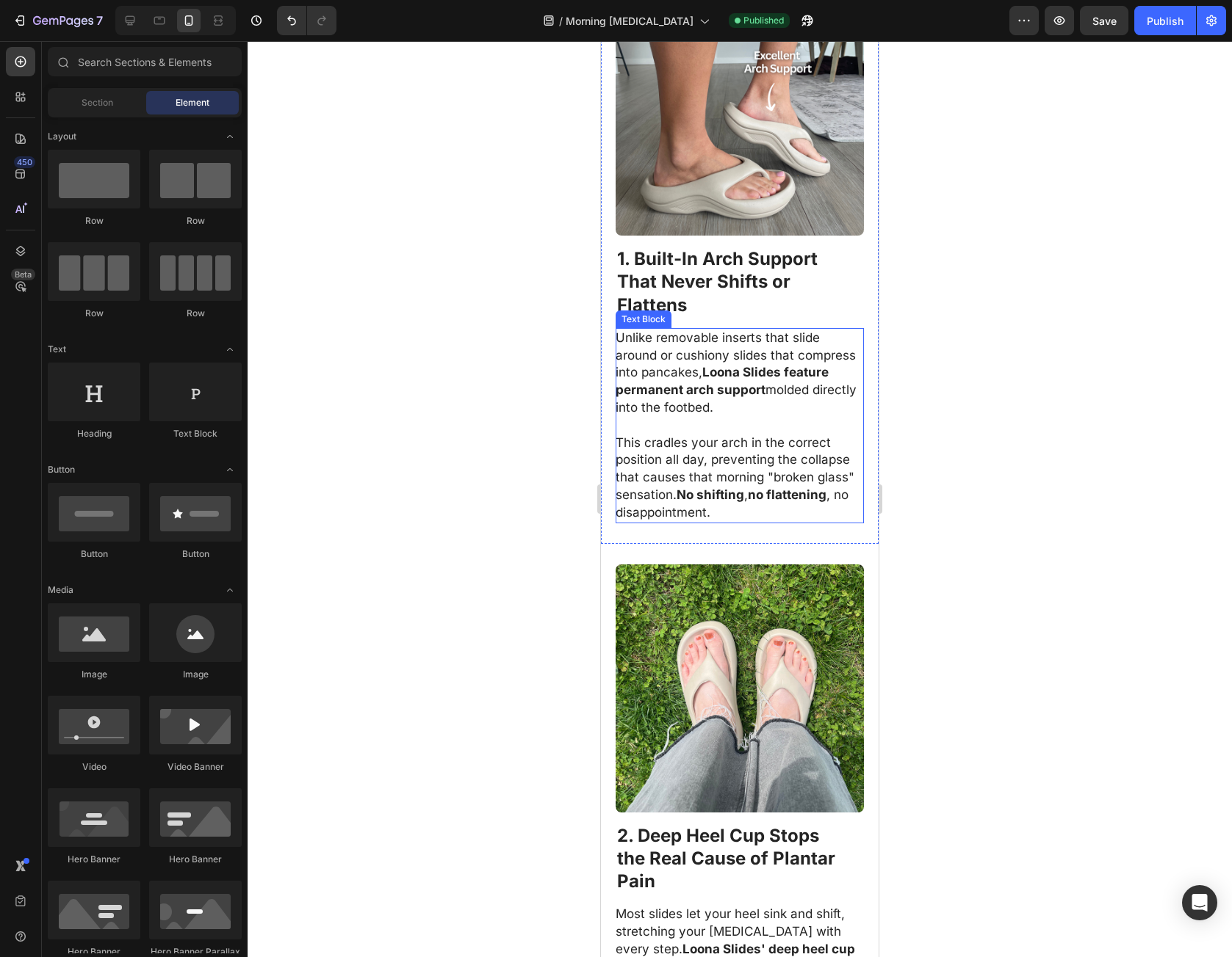
scroll to position [881, 0]
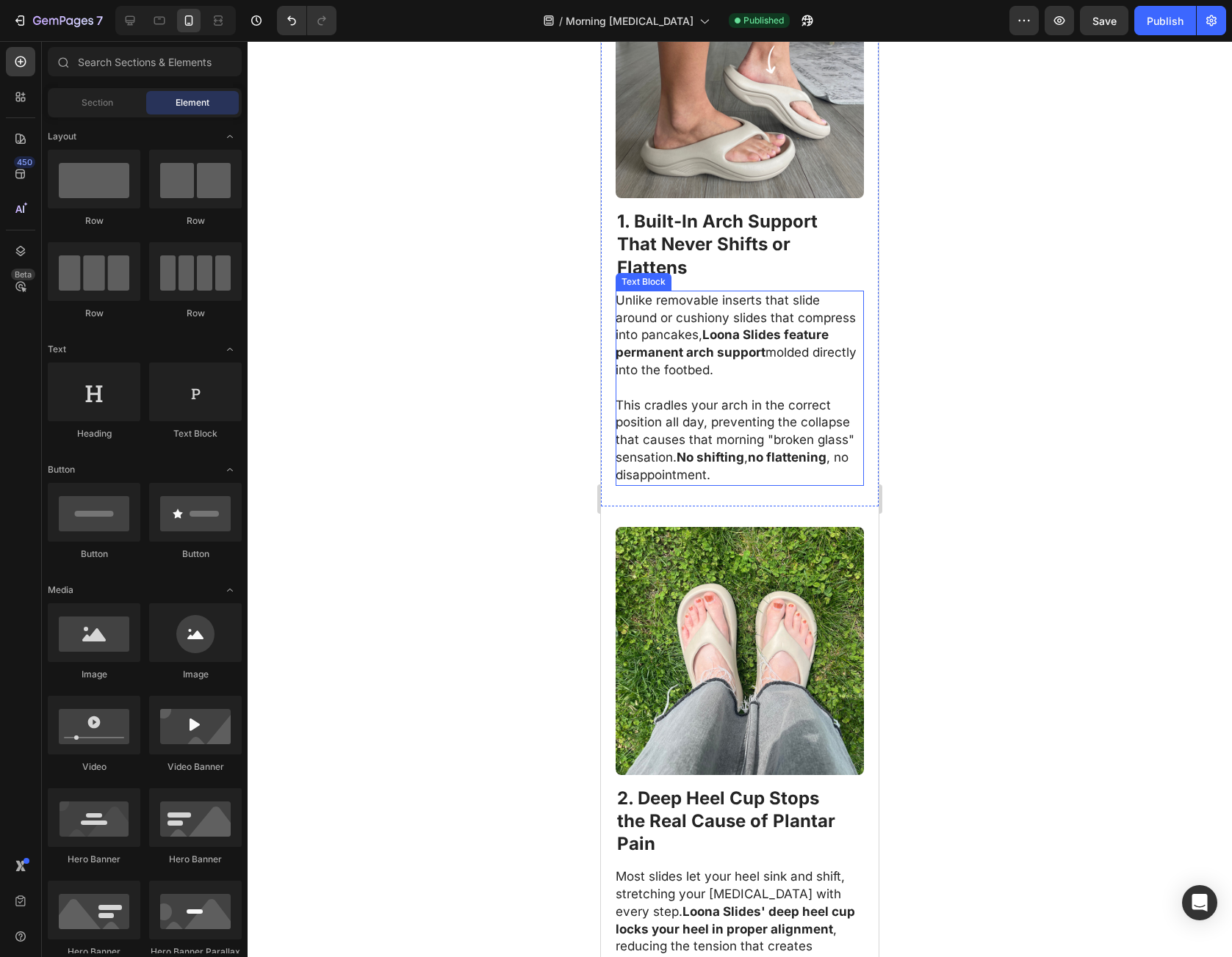
click at [684, 346] on p "Unlike removable inserts that slide around or cushiony slides that compress int…" at bounding box center [740, 335] width 247 height 87
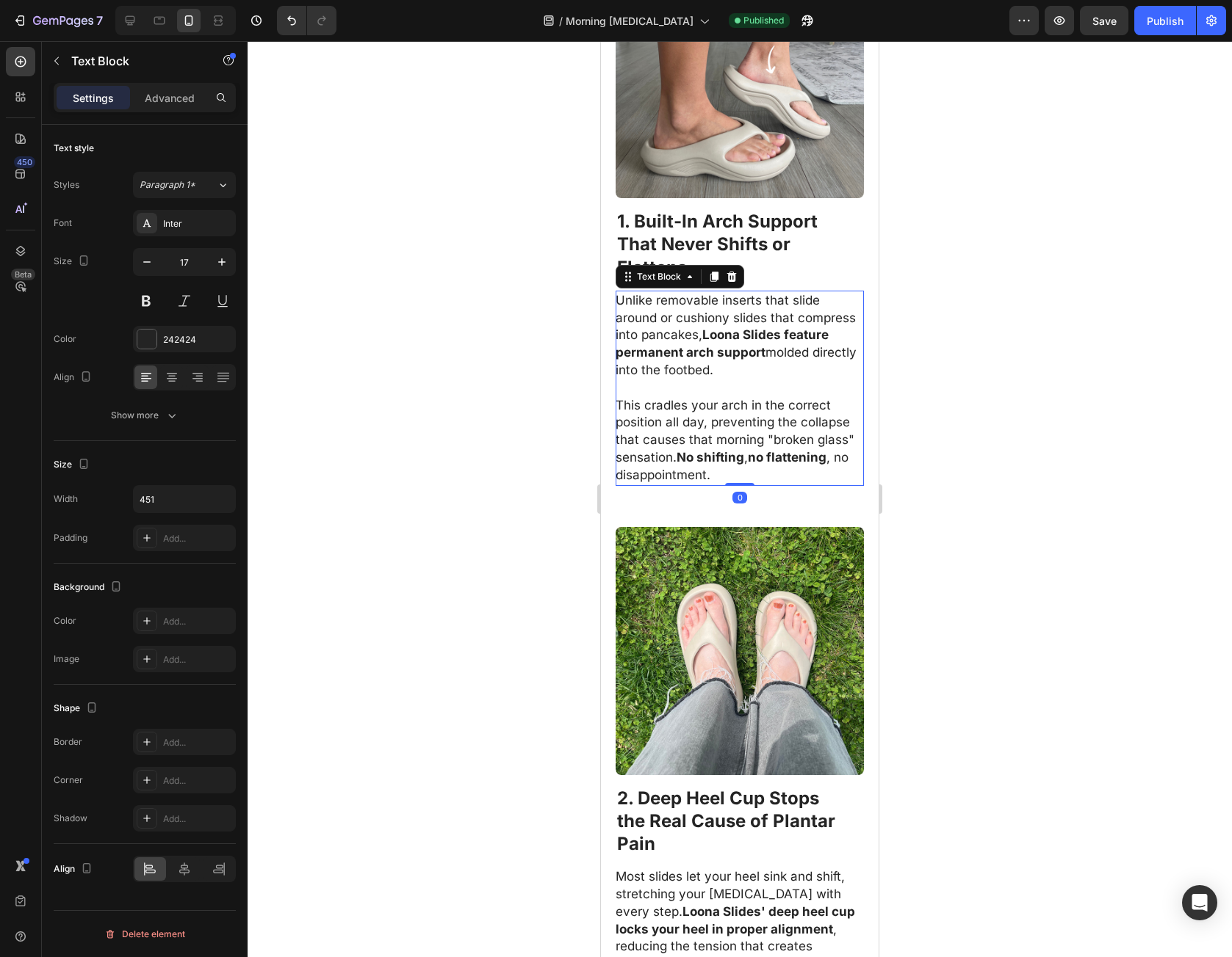
click at [627, 317] on p "Unlike removable inserts that slide around or cushiony slides that compress int…" at bounding box center [740, 335] width 247 height 87
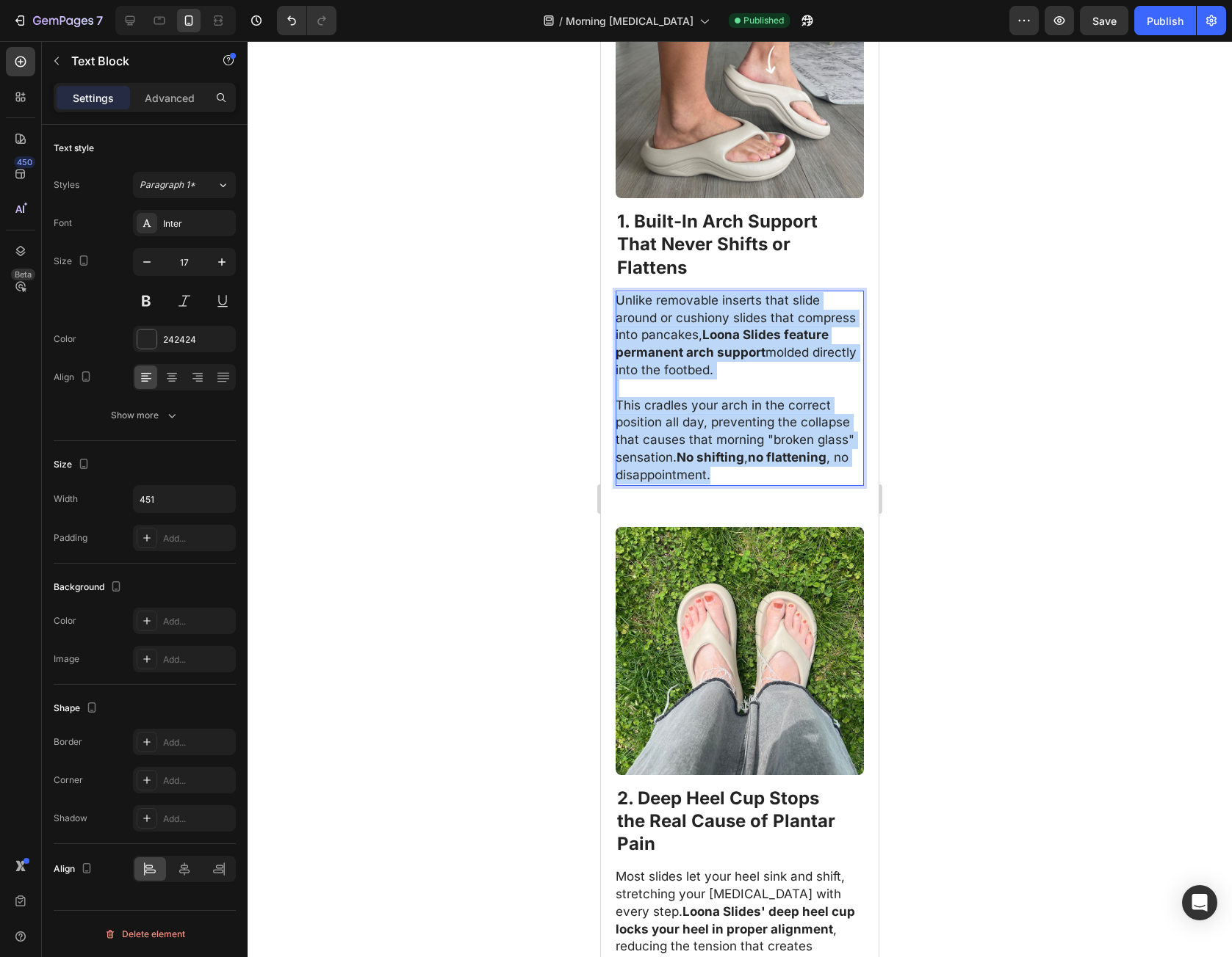
drag, startPoint x: 627, startPoint y: 317, endPoint x: 806, endPoint y: 487, distance: 246.9
click at [803, 486] on div "Unlike removable inserts that slide around or cushiony slides that compress int…" at bounding box center [740, 388] width 248 height 195
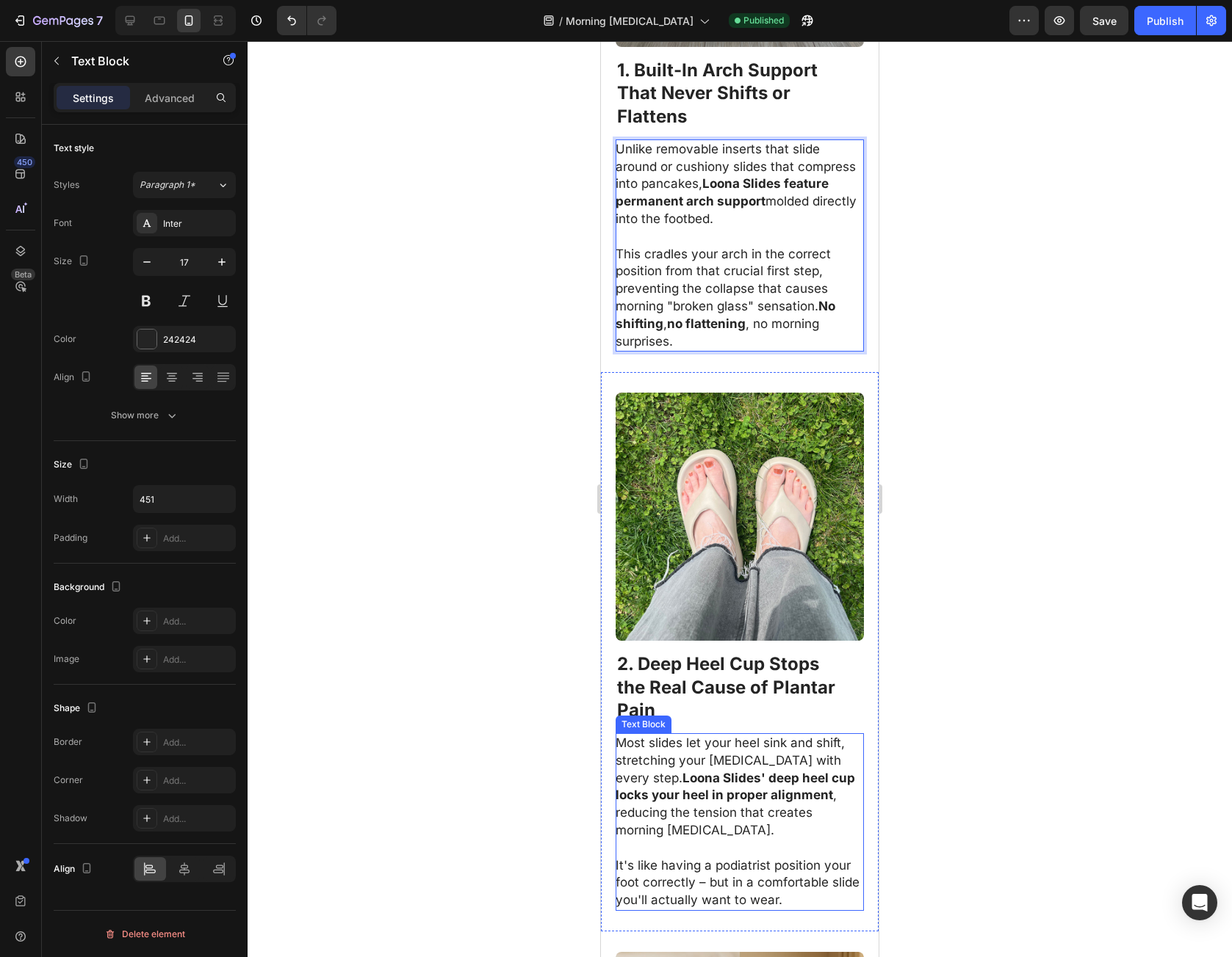
scroll to position [1322, 0]
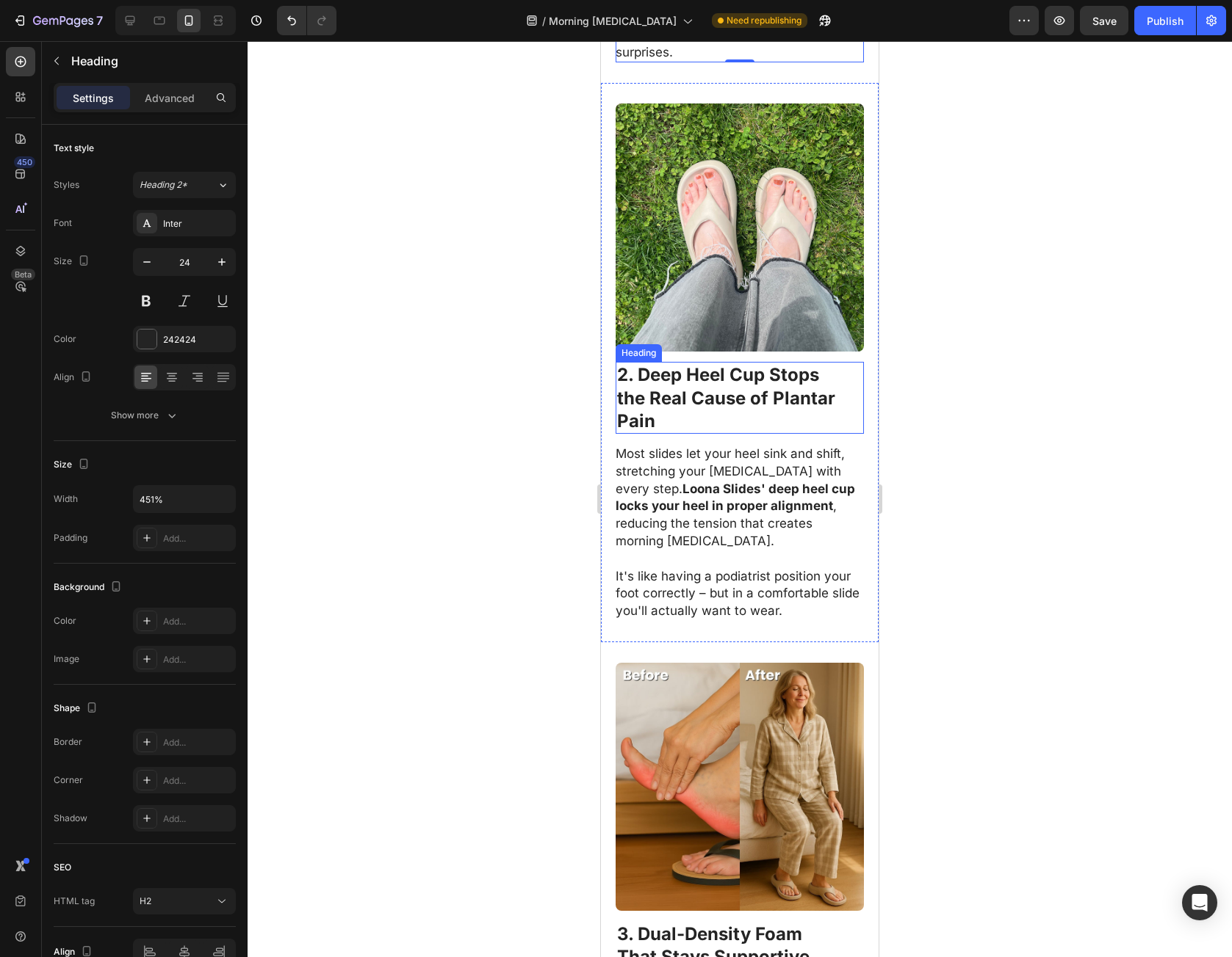
click at [642, 376] on strong "2. Deep Heel Cup Stops" at bounding box center [718, 375] width 202 height 22
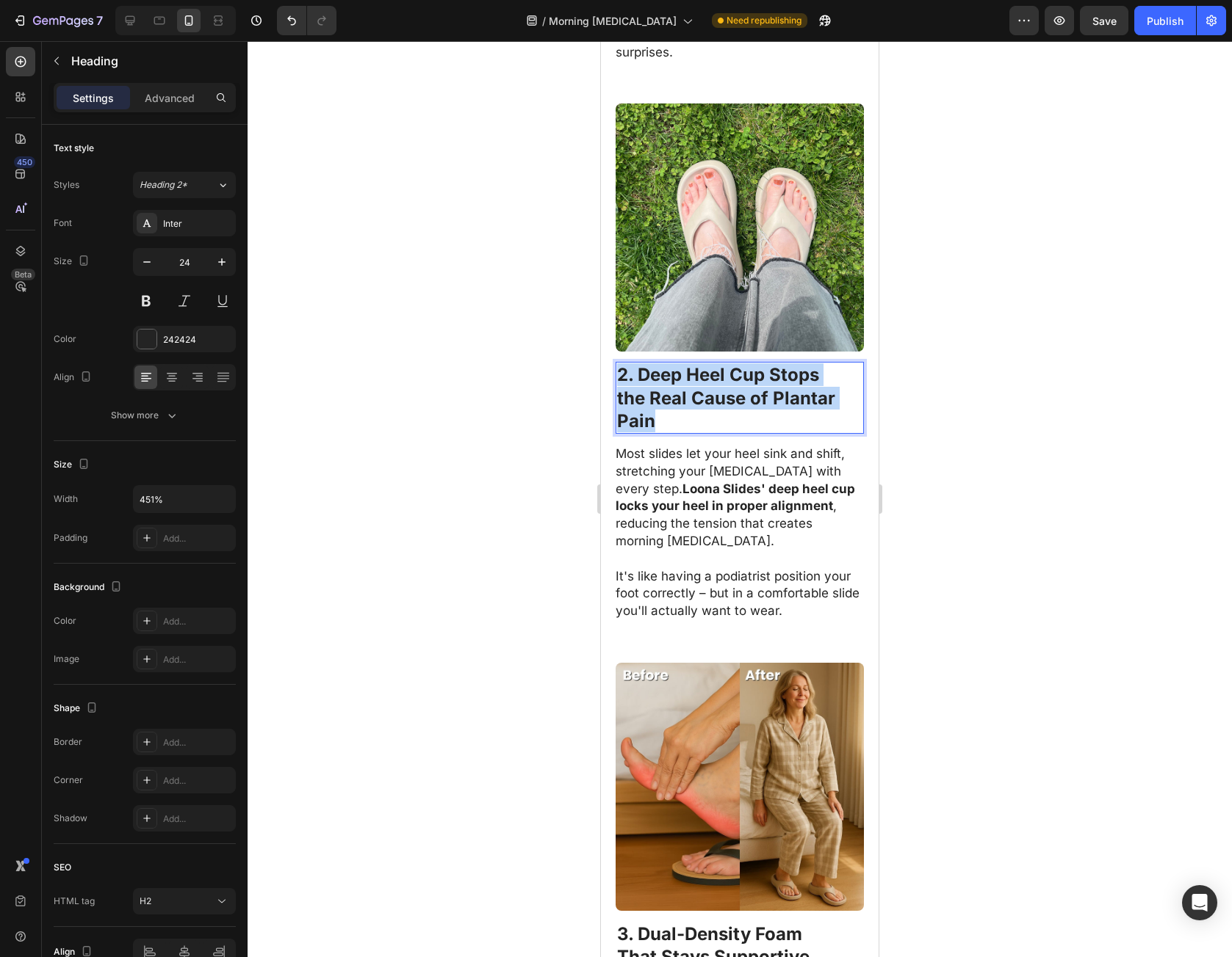
drag, startPoint x: 619, startPoint y: 379, endPoint x: 653, endPoint y: 422, distance: 54.8
click at [656, 416] on p "2. Deep Heel Cup Stops the Real Cause of Plantar Pain" at bounding box center [740, 398] width 245 height 69
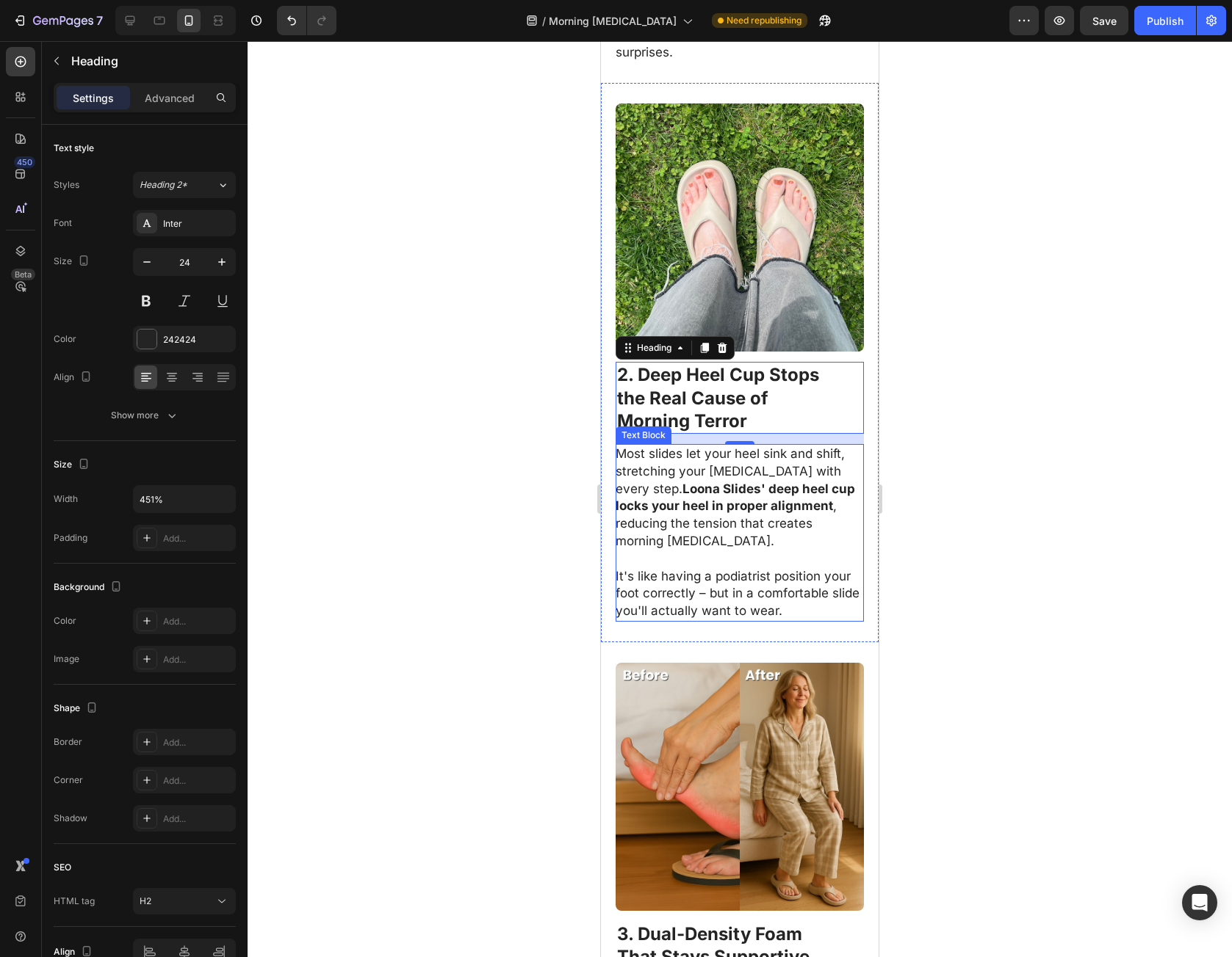
drag, startPoint x: 680, startPoint y: 456, endPoint x: 631, endPoint y: 459, distance: 49.1
click at [680, 456] on p "Most slides let your heel sink and shift, stretching your plantar fascia with e…" at bounding box center [740, 498] width 247 height 105
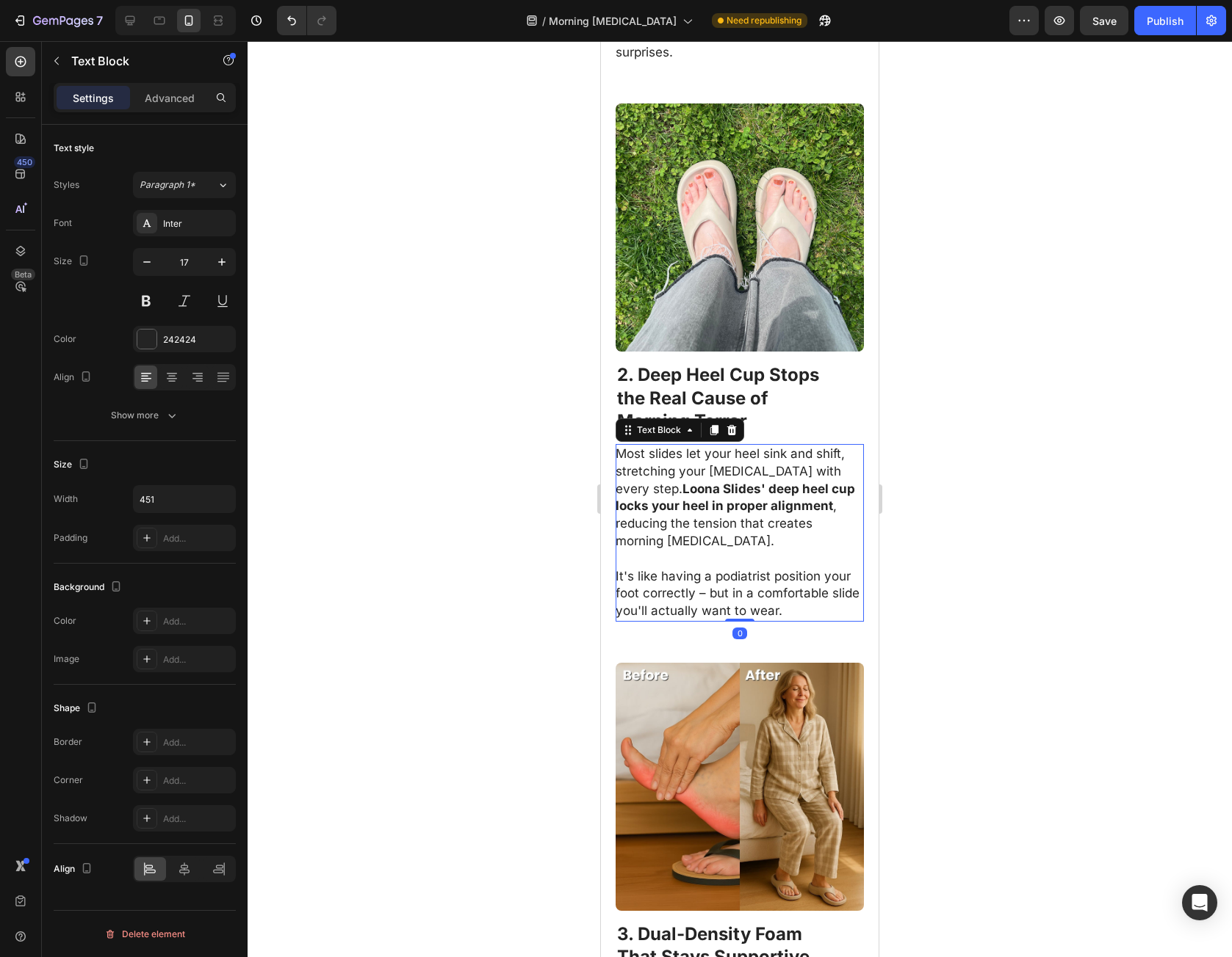
click at [622, 459] on p "Most slides let your heel sink and shift, stretching your plantar fascia with e…" at bounding box center [740, 498] width 247 height 105
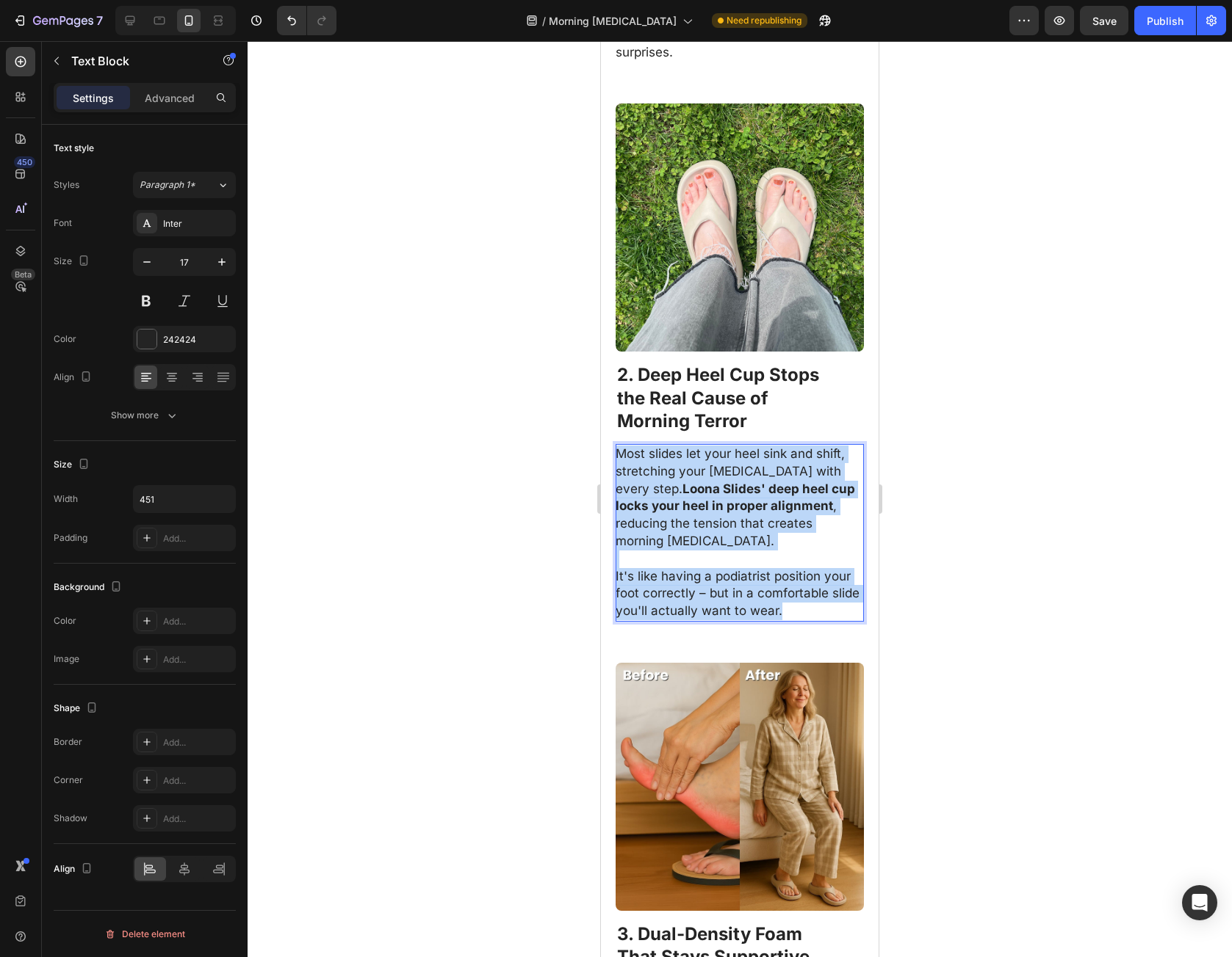
drag, startPoint x: 622, startPoint y: 459, endPoint x: 832, endPoint y: 611, distance: 259.2
click at [832, 611] on div "Most slides let your heel sink and shift, stretching your plantar fascia with e…" at bounding box center [740, 532] width 248 height 177
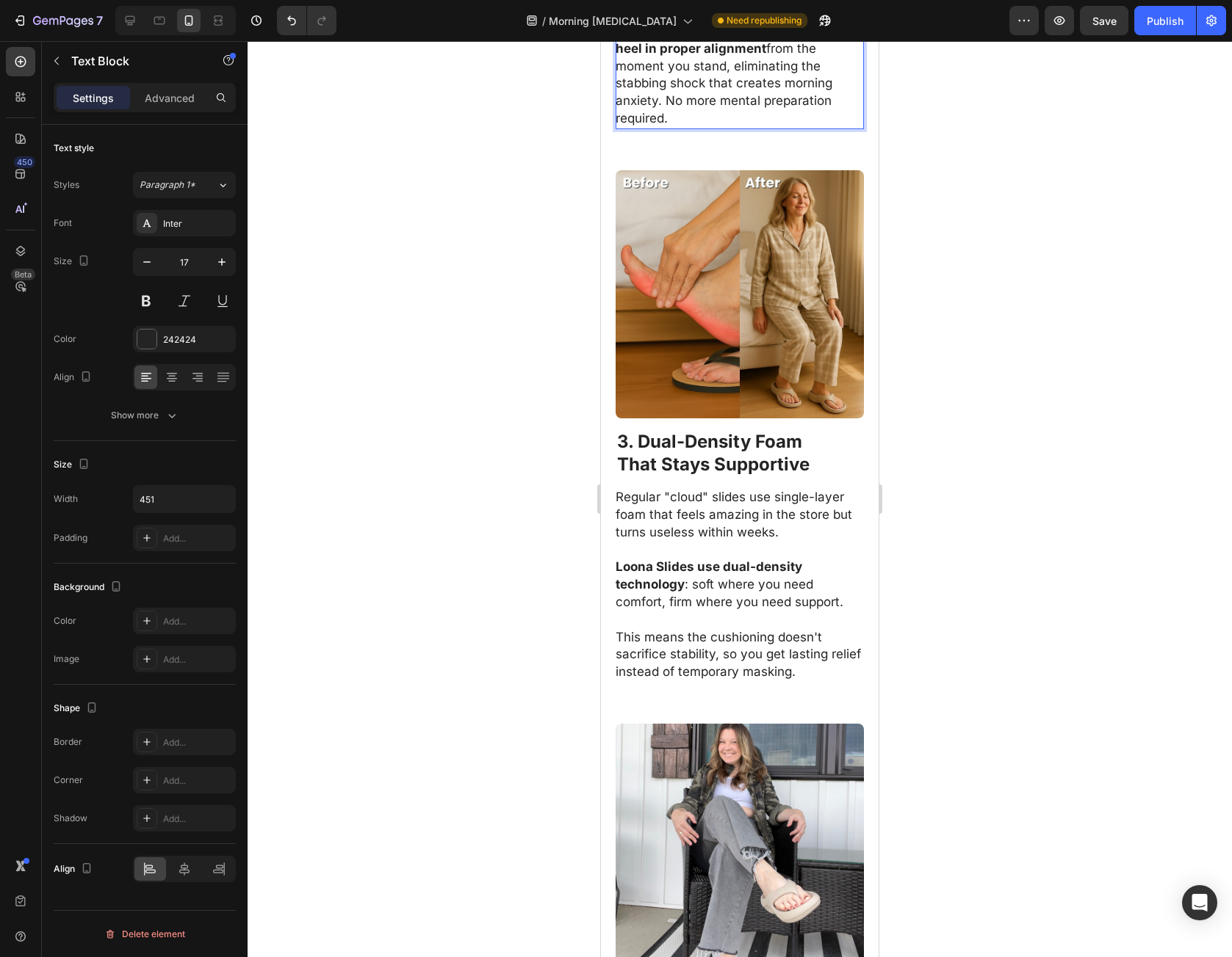
scroll to position [1836, 0]
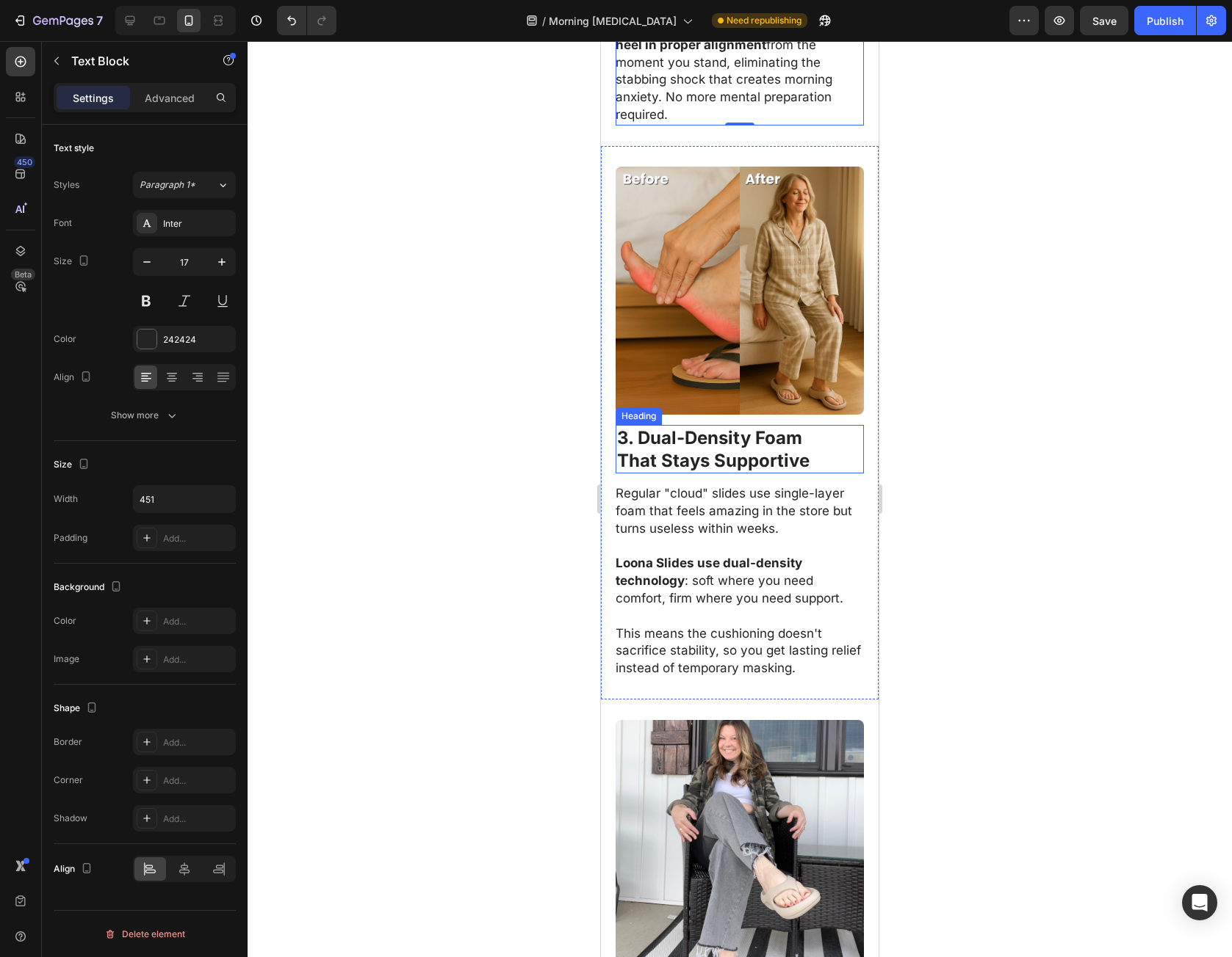
click at [722, 464] on h2 "3. Dual-Density Foam That Stays Supportive" at bounding box center [740, 449] width 248 height 48
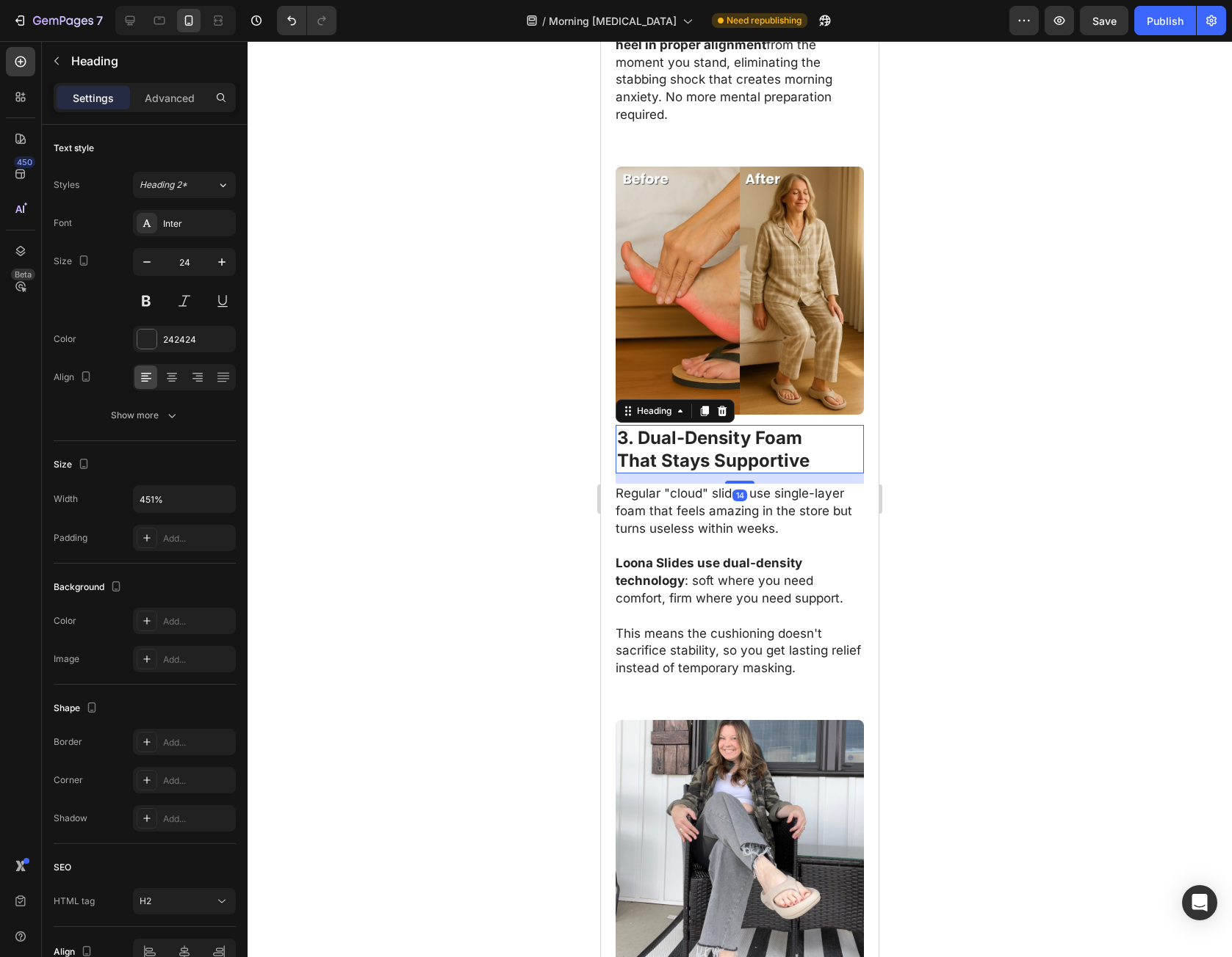
click at [726, 450] on strong "That Stays Supportive" at bounding box center [713, 461] width 192 height 22
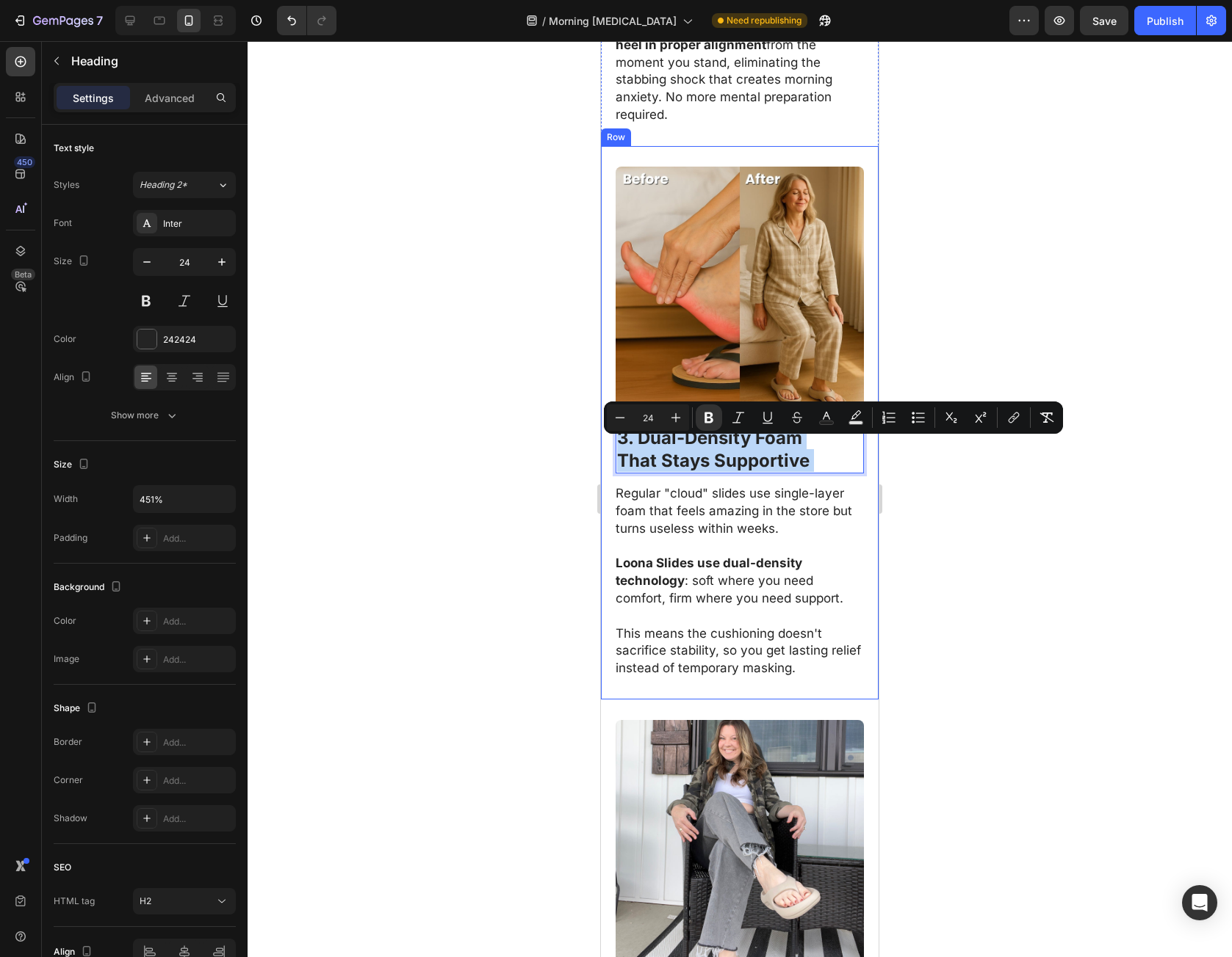
drag, startPoint x: 726, startPoint y: 448, endPoint x: 715, endPoint y: 466, distance: 21.1
click at [604, 421] on div "Image 3. Dual-Density Foam That Stays Supportive Heading 14 Regular "cloud" sli…" at bounding box center [740, 423] width 278 height 554
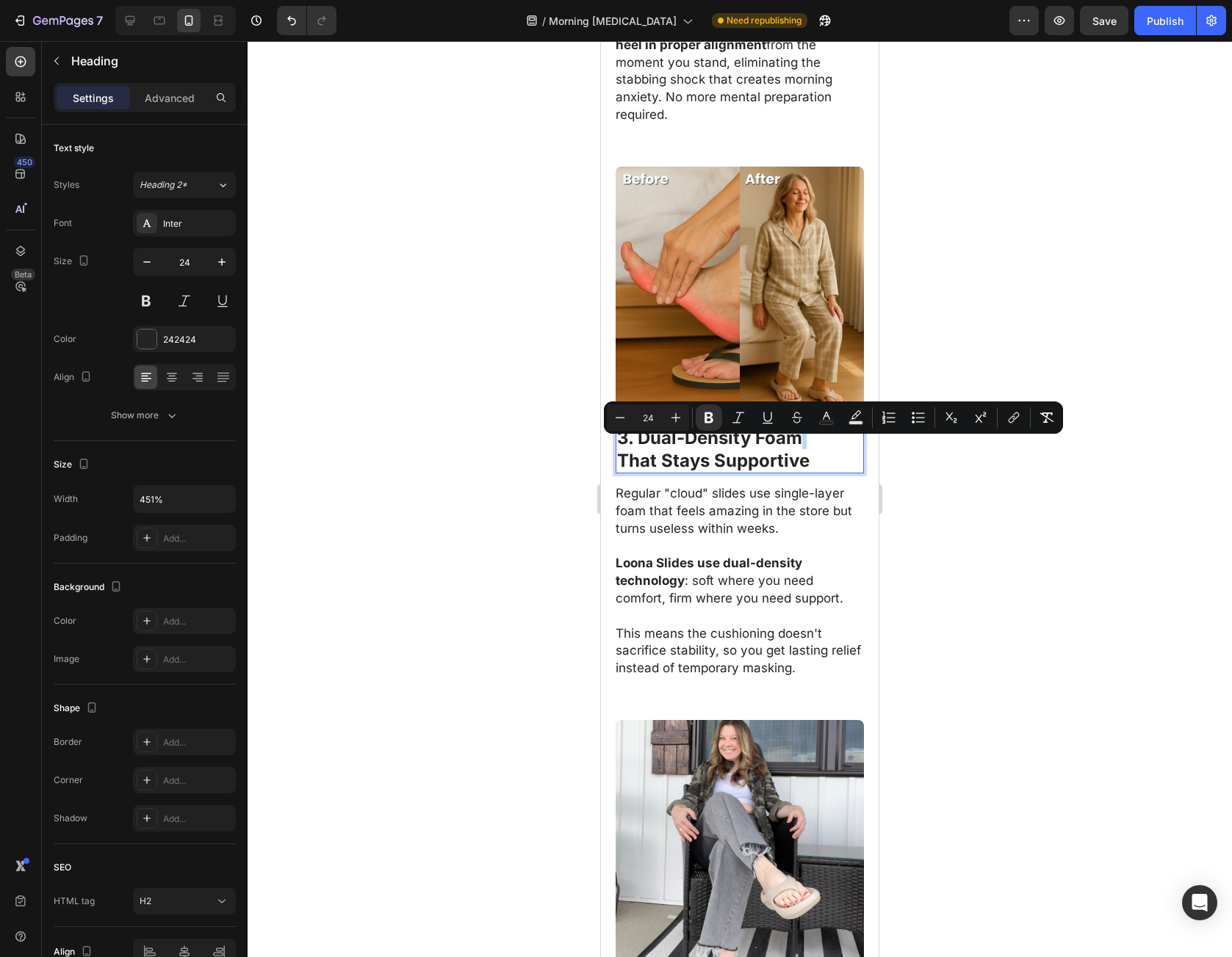
click at [824, 457] on p "3. Dual-Density Foam That Stays Supportive" at bounding box center [740, 449] width 245 height 45
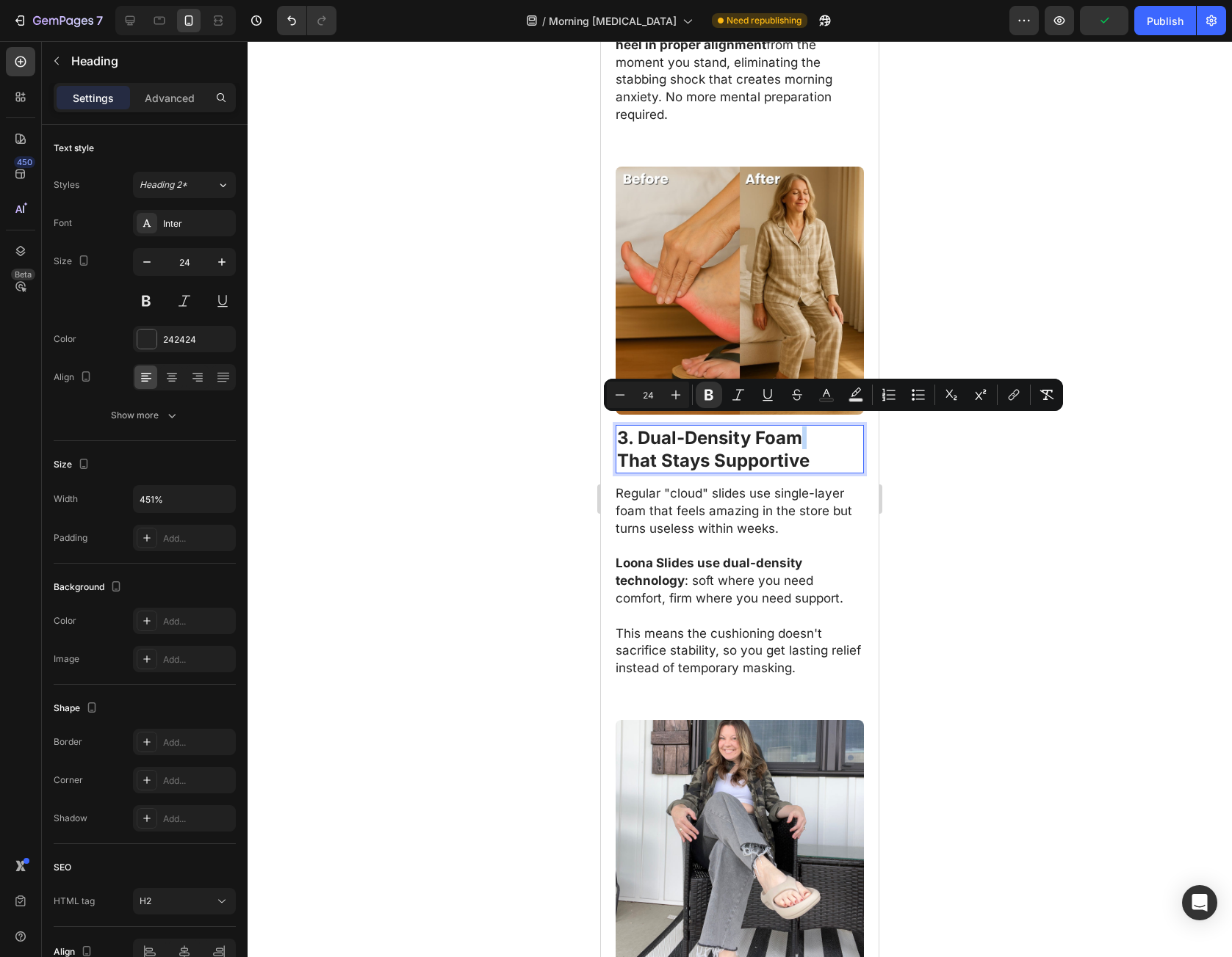
drag, startPoint x: 811, startPoint y: 455, endPoint x: 587, endPoint y: 423, distance: 226.3
click at [601, 423] on html "Mobile ( 378 px) iPhone 13 Mini iPhone 13 Pro iPhone 11 Pro Max iPhone 15 Pro M…" at bounding box center [740, 617] width 278 height 4822
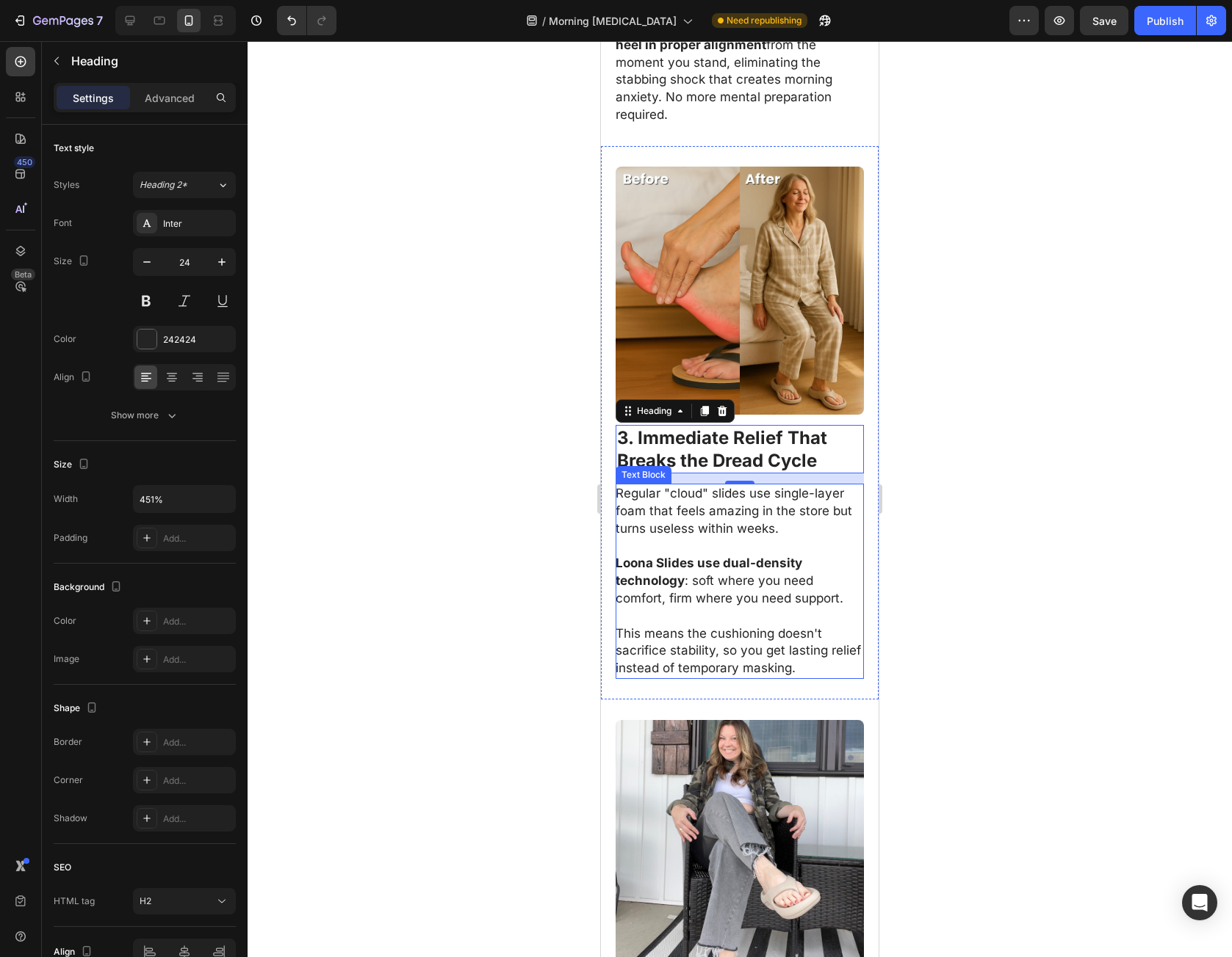
drag, startPoint x: 751, startPoint y: 521, endPoint x: 744, endPoint y: 520, distance: 7.1
click at [751, 521] on p "Regular "cloud" slides use single-layer foam that feels amazing in the store bu…" at bounding box center [740, 511] width 247 height 52
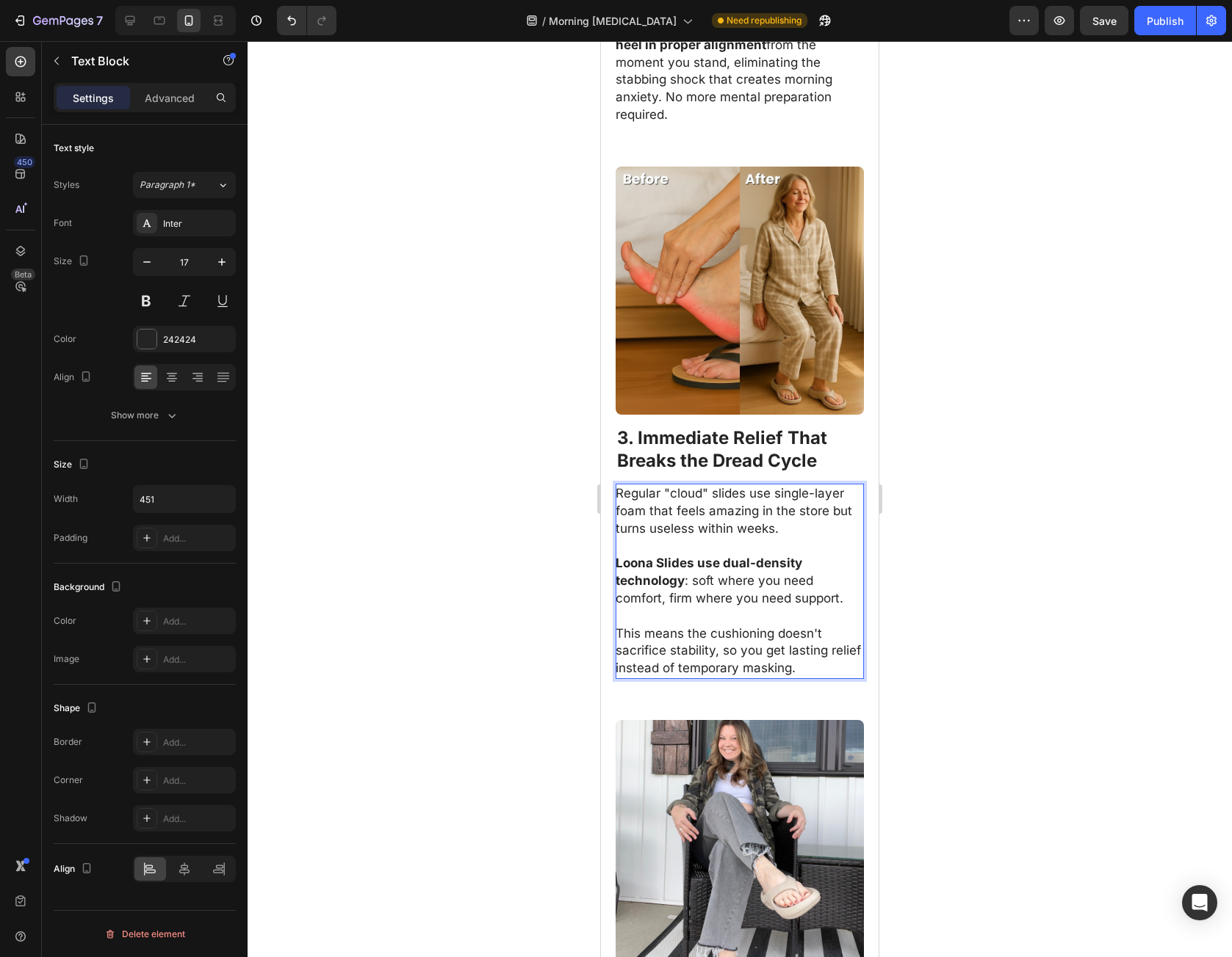
click at [623, 485] on p "Regular "cloud" slides use single-layer foam that feels amazing in the store bu…" at bounding box center [740, 511] width 247 height 52
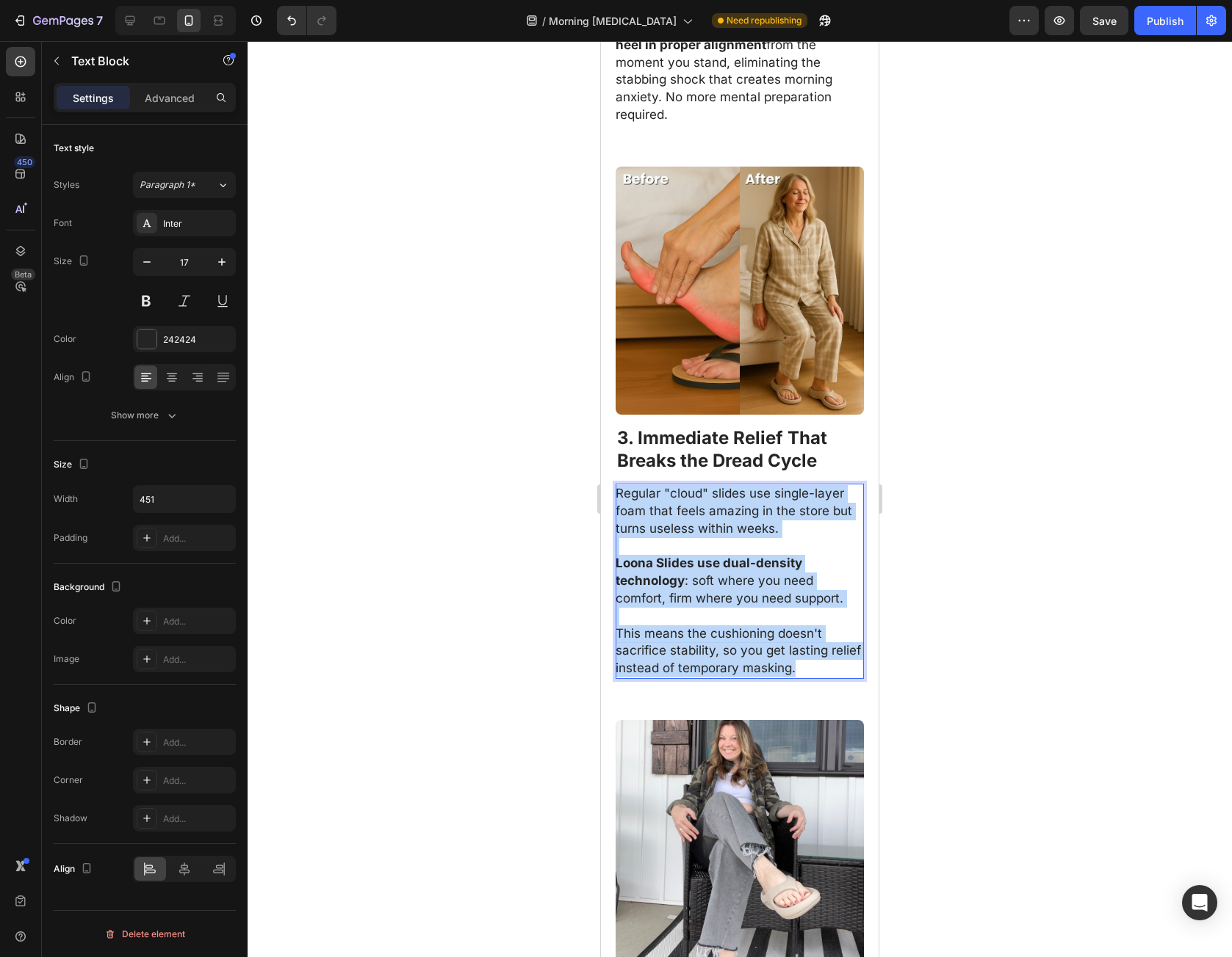
drag, startPoint x: 623, startPoint y: 483, endPoint x: 822, endPoint y: 659, distance: 265.7
click at [822, 659] on div "Regular "cloud" slides use single-layer foam that feels amazing in the store bu…" at bounding box center [740, 580] width 248 height 195
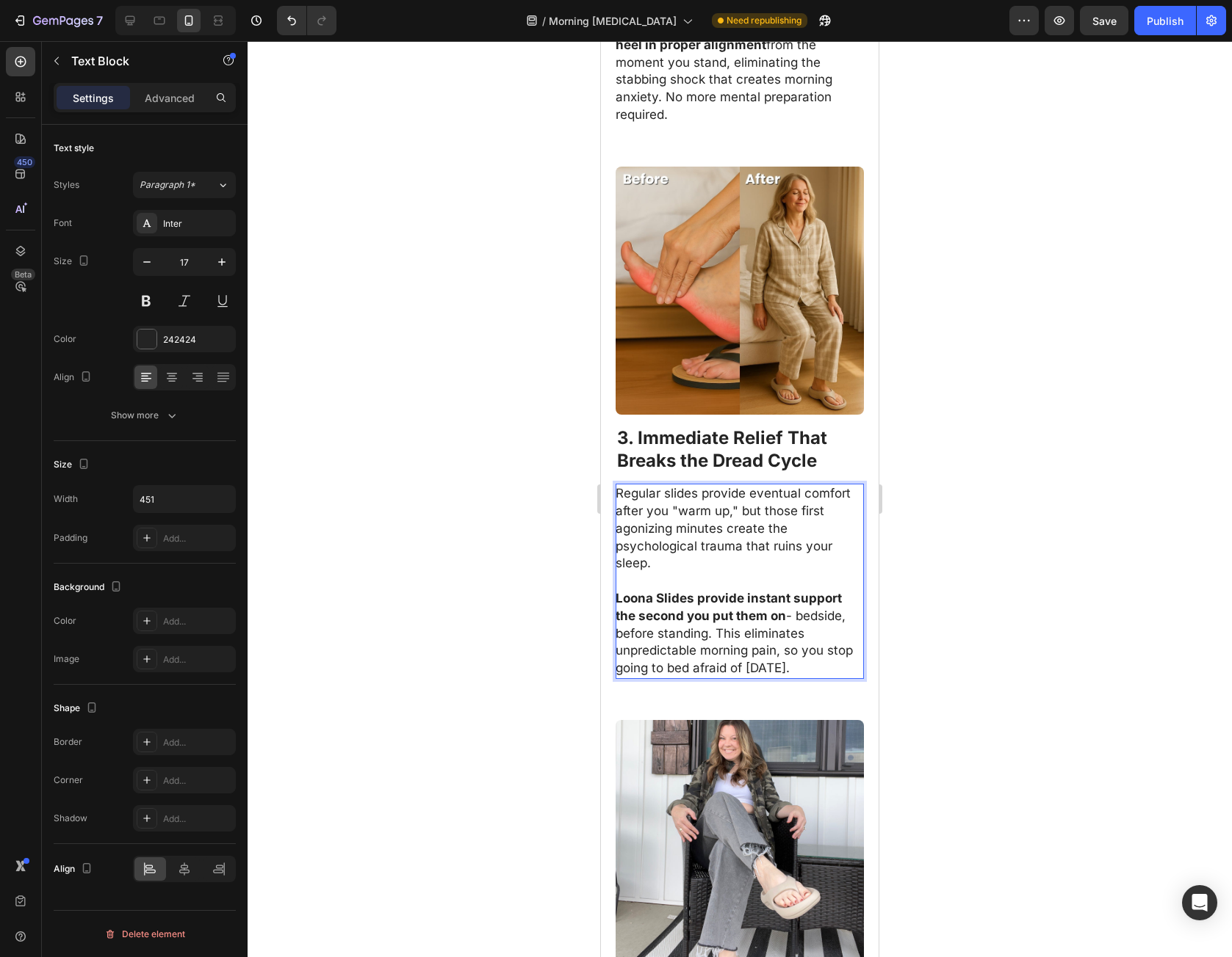
scroll to position [2276, 0]
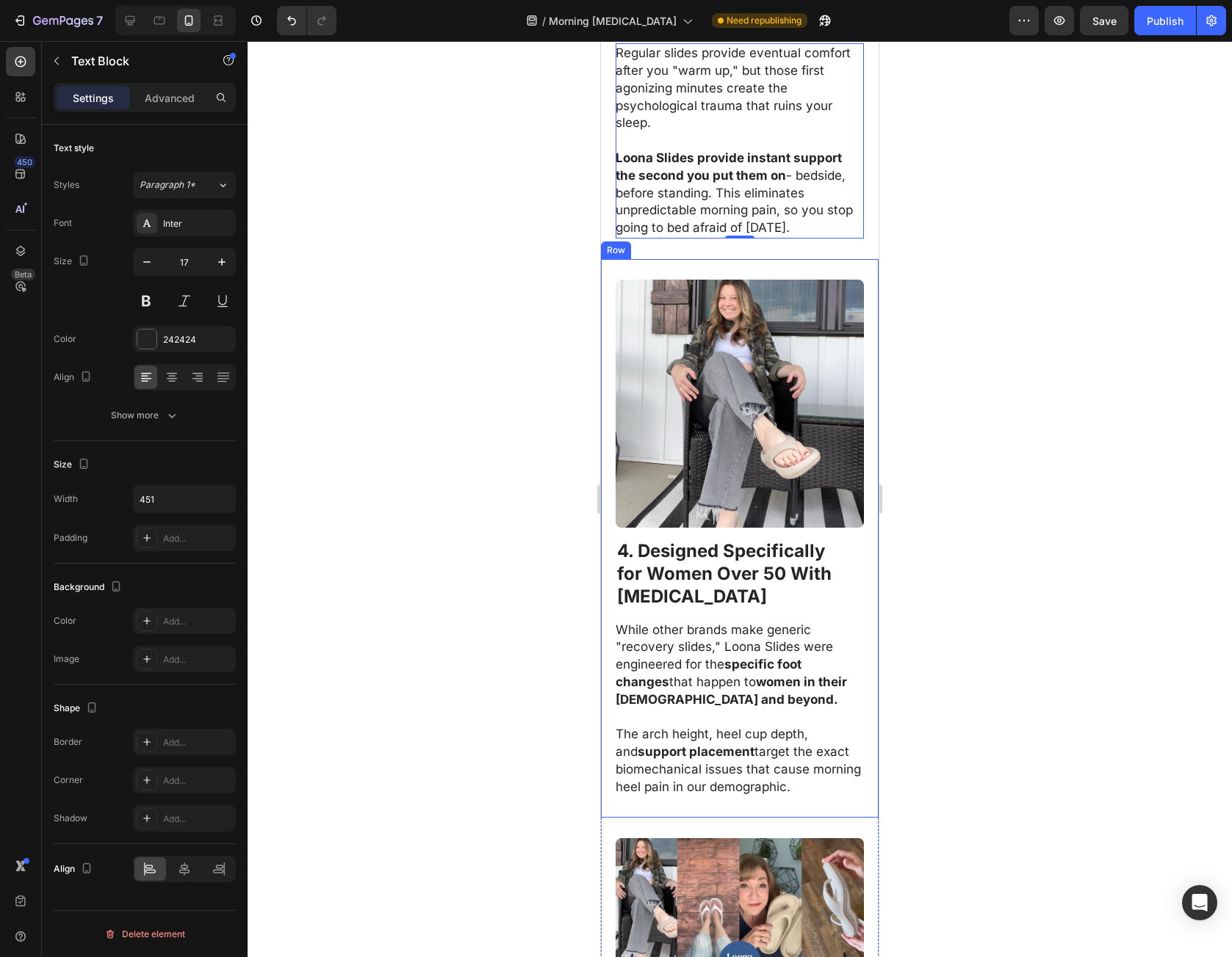
click at [633, 563] on strong "for Women Over 50 With" at bounding box center [724, 574] width 215 height 22
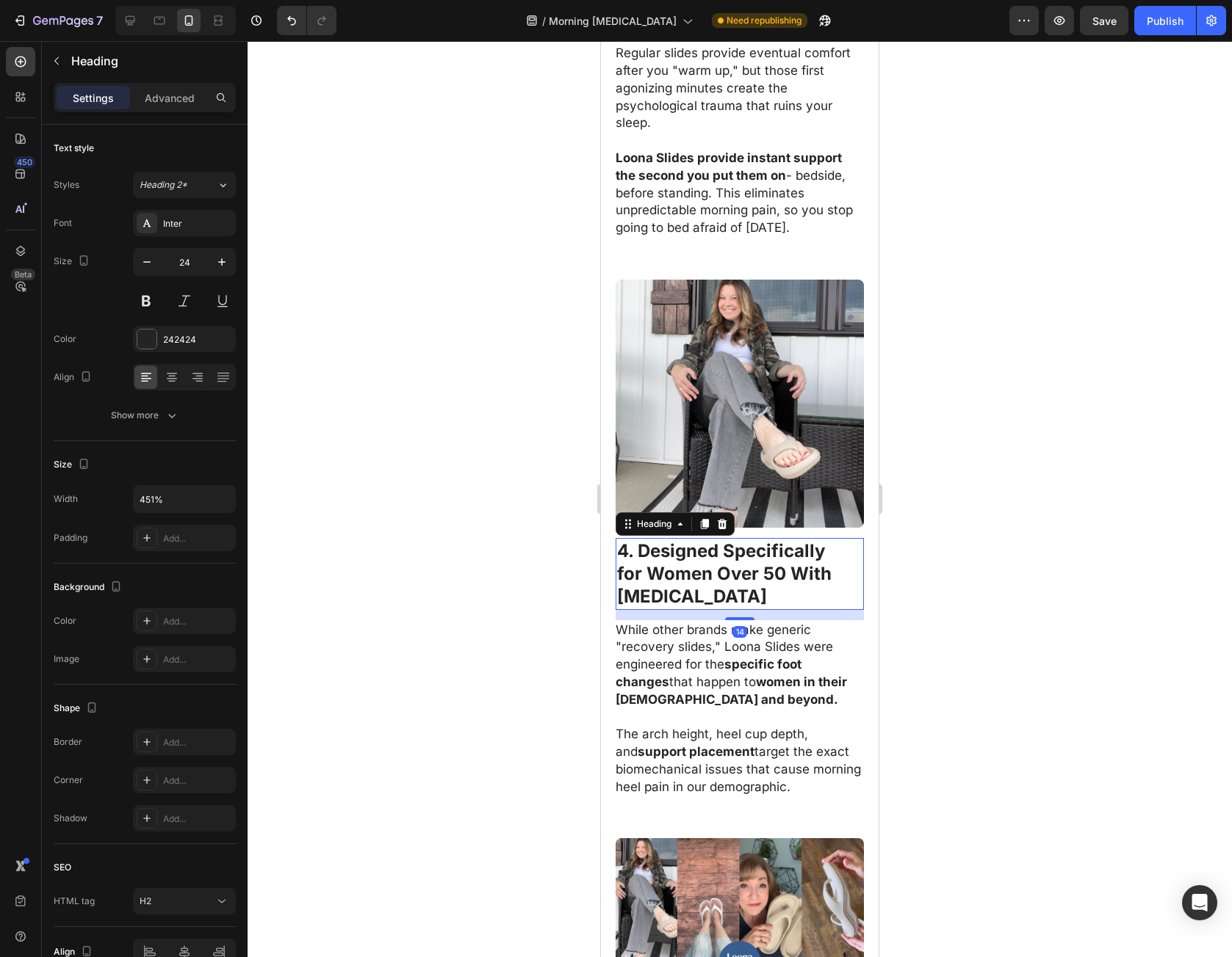
click at [616, 538] on h2 "4. Designed Specifically for Women Over 50 With Plantar Fasciitis" at bounding box center [740, 574] width 248 height 72
drag, startPoint x: 616, startPoint y: 528, endPoint x: 861, endPoint y: 578, distance: 250.0
click at [861, 578] on div "Image 4. Designed Specifically for Women Over 50 With Plantar Fasciitis Heading…" at bounding box center [740, 538] width 278 height 560
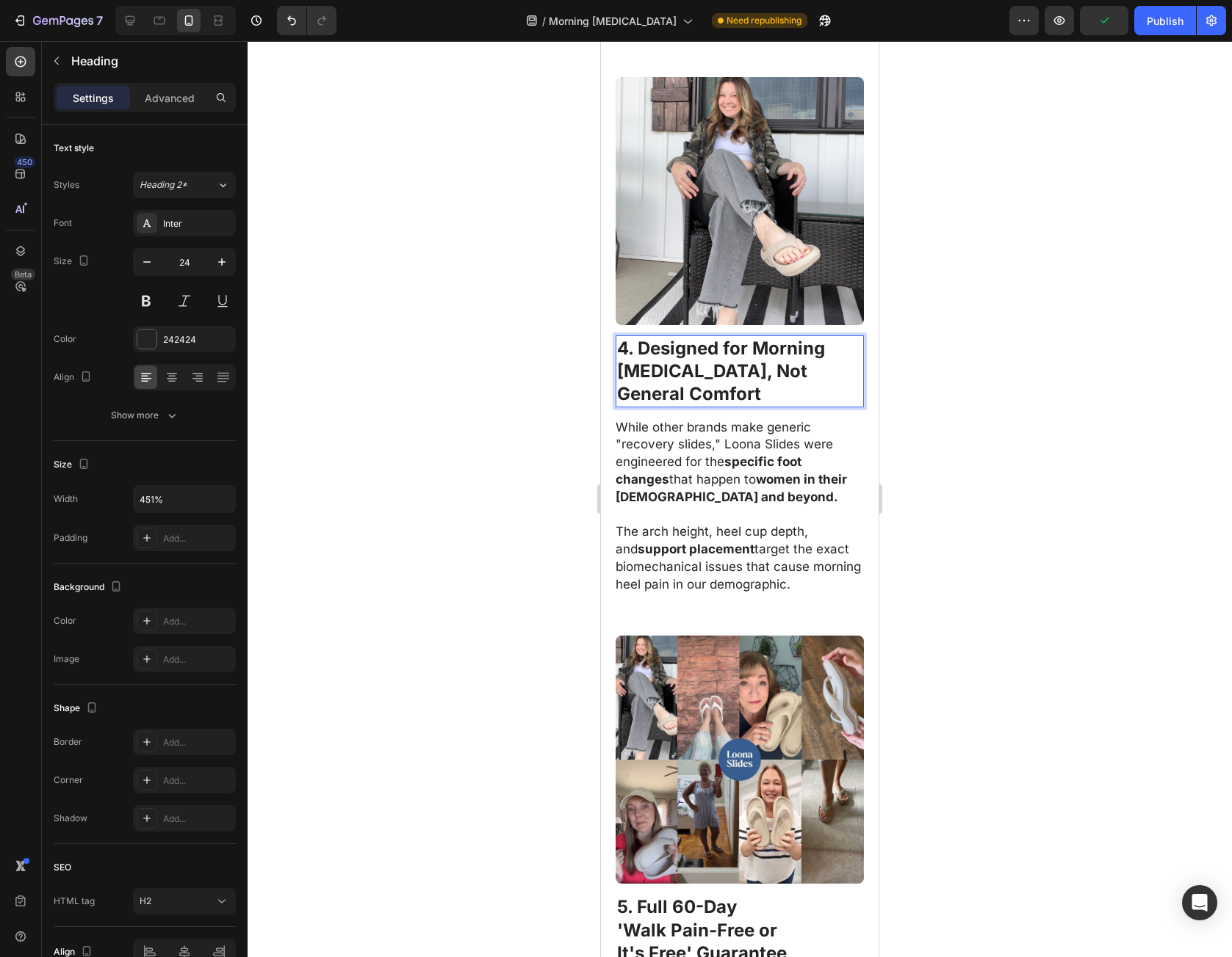
scroll to position [2496, 0]
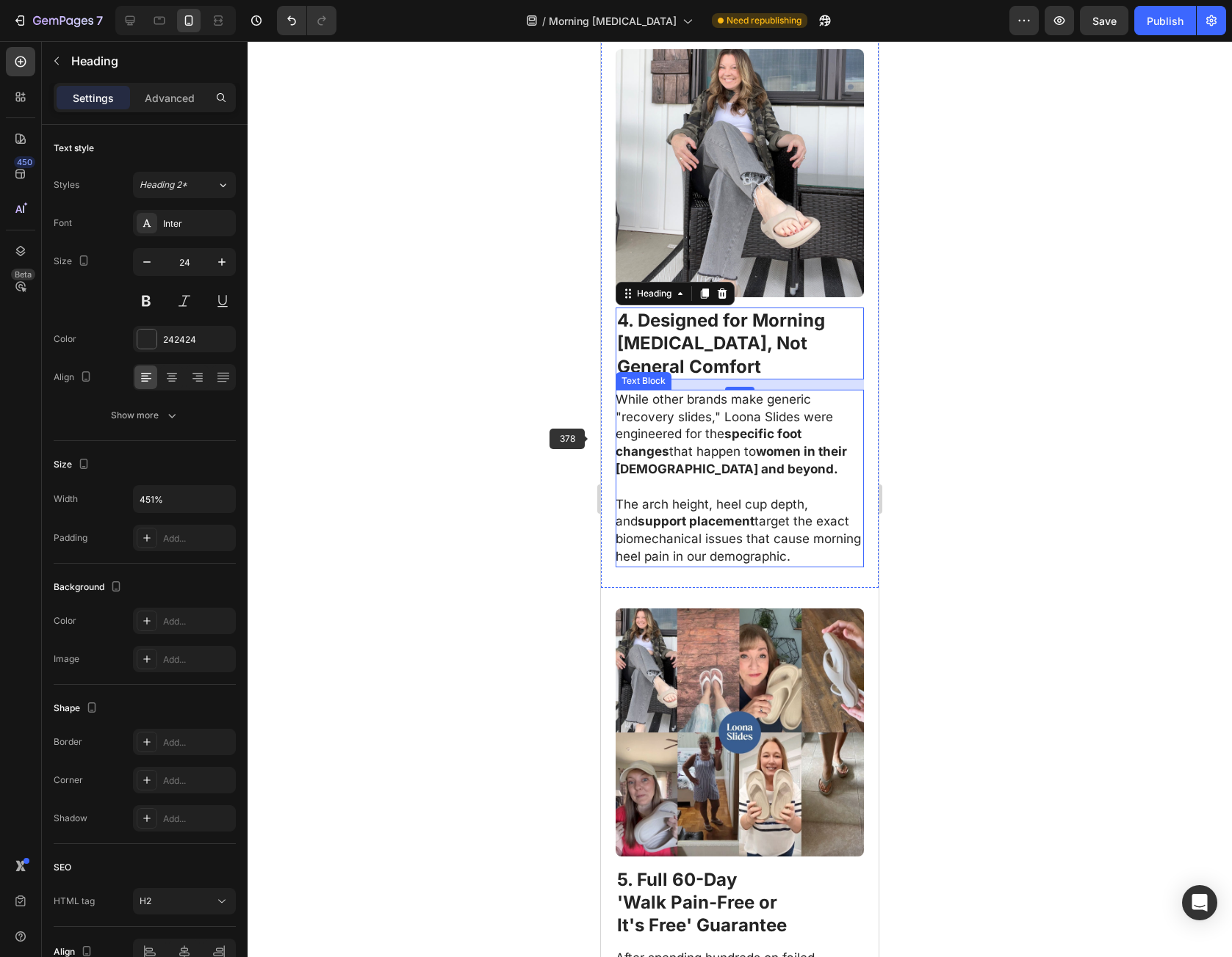
click at [724, 422] on p "While other brands make generic "recovery slides," Loona Slides were engineered…" at bounding box center [740, 434] width 247 height 87
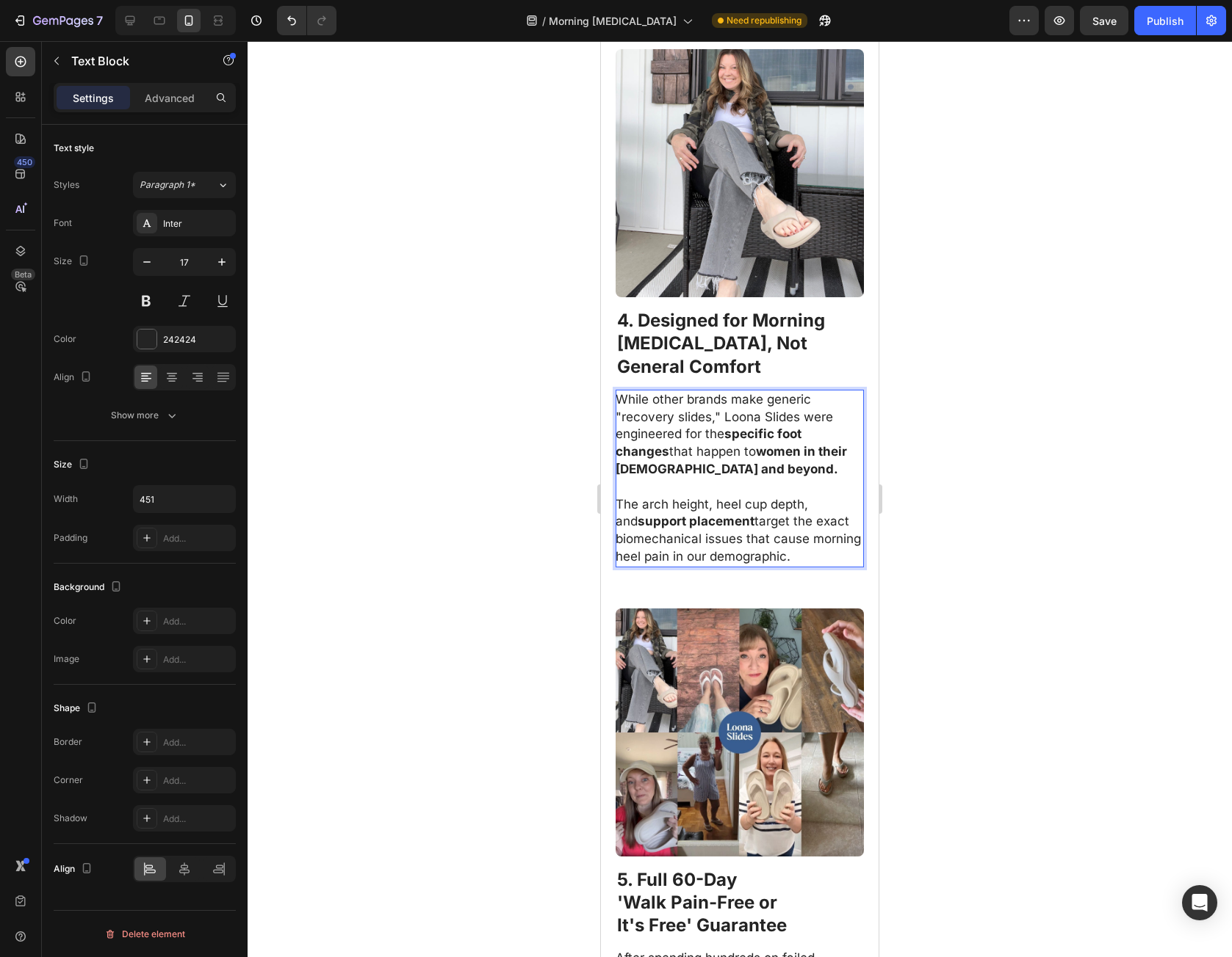
click at [632, 393] on p "While other brands make generic "recovery slides," Loona Slides were engineered…" at bounding box center [740, 434] width 247 height 87
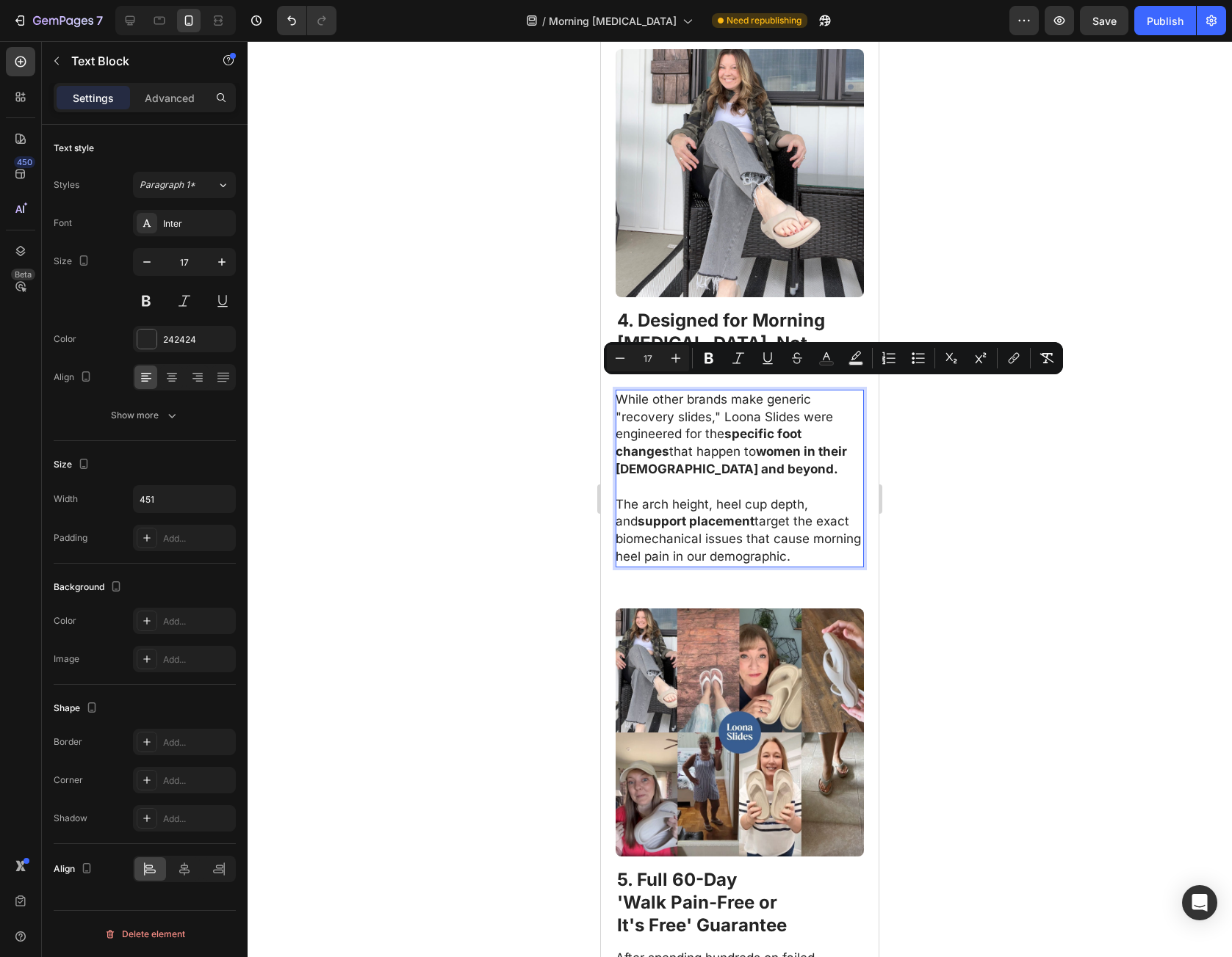
drag, startPoint x: 632, startPoint y: 393, endPoint x: 844, endPoint y: 549, distance: 263.2
click at [844, 549] on div "While other brands make generic "recovery slides," Loona Slides were engineered…" at bounding box center [740, 478] width 248 height 177
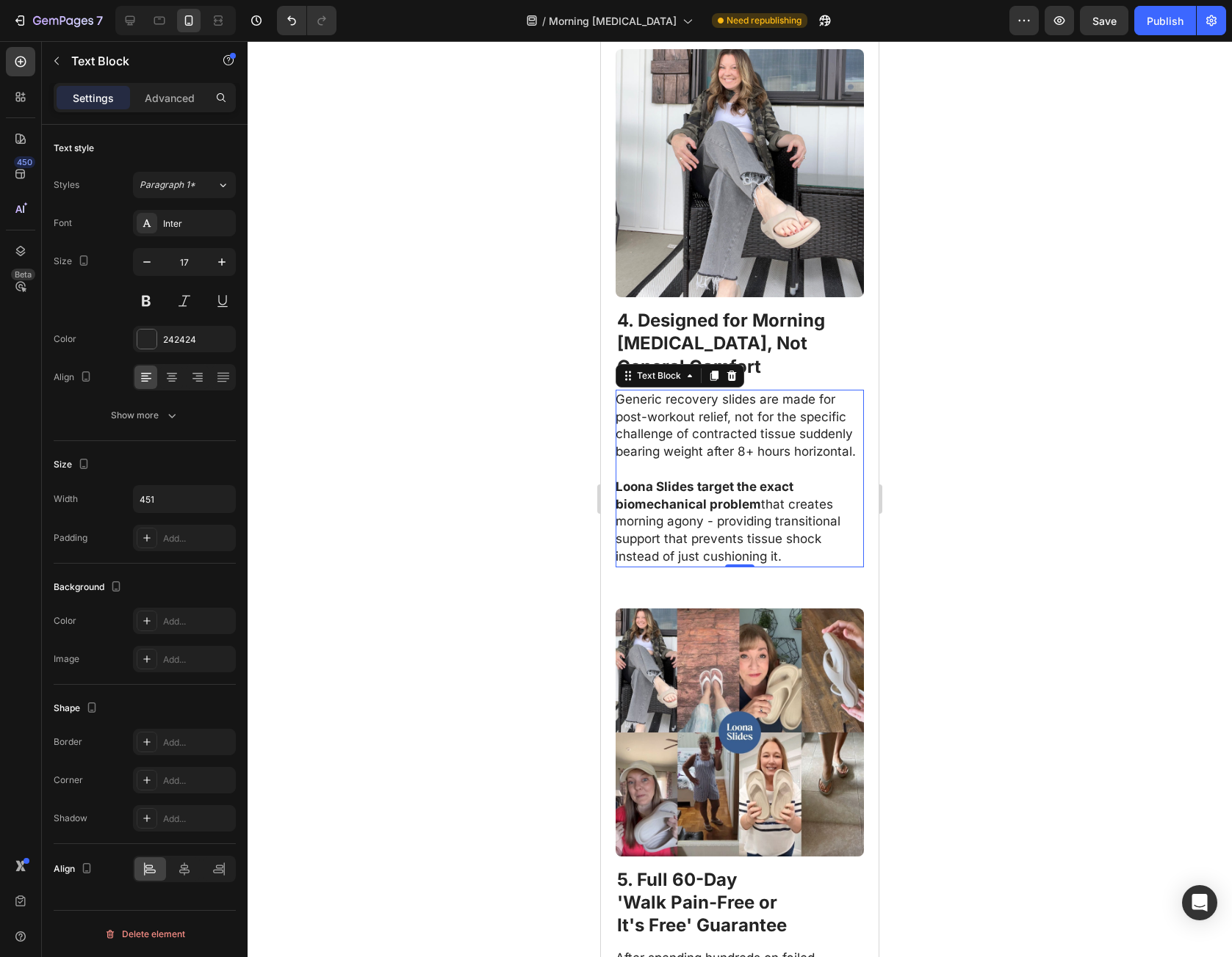
click at [1027, 551] on div at bounding box center [739, 499] width 984 height 917
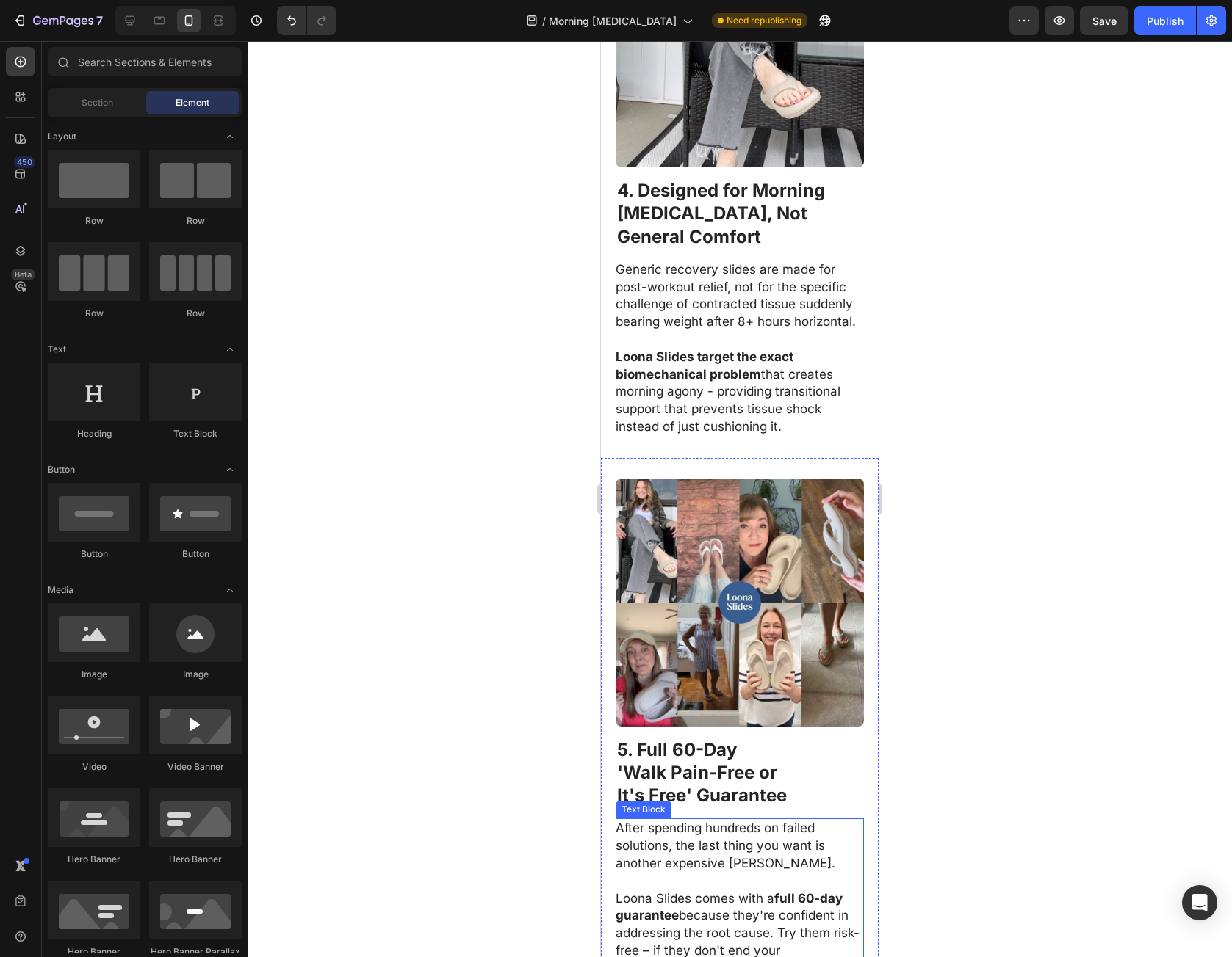
scroll to position [3010, 0]
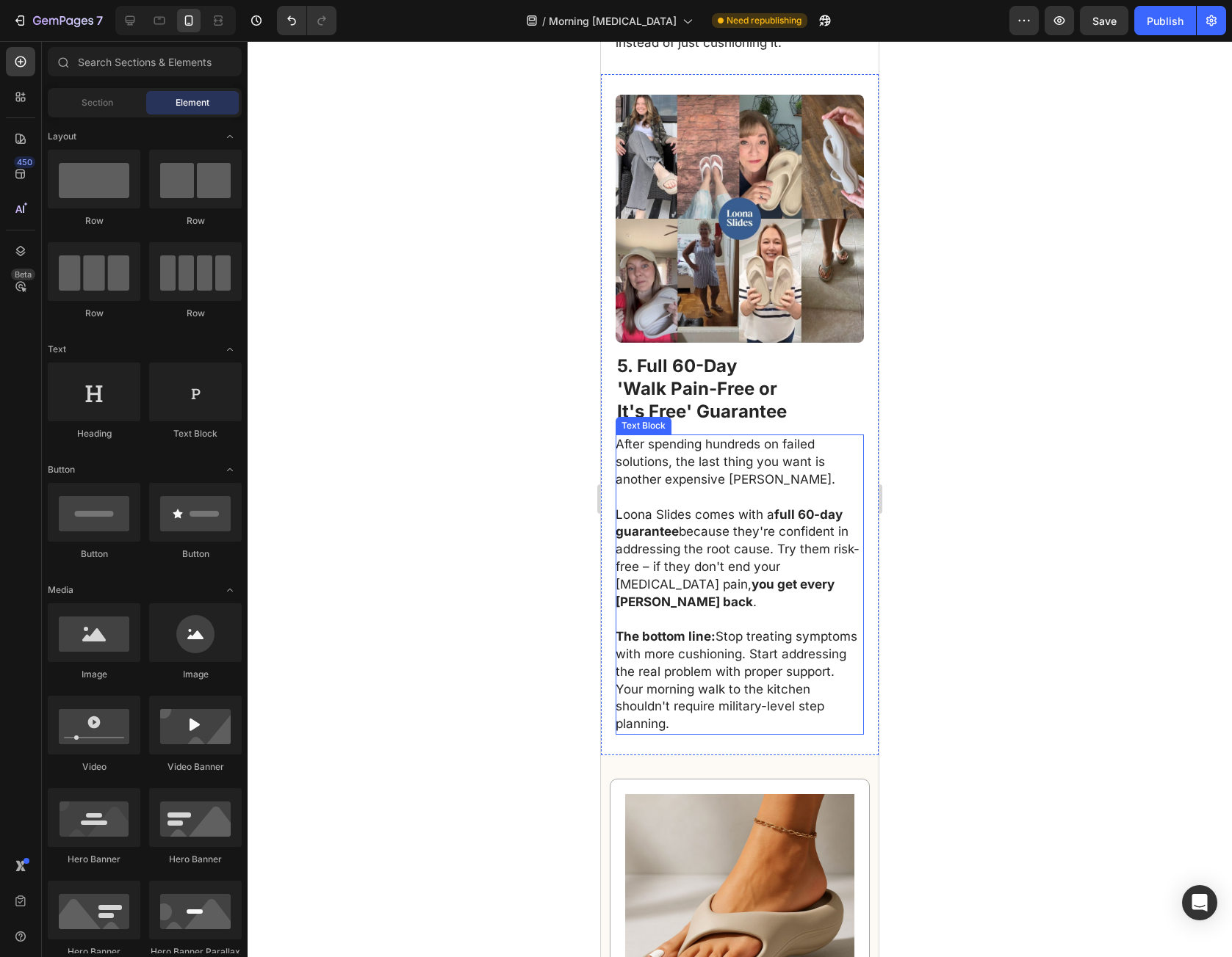
drag, startPoint x: 721, startPoint y: 405, endPoint x: 714, endPoint y: 400, distance: 8.6
click at [721, 404] on strong "It's Free' Guarantee" at bounding box center [701, 412] width 170 height 22
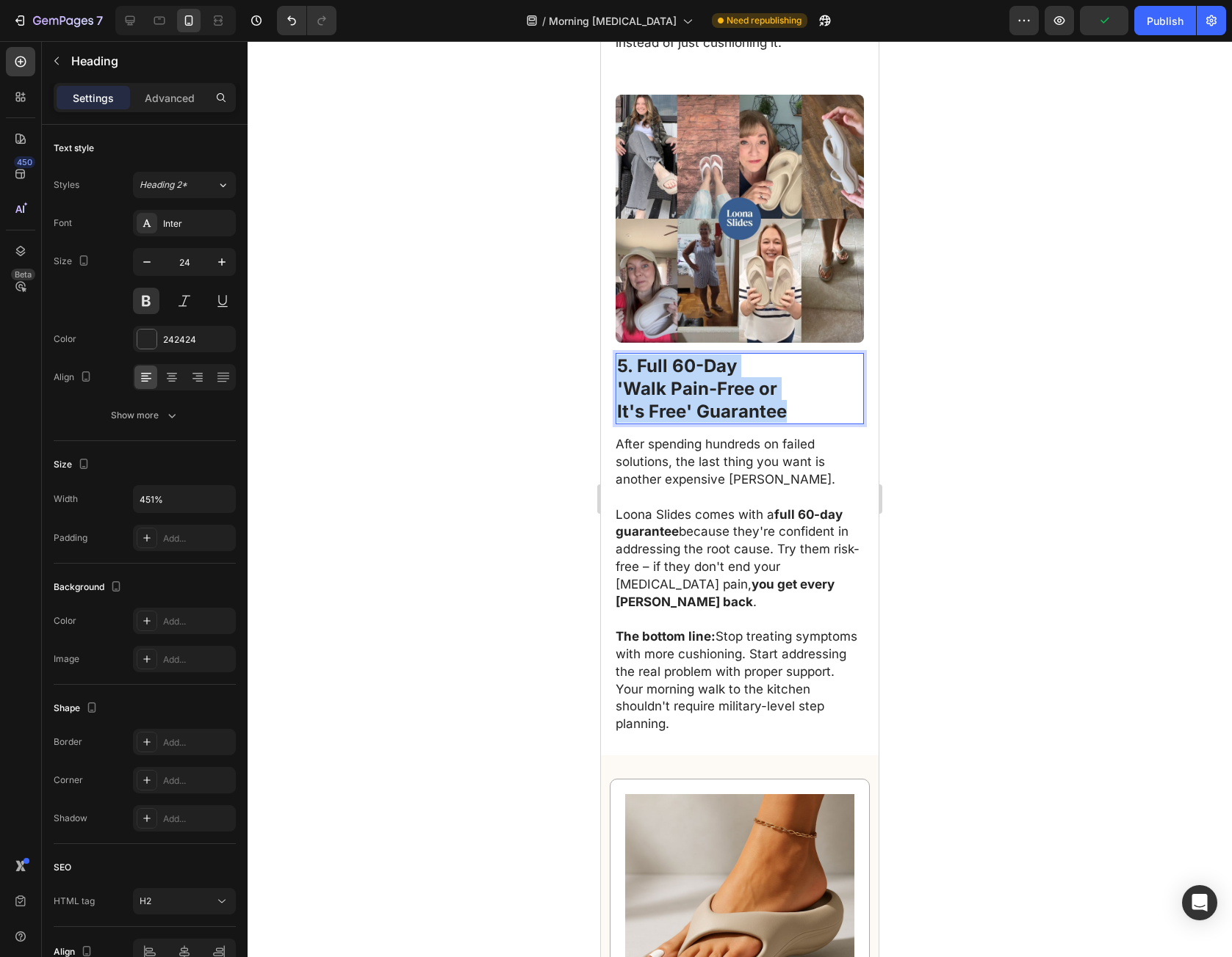
drag, startPoint x: 618, startPoint y: 364, endPoint x: 783, endPoint y: 412, distance: 171.8
click at [783, 411] on p "5. Full 60-Day 'Walk Pain-Free or It's Free' Guarantee" at bounding box center [740, 389] width 245 height 69
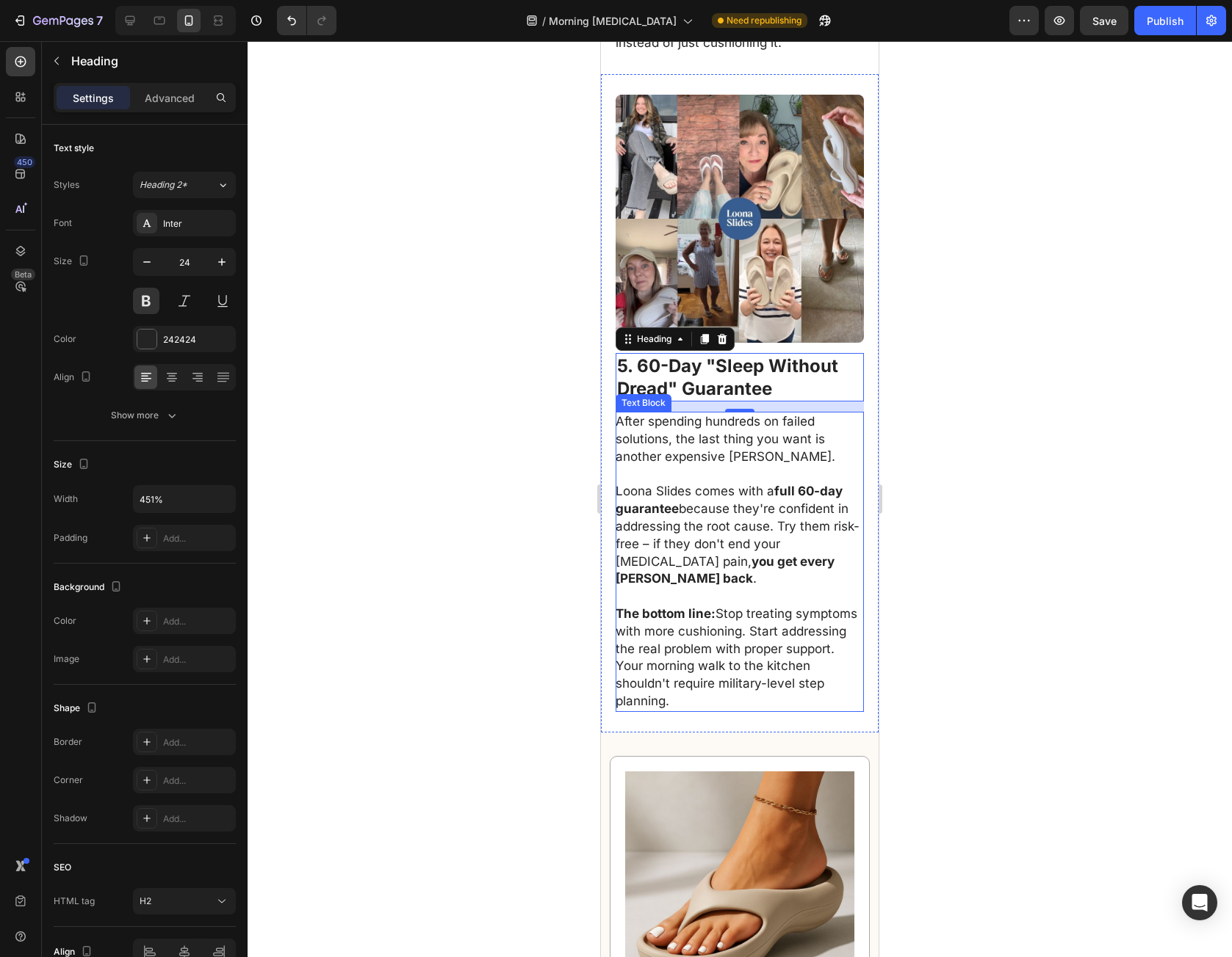
click at [726, 447] on p "After spending hundreds on failed solutions, the last thing you want is another…" at bounding box center [740, 439] width 247 height 52
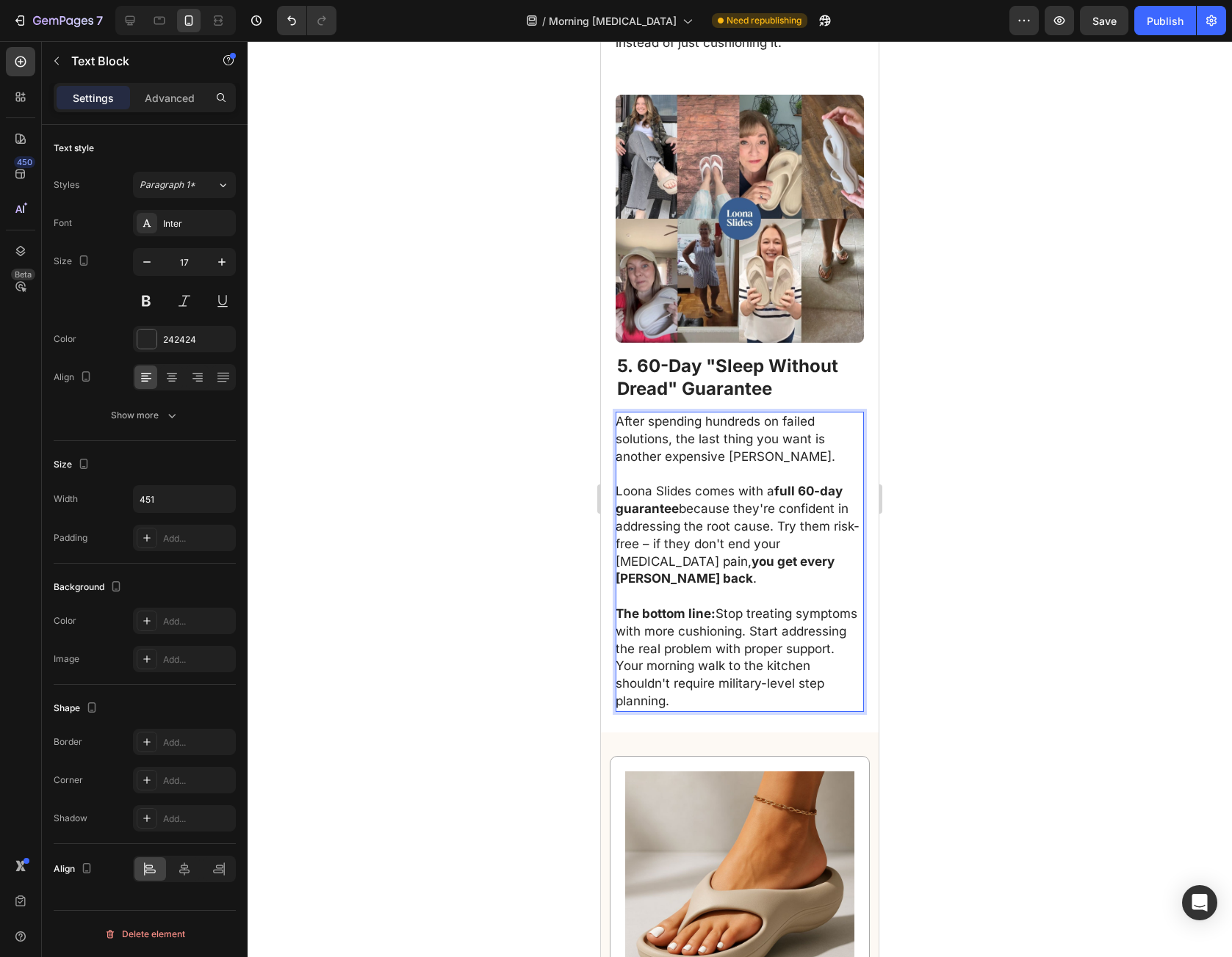
click at [633, 420] on p "After spending hundreds on failed solutions, the last thing you want is another…" at bounding box center [740, 439] width 247 height 52
drag, startPoint x: 633, startPoint y: 420, endPoint x: 800, endPoint y: 697, distance: 323.4
click at [800, 697] on div "After spending hundreds on failed solutions, the last thing you want is another…" at bounding box center [740, 562] width 248 height 300
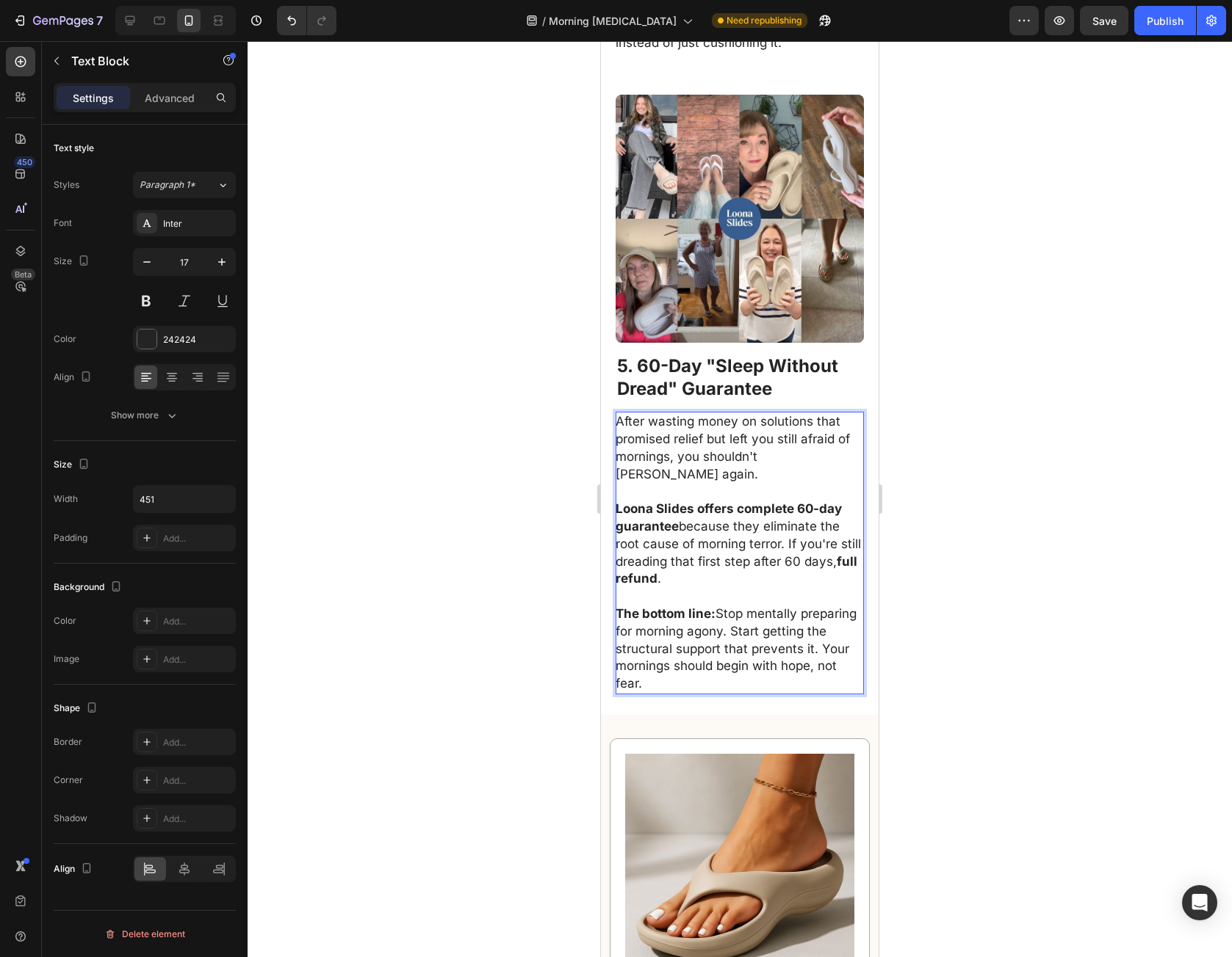
click at [950, 650] on div at bounding box center [739, 499] width 984 height 917
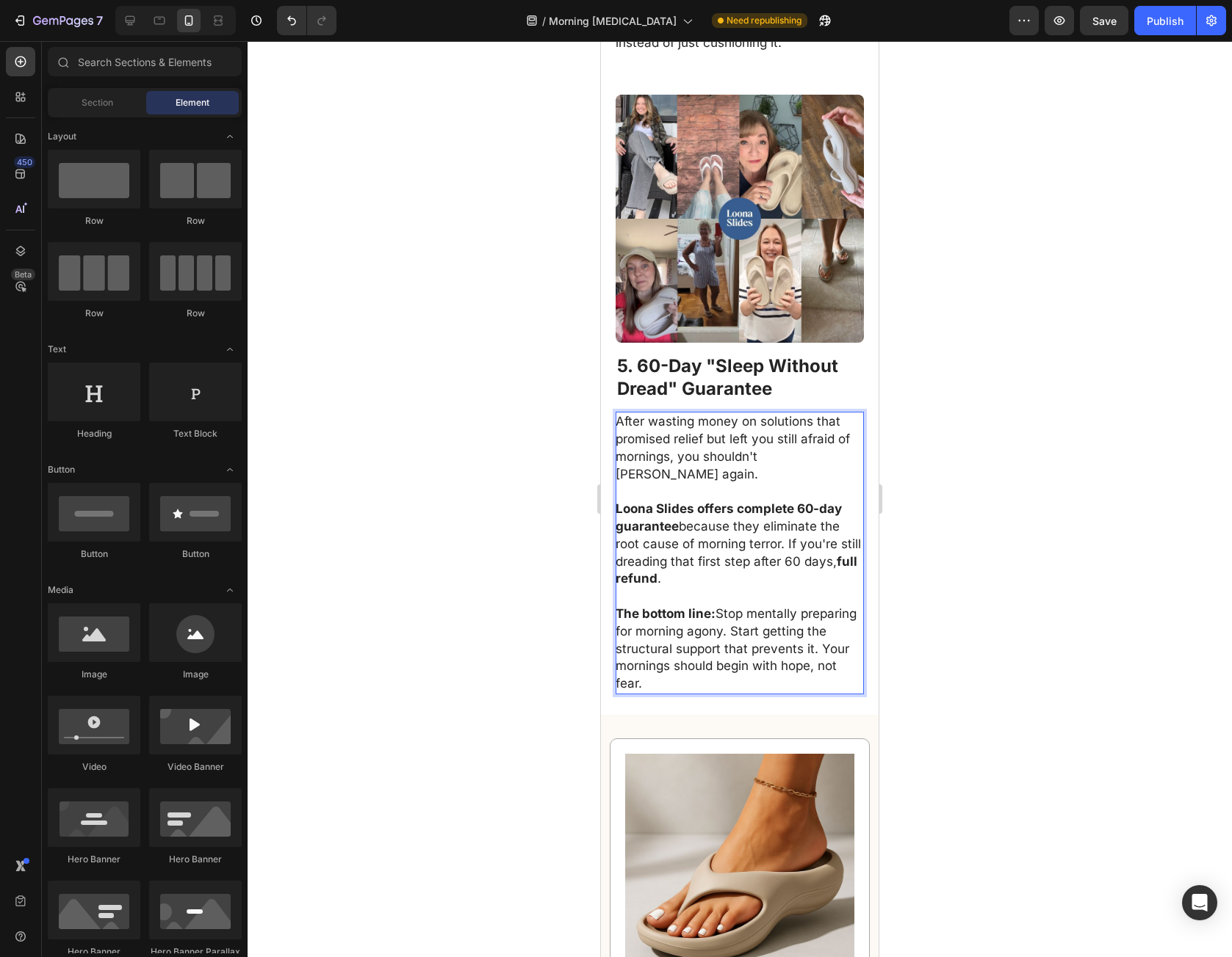
click at [951, 646] on div at bounding box center [739, 499] width 984 height 917
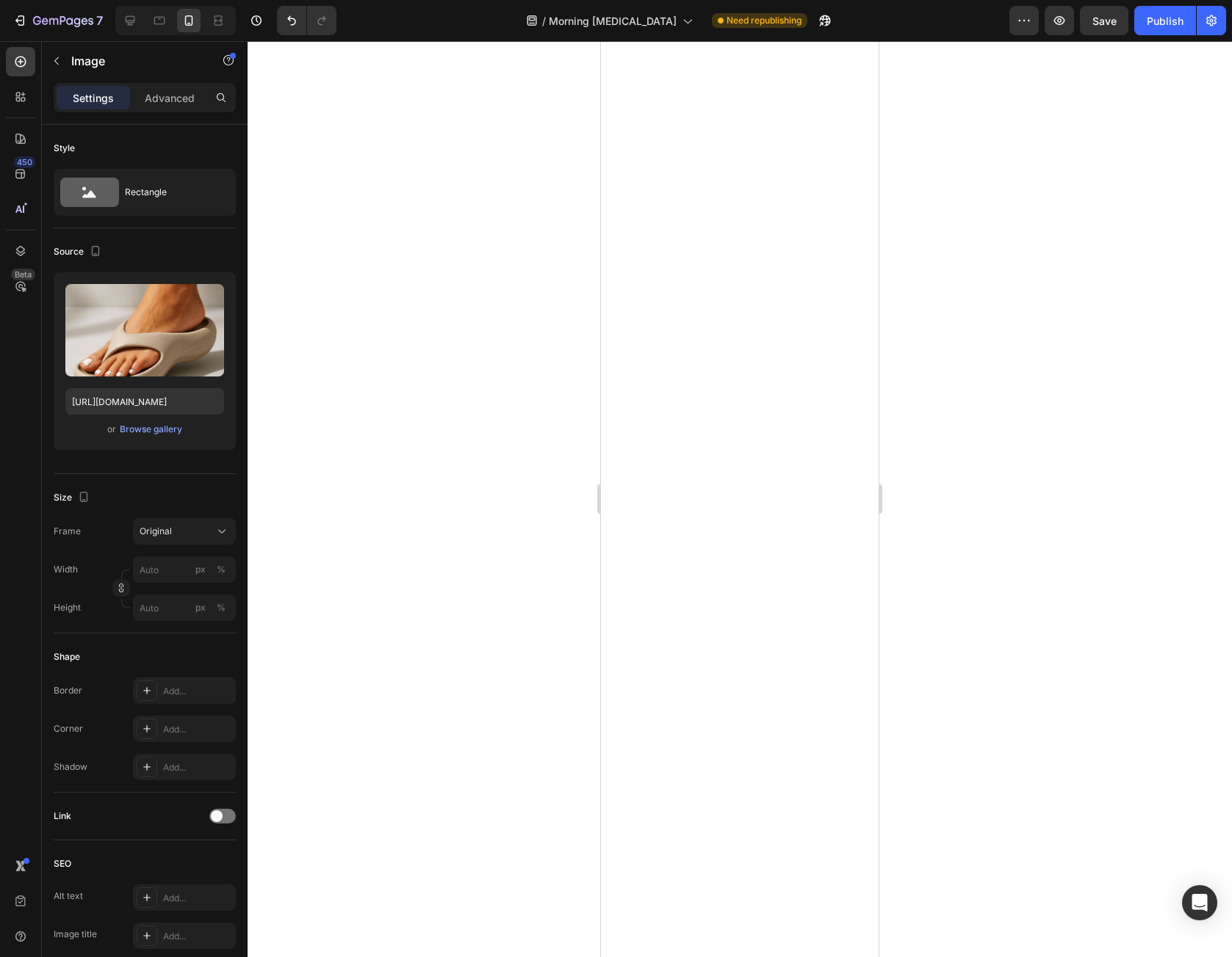
scroll to position [0, 0]
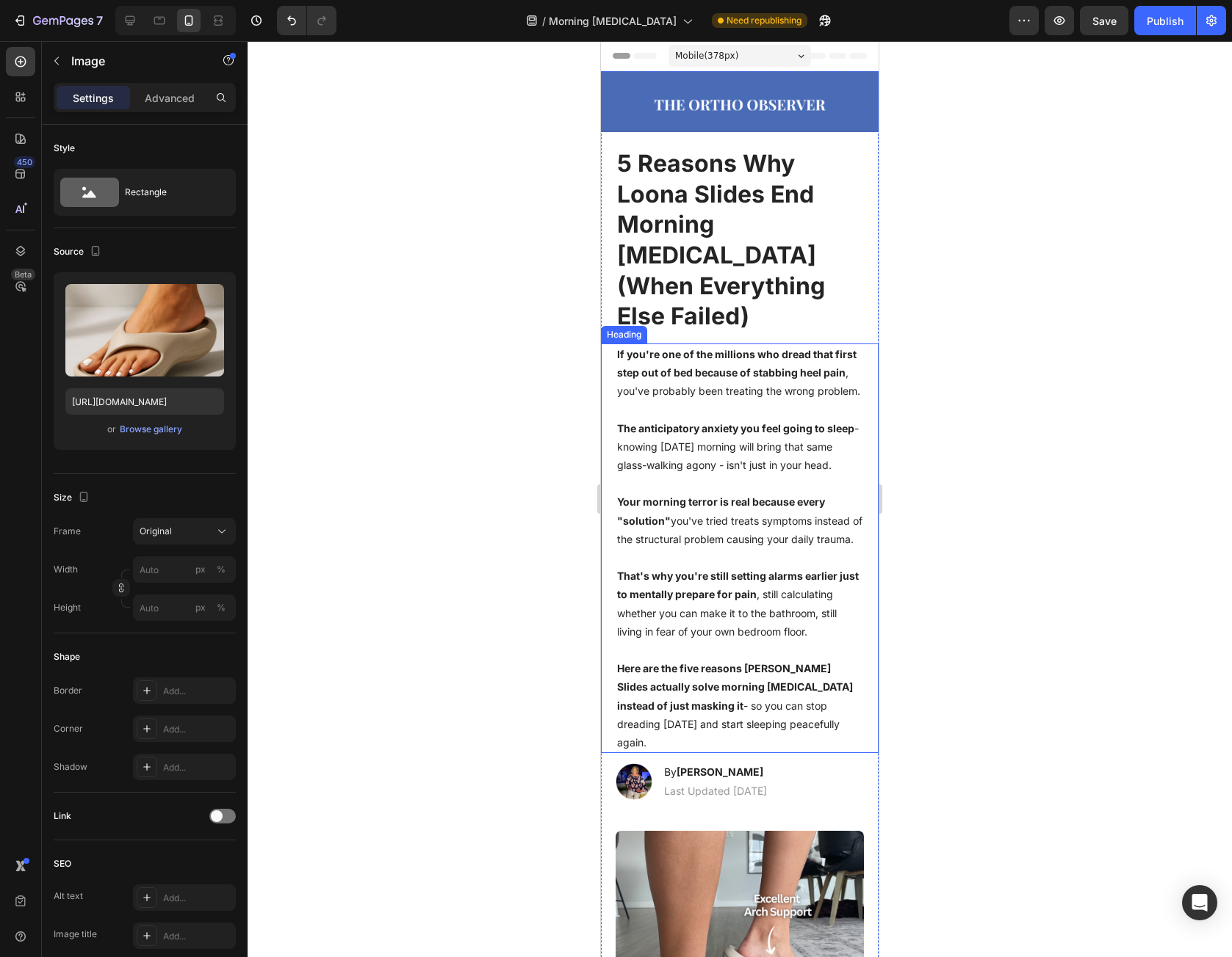
drag, startPoint x: 761, startPoint y: 782, endPoint x: 808, endPoint y: 478, distance: 307.6
click at [1156, 22] on div "Publish" at bounding box center [1164, 21] width 36 height 16
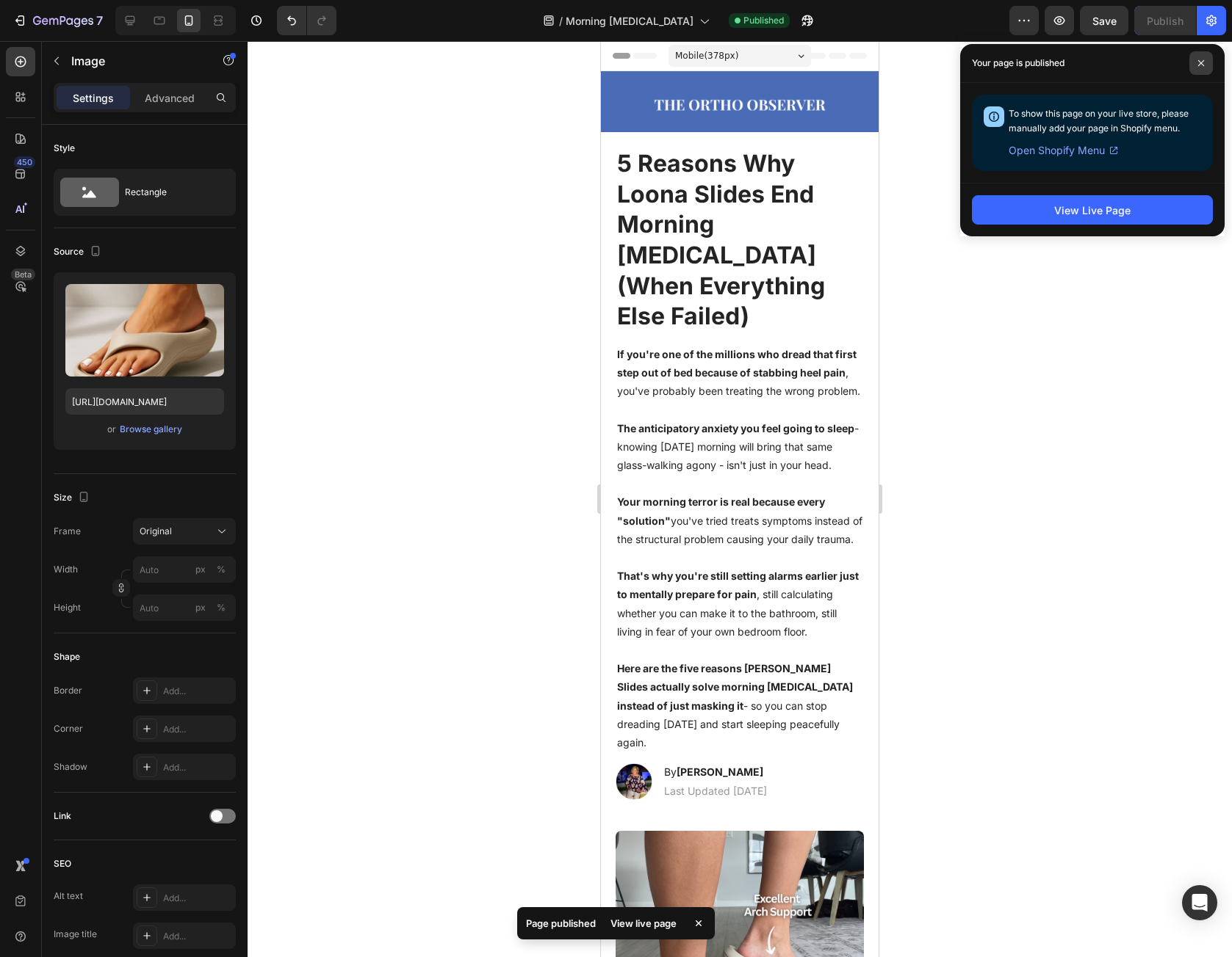
click at [1203, 60] on icon at bounding box center [1201, 63] width 7 height 7
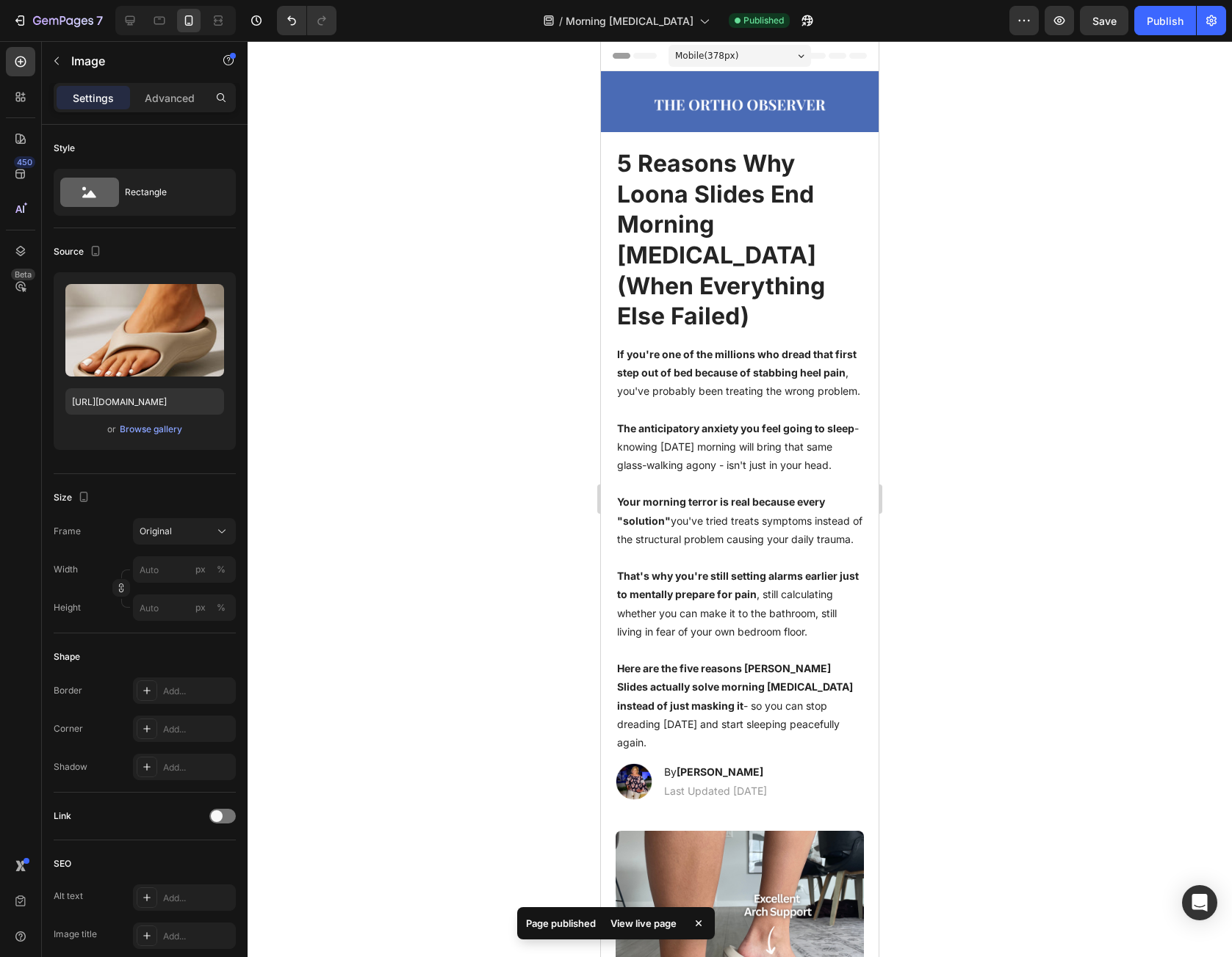
click at [1165, 247] on div at bounding box center [739, 499] width 984 height 917
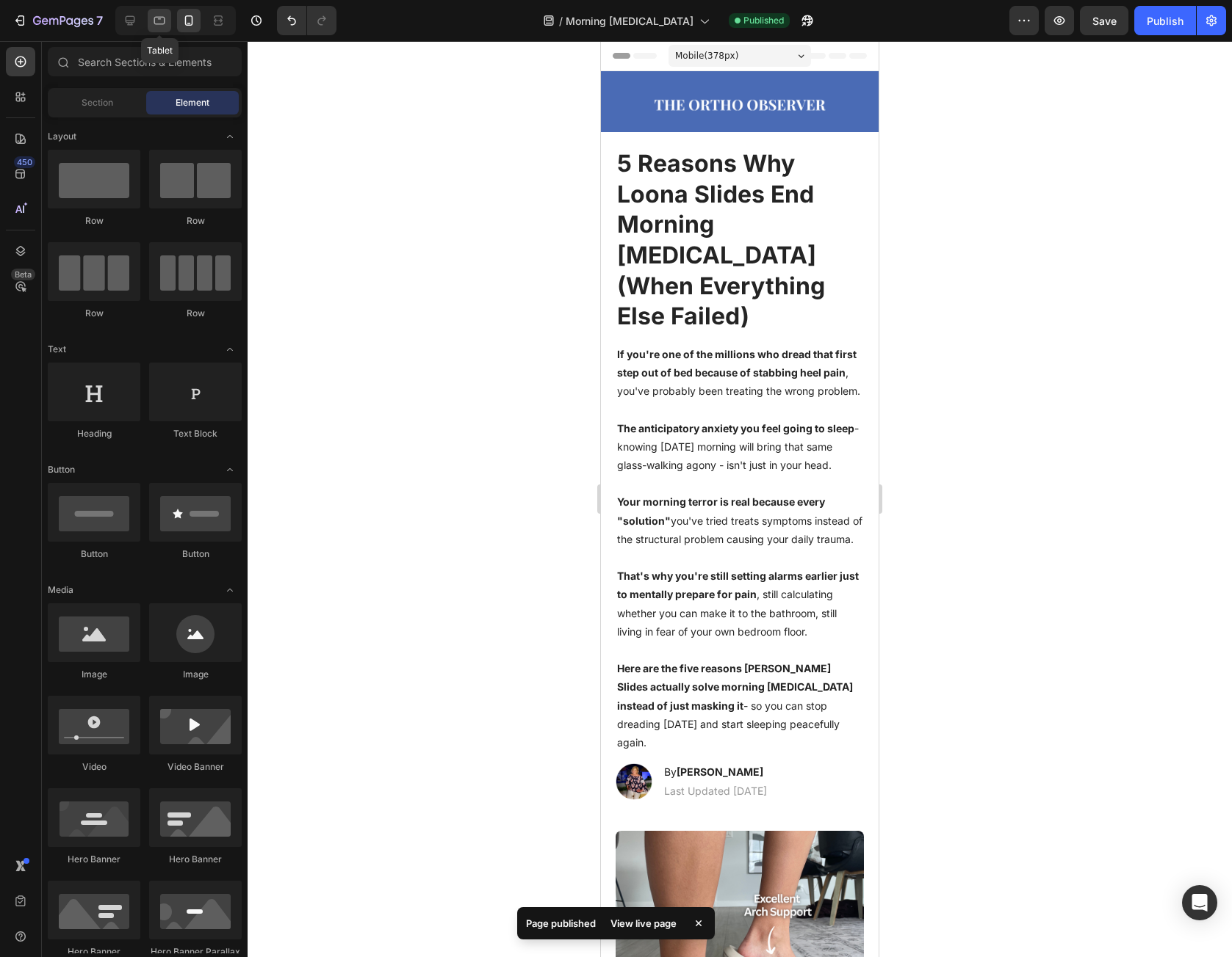
click at [151, 16] on div at bounding box center [160, 21] width 24 height 24
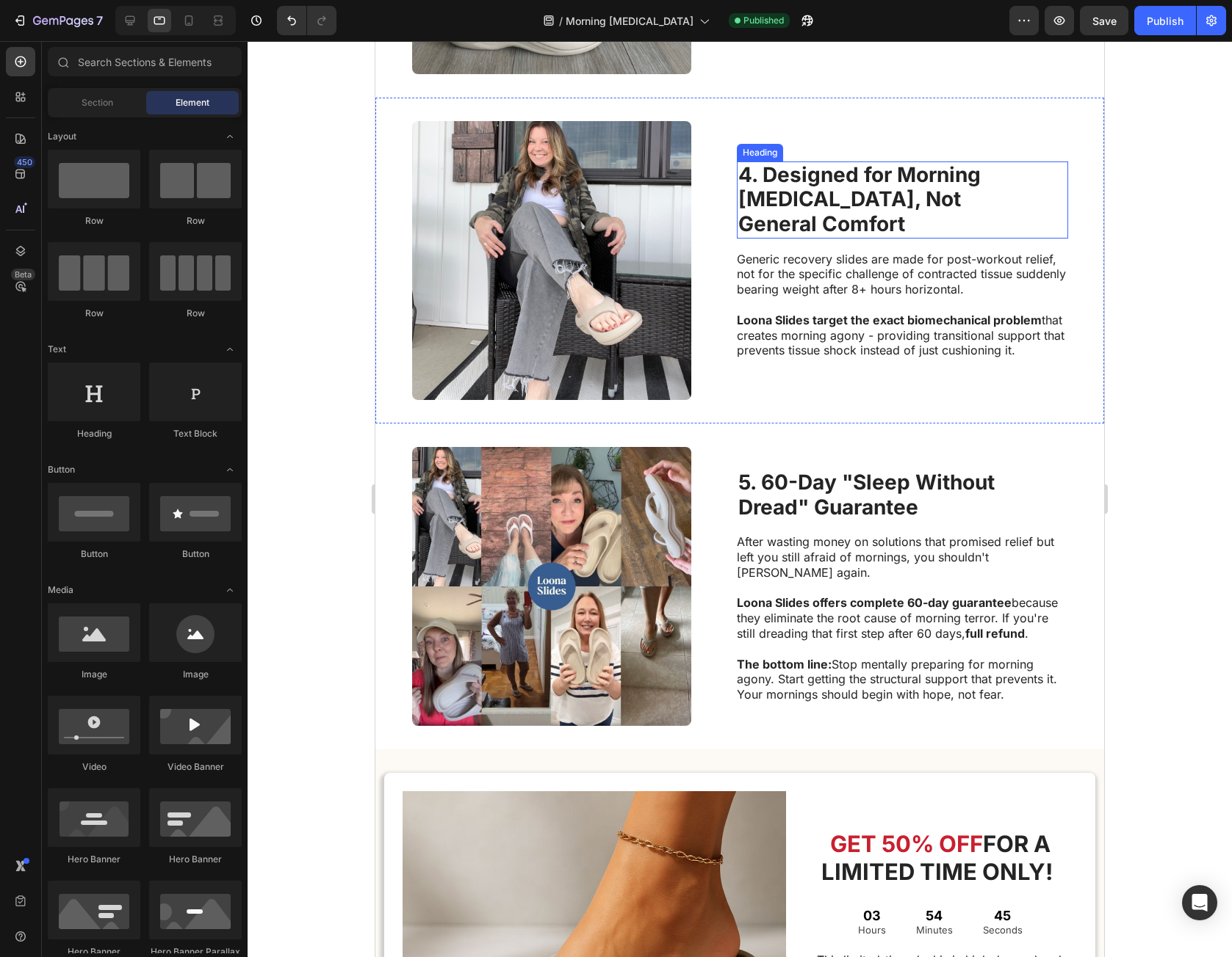
scroll to position [1615, 0]
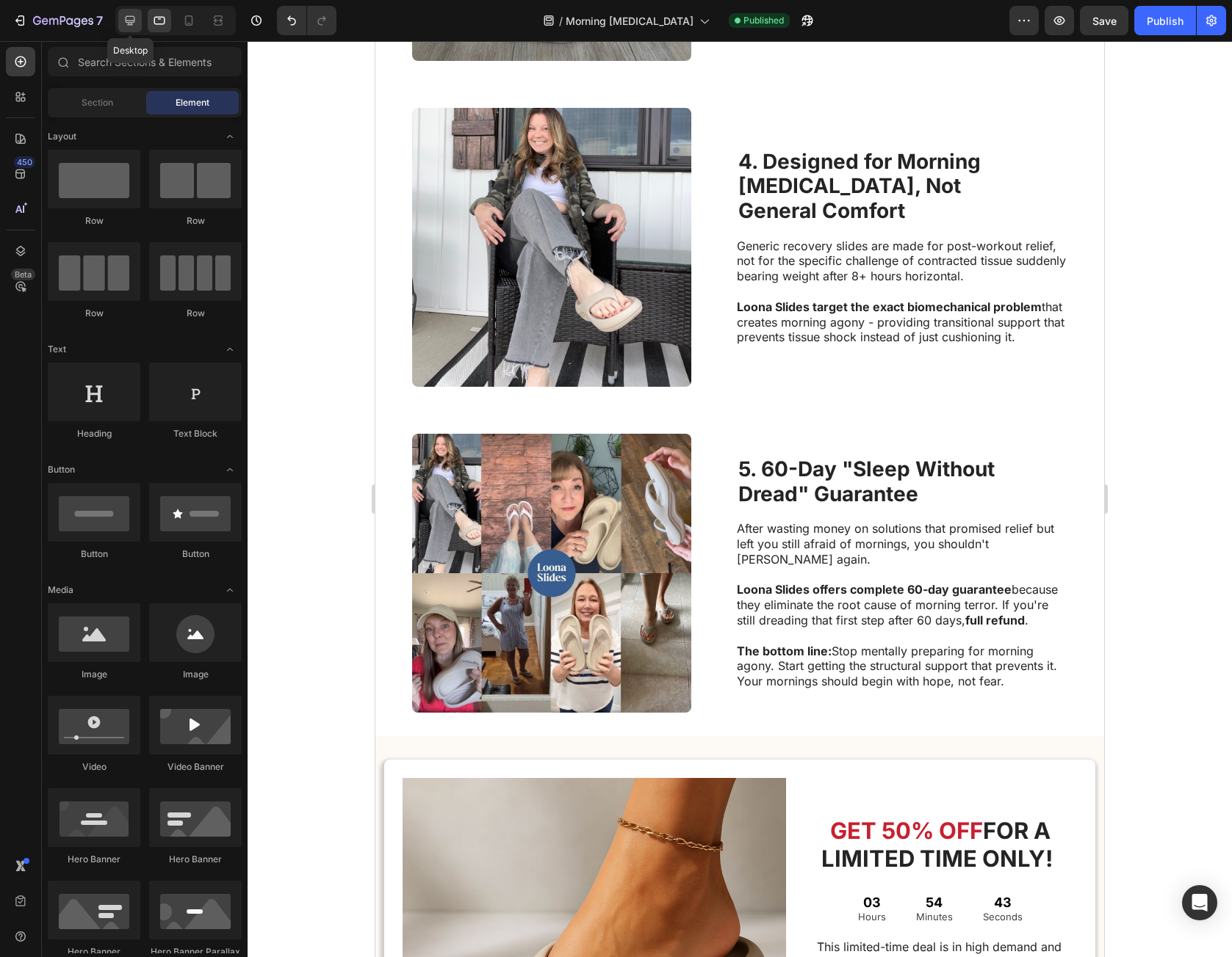
click at [135, 17] on icon at bounding box center [129, 20] width 15 height 15
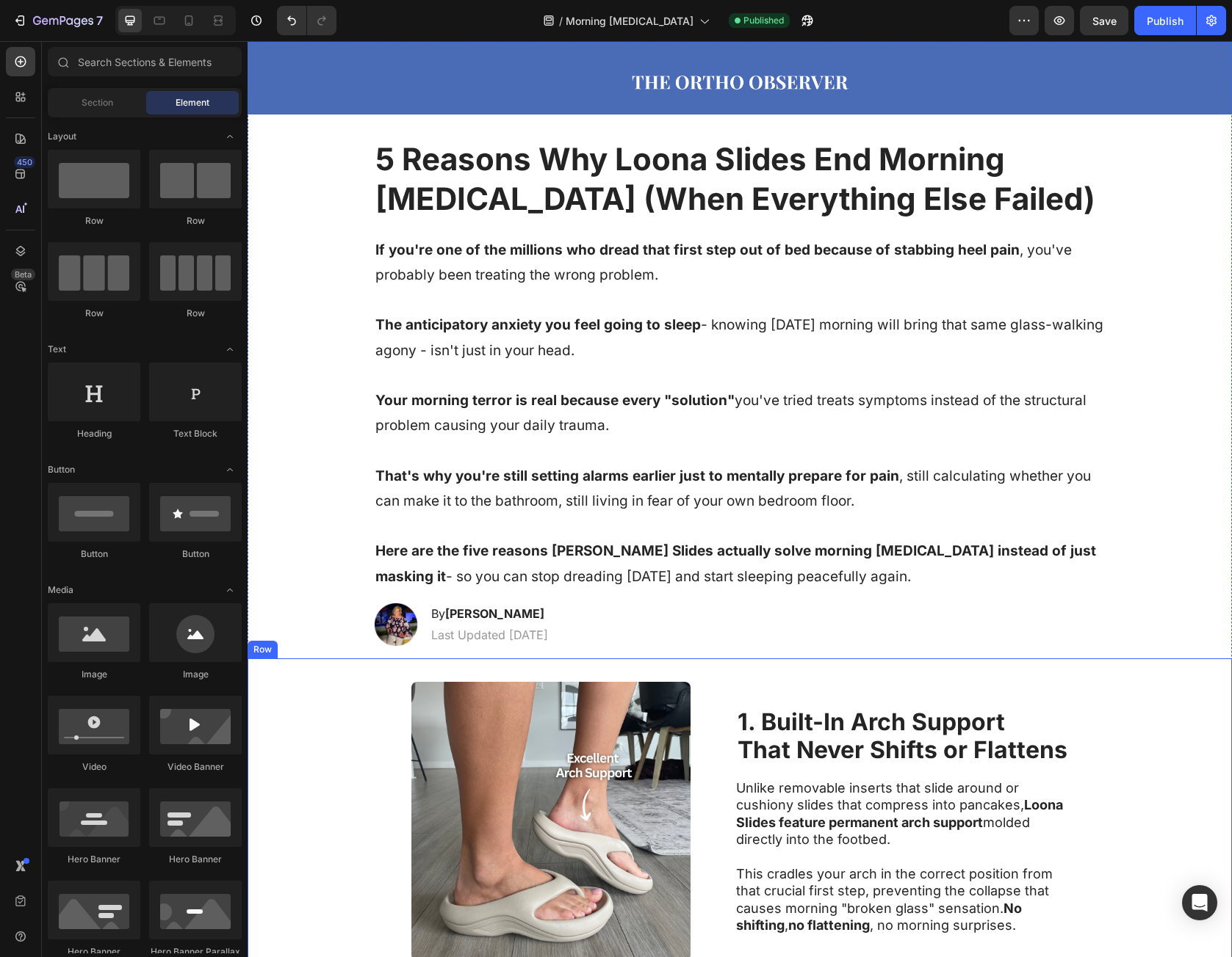
scroll to position [7, 0]
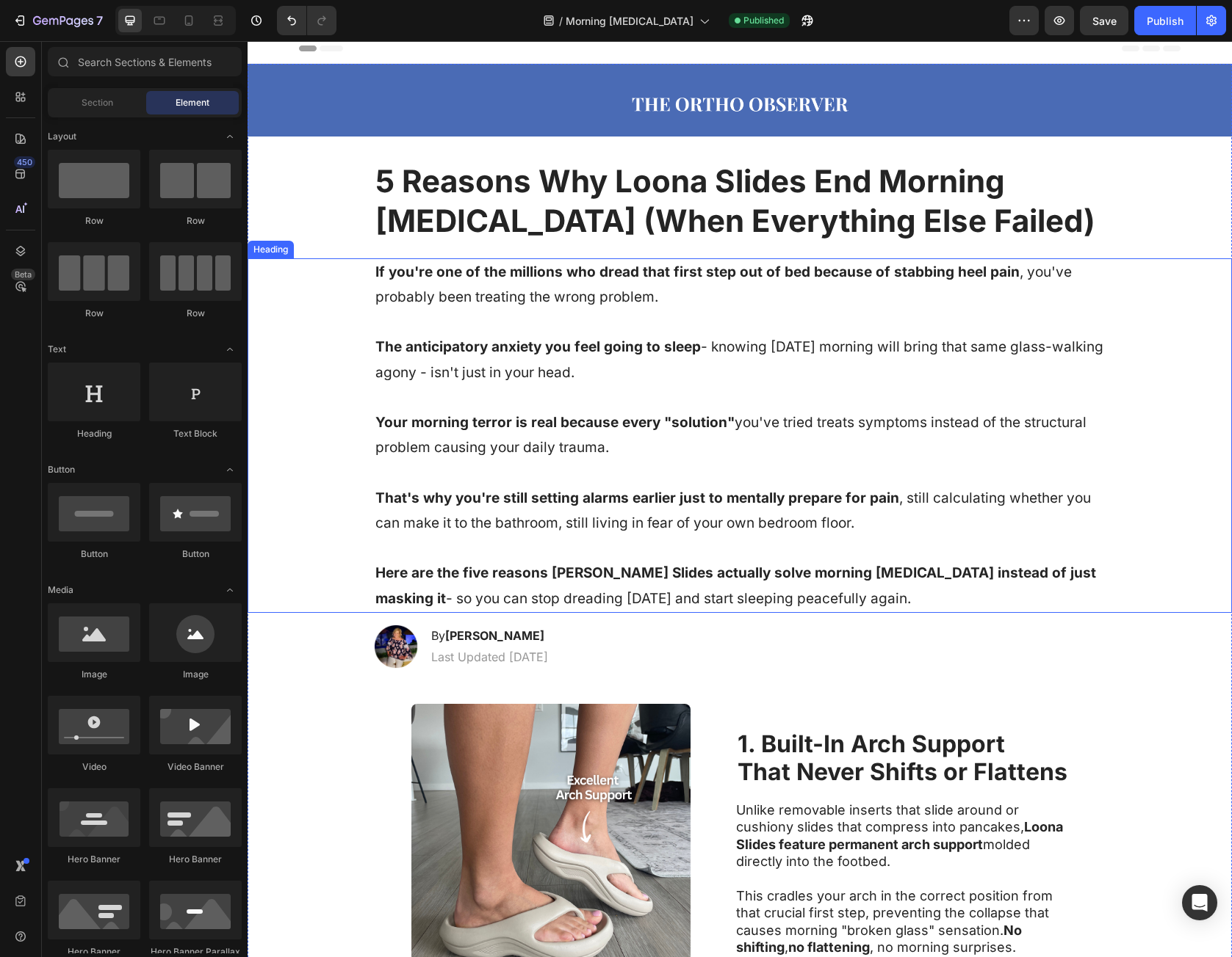
click at [334, 376] on div "If you're one of the millions who dread that first step out of bed because of s…" at bounding box center [739, 436] width 954 height 355
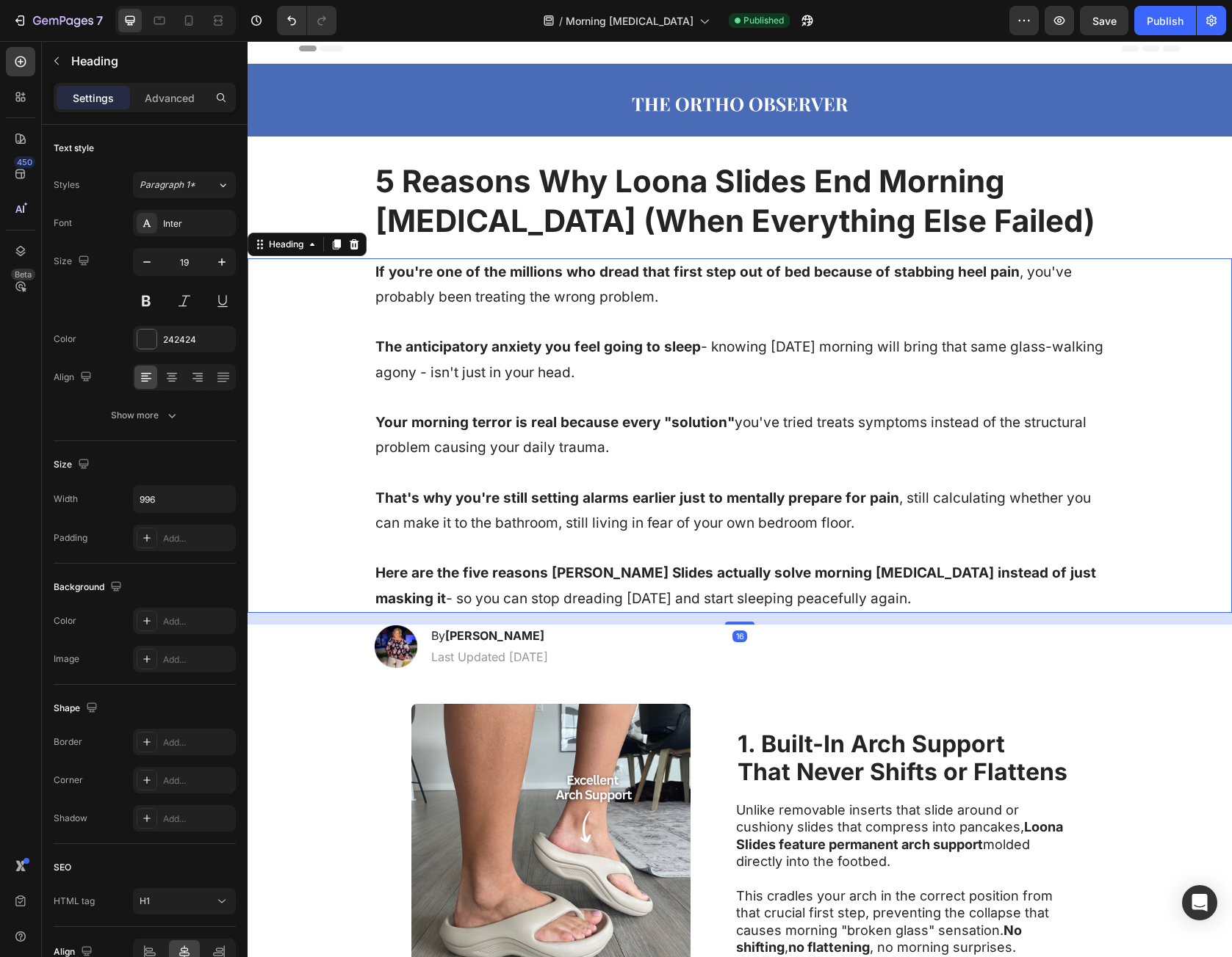
click at [366, 277] on div "If you're one of the millions who dread that first step out of bed because of s…" at bounding box center [739, 436] width 954 height 355
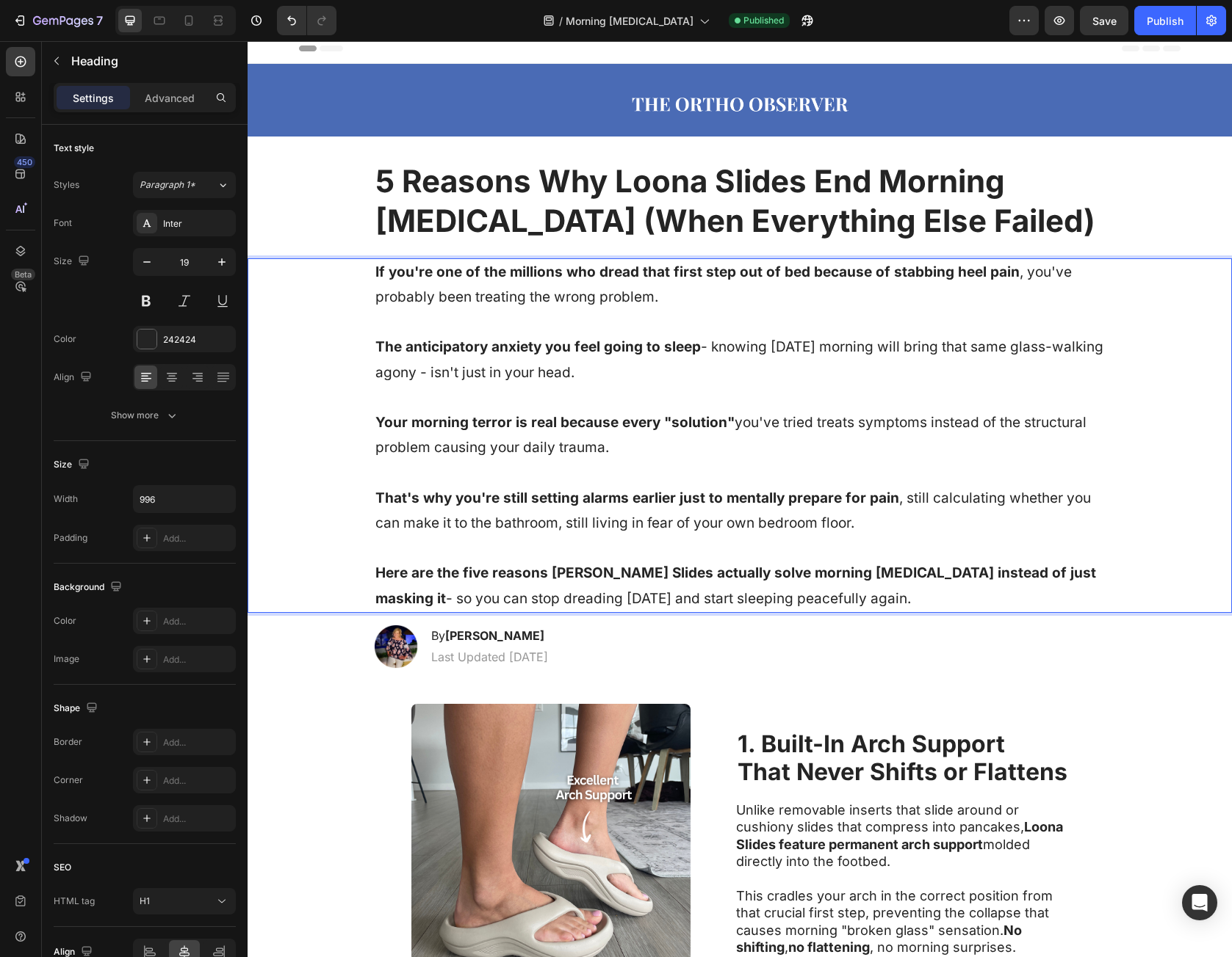
drag, startPoint x: 837, startPoint y: 595, endPoint x: 822, endPoint y: 598, distance: 15.3
click at [835, 594] on h1 "If you're one of the millions who dread that first step out of bed because of s…" at bounding box center [740, 436] width 732 height 355
drag, startPoint x: 822, startPoint y: 598, endPoint x: 287, endPoint y: 274, distance: 625.5
click at [287, 274] on div "If you're one of the millions who dread that first step out of bed because of s…" at bounding box center [739, 436] width 954 height 355
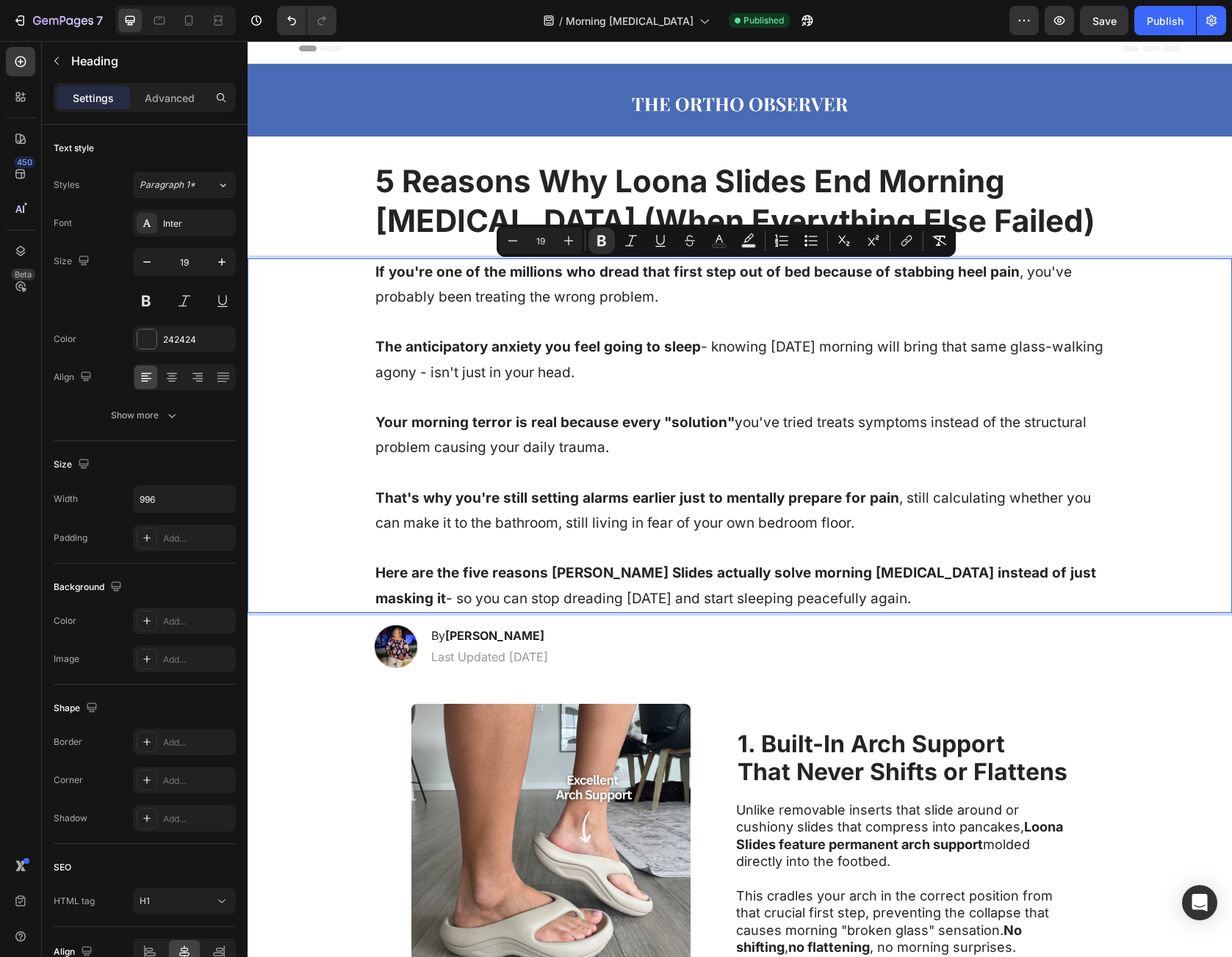
copy p "If you're one of the millions who dread that first step out of bed because of s…"
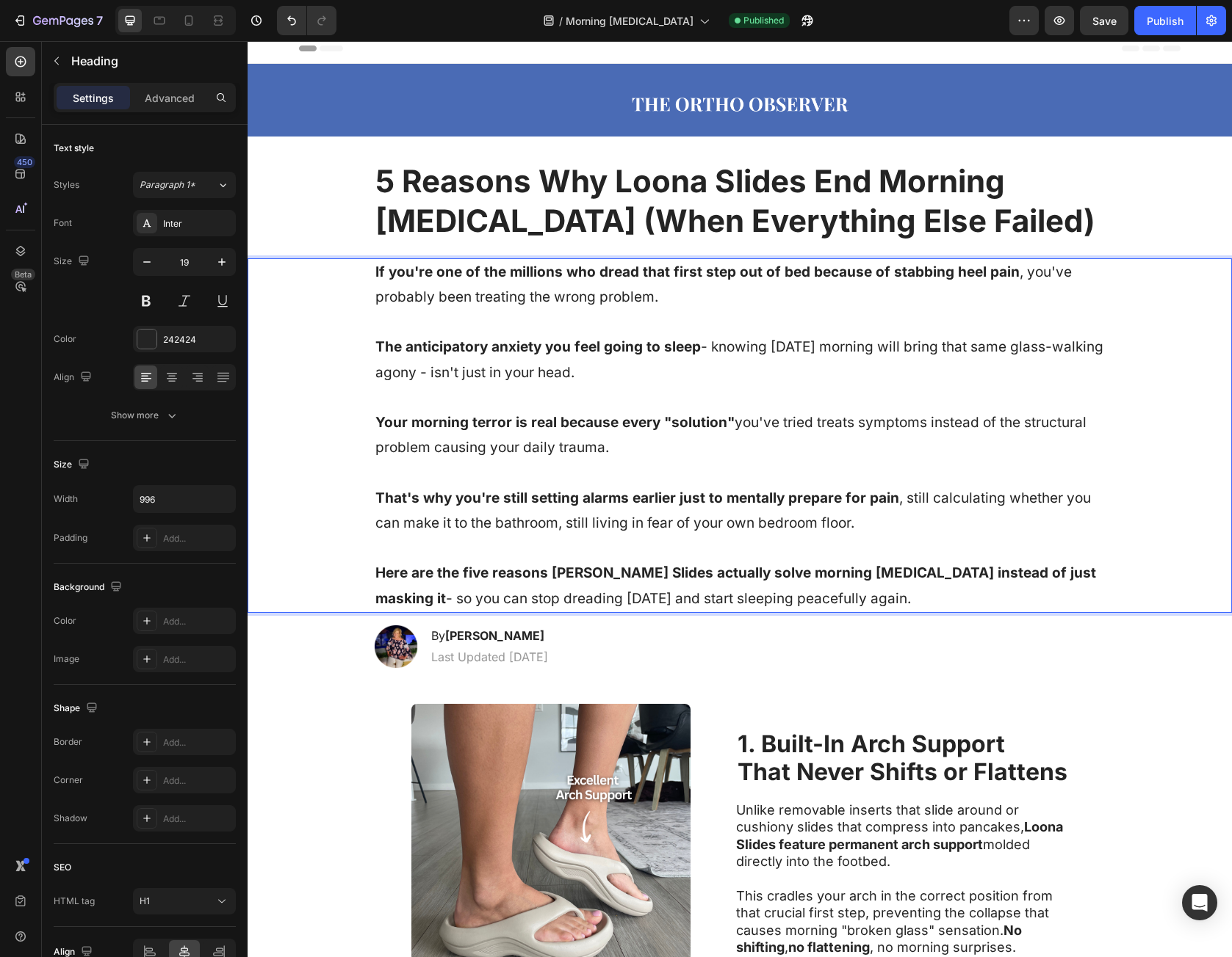
click at [482, 349] on strong "The anticipatory anxiety you feel going to sleep" at bounding box center [539, 346] width 326 height 17
drag, startPoint x: 372, startPoint y: 274, endPoint x: 957, endPoint y: 598, distance: 668.7
click at [957, 598] on p "If you're one of the millions who dread that first step out of bed because of s…" at bounding box center [740, 435] width 729 height 352
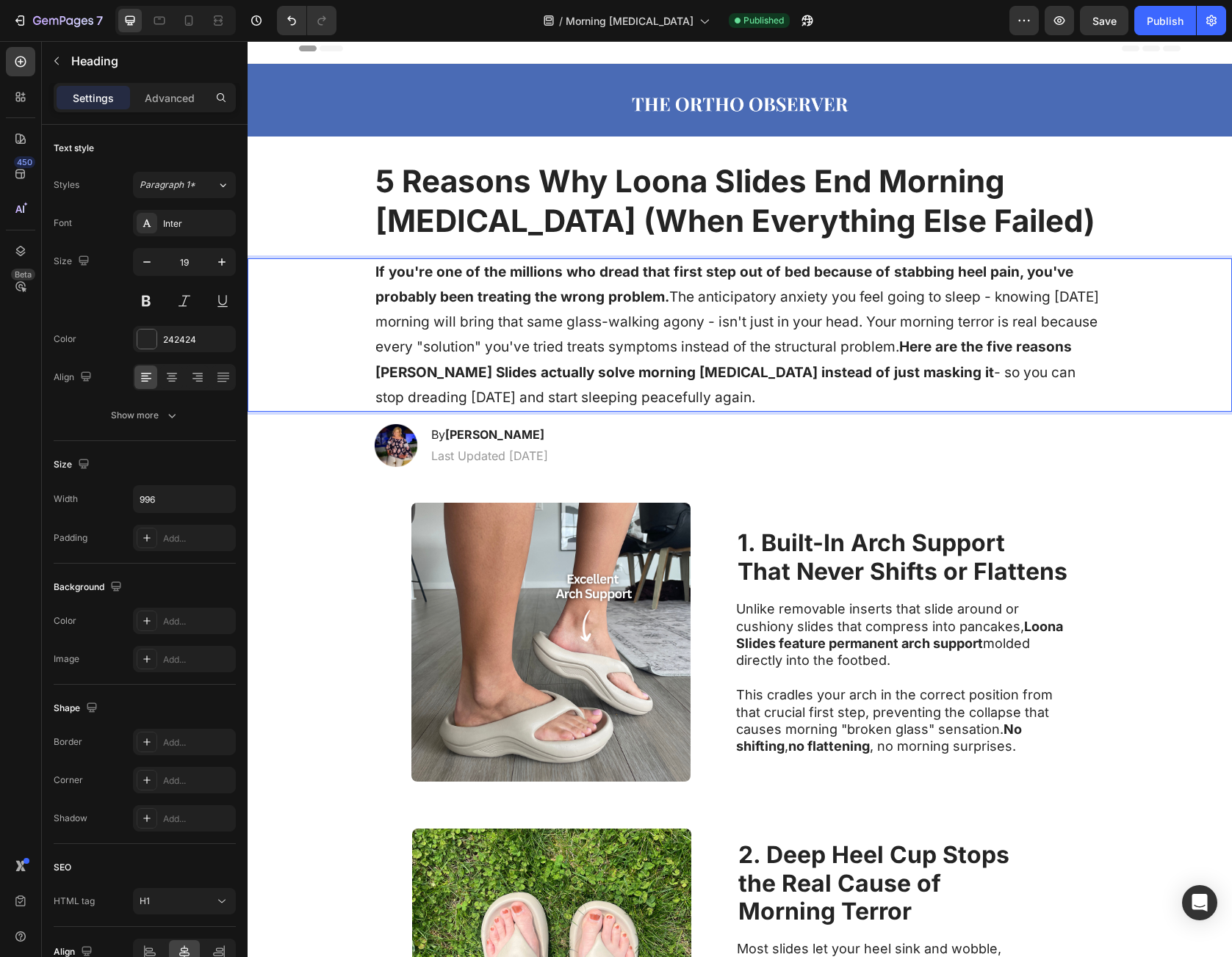
click at [669, 292] on p "If you're one of the millions who dread that first step out of bed because of s…" at bounding box center [740, 335] width 729 height 151
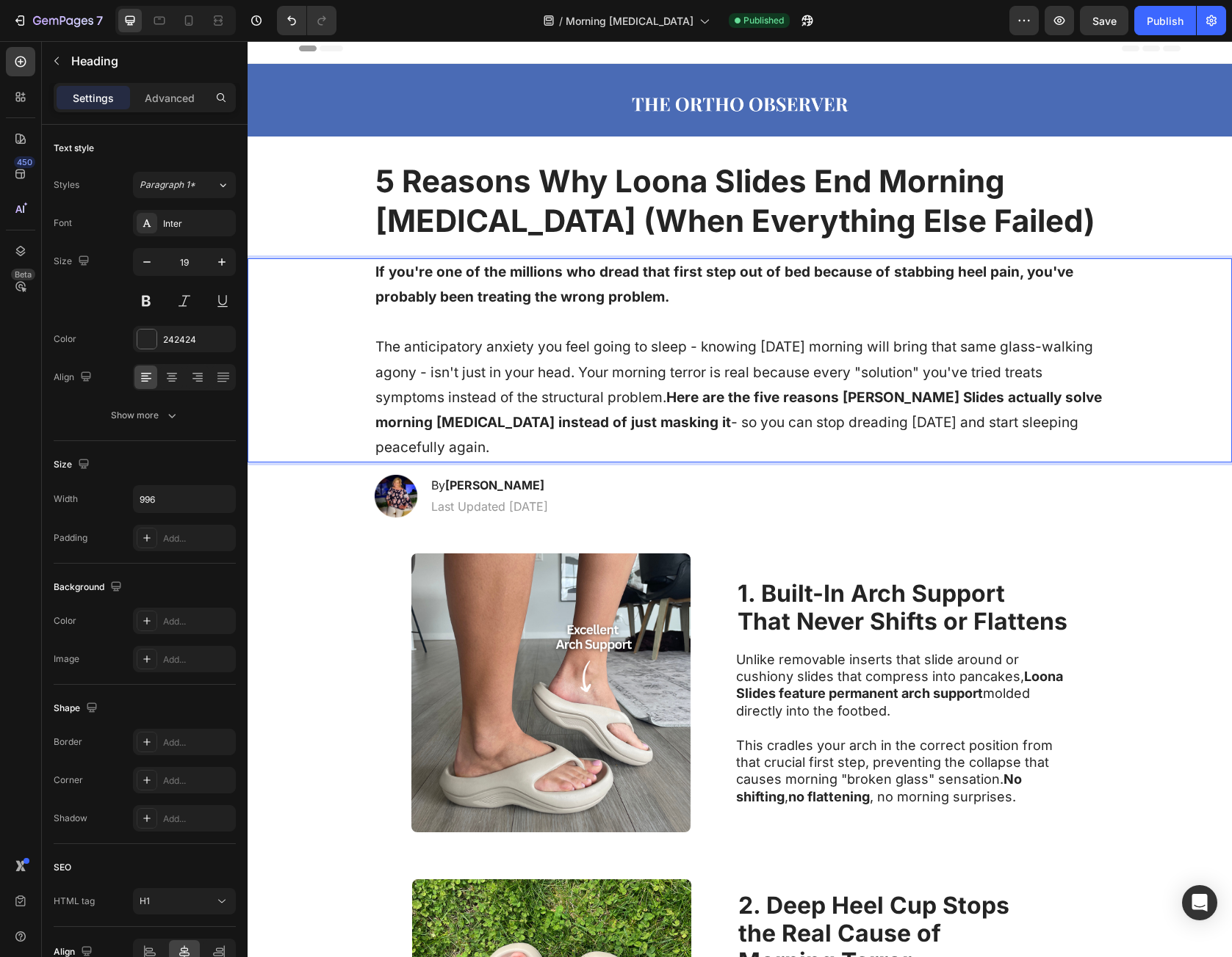
click at [627, 371] on p "If you're one of the millions who dread that first step out of bed because of s…" at bounding box center [740, 360] width 729 height 201
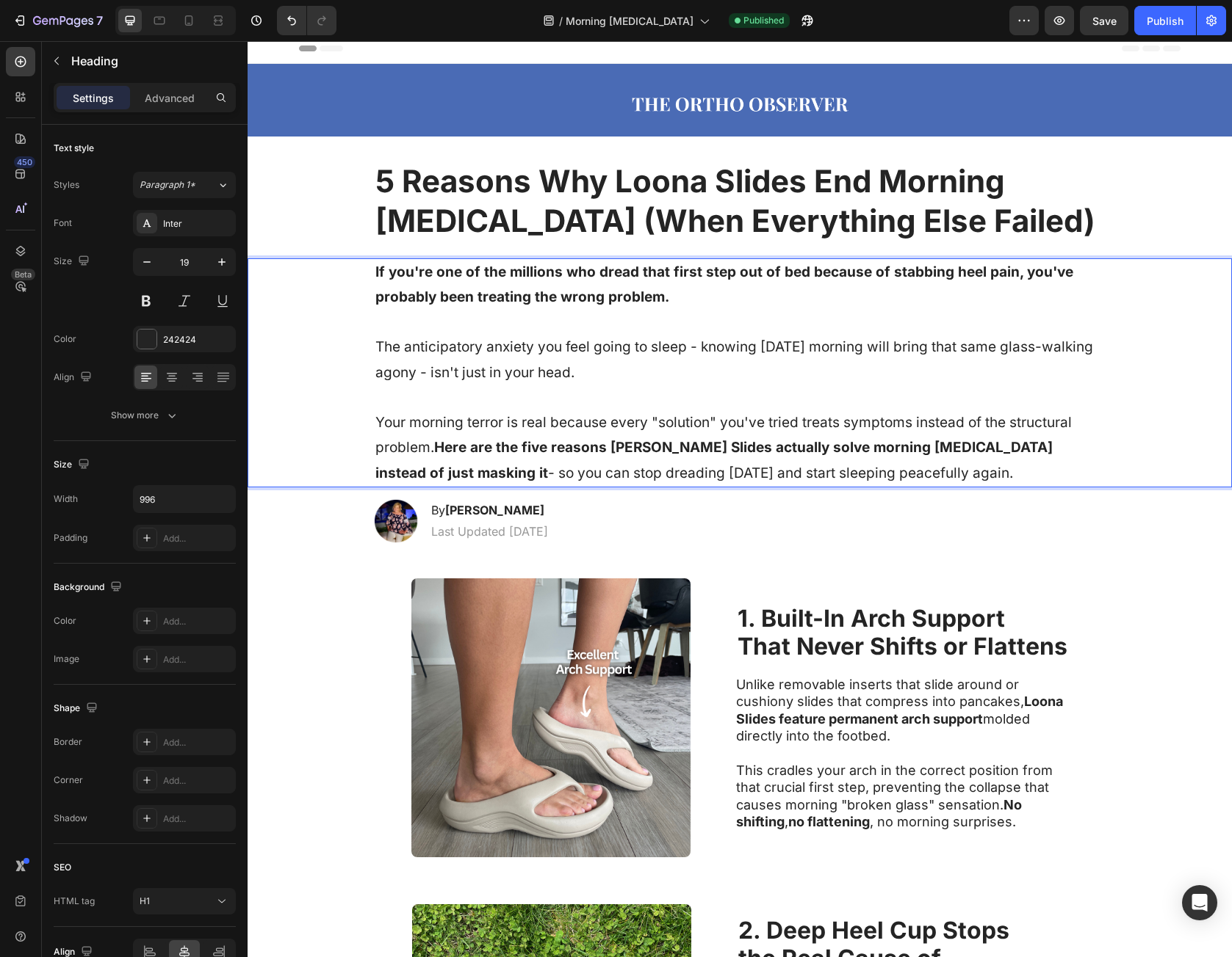
click at [435, 447] on strong "Here are the five reasons Loona Slides actually solve morning foot pain instead…" at bounding box center [714, 460] width 677 height 42
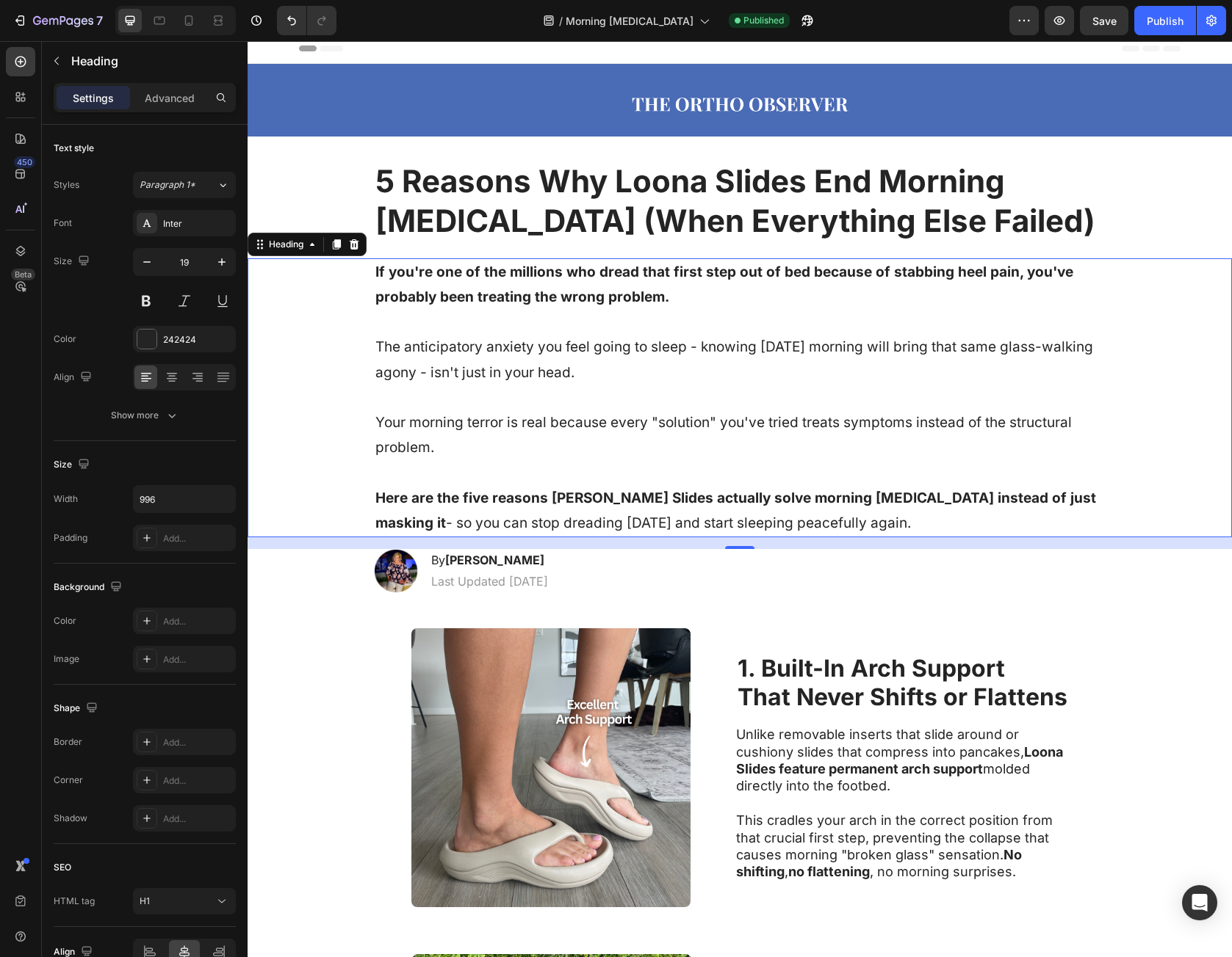
click at [358, 408] on div "If you're one of the millions who dread that first step out of bed because of s…" at bounding box center [739, 398] width 954 height 279
click at [379, 420] on p "If you're one of the millions who dread that first step out of bed because of s…" at bounding box center [740, 398] width 729 height 277
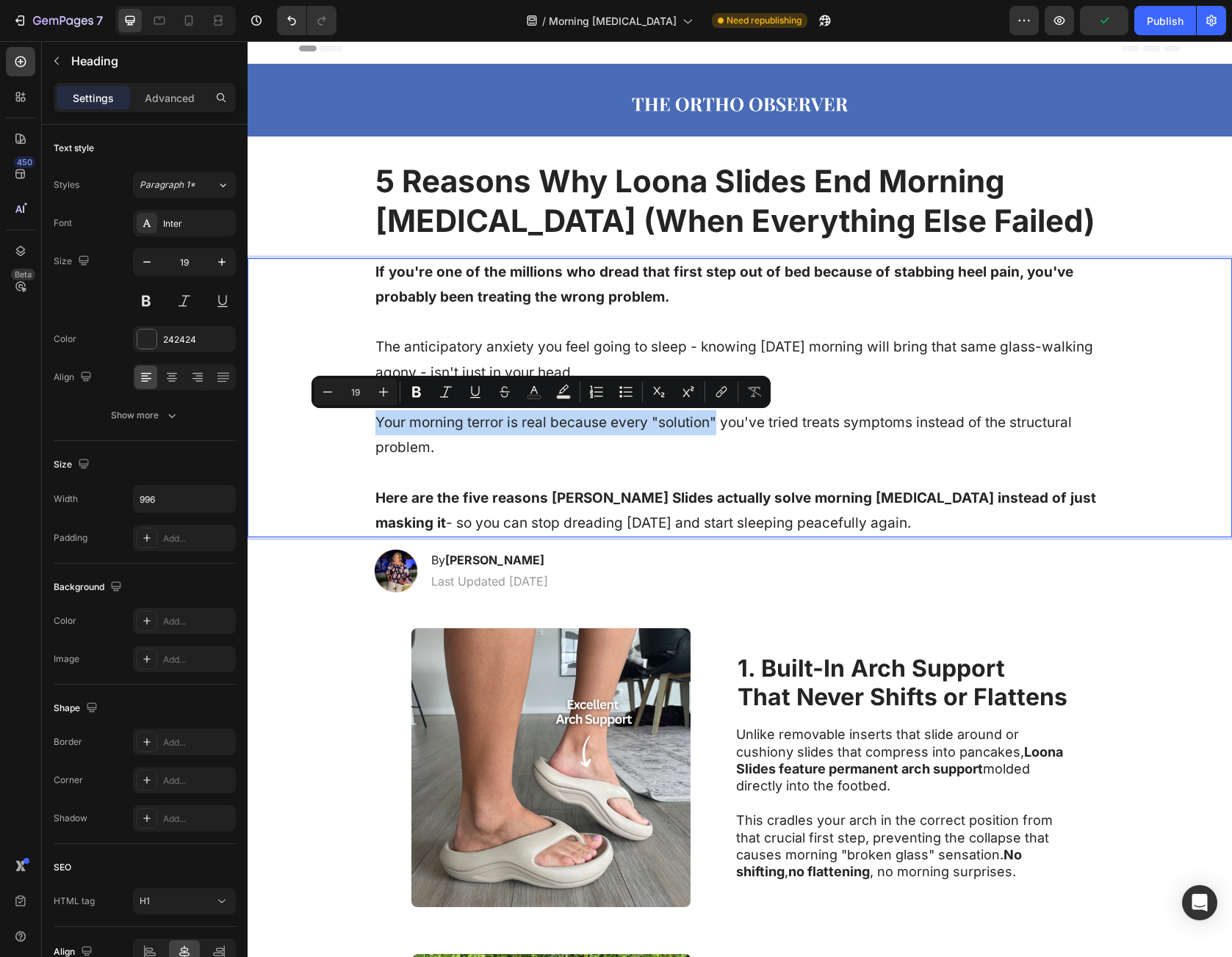
drag, startPoint x: 379, startPoint y: 420, endPoint x: 708, endPoint y: 423, distance: 329.0
click at [708, 423] on p "If you're one of the millions who dread that first step out of bed because of s…" at bounding box center [740, 398] width 729 height 277
click at [426, 323] on p "If you're one of the millions who dread that first step out of bed because of s…" at bounding box center [740, 398] width 729 height 277
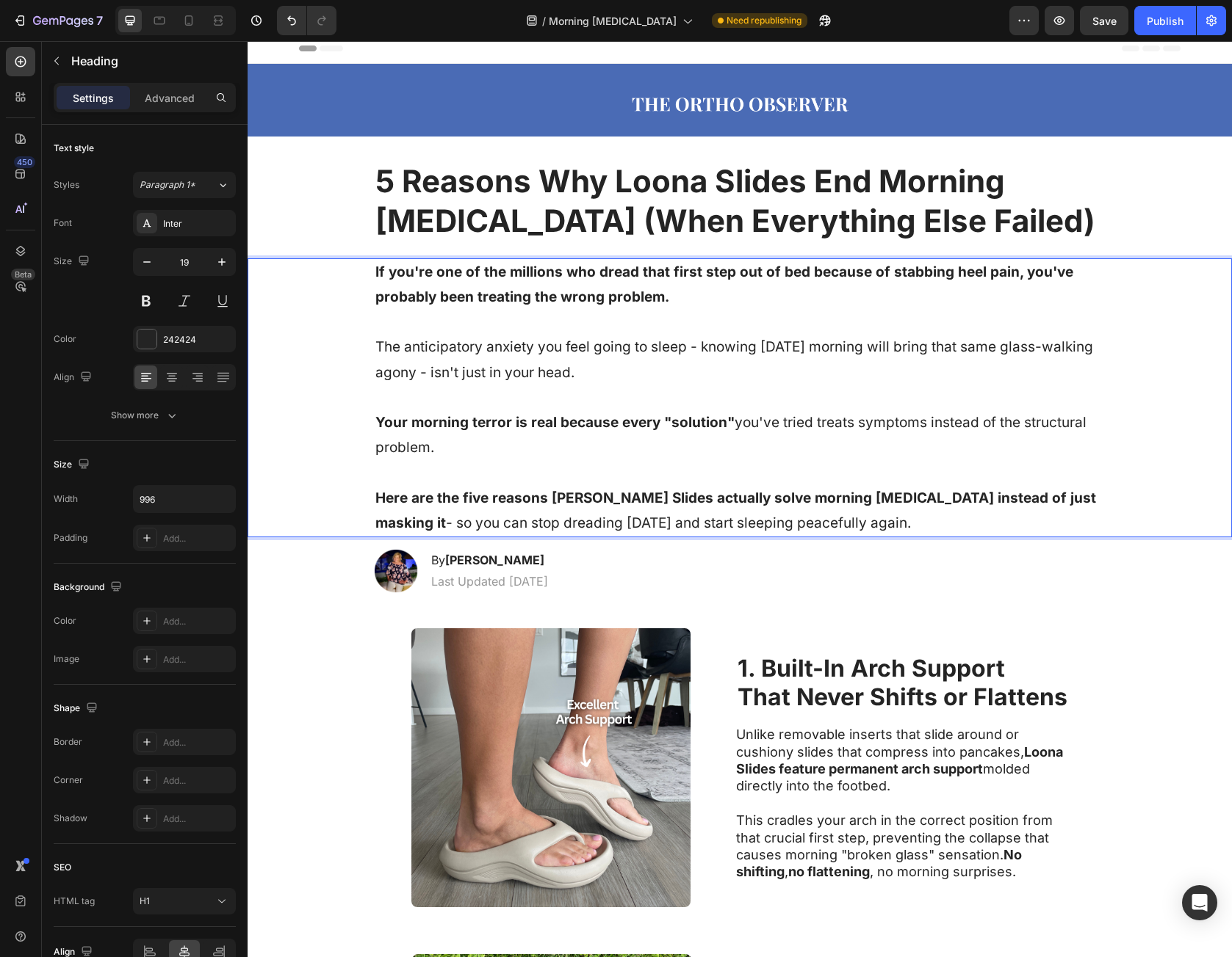
click at [387, 349] on p "If you're one of the millions who dread that first step out of bed because of s…" at bounding box center [740, 398] width 729 height 277
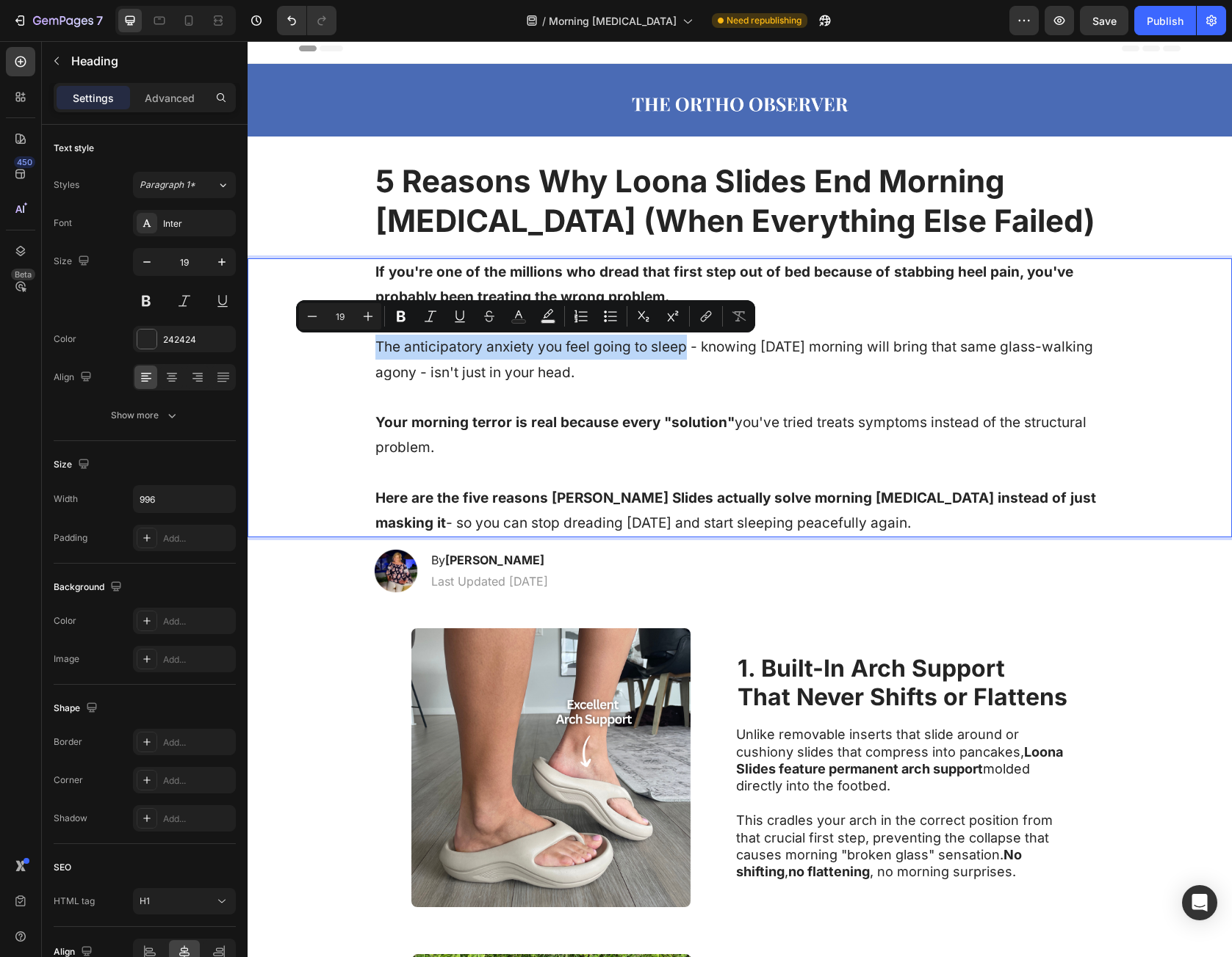
drag, startPoint x: 387, startPoint y: 349, endPoint x: 662, endPoint y: 356, distance: 275.1
click at [662, 356] on p "If you're one of the millions who dread that first step out of bed because of s…" at bounding box center [740, 398] width 729 height 277
click at [639, 385] on p "If you're one of the millions who dread that first step out of bed because of s…" at bounding box center [740, 398] width 729 height 277
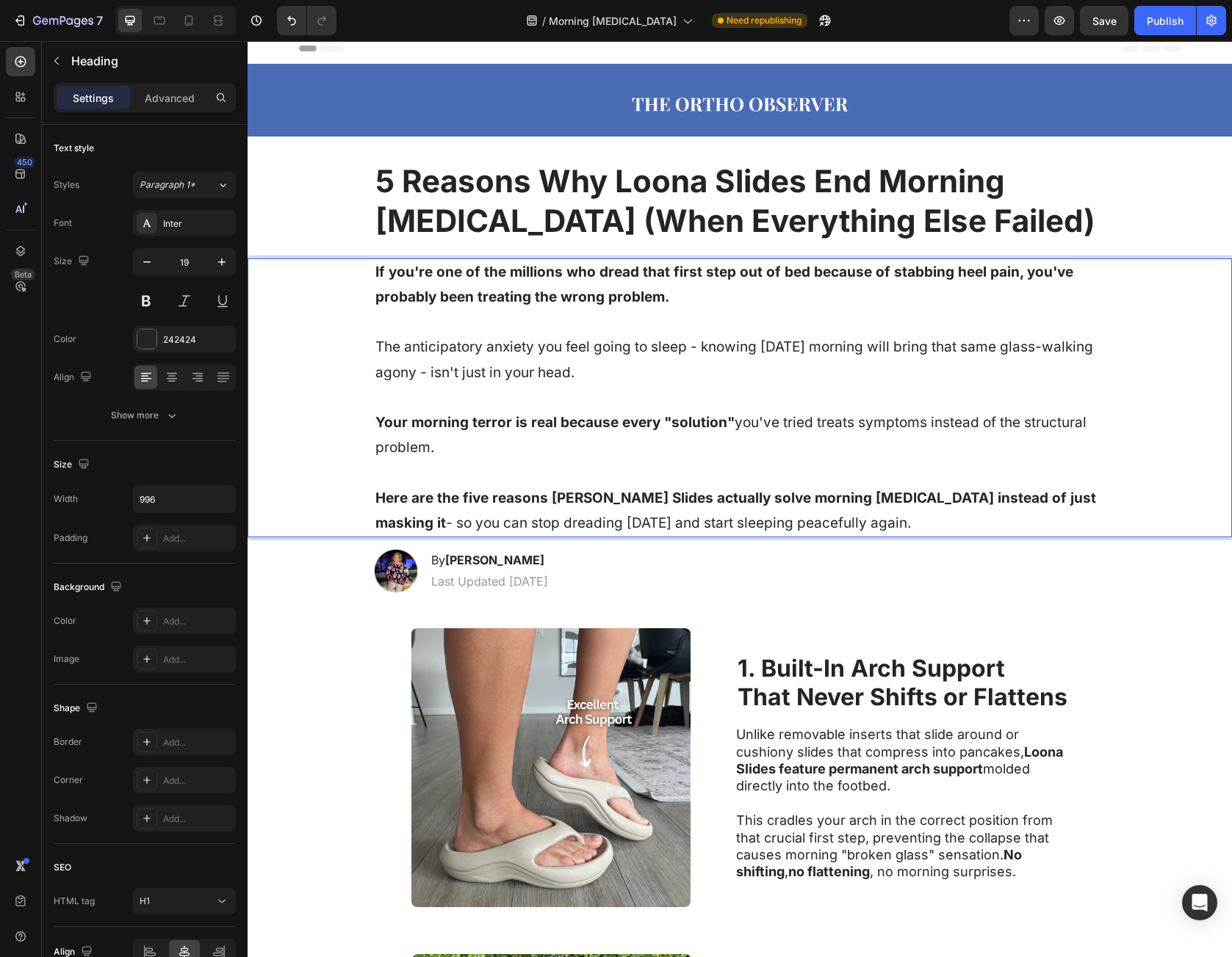
drag, startPoint x: 563, startPoint y: 448, endPoint x: 563, endPoint y: 458, distance: 10.0
click at [563, 449] on p "If you're one of the millions who dread that first step out of bed because of s…" at bounding box center [740, 398] width 729 height 277
click at [320, 647] on div "Image 1. Built-In Arch Support That Never Shifts or Flattens Heading Unlike rem…" at bounding box center [739, 768] width 984 height 326
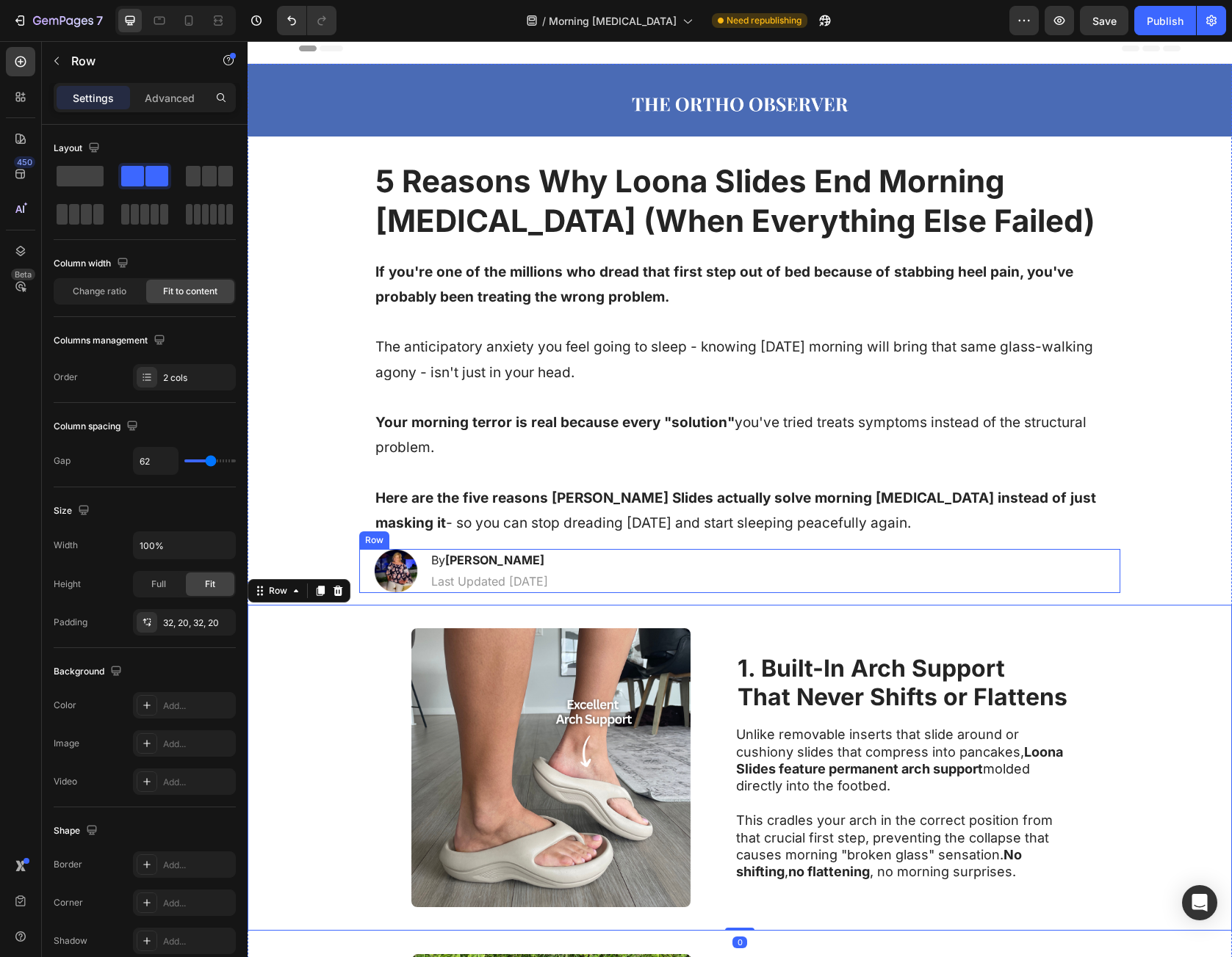
click at [739, 320] on p "⁠⁠⁠⁠⁠⁠⁠ If you're one of the millions who dread that first step out of bed beca…" at bounding box center [740, 398] width 729 height 277
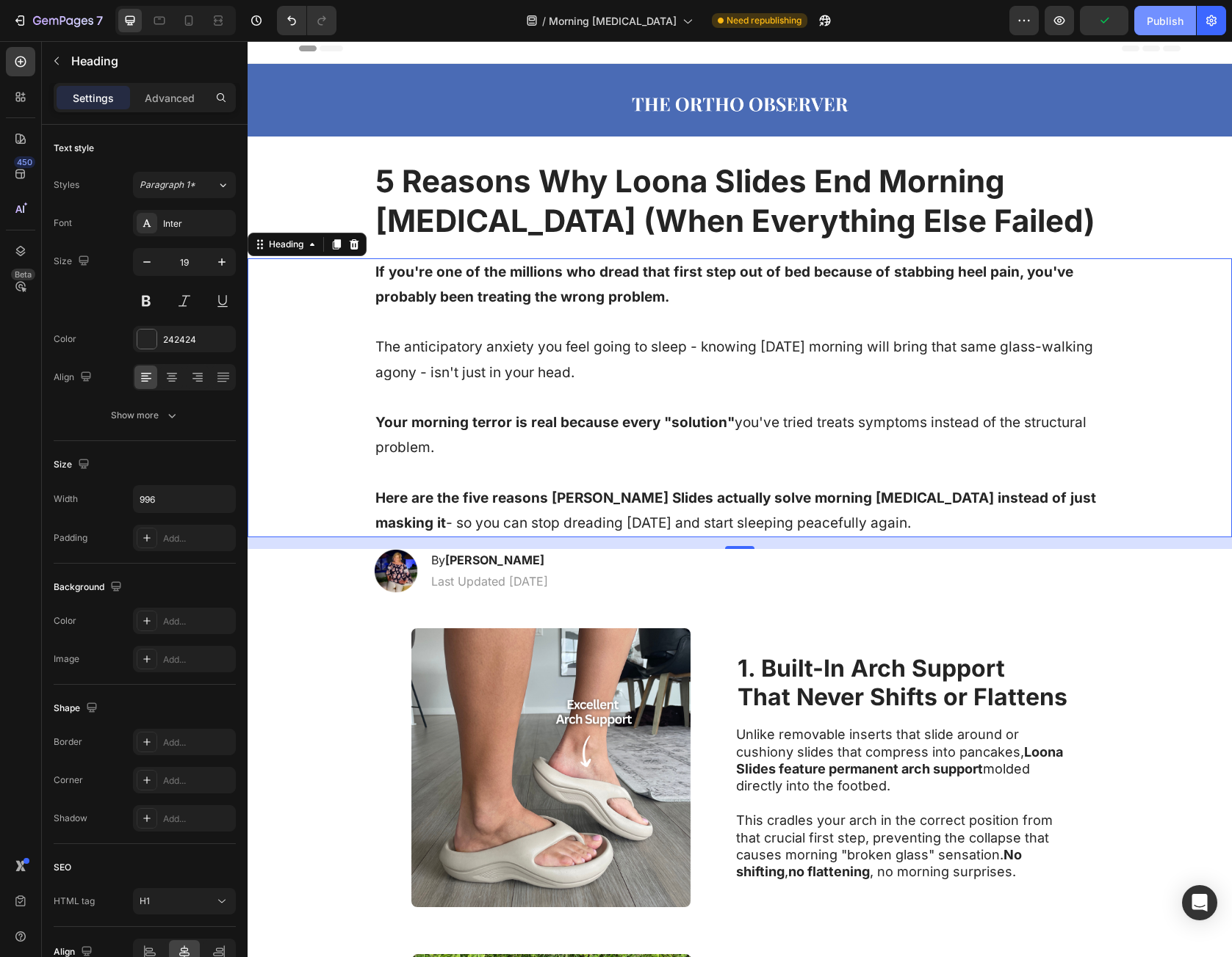
click at [1155, 19] on div "Publish" at bounding box center [1164, 21] width 36 height 16
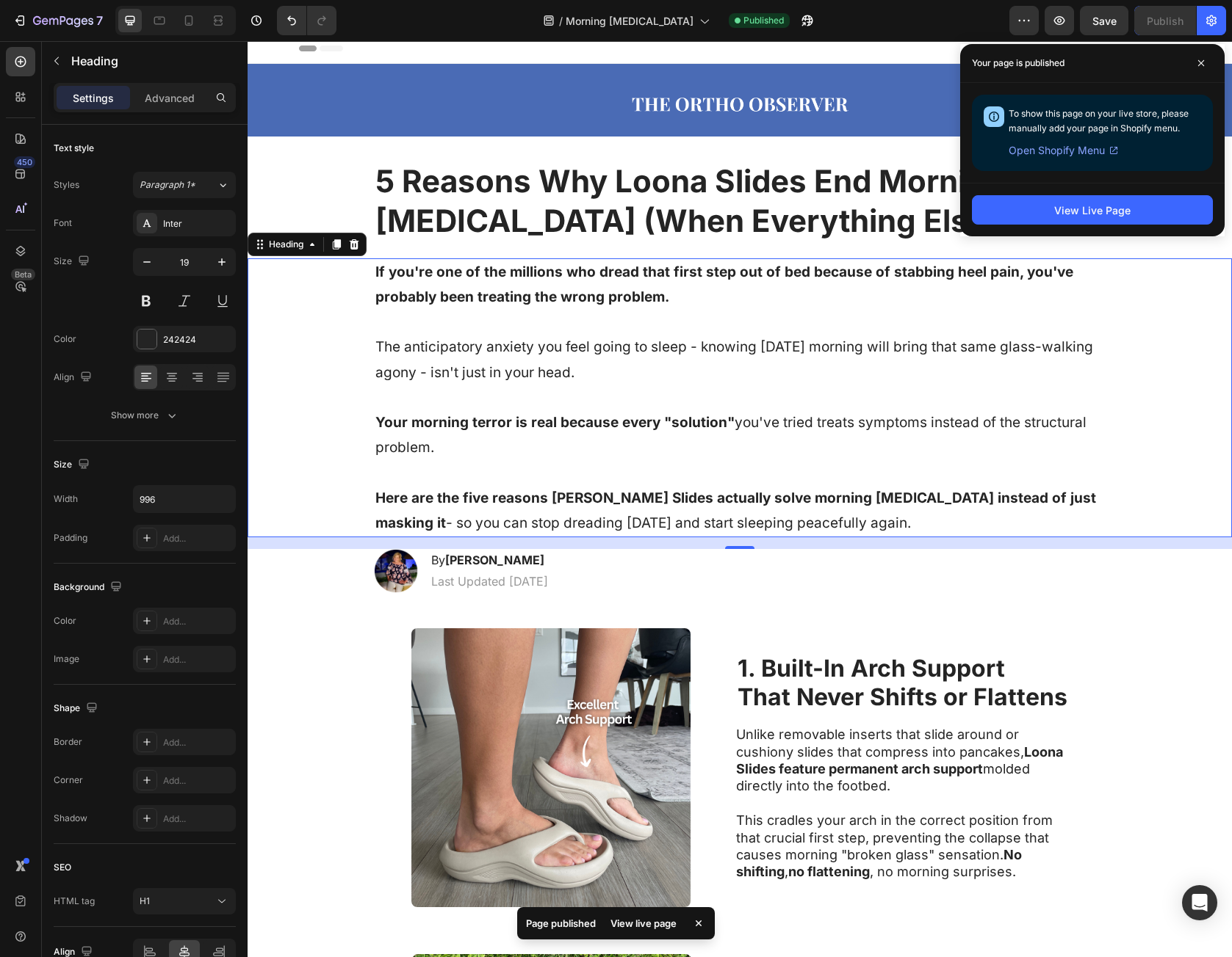
click at [374, 271] on h1 "⁠⁠⁠⁠⁠⁠⁠ If you're one of the millions who dread that first step out of bed beca…" at bounding box center [740, 398] width 732 height 279
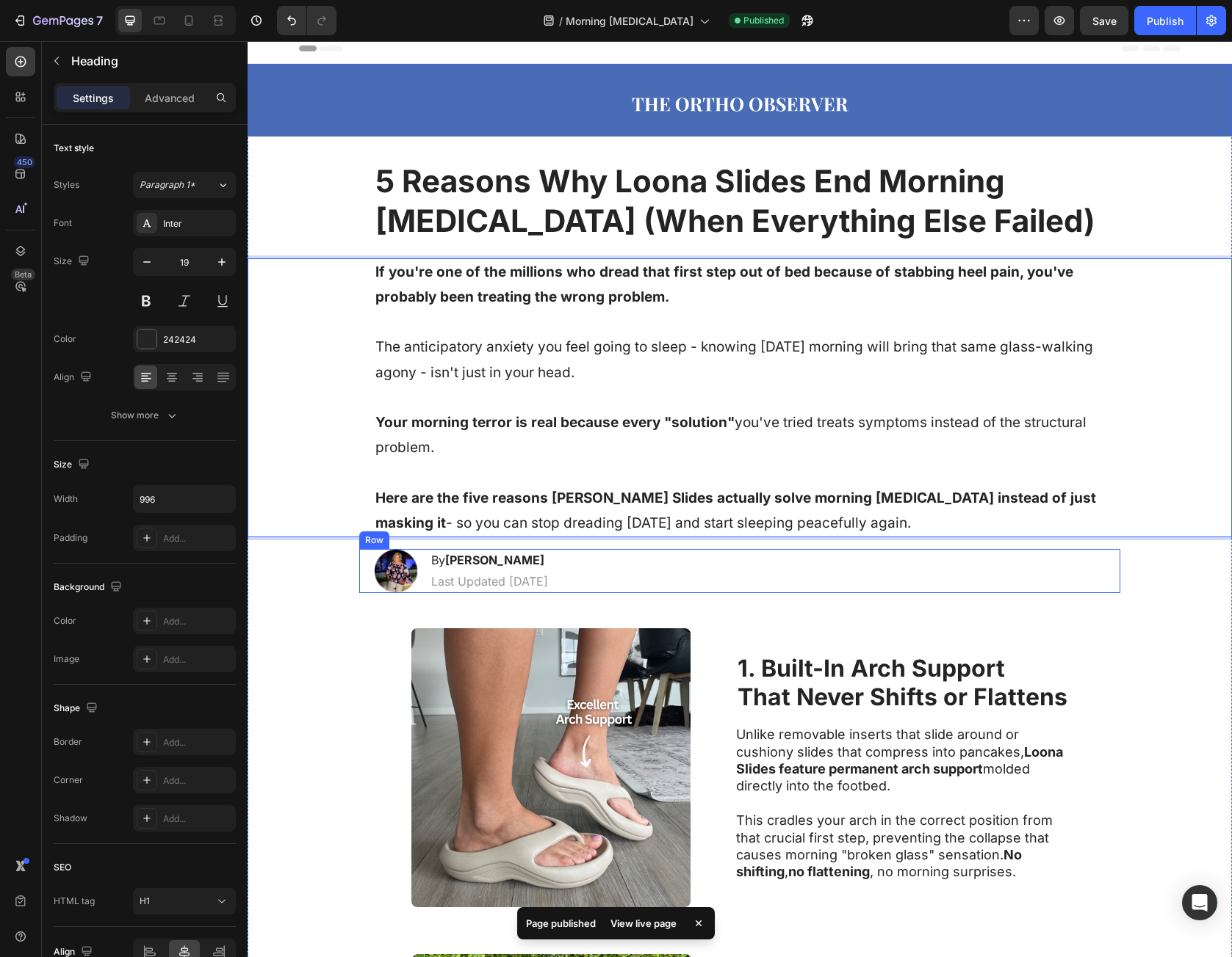
drag, startPoint x: 369, startPoint y: 271, endPoint x: 1112, endPoint y: 551, distance: 794.0
click at [1112, 551] on div "Image Row Row 5 Reasons Why Loona Slides End Morning Foot Pain (When Everything…" at bounding box center [739, 823] width 984 height 1519
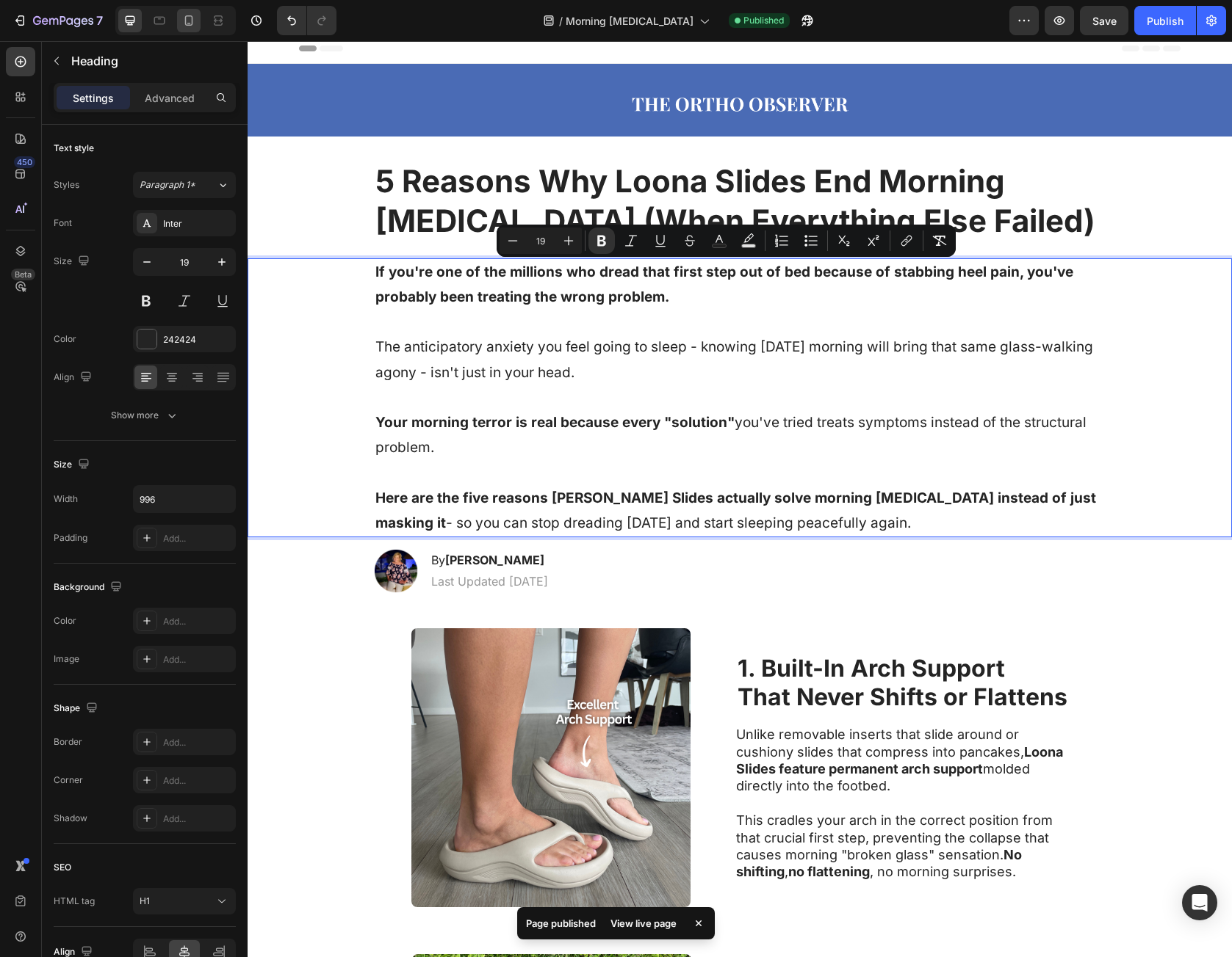
click at [182, 19] on icon at bounding box center [188, 20] width 15 height 15
type input "14"
type input "100%"
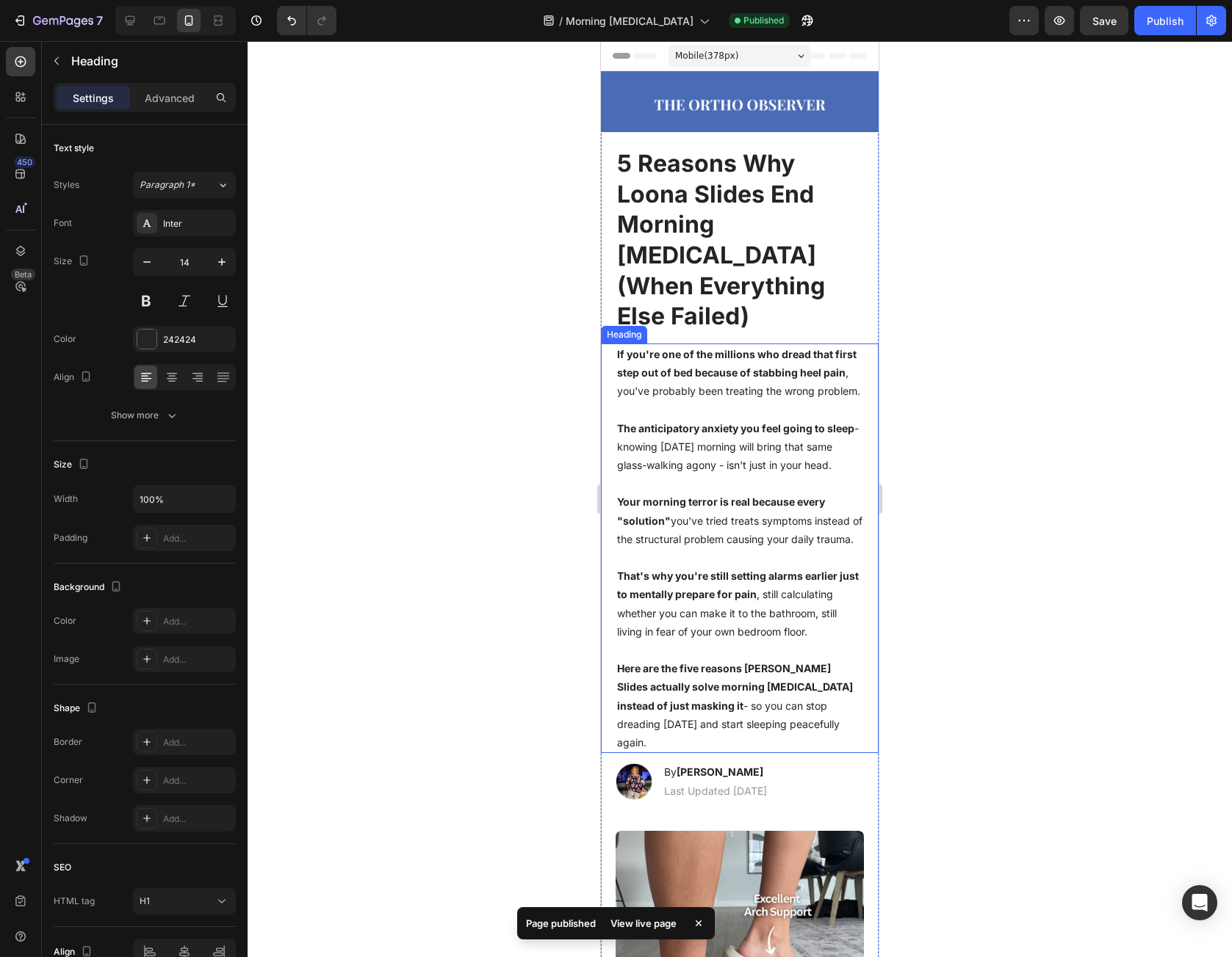
click at [663, 348] on strong "If you're one of the millions who dread that first step out of bed because of s…" at bounding box center [737, 363] width 239 height 30
click at [626, 348] on strong "If you're one of the millions who dread that first step out of bed because of s…" at bounding box center [737, 363] width 239 height 30
click at [623, 348] on strong "If you're one of the millions who dread that first step out of bed because of s…" at bounding box center [737, 363] width 239 height 30
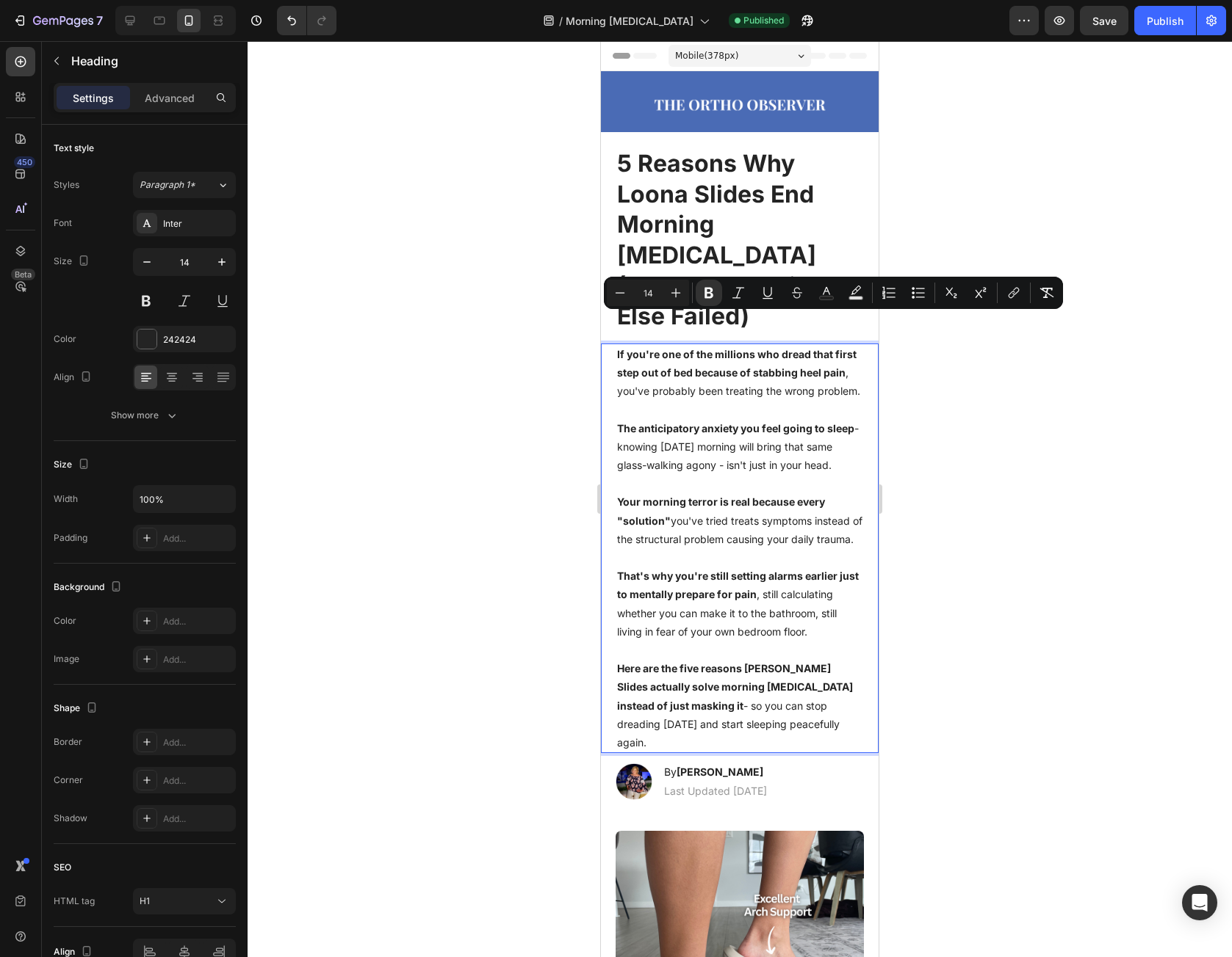
click at [616, 343] on h1 "If you're one of the millions who dread that first step out of bed because of s…" at bounding box center [740, 548] width 248 height 410
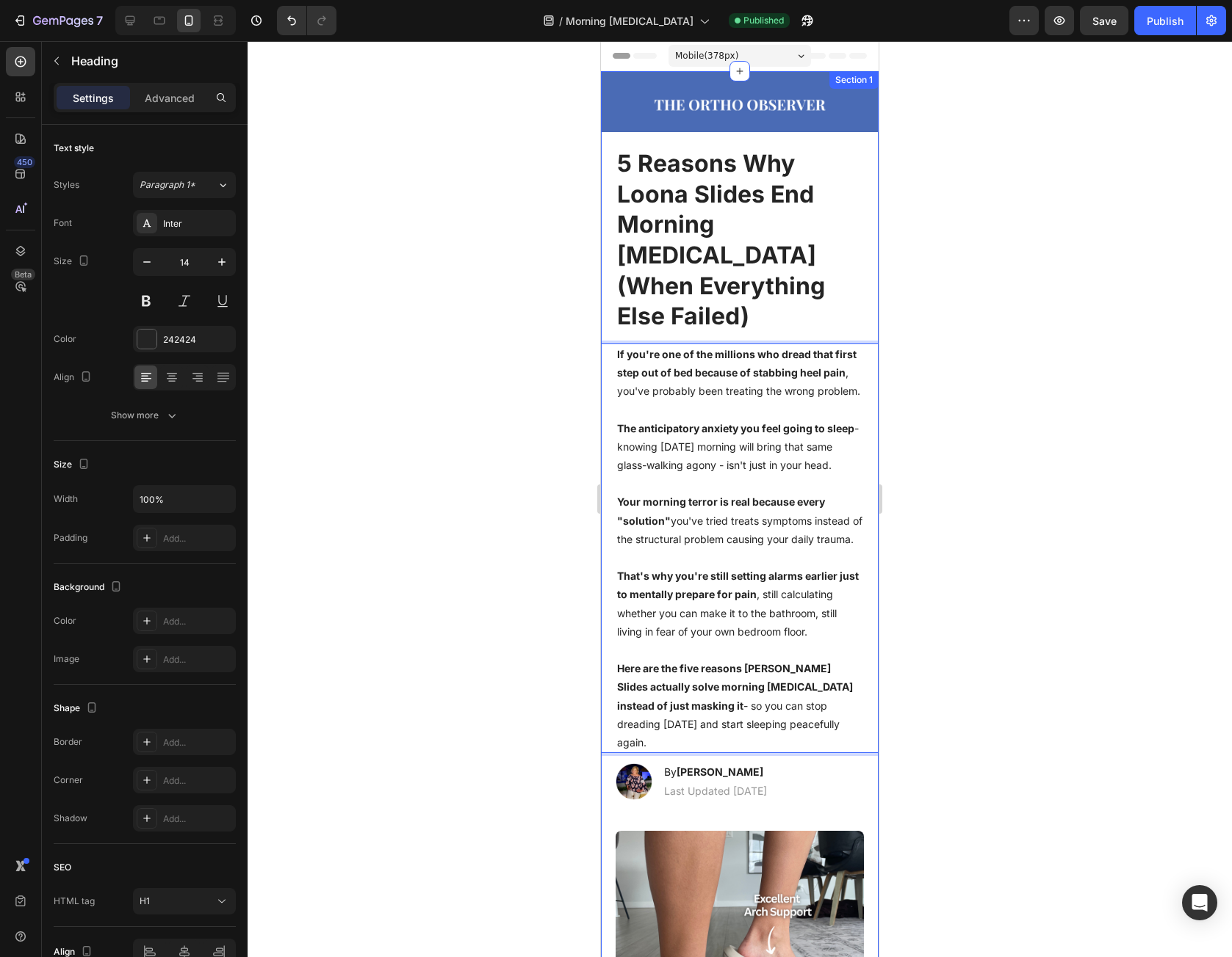
drag, startPoint x: 616, startPoint y: 325, endPoint x: 868, endPoint y: 774, distance: 514.9
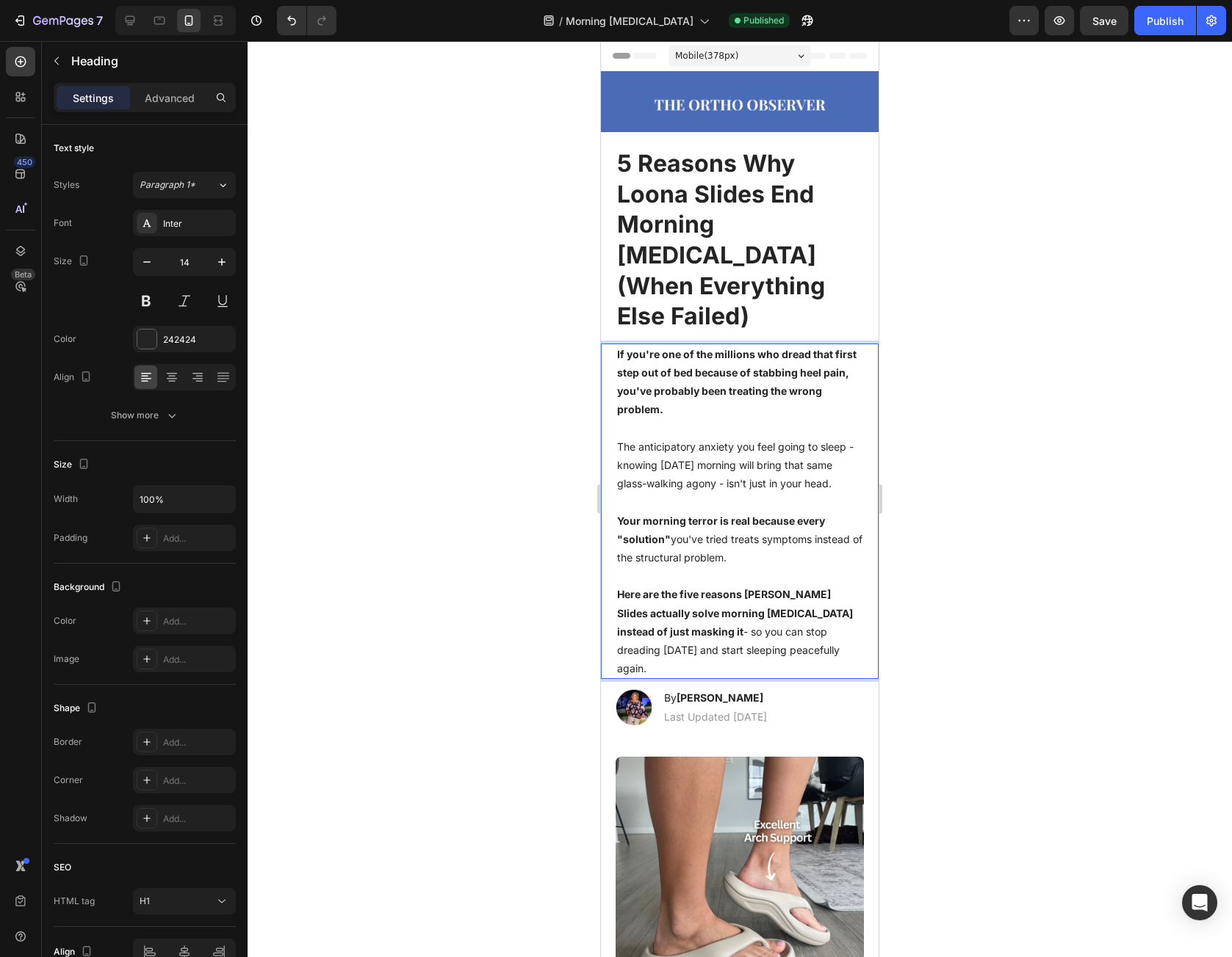
click at [938, 611] on div at bounding box center [739, 499] width 984 height 917
click at [938, 610] on div at bounding box center [739, 499] width 984 height 917
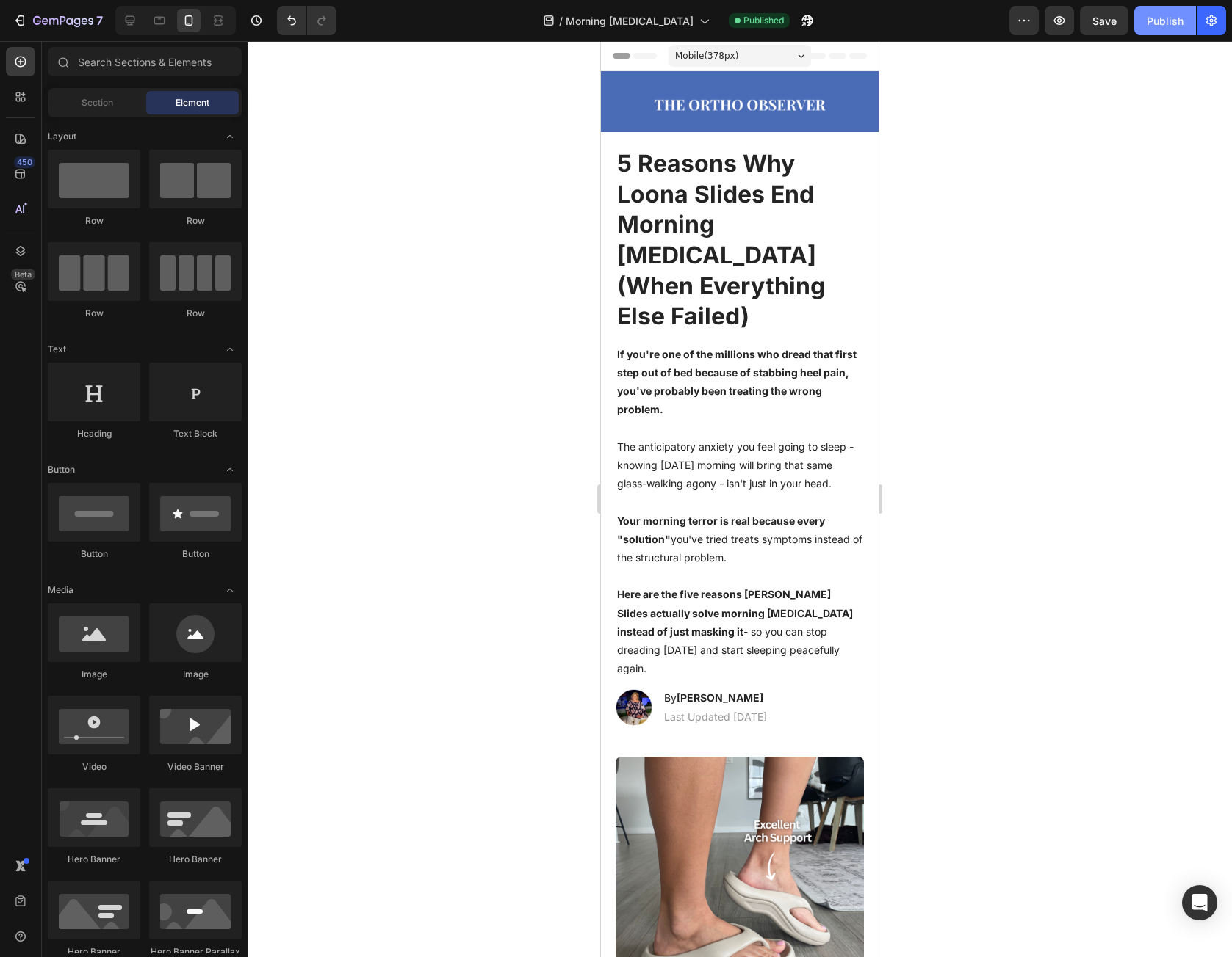
click at [1168, 23] on div "Publish" at bounding box center [1164, 21] width 36 height 16
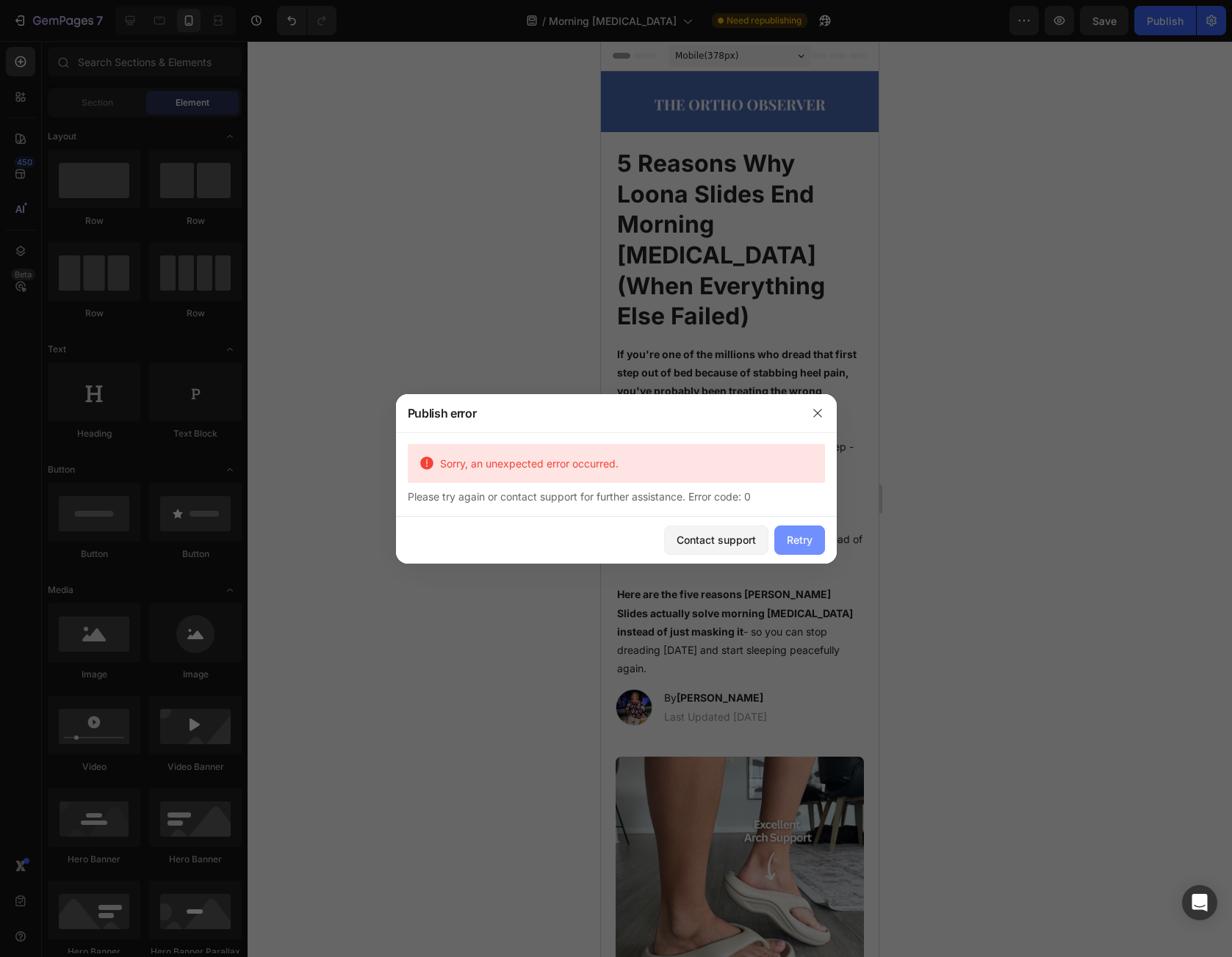
click at [799, 537] on div "Retry" at bounding box center [799, 540] width 26 height 16
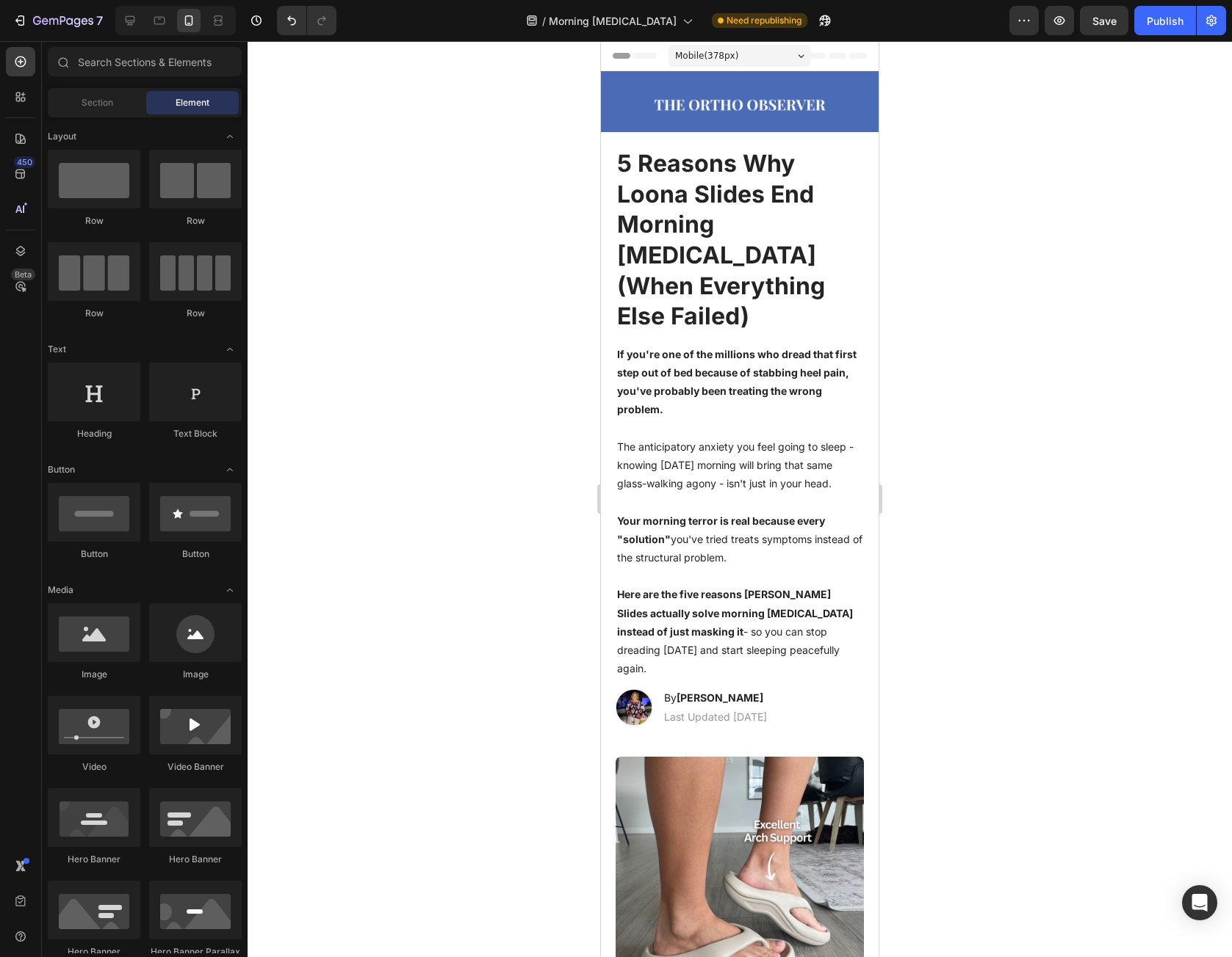
drag, startPoint x: 1168, startPoint y: 25, endPoint x: 1173, endPoint y: 46, distance: 21.6
click at [1168, 25] on div "Publish" at bounding box center [1164, 21] width 36 height 16
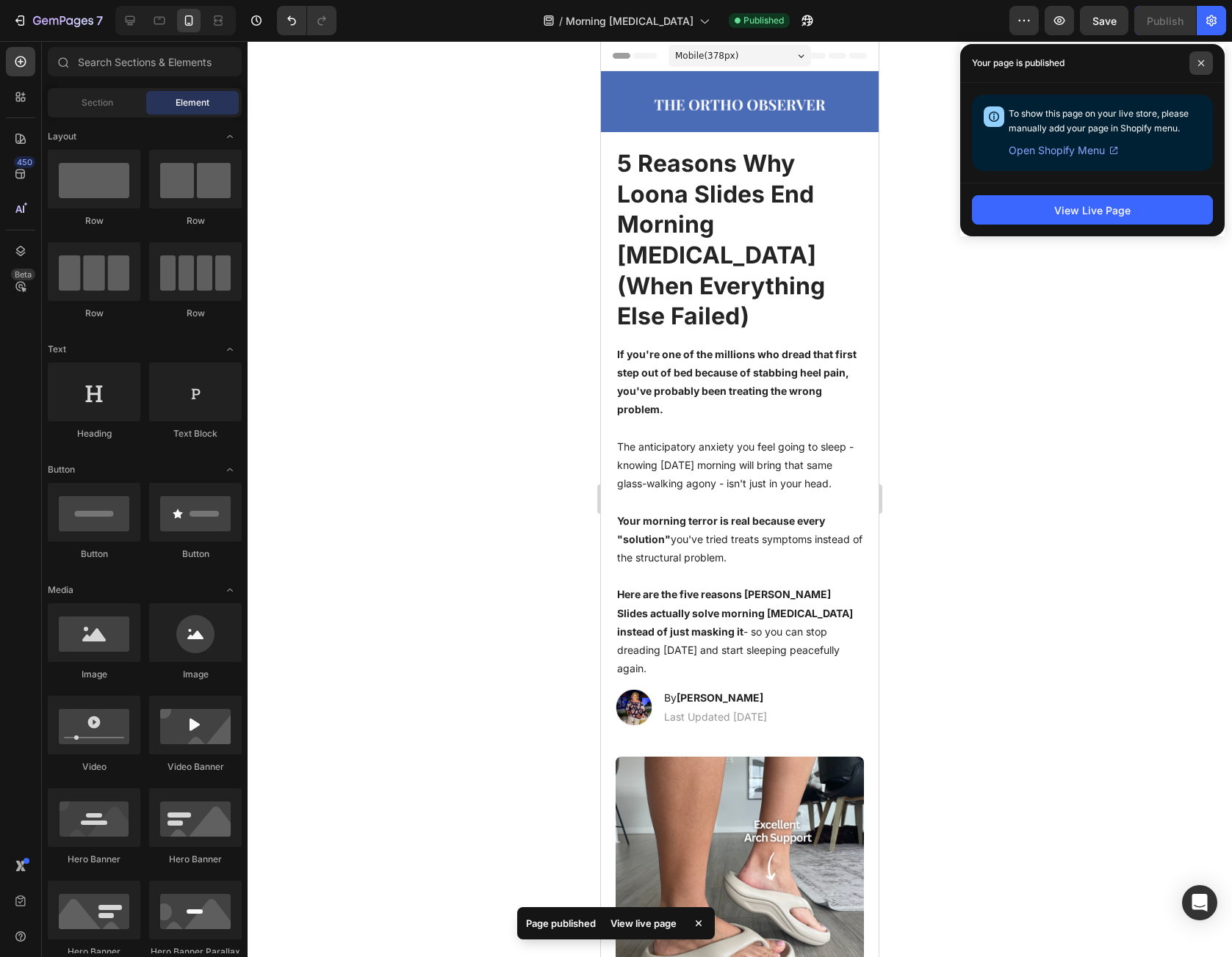
click at [1199, 69] on span at bounding box center [1201, 63] width 24 height 24
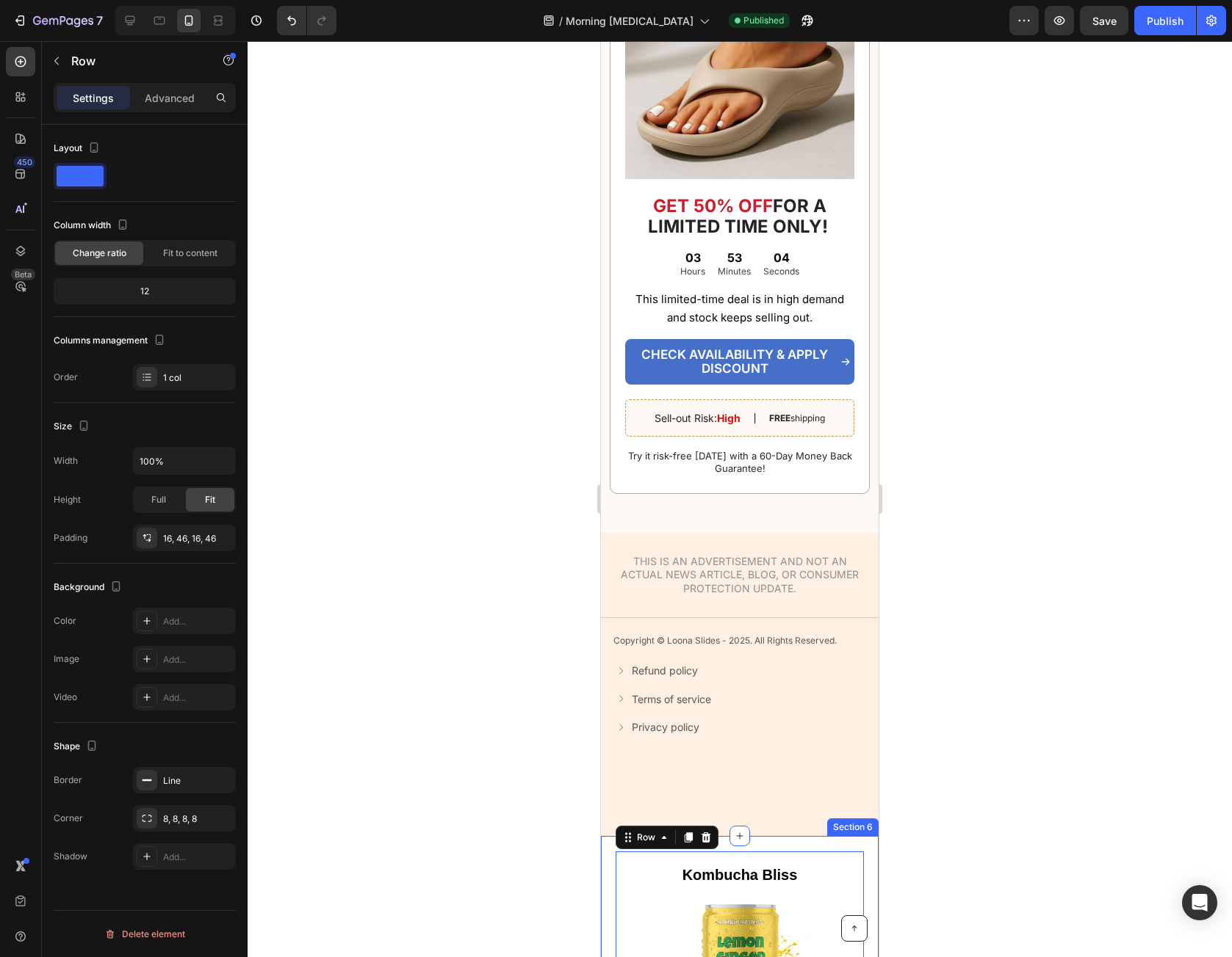
drag, startPoint x: 727, startPoint y: 838, endPoint x: 738, endPoint y: 808, distance: 32.0
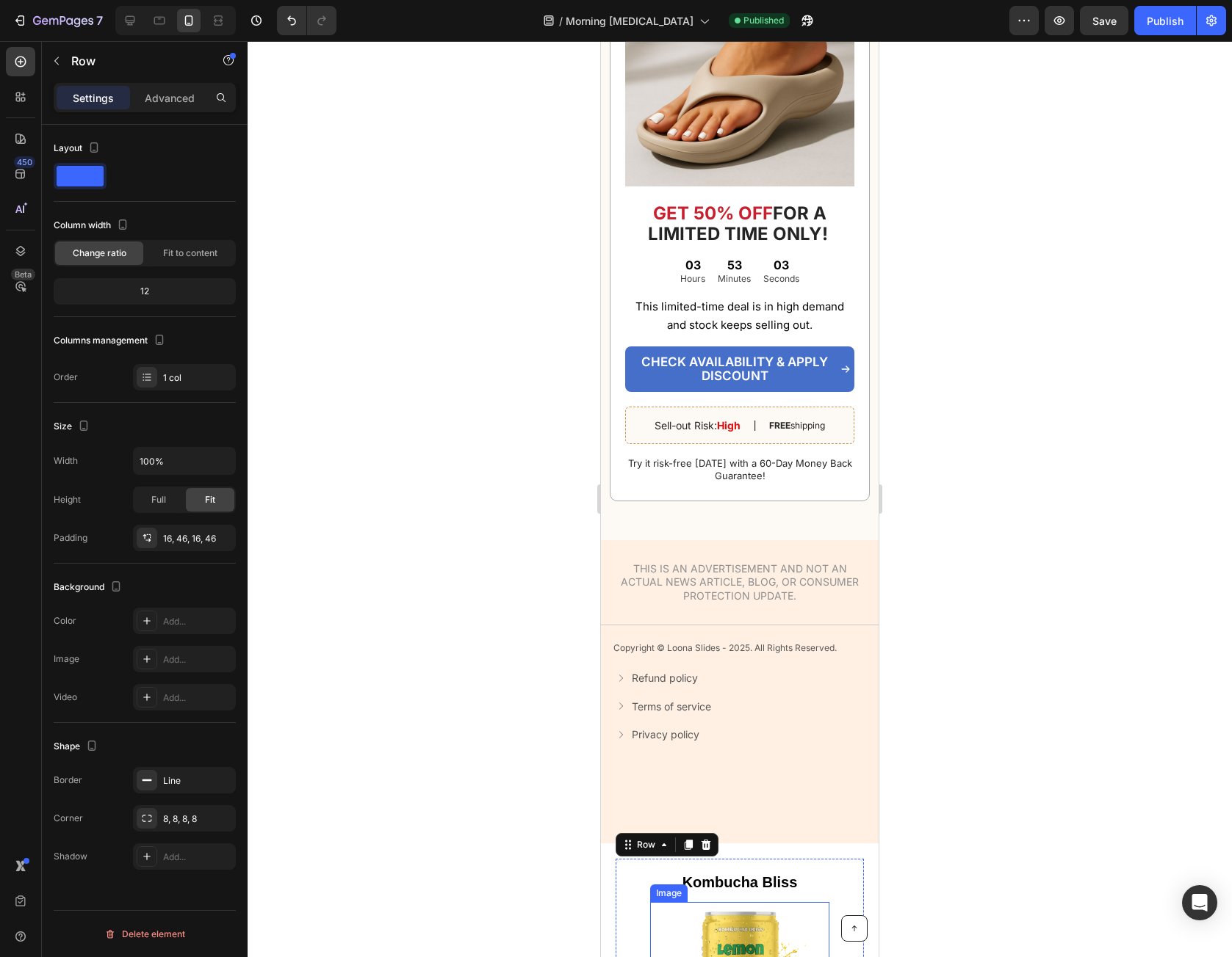
scroll to position [4163, 0]
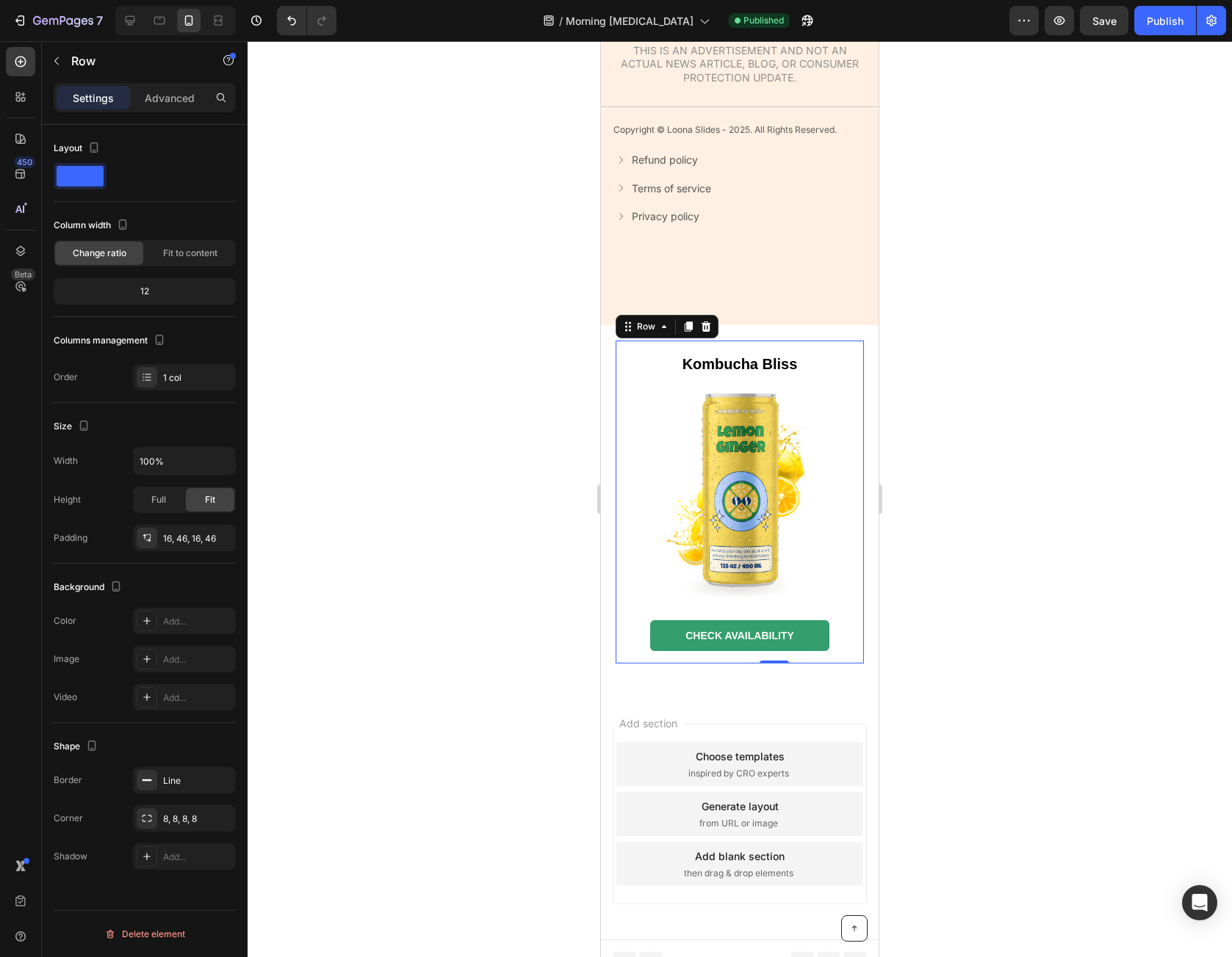
click at [713, 323] on div at bounding box center [706, 327] width 18 height 18
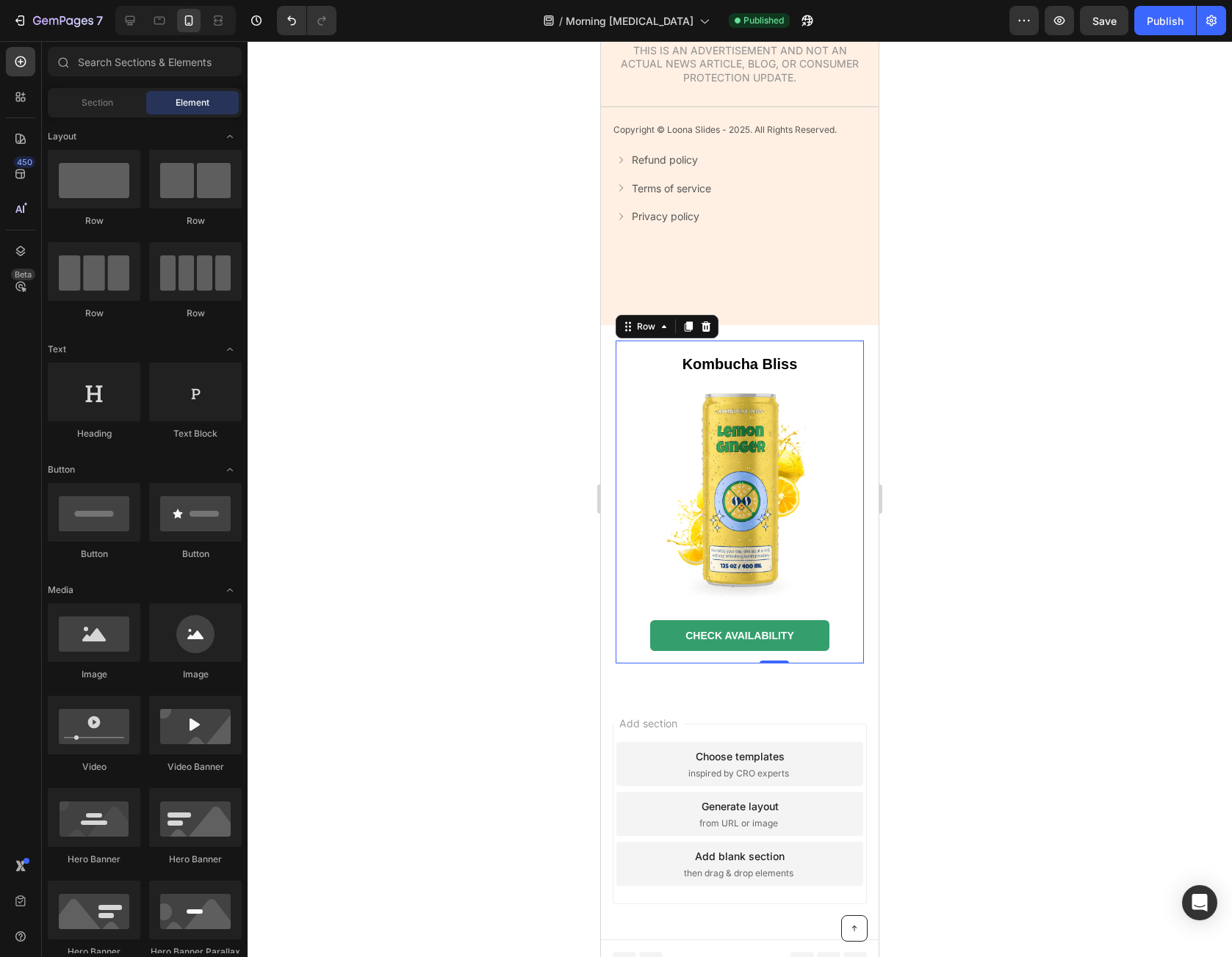
scroll to position [3898, 0]
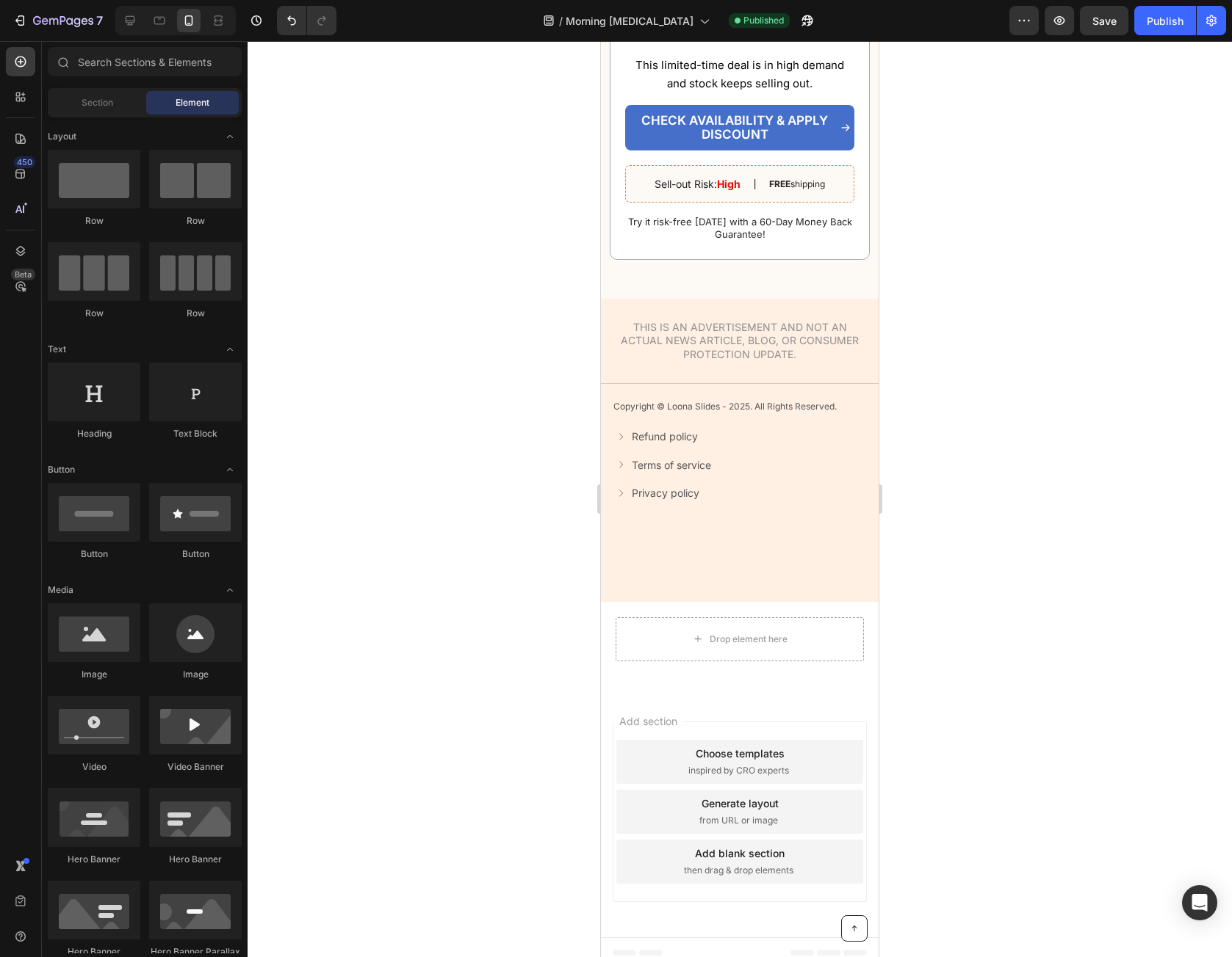
click at [143, 22] on div at bounding box center [176, 21] width 121 height 29
click at [153, 17] on icon at bounding box center [159, 20] width 15 height 15
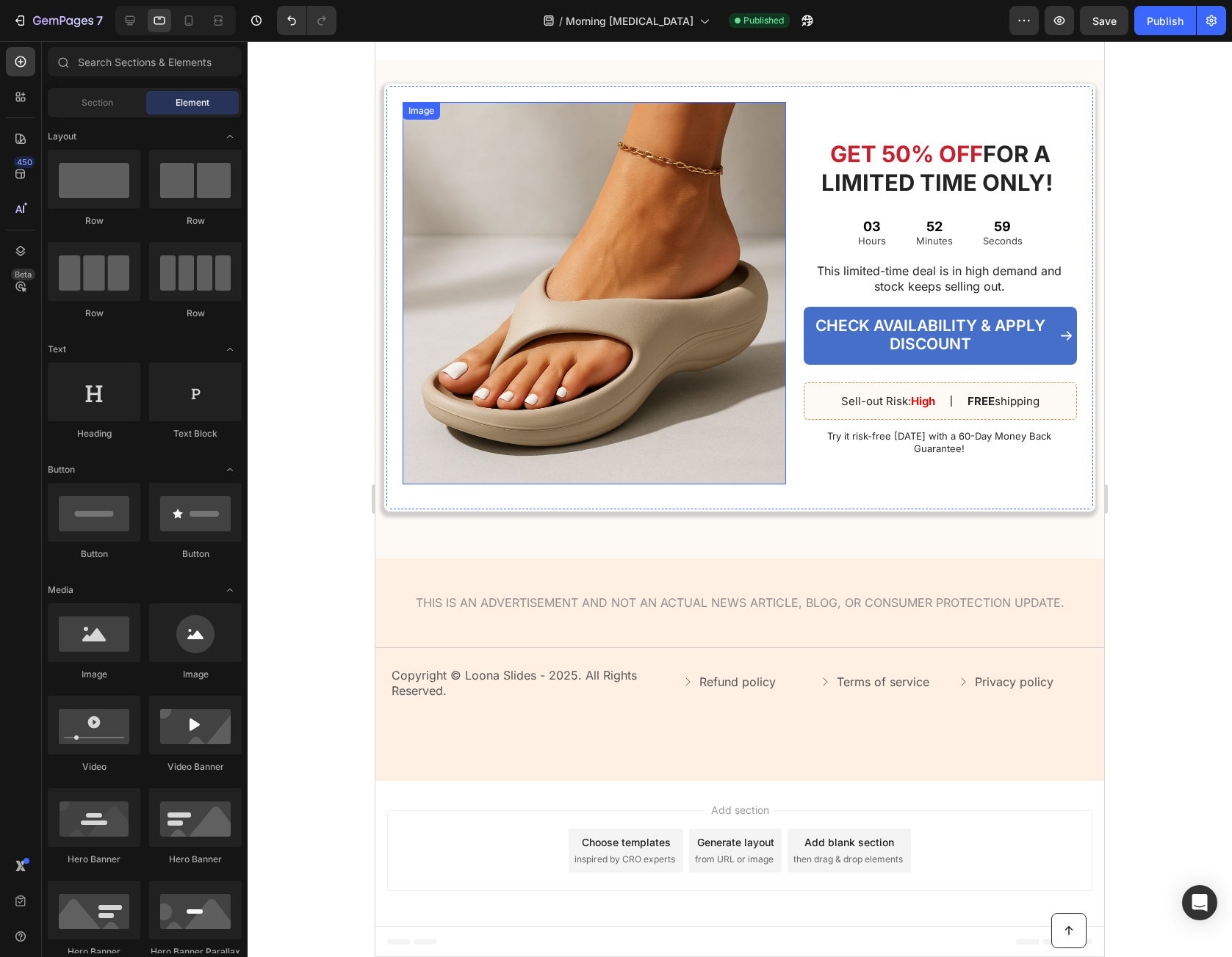
scroll to position [2981, 0]
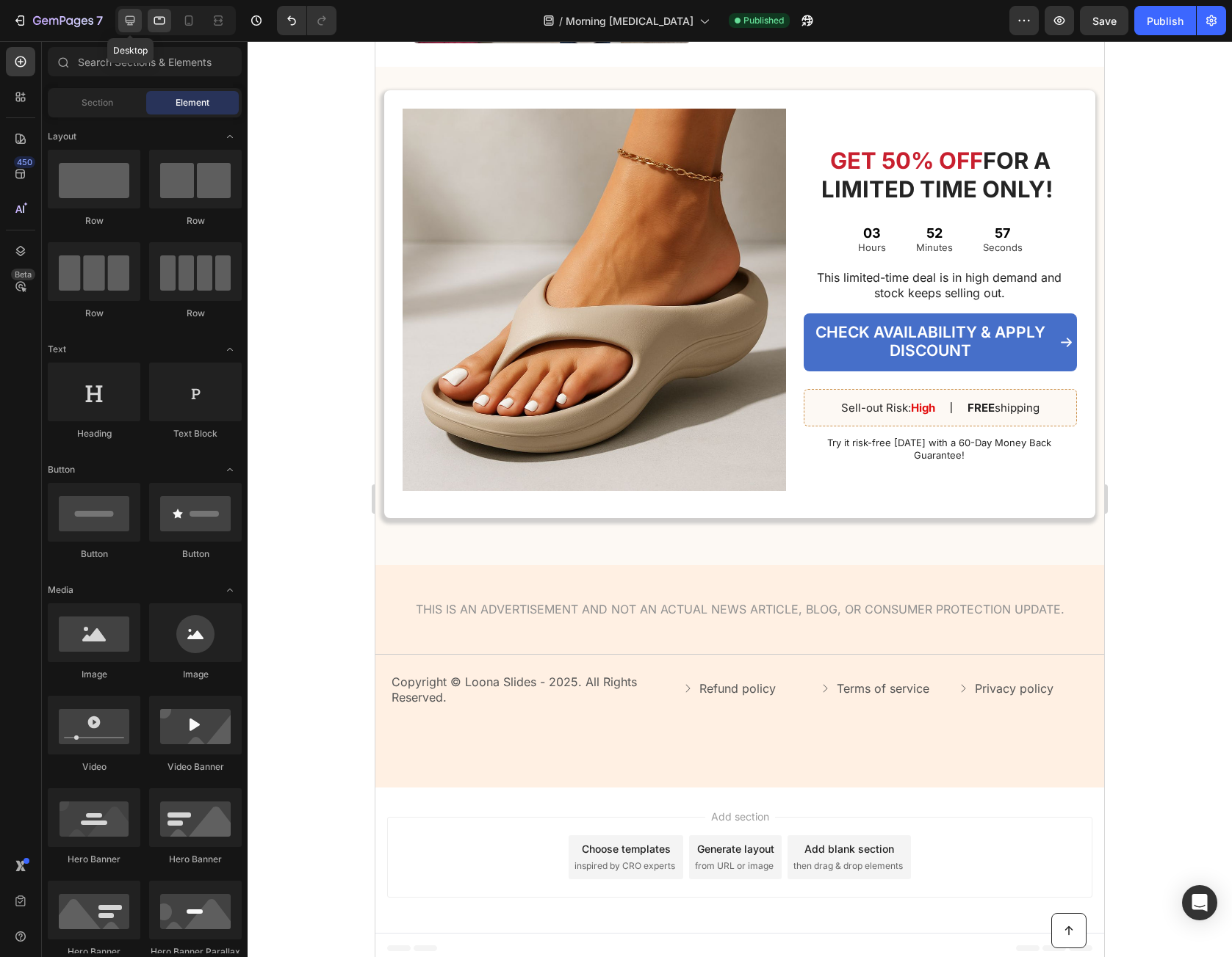
click at [135, 16] on icon at bounding box center [129, 20] width 15 height 15
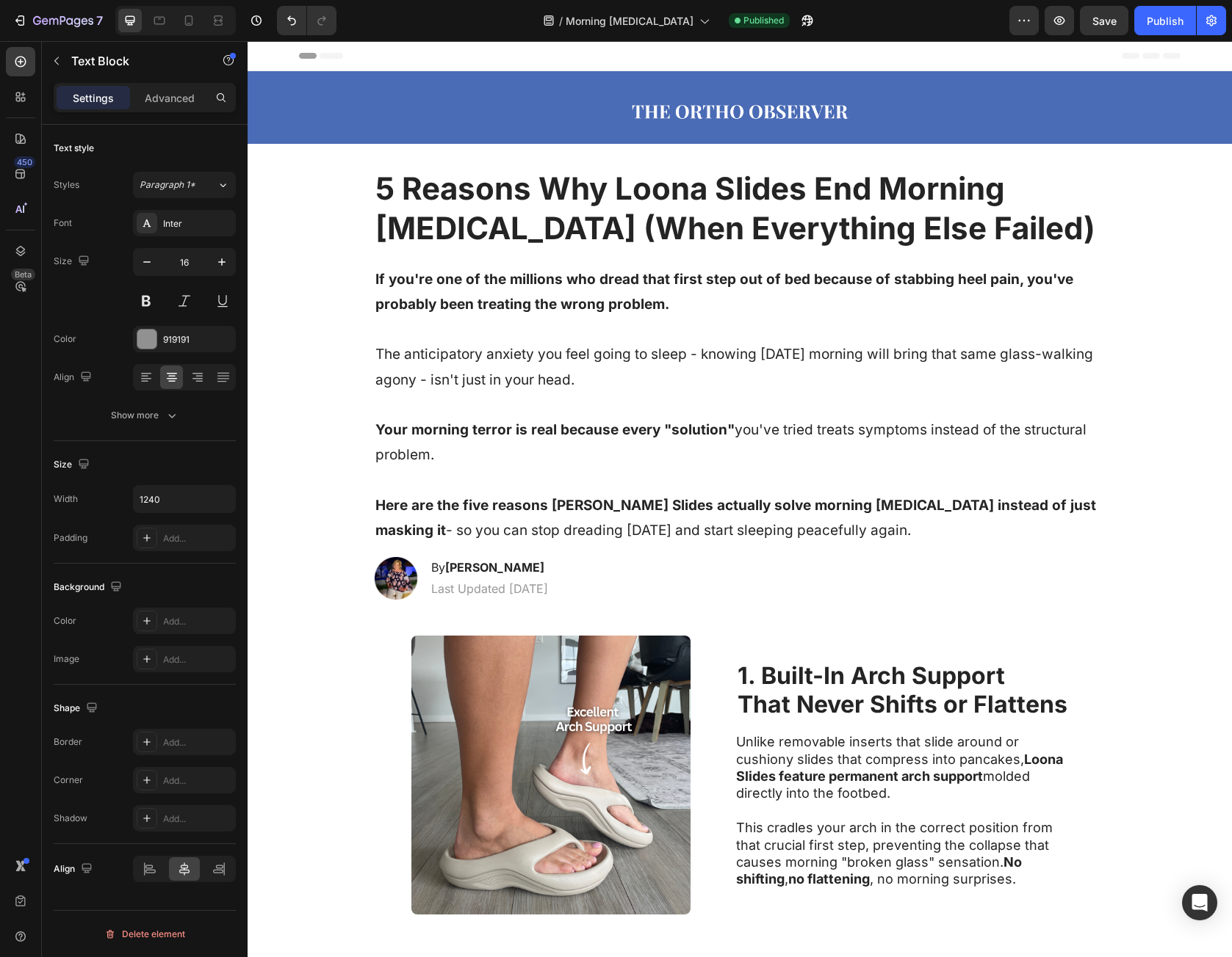
drag, startPoint x: 1196, startPoint y: 364, endPoint x: 1403, endPoint y: 53, distance: 373.6
click at [1159, 22] on div "Publish" at bounding box center [1164, 21] width 36 height 16
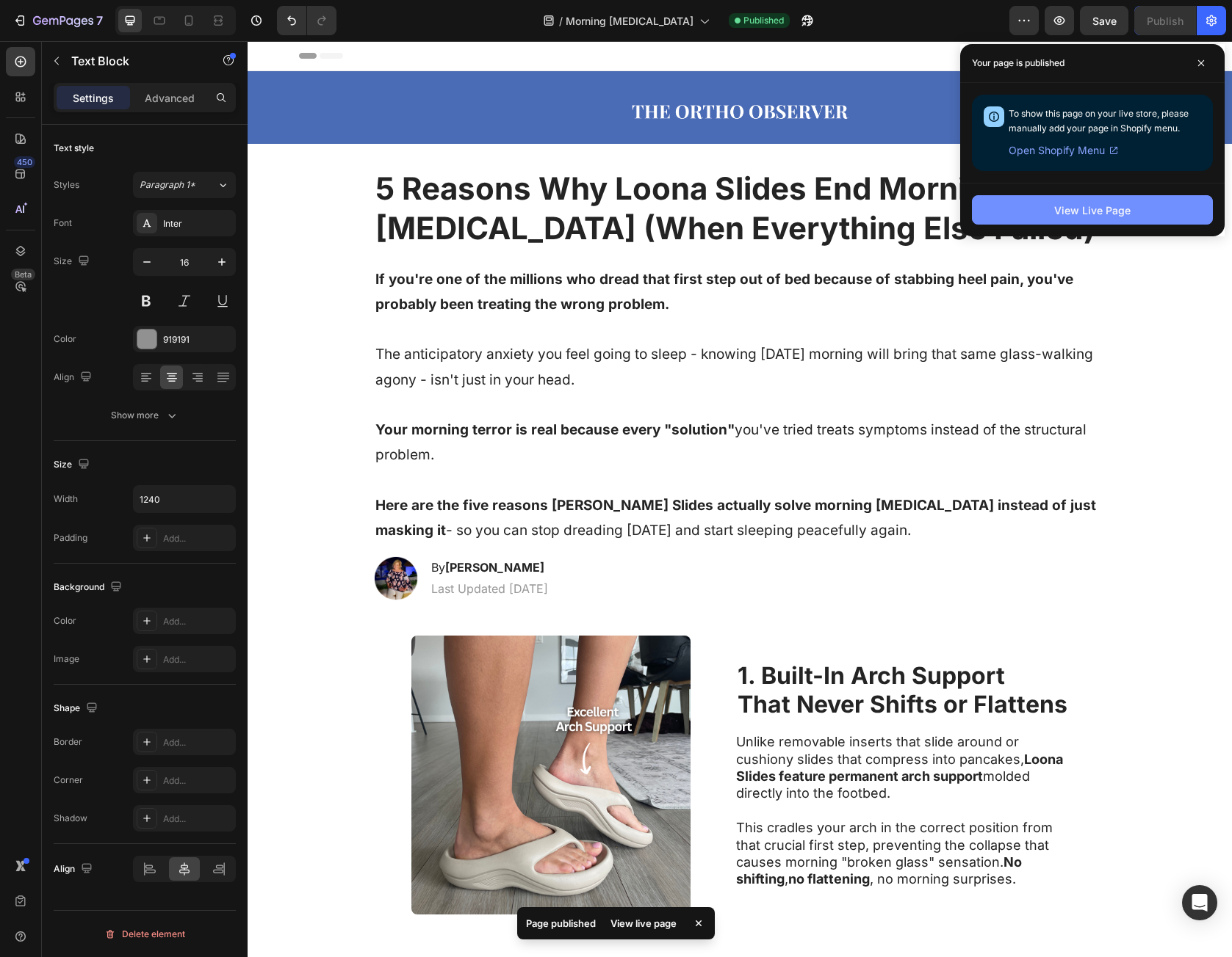
click at [1151, 200] on button "View Live Page" at bounding box center [1093, 210] width 241 height 29
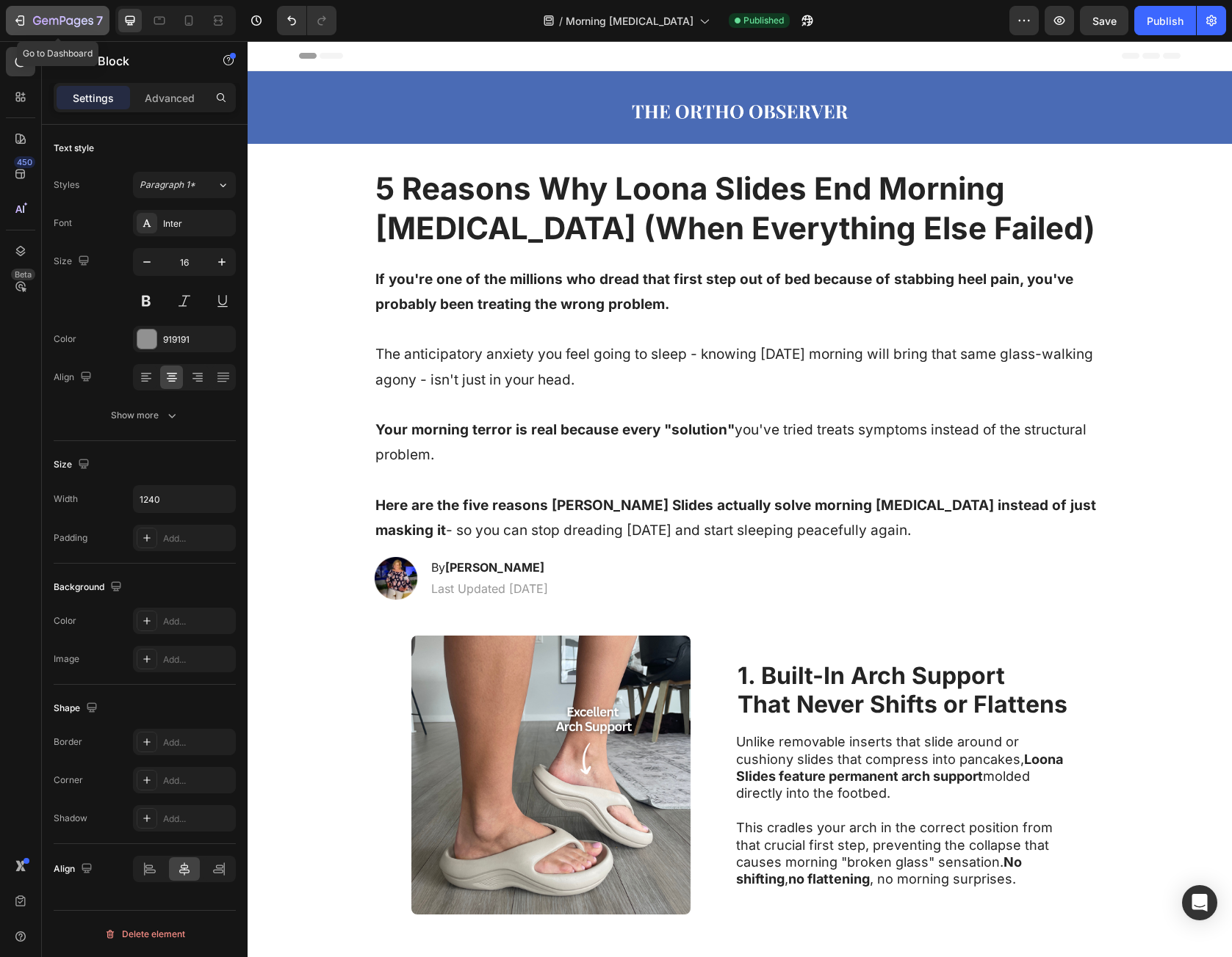
click at [73, 14] on div "7" at bounding box center [68, 21] width 70 height 18
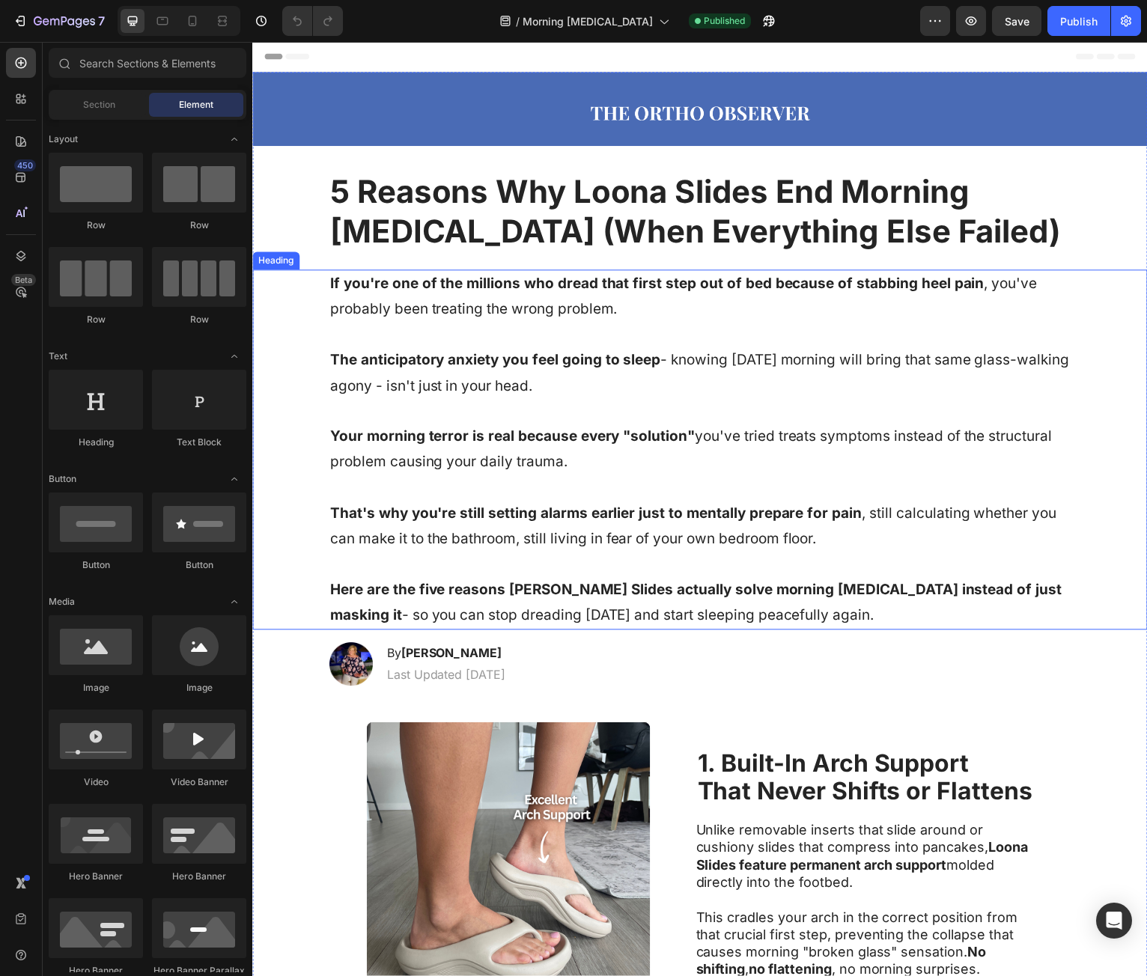
click at [380, 340] on h1 "If you're one of the millions who dread that first step out of bed because of s…" at bounding box center [702, 452] width 746 height 362
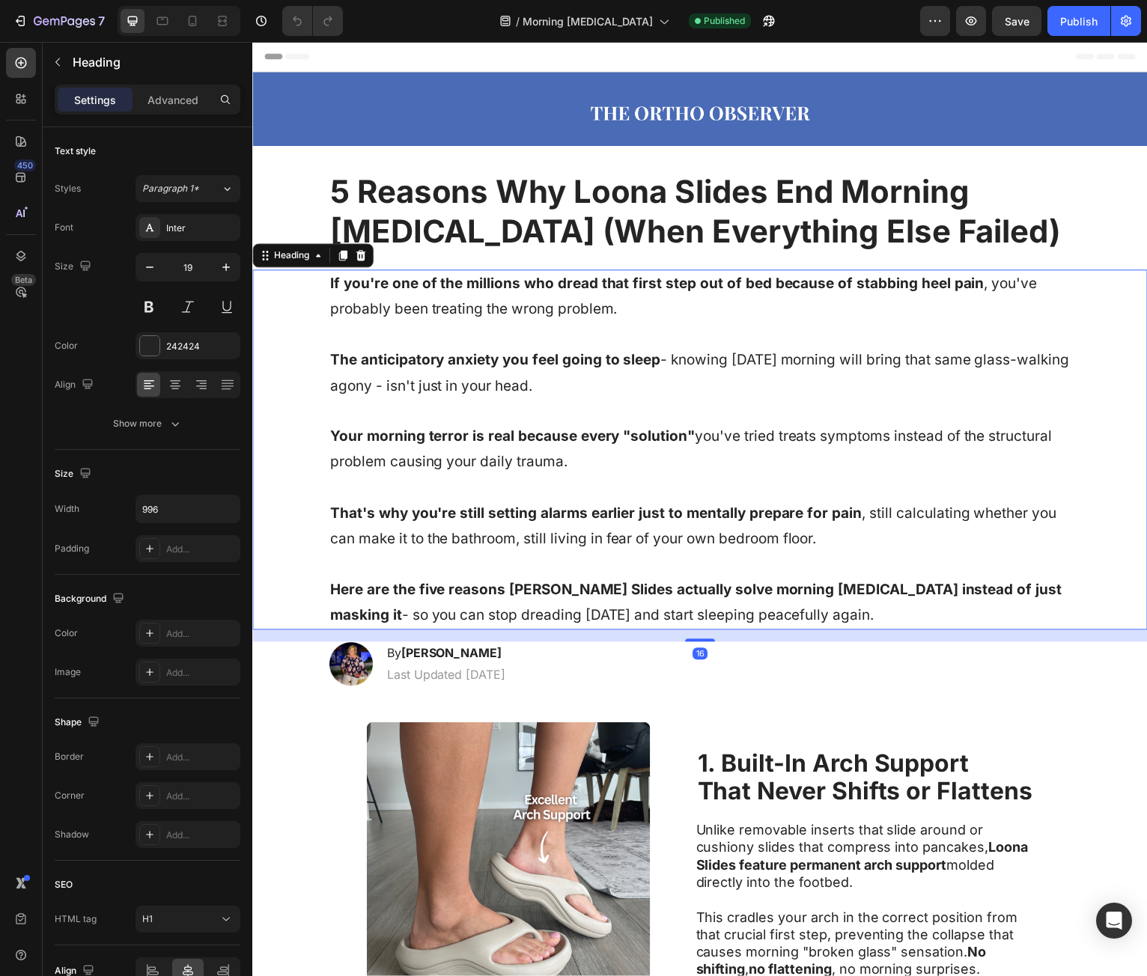
click at [329, 275] on h1 "If you're one of the millions who dread that first step out of bed because of s…" at bounding box center [702, 452] width 746 height 362
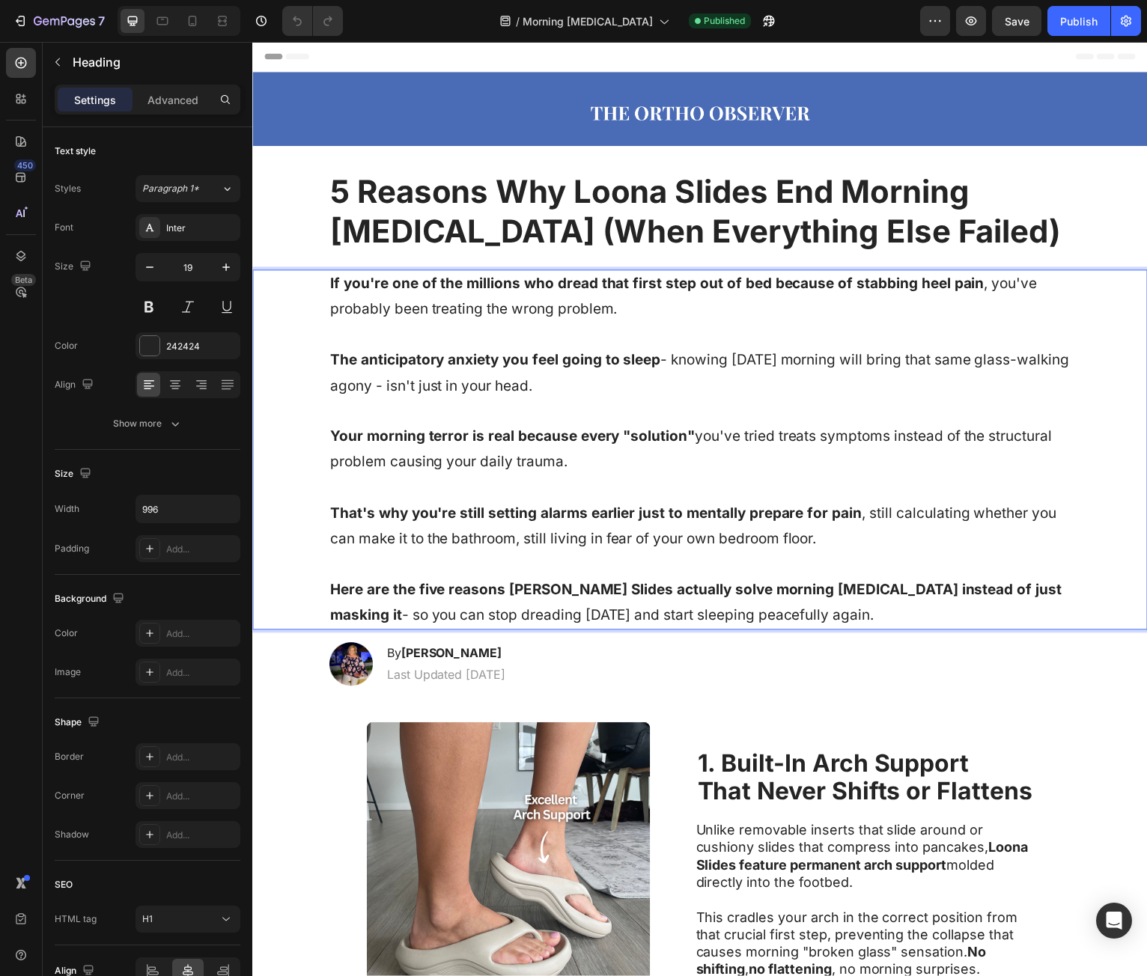
drag, startPoint x: 326, startPoint y: 286, endPoint x: 915, endPoint y: 613, distance: 674.1
click at [851, 610] on p "If you're one of the millions who dread that first step out of bed because of s…" at bounding box center [701, 452] width 743 height 359
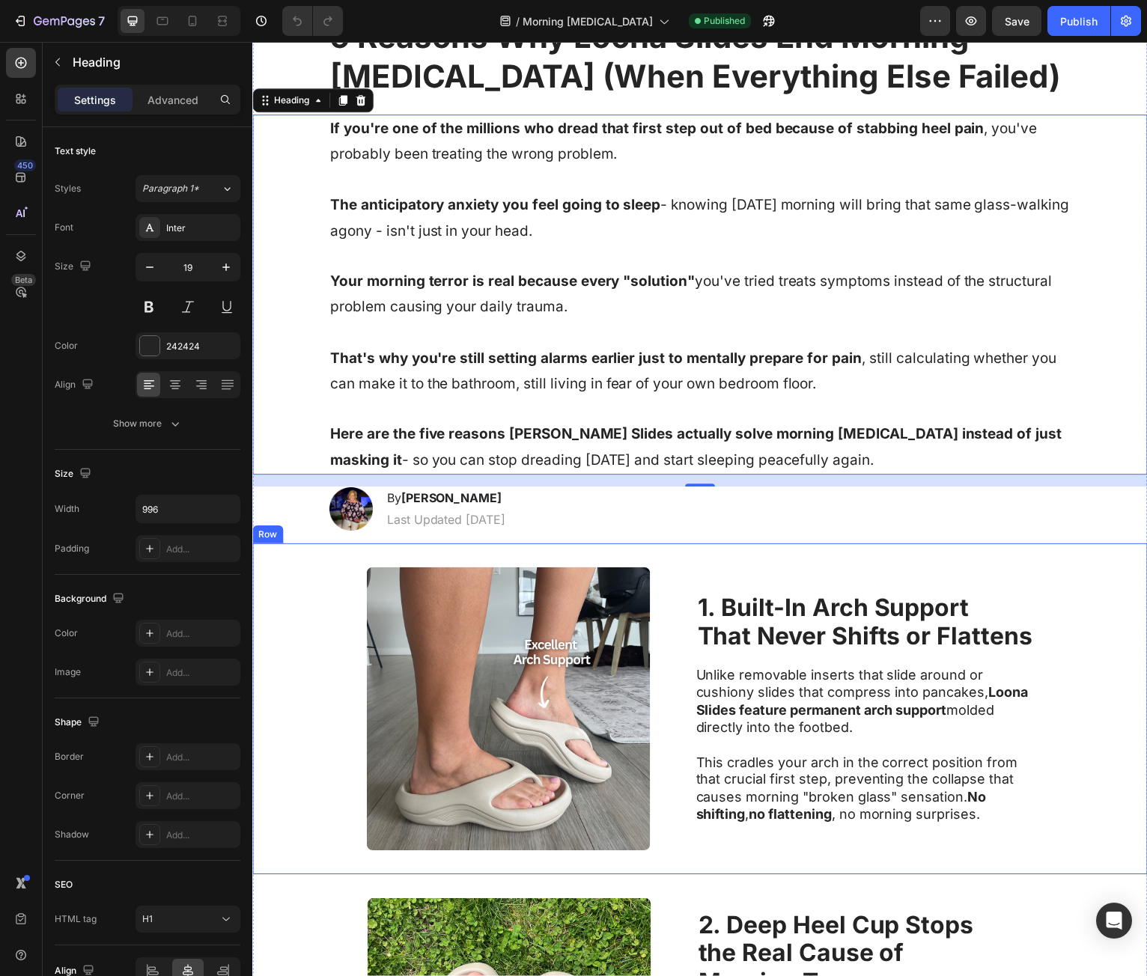
scroll to position [449, 0]
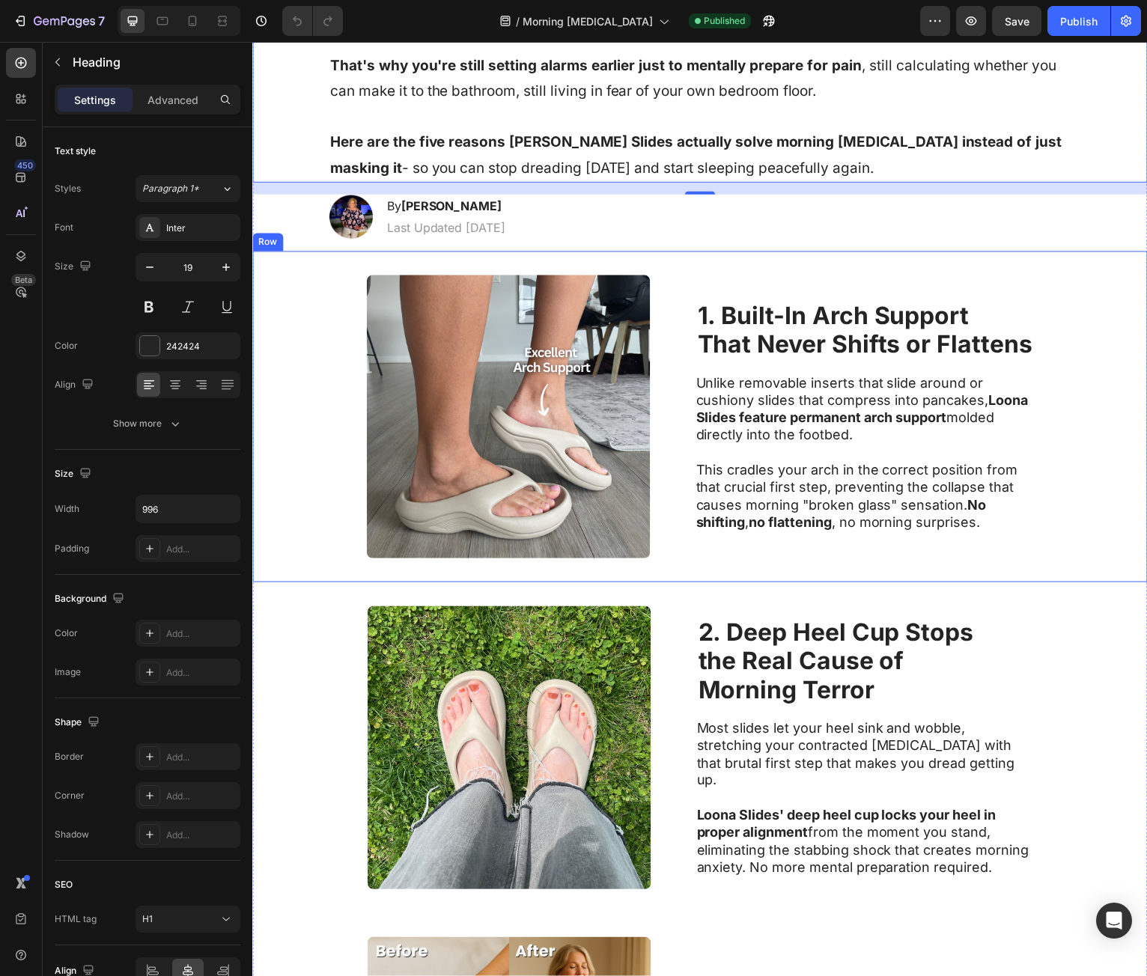
click at [714, 398] on p "Unlike removable inserts that slide around or cushiony slides that compress int…" at bounding box center [866, 411] width 336 height 70
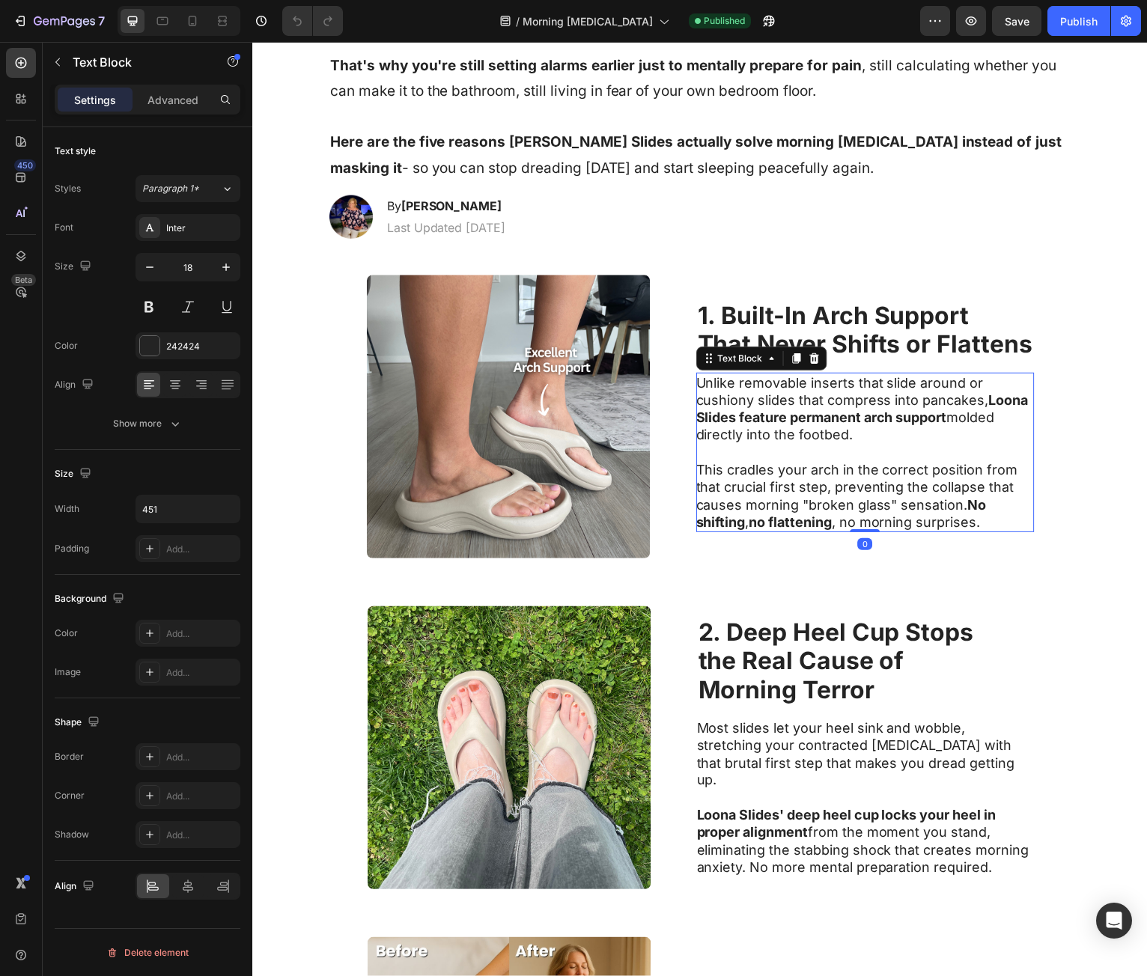
click at [704, 386] on p "Unlike removable inserts that slide around or cushiony slides that compress int…" at bounding box center [866, 411] width 336 height 70
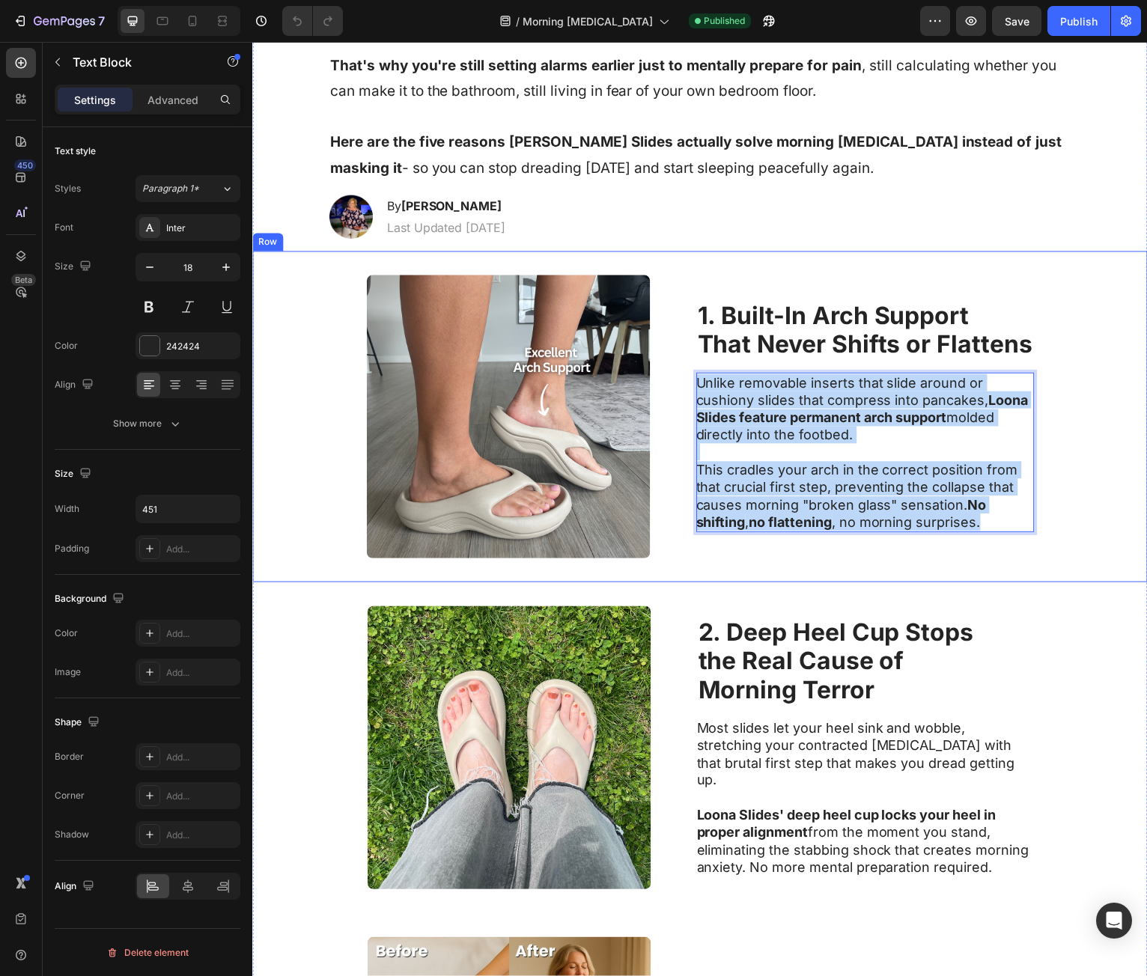
drag, startPoint x: 704, startPoint y: 386, endPoint x: 1078, endPoint y: 548, distance: 407.5
click at [1078, 548] on div "Image 1. Built-In Arch Support That Never Shifts or Flattens Heading Unlike rem…" at bounding box center [701, 418] width 899 height 332
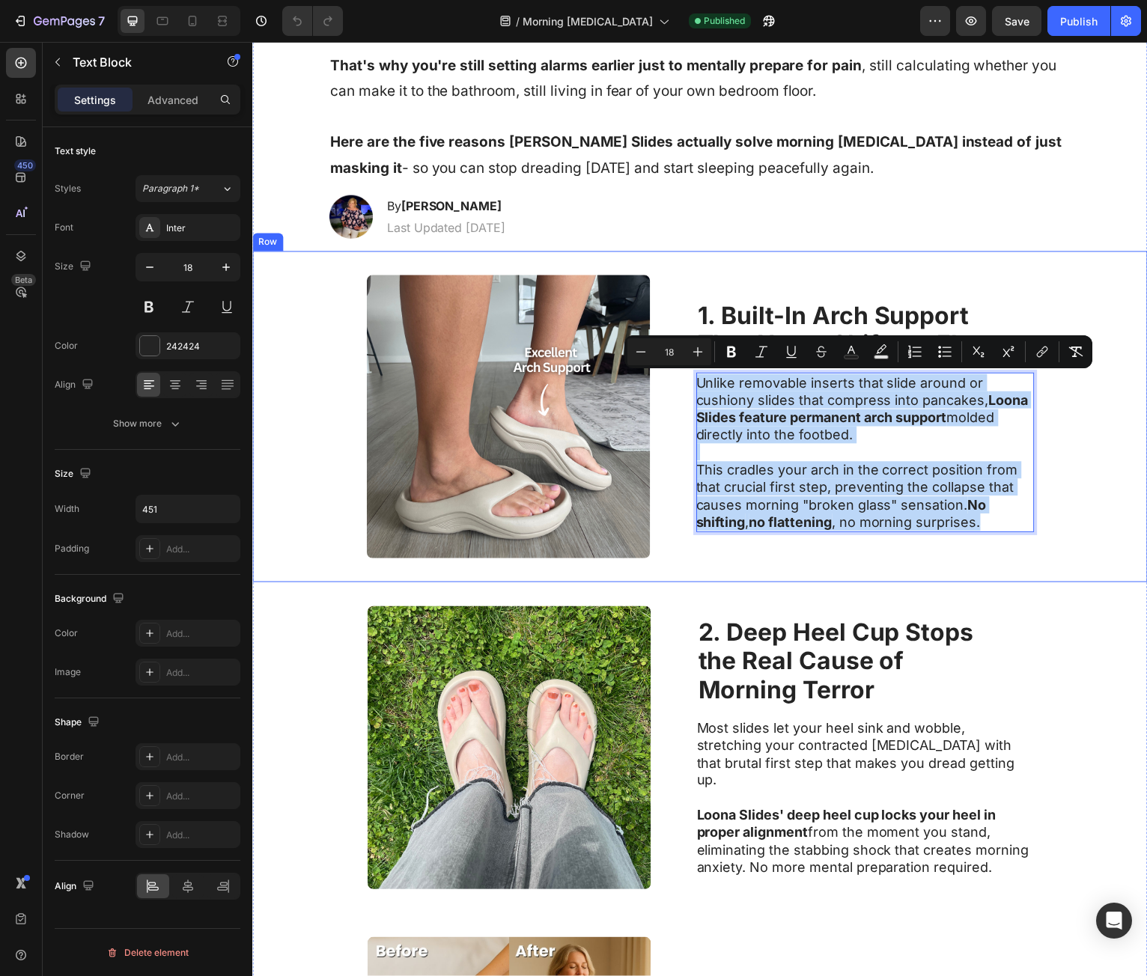
copy div "Unlike removable inserts that slide around or cushiony slides that compress int…"
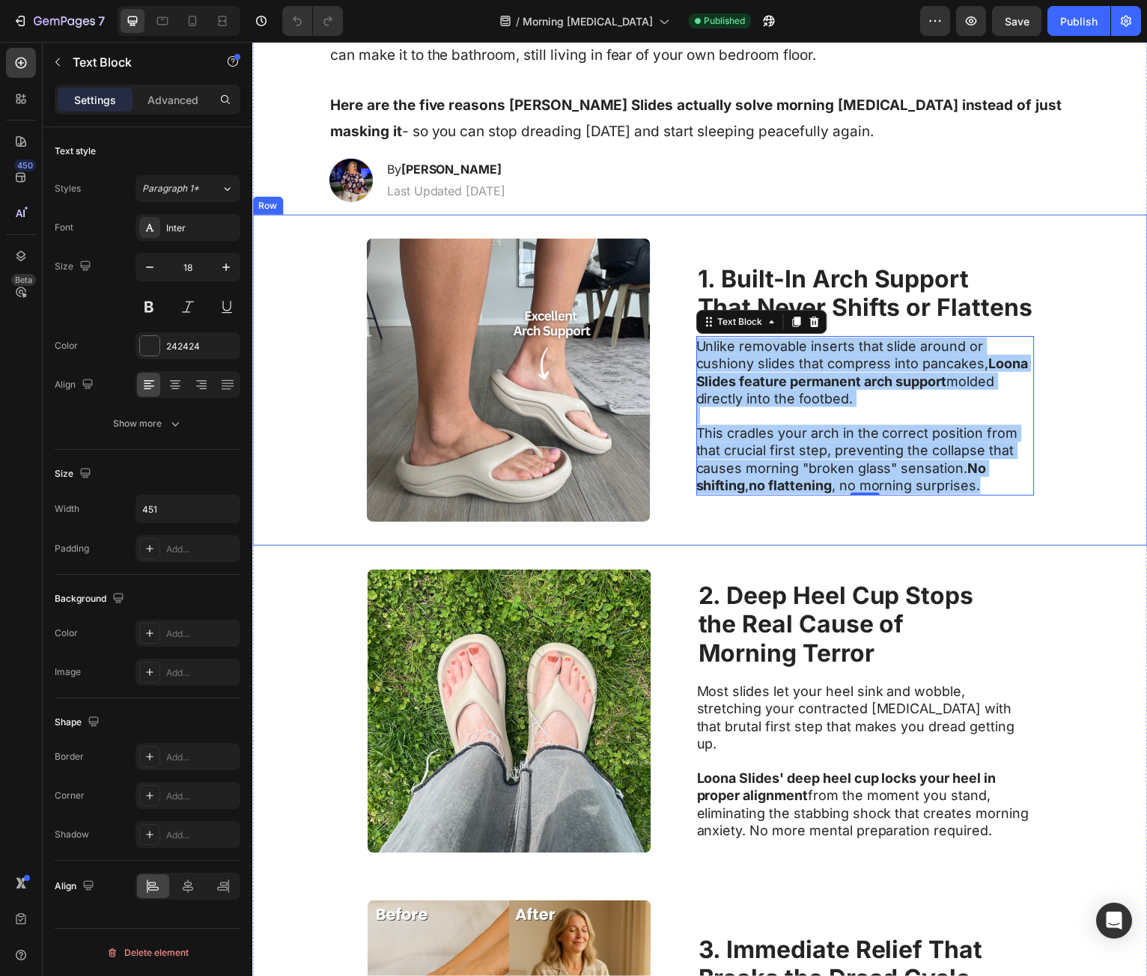
scroll to position [674, 0]
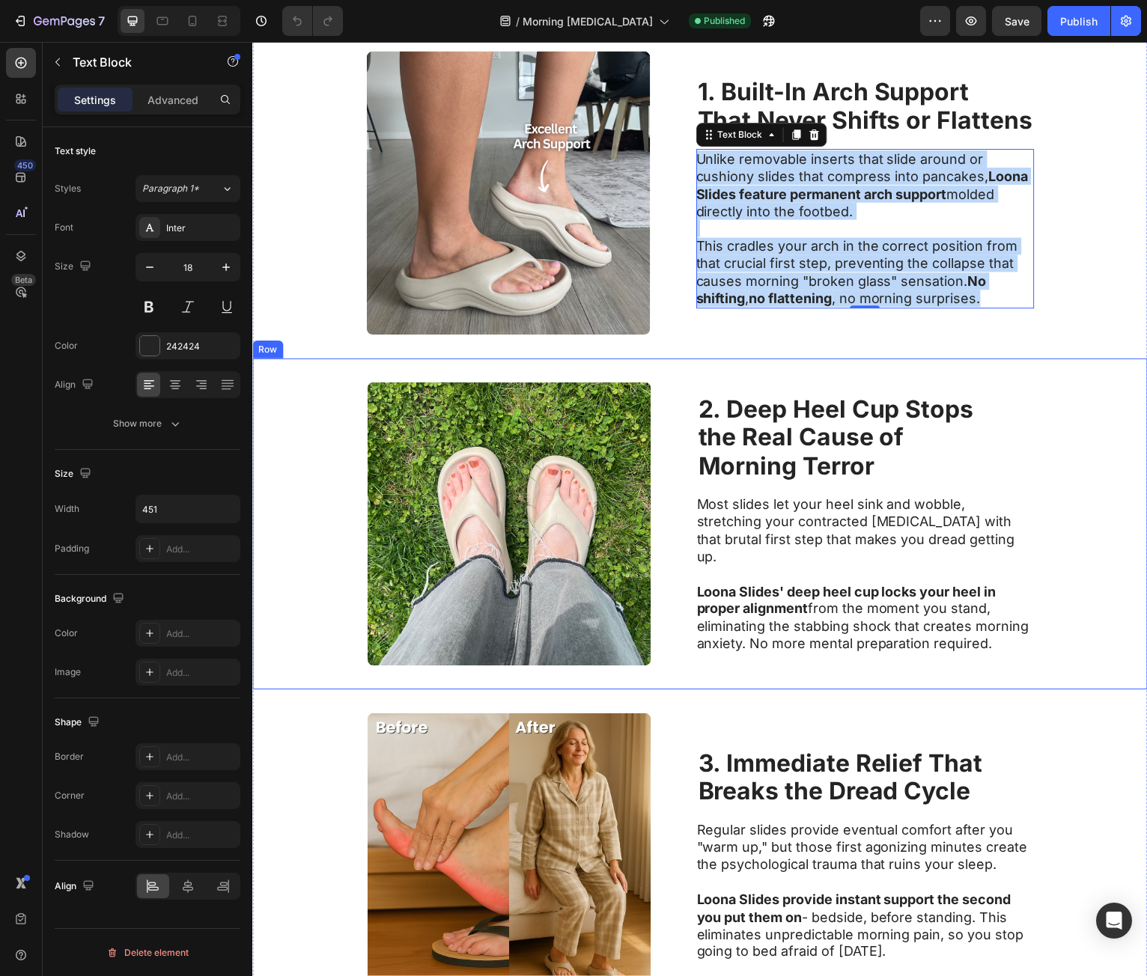
click at [770, 454] on strong "the Real Cause of" at bounding box center [803, 439] width 207 height 29
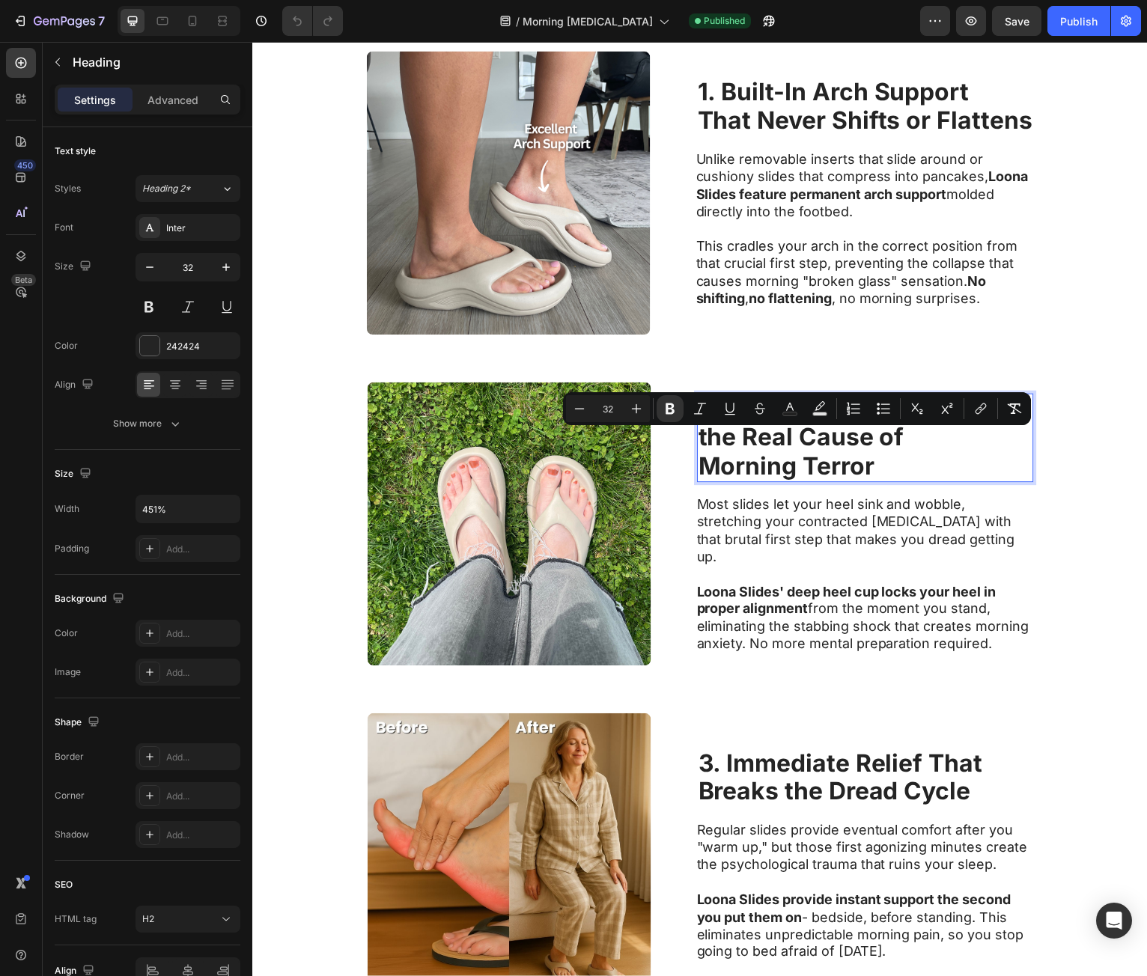
click at [827, 477] on strong "Morning Terror" at bounding box center [788, 468] width 177 height 29
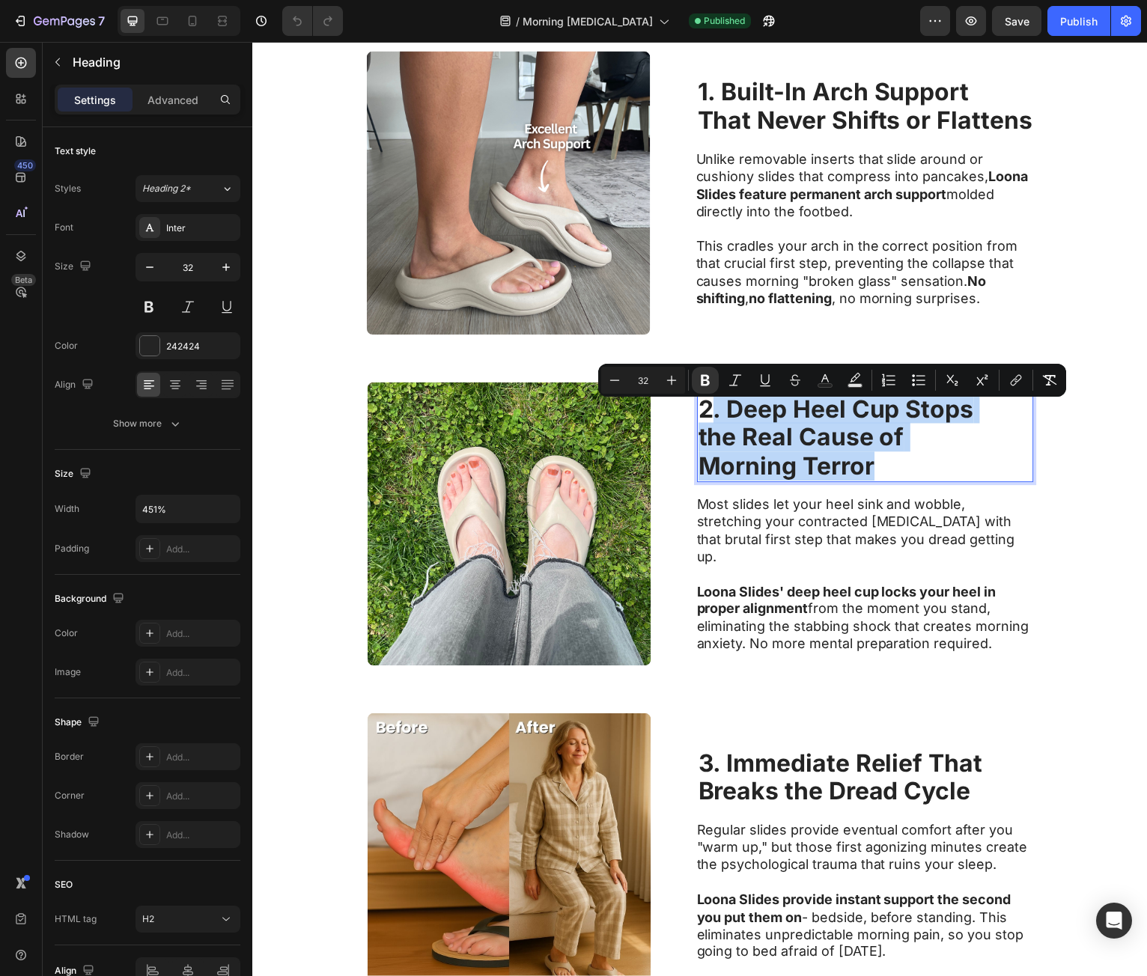
drag, startPoint x: 827, startPoint y: 476, endPoint x: 707, endPoint y: 421, distance: 132.0
click at [707, 421] on p "2. Deep Heel Cup Stops the Real Cause of Morning Terror" at bounding box center [867, 440] width 335 height 86
click at [704, 421] on strong "2. Deep Heel Cup Stops" at bounding box center [838, 410] width 276 height 29
click at [700, 418] on strong "2. Deep Heel Cup Stops" at bounding box center [838, 410] width 276 height 29
copy p "2. Deep Heel Cup Stops the Real Cause of Morning Terror"
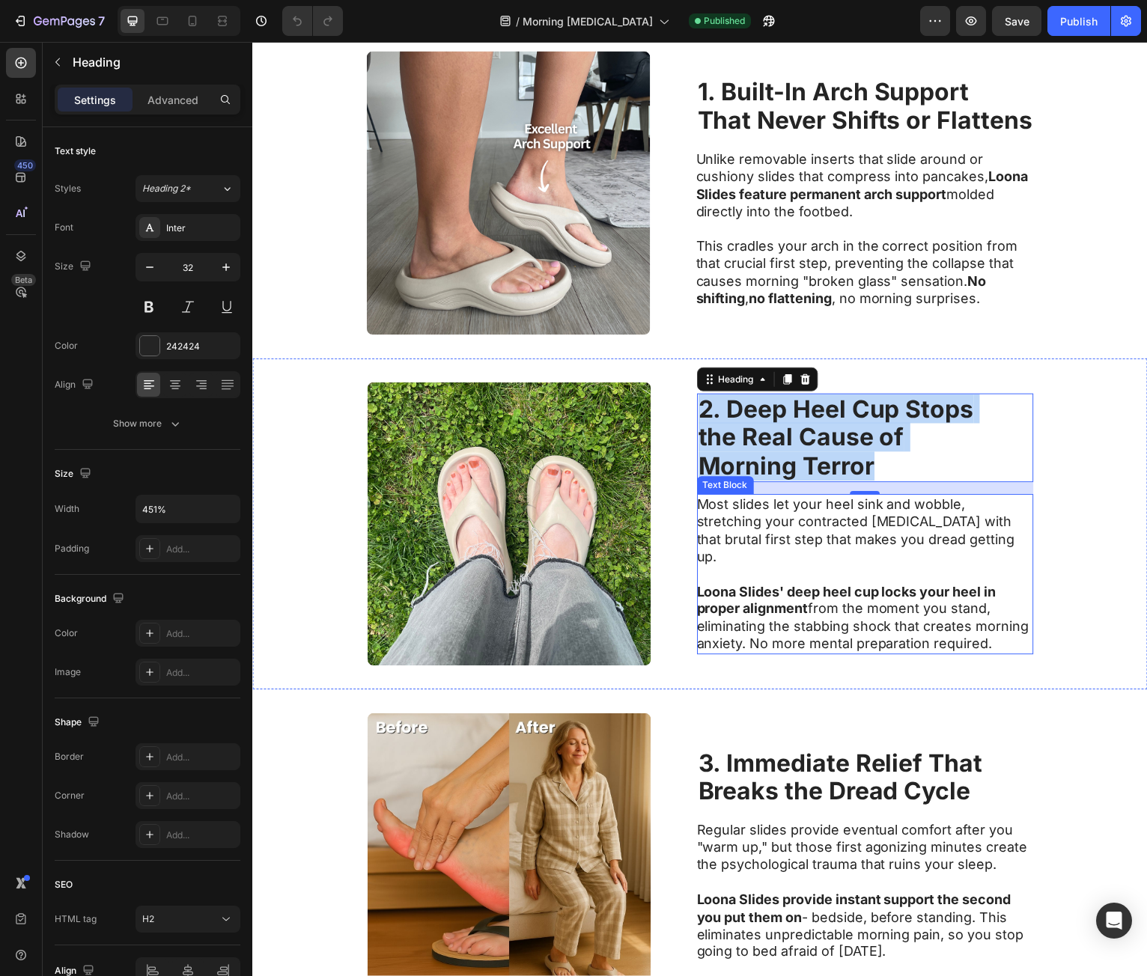
click at [778, 593] on strong "Loona Slides' deep heel cup locks your heel in proper alignment" at bounding box center [849, 602] width 300 height 33
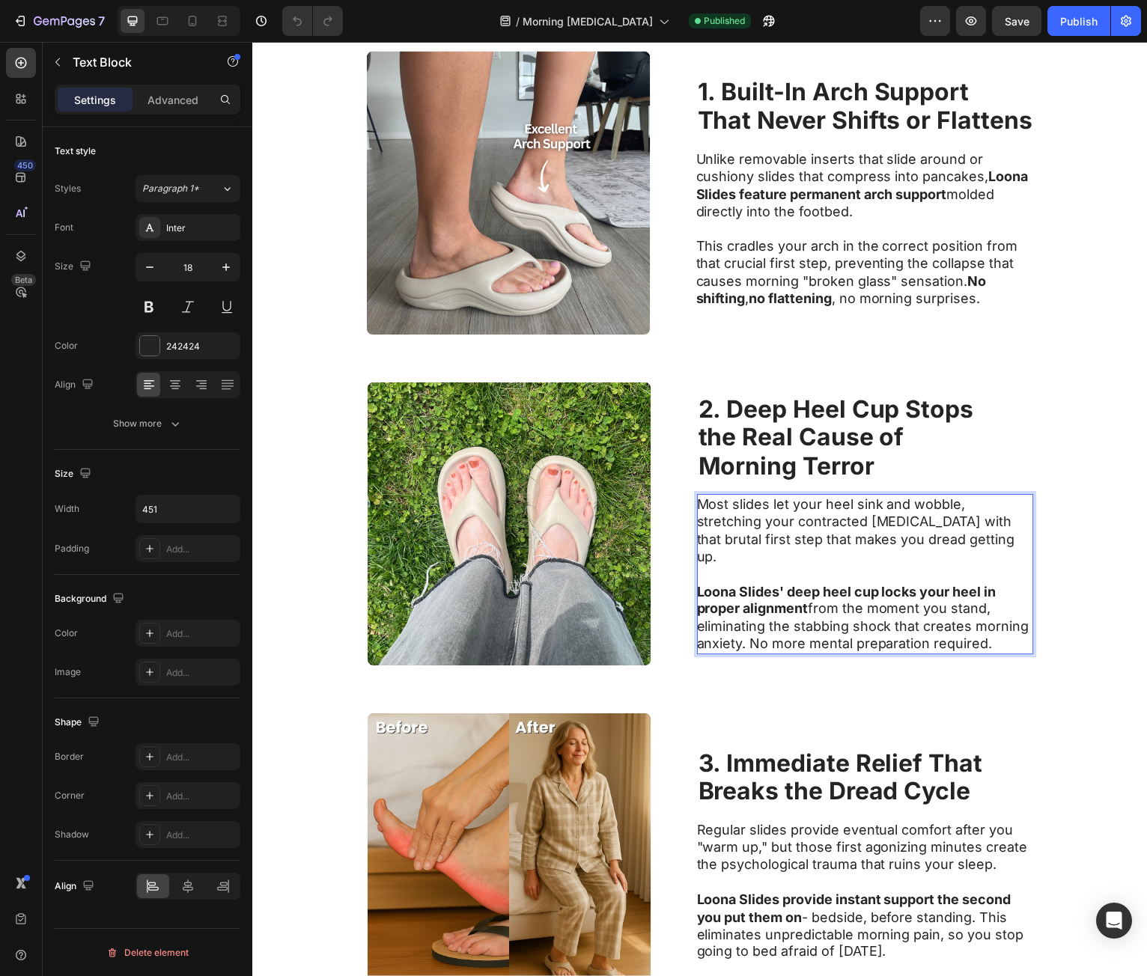
click at [701, 512] on p "Most slides let your heel sink and wobble, stretching your contracted [MEDICAL_…" at bounding box center [867, 533] width 336 height 70
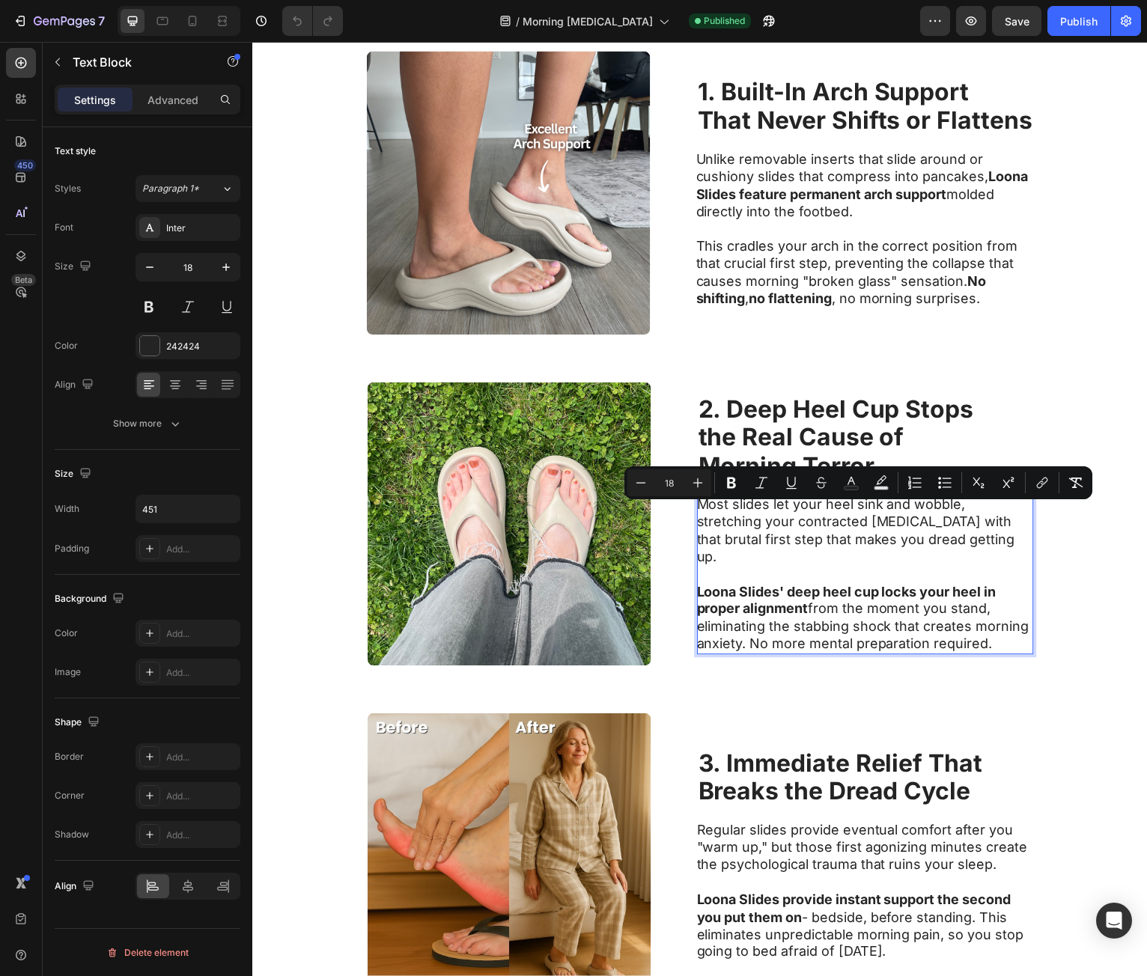
drag, startPoint x: 701, startPoint y: 512, endPoint x: 986, endPoint y: 639, distance: 312.1
click at [986, 639] on div "Most slides let your heel sink and wobble, stretching your contracted [MEDICAL_…" at bounding box center [868, 576] width 338 height 161
copy div "Most slides let your heel sink and wobble, stretching your contracted [MEDICAL_…"
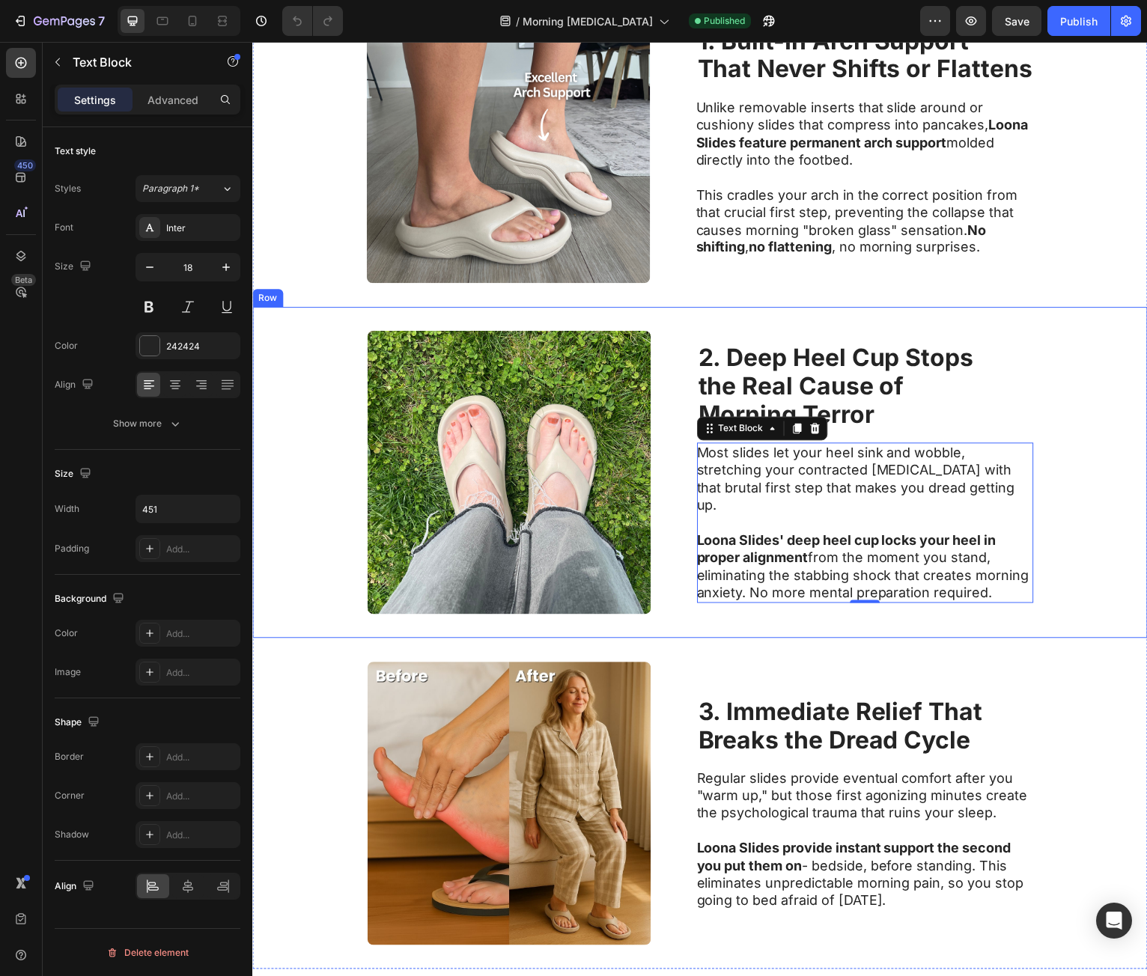
scroll to position [1048, 0]
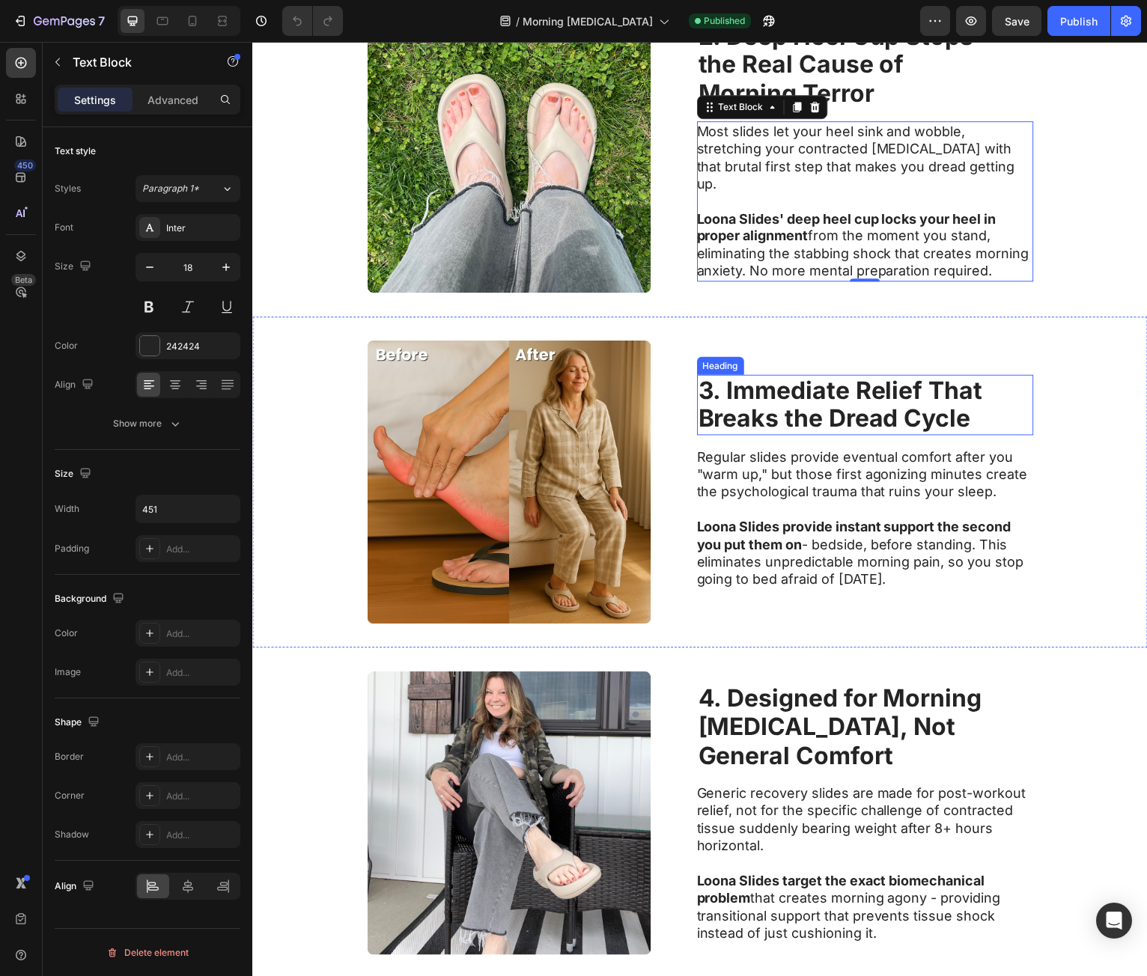
click at [859, 395] on strong "3. Immediate Relief That" at bounding box center [842, 391] width 285 height 29
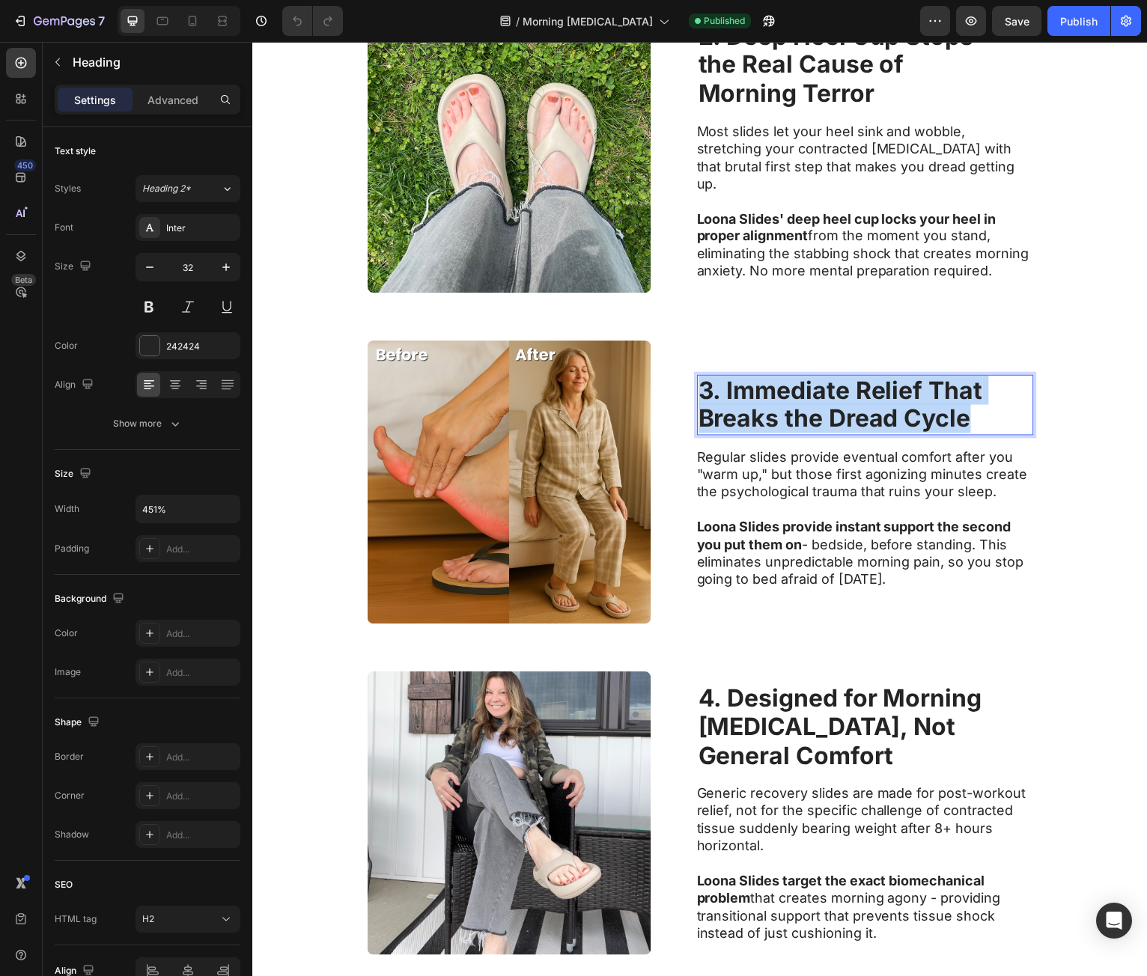
drag, startPoint x: 697, startPoint y: 395, endPoint x: 950, endPoint y: 433, distance: 255.9
click at [938, 430] on p "3. Immediate Relief That Breaks the Dread Cycle" at bounding box center [867, 407] width 335 height 58
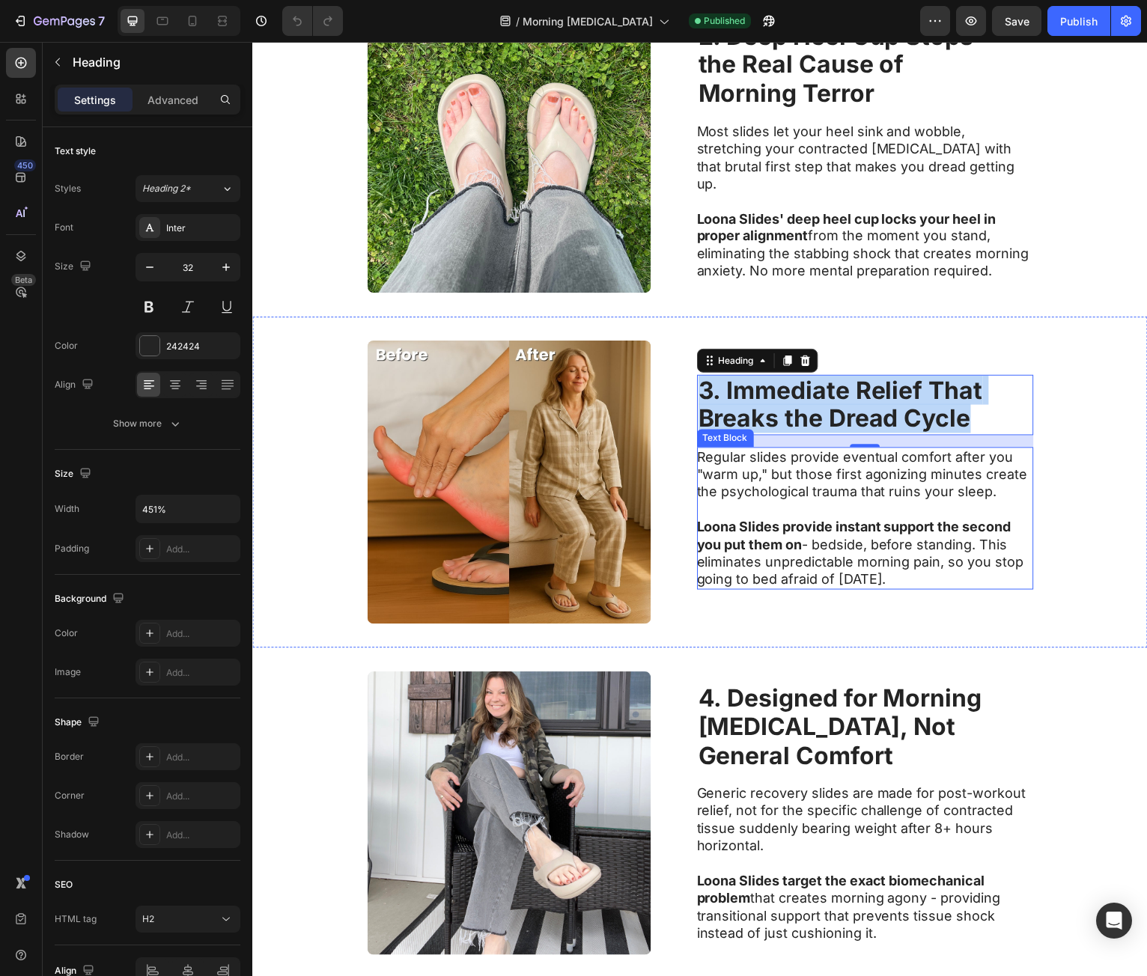
drag, startPoint x: 873, startPoint y: 483, endPoint x: 764, endPoint y: 478, distance: 109.5
click at [873, 483] on p "Regular slides provide eventual comfort after you "warm up," but those first ag…" at bounding box center [867, 477] width 336 height 52
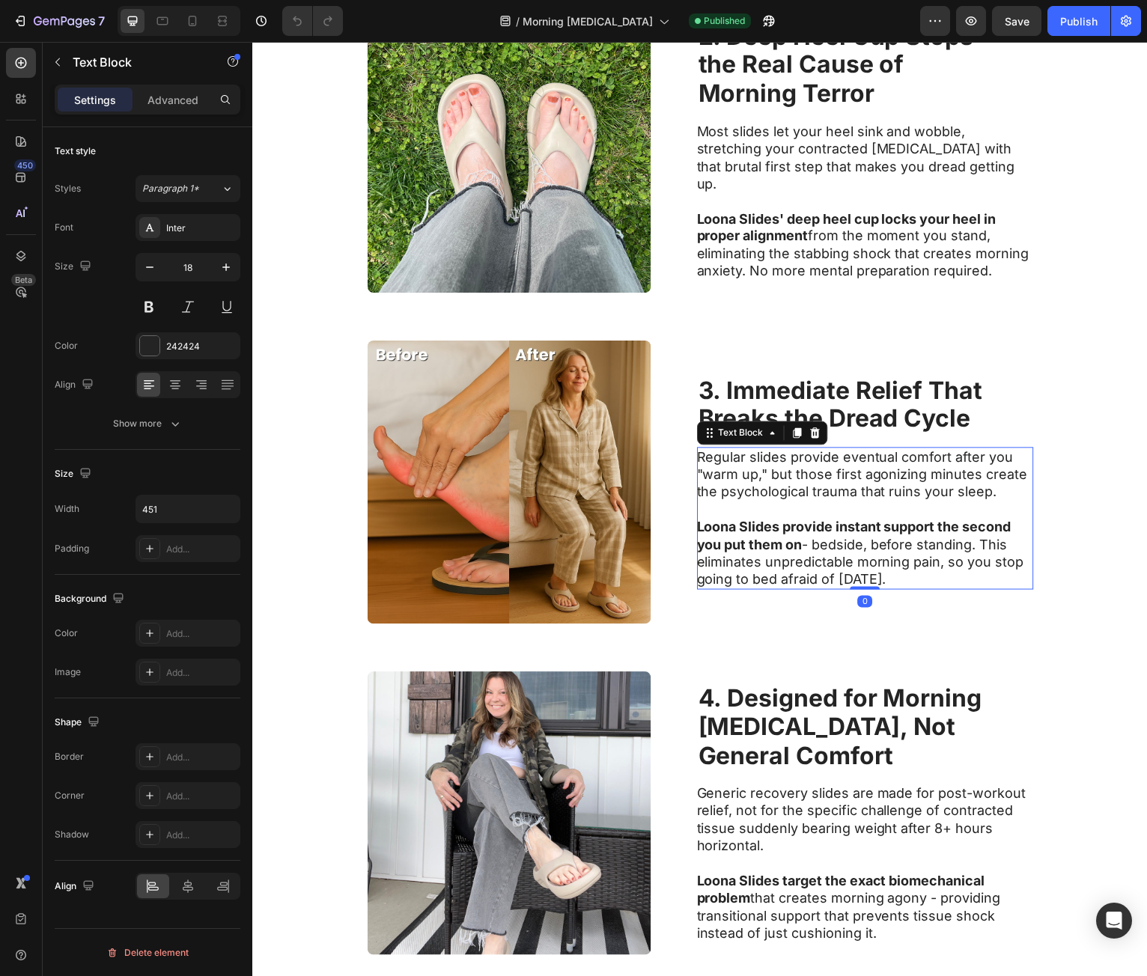
click at [714, 455] on p "Regular slides provide eventual comfort after you "warm up," but those first ag…" at bounding box center [867, 477] width 336 height 52
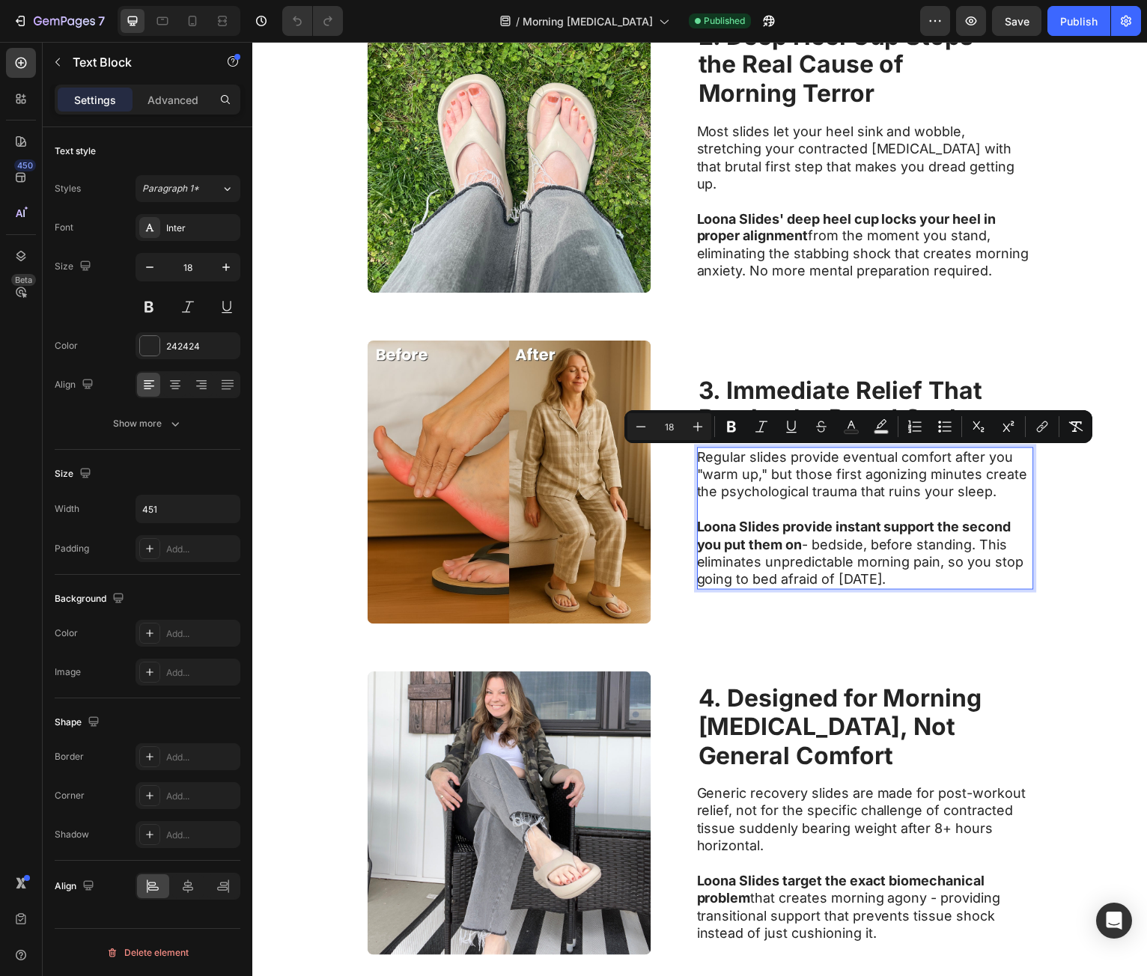
drag, startPoint x: 714, startPoint y: 455, endPoint x: 942, endPoint y: 587, distance: 263.4
click at [942, 587] on div "Regular slides provide eventual comfort after you "warm up," but those first ag…" at bounding box center [868, 520] width 338 height 143
copy div "Regular slides provide eventual comfort after you "warm up," but those first ag…"
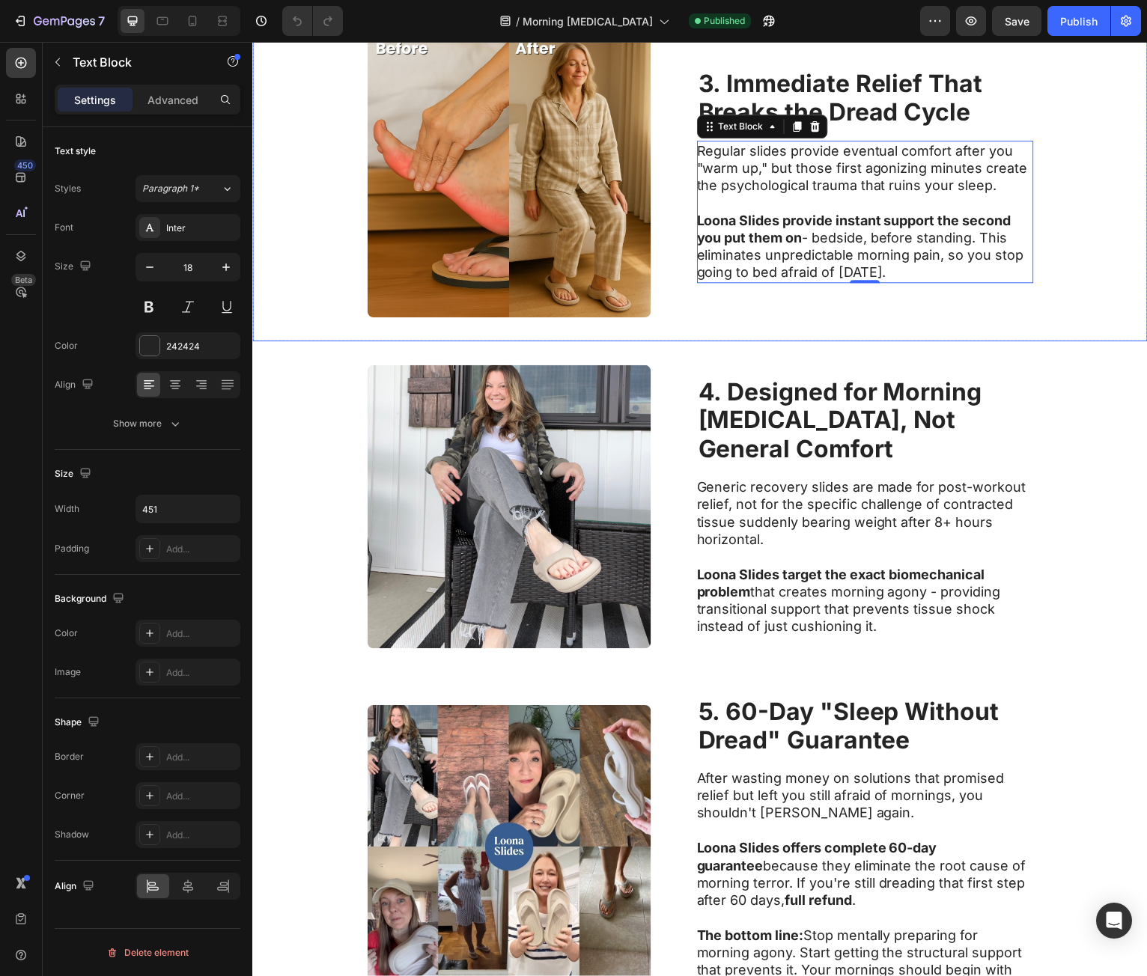
scroll to position [1423, 0]
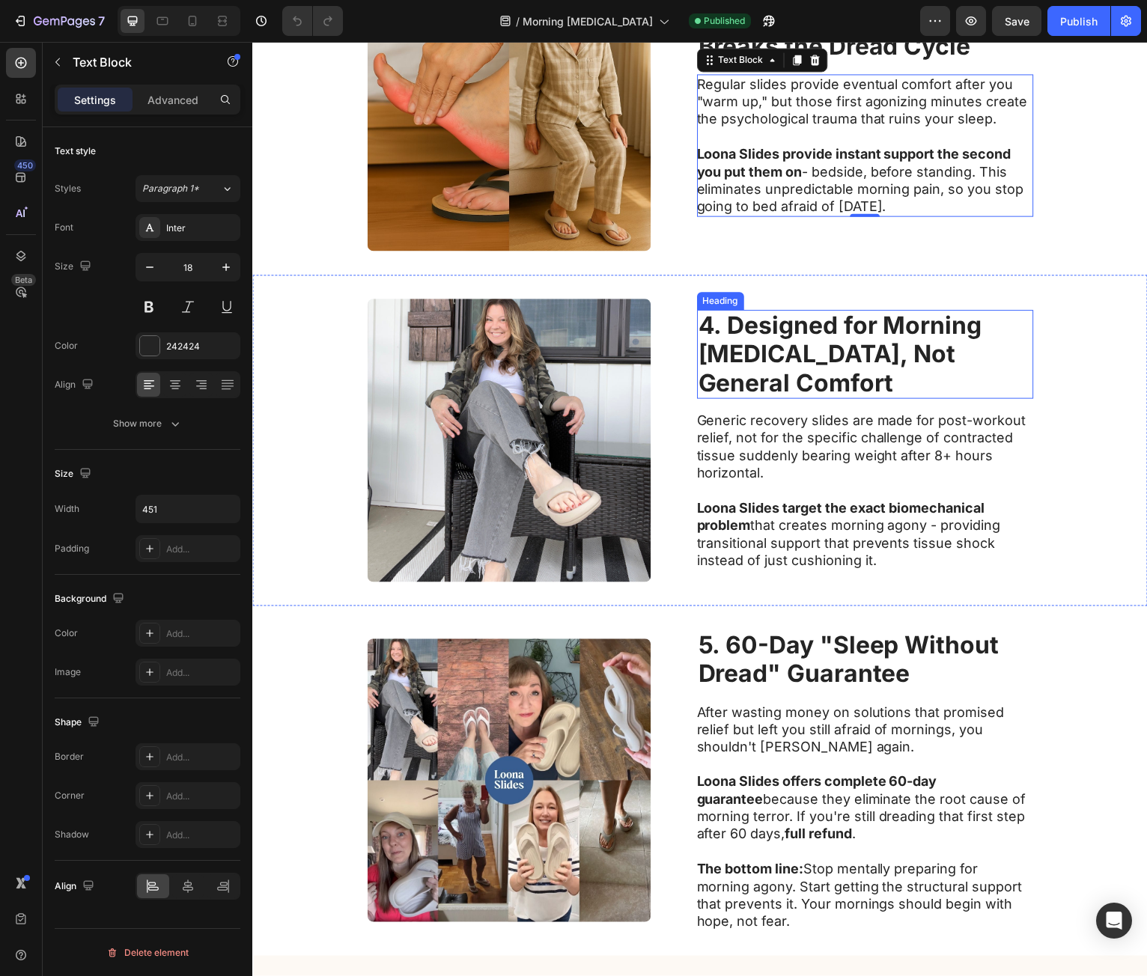
click at [726, 344] on strong "[MEDICAL_DATA], Not" at bounding box center [829, 355] width 258 height 29
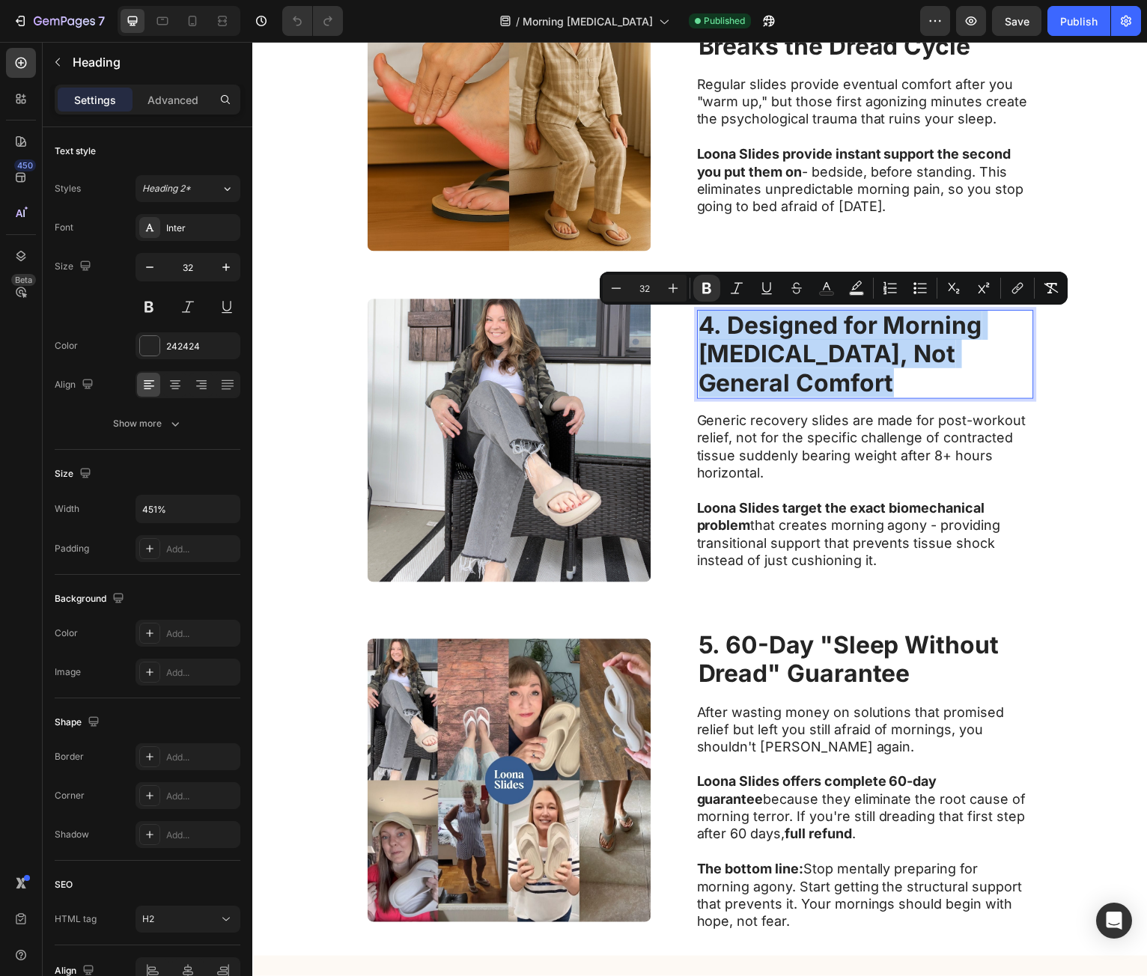
drag, startPoint x: 699, startPoint y: 332, endPoint x: 982, endPoint y: 397, distance: 290.3
click at [982, 397] on p "4. Designed for Morning [MEDICAL_DATA], Not General Comfort" at bounding box center [867, 356] width 335 height 86
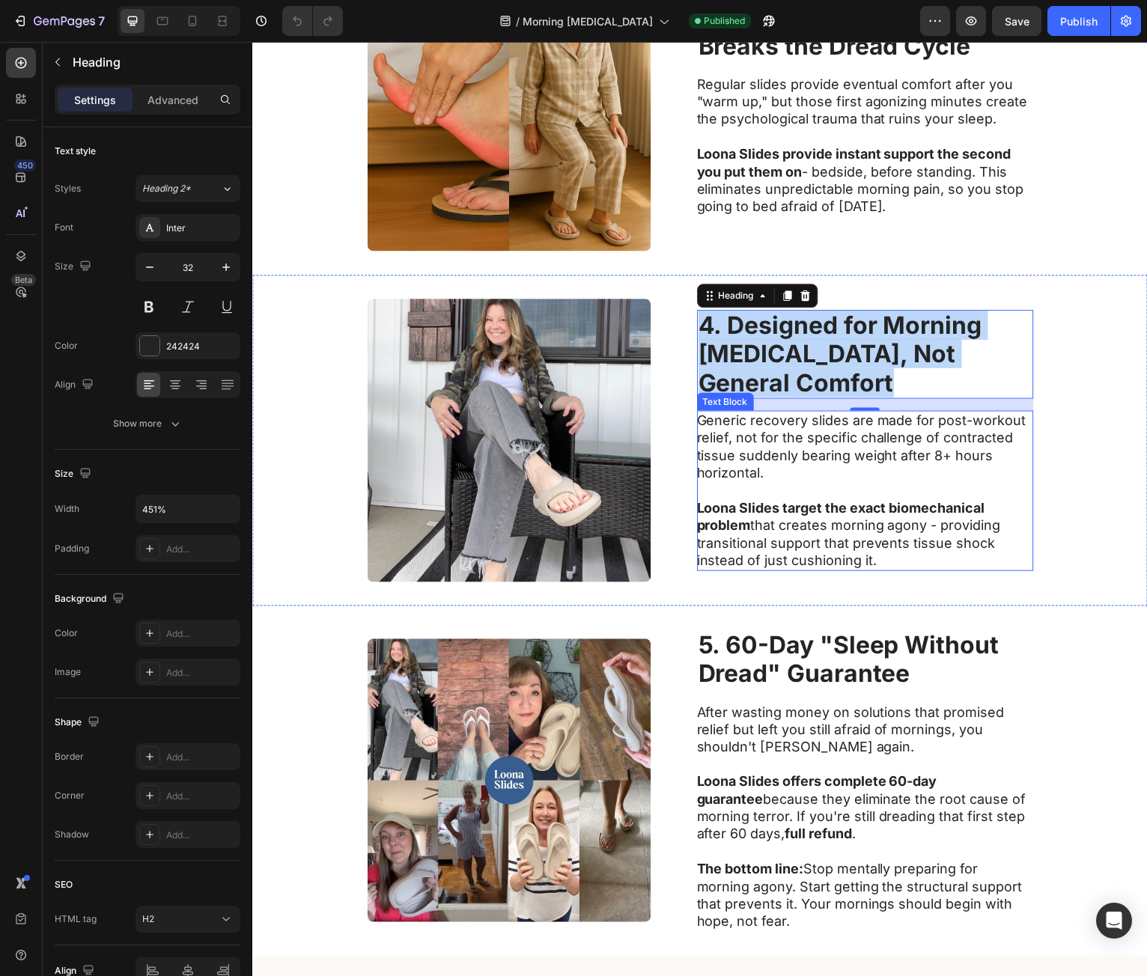
drag, startPoint x: 856, startPoint y: 476, endPoint x: 741, endPoint y: 440, distance: 119.9
click at [856, 476] on p "Generic recovery slides are made for post-workout relief, not for the specific …" at bounding box center [867, 449] width 336 height 70
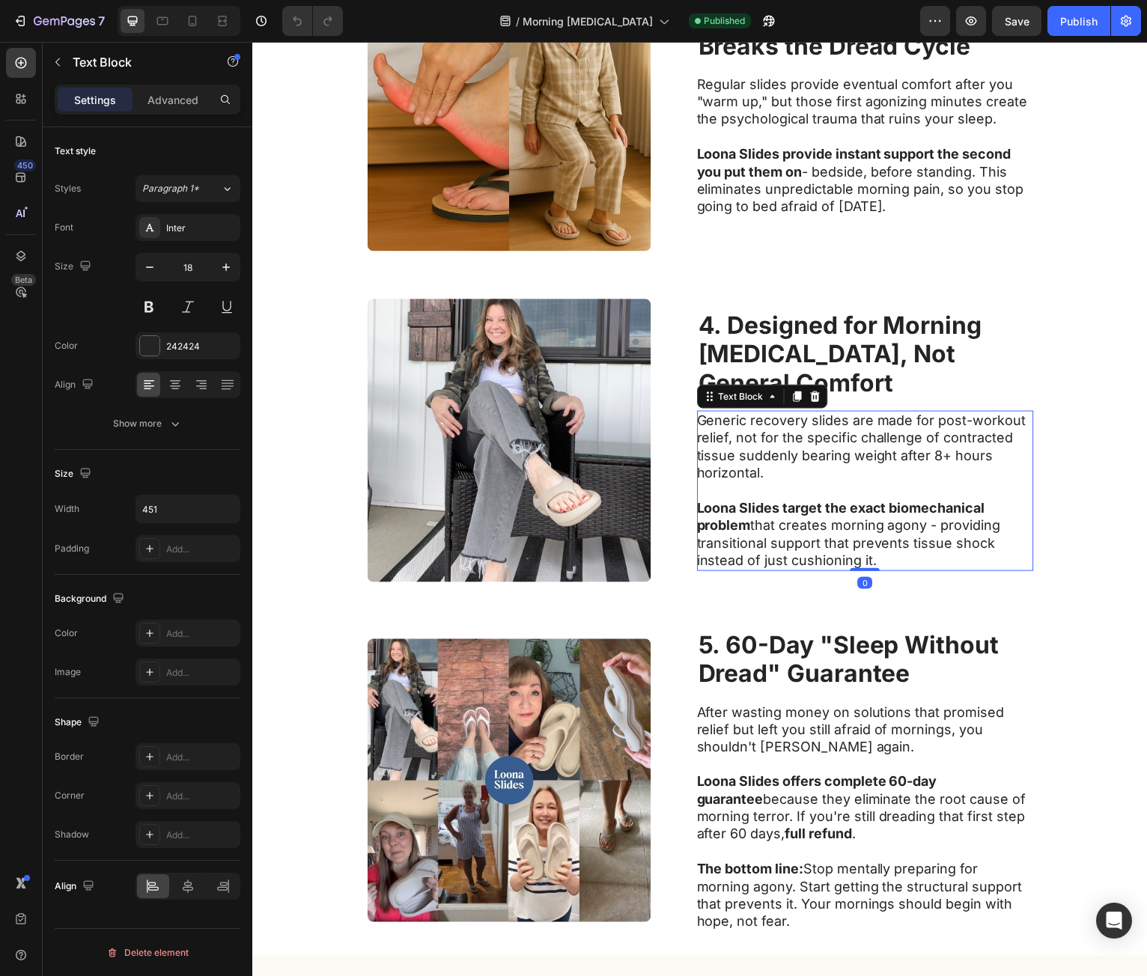
click at [708, 422] on p "Generic recovery slides are made for post-workout relief, not for the specific …" at bounding box center [867, 449] width 336 height 70
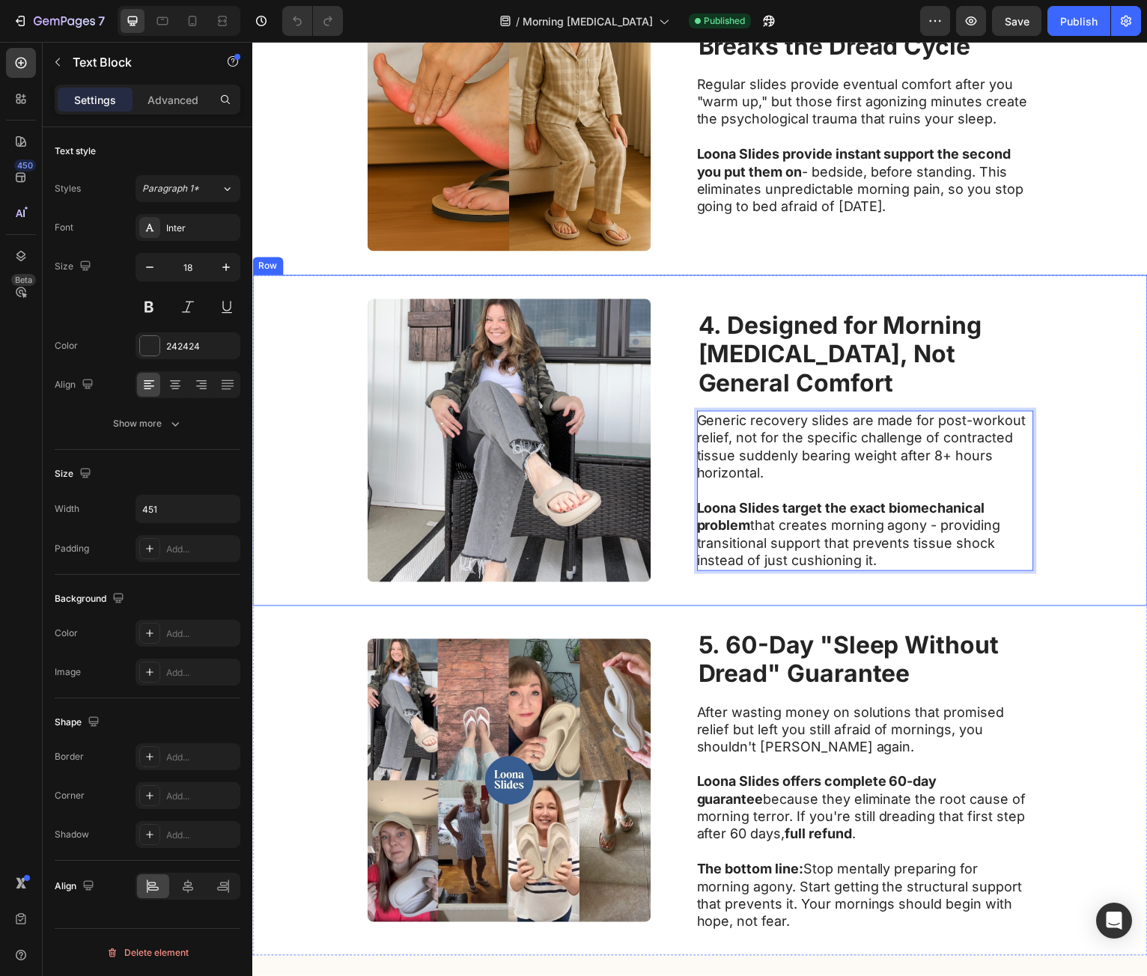
drag, startPoint x: 708, startPoint y: 422, endPoint x: 1031, endPoint y: 565, distance: 353.0
click at [1031, 565] on div "Image ⁠⁠⁠⁠⁠⁠⁠ 4. Designed for Morning [MEDICAL_DATA], Not General Comfort Headi…" at bounding box center [701, 442] width 899 height 332
copy div "Generic recovery slides are made for post-workout relief, not for the specific …"
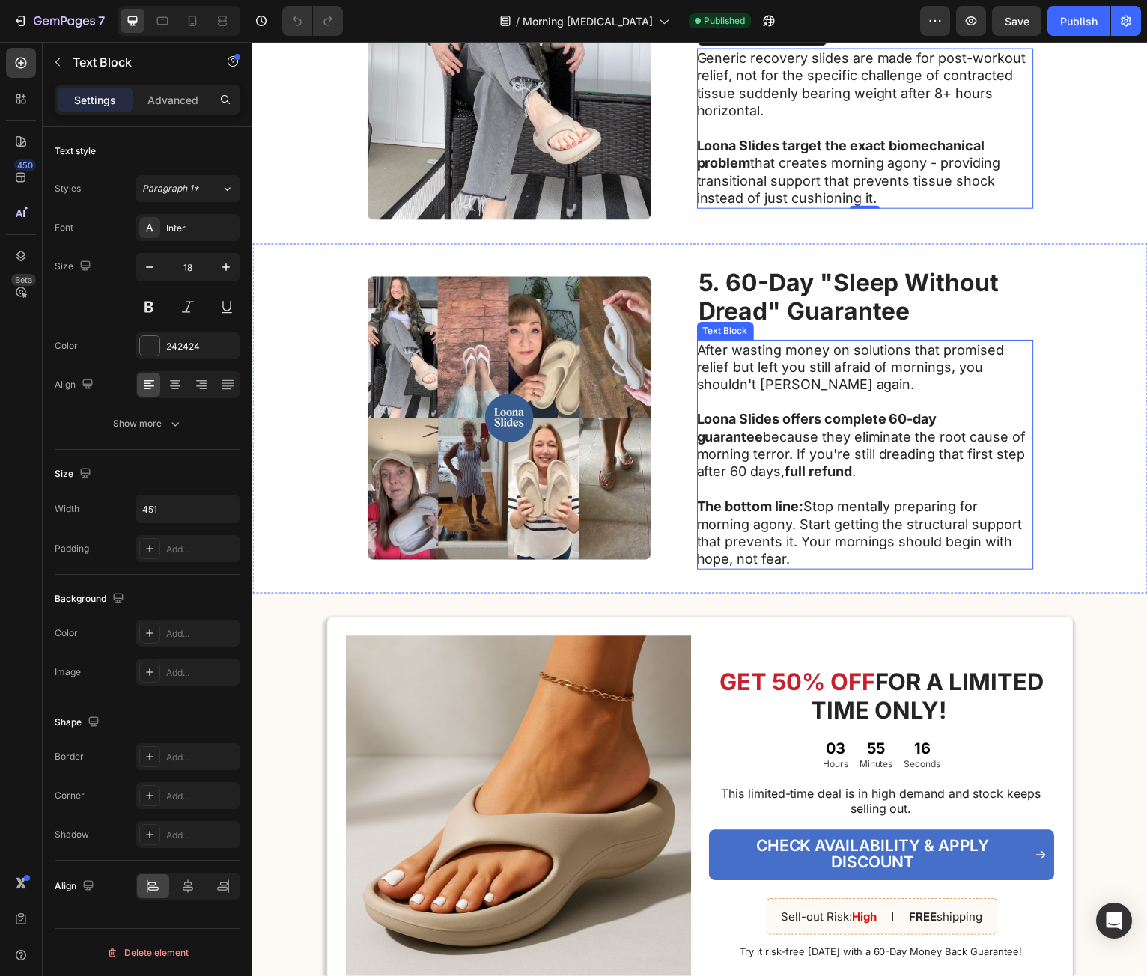
scroll to position [1797, 0]
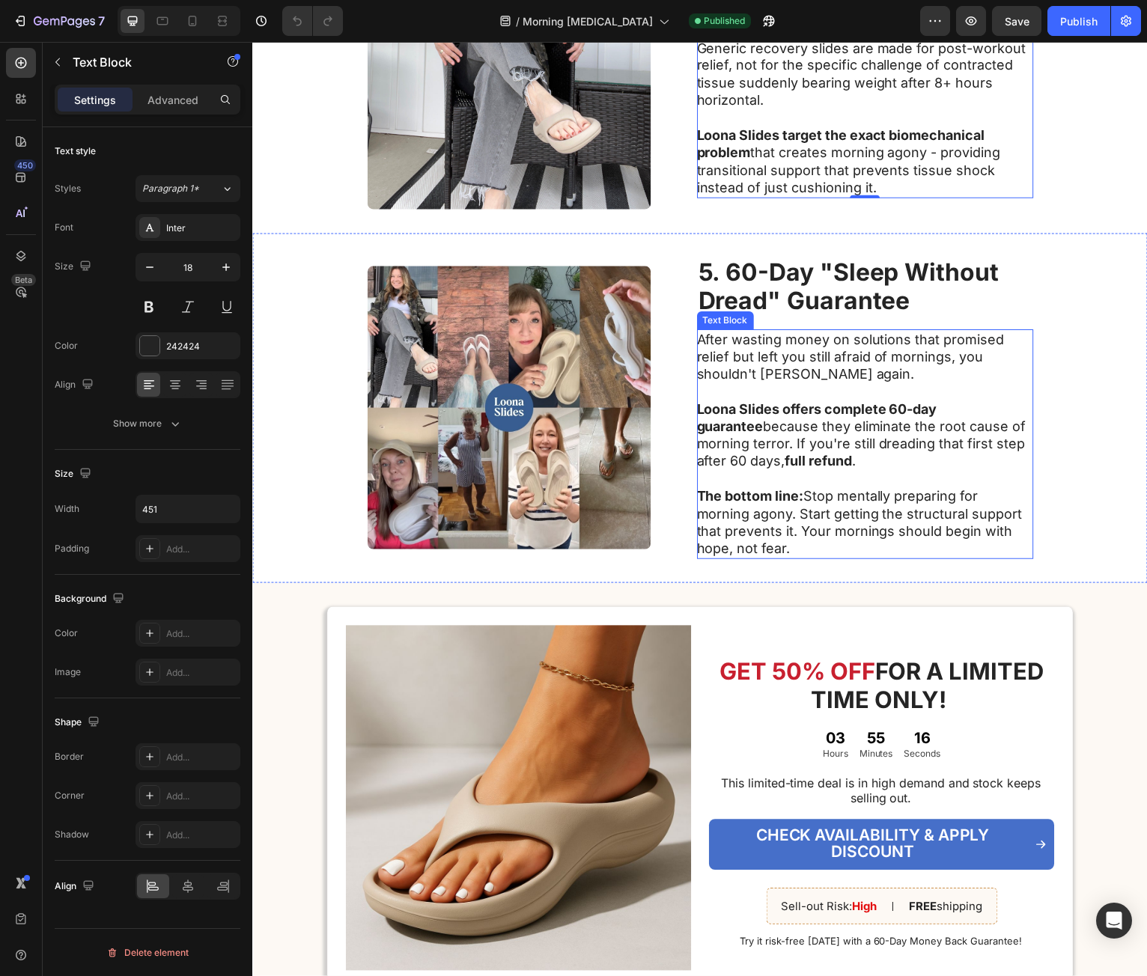
click at [802, 304] on strong "Dread" Guarantee" at bounding box center [806, 302] width 213 height 29
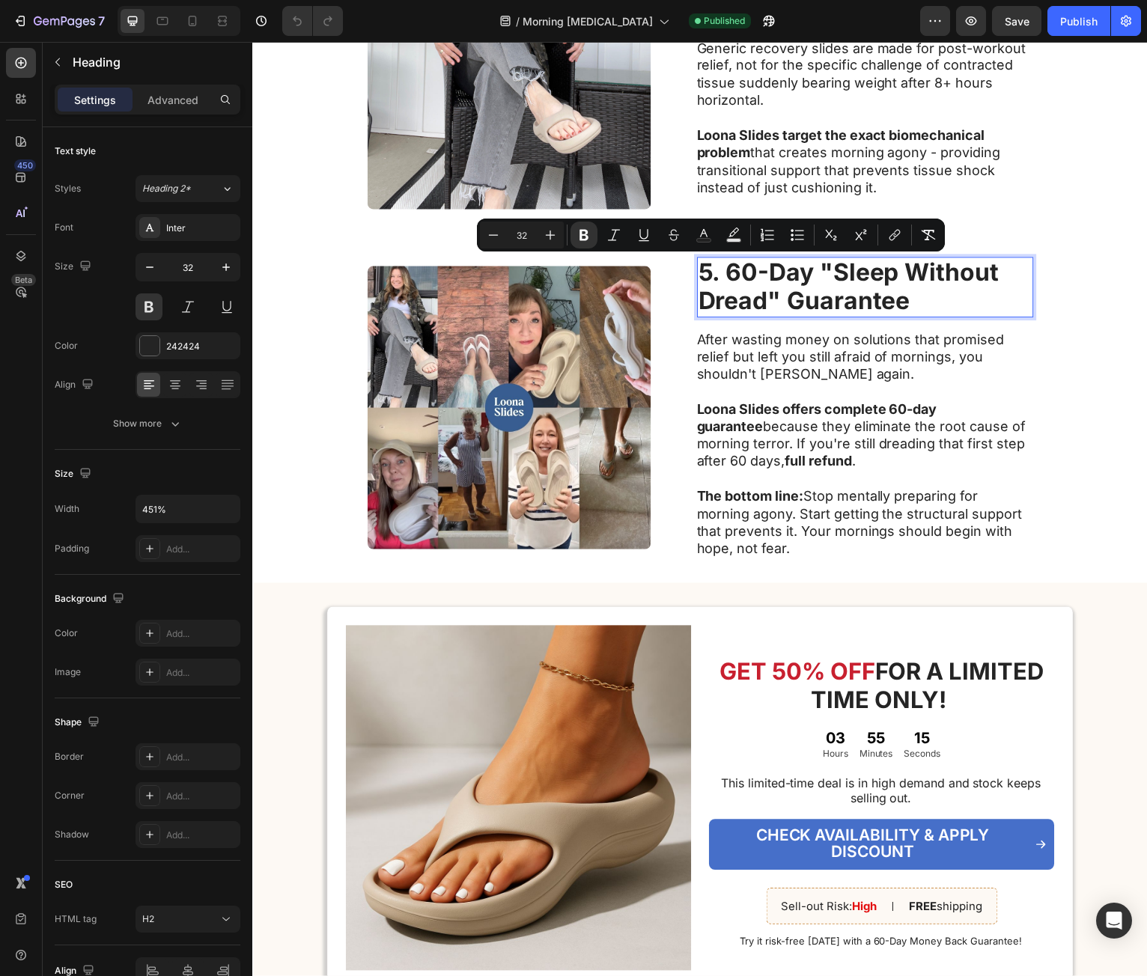
click at [702, 275] on strong "5. 60-Day "Sleep Without" at bounding box center [851, 273] width 302 height 29
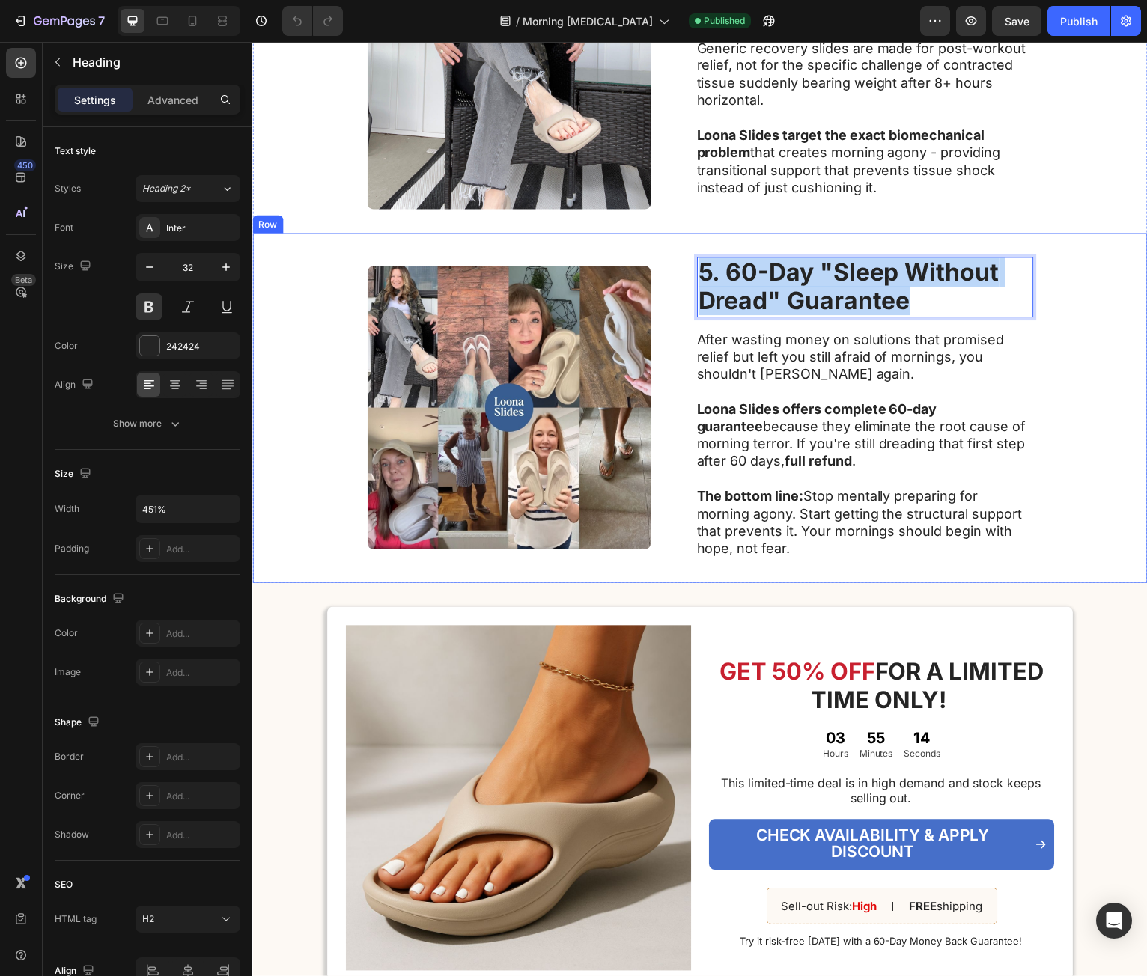
drag, startPoint x: 698, startPoint y: 277, endPoint x: 1141, endPoint y: 360, distance: 451.0
click at [938, 321] on div "5. 60-Day "Sleep Without Dread" Guarantee Heading 16 After wasting money on sol…" at bounding box center [868, 409] width 338 height 303
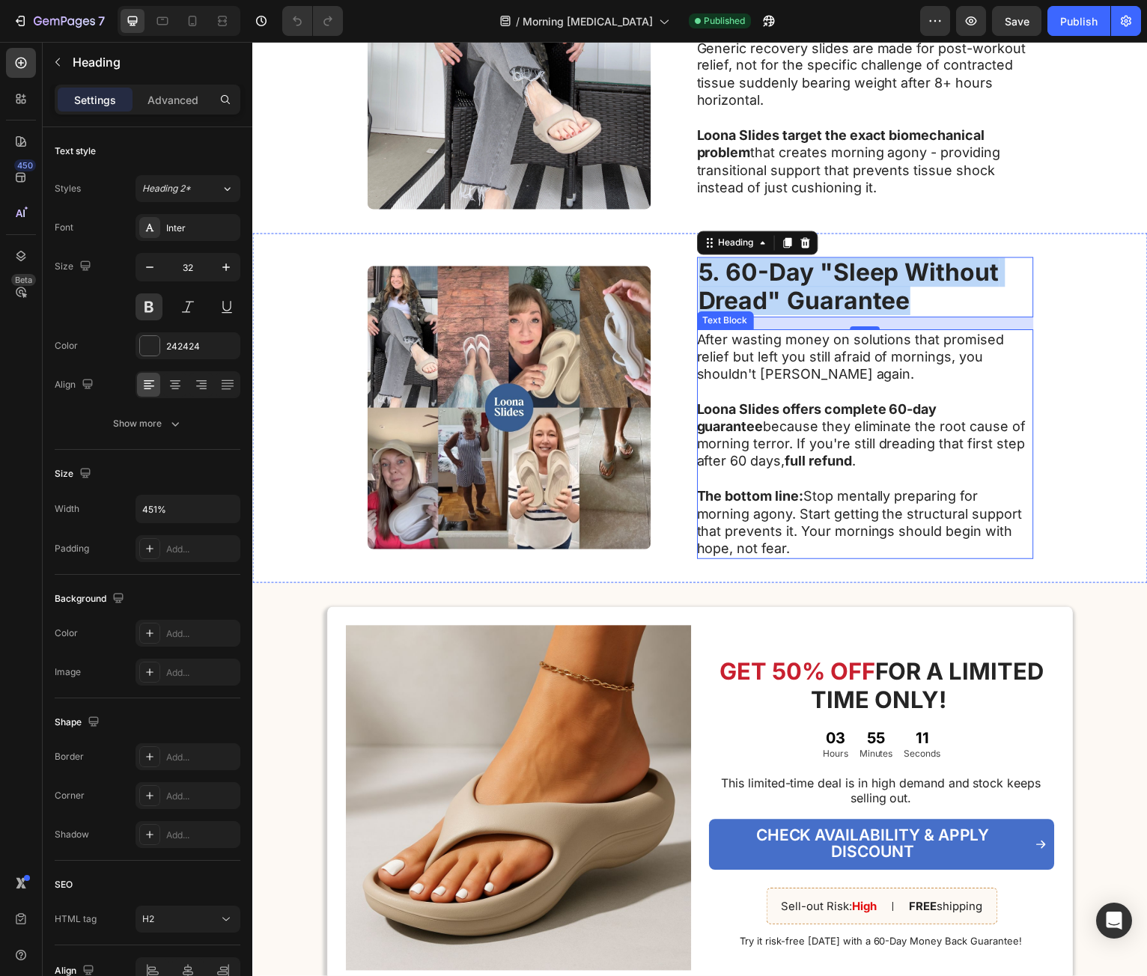
click at [774, 452] on p "Loona Slides offers complete 60-day guarantee because they eliminate the root c…" at bounding box center [867, 437] width 336 height 70
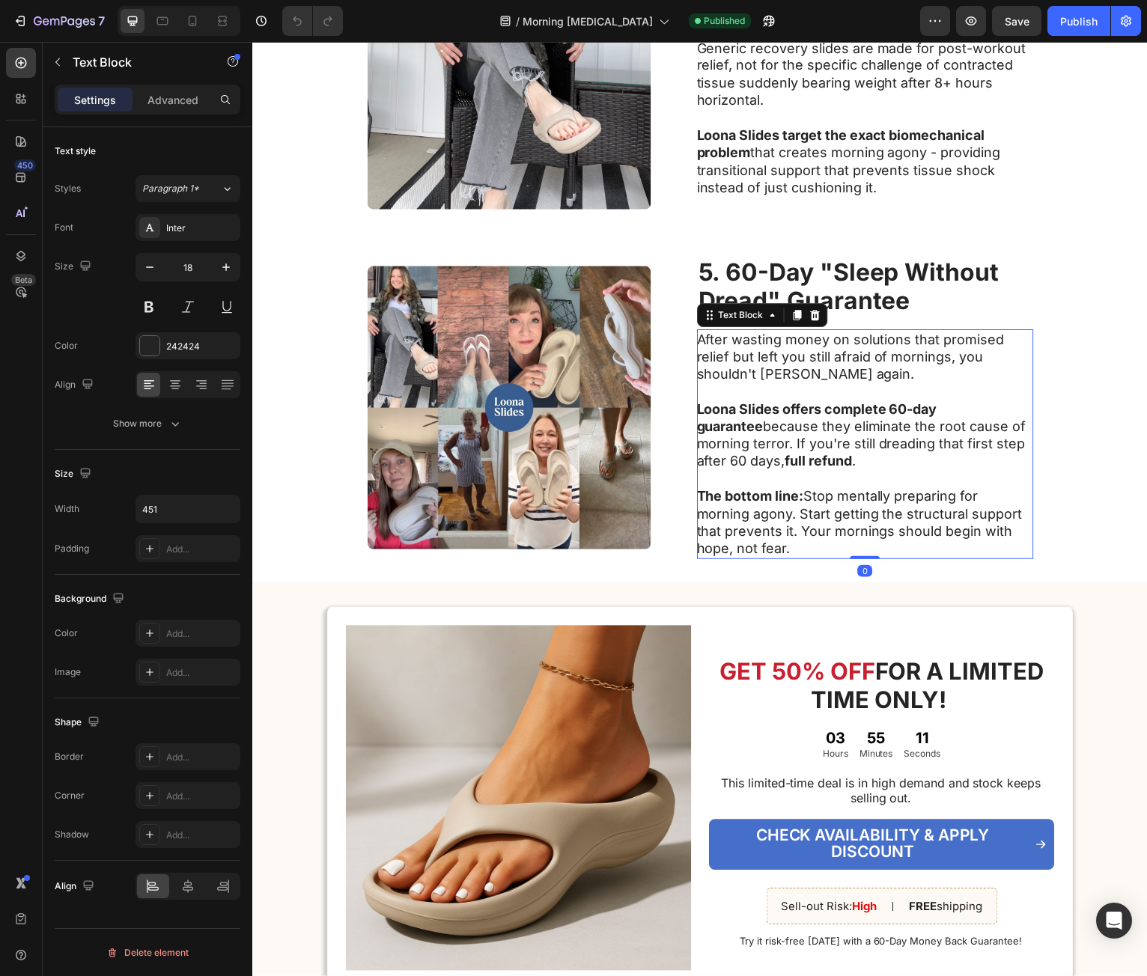
click at [706, 339] on p "After wasting money on solutions that promised relief but left you still afraid…" at bounding box center [867, 358] width 336 height 52
drag, startPoint x: 706, startPoint y: 339, endPoint x: 964, endPoint y: 545, distance: 329.8
click at [964, 545] on div "After wasting money on solutions that promised relief but left you still afraid…" at bounding box center [868, 446] width 338 height 231
copy div "After wasting money on solutions that promised relief but left you still afraid…"
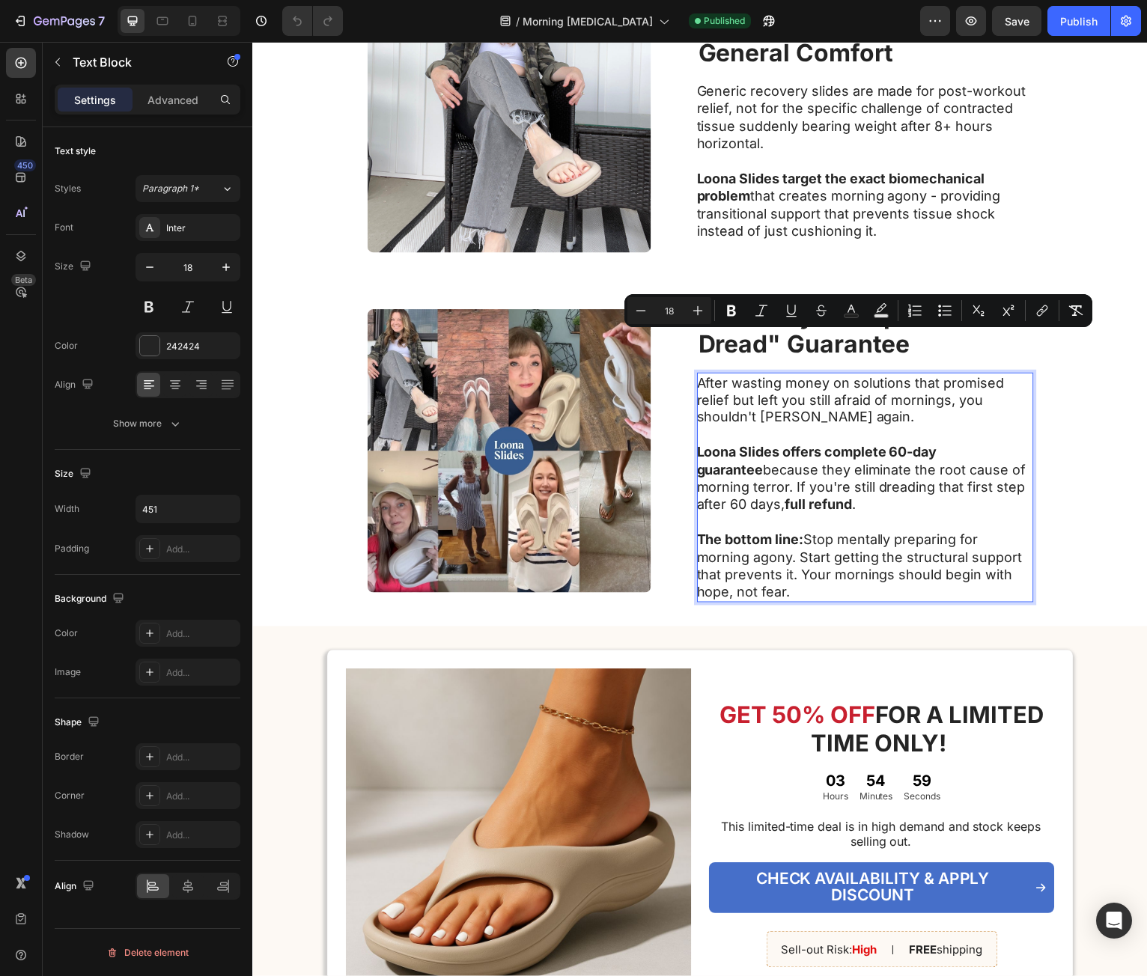
scroll to position [0, 0]
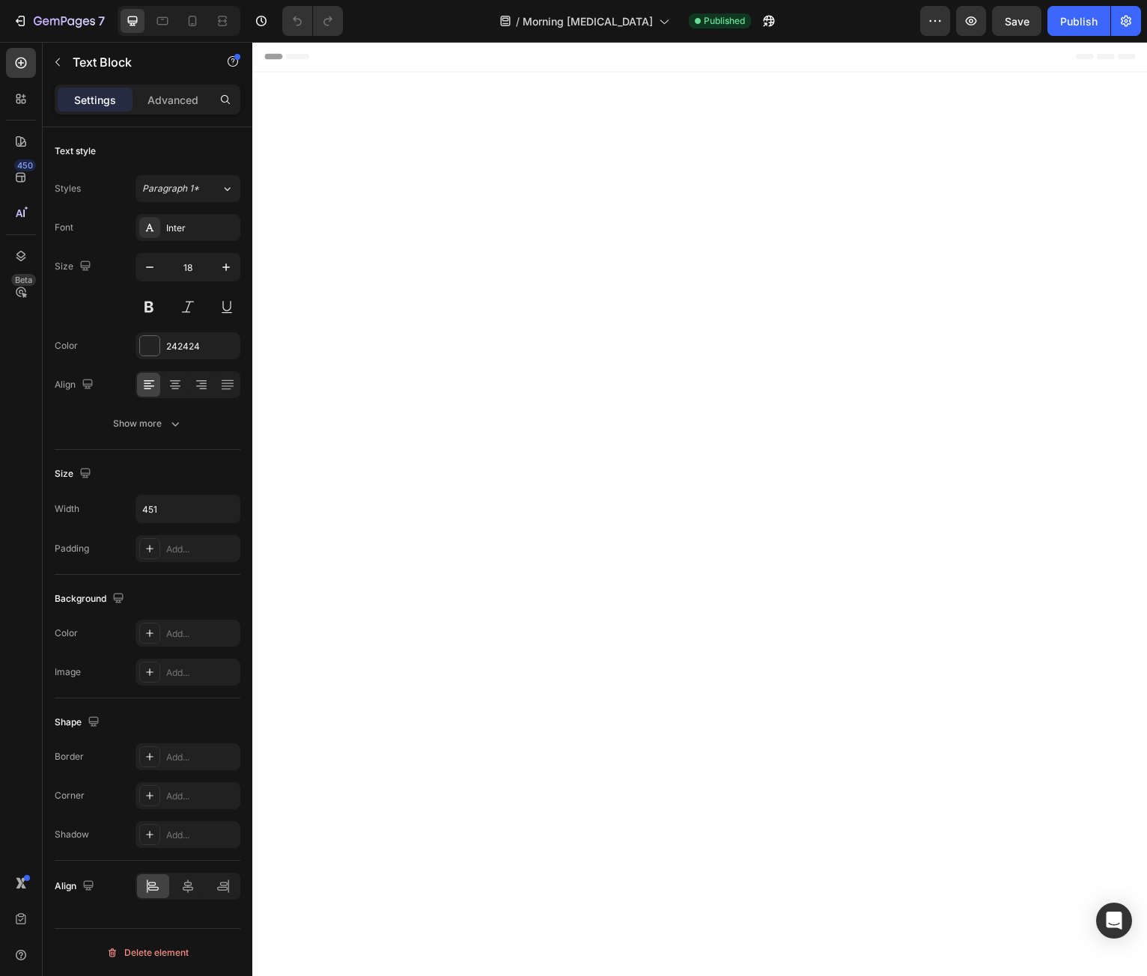
type input "16"
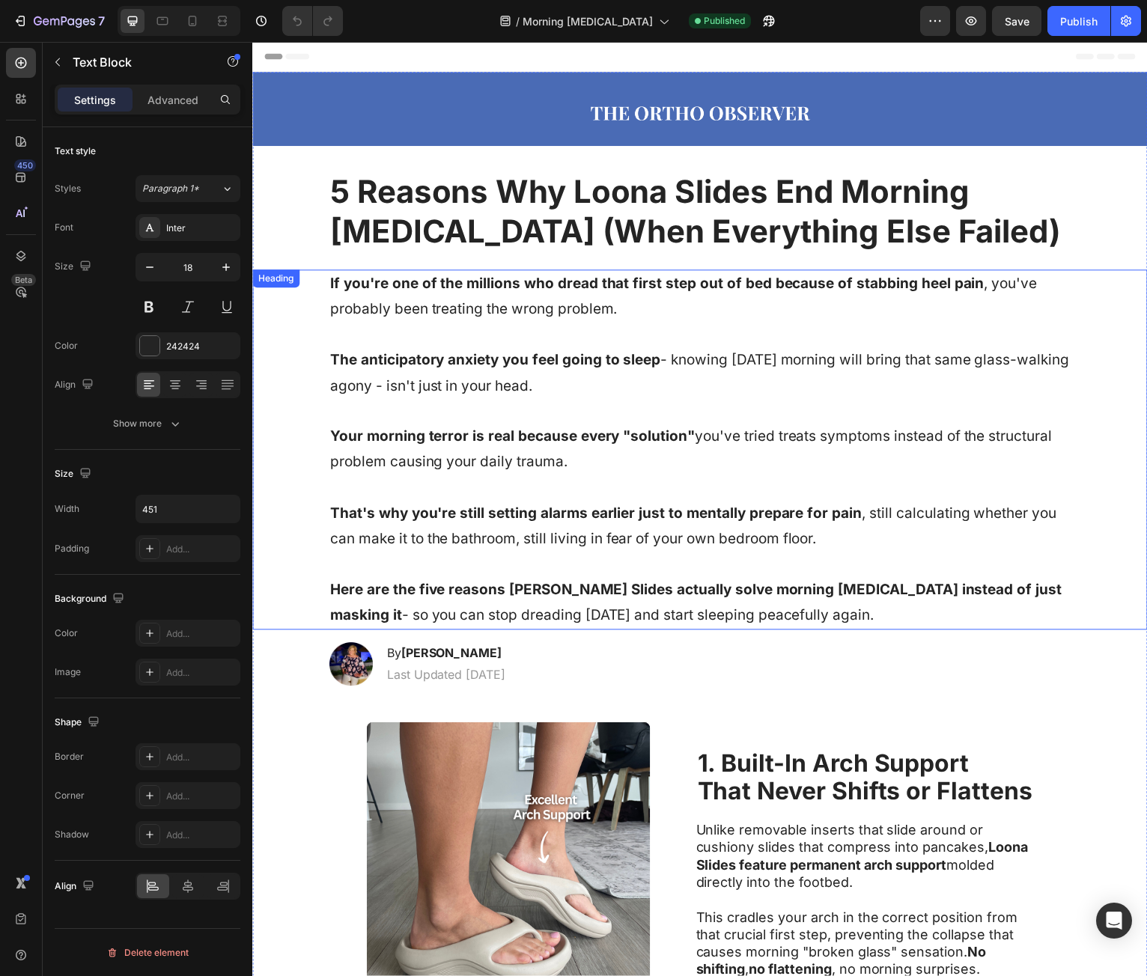
drag, startPoint x: 929, startPoint y: 395, endPoint x: 899, endPoint y: 167, distance: 229.5
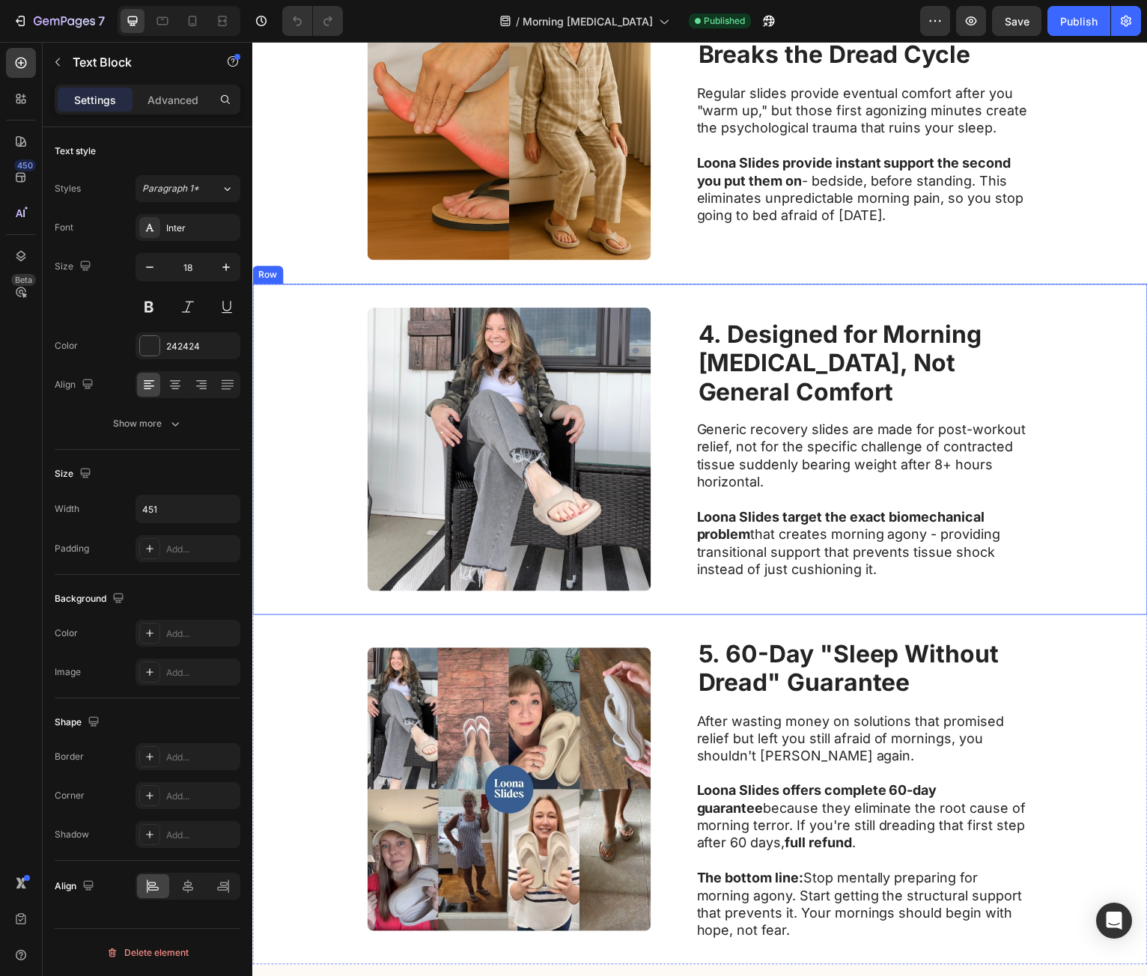
scroll to position [1797, 0]
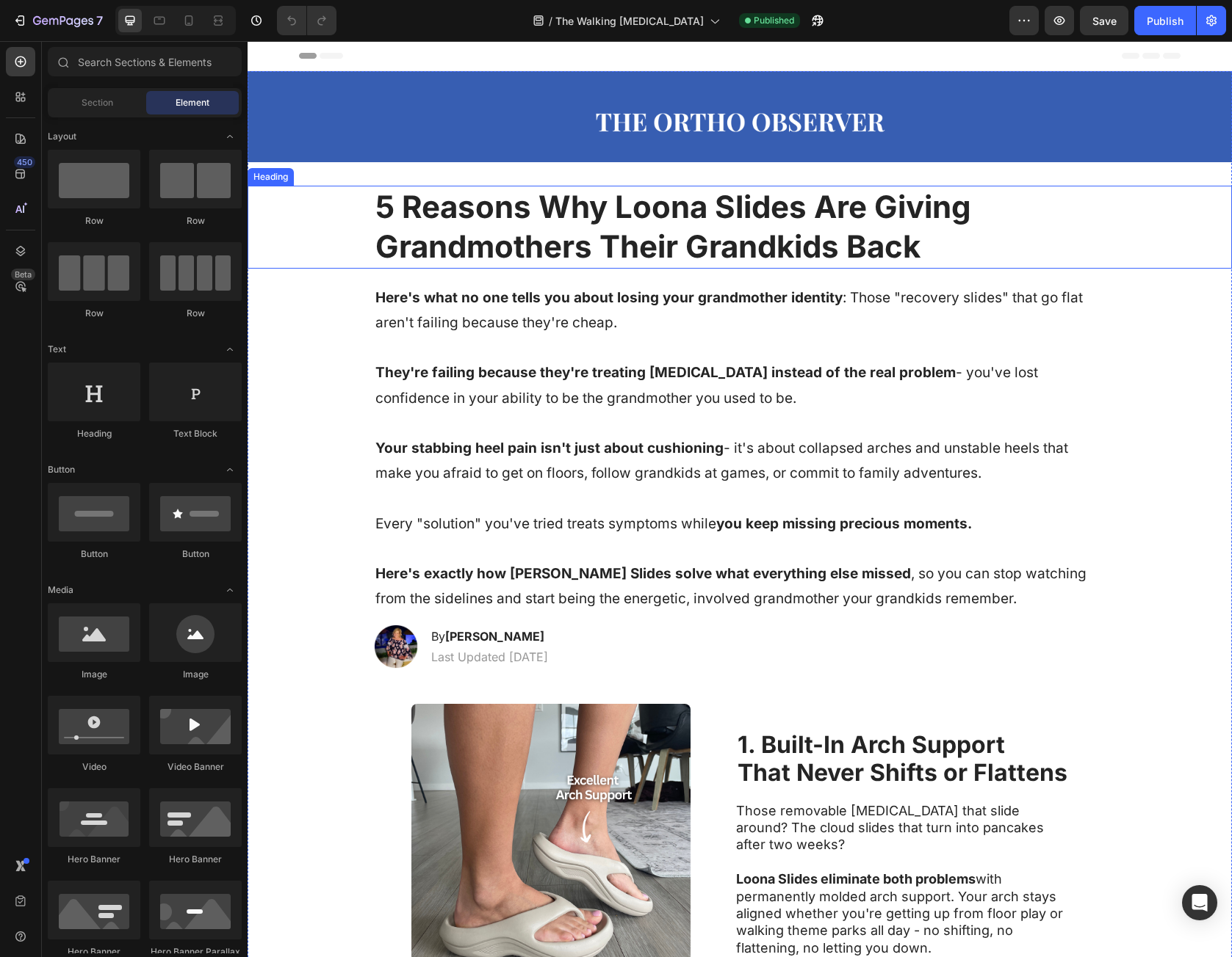
click at [534, 238] on strong "5 Reasons Why Loona Slides Are Giving Grandmothers Their Grandkids Back" at bounding box center [673, 227] width 595 height 77
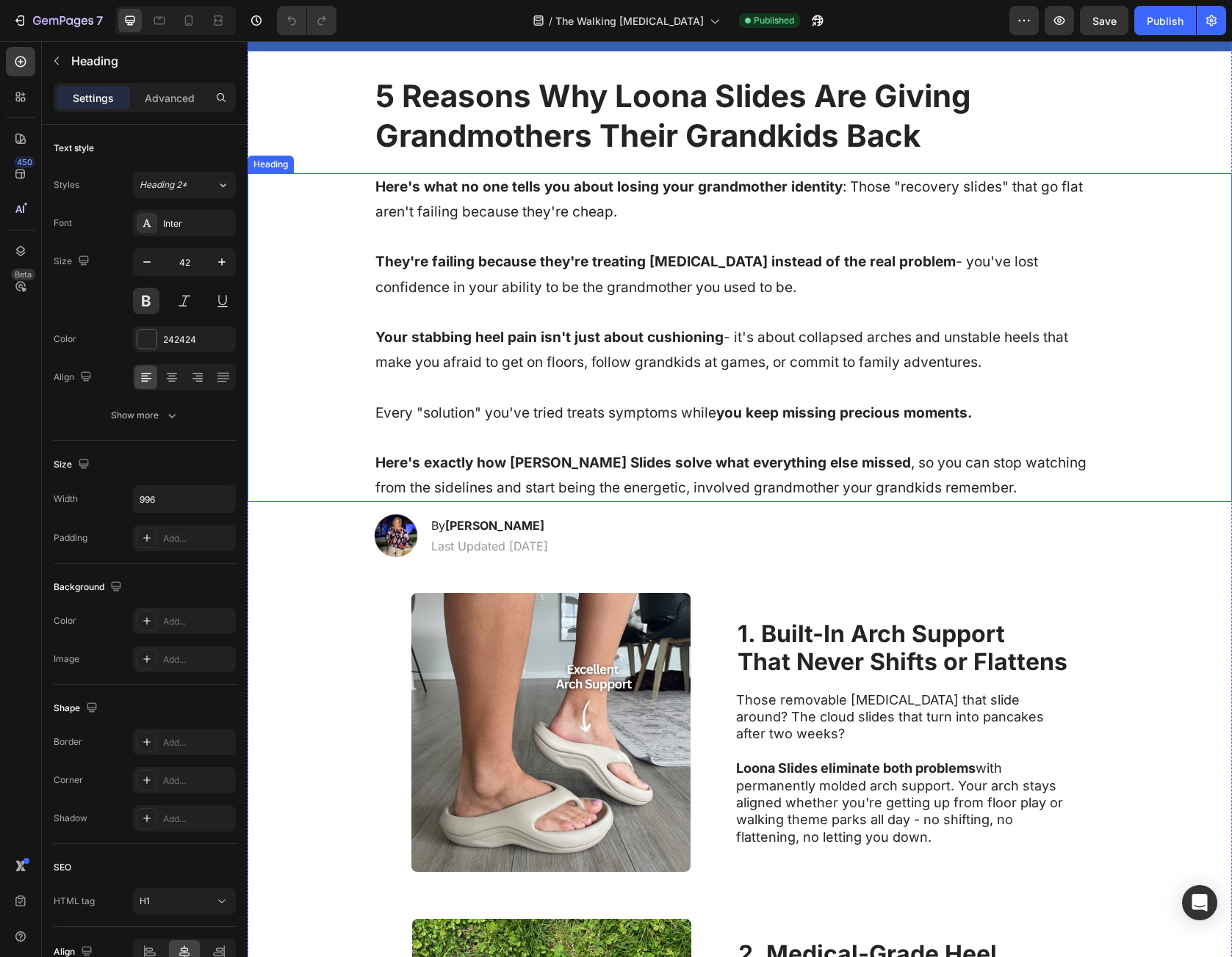
scroll to position [147, 0]
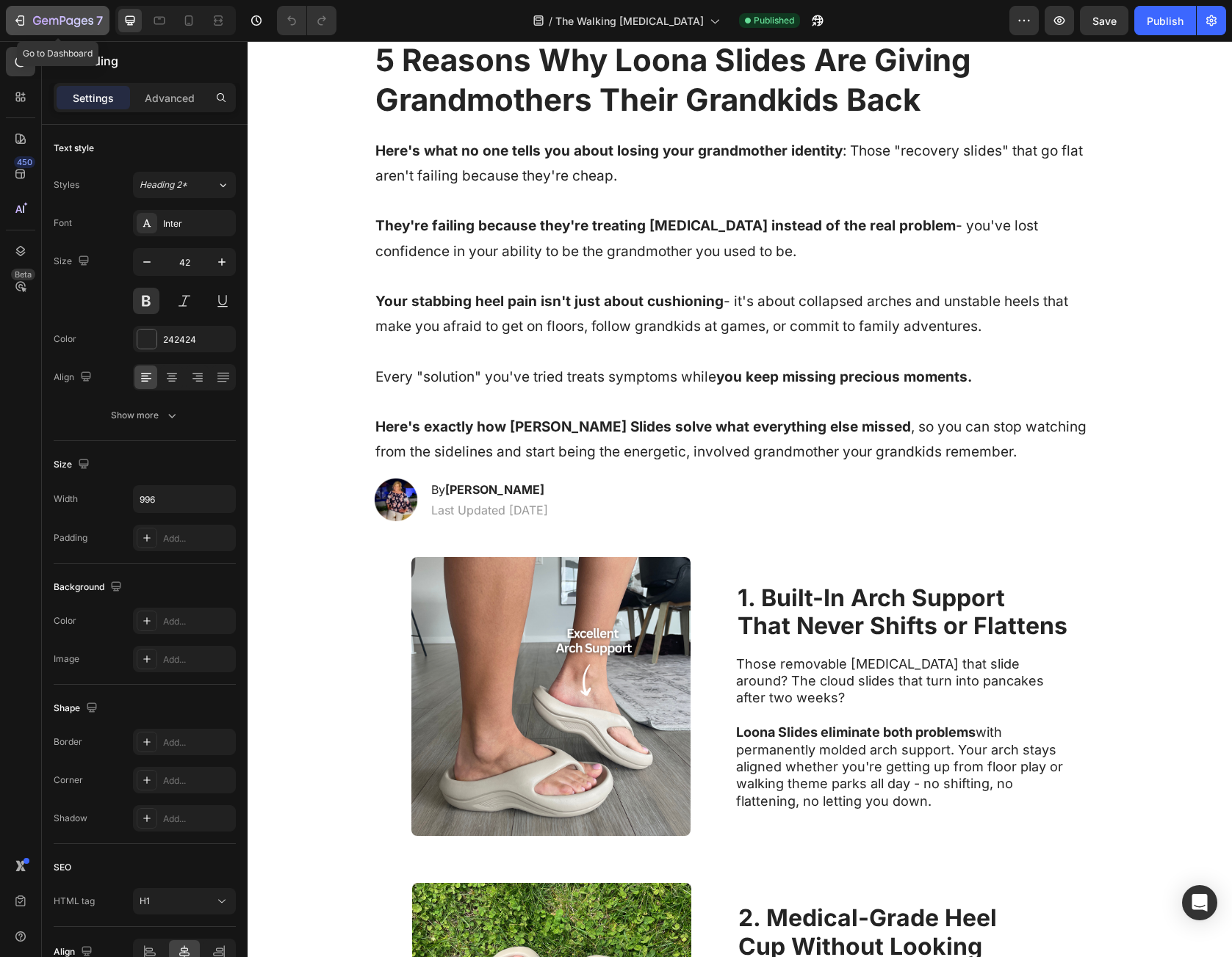
click at [86, 25] on icon "button" at bounding box center [63, 22] width 60 height 13
